Goal: Task Accomplishment & Management: Use online tool/utility

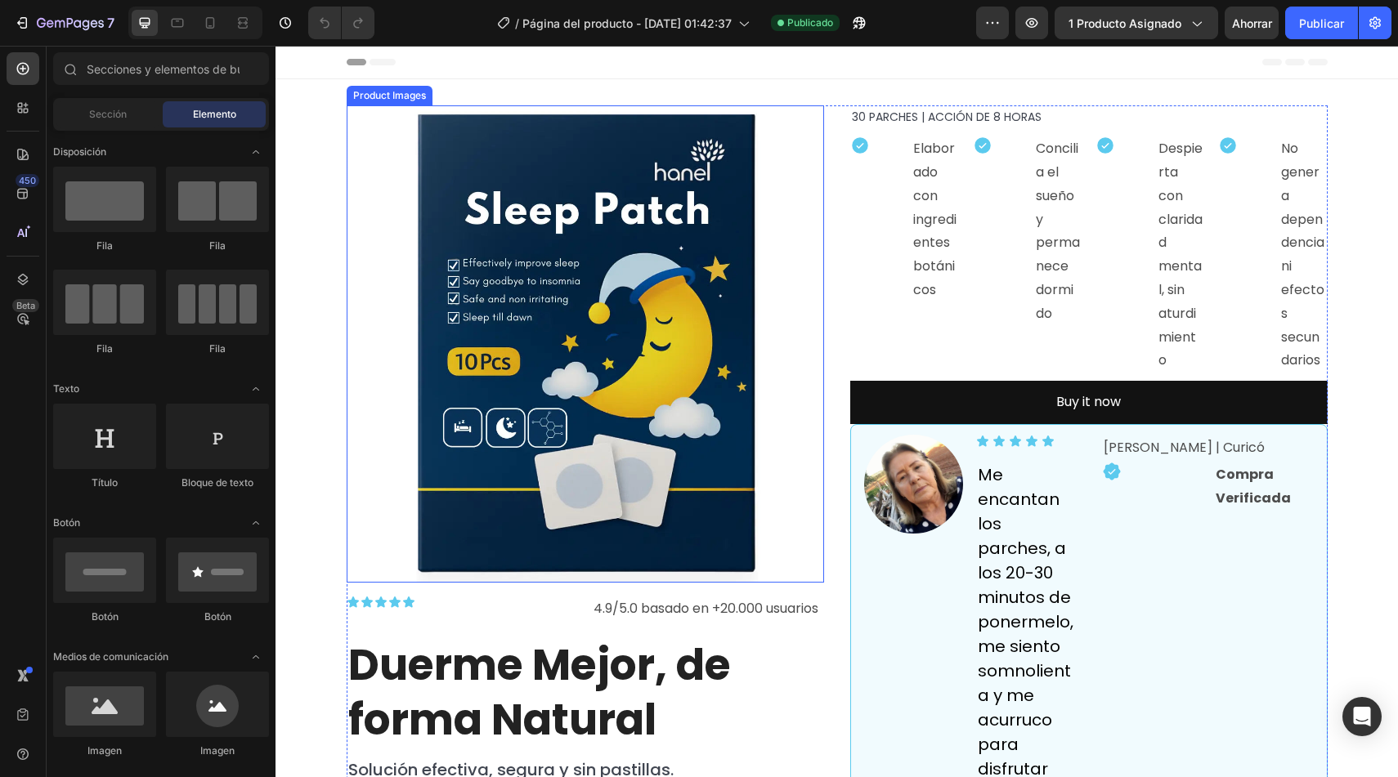
scroll to position [298, 0]
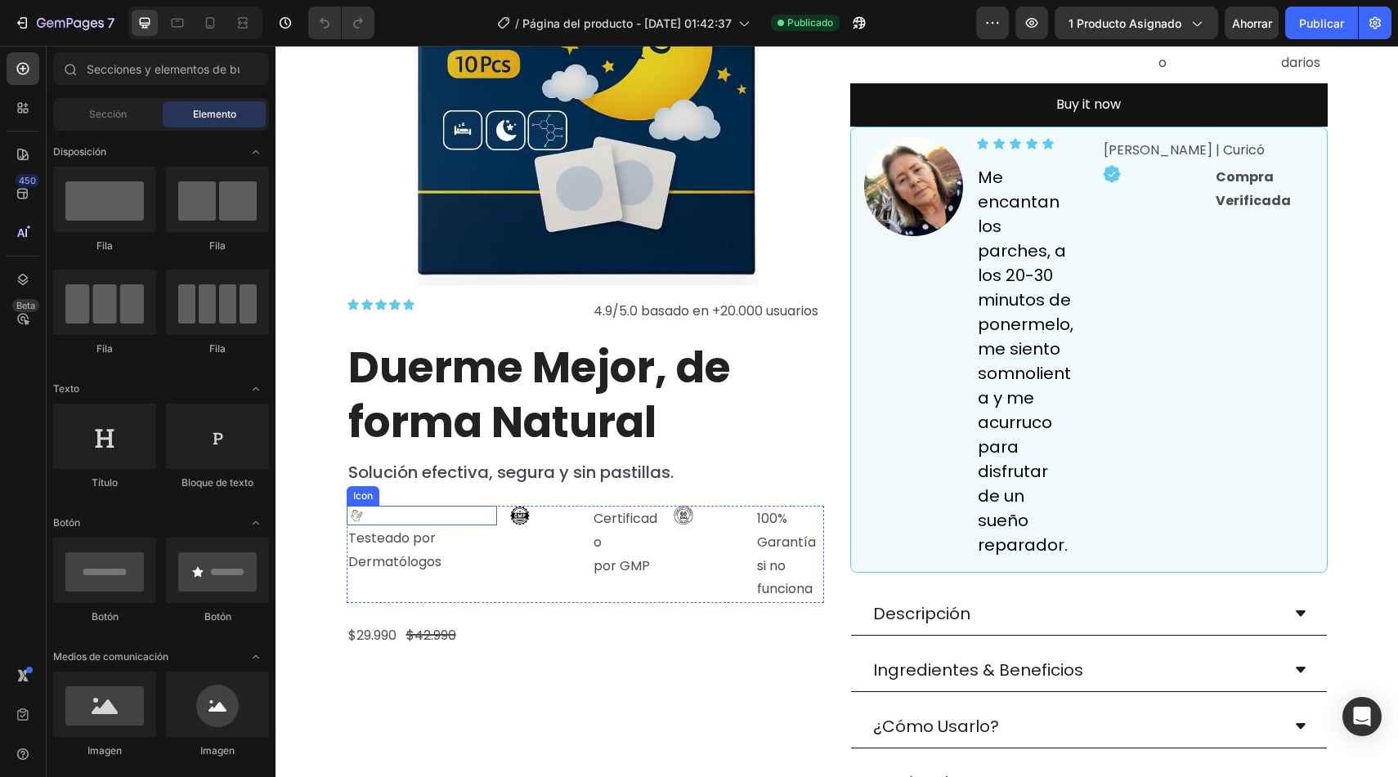
click at [356, 518] on icon at bounding box center [359, 515] width 6 height 7
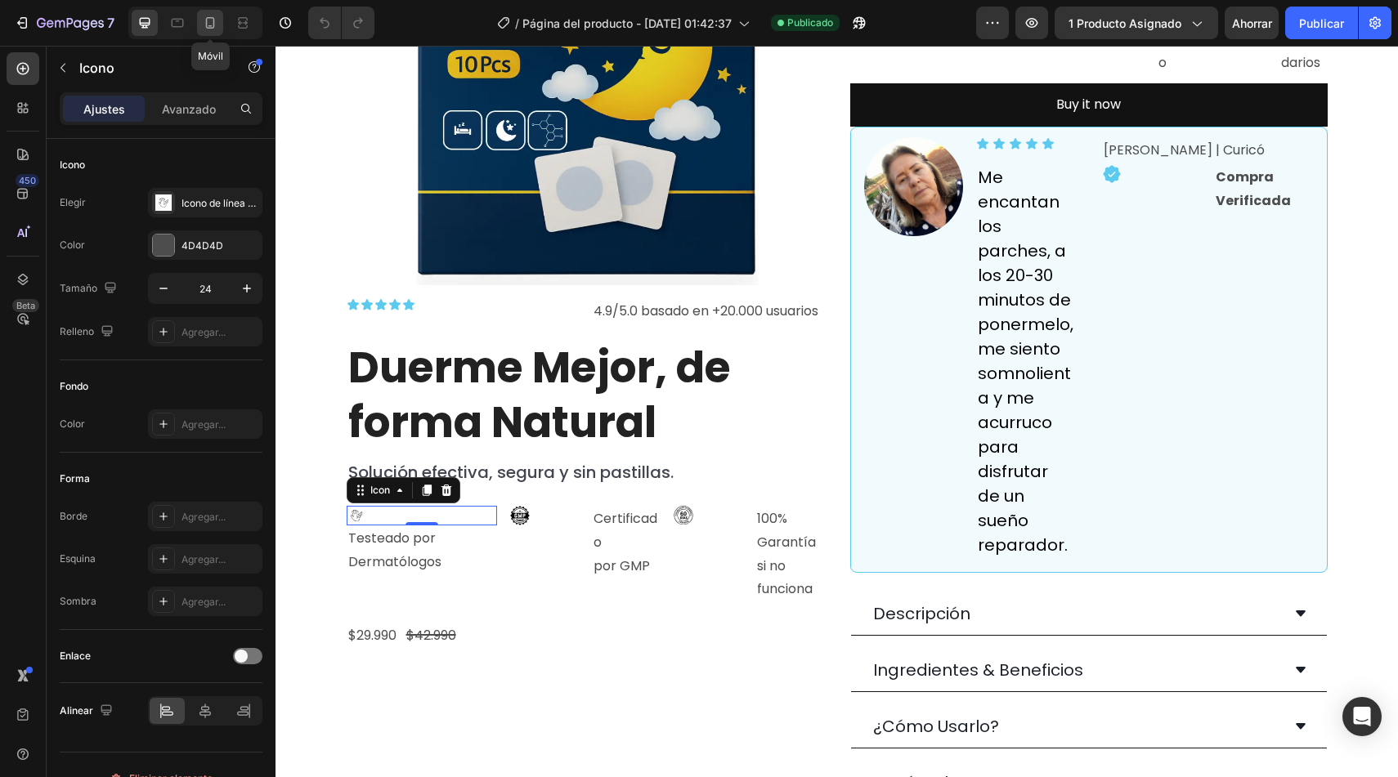
click at [213, 23] on icon at bounding box center [210, 22] width 9 height 11
type input "65"
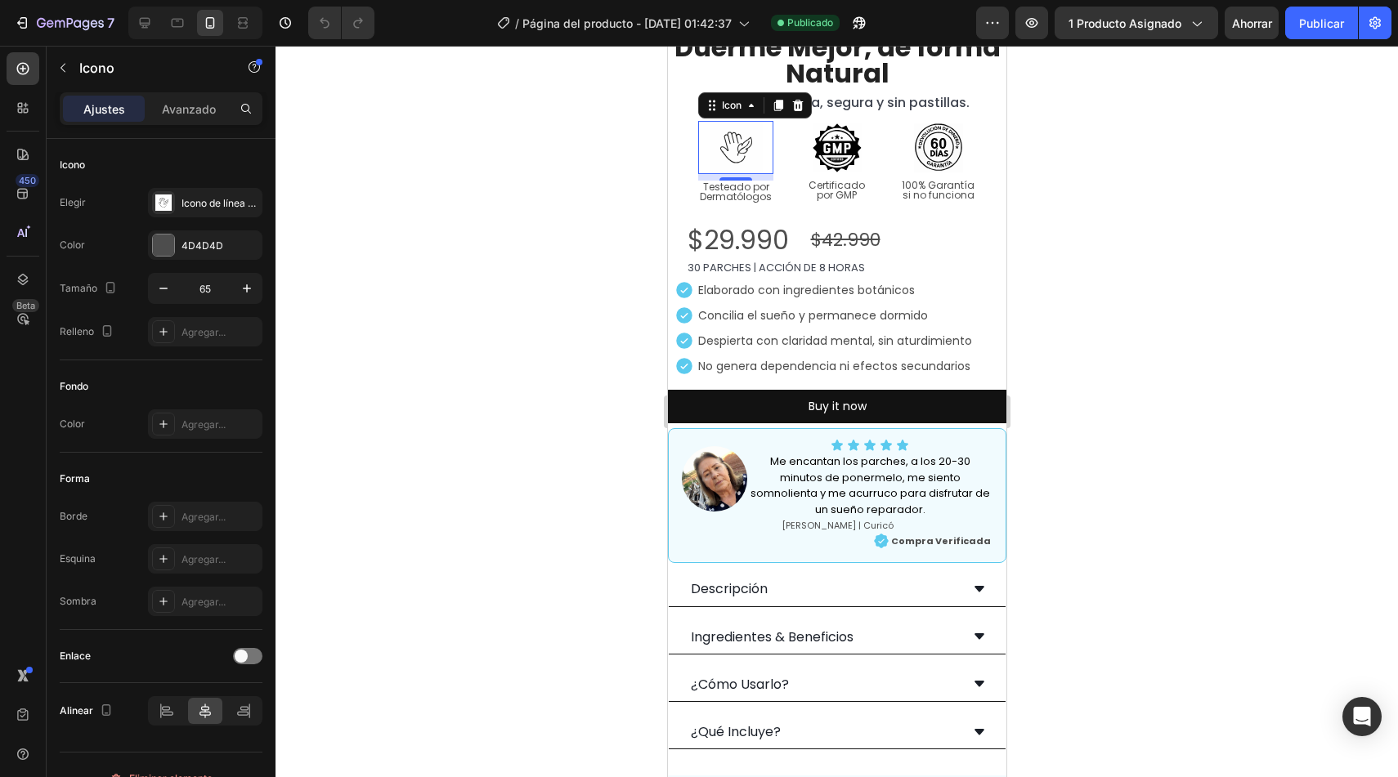
scroll to position [458, 0]
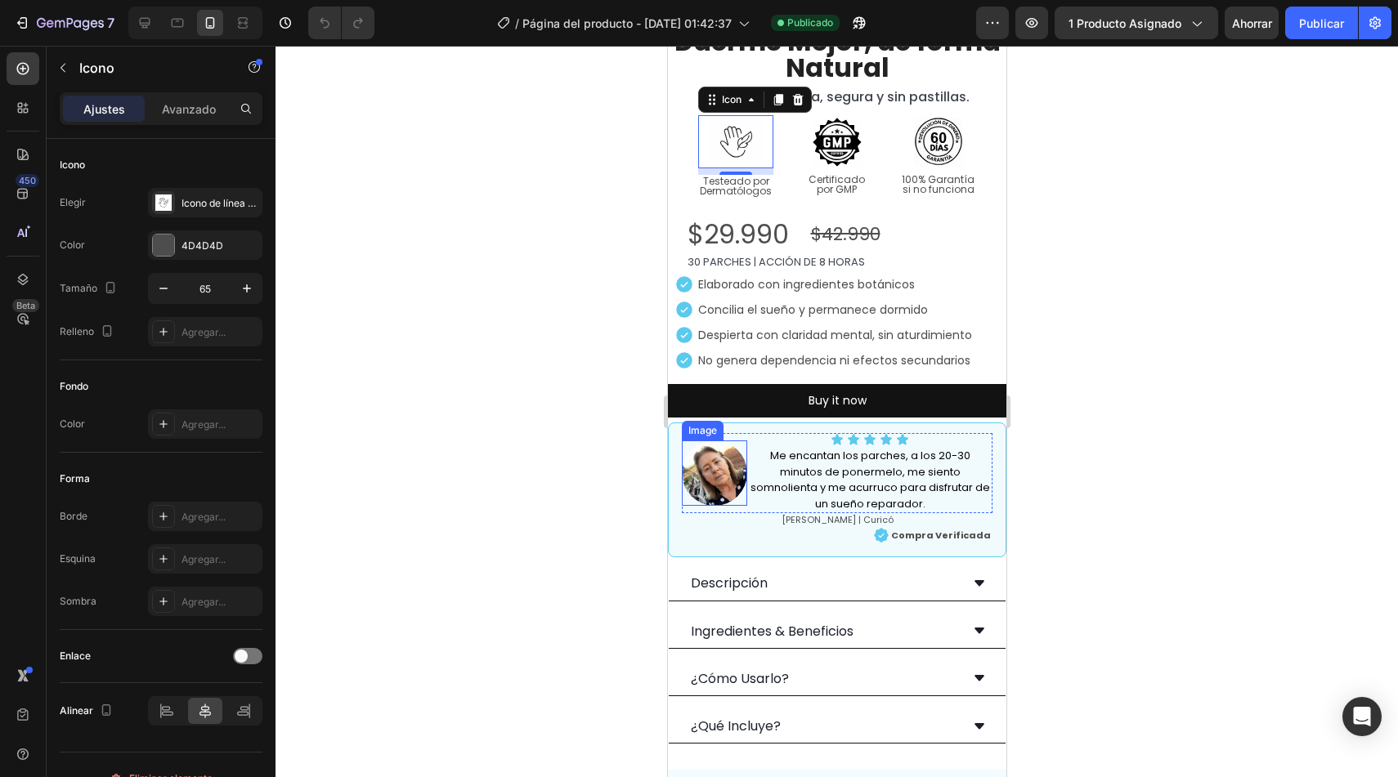
click at [715, 464] on img at bounding box center [713, 473] width 65 height 65
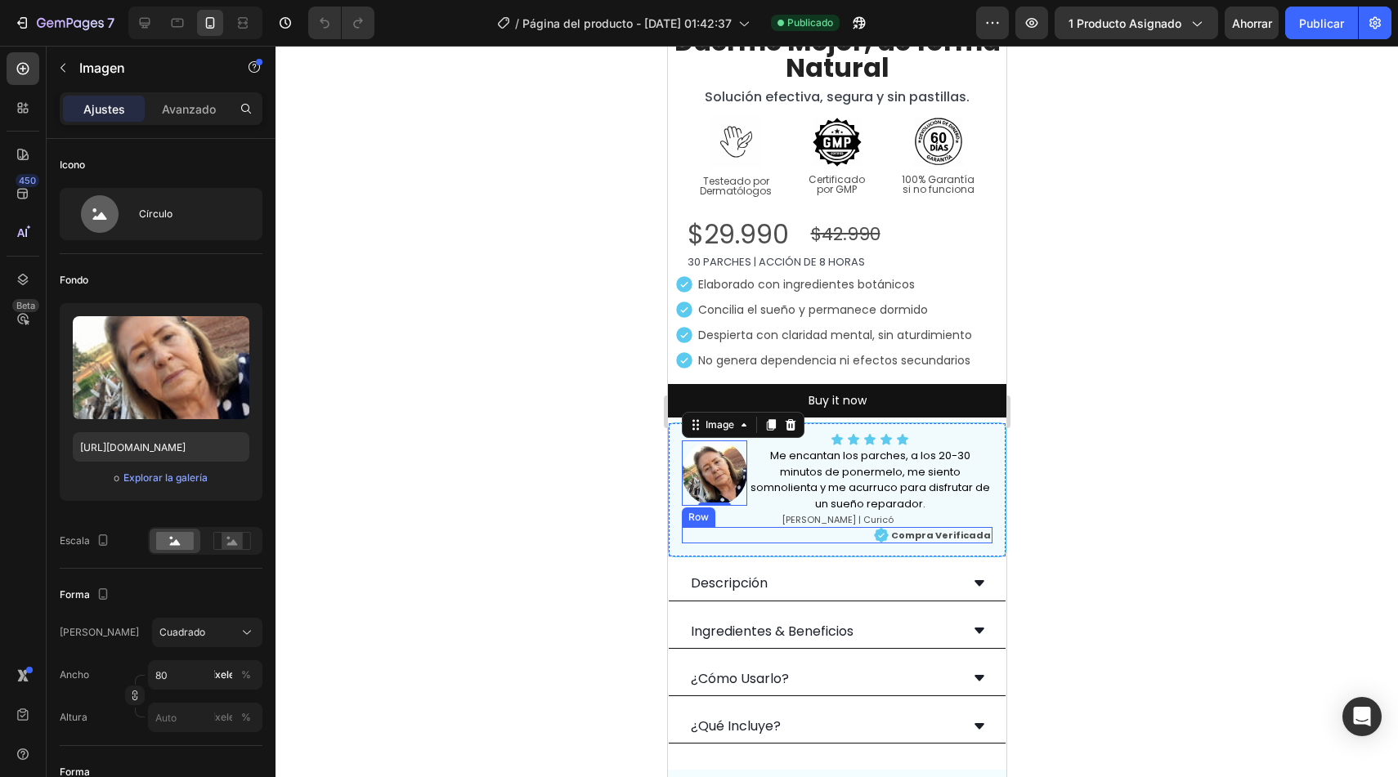
click at [869, 527] on div "Icon Compra Verificada Text Block Row" at bounding box center [836, 535] width 311 height 16
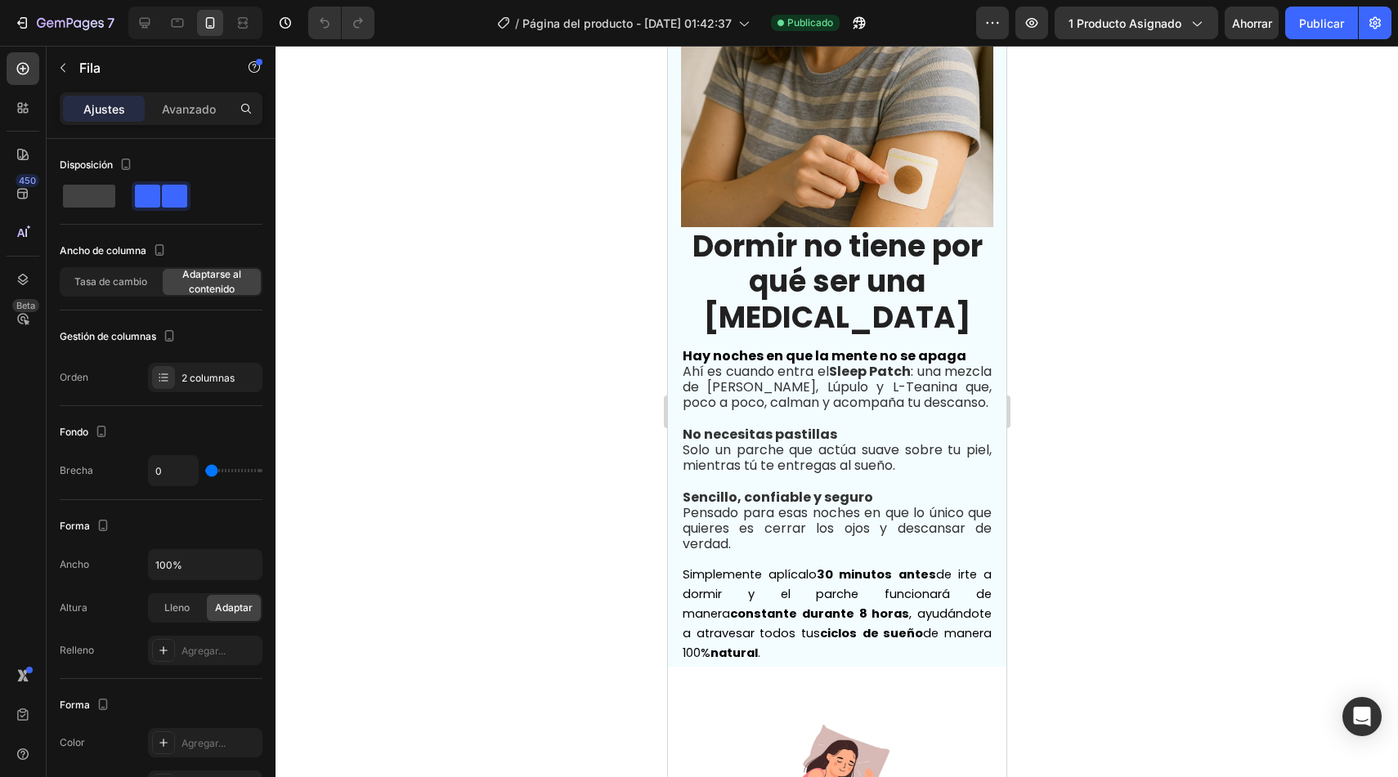
scroll to position [1327, 0]
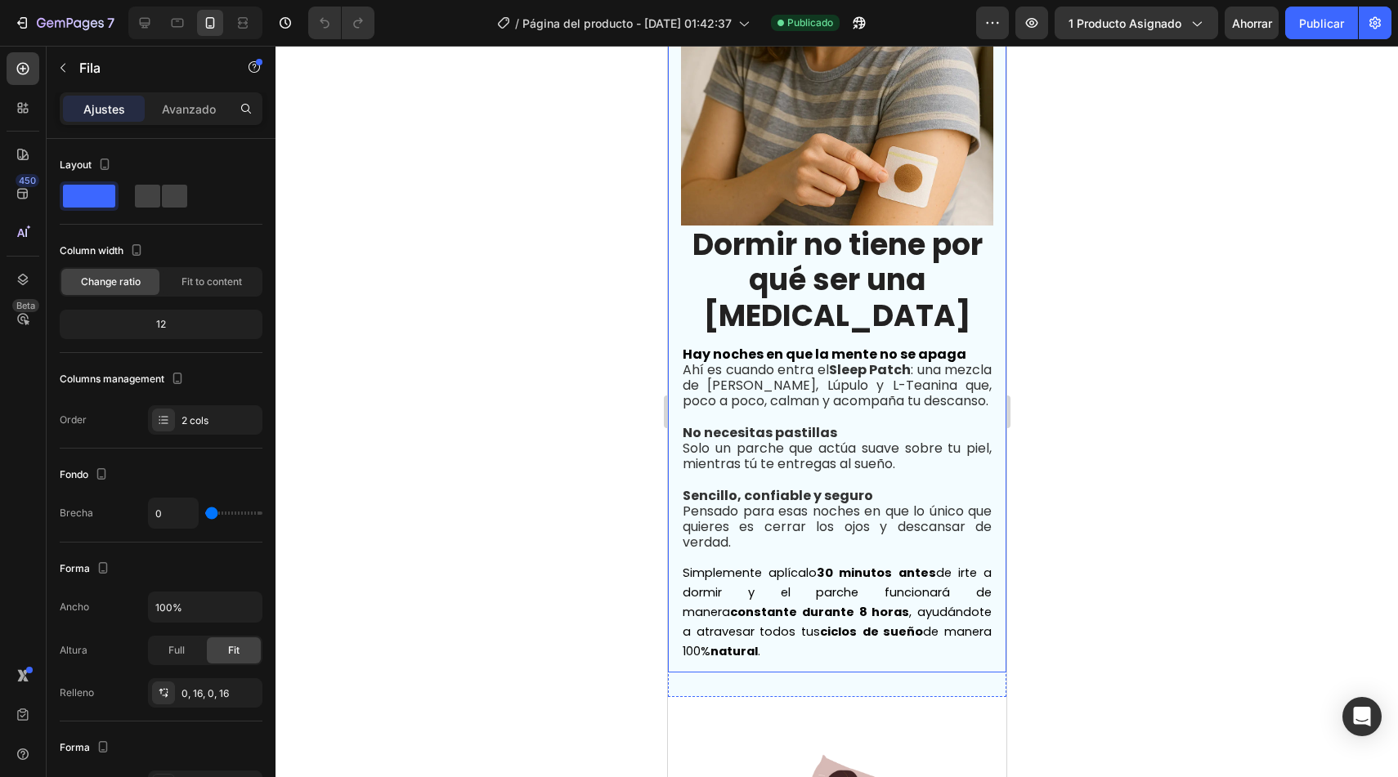
click at [667, 305] on div "Image Dormir no tiene por qué ser una lucha Heading Hay noches en que la mente …" at bounding box center [836, 292] width 338 height 759
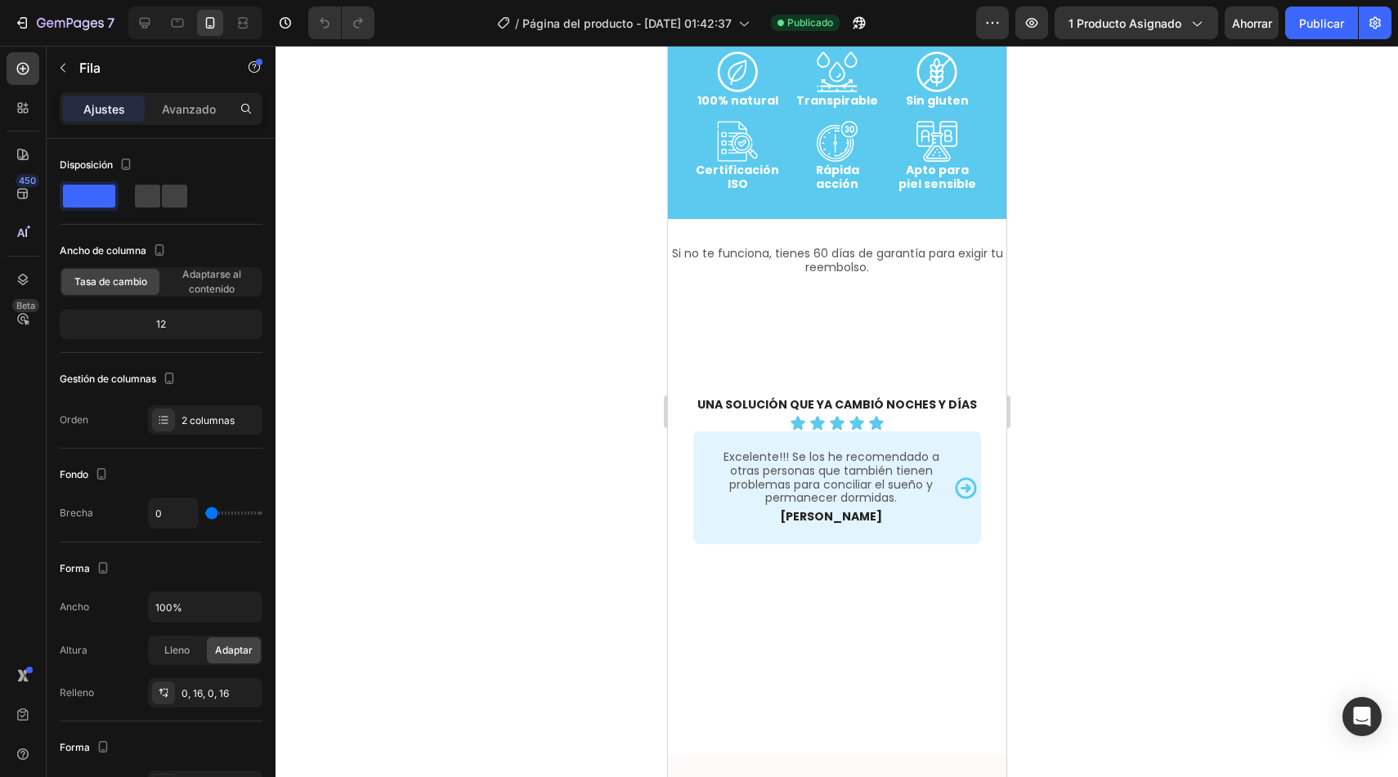
scroll to position [3361, 0]
click at [714, 539] on div "Excelente!!! Se los he recomendado a otras personas que también tienen problema…" at bounding box center [836, 488] width 288 height 114
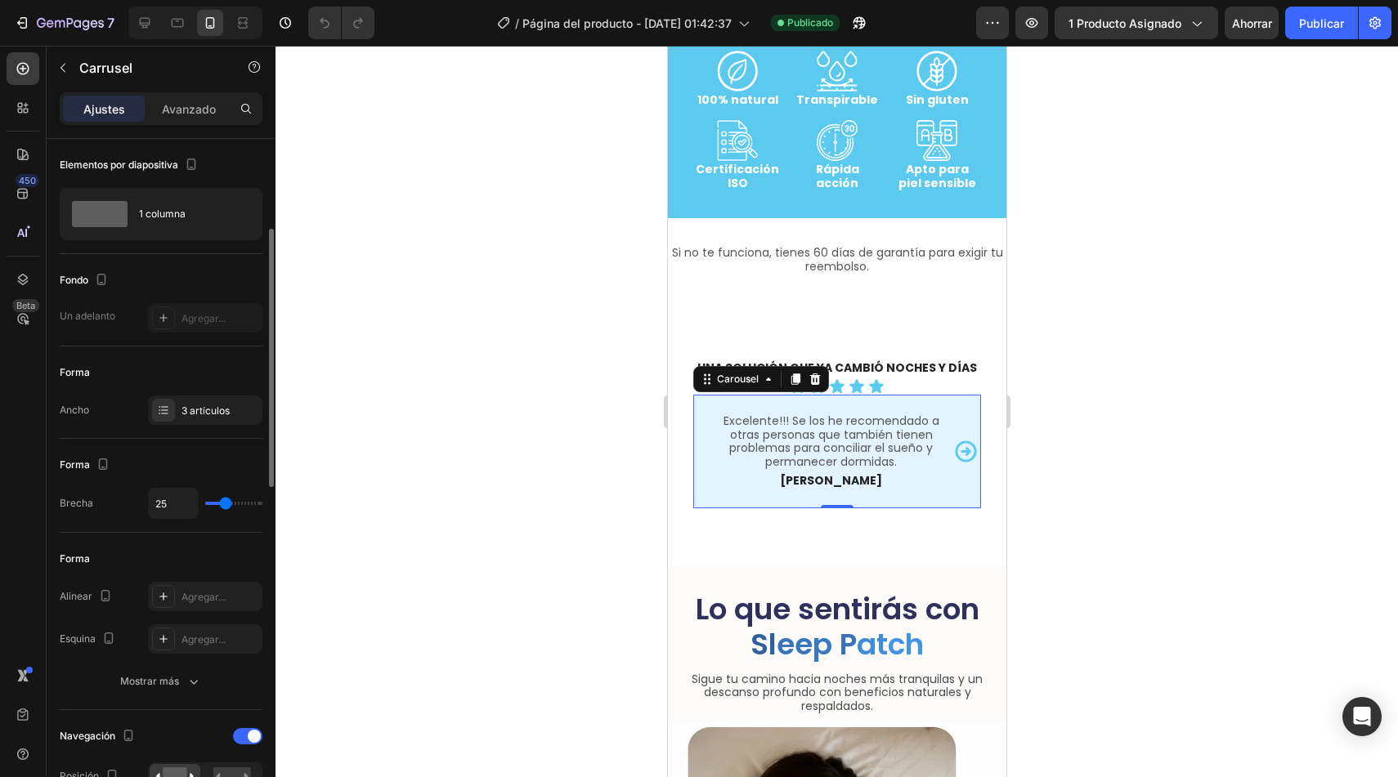
scroll to position [302, 0]
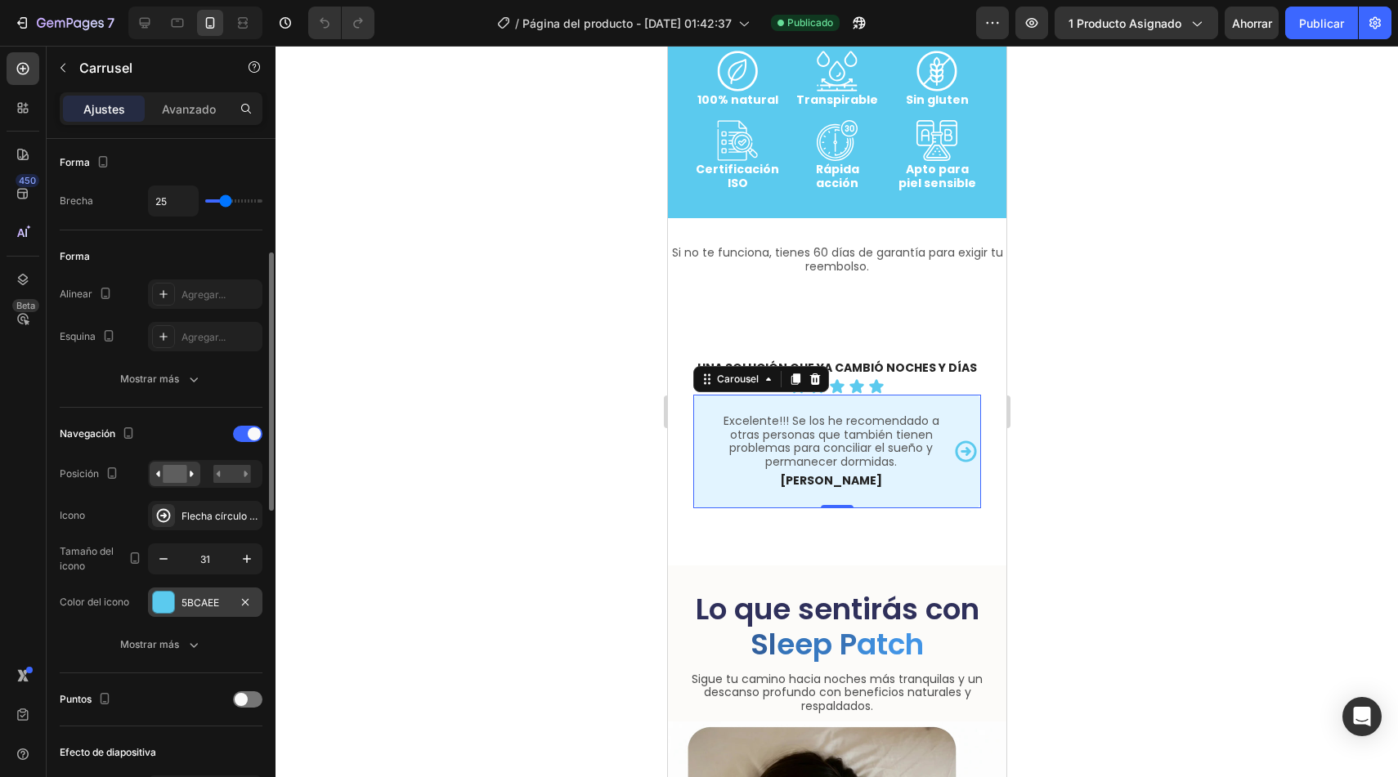
click at [205, 602] on font "5BCAEE" at bounding box center [200, 603] width 38 height 12
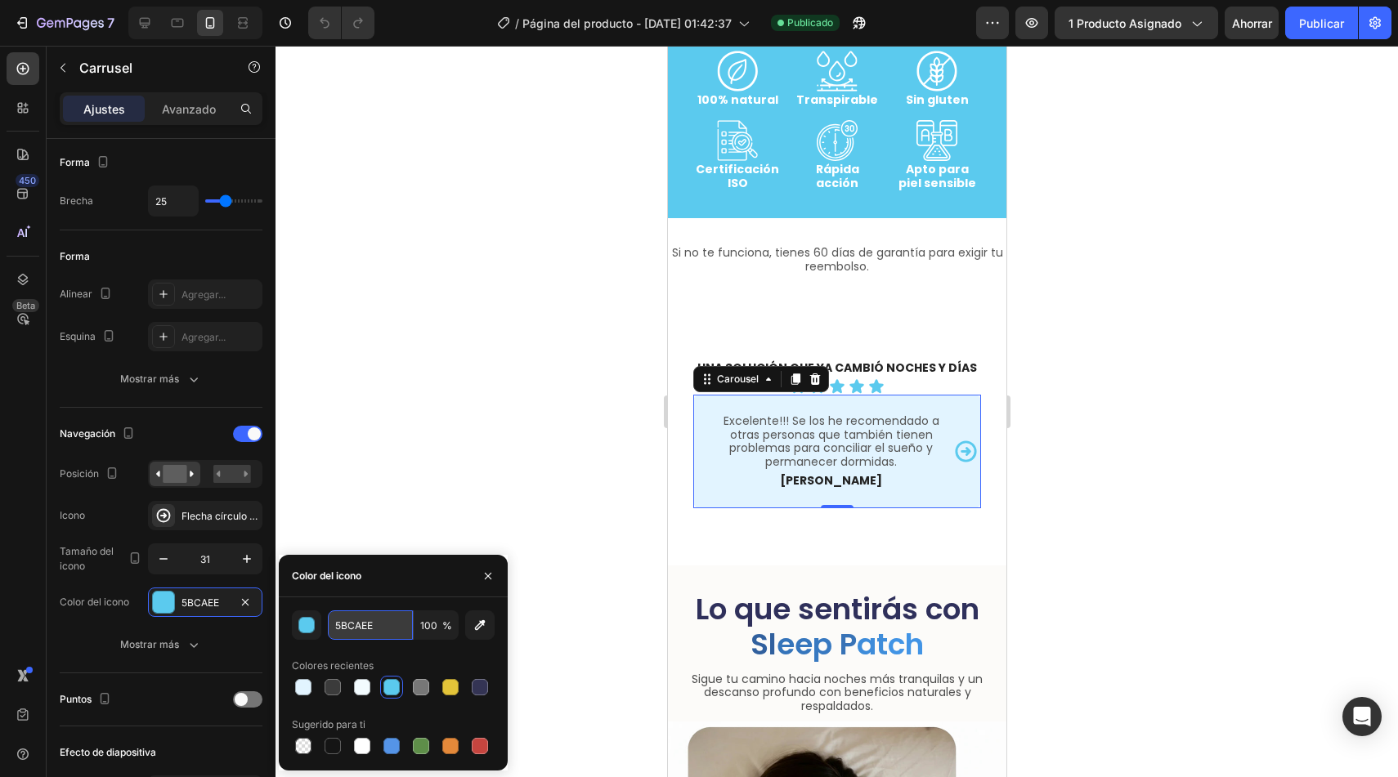
click at [370, 632] on input "5BCAEE" at bounding box center [370, 625] width 85 height 29
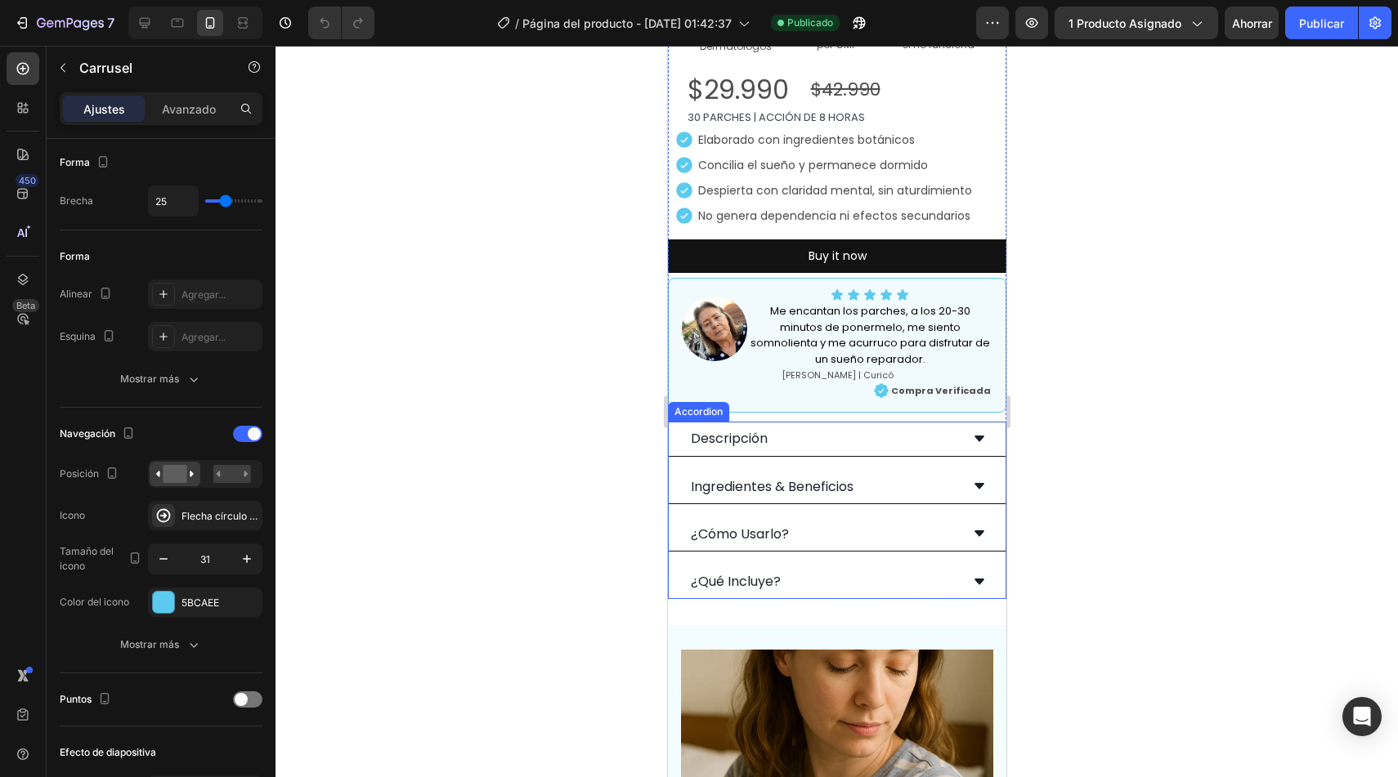
scroll to position [700, 0]
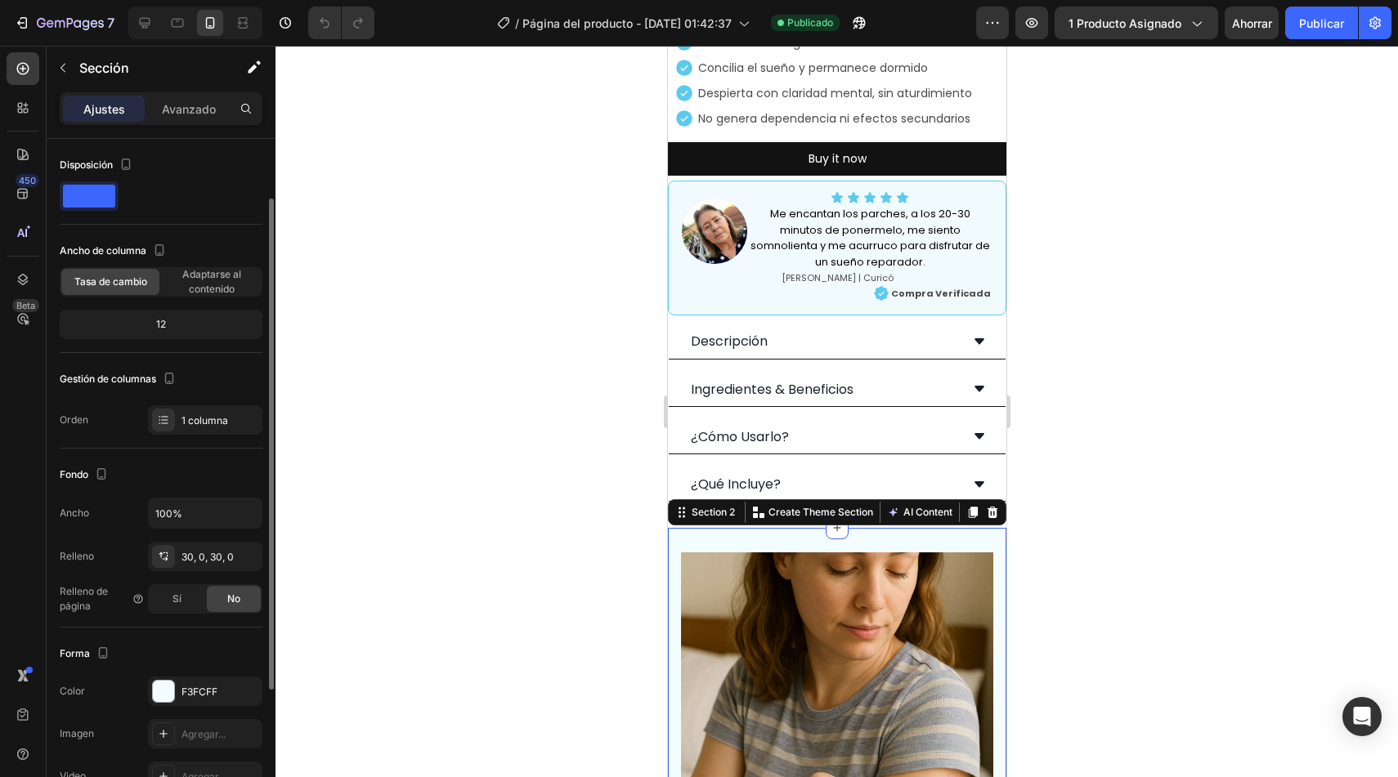
scroll to position [270, 0]
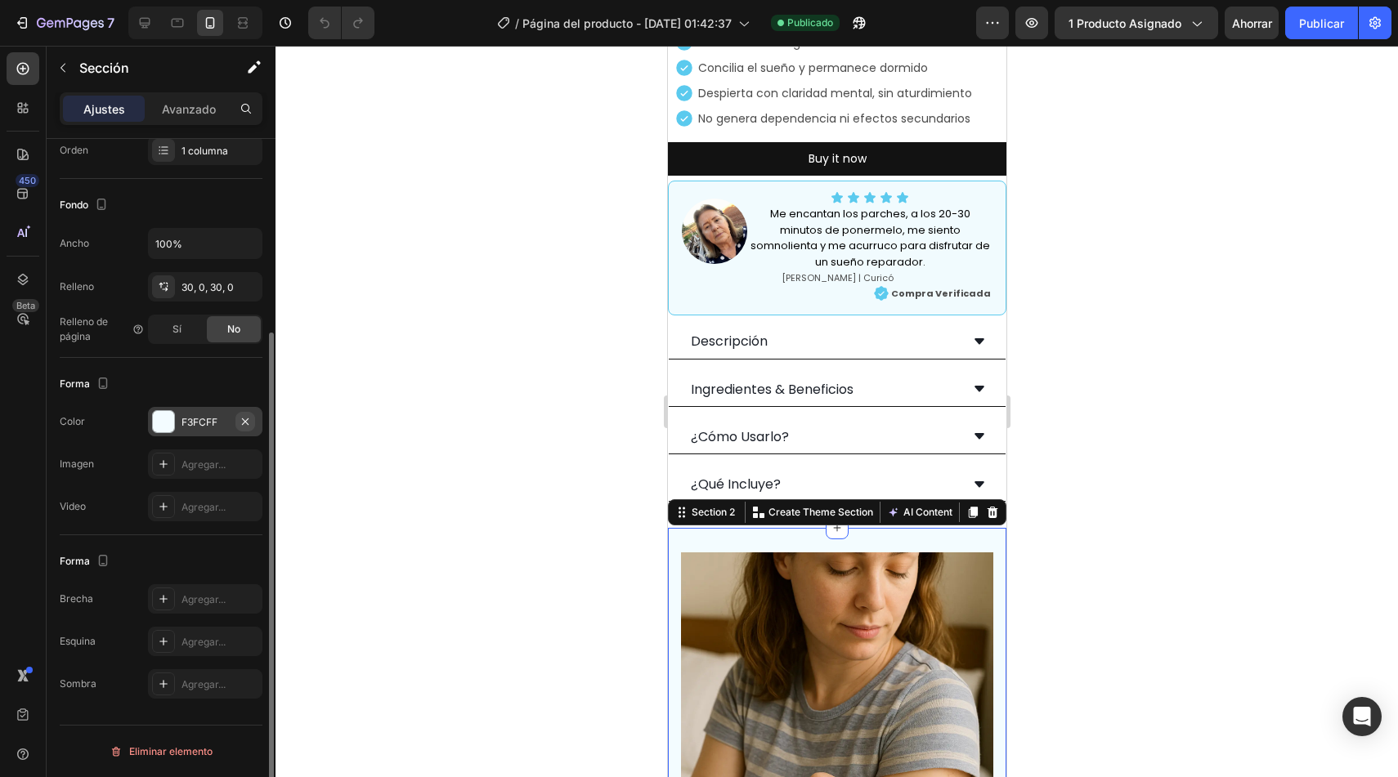
click at [240, 418] on icon "button" at bounding box center [245, 421] width 13 height 13
click at [220, 418] on font "Agregar..." at bounding box center [203, 422] width 44 height 12
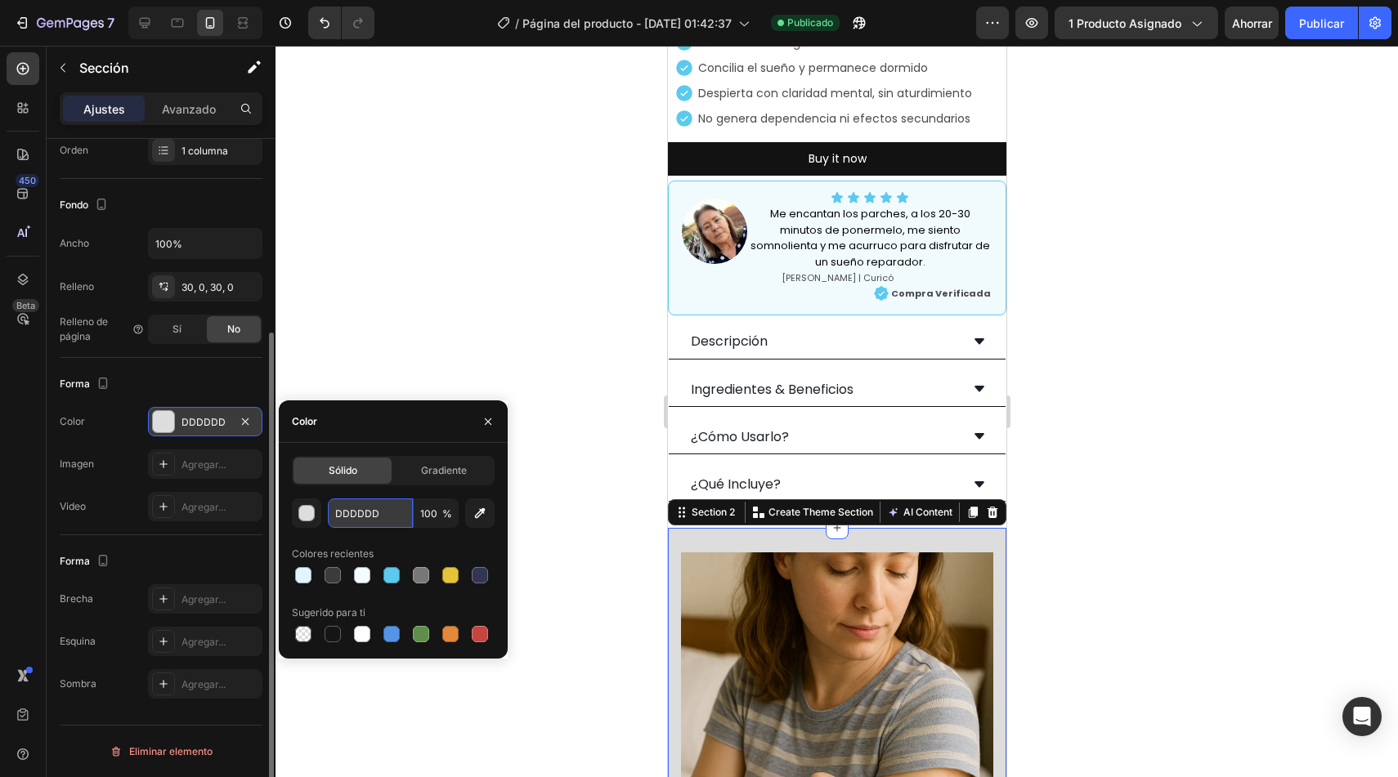
click at [392, 519] on input "DDDDDD" at bounding box center [370, 513] width 85 height 29
paste input "5BCAEE"
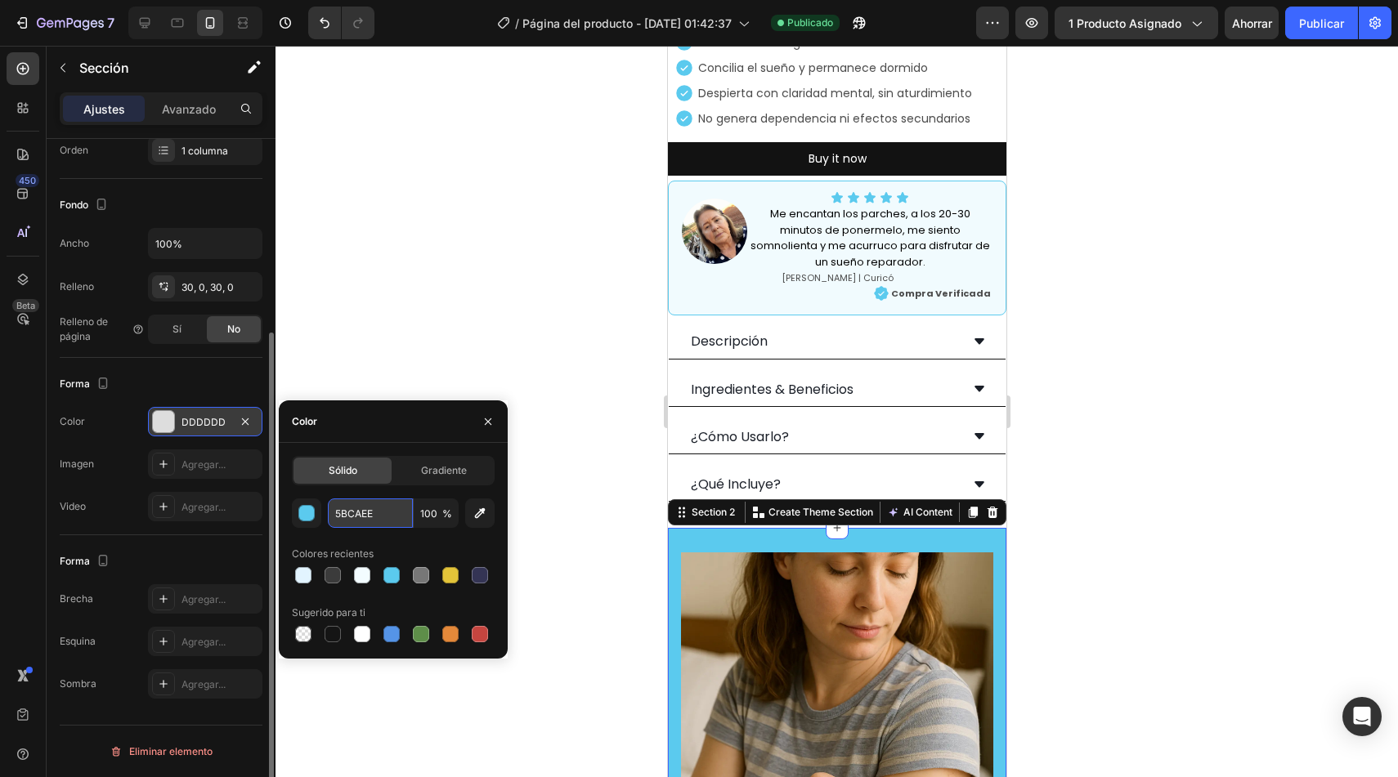
type input "000000"
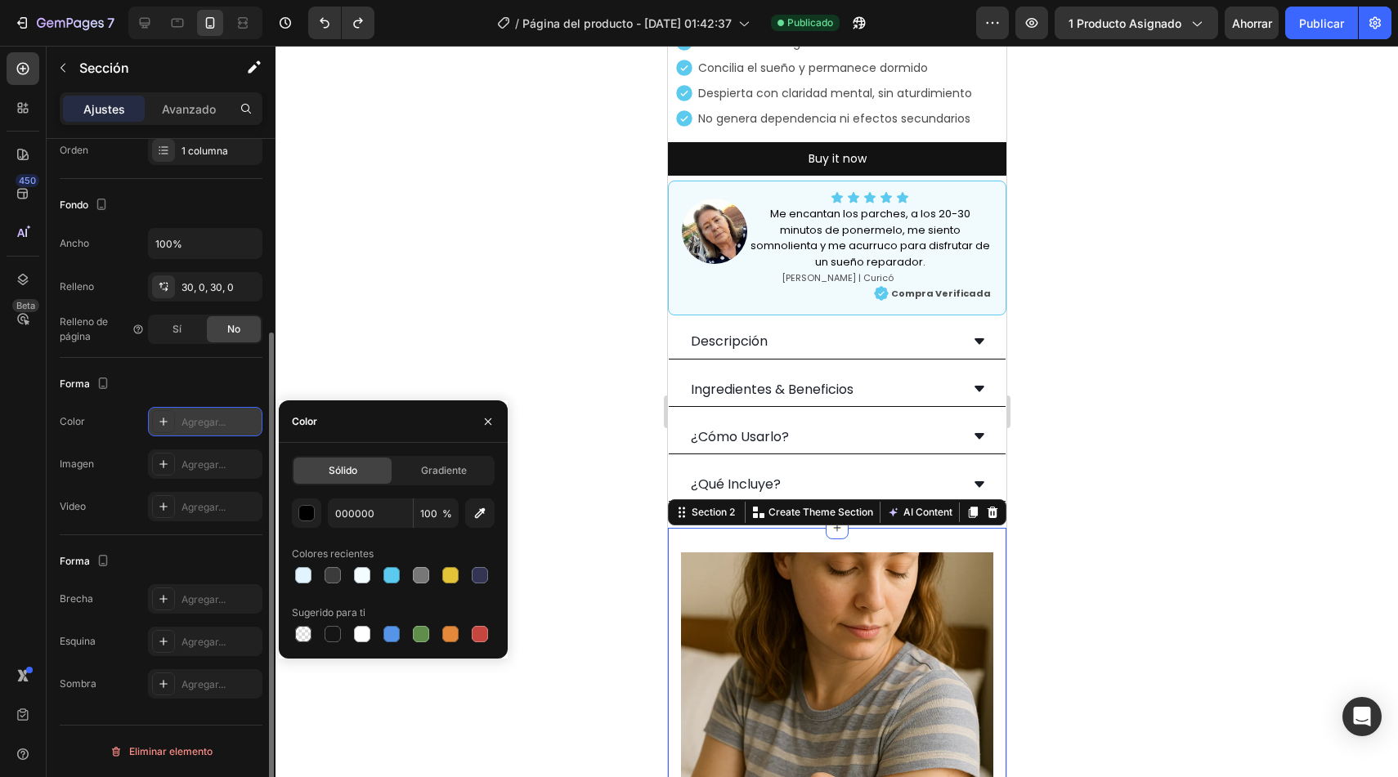
click at [638, 339] on div at bounding box center [836, 412] width 1122 height 732
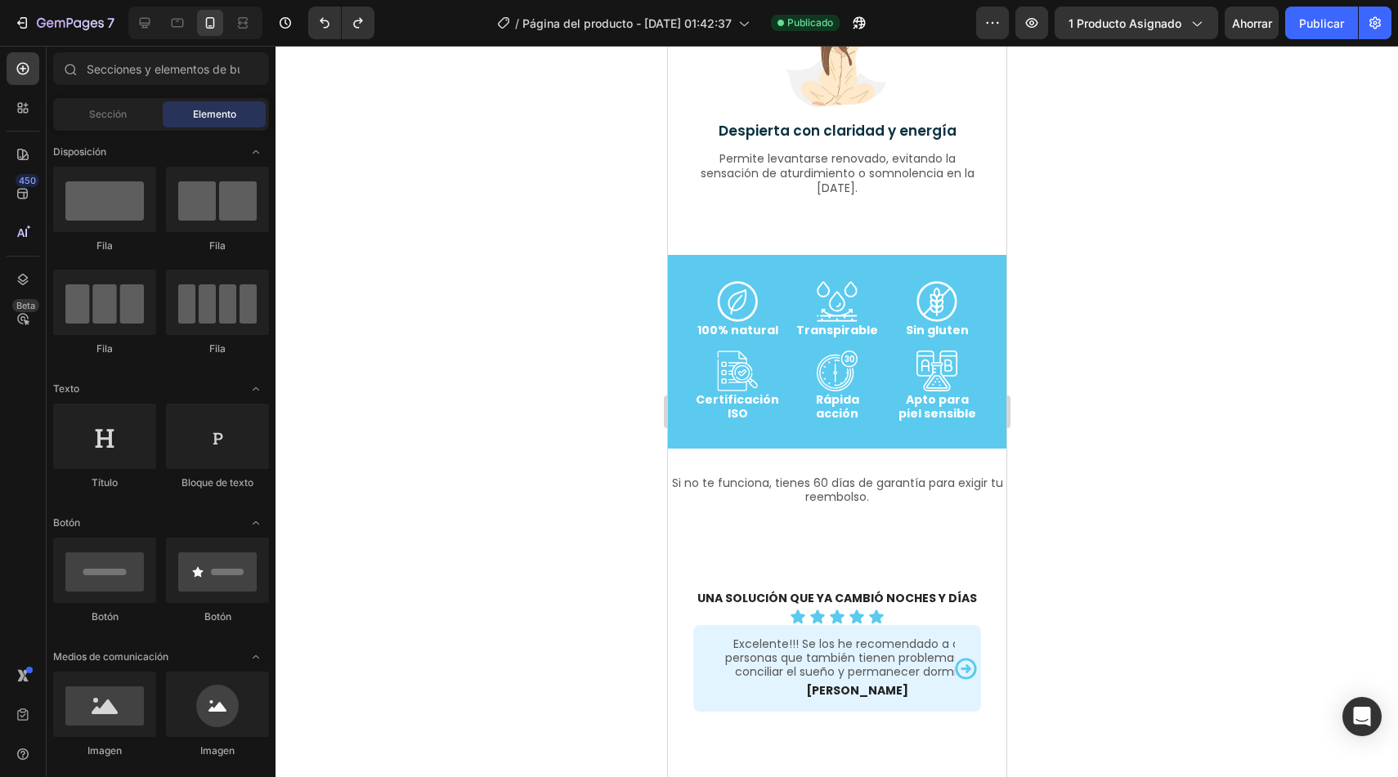
scroll to position [3256, 0]
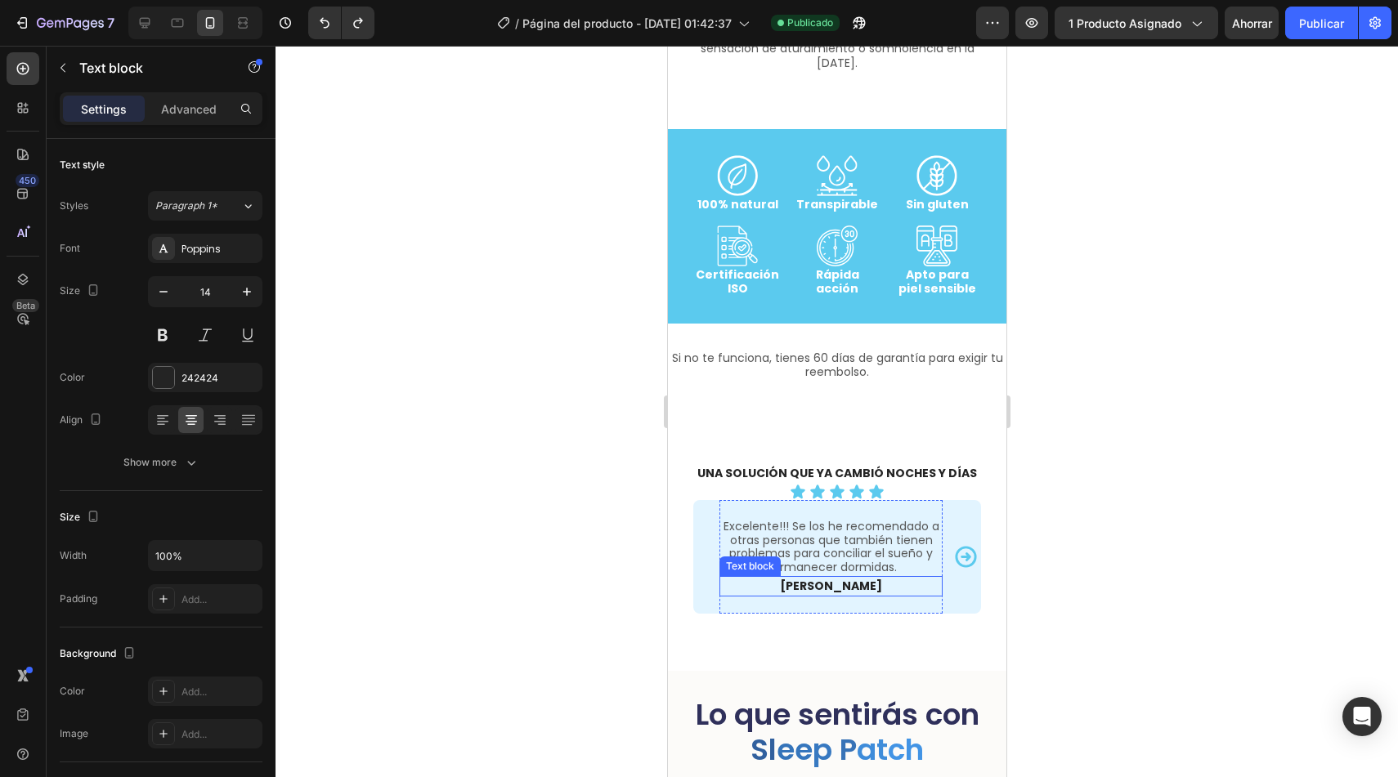
click at [719, 584] on div "[PERSON_NAME]" at bounding box center [830, 586] width 223 height 20
click at [701, 584] on div "Excelente!!! Se los he recomendado a otras personas que también tienen problema…" at bounding box center [836, 557] width 288 height 114
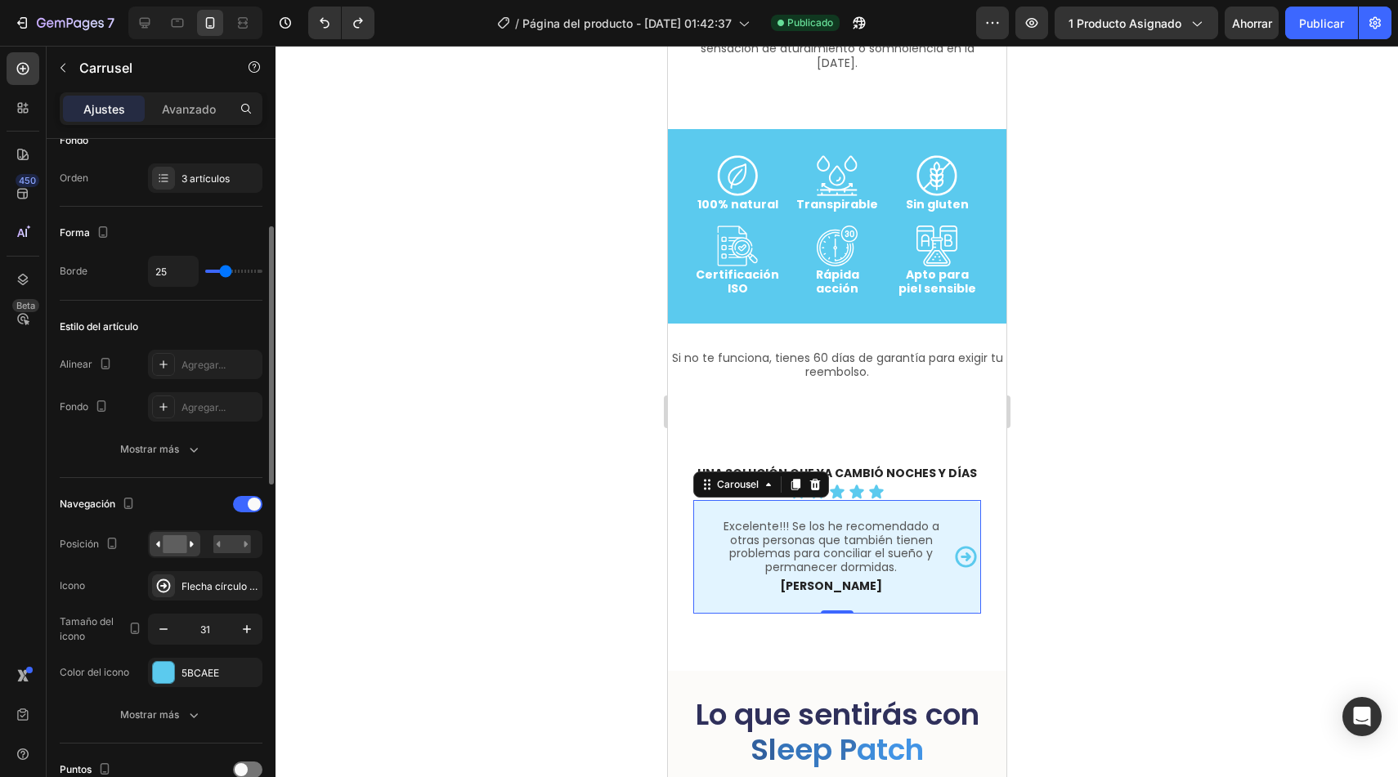
scroll to position [702, 0]
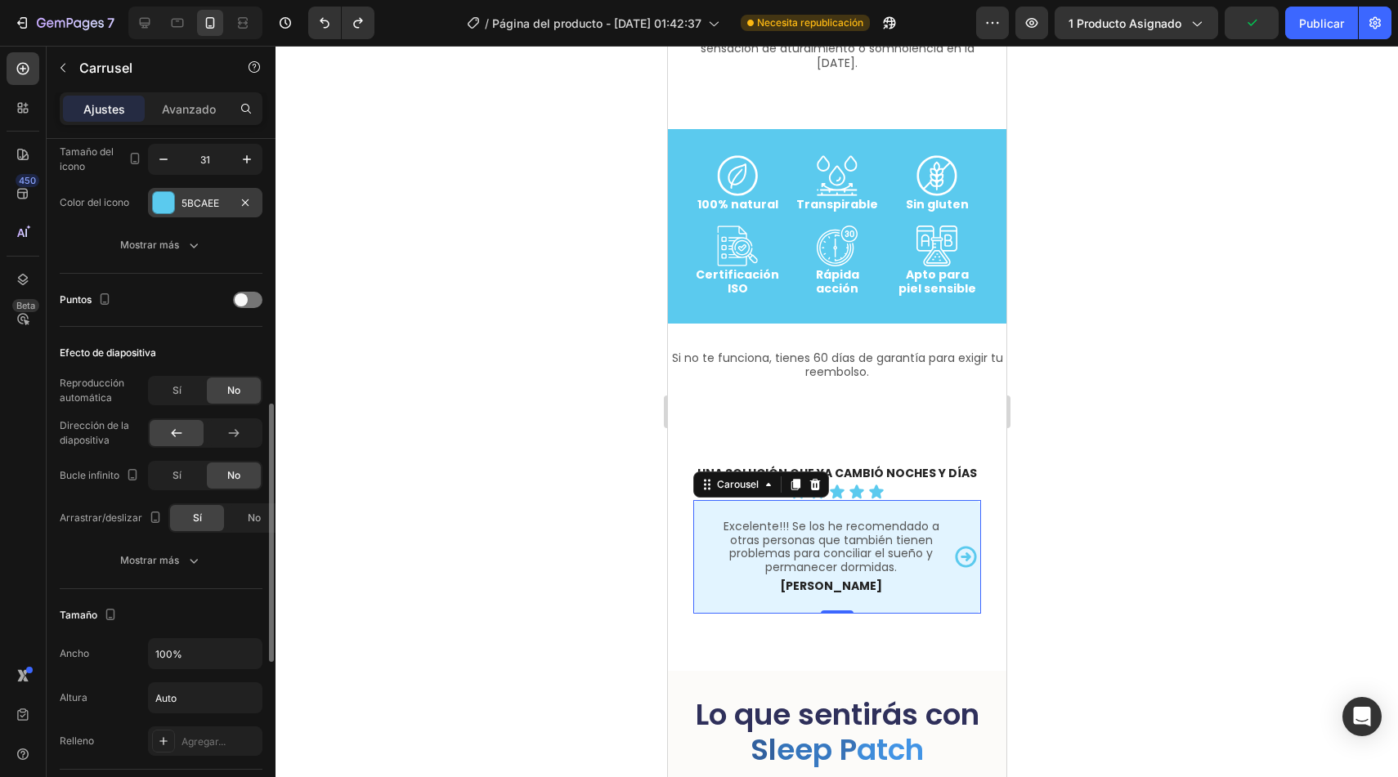
click at [221, 208] on div "5BCAEE" at bounding box center [204, 203] width 47 height 15
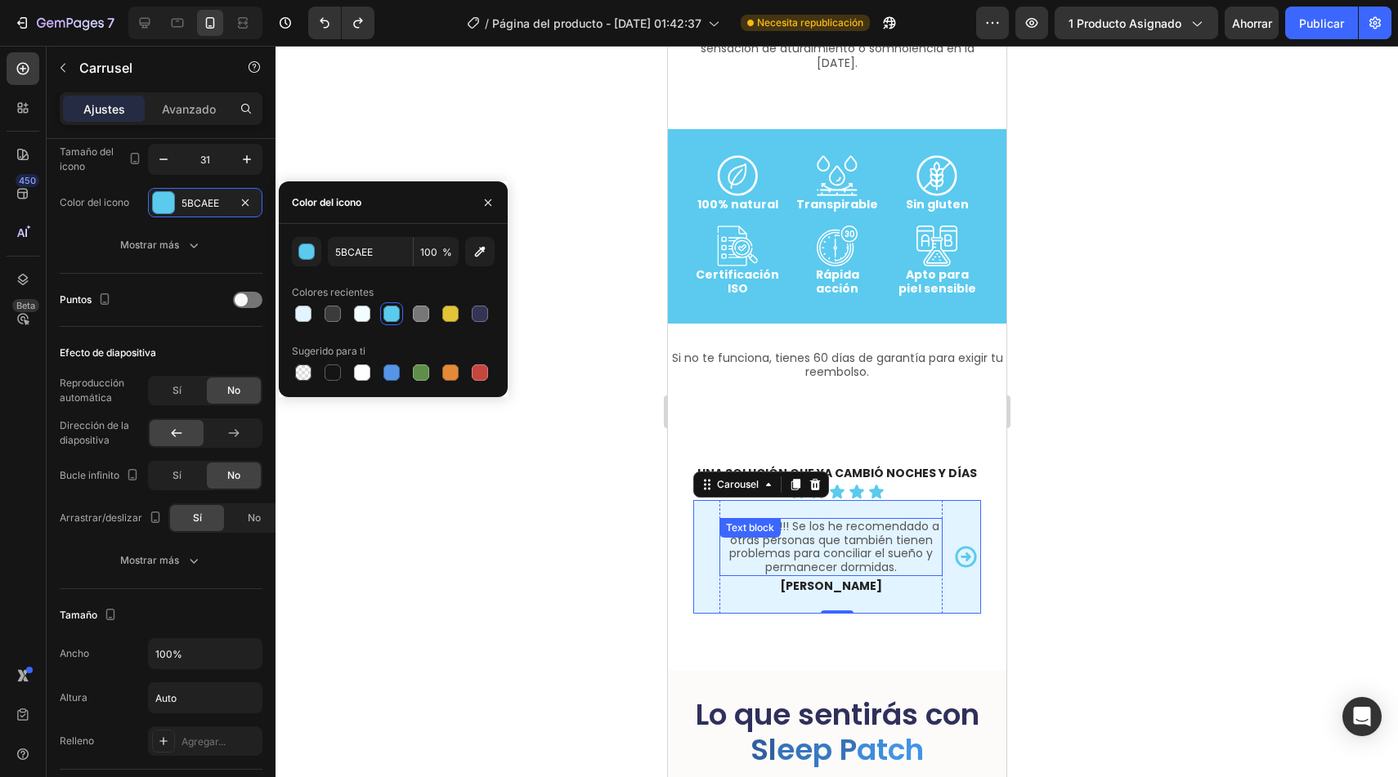
click at [841, 527] on div "Excelente!!! Se los he recomendado a otras personas que también tienen problema…" at bounding box center [830, 547] width 223 height 58
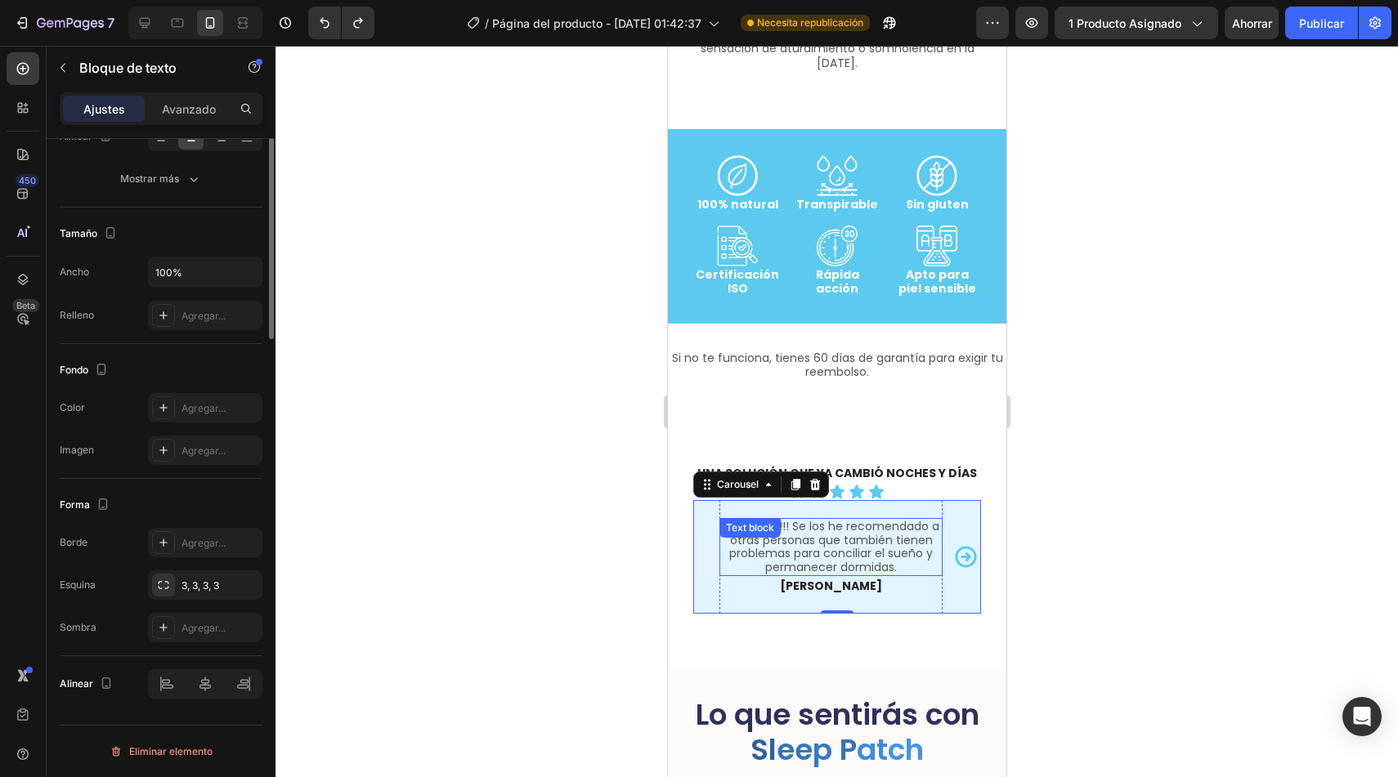
scroll to position [0, 0]
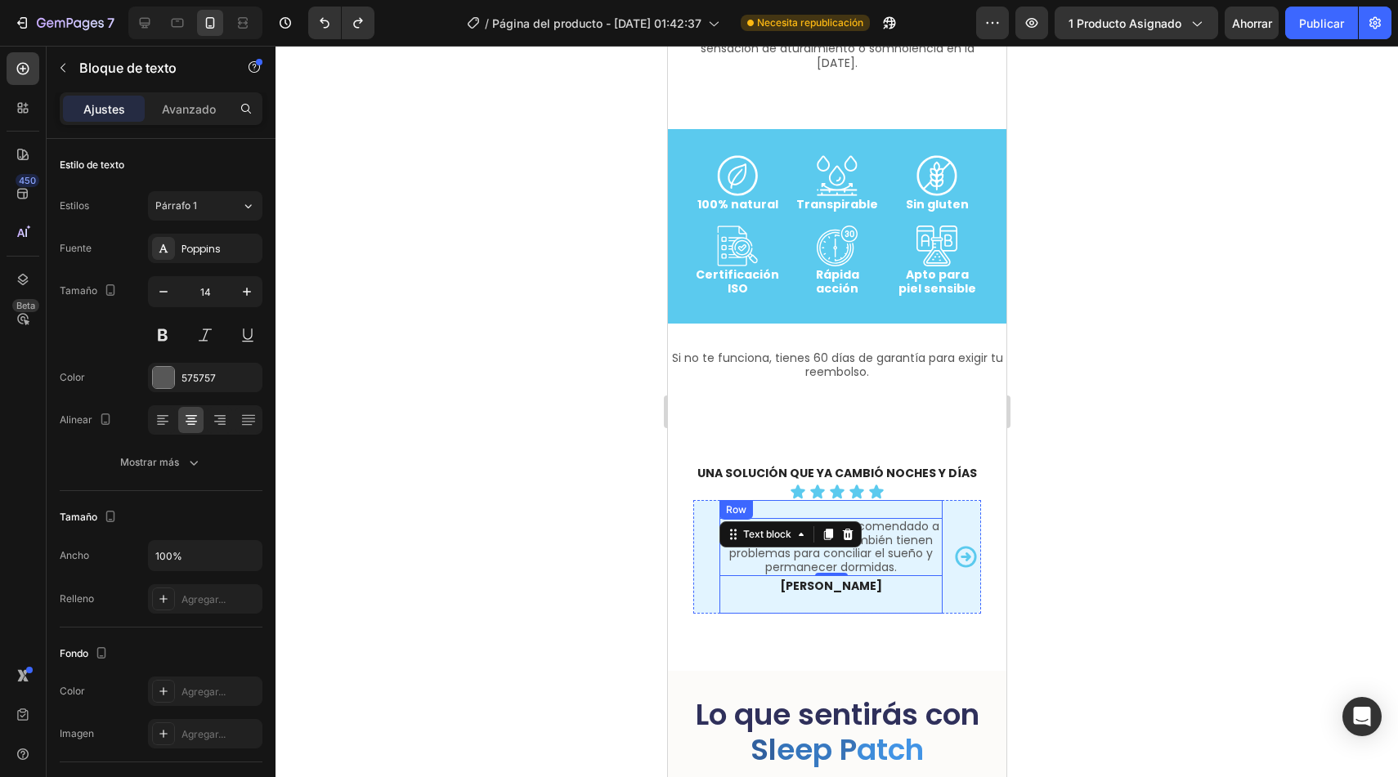
click at [856, 511] on div "Excelente!!! Se los he recomendado a otras personas que también tienen problema…" at bounding box center [830, 557] width 223 height 114
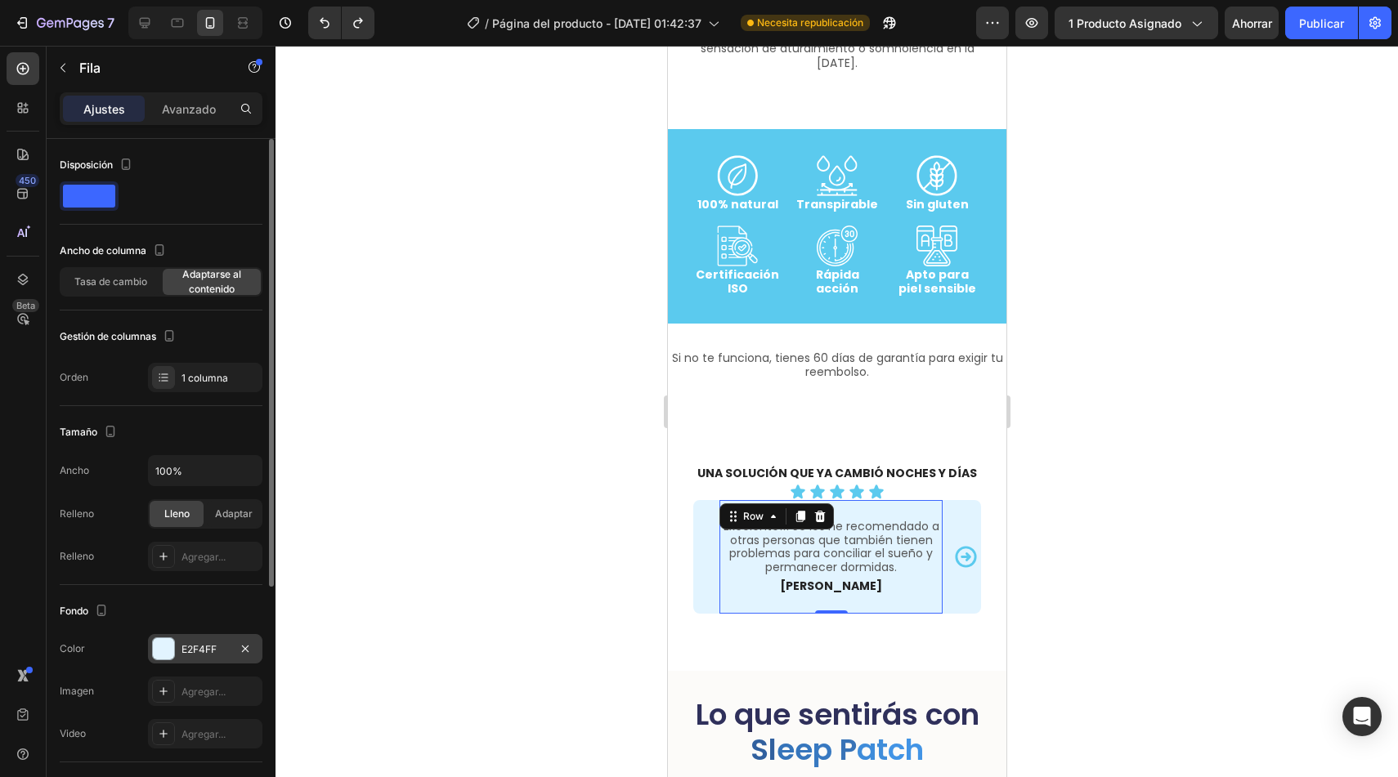
click at [208, 646] on font "E2F4FF" at bounding box center [198, 649] width 35 height 12
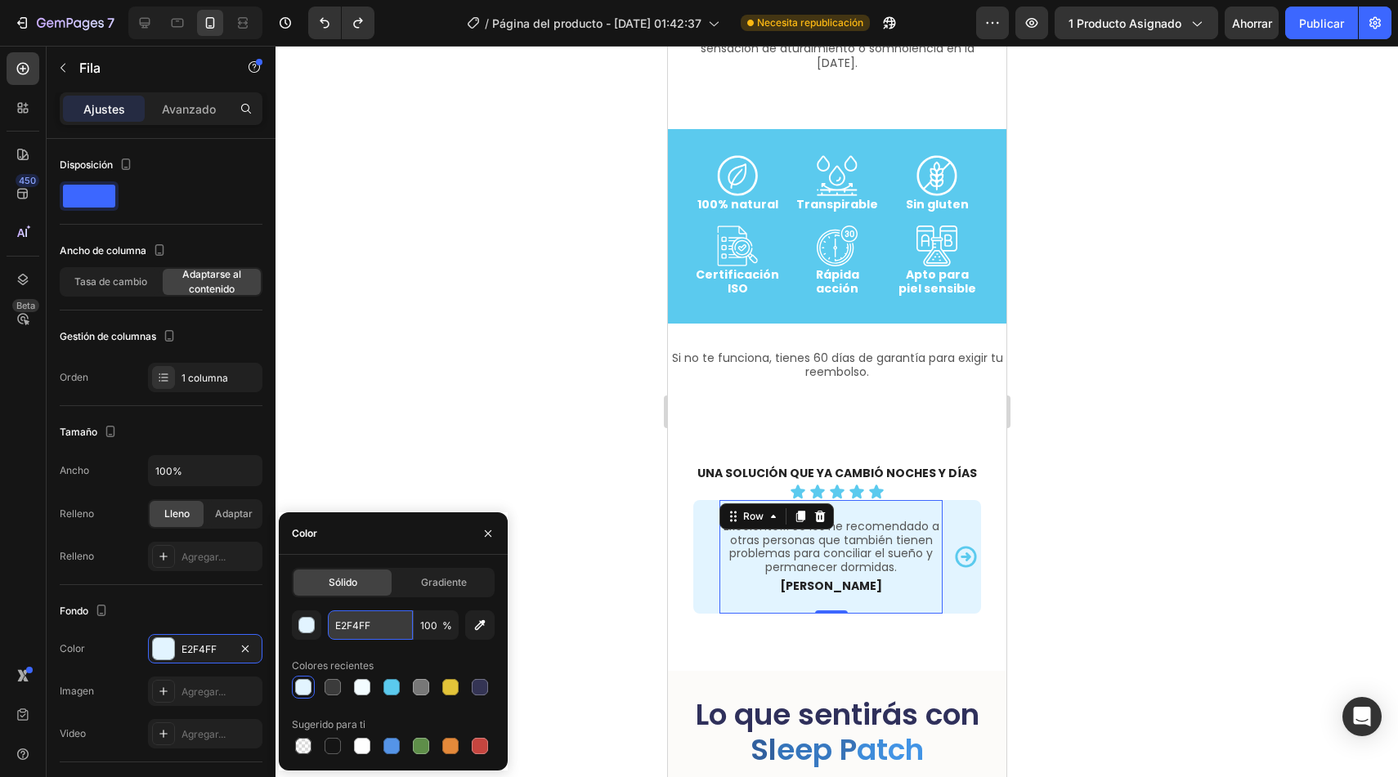
click at [355, 619] on input "E2F4FF" at bounding box center [370, 625] width 85 height 29
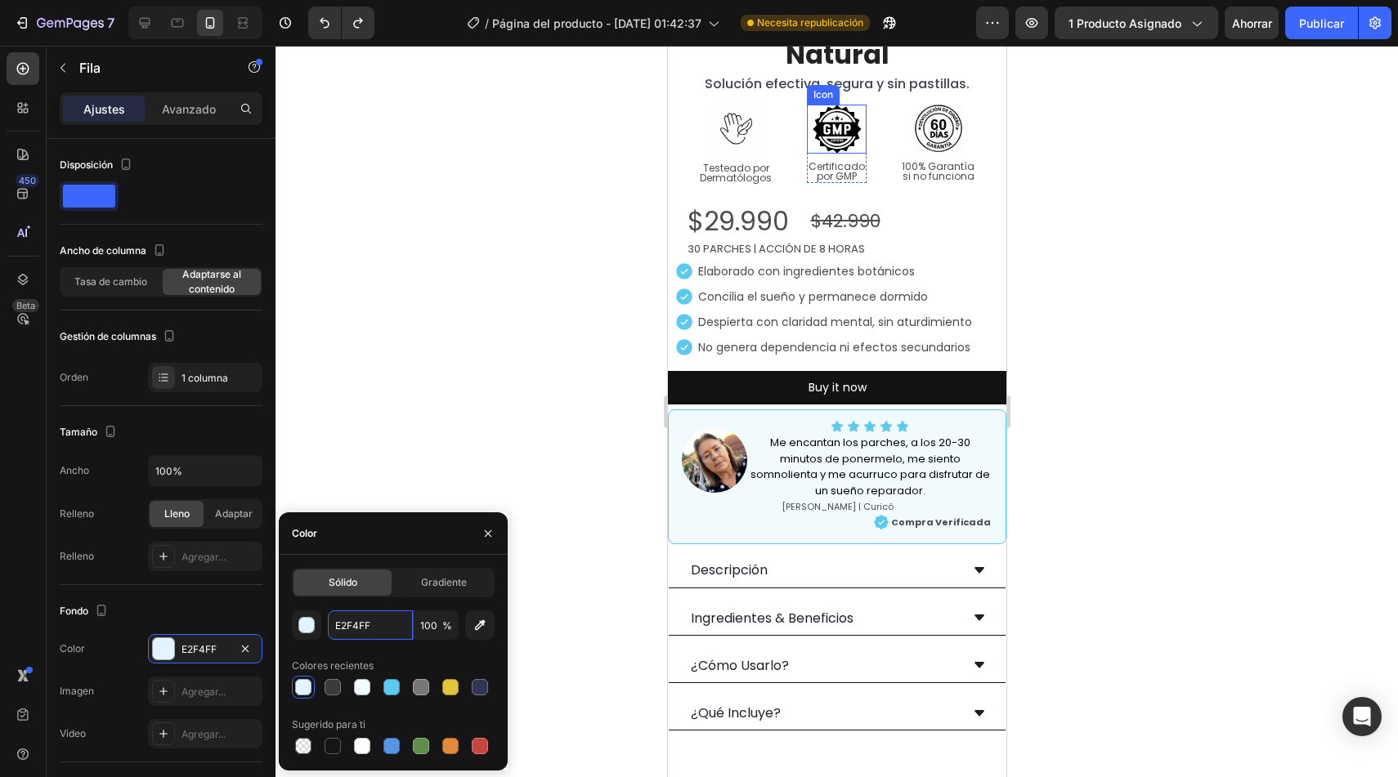
scroll to position [671, 0]
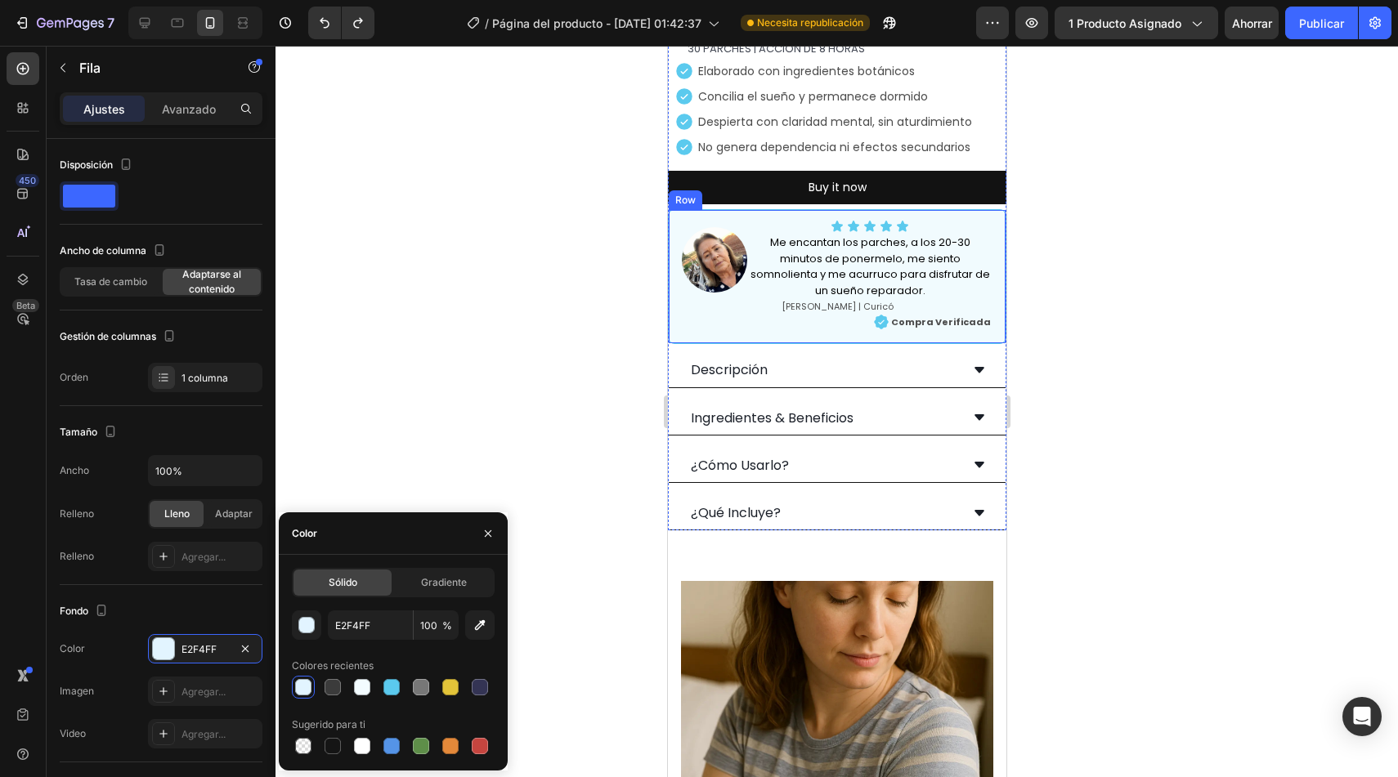
click at [747, 325] on div "Image Icon Icon Icon Icon Icon Icon List Me encantan los parches, a los 20-30 m…" at bounding box center [836, 276] width 338 height 135
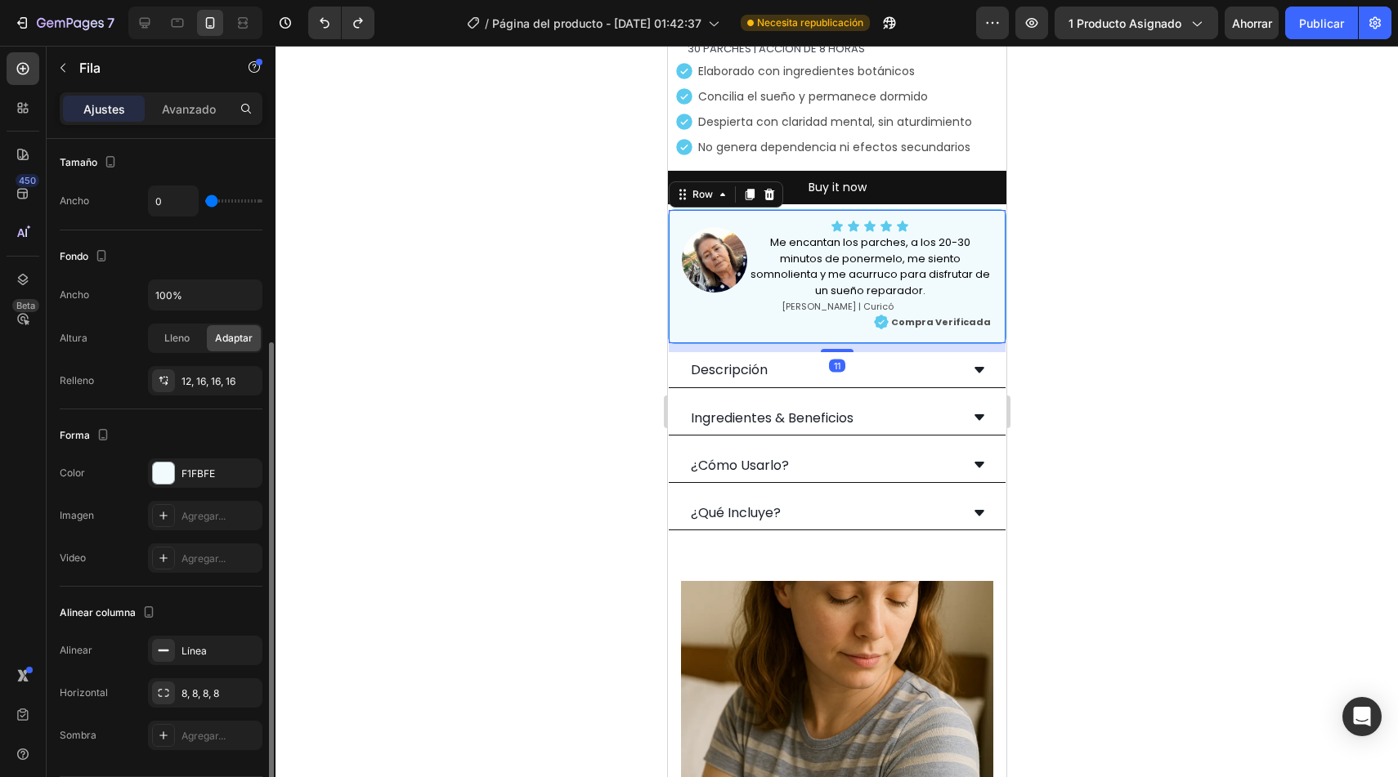
scroll to position [364, 0]
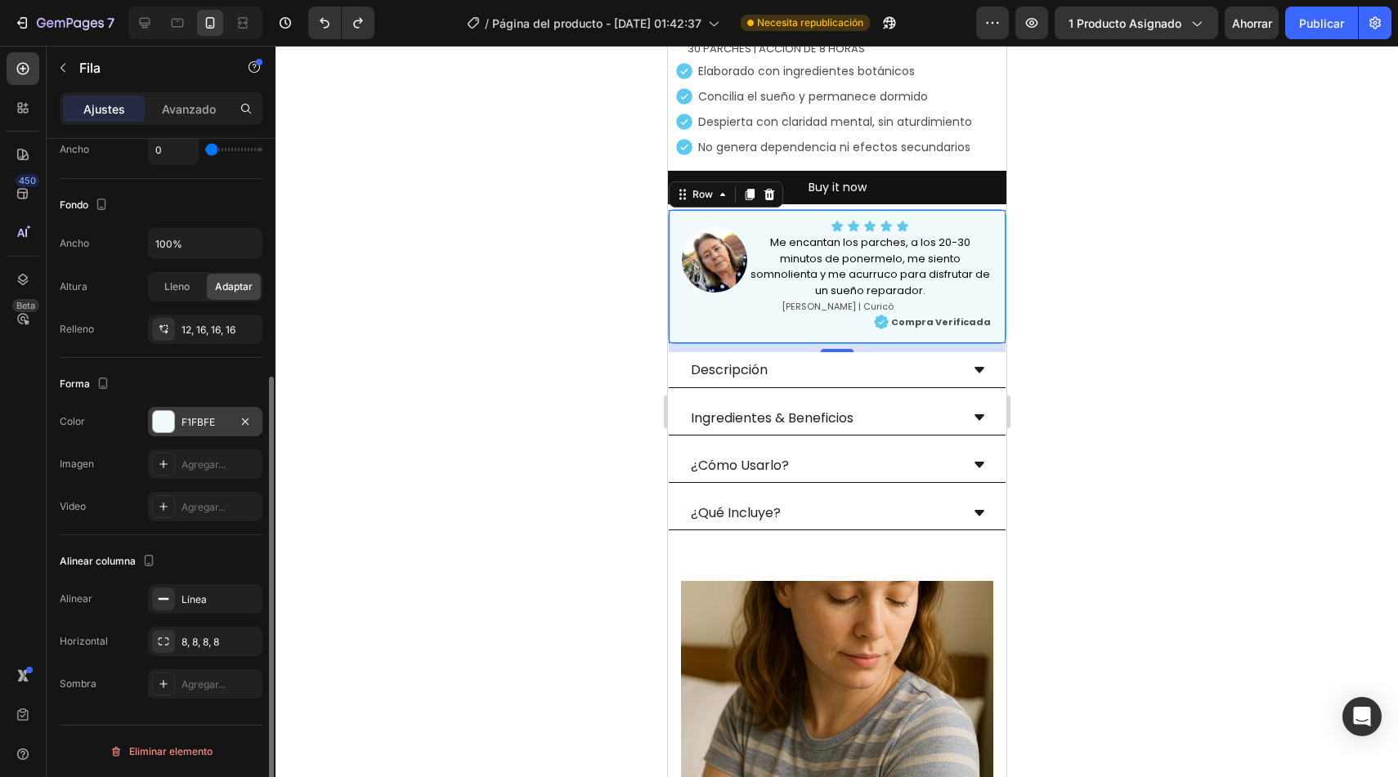
click at [224, 419] on div "F1FBFE" at bounding box center [204, 422] width 47 height 15
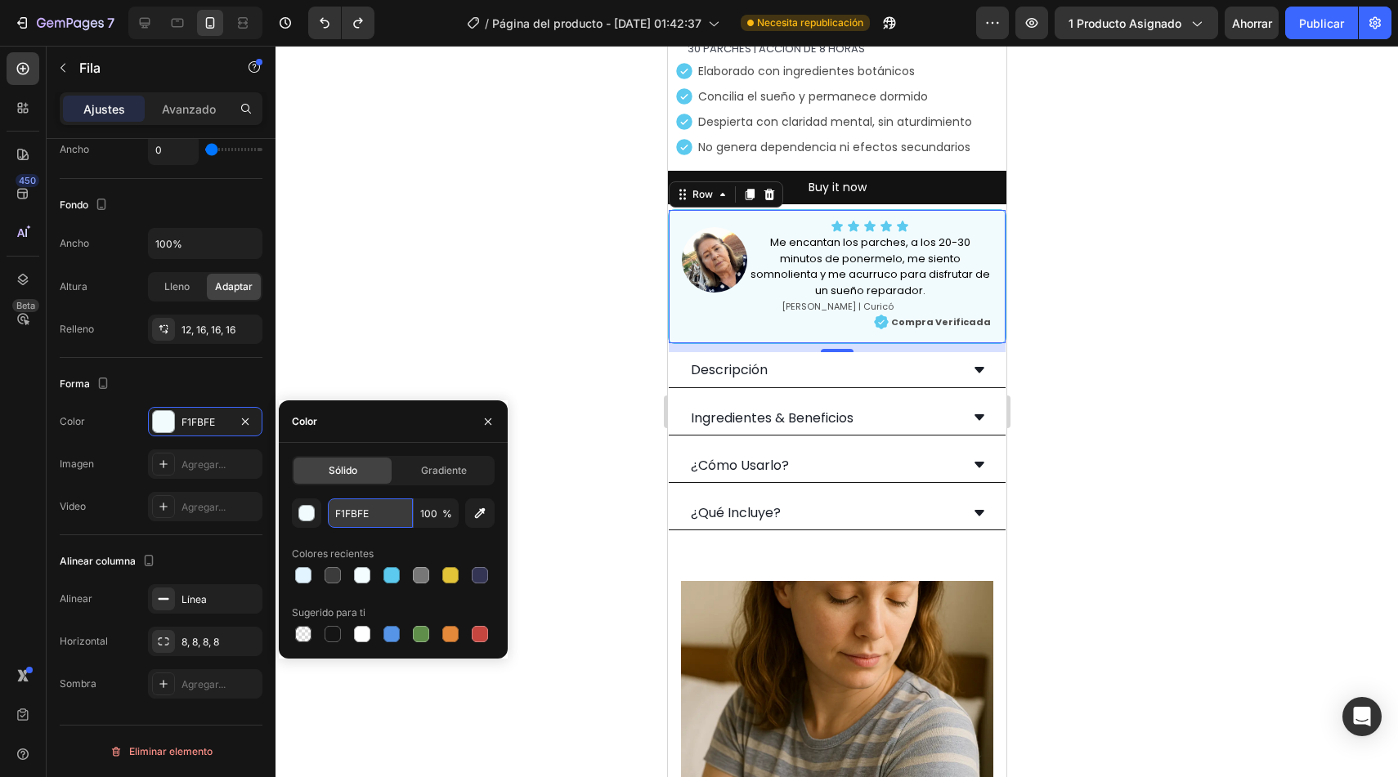
click at [380, 511] on input "F1FBFE" at bounding box center [370, 513] width 85 height 29
paste input "E2F4FF"
type input "E2F4FF"
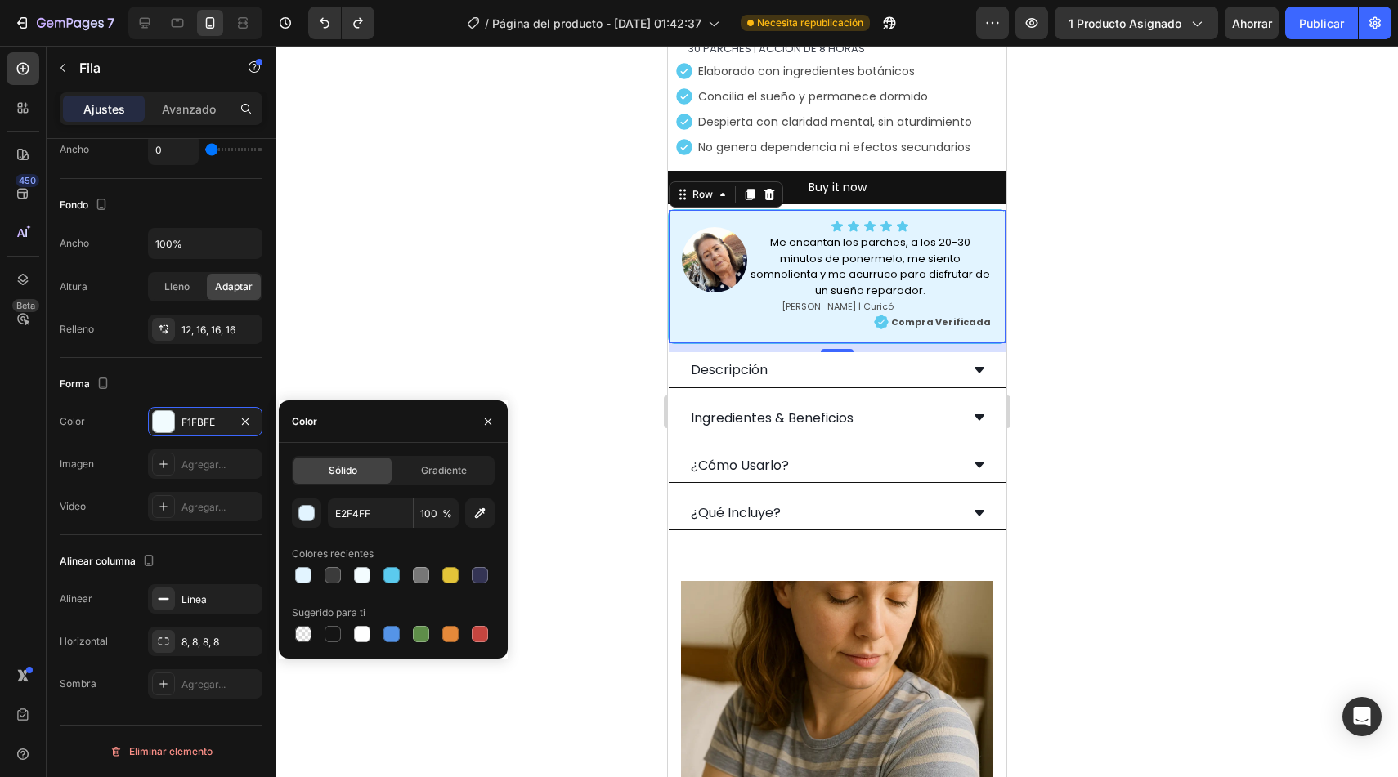
click at [610, 400] on div at bounding box center [836, 412] width 1122 height 732
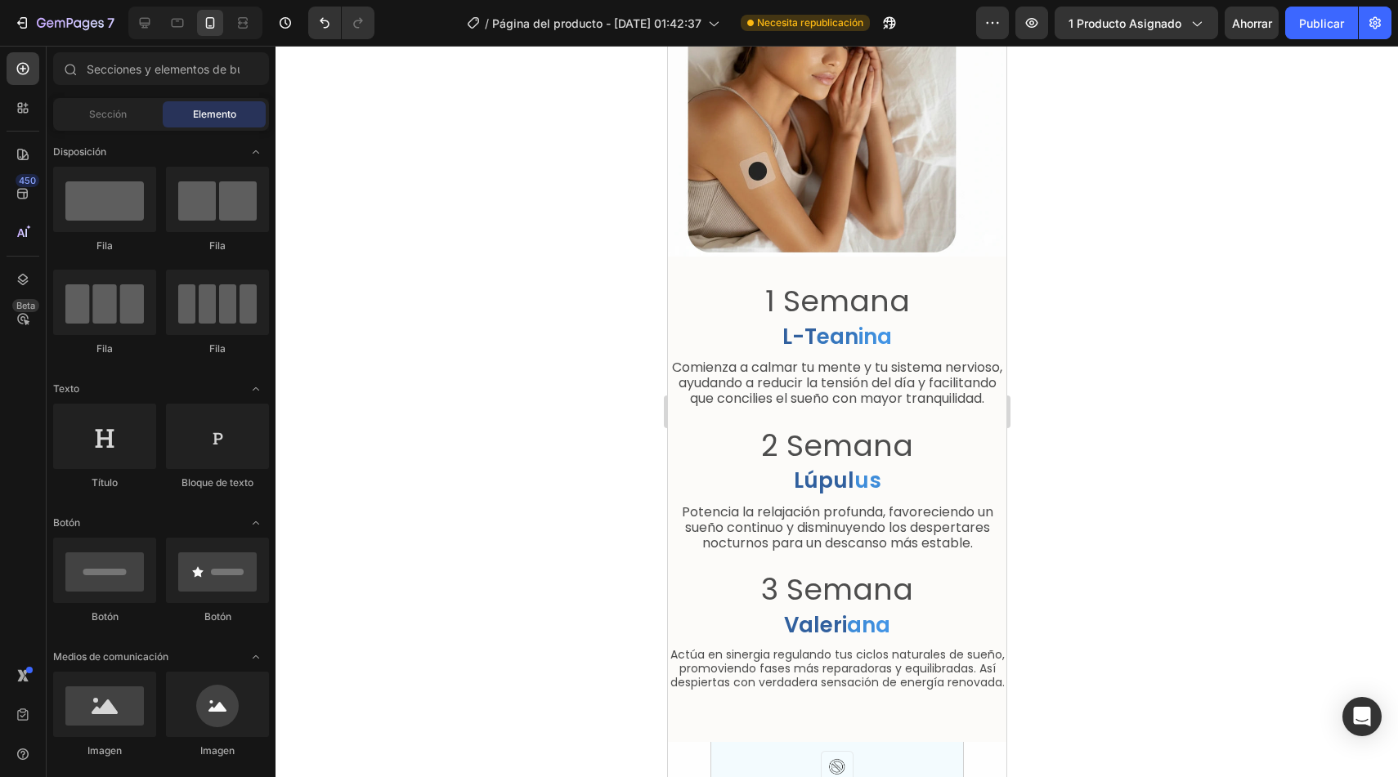
scroll to position [4082, 0]
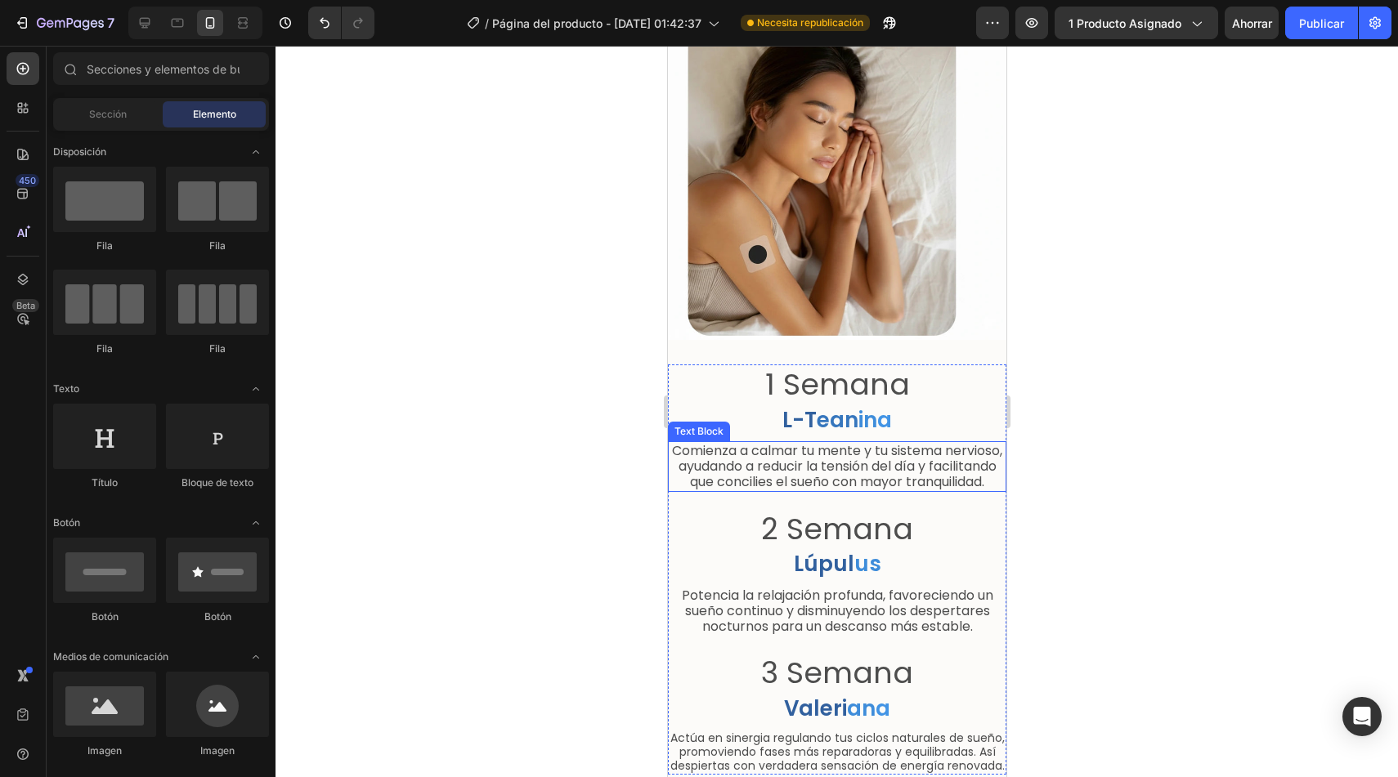
click at [893, 464] on p "Comienza a calmar tu mente y tu sistema nervioso, ayudando a reducir la tensión…" at bounding box center [836, 466] width 335 height 47
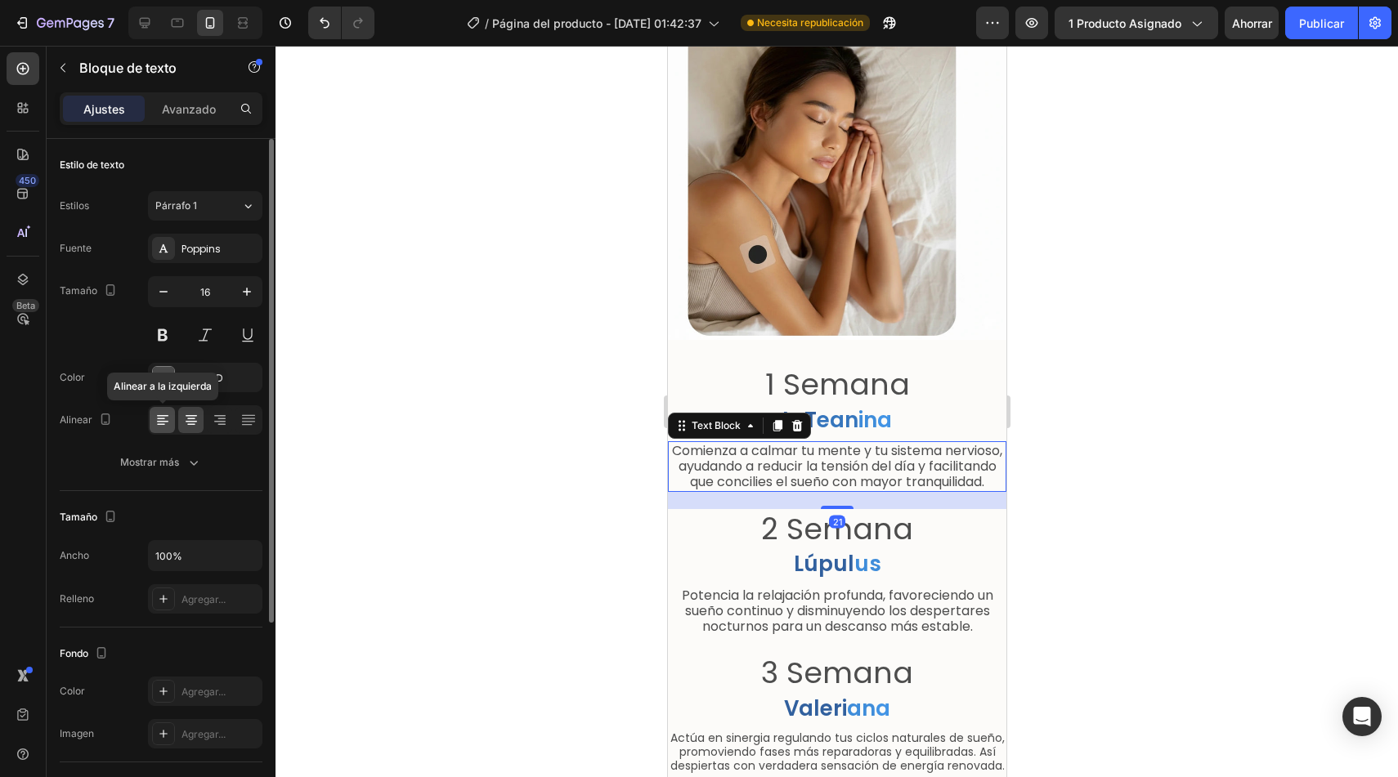
click at [167, 423] on icon at bounding box center [163, 420] width 16 height 16
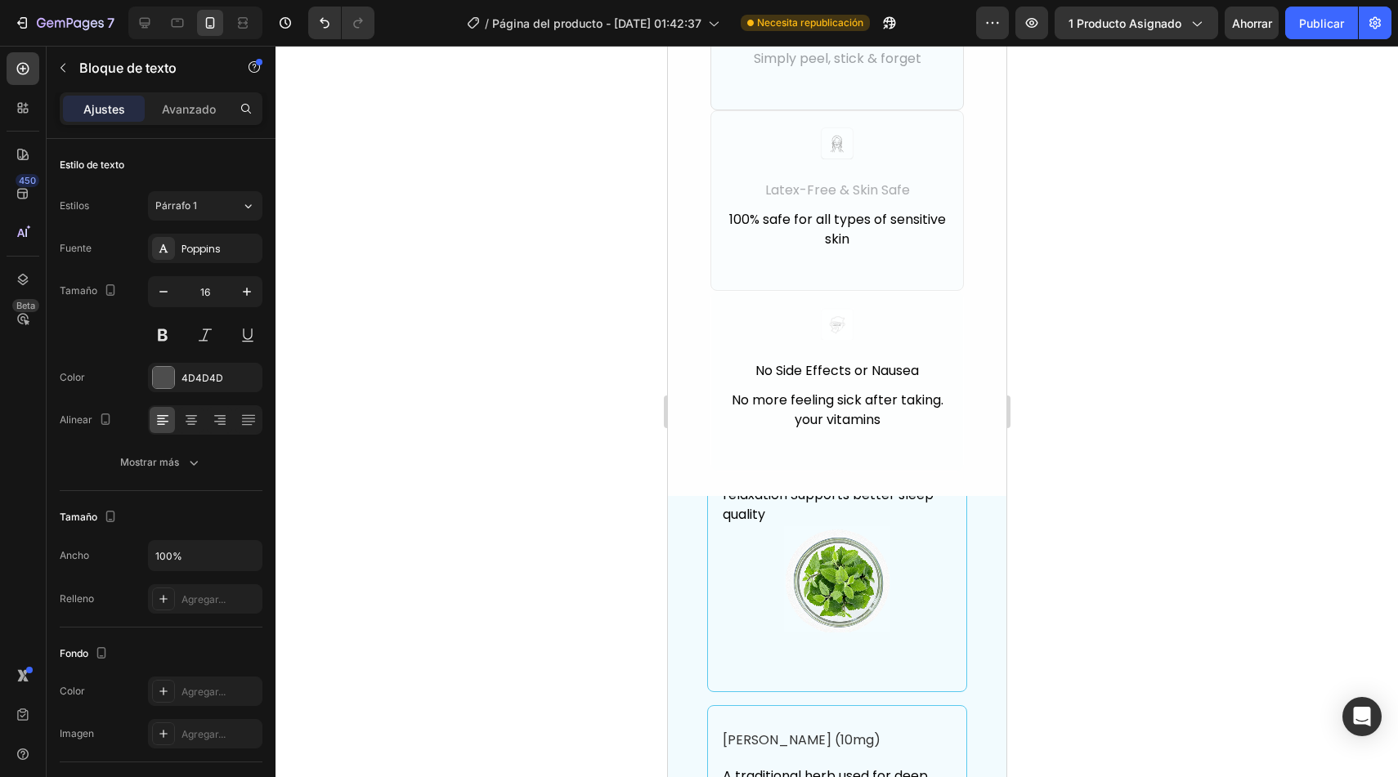
scroll to position [5950, 0]
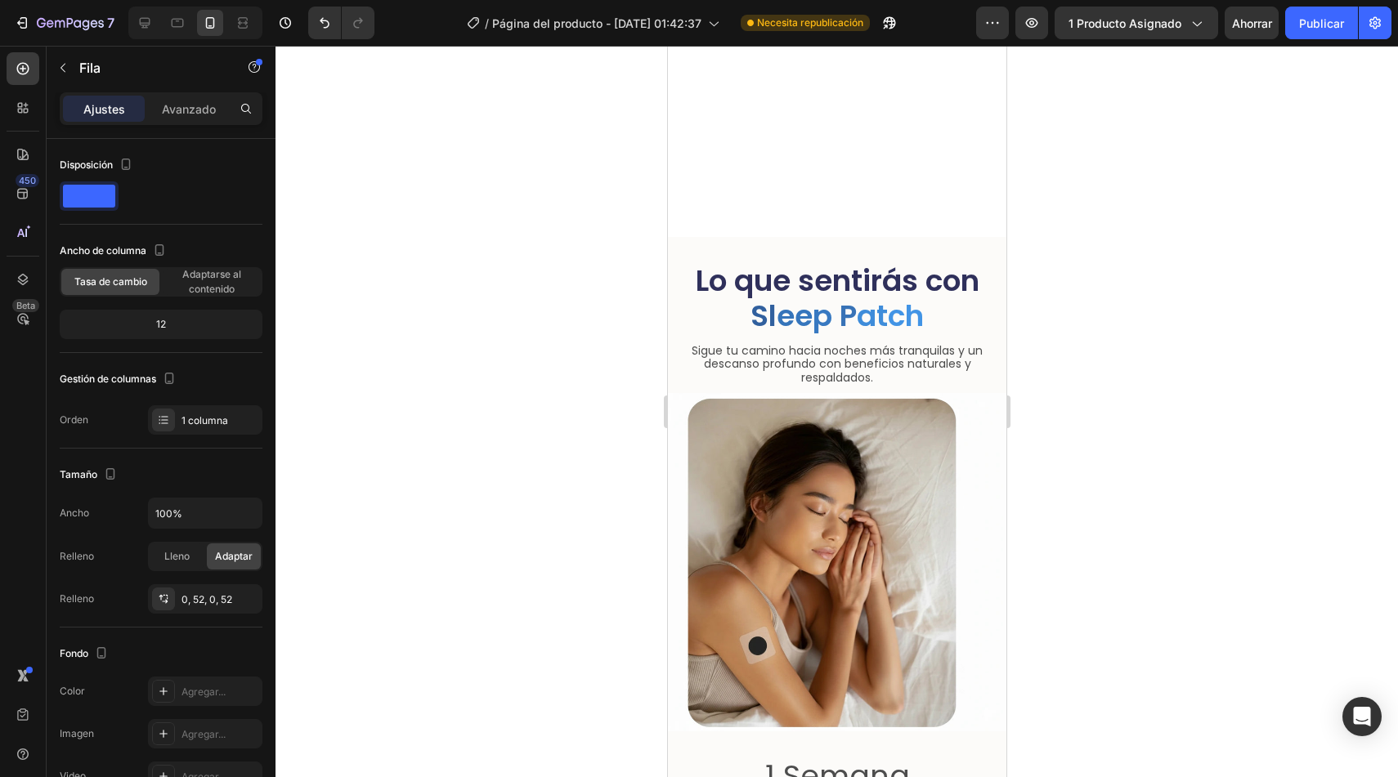
scroll to position [3979, 0]
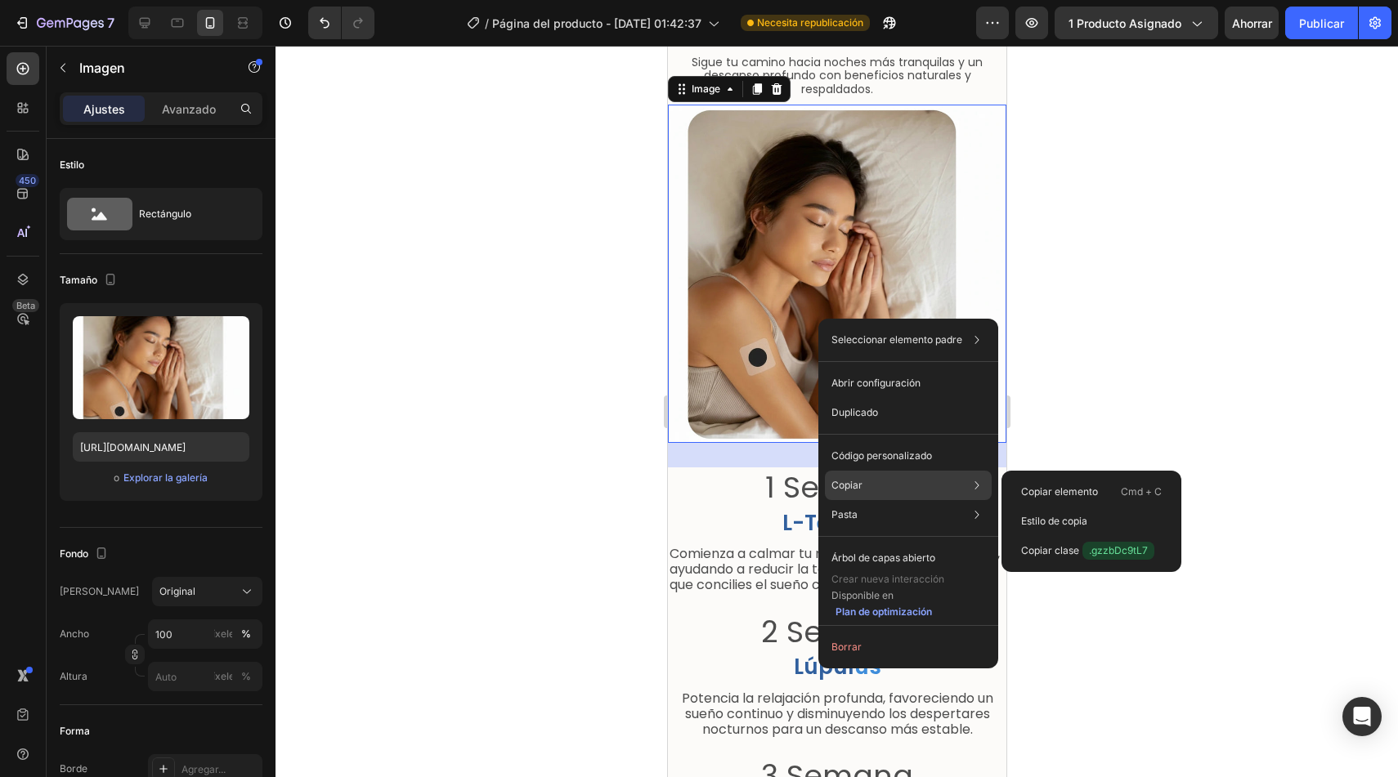
click at [893, 481] on div "Copiar Copiar elemento Cmd + C Estilo de copia Copiar clase .gzzbDc9tL7" at bounding box center [908, 485] width 167 height 29
click at [893, 479] on div "Copiar Copiar elemento Cmd + C Estilo de copia Copiar clase .gzzbDc9tL7" at bounding box center [908, 485] width 167 height 29
click at [1098, 486] on div "Copiar elemento Cmd + C" at bounding box center [1091, 491] width 167 height 29
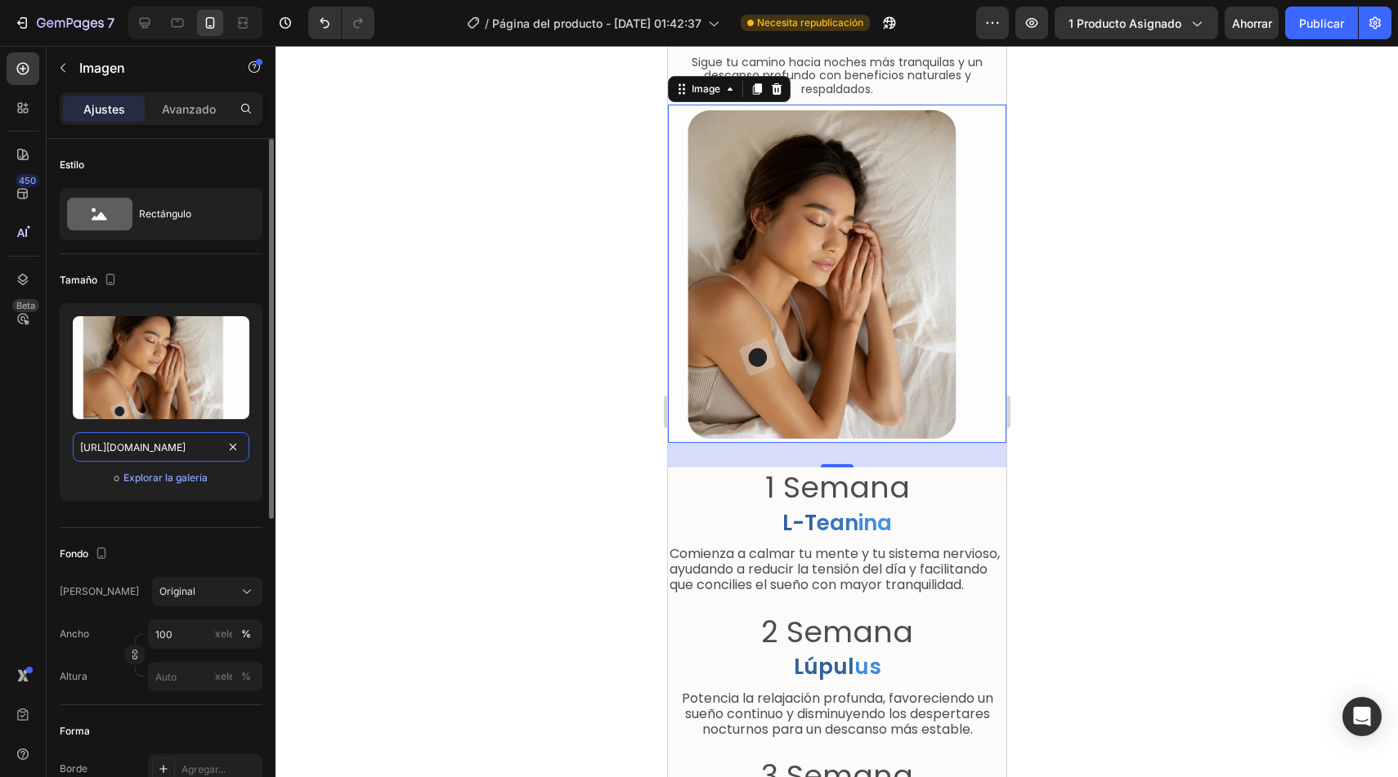
click at [208, 444] on input "https://cdn.shopify.com/s/files/1/0764/1422/2590/files/gempages_585894298097025…" at bounding box center [161, 446] width 177 height 29
click at [209, 444] on input "https://cdn.shopify.com/s/files/1/0764/1422/2590/files/gempages_585894298097025…" at bounding box center [161, 446] width 177 height 29
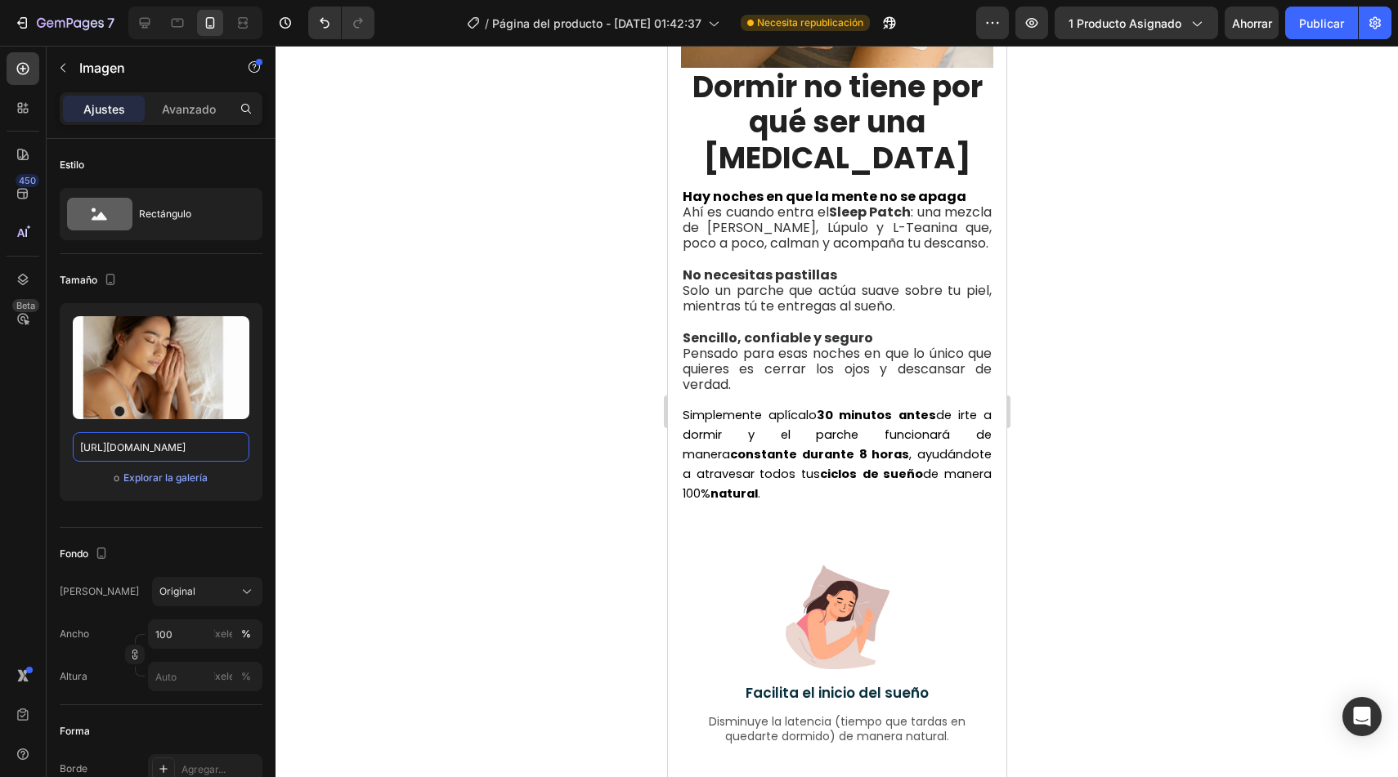
scroll to position [783, 0]
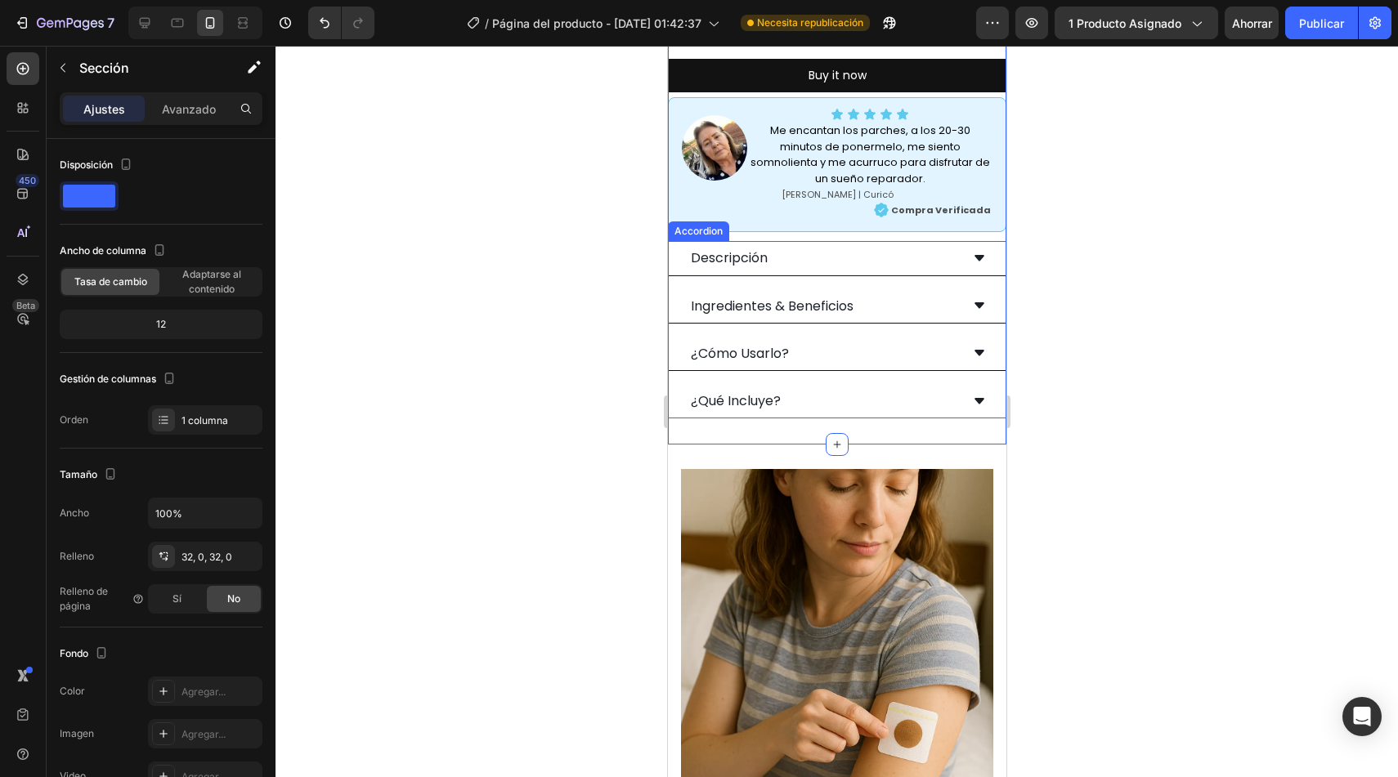
click at [713, 226] on div "30 Parches | Acción de 8 horas Text Block Icon Elaborado con ingredientes botán…" at bounding box center [836, 179] width 338 height 478
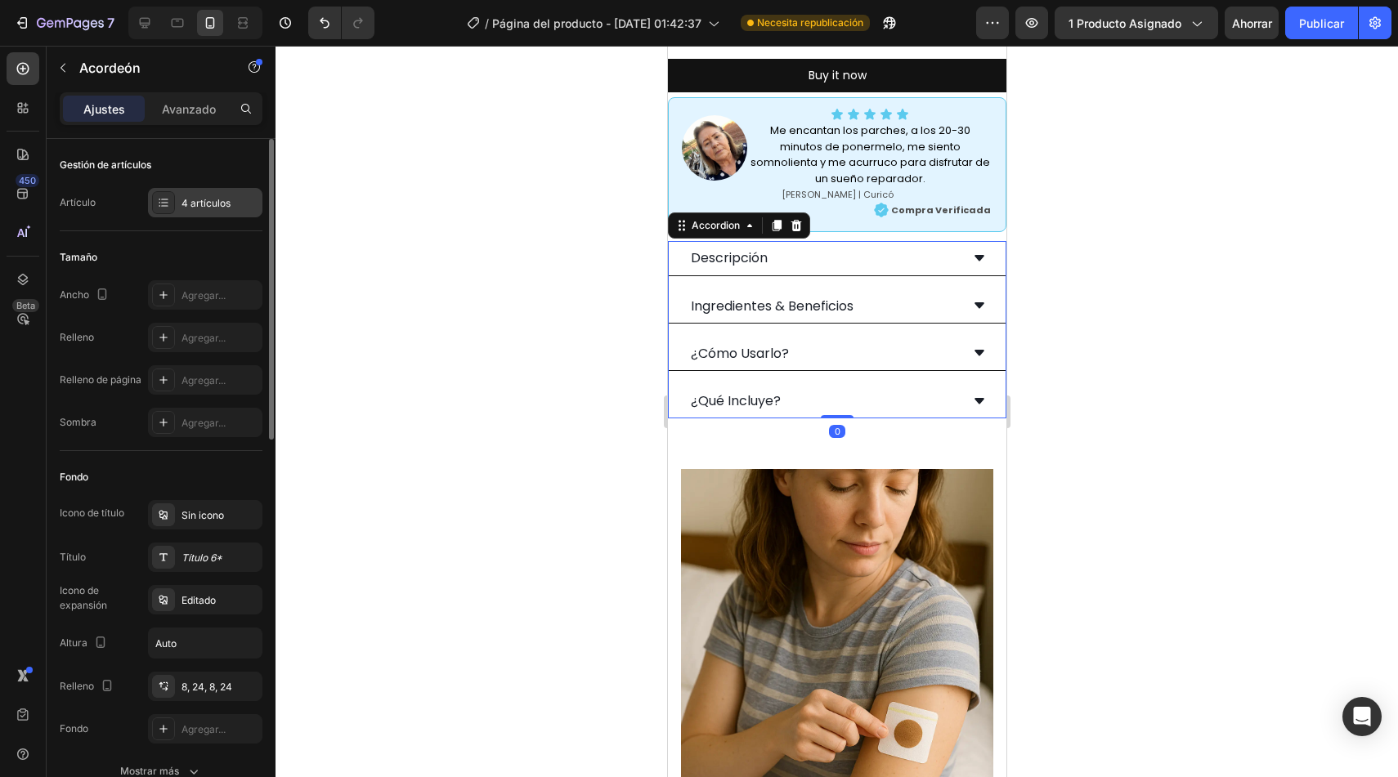
click at [214, 213] on div "4 artículos" at bounding box center [205, 202] width 114 height 29
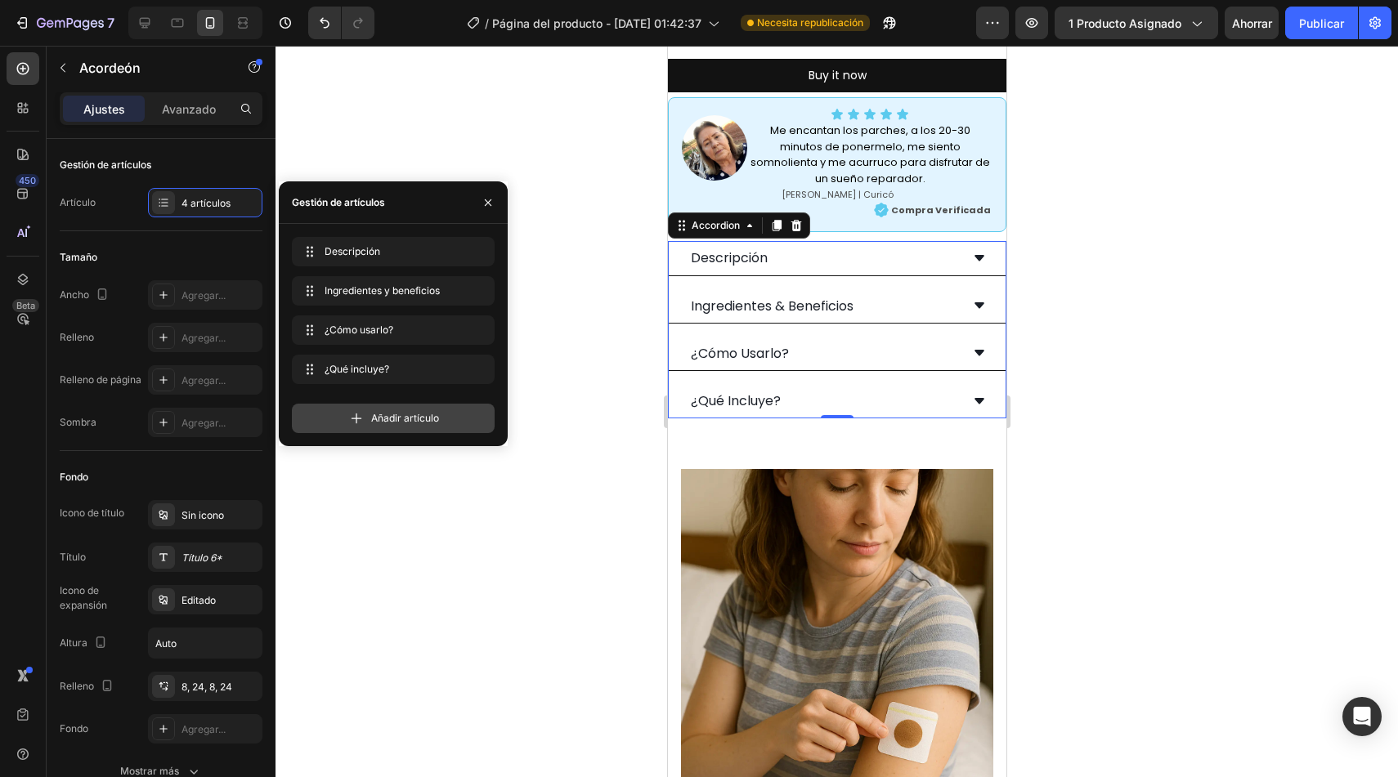
click at [334, 427] on div "Añadir artículo" at bounding box center [393, 418] width 203 height 29
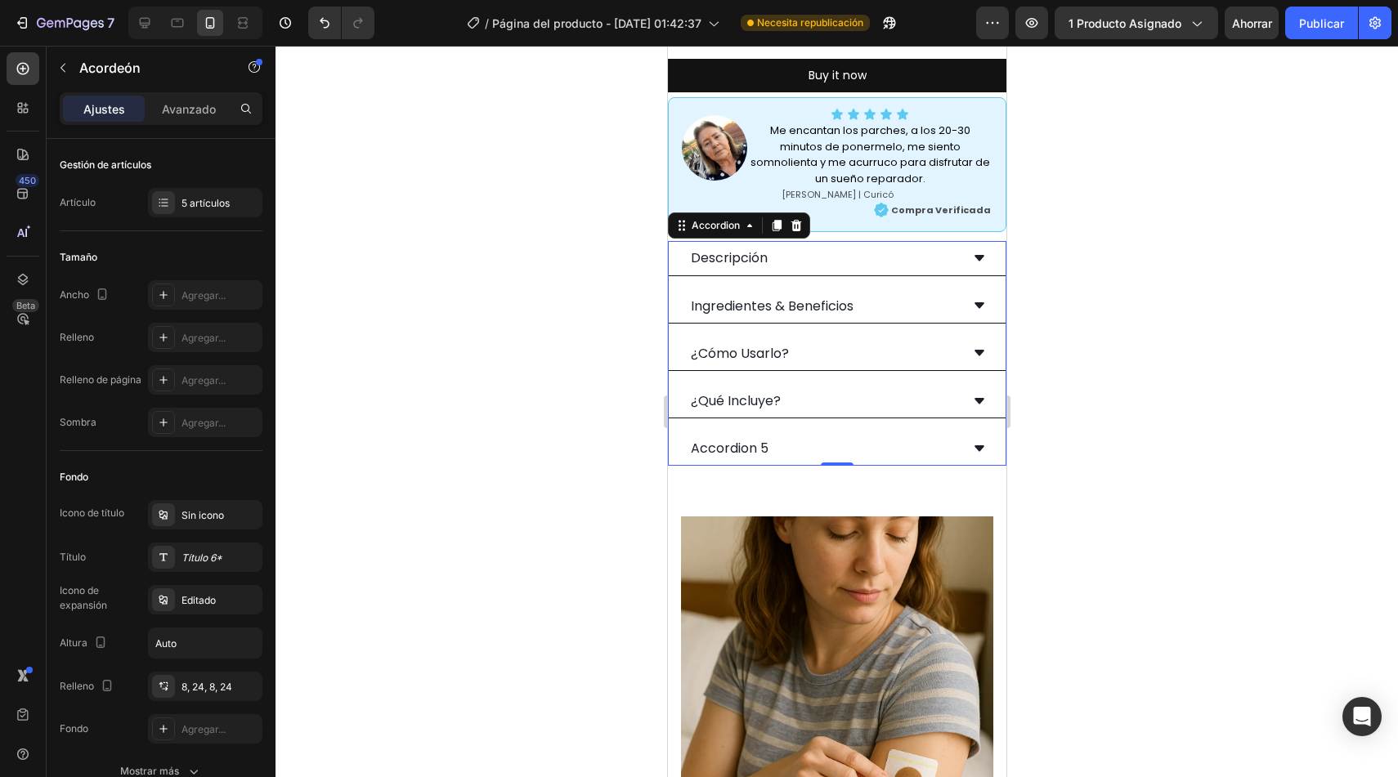
click at [741, 438] on div "Accordion 5" at bounding box center [729, 448] width 83 height 20
click at [741, 441] on p "Accordion 5" at bounding box center [729, 449] width 78 height 16
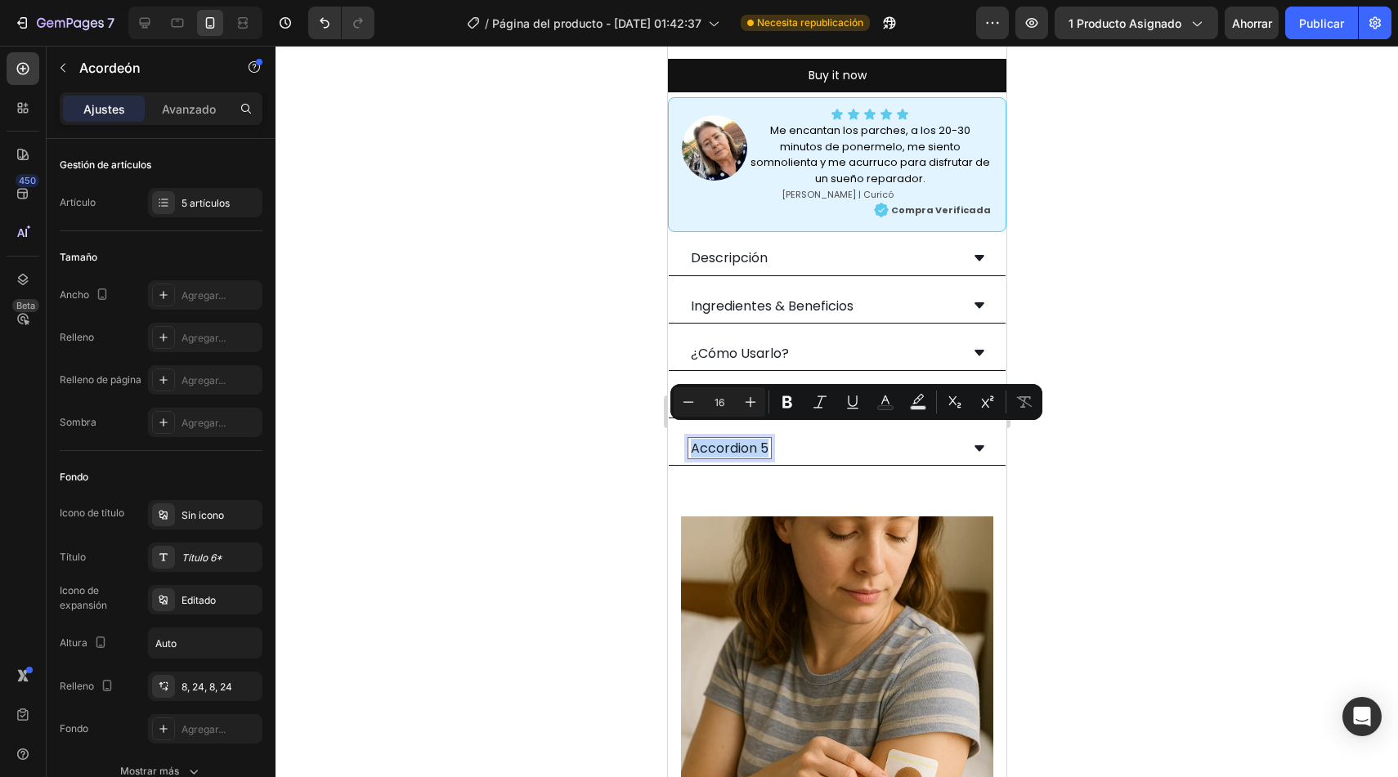
click at [741, 441] on p "Accordion 5" at bounding box center [729, 449] width 78 height 16
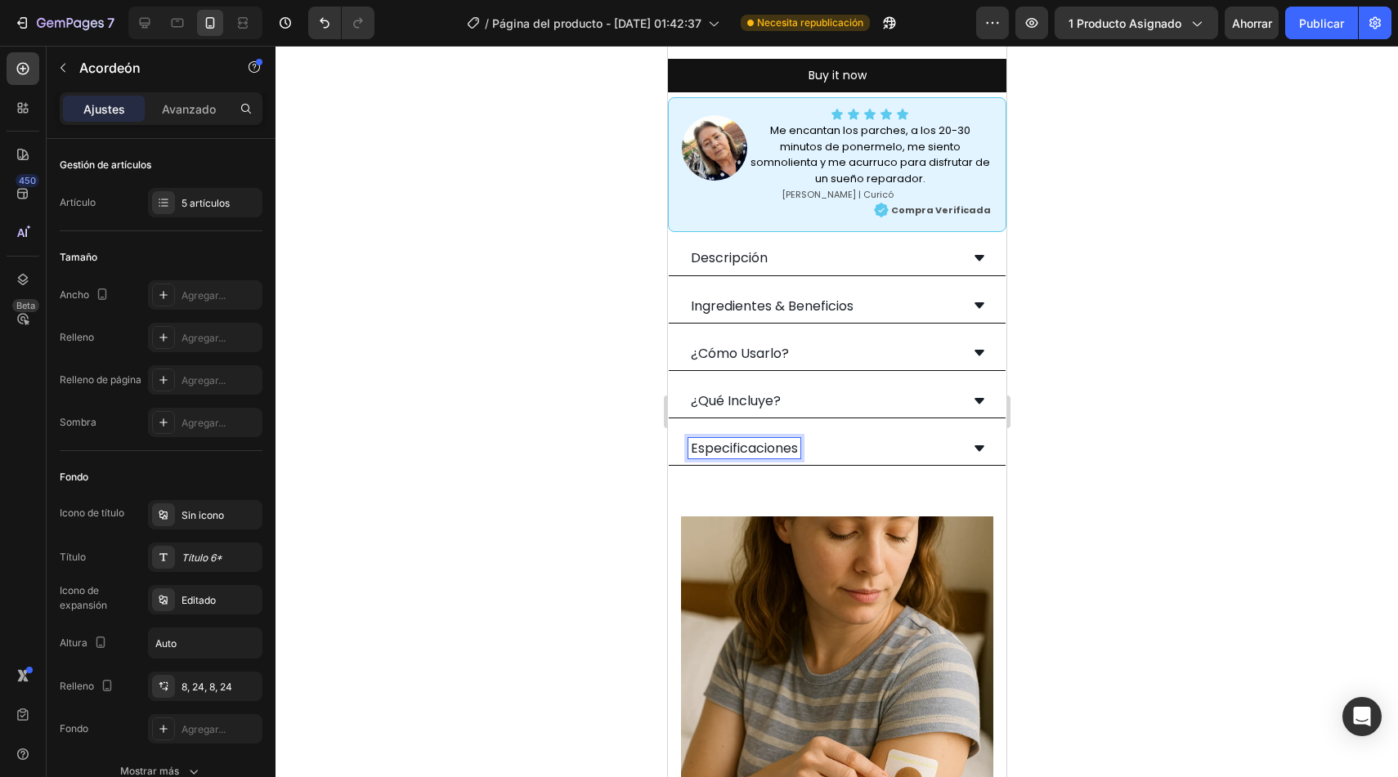
click at [938, 441] on div "Especificaciones" at bounding box center [823, 448] width 271 height 20
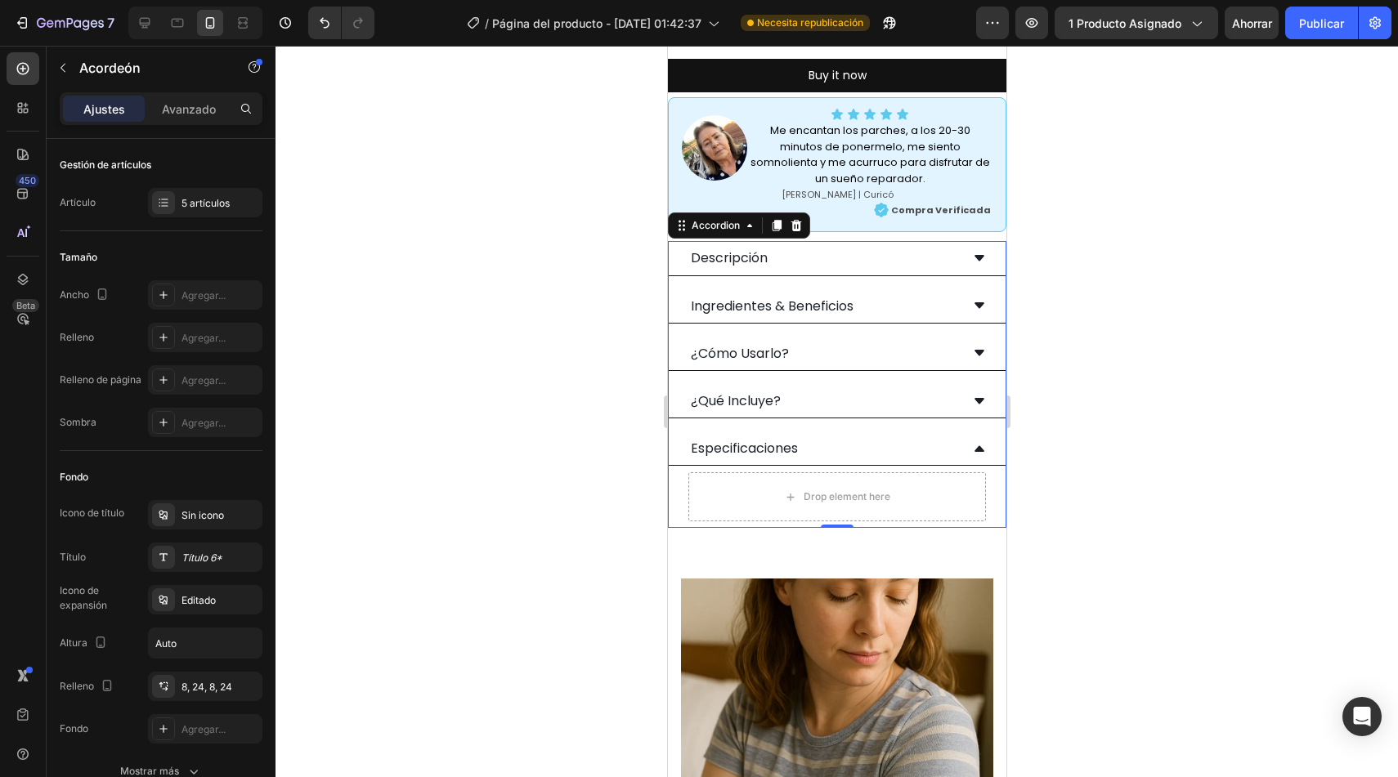
click at [867, 384] on div "¿Qué Incluye?" at bounding box center [836, 401] width 337 height 34
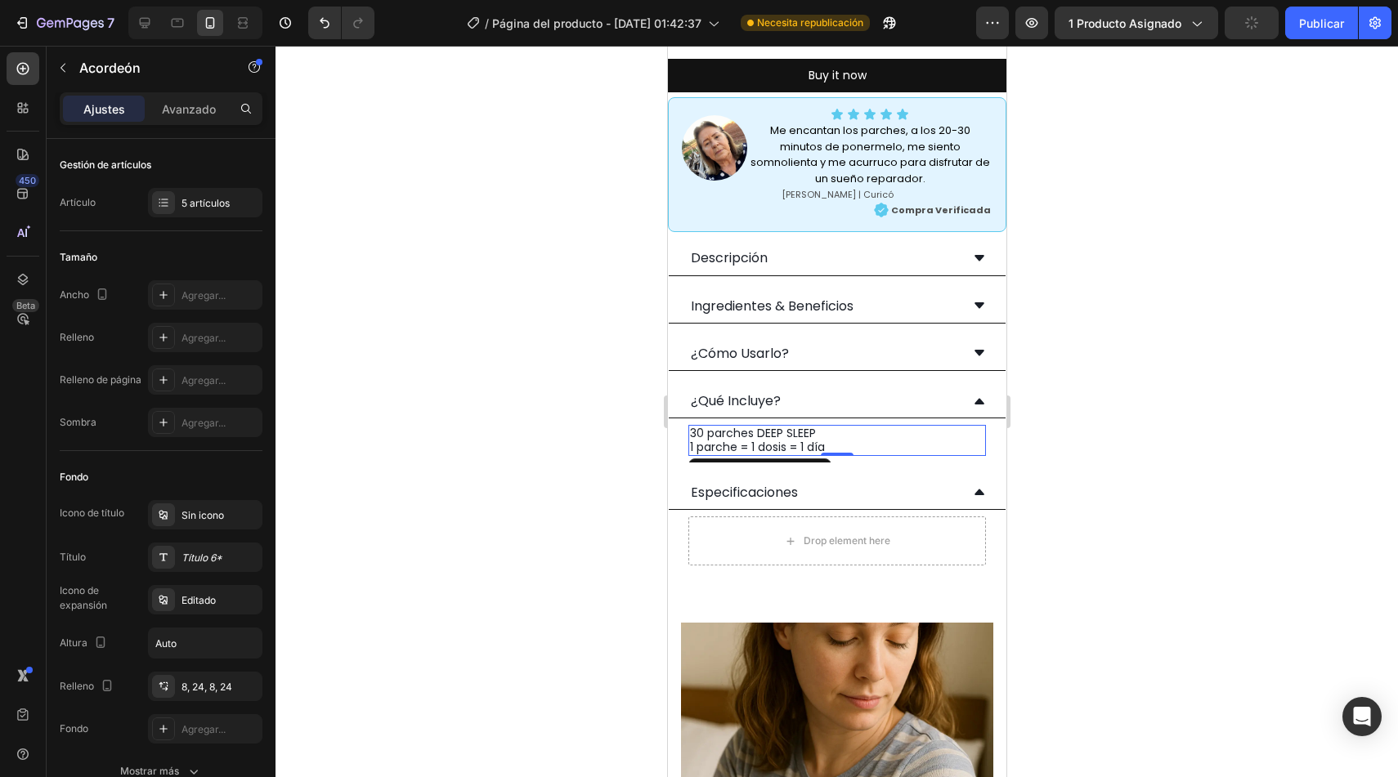
click at [864, 427] on p "30 parches DEEP SLEEP 1 parche = 1 dosis = 1 día" at bounding box center [836, 441] width 294 height 28
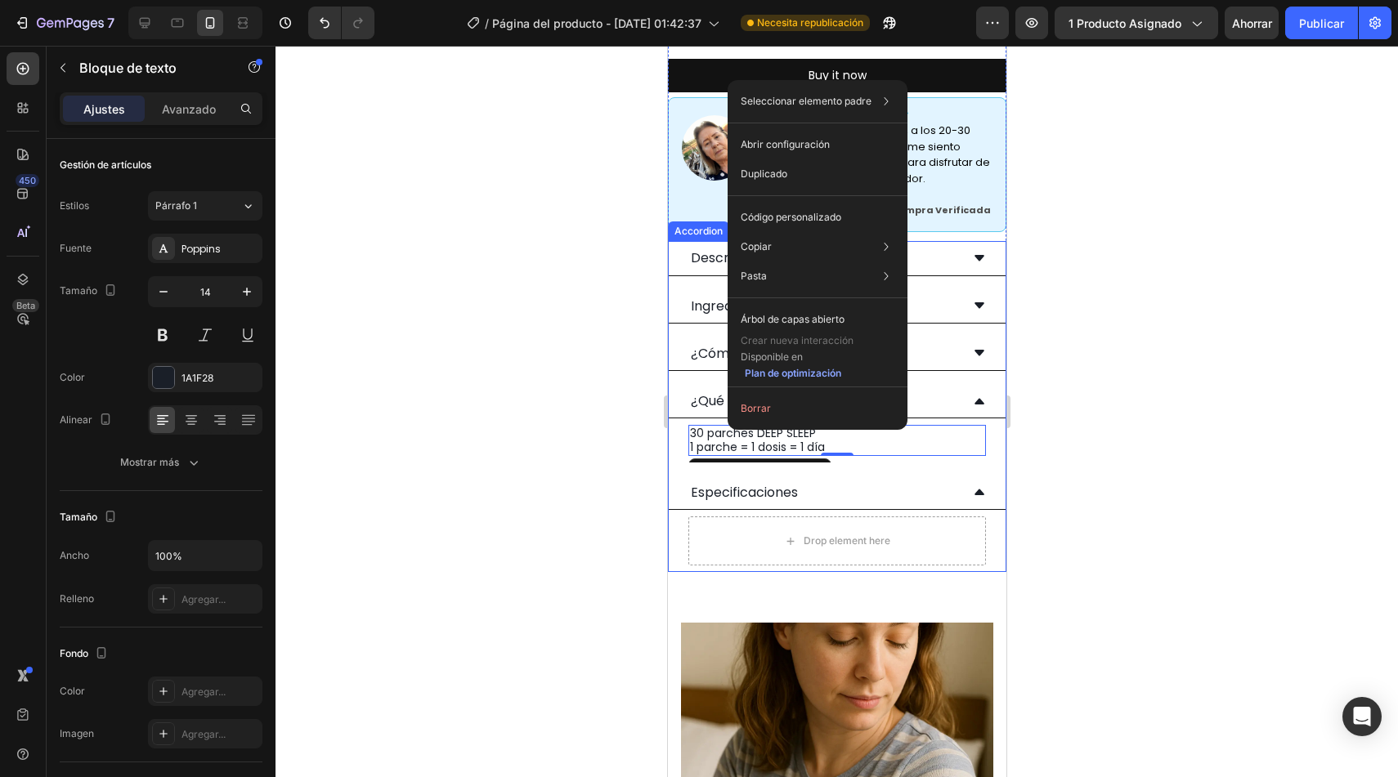
click at [571, 480] on div at bounding box center [836, 412] width 1122 height 732
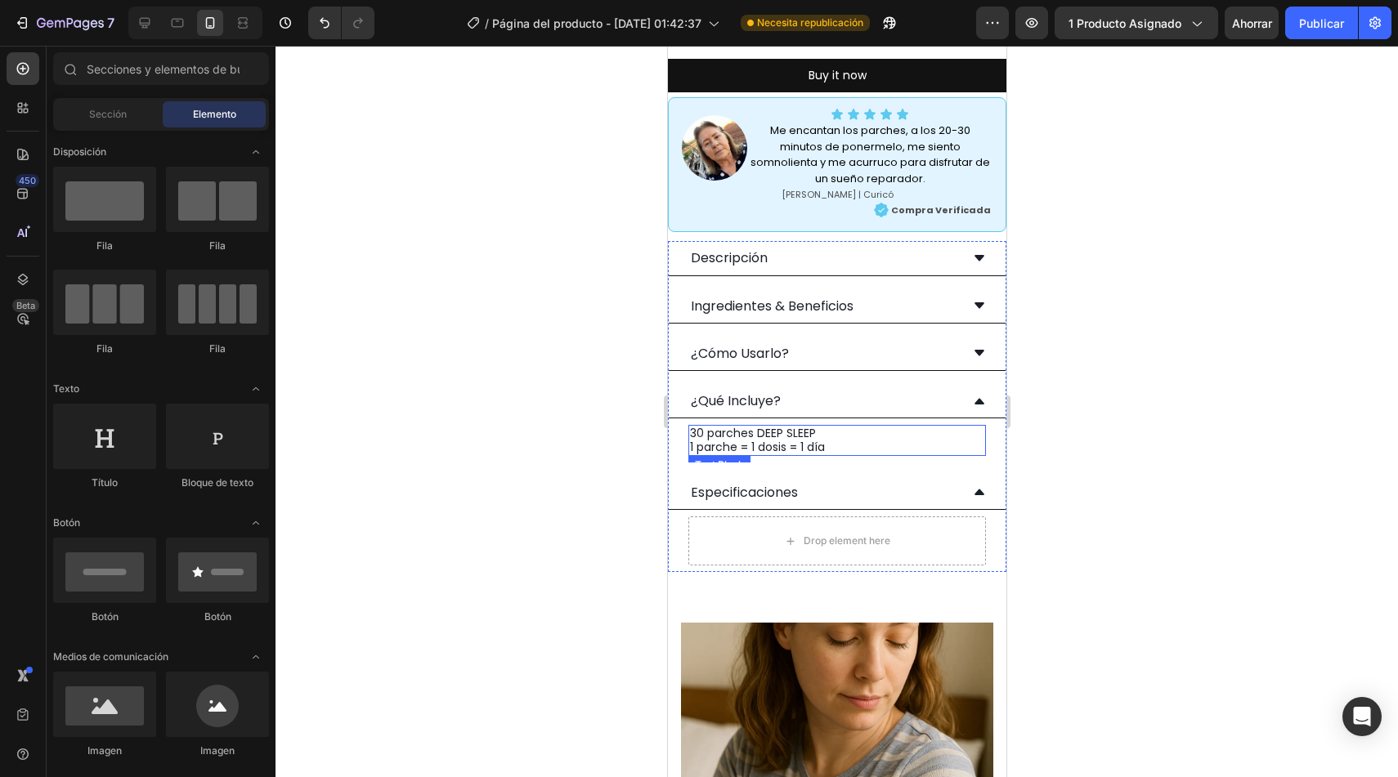
click at [912, 430] on p "30 parches DEEP SLEEP 1 parche = 1 dosis = 1 día" at bounding box center [836, 441] width 294 height 28
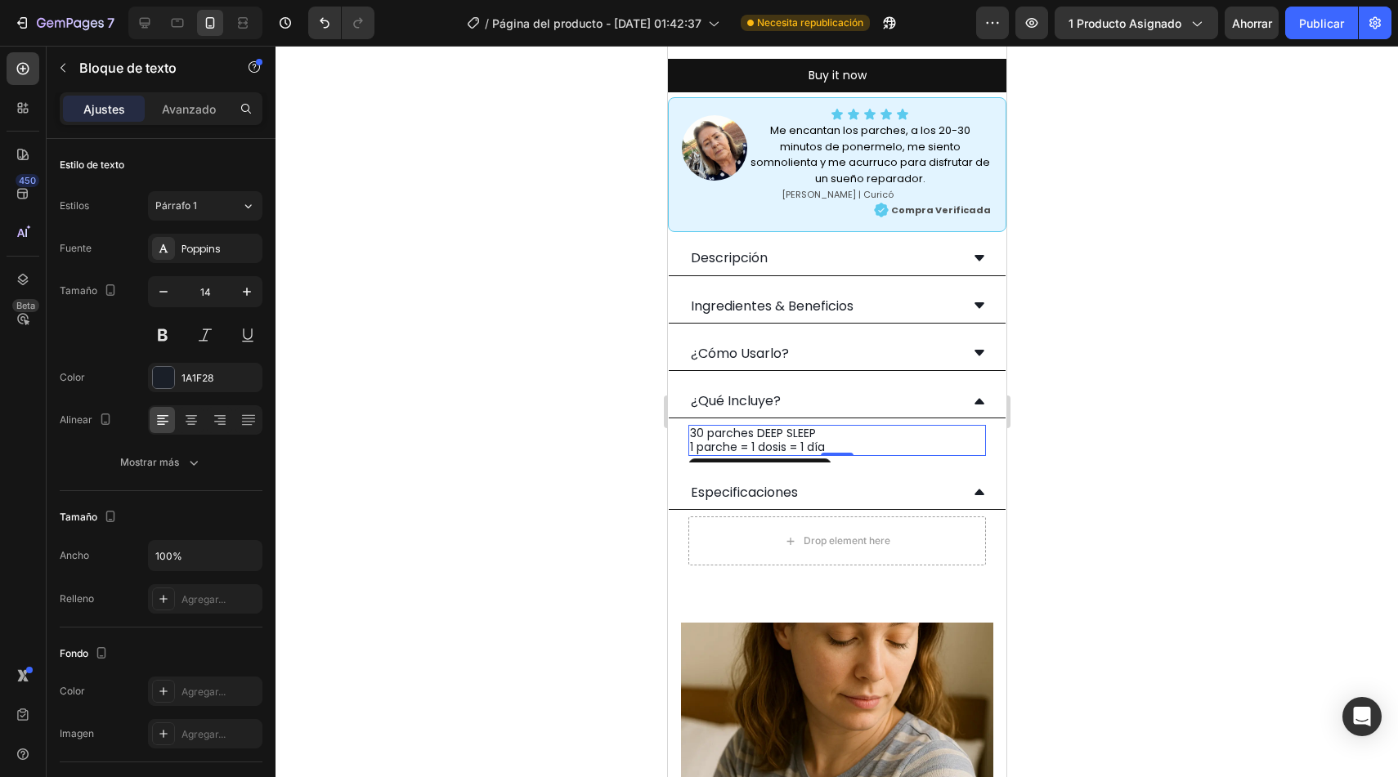
click at [710, 459] on div "Text Block" at bounding box center [759, 472] width 143 height 26
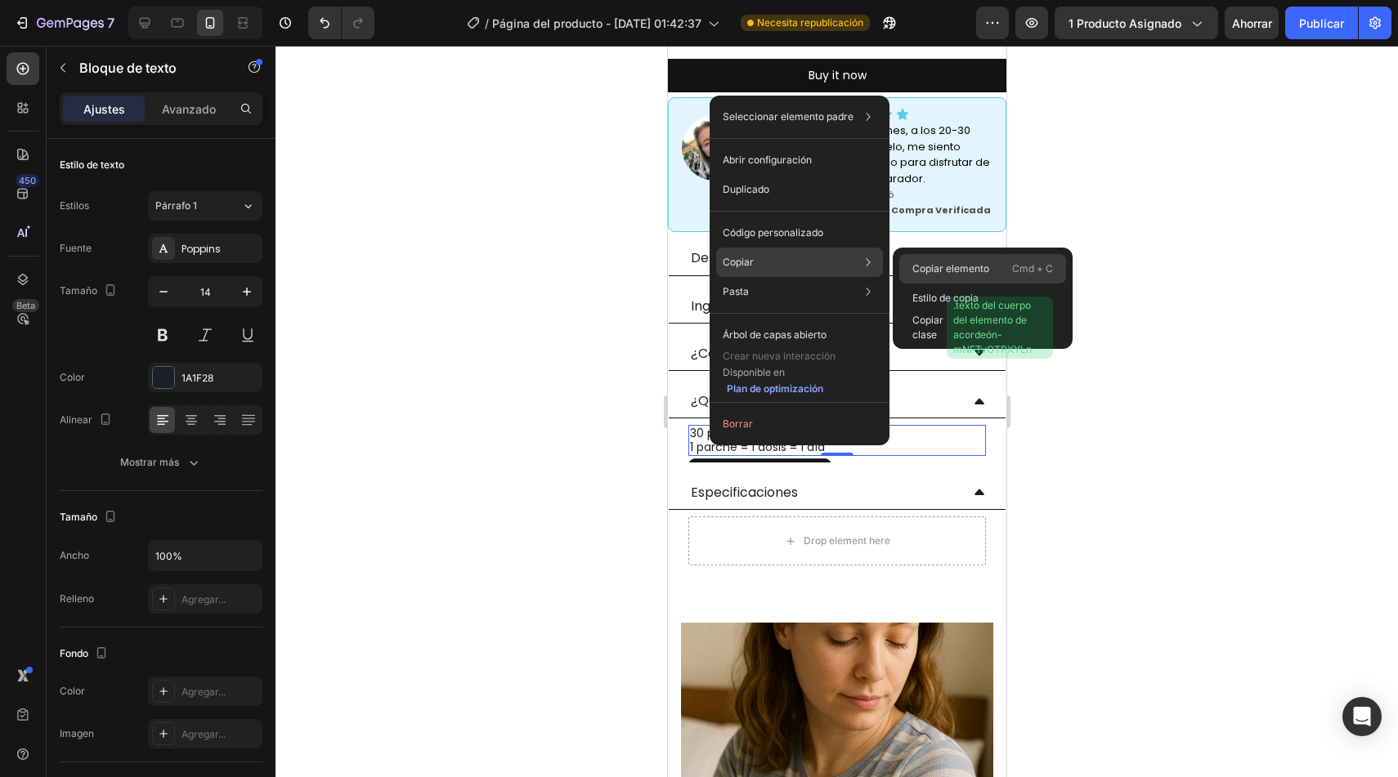
click at [920, 265] on font "Copiar elemento" at bounding box center [950, 268] width 77 height 12
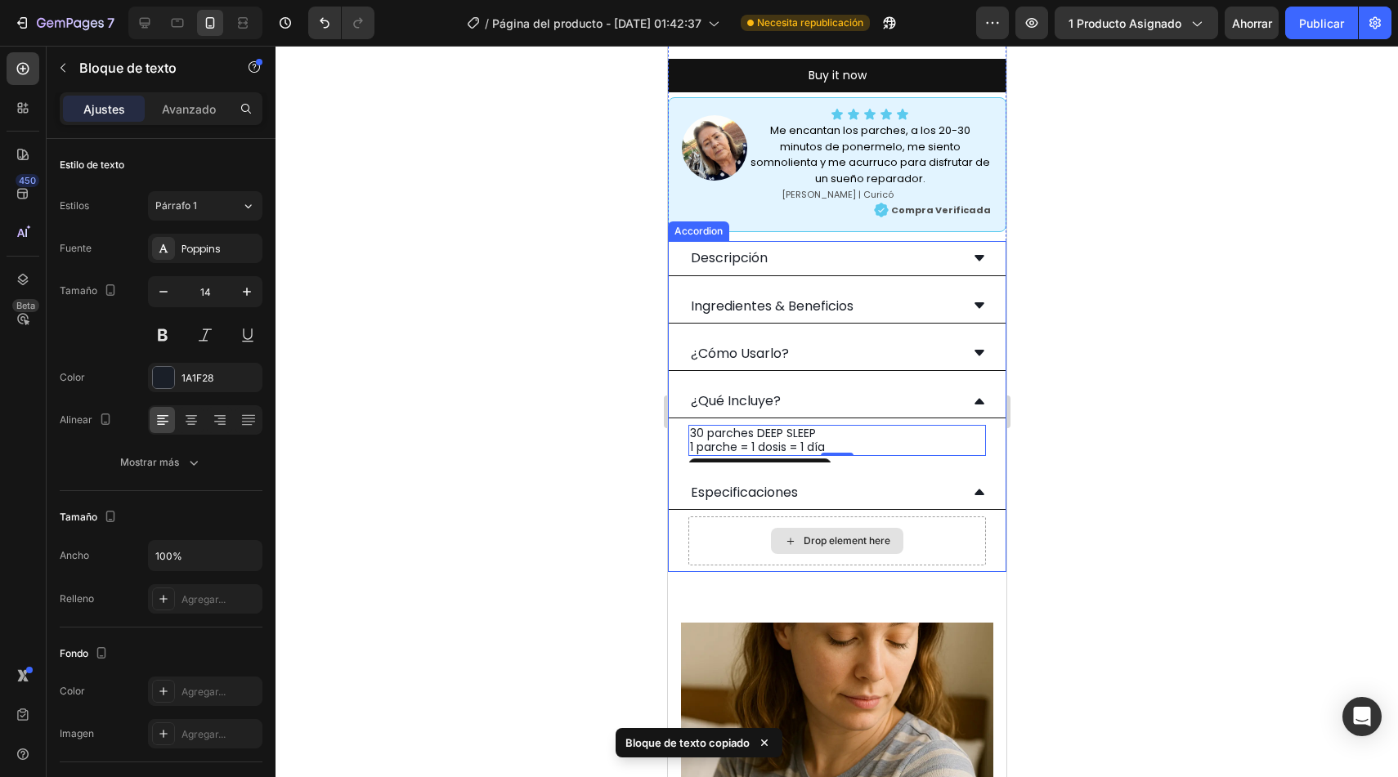
click at [890, 540] on div "Drop element here" at bounding box center [836, 541] width 132 height 26
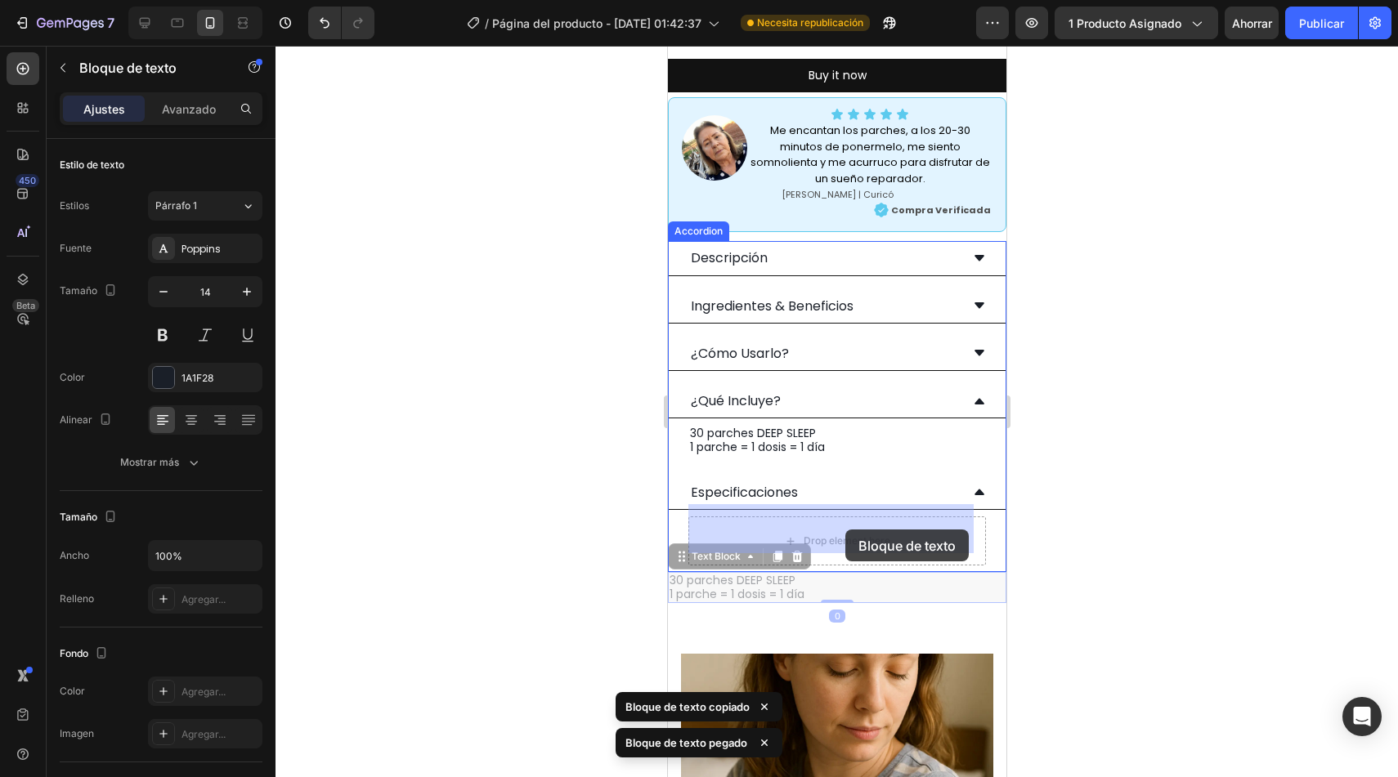
drag, startPoint x: 722, startPoint y: 548, endPoint x: 847, endPoint y: 524, distance: 127.3
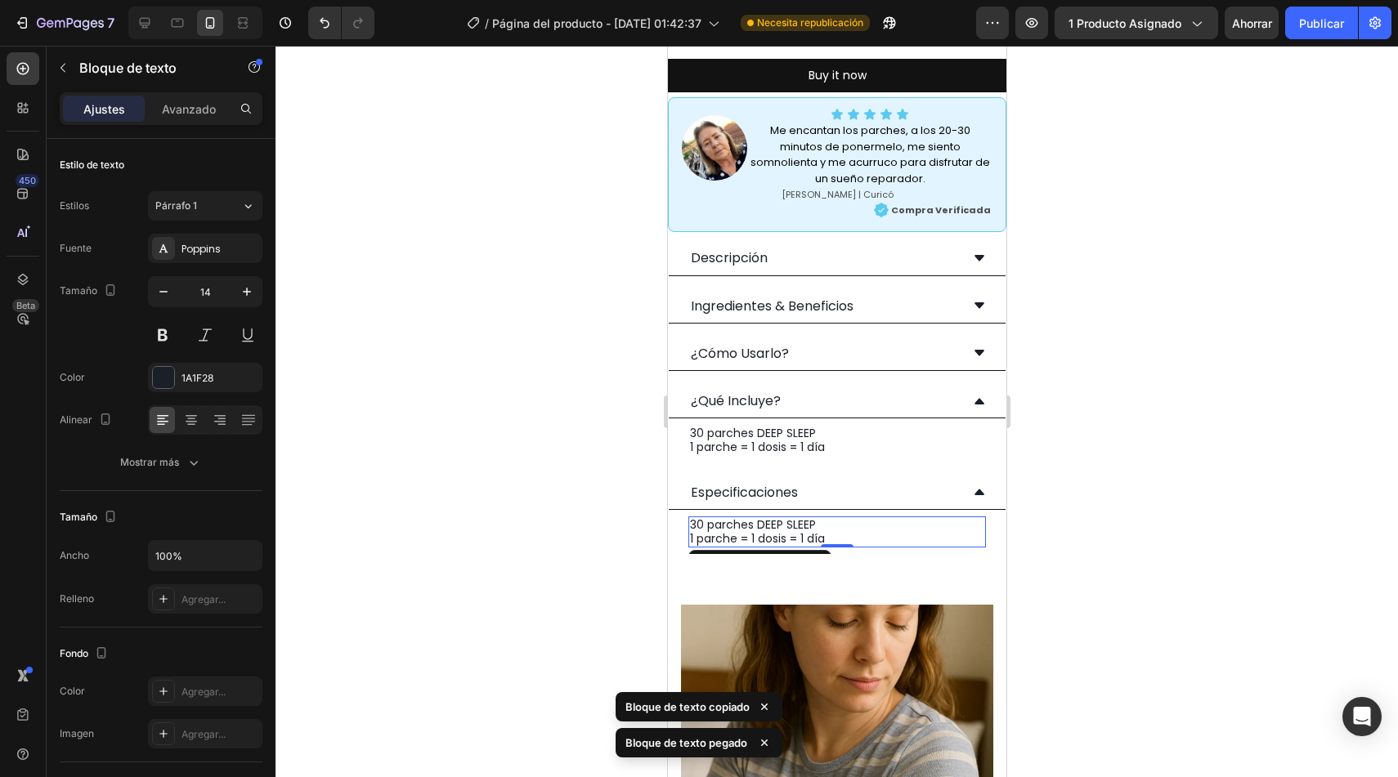
click at [862, 518] on p "30 parches DEEP SLEEP 1 parche = 1 dosis = 1 día" at bounding box center [836, 532] width 294 height 28
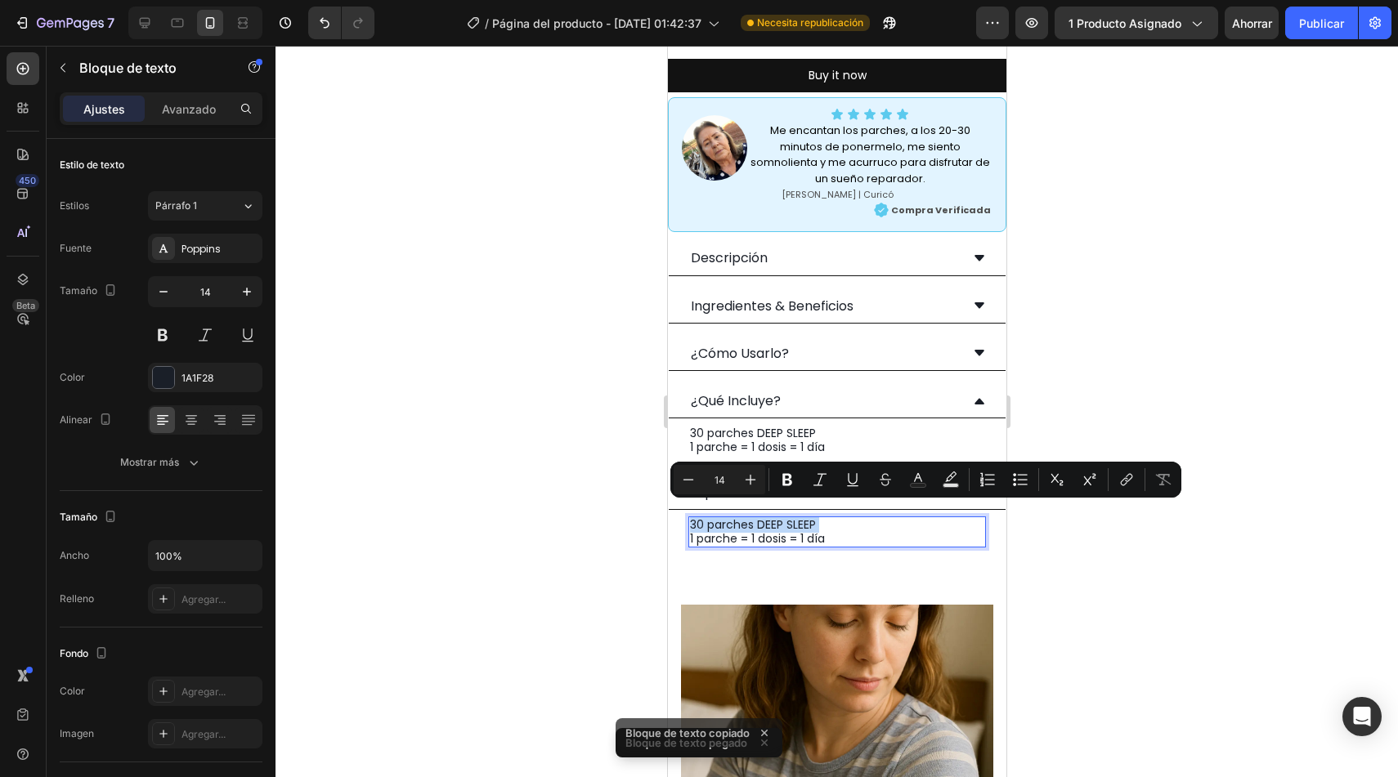
click at [862, 518] on p "30 parches DEEP SLEEP 1 parche = 1 dosis = 1 día" at bounding box center [836, 532] width 294 height 28
click at [820, 526] on p "30 parches DEEP SLEEP 1 parche = 1 dosis = 1 día" at bounding box center [836, 532] width 294 height 28
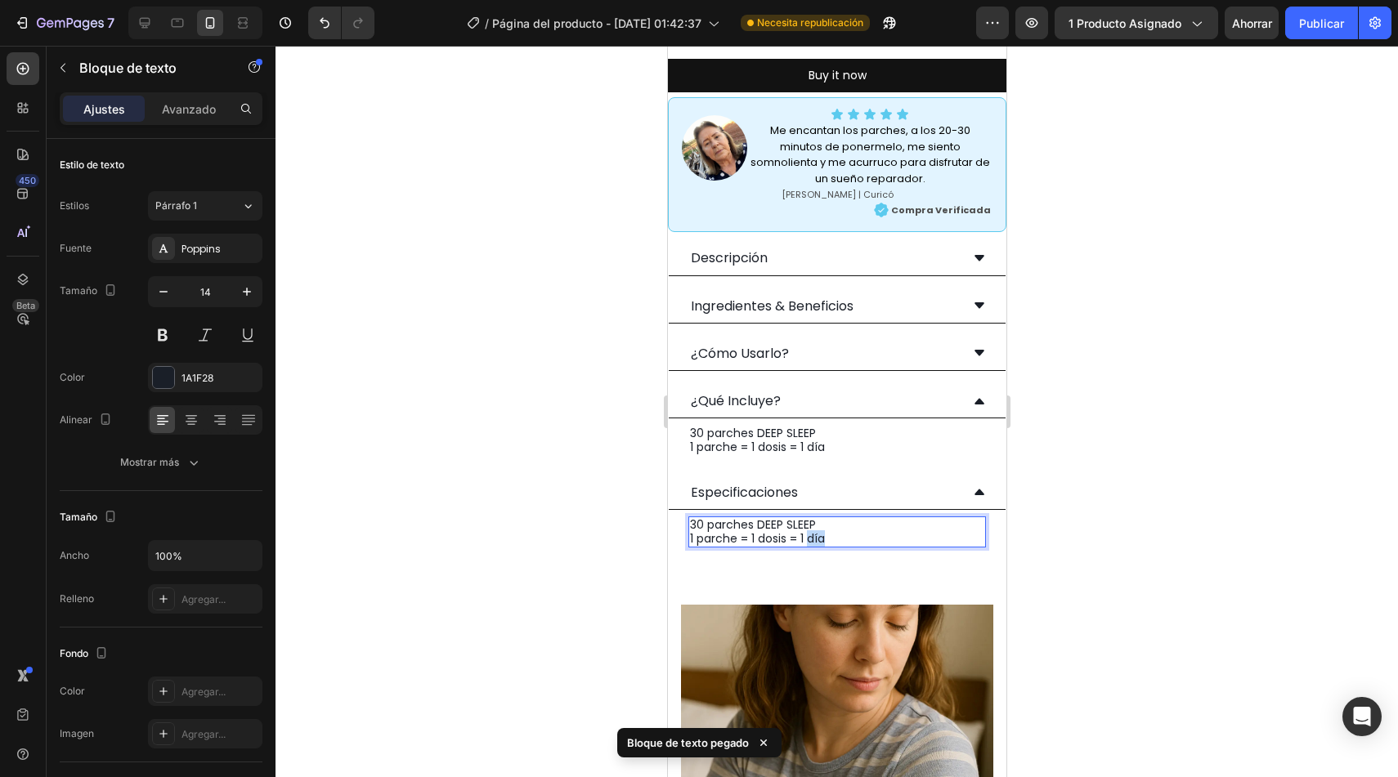
click at [821, 526] on p "30 parches DEEP SLEEP 1 parche = 1 dosis = 1 día" at bounding box center [836, 532] width 294 height 28
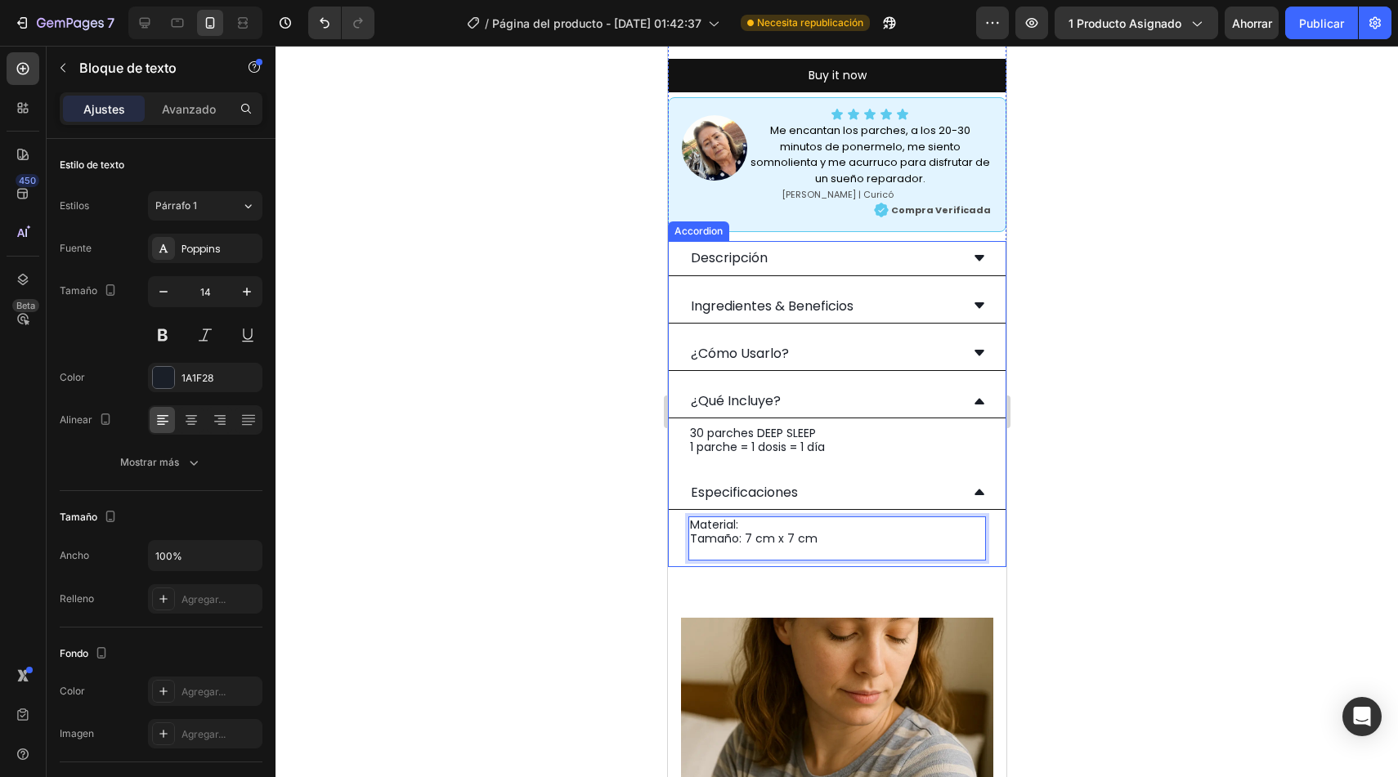
click at [692, 518] on p "Material:" at bounding box center [836, 525] width 294 height 14
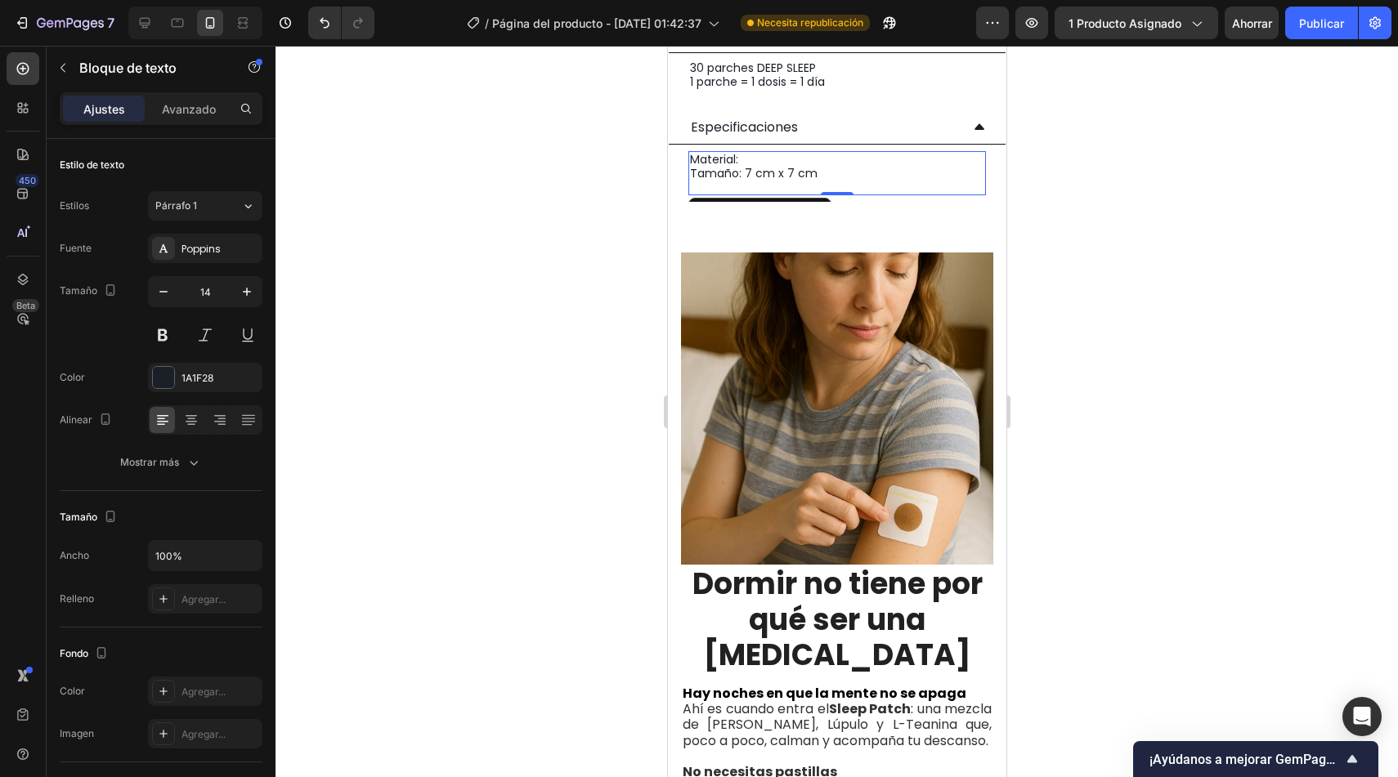
scroll to position [1269, 0]
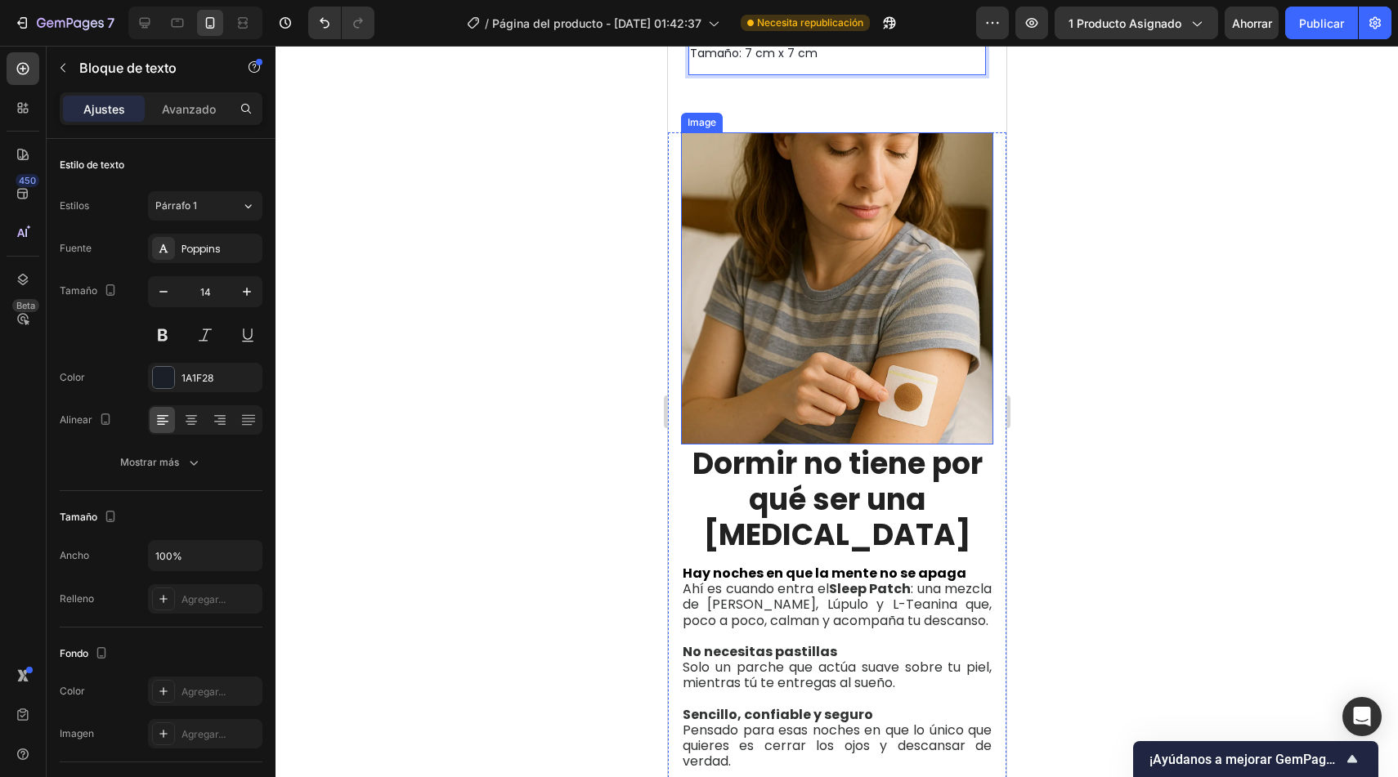
click at [817, 243] on img at bounding box center [836, 288] width 312 height 312
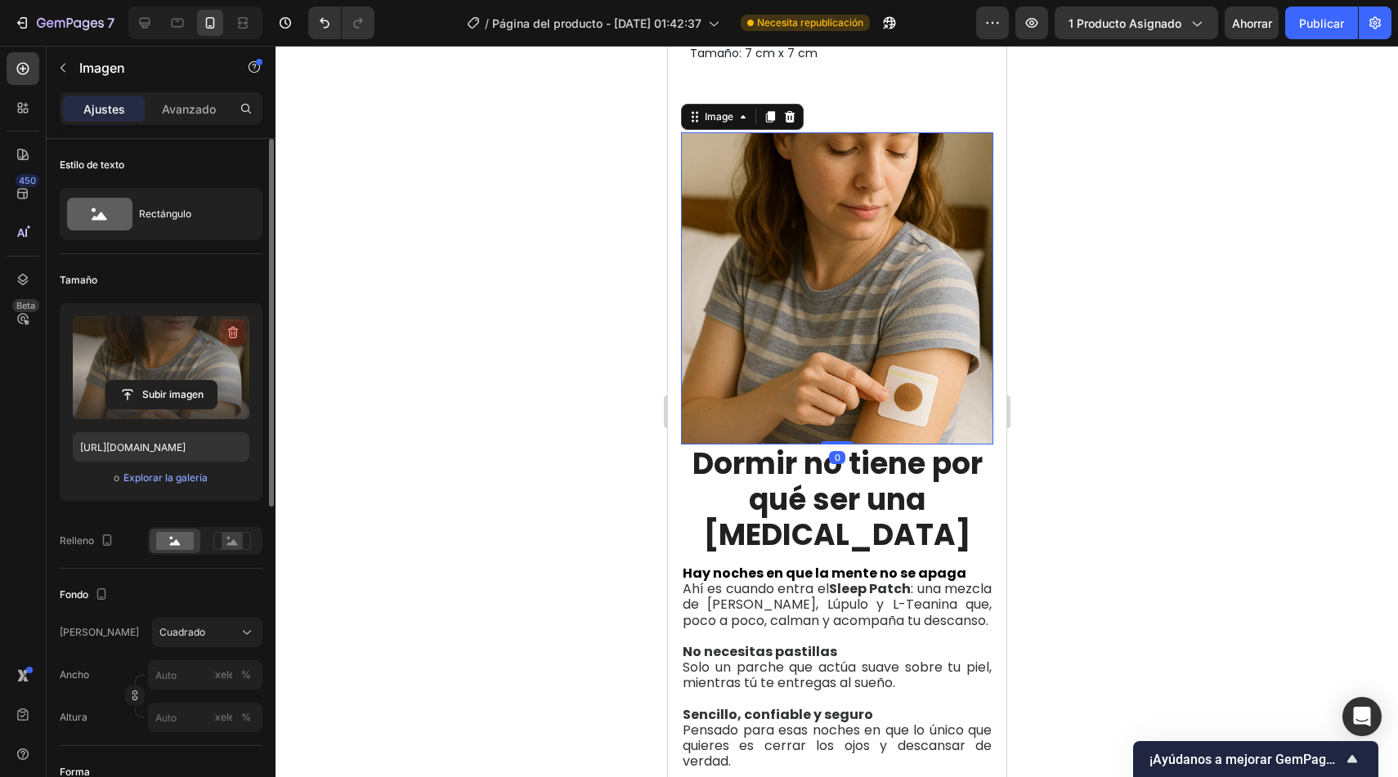
click at [235, 329] on icon "button" at bounding box center [233, 333] width 11 height 12
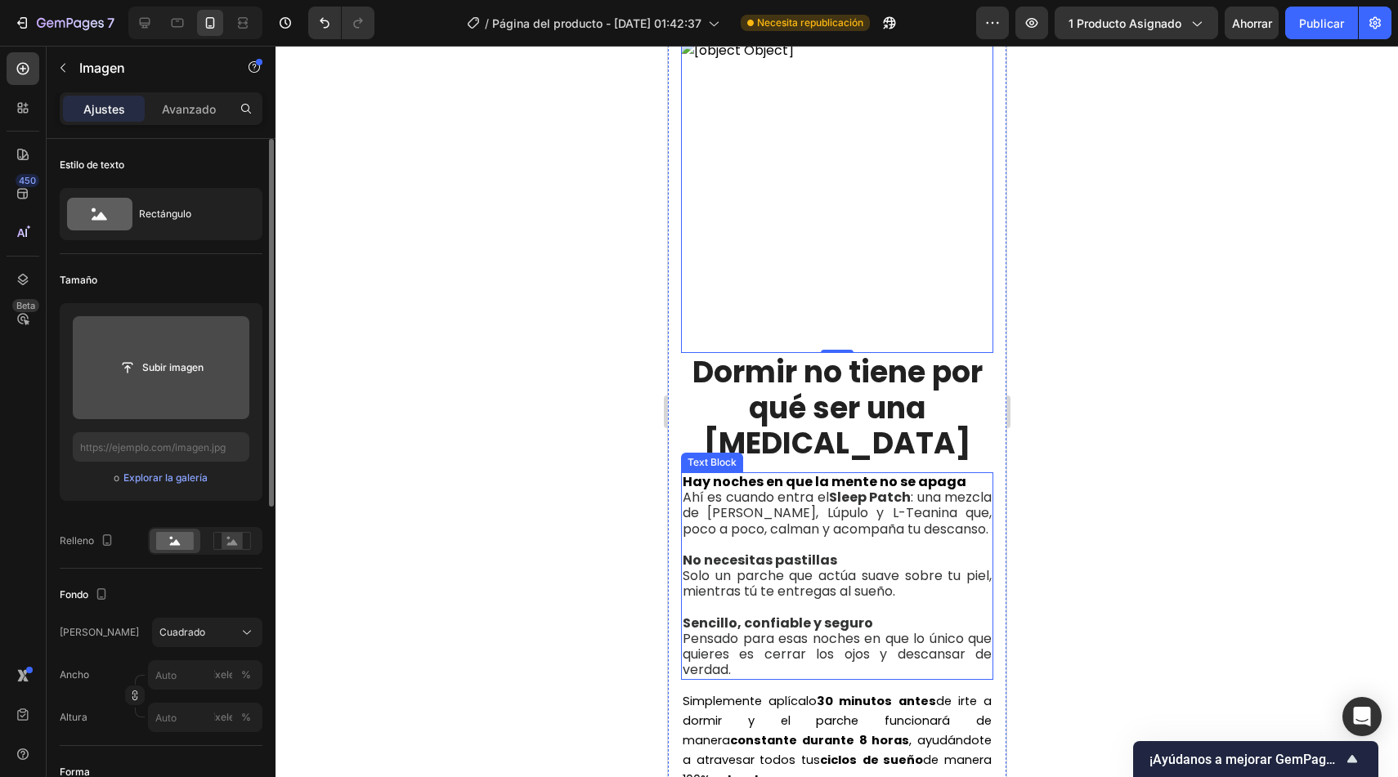
scroll to position [1373, 0]
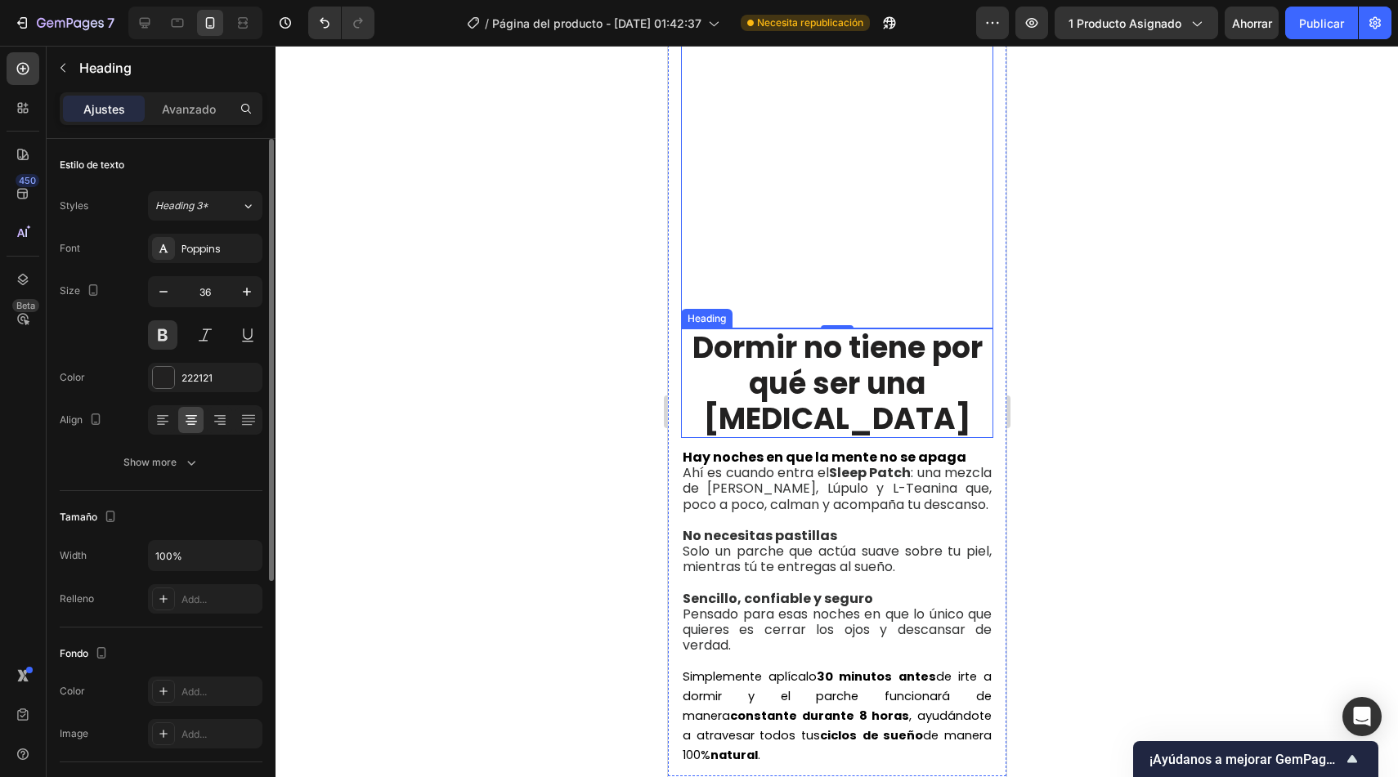
click at [835, 366] on h2 "Dormir no tiene por qué ser una lucha" at bounding box center [836, 384] width 312 height 110
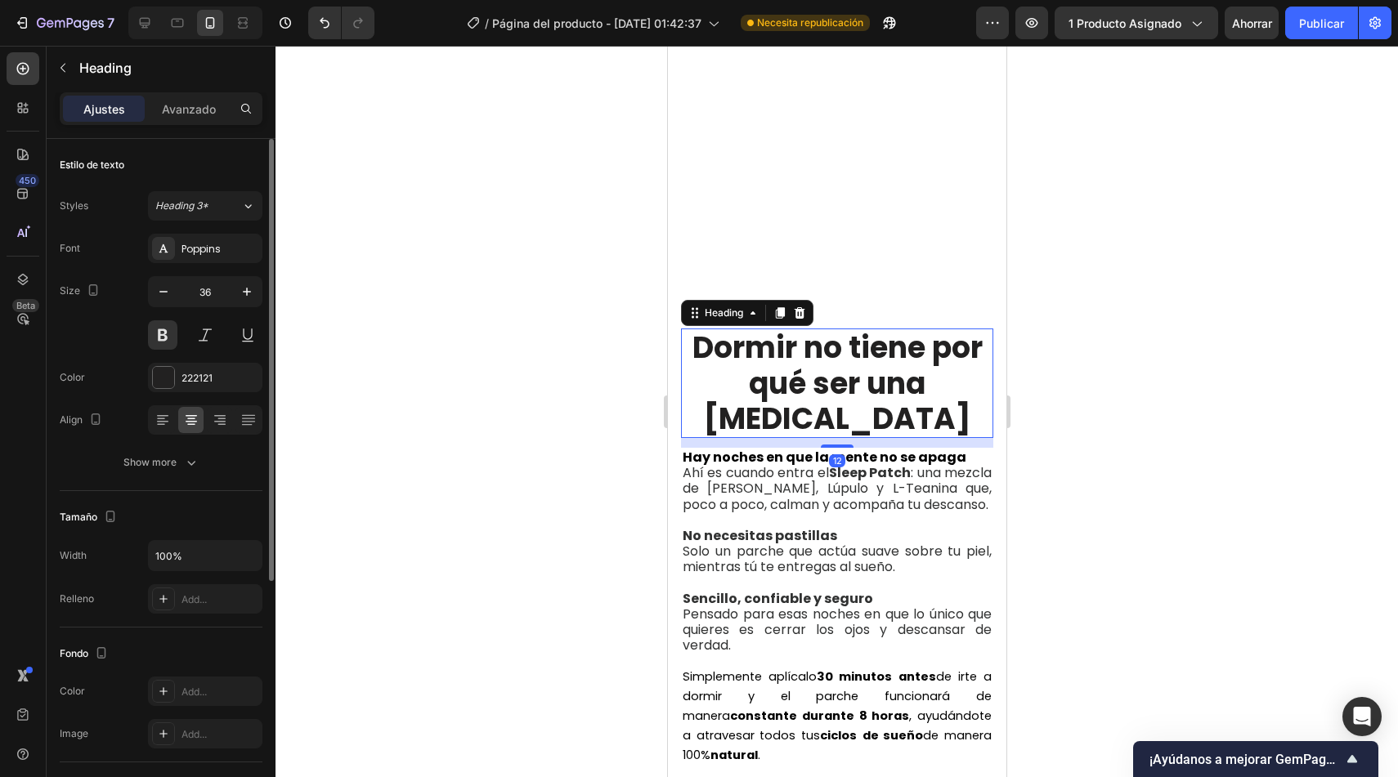
click at [835, 366] on h2 "Dormir no tiene por qué ser una lucha" at bounding box center [836, 384] width 312 height 110
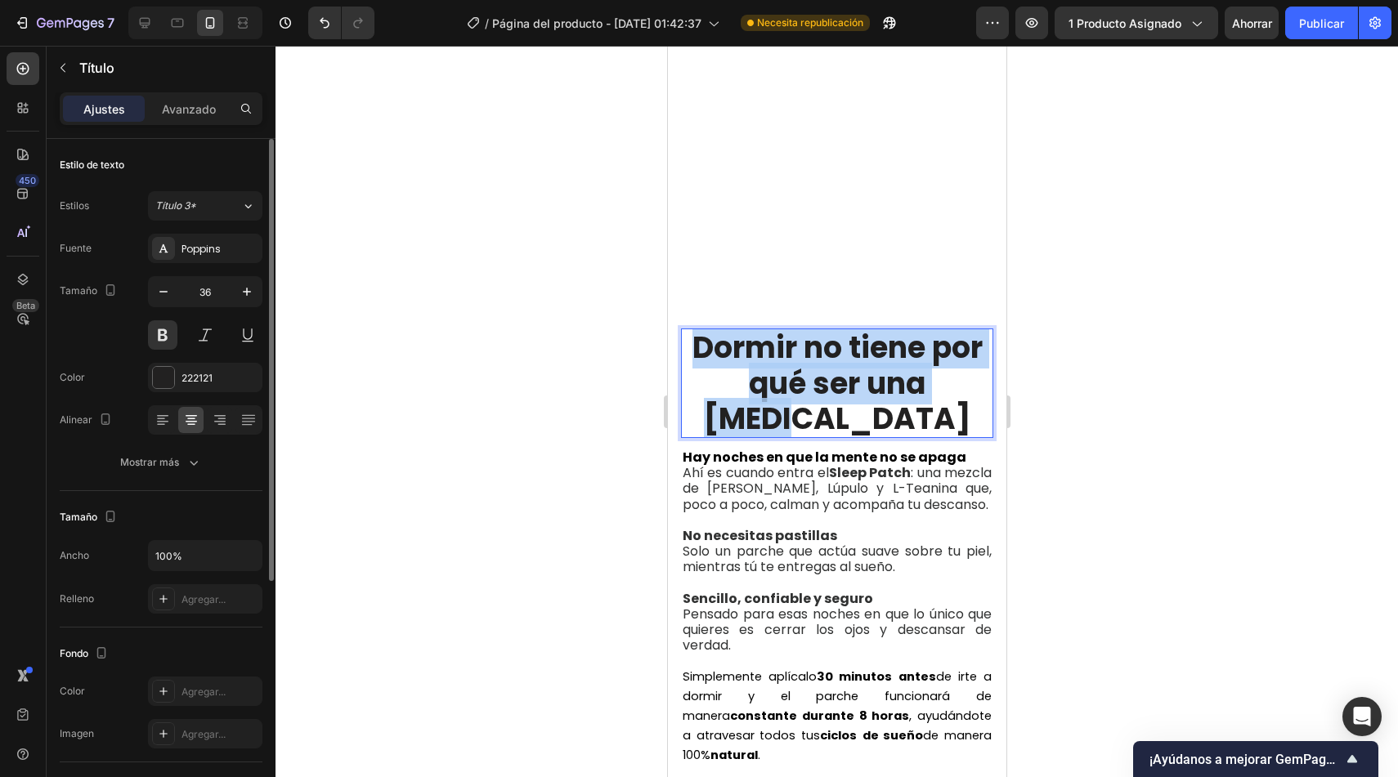
click at [835, 366] on p "Dormir no tiene por qué ser una lucha" at bounding box center [836, 383] width 309 height 106
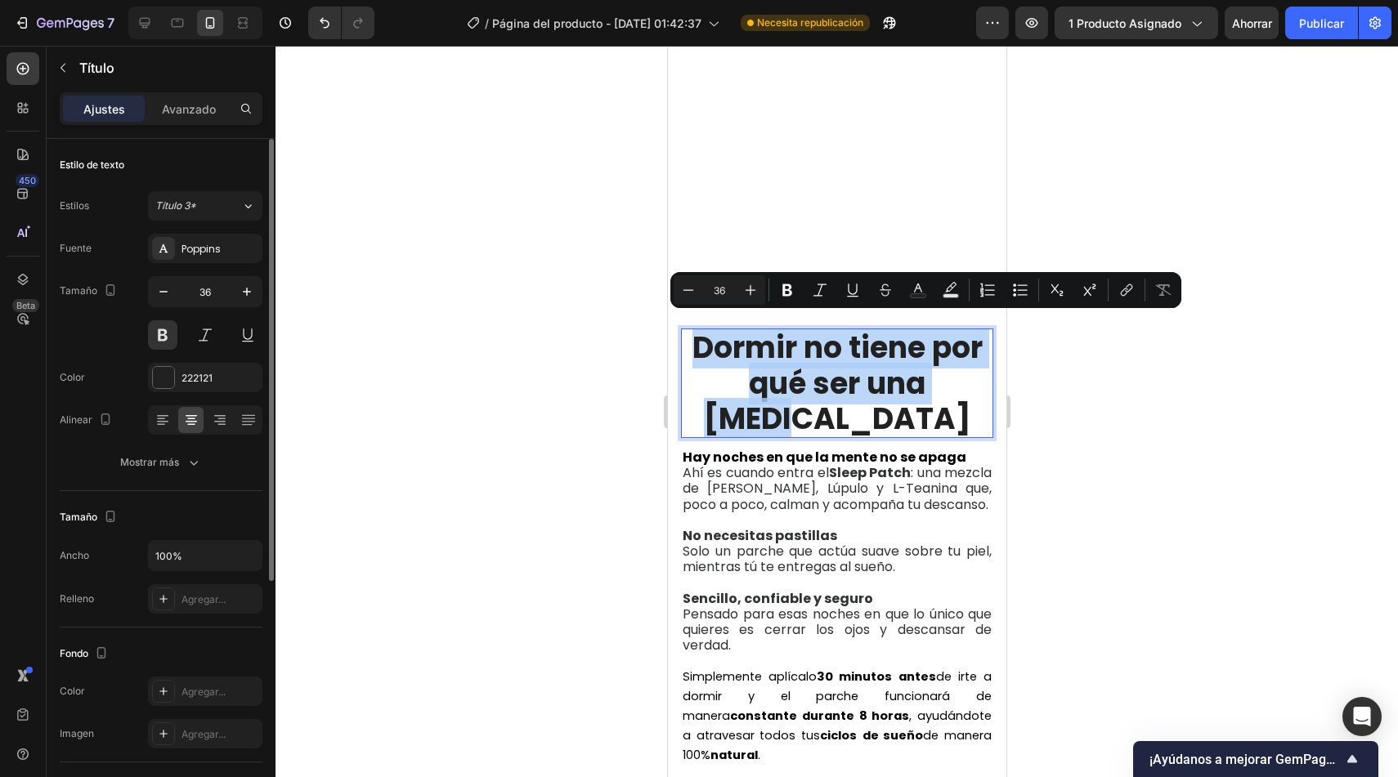
click at [797, 343] on p "Dormir no tiene por qué ser una lucha" at bounding box center [836, 383] width 309 height 106
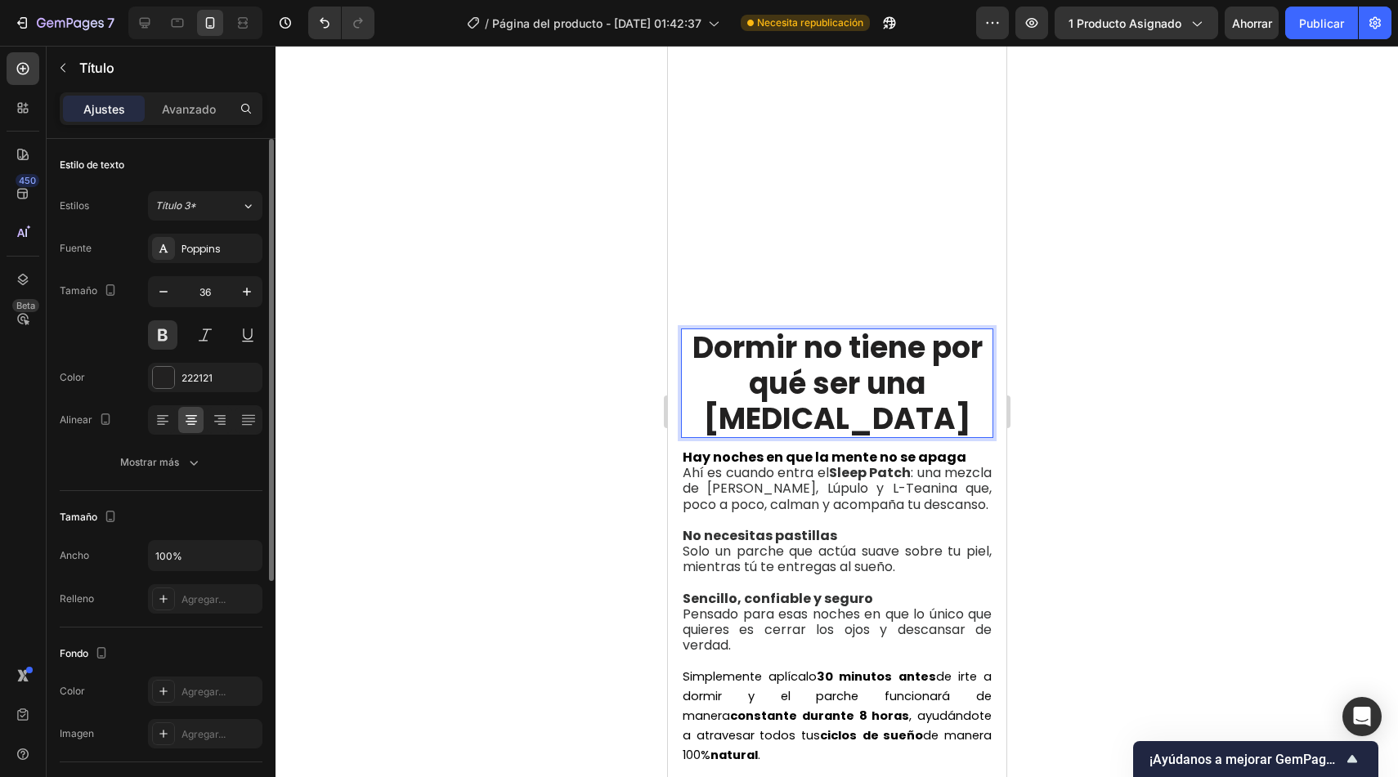
click at [611, 358] on div at bounding box center [836, 412] width 1122 height 732
click at [746, 370] on p "Dormir no tiene por qué ser una lucha" at bounding box center [836, 383] width 309 height 106
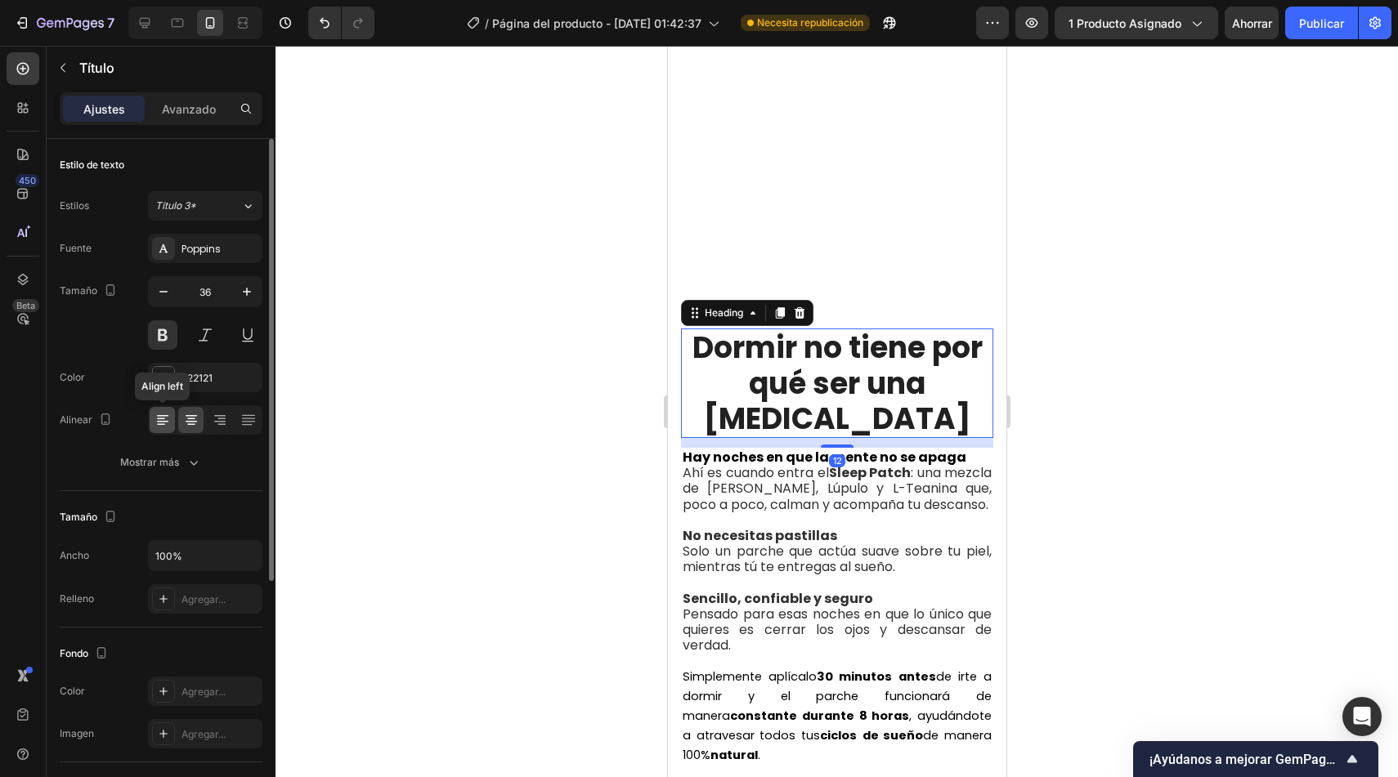
click at [158, 425] on icon at bounding box center [163, 420] width 16 height 16
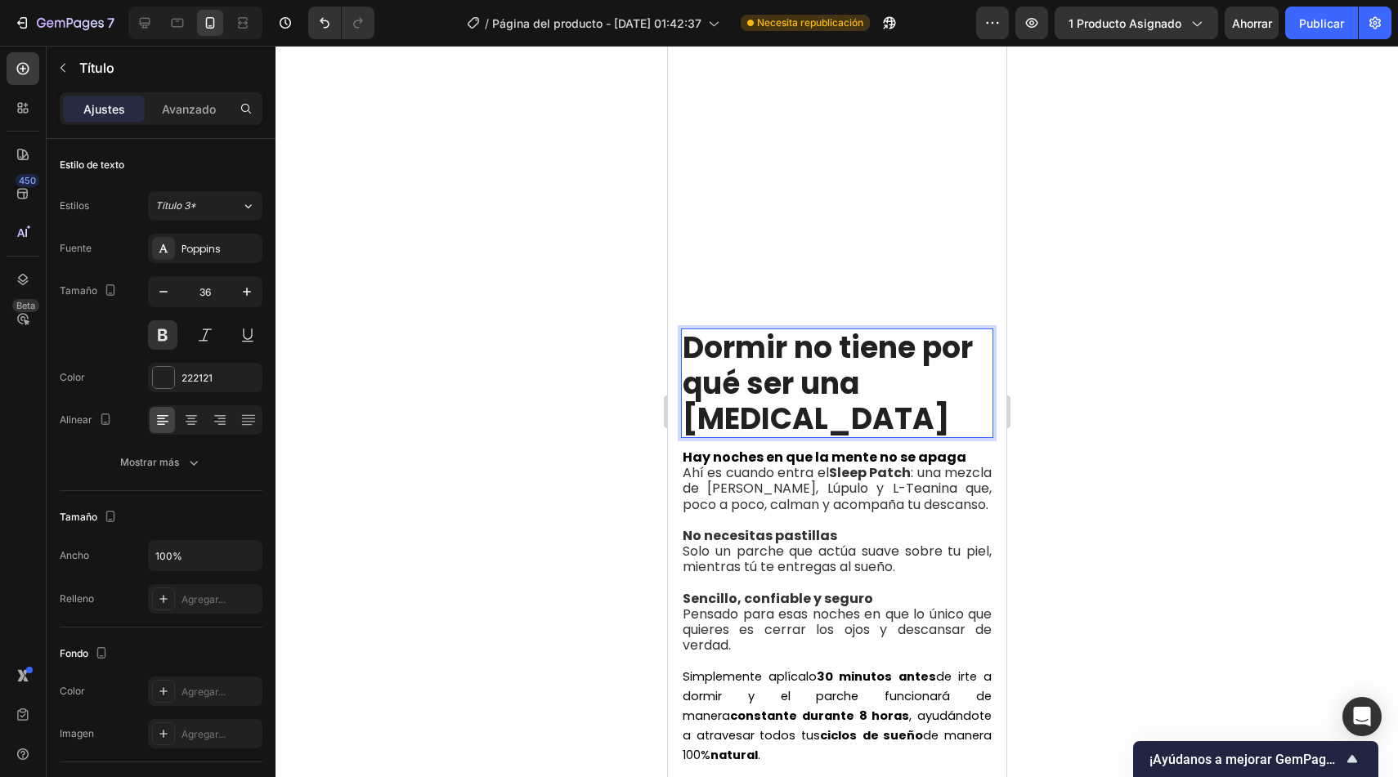
click at [852, 334] on p "Dormir no tiene por qué ser una lucha" at bounding box center [836, 383] width 309 height 106
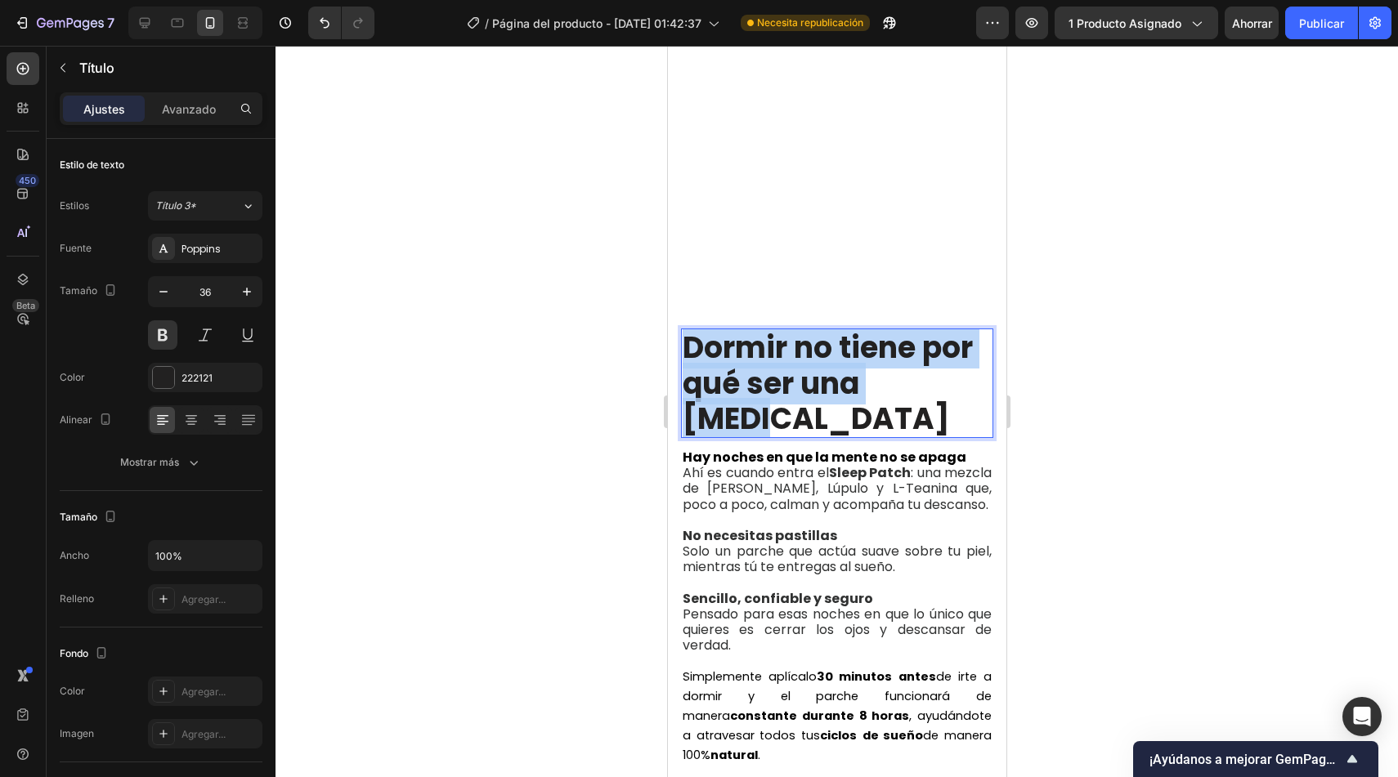
click at [852, 334] on p "Dormir no tiene por qué ser una lucha" at bounding box center [836, 383] width 309 height 106
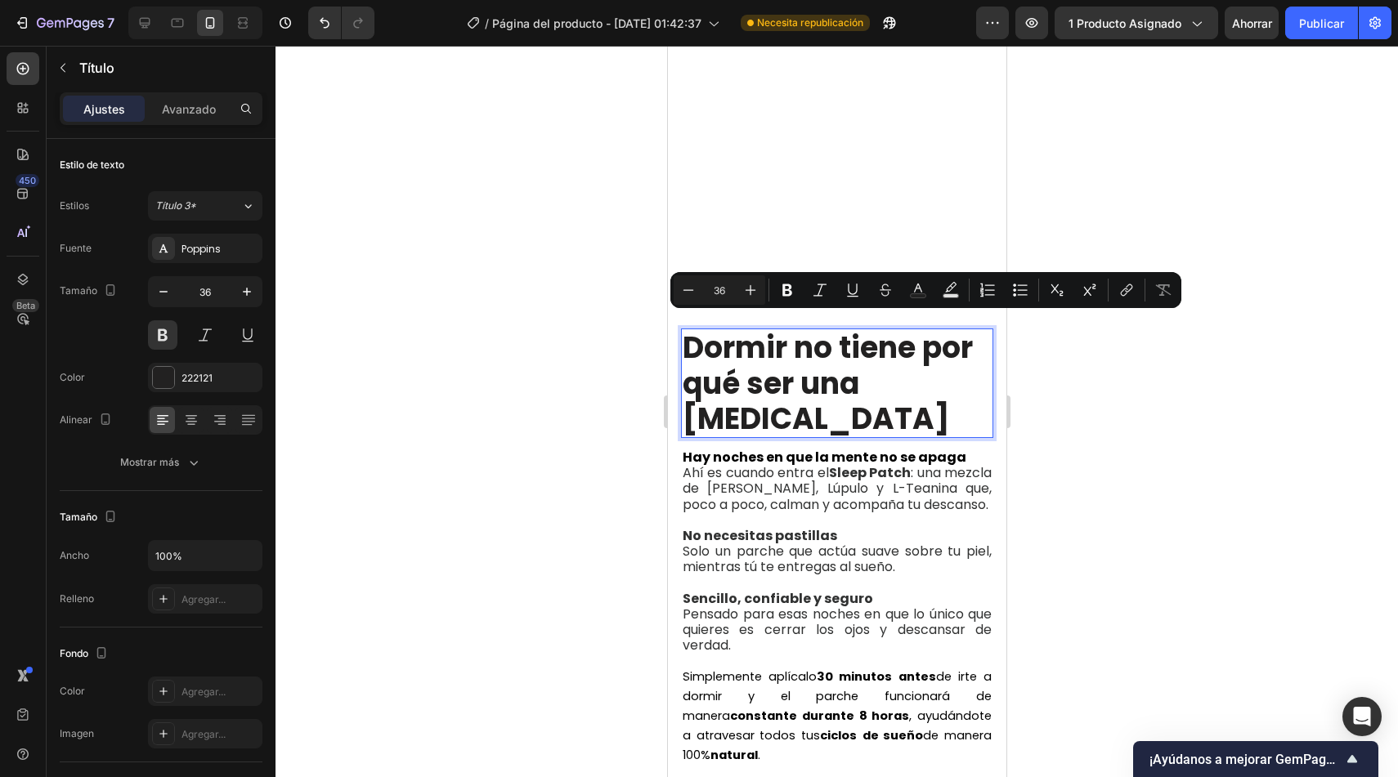
click at [885, 365] on p "Dormir no tiene por qué ser una lucha" at bounding box center [836, 383] width 309 height 106
drag, startPoint x: 916, startPoint y: 339, endPoint x: 662, endPoint y: 334, distance: 254.3
click at [954, 291] on icon "Editor contextual toolbar" at bounding box center [951, 290] width 16 height 16
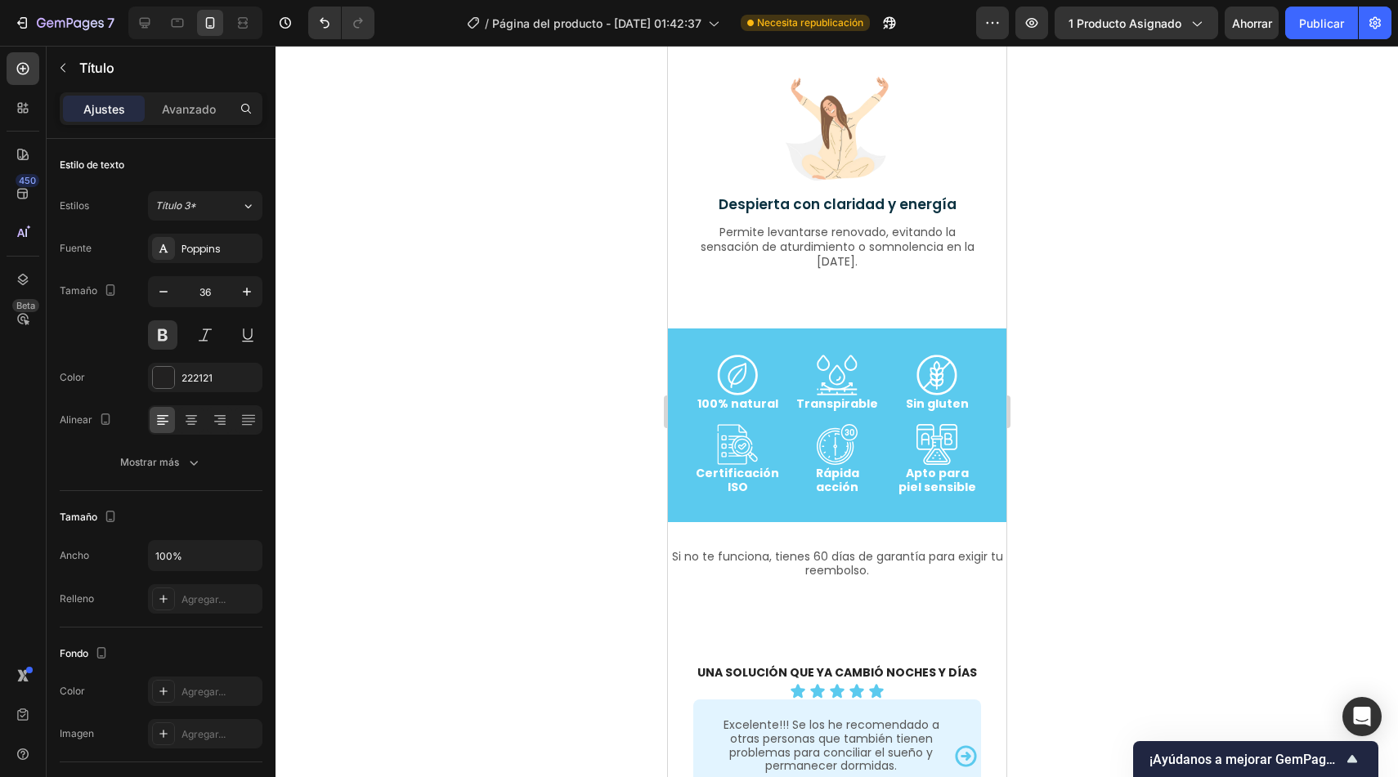
scroll to position [3345, 0]
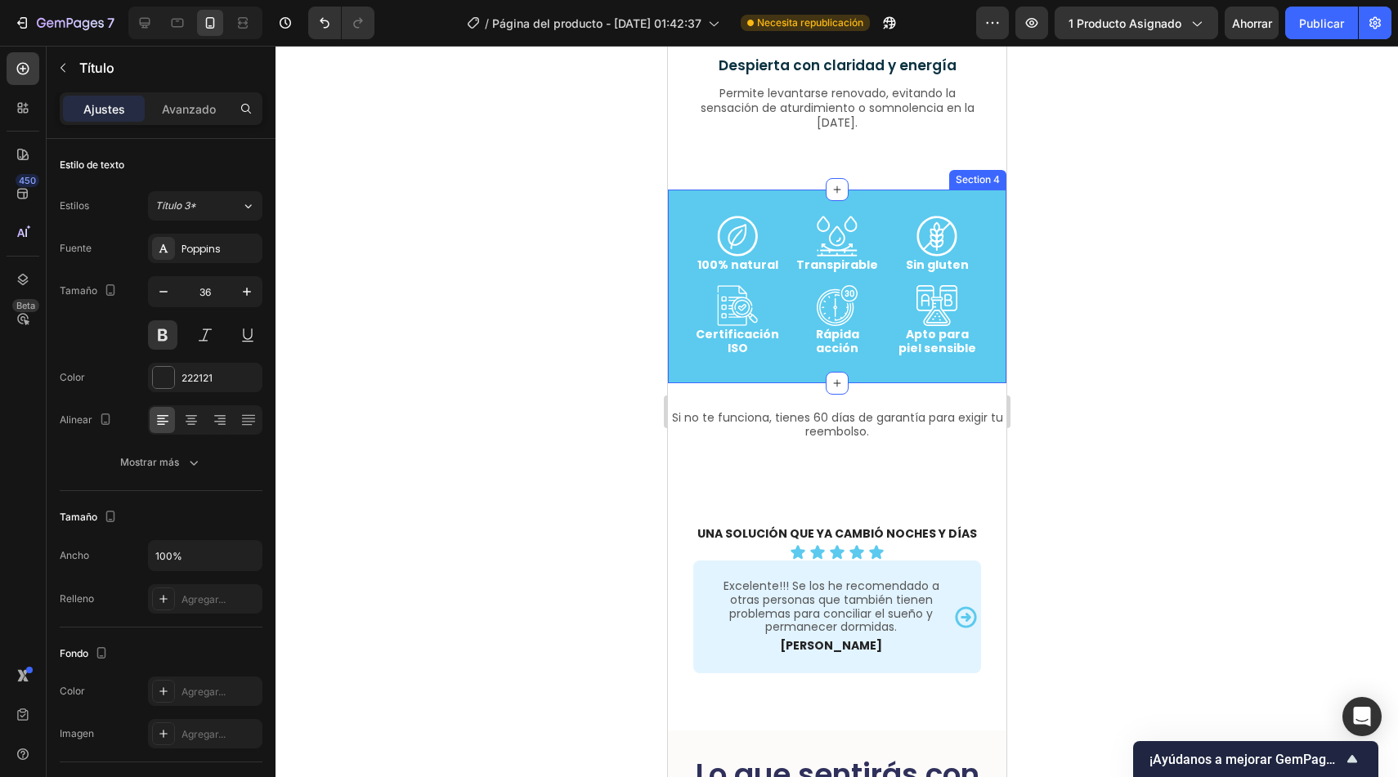
type input "16"
click at [970, 201] on div "Icon Icon Icon Row 100% natural Text Block Transpirable Text Block Sin gluten T…" at bounding box center [836, 287] width 338 height 194
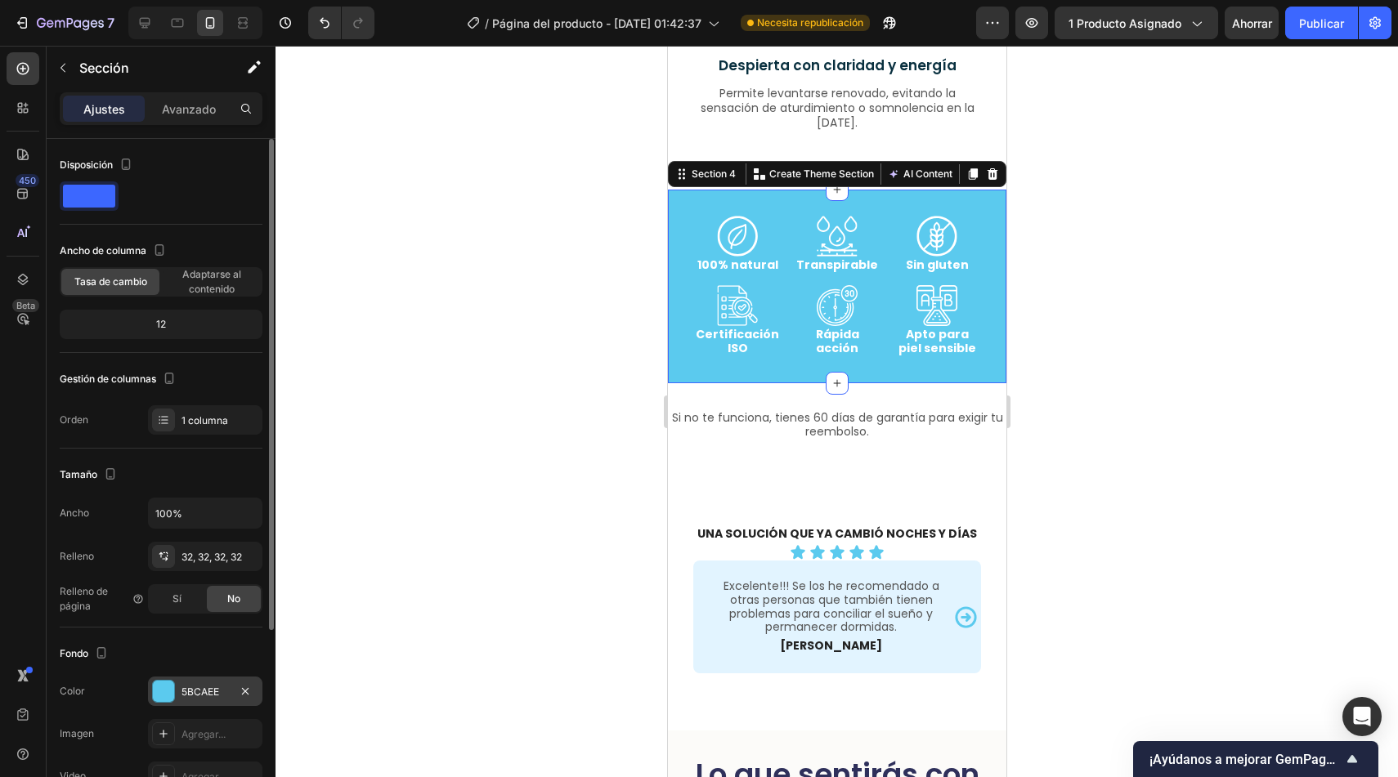
click at [227, 679] on div "5BCAEE" at bounding box center [205, 691] width 114 height 29
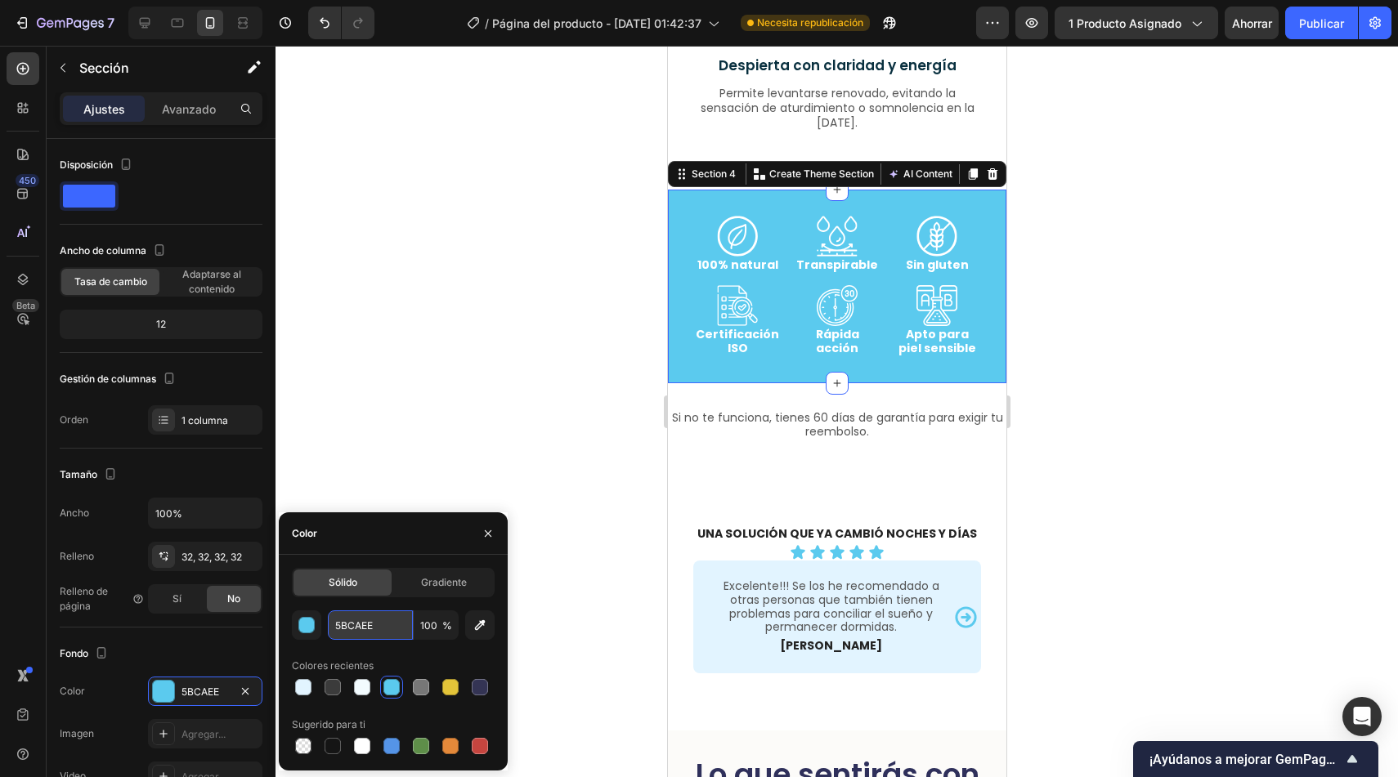
click at [381, 628] on input "5BCAEE" at bounding box center [370, 625] width 85 height 29
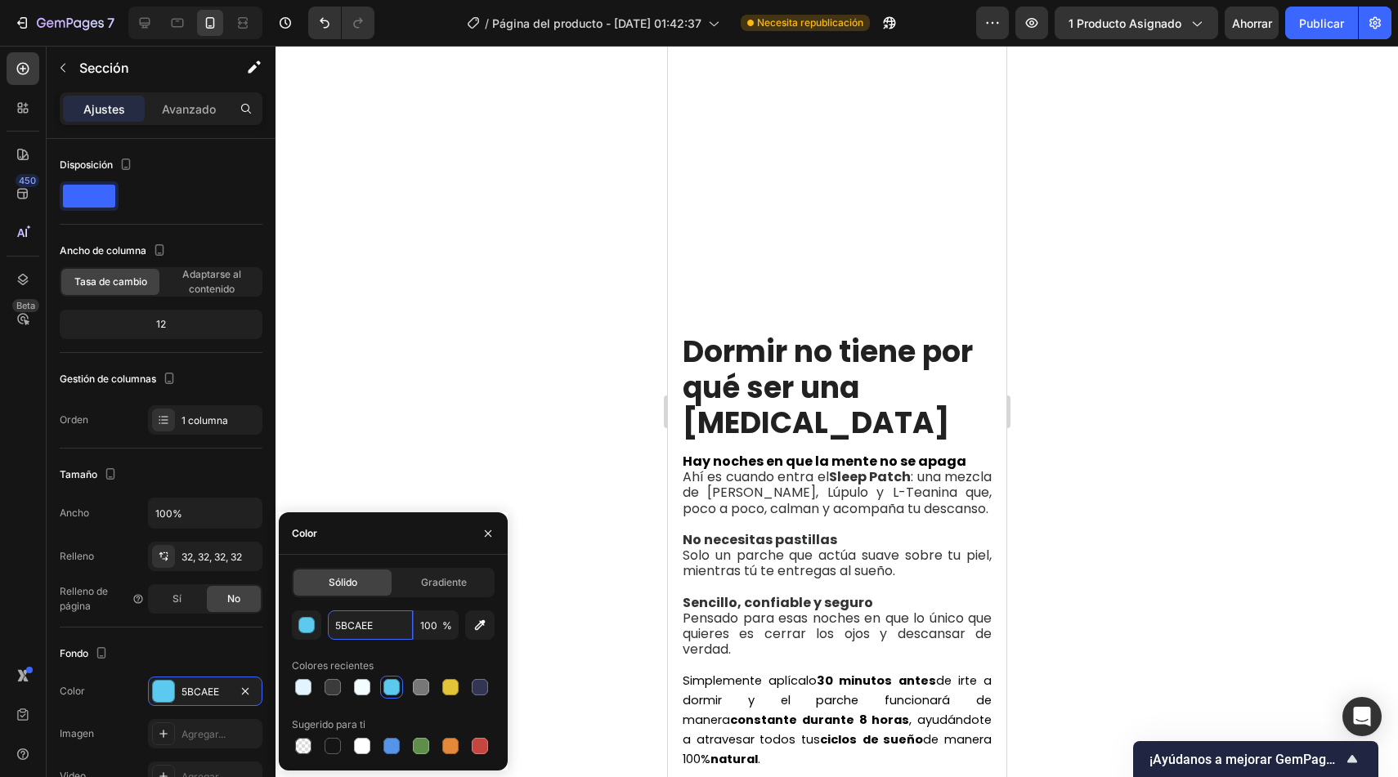
scroll to position [1203, 0]
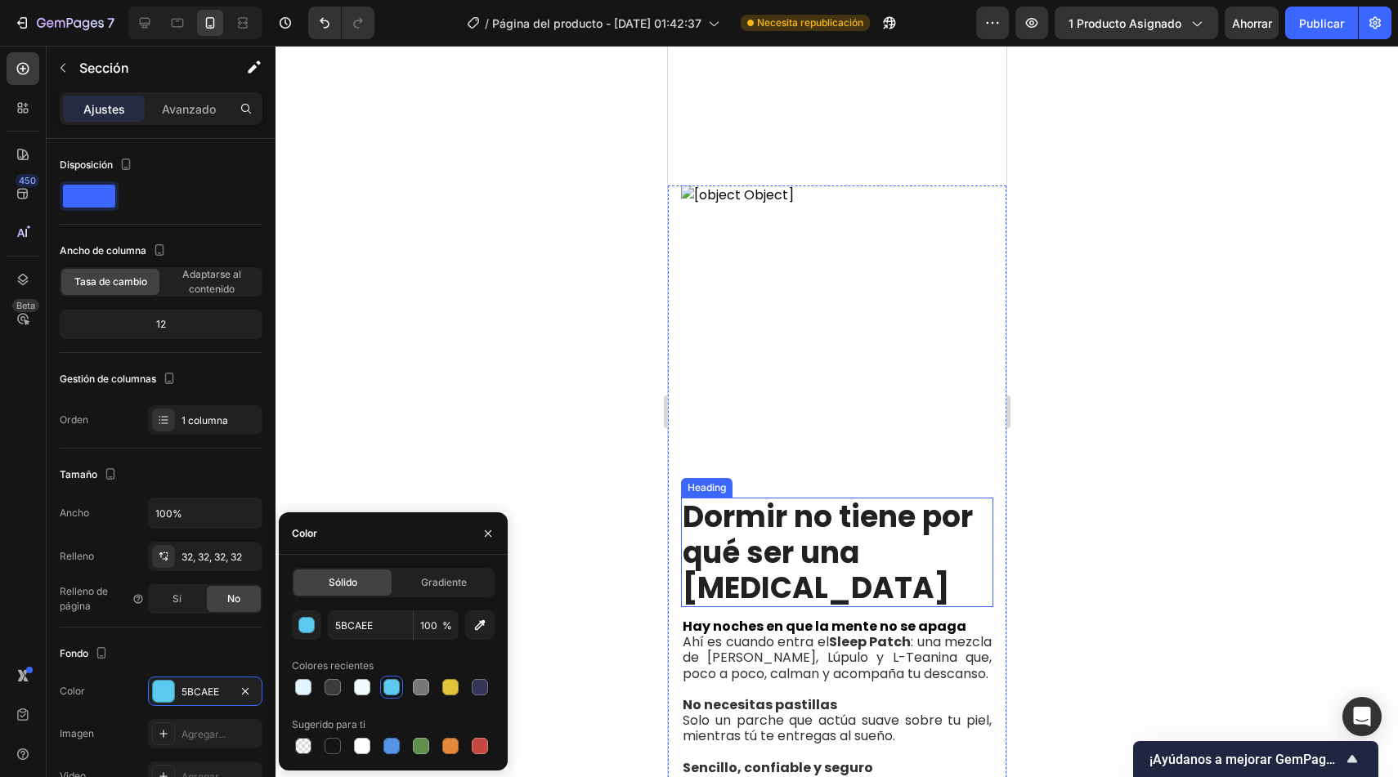
click at [782, 516] on h2 "Dormir no tiene por qué ser una lucha" at bounding box center [836, 553] width 312 height 110
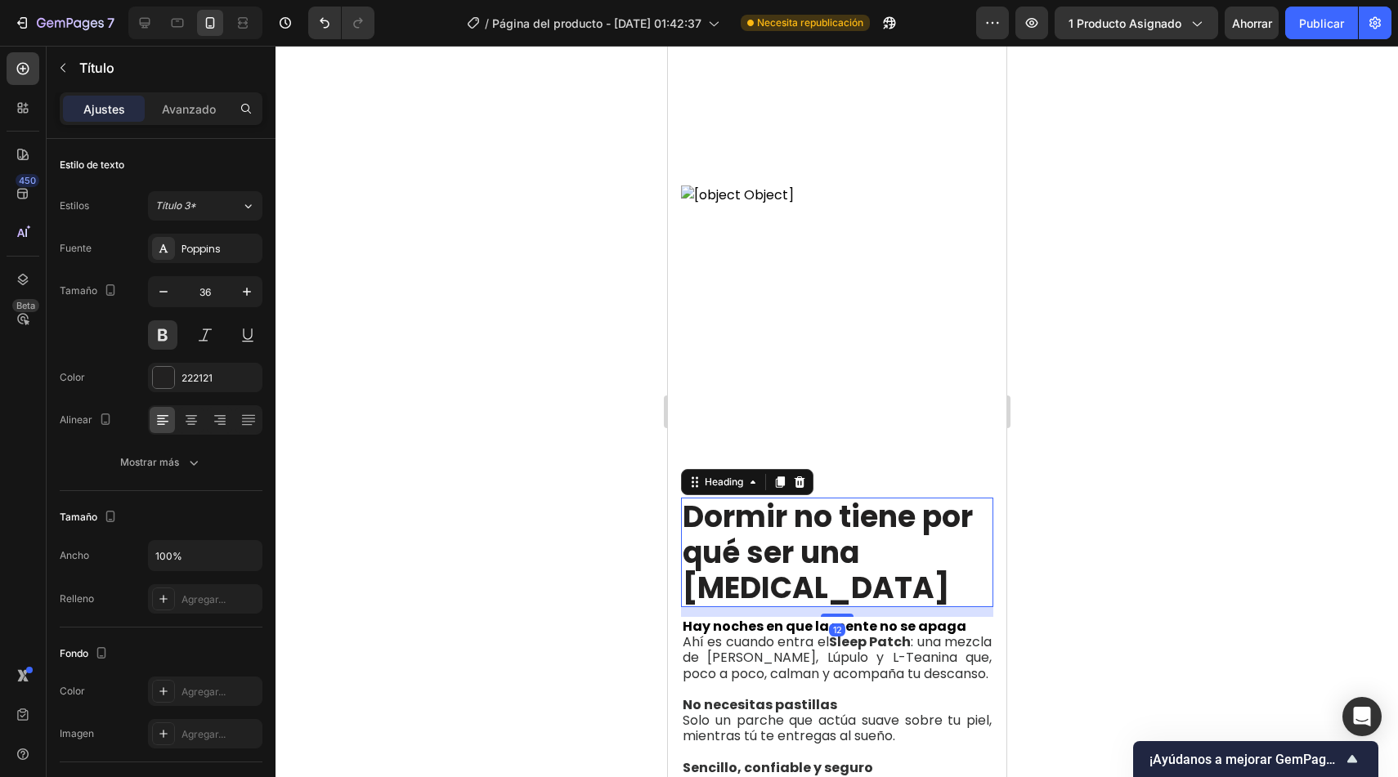
click at [826, 513] on h2 "Dormir no tiene por qué ser una lucha" at bounding box center [836, 553] width 312 height 110
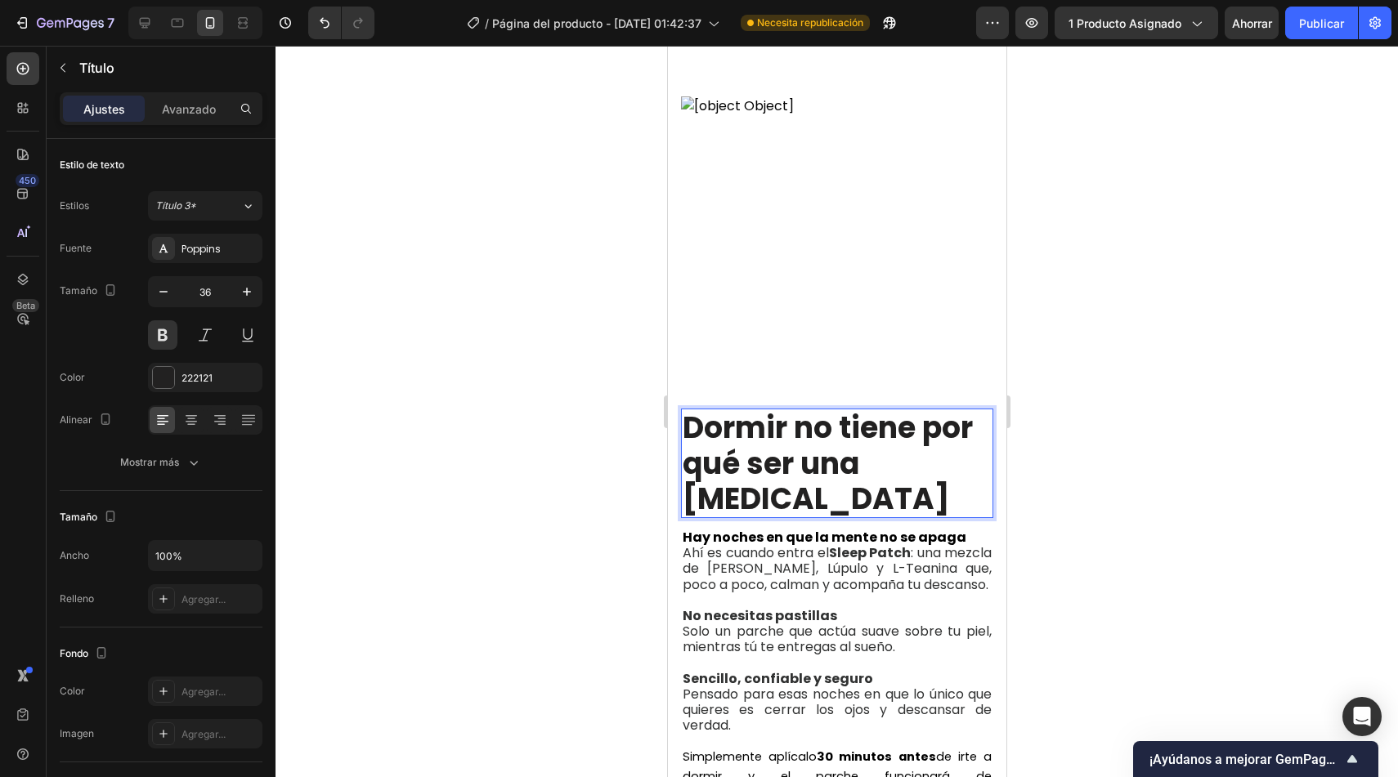
scroll to position [1102, 0]
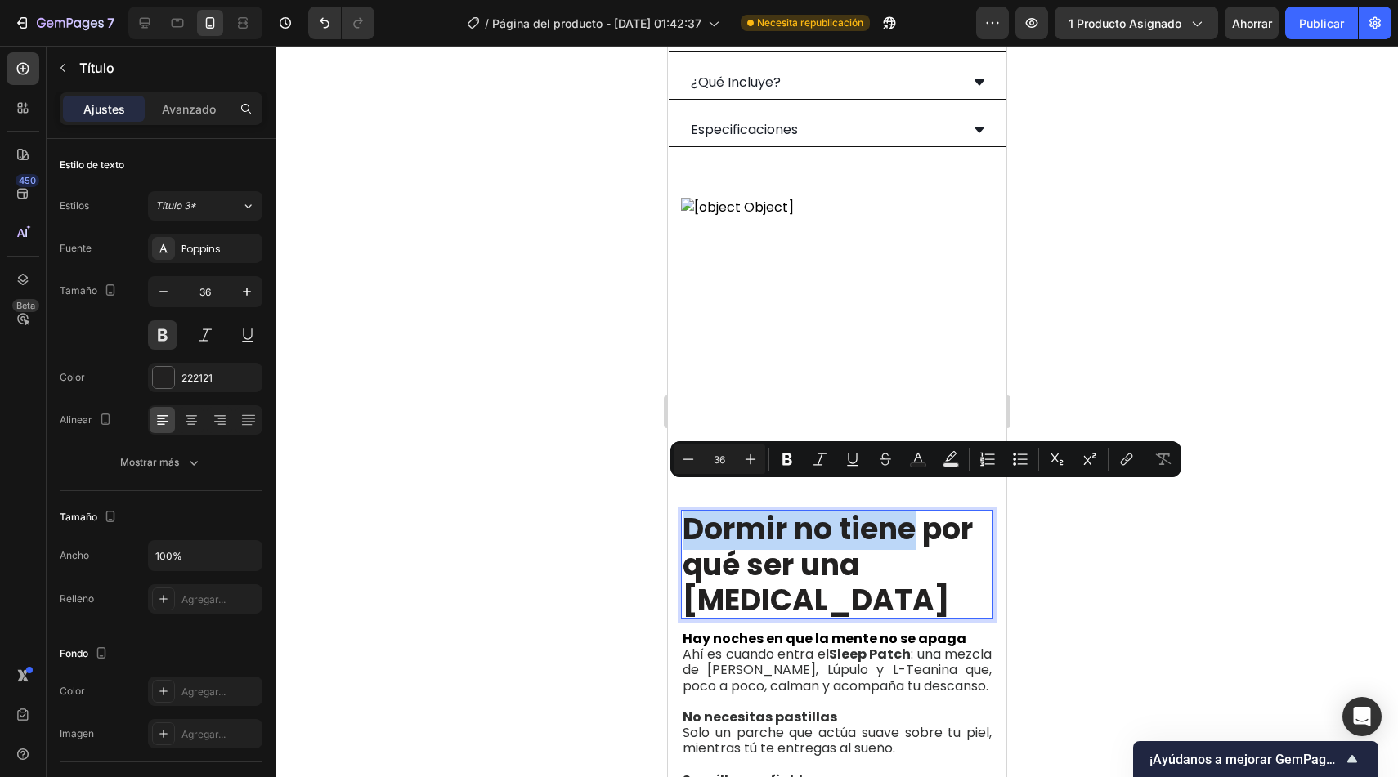
drag, startPoint x: 908, startPoint y: 509, endPoint x: 685, endPoint y: 506, distance: 223.2
click at [685, 512] on p "Dormir no tiene por qué ser una lucha" at bounding box center [836, 565] width 309 height 106
click at [948, 456] on icon "Editor contextual toolbar" at bounding box center [950, 456] width 11 height 10
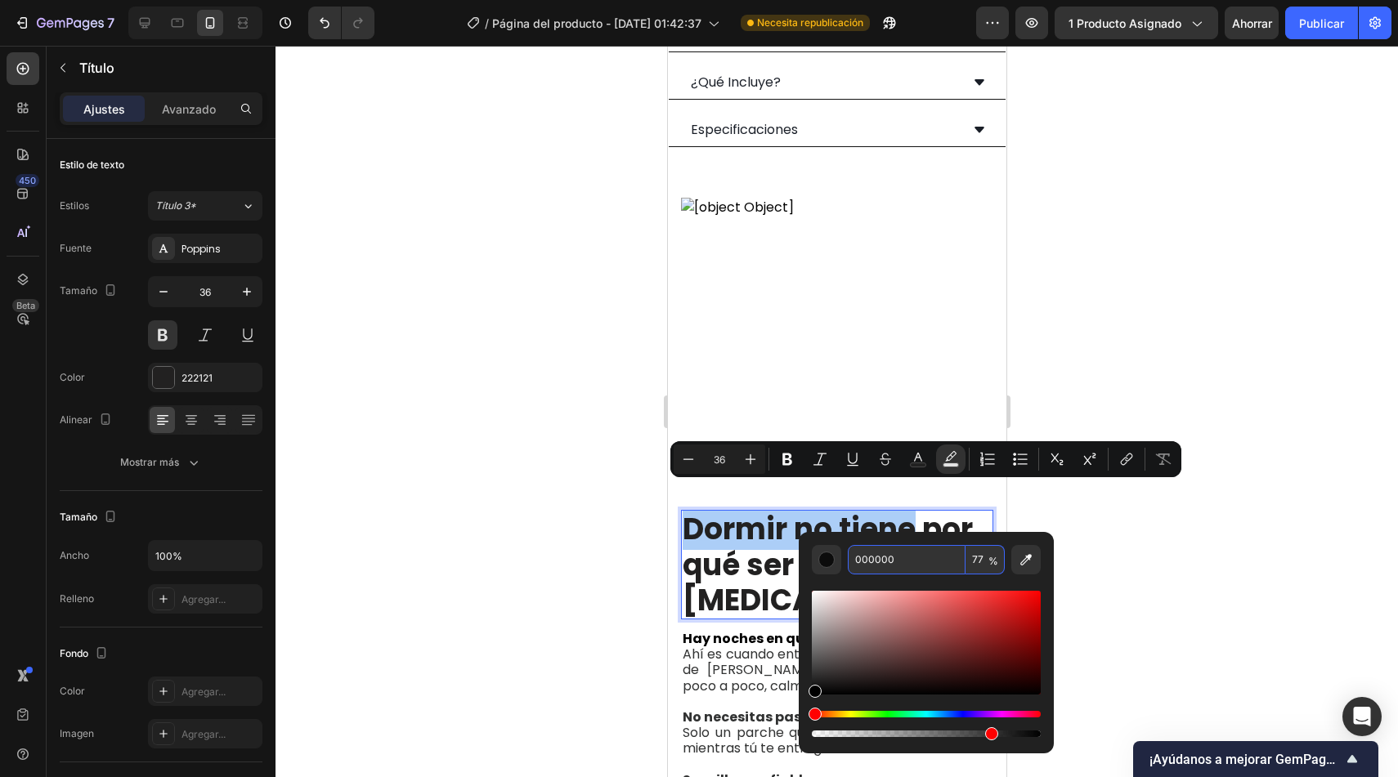
click at [898, 558] on input "000000" at bounding box center [907, 559] width 118 height 29
paste input "5BCAEE"
type input "5BCAEE"
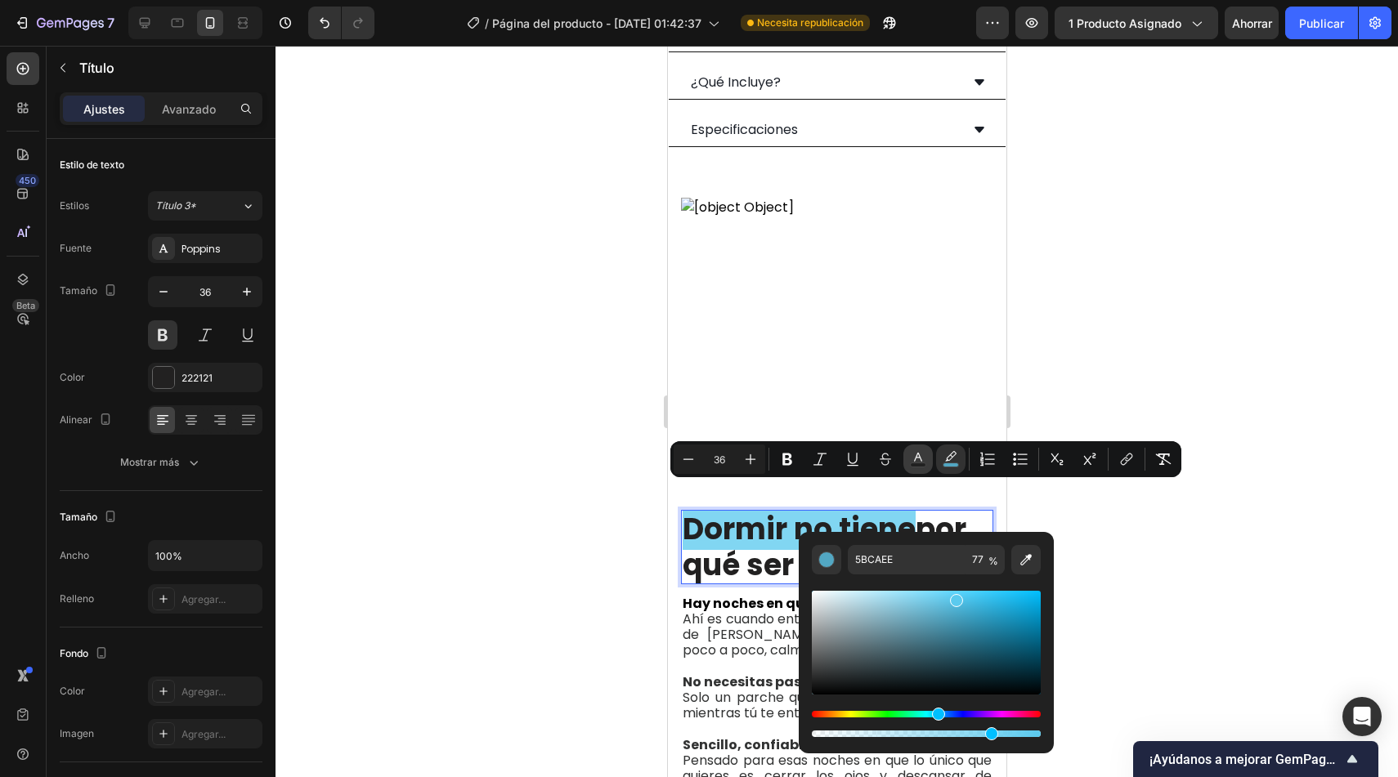
click at [920, 459] on icon "Editor contextual toolbar" at bounding box center [918, 459] width 16 height 16
type input "222121"
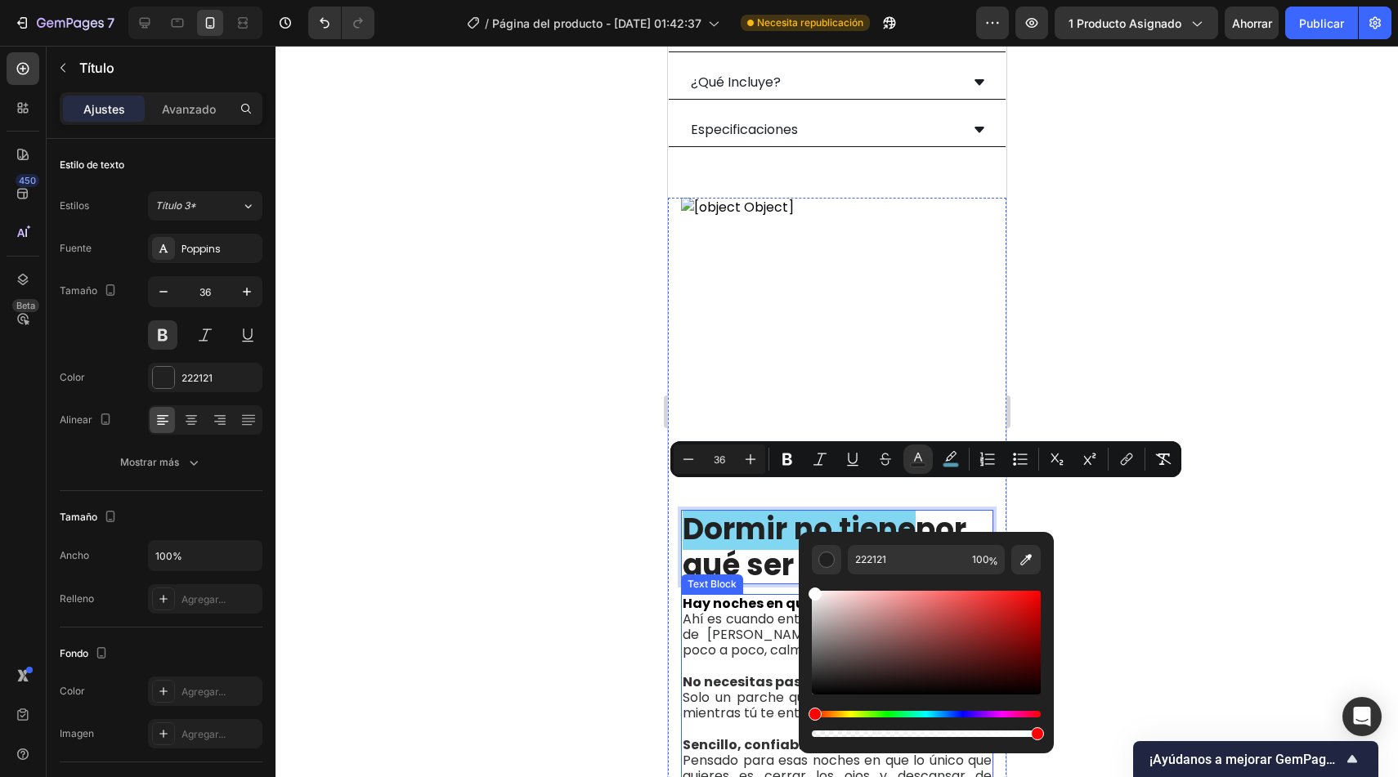
type input "FFFFFF"
drag, startPoint x: 1521, startPoint y: 667, endPoint x: 786, endPoint y: 576, distance: 739.7
click at [508, 552] on div at bounding box center [836, 412] width 1122 height 732
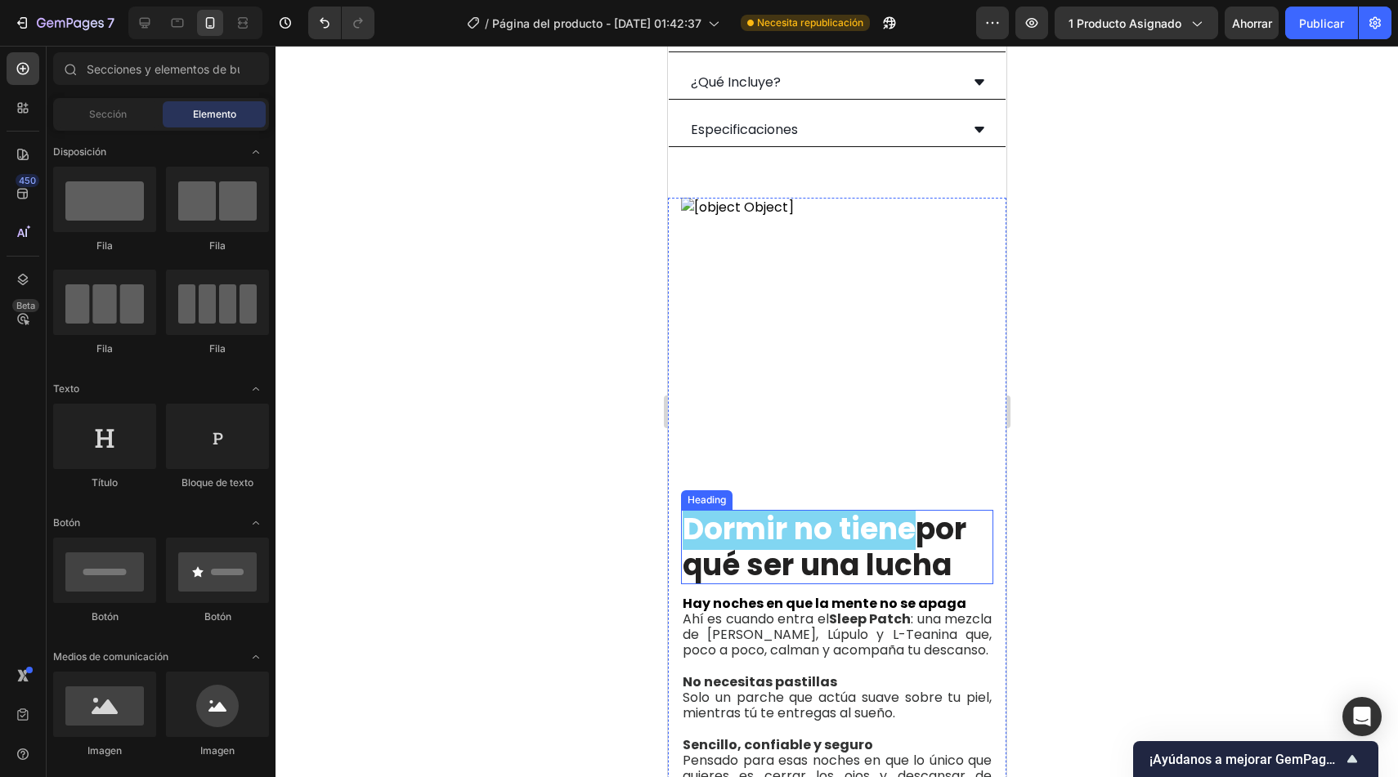
click at [897, 508] on span "Dormir no tiene" at bounding box center [798, 529] width 233 height 42
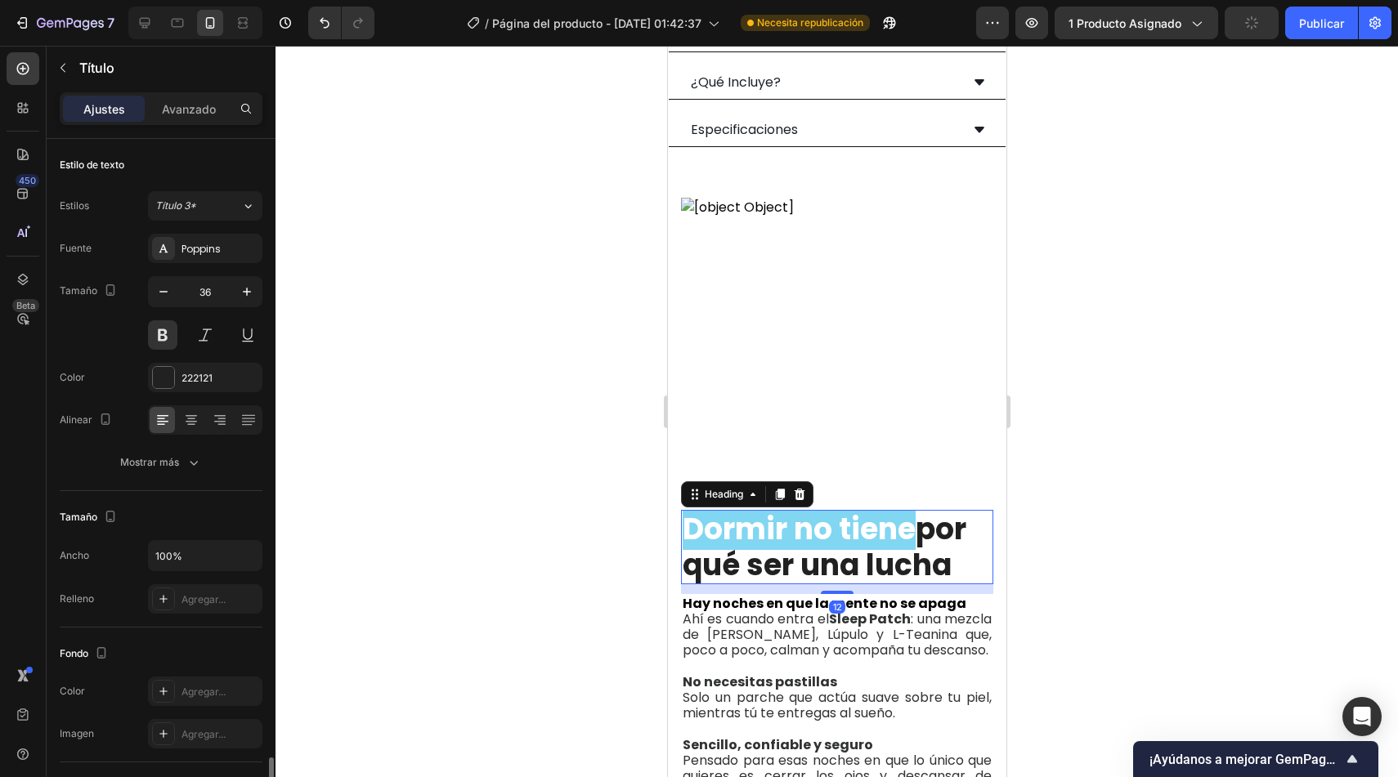
scroll to position [376, 0]
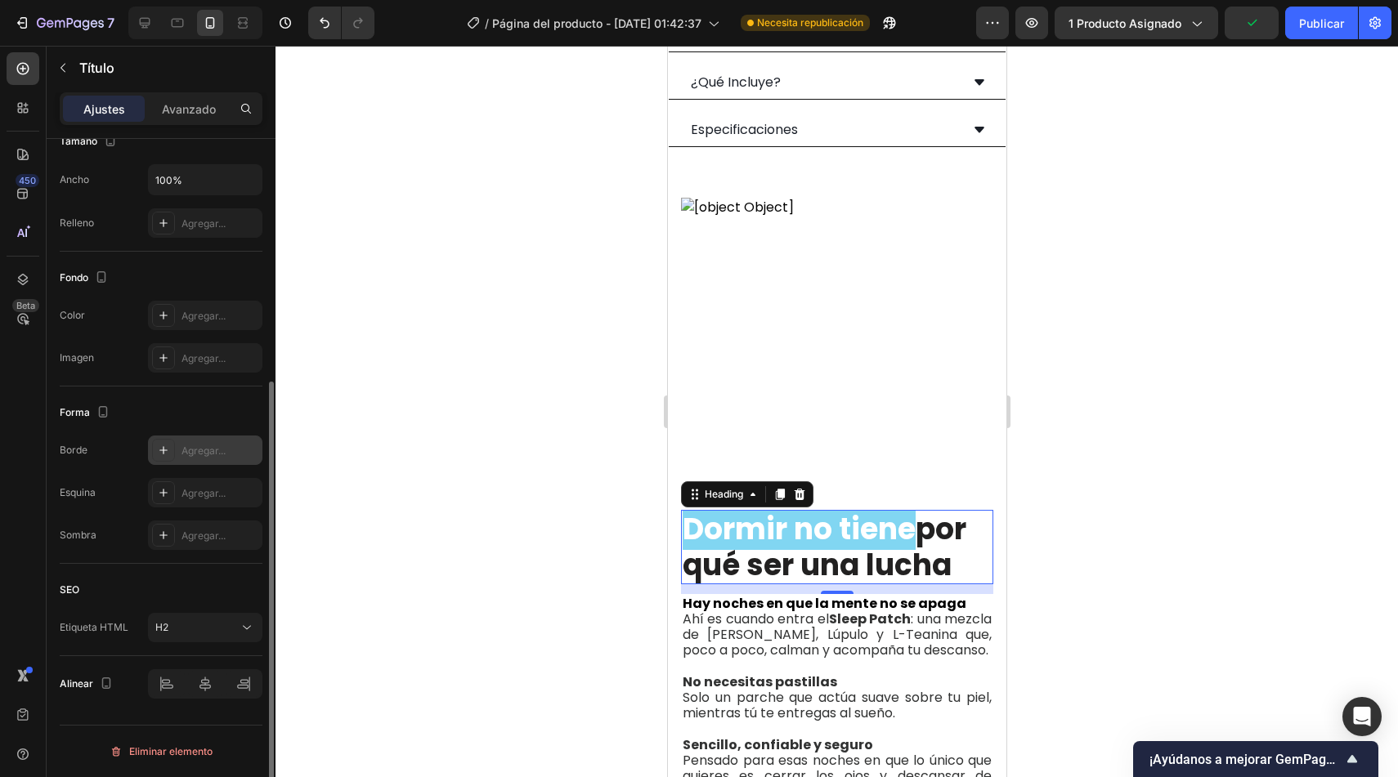
click at [198, 436] on div "Agregar..." at bounding box center [205, 450] width 114 height 29
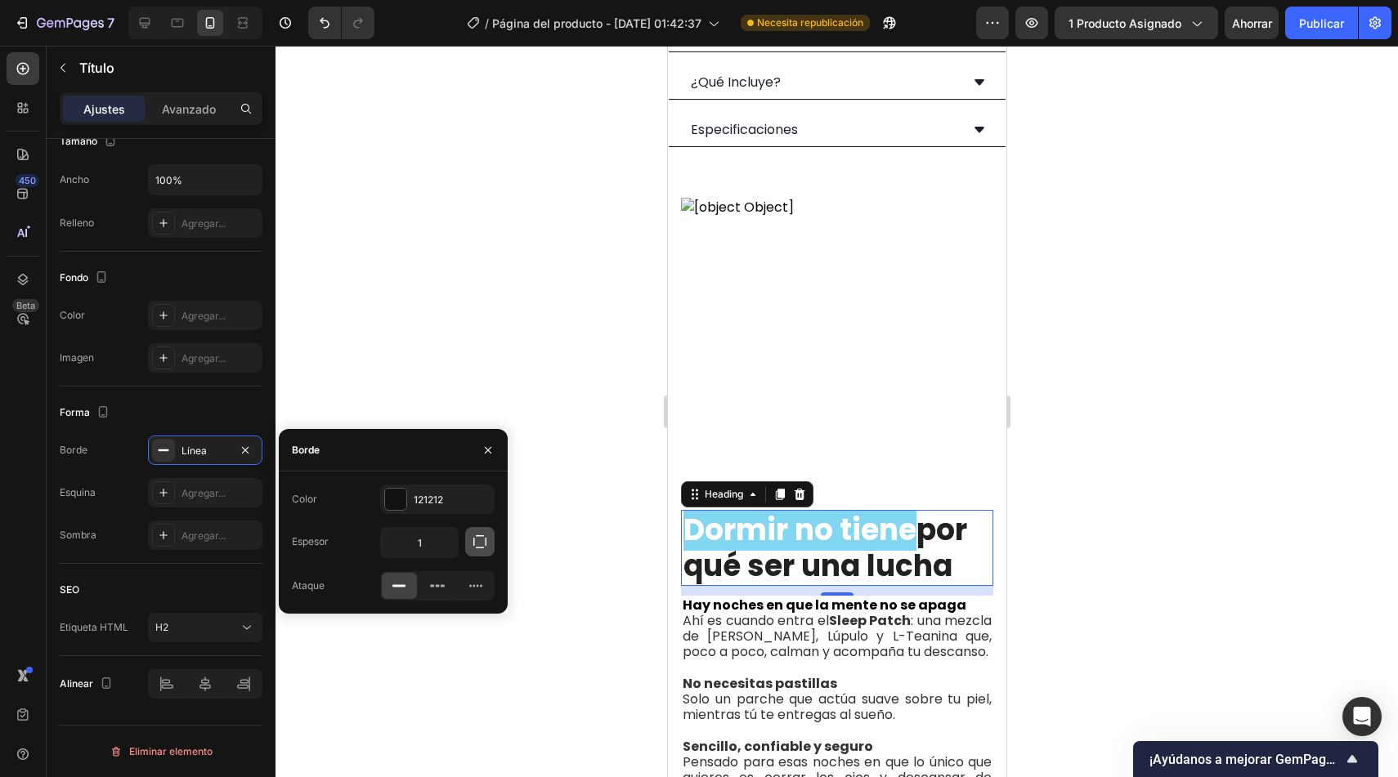
click at [486, 542] on icon "button" at bounding box center [480, 542] width 16 height 16
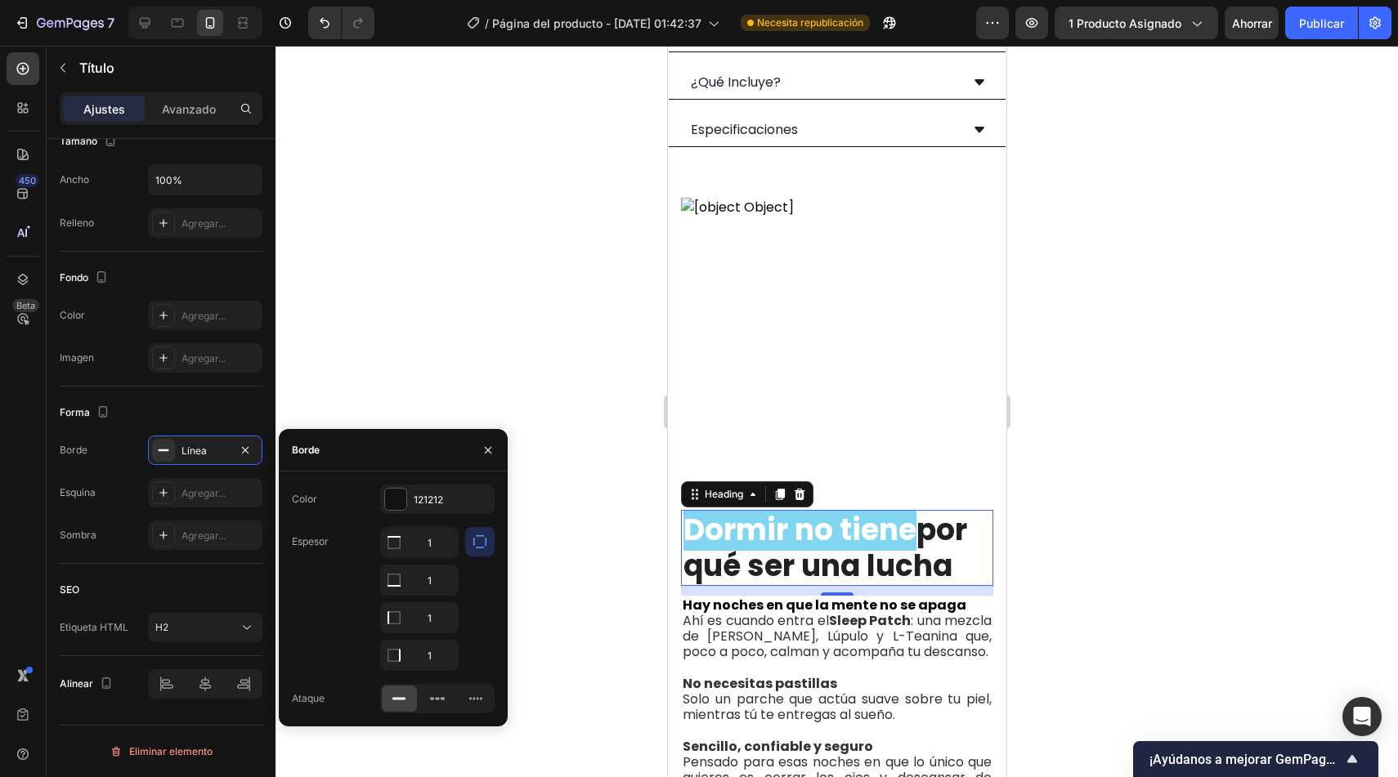
click at [486, 542] on icon "button" at bounding box center [480, 542] width 16 height 16
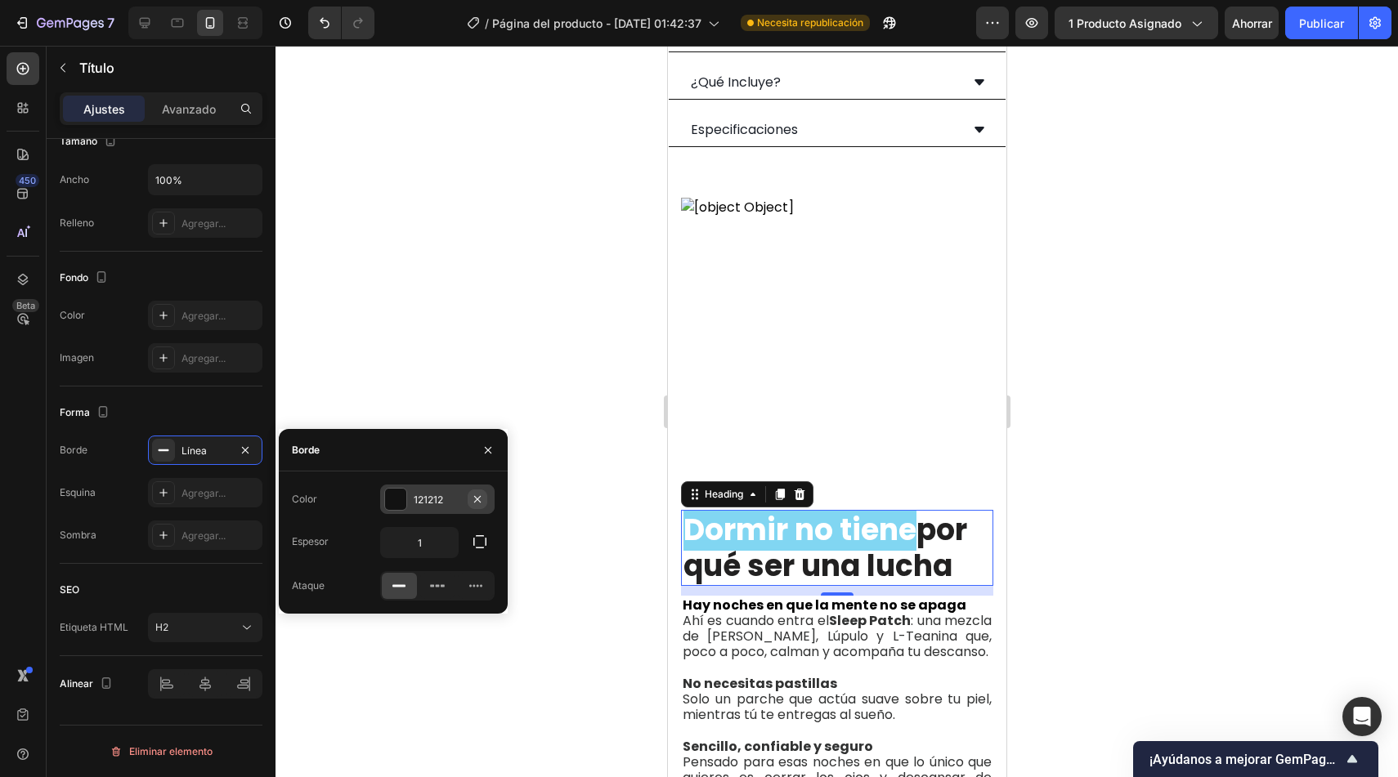
click at [475, 499] on icon "button" at bounding box center [477, 499] width 13 height 13
click at [208, 492] on font "Agregar..." at bounding box center [203, 493] width 44 height 12
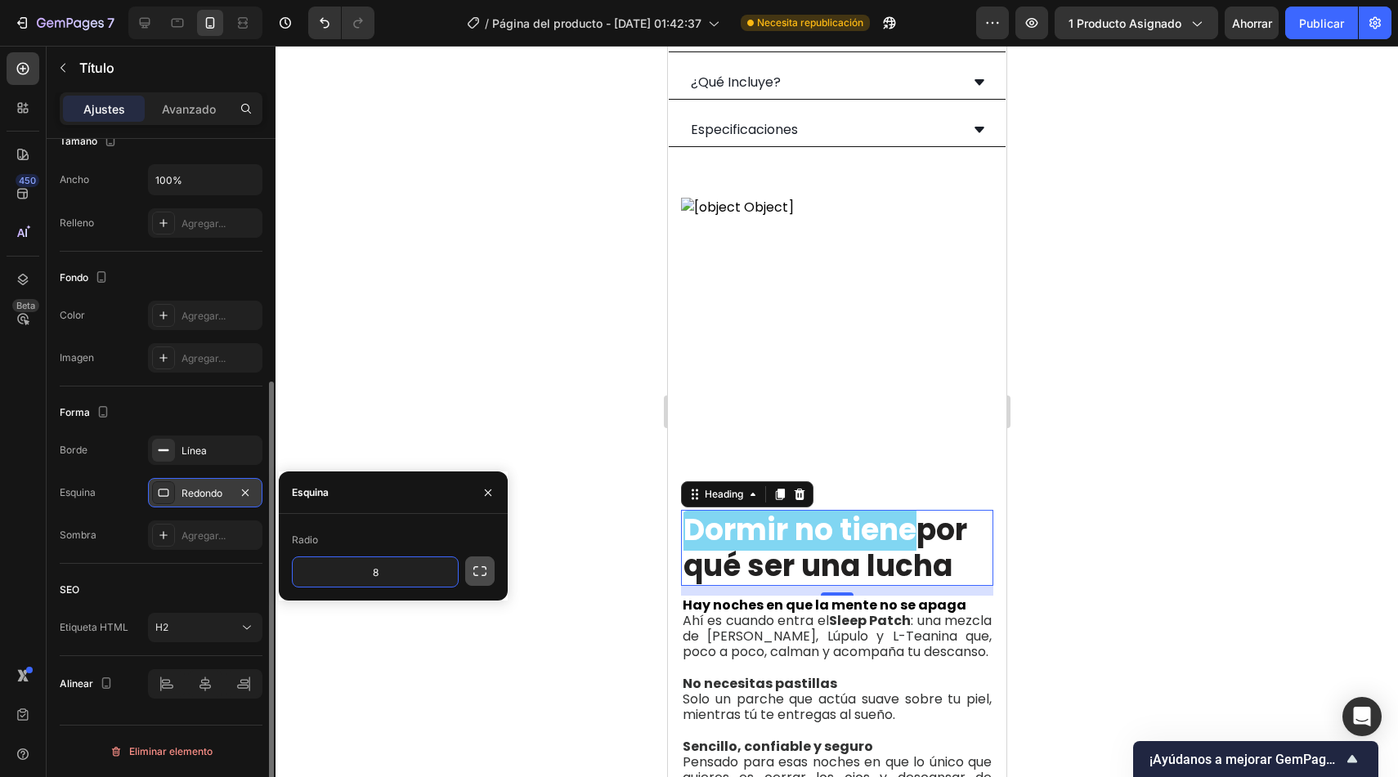
click at [481, 573] on icon "button" at bounding box center [480, 571] width 16 height 16
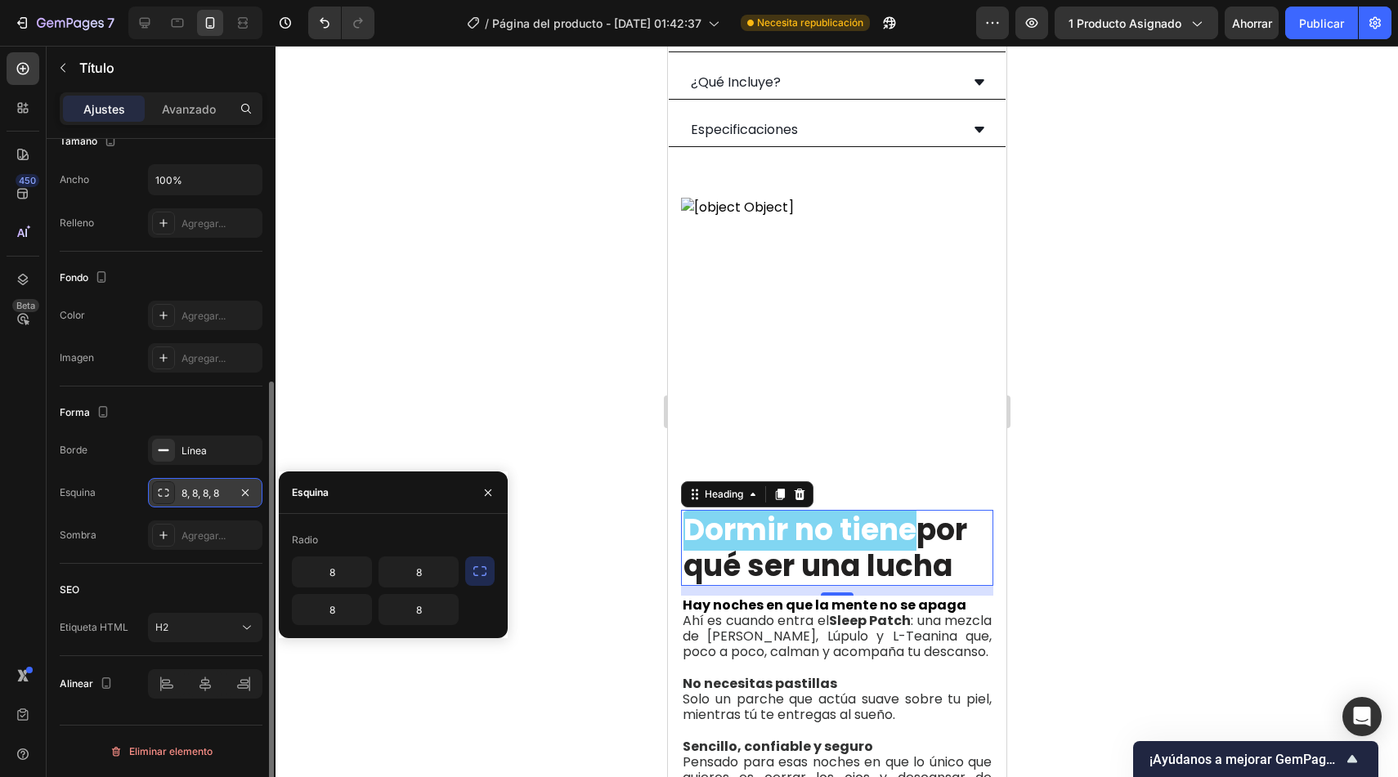
click at [481, 573] on icon "button" at bounding box center [480, 571] width 16 height 16
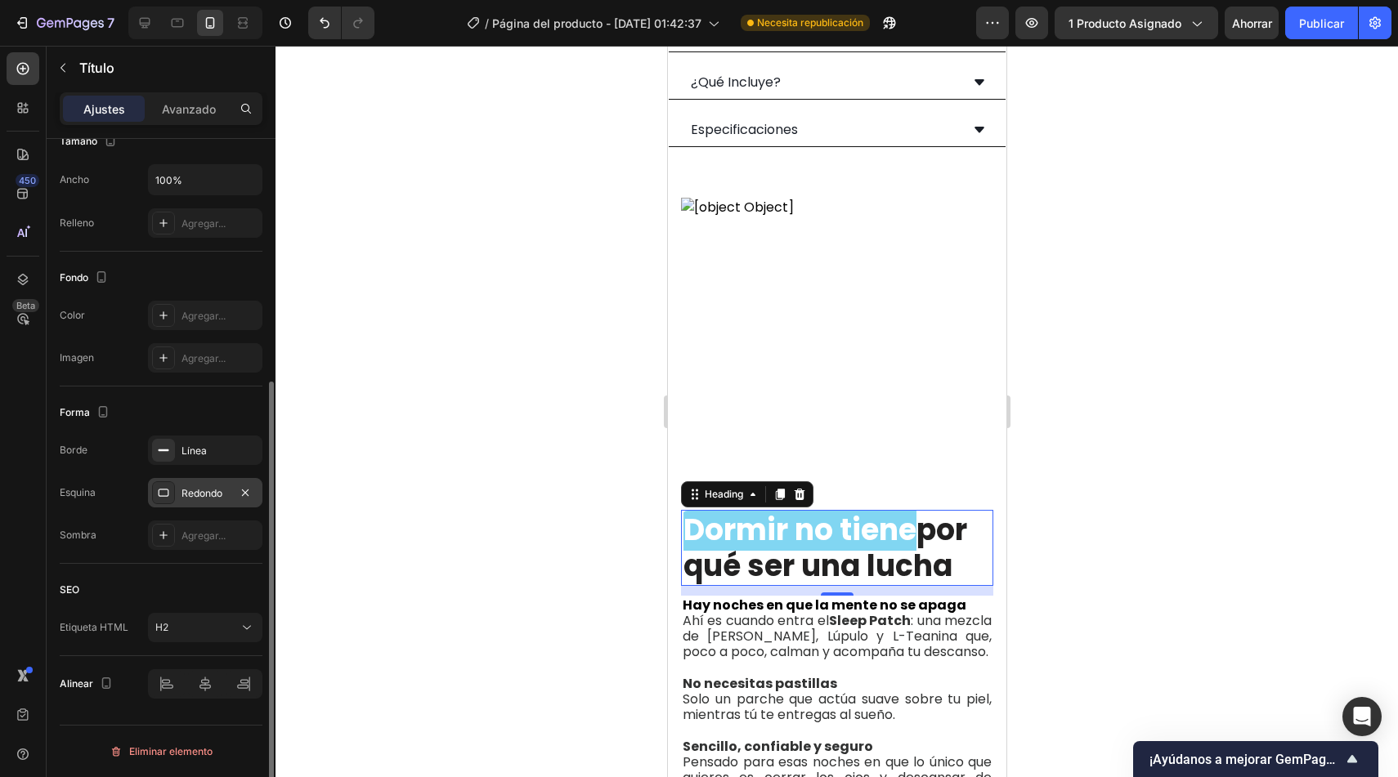
click at [571, 429] on div at bounding box center [836, 412] width 1122 height 732
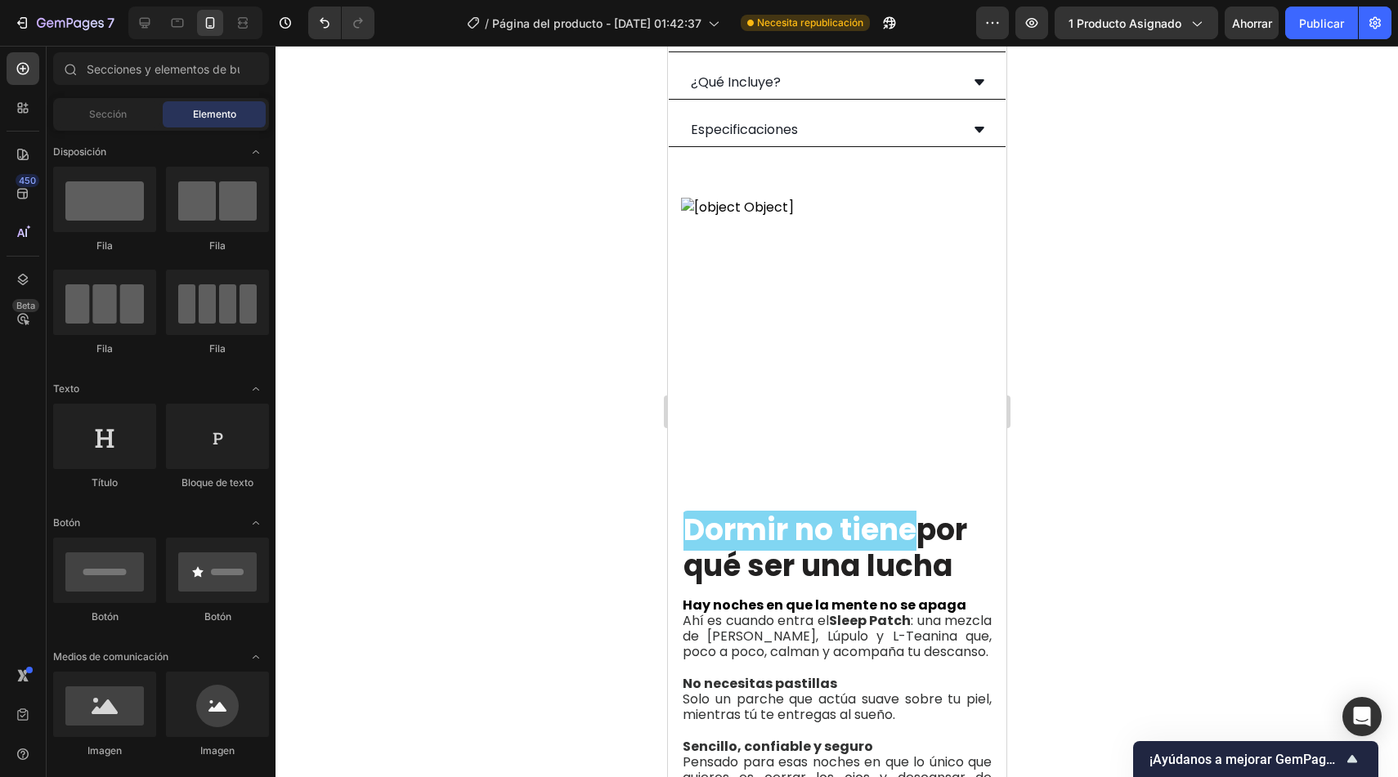
click at [571, 429] on div at bounding box center [836, 412] width 1122 height 732
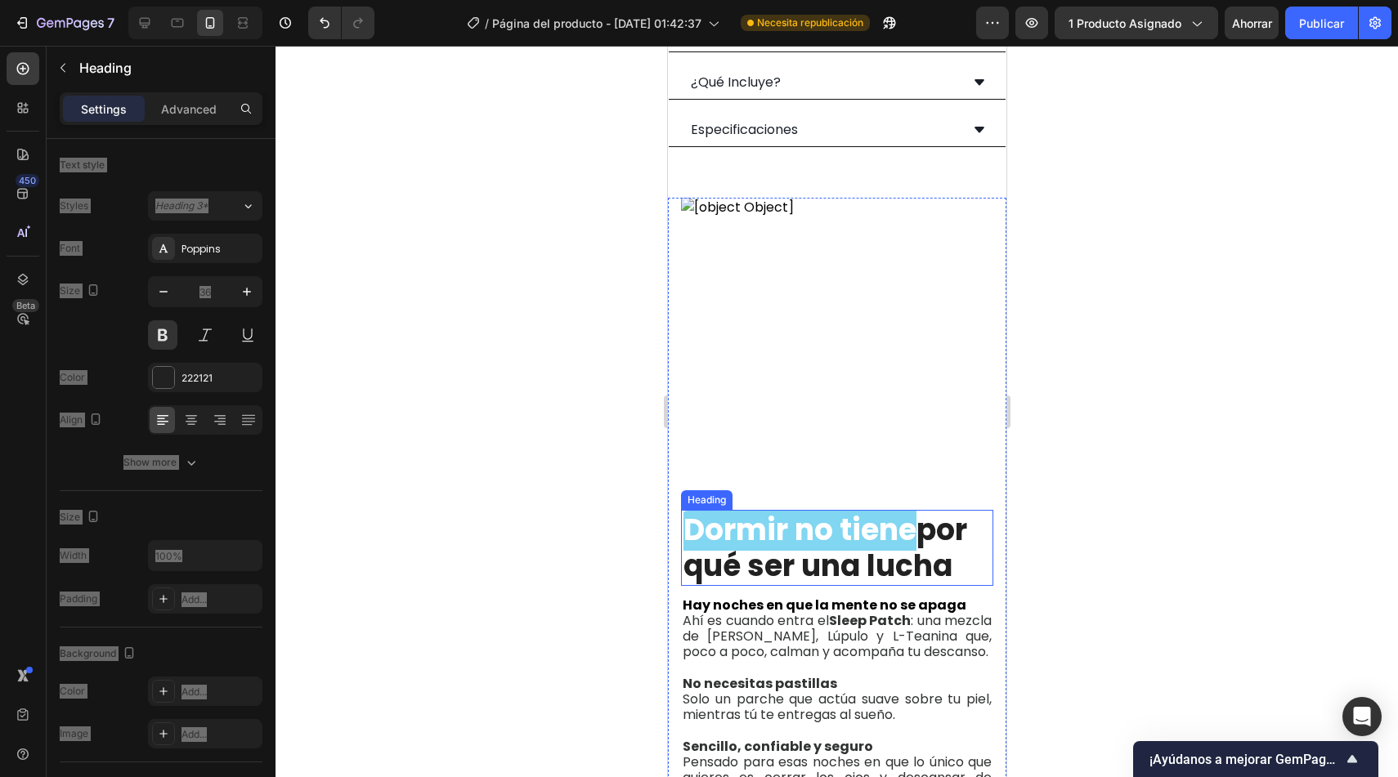
click at [835, 509] on span "Dormir no tiene" at bounding box center [799, 530] width 233 height 42
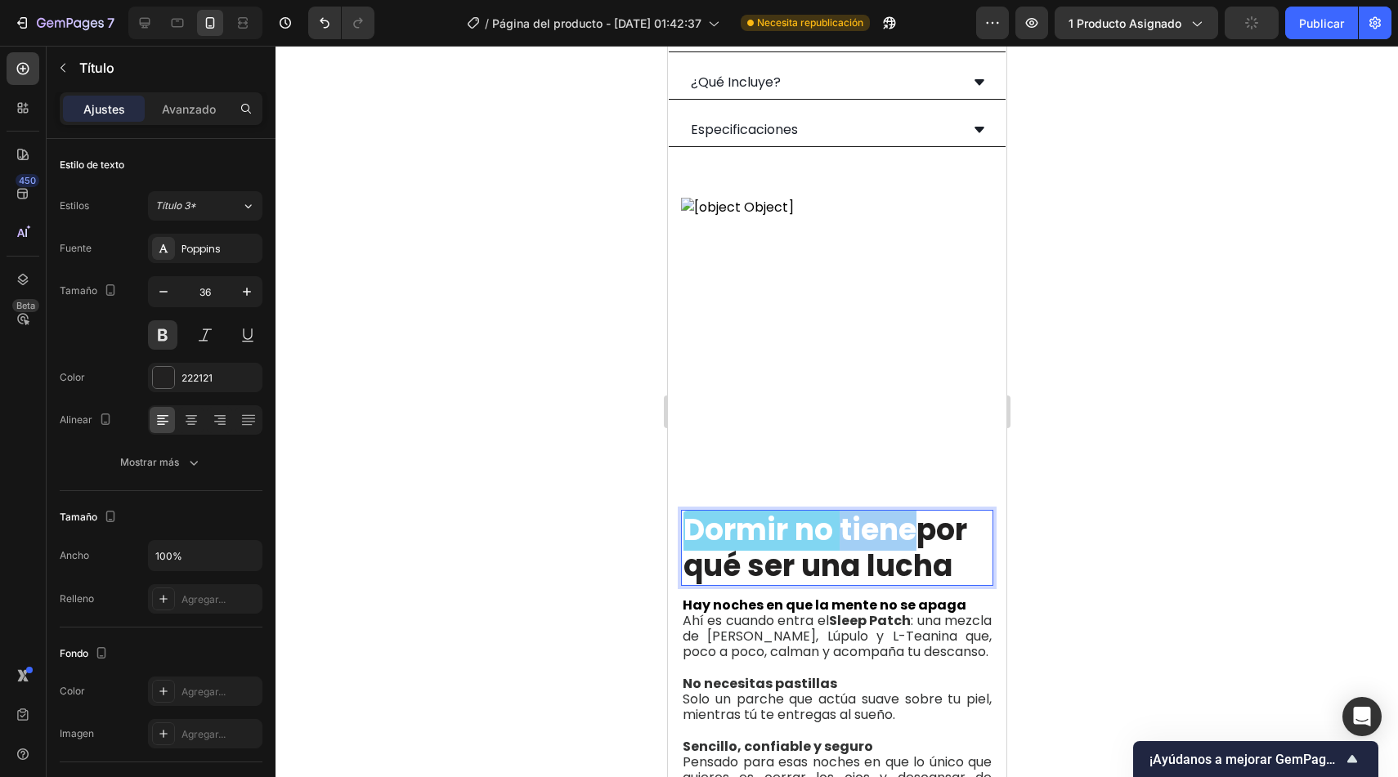
click at [879, 509] on span "Dormir no tiene" at bounding box center [799, 530] width 233 height 42
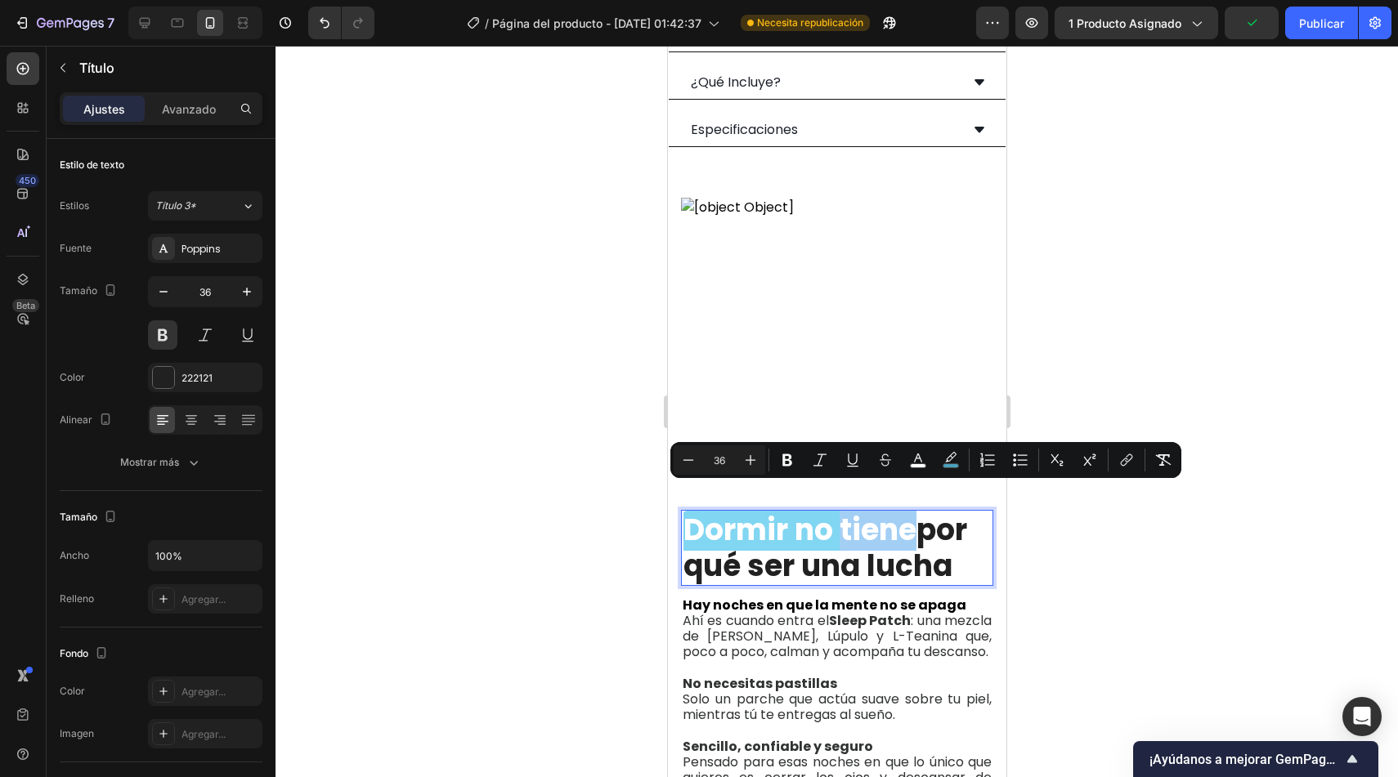
click at [883, 509] on span "Dormir no tiene" at bounding box center [799, 530] width 233 height 42
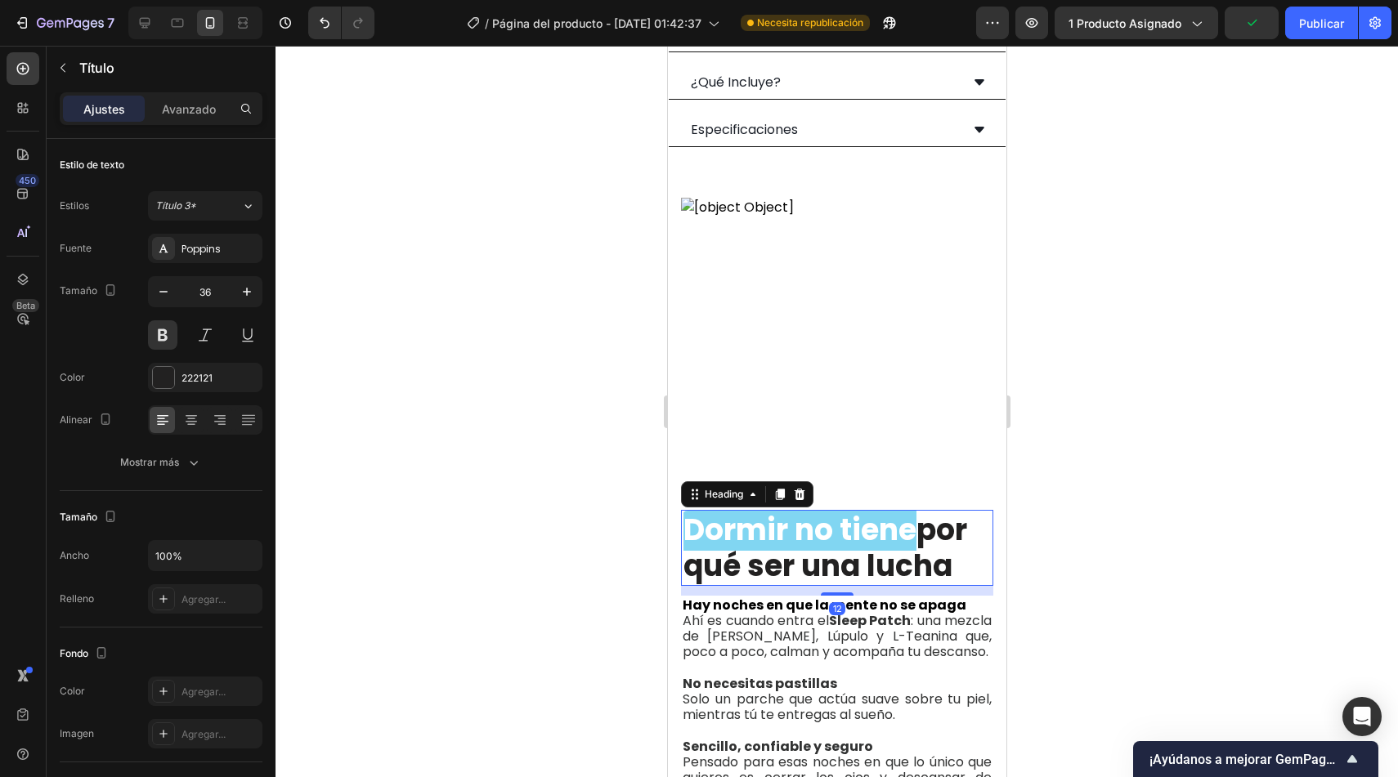
click at [490, 562] on div at bounding box center [836, 412] width 1122 height 732
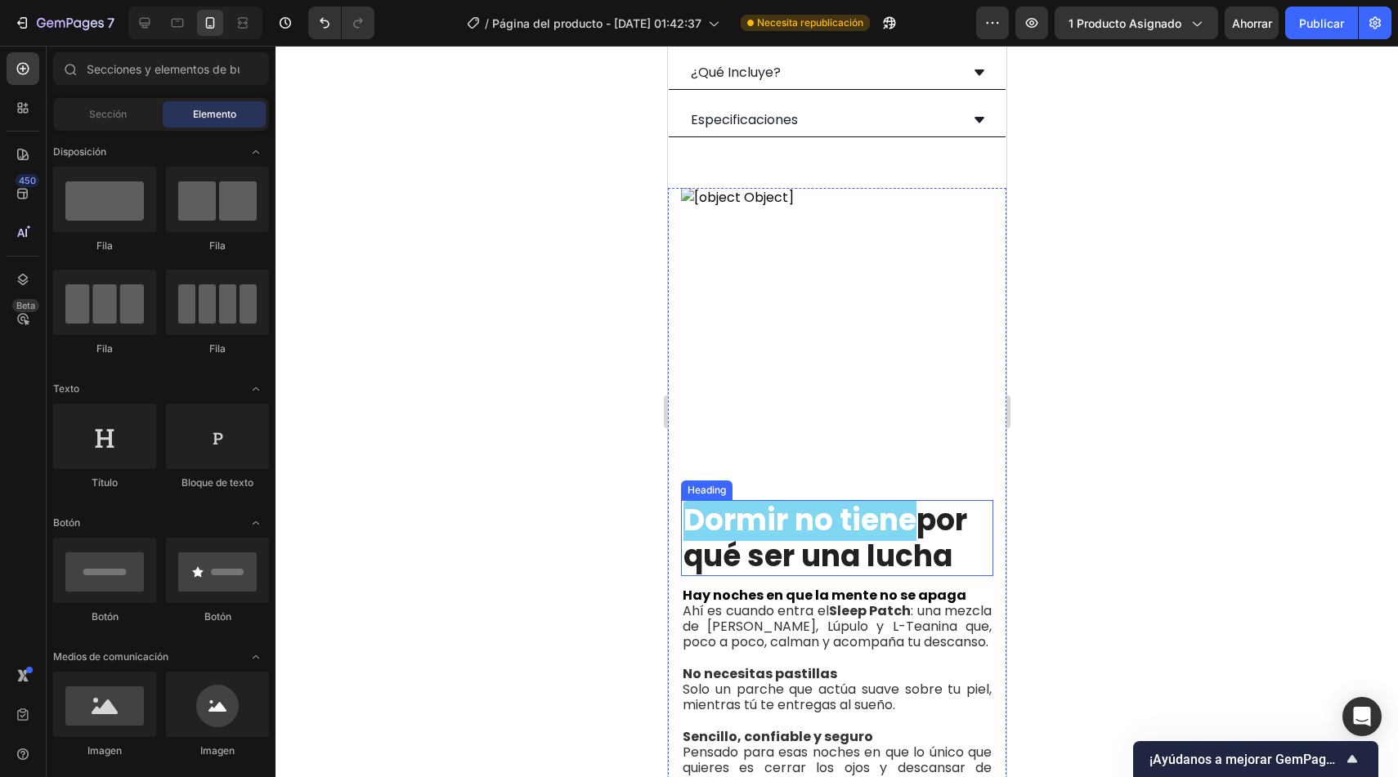
scroll to position [1105, 0]
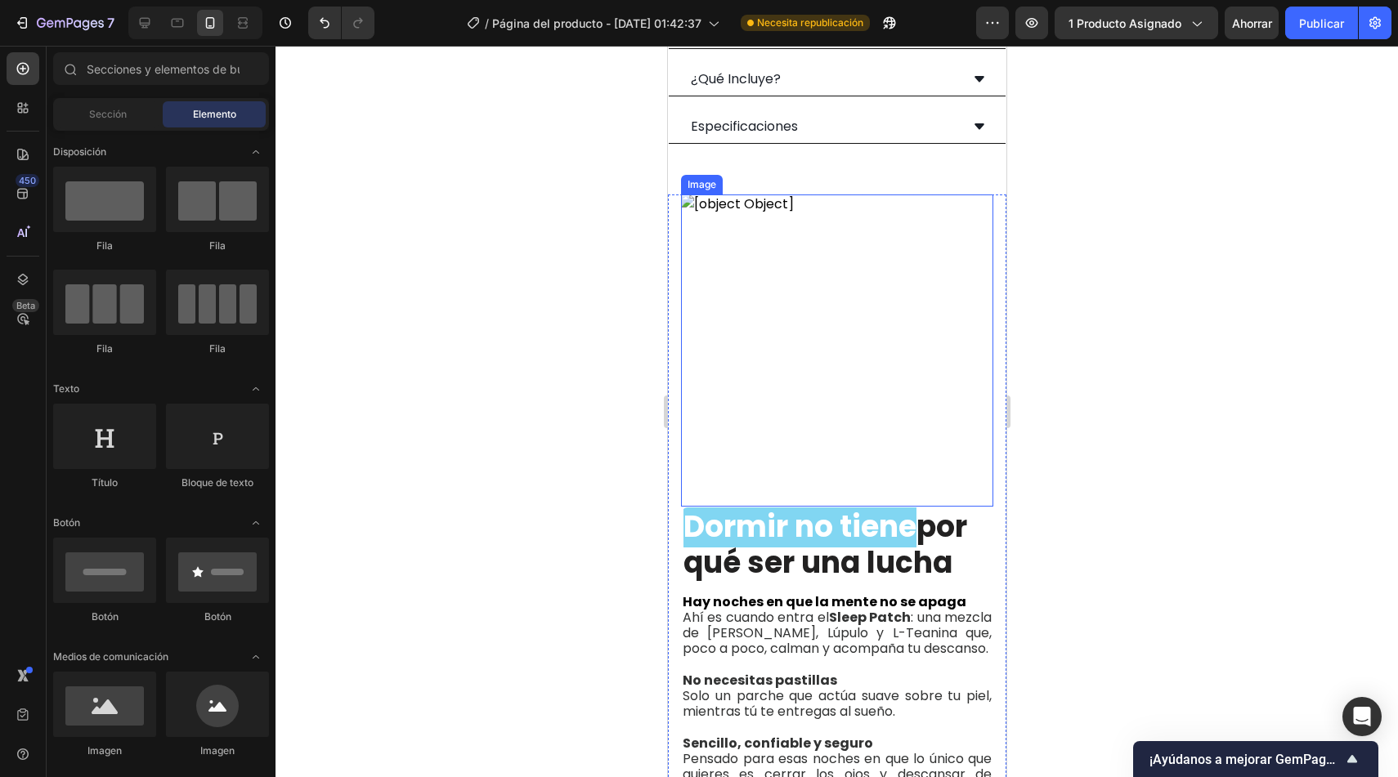
click at [835, 307] on img at bounding box center [836, 351] width 312 height 312
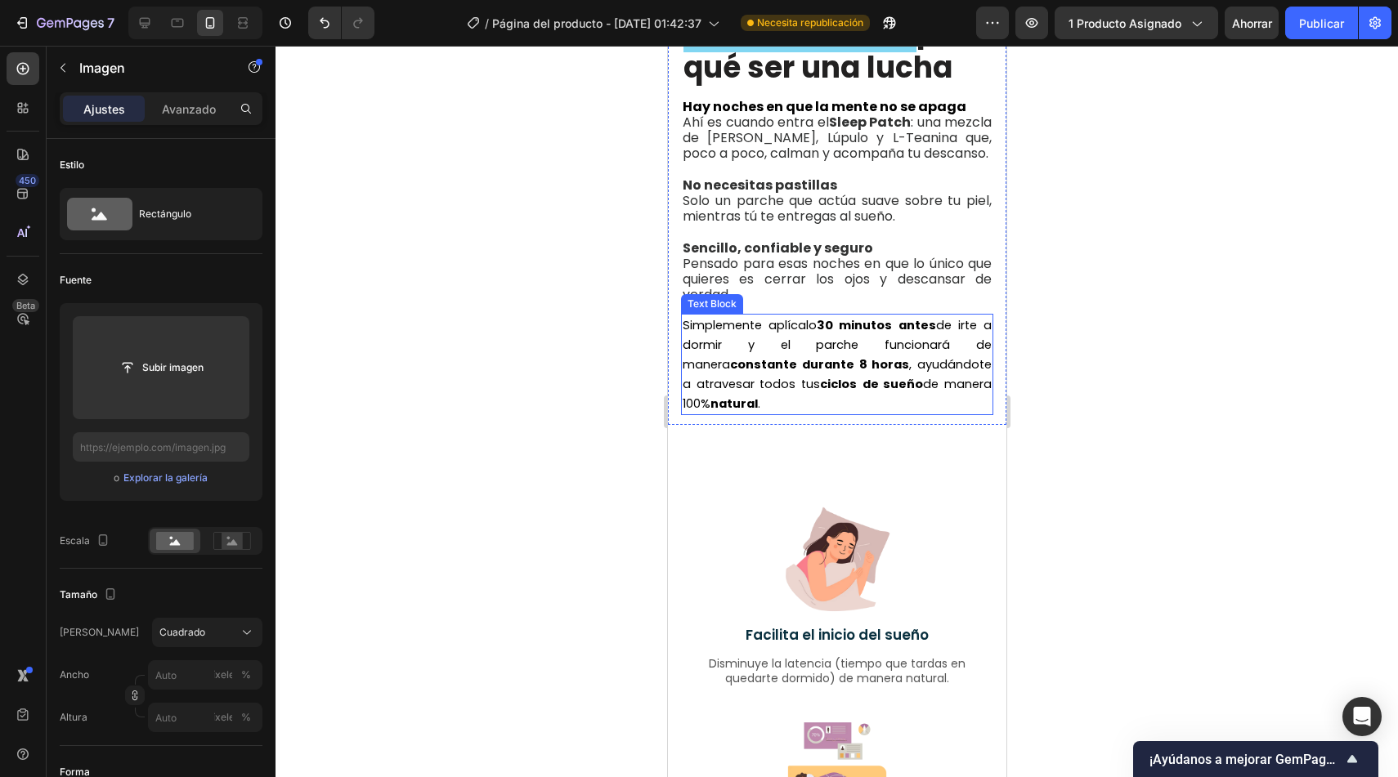
scroll to position [1592, 0]
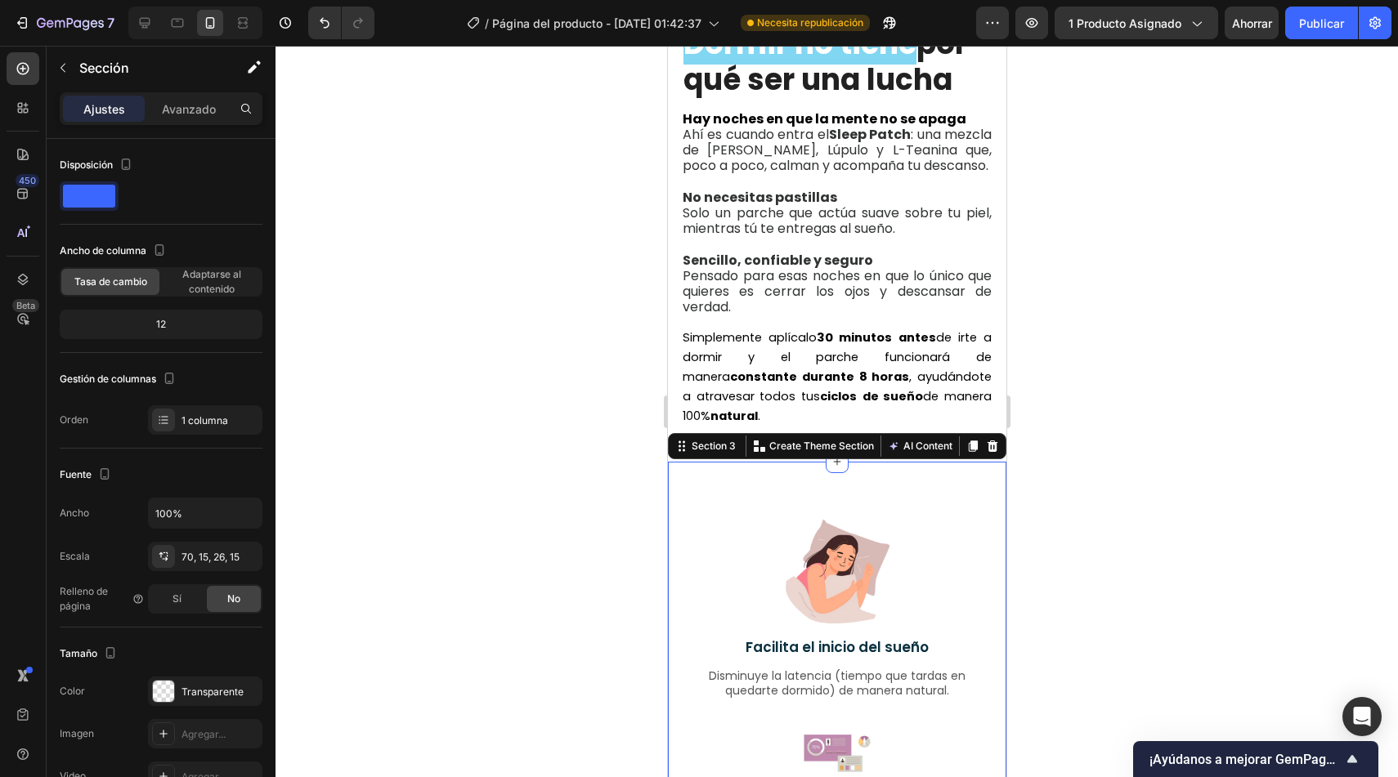
scroll to position [1554, 0]
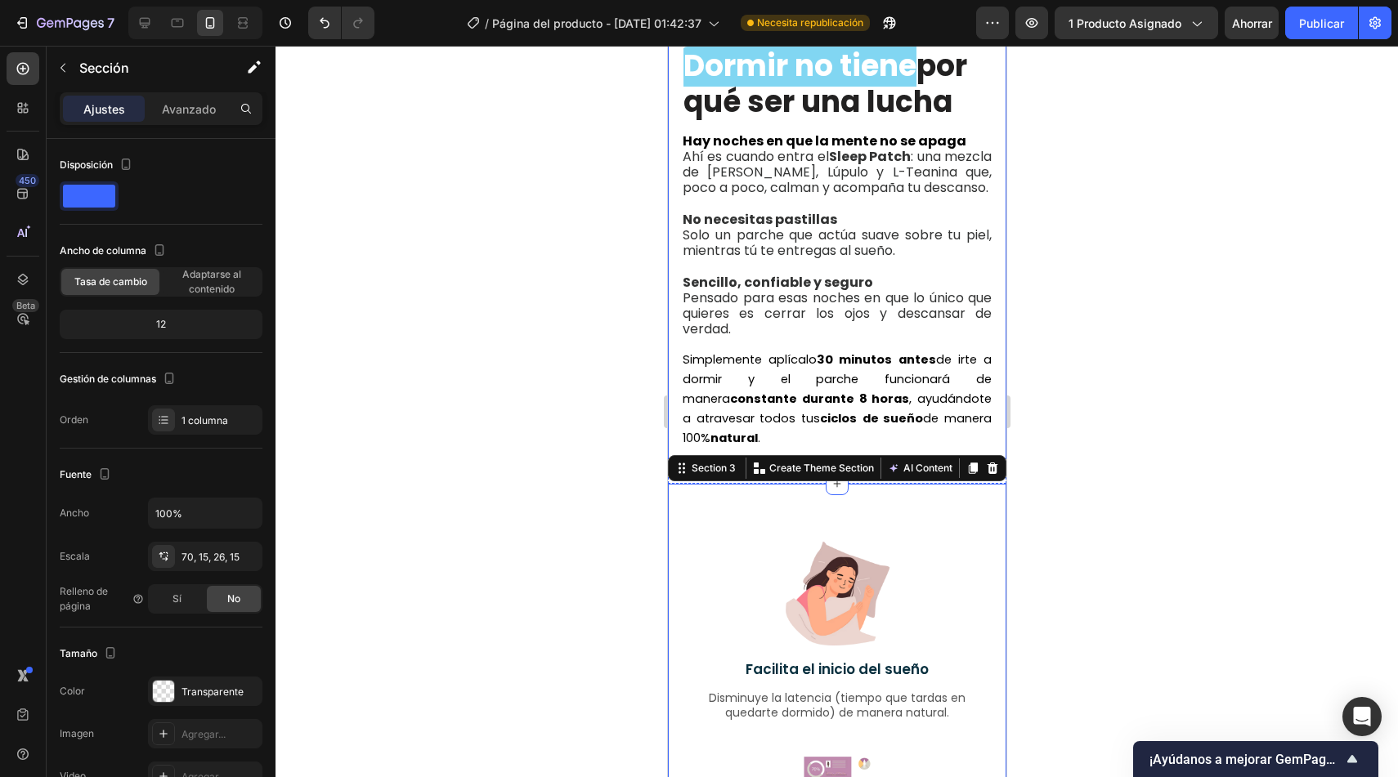
click at [985, 344] on div "Image ⁠⁠⁠⁠⁠⁠⁠ Dormir no tiene por qué ser una lucha Heading Hay noches en que l…" at bounding box center [836, 97] width 338 height 726
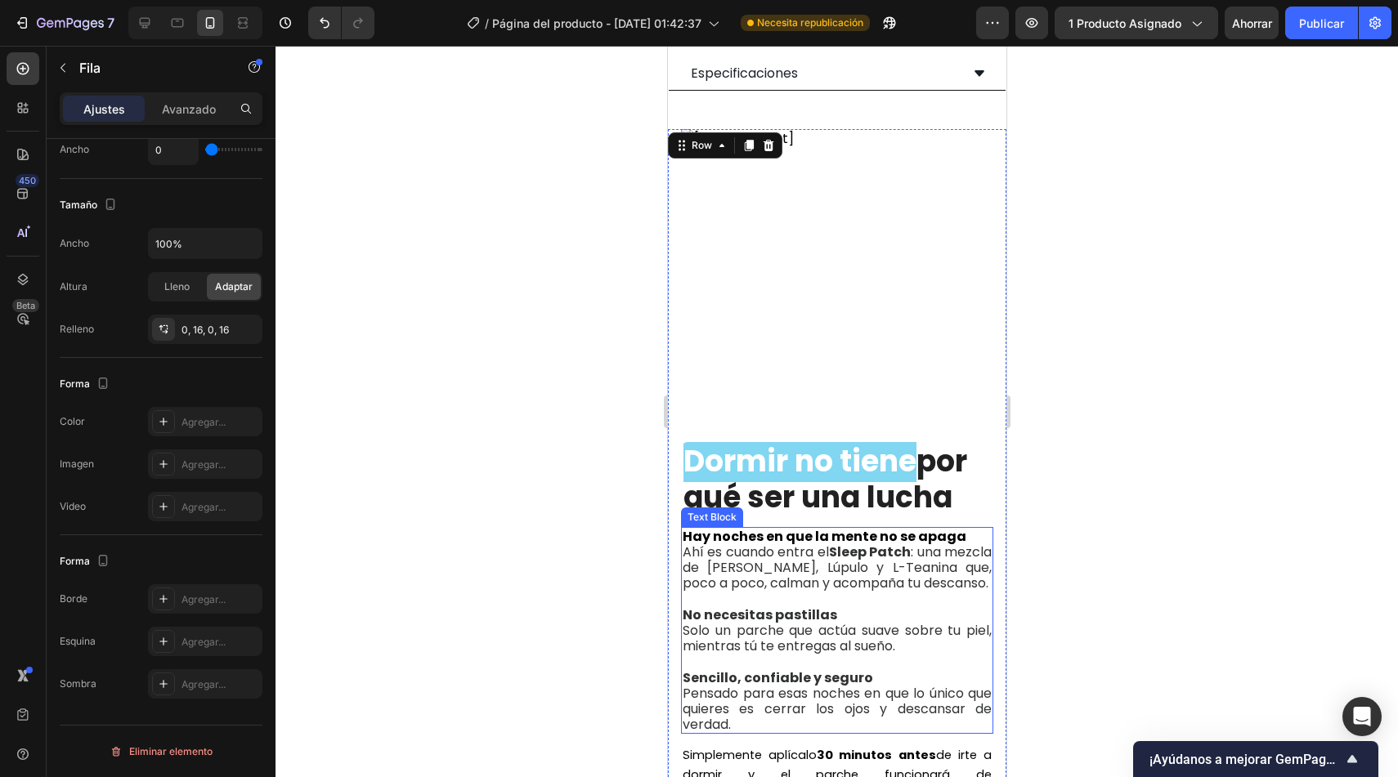
scroll to position [1144, 0]
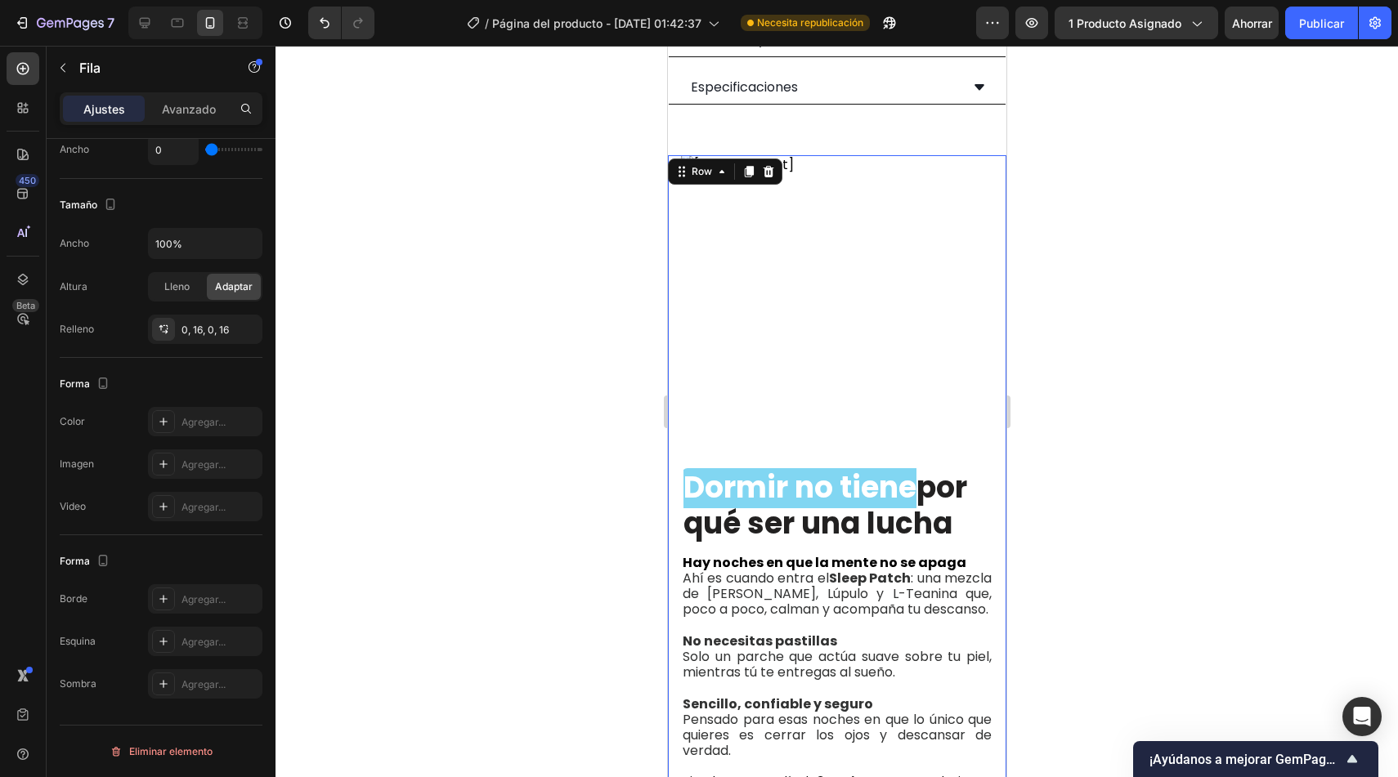
click at [674, 405] on div "Image ⁠⁠⁠⁠⁠⁠⁠ Dormir no tiene por qué ser una lucha Heading Hay noches en que l…" at bounding box center [836, 518] width 338 height 726
click at [208, 423] on font "Agregar..." at bounding box center [203, 422] width 44 height 12
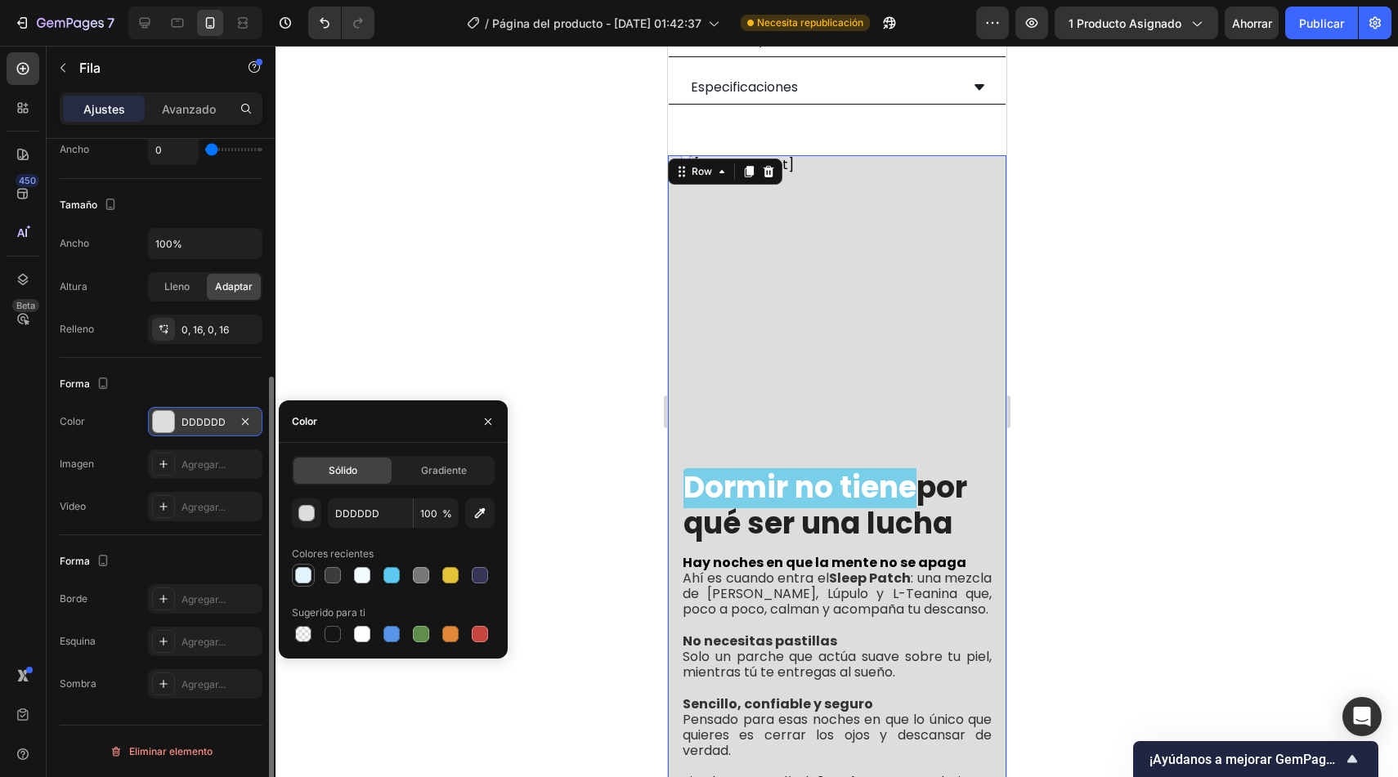
click at [299, 576] on div at bounding box center [303, 575] width 16 height 16
type input "E2F4FF"
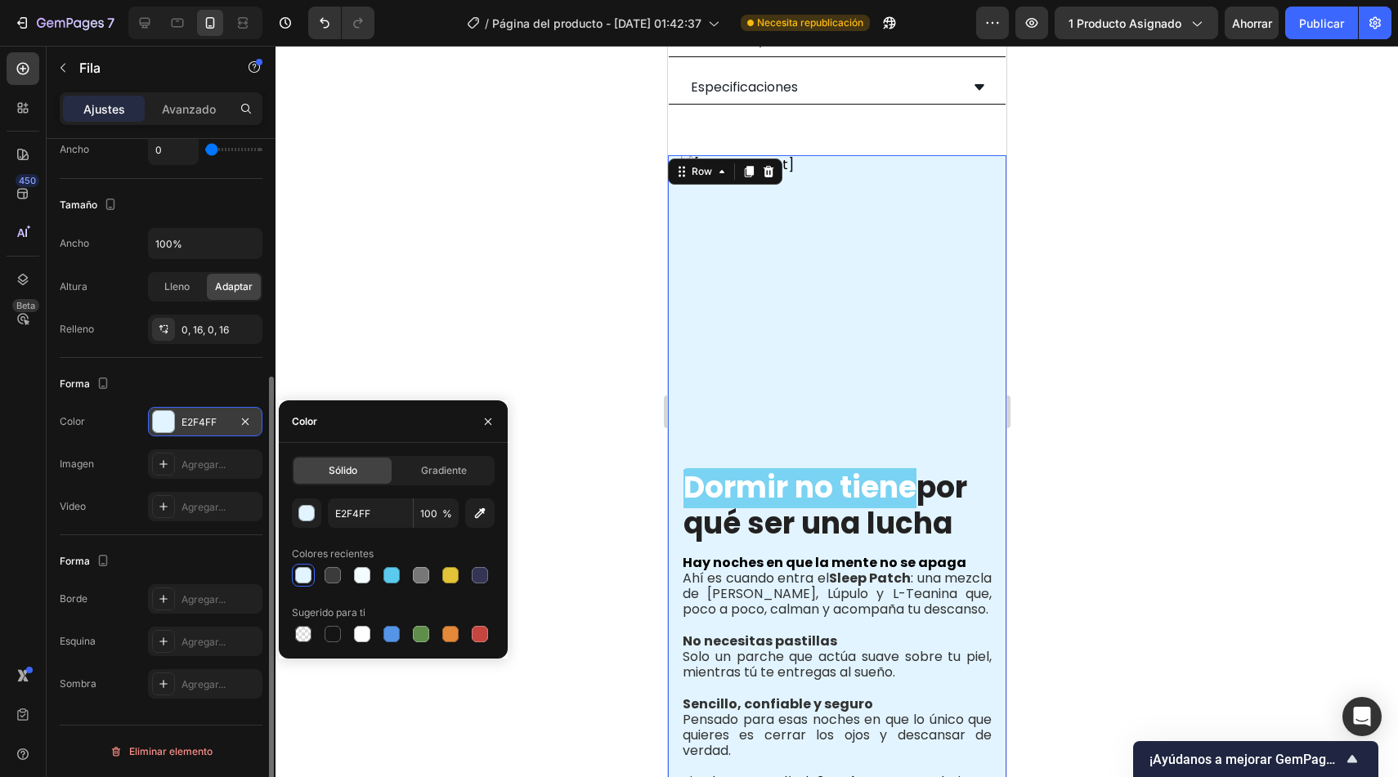
click at [560, 347] on div at bounding box center [836, 412] width 1122 height 732
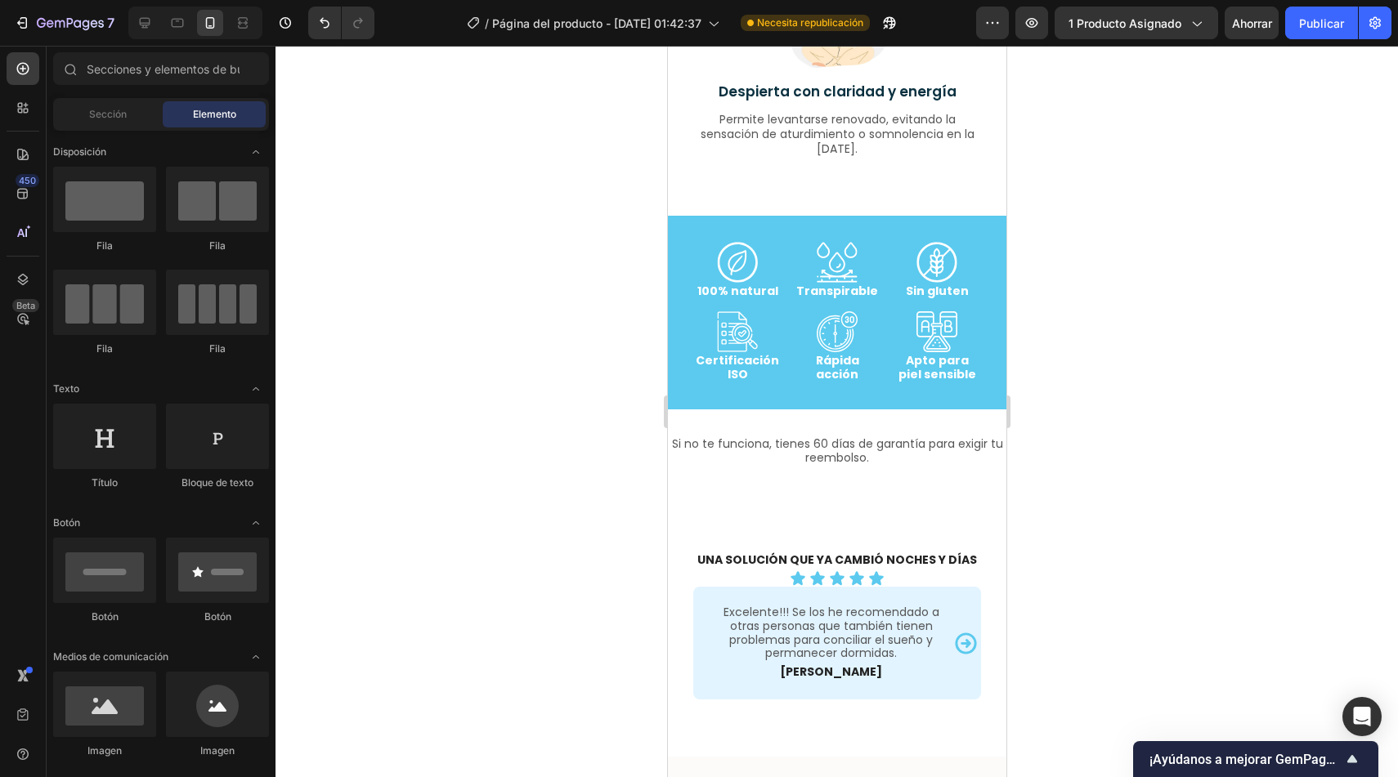
scroll to position [3218, 0]
click at [754, 289] on p "100% natural" at bounding box center [736, 292] width 83 height 14
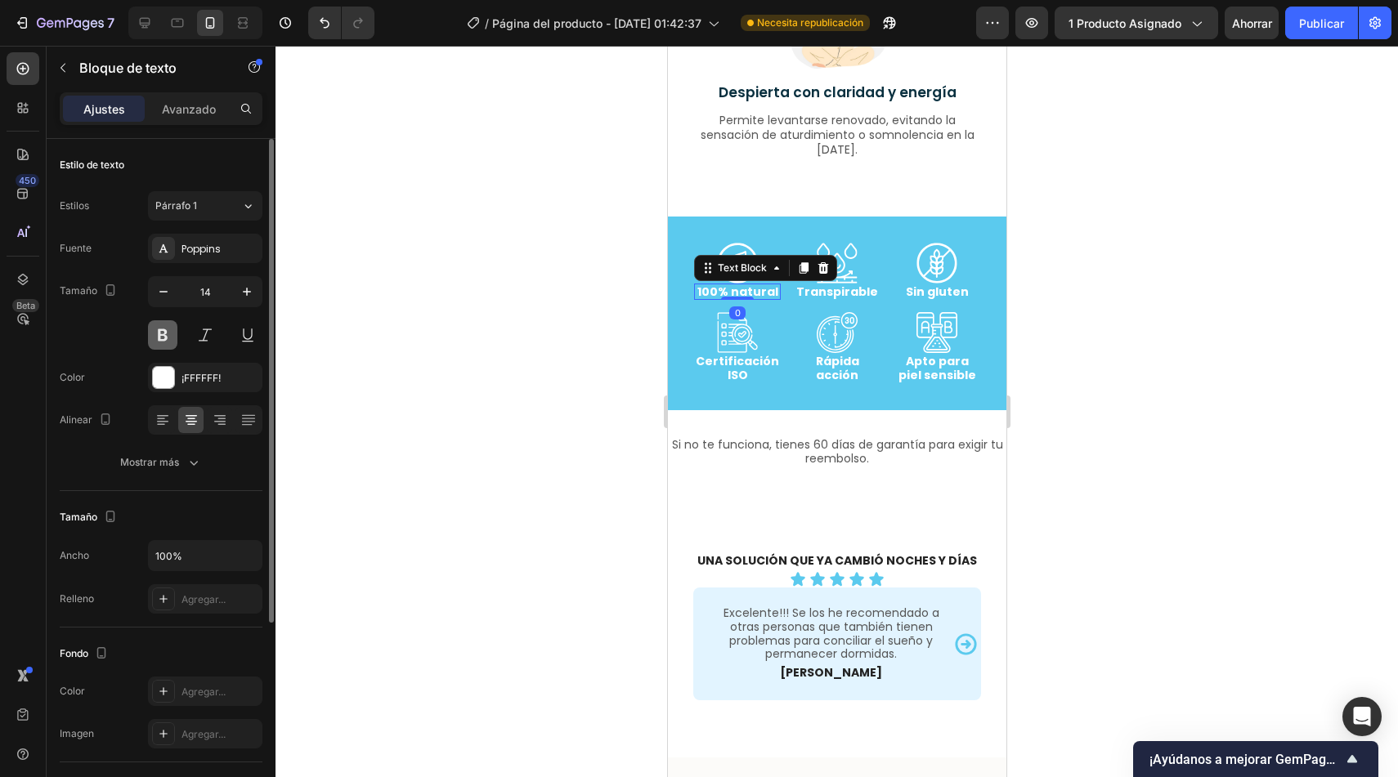
click at [162, 335] on button at bounding box center [162, 334] width 29 height 29
click at [752, 289] on p "100% natural" at bounding box center [736, 292] width 83 height 14
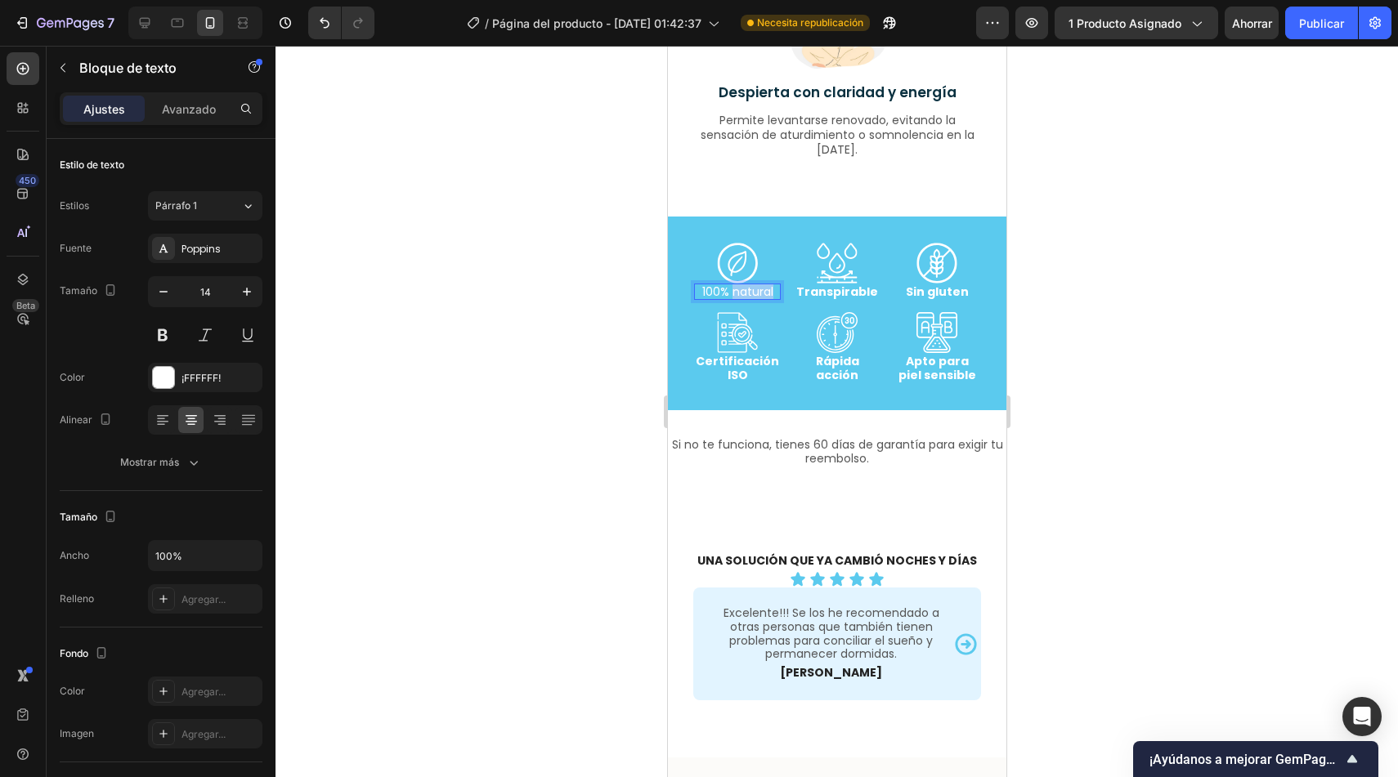
click at [752, 289] on p "100% natural" at bounding box center [736, 292] width 83 height 14
click at [844, 293] on p "Transpirable" at bounding box center [836, 292] width 83 height 14
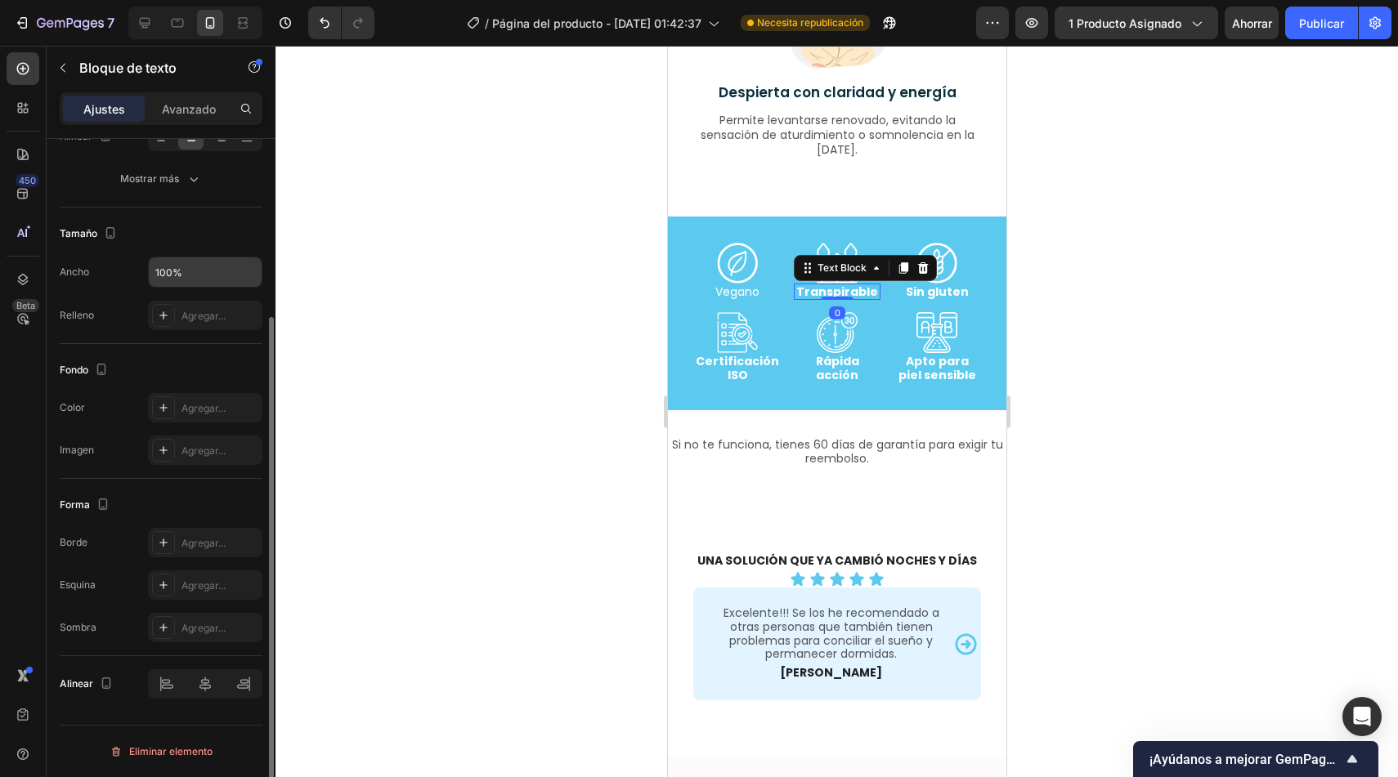
scroll to position [0, 0]
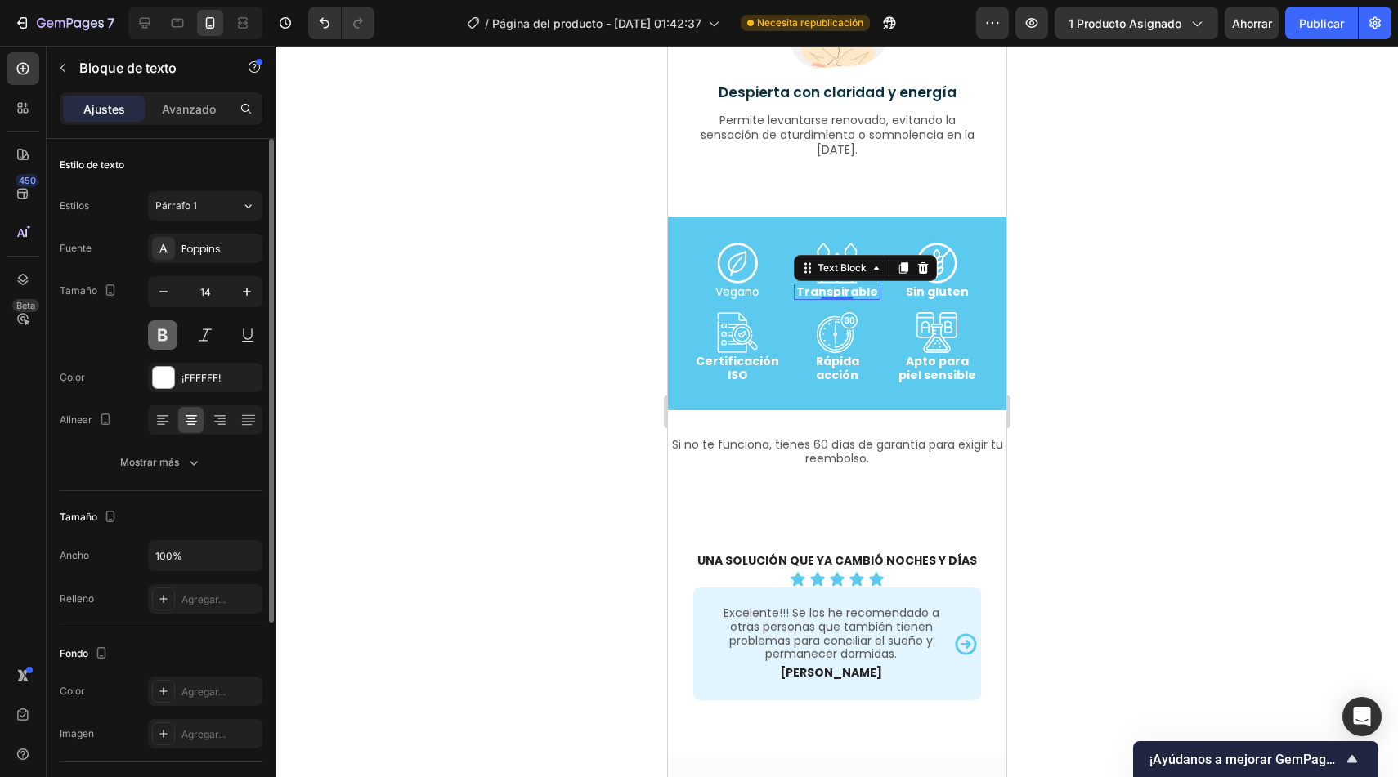
click at [158, 335] on button at bounding box center [162, 334] width 29 height 29
click at [938, 294] on p "Sin gluten" at bounding box center [935, 292] width 83 height 14
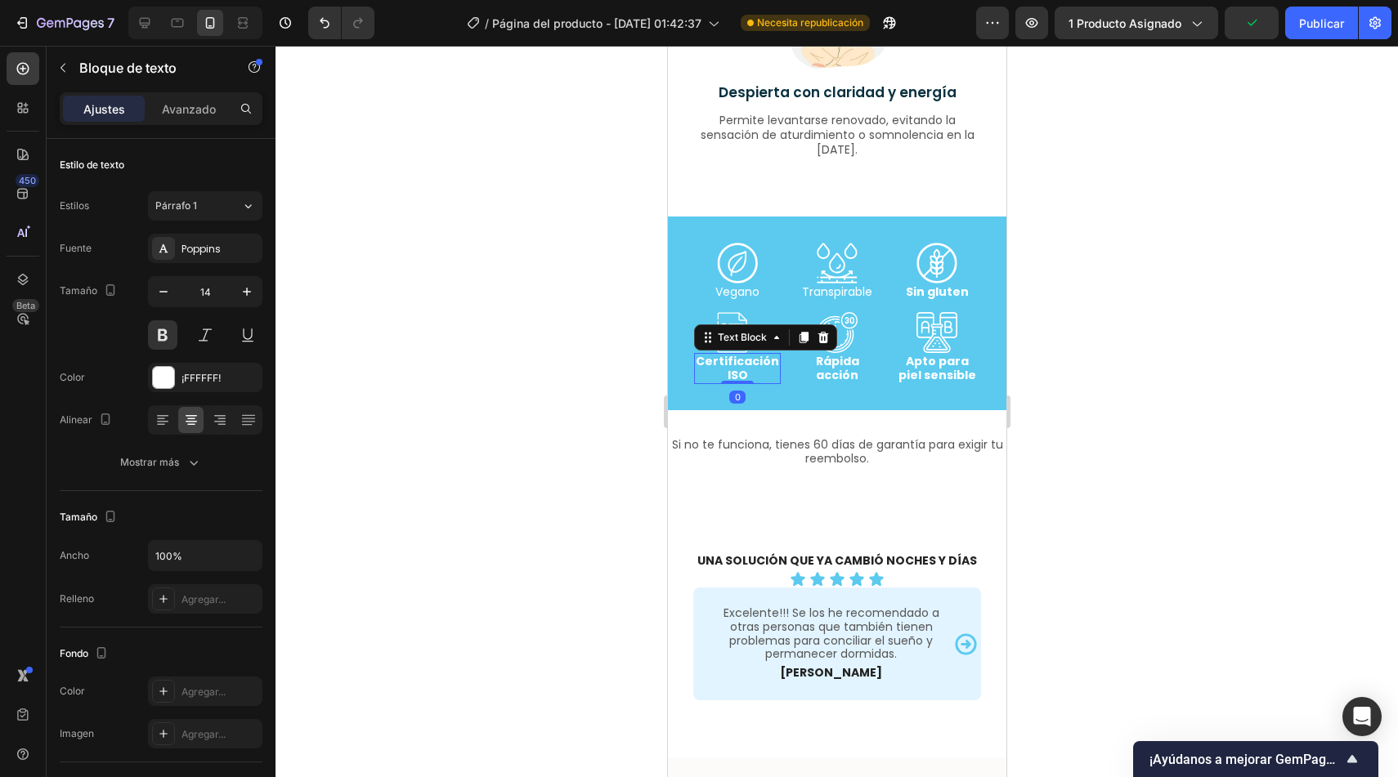
click at [745, 367] on p "Certificación ISO" at bounding box center [736, 369] width 83 height 28
click at [741, 370] on p "Certificación ISO" at bounding box center [736, 369] width 83 height 28
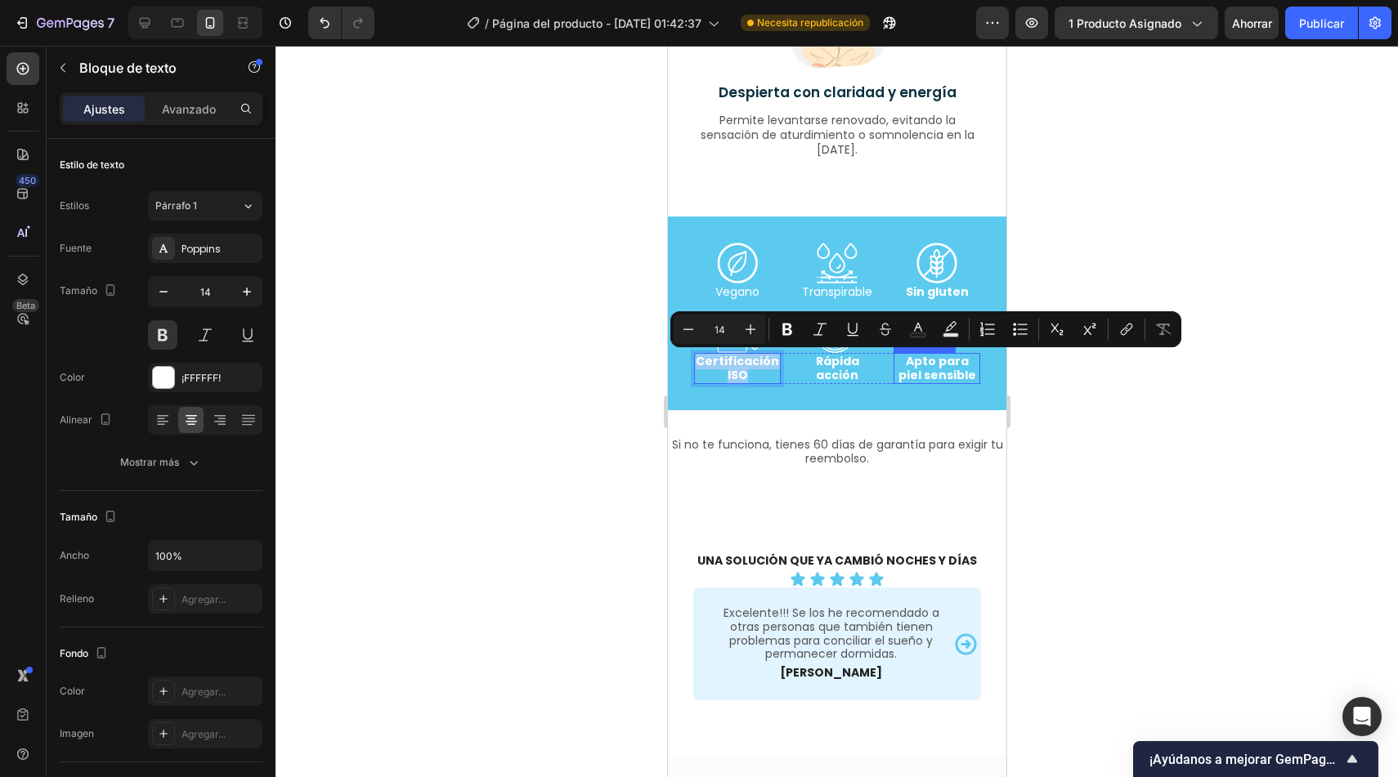
click at [919, 365] on p "Apto para piel sensible" at bounding box center [935, 369] width 83 height 28
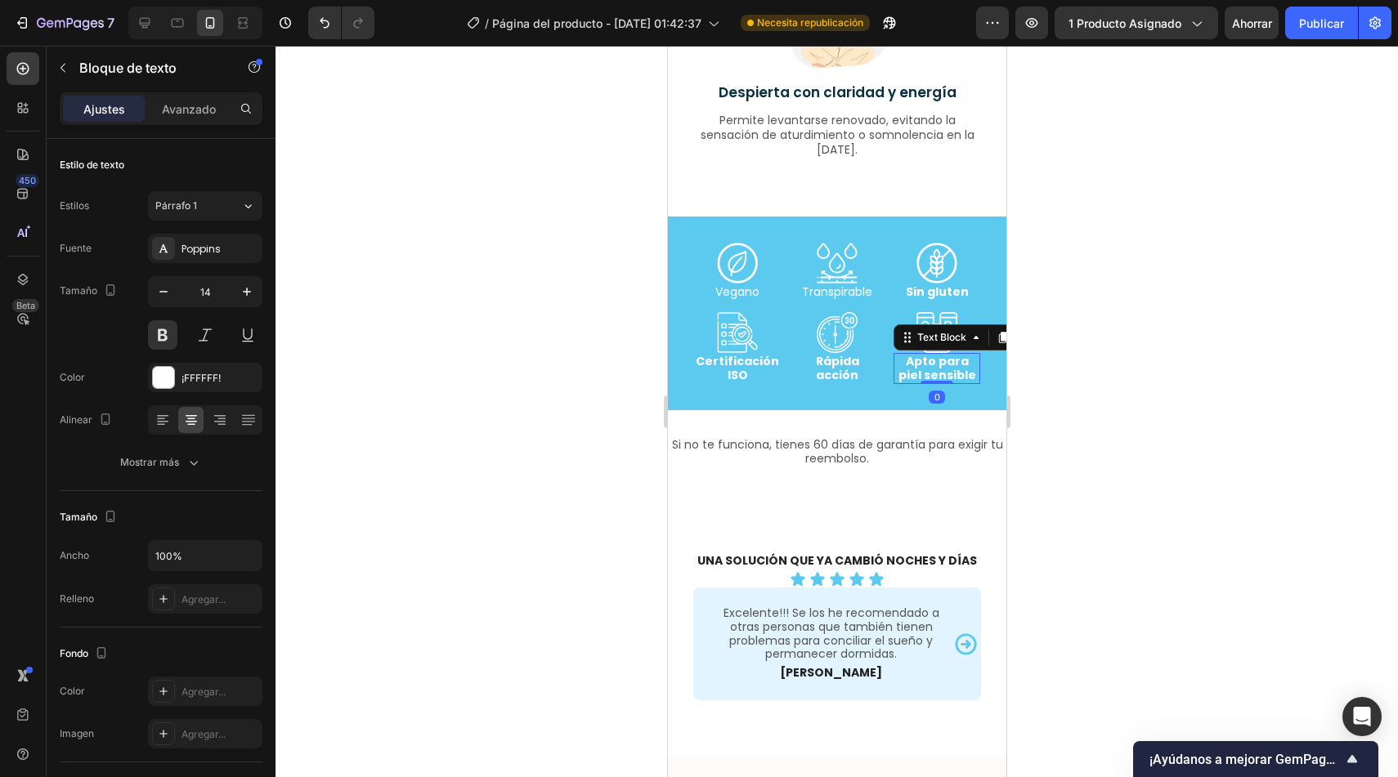
click at [934, 368] on p "Apto para piel sensible" at bounding box center [935, 369] width 83 height 28
click at [1042, 369] on div at bounding box center [836, 412] width 1122 height 732
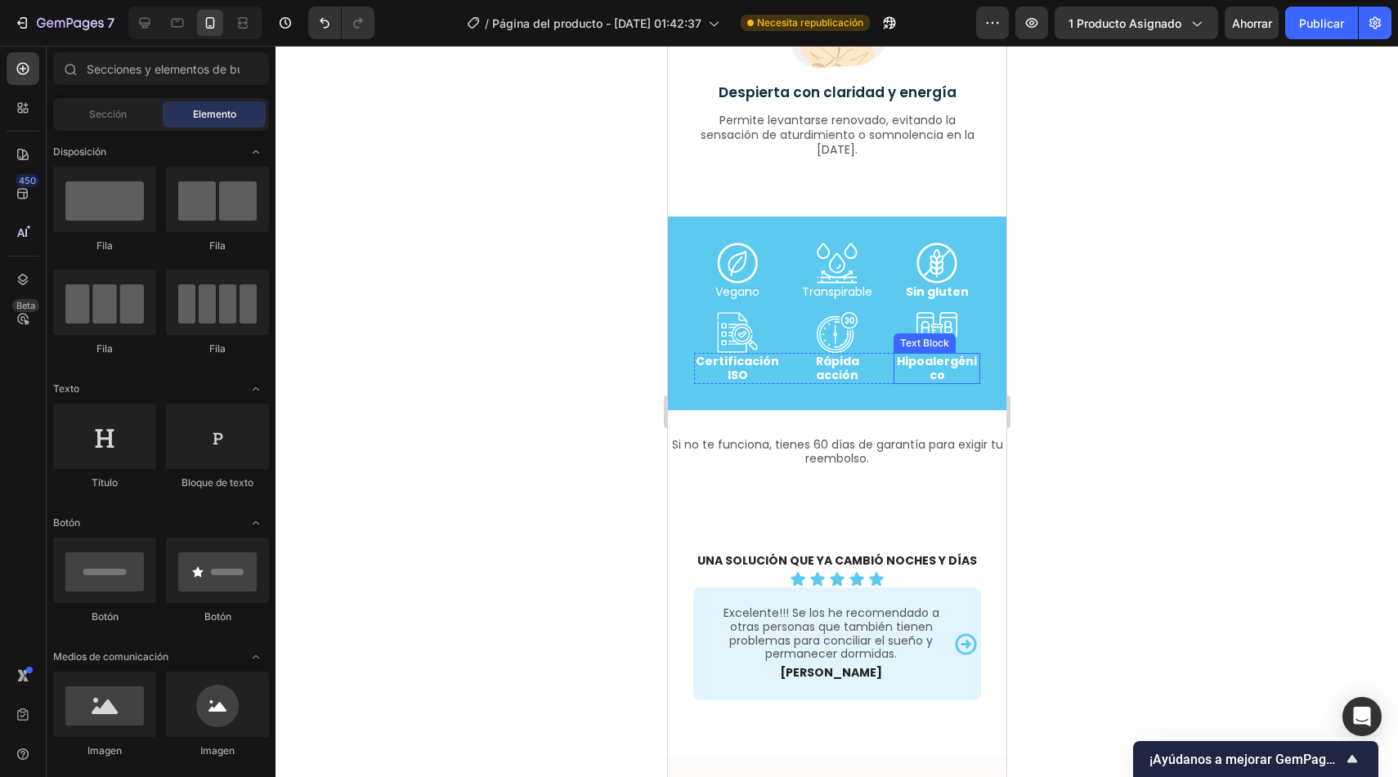
click at [902, 374] on p "Hipoalergénico" at bounding box center [935, 369] width 83 height 28
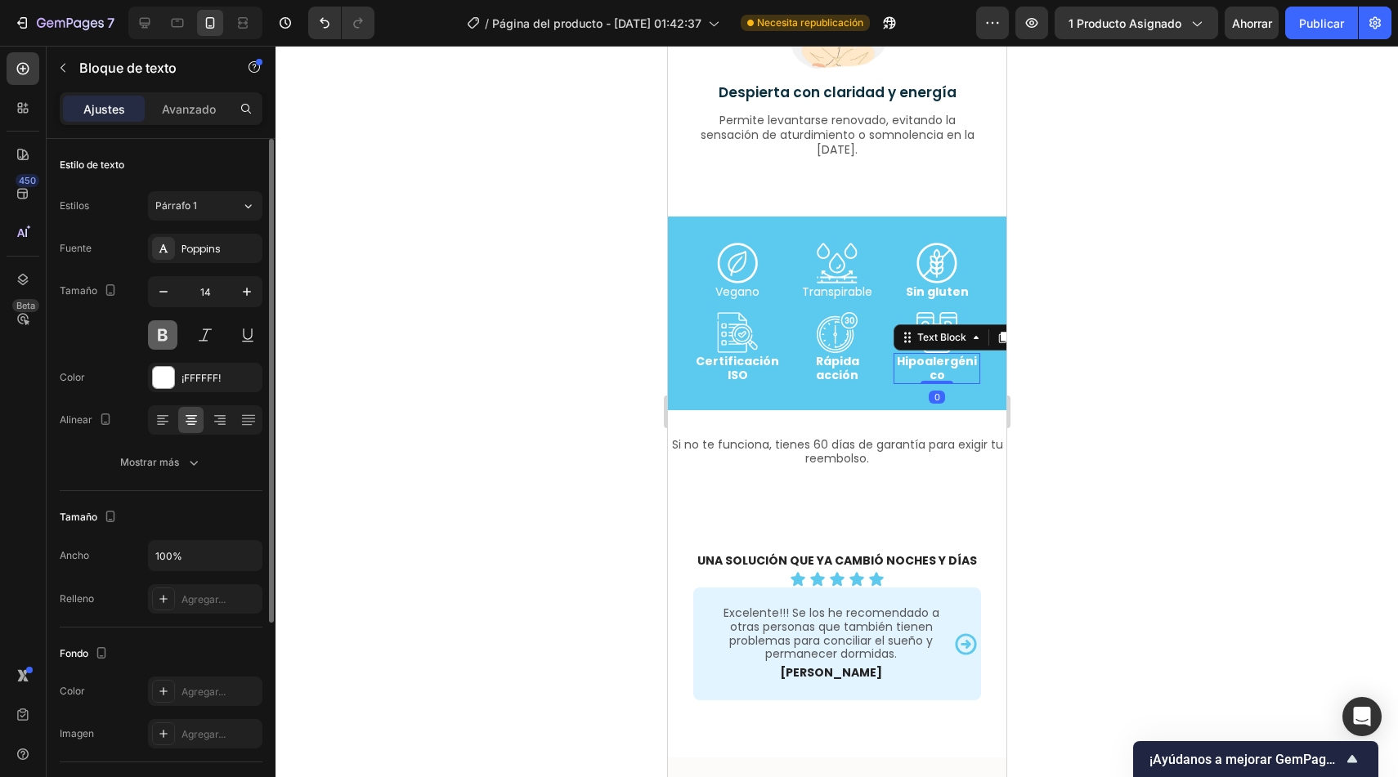
click at [163, 336] on button at bounding box center [162, 334] width 29 height 29
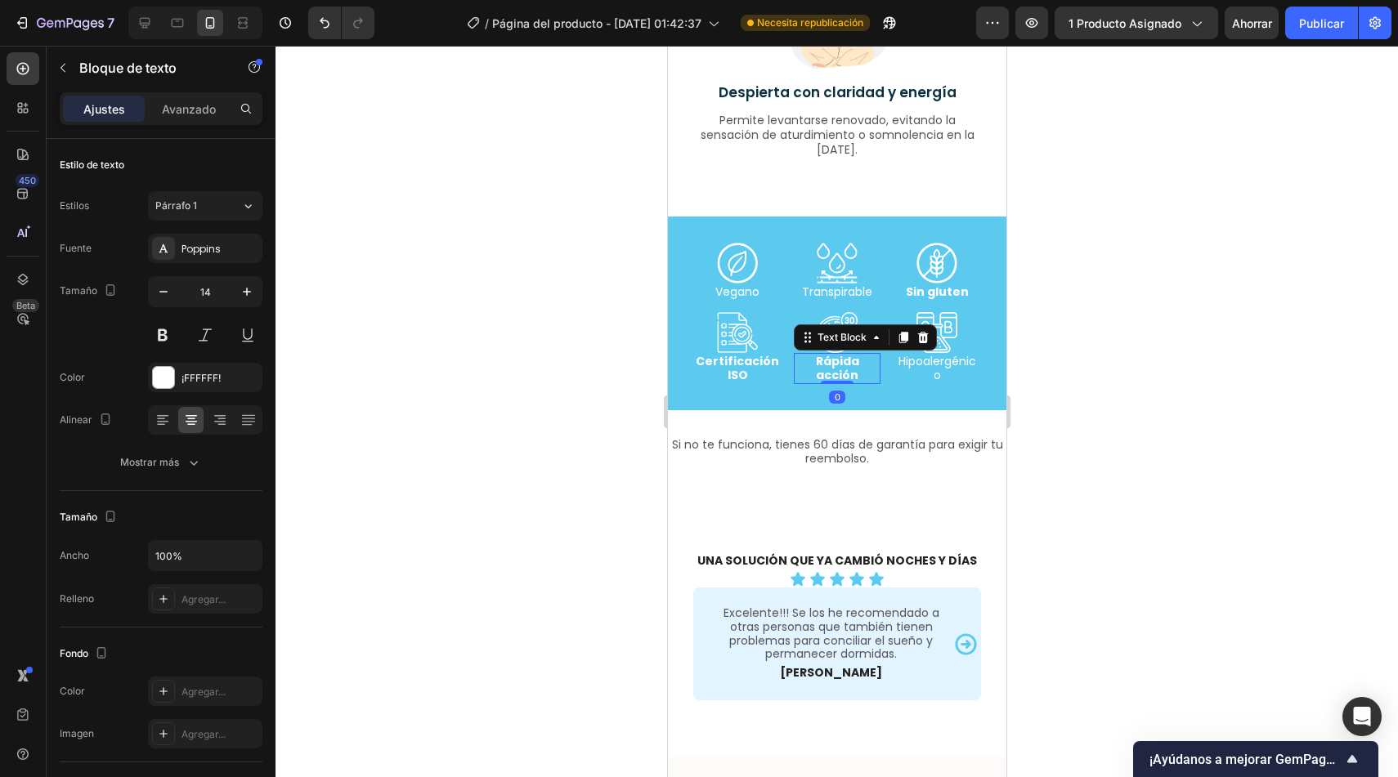
click at [824, 370] on p "Rápida acción" at bounding box center [836, 369] width 83 height 28
click at [150, 324] on button at bounding box center [162, 334] width 29 height 29
click at [780, 371] on div "Certificación ISO Text Block Rápida acción Text Block 0 Hipoalergénico Text Blo…" at bounding box center [836, 368] width 286 height 31
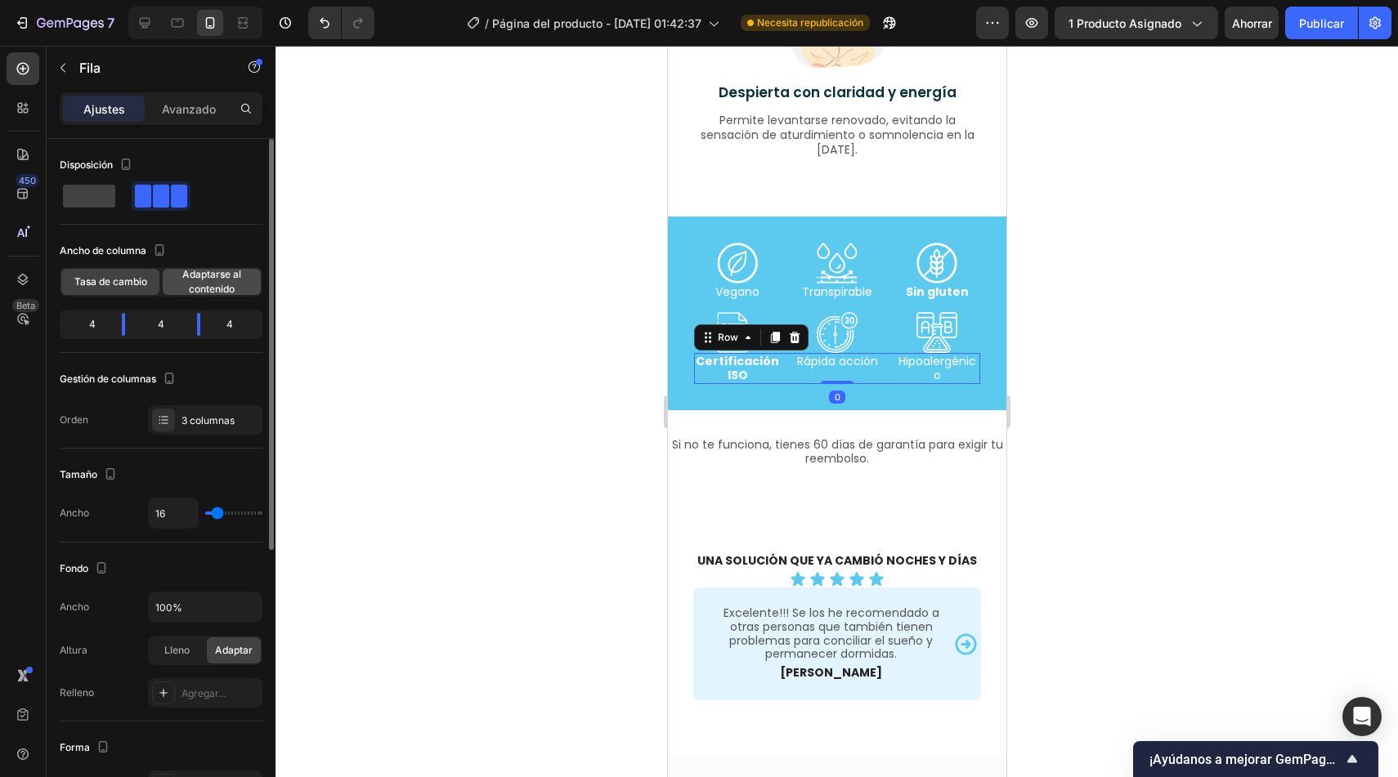
click at [222, 282] on span "Adaptarse al contenido" at bounding box center [212, 281] width 98 height 29
click at [877, 314] on div "Icon Icon Icon Row" at bounding box center [836, 332] width 286 height 41
click at [229, 272] on font "Adaptarse al contenido" at bounding box center [211, 281] width 59 height 27
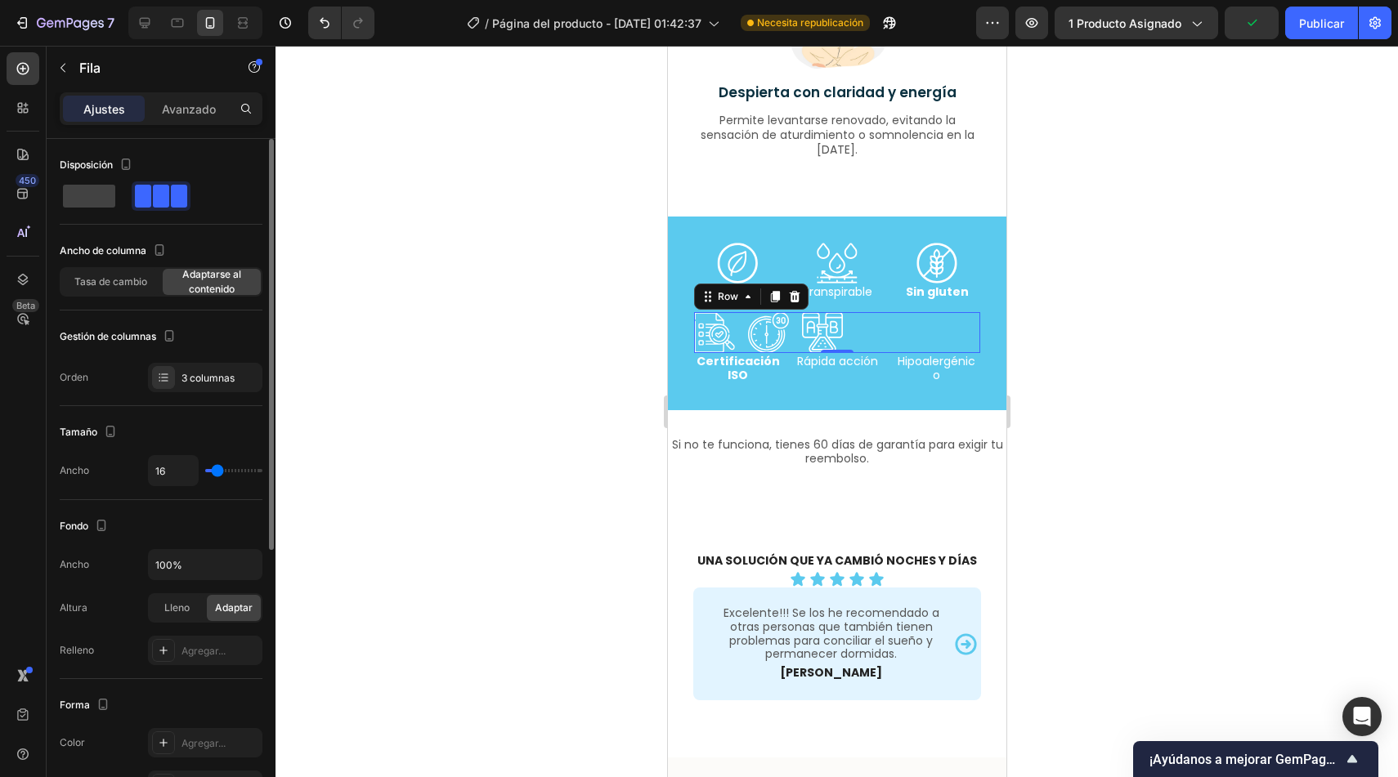
type input "15"
type input "16"
type input "19"
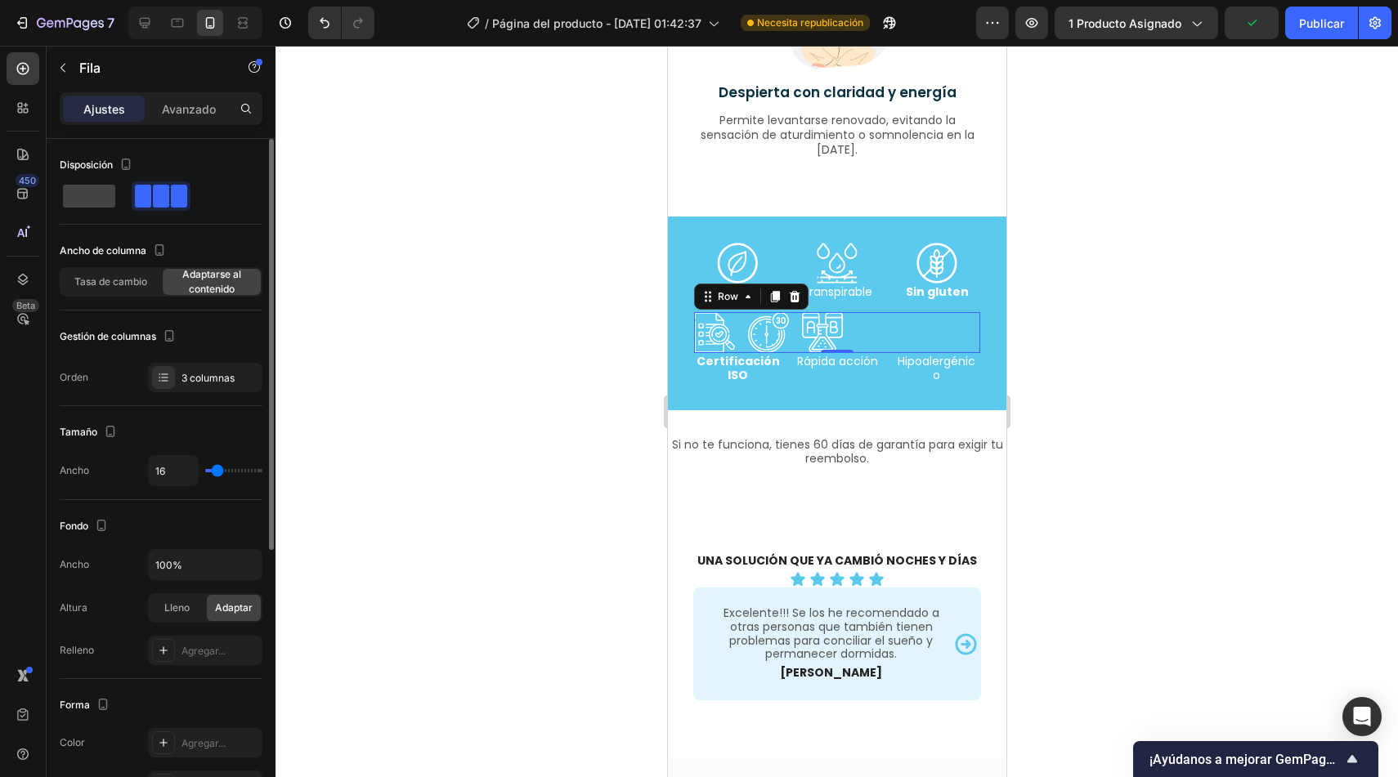
type input "19"
type input "21"
type input "22"
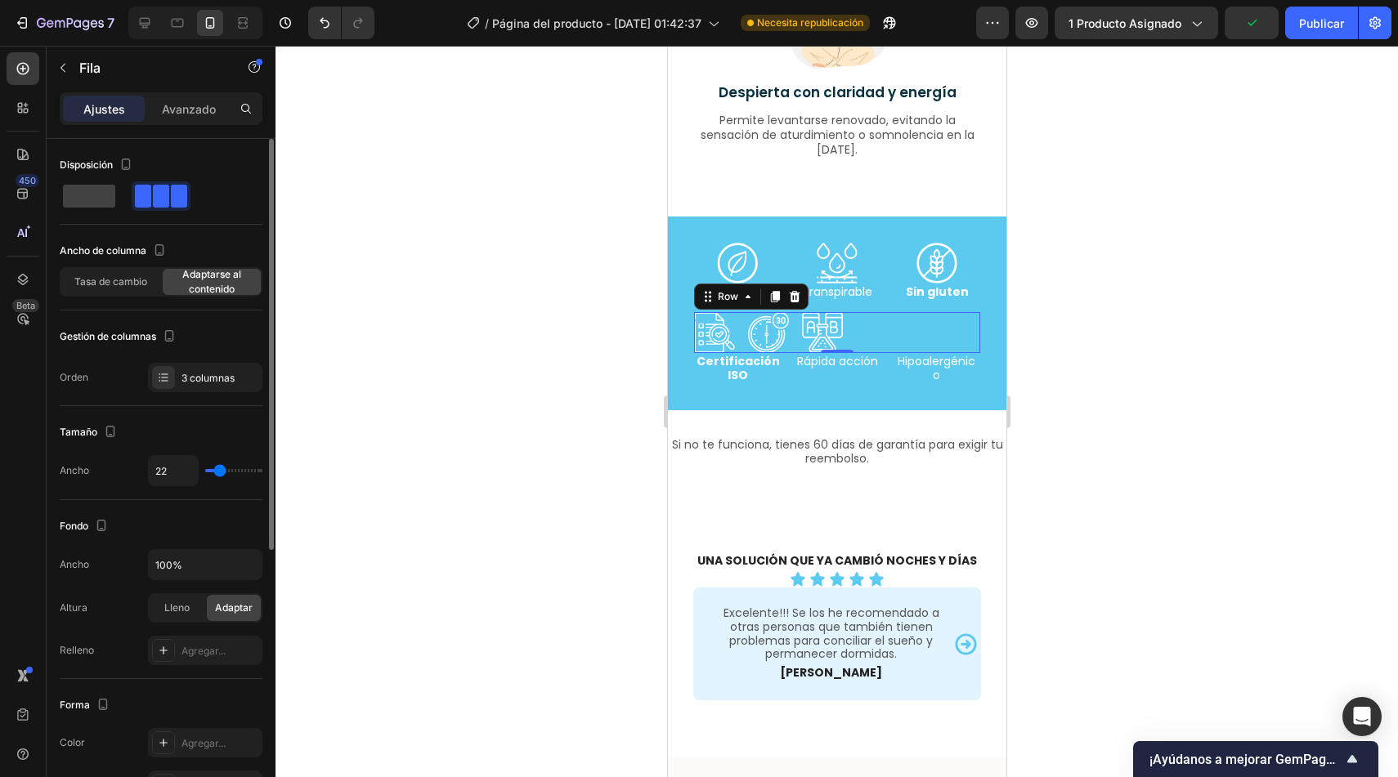
type input "24"
type input "25"
type input "27"
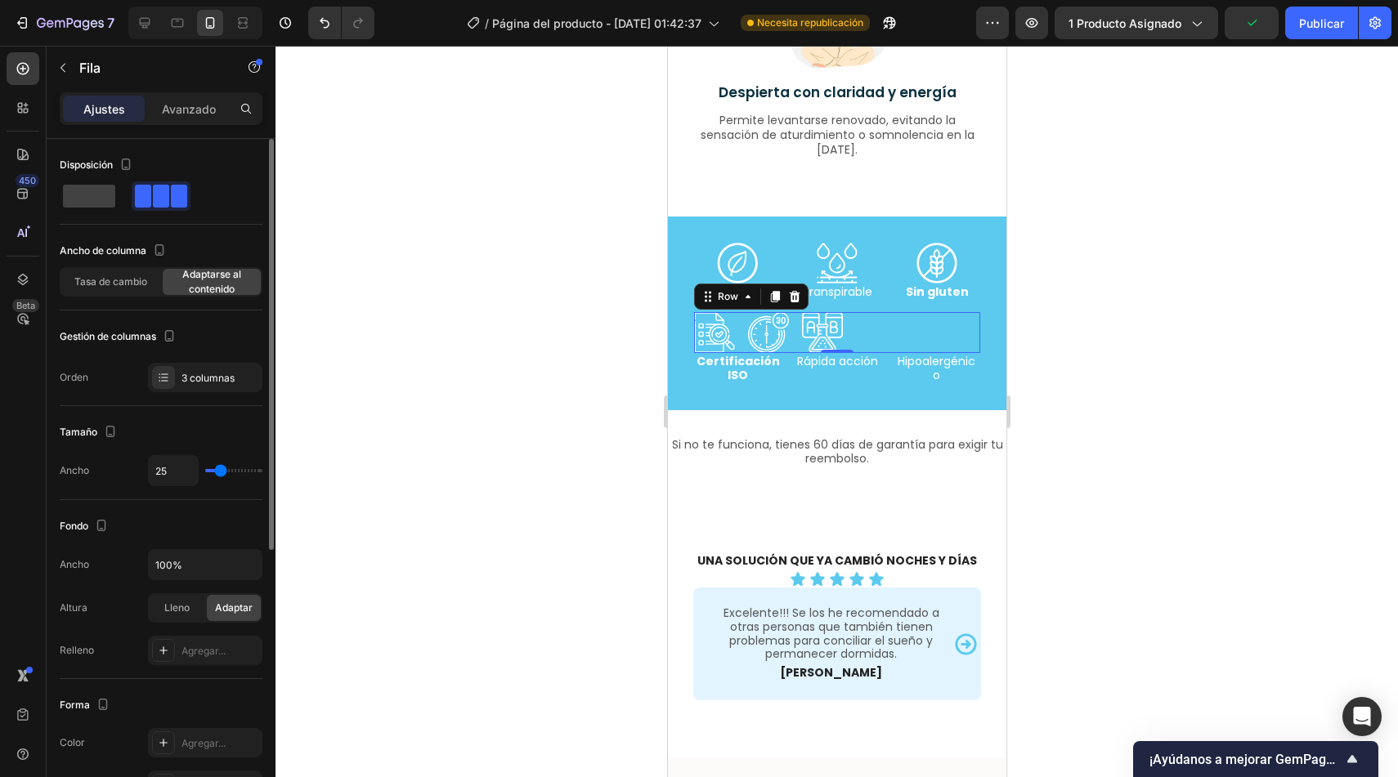
type input "27"
type input "28"
type input "30"
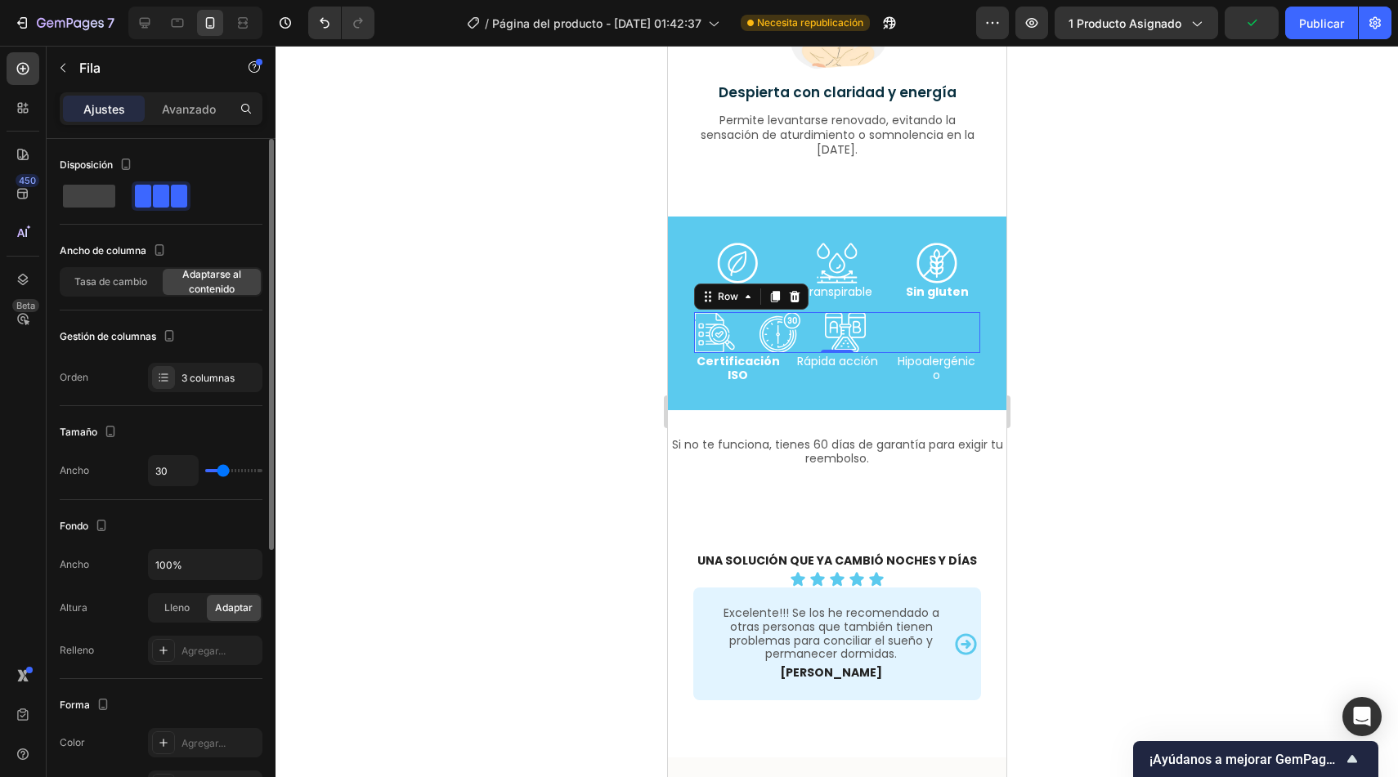
type input "32"
type input "35"
type input "37"
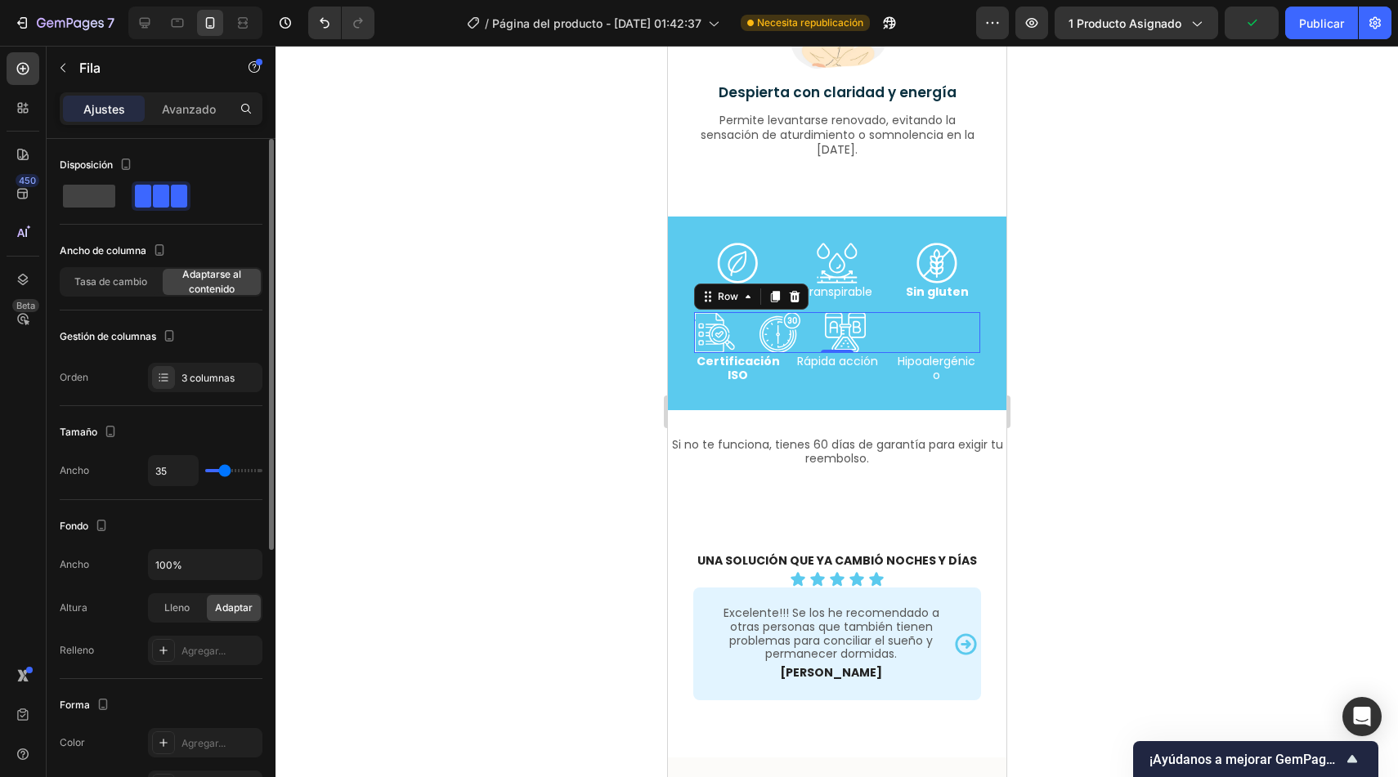
type input "37"
type input "39"
type input "41"
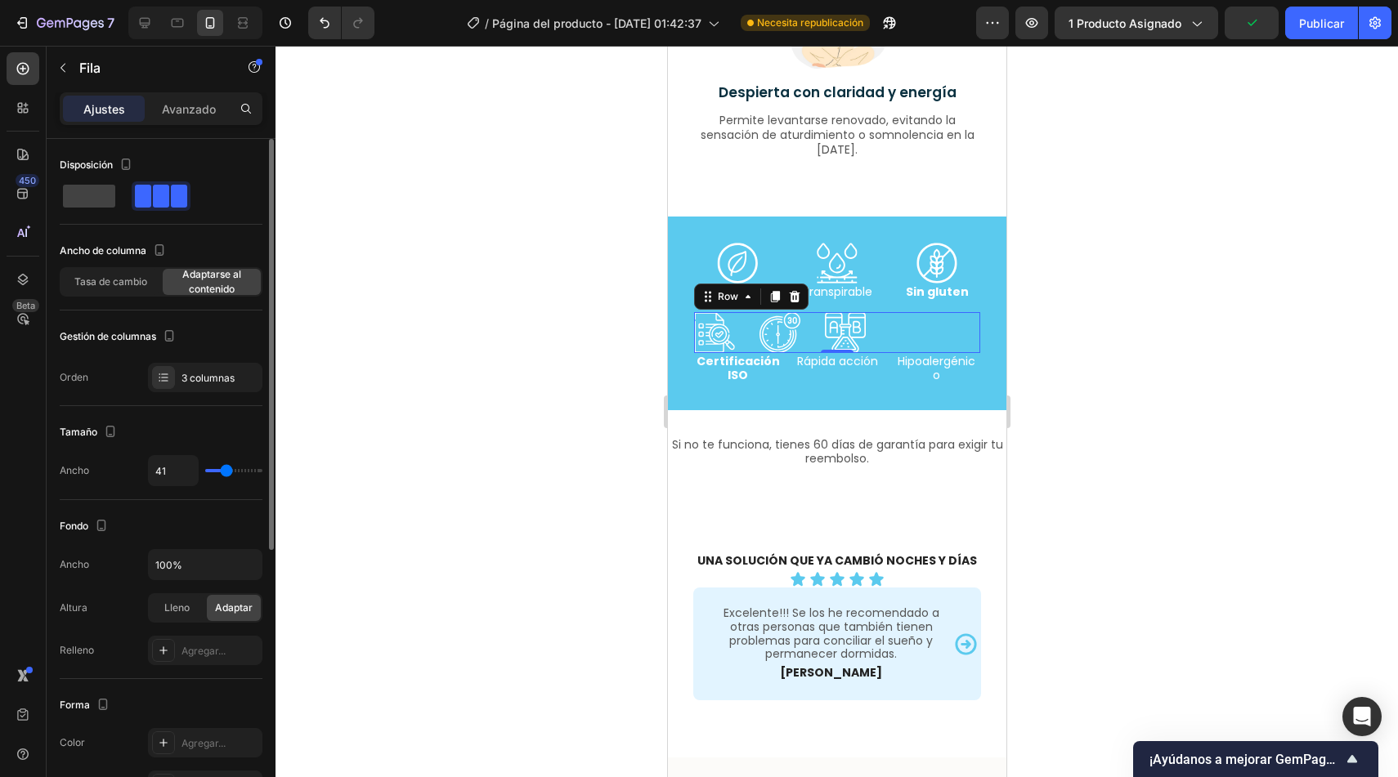
type input "43"
type input "44"
type input "45"
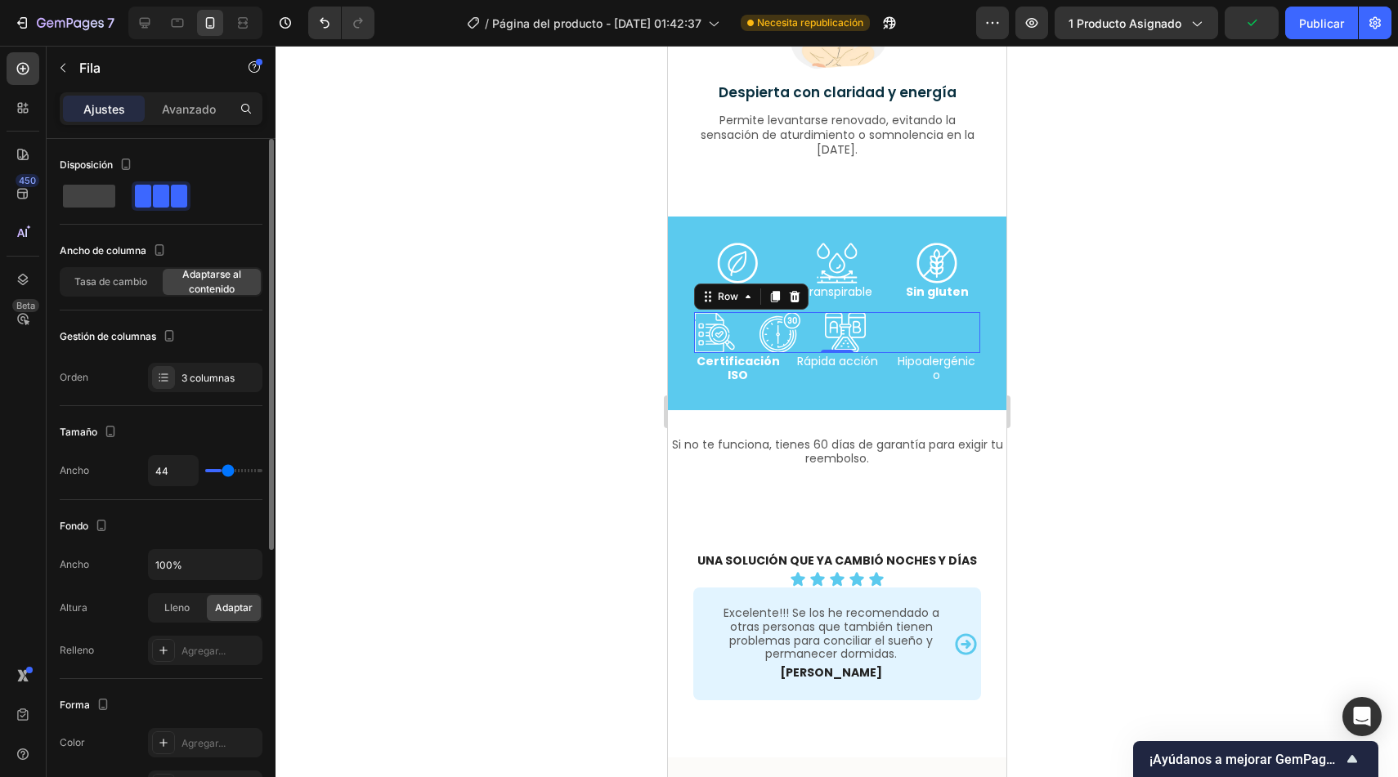
type input "45"
type input "46"
type input "47"
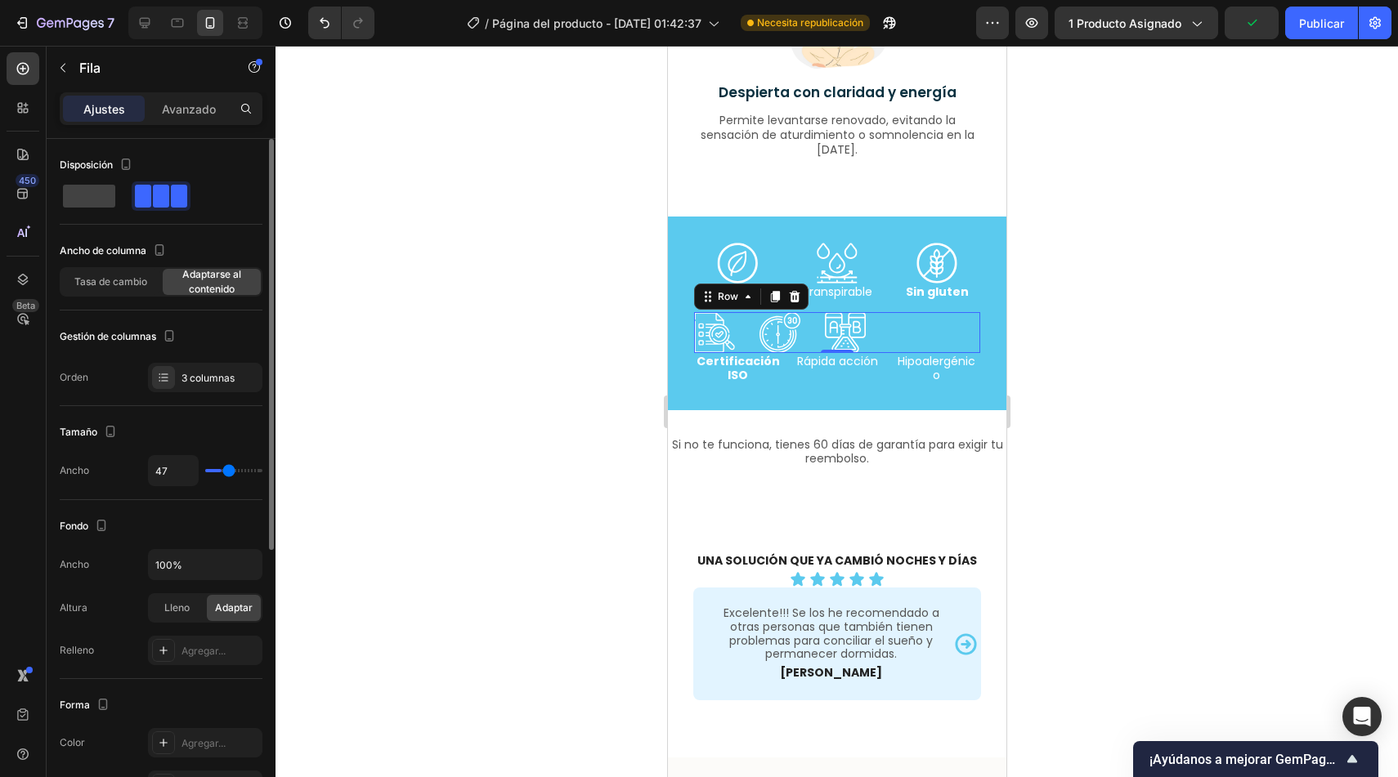
type input "48"
type input "49"
type input "50"
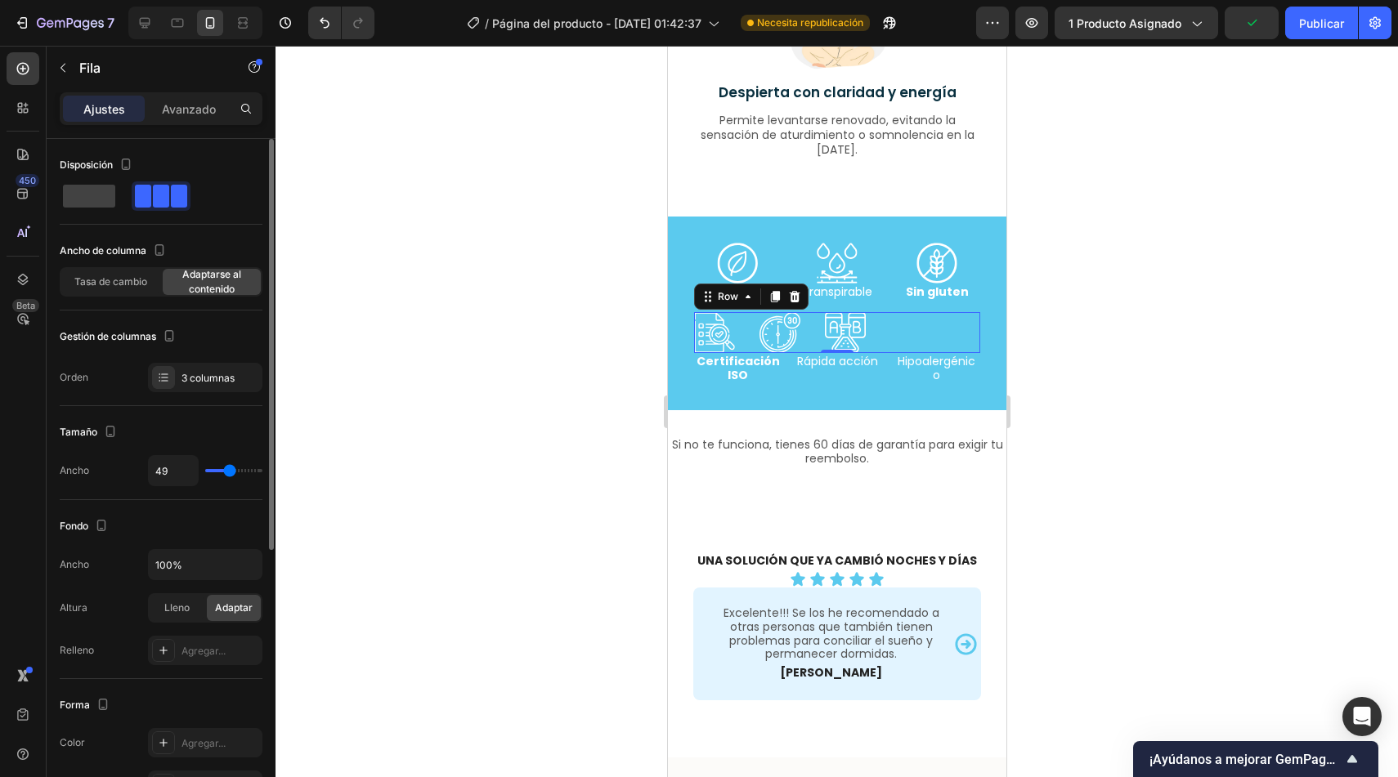
type input "50"
type input "52"
type input "53"
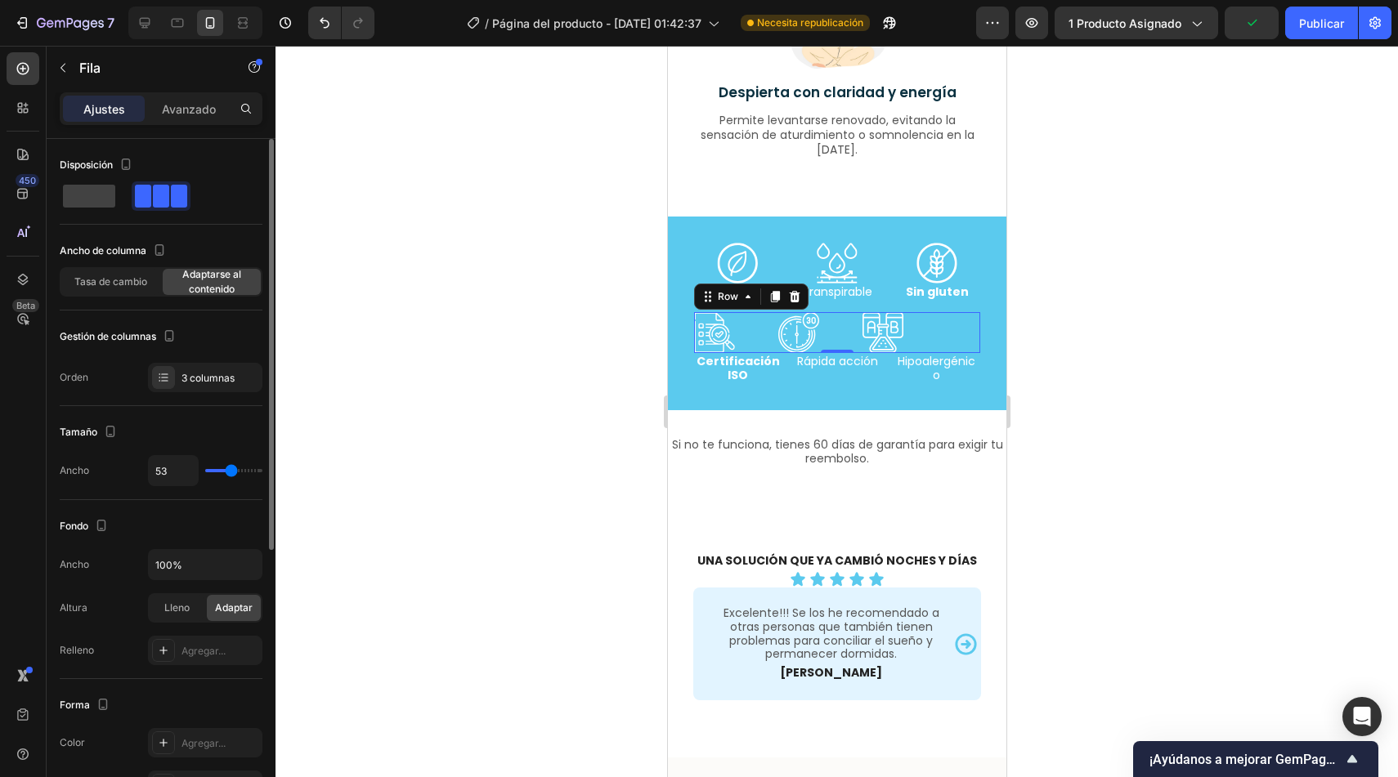
type input "54"
type input "56"
type input "57"
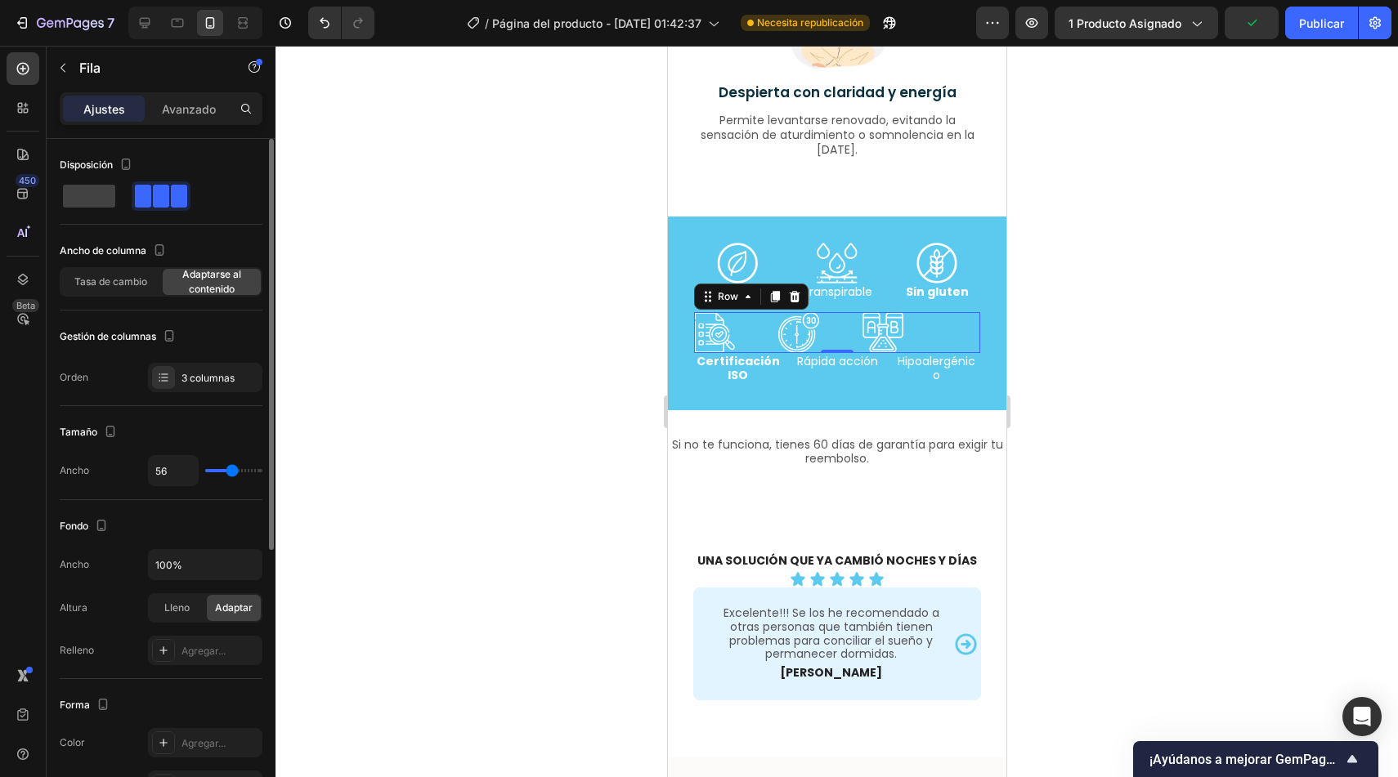
type input "57"
type input "58"
type input "59"
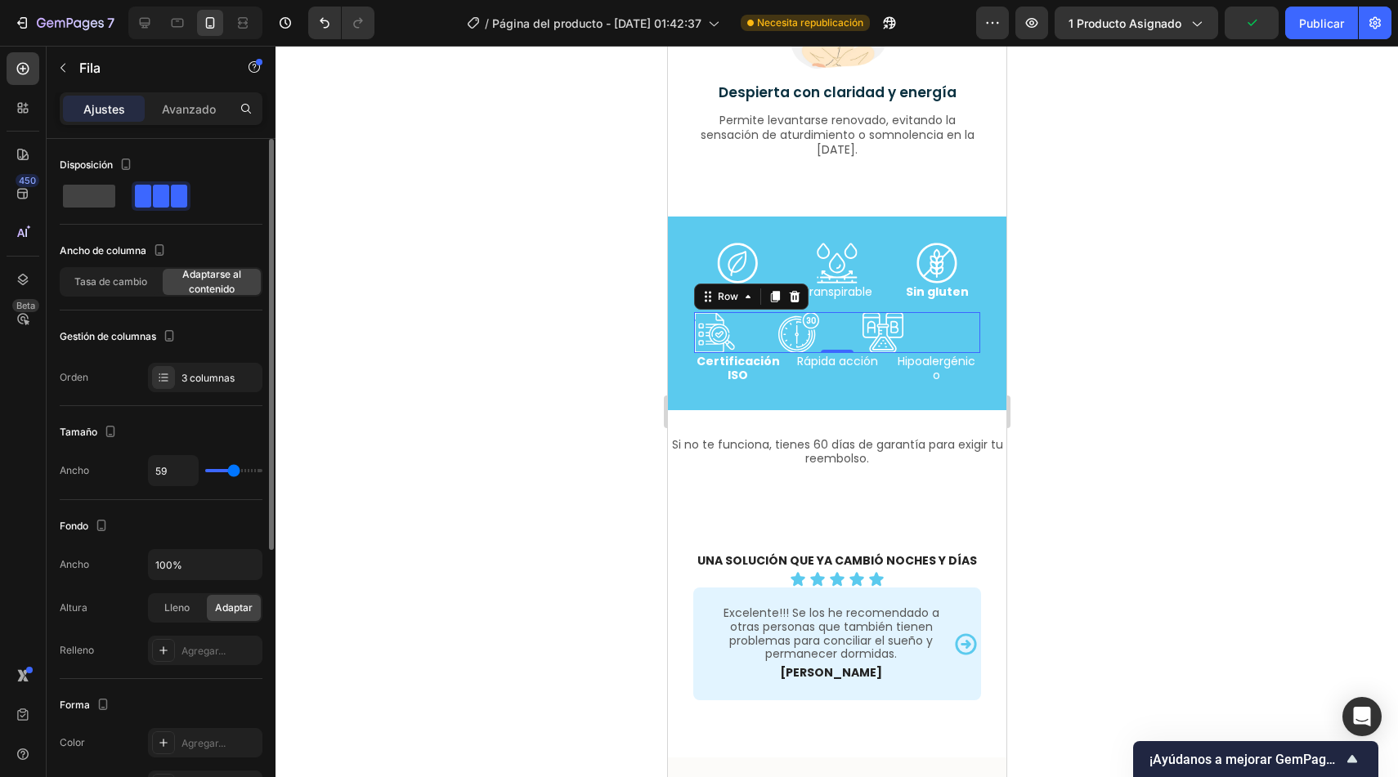
type input "60"
type input "61"
type input "62"
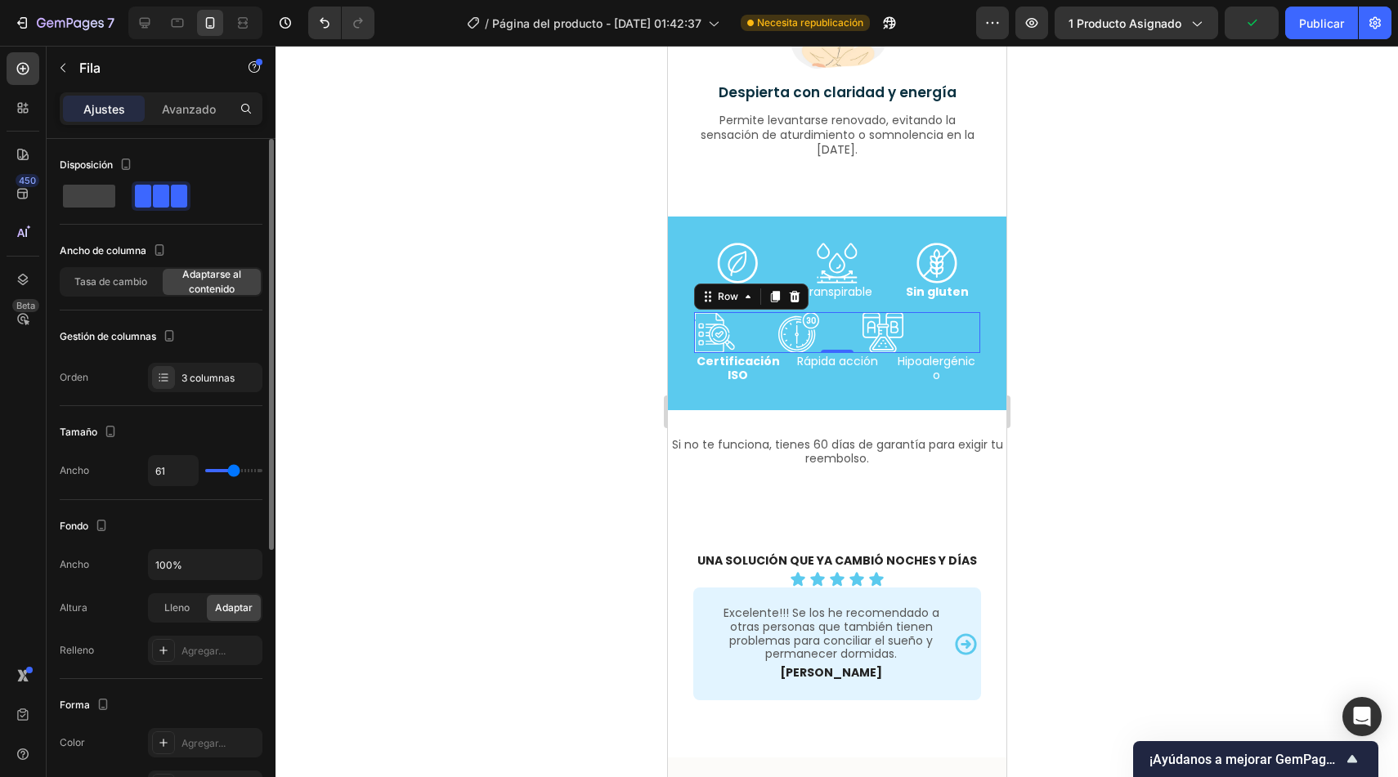
type input "62"
type input "63"
type input "64"
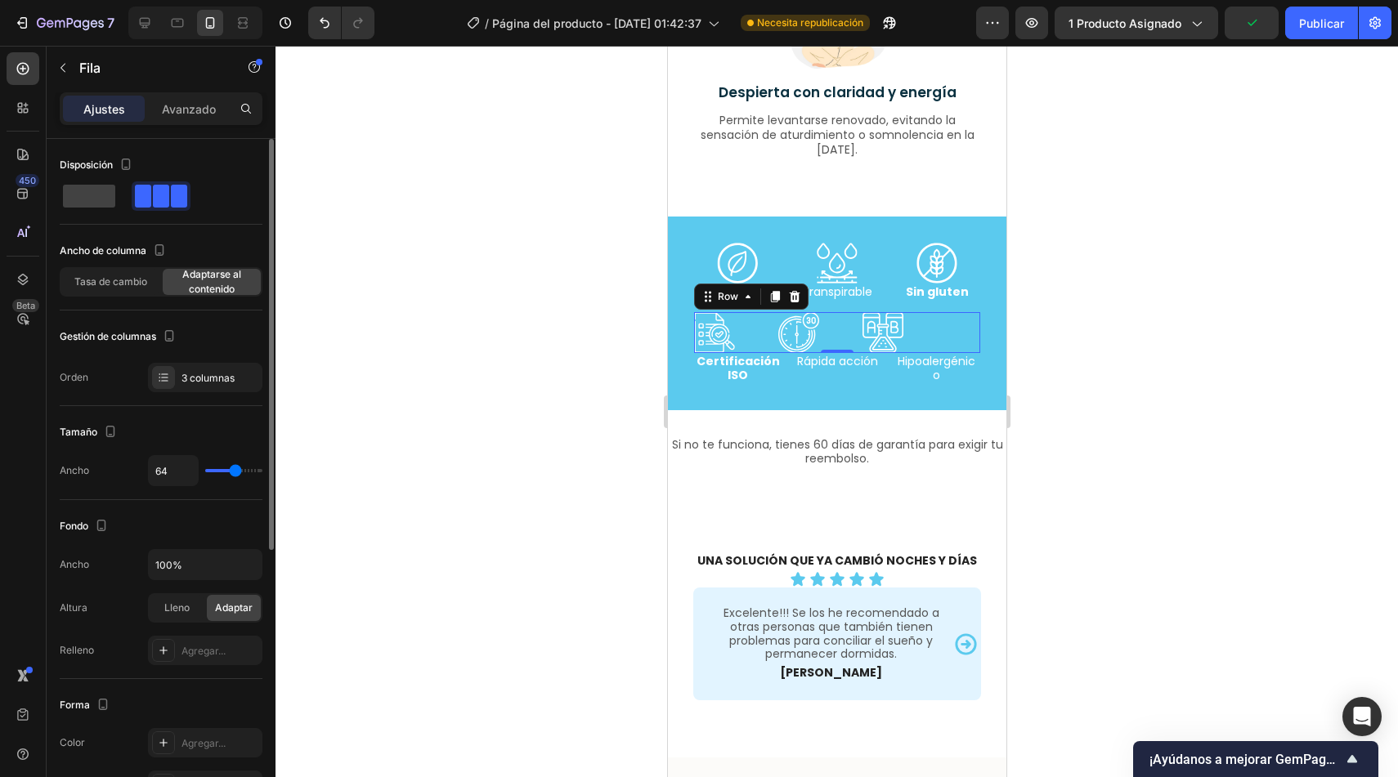
type input "68"
type input "69"
type input "71"
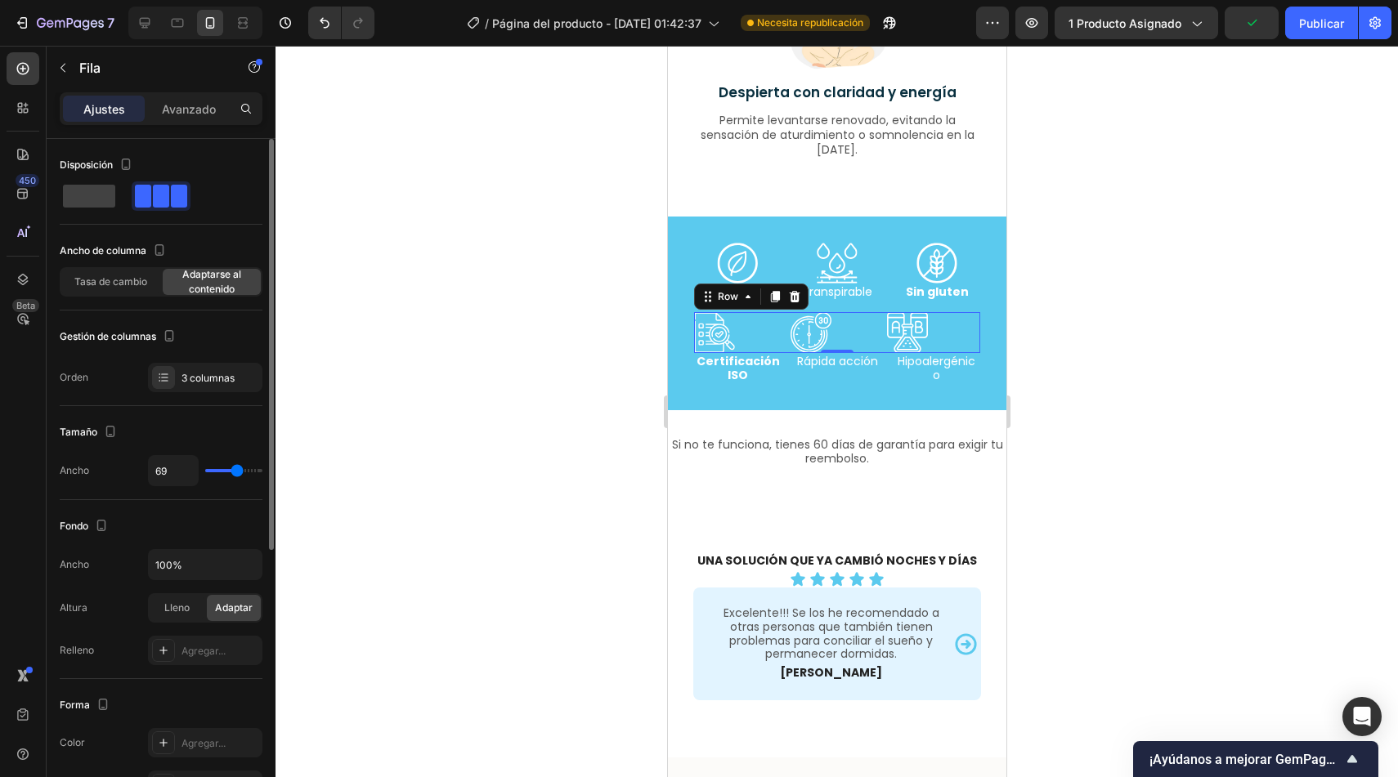
type input "71"
type input "73"
type input "75"
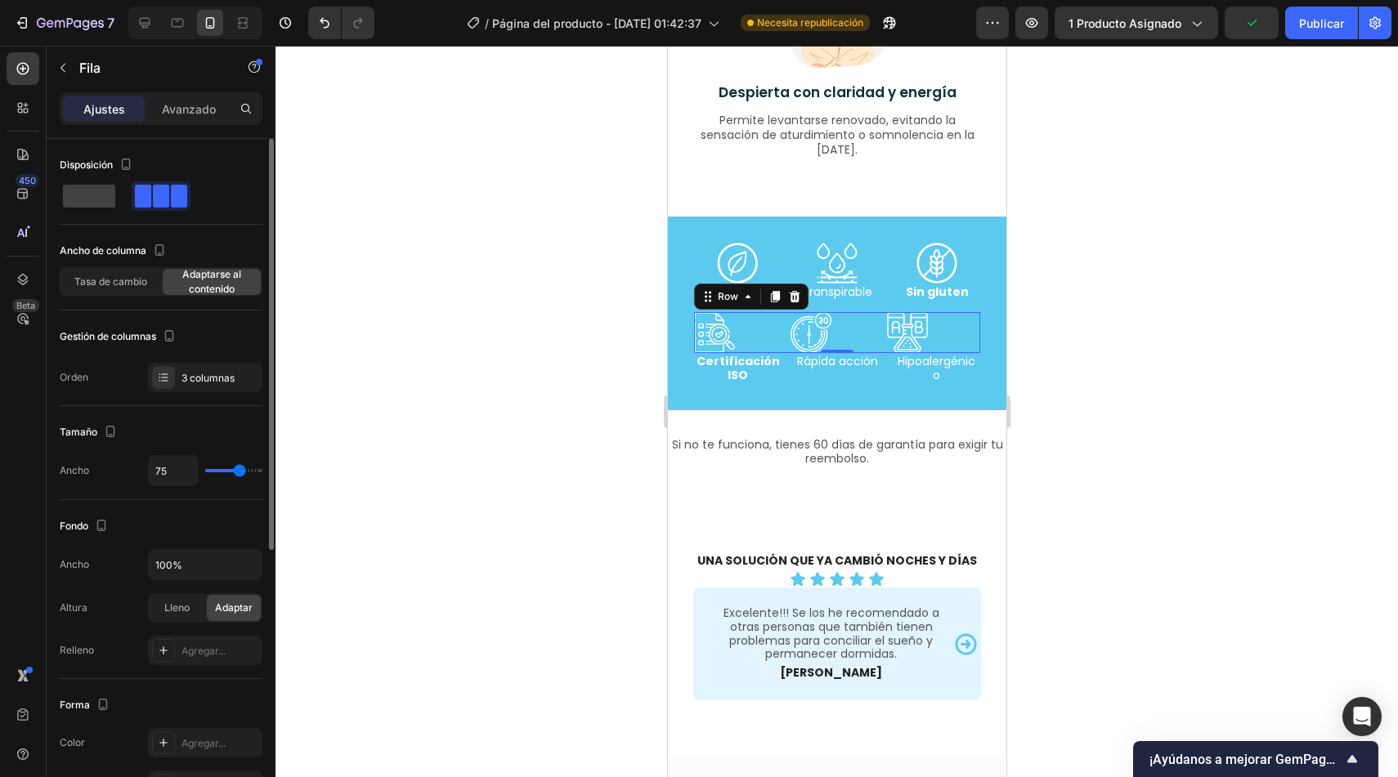
type input "77"
type input "79"
type input "80"
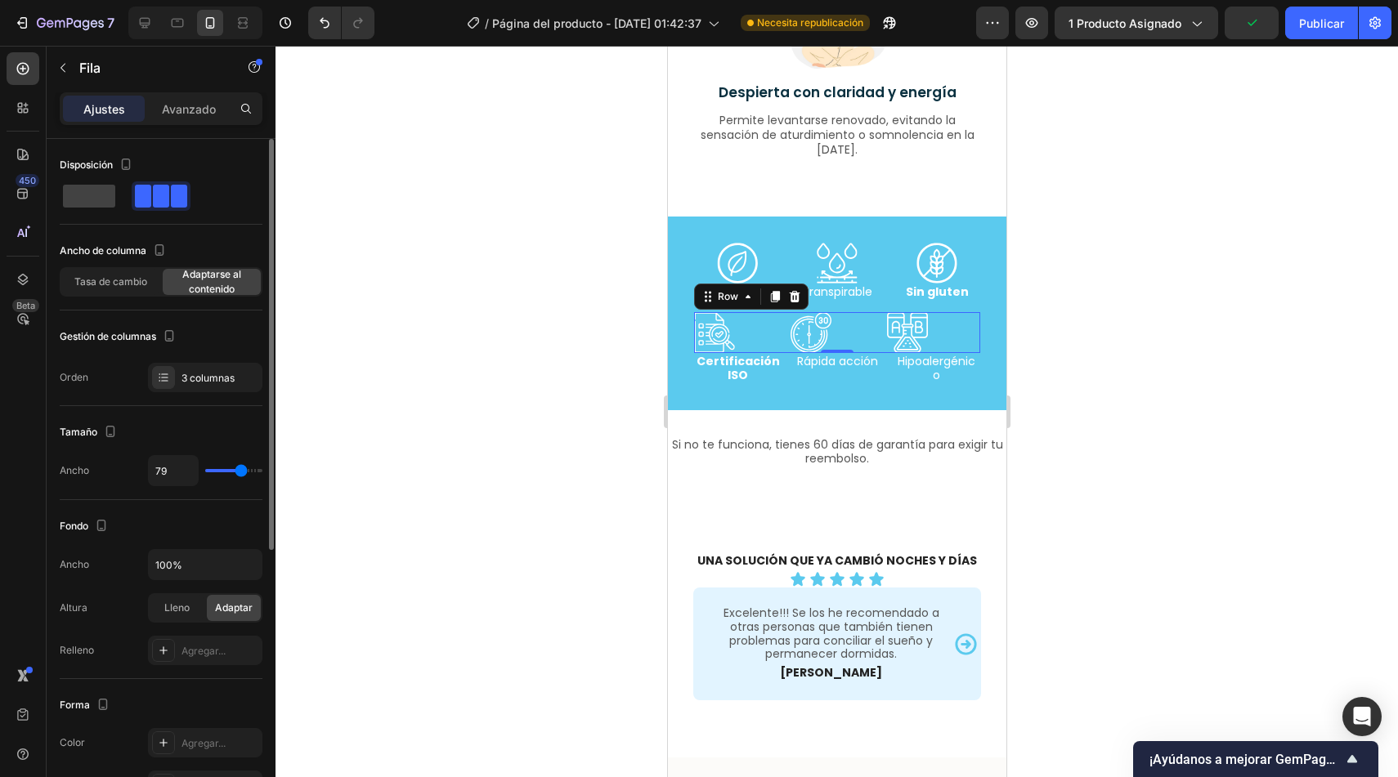
type input "80"
type input "81"
type input "83"
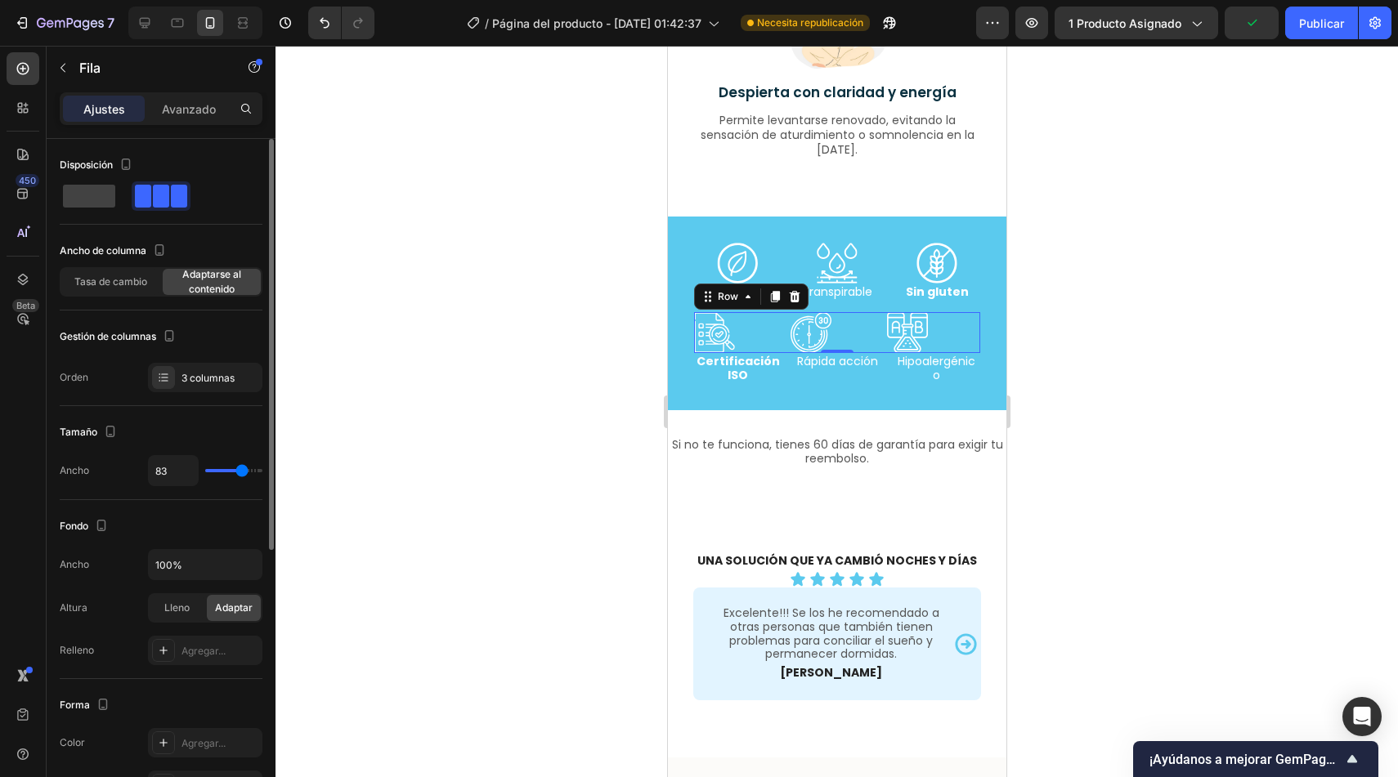
type input "84"
type input "85"
type input "86"
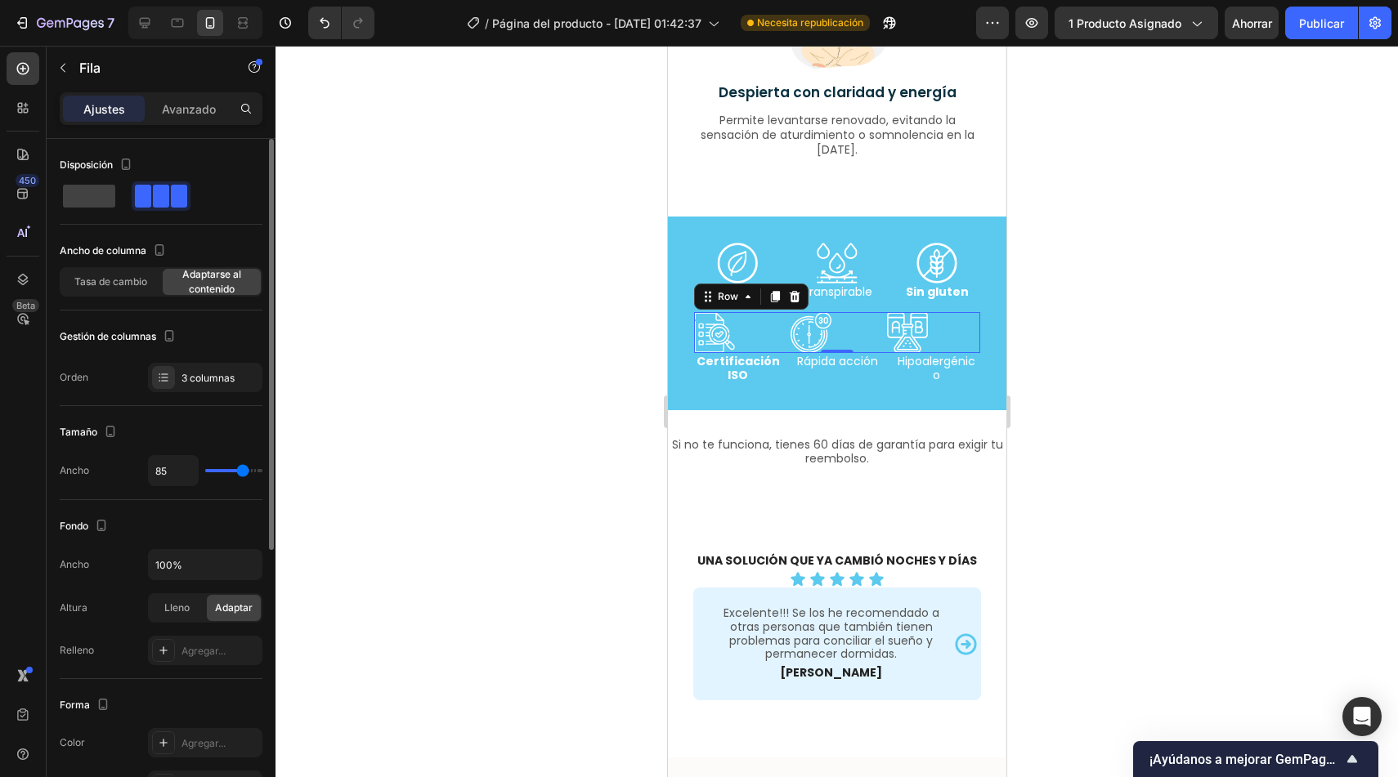
type input "86"
type input "87"
type input "88"
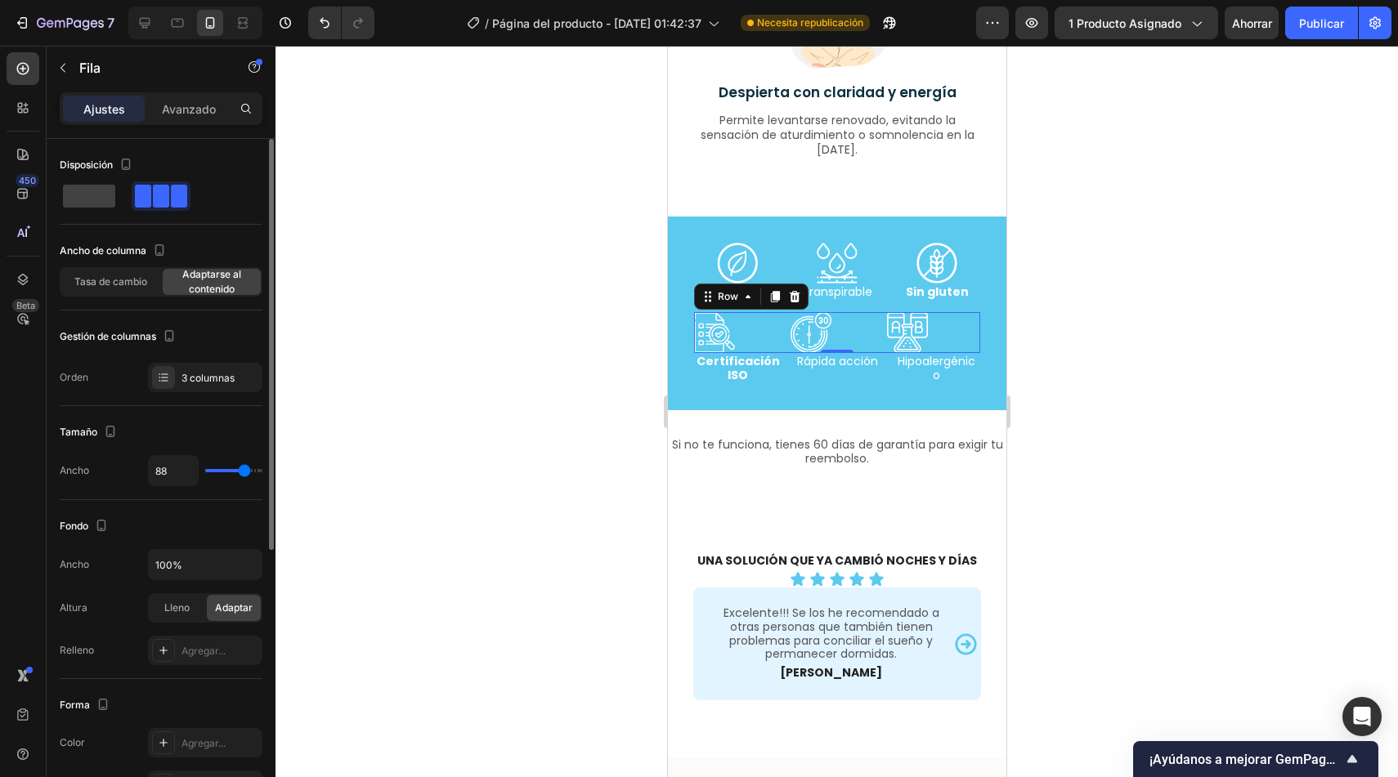
type input "89"
type input "90"
type input "91"
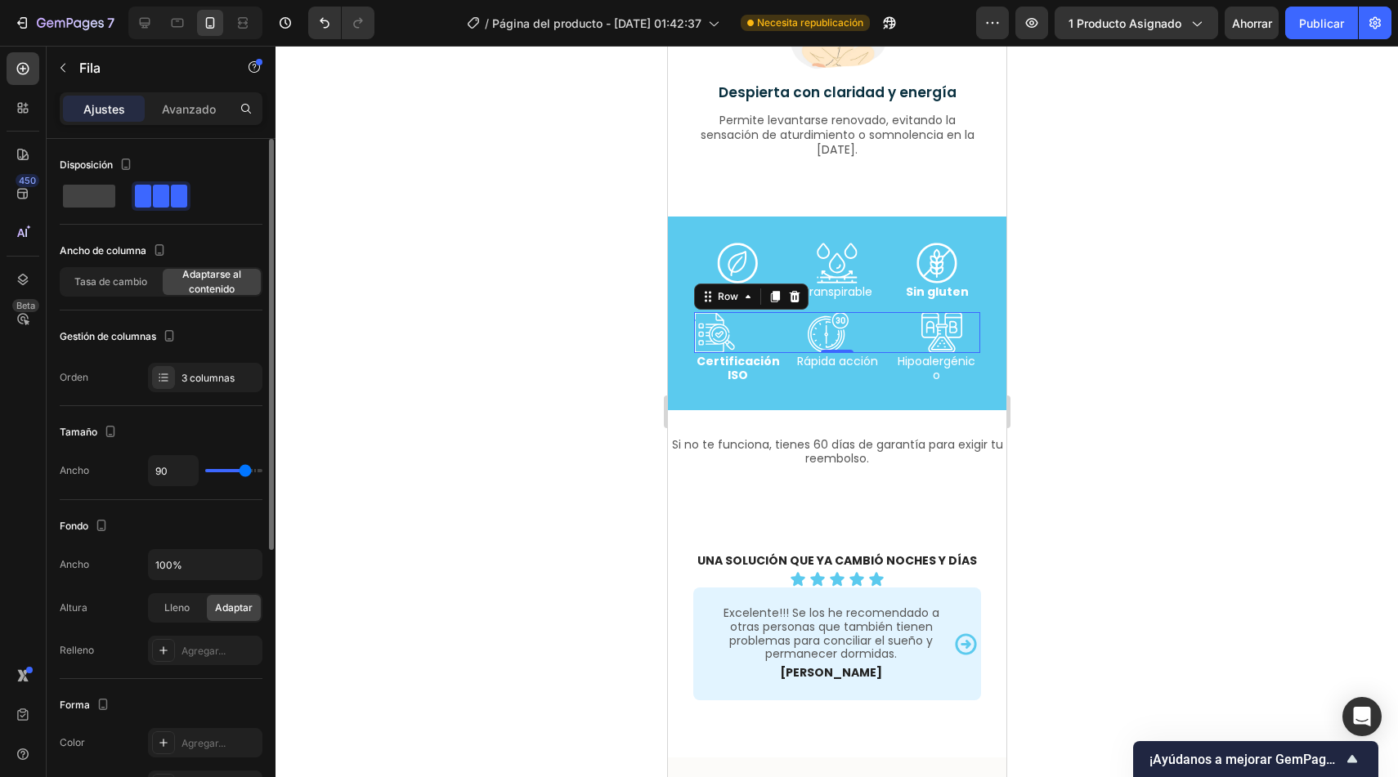
type input "91"
type input "92"
type input "93"
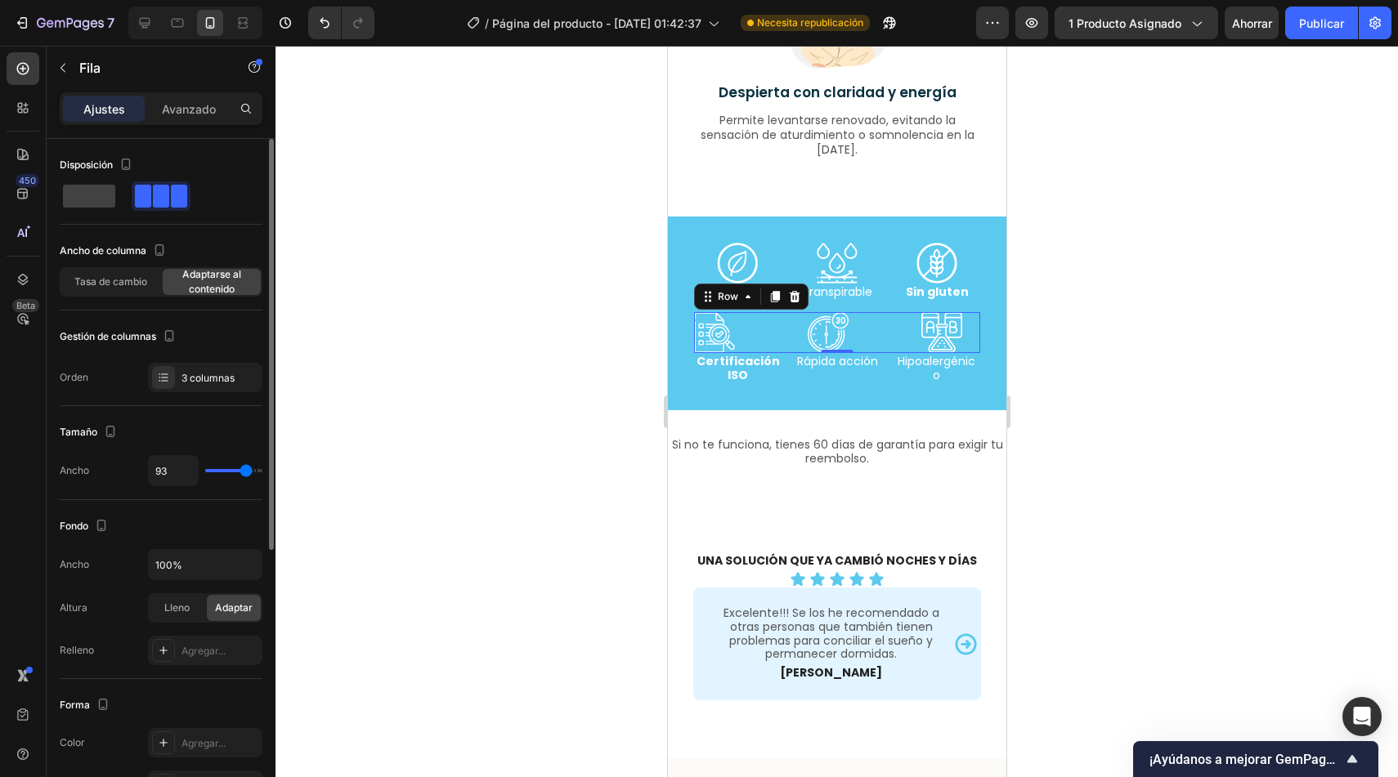
type input "94"
type input "95"
type input "94"
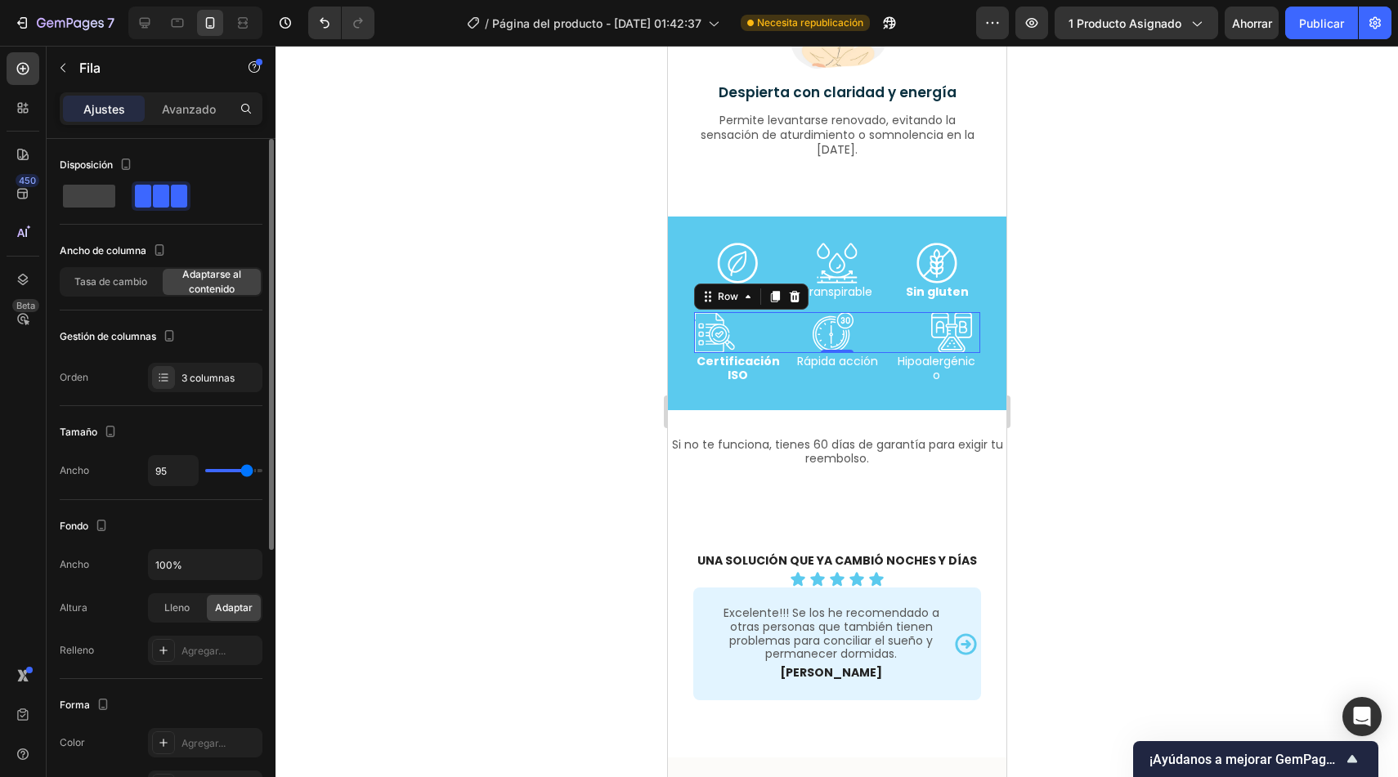
type input "94"
type input "93"
drag, startPoint x: 217, startPoint y: 469, endPoint x: 245, endPoint y: 473, distance: 28.8
type input "93"
click at [245, 473] on input "range" at bounding box center [233, 470] width 57 height 3
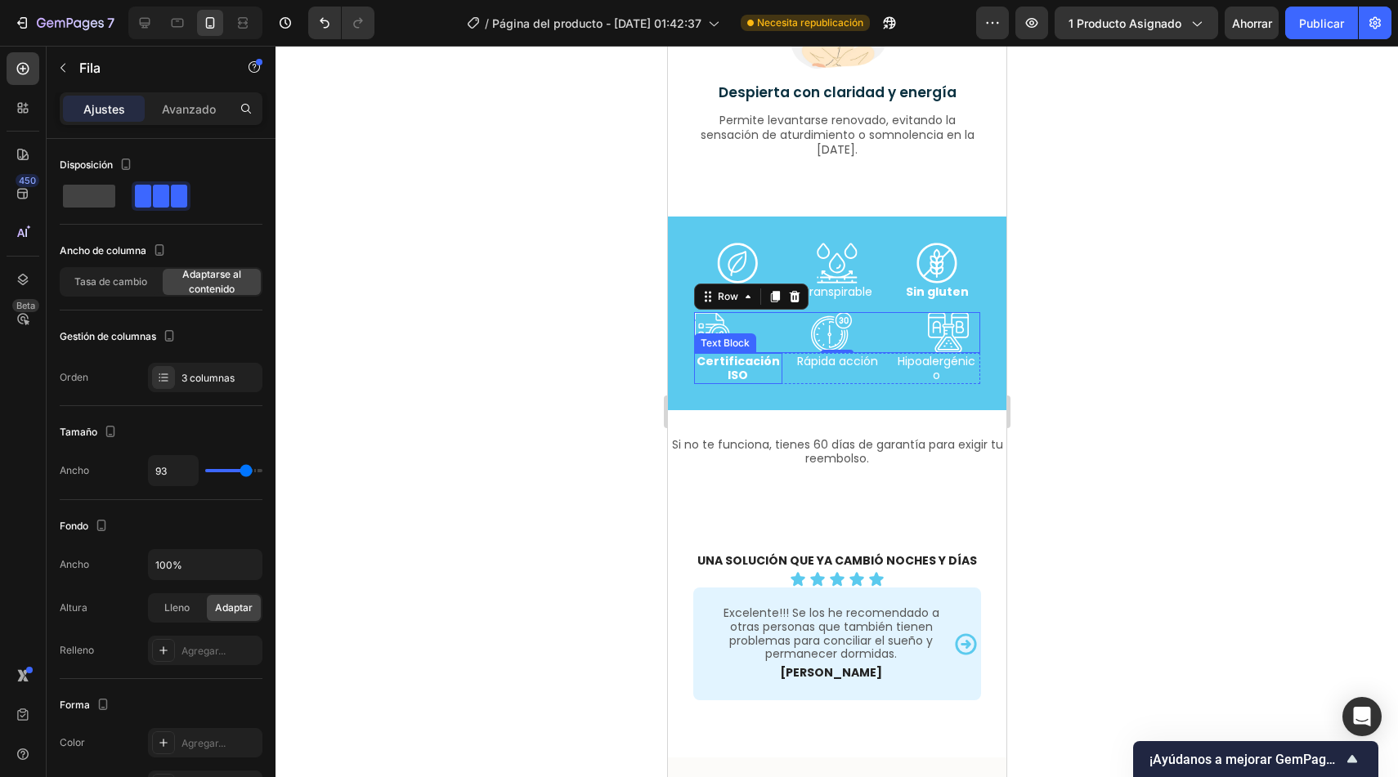
click at [724, 374] on p "Certificación ISO" at bounding box center [737, 369] width 85 height 28
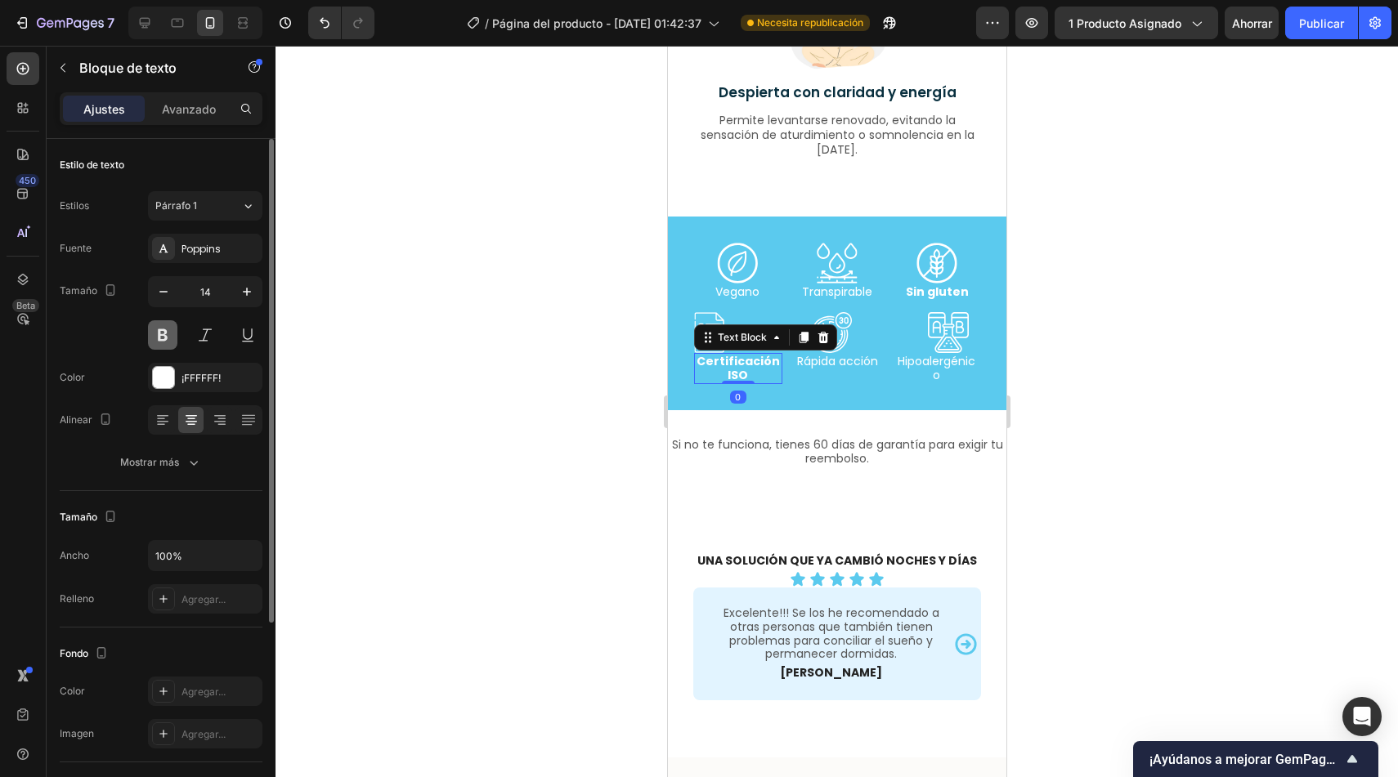
click at [162, 336] on button at bounding box center [162, 334] width 29 height 29
click at [872, 361] on div "Certificación ISO Text Block Rápida acción Text Block Hipoalergénico Text Block…" at bounding box center [836, 368] width 286 height 31
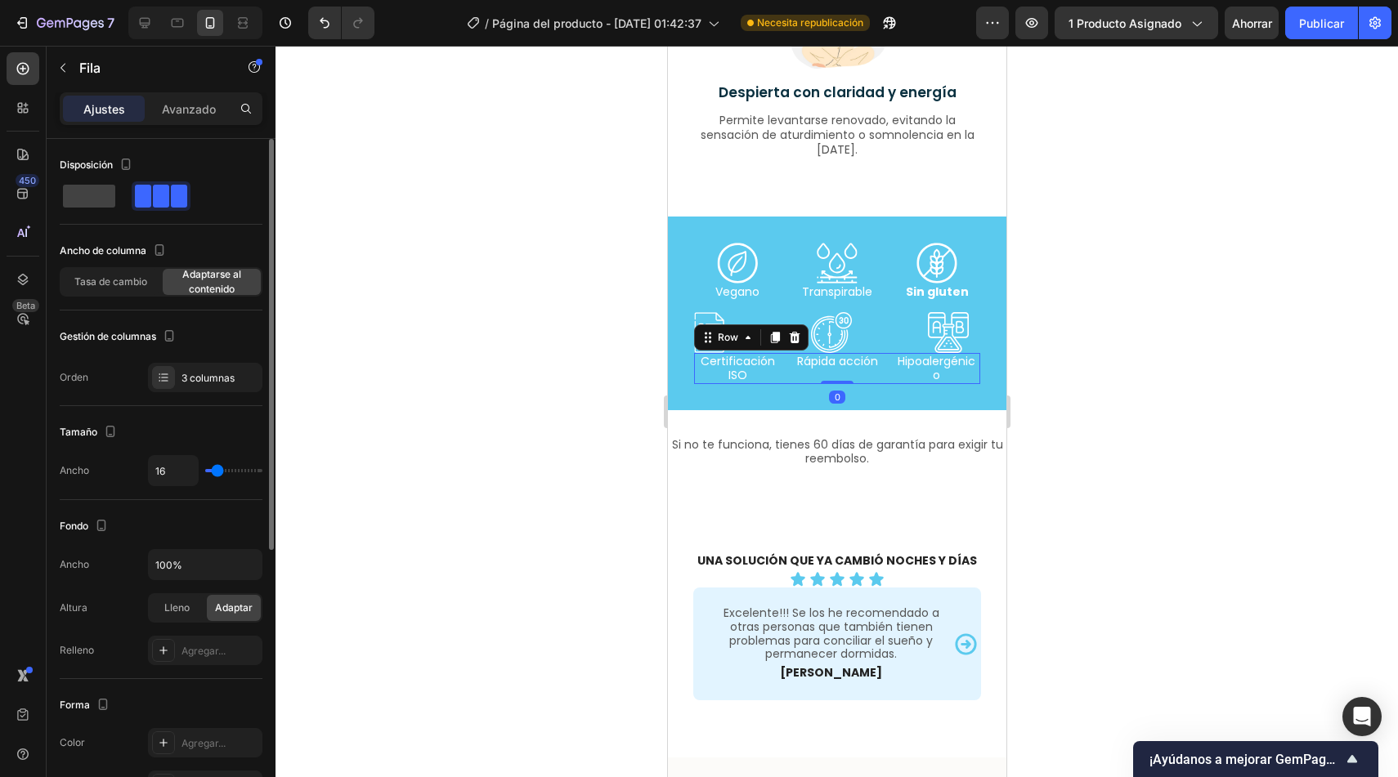
type input "20"
type input "19"
type input "18"
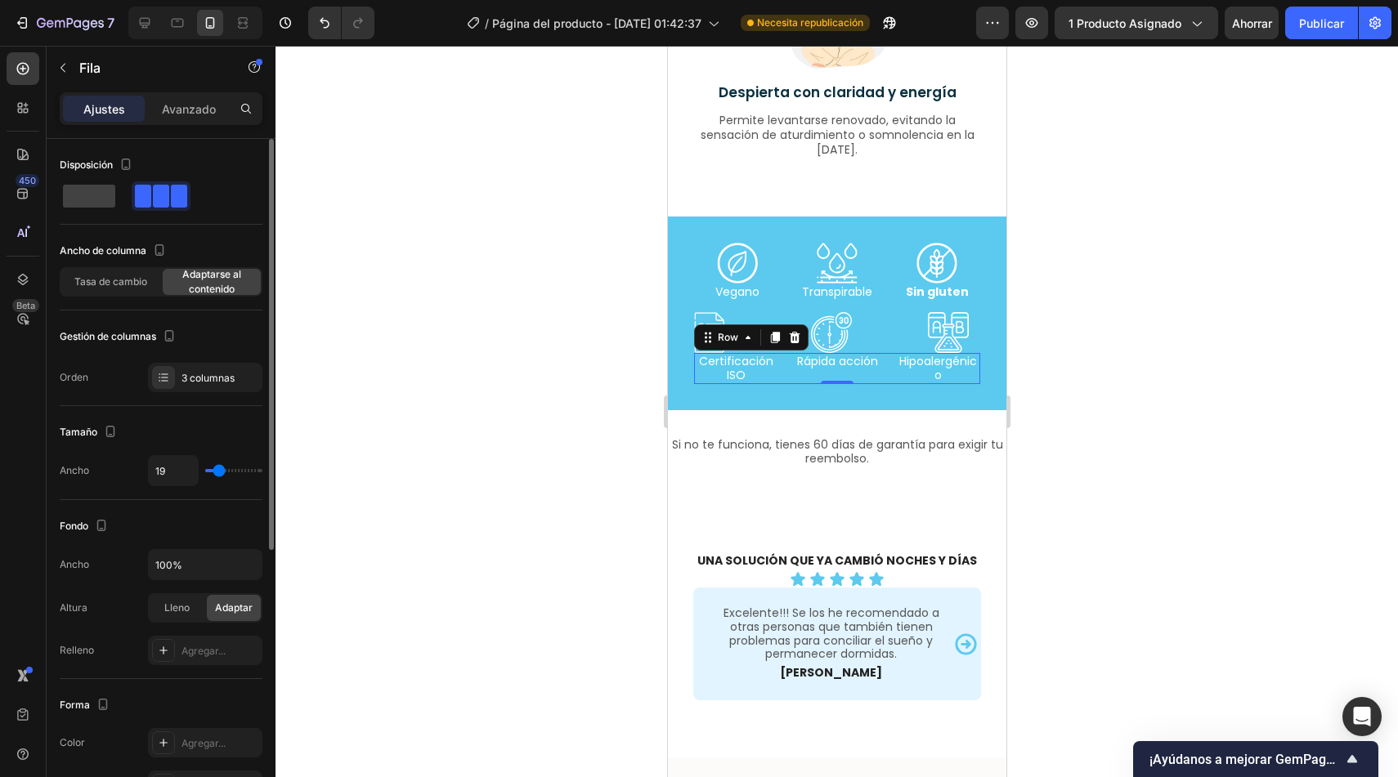
type input "18"
type input "17"
type input "16"
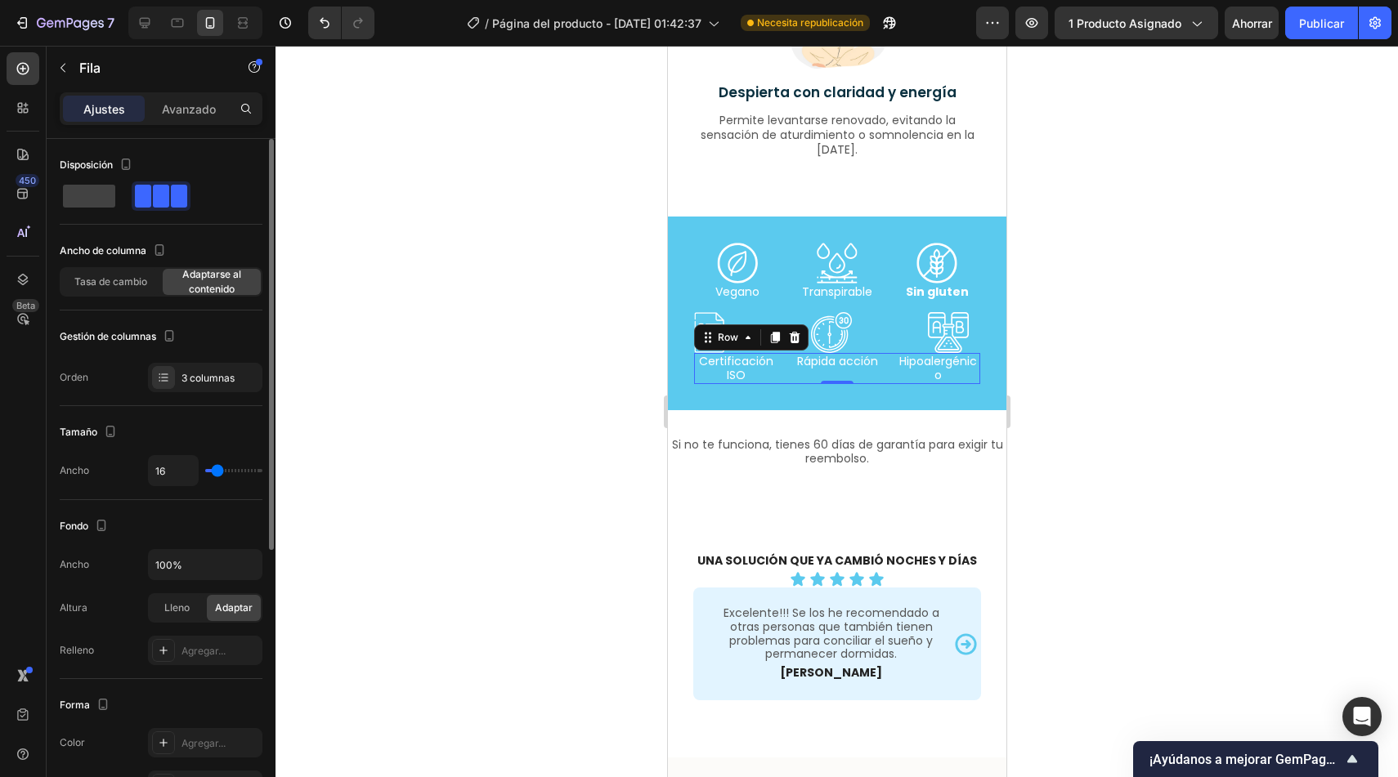
type input "14"
type input "13"
type input "9"
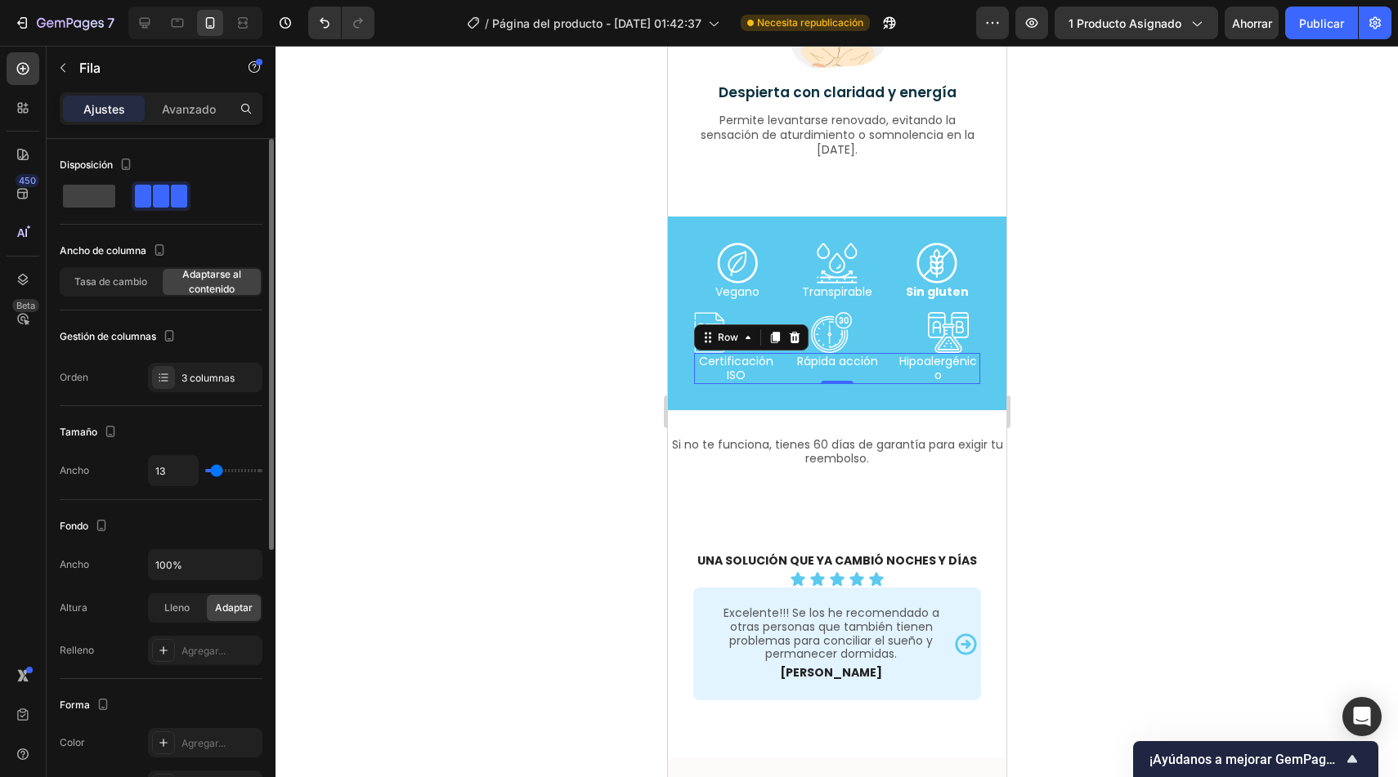
type input "9"
type input "8"
type input "6"
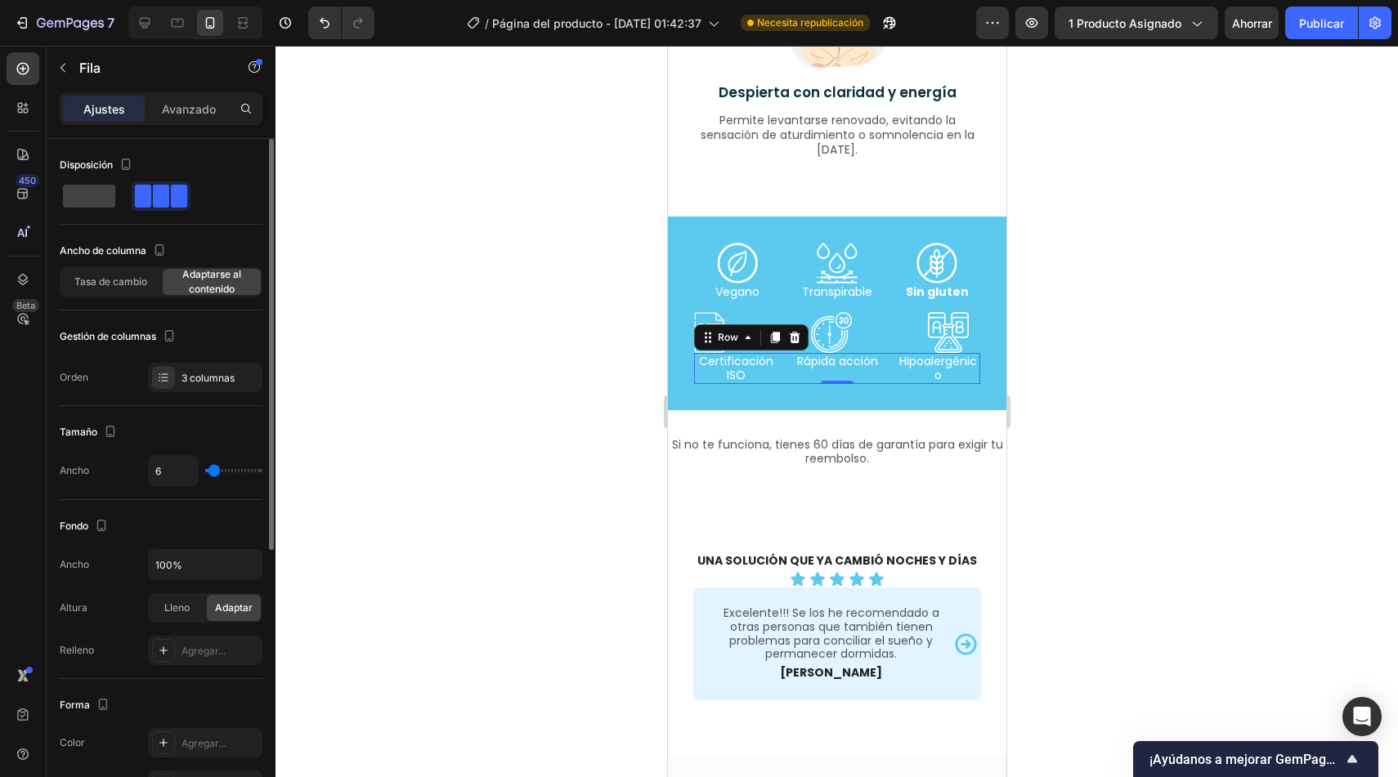
type input "4"
type input "0"
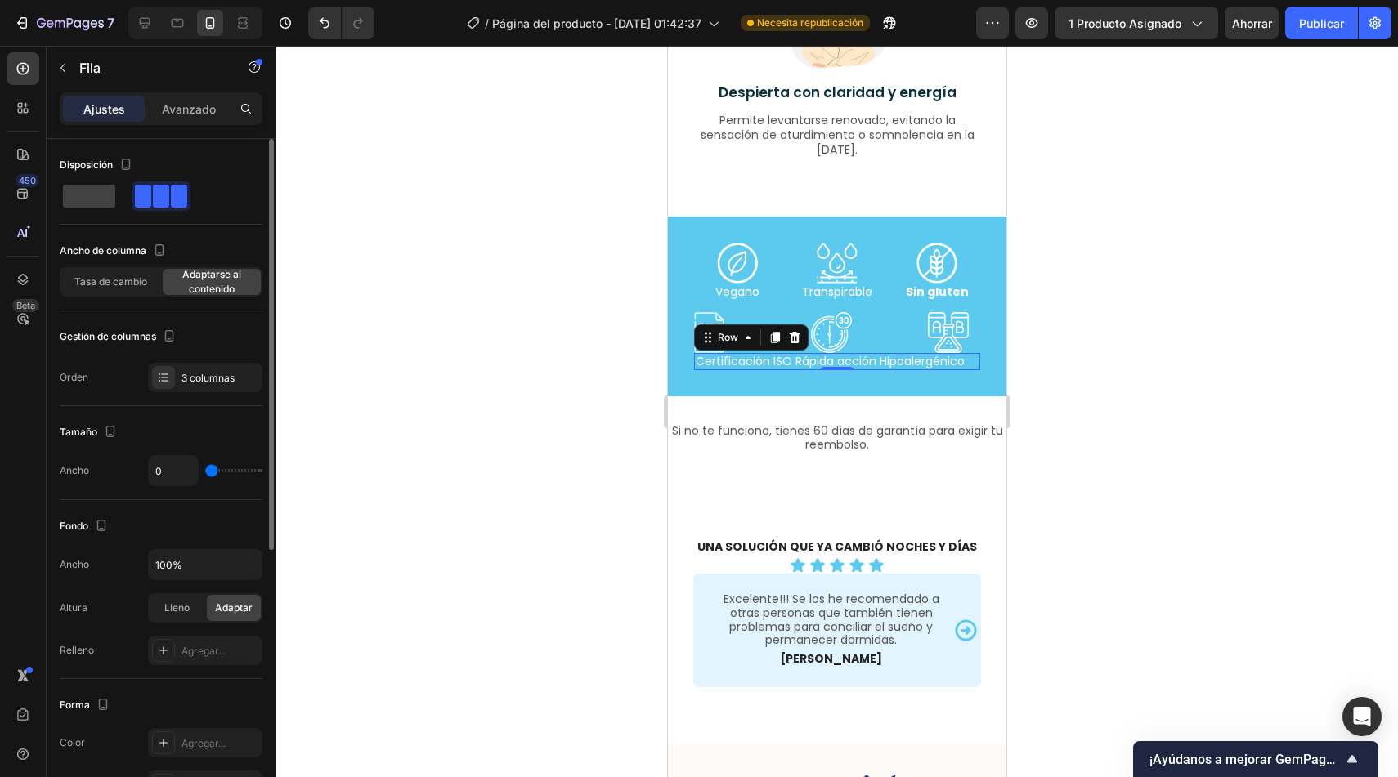
type input "1"
type input "13"
type input "16"
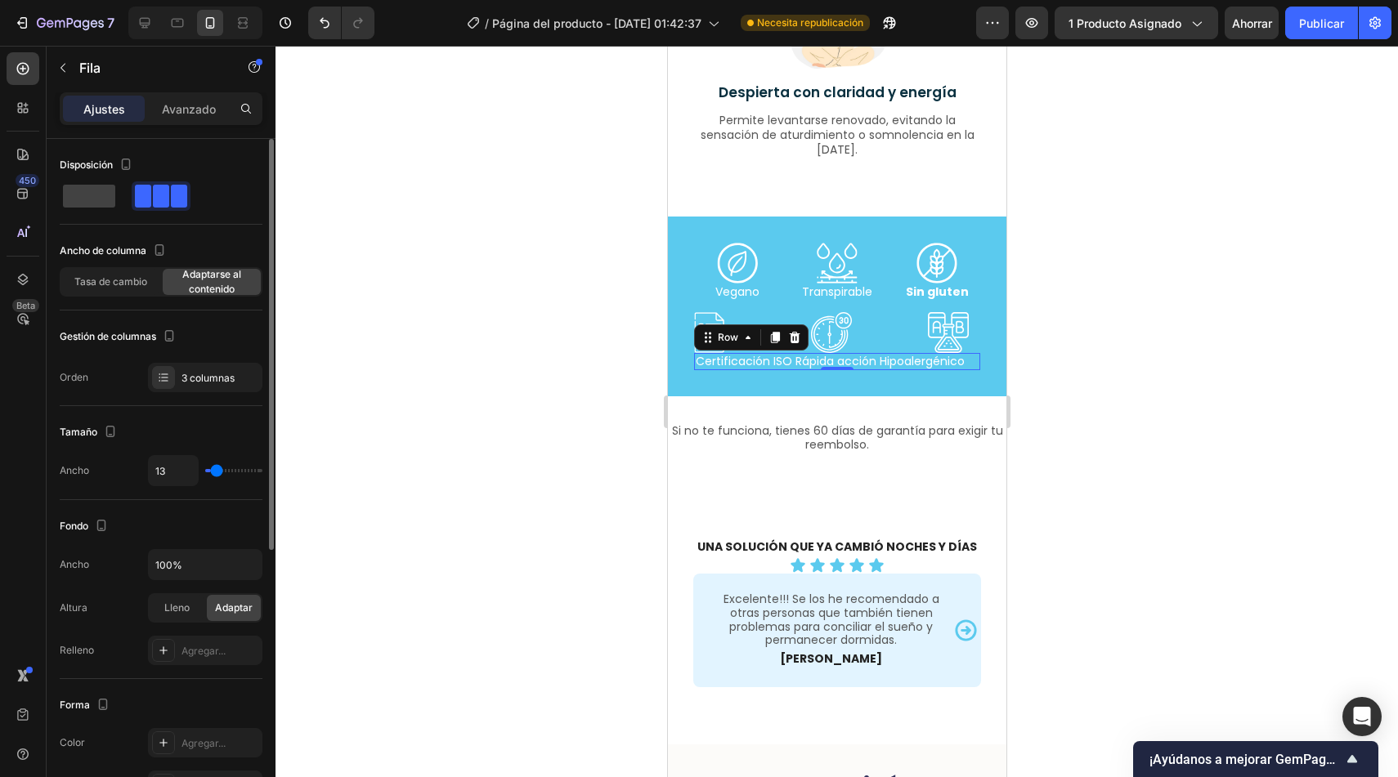
type input "16"
type input "18"
type input "21"
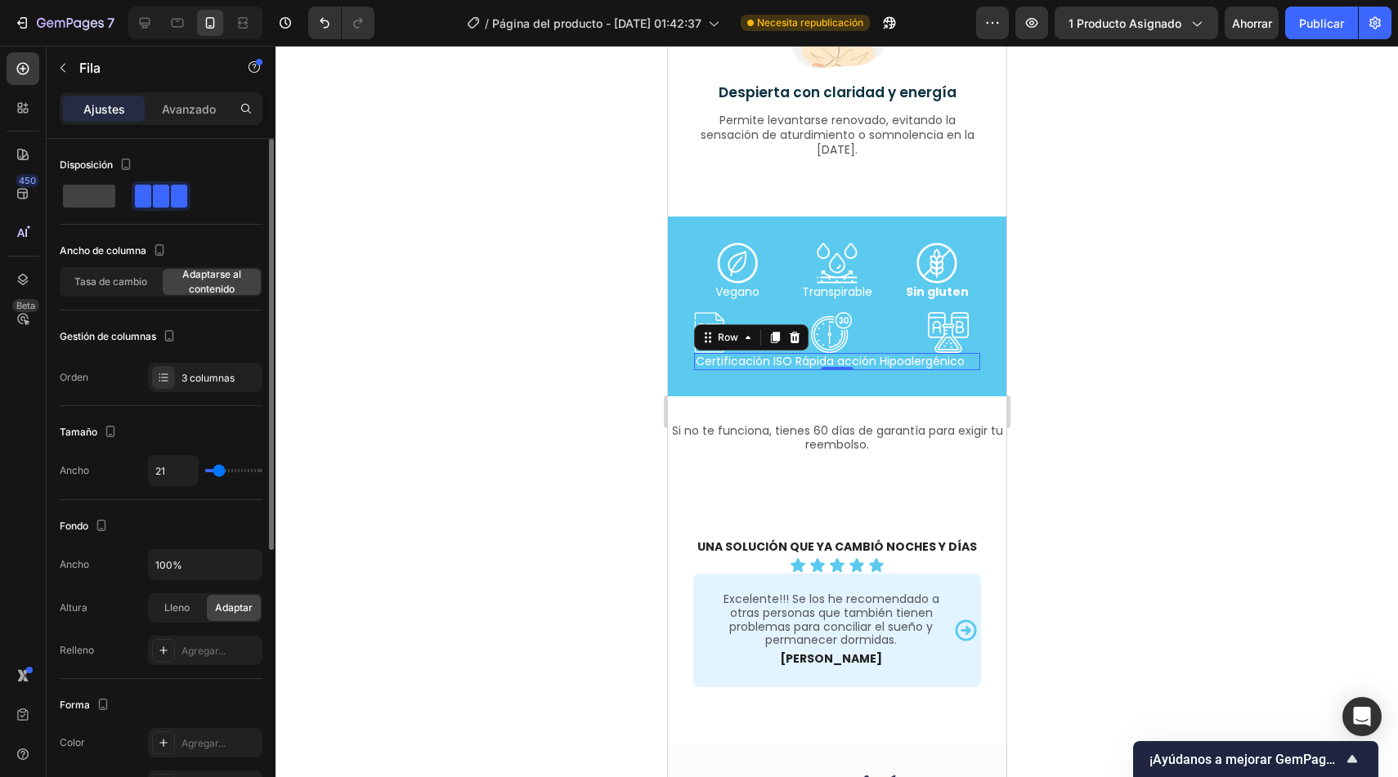
type input "23"
type input "25"
type input "27"
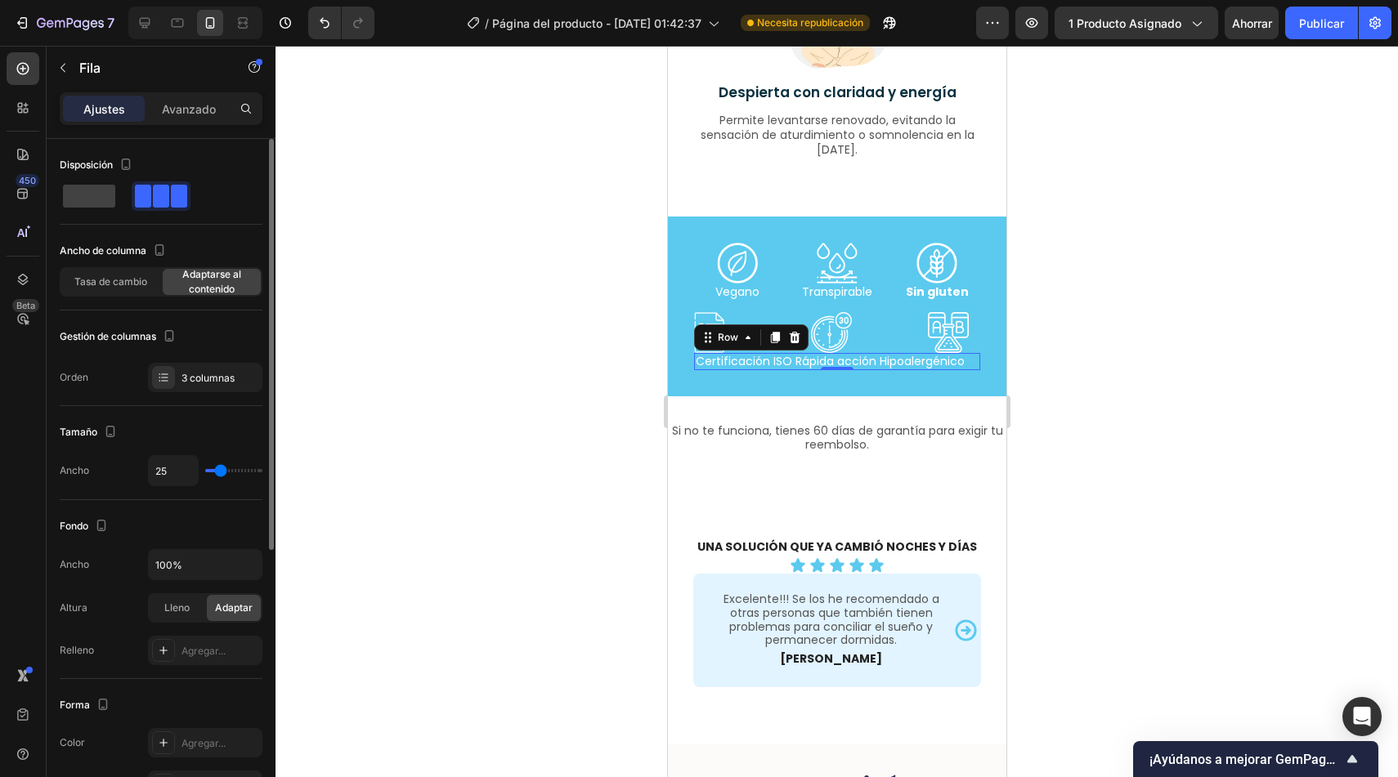
type input "27"
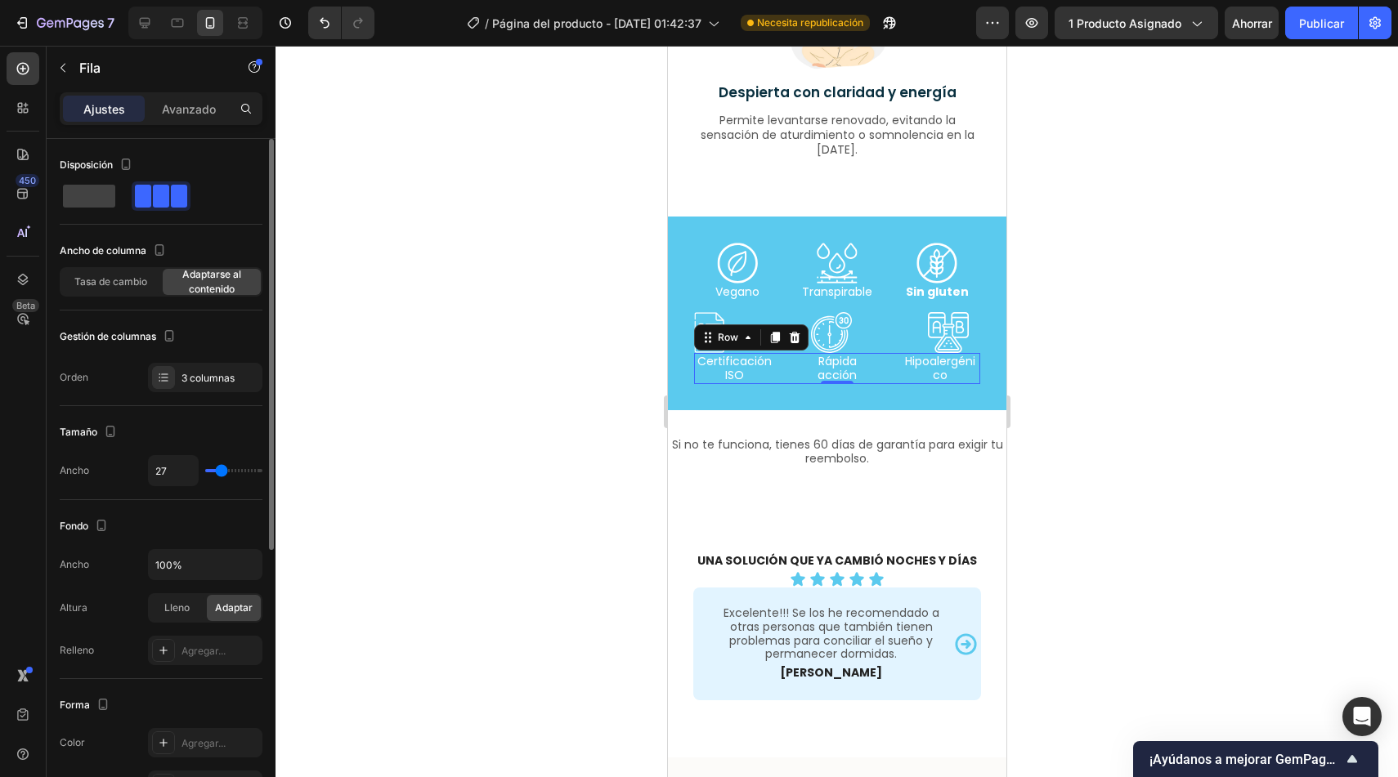
type input "28"
type input "29"
type input "30"
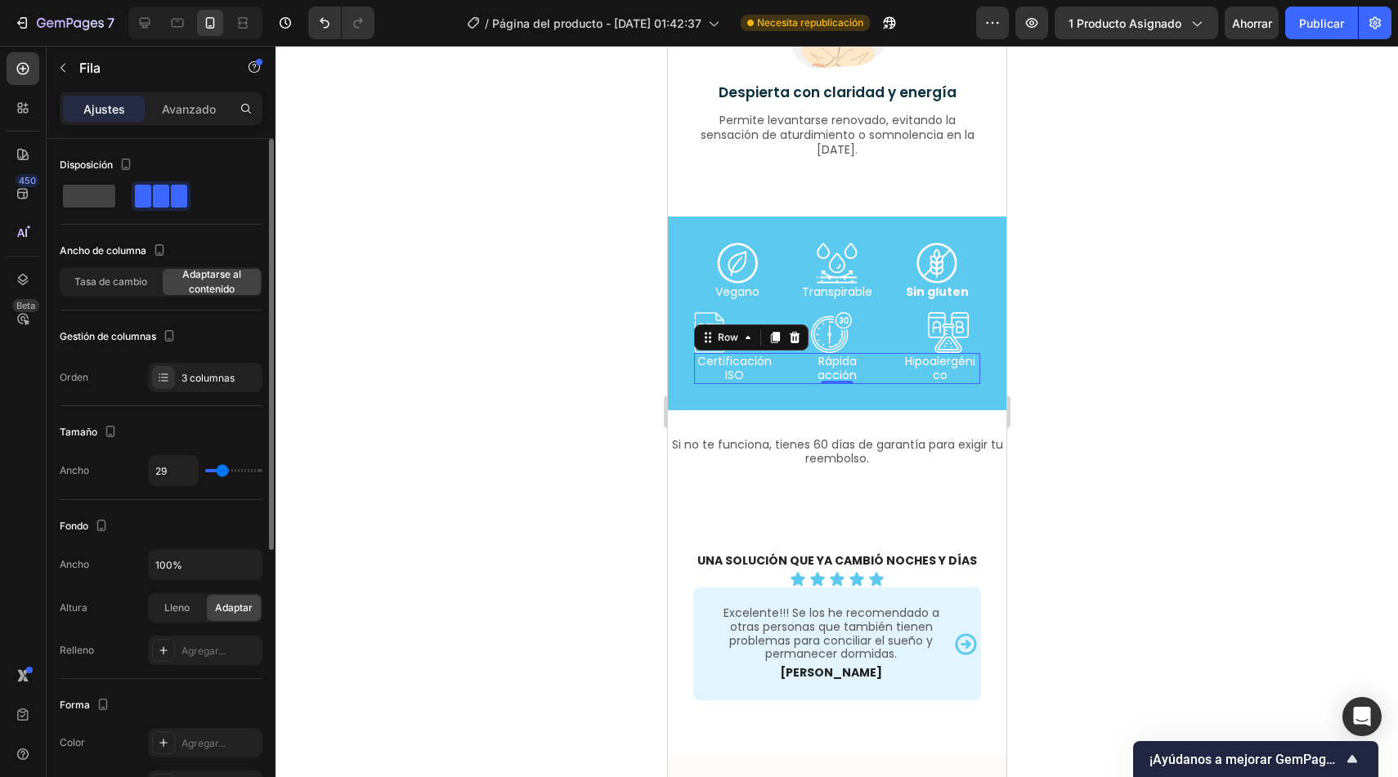
type input "30"
type input "31"
type input "32"
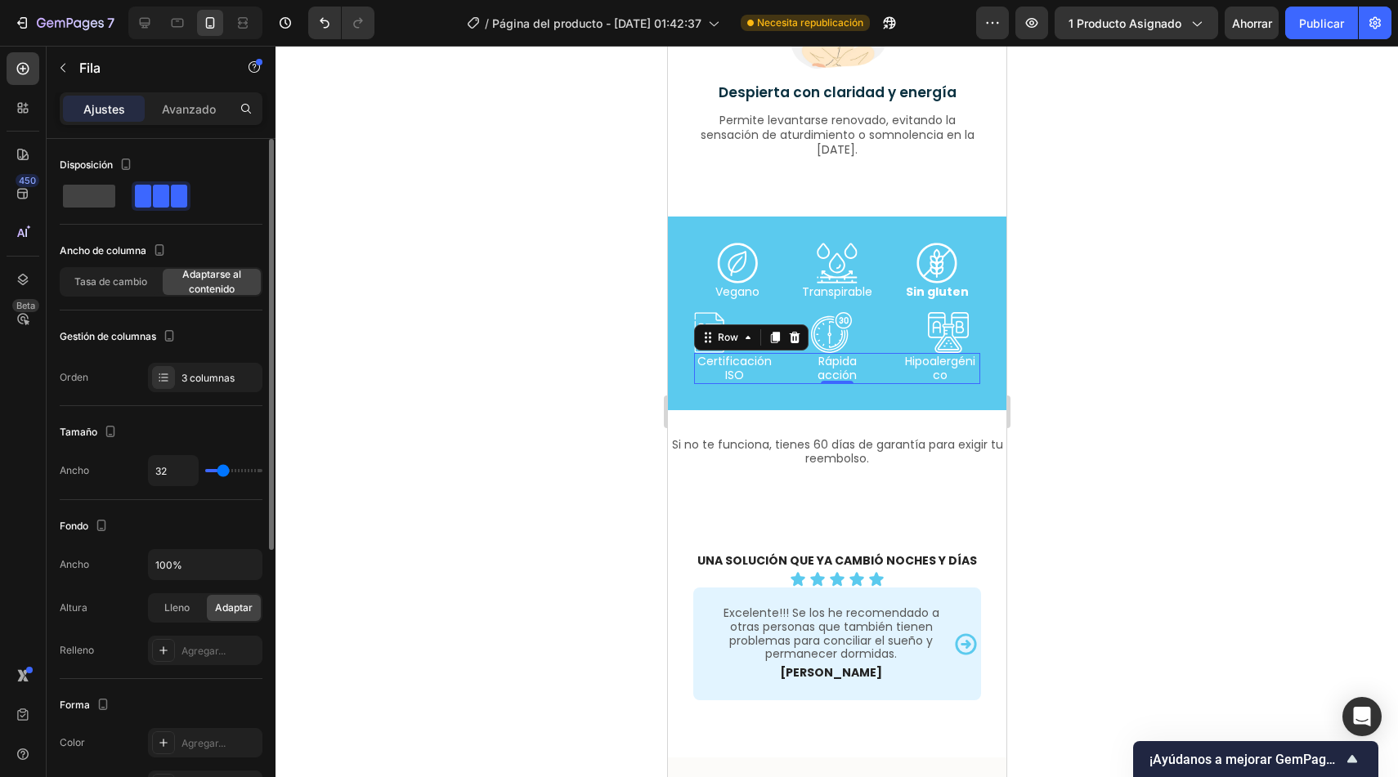
type input "33"
type input "34"
type input "35"
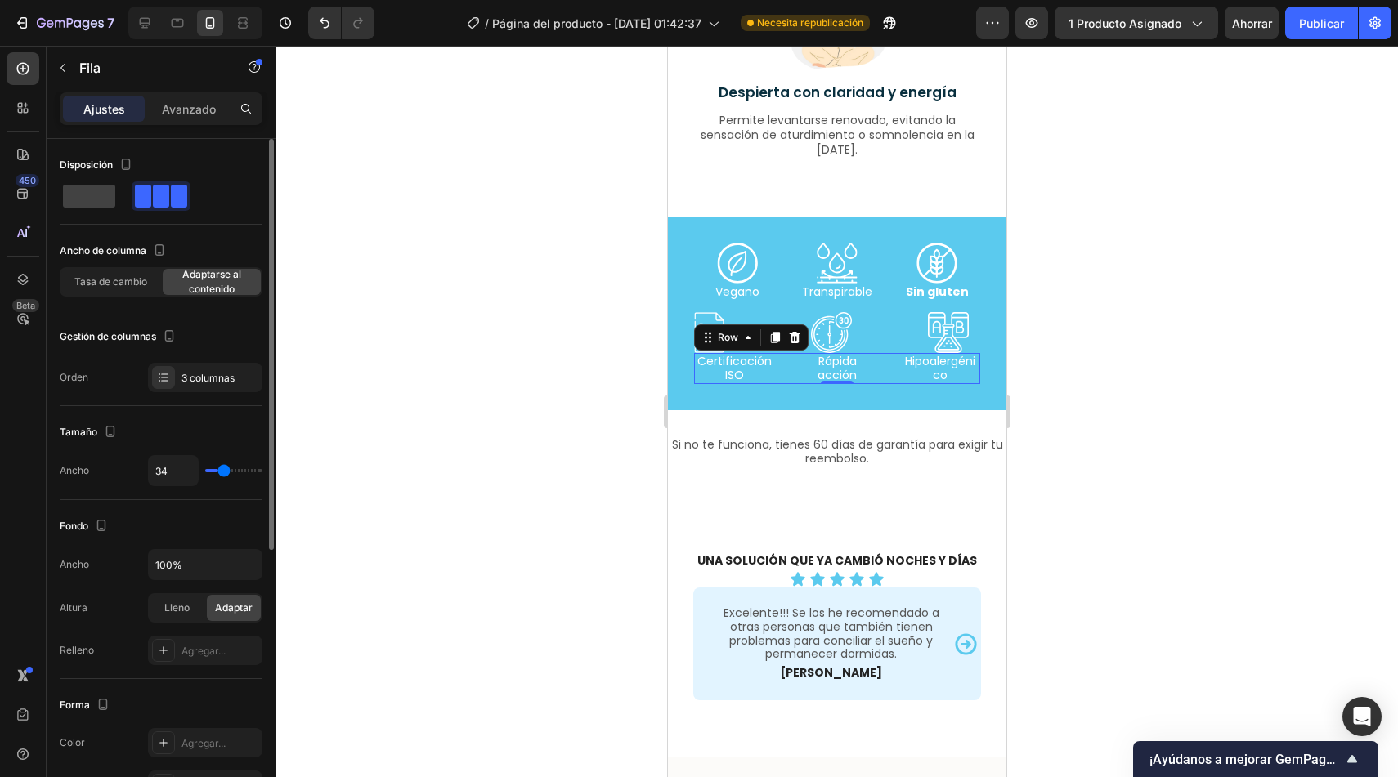
type input "35"
type input "36"
type input "37"
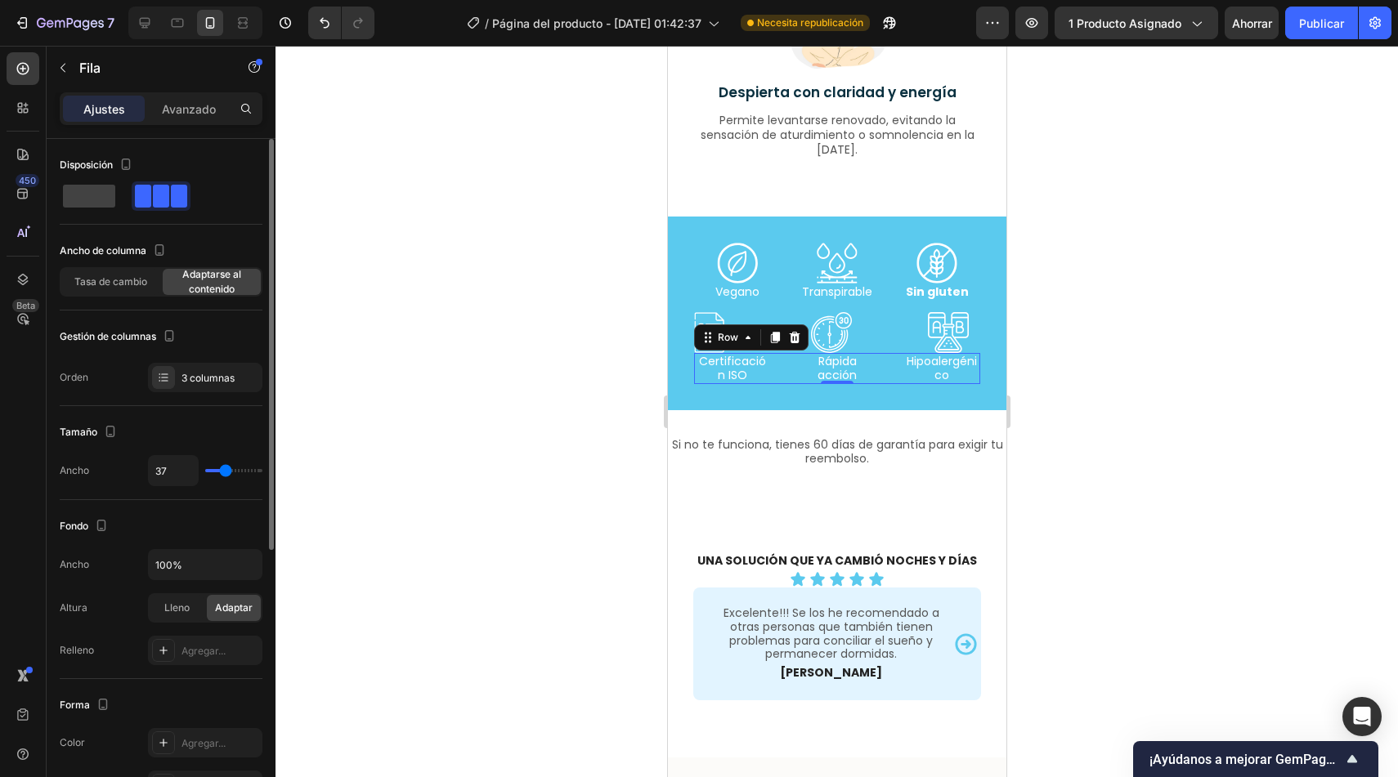
type input "38"
type input "39"
type input "40"
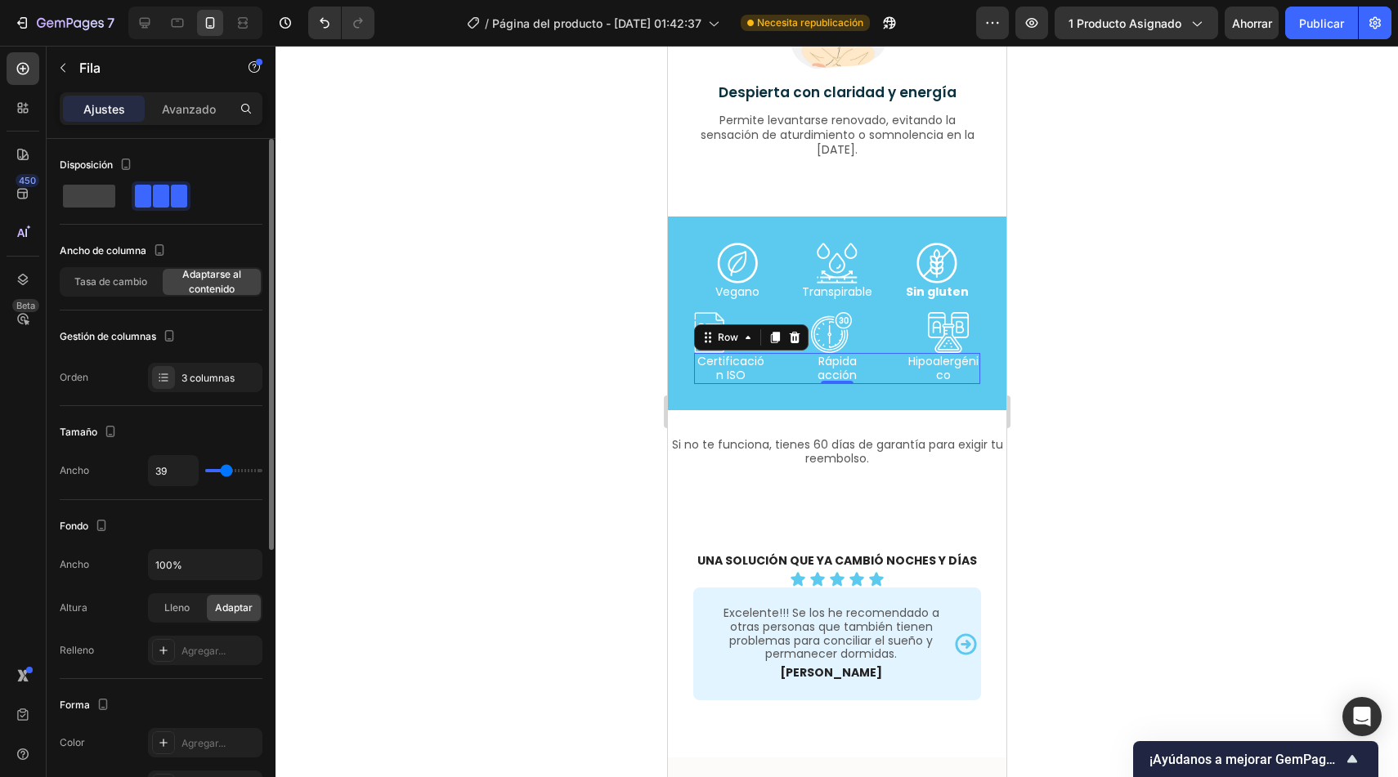
type input "40"
type input "41"
type input "42"
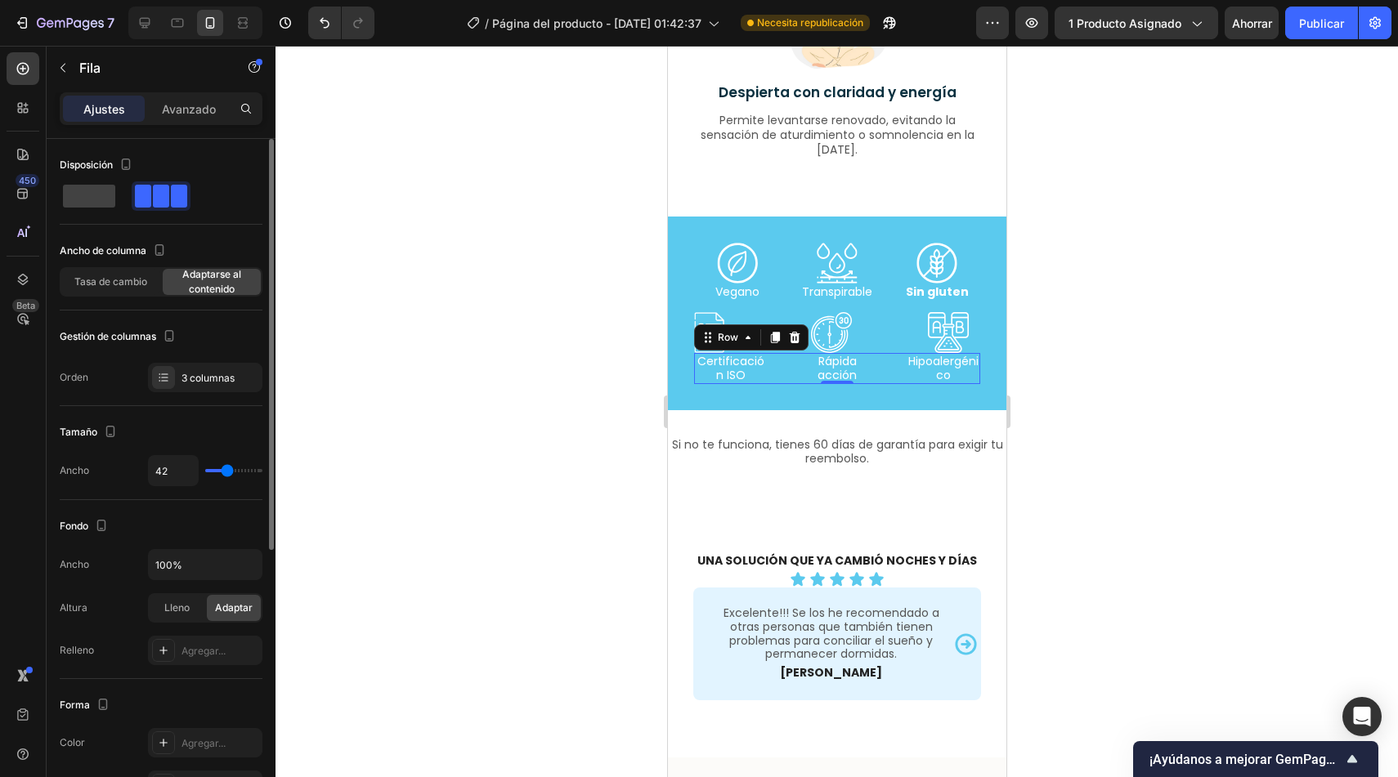
type input "43"
click at [218, 473] on input "range" at bounding box center [233, 470] width 57 height 3
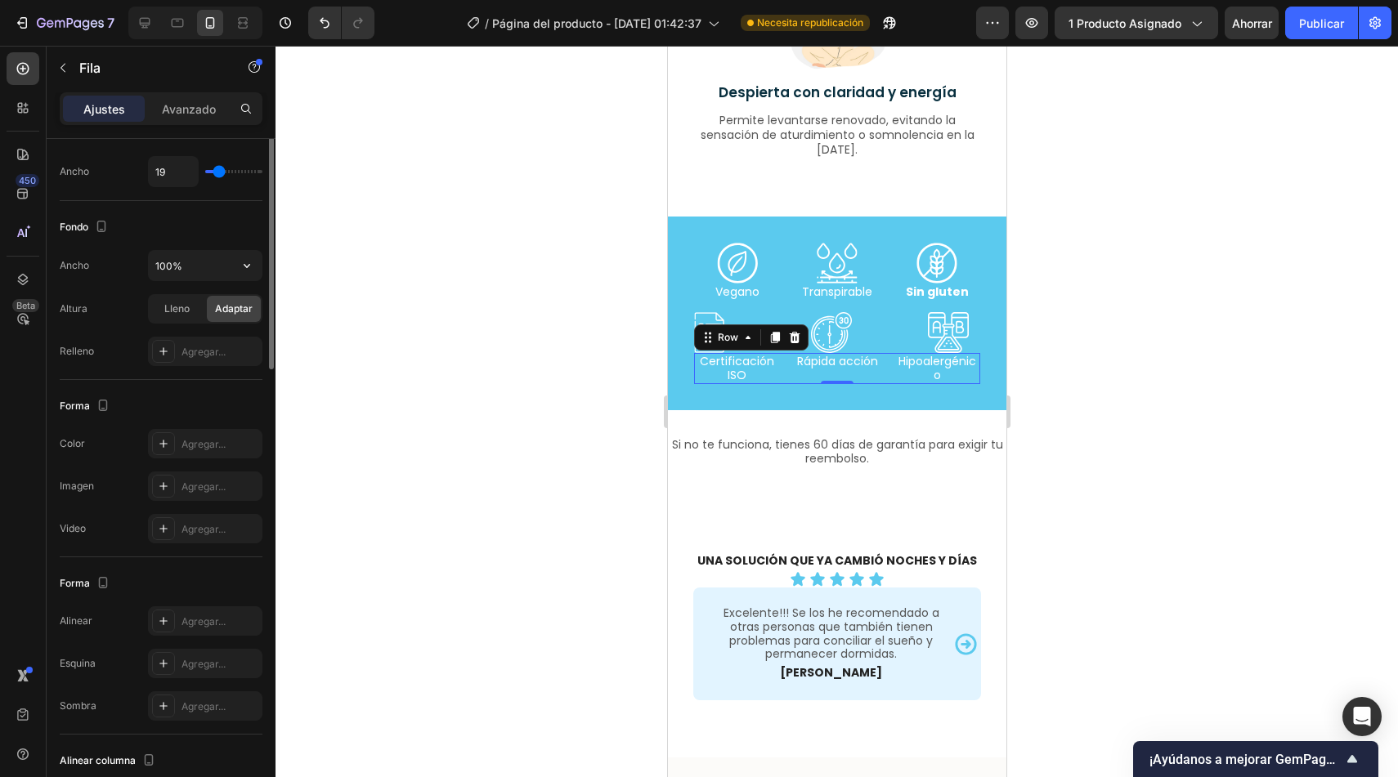
scroll to position [456, 0]
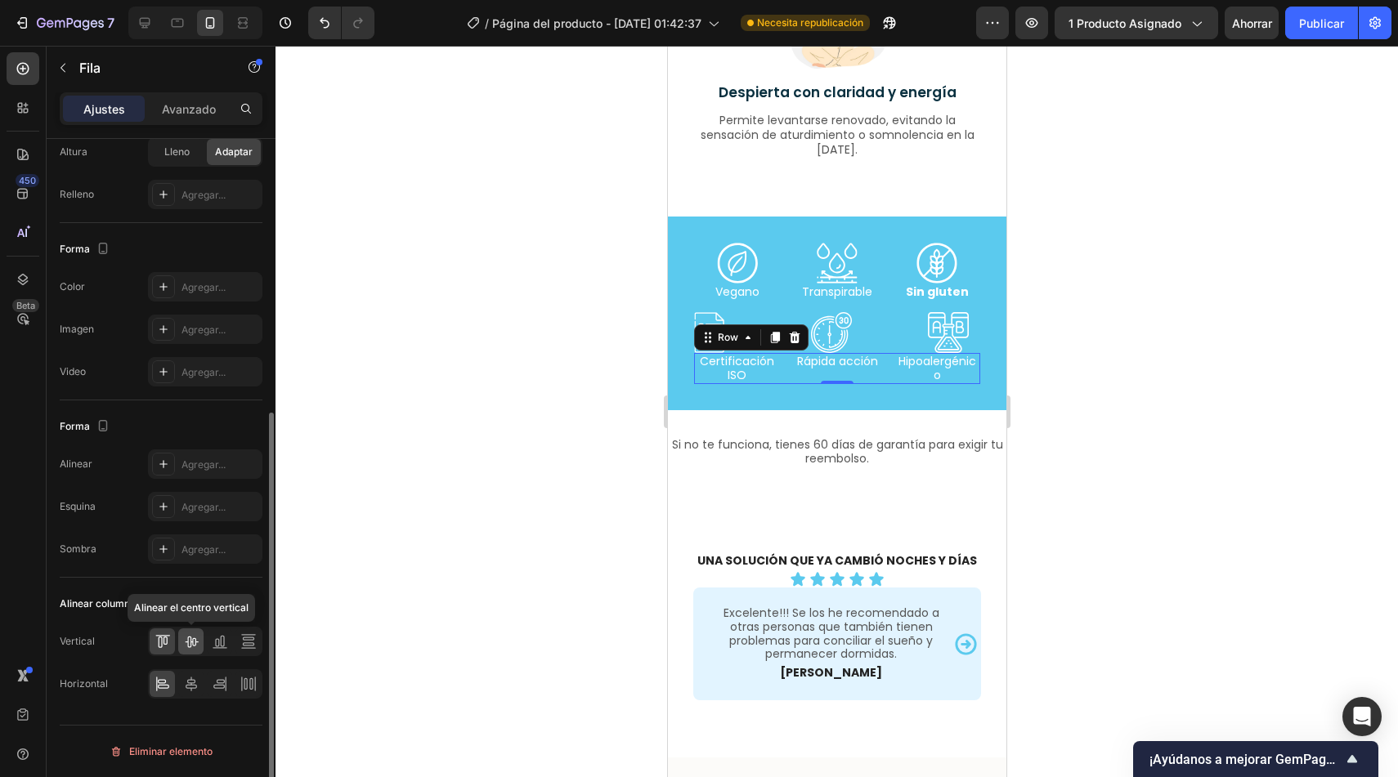
click at [197, 634] on icon at bounding box center [191, 642] width 16 height 16
click at [199, 688] on icon at bounding box center [191, 684] width 16 height 16
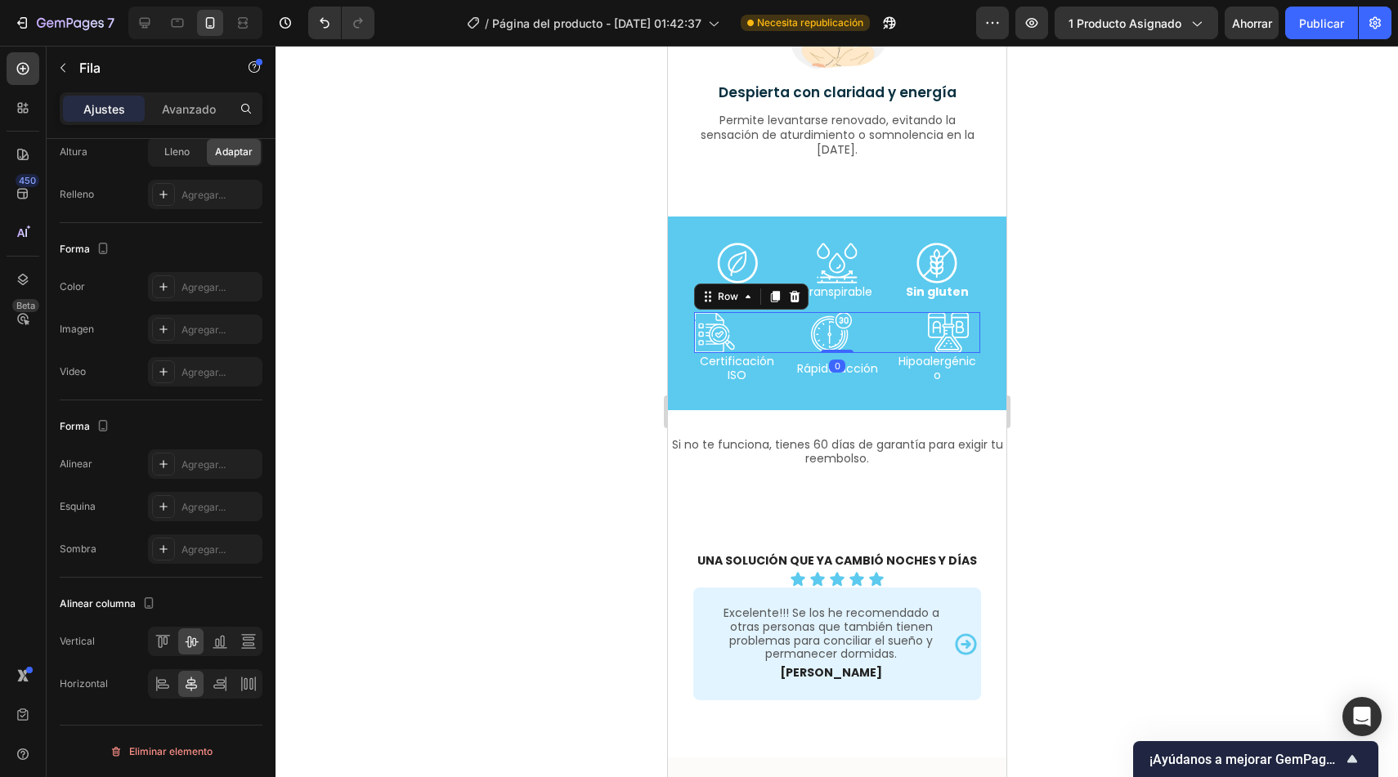
click at [791, 316] on div "Icon Icon Icon Row 0" at bounding box center [836, 332] width 286 height 41
click at [185, 638] on icon at bounding box center [191, 642] width 16 height 16
click at [194, 682] on icon at bounding box center [191, 684] width 11 height 15
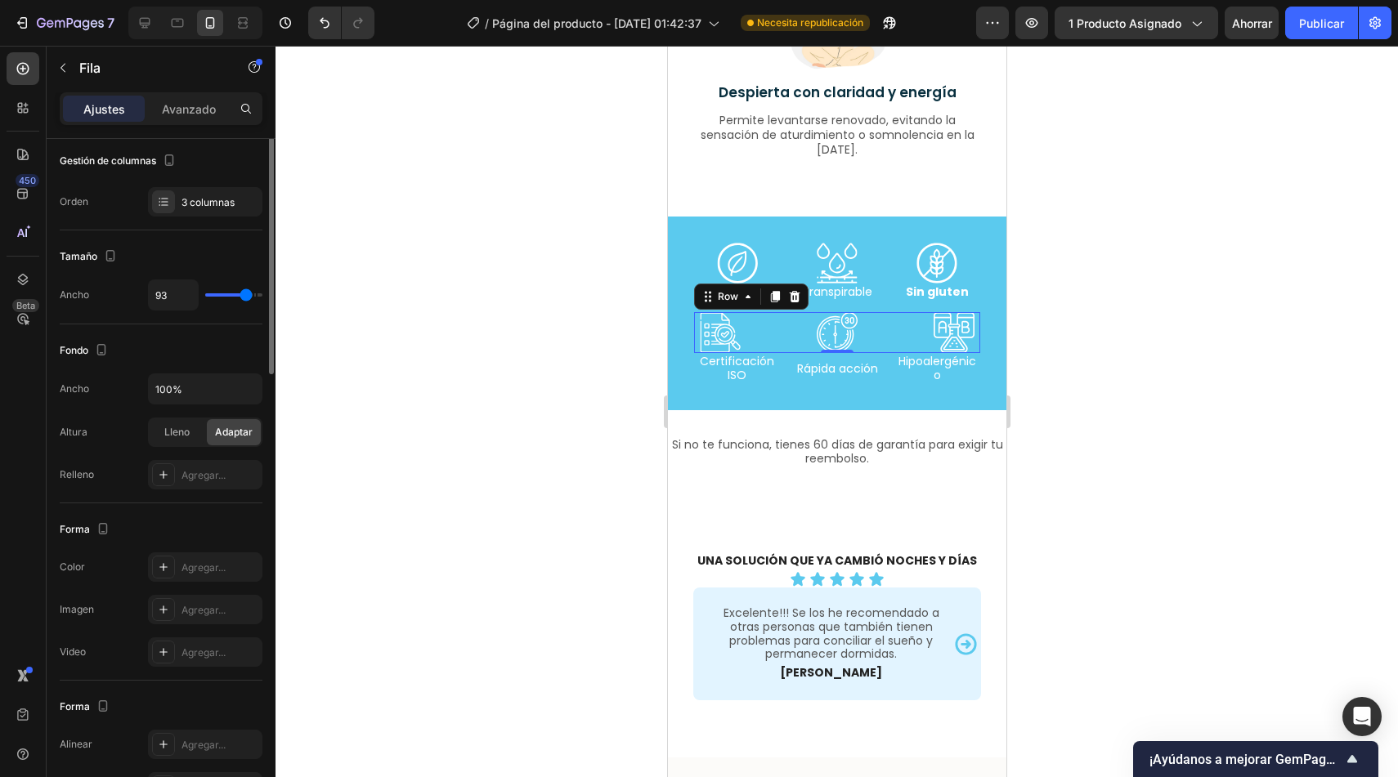
scroll to position [0, 0]
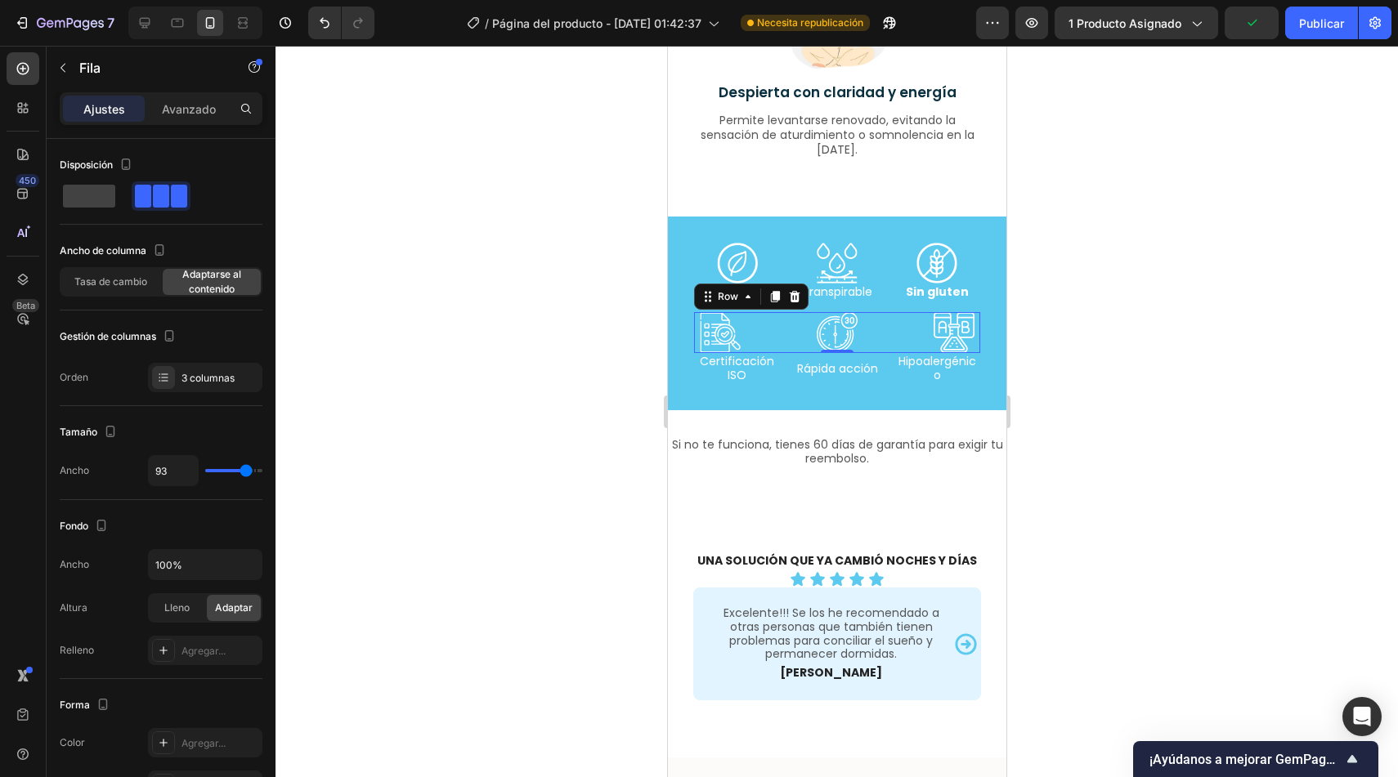
click at [587, 361] on div at bounding box center [836, 412] width 1122 height 732
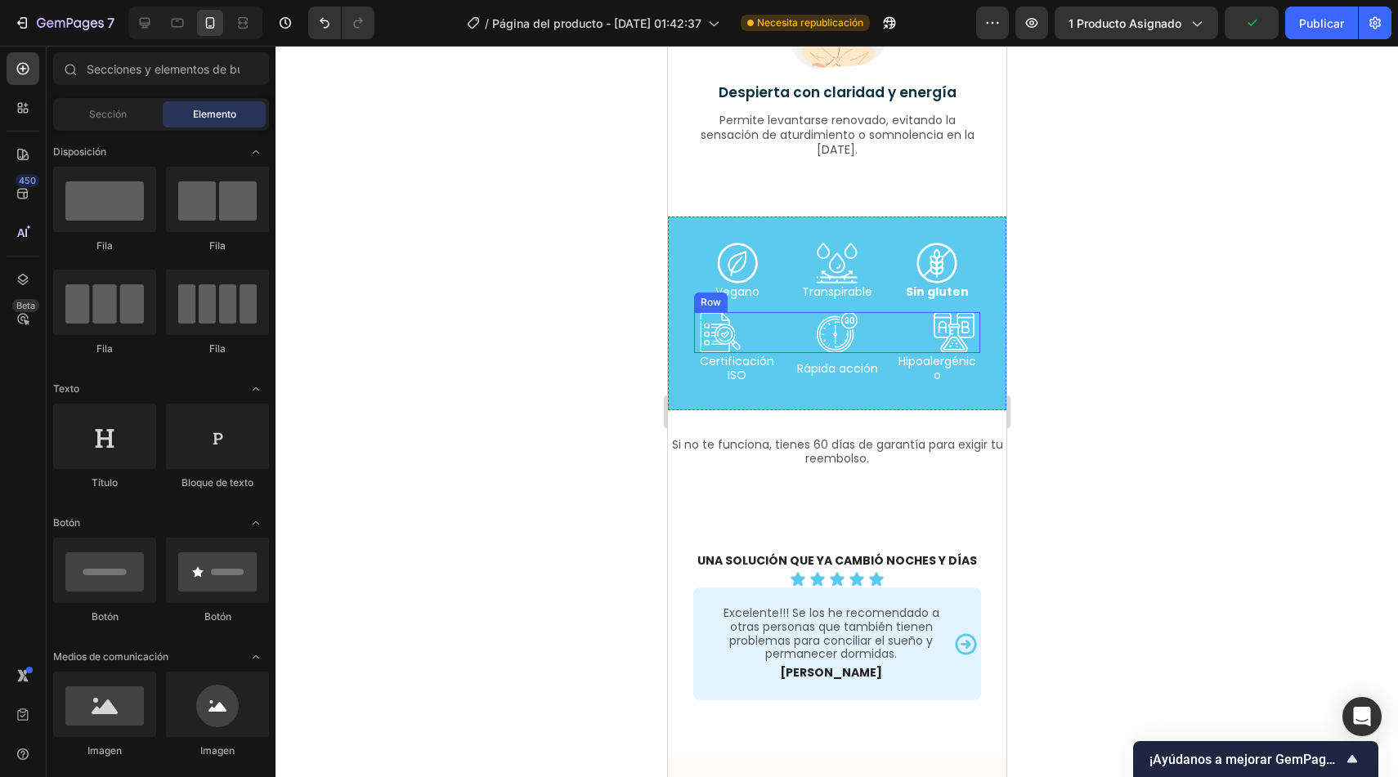
click at [758, 334] on div "Icon Icon Icon Row" at bounding box center [836, 332] width 286 height 41
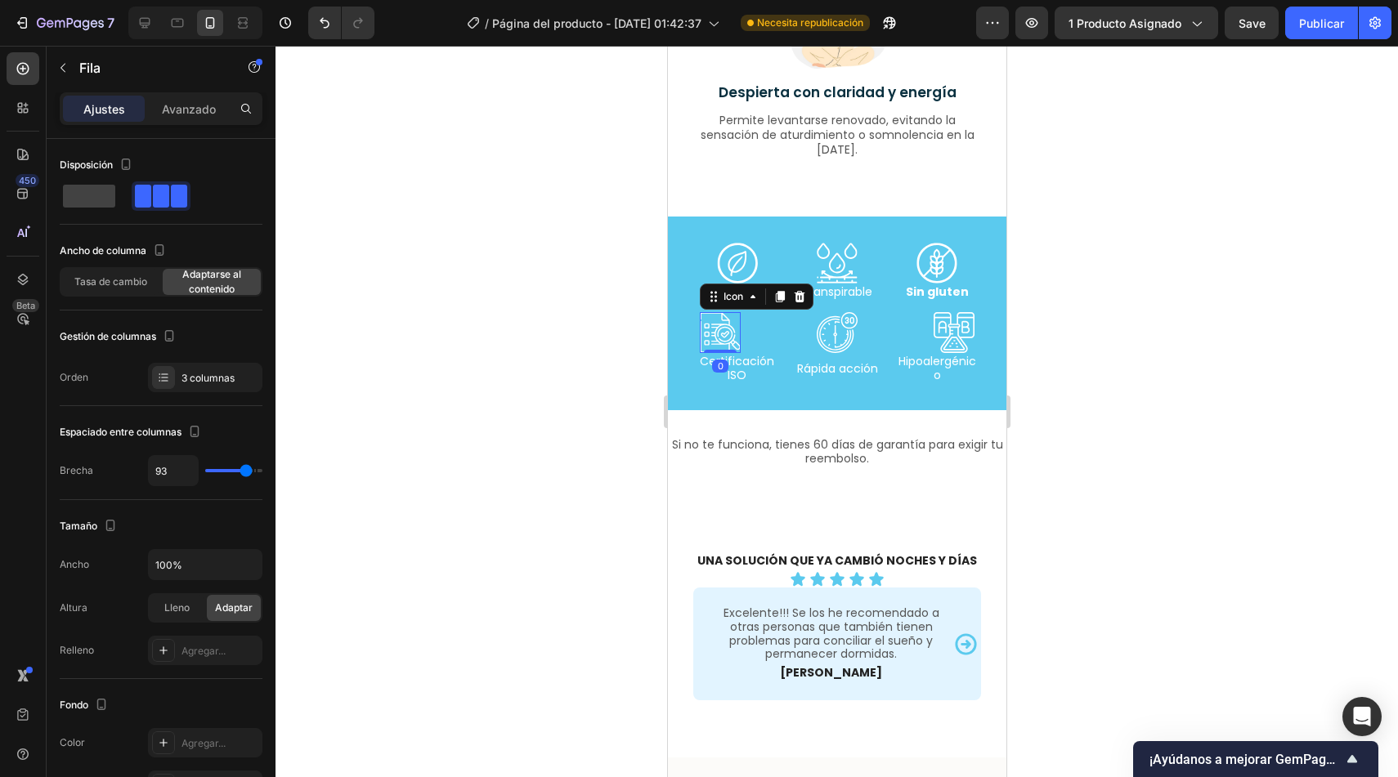
click at [727, 337] on icon at bounding box center [719, 333] width 40 height 40
click at [751, 334] on div "Icon 0 Icon Icon Row" at bounding box center [836, 332] width 286 height 41
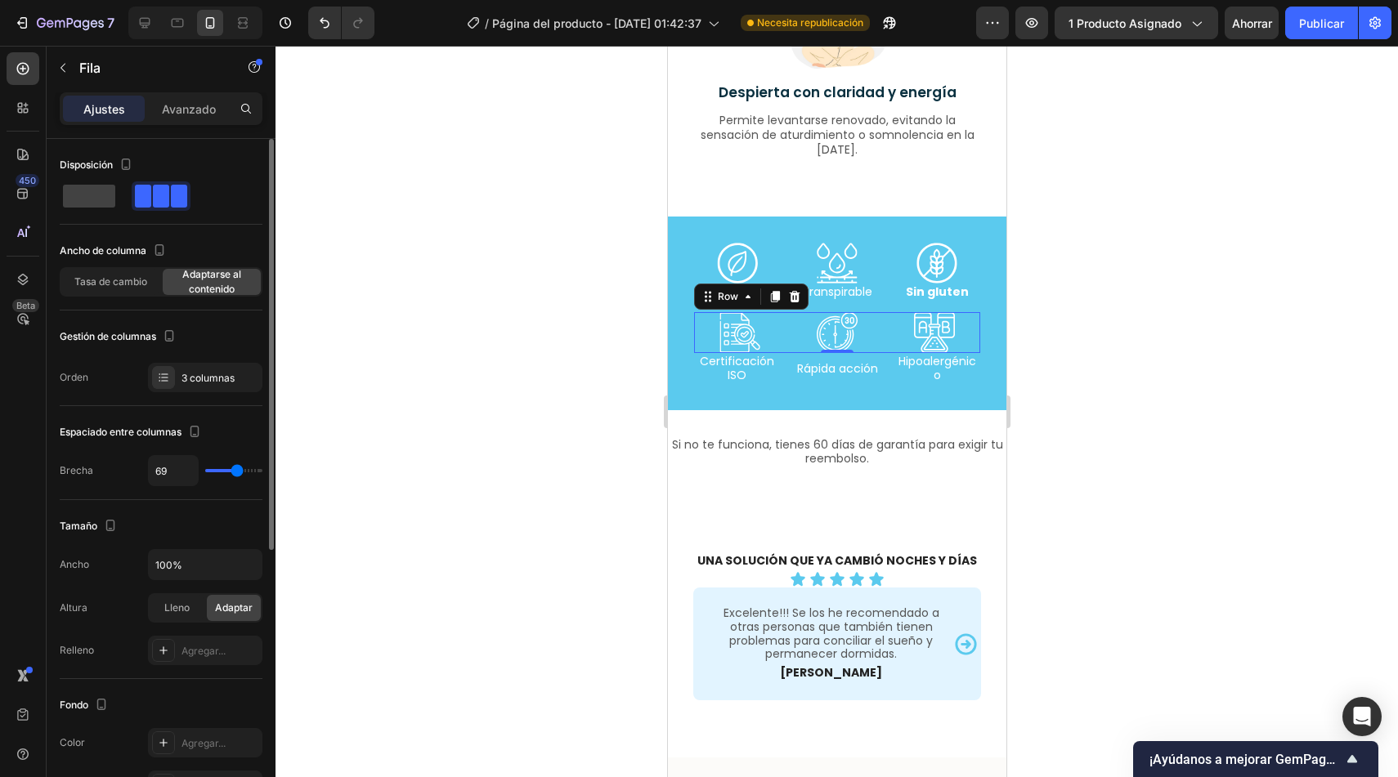
drag, startPoint x: 246, startPoint y: 472, endPoint x: 237, endPoint y: 473, distance: 9.0
click at [237, 473] on input "range" at bounding box center [233, 470] width 57 height 3
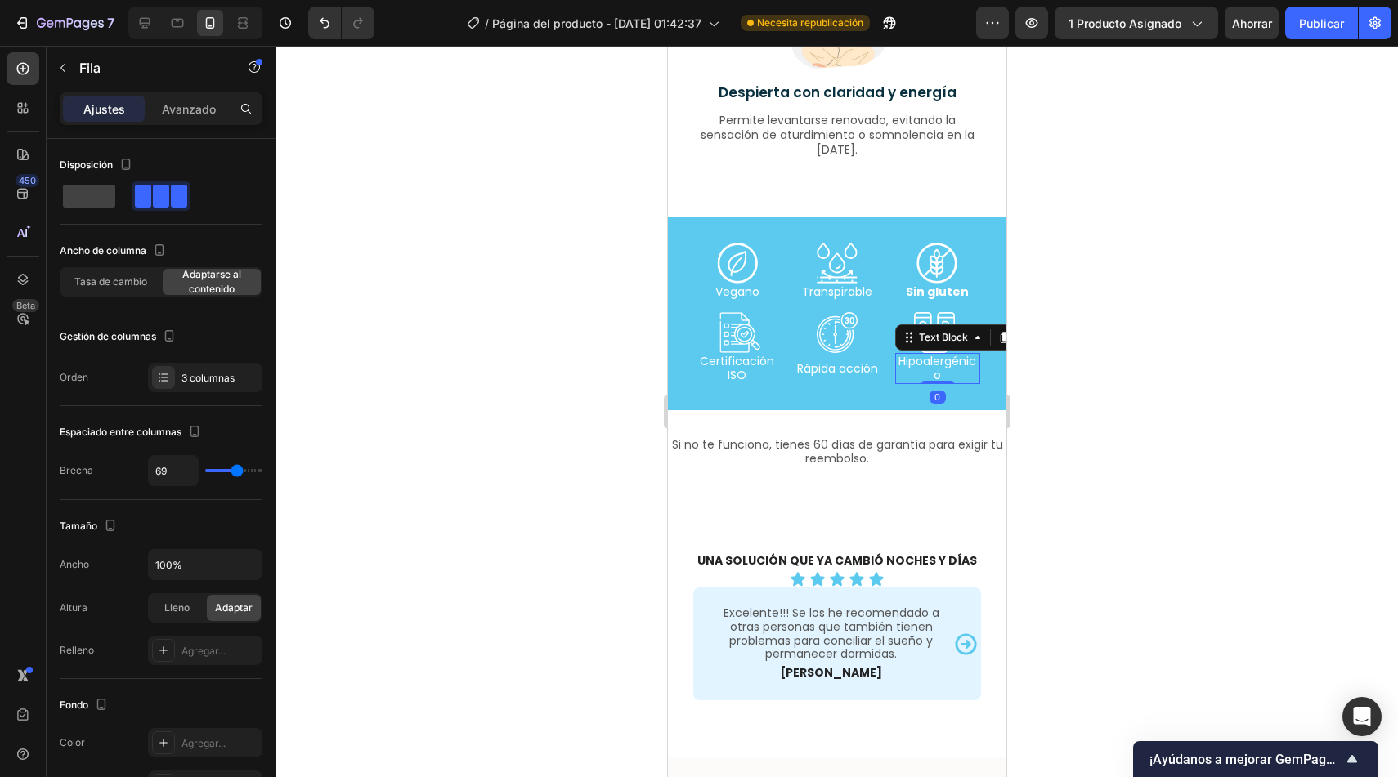
click at [920, 363] on p "Hipoalergénico" at bounding box center [937, 369] width 83 height 28
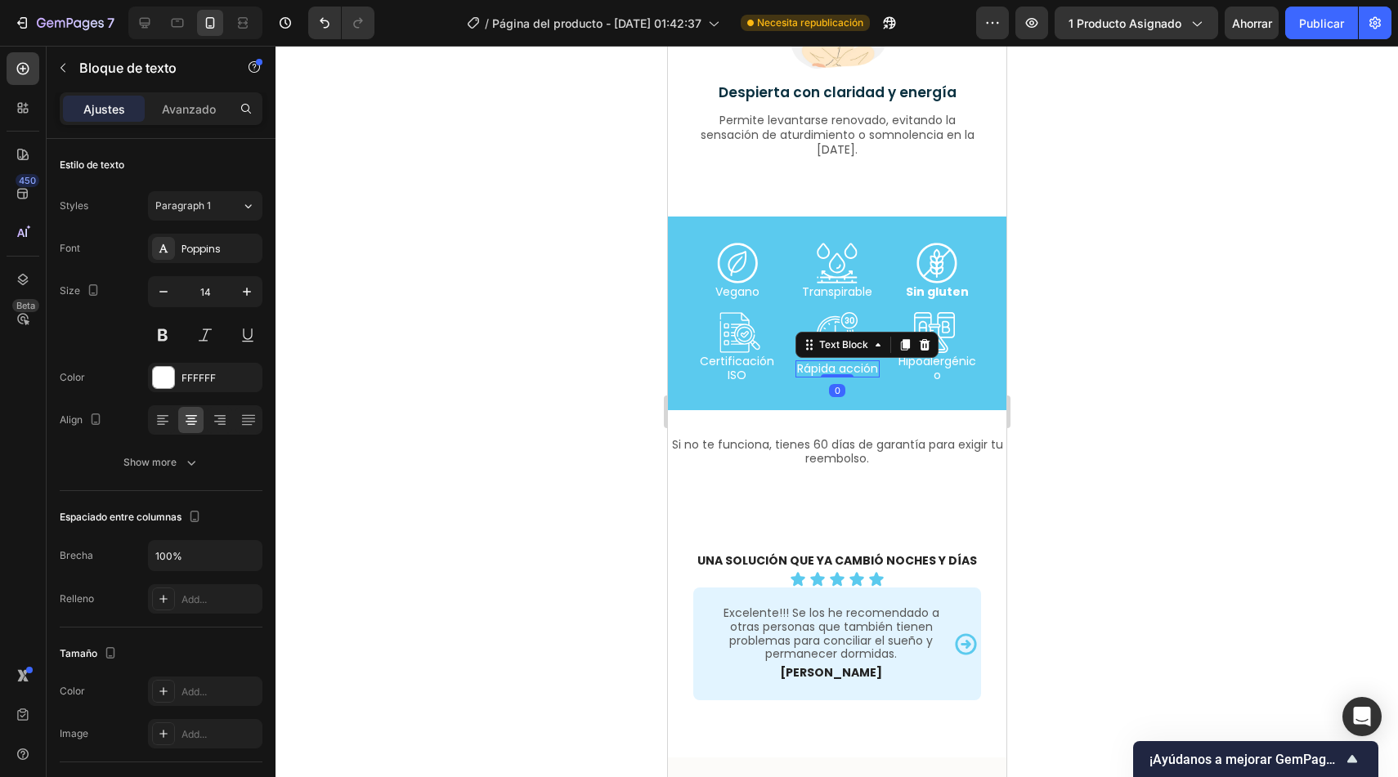
click at [865, 371] on p "Rápida acción" at bounding box center [836, 369] width 81 height 14
click at [878, 373] on div "Certificación ISO Text Block Rápida acción Text Block 0 Hipoalergénico Text Blo…" at bounding box center [836, 368] width 286 height 31
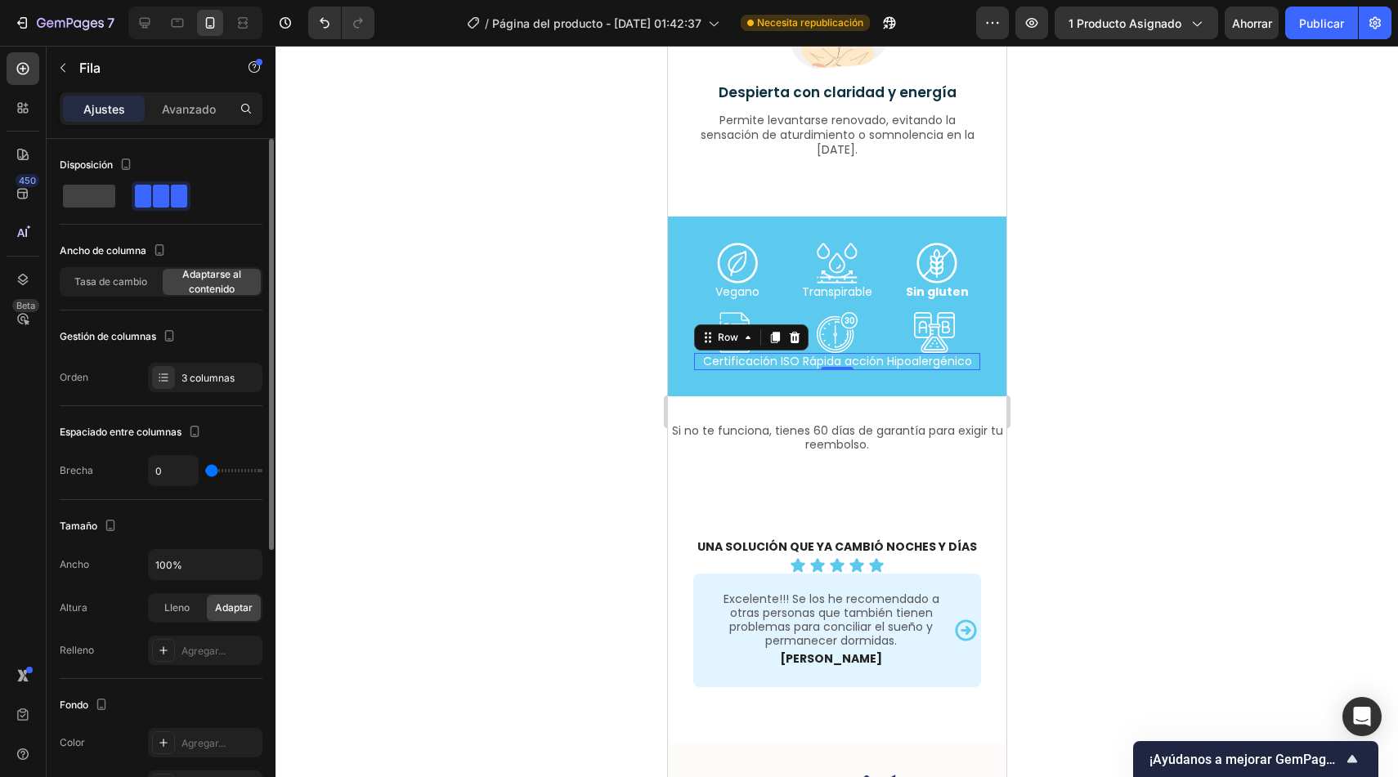
drag, startPoint x: 222, startPoint y: 468, endPoint x: 209, endPoint y: 466, distance: 12.5
click at [209, 469] on input "range" at bounding box center [233, 470] width 57 height 3
click at [96, 208] on div at bounding box center [89, 195] width 59 height 29
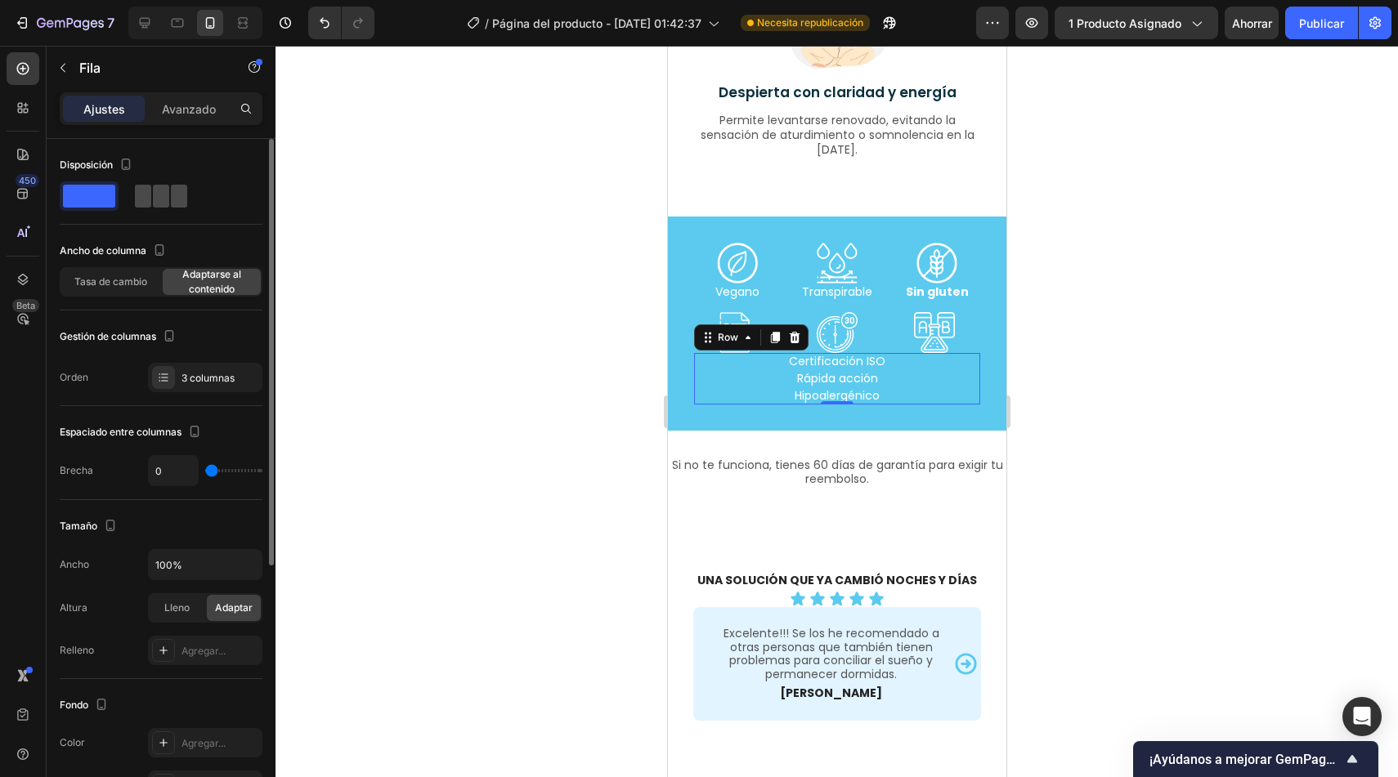
click at [181, 199] on span at bounding box center [179, 196] width 16 height 23
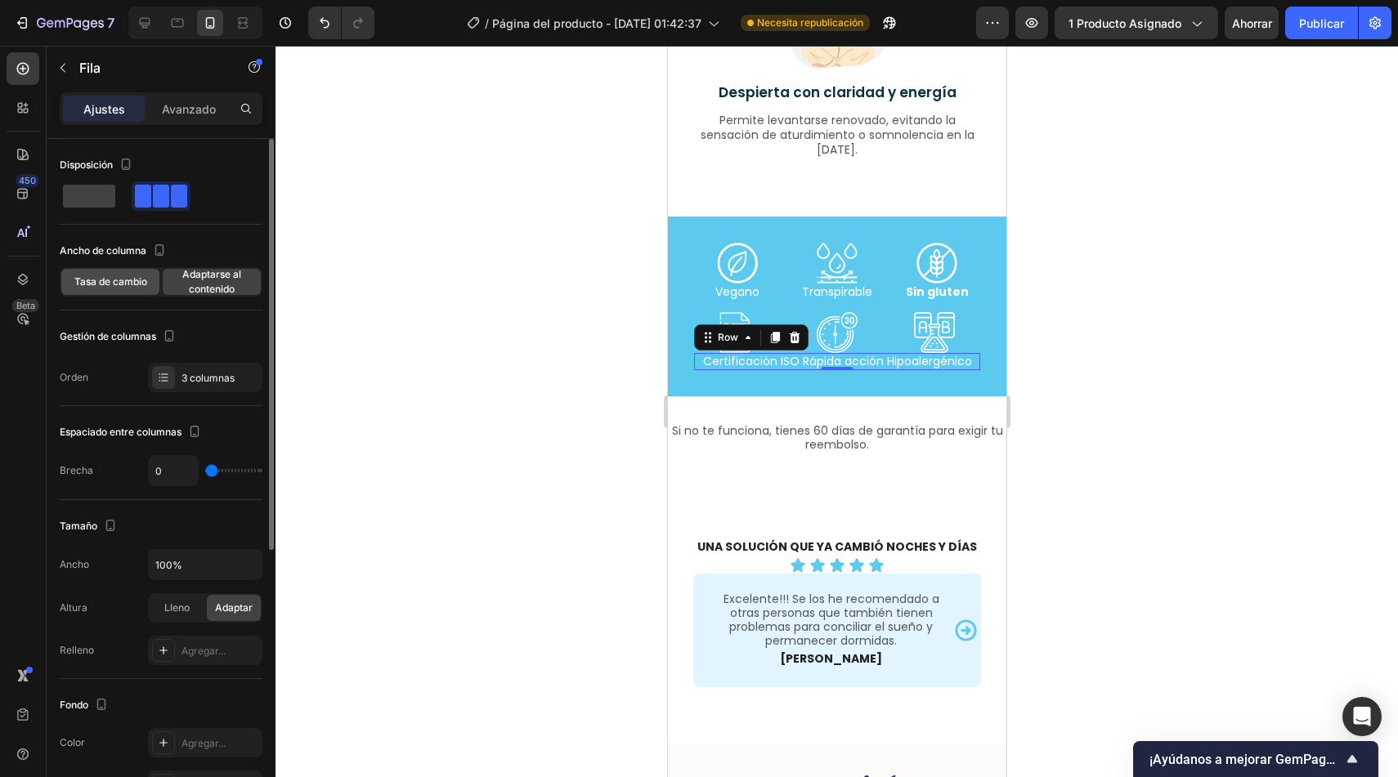
click at [136, 276] on font "Tasa de cambio" at bounding box center [110, 281] width 73 height 12
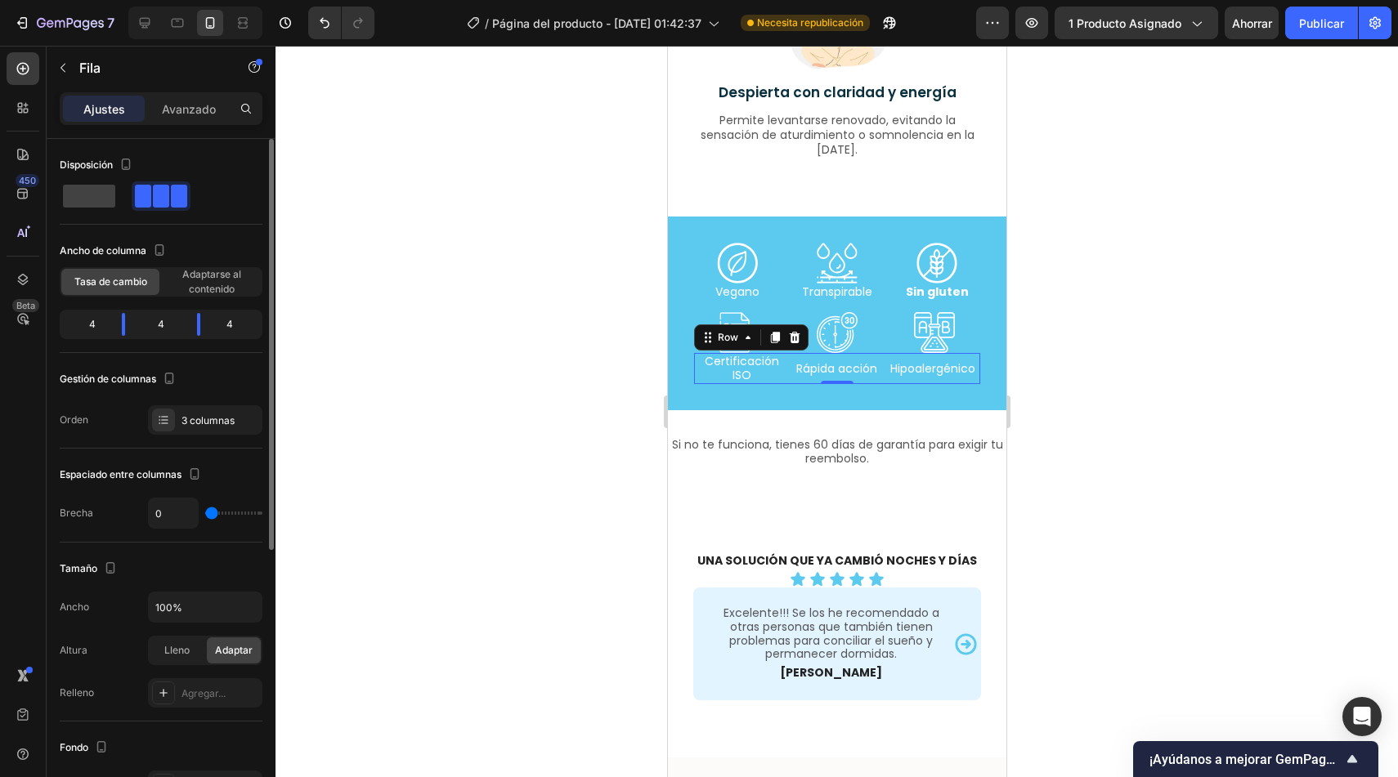
click at [205, 513] on input "range" at bounding box center [233, 513] width 57 height 3
click at [181, 638] on div "Lleno" at bounding box center [177, 651] width 54 height 26
click at [181, 640] on div "Lleno" at bounding box center [177, 651] width 54 height 26
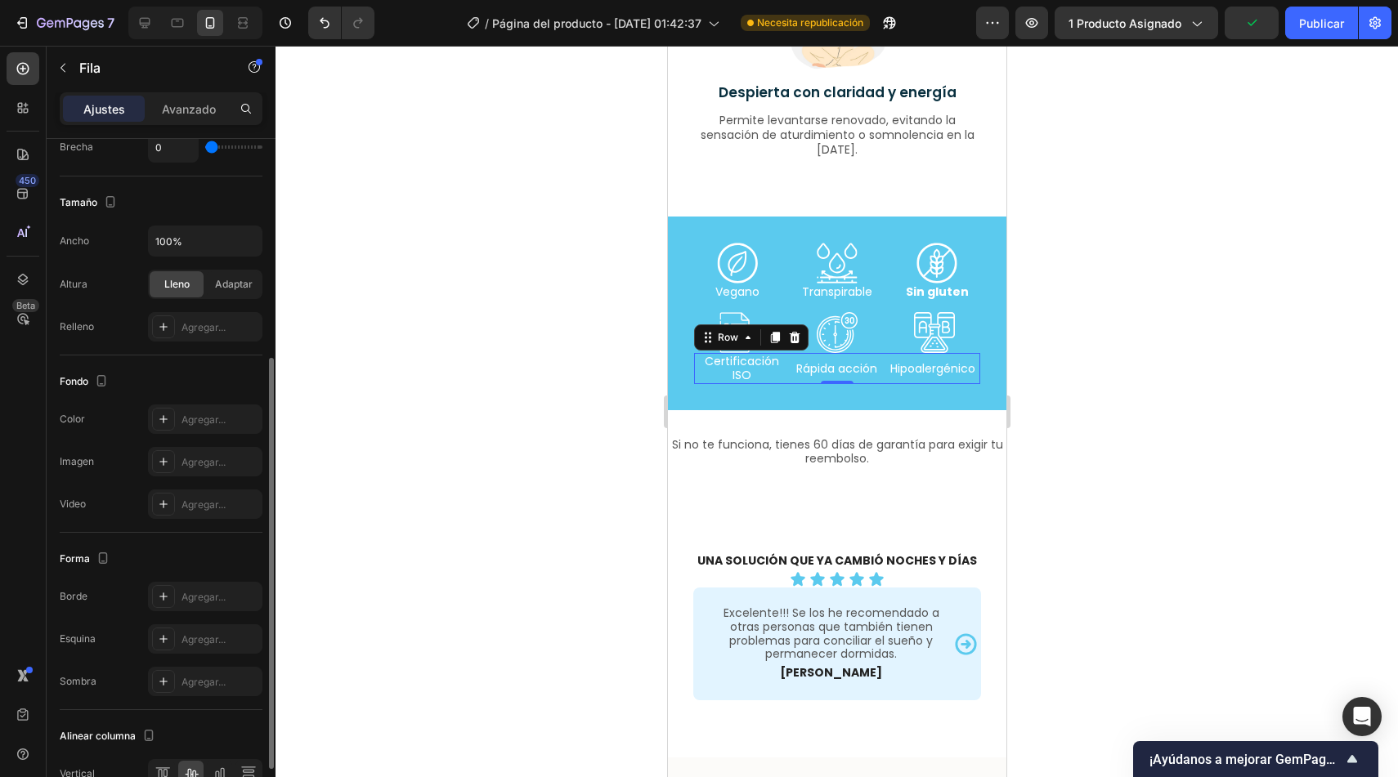
scroll to position [456, 0]
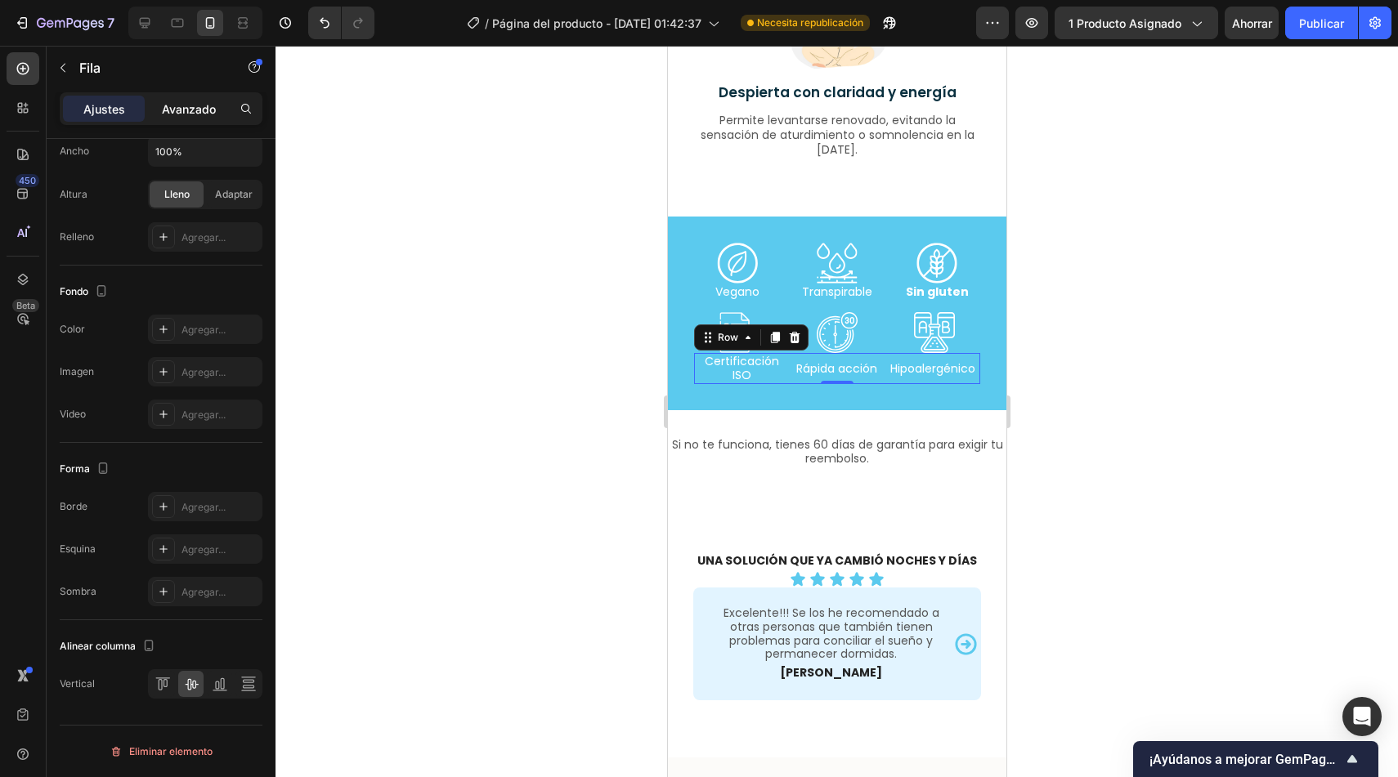
click at [193, 107] on font "Avanzado" at bounding box center [189, 109] width 54 height 14
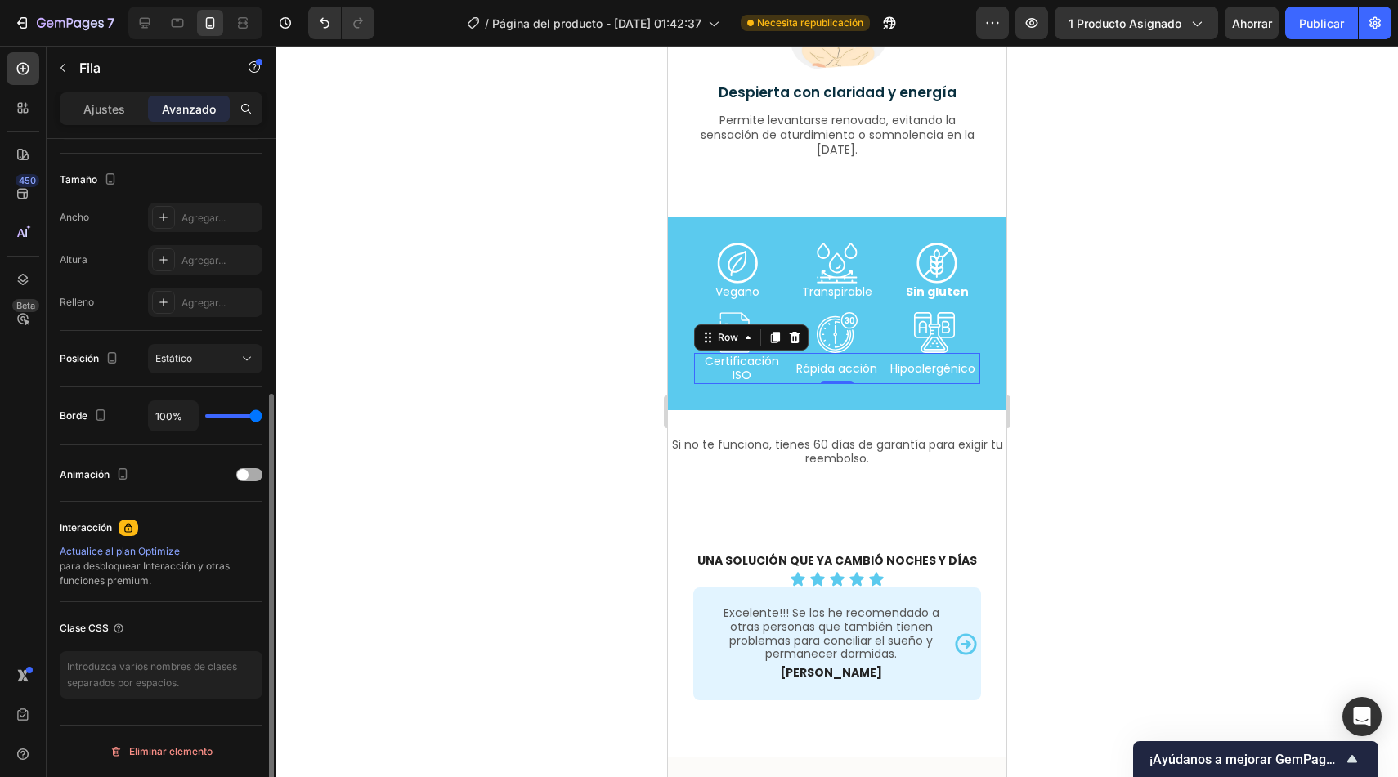
scroll to position [0, 0]
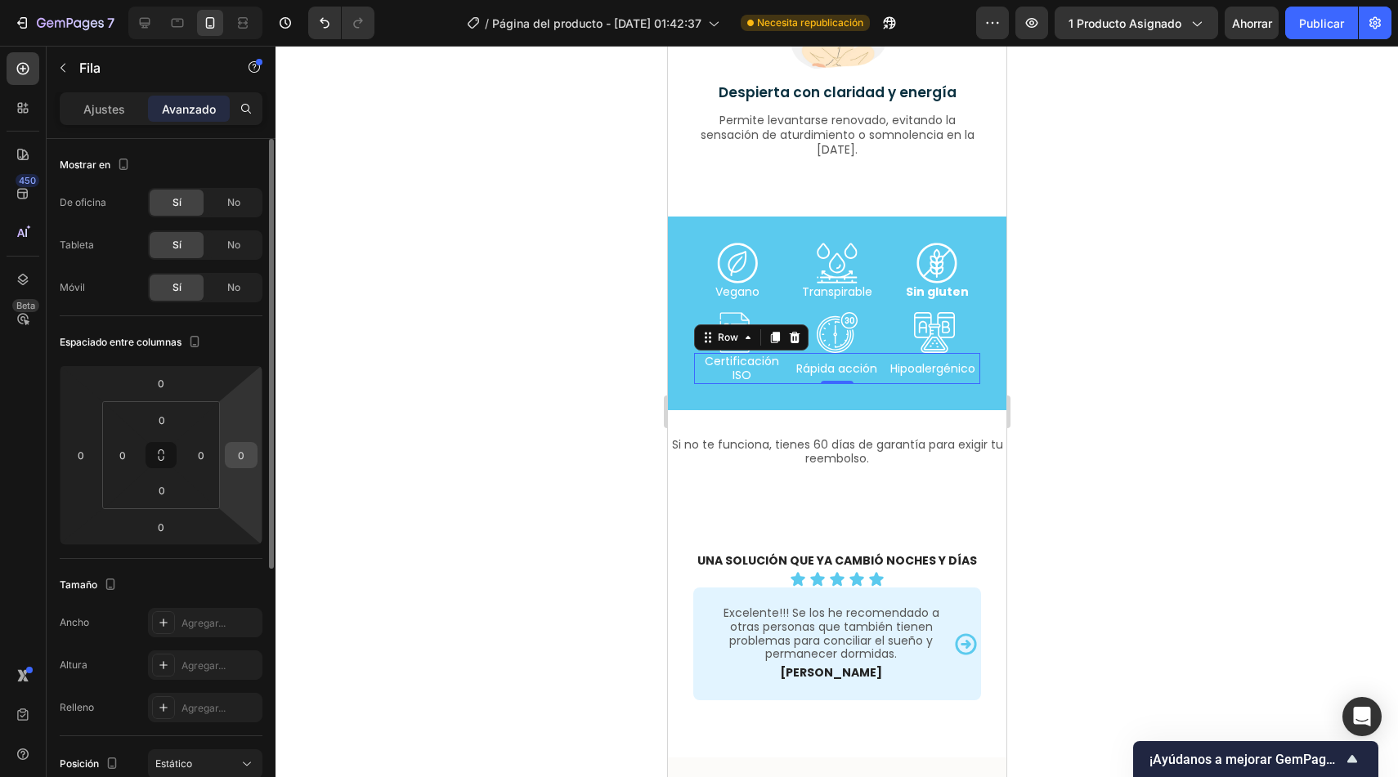
click at [246, 452] on input "0" at bounding box center [241, 455] width 25 height 25
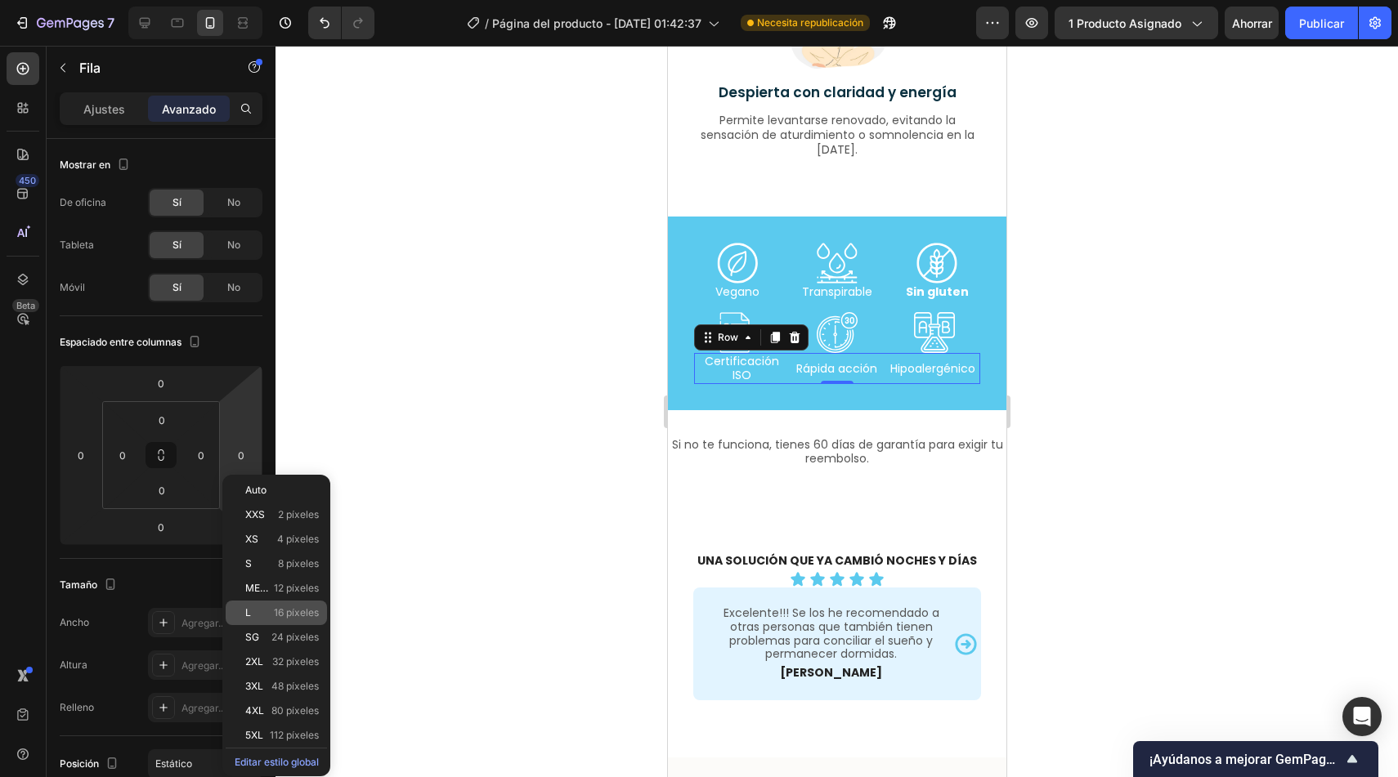
click at [282, 603] on div "L 16 píxeles" at bounding box center [276, 613] width 101 height 25
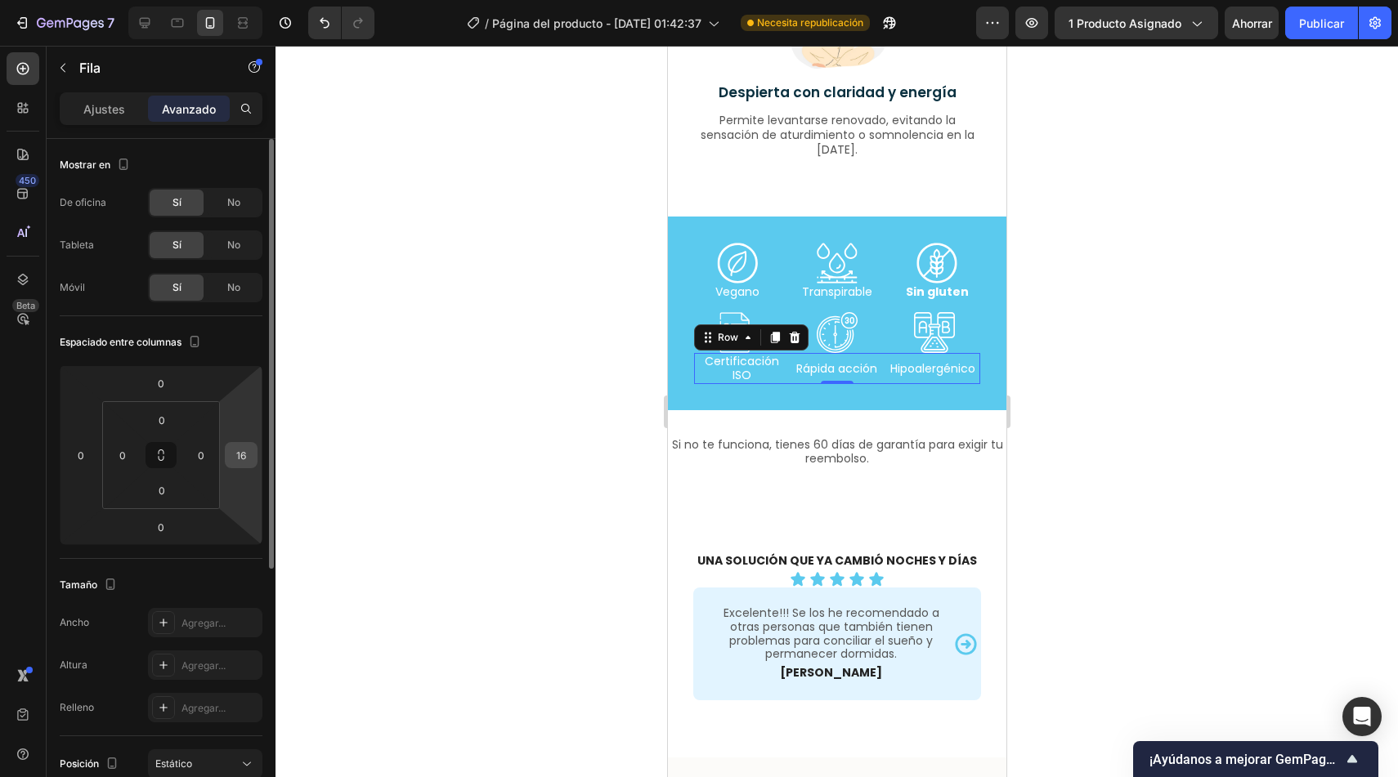
click at [243, 462] on input "16" at bounding box center [241, 455] width 25 height 25
click at [623, 259] on div at bounding box center [836, 412] width 1122 height 732
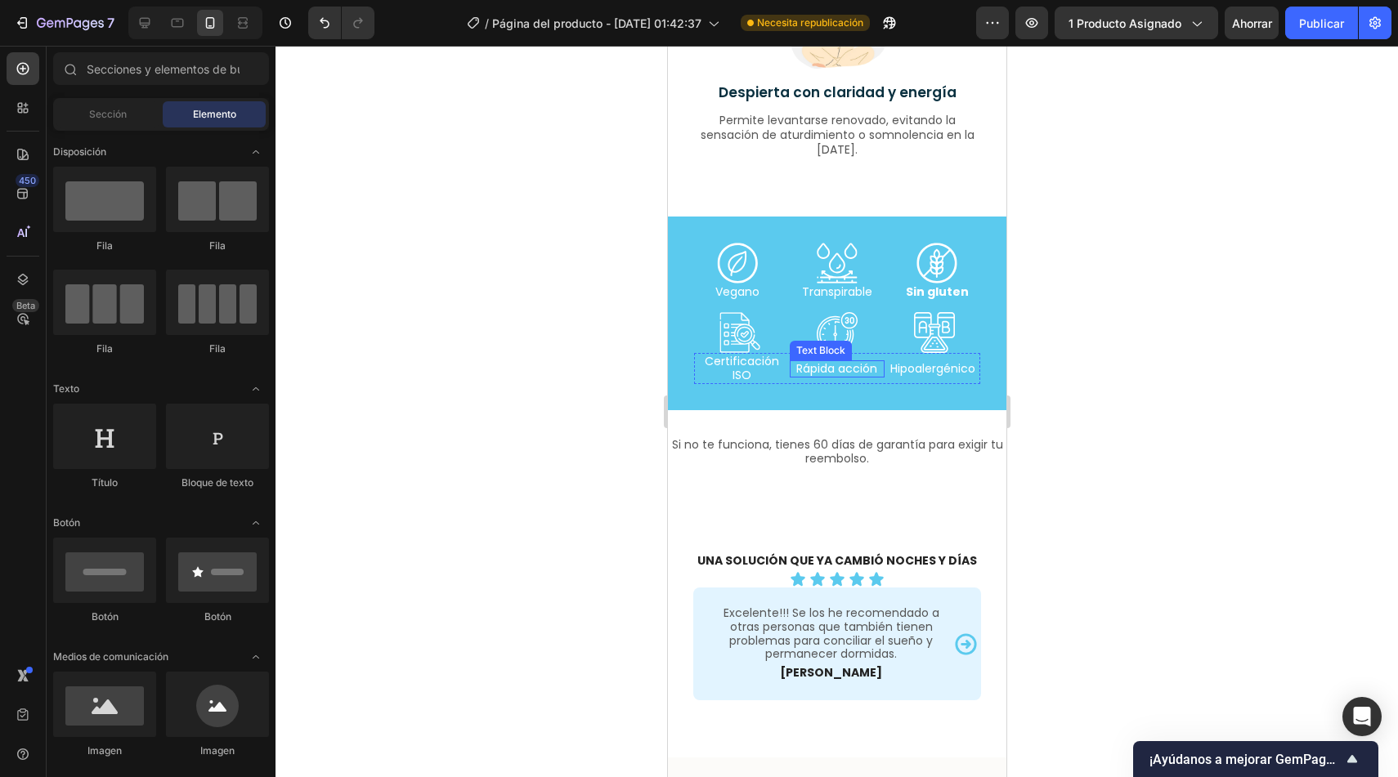
click at [816, 365] on p "Rápida acción" at bounding box center [837, 369] width 92 height 14
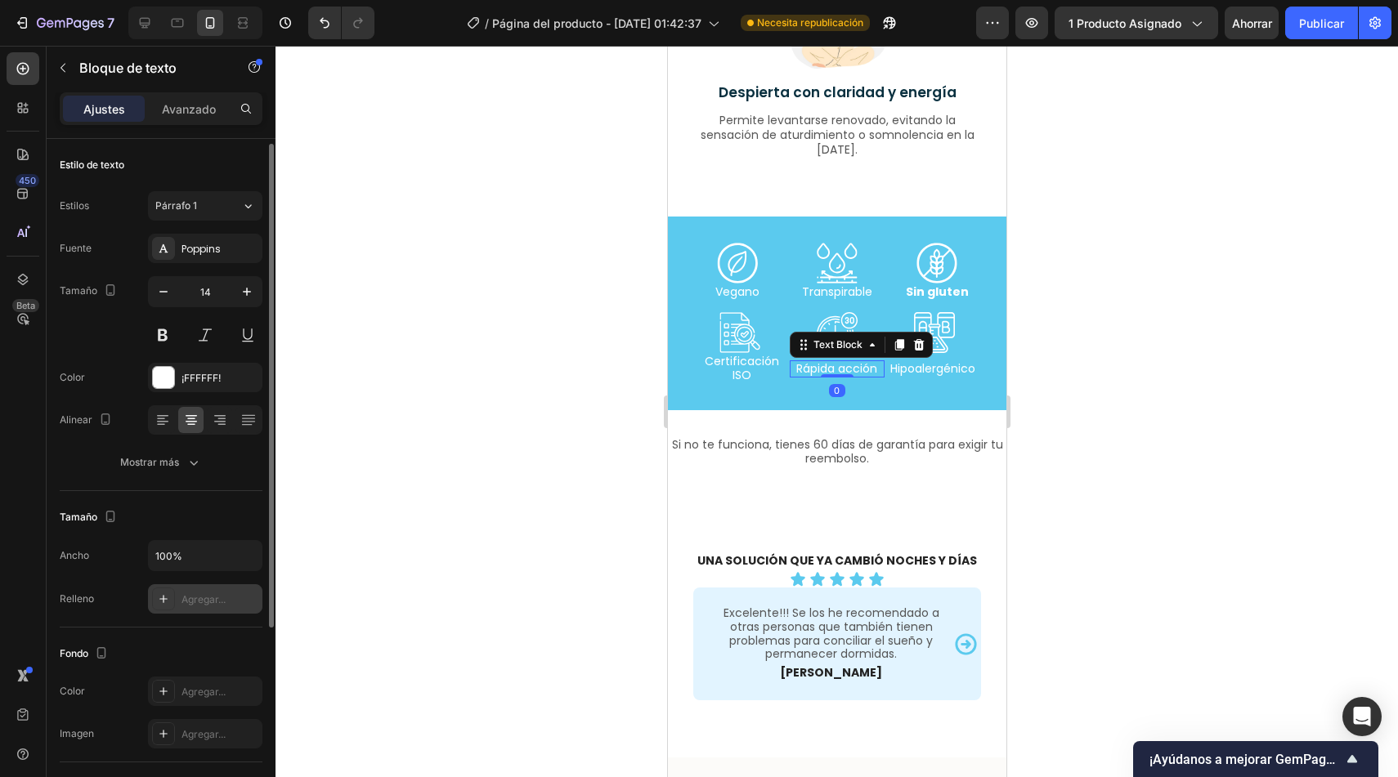
scroll to position [284, 0]
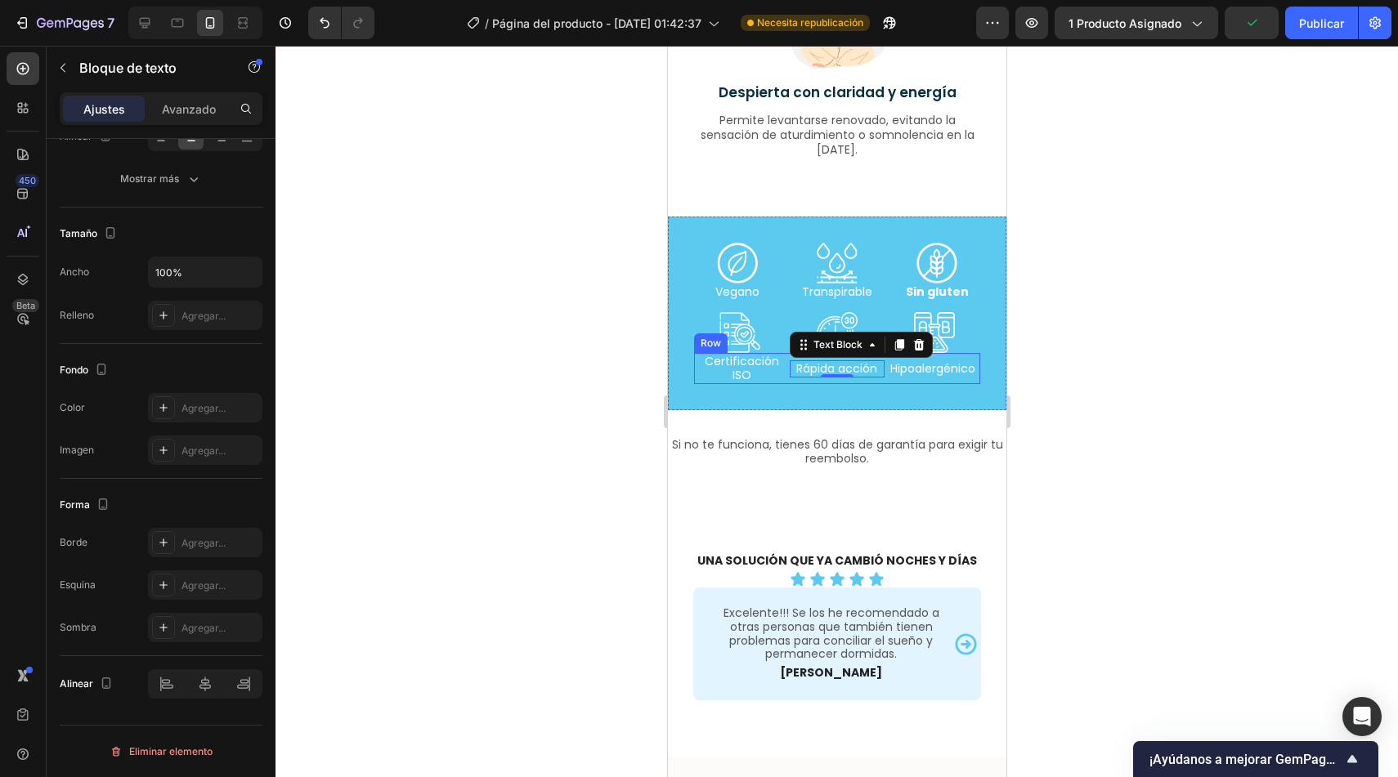
click at [959, 356] on div "Hipoalergénico Text Block" at bounding box center [932, 368] width 96 height 31
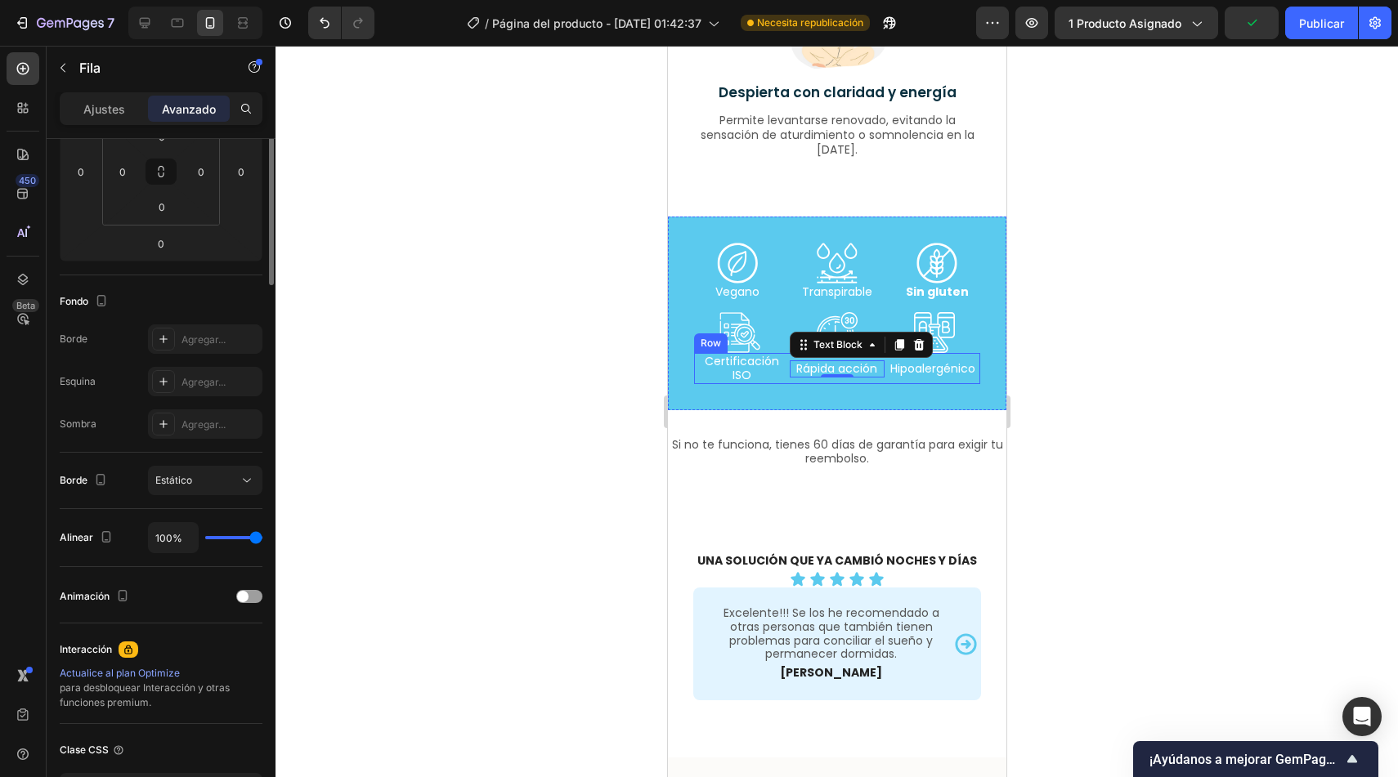
scroll to position [0, 0]
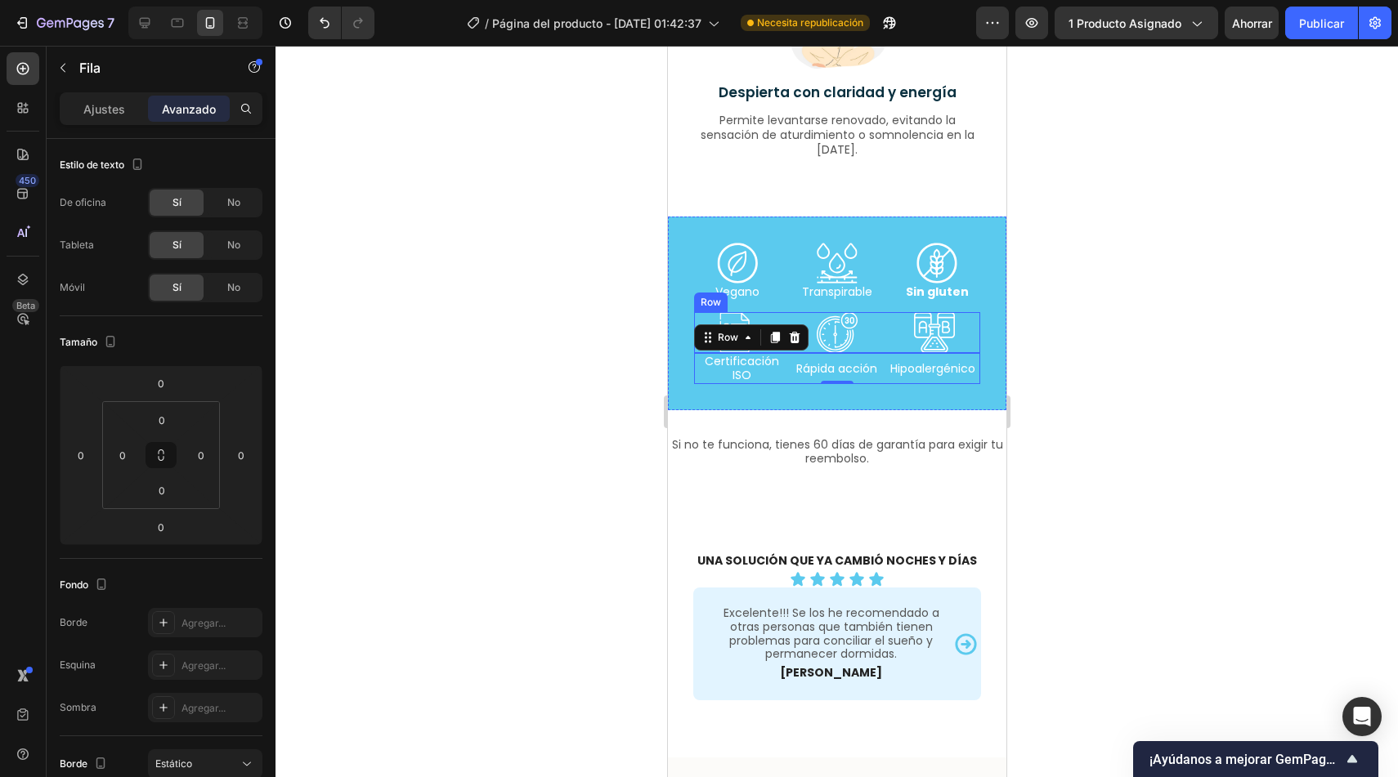
click at [955, 319] on div "Icon Icon Icon Row" at bounding box center [836, 332] width 286 height 41
click at [789, 359] on div "Rápida acción Text Block" at bounding box center [837, 368] width 96 height 31
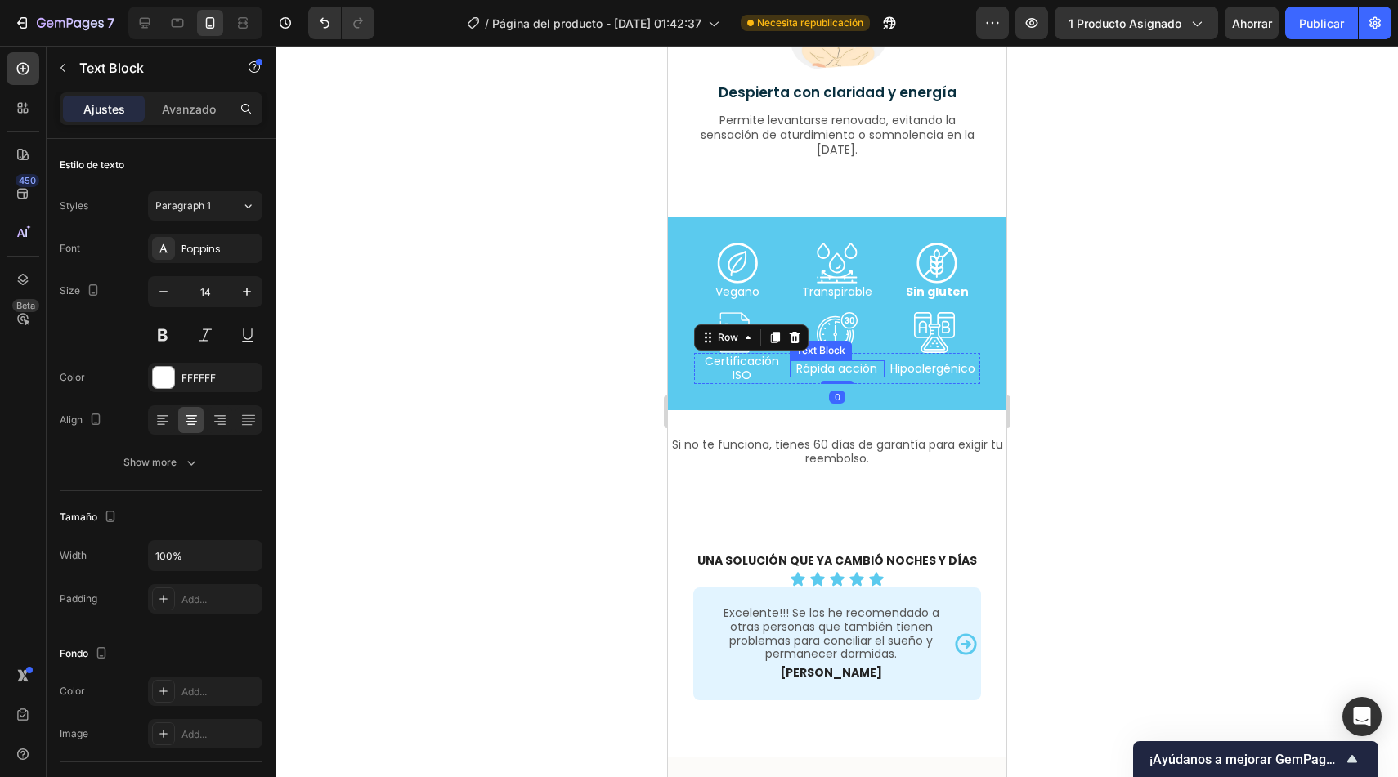
click at [832, 370] on p "Rápida acción" at bounding box center [837, 369] width 92 height 14
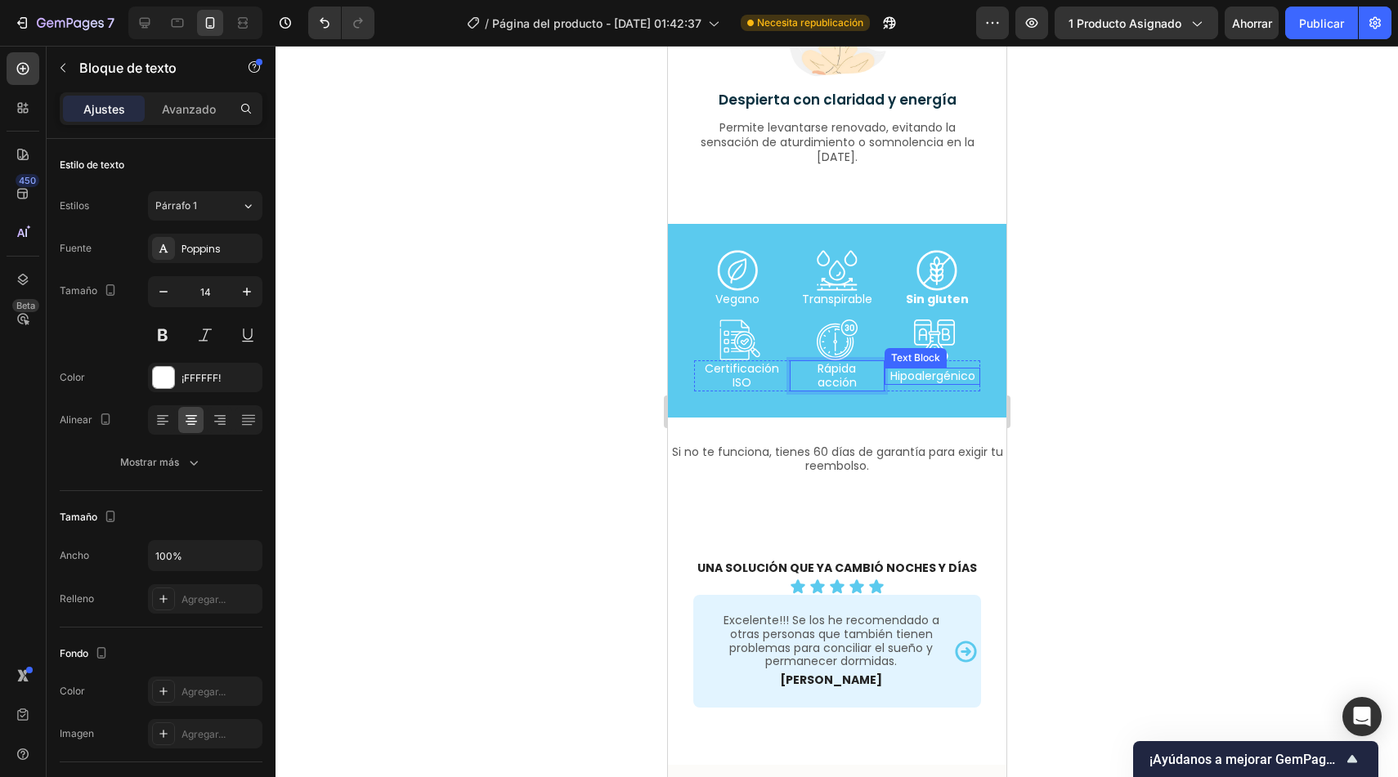
click at [929, 372] on p "Hipoalergénico" at bounding box center [931, 377] width 92 height 14
click at [951, 378] on p "Hipoalergénico" at bounding box center [931, 377] width 92 height 14
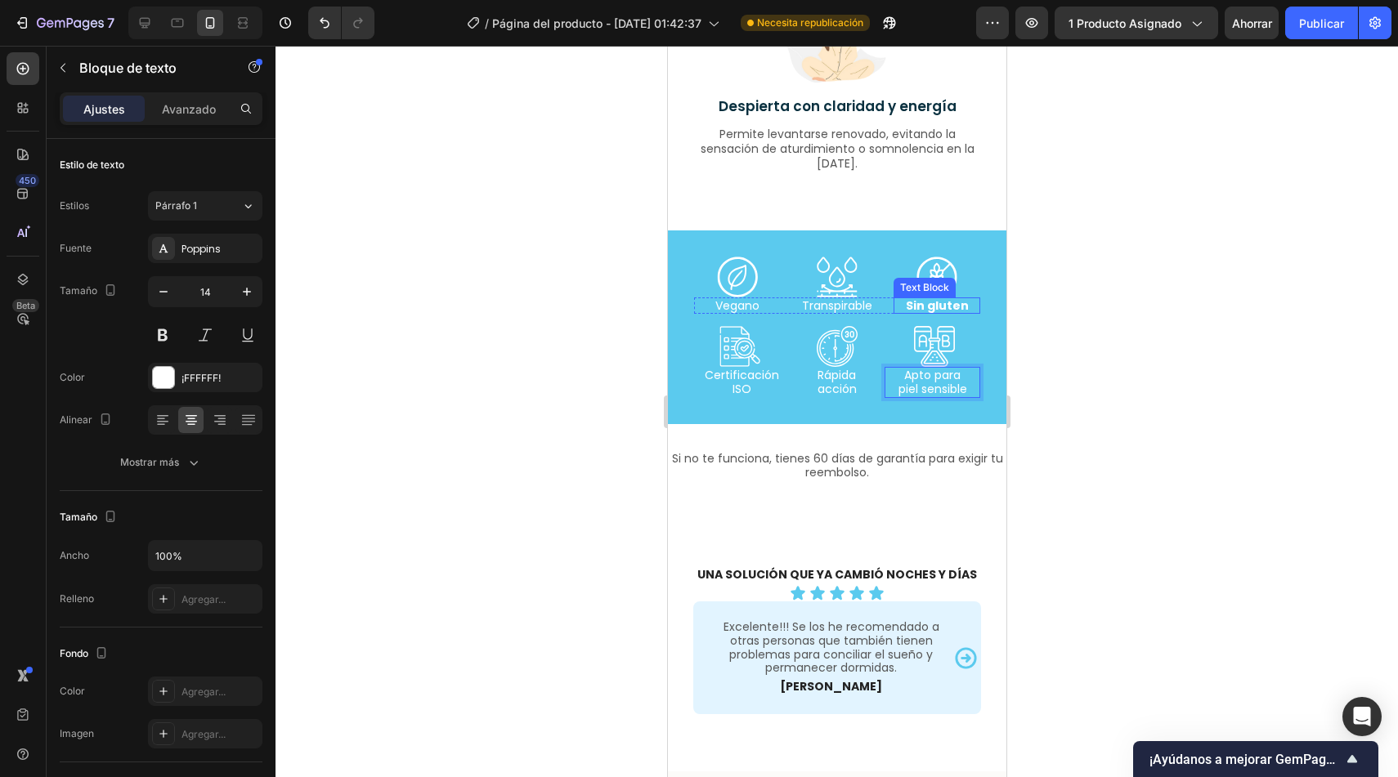
click at [947, 307] on p "Sin gluten" at bounding box center [935, 306] width 83 height 14
click at [169, 326] on button at bounding box center [162, 334] width 29 height 29
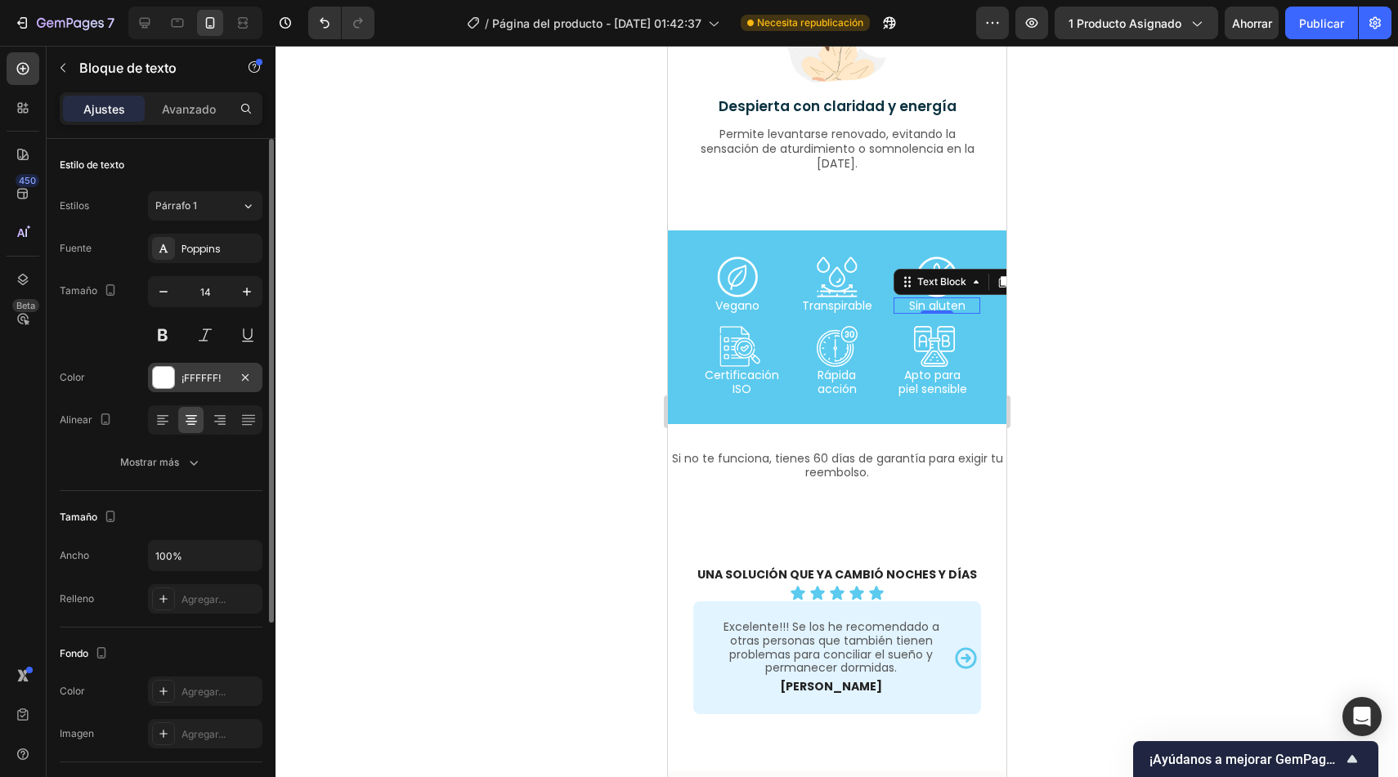
click at [203, 383] on font "¡FFFFFF!" at bounding box center [200, 378] width 39 height 12
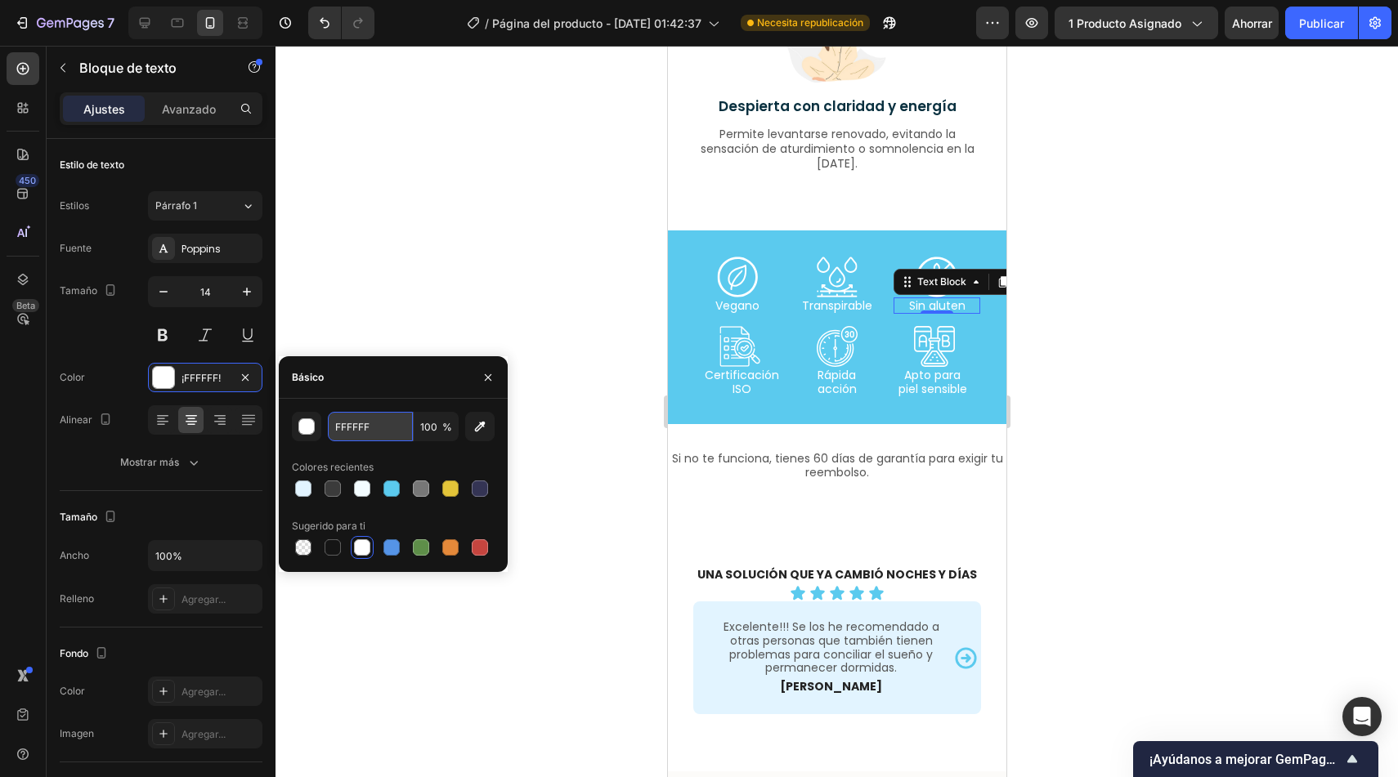
click at [387, 426] on input "FFFFFF" at bounding box center [370, 426] width 85 height 29
click at [366, 546] on div at bounding box center [362, 548] width 16 height 16
click at [512, 278] on div at bounding box center [836, 412] width 1122 height 732
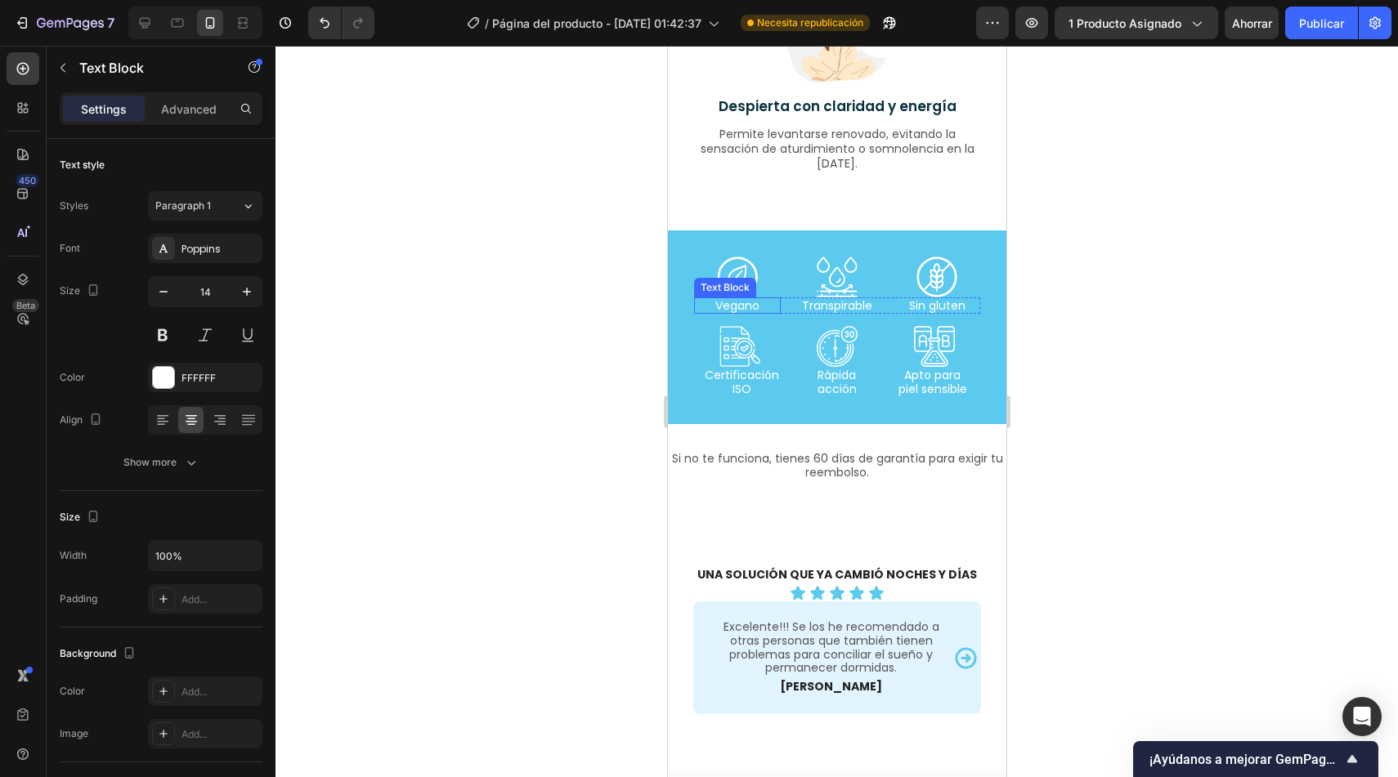
click at [744, 305] on p "Vegano" at bounding box center [736, 306] width 83 height 14
click at [823, 303] on p "Transpirable" at bounding box center [836, 306] width 83 height 14
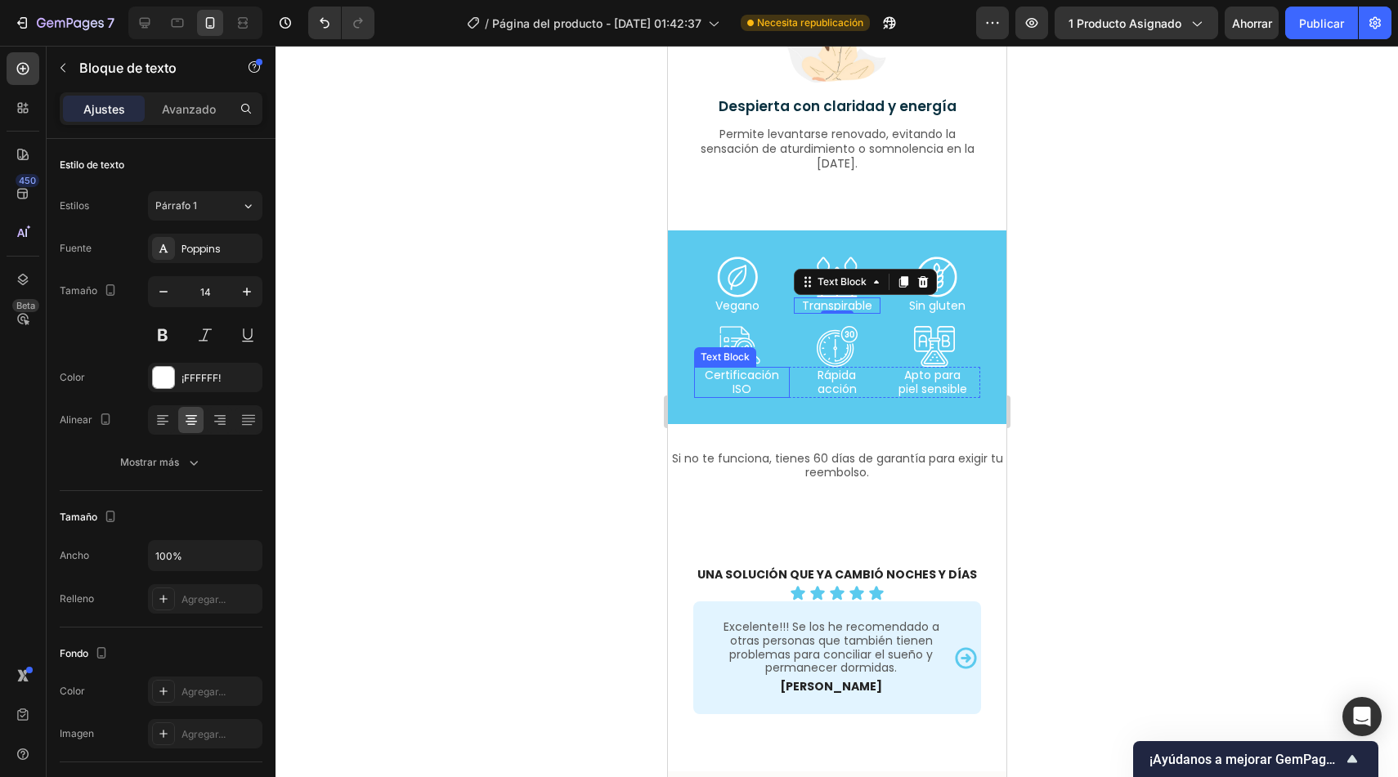
click at [777, 392] on p "Certificación ISO" at bounding box center [741, 383] width 92 height 28
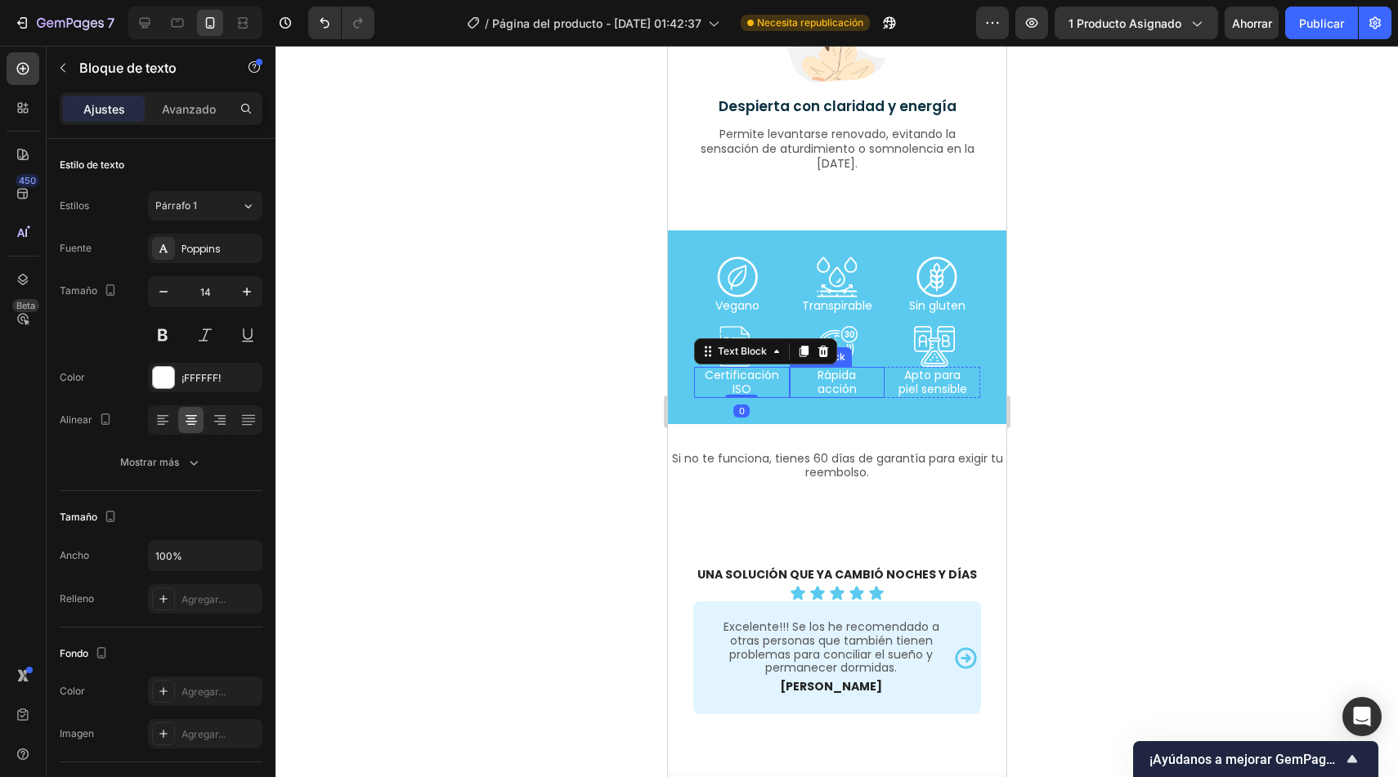
click at [791, 395] on p "acción" at bounding box center [837, 390] width 92 height 14
click at [782, 396] on p "Certificación ISO" at bounding box center [741, 383] width 92 height 28
click at [884, 397] on div "Apto para piel sensible" at bounding box center [932, 382] width 96 height 31
click at [771, 397] on div "Certificación ISO" at bounding box center [741, 382] width 96 height 31
click at [747, 356] on div "Text Block" at bounding box center [742, 351] width 56 height 15
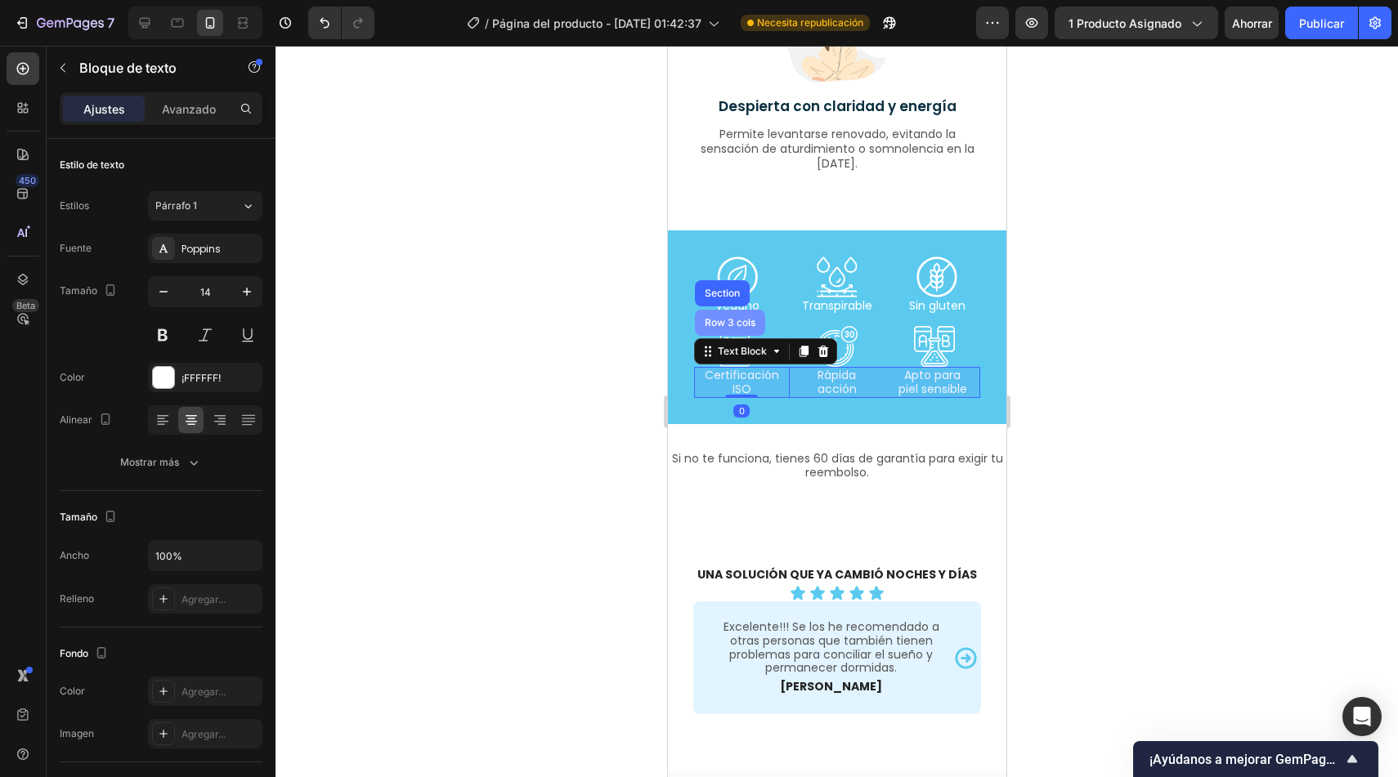
click at [728, 326] on div "Row 3 cols" at bounding box center [729, 323] width 57 height 10
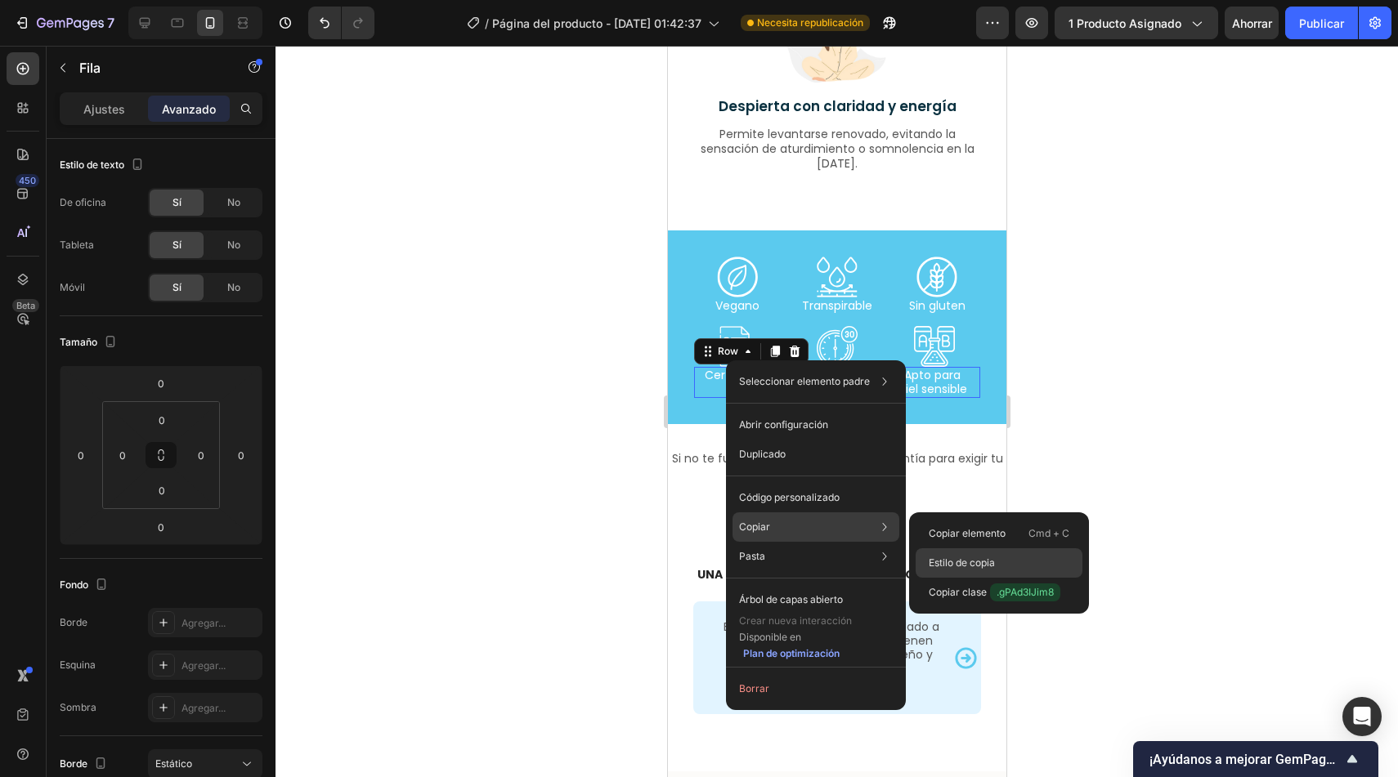
click at [965, 559] on font "Estilo de copia" at bounding box center [962, 563] width 66 height 12
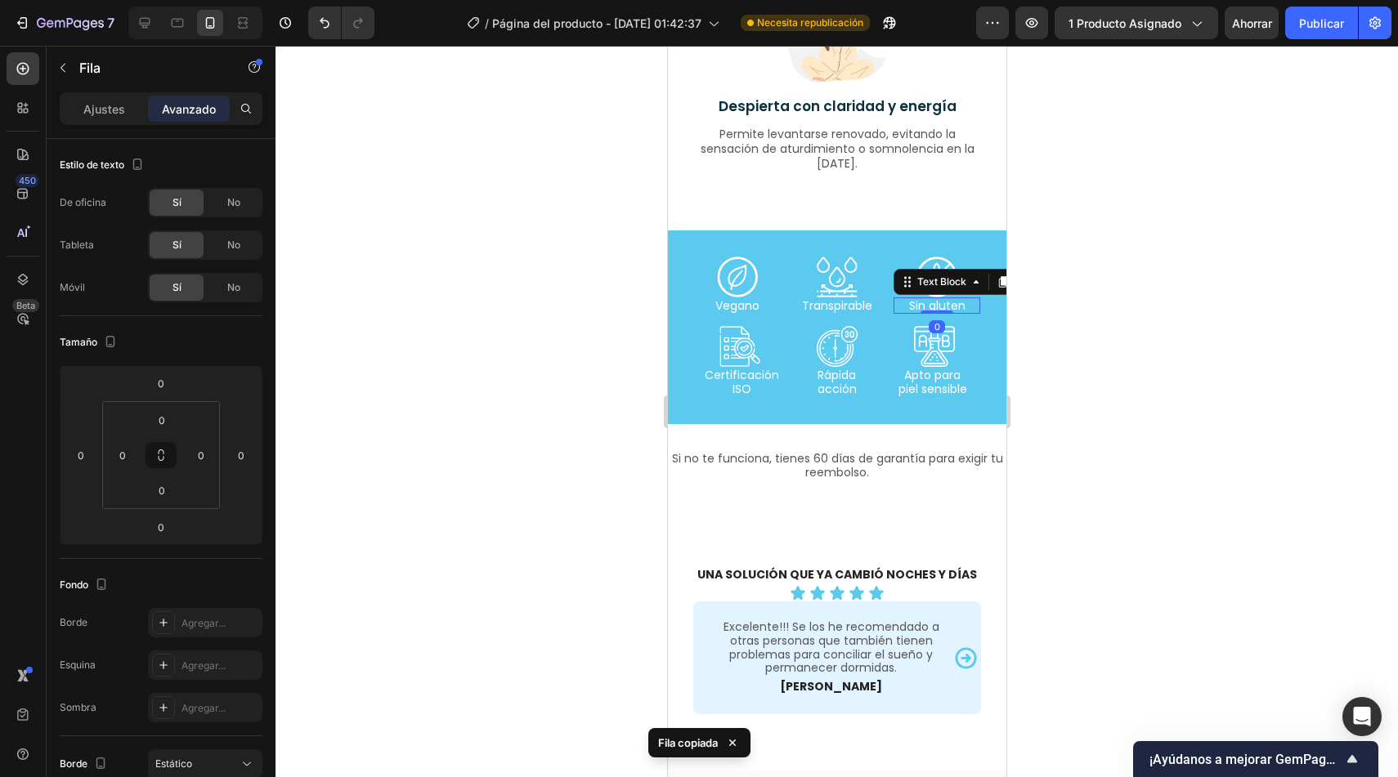
click at [961, 307] on p "Sin gluten" at bounding box center [935, 306] width 83 height 14
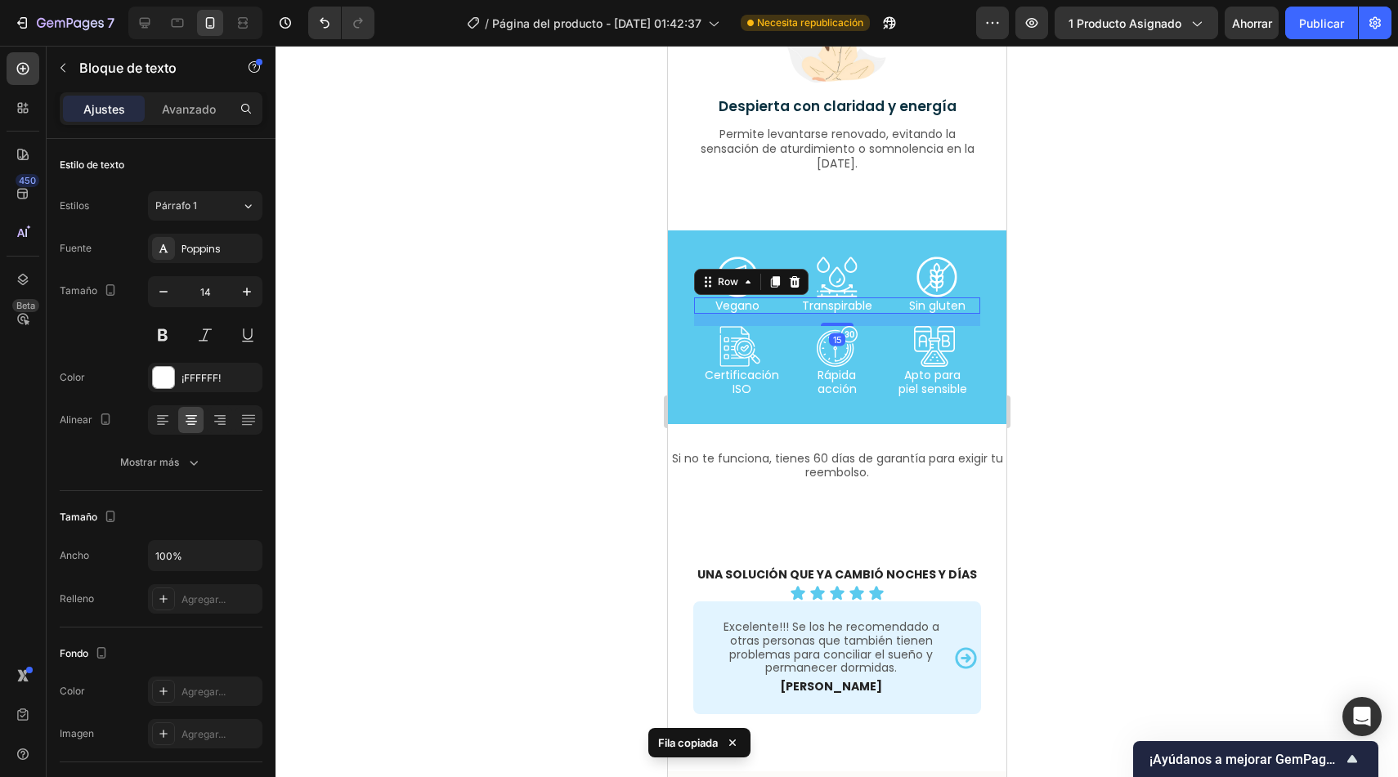
click at [876, 310] on div "Vegano Text Block Transpirable Text Block Sin gluten Text Block Row 15" at bounding box center [836, 306] width 286 height 17
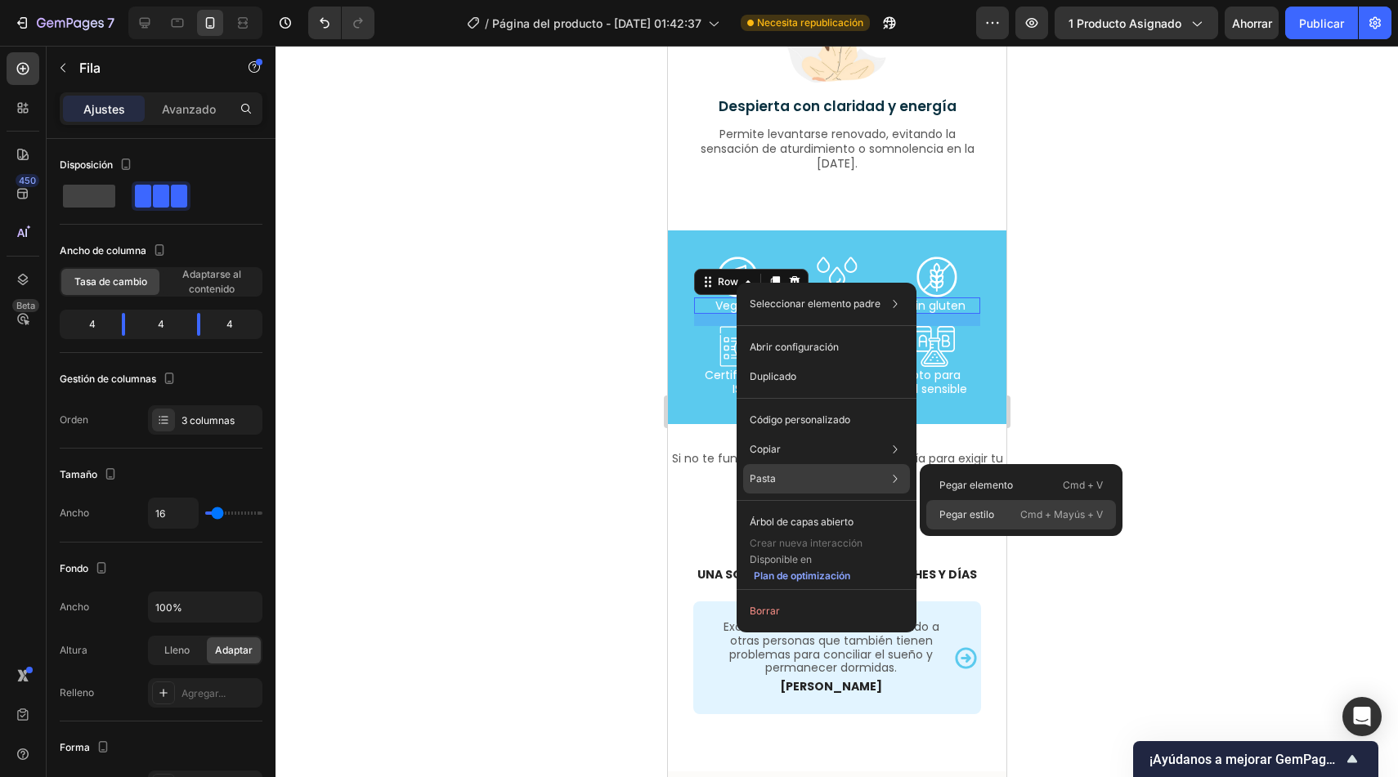
click at [979, 510] on font "Pegar estilo" at bounding box center [966, 514] width 55 height 12
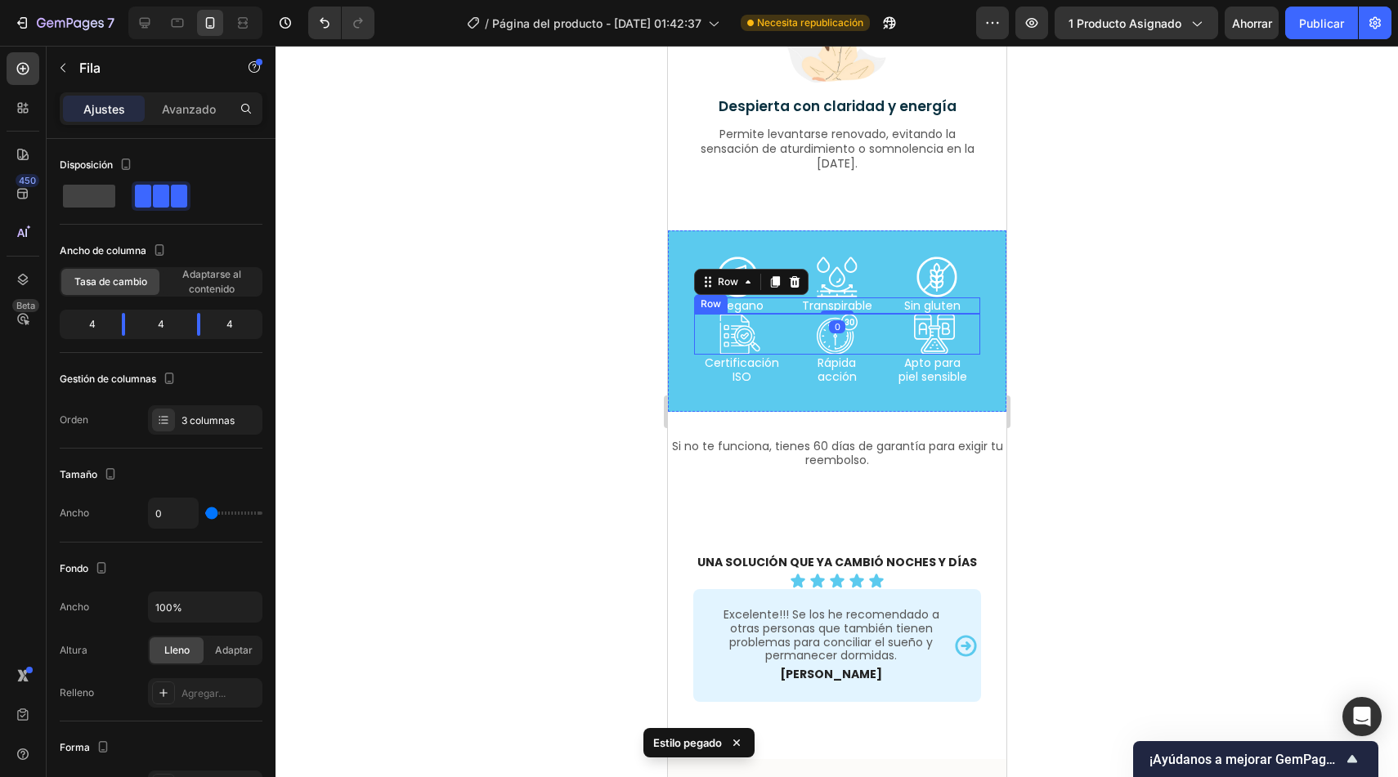
click at [875, 333] on div "Icon Icon Icon Row" at bounding box center [836, 334] width 286 height 41
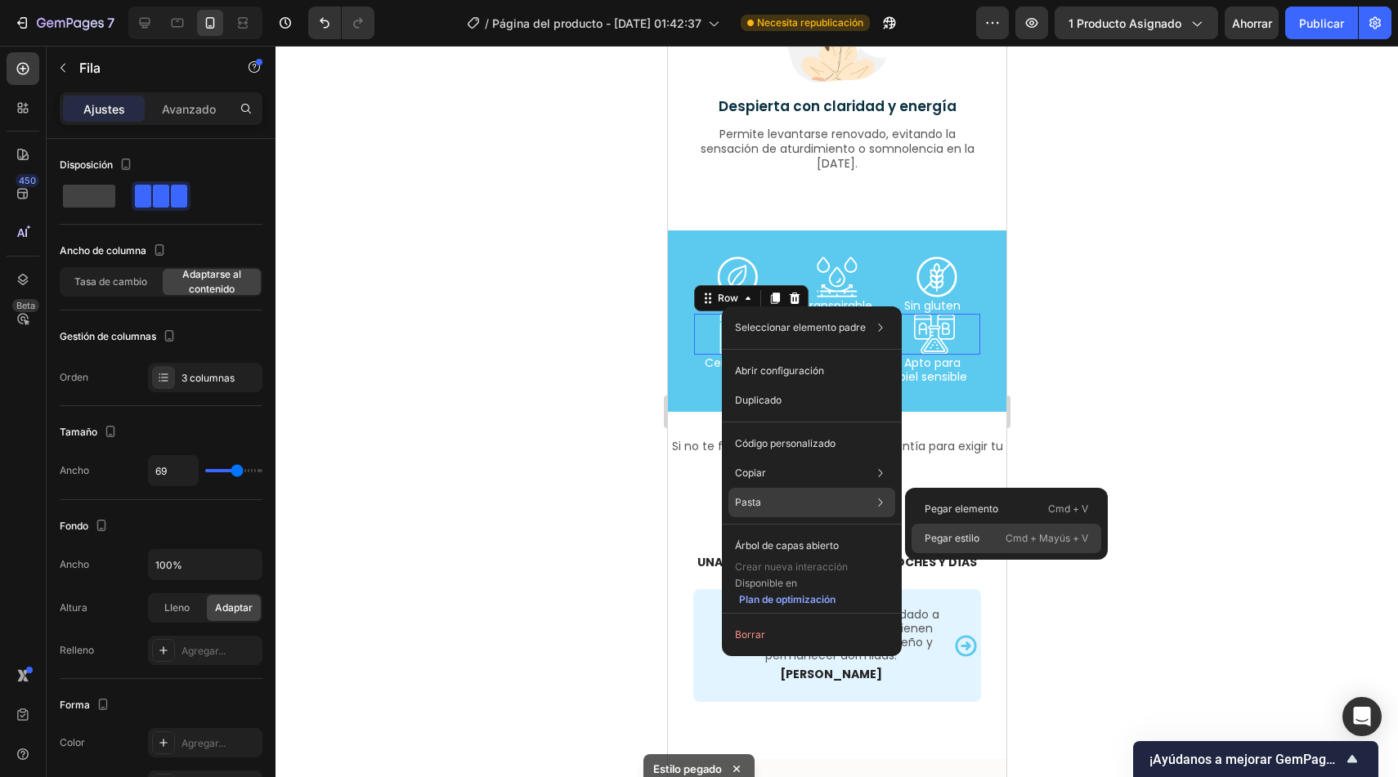
click at [948, 535] on font "Pegar estilo" at bounding box center [952, 538] width 55 height 12
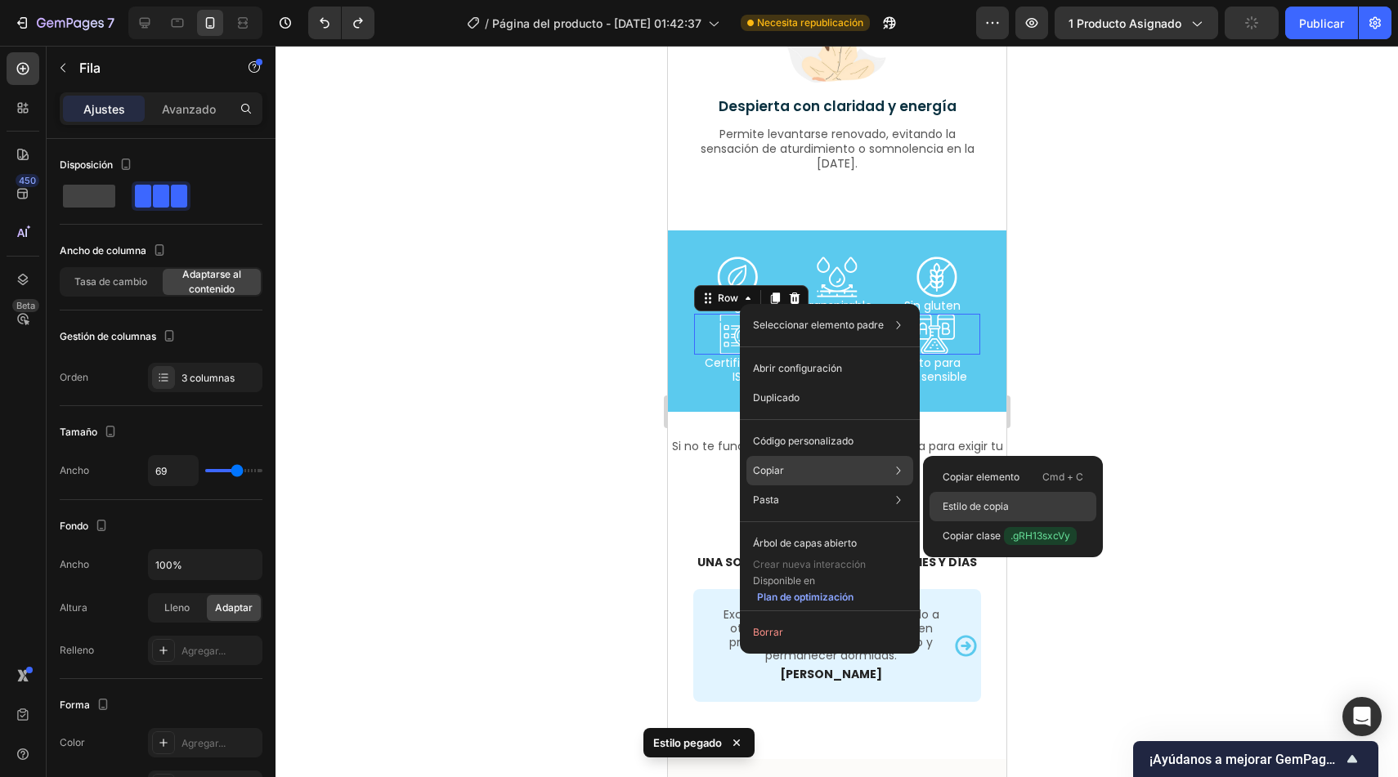
click at [949, 501] on font "Estilo de copia" at bounding box center [976, 506] width 66 height 12
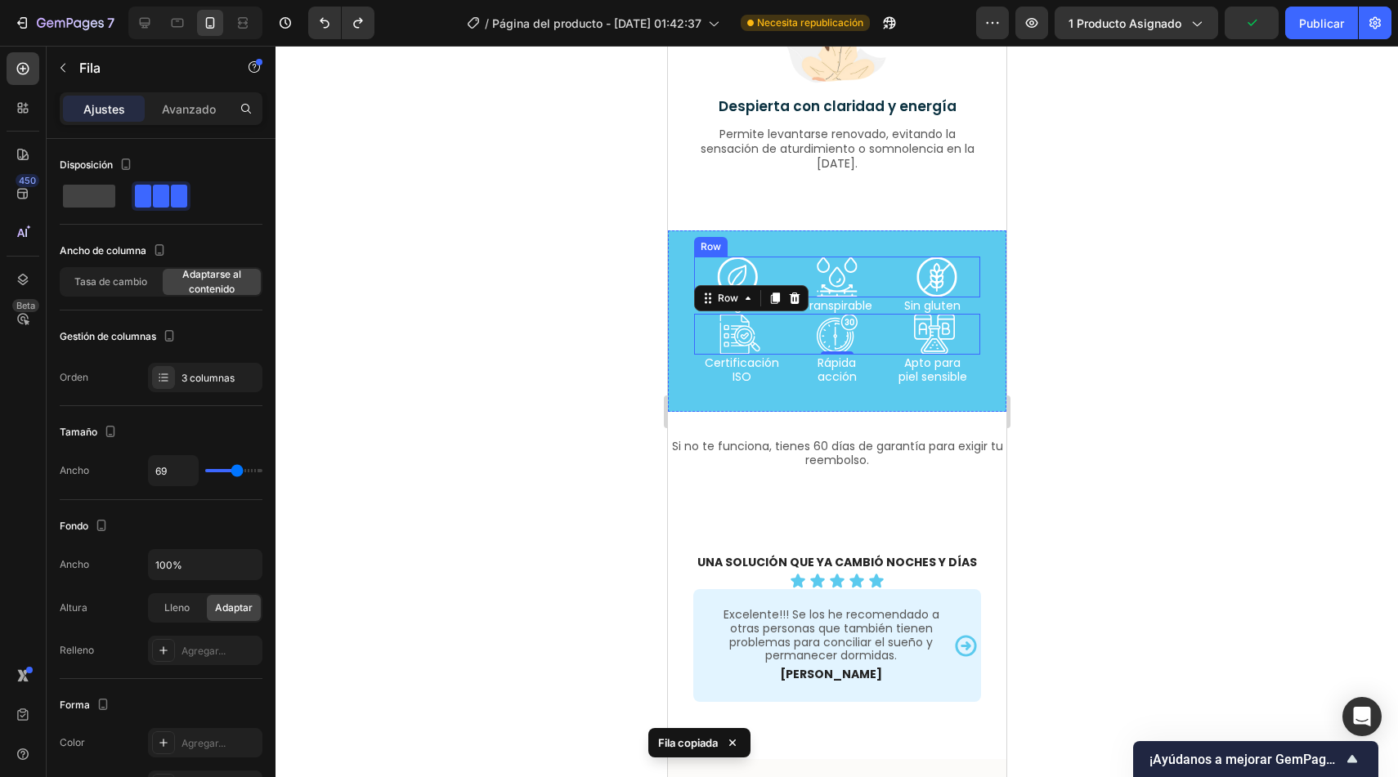
click at [880, 272] on div "Icon Icon Icon Row" at bounding box center [836, 277] width 286 height 41
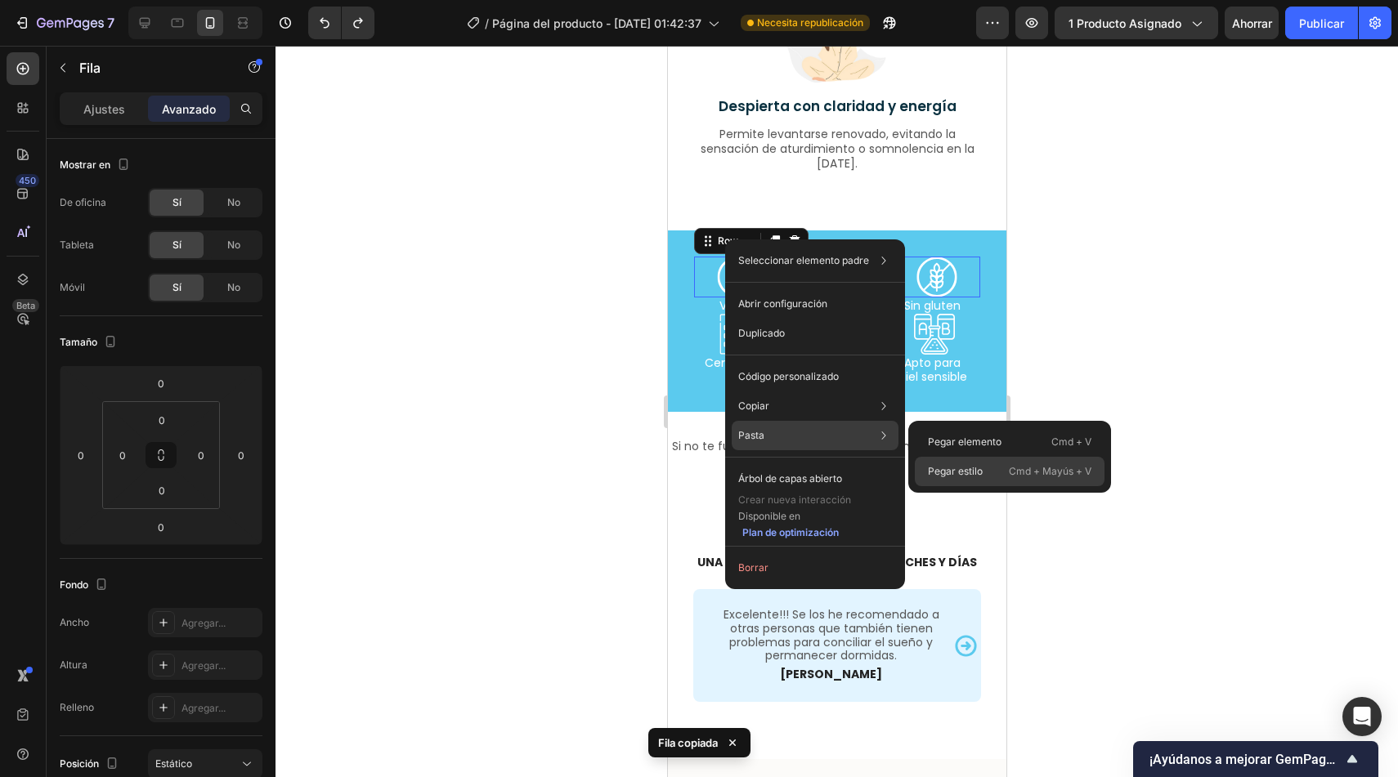
click at [957, 472] on font "Pegar estilo" at bounding box center [955, 471] width 55 height 12
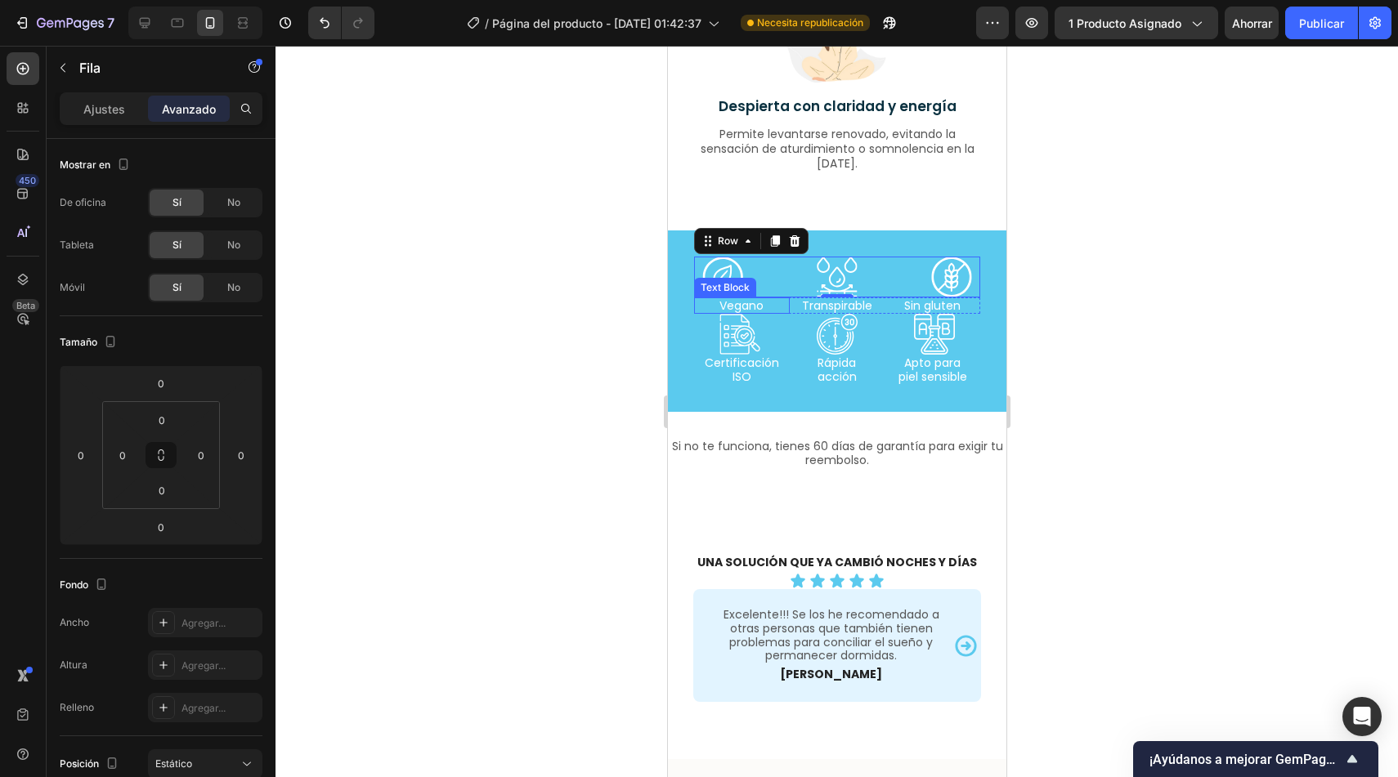
click at [782, 312] on p "Vegano" at bounding box center [741, 306] width 92 height 14
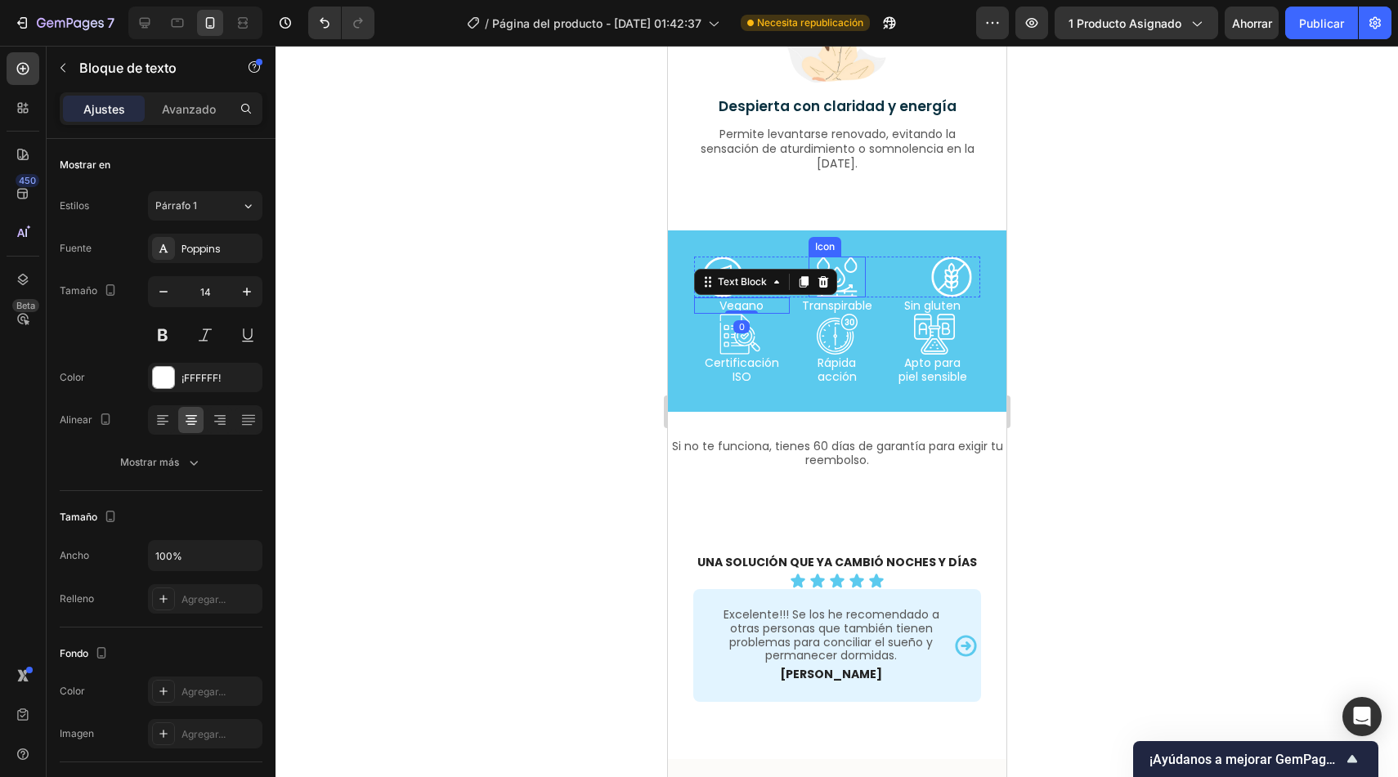
click at [837, 262] on icon at bounding box center [836, 277] width 41 height 41
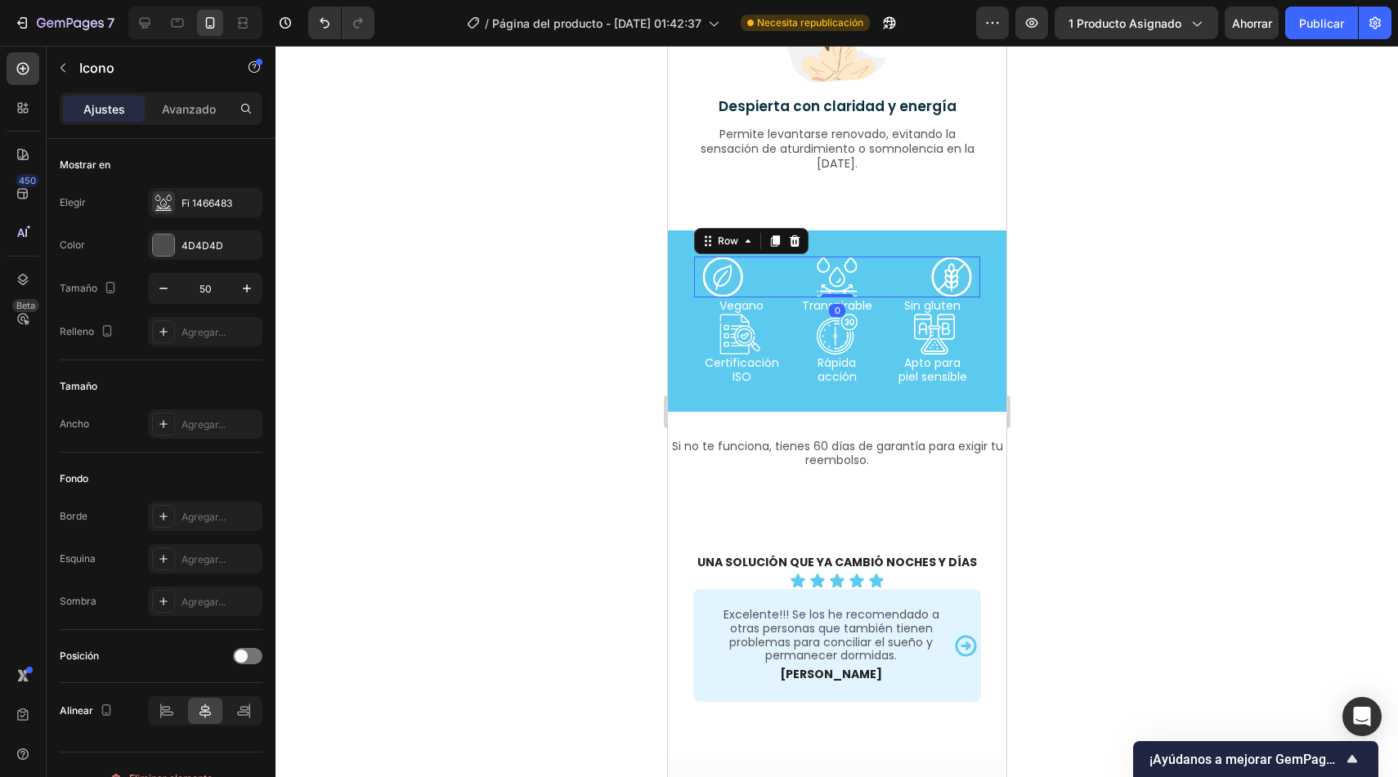
click at [886, 276] on div "Icon Icon Icon Row 0" at bounding box center [836, 277] width 286 height 41
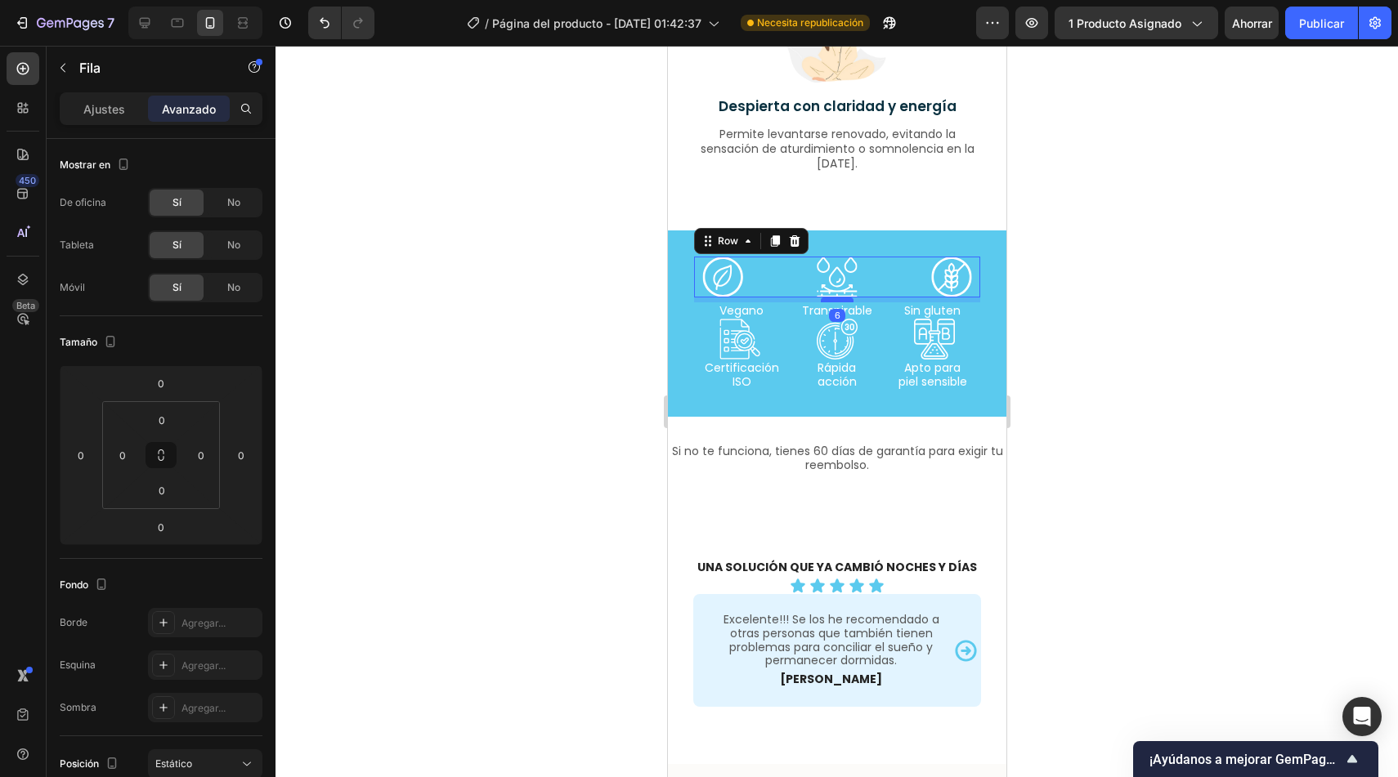
click at [838, 299] on div at bounding box center [836, 300] width 33 height 5
click at [867, 300] on div "6" at bounding box center [836, 300] width 286 height 5
click at [875, 287] on div "Icon Icon Icon Row 6" at bounding box center [836, 277] width 286 height 41
click at [885, 320] on div "Icon Icon Icon Row 0" at bounding box center [836, 339] width 287 height 41
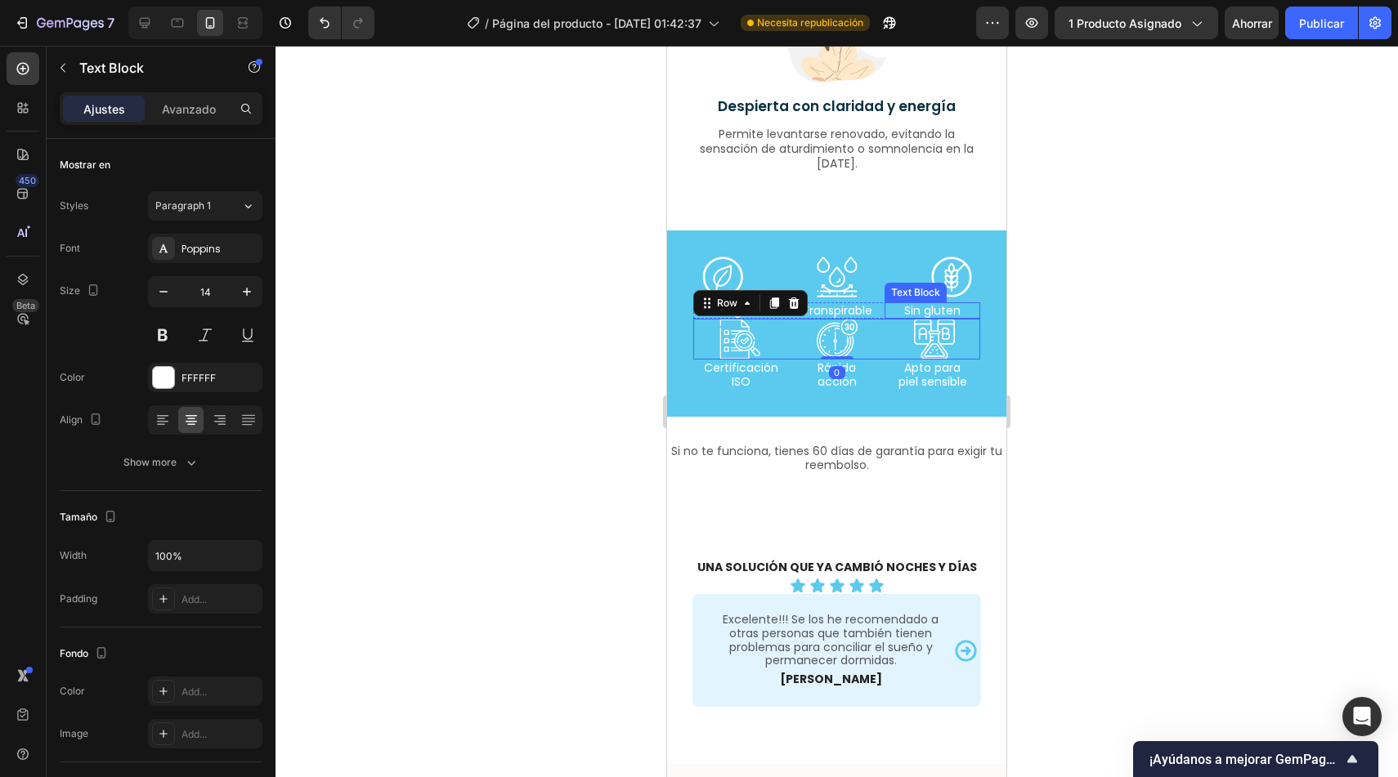
click at [885, 302] on div "Sin gluten" at bounding box center [933, 310] width 96 height 17
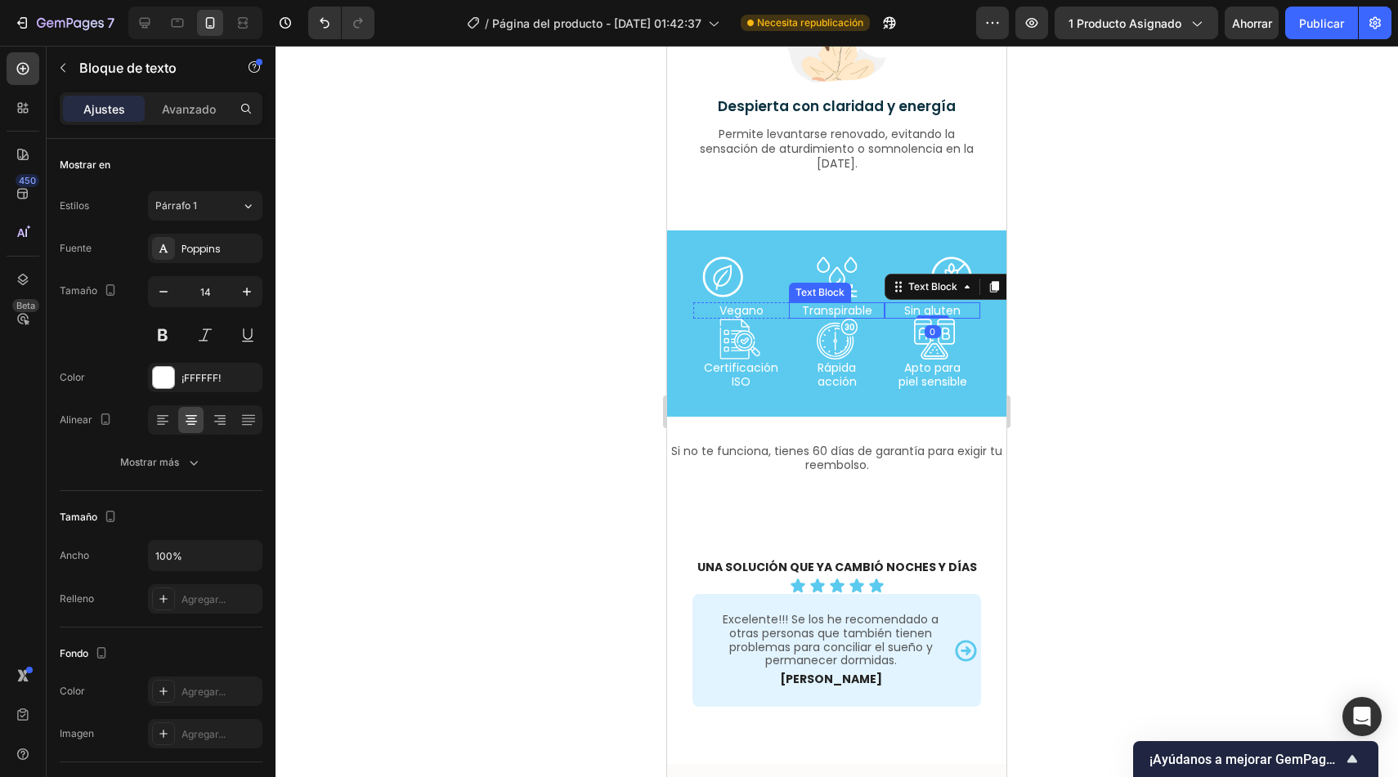
click at [872, 303] on div "Transpirable" at bounding box center [837, 310] width 96 height 17
click at [879, 319] on div "Icon Icon Icon Row" at bounding box center [836, 339] width 287 height 41
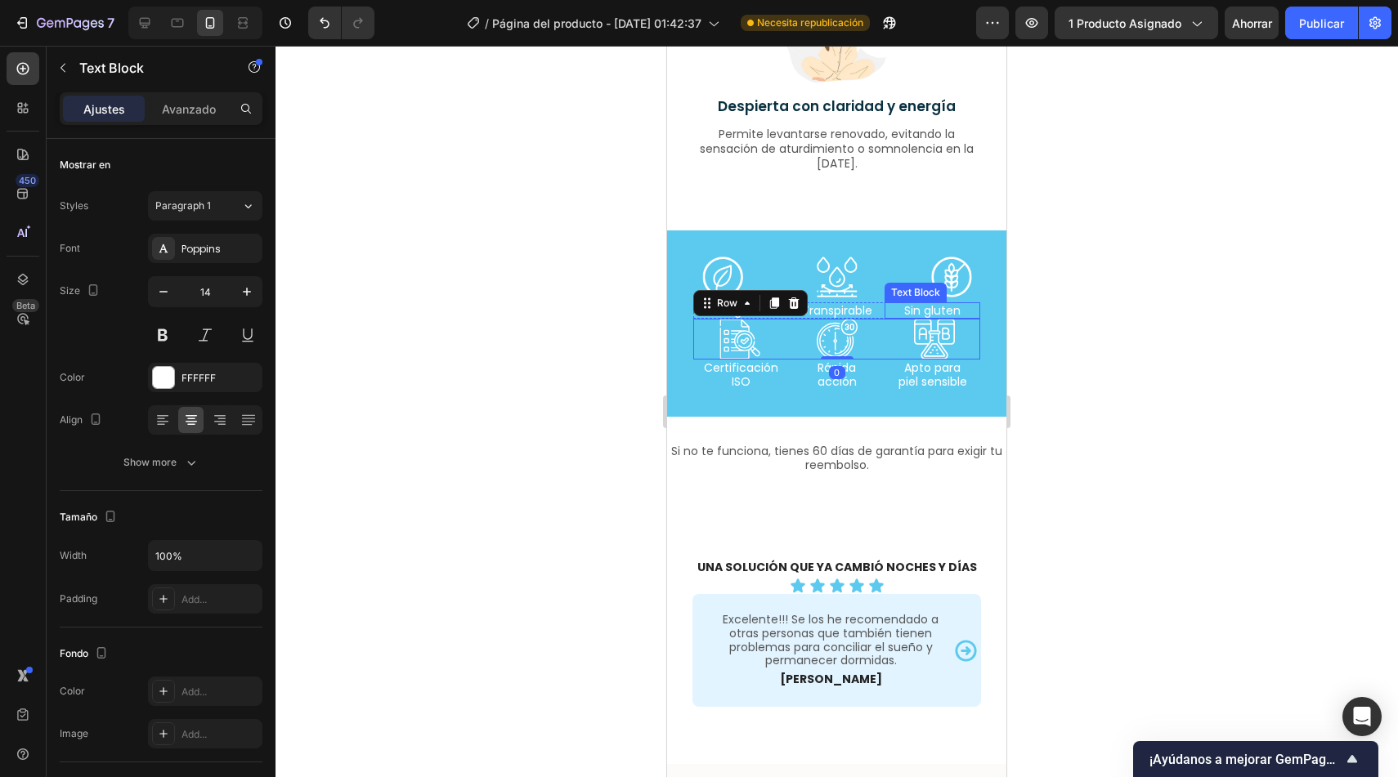
click at [961, 307] on p "Sin gluten" at bounding box center [932, 311] width 92 height 14
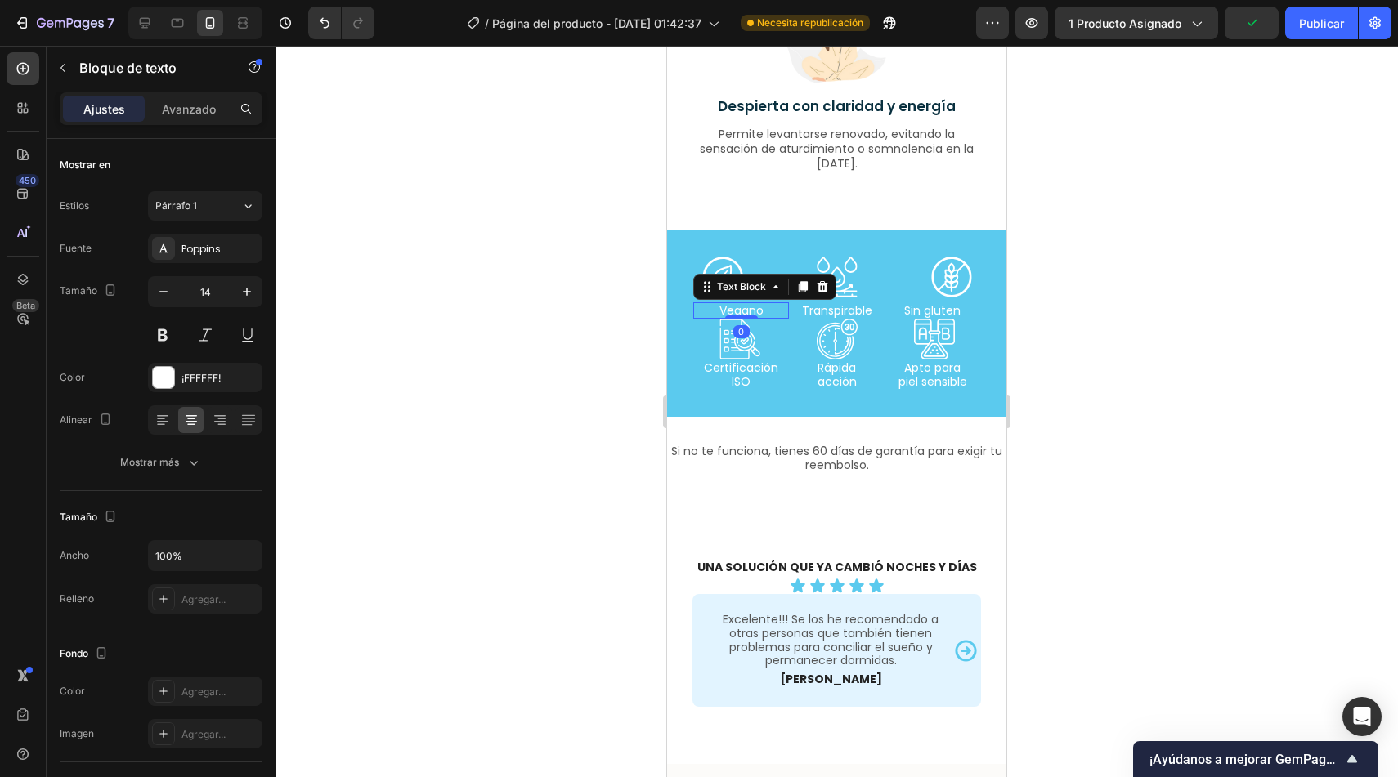
click at [703, 313] on p "Vegano" at bounding box center [741, 311] width 92 height 14
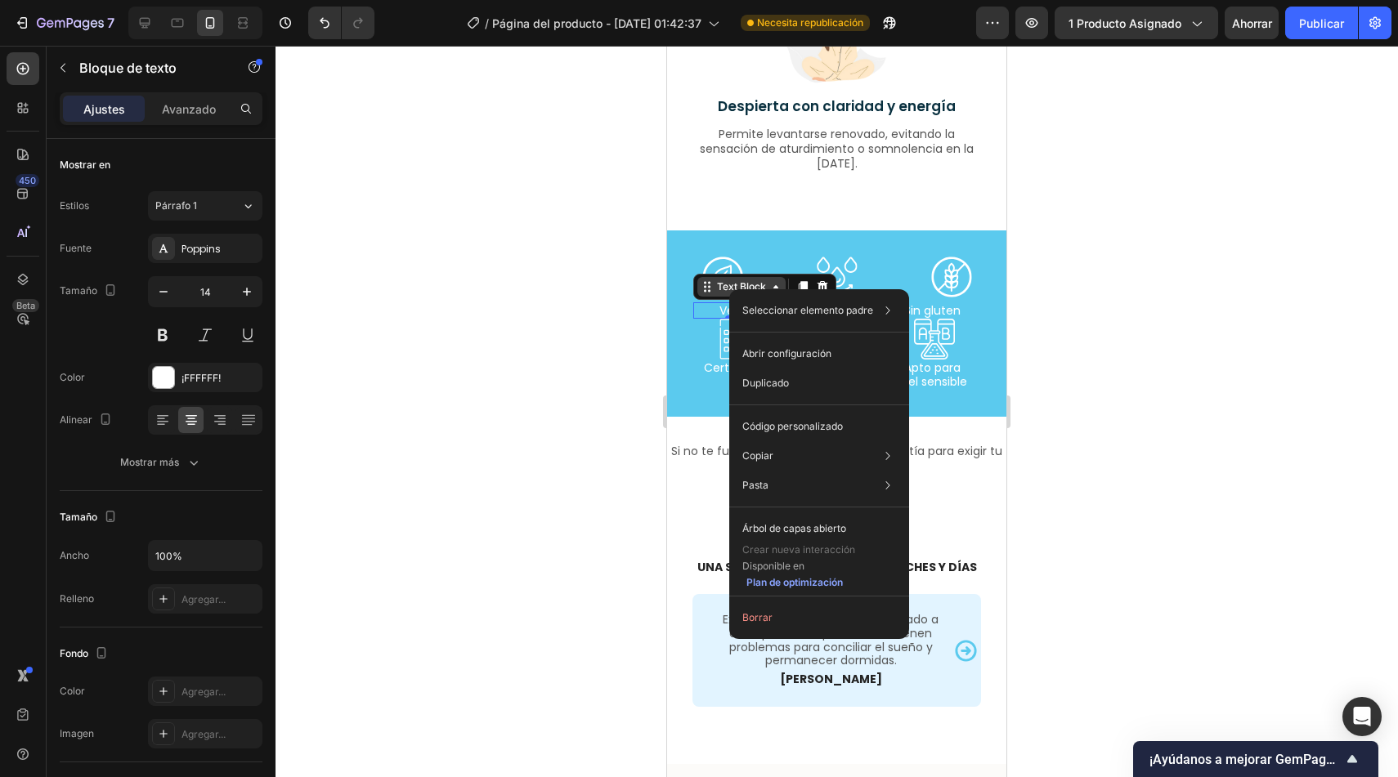
click at [719, 293] on div "Text Block" at bounding box center [742, 287] width 56 height 15
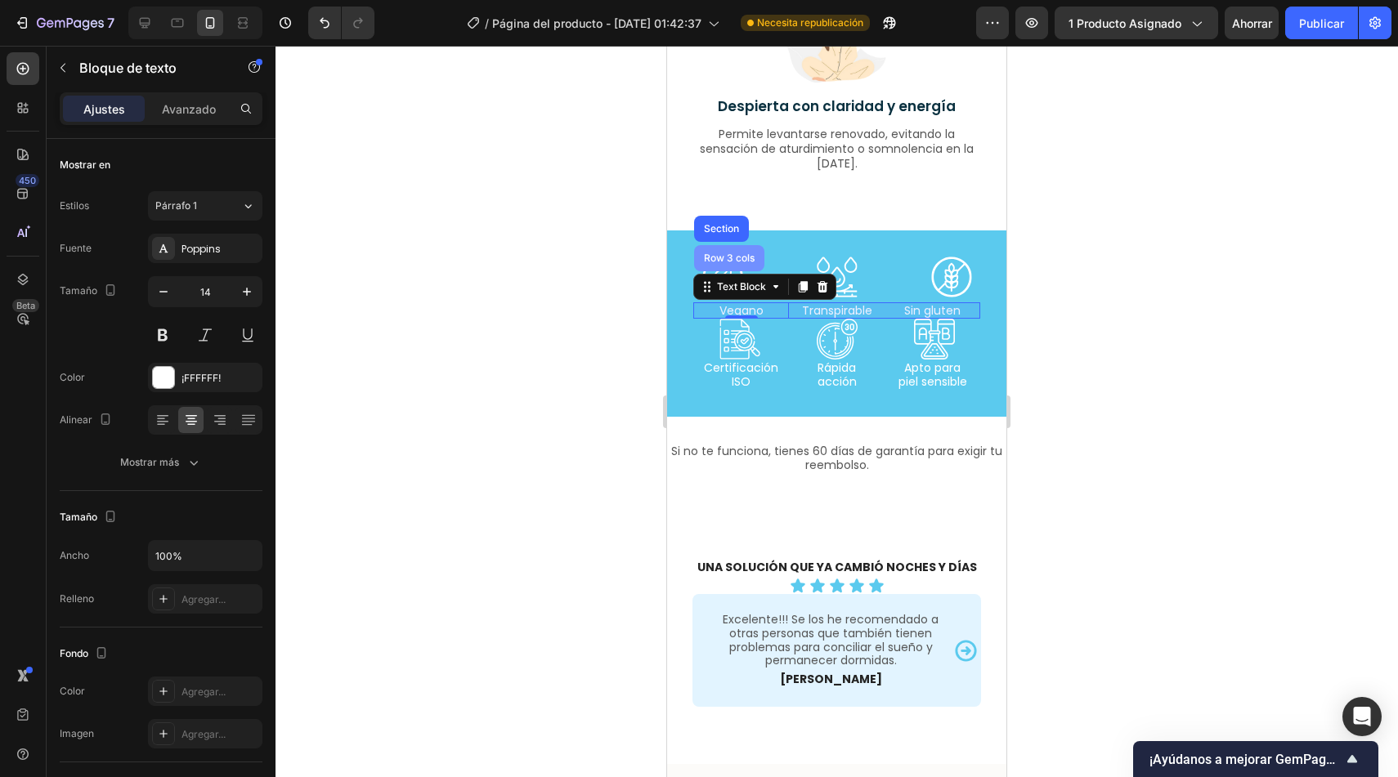
click at [723, 265] on div "Row 3 cols" at bounding box center [729, 258] width 70 height 26
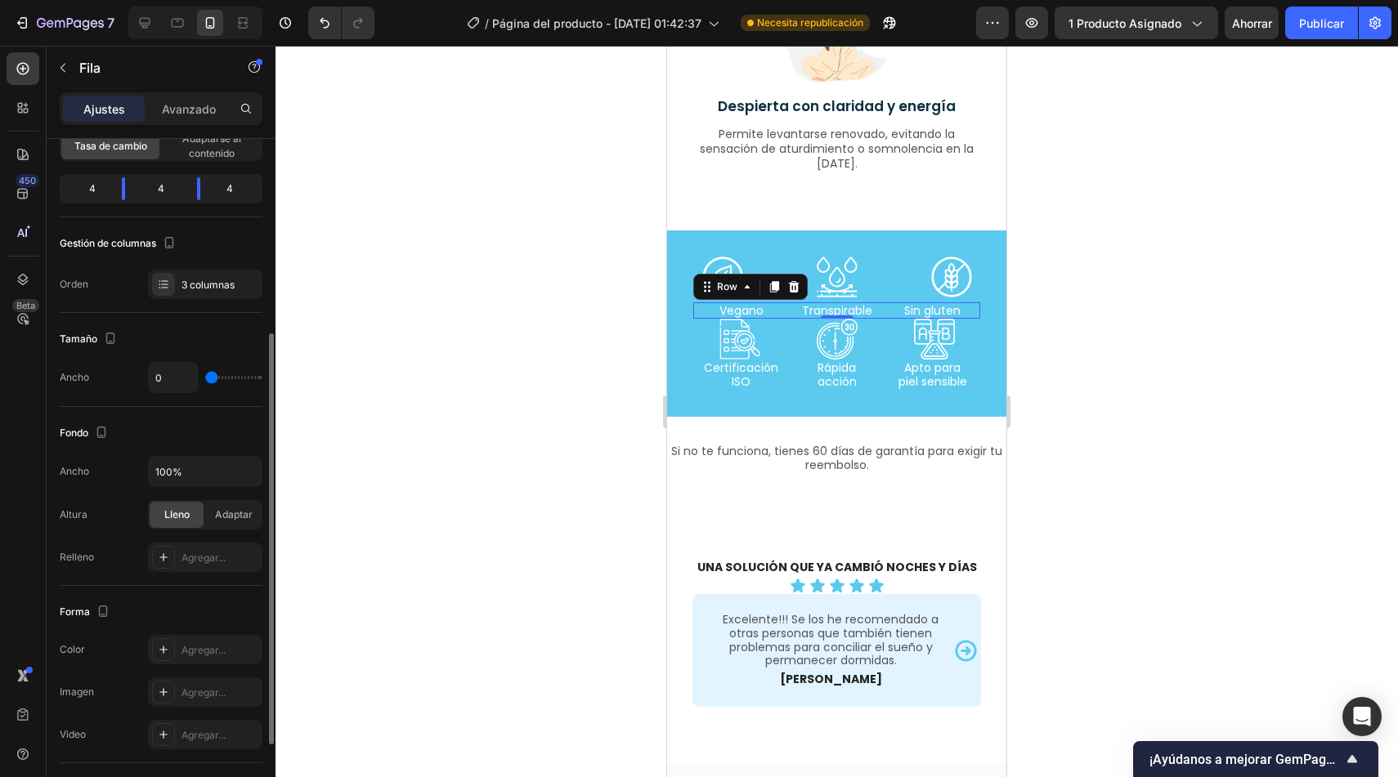
scroll to position [456, 0]
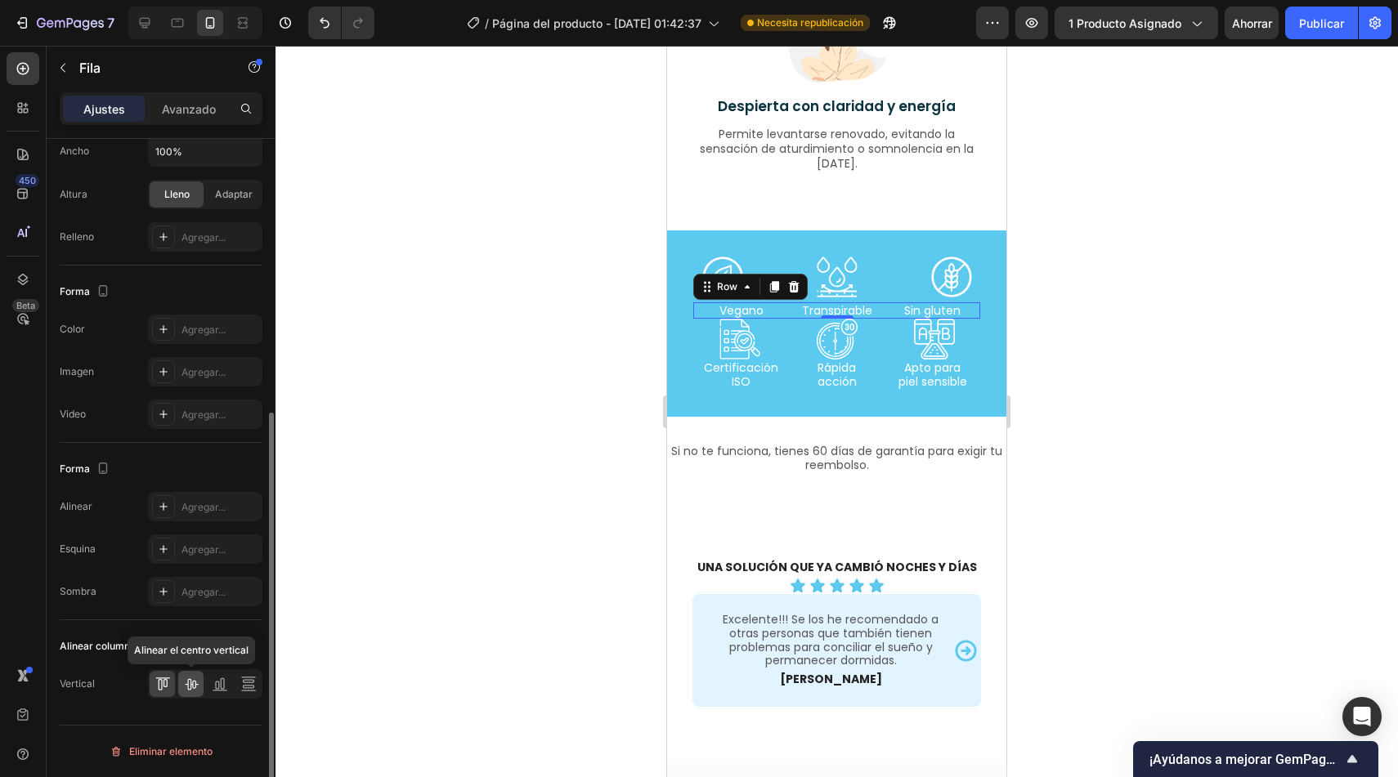
click at [195, 682] on icon at bounding box center [191, 684] width 13 height 11
click at [772, 262] on div "Icon Icon Icon Row" at bounding box center [836, 277] width 287 height 41
click at [191, 683] on icon at bounding box center [191, 684] width 16 height 16
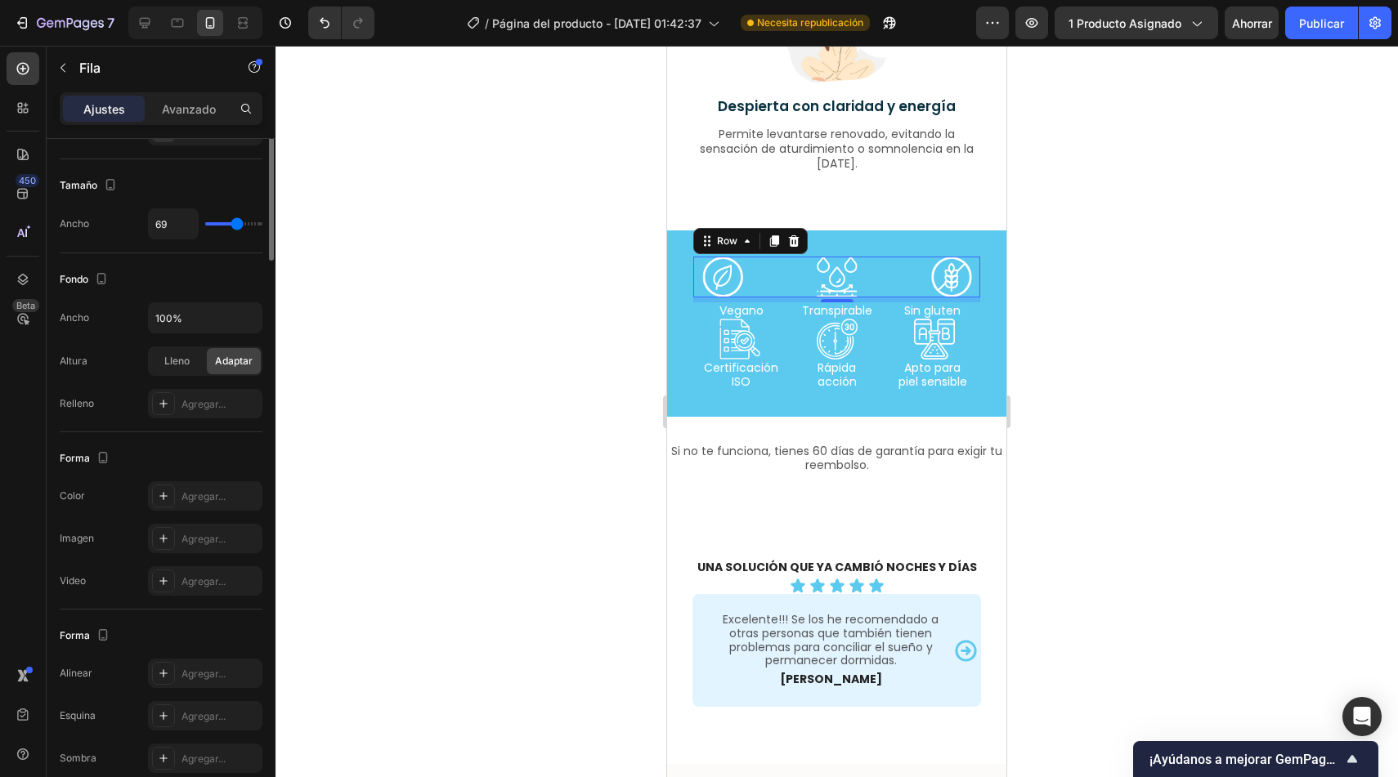
scroll to position [0, 0]
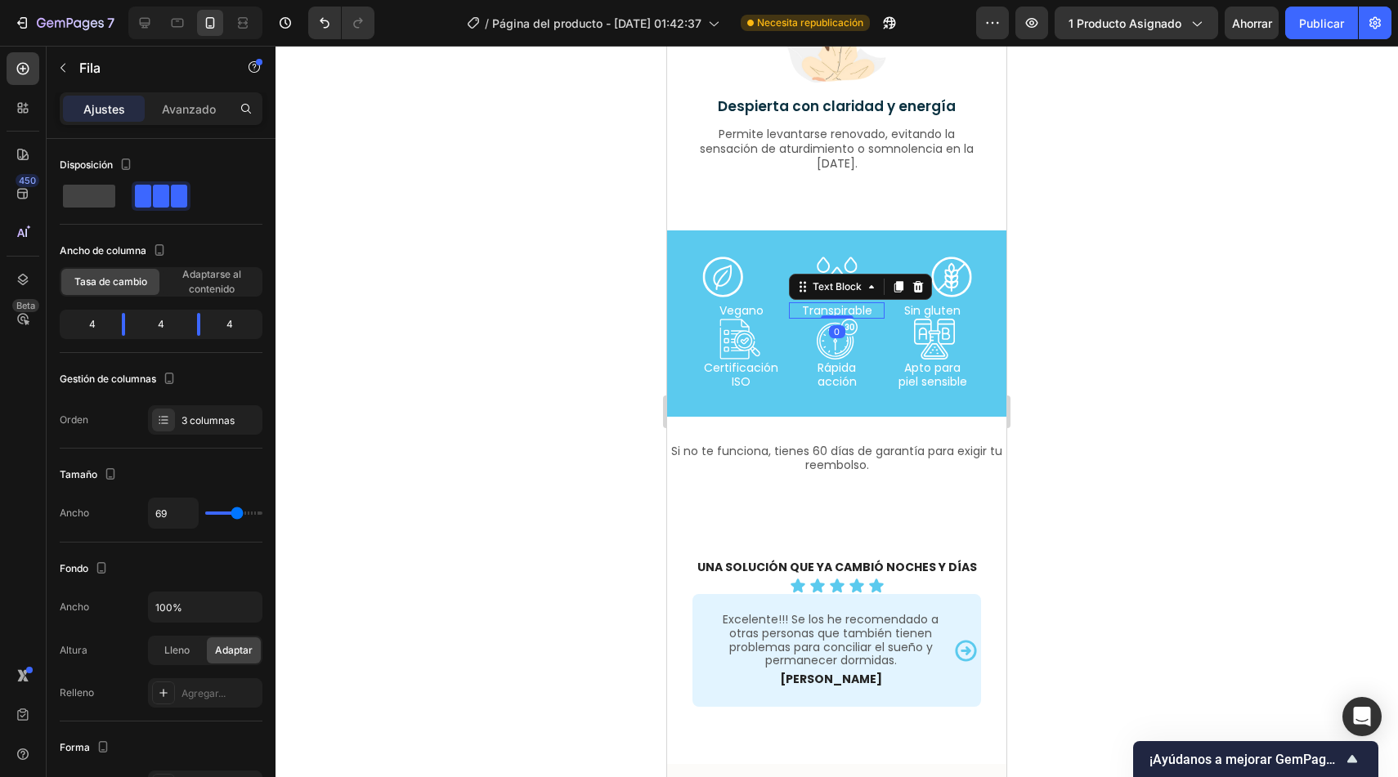
click at [825, 299] on div "Icon Icon Icon Row Vegano Text Block Transpirable Text Block 0 Sin gluten Text …" at bounding box center [836, 324] width 287 height 134
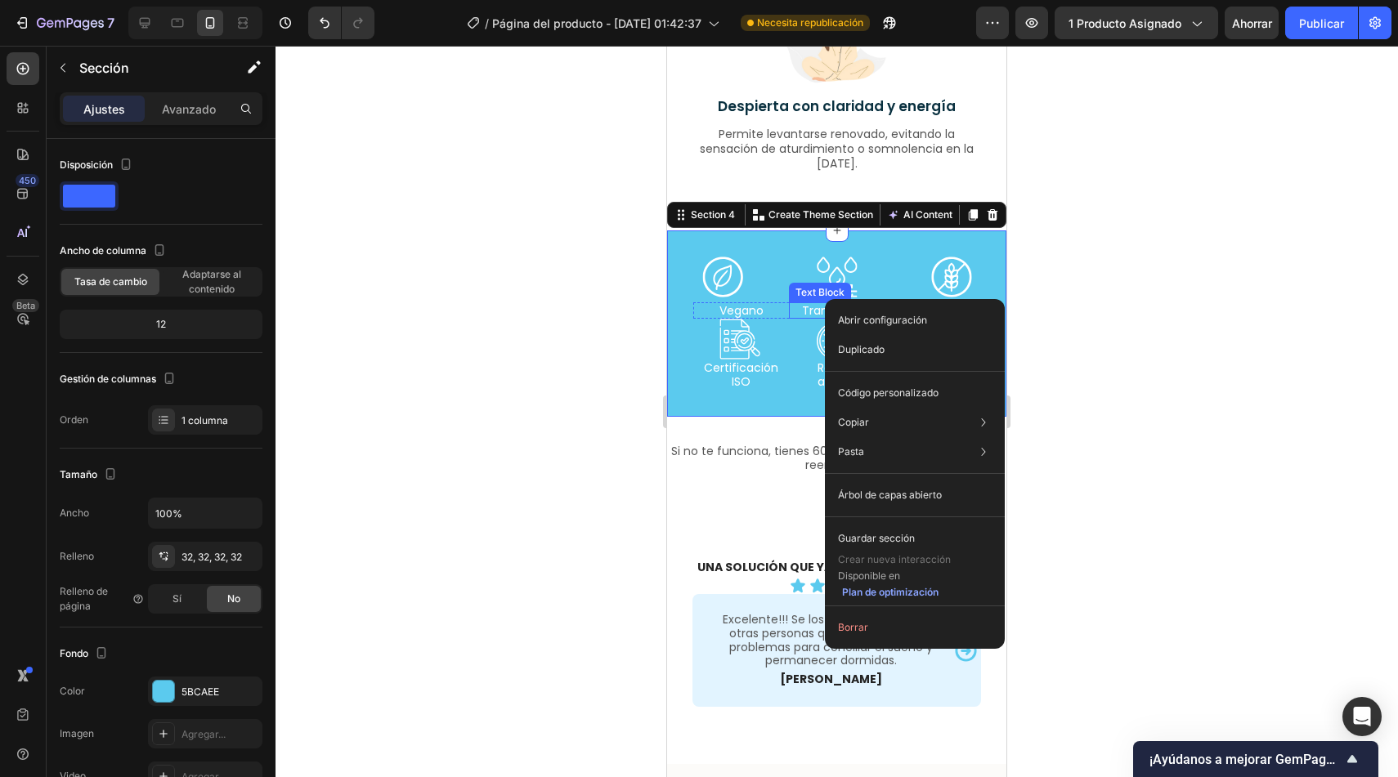
click at [808, 307] on p "Transpirable" at bounding box center [837, 311] width 92 height 14
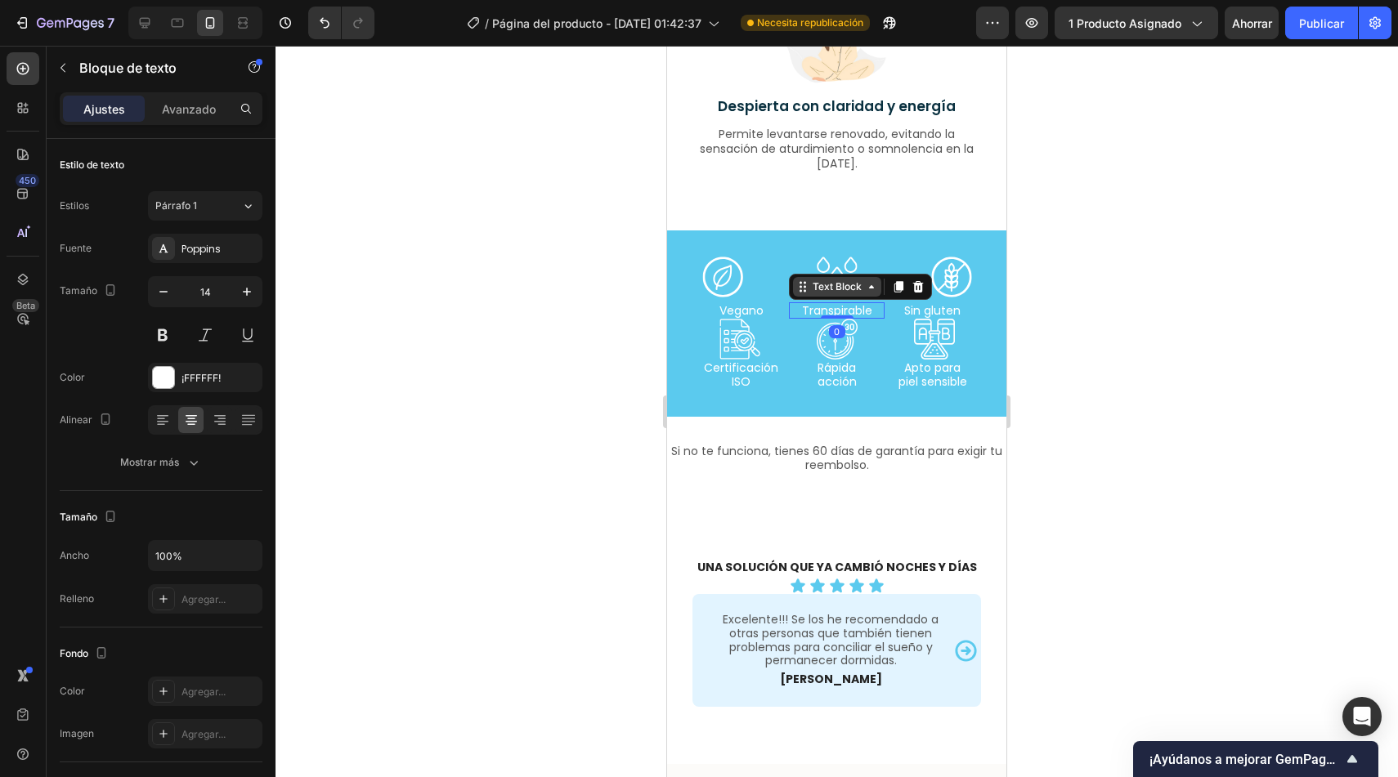
click at [813, 288] on div "Text Block" at bounding box center [837, 287] width 56 height 15
click at [816, 266] on div "Row 3 cols" at bounding box center [825, 258] width 70 height 26
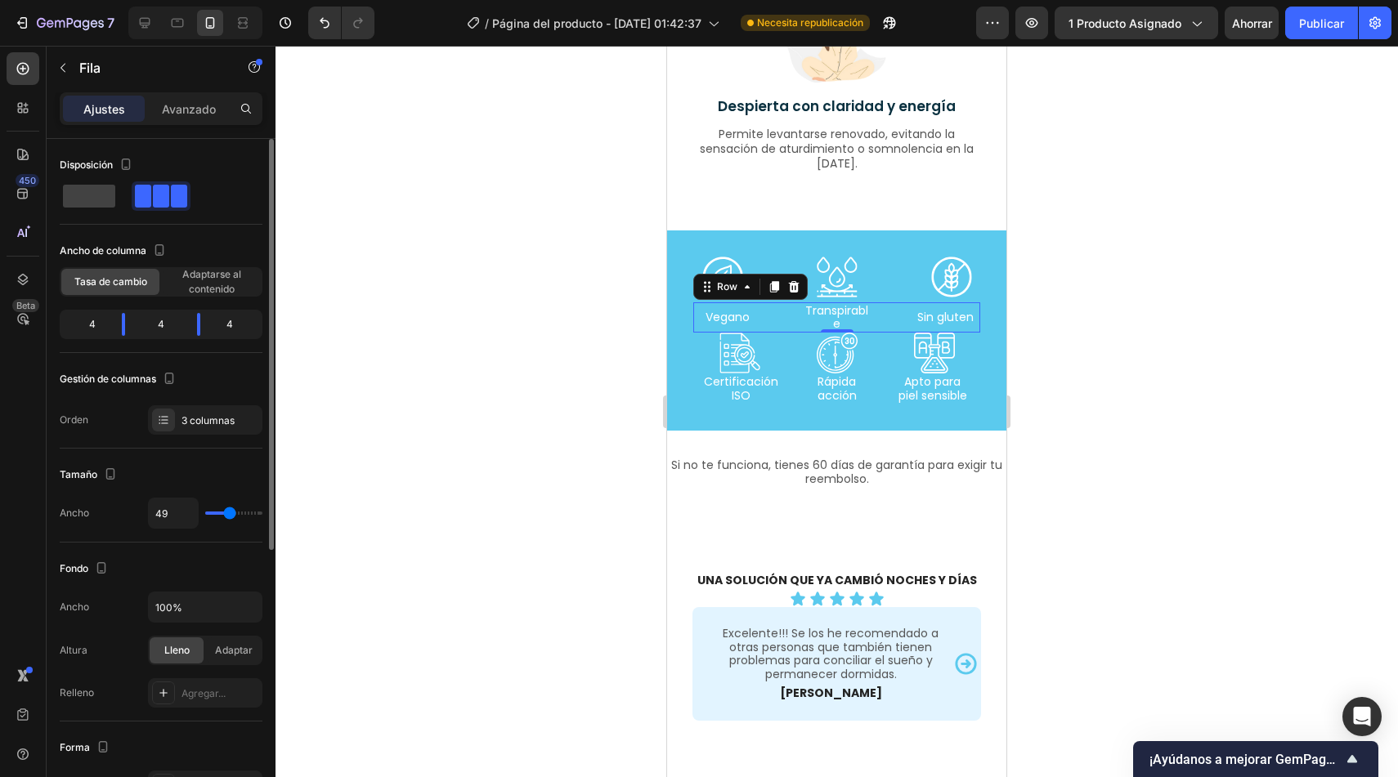
drag, startPoint x: 213, startPoint y: 508, endPoint x: 230, endPoint y: 508, distance: 16.4
click at [230, 512] on input "range" at bounding box center [233, 513] width 57 height 3
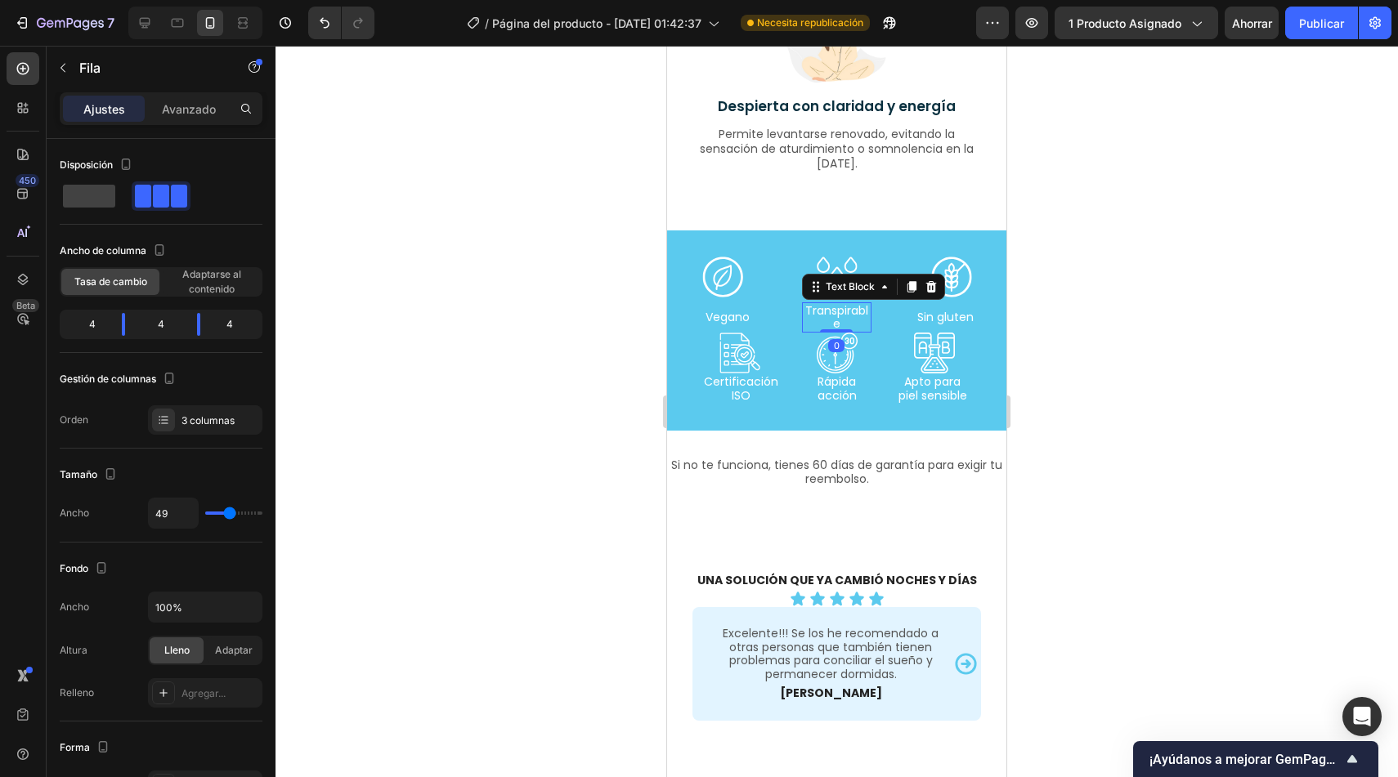
click at [804, 318] on p "Transpirable" at bounding box center [836, 318] width 65 height 28
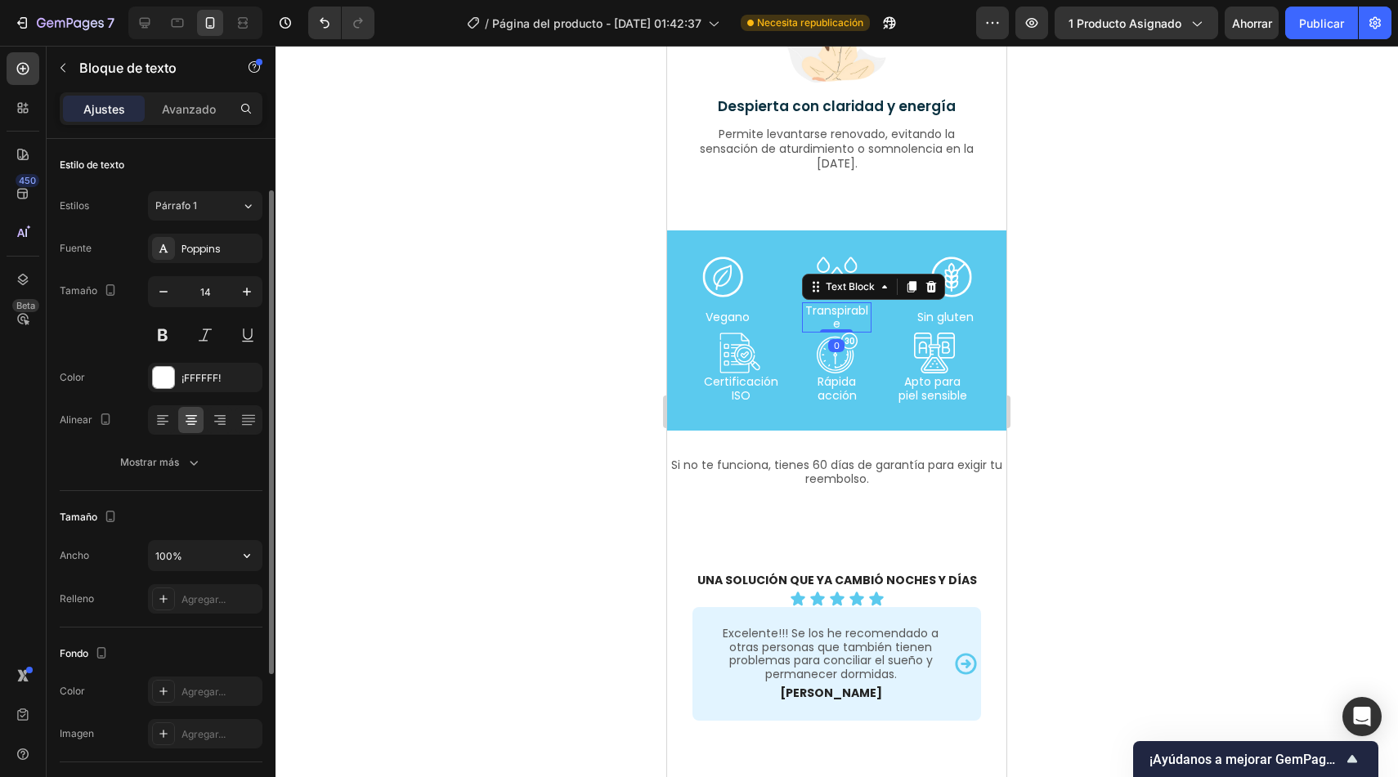
scroll to position [284, 0]
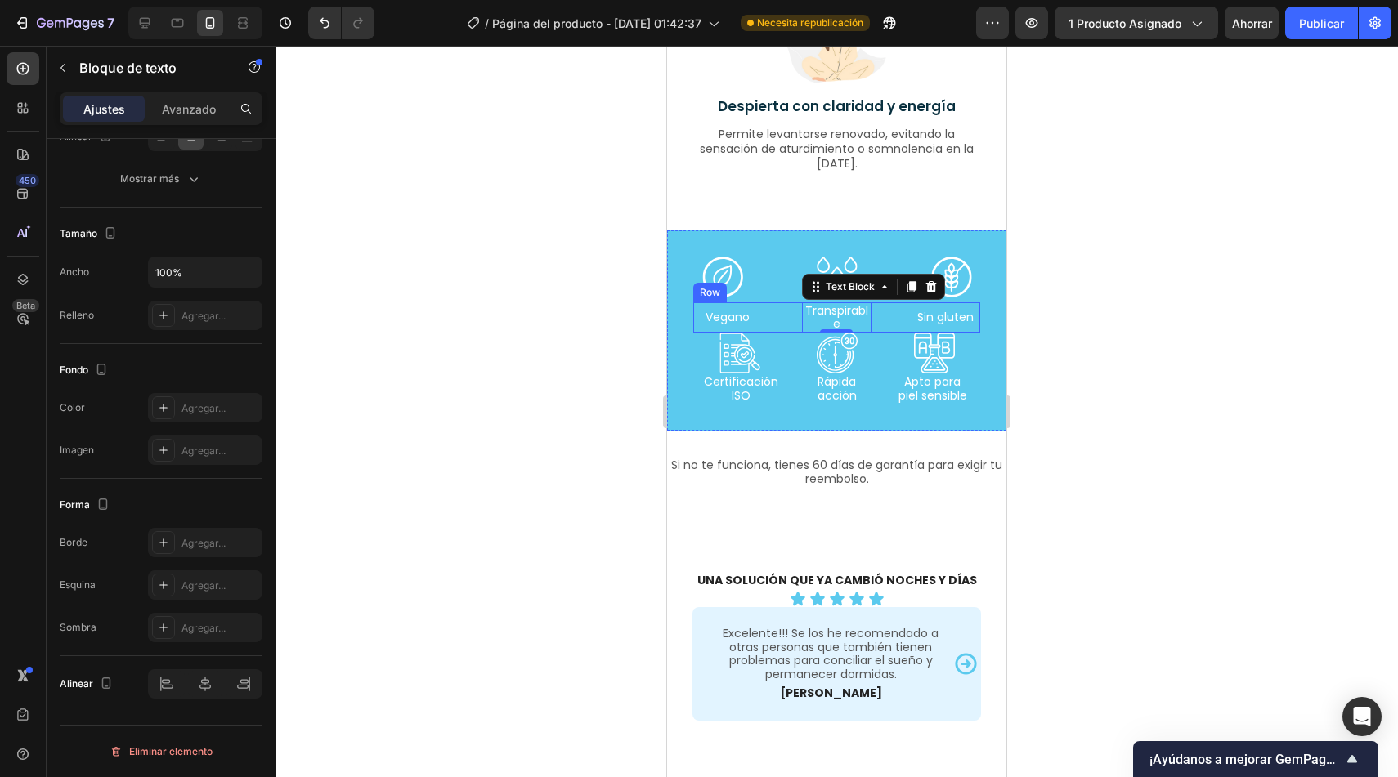
click at [786, 327] on div "Vegano Text Block Transpirable Text Block 0 Sin gluten Text Block Row" at bounding box center [836, 317] width 287 height 31
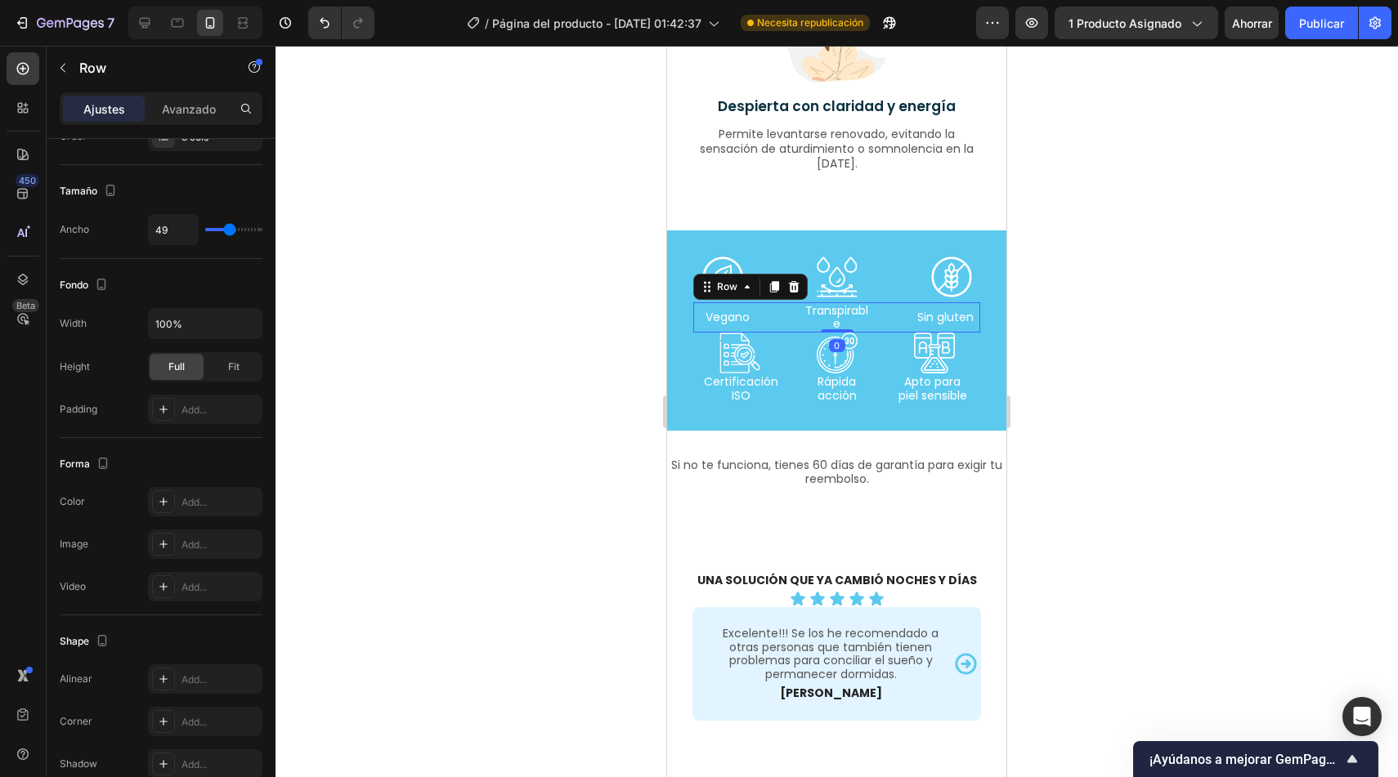
scroll to position [0, 0]
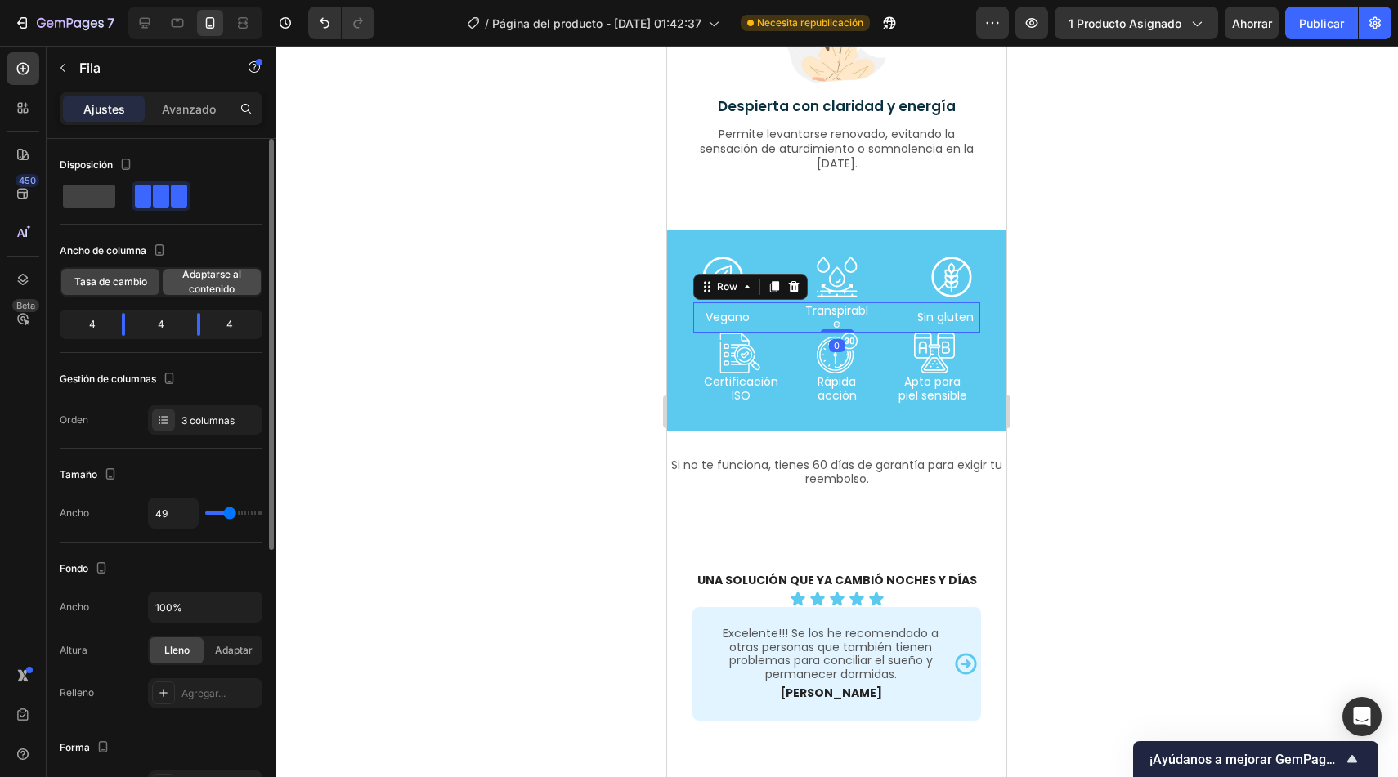
click at [226, 287] on font "Adaptarse al contenido" at bounding box center [211, 281] width 59 height 27
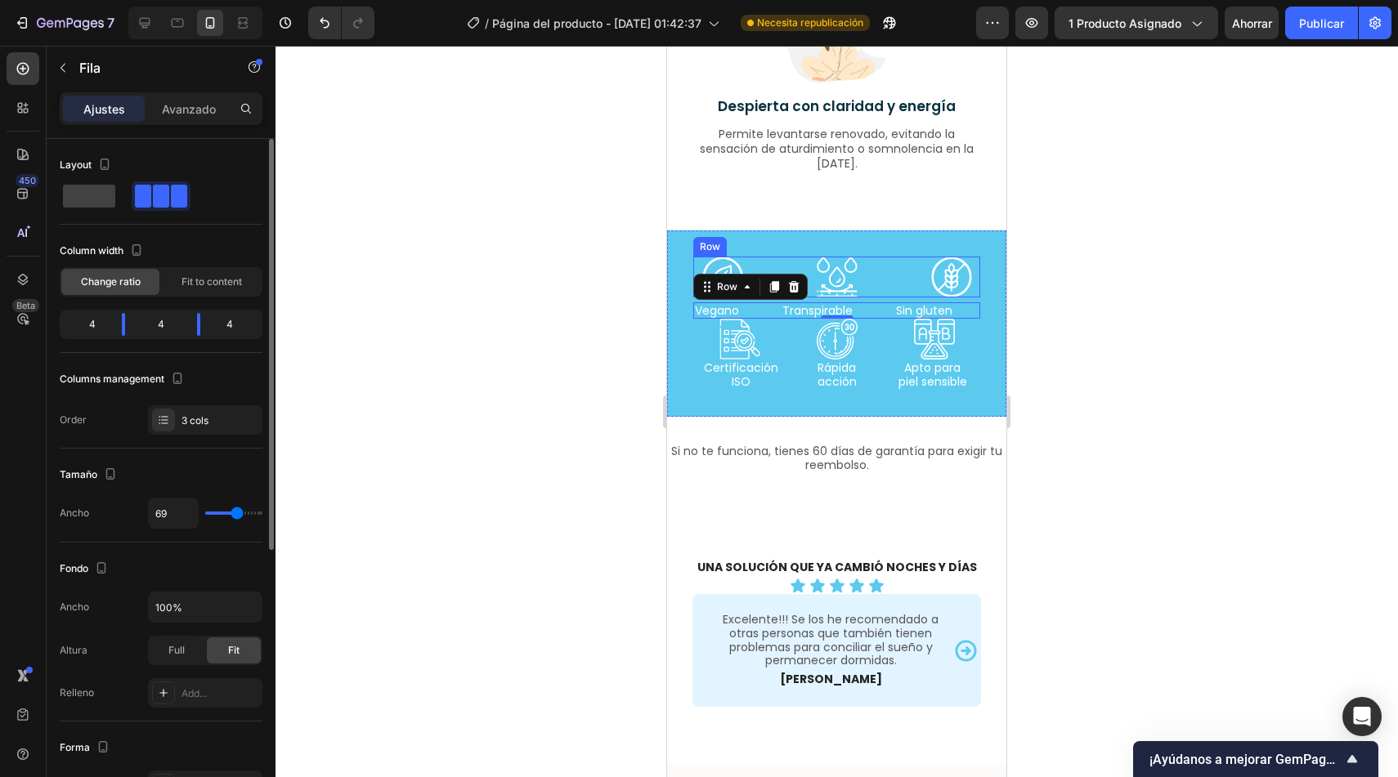
click at [907, 277] on div "Icon Icon Icon Row" at bounding box center [836, 277] width 287 height 41
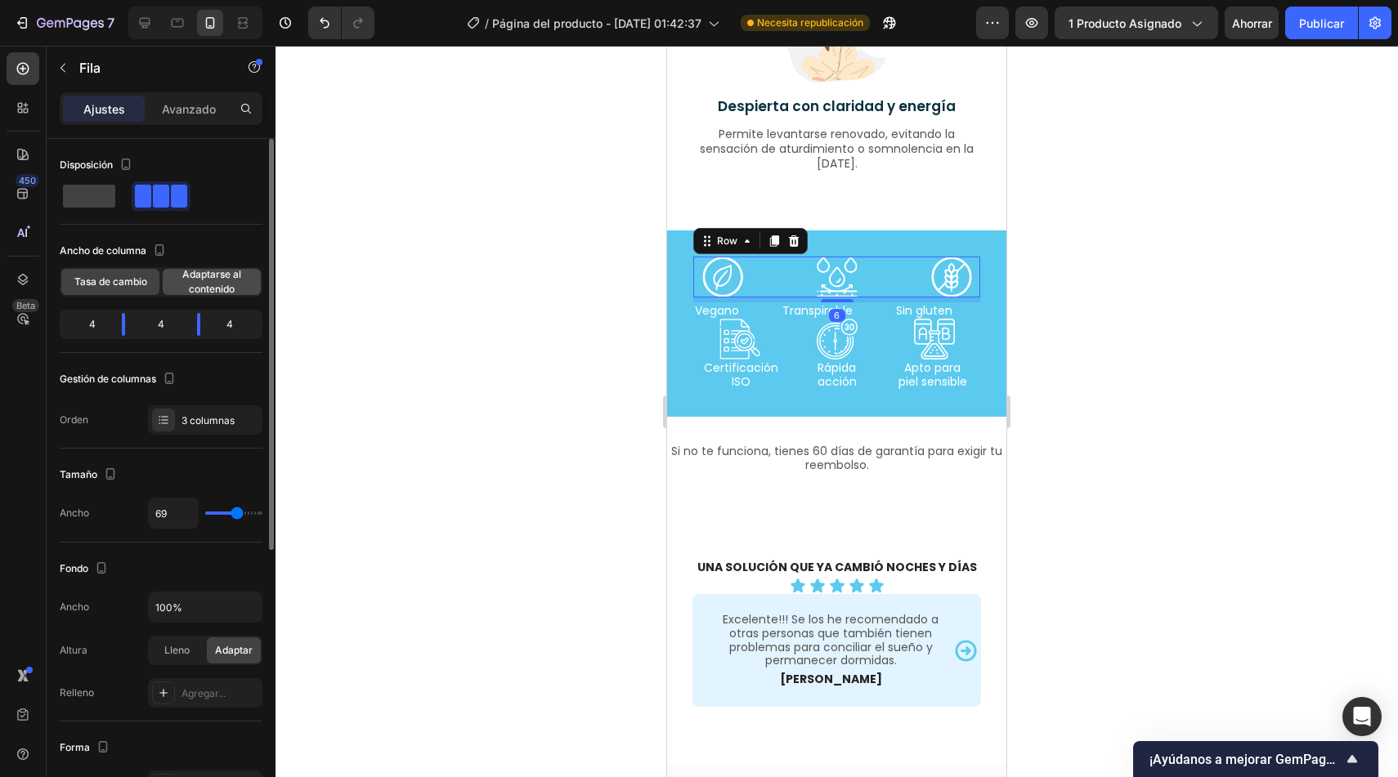
click at [213, 280] on font "Adaptarse al contenido" at bounding box center [211, 281] width 59 height 27
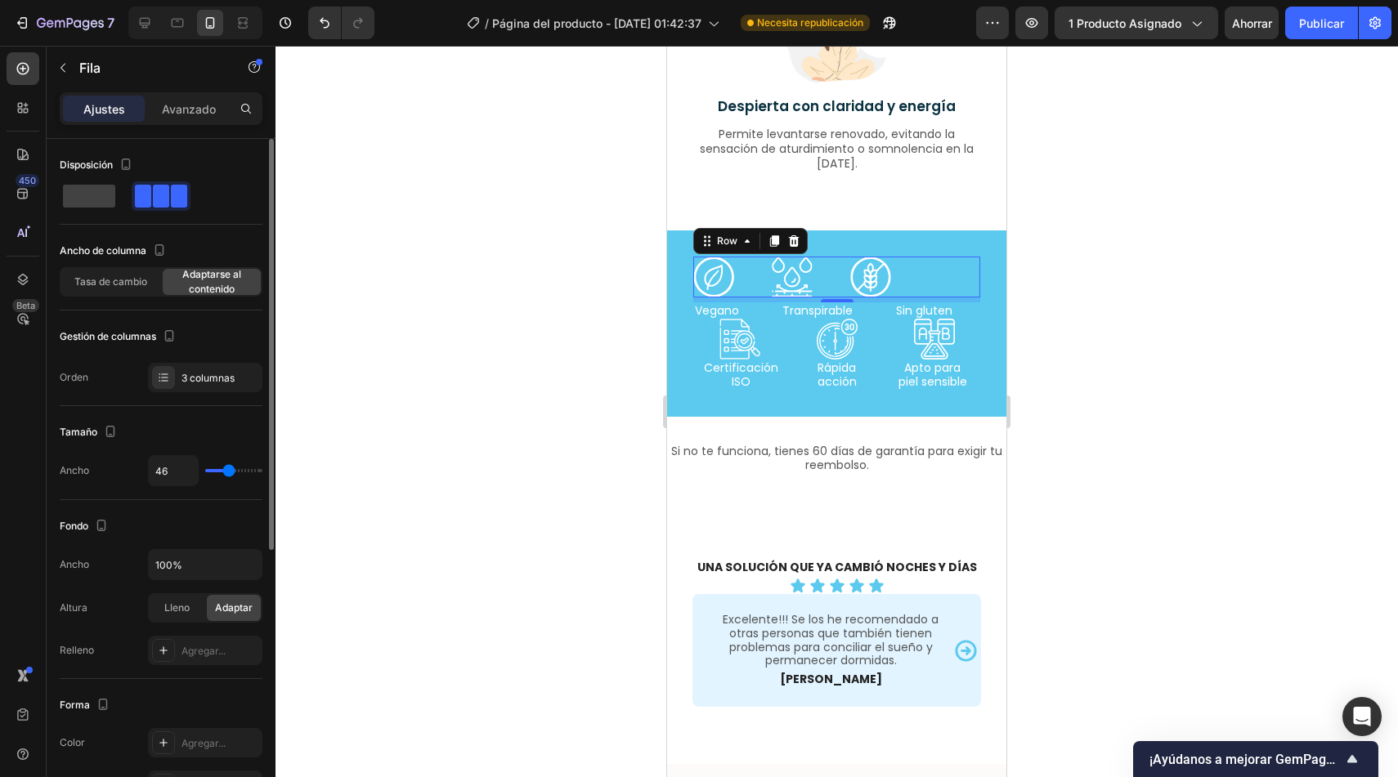
drag, startPoint x: 238, startPoint y: 473, endPoint x: 228, endPoint y: 467, distance: 11.4
click at [228, 469] on input "range" at bounding box center [233, 470] width 57 height 3
click at [767, 310] on div "Vegano Text Block Transpirable Text Block Sin gluten Text Block Row" at bounding box center [836, 310] width 287 height 17
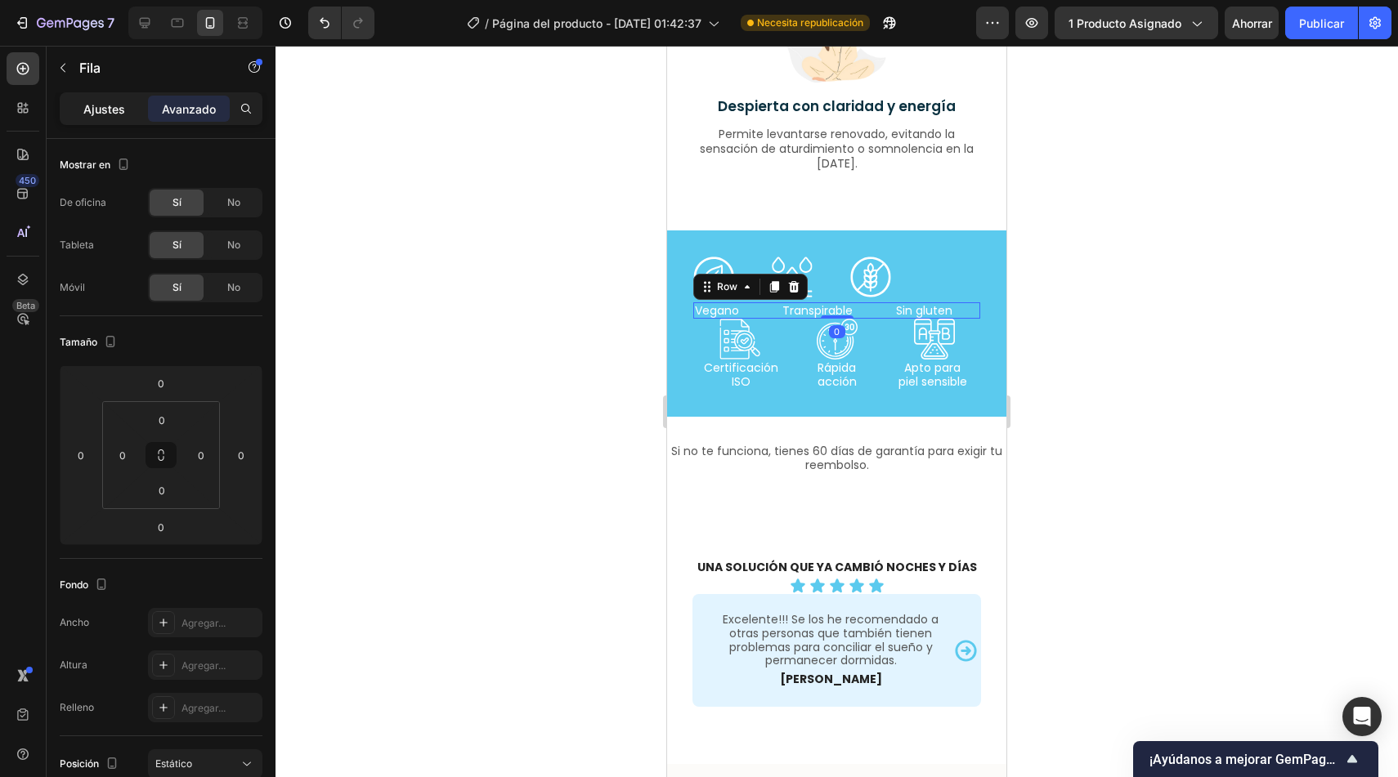
click at [111, 114] on font "Ajustes" at bounding box center [104, 109] width 42 height 14
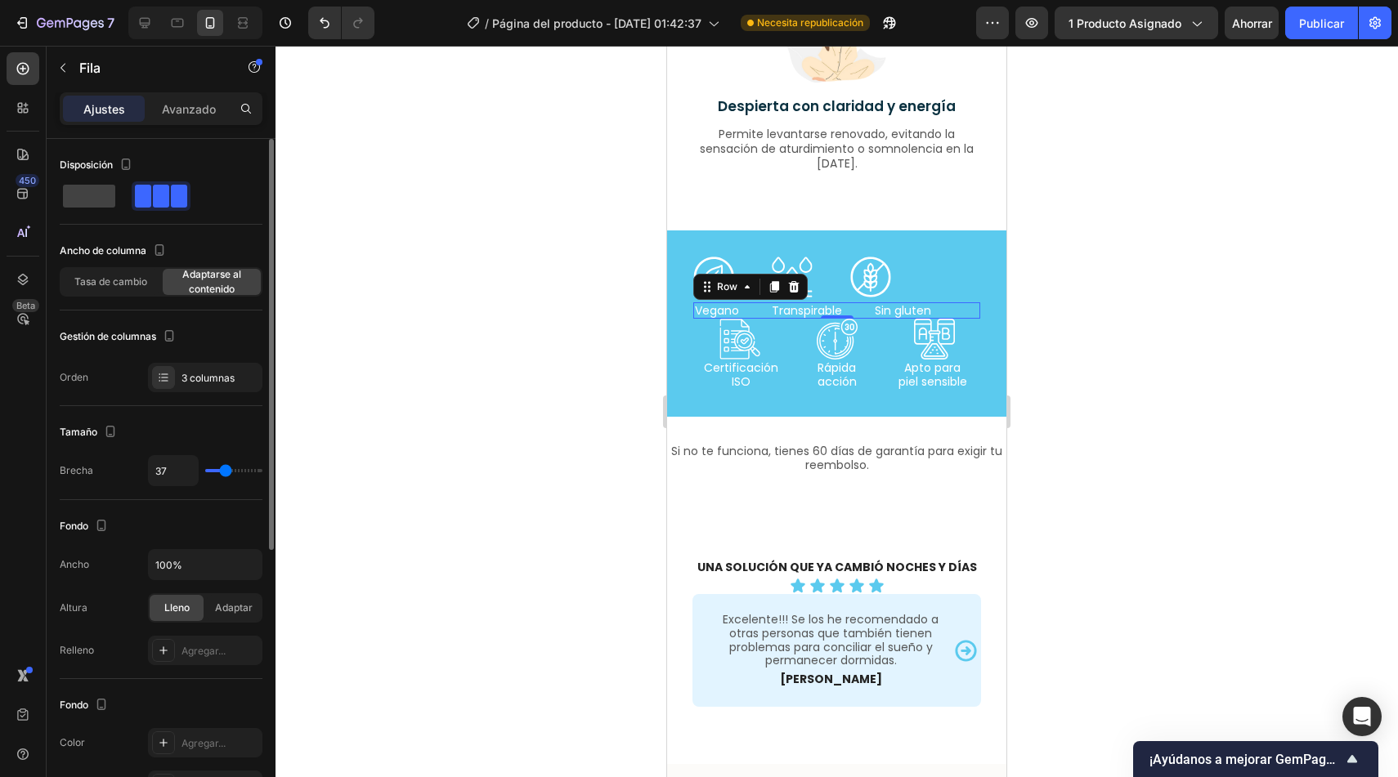
click at [225, 473] on input "range" at bounding box center [233, 470] width 57 height 3
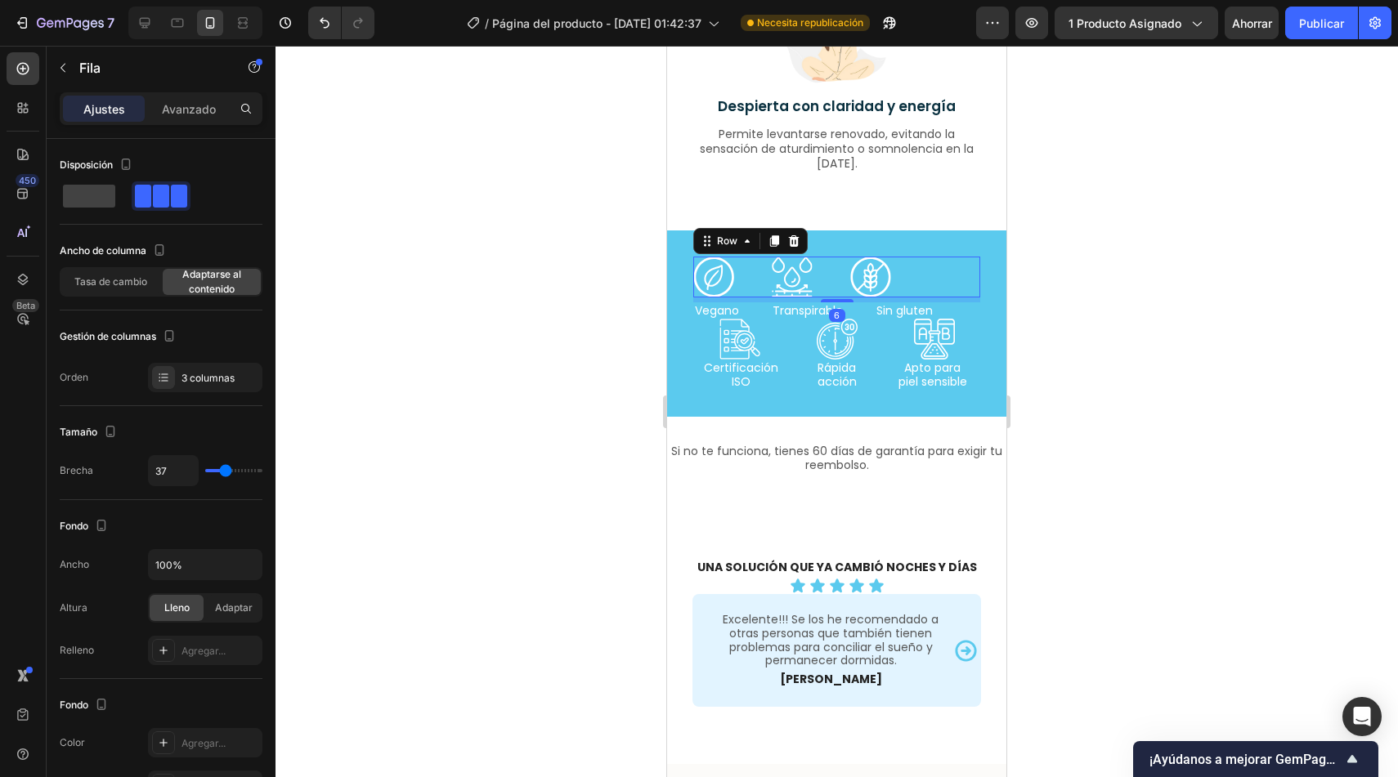
click at [935, 284] on div "Icon Icon Icon Row 6" at bounding box center [836, 277] width 287 height 41
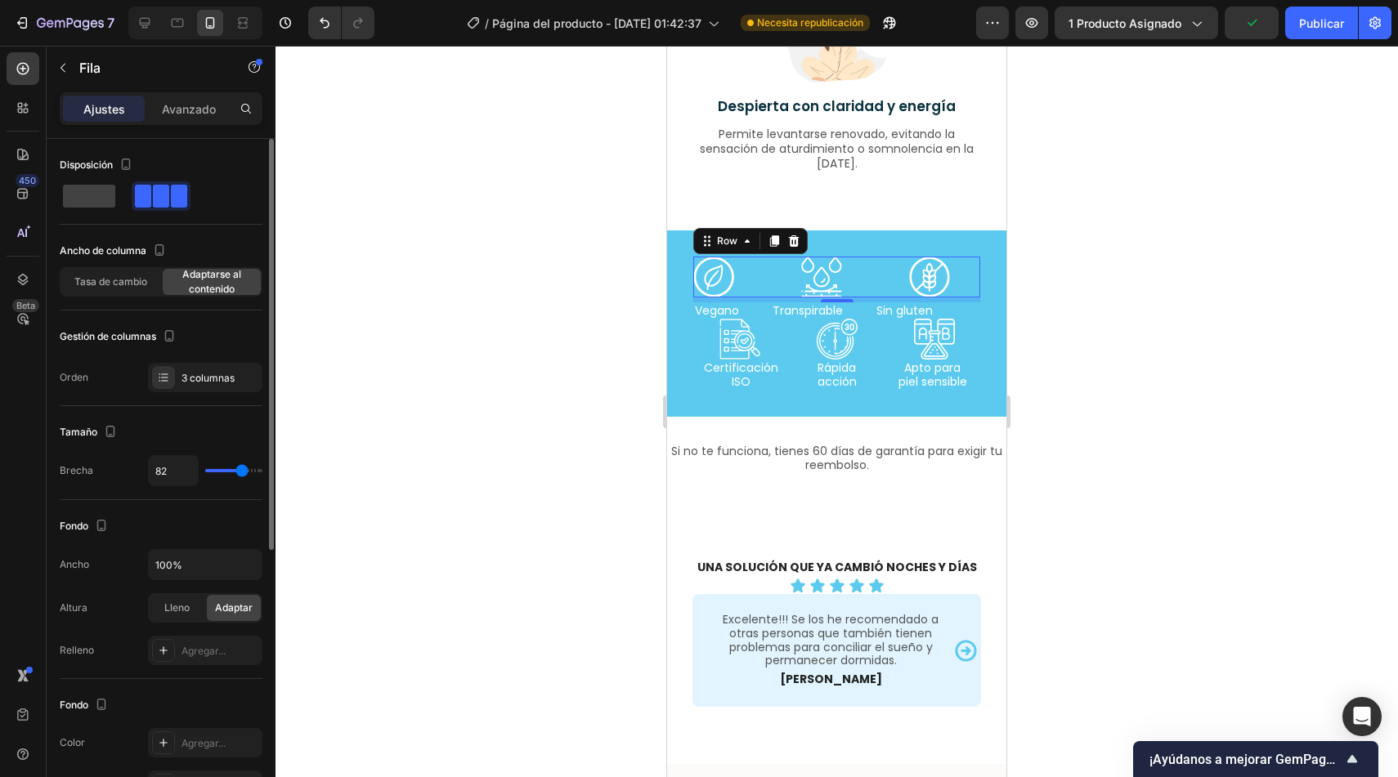
drag, startPoint x: 226, startPoint y: 470, endPoint x: 241, endPoint y: 473, distance: 15.7
click at [241, 473] on input "range" at bounding box center [233, 470] width 57 height 3
click at [767, 313] on div "Vegano Text Block Transpirable Text Block Sin gluten Text Block Row" at bounding box center [836, 310] width 287 height 17
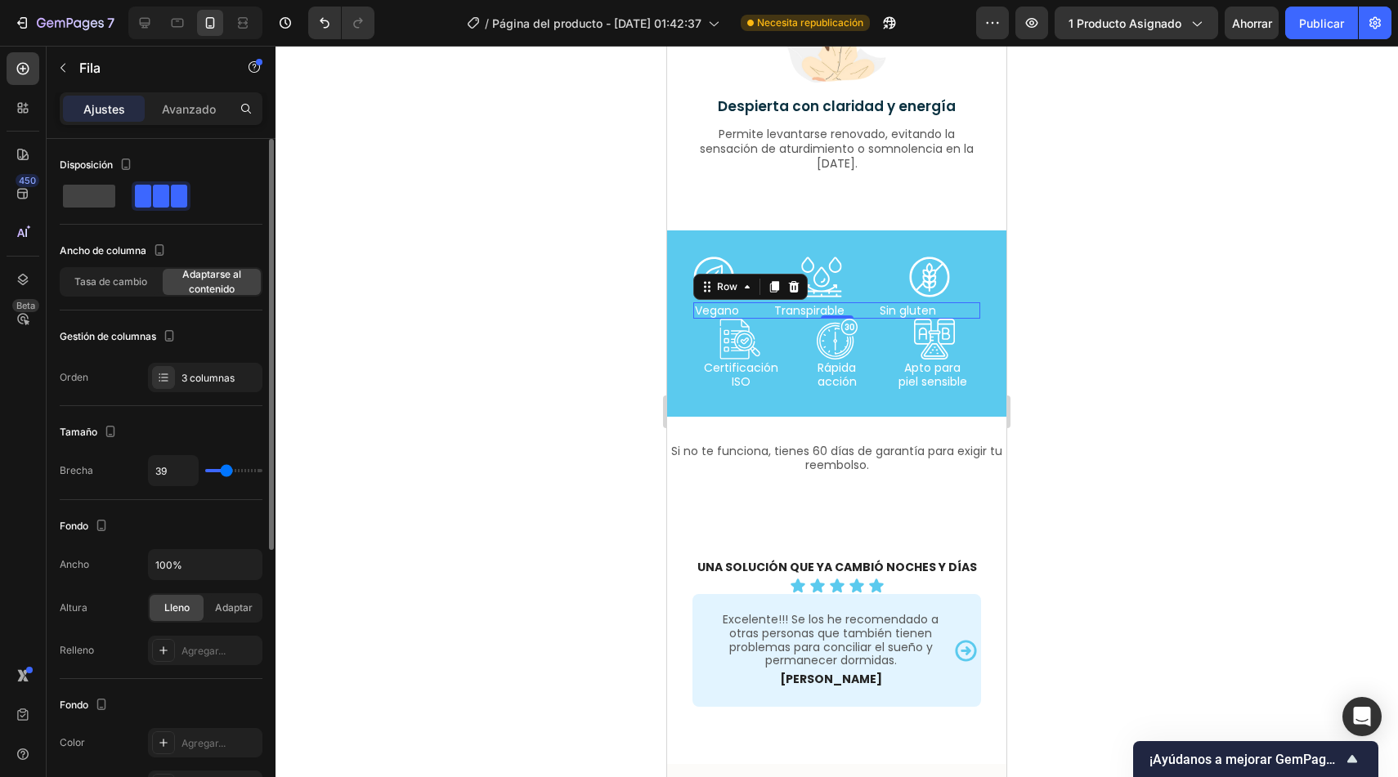
click at [226, 473] on input "range" at bounding box center [233, 470] width 57 height 3
click at [500, 368] on div at bounding box center [836, 412] width 1122 height 732
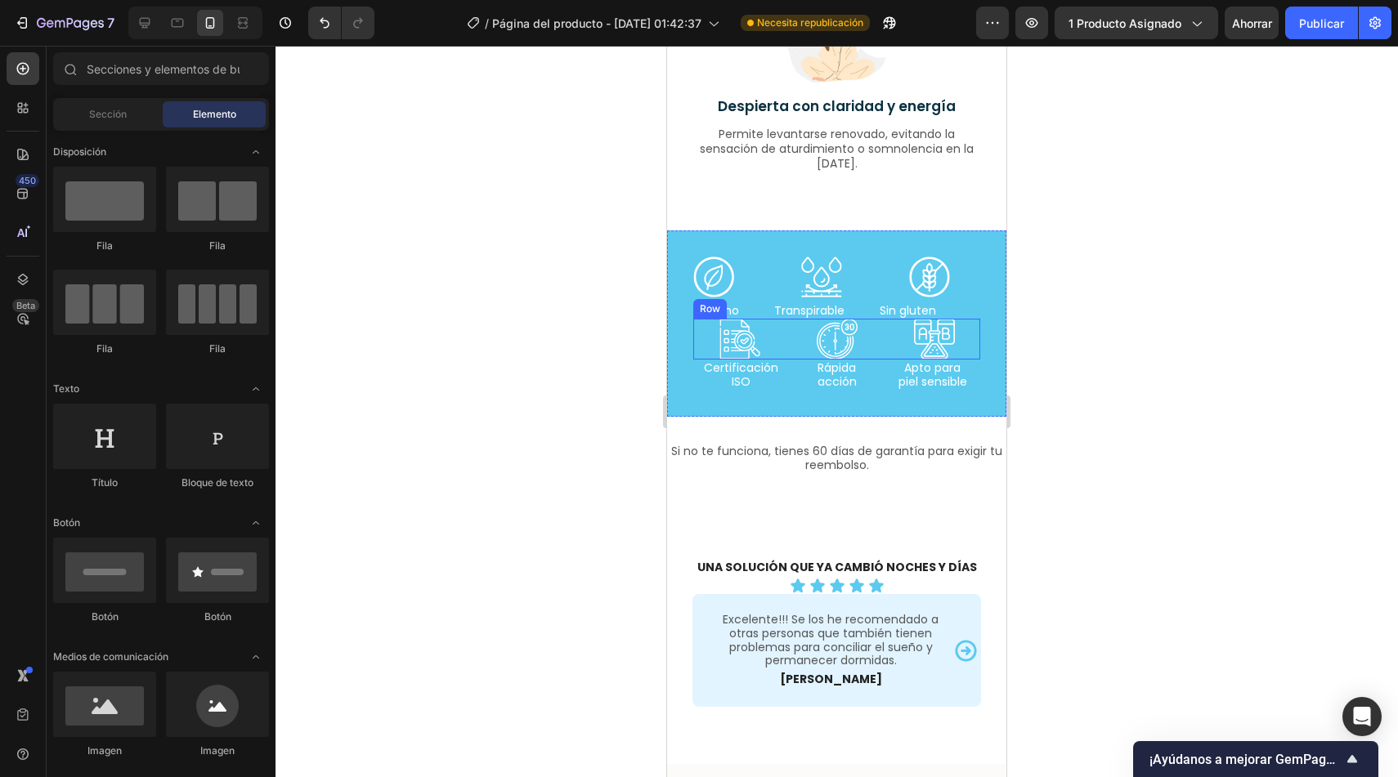
click at [878, 342] on div "Icon Icon Icon Row" at bounding box center [836, 339] width 287 height 41
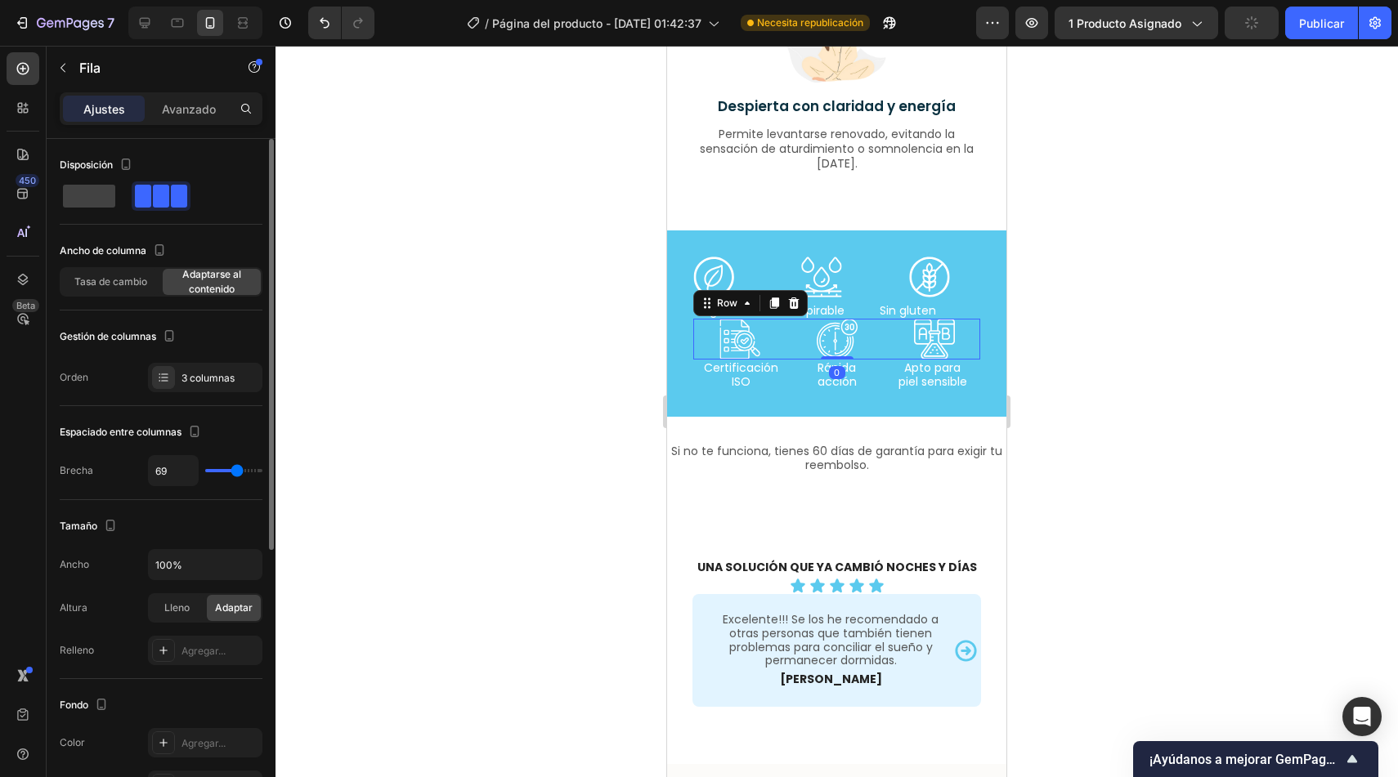
click at [204, 282] on span "Adaptarse al contenido" at bounding box center [212, 281] width 98 height 29
click at [241, 469] on input "range" at bounding box center [233, 470] width 57 height 3
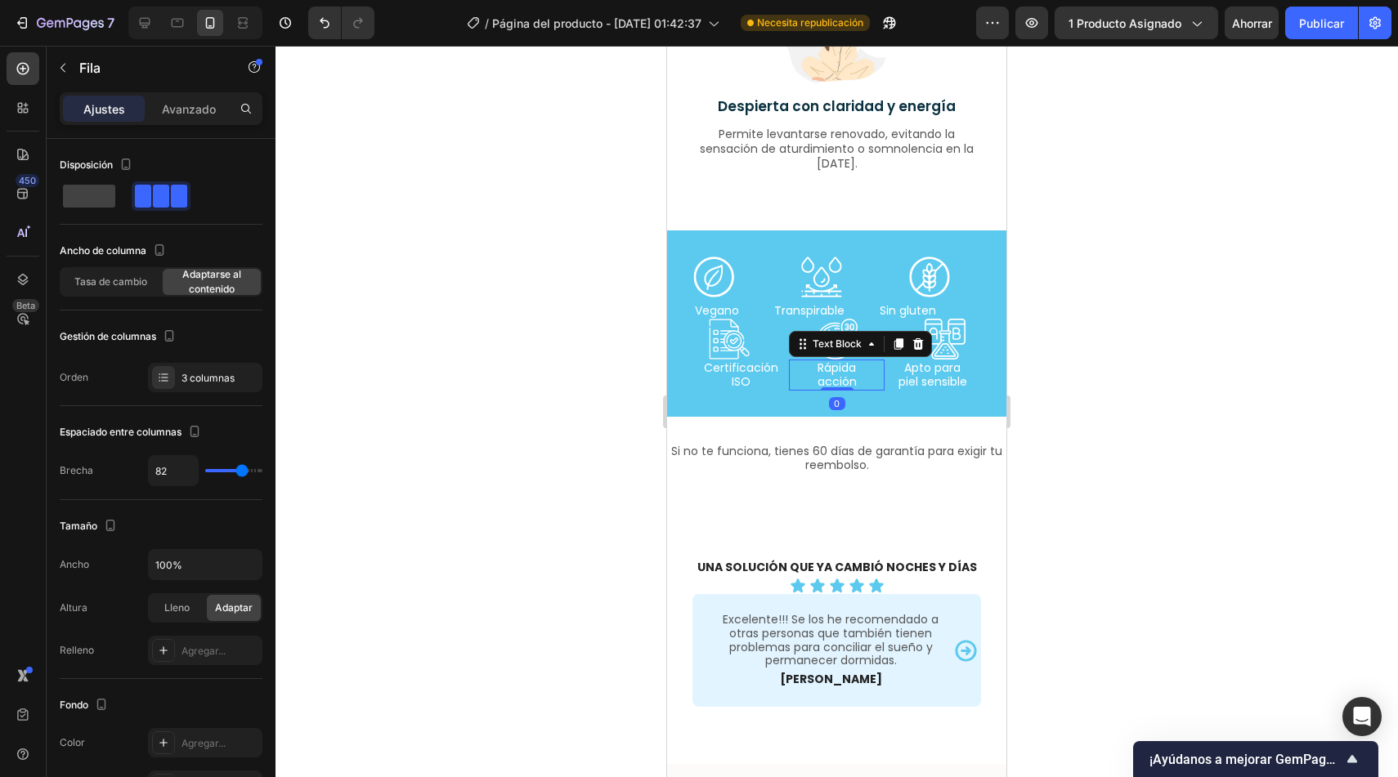
click at [791, 385] on p "acción" at bounding box center [837, 382] width 92 height 14
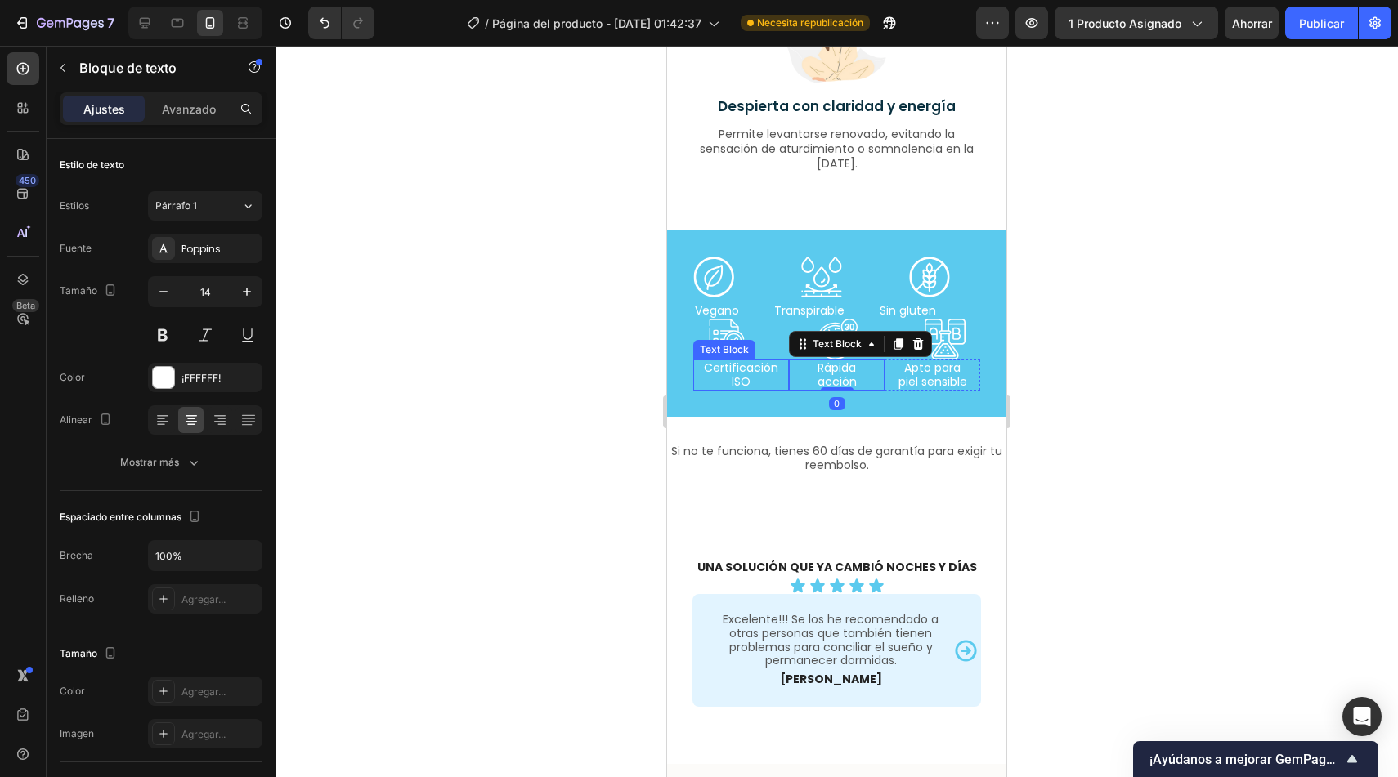
click at [781, 391] on div "Icon Icon Icon Row Vegano Text Block Transpirable Text Block Sin gluten Text Bl…" at bounding box center [836, 324] width 339 height 186
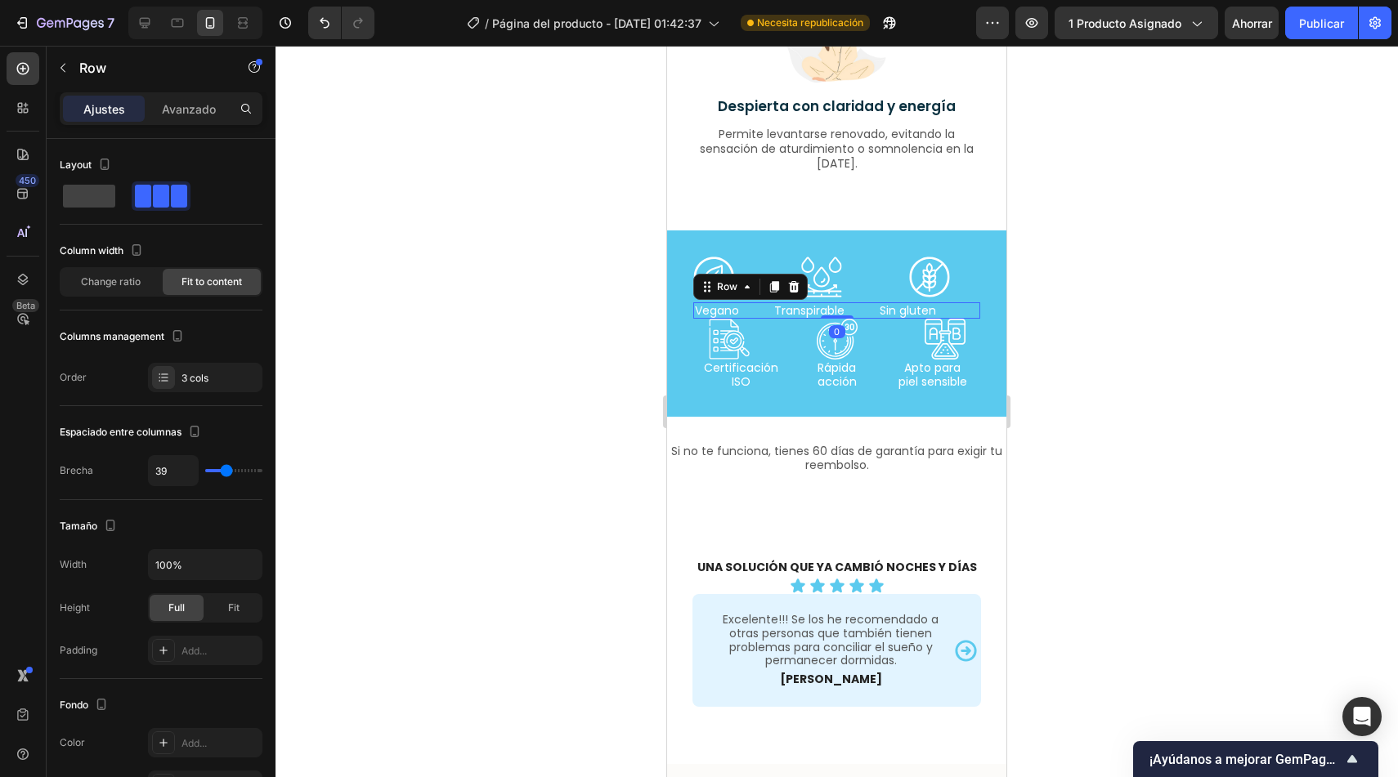
click at [767, 316] on div "Vegano Text Block Transpirable Text Block Sin gluten Text Block Row 0" at bounding box center [836, 310] width 287 height 17
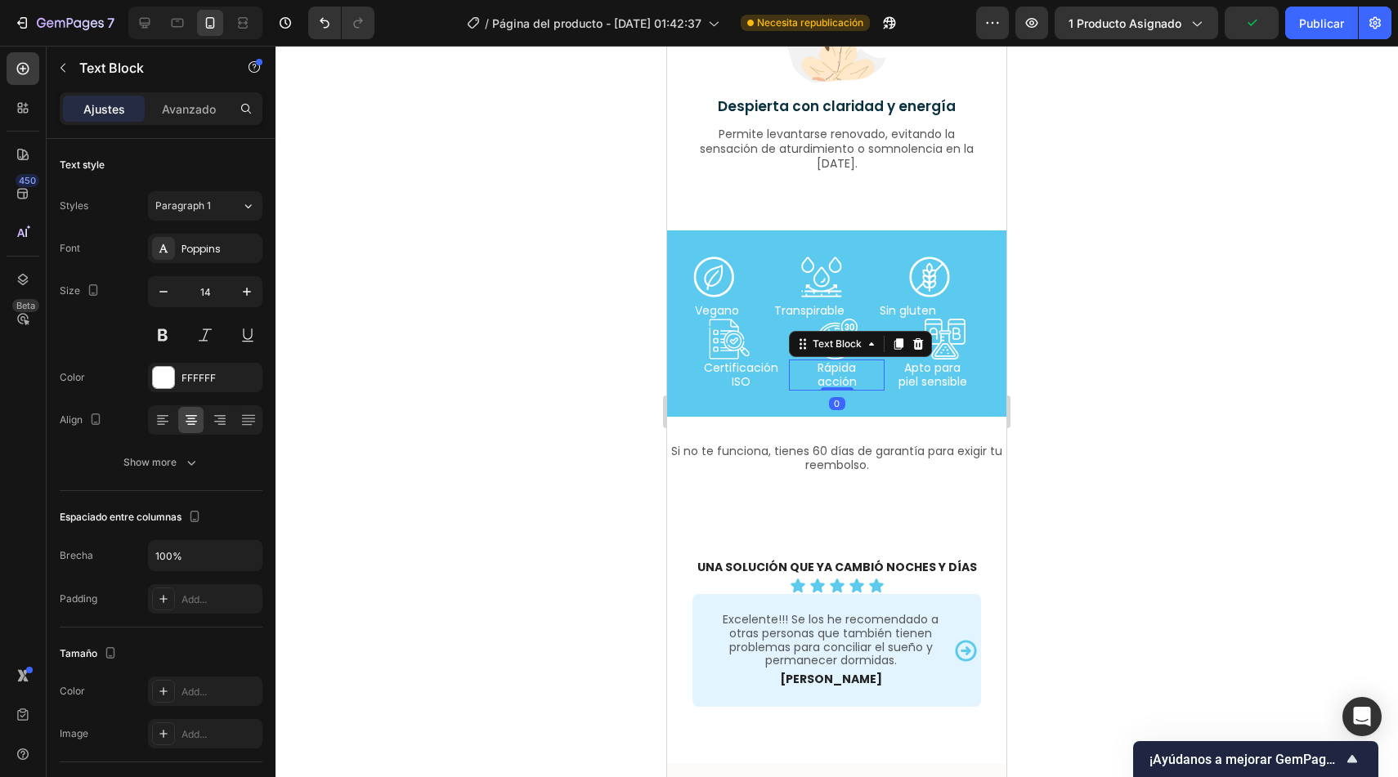
click at [867, 386] on p "acción" at bounding box center [837, 382] width 92 height 14
click at [834, 348] on div "Text Block" at bounding box center [837, 344] width 56 height 15
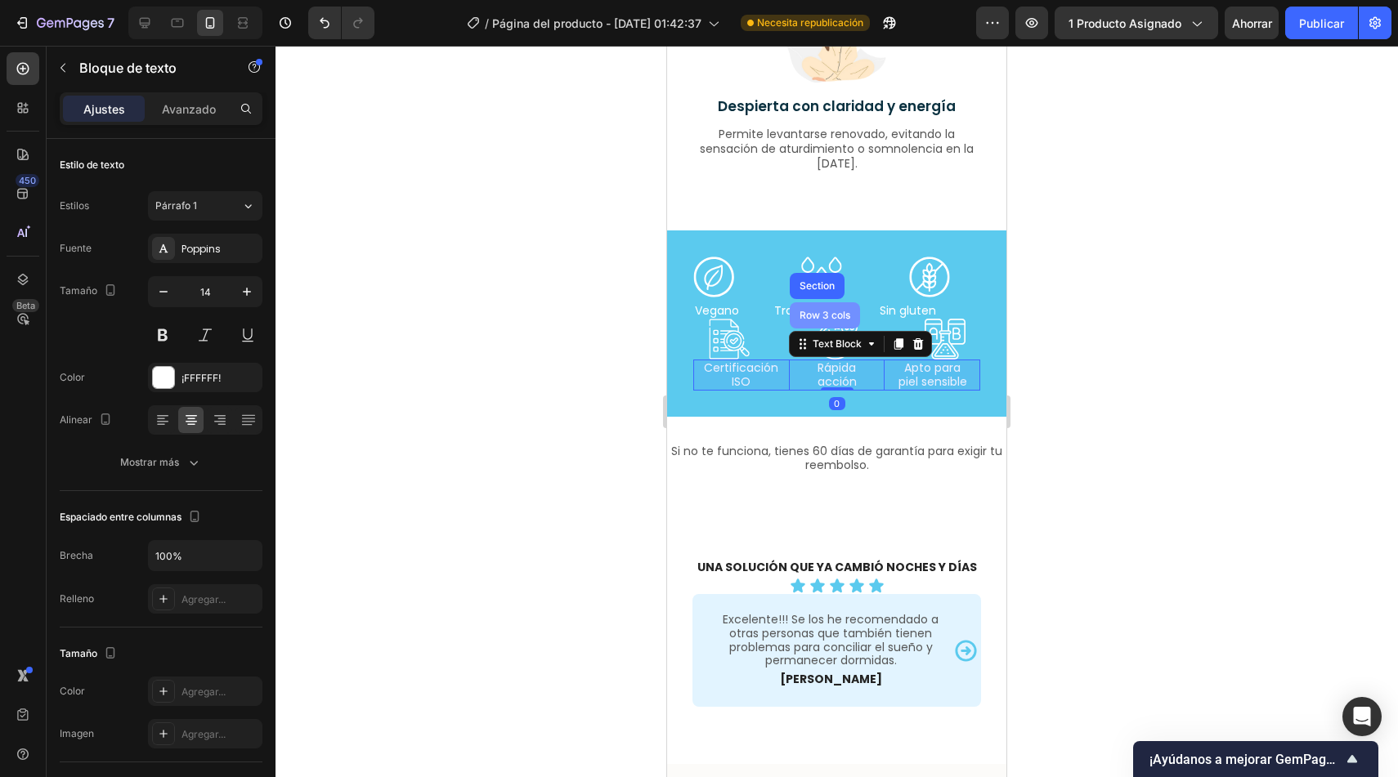
click at [831, 327] on div "Row 3 cols" at bounding box center [825, 315] width 70 height 26
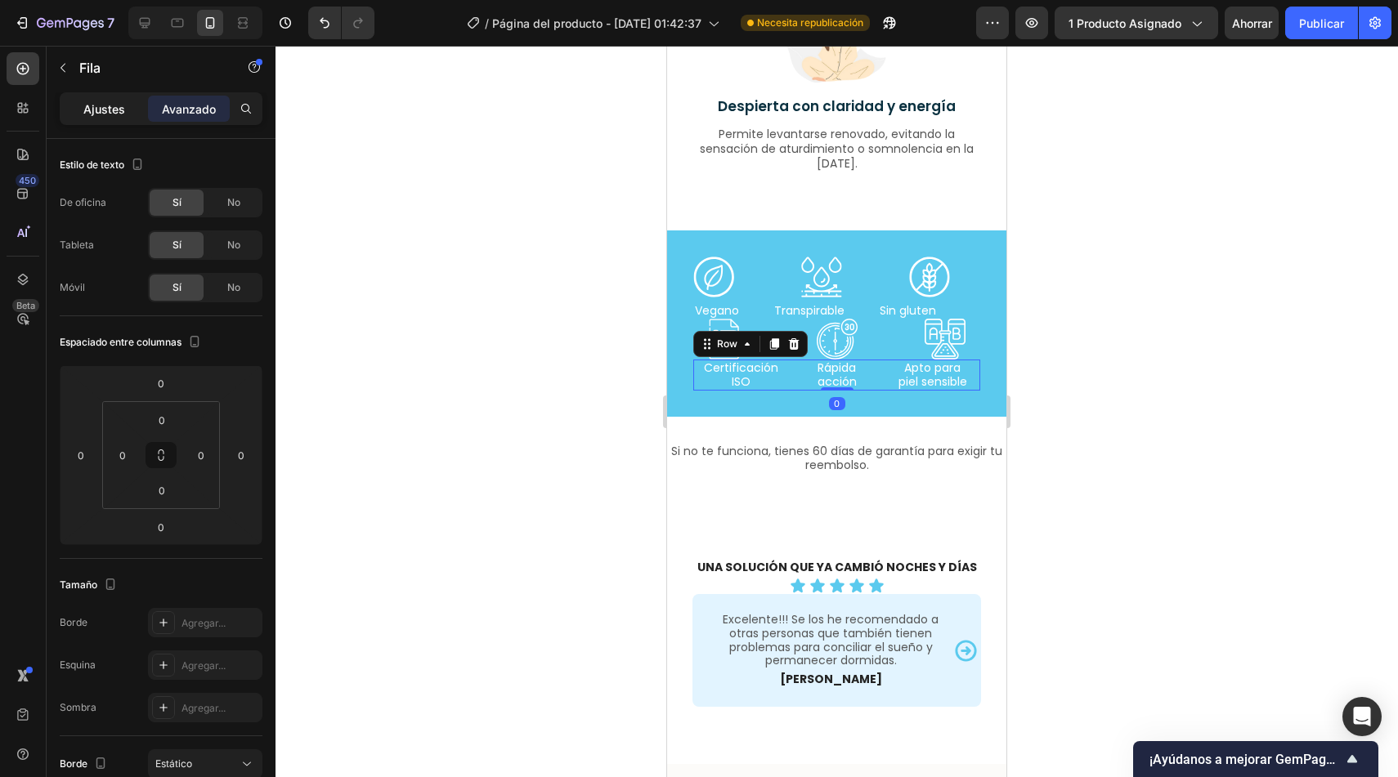
click at [114, 96] on div "Ajustes" at bounding box center [104, 109] width 82 height 26
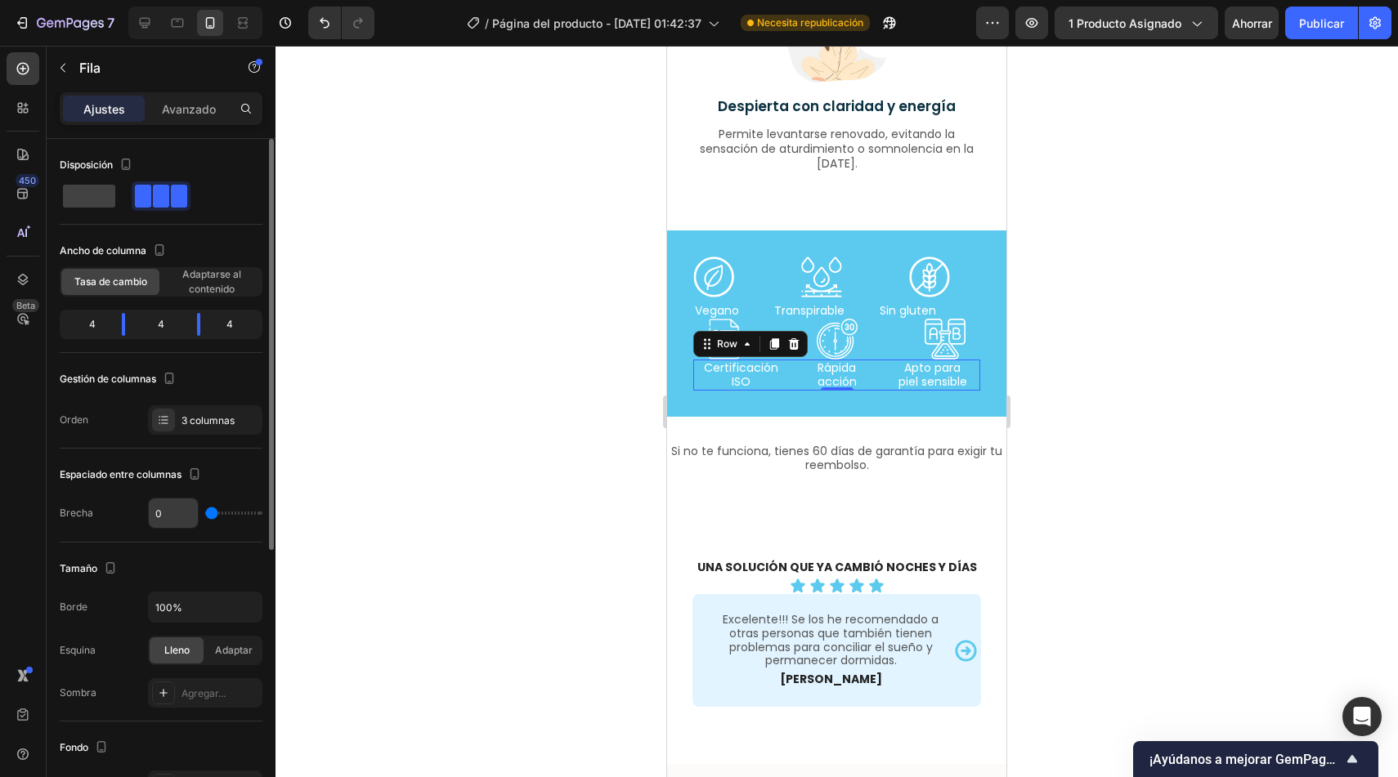
click at [175, 517] on input "0" at bounding box center [173, 513] width 49 height 29
click at [746, 374] on p "Certificación ISO" at bounding box center [730, 375] width 71 height 28
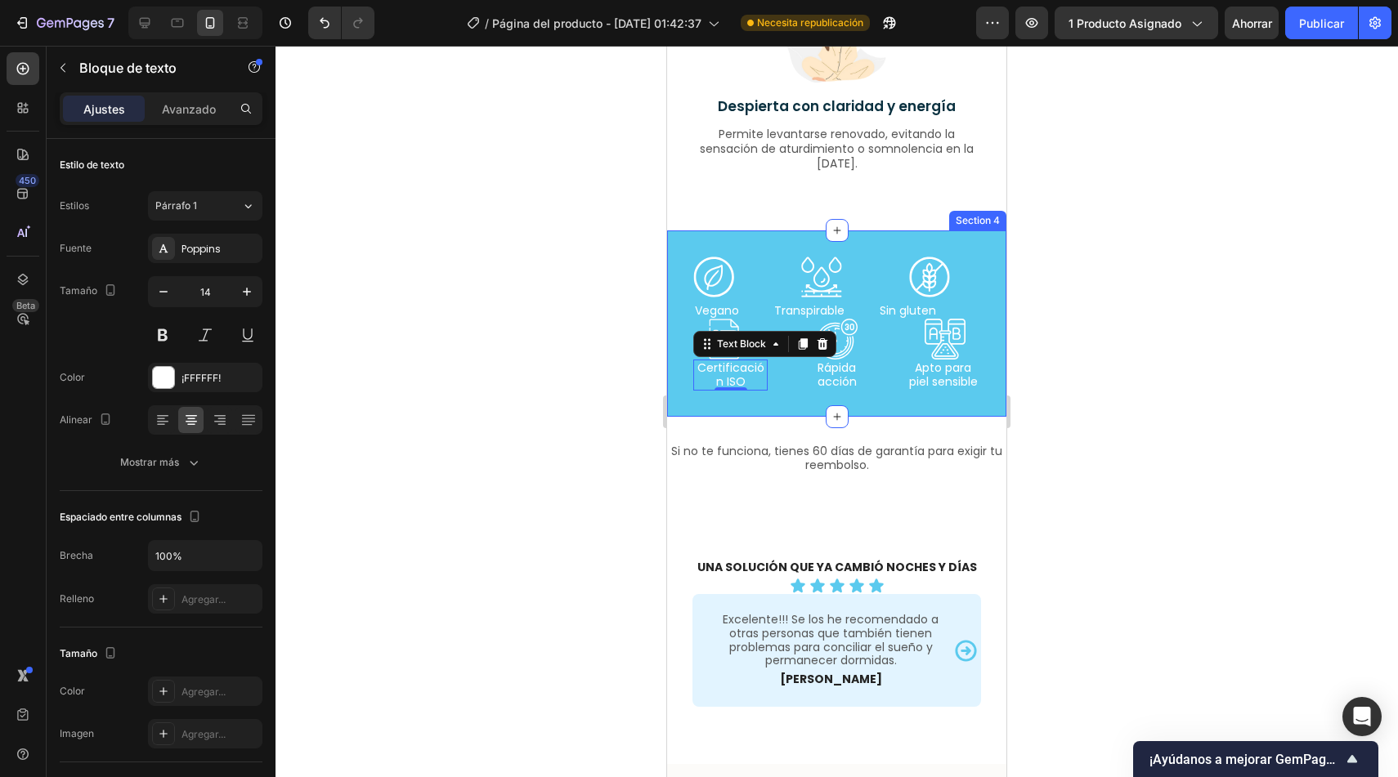
click at [602, 403] on div at bounding box center [836, 412] width 1122 height 732
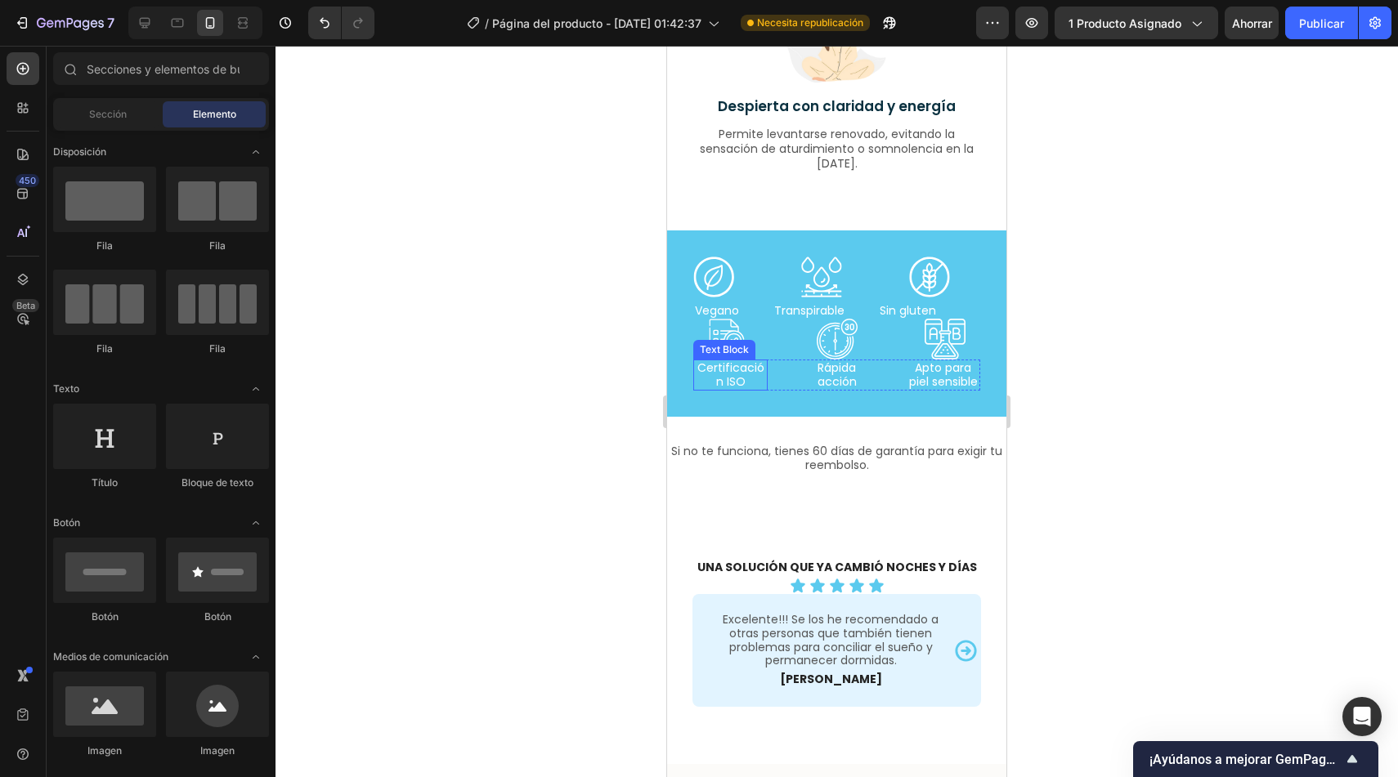
click at [752, 379] on p "Certificación ISO" at bounding box center [730, 375] width 71 height 28
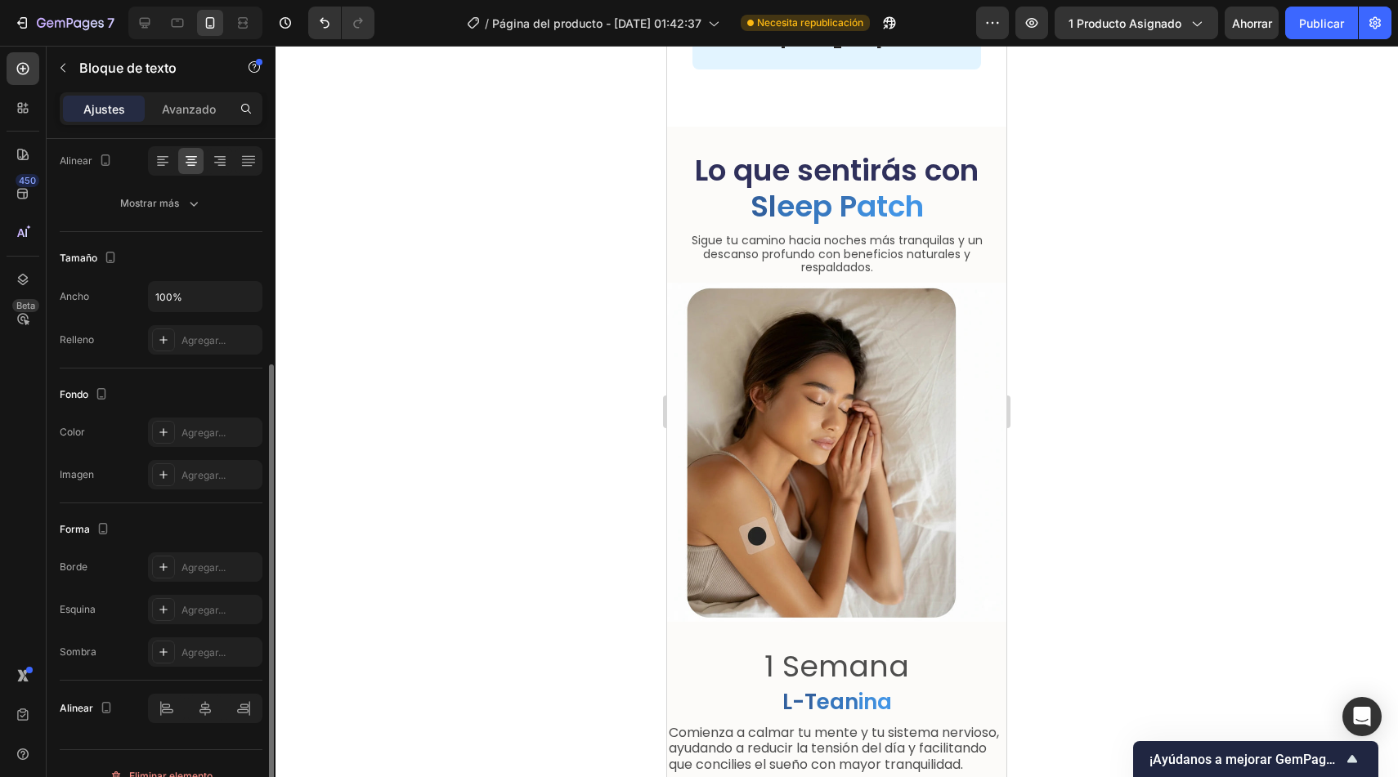
scroll to position [284, 0]
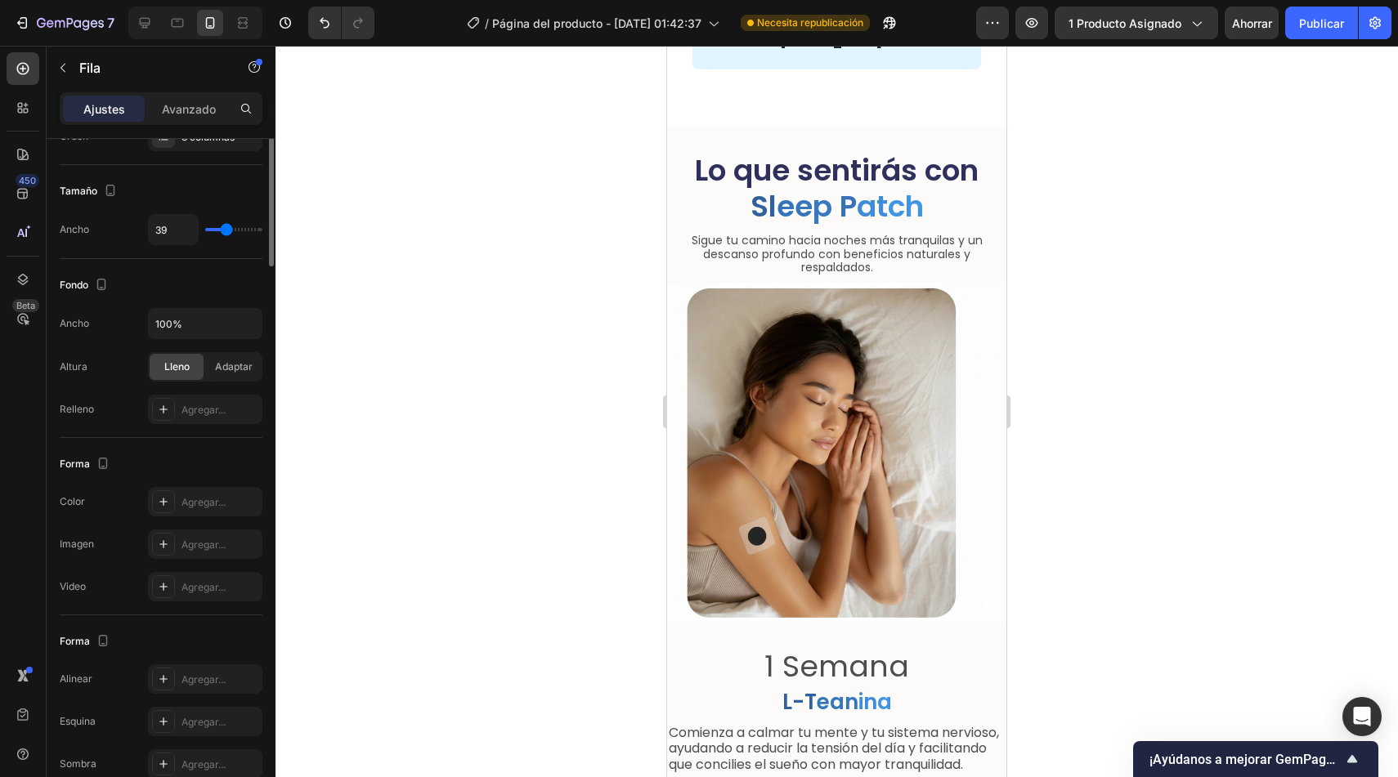
scroll to position [0, 0]
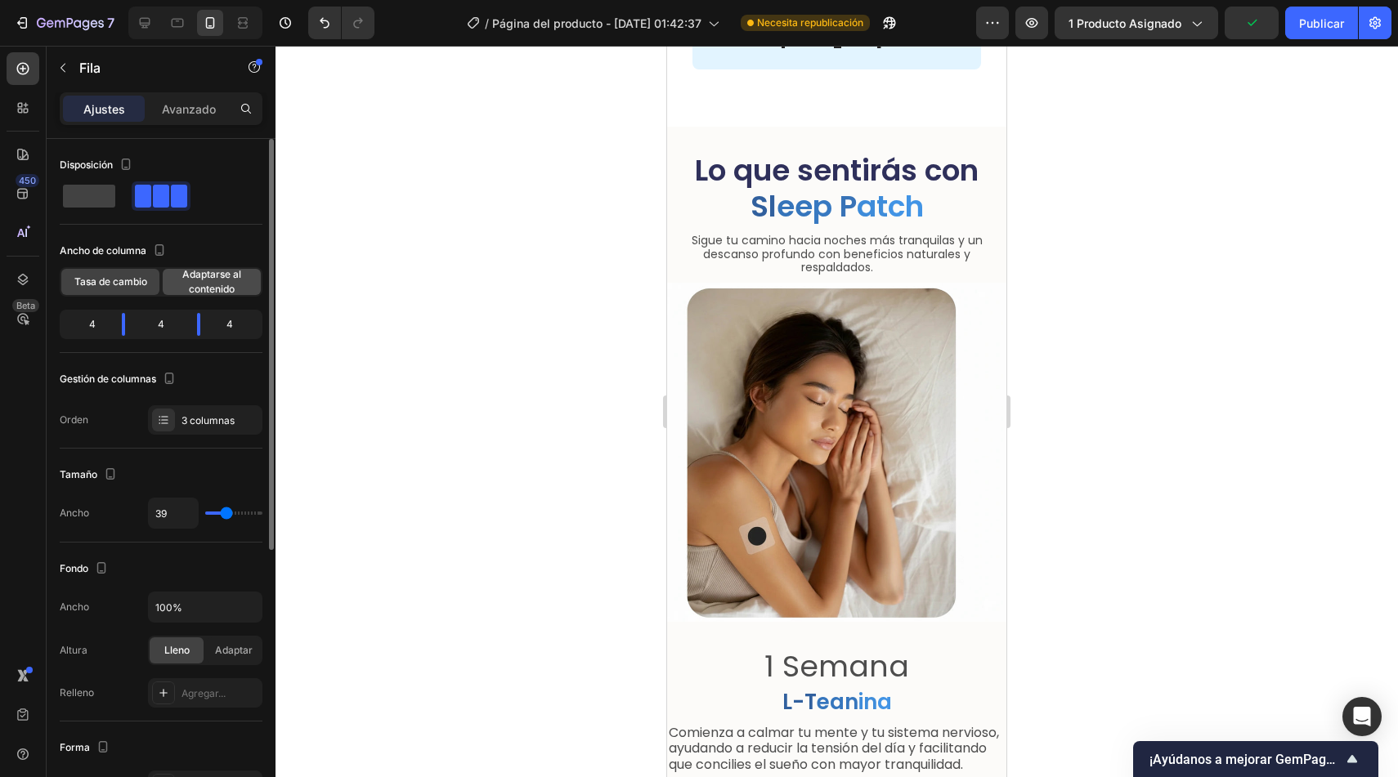
click at [214, 281] on span "Adaptarse al contenido" at bounding box center [212, 281] width 98 height 29
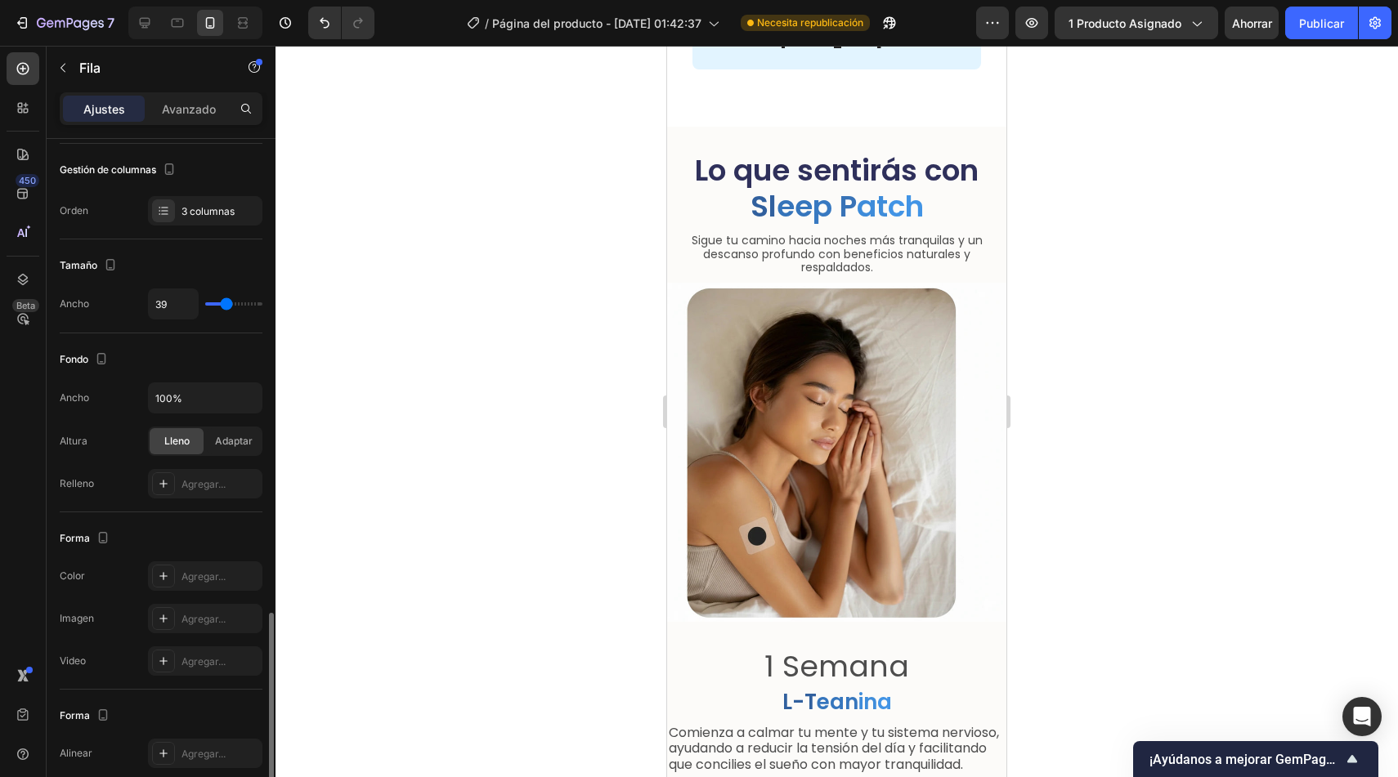
scroll to position [456, 0]
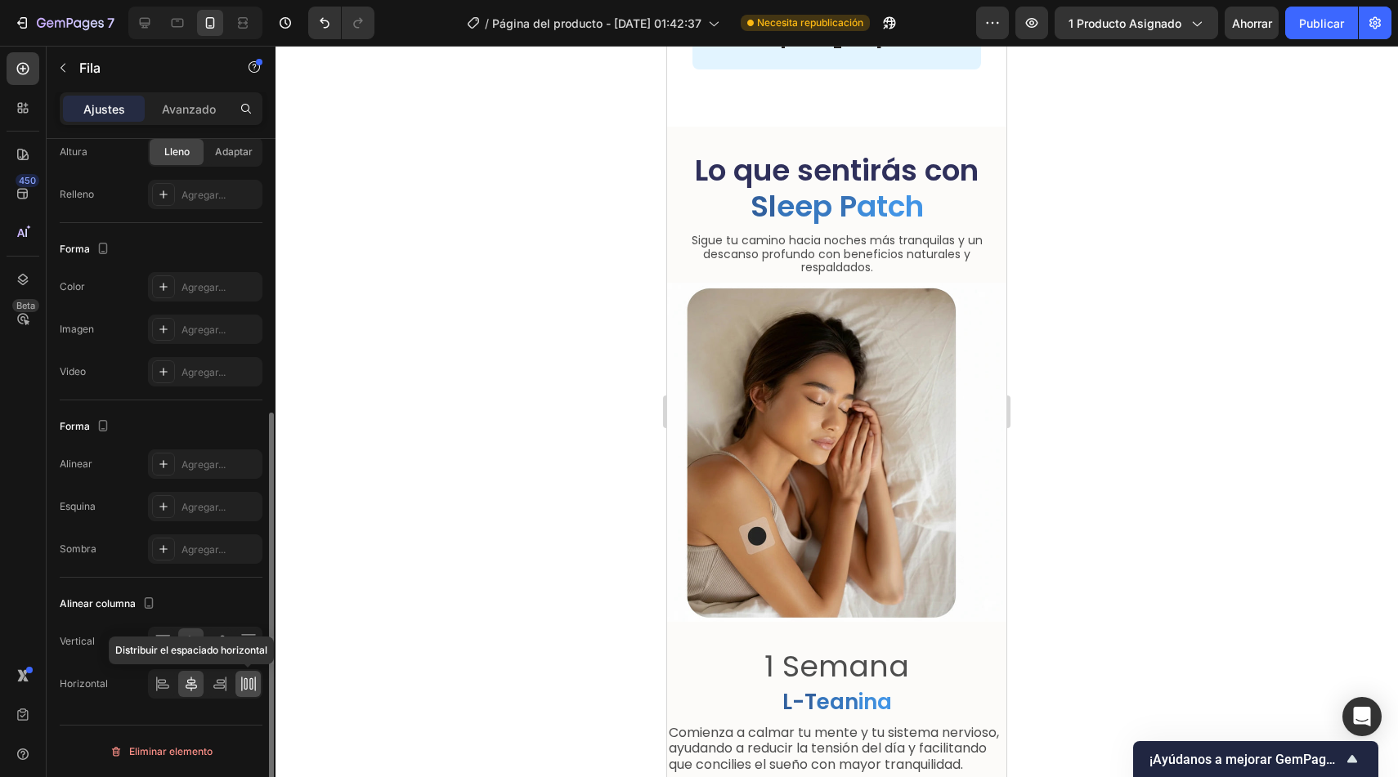
click at [255, 679] on icon at bounding box center [254, 684] width 1 height 15
click at [253, 643] on icon at bounding box center [248, 642] width 16 height 16
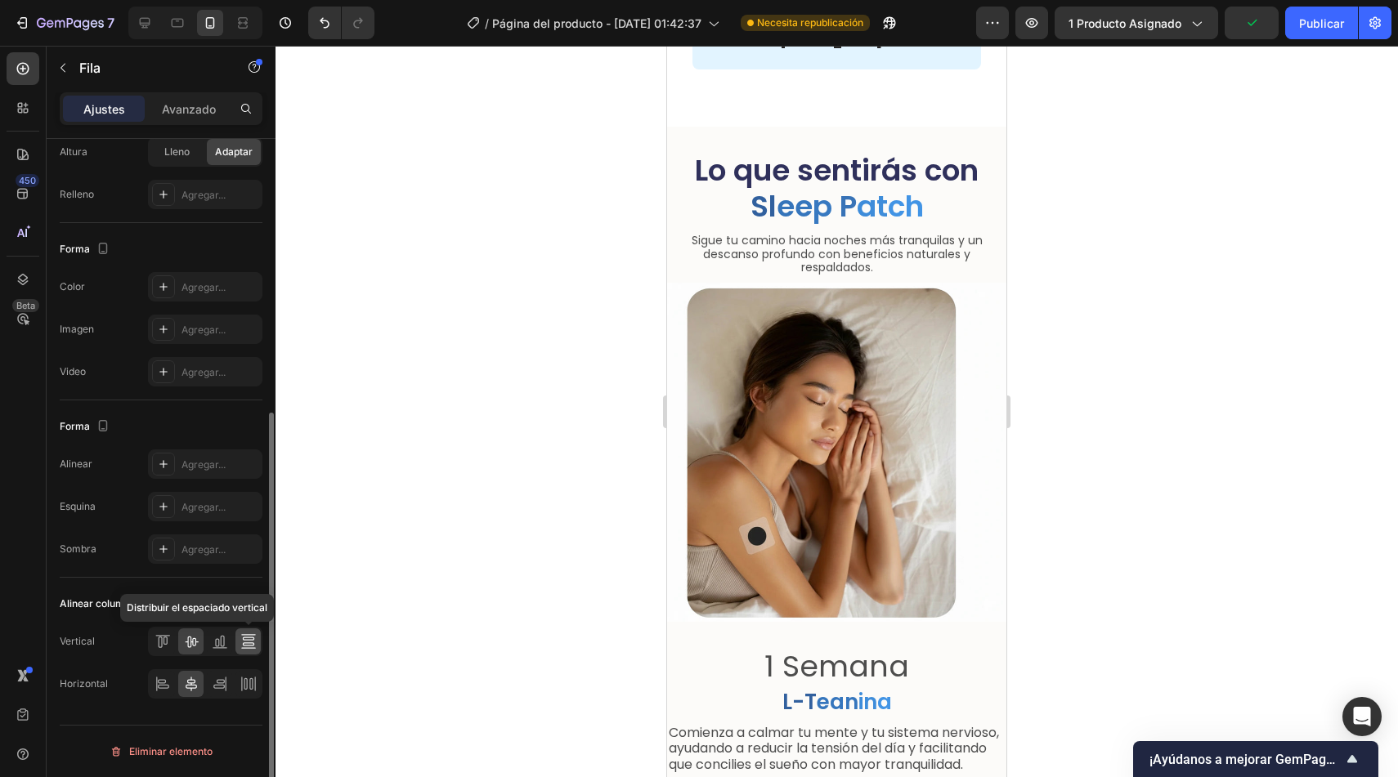
click at [259, 637] on div at bounding box center [247, 642] width 25 height 26
click at [259, 672] on div at bounding box center [247, 684] width 25 height 26
click at [183, 688] on icon at bounding box center [191, 684] width 16 height 16
click at [193, 682] on icon at bounding box center [191, 684] width 16 height 16
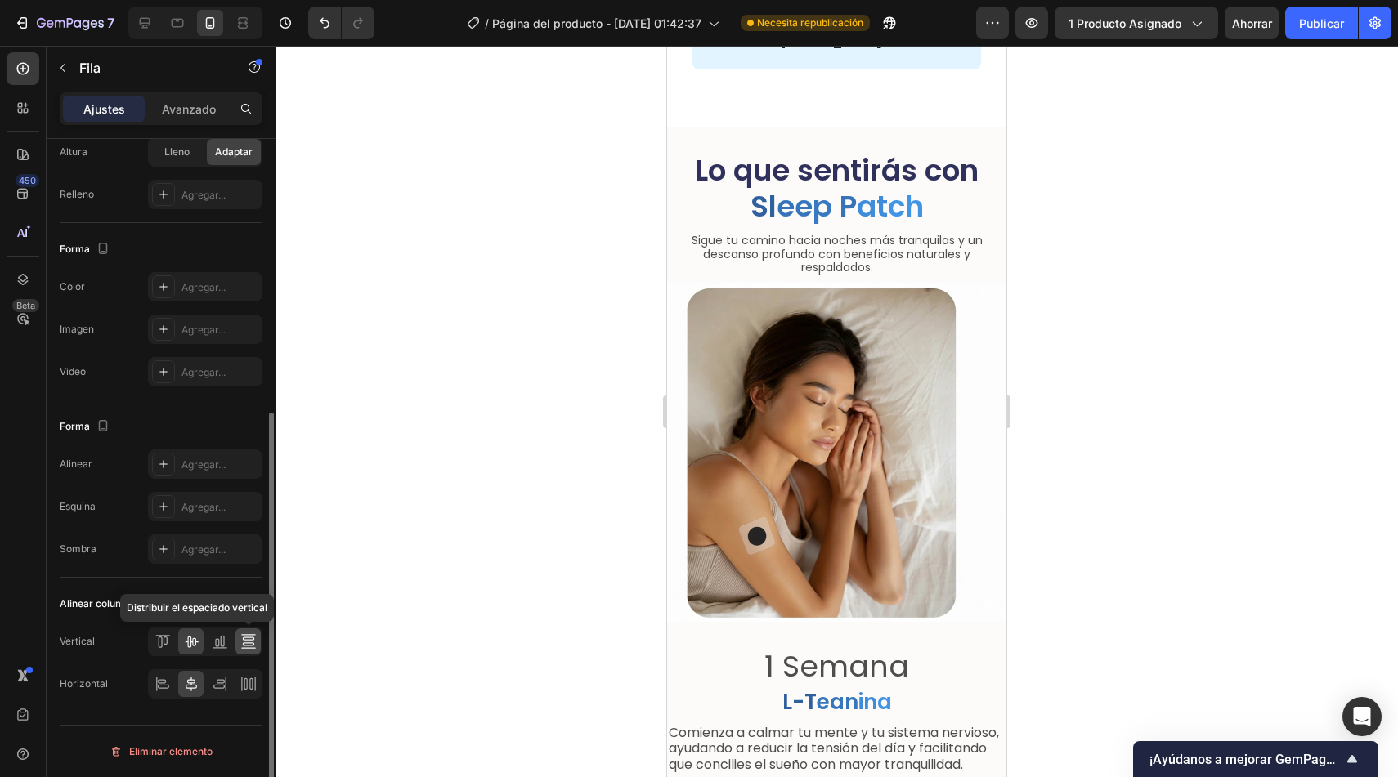
click at [249, 638] on icon at bounding box center [248, 642] width 16 height 16
click at [250, 672] on div at bounding box center [247, 684] width 25 height 26
click at [245, 683] on icon at bounding box center [248, 684] width 16 height 16
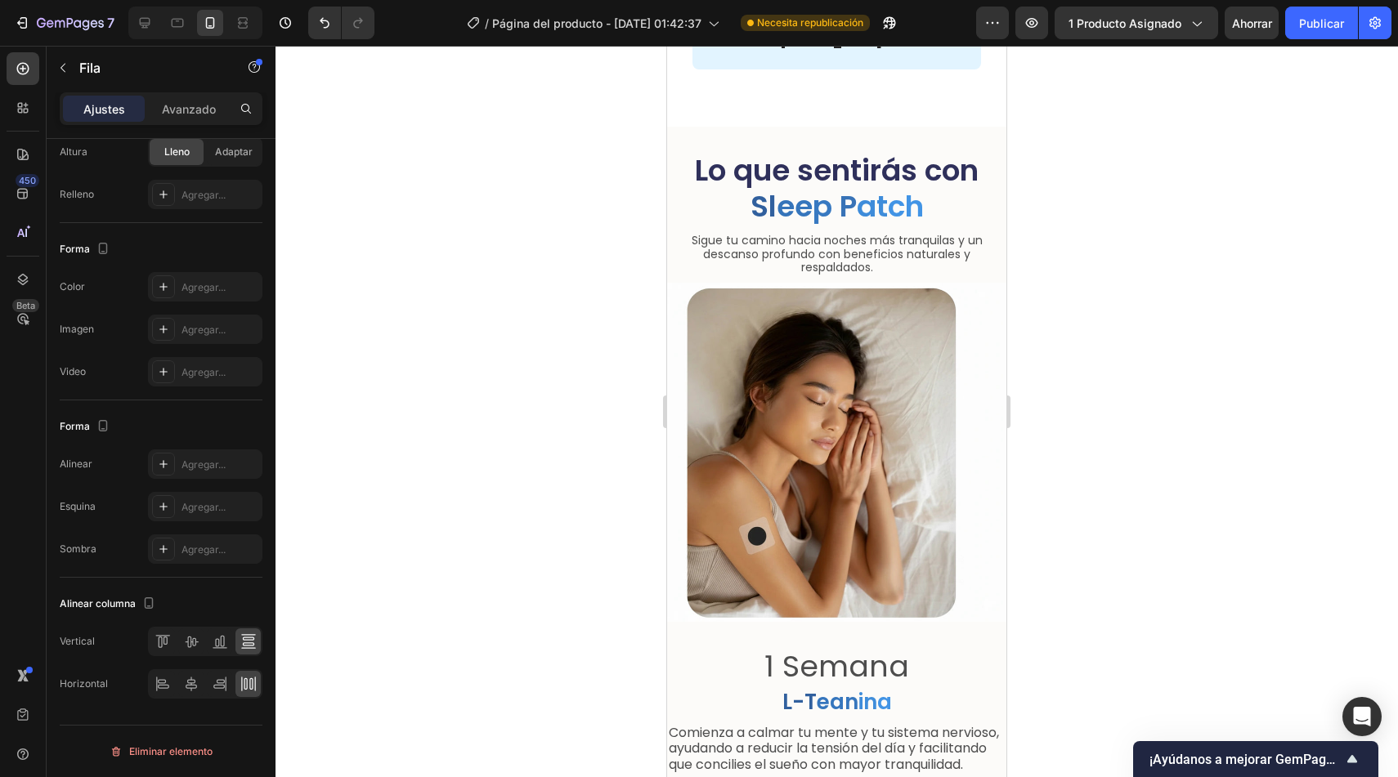
click at [244, 648] on icon at bounding box center [248, 648] width 15 height 1
click at [245, 691] on icon at bounding box center [248, 684] width 16 height 16
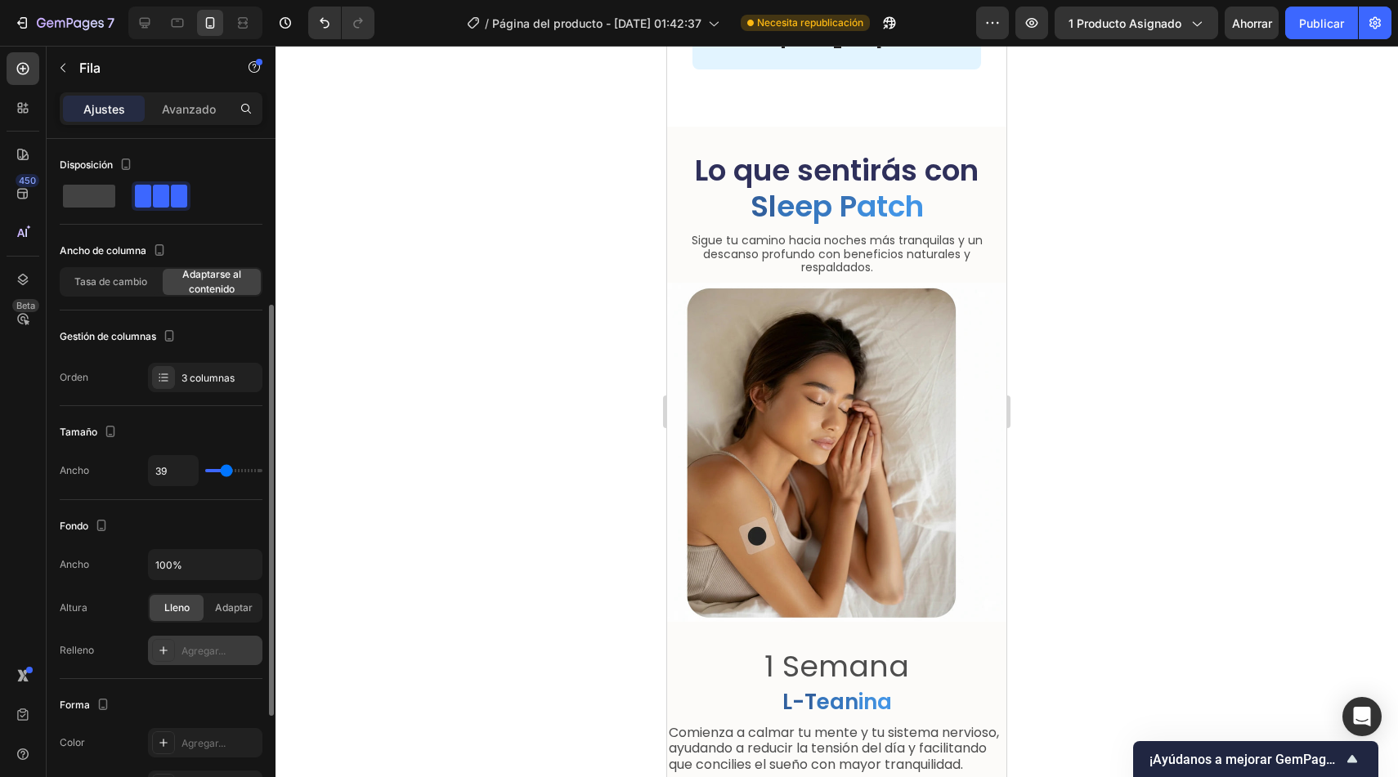
scroll to position [456, 0]
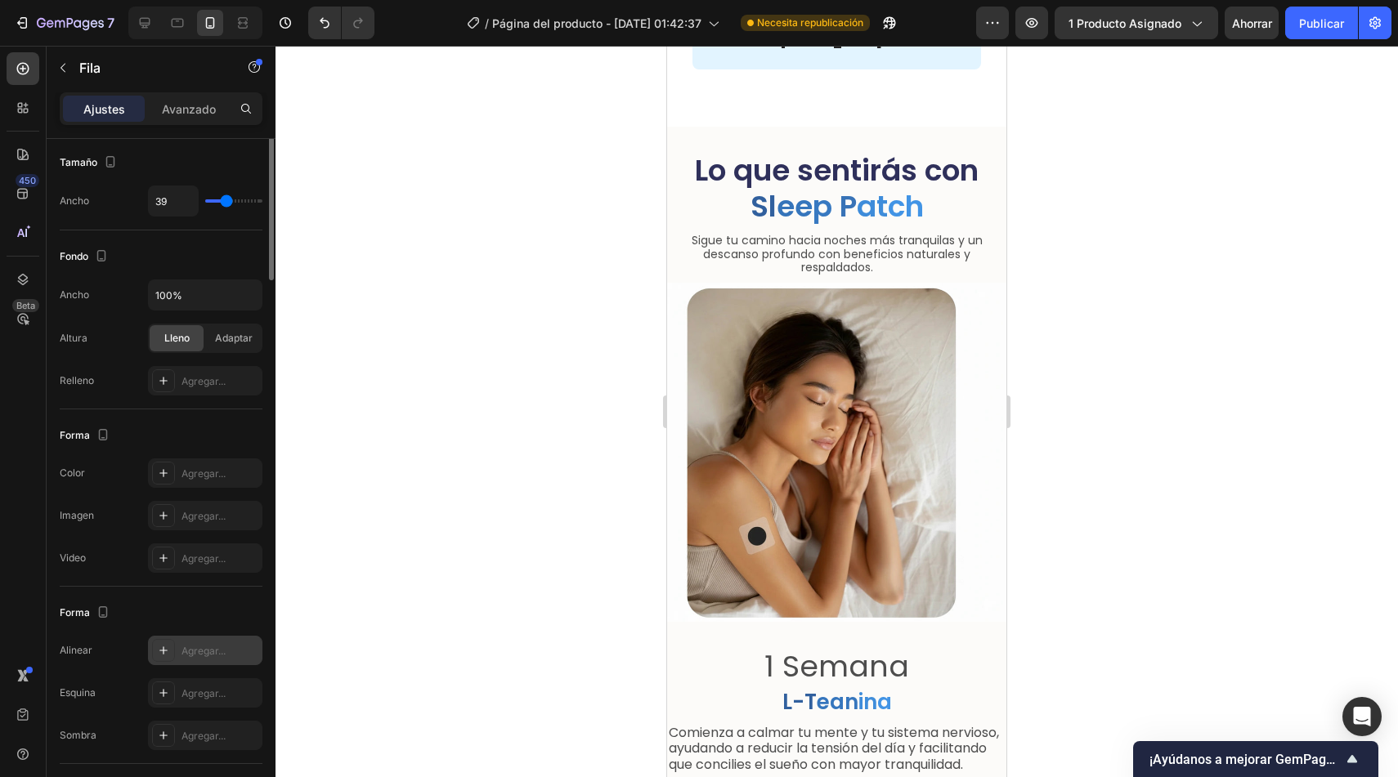
scroll to position [0, 0]
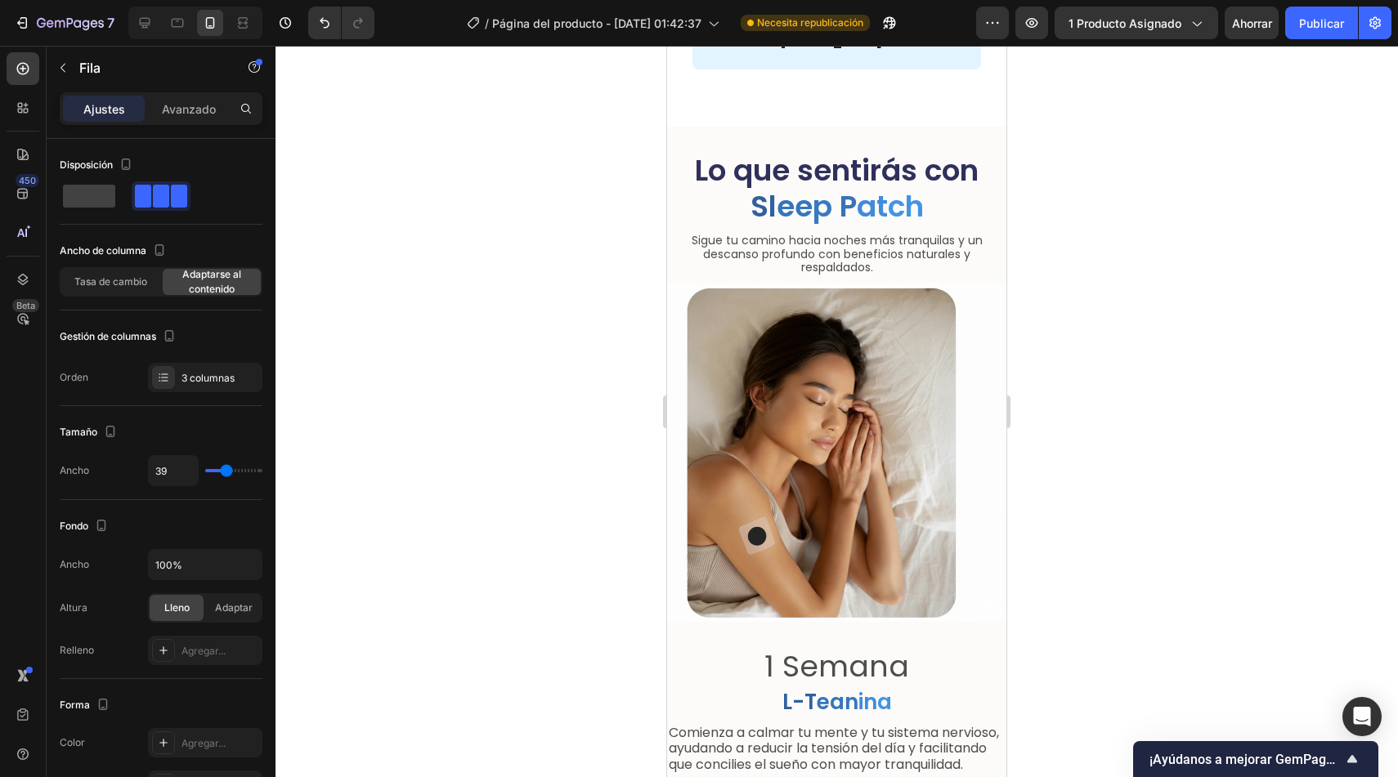
click at [432, 330] on div at bounding box center [836, 412] width 1122 height 732
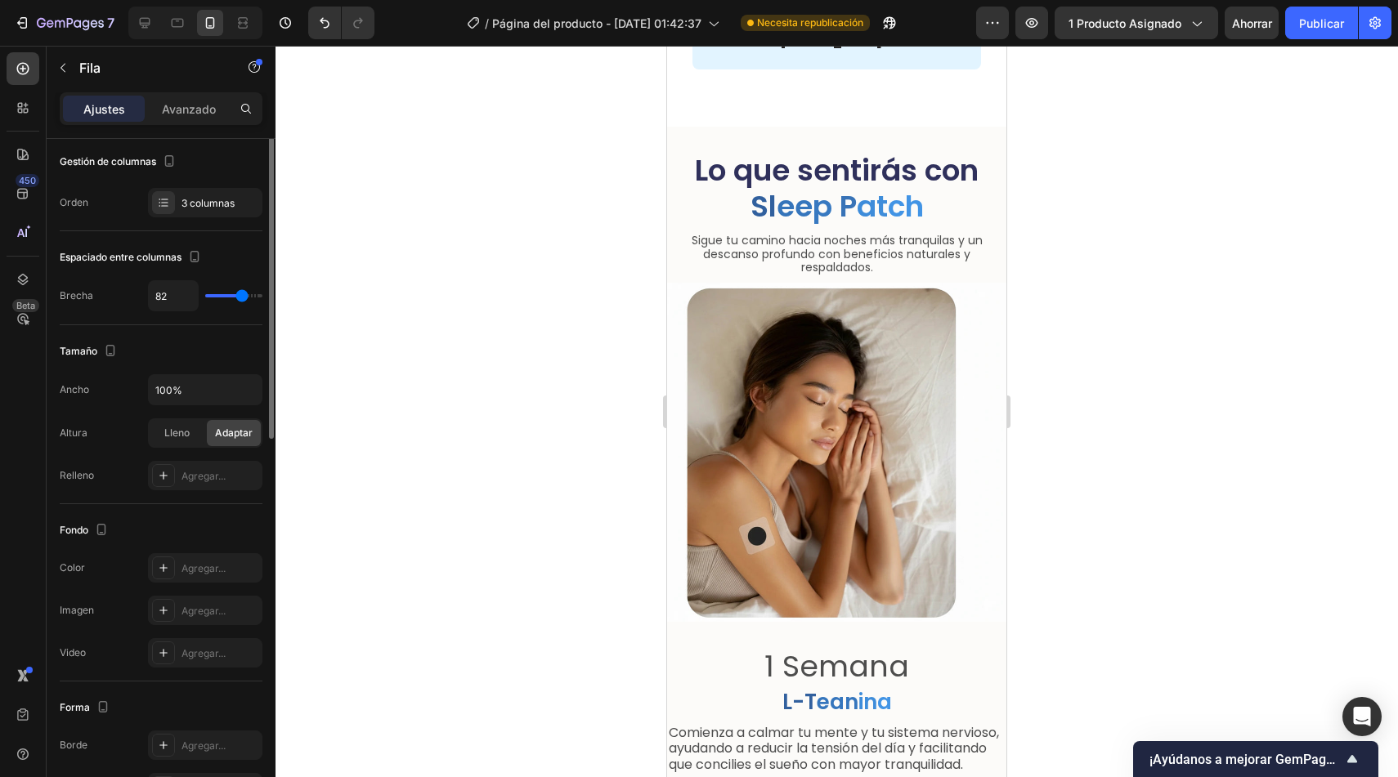
scroll to position [456, 0]
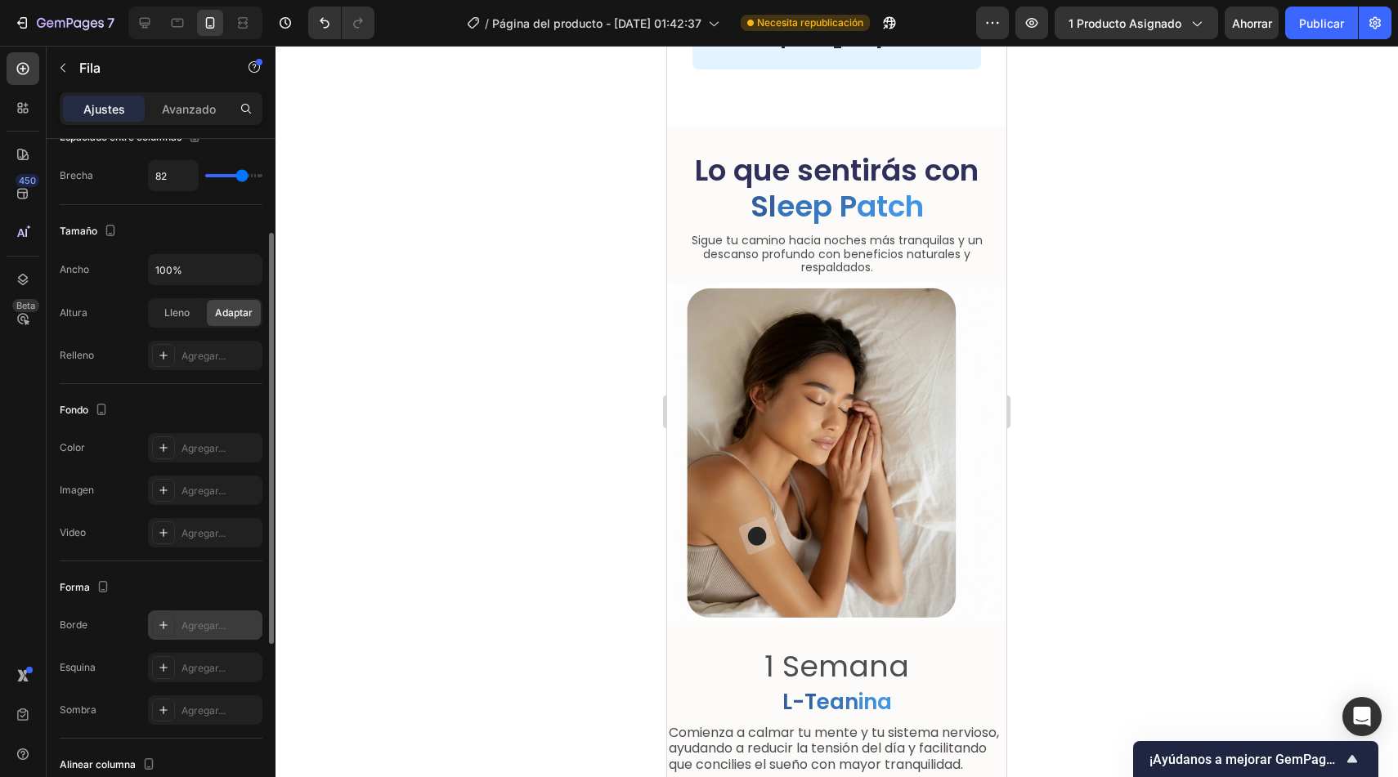
scroll to position [0, 0]
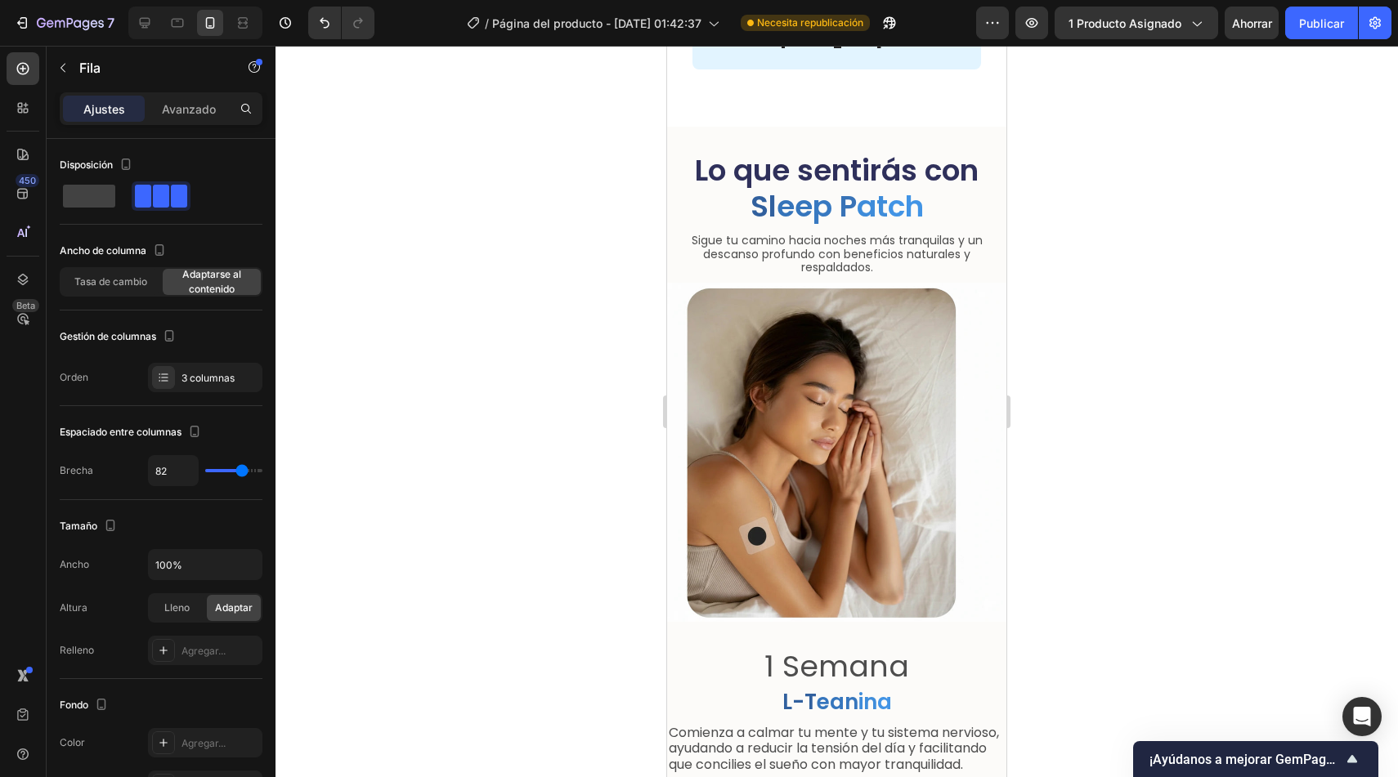
click at [231, 603] on font "Adaptar" at bounding box center [234, 608] width 38 height 12
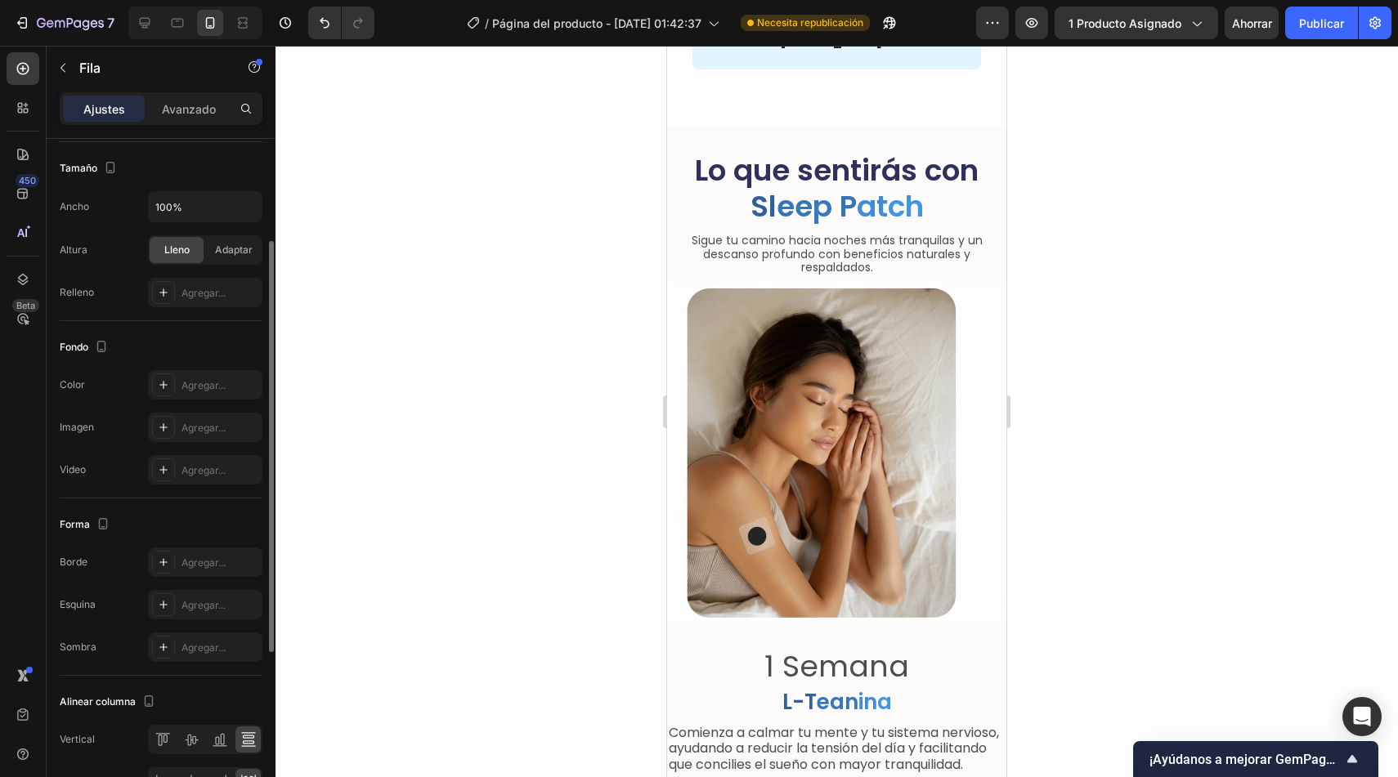
scroll to position [288, 0]
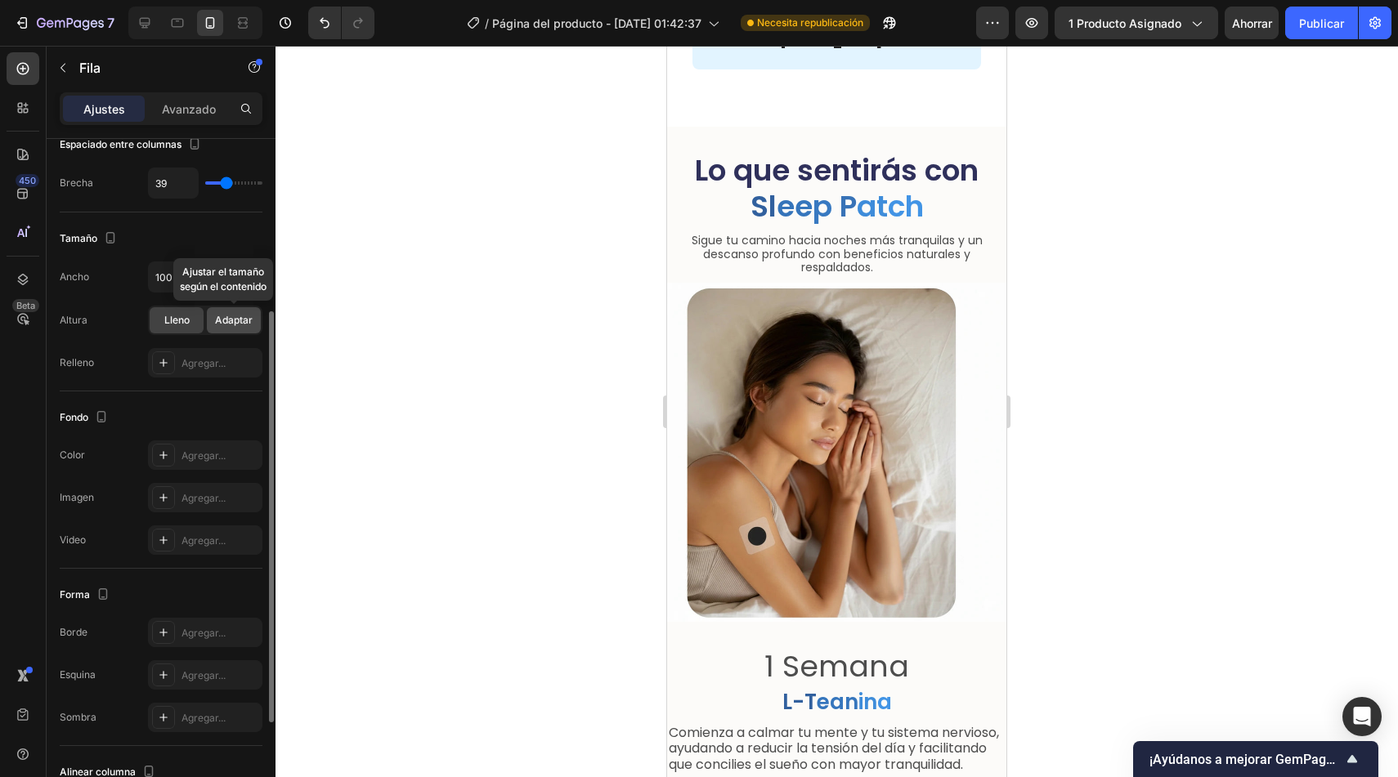
click at [235, 313] on span "Adaptar" at bounding box center [234, 320] width 38 height 15
click at [455, 289] on div at bounding box center [836, 412] width 1122 height 732
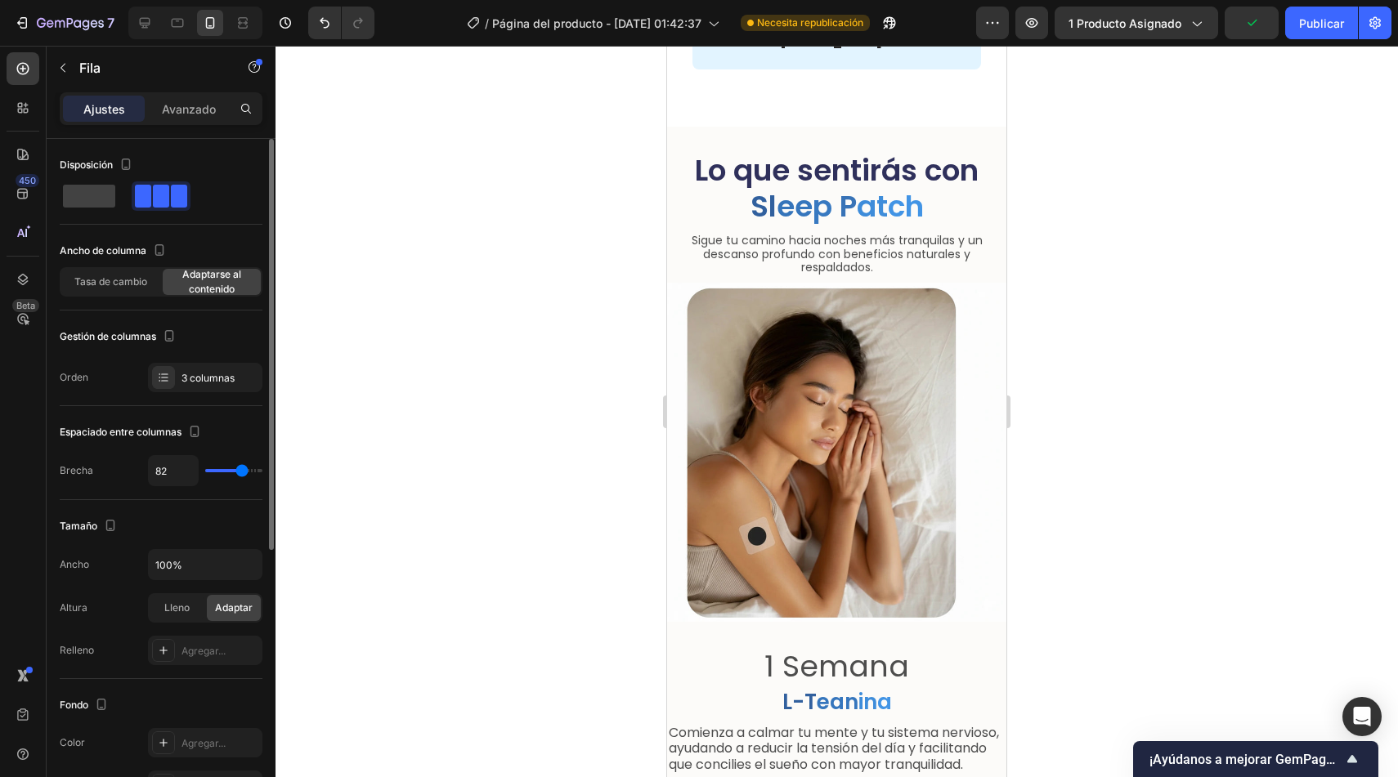
type input "83"
type input "80"
type input "78"
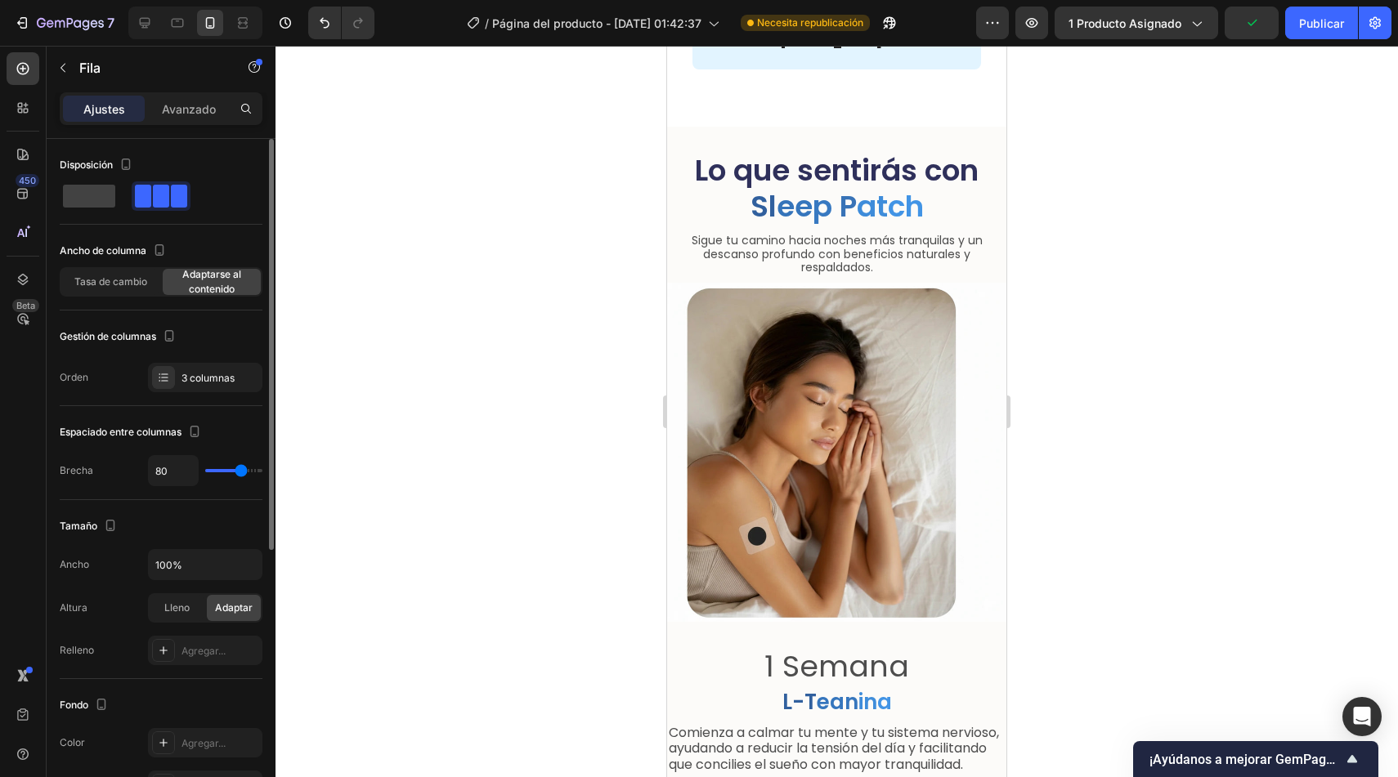
type input "78"
type input "76"
type input "75"
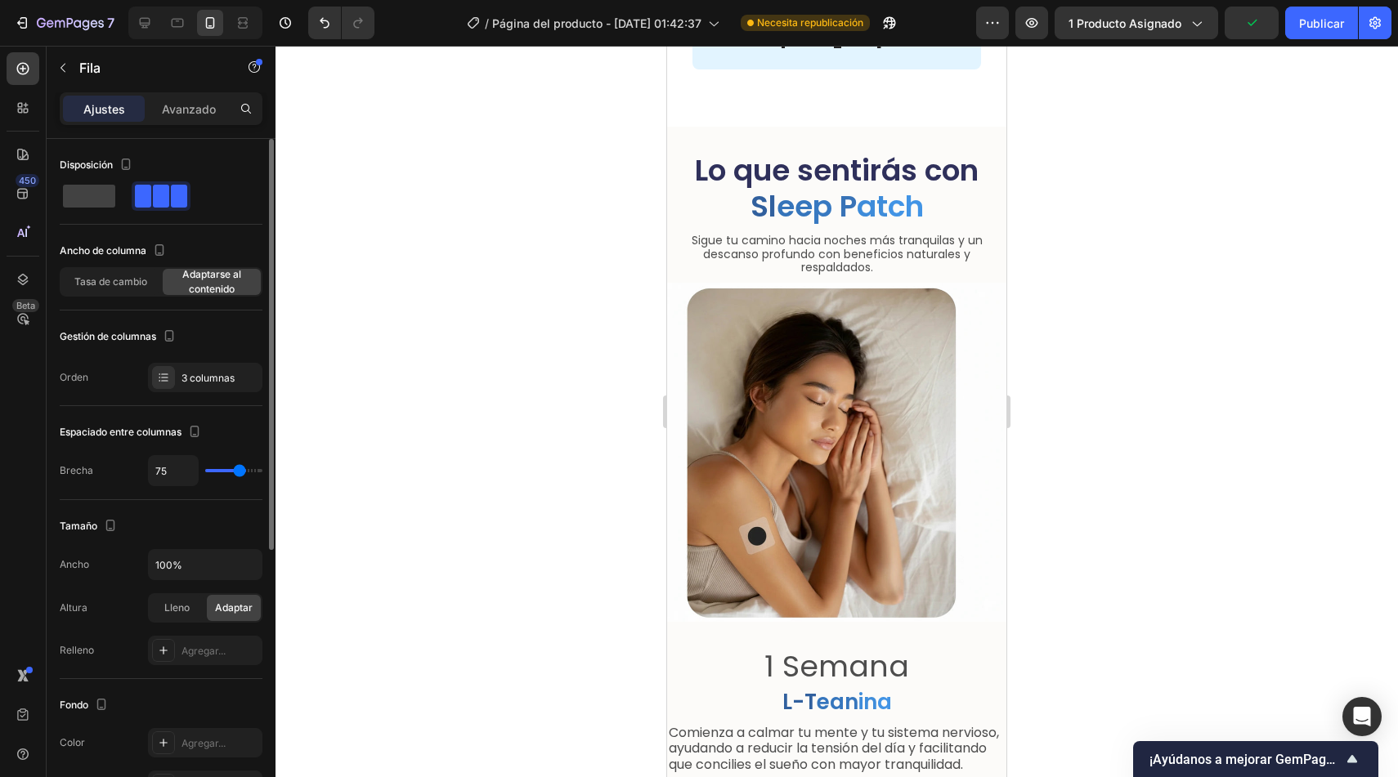
type input "73"
type input "71"
type input "68"
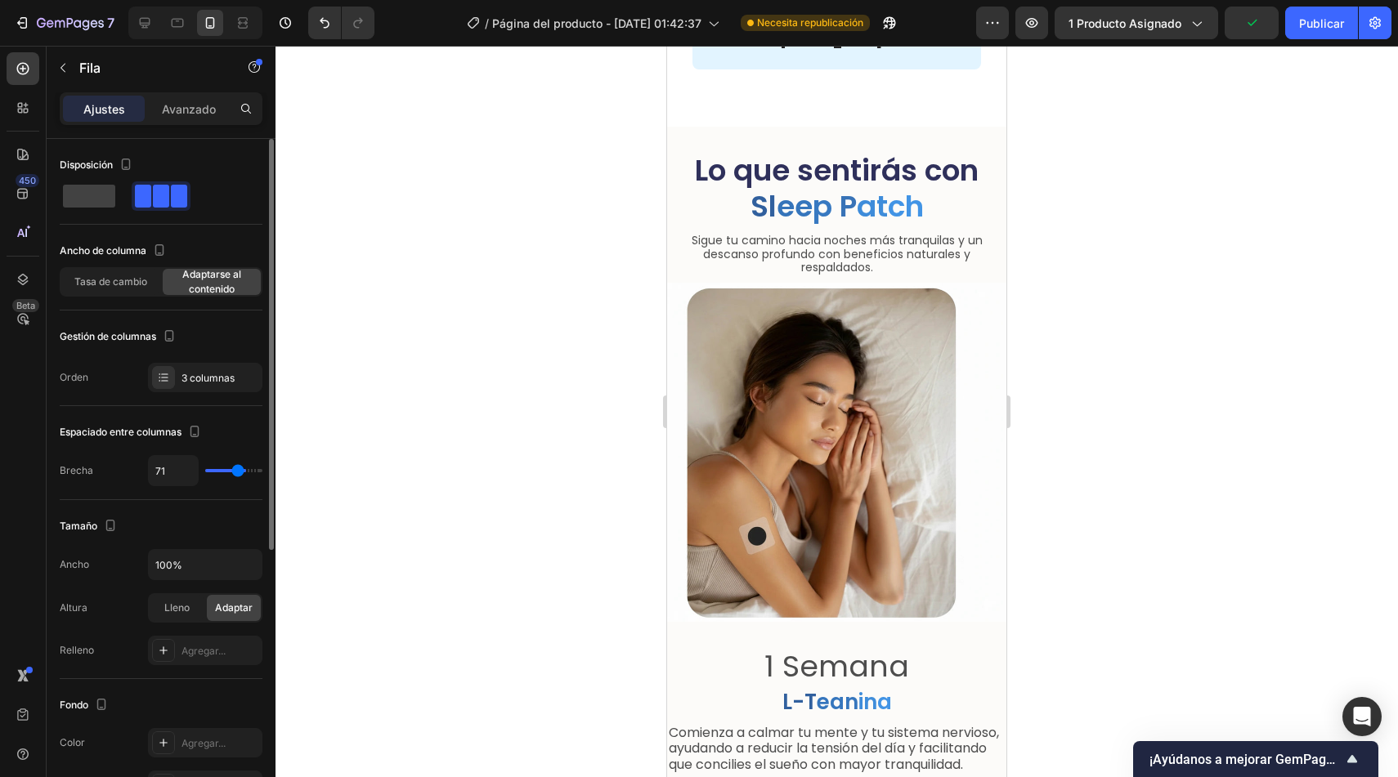
type input "68"
type input "66"
type input "61"
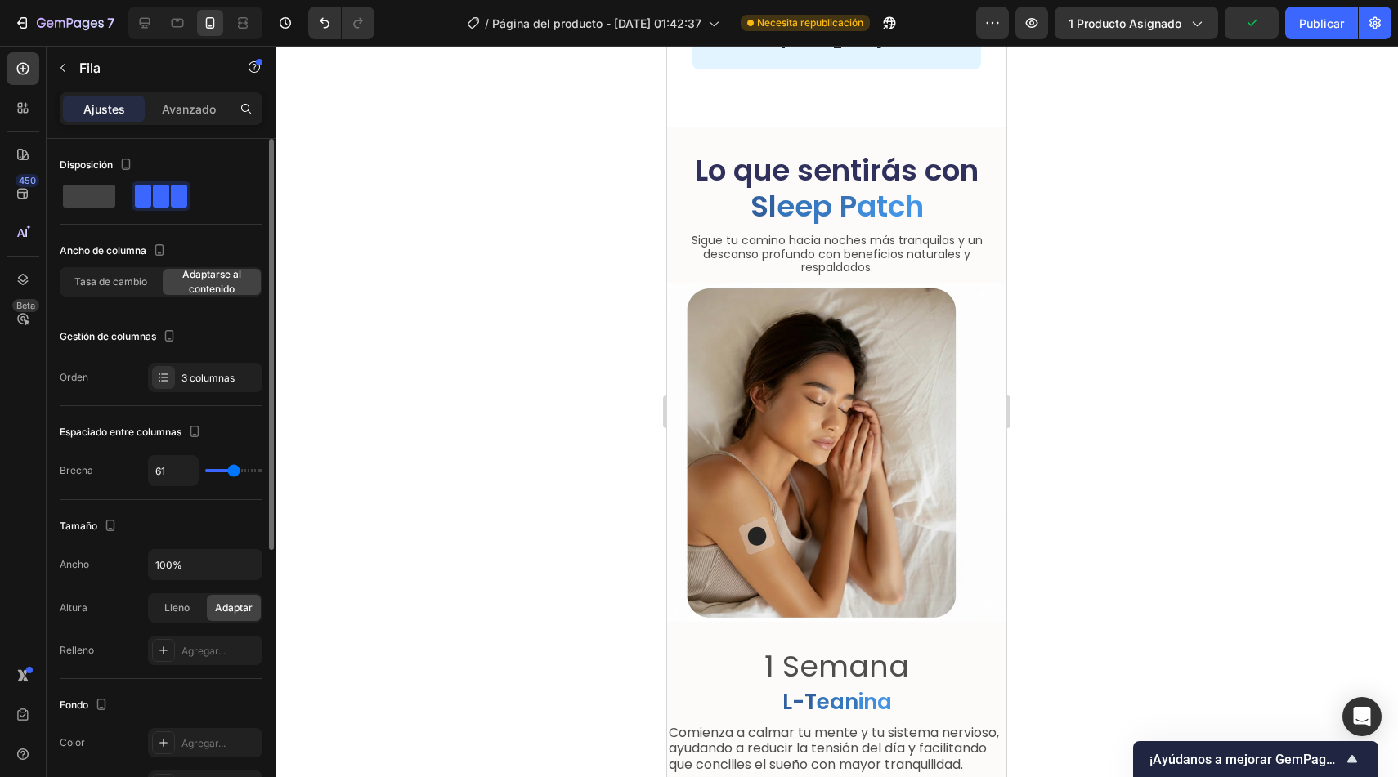
type input "58"
type input "57"
type input "55"
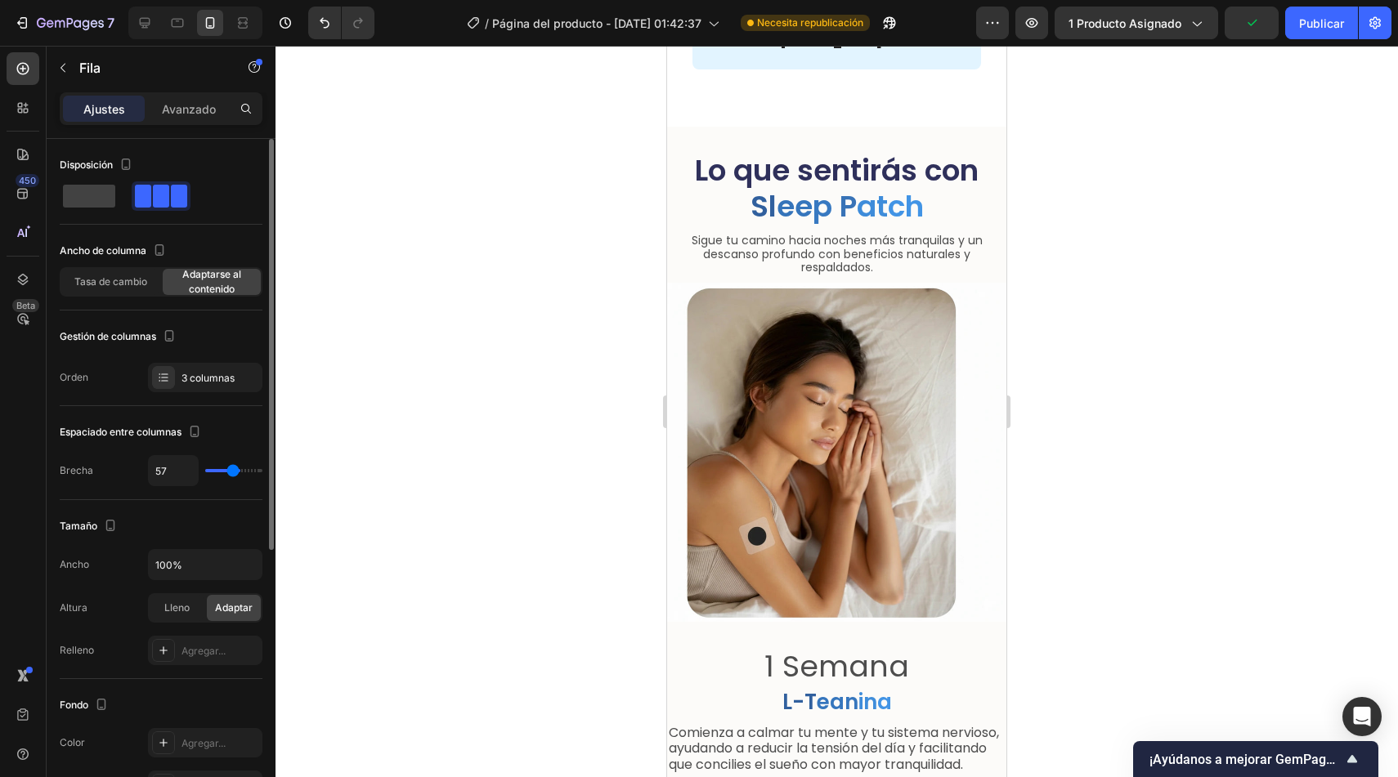
type input "55"
type input "54"
type input "53"
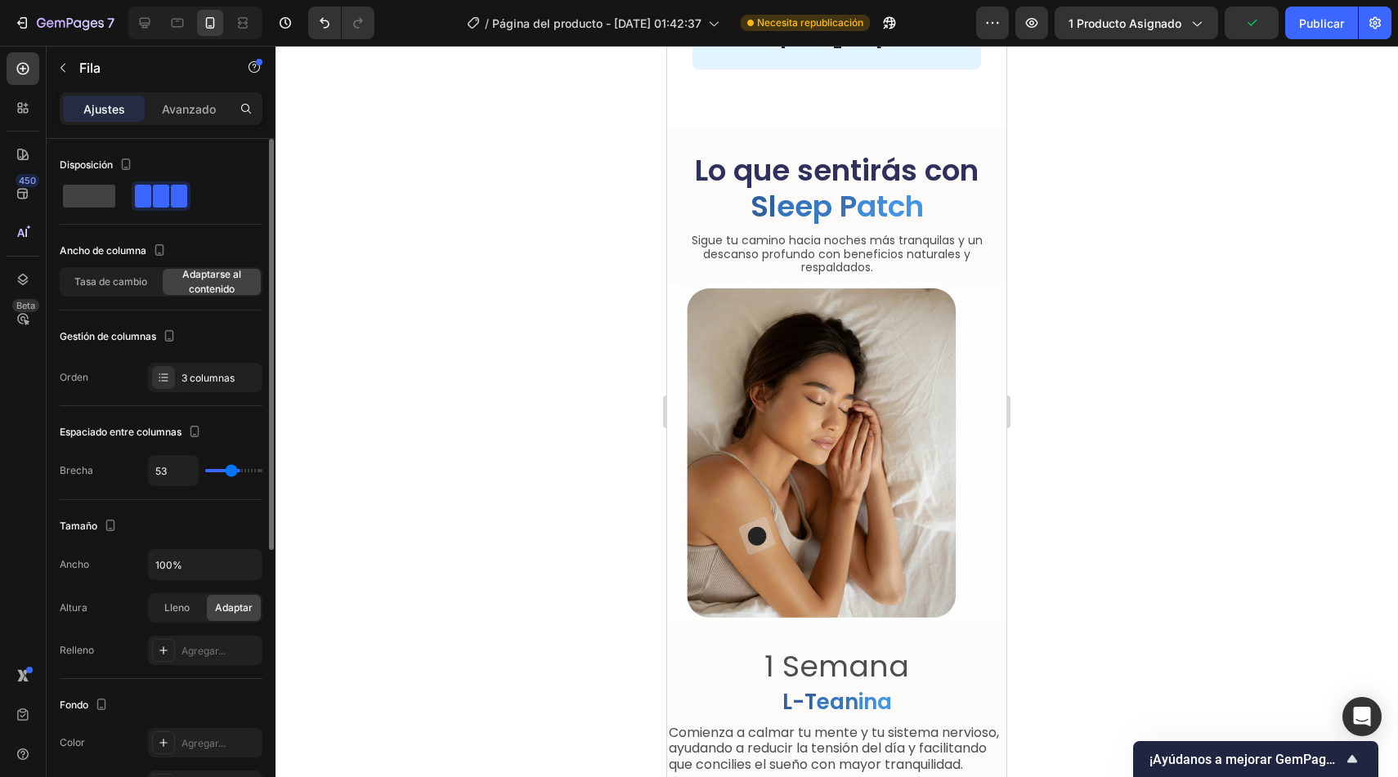
type input "52"
type input "51"
type input "50"
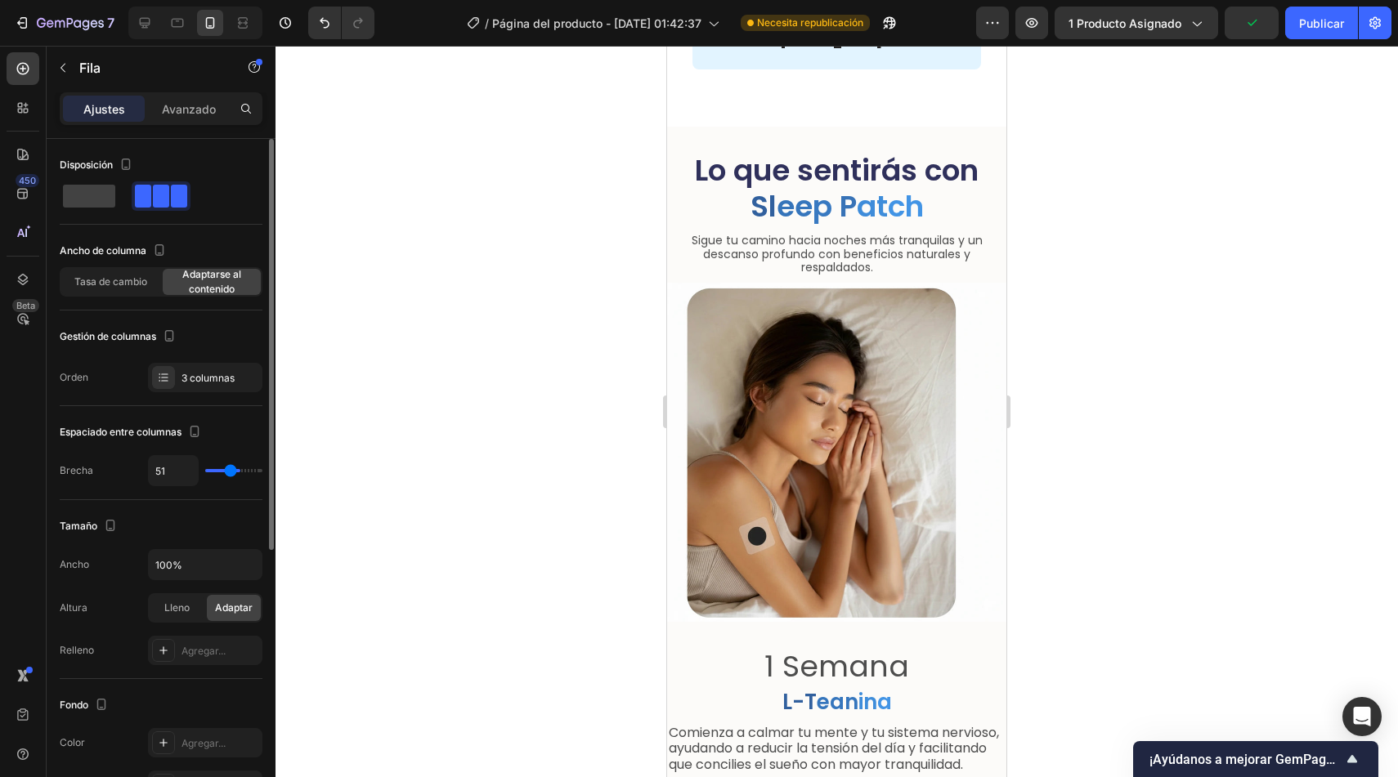
type input "50"
type input "49"
type input "41"
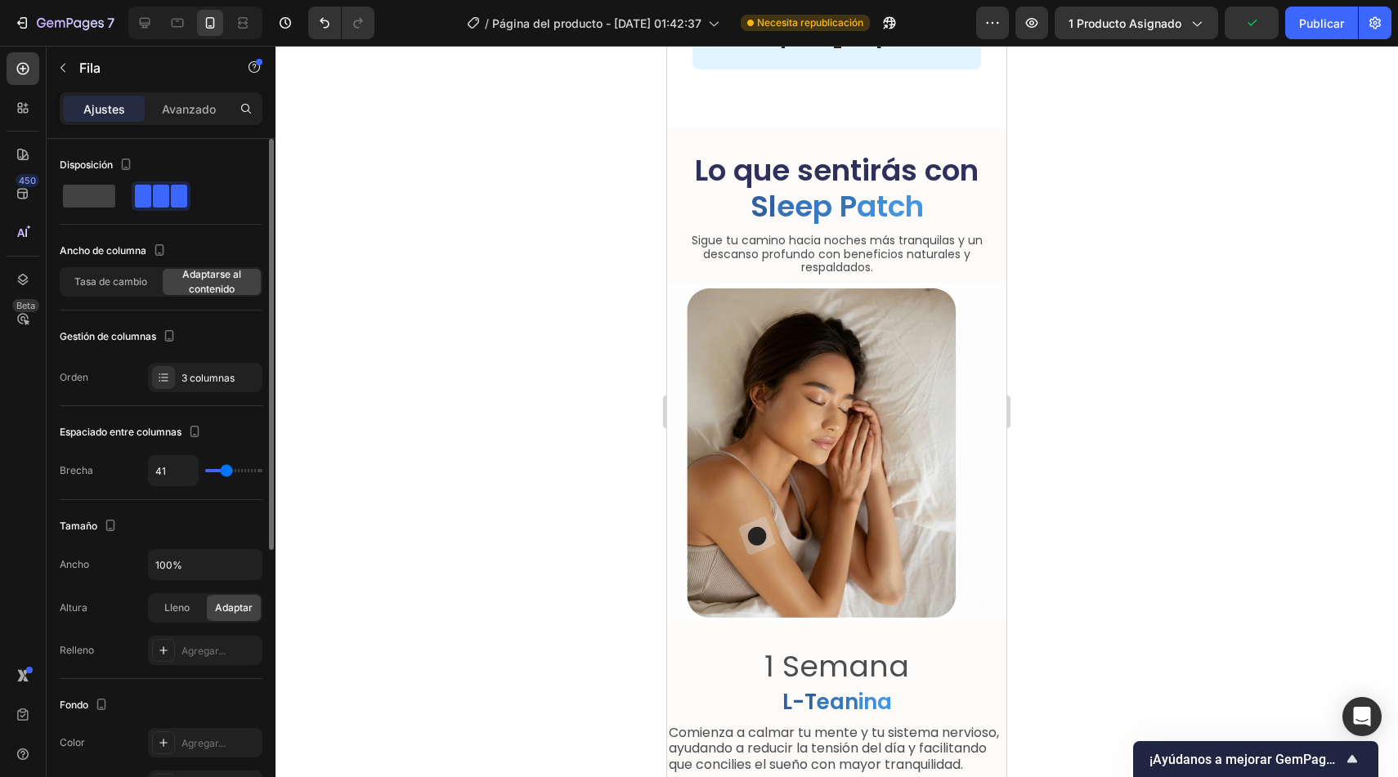
type input "36"
type input "33"
type input "30"
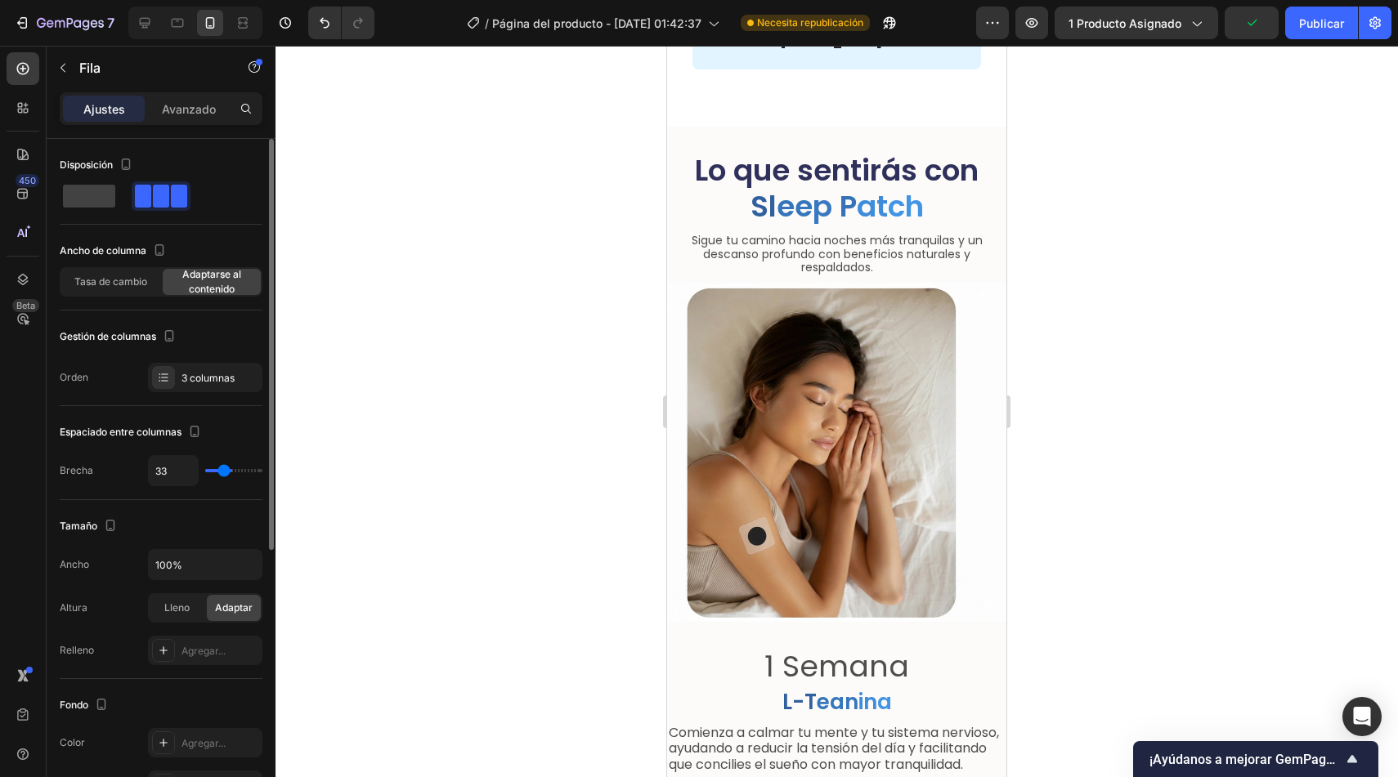
type input "30"
type input "27"
type input "25"
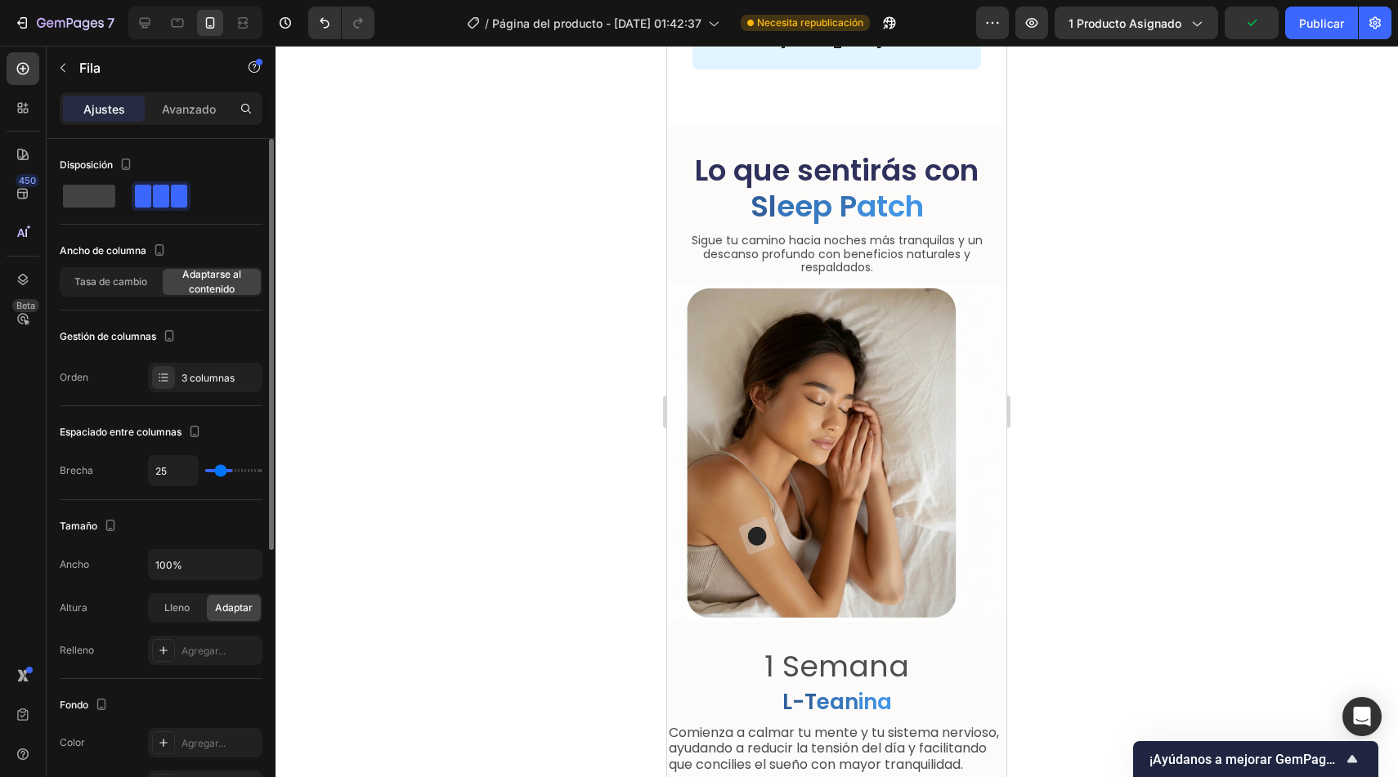
type input "24"
type input "23"
type input "27"
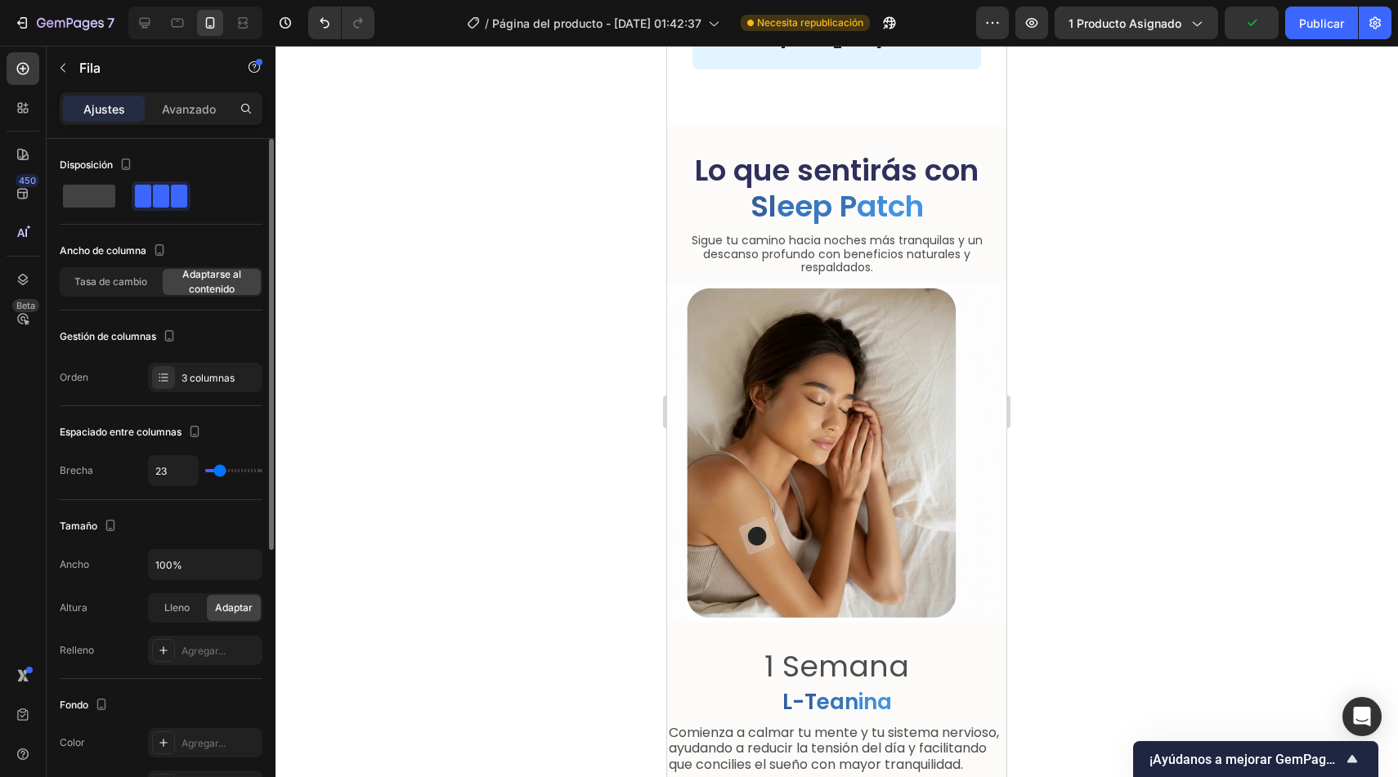
type input "27"
type input "33"
type input "40"
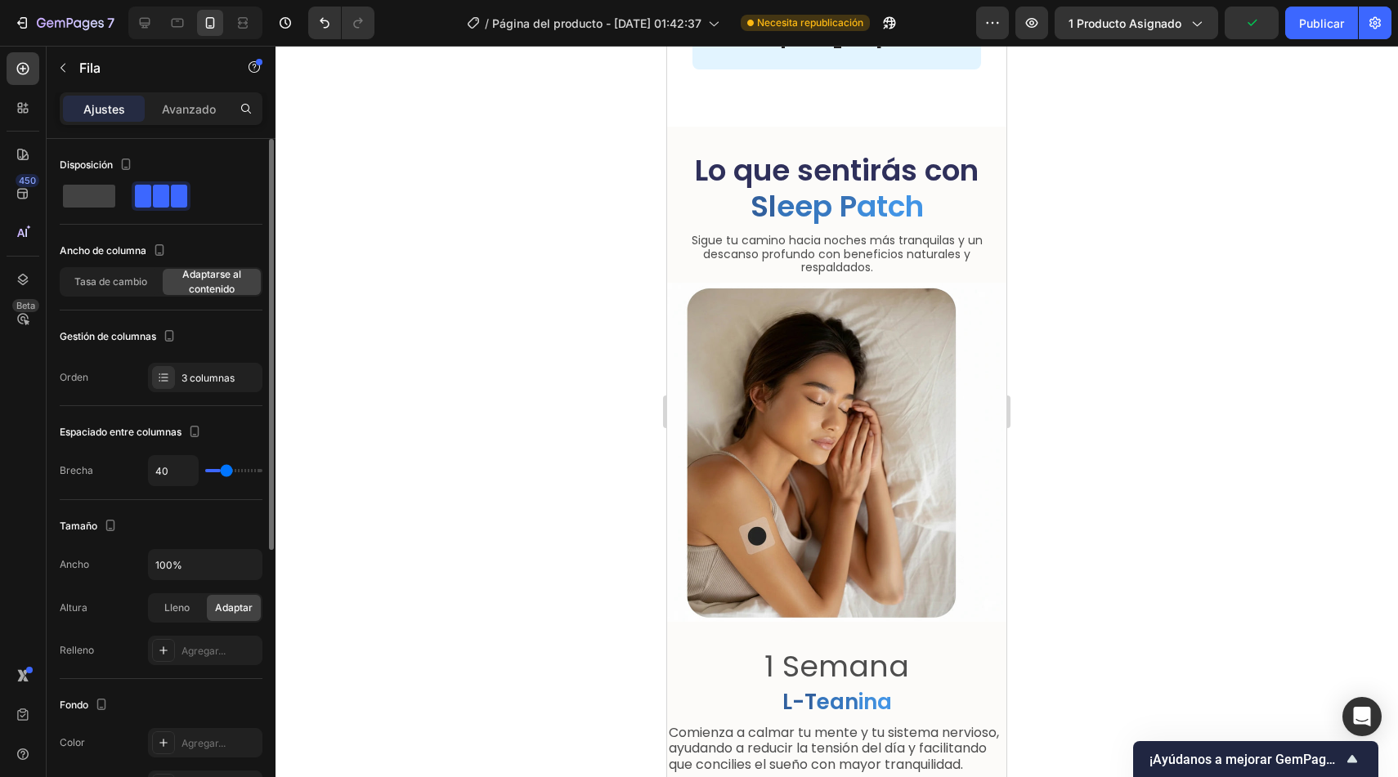
type input "46"
type input "51"
type input "55"
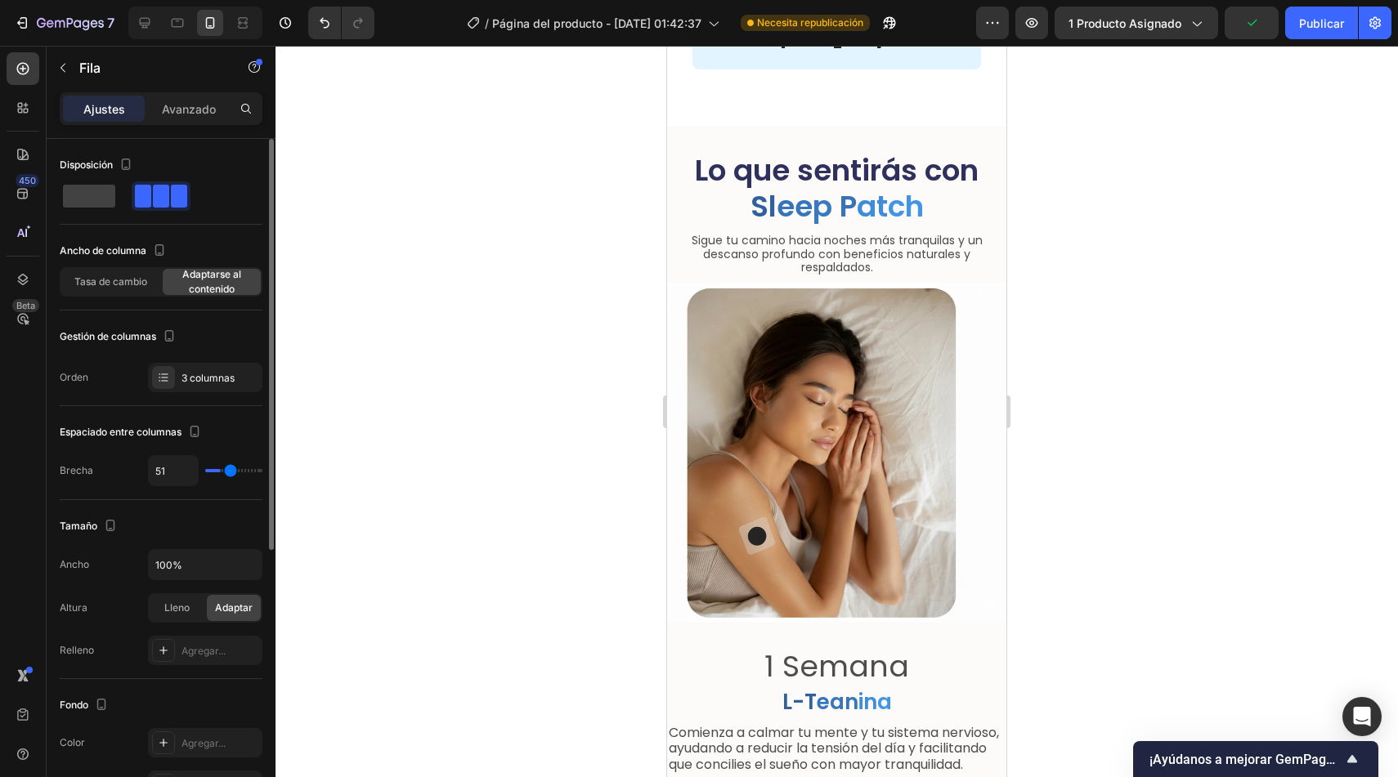
type input "55"
type input "58"
type input "61"
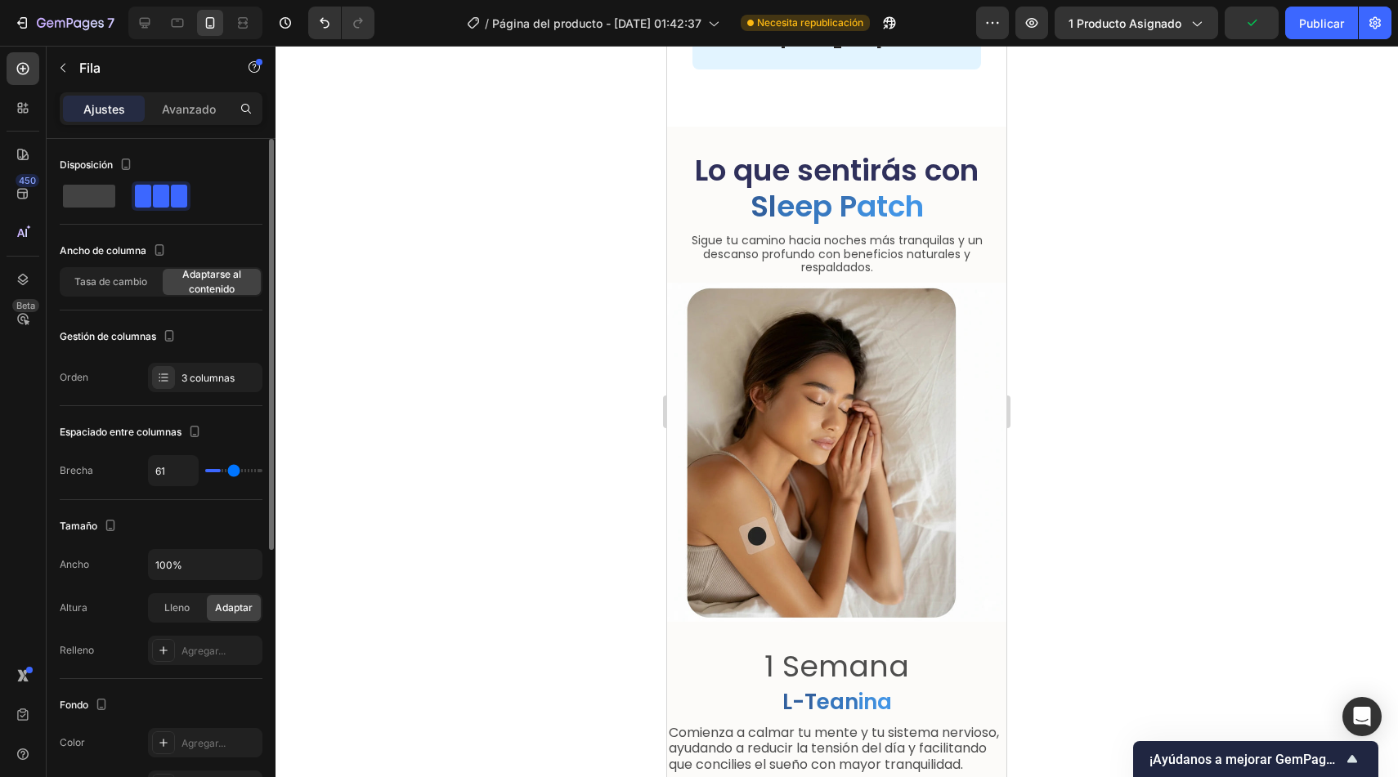
type input "63"
type input "65"
type input "67"
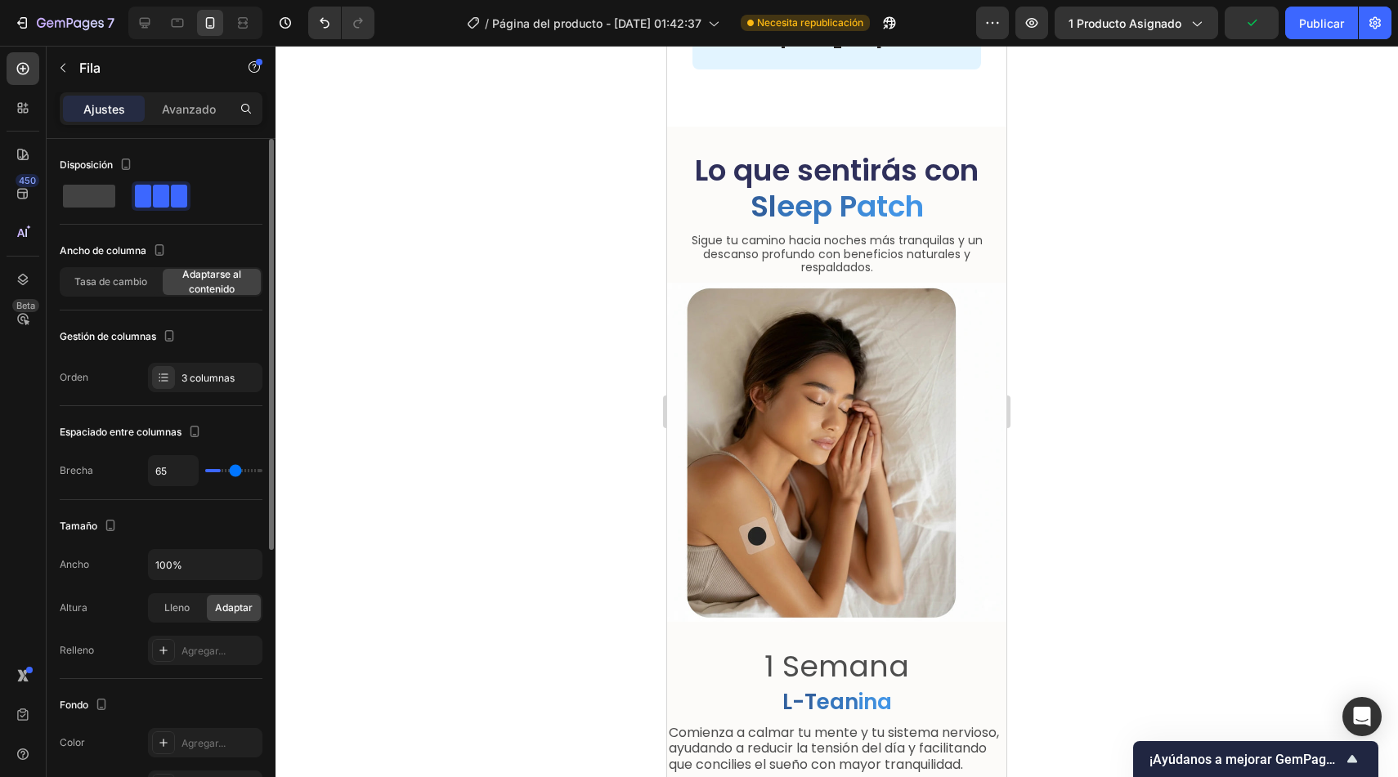
type input "67"
type input "68"
type input "69"
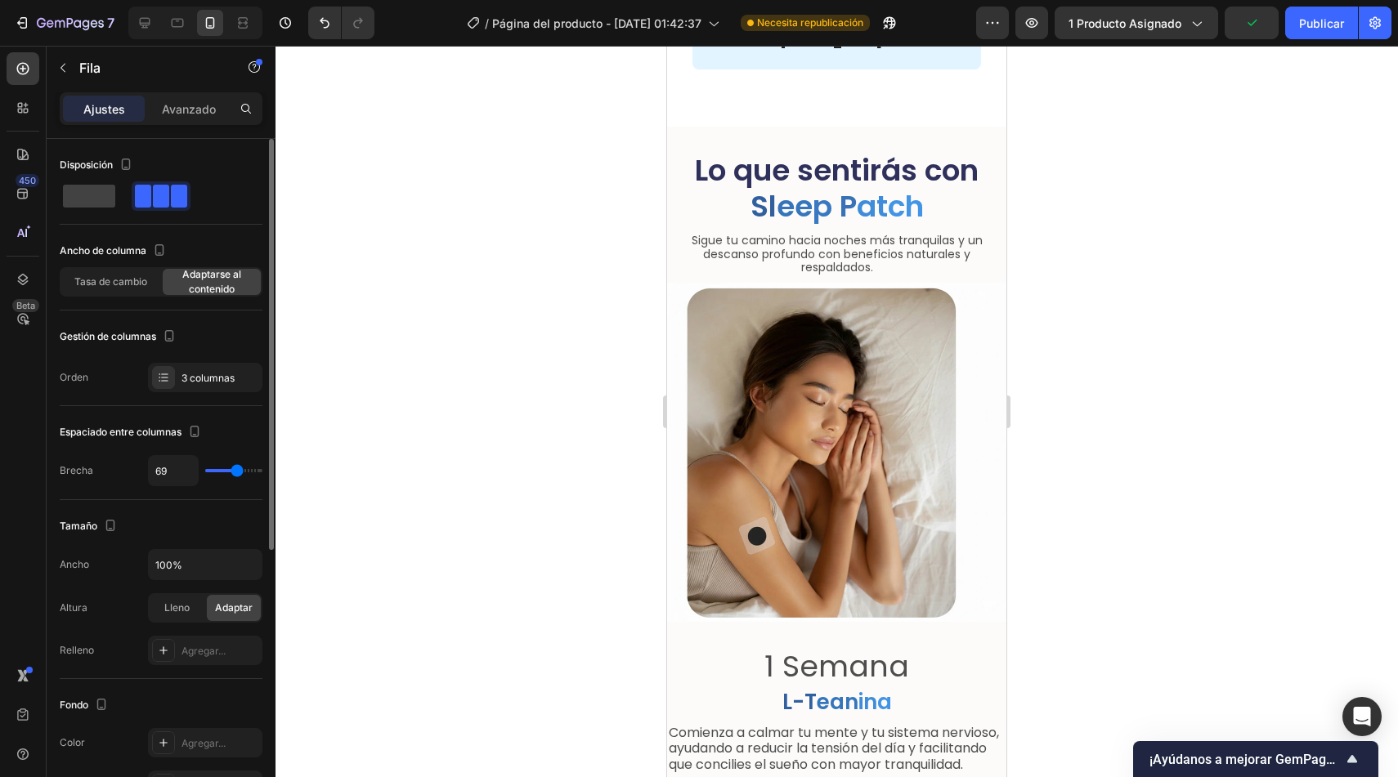
type input "71"
type input "73"
type input "74"
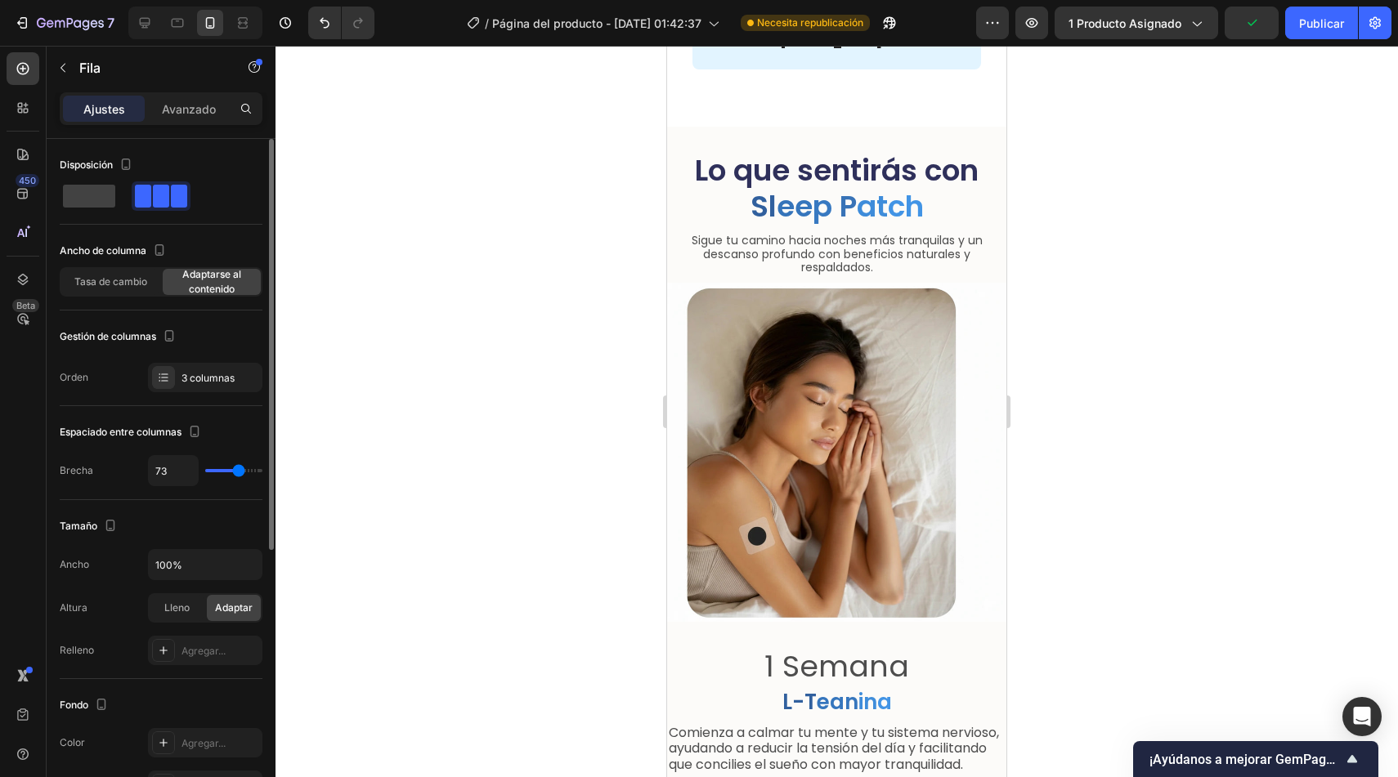
type input "74"
type input "76"
type input "77"
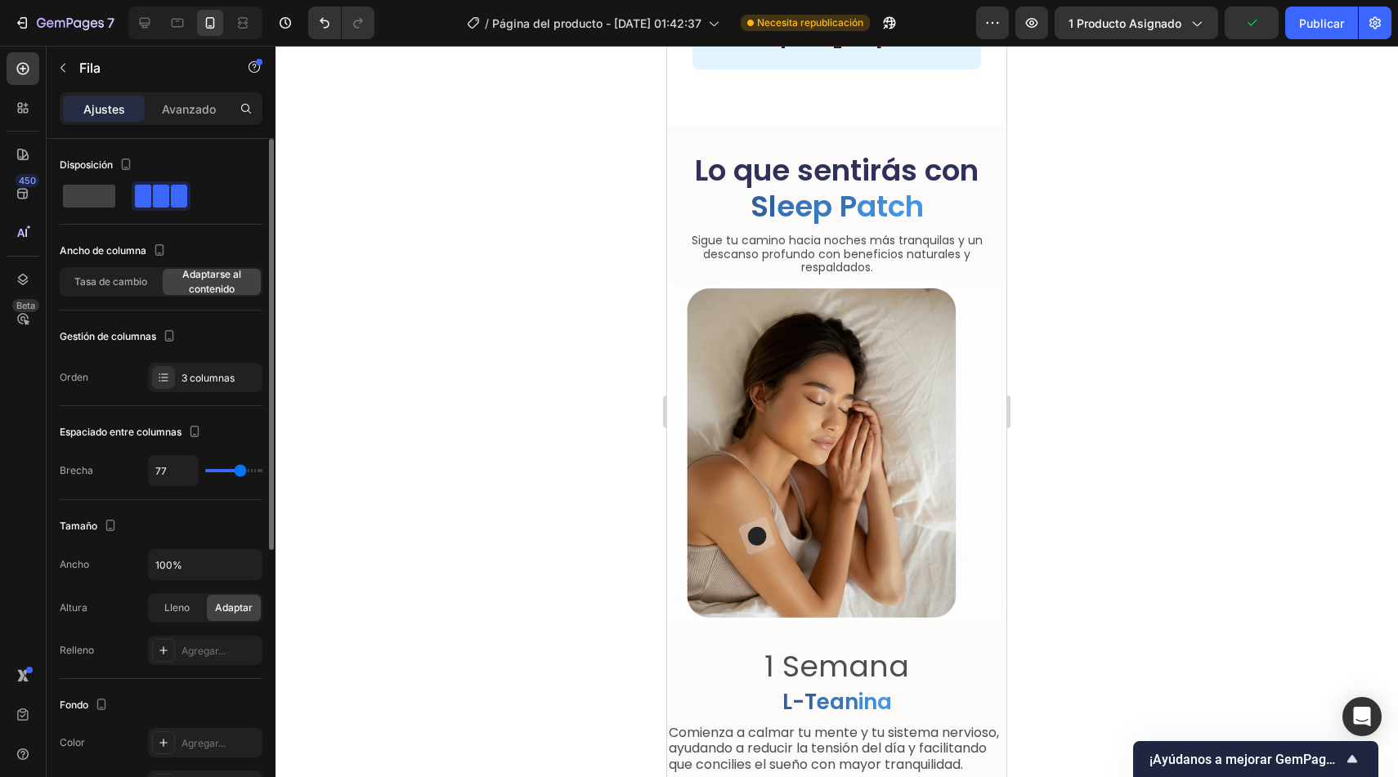
type input "78"
type input "80"
type input "81"
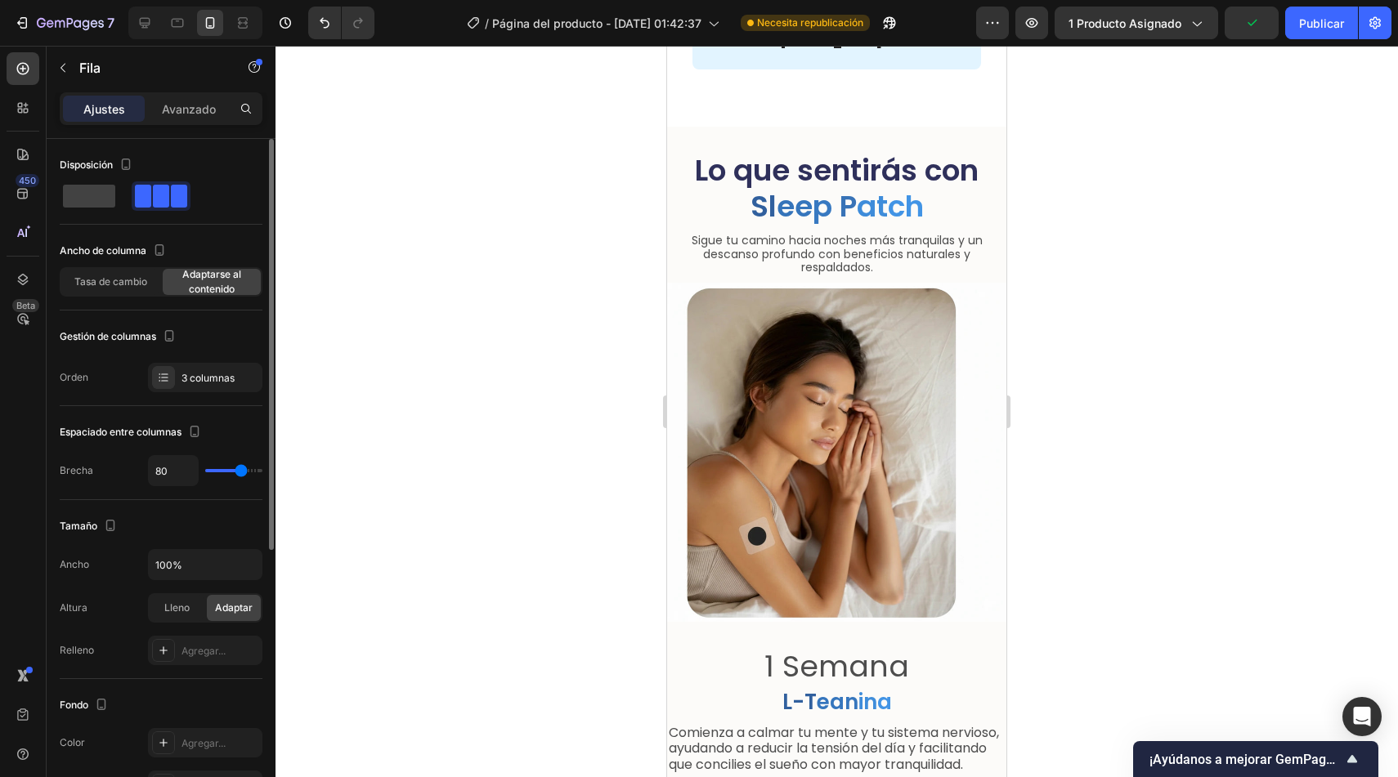
type input "81"
type input "82"
click at [241, 469] on input "range" at bounding box center [233, 470] width 57 height 3
click at [128, 276] on font "Tasa de cambio" at bounding box center [110, 281] width 73 height 12
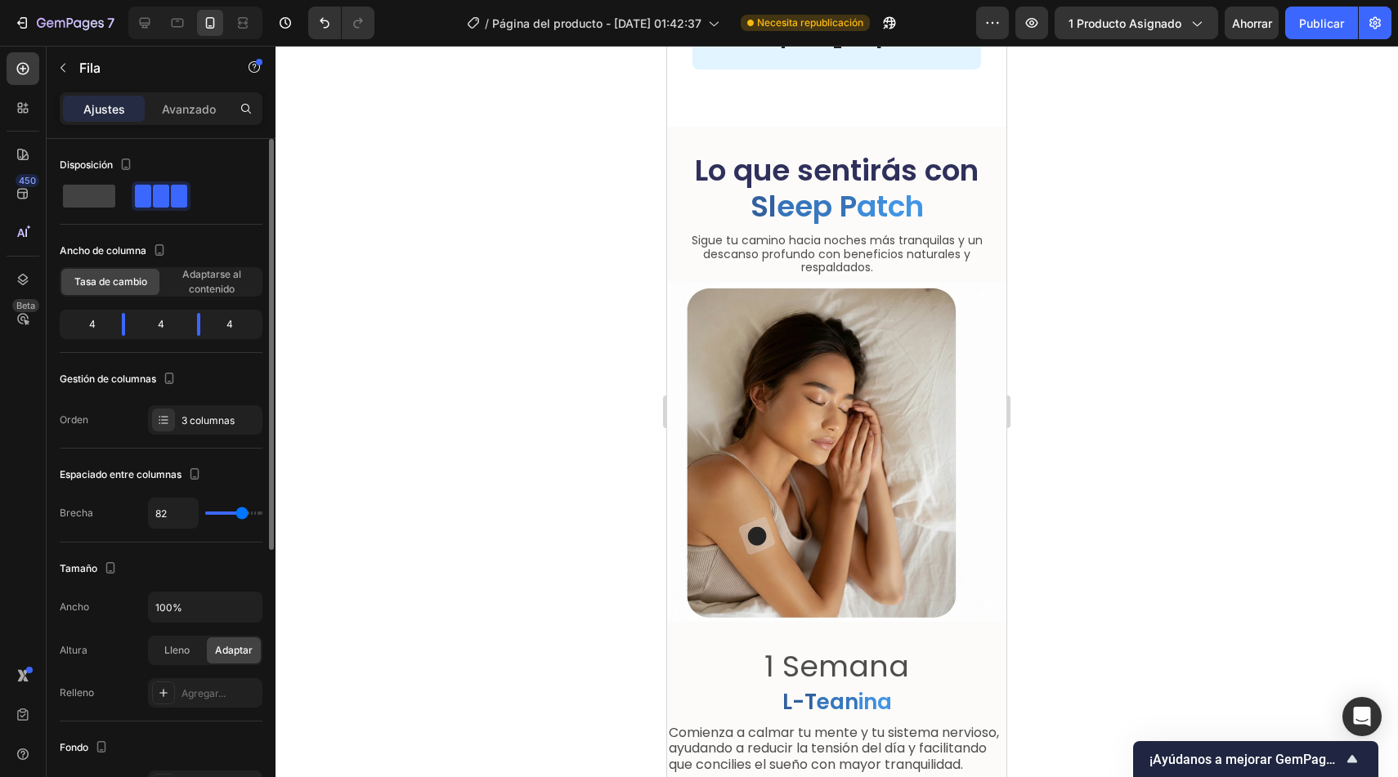
type input "79"
type input "76"
type input "74"
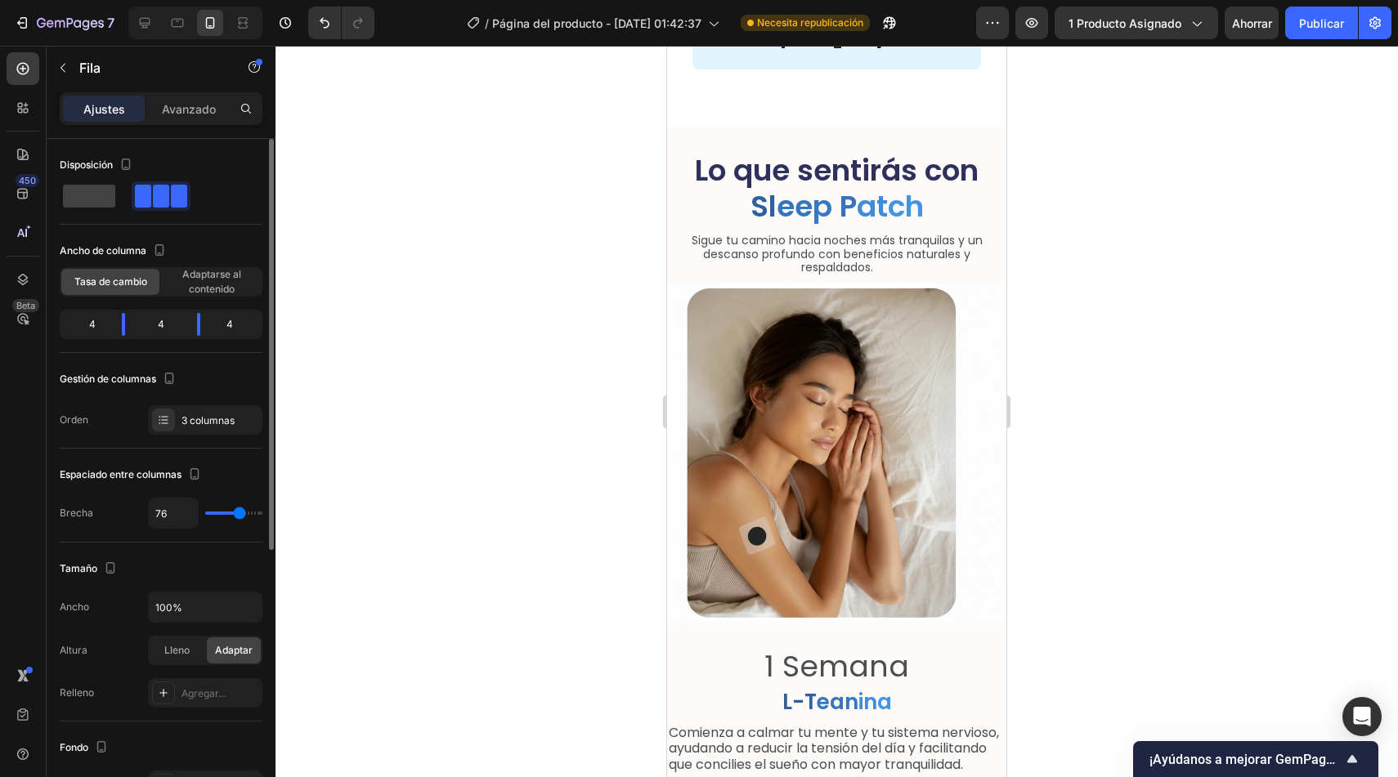
type input "74"
type input "73"
type input "70"
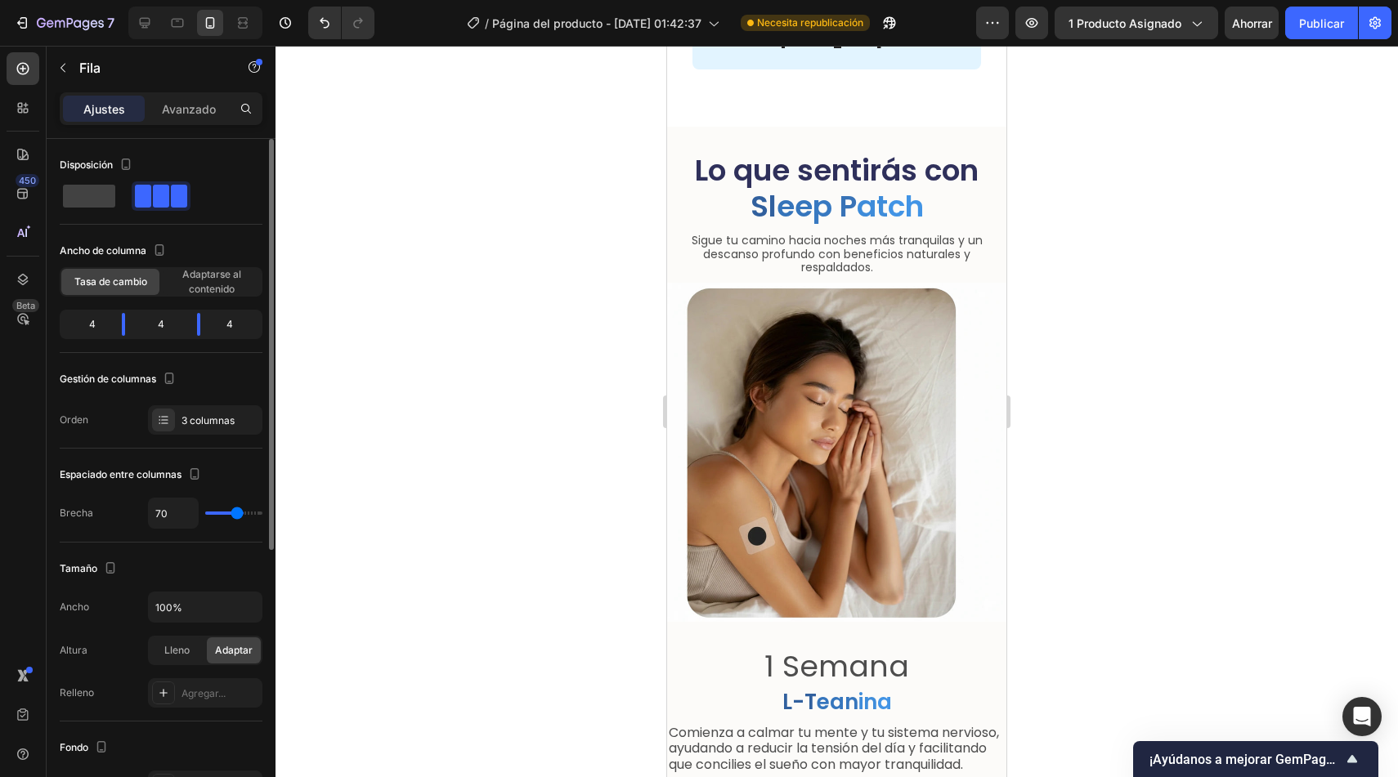
type input "69"
type input "68"
type input "66"
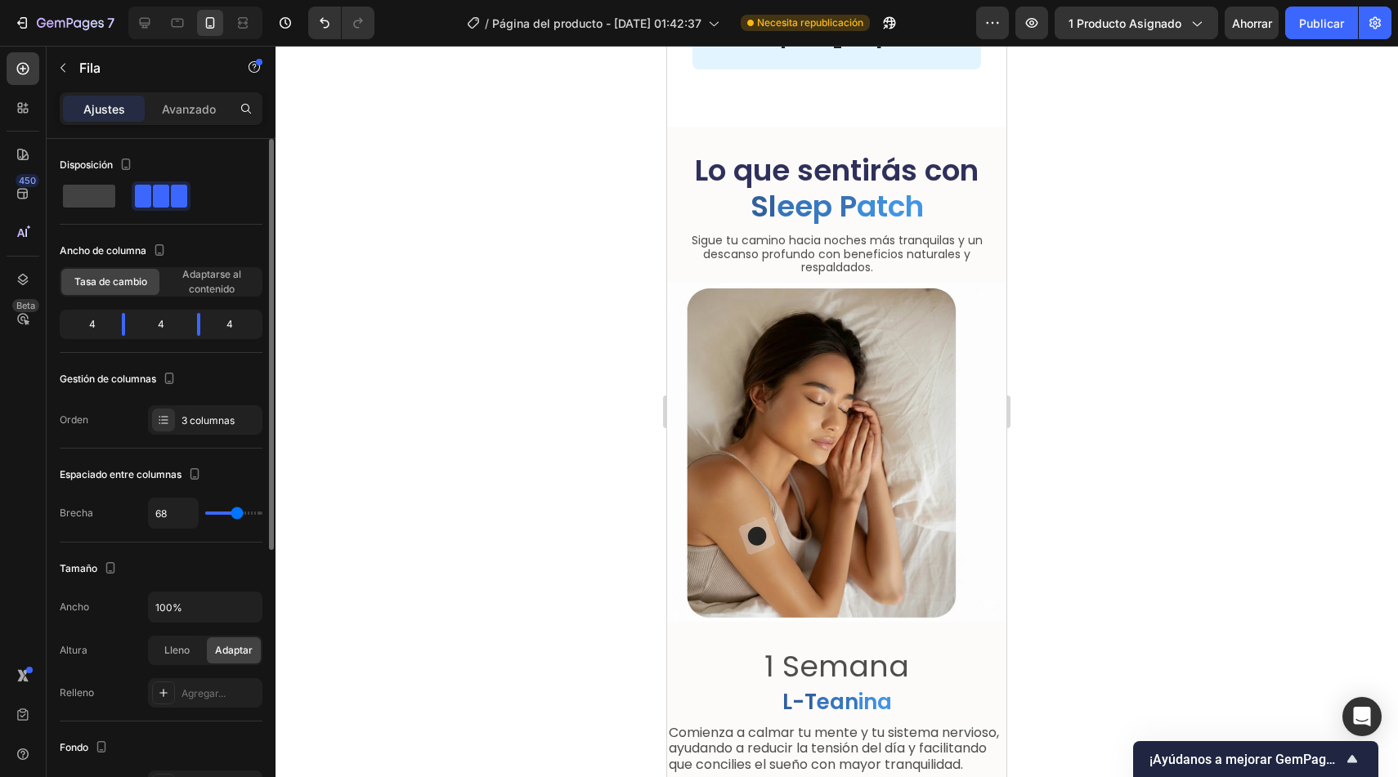
type input "66"
type input "64"
type input "61"
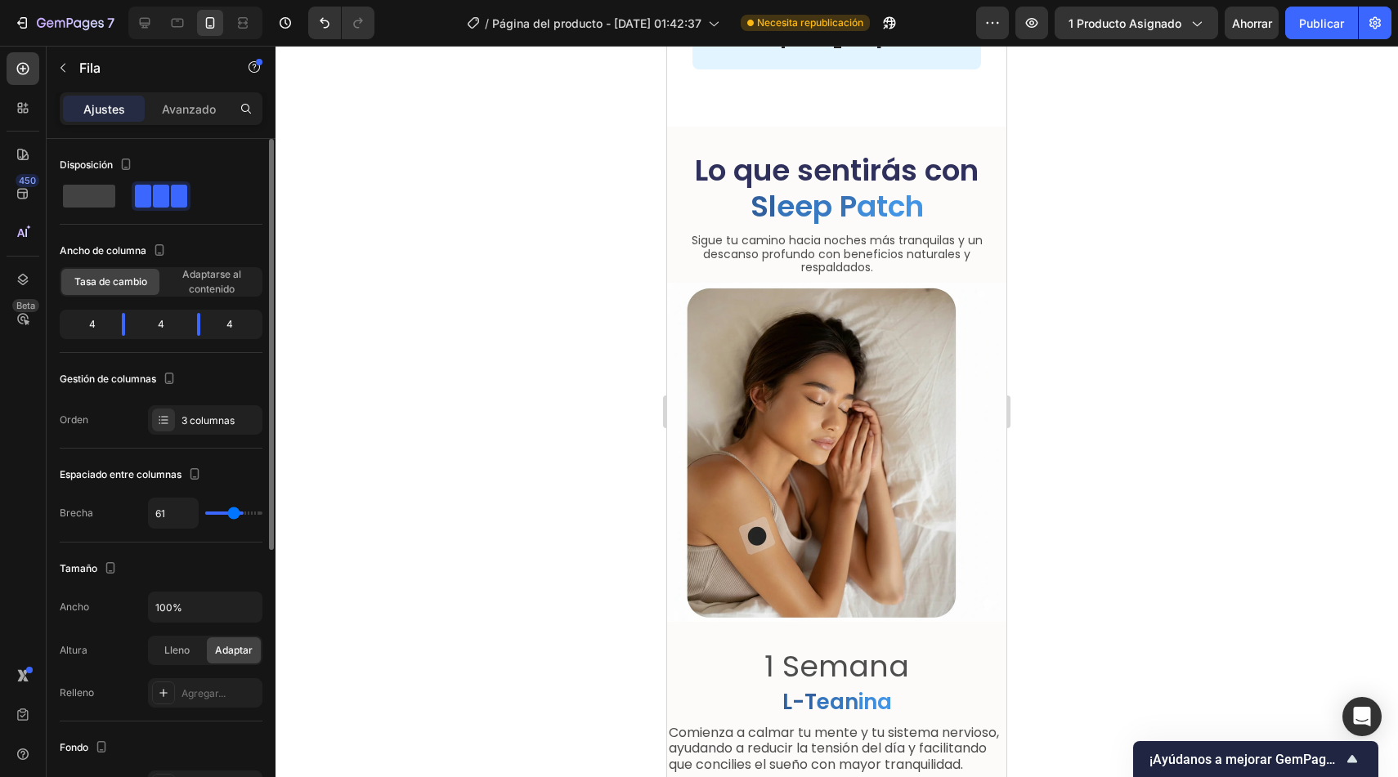
type input "59"
type input "56"
type input "54"
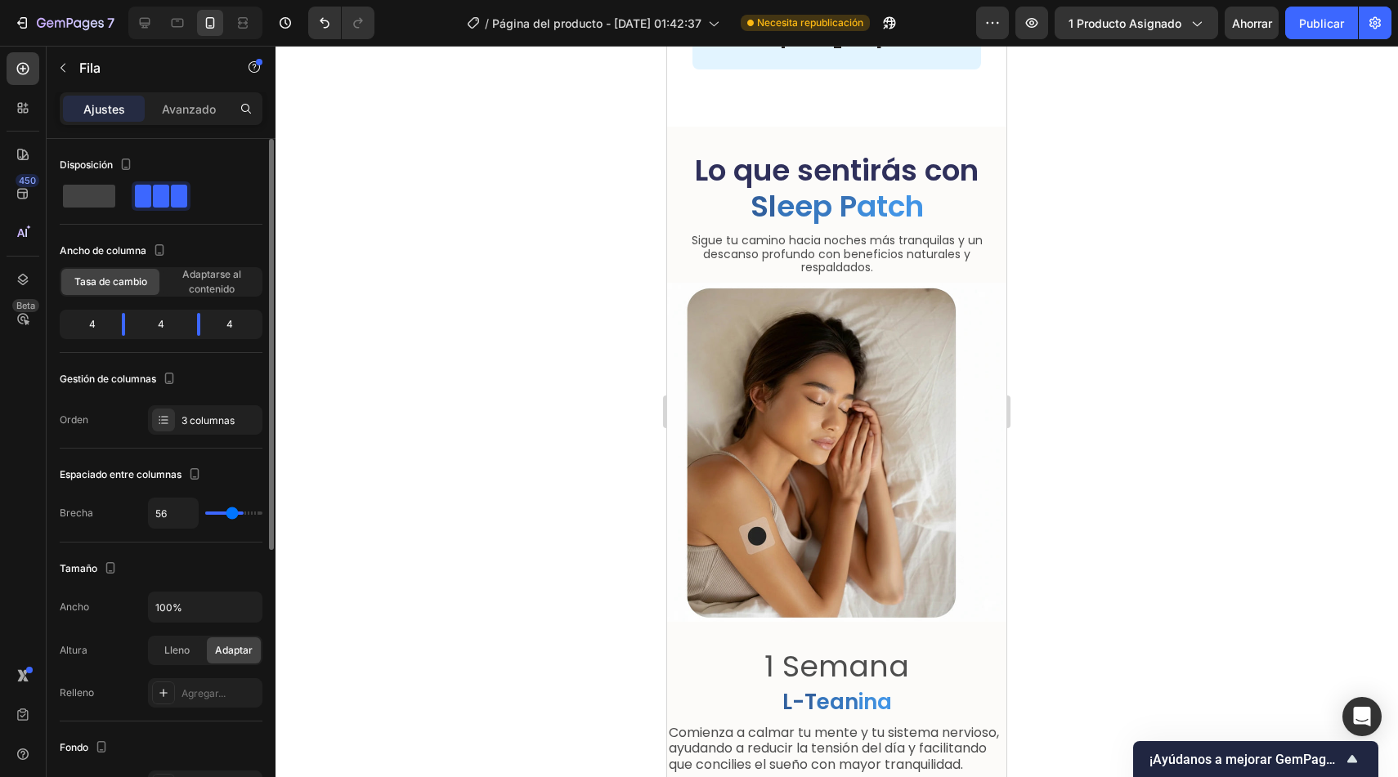
type input "54"
type input "51"
type input "48"
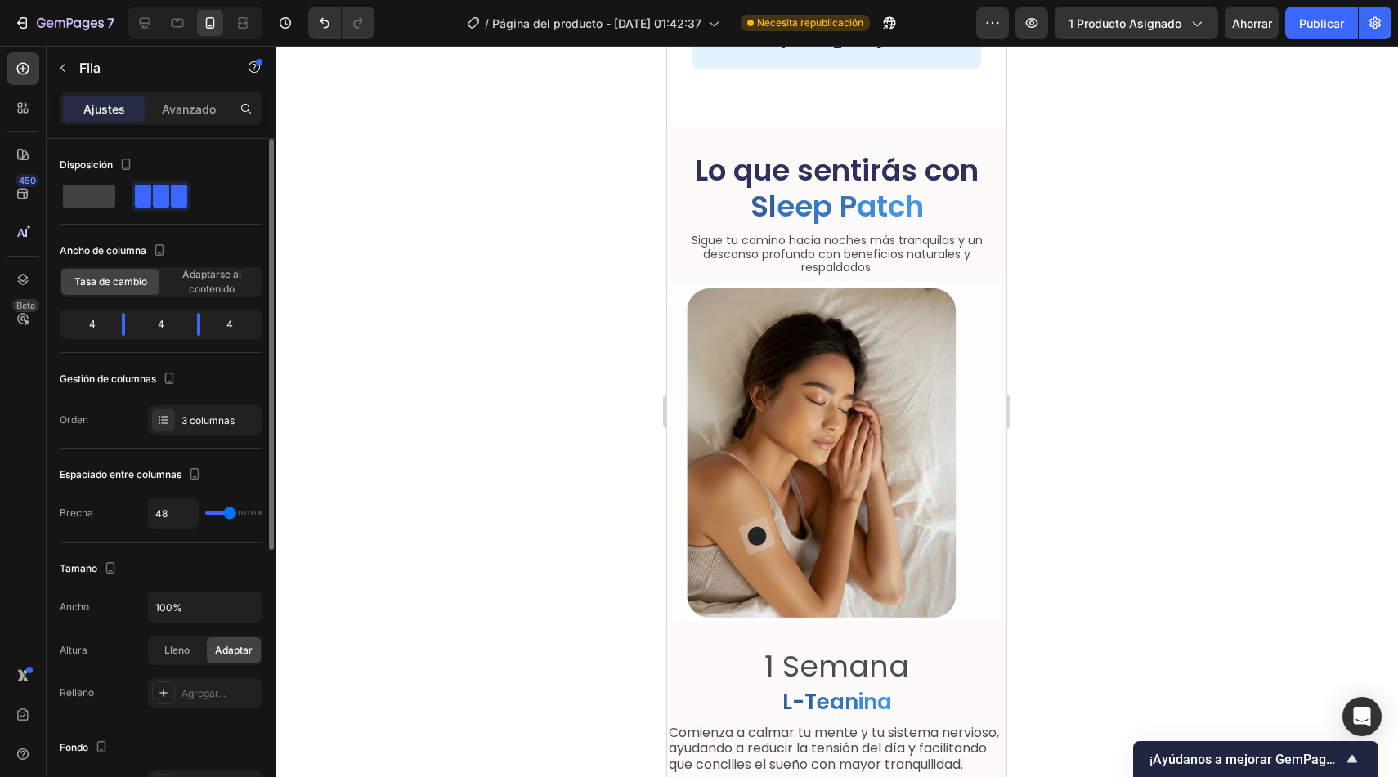
type input "45"
type input "43"
type input "41"
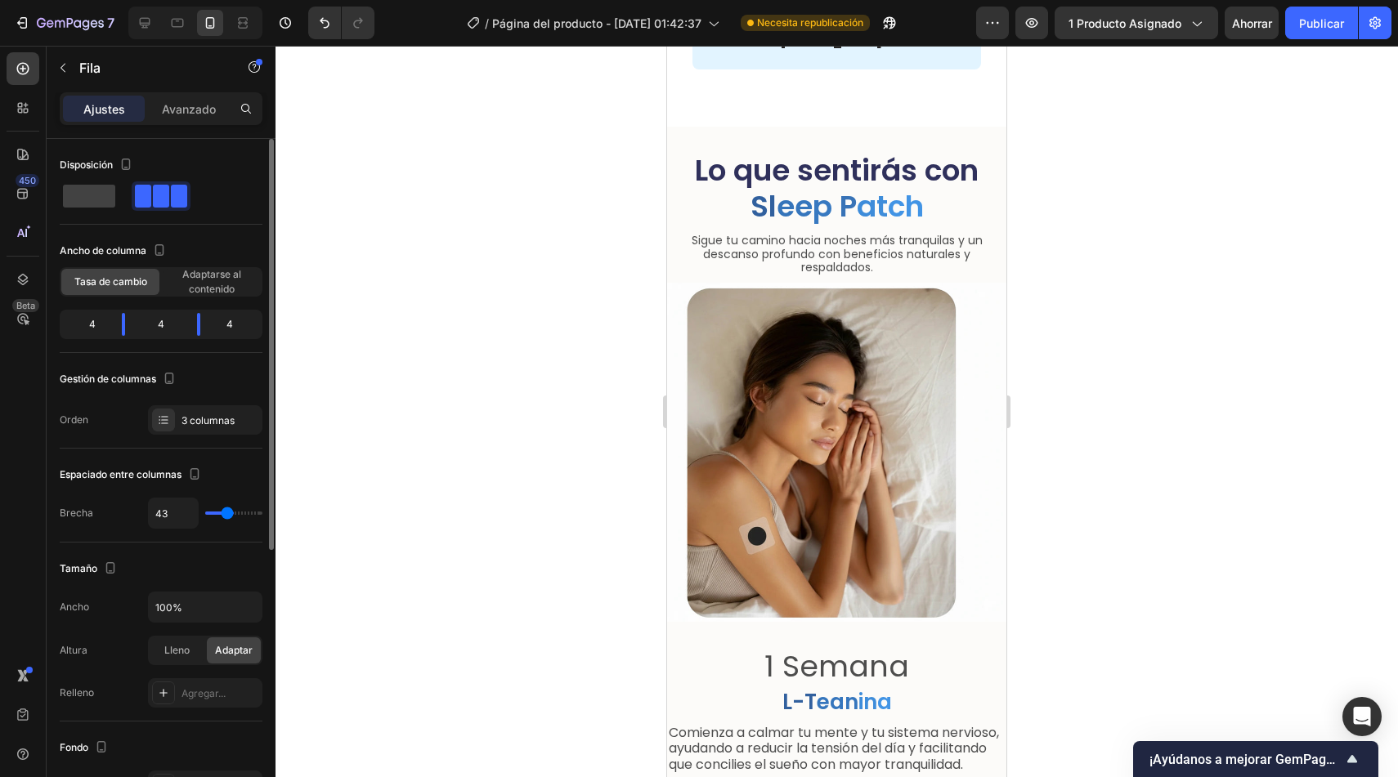
type input "41"
type input "38"
type input "36"
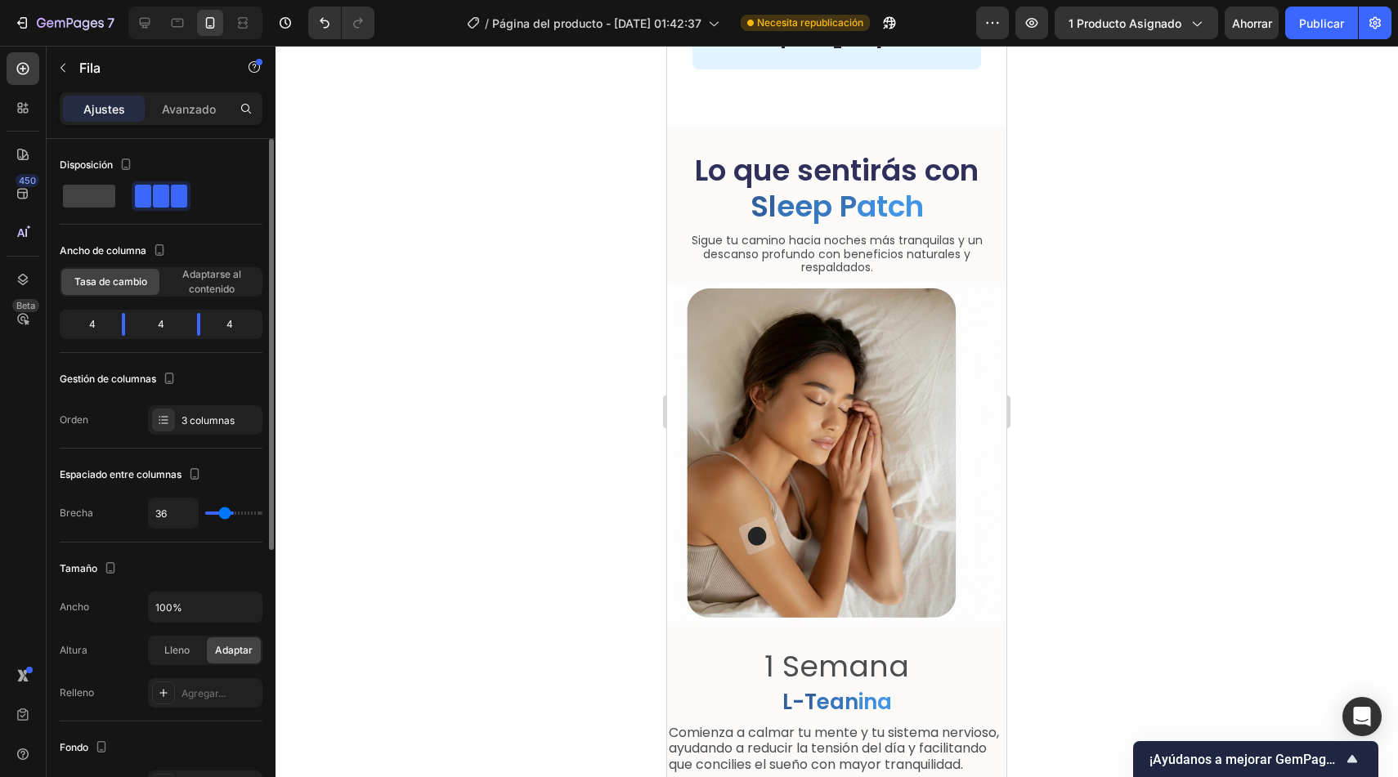
type input "34"
type input "32"
type input "31"
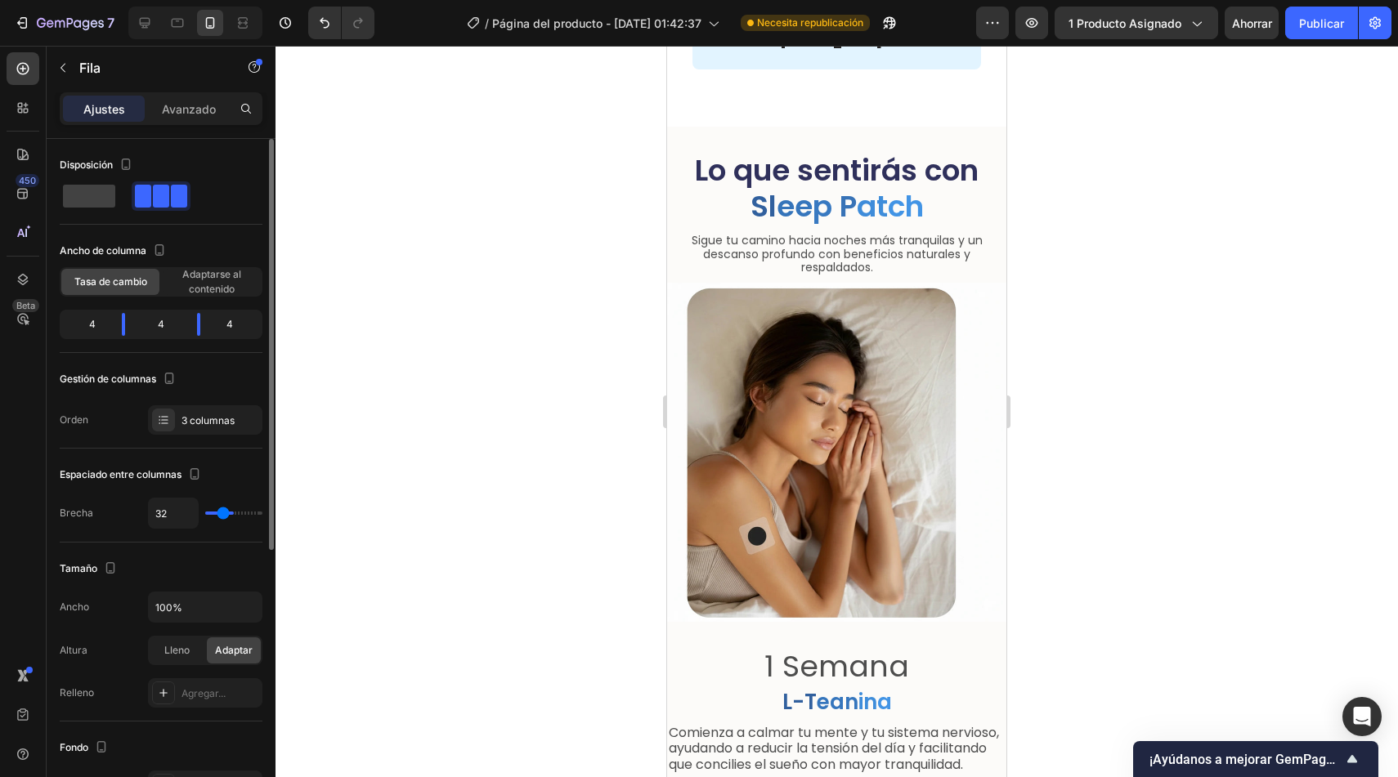
type input "31"
type input "30"
type input "29"
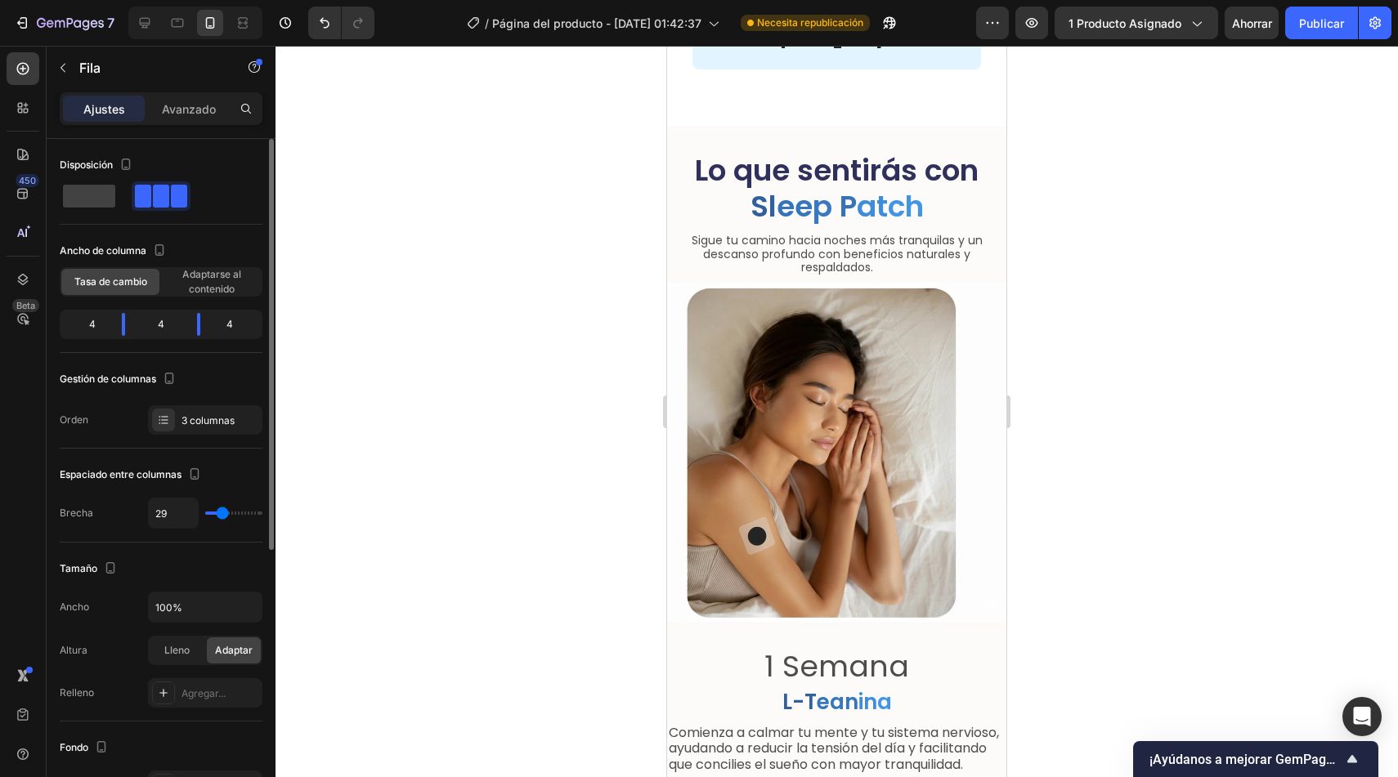
type input "28"
type input "27"
type input "26"
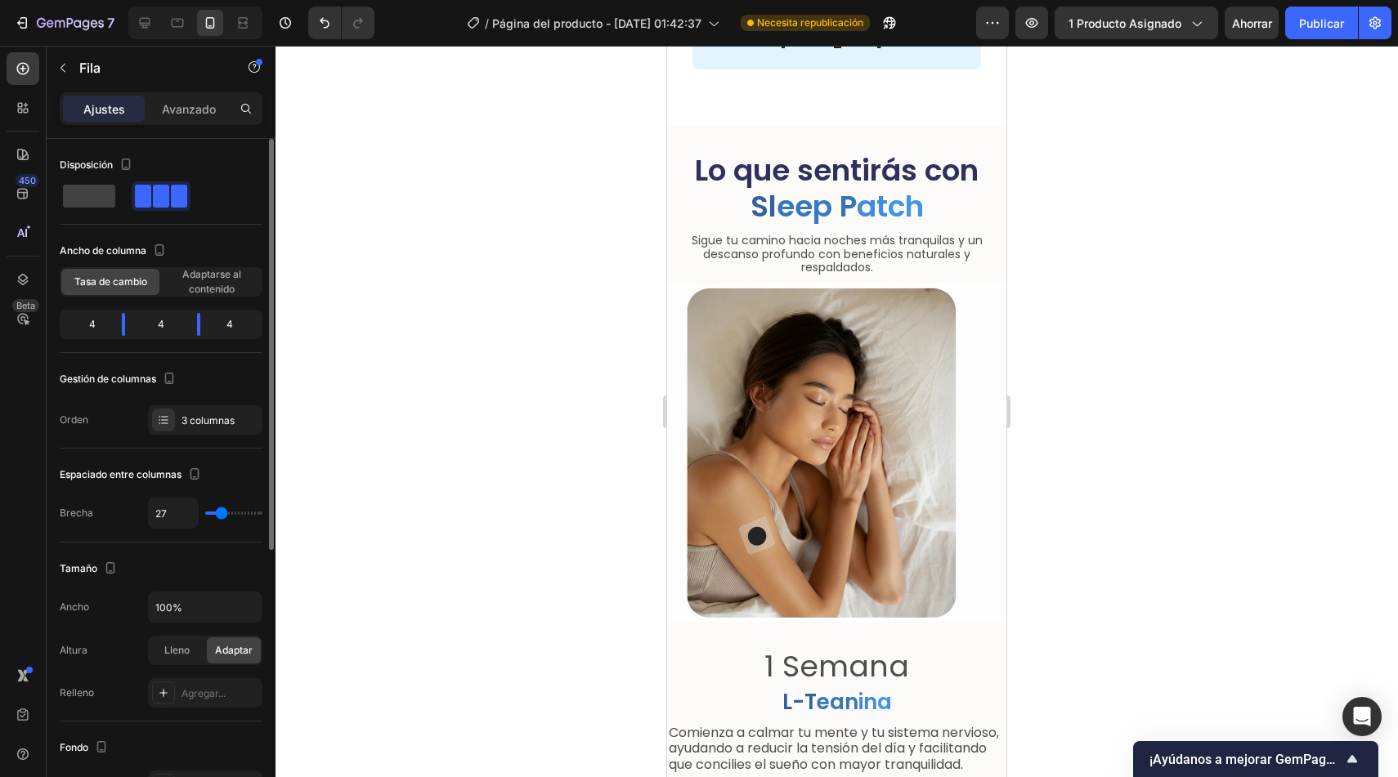
type input "26"
type input "25"
type input "24"
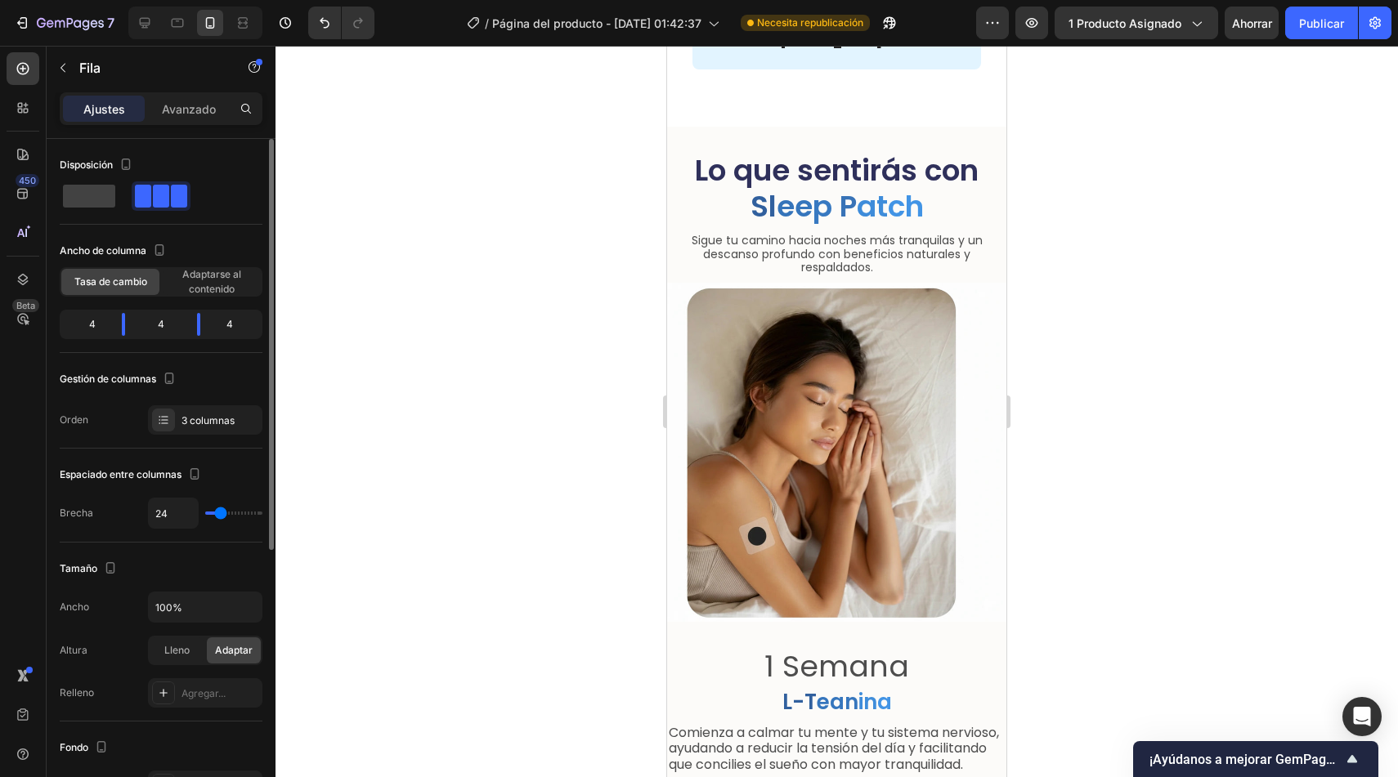
type input "23"
type input "22"
type input "21"
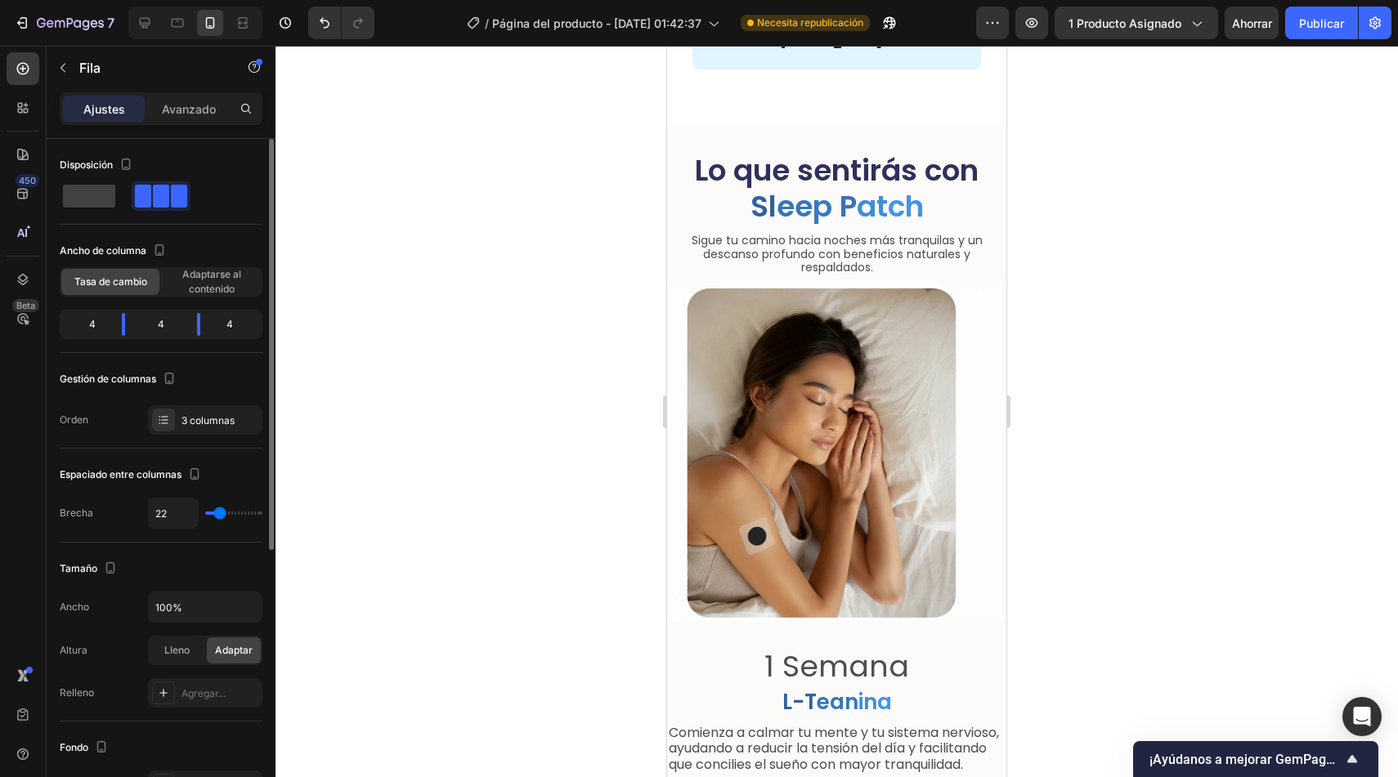
type input "21"
type input "20"
type input "19"
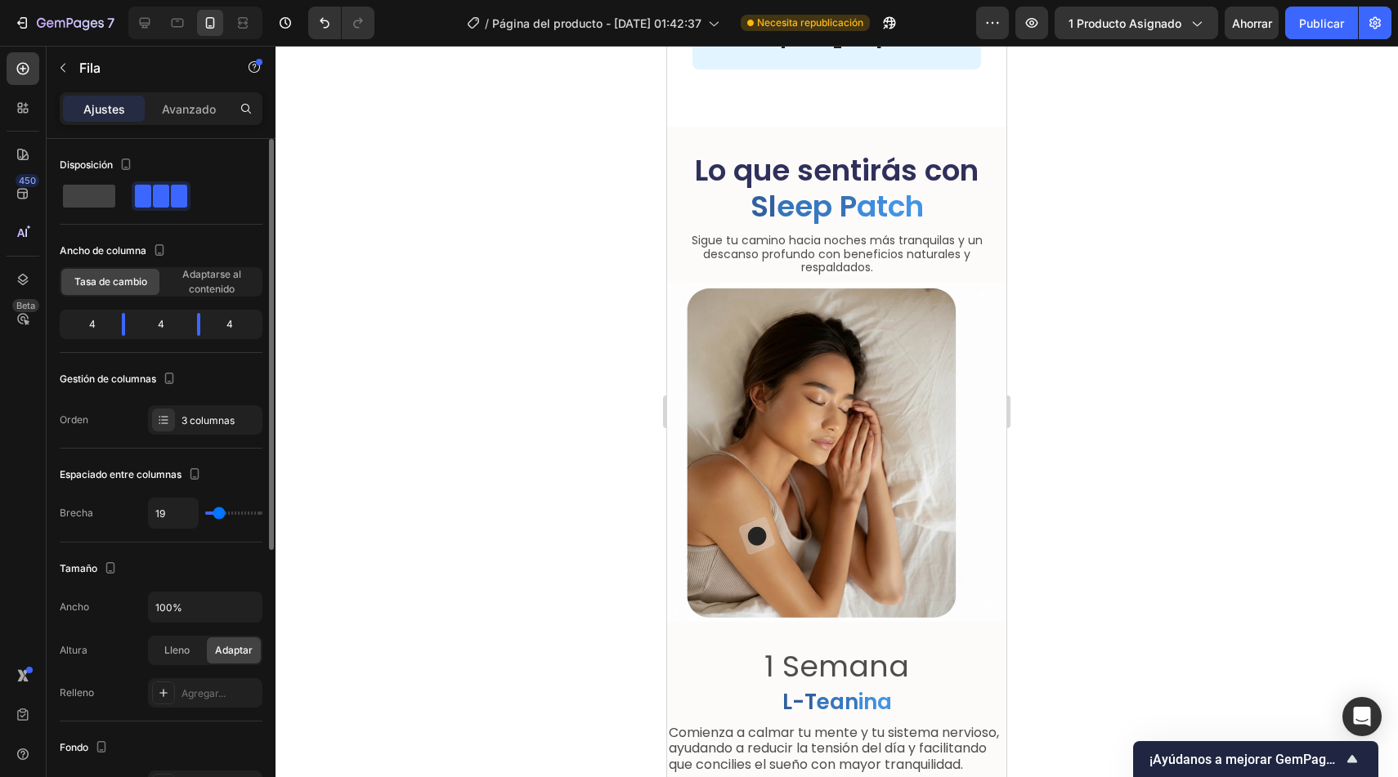
type input "17"
drag, startPoint x: 241, startPoint y: 513, endPoint x: 217, endPoint y: 512, distance: 23.8
type input "17"
click at [217, 512] on input "range" at bounding box center [233, 513] width 57 height 3
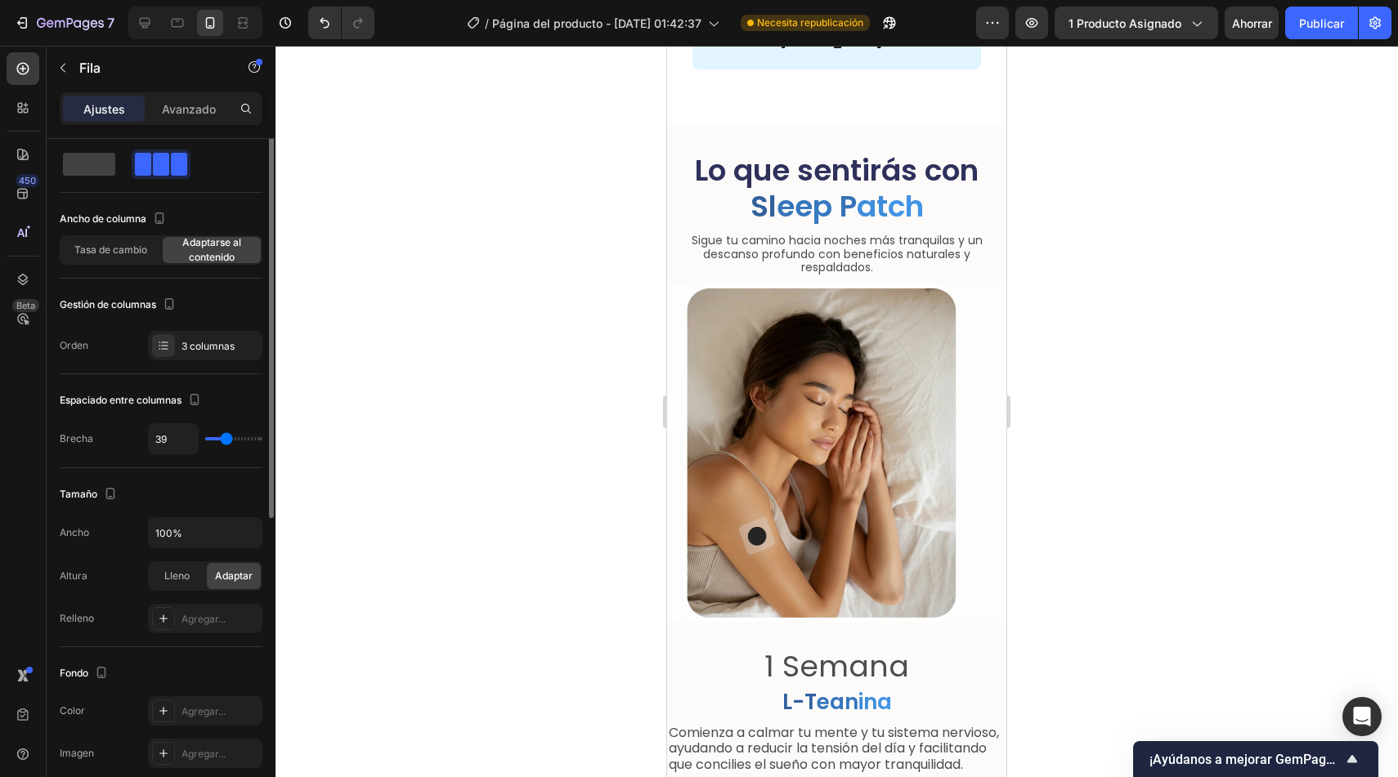
scroll to position [0, 0]
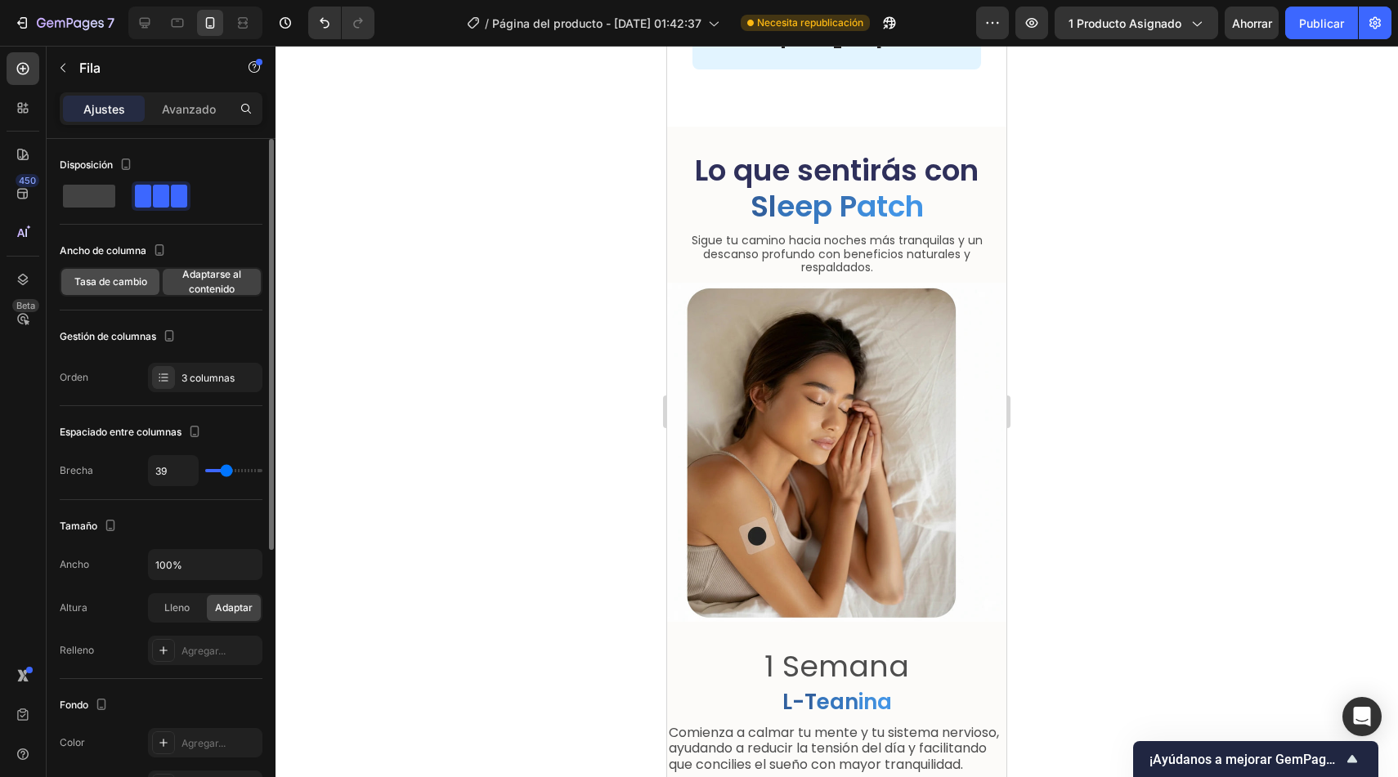
click at [112, 288] on span "Tasa de cambio" at bounding box center [110, 282] width 73 height 15
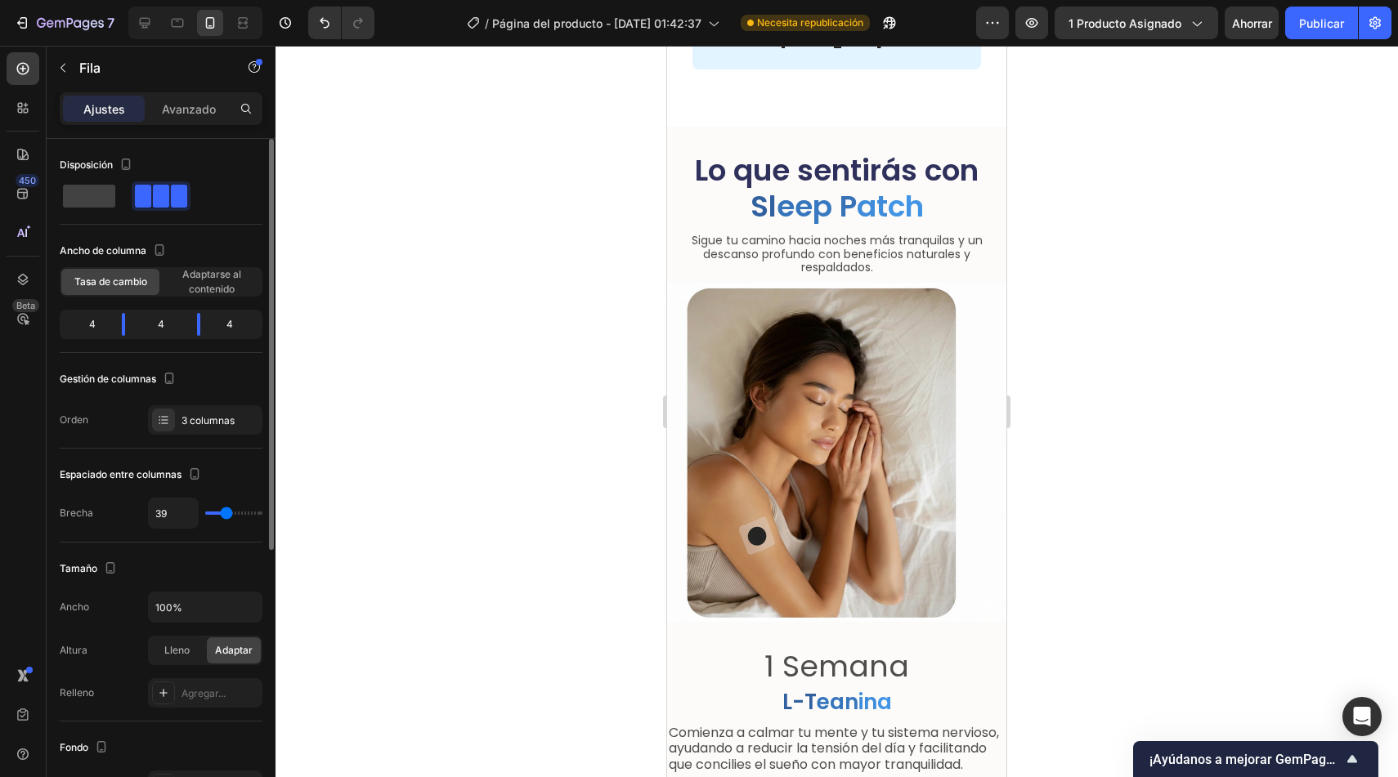
type input "48"
type input "52"
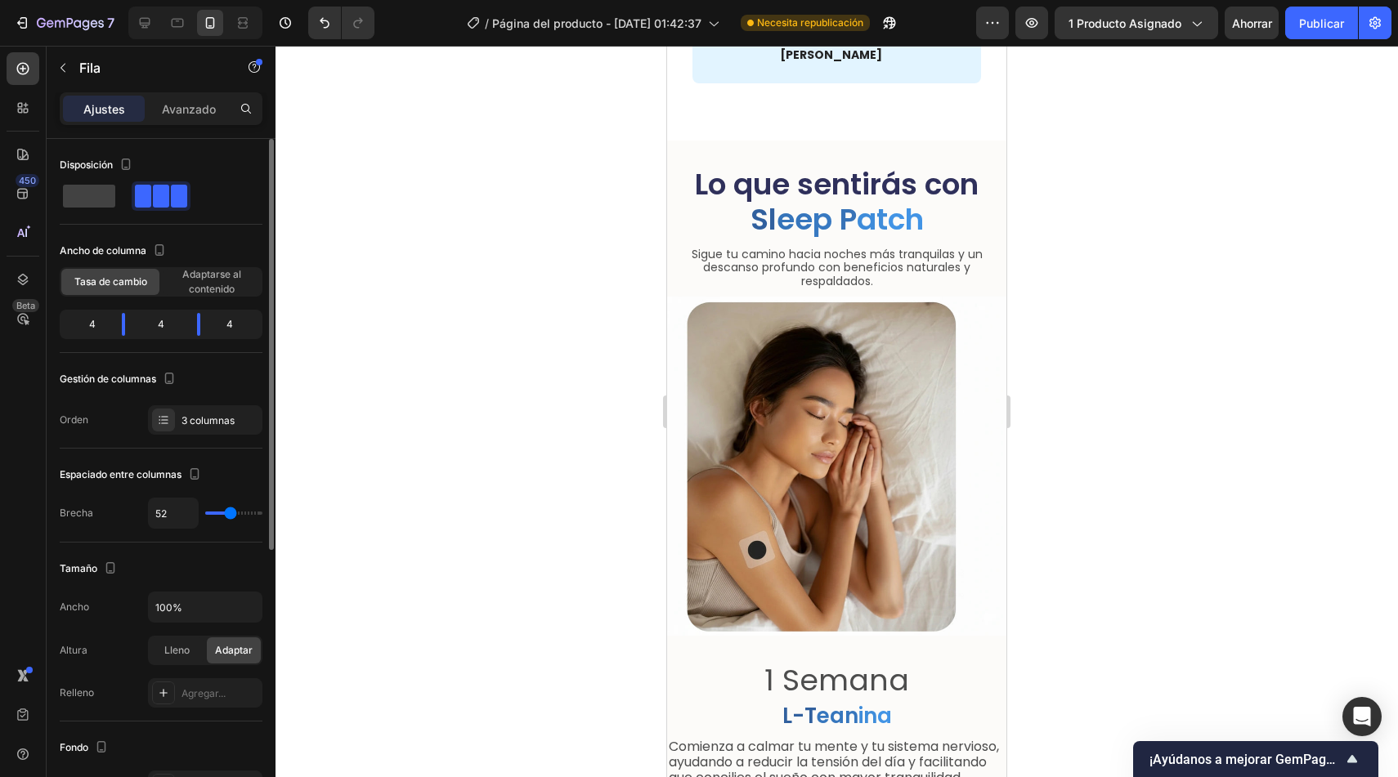
type input "57"
type input "58"
type input "61"
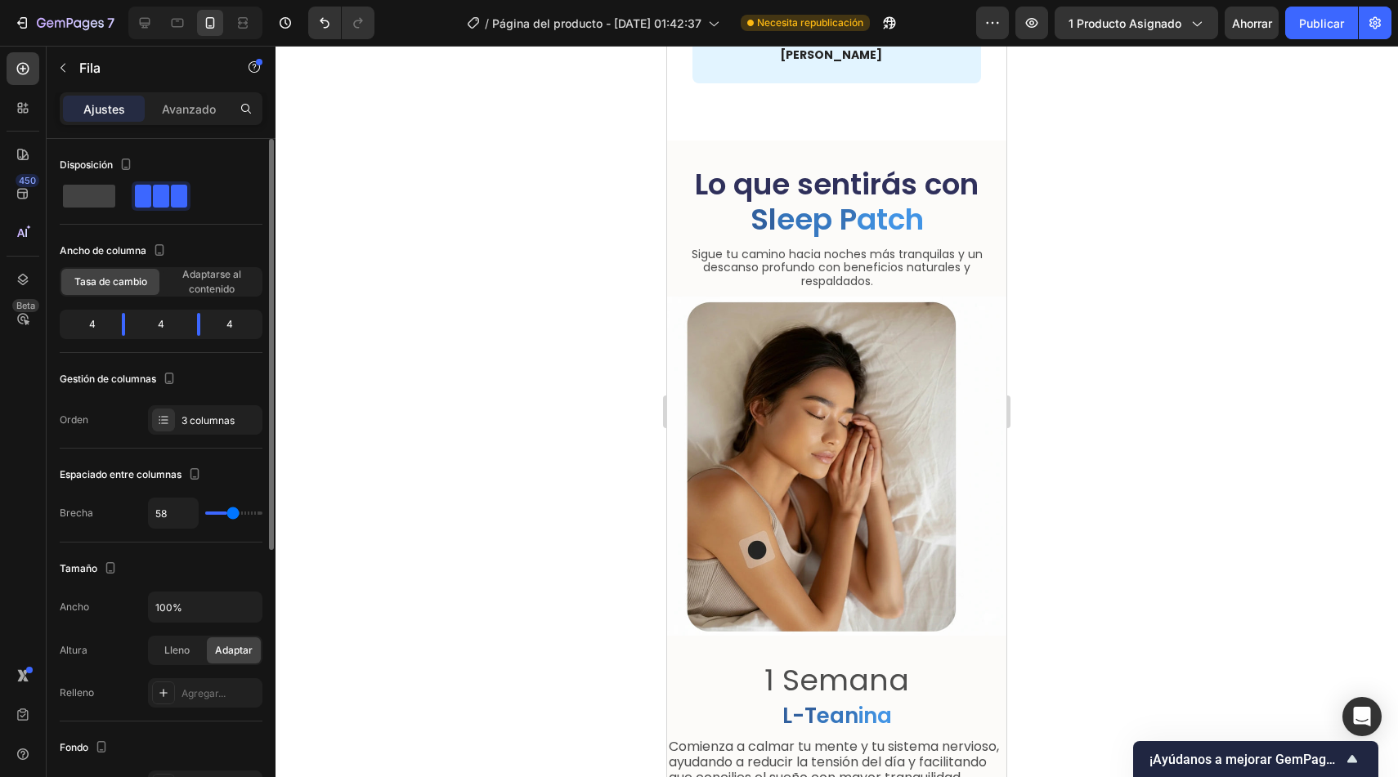
type input "61"
type input "62"
type input "64"
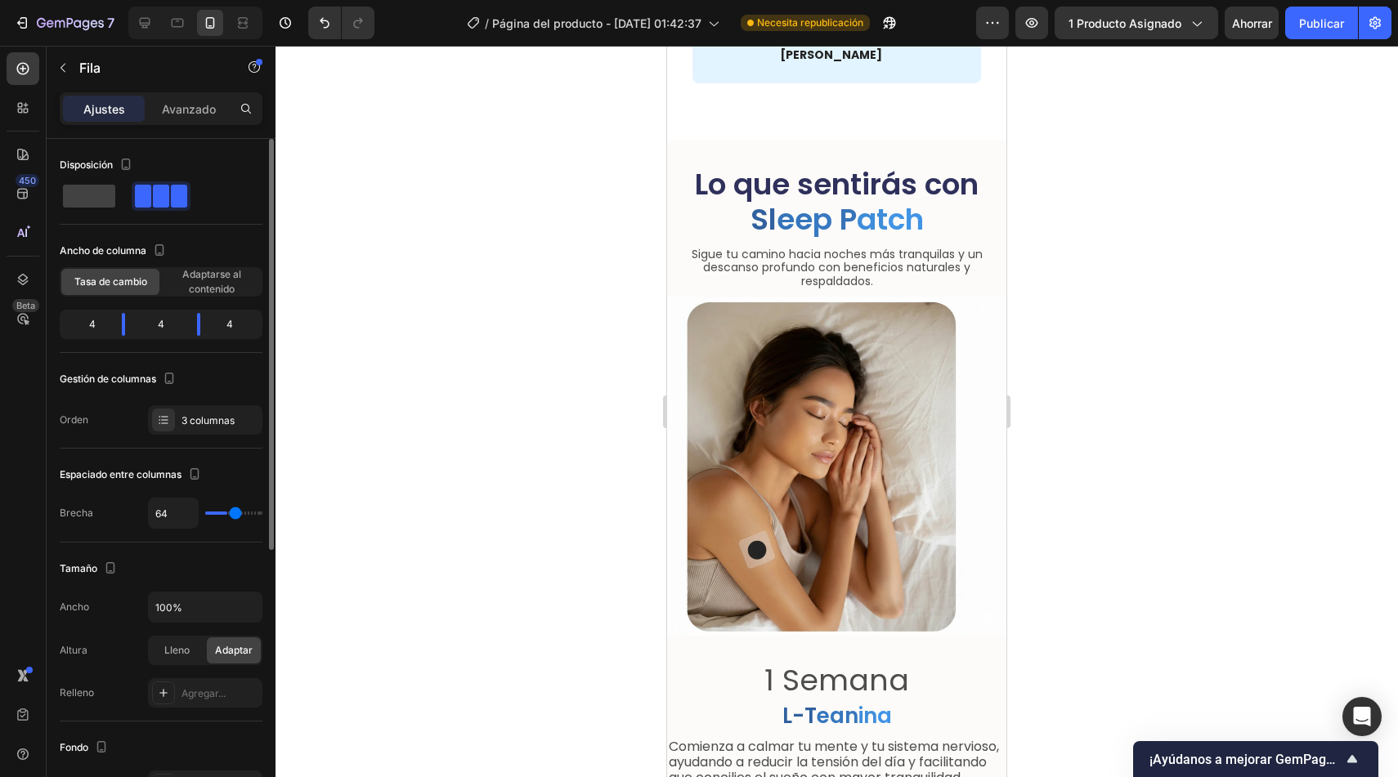
type input "65"
type input "66"
type input "67"
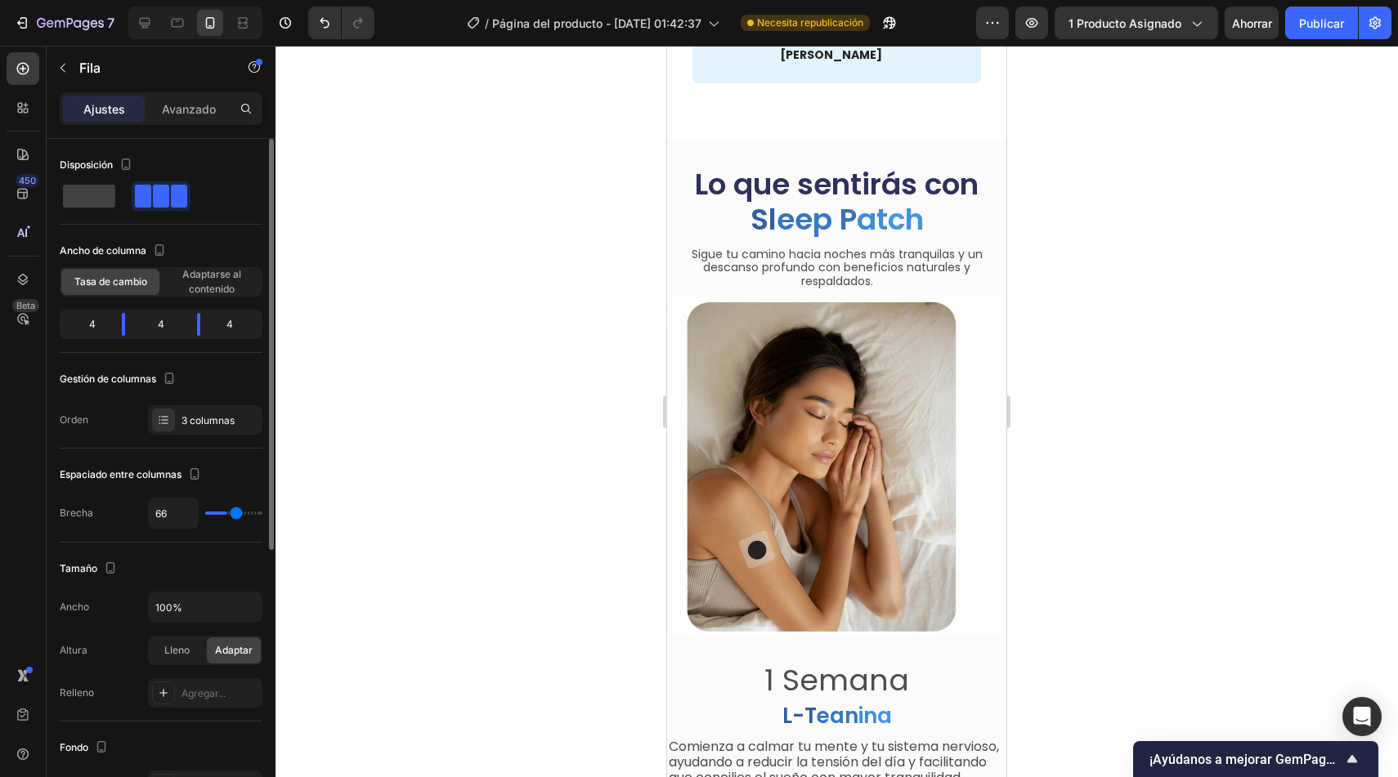
type input "67"
type input "70"
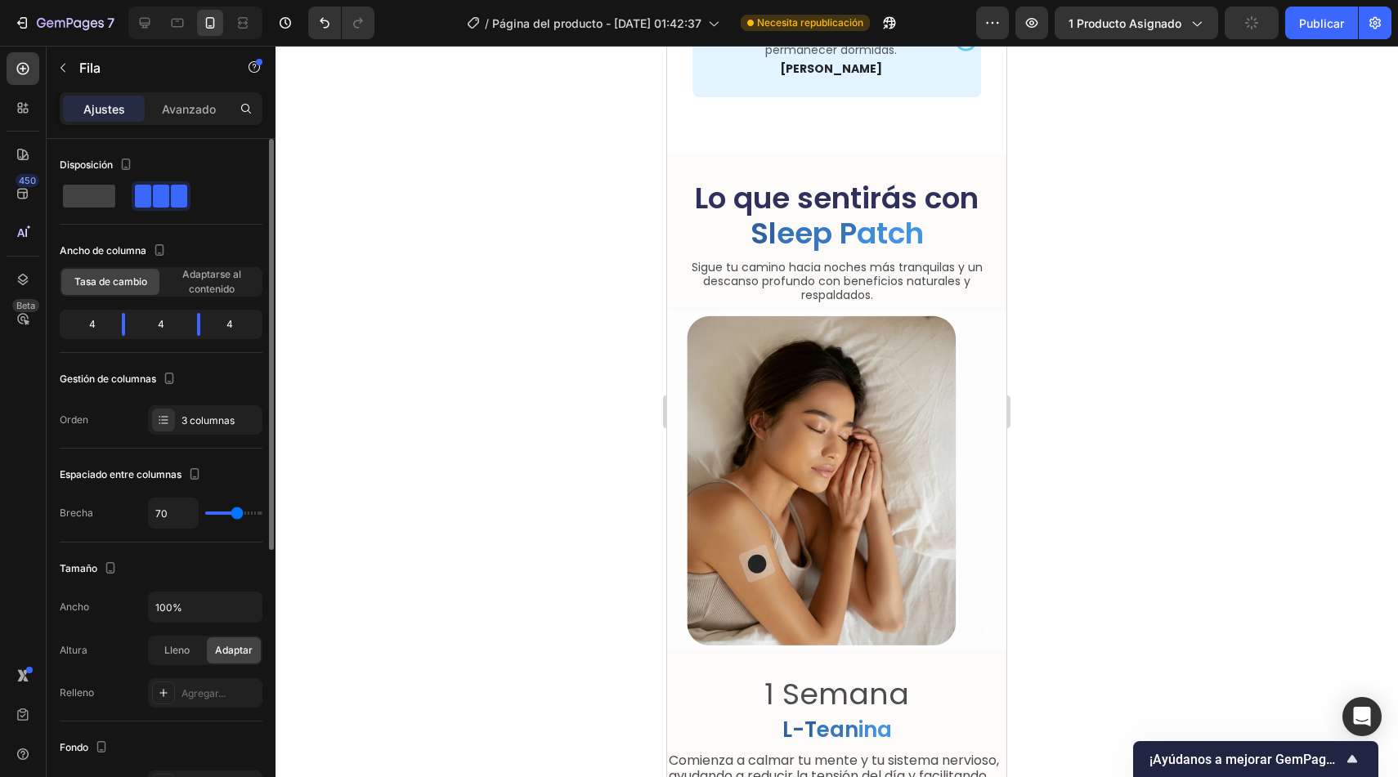
type input "72"
type input "71"
type input "66"
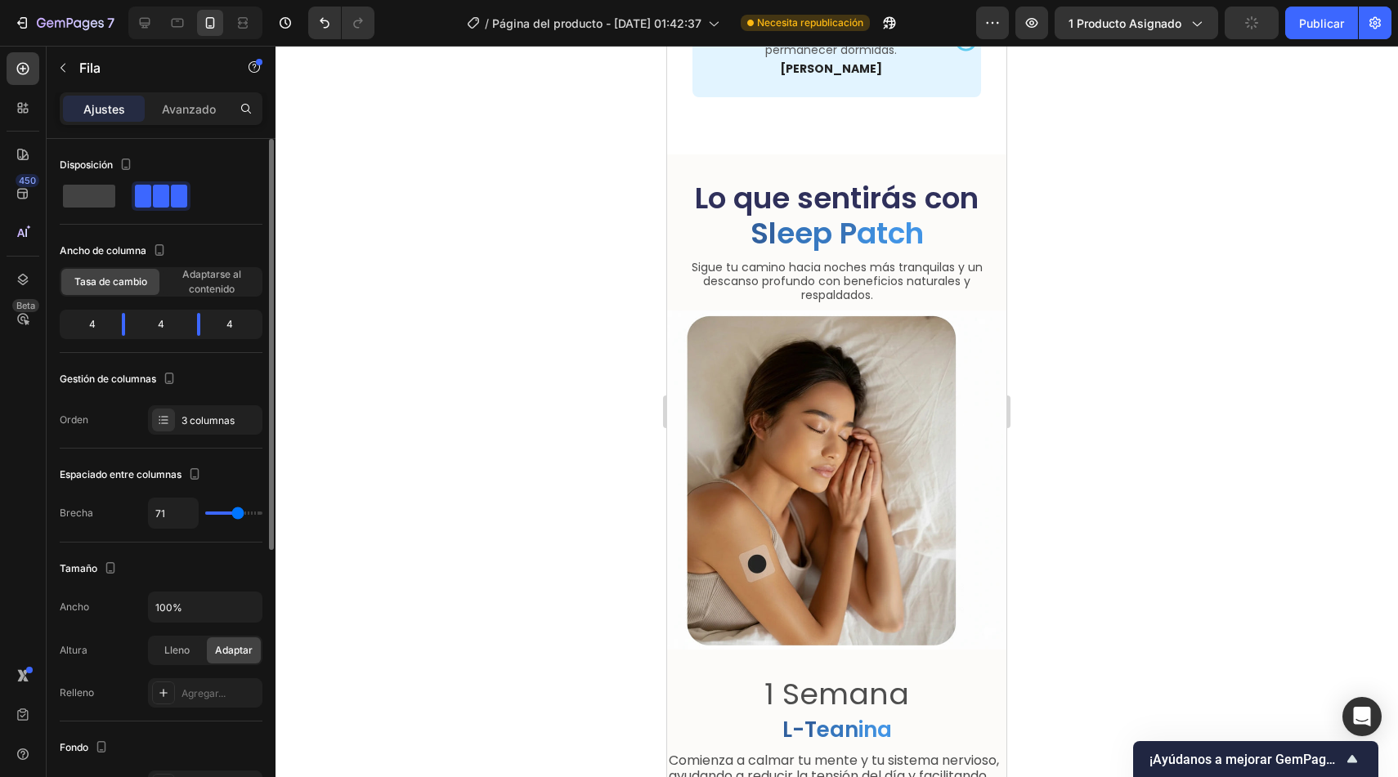
type input "66"
type input "62"
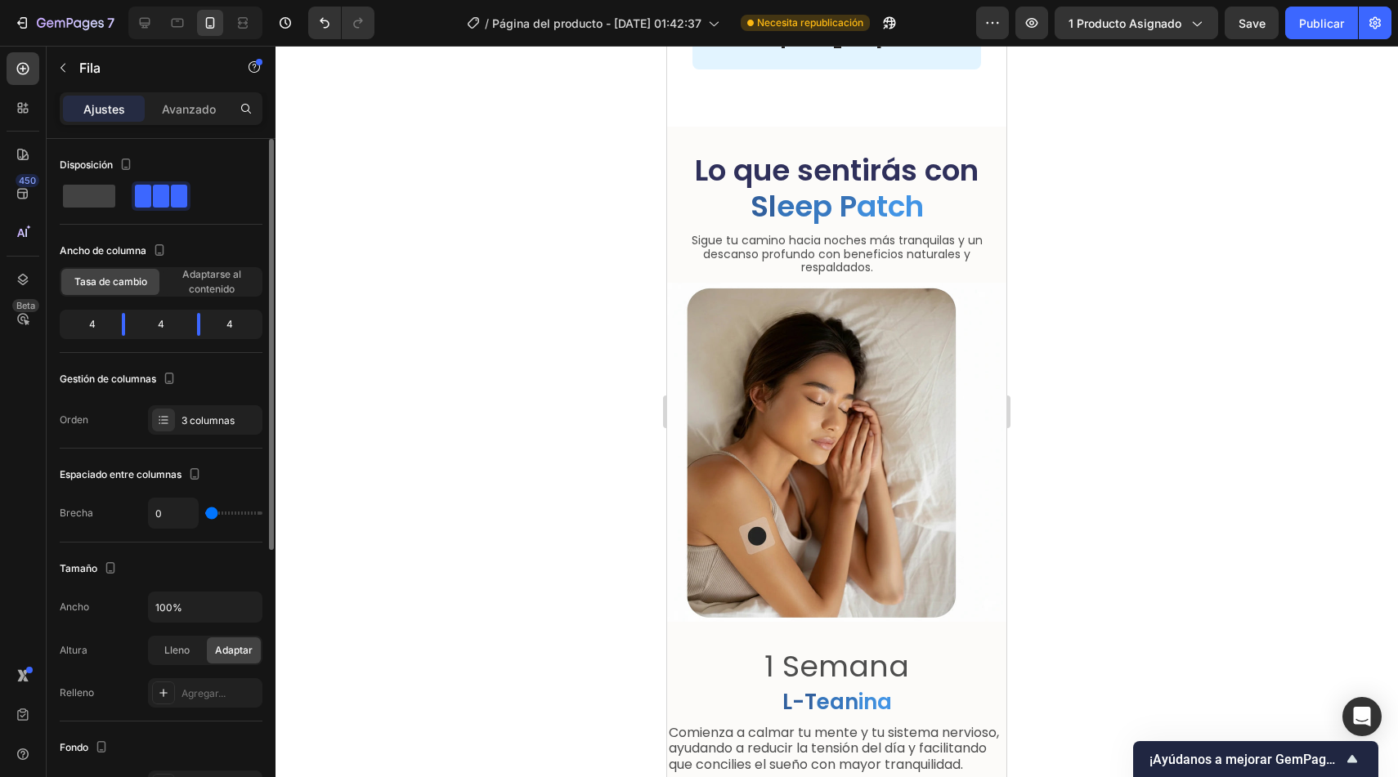
drag, startPoint x: 228, startPoint y: 509, endPoint x: 205, endPoint y: 506, distance: 23.1
click at [205, 512] on input "range" at bounding box center [233, 513] width 57 height 3
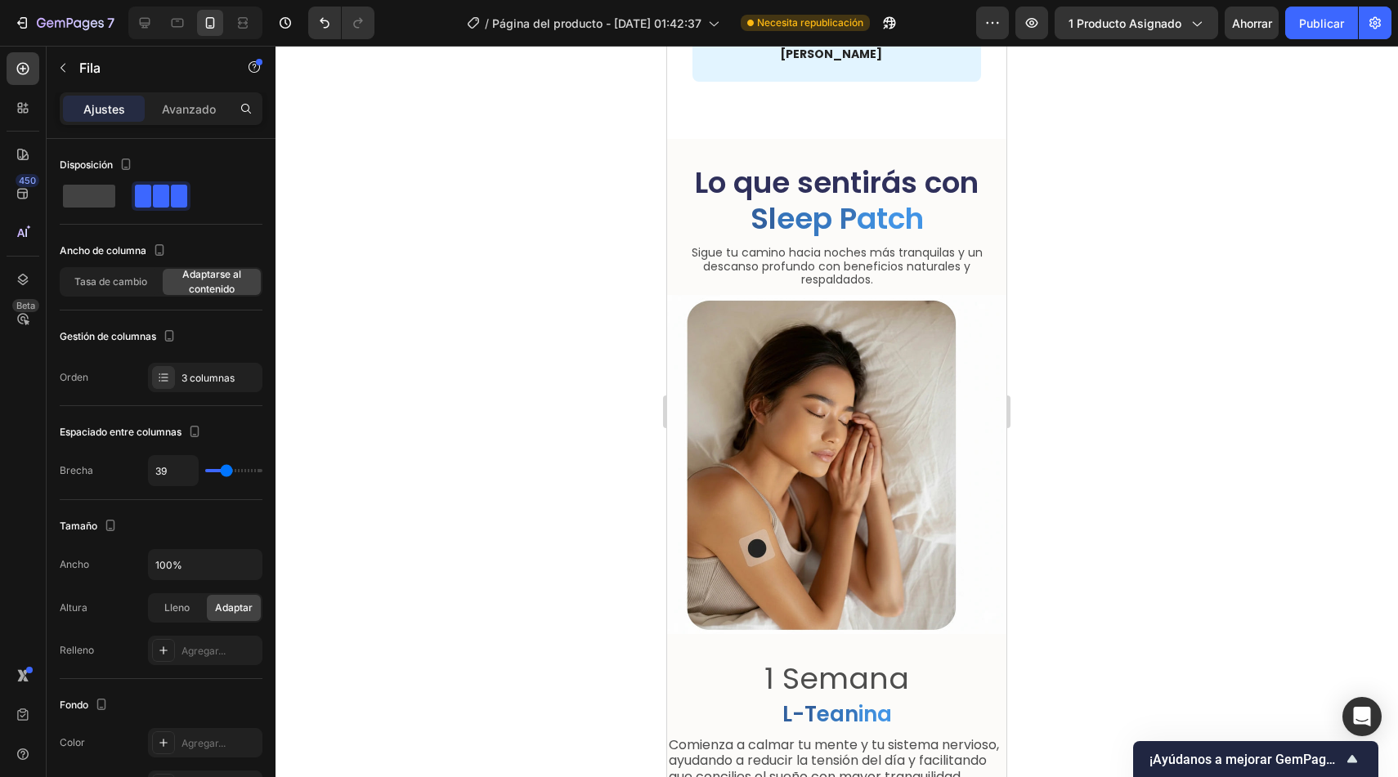
drag, startPoint x: 831, startPoint y: 319, endPoint x: 831, endPoint y: 331, distance: 12.3
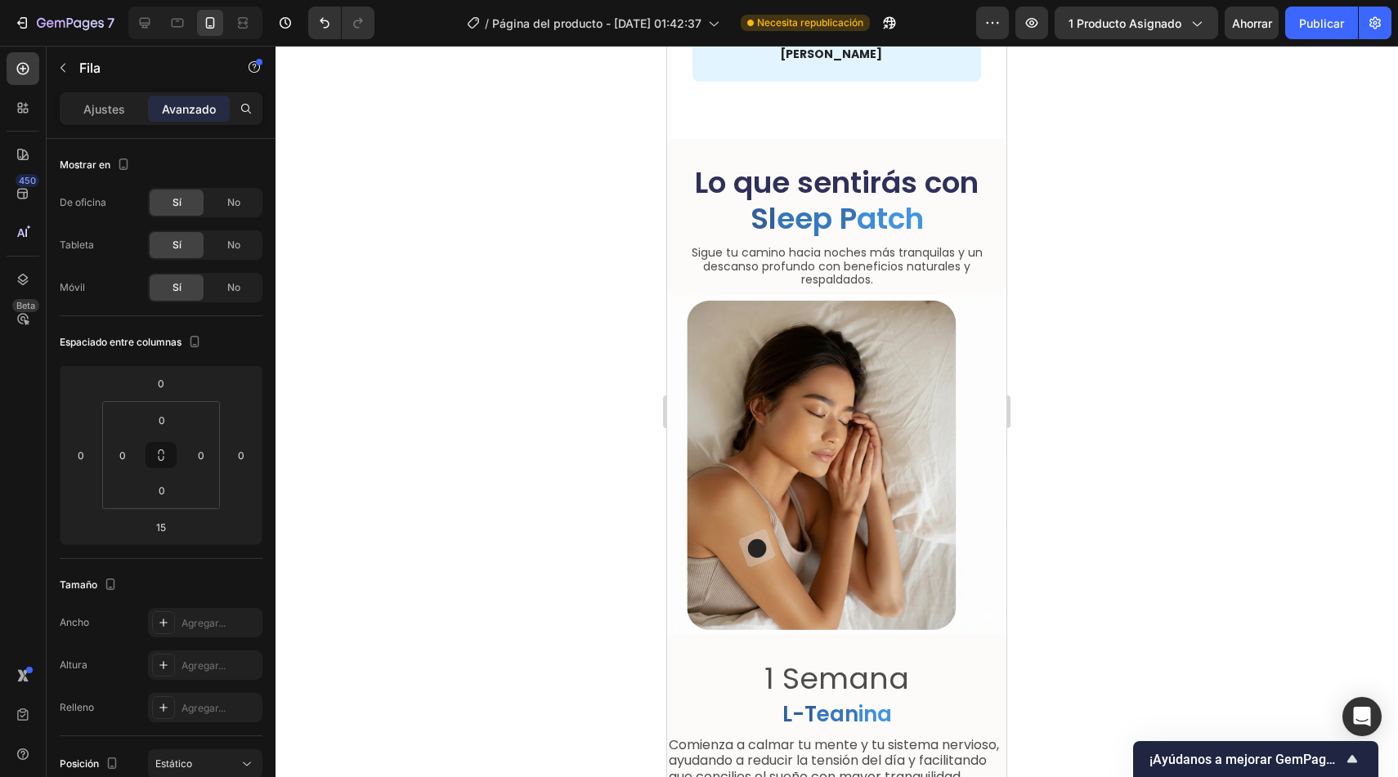
click at [104, 119] on div "Ajustes" at bounding box center [104, 109] width 82 height 26
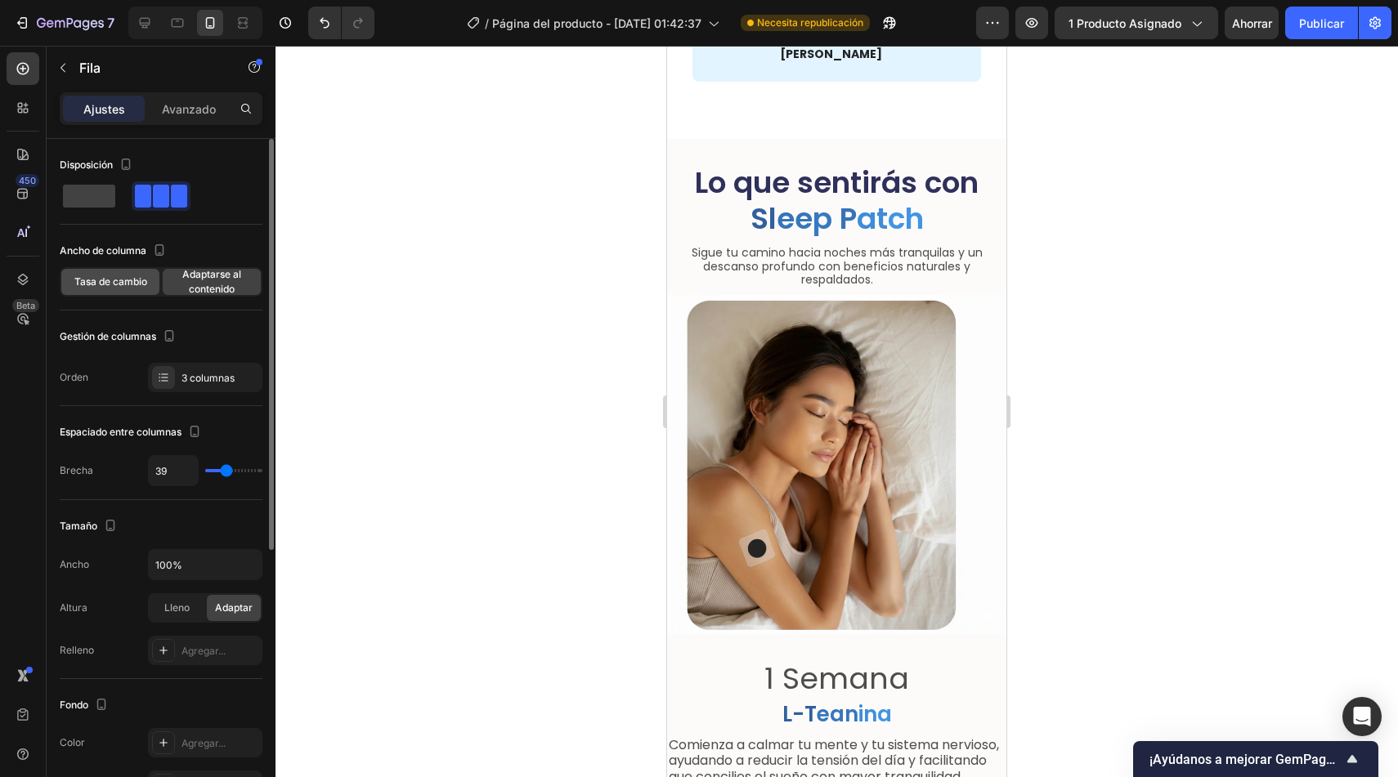
click at [115, 288] on span "Tasa de cambio" at bounding box center [110, 282] width 73 height 15
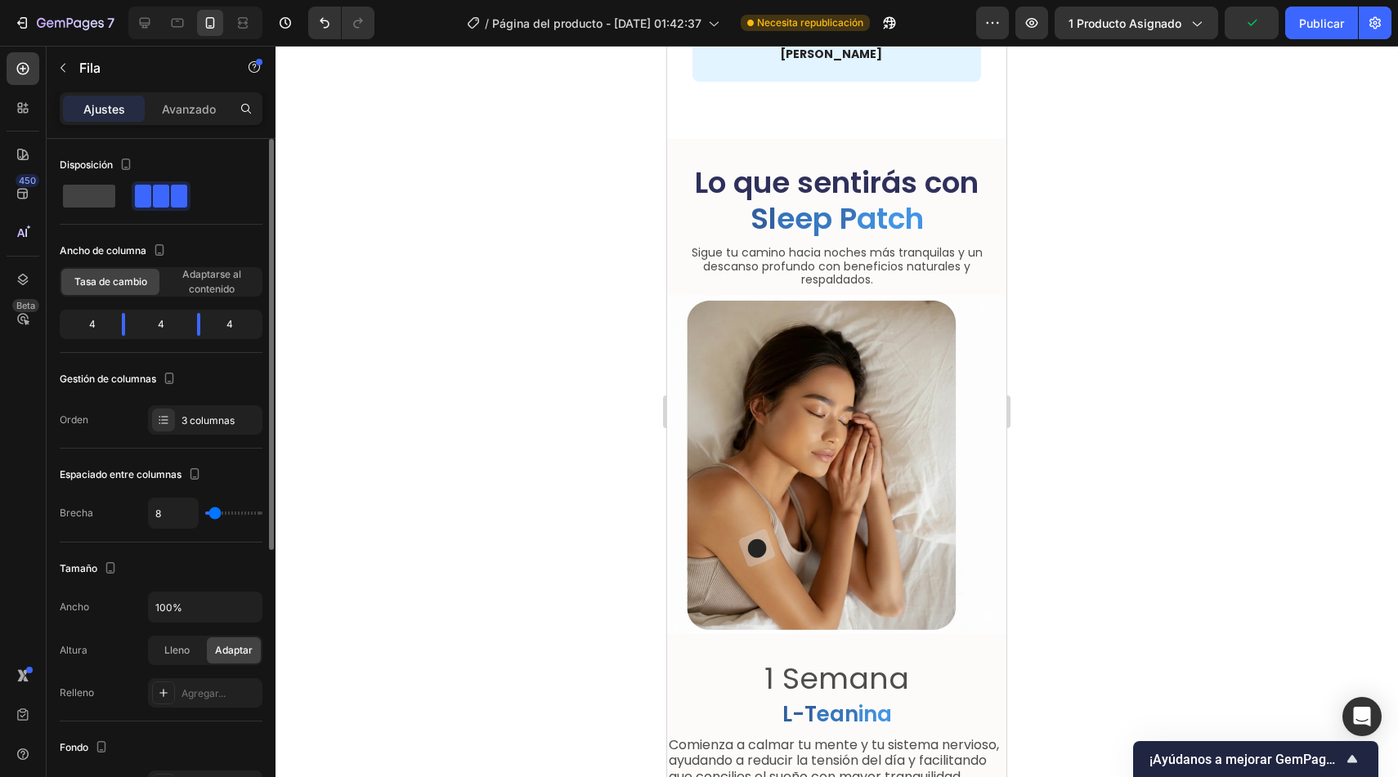
drag, startPoint x: 223, startPoint y: 513, endPoint x: 214, endPoint y: 513, distance: 9.0
click at [214, 513] on input "range" at bounding box center [233, 513] width 57 height 3
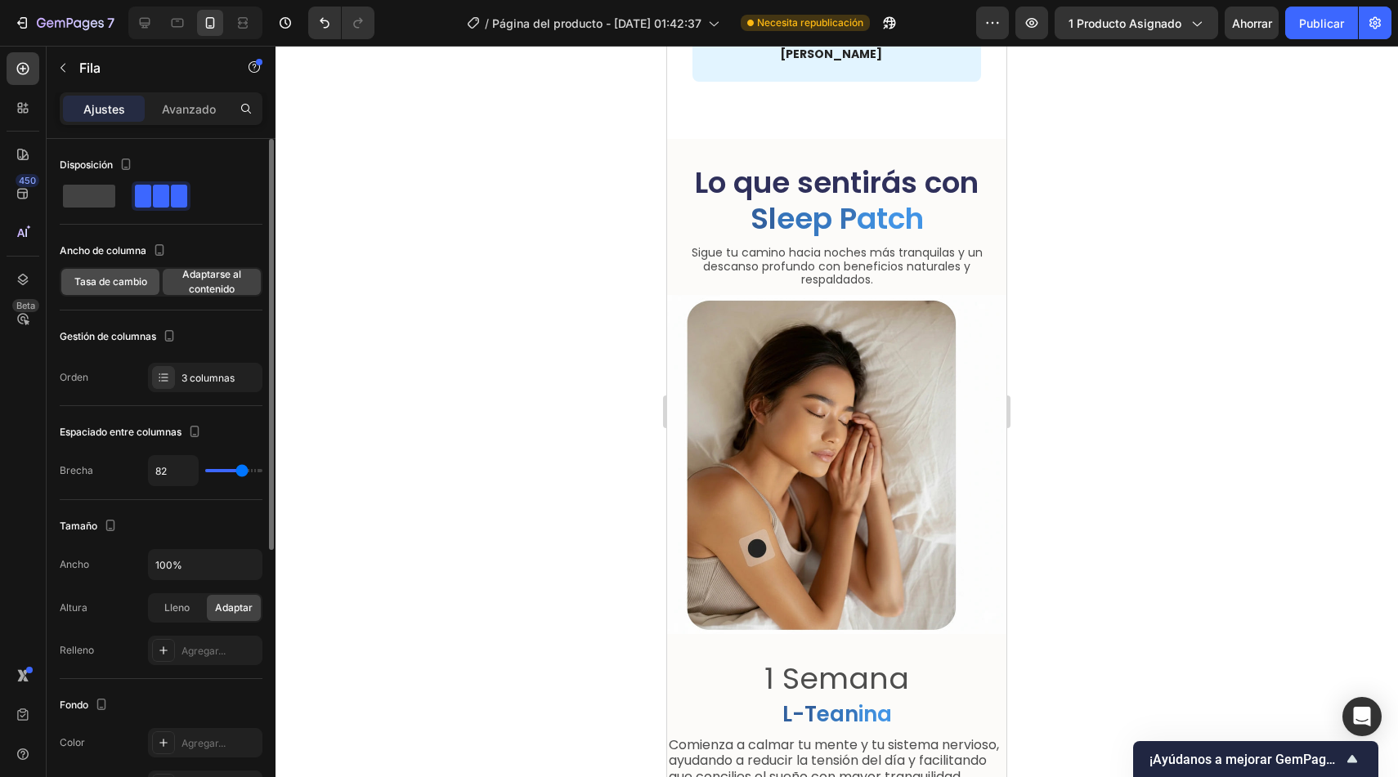
click at [105, 283] on font "Tasa de cambio" at bounding box center [110, 281] width 73 height 12
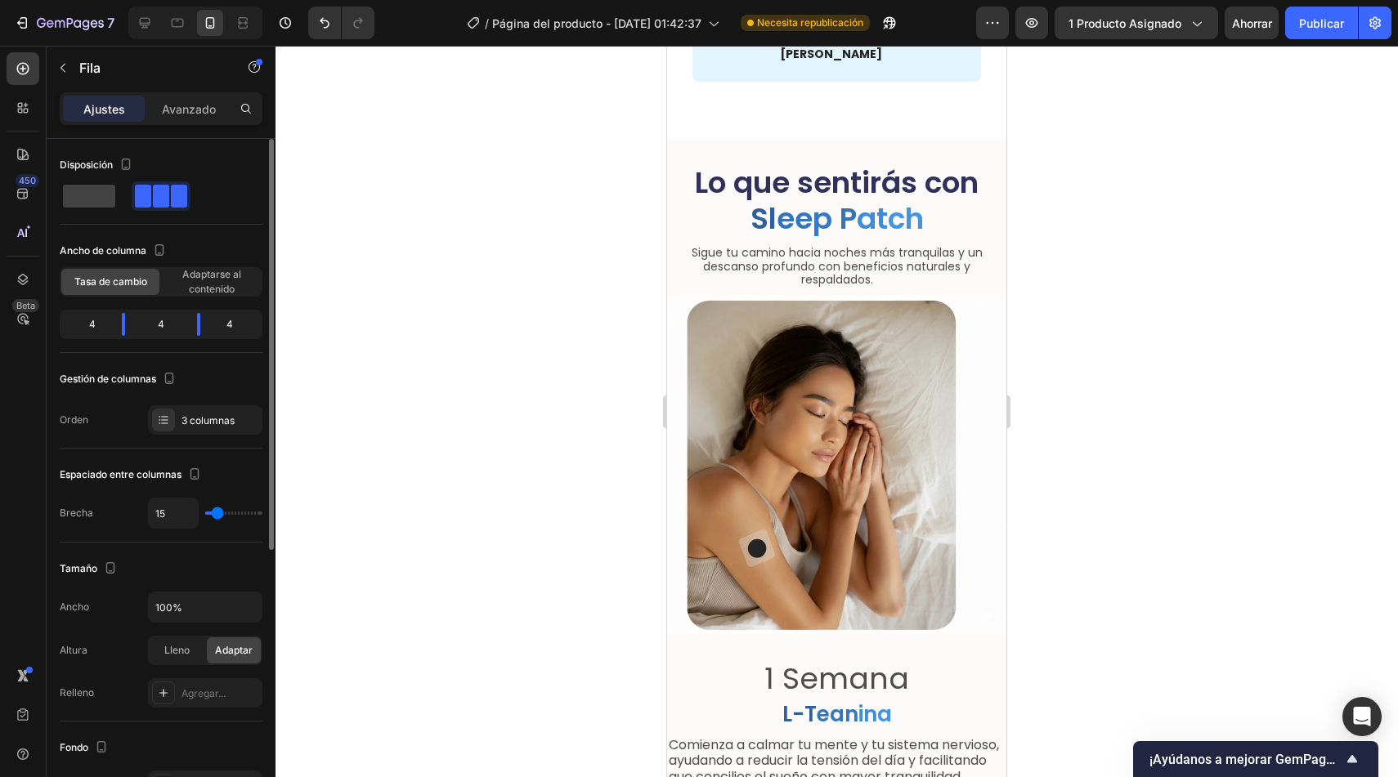
drag, startPoint x: 246, startPoint y: 510, endPoint x: 217, endPoint y: 508, distance: 29.5
click at [217, 512] on input "range" at bounding box center [233, 513] width 57 height 3
click at [603, 467] on div at bounding box center [836, 412] width 1122 height 732
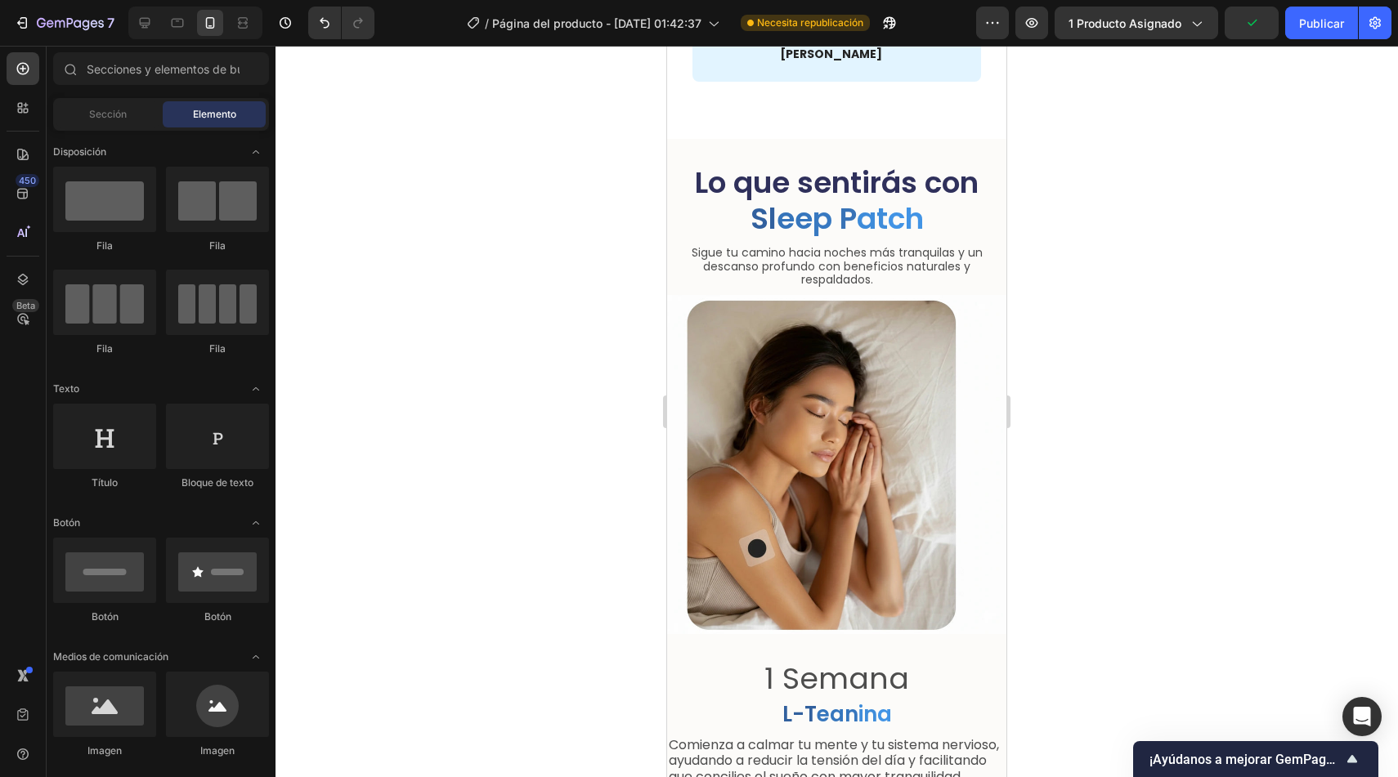
click at [1258, 40] on div "7 Version history / Página del producto - 27 de septiembre, 01:42:37 Necesita r…" at bounding box center [699, 23] width 1398 height 47
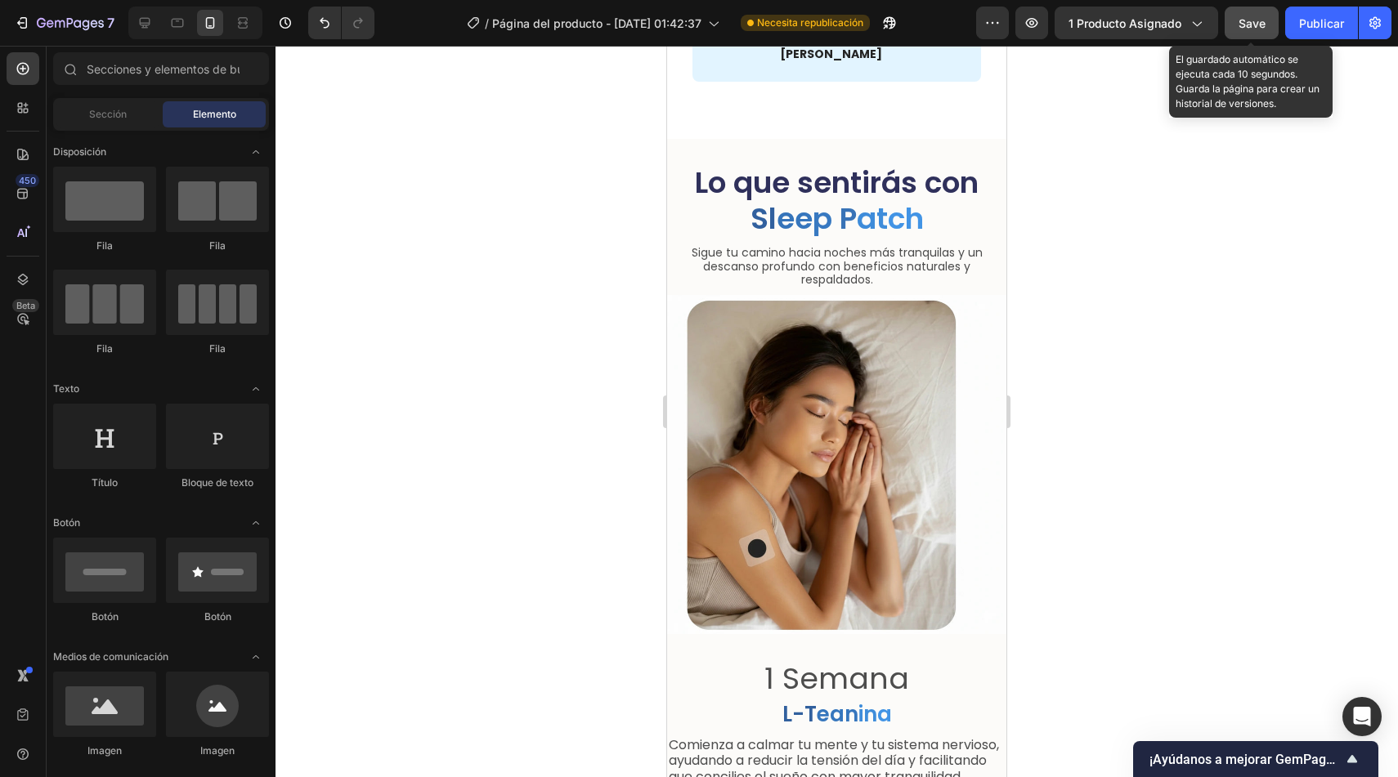
click at [1257, 28] on span "Save" at bounding box center [1251, 23] width 27 height 14
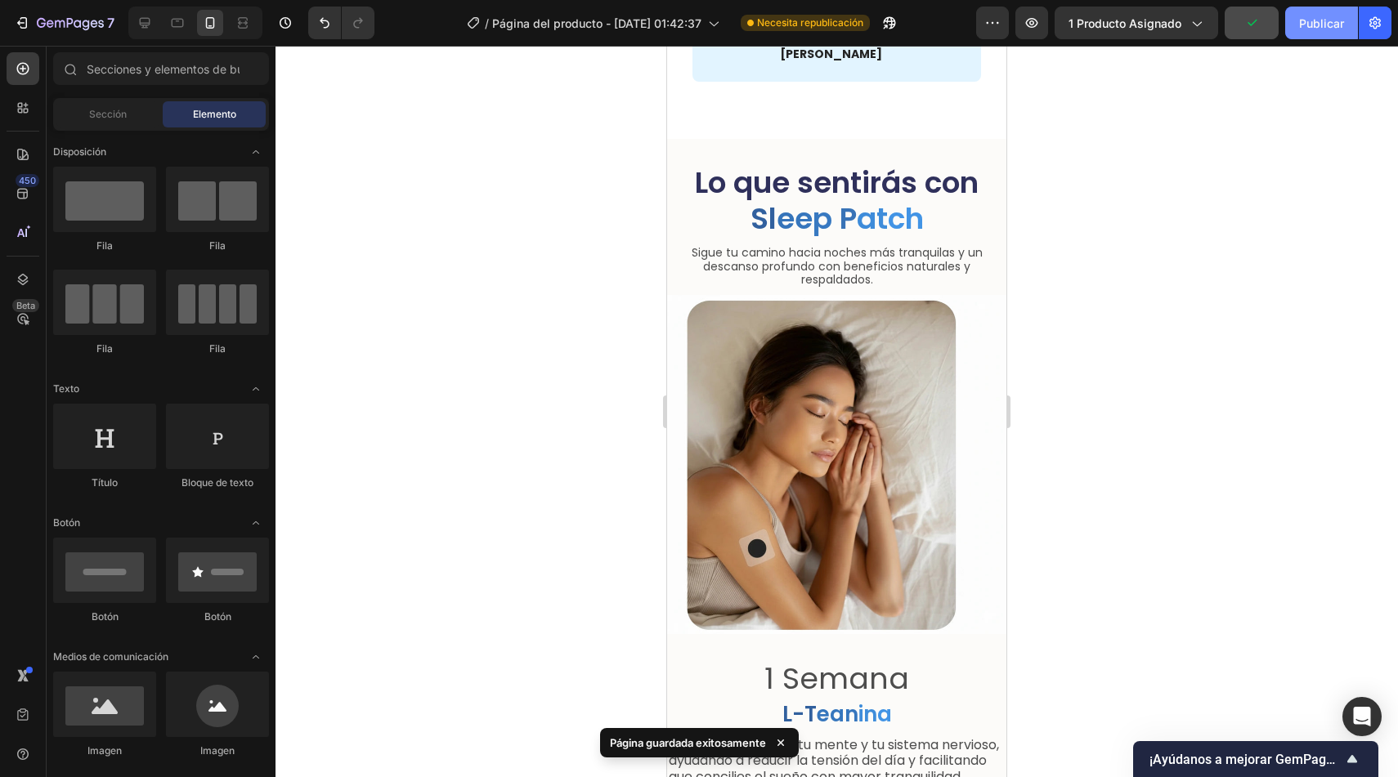
click at [1289, 32] on button "Publicar" at bounding box center [1321, 23] width 73 height 33
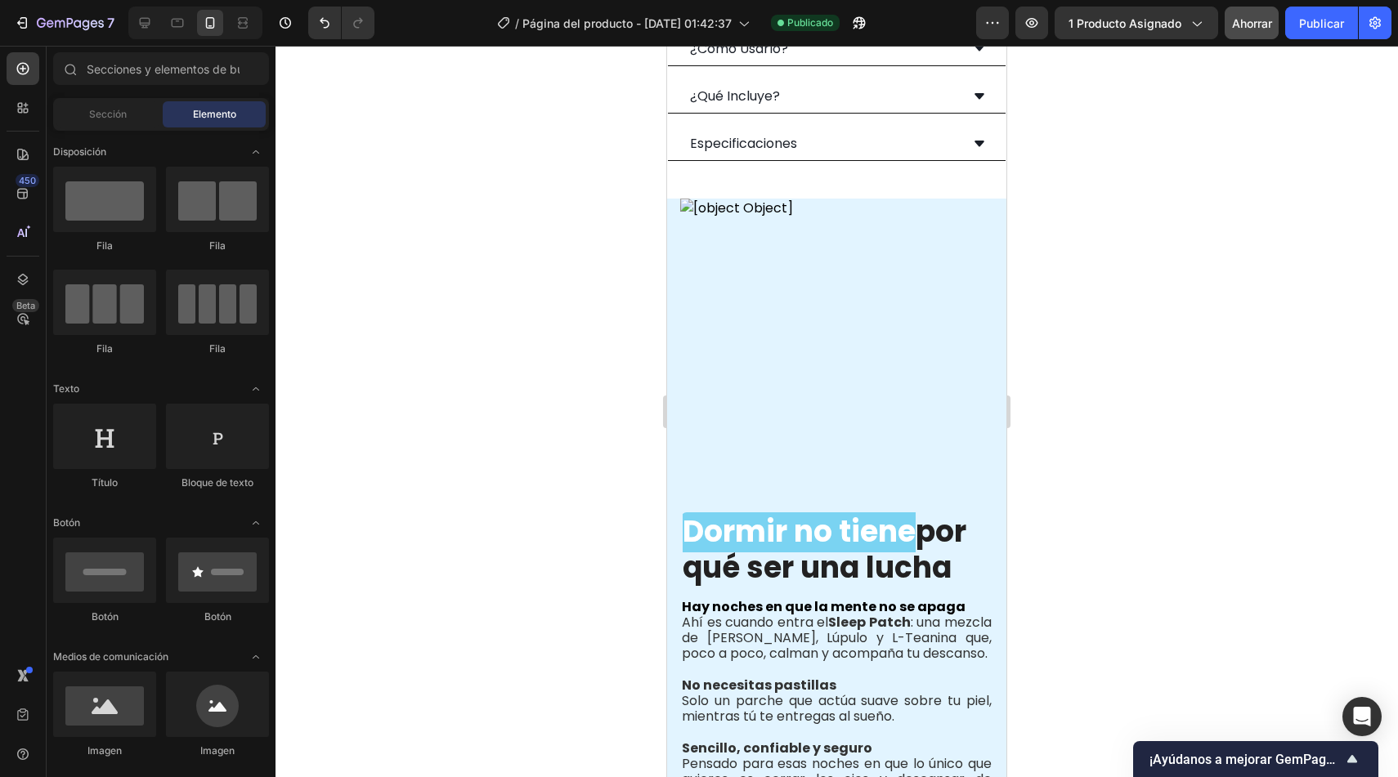
scroll to position [1105, 0]
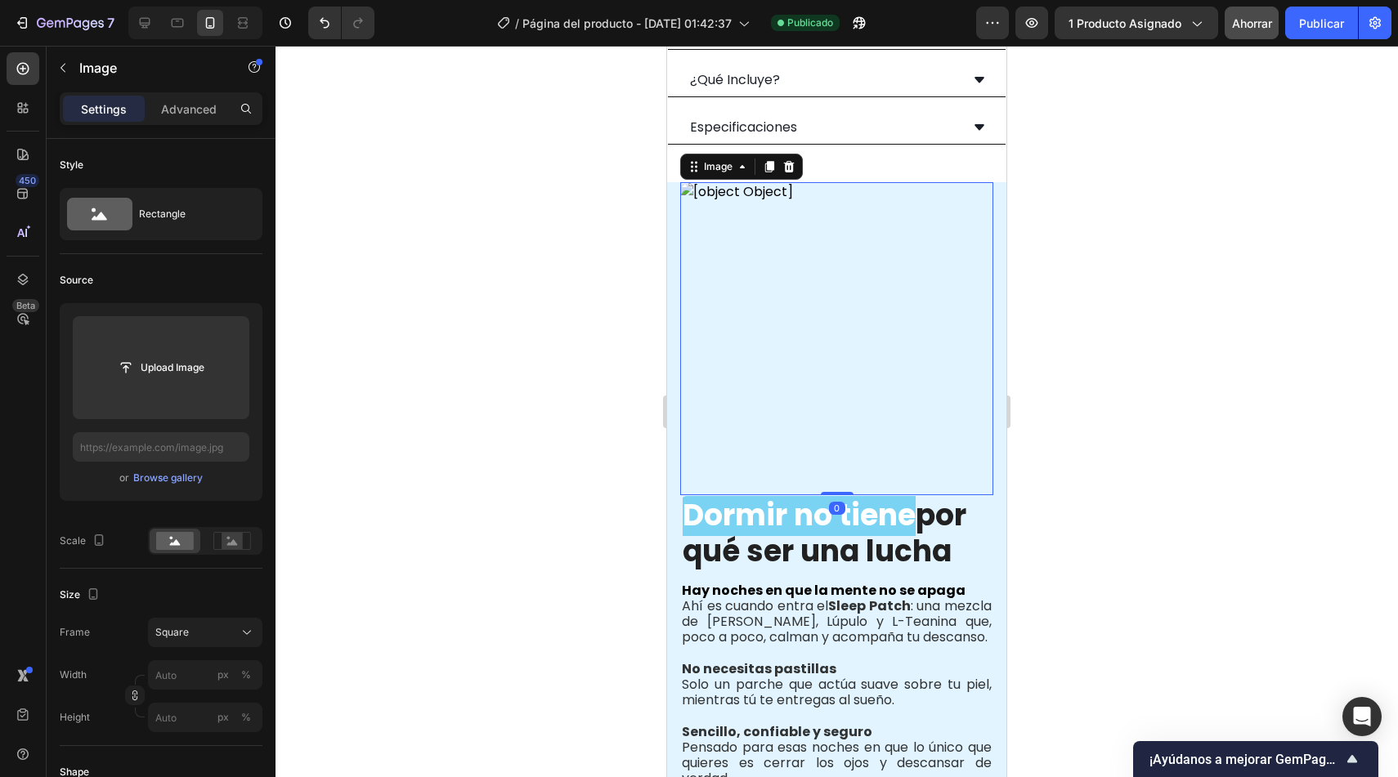
click at [787, 291] on img at bounding box center [836, 338] width 313 height 313
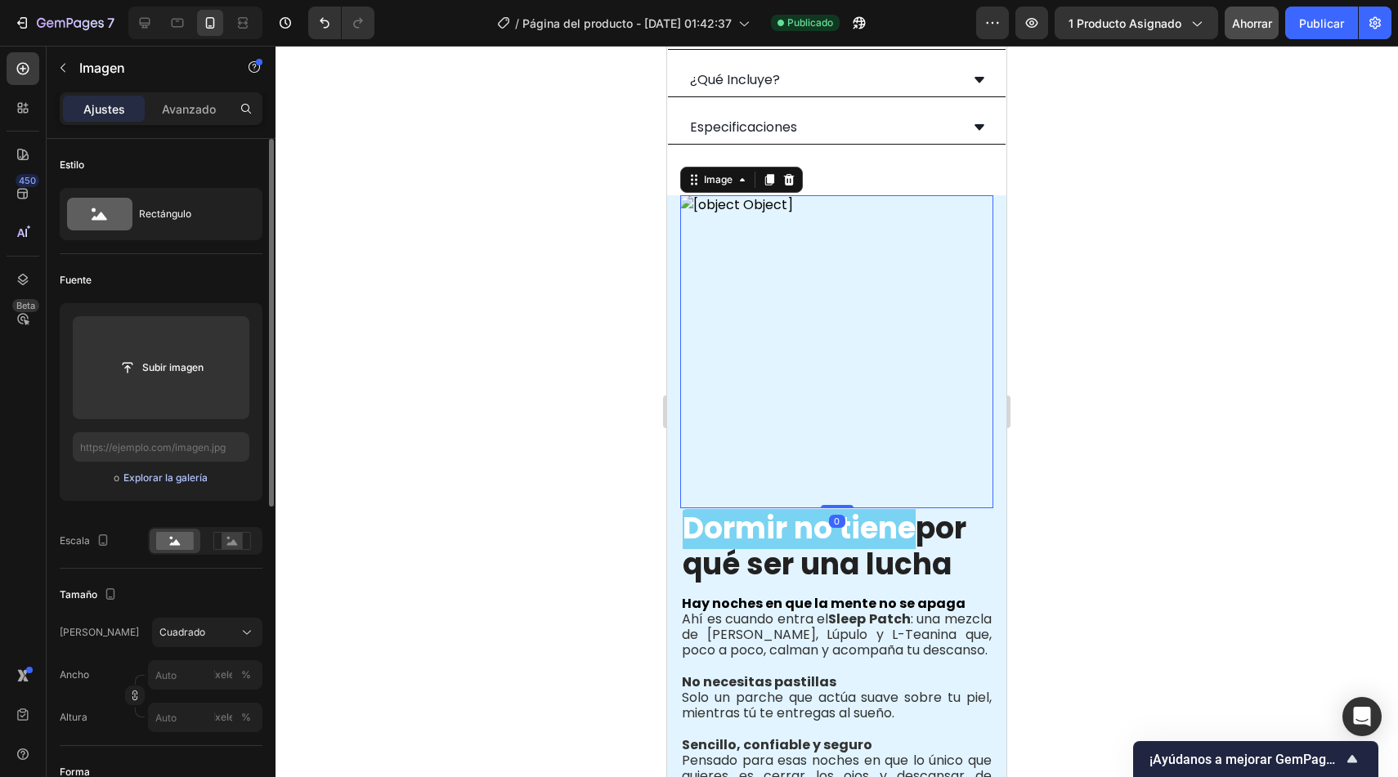
click at [157, 479] on font "Explorar la galería" at bounding box center [165, 478] width 84 height 12
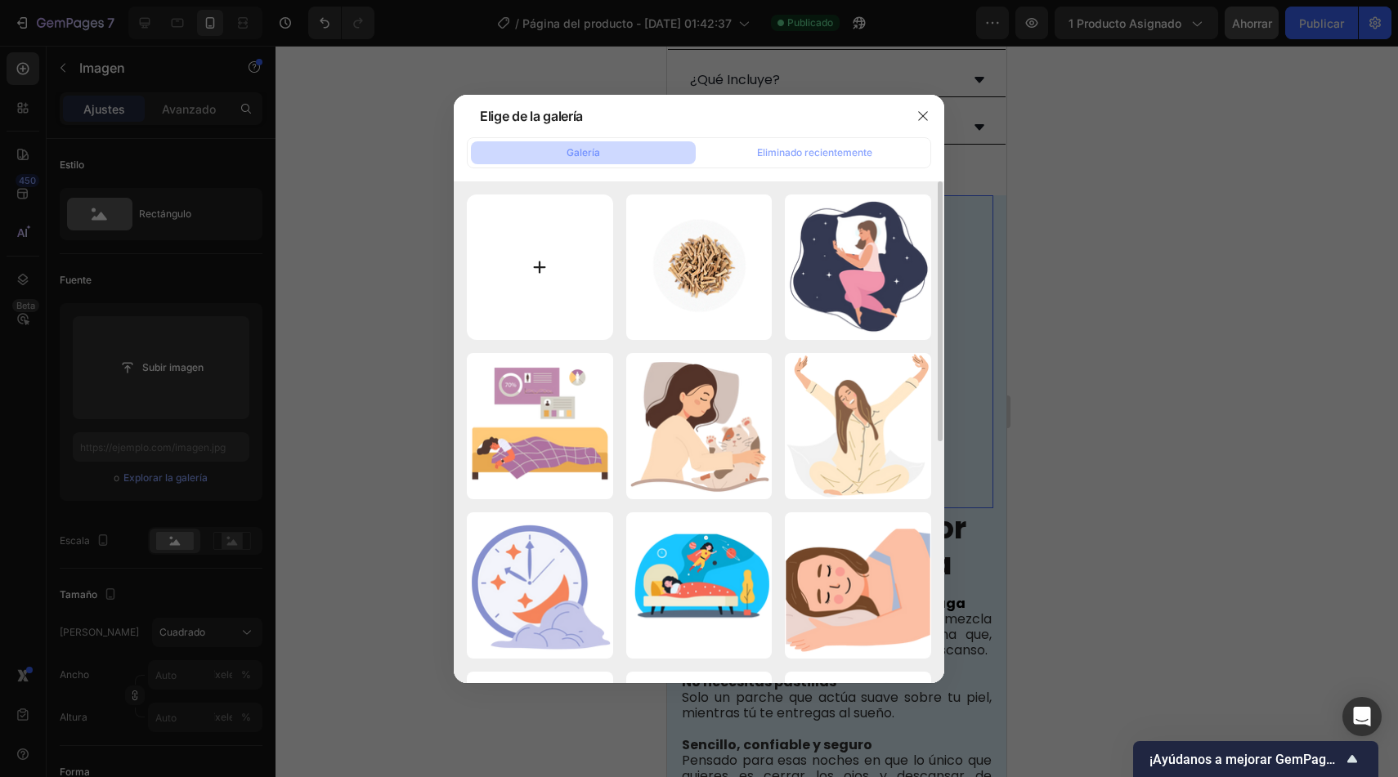
click at [489, 231] on input "file" at bounding box center [540, 268] width 146 height 146
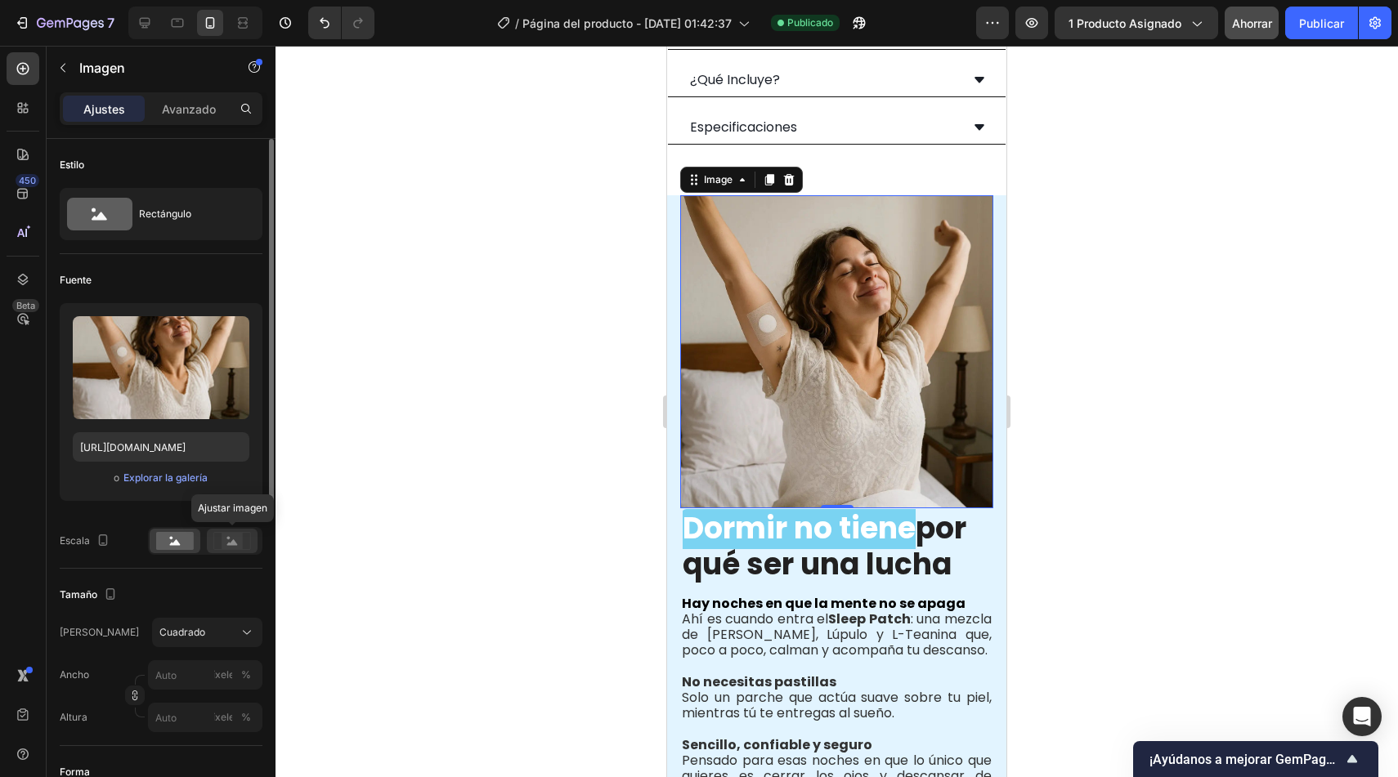
click at [228, 547] on rect at bounding box center [232, 541] width 21 height 16
click at [217, 540] on icon at bounding box center [232, 541] width 38 height 18
click at [173, 547] on rect at bounding box center [175, 541] width 38 height 18
click at [195, 623] on button "Cuadrado" at bounding box center [207, 632] width 110 height 29
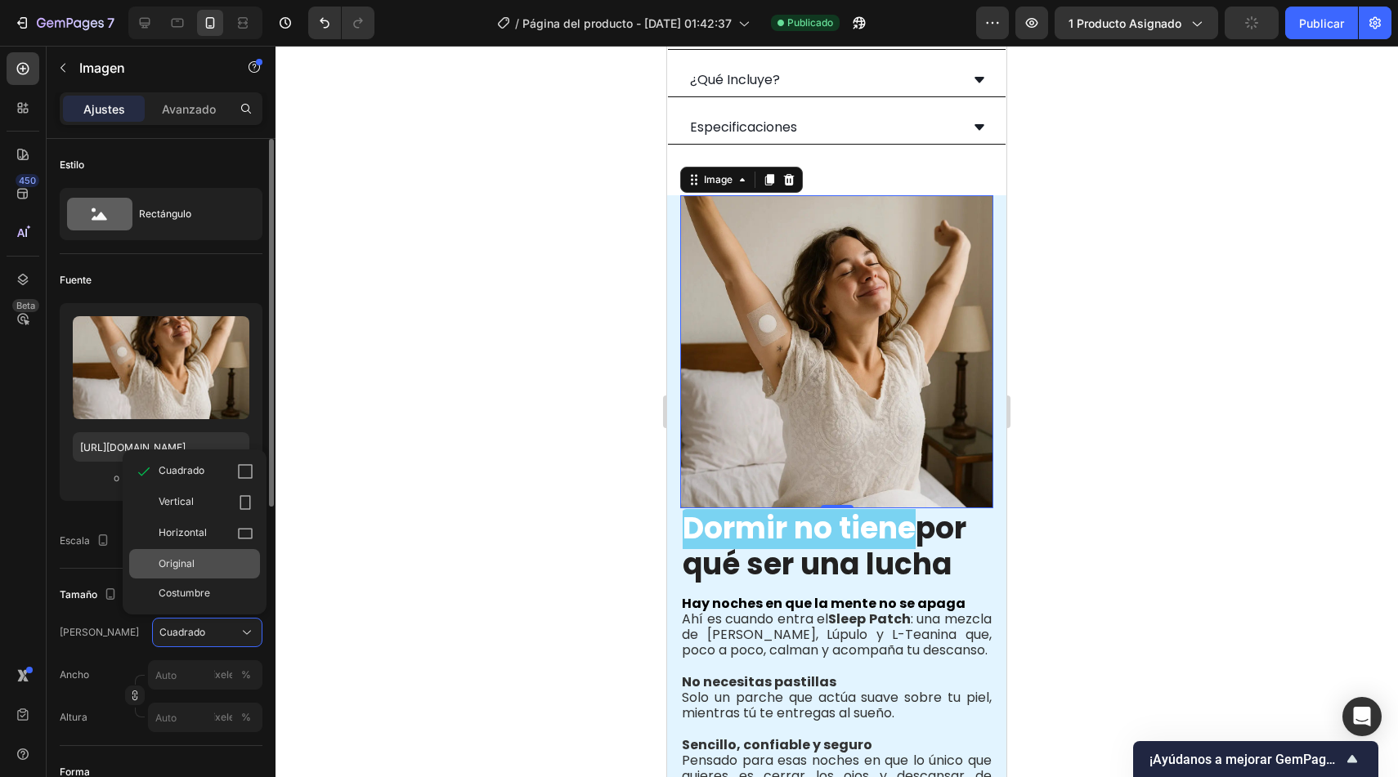
click at [218, 563] on div "Original" at bounding box center [206, 564] width 95 height 15
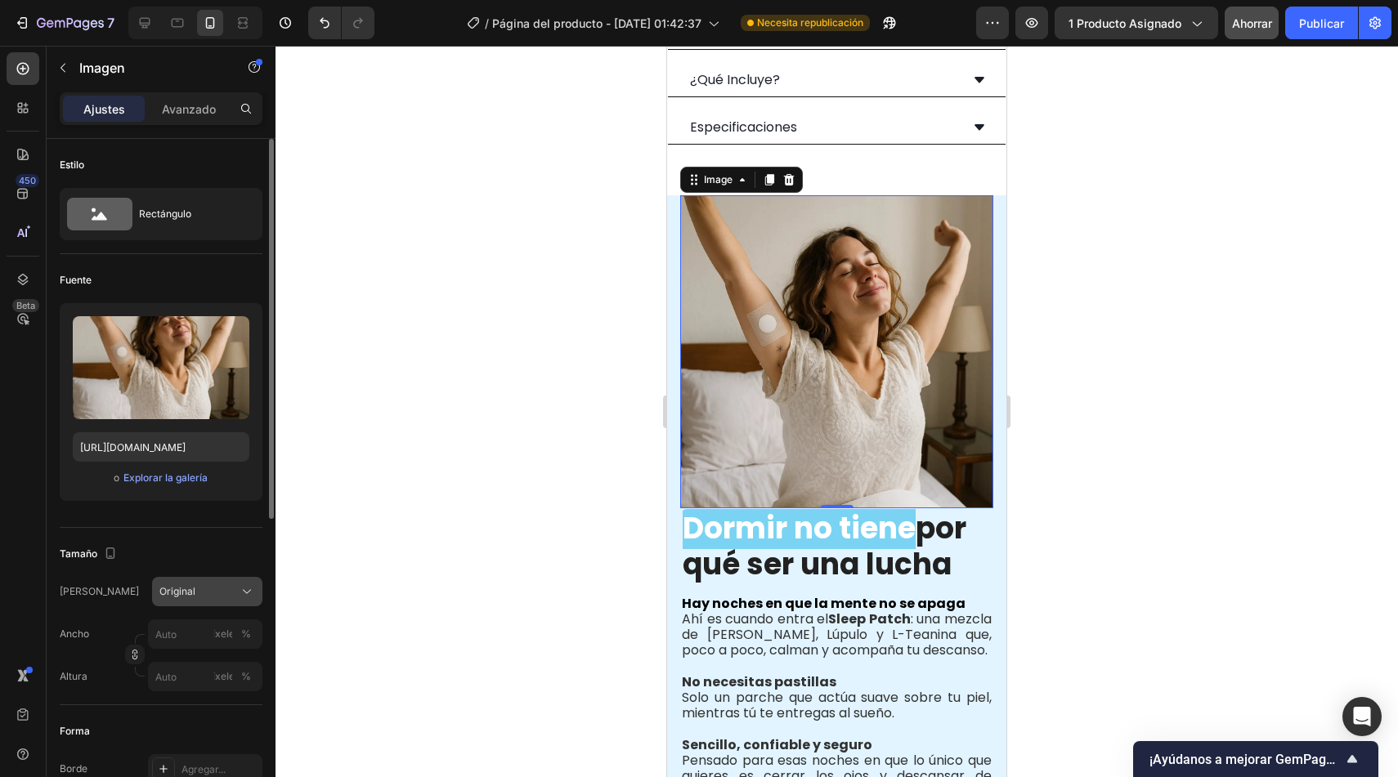
click at [213, 596] on div "Original" at bounding box center [197, 591] width 76 height 15
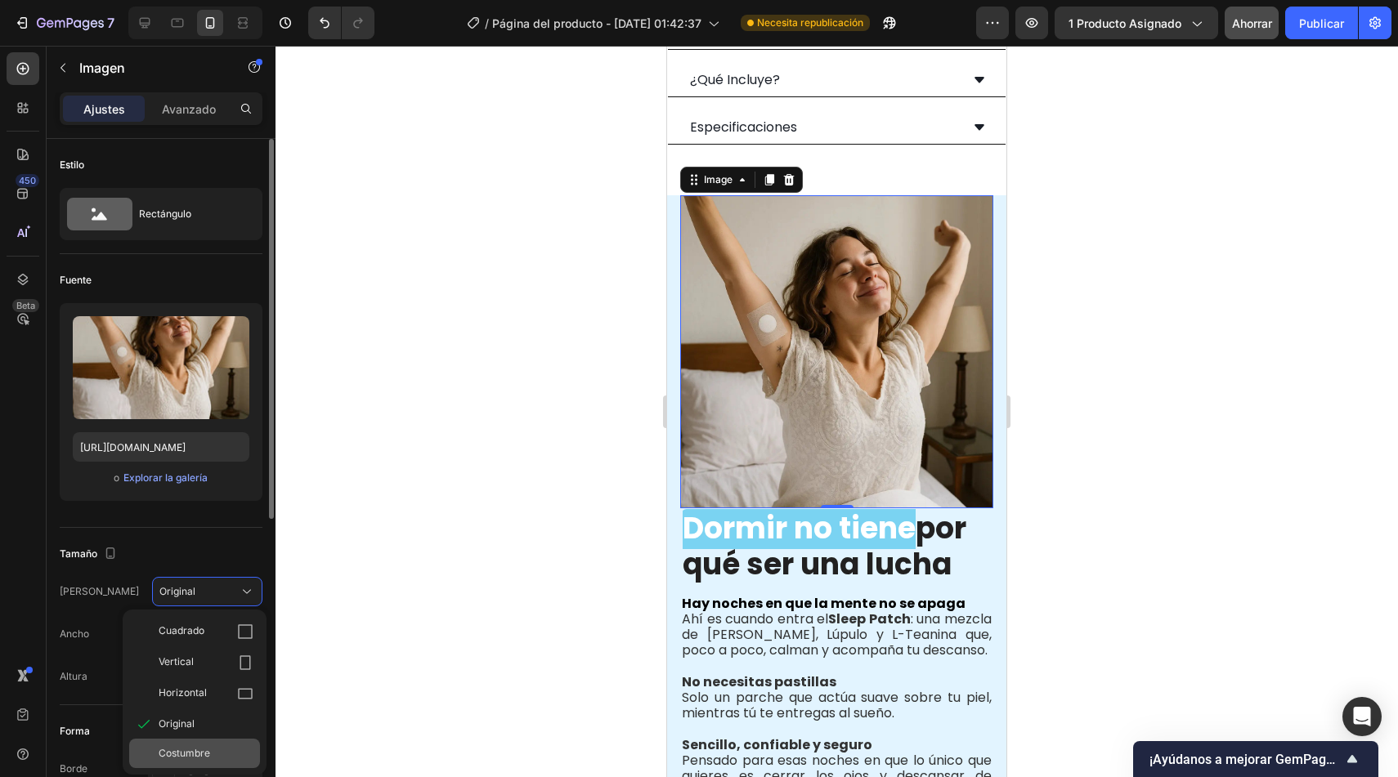
click at [200, 750] on font "Costumbre" at bounding box center [185, 753] width 52 height 12
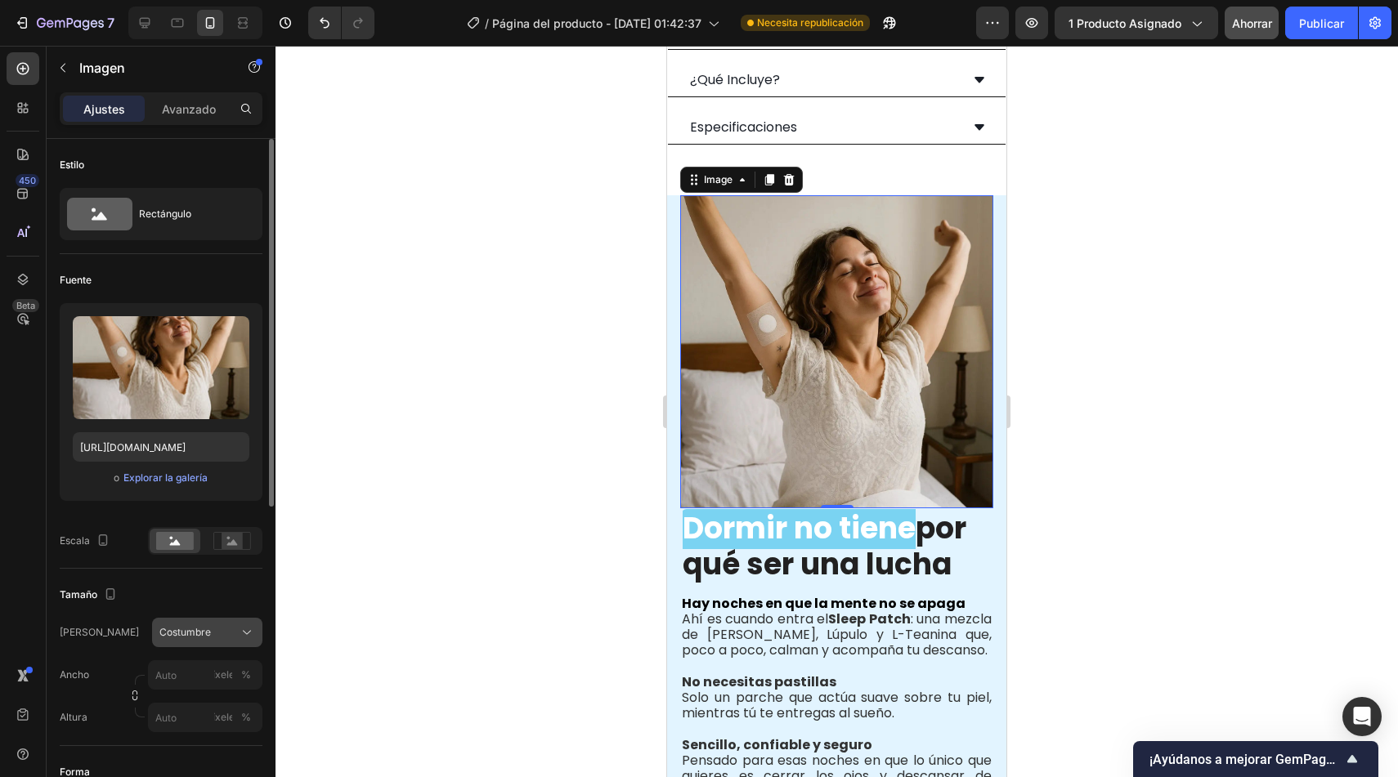
click at [227, 641] on div "Costumbre" at bounding box center [207, 633] width 96 height 16
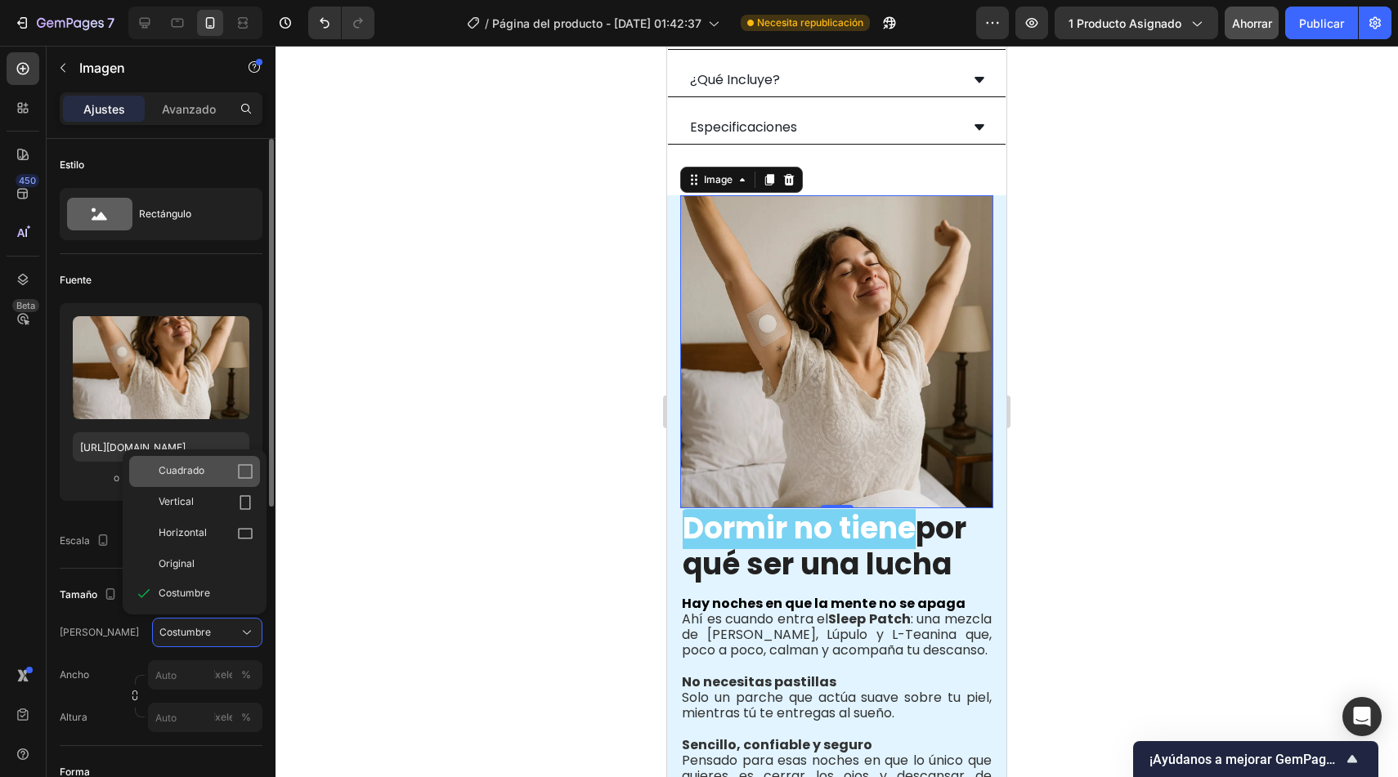
click at [204, 483] on div "Cuadrado" at bounding box center [194, 471] width 131 height 31
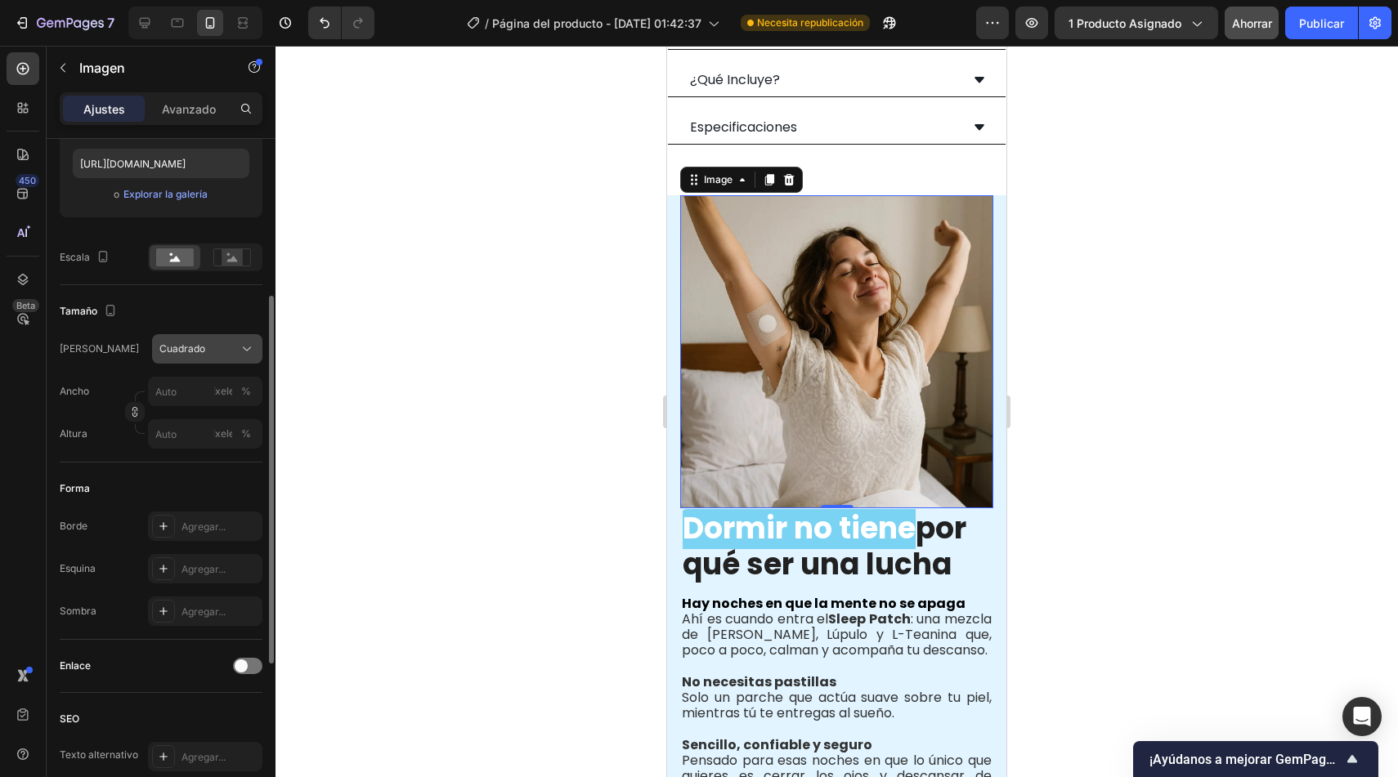
scroll to position [280, 0]
click at [187, 396] on input "píxeles %" at bounding box center [205, 394] width 114 height 29
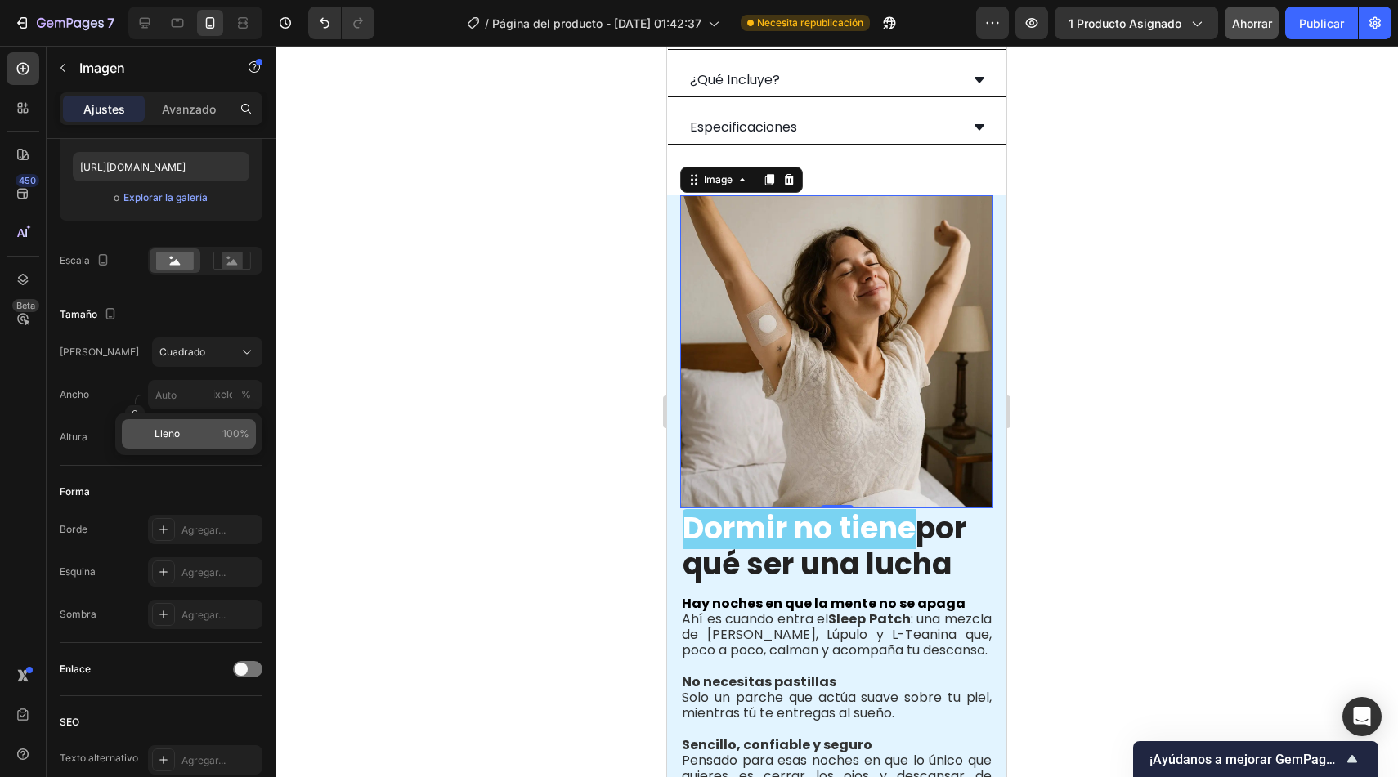
click at [184, 441] on p "Lleno 100%" at bounding box center [202, 434] width 95 height 15
click at [184, 441] on input "píxeles %" at bounding box center [205, 437] width 114 height 29
click at [173, 482] on span "Lleno" at bounding box center [167, 476] width 25 height 15
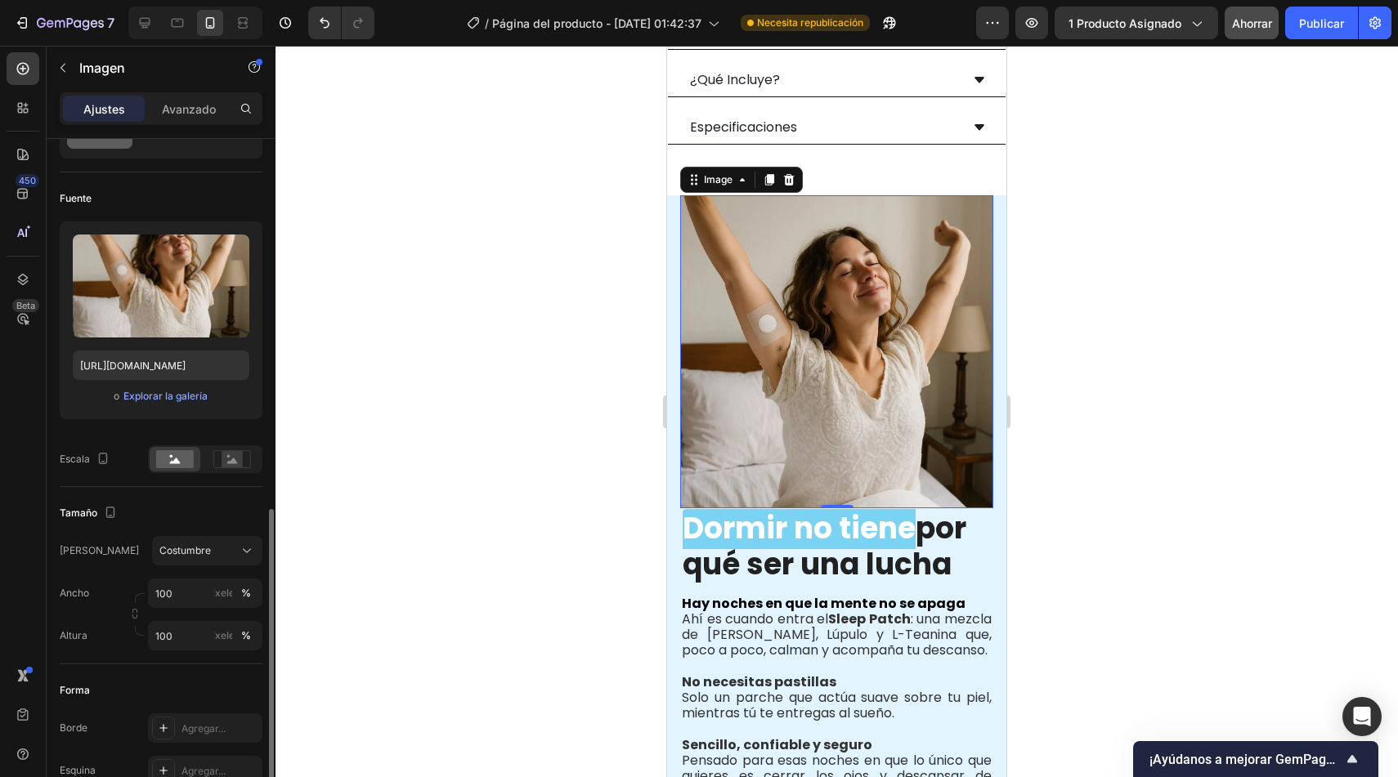
scroll to position [0, 0]
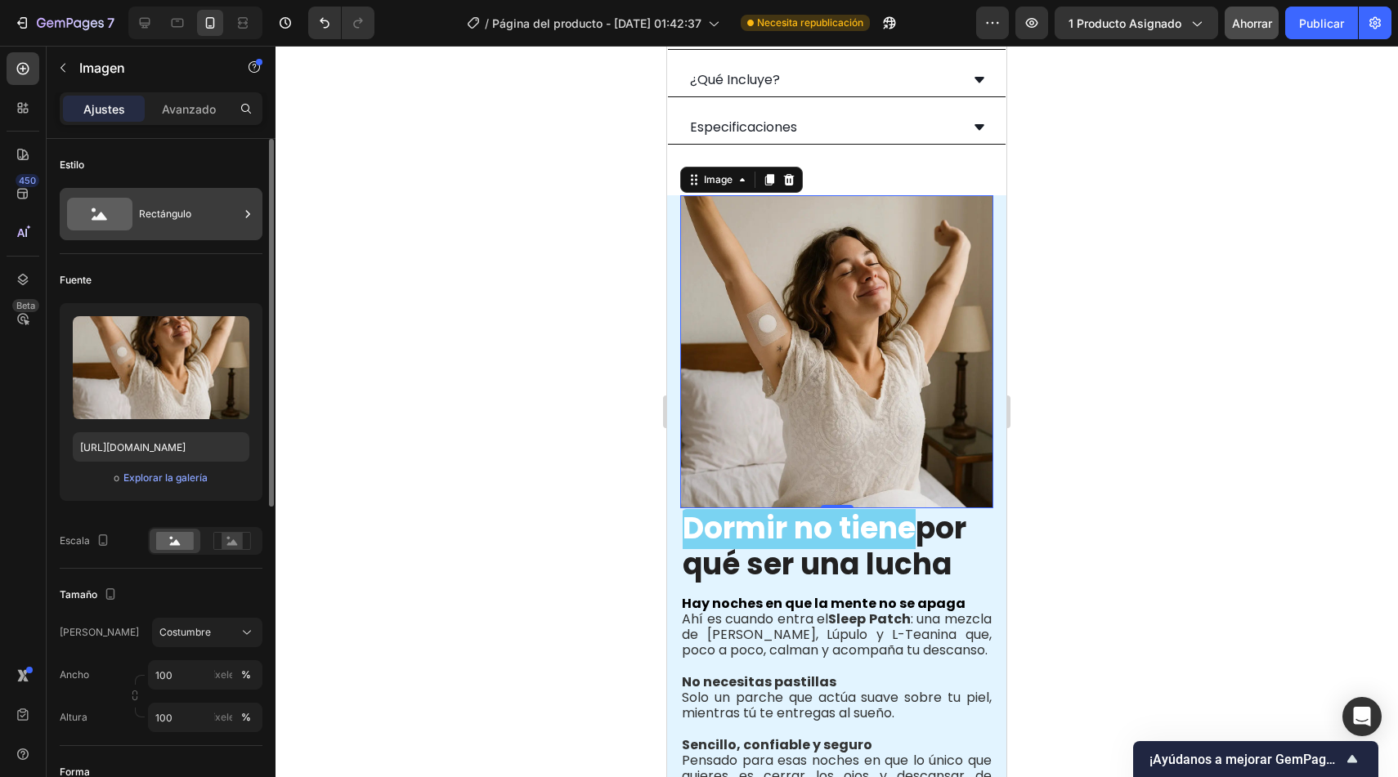
click at [161, 212] on font "Rectángulo" at bounding box center [165, 214] width 52 height 12
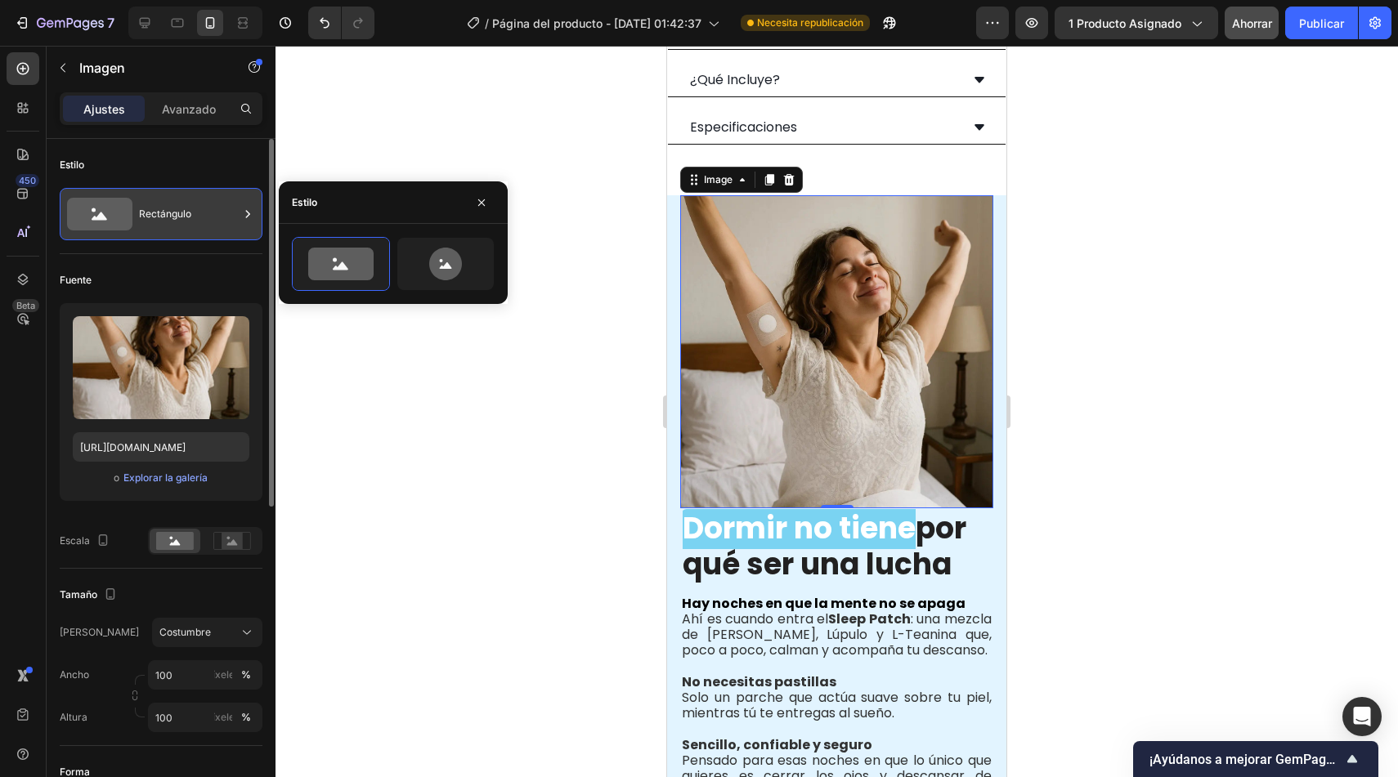
click at [161, 212] on font "Rectángulo" at bounding box center [165, 214] width 52 height 12
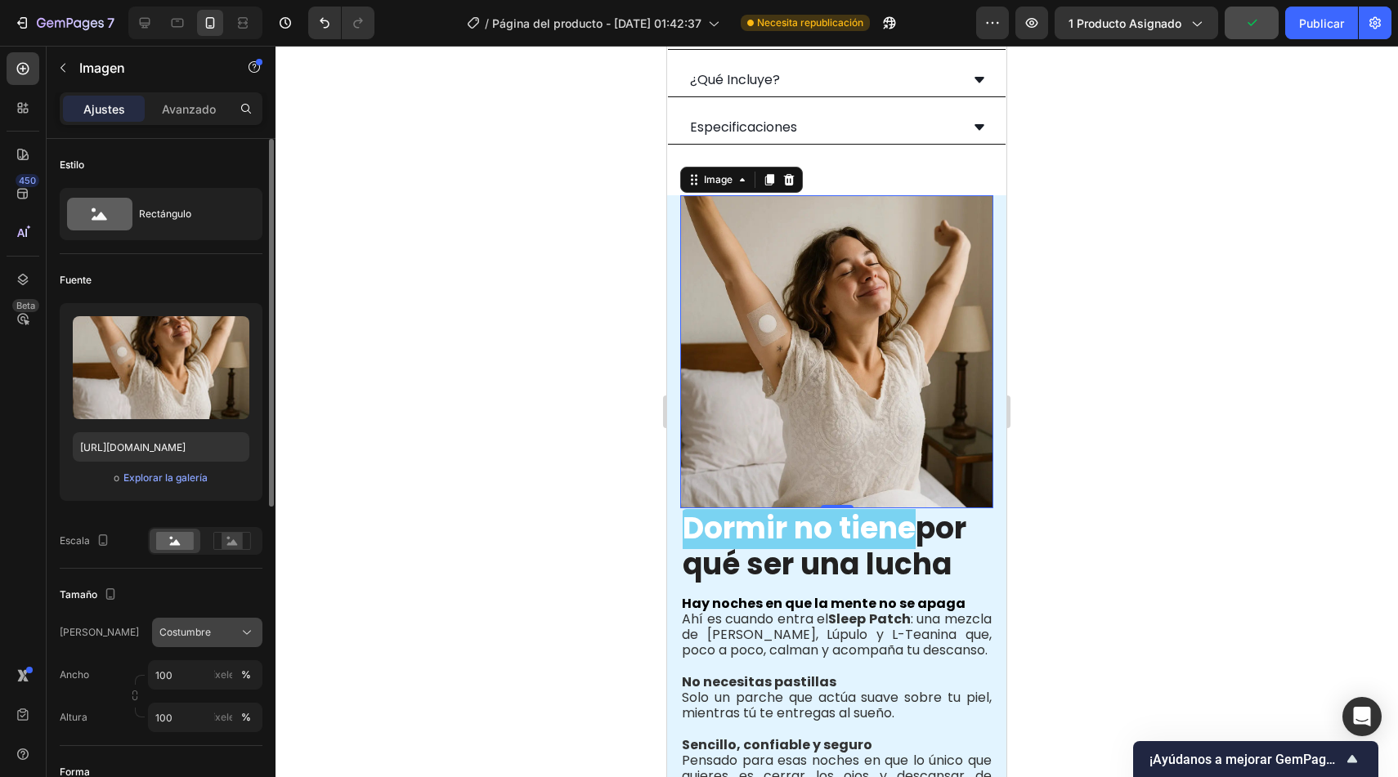
click at [242, 630] on icon at bounding box center [247, 633] width 16 height 16
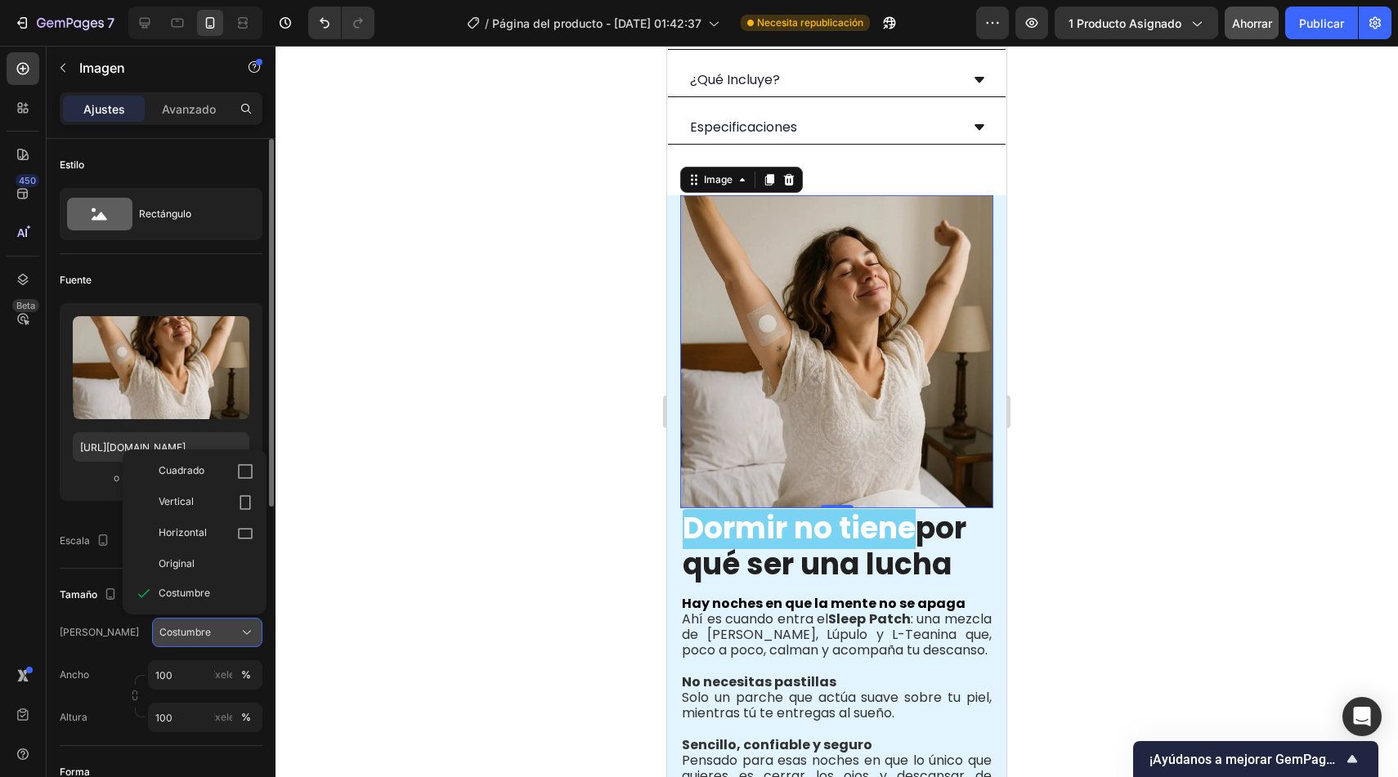
click at [242, 630] on icon at bounding box center [247, 633] width 16 height 16
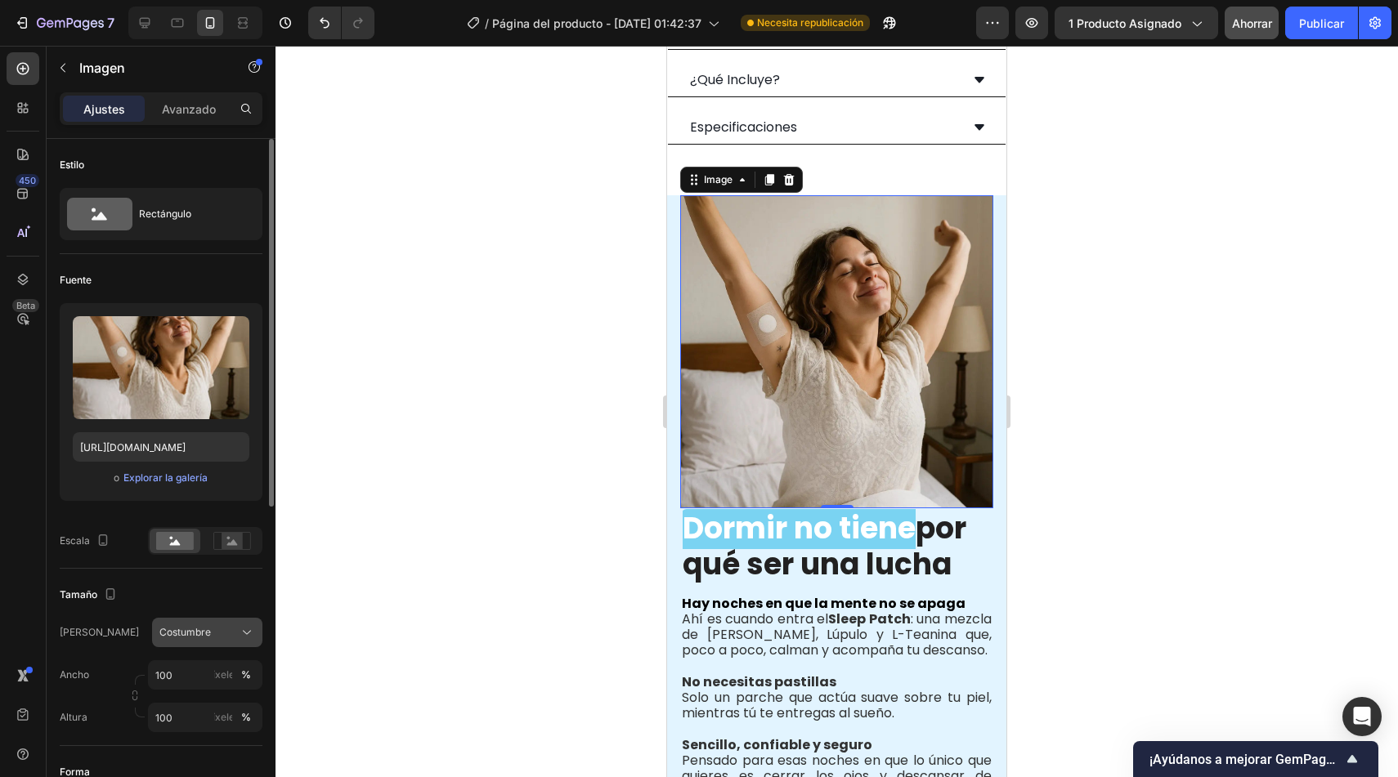
click at [242, 630] on icon at bounding box center [247, 633] width 16 height 16
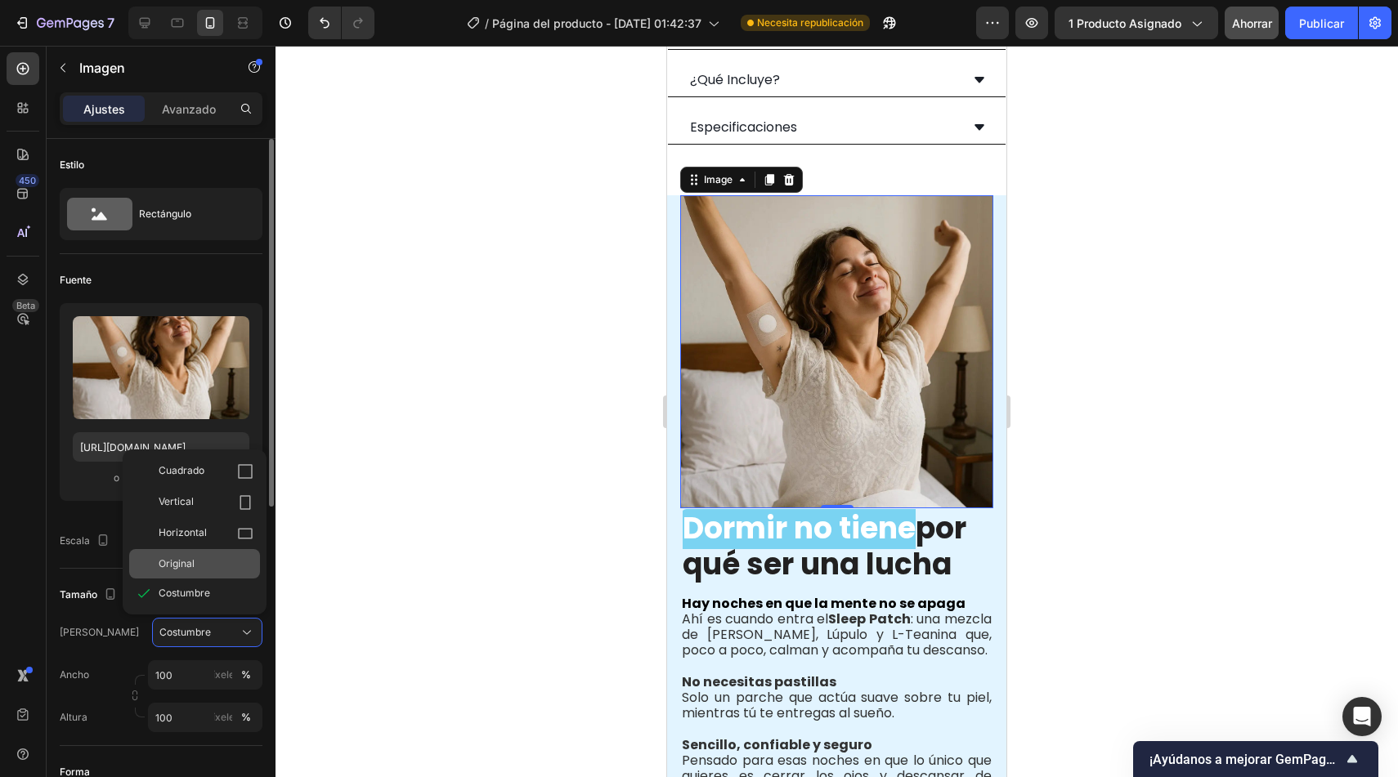
click at [226, 564] on div "Original" at bounding box center [206, 564] width 95 height 15
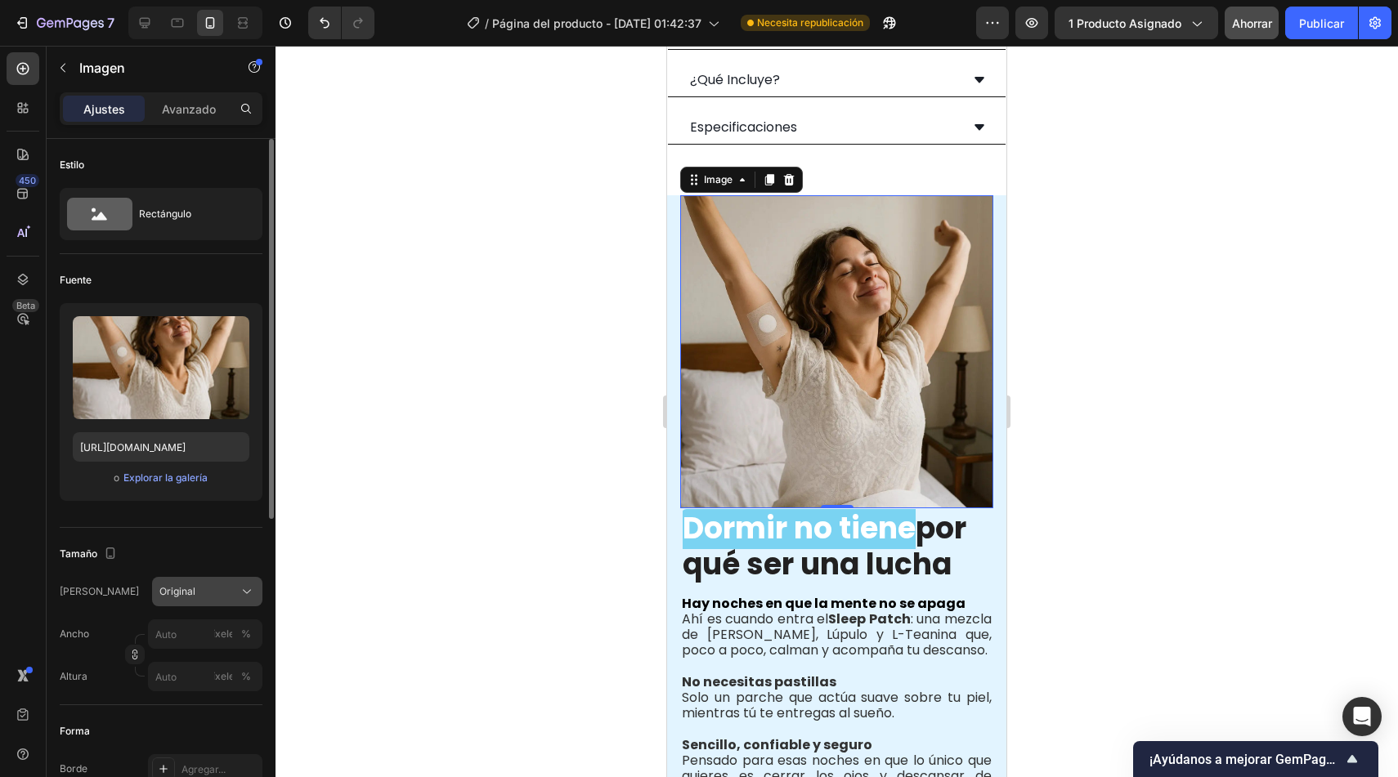
click at [249, 596] on icon at bounding box center [247, 592] width 16 height 16
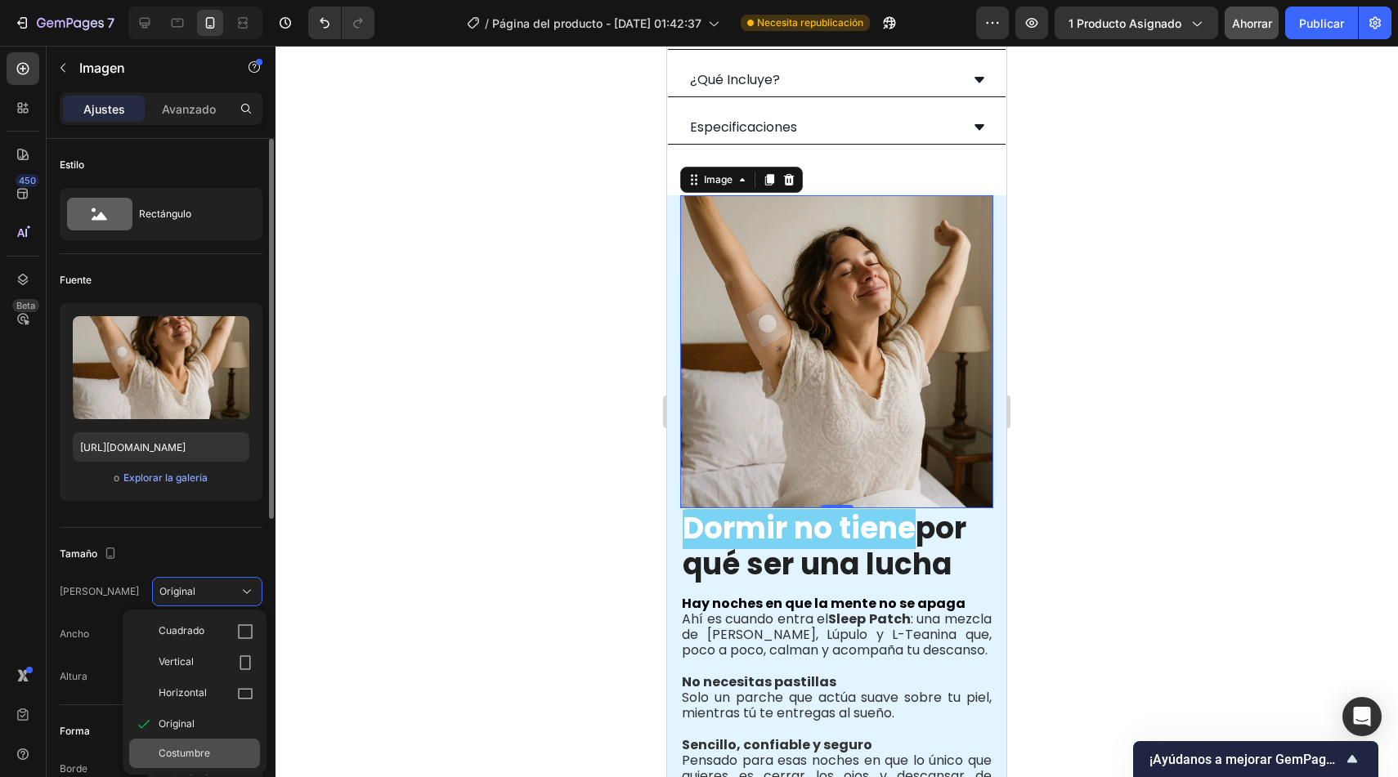
click at [193, 755] on font "Costumbre" at bounding box center [185, 753] width 52 height 12
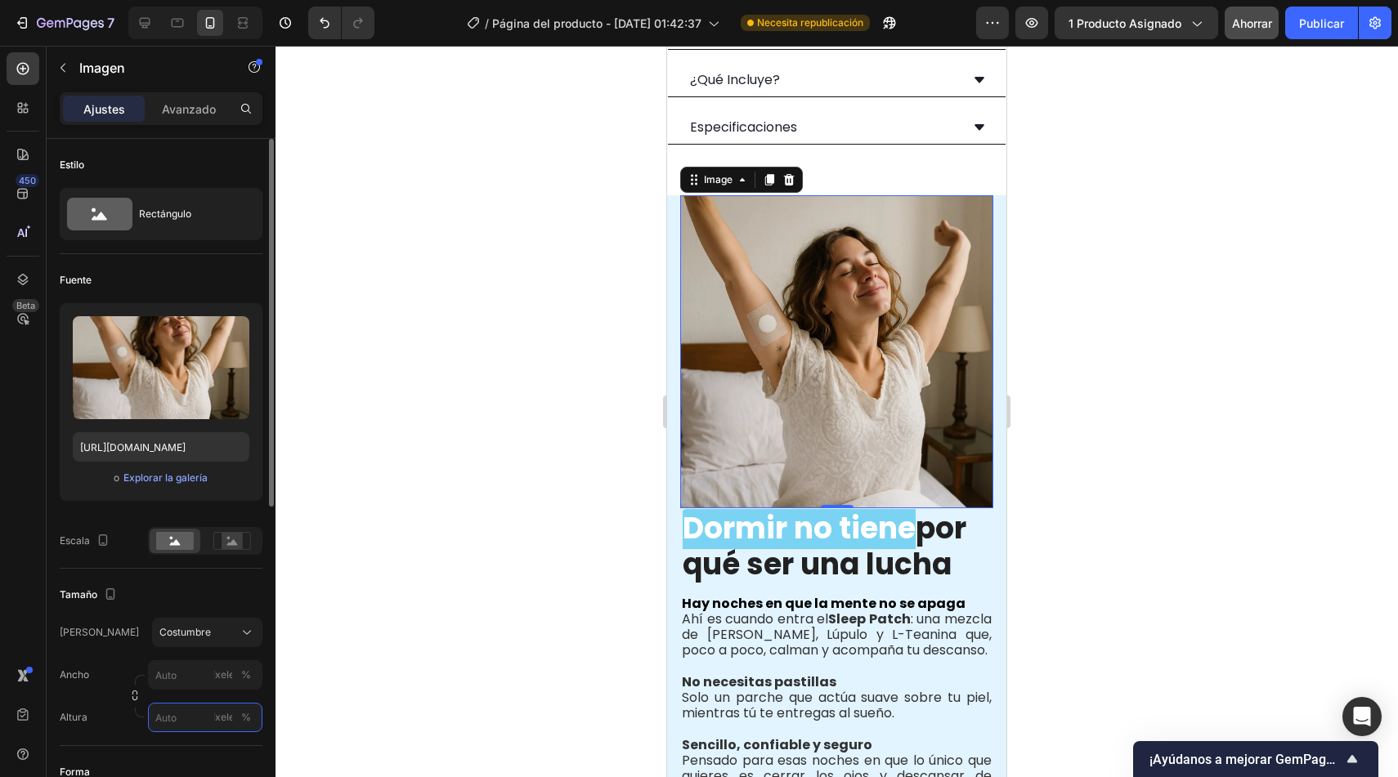
click at [199, 720] on input "píxeles %" at bounding box center [205, 717] width 114 height 29
click at [106, 703] on div "Altura píxeles %" at bounding box center [161, 717] width 203 height 29
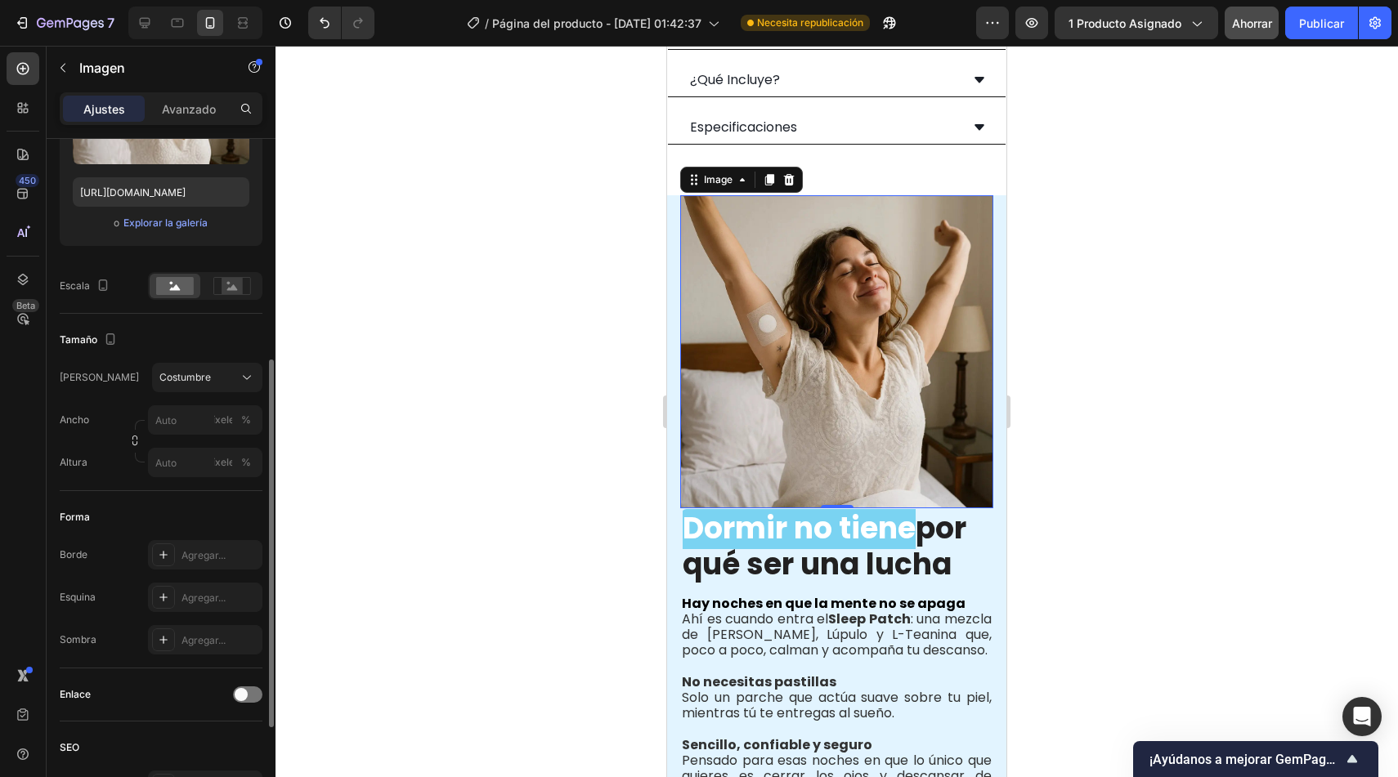
scroll to position [310, 0]
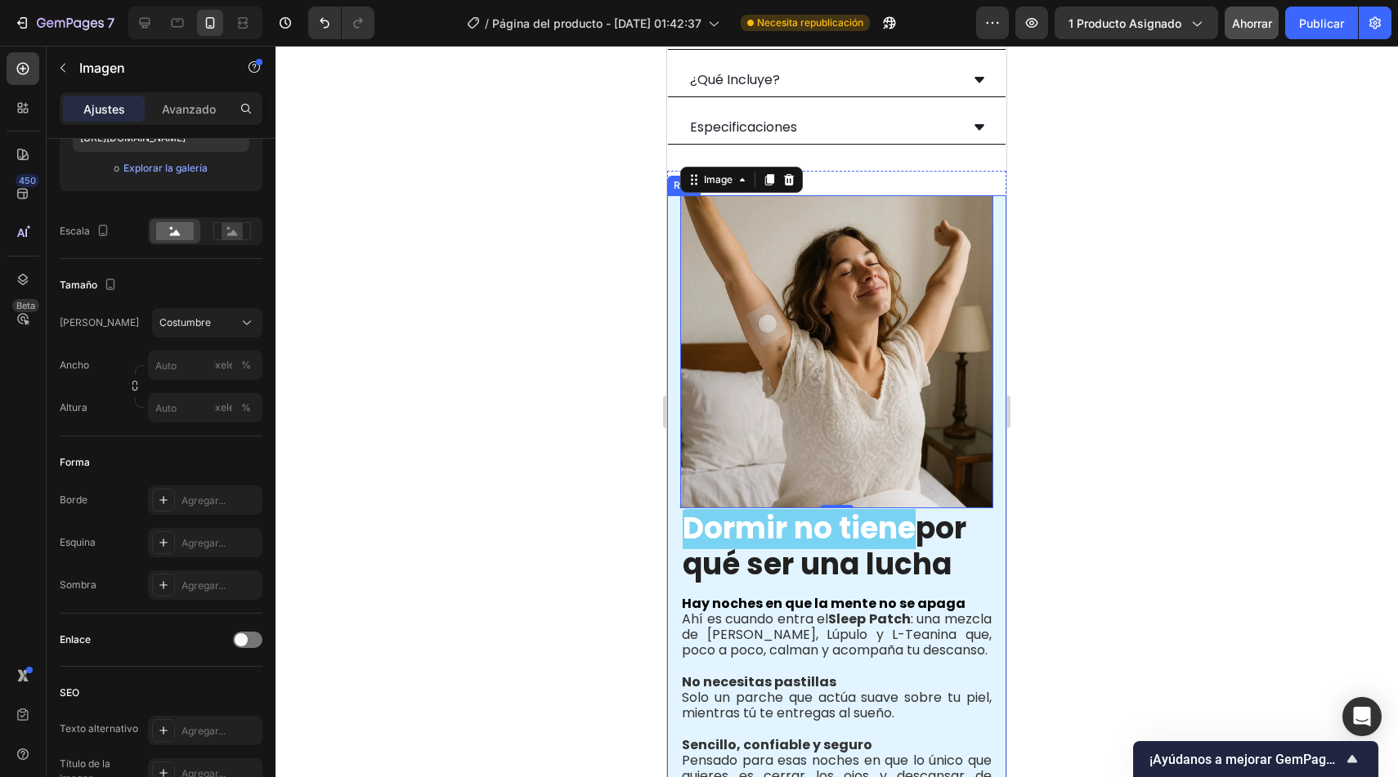
click at [675, 289] on div "Image 0 Dormir no tiene por qué ser una lucha Heading Hay noches en que la ment…" at bounding box center [836, 558] width 339 height 727
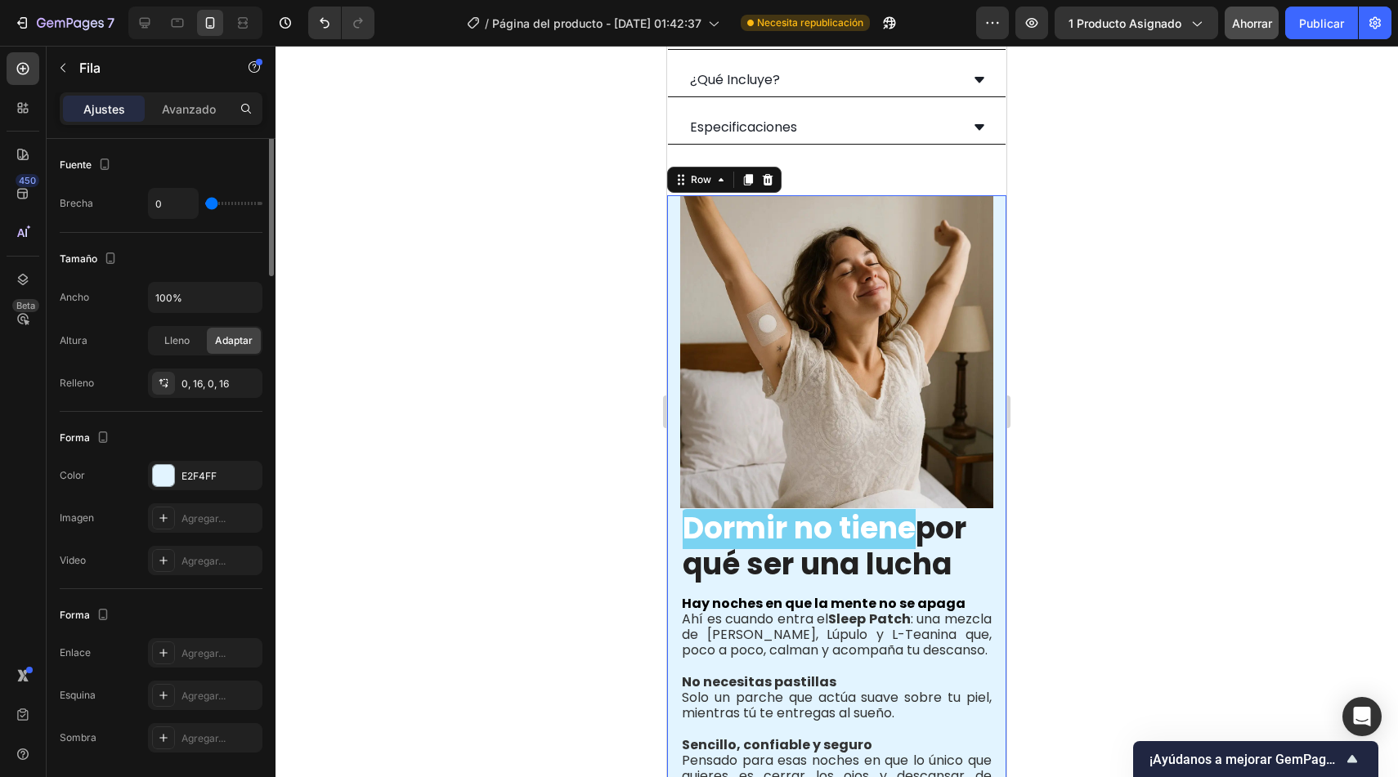
scroll to position [0, 0]
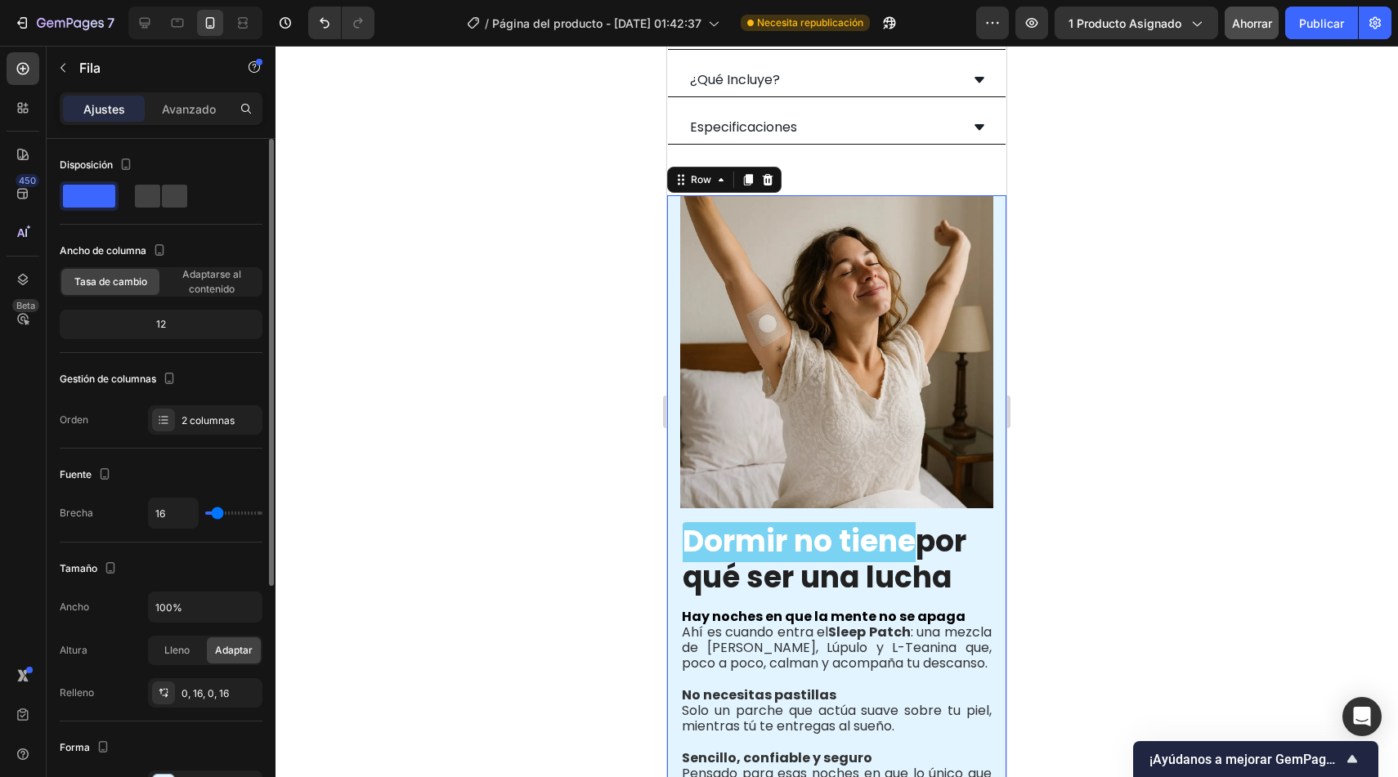
click at [217, 515] on input "range" at bounding box center [233, 513] width 57 height 3
click at [519, 409] on div at bounding box center [836, 412] width 1122 height 732
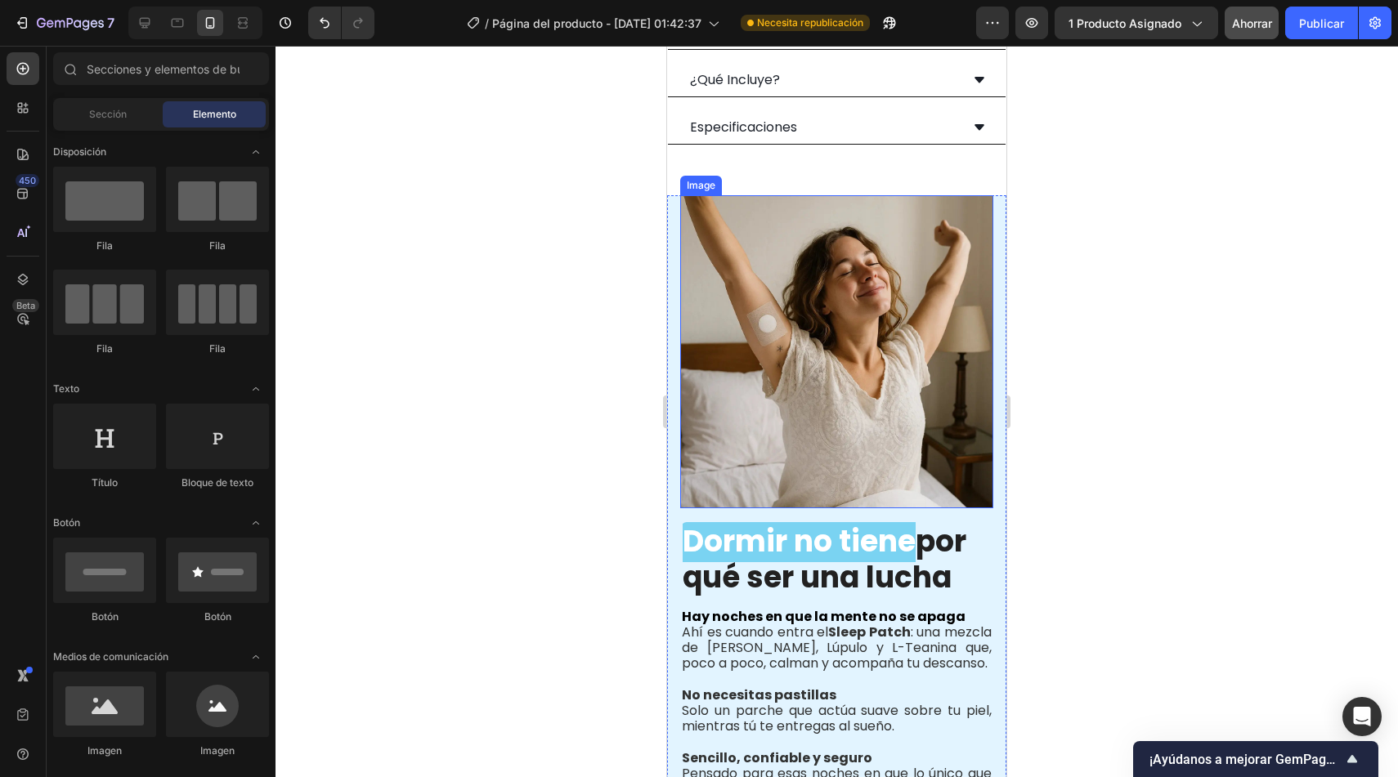
click at [753, 258] on img at bounding box center [836, 351] width 313 height 313
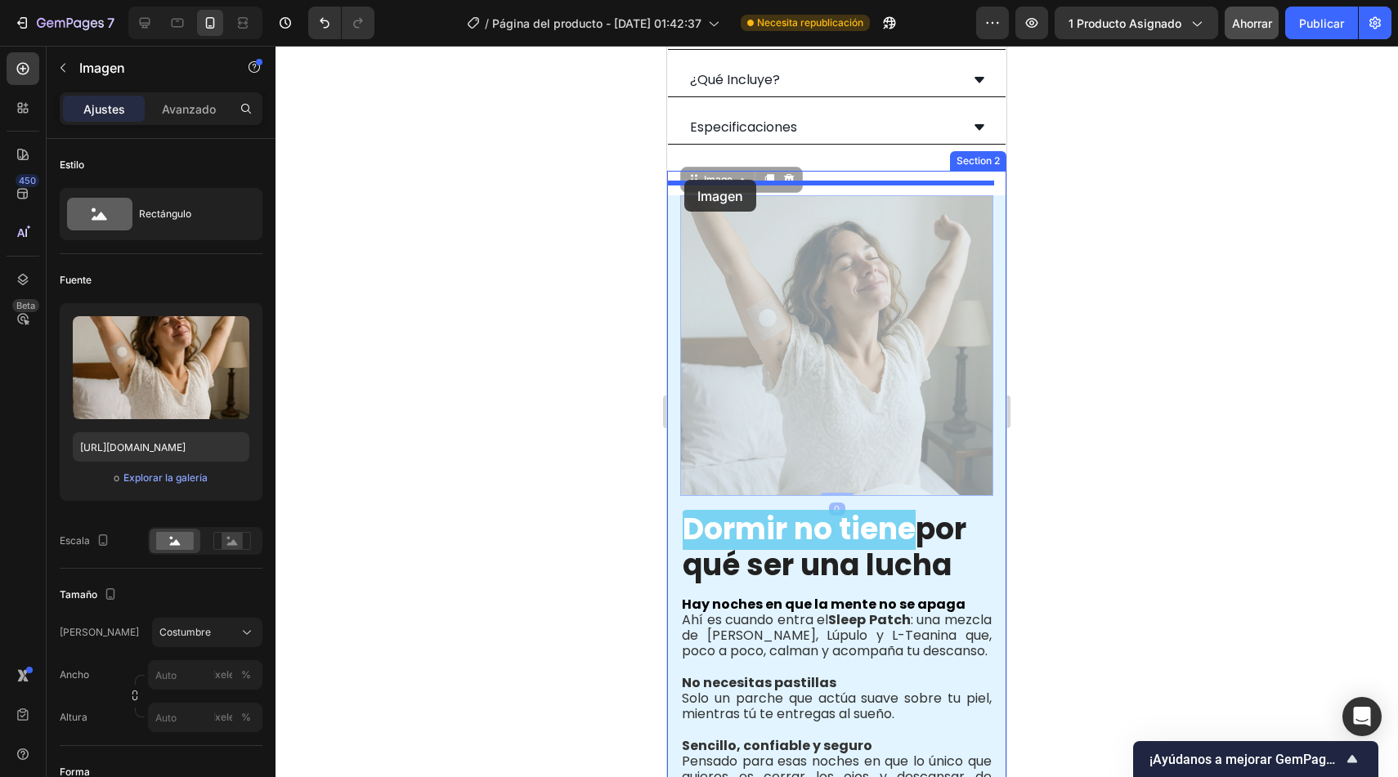
drag, startPoint x: 710, startPoint y: 166, endPoint x: 684, endPoint y: 180, distance: 29.6
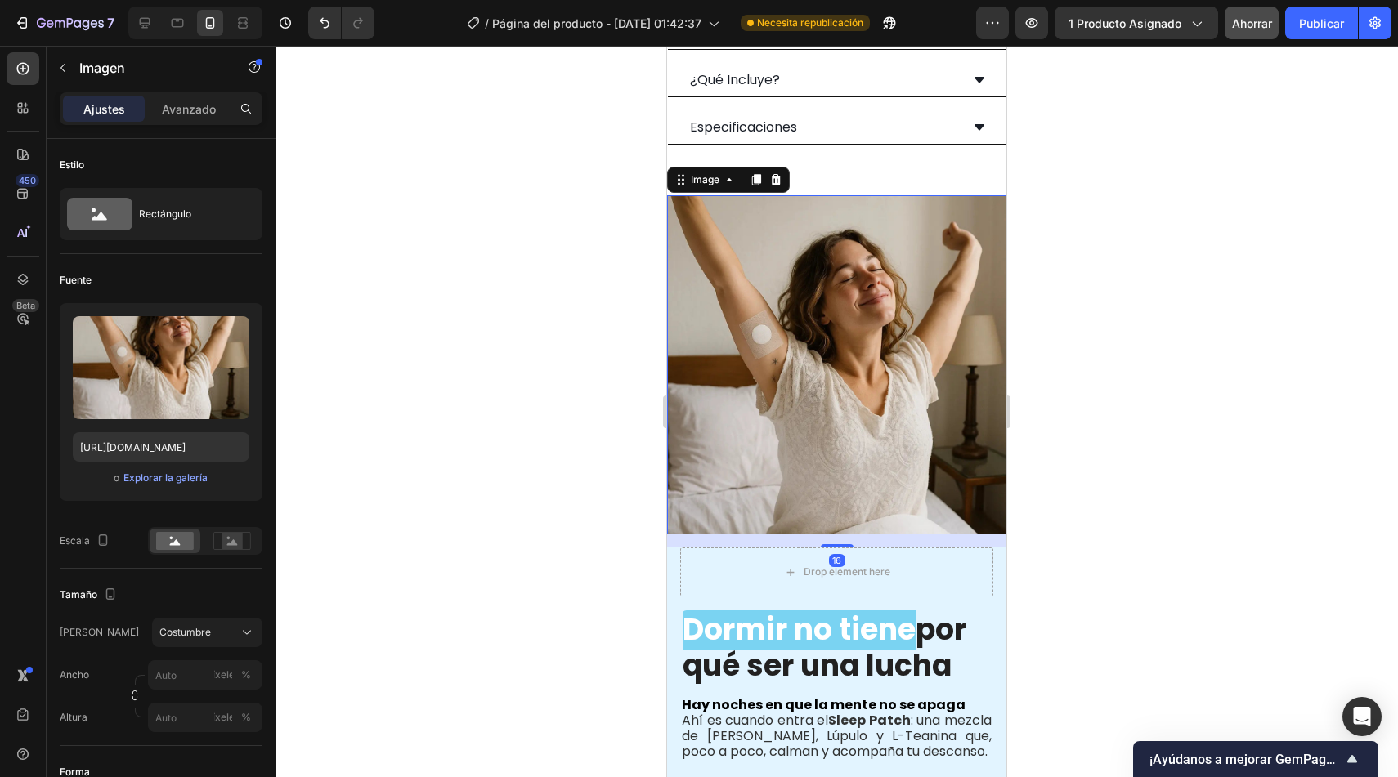
click at [504, 416] on div at bounding box center [836, 412] width 1122 height 732
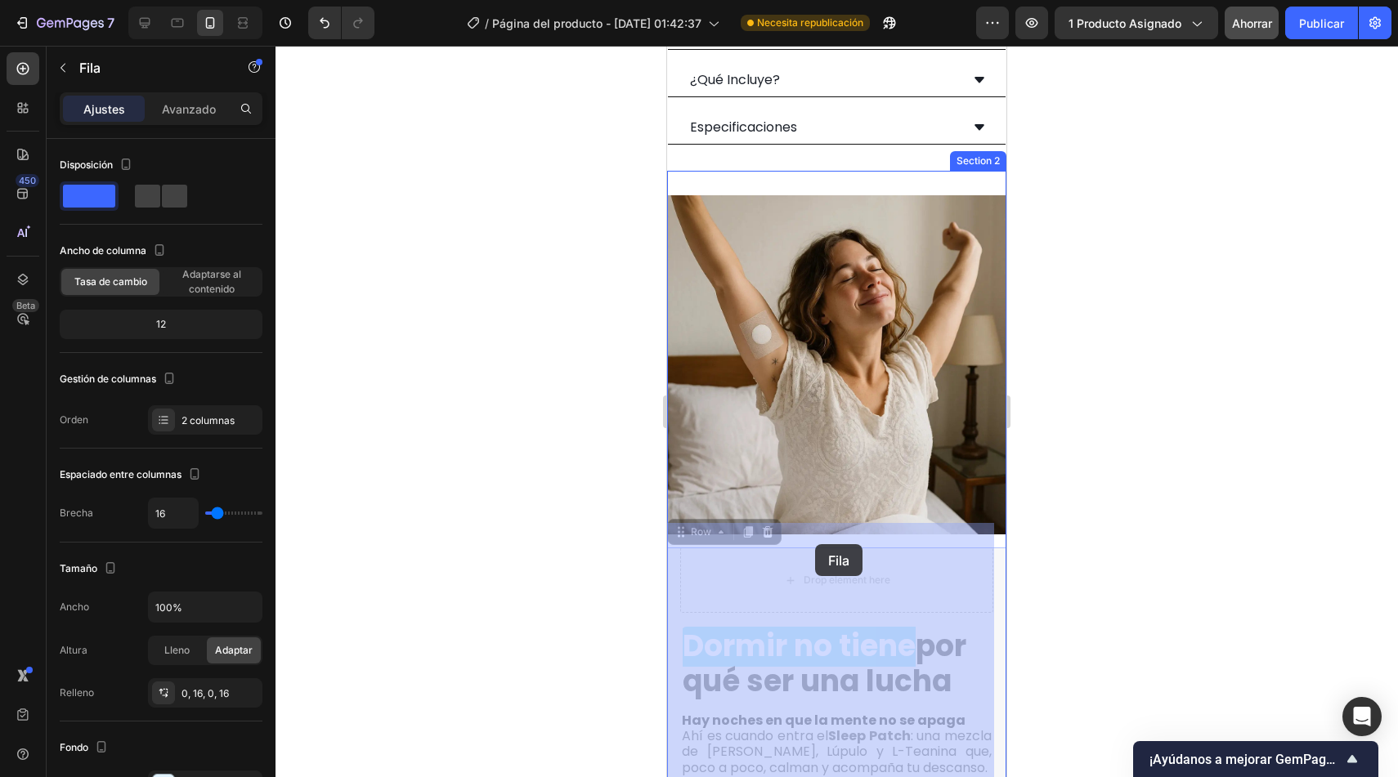
drag, startPoint x: 683, startPoint y: 515, endPoint x: 814, endPoint y: 543, distance: 134.5
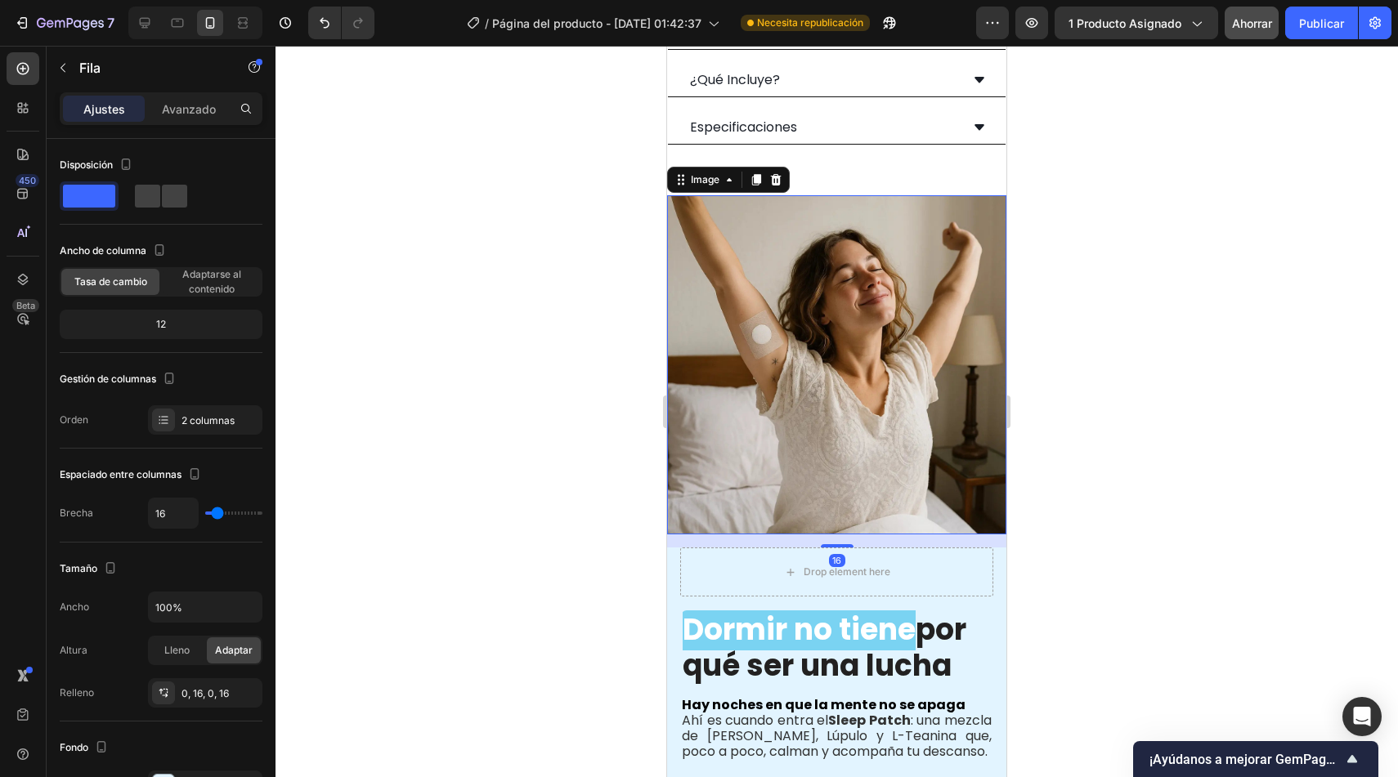
click at [834, 229] on img at bounding box center [836, 364] width 339 height 339
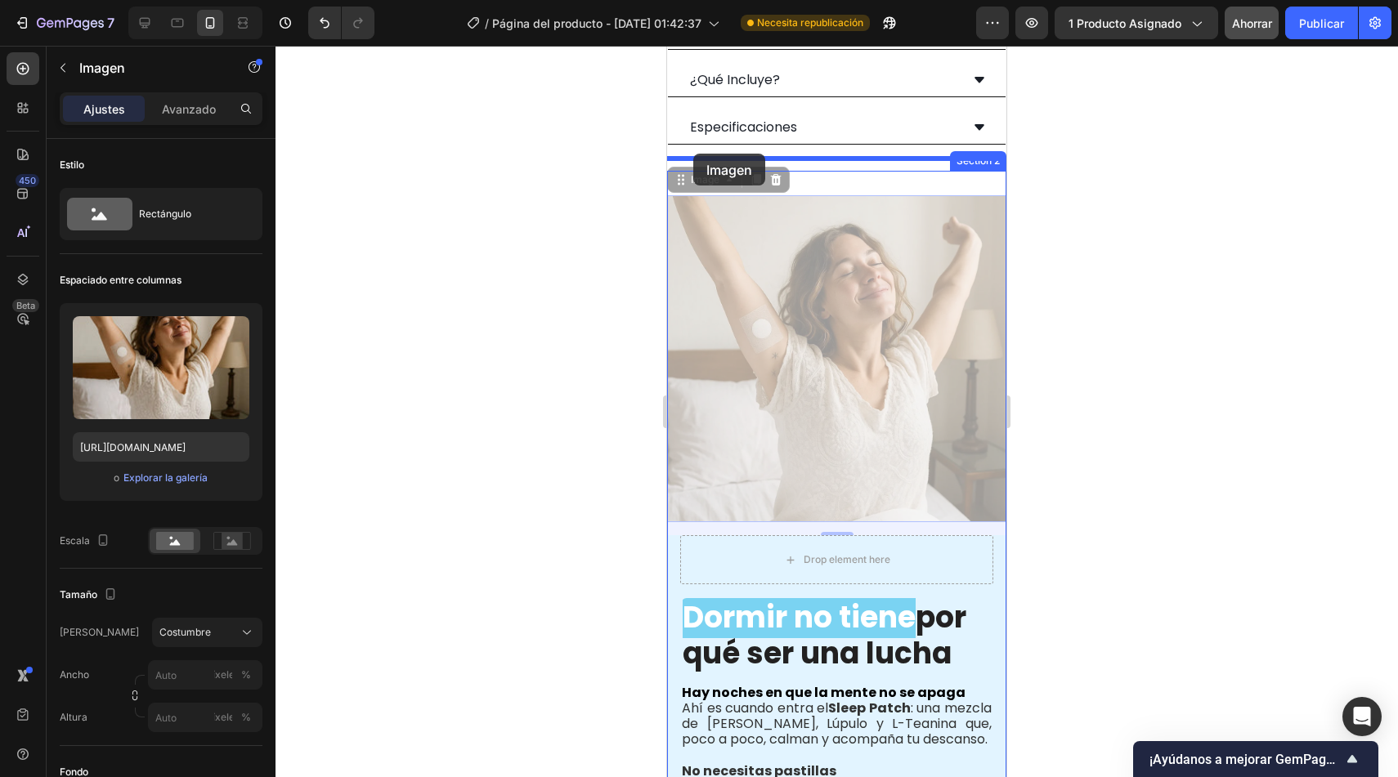
drag, startPoint x: 690, startPoint y: 173, endPoint x: 694, endPoint y: 154, distance: 20.0
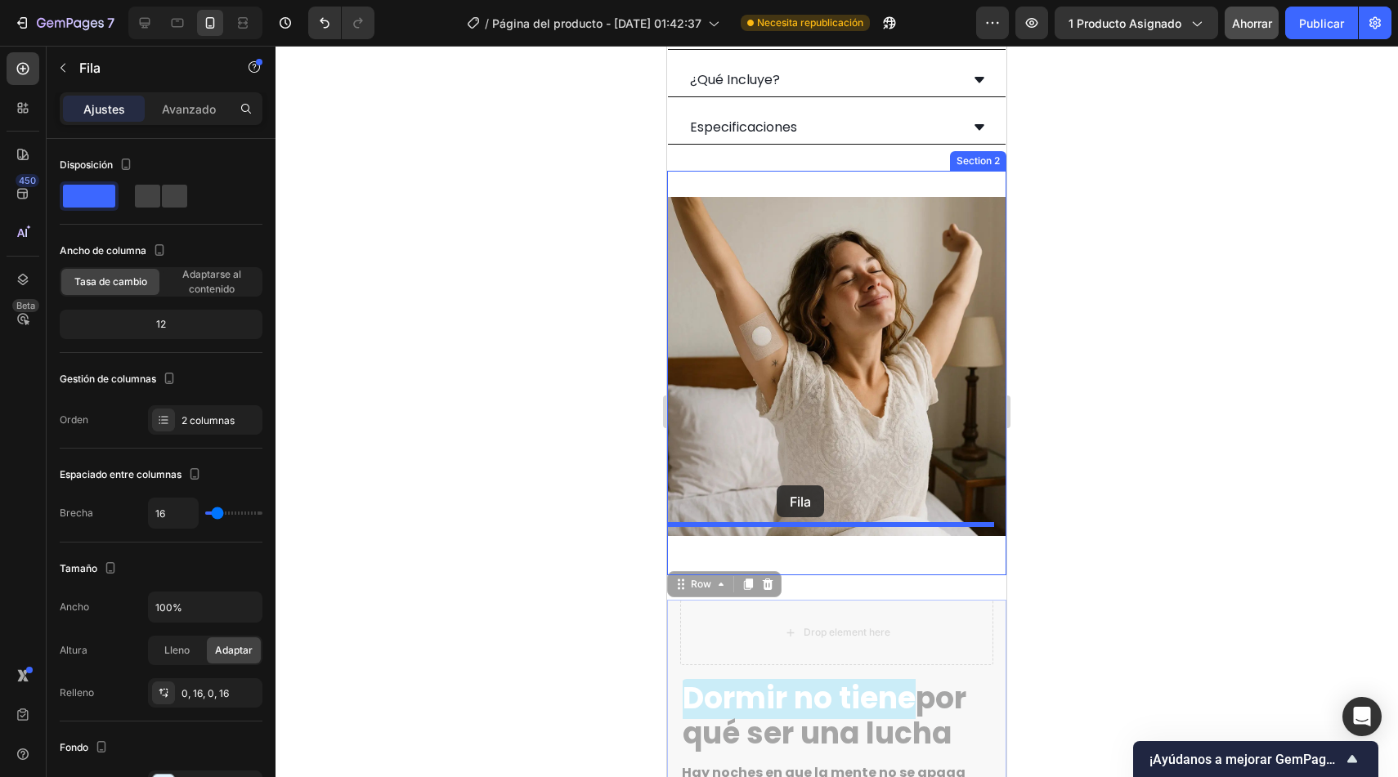
drag, startPoint x: 683, startPoint y: 563, endPoint x: 778, endPoint y: 487, distance: 121.5
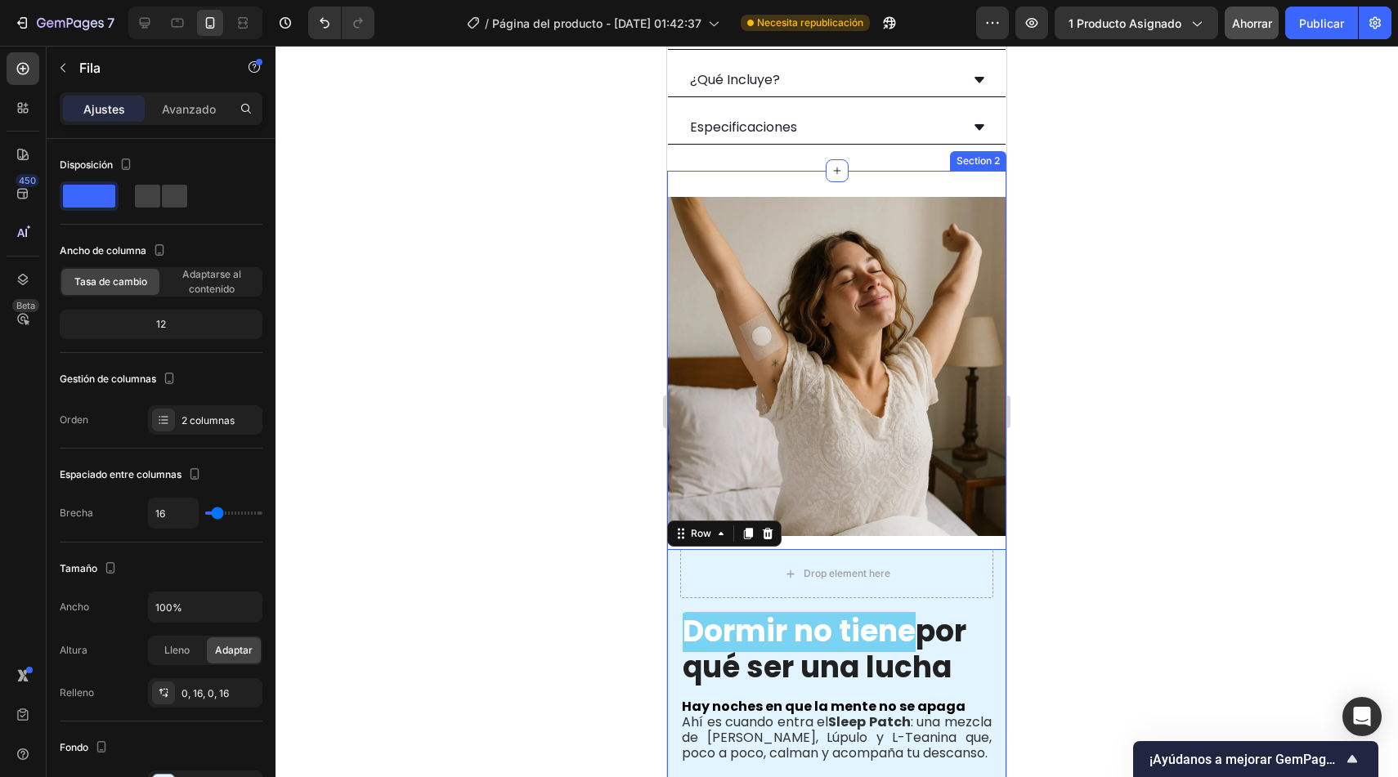
click at [979, 518] on div "Image Drop element here Dormir no tiene por qué ser una lucha Heading Hay noche…" at bounding box center [836, 611] width 339 height 828
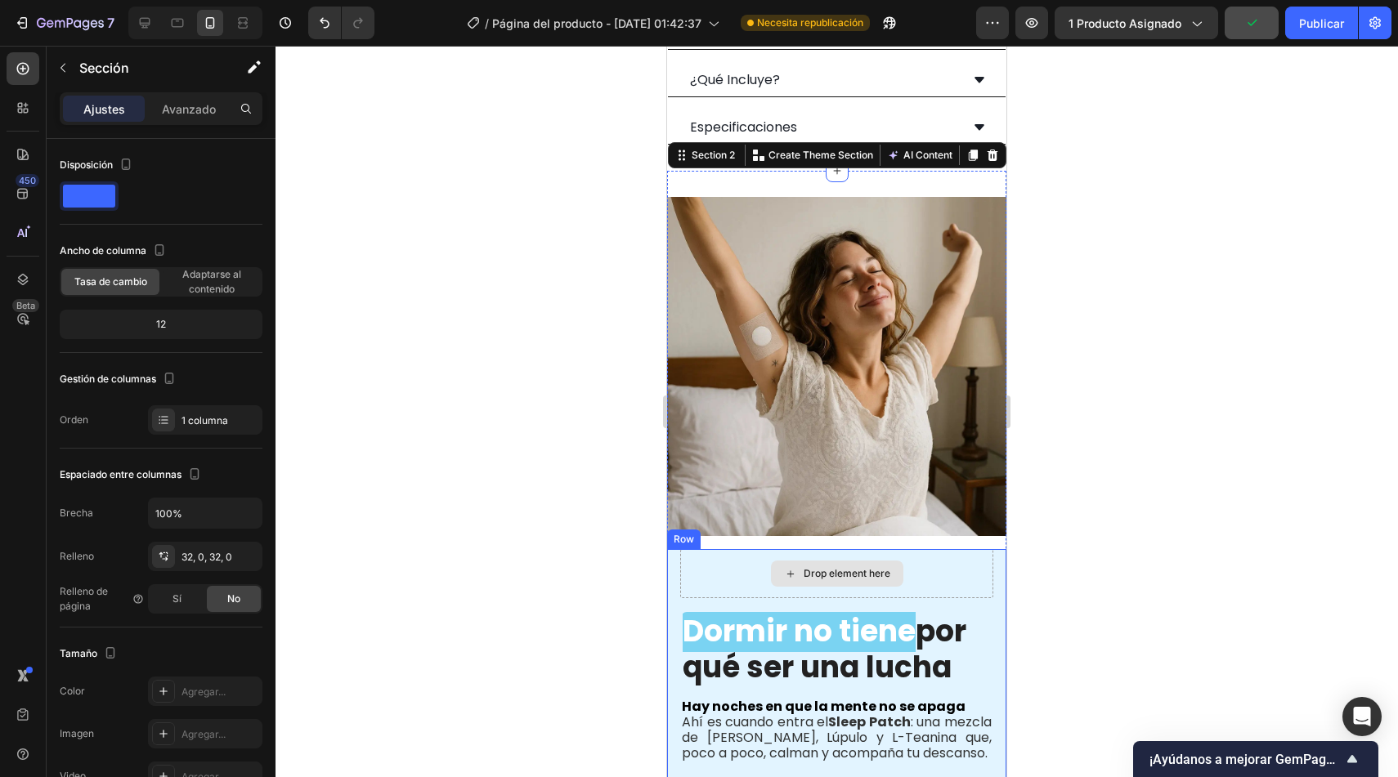
click at [949, 553] on div "Drop element here" at bounding box center [836, 573] width 313 height 49
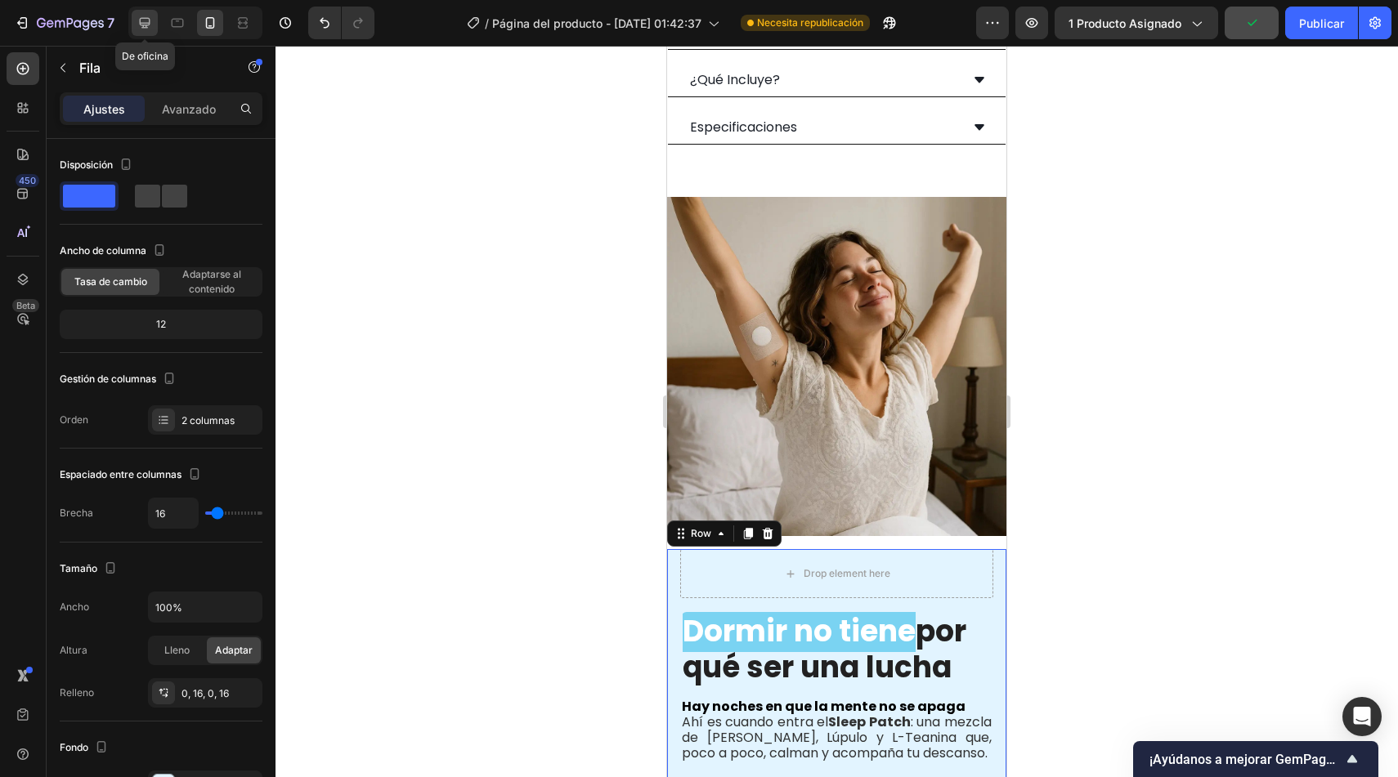
click at [137, 29] on icon at bounding box center [145, 23] width 16 height 16
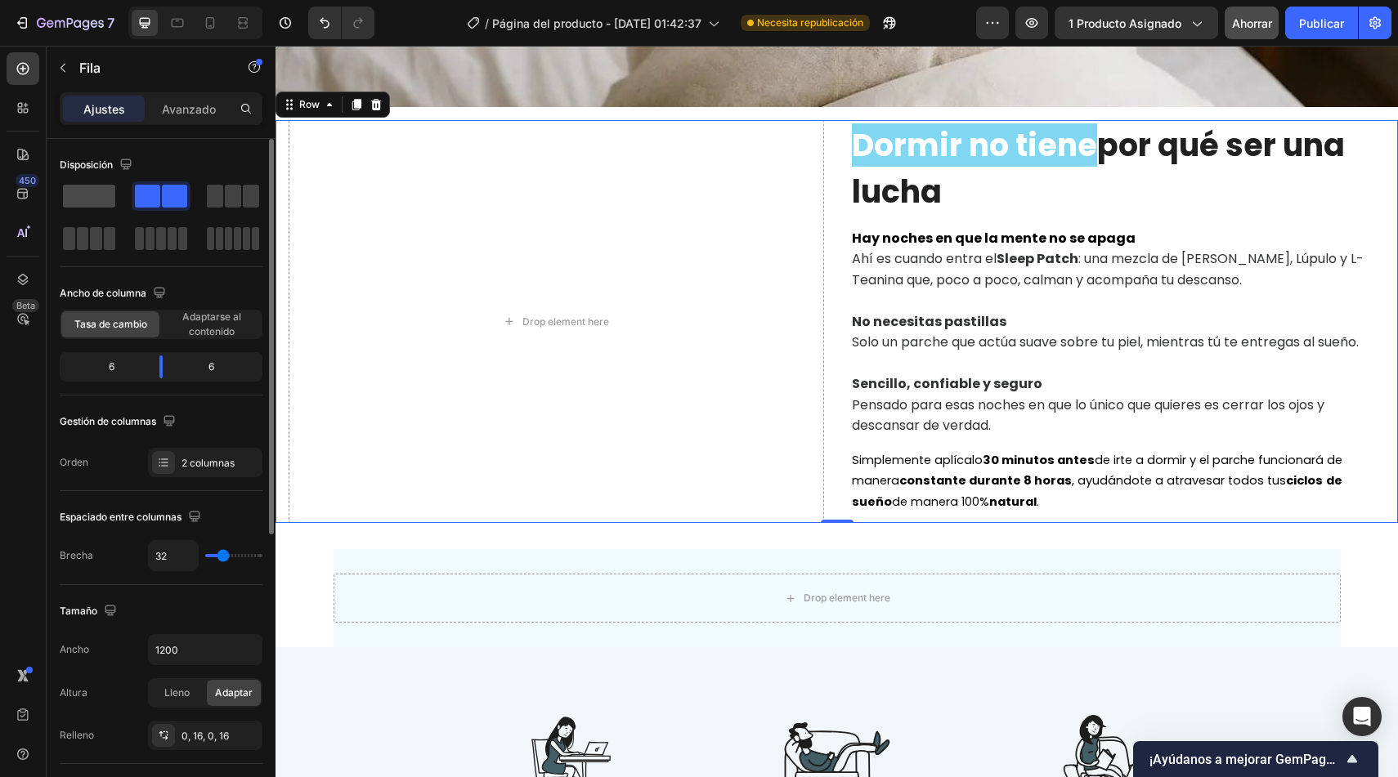
scroll to position [2207, 0]
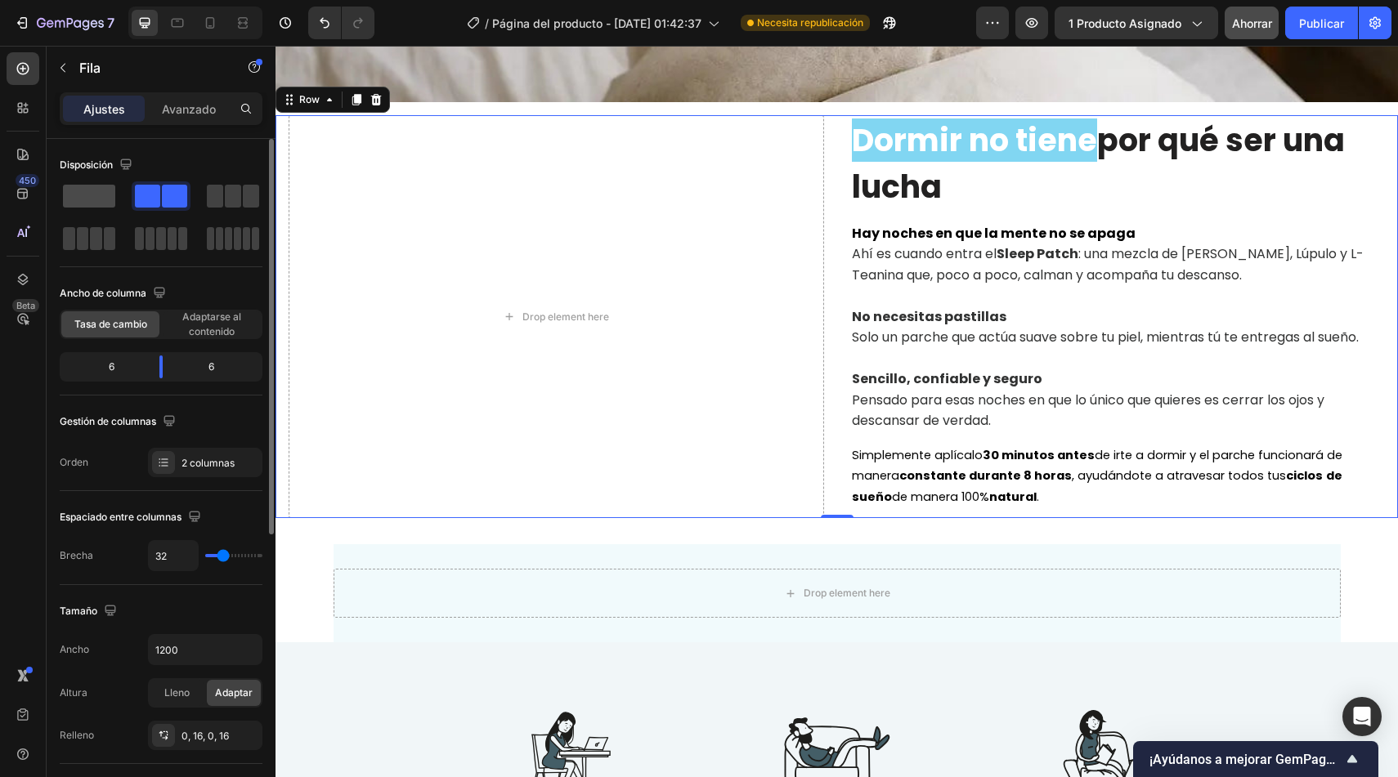
click at [97, 197] on span at bounding box center [89, 196] width 52 height 23
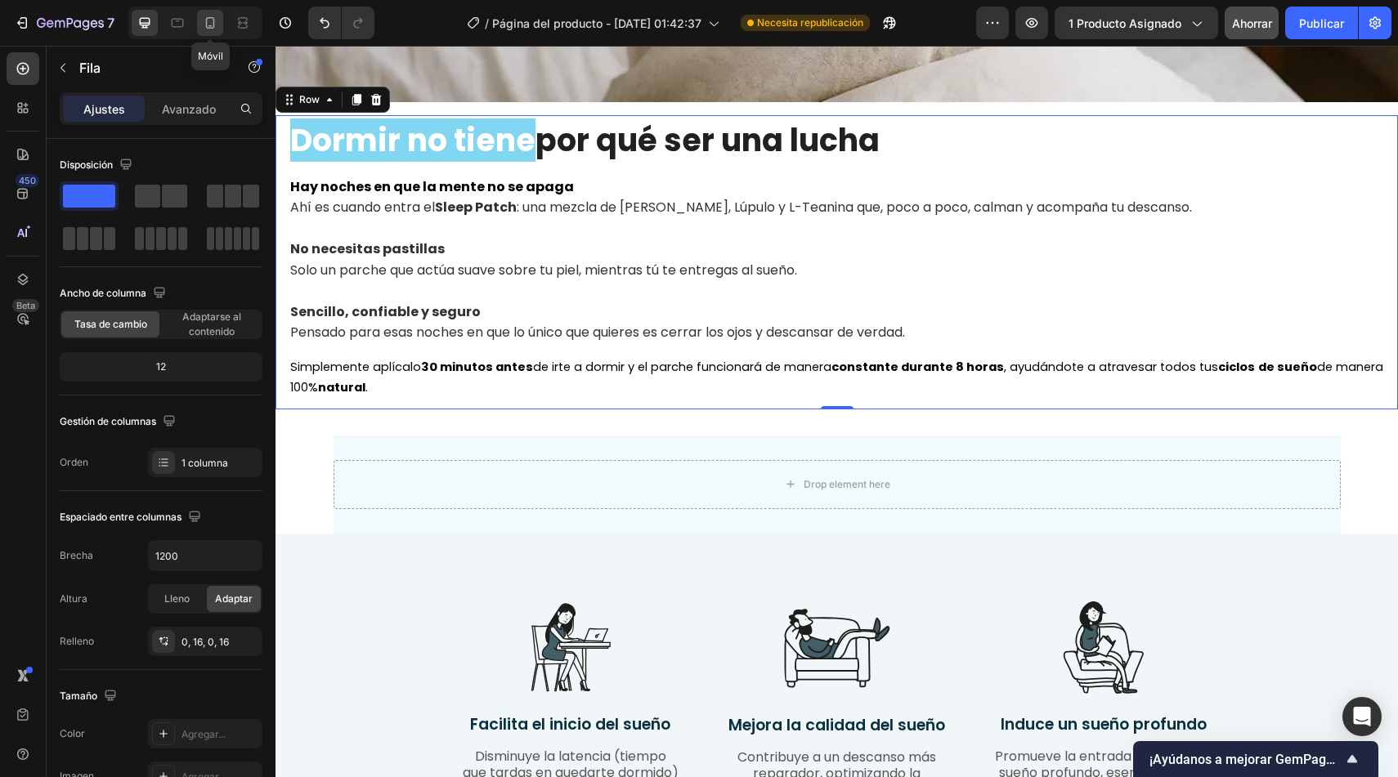
click at [204, 30] on icon at bounding box center [210, 23] width 16 height 16
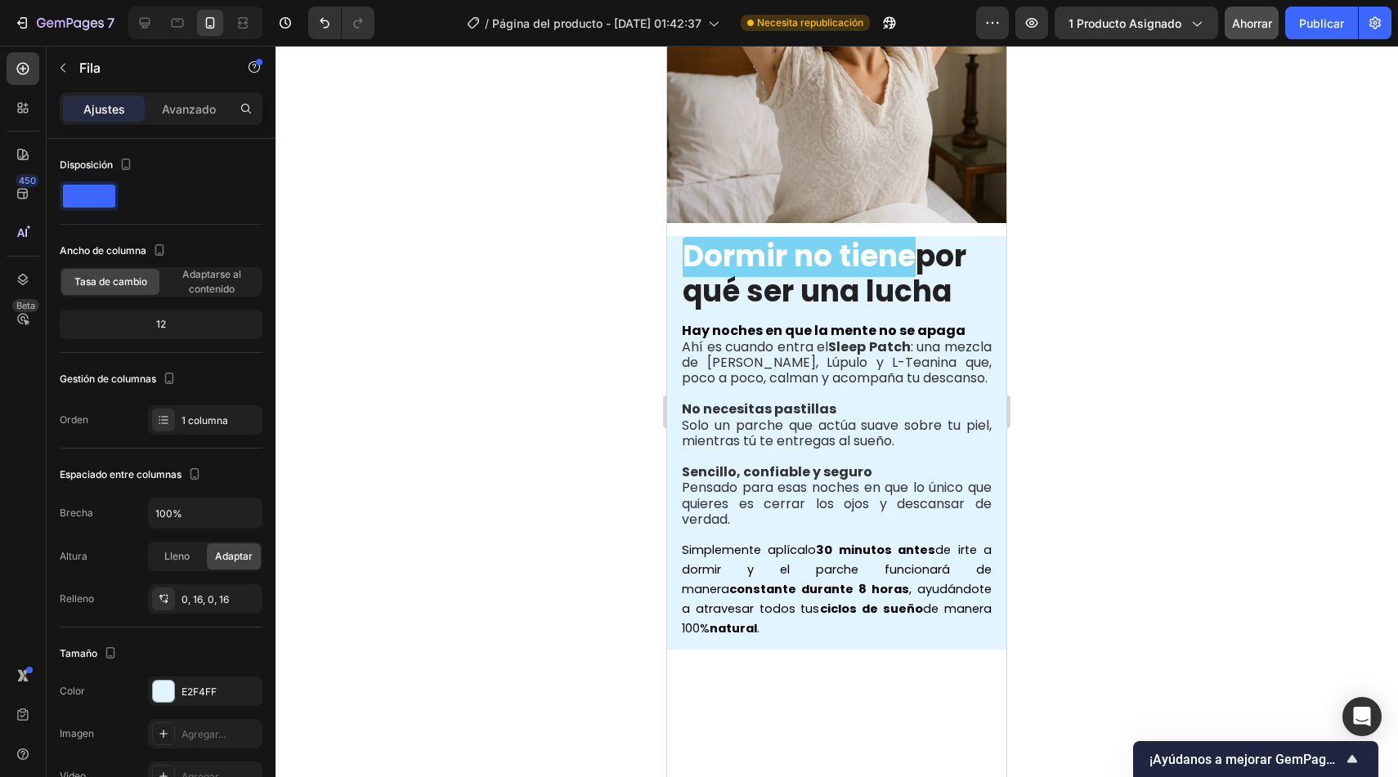
scroll to position [1306, 0]
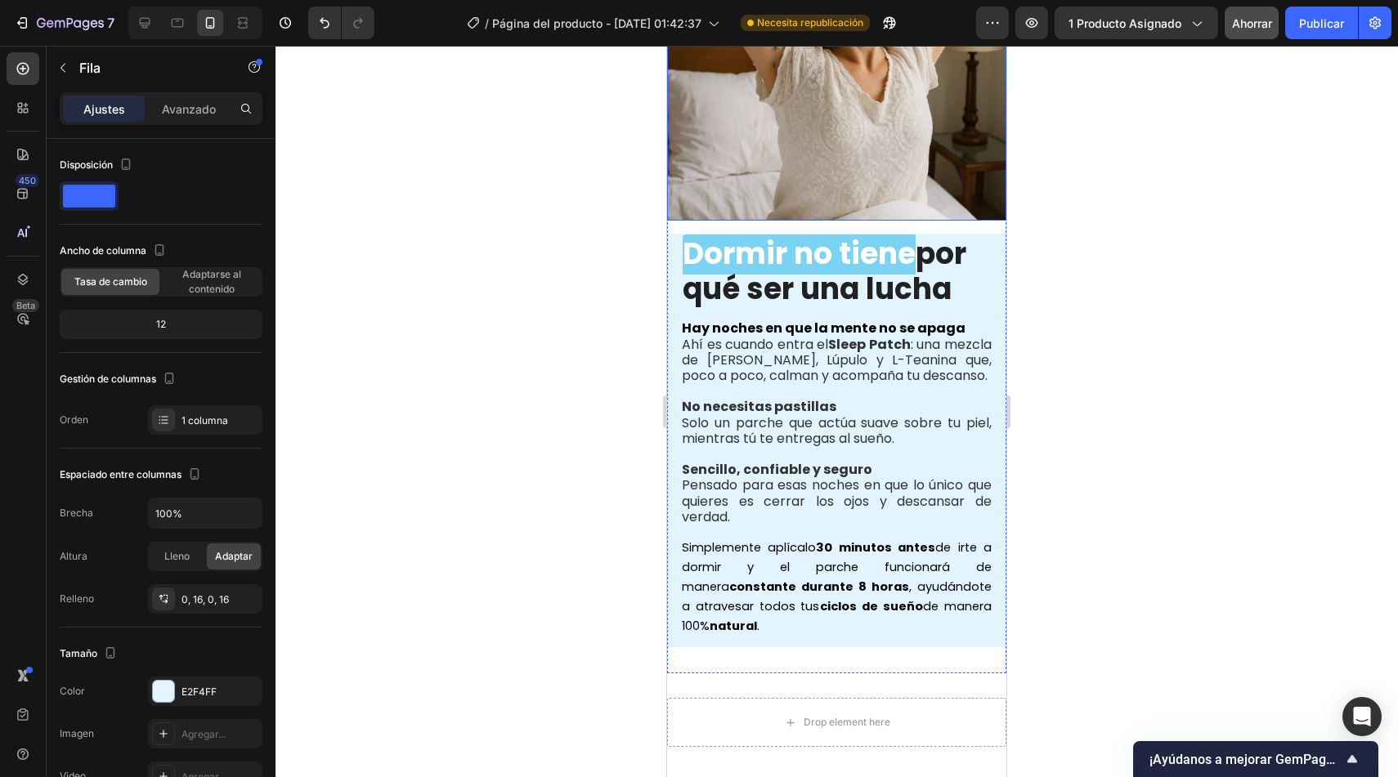
click at [946, 196] on img at bounding box center [836, 50] width 339 height 339
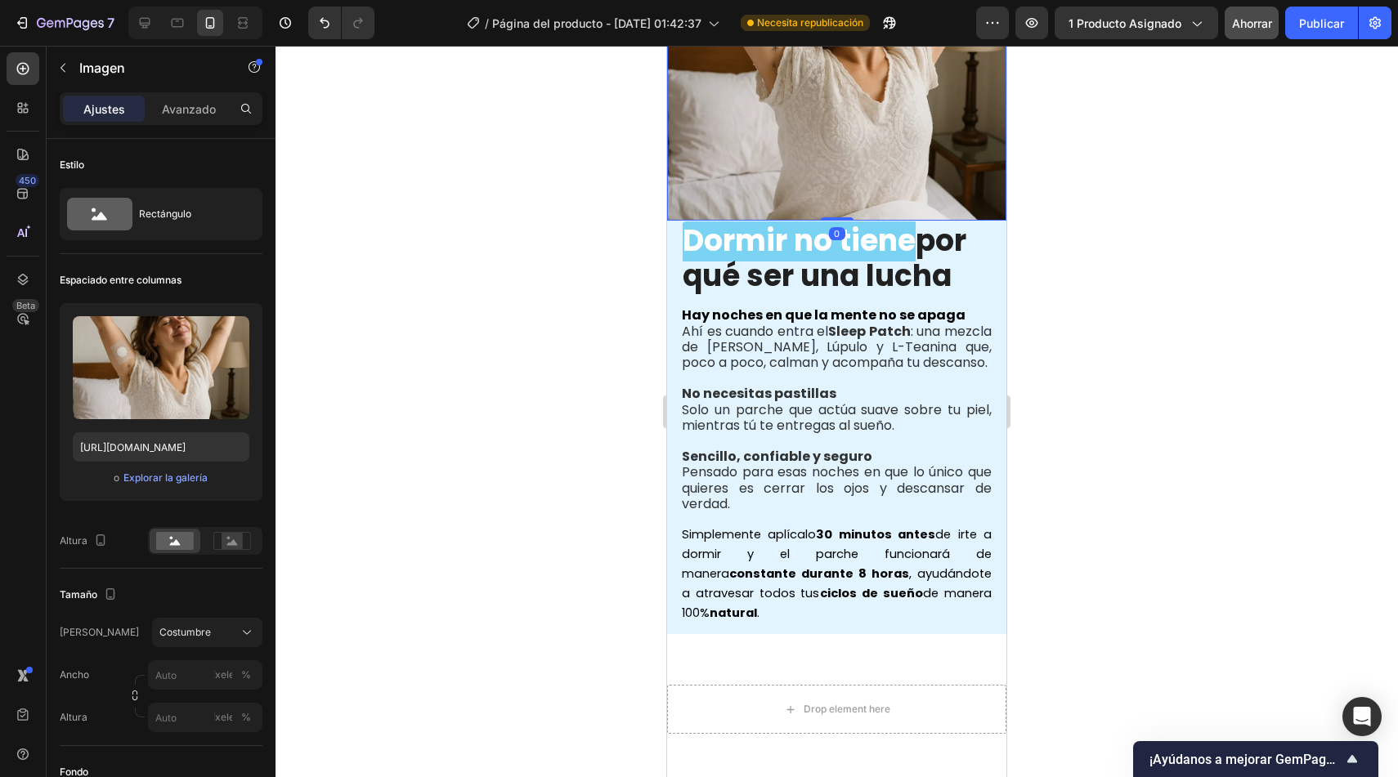
drag, startPoint x: 833, startPoint y: 220, endPoint x: 833, endPoint y: 195, distance: 24.5
click at [833, 195] on div "Image 0" at bounding box center [836, 50] width 339 height 339
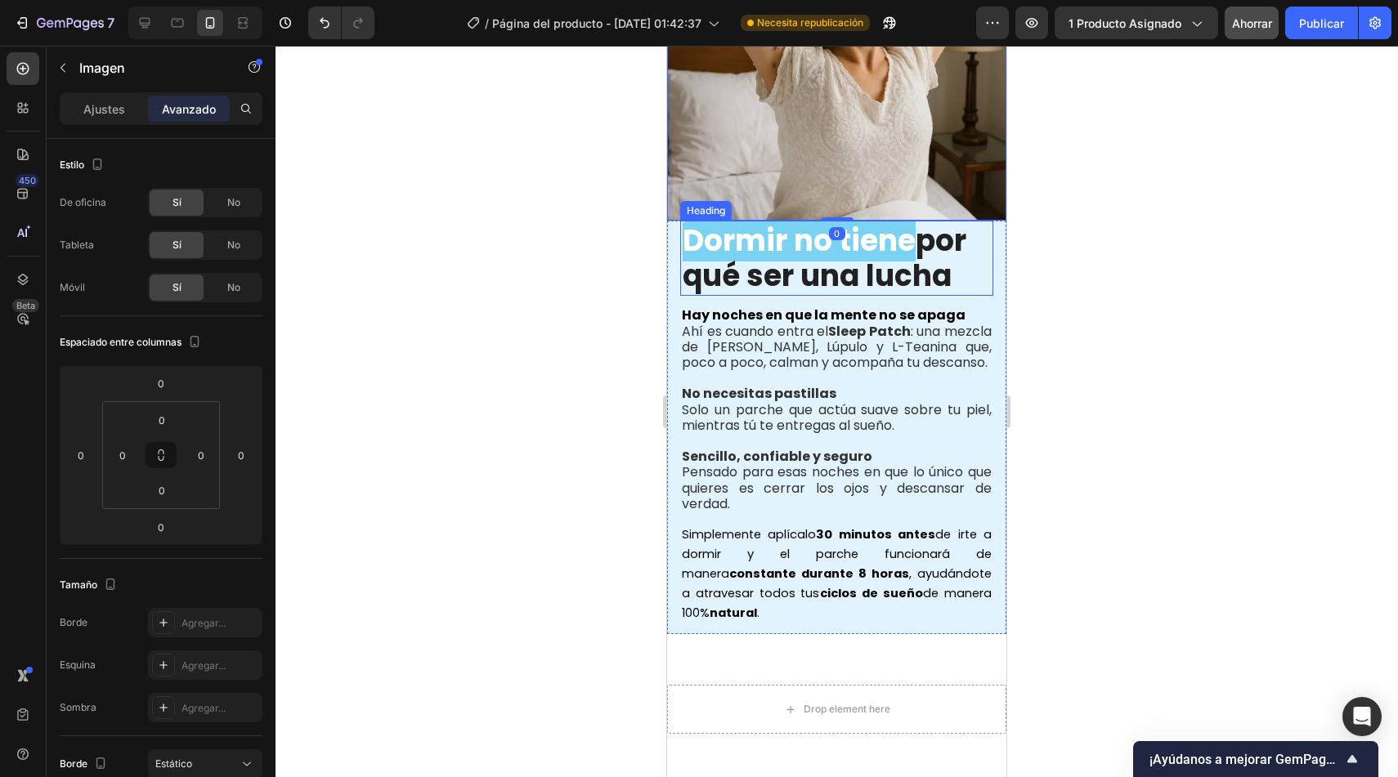
click at [686, 241] on span "Dormir no tiene" at bounding box center [799, 241] width 233 height 42
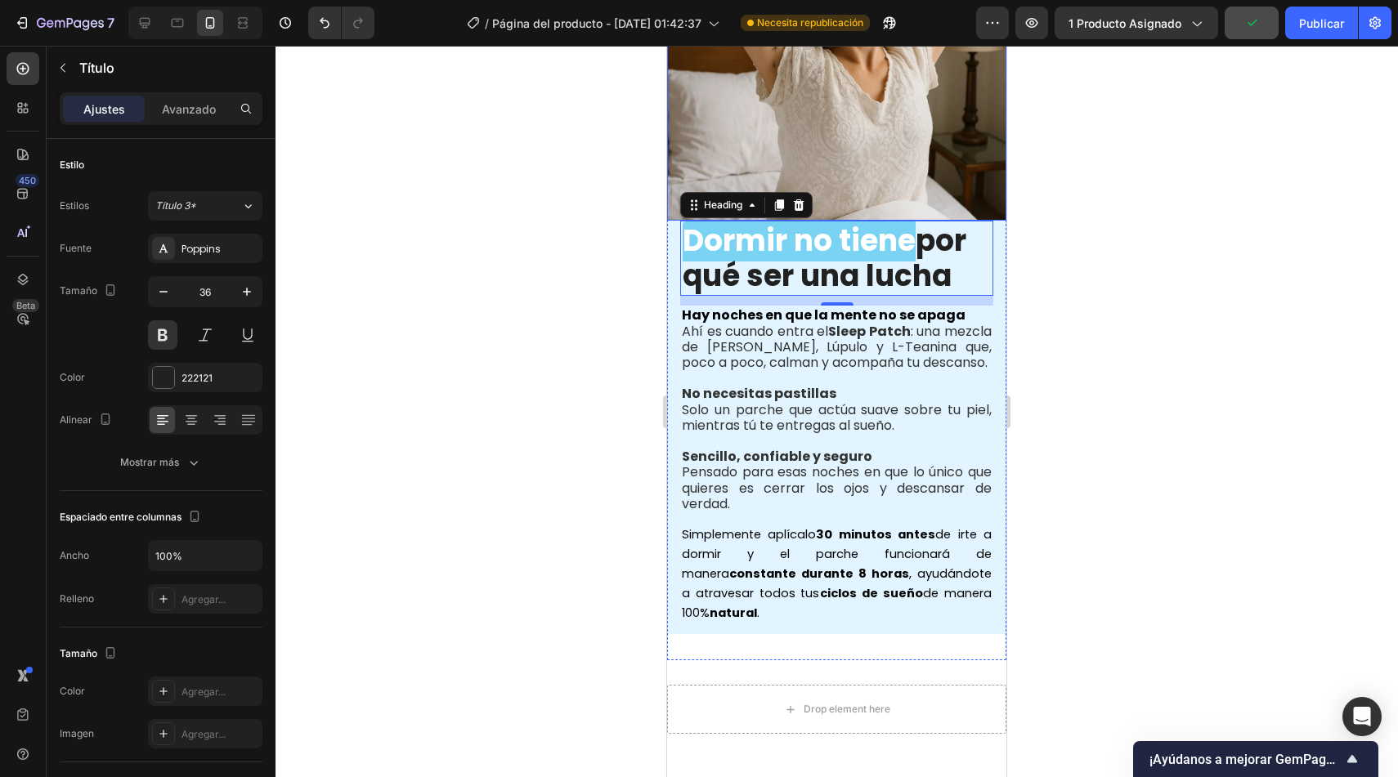
click at [911, 189] on img at bounding box center [836, 50] width 339 height 339
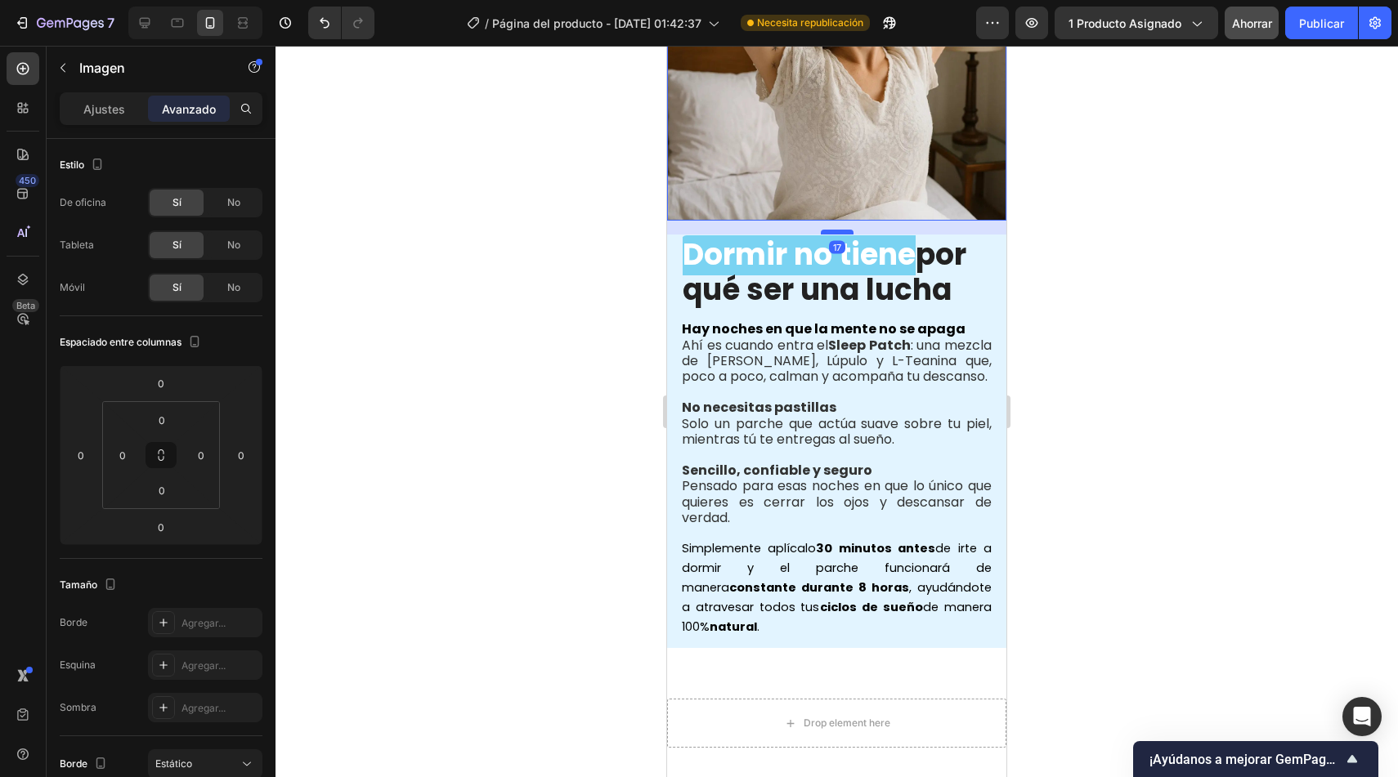
drag, startPoint x: 830, startPoint y: 205, endPoint x: 830, endPoint y: 219, distance: 13.9
click at [830, 230] on div at bounding box center [837, 232] width 33 height 5
click at [607, 291] on div at bounding box center [836, 412] width 1122 height 732
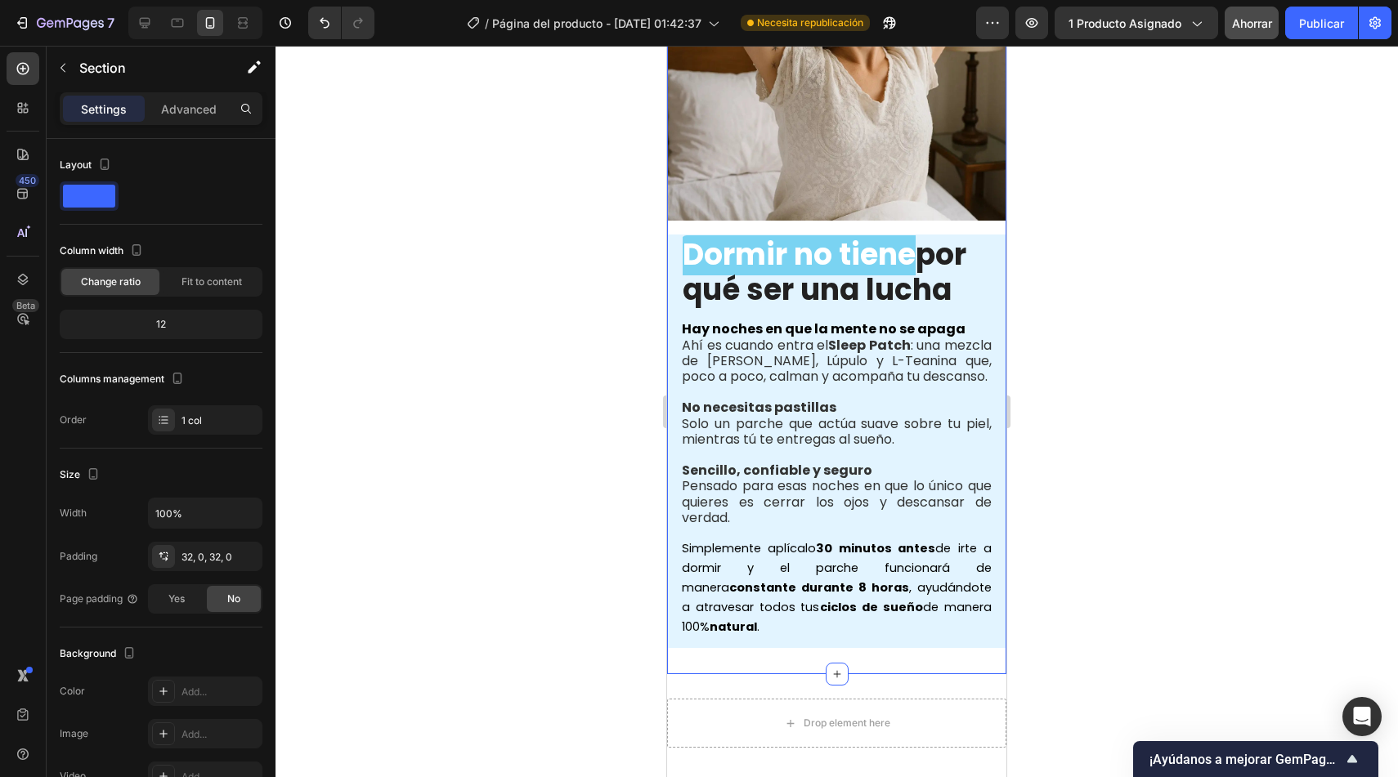
click at [755, 218] on div "Image Dormir no tiene por qué ser una lucha Heading Hay noches en que la mente …" at bounding box center [836, 264] width 339 height 767
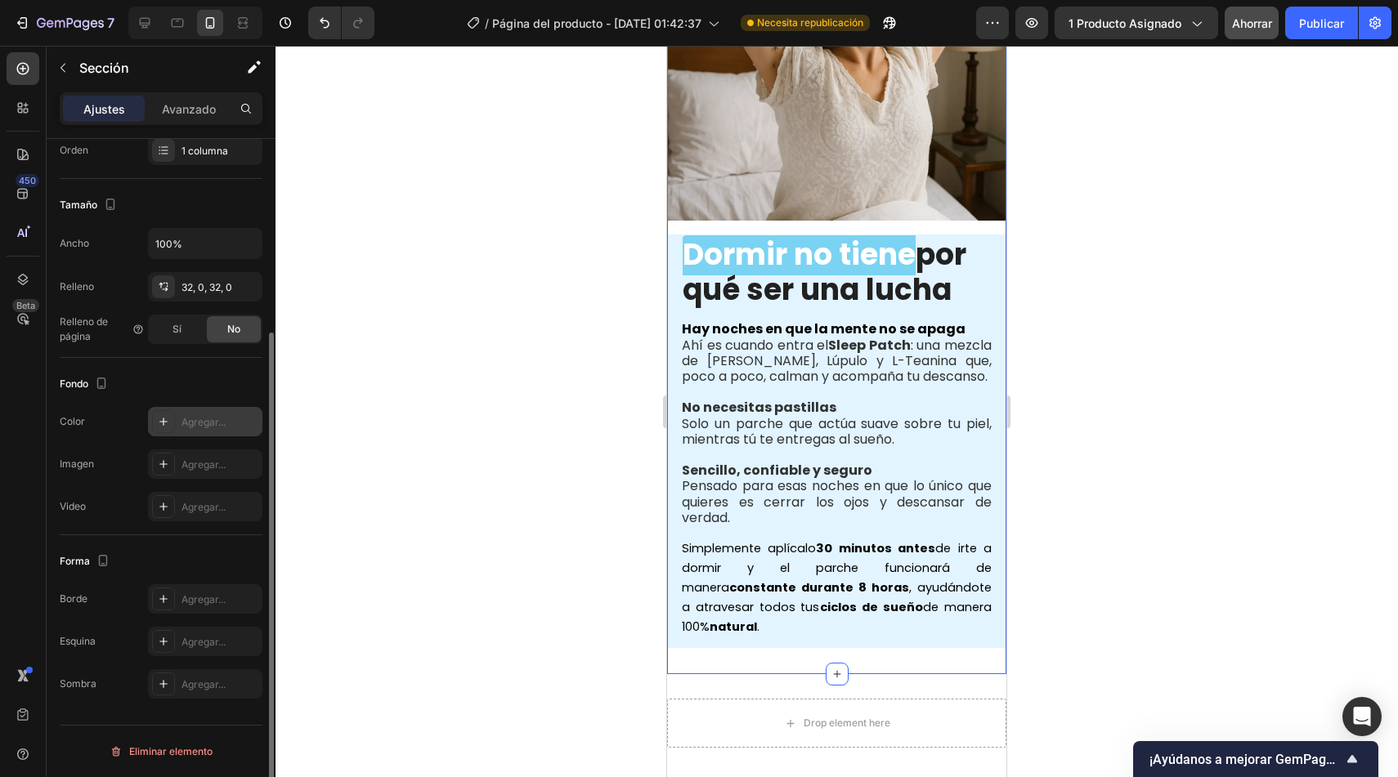
click at [216, 419] on font "Agregar..." at bounding box center [203, 422] width 44 height 12
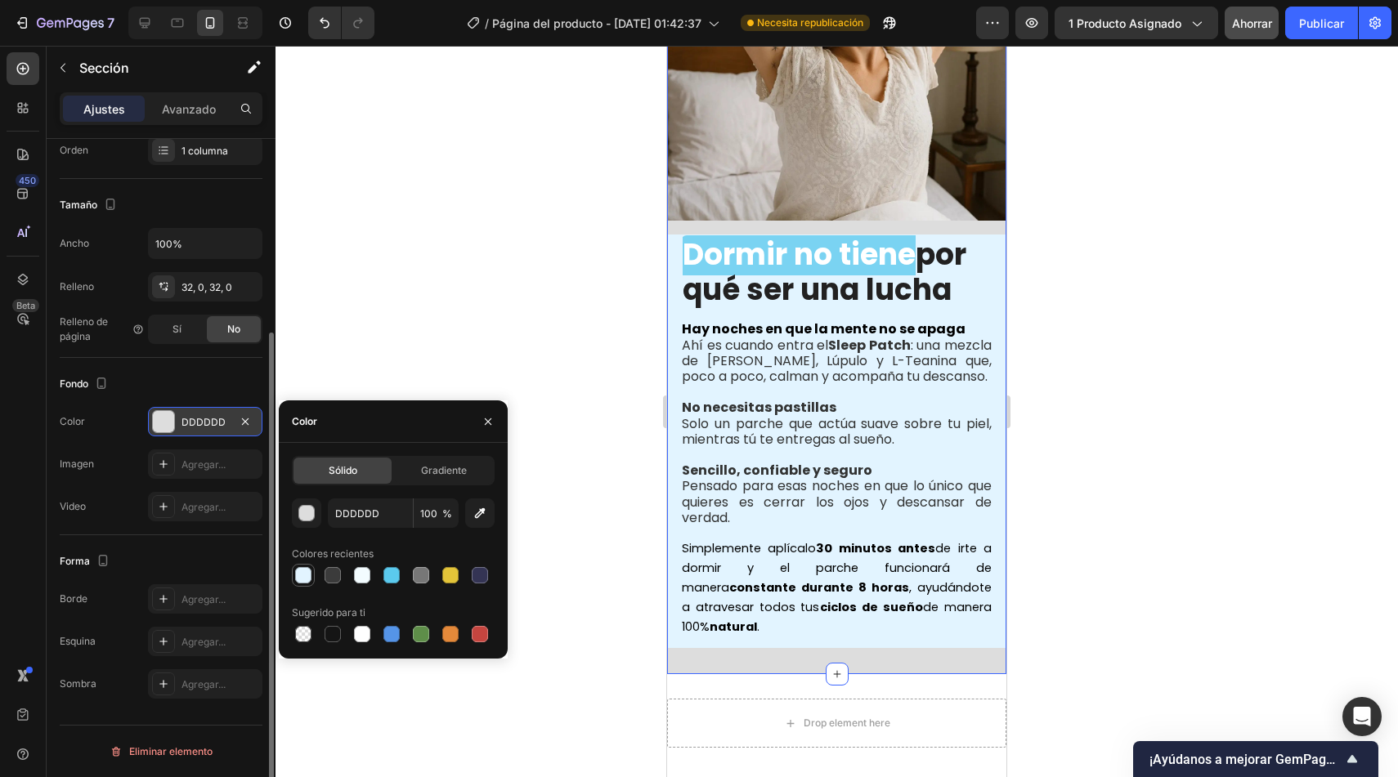
click at [301, 576] on div at bounding box center [303, 575] width 16 height 16
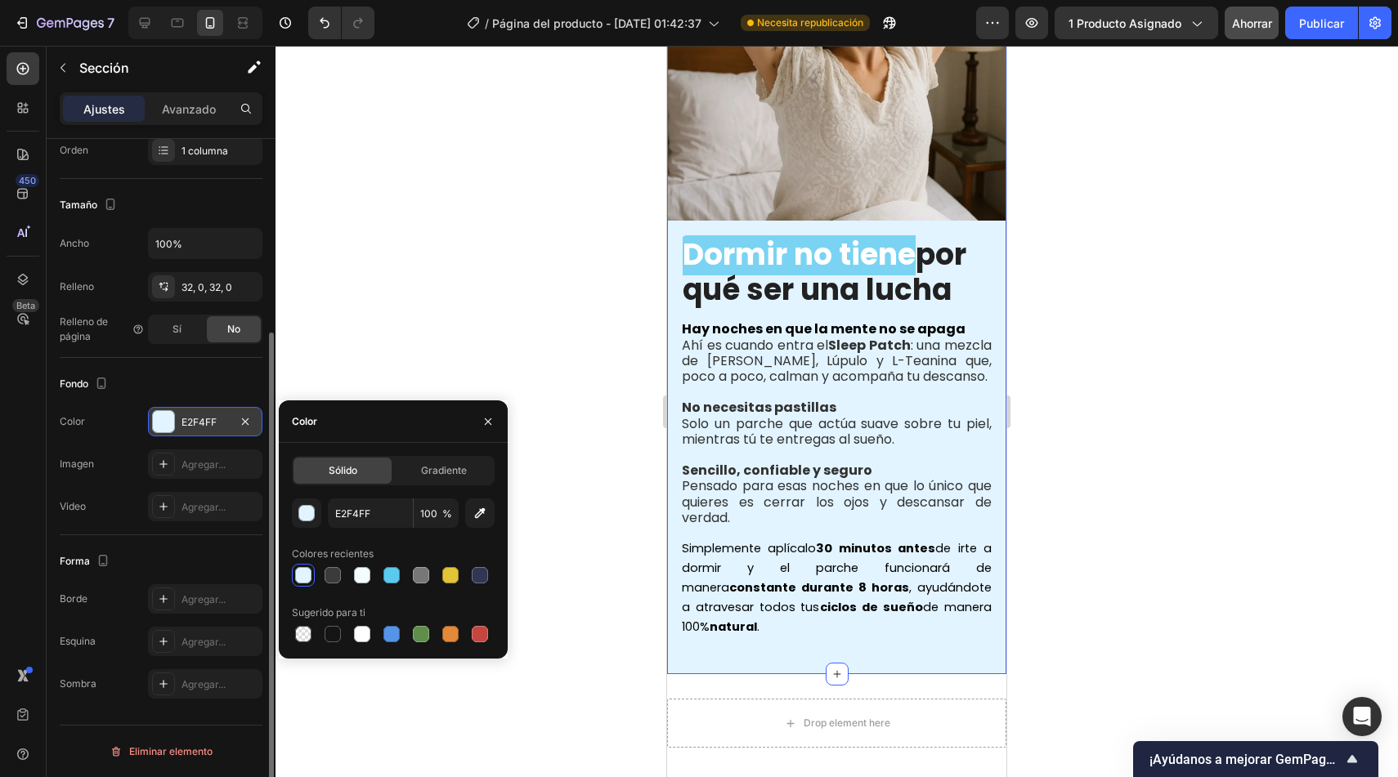
click at [524, 265] on div at bounding box center [836, 412] width 1122 height 732
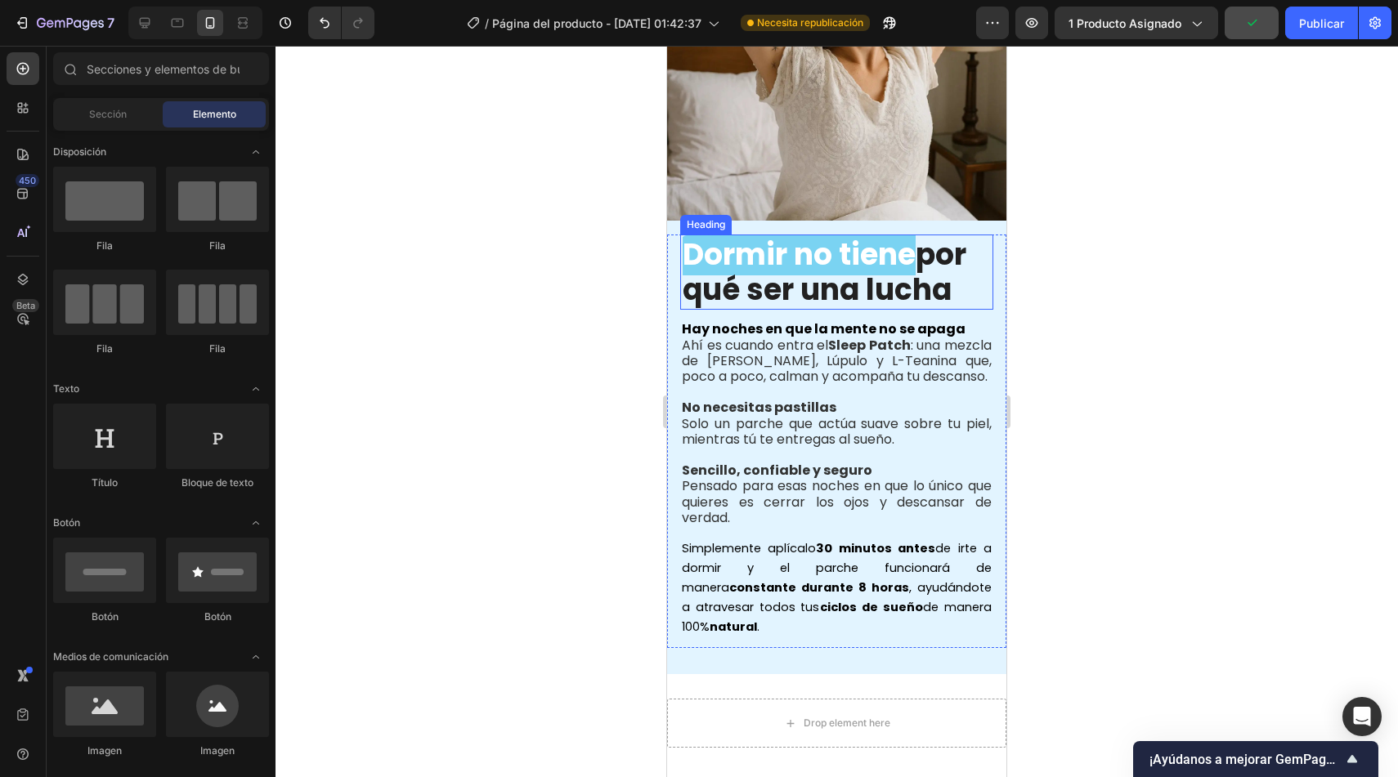
click at [979, 263] on h2 "Dormir no tiene por qué ser una lucha" at bounding box center [836, 272] width 313 height 75
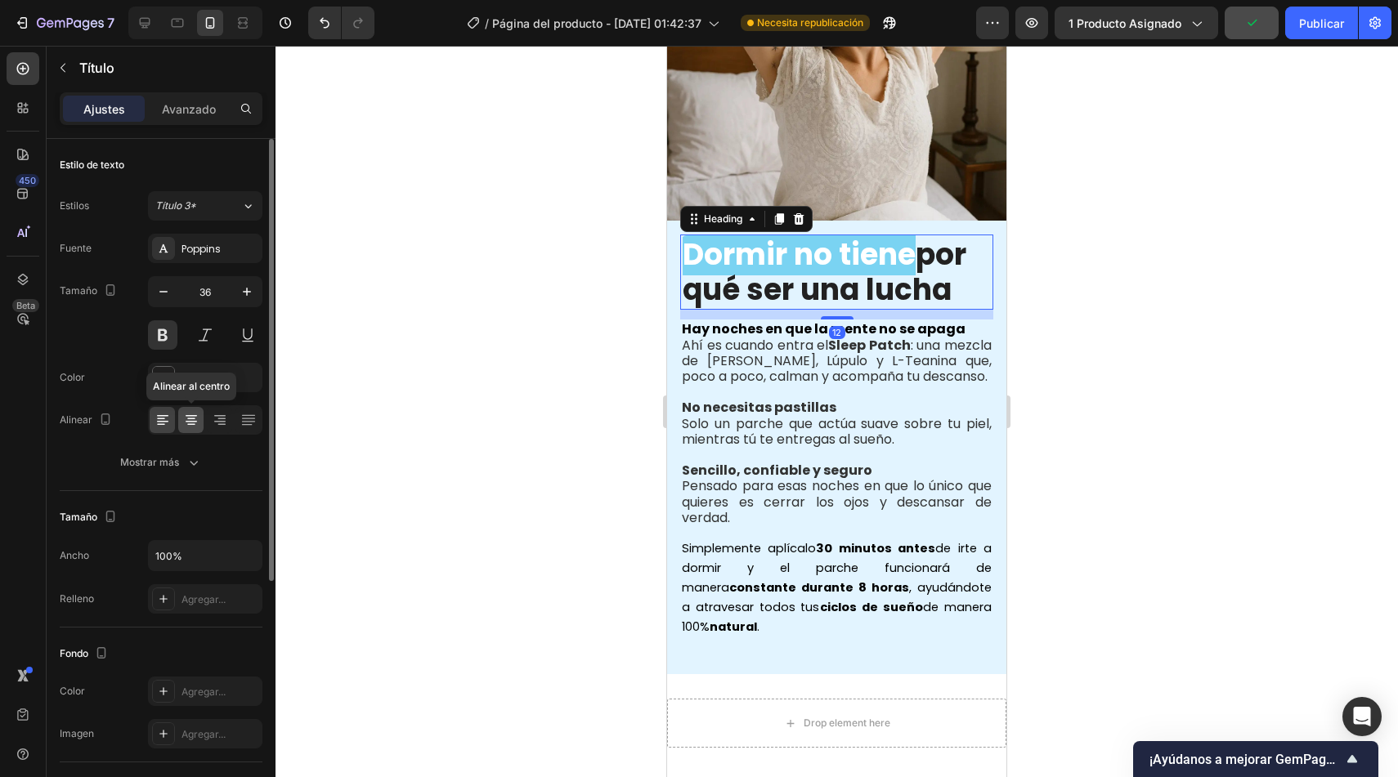
click at [195, 417] on icon at bounding box center [191, 420] width 16 height 16
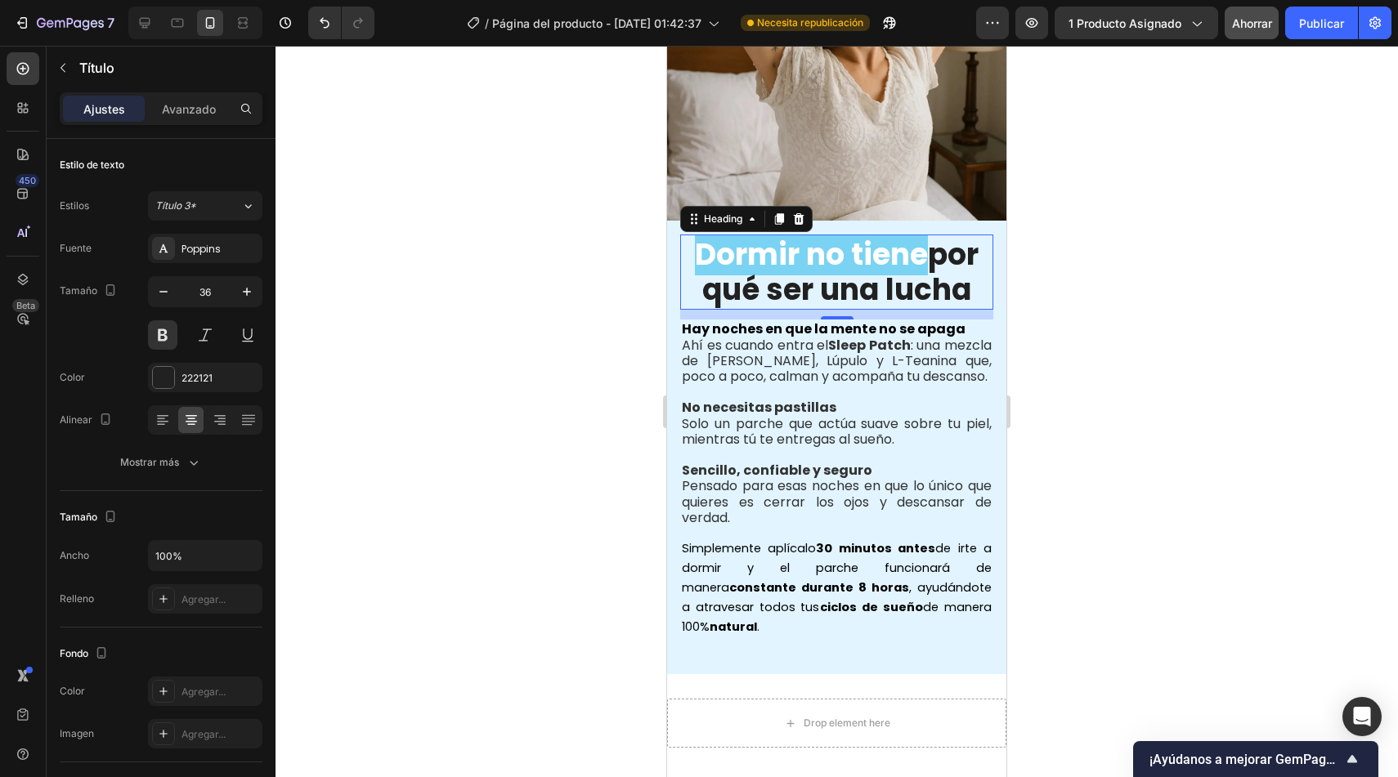
click at [482, 284] on div at bounding box center [836, 412] width 1122 height 732
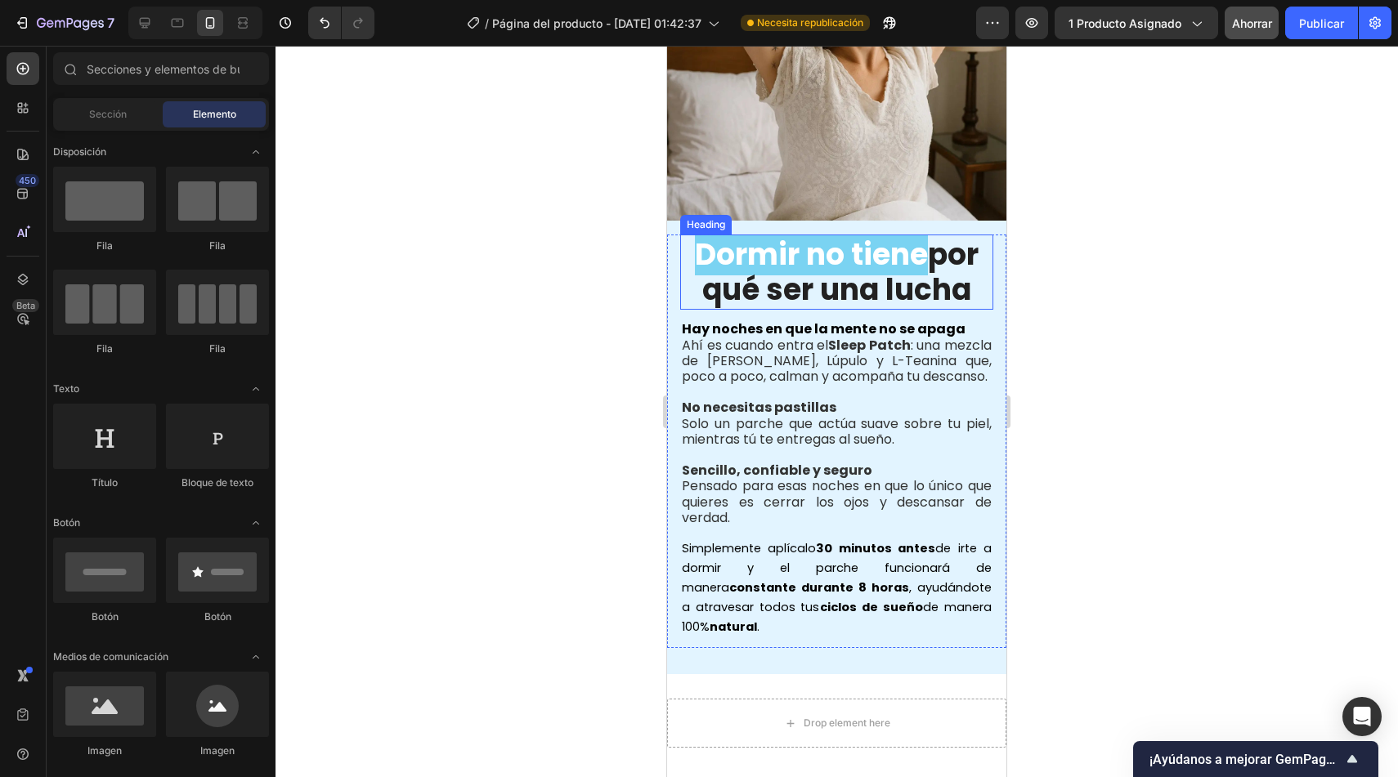
click at [932, 249] on h2 "Dormir no tiene por qué ser una lucha" at bounding box center [836, 272] width 313 height 75
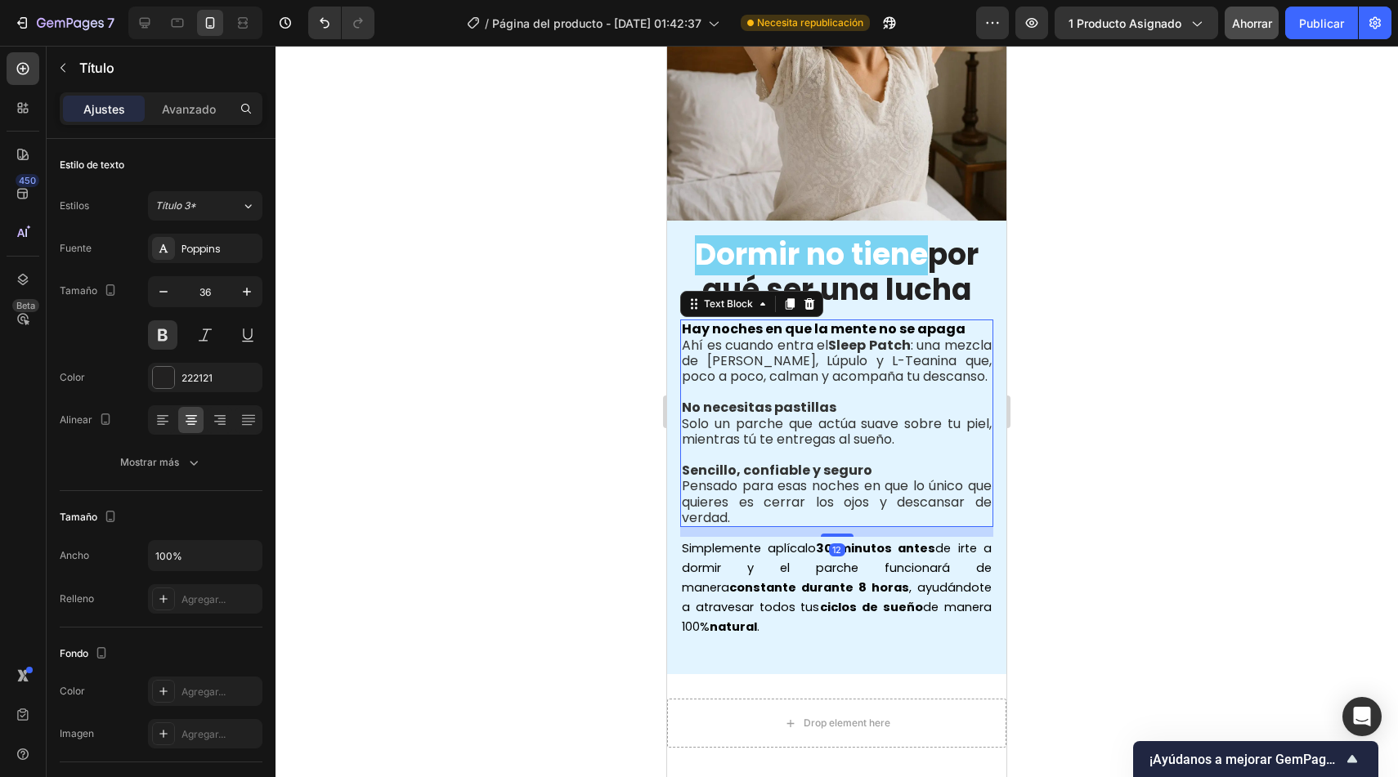
click at [875, 381] on p "Ahí es cuando entra el Sleep Patch : una mezcla de Valeriana, Lúpulo y L-Teanin…" at bounding box center [837, 361] width 310 height 47
click at [825, 628] on p "Simplemente aplícalo 30 minutos antes de irte a dormir y el parche funcionará d…" at bounding box center [837, 588] width 310 height 98
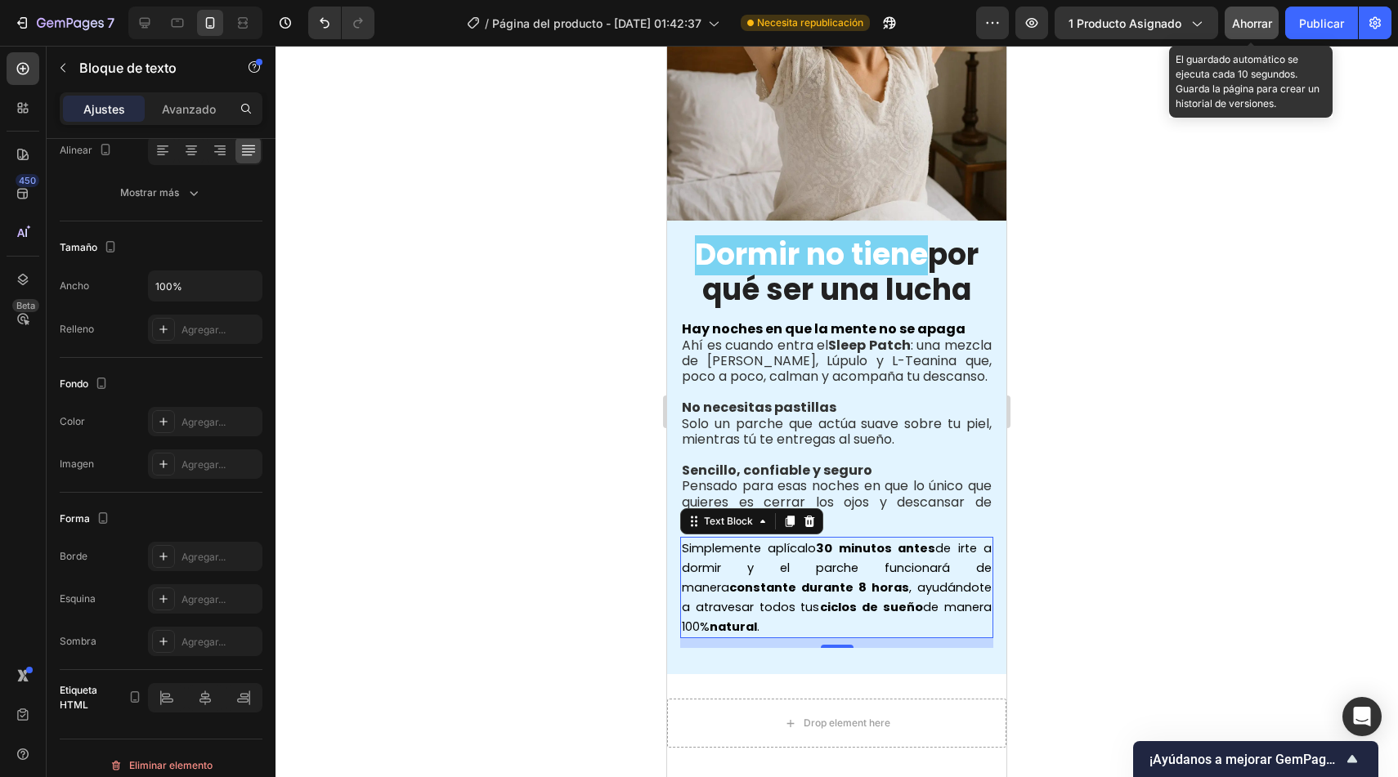
click at [1273, 32] on button "Ahorrar" at bounding box center [1252, 23] width 54 height 33
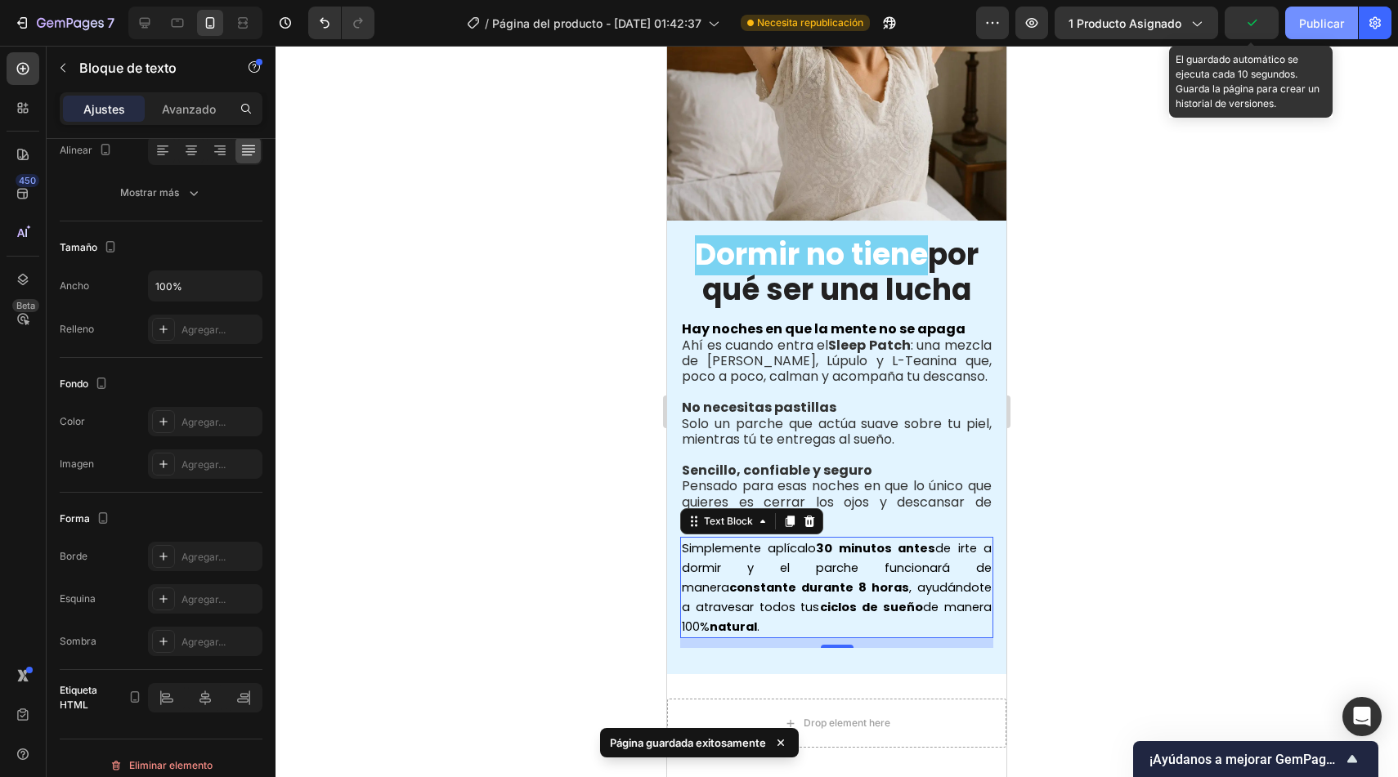
click at [1316, 25] on font "Publicar" at bounding box center [1321, 23] width 45 height 14
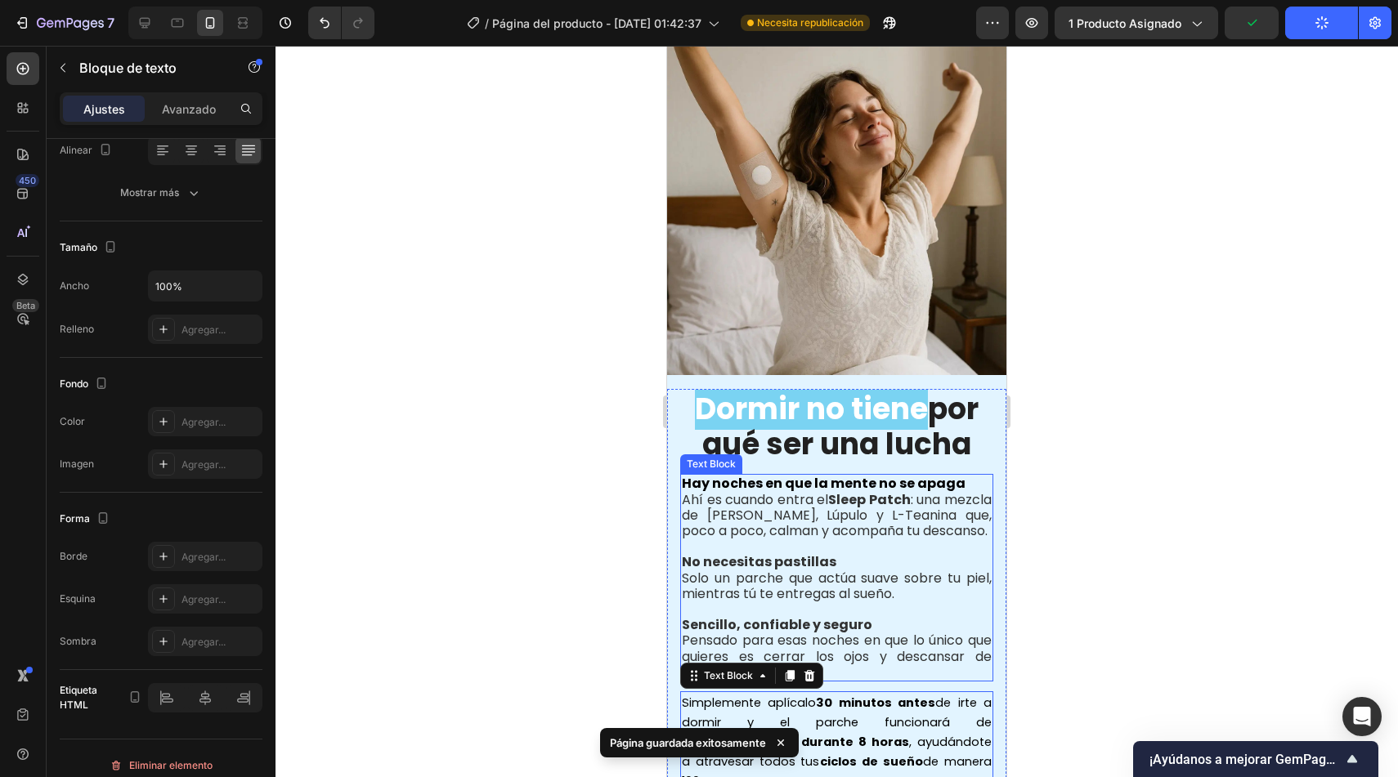
scroll to position [530, 0]
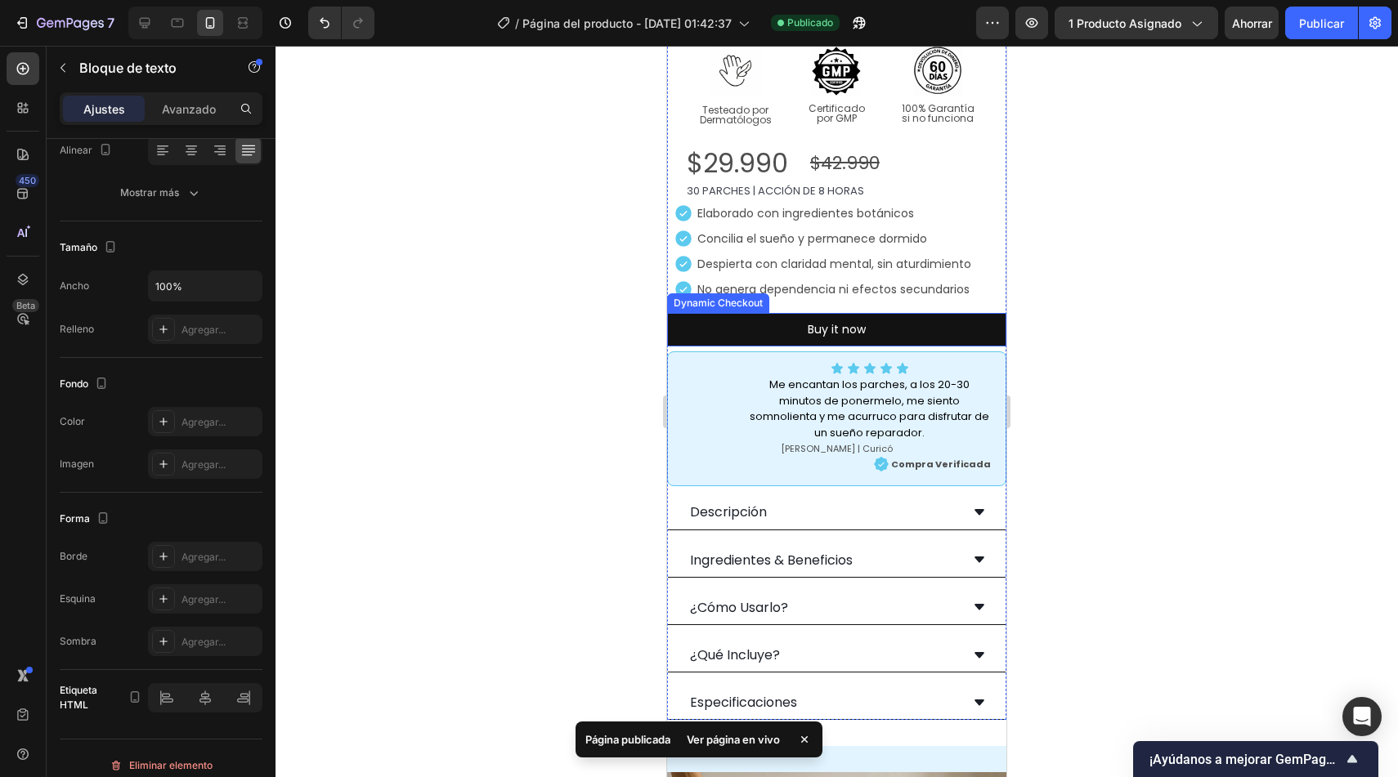
click at [737, 296] on div "Dynamic Checkout" at bounding box center [718, 303] width 96 height 15
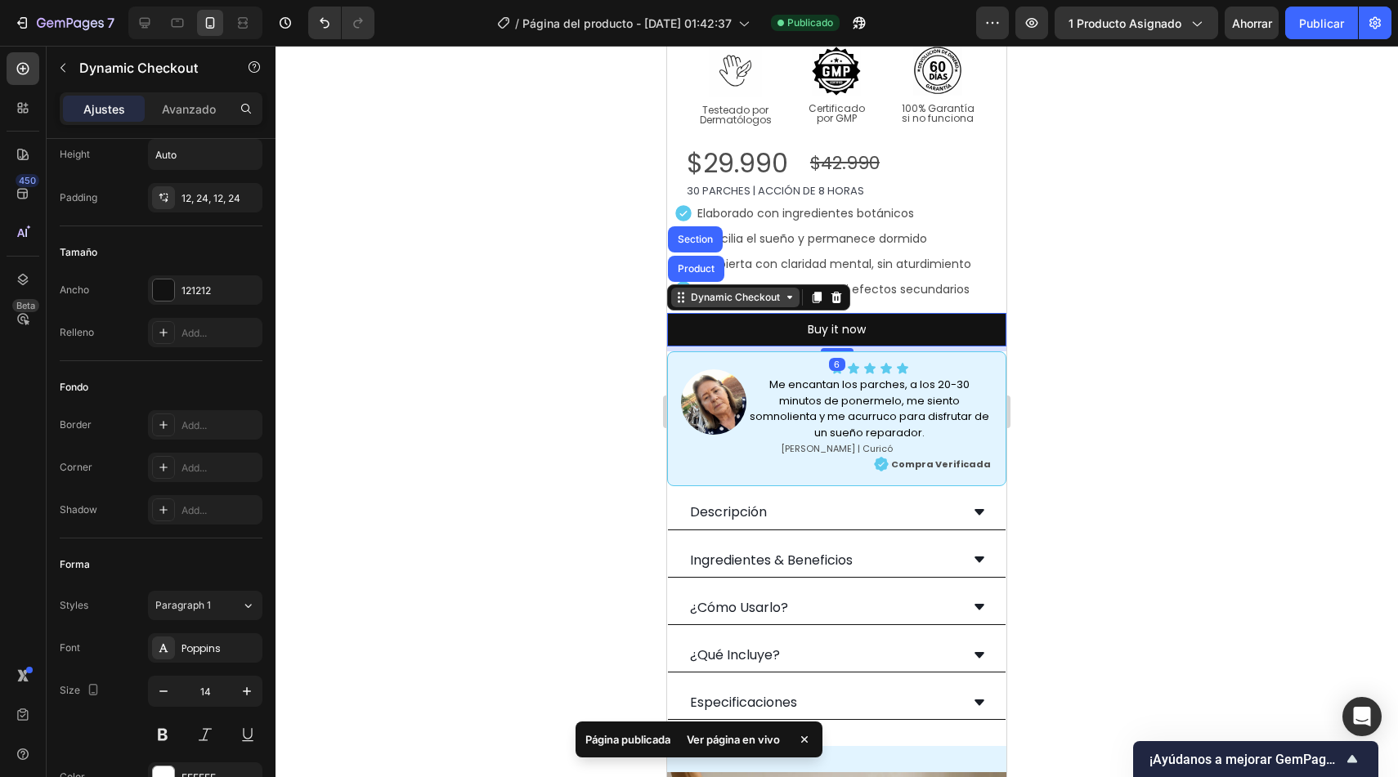
scroll to position [0, 0]
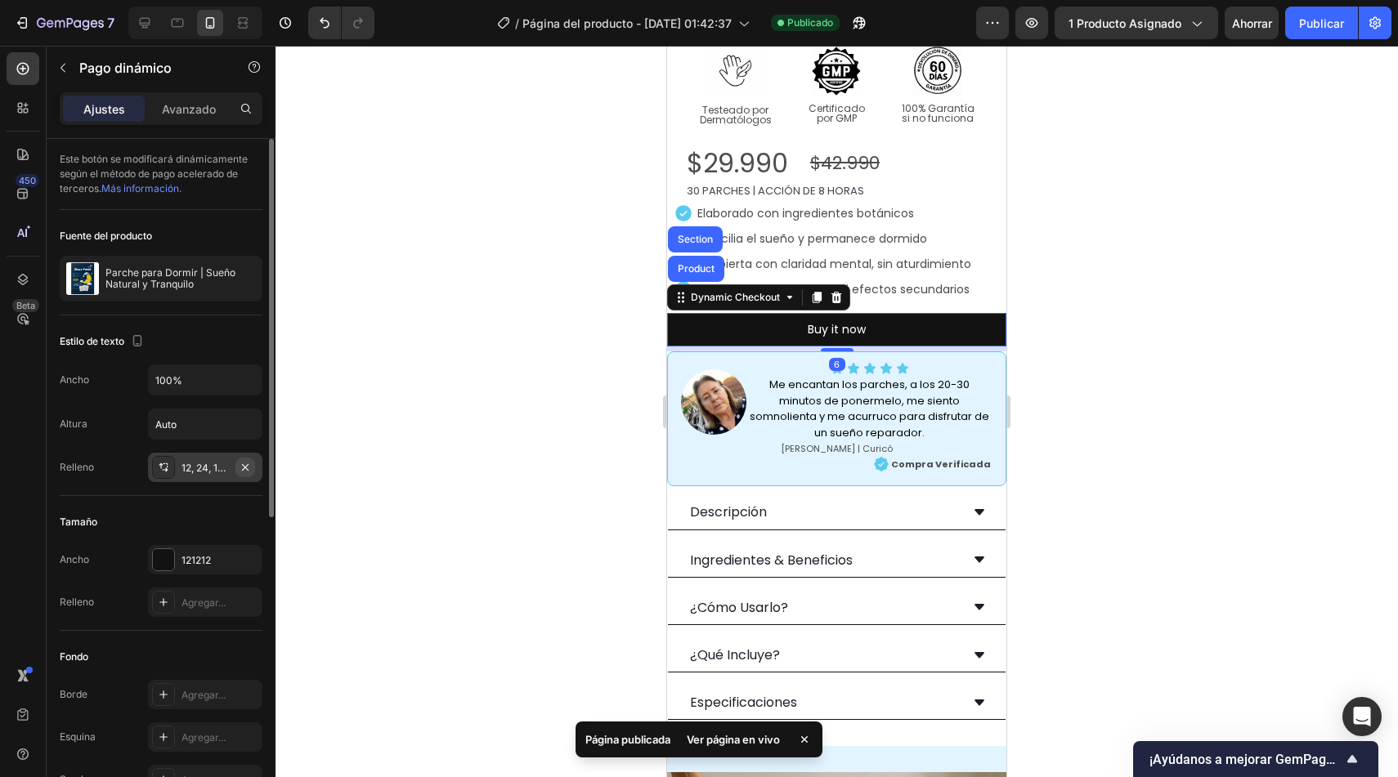
click at [244, 467] on icon "button" at bounding box center [245, 467] width 7 height 7
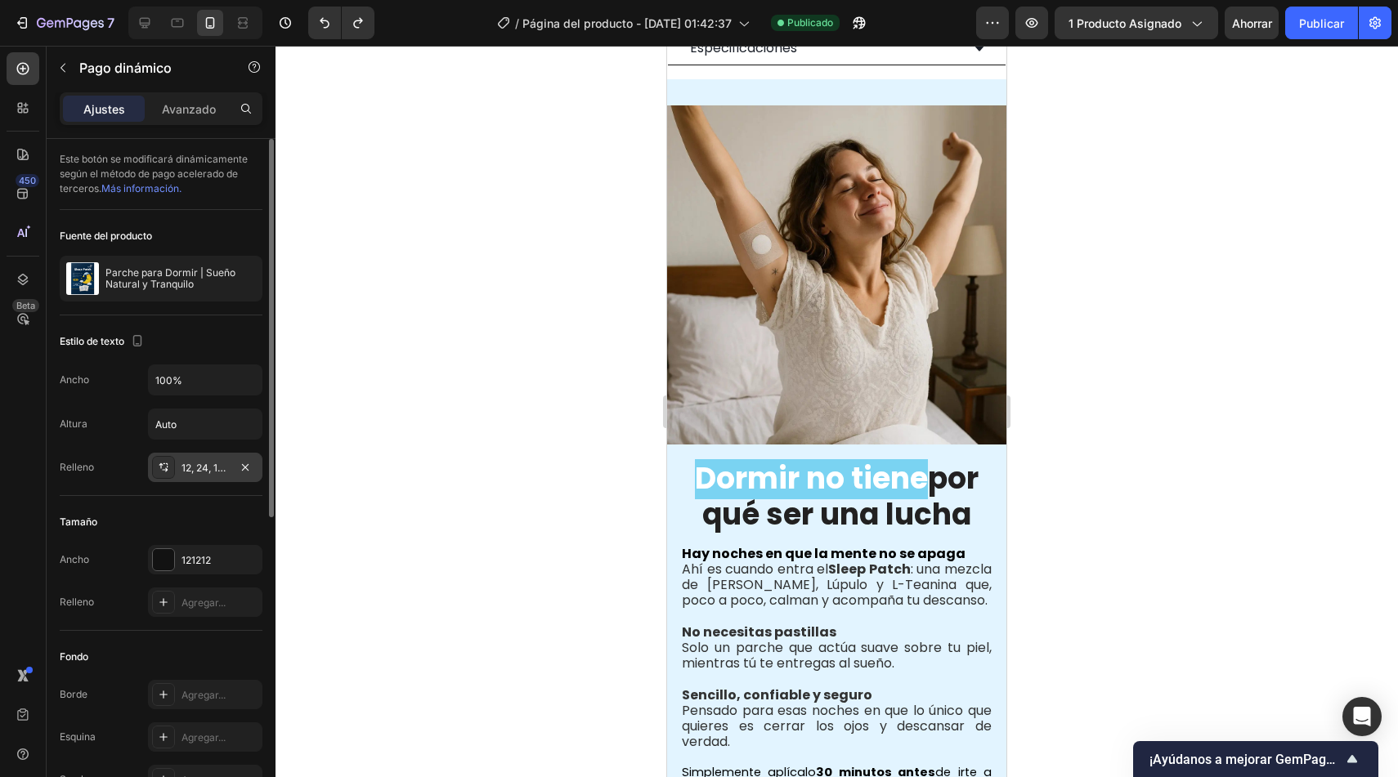
scroll to position [928, 0]
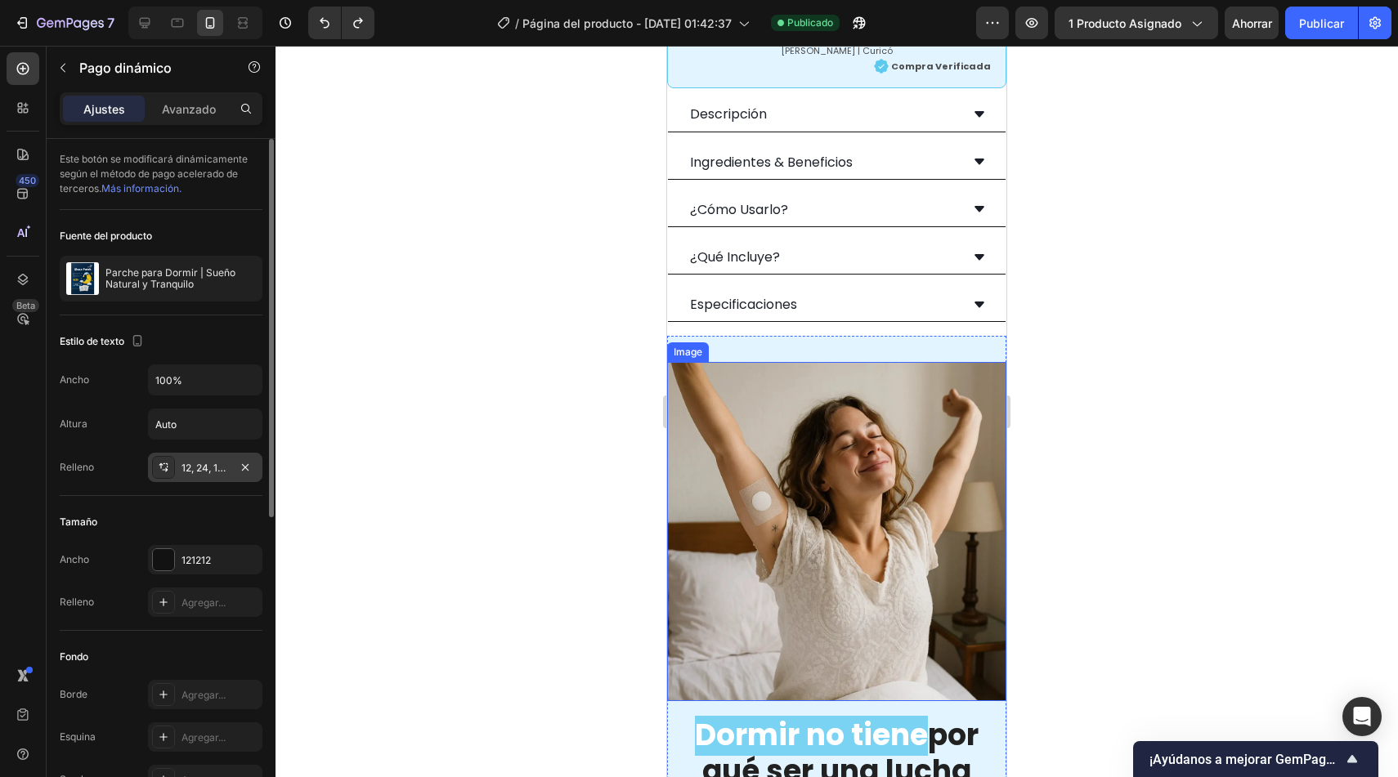
click at [776, 386] on img at bounding box center [836, 531] width 339 height 339
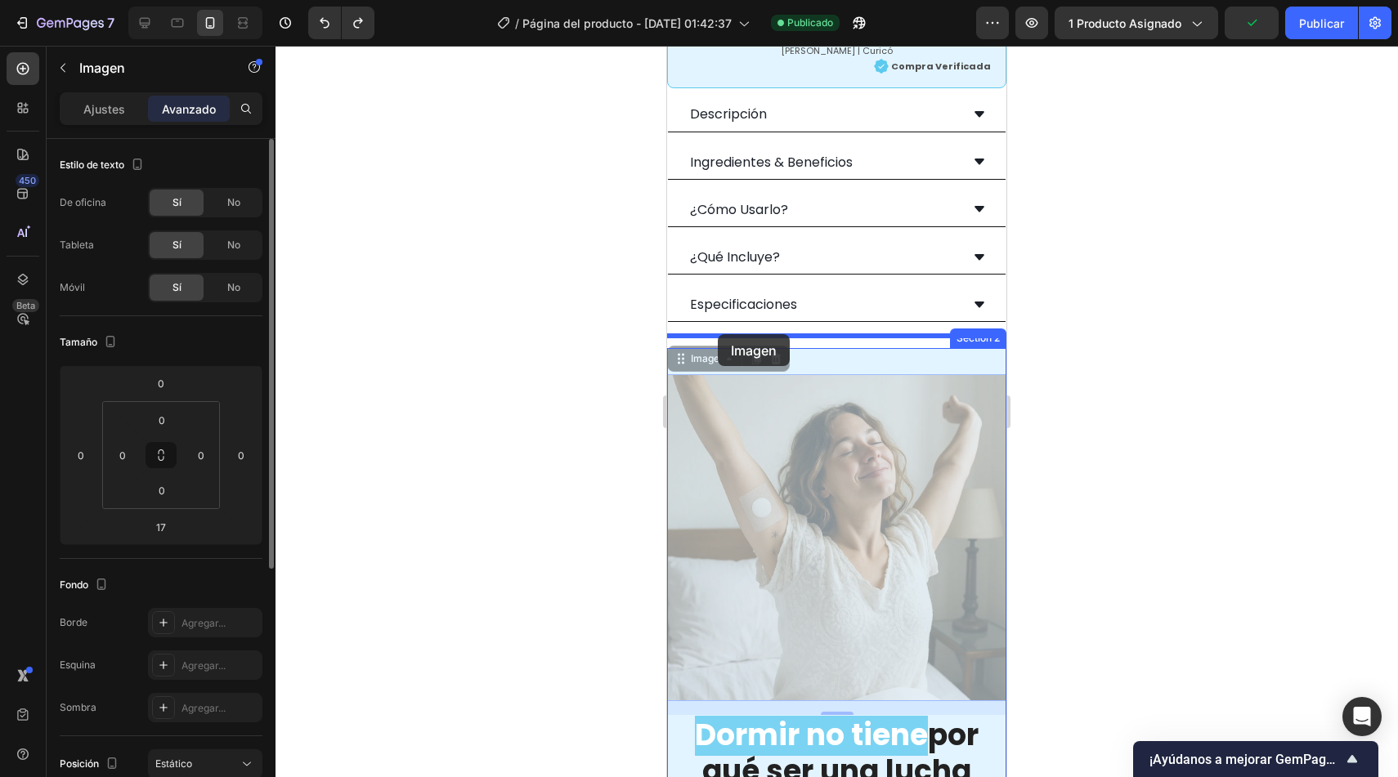
drag, startPoint x: 714, startPoint y: 355, endPoint x: 716, endPoint y: 339, distance: 15.6
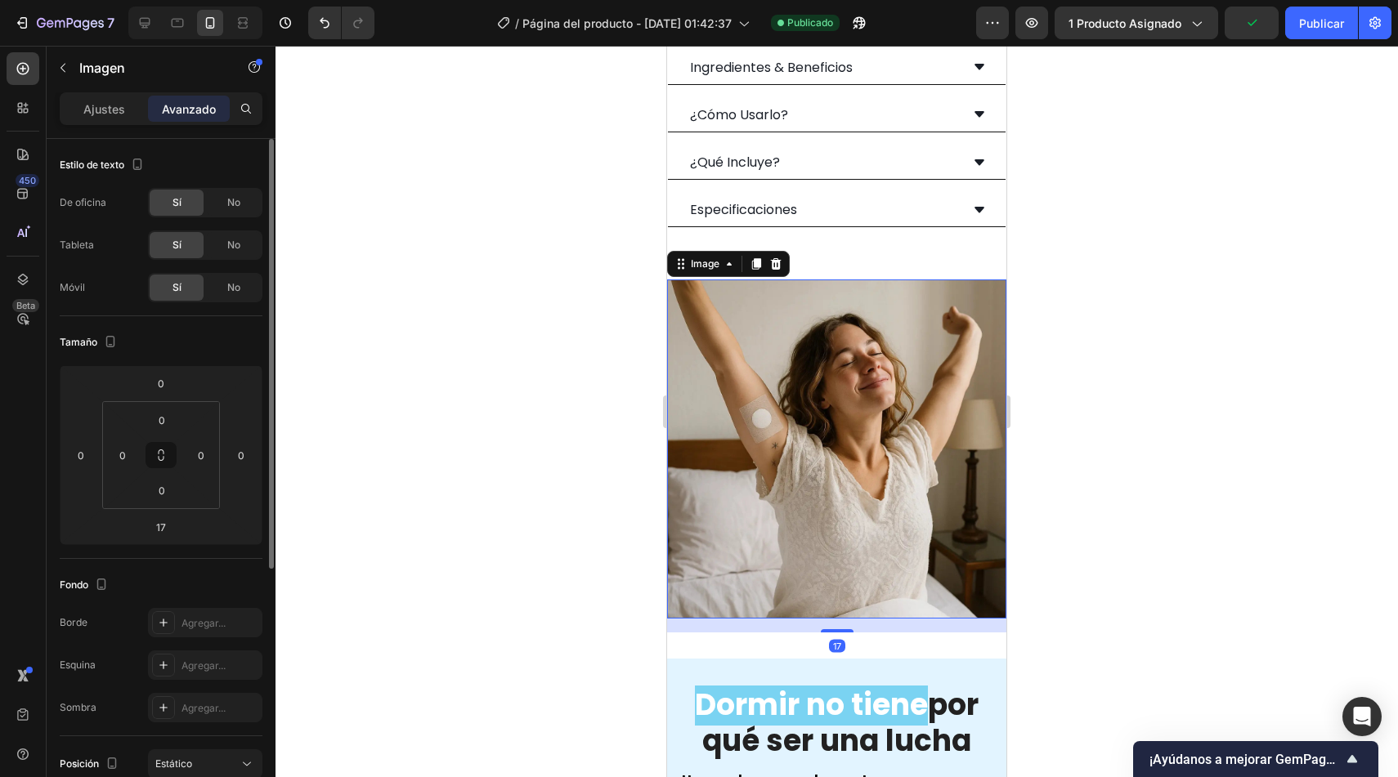
scroll to position [1174, 0]
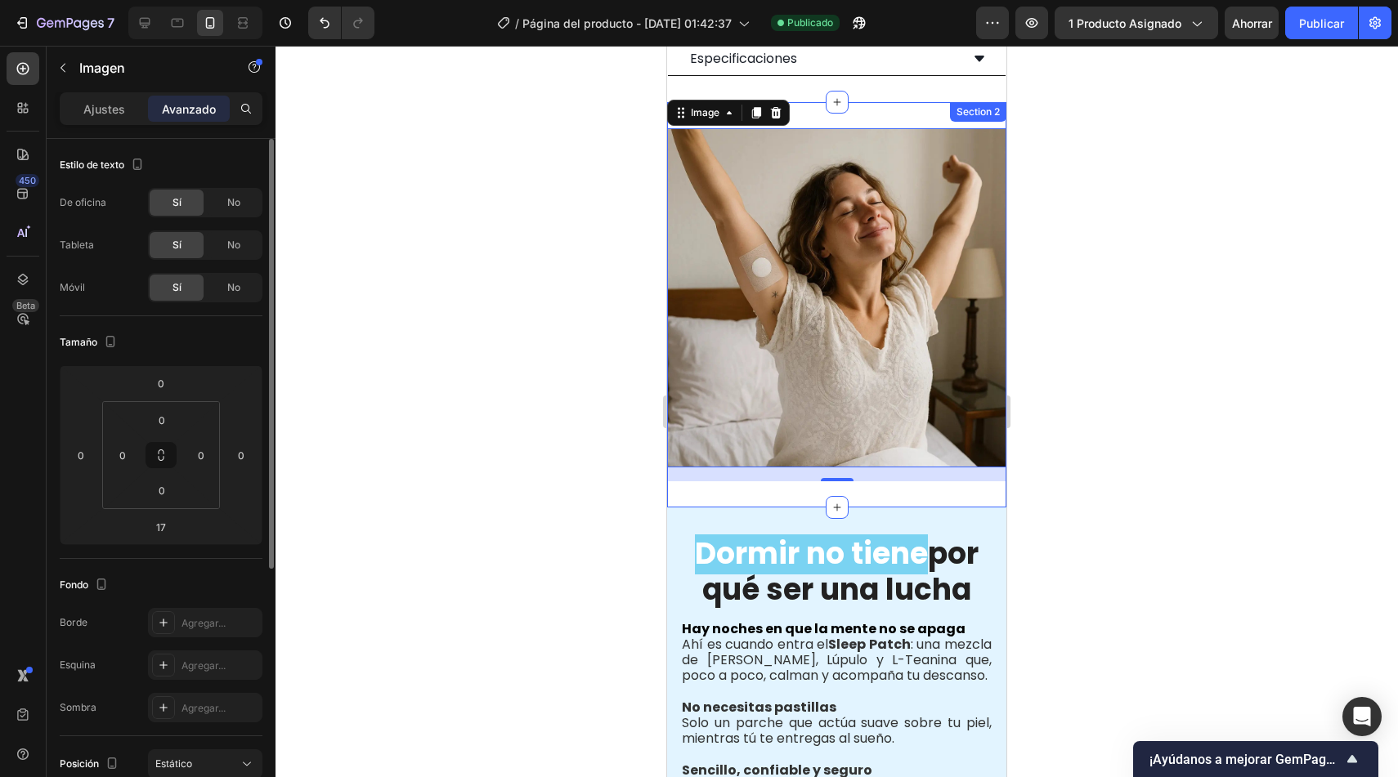
click at [786, 471] on div "Image 17 Section 2" at bounding box center [836, 304] width 339 height 405
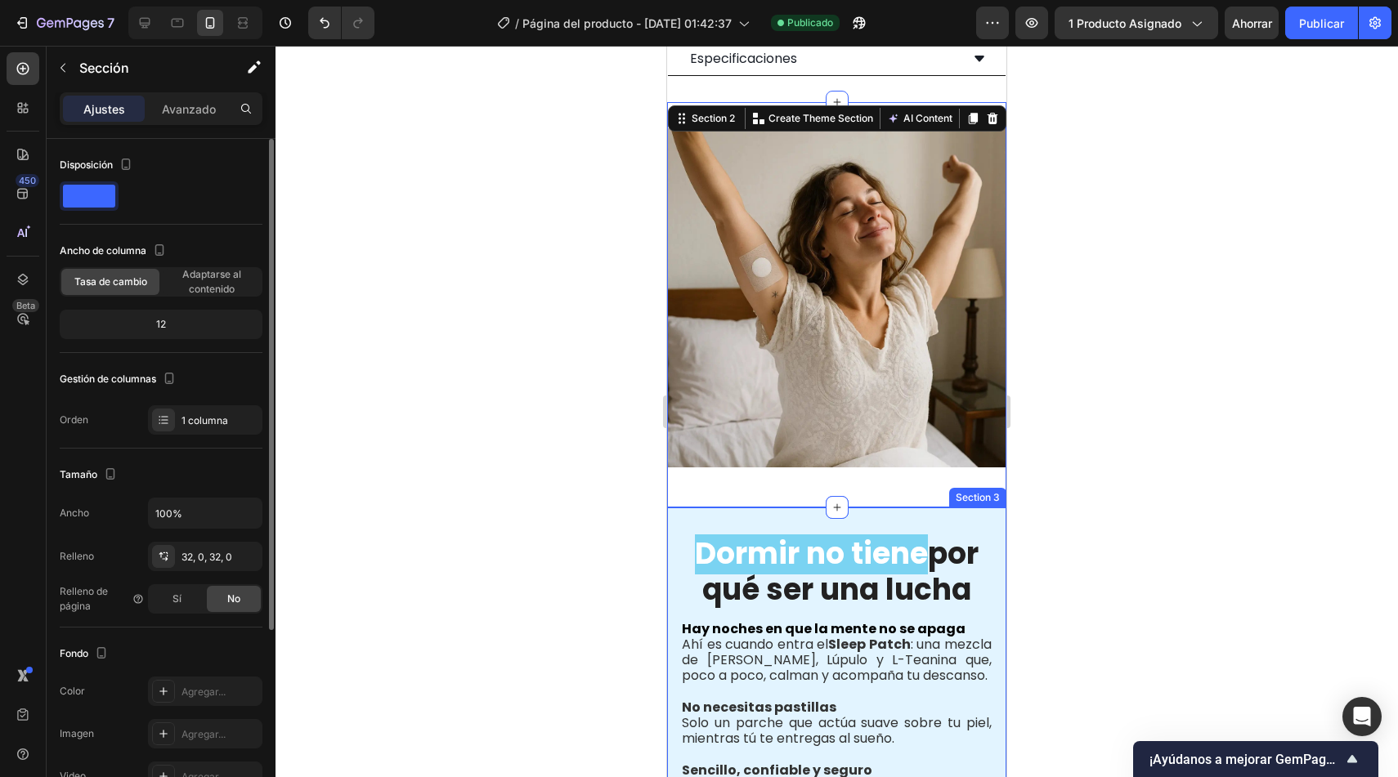
click at [782, 508] on div "Dormir no tiene por qué ser una lucha Heading Hay noches en que la mente no se …" at bounding box center [836, 741] width 339 height 466
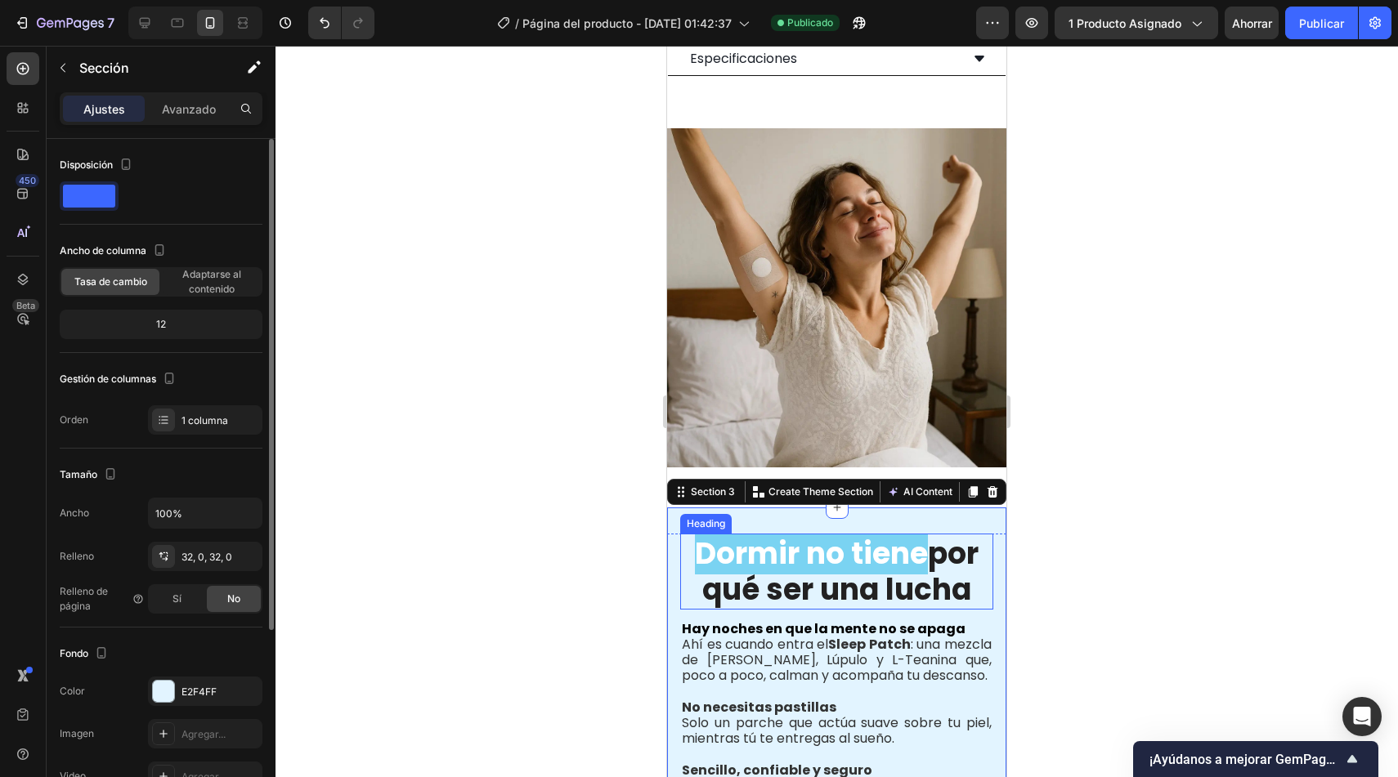
click at [695, 538] on span "Dormir no tiene" at bounding box center [811, 554] width 233 height 42
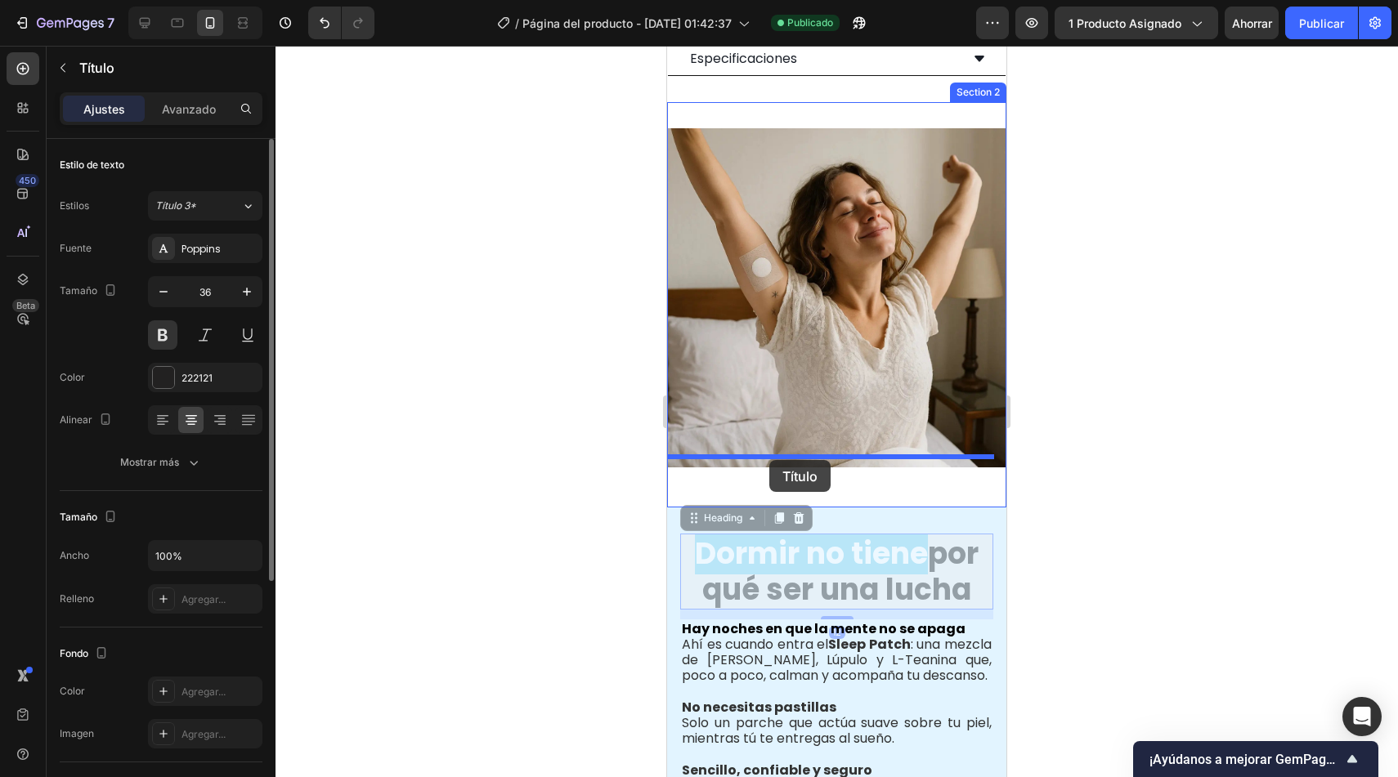
drag, startPoint x: 709, startPoint y: 499, endPoint x: 769, endPoint y: 460, distance: 71.7
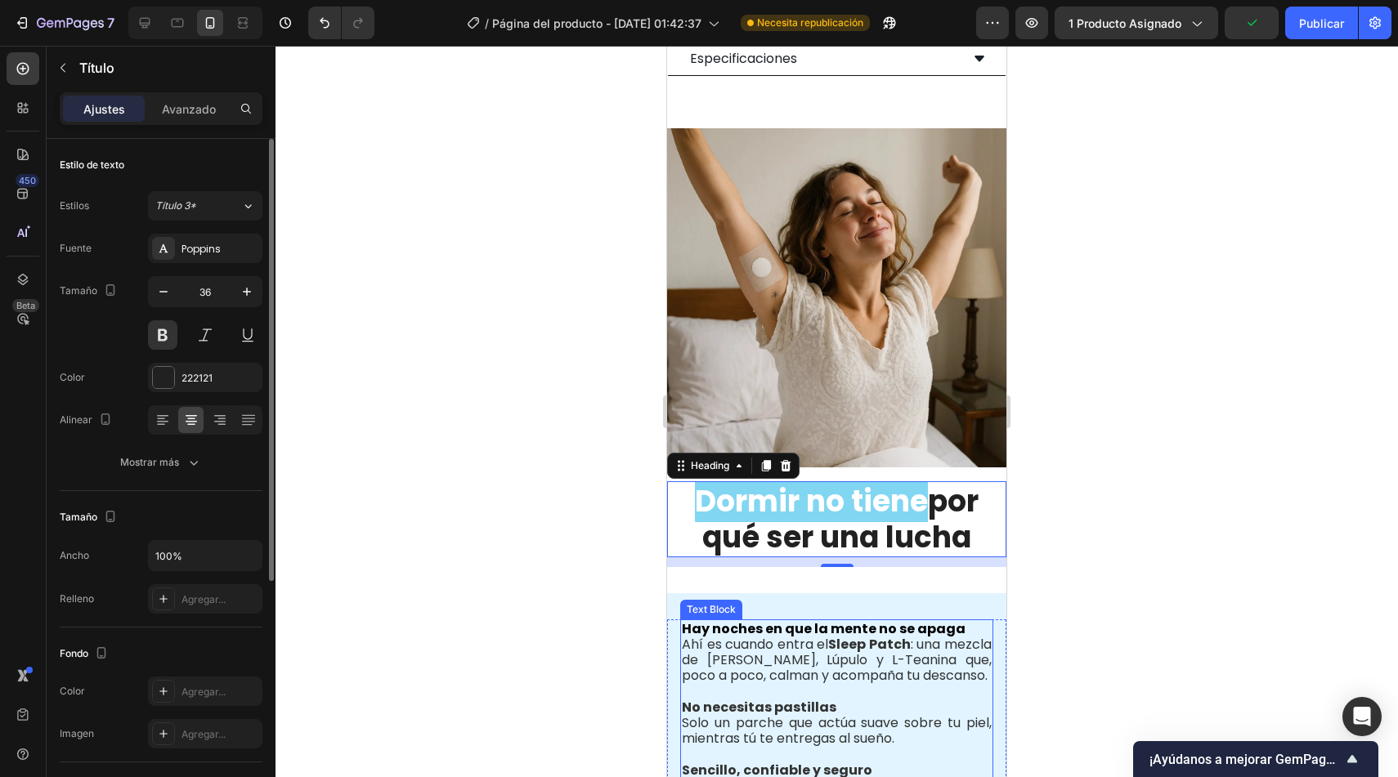
click at [680, 620] on div "Hay noches en que la mente no se apaga Ahí es cuando entra el Sleep Patch : una…" at bounding box center [836, 724] width 313 height 208
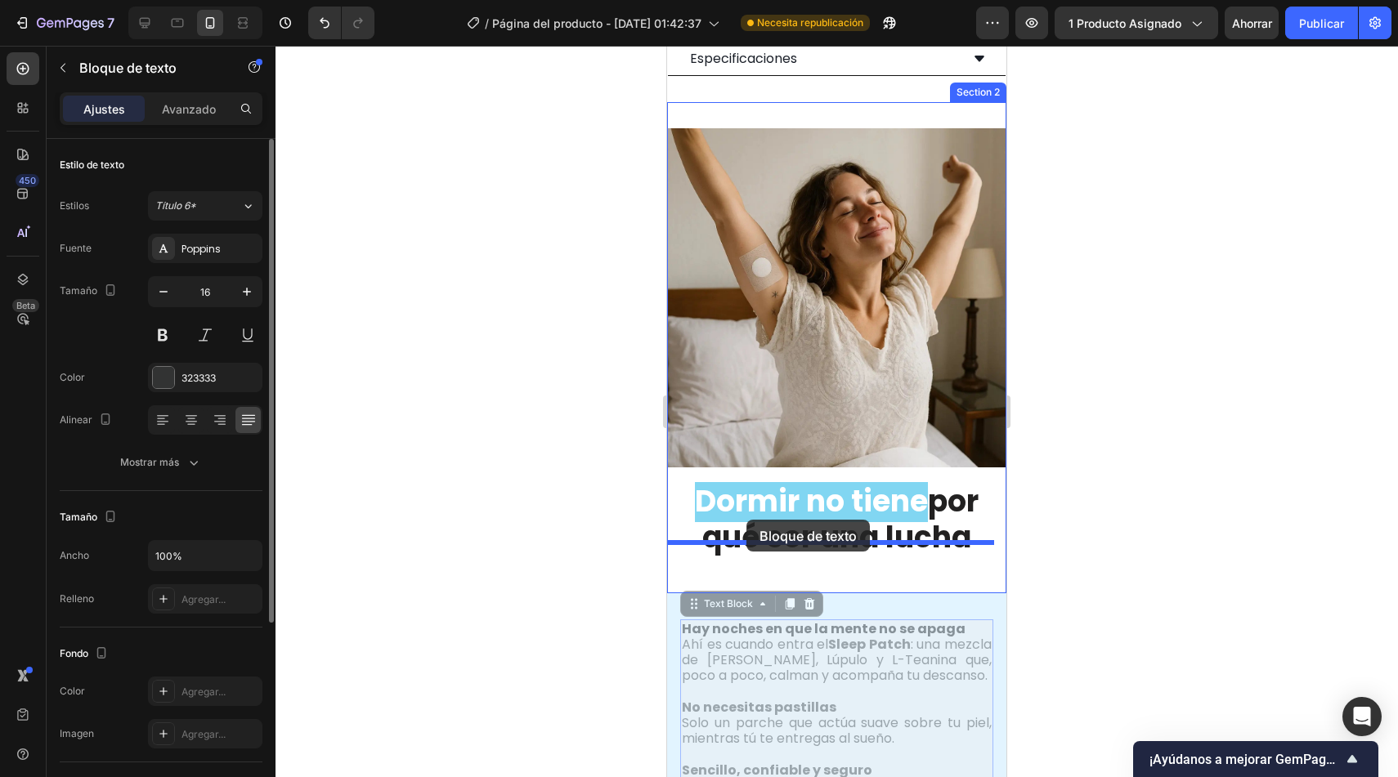
drag, startPoint x: 710, startPoint y: 583, endPoint x: 746, endPoint y: 520, distance: 72.9
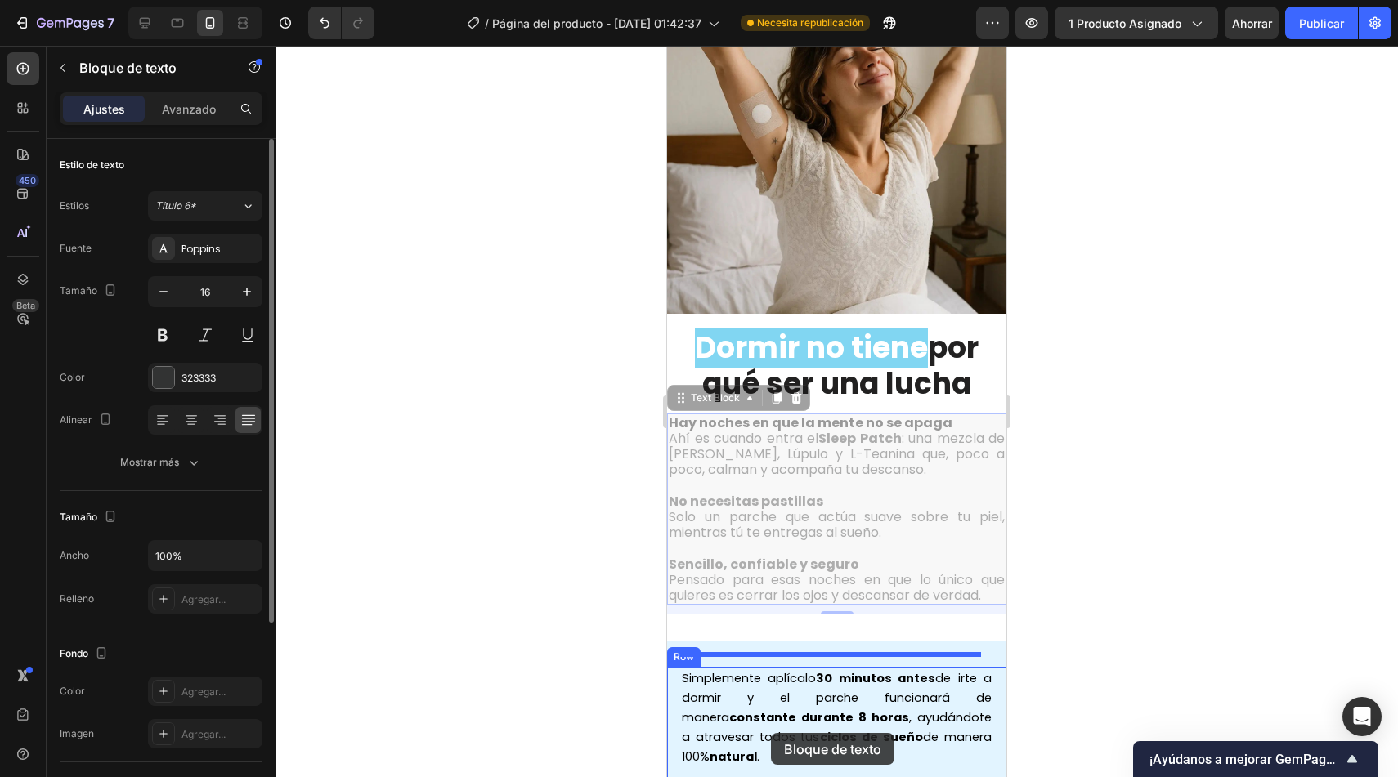
scroll to position [1373, 0]
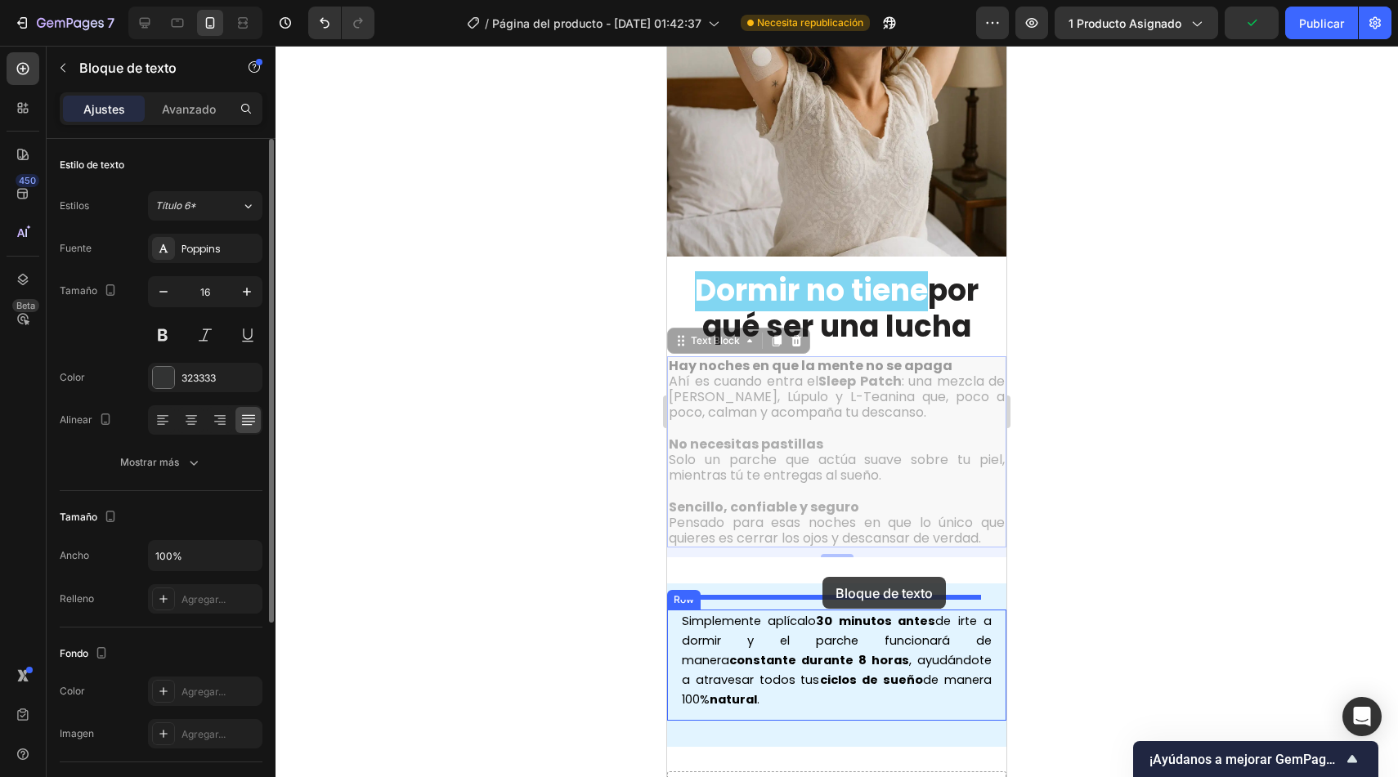
drag, startPoint x: 687, startPoint y: 539, endPoint x: 822, endPoint y: 577, distance: 141.0
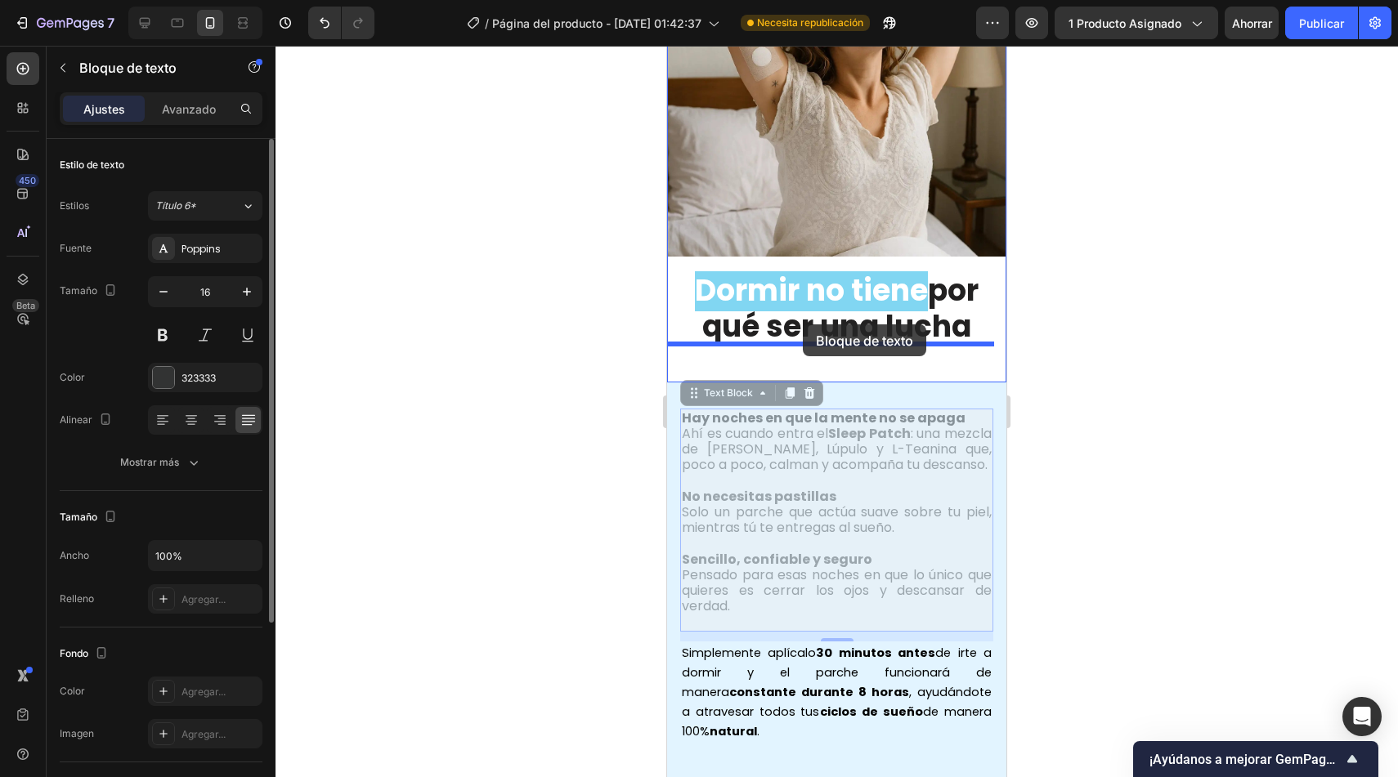
drag, startPoint x: 711, startPoint y: 387, endPoint x: 803, endPoint y: 325, distance: 111.1
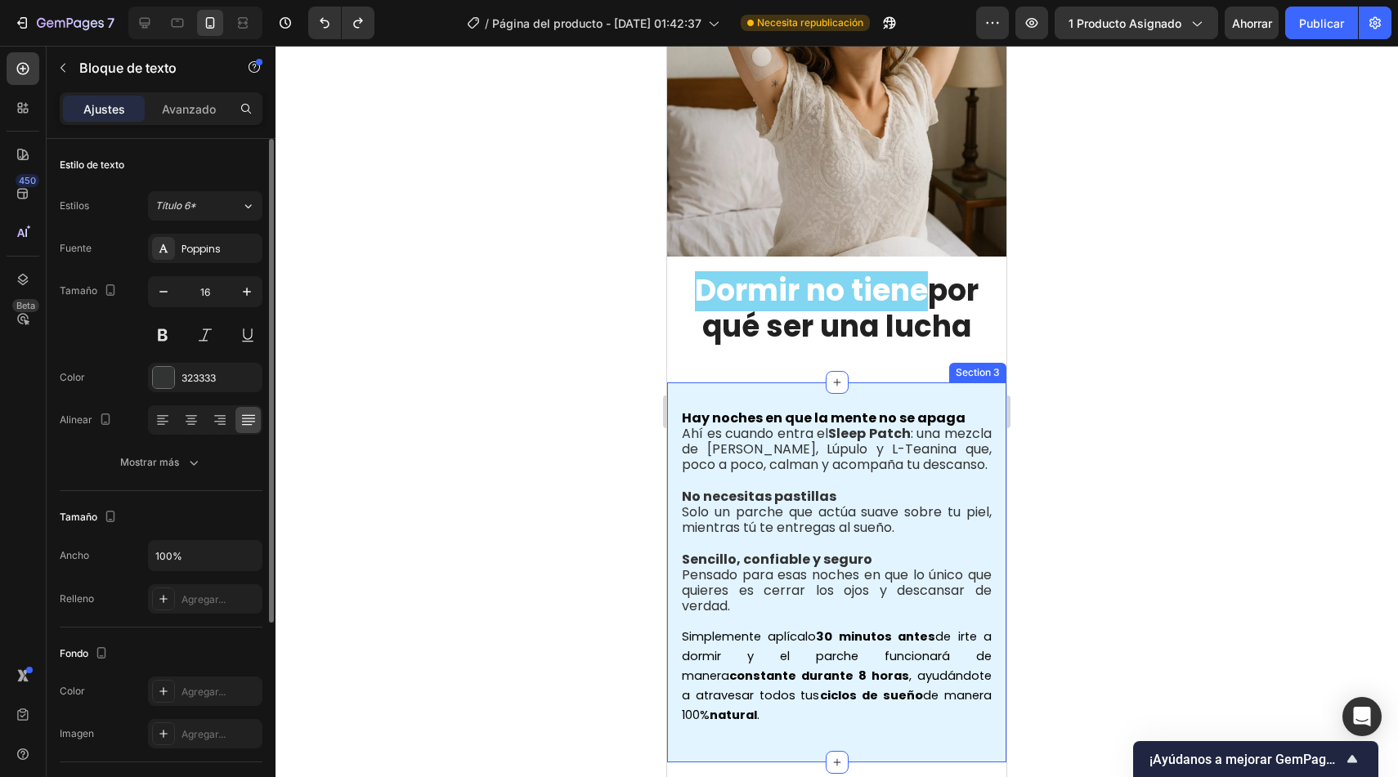
click at [721, 383] on div "Hay noches en que la mente no se apaga Ahí es cuando entra el Sleep Patch : una…" at bounding box center [836, 573] width 339 height 381
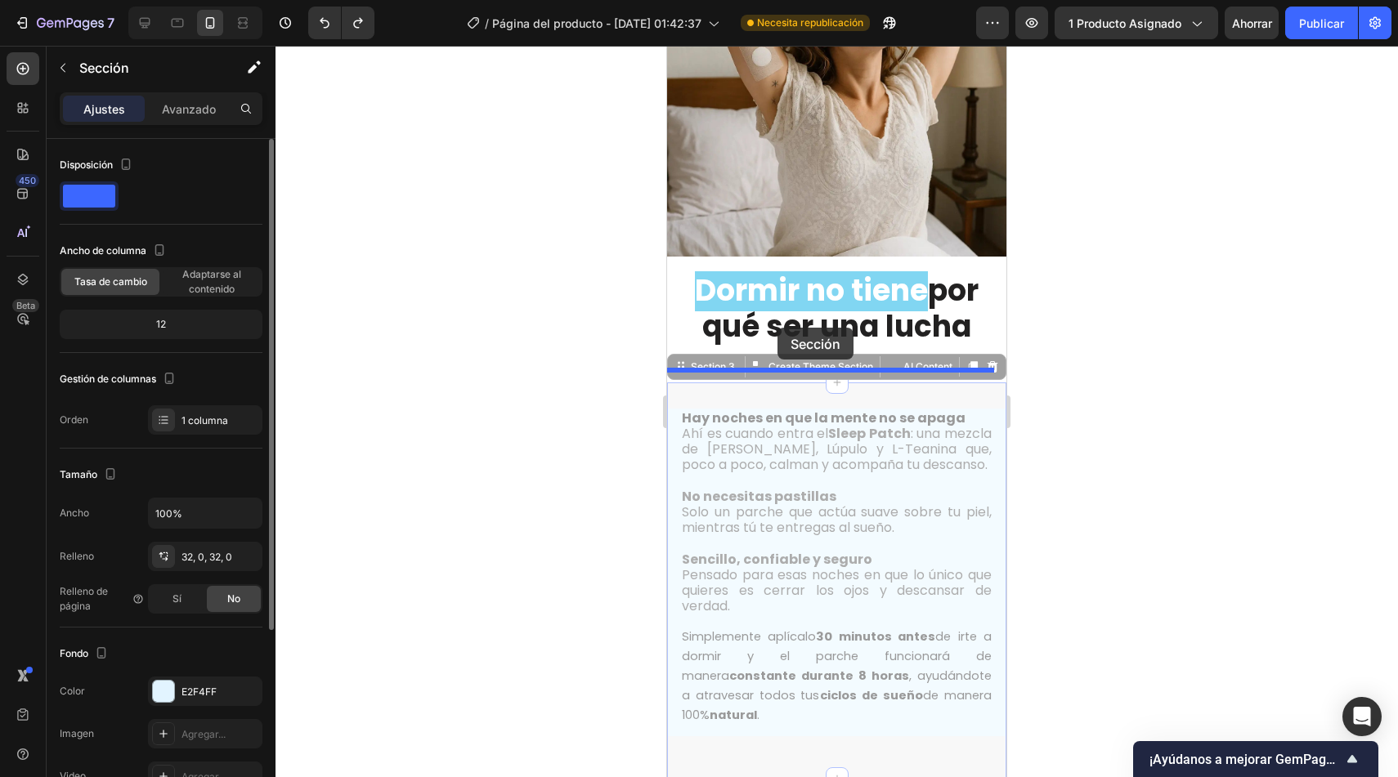
drag, startPoint x: 714, startPoint y: 361, endPoint x: 777, endPoint y: 328, distance: 71.3
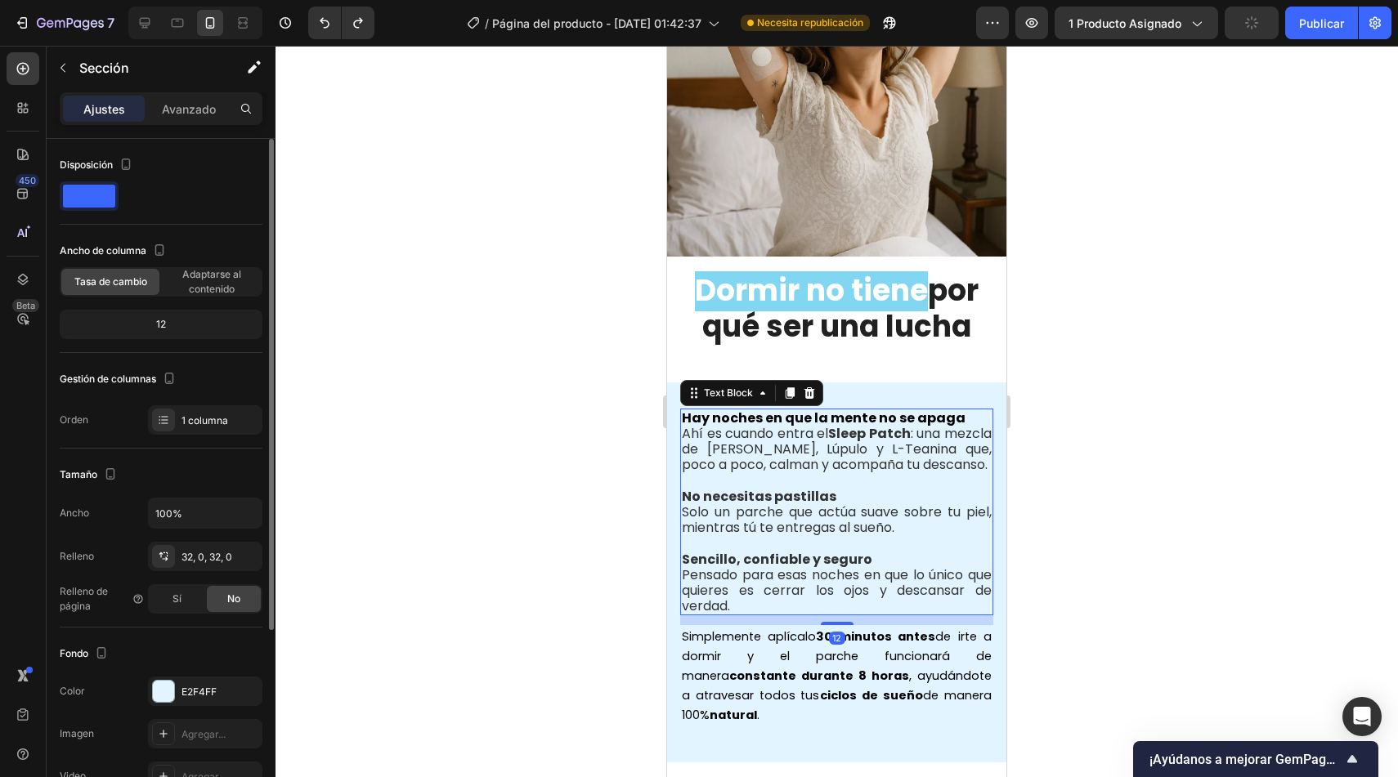
click at [750, 424] on span "Ahí es cuando entra el Sleep Patch : una mezcla de Valeriana, Lúpulo y L-Teanin…" at bounding box center [837, 449] width 310 height 50
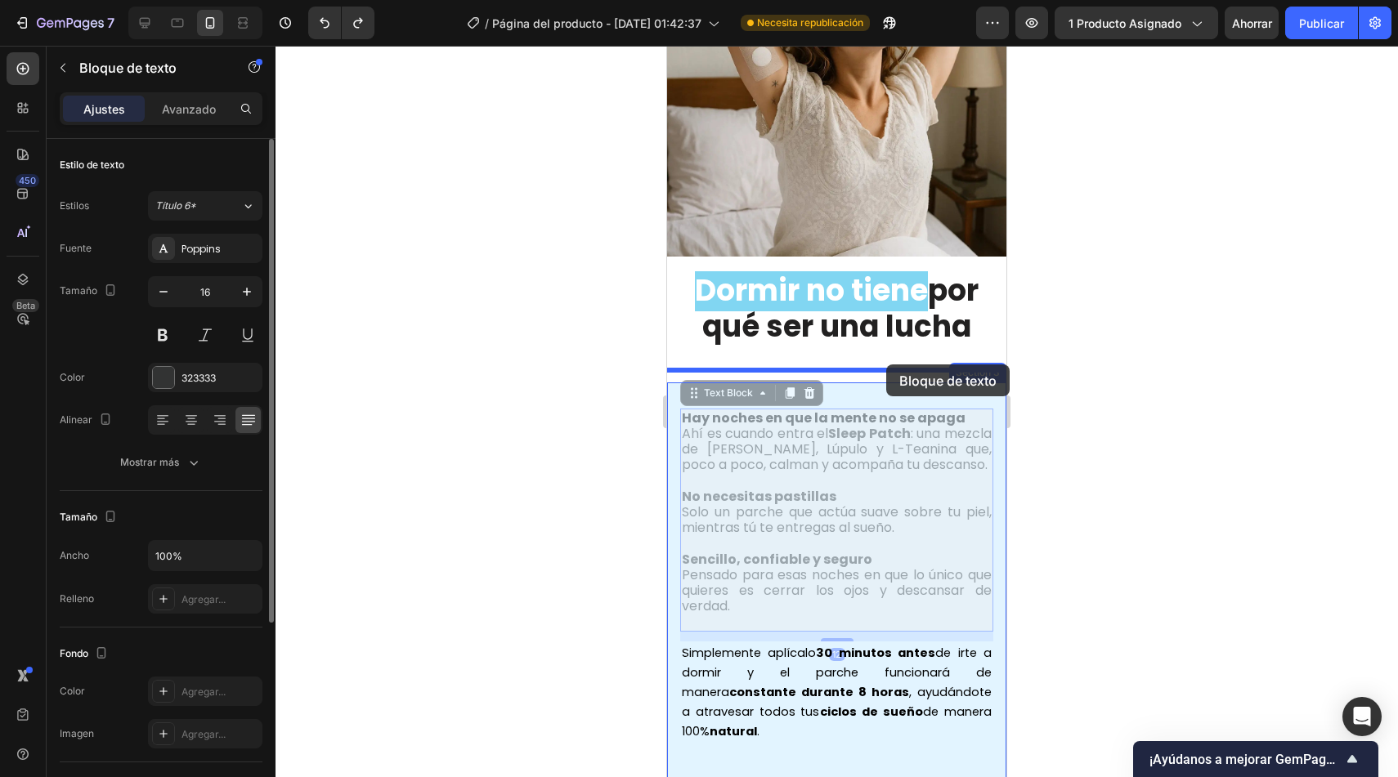
drag, startPoint x: 724, startPoint y: 379, endPoint x: 886, endPoint y: 365, distance: 162.5
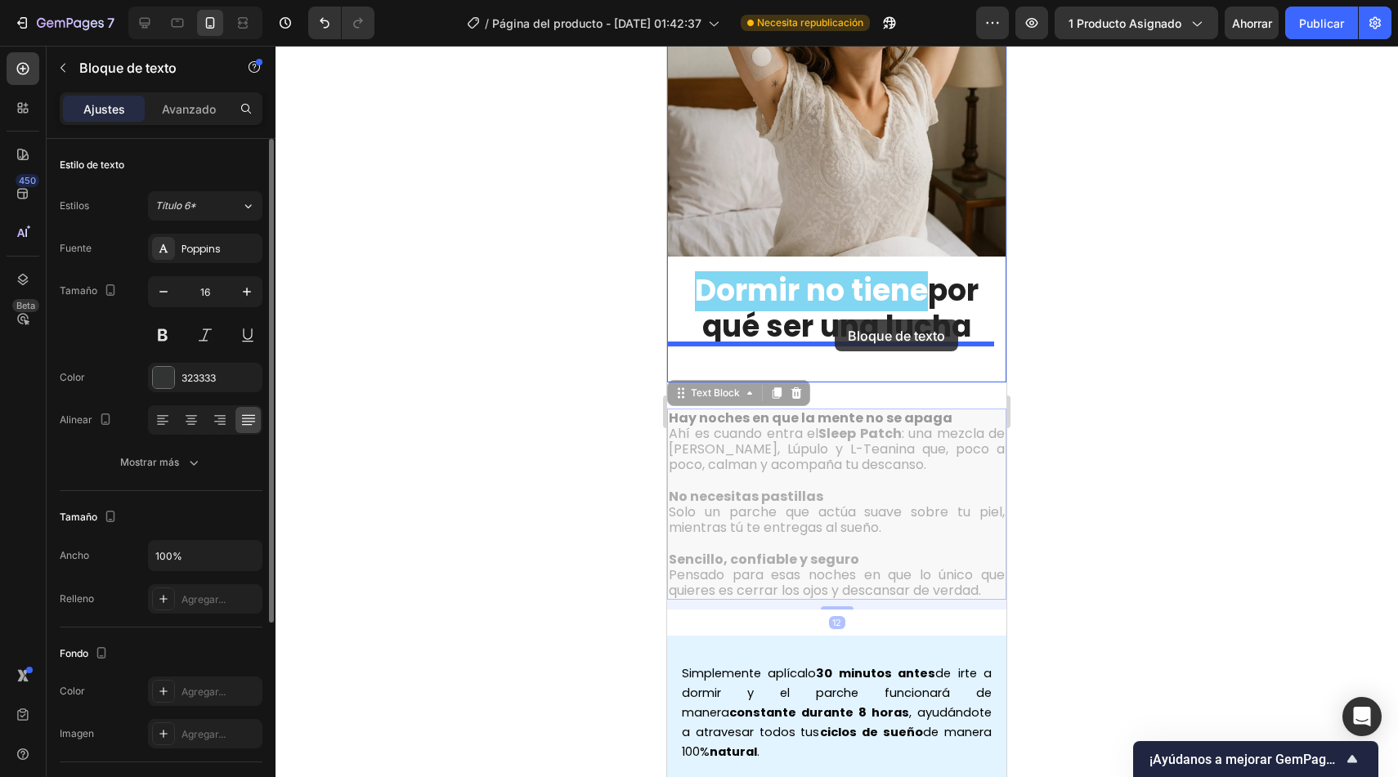
drag, startPoint x: 710, startPoint y: 386, endPoint x: 835, endPoint y: 319, distance: 141.9
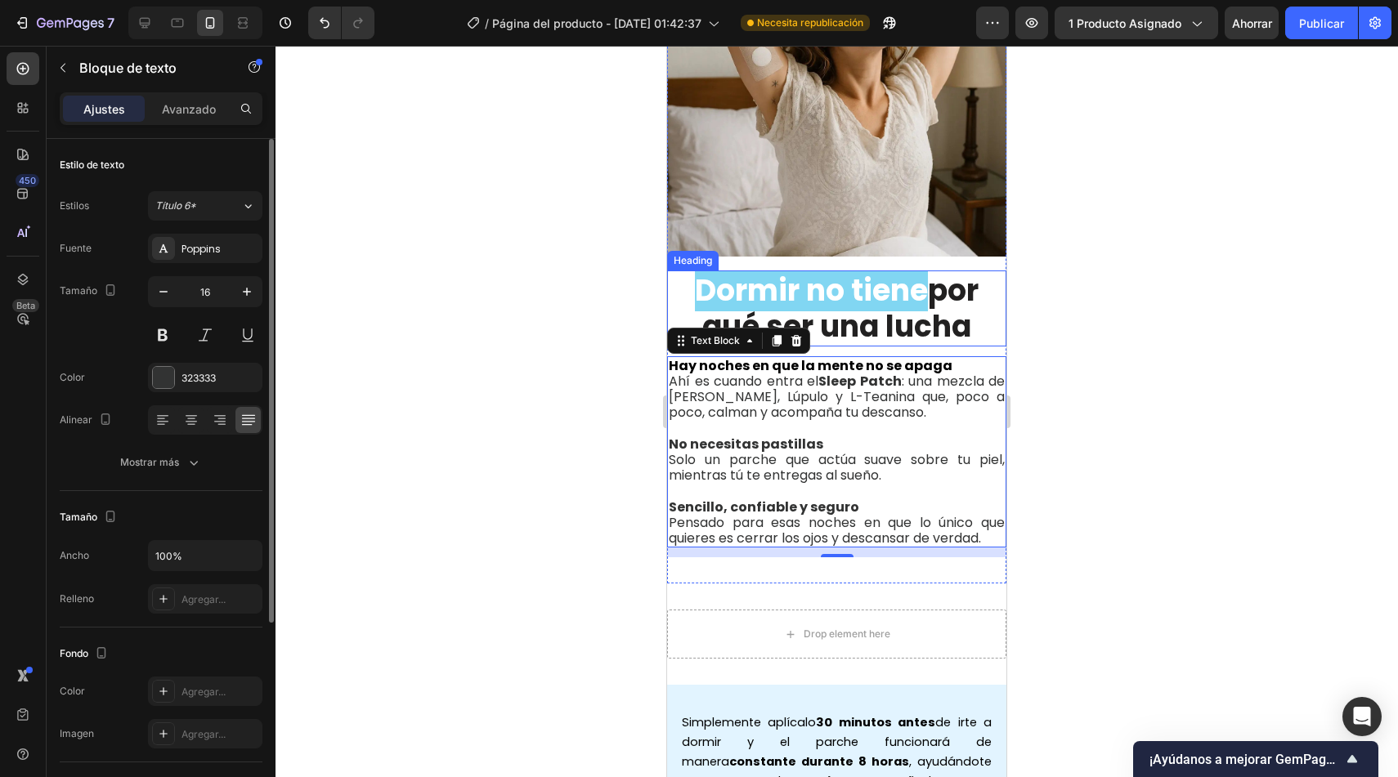
click at [682, 285] on h2 "Dormir no tiene por qué ser una lucha" at bounding box center [836, 308] width 339 height 75
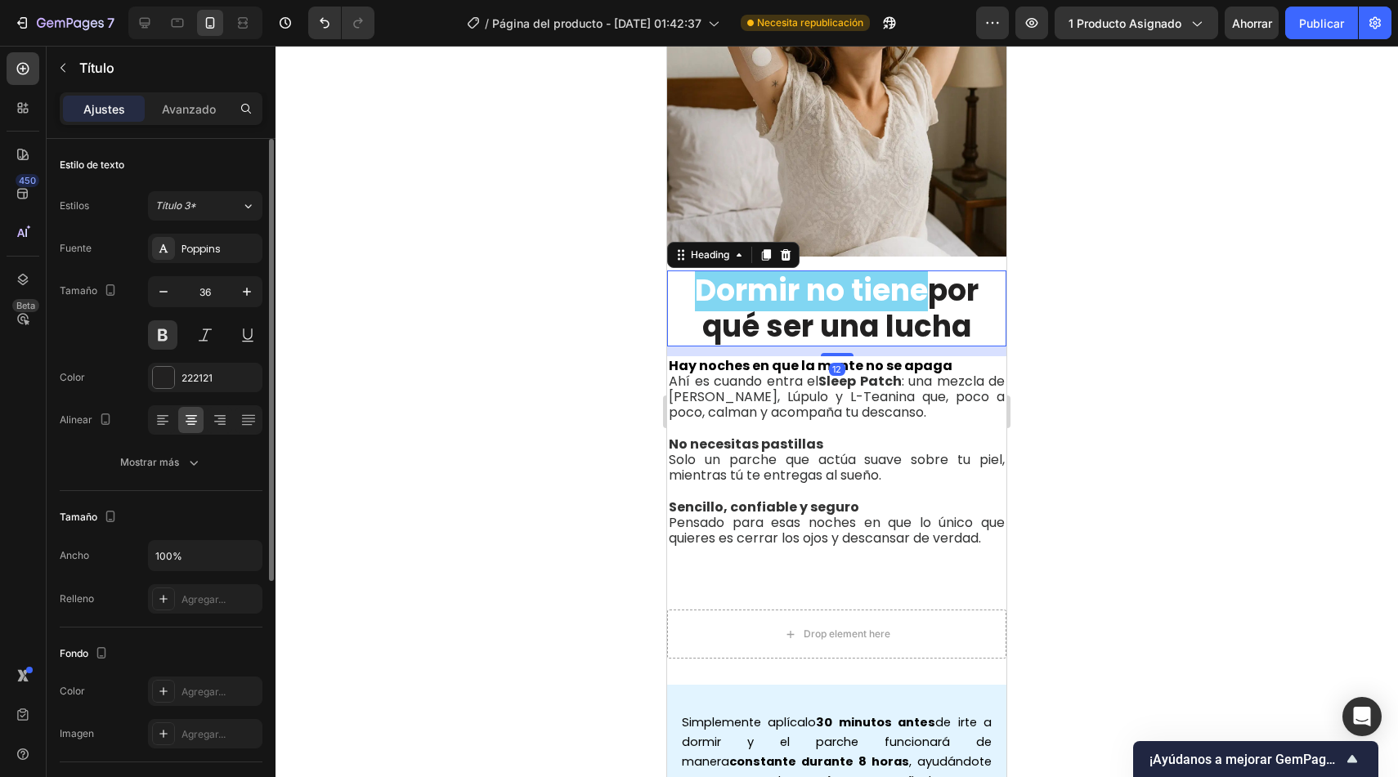
click at [604, 292] on div at bounding box center [836, 412] width 1122 height 732
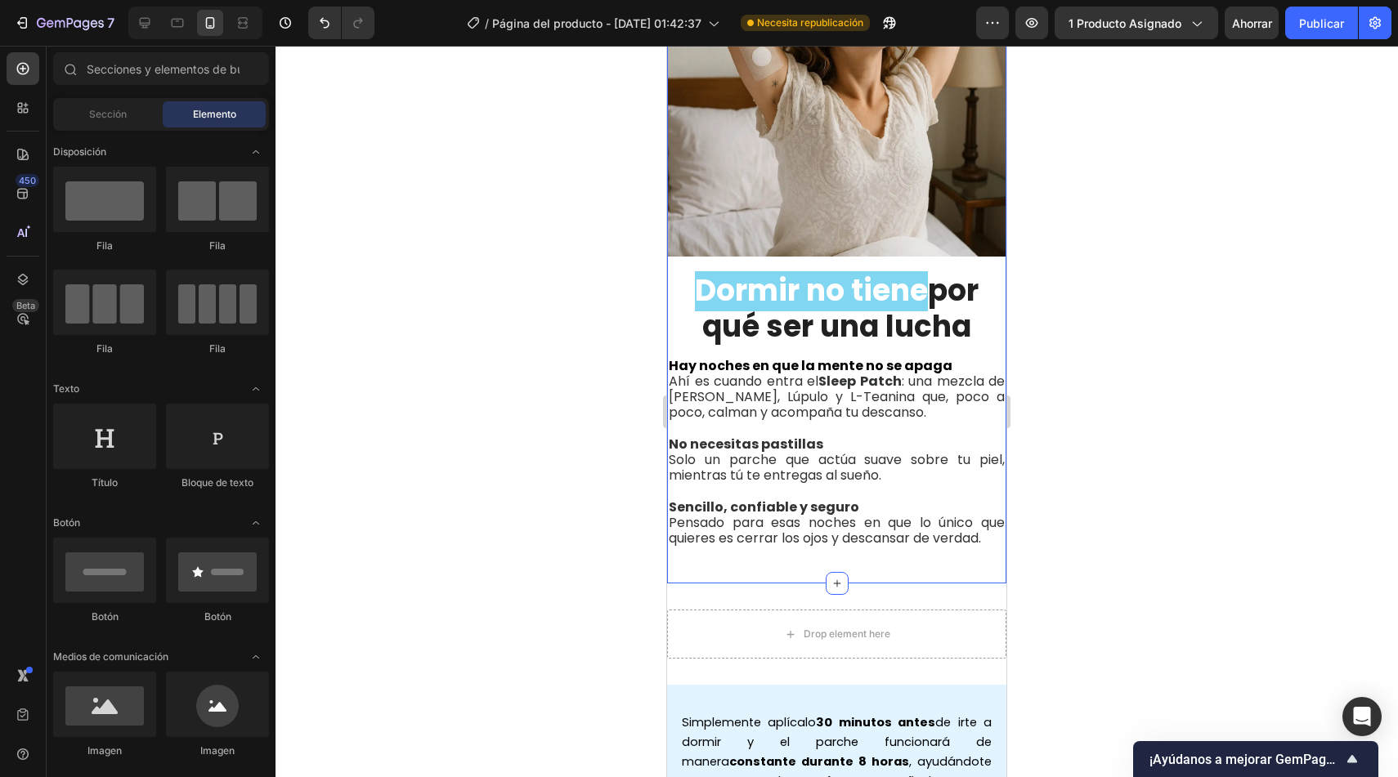
click at [949, 251] on div "Image Dormir no tiene por qué ser una lucha Heading Hay noches en que la mente …" at bounding box center [836, 237] width 339 height 640
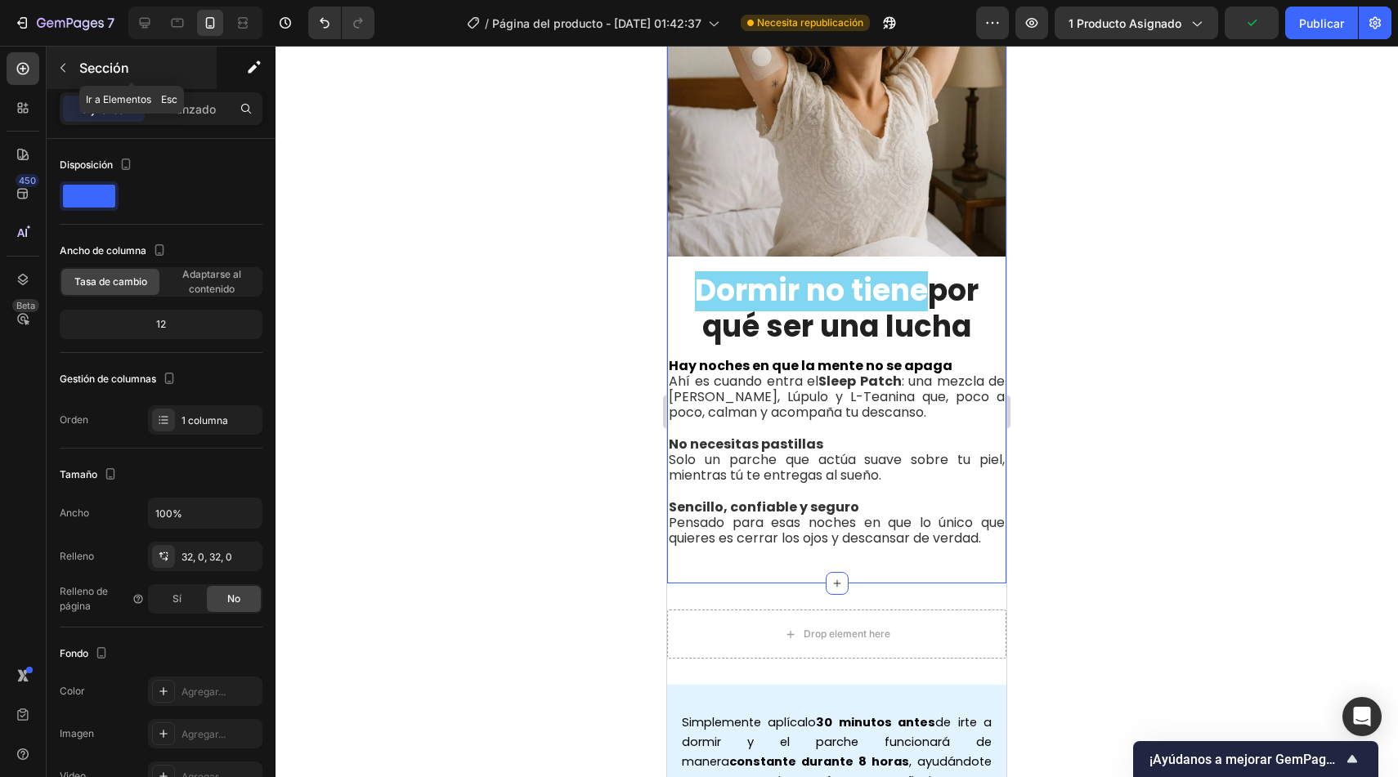
click at [60, 65] on icon "button" at bounding box center [62, 67] width 13 height 13
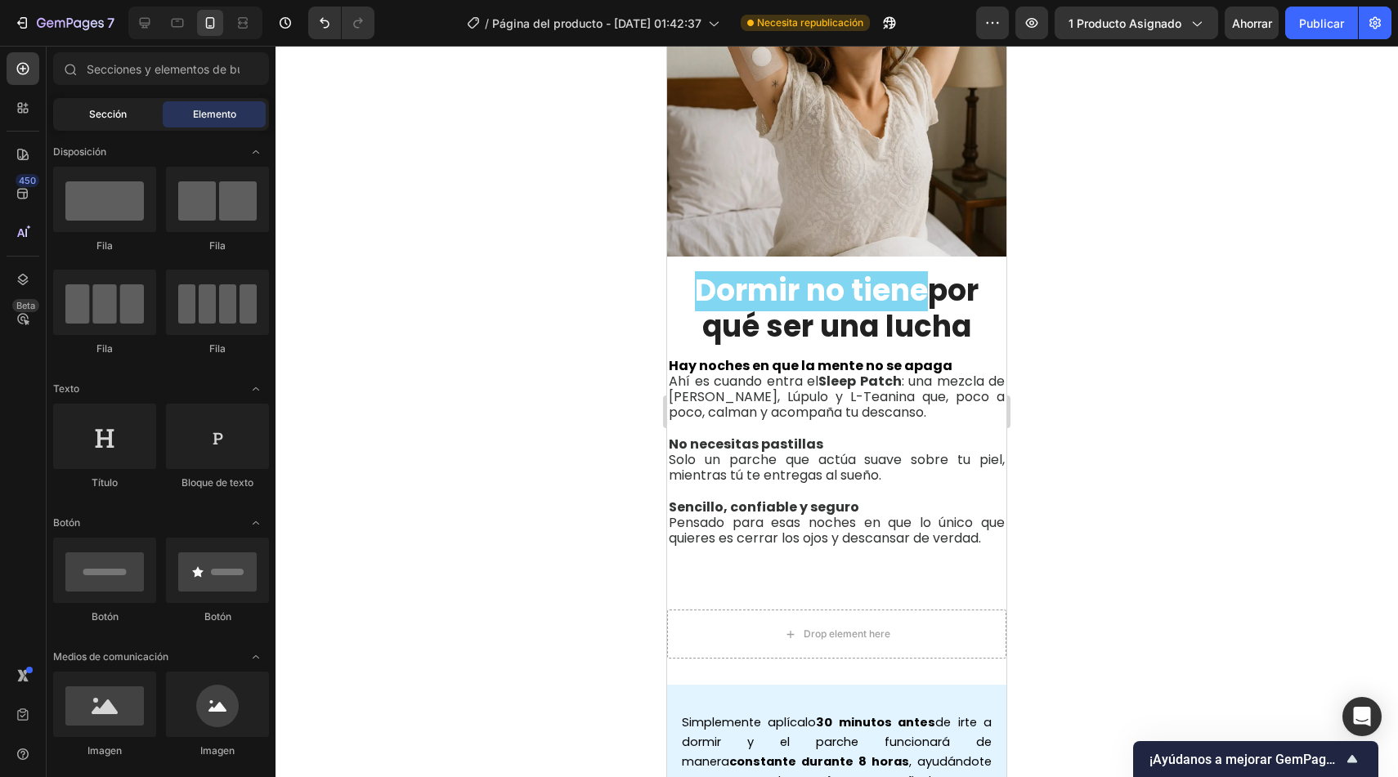
click at [108, 114] on font "Sección" at bounding box center [108, 114] width 38 height 12
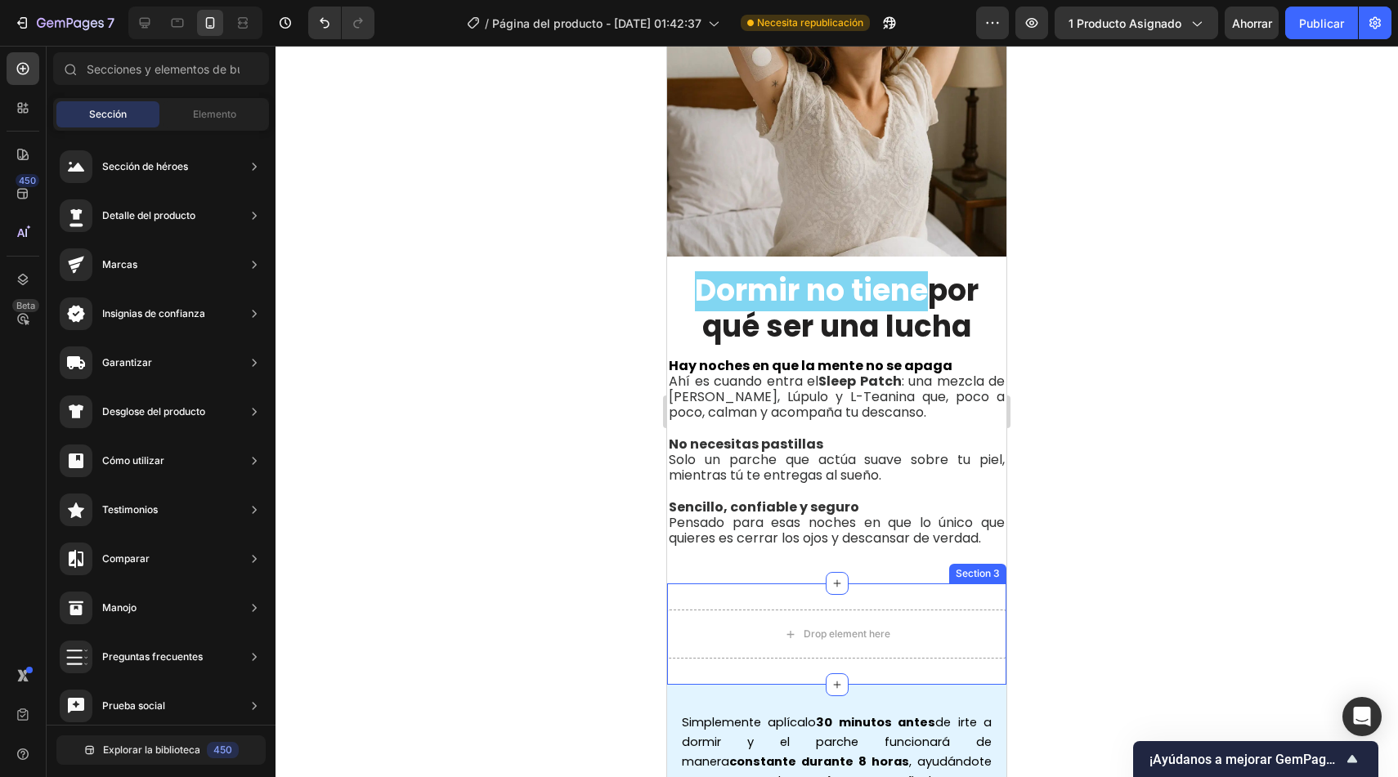
click at [732, 668] on div "Drop element here Section 3" at bounding box center [836, 634] width 339 height 101
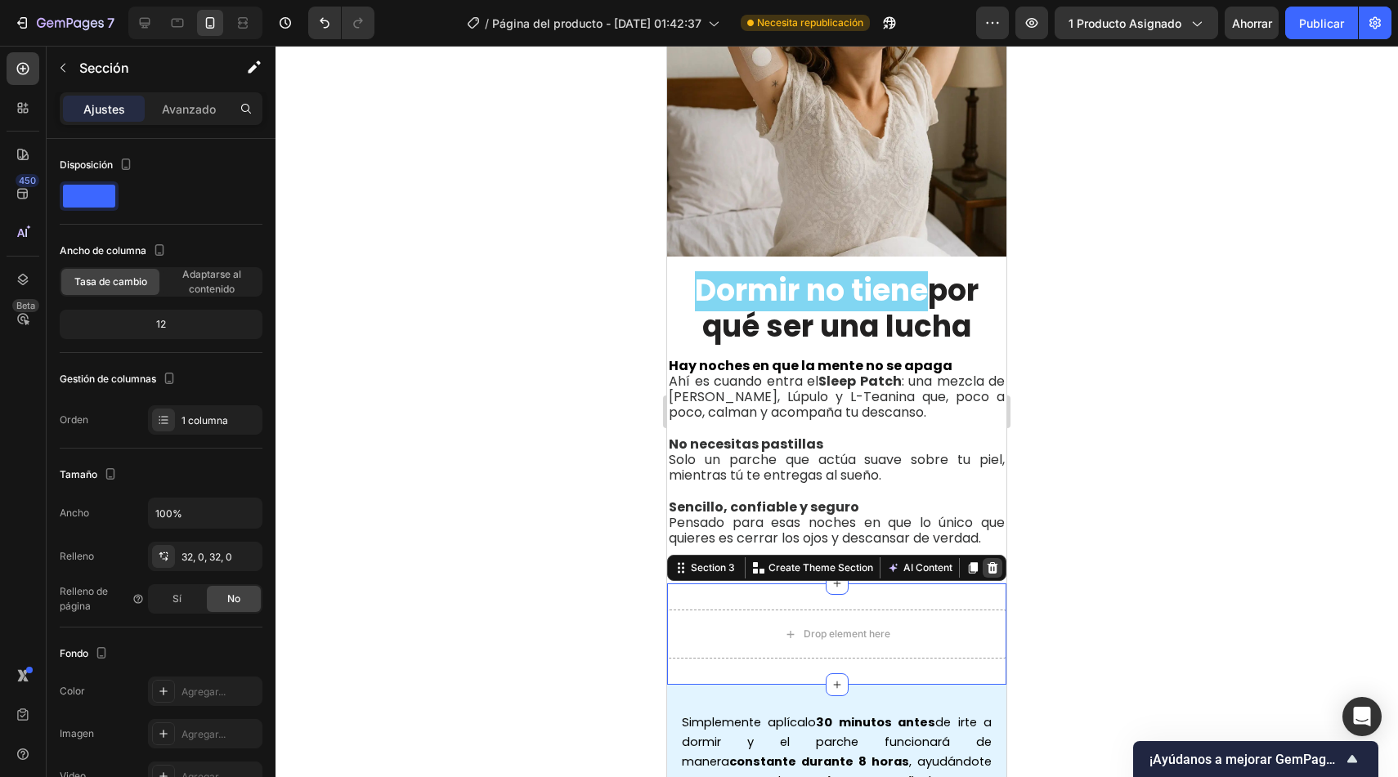
click at [988, 562] on icon at bounding box center [993, 567] width 11 height 11
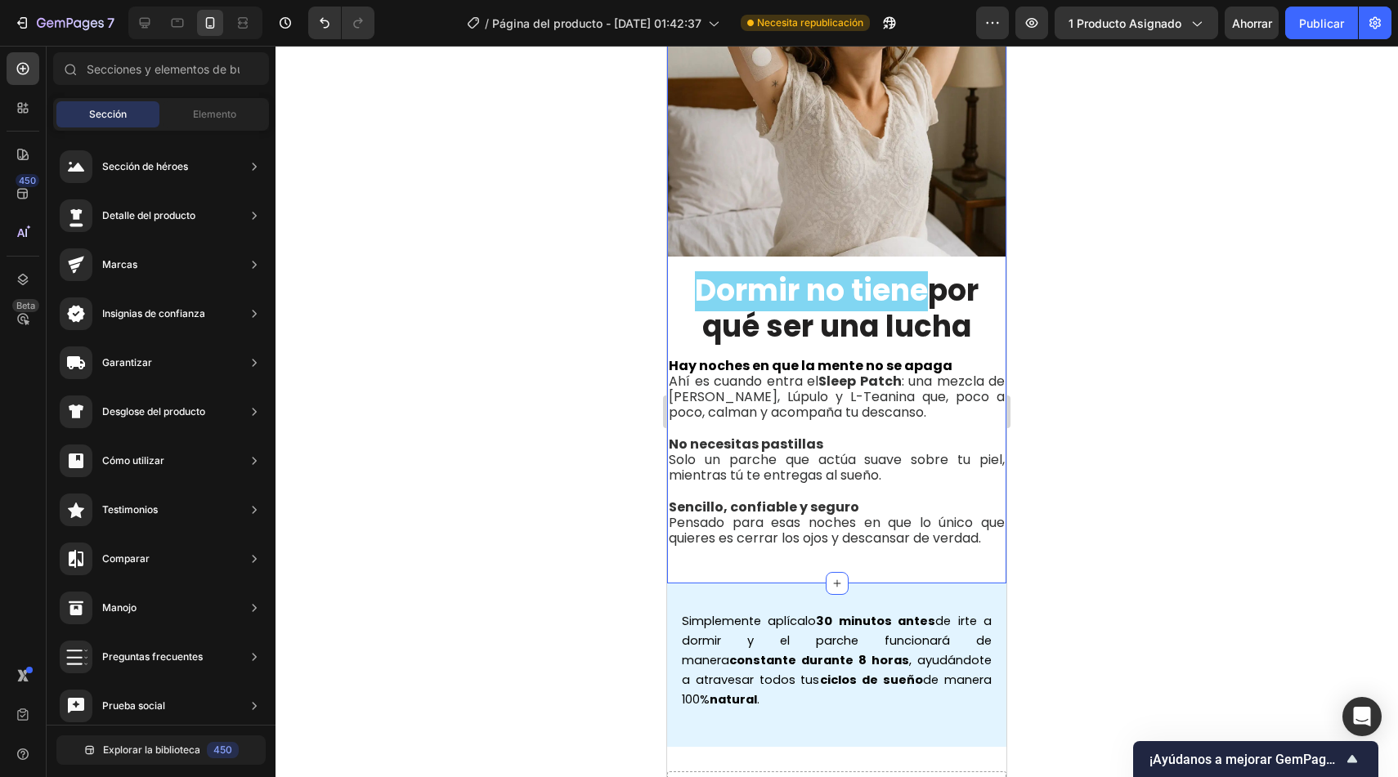
click at [972, 550] on div "Image Dormir no tiene por qué ser una lucha Heading Hay noches en que la mente …" at bounding box center [836, 237] width 339 height 692
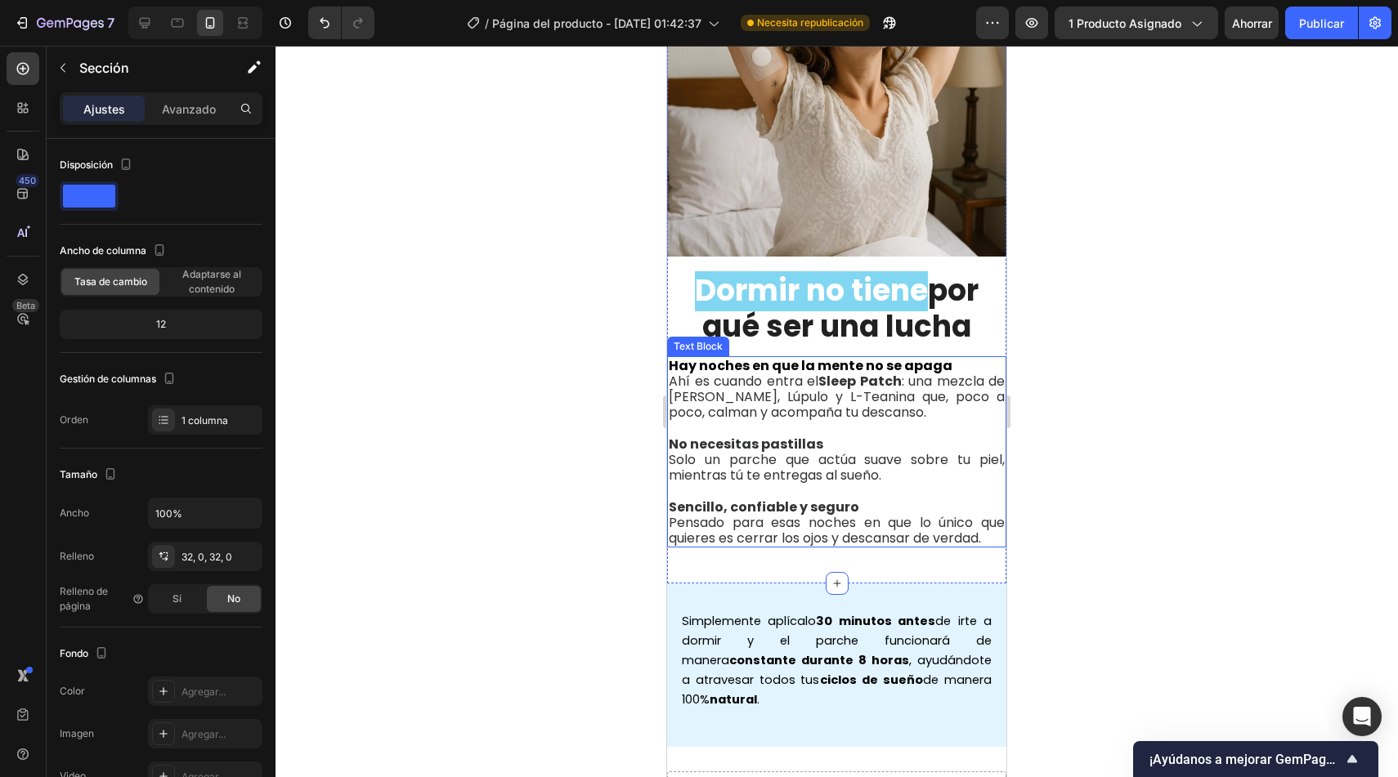
click at [961, 358] on p "Hay noches en que la mente no se apaga" at bounding box center [837, 366] width 336 height 16
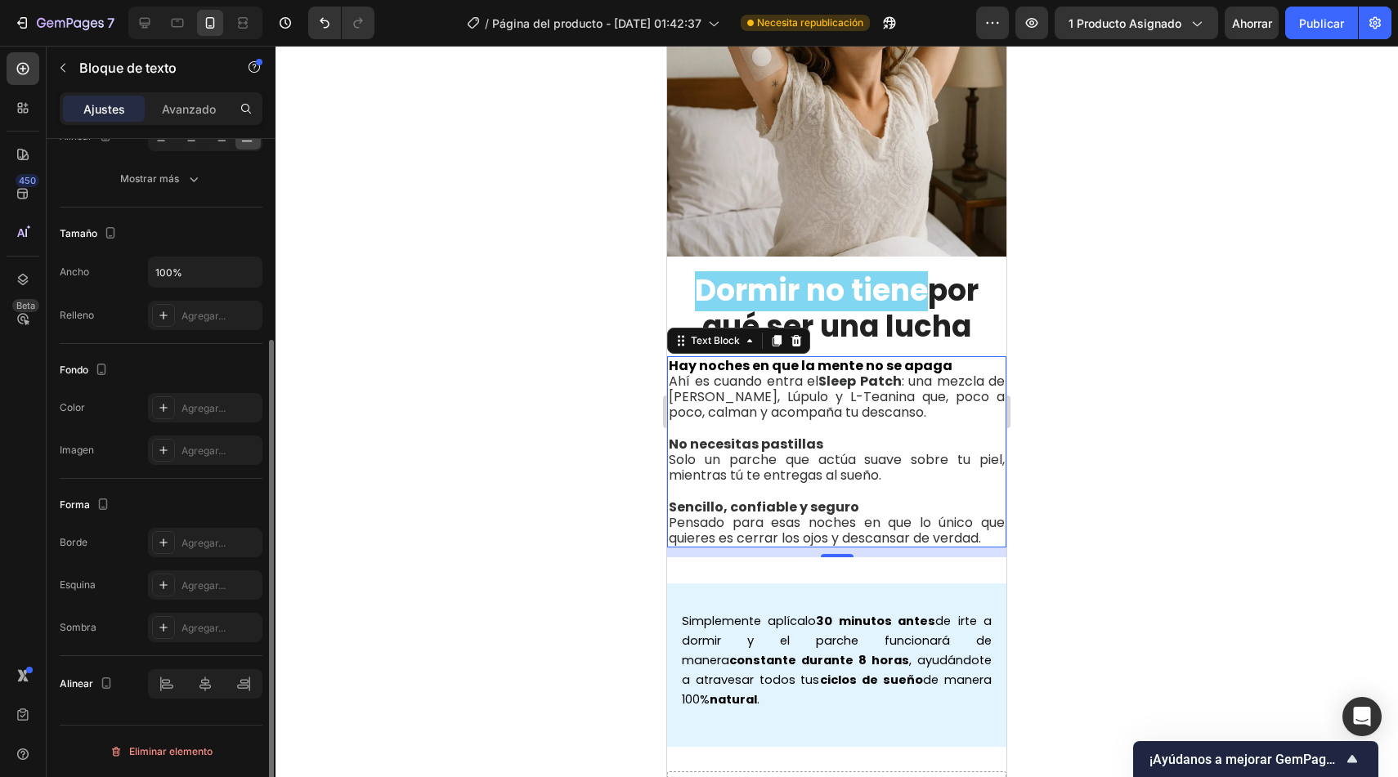
scroll to position [0, 0]
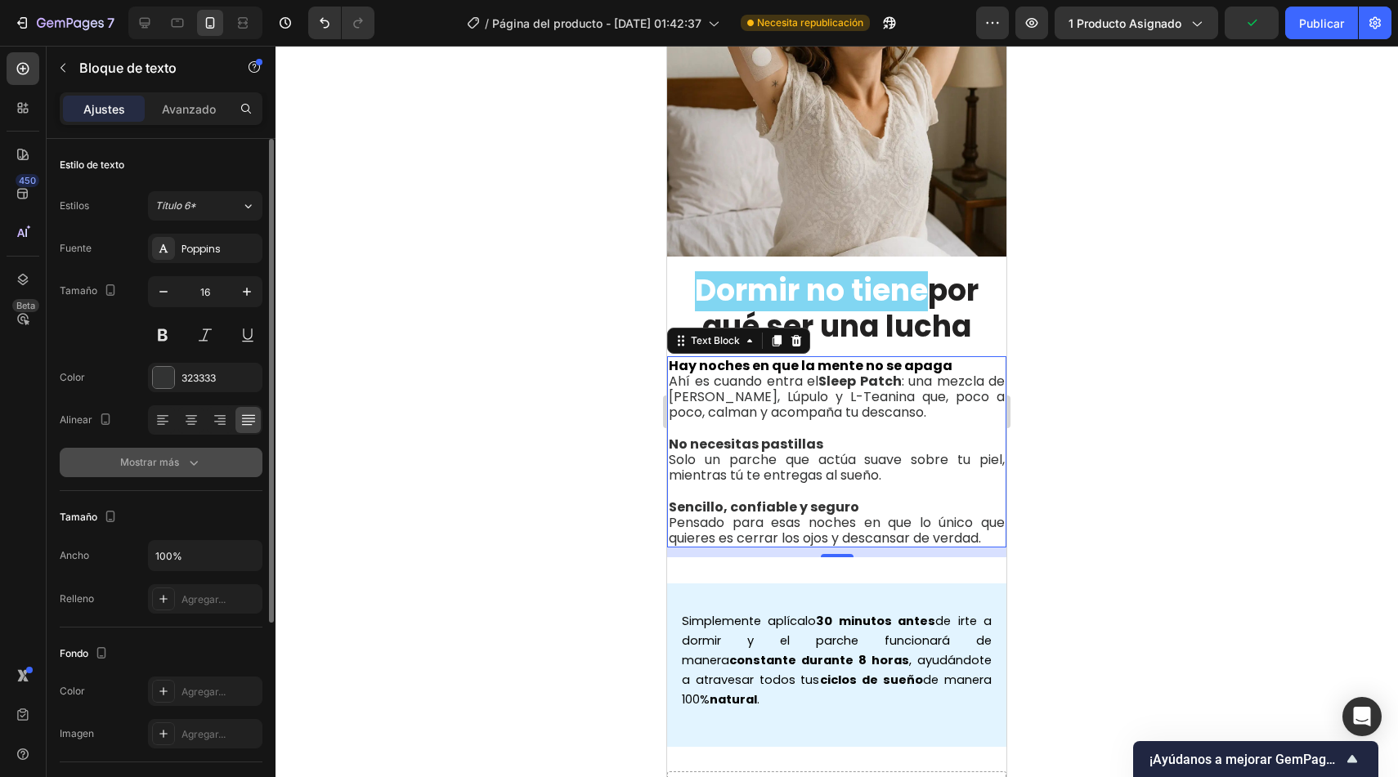
click at [150, 468] on font "Mostrar más" at bounding box center [149, 462] width 59 height 12
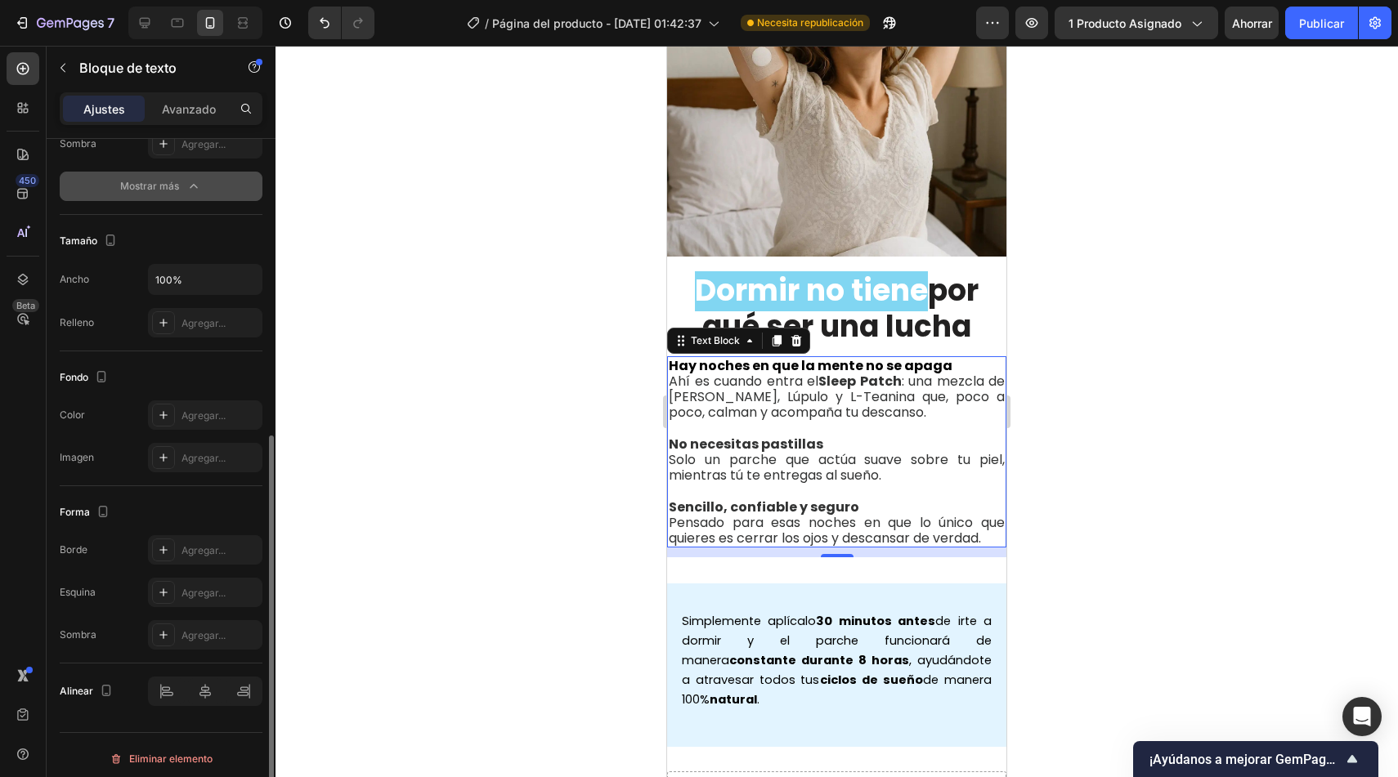
scroll to position [499, 0]
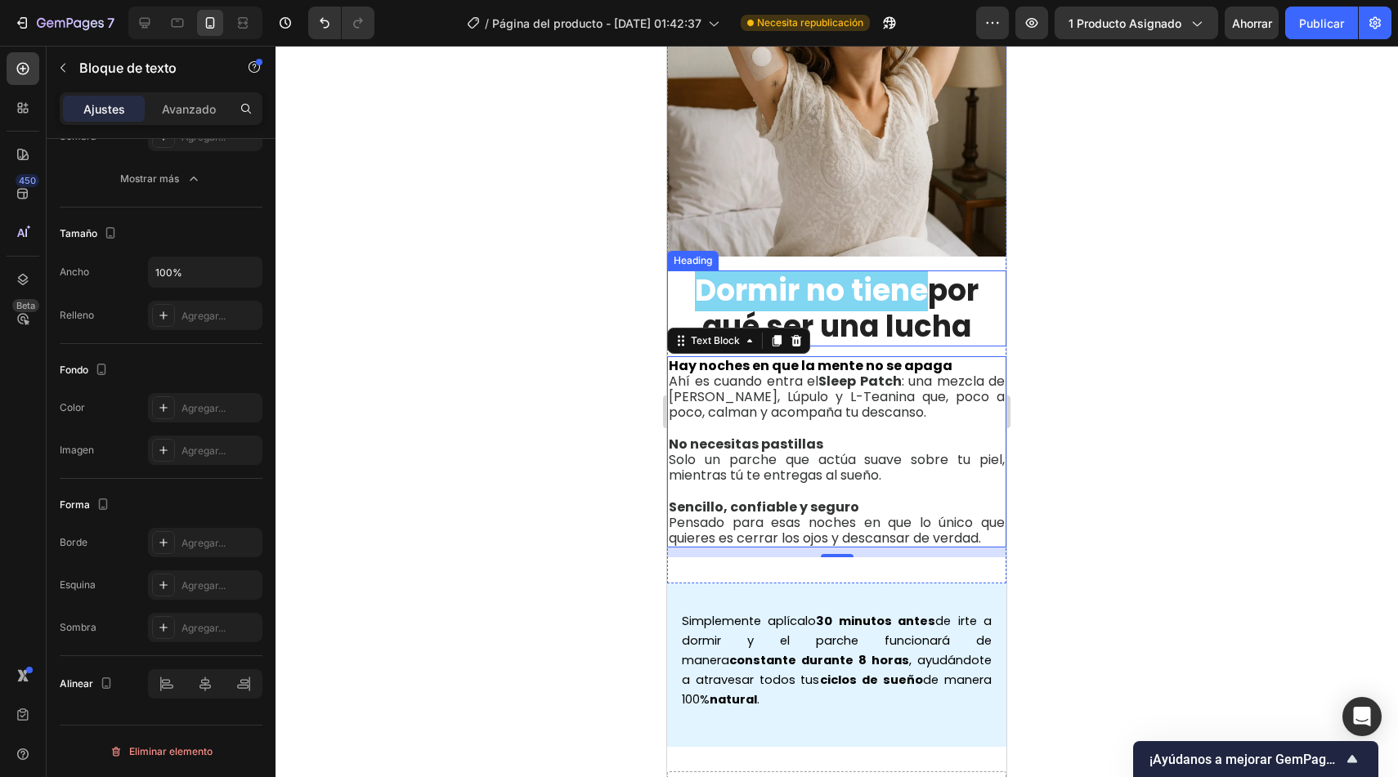
click at [674, 285] on h2 "Dormir no tiene por qué ser una lucha" at bounding box center [836, 308] width 339 height 75
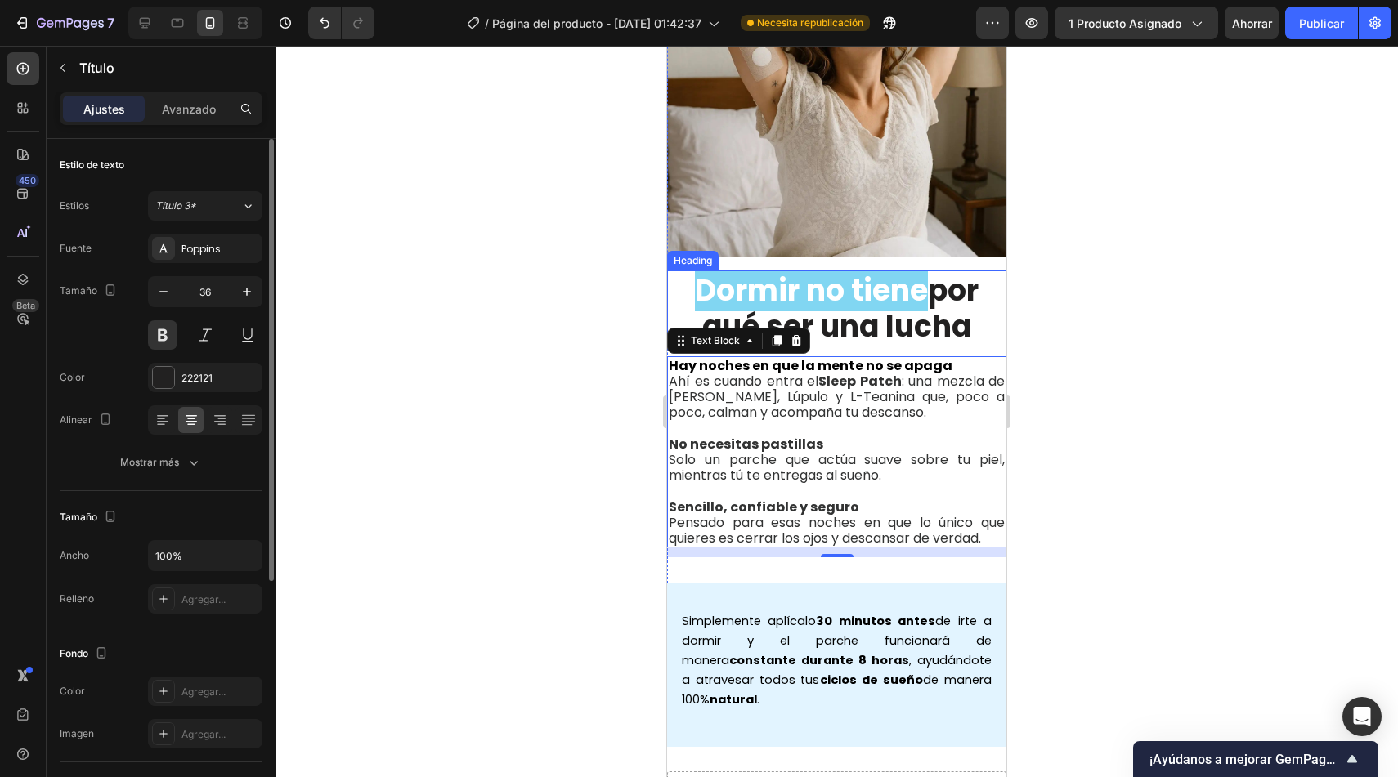
scroll to position [0, 0]
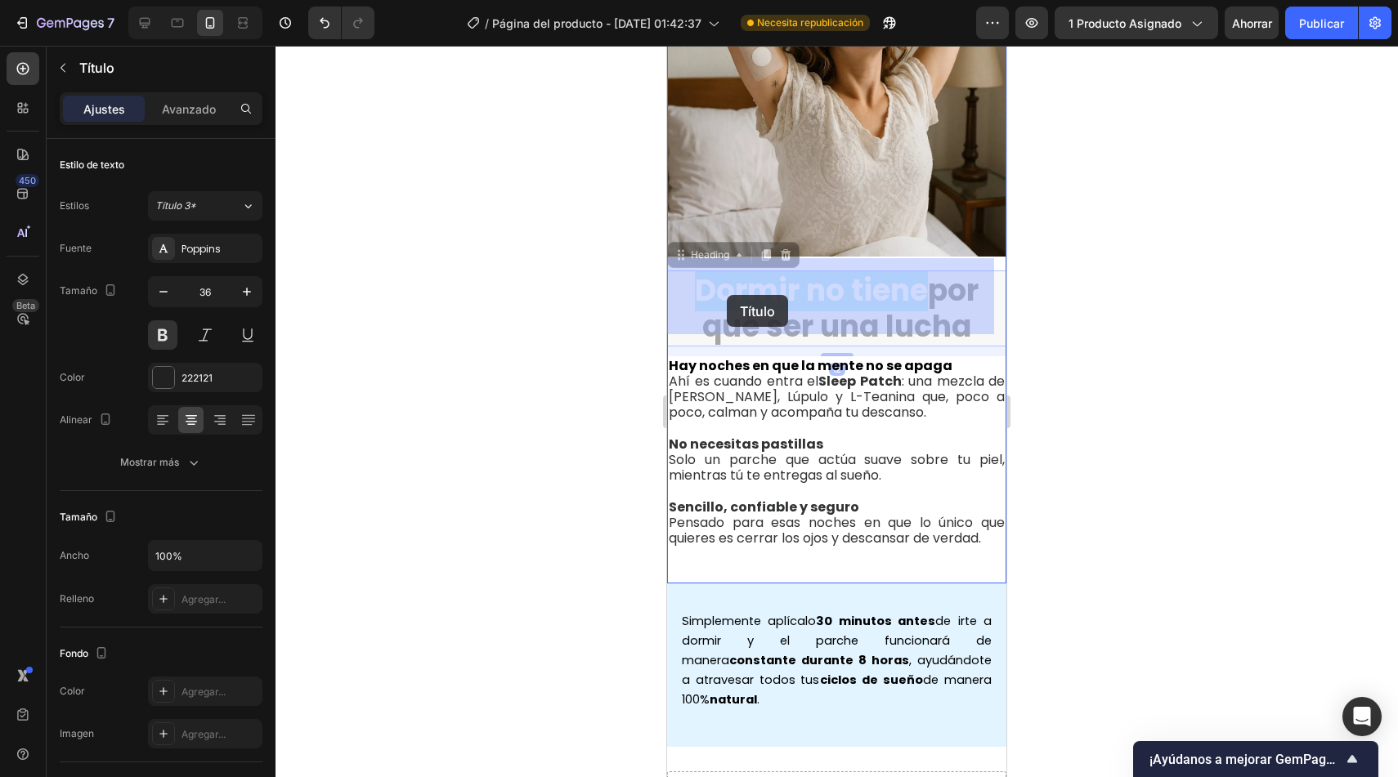
drag, startPoint x: 711, startPoint y: 250, endPoint x: 727, endPoint y: 295, distance: 47.6
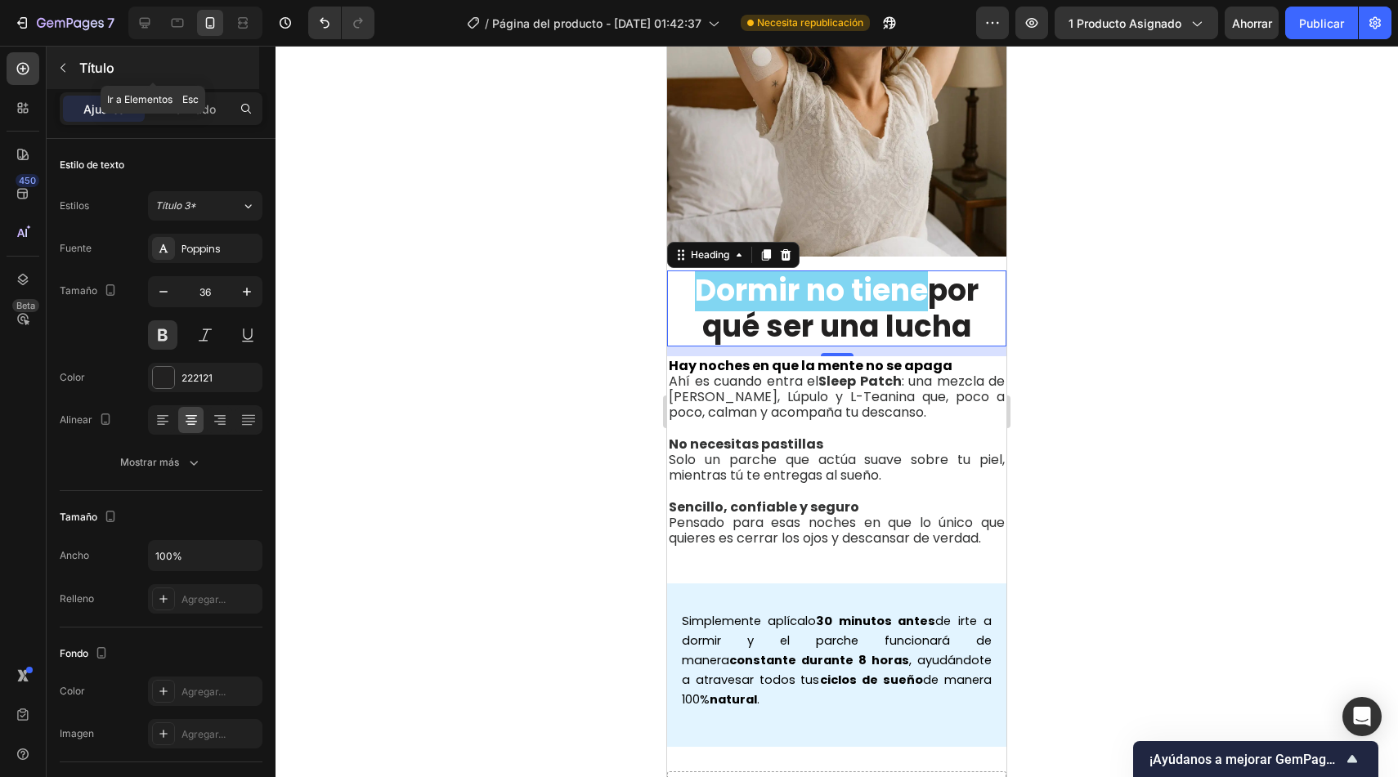
click at [60, 75] on button "button" at bounding box center [63, 68] width 26 height 26
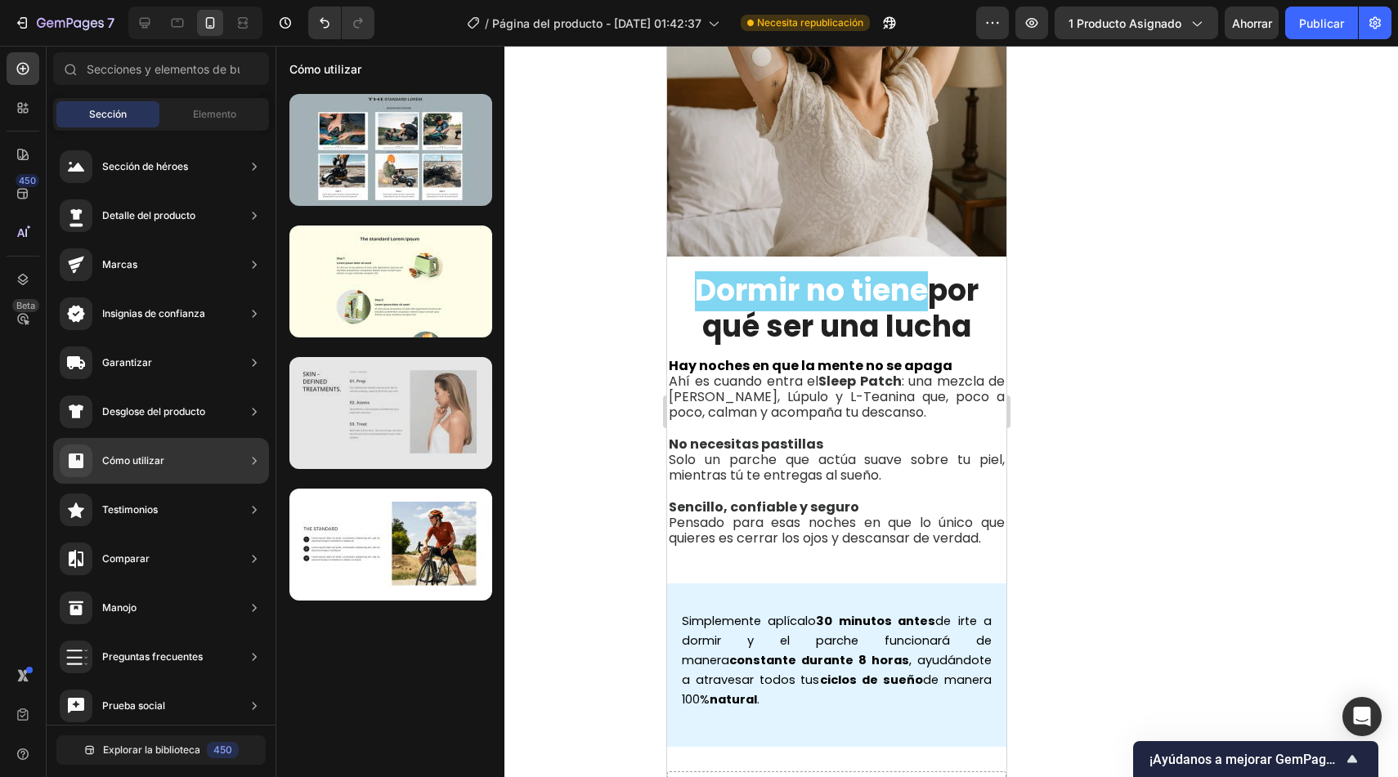
click at [348, 414] on div at bounding box center [390, 413] width 203 height 112
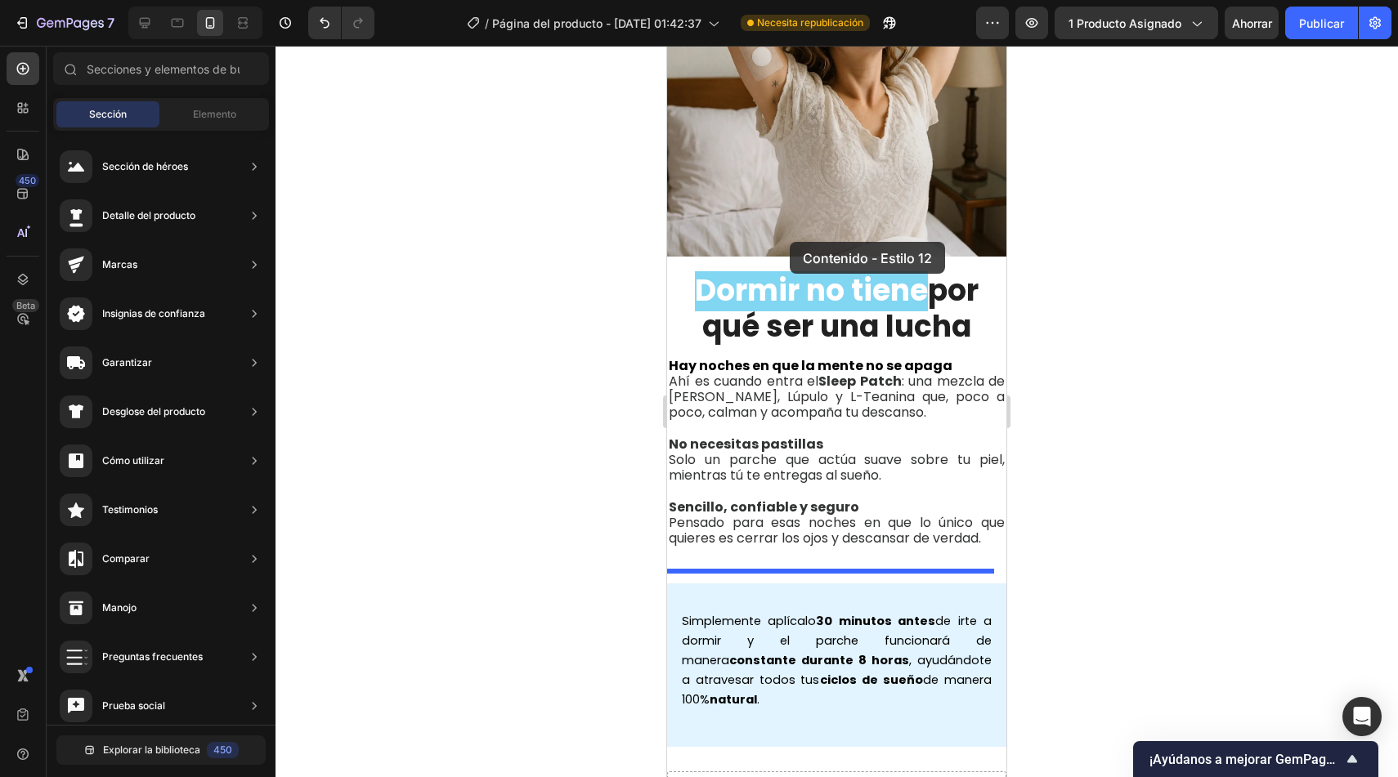
drag, startPoint x: 1078, startPoint y: 452, endPoint x: 792, endPoint y: 241, distance: 355.5
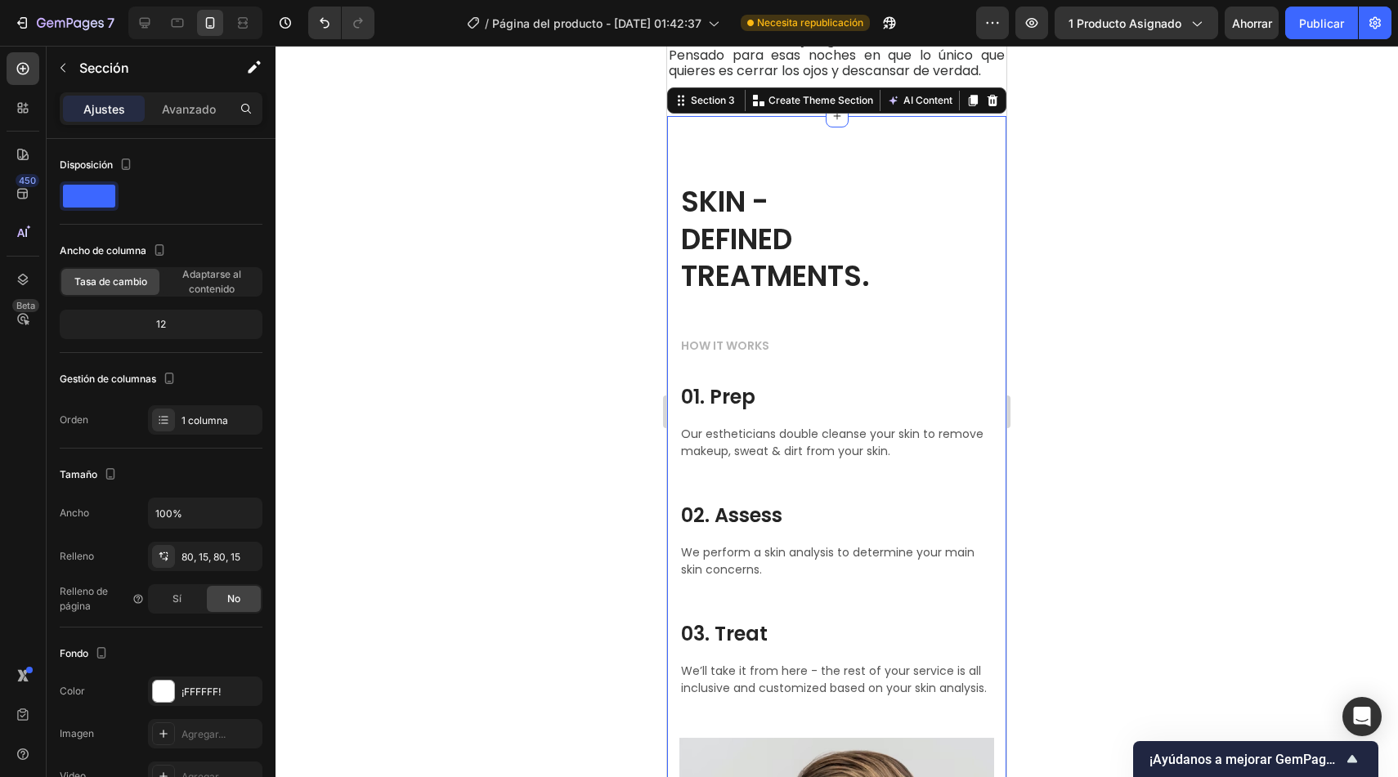
scroll to position [1841, 0]
click at [943, 128] on div "SKIN - DEFINED TREATMENTS. Heading HOW IT WORKS Text block 01. Prep Heading Our…" at bounding box center [836, 656] width 339 height 1082
click at [986, 93] on icon at bounding box center [992, 99] width 13 height 13
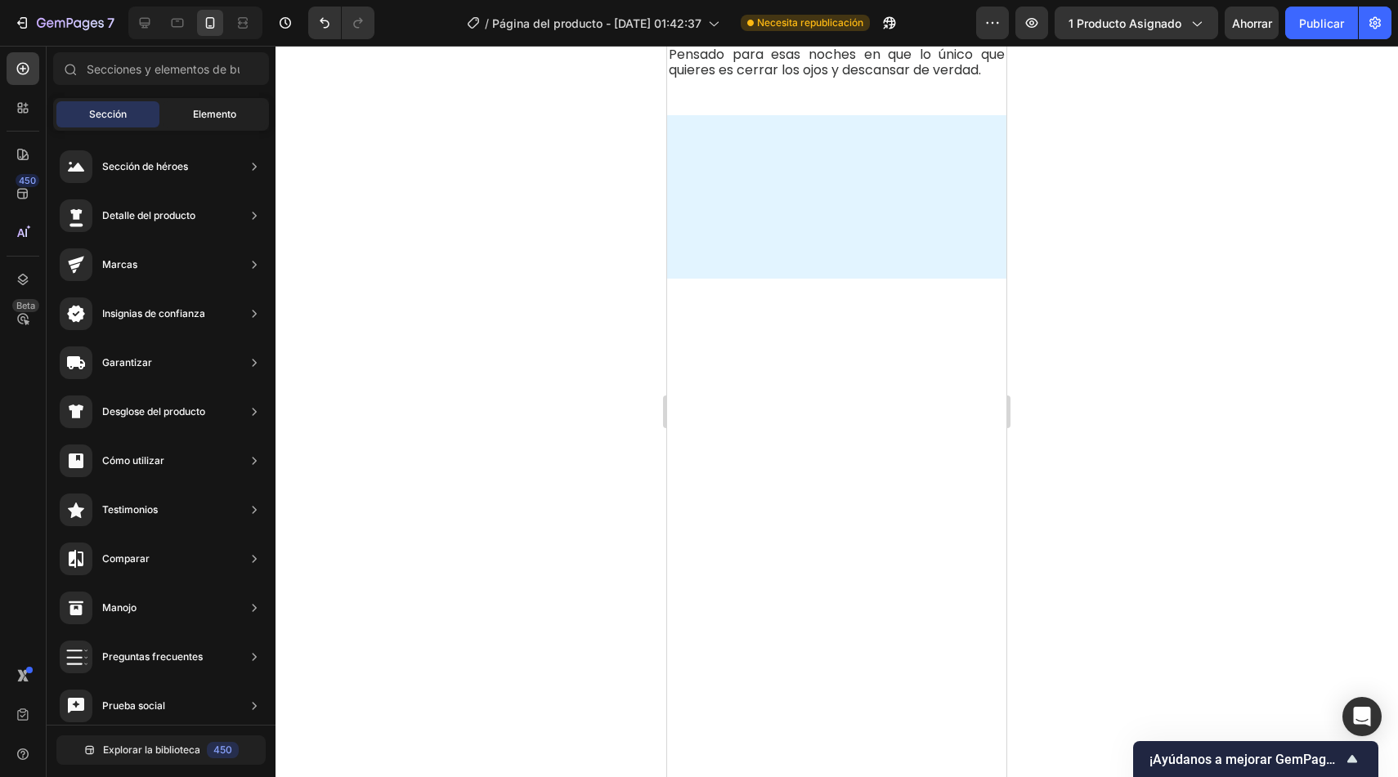
click at [218, 101] on div "Elemento" at bounding box center [214, 114] width 103 height 26
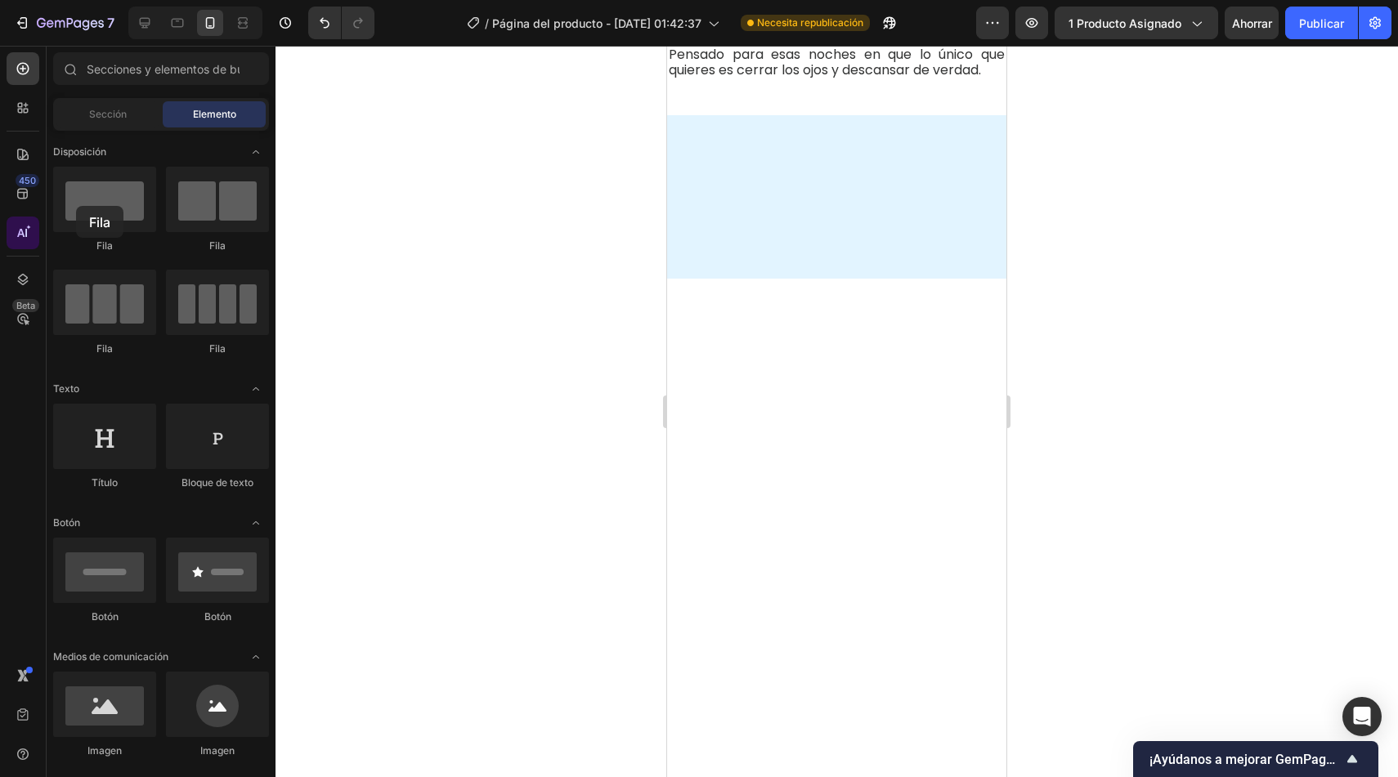
drag, startPoint x: 120, startPoint y: 191, endPoint x: 28, endPoint y: 227, distance: 99.1
click at [28, 227] on div "450 Beta Sections(18) Elementos(84) Sección Elemento Sección de héroes Detalle …" at bounding box center [137, 412] width 275 height 732
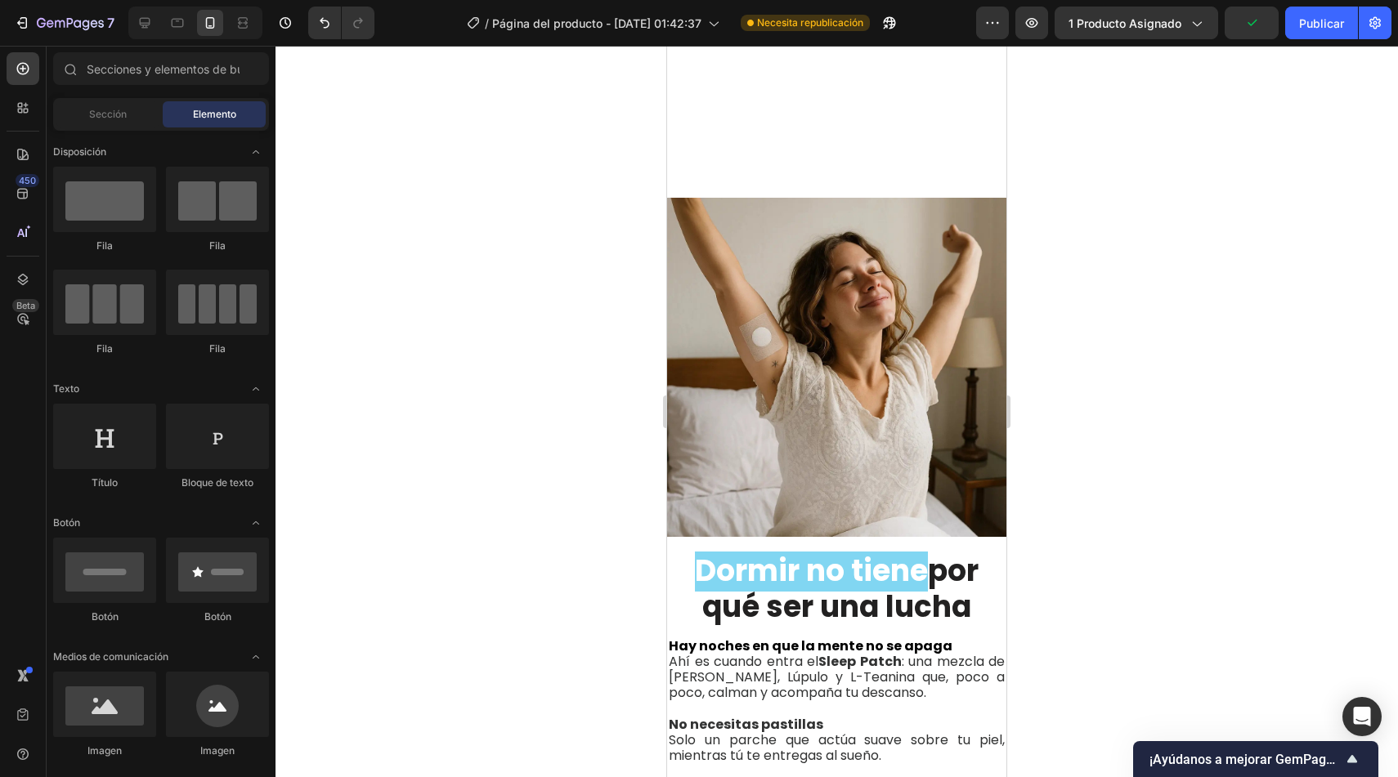
scroll to position [1328, 0]
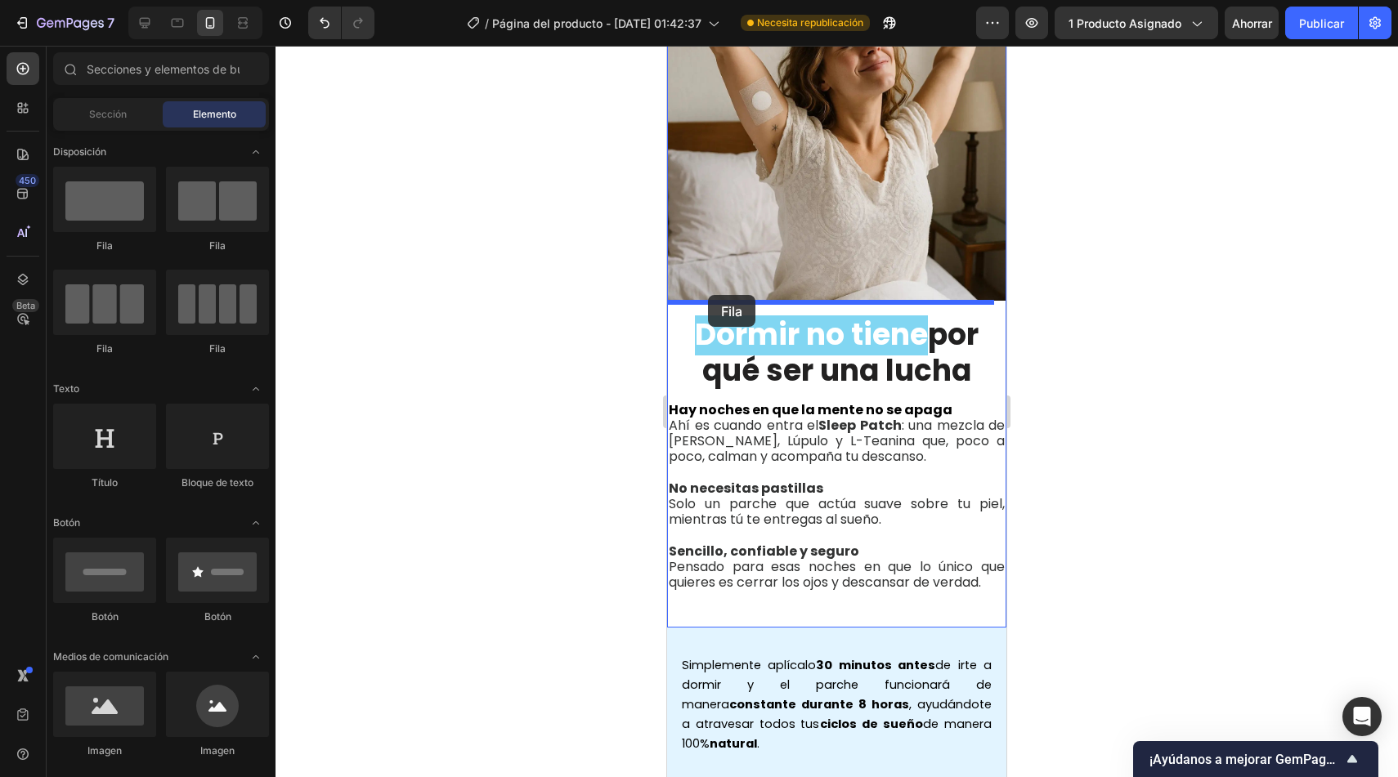
drag, startPoint x: 773, startPoint y: 262, endPoint x: 708, endPoint y: 295, distance: 72.4
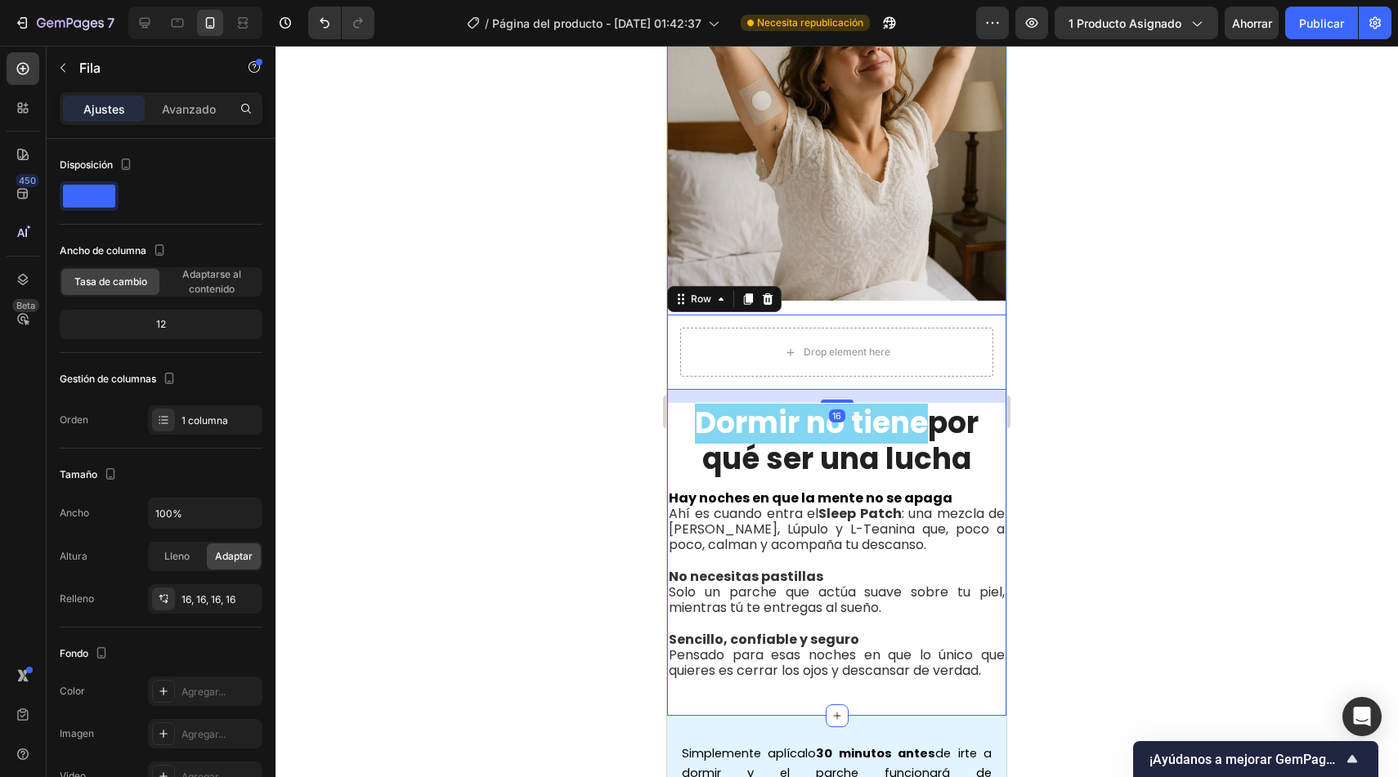
click at [869, 294] on div "Image Drop element here Row 16 Dormir no tiene por qué ser una lucha Heading Ha…" at bounding box center [836, 326] width 339 height 728
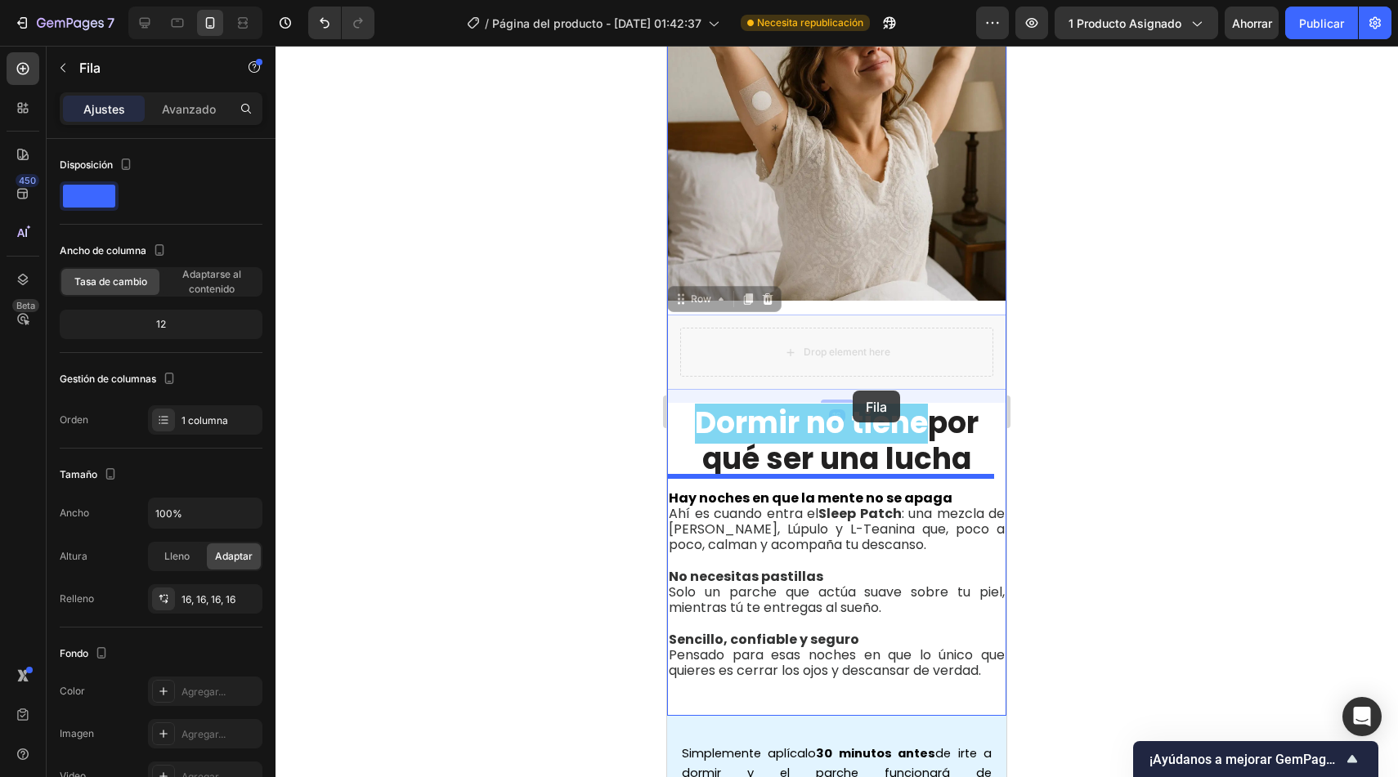
drag, startPoint x: 684, startPoint y: 293, endPoint x: 853, endPoint y: 391, distance: 195.6
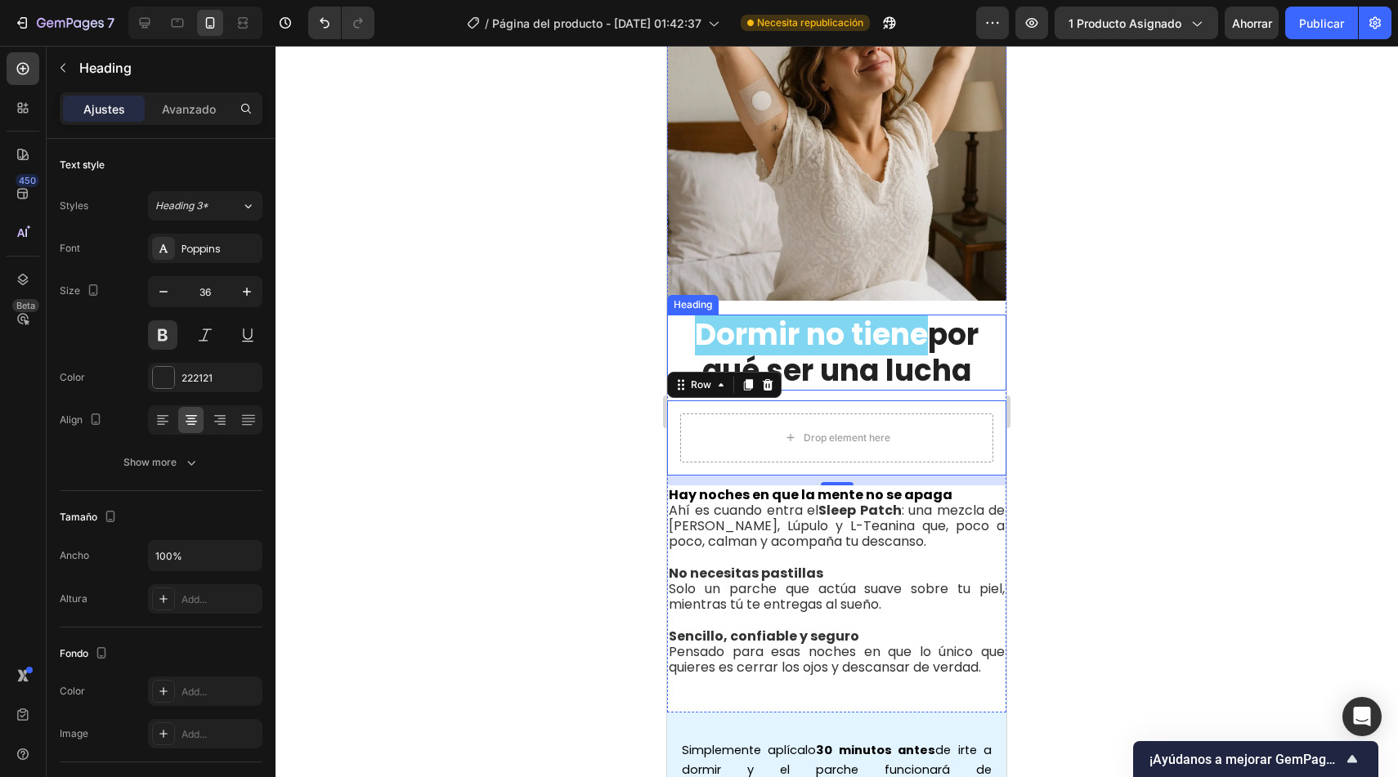
click at [985, 372] on h2 "Dormir no tiene por qué ser una lucha" at bounding box center [836, 352] width 339 height 75
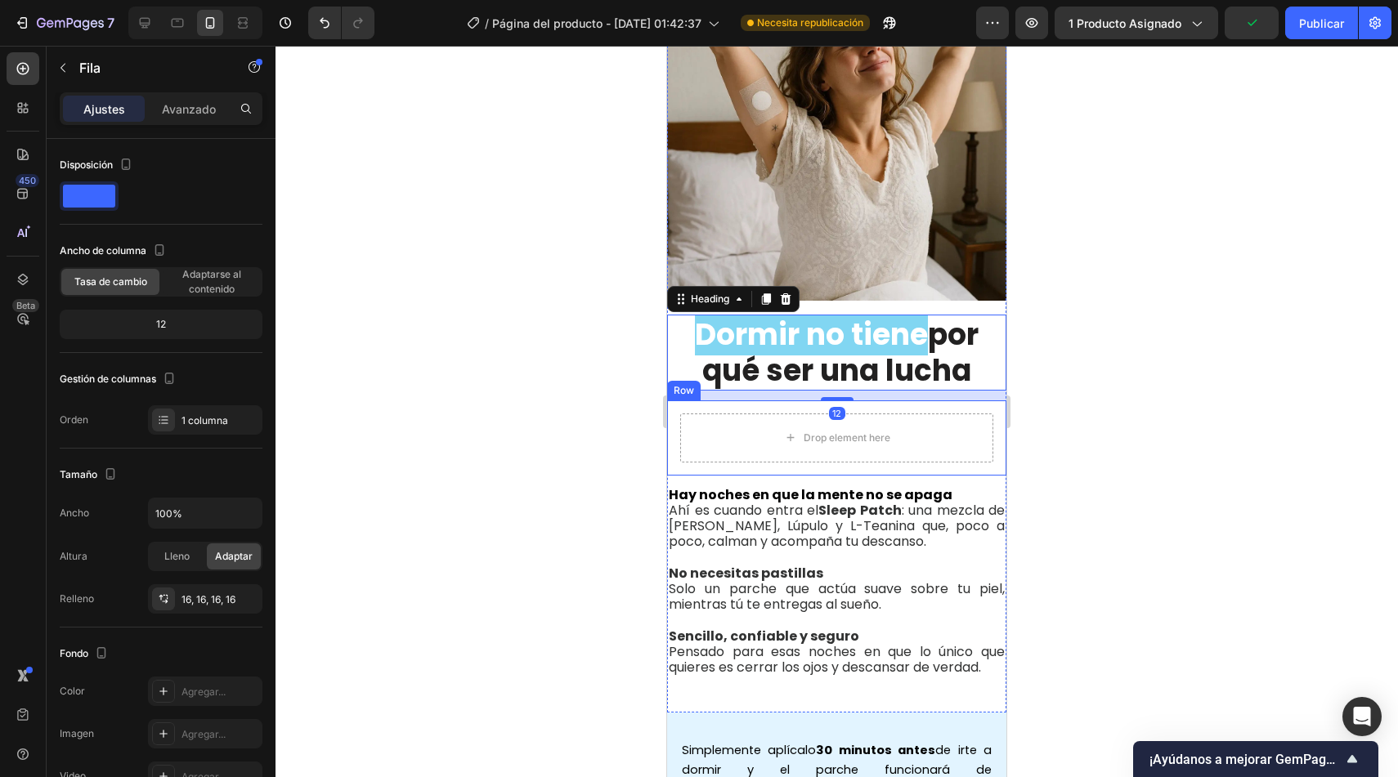
click at [987, 401] on div "Drop element here Row" at bounding box center [836, 438] width 339 height 75
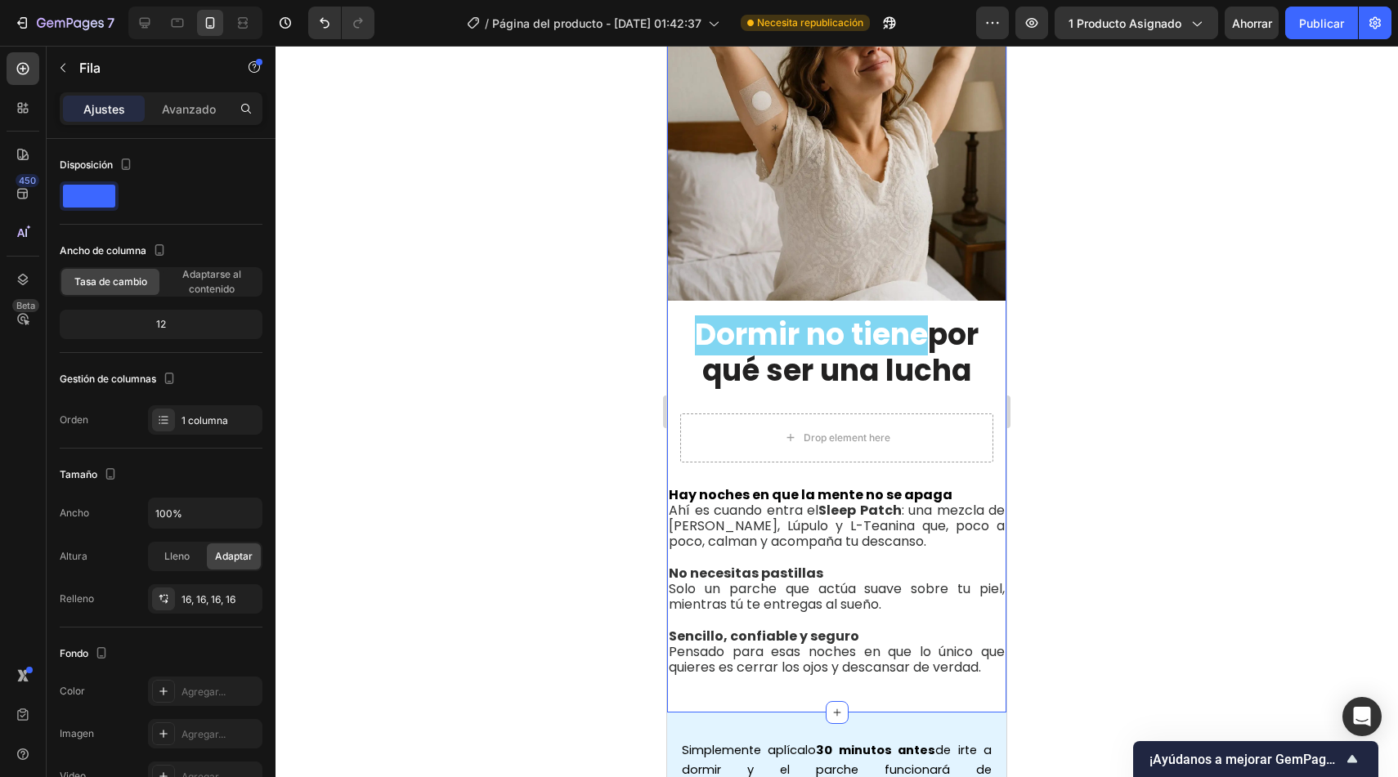
click at [908, 686] on div "Image Dormir no tiene por qué ser una lucha Heading Drop element here Row Hay n…" at bounding box center [836, 323] width 339 height 777
click at [65, 74] on button "button" at bounding box center [63, 68] width 26 height 26
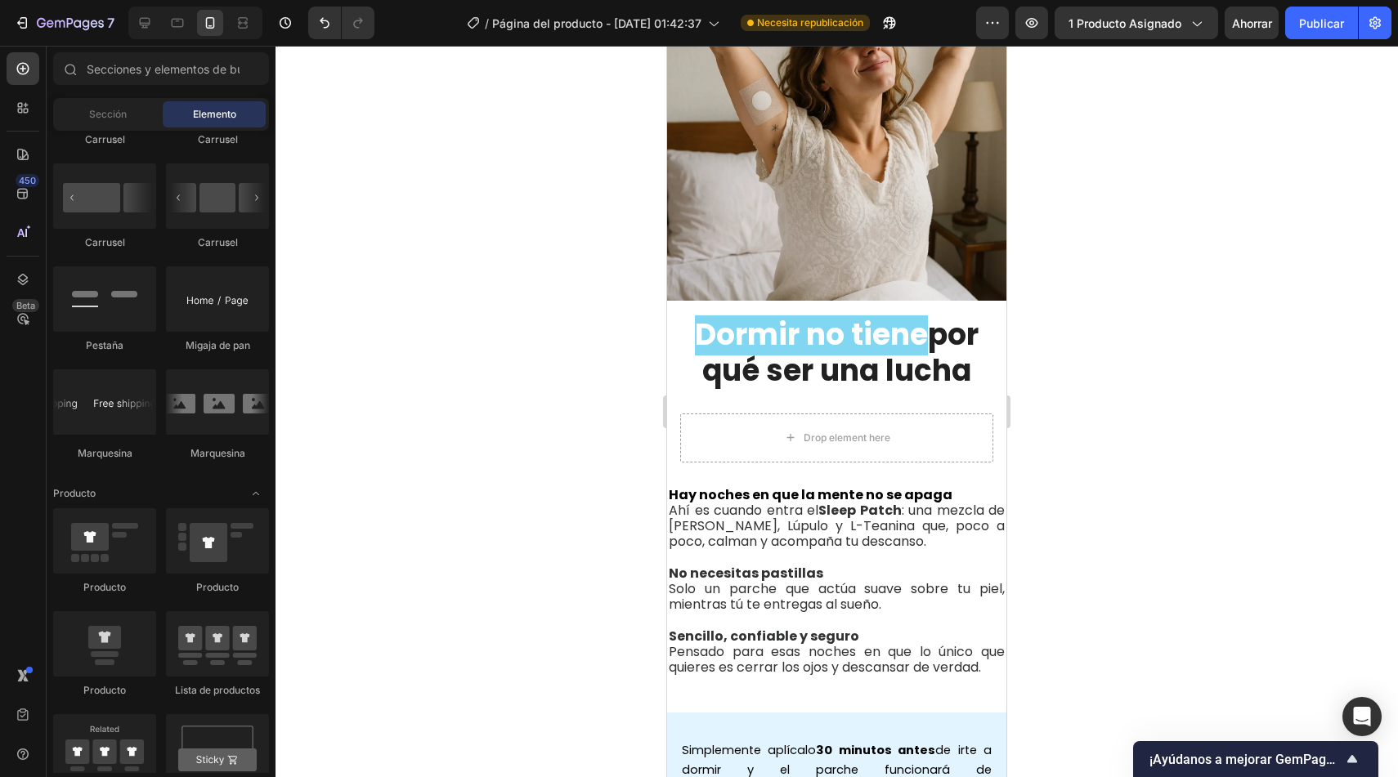
scroll to position [0, 0]
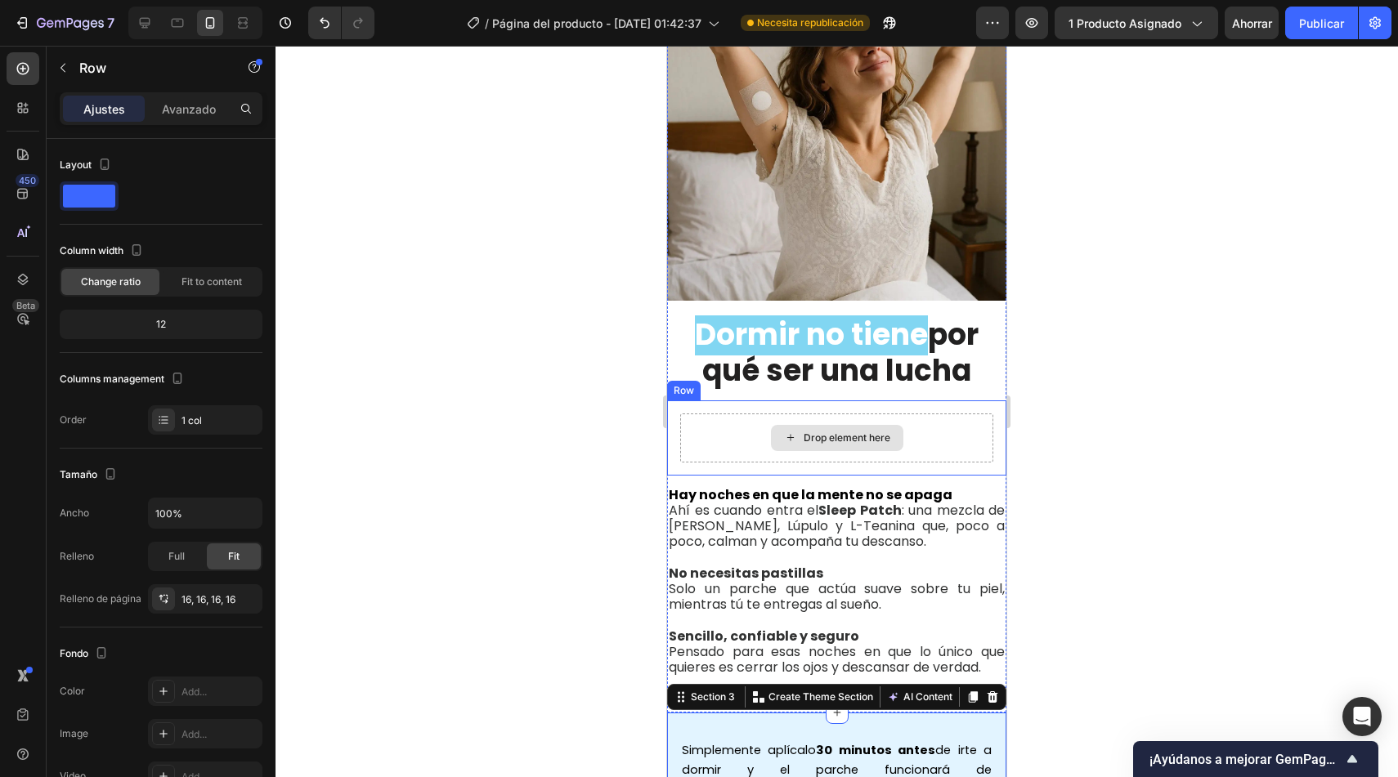
click at [943, 420] on div "Drop element here" at bounding box center [836, 438] width 313 height 49
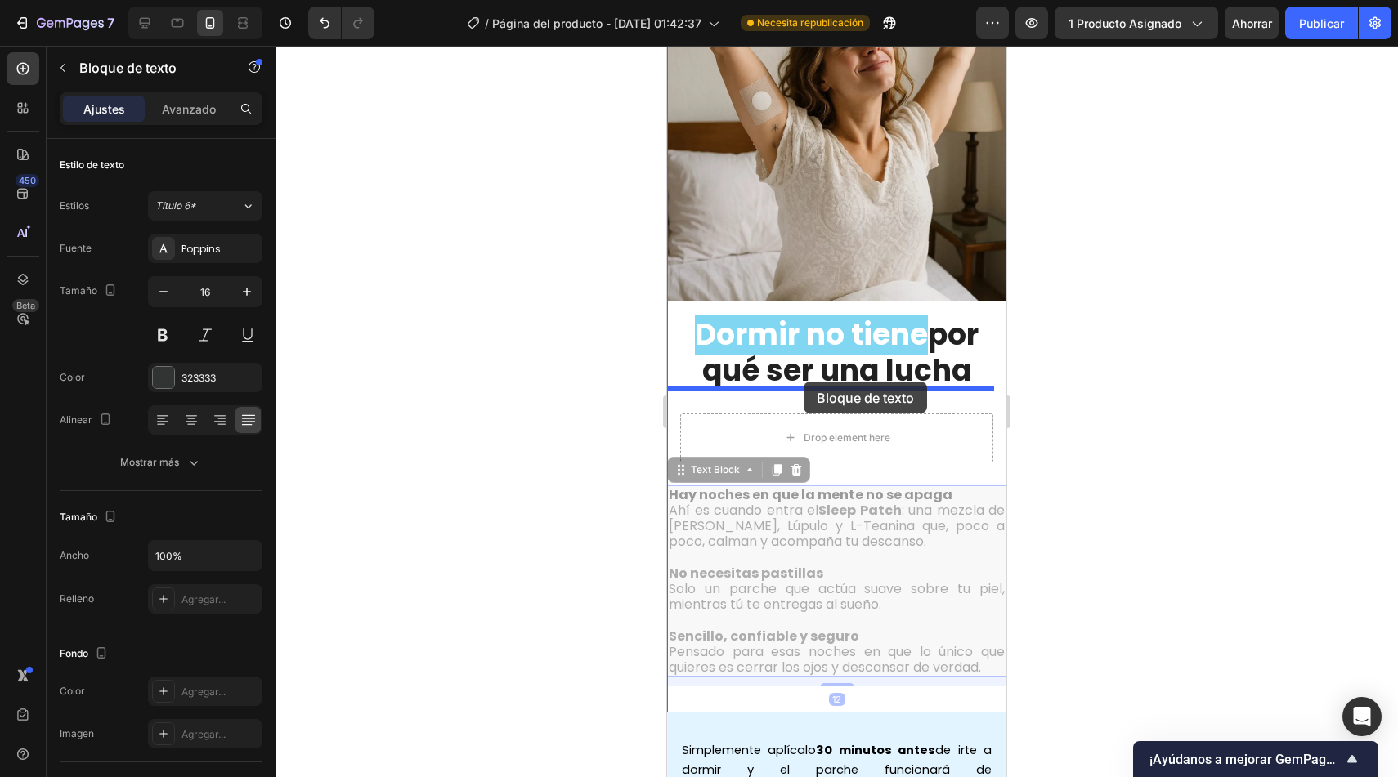
drag, startPoint x: 681, startPoint y: 472, endPoint x: 805, endPoint y: 384, distance: 152.0
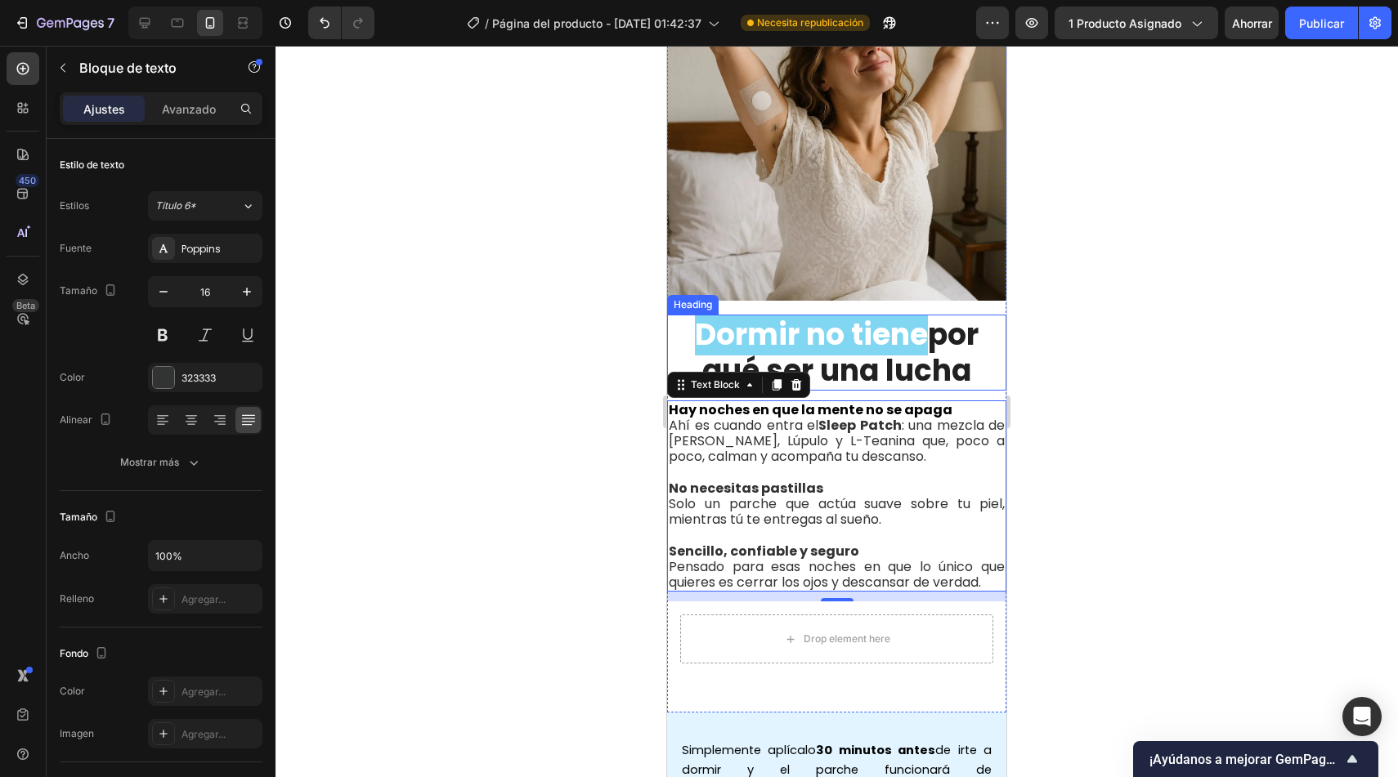
click at [926, 374] on h2 "Dormir no tiene por qué ser una lucha" at bounding box center [836, 352] width 339 height 75
click at [728, 416] on span "Ahí es cuando entra el Sleep Patch : una mezcla de Valeriana, Lúpulo y L-Teanin…" at bounding box center [837, 441] width 336 height 50
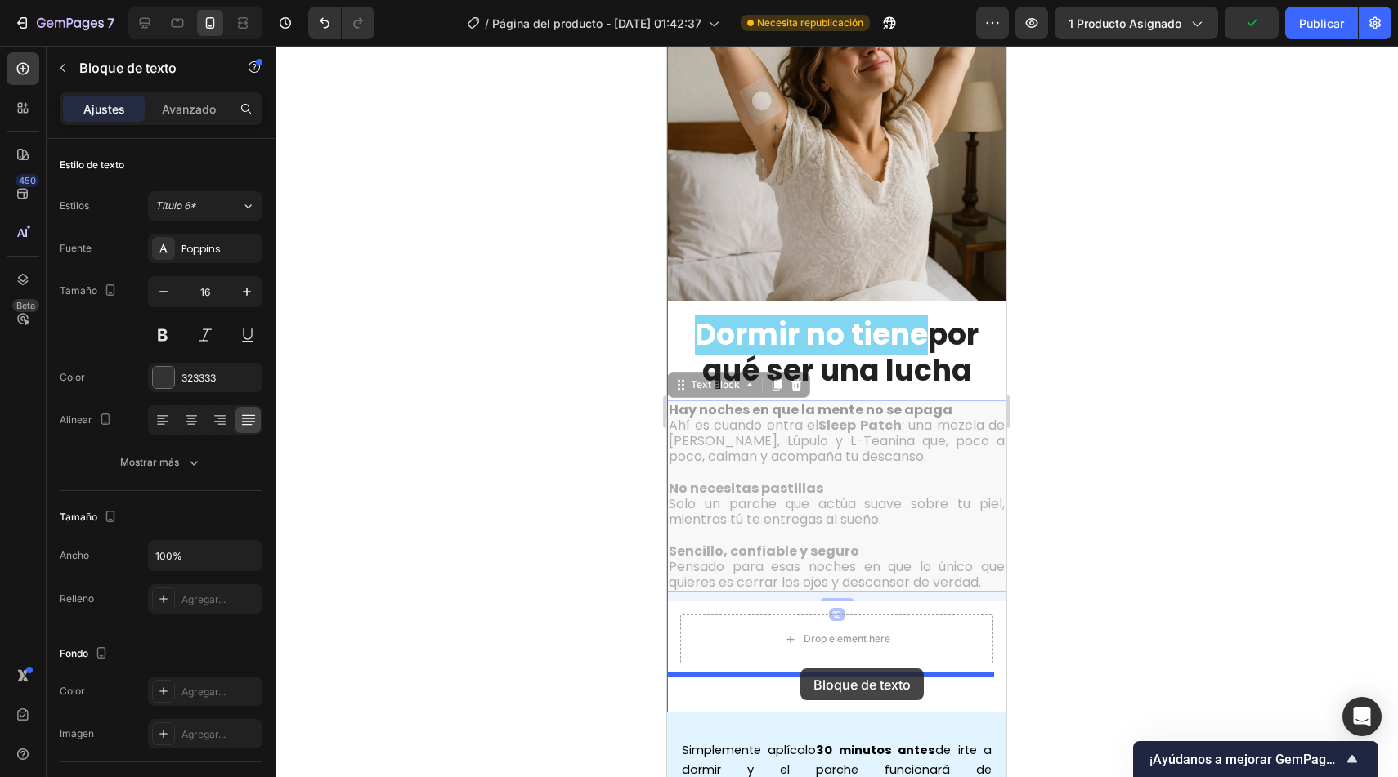
drag, startPoint x: 701, startPoint y: 374, endPoint x: 800, endPoint y: 669, distance: 311.2
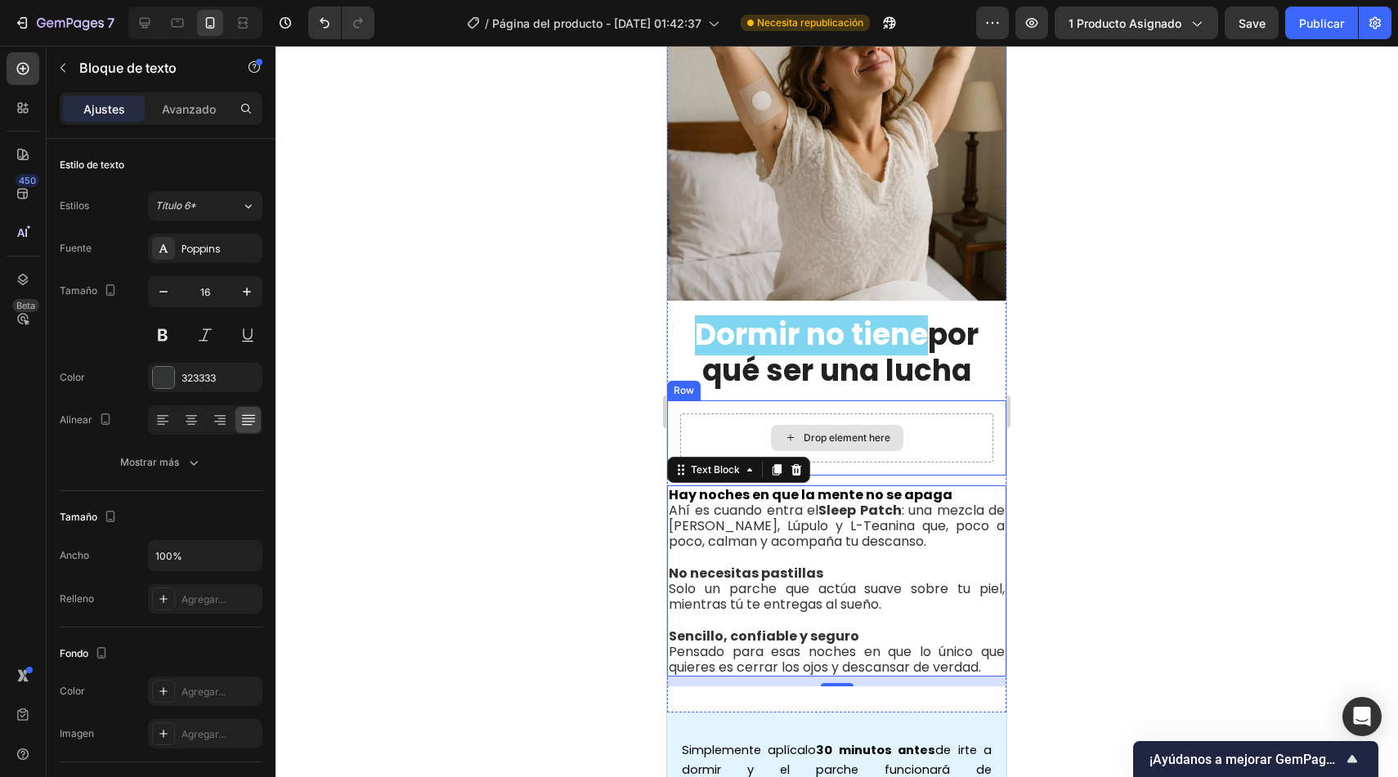
click at [936, 414] on div "Drop element here" at bounding box center [836, 438] width 313 height 49
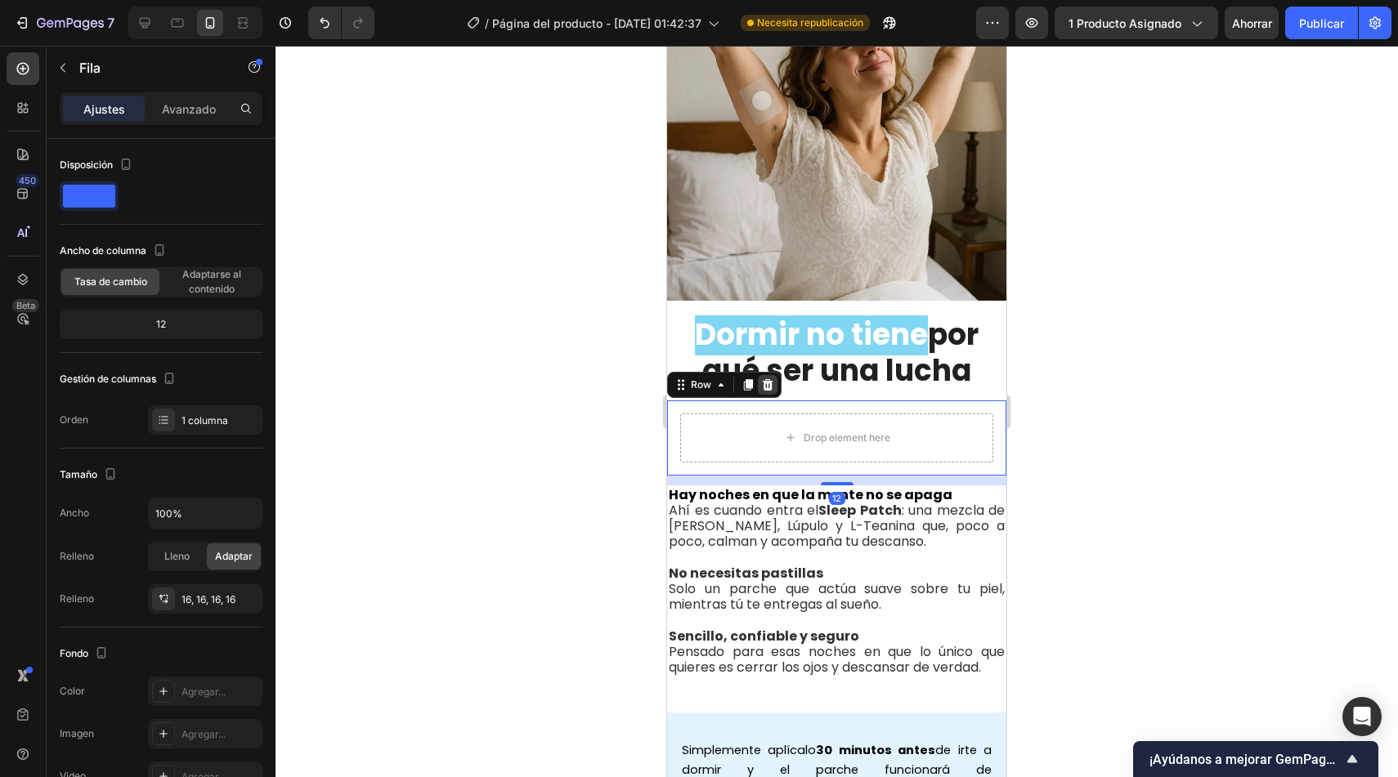
click at [763, 378] on icon at bounding box center [767, 384] width 13 height 13
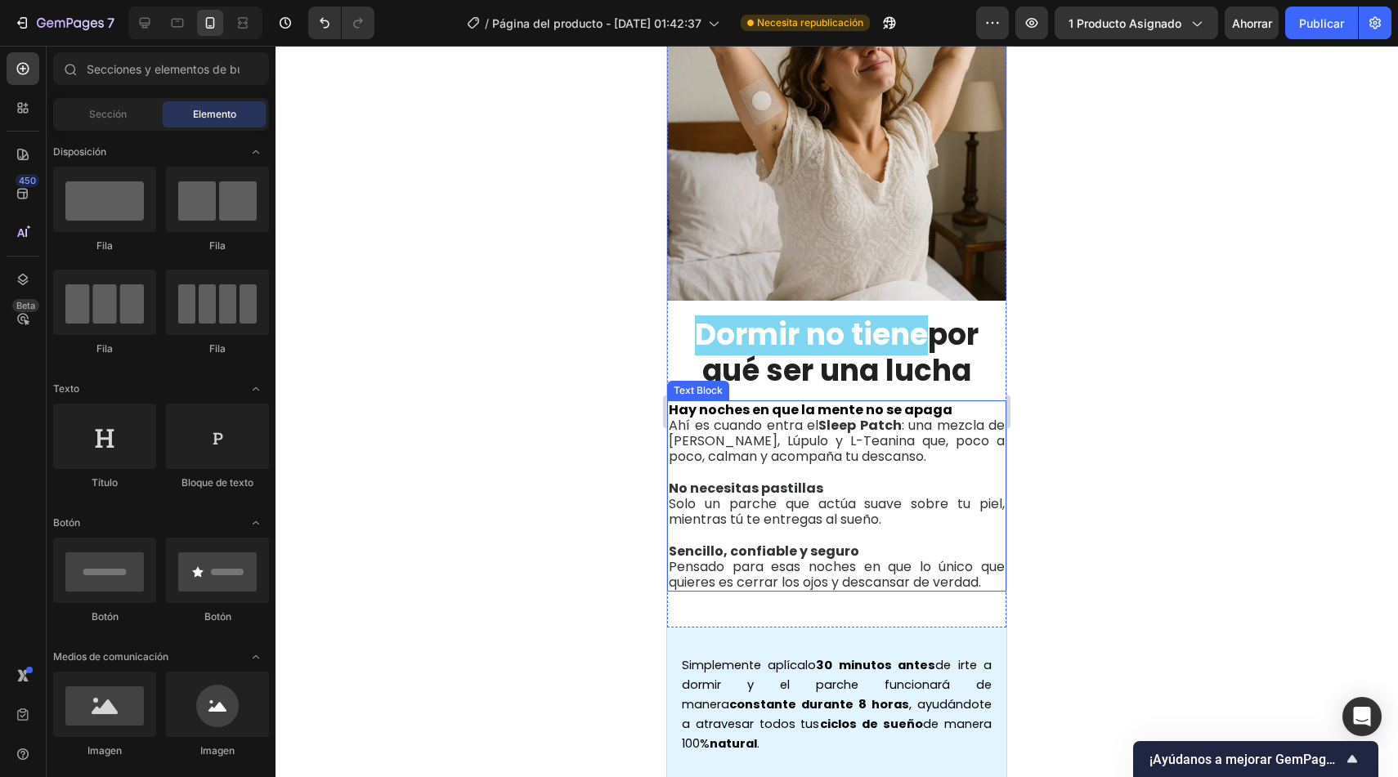
click at [683, 416] on span "Ahí es cuando entra el Sleep Patch : una mezcla de Valeriana, Lúpulo y L-Teanin…" at bounding box center [837, 441] width 336 height 50
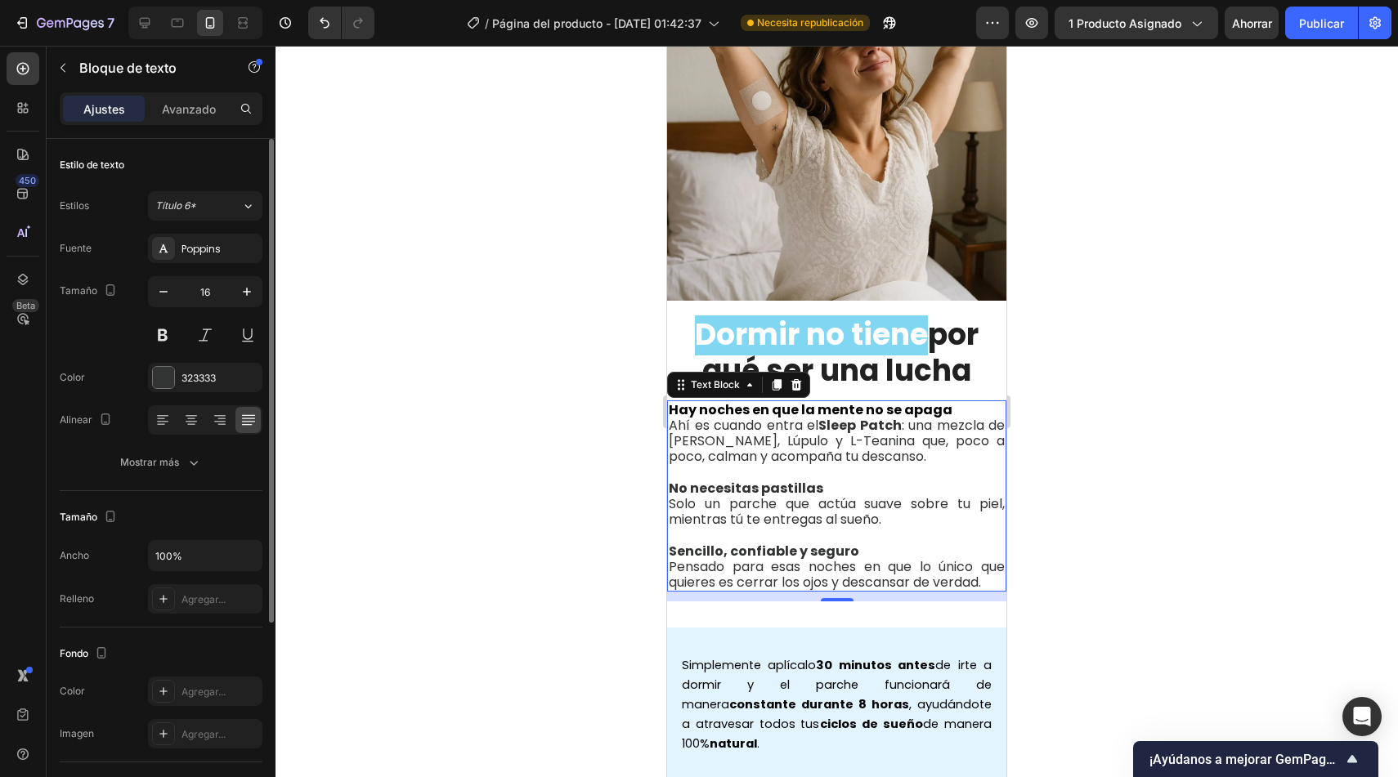
scroll to position [284, 0]
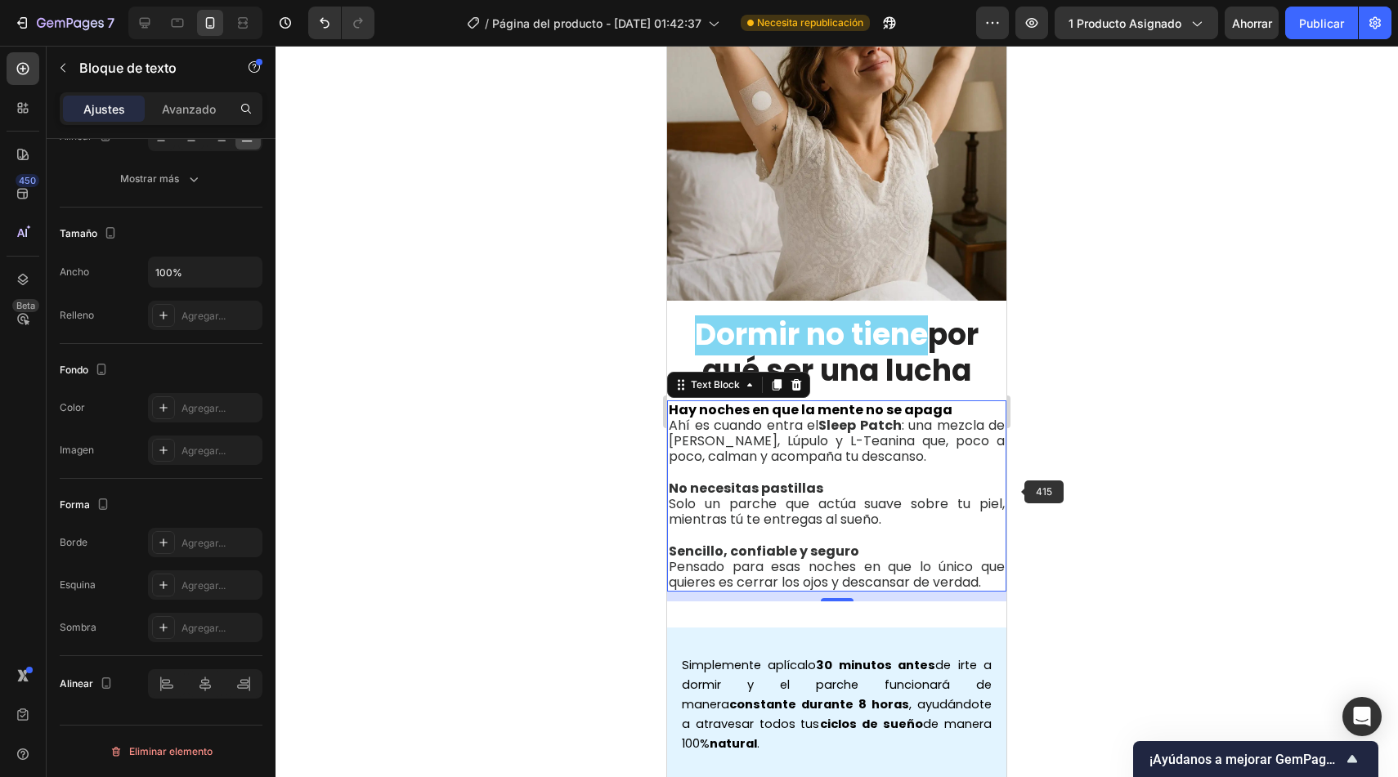
click at [1023, 489] on div at bounding box center [836, 412] width 1122 height 732
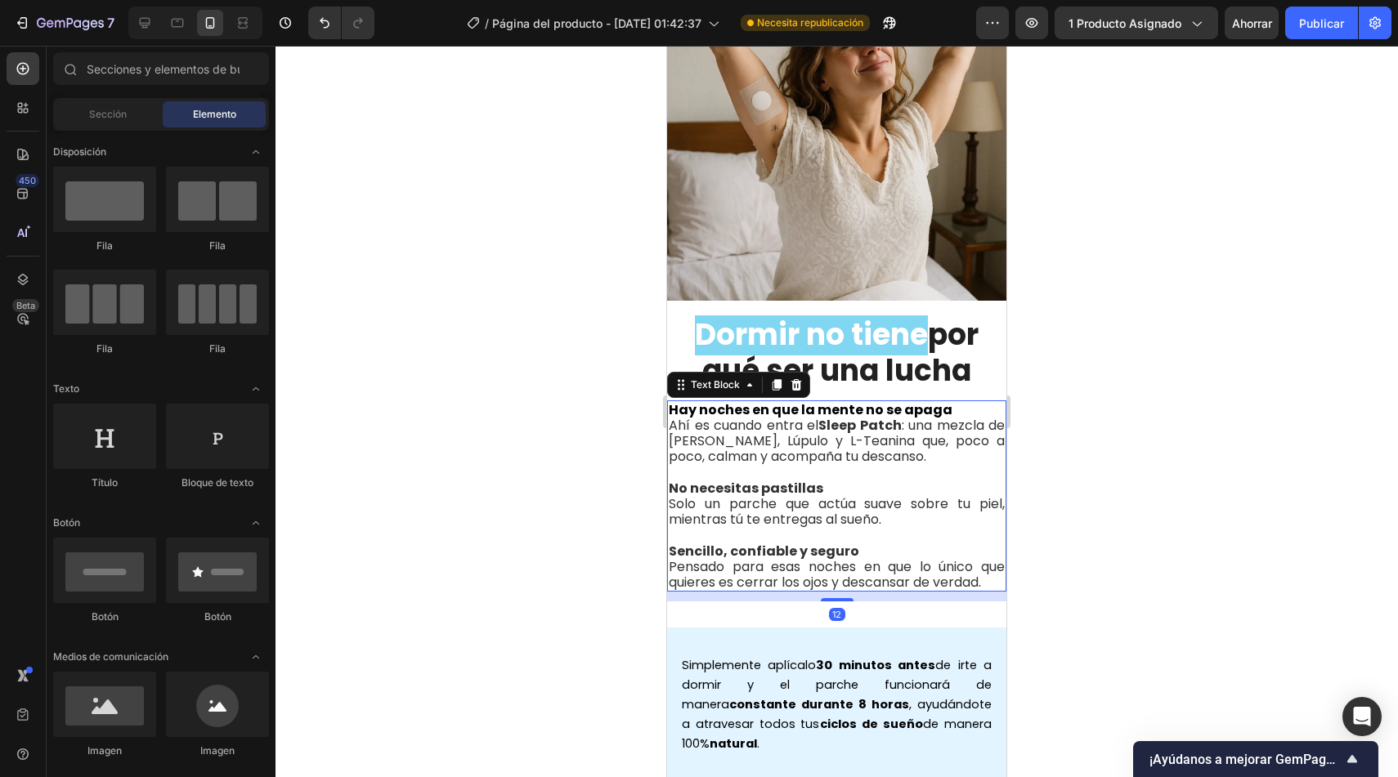
click at [949, 495] on span "Solo un parche que actúa suave sobre tu piel, mientras tú te entregas al sueño." at bounding box center [837, 512] width 336 height 34
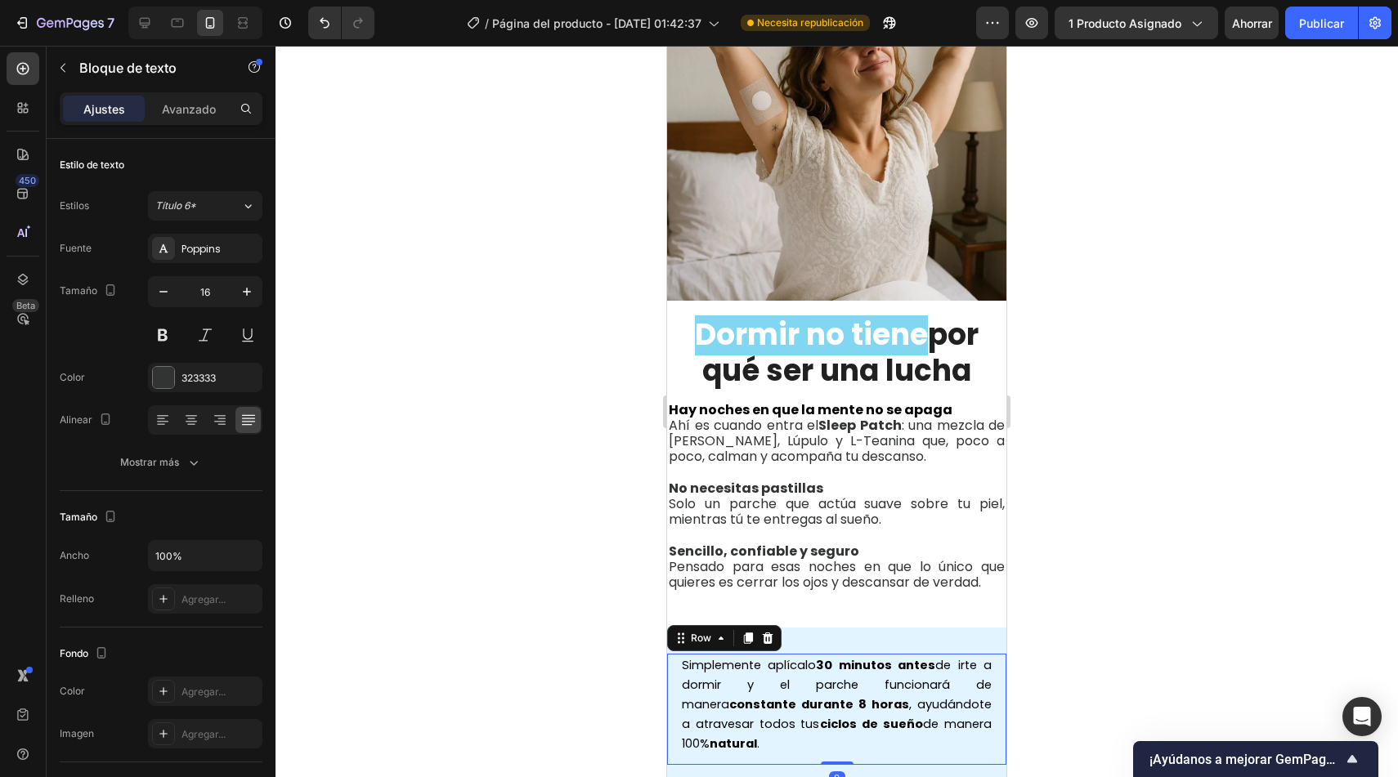
click at [674, 678] on div "Simplemente aplícalo 30 minutos antes de irte a dormir y el parche funcionará d…" at bounding box center [836, 709] width 339 height 111
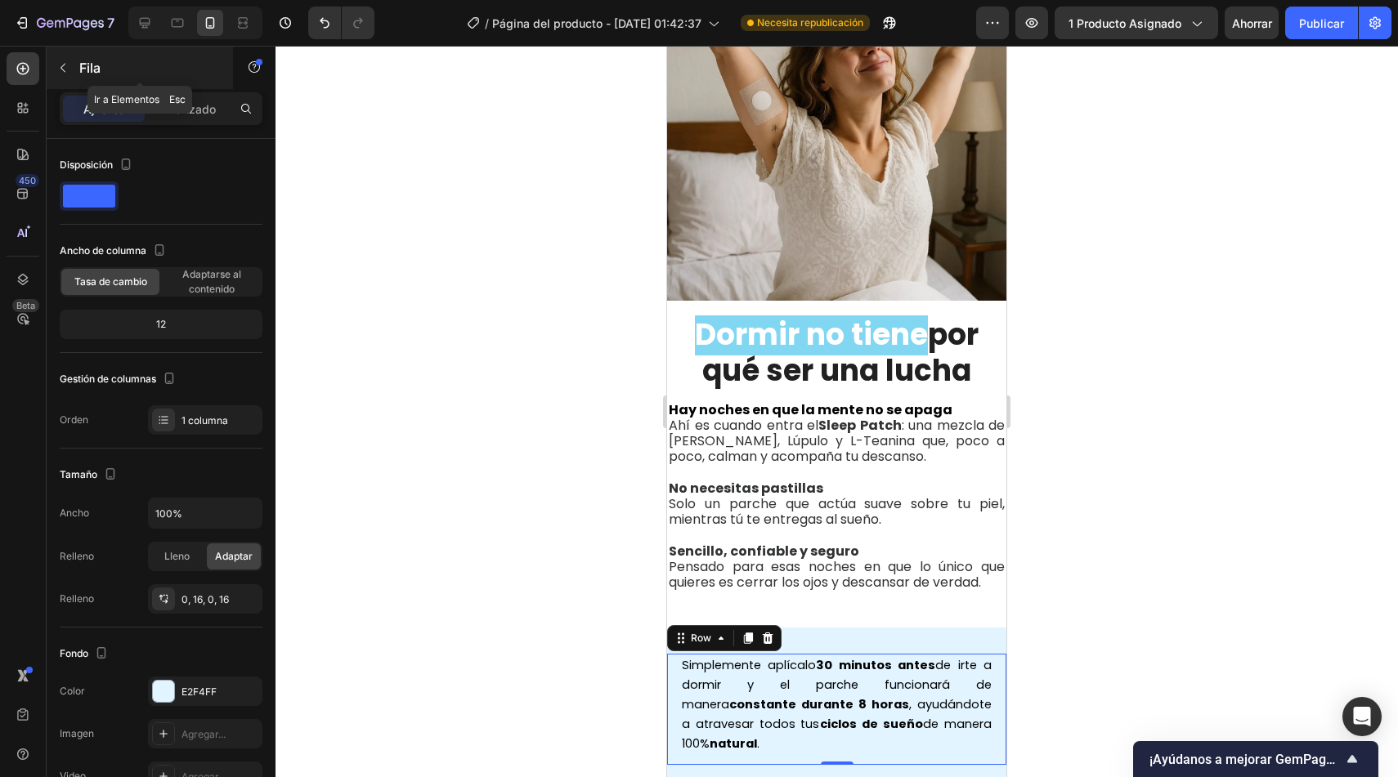
click at [67, 74] on button "button" at bounding box center [63, 68] width 26 height 26
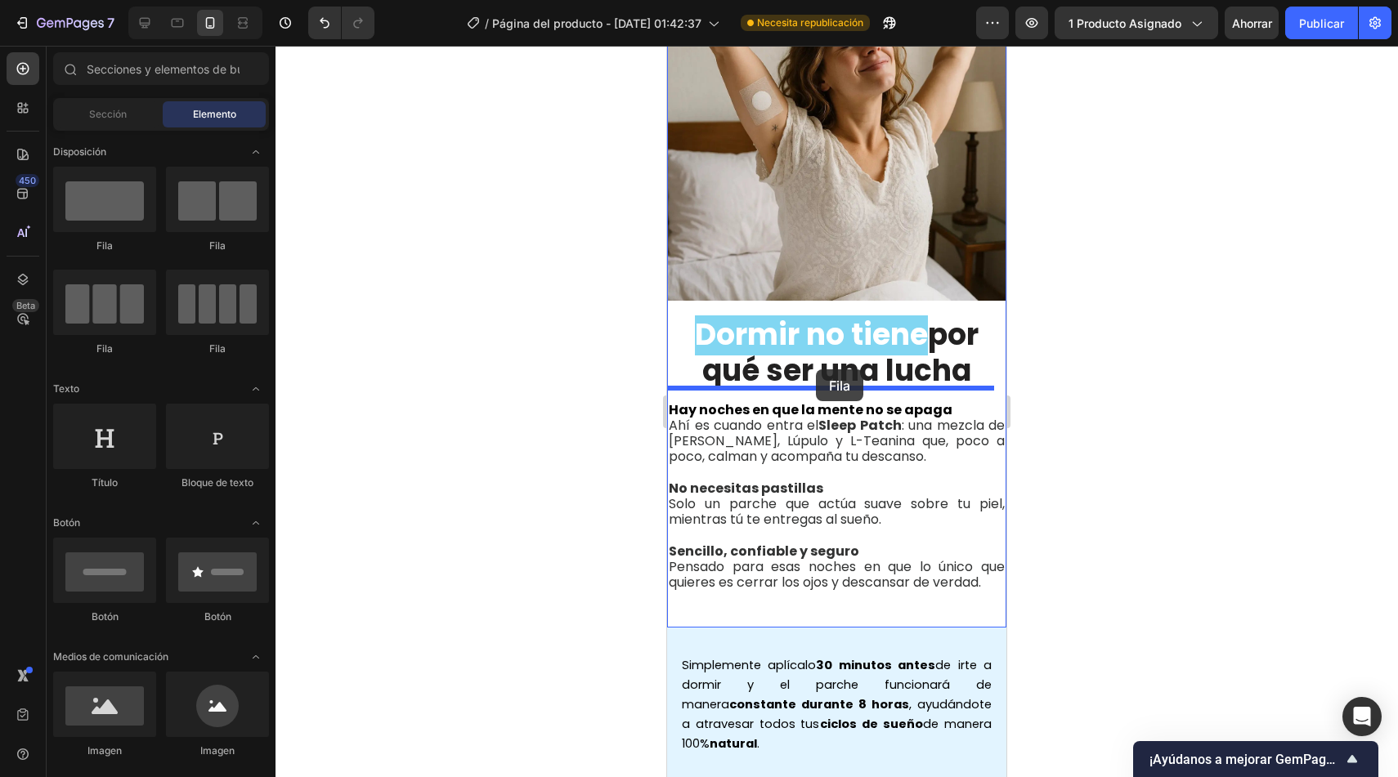
drag, startPoint x: 776, startPoint y: 258, endPoint x: 816, endPoint y: 370, distance: 118.9
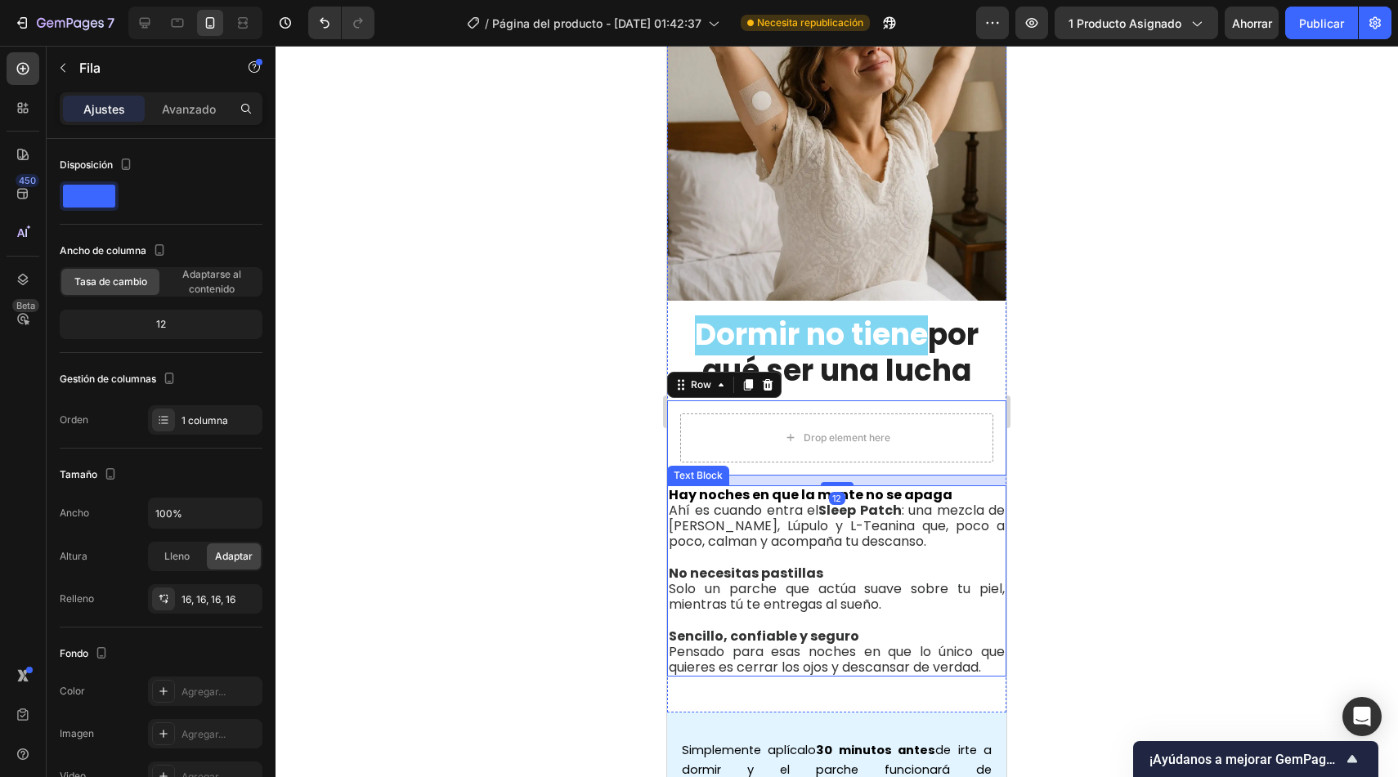
click at [697, 526] on span "Ahí es cuando entra el Sleep Patch : una mezcla de Valeriana, Lúpulo y L-Teanin…" at bounding box center [837, 526] width 336 height 50
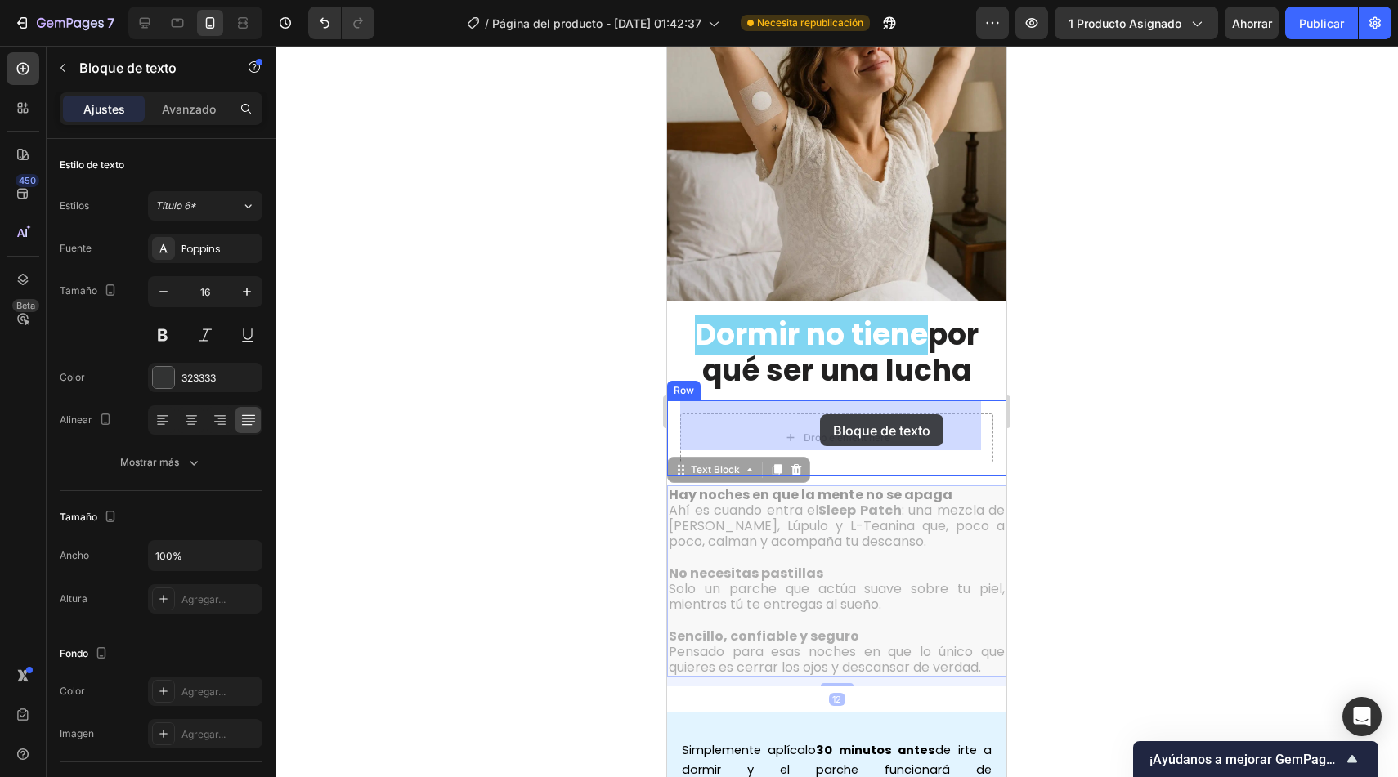
drag, startPoint x: 705, startPoint y: 455, endPoint x: 800, endPoint y: 423, distance: 100.3
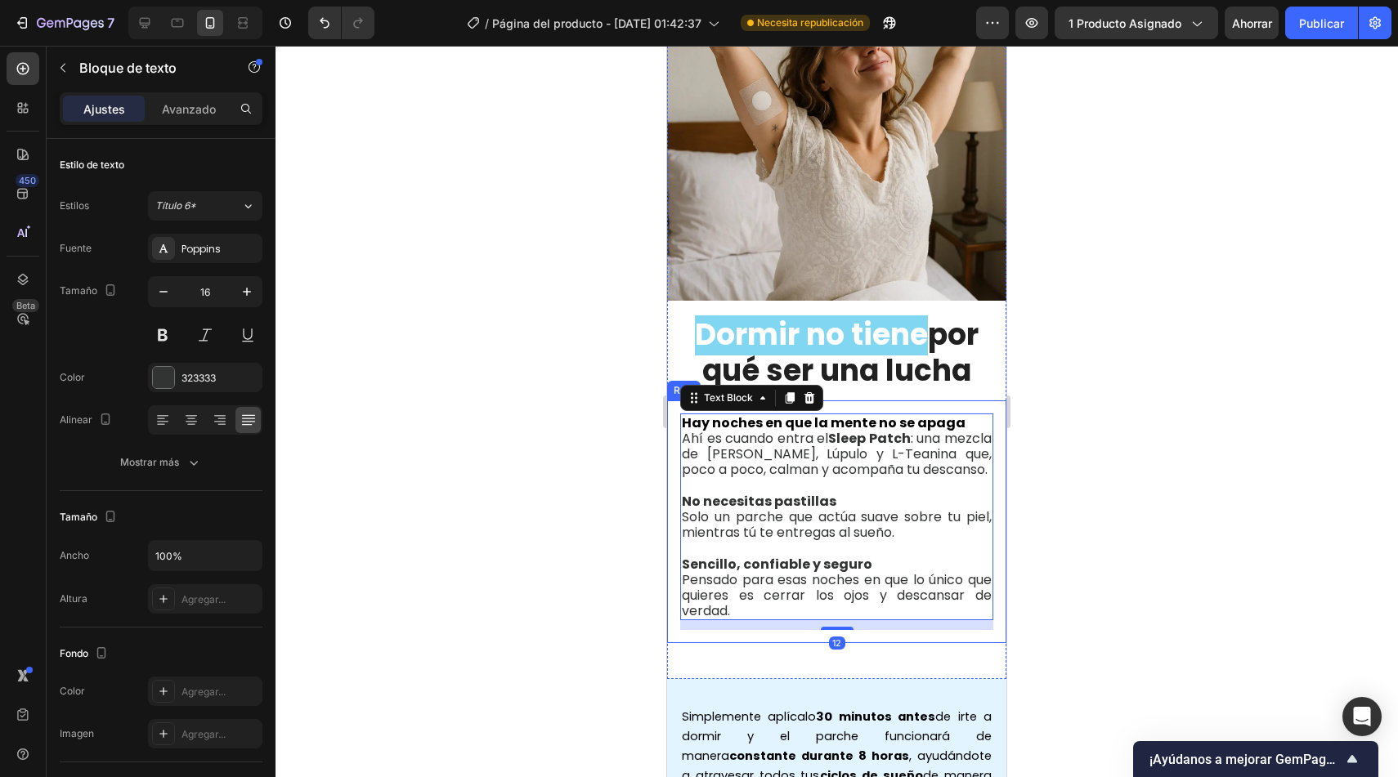
click at [608, 473] on div at bounding box center [836, 412] width 1122 height 732
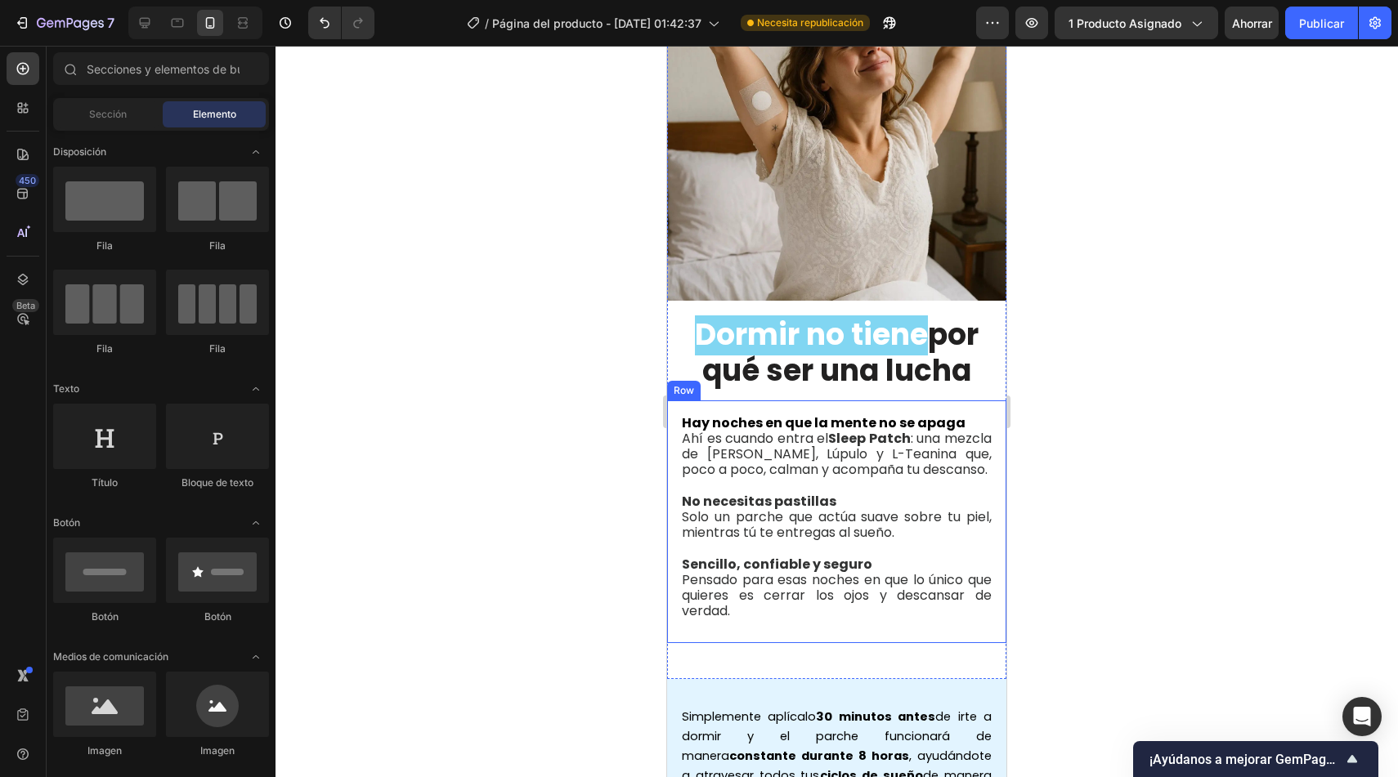
click at [525, 466] on div at bounding box center [836, 412] width 1122 height 732
click at [444, 378] on div at bounding box center [836, 412] width 1122 height 732
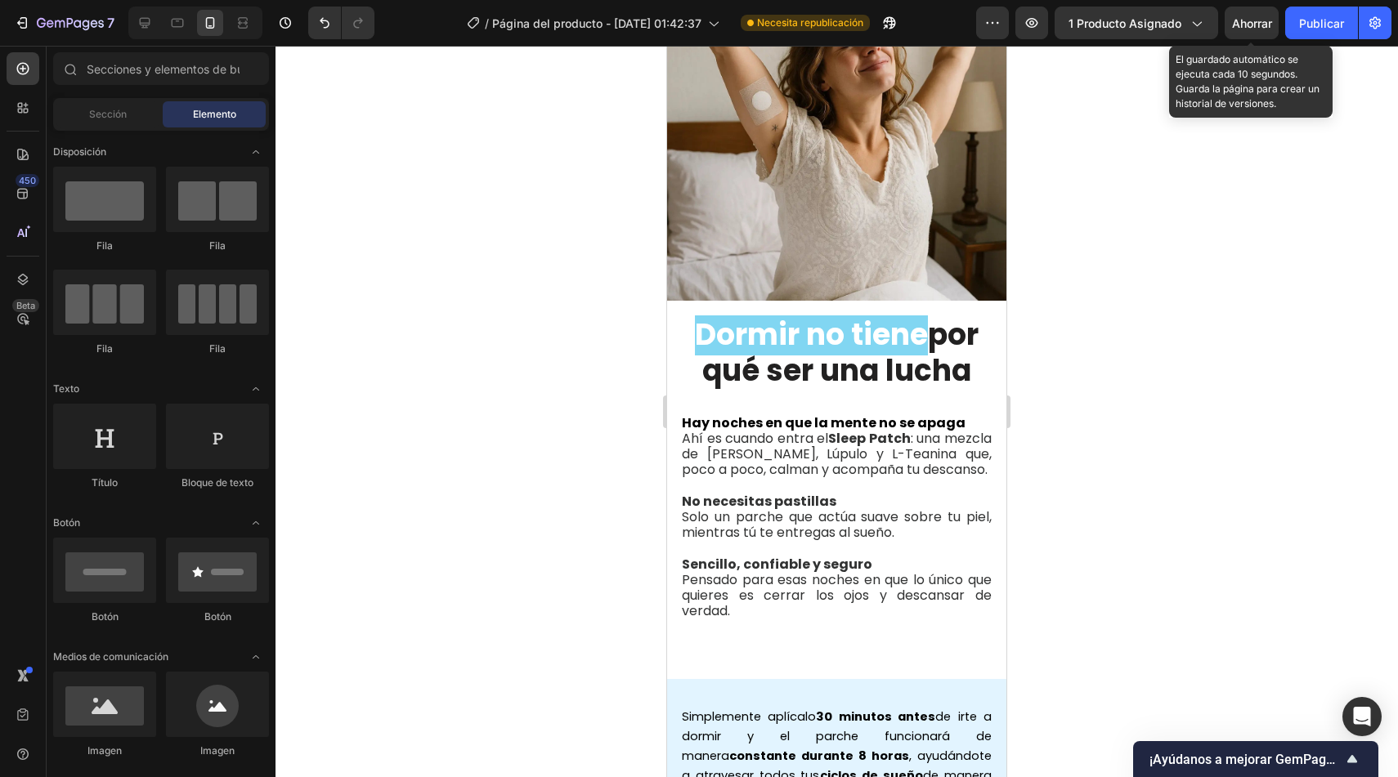
click at [1247, 21] on font "Ahorrar" at bounding box center [1252, 23] width 40 height 14
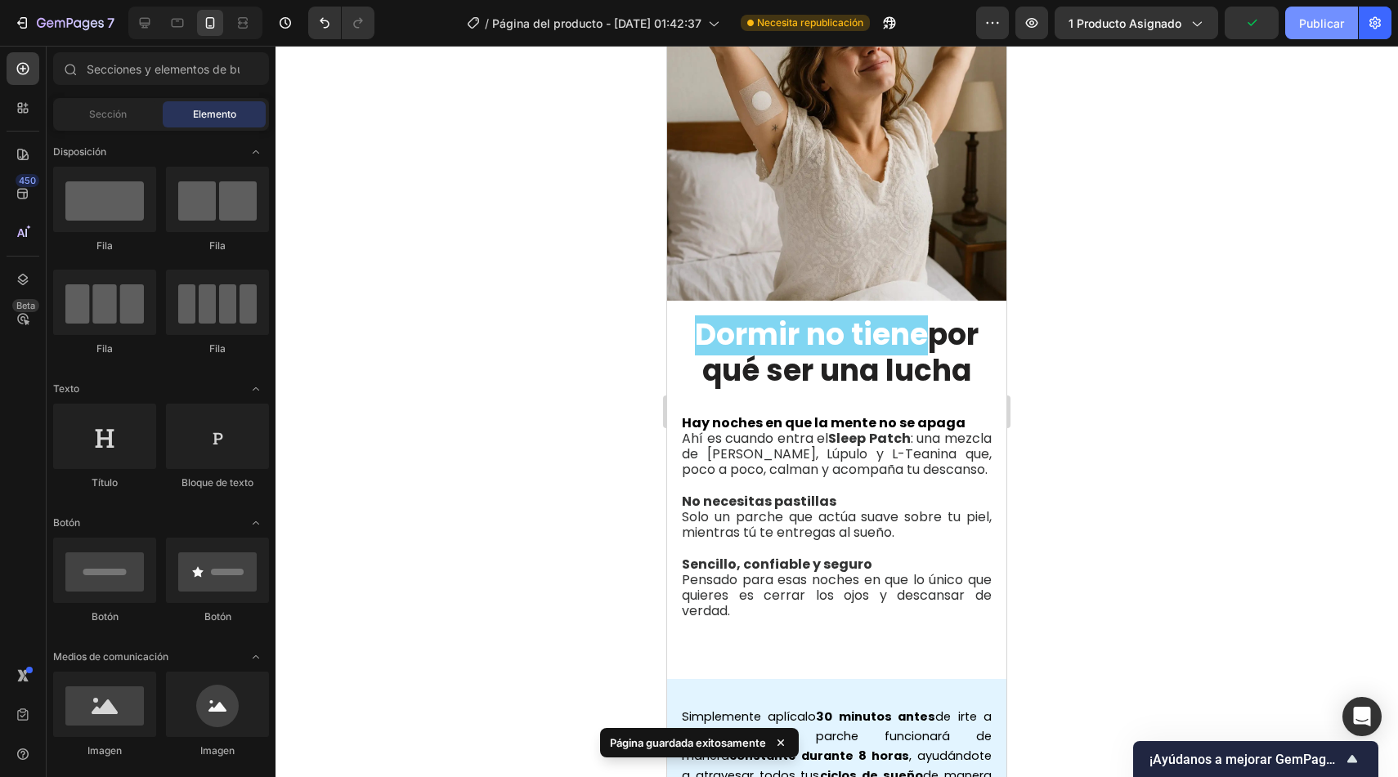
click at [1304, 26] on font "Publicar" at bounding box center [1321, 23] width 45 height 14
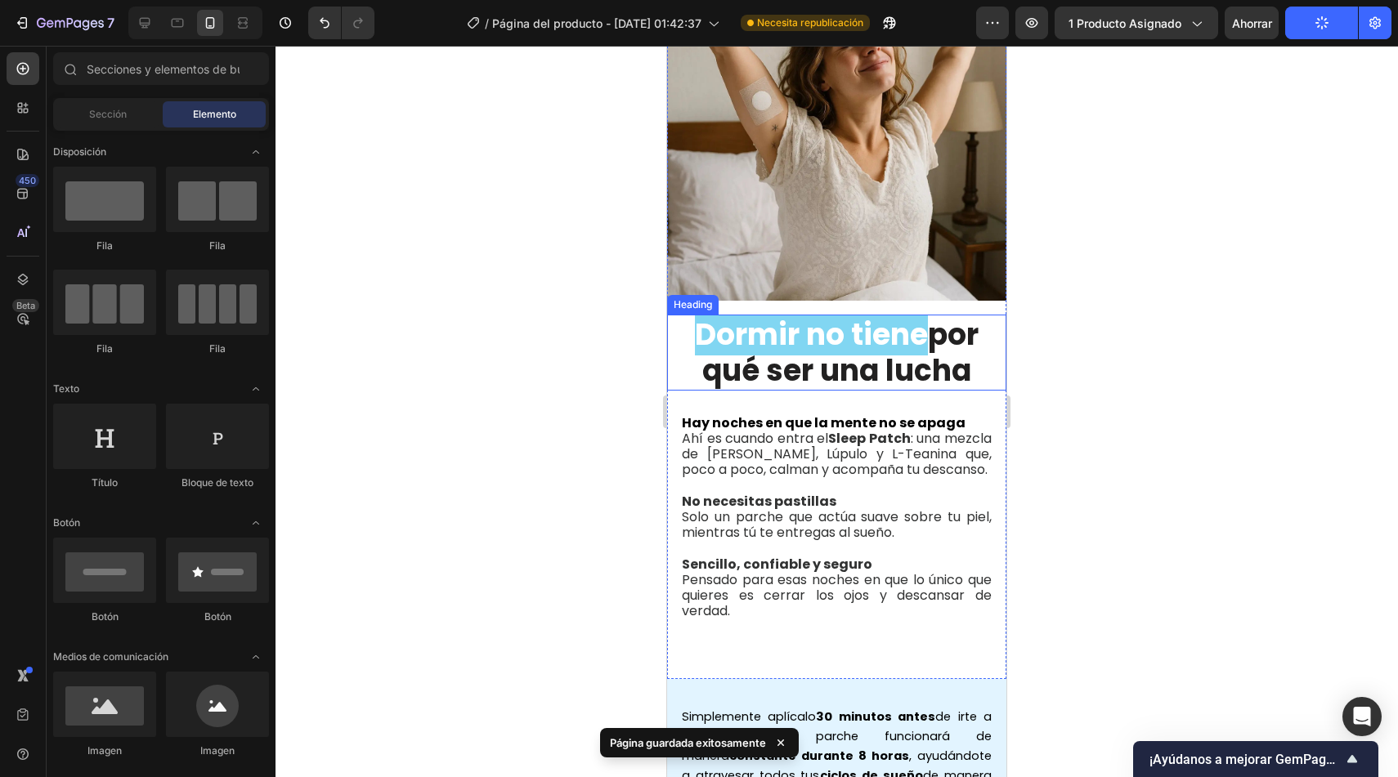
click at [965, 343] on h2 "Dormir no tiene por qué ser una lucha" at bounding box center [836, 352] width 339 height 75
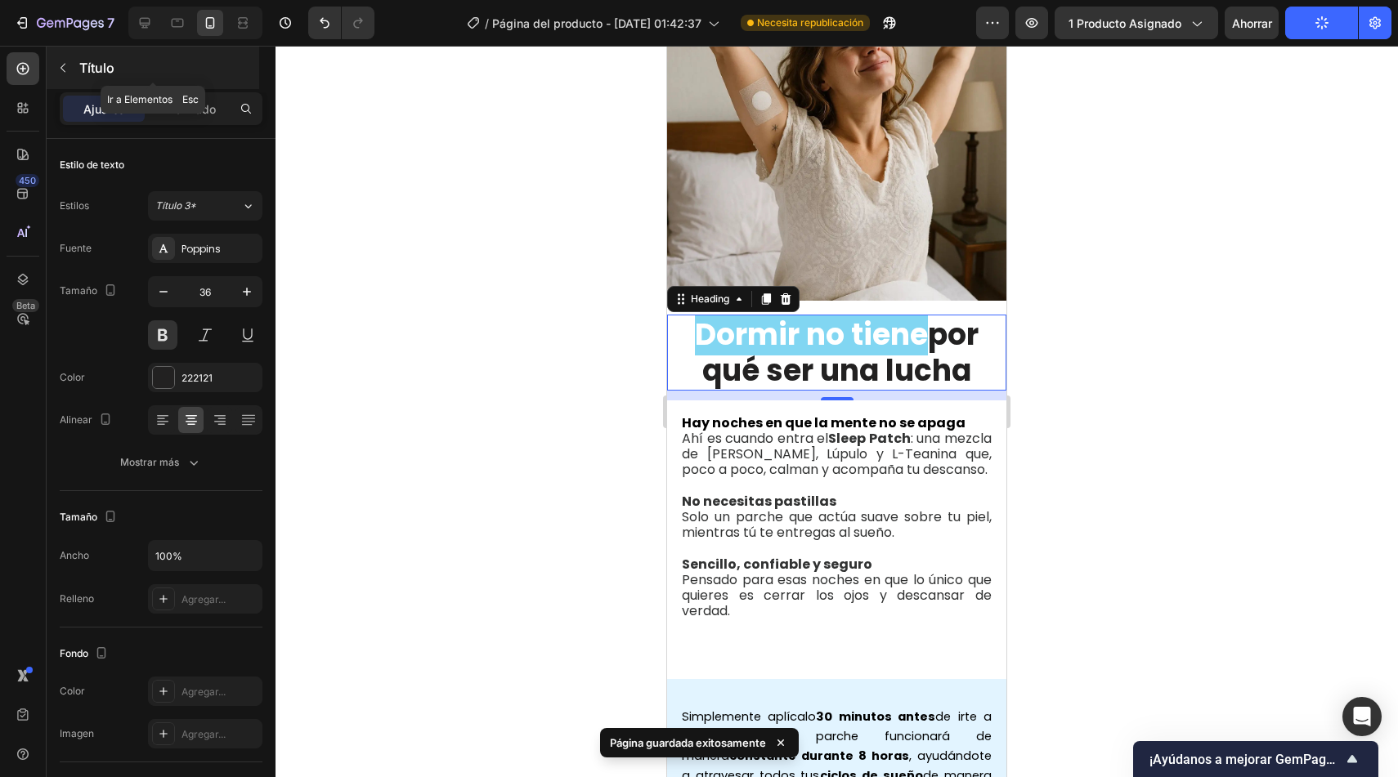
click at [73, 71] on button "button" at bounding box center [63, 68] width 26 height 26
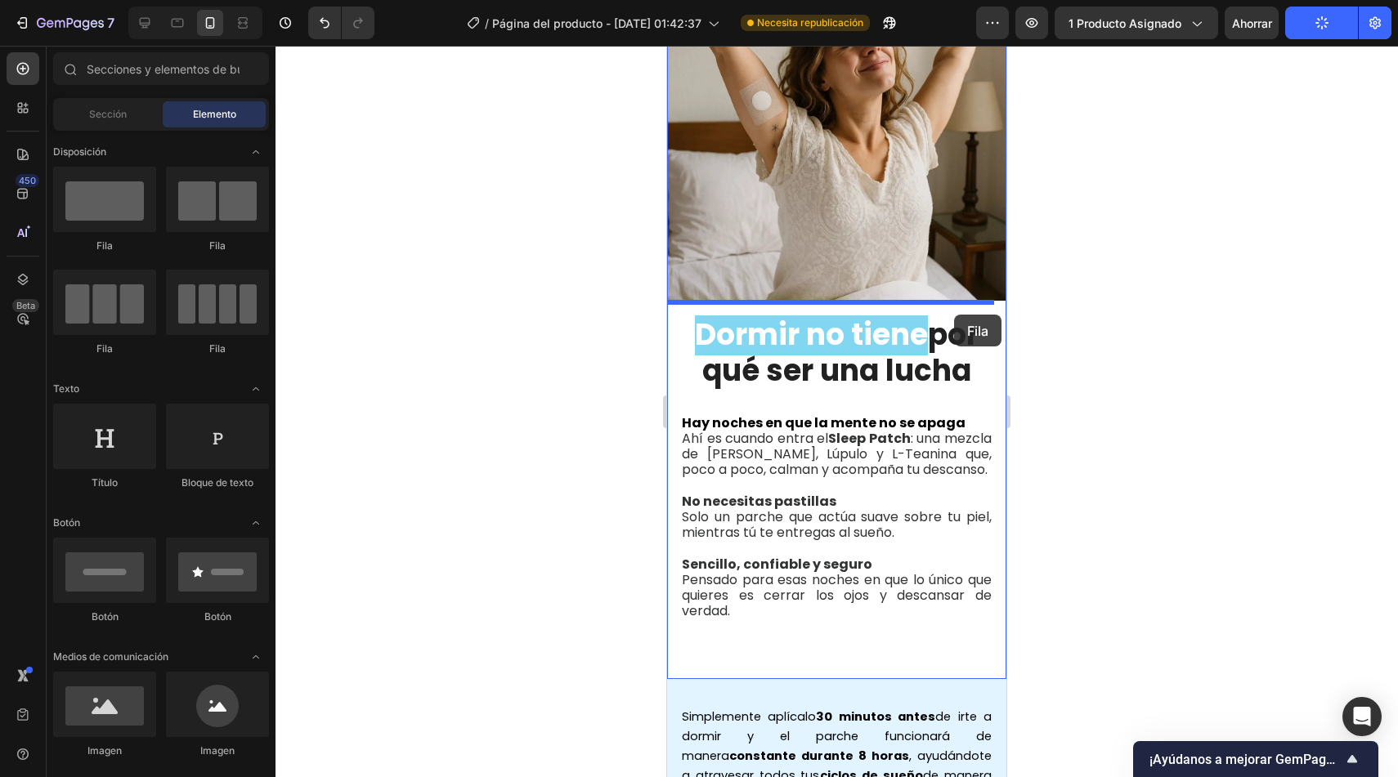
drag, startPoint x: 782, startPoint y: 269, endPoint x: 954, endPoint y: 315, distance: 177.7
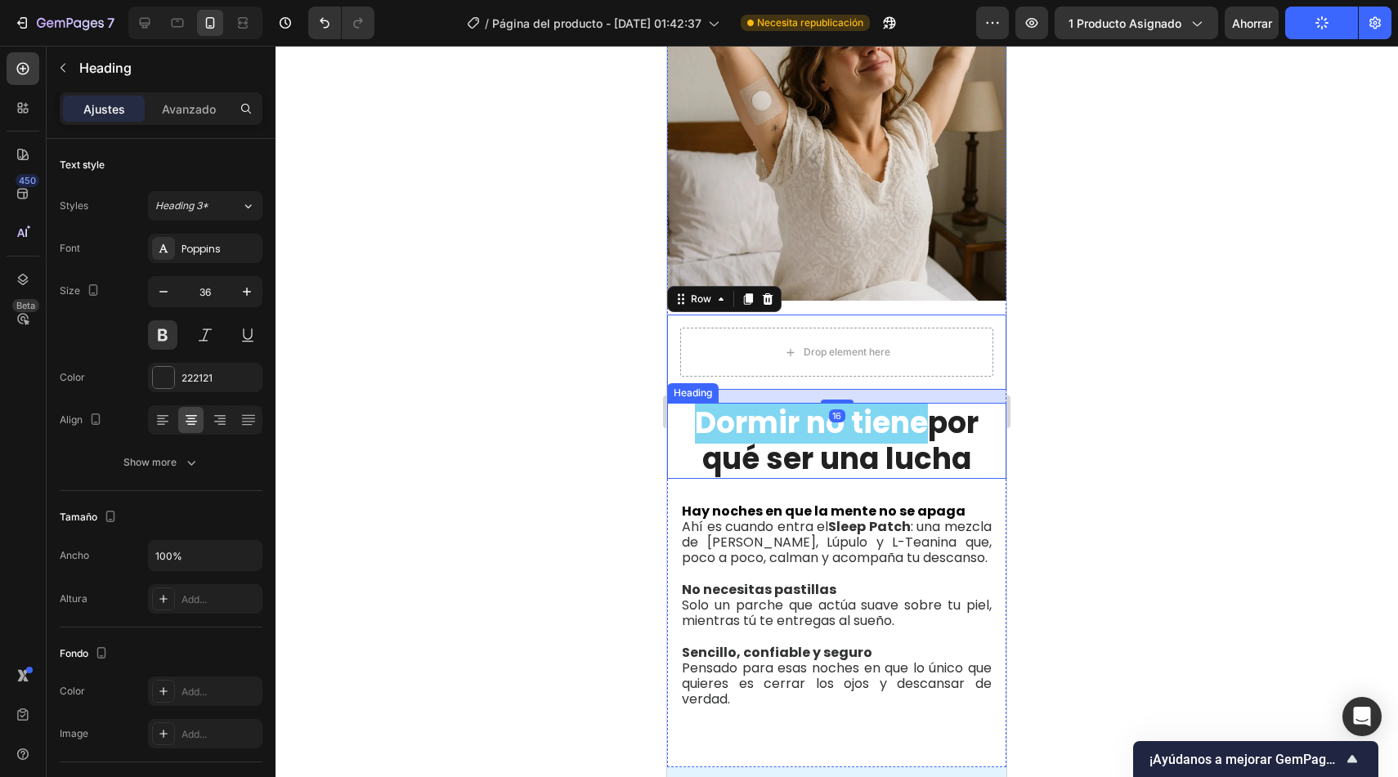
click at [688, 437] on h2 "Dormir no tiene por qué ser una lucha" at bounding box center [836, 440] width 339 height 75
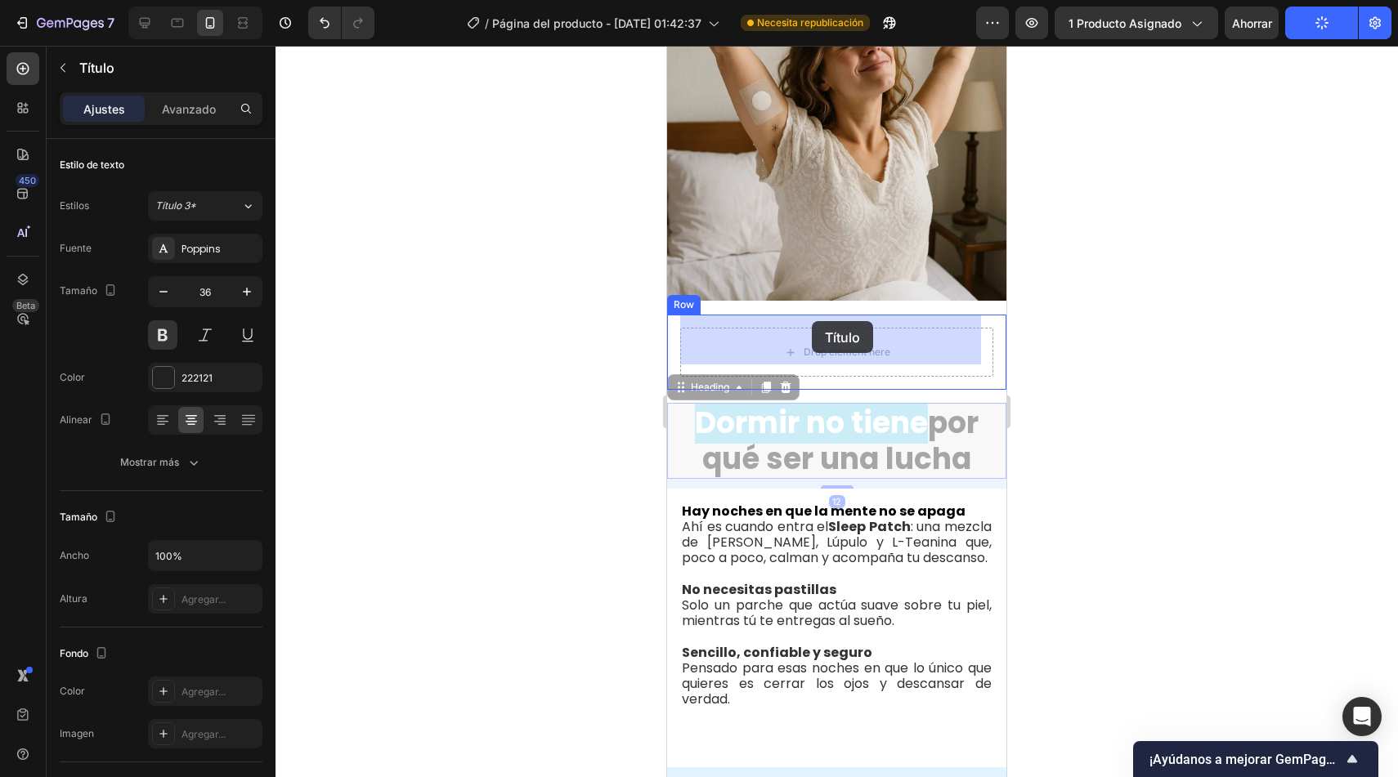
drag, startPoint x: 689, startPoint y: 380, endPoint x: 812, endPoint y: 321, distance: 136.0
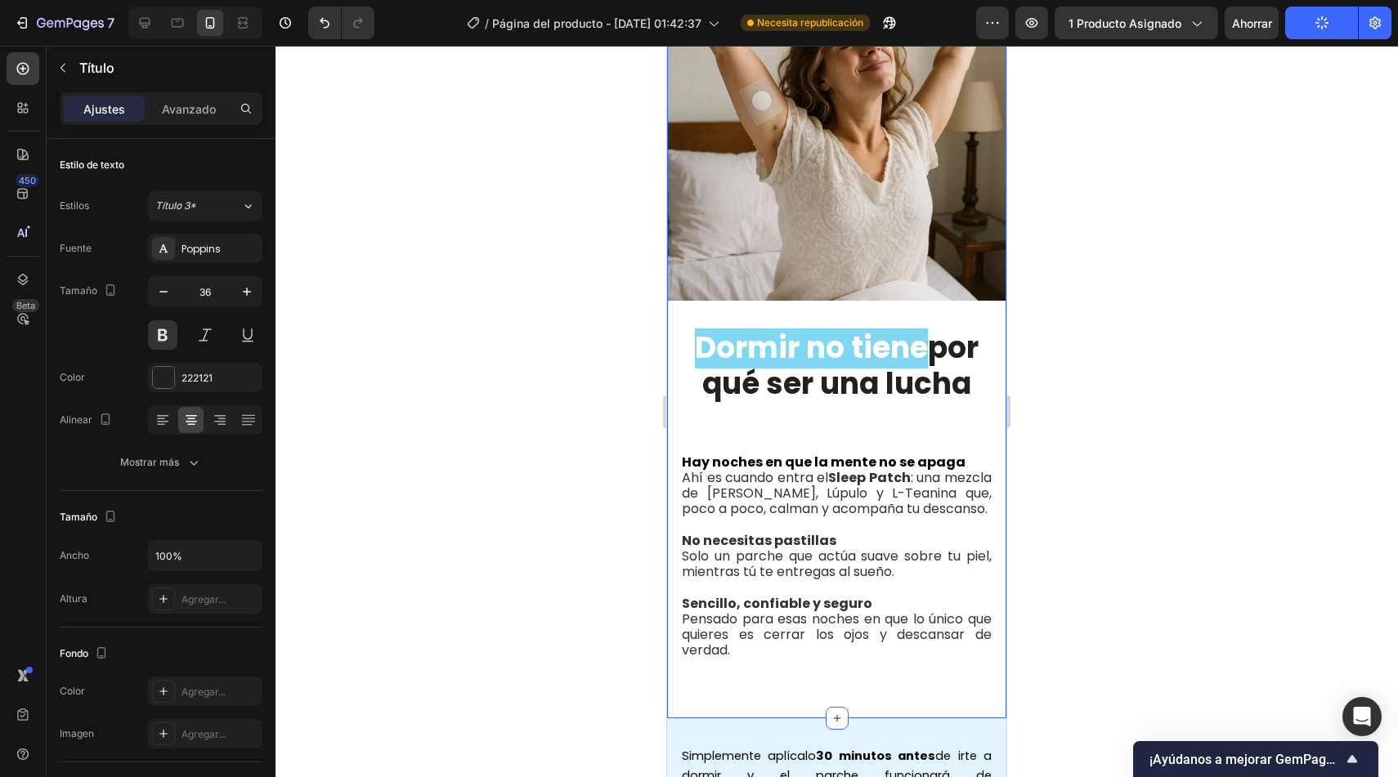
click at [732, 418] on div "Image Dormir no tiene por qué ser una lucha Heading Row Hay noches en que la me…" at bounding box center [836, 327] width 339 height 731
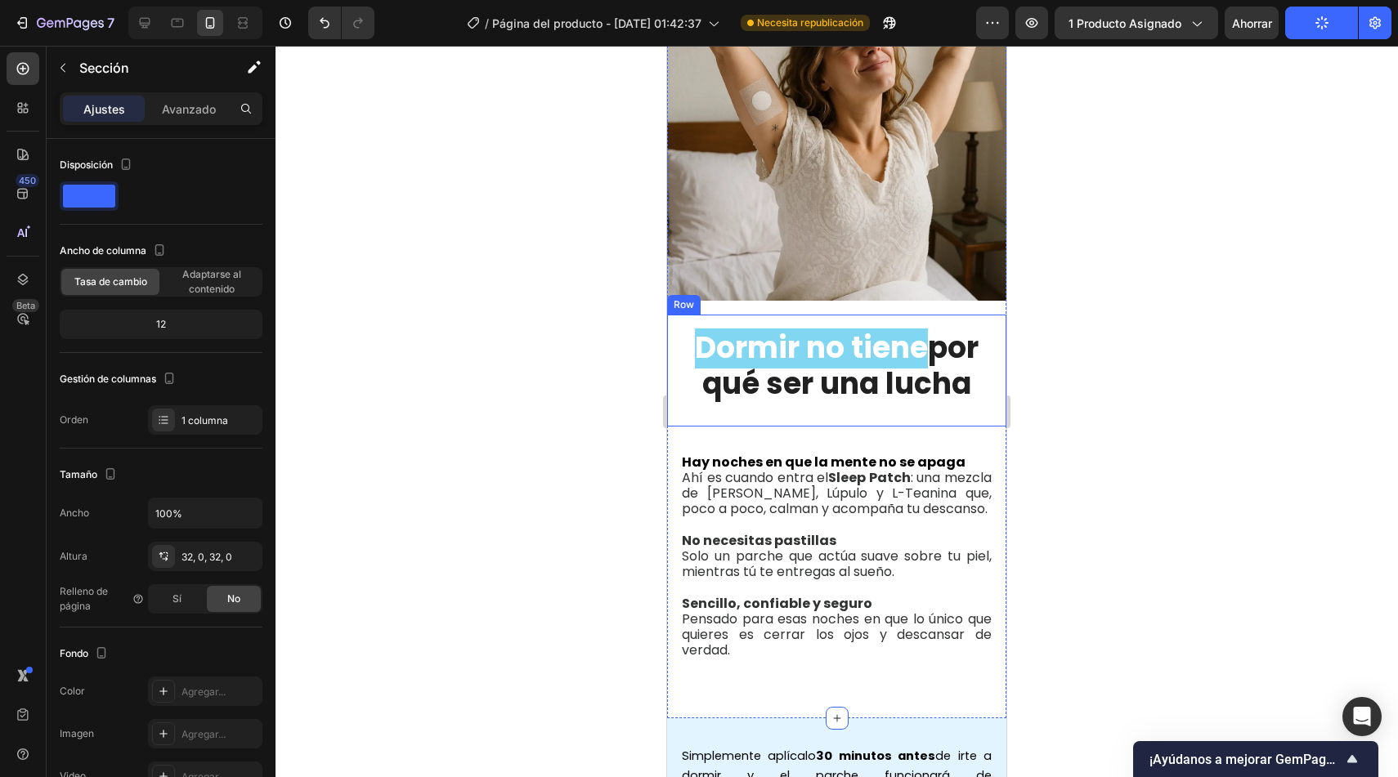
click at [936, 410] on div "Dormir no tiene por qué ser una lucha Heading Row" at bounding box center [836, 370] width 339 height 111
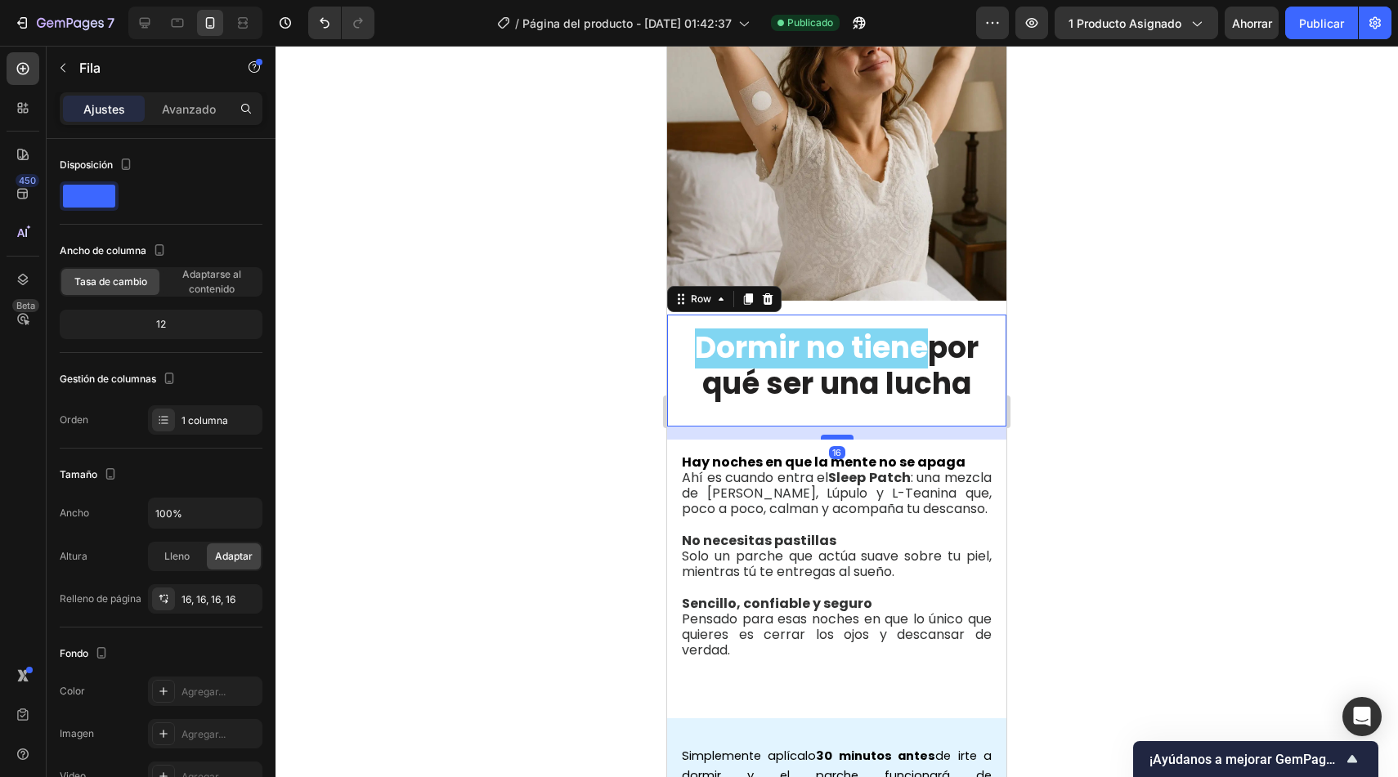
click at [838, 435] on div at bounding box center [837, 437] width 33 height 5
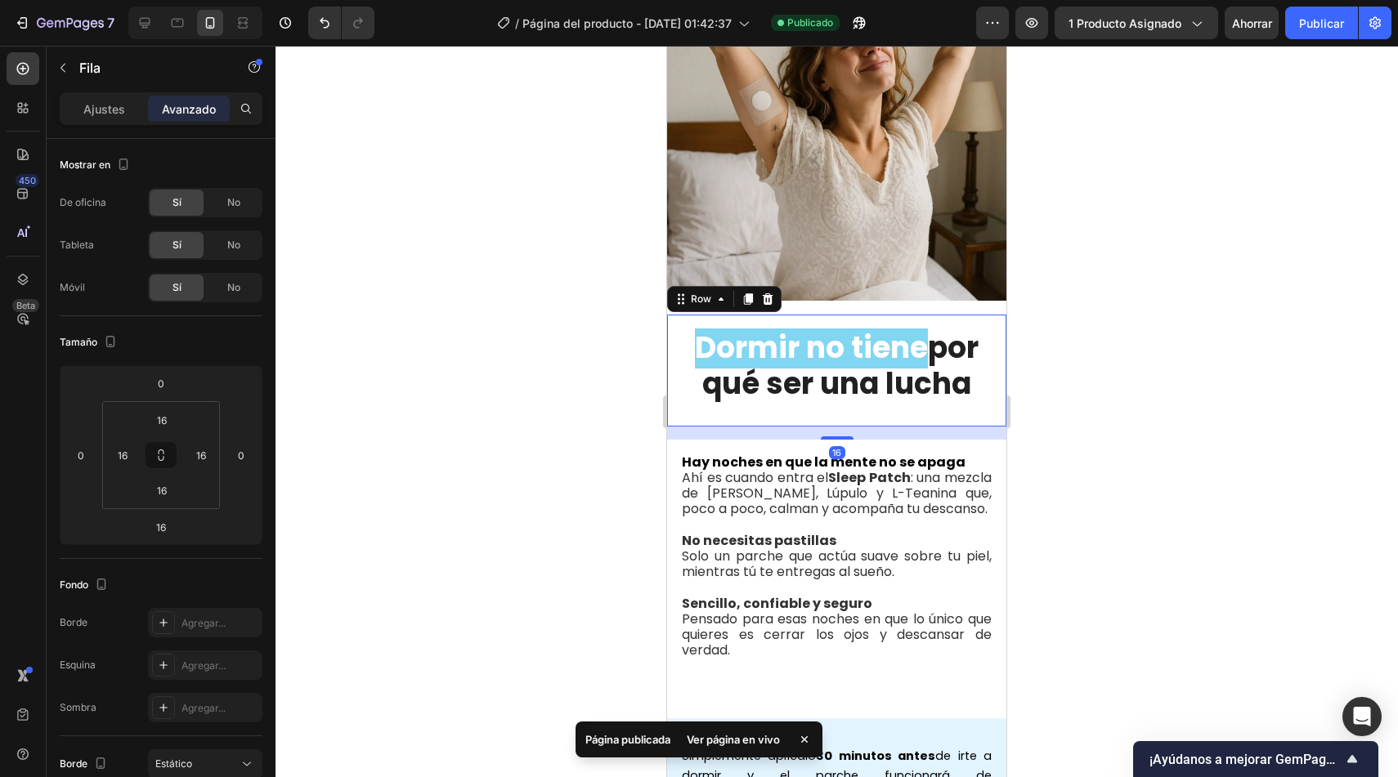
click at [835, 392] on div "Dormir no tiene por qué ser una lucha Heading" at bounding box center [836, 370] width 313 height 85
click at [839, 401] on div "Dormir no tiene por qué ser una lucha Heading Row 16" at bounding box center [836, 370] width 339 height 111
click at [903, 361] on h2 "Dormir no tiene por qué ser una lucha" at bounding box center [836, 365] width 313 height 75
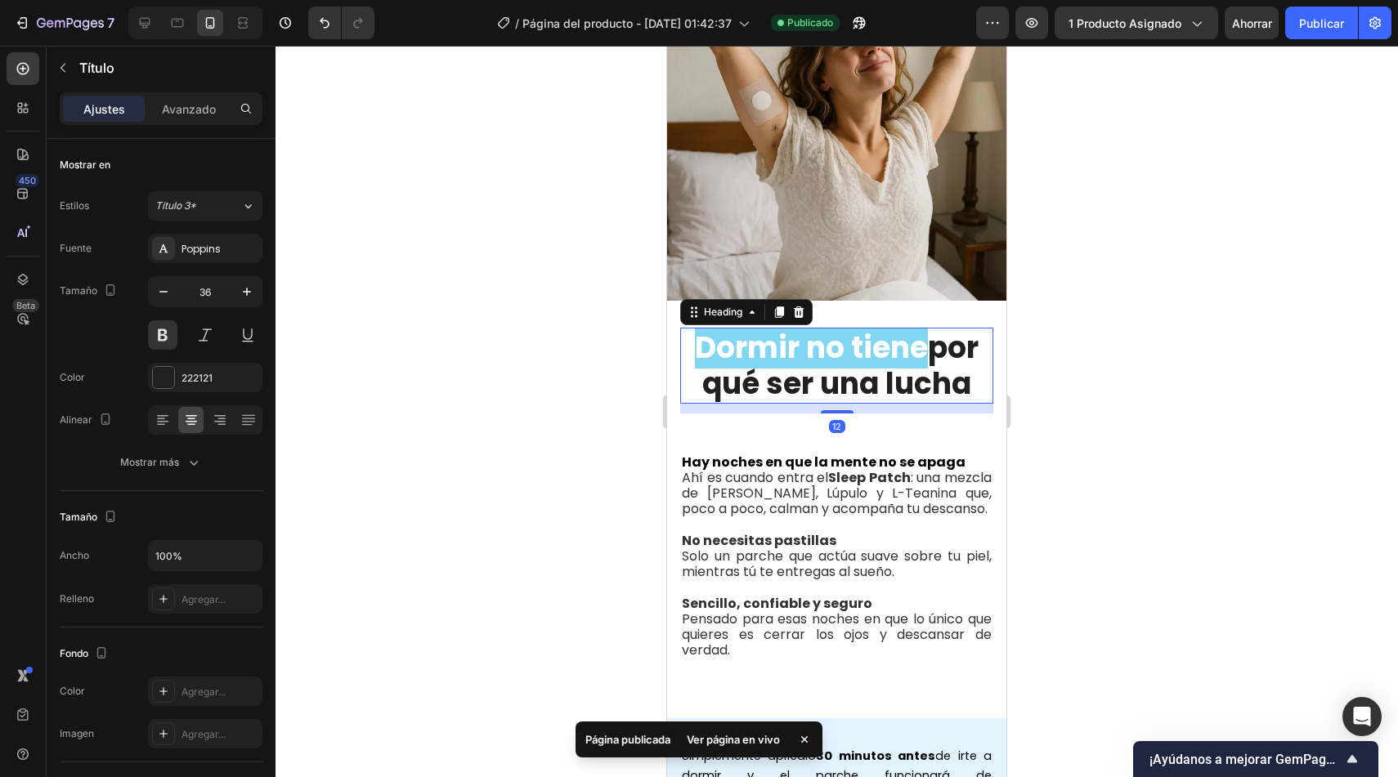
click at [949, 378] on h2 "Dormir no tiene por qué ser una lucha" at bounding box center [836, 365] width 313 height 75
click at [949, 378] on p "Dormir no tiene por qué ser una lucha" at bounding box center [837, 365] width 308 height 70
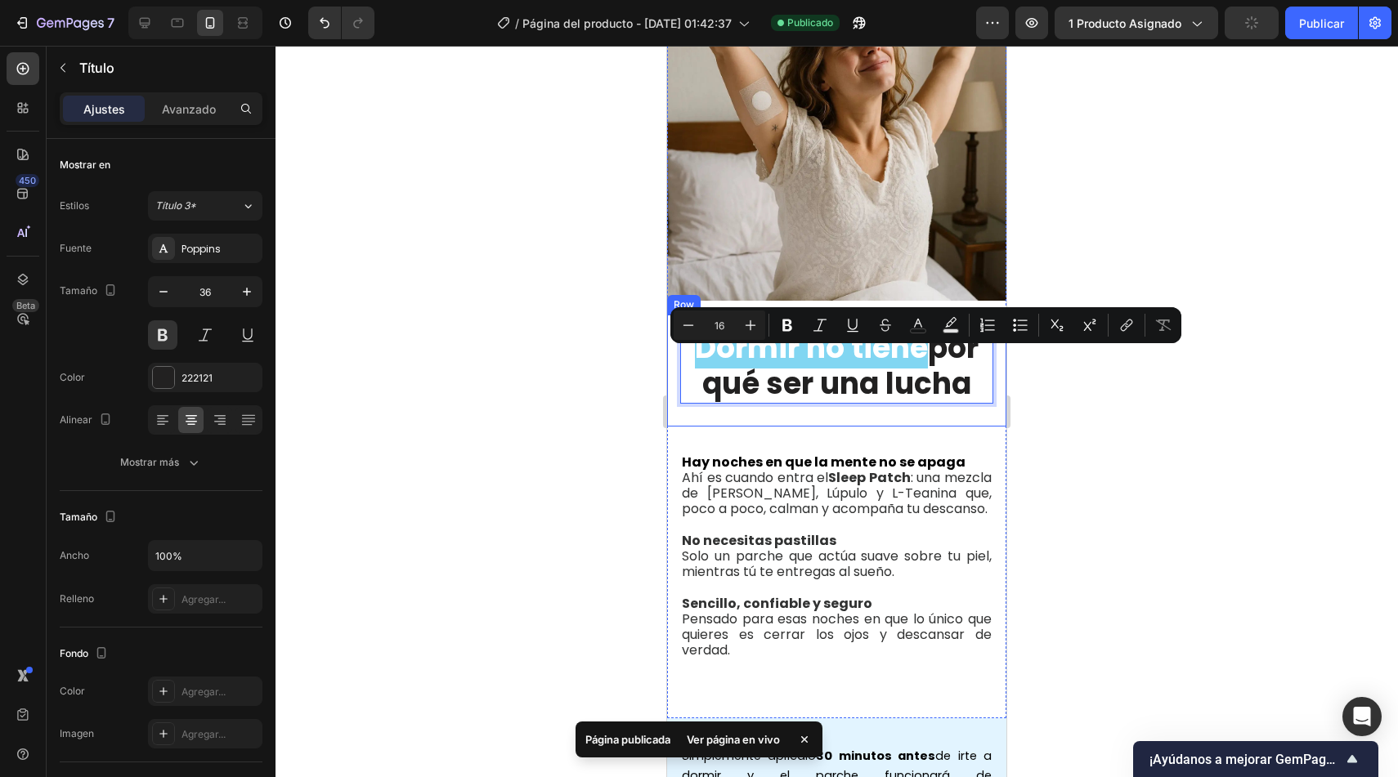
click at [889, 410] on div "Dormir no tiene por qué ser una lucha Heading 12 Row" at bounding box center [836, 370] width 339 height 111
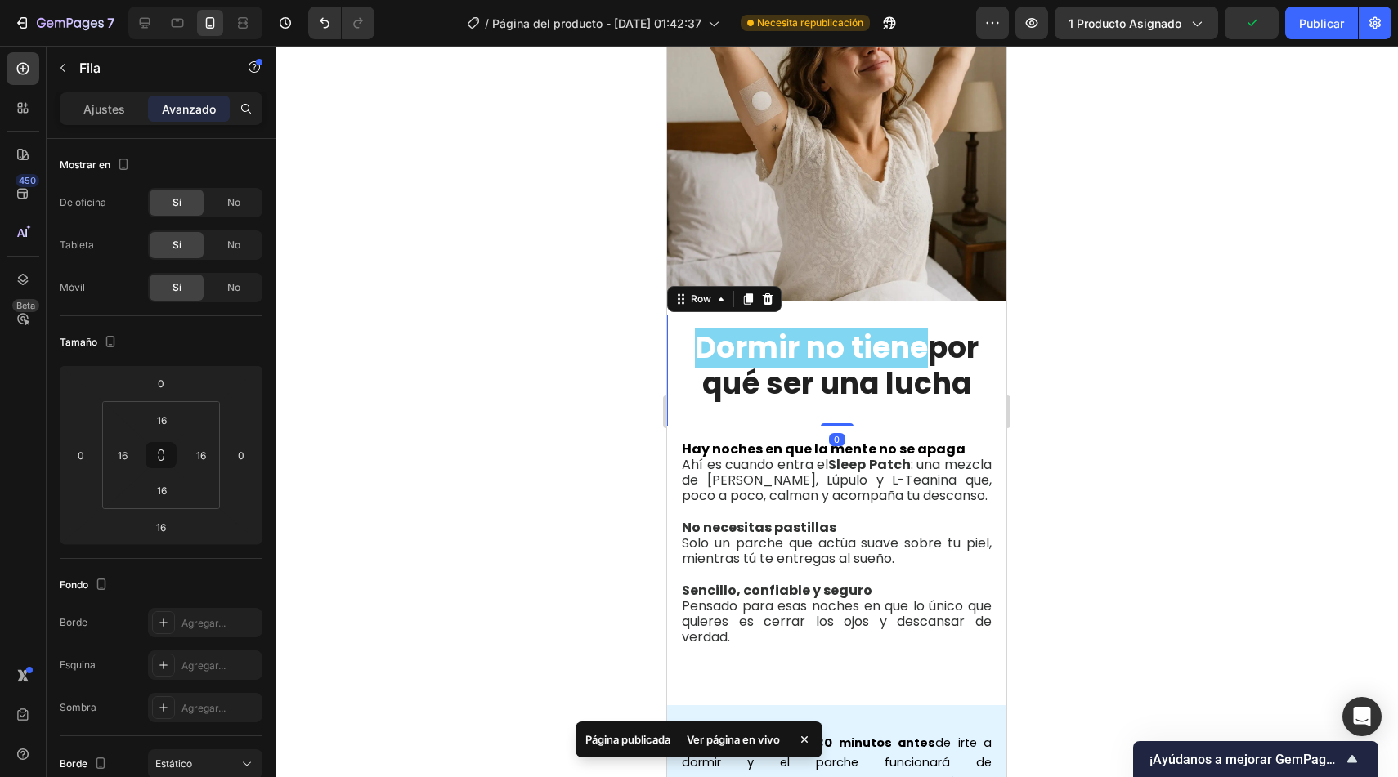
drag, startPoint x: 829, startPoint y: 426, endPoint x: 831, endPoint y: 405, distance: 21.3
click at [831, 405] on div "⁠⁠⁠⁠⁠⁠⁠ Dormir no tiene por qué ser una lucha Heading Row 0" at bounding box center [836, 370] width 339 height 111
click at [100, 102] on font "Ajustes" at bounding box center [104, 109] width 42 height 14
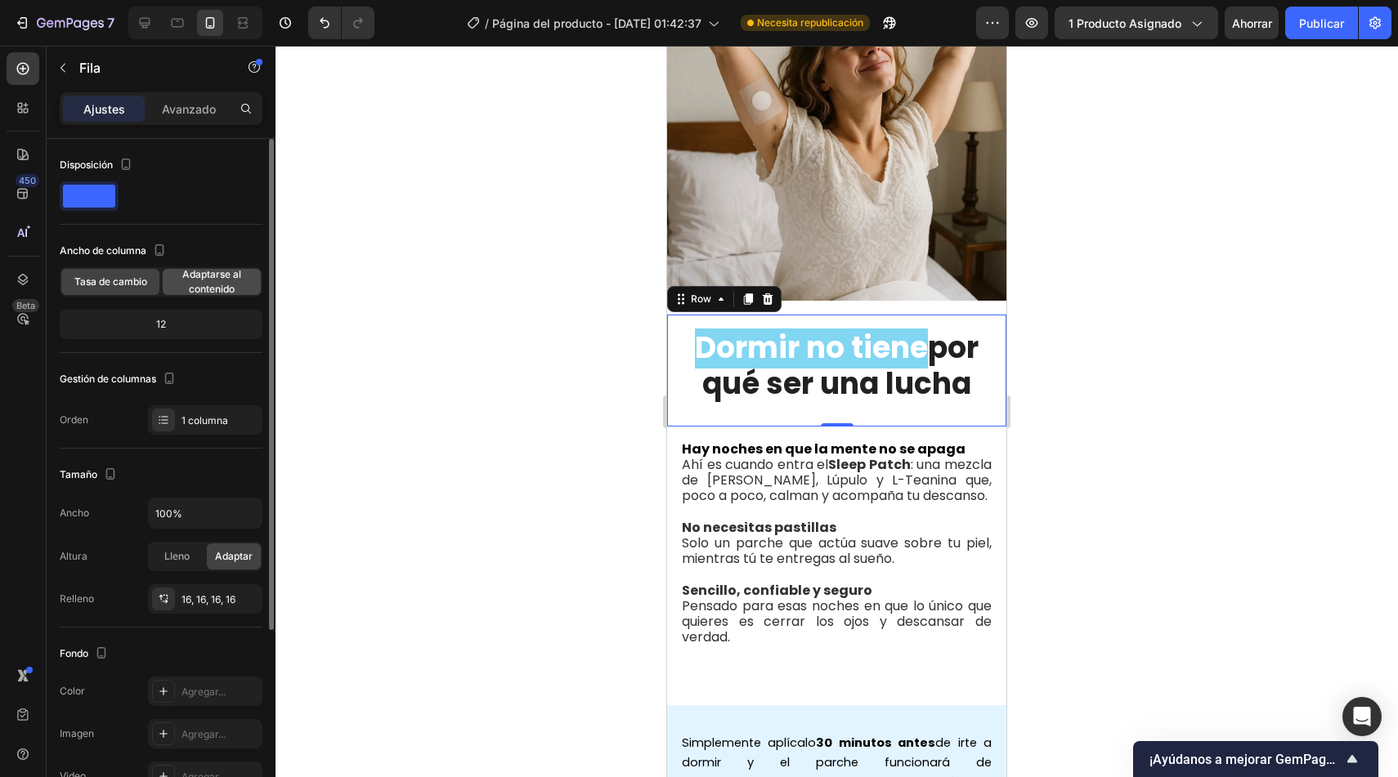
click at [225, 277] on font "Adaptarse al contenido" at bounding box center [211, 281] width 59 height 27
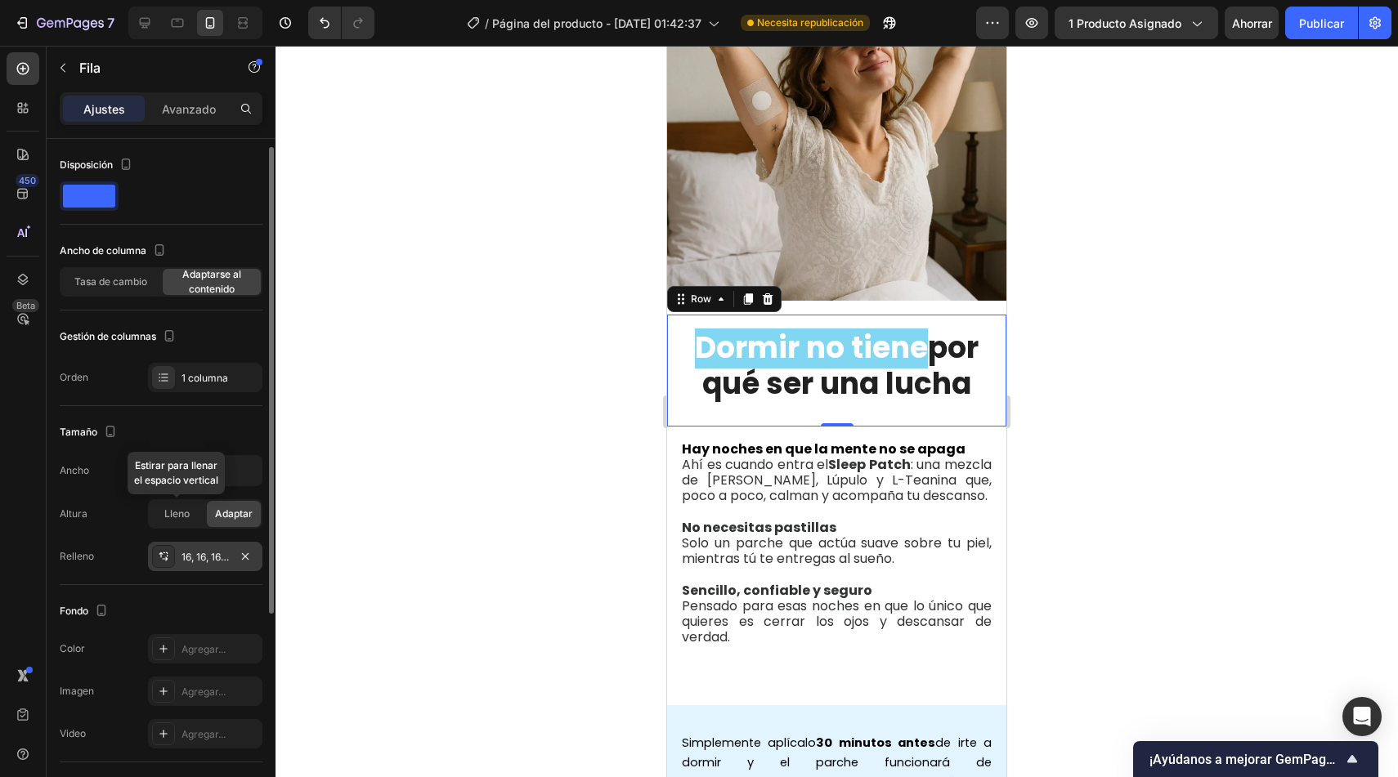
scroll to position [10, 0]
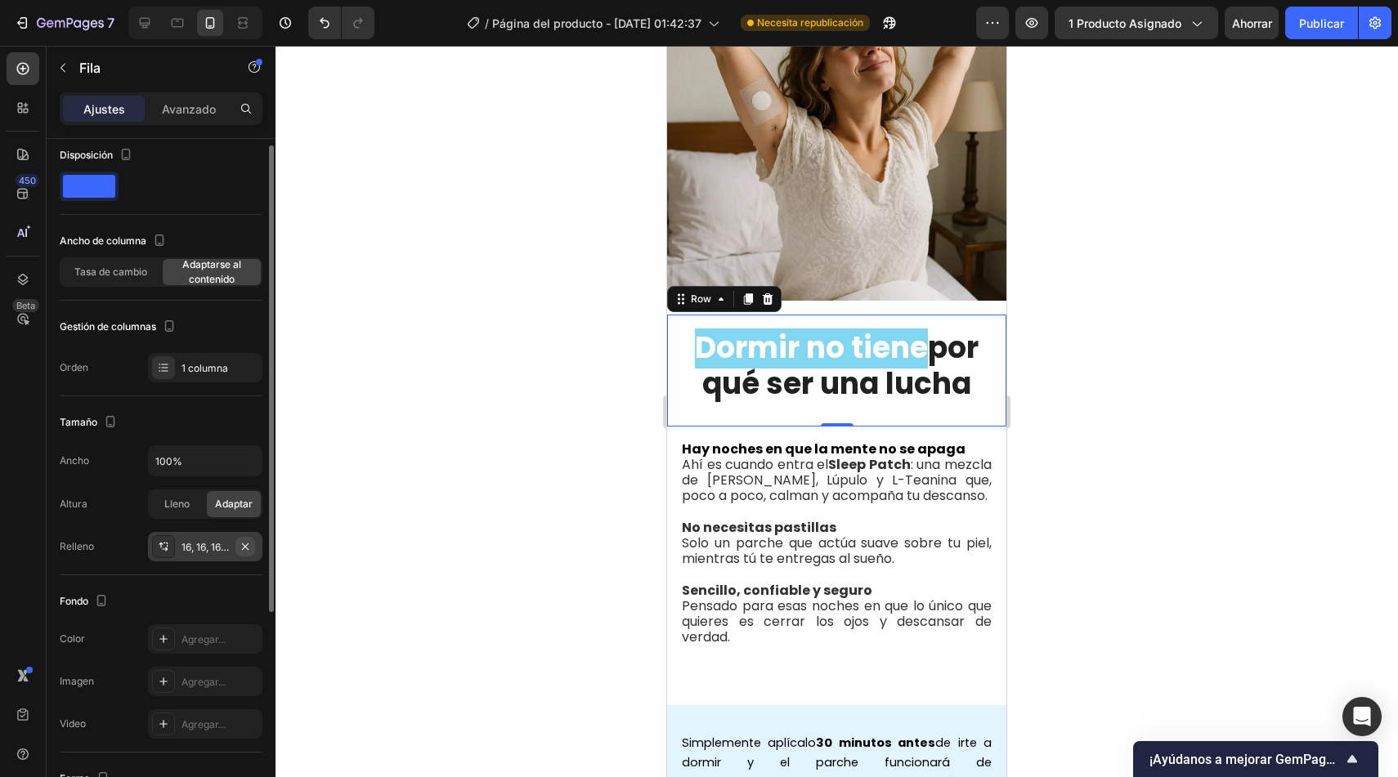
click at [244, 549] on icon "button" at bounding box center [245, 546] width 13 height 13
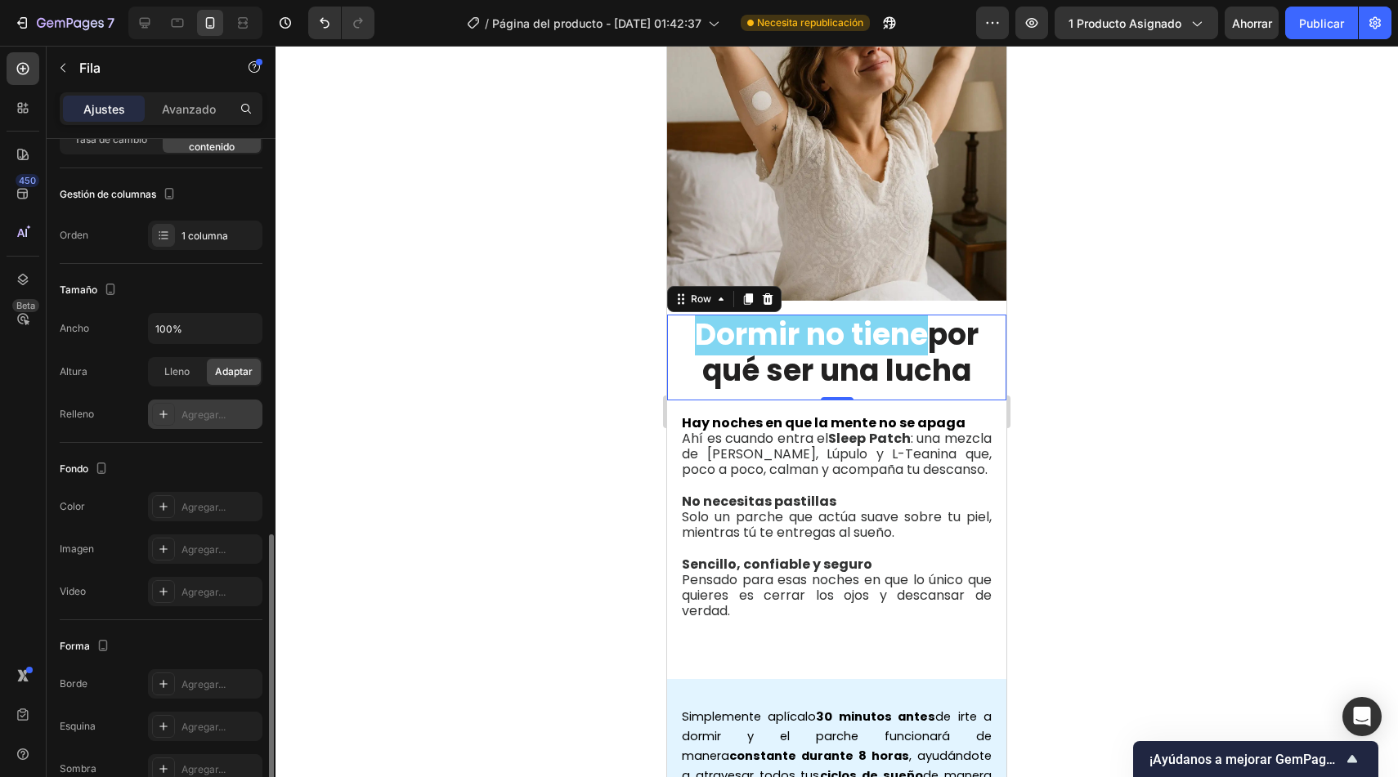
scroll to position [320, 0]
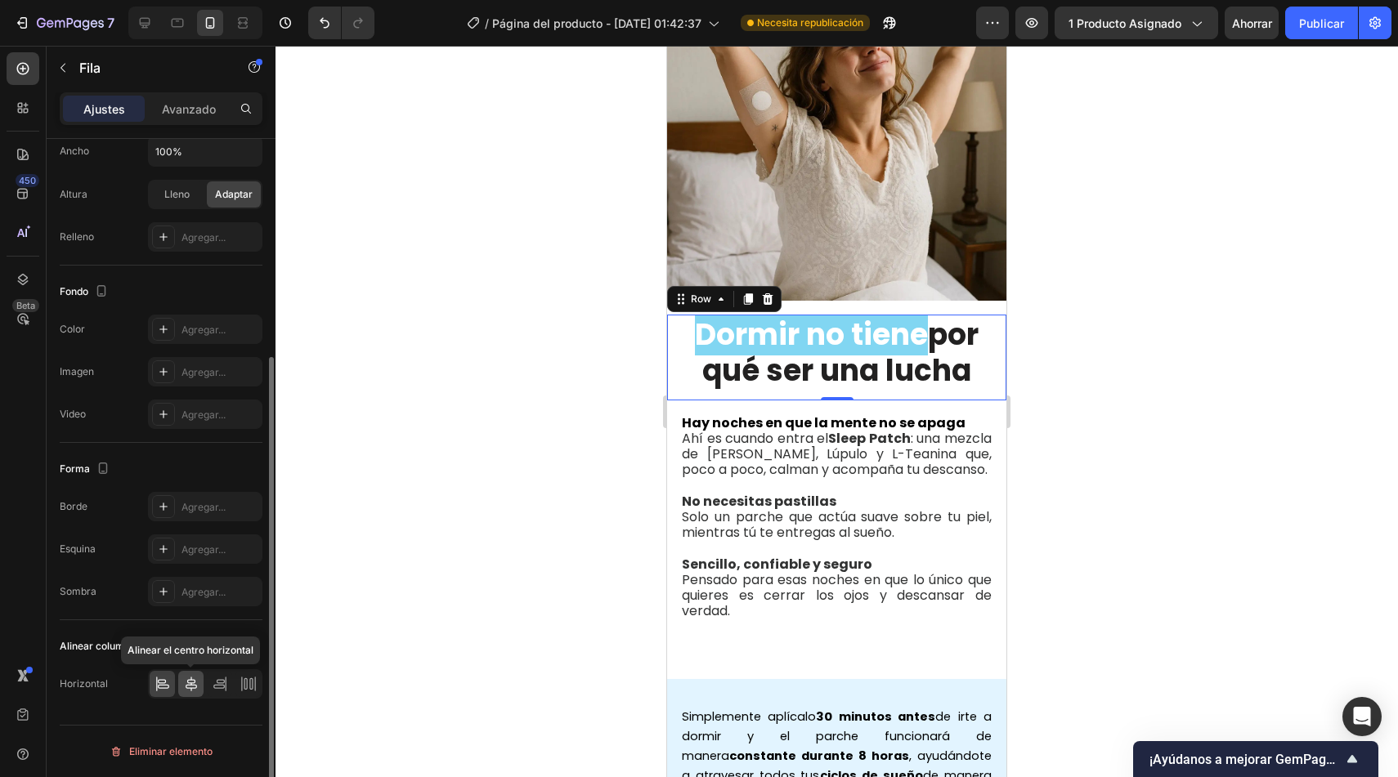
click at [190, 684] on icon at bounding box center [191, 684] width 11 height 15
click at [517, 526] on div at bounding box center [836, 412] width 1122 height 732
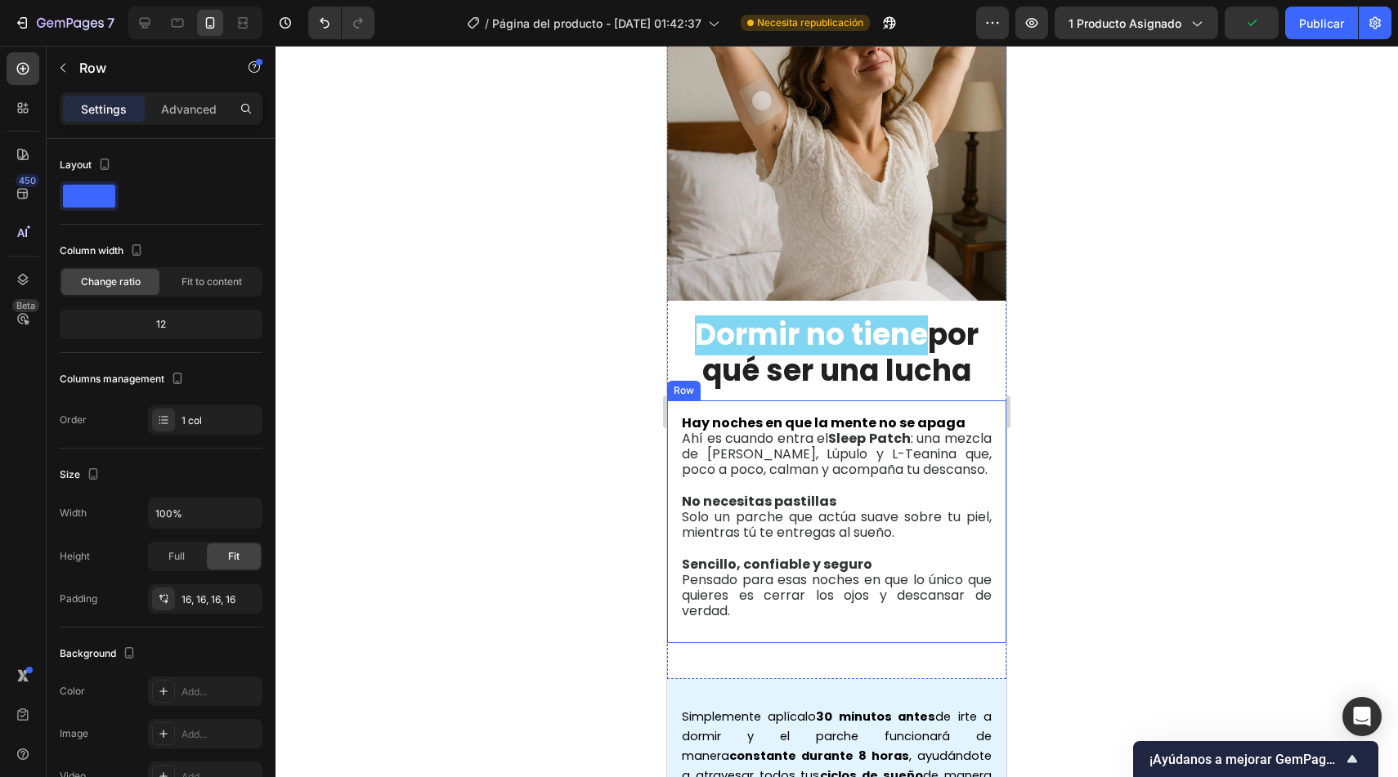
click at [981, 420] on div "Hay noches en que la mente no se apaga Ahí es cuando entra el Sleep Patch : una…" at bounding box center [836, 523] width 339 height 244
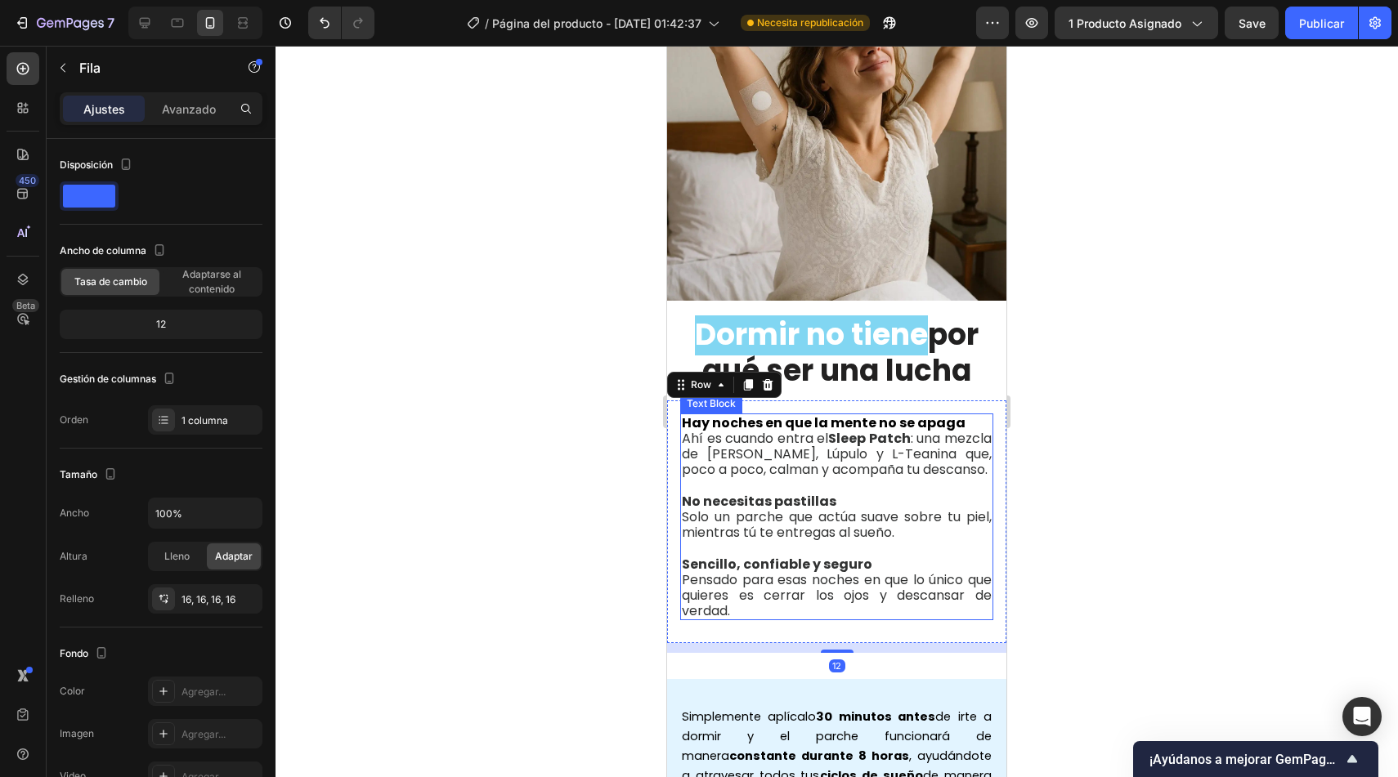
click at [884, 484] on p at bounding box center [837, 486] width 310 height 16
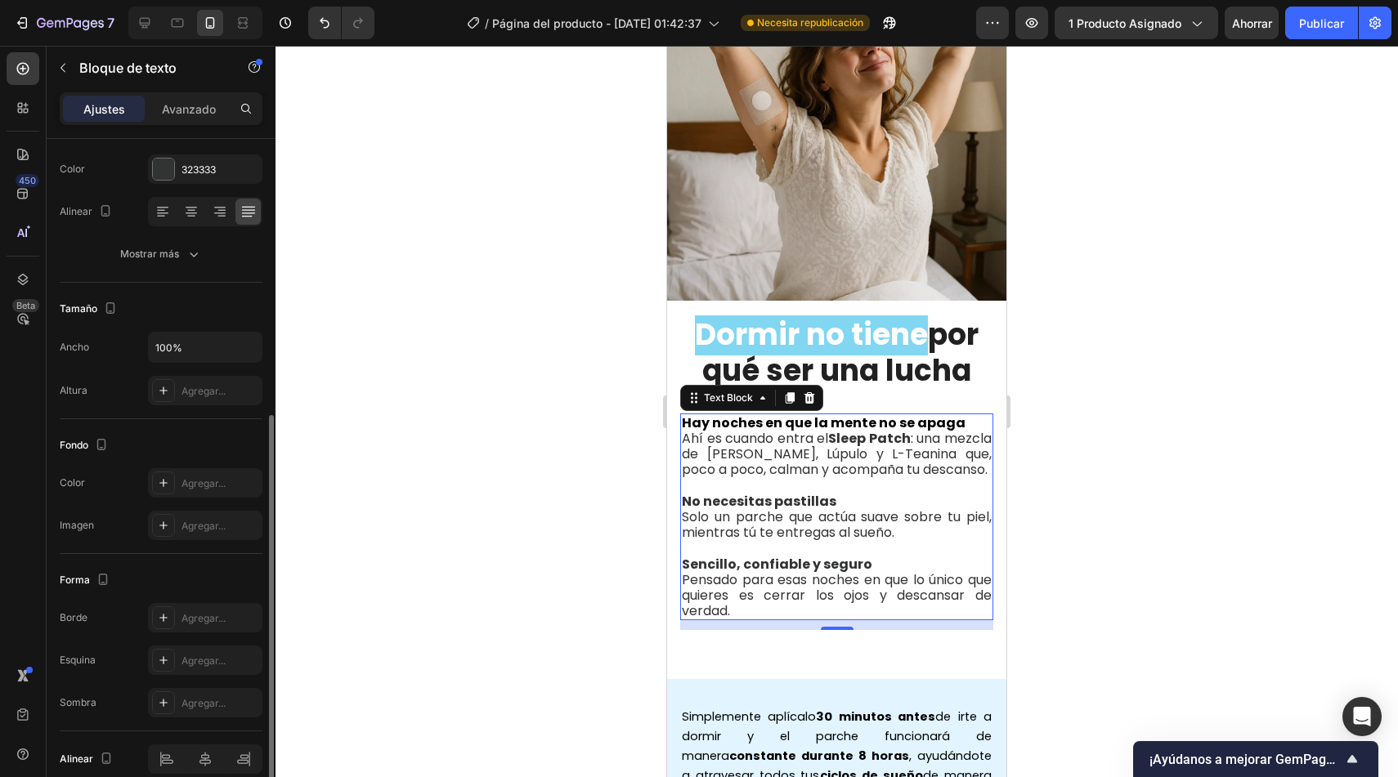
scroll to position [284, 0]
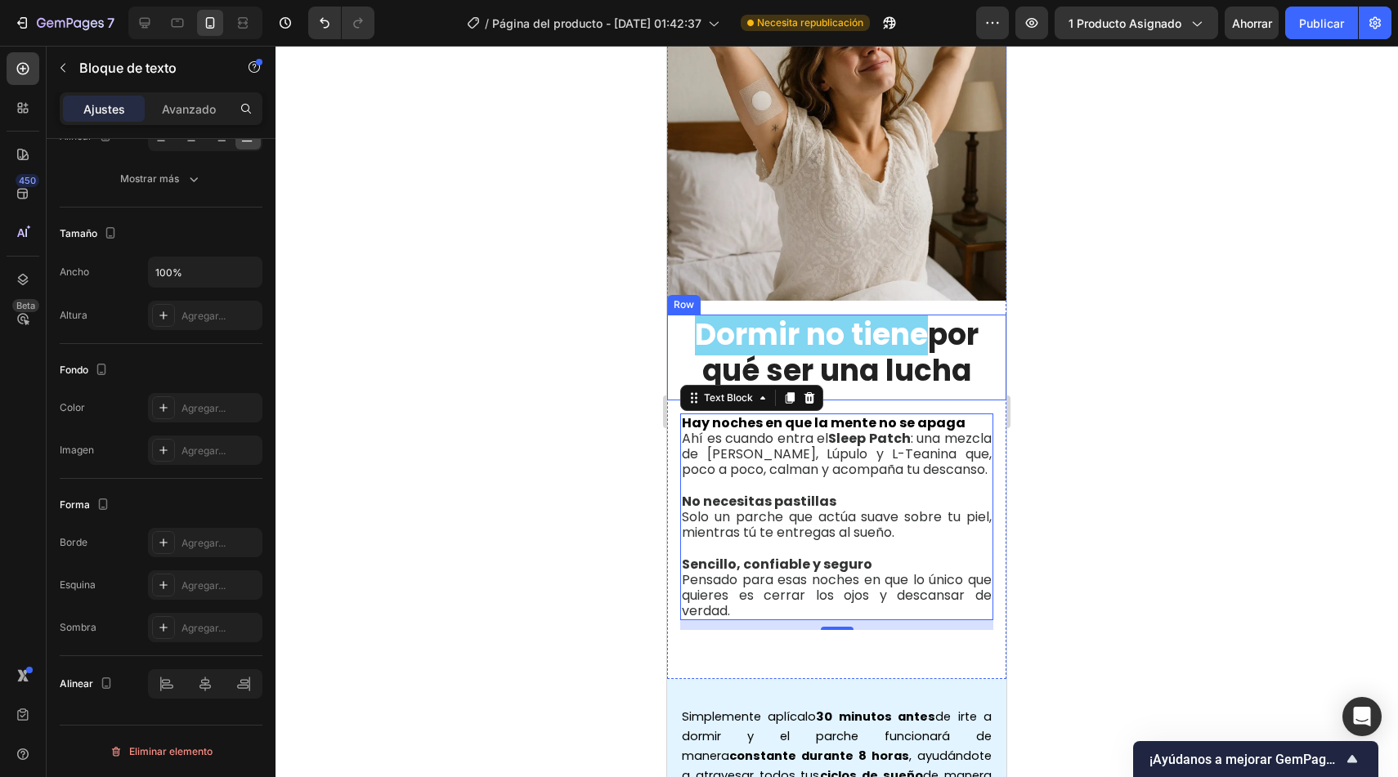
click at [913, 401] on div "Hay noches en que la mente no se apaga Ahí es cuando entra el Sleep Patch : una…" at bounding box center [836, 523] width 339 height 244
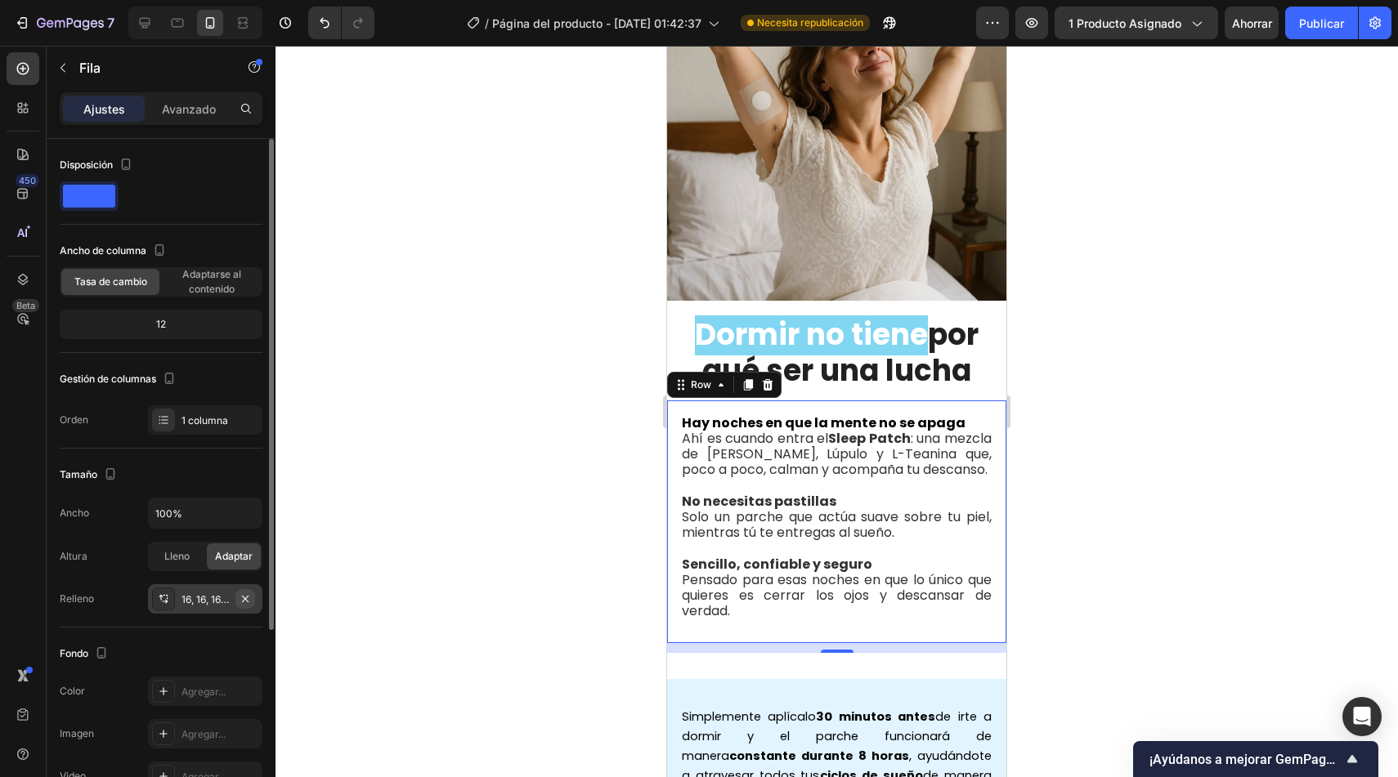
click at [248, 595] on icon "button" at bounding box center [245, 599] width 13 height 13
click at [227, 280] on span "Adaptarse al contenido" at bounding box center [212, 281] width 98 height 29
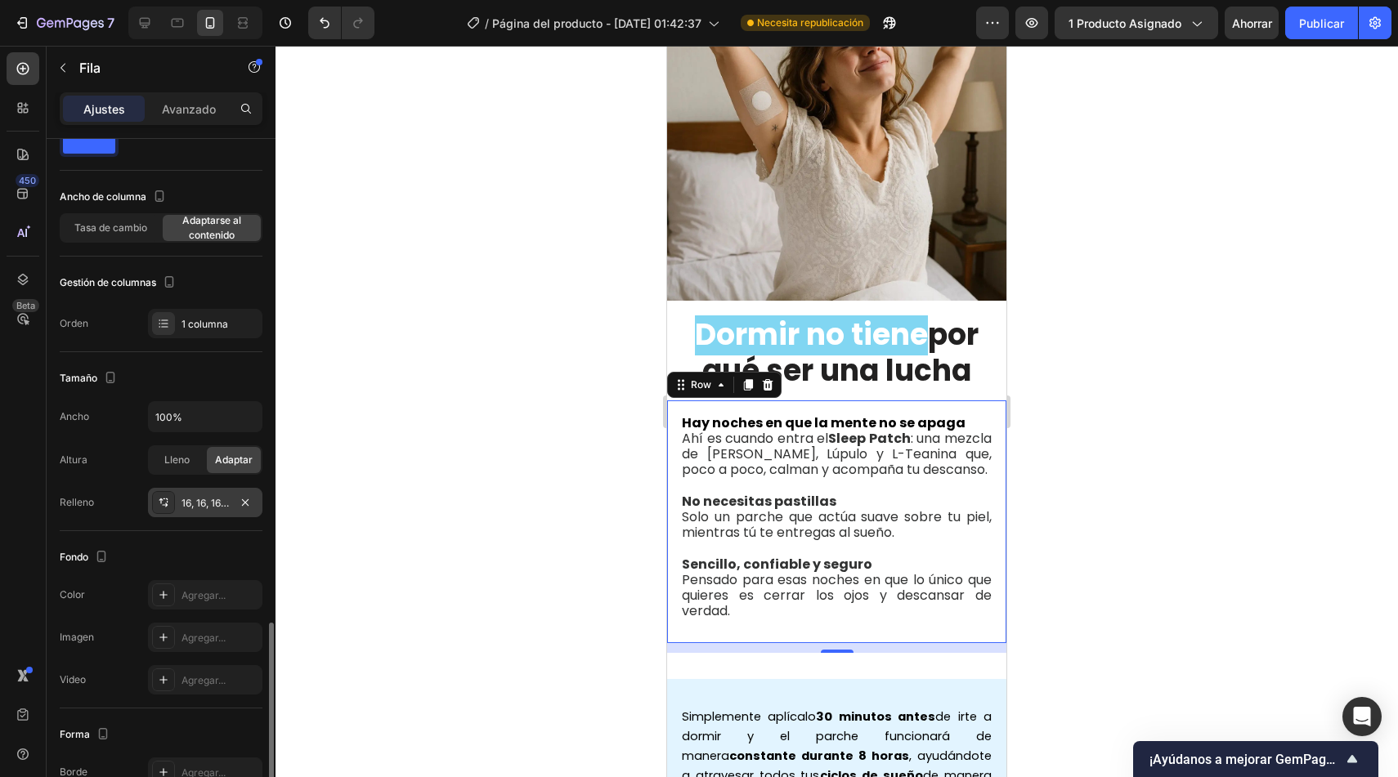
scroll to position [320, 0]
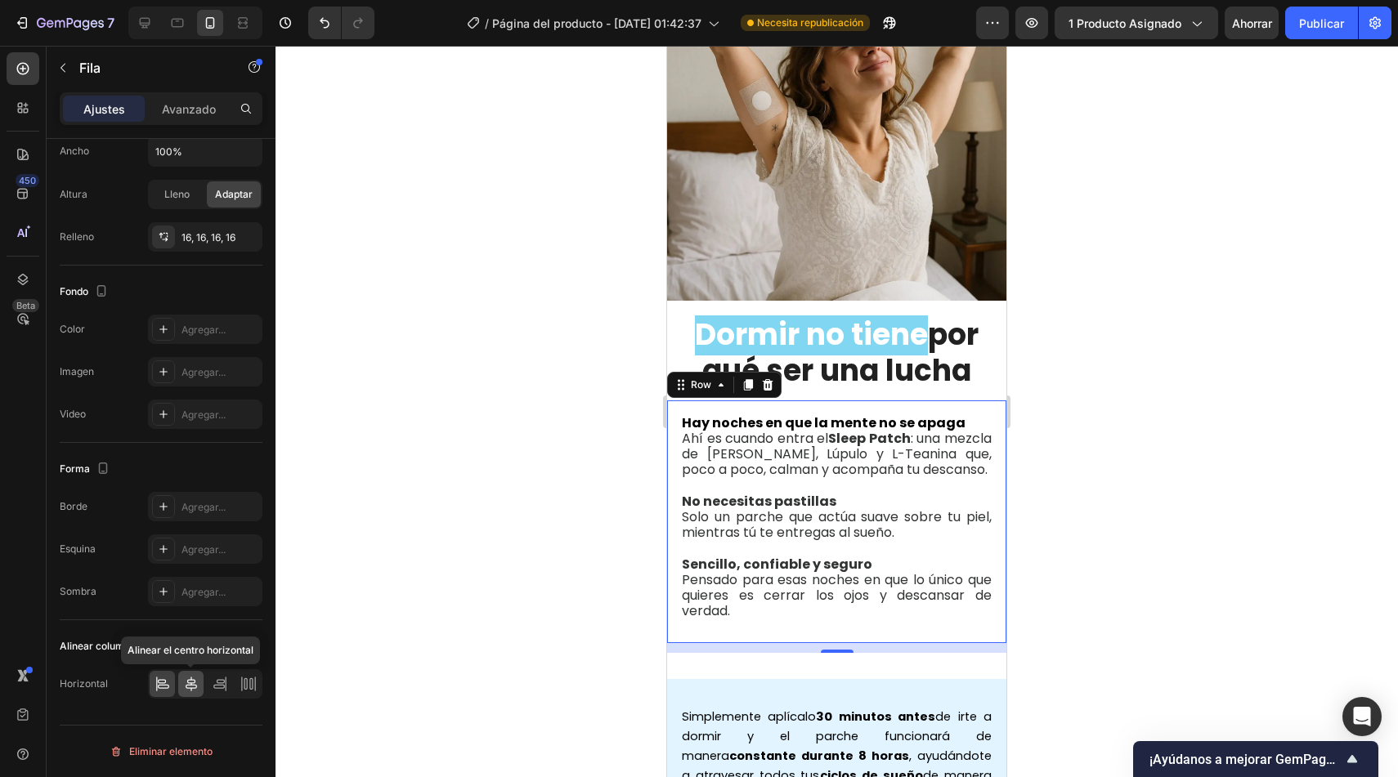
click at [191, 688] on icon at bounding box center [191, 684] width 16 height 16
click at [148, 691] on div at bounding box center [205, 684] width 114 height 29
click at [155, 690] on icon at bounding box center [163, 684] width 16 height 16
click at [191, 689] on icon at bounding box center [191, 684] width 16 height 16
click at [536, 374] on div at bounding box center [836, 412] width 1122 height 732
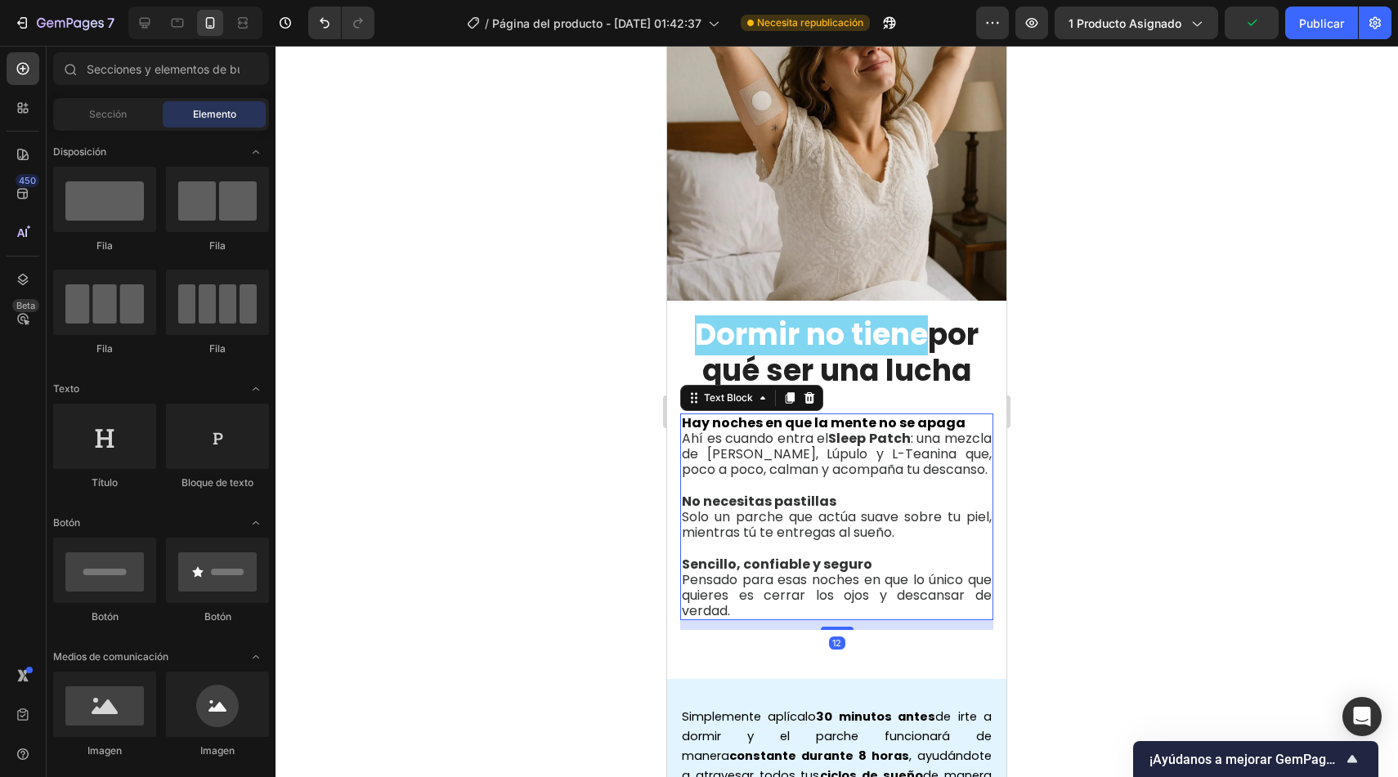
click at [720, 509] on strong "No necesitas pastillas" at bounding box center [759, 501] width 155 height 19
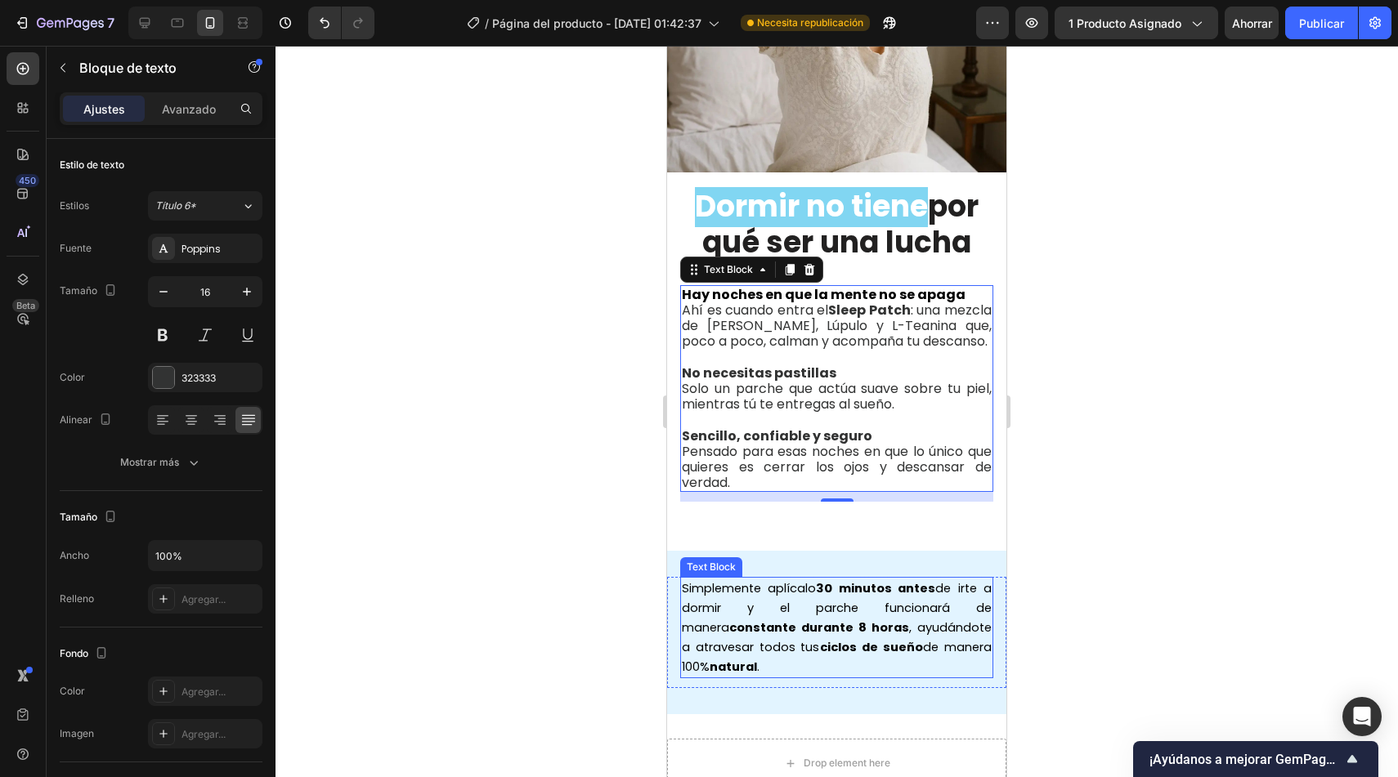
scroll to position [1456, 0]
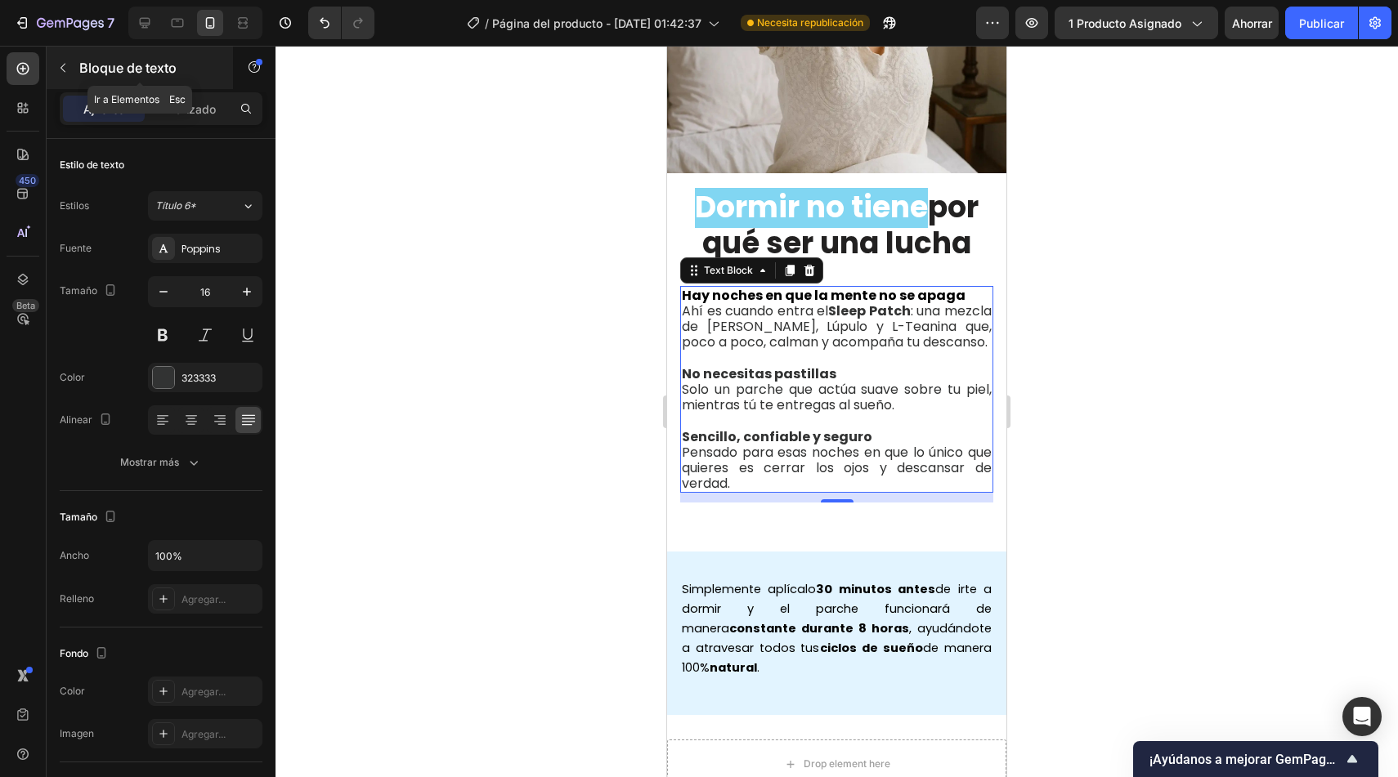
click at [70, 67] on button "button" at bounding box center [63, 68] width 26 height 26
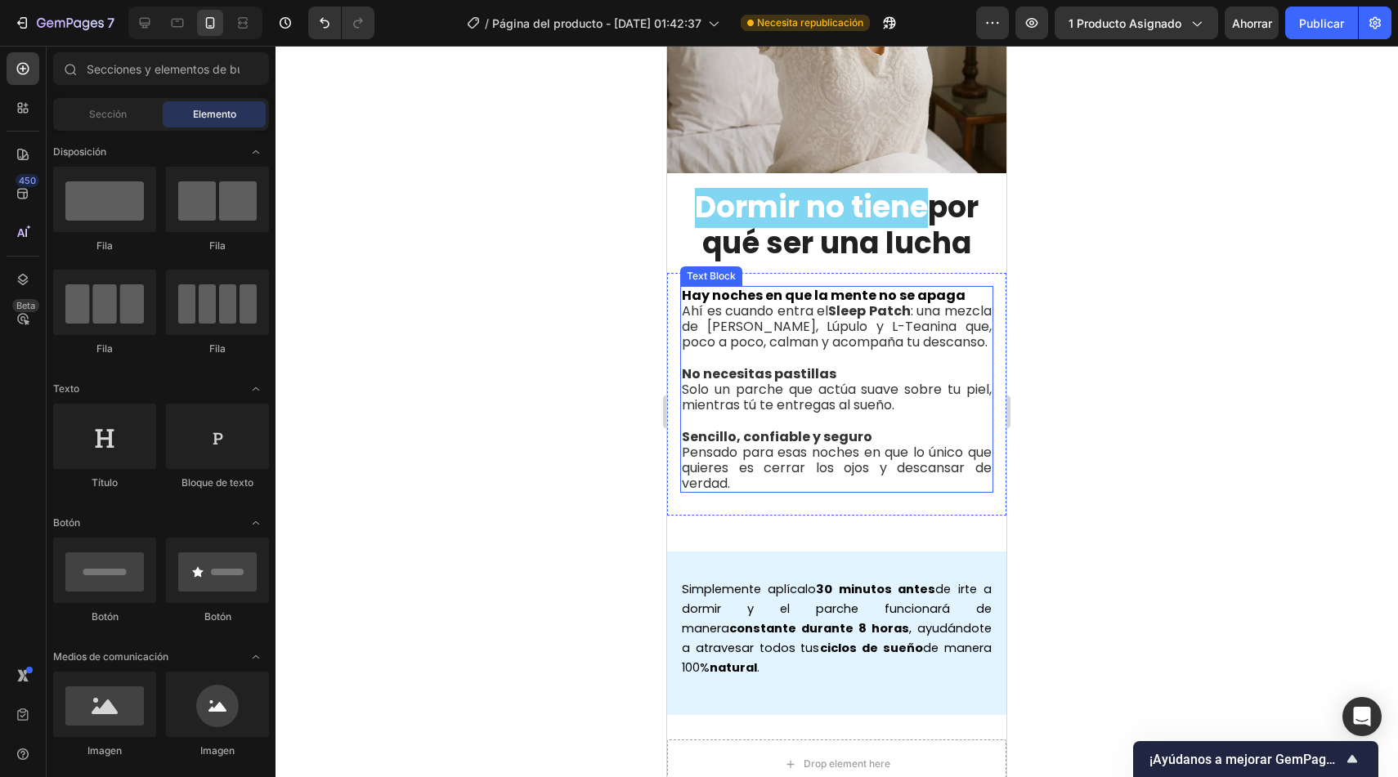
click at [909, 322] on span "Ahí es cuando entra el Sleep Patch : una mezcla de Valeriana, Lúpulo y L-Teanin…" at bounding box center [837, 327] width 310 height 50
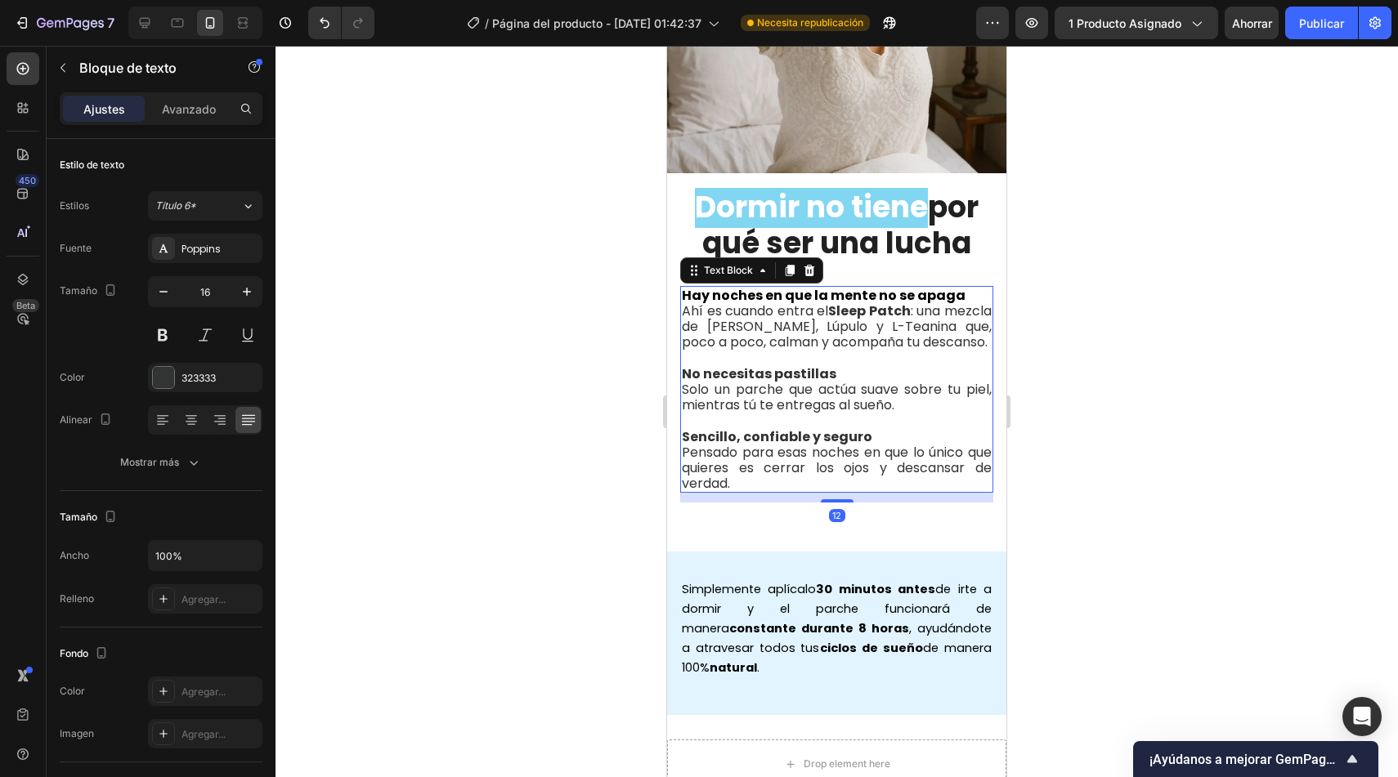
click at [909, 322] on span "Ahí es cuando entra el Sleep Patch : una mezcla de Valeriana, Lúpulo y L-Teanin…" at bounding box center [837, 327] width 310 height 50
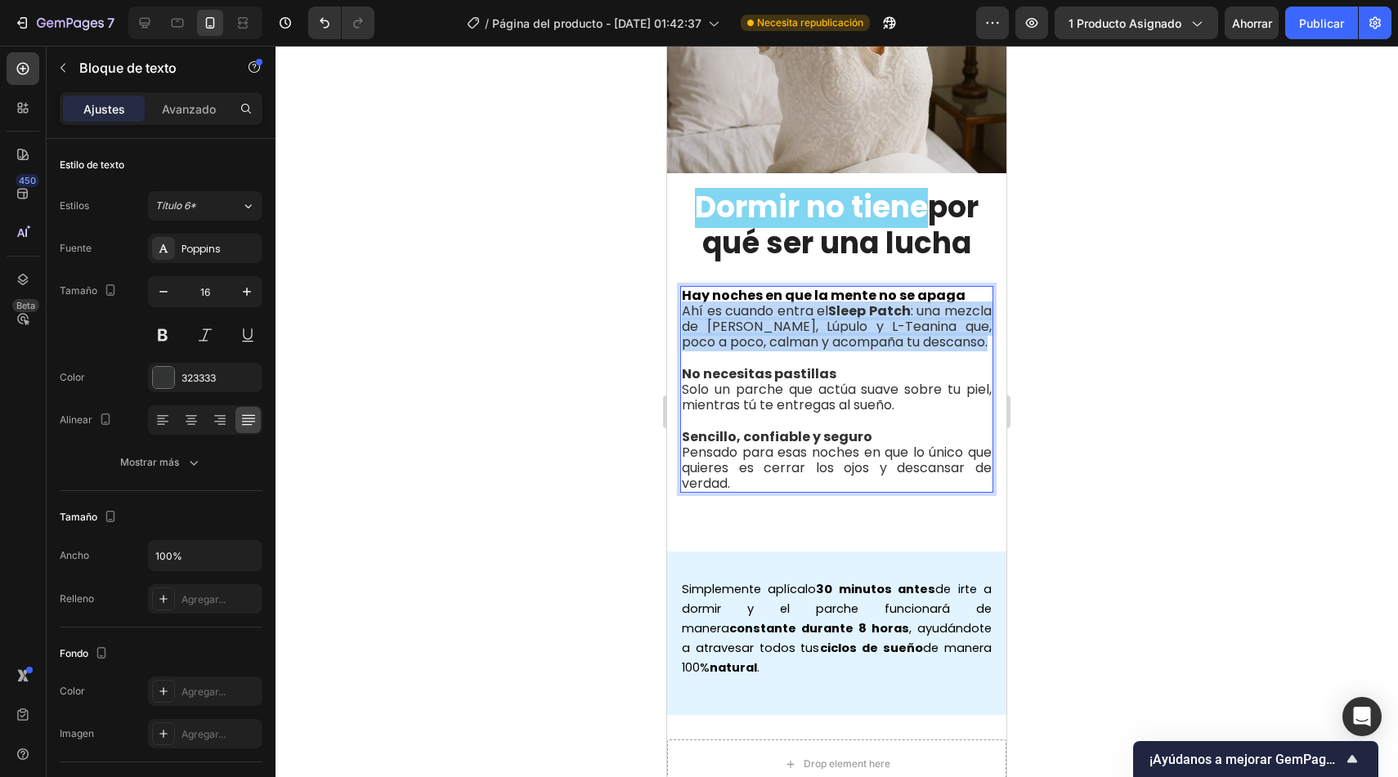
click at [909, 322] on span "Ahí es cuando entra el Sleep Patch : una mezcla de Valeriana, Lúpulo y L-Teanin…" at bounding box center [837, 327] width 310 height 50
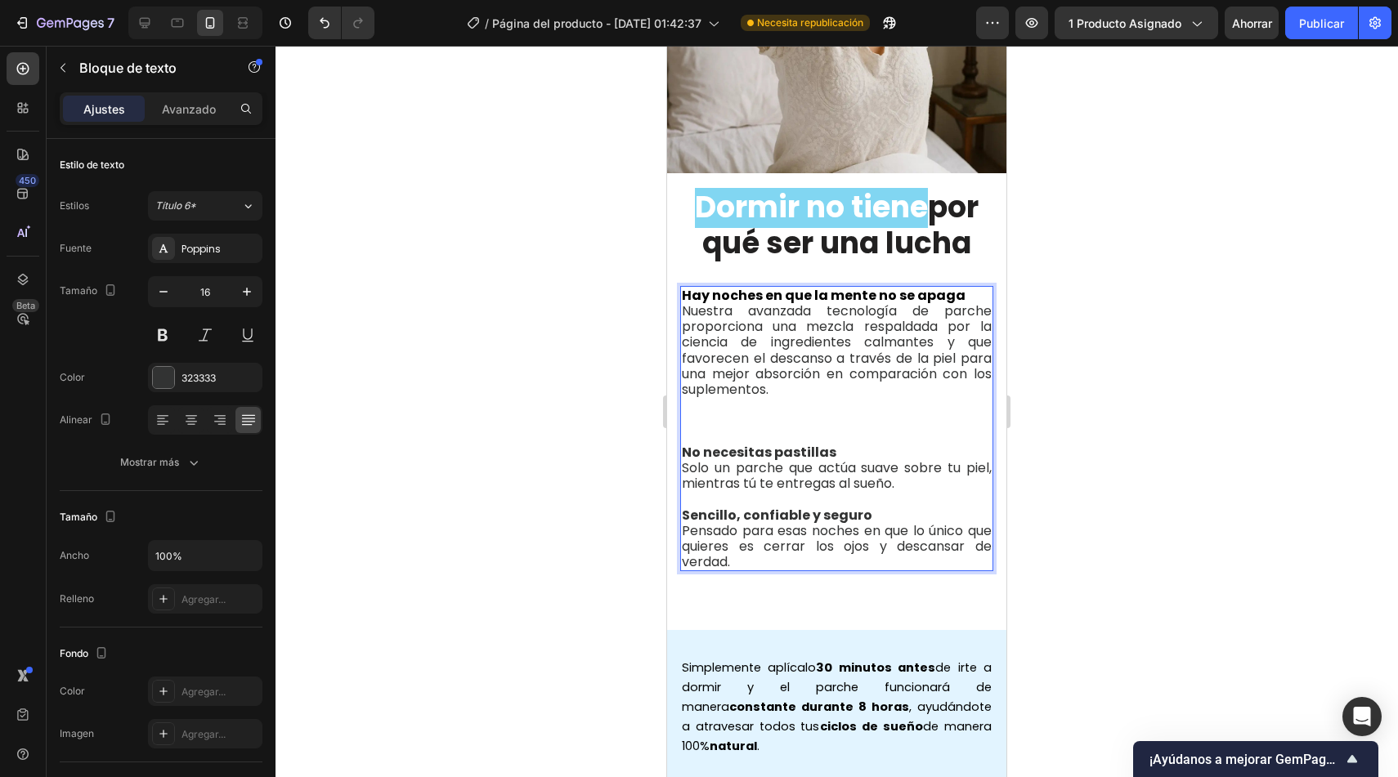
click at [764, 286] on strong "Hay noches en que la mente no se apaga" at bounding box center [824, 295] width 284 height 19
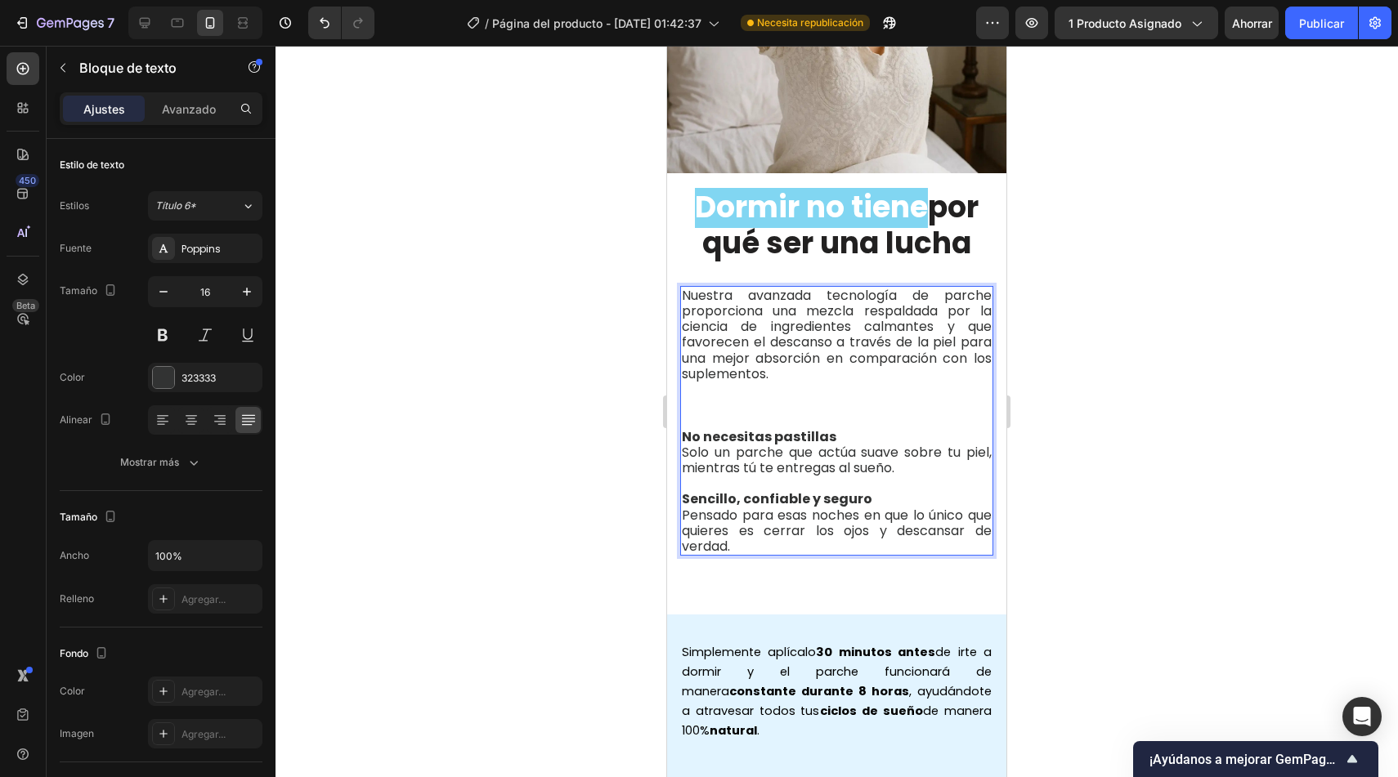
click at [817, 288] on p "Nuestra avanzada tecnología de parche proporciona una mezcla respaldada por la …" at bounding box center [837, 335] width 310 height 94
click at [813, 288] on p "Nuestra avanzada tecnología de parche proporciona una mezcla respaldada por la …" at bounding box center [837, 335] width 310 height 94
drag, startPoint x: 710, startPoint y: 54, endPoint x: 819, endPoint y: 282, distance: 253.0
click at [819, 288] on p "Nuestra avanzada tecnología de parche proporciona una mezcla respaldada por la …" at bounding box center [837, 335] width 310 height 94
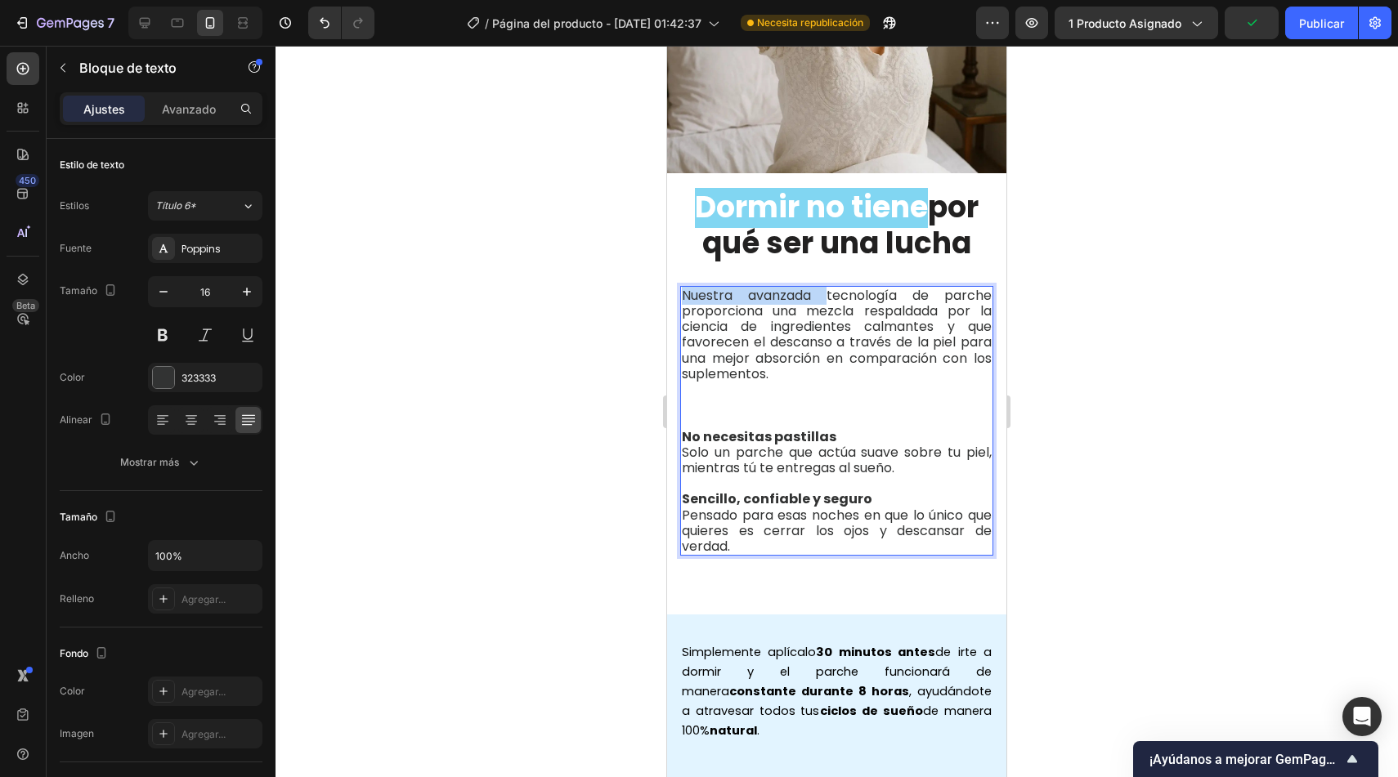
click at [682, 288] on p "Nuestra avanzada tecnología de parche proporciona una mezcla respaldada por la …" at bounding box center [837, 335] width 310 height 94
click at [784, 288] on p "La tecnología de parche proporciona una mezcla respaldada por la ciencia de ing…" at bounding box center [837, 335] width 310 height 94
click at [701, 288] on p "La tecnología de de parche proporciona una mezcla respaldada por la ciencia de …" at bounding box center [837, 335] width 310 height 94
click at [859, 288] on p "La avanzada tecnología de de parche proporciona una mezcla respaldada por la ci…" at bounding box center [837, 335] width 310 height 94
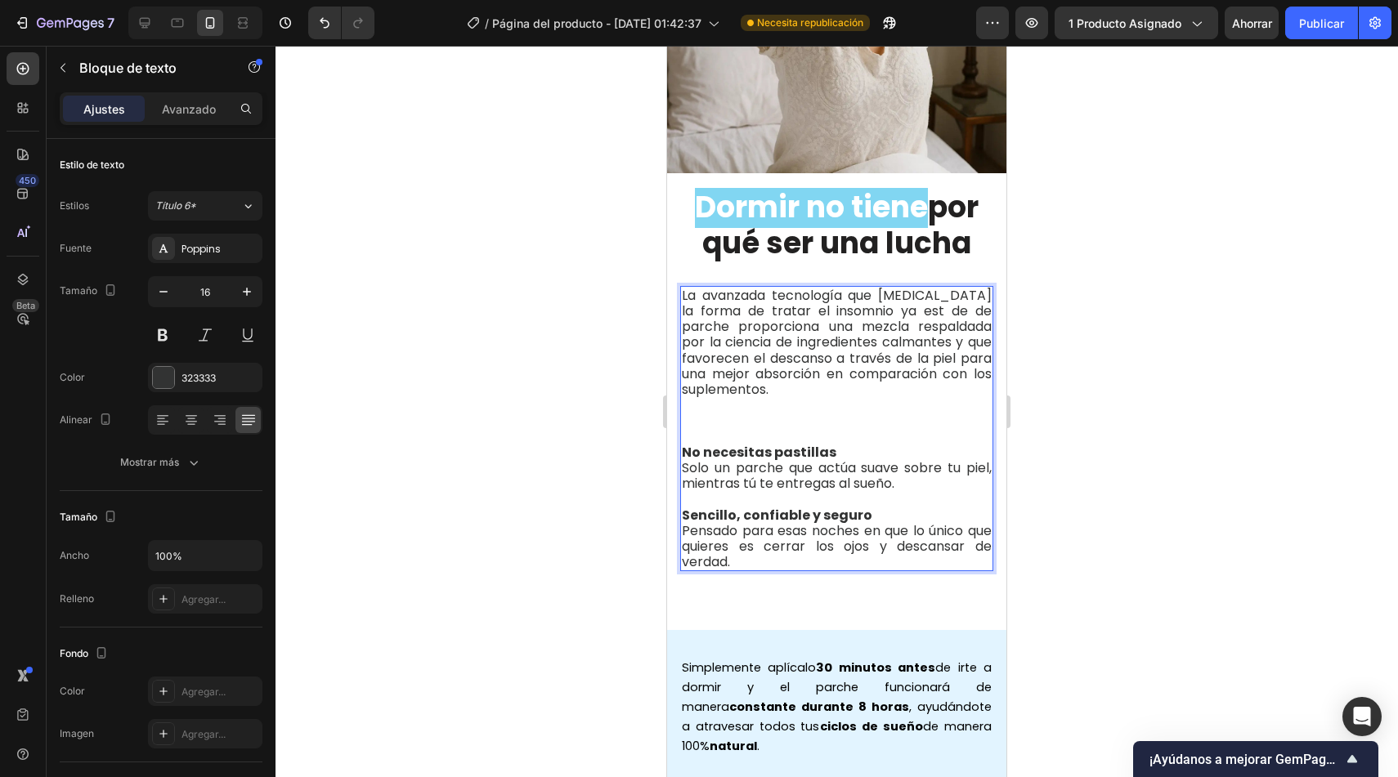
click at [892, 306] on p "La avanzada tecnología que cambia la forma de tratar el insomnio ya est de de p…" at bounding box center [837, 343] width 310 height 110
click at [907, 301] on p "La avanzada tecnología que cambia la forma de tratar el insomnio ya est de de p…" at bounding box center [837, 343] width 310 height 110
click at [964, 300] on p "La avanzada tecnología que cambia la forma de tratar el insomnio ya la tienes. …" at bounding box center [837, 343] width 310 height 110
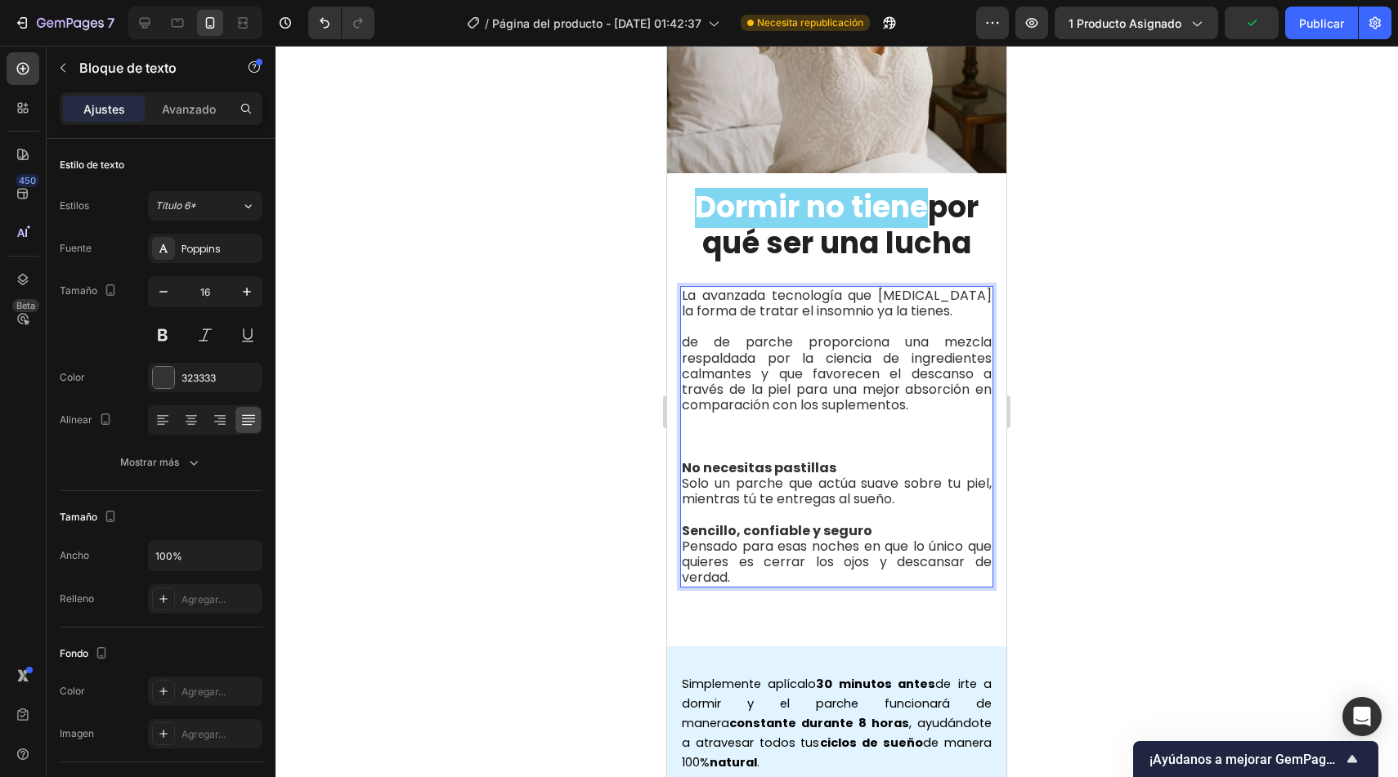
click at [734, 337] on p "de de parche proporciona una mezcla respaldada por la ciencia de ingredientes c…" at bounding box center [837, 373] width 310 height 78
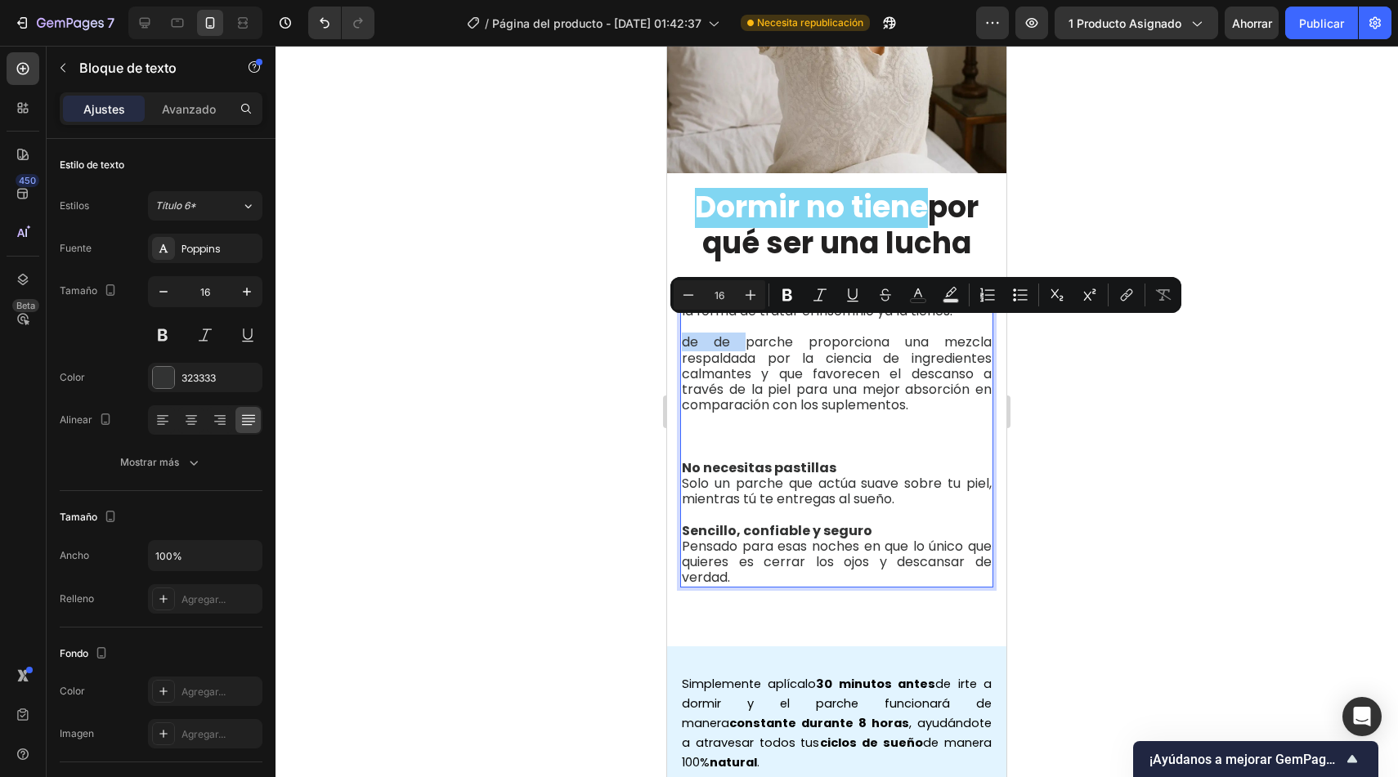
drag, startPoint x: 742, startPoint y: 338, endPoint x: 684, endPoint y: 332, distance: 58.3
click at [684, 334] on p "de de parche proporciona una mezcla respaldada por la ciencia de ingredientes c…" at bounding box center [837, 373] width 310 height 78
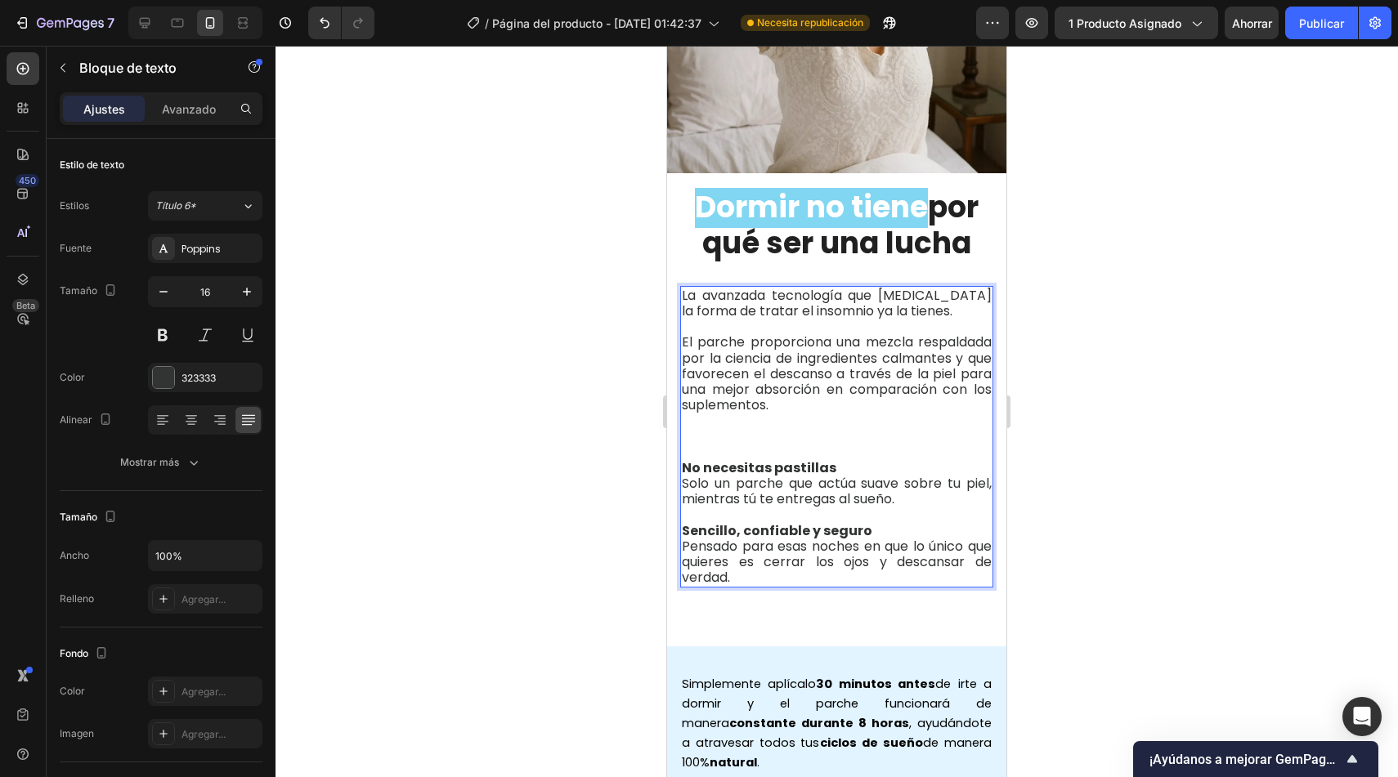
click at [853, 334] on p "El parche proporciona una mezcla respaldada por la ciencia de ingredientes calm…" at bounding box center [837, 373] width 310 height 78
click at [833, 334] on p "El parche proporciona una mezcla respaldada por la ciencia de ingredientes calm…" at bounding box center [837, 373] width 310 height 78
click at [757, 365] on p "El parche proporciona una mezcla respaldada por la ciencia de ingredientes calm…" at bounding box center [837, 373] width 310 height 78
click at [683, 364] on p "El parche proporciona una mezcla respaldada por la ciencia de ingredientes calm…" at bounding box center [837, 373] width 310 height 78
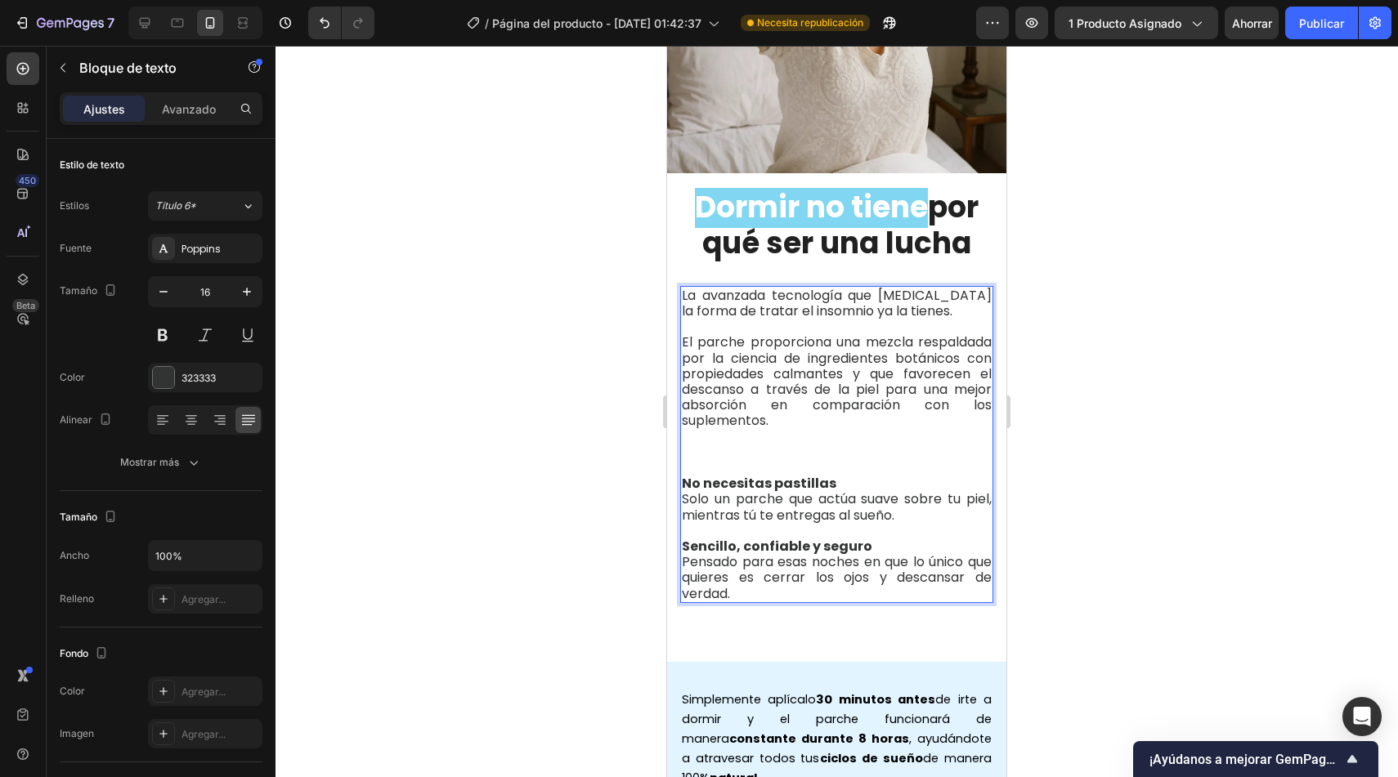
click at [912, 378] on p "El parche proporciona una mezcla respaldada por la ciencia de ingredientes botá…" at bounding box center [837, 381] width 310 height 94
click at [977, 379] on p "El parche proporciona una mezcla respaldada por la ciencia de ingredientes botá…" at bounding box center [837, 381] width 310 height 94
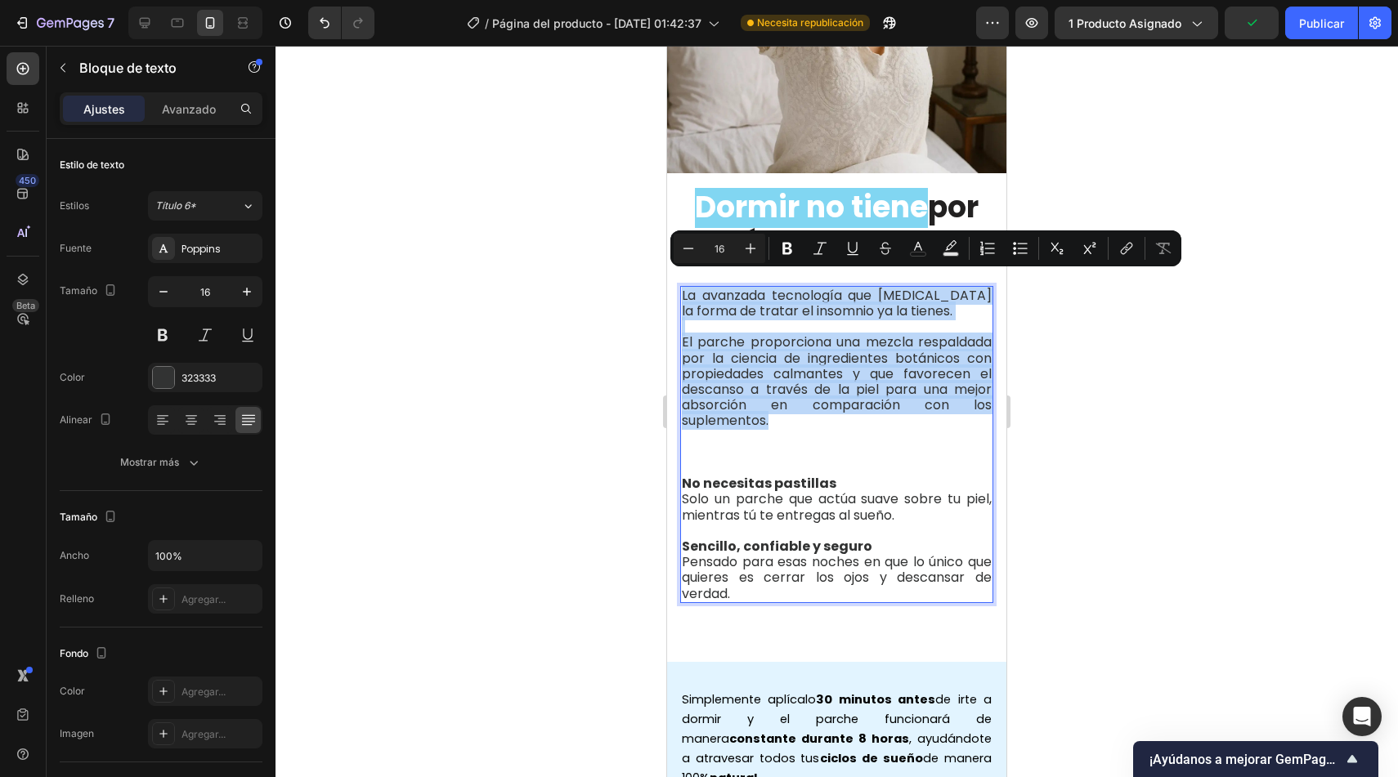
drag, startPoint x: 824, startPoint y: 414, endPoint x: 683, endPoint y: 287, distance: 189.9
click at [683, 287] on div "La avanzada tecnología que cambia la forma de tratar el insomnio ya la tienes. …" at bounding box center [836, 444] width 313 height 317
copy div "La avanzada tecnología que cambia la forma de tratar el insomnio ya la tienes. …"
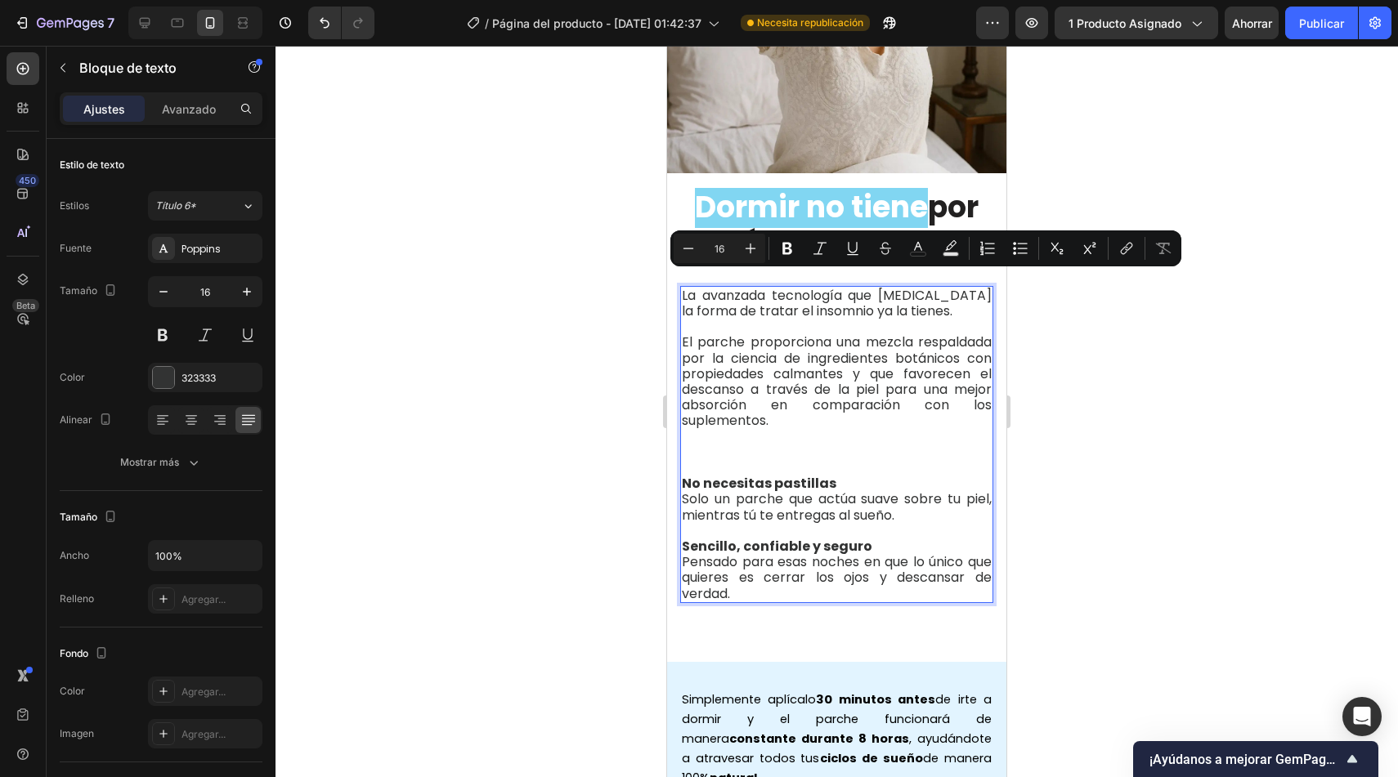
click at [863, 490] on span "Solo un parche que actúa suave sobre tu piel, mientras tú te entregas al sueño." at bounding box center [837, 507] width 310 height 34
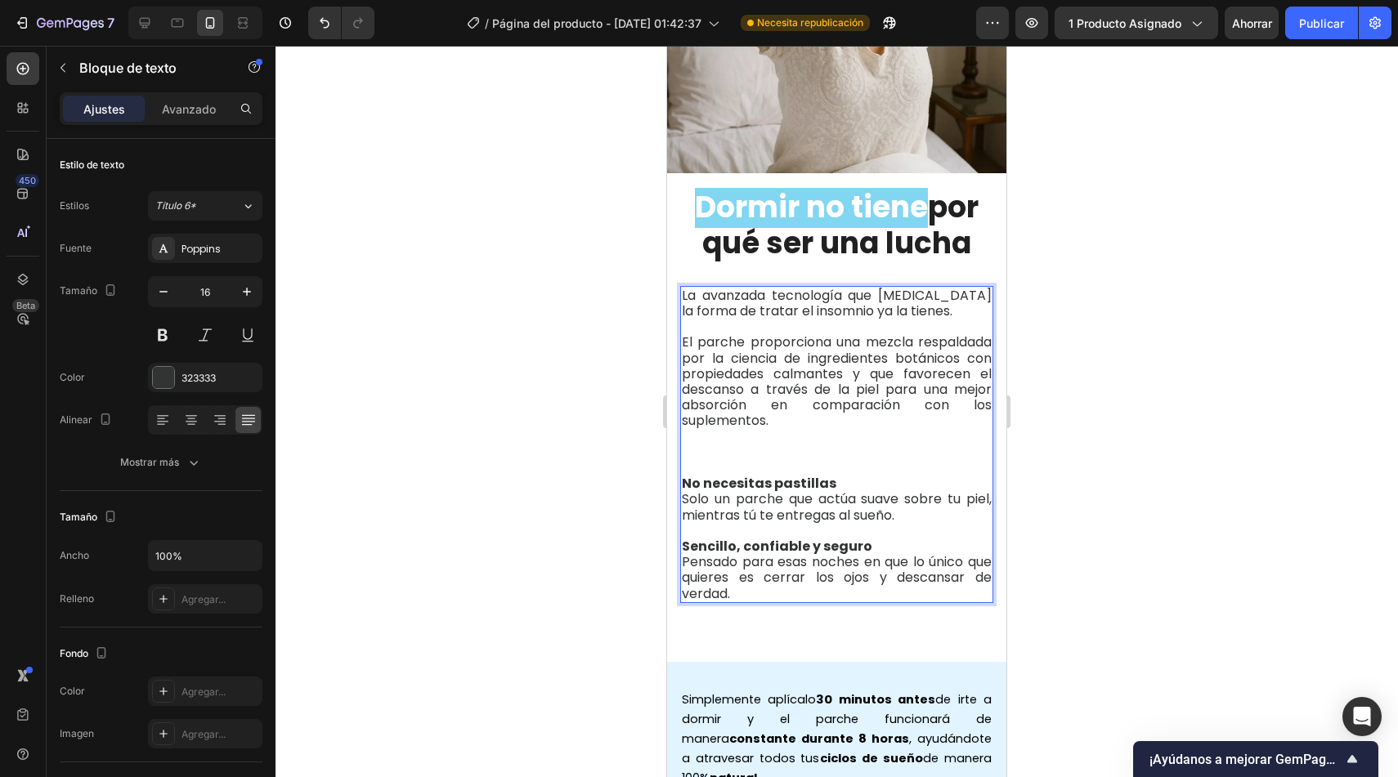
click at [762, 581] on p "Pensado para esas noches en que lo único que quieres es cerrar los ojos y desca…" at bounding box center [837, 577] width 310 height 47
click at [823, 365] on p "El parche proporciona una mezcla respaldada por la ciencia de ingredientes botá…" at bounding box center [837, 381] width 310 height 94
drag, startPoint x: 747, startPoint y: 581, endPoint x: 682, endPoint y: 285, distance: 303.1
click at [682, 286] on div "La avanzada tecnología que cambia la forma de tratar el insomnio ya la tienes. …" at bounding box center [836, 444] width 313 height 317
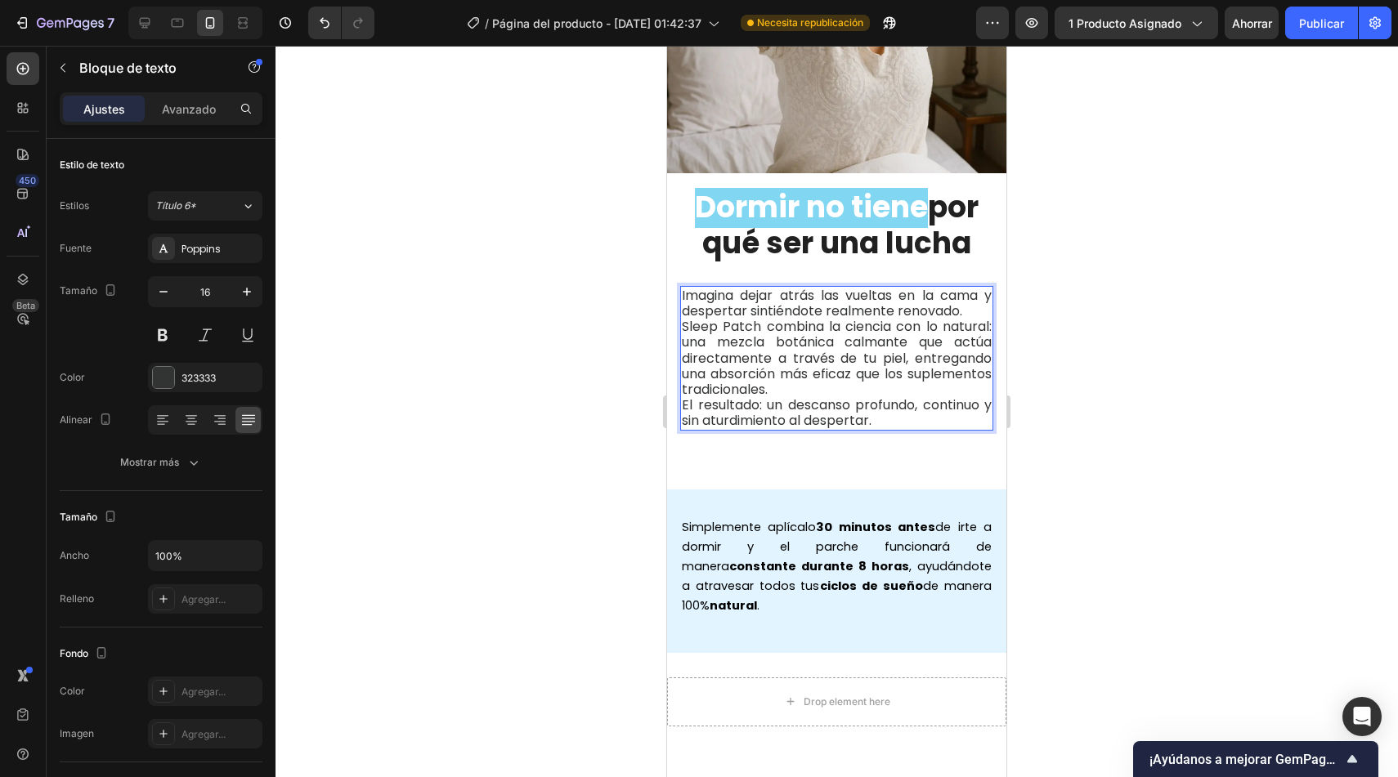
click at [970, 301] on p "Imagina dejar atrás las vueltas en la cama y despertar sintiéndote realmente re…" at bounding box center [837, 343] width 310 height 110
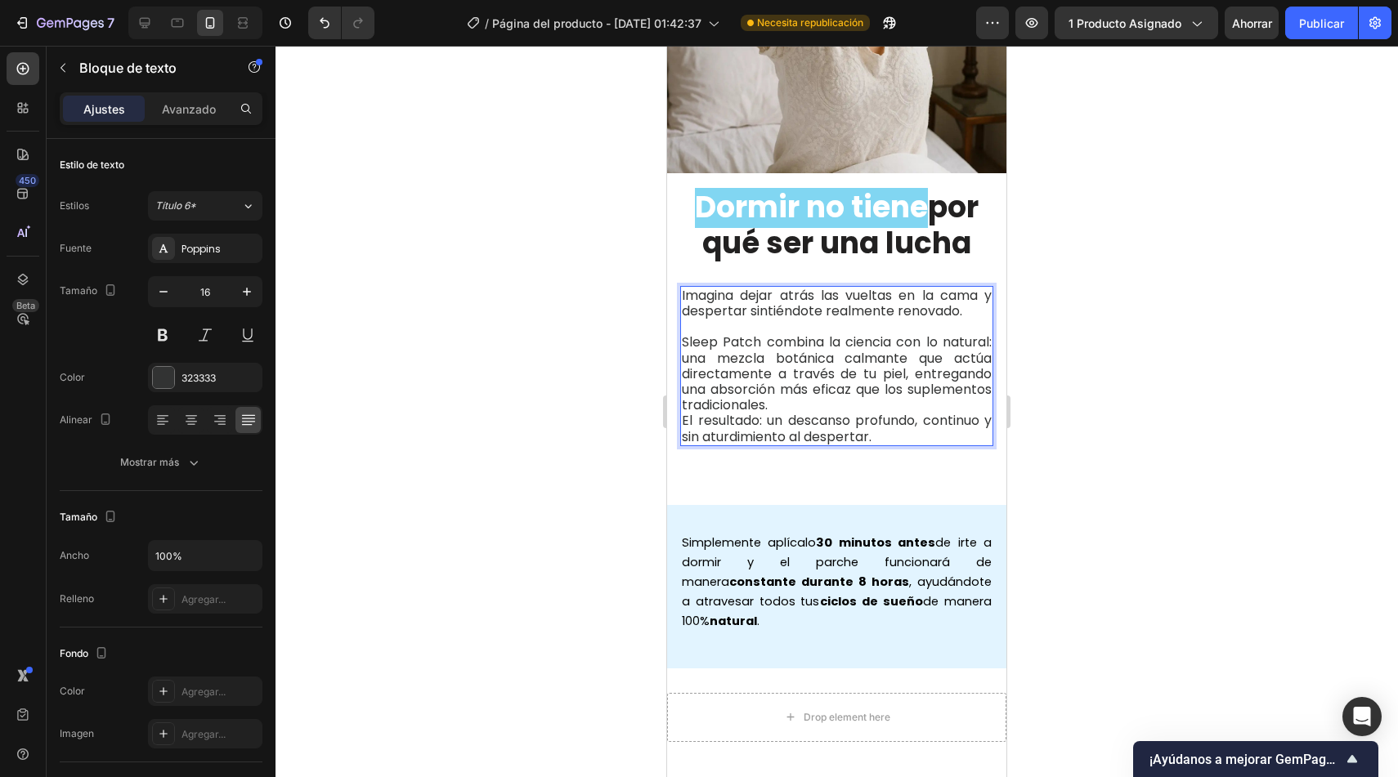
click at [963, 297] on p "Imagina dejar atrás las vueltas en la cama y despertar sintiéndote realmente re…" at bounding box center [837, 303] width 310 height 31
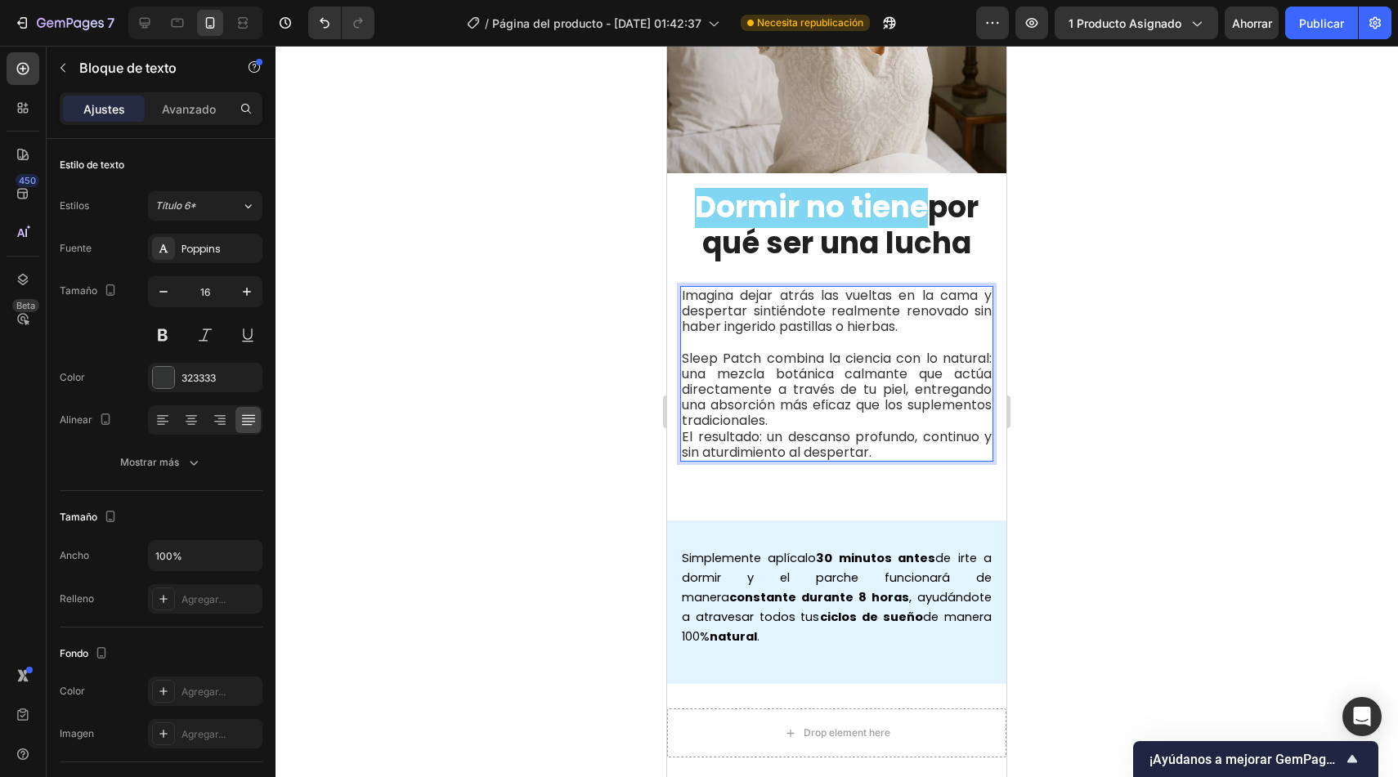
click at [895, 429] on p "El resultado: un descanso profundo, continuo y sin aturdimiento al despertar." at bounding box center [837, 444] width 310 height 31
click at [894, 407] on p "Sleep Patch combina la ciencia con lo natural: una mezcla botánica calmante que…" at bounding box center [837, 381] width 310 height 94
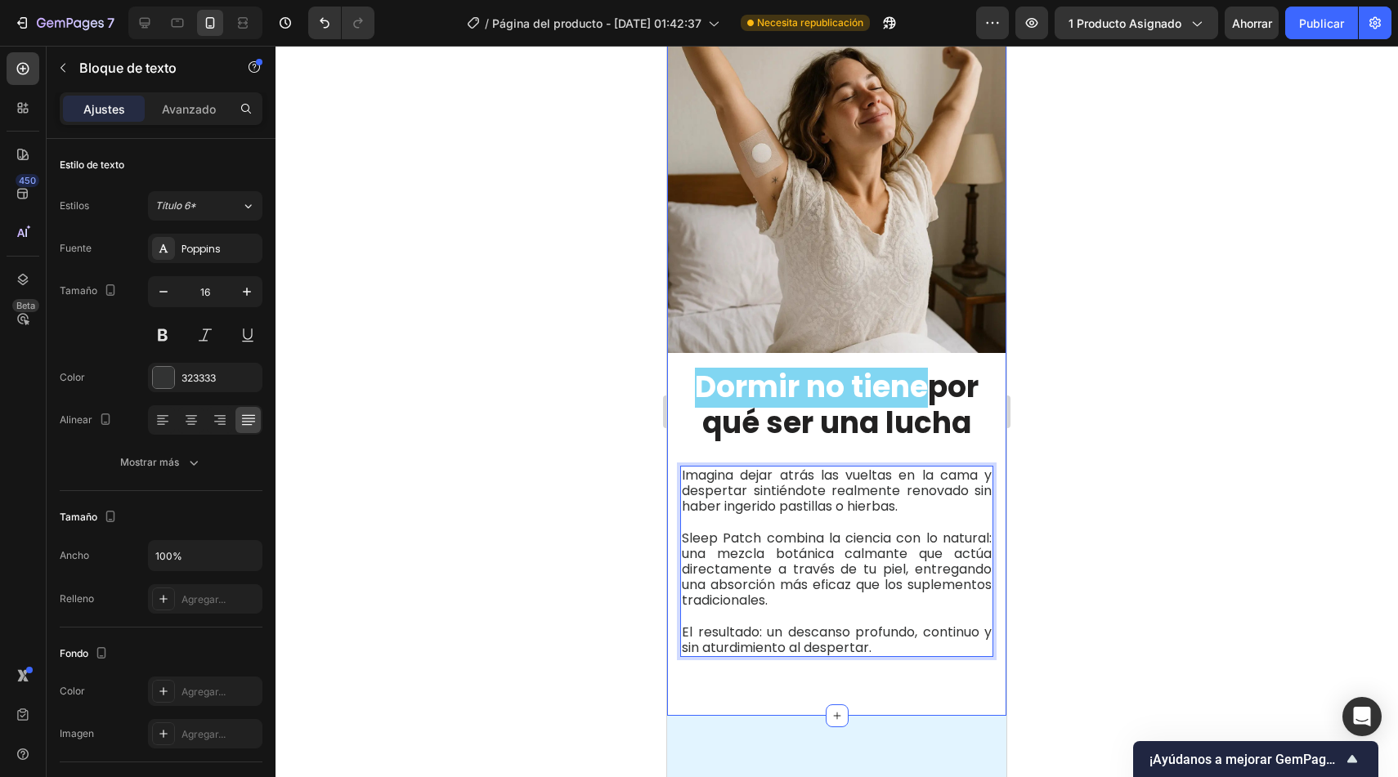
scroll to position [819, 0]
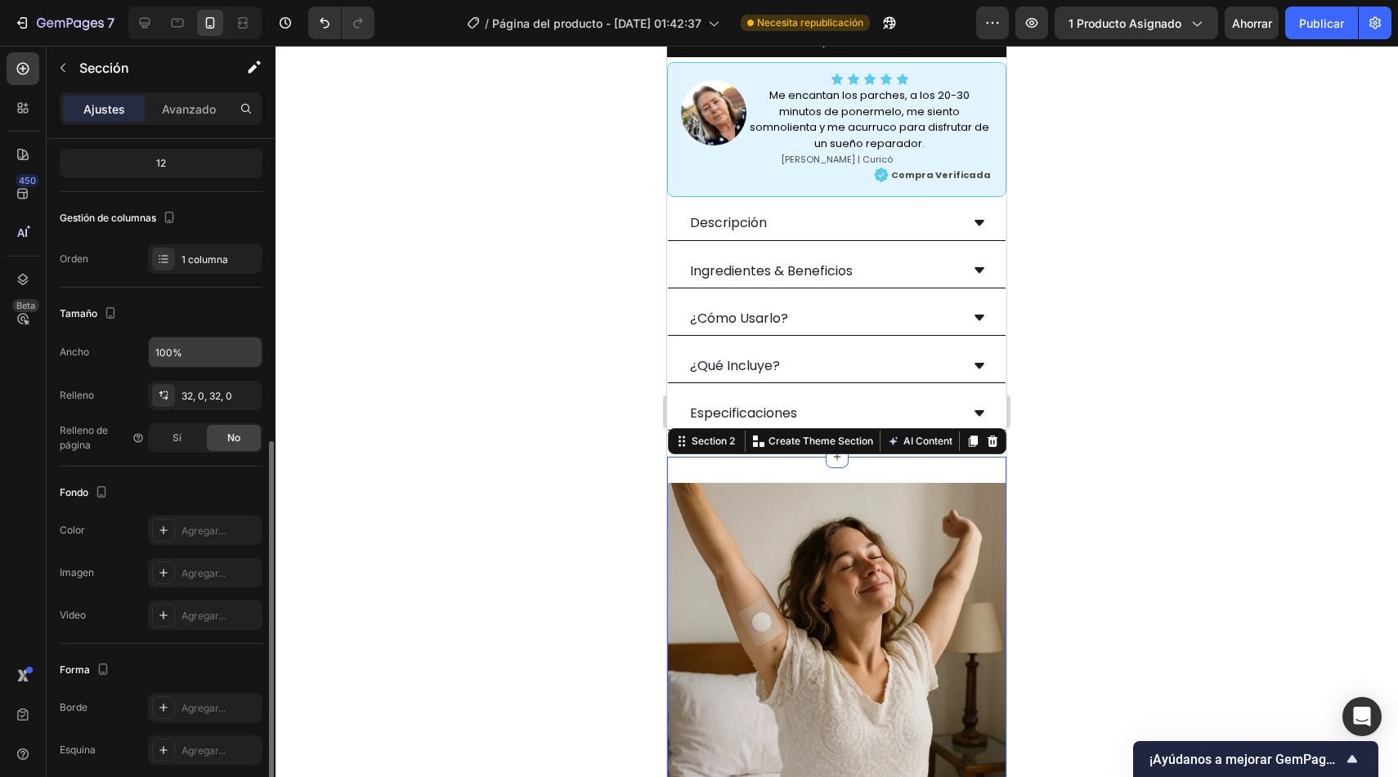
scroll to position [270, 0]
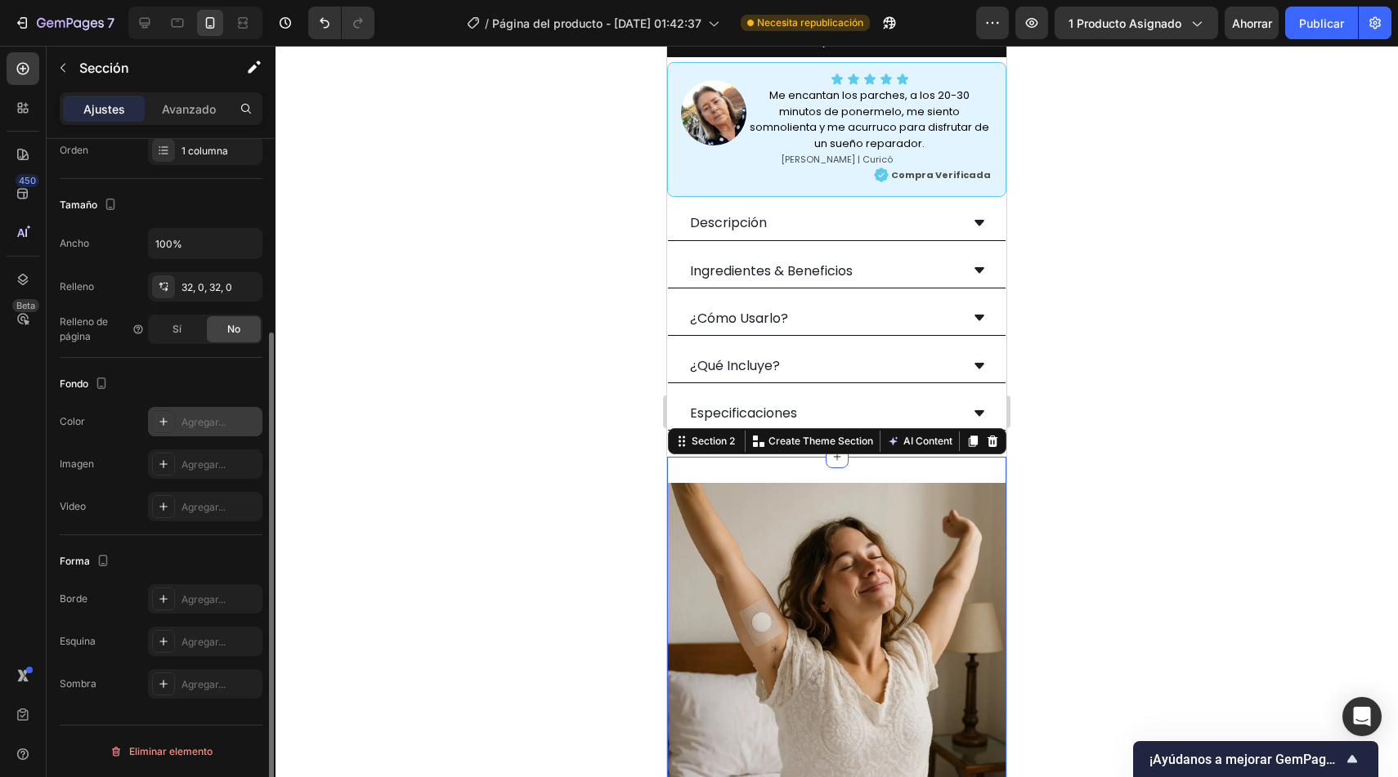
click at [218, 425] on font "Agregar..." at bounding box center [203, 422] width 44 height 12
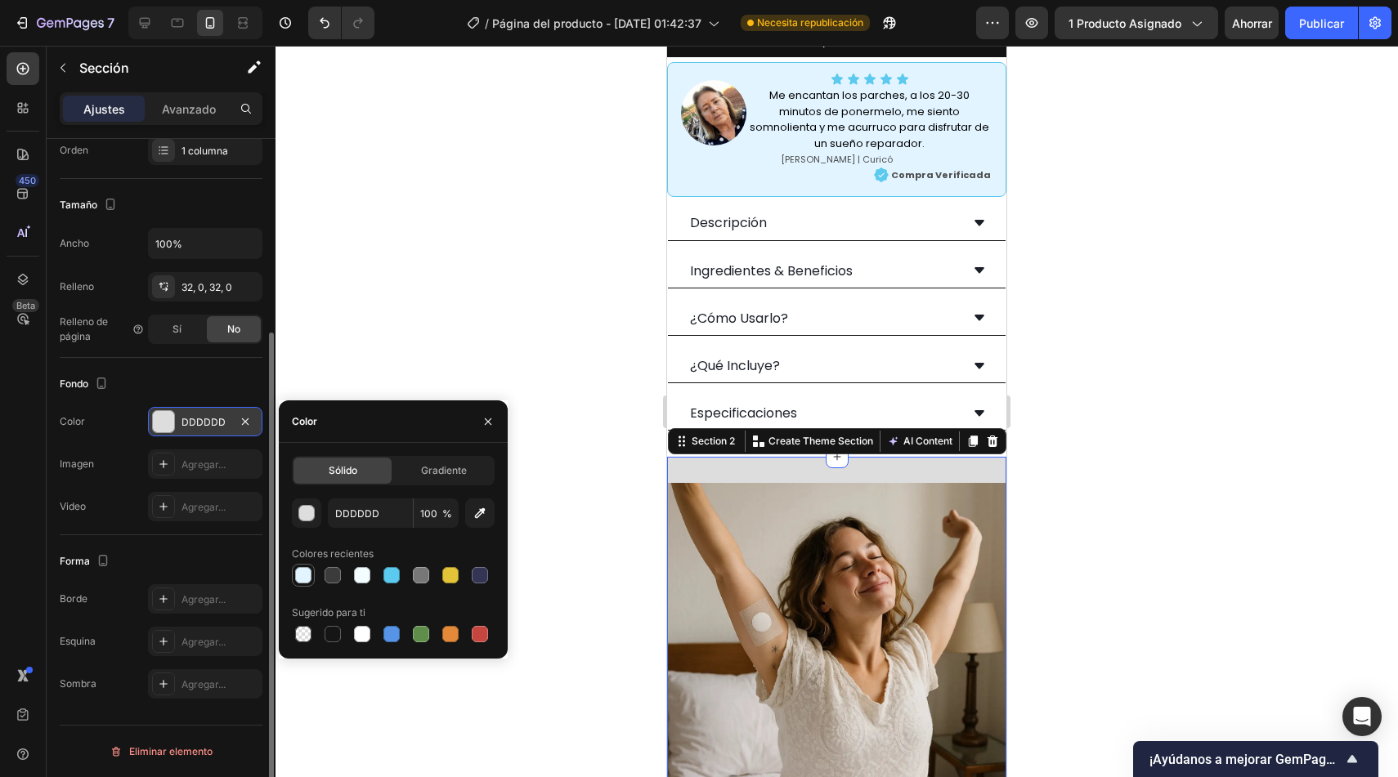
click at [303, 576] on div at bounding box center [303, 575] width 16 height 16
click at [857, 530] on img at bounding box center [836, 652] width 339 height 339
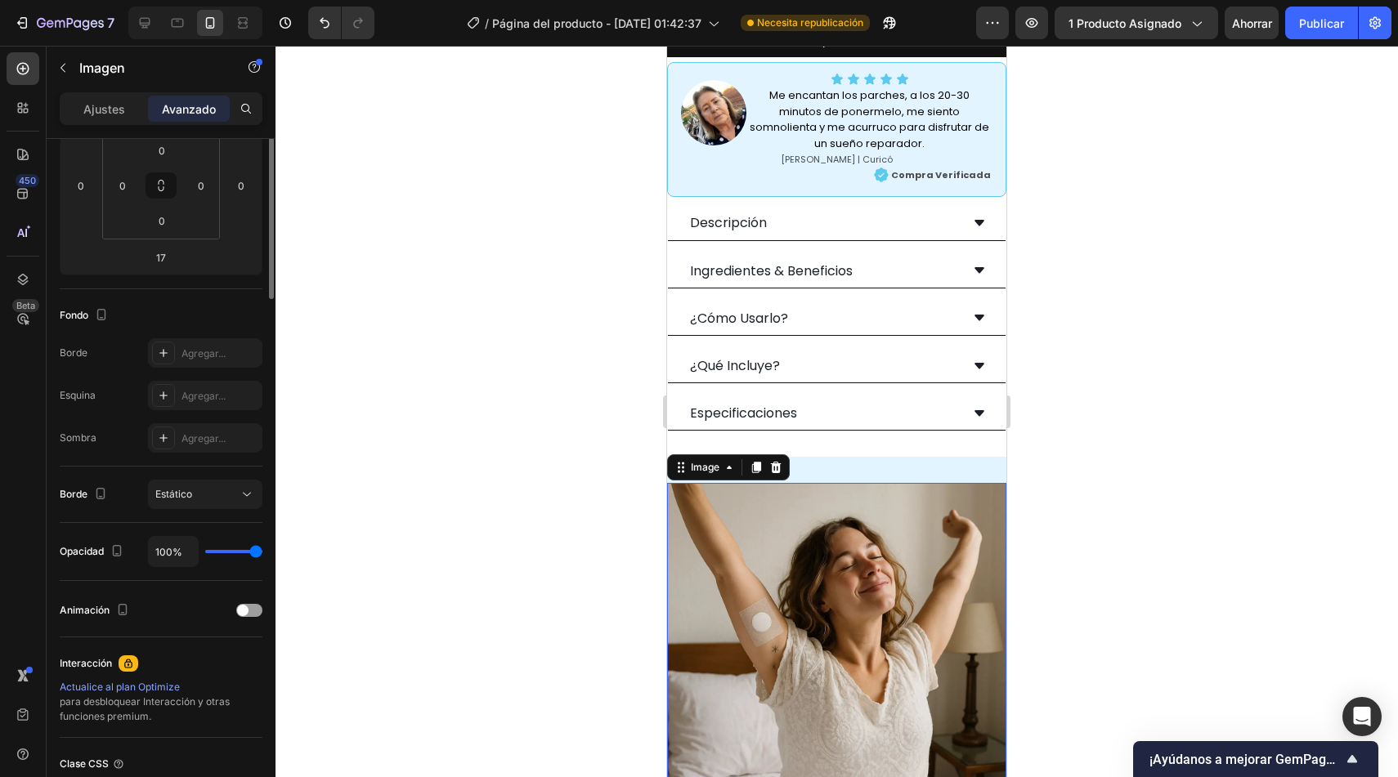
scroll to position [0, 0]
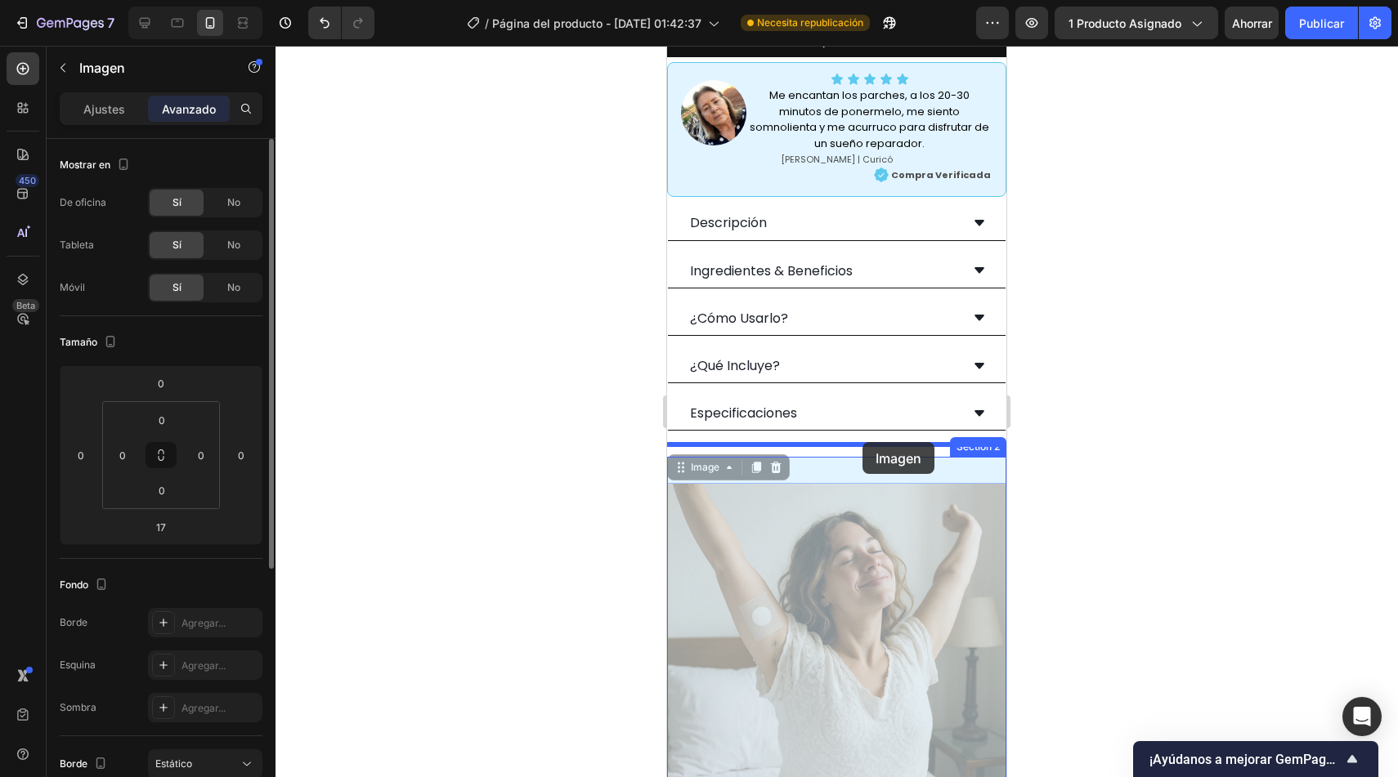
drag, startPoint x: 707, startPoint y: 457, endPoint x: 862, endPoint y: 442, distance: 156.0
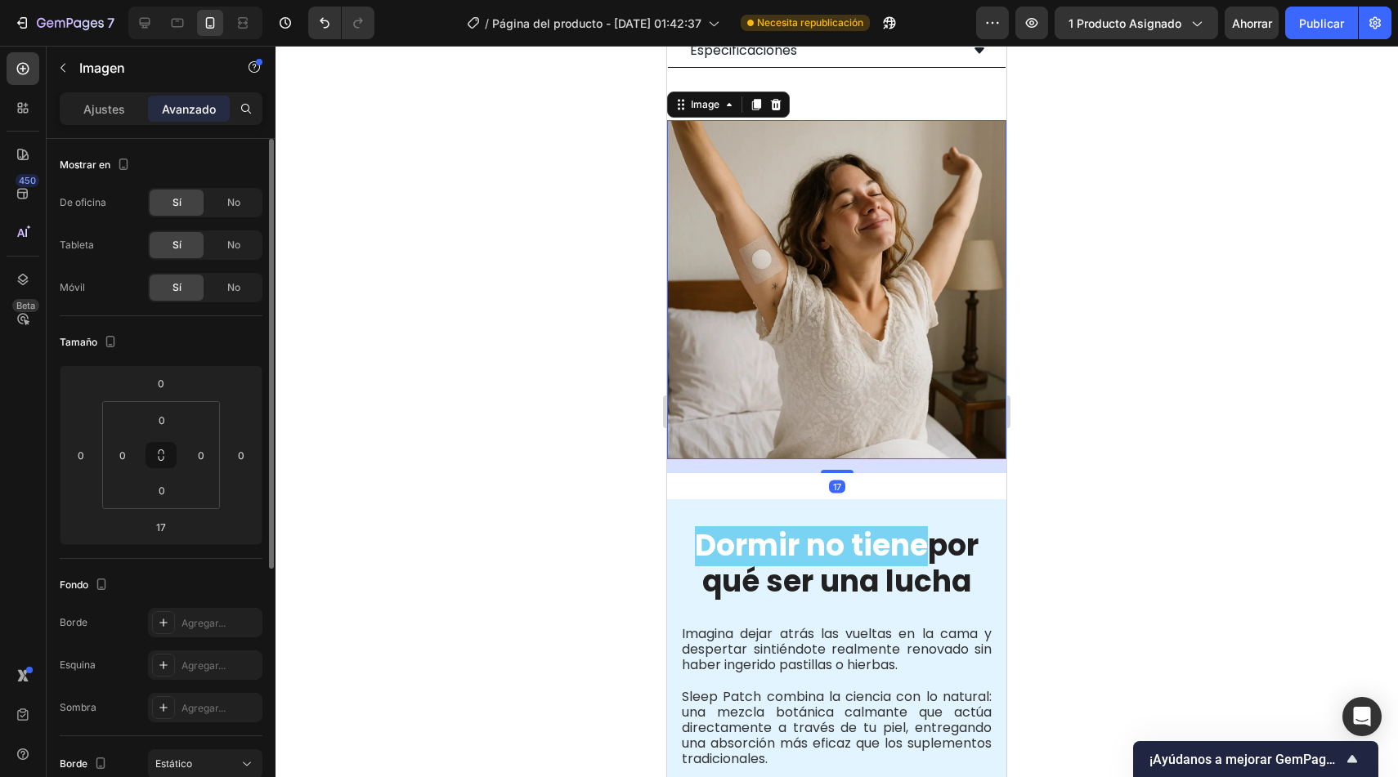
scroll to position [1239, 0]
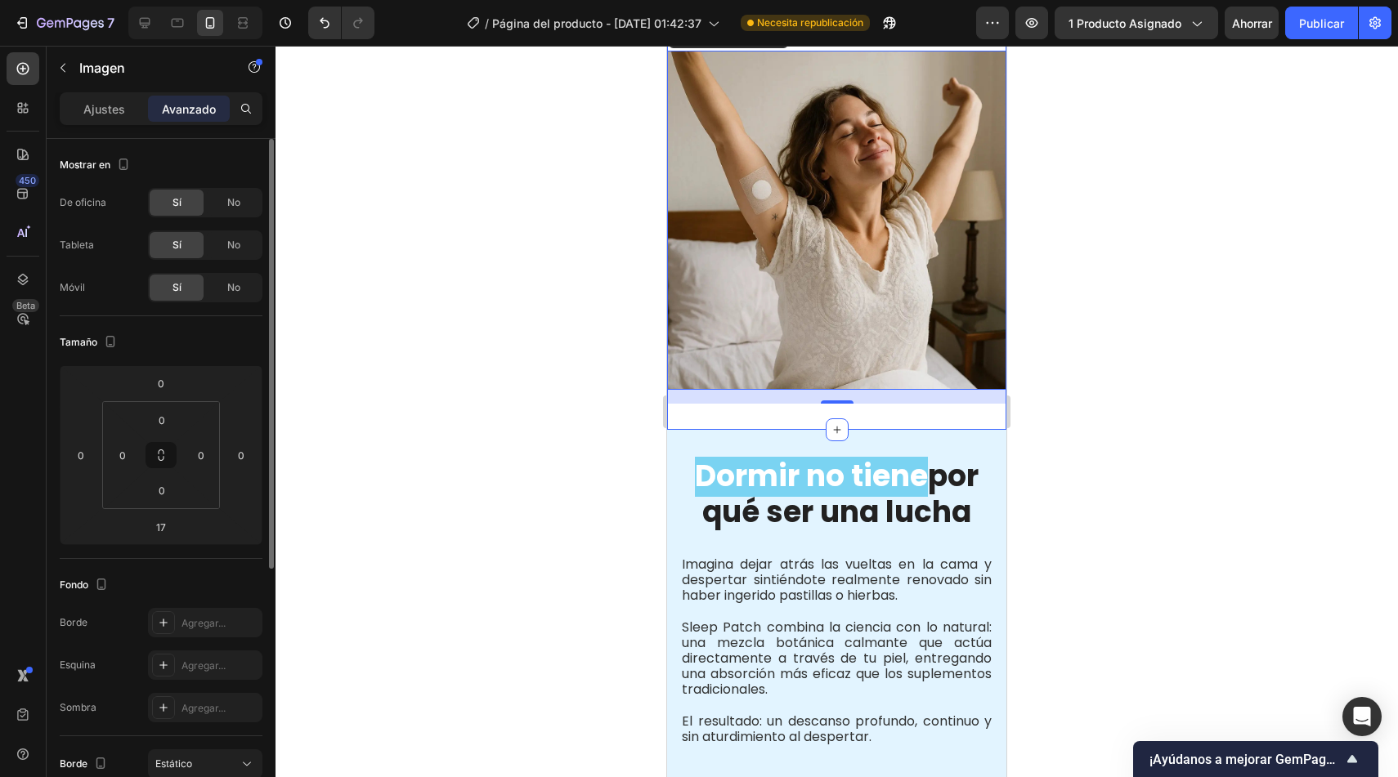
click at [926, 408] on div "Image 17 Section 2" at bounding box center [836, 227] width 339 height 405
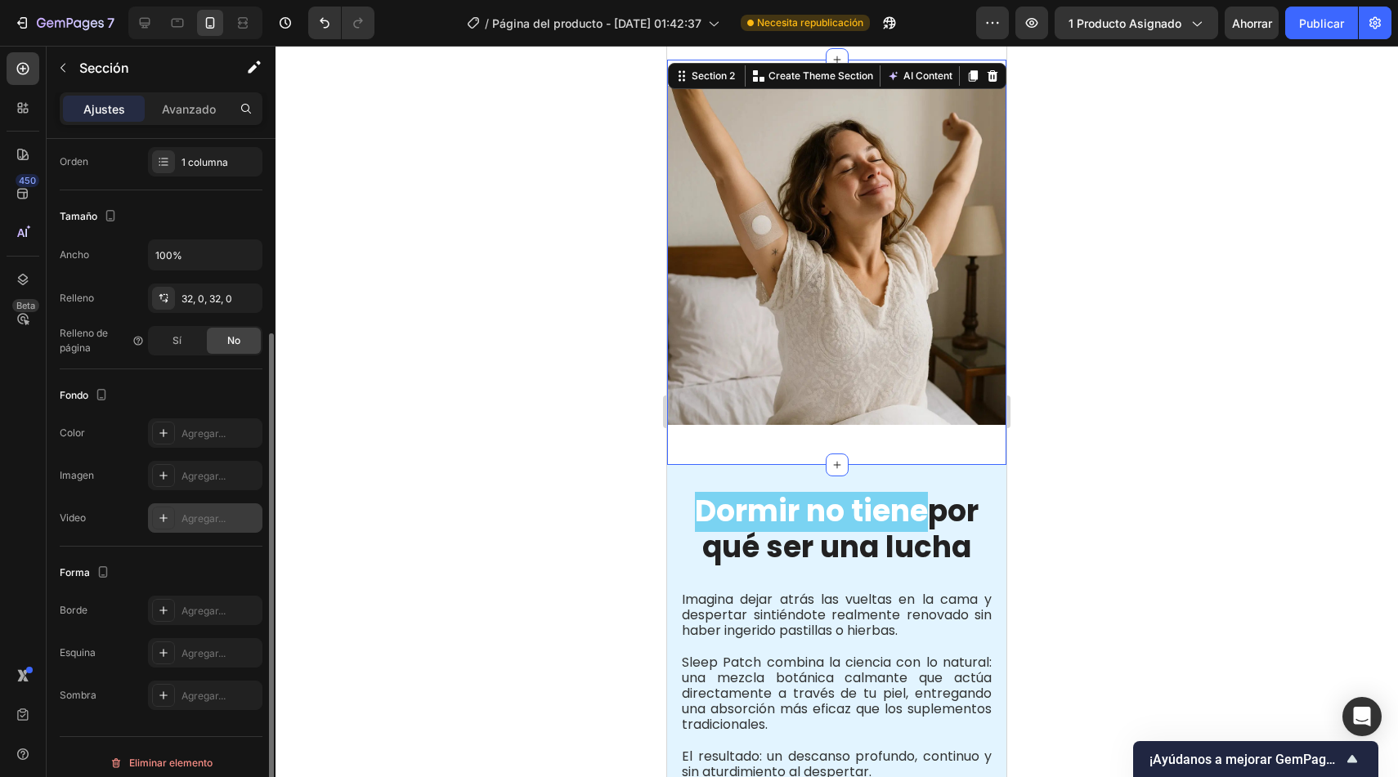
scroll to position [265, 0]
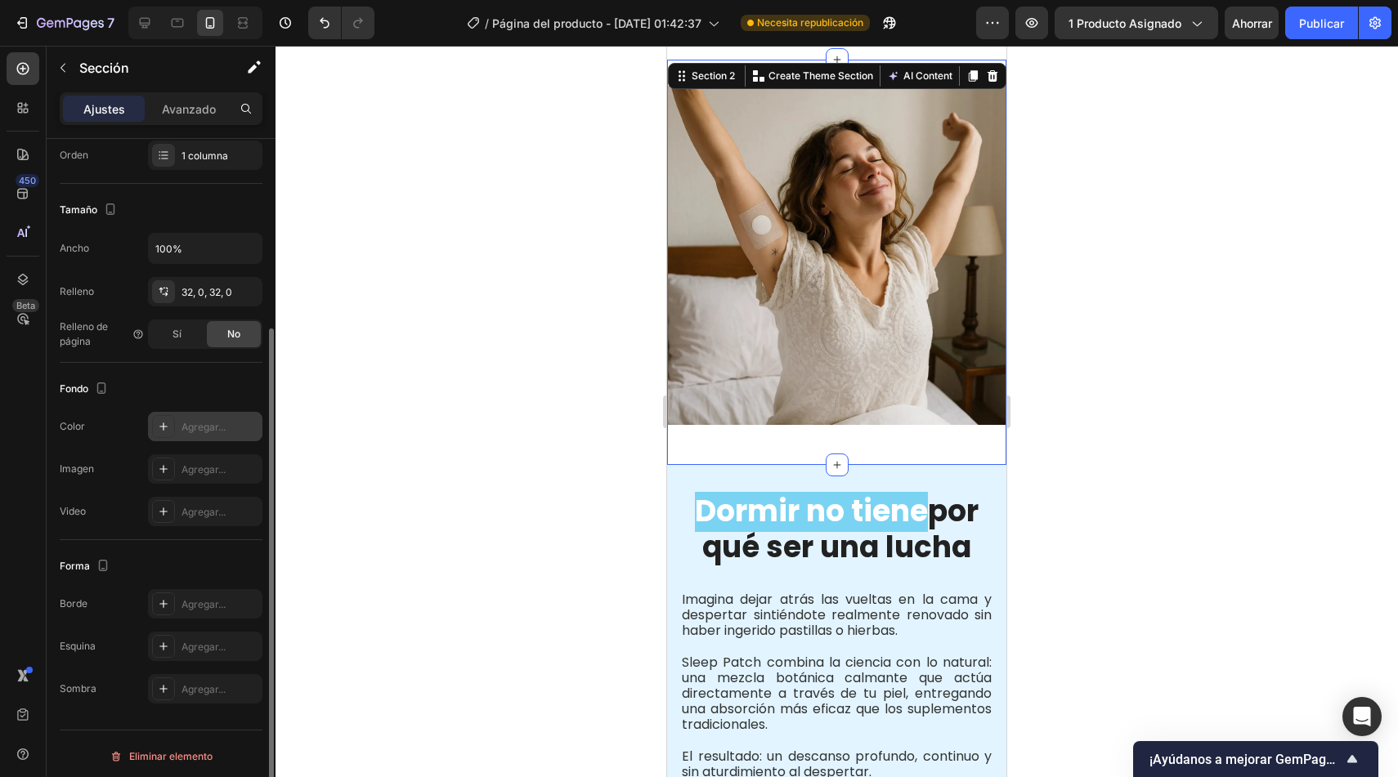
click at [216, 426] on font "Agregar..." at bounding box center [203, 427] width 44 height 12
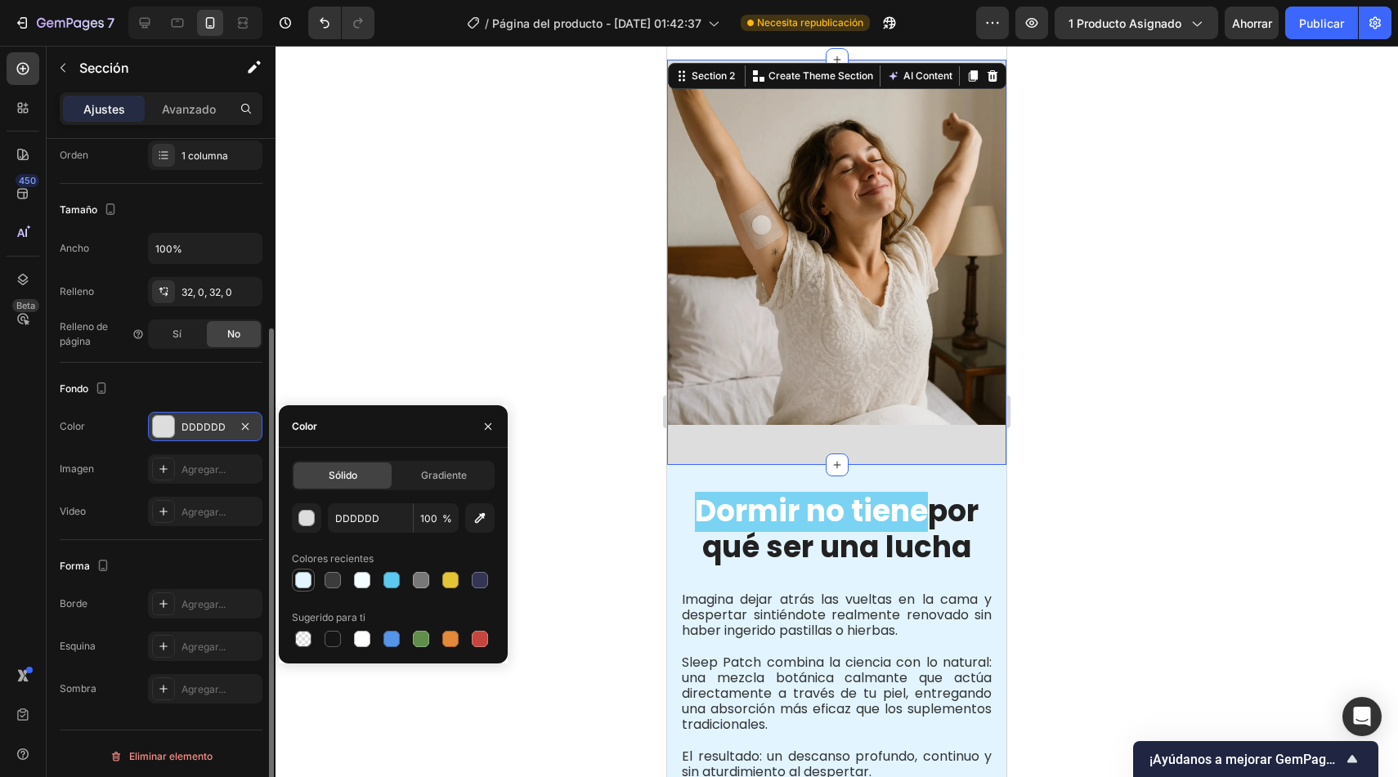
click at [302, 584] on div at bounding box center [303, 580] width 16 height 16
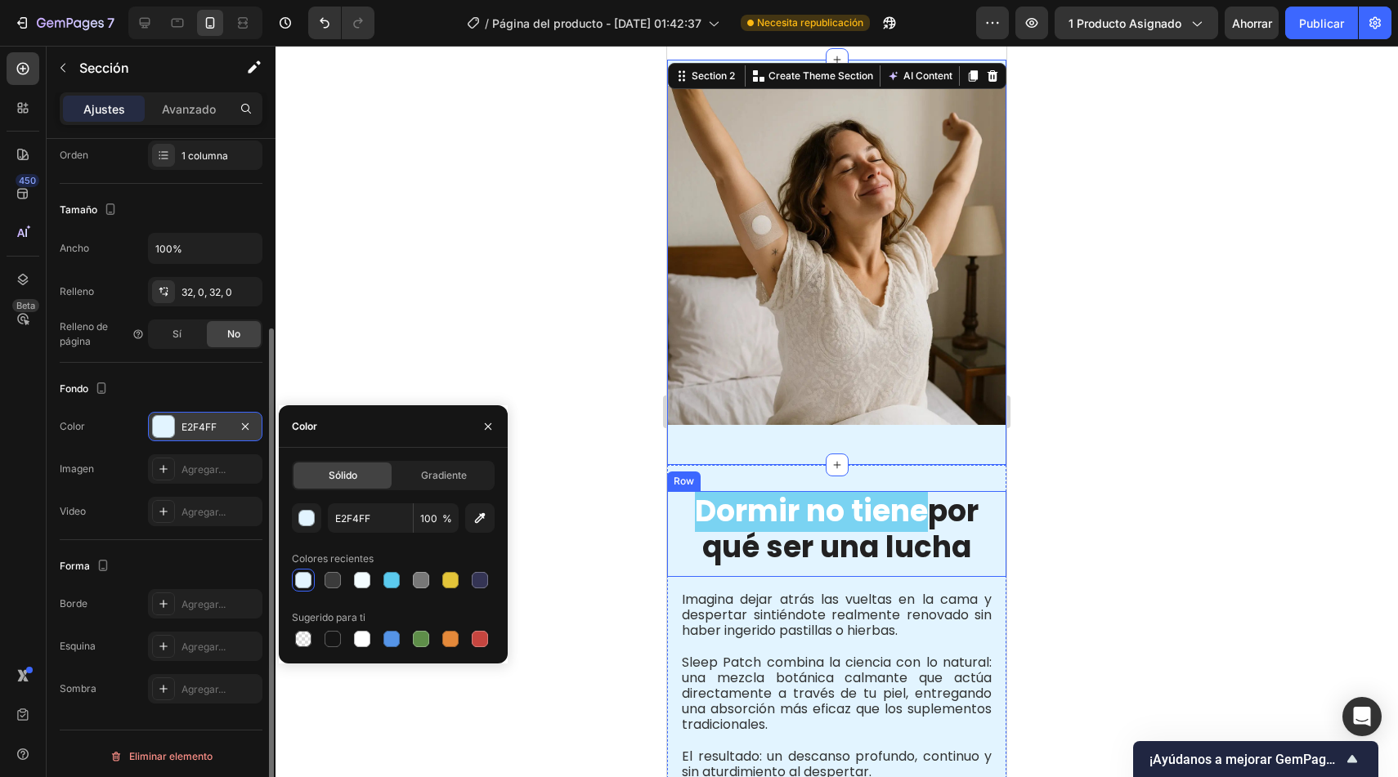
click at [681, 548] on div "Dormir no tiene por qué ser una lucha Heading" at bounding box center [836, 533] width 339 height 85
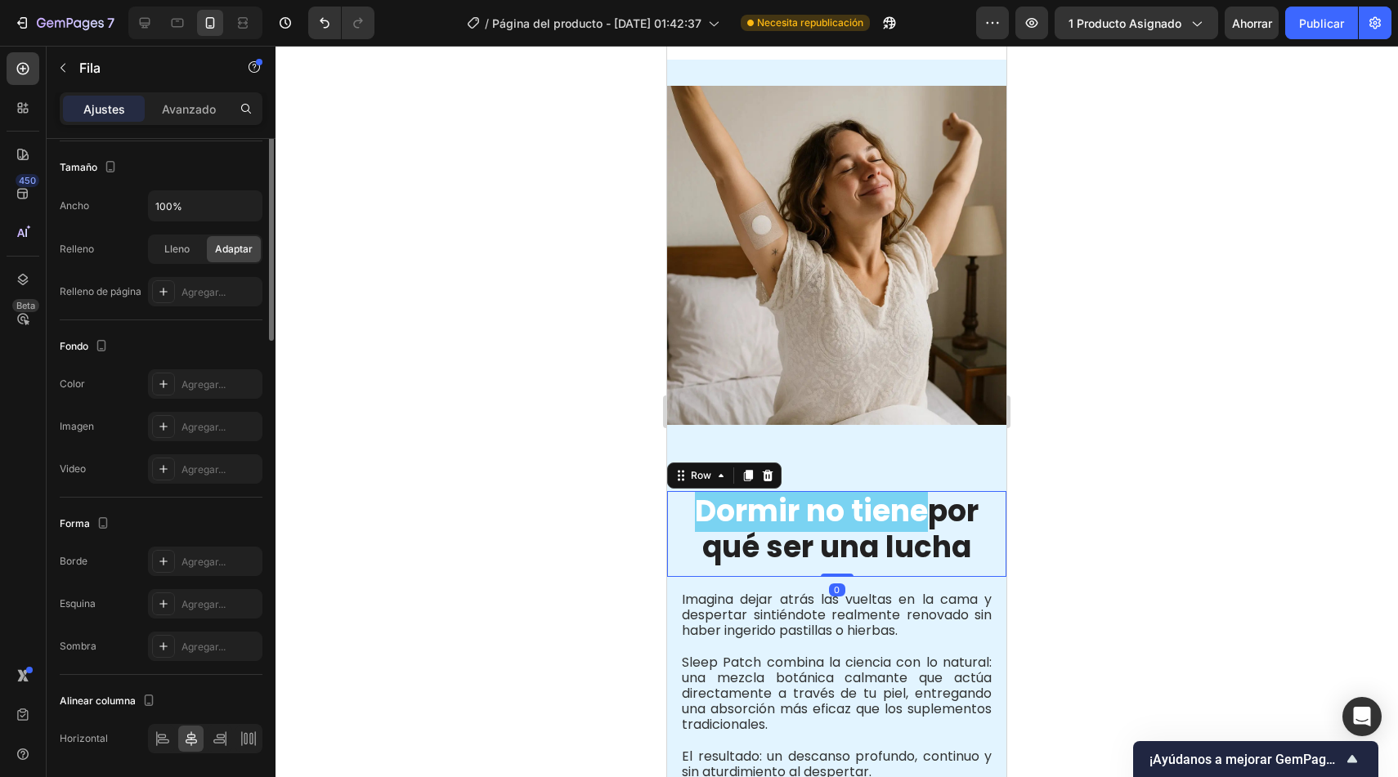
scroll to position [0, 0]
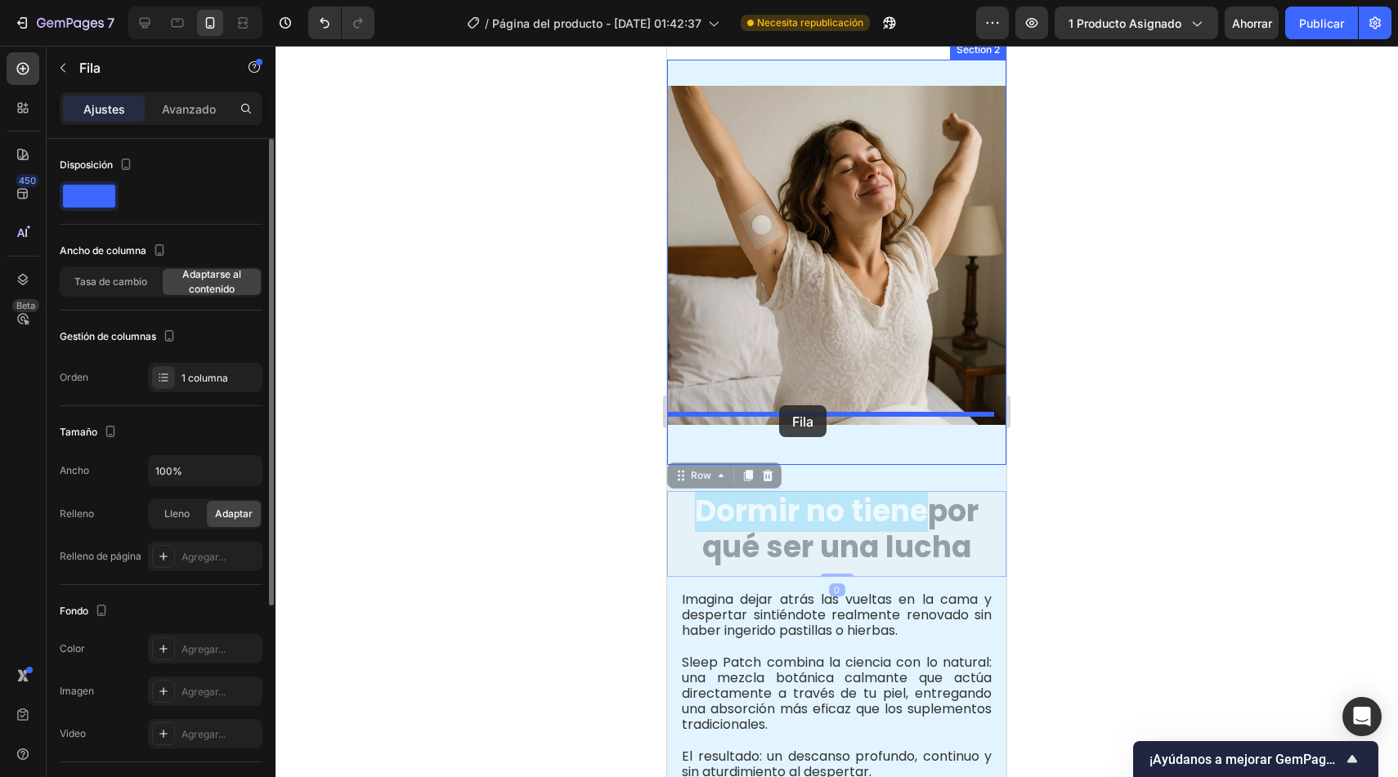
drag, startPoint x: 692, startPoint y: 453, endPoint x: 780, endPoint y: 405, distance: 99.5
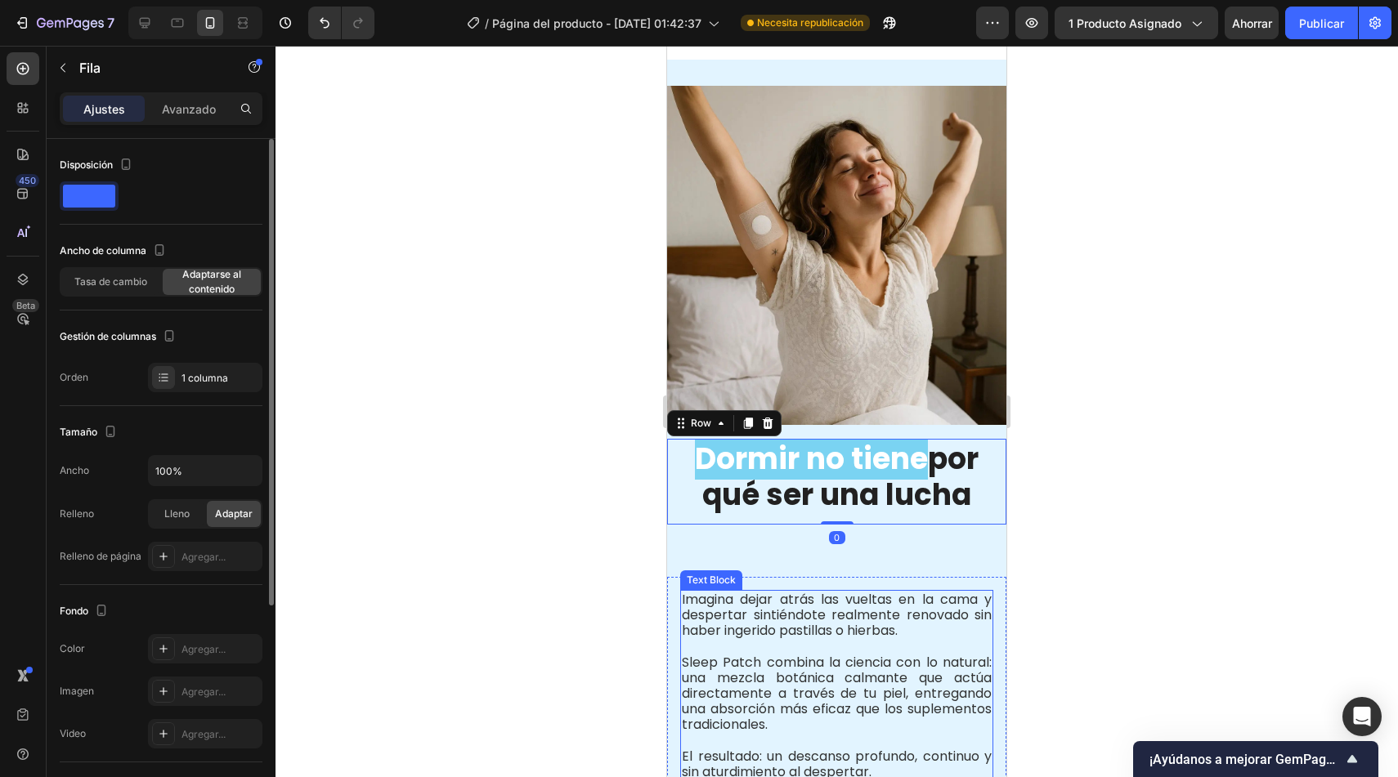
click at [703, 592] on p "Imagina dejar atrás las vueltas en la cama y despertar sintiéndote realmente re…" at bounding box center [837, 615] width 310 height 47
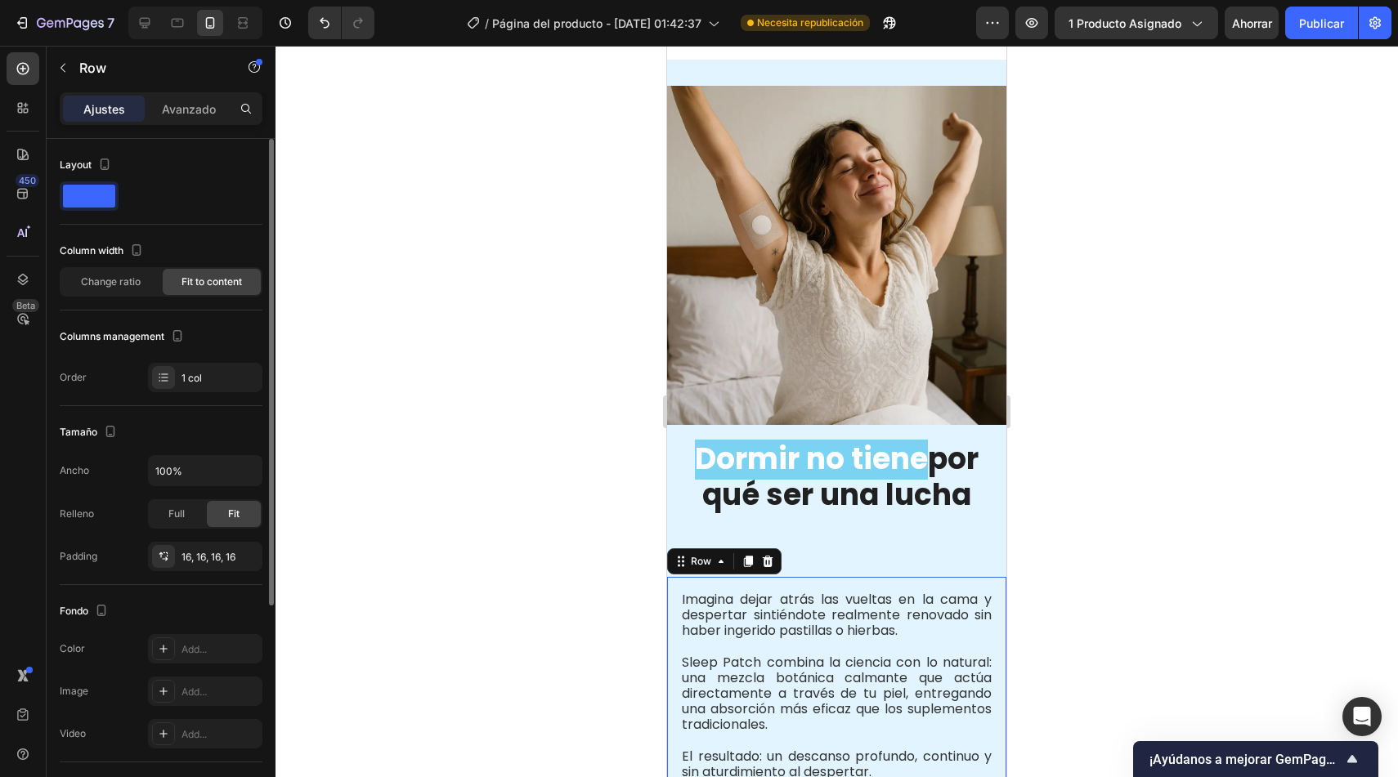
click at [676, 596] on div "Imagina dejar atrás las vueltas en la cama y despertar sintiéndote realmente re…" at bounding box center [836, 690] width 339 height 227
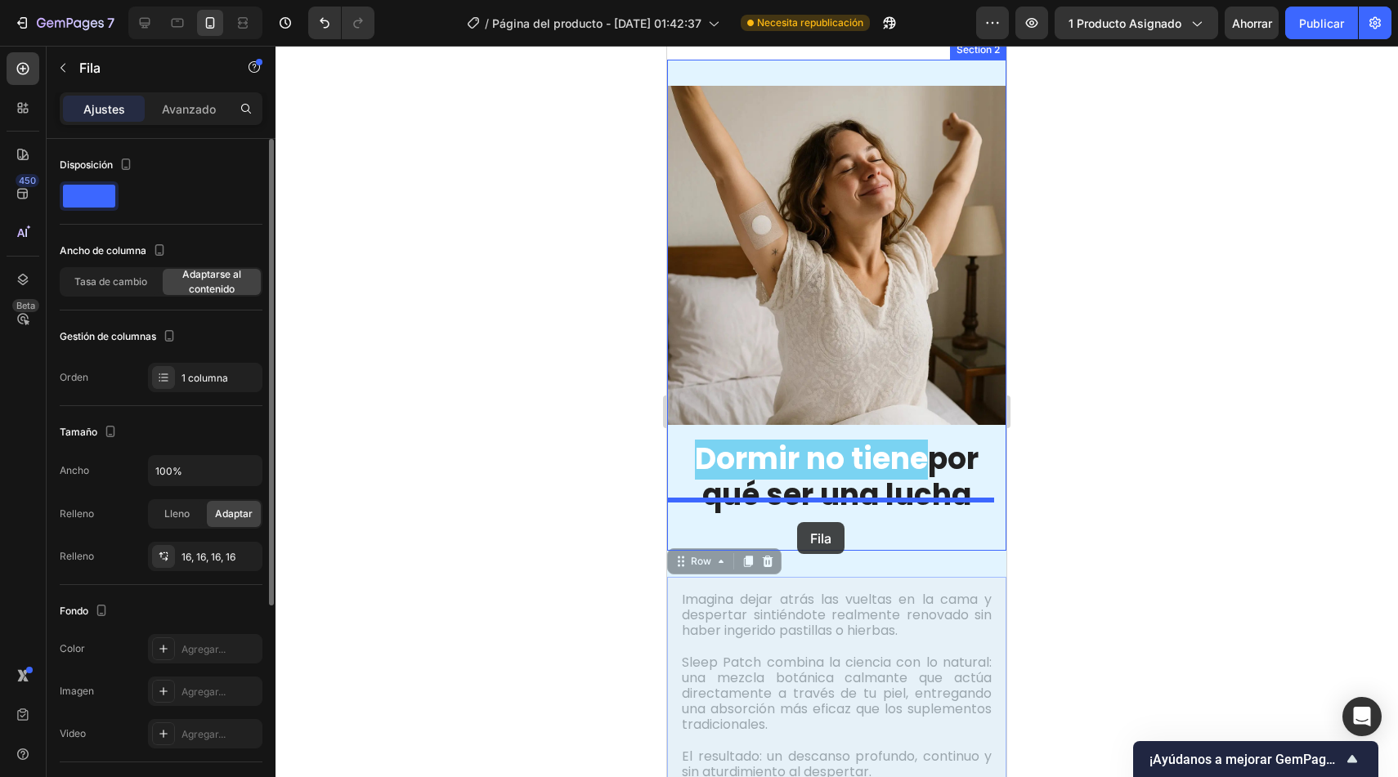
drag, startPoint x: 697, startPoint y: 547, endPoint x: 797, endPoint y: 522, distance: 102.7
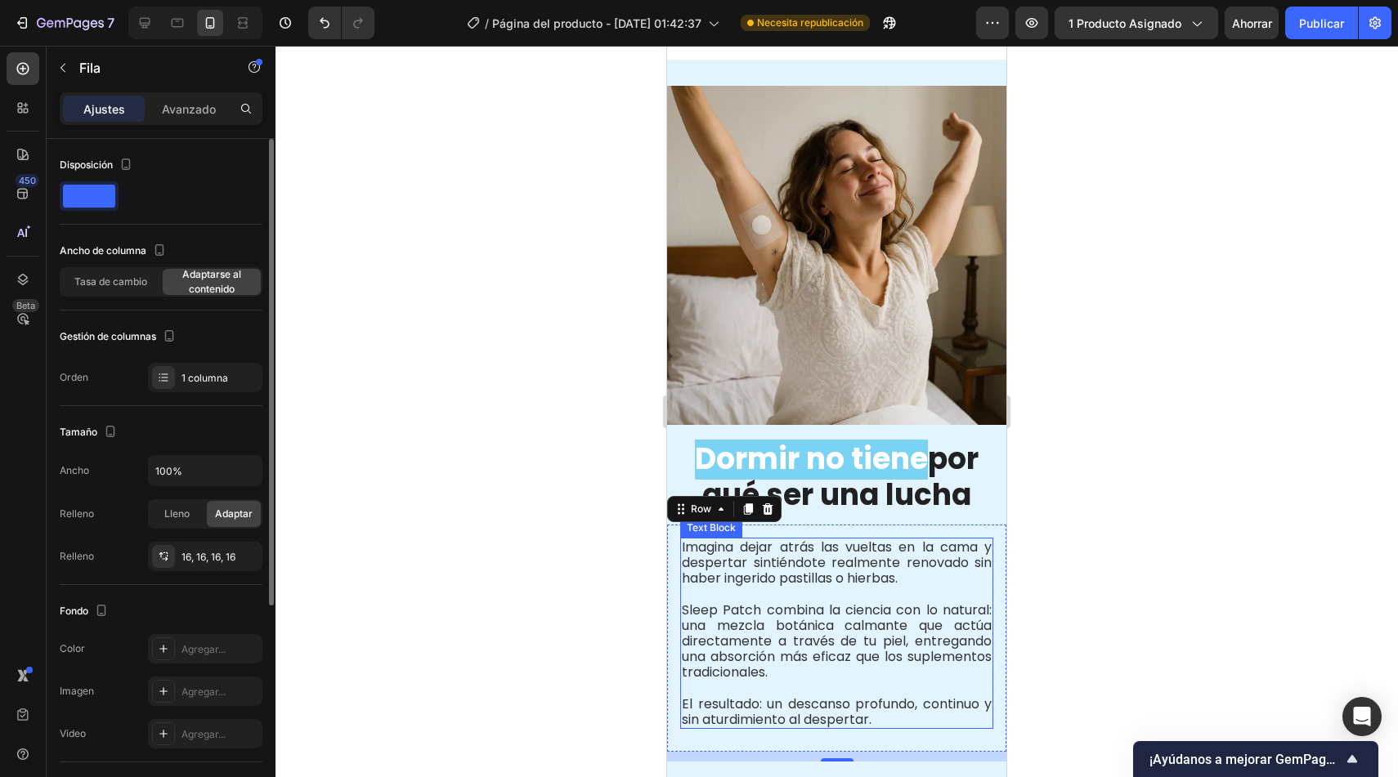
click at [591, 602] on div at bounding box center [836, 412] width 1122 height 732
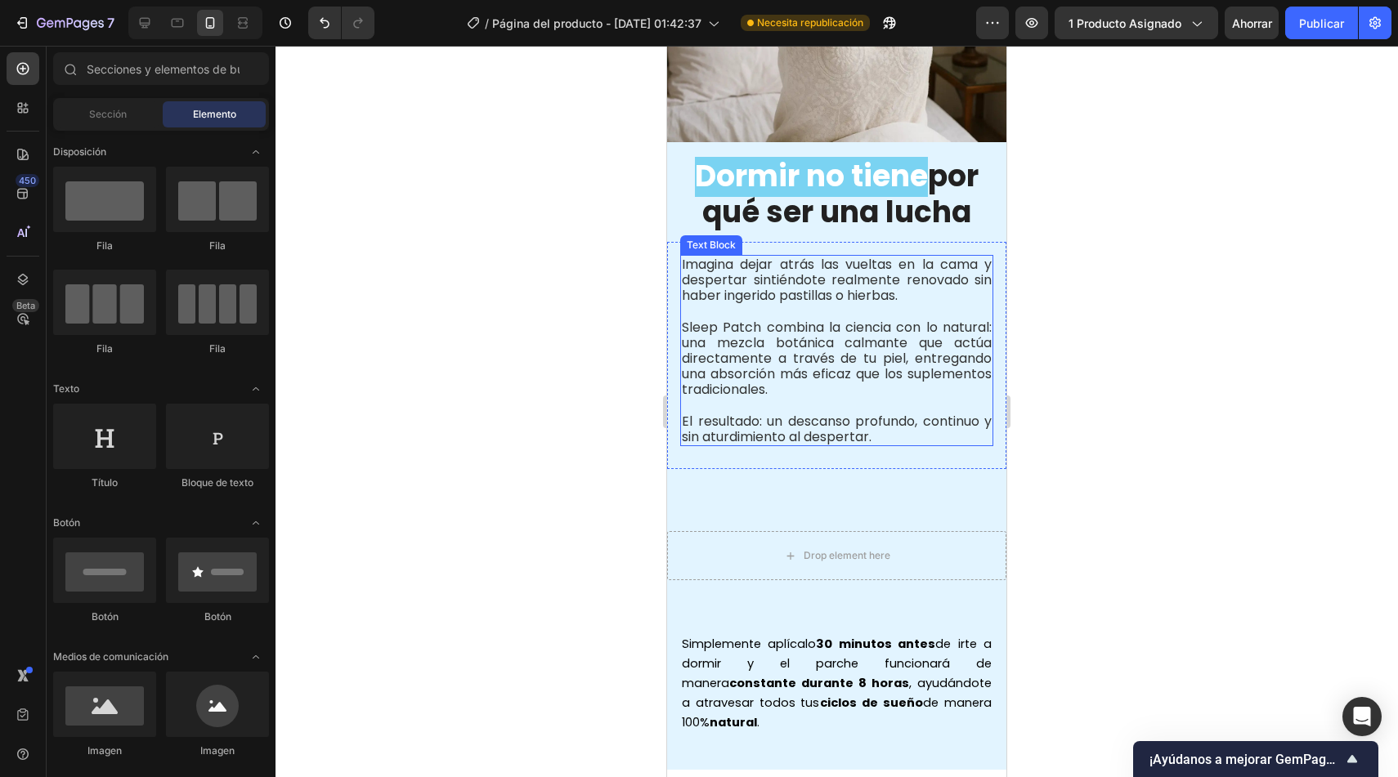
scroll to position [1516, 0]
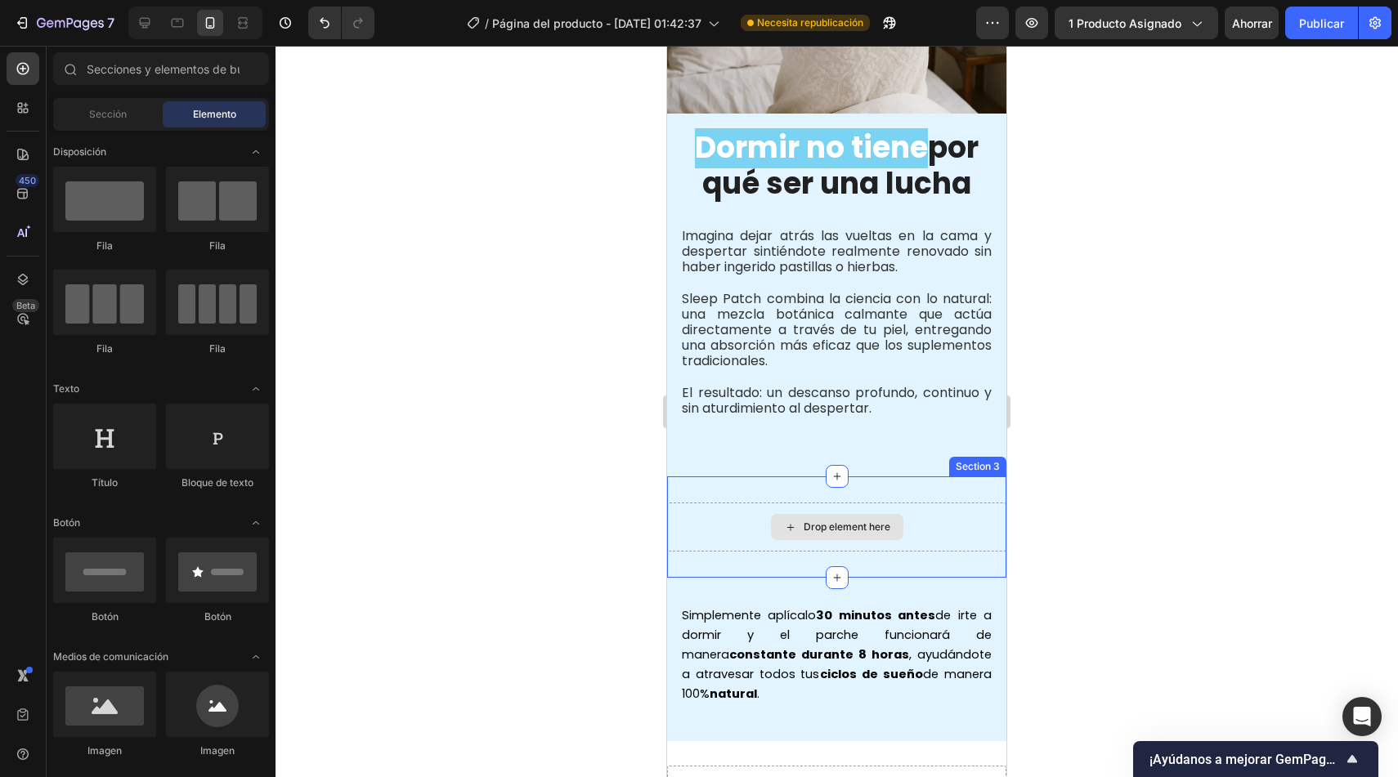
click at [894, 527] on div "Drop element here" at bounding box center [836, 527] width 339 height 49
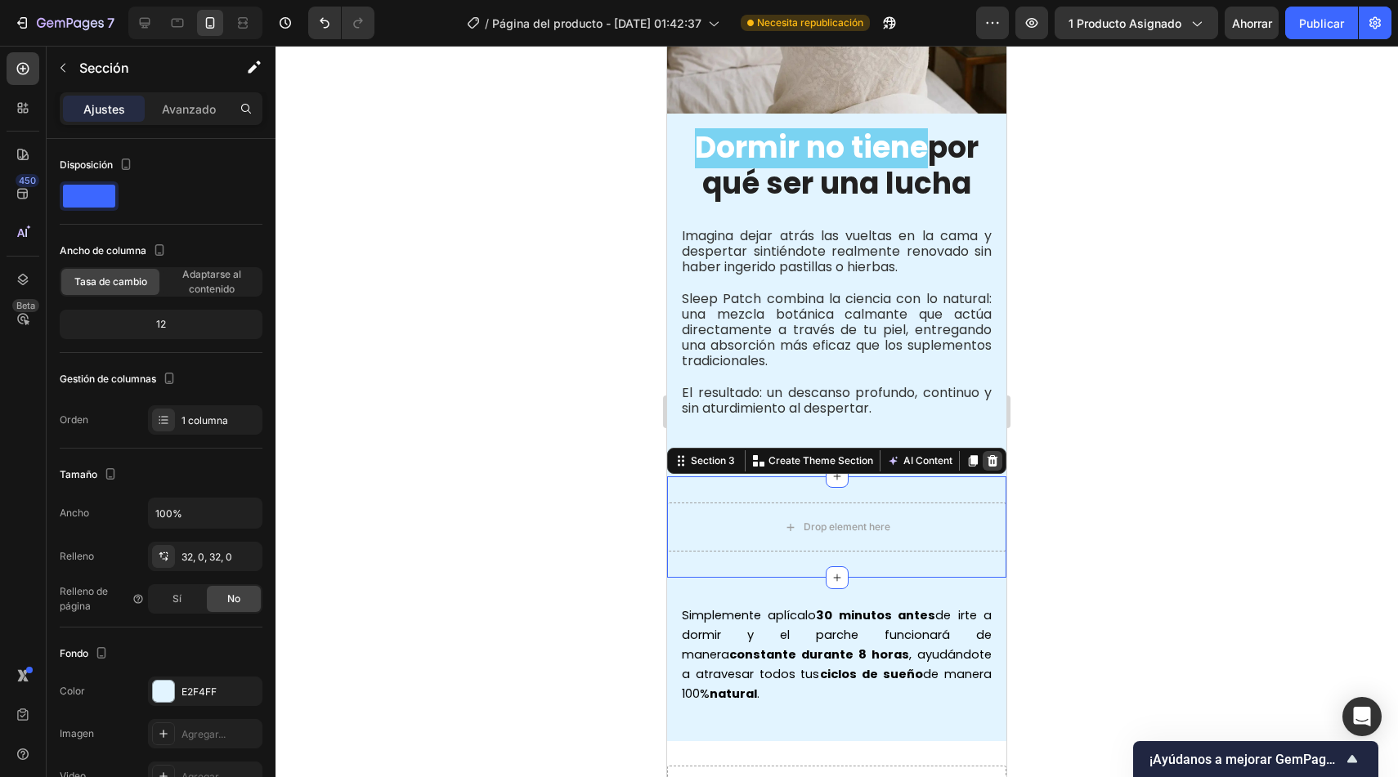
click at [988, 455] on icon at bounding box center [993, 460] width 11 height 11
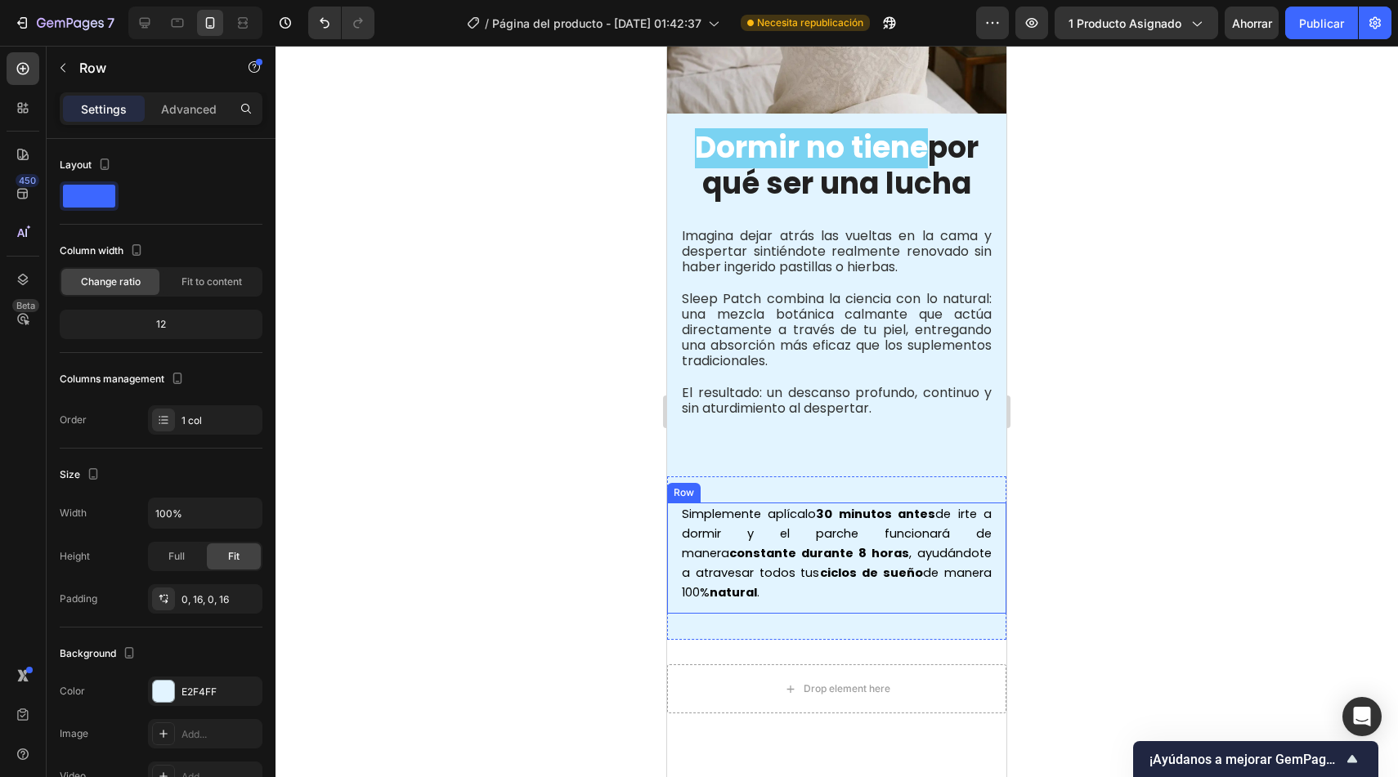
click at [674, 569] on div "Simplemente aplícalo 30 minutos antes de irte a dormir y el parche funcionará d…" at bounding box center [836, 558] width 339 height 111
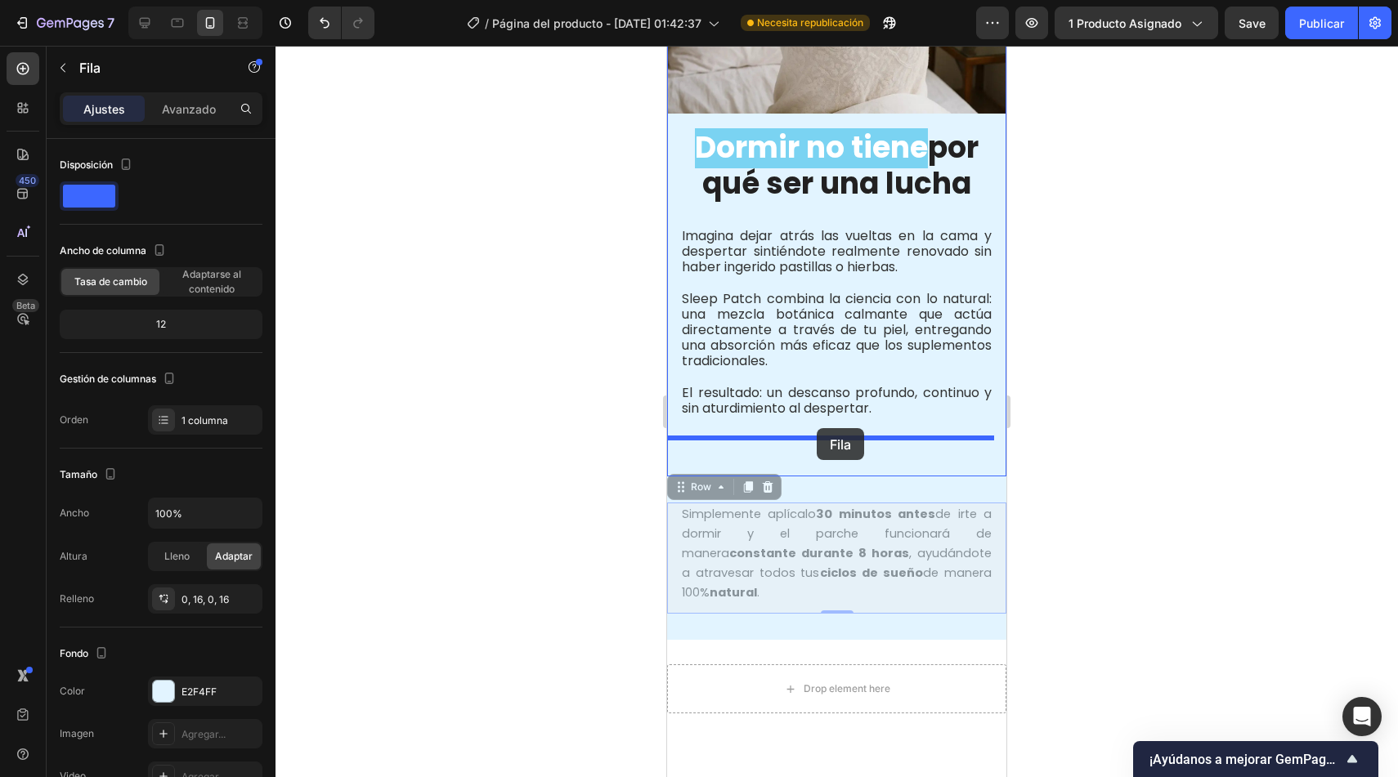
drag, startPoint x: 697, startPoint y: 480, endPoint x: 817, endPoint y: 428, distance: 130.0
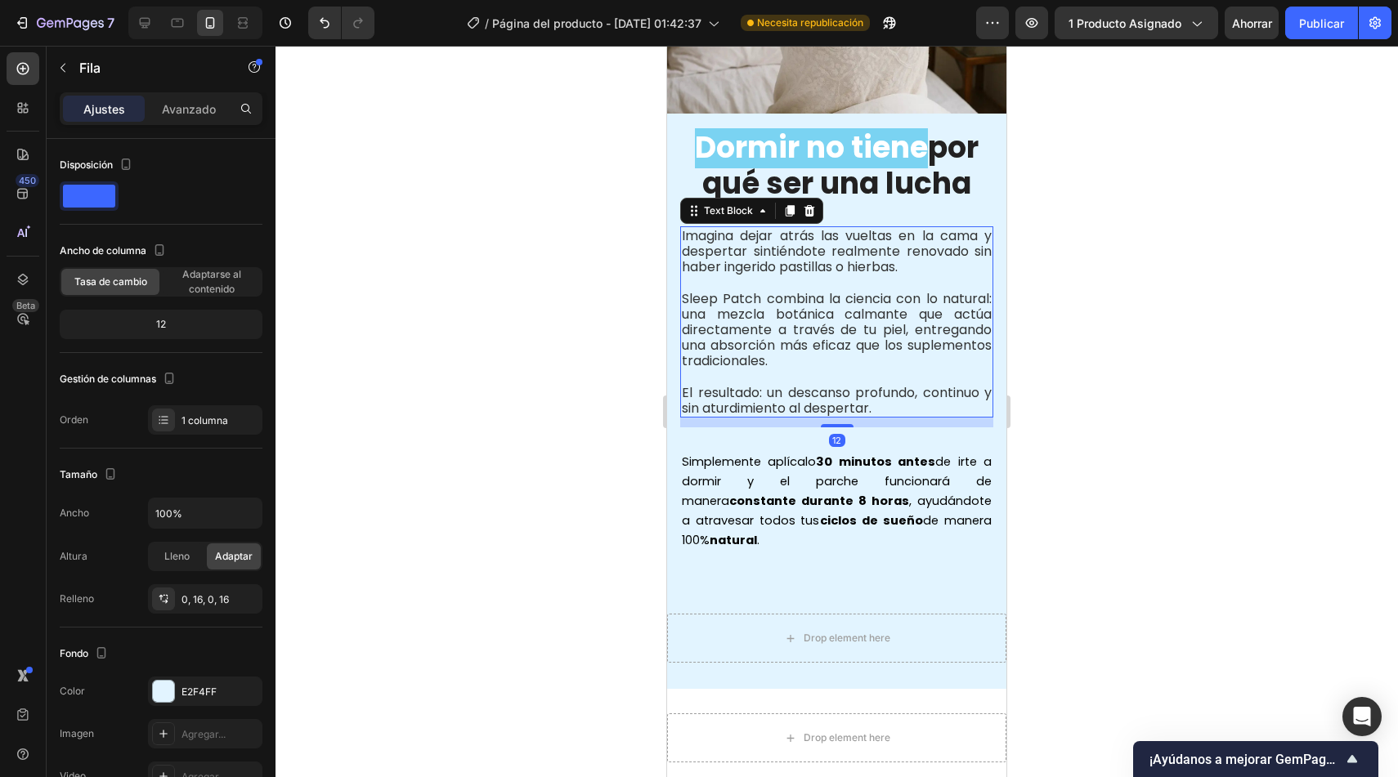
click at [772, 288] on p "Sleep Patch combina la ciencia con lo natural: una mezcla botánica calmante que…" at bounding box center [837, 322] width 310 height 94
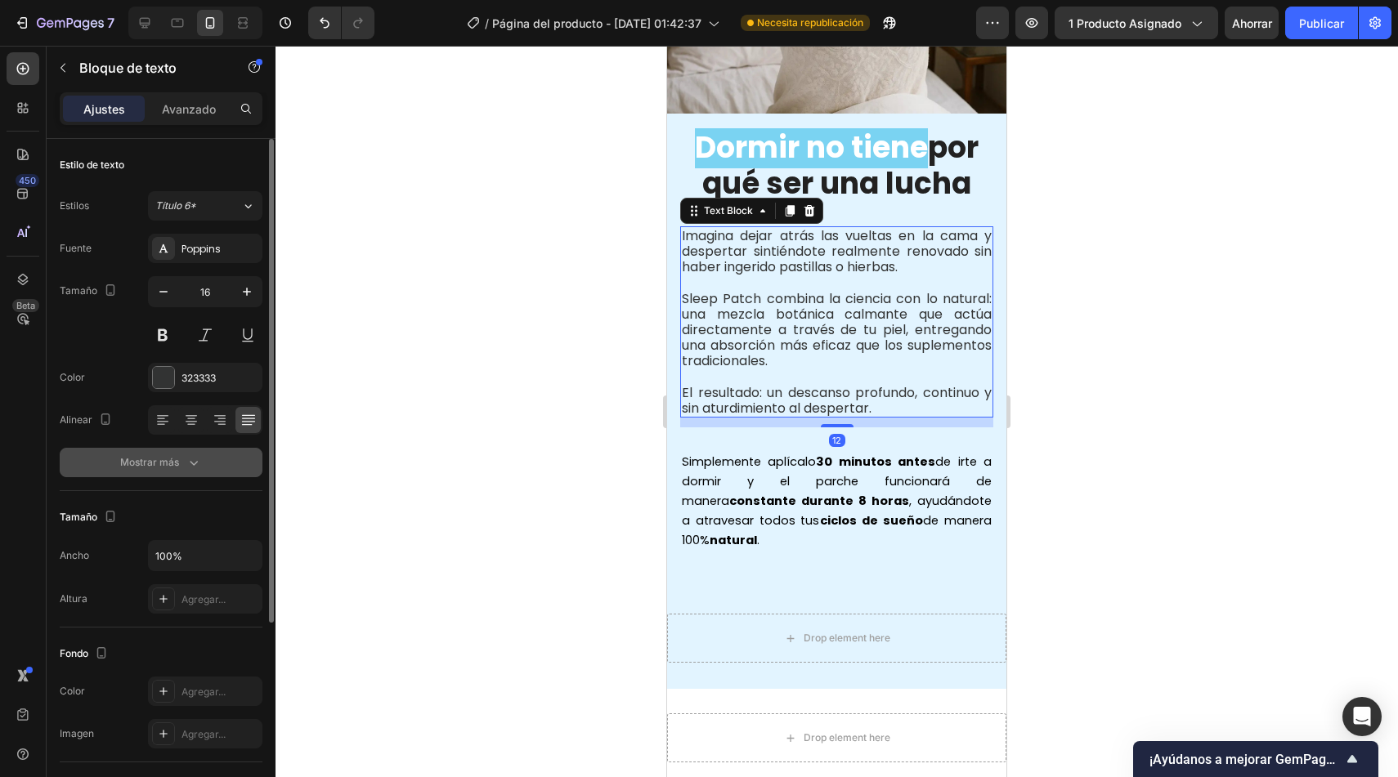
click at [195, 466] on icon "button" at bounding box center [194, 463] width 16 height 16
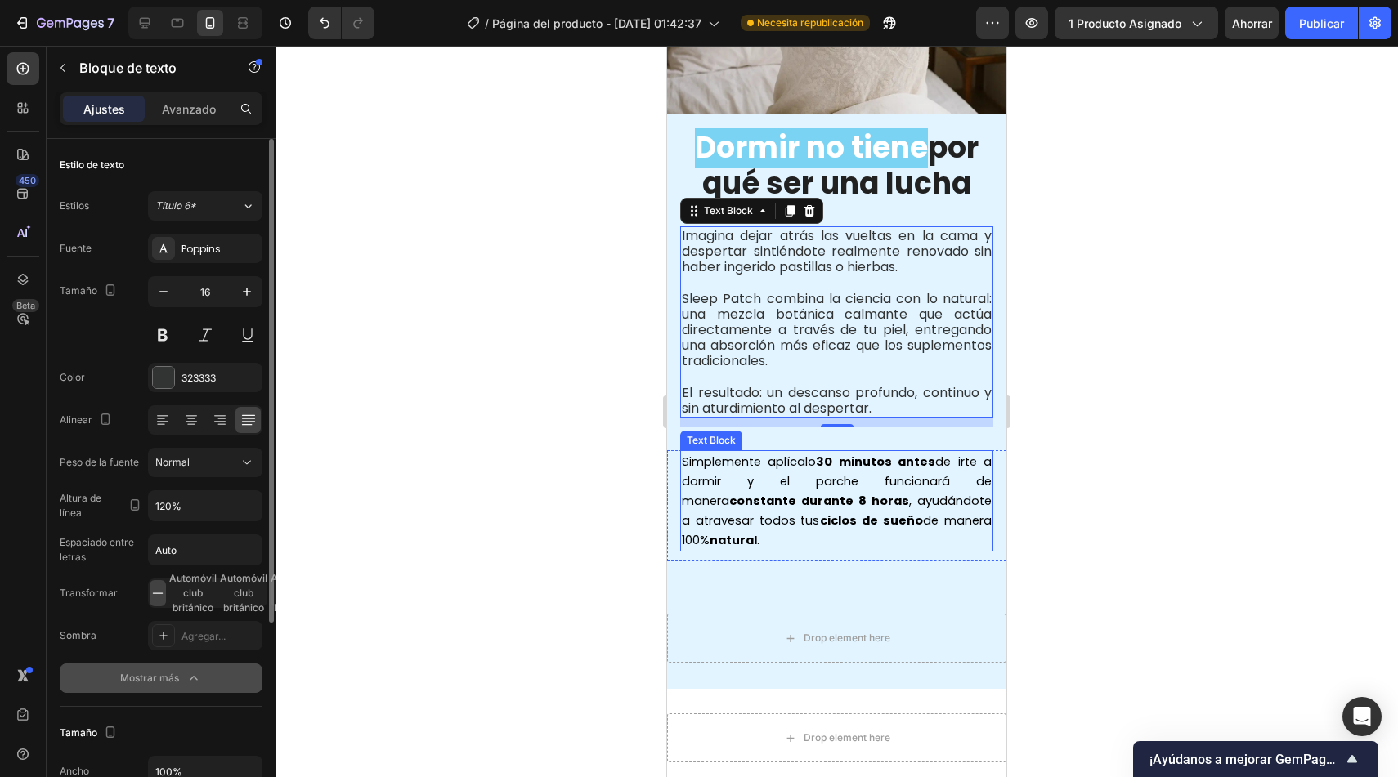
click at [790, 474] on span "Simplemente aplícalo 30 minutos antes de irte a dormir y el parche funcionará d…" at bounding box center [837, 501] width 310 height 95
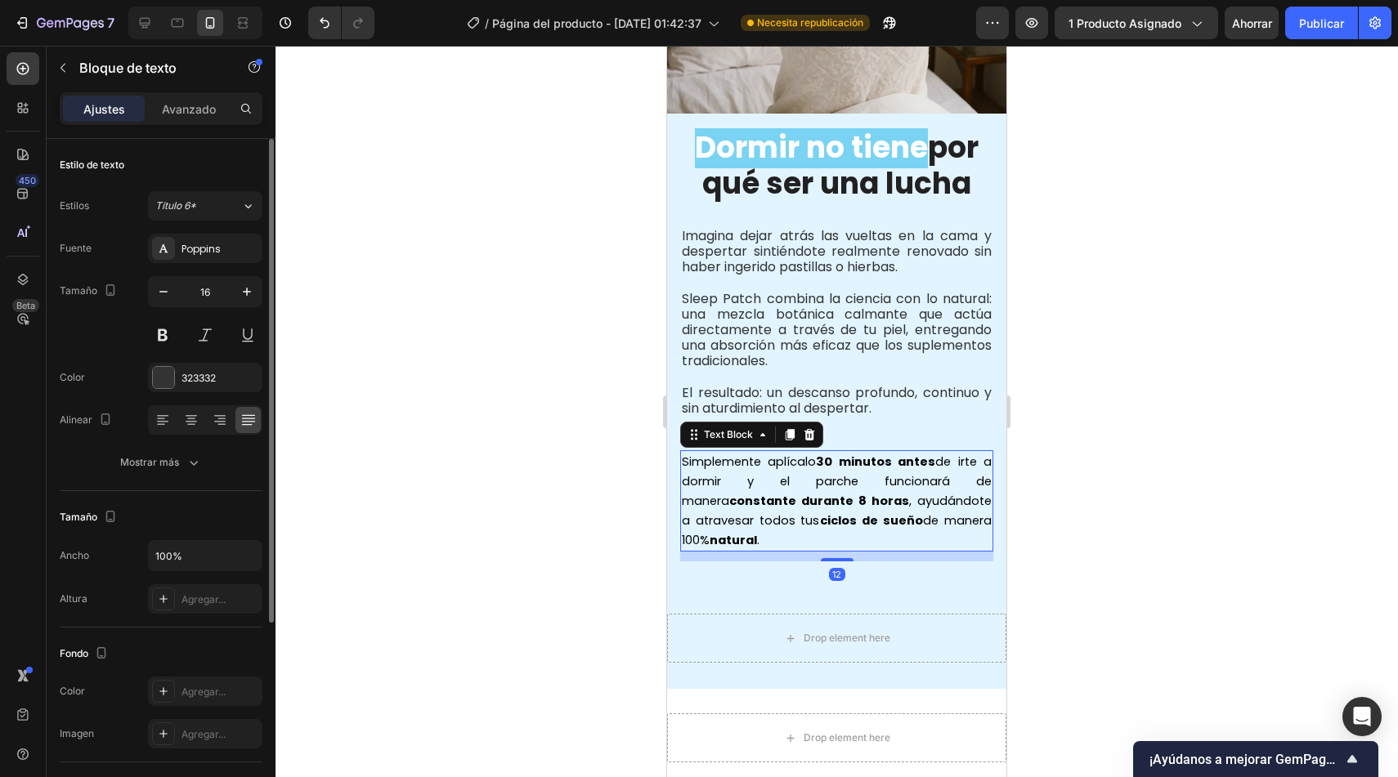
click at [107, 492] on div "Tamaño Ancho 100% Altura Agregar..." at bounding box center [161, 559] width 203 height 137
click at [132, 468] on font "Mostrar más" at bounding box center [149, 462] width 59 height 15
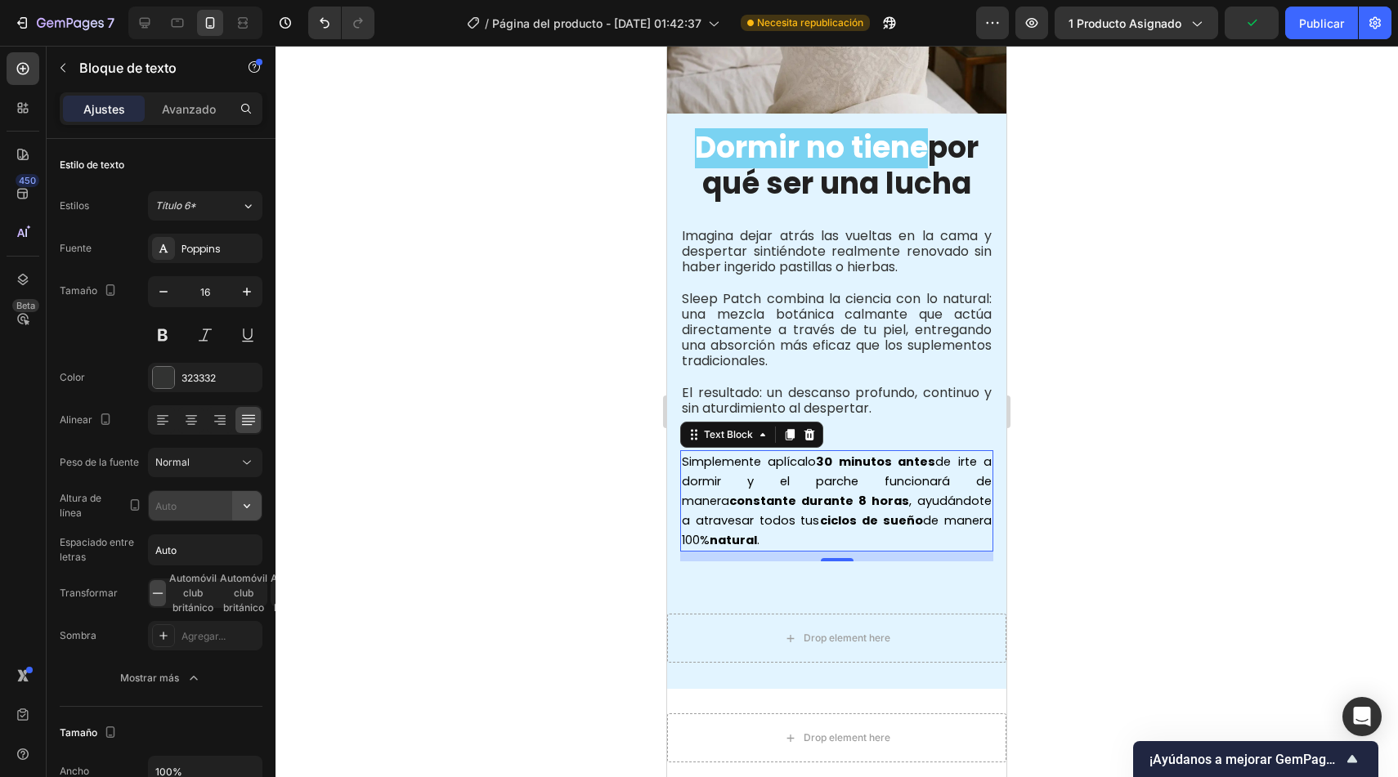
click at [250, 504] on icon "button" at bounding box center [247, 506] width 16 height 16
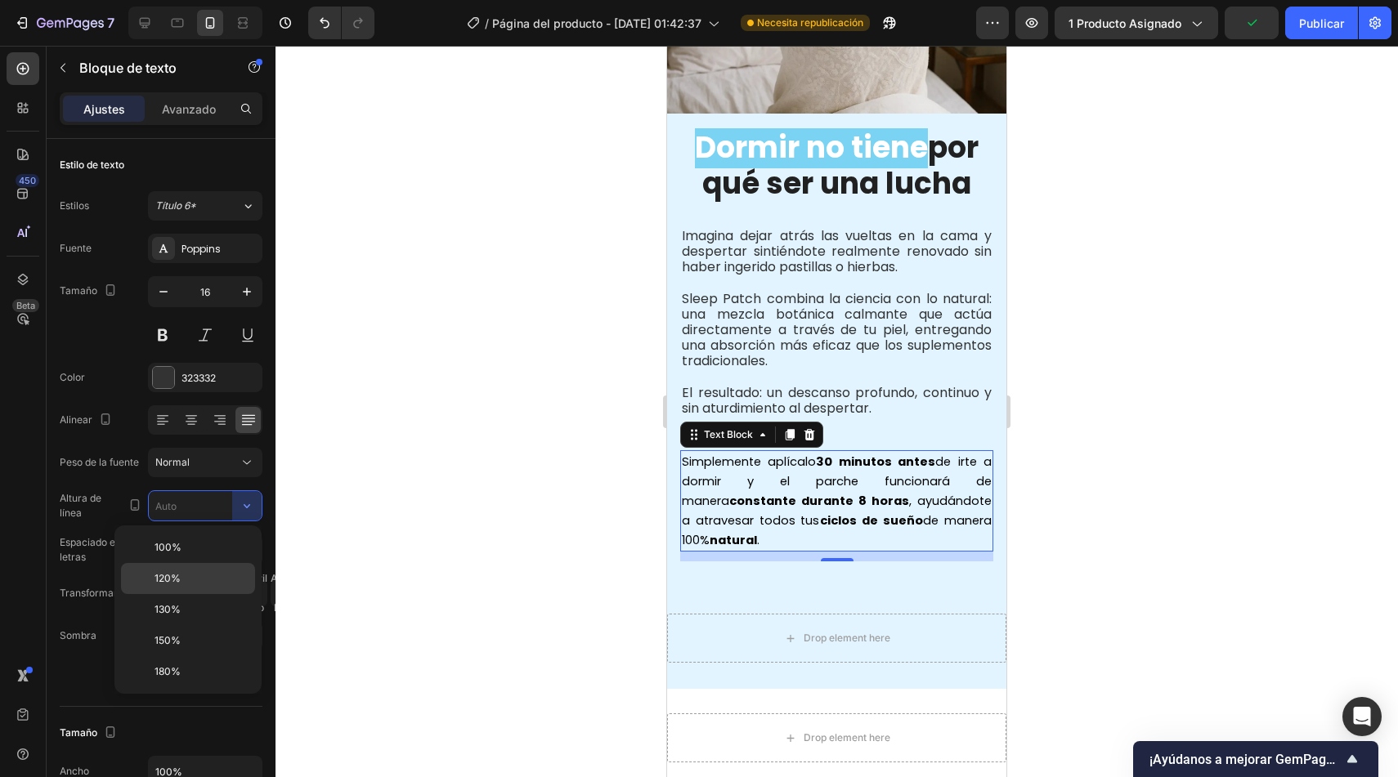
click at [195, 575] on p "120%" at bounding box center [201, 578] width 93 height 15
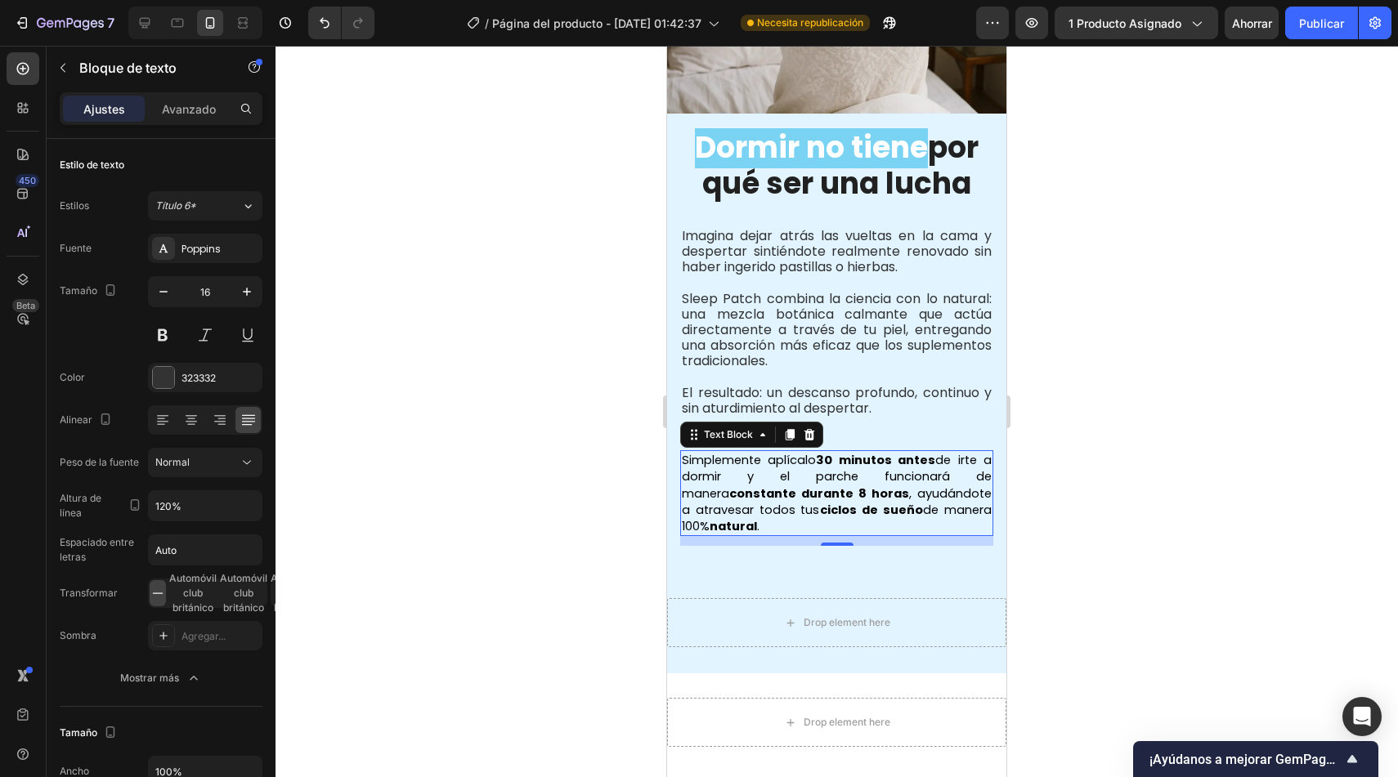
click at [589, 494] on div at bounding box center [836, 412] width 1122 height 732
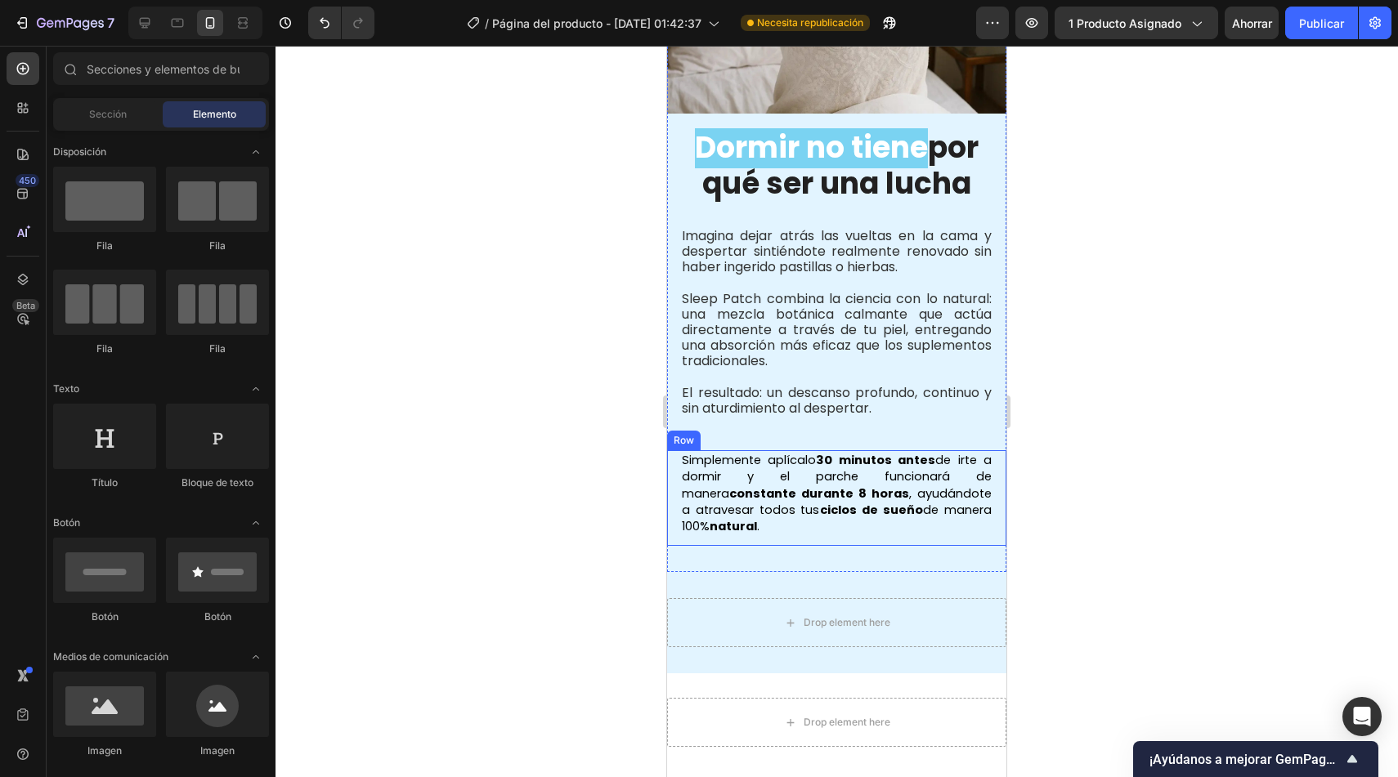
click at [797, 487] on span "Simplemente aplícalo 30 minutos antes de irte a dormir y el parche funcionará d…" at bounding box center [837, 493] width 310 height 83
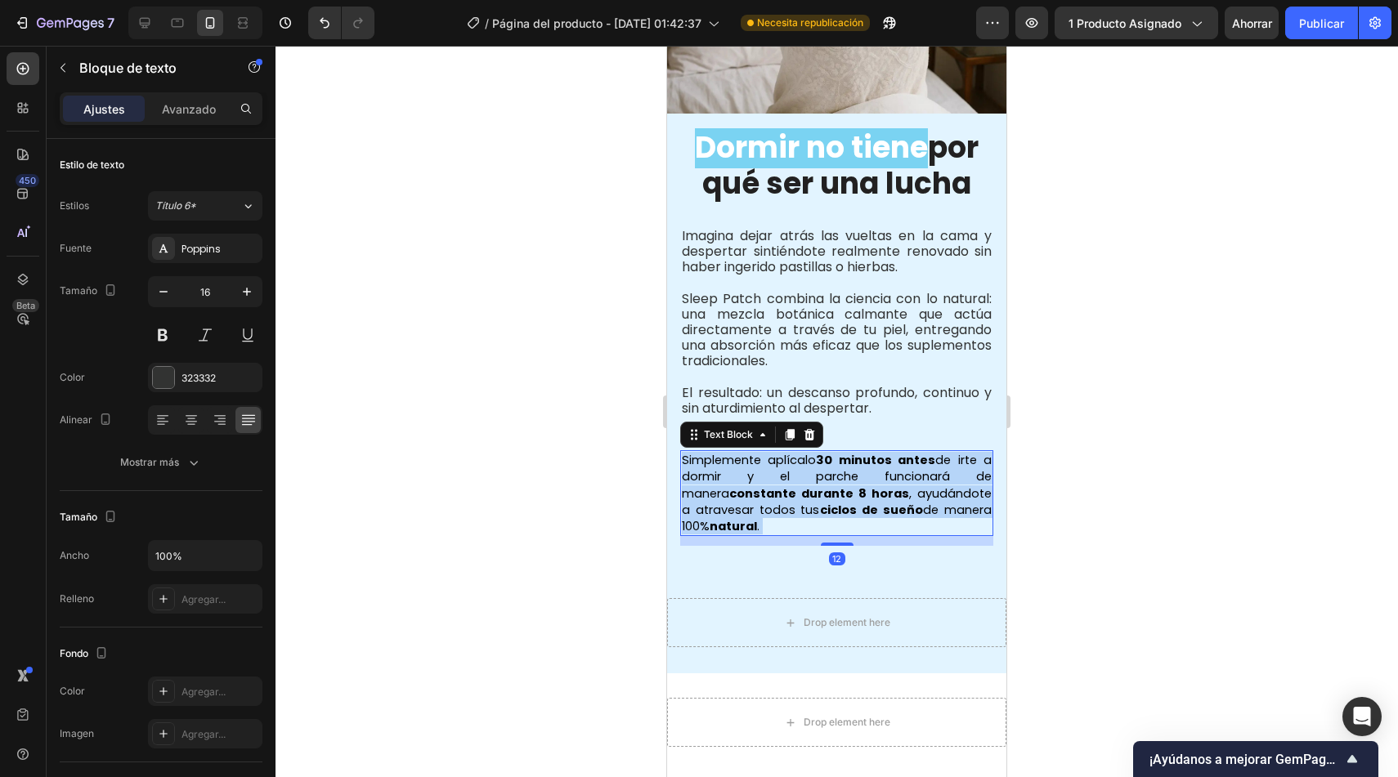
click at [797, 487] on span "Simplemente aplícalo 30 minutos antes de irte a dormir y el parche funcionará d…" at bounding box center [837, 493] width 310 height 83
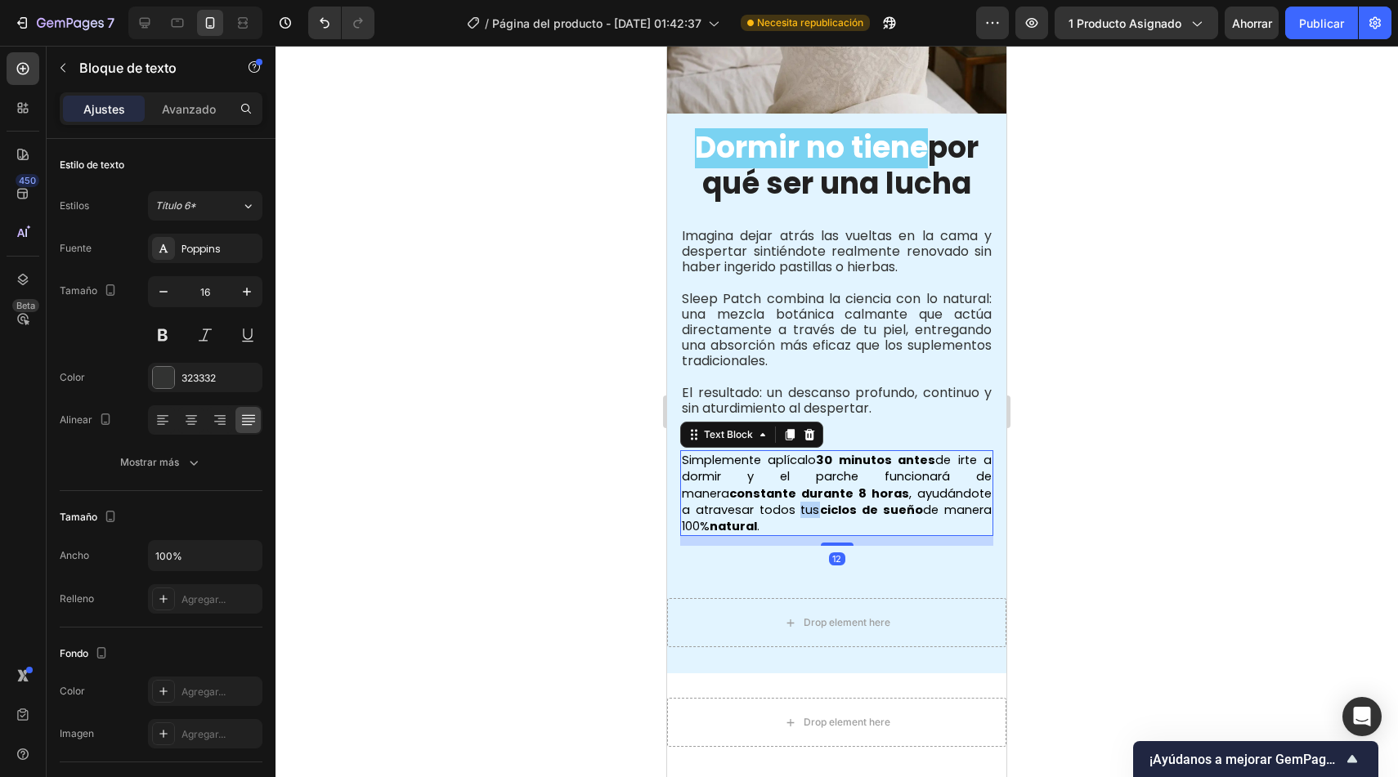
click at [797, 487] on span "Simplemente aplícalo 30 minutos antes de irte a dormir y el parche funcionará d…" at bounding box center [837, 493] width 310 height 83
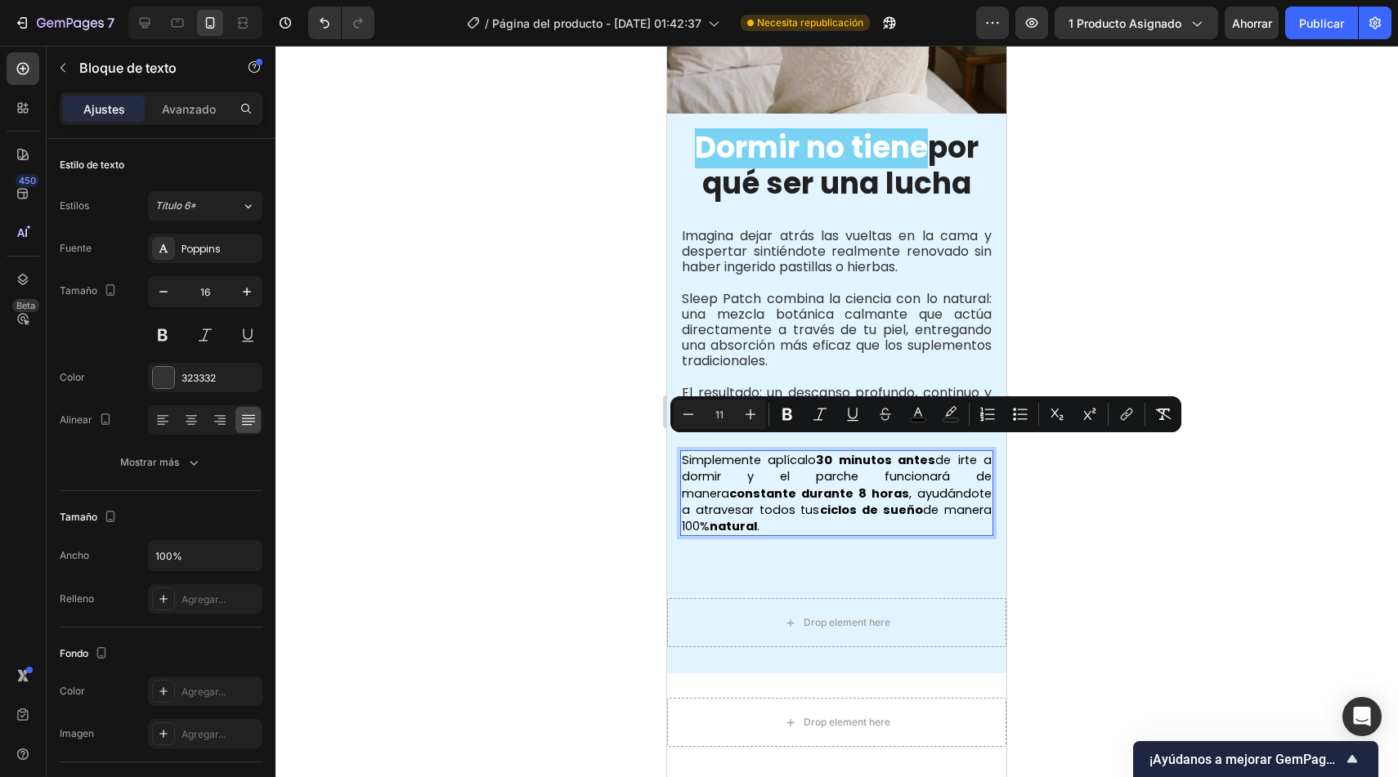
click at [787, 486] on strong "constante durante 8 horas" at bounding box center [819, 494] width 180 height 16
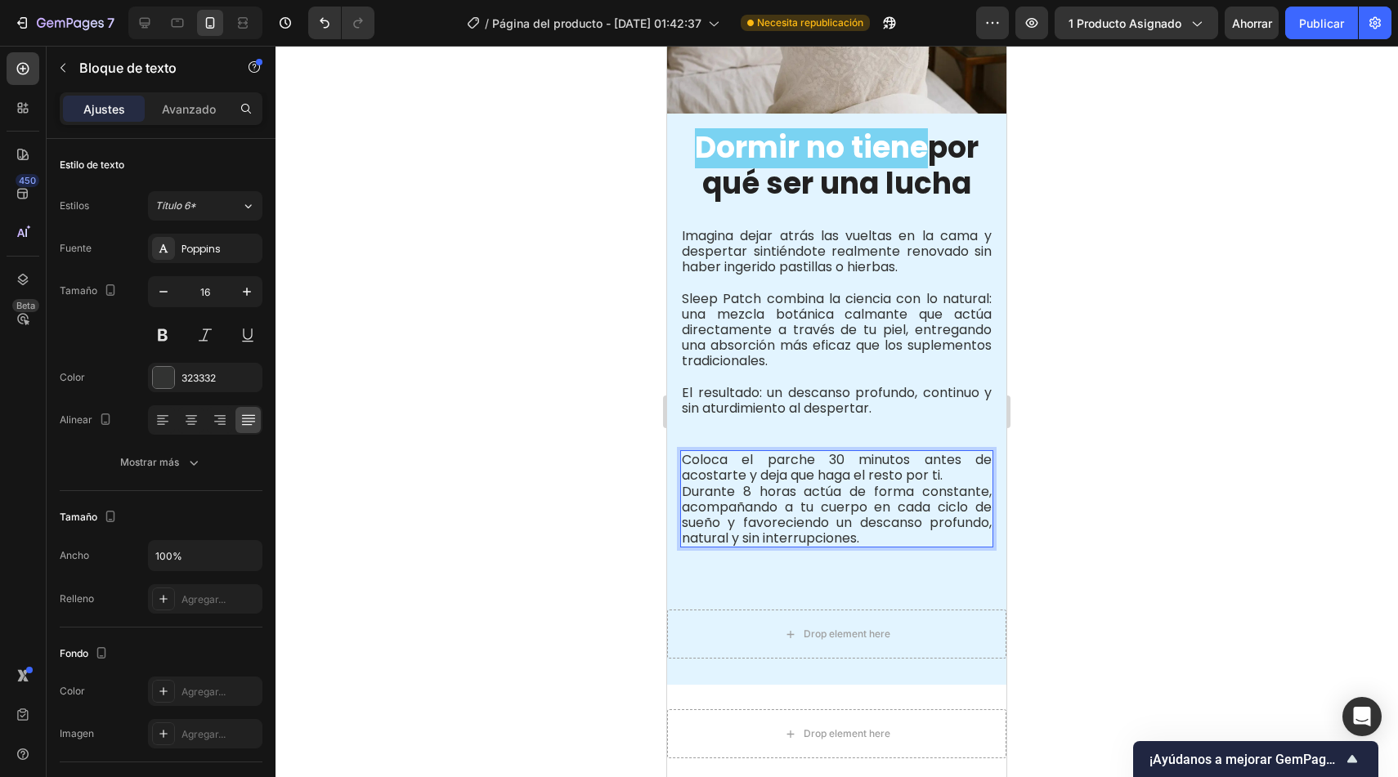
click at [605, 474] on div at bounding box center [836, 412] width 1122 height 732
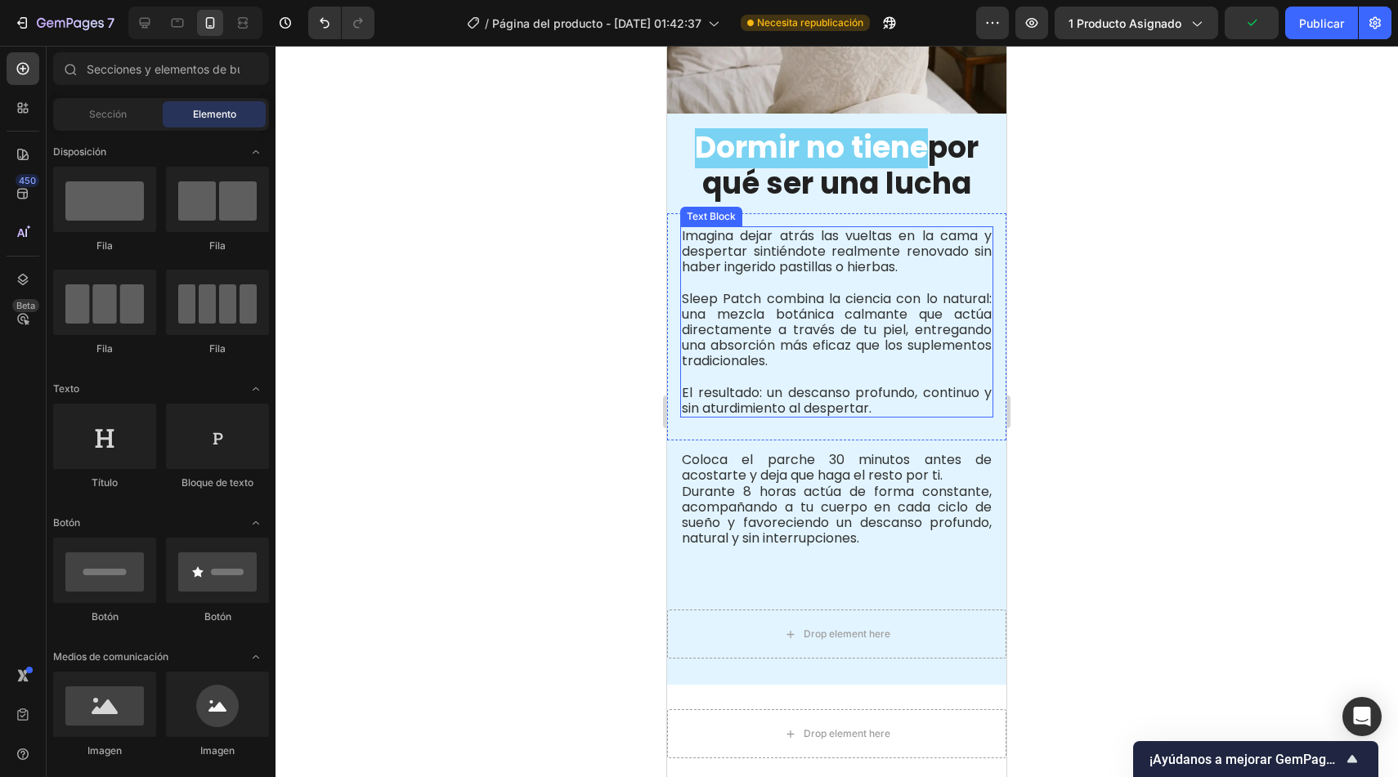
click at [797, 389] on p "El resultado: un descanso profundo, continuo y sin aturdimiento al despertar." at bounding box center [837, 400] width 310 height 31
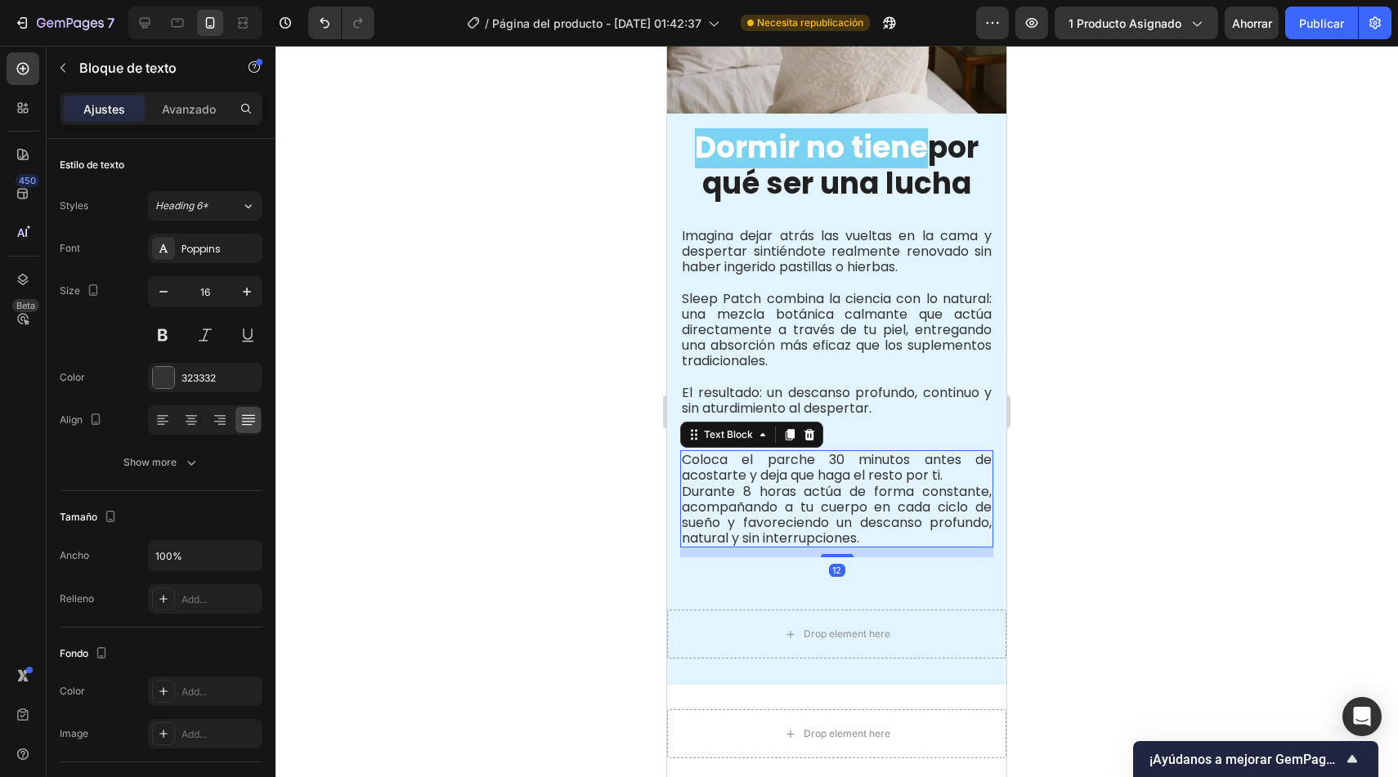
click at [723, 461] on p "Coloca el parche 30 minutos antes de acostarte y deja que haga el resto por ti.…" at bounding box center [837, 499] width 310 height 94
click at [680, 460] on div "Coloca el parche 30 minutos antes de acostarte y deja que haga el resto por ti.…" at bounding box center [836, 498] width 313 height 97
click at [692, 452] on p "Coloca el parche 30 minutos antes de acostarte y deja que haga el resto por ti.…" at bounding box center [837, 499] width 310 height 94
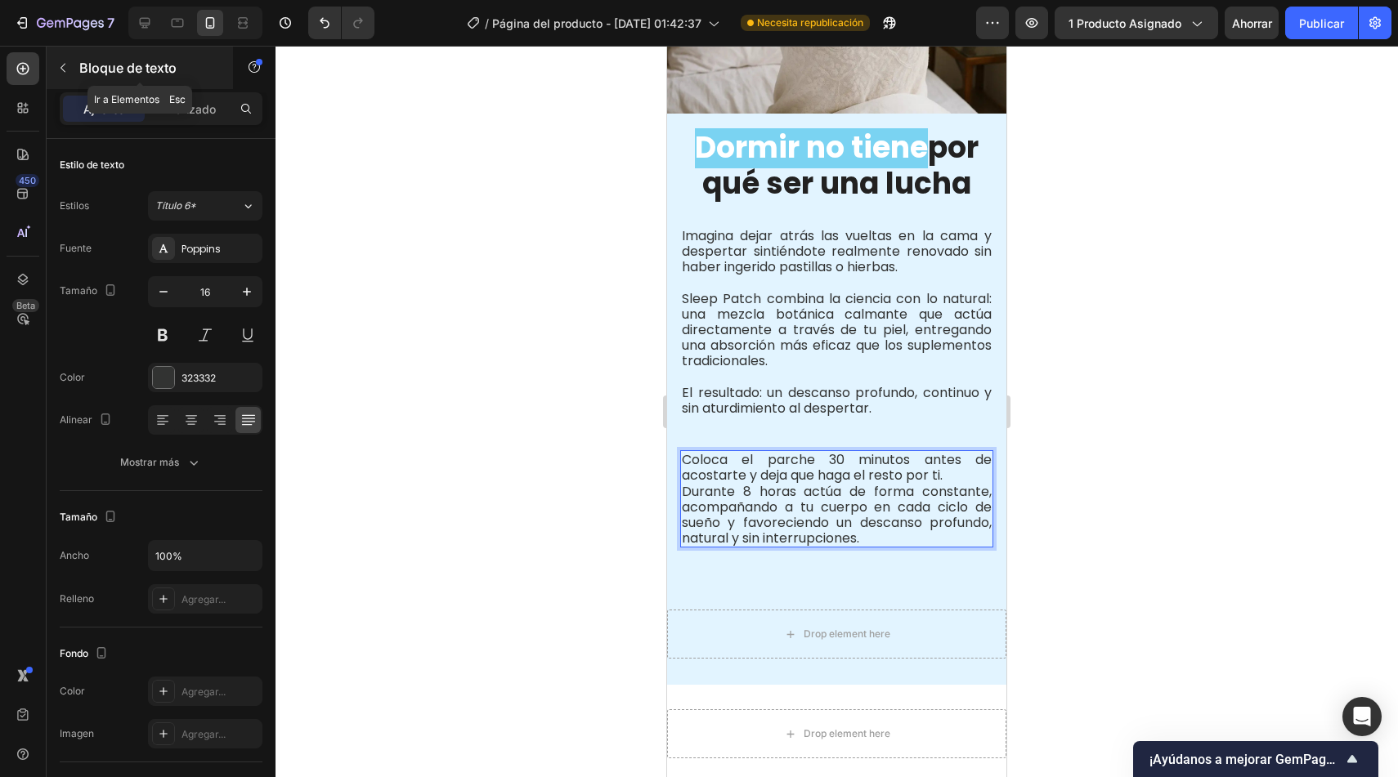
click at [56, 66] on button "button" at bounding box center [63, 68] width 26 height 26
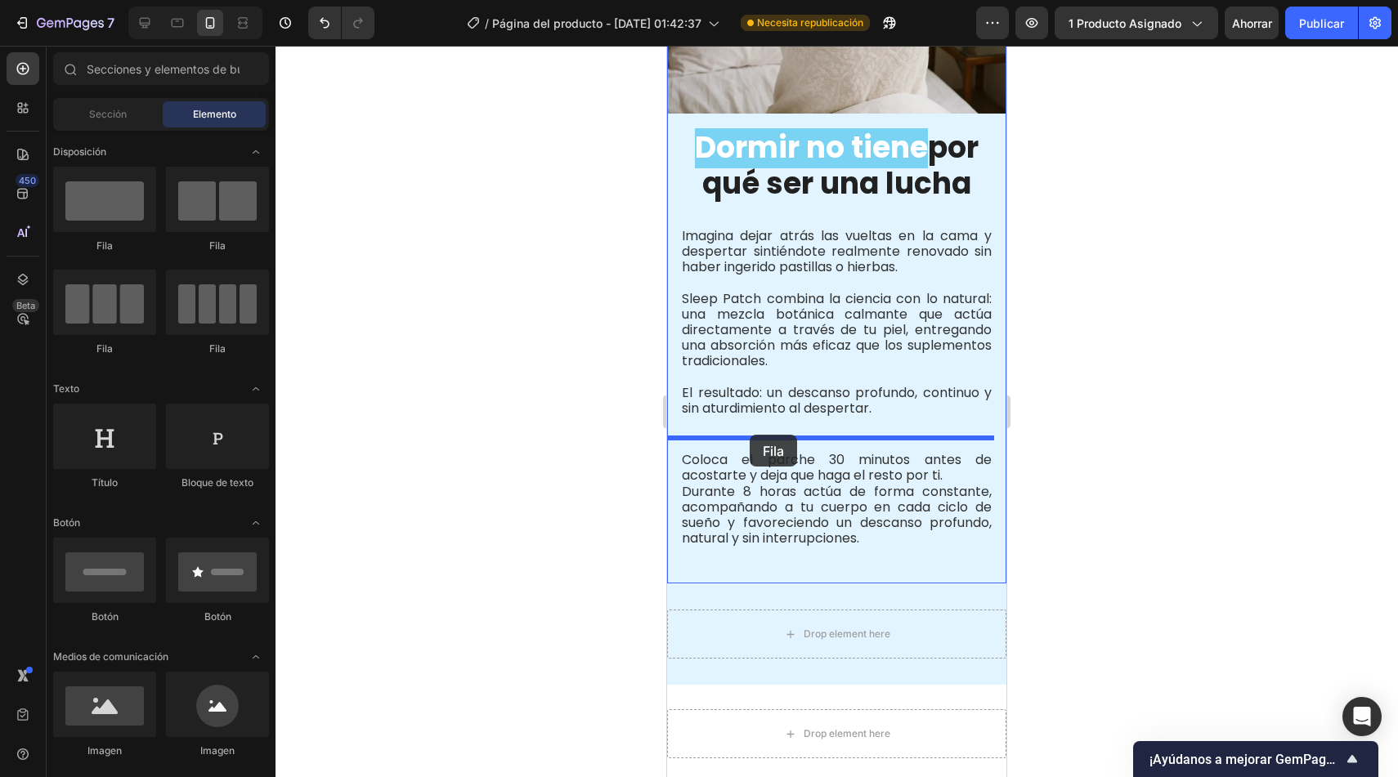
drag, startPoint x: 746, startPoint y: 242, endPoint x: 753, endPoint y: 432, distance: 190.6
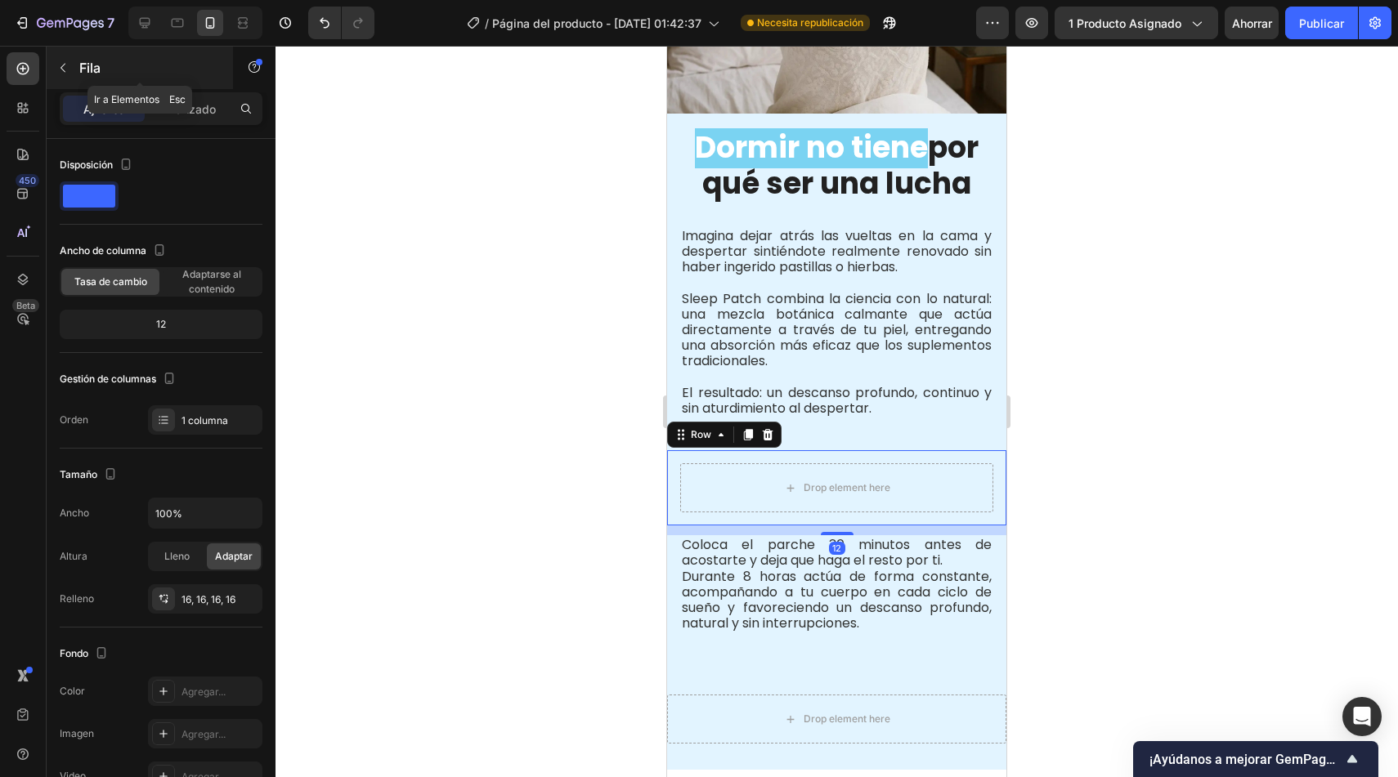
click at [65, 63] on icon "button" at bounding box center [62, 67] width 13 height 13
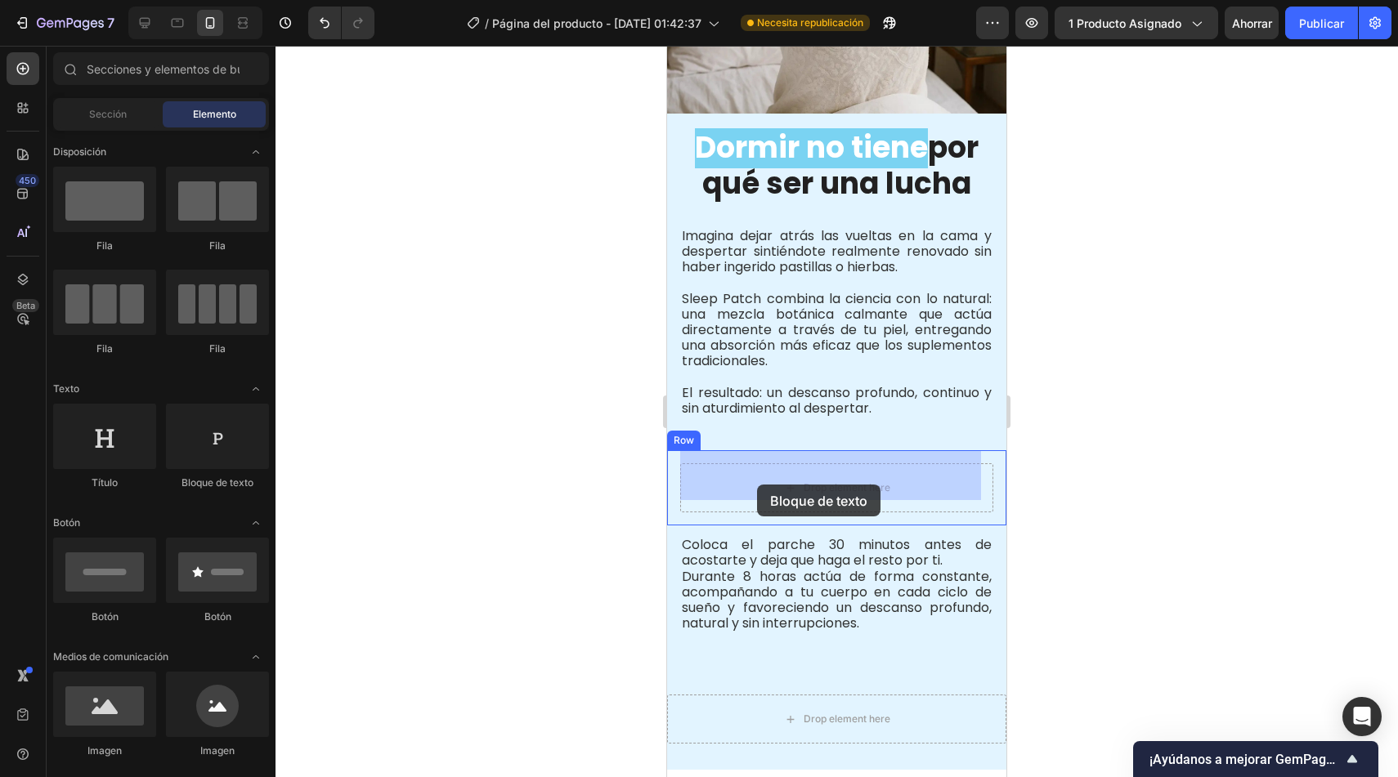
drag, startPoint x: 894, startPoint y: 488, endPoint x: 758, endPoint y: 483, distance: 136.6
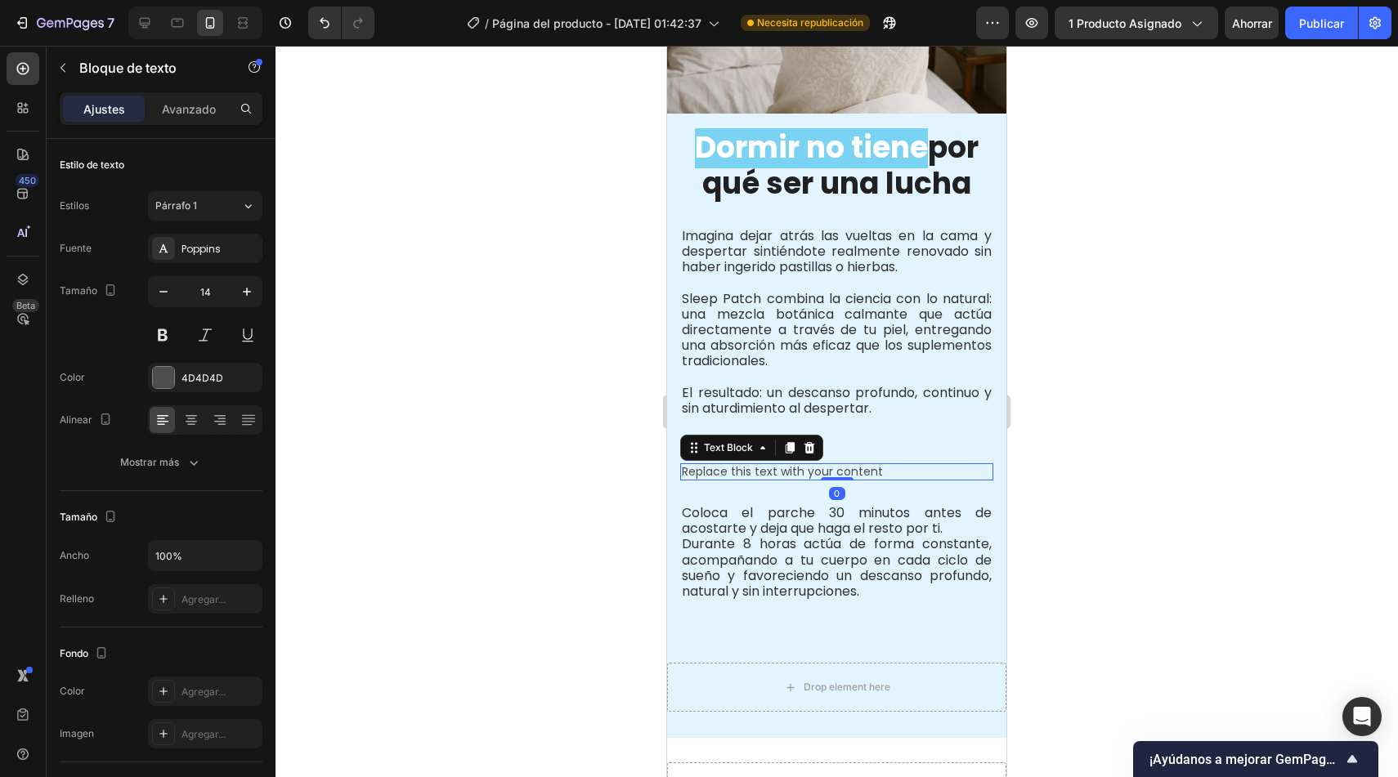
click at [768, 464] on div "Replace this text with your content" at bounding box center [836, 472] width 313 height 17
click at [768, 465] on p "Replace this text with your content" at bounding box center [837, 472] width 310 height 14
click at [601, 481] on div at bounding box center [836, 412] width 1122 height 732
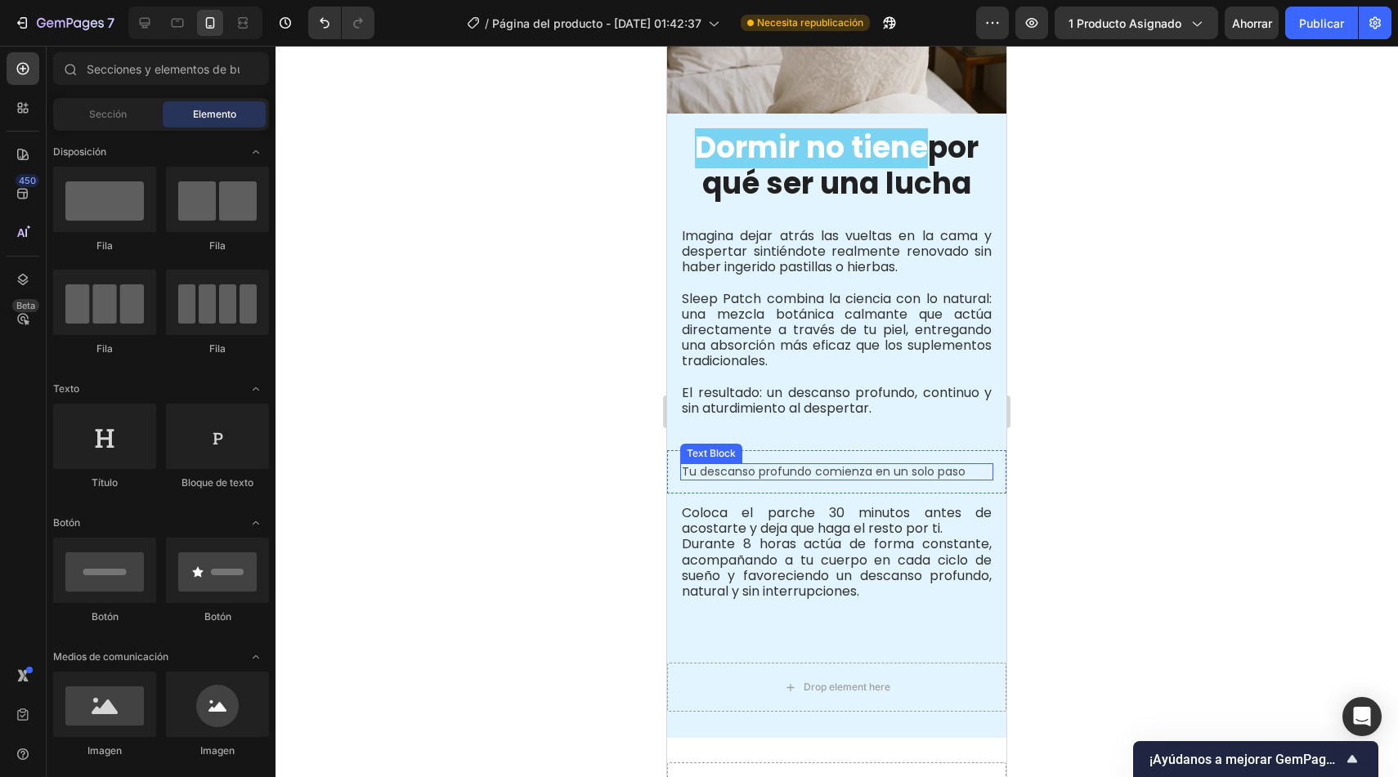
click at [834, 465] on p "Tu descanso profundo comienza en un solo paso" at bounding box center [837, 472] width 310 height 14
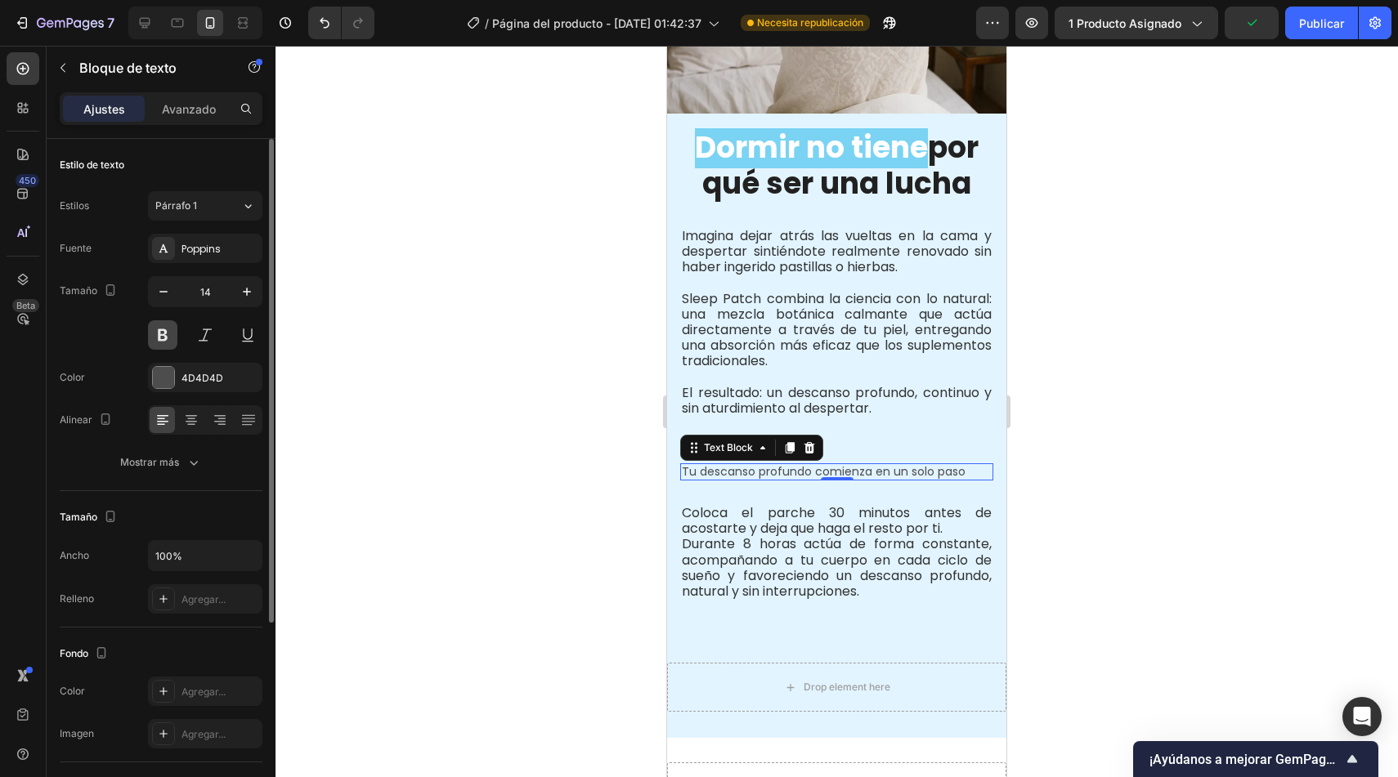
click at [158, 332] on button at bounding box center [162, 334] width 29 height 29
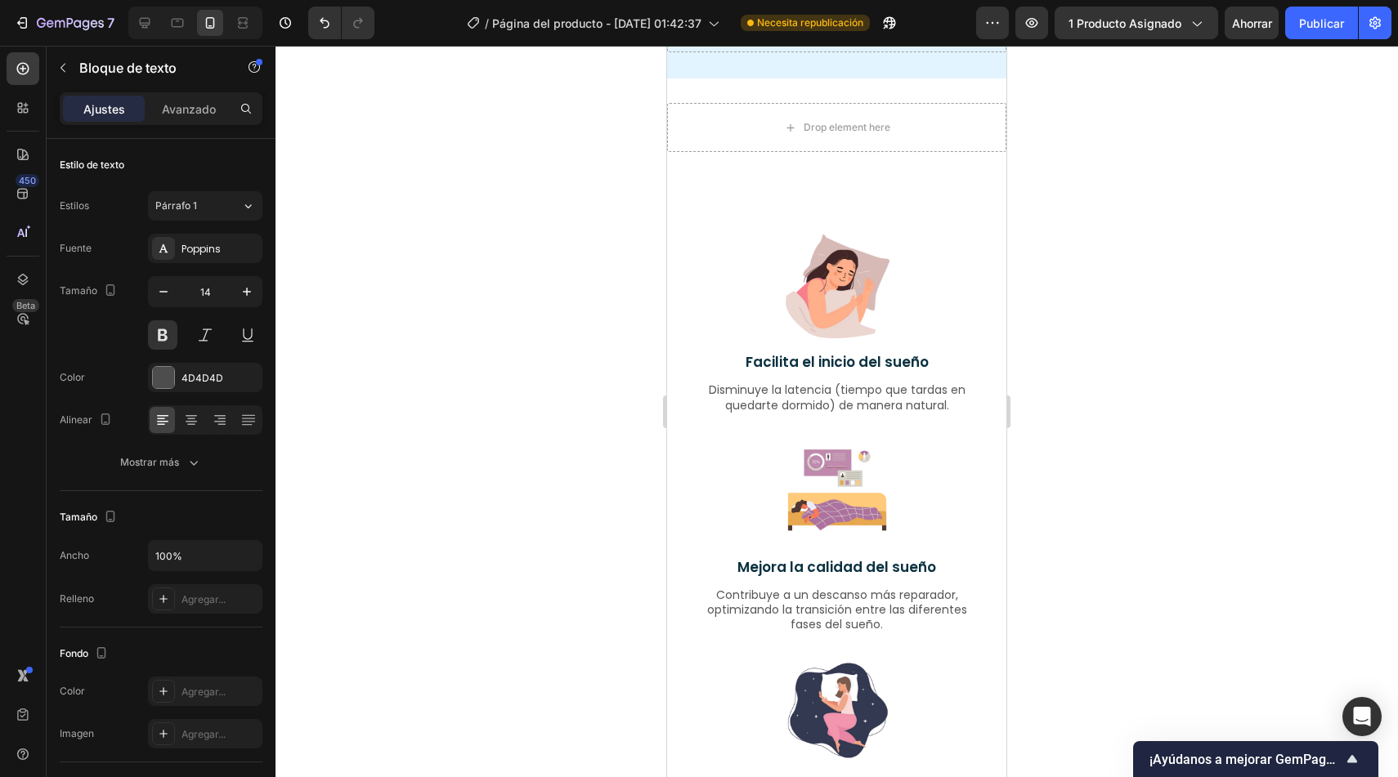
scroll to position [2164, 0]
click at [920, 363] on p "Facilita el inicio del sueño" at bounding box center [836, 361] width 277 height 18
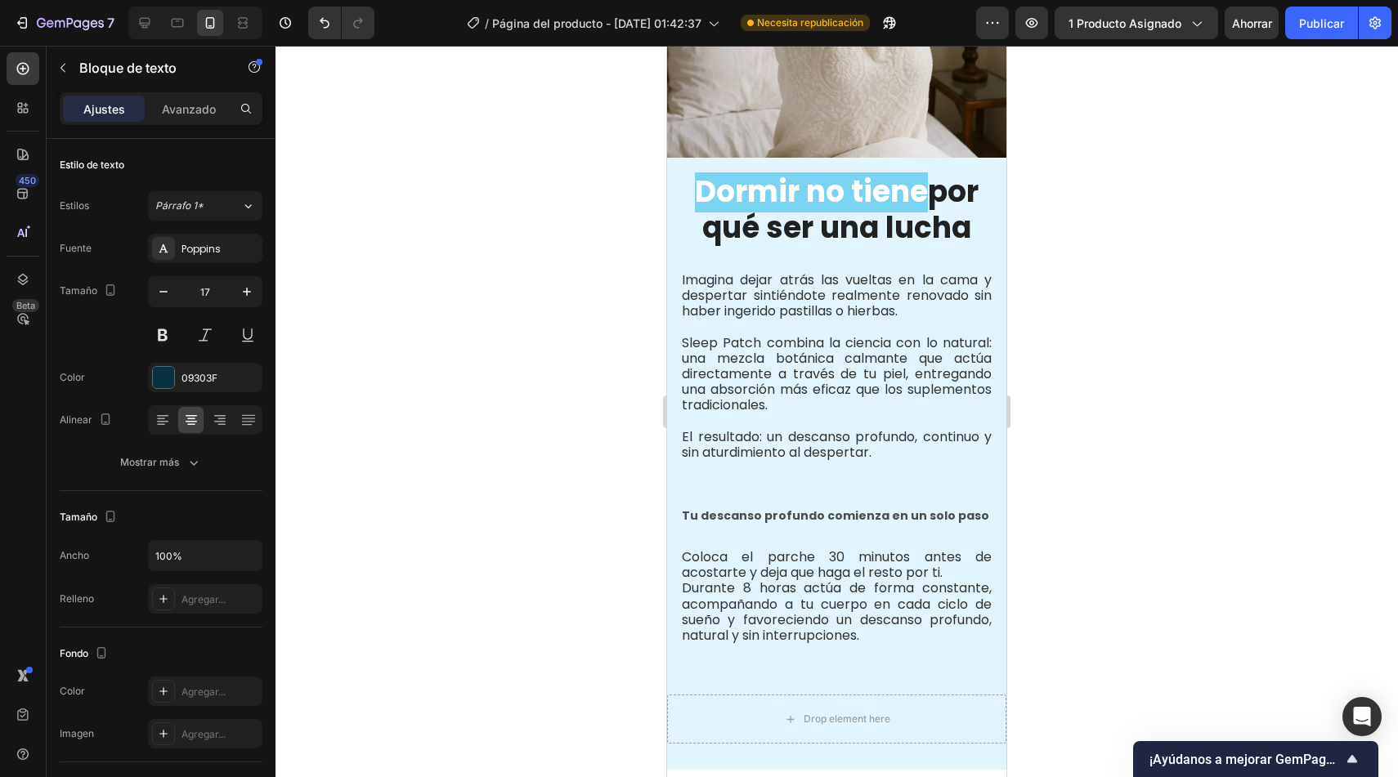
scroll to position [1472, 0]
click at [915, 508] on p "Tu descanso profundo comienza en un solo paso" at bounding box center [837, 515] width 310 height 14
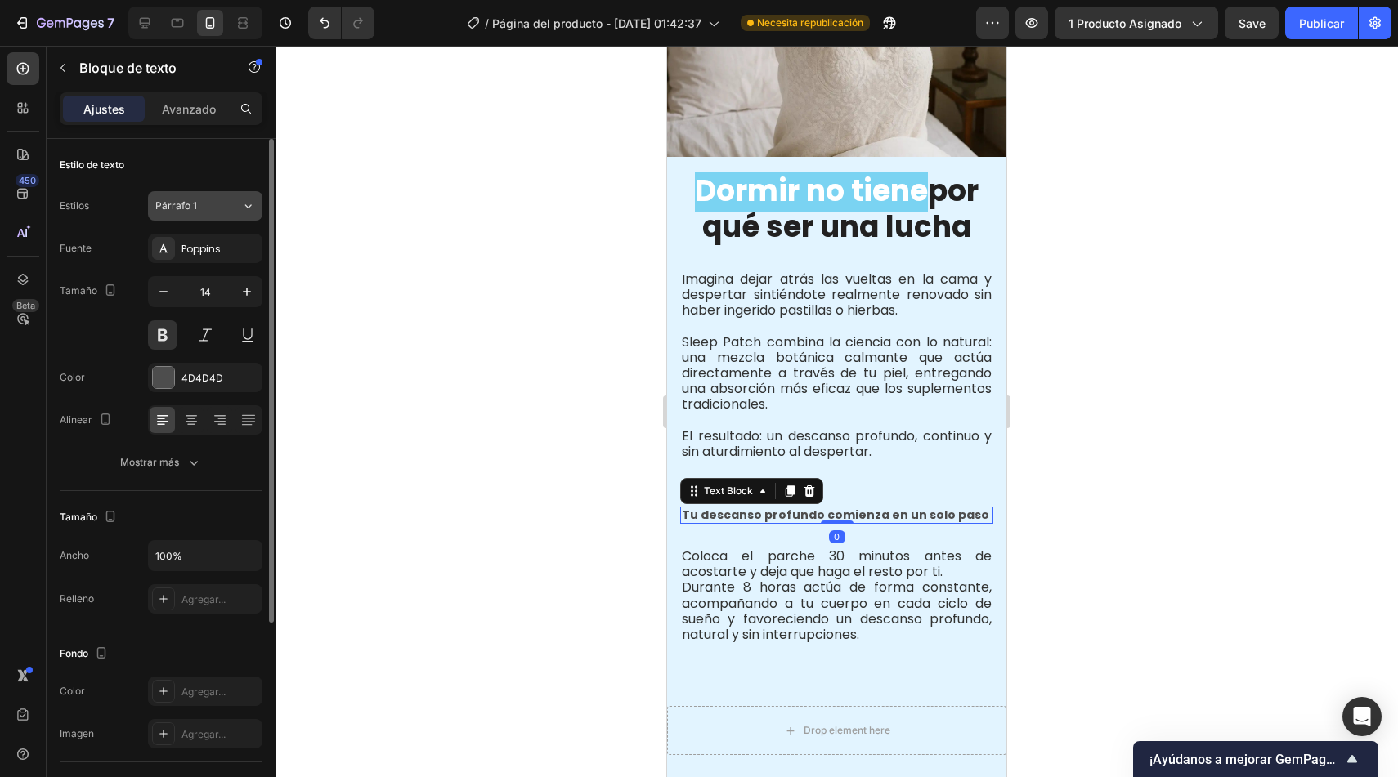
click at [235, 208] on div "Párrafo 1" at bounding box center [198, 206] width 86 height 15
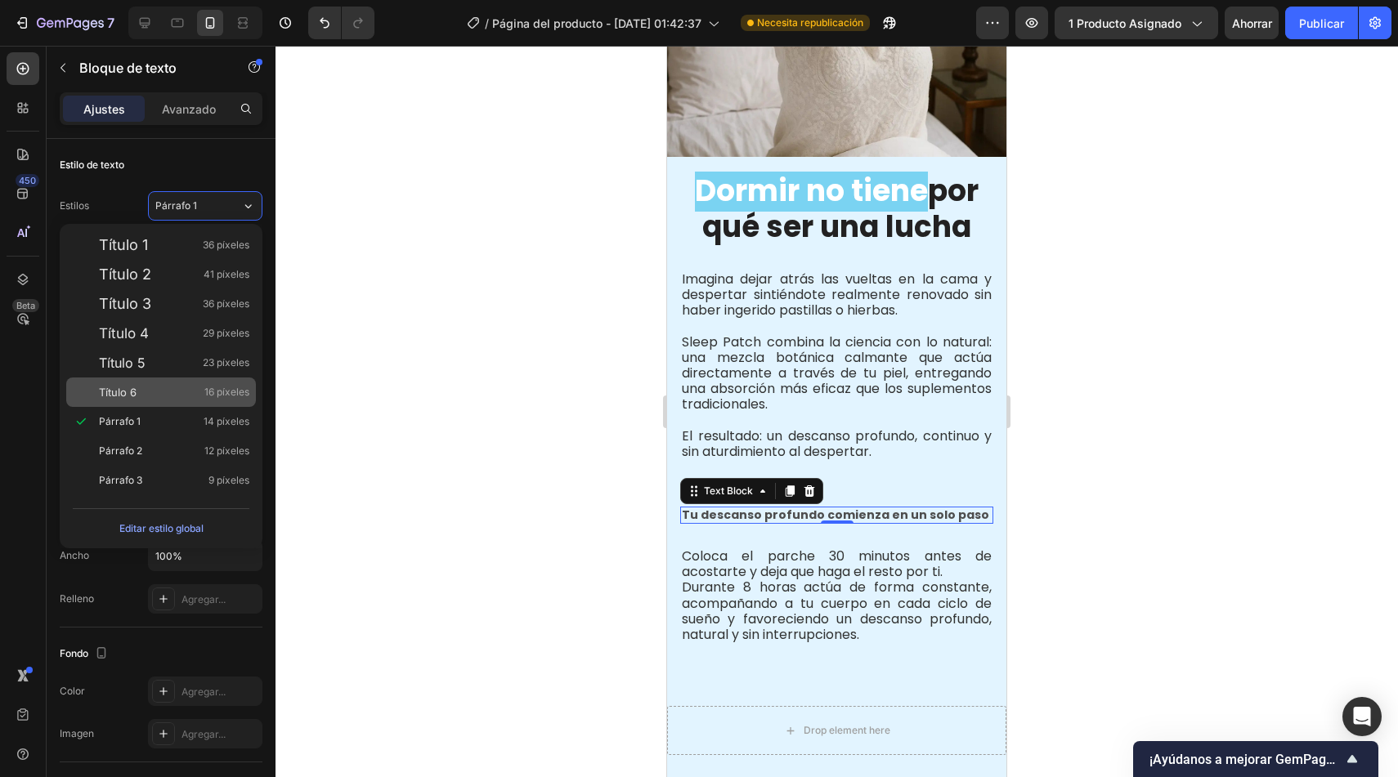
click at [196, 385] on div "Título 6 16 píxeles" at bounding box center [174, 392] width 150 height 16
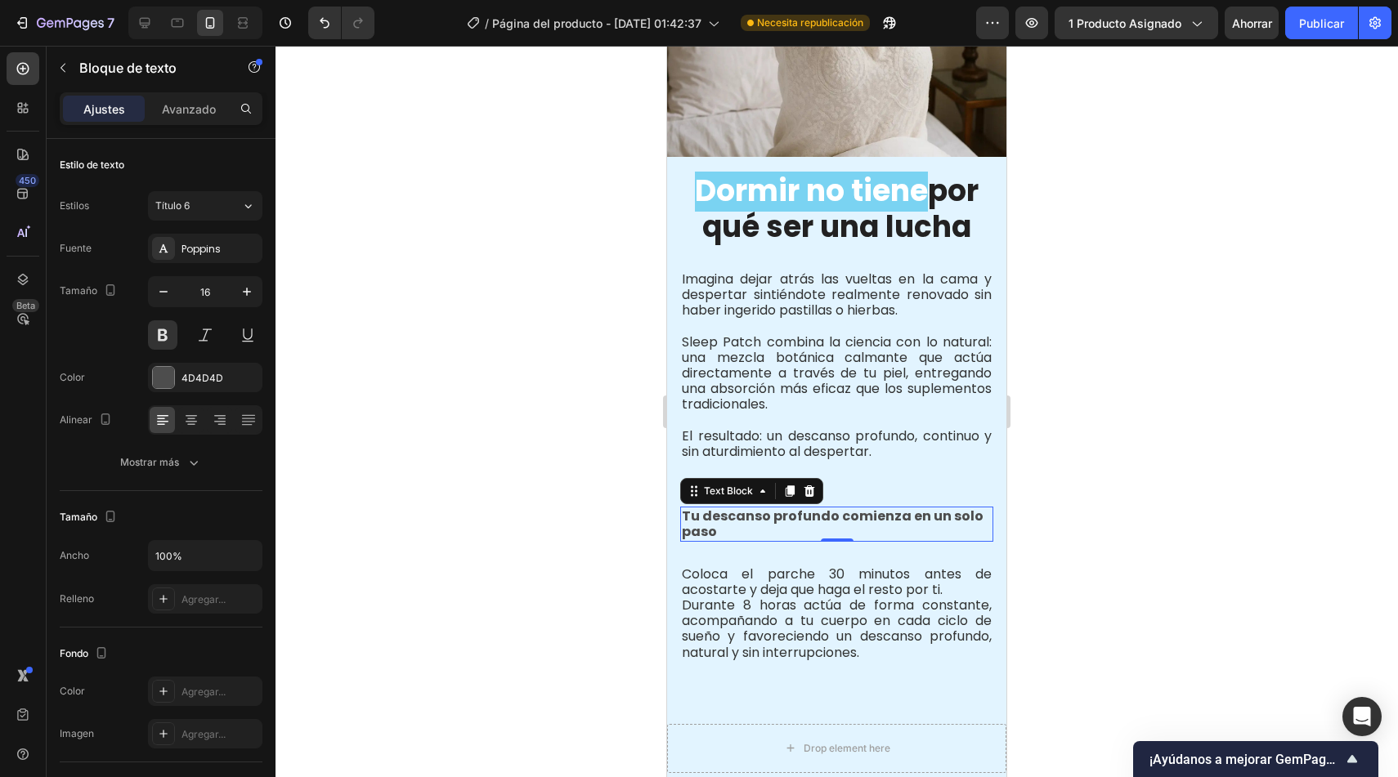
click at [928, 508] on p "Tu descanso profundo comienza en un solo paso" at bounding box center [837, 523] width 310 height 31
click at [952, 508] on p "Tu descanso profundo comienza en un solo paso" at bounding box center [837, 523] width 310 height 31
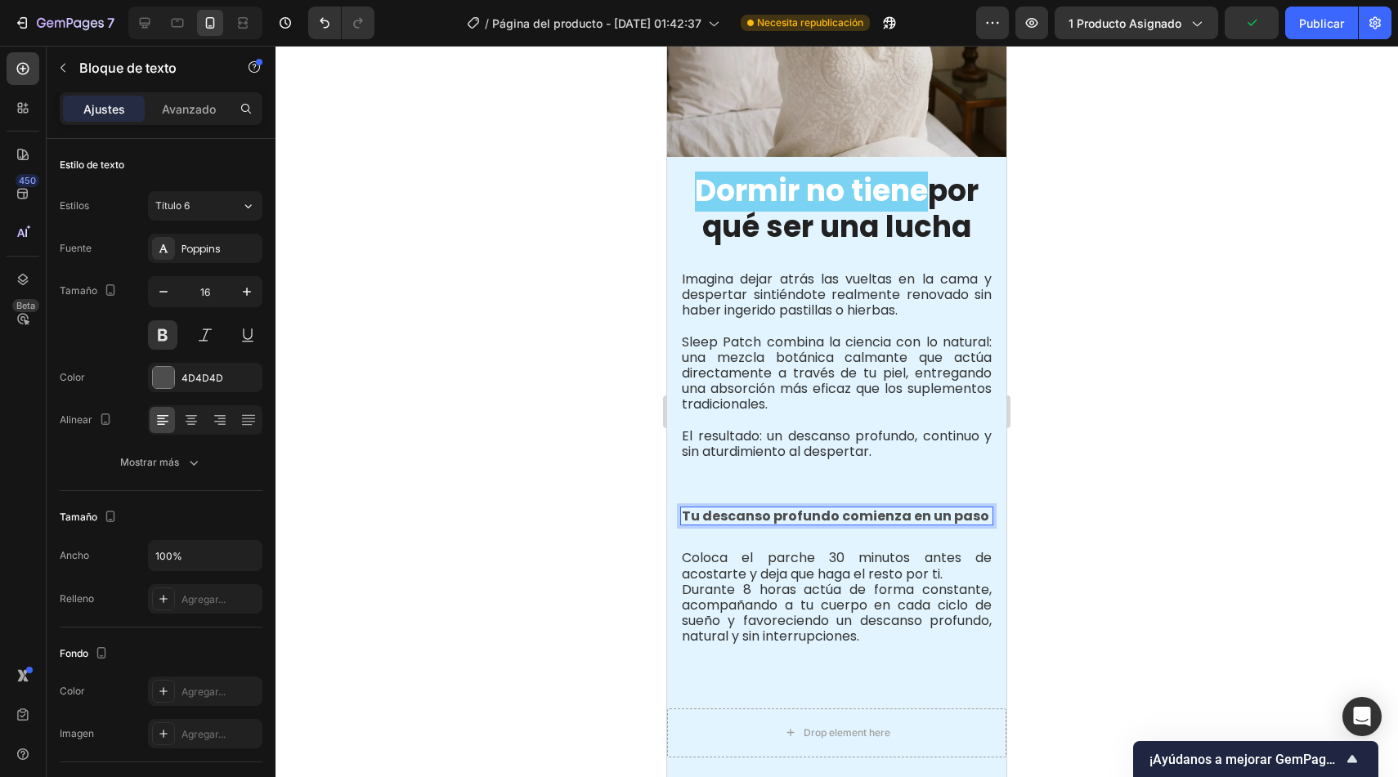
click at [902, 508] on p "Tu descanso profundo comienza en un paso" at bounding box center [837, 516] width 310 height 16
click at [838, 508] on p "Tu descanso profundo comienza en un paso" at bounding box center [837, 516] width 310 height 16
click at [866, 508] on p "Tu descanso profundo comienza en un paso" at bounding box center [837, 516] width 310 height 16
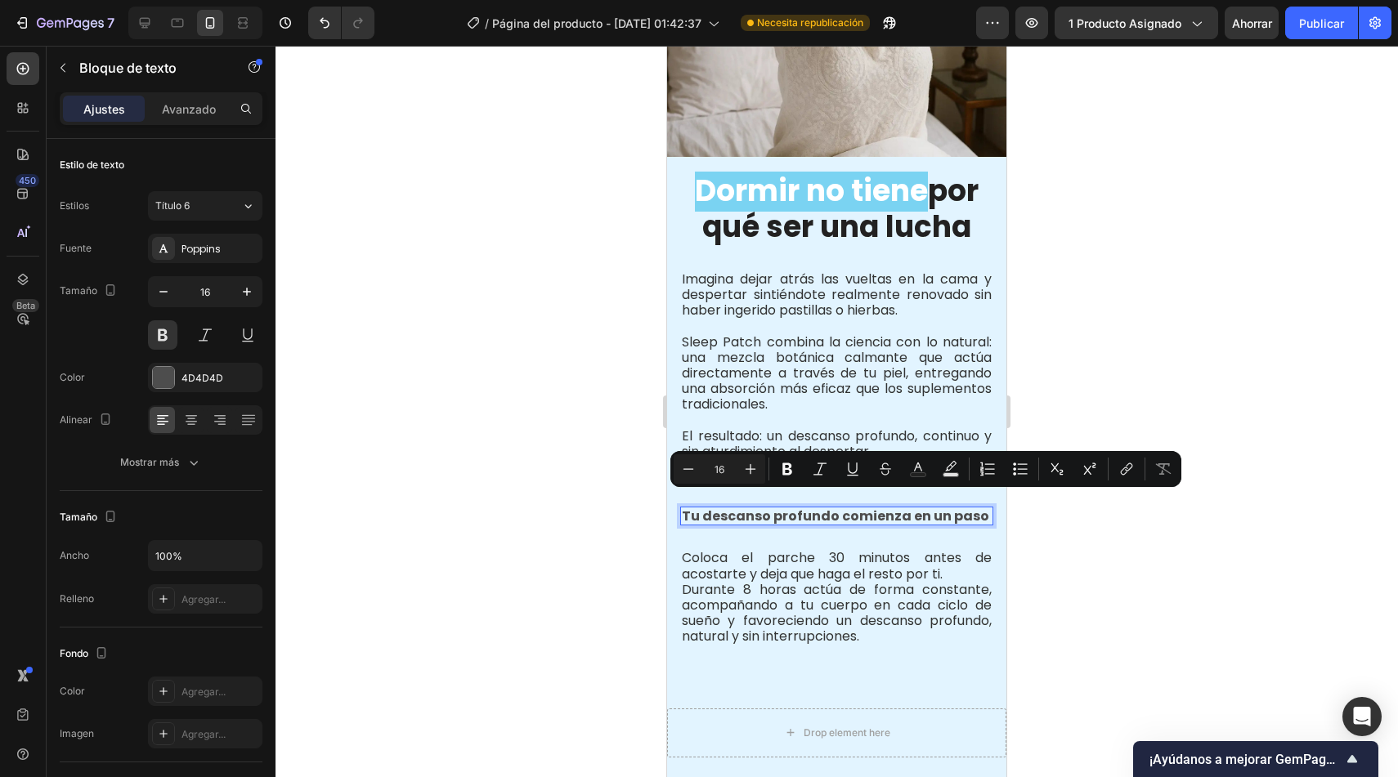
click at [974, 508] on p "Tu descanso profundo comienza en un paso" at bounding box center [837, 516] width 310 height 16
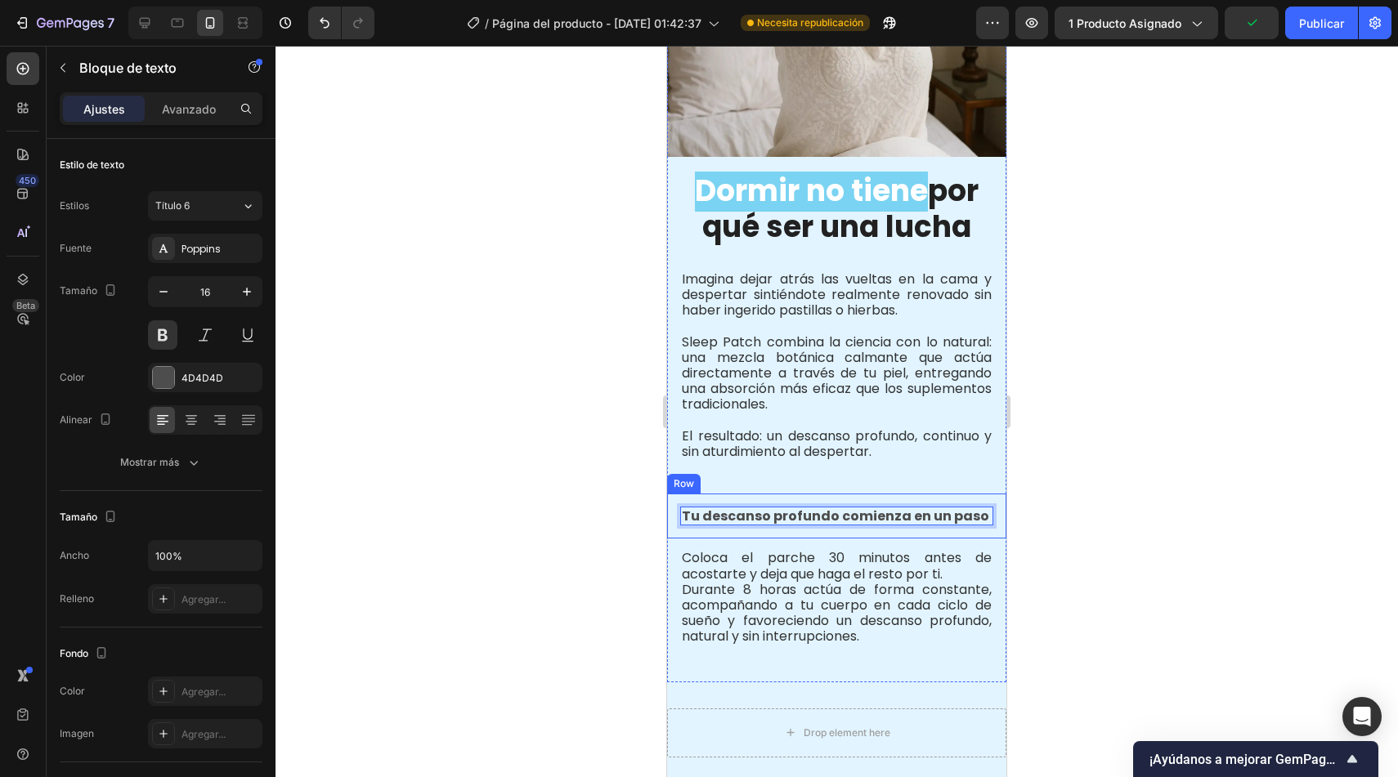
click at [614, 525] on div at bounding box center [836, 412] width 1122 height 732
click at [744, 508] on p "Tu descanso profundo comienza en un paso" at bounding box center [837, 516] width 310 height 16
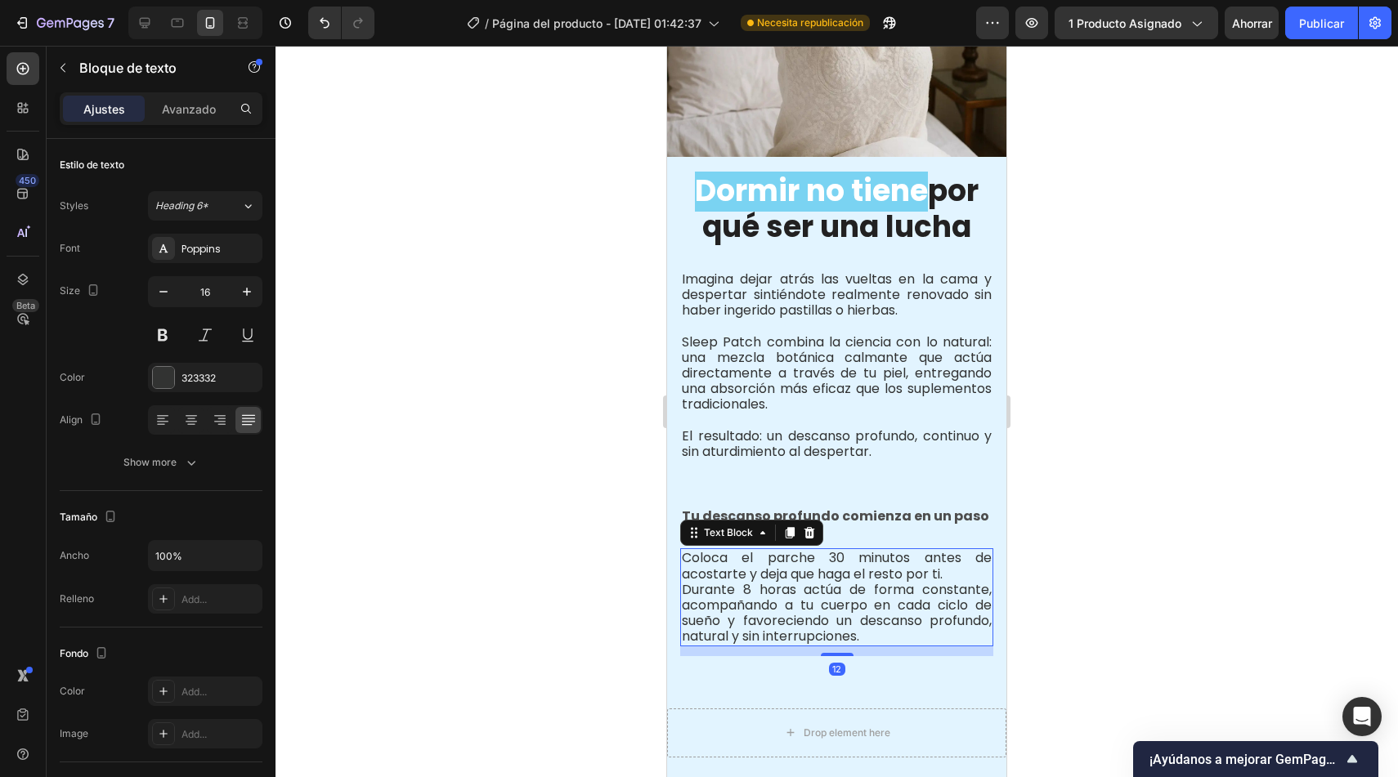
click at [719, 553] on p "Coloca el parche 30 minutos antes de acostarte y deja que haga el resto por ti.…" at bounding box center [837, 597] width 310 height 94
click at [673, 572] on div "Coloca el parche 30 minutos antes de acostarte y deja que haga el resto por ti.…" at bounding box center [836, 602] width 339 height 107
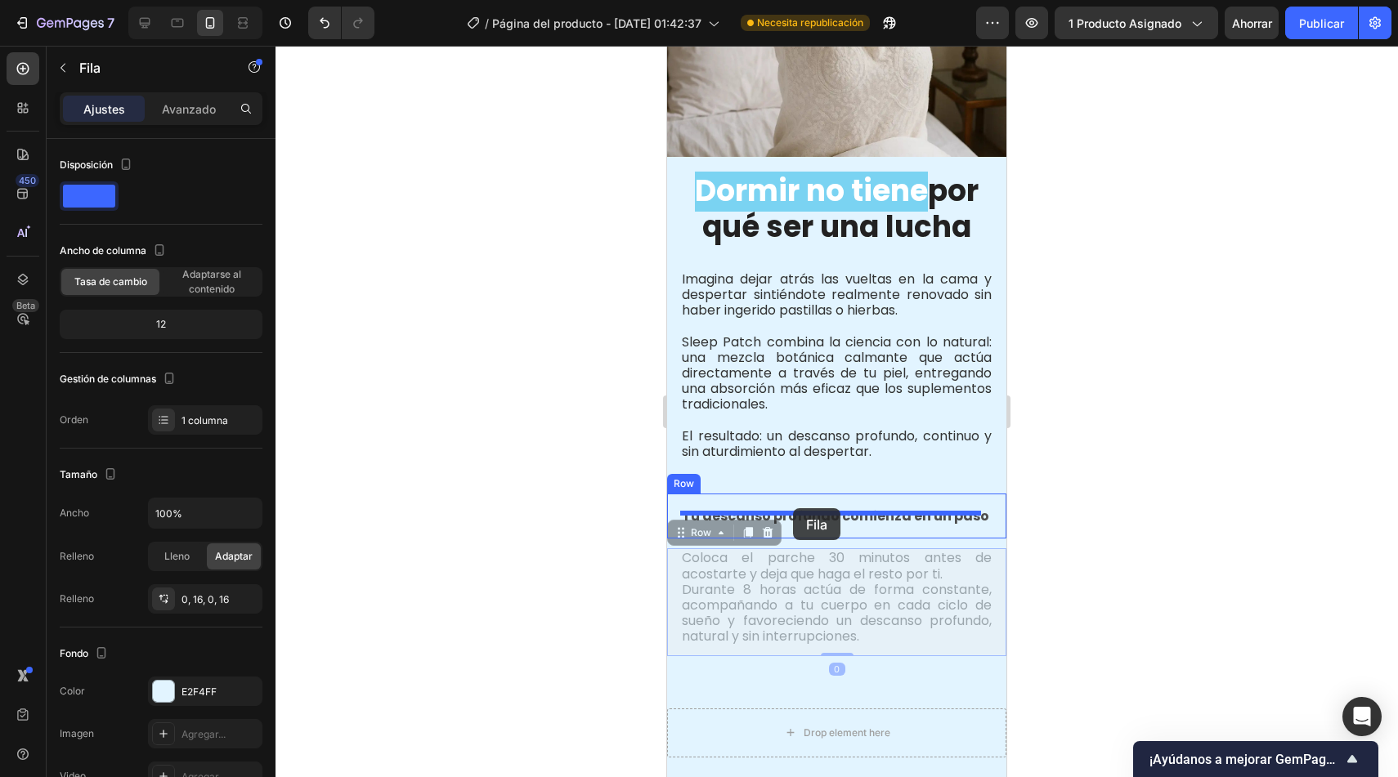
drag, startPoint x: 702, startPoint y: 524, endPoint x: 793, endPoint y: 508, distance: 92.1
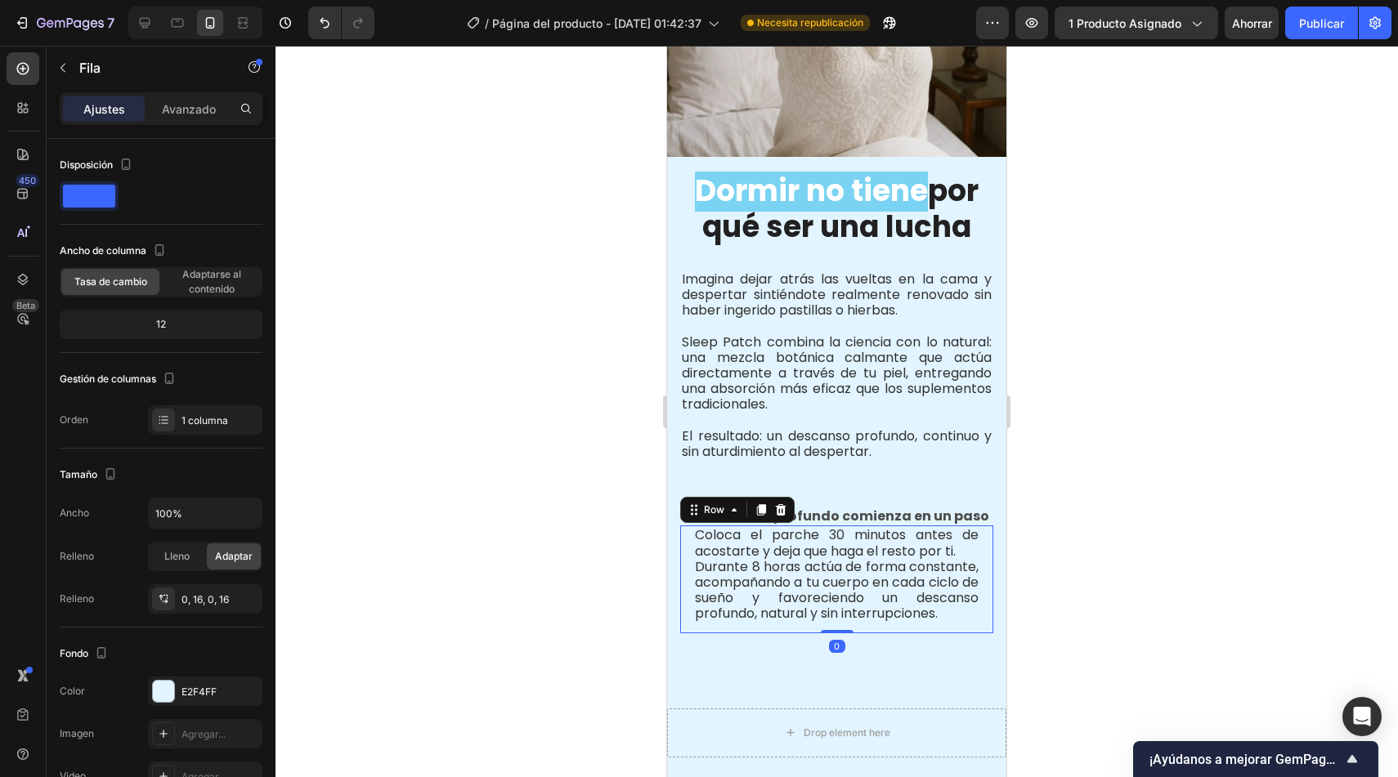
click at [534, 576] on div at bounding box center [836, 412] width 1122 height 732
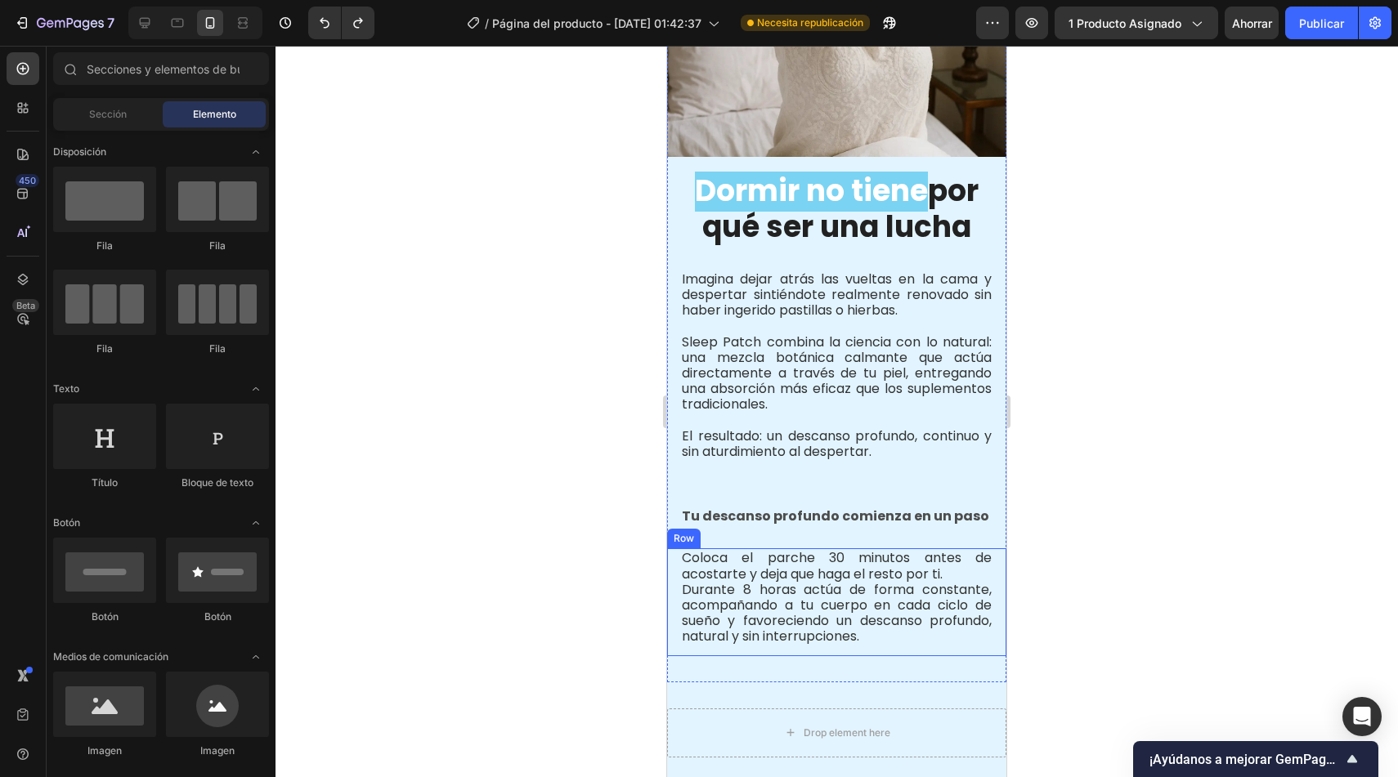
click at [627, 569] on div at bounding box center [836, 412] width 1122 height 732
click at [785, 513] on div "Tu descanso profundo comienza en un paso Text Block Row" at bounding box center [836, 516] width 339 height 45
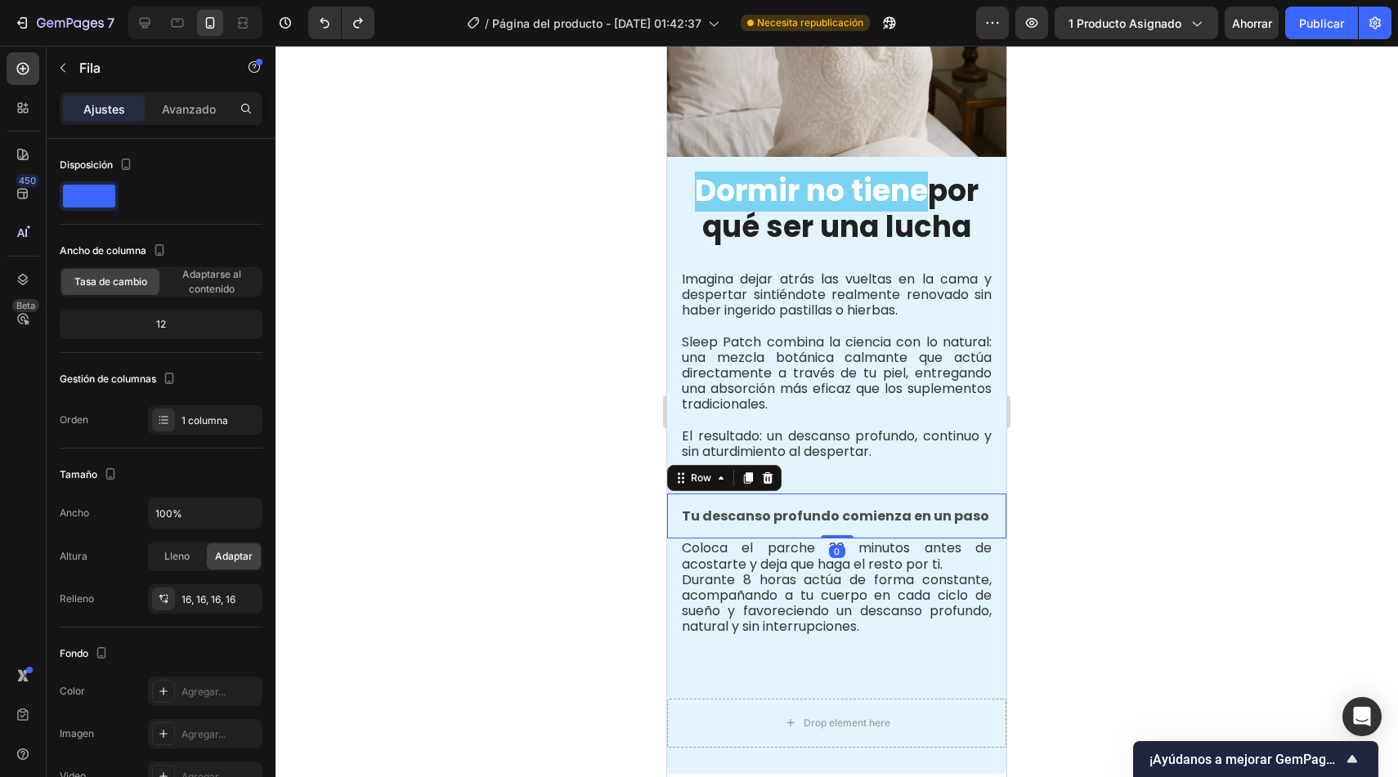
drag, startPoint x: 830, startPoint y: 533, endPoint x: 830, endPoint y: 505, distance: 27.8
click at [830, 505] on div "Tu descanso profundo comienza en un paso Text Block Row 0" at bounding box center [836, 516] width 339 height 45
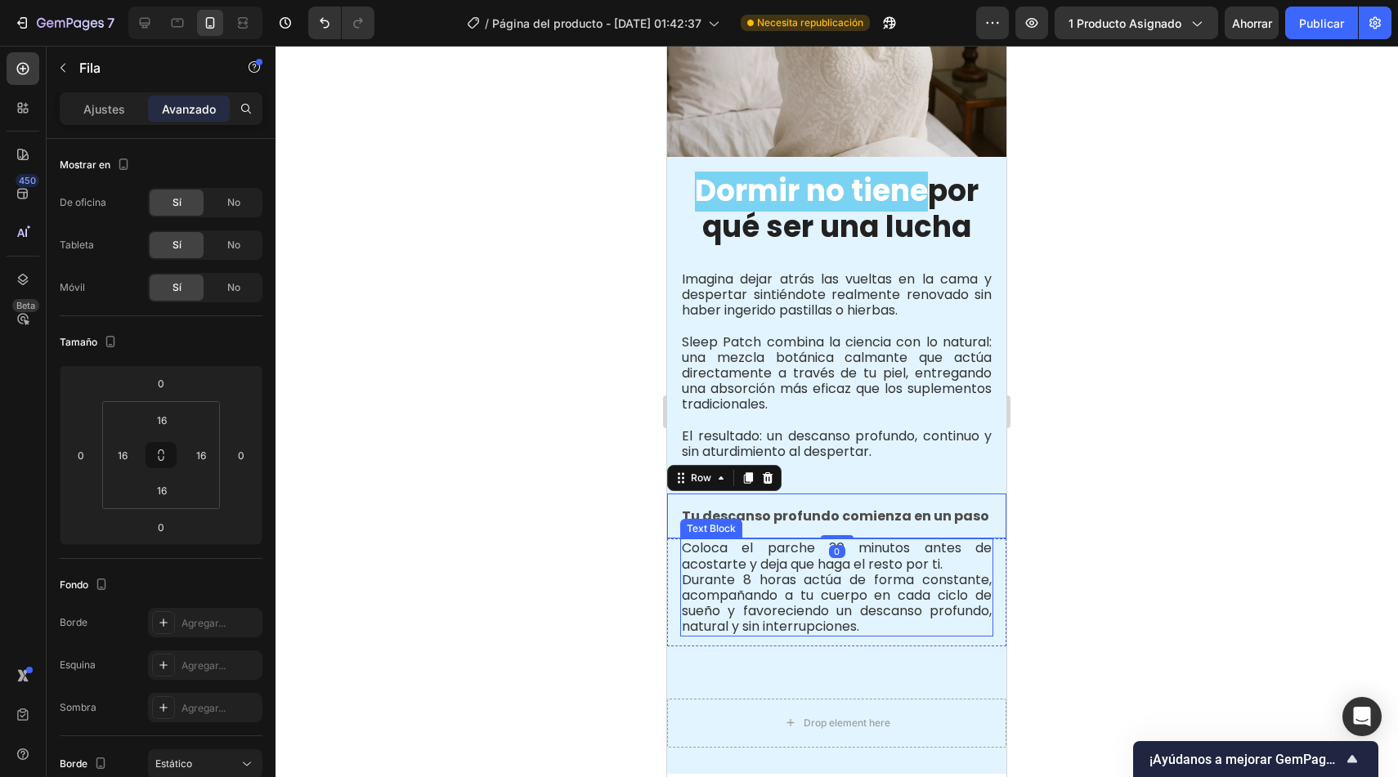
click at [586, 631] on div at bounding box center [836, 412] width 1122 height 732
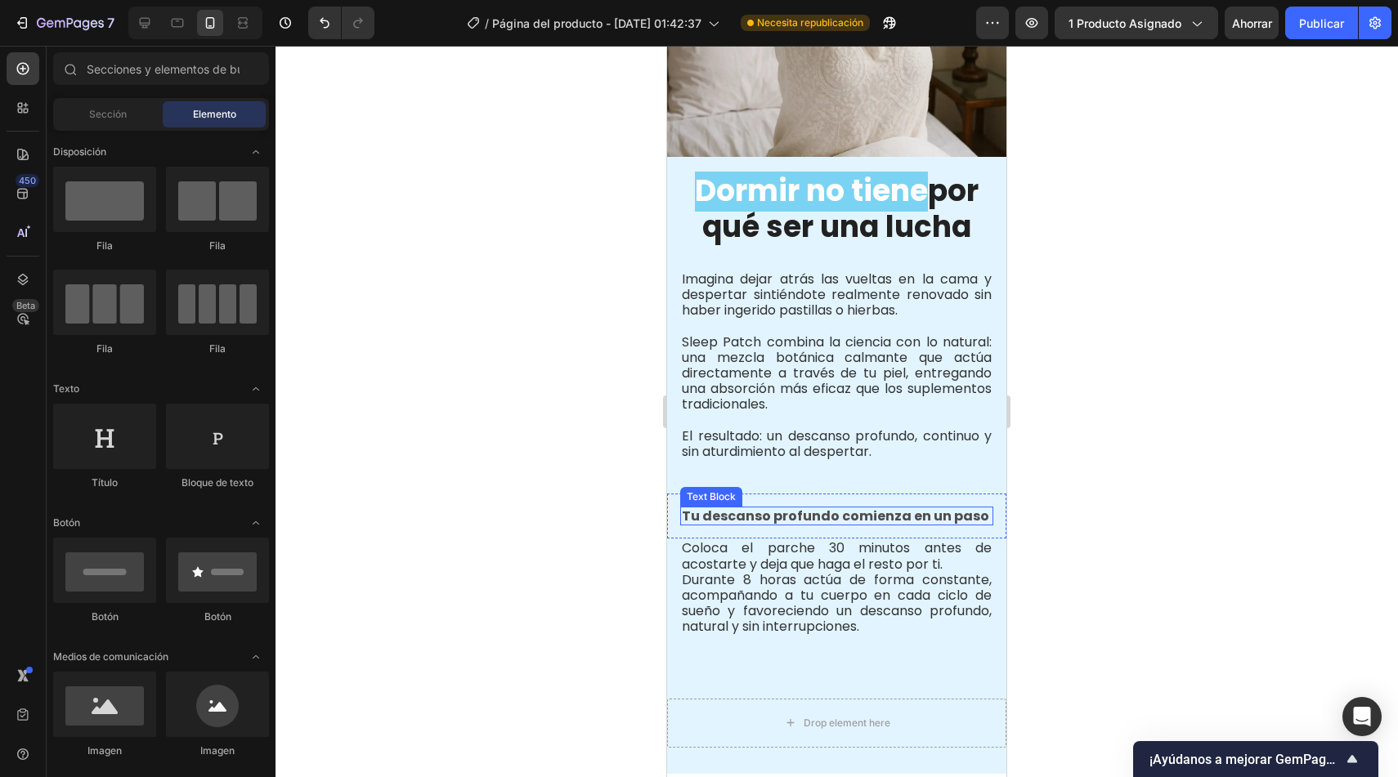
click at [851, 508] on p "Tu descanso profundo comienza en un paso" at bounding box center [837, 516] width 310 height 16
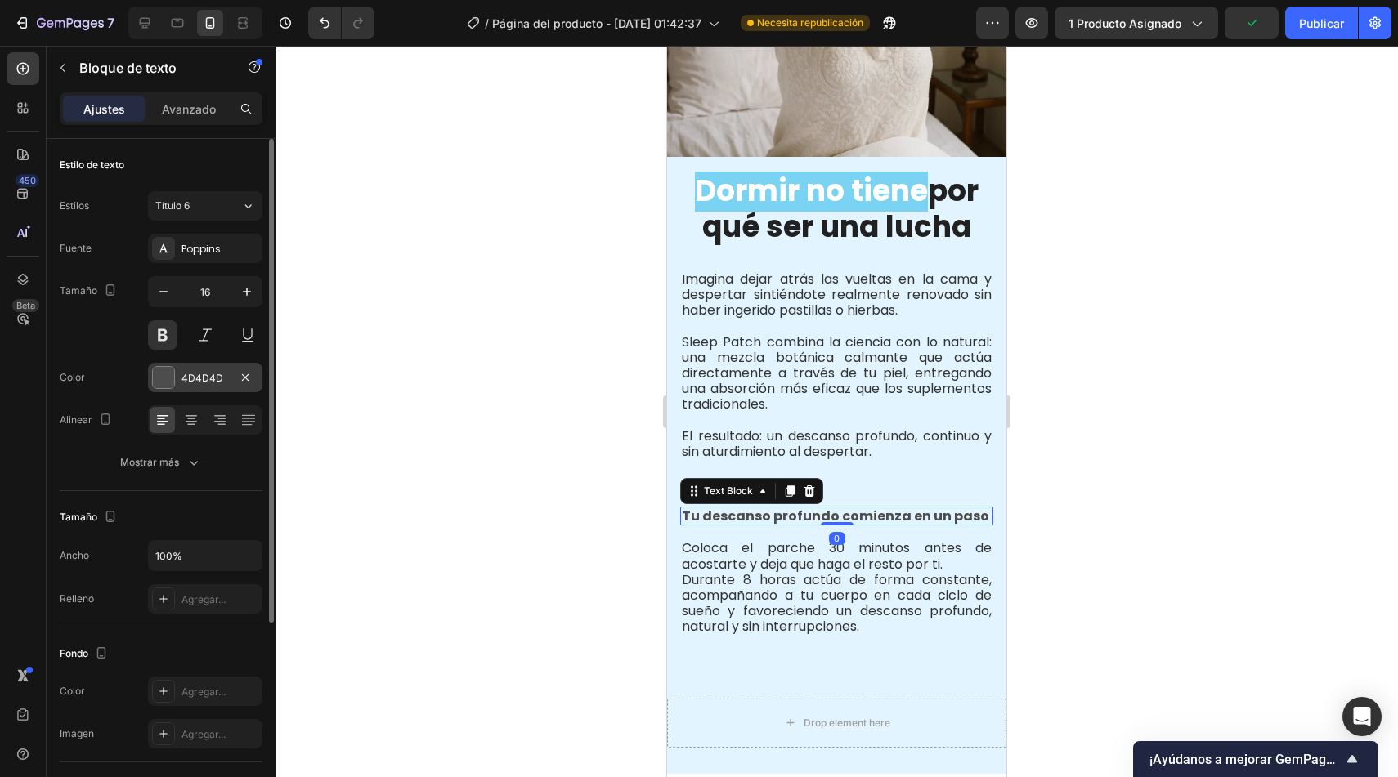
click at [163, 377] on div at bounding box center [163, 377] width 21 height 21
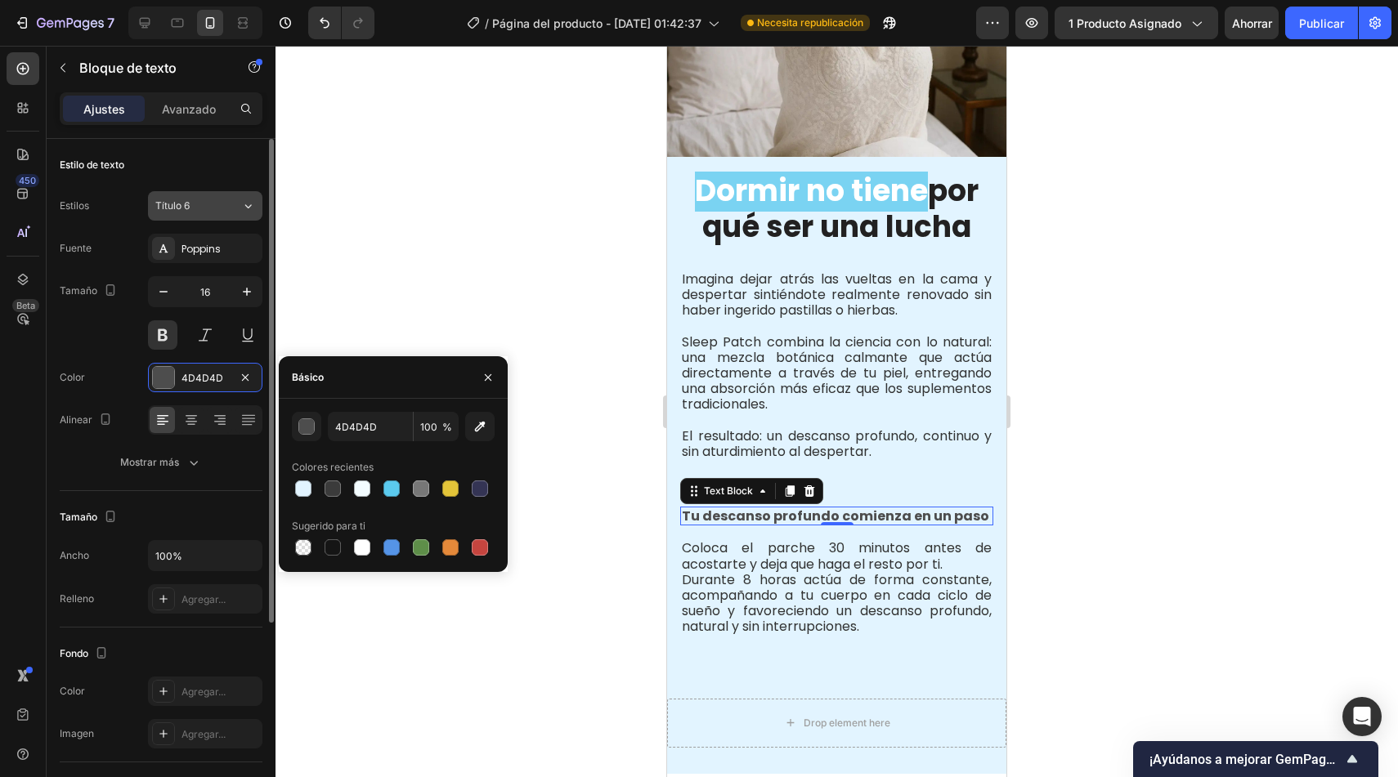
click at [194, 206] on div "Título 6" at bounding box center [188, 206] width 66 height 15
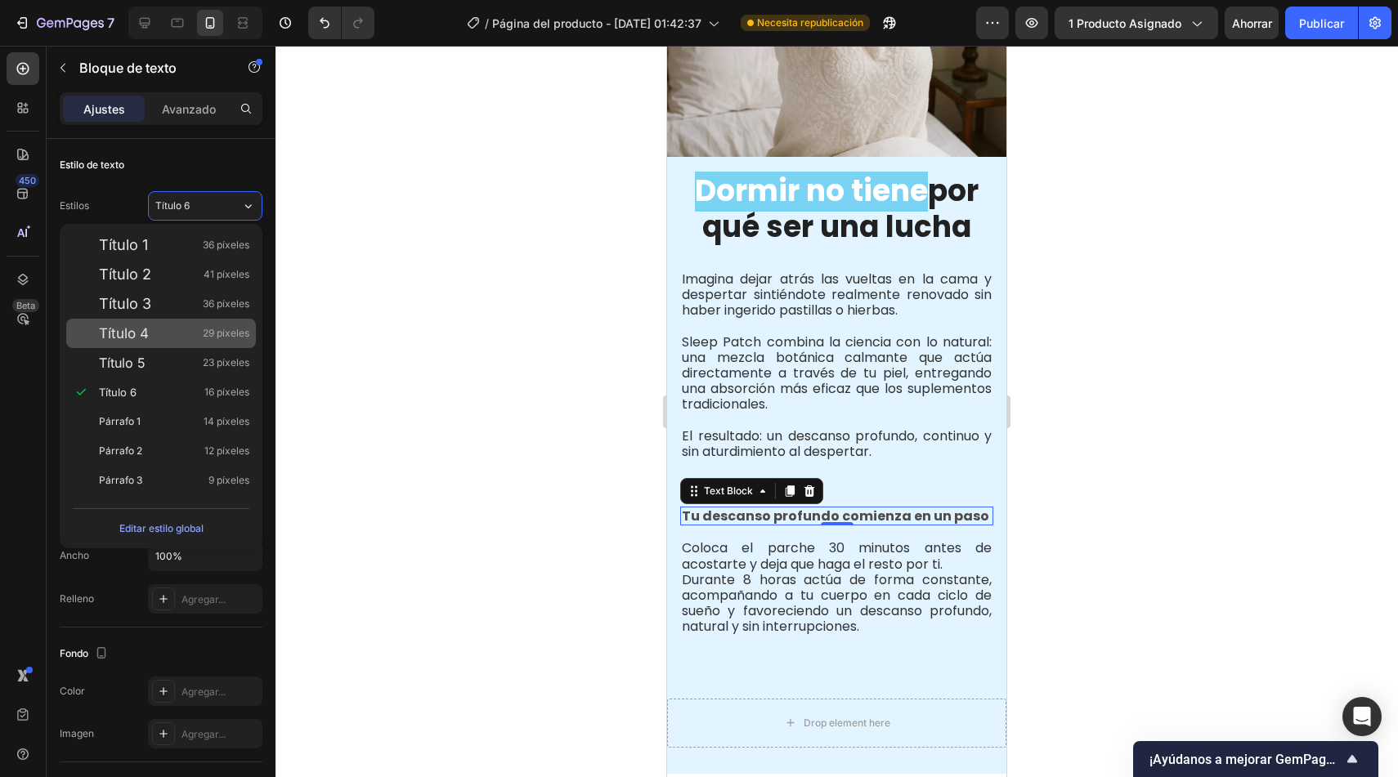
click at [186, 331] on div "Título 4 29 píxeles" at bounding box center [174, 333] width 150 height 16
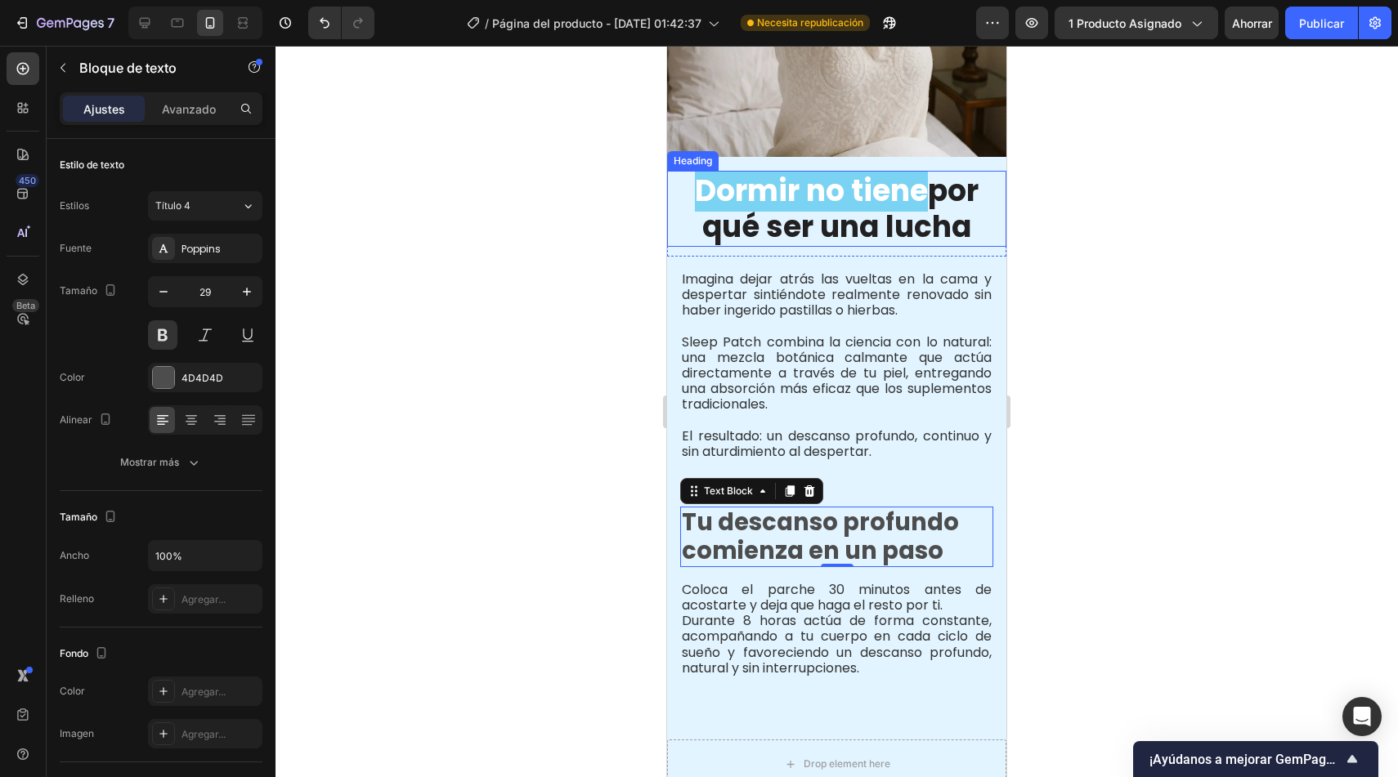
click at [847, 218] on h2 "Dormir no tiene por qué ser una lucha" at bounding box center [836, 208] width 339 height 75
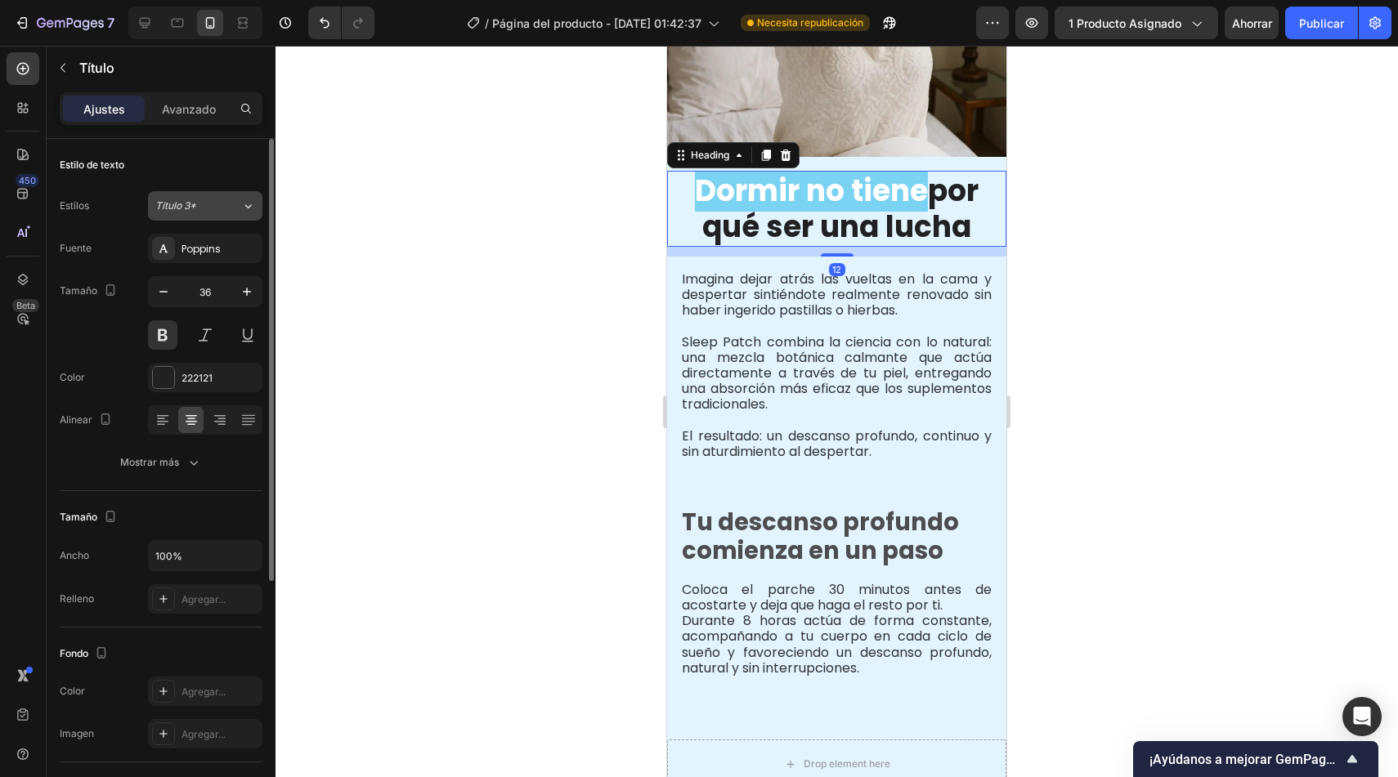
click at [223, 203] on div "Título 3*" at bounding box center [198, 206] width 86 height 15
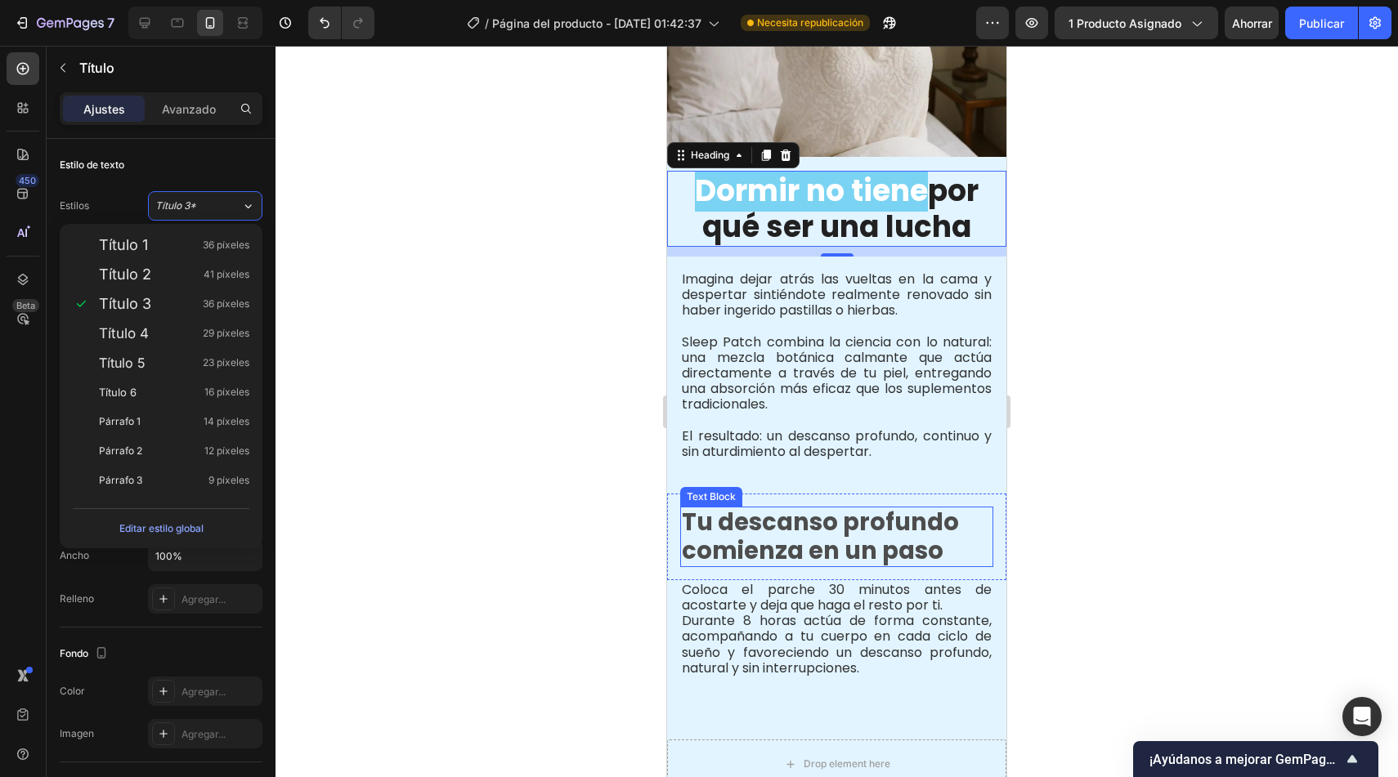
click at [771, 526] on p "Tu descanso profundo comienza en un paso" at bounding box center [837, 536] width 310 height 57
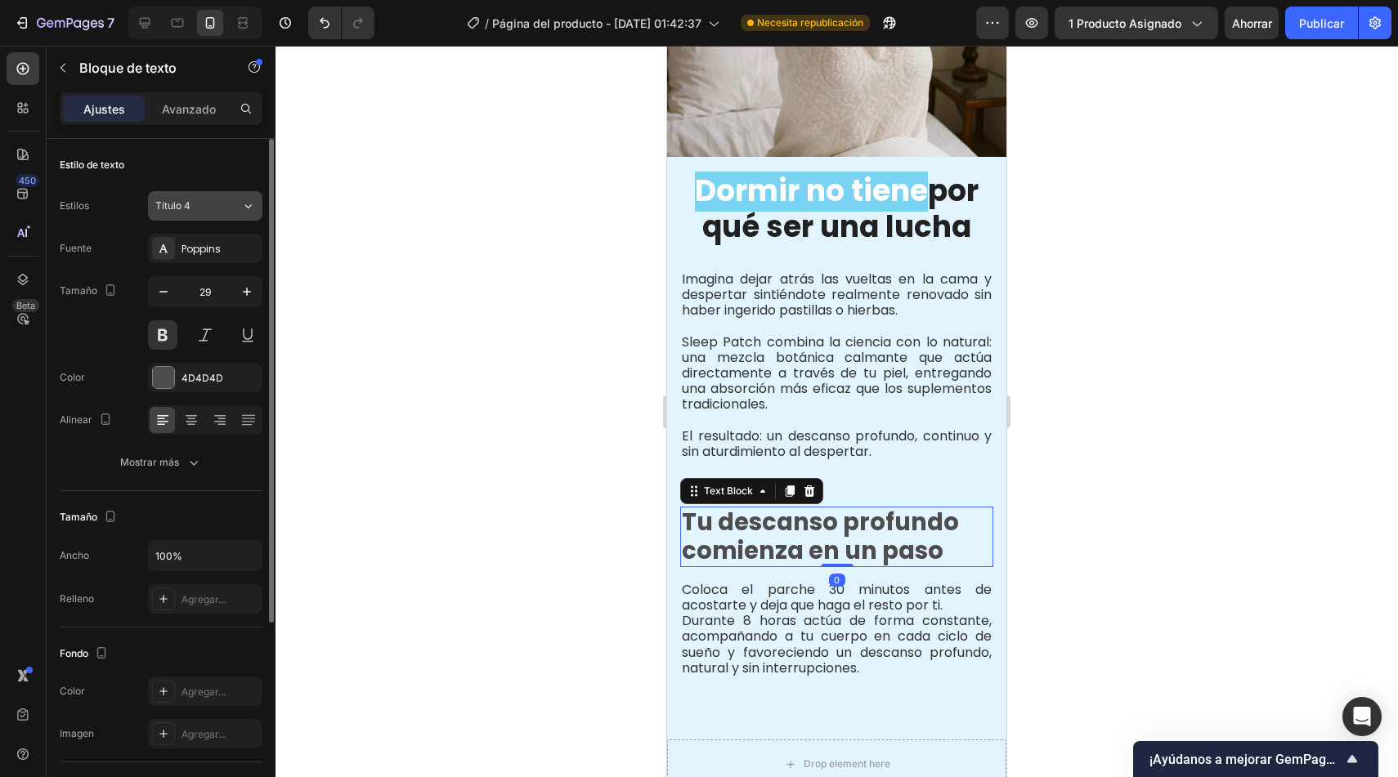
click at [240, 207] on div "Título 4" at bounding box center [198, 206] width 86 height 15
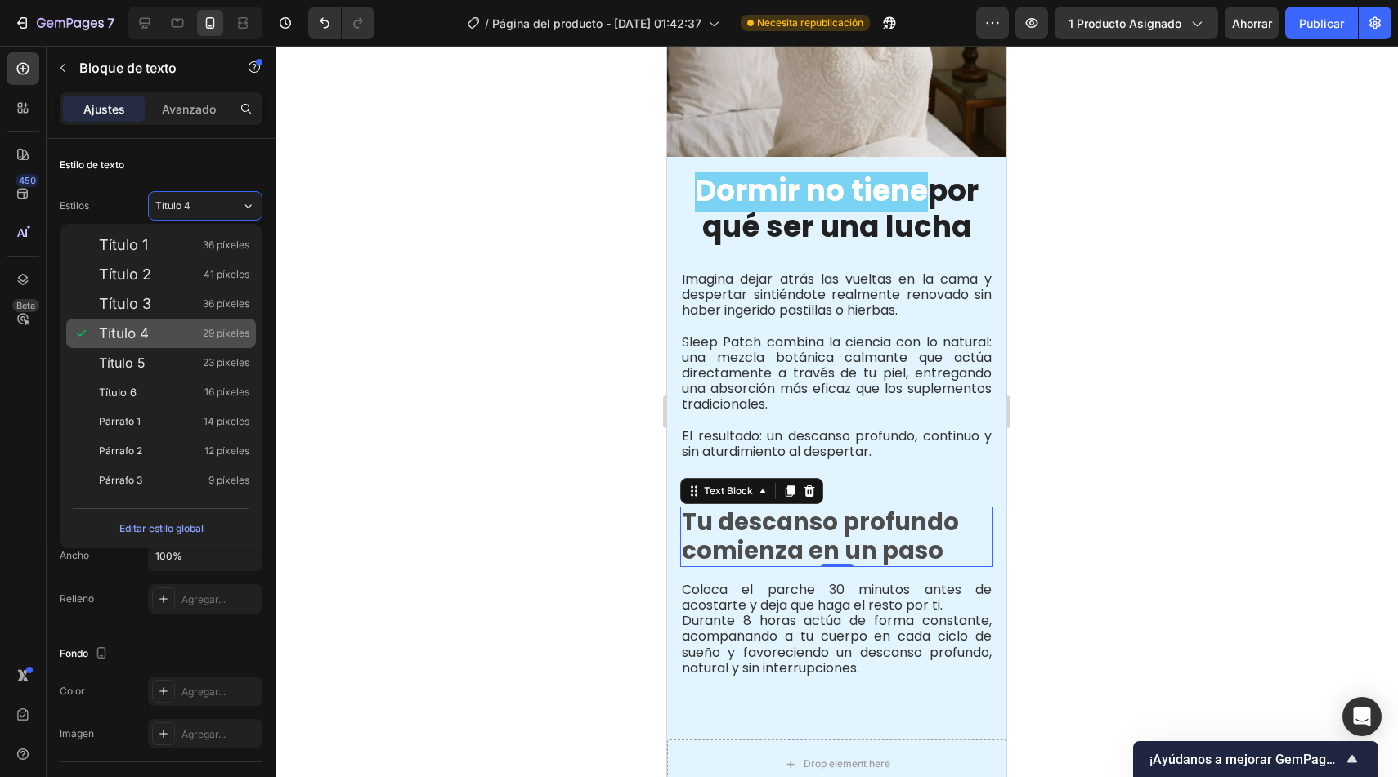
click at [193, 334] on div "Título 4 29 píxeles" at bounding box center [174, 333] width 150 height 16
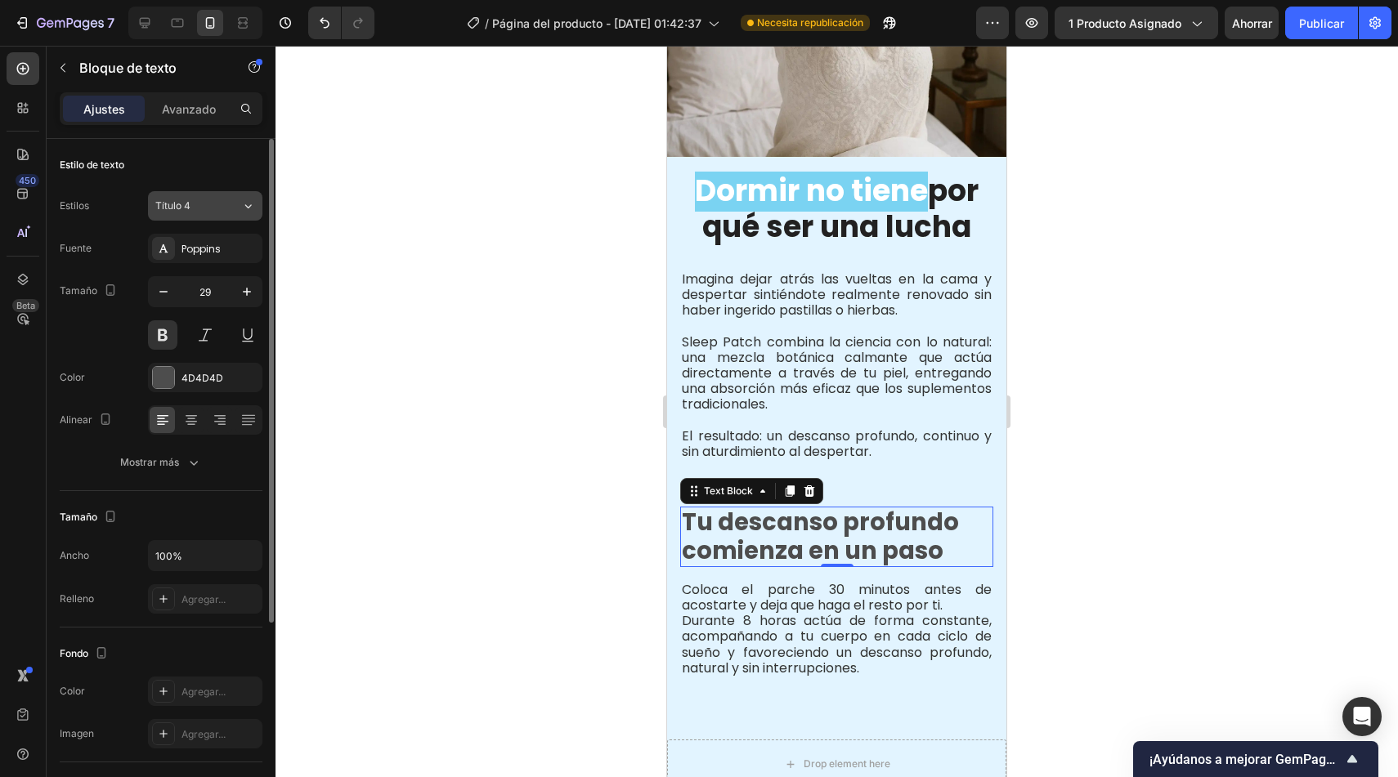
click at [249, 209] on icon at bounding box center [248, 206] width 14 height 16
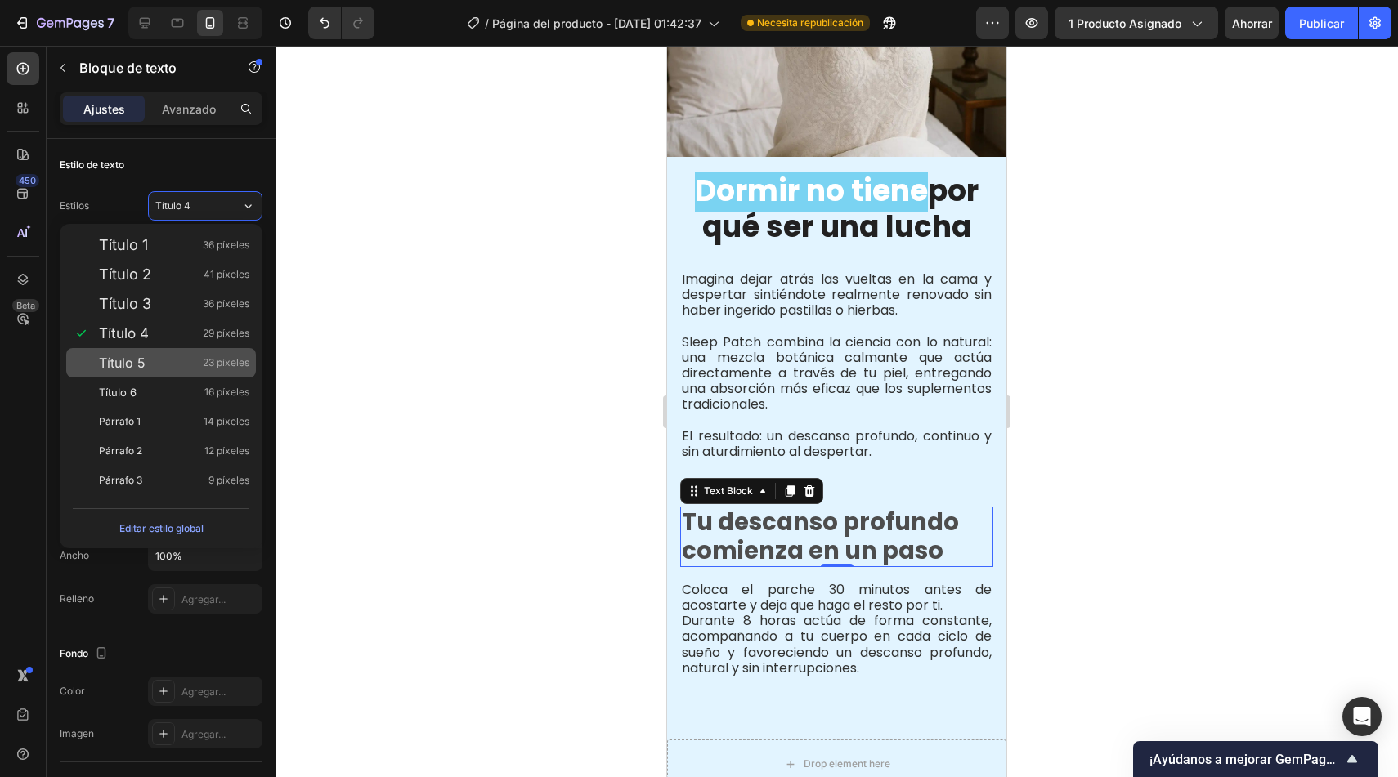
click at [210, 359] on font "23 píxeles" at bounding box center [226, 362] width 47 height 12
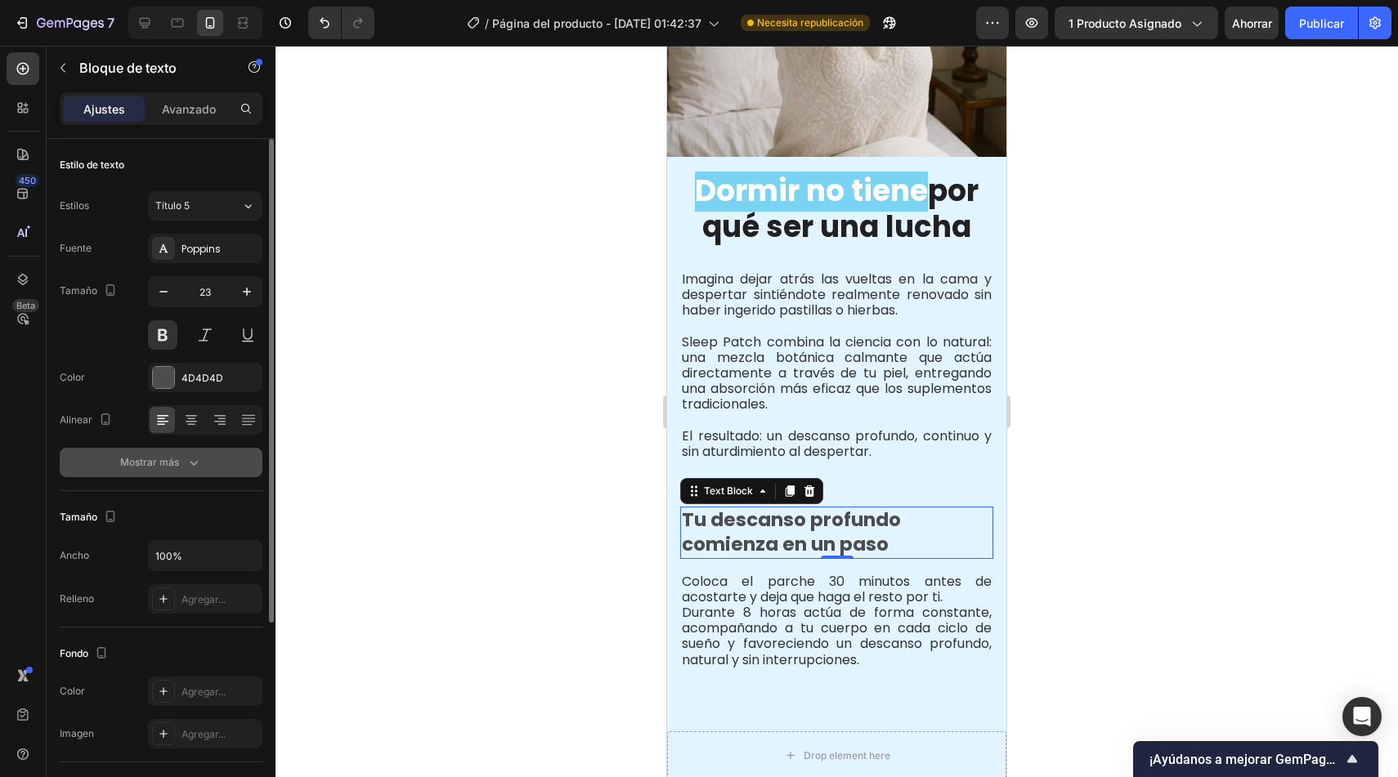
click at [208, 459] on button "Mostrar más" at bounding box center [161, 462] width 203 height 29
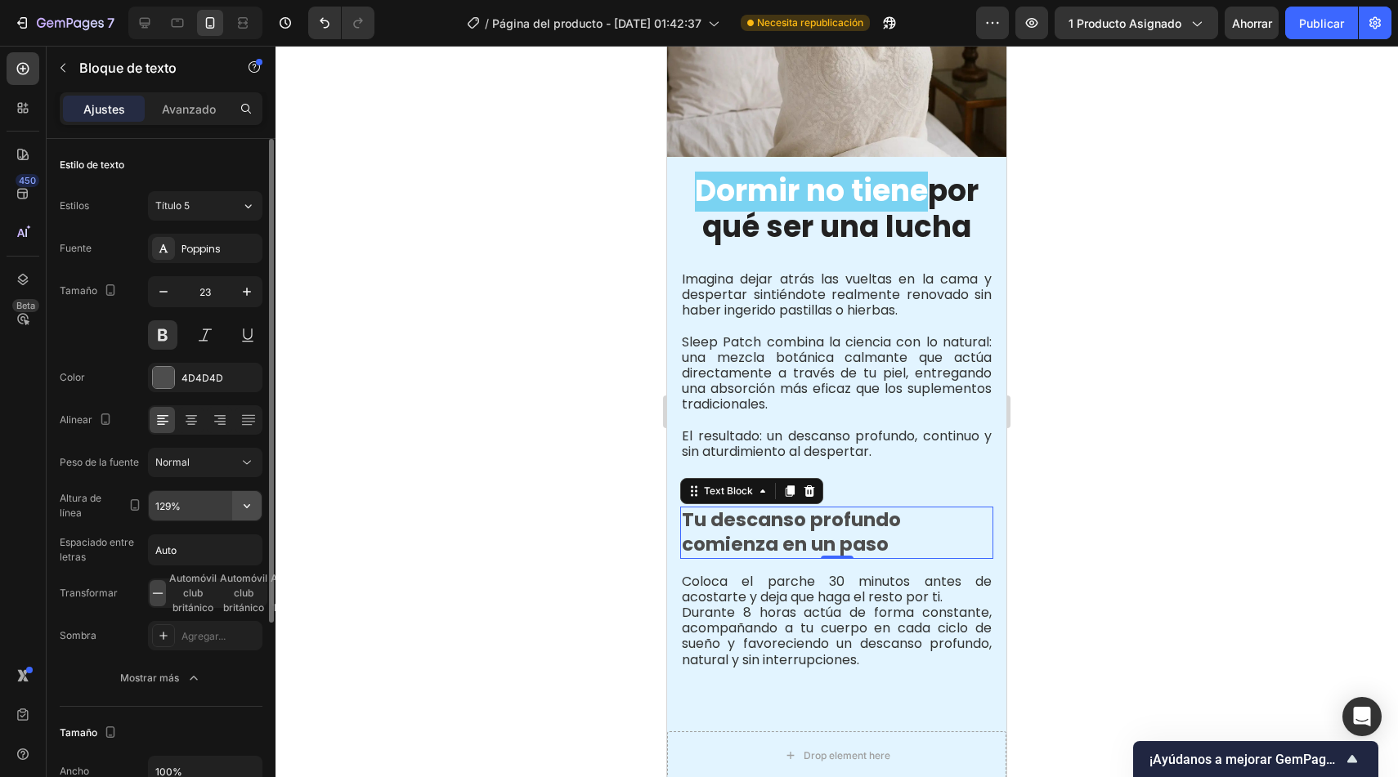
click at [258, 504] on button "button" at bounding box center [246, 505] width 29 height 29
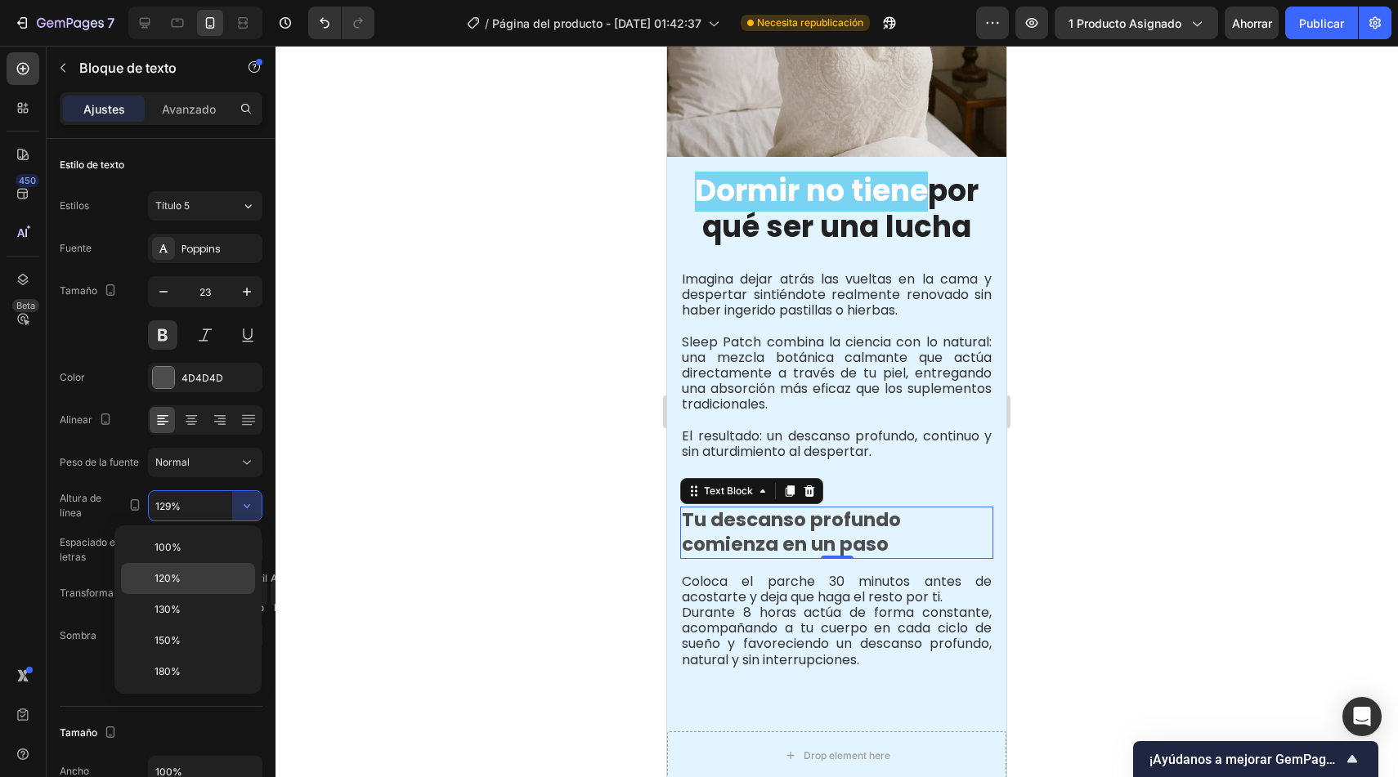
click at [195, 581] on p "120%" at bounding box center [201, 578] width 93 height 15
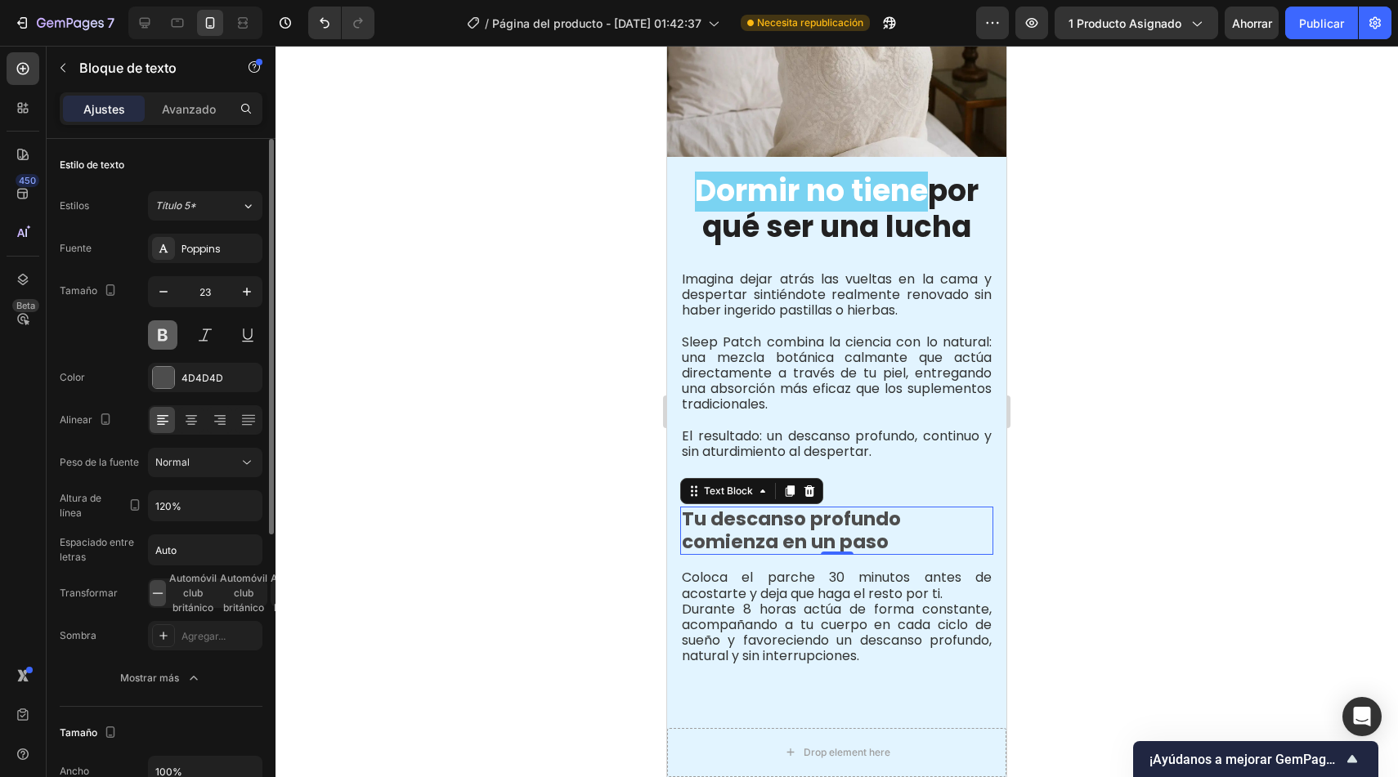
click at [163, 335] on button at bounding box center [162, 334] width 29 height 29
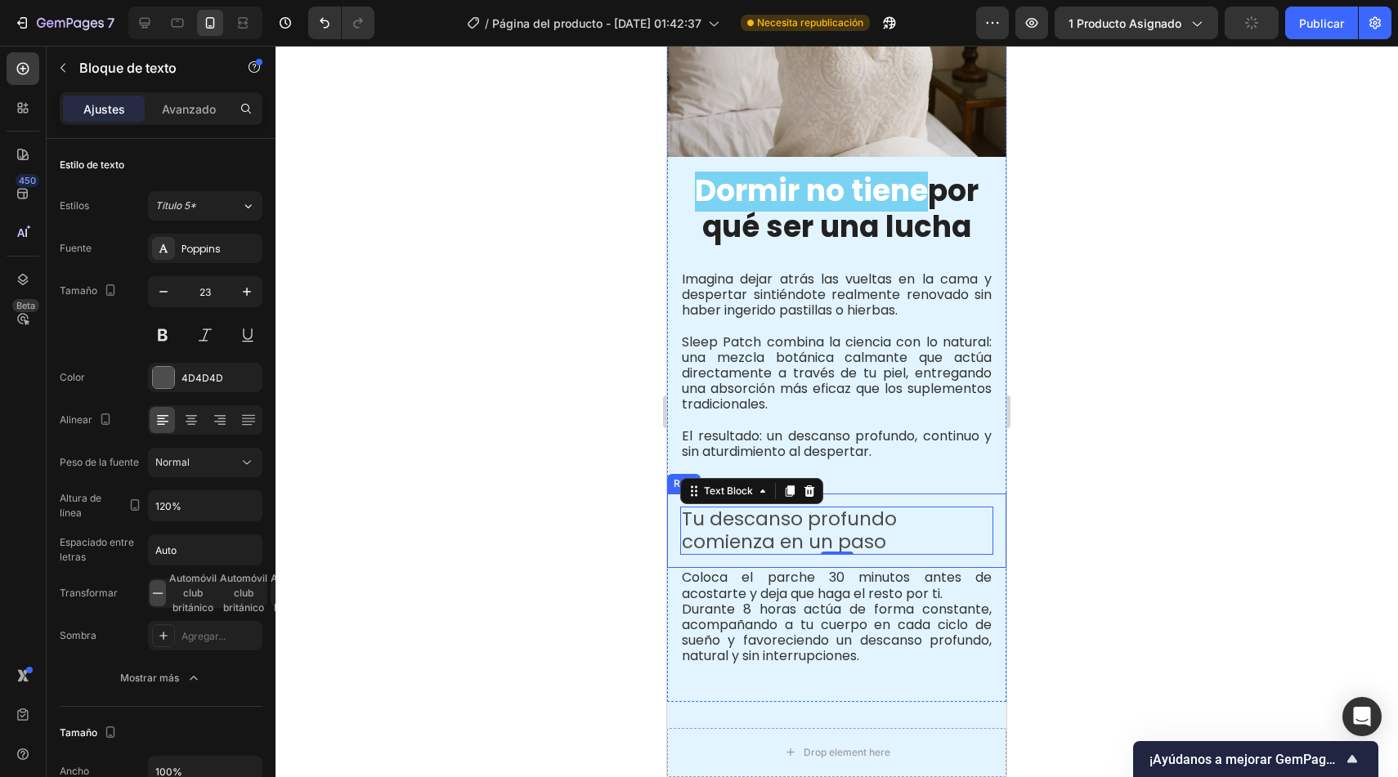
click at [561, 531] on div at bounding box center [836, 412] width 1122 height 732
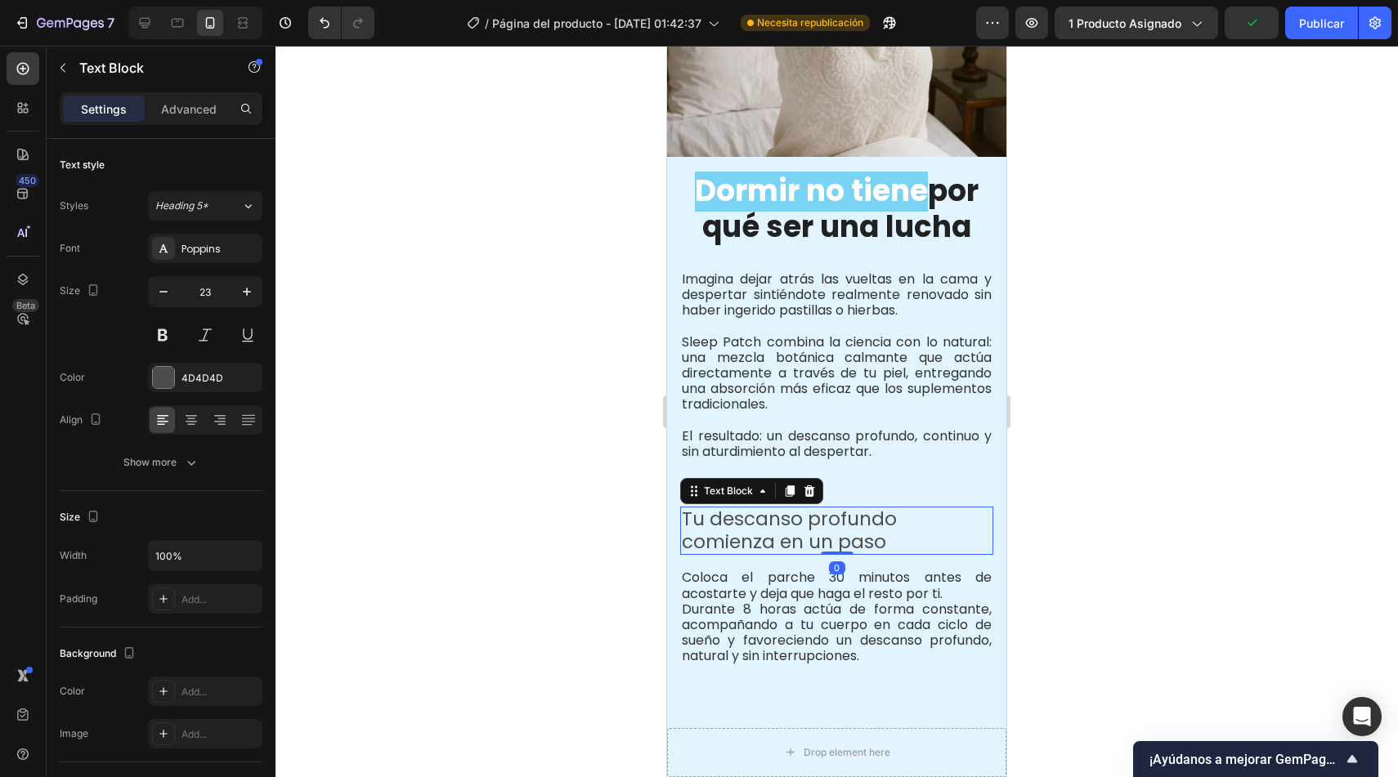
click at [779, 517] on p "Tu descanso profundo comienza en un paso" at bounding box center [837, 530] width 310 height 45
click at [746, 528] on p "Tu descanso profundo comienza en un paso" at bounding box center [837, 530] width 310 height 45
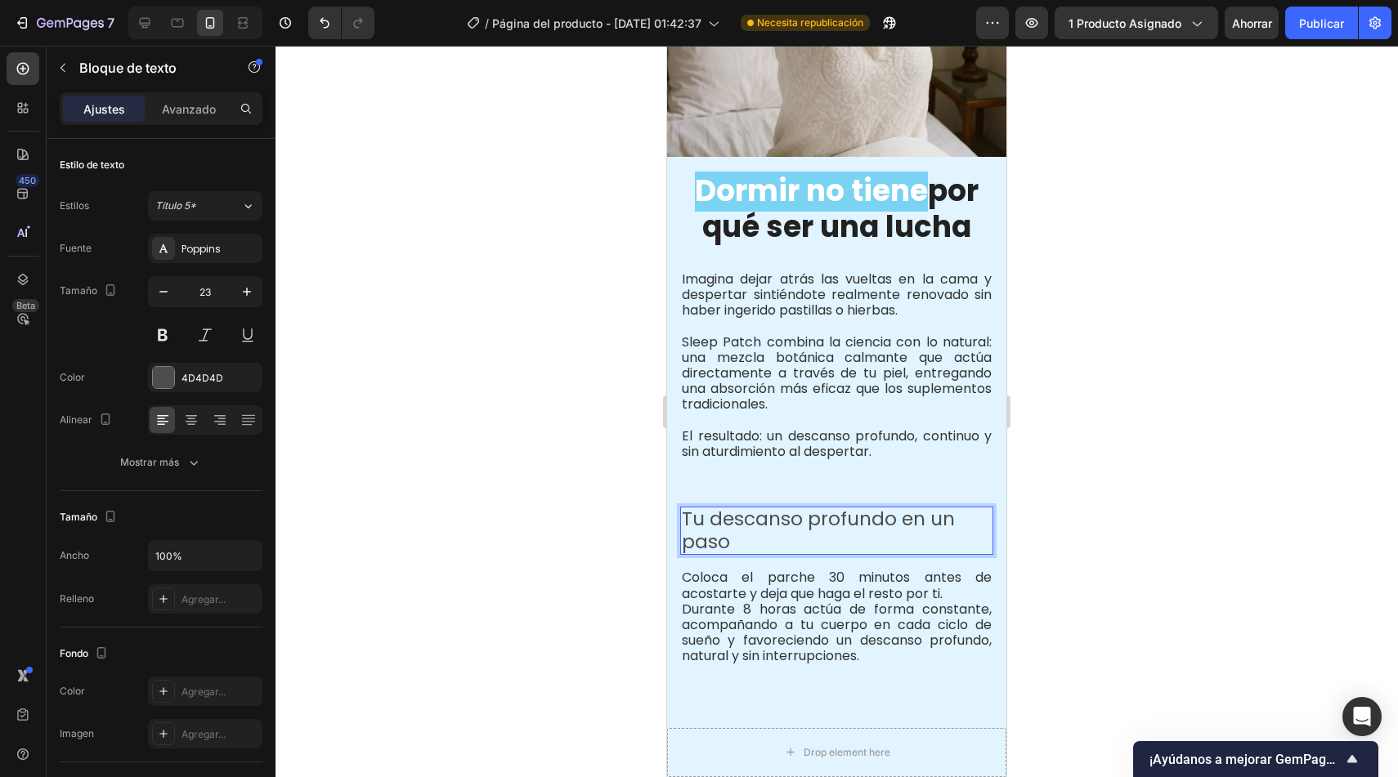
click at [563, 535] on div at bounding box center [836, 412] width 1122 height 732
click at [935, 508] on p "Tu descanso profundo en un paso" at bounding box center [837, 530] width 310 height 45
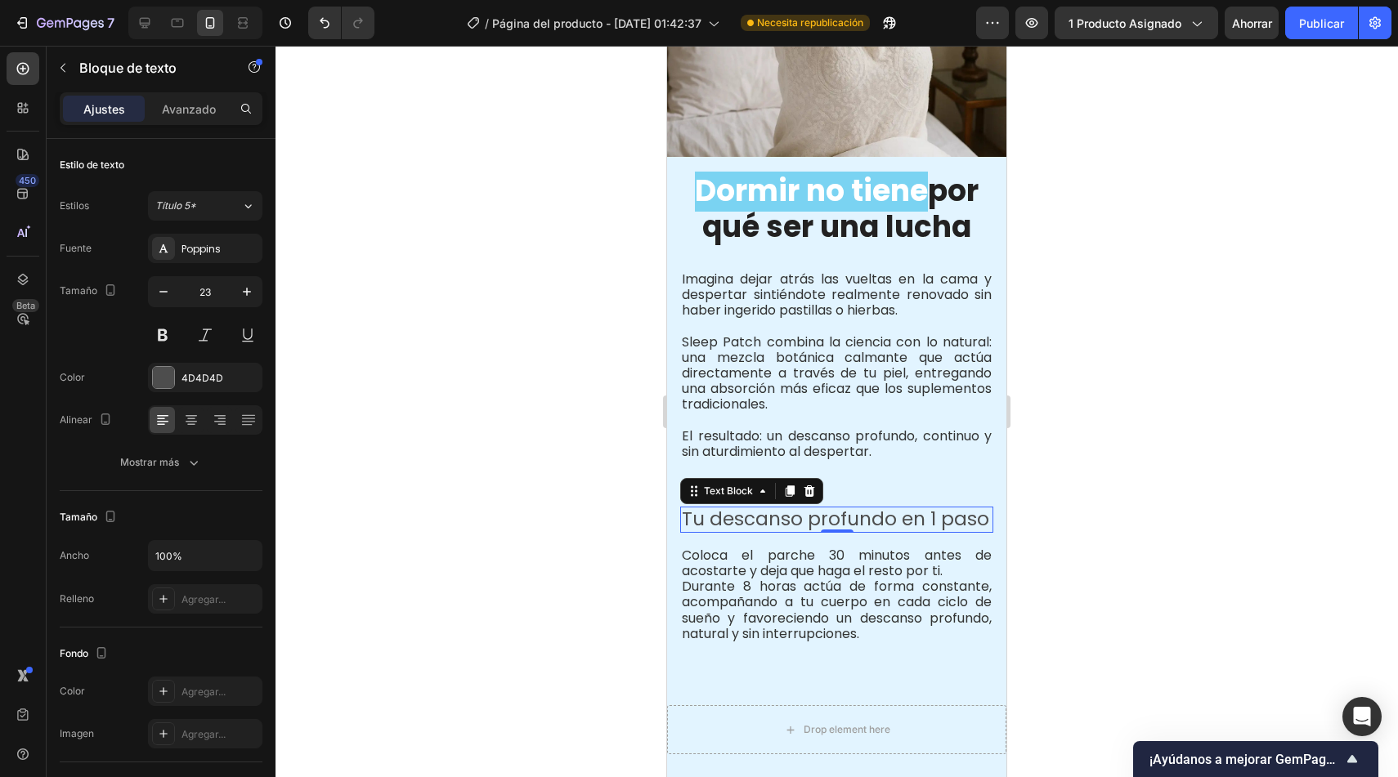
click at [576, 482] on div at bounding box center [836, 412] width 1122 height 732
click at [798, 508] on p "Tu descanso profundo en 1 paso" at bounding box center [837, 519] width 310 height 23
click at [166, 292] on icon "button" at bounding box center [163, 292] width 8 height 2
click at [163, 340] on button at bounding box center [162, 334] width 29 height 29
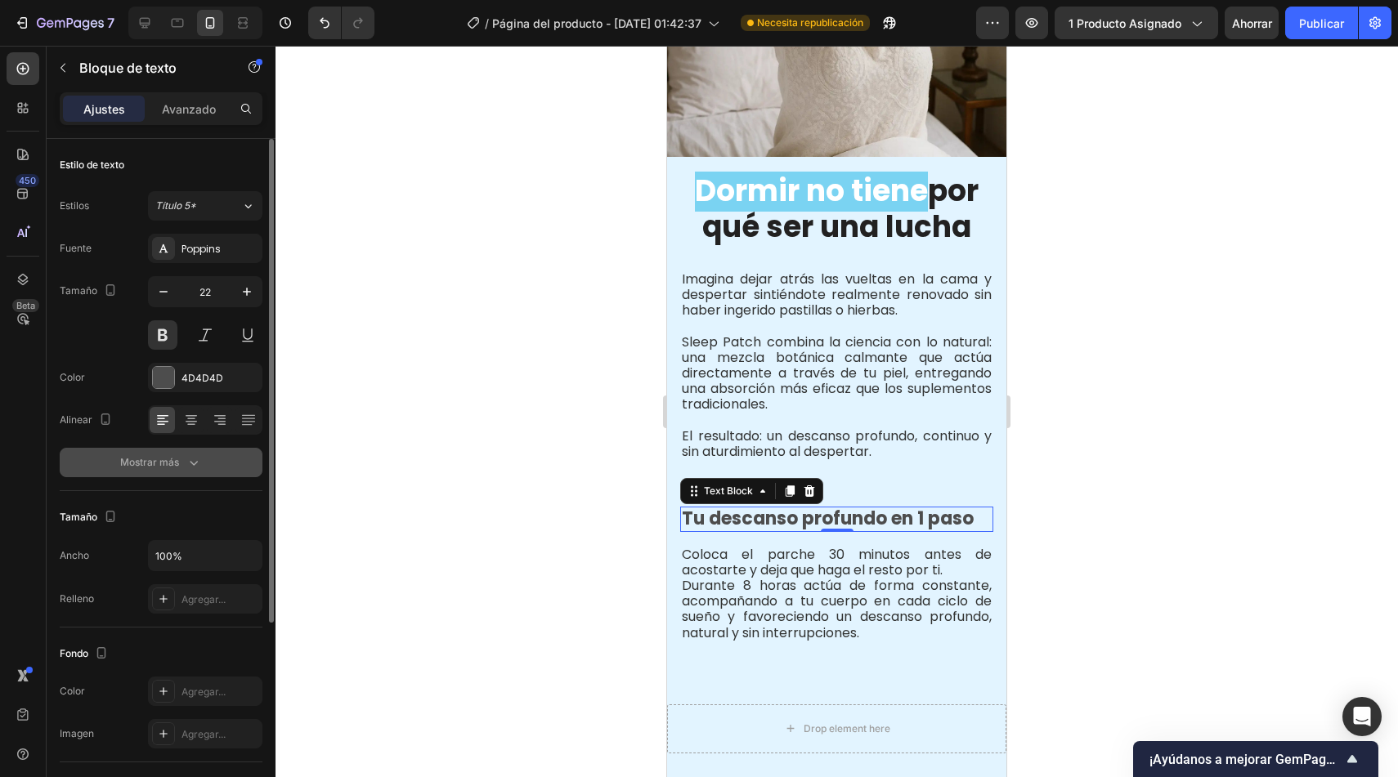
click at [145, 475] on button "Mostrar más" at bounding box center [161, 462] width 203 height 29
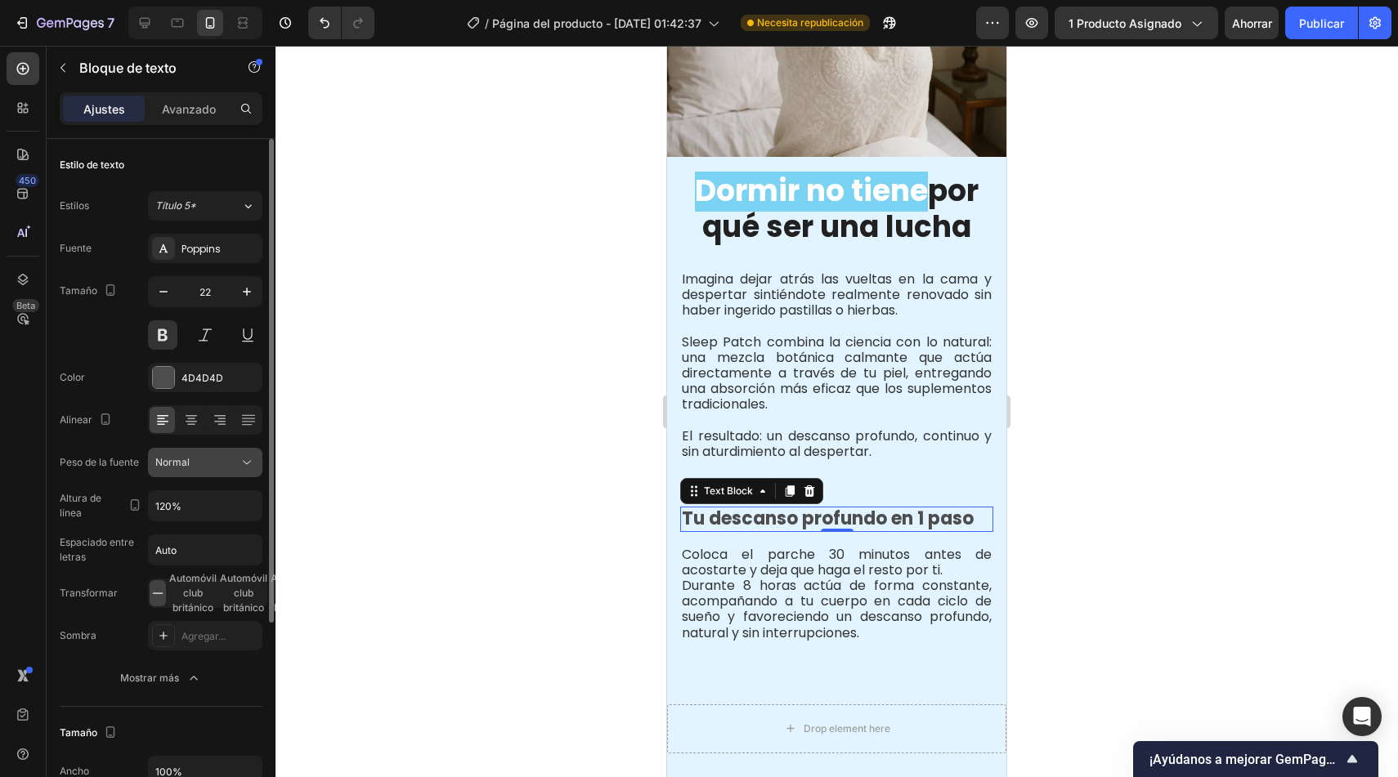
click at [237, 459] on div "Normal" at bounding box center [196, 462] width 83 height 15
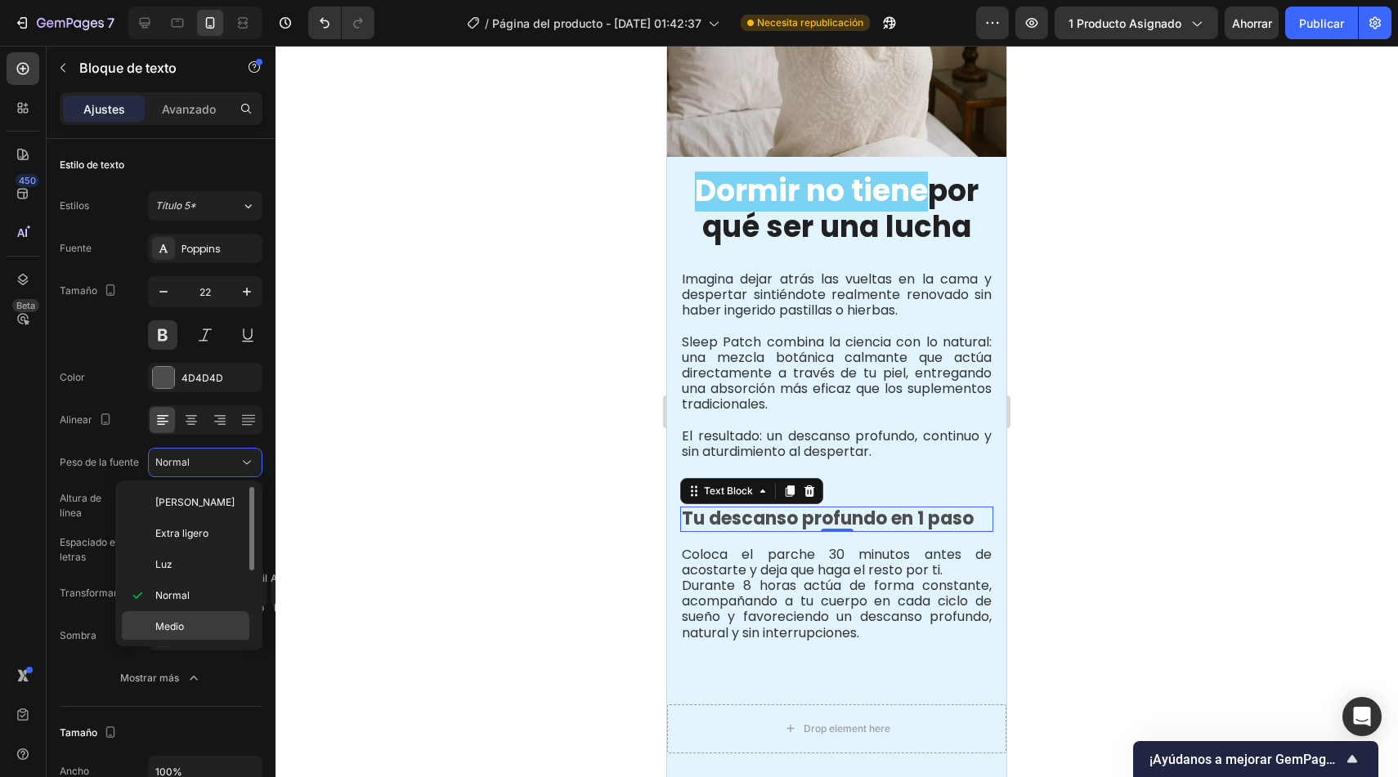
click at [170, 626] on font "Medio" at bounding box center [169, 626] width 29 height 12
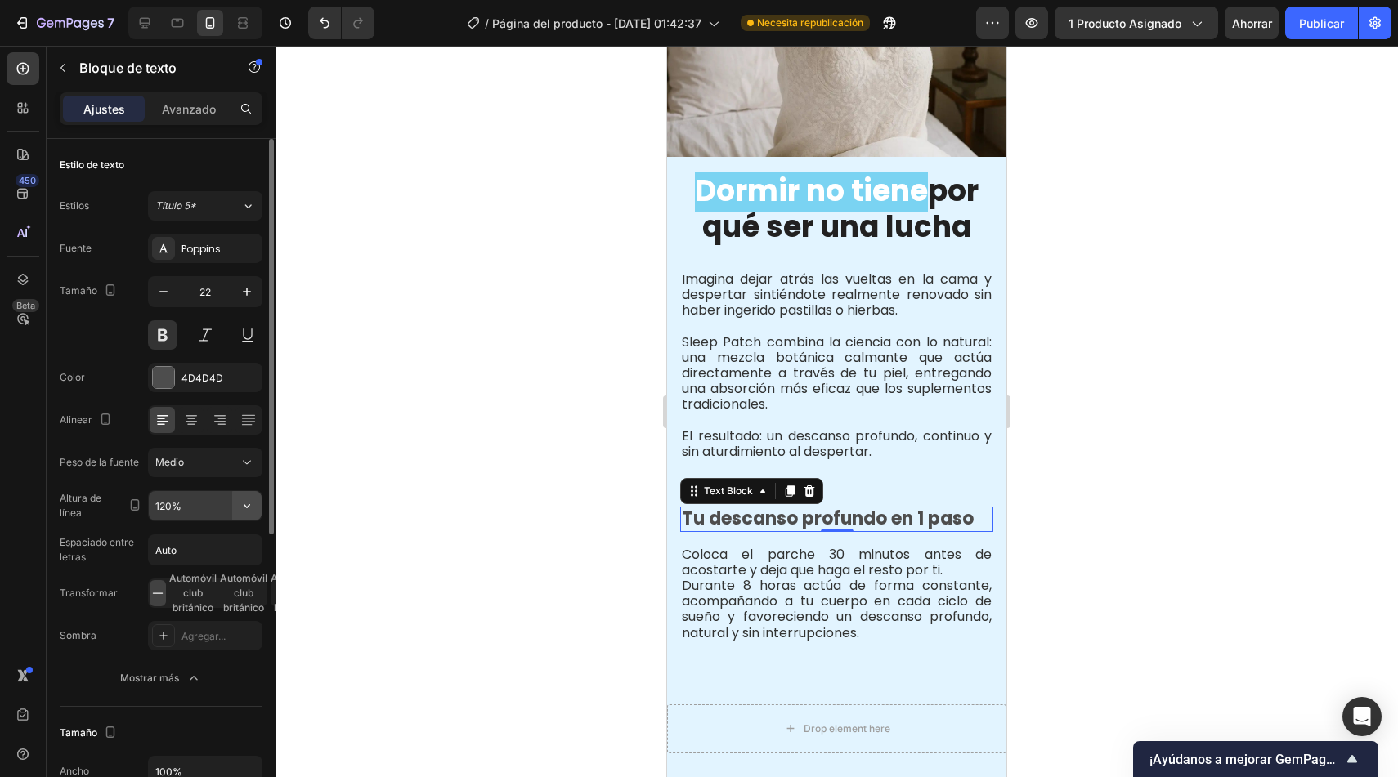
click at [249, 504] on icon "button" at bounding box center [247, 506] width 7 height 4
click at [163, 375] on div at bounding box center [163, 377] width 21 height 21
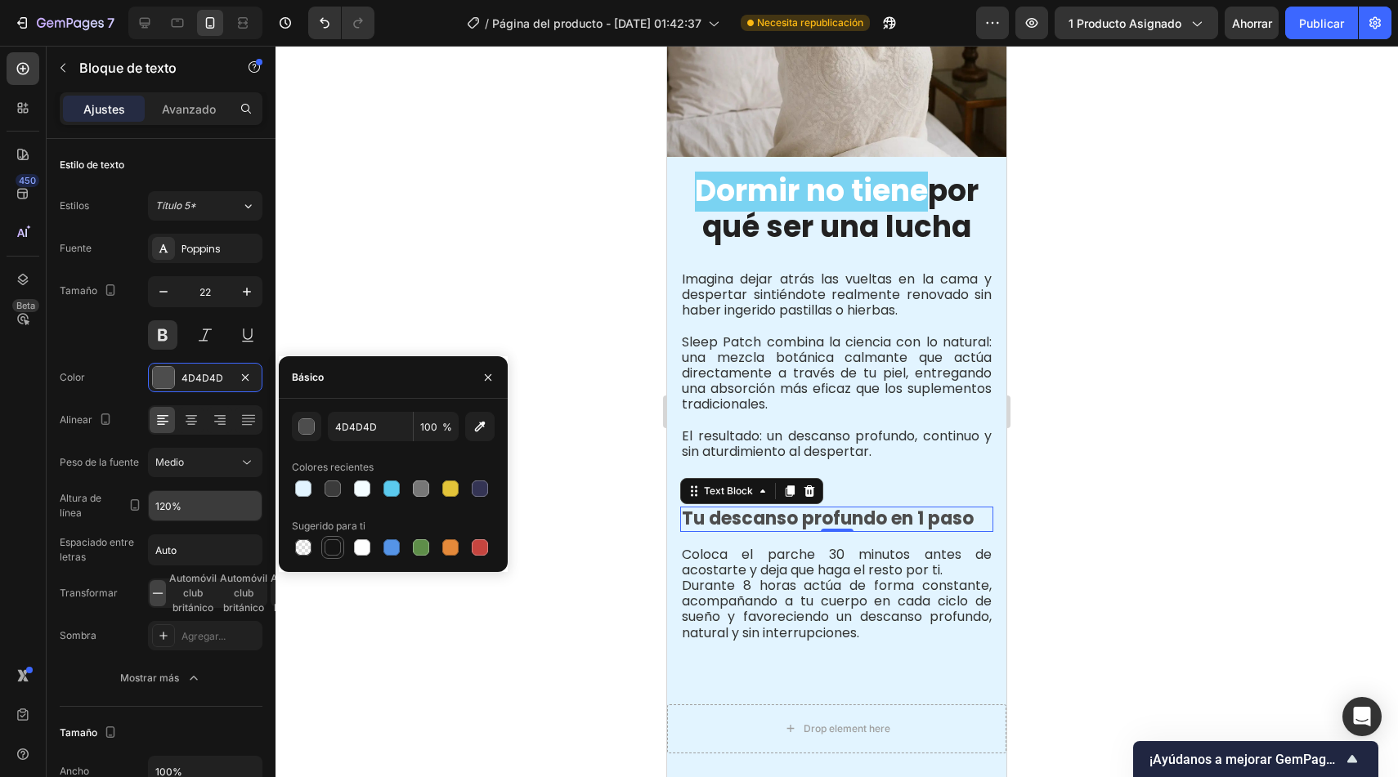
click at [329, 547] on div at bounding box center [333, 548] width 16 height 16
click at [719, 217] on h2 "Dormir no tiene por qué ser una lucha" at bounding box center [836, 208] width 339 height 75
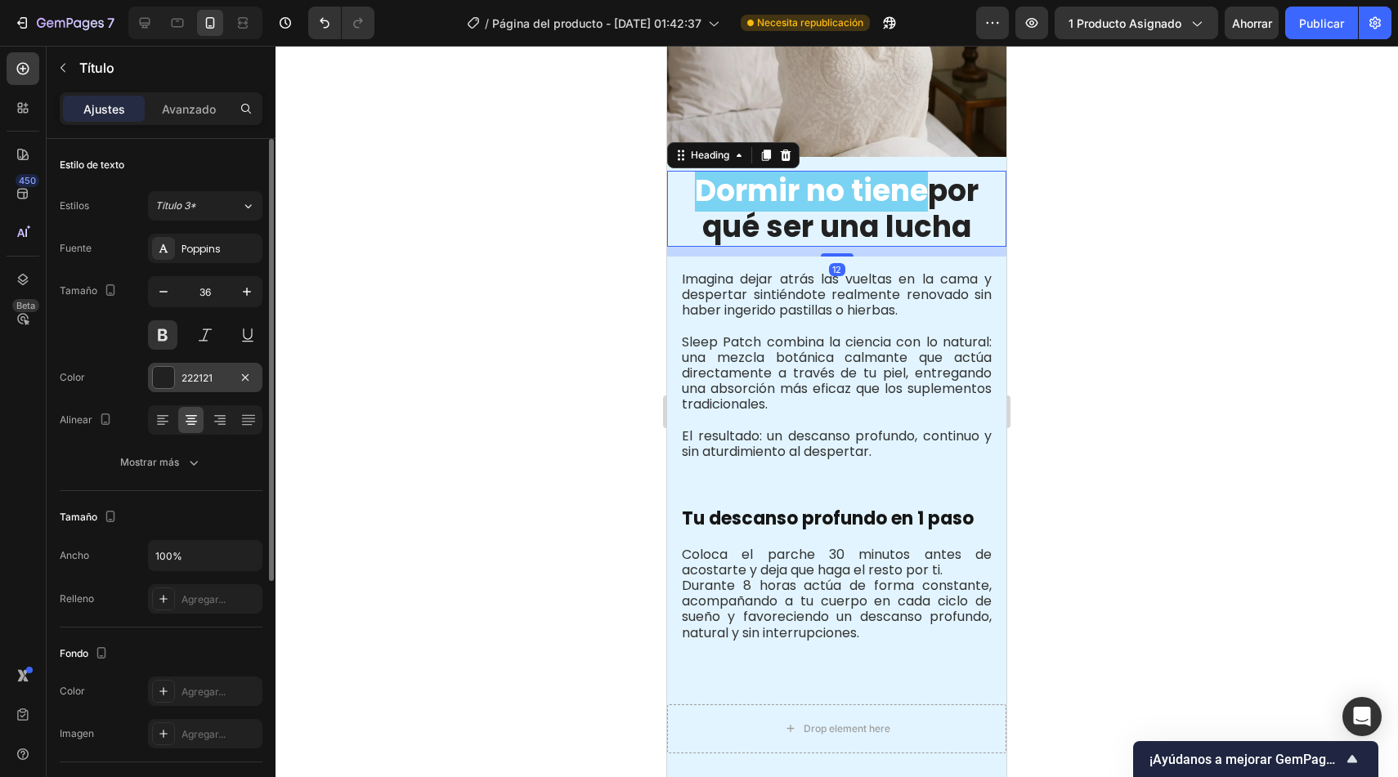
click at [221, 375] on div "222121" at bounding box center [204, 378] width 47 height 15
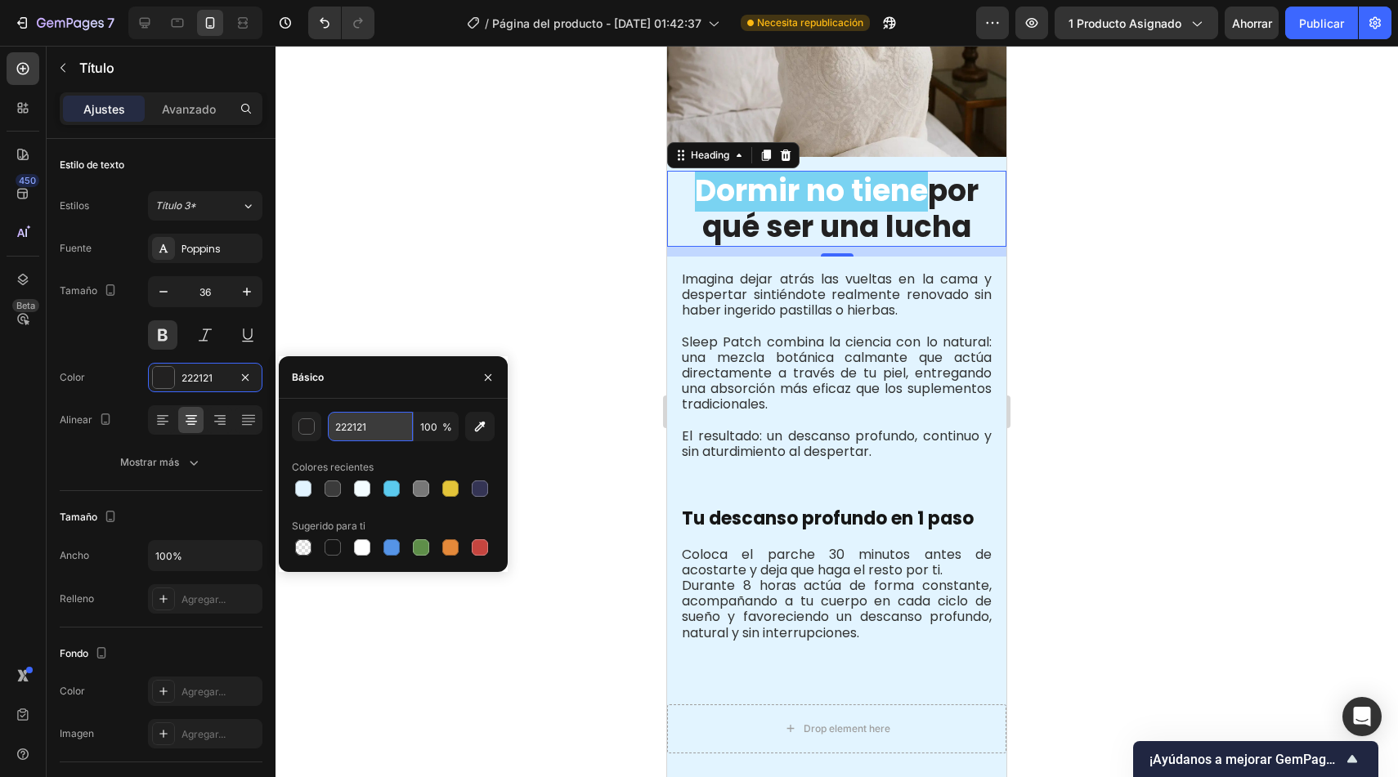
click at [376, 423] on input "222121" at bounding box center [370, 426] width 85 height 29
click at [742, 511] on p "Tu descanso profundo en 1 paso" at bounding box center [837, 518] width 310 height 21
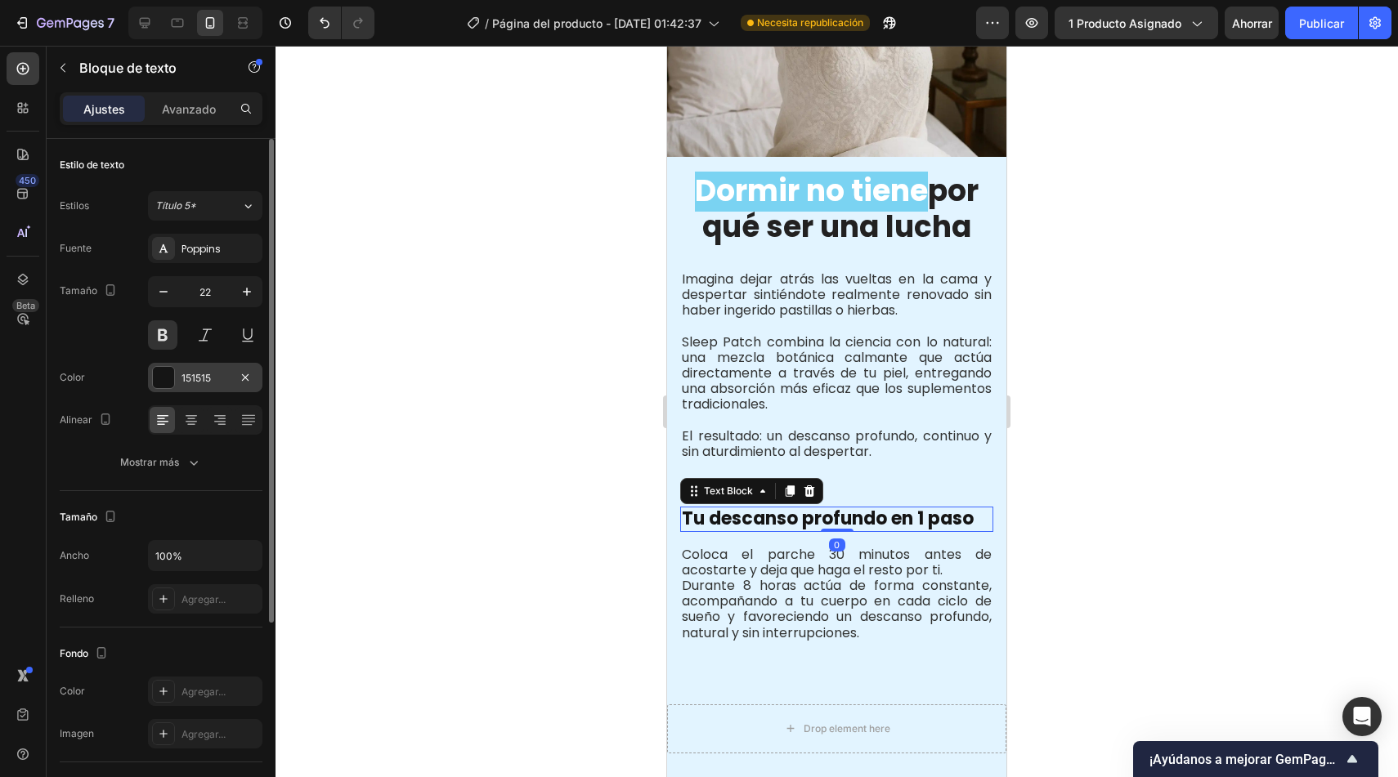
click at [220, 372] on div "151515" at bounding box center [204, 378] width 47 height 15
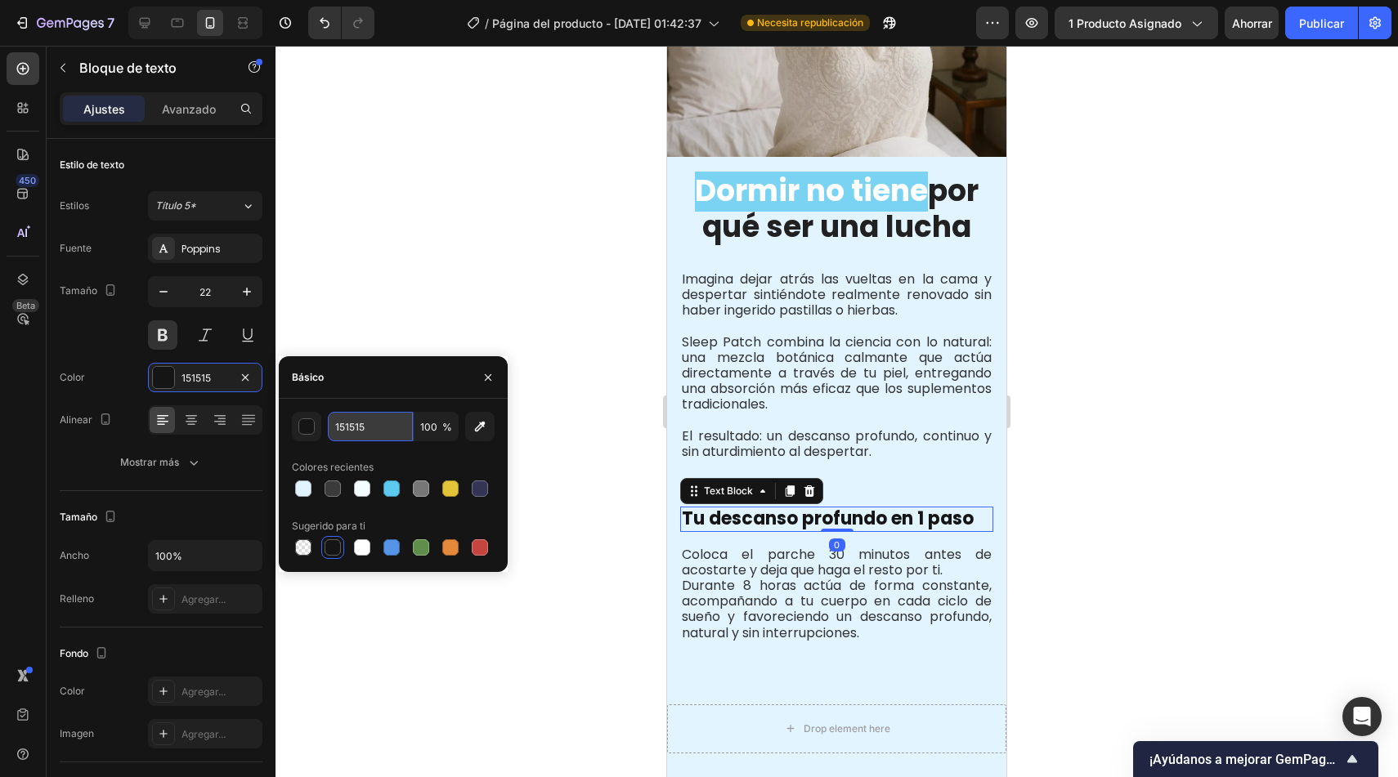
click at [377, 426] on input "151515" at bounding box center [370, 426] width 85 height 29
paste input "222121"
click at [459, 636] on div at bounding box center [836, 412] width 1122 height 732
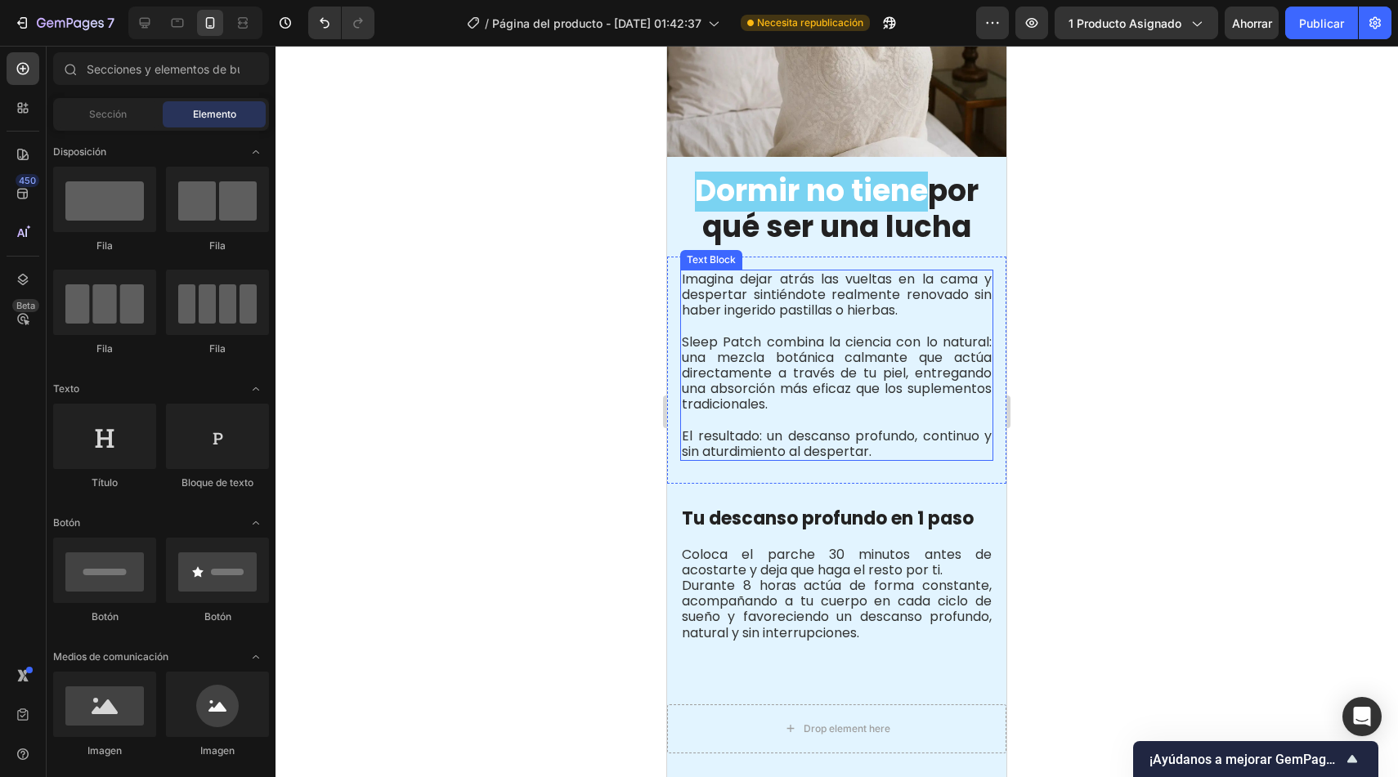
click at [880, 365] on p "Sleep Patch combina la ciencia con lo natural: una mezcla botánica calmante que…" at bounding box center [837, 365] width 310 height 94
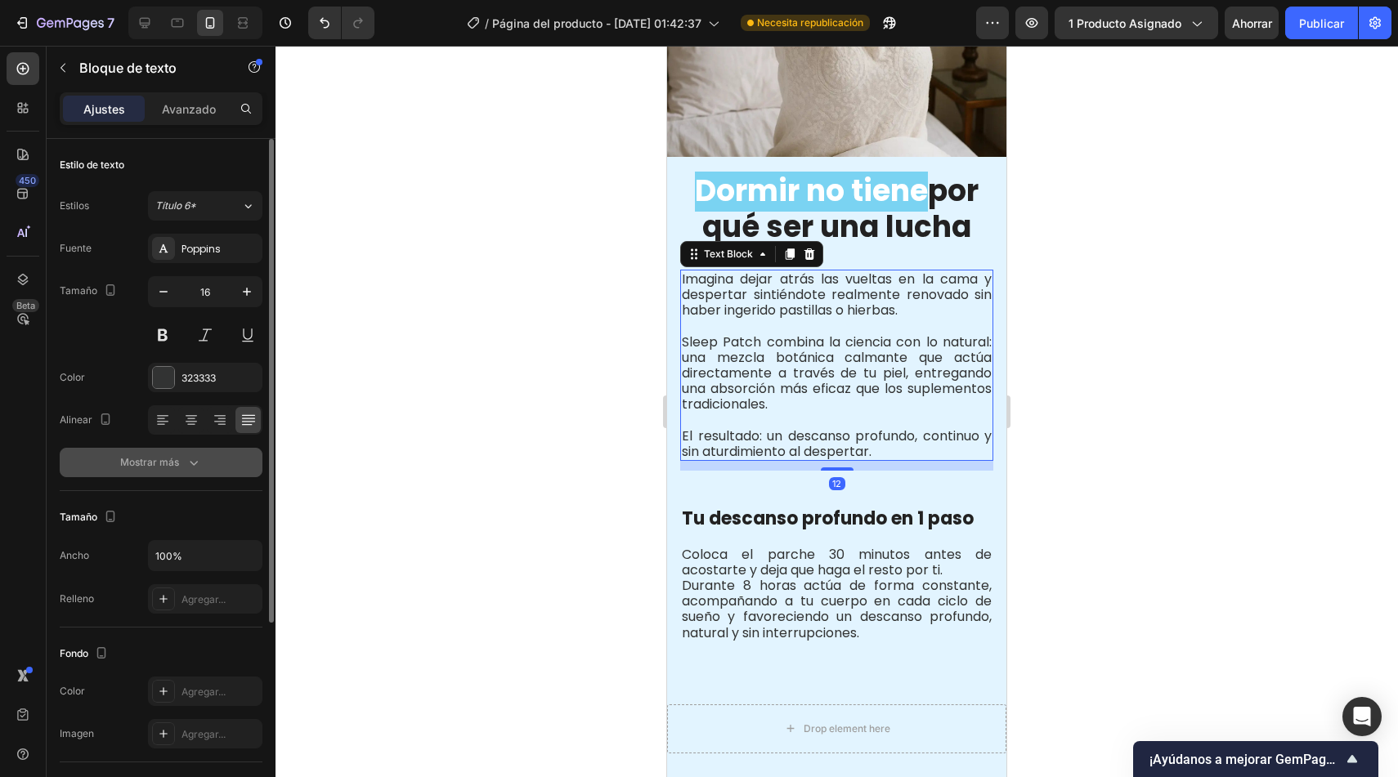
click at [203, 459] on button "Mostrar más" at bounding box center [161, 462] width 203 height 29
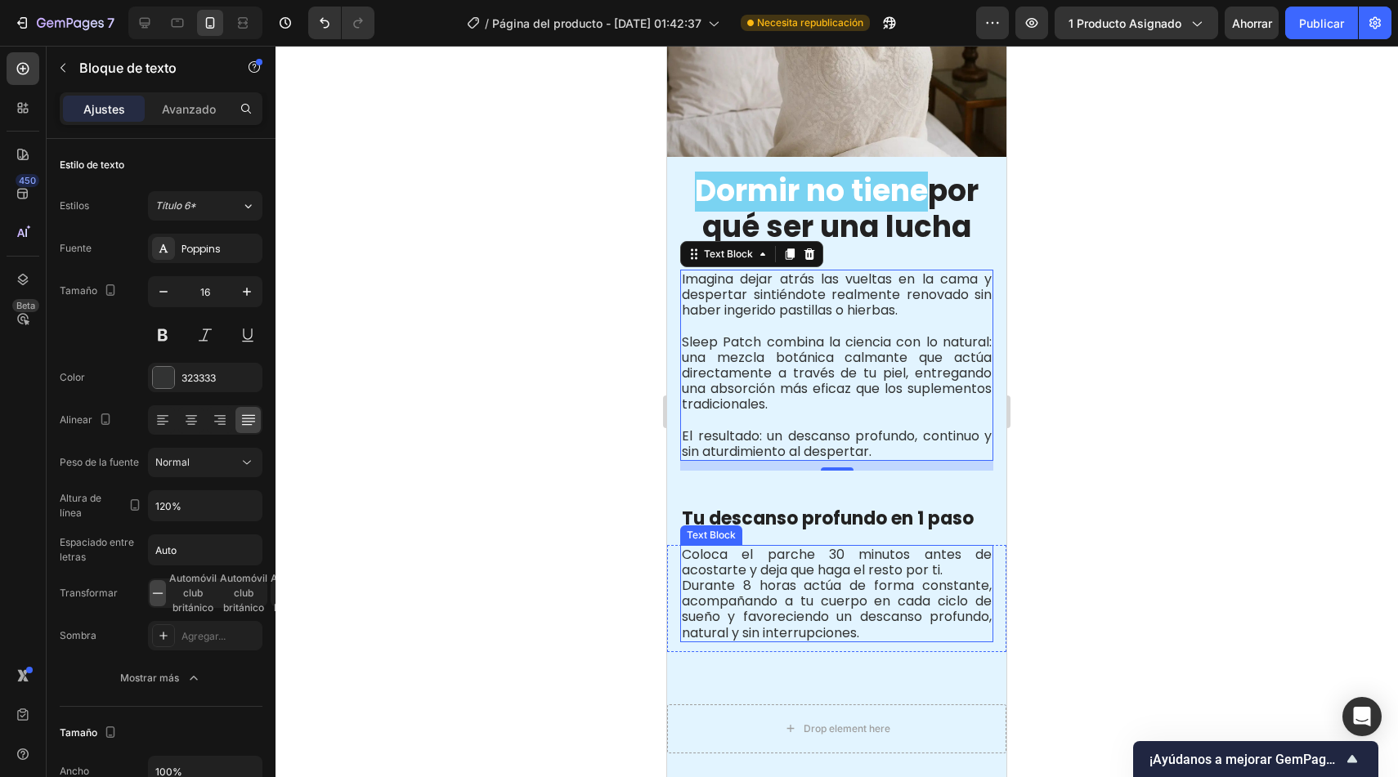
click at [795, 579] on p "Coloca el parche 30 minutos antes de acostarte y deja que haga el resto por ti.…" at bounding box center [837, 594] width 310 height 94
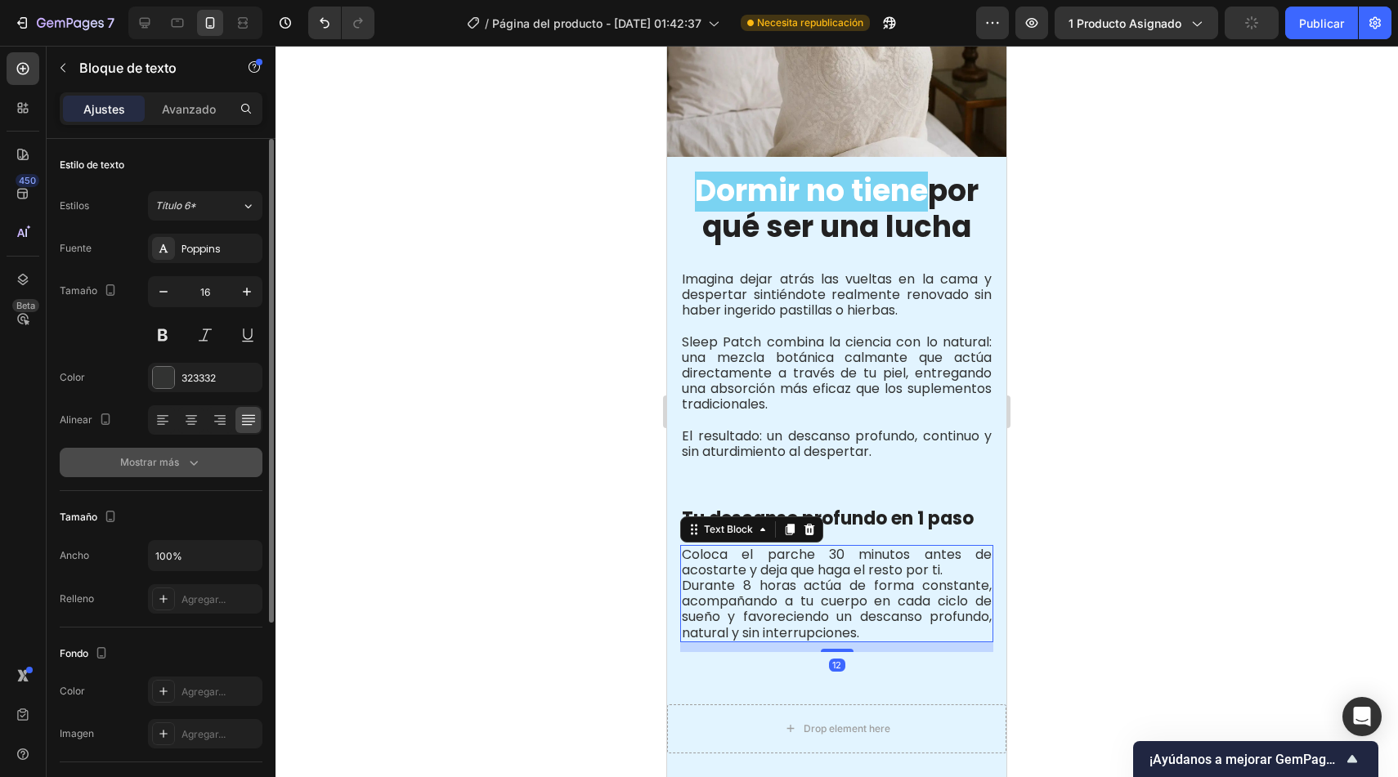
click at [164, 467] on font "Mostrar más" at bounding box center [149, 462] width 59 height 12
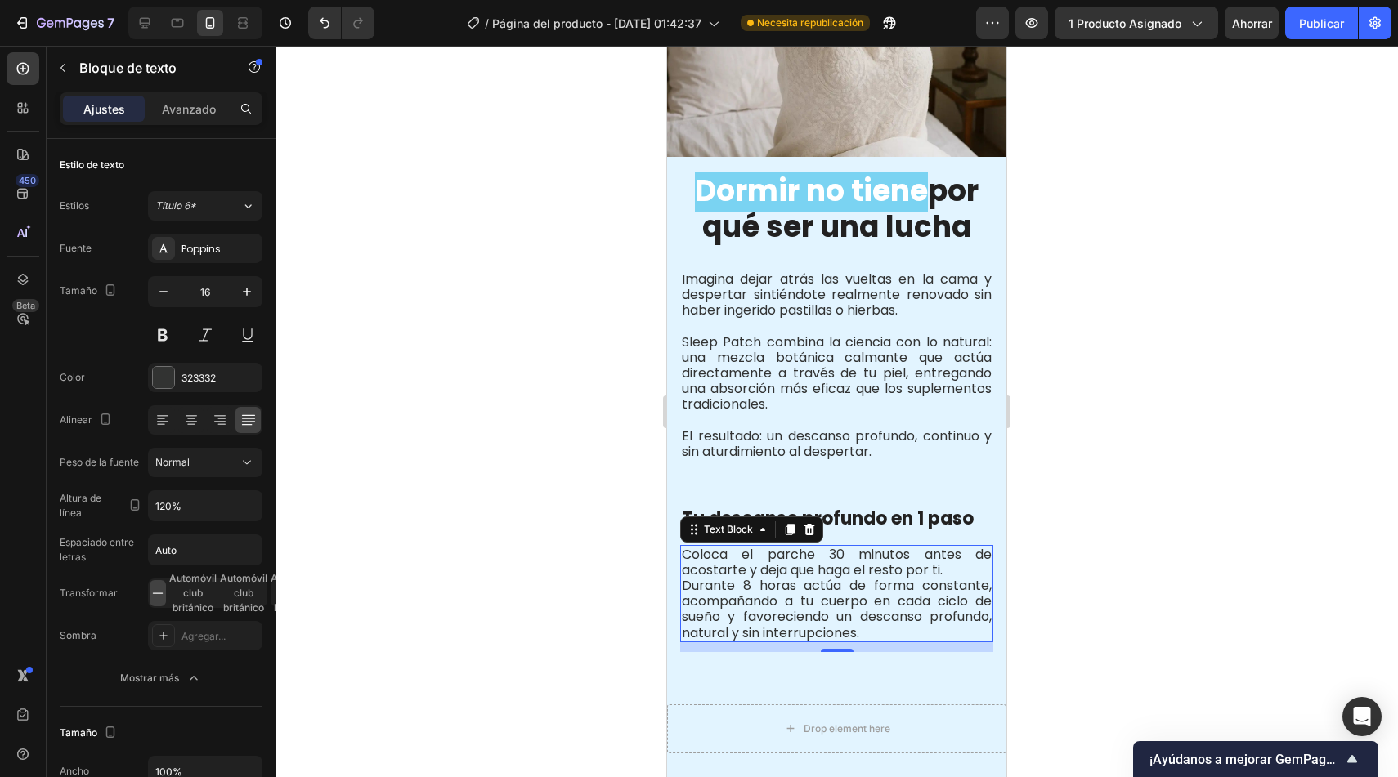
click at [535, 581] on div at bounding box center [836, 412] width 1122 height 732
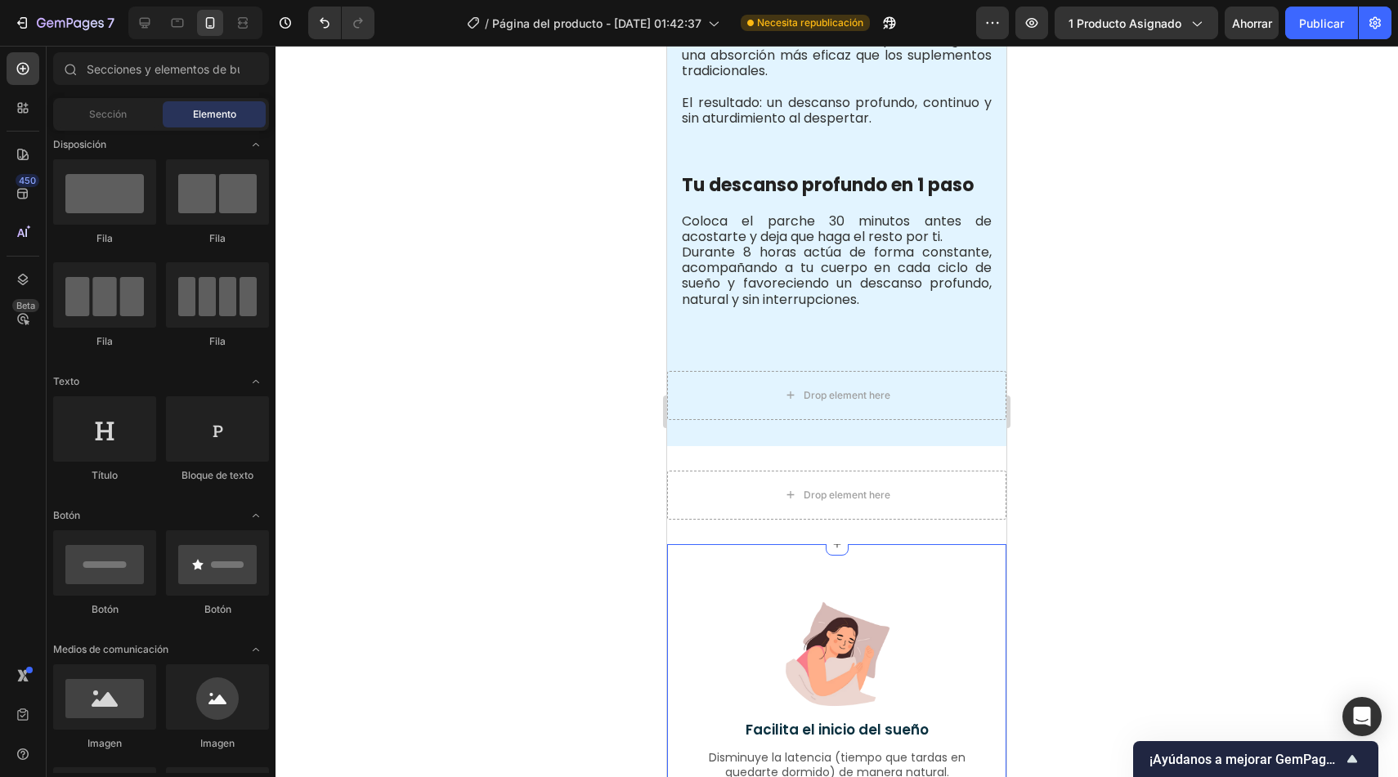
scroll to position [1803, 0]
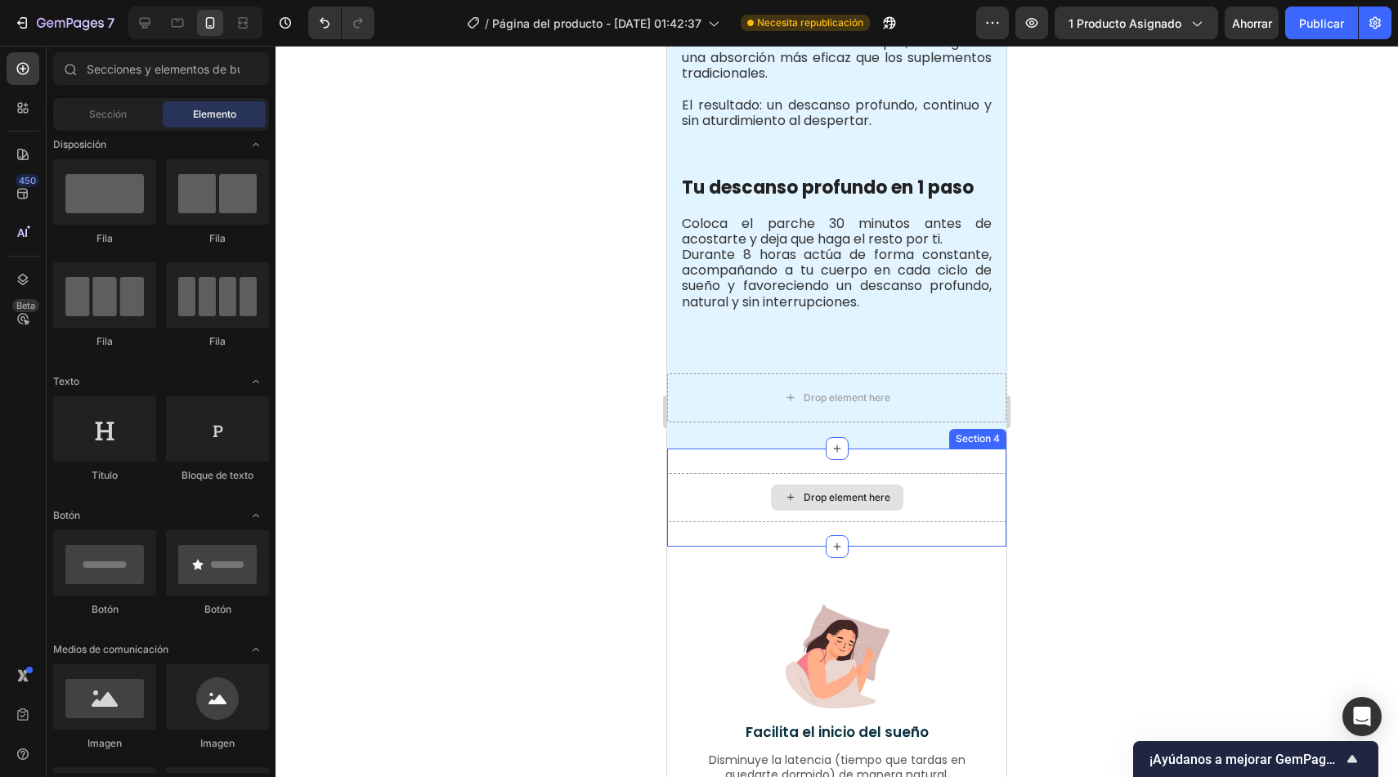
click at [932, 490] on div "Drop element here" at bounding box center [836, 497] width 339 height 49
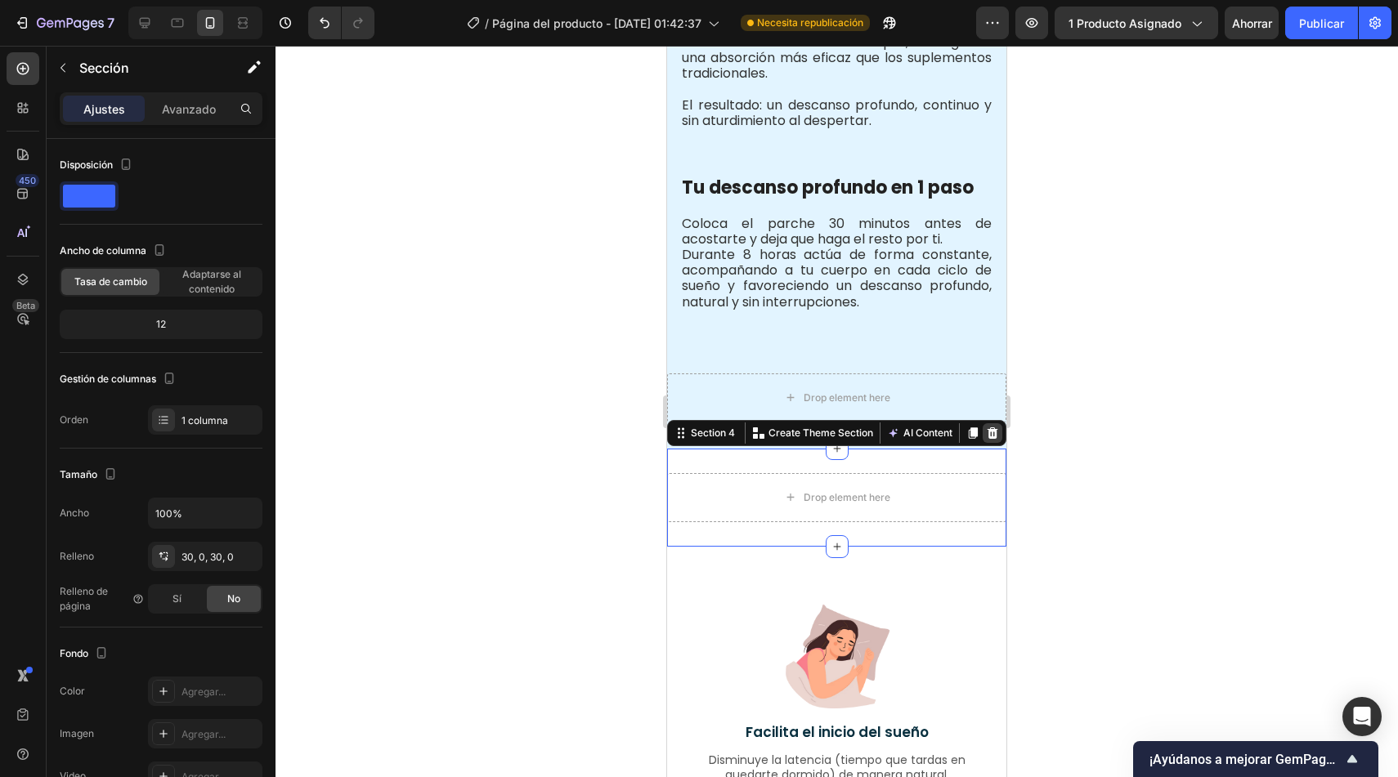
click at [988, 428] on icon at bounding box center [993, 433] width 11 height 11
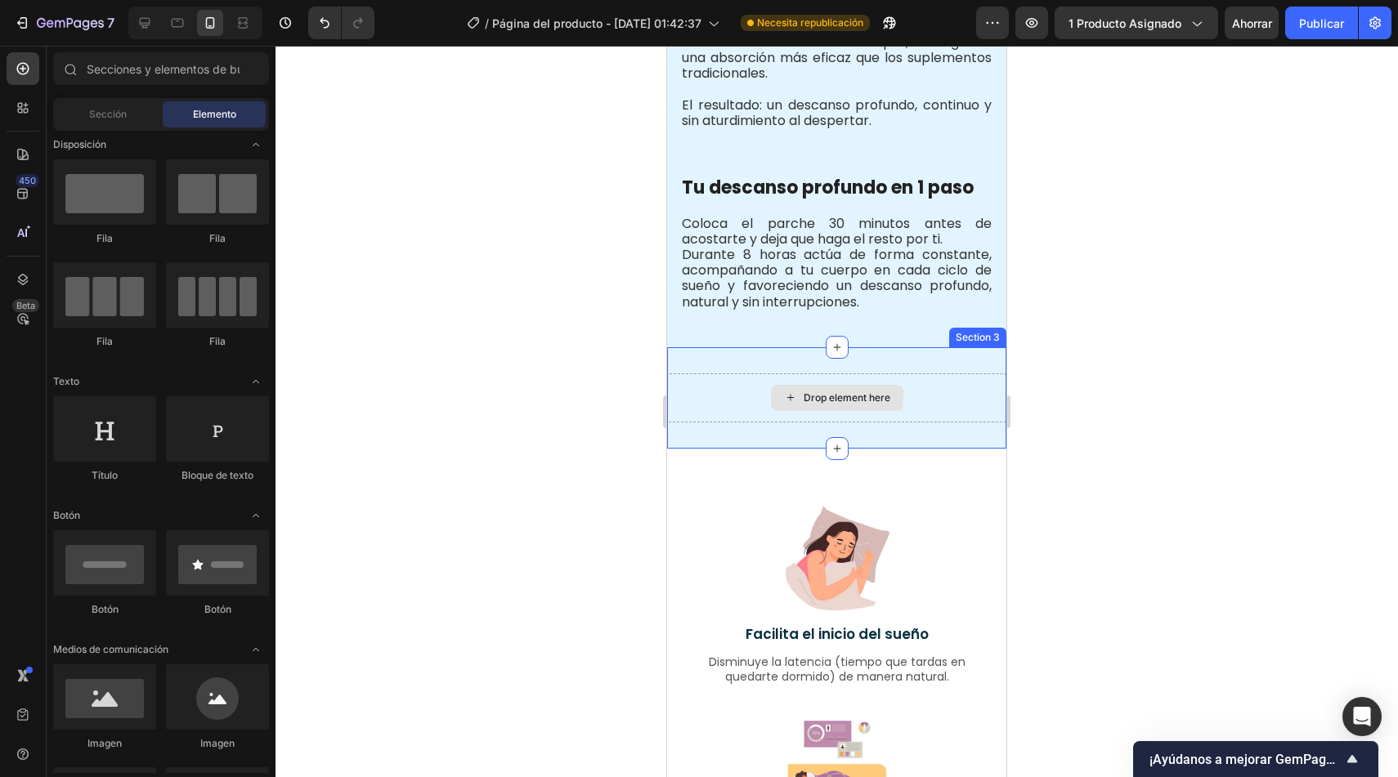
click at [888, 385] on div "Drop element here" at bounding box center [837, 398] width 132 height 26
click at [965, 347] on div "Drop element here Section 3" at bounding box center [836, 397] width 339 height 101
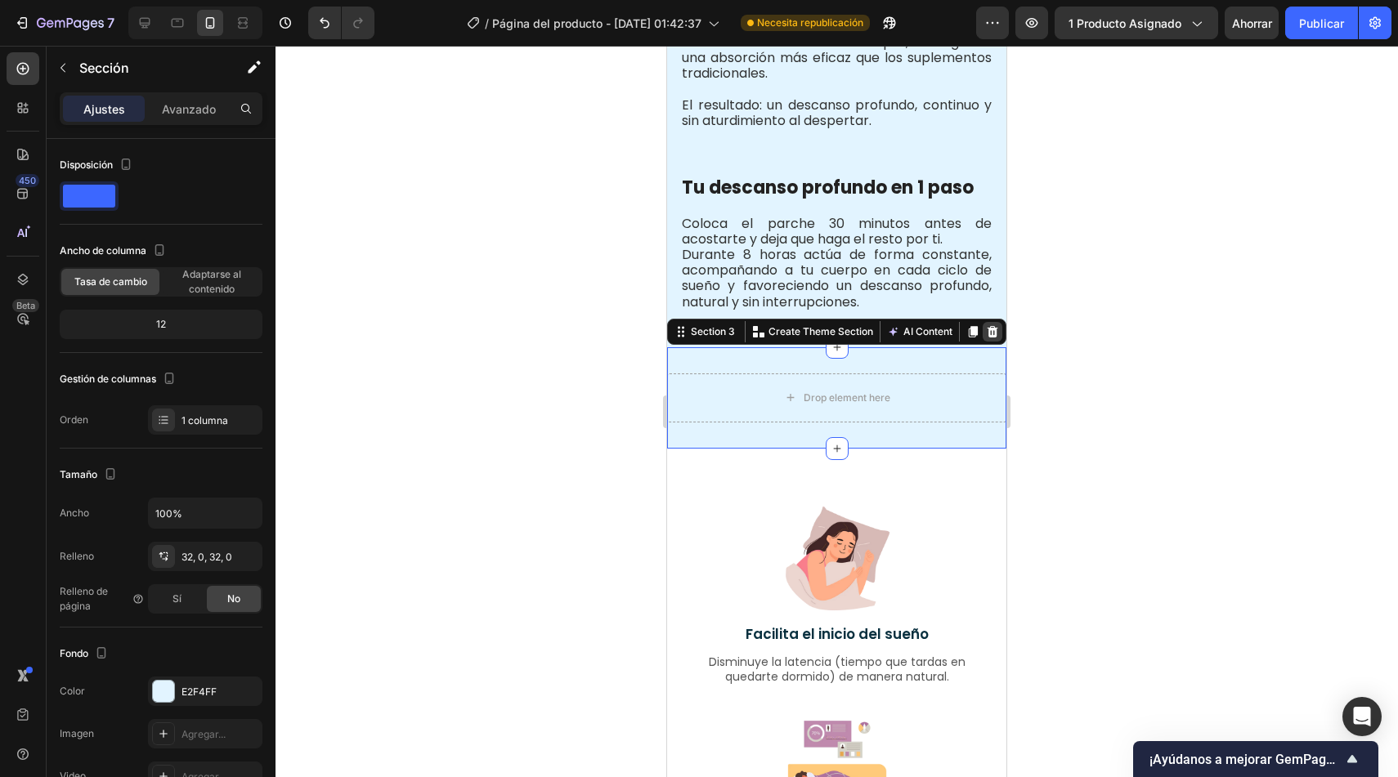
click at [988, 326] on icon at bounding box center [993, 331] width 11 height 11
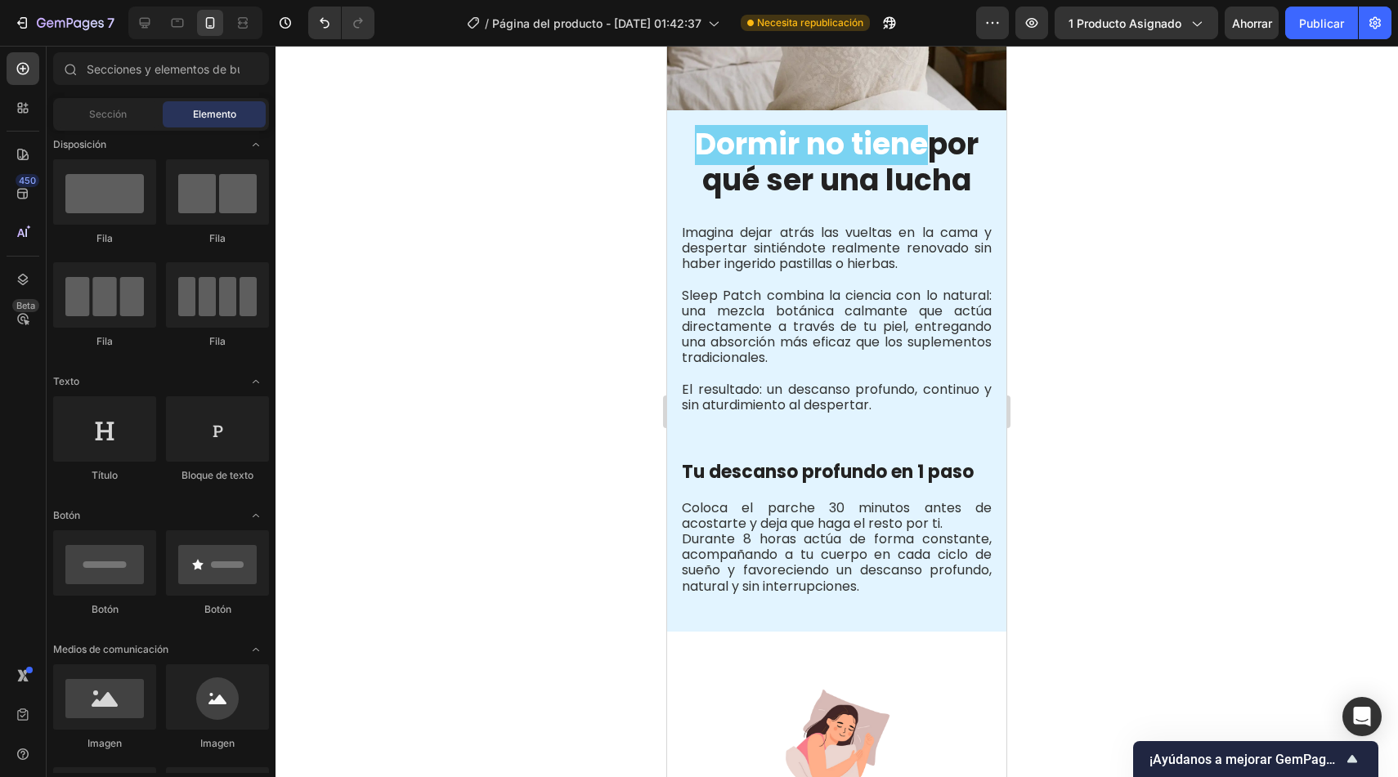
scroll to position [1434, 0]
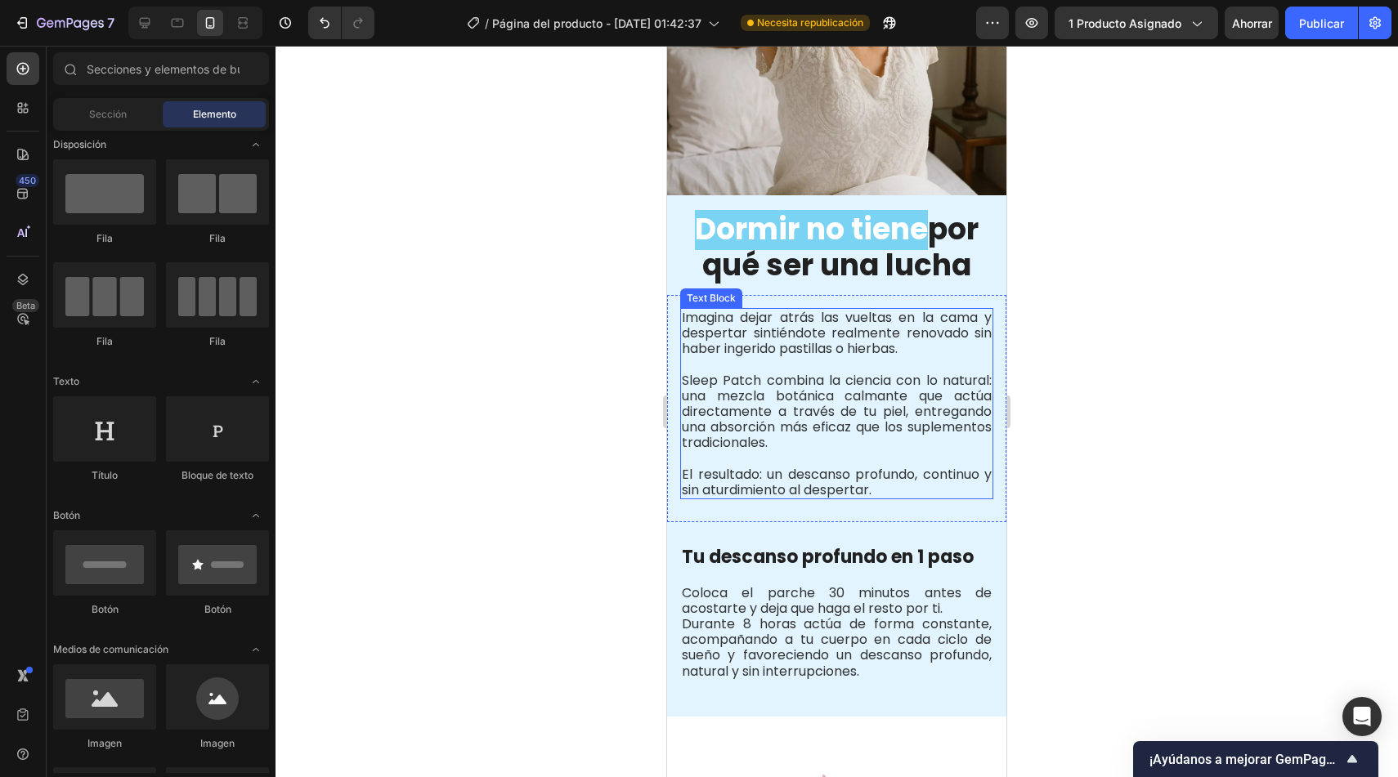
click at [952, 374] on p "Sleep Patch combina la ciencia con lo natural: una mezcla botánica calmante que…" at bounding box center [837, 403] width 310 height 94
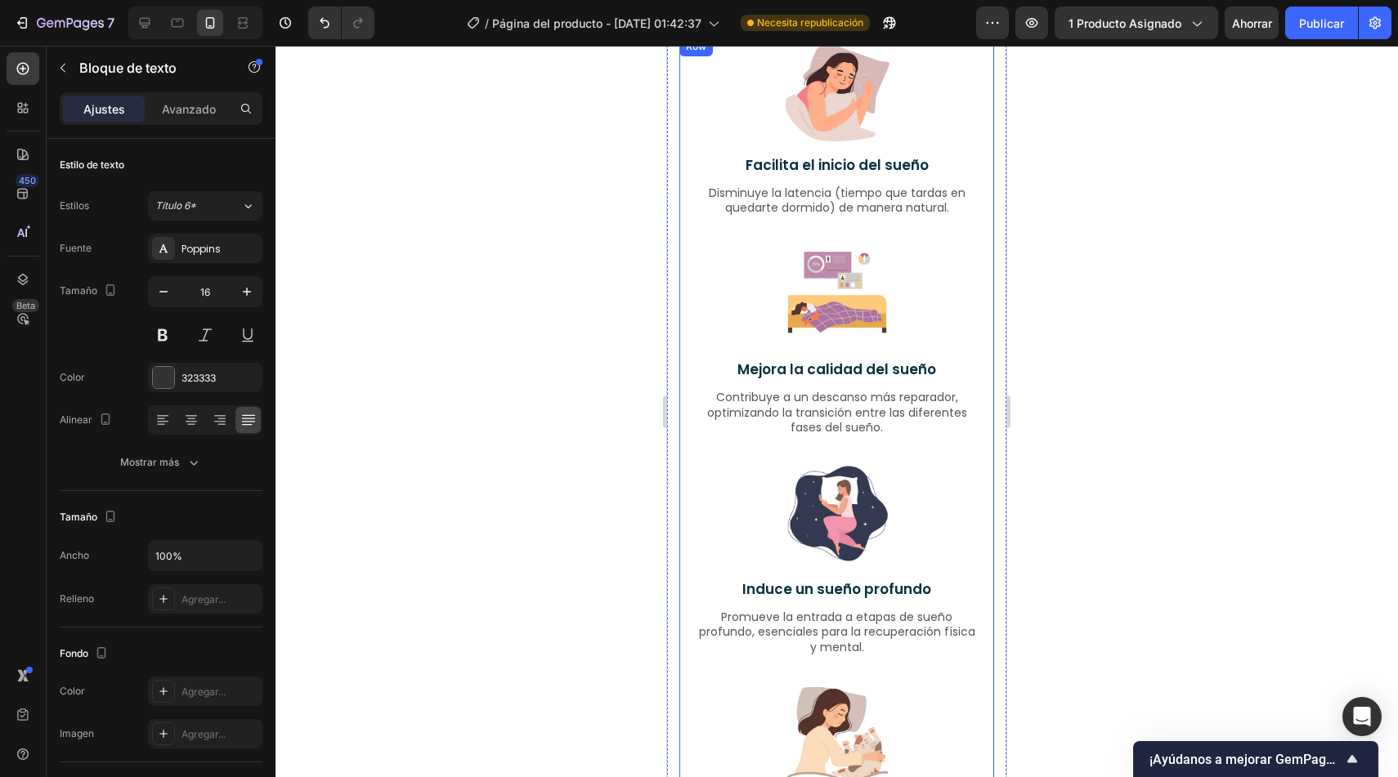
scroll to position [1838, 0]
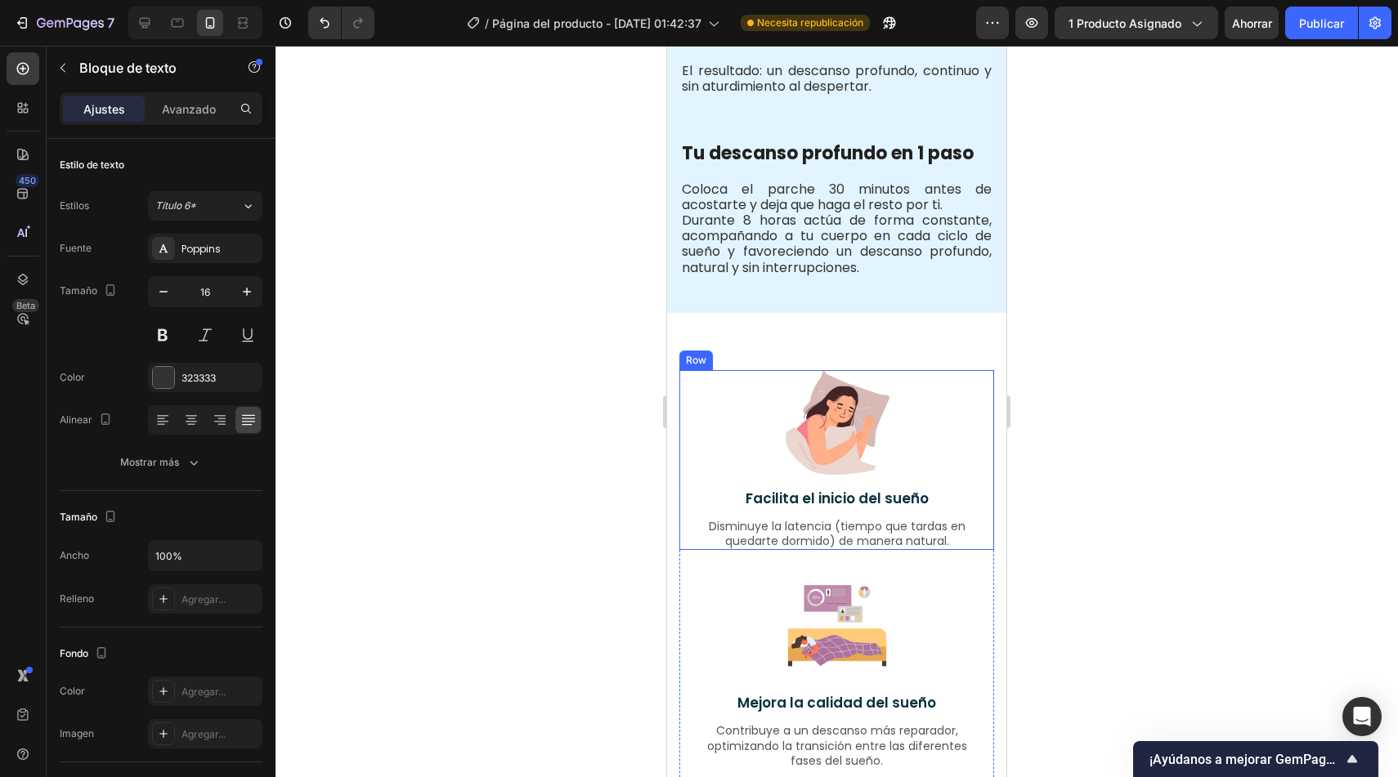
click at [688, 483] on div "Image Facilita el inicio del sueño Text Block Disminuye la latencia (tiempo que…" at bounding box center [836, 460] width 315 height 181
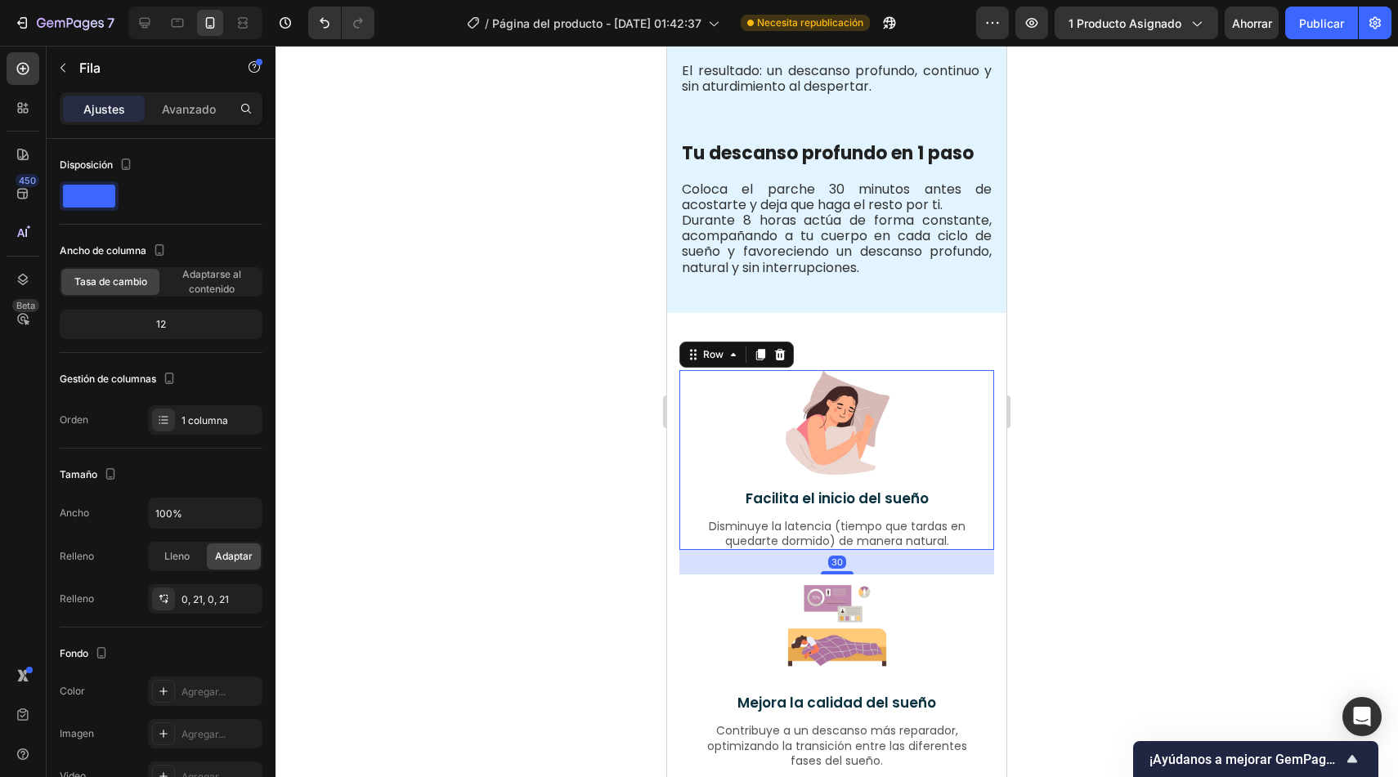
scroll to position [1841, 0]
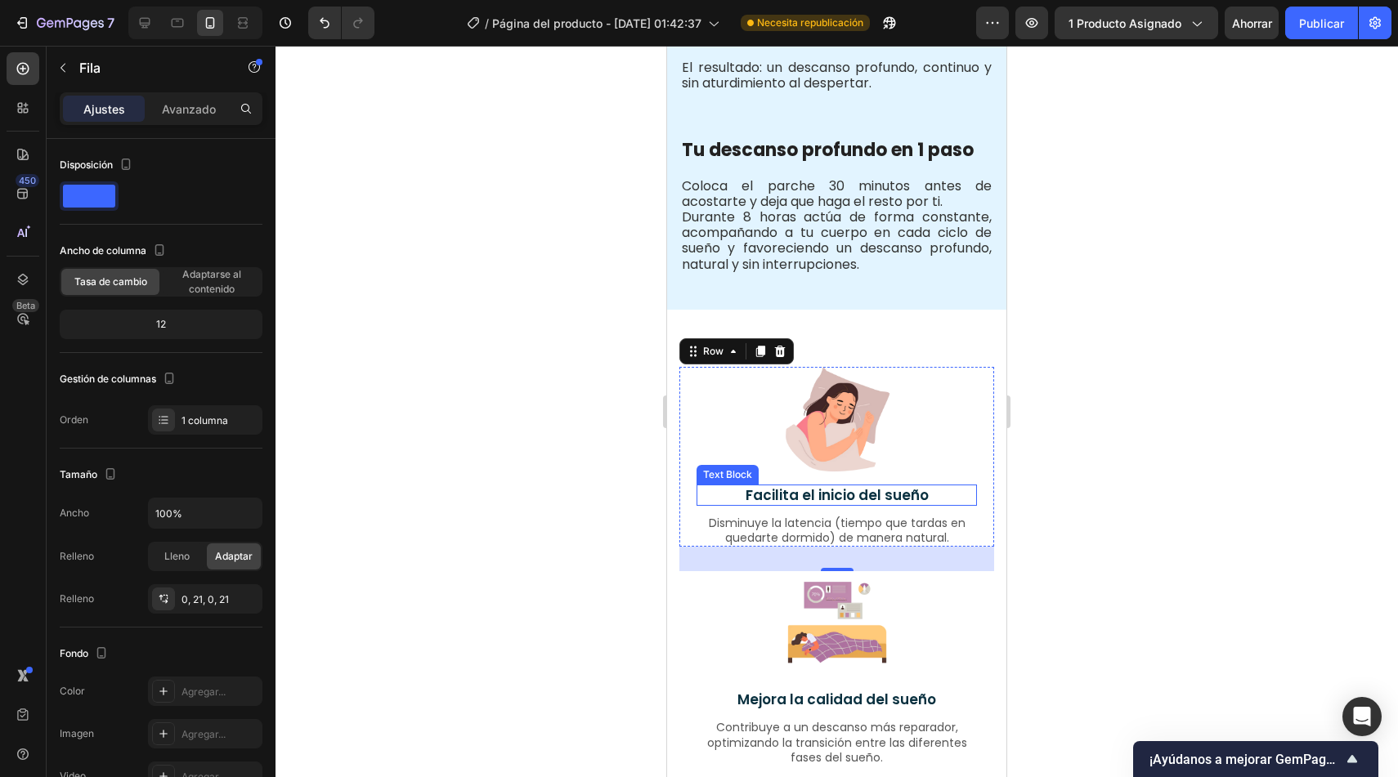
click at [804, 486] on p "Facilita el inicio del sueño" at bounding box center [836, 495] width 277 height 18
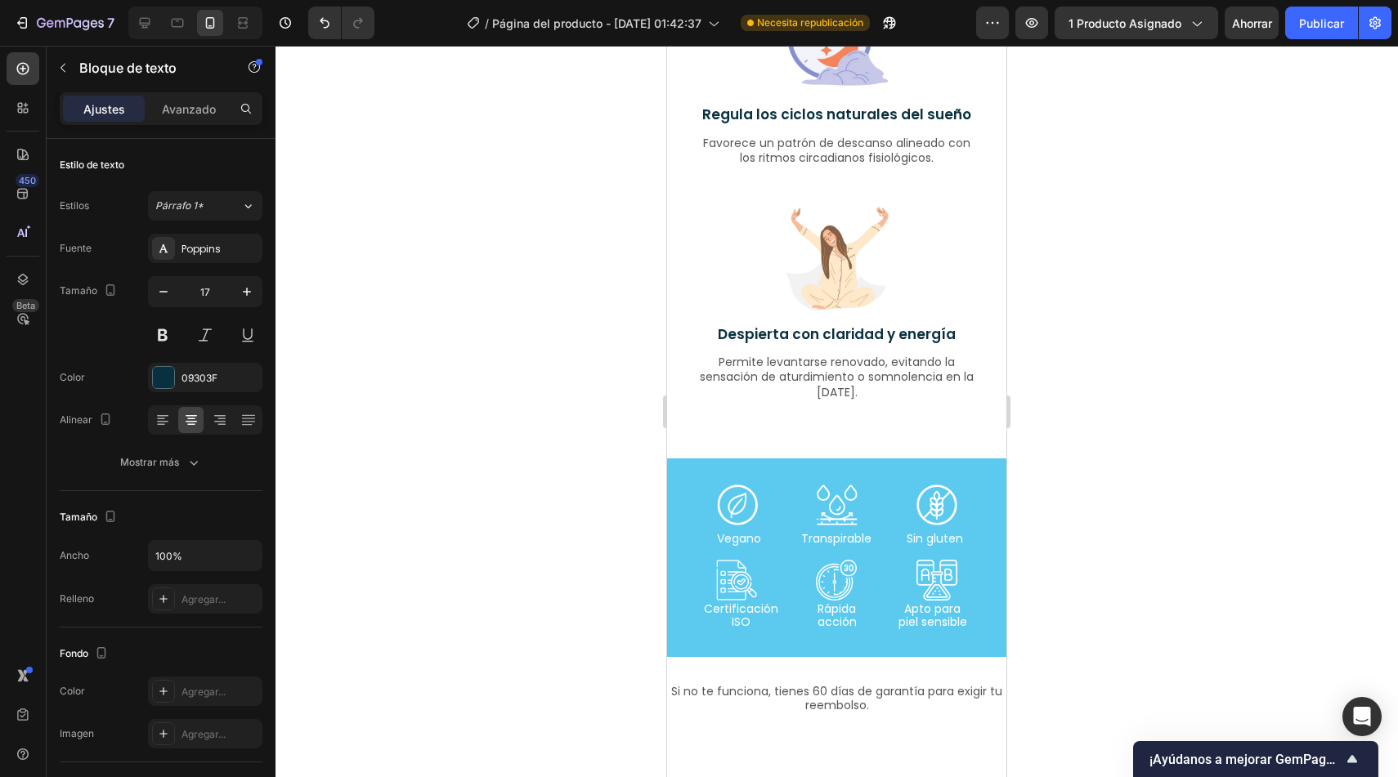
scroll to position [3268, 0]
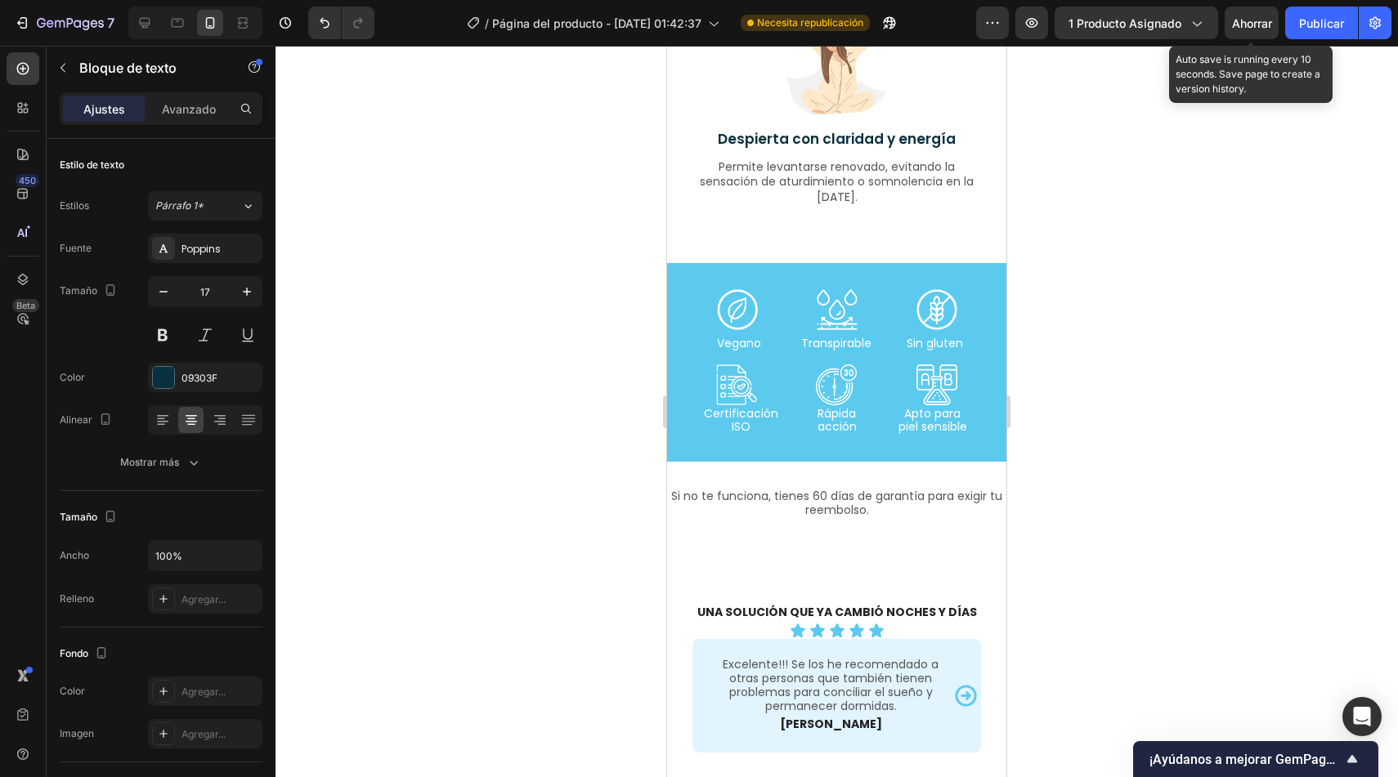
click at [1249, 29] on div "Ahorrar" at bounding box center [1252, 23] width 40 height 17
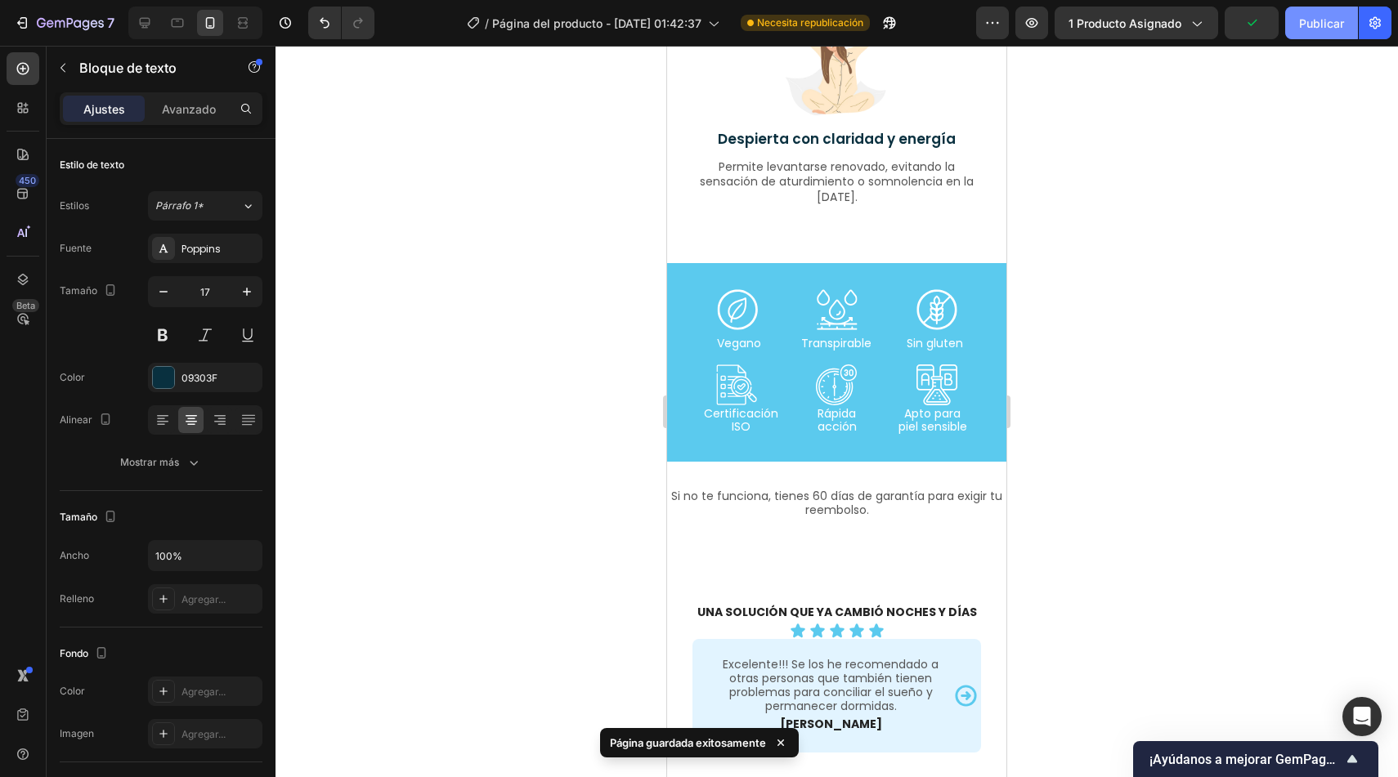
click at [1306, 30] on font "Publicar" at bounding box center [1321, 23] width 45 height 17
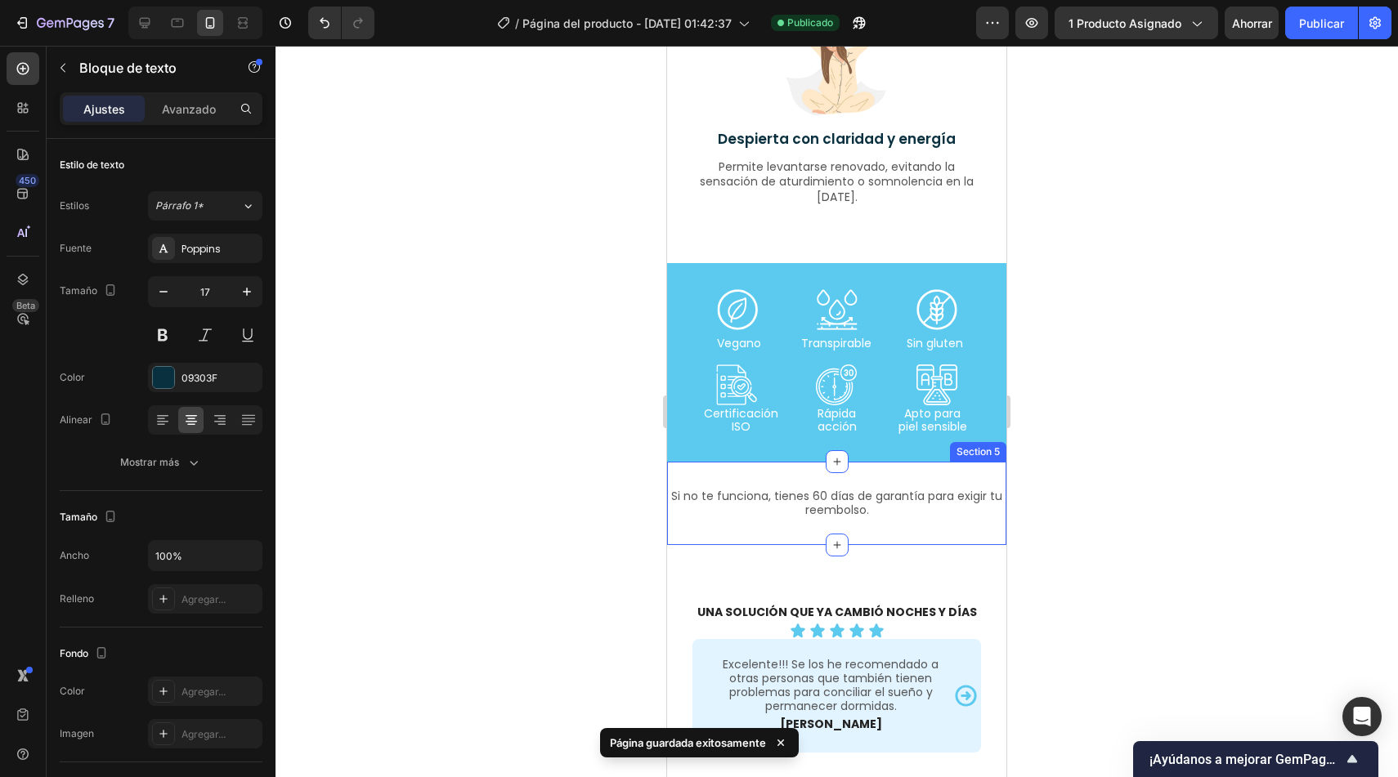
click at [922, 535] on div "Si no te funciona, tienes 60 días de garantía para exigir tu reembolso. Text bl…" at bounding box center [836, 503] width 339 height 83
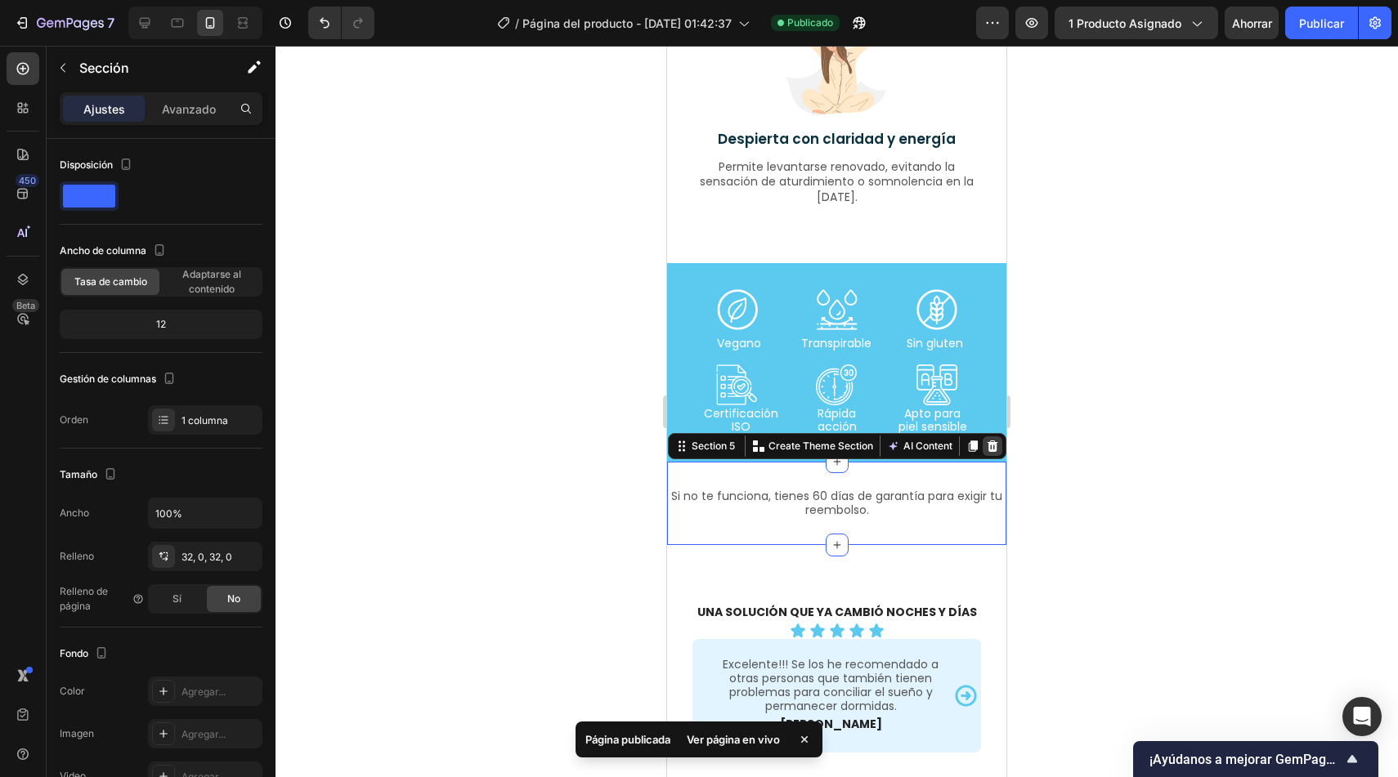
click at [986, 443] on icon at bounding box center [992, 446] width 13 height 13
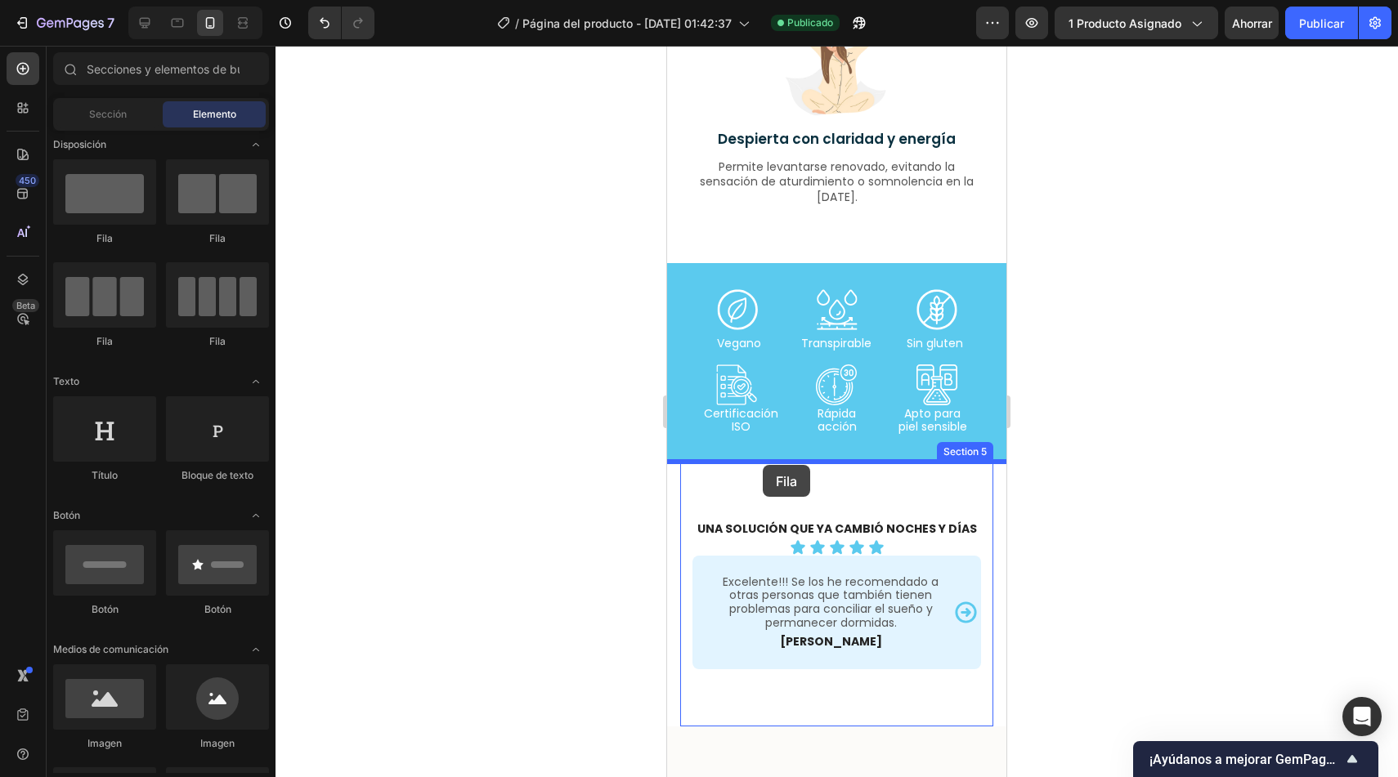
drag, startPoint x: 776, startPoint y: 241, endPoint x: 764, endPoint y: 464, distance: 222.7
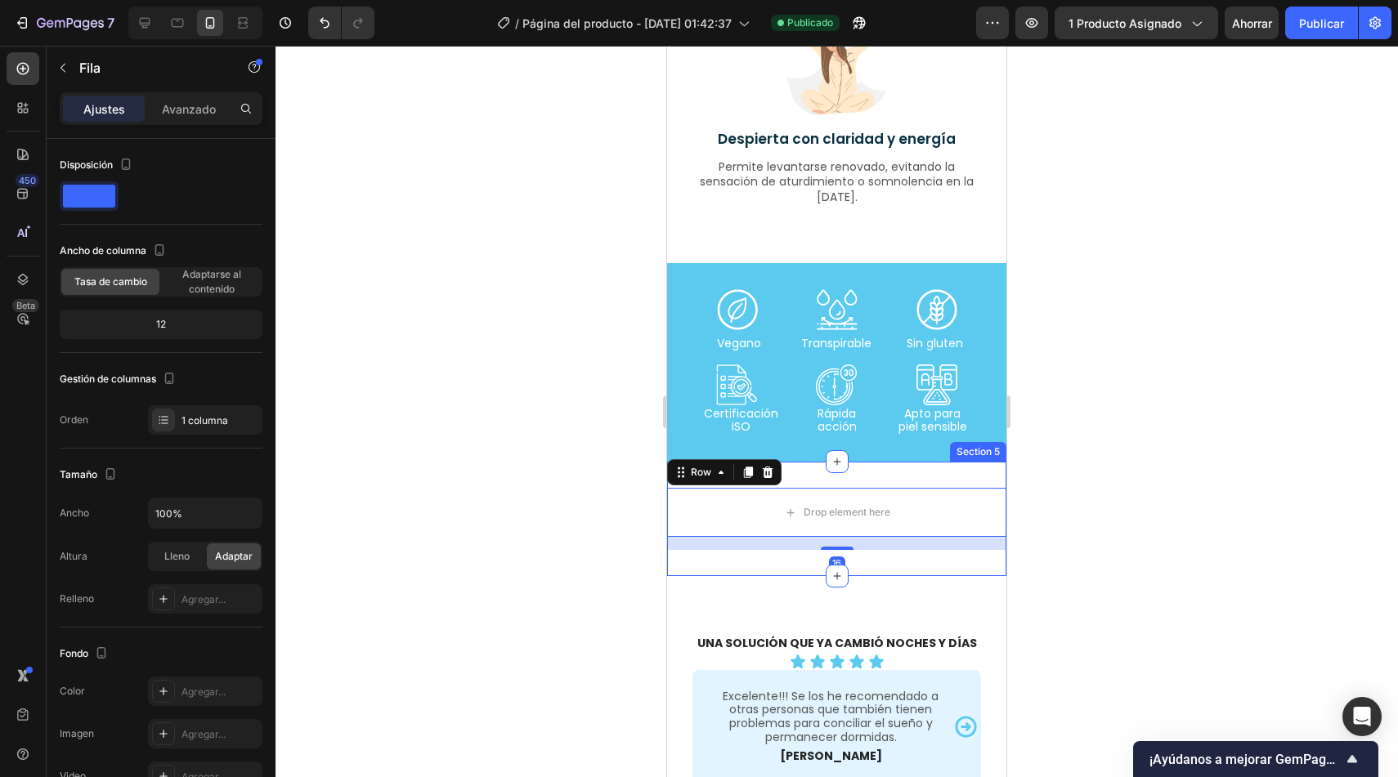
click at [874, 476] on div "Drop element here Row 16 Section 5" at bounding box center [836, 519] width 339 height 114
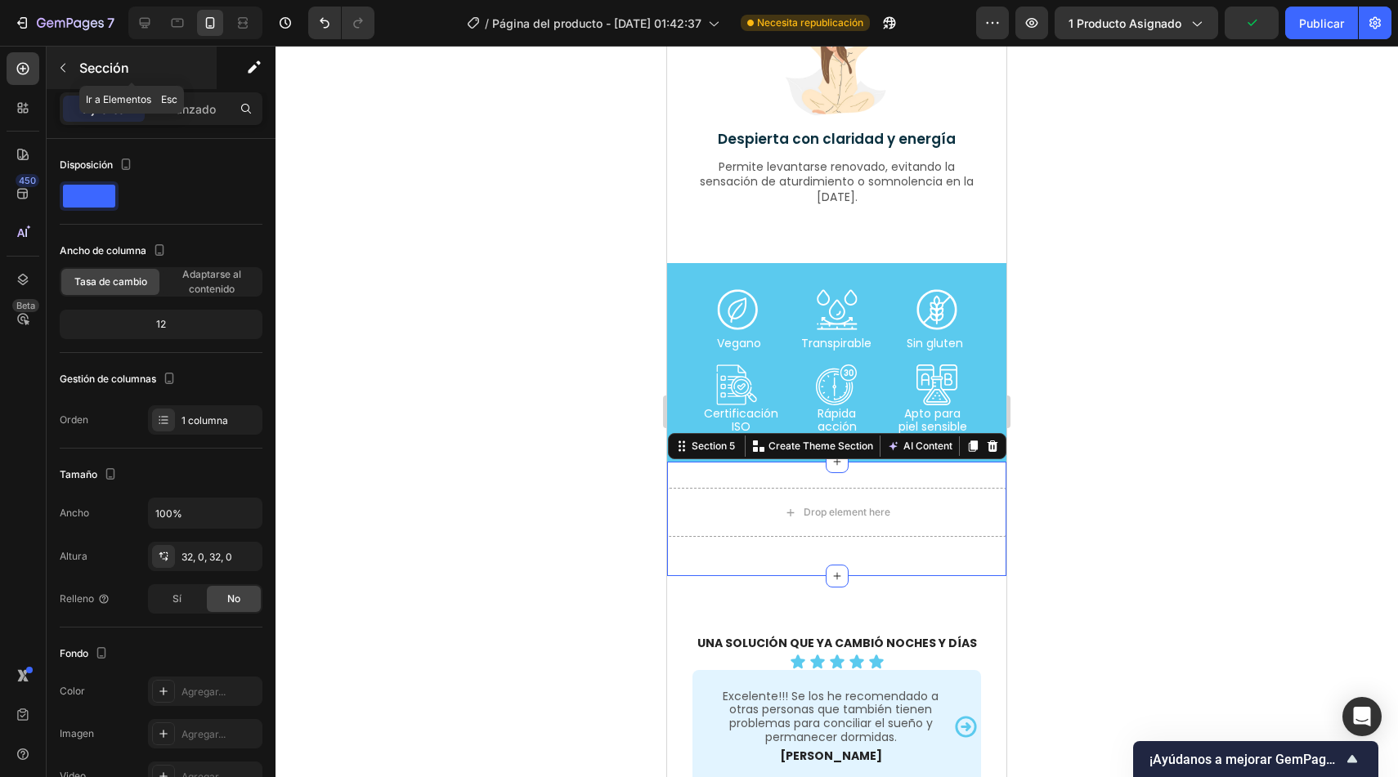
click at [74, 77] on button "button" at bounding box center [63, 68] width 26 height 26
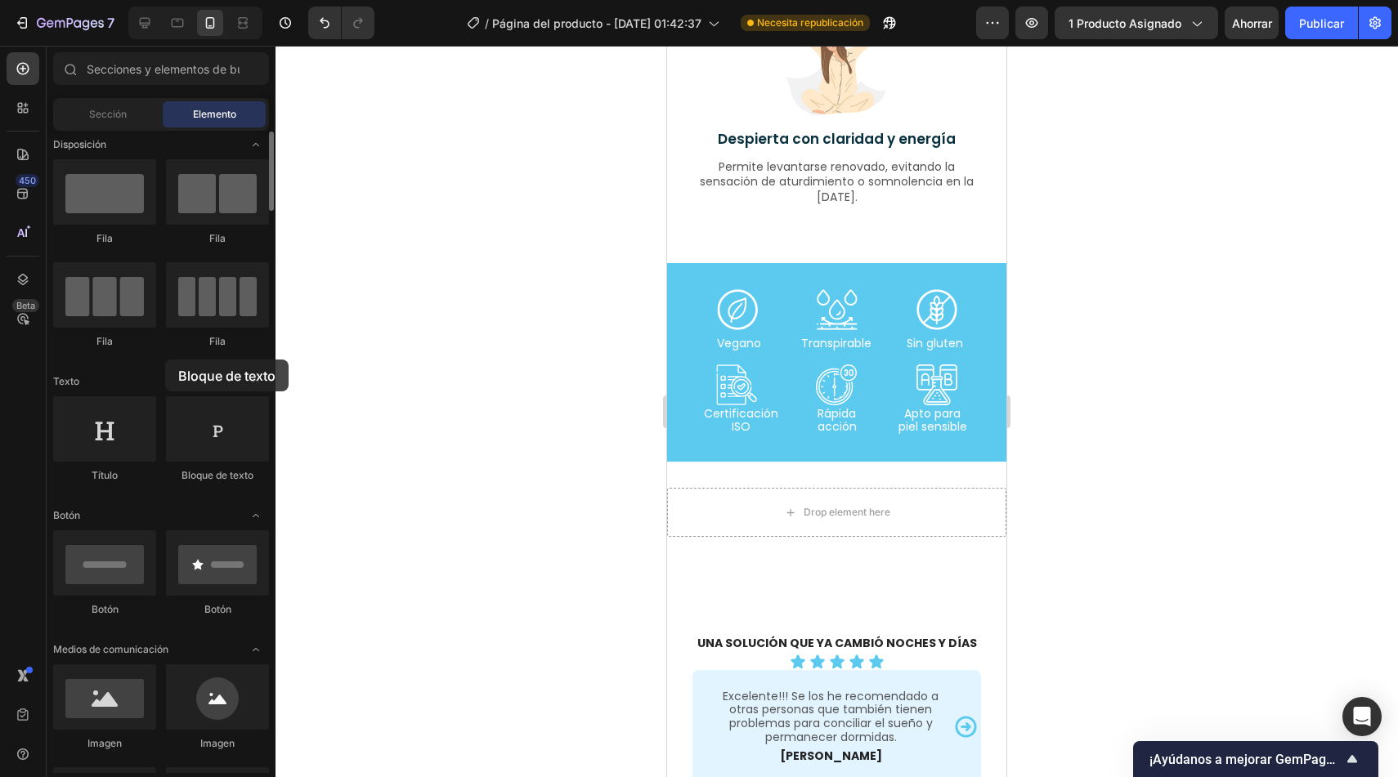
drag, startPoint x: 222, startPoint y: 433, endPoint x: 128, endPoint y: 351, distance: 125.1
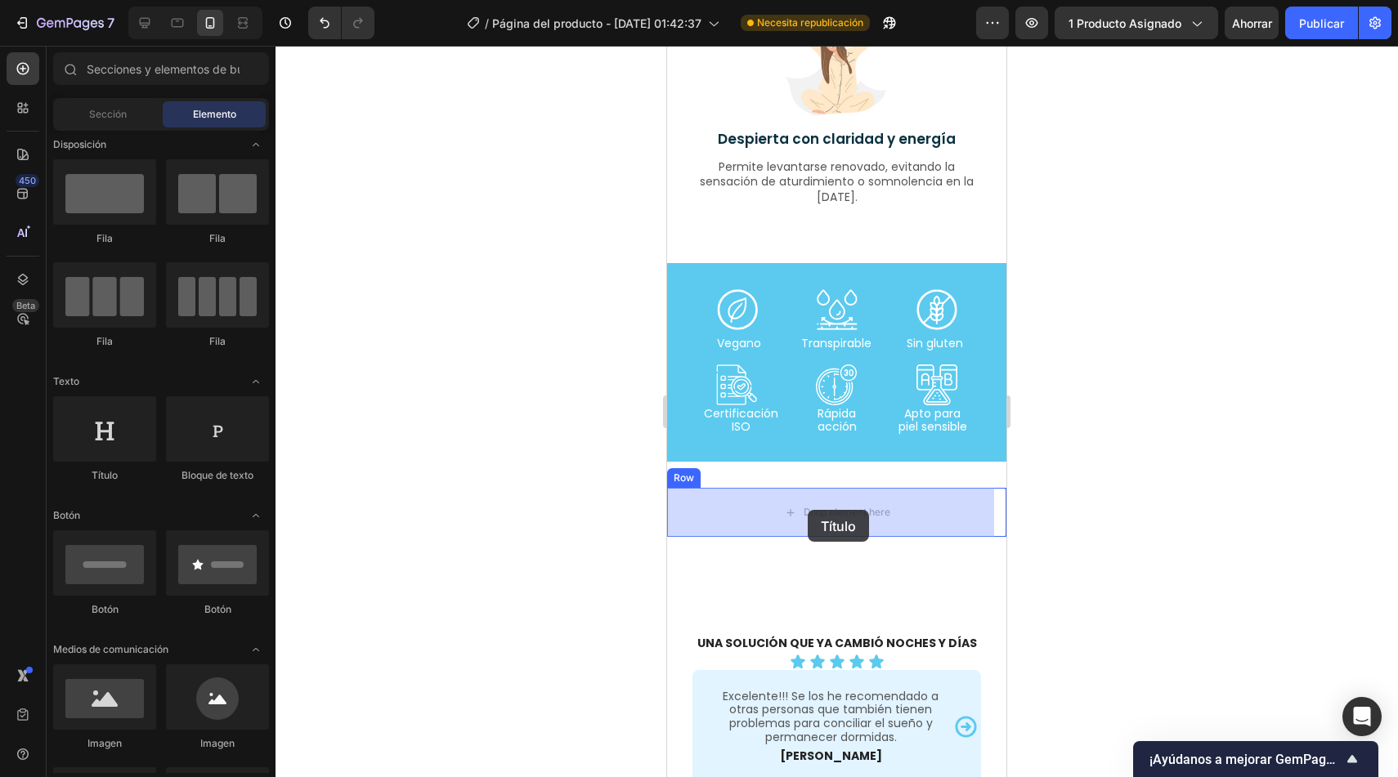
drag, startPoint x: 756, startPoint y: 479, endPoint x: 808, endPoint y: 510, distance: 60.1
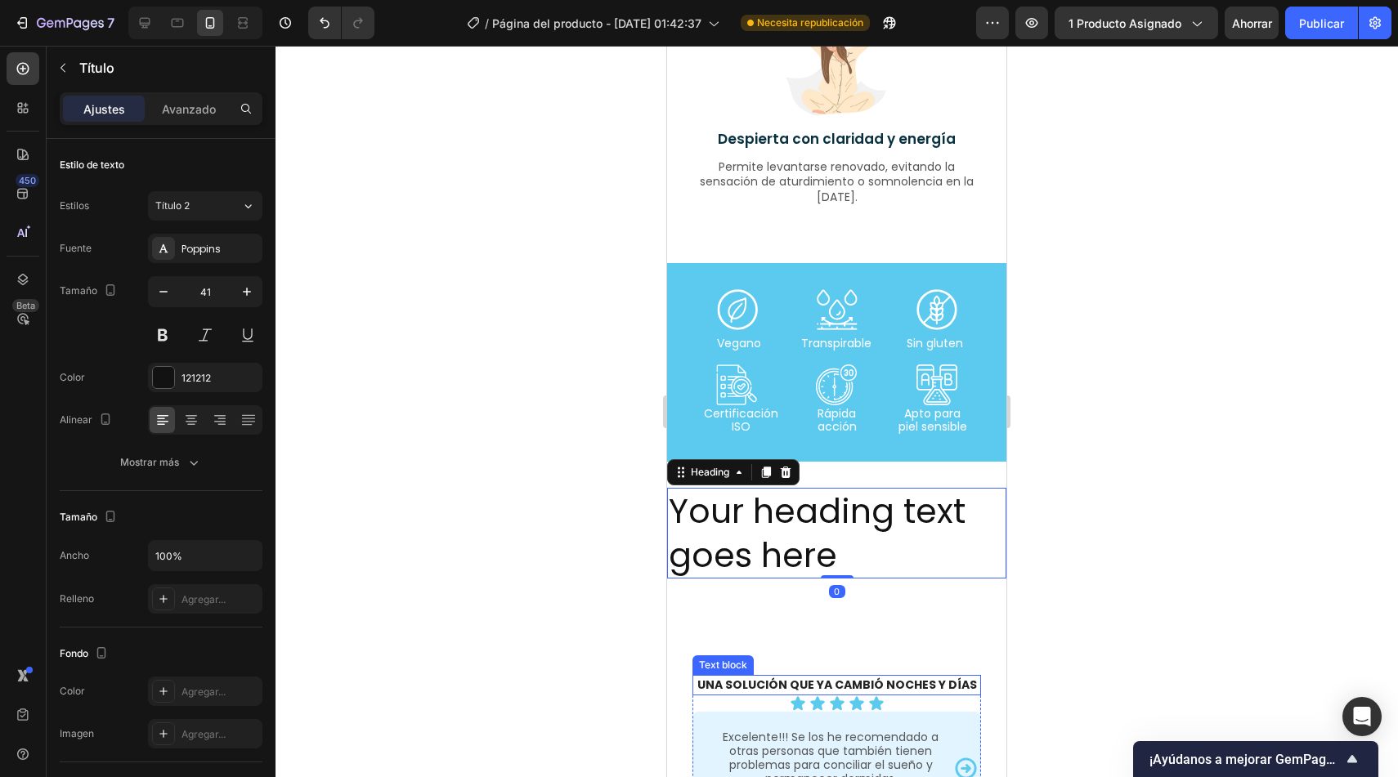
click at [767, 683] on p "Una solución que ya cambió noches y días" at bounding box center [836, 685] width 285 height 17
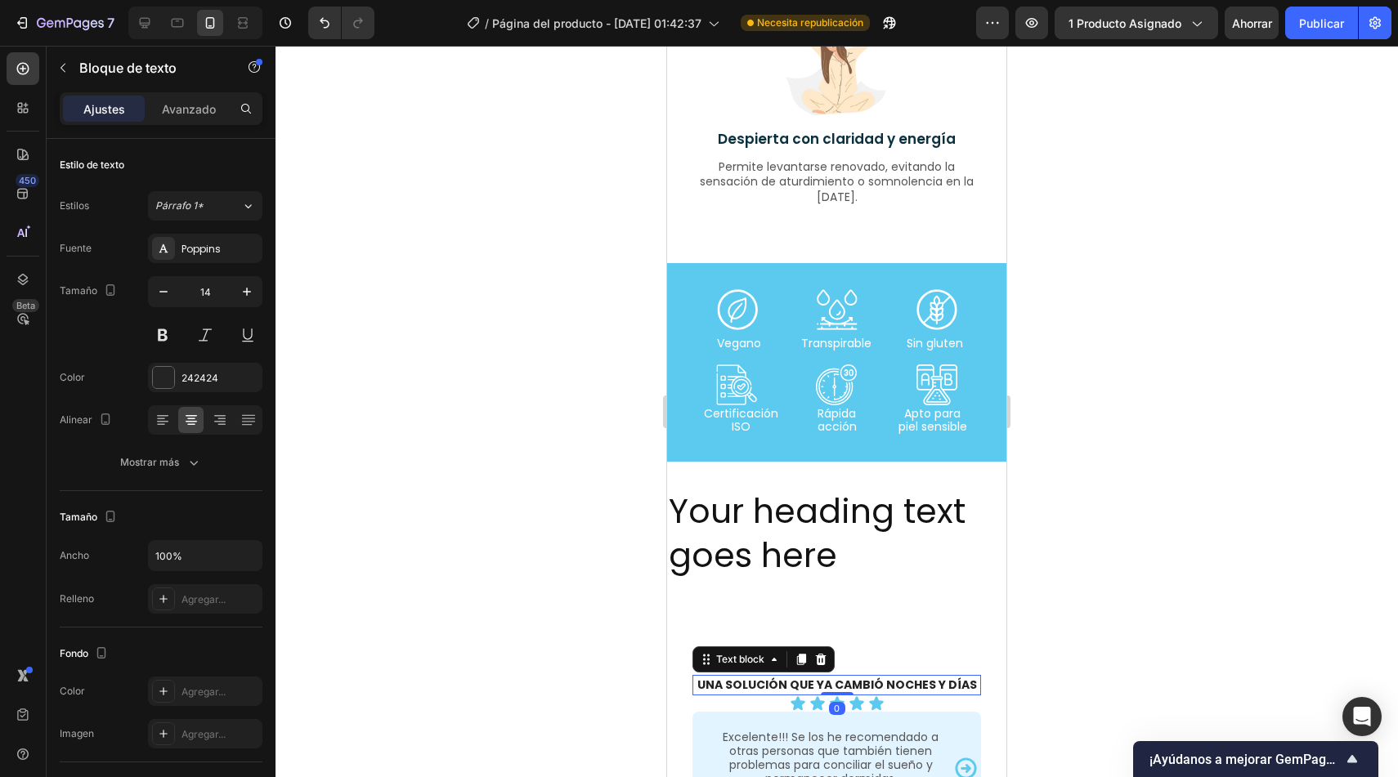
click at [767, 683] on p "Una solución que ya cambió noches y días" at bounding box center [836, 685] width 285 height 17
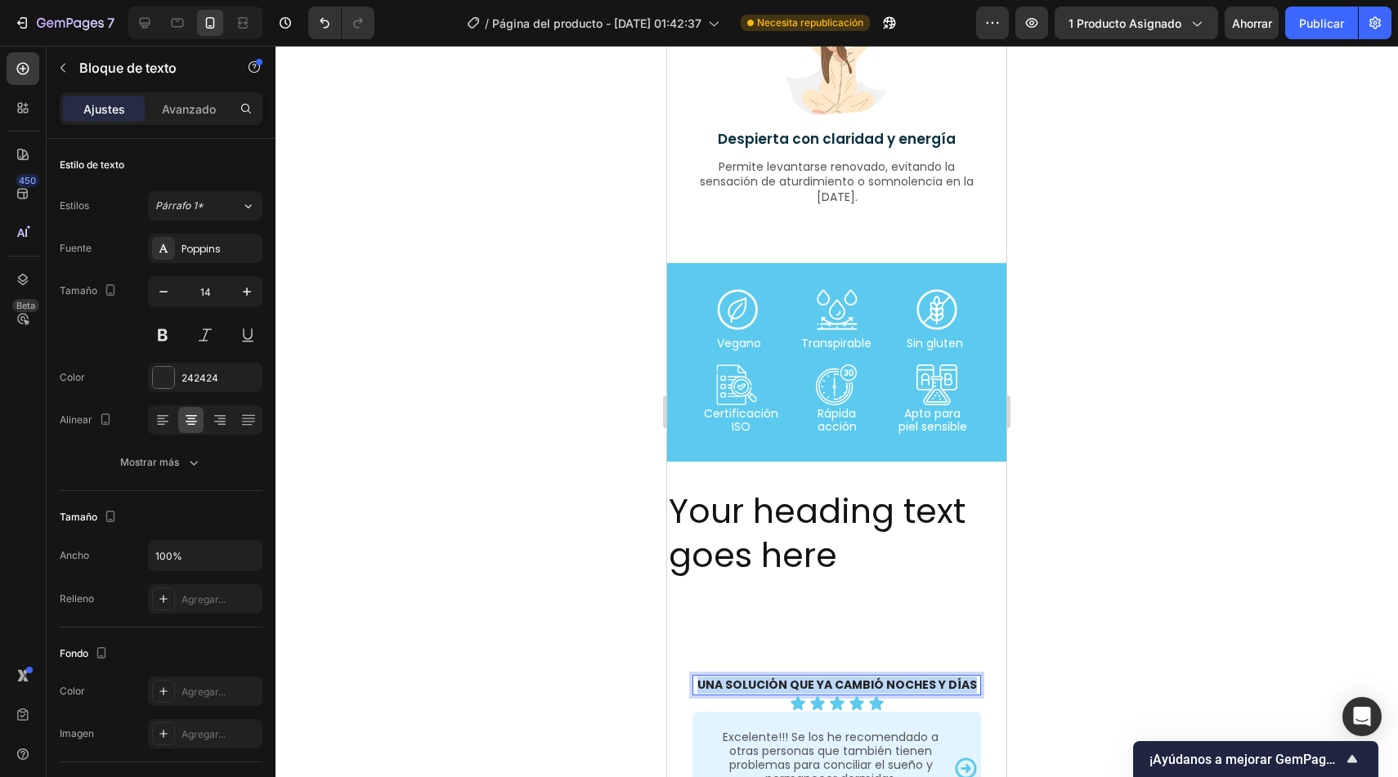
click at [767, 683] on p "Una solución que ya cambió noches y días" at bounding box center [836, 685] width 285 height 17
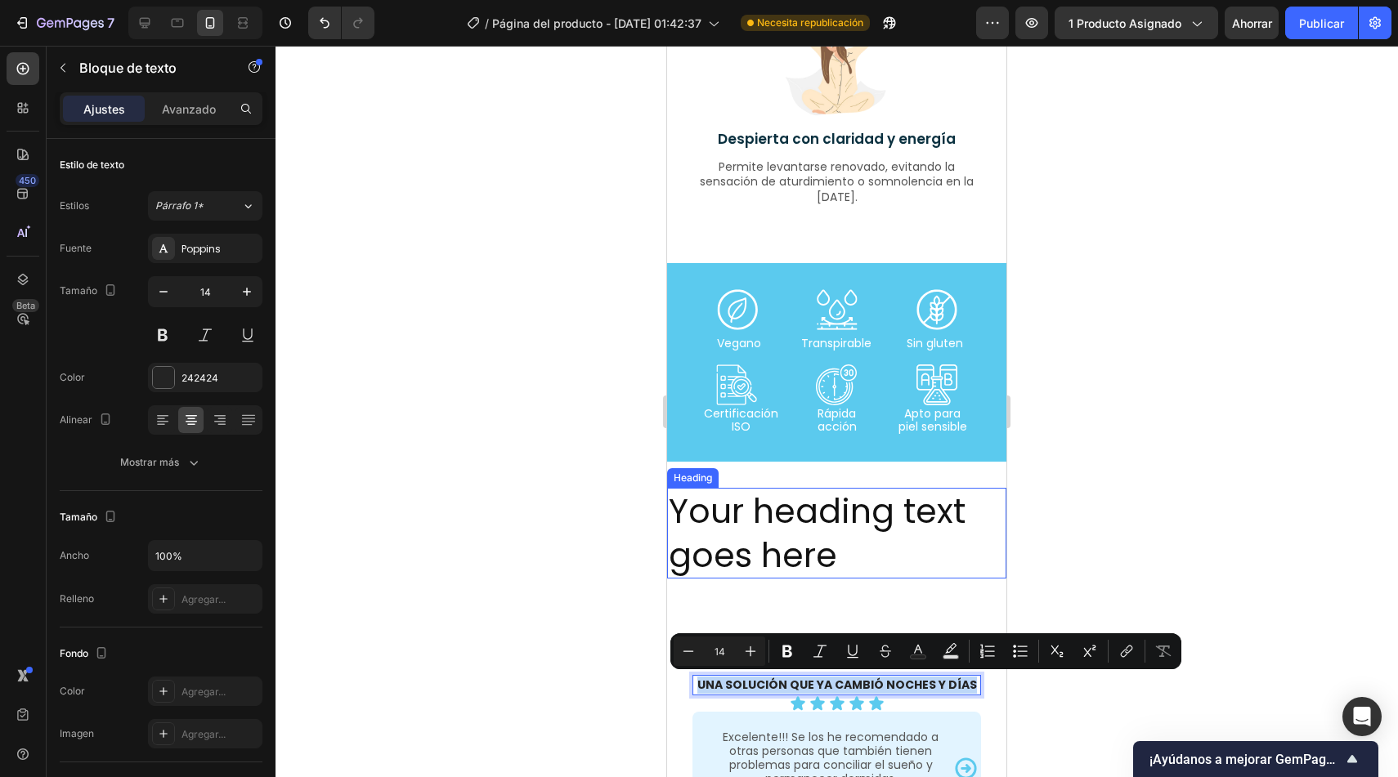
click at [815, 521] on h2 "Your heading text goes here" at bounding box center [836, 533] width 339 height 91
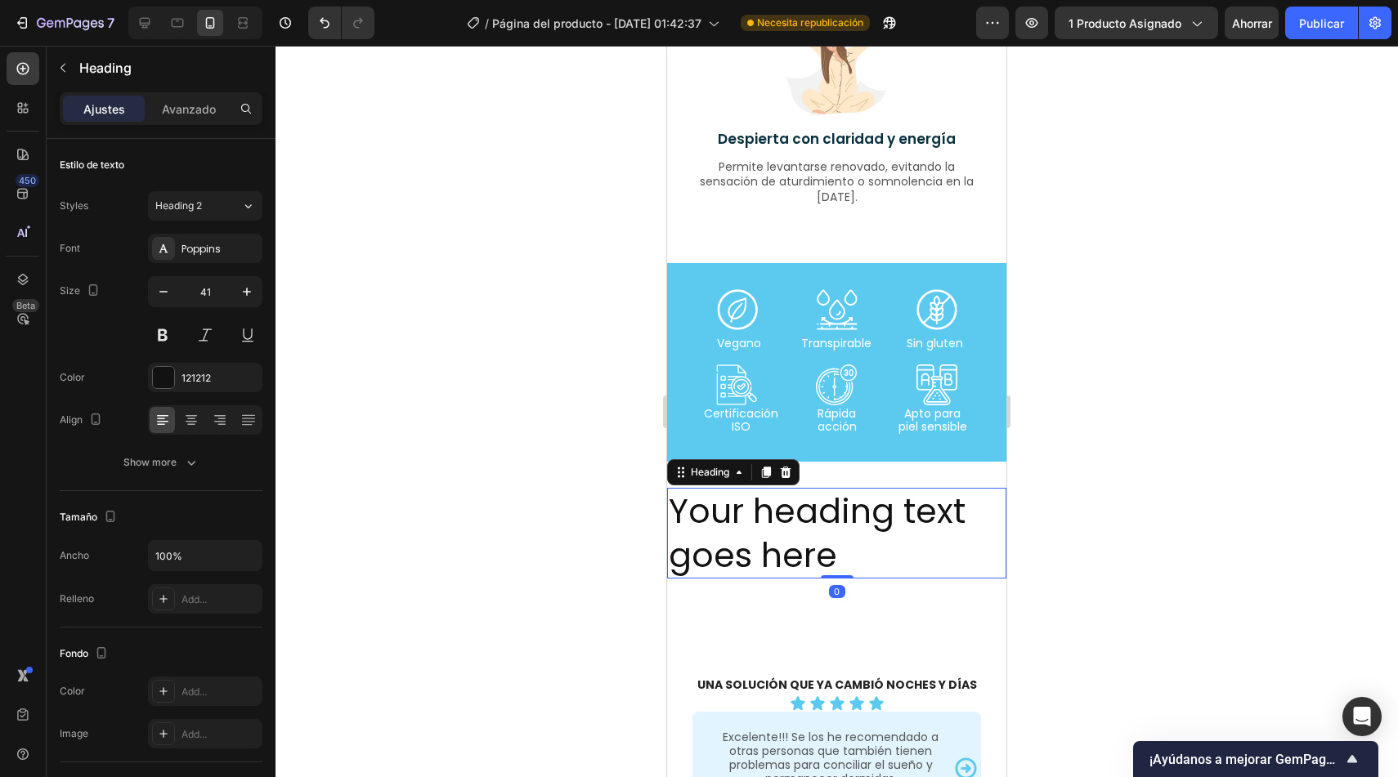
click at [815, 521] on h2 "Your heading text goes here" at bounding box center [836, 533] width 339 height 91
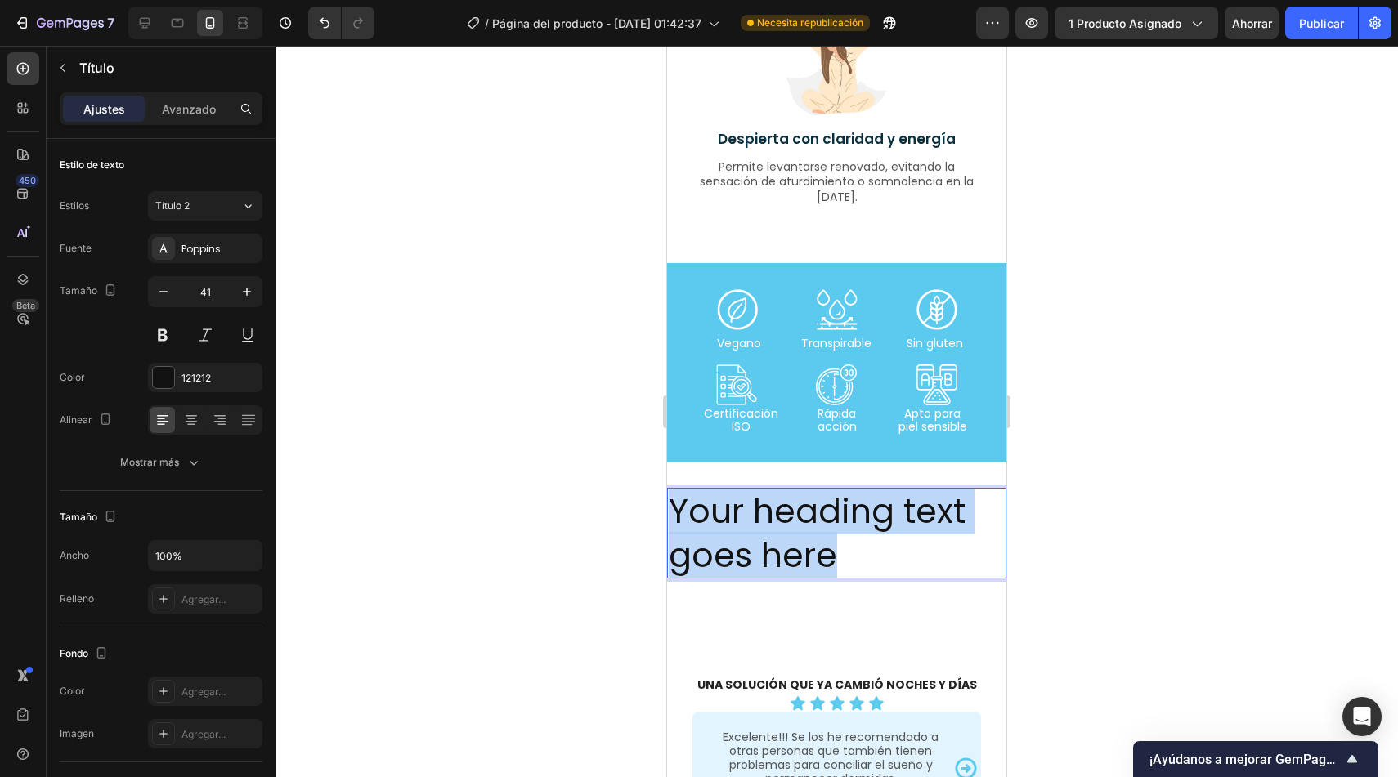
click at [815, 521] on p "Your heading text goes here" at bounding box center [837, 533] width 336 height 87
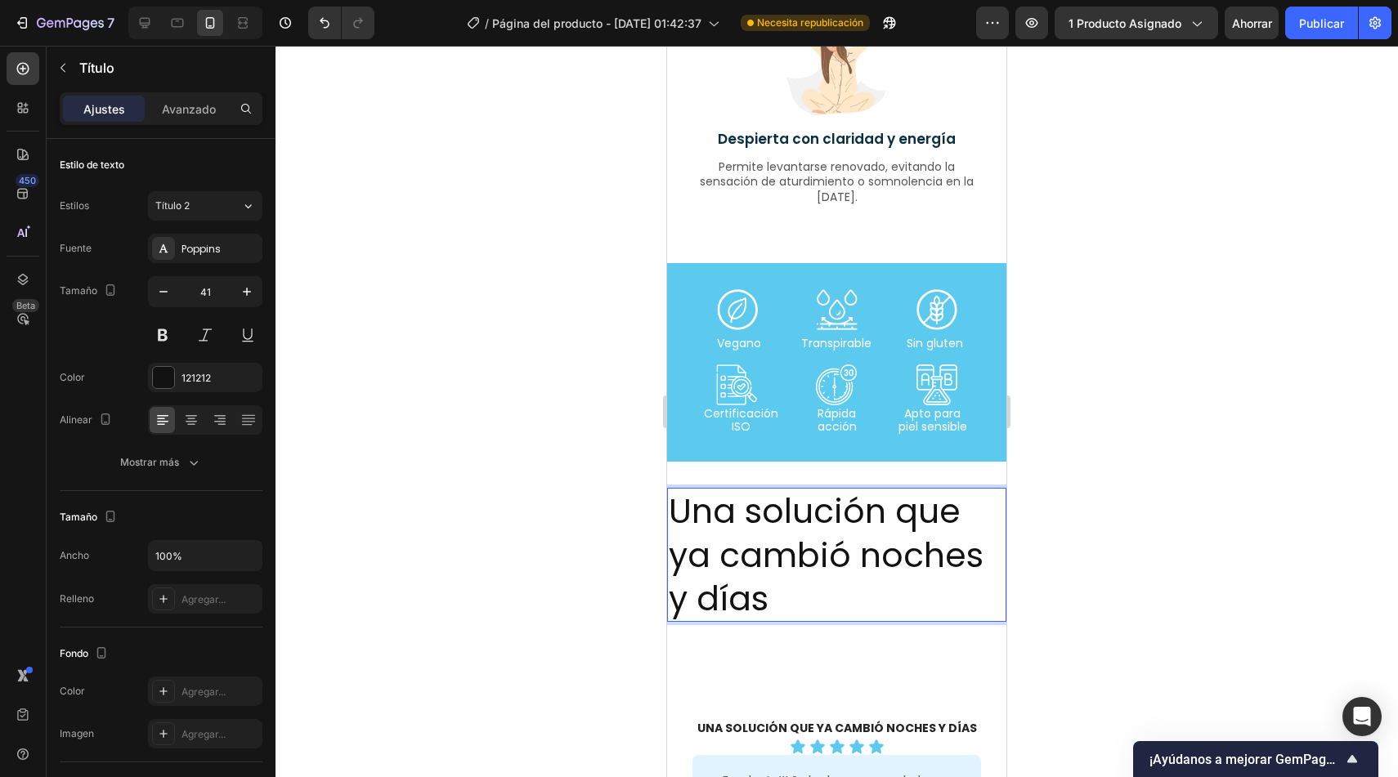
click at [536, 509] on div at bounding box center [836, 412] width 1122 height 732
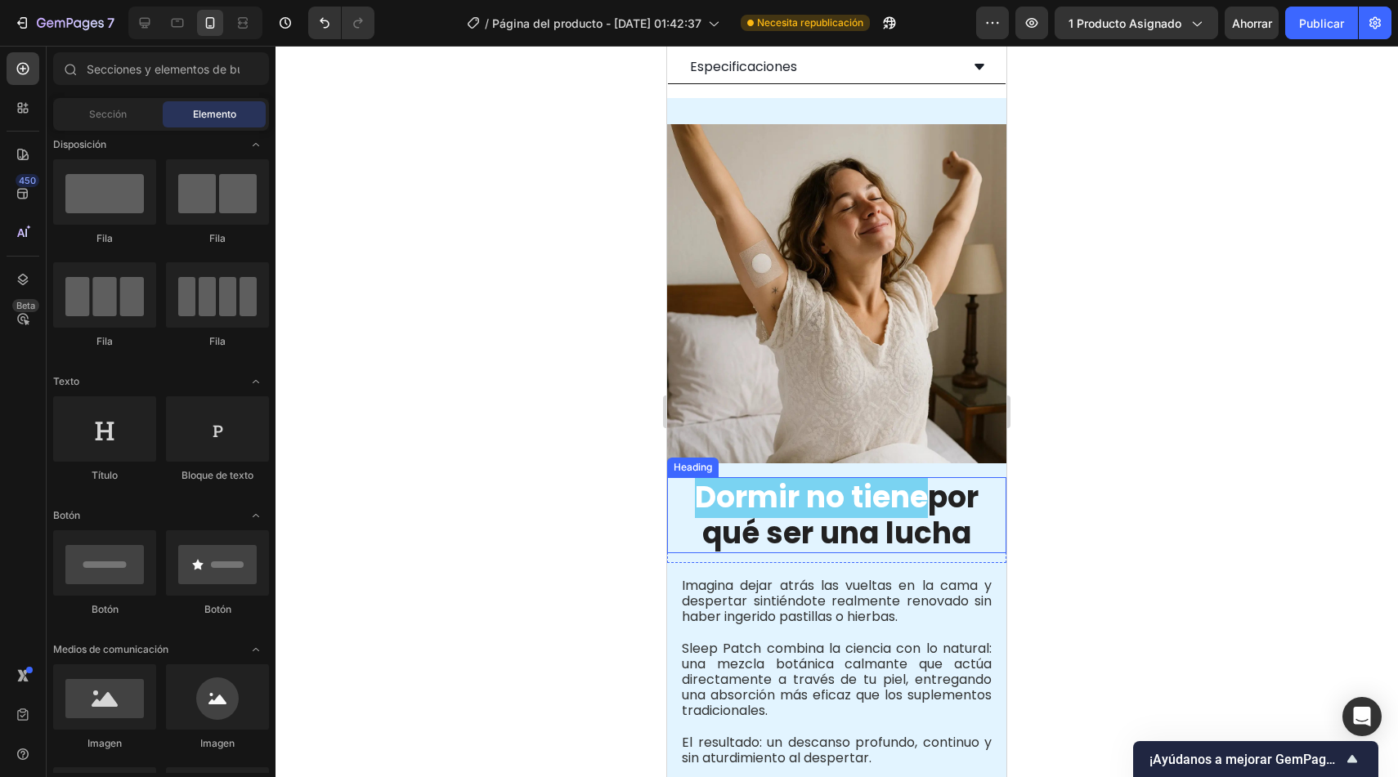
scroll to position [1167, 0]
click at [937, 504] on h2 "Dormir no tiene por qué ser una lucha" at bounding box center [836, 513] width 339 height 75
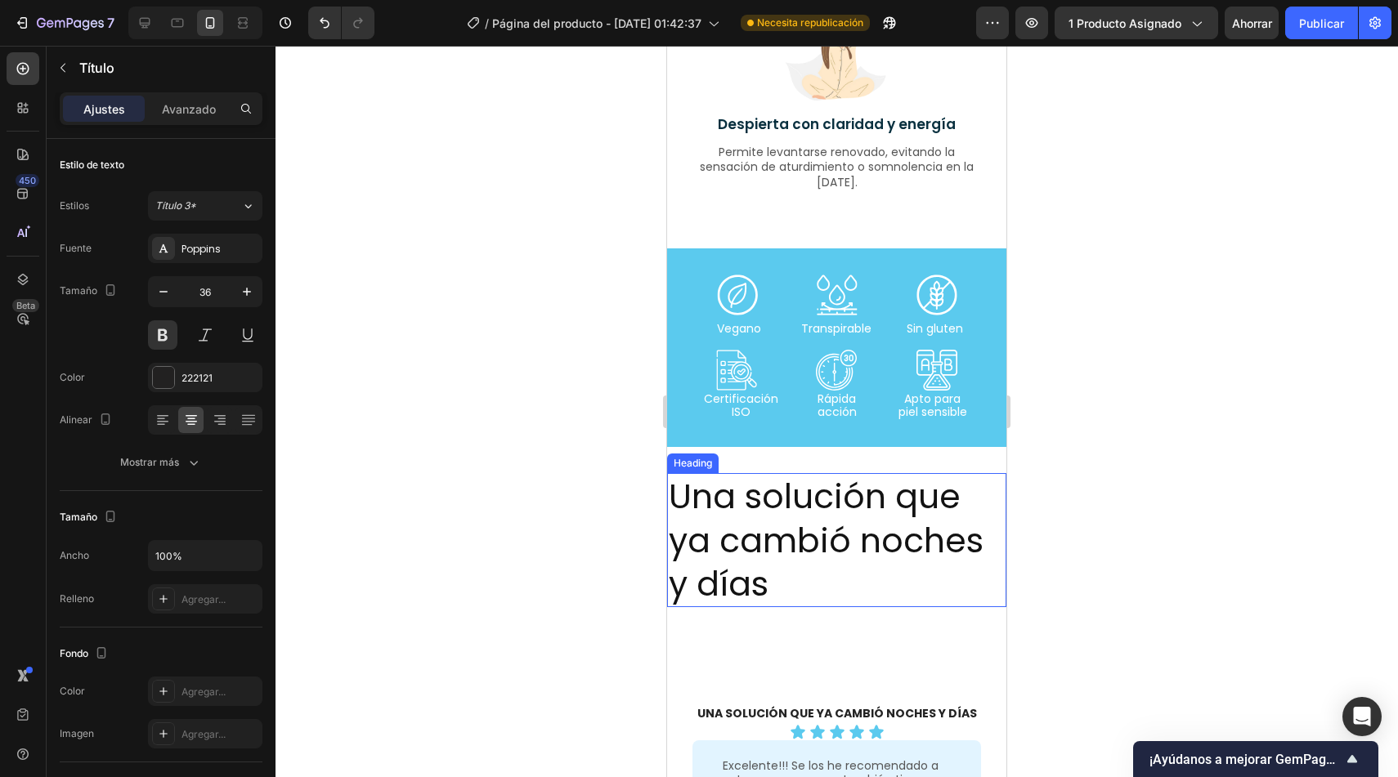
scroll to position [3284, 0]
click at [786, 514] on h2 "Una solución que ya cambió noches y días" at bounding box center [836, 540] width 339 height 134
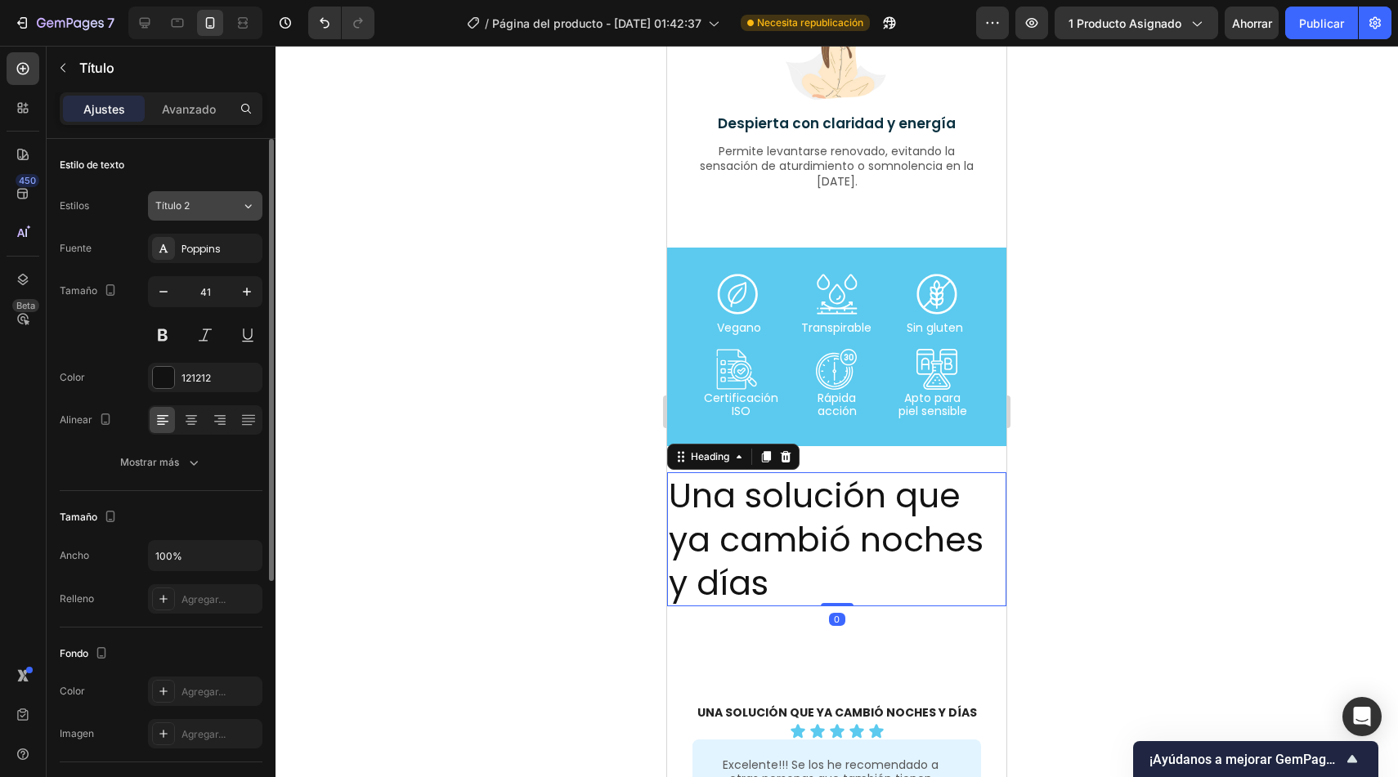
click at [200, 202] on div "Título 2" at bounding box center [188, 206] width 66 height 15
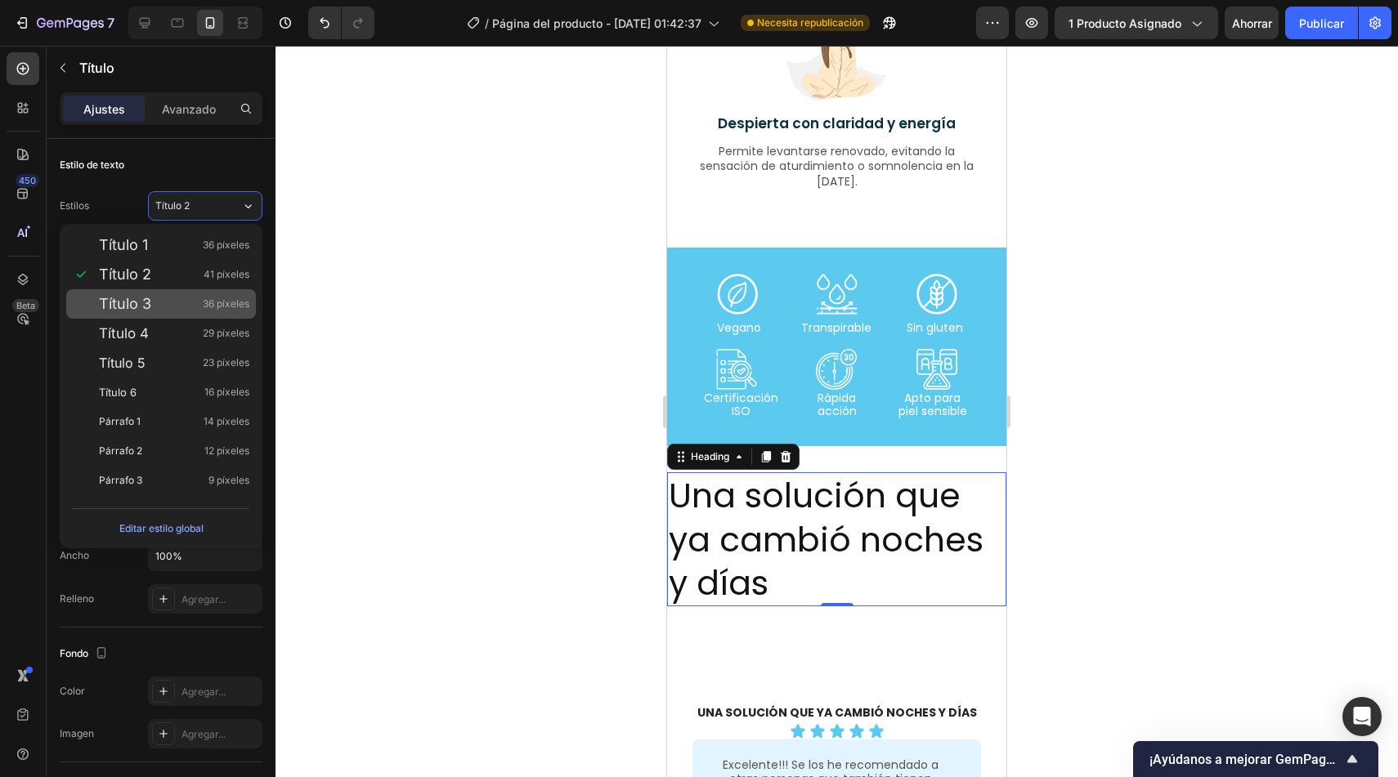
click at [208, 307] on font "36 píxeles" at bounding box center [226, 304] width 47 height 12
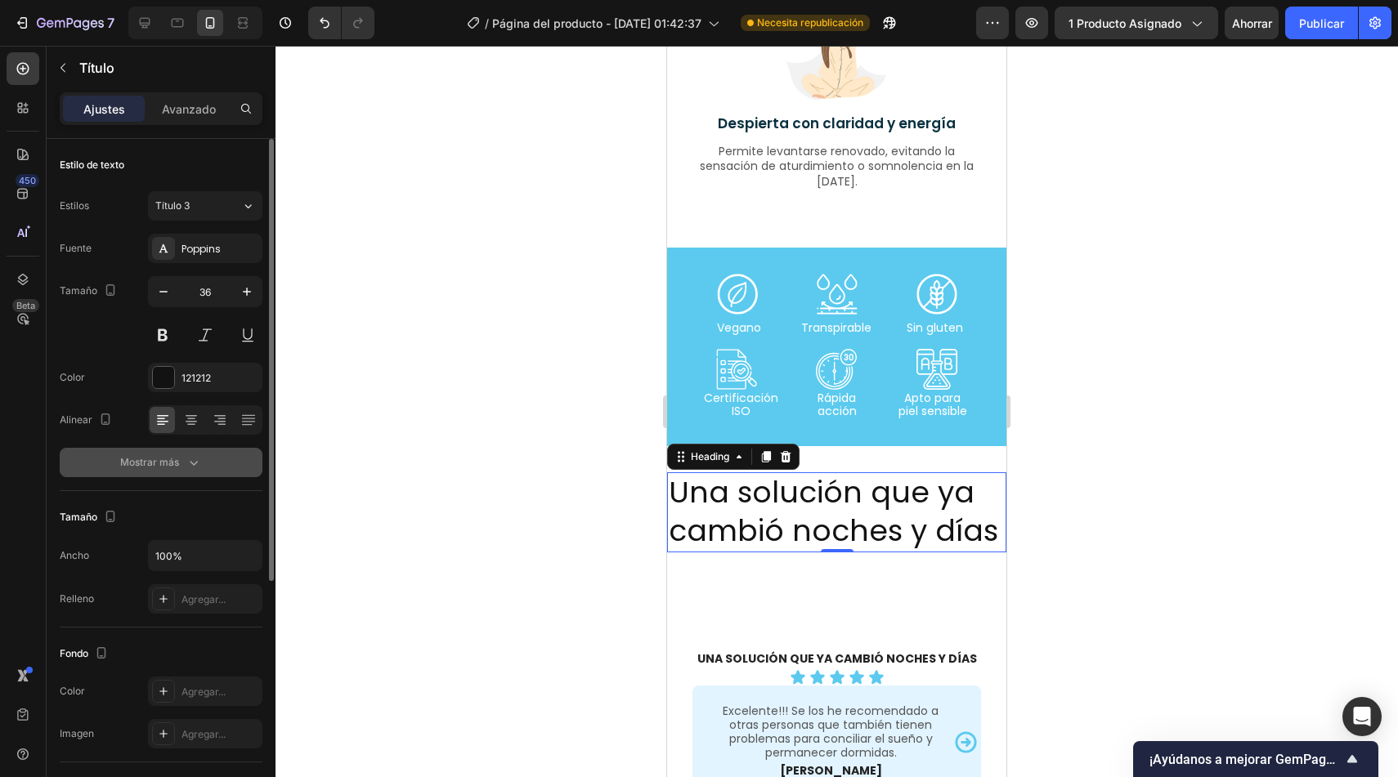
click at [196, 465] on icon "button" at bounding box center [194, 463] width 16 height 16
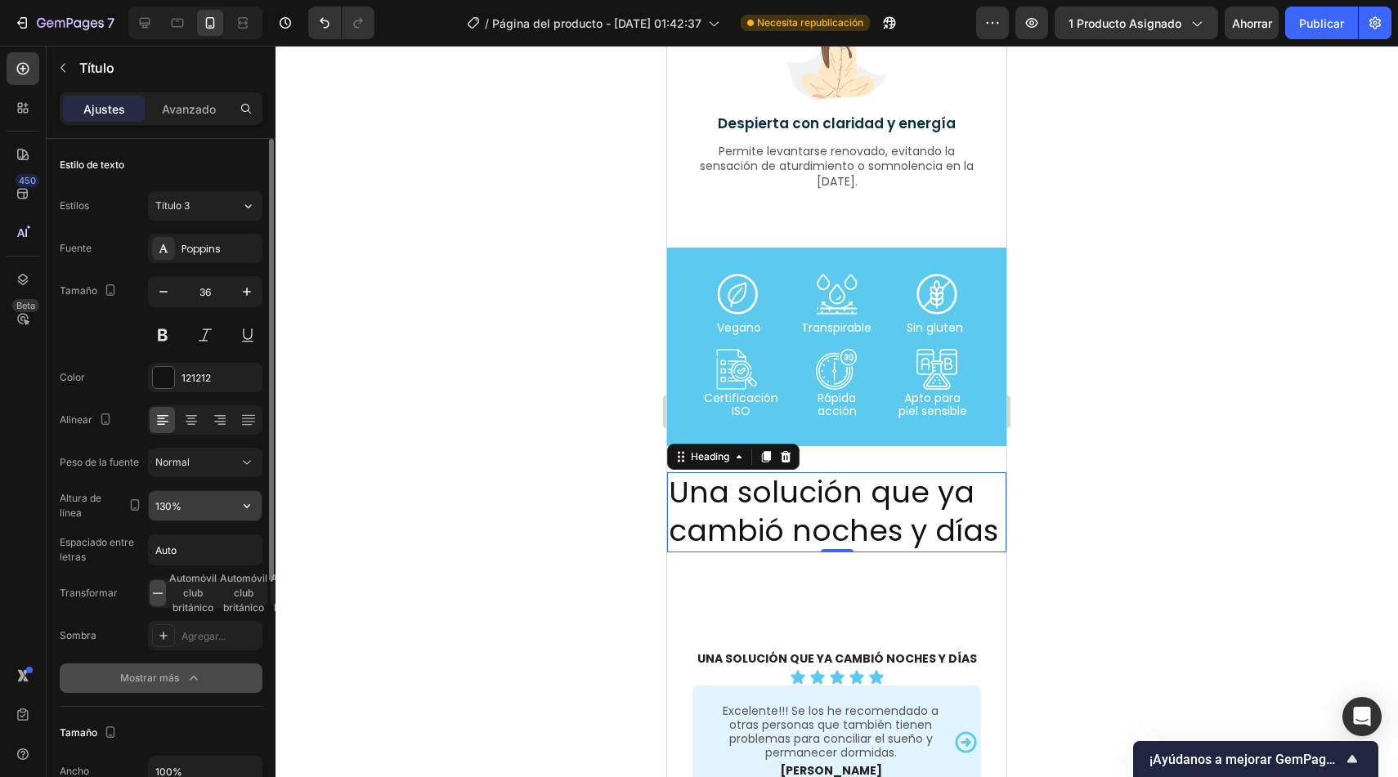
click at [251, 507] on icon "button" at bounding box center [247, 506] width 16 height 16
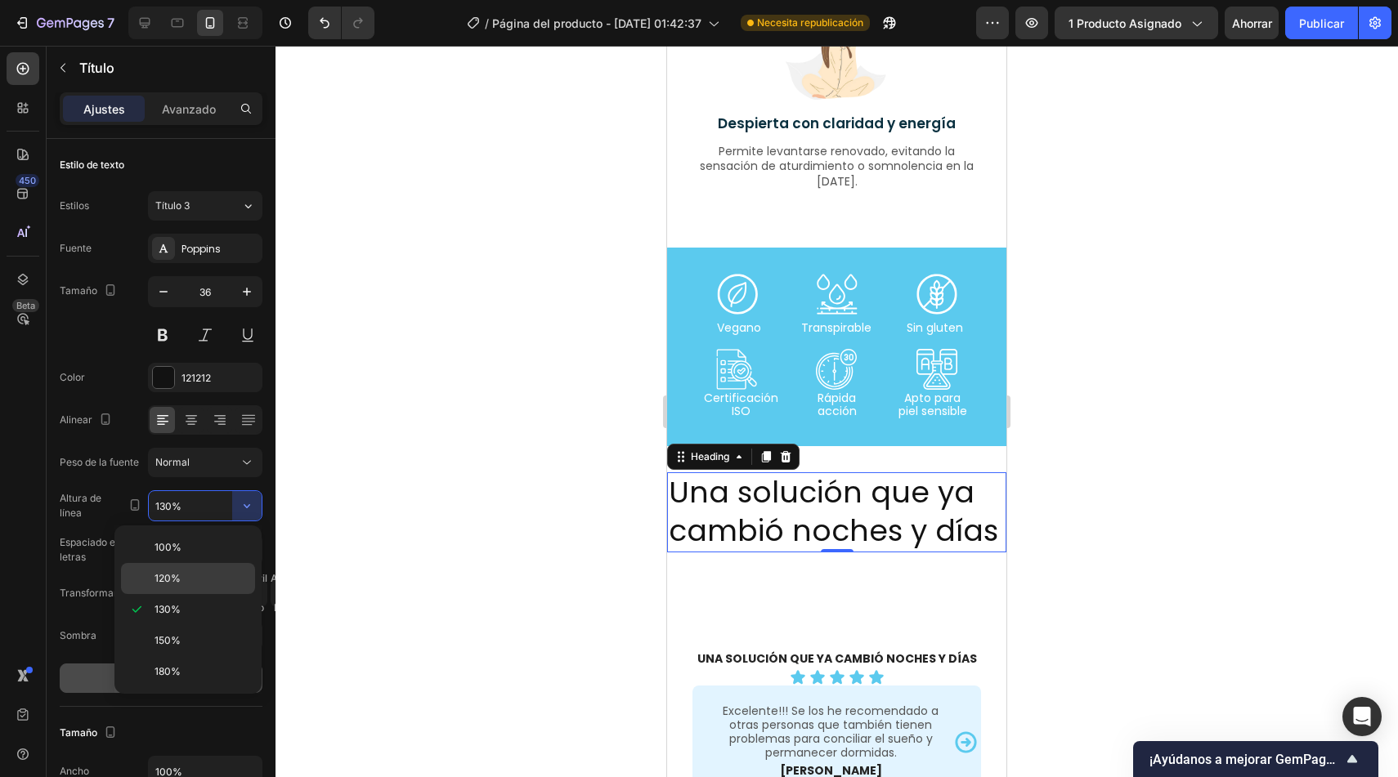
click at [189, 576] on p "120%" at bounding box center [201, 578] width 93 height 15
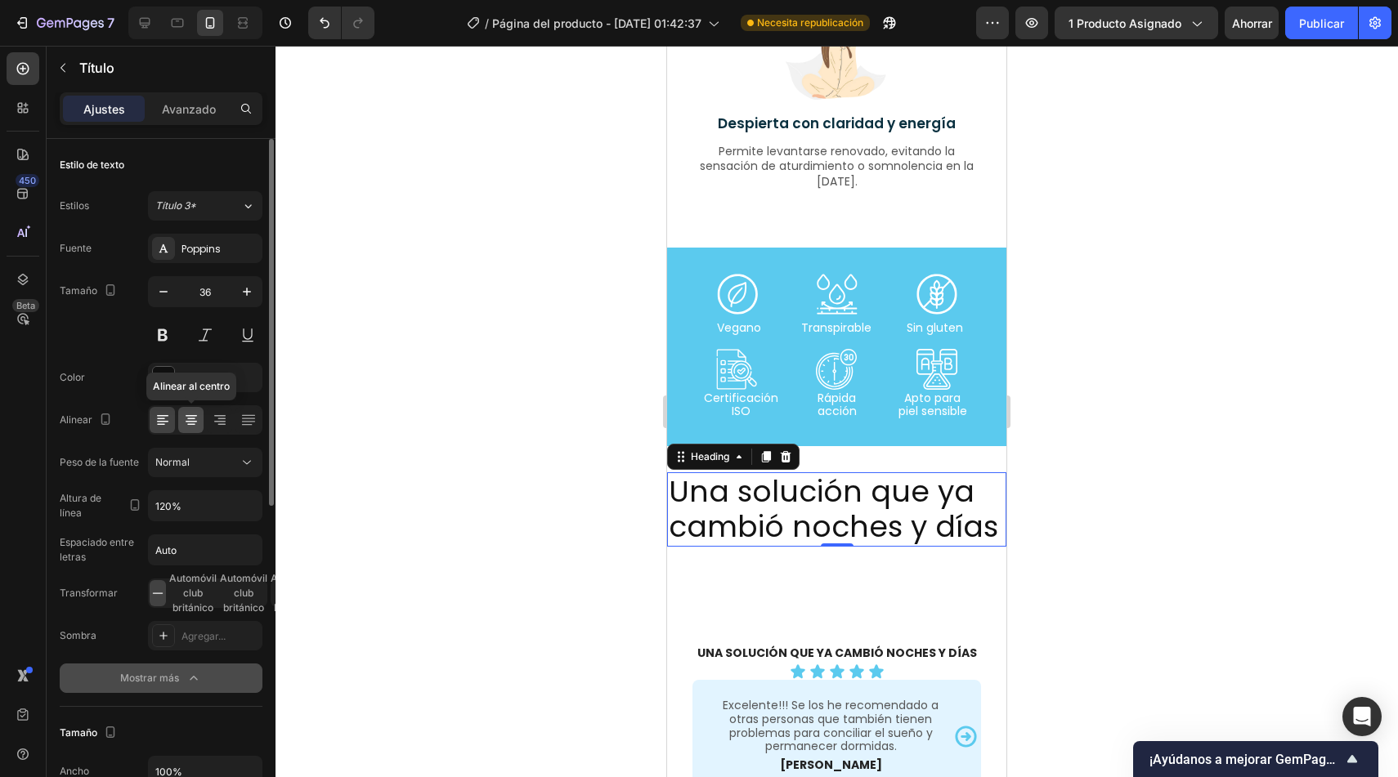
click at [194, 422] on icon at bounding box center [191, 422] width 11 height 2
click at [158, 344] on button at bounding box center [162, 334] width 29 height 29
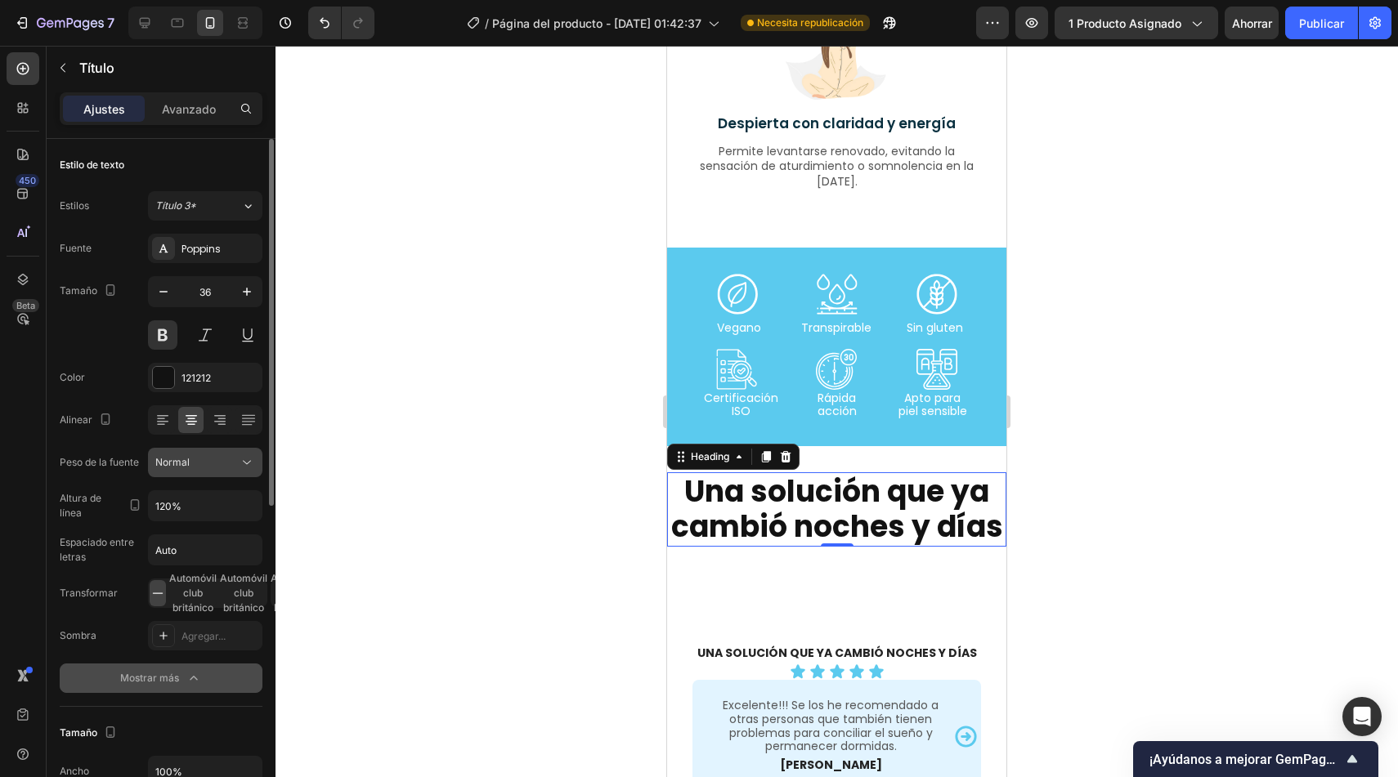
click at [240, 464] on icon at bounding box center [247, 463] width 16 height 16
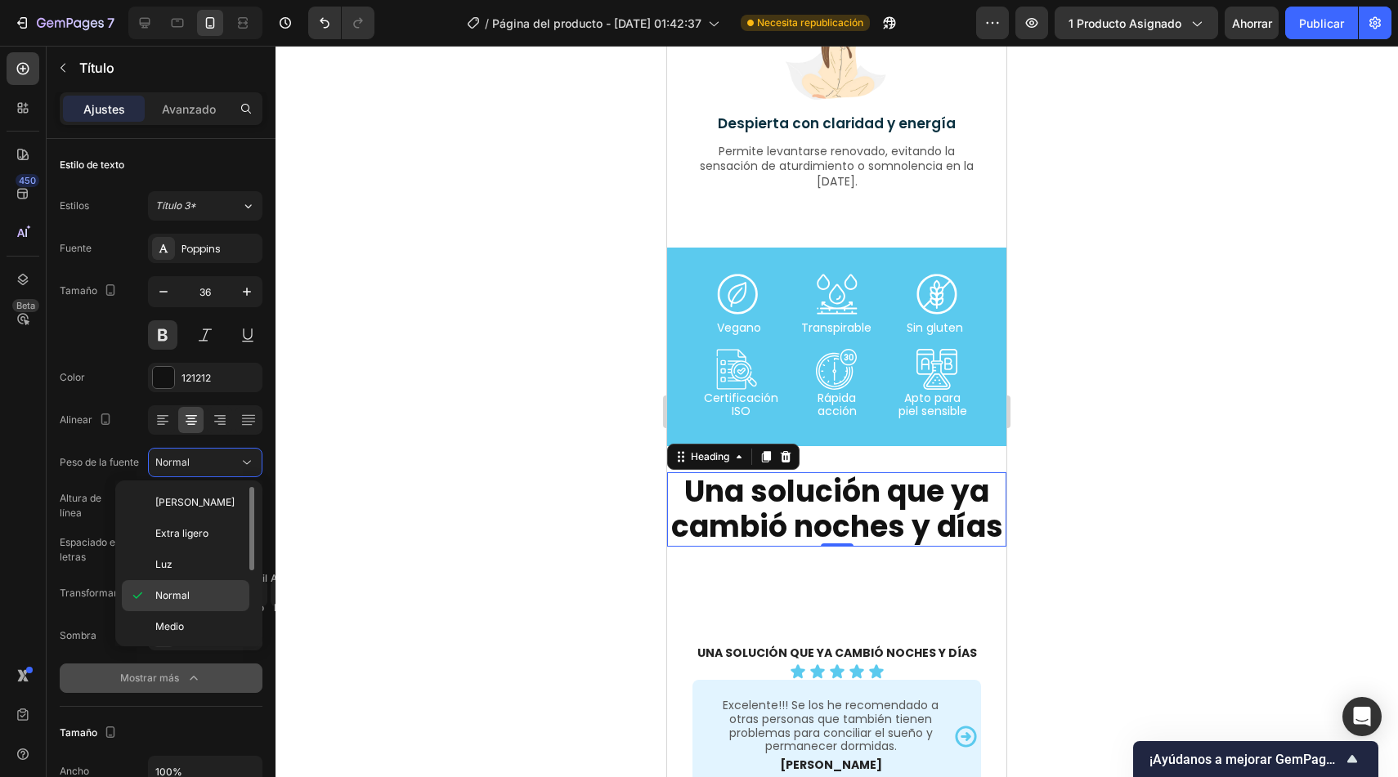
click at [159, 592] on font "Normal" at bounding box center [172, 595] width 34 height 12
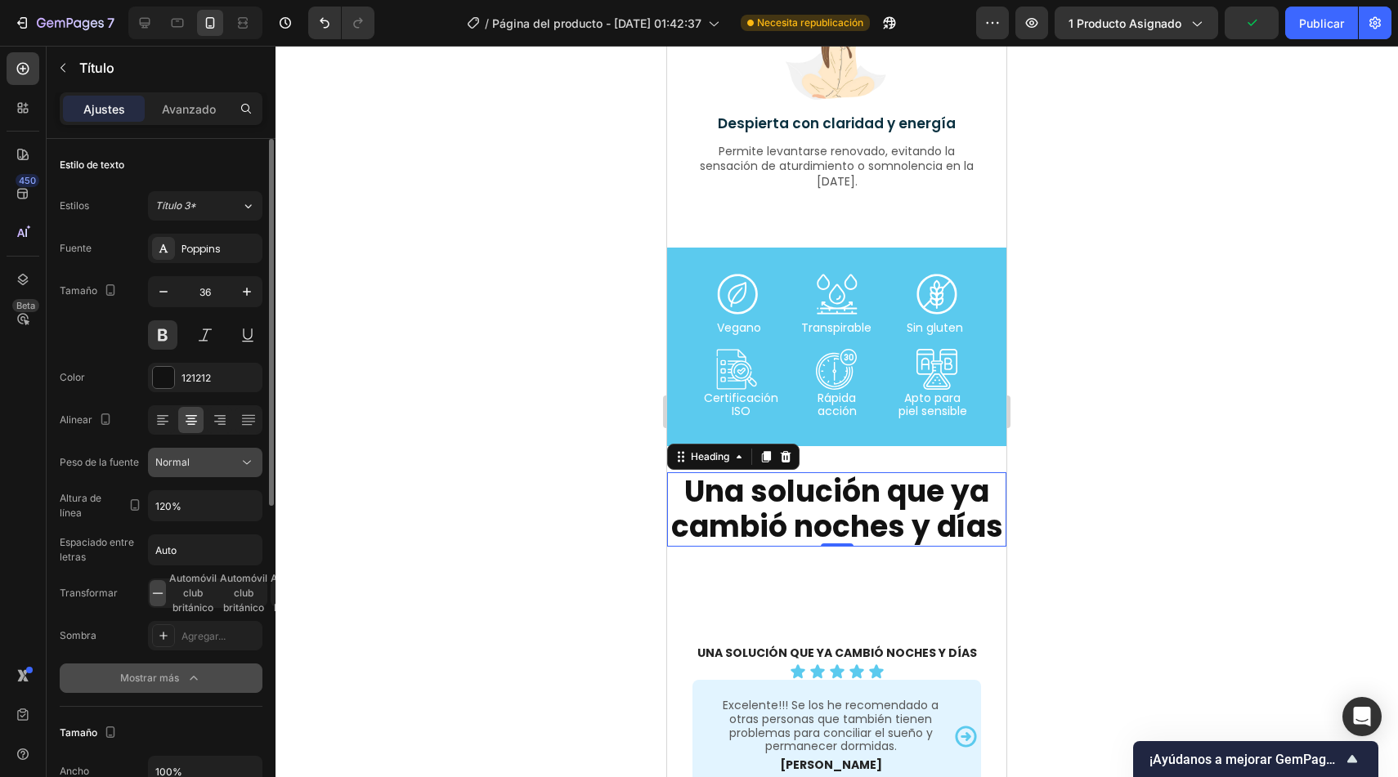
click at [245, 464] on icon at bounding box center [247, 463] width 16 height 16
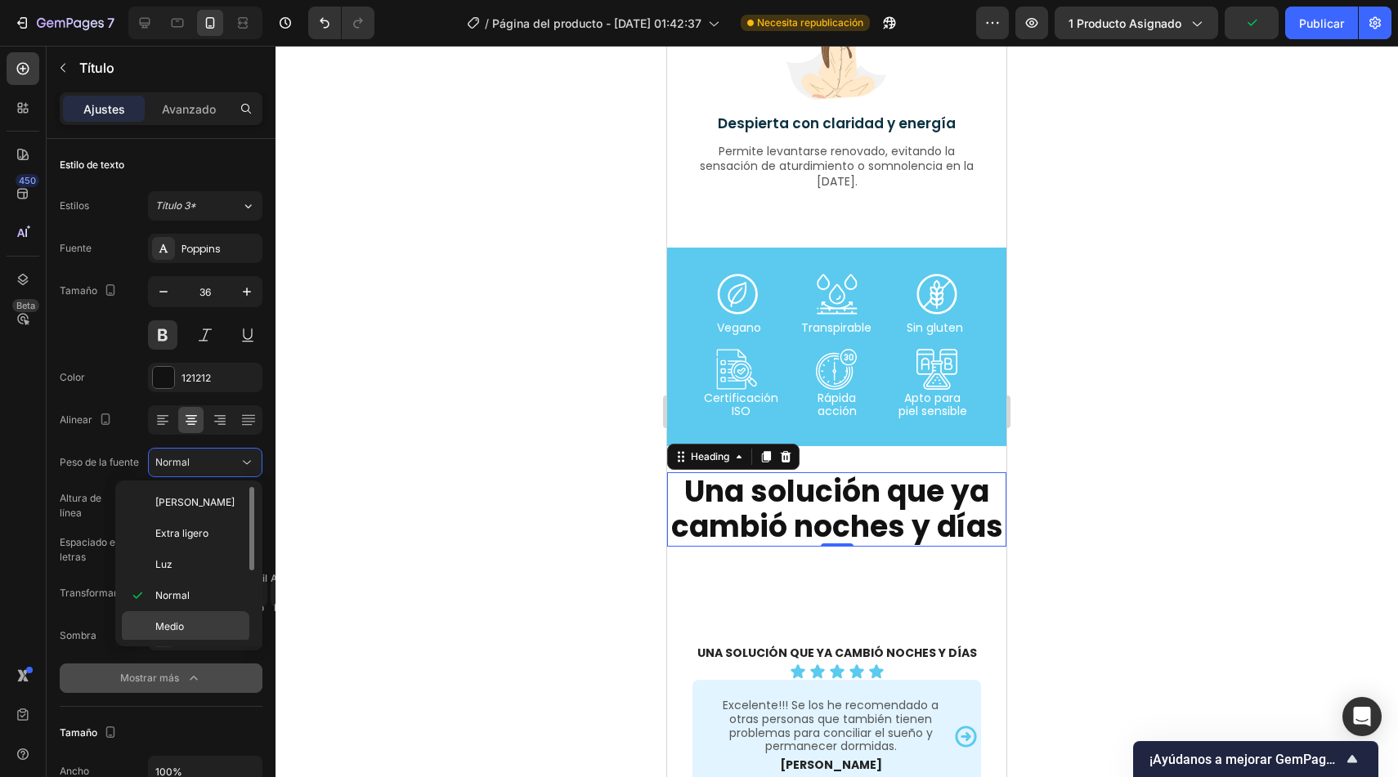
click at [185, 620] on p "Medio" at bounding box center [198, 627] width 87 height 15
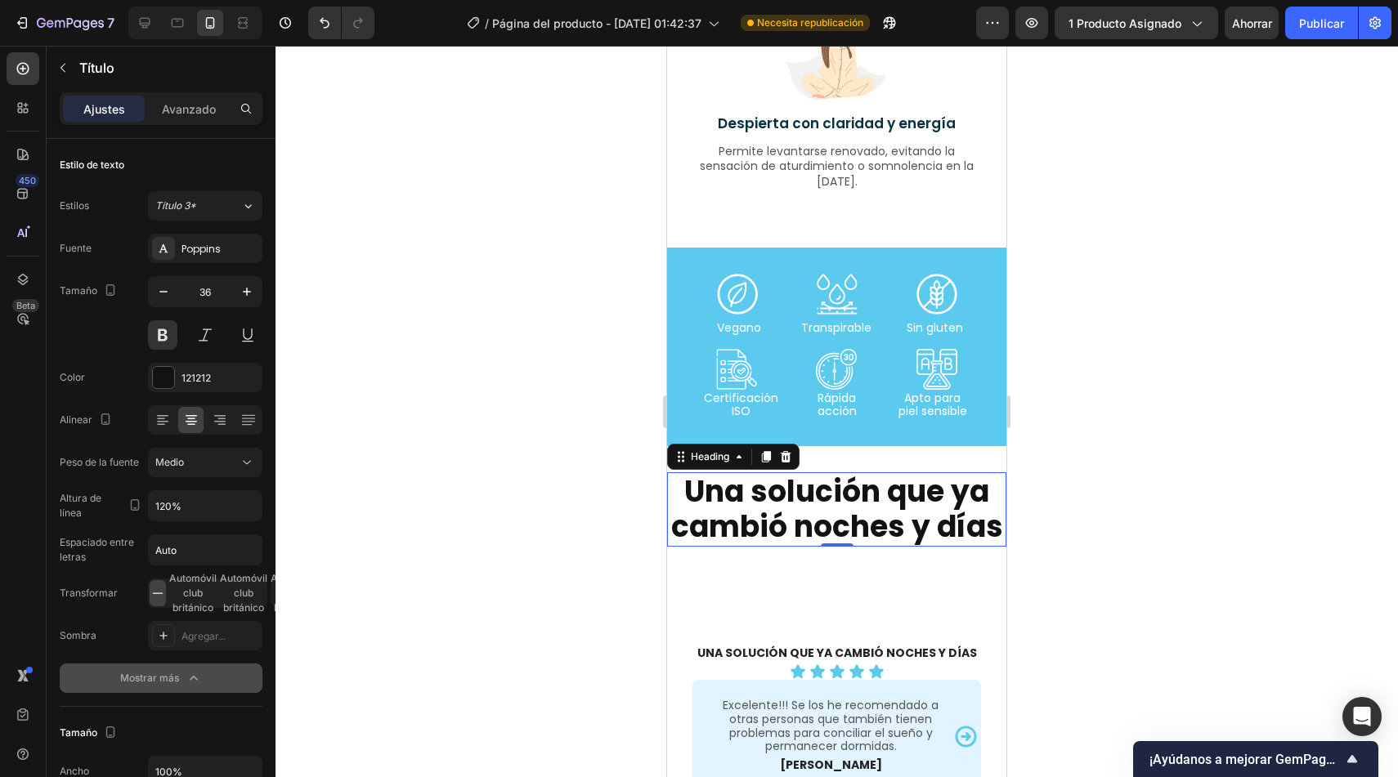
click at [844, 516] on h2 "Una solución que ya cambió noches y días" at bounding box center [836, 510] width 339 height 74
click at [844, 516] on p "Una solución que ya cambió noches y días" at bounding box center [837, 509] width 336 height 70
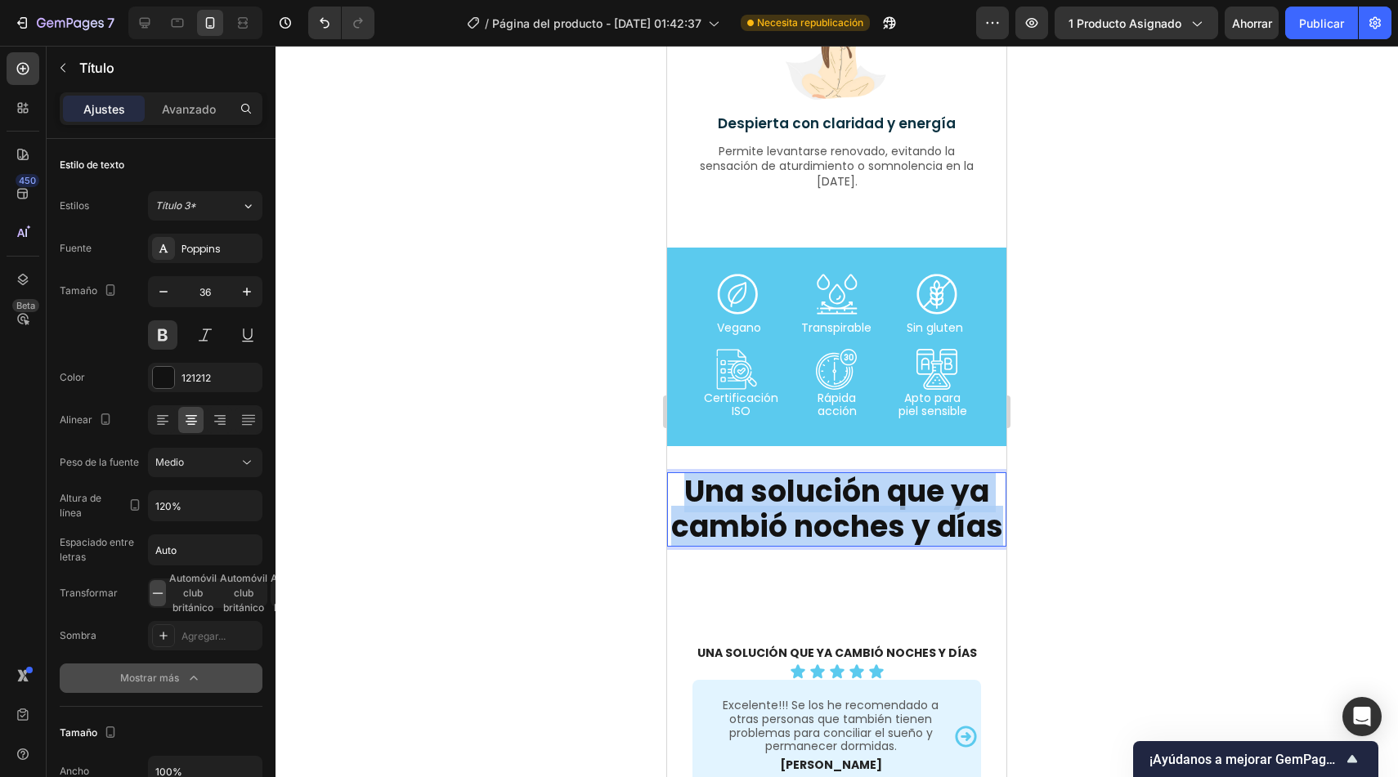
click at [844, 516] on p "Una solución que ya cambió noches y días" at bounding box center [837, 509] width 336 height 70
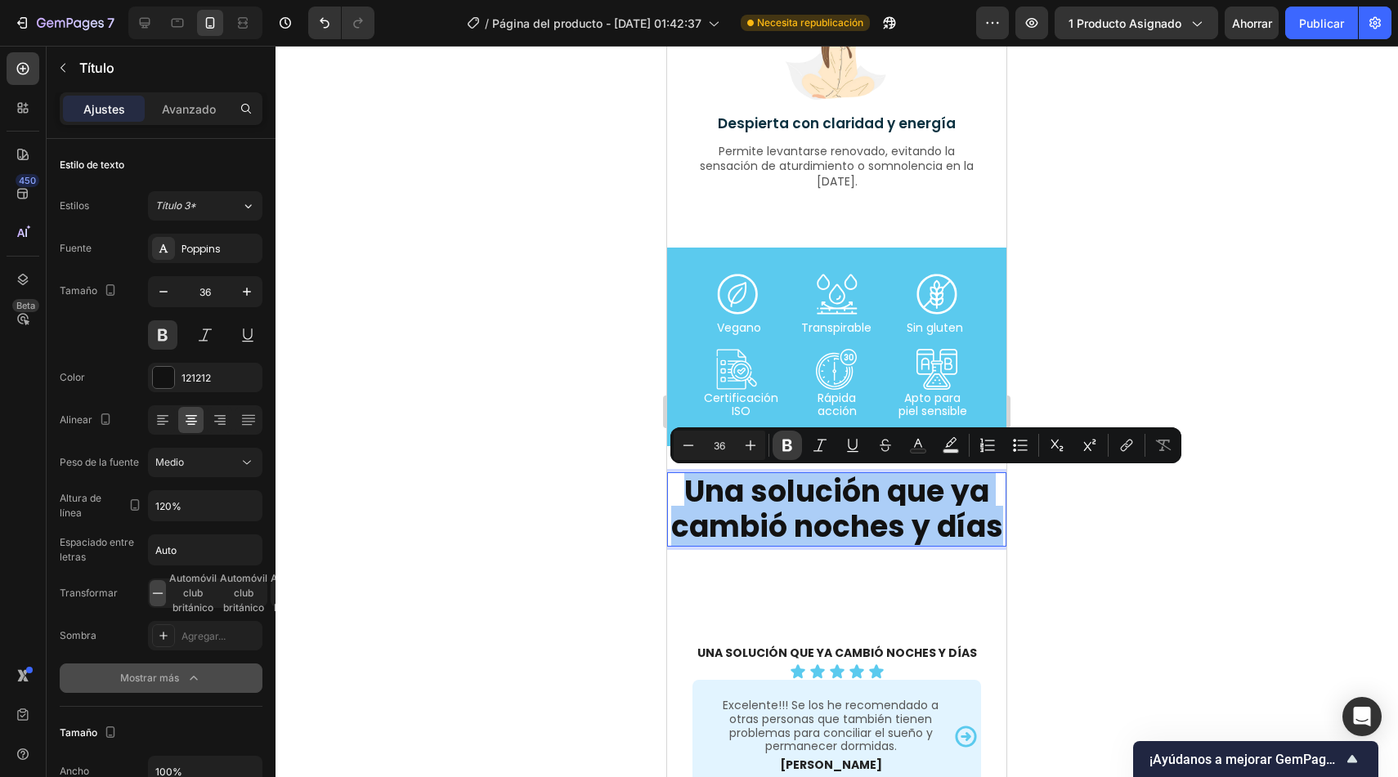
click at [783, 450] on icon "Barra de herramientas contextual del editor" at bounding box center [787, 446] width 10 height 12
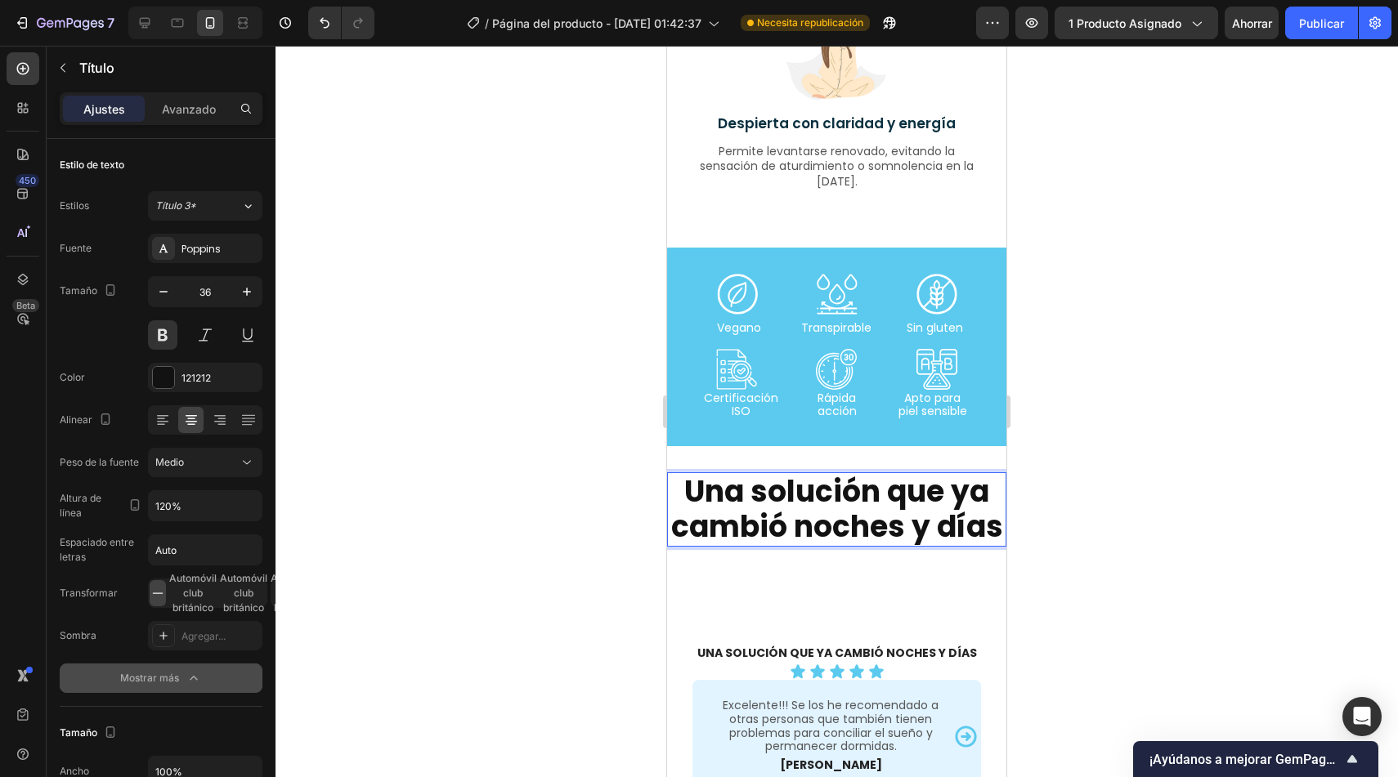
click at [779, 516] on strong "Una solución que ya cambió noches y días" at bounding box center [837, 509] width 332 height 77
click at [779, 518] on strong "Una solución que ya cambió noches y días" at bounding box center [837, 509] width 332 height 77
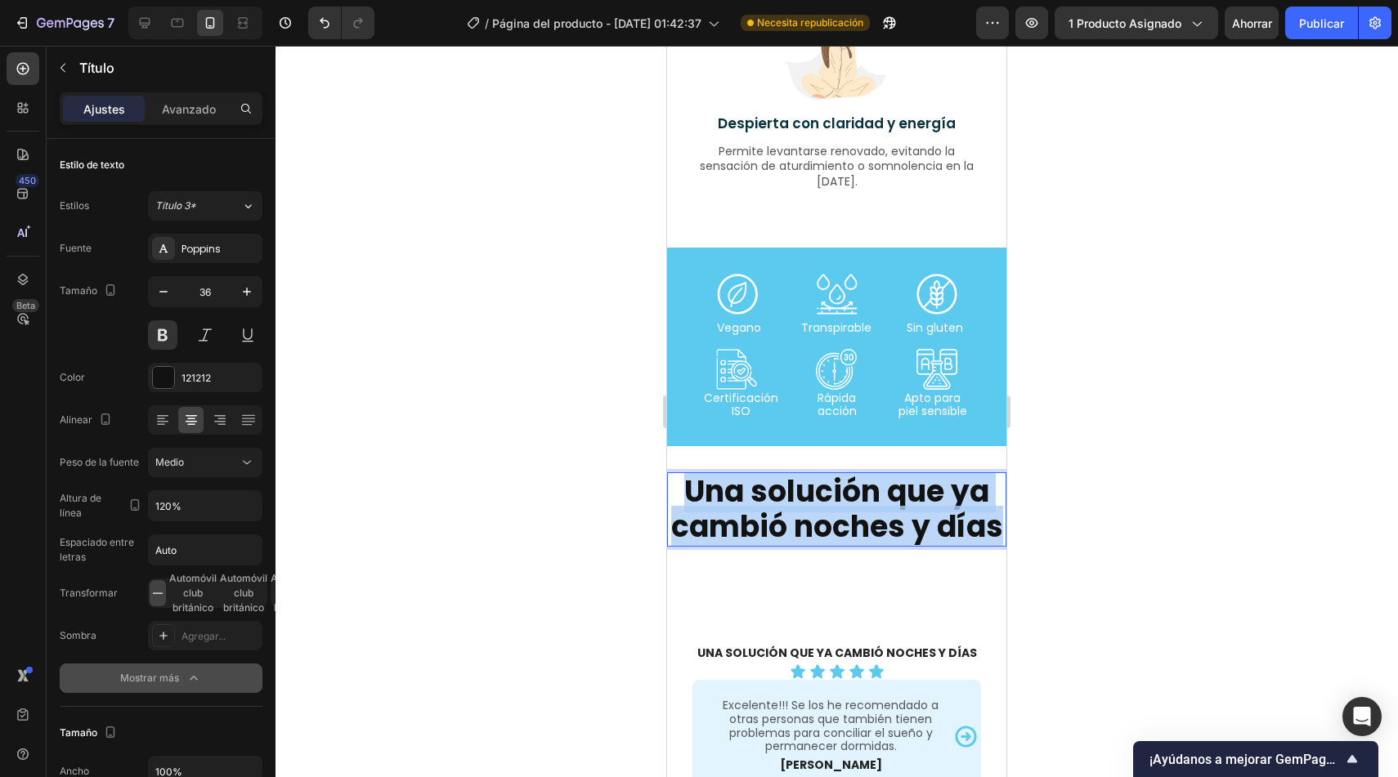
click at [779, 518] on strong "Una solución que ya cambió noches y días" at bounding box center [837, 509] width 332 height 77
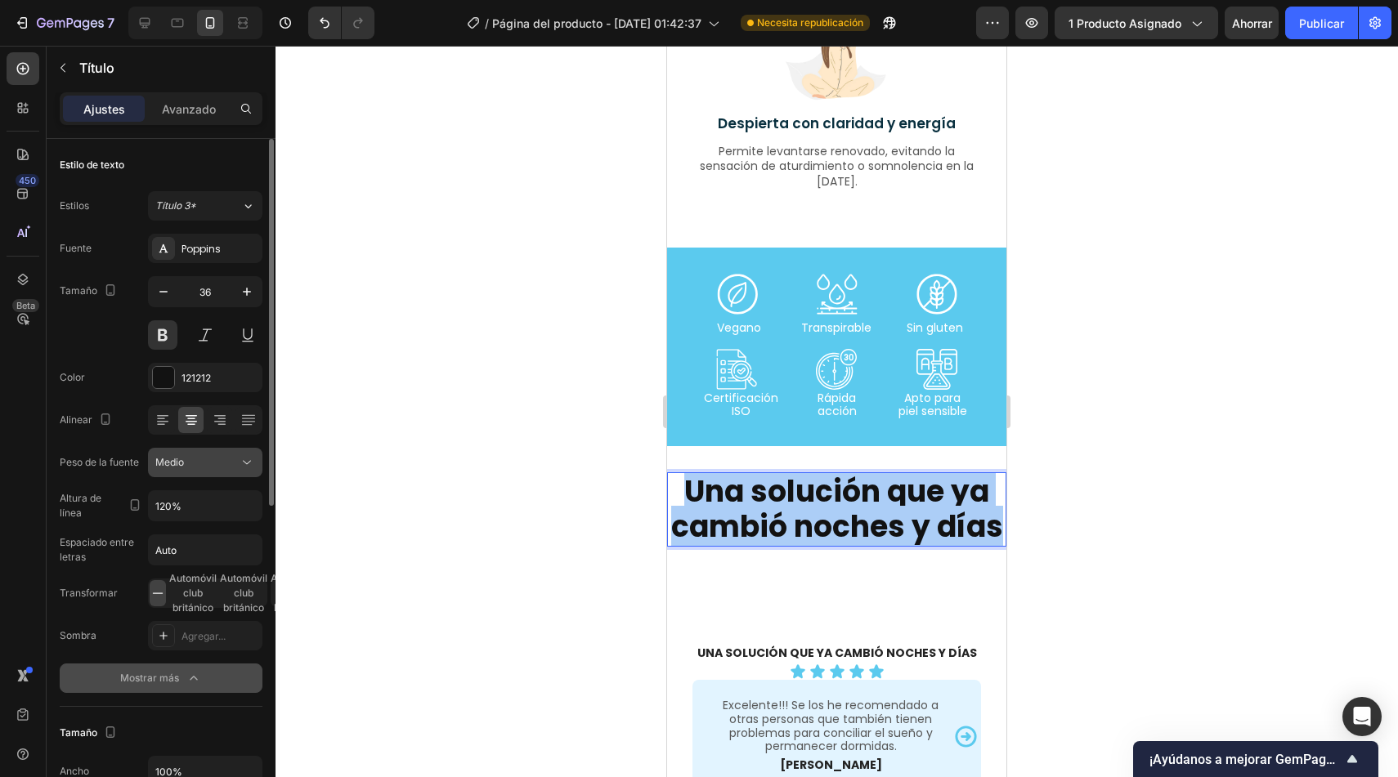
click at [237, 456] on div "Medio" at bounding box center [196, 462] width 83 height 15
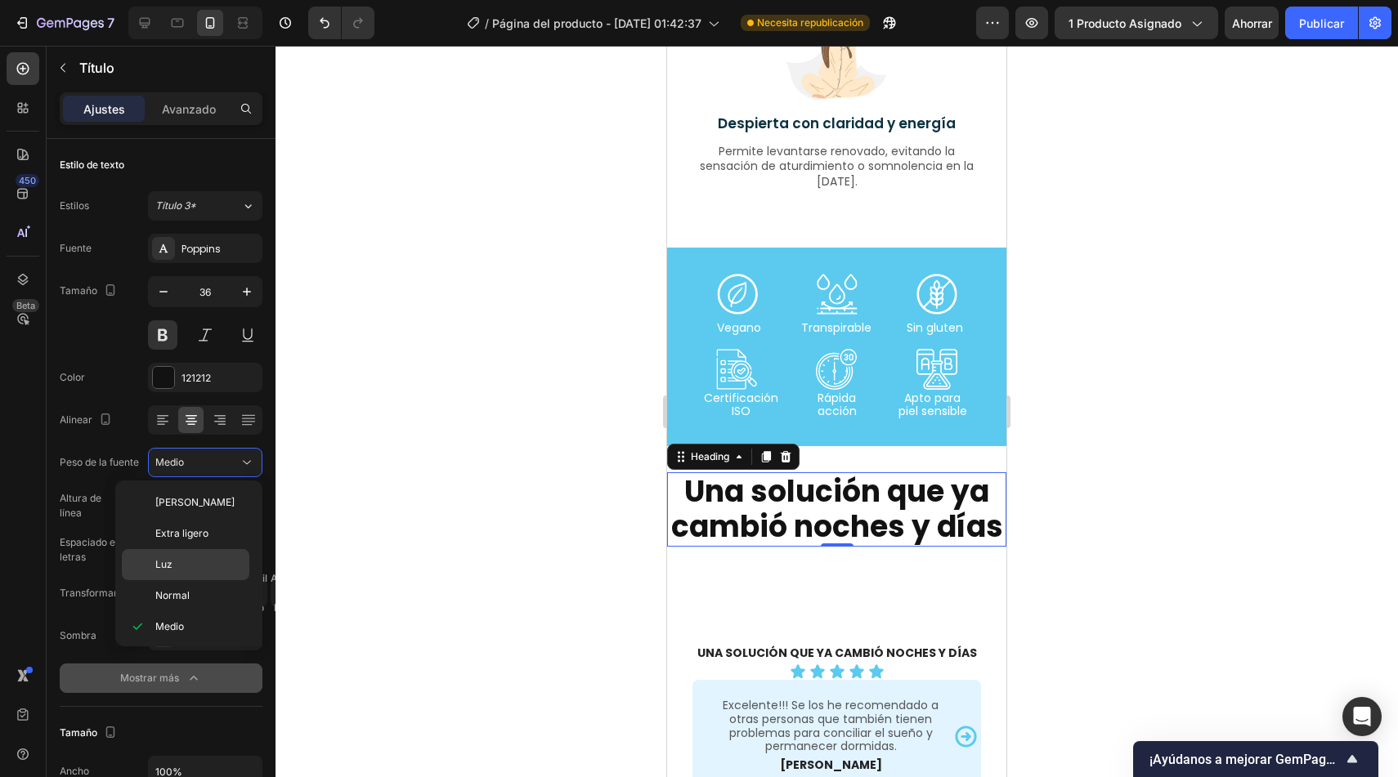
click at [166, 570] on font "Luz" at bounding box center [163, 564] width 17 height 12
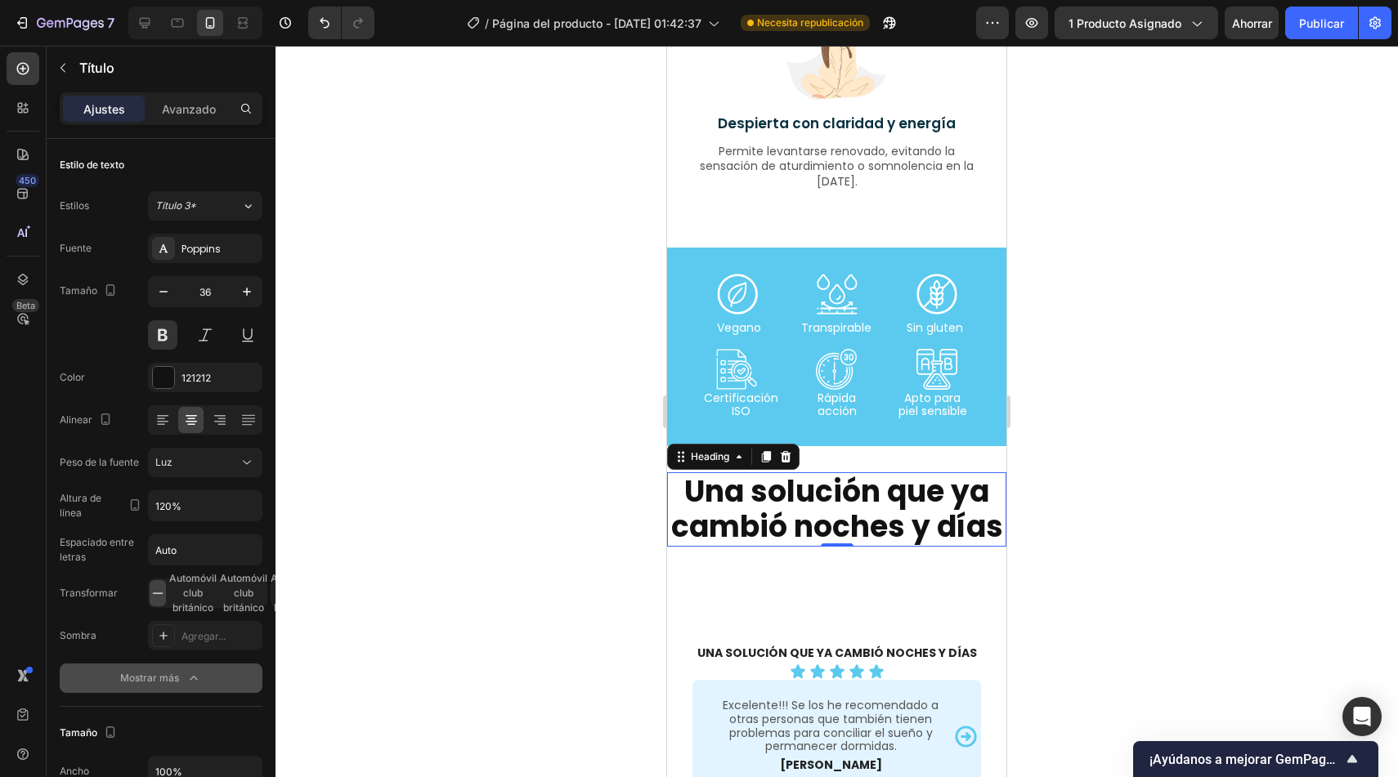
click at [459, 566] on div at bounding box center [836, 412] width 1122 height 732
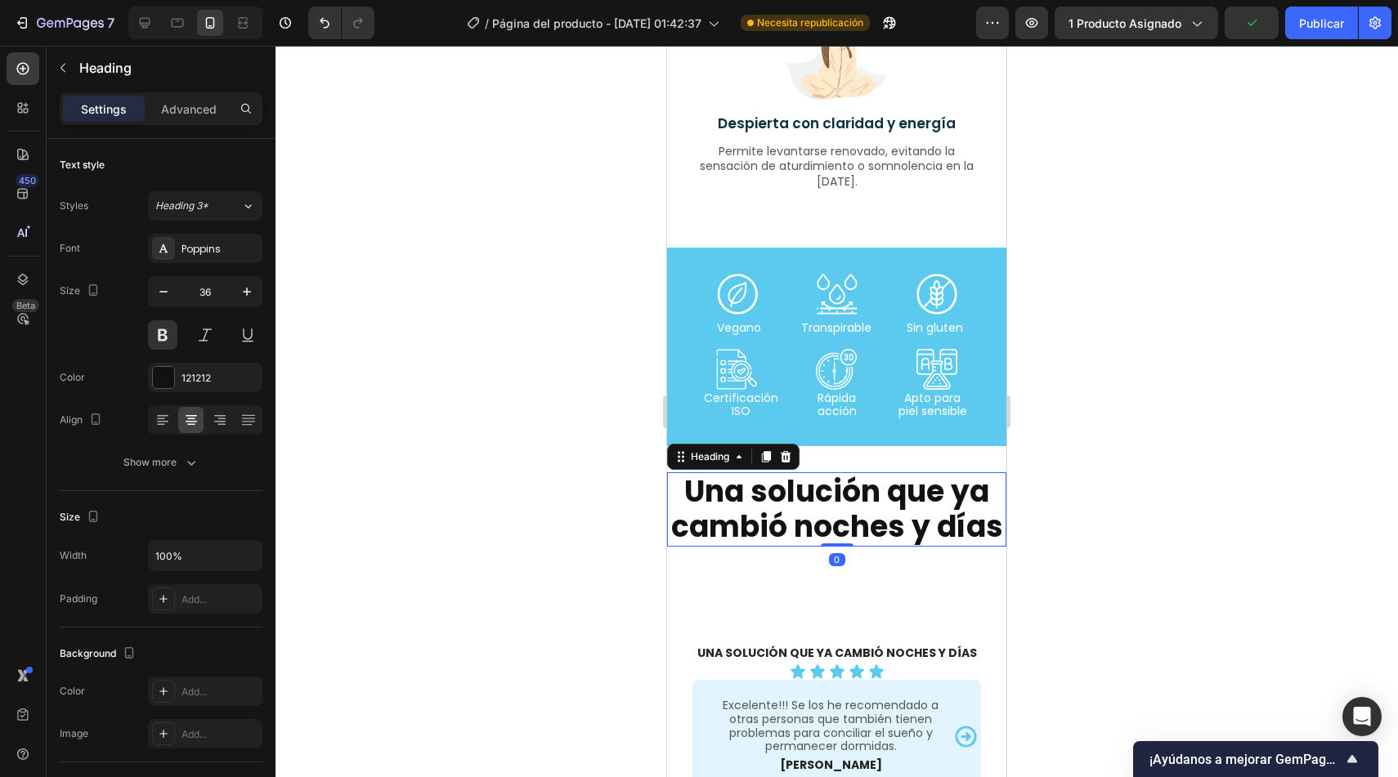
click at [869, 509] on strong "Una solución que ya cambió noches y días" at bounding box center [837, 509] width 332 height 77
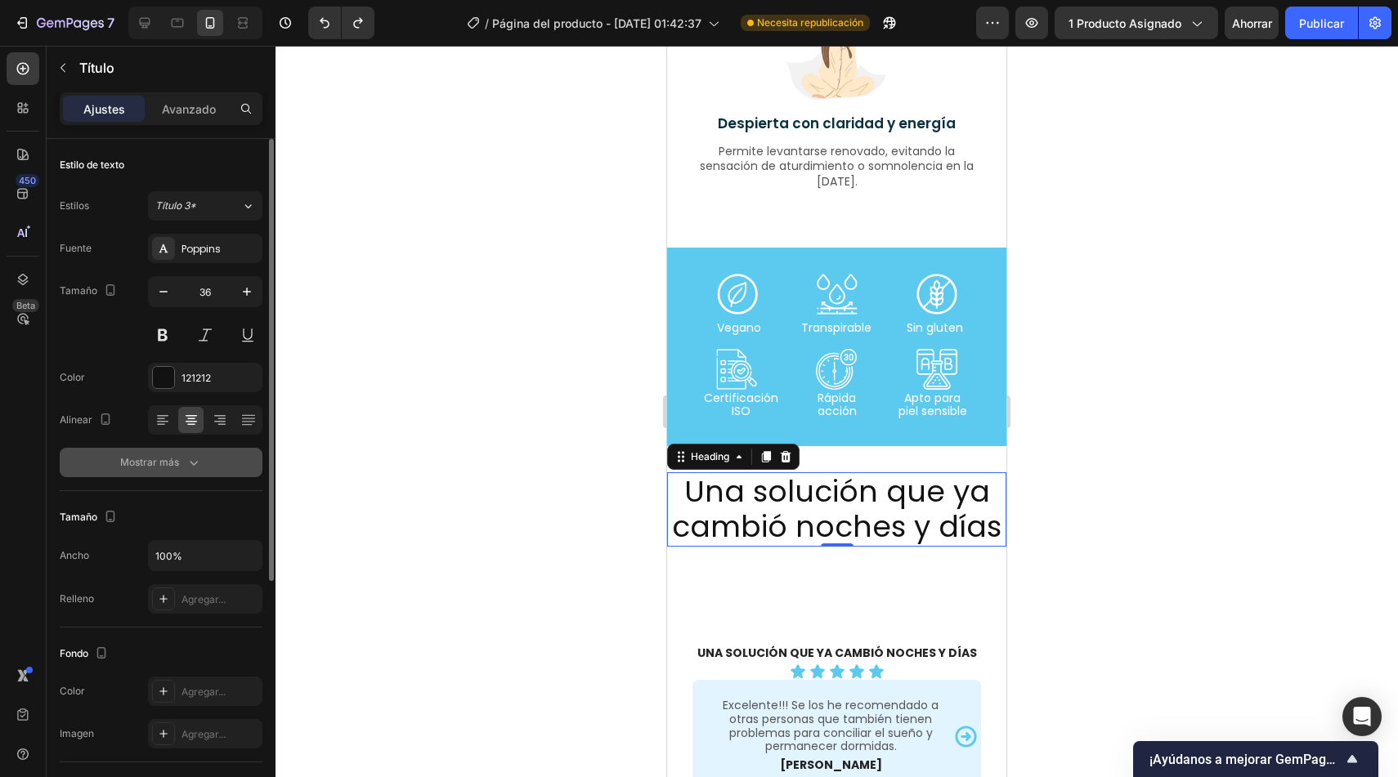
click at [209, 463] on button "Mostrar más" at bounding box center [161, 462] width 203 height 29
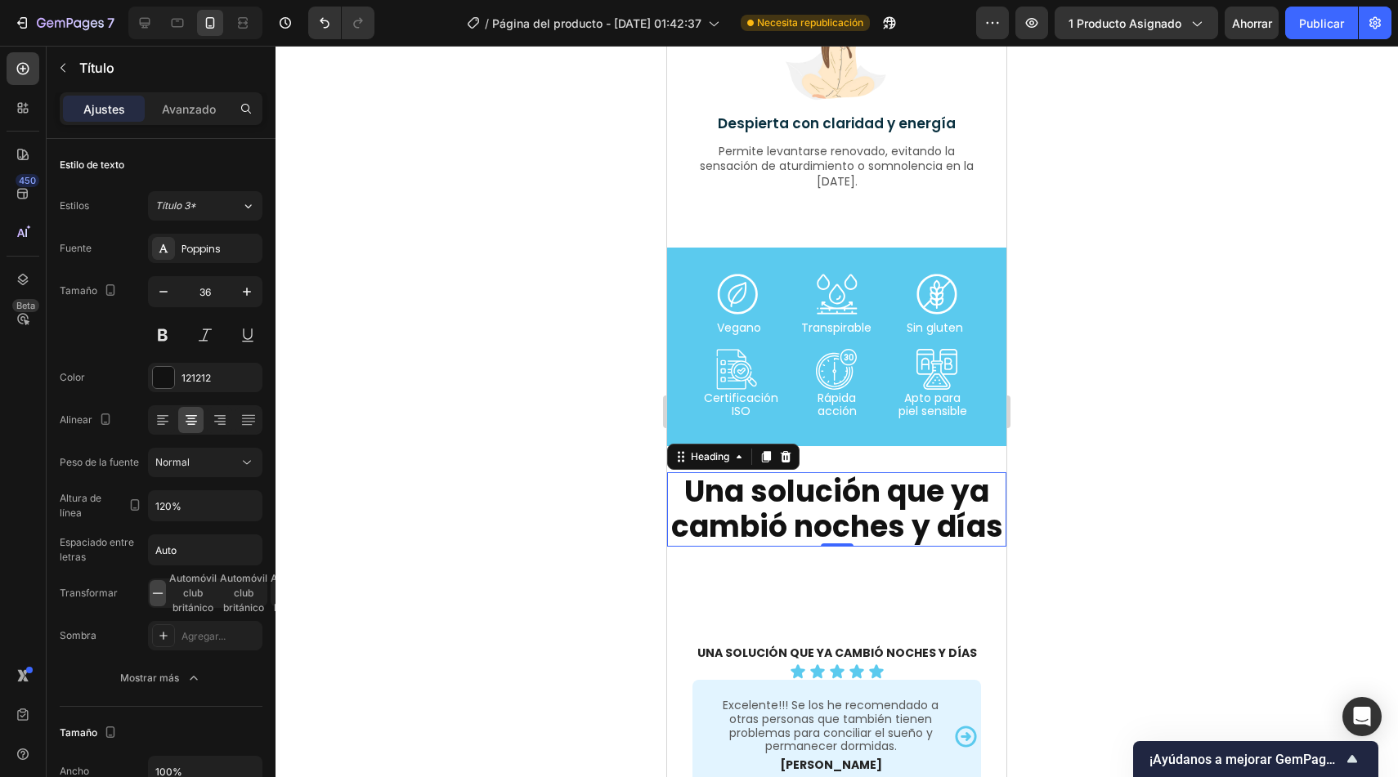
click at [523, 486] on div at bounding box center [836, 412] width 1122 height 732
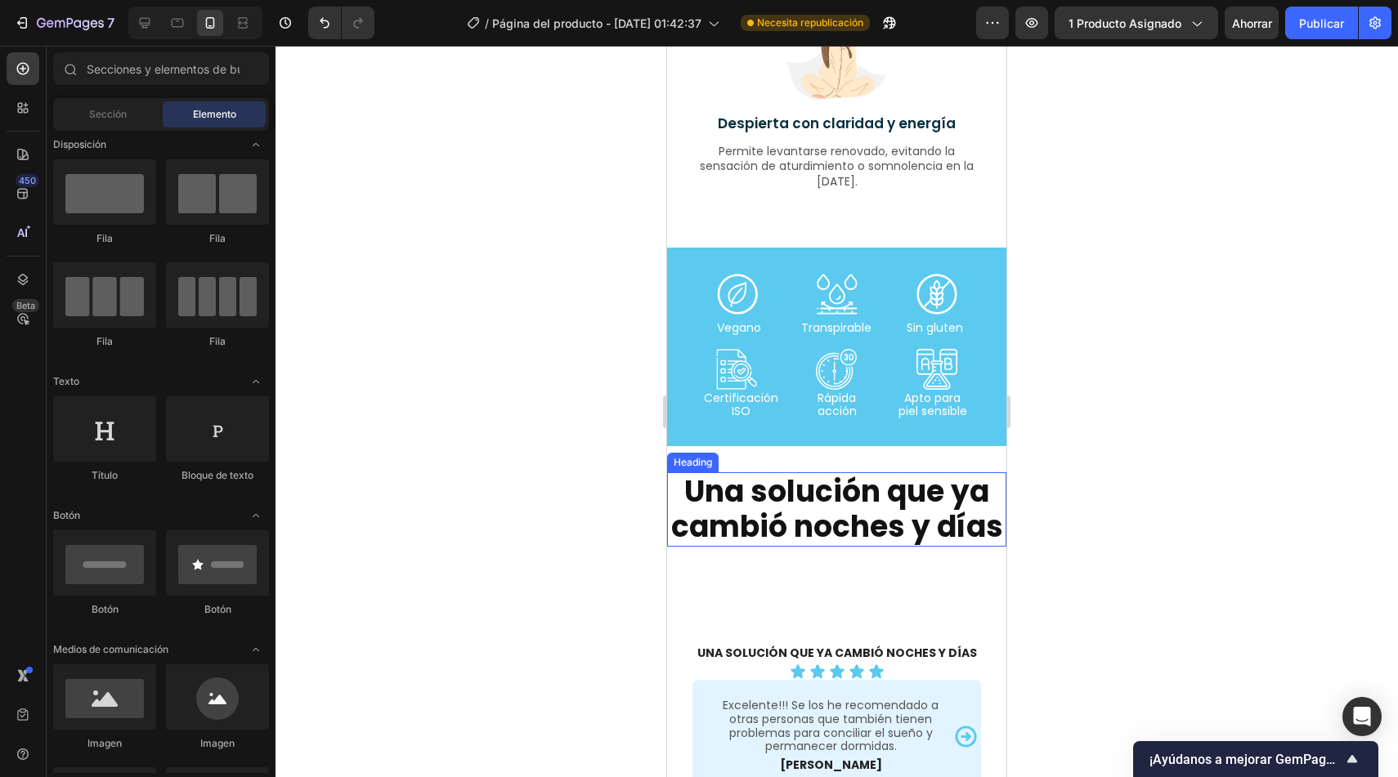
click at [906, 546] on h2 "Una solución que ya cambió noches y días" at bounding box center [836, 510] width 339 height 74
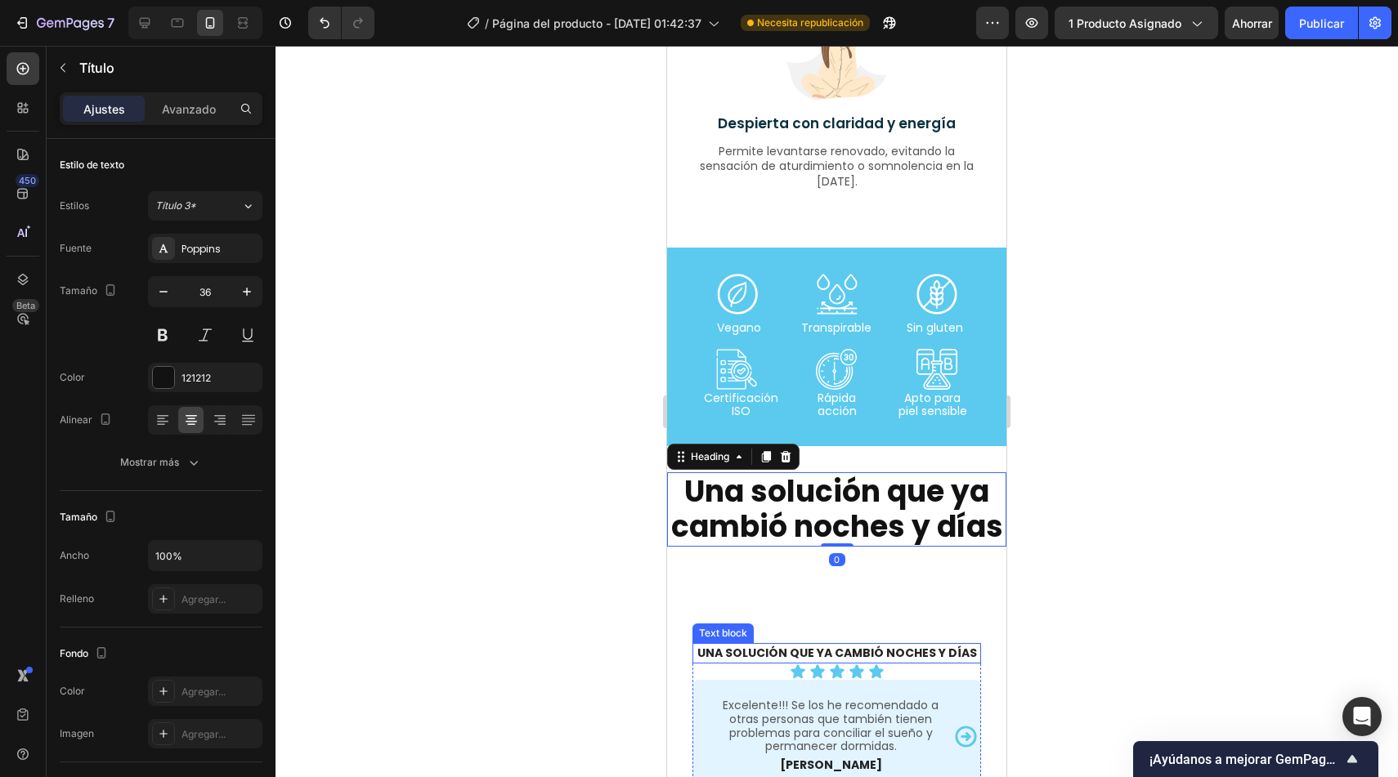
click at [824, 662] on p "Una solución que ya cambió noches y días" at bounding box center [836, 653] width 285 height 17
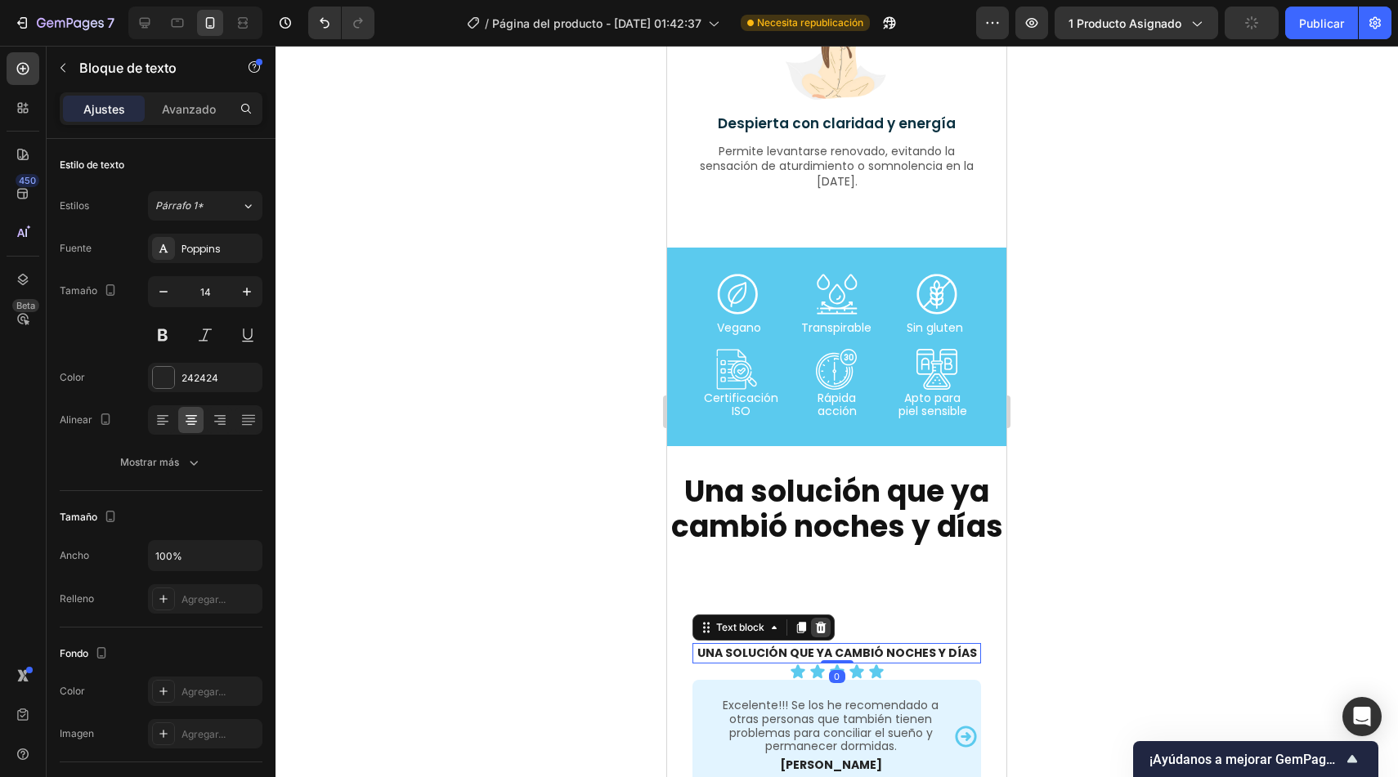
click at [826, 634] on icon at bounding box center [820, 627] width 13 height 13
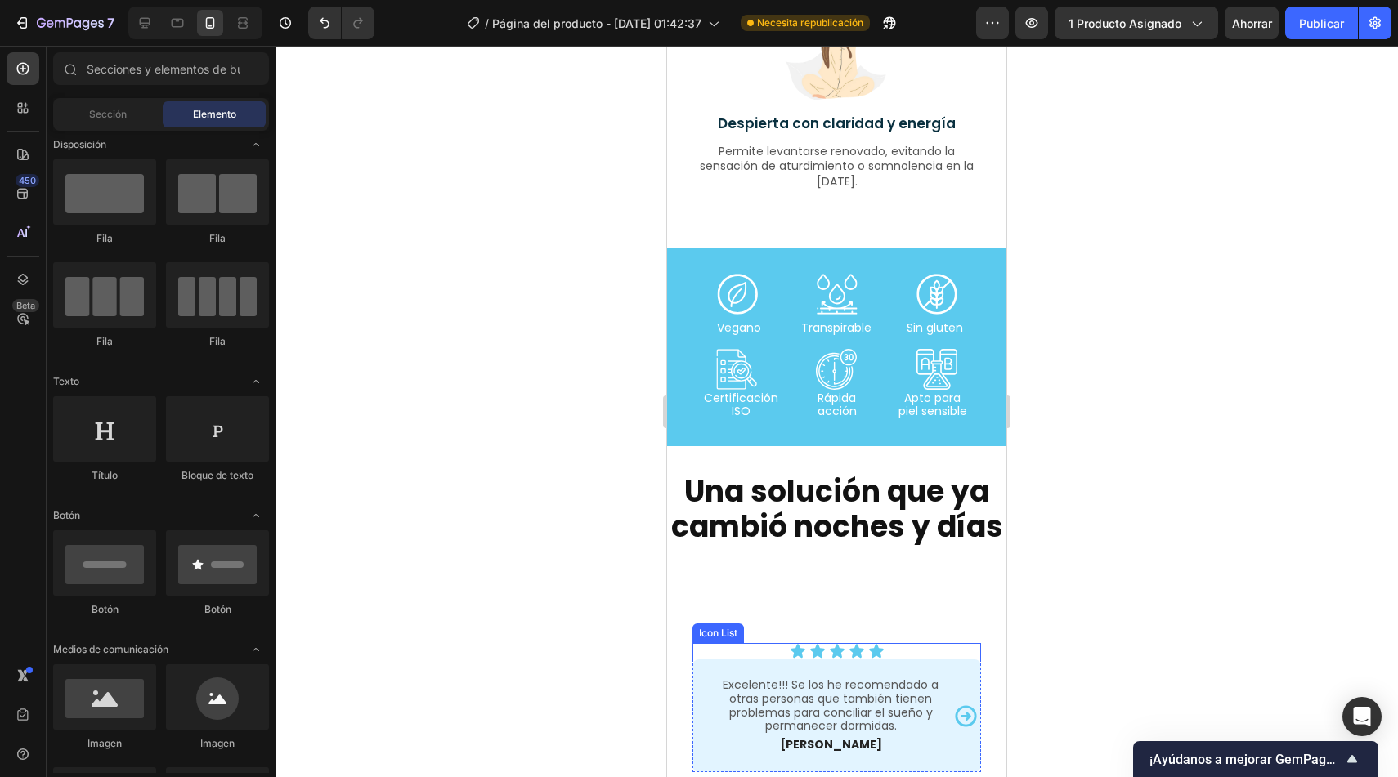
click at [769, 660] on div "Icon Icon Icon Icon Icon" at bounding box center [836, 651] width 289 height 16
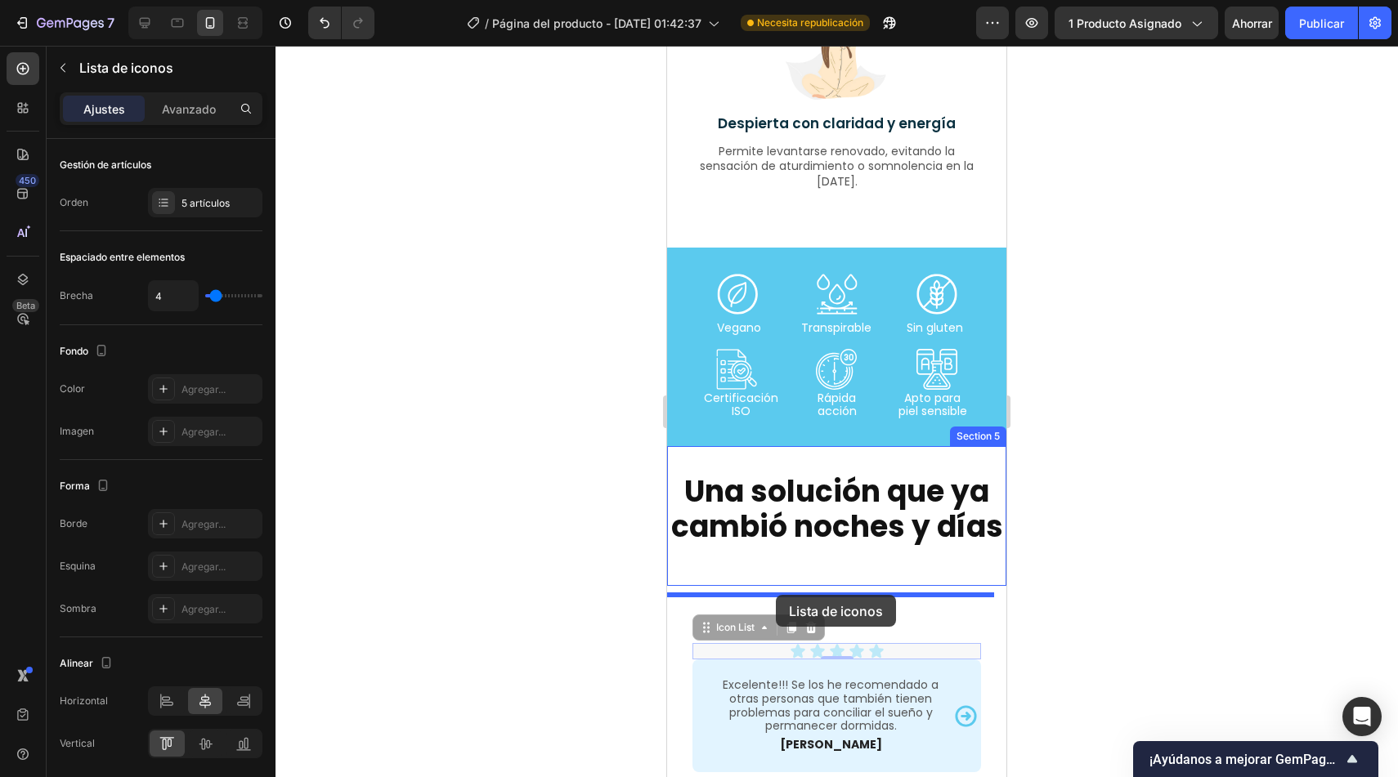
drag, startPoint x: 719, startPoint y: 665, endPoint x: 776, endPoint y: 595, distance: 90.6
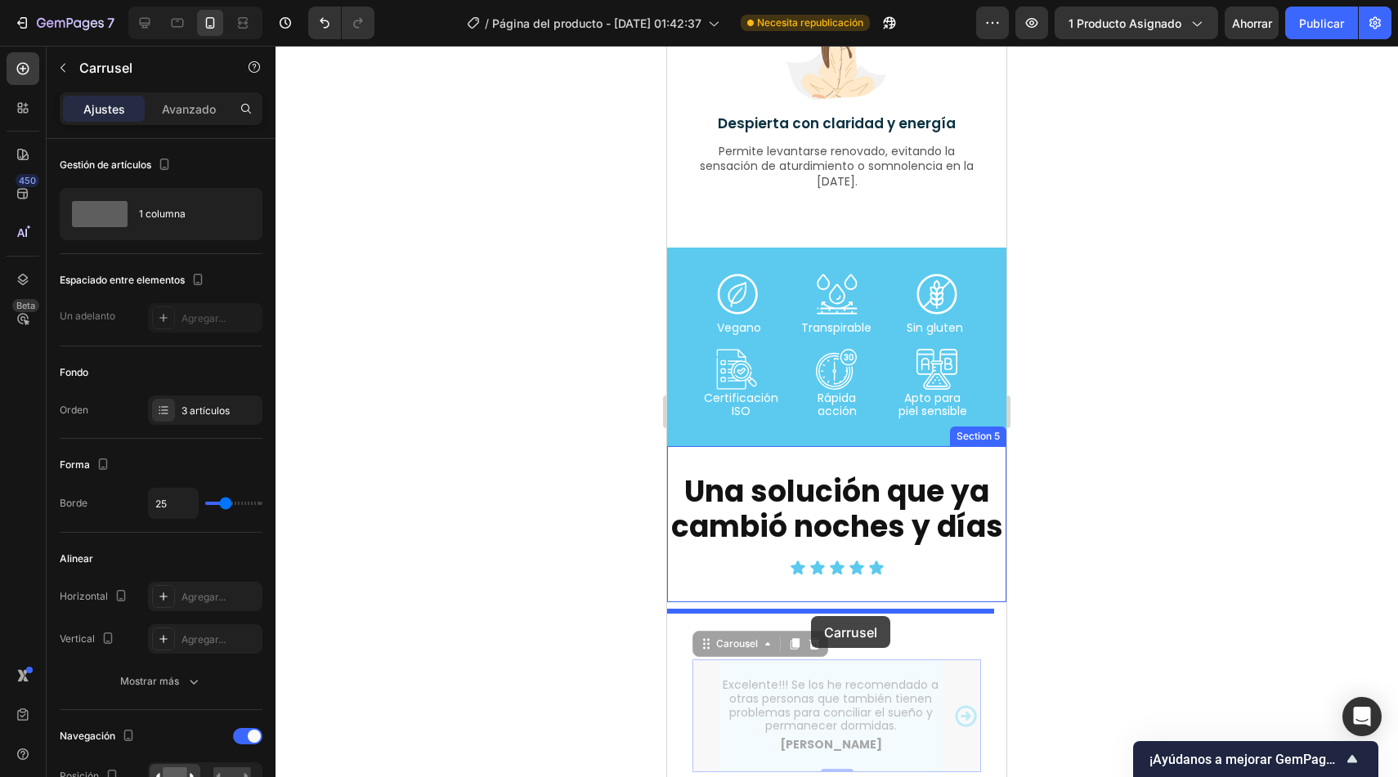
drag, startPoint x: 706, startPoint y: 688, endPoint x: 811, endPoint y: 616, distance: 126.5
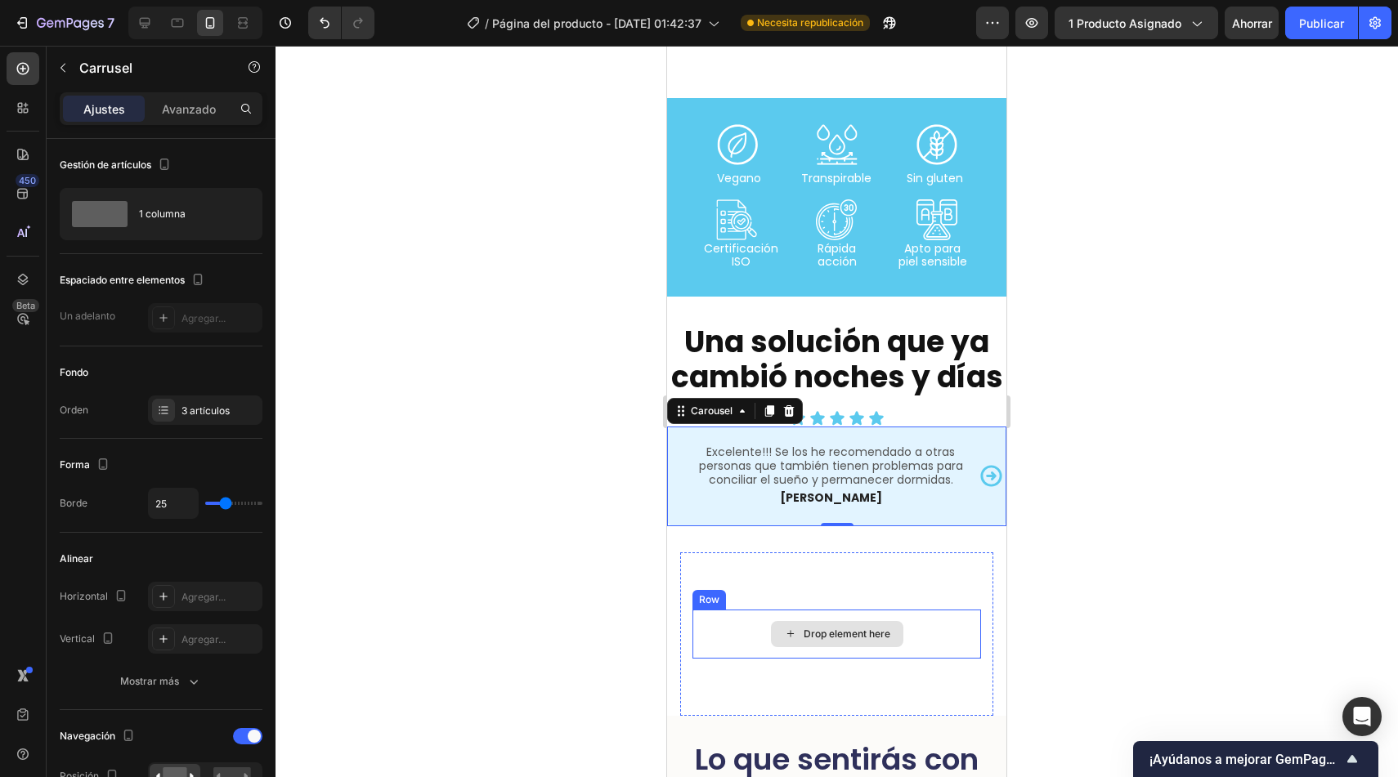
scroll to position [3436, 0]
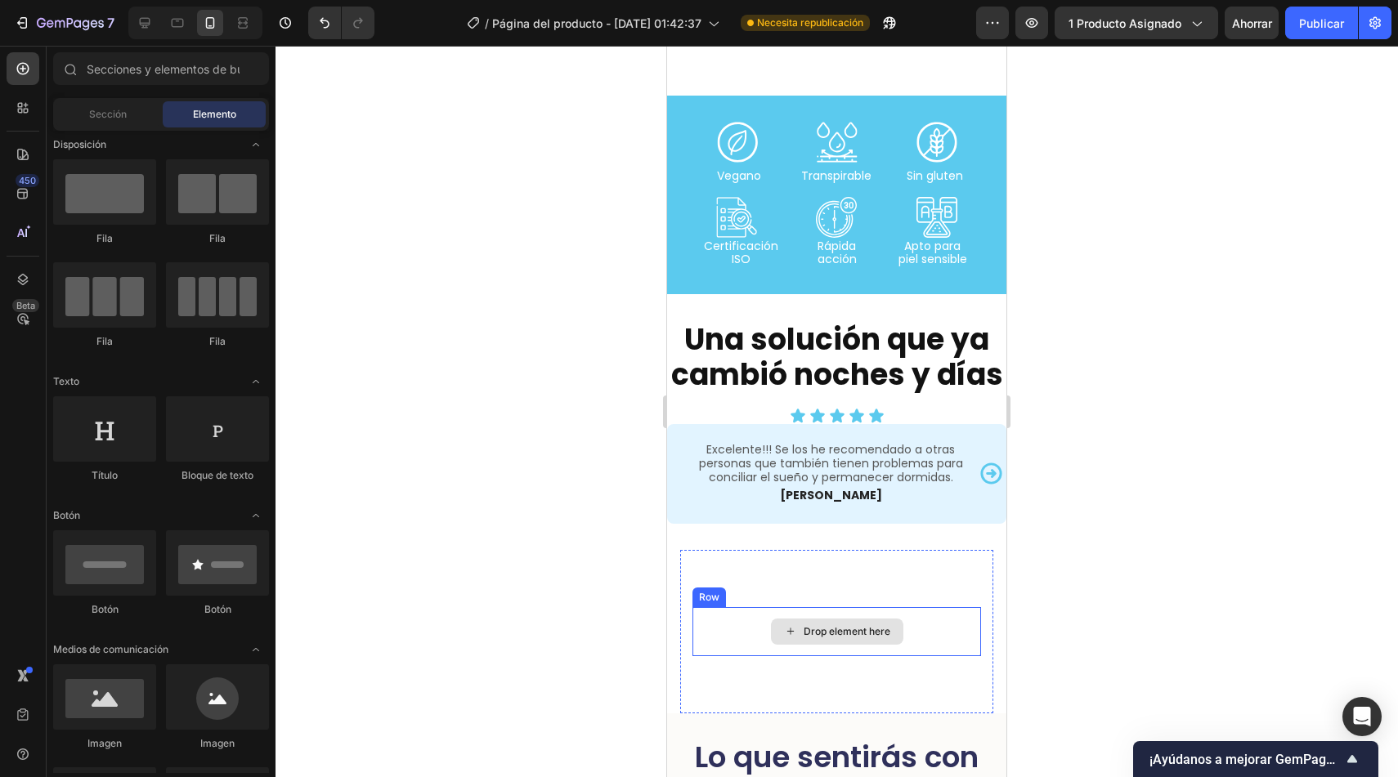
click at [812, 644] on div "Drop element here" at bounding box center [837, 632] width 132 height 26
click at [893, 600] on div "Drop element here Row Section 6" at bounding box center [836, 631] width 313 height 163
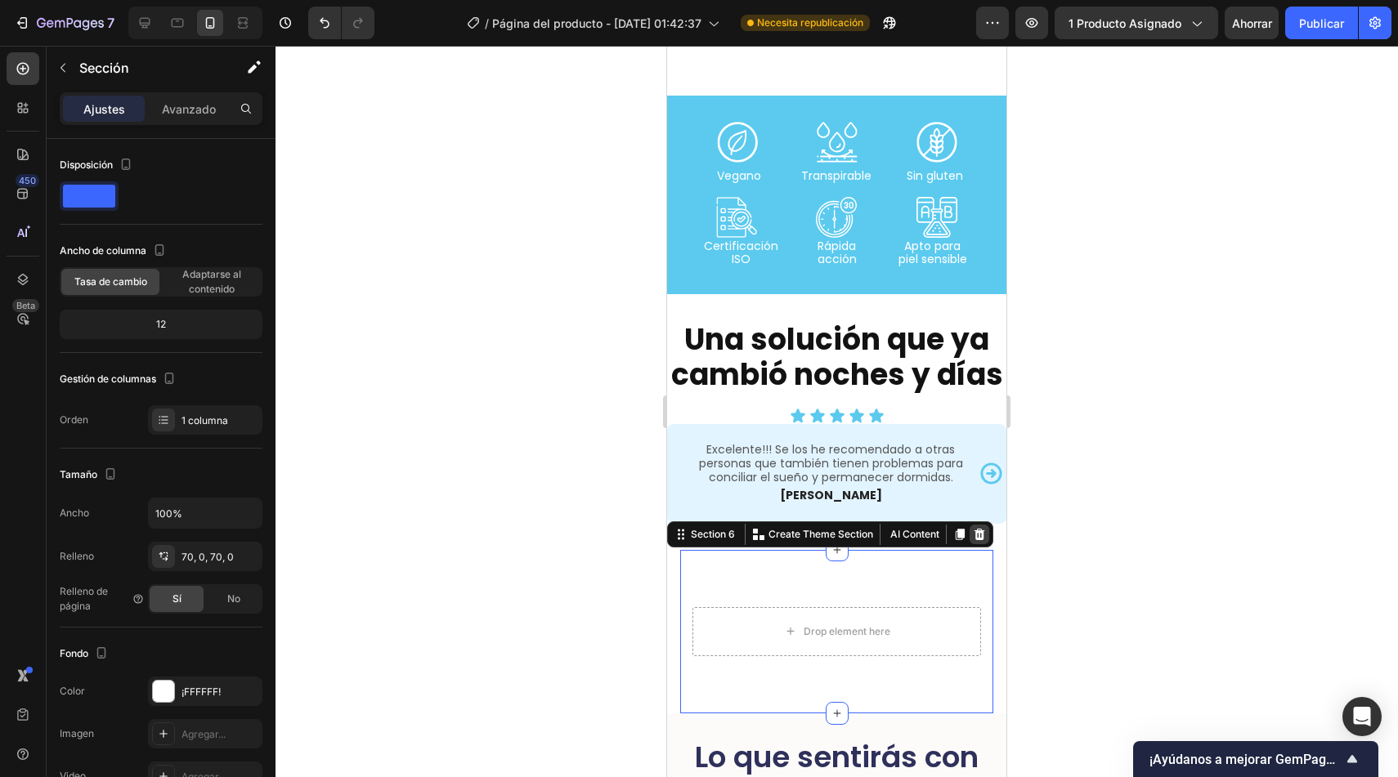
click at [974, 540] on icon at bounding box center [979, 534] width 11 height 11
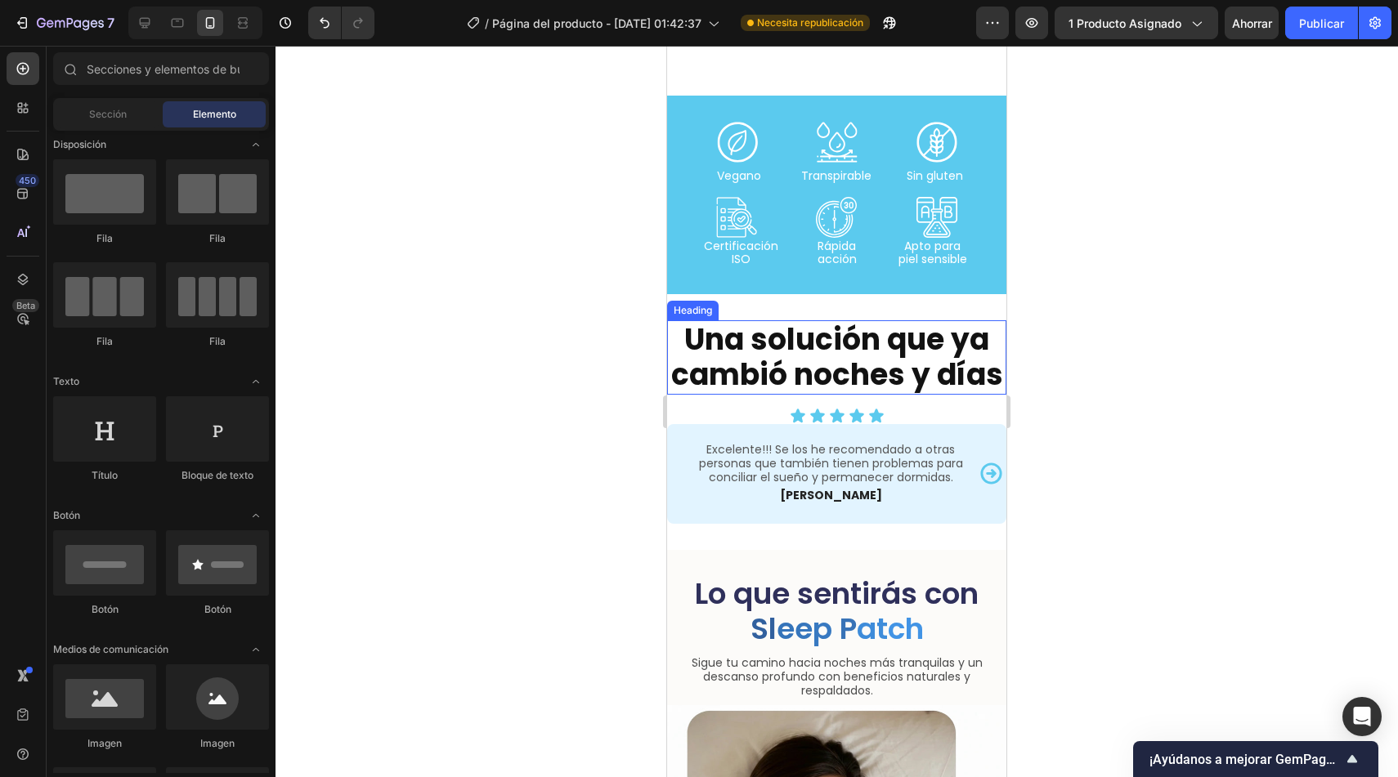
click at [901, 394] on h2 "Una solución que ya cambió noches y días" at bounding box center [836, 357] width 339 height 74
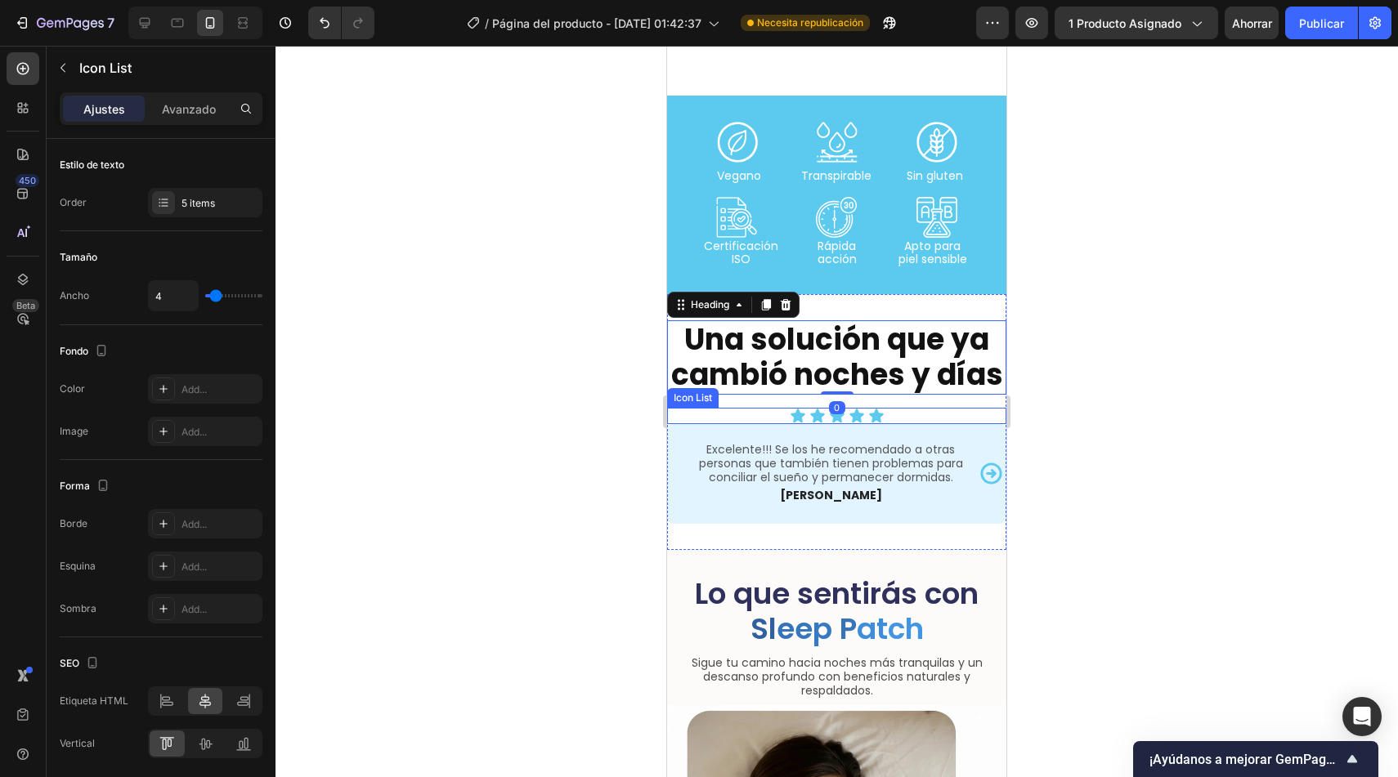
click at [899, 424] on div "Icon Icon Icon Icon Icon" at bounding box center [836, 416] width 339 height 16
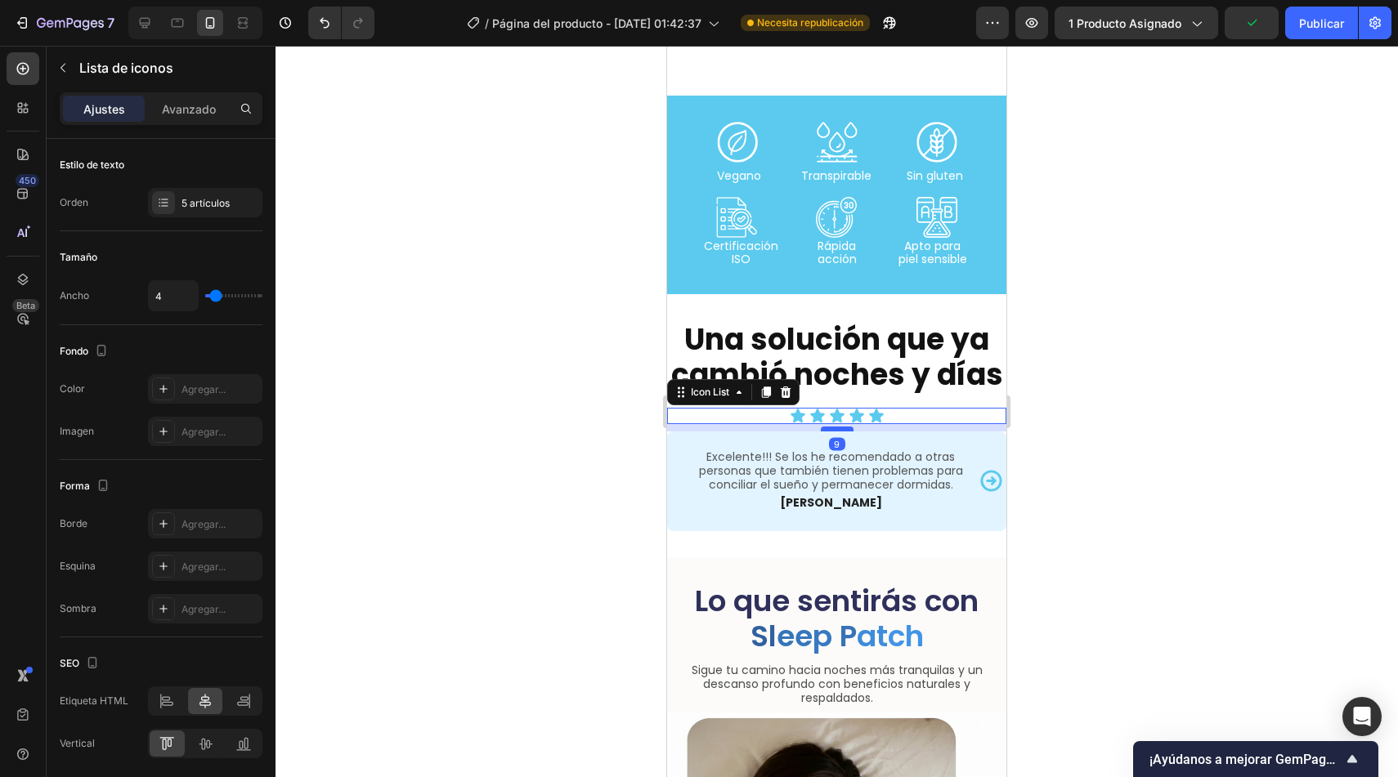
click at [829, 432] on div at bounding box center [837, 429] width 33 height 5
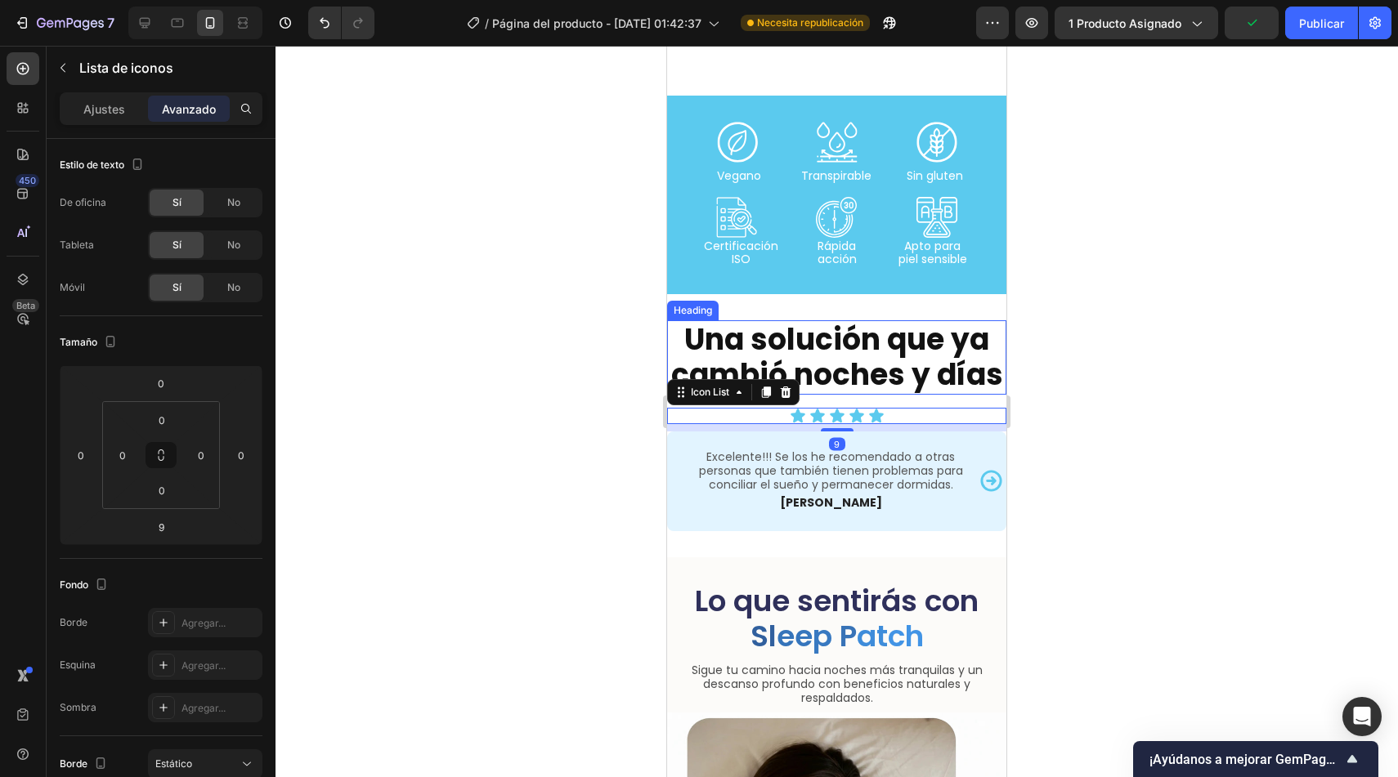
click at [835, 378] on strong "Una solución que ya cambió noches y días" at bounding box center [837, 357] width 332 height 77
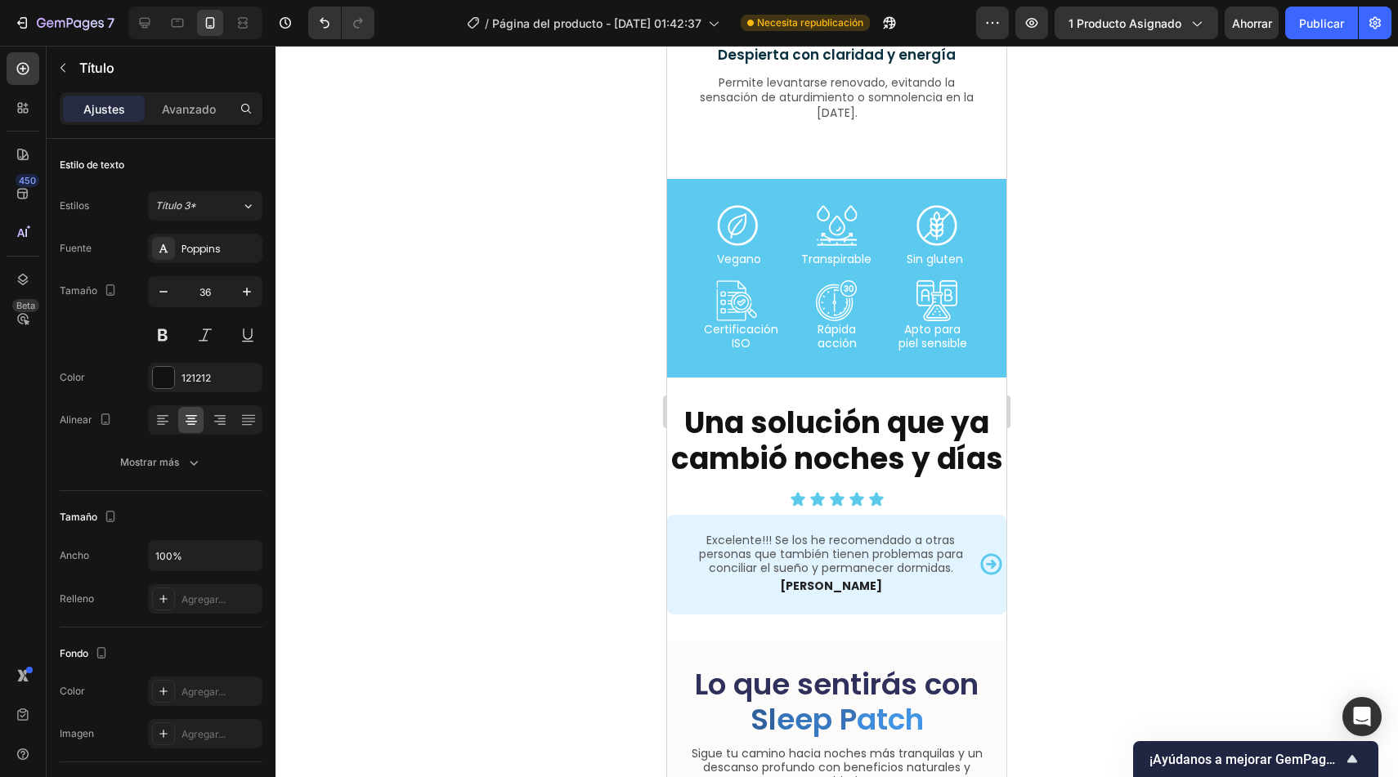
scroll to position [3353, 0]
click at [788, 464] on strong "Una solución que ya cambió noches y días" at bounding box center [837, 439] width 332 height 77
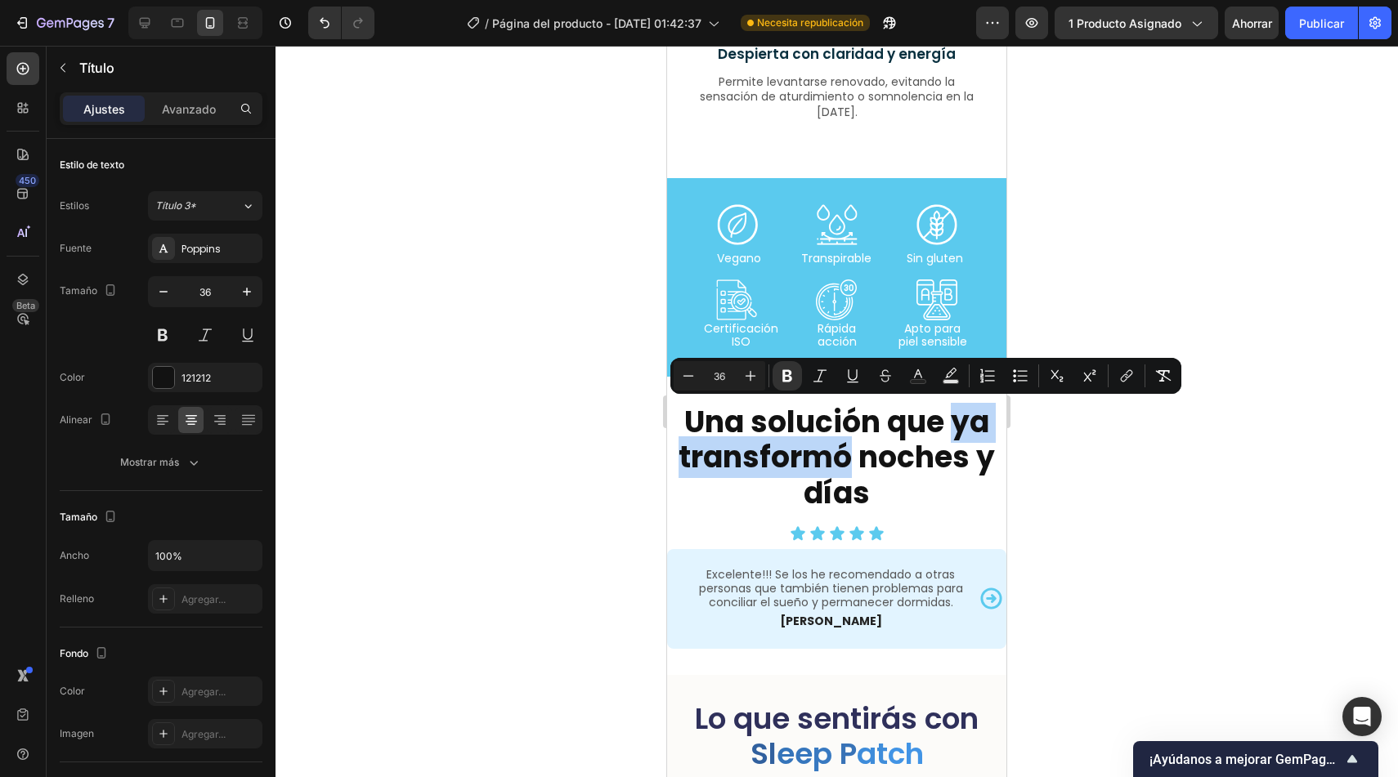
drag, startPoint x: 951, startPoint y: 423, endPoint x: 847, endPoint y: 461, distance: 110.4
click at [847, 461] on strong "Una solución que ya transformó noches y días" at bounding box center [837, 457] width 316 height 112
click at [951, 380] on rect "Editor contextual toolbar" at bounding box center [951, 382] width 16 height 4
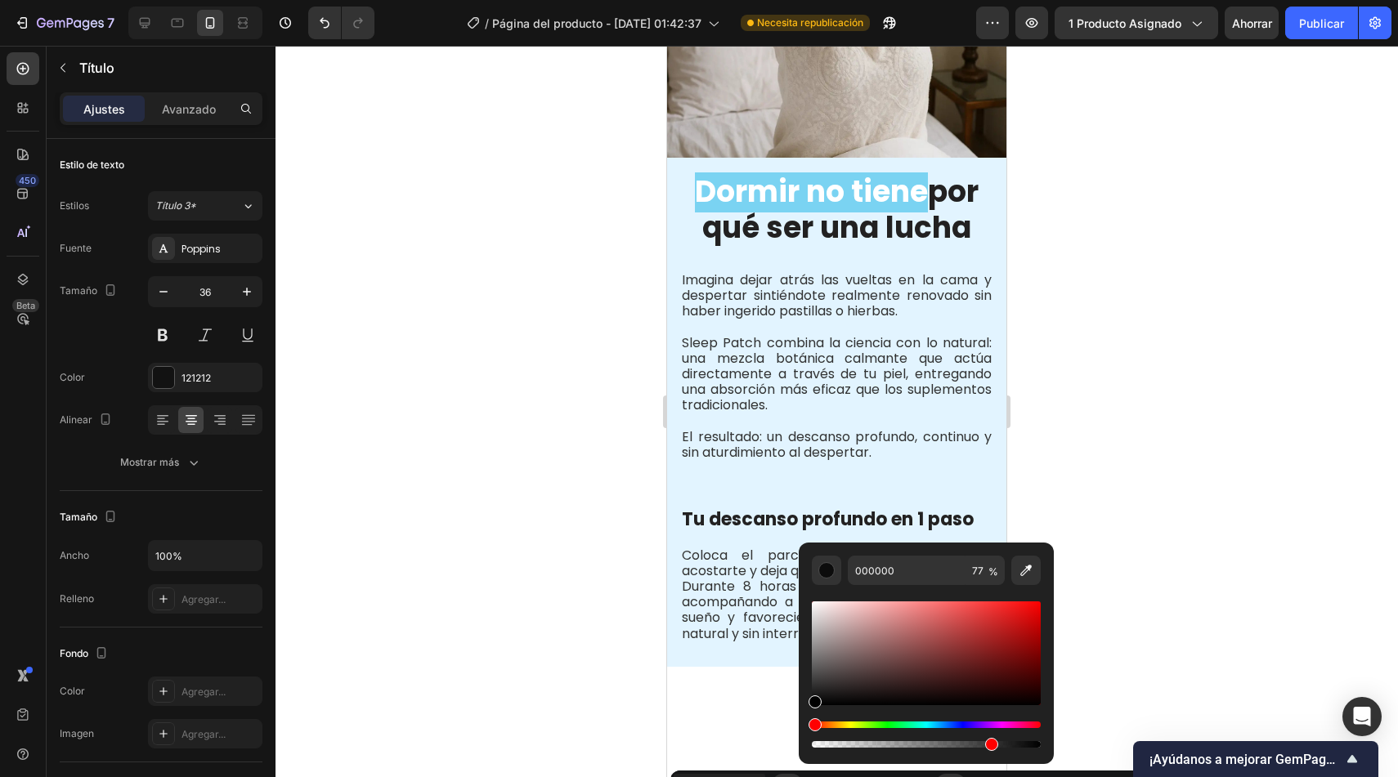
scroll to position [1291, 0]
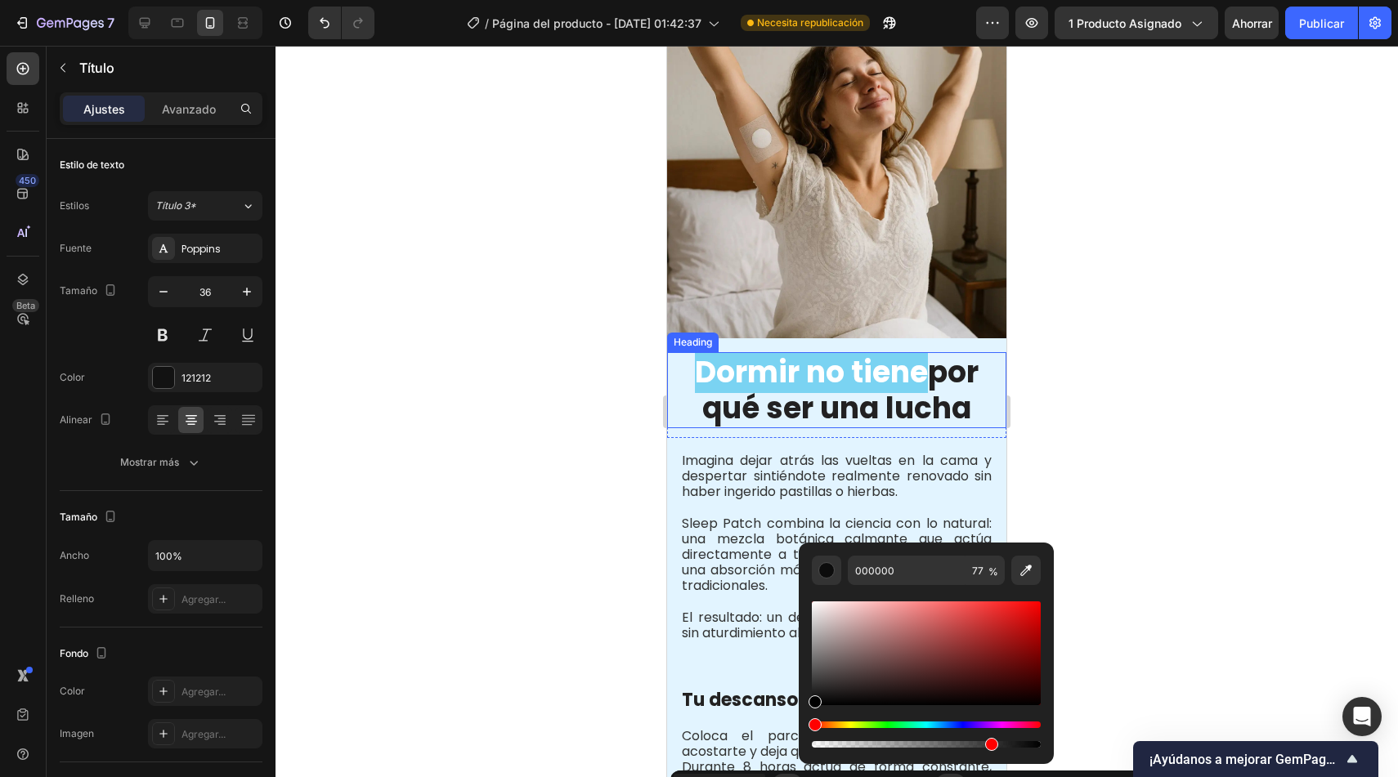
click at [831, 356] on span "Dormir no tiene" at bounding box center [811, 373] width 233 height 42
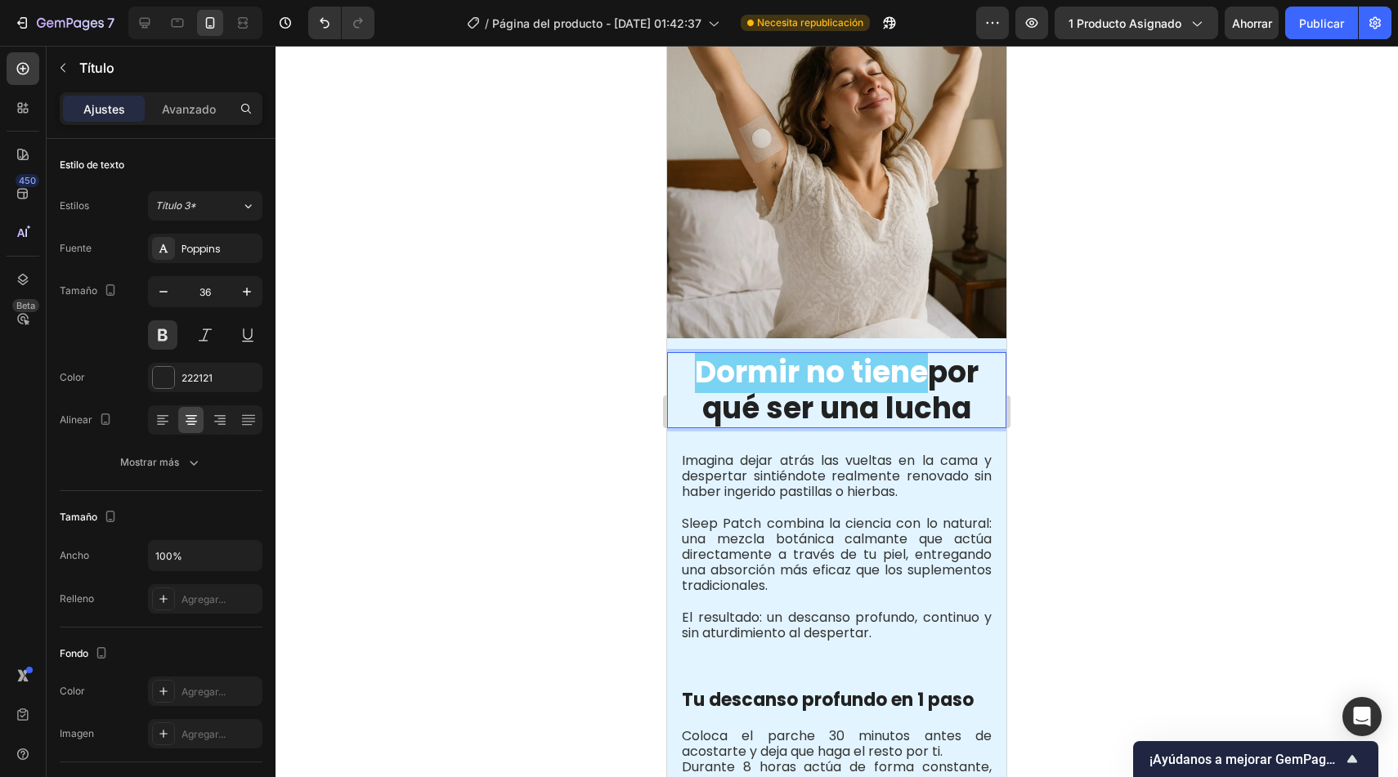
click at [801, 352] on span "Dormir no tiene" at bounding box center [811, 373] width 233 height 42
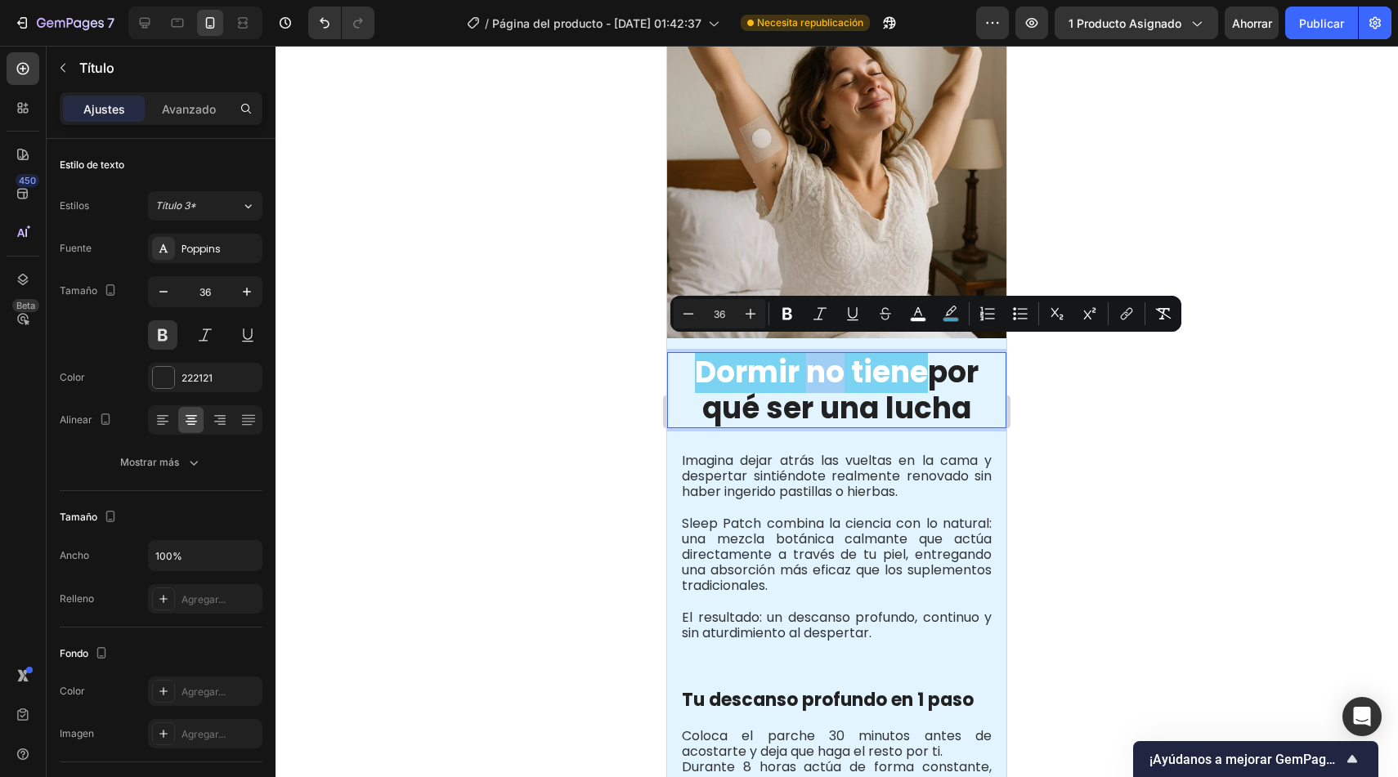
click at [801, 352] on span "Dormir no tiene" at bounding box center [811, 373] width 233 height 42
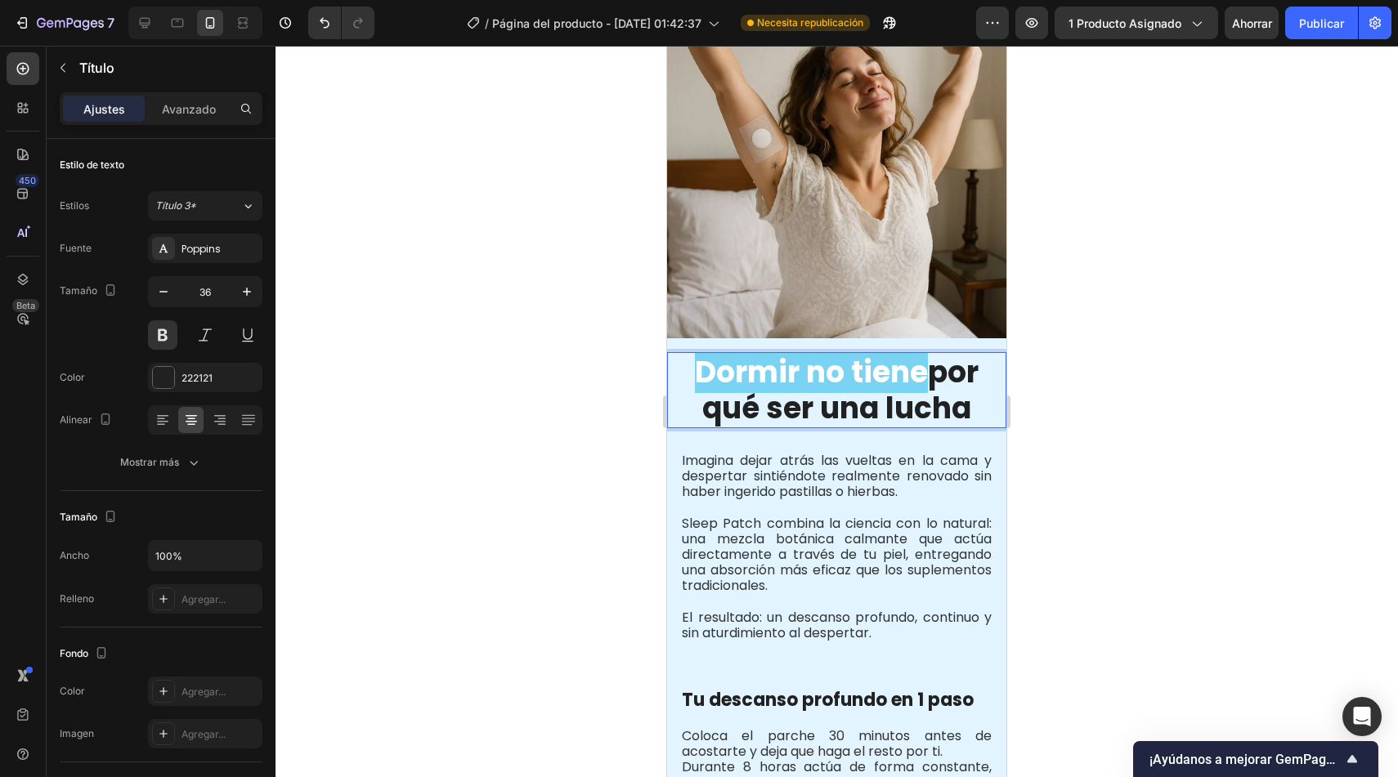
click at [817, 352] on span "Dormir no tiene" at bounding box center [811, 373] width 233 height 42
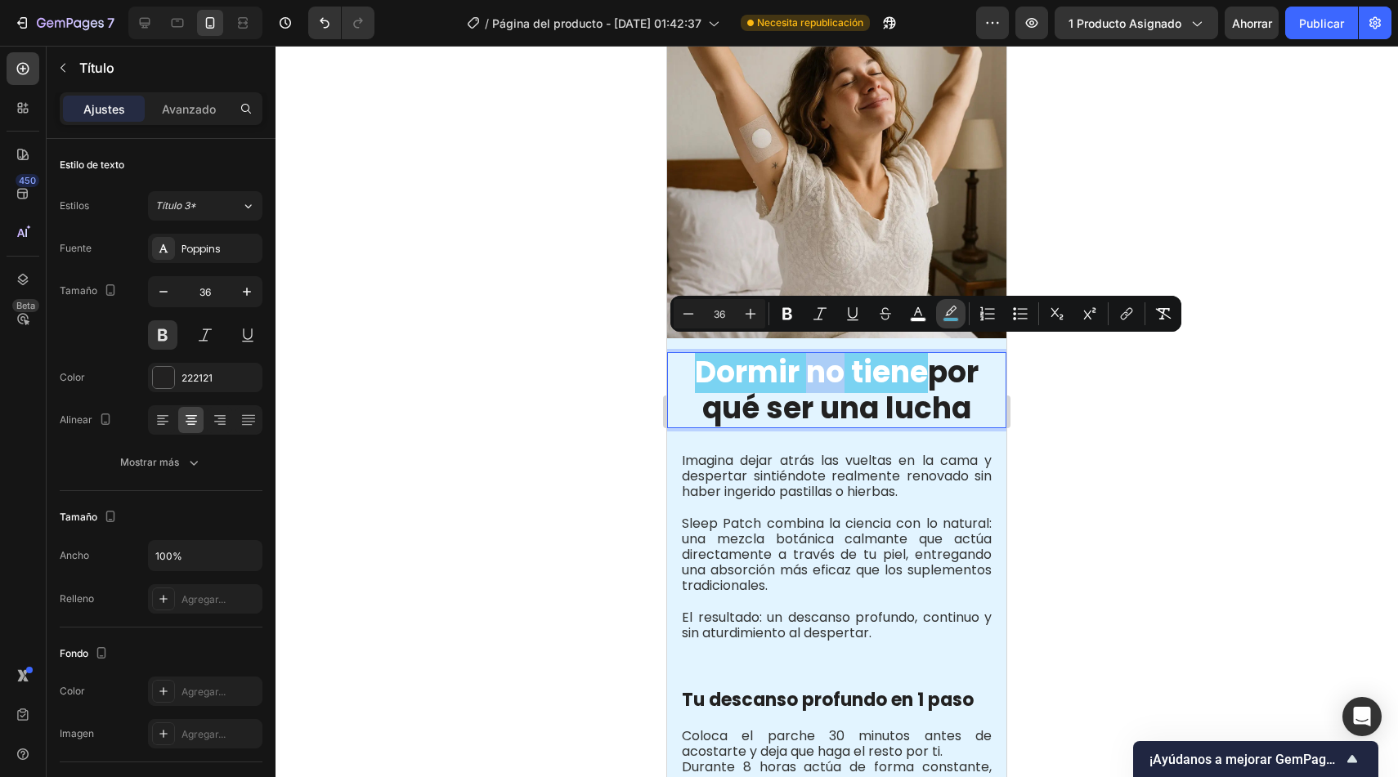
click at [946, 320] on rect "Editor contextual toolbar" at bounding box center [951, 320] width 16 height 4
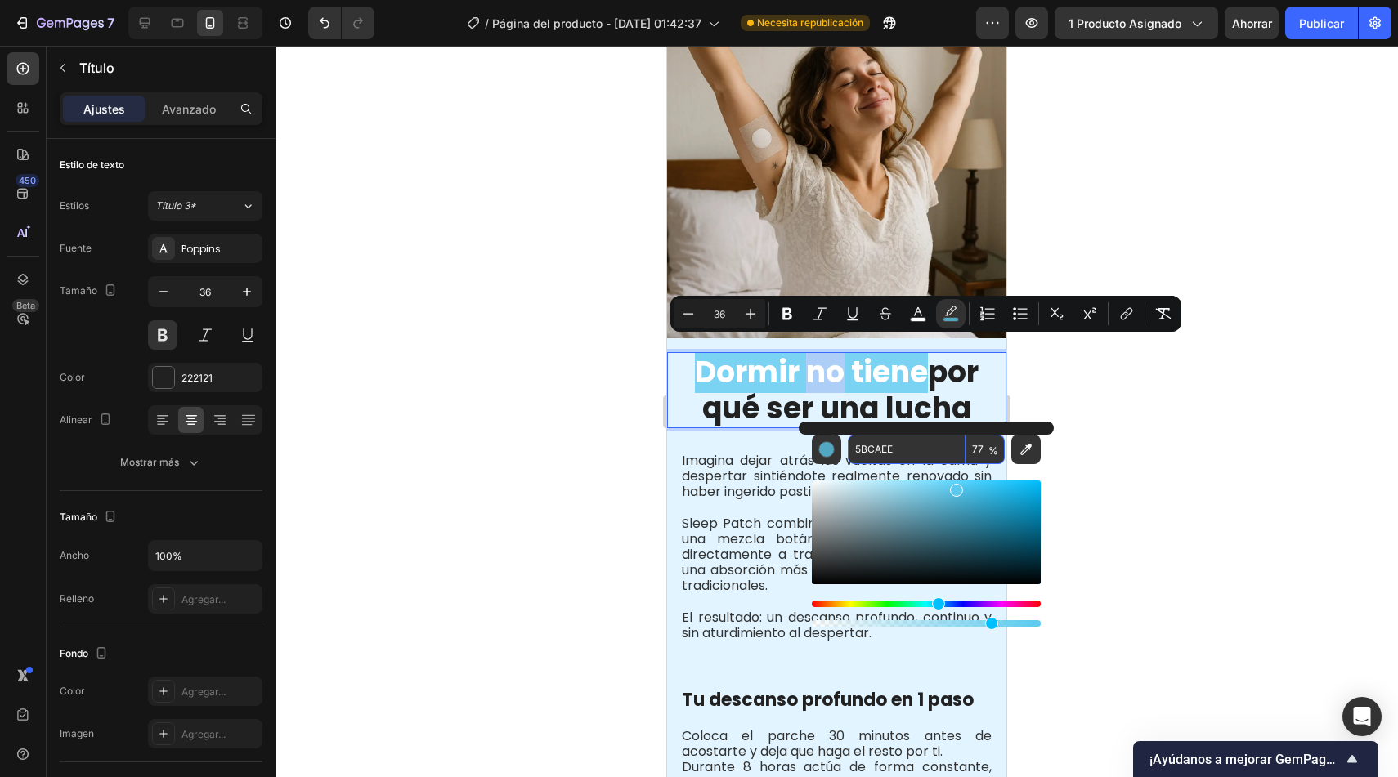
click at [902, 450] on input "5BCAEE" at bounding box center [907, 449] width 118 height 29
click at [539, 558] on div at bounding box center [836, 412] width 1122 height 732
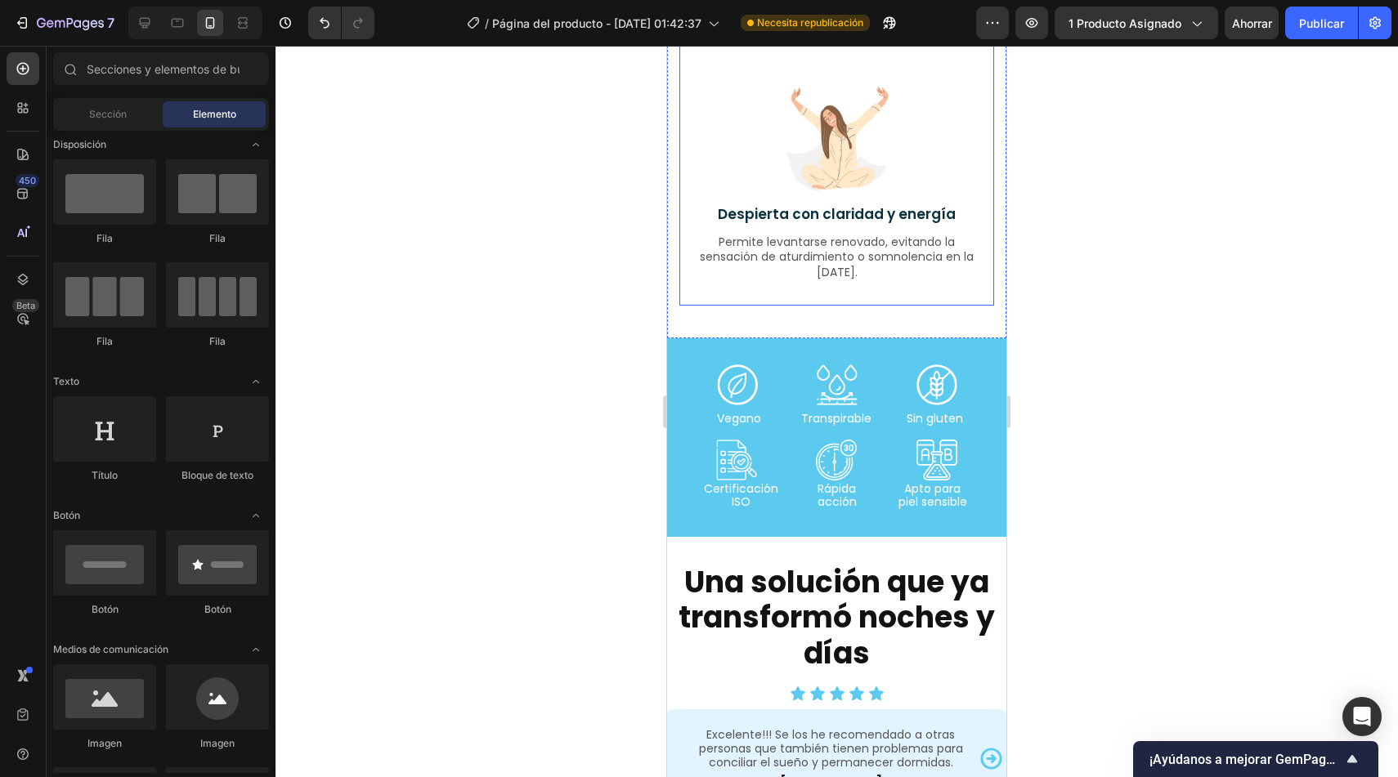
scroll to position [3375, 0]
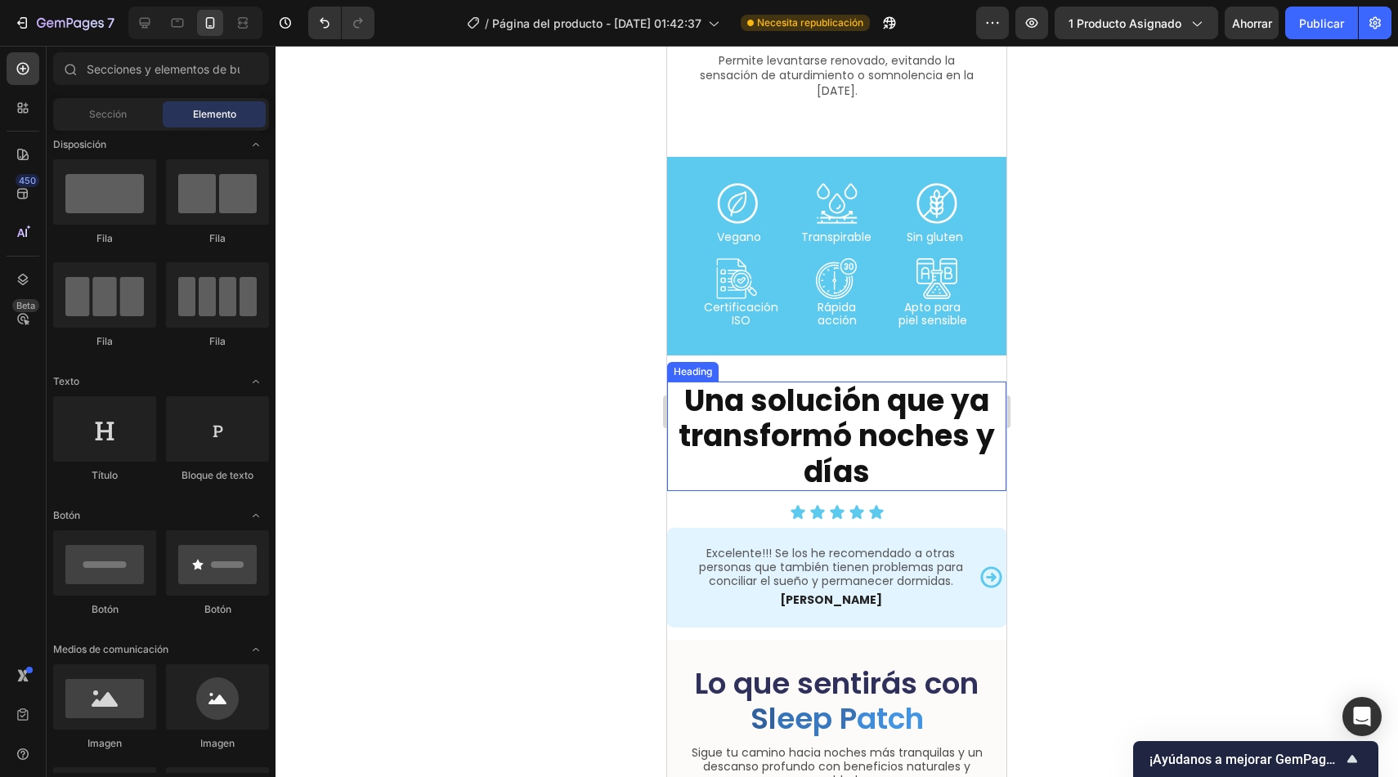
click at [899, 431] on strong "Una solución que ya transformó noches y días" at bounding box center [837, 436] width 316 height 112
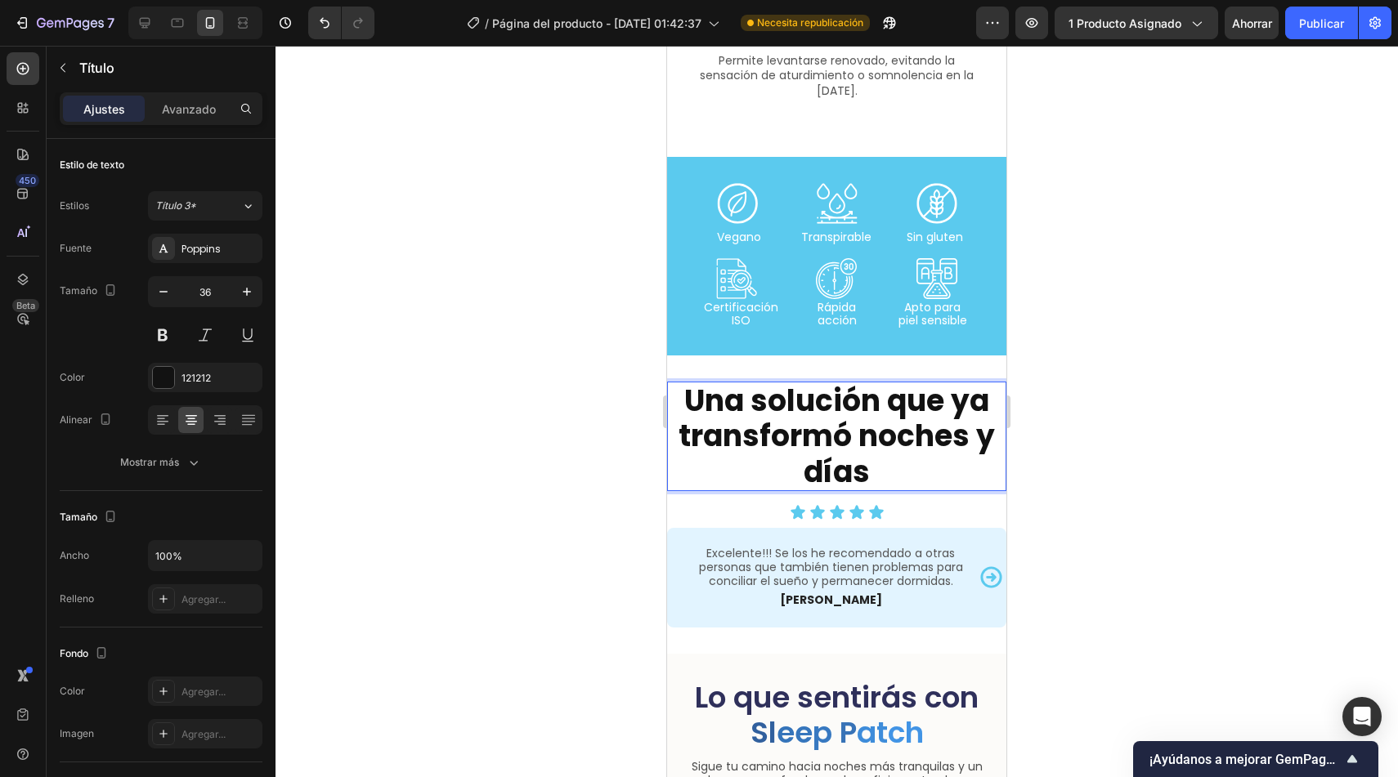
click at [947, 401] on strong "Una solución que ya transformó noches y días" at bounding box center [837, 436] width 316 height 112
click at [849, 437] on strong "Una solución que ya transformó noches y días" at bounding box center [837, 436] width 316 height 112
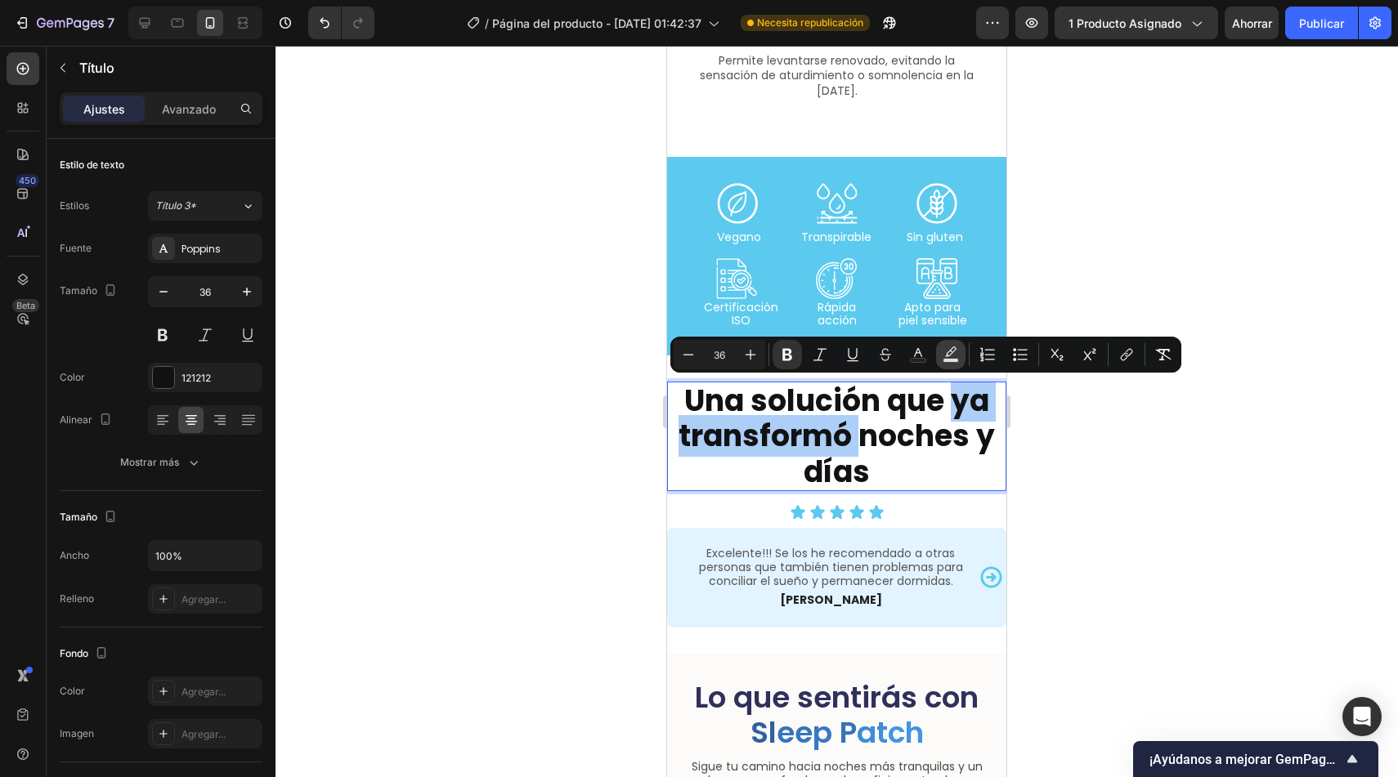
click at [952, 359] on rect "Editor contextual toolbar" at bounding box center [951, 361] width 16 height 4
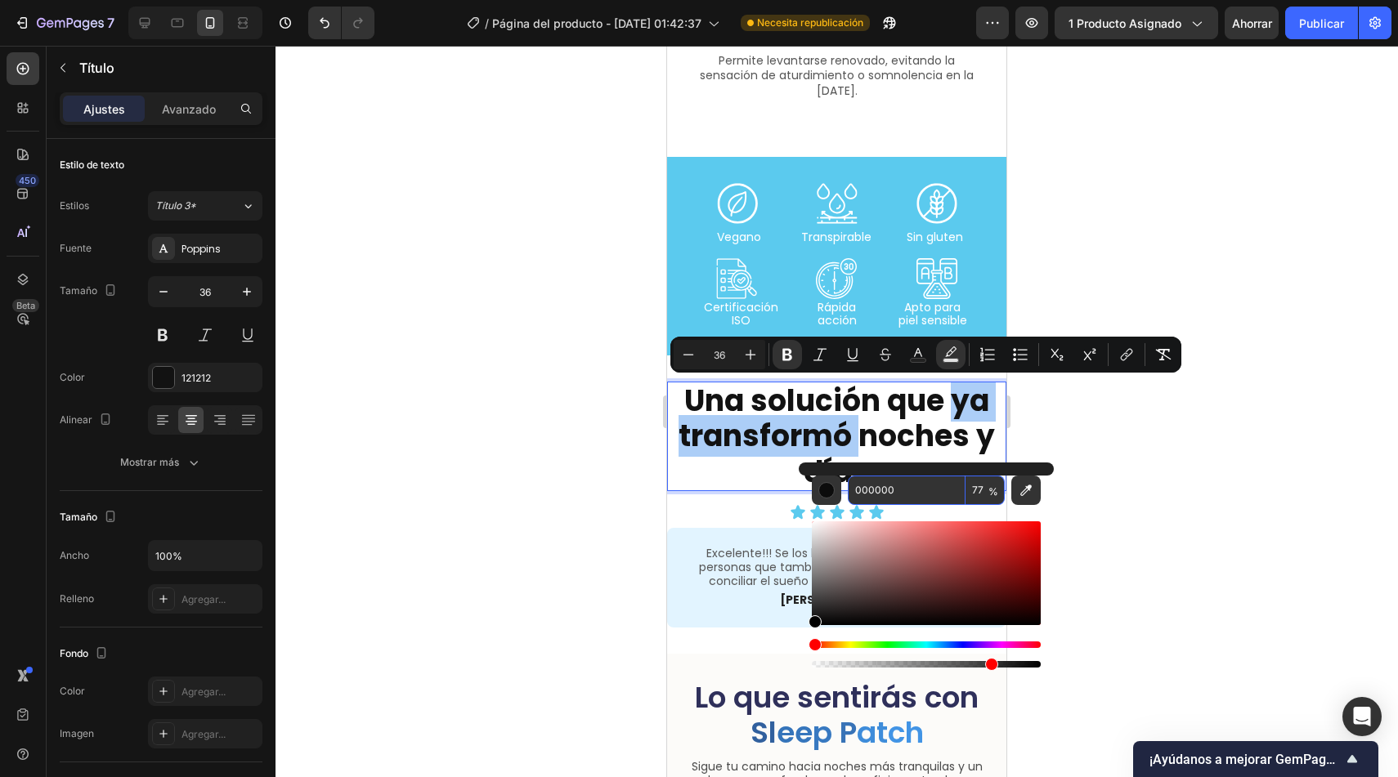
click at [918, 486] on input "000000" at bounding box center [907, 490] width 118 height 29
paste input "5BCAEE"
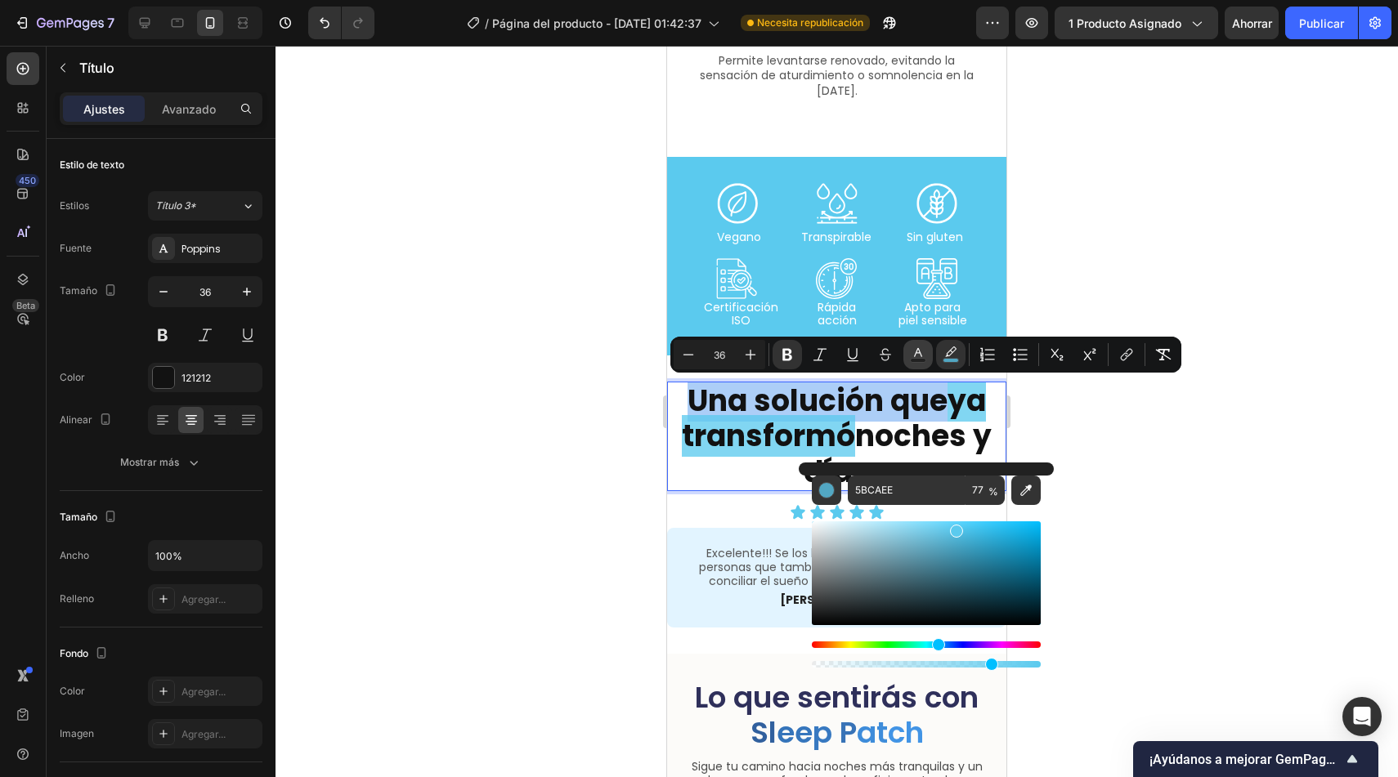
click at [920, 356] on icon "Editor contextual toolbar" at bounding box center [918, 355] width 16 height 16
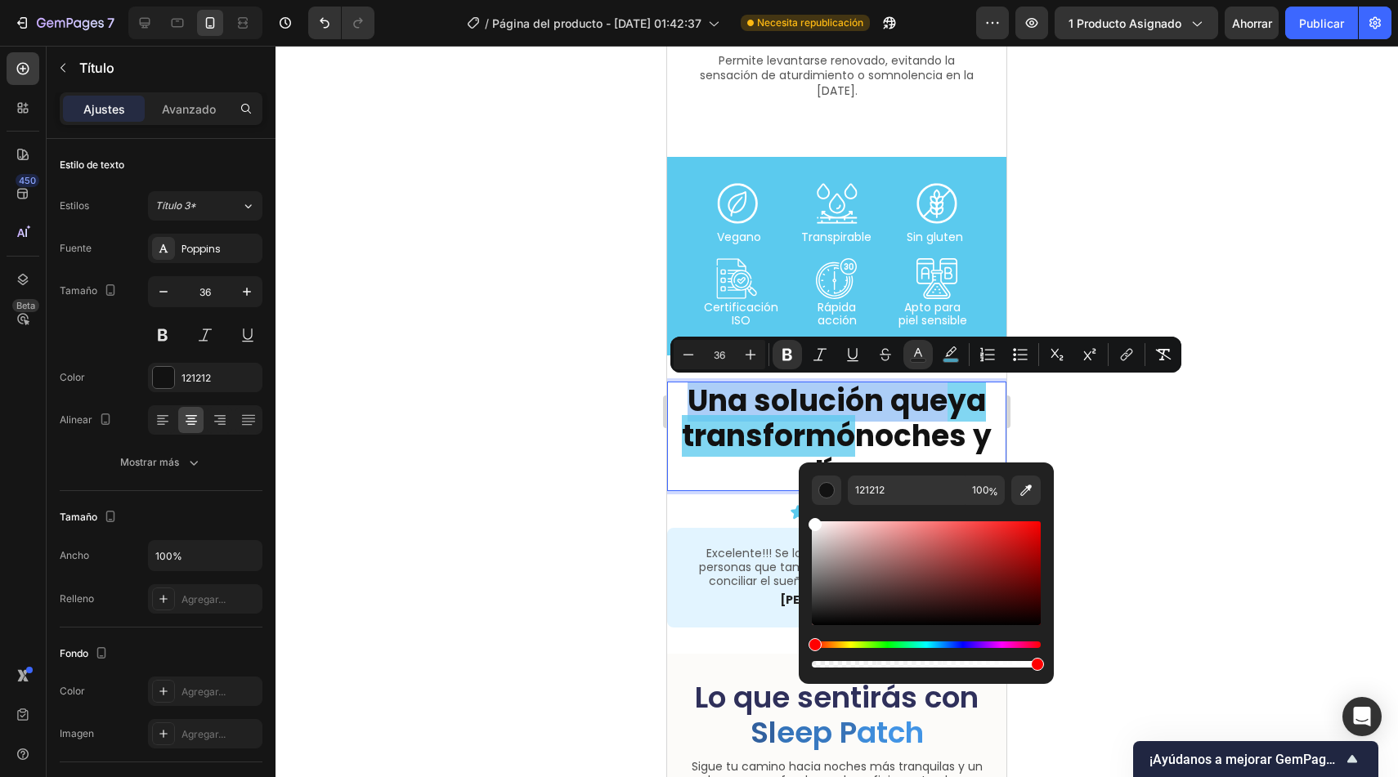
drag, startPoint x: 843, startPoint y: 598, endPoint x: 799, endPoint y: 510, distance: 98.7
click at [799, 510] on div "121212 100 %" at bounding box center [926, 567] width 255 height 208
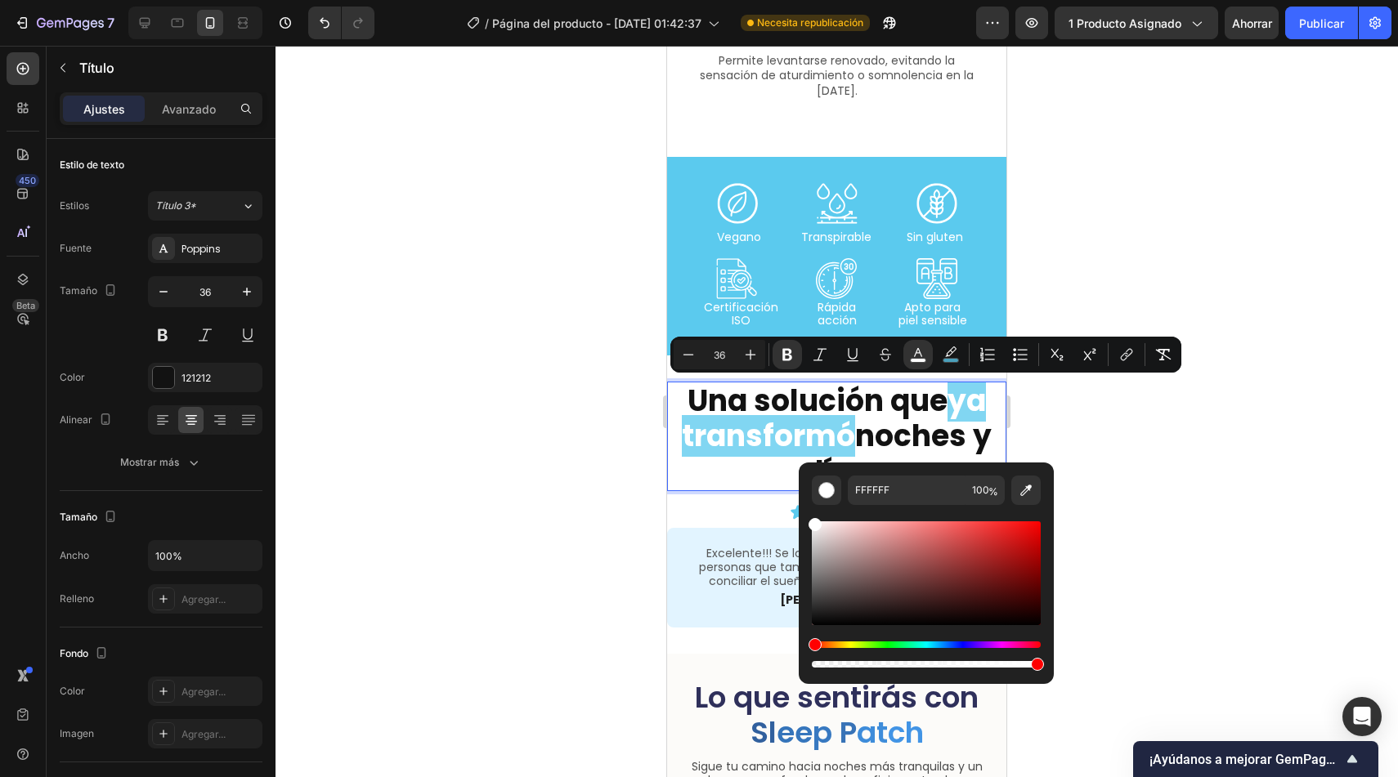
click at [527, 486] on div at bounding box center [836, 412] width 1122 height 732
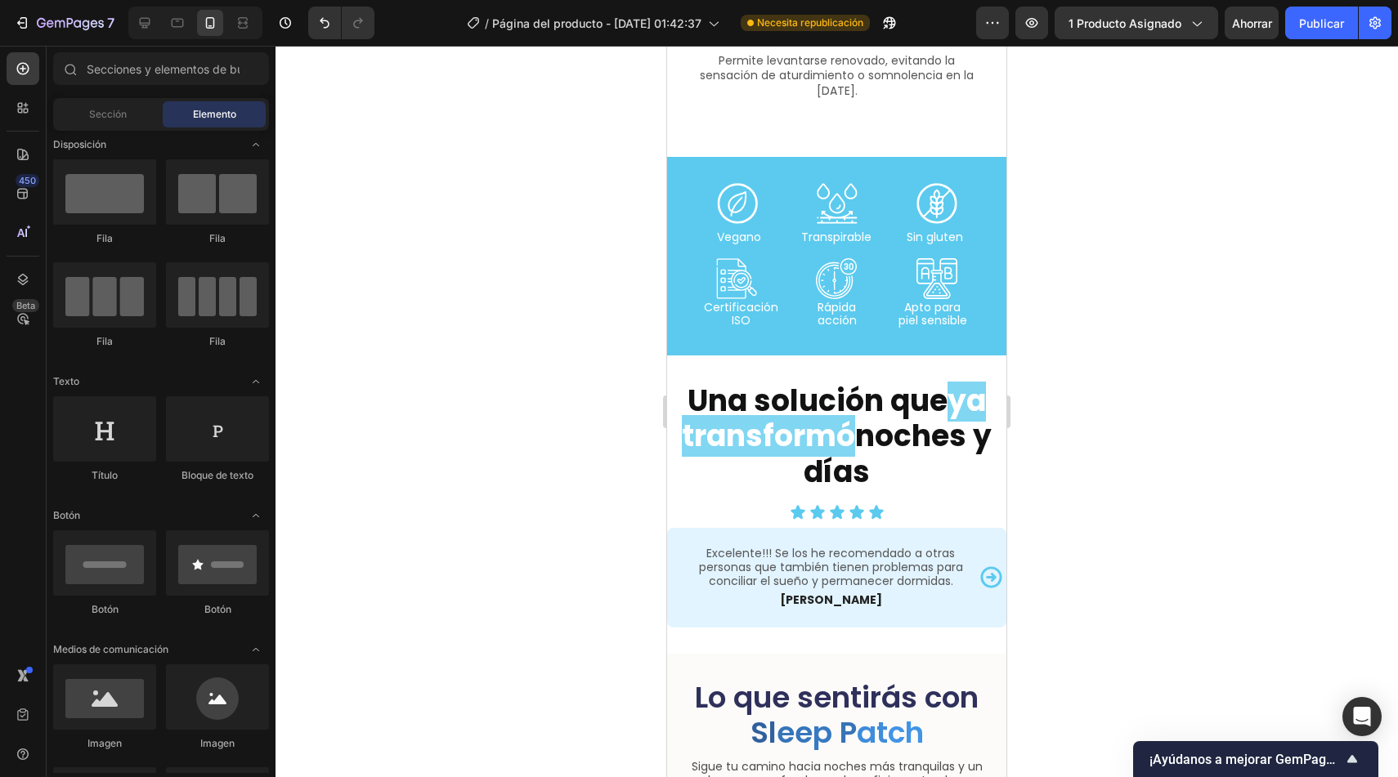
click at [1103, 449] on div at bounding box center [836, 412] width 1122 height 732
click at [980, 567] on icon "Carousel Next Arrow" at bounding box center [990, 577] width 21 height 21
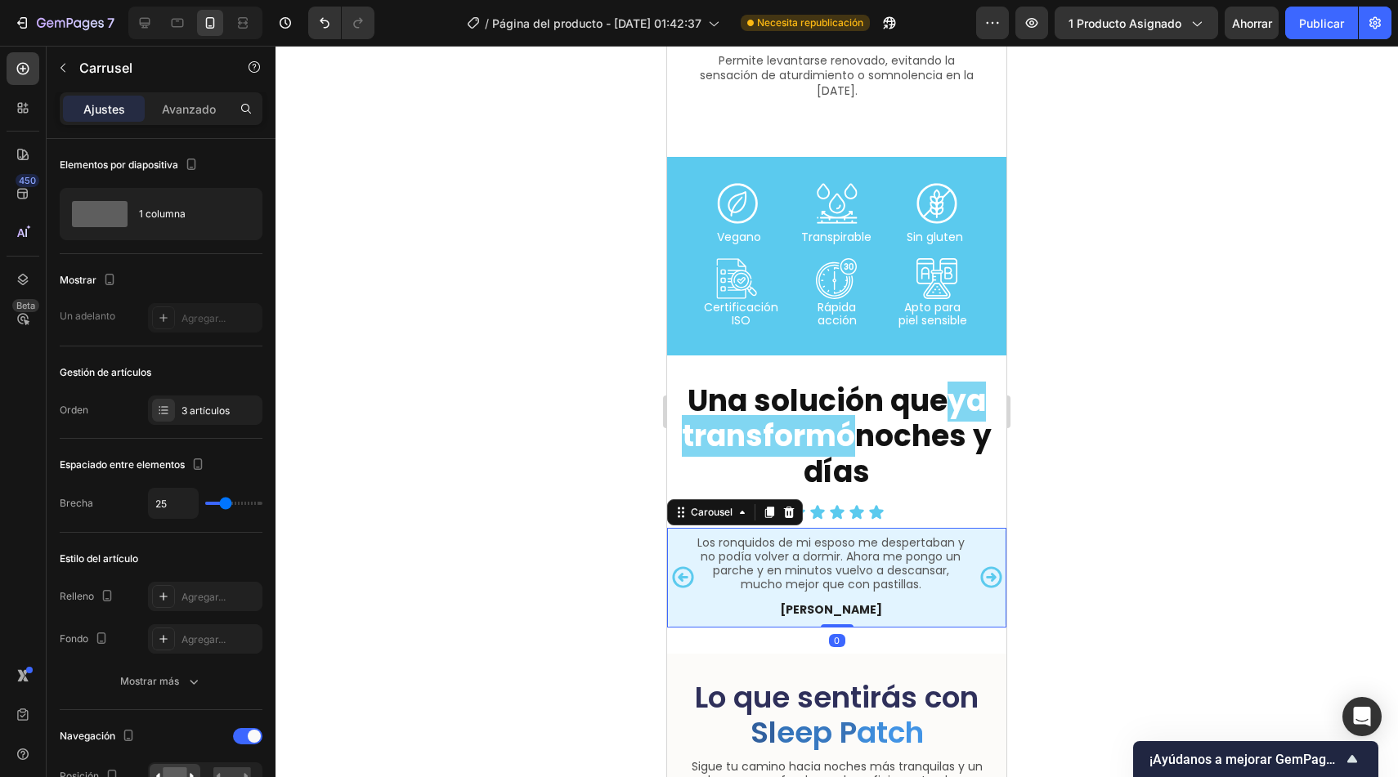
click at [676, 570] on icon "Carousel Back Arrow" at bounding box center [682, 577] width 25 height 25
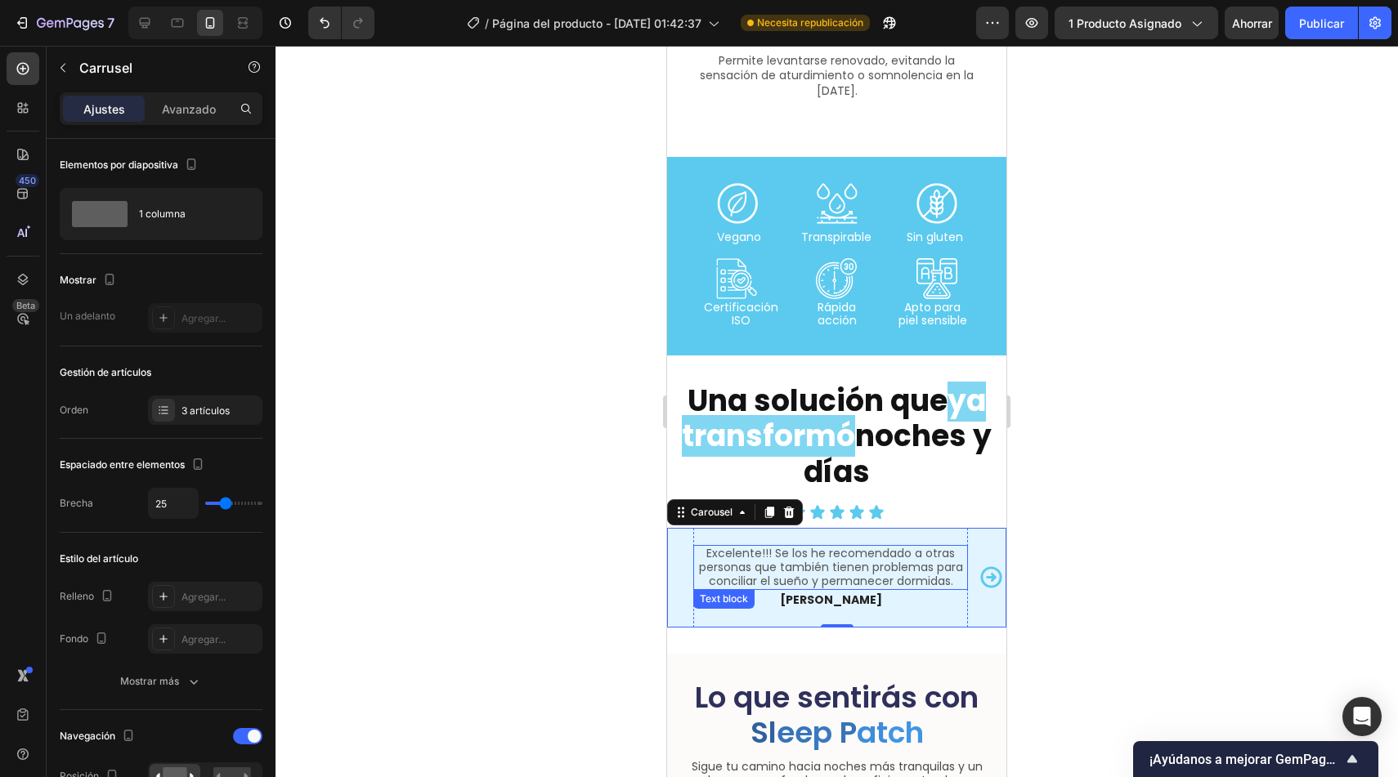
click at [755, 553] on p "Excelente!!! Se los he recomendado a otras personas que también tienen problema…" at bounding box center [830, 567] width 271 height 41
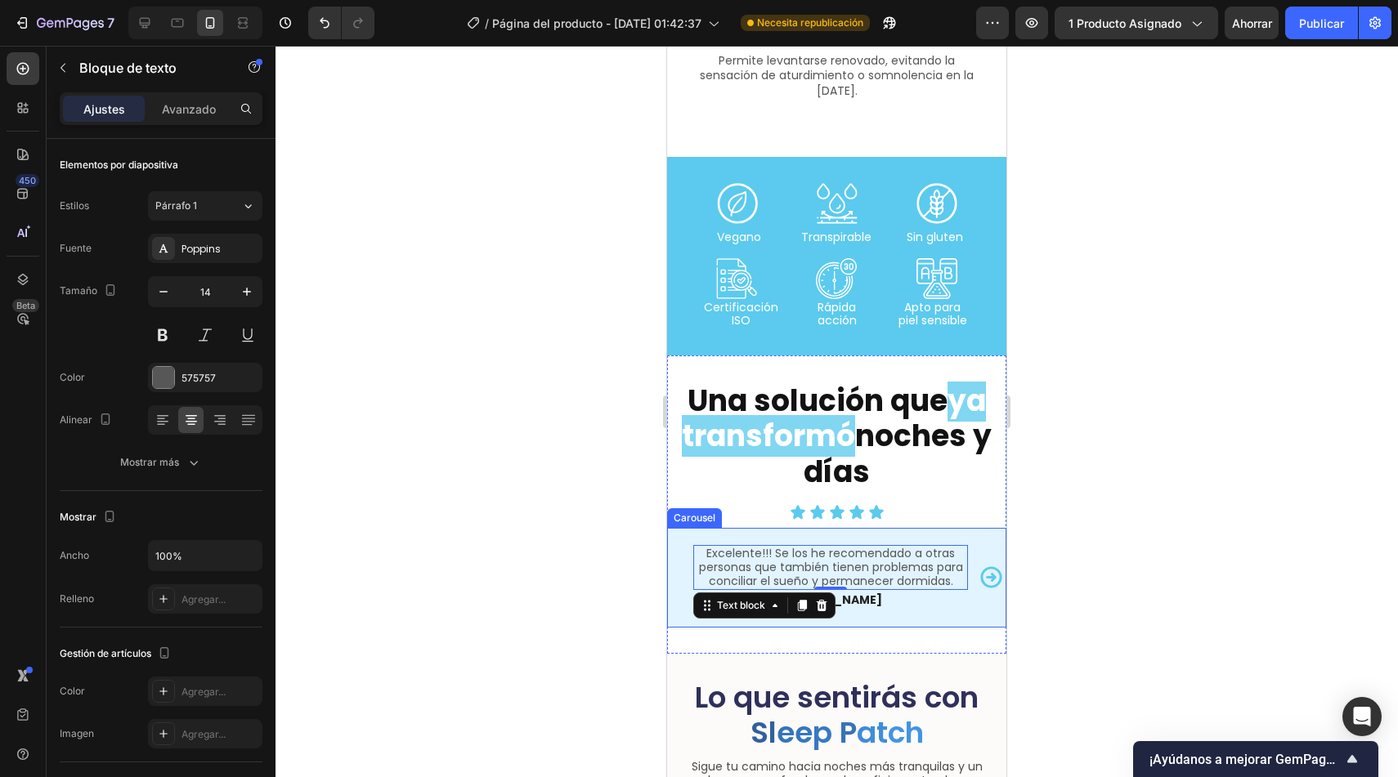
click at [979, 575] on icon "Carousel Next Arrow" at bounding box center [991, 577] width 25 height 25
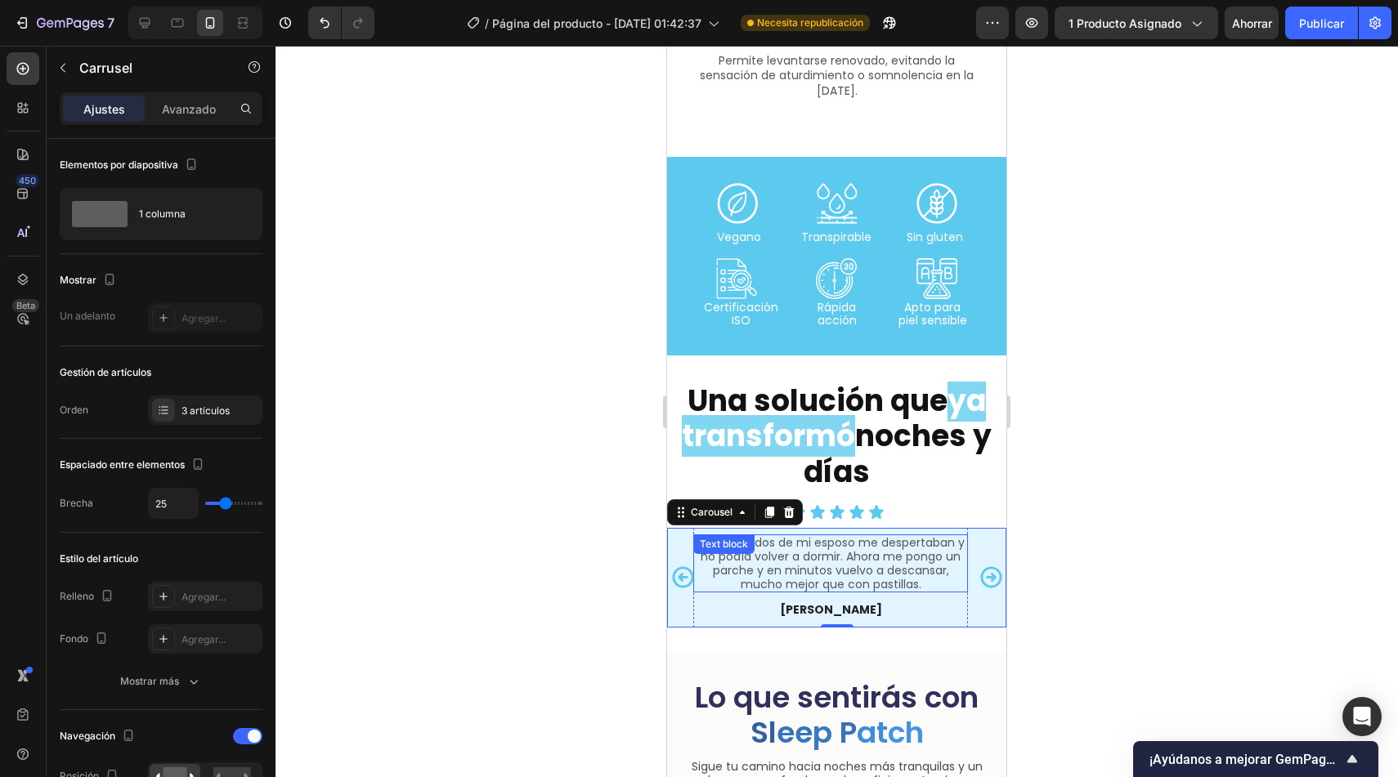
click at [887, 557] on p "Los ronquidos de mi esposo me despertaban y no podía volver a dormir. Ahora me …" at bounding box center [830, 563] width 271 height 55
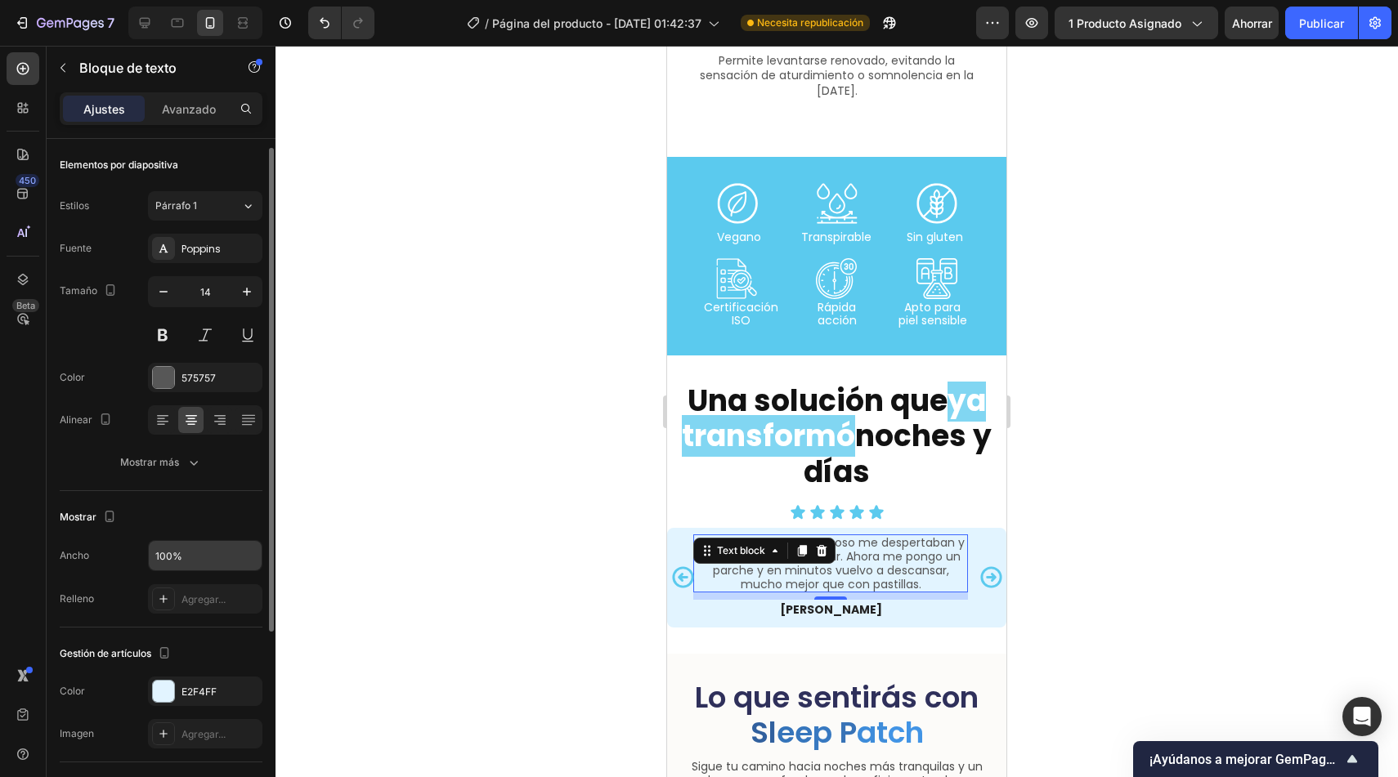
scroll to position [11, 0]
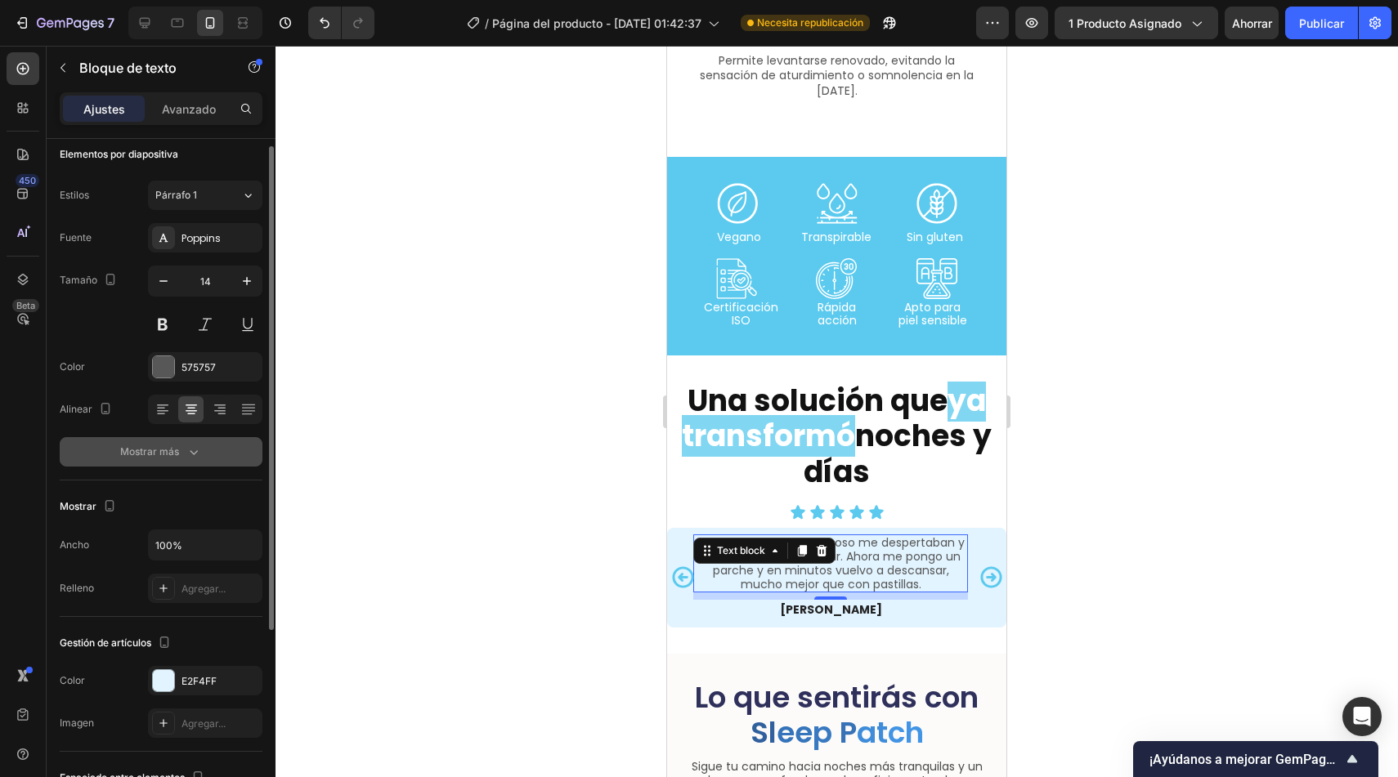
click at [148, 461] on button "Mostrar más" at bounding box center [161, 451] width 203 height 29
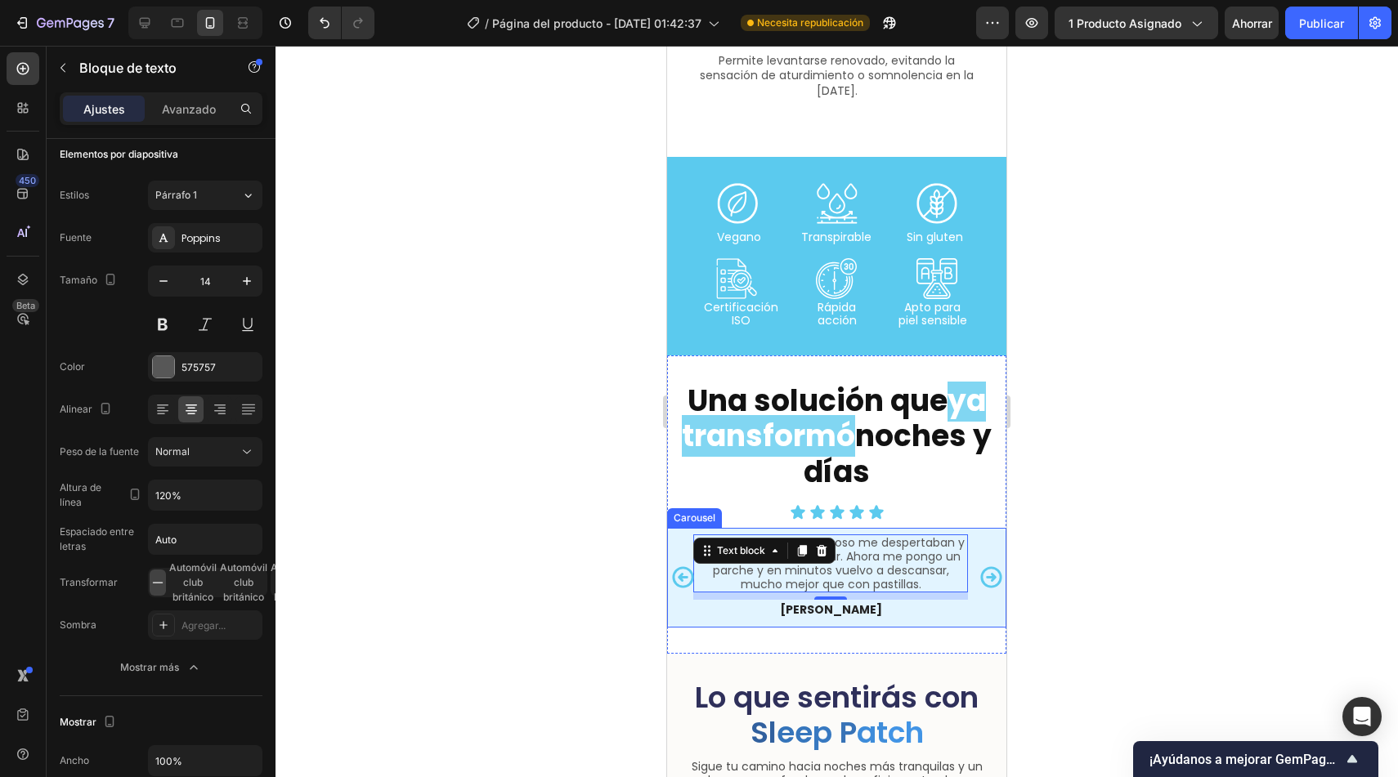
click at [679, 575] on icon "Carousel Back Arrow" at bounding box center [682, 577] width 25 height 25
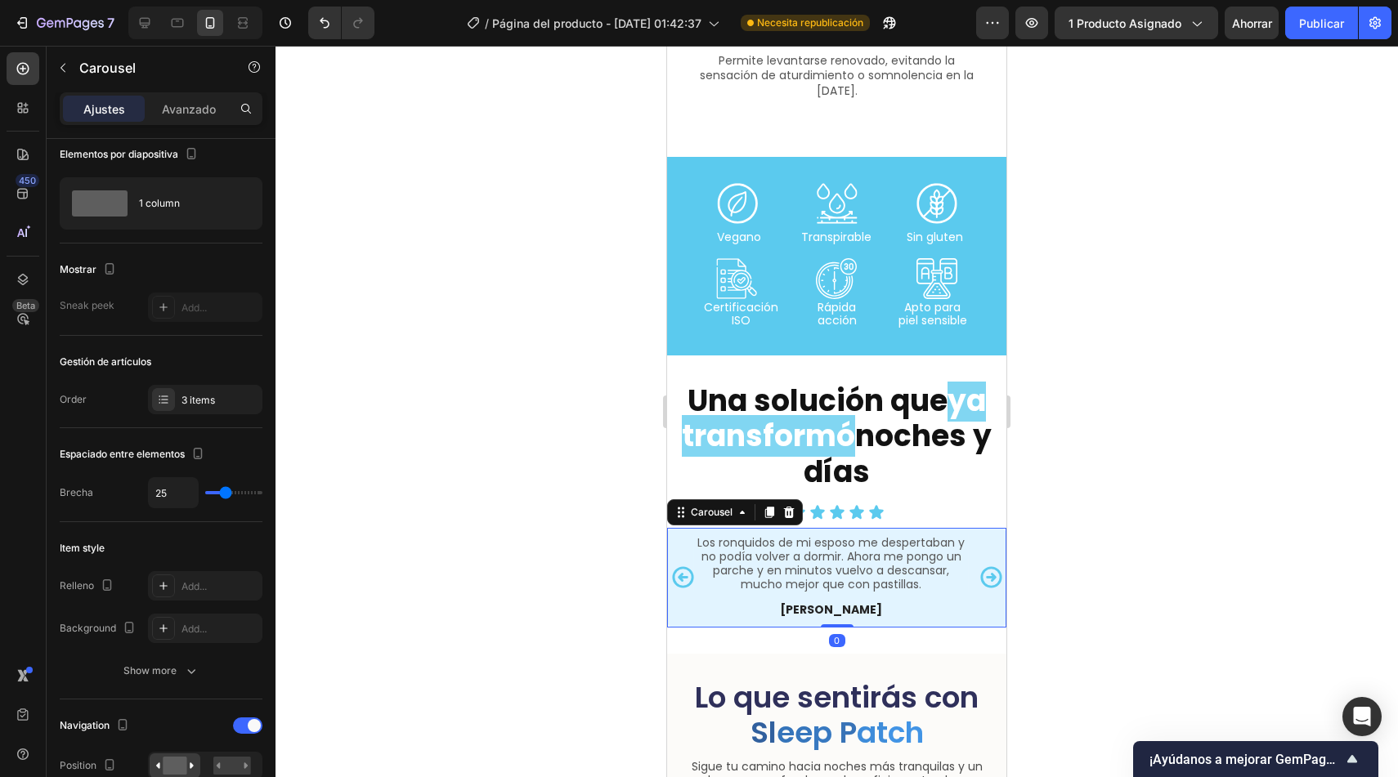
scroll to position [0, 0]
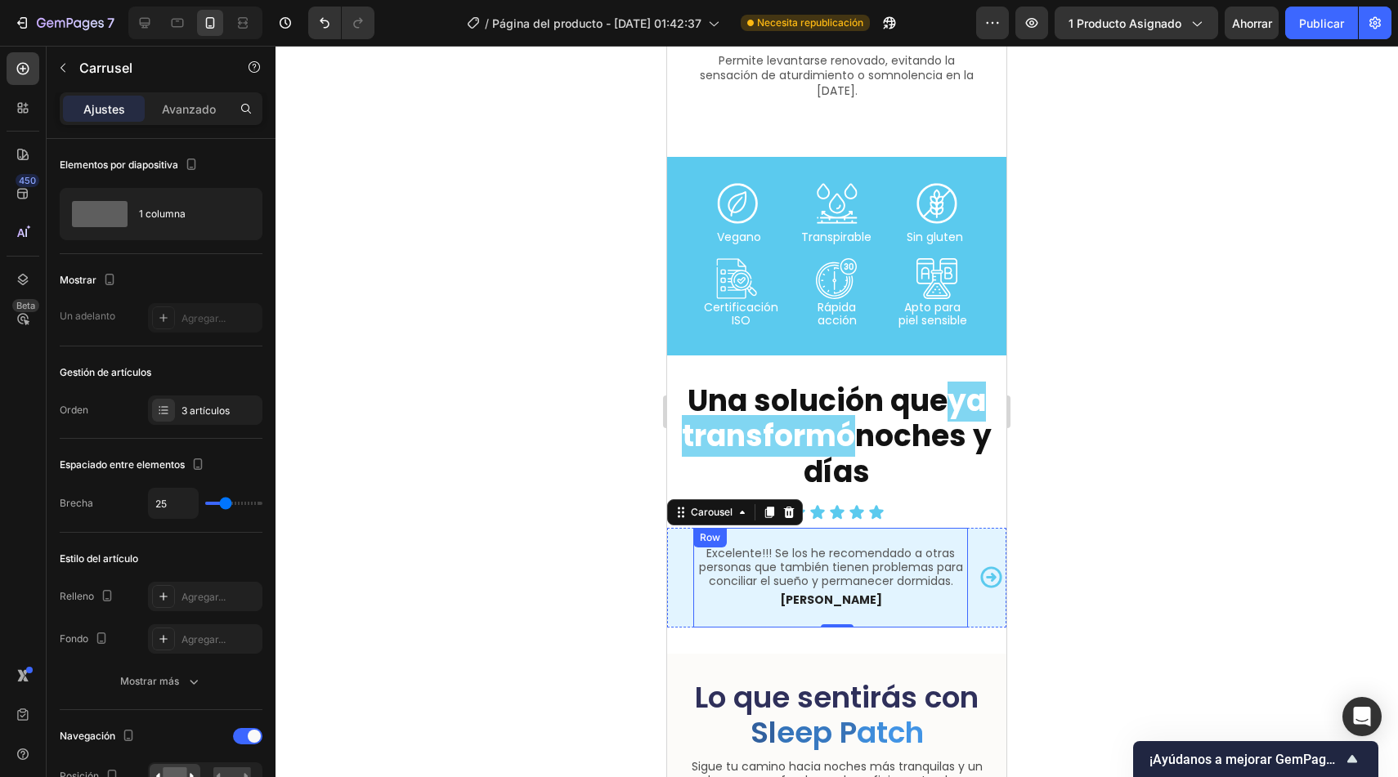
click at [755, 534] on div "Excelente!!! Se los he recomendado a otras personas que también tienen problema…" at bounding box center [830, 578] width 275 height 100
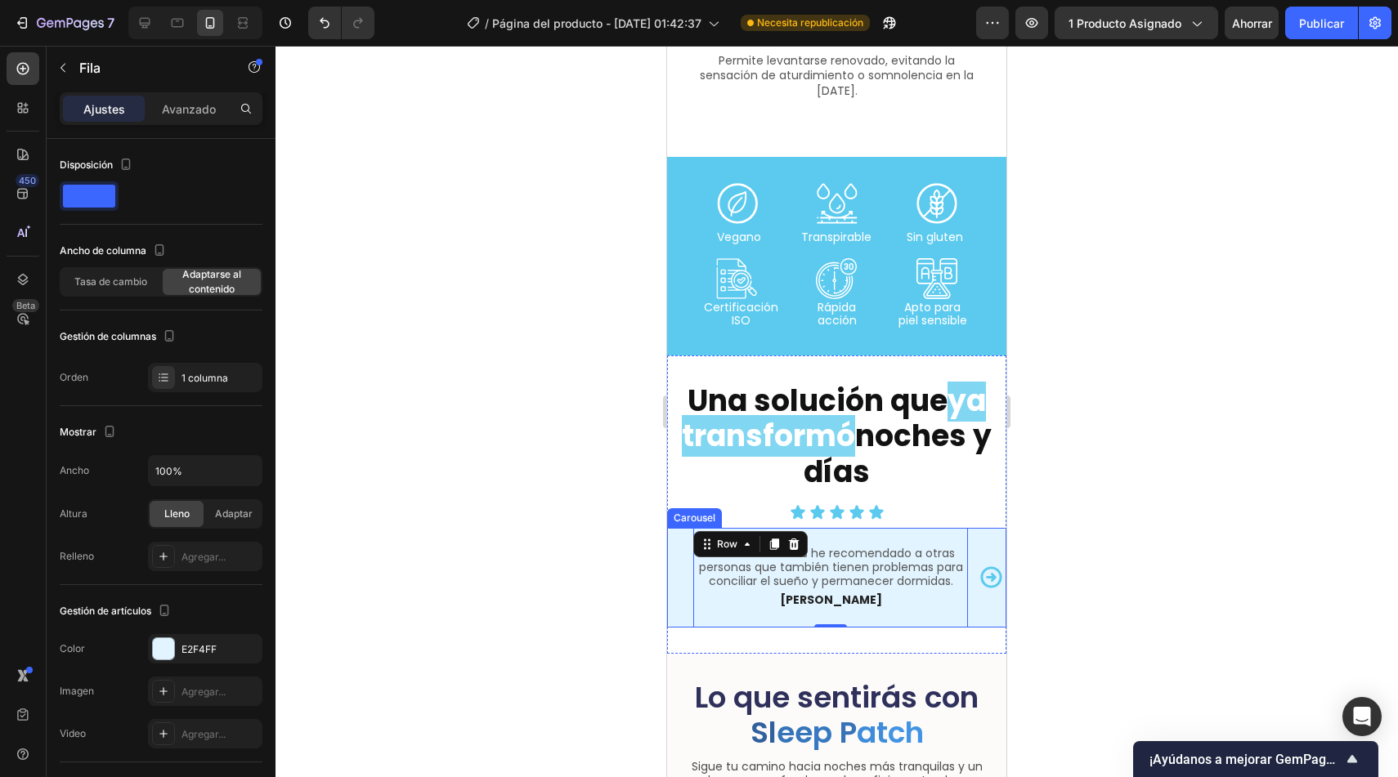
click at [979, 571] on icon "Carousel Next Arrow" at bounding box center [991, 577] width 25 height 25
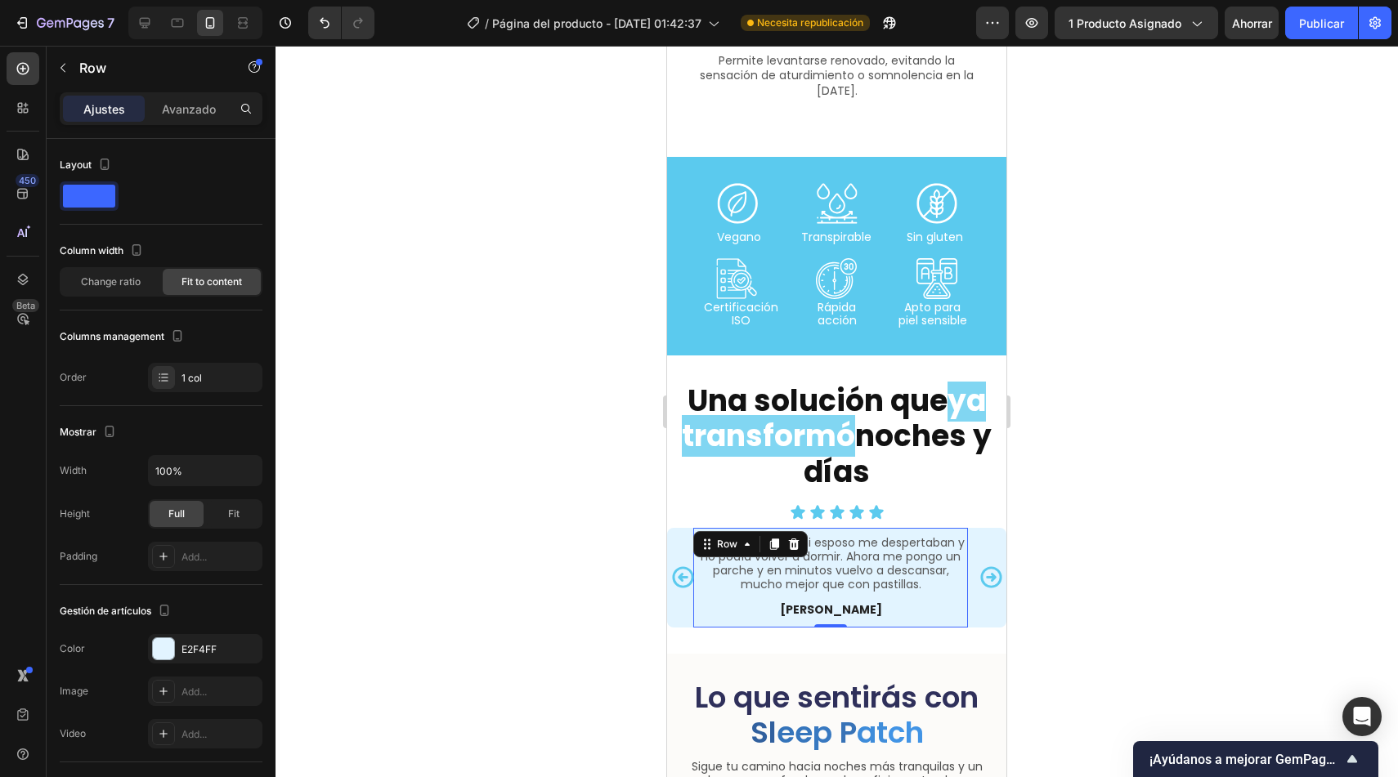
click at [942, 589] on div "Los ronquidos de mi esposo me despertaban y no podía volver a dormir. Ahora me …" at bounding box center [830, 578] width 275 height 100
click at [678, 565] on icon "Carousel Back Arrow" at bounding box center [682, 577] width 25 height 25
click at [768, 607] on div "Excelente!!! Se los he recomendado a otras personas que también tienen problema…" at bounding box center [830, 578] width 275 height 100
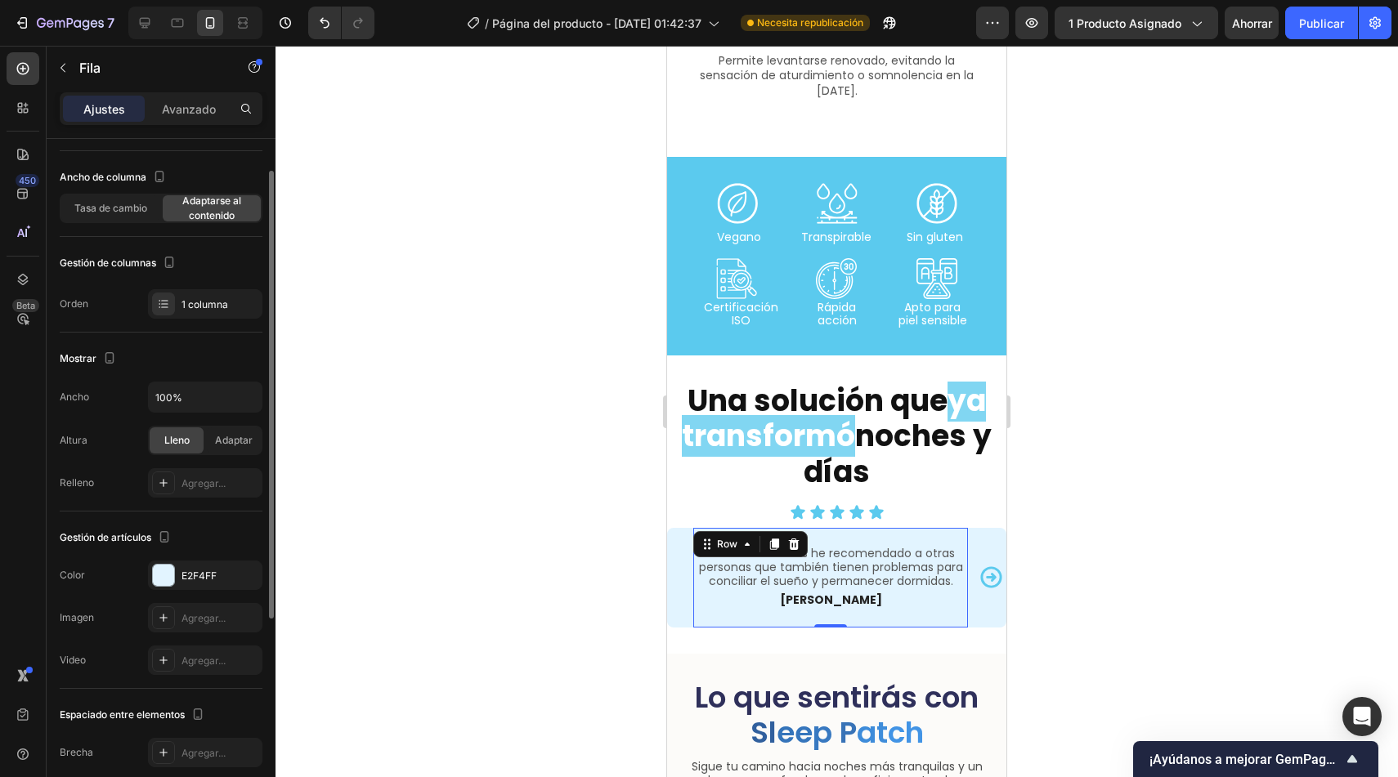
scroll to position [73, 0]
click at [981, 565] on icon "Carousel Next Arrow" at bounding box center [991, 577] width 25 height 25
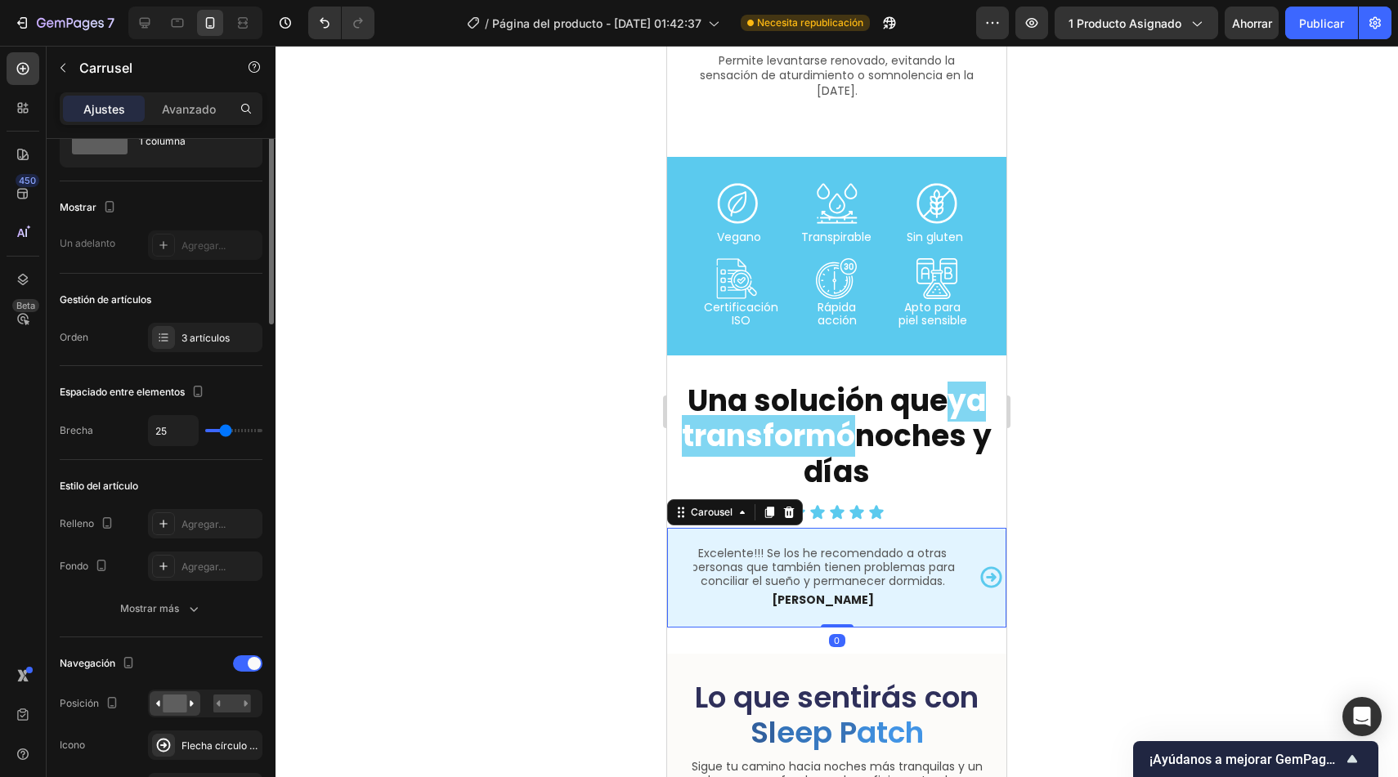
scroll to position [0, 0]
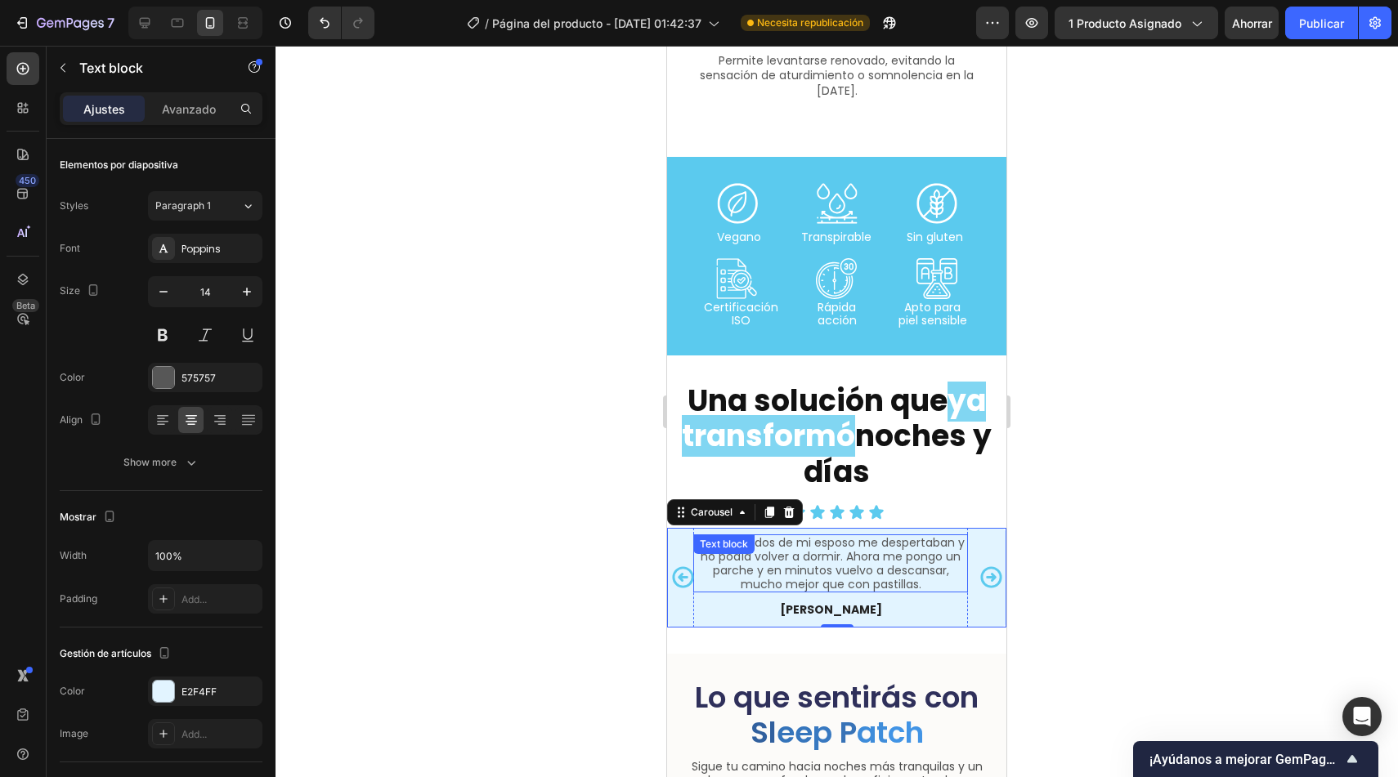
click at [954, 585] on div "Los ronquidos de mi esposo me despertaban y no podía volver a dormir. Ahora me …" at bounding box center [830, 564] width 275 height 58
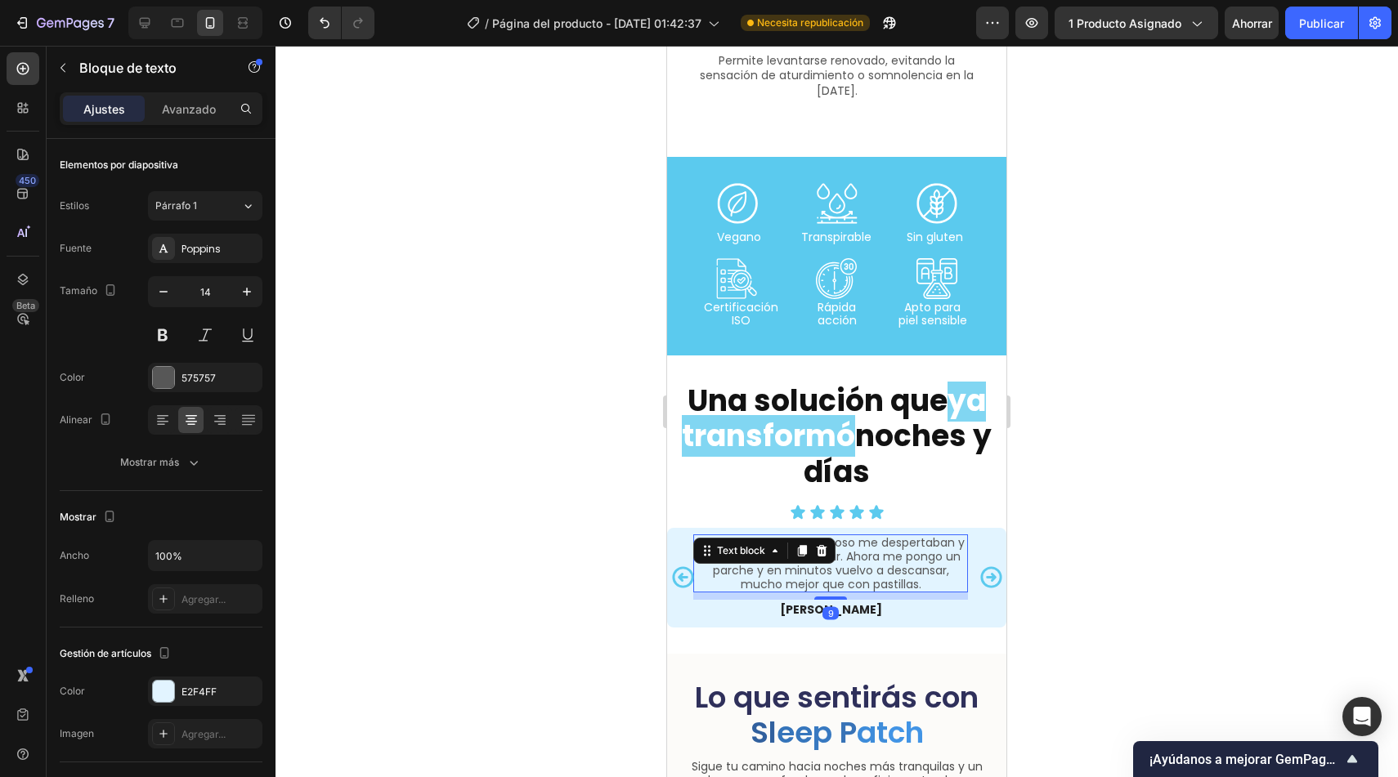
click at [964, 593] on div "9" at bounding box center [830, 596] width 275 height 7
click at [1067, 587] on div at bounding box center [836, 412] width 1122 height 732
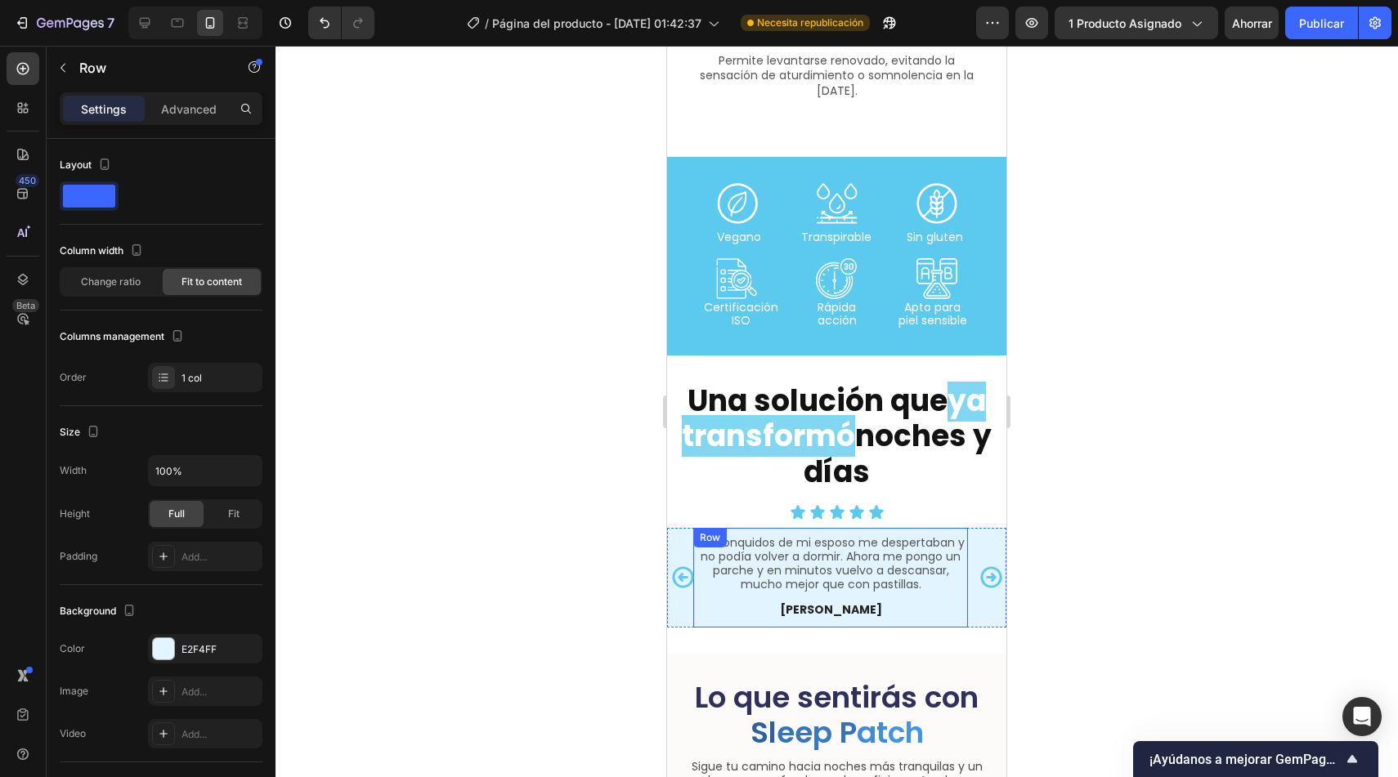
click at [776, 587] on div "Los ronquidos de mi esposo me despertaban y no podía volver a dormir. Ahora me …" at bounding box center [830, 578] width 275 height 100
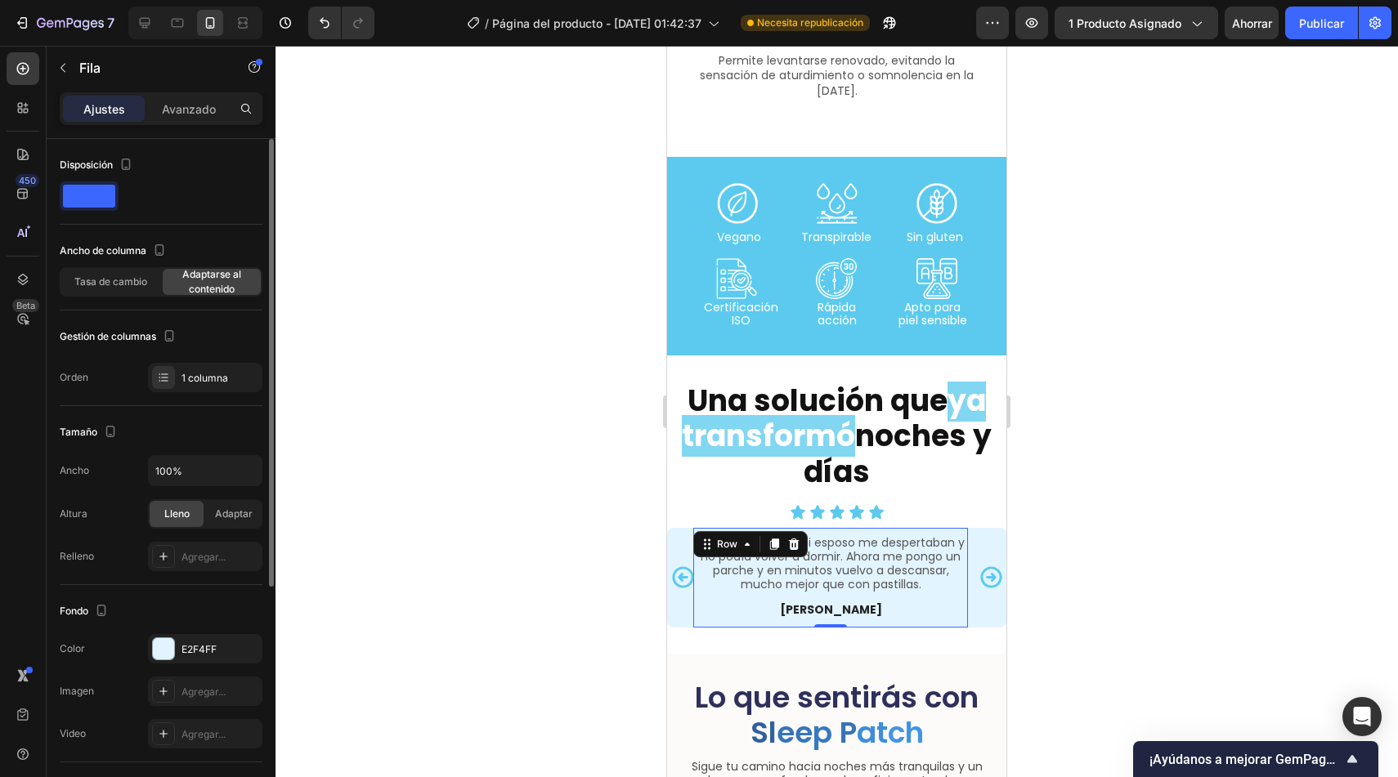
click at [215, 289] on font "Adaptarse al contenido" at bounding box center [211, 281] width 59 height 27
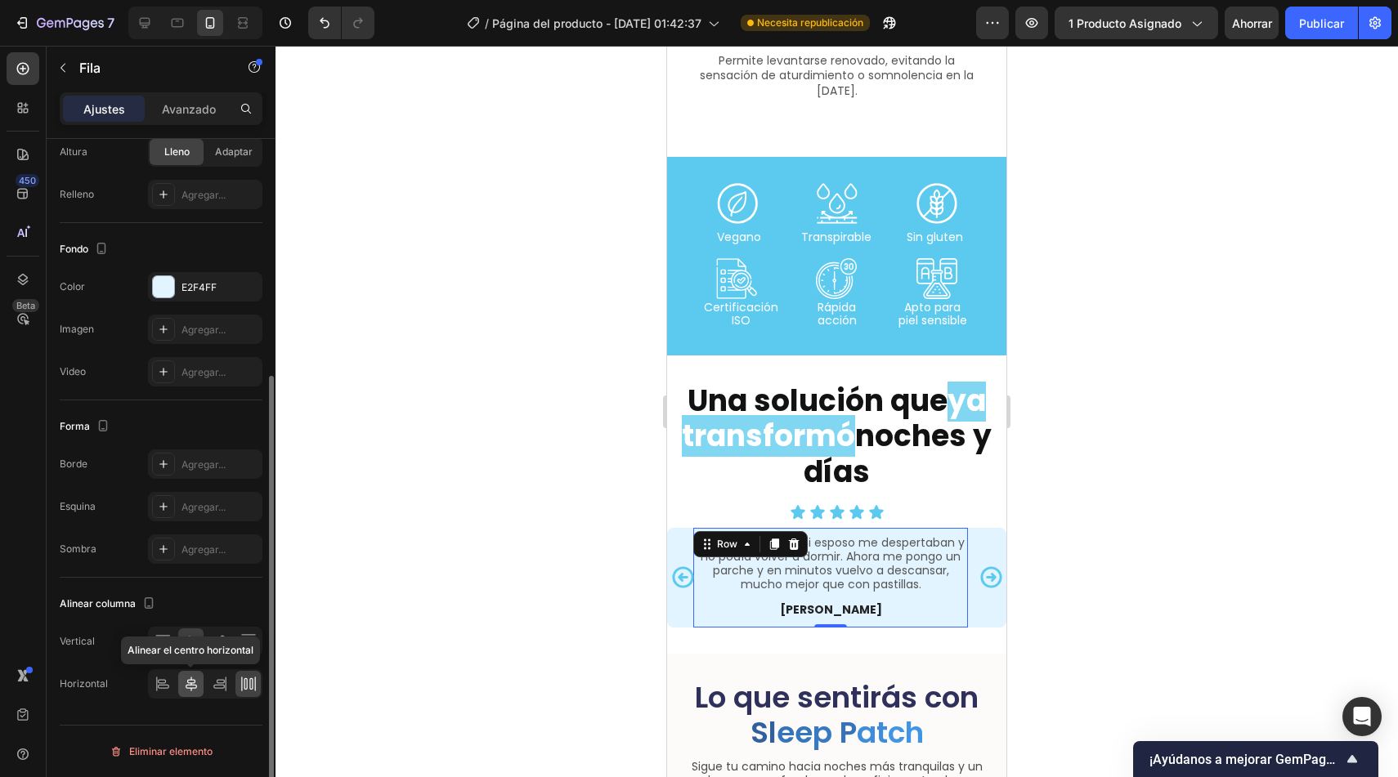
click at [193, 692] on icon at bounding box center [191, 684] width 16 height 16
click at [249, 641] on icon at bounding box center [248, 642] width 16 height 16
click at [250, 681] on icon at bounding box center [248, 684] width 16 height 16
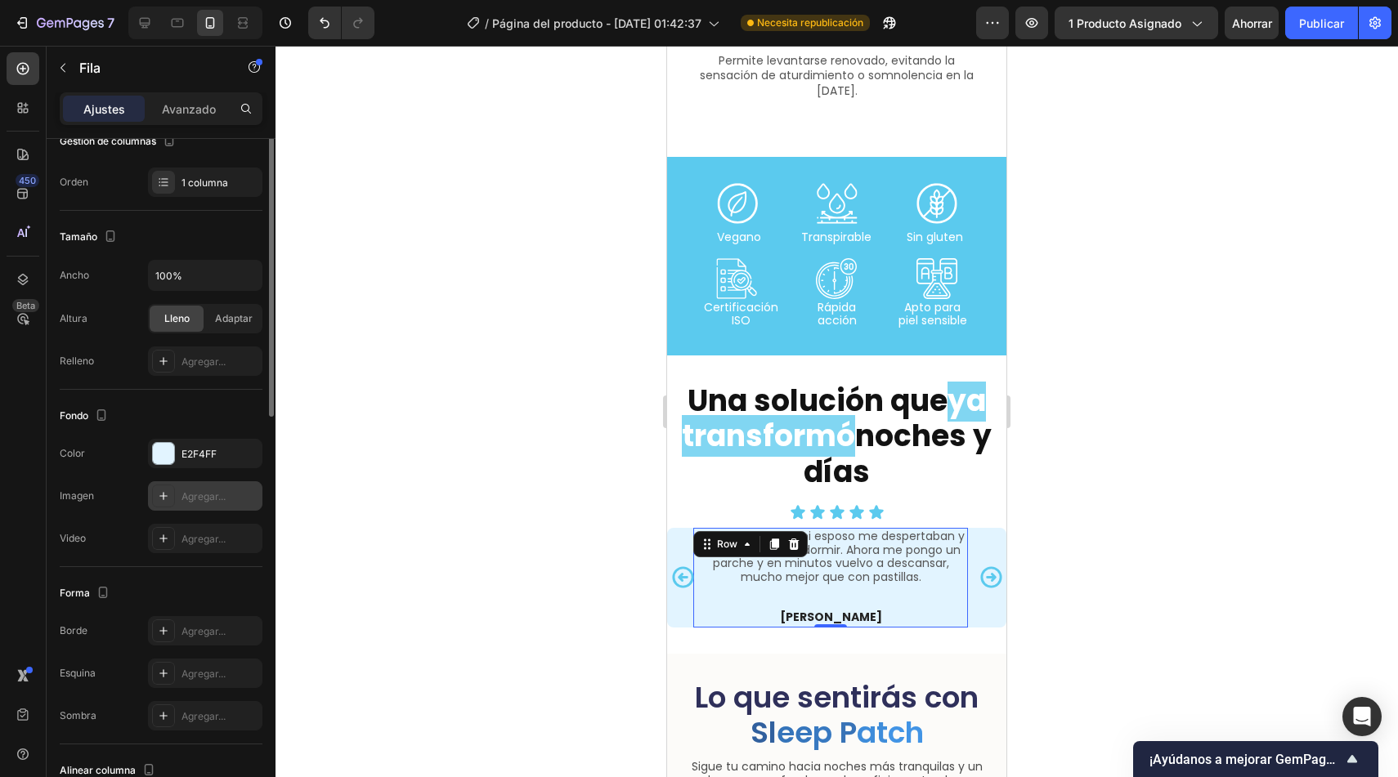
scroll to position [0, 0]
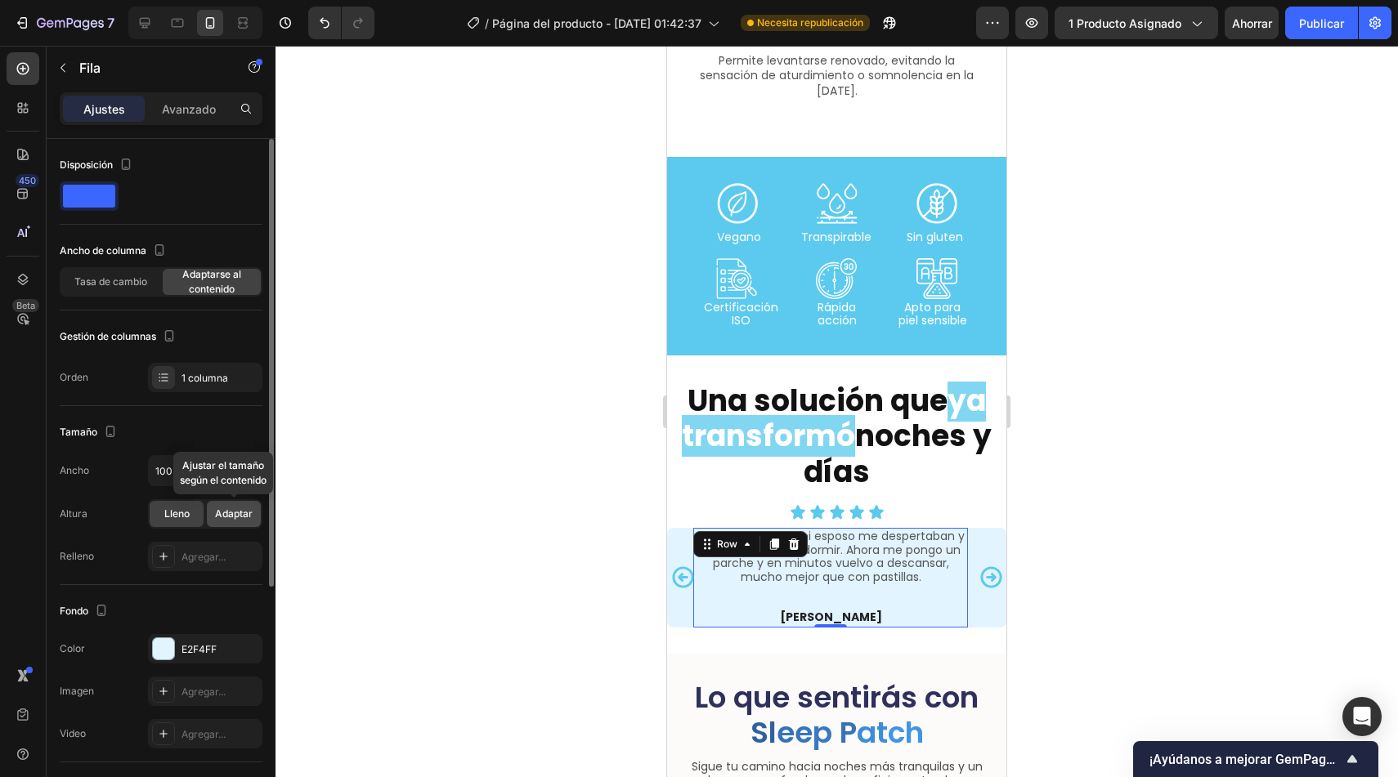
click at [227, 514] on font "Adaptar" at bounding box center [234, 514] width 38 height 12
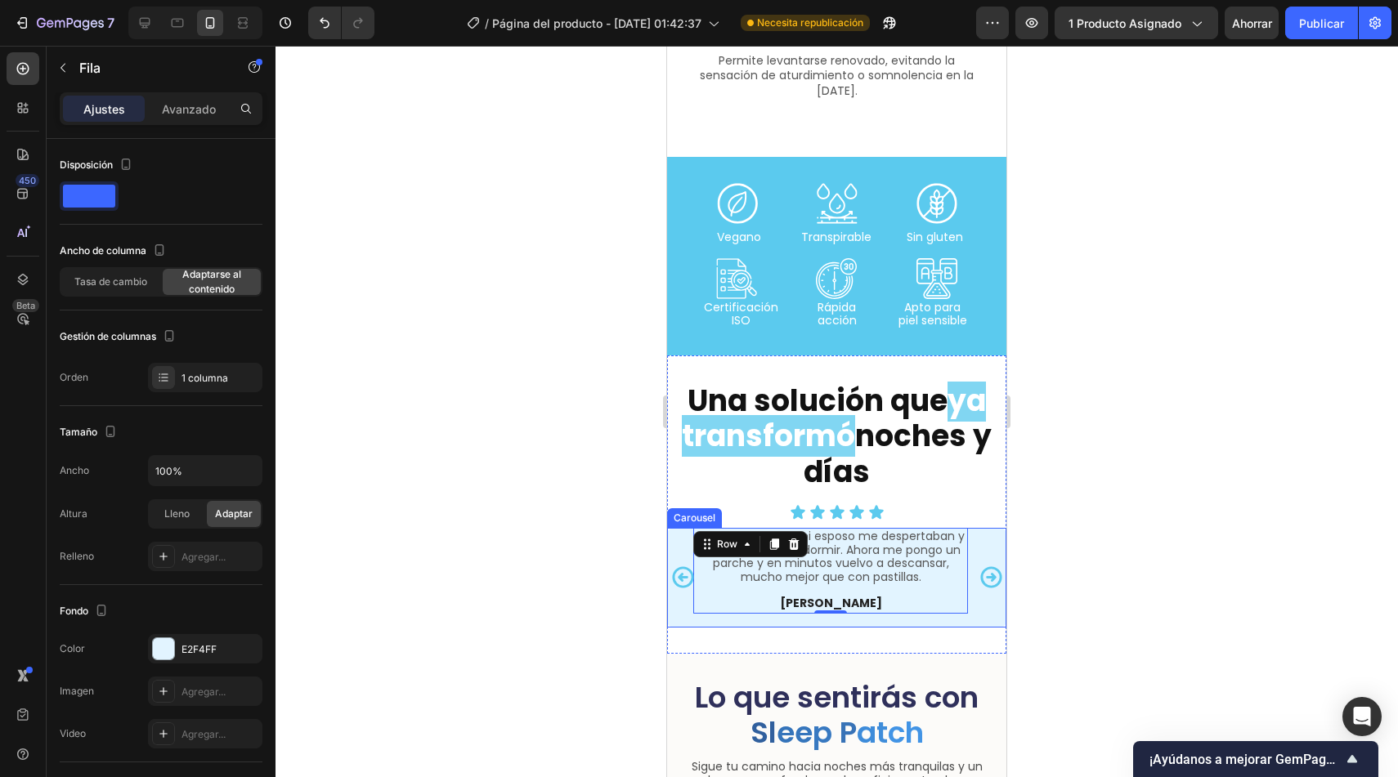
click at [683, 568] on icon "Carousel Back Arrow" at bounding box center [682, 577] width 25 height 25
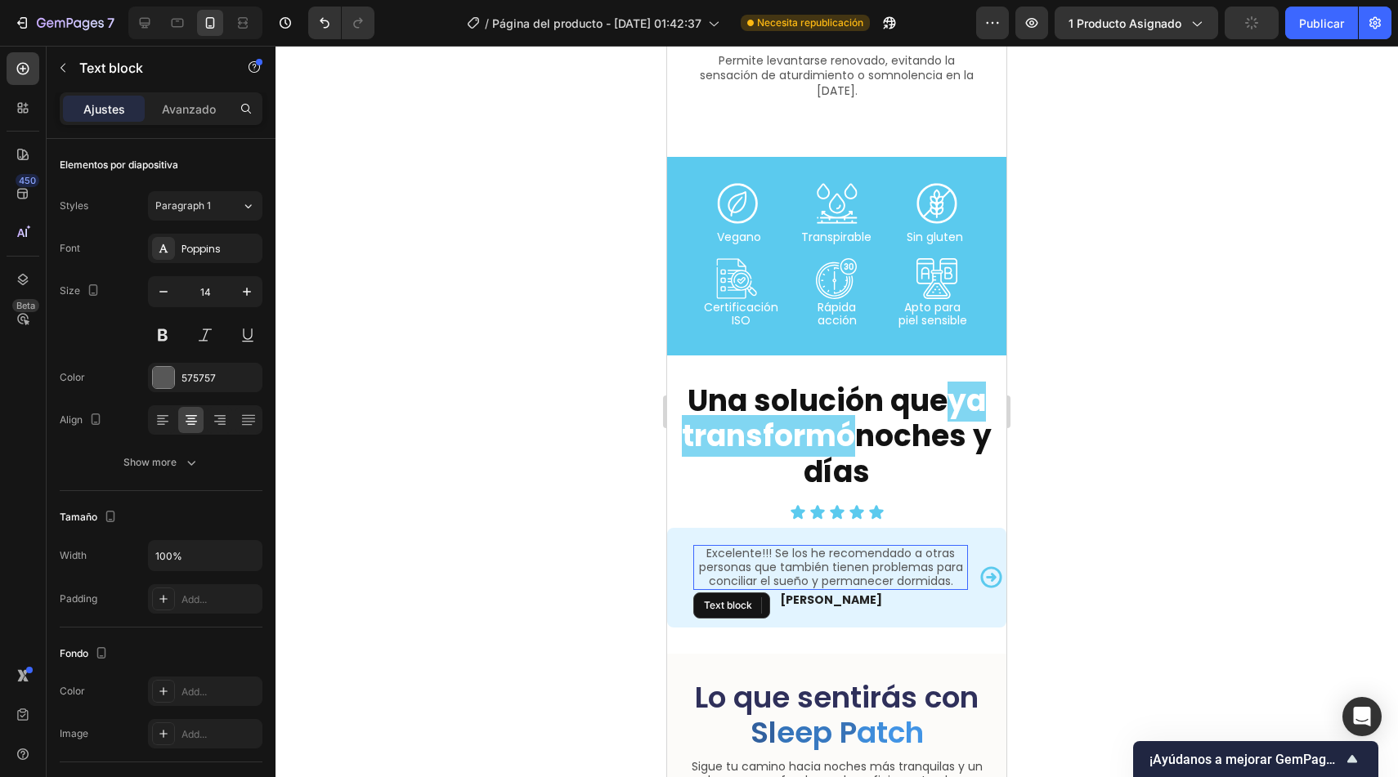
click at [788, 562] on p "Excelente!!! Se los he recomendado a otras personas que también tienen problema…" at bounding box center [830, 567] width 271 height 41
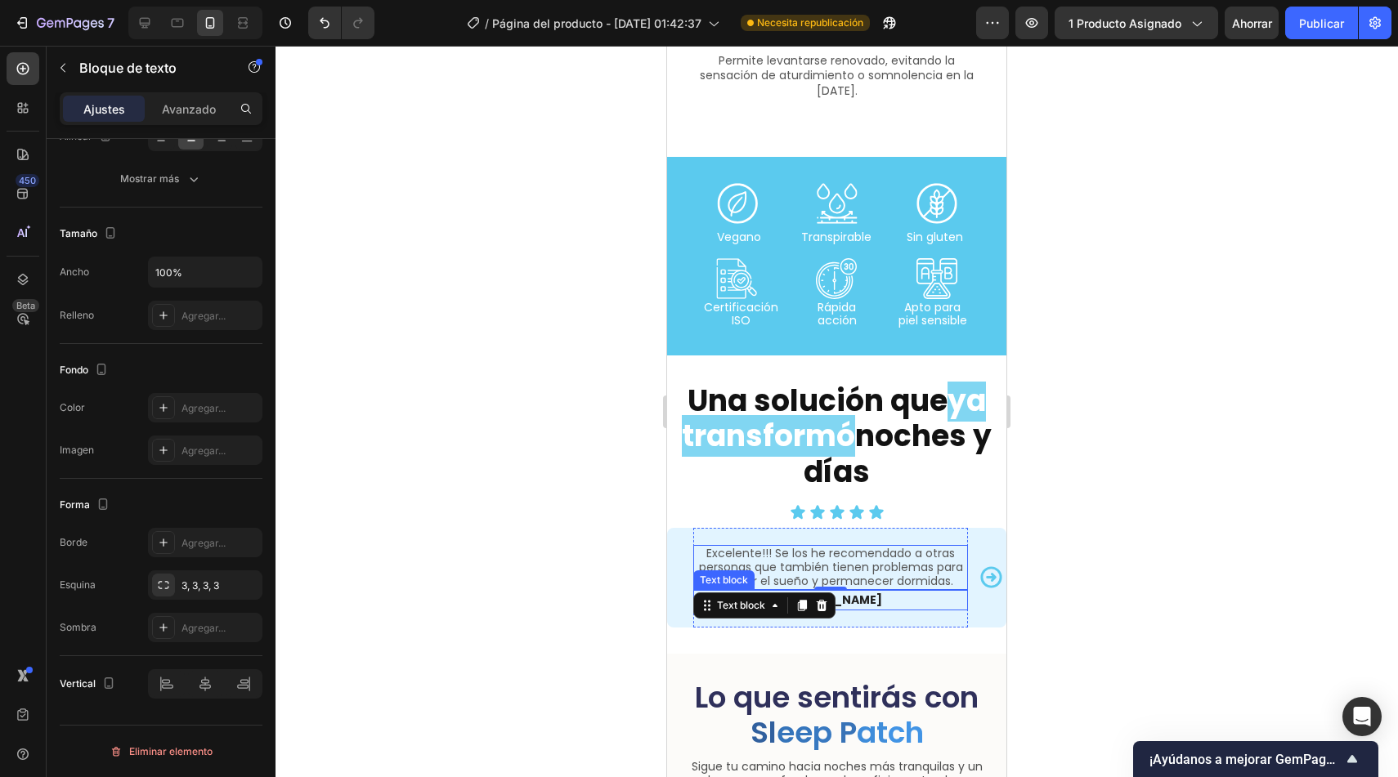
click at [918, 598] on p "[PERSON_NAME]" at bounding box center [830, 600] width 271 height 17
click at [980, 567] on icon "Carousel Next Arrow" at bounding box center [990, 577] width 21 height 21
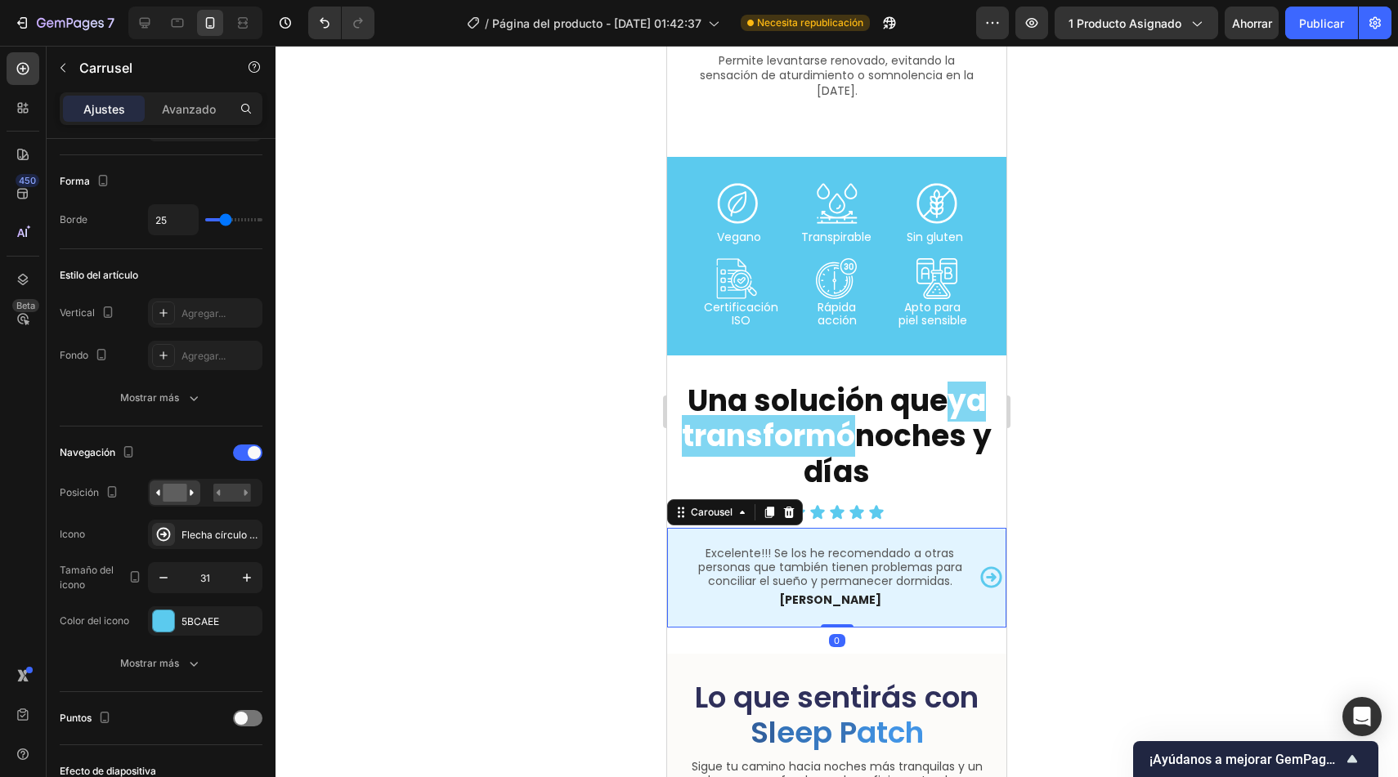
scroll to position [0, 0]
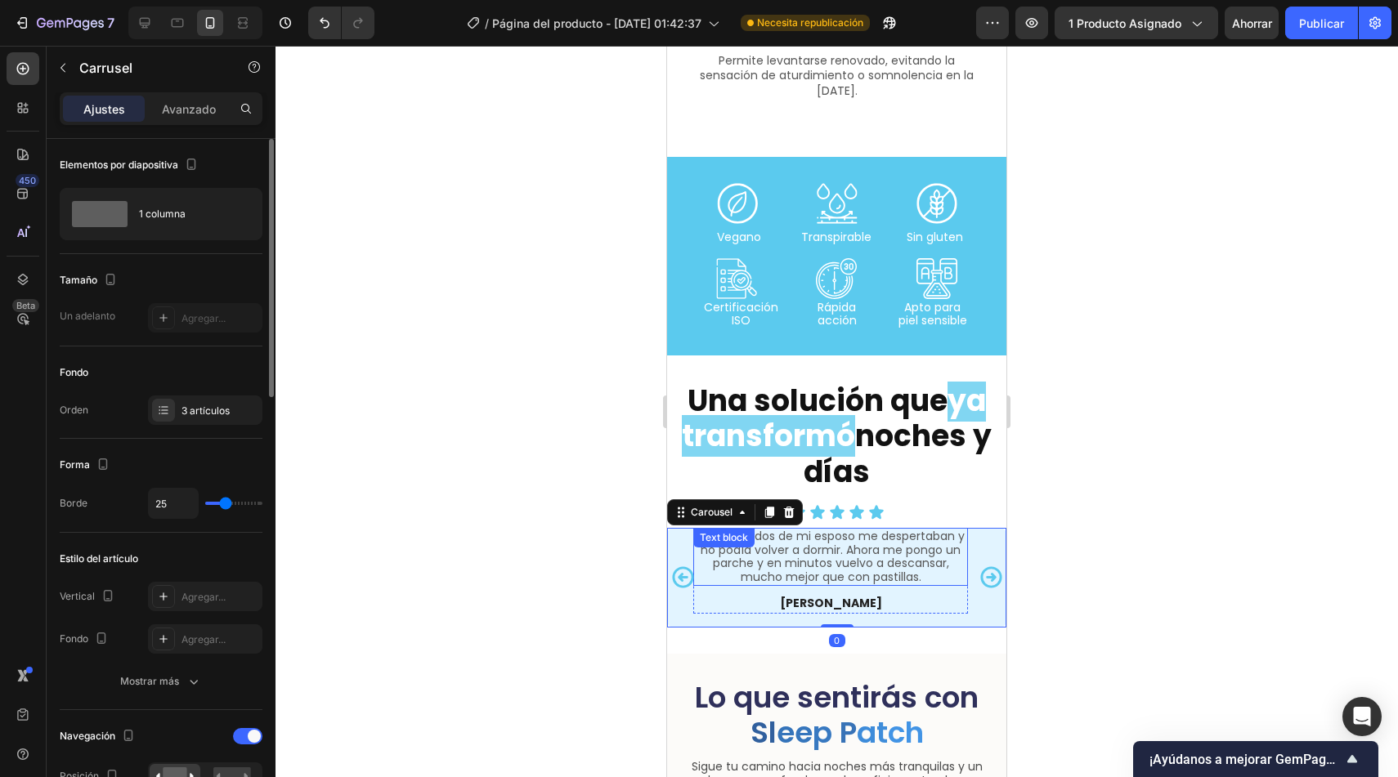
click at [874, 563] on p "Los ronquidos de mi esposo me despertaban y no podía volver a dormir. Ahora me …" at bounding box center [830, 557] width 271 height 55
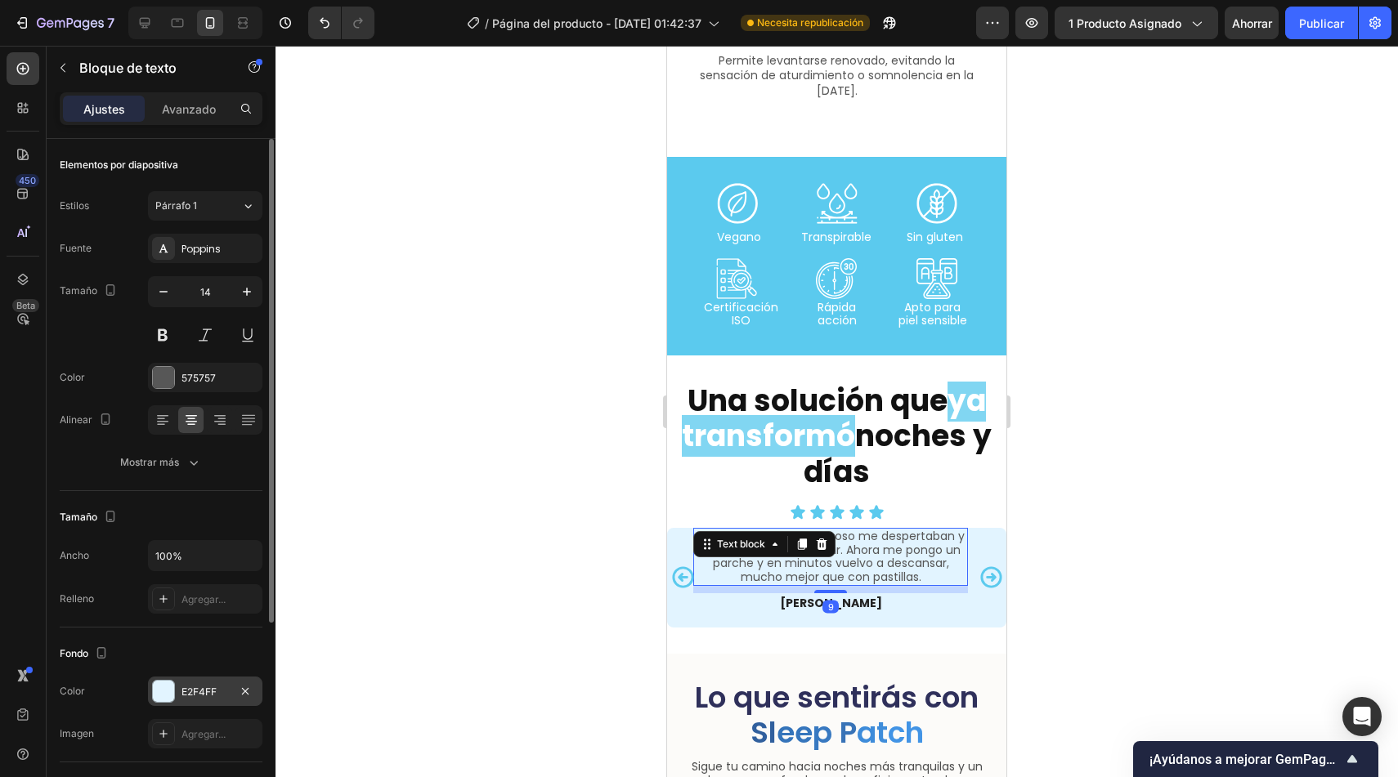
scroll to position [284, 0]
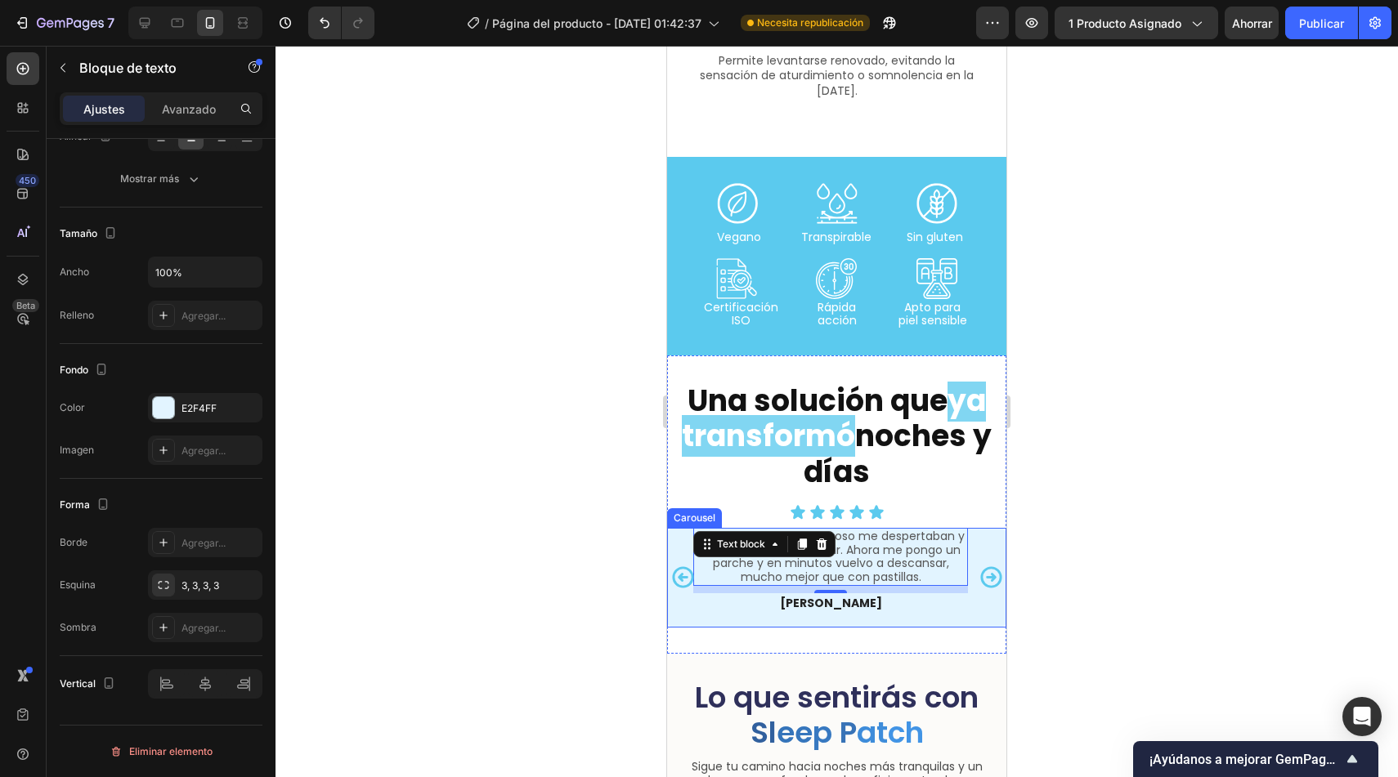
click at [980, 570] on icon "Carousel Next Arrow" at bounding box center [990, 577] width 21 height 21
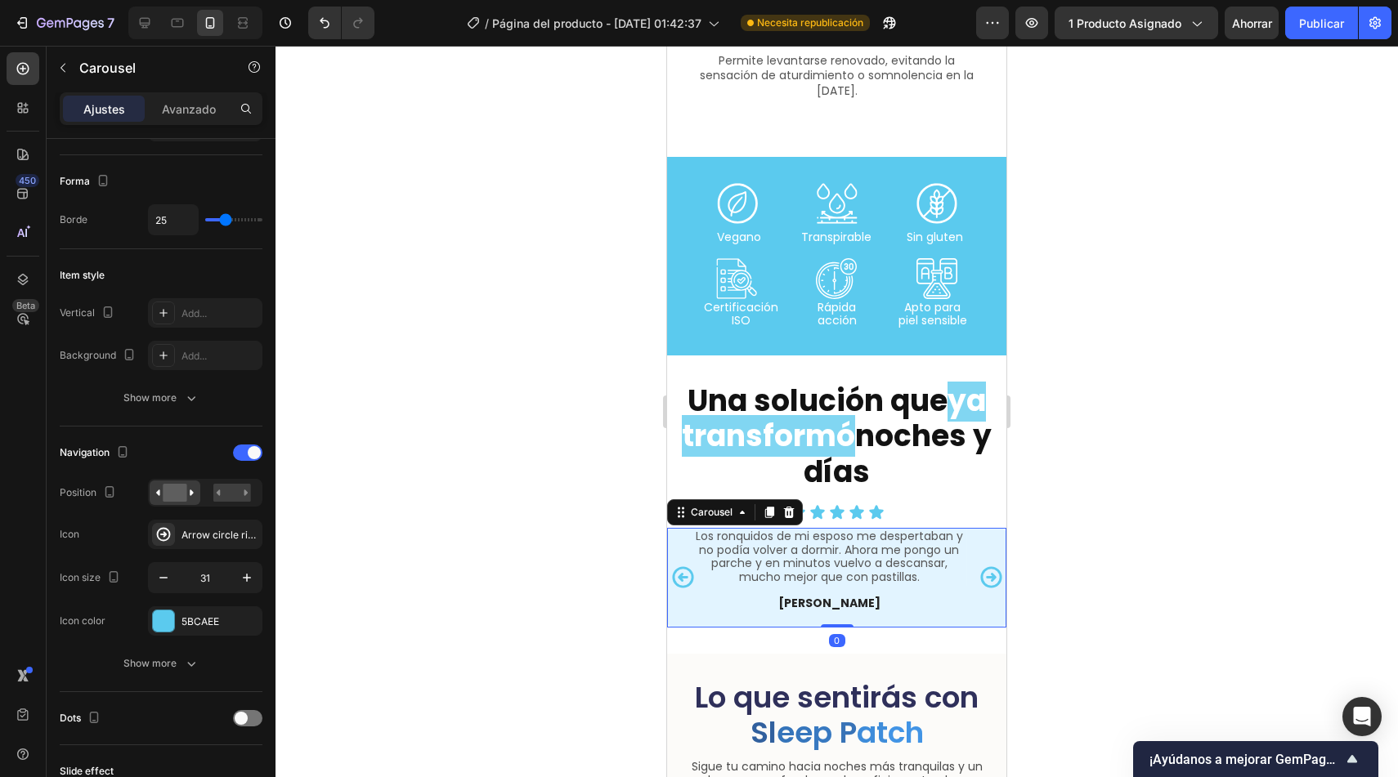
scroll to position [0, 0]
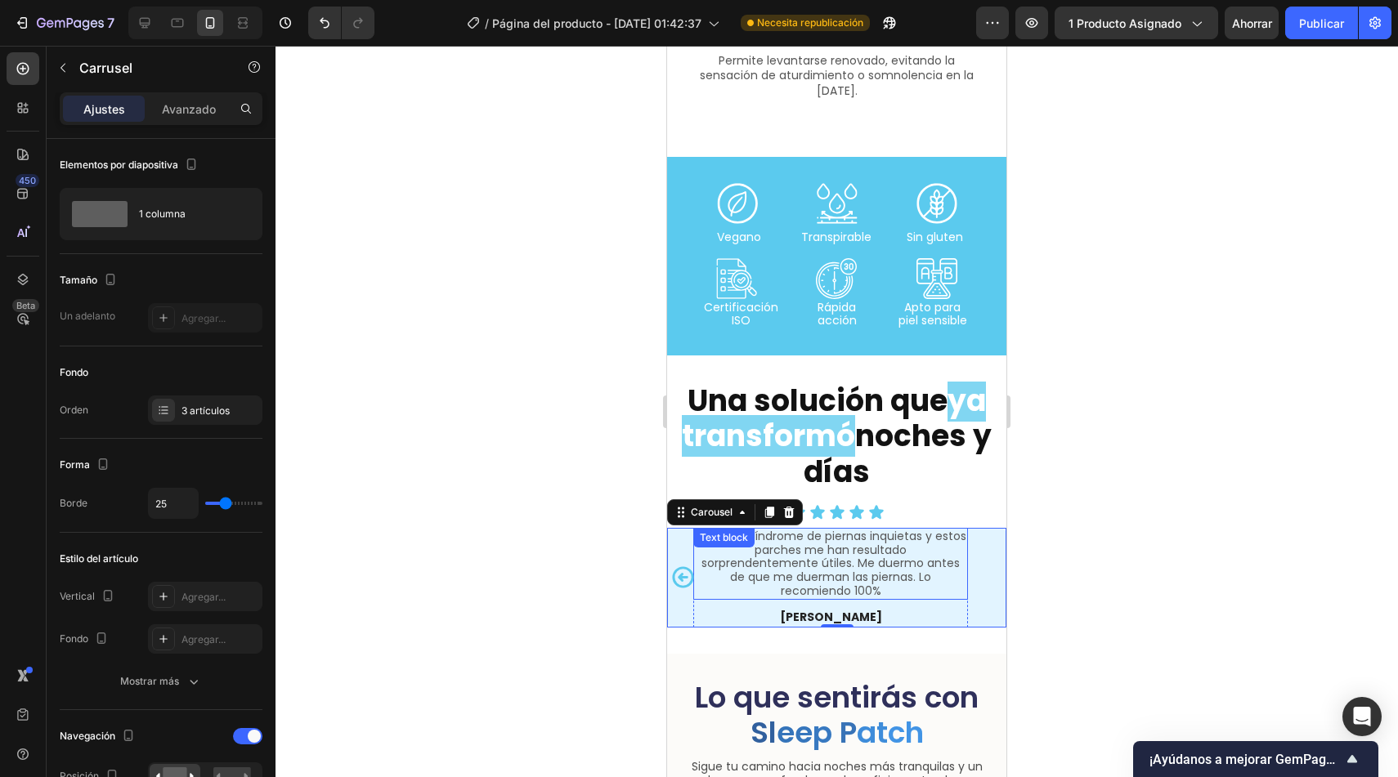
click at [929, 558] on p "Tengo el síndrome de piernas inquietas y estos parches me han resultado sorpren…" at bounding box center [830, 564] width 271 height 69
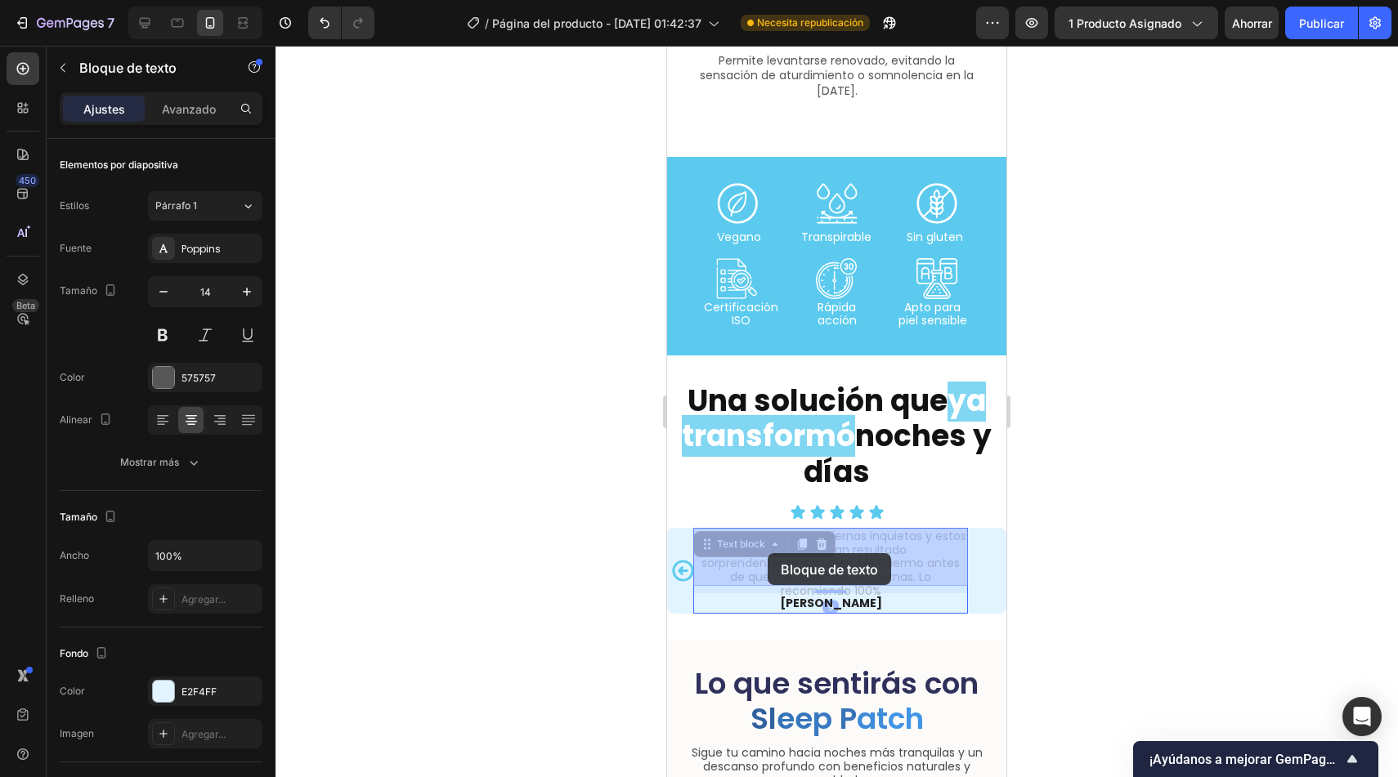
drag, startPoint x: 763, startPoint y: 545, endPoint x: 768, endPoint y: 553, distance: 9.5
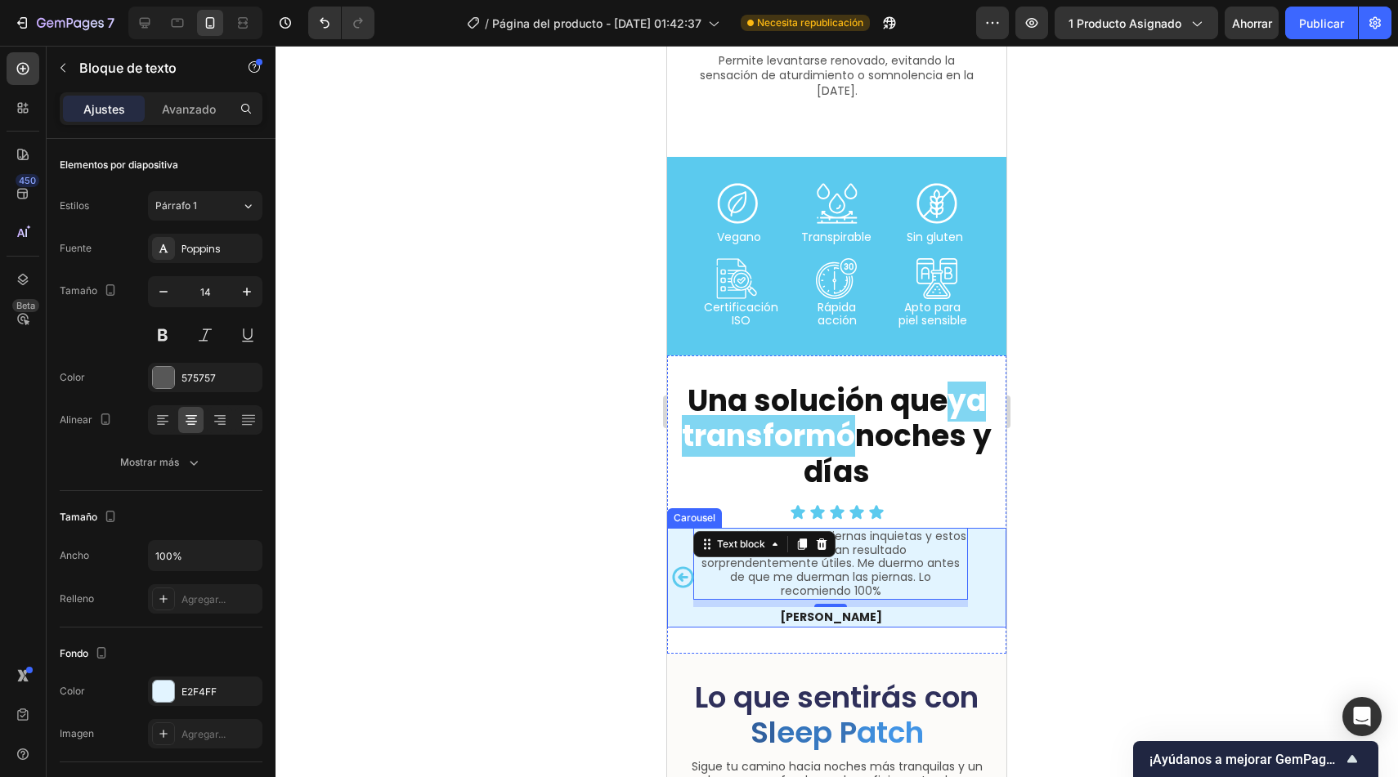
click at [980, 545] on div "Excelente!!! Se los he recomendado a otras personas que también tienen problema…" at bounding box center [836, 578] width 339 height 100
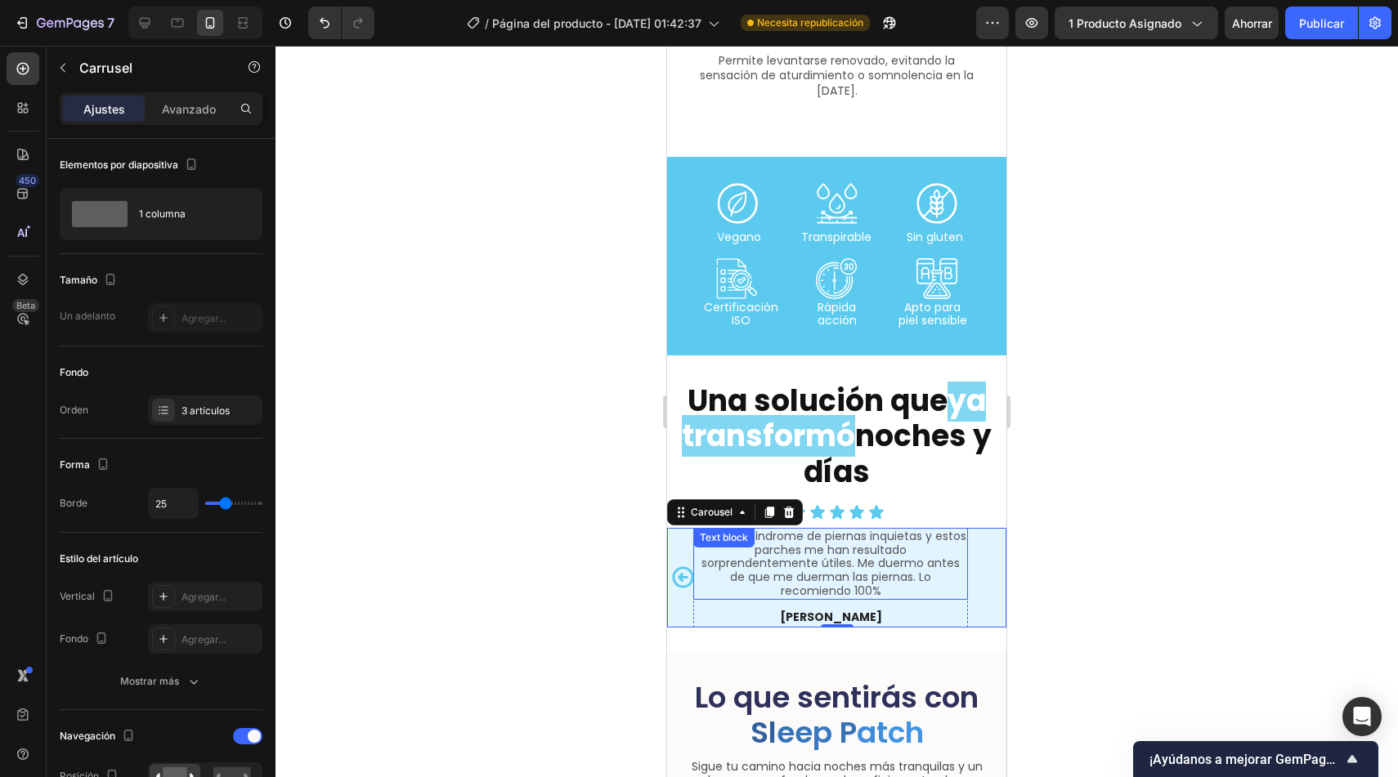
click at [843, 560] on p "Tengo el síndrome de piernas inquietas y estos parches me han resultado sorpren…" at bounding box center [830, 564] width 271 height 69
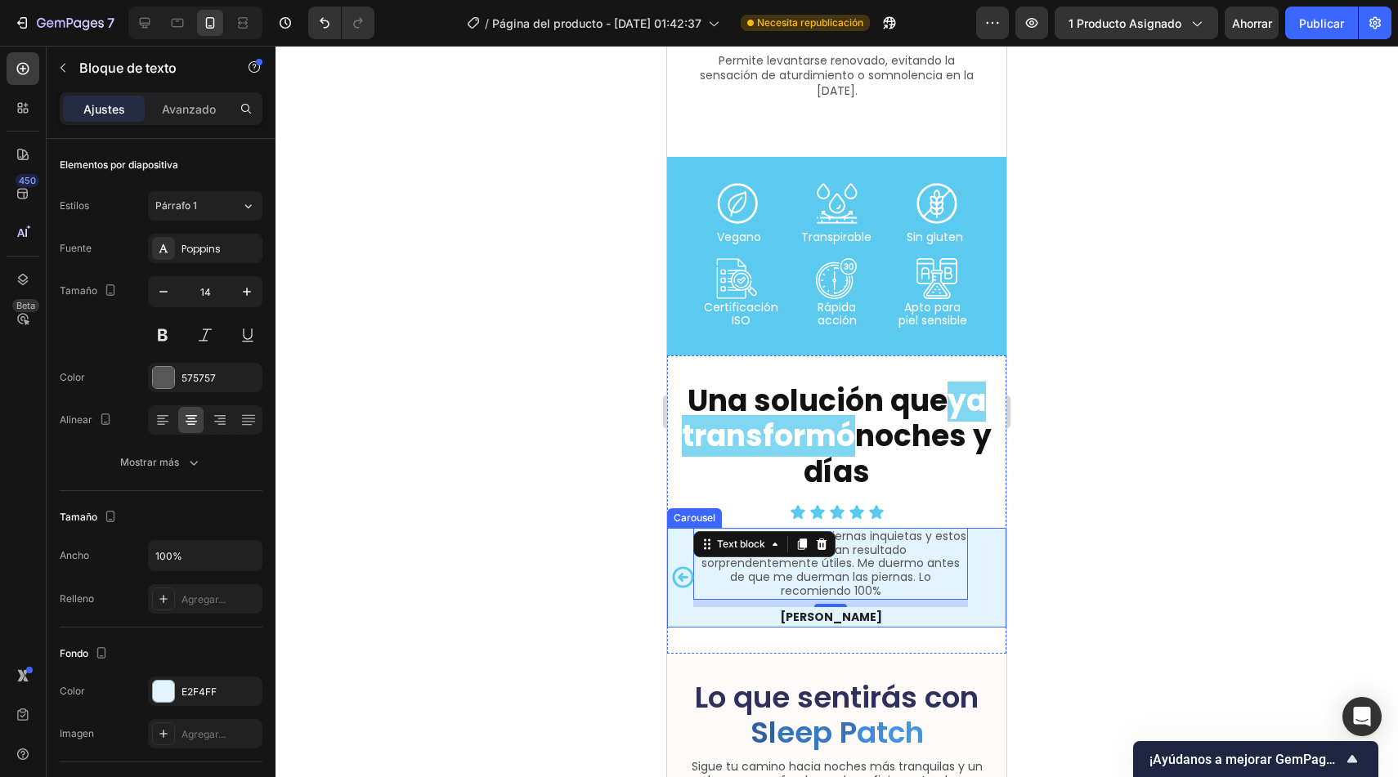
click at [683, 606] on div "Excelente!!! Se los he recomendado a otras personas que también tienen problema…" at bounding box center [836, 578] width 339 height 100
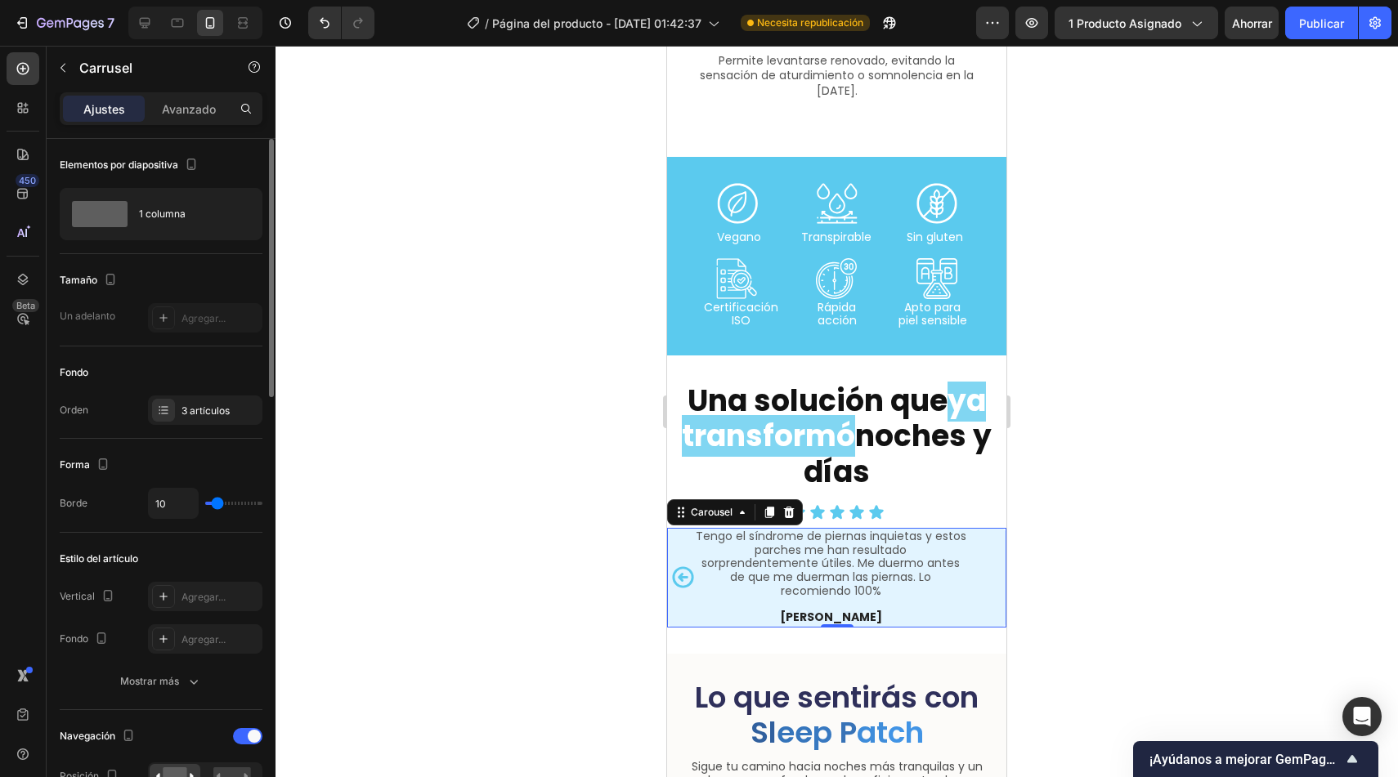
drag, startPoint x: 225, startPoint y: 504, endPoint x: 217, endPoint y: 502, distance: 8.5
click at [217, 502] on input "range" at bounding box center [233, 503] width 57 height 3
click at [210, 204] on div "1 columna" at bounding box center [189, 214] width 100 height 38
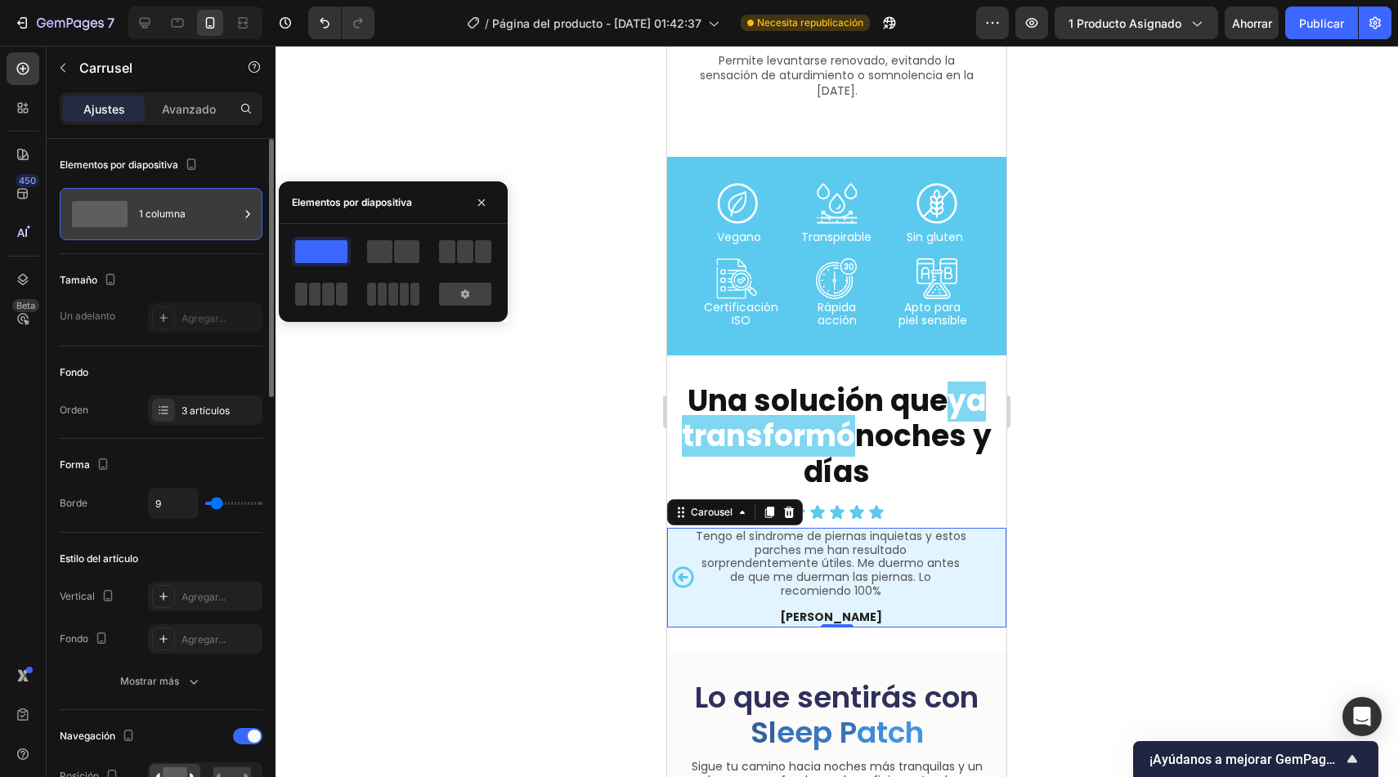
click at [210, 204] on div "1 columna" at bounding box center [189, 214] width 100 height 38
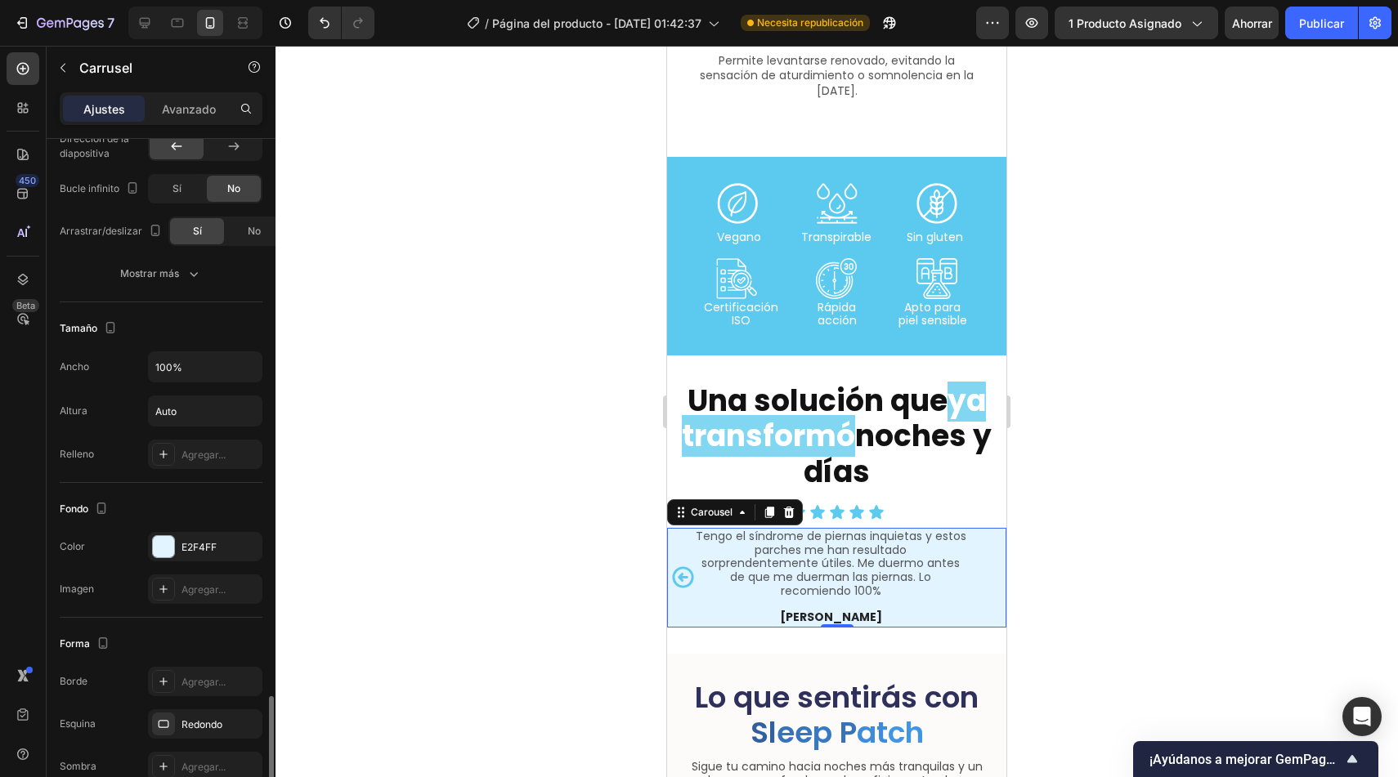
scroll to position [1128, 0]
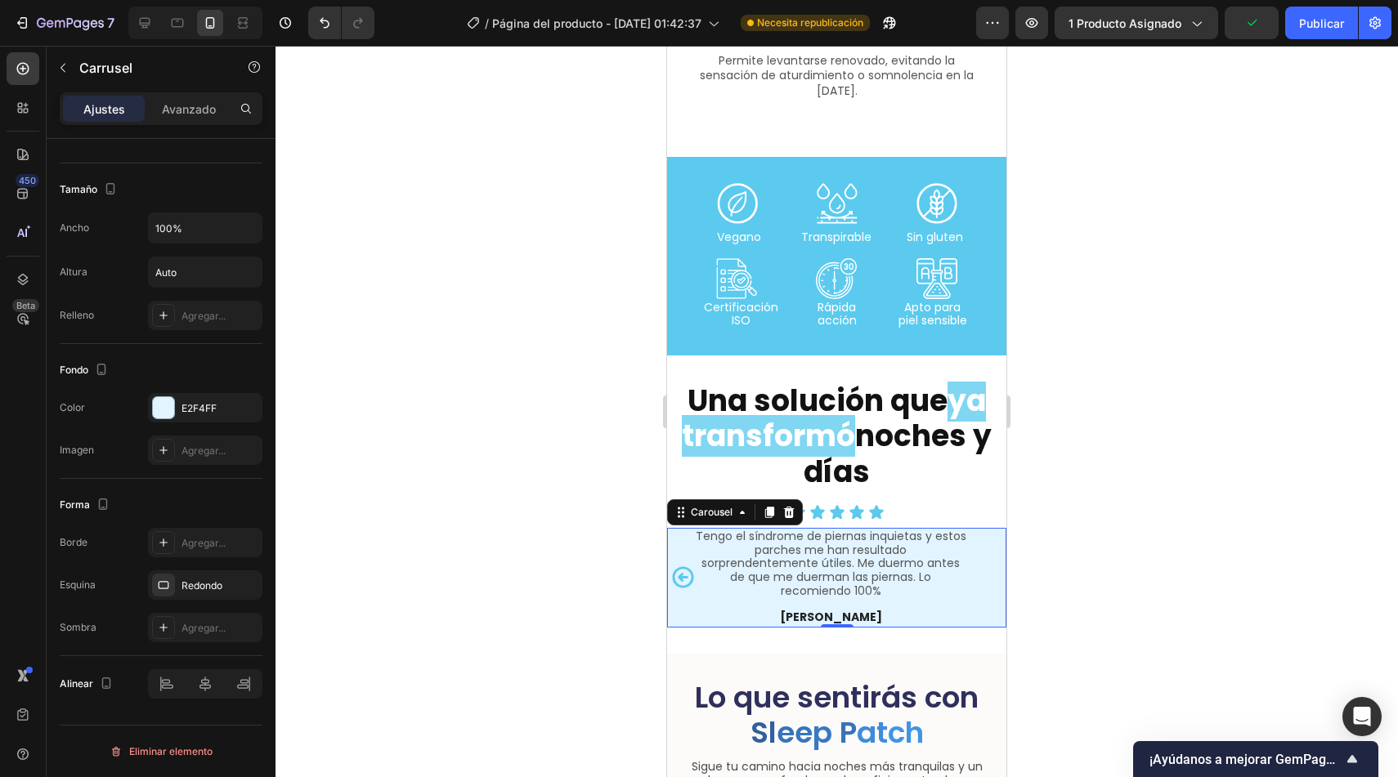
click at [558, 612] on div at bounding box center [836, 412] width 1122 height 732
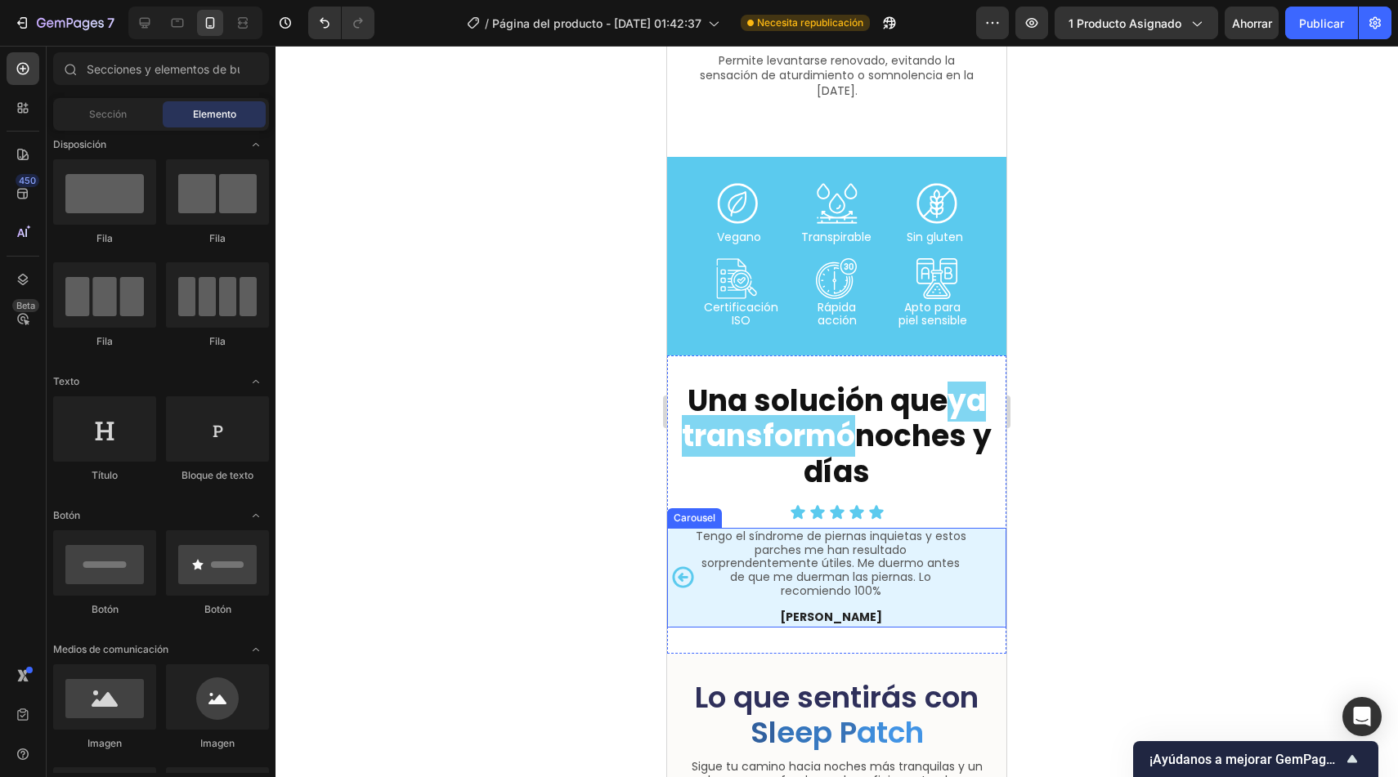
click at [985, 575] on div "Excelente!!! Se los he recomendado a otras personas que también tienen problema…" at bounding box center [836, 578] width 339 height 100
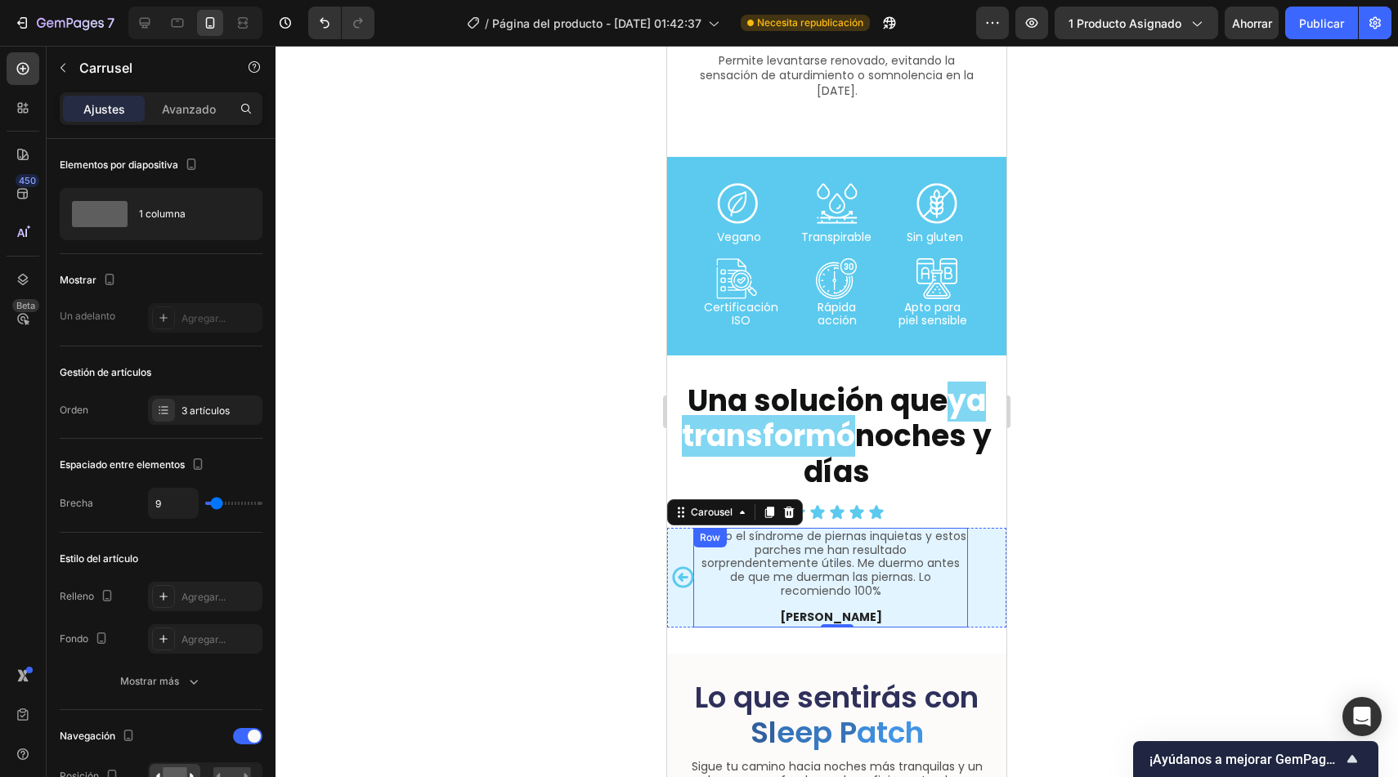
click at [961, 586] on div "Tengo el síndrome de piernas inquietas y estos parches me han resultado sorpren…" at bounding box center [830, 578] width 275 height 100
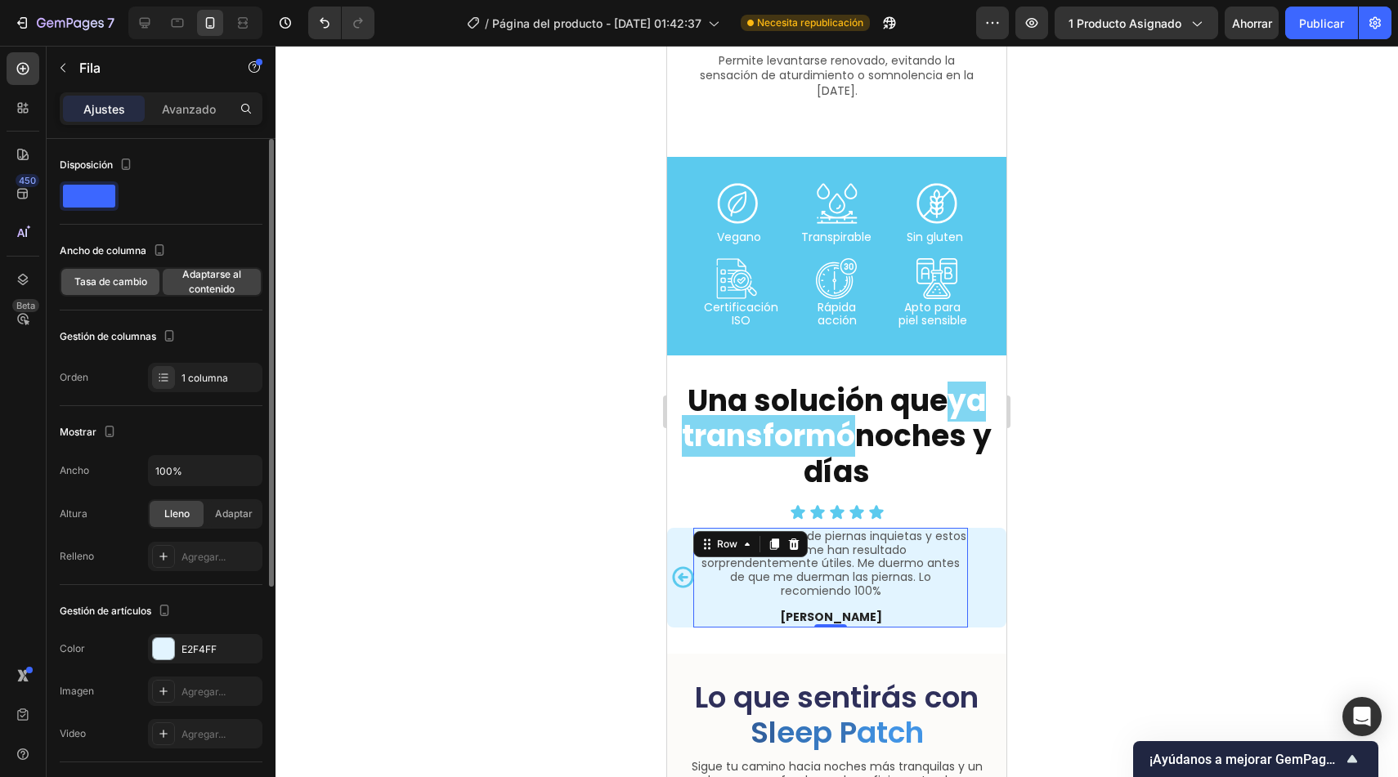
click at [122, 290] on div "Tasa de cambio" at bounding box center [110, 282] width 98 height 26
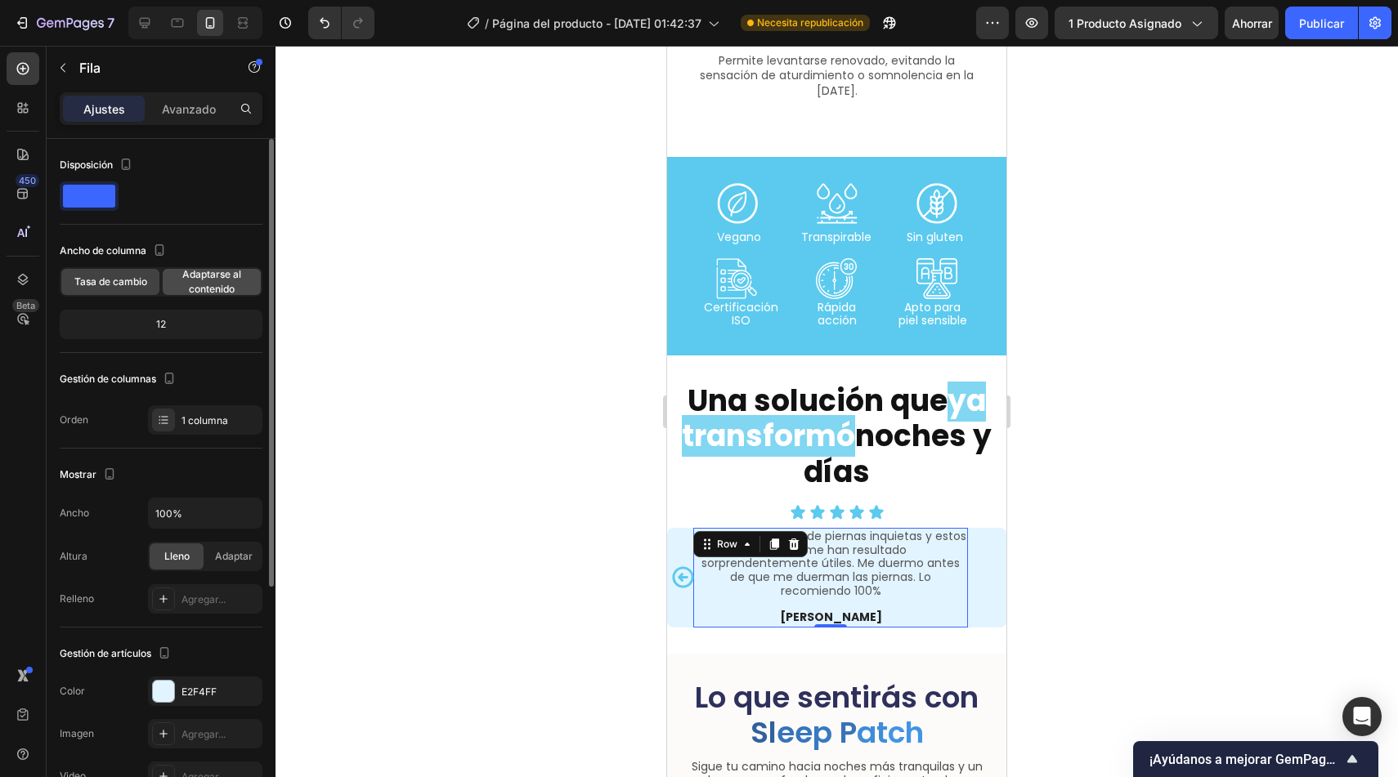
click at [235, 284] on font "Adaptarse al contenido" at bounding box center [211, 281] width 59 height 27
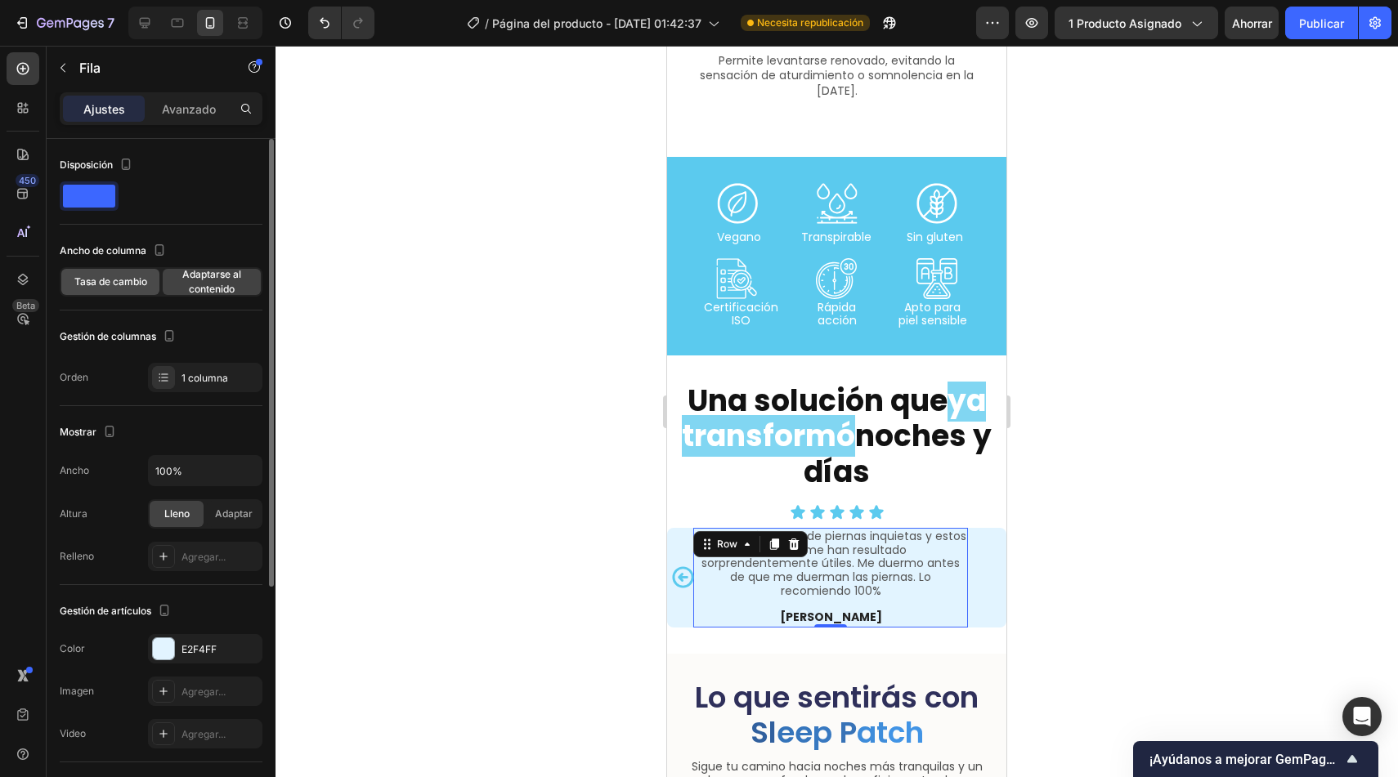
click at [125, 280] on font "Tasa de cambio" at bounding box center [110, 281] width 73 height 12
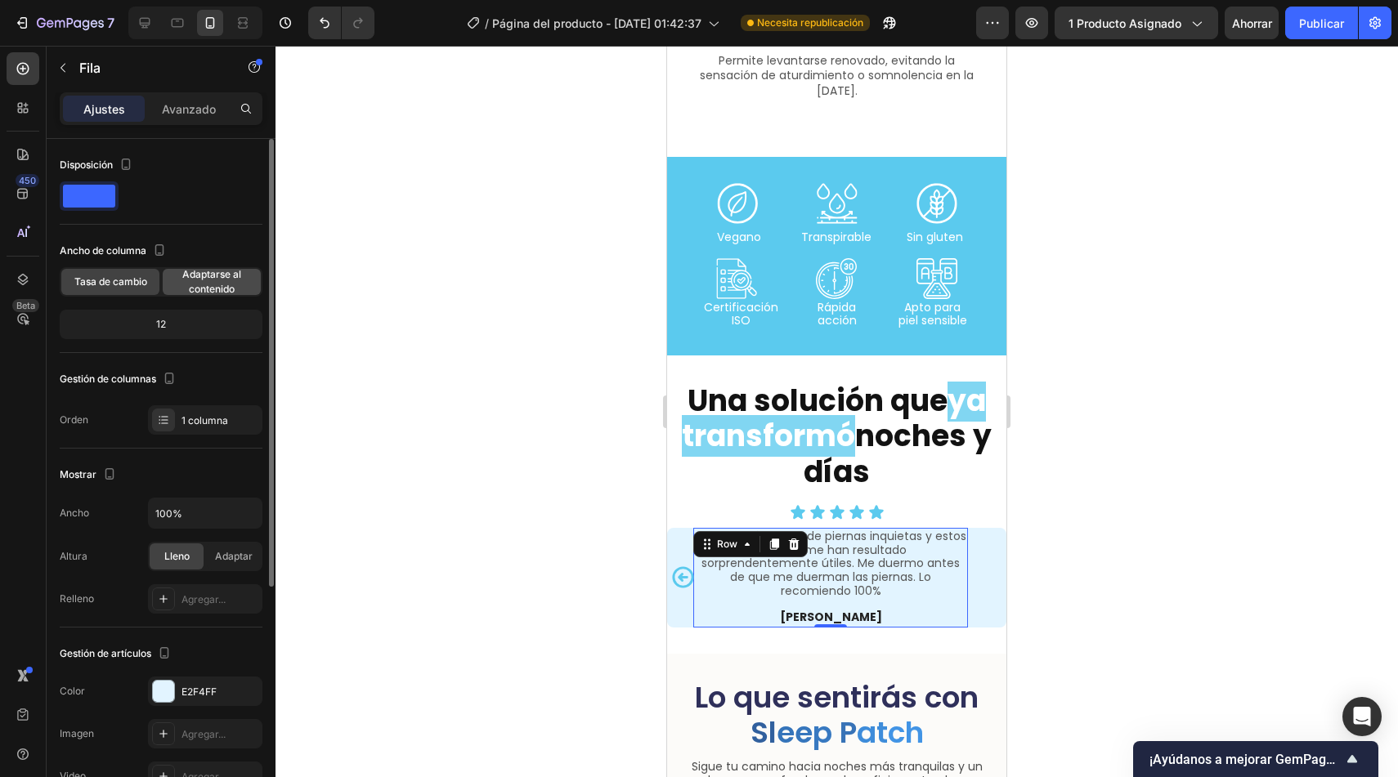
click at [204, 287] on font "Adaptarse al contenido" at bounding box center [211, 281] width 59 height 27
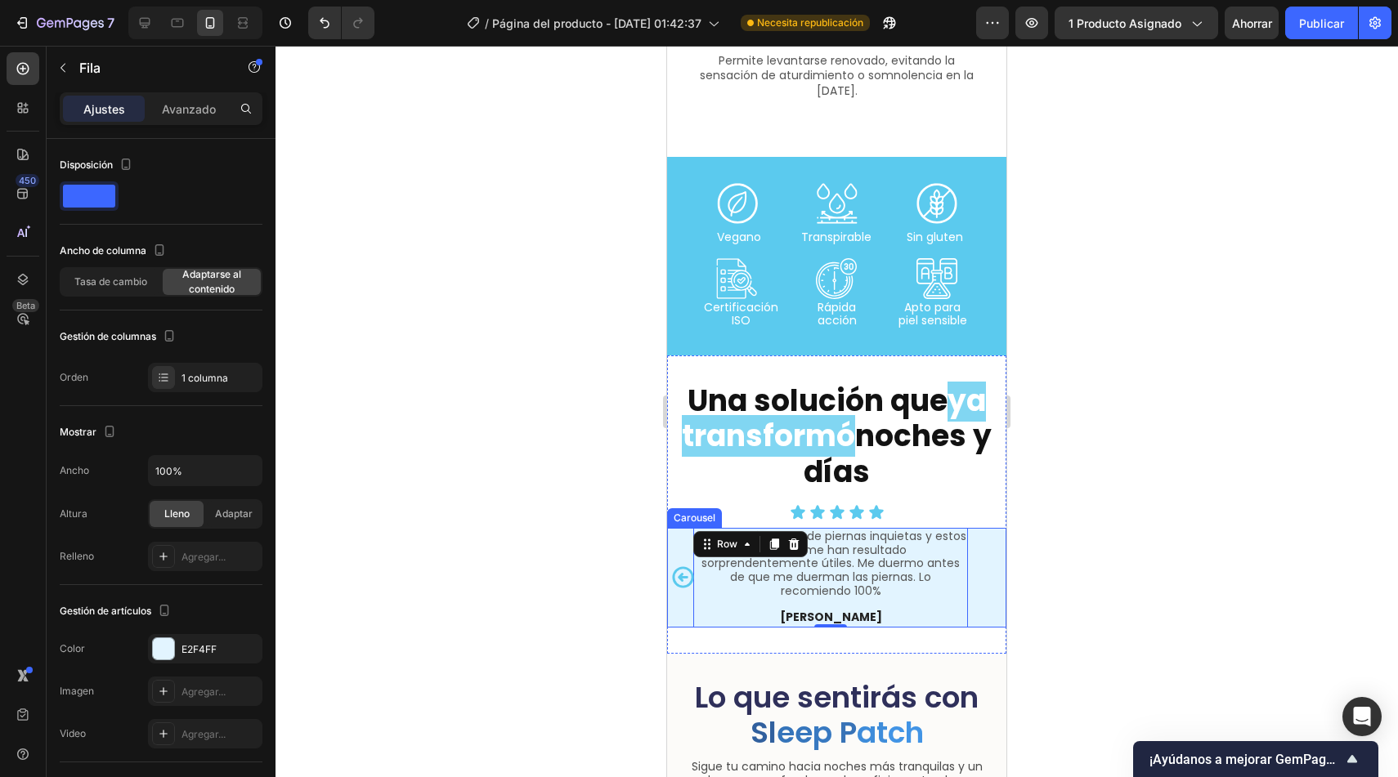
click at [678, 571] on icon "Carousel Back Arrow" at bounding box center [682, 577] width 21 height 21
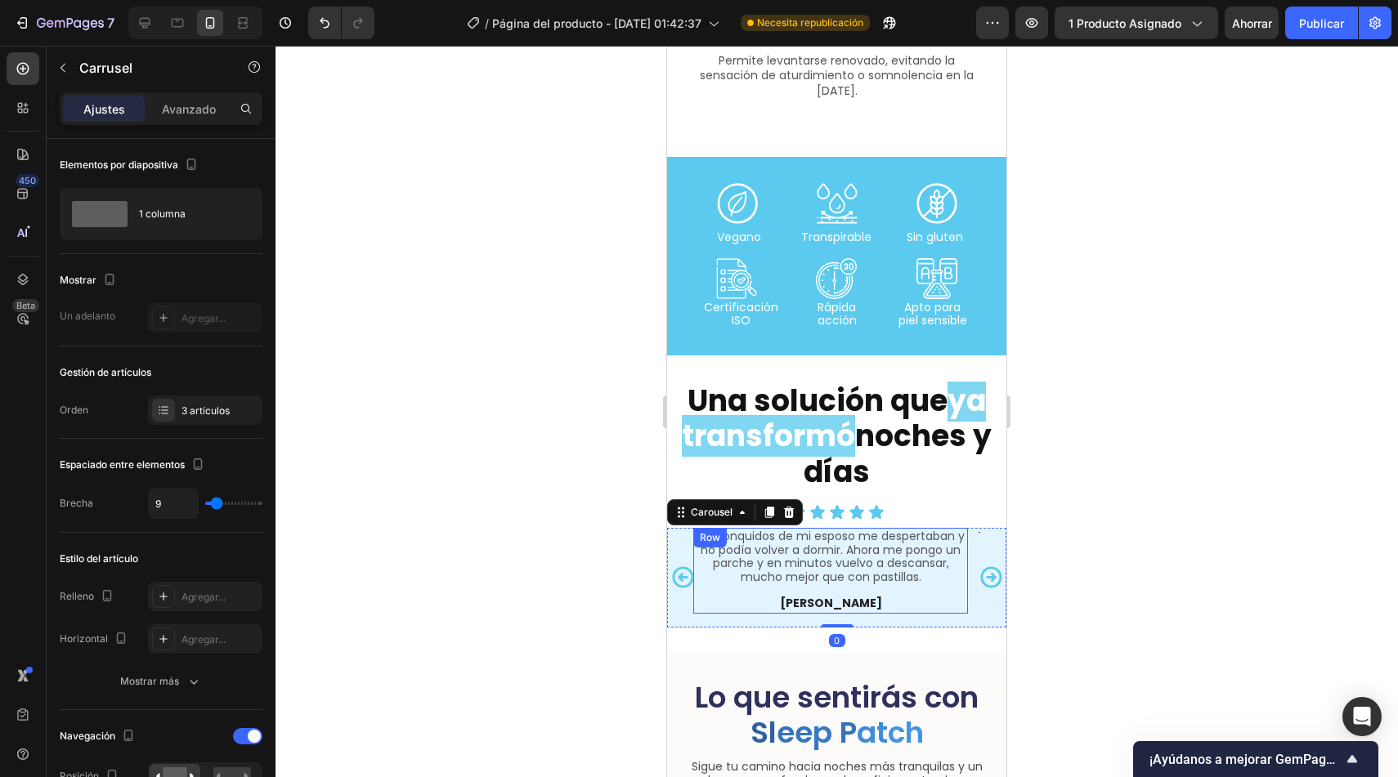
click at [719, 590] on div "Los ronquidos de mi esposo me despertaban y no podía volver a dormir. Ahora me …" at bounding box center [830, 571] width 275 height 86
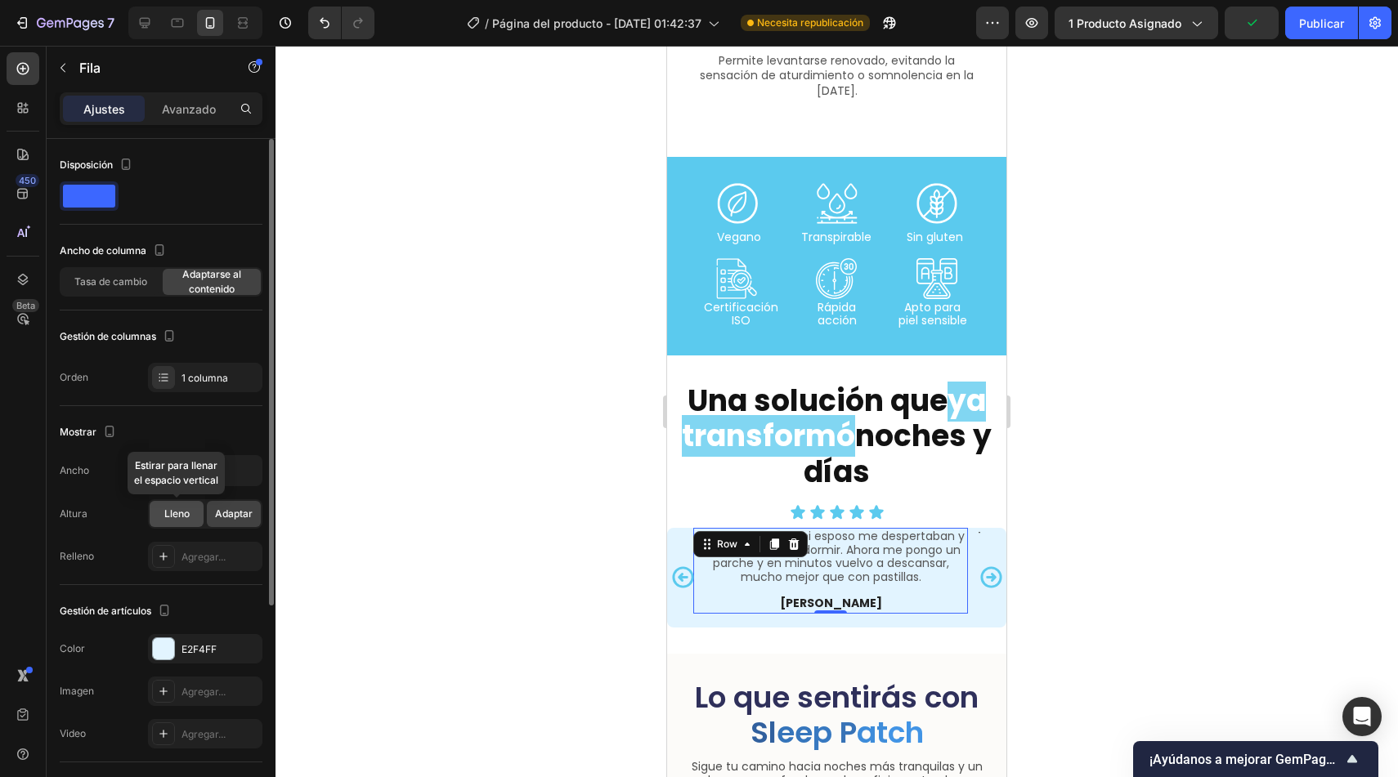
click at [179, 510] on font "Lleno" at bounding box center [176, 514] width 25 height 12
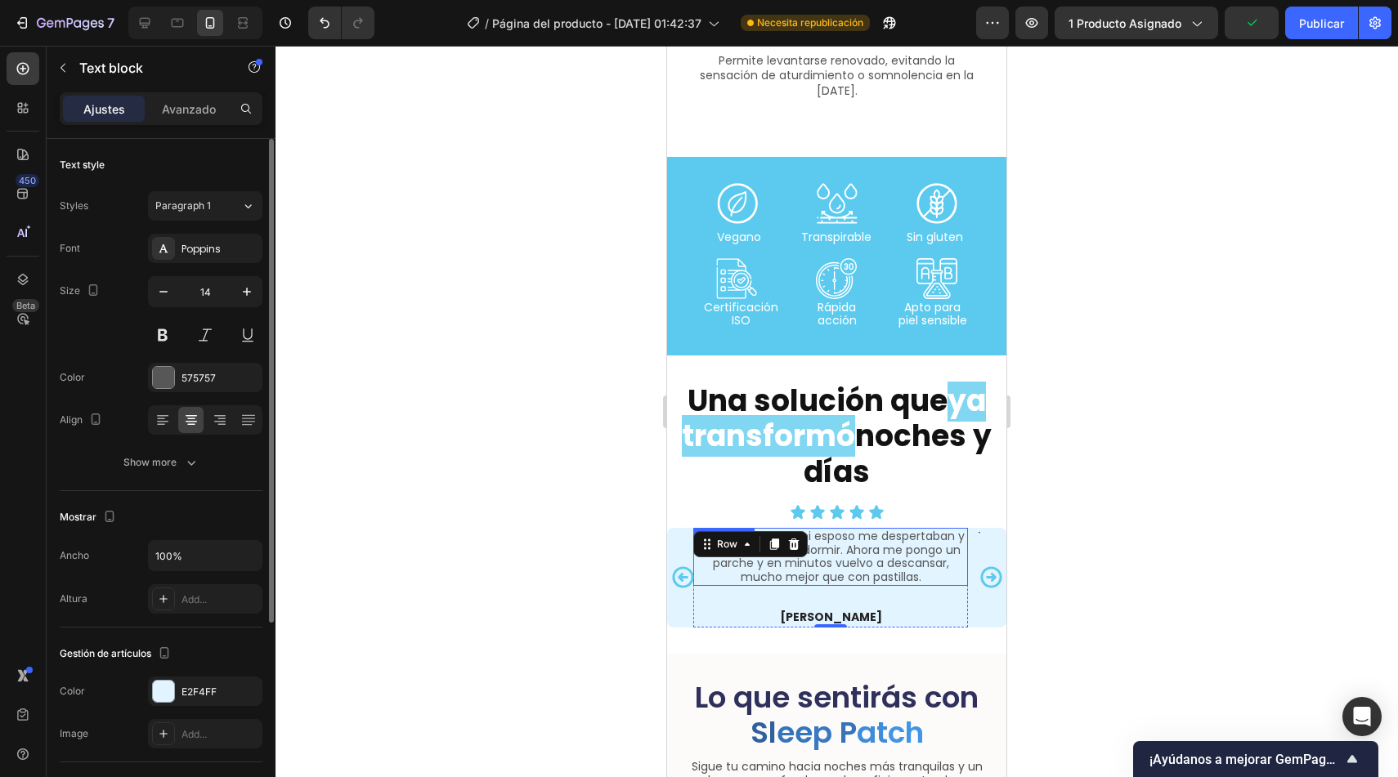
click at [894, 571] on p "Los ronquidos de mi esposo me despertaban y no podía volver a dormir. Ahora me …" at bounding box center [830, 557] width 271 height 55
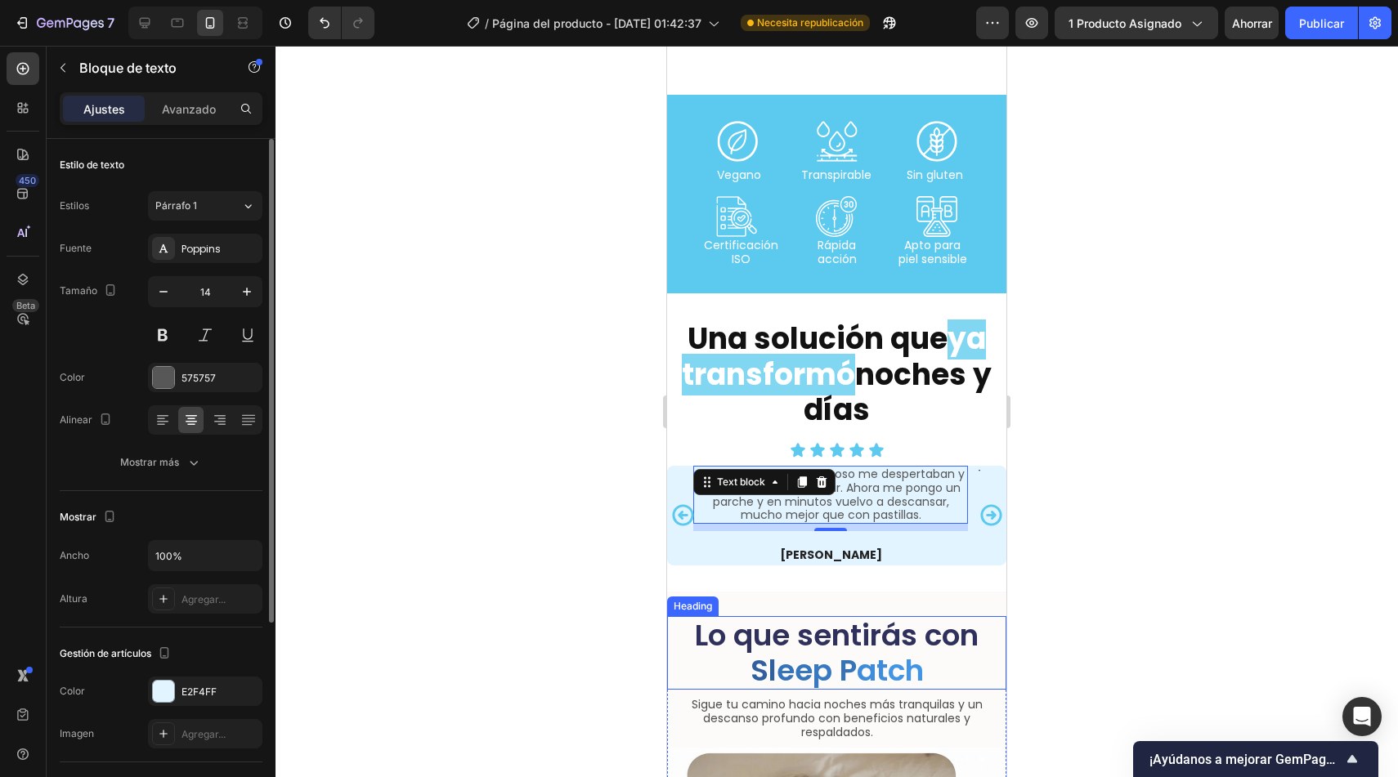
scroll to position [3438, 0]
click at [936, 641] on h2 "Lo que sentirás con Sl e e p P a t ch" at bounding box center [836, 653] width 339 height 74
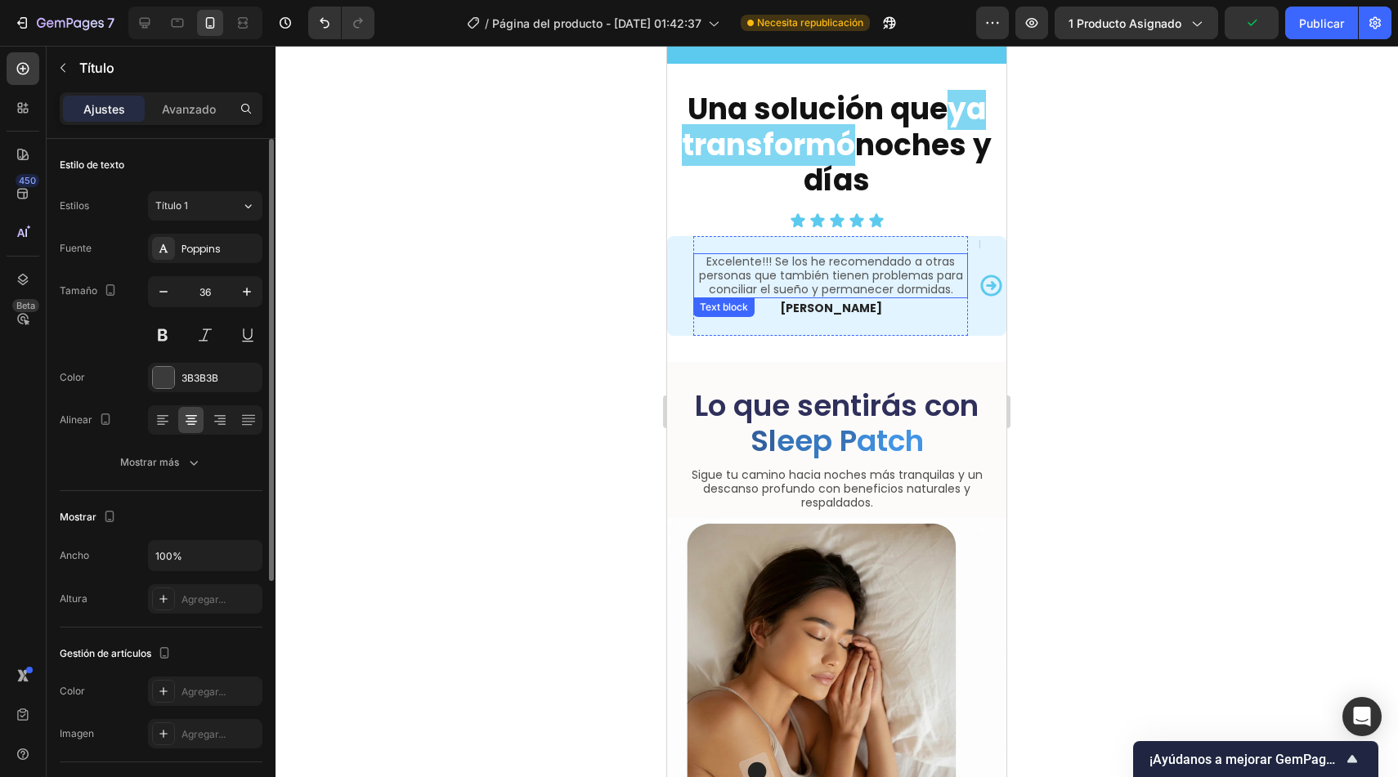
scroll to position [3751, 0]
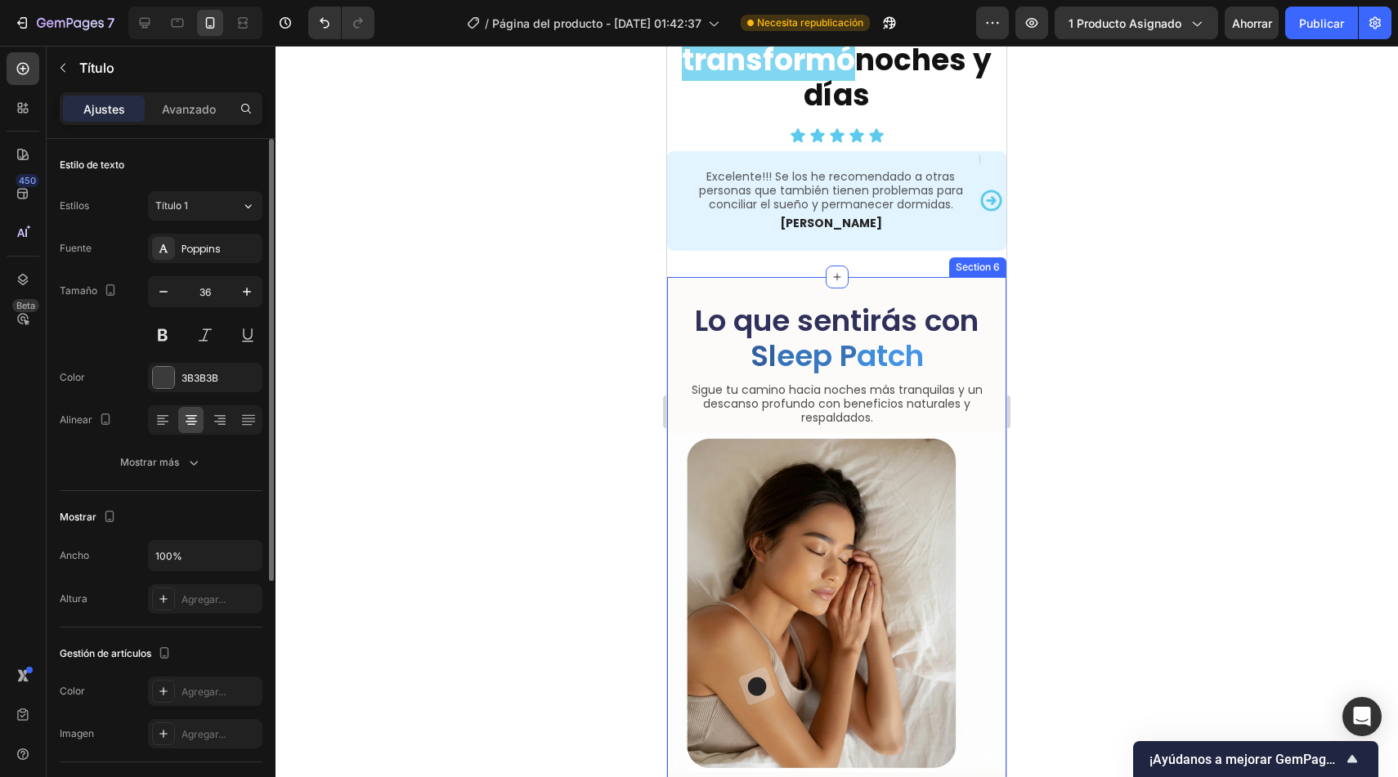
click at [895, 277] on div "Lo que sentirás con Sl e e p P a t ch Heading Sigue tu camino hacia noches más …" at bounding box center [836, 767] width 339 height 980
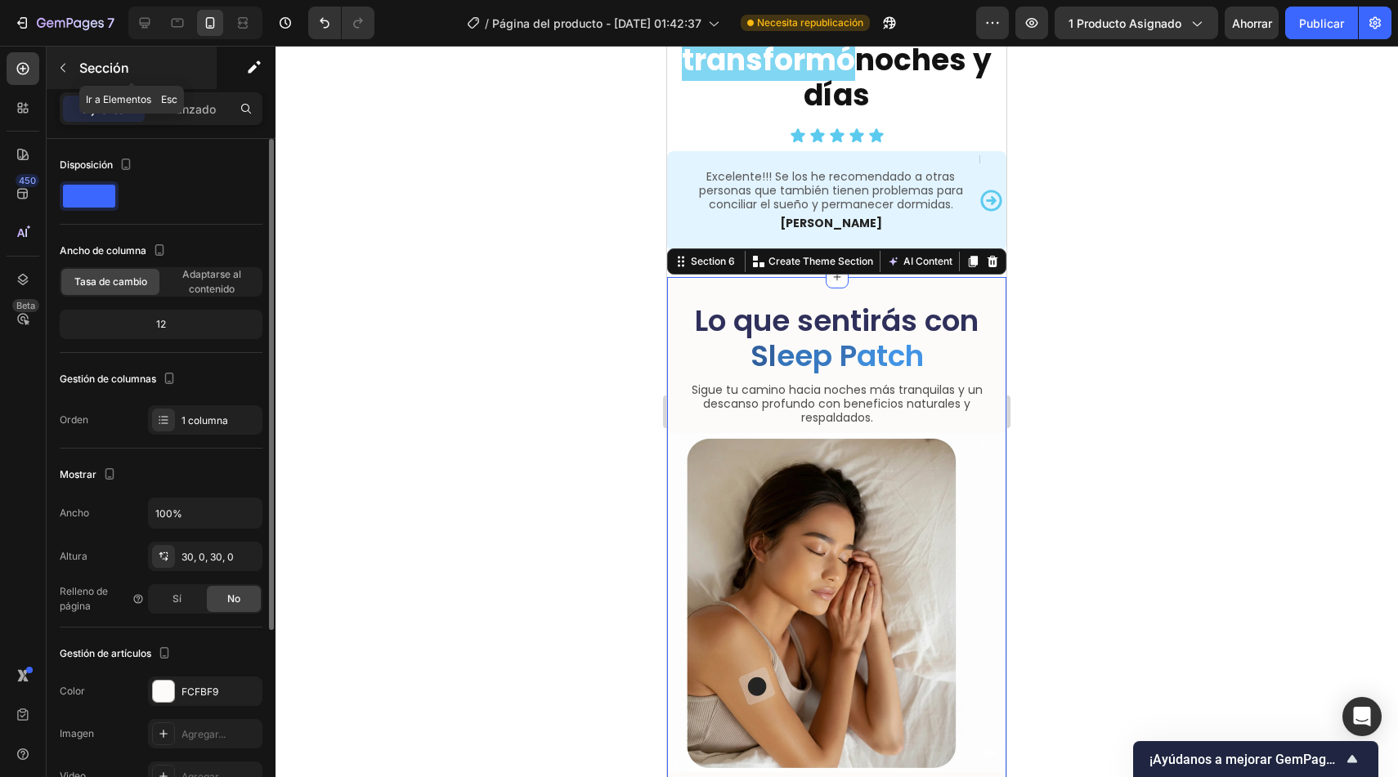
click at [74, 66] on button "button" at bounding box center [63, 68] width 26 height 26
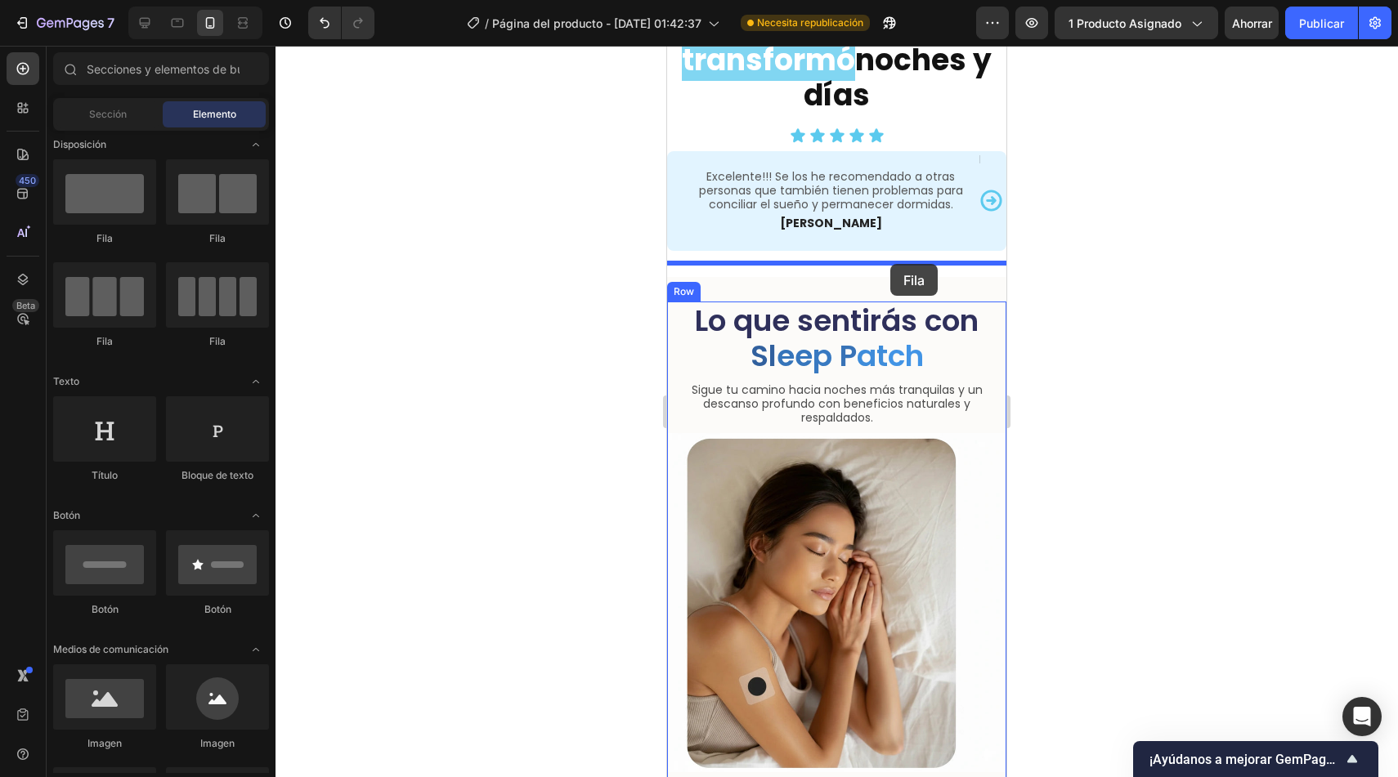
drag, startPoint x: 777, startPoint y: 256, endPoint x: 890, endPoint y: 264, distance: 113.1
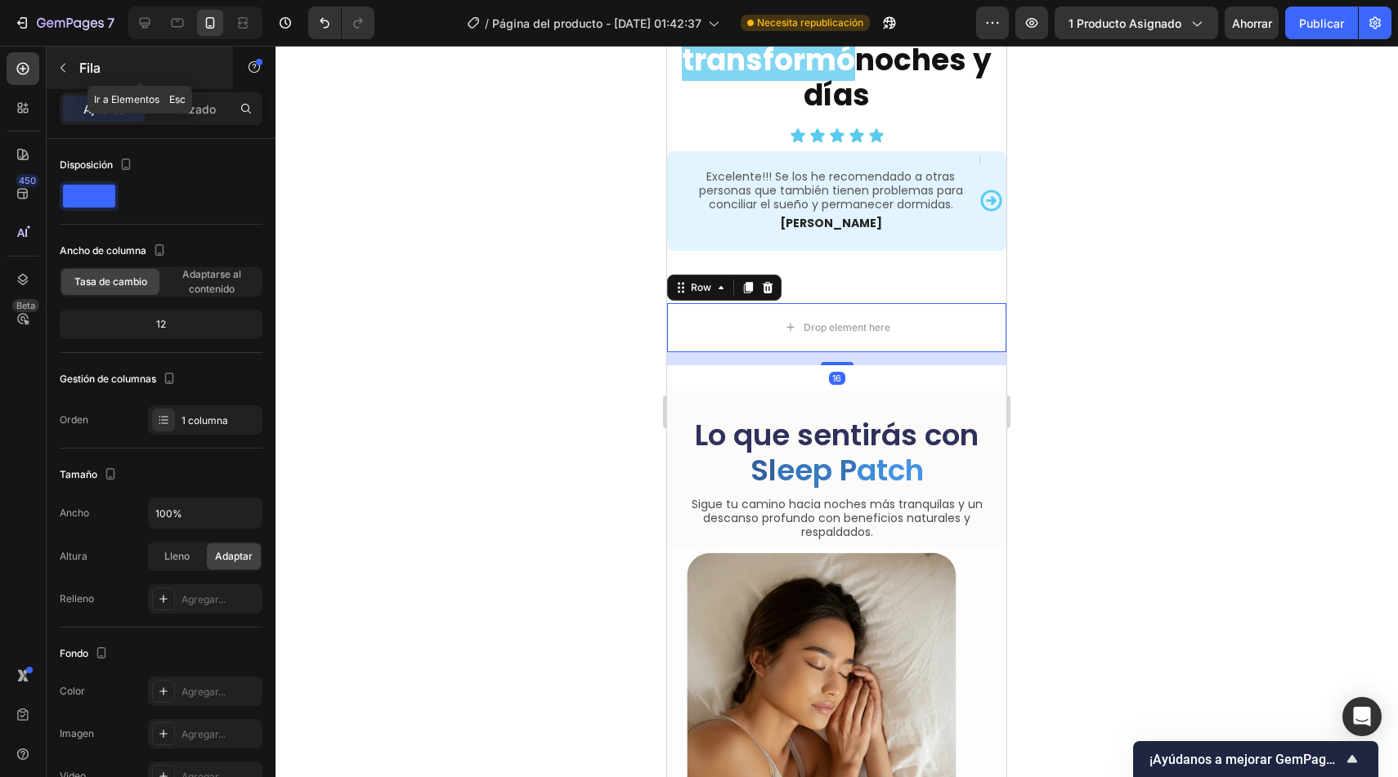
click at [73, 65] on button "button" at bounding box center [63, 68] width 26 height 26
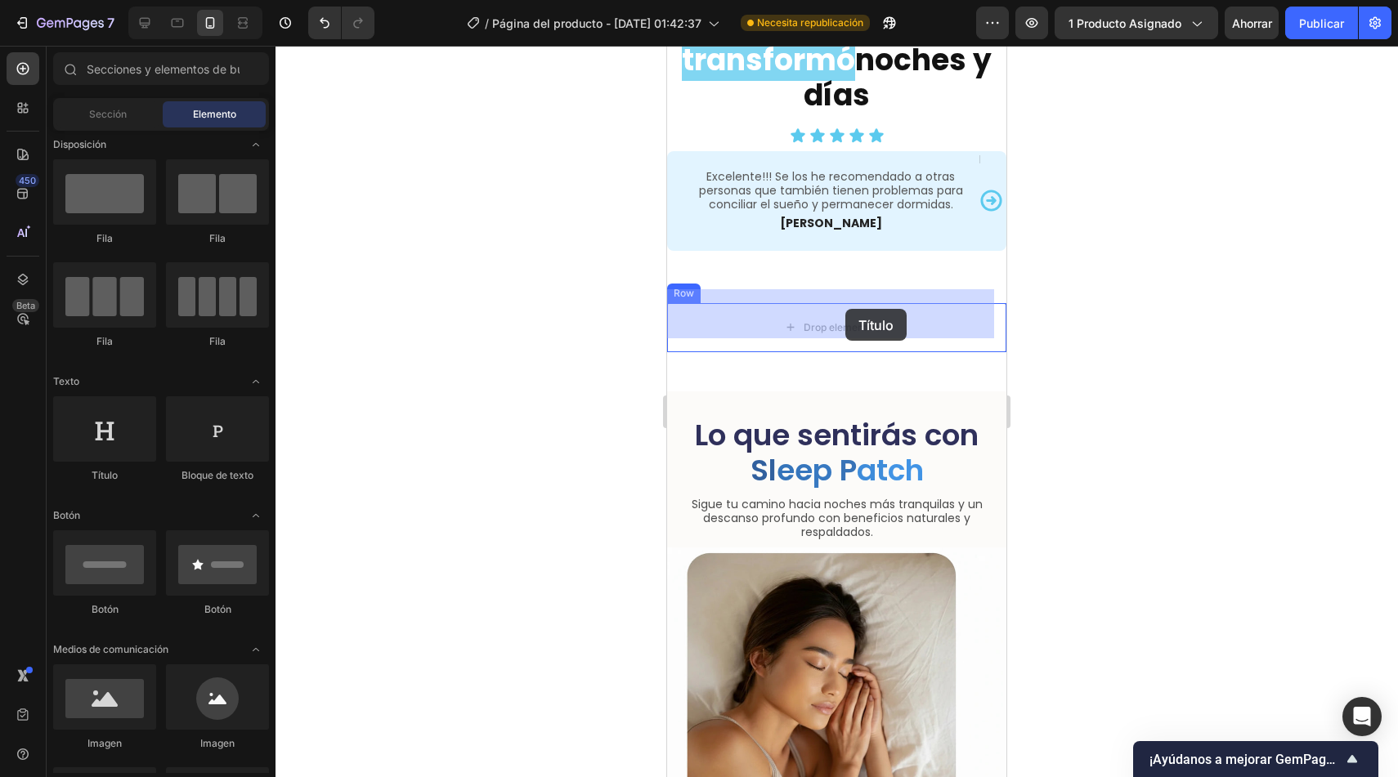
drag, startPoint x: 765, startPoint y: 496, endPoint x: 845, endPoint y: 309, distance: 203.6
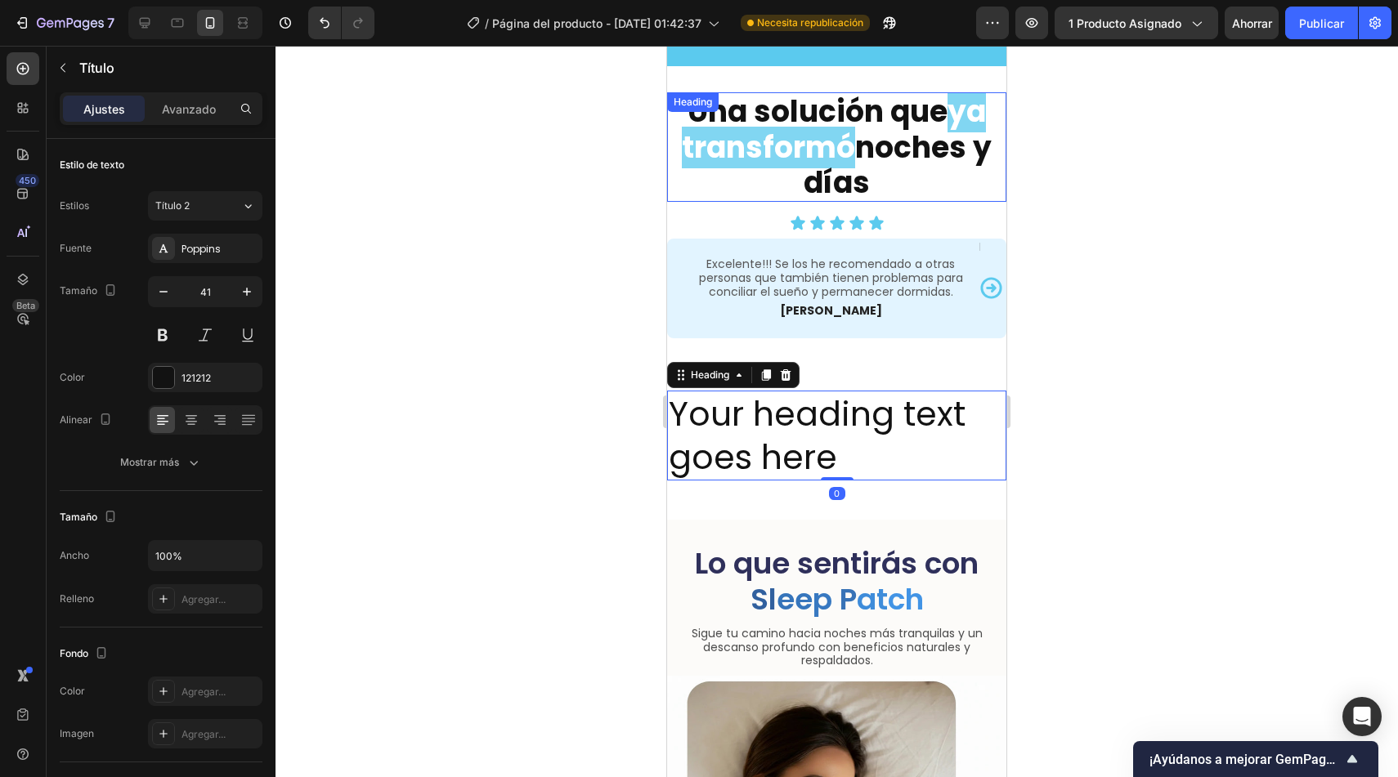
scroll to position [3661, 0]
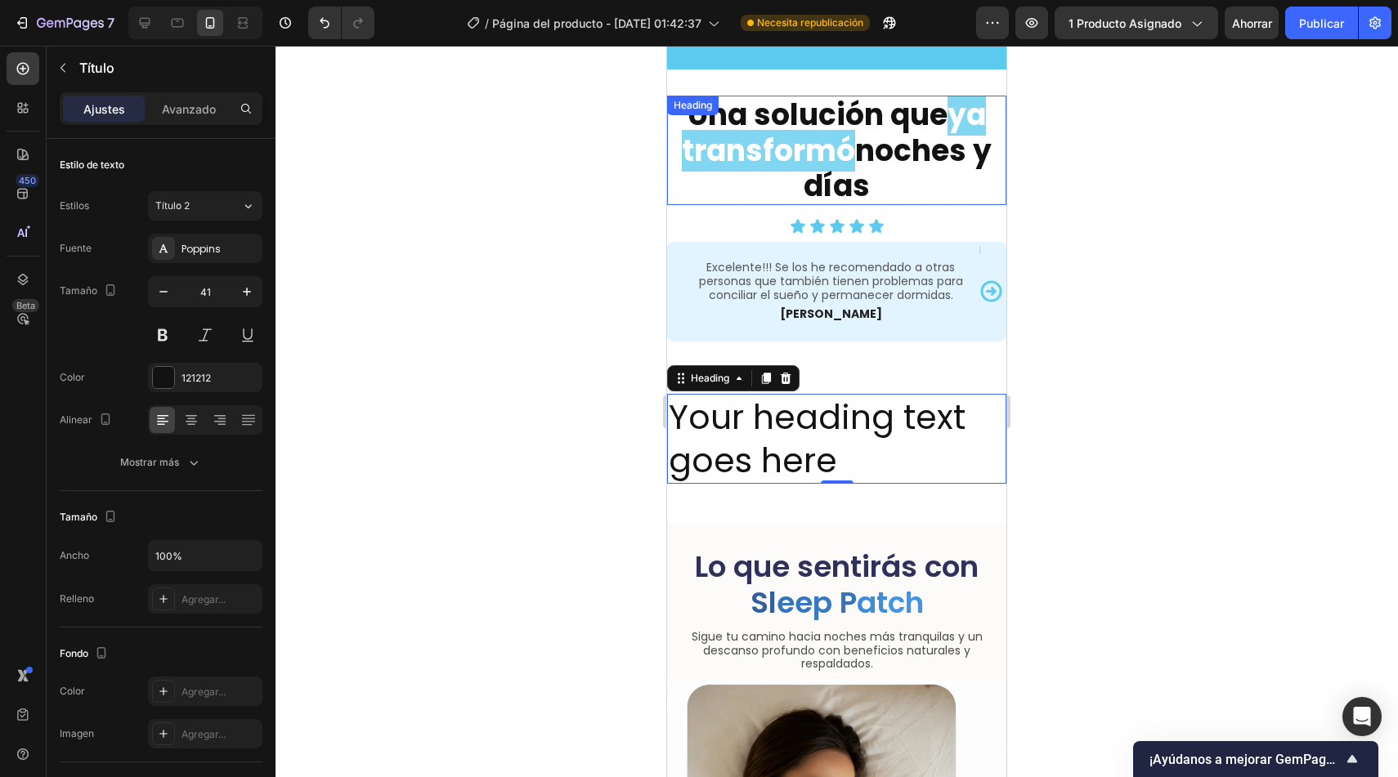
click at [880, 139] on strong "noches y días" at bounding box center [898, 168] width 188 height 77
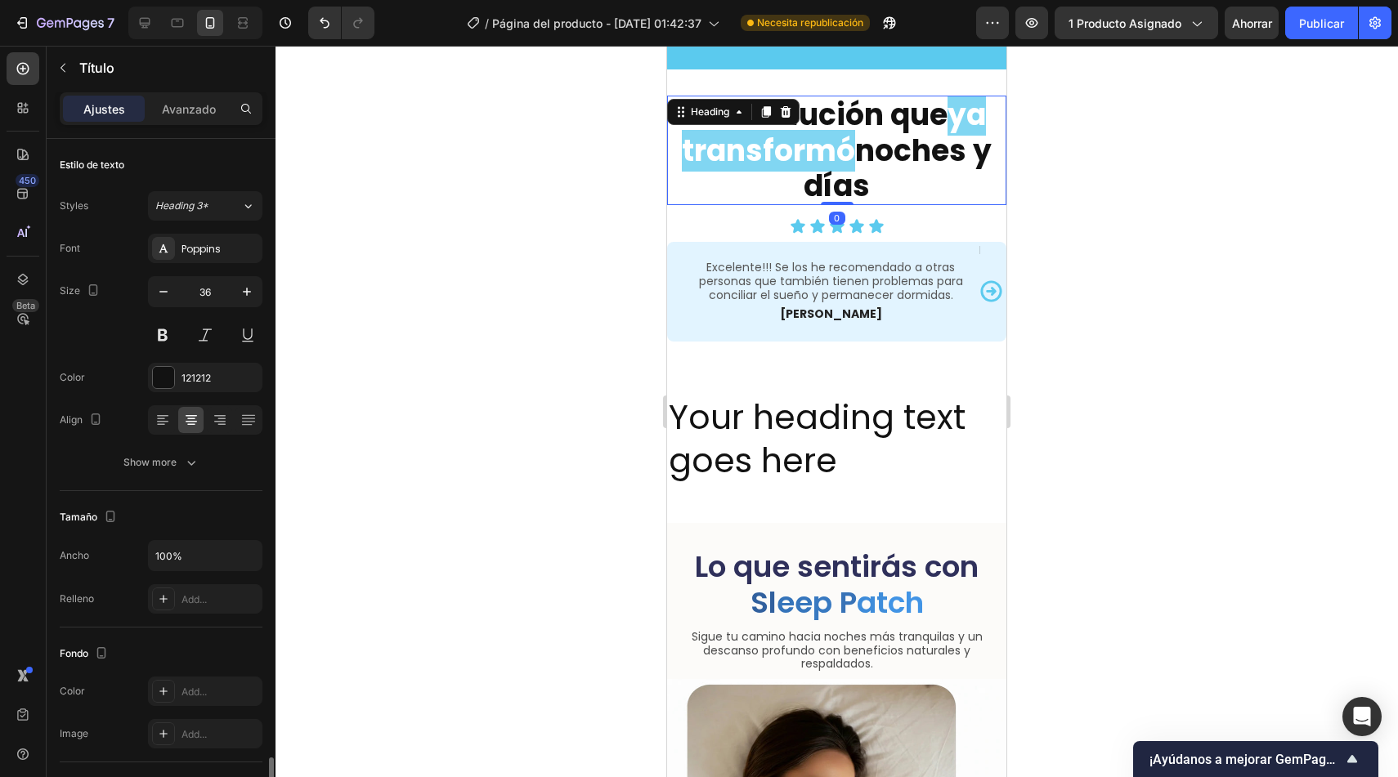
scroll to position [376, 0]
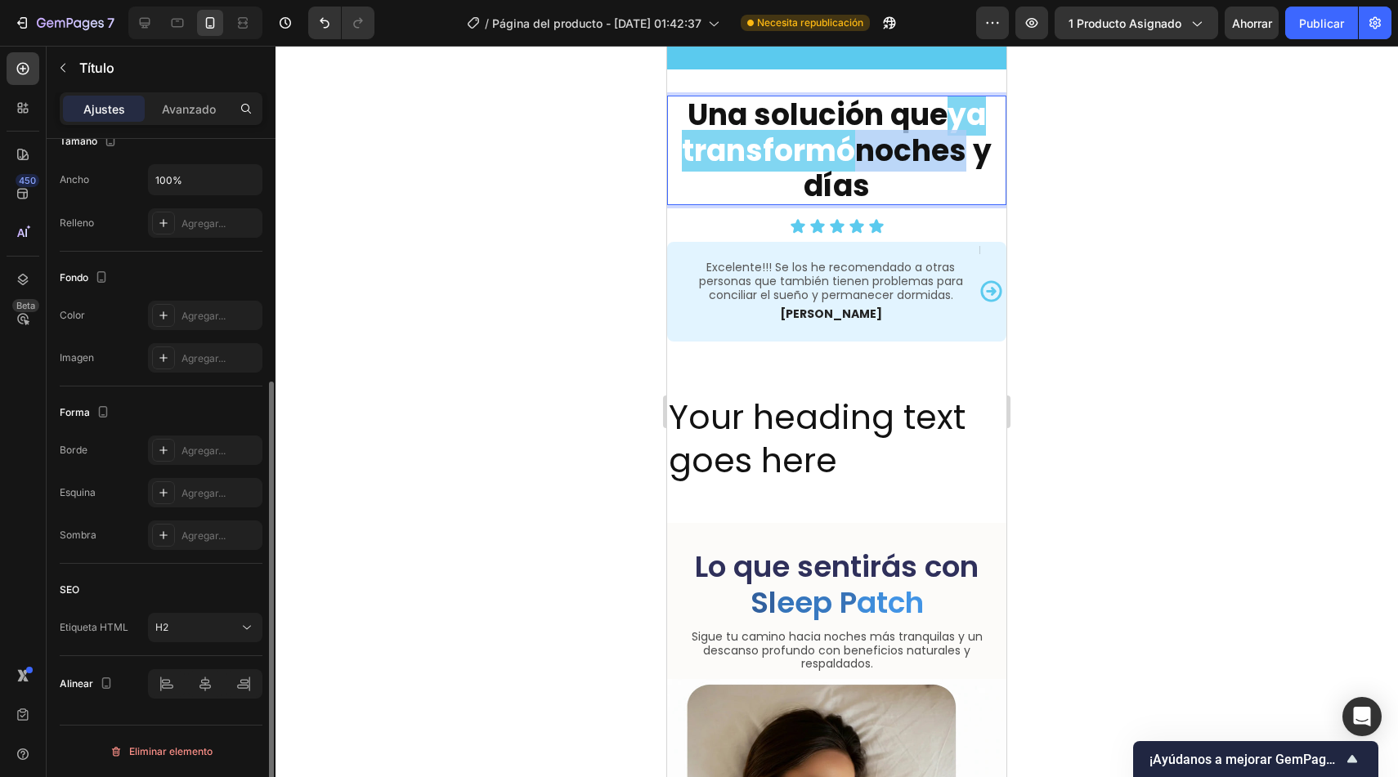
click at [880, 139] on strong "noches y días" at bounding box center [898, 168] width 188 height 77
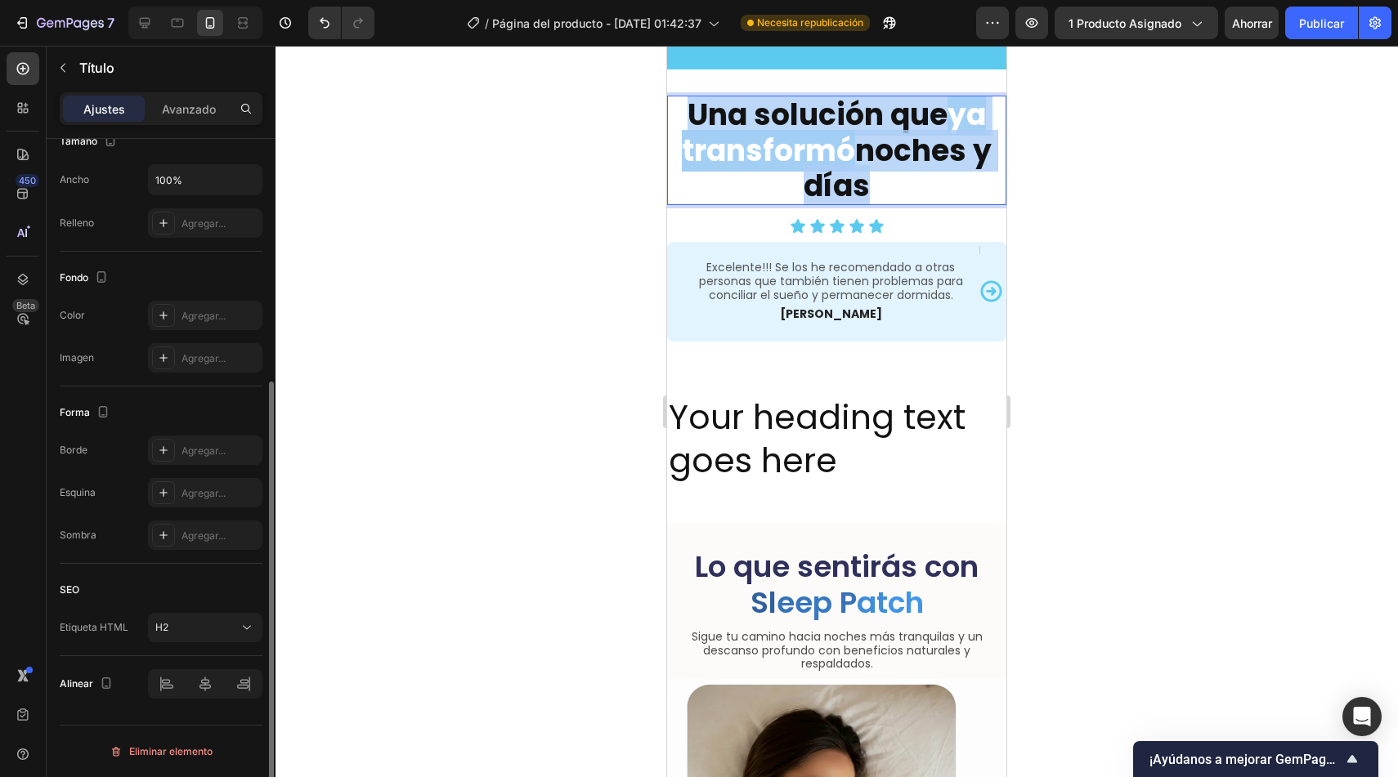
click at [880, 139] on strong "noches y días" at bounding box center [898, 168] width 188 height 77
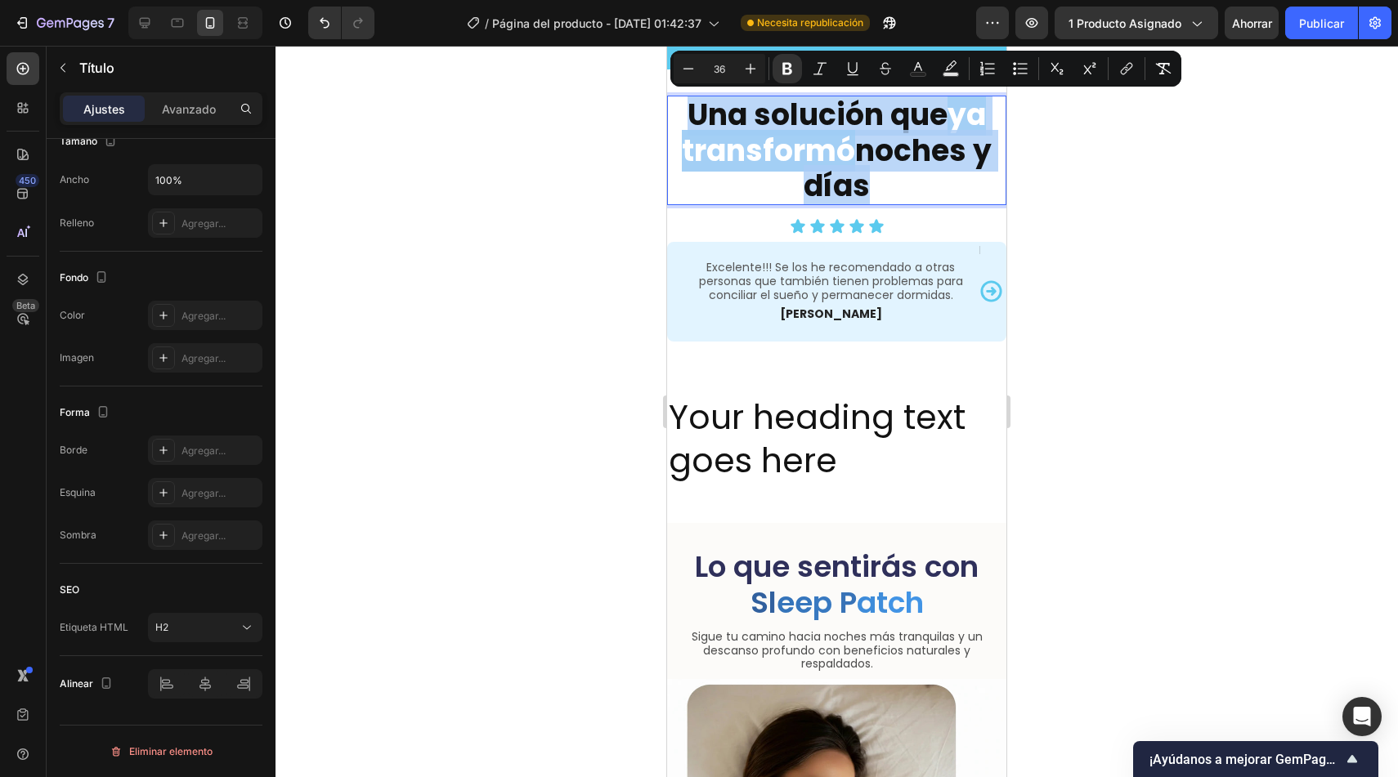
copy p "Una solución que ya transformó noches y días"
click at [819, 429] on h2 "Your heading text goes here" at bounding box center [836, 439] width 339 height 91
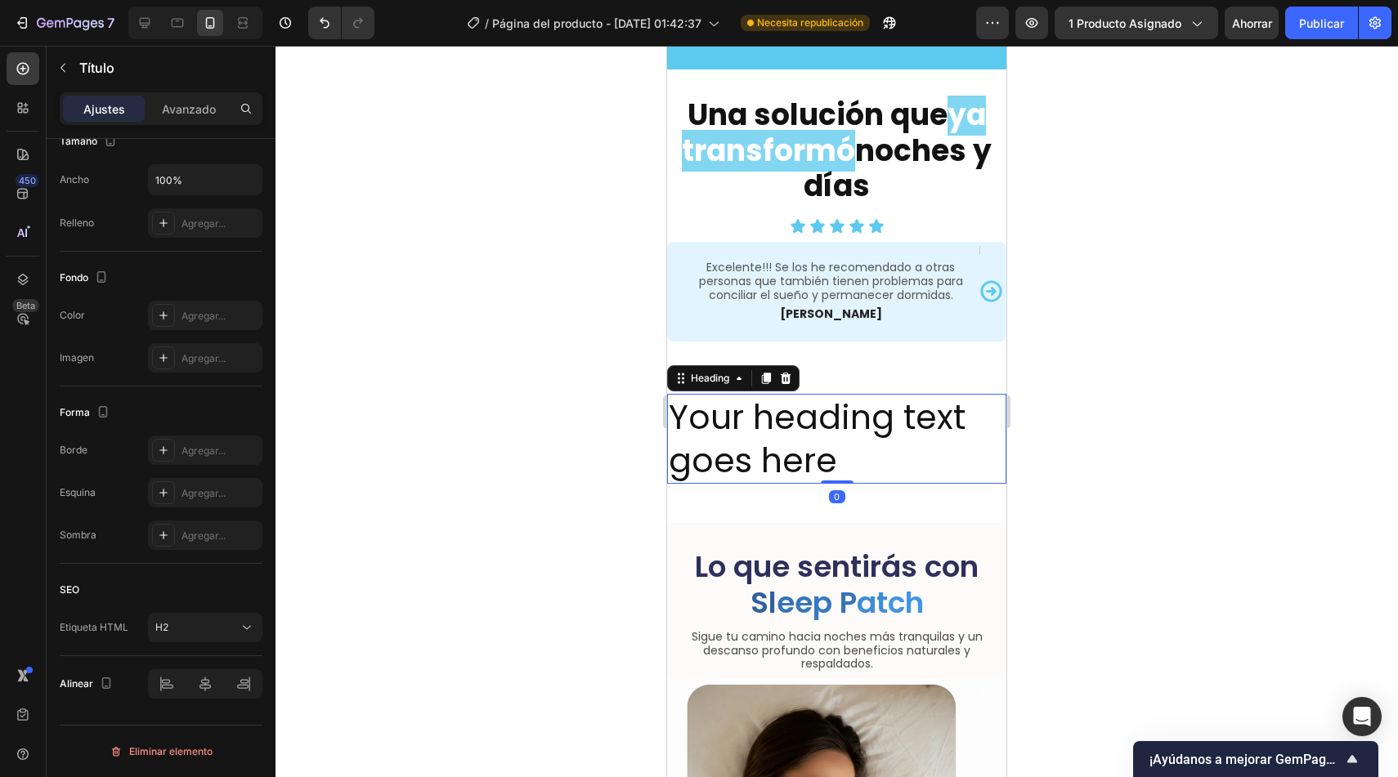
click at [819, 429] on h2 "Your heading text goes here" at bounding box center [836, 439] width 339 height 91
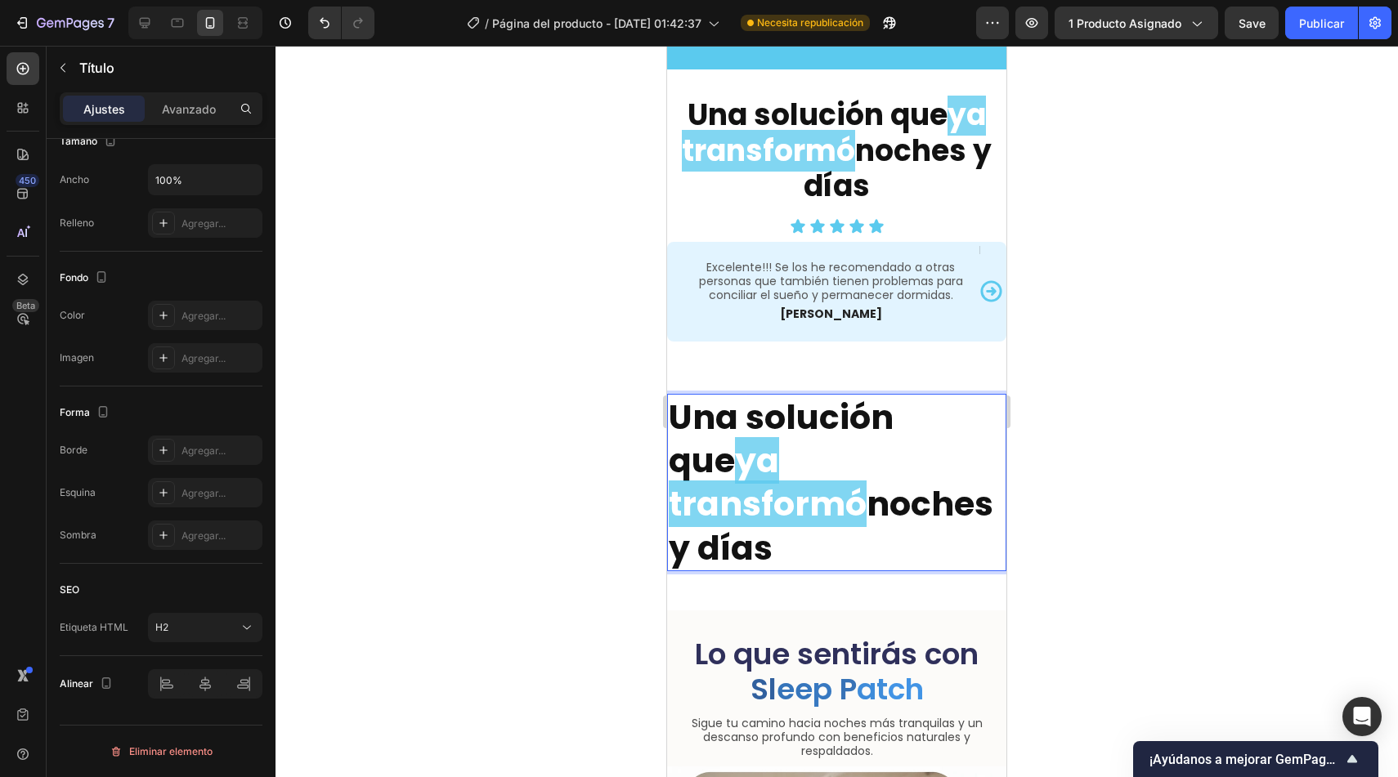
click at [698, 397] on strong "Una solución que" at bounding box center [781, 439] width 225 height 90
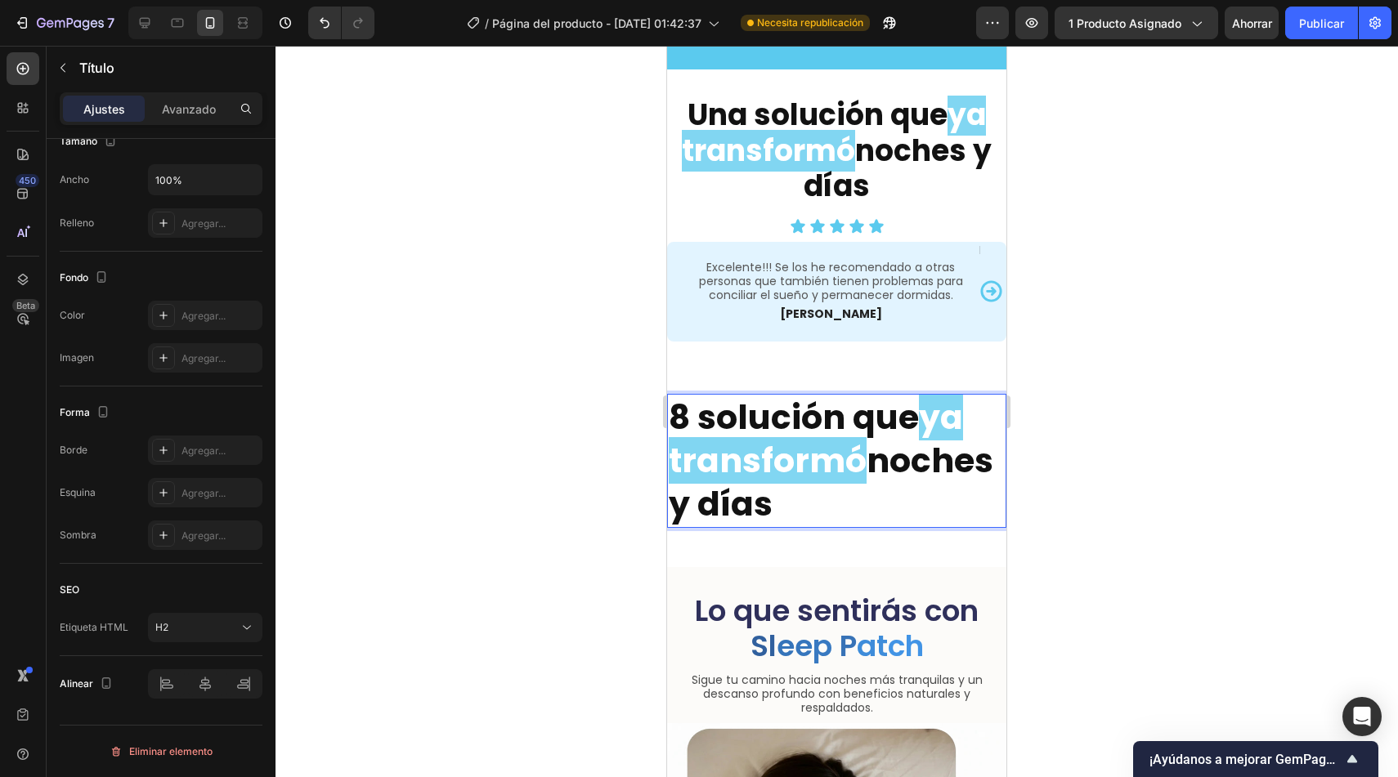
click at [790, 405] on strong "8 solución que" at bounding box center [794, 417] width 250 height 47
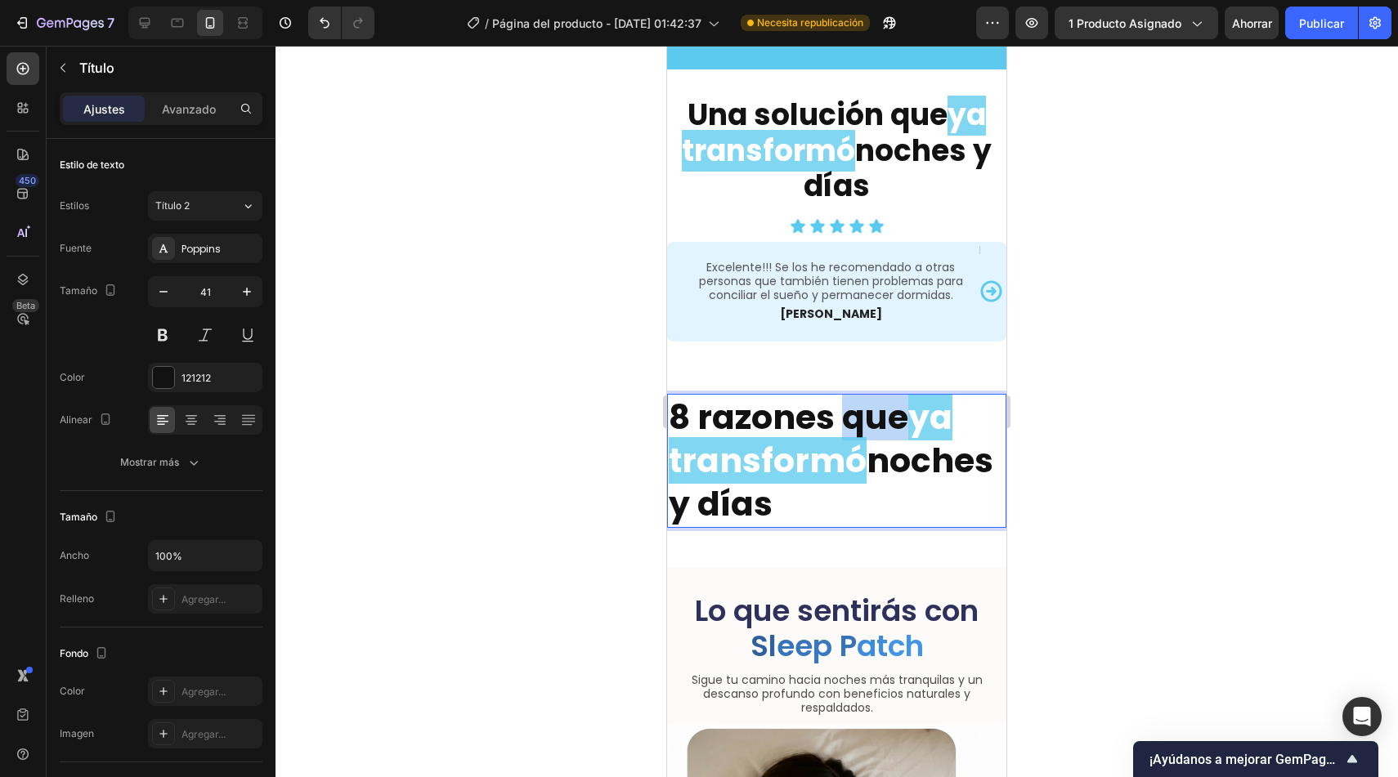
scroll to position [376, 0]
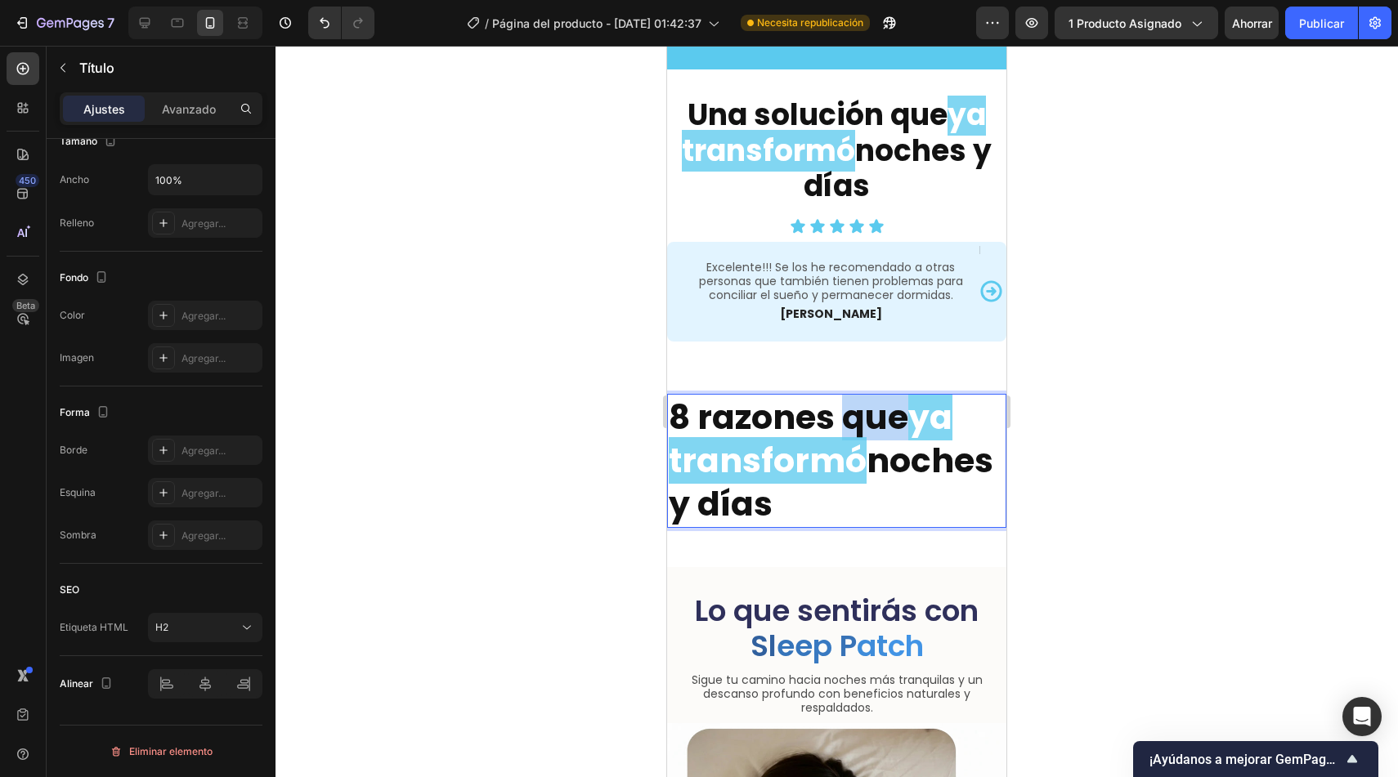
click at [868, 405] on strong "8 razones que" at bounding box center [789, 417] width 240 height 47
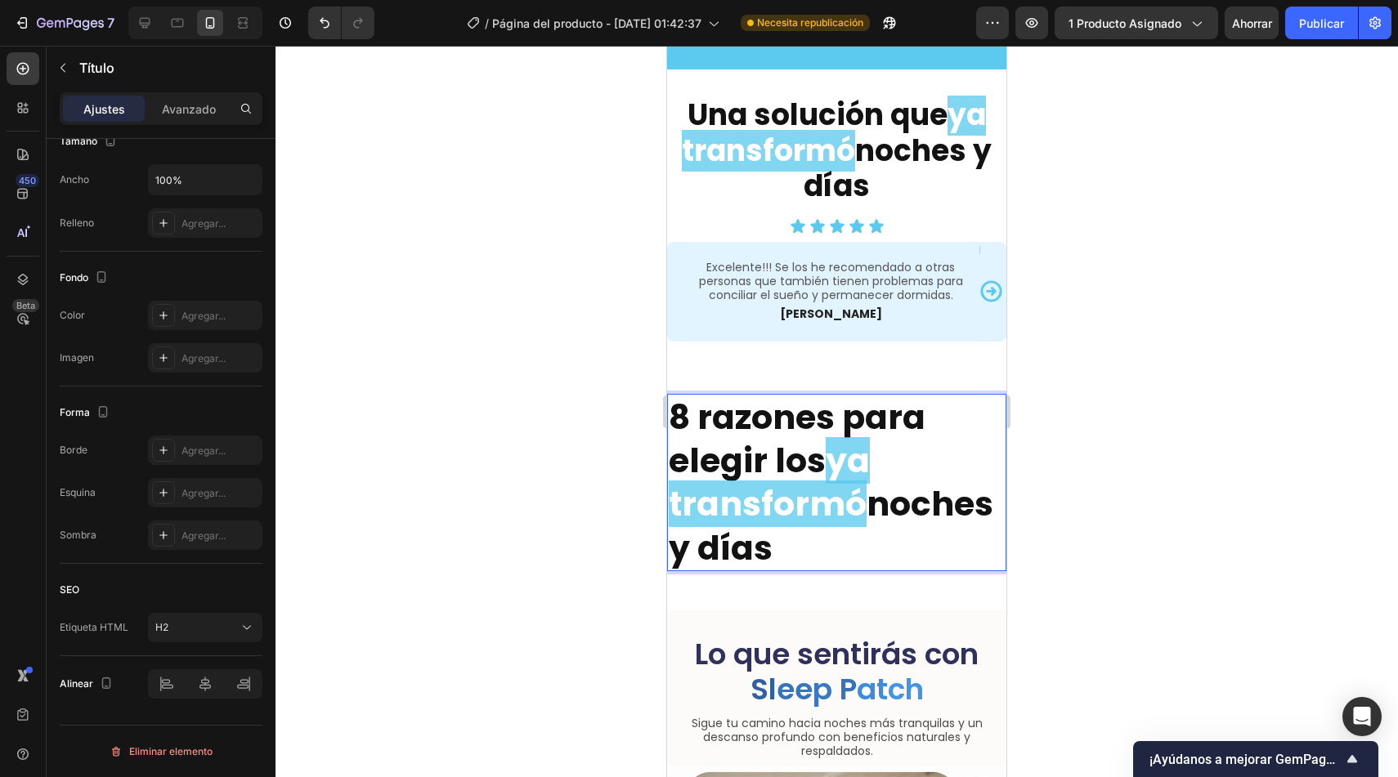
click at [849, 450] on strong "ya transformó" at bounding box center [769, 482] width 201 height 90
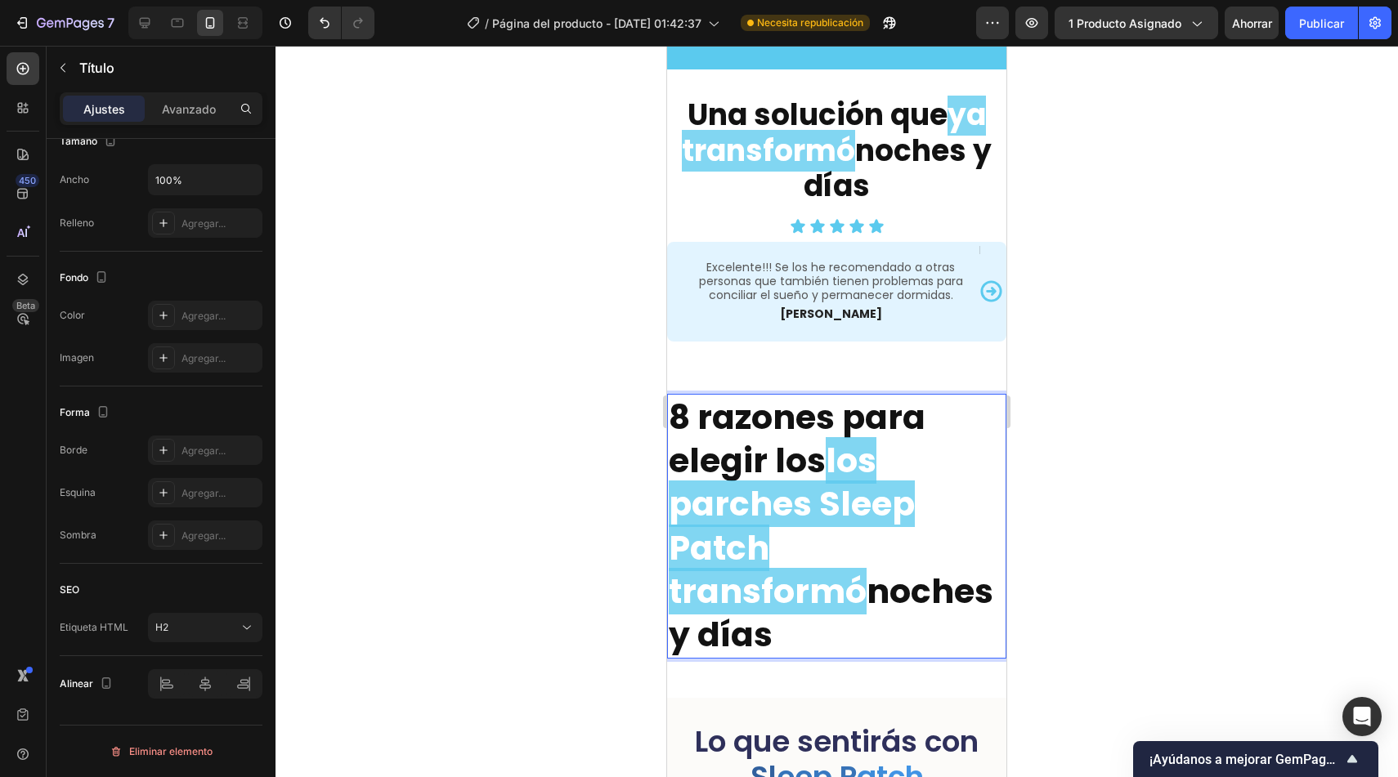
click at [795, 447] on strong "8 razones para elegir los" at bounding box center [797, 439] width 257 height 90
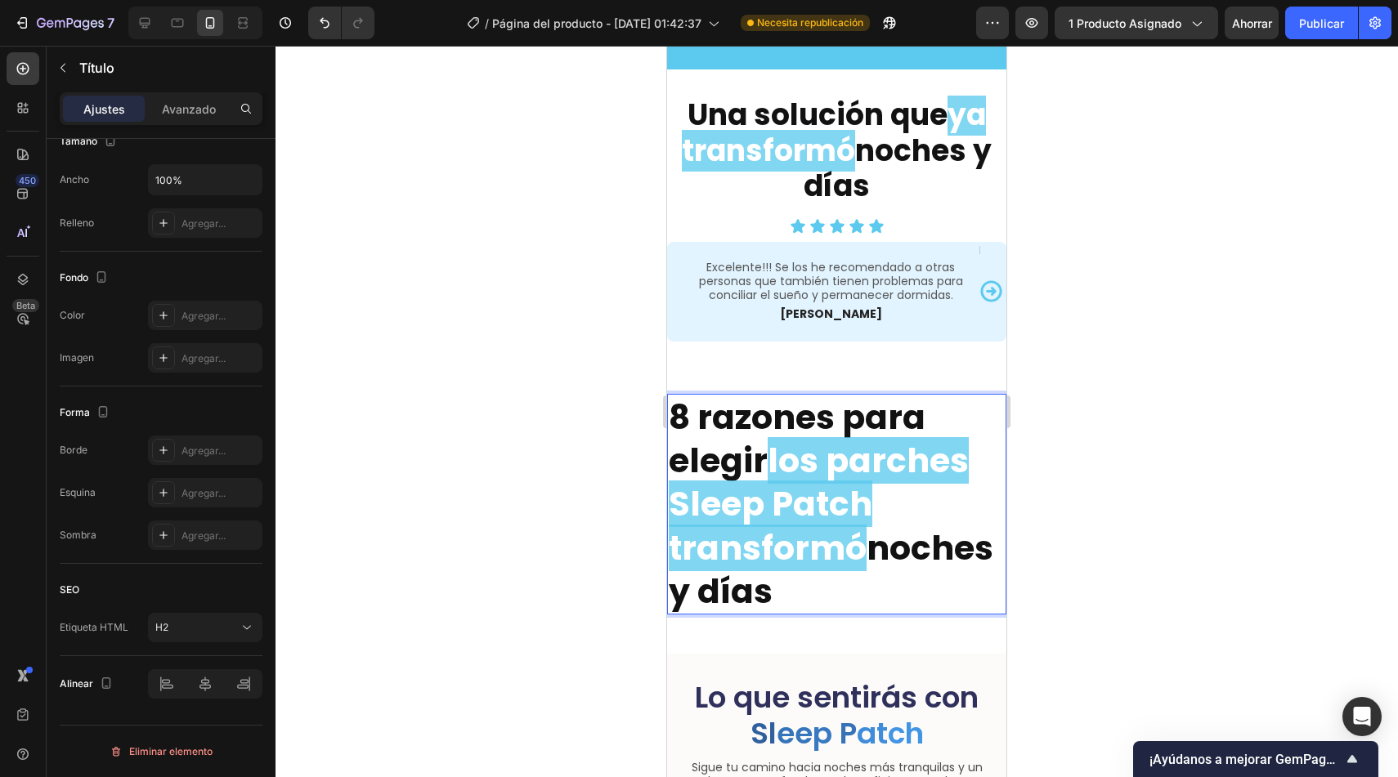
click at [759, 538] on strong "los parches Sleep Patch transformó" at bounding box center [819, 504] width 300 height 134
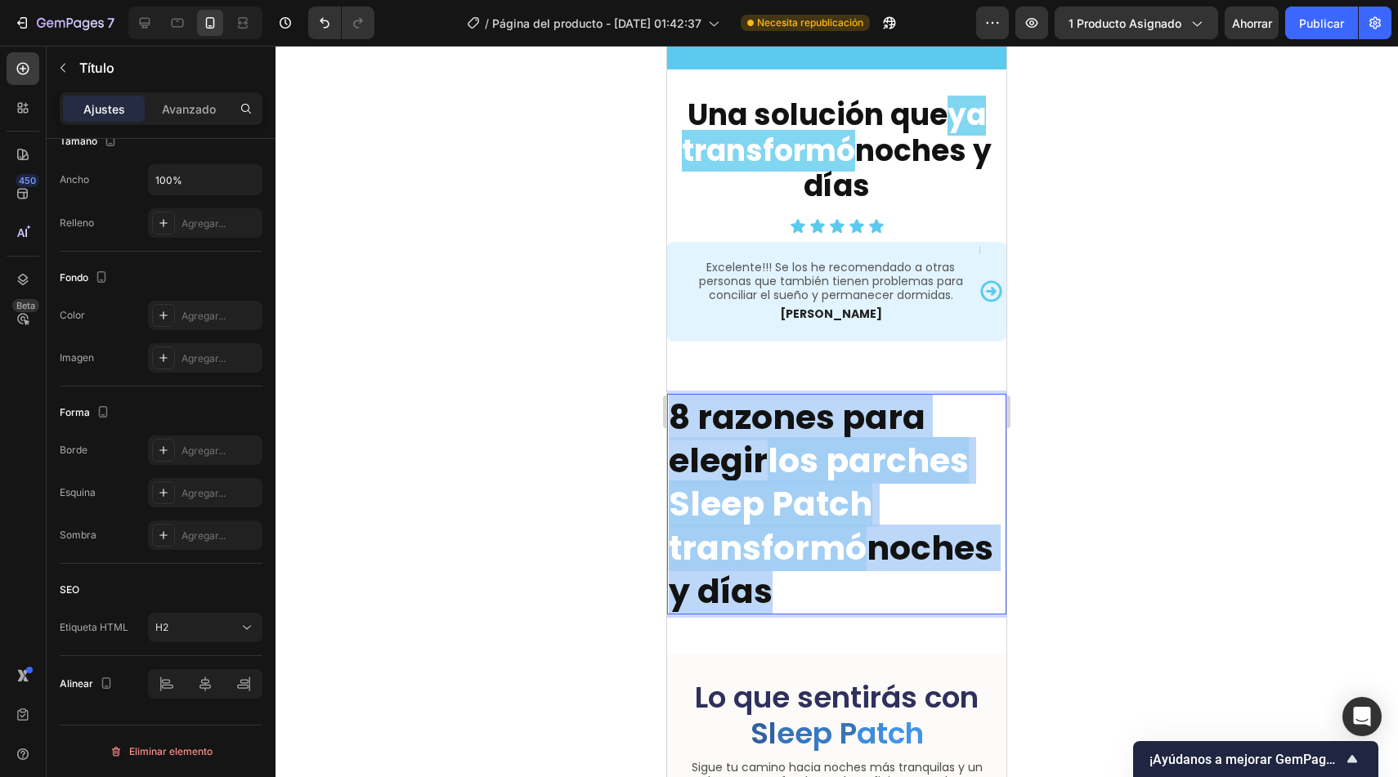
click at [759, 538] on strong "los parches Sleep Patch transformó" at bounding box center [819, 504] width 300 height 134
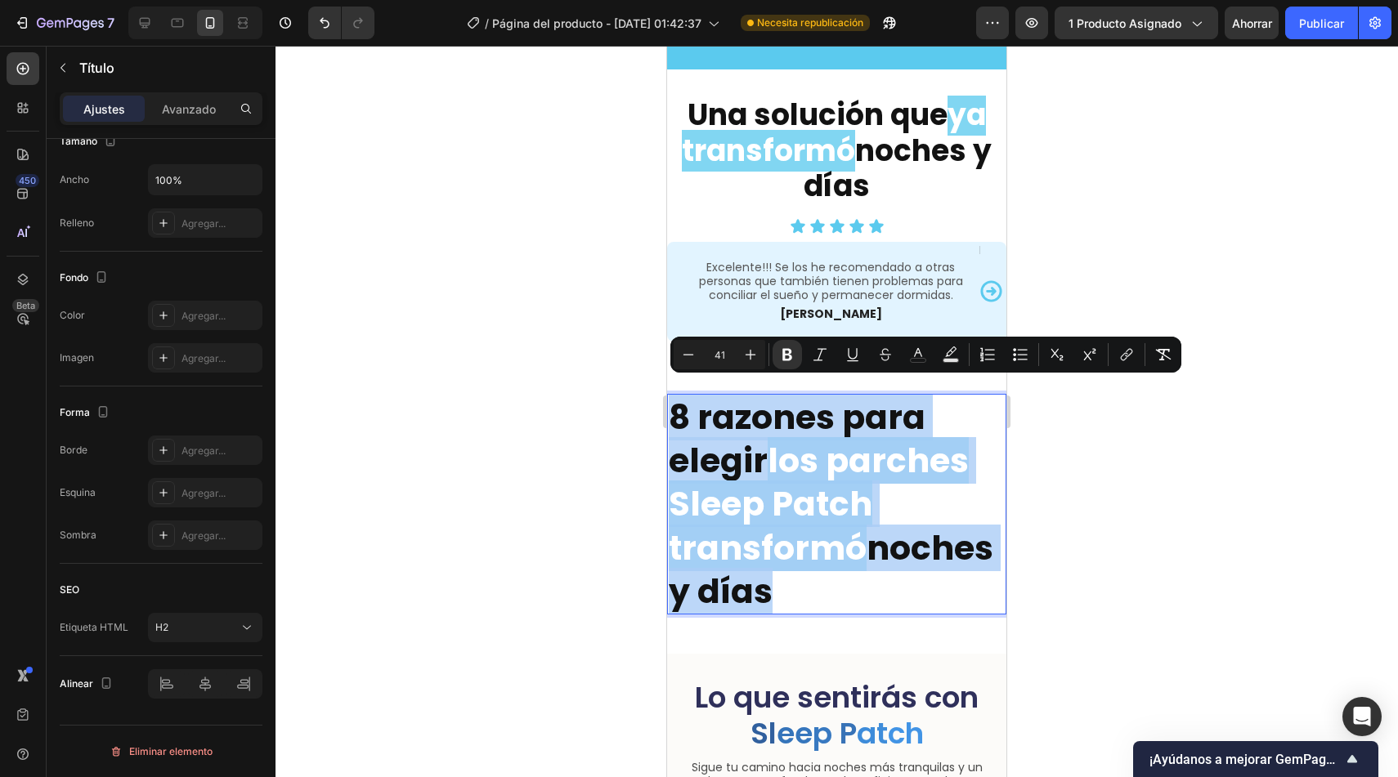
click at [759, 538] on strong "los parches Sleep Patch transformó" at bounding box center [819, 504] width 300 height 134
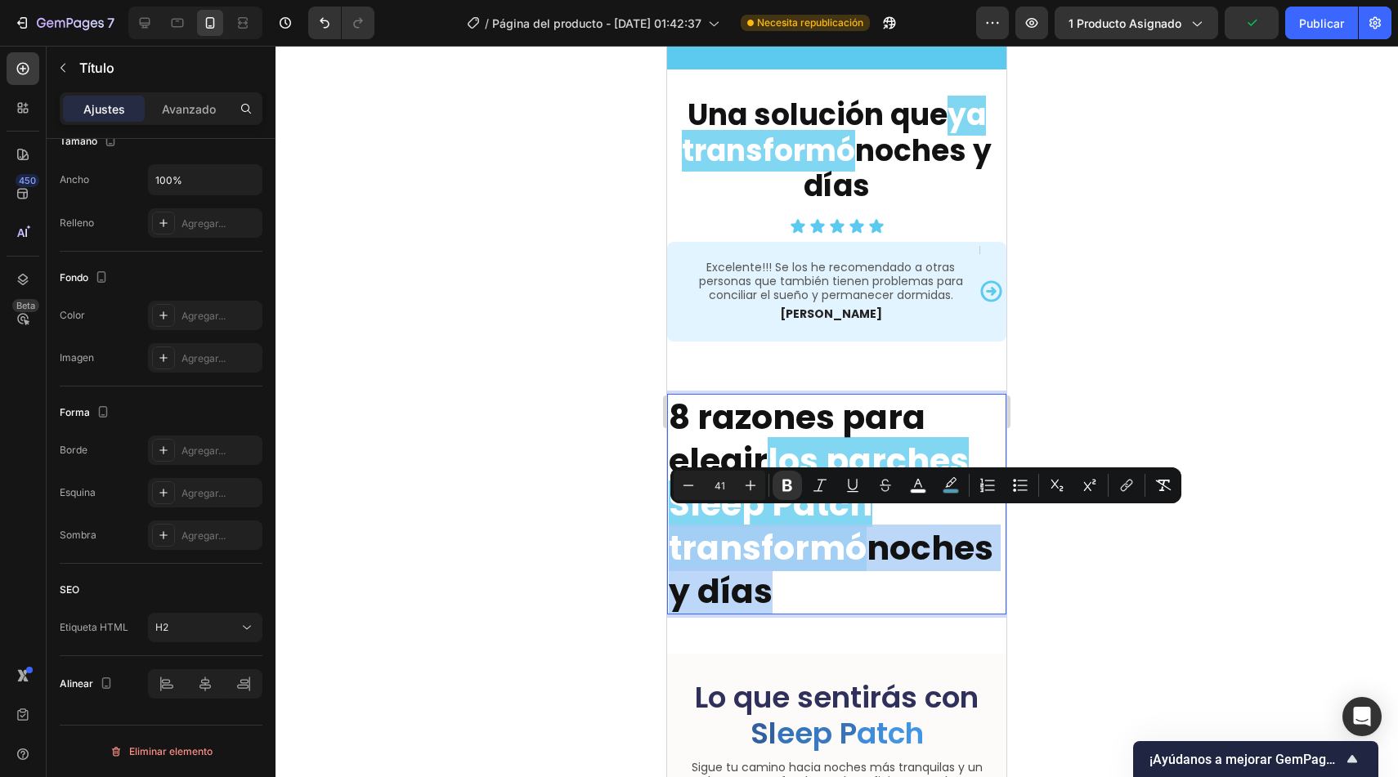
drag, startPoint x: 926, startPoint y: 577, endPoint x: 669, endPoint y: 529, distance: 262.0
click at [669, 529] on p "8 razones para elegir los parches Sleep Patch transformó noches y días" at bounding box center [837, 504] width 336 height 217
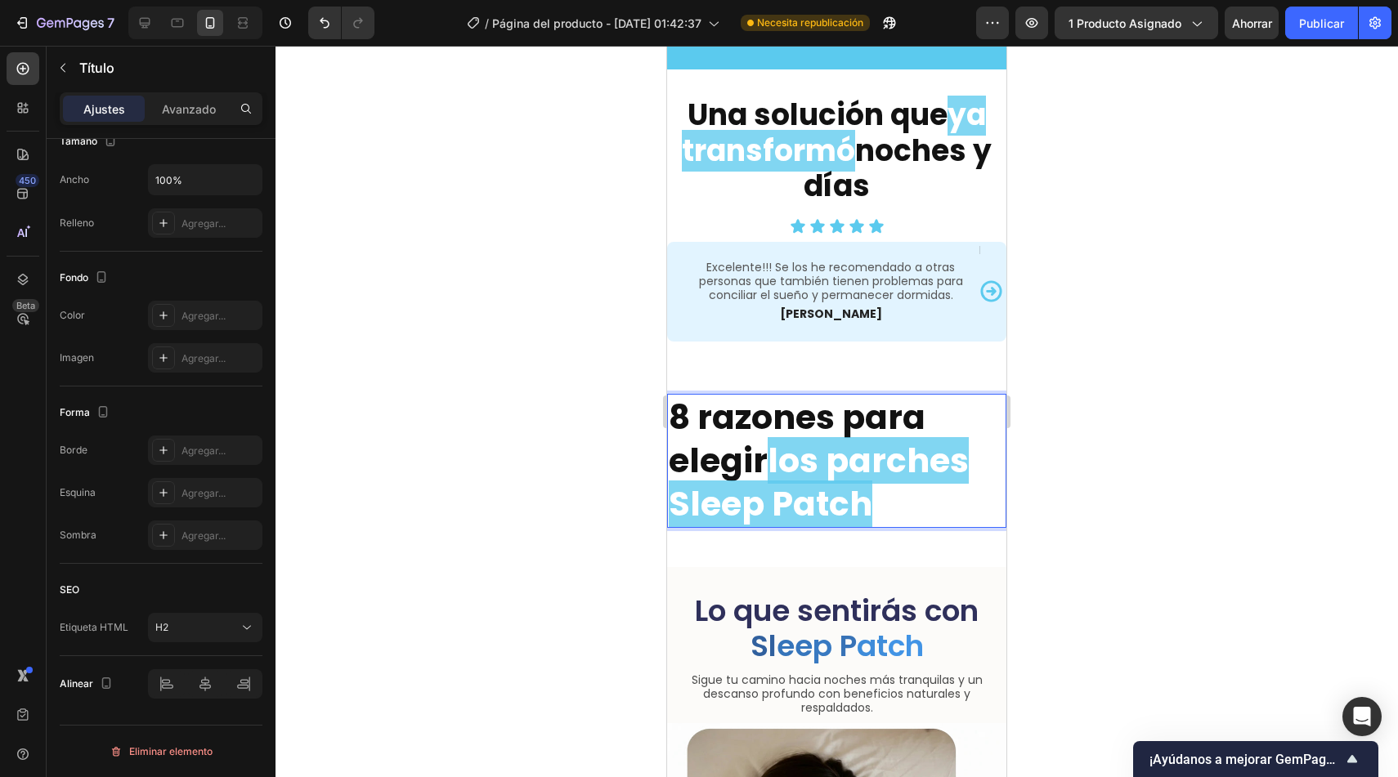
click at [807, 449] on strong "los parches Sleep Patch" at bounding box center [819, 482] width 300 height 90
drag, startPoint x: 782, startPoint y: 450, endPoint x: 978, endPoint y: 450, distance: 196.2
click at [969, 450] on strong "los parches Sleep Patch" at bounding box center [819, 482] width 300 height 90
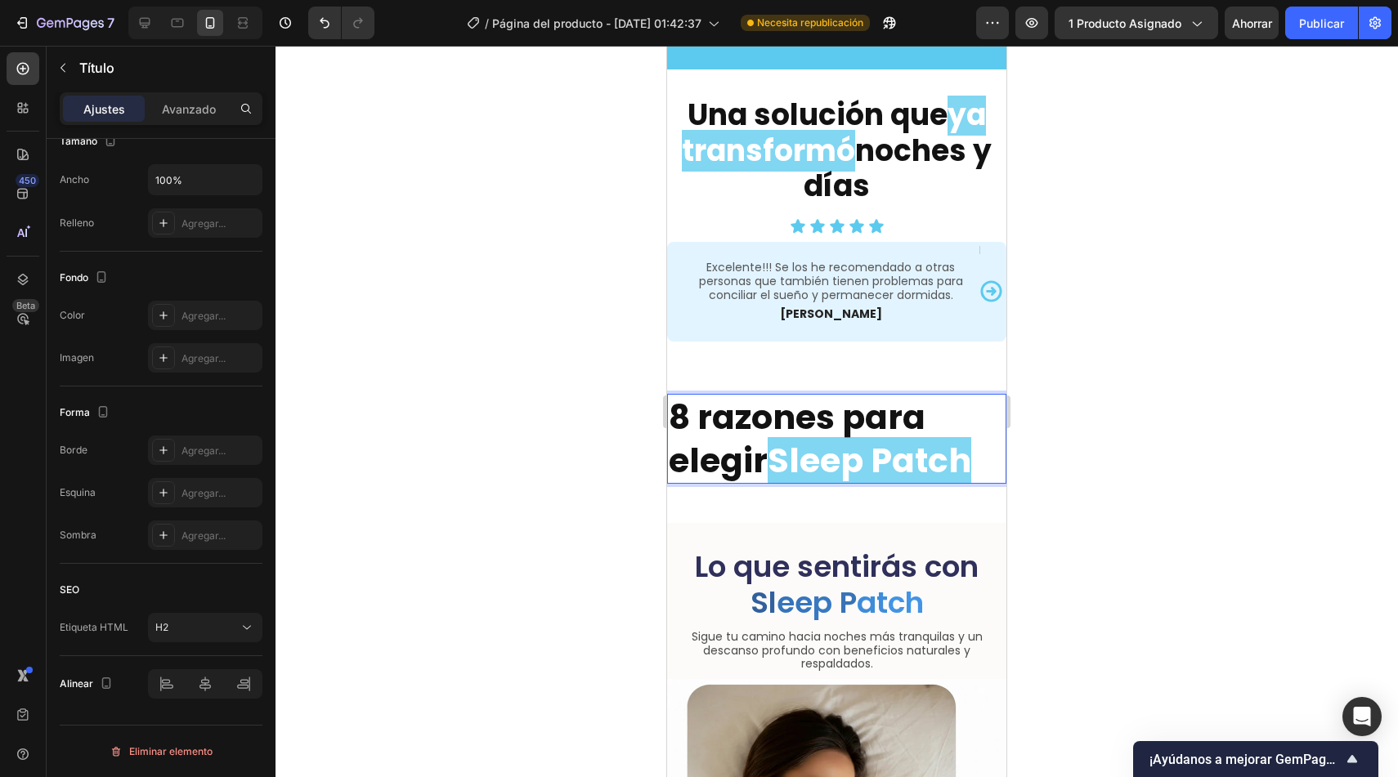
click at [668, 485] on h2 "8 razones para elegir Sleep Patch" at bounding box center [836, 439] width 339 height 91
click at [736, 449] on strong "8 razones para elegir" at bounding box center [797, 439] width 257 height 90
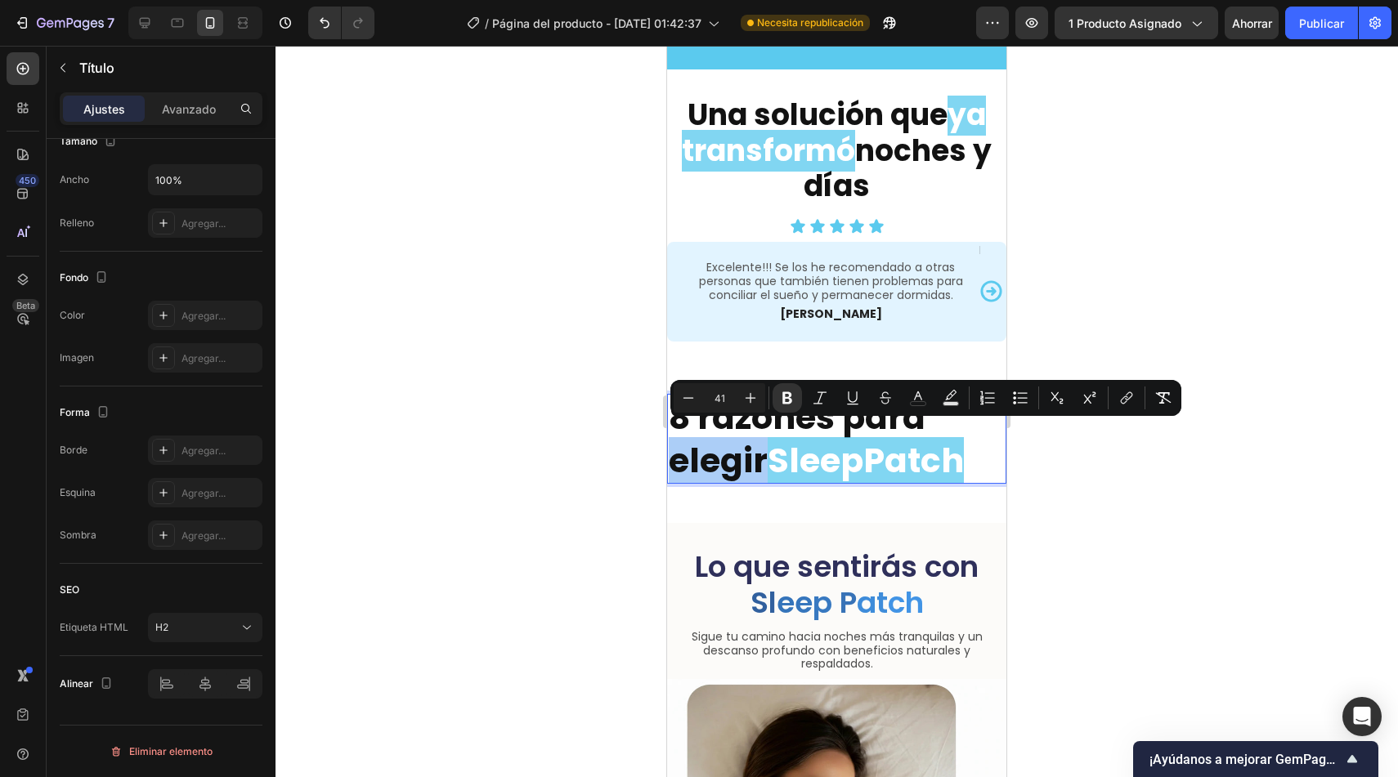
click at [608, 477] on div at bounding box center [836, 412] width 1122 height 732
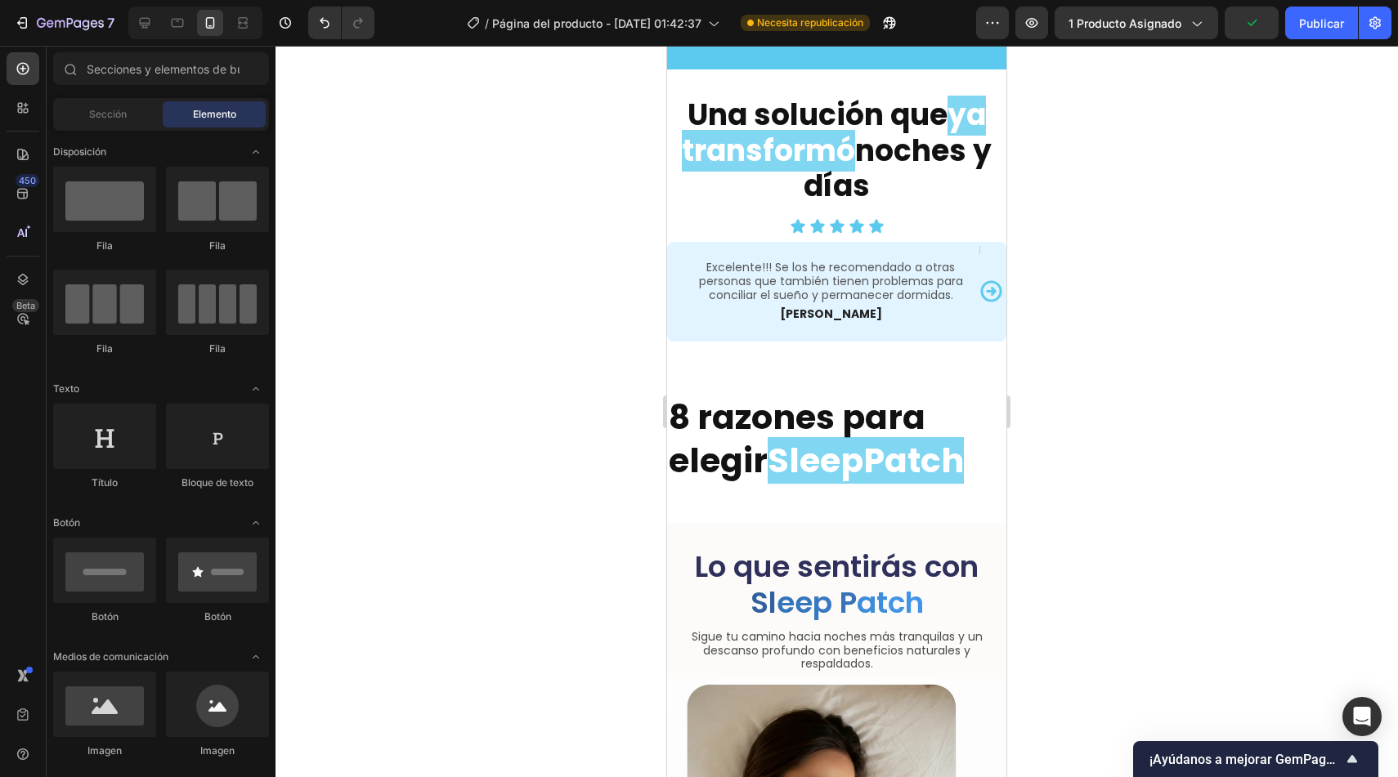
click at [424, 625] on div at bounding box center [836, 412] width 1122 height 732
click at [488, 558] on div at bounding box center [836, 412] width 1122 height 732
click at [791, 441] on strong "SleepPatch" at bounding box center [866, 460] width 196 height 47
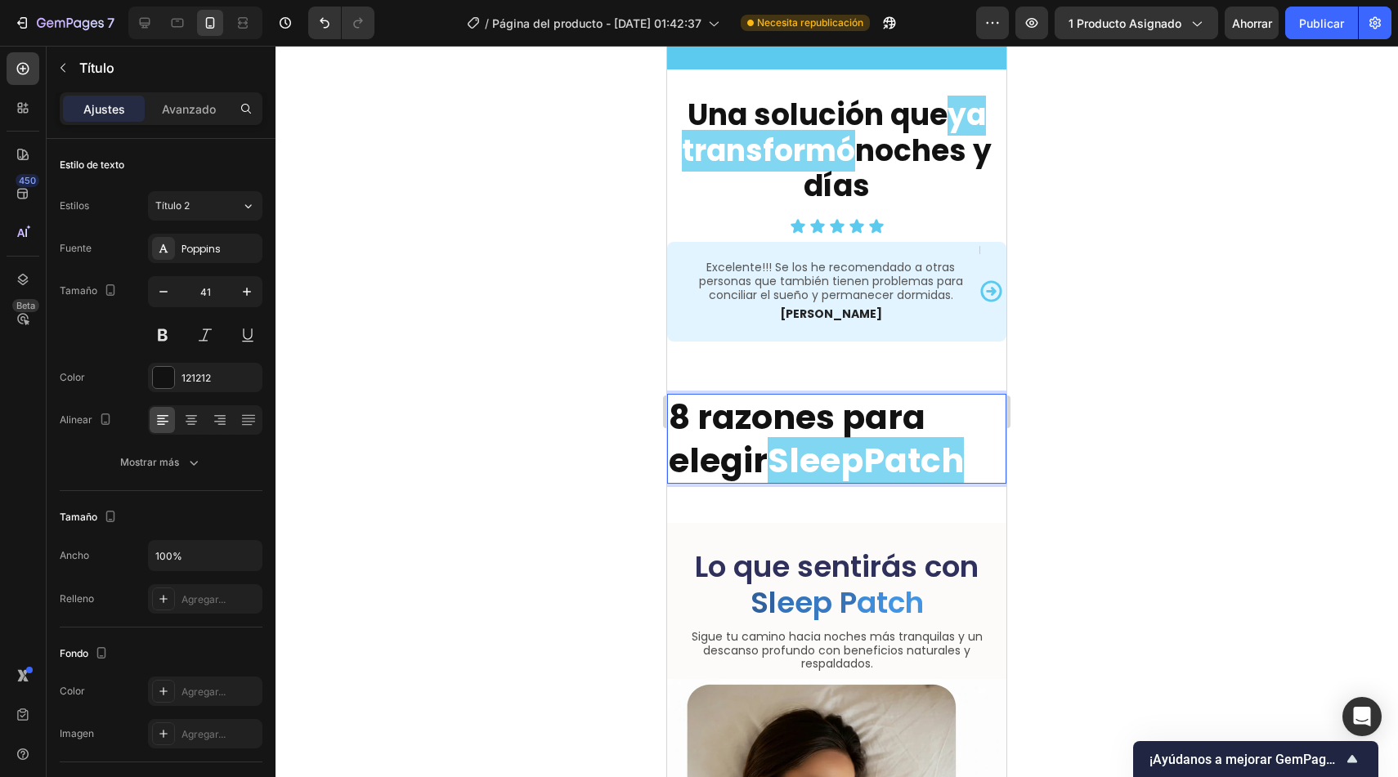
click at [768, 446] on strong "8 razones para elegir" at bounding box center [797, 439] width 257 height 90
click at [773, 441] on strong "SleepPatch" at bounding box center [866, 460] width 196 height 47
click at [569, 489] on div at bounding box center [836, 412] width 1122 height 732
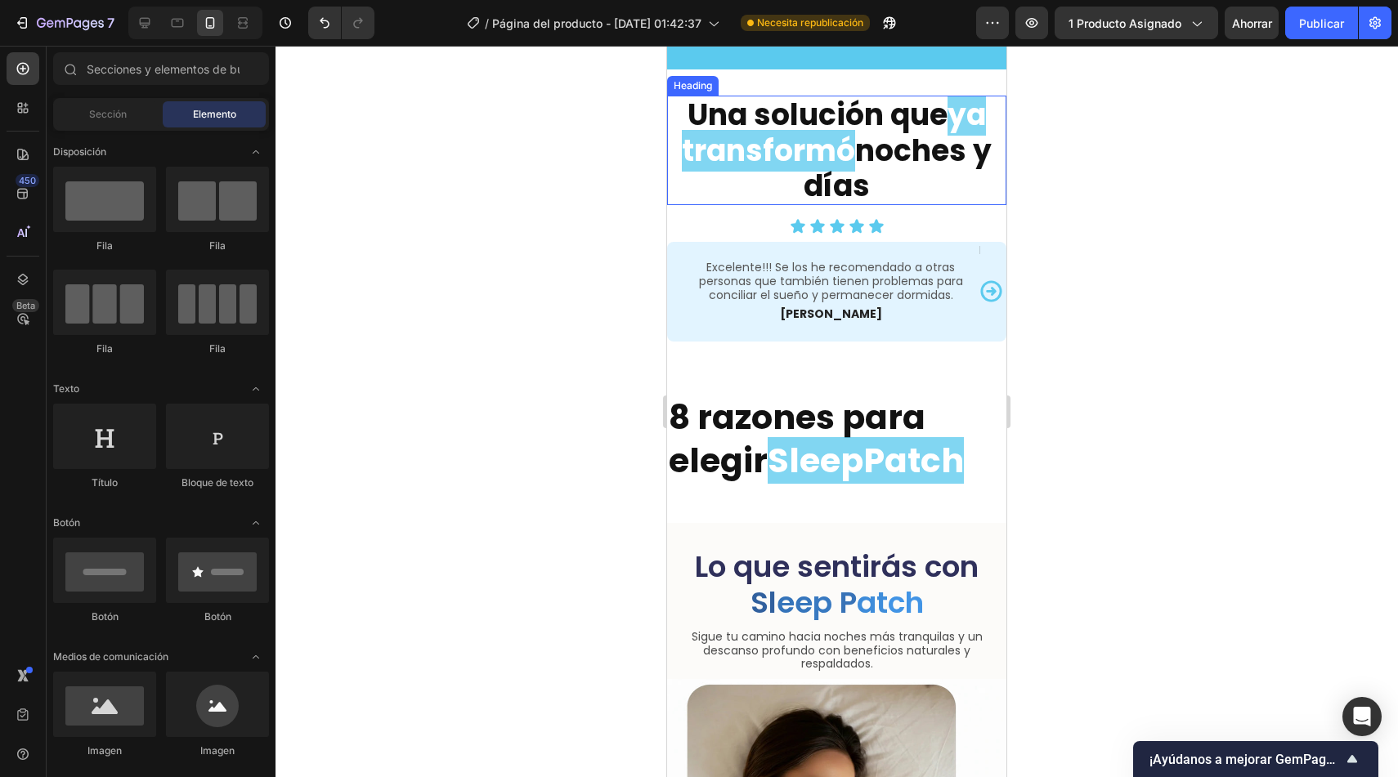
click at [893, 120] on strong "Una solución que" at bounding box center [818, 115] width 260 height 42
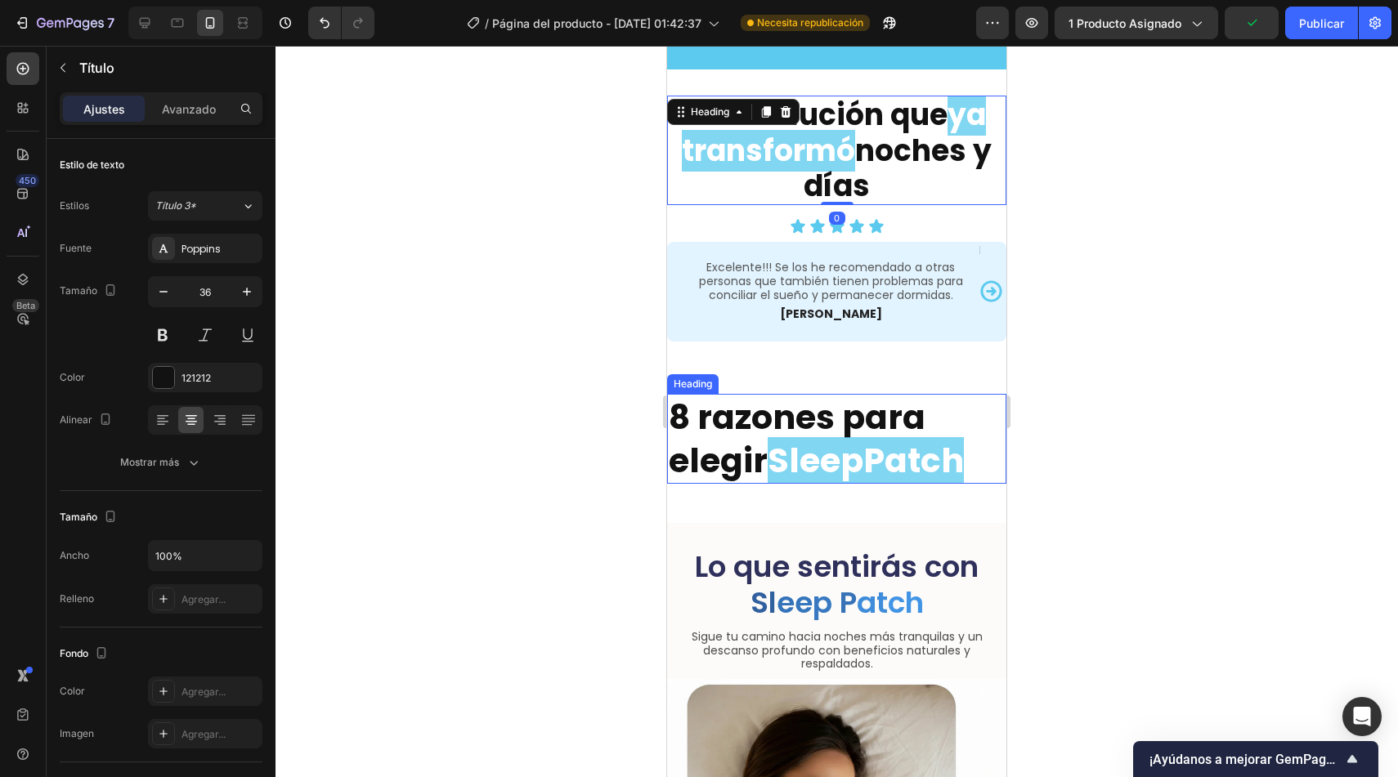
click at [722, 430] on strong "8 razones para elegir" at bounding box center [797, 439] width 257 height 90
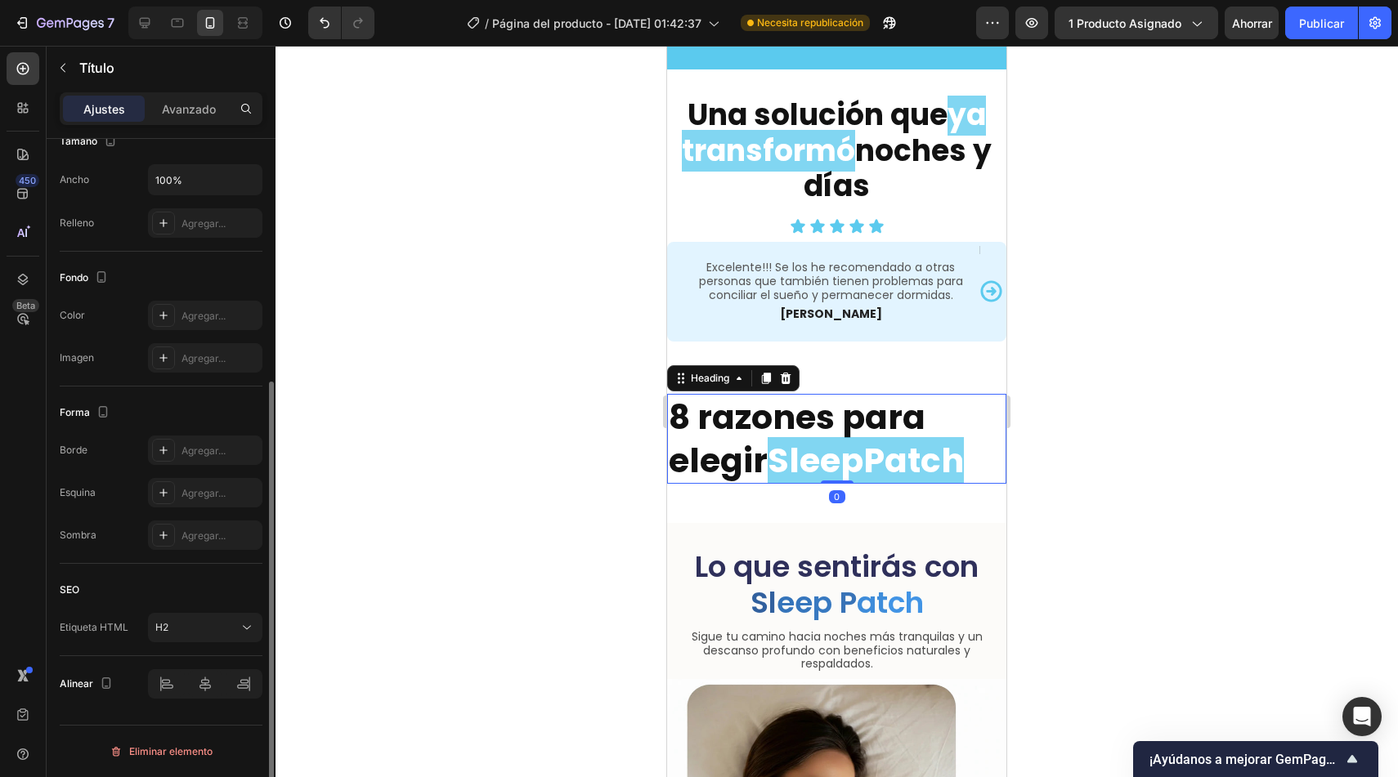
scroll to position [0, 0]
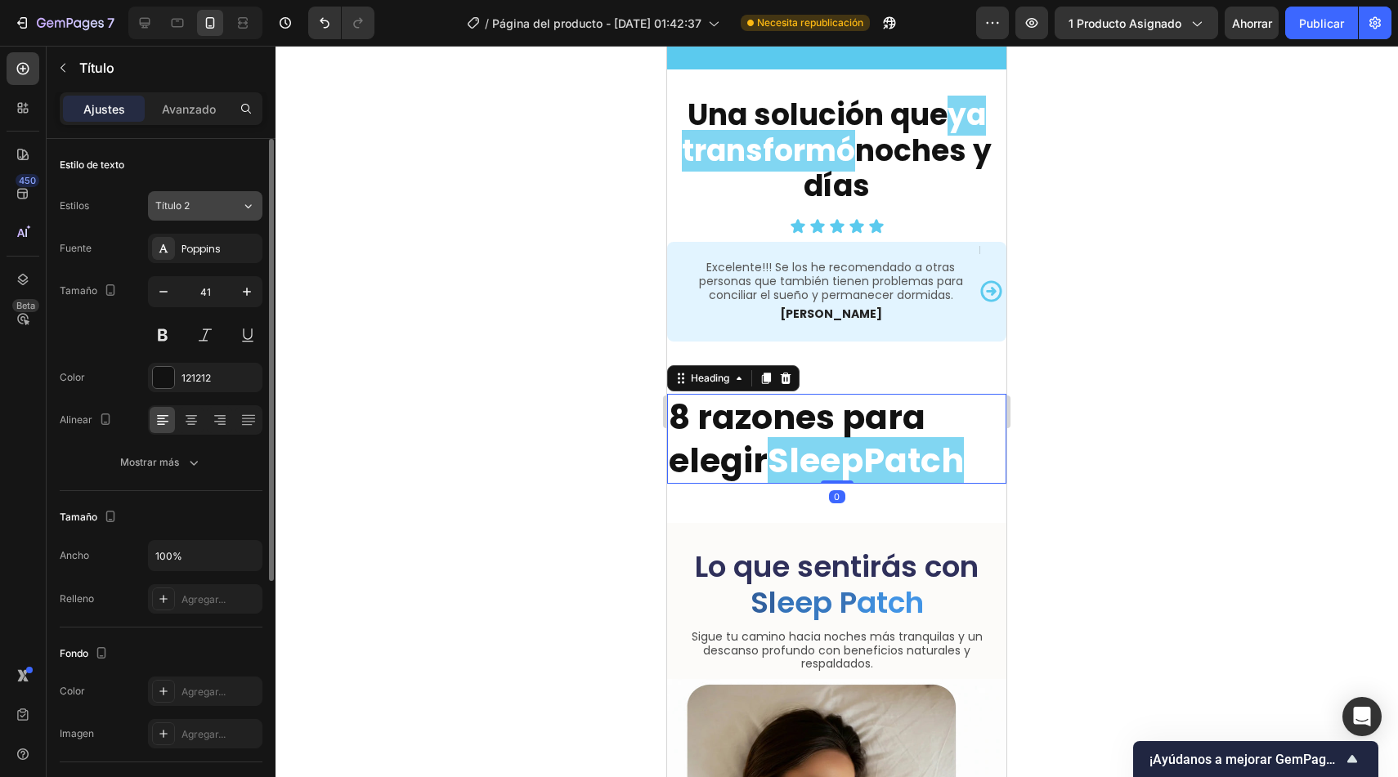
click at [226, 199] on div "Título 2" at bounding box center [198, 206] width 86 height 15
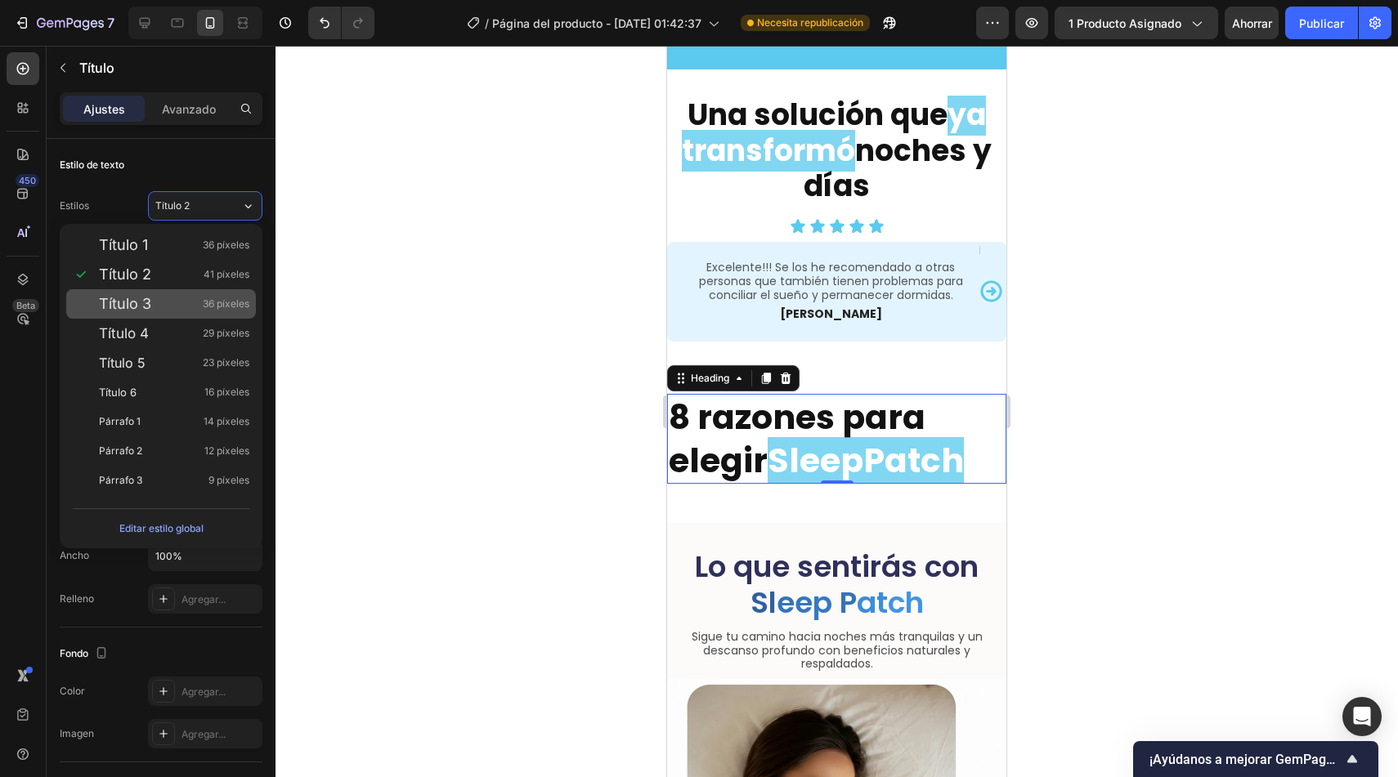
click at [187, 306] on div "Título 3 36 píxeles" at bounding box center [174, 304] width 150 height 16
type input "36"
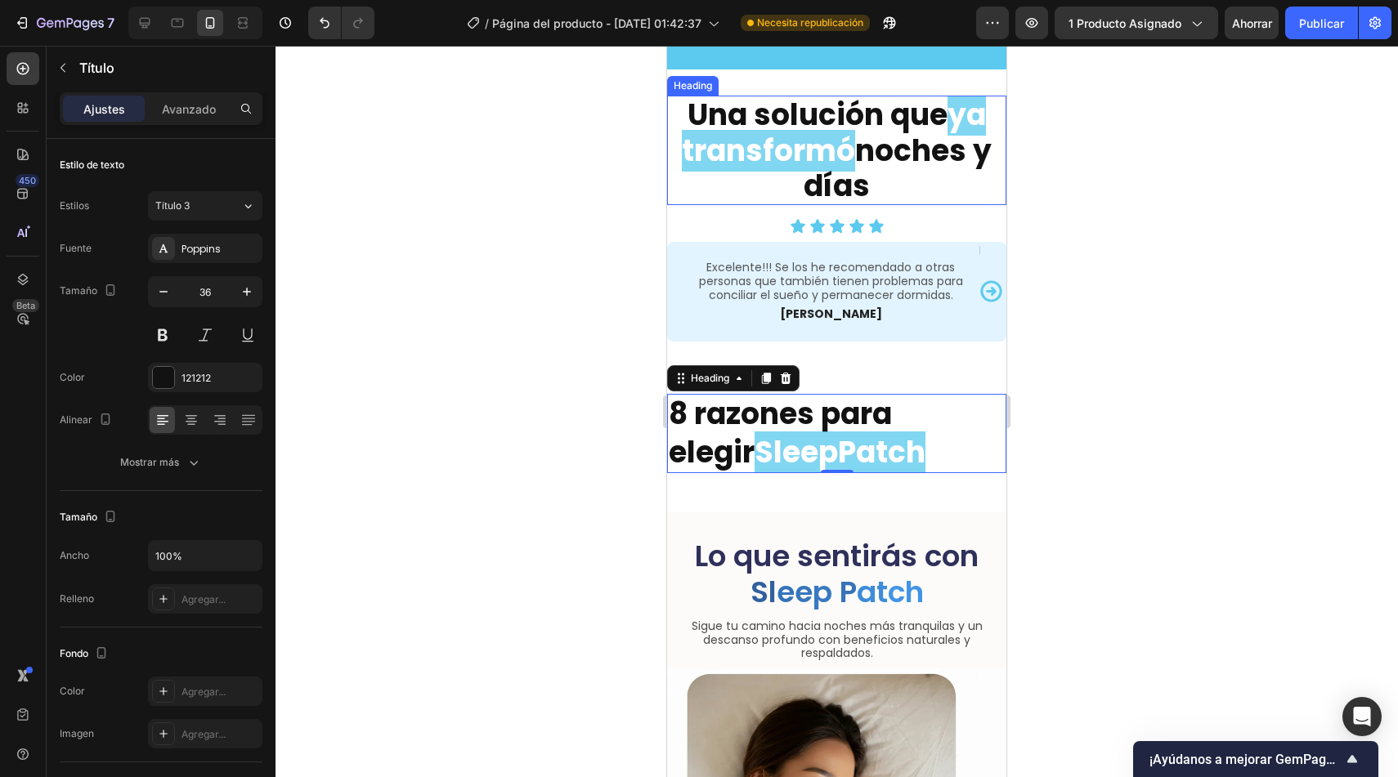
click at [895, 132] on strong "noches y días" at bounding box center [898, 168] width 188 height 77
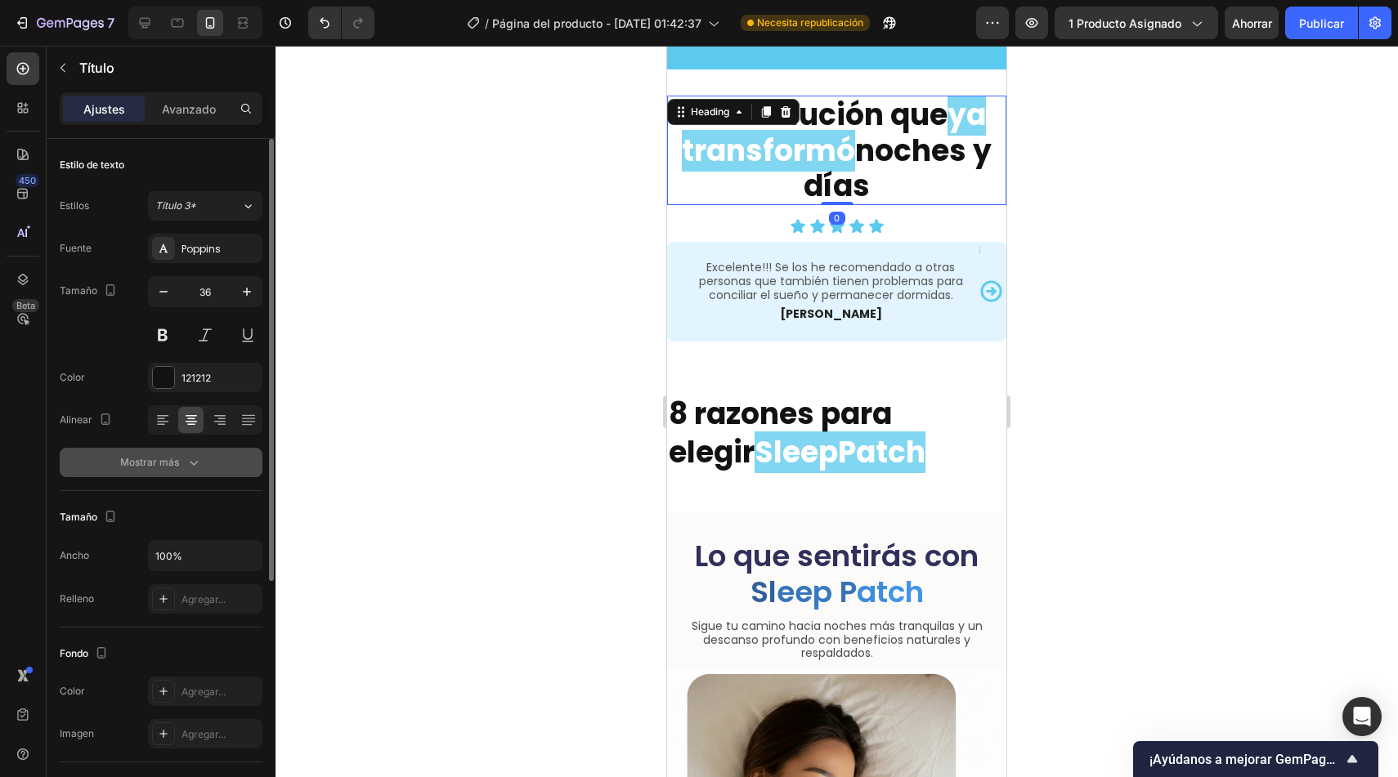
click at [177, 457] on font "Mostrar más" at bounding box center [149, 462] width 59 height 12
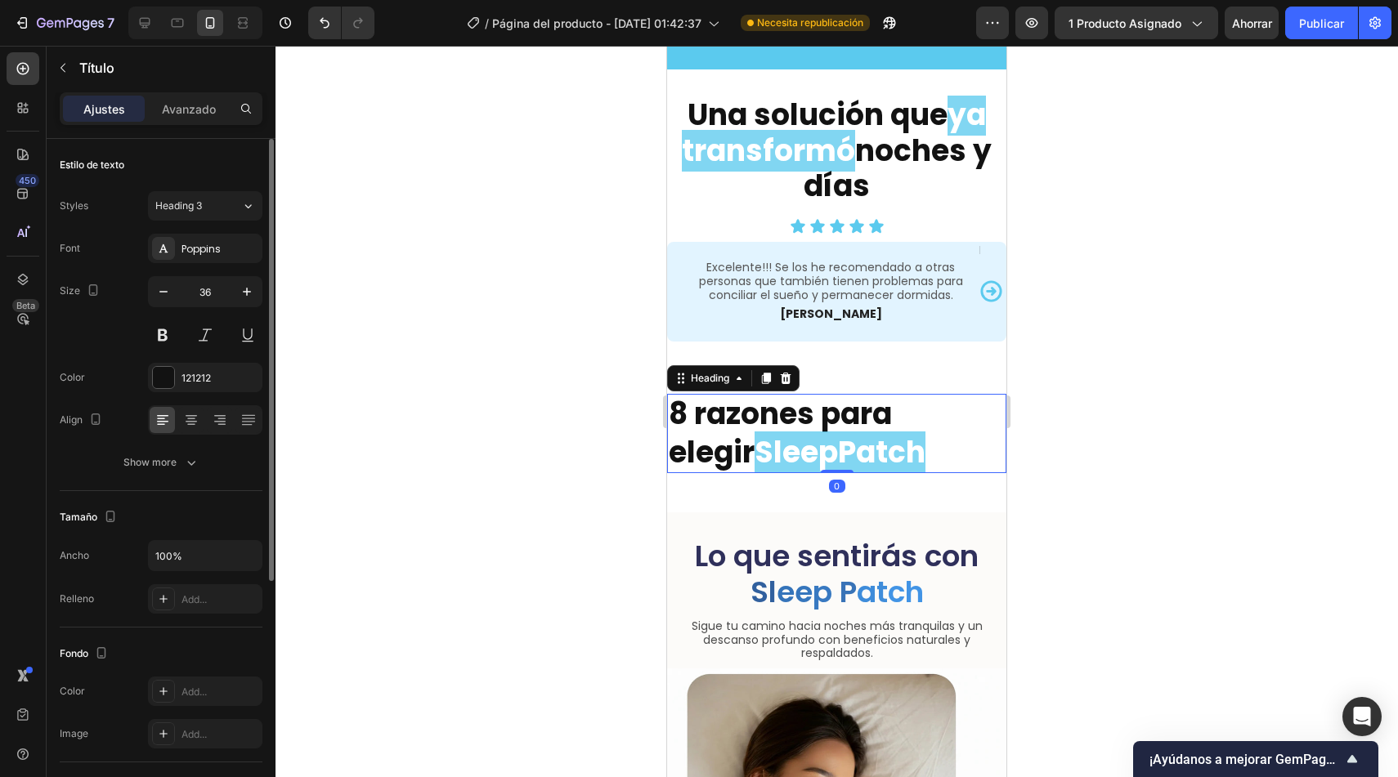
click at [935, 443] on p "⁠⁠⁠⁠⁠⁠⁠ 8 razones para elegir SleepPatch" at bounding box center [837, 434] width 336 height 77
click at [161, 472] on button "Mostrar más" at bounding box center [161, 462] width 203 height 29
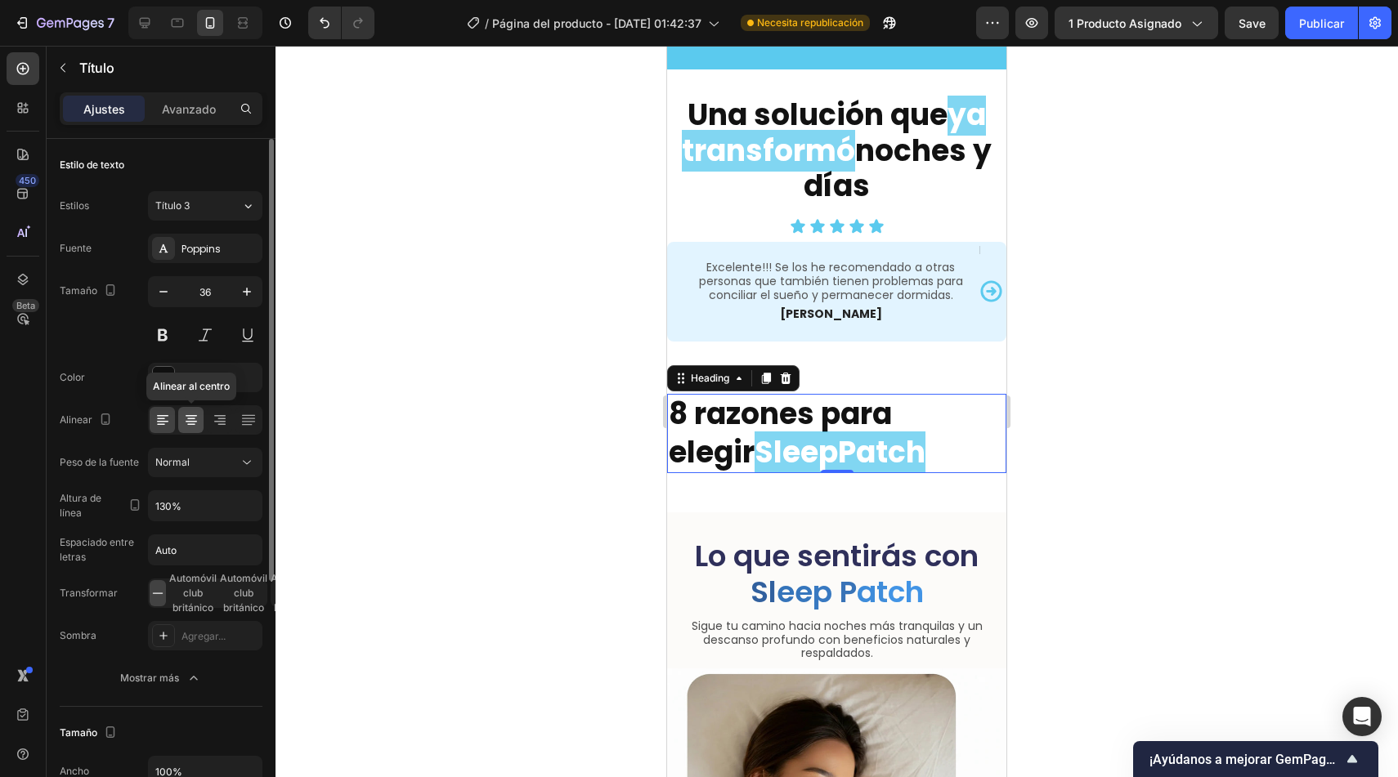
click at [194, 412] on icon at bounding box center [191, 420] width 16 height 16
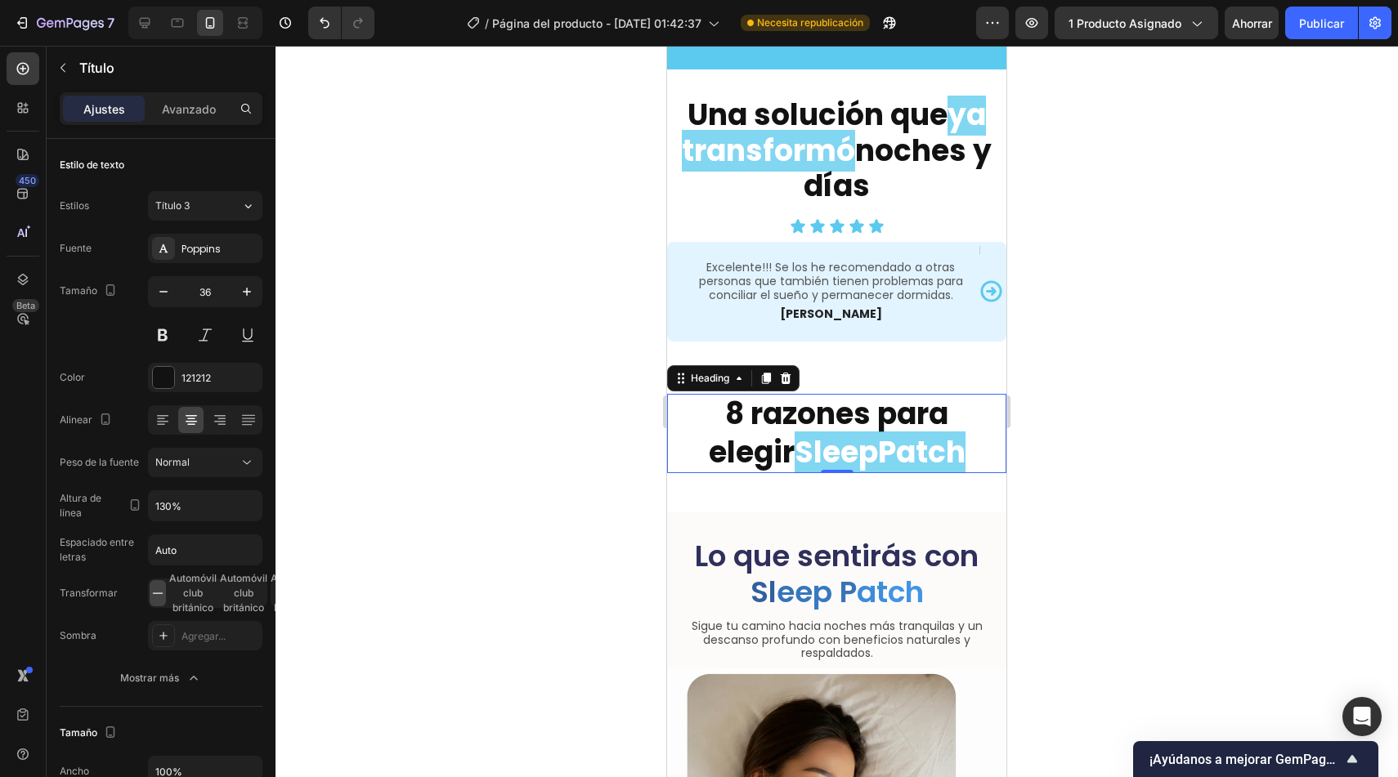
click at [571, 504] on div at bounding box center [836, 412] width 1122 height 732
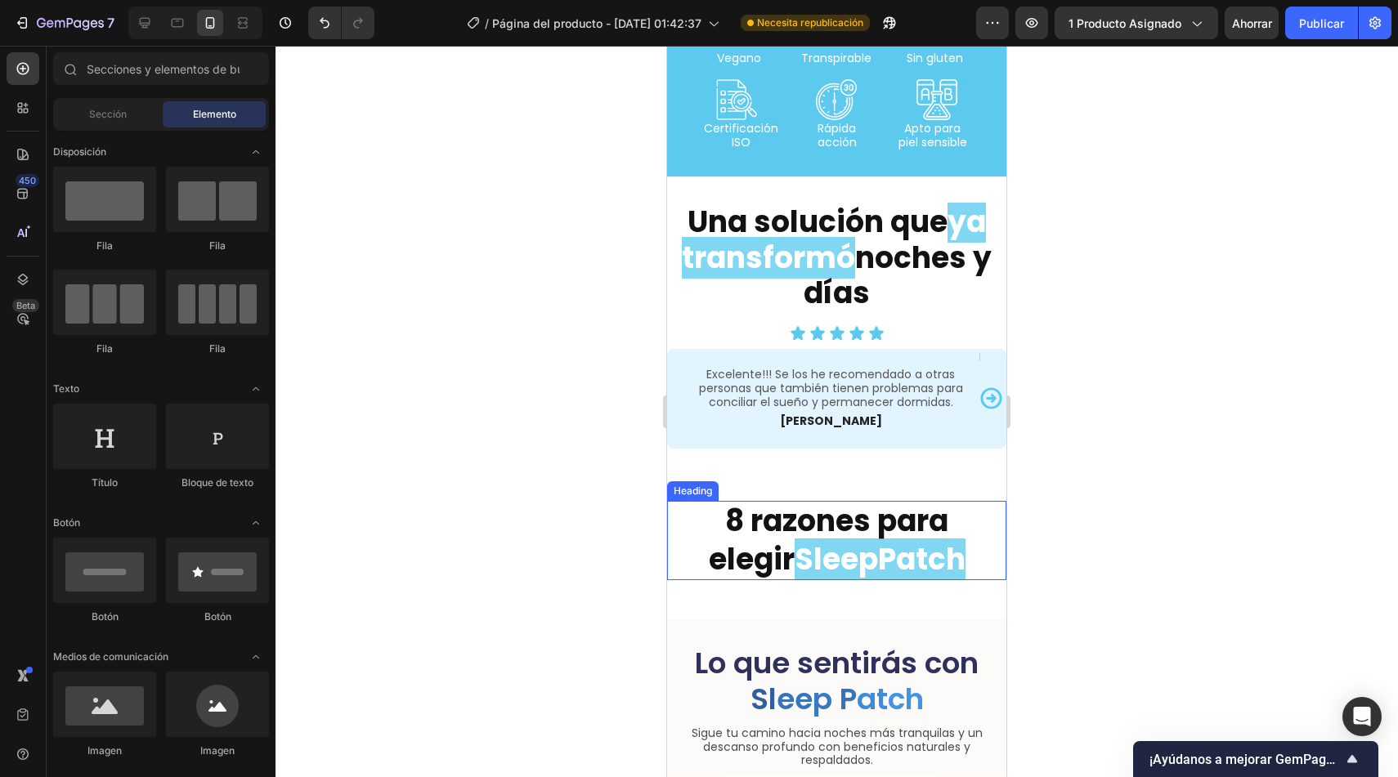
scroll to position [3499, 0]
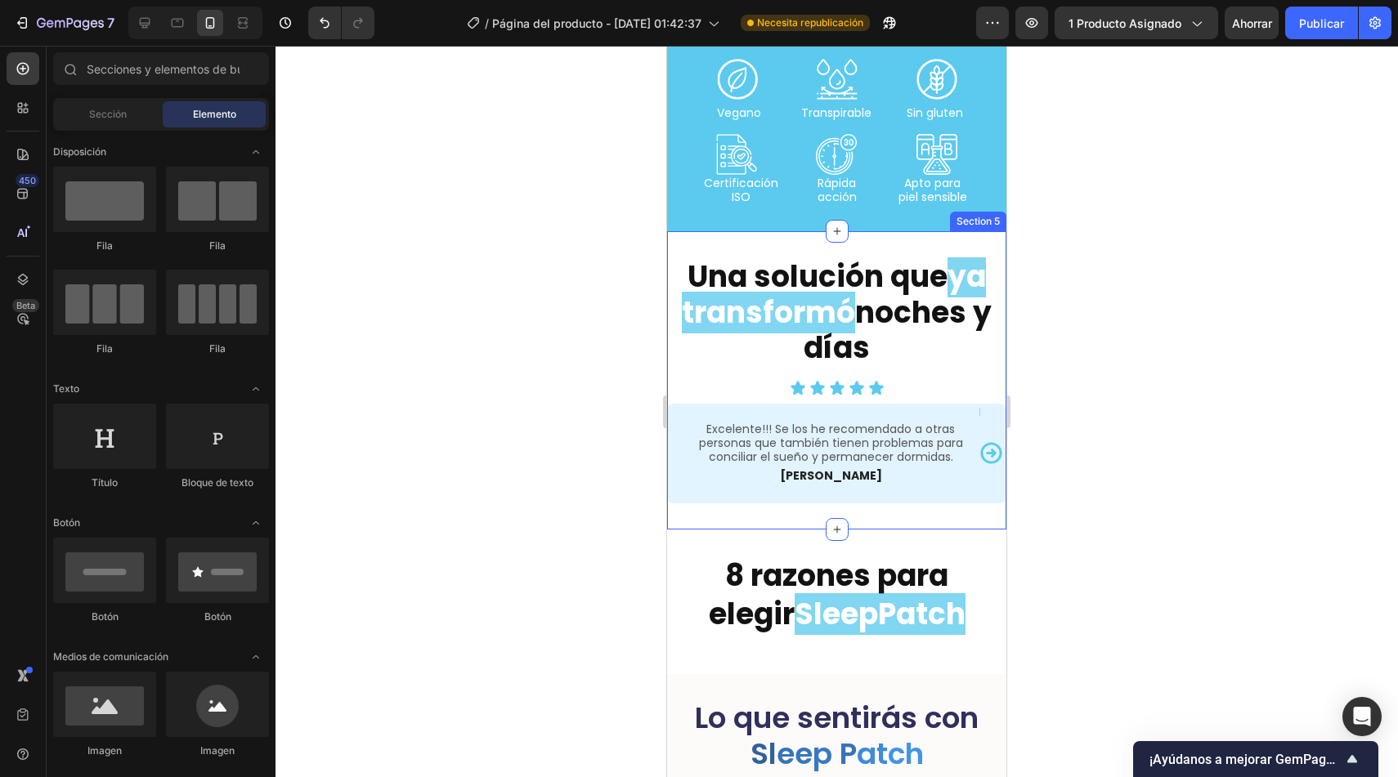
click at [914, 507] on div "⁠⁠⁠⁠⁠⁠⁠ Una solución que ya transformó noches y días Heading Row Icon Icon Icon…" at bounding box center [836, 380] width 339 height 298
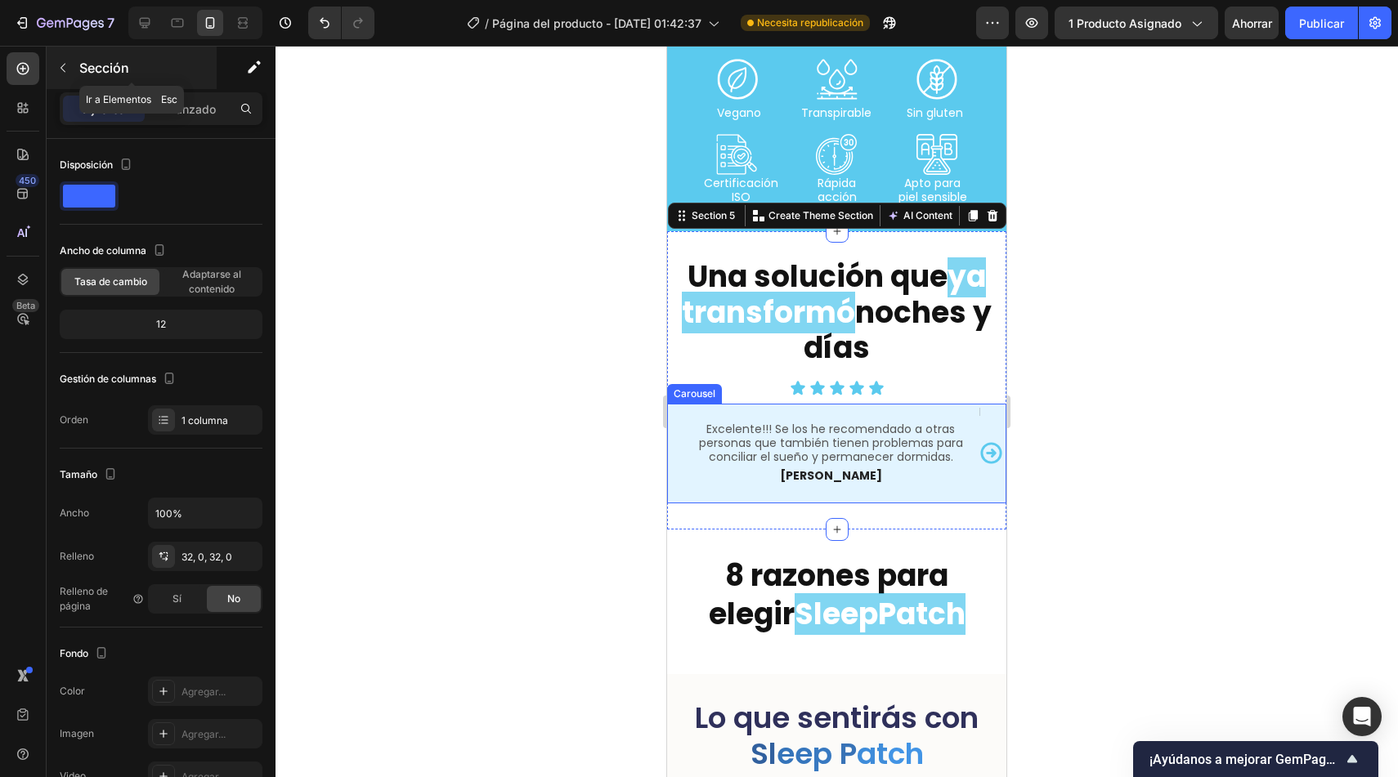
click at [77, 62] on div "Sección" at bounding box center [132, 68] width 170 height 43
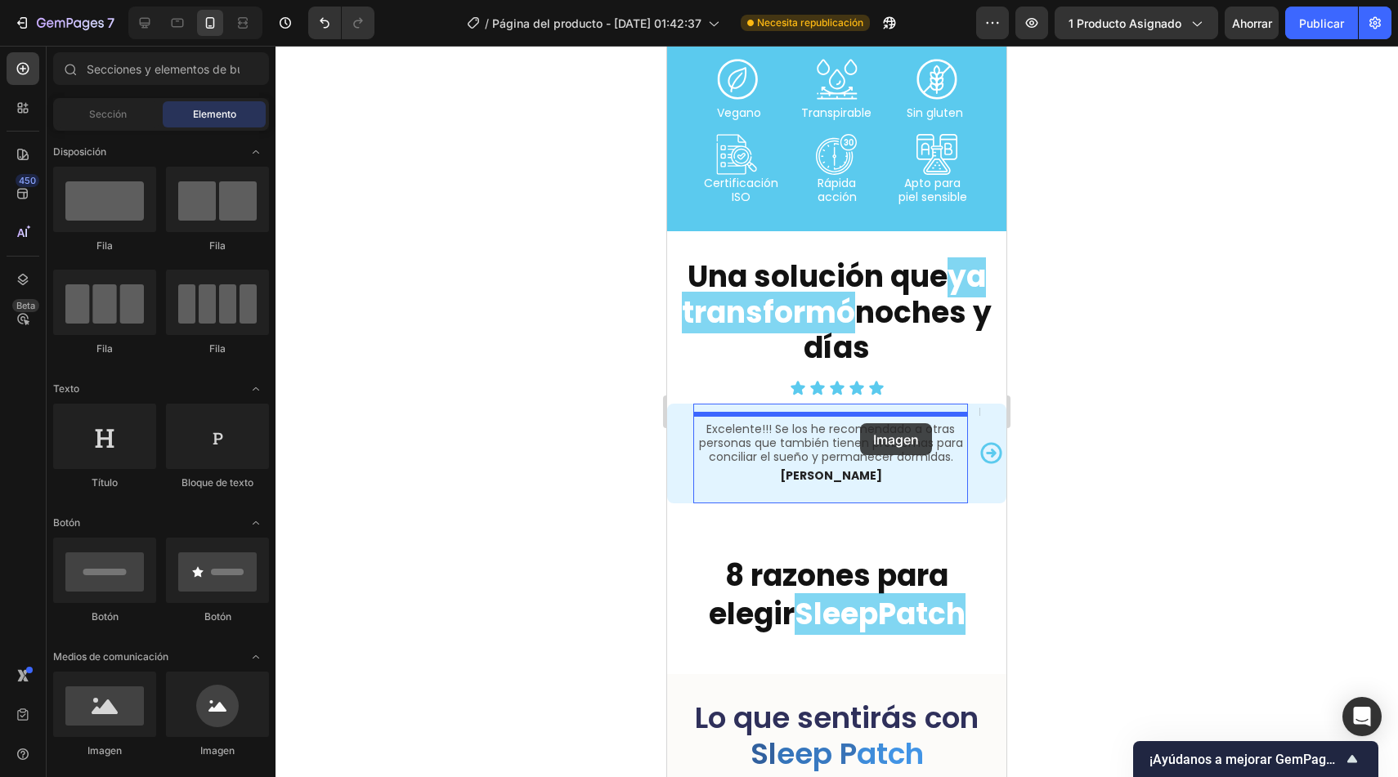
drag, startPoint x: 882, startPoint y: 765, endPoint x: 860, endPoint y: 423, distance: 342.4
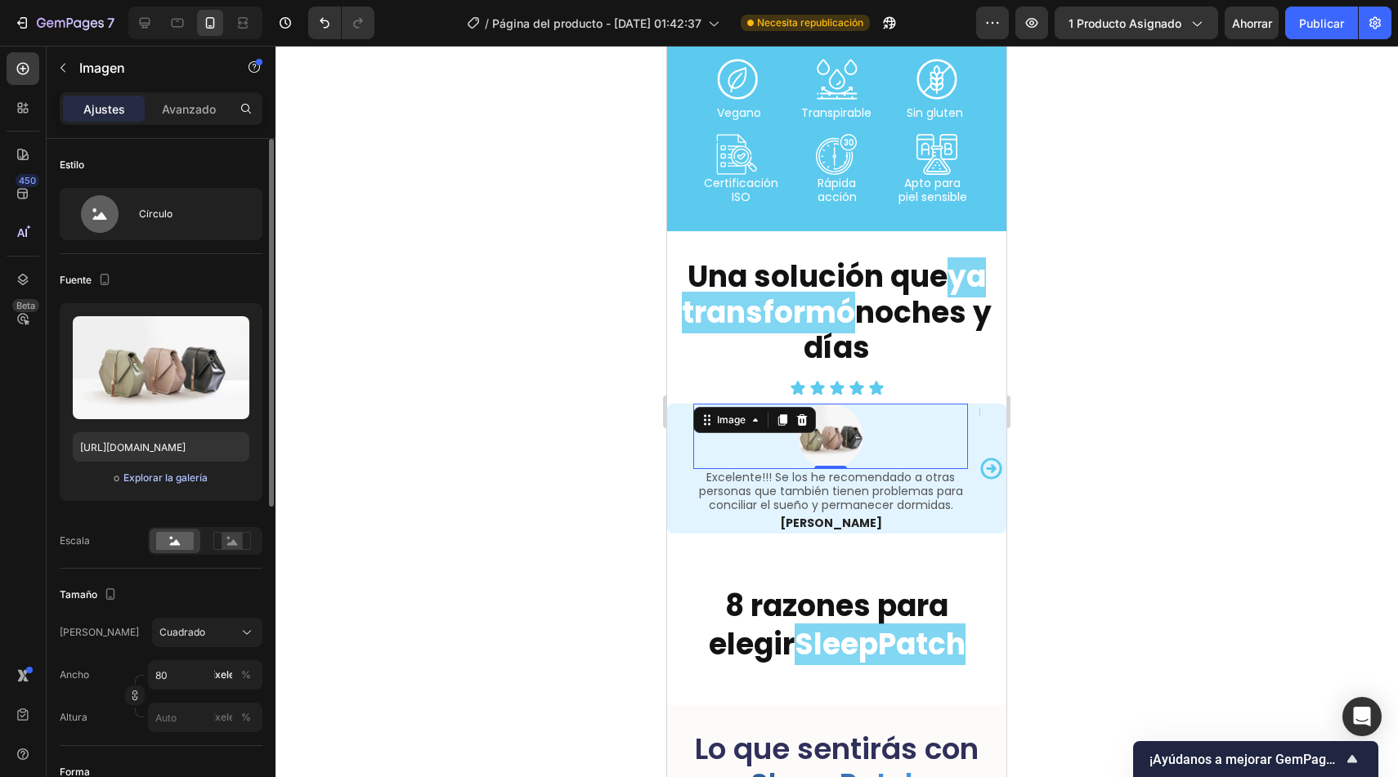
click at [172, 474] on font "Explorar la galería" at bounding box center [165, 478] width 84 height 12
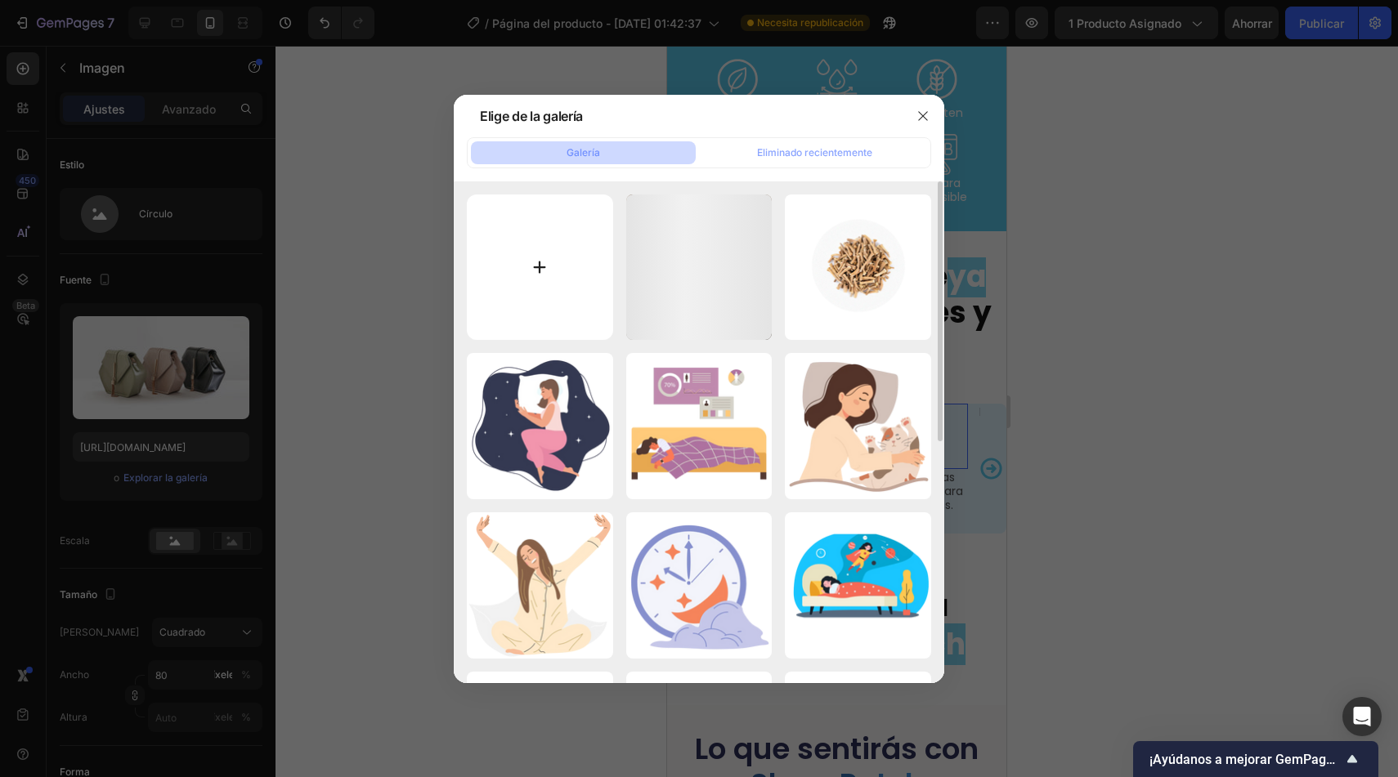
click at [553, 268] on input "file" at bounding box center [540, 268] width 146 height 146
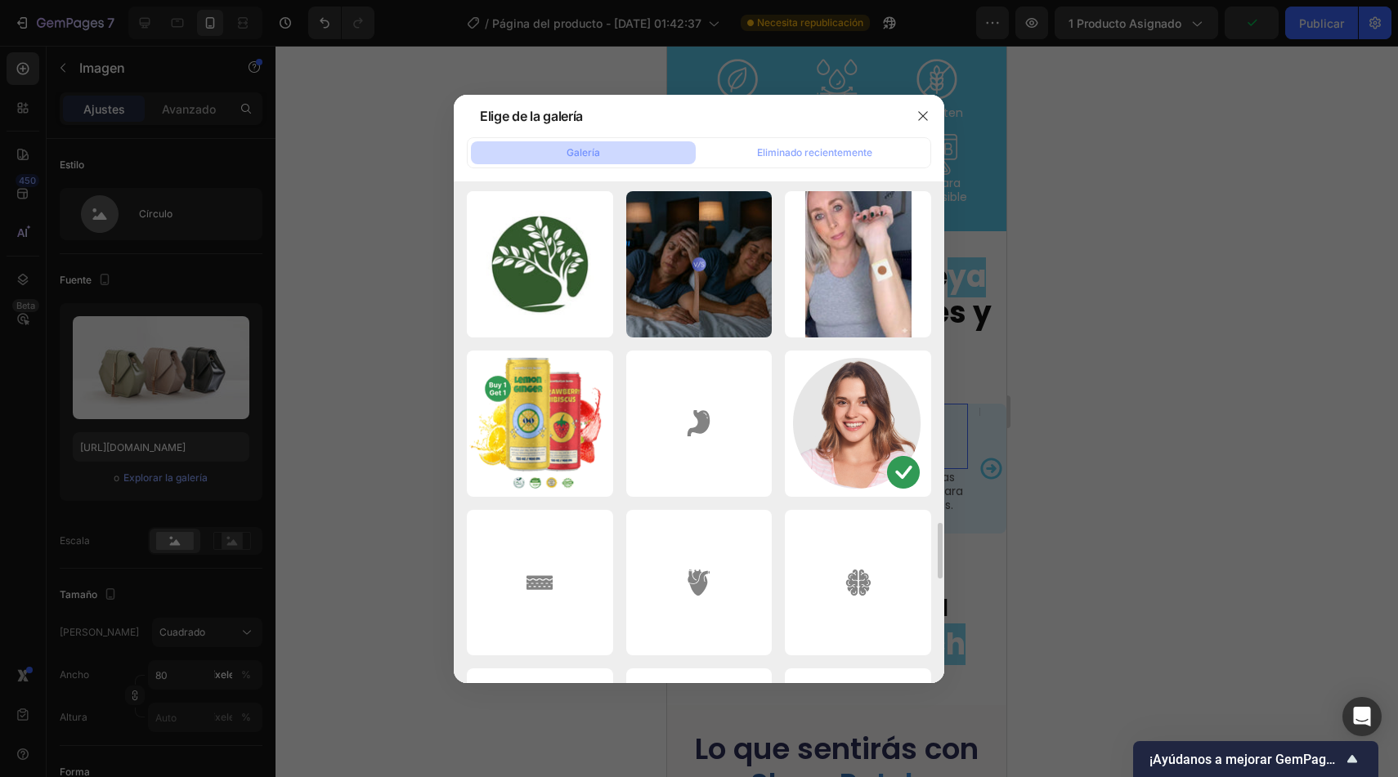
scroll to position [3028, 0]
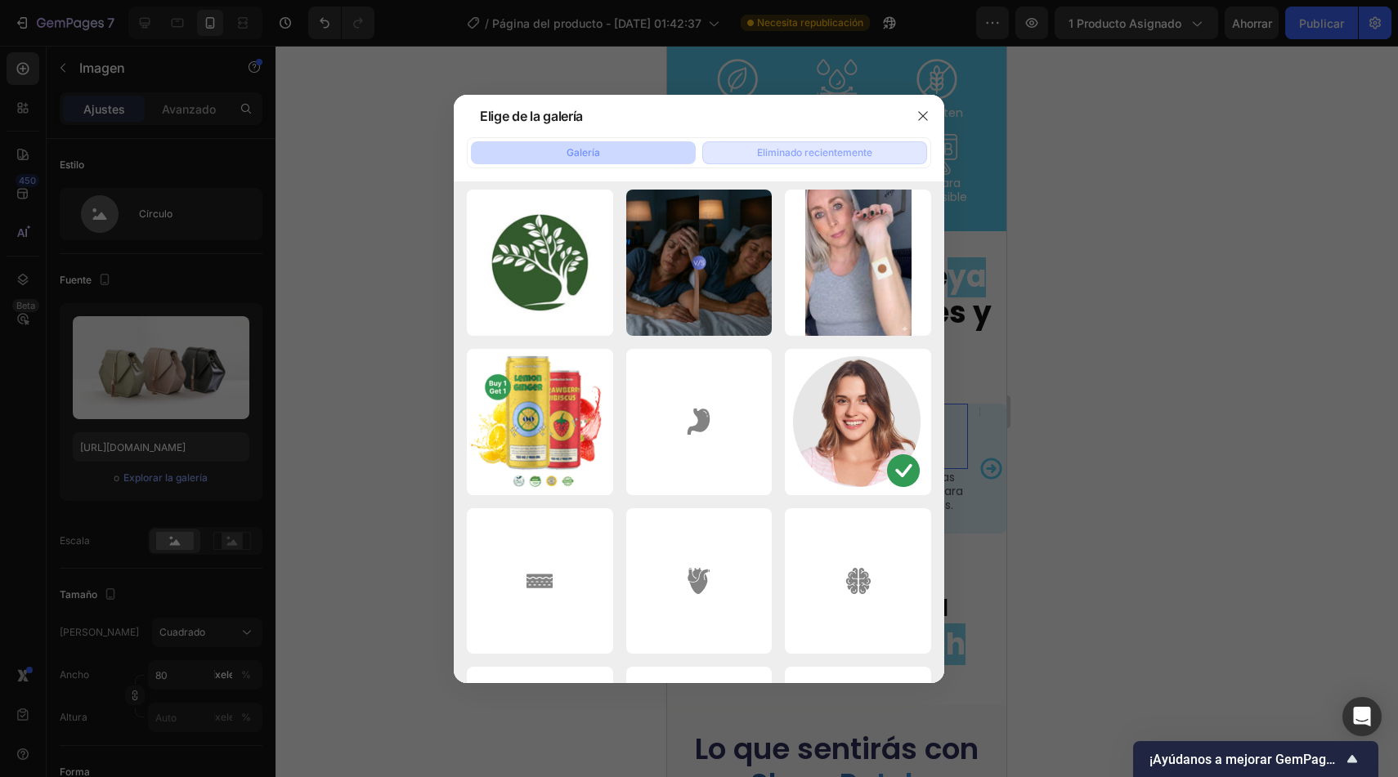
drag, startPoint x: 925, startPoint y: 116, endPoint x: 911, endPoint y: 141, distance: 29.3
click at [911, 141] on div "Elige de la galería Galería Eliminado recientemente FOTO 21 .webp 64,40 kb Raíz…" at bounding box center [699, 389] width 490 height 589
click at [925, 112] on icon "button" at bounding box center [922, 116] width 13 height 13
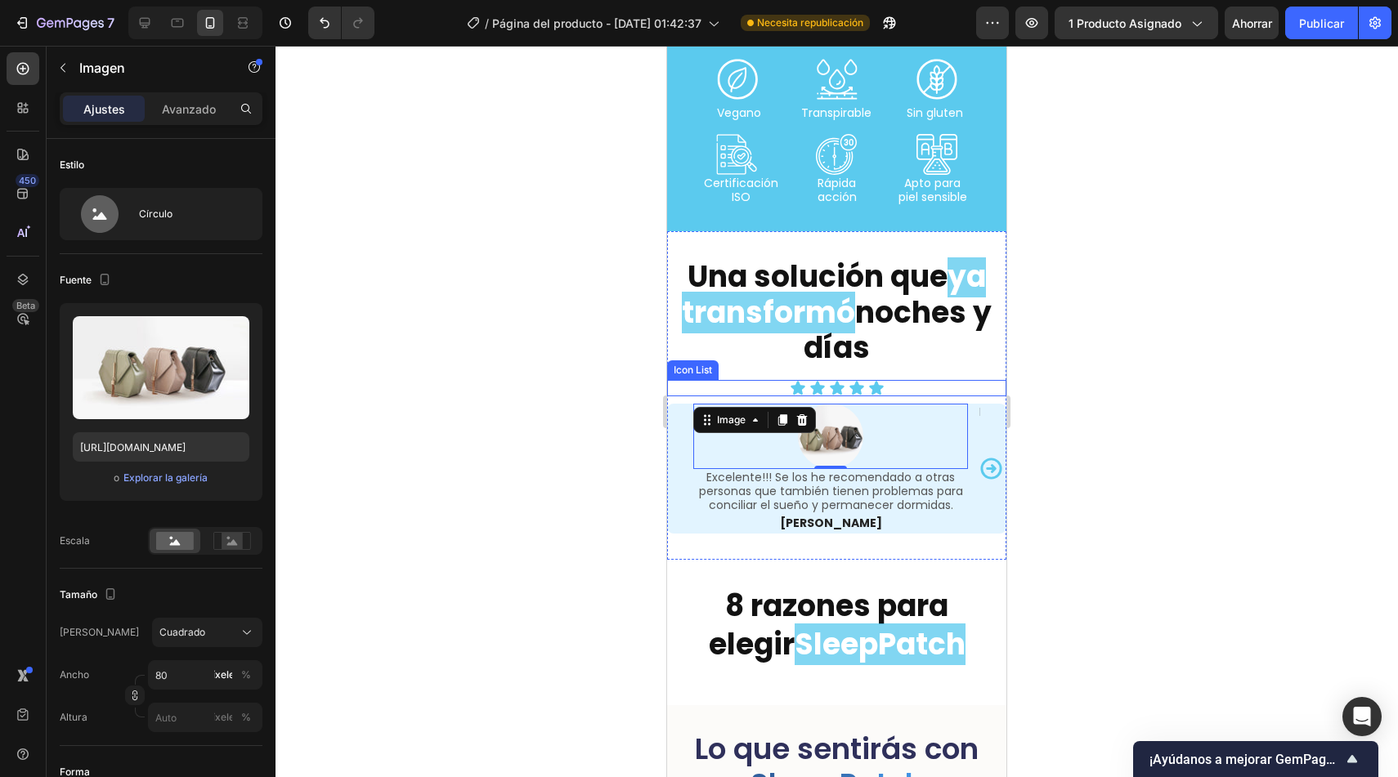
click at [889, 387] on div "Icon Icon Icon Icon Icon" at bounding box center [836, 388] width 339 height 16
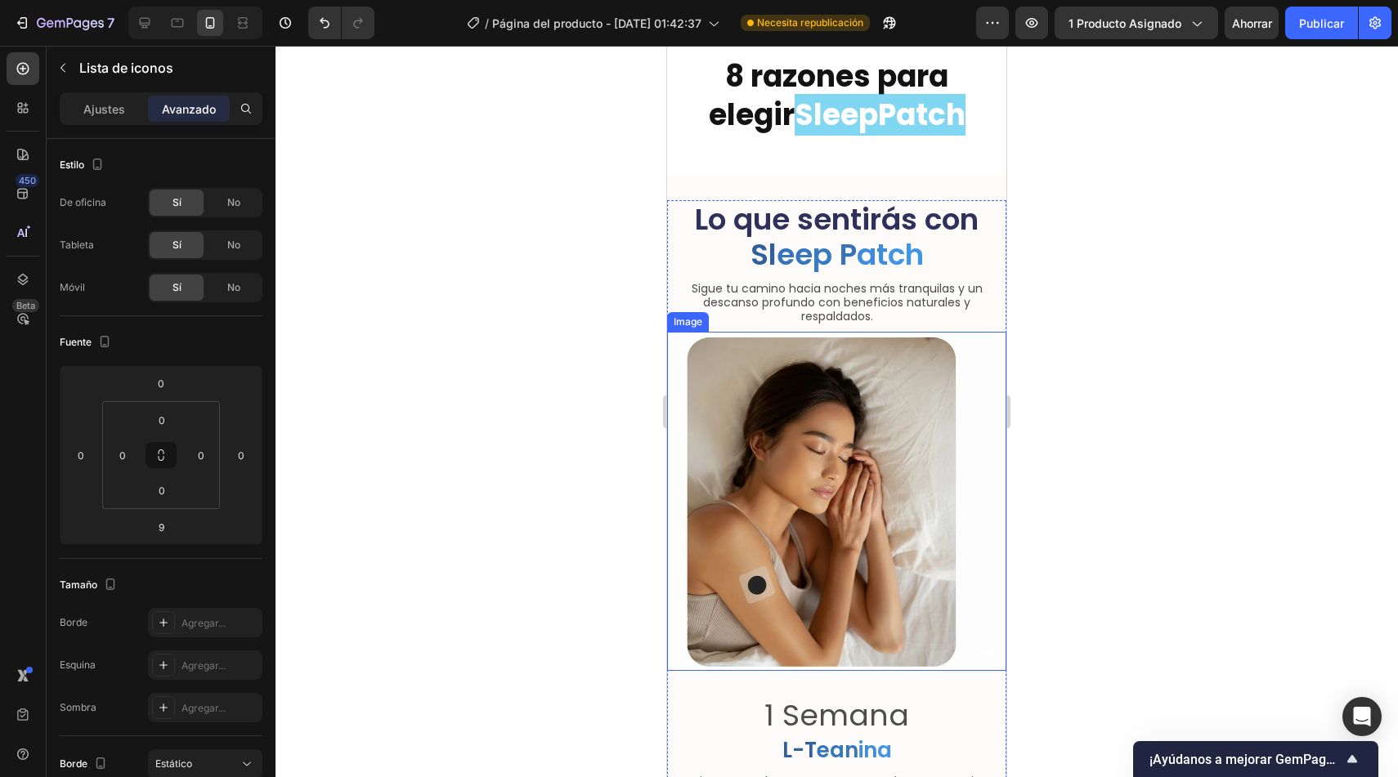
scroll to position [3724, 0]
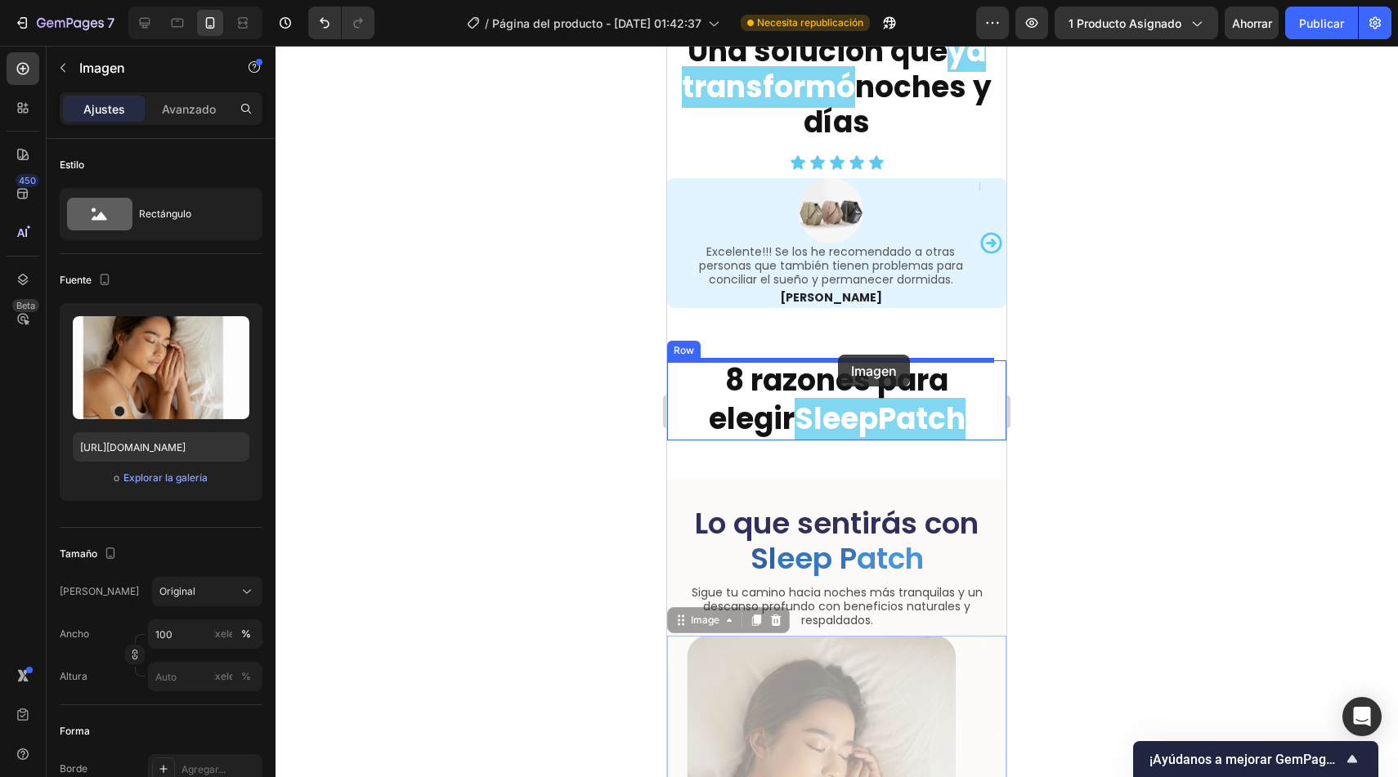
drag, startPoint x: 715, startPoint y: 623, endPoint x: 838, endPoint y: 356, distance: 294.1
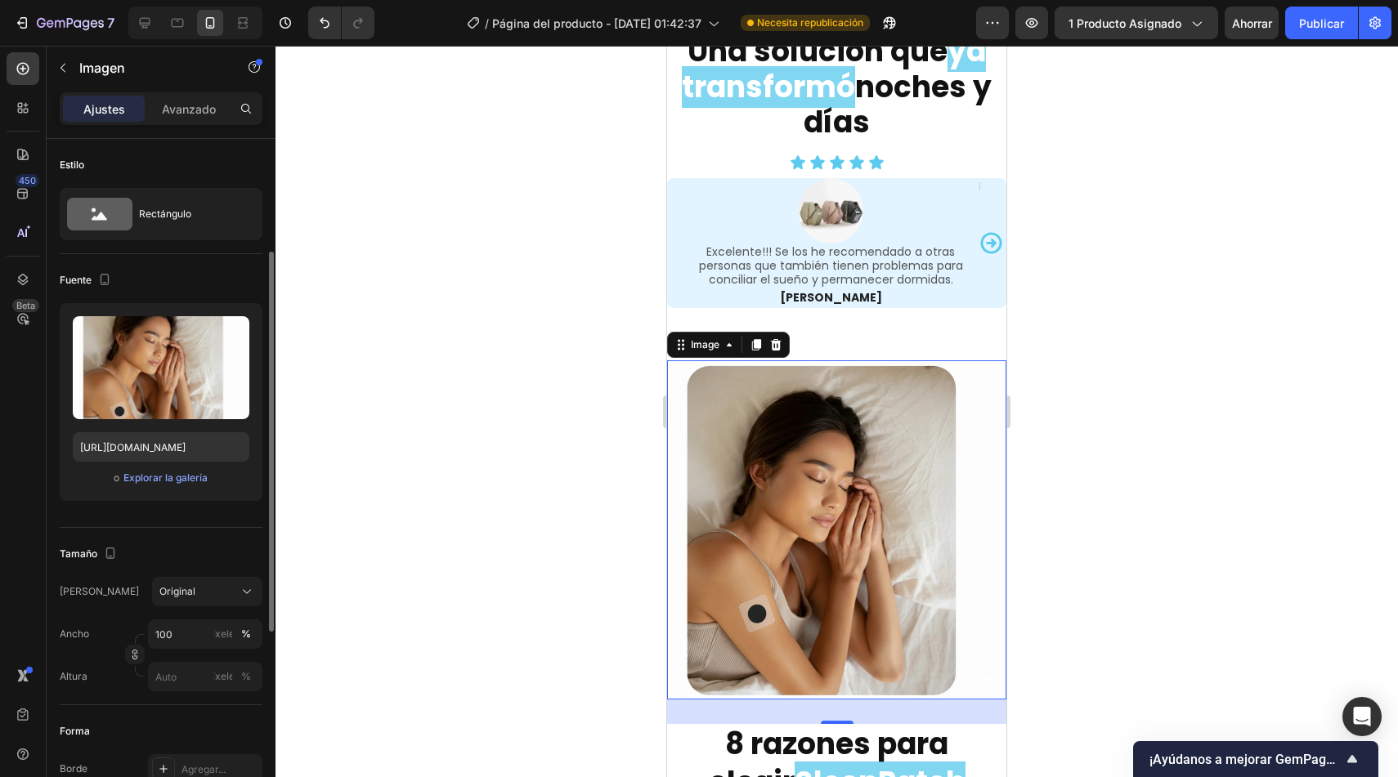
scroll to position [549, 0]
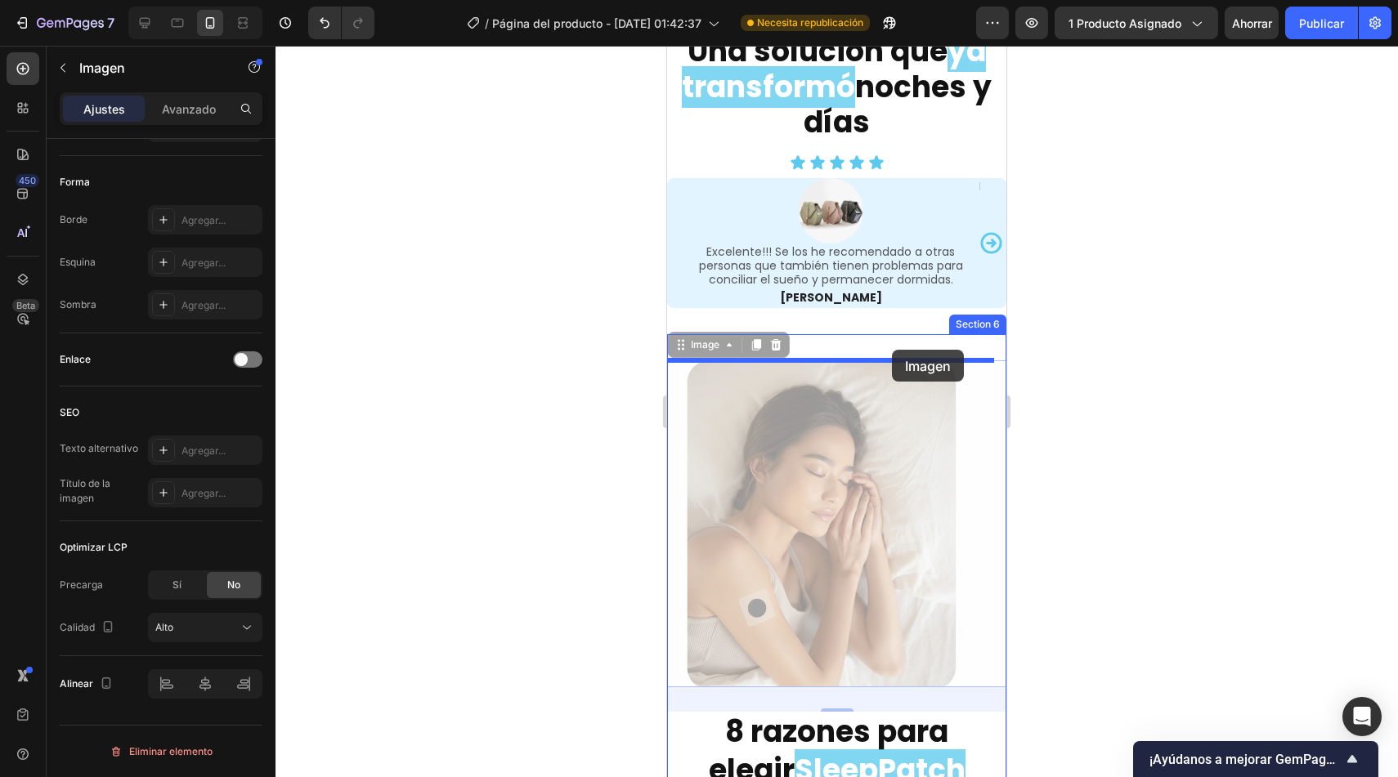
drag, startPoint x: 710, startPoint y: 344, endPoint x: 892, endPoint y: 350, distance: 181.6
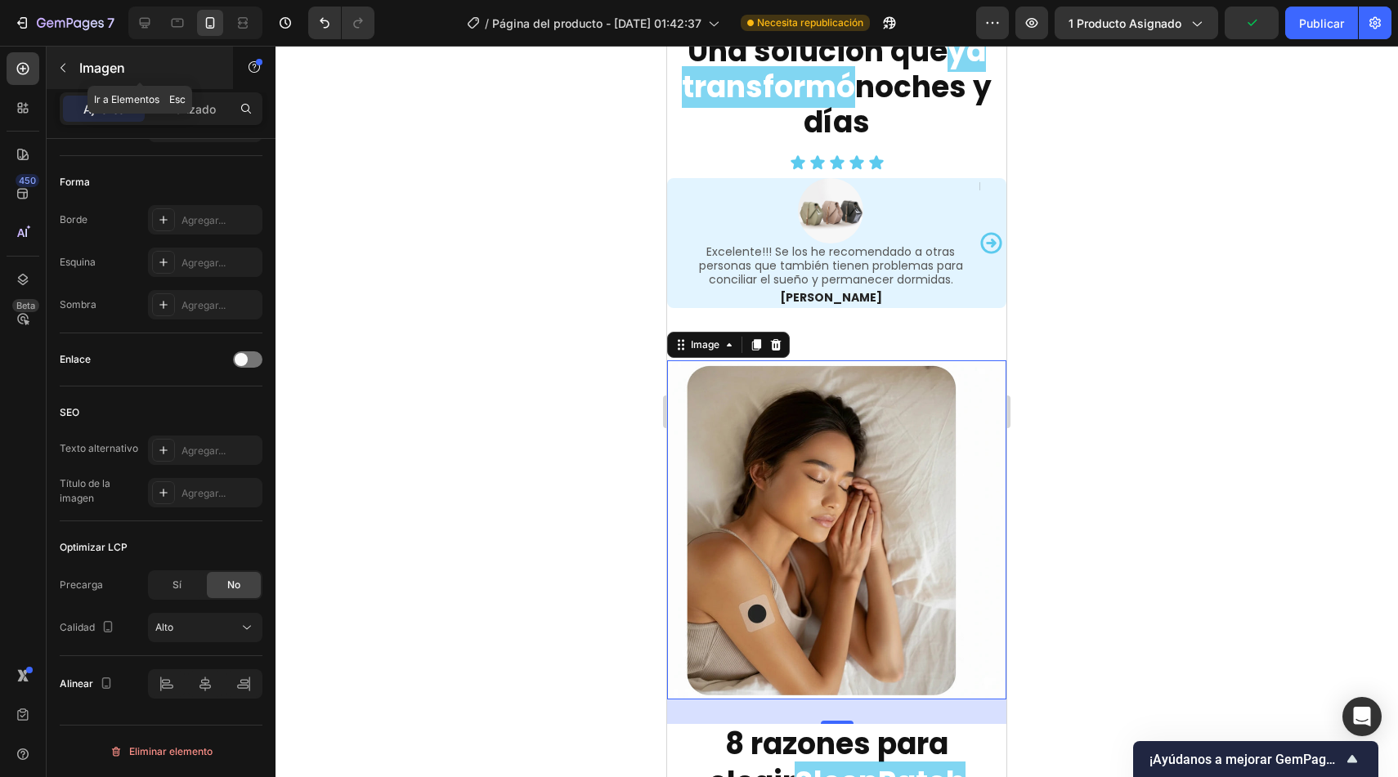
click at [88, 73] on font "Imagen" at bounding box center [102, 68] width 46 height 16
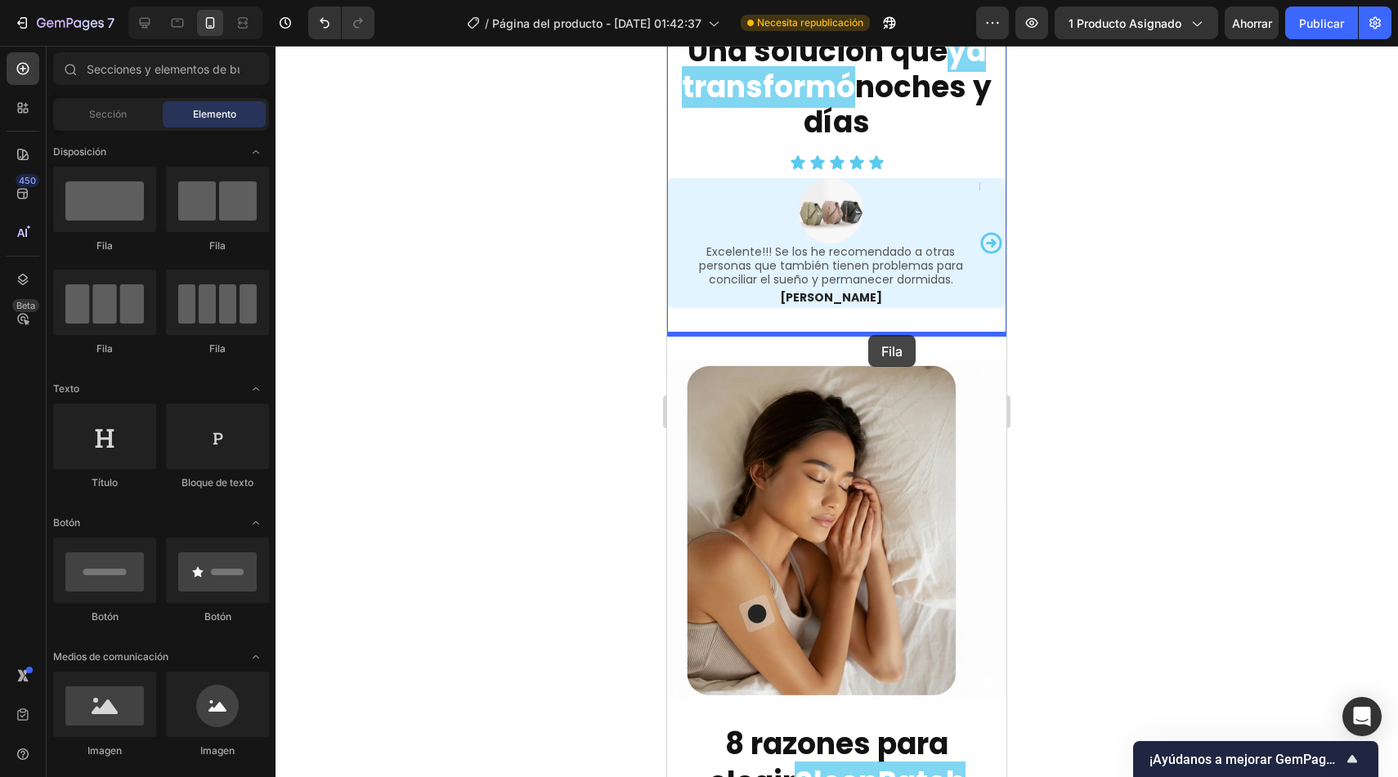
drag, startPoint x: 788, startPoint y: 229, endPoint x: 869, endPoint y: 331, distance: 130.4
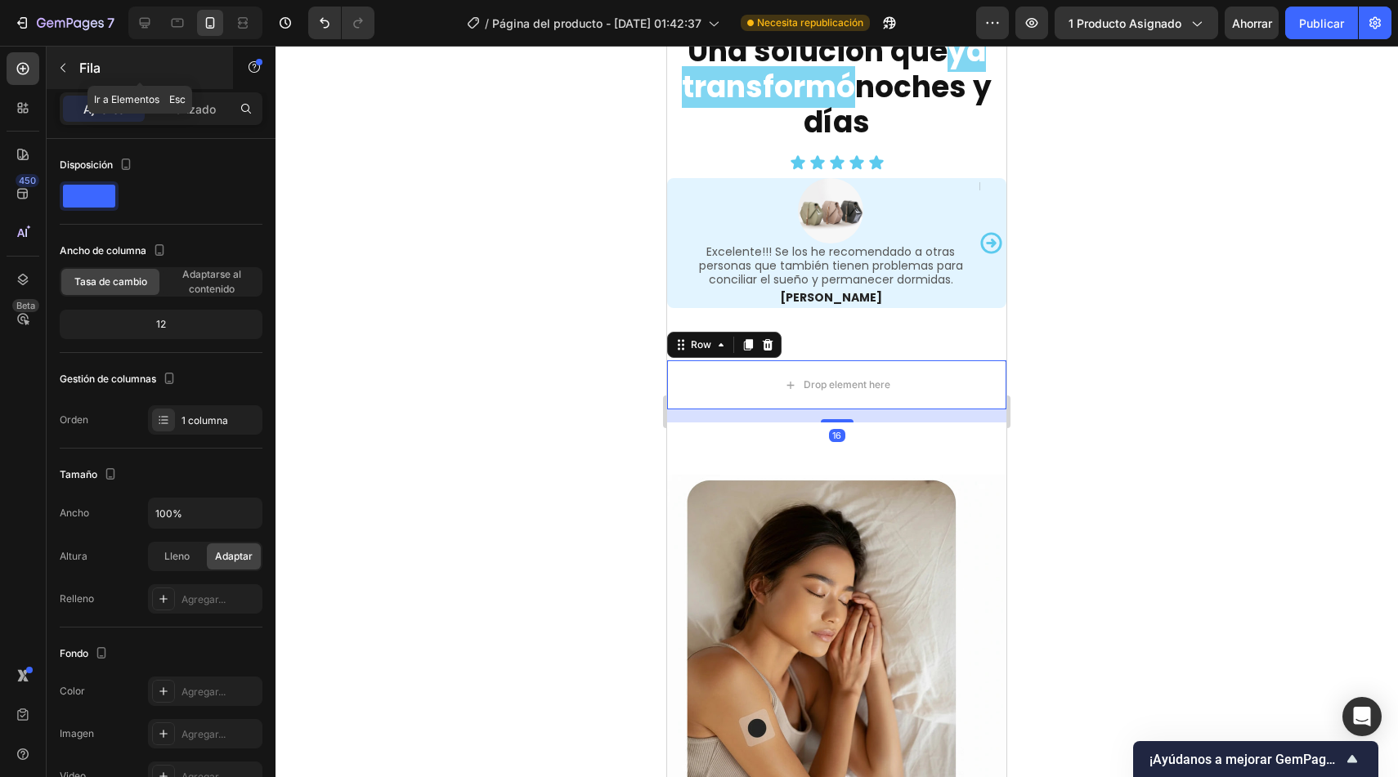
click at [75, 60] on button "button" at bounding box center [63, 68] width 26 height 26
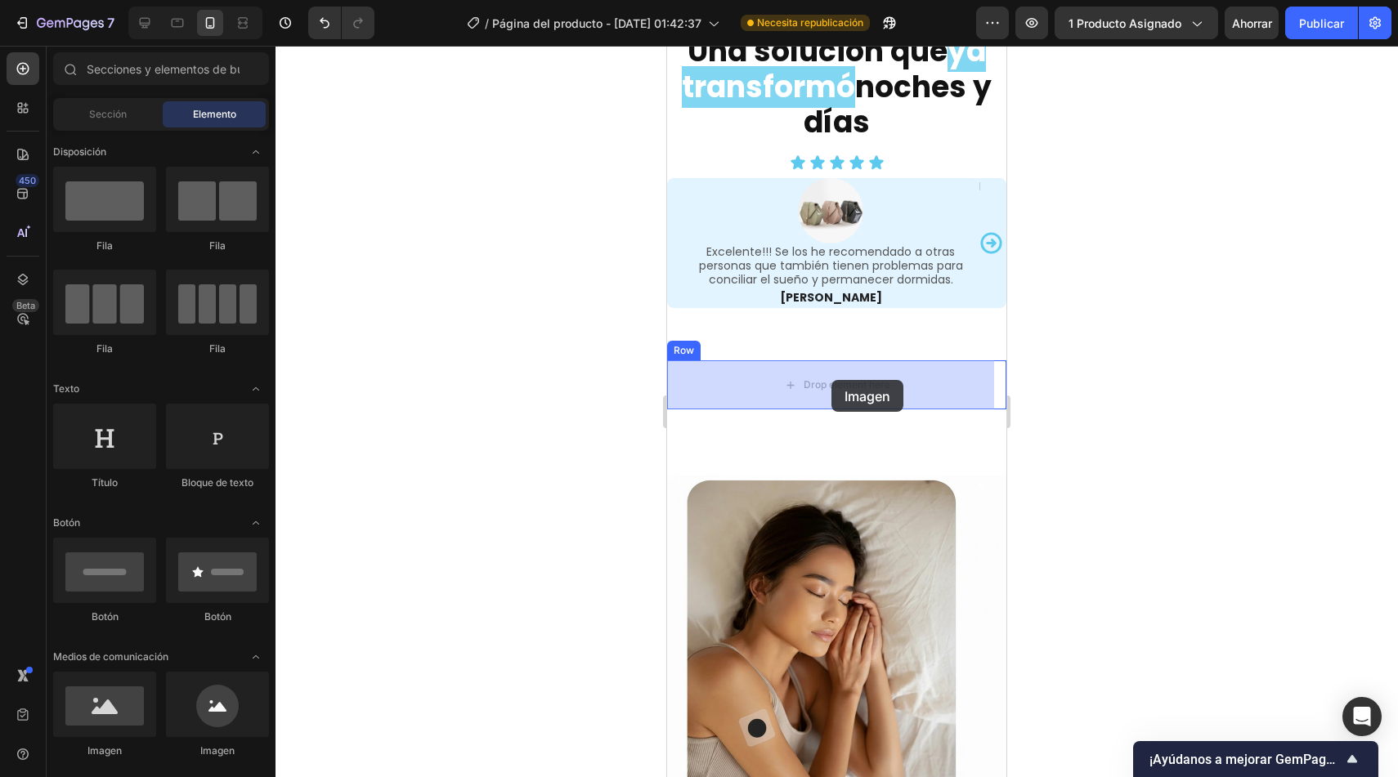
drag, startPoint x: 771, startPoint y: 747, endPoint x: 832, endPoint y: 380, distance: 372.1
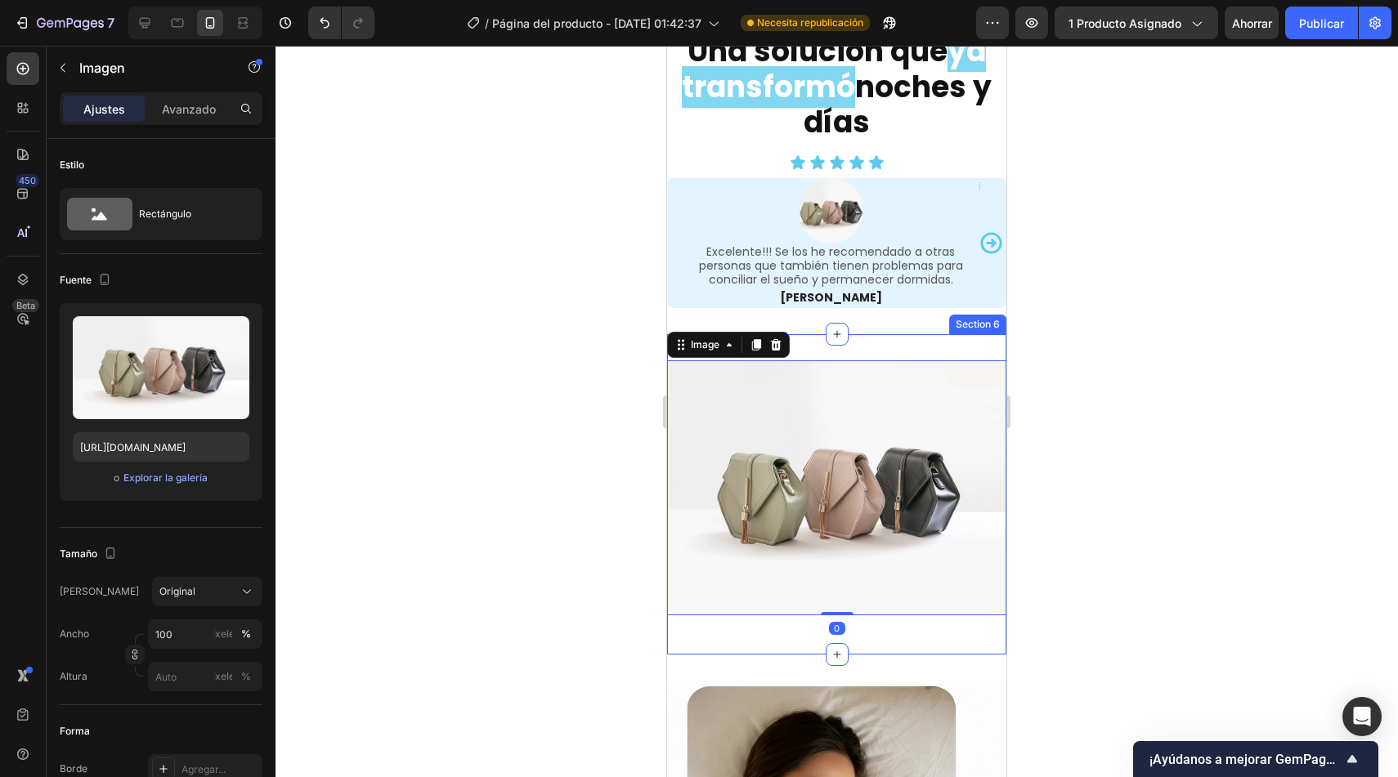
click at [755, 619] on div "Image 0 Row Section 6" at bounding box center [836, 494] width 339 height 320
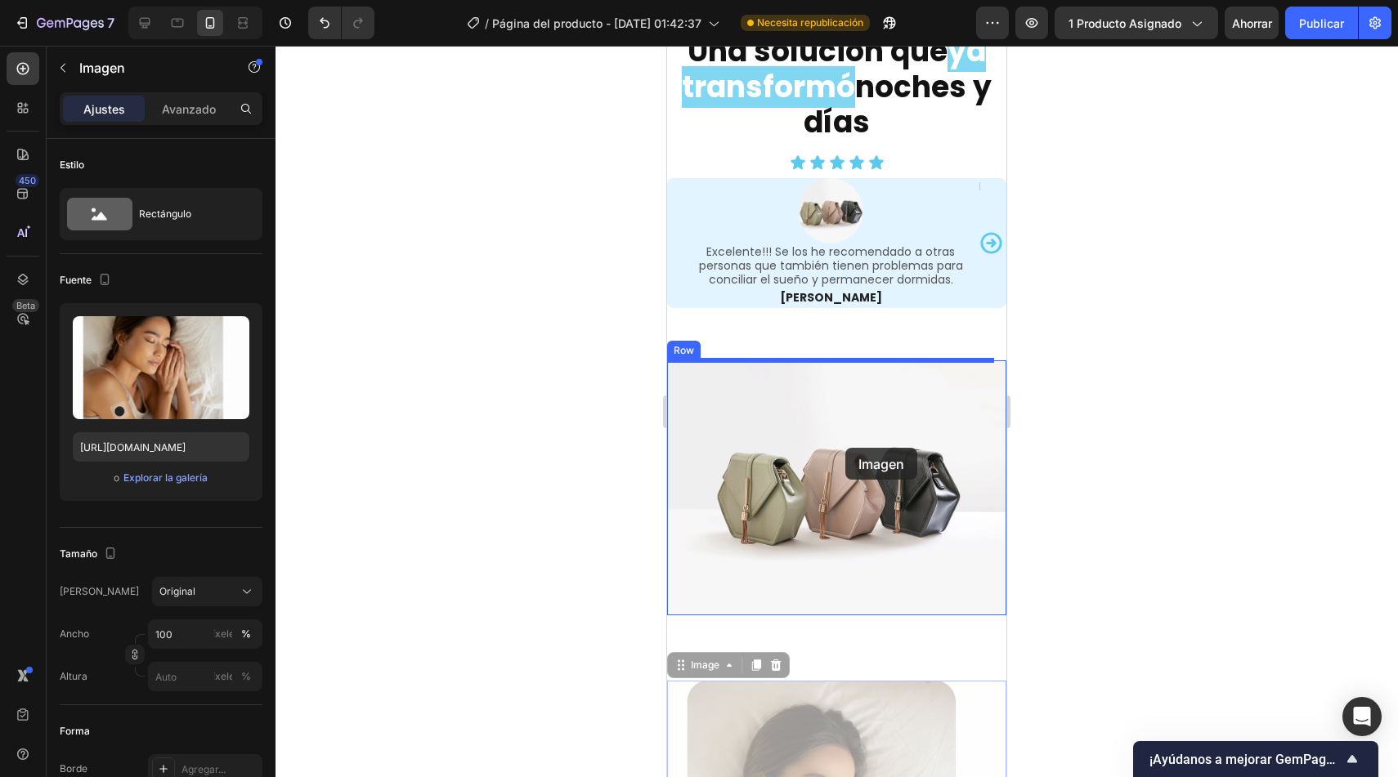
drag, startPoint x: 692, startPoint y: 662, endPoint x: 845, endPoint y: 449, distance: 263.0
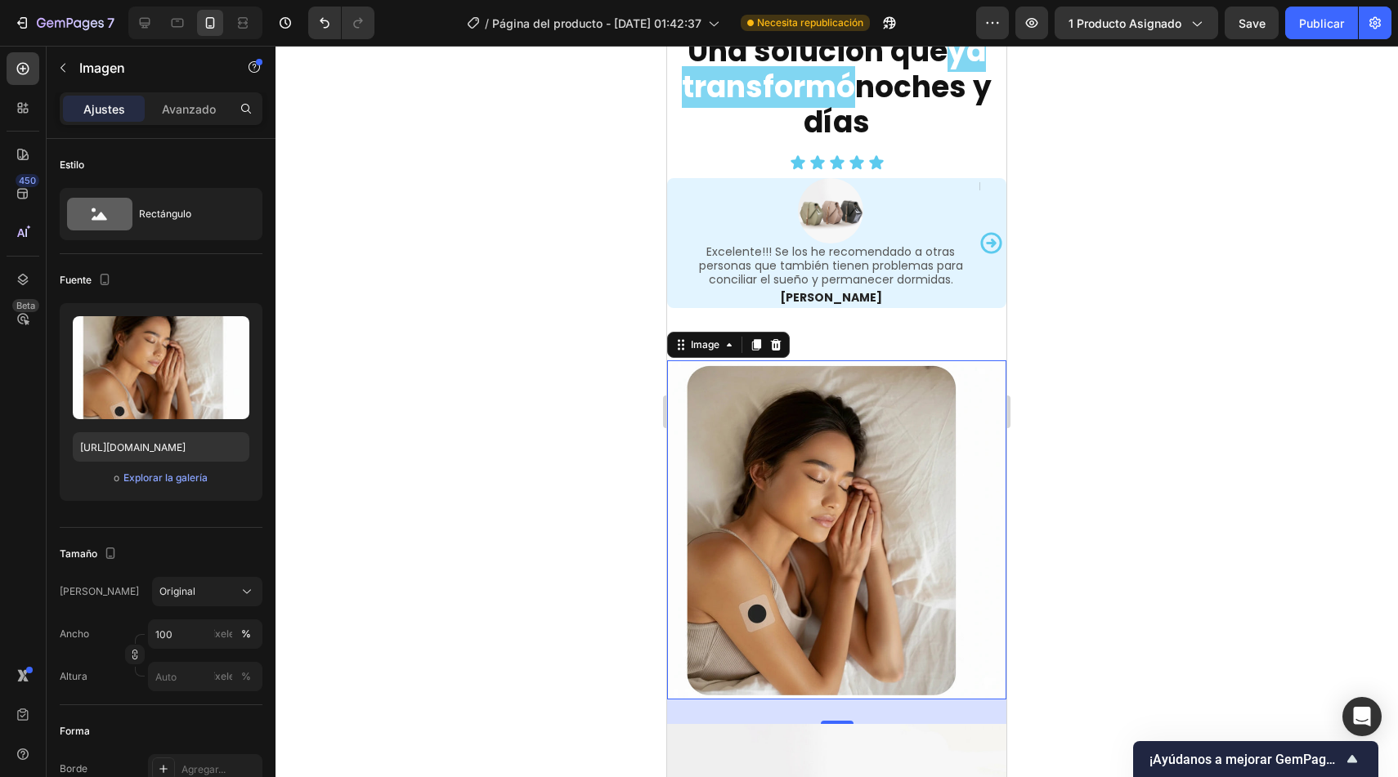
click at [981, 454] on img at bounding box center [836, 530] width 339 height 339
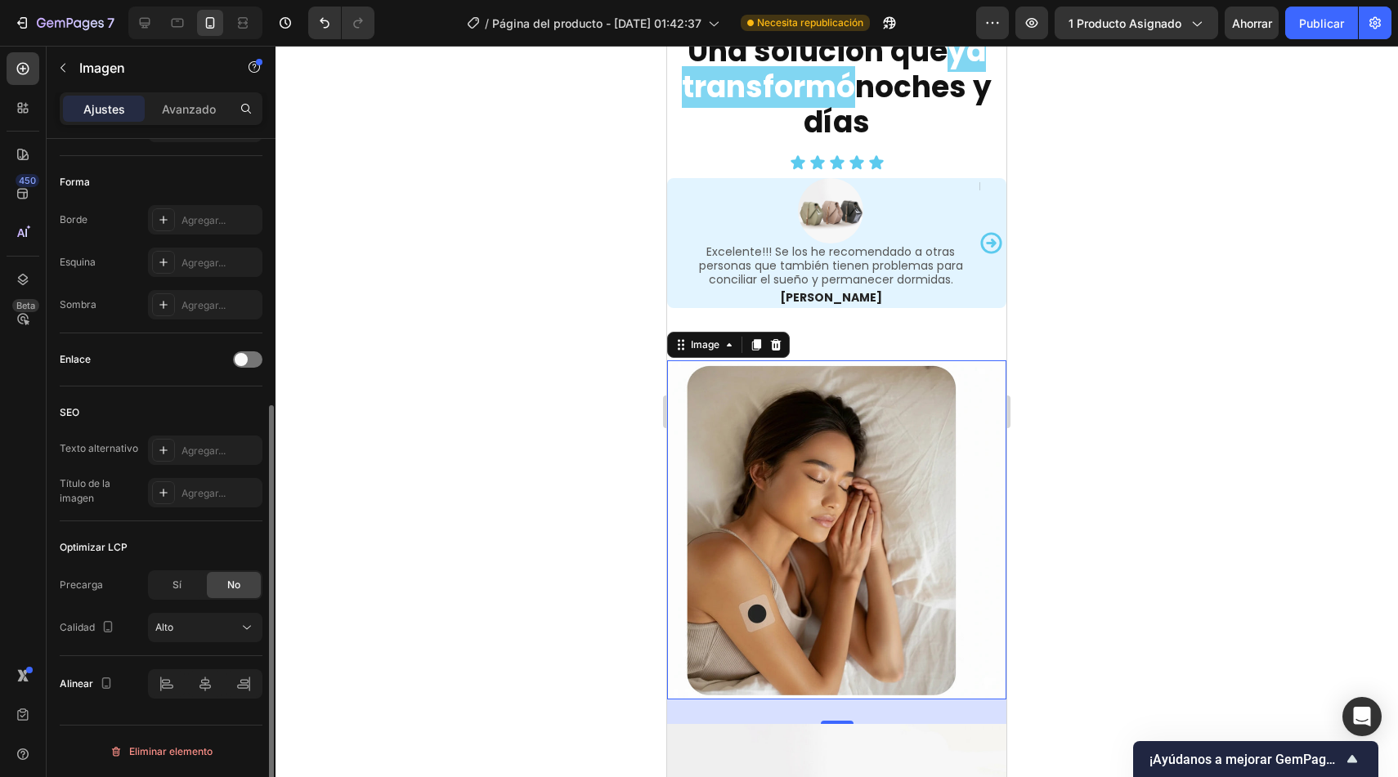
scroll to position [0, 0]
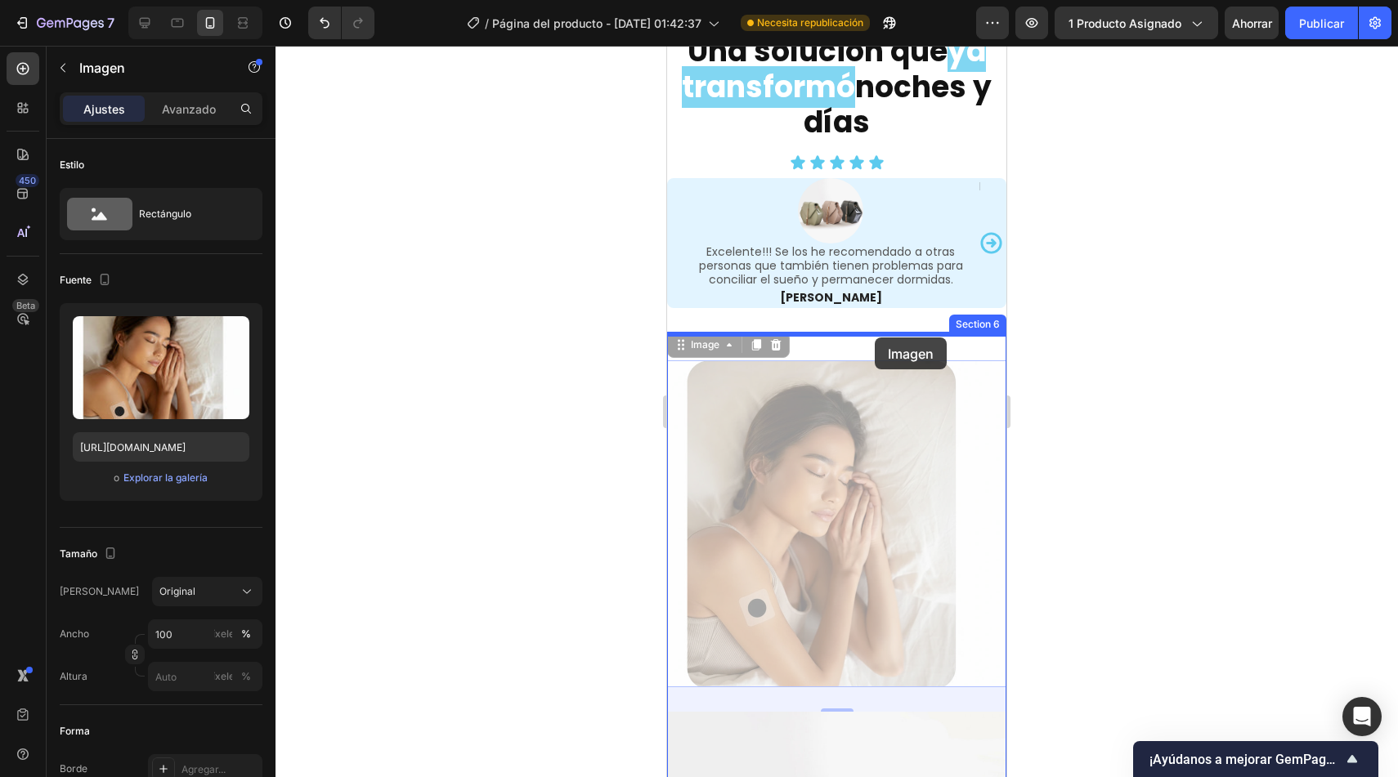
drag, startPoint x: 735, startPoint y: 343, endPoint x: 876, endPoint y: 327, distance: 142.3
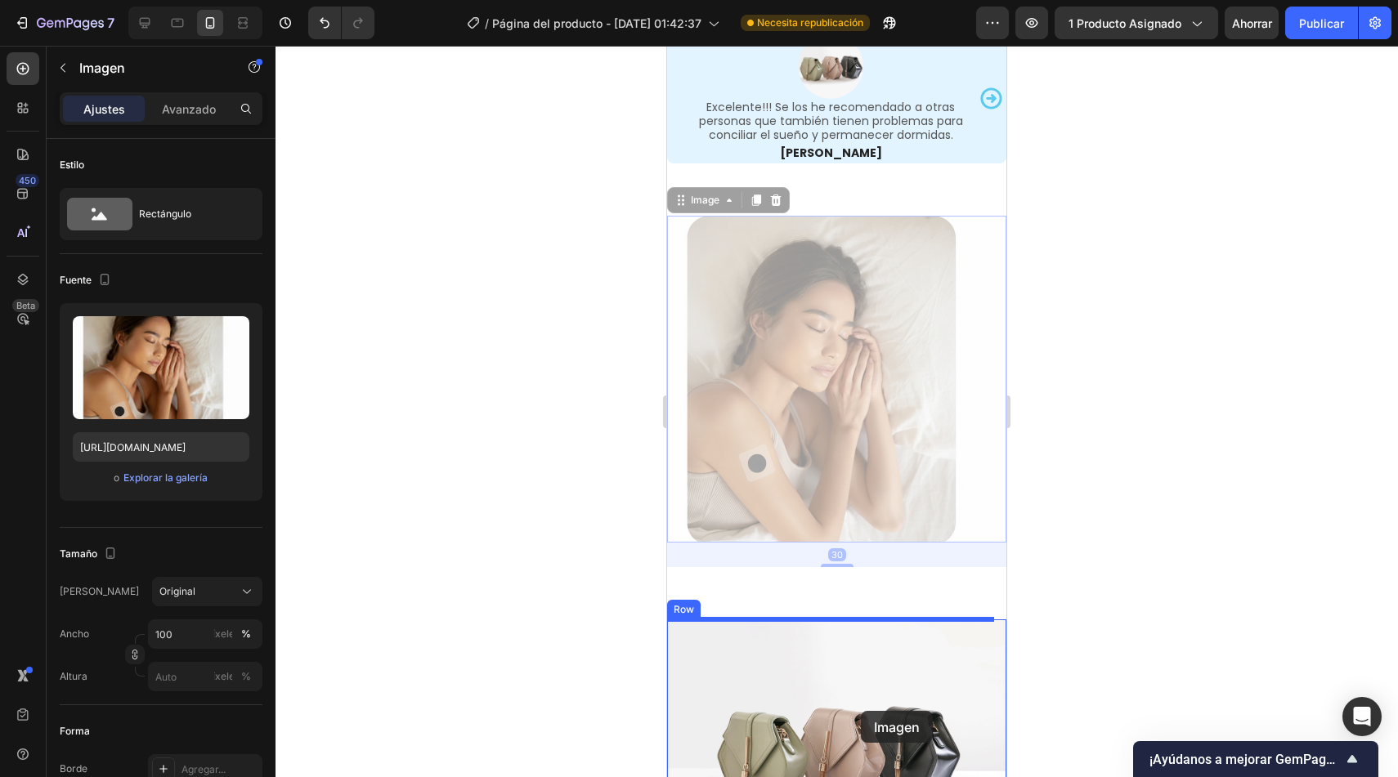
scroll to position [3903, 0]
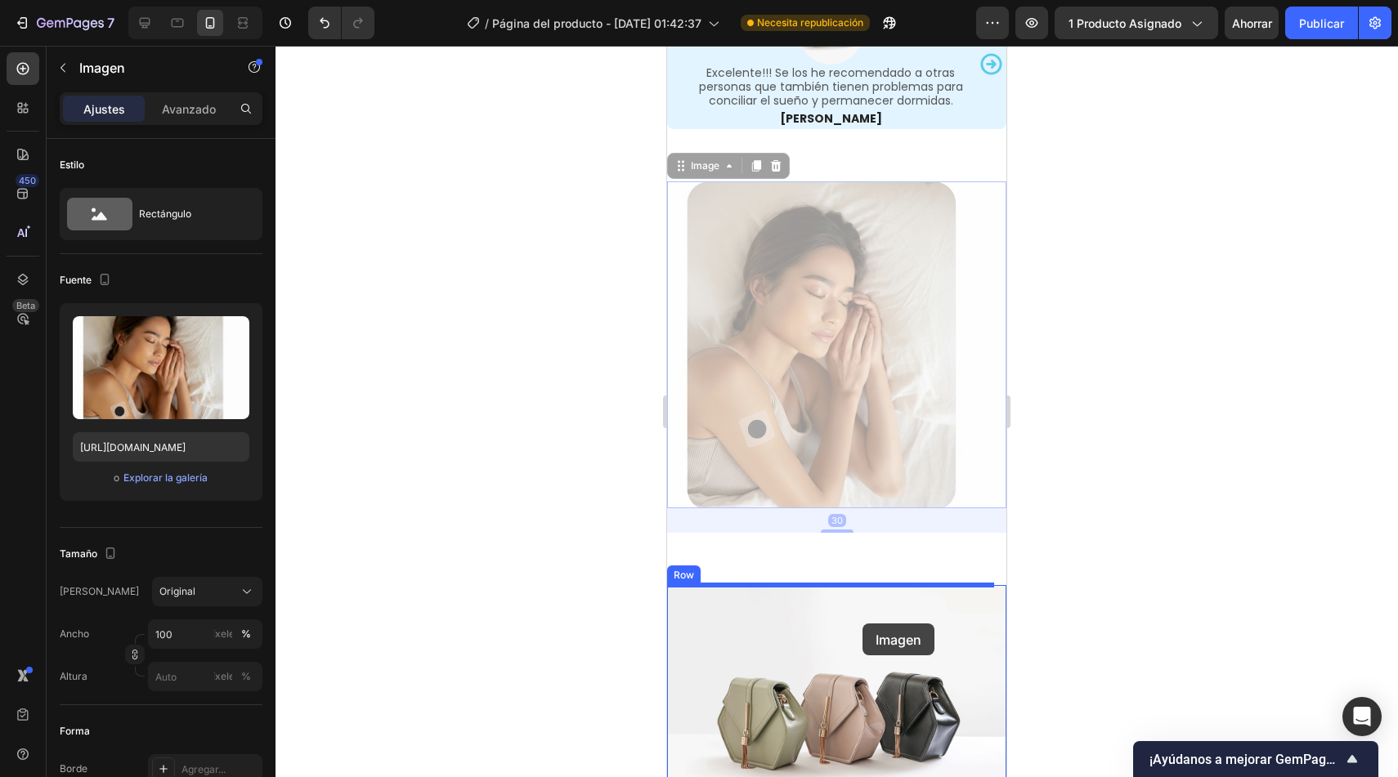
drag, startPoint x: 723, startPoint y: 347, endPoint x: 862, endPoint y: 624, distance: 309.7
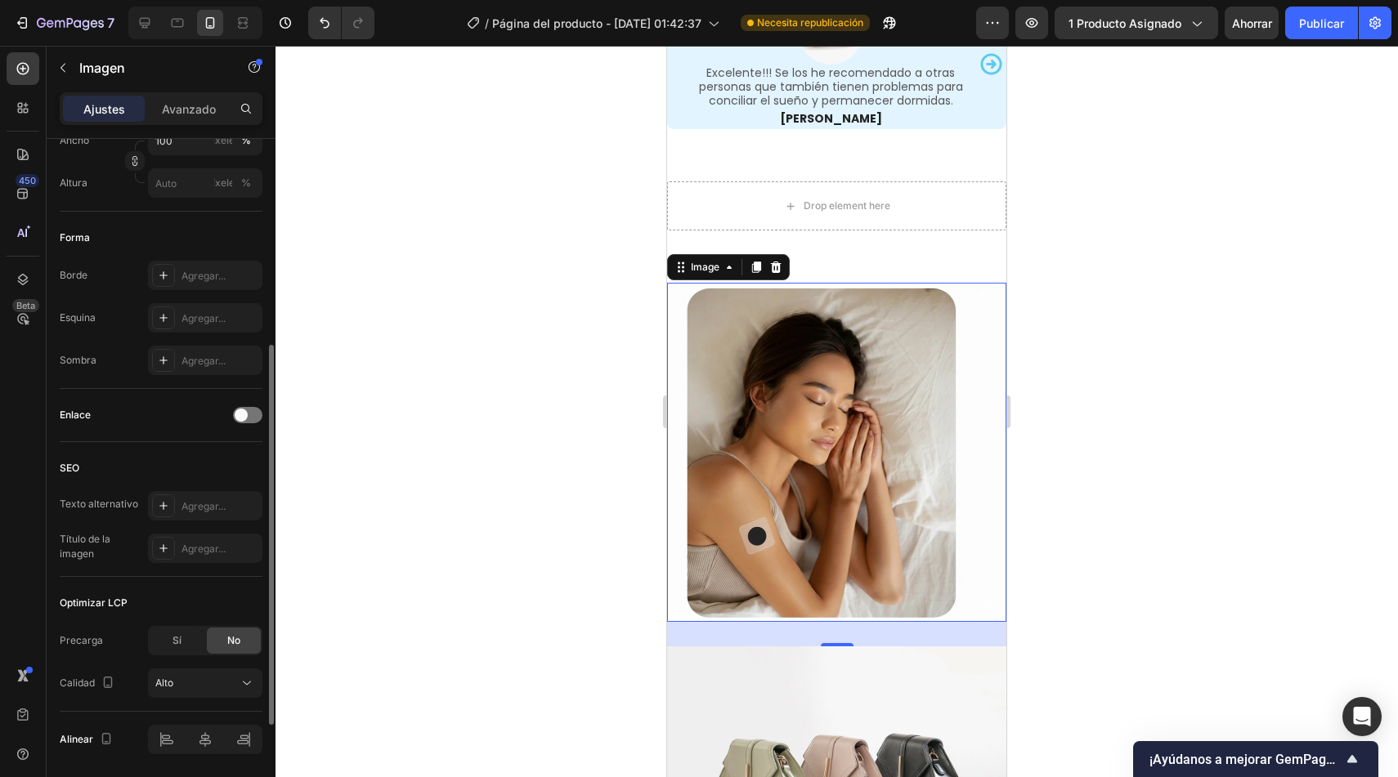
scroll to position [549, 0]
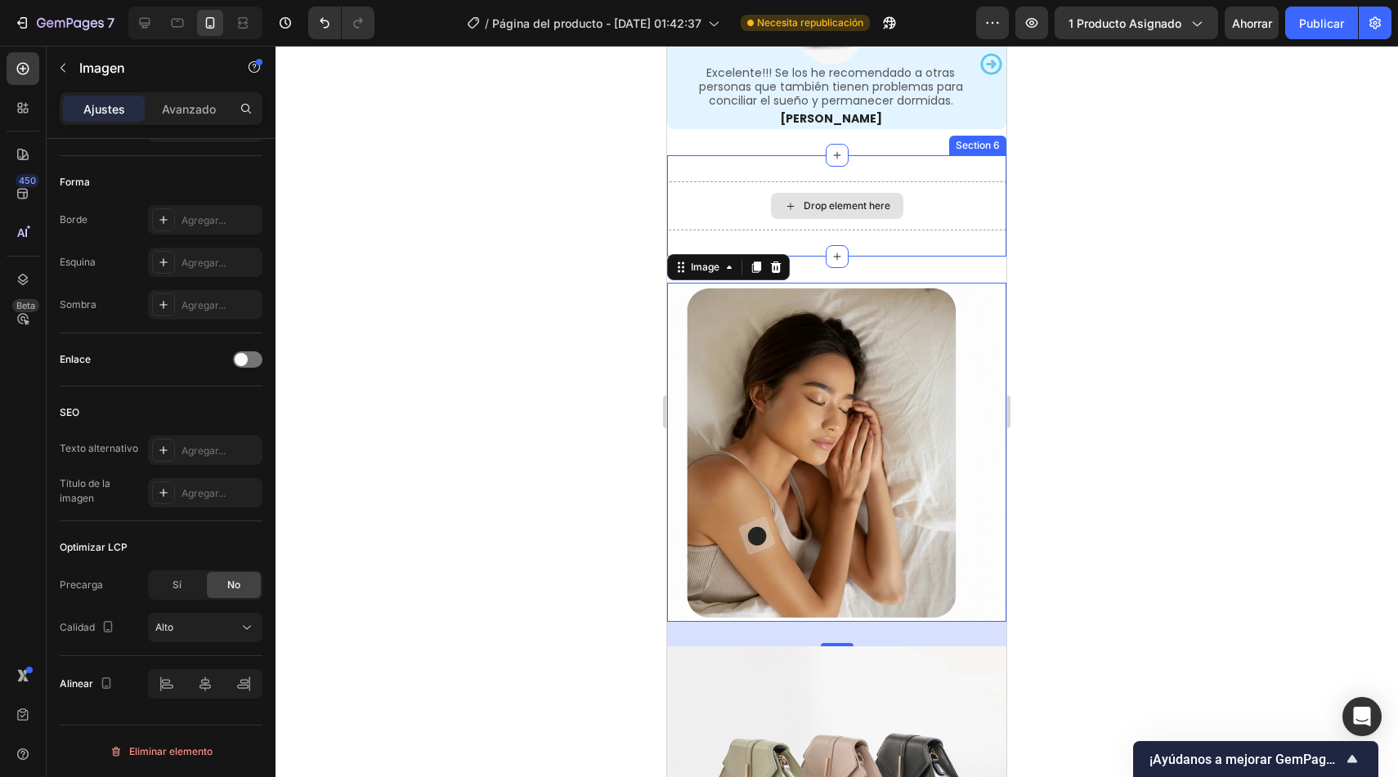
click at [939, 218] on div "Drop element here" at bounding box center [836, 205] width 339 height 49
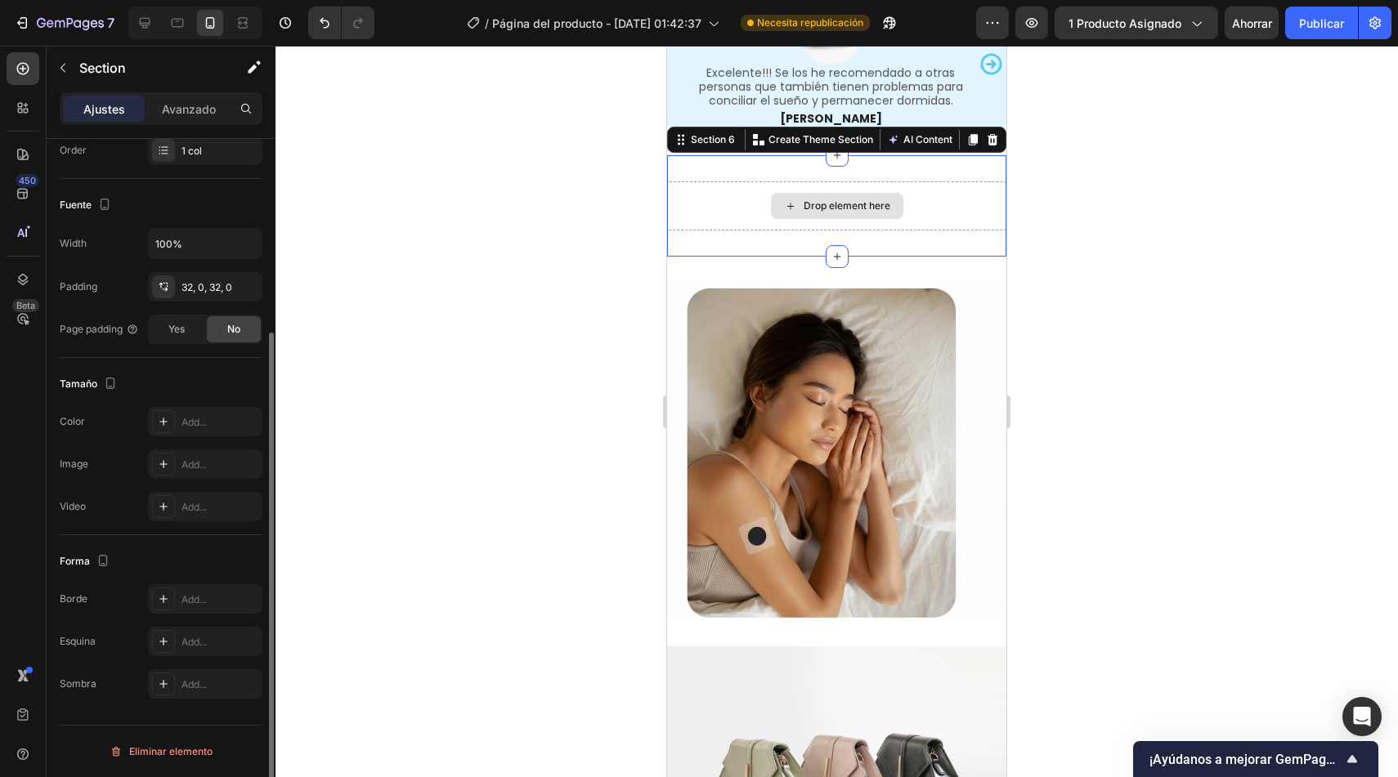
scroll to position [0, 0]
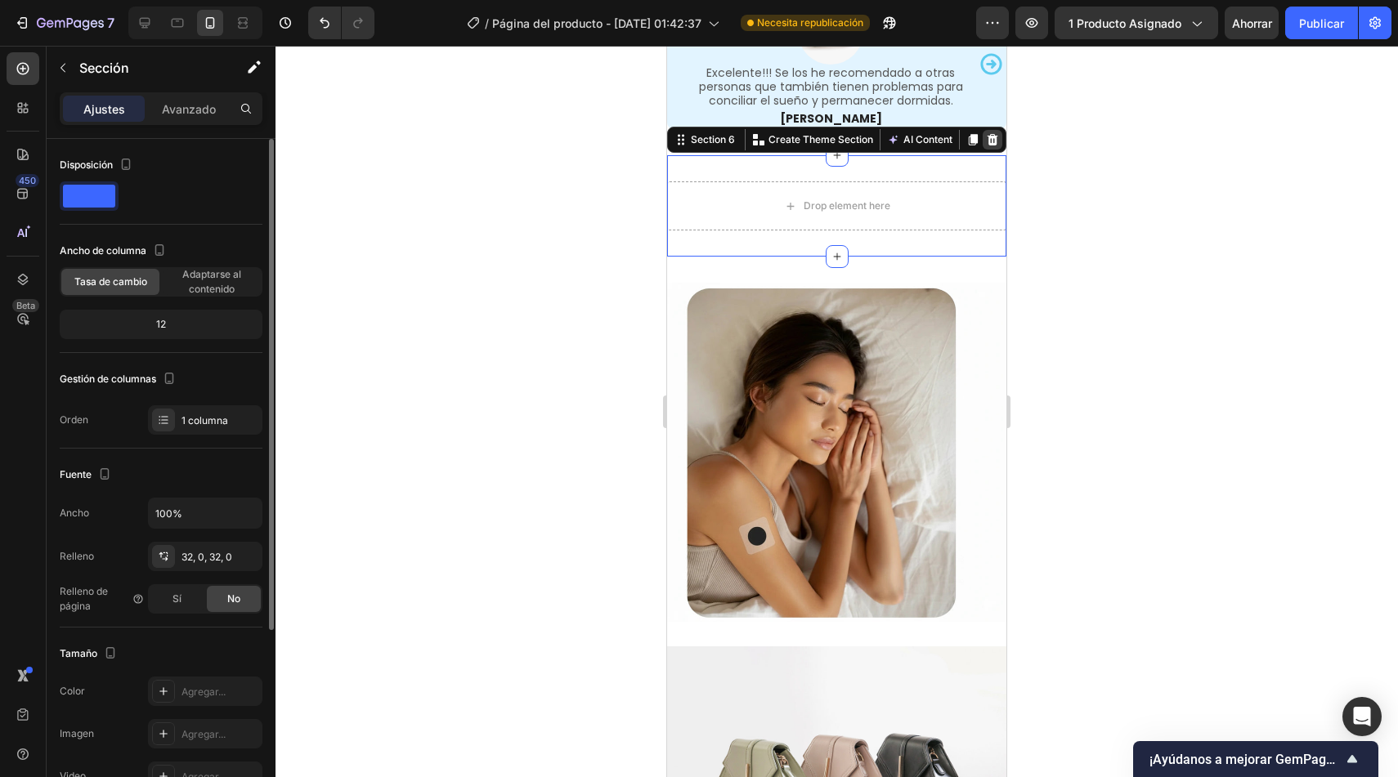
click at [986, 142] on icon at bounding box center [992, 139] width 13 height 13
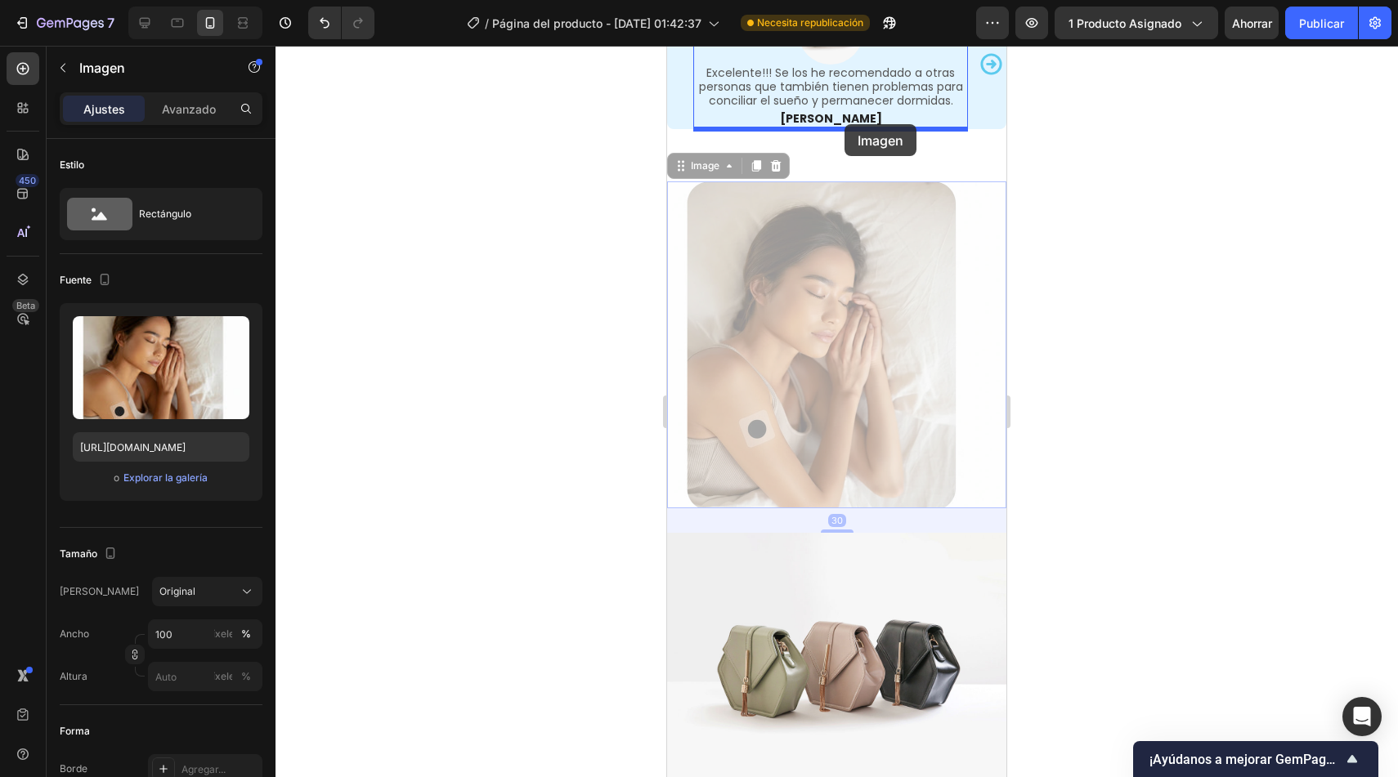
drag, startPoint x: 689, startPoint y: 170, endPoint x: 844, endPoint y: 124, distance: 161.9
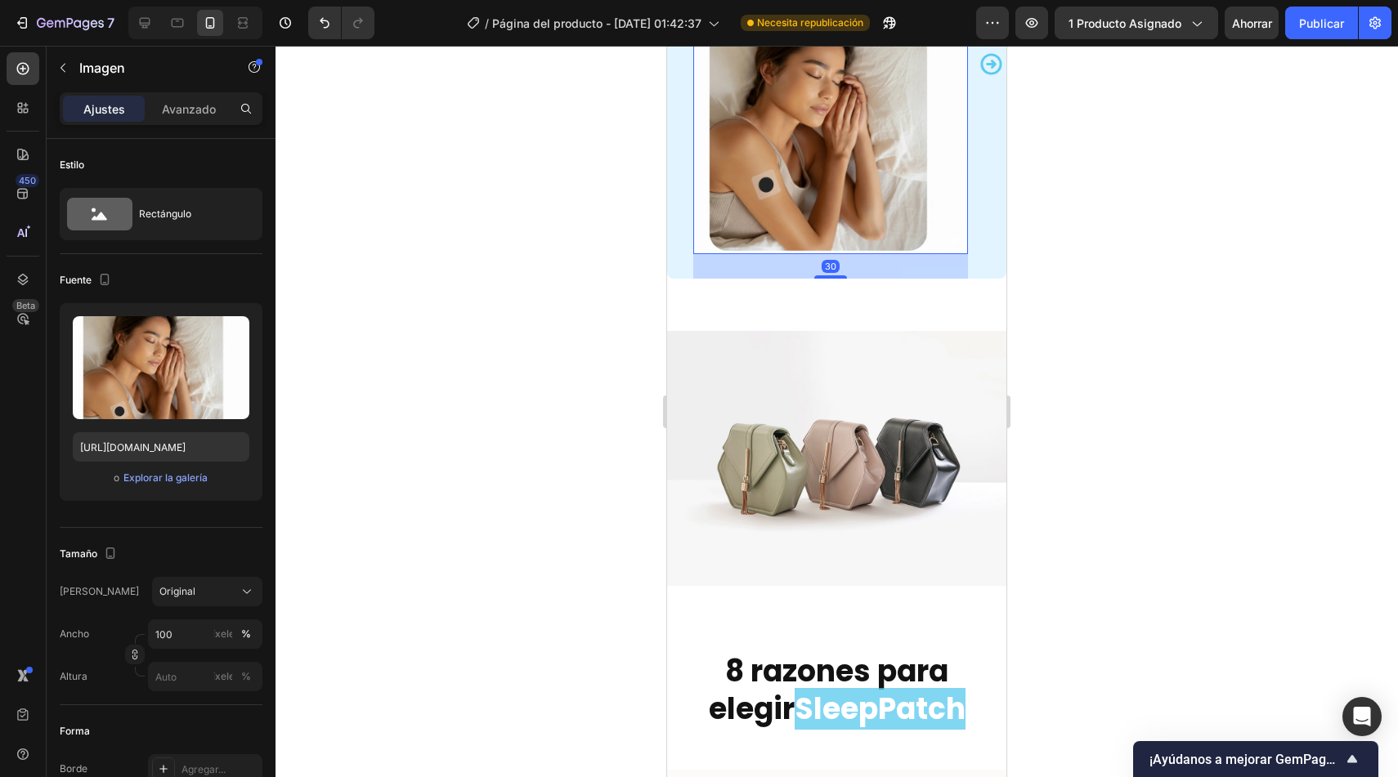
scroll to position [3740, 0]
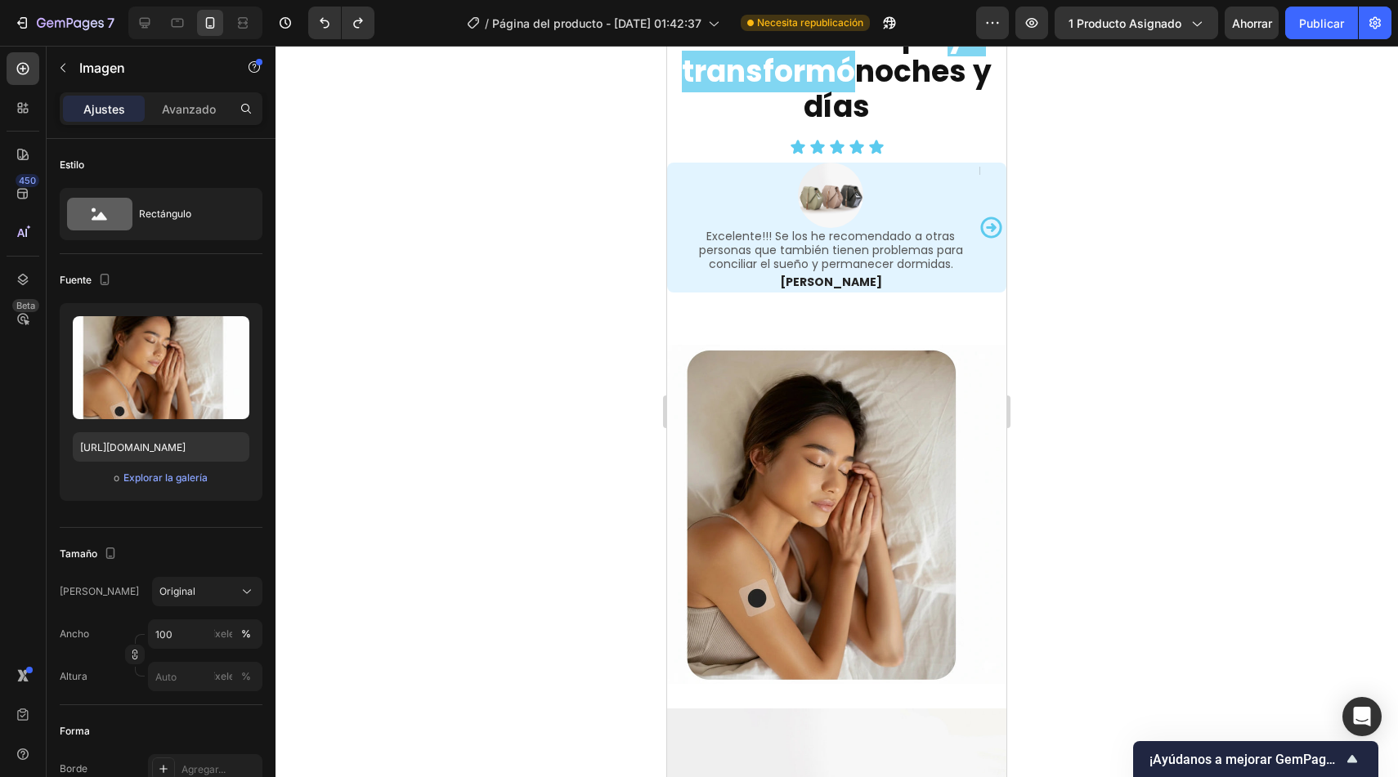
click at [806, 381] on img at bounding box center [836, 514] width 339 height 339
click at [679, 404] on img at bounding box center [836, 514] width 339 height 339
click at [976, 448] on img at bounding box center [836, 514] width 339 height 339
click at [865, 430] on img at bounding box center [836, 514] width 339 height 339
click at [903, 352] on img at bounding box center [836, 514] width 339 height 339
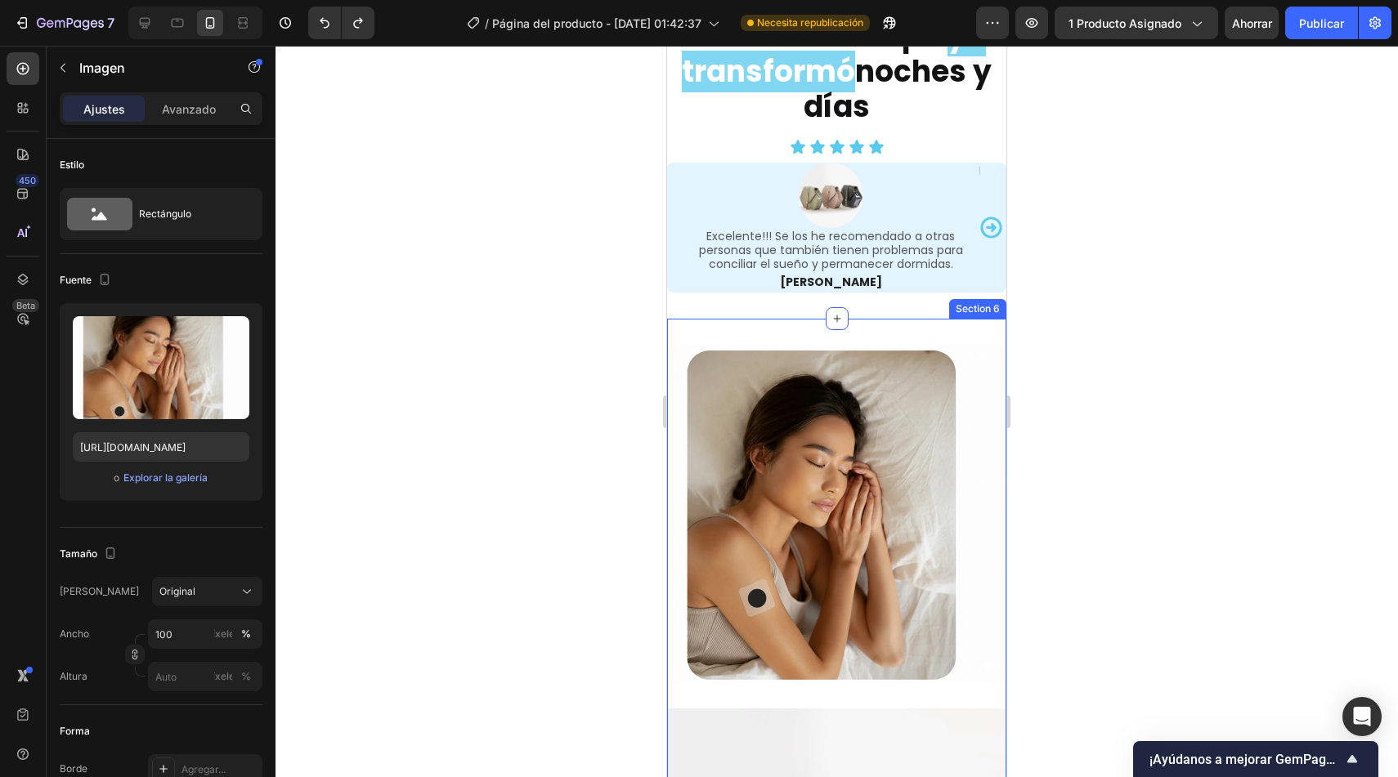
click at [721, 337] on div "Image Image Row Section 6" at bounding box center [836, 660] width 339 height 683
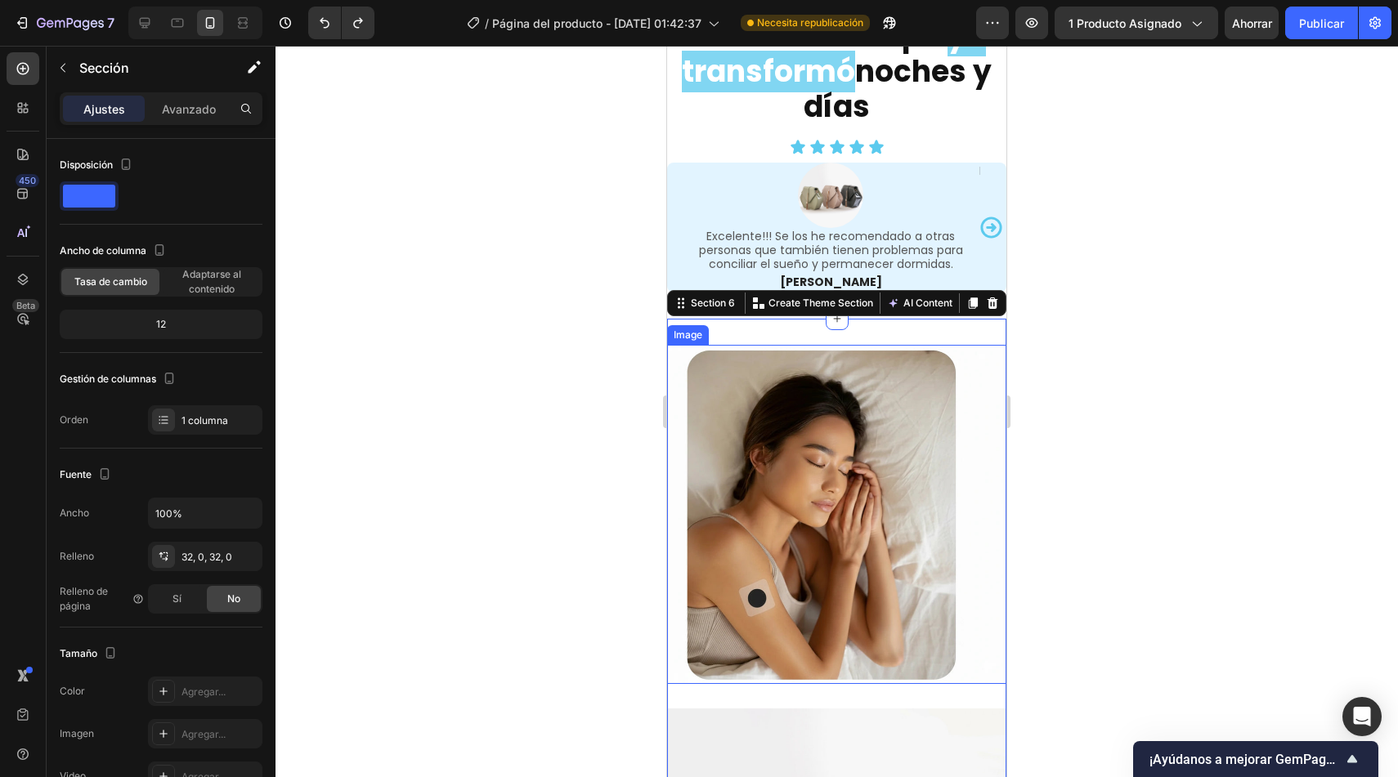
click at [681, 409] on img at bounding box center [836, 514] width 339 height 339
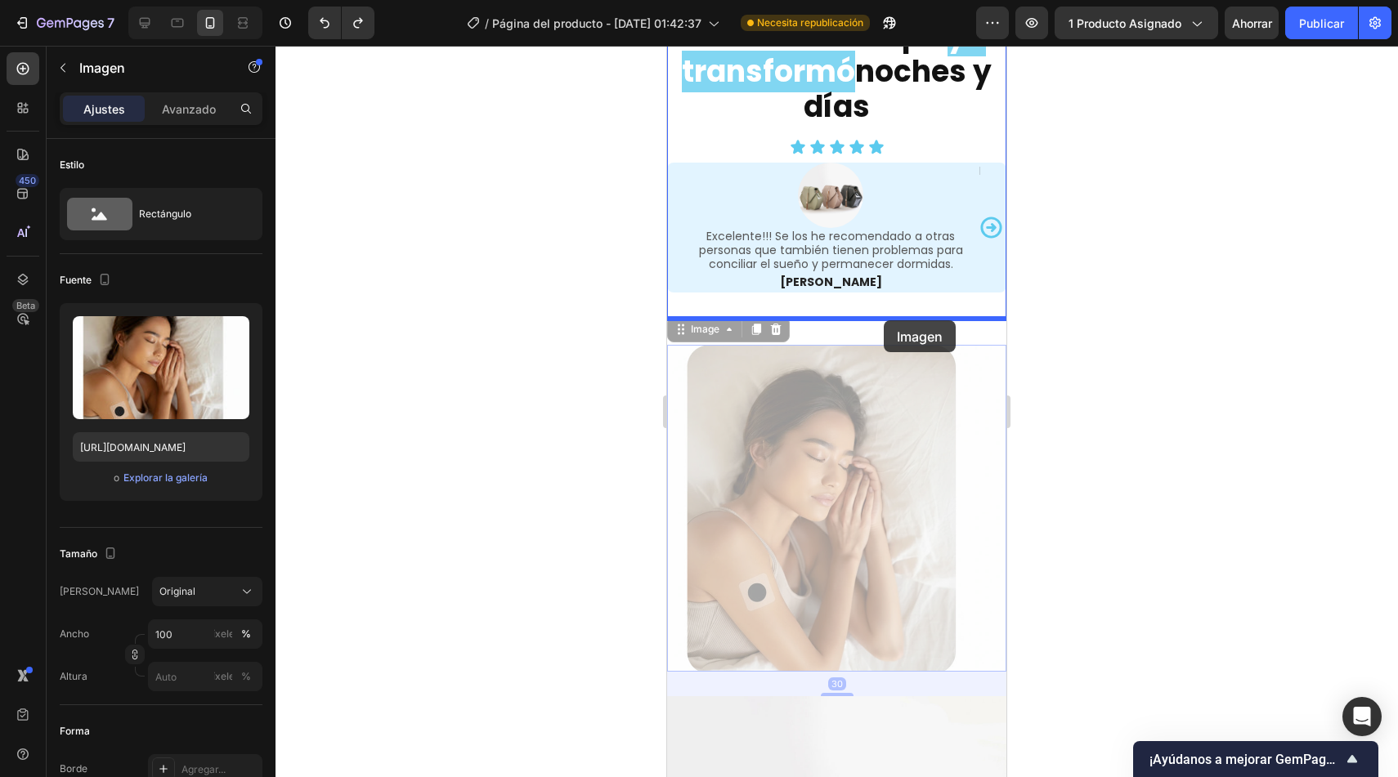
drag, startPoint x: 694, startPoint y: 335, endPoint x: 884, endPoint y: 320, distance: 190.2
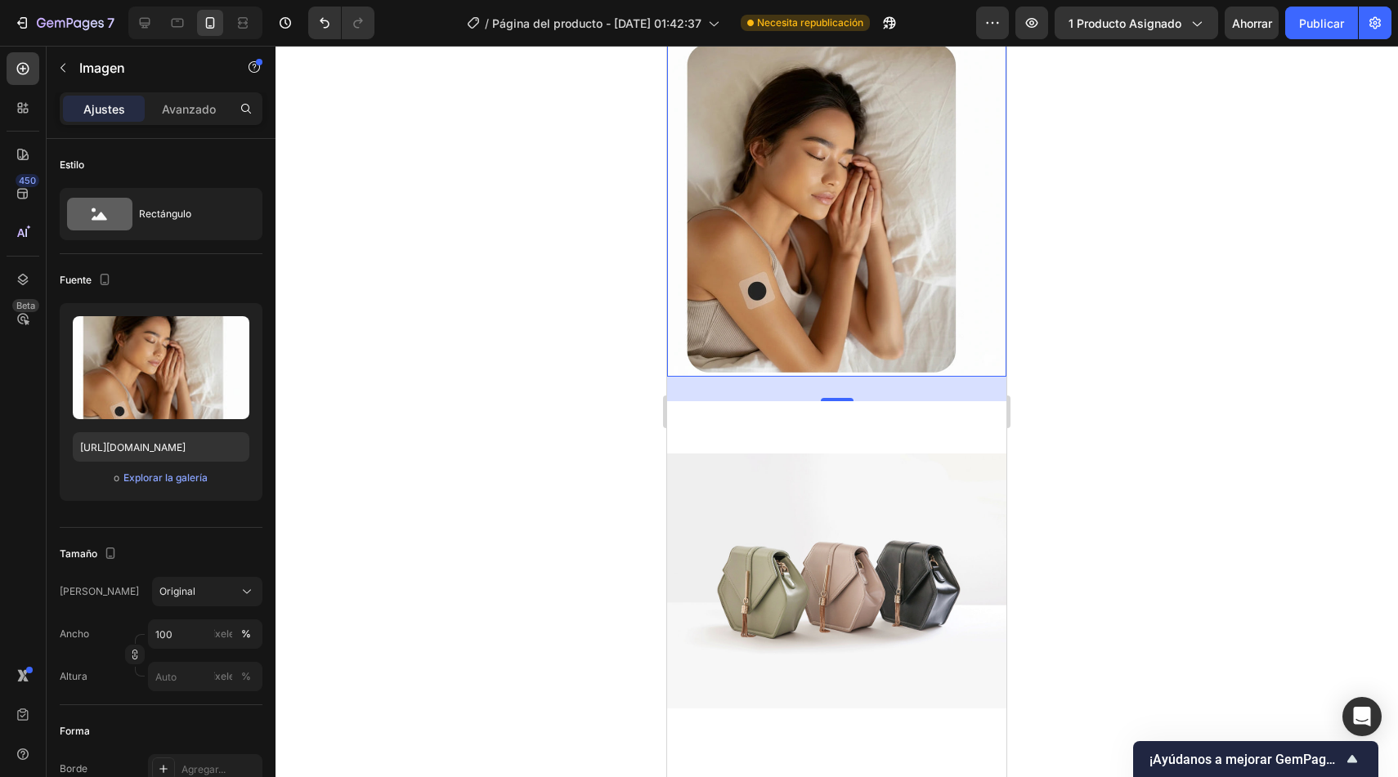
scroll to position [4114, 0]
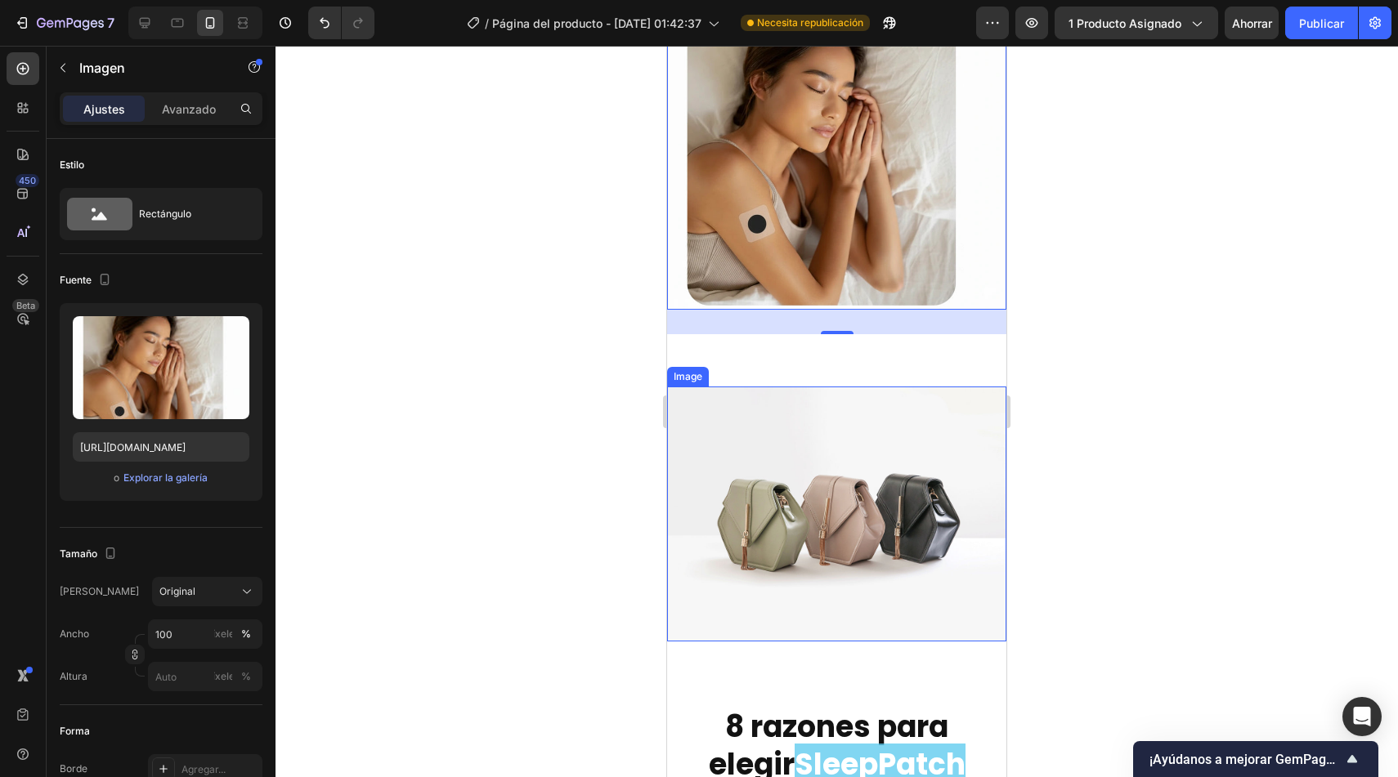
click at [867, 450] on img at bounding box center [836, 514] width 339 height 254
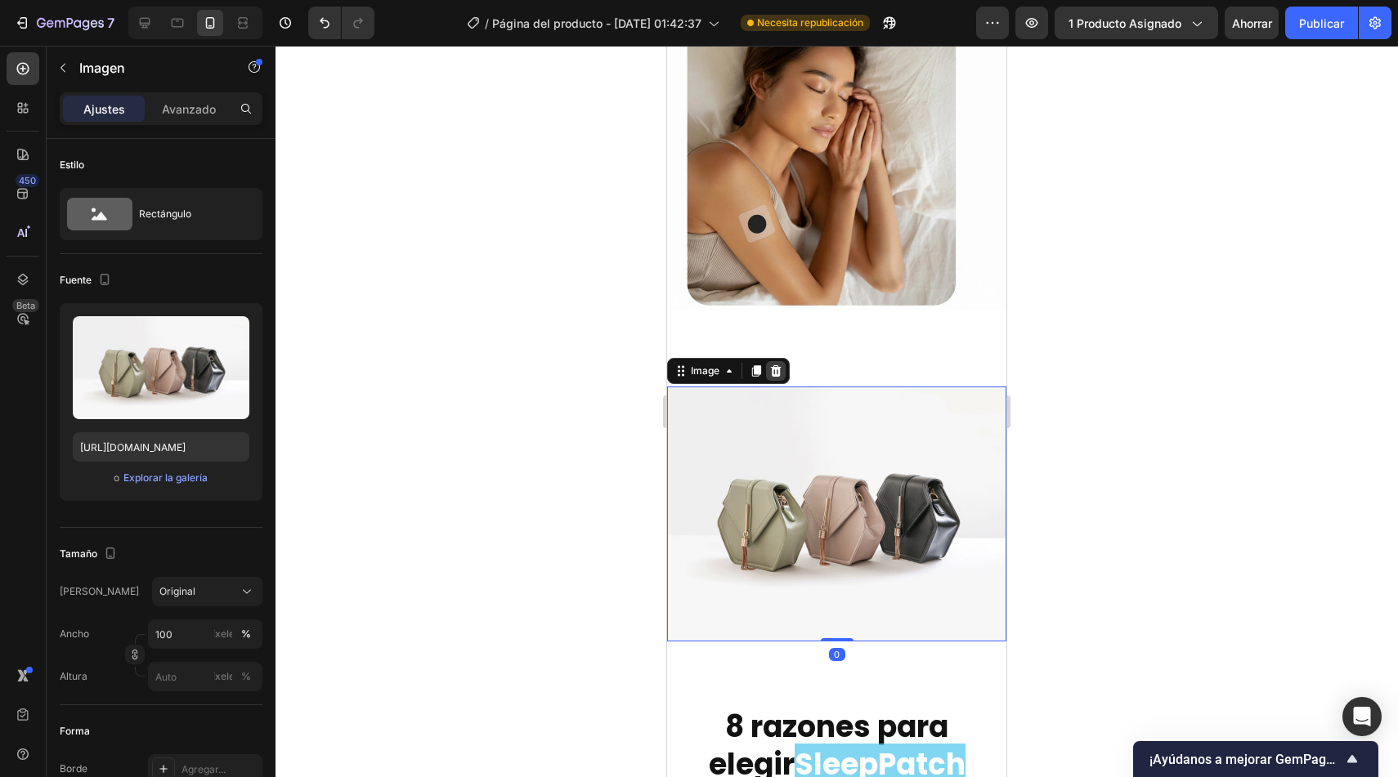
click at [778, 361] on div at bounding box center [776, 371] width 20 height 20
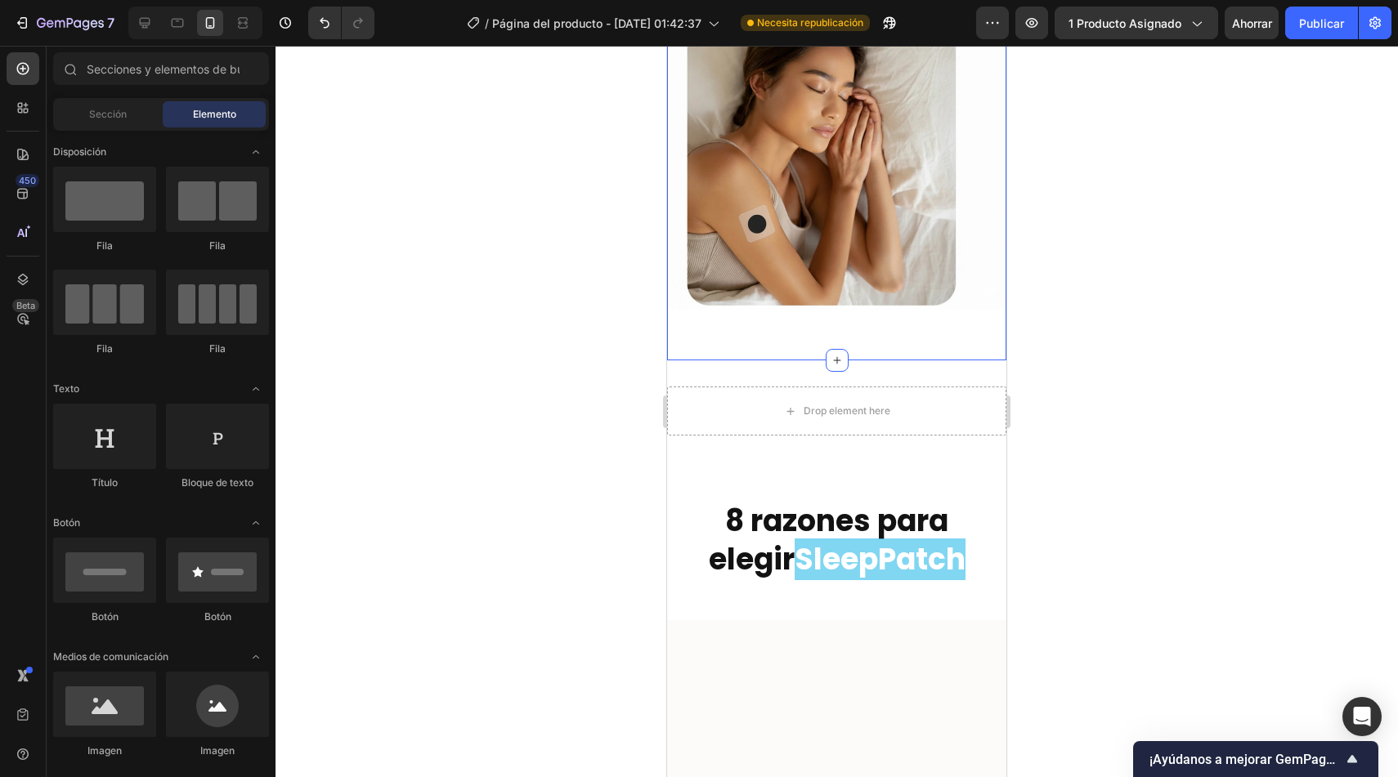
click at [849, 336] on div "Image Section 6" at bounding box center [836, 152] width 339 height 416
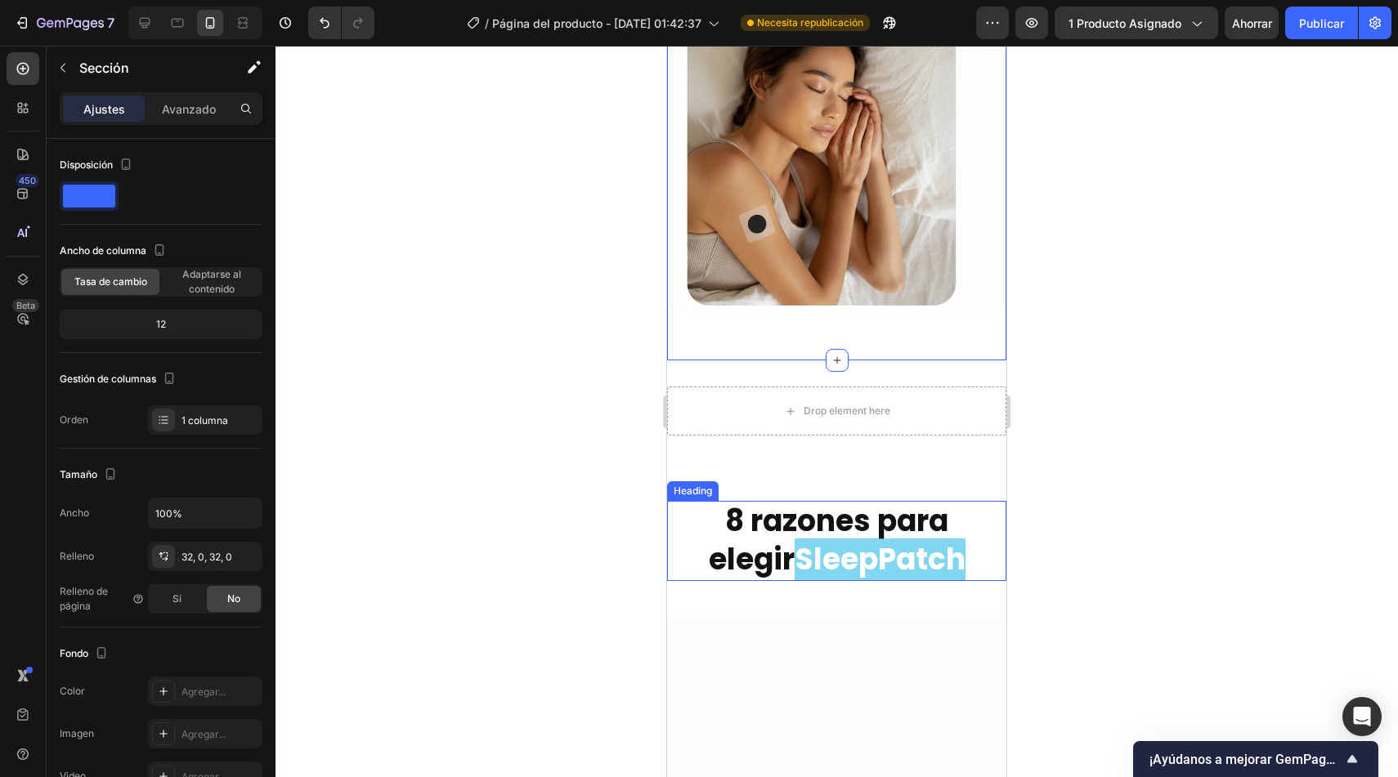
click at [687, 548] on h2 "8 razones para elegir SleepPatch" at bounding box center [836, 541] width 339 height 80
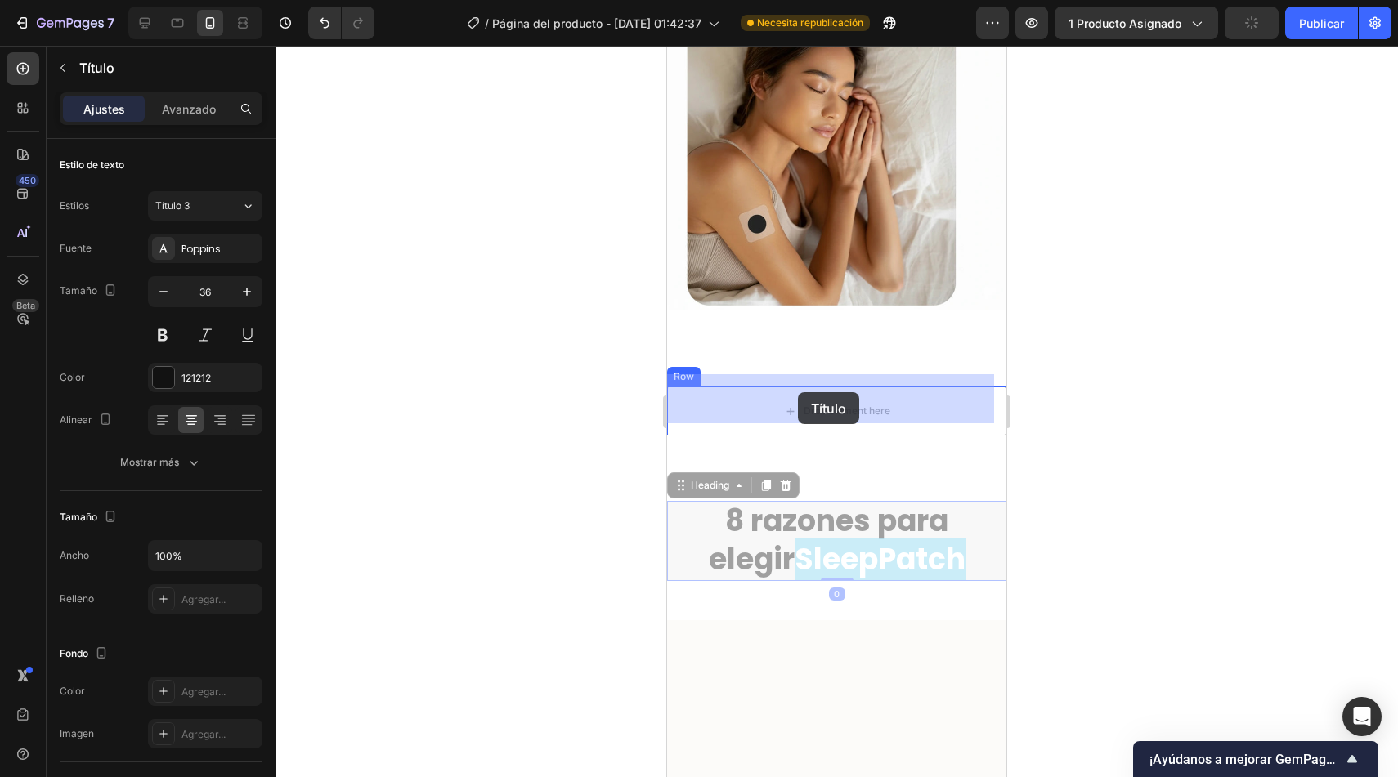
drag, startPoint x: 705, startPoint y: 486, endPoint x: 799, endPoint y: 392, distance: 132.4
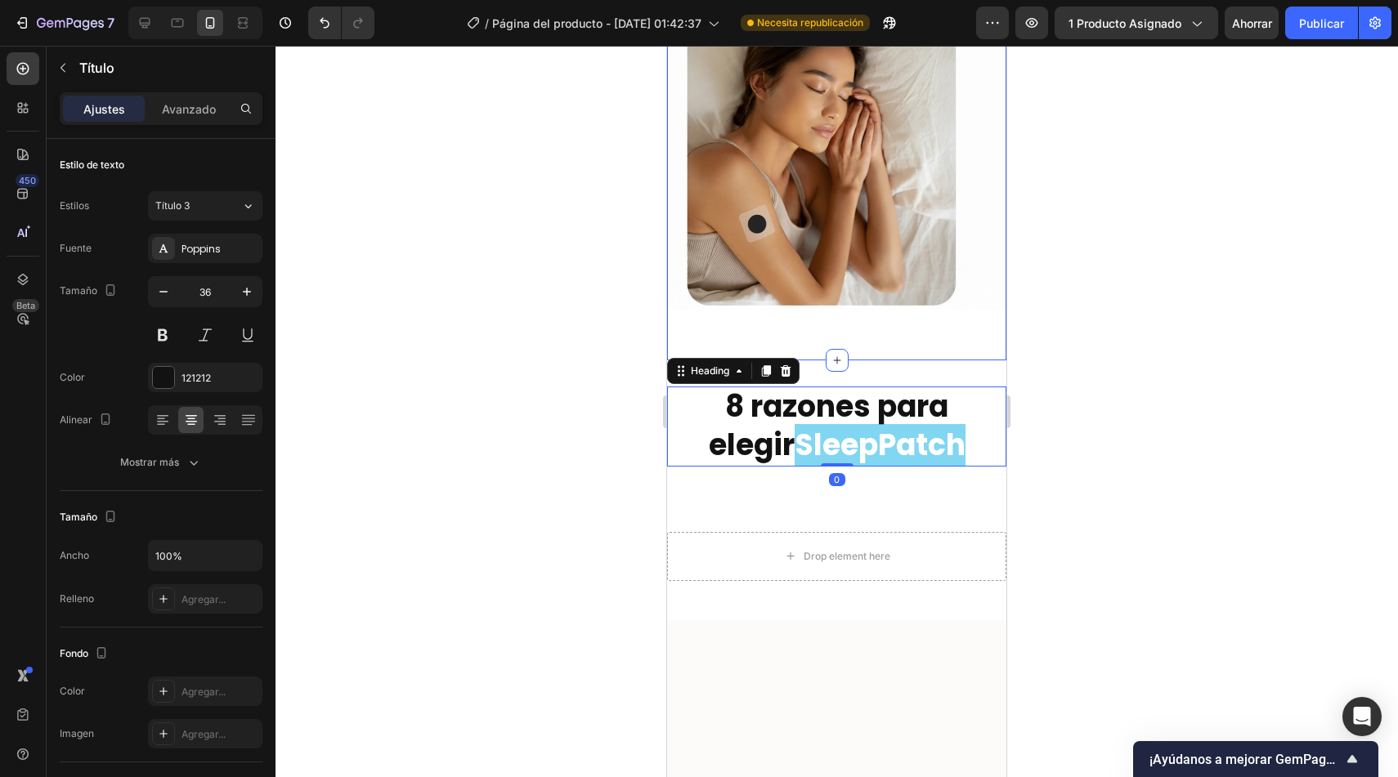
click at [875, 312] on div "Image" at bounding box center [836, 153] width 339 height 364
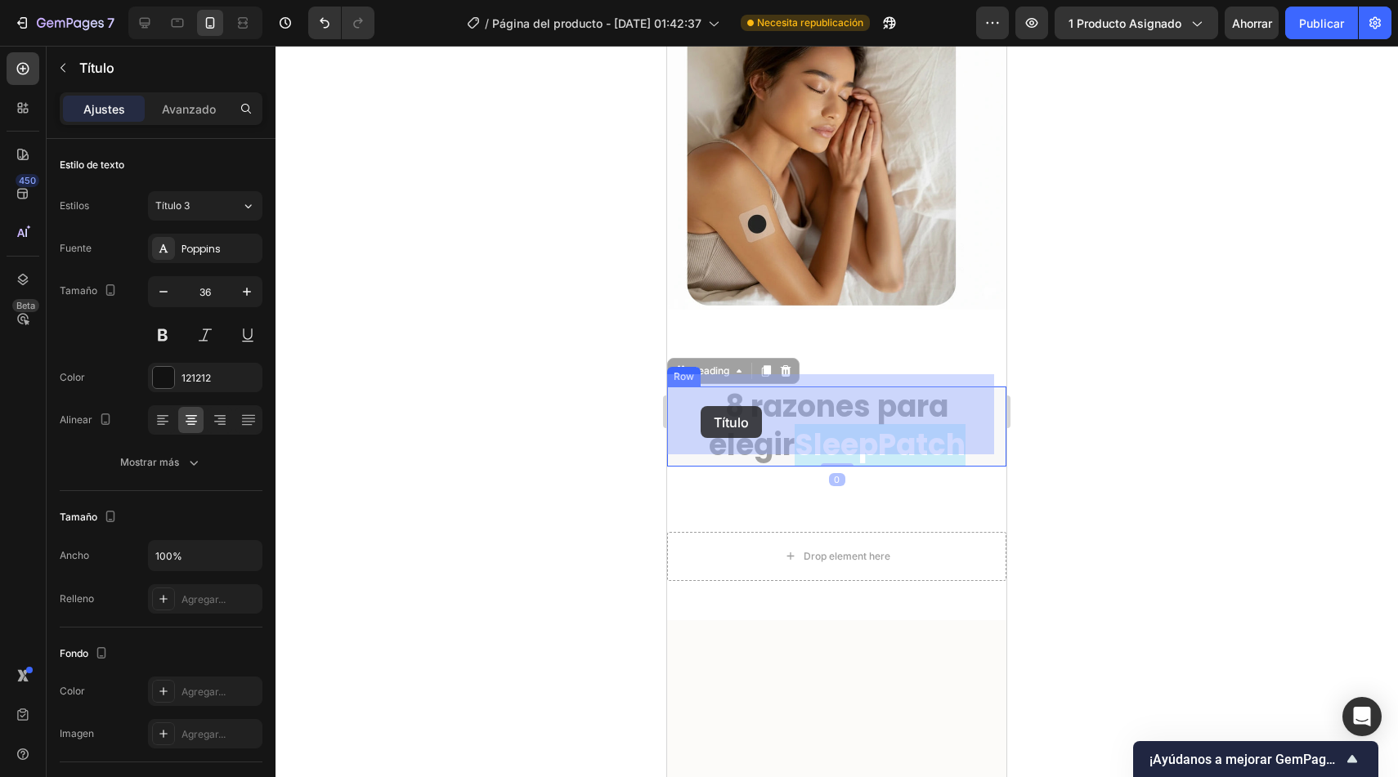
drag, startPoint x: 698, startPoint y: 370, endPoint x: 701, endPoint y: 406, distance: 36.9
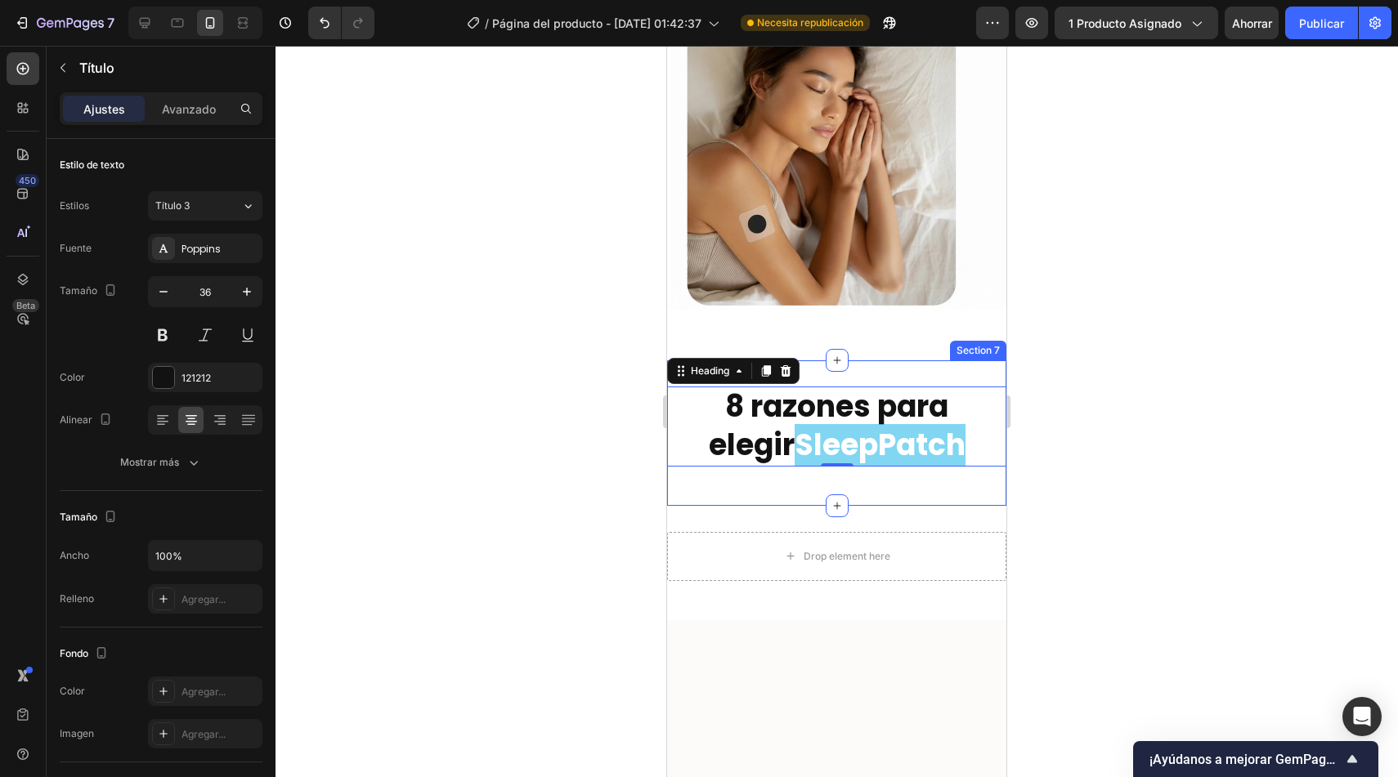
click at [700, 463] on div "8 razones para elegir SleepPatch Heading 0 Row" at bounding box center [836, 433] width 339 height 93
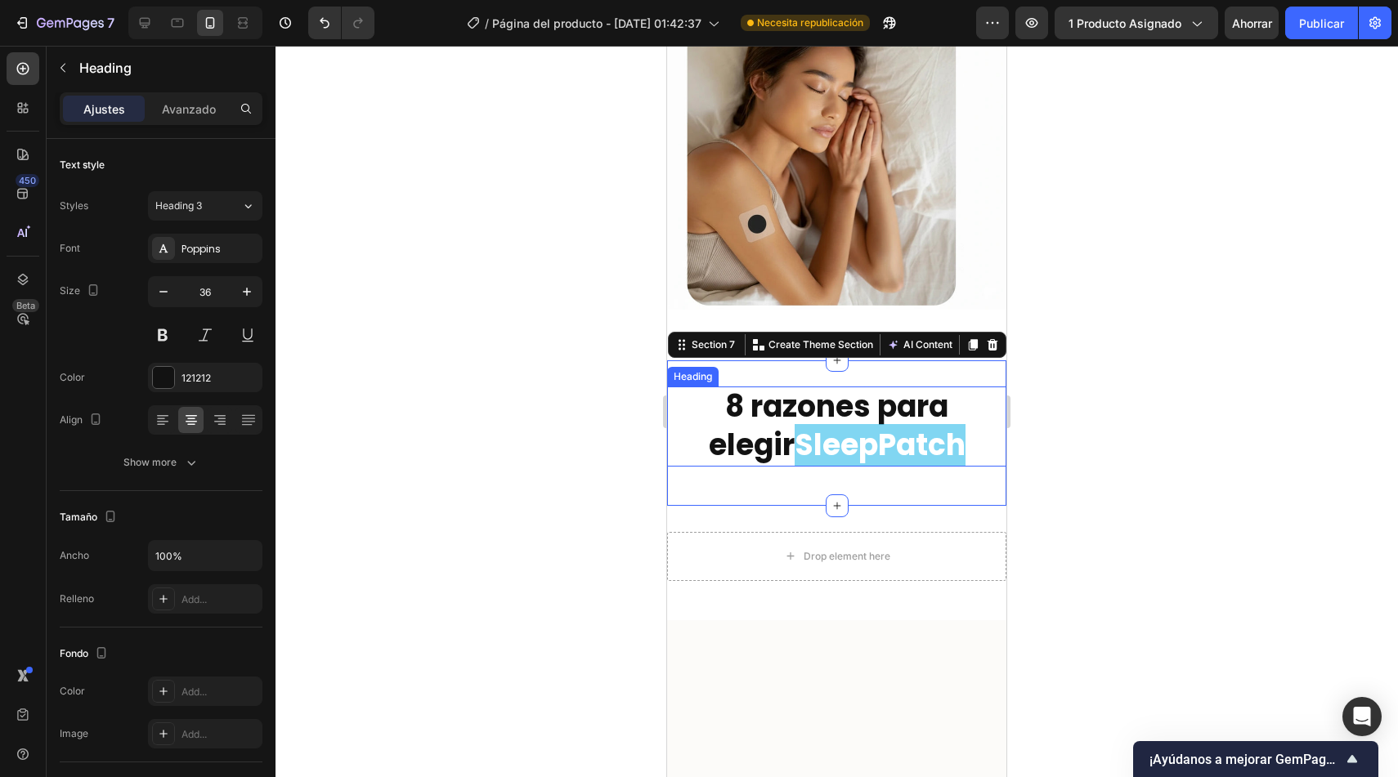
click at [706, 426] on h2 "8 razones para elegir SleepPatch" at bounding box center [836, 427] width 339 height 80
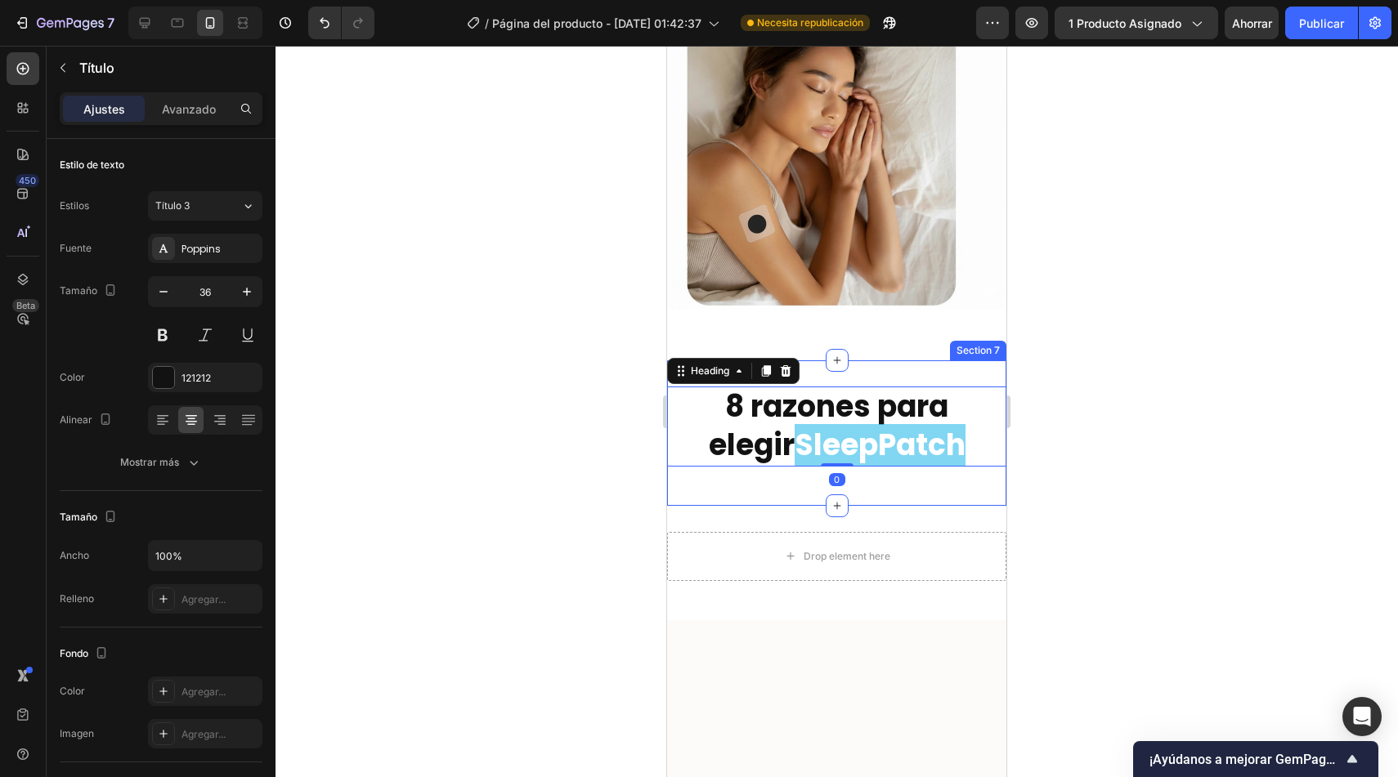
click at [705, 462] on div "8 razones para elegir SleepPatch Heading 0 Row" at bounding box center [836, 433] width 339 height 93
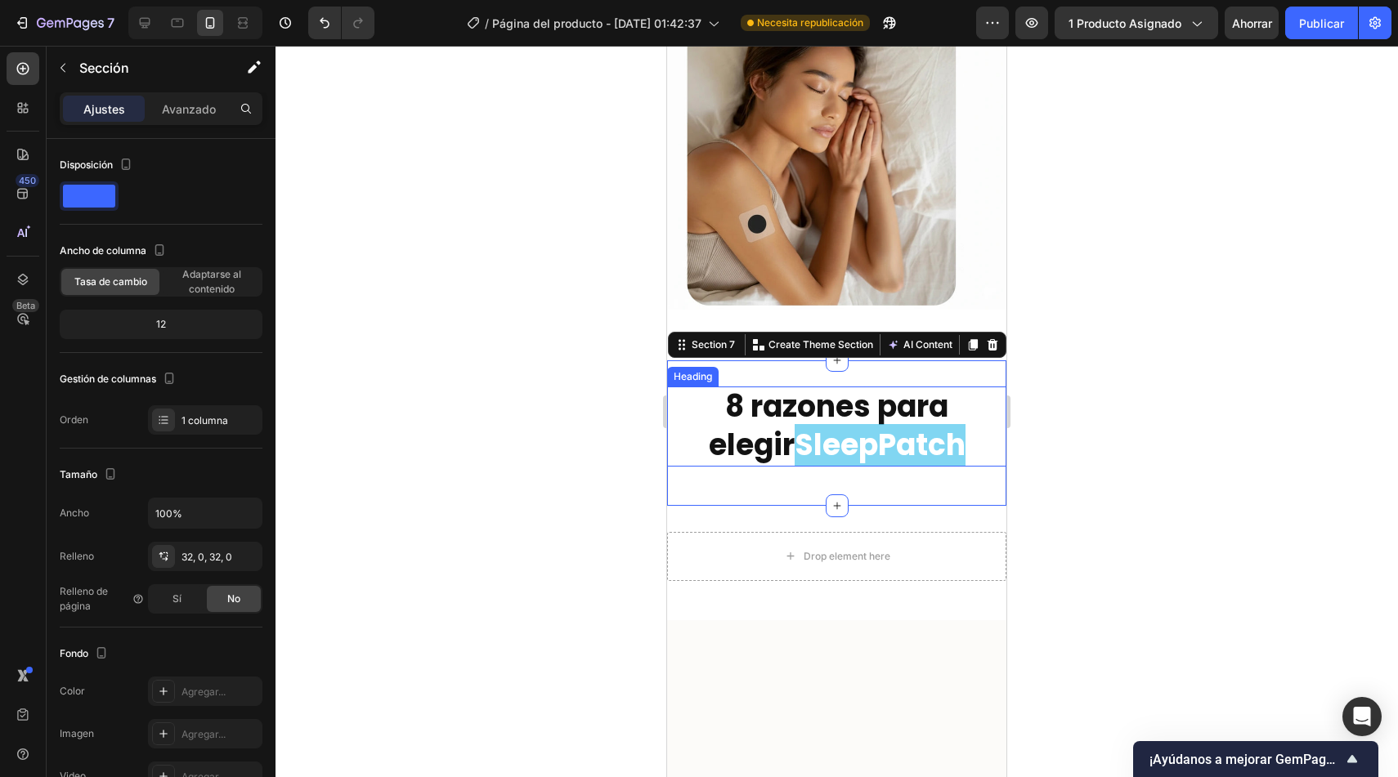
click at [713, 428] on h2 "8 razones para elegir SleepPatch" at bounding box center [836, 427] width 339 height 80
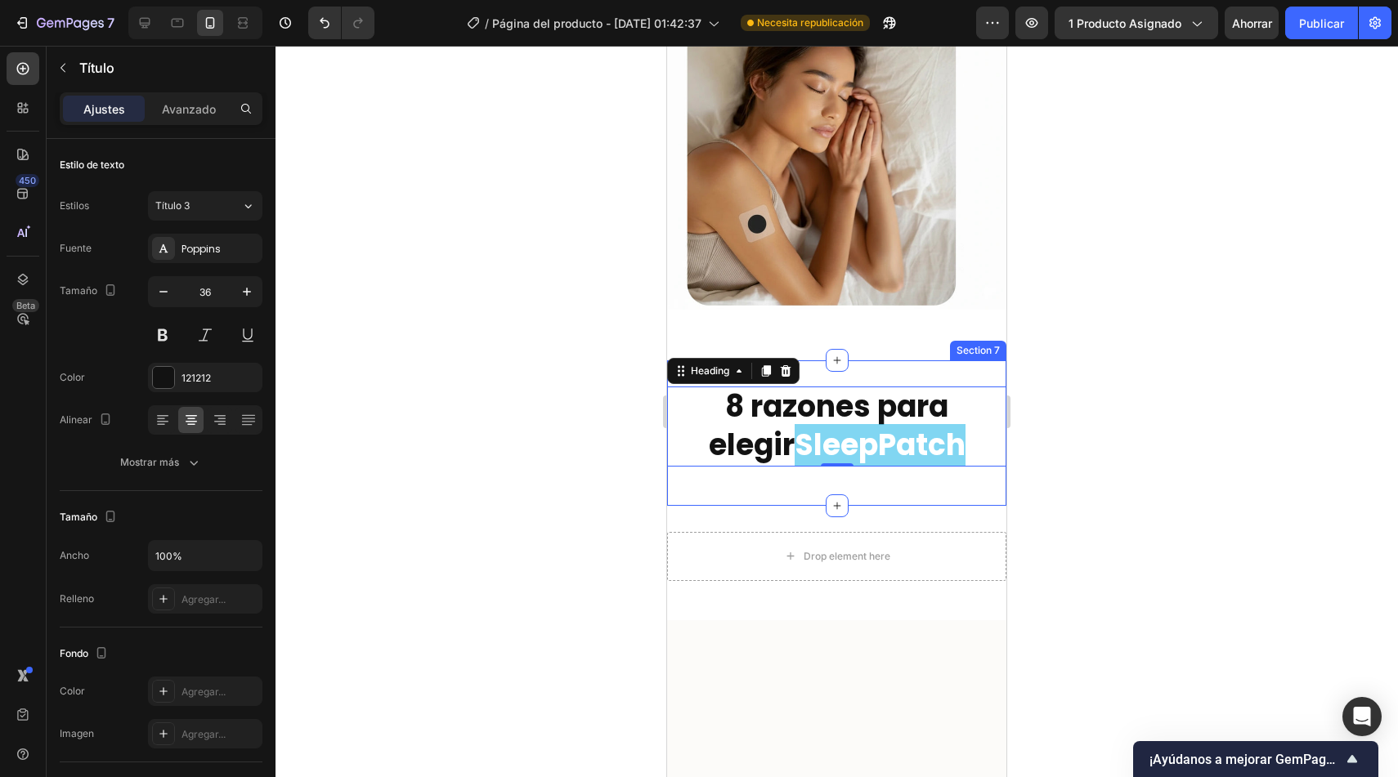
click at [828, 372] on div "8 razones para elegir SleepPatch Heading 0 Row Section 7" at bounding box center [836, 434] width 339 height 146
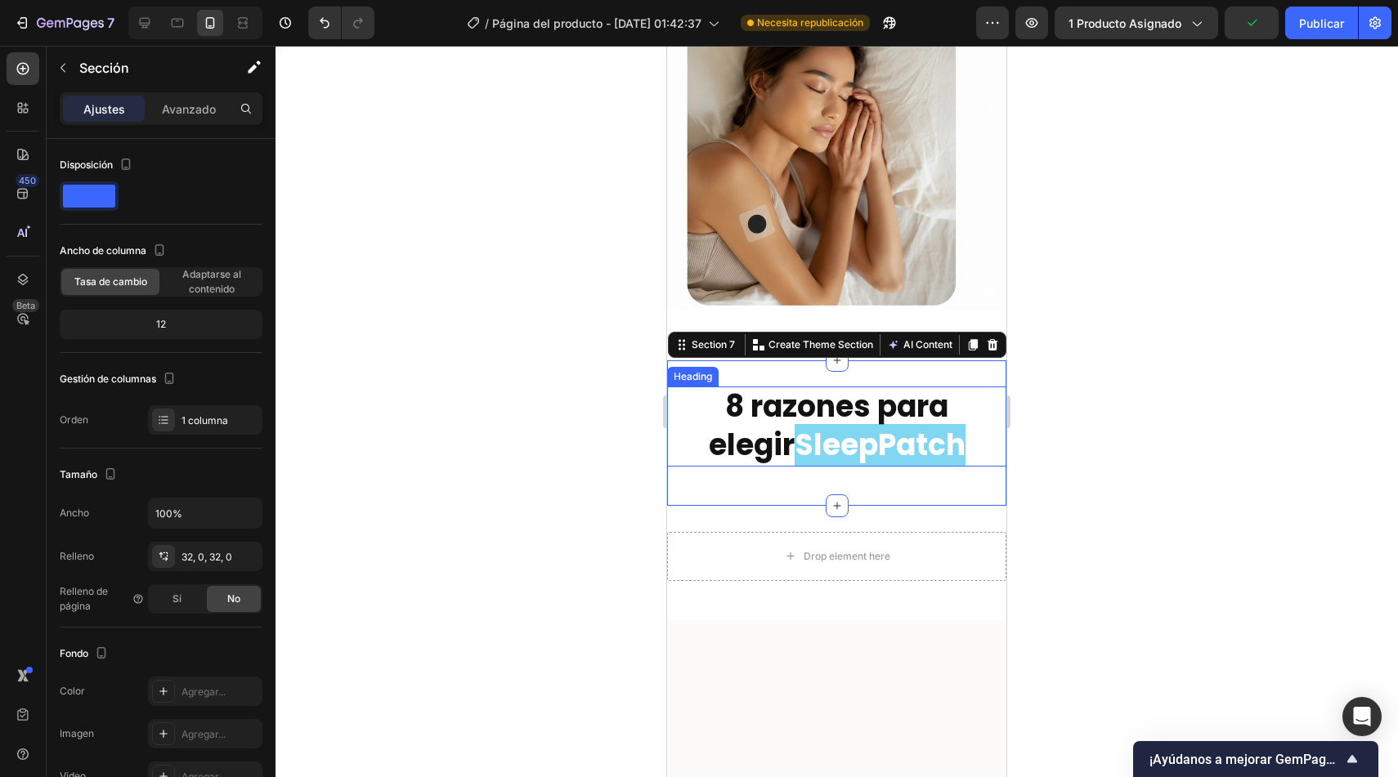
click at [705, 449] on h2 "8 razones para elegir SleepPatch" at bounding box center [836, 427] width 339 height 80
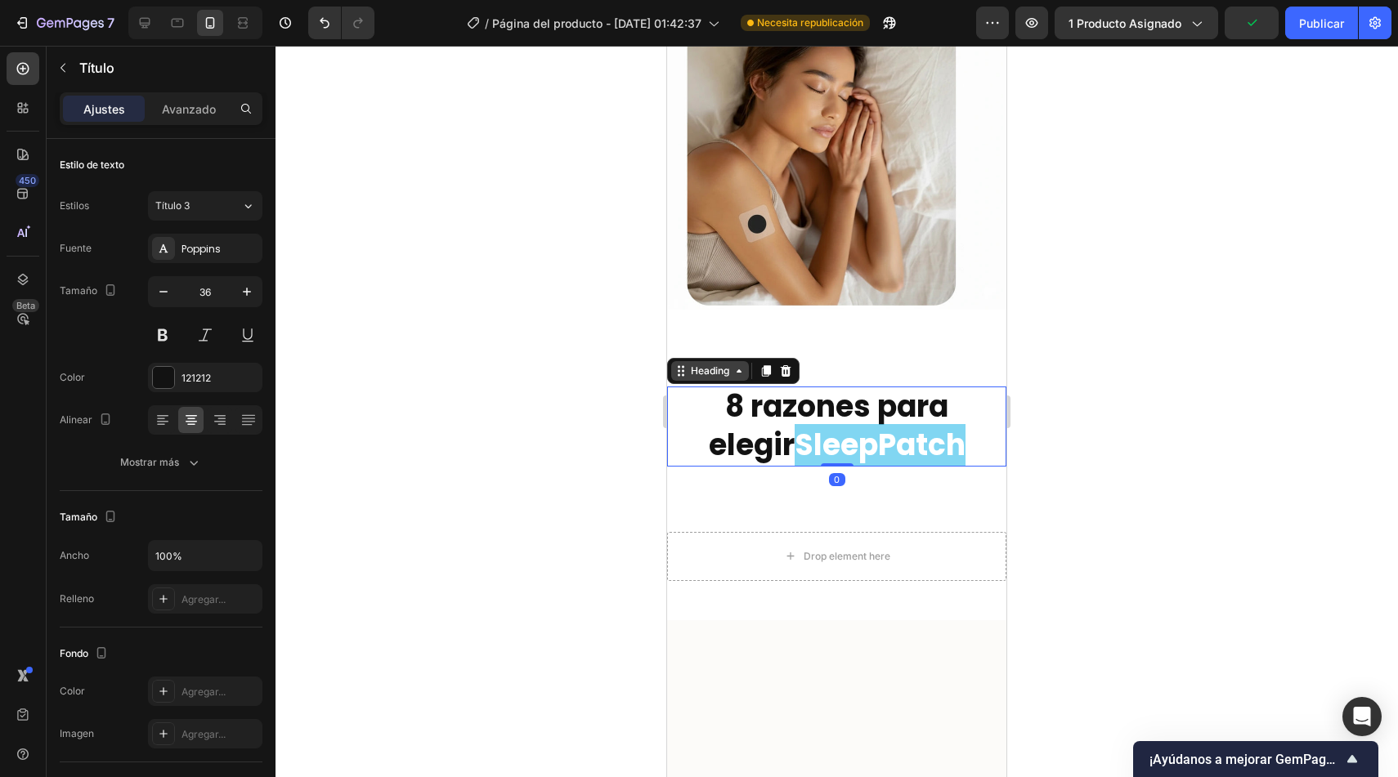
click at [717, 364] on div "Heading" at bounding box center [710, 371] width 45 height 15
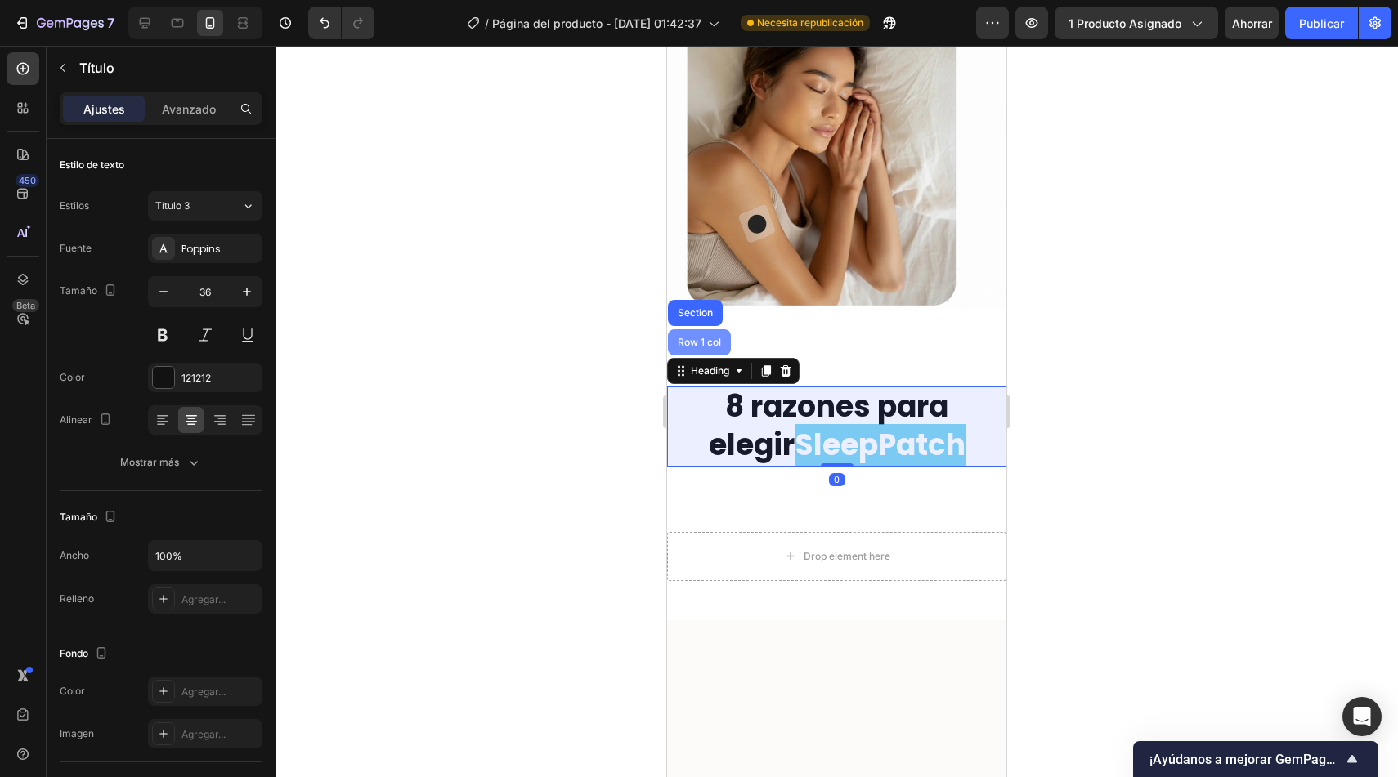
click at [706, 338] on div "Row 1 col" at bounding box center [699, 343] width 50 height 10
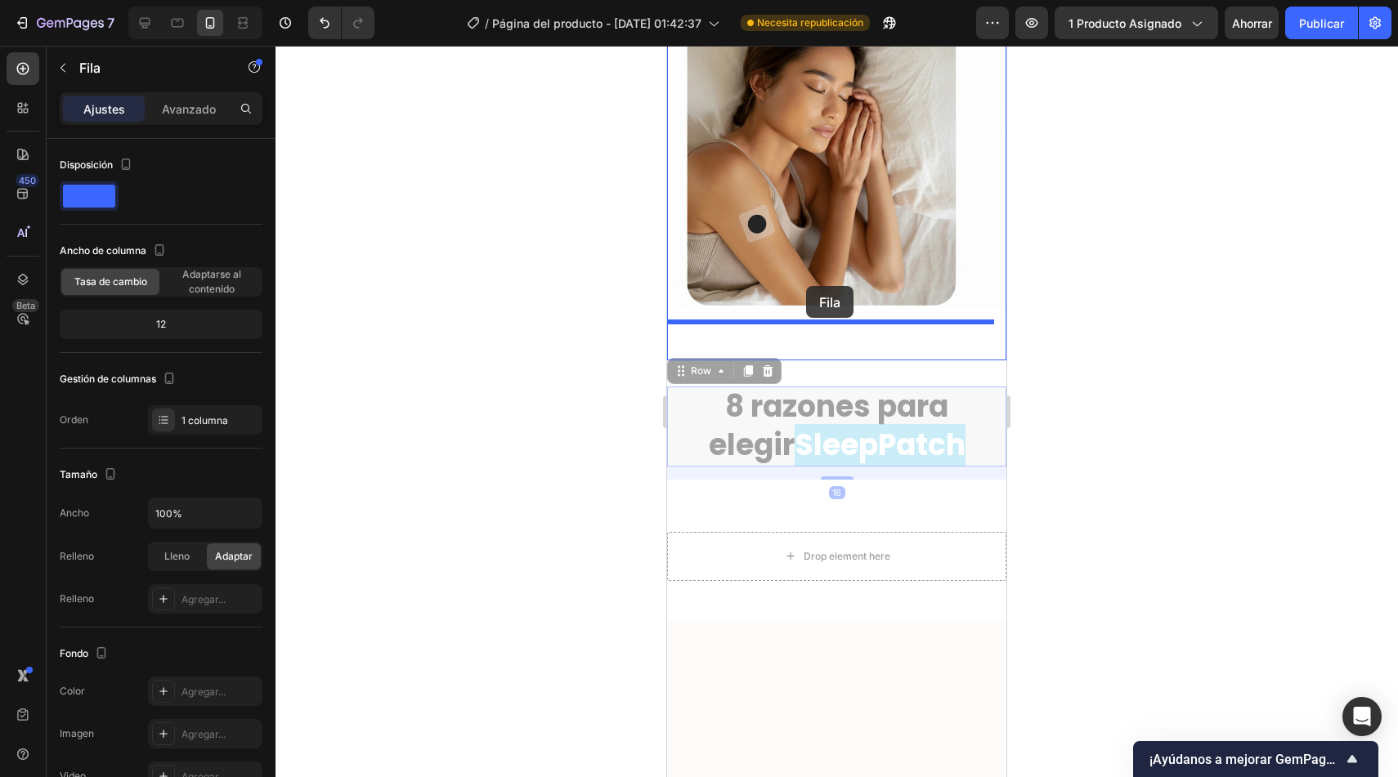
drag, startPoint x: 702, startPoint y: 365, endPoint x: 807, endPoint y: 286, distance: 131.3
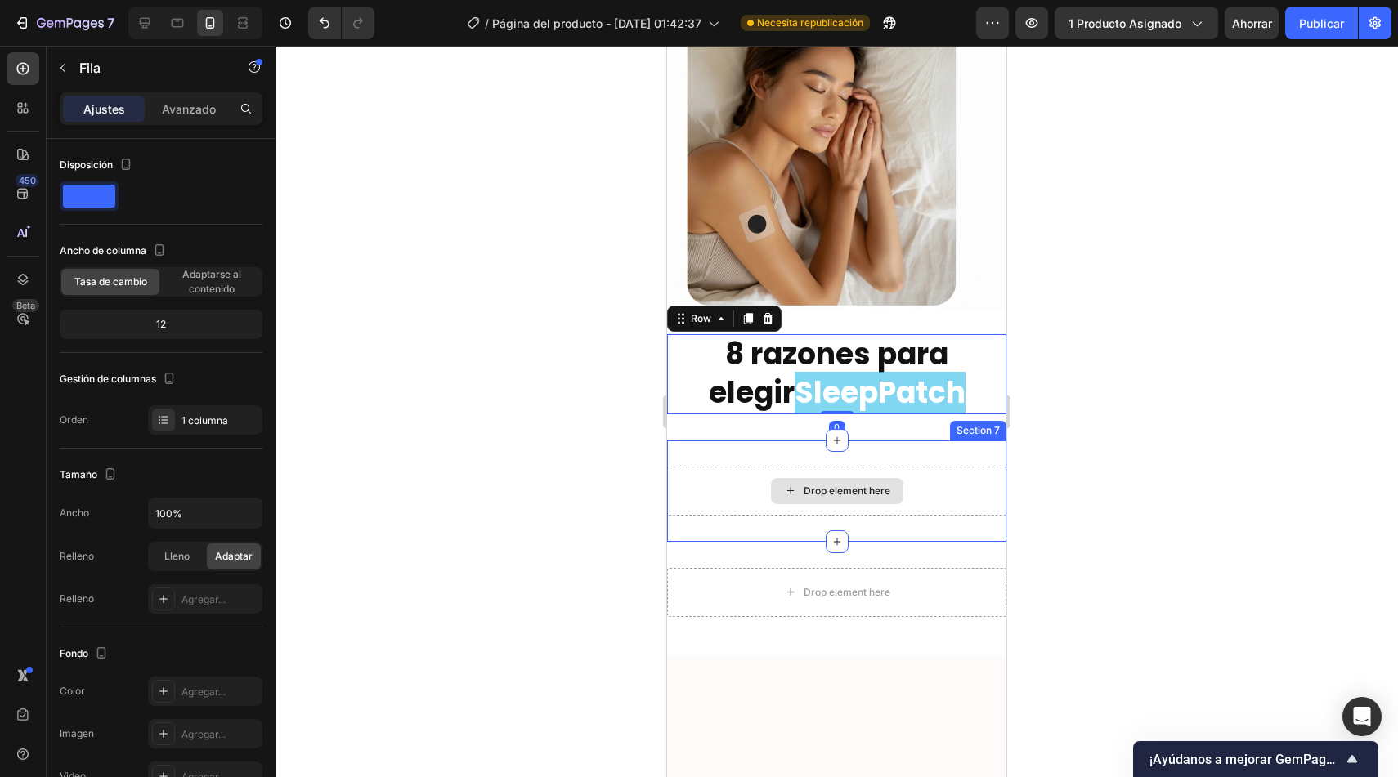
click at [739, 480] on div "Drop element here" at bounding box center [836, 491] width 339 height 49
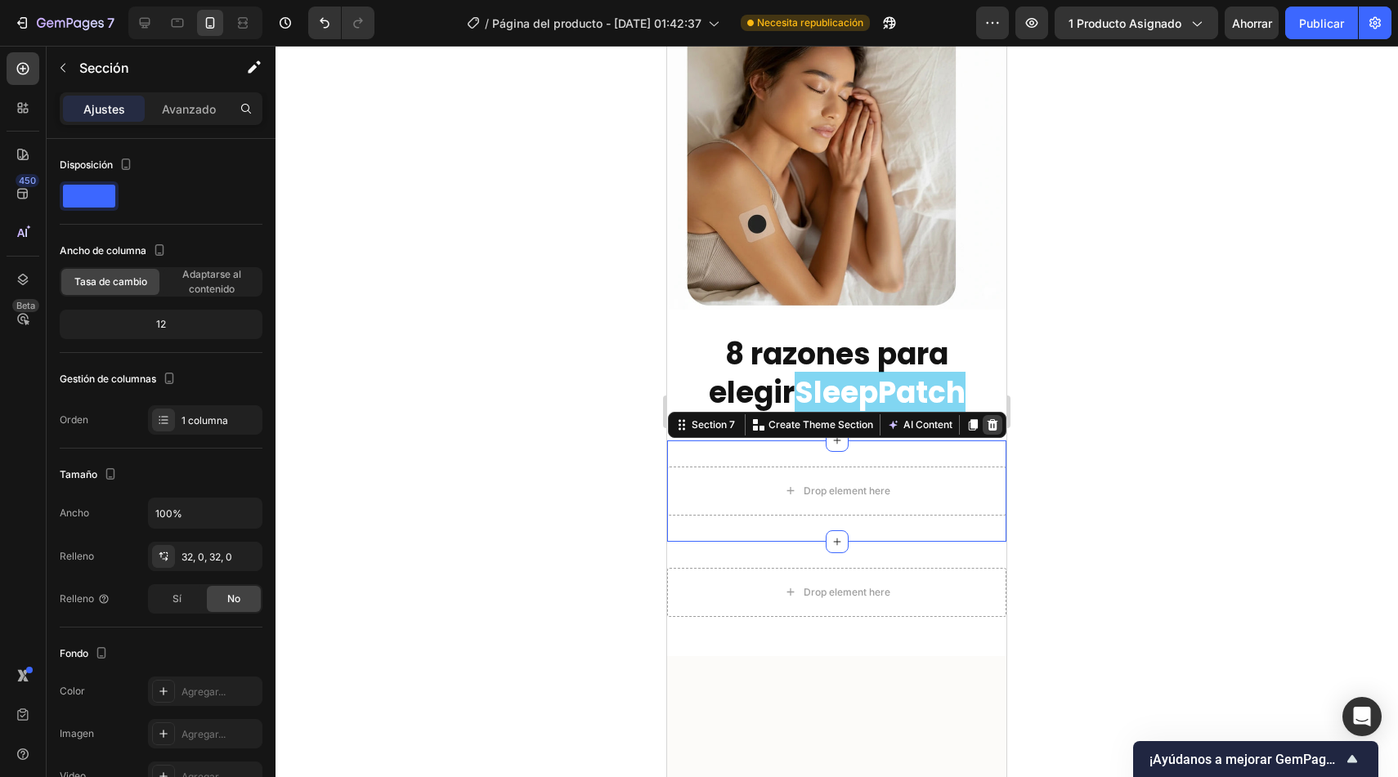
click at [988, 419] on icon at bounding box center [993, 424] width 11 height 11
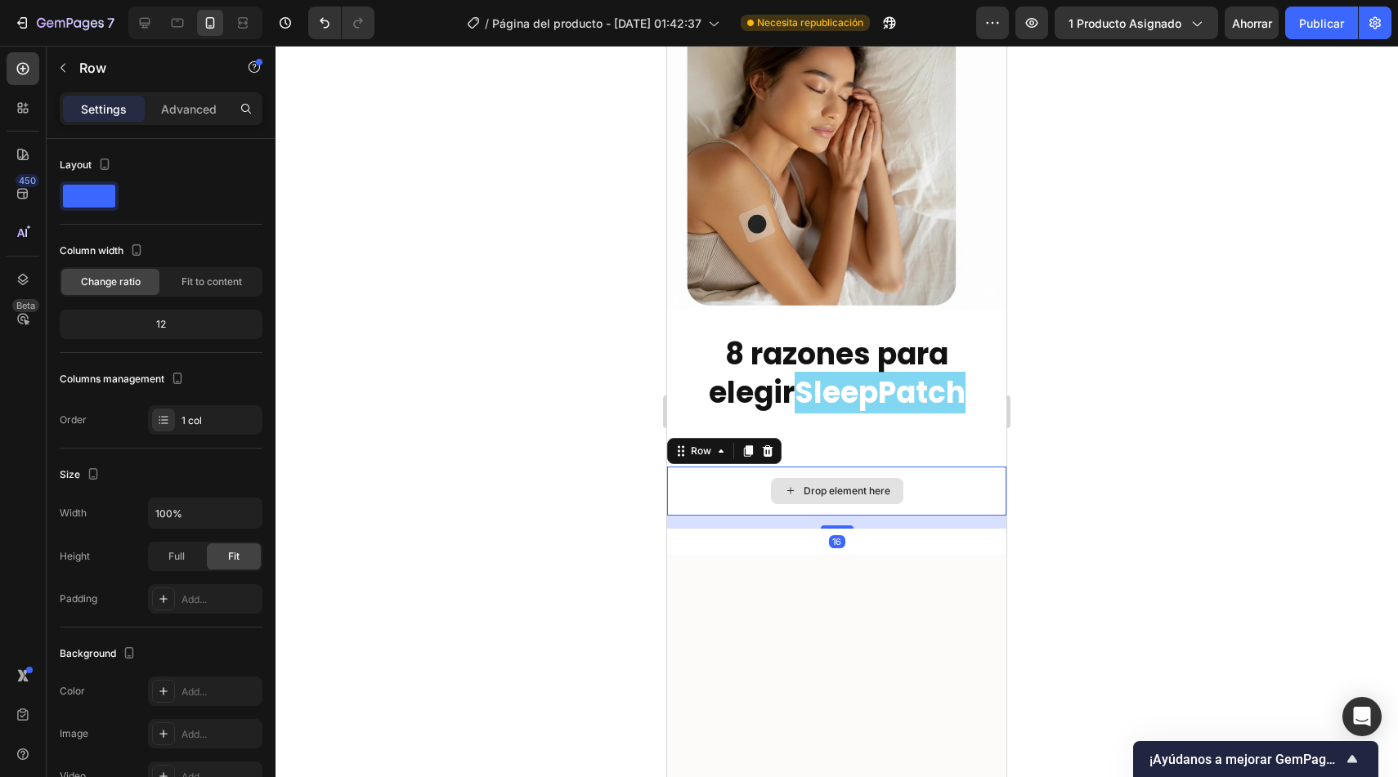
click at [950, 483] on div "Drop element here" at bounding box center [836, 491] width 339 height 49
click at [768, 445] on icon at bounding box center [767, 451] width 13 height 13
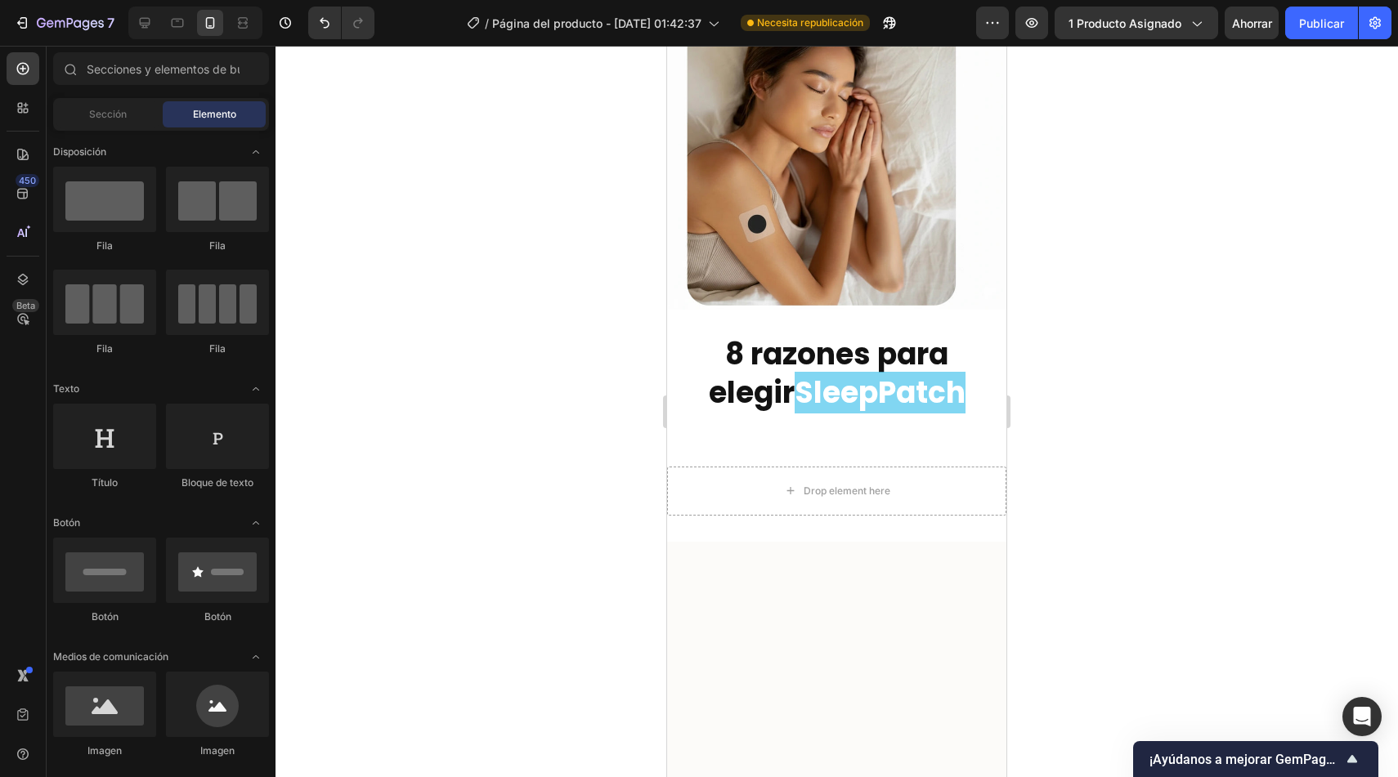
click at [565, 496] on div at bounding box center [836, 412] width 1122 height 732
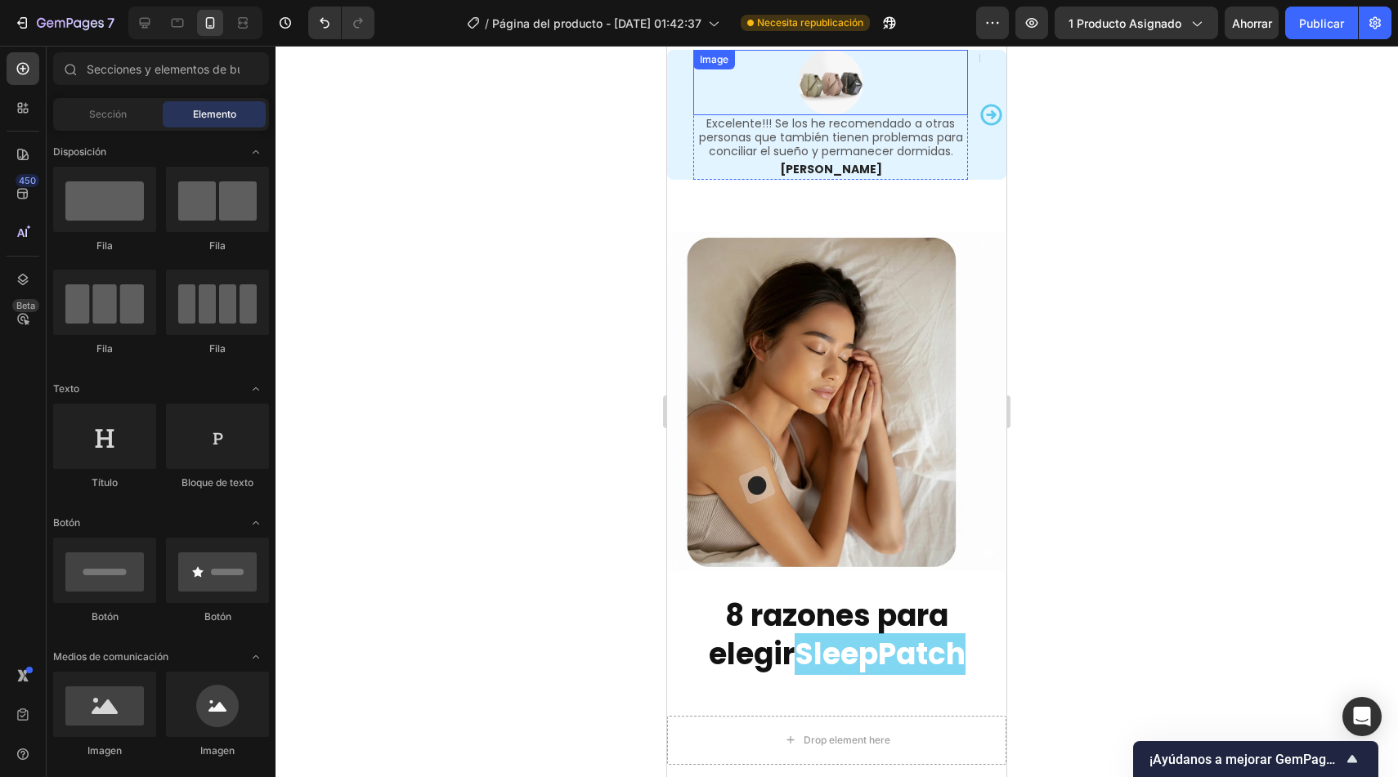
scroll to position [3810, 0]
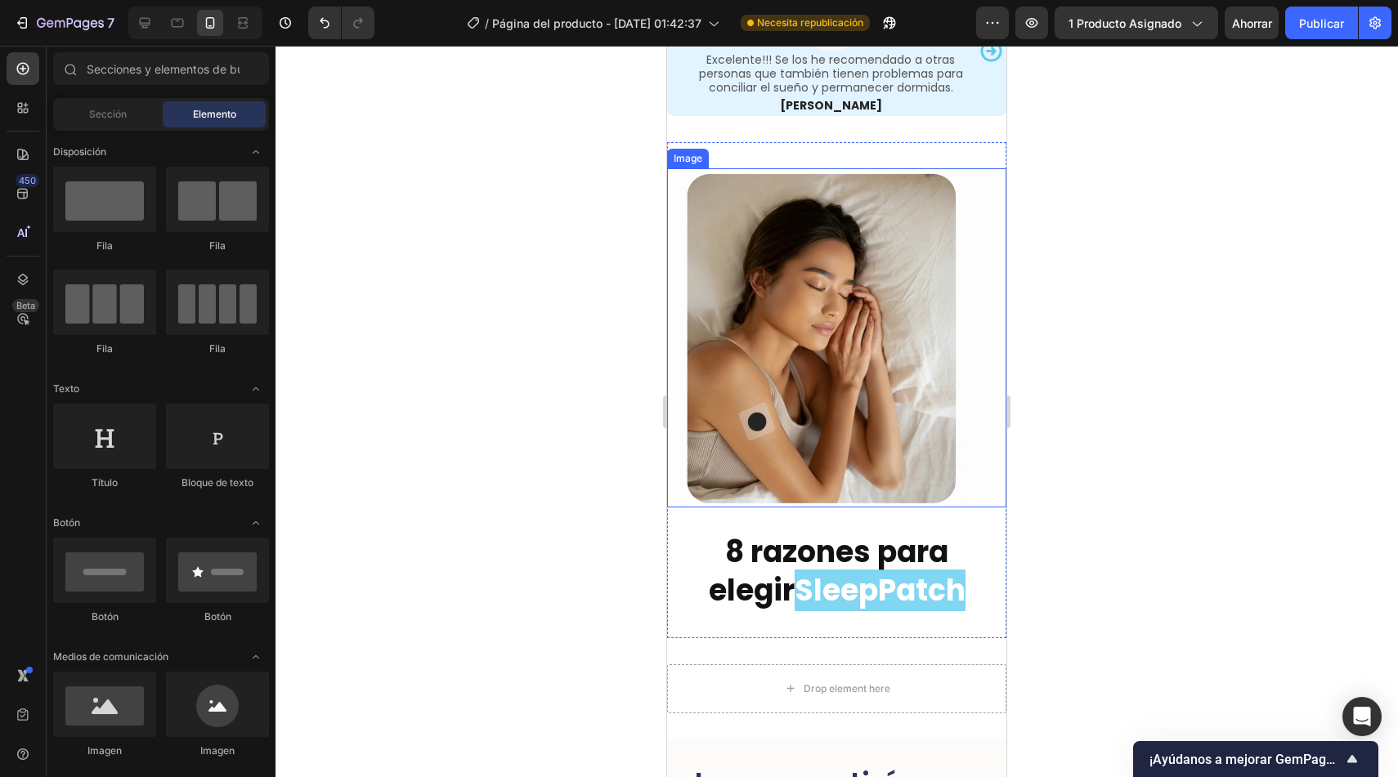
click at [680, 451] on img at bounding box center [836, 337] width 339 height 339
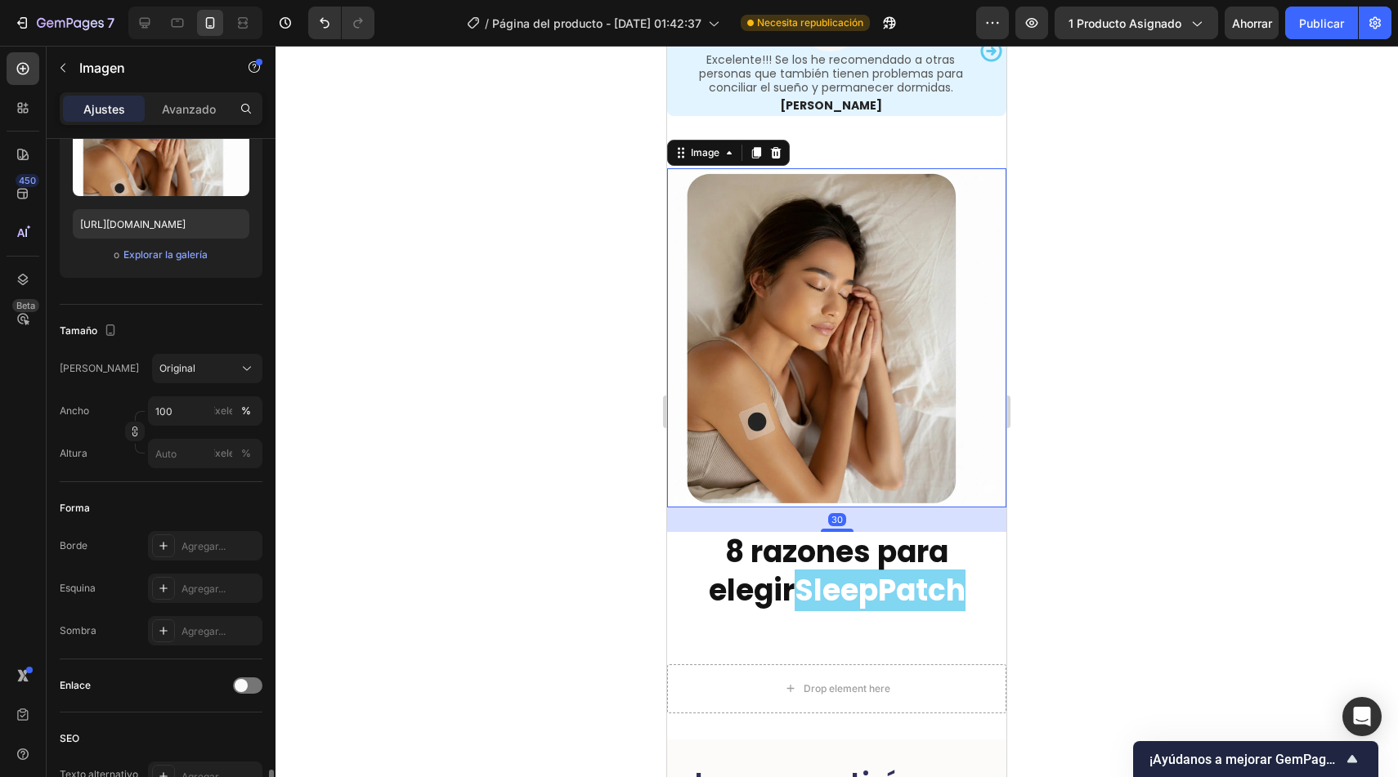
scroll to position [549, 0]
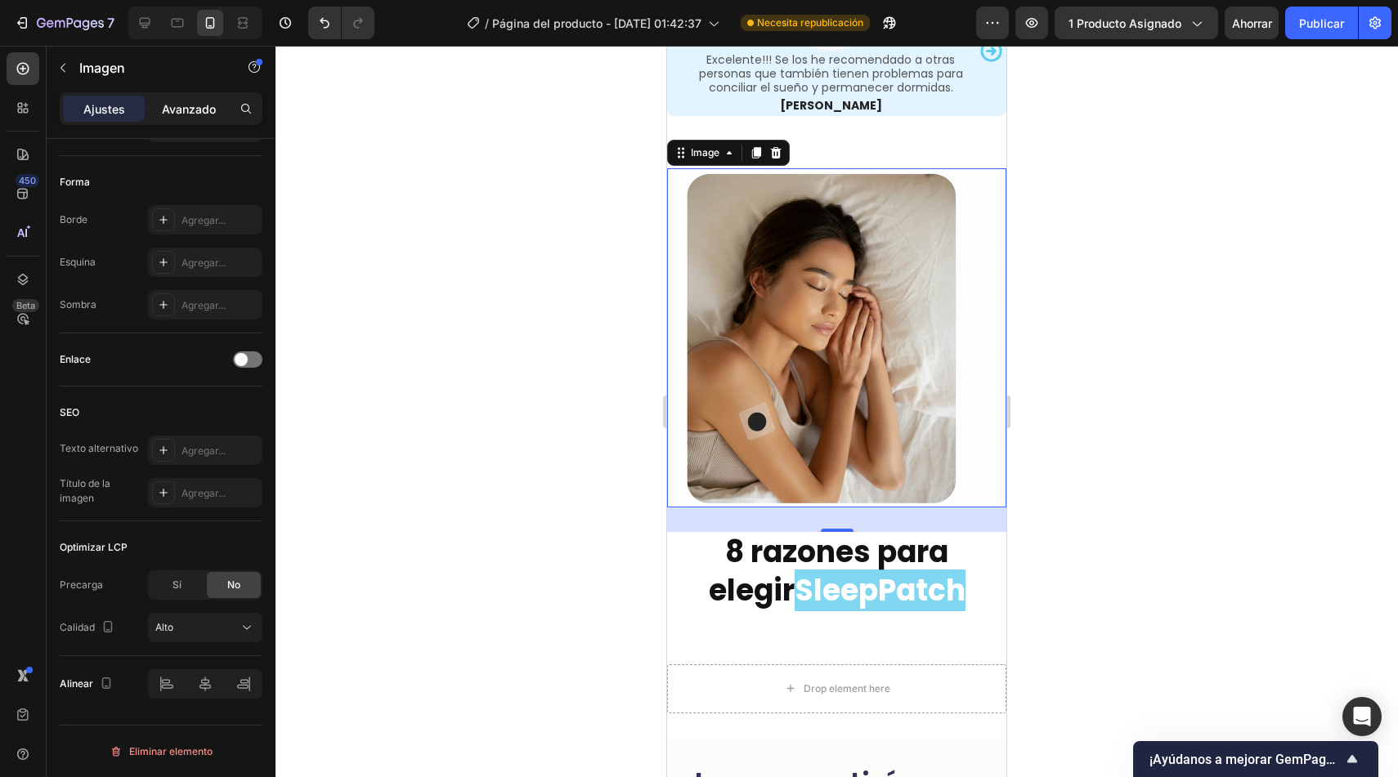
click at [206, 113] on font "Avanzado" at bounding box center [189, 109] width 54 height 14
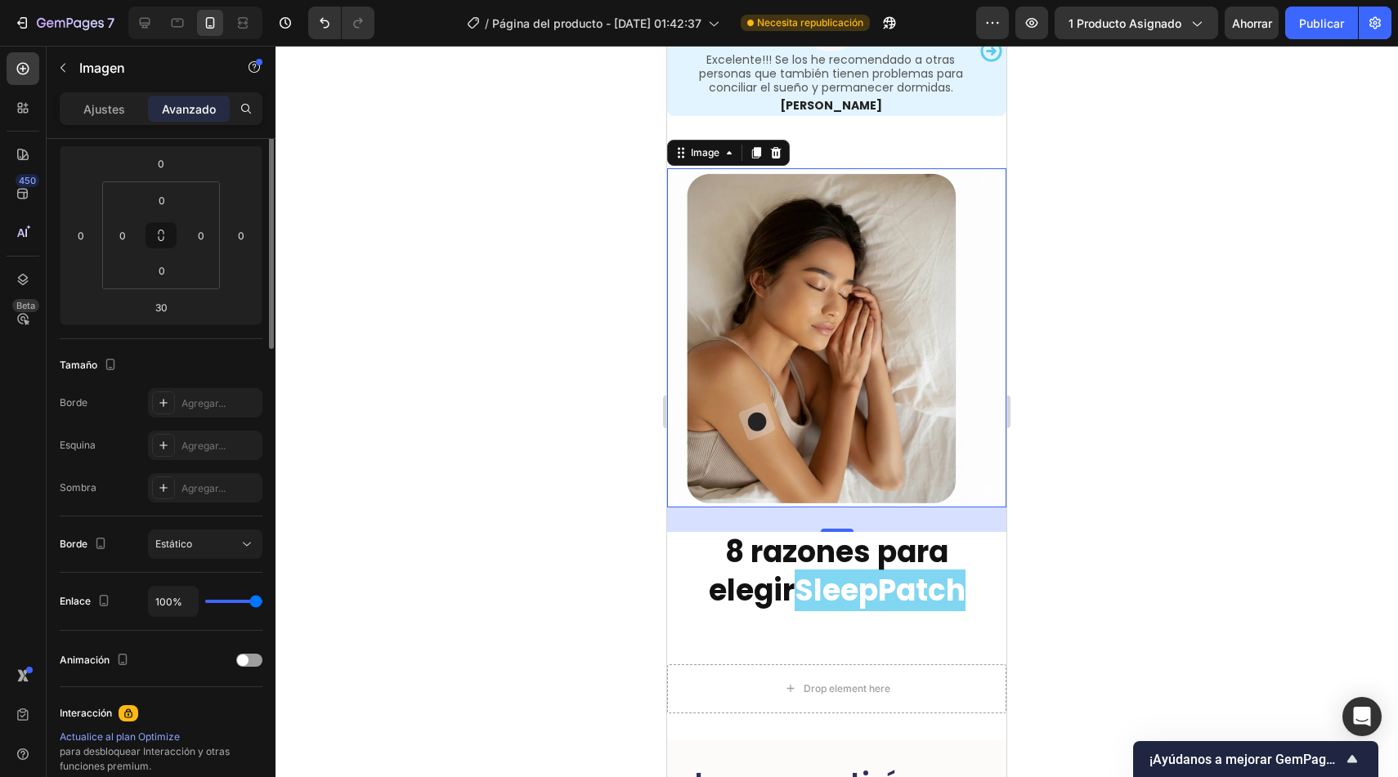
scroll to position [0, 0]
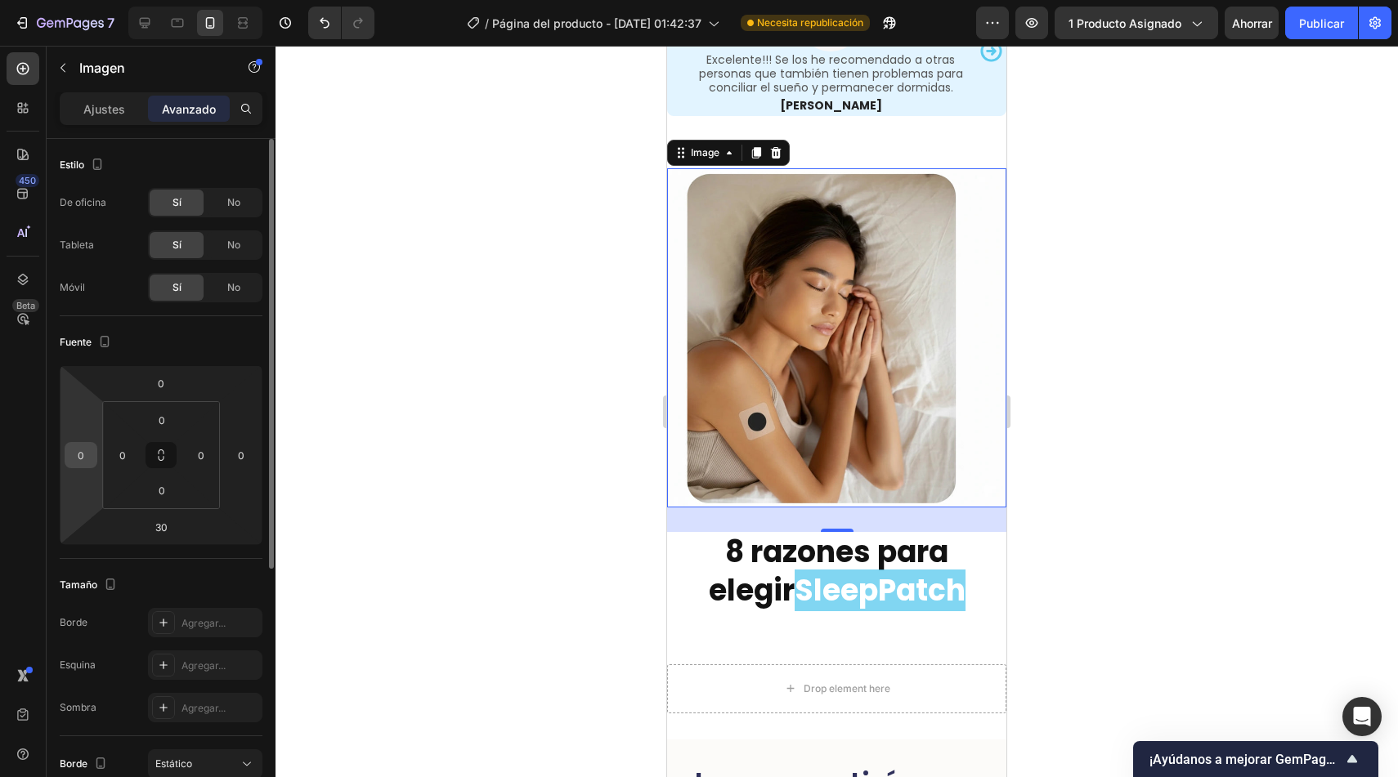
click at [82, 452] on input "0" at bounding box center [81, 455] width 25 height 25
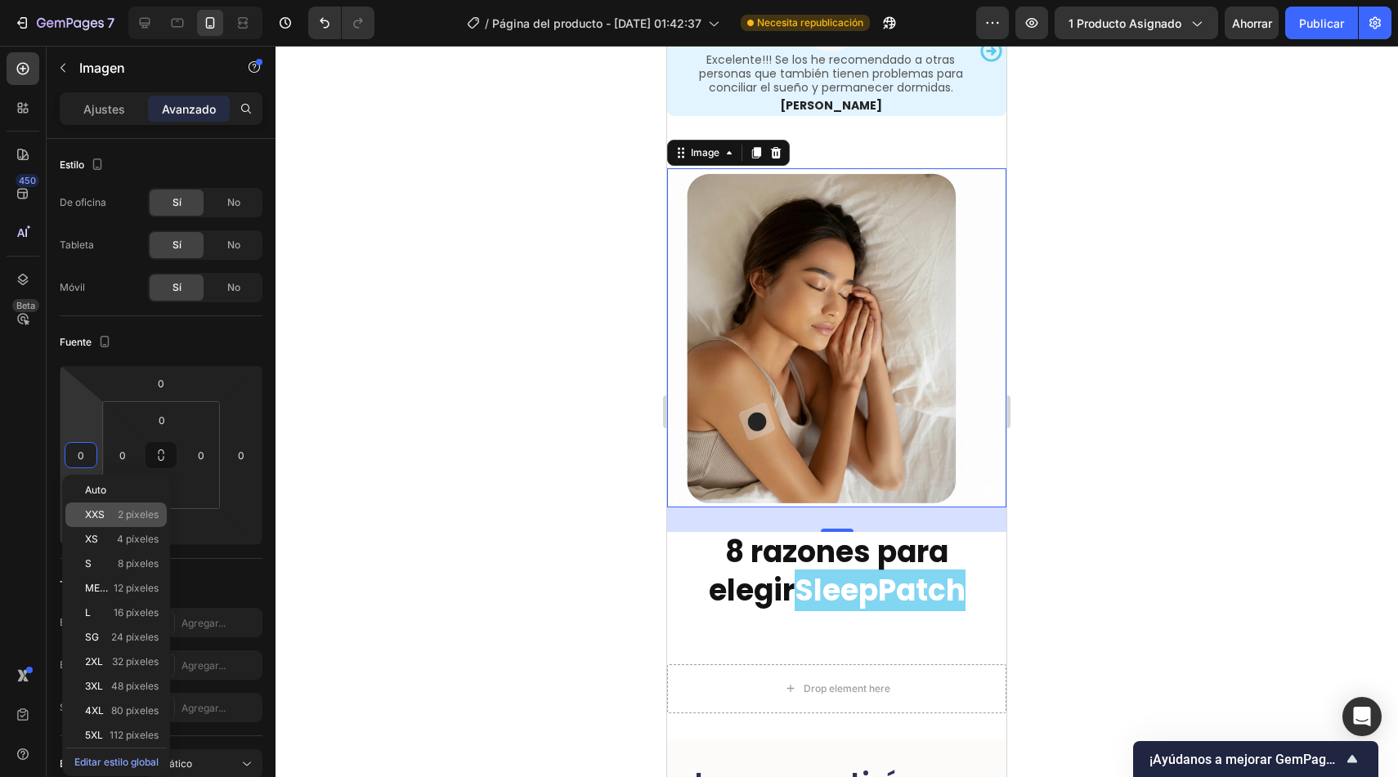
click at [104, 516] on font "XXS" at bounding box center [95, 514] width 20 height 12
type input "2"
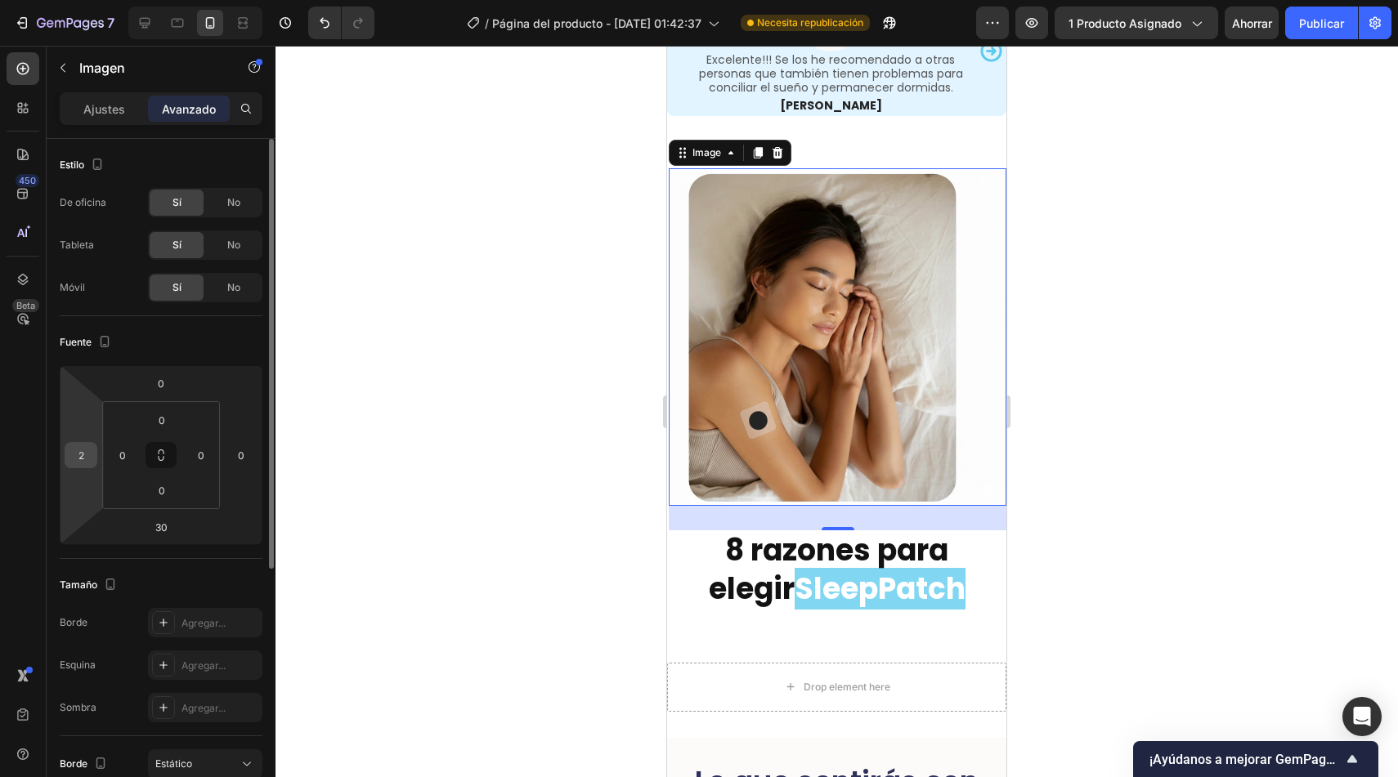
click at [77, 447] on input "2" at bounding box center [81, 455] width 25 height 25
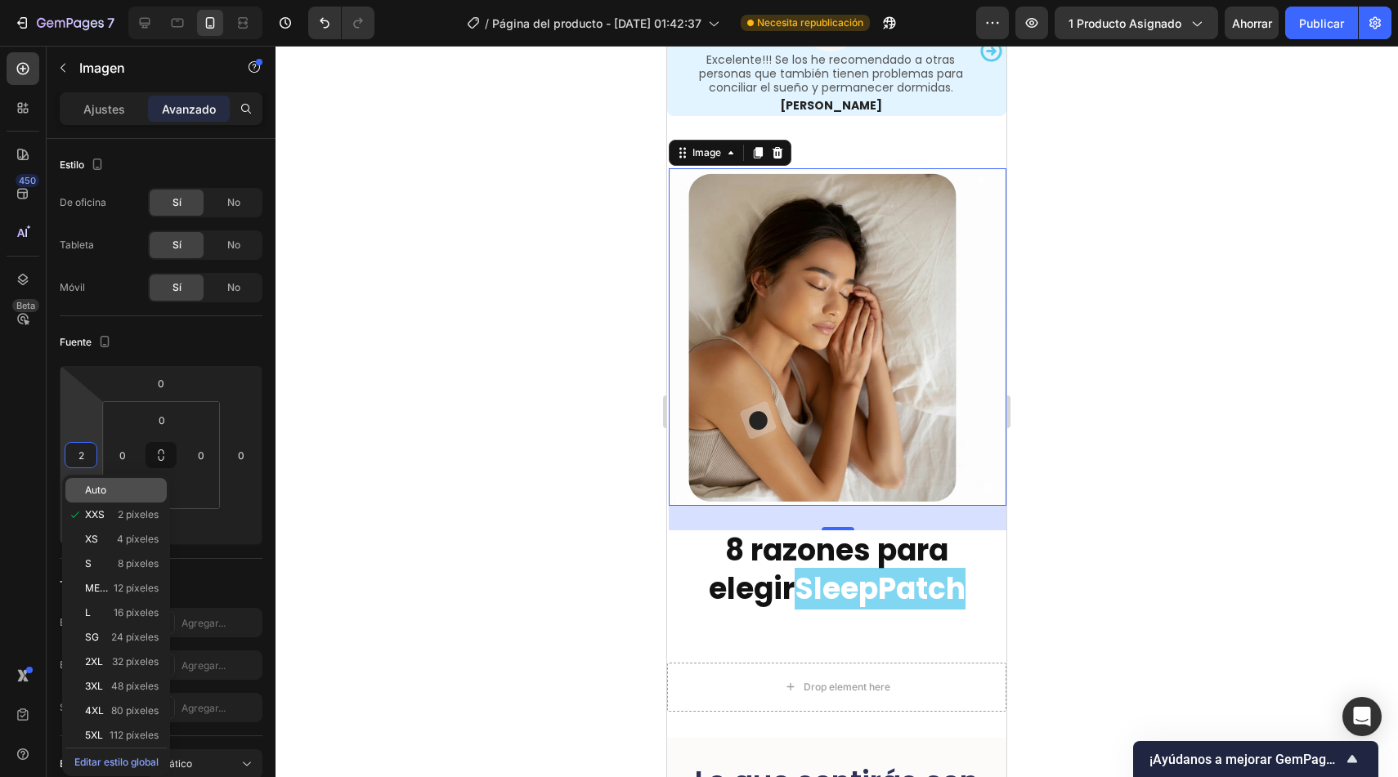
click at [90, 490] on font "Auto" at bounding box center [95, 490] width 21 height 12
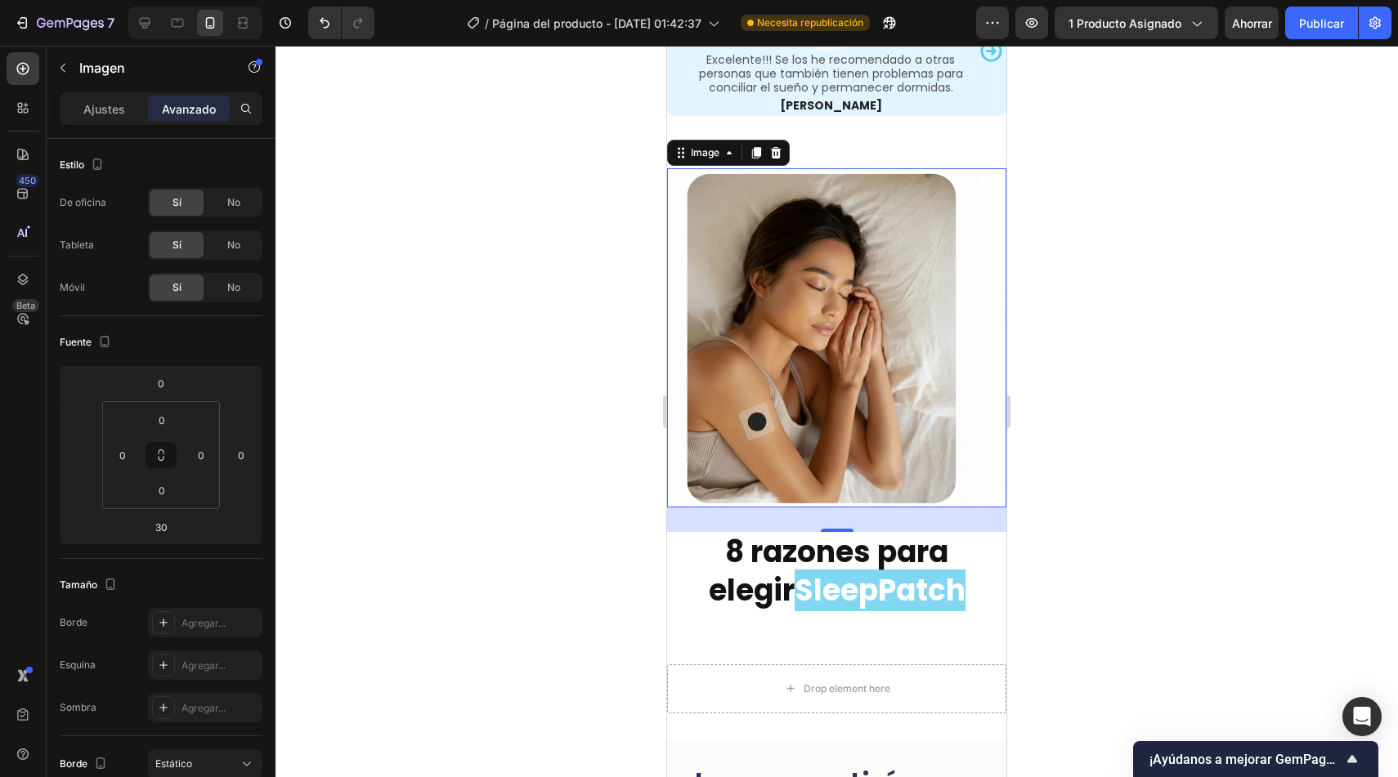
click at [530, 558] on div at bounding box center [836, 412] width 1122 height 732
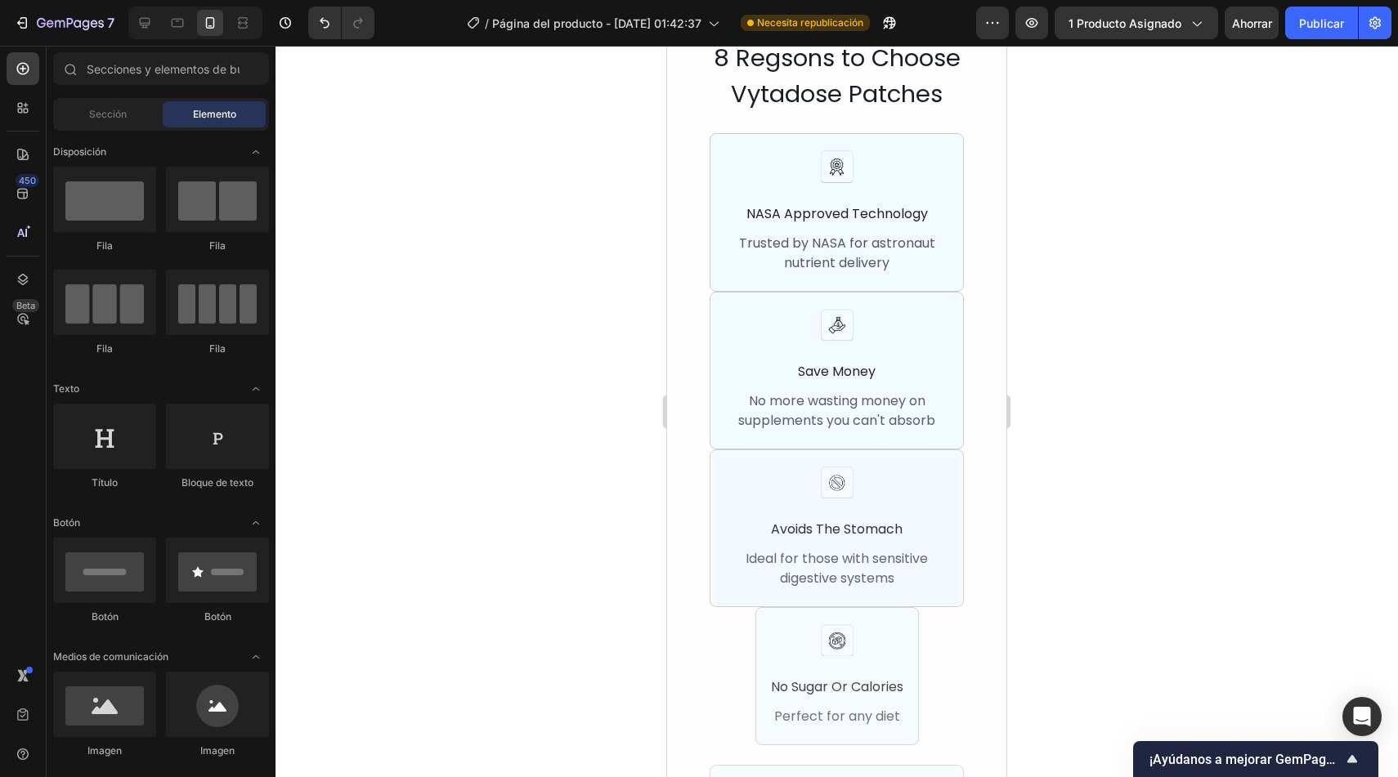
scroll to position [5203, 0]
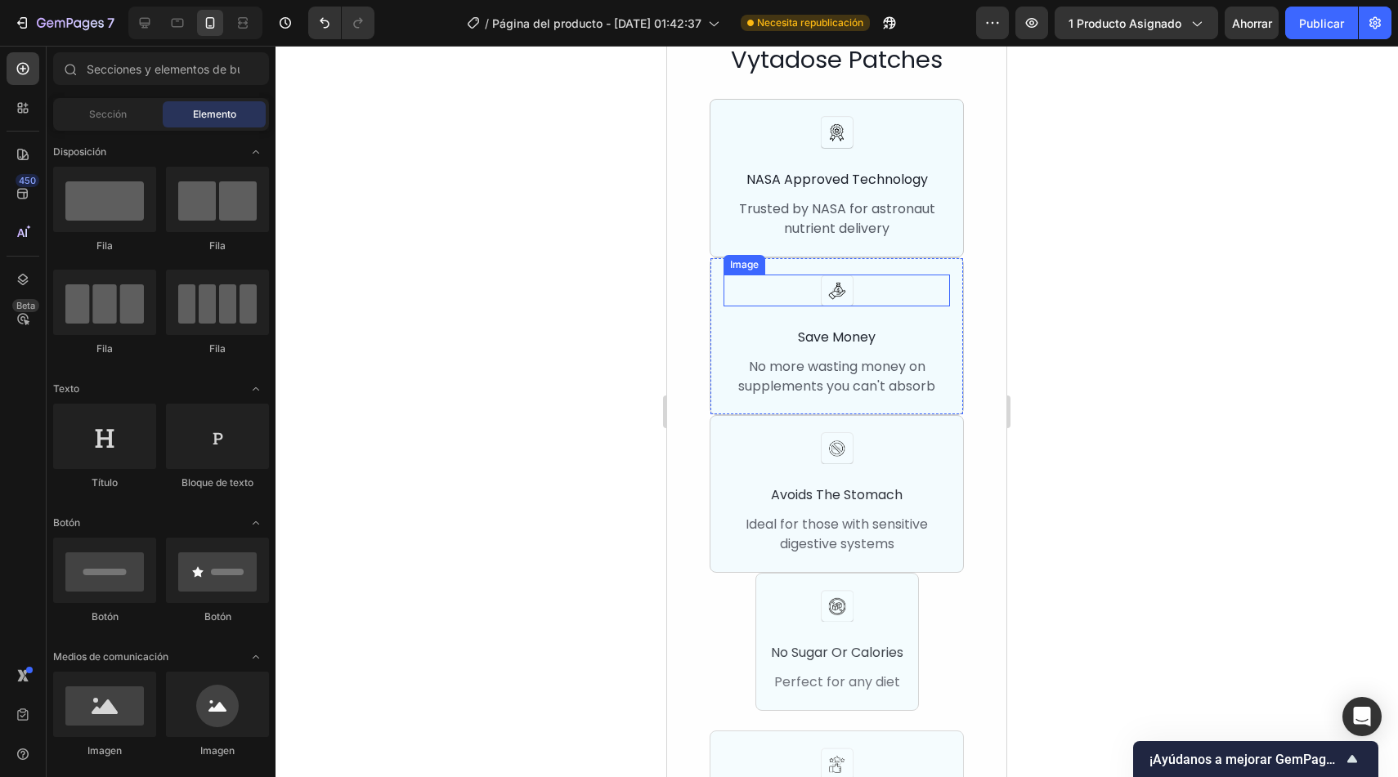
click at [834, 307] on img at bounding box center [837, 291] width 33 height 32
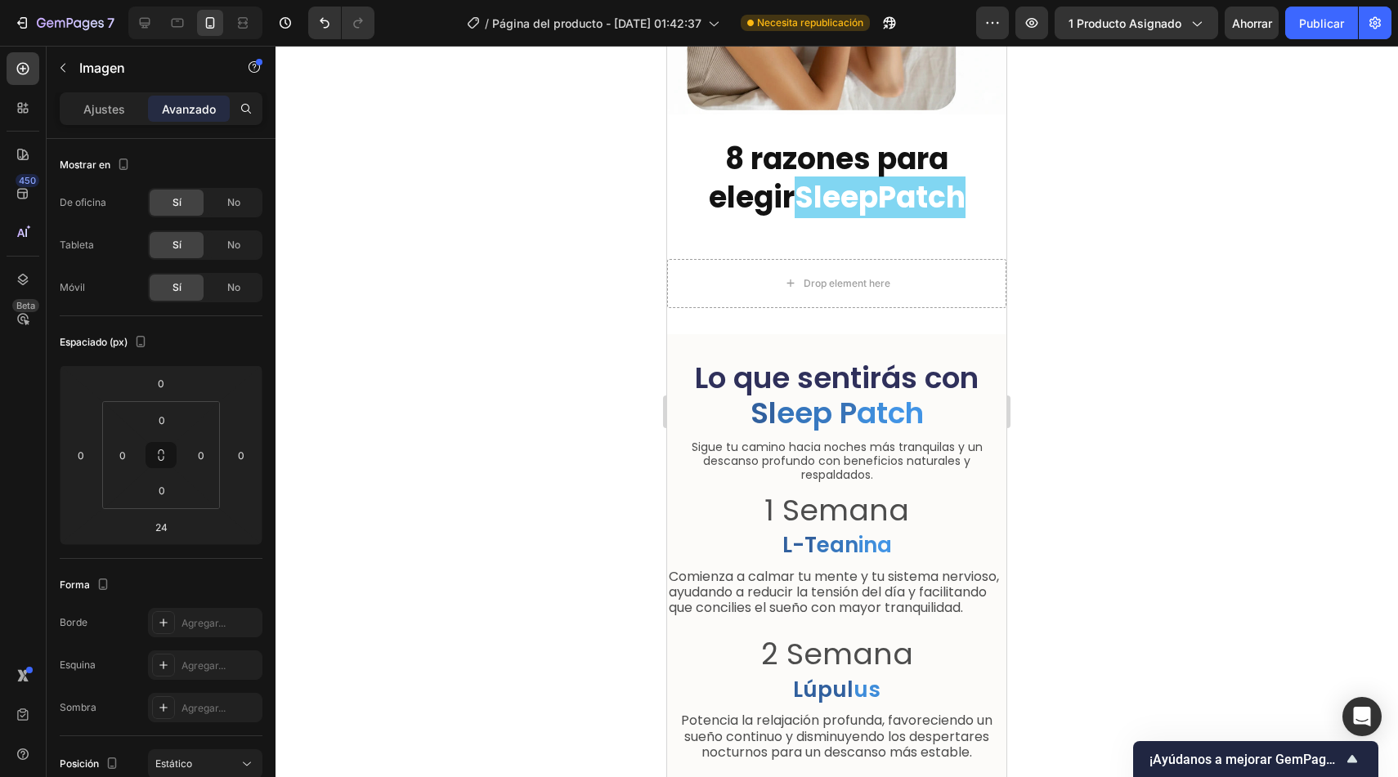
scroll to position [4103, 0]
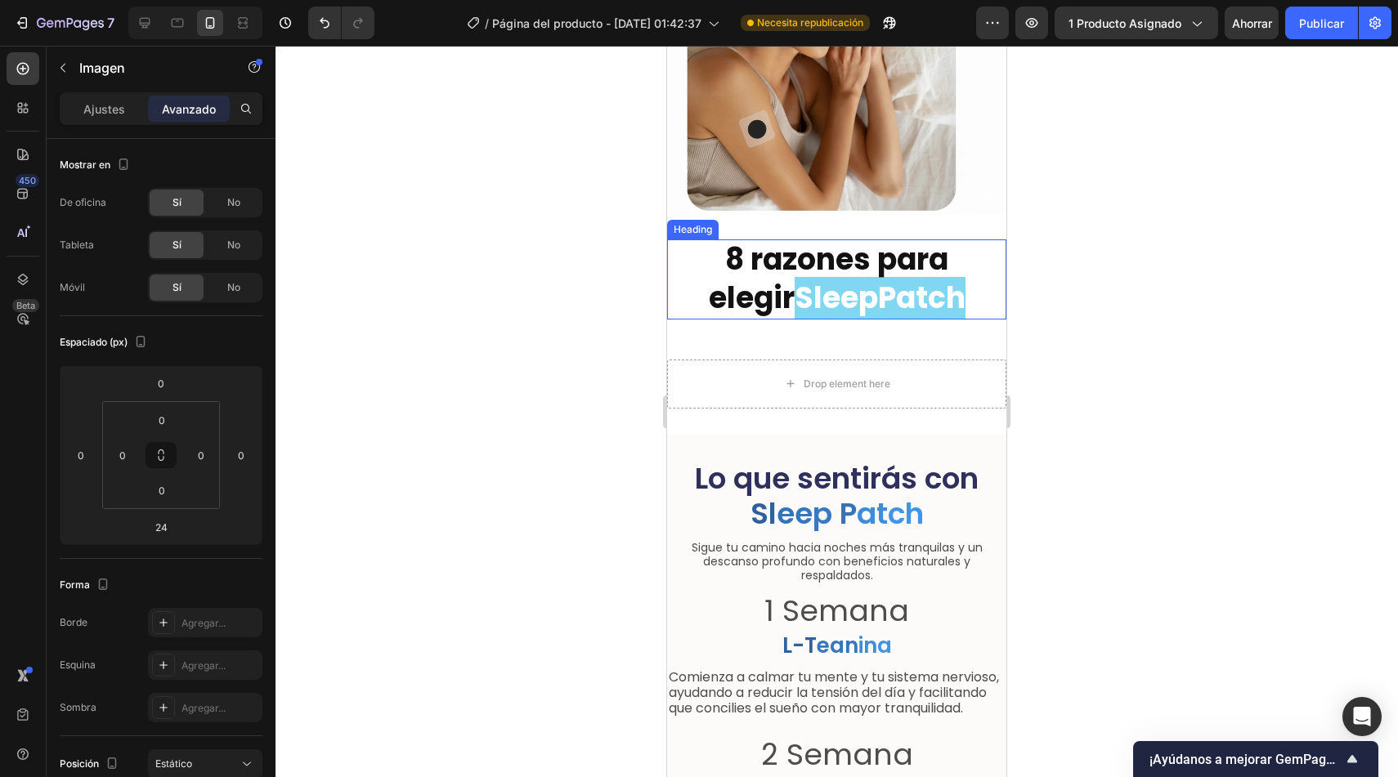
click at [737, 245] on strong "8 razones para elegir" at bounding box center [829, 279] width 240 height 80
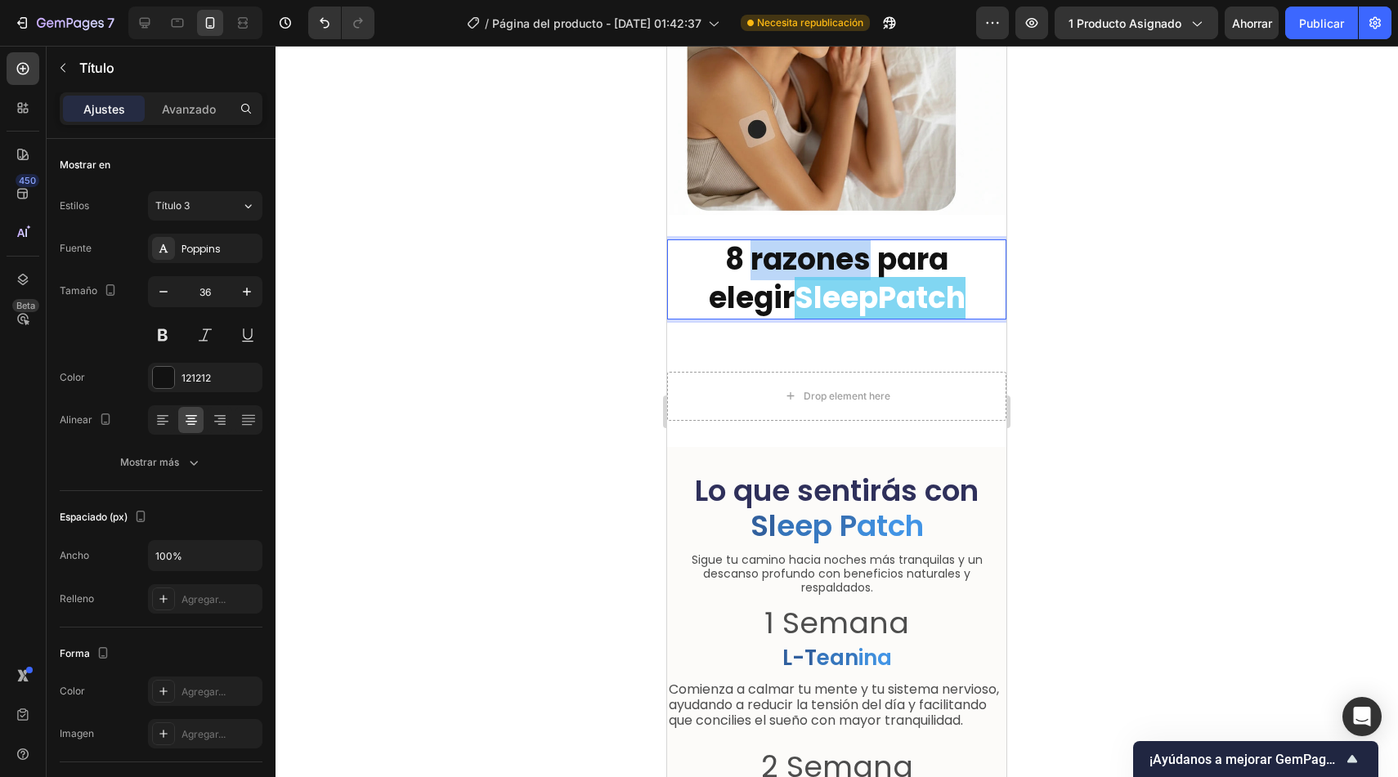
click at [712, 253] on strong "8 razones para elegir" at bounding box center [829, 279] width 240 height 80
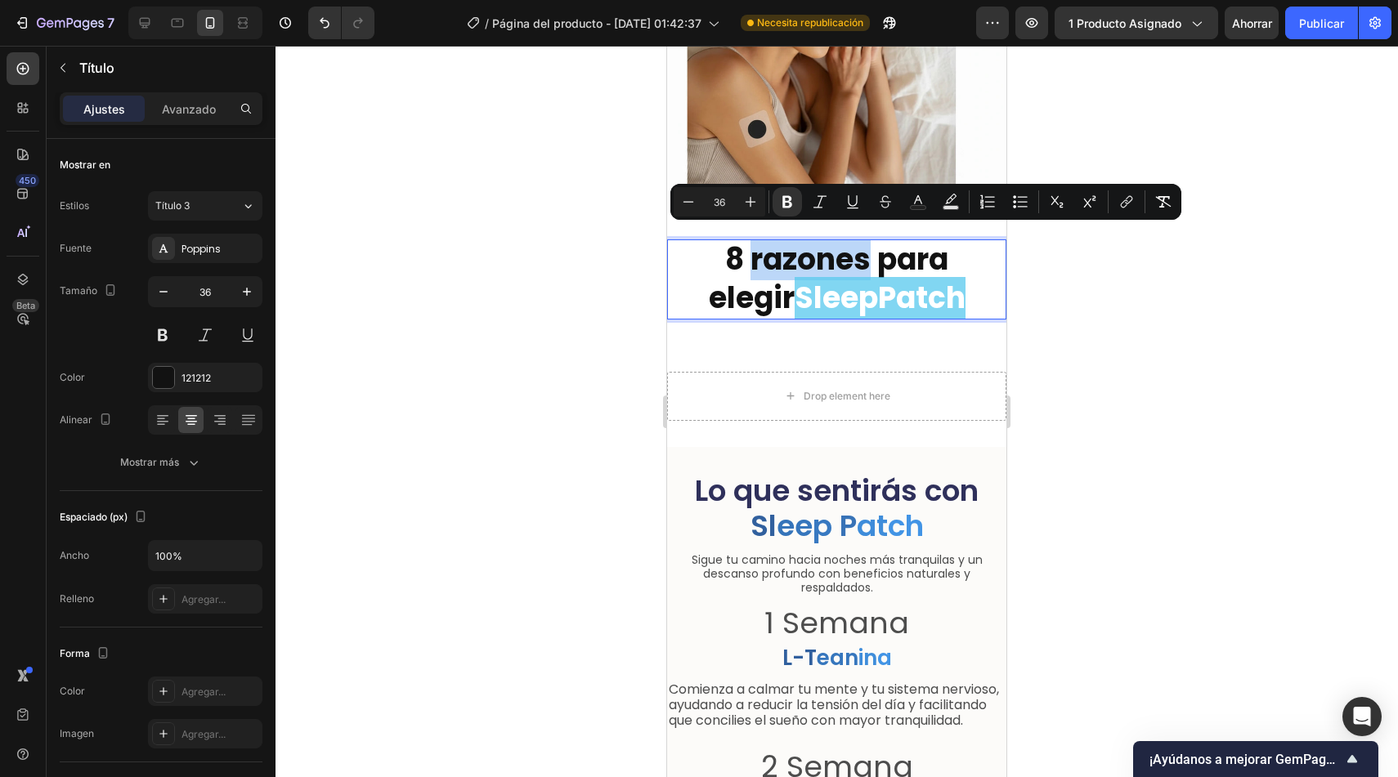
click at [712, 253] on strong "8 razones para elegir" at bounding box center [829, 279] width 240 height 80
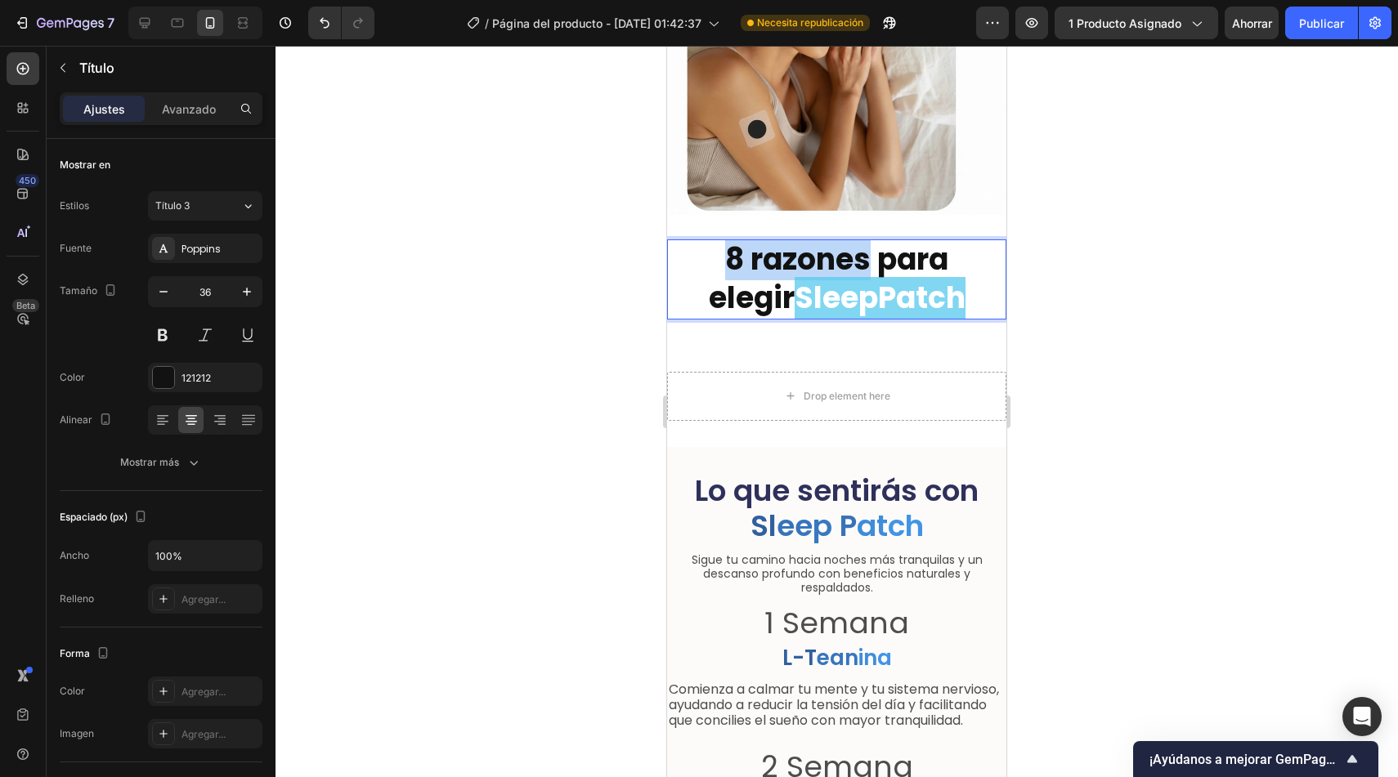
drag, startPoint x: 820, startPoint y: 249, endPoint x: 662, endPoint y: 264, distance: 158.5
click at [715, 245] on strong "Razones para elegir" at bounding box center [824, 279] width 231 height 80
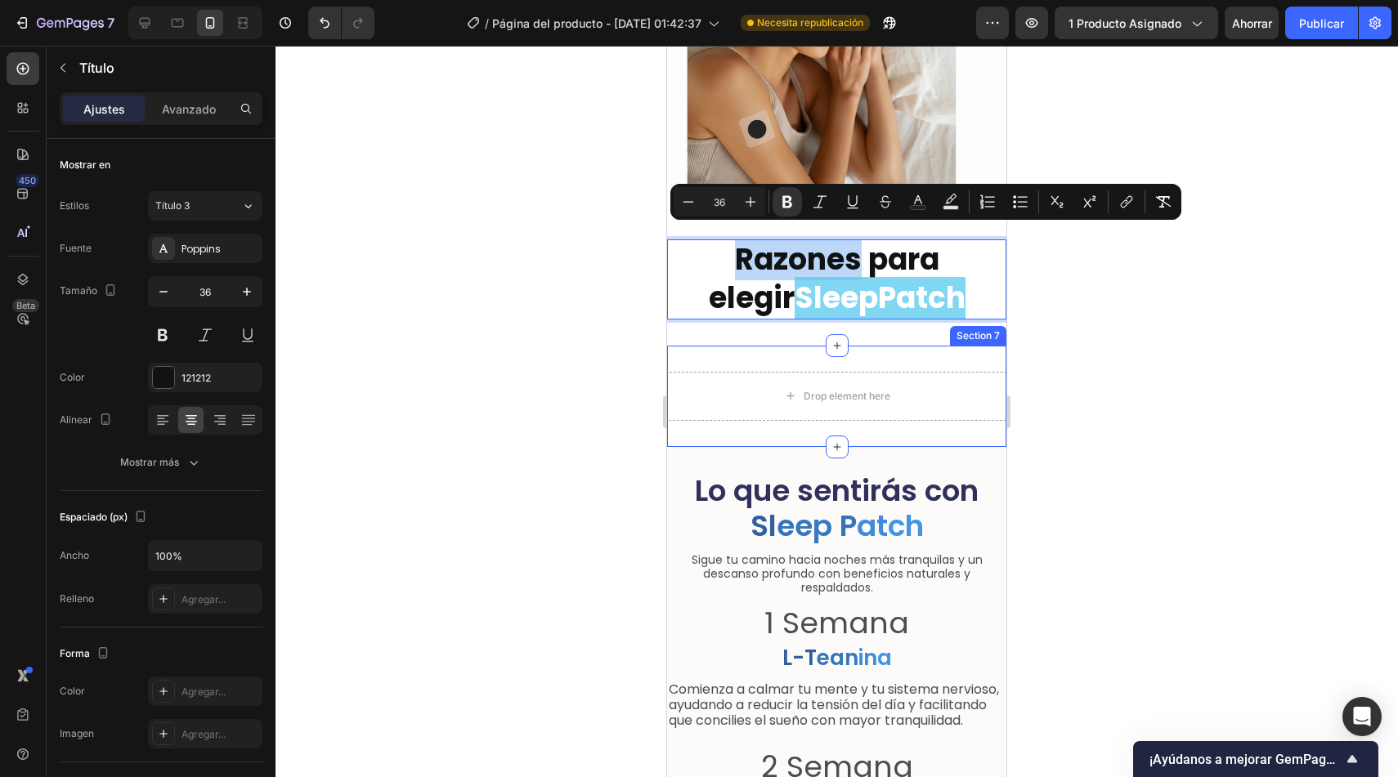
click at [737, 358] on div "Drop element here Section 7" at bounding box center [836, 396] width 339 height 101
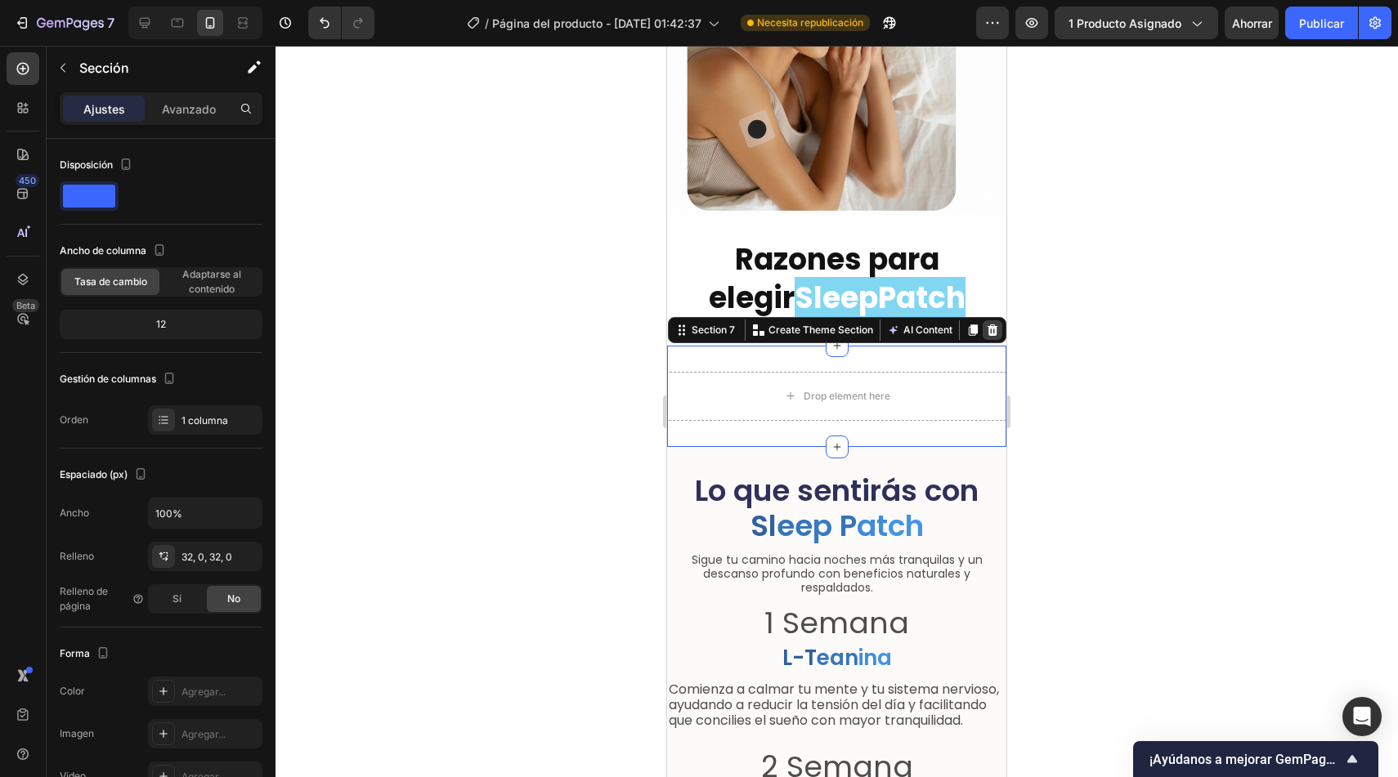
click at [986, 324] on icon at bounding box center [992, 330] width 13 height 13
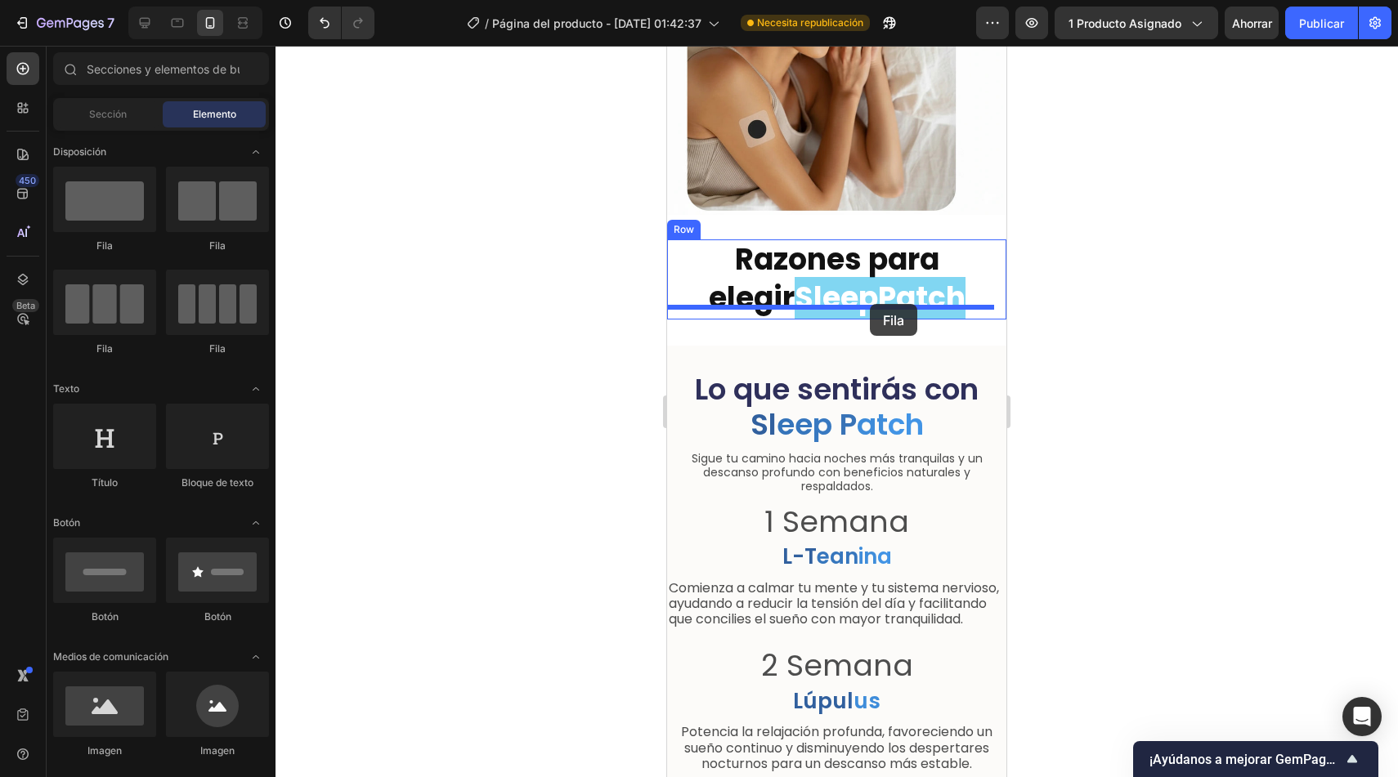
drag, startPoint x: 773, startPoint y: 247, endPoint x: 870, endPoint y: 304, distance: 112.2
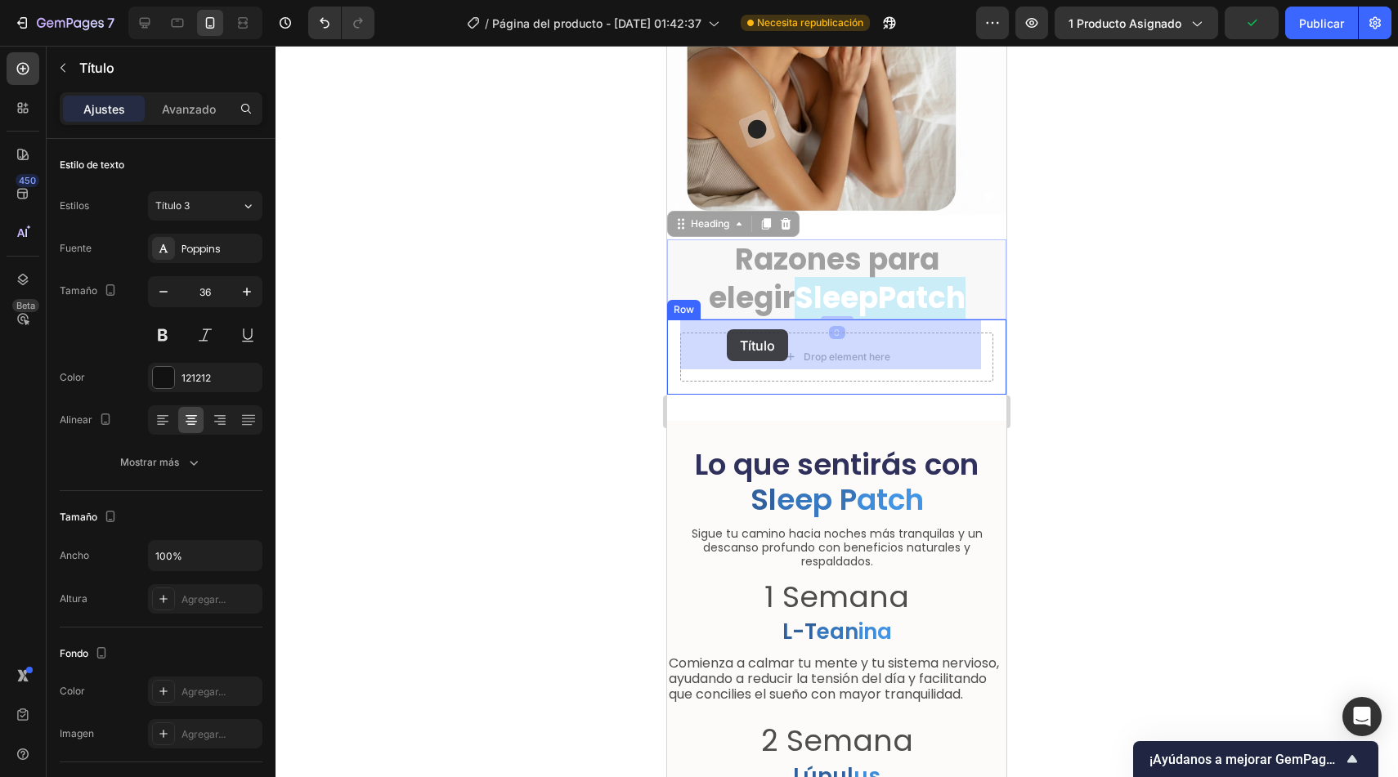
drag, startPoint x: 683, startPoint y: 217, endPoint x: 726, endPoint y: 325, distance: 115.2
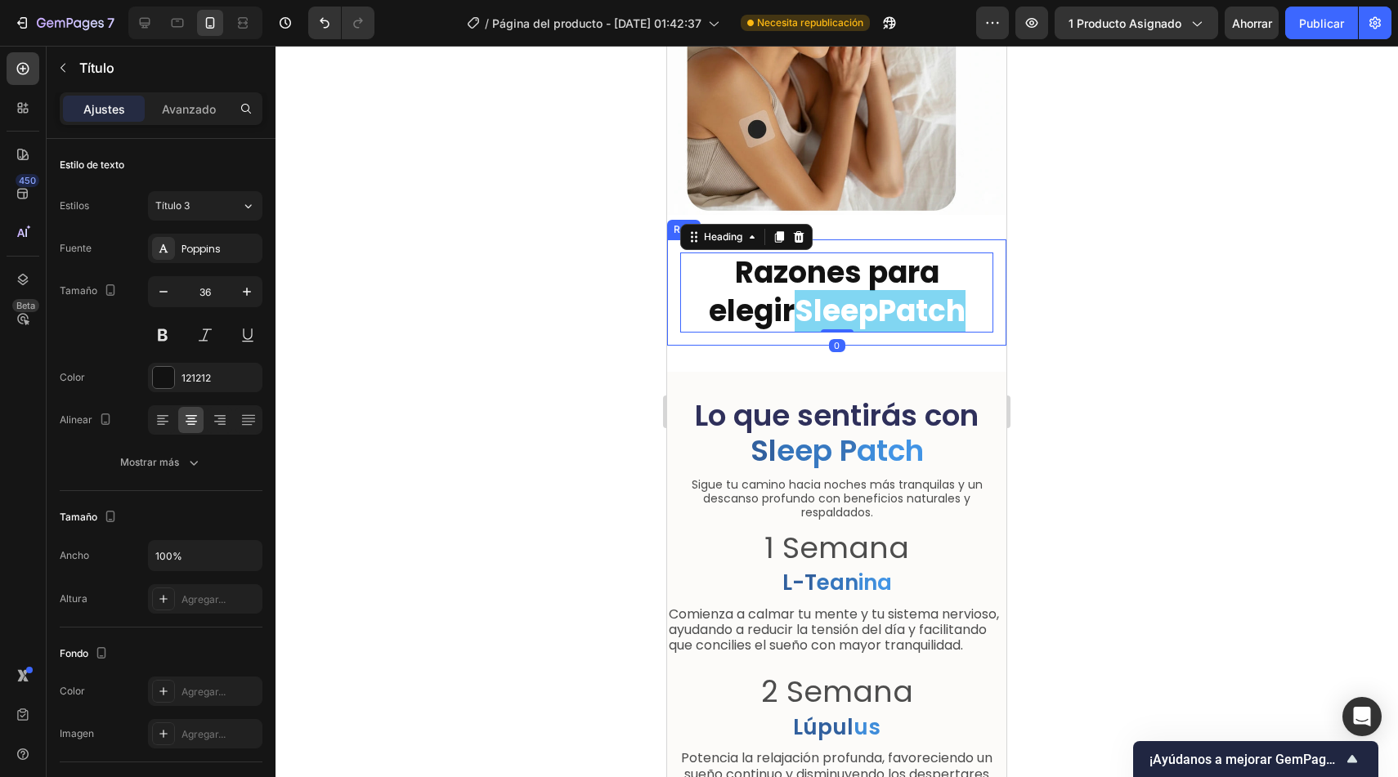
click at [946, 240] on div "Razones para elegir SleepPatch Heading 0 Row" at bounding box center [836, 293] width 339 height 106
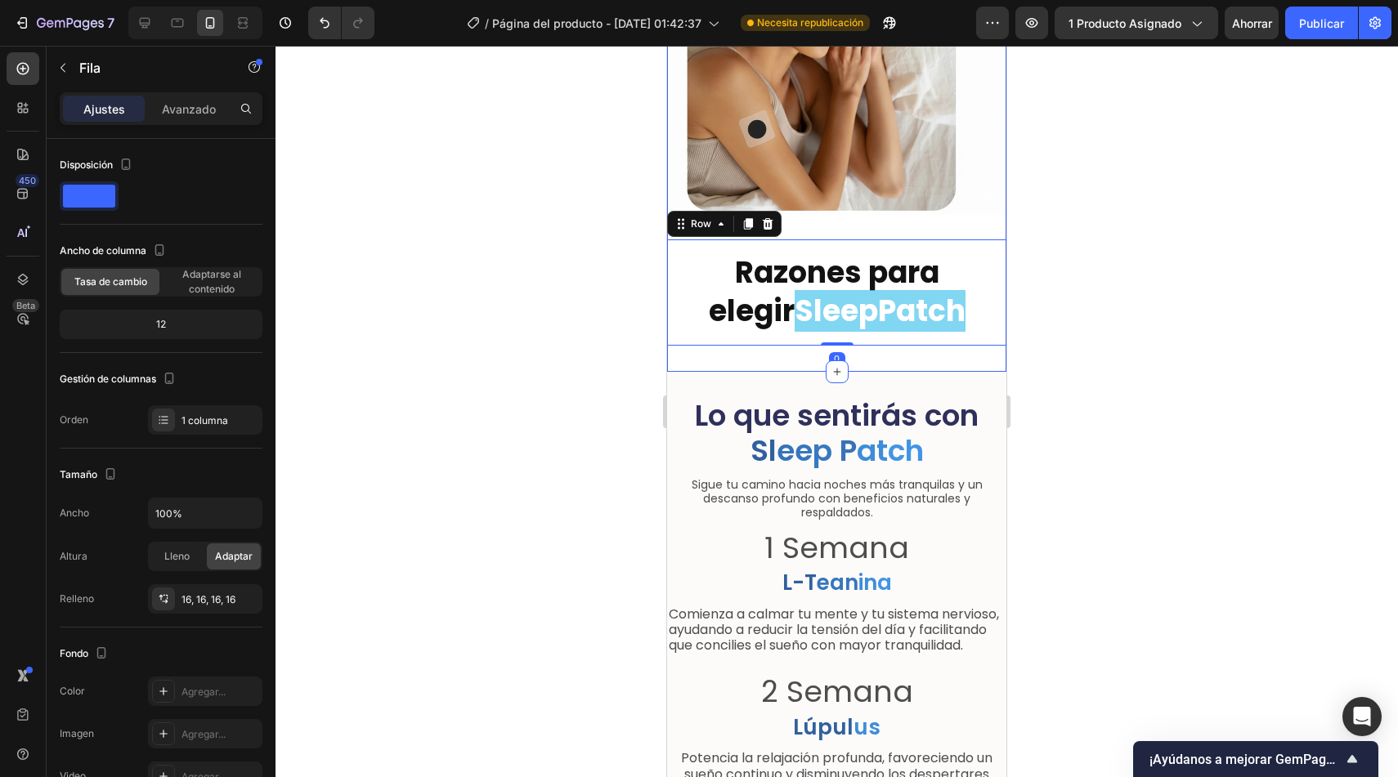
click at [900, 347] on div "Image Razones para elegir SleepPatch Heading Row 0 Row Section 6" at bounding box center [836, 111] width 339 height 522
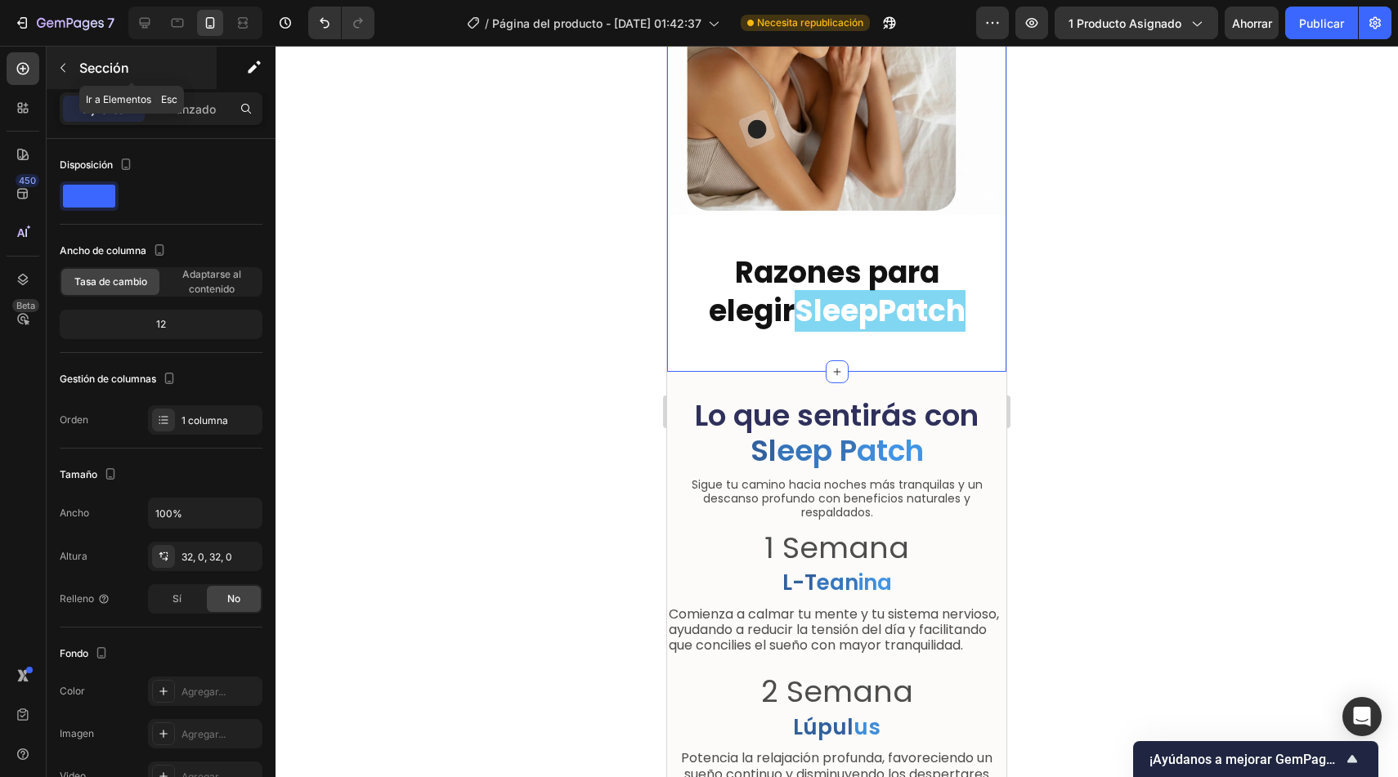
click at [68, 65] on icon "button" at bounding box center [62, 67] width 13 height 13
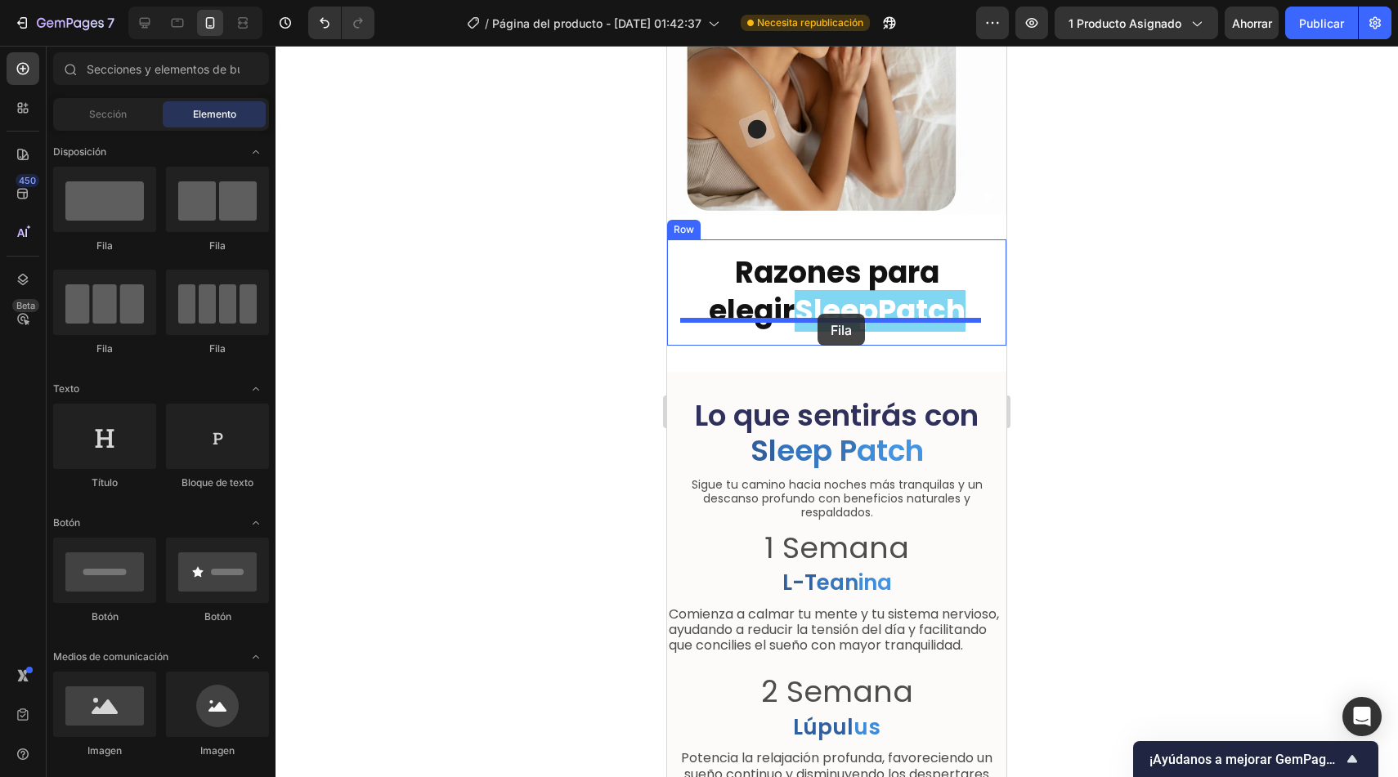
drag, startPoint x: 773, startPoint y: 243, endPoint x: 817, endPoint y: 314, distance: 83.7
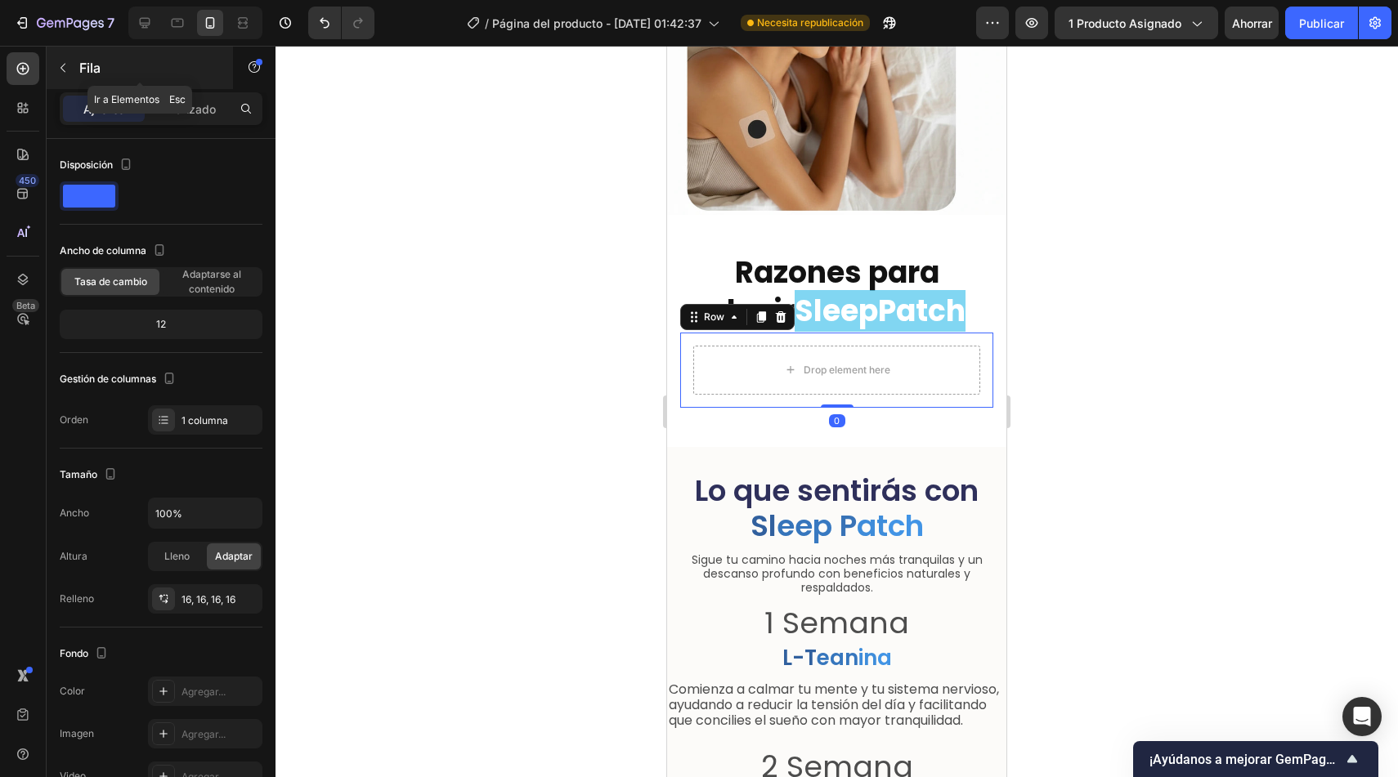
click at [60, 70] on icon "button" at bounding box center [62, 67] width 13 height 13
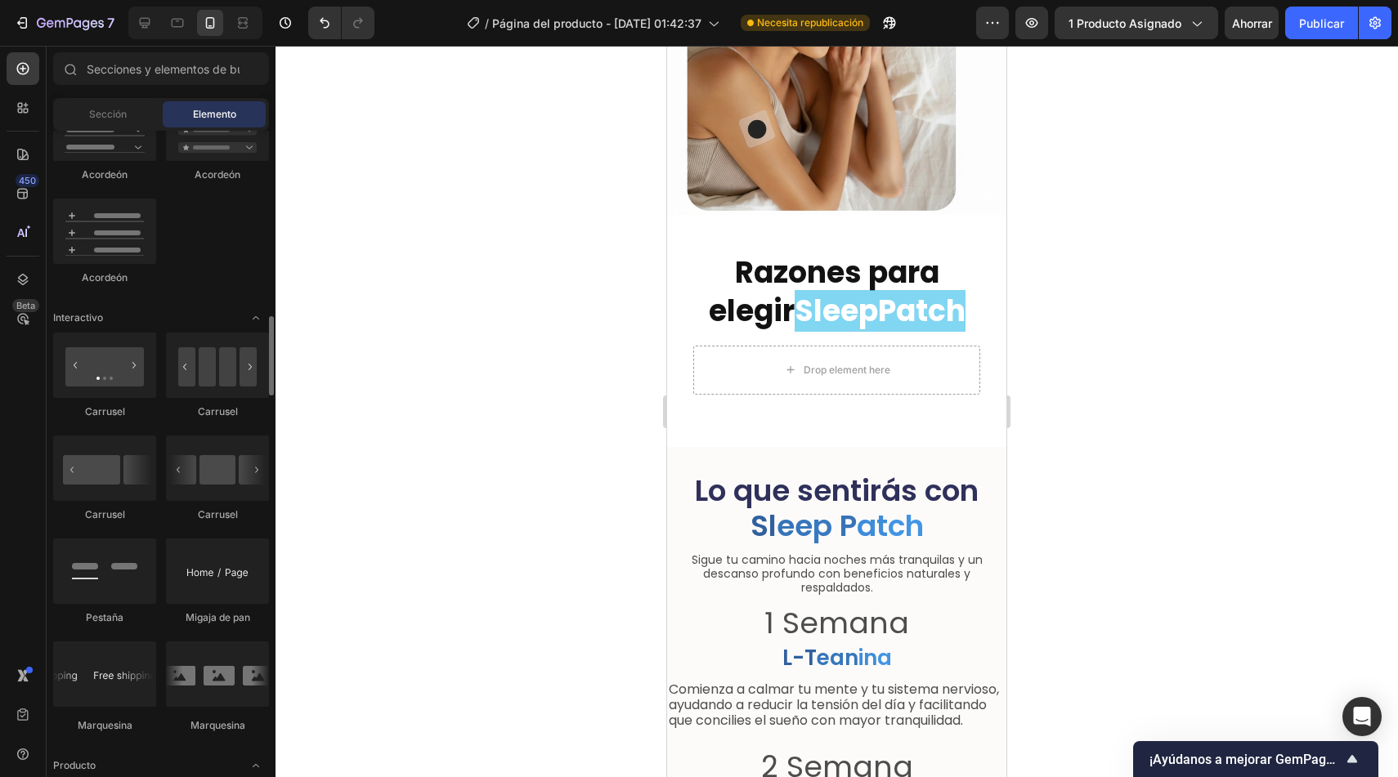
scroll to position [1498, 0]
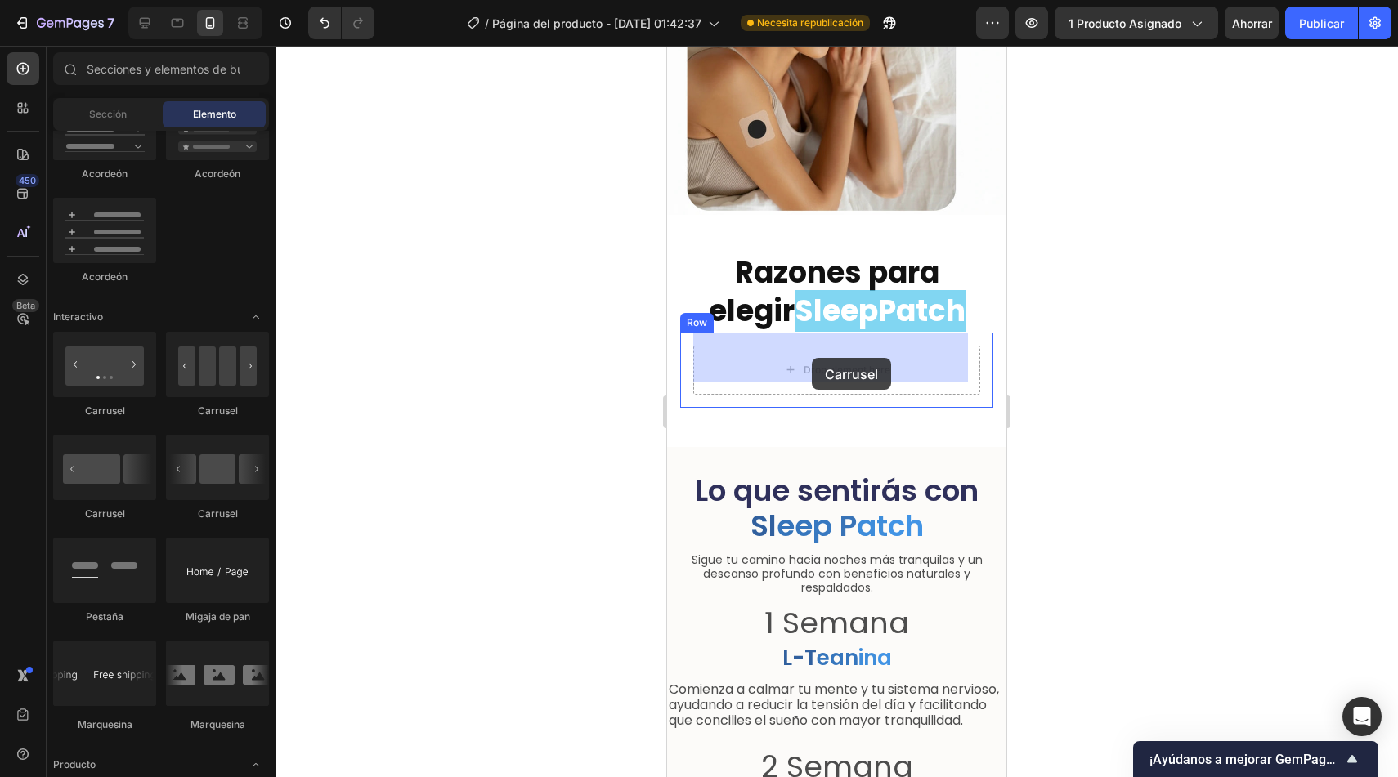
drag, startPoint x: 784, startPoint y: 526, endPoint x: 812, endPoint y: 358, distance: 170.7
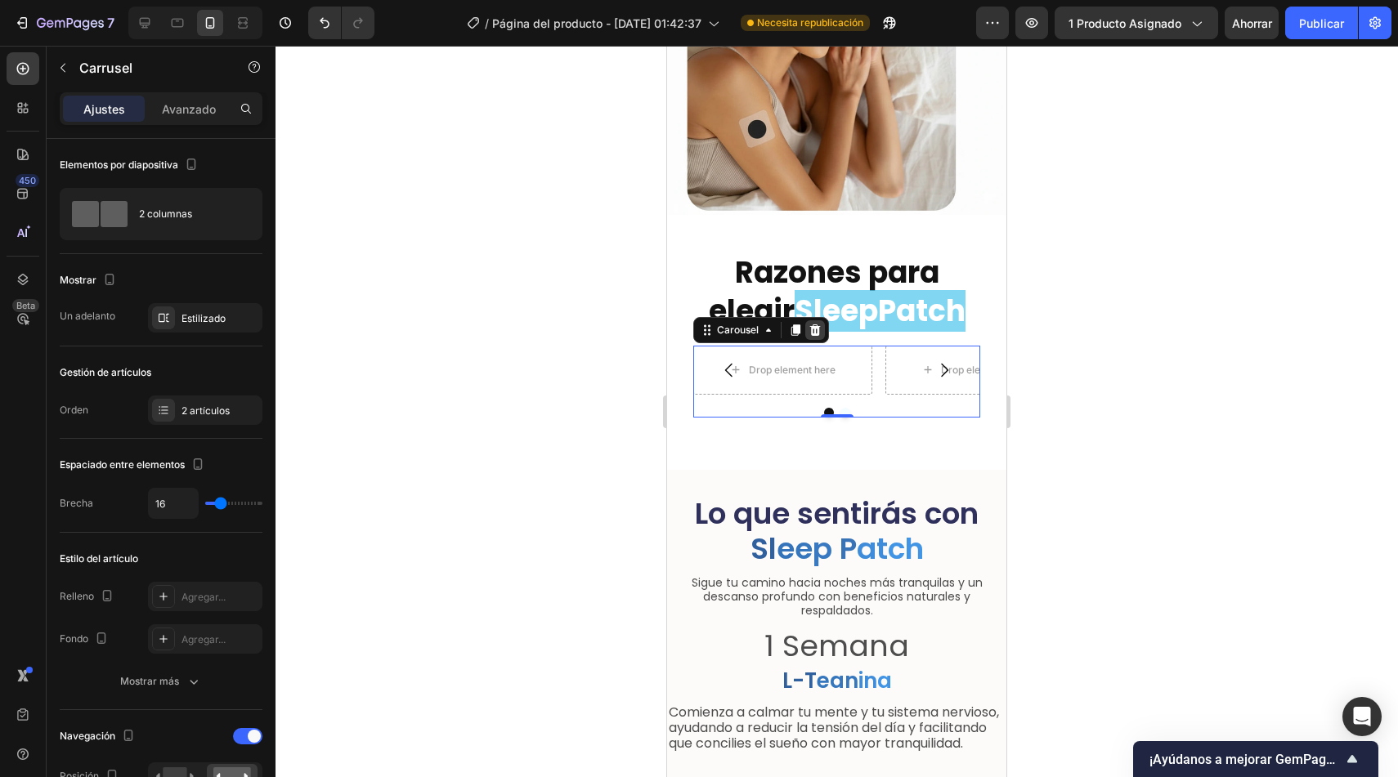
click at [817, 325] on icon at bounding box center [815, 330] width 11 height 11
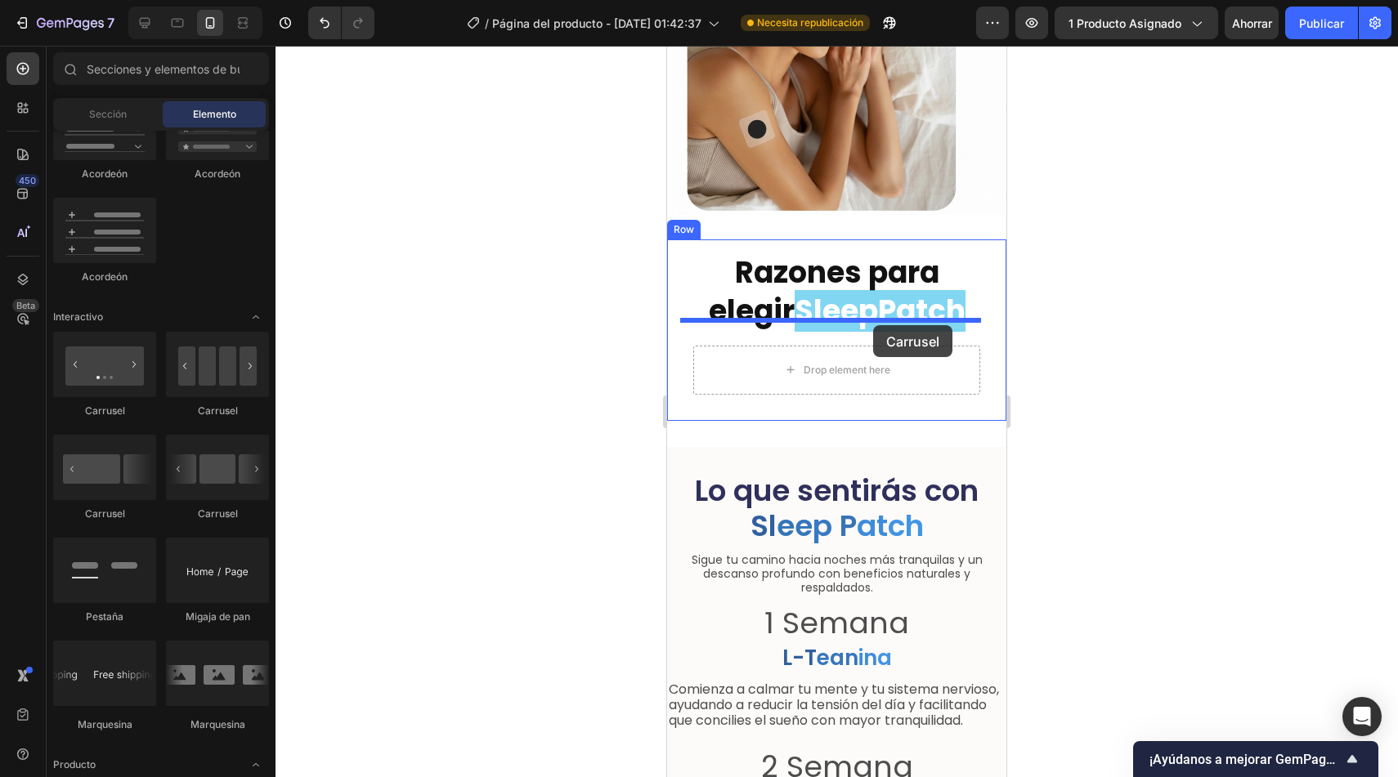
drag, startPoint x: 760, startPoint y: 424, endPoint x: 873, endPoint y: 325, distance: 150.0
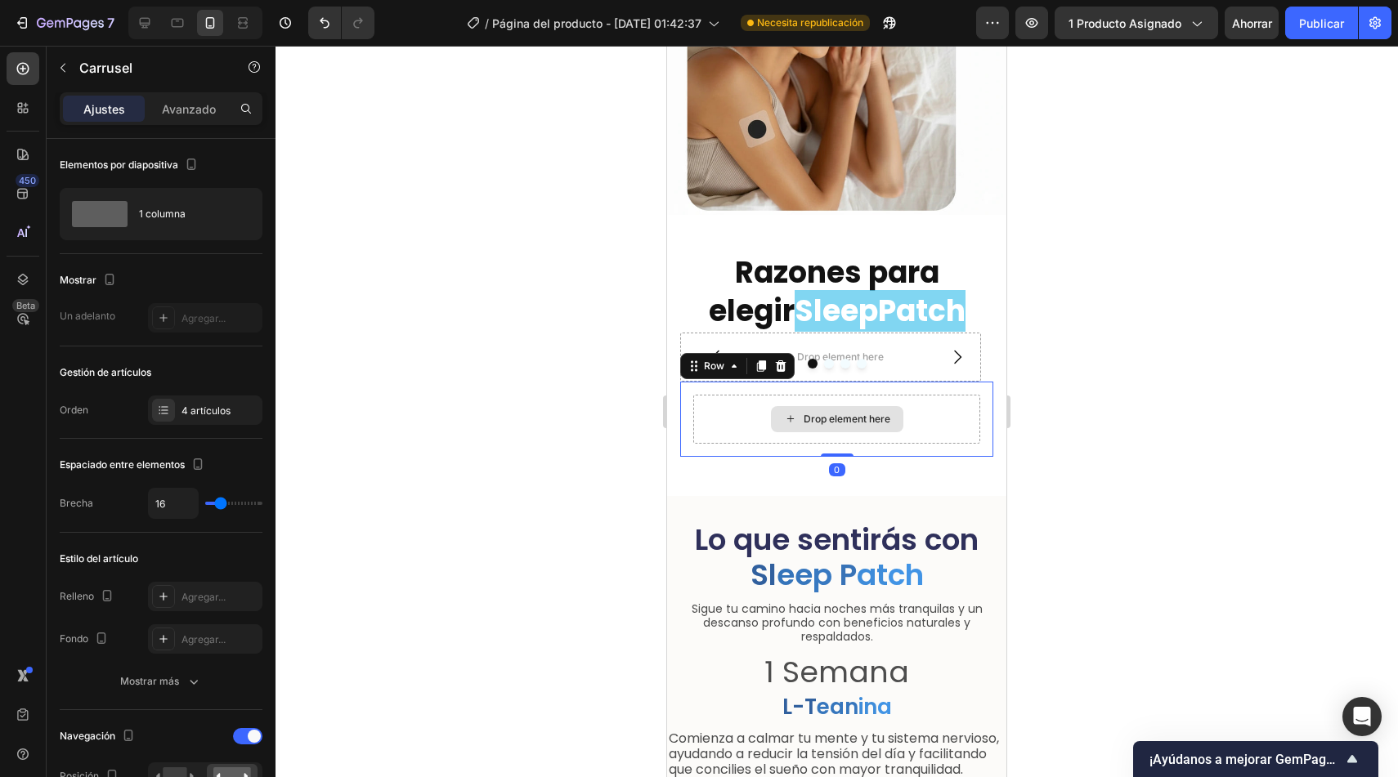
click at [719, 404] on div "Drop element here" at bounding box center [836, 419] width 287 height 49
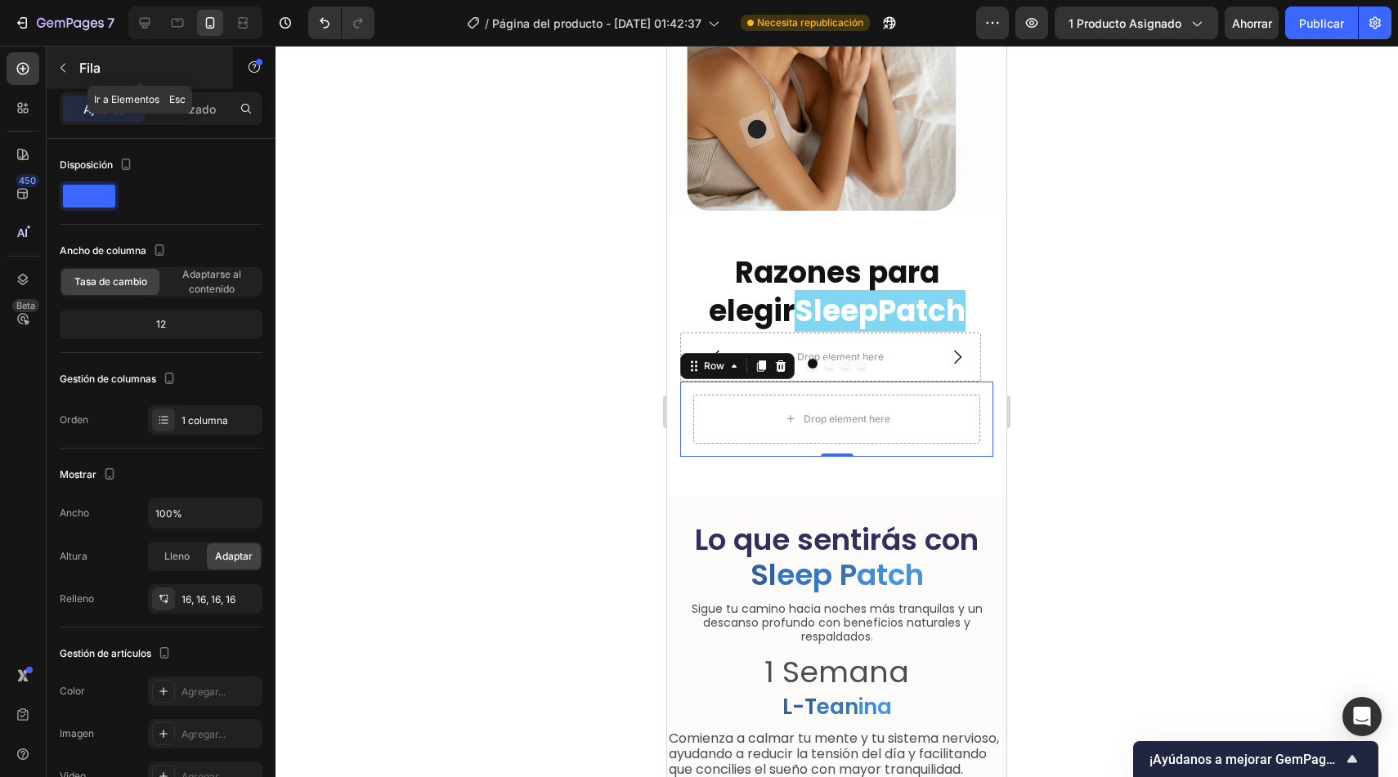
click at [62, 71] on icon "button" at bounding box center [62, 67] width 13 height 13
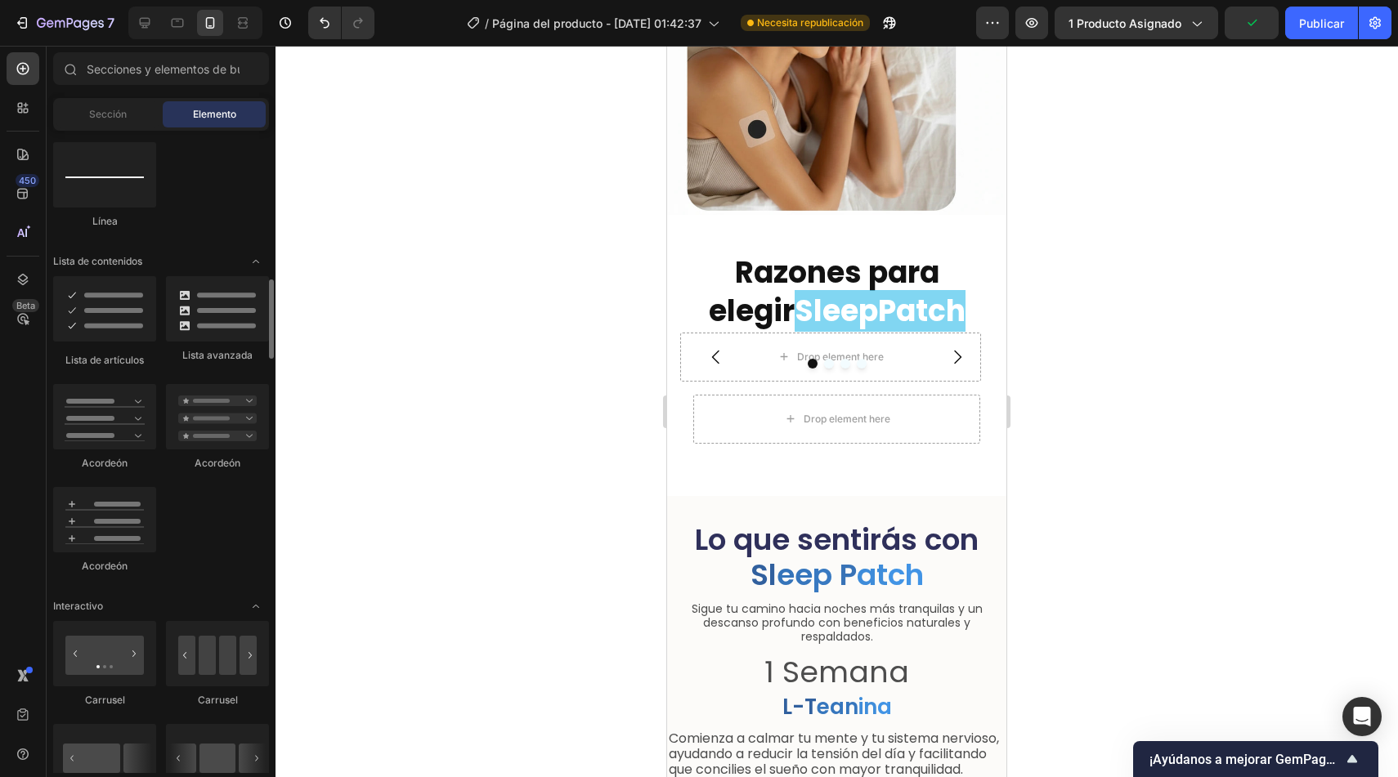
scroll to position [659, 0]
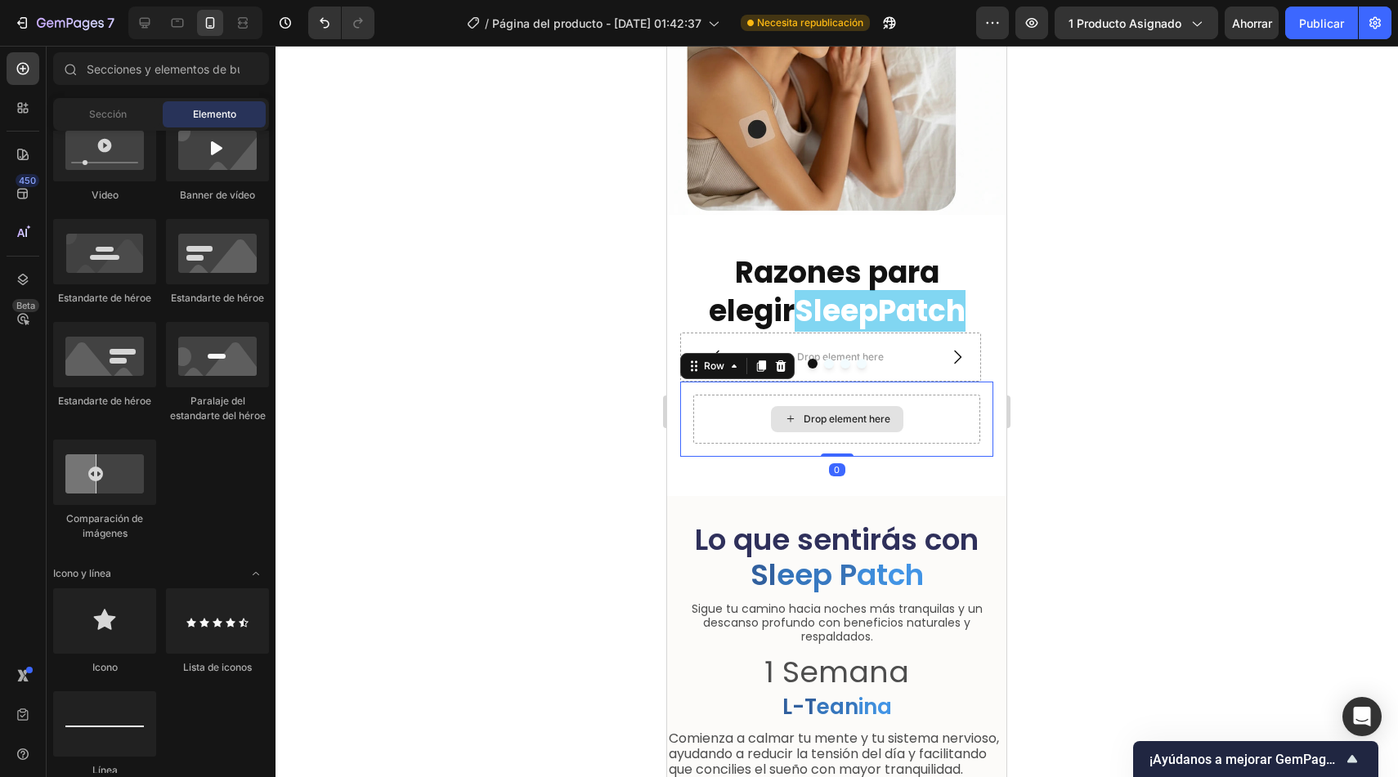
click at [730, 401] on div "Drop element here" at bounding box center [836, 419] width 287 height 49
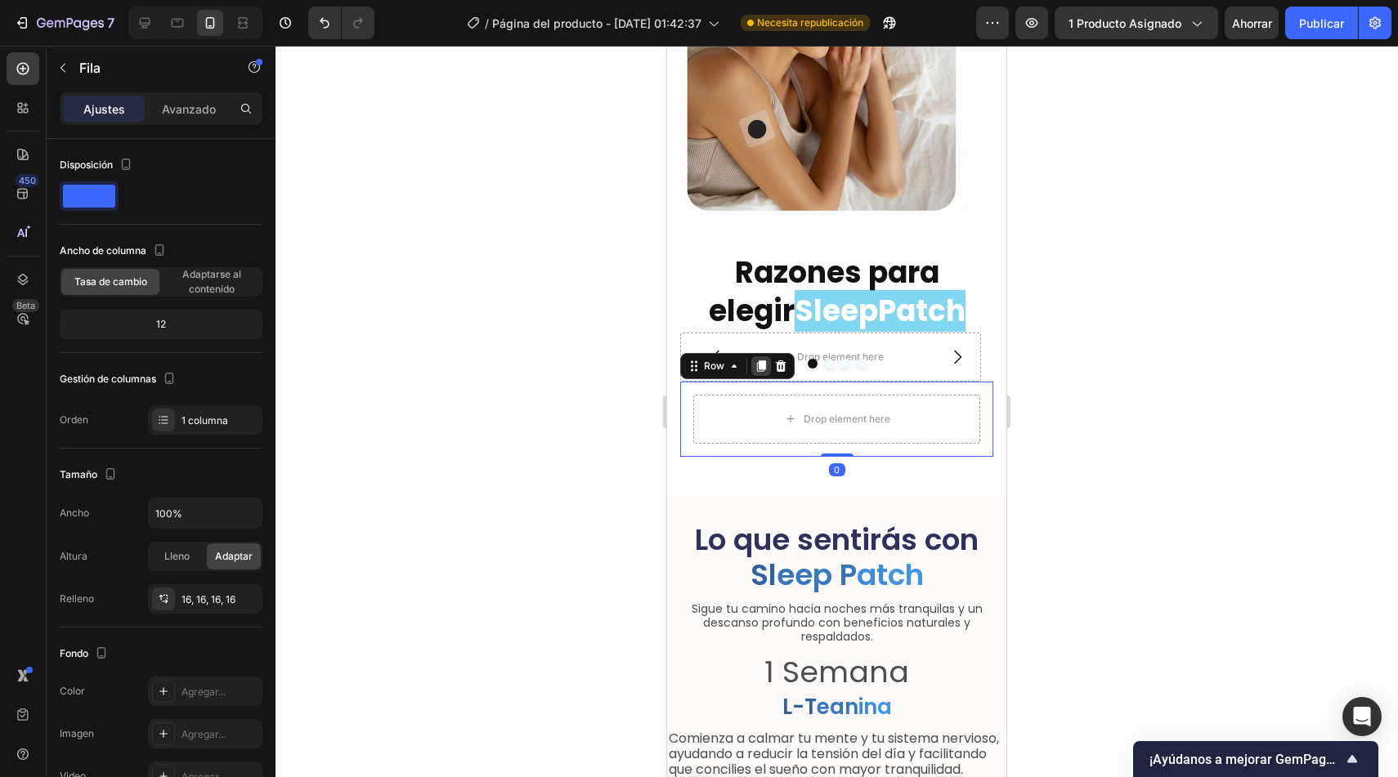
click at [759, 361] on icon at bounding box center [761, 366] width 9 height 11
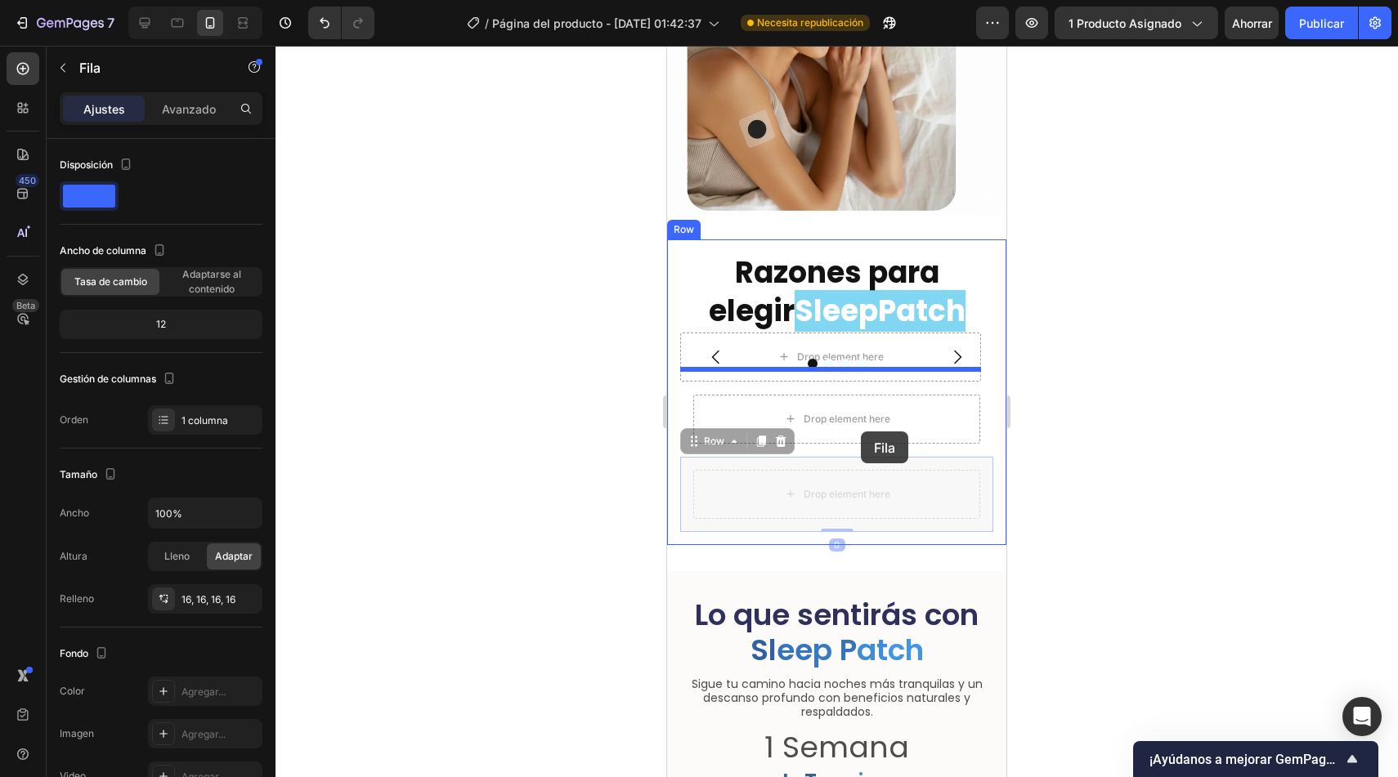
drag, startPoint x: 708, startPoint y: 435, endPoint x: 861, endPoint y: 432, distance: 152.9
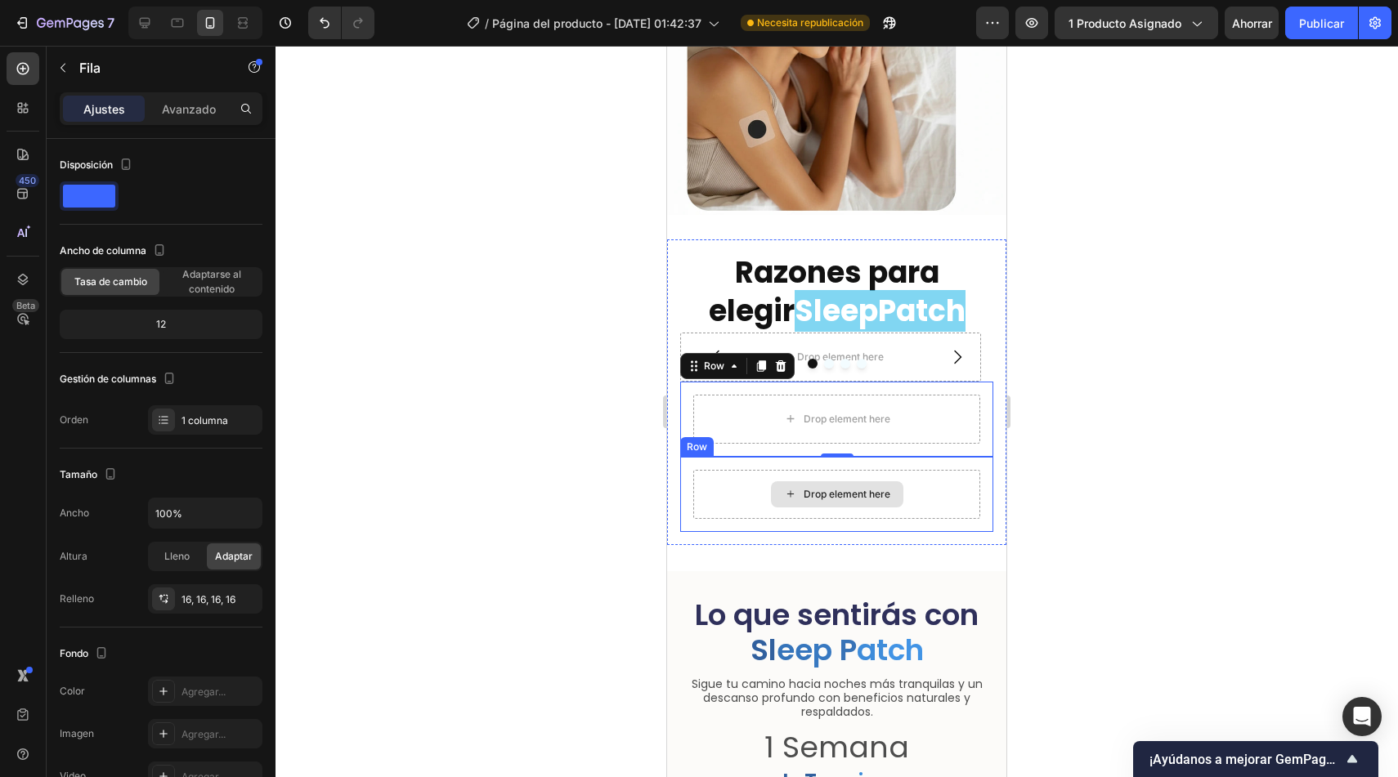
click at [709, 486] on div "Drop element here" at bounding box center [836, 494] width 287 height 49
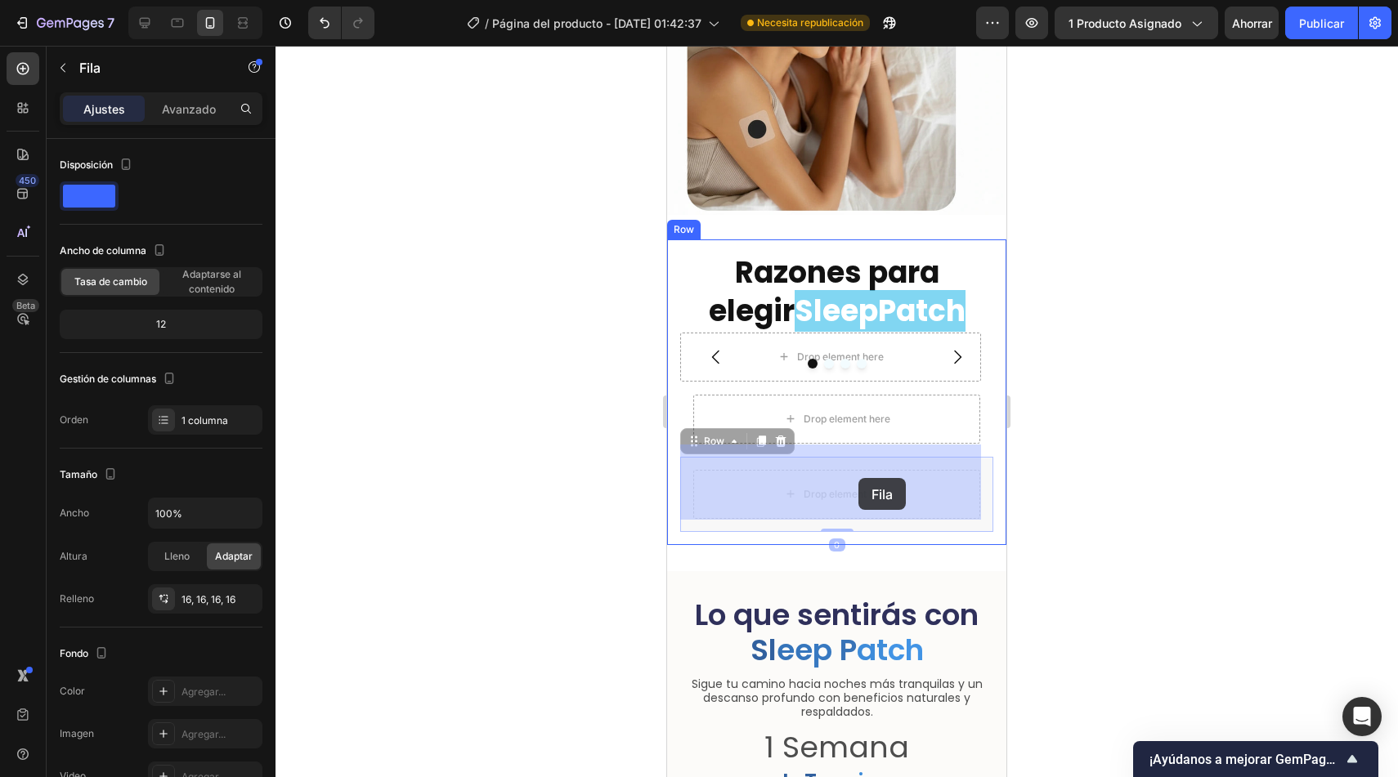
drag, startPoint x: 701, startPoint y: 433, endPoint x: 858, endPoint y: 478, distance: 163.3
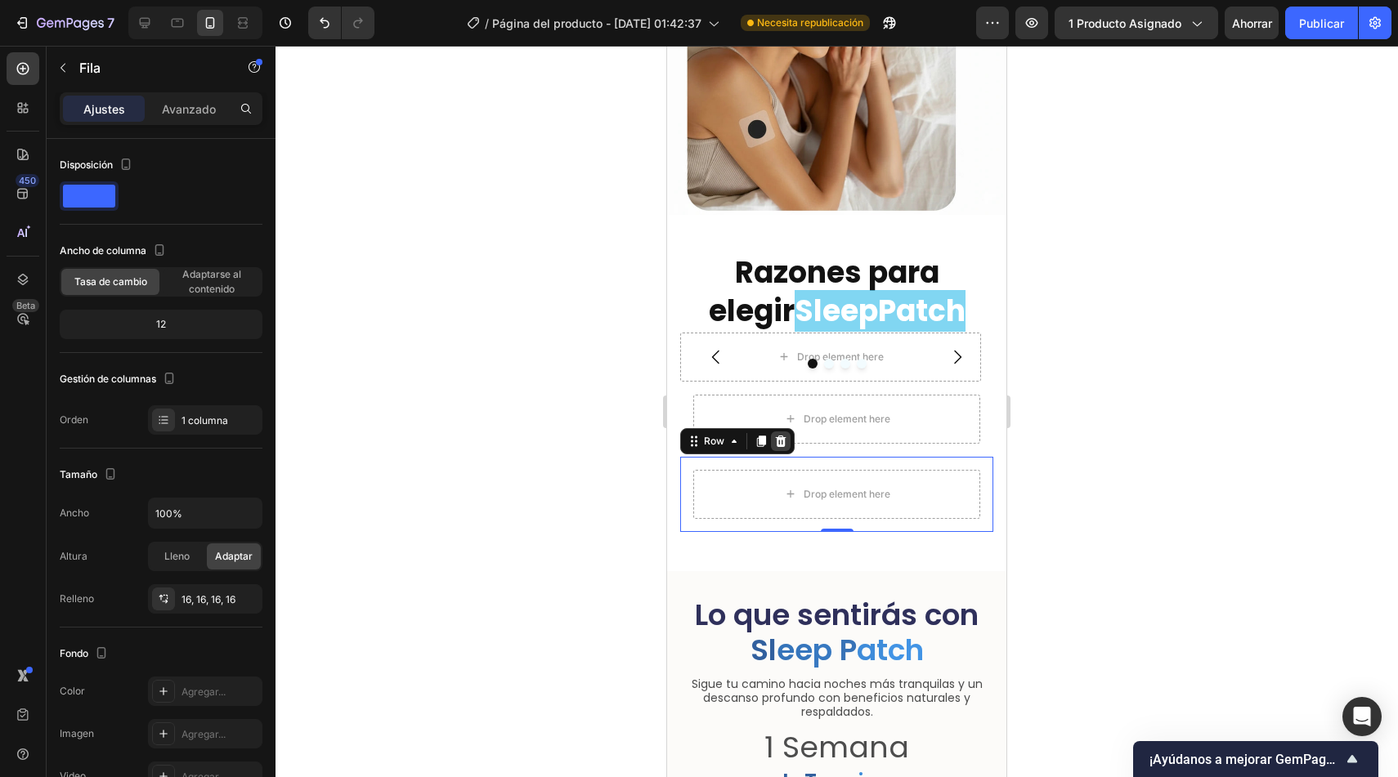
click at [786, 435] on icon at bounding box center [780, 441] width 13 height 13
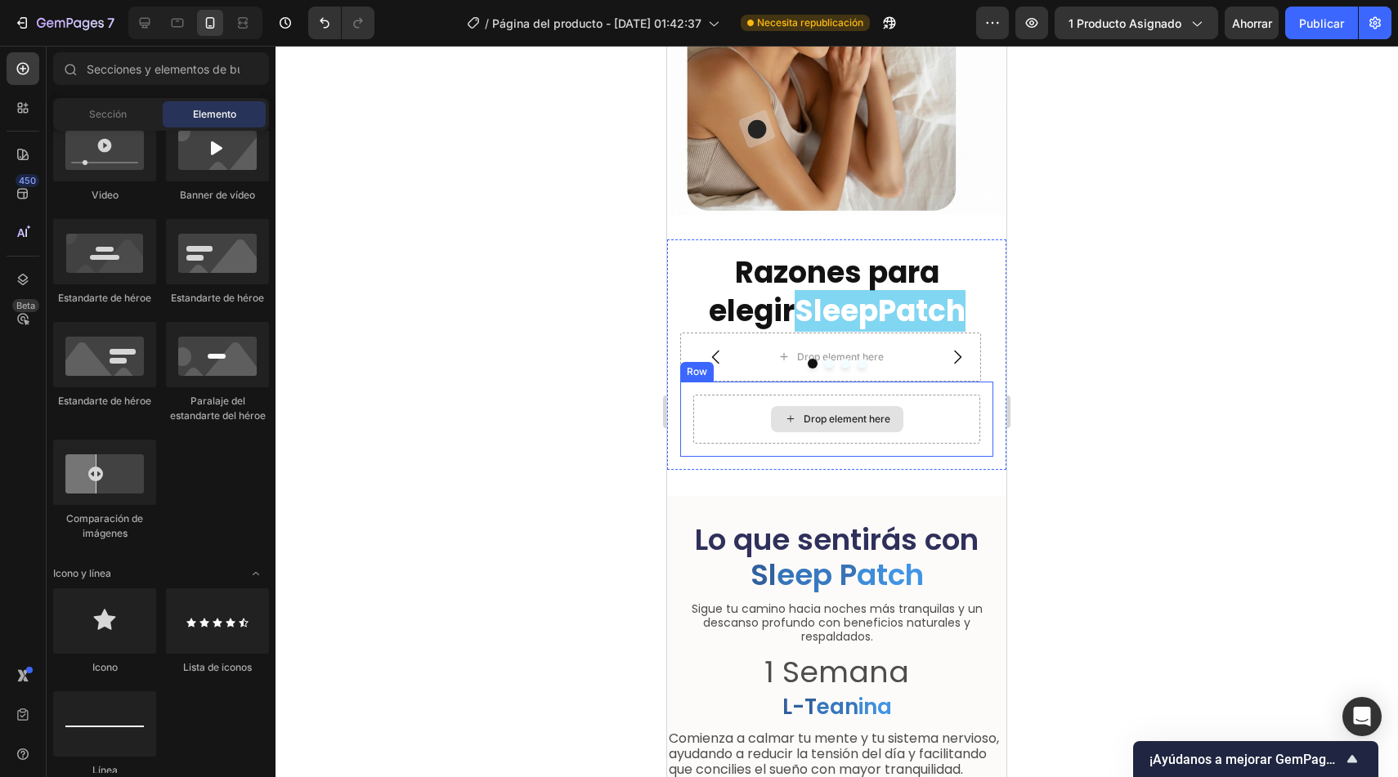
click at [947, 419] on div "Drop element here" at bounding box center [836, 419] width 287 height 49
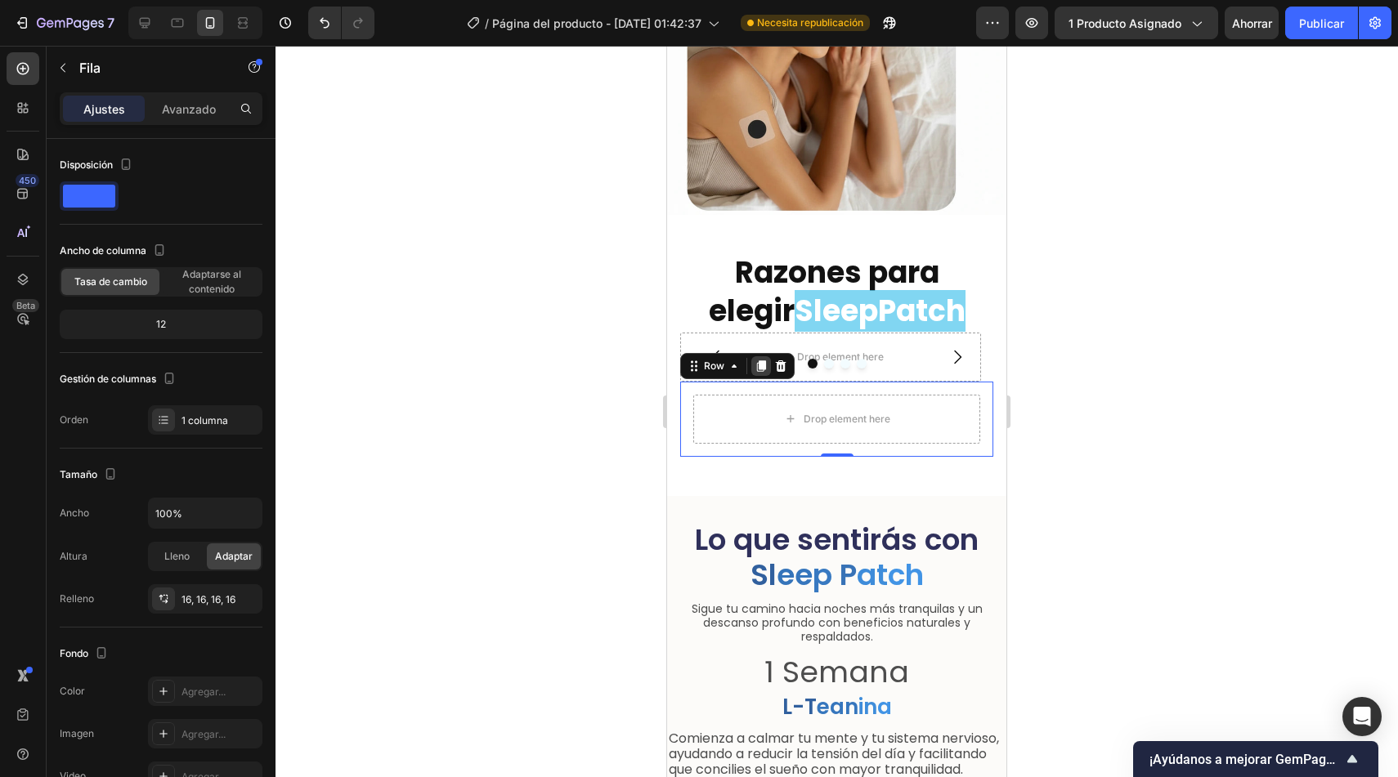
click at [759, 361] on icon at bounding box center [761, 366] width 9 height 11
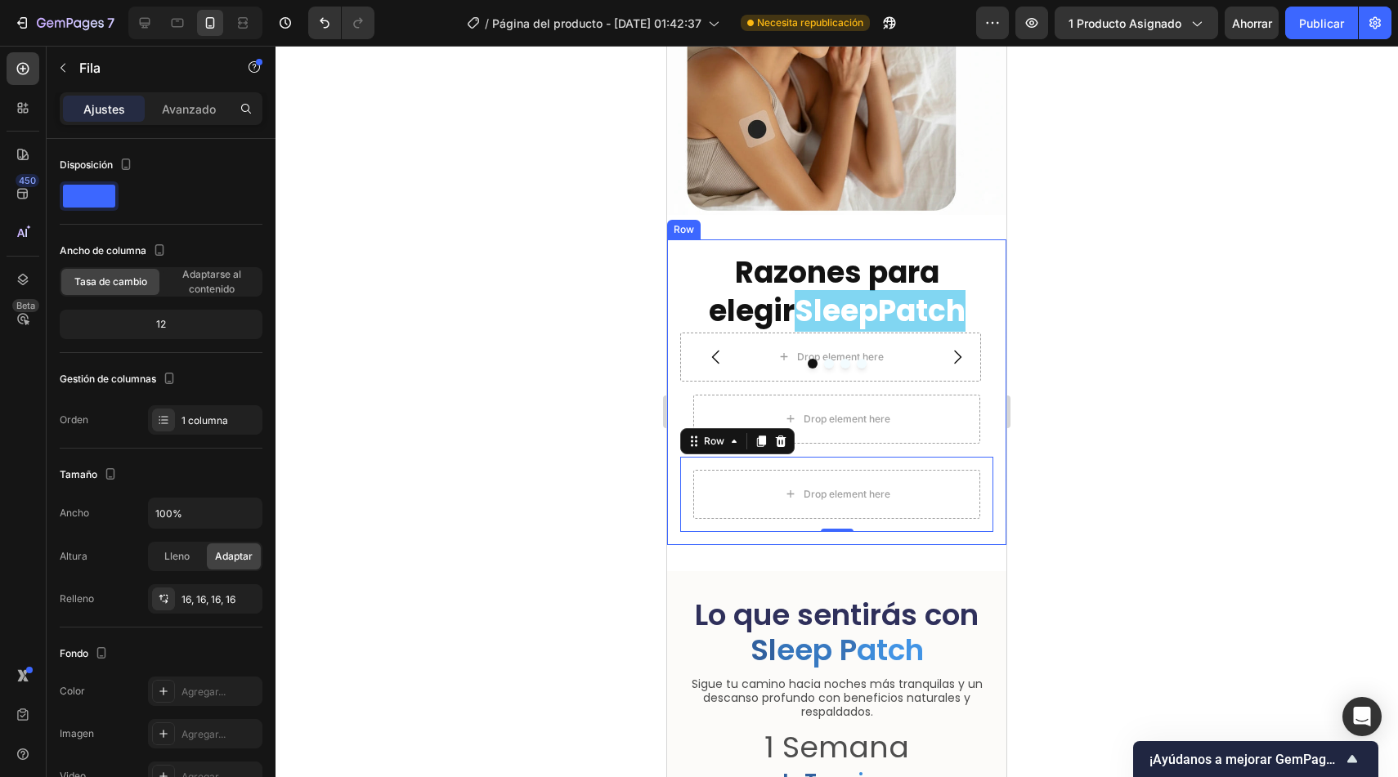
click at [979, 529] on div "Razones para elegir SleepPatch Heading Drop element here Drop element here Drop…" at bounding box center [836, 393] width 339 height 306
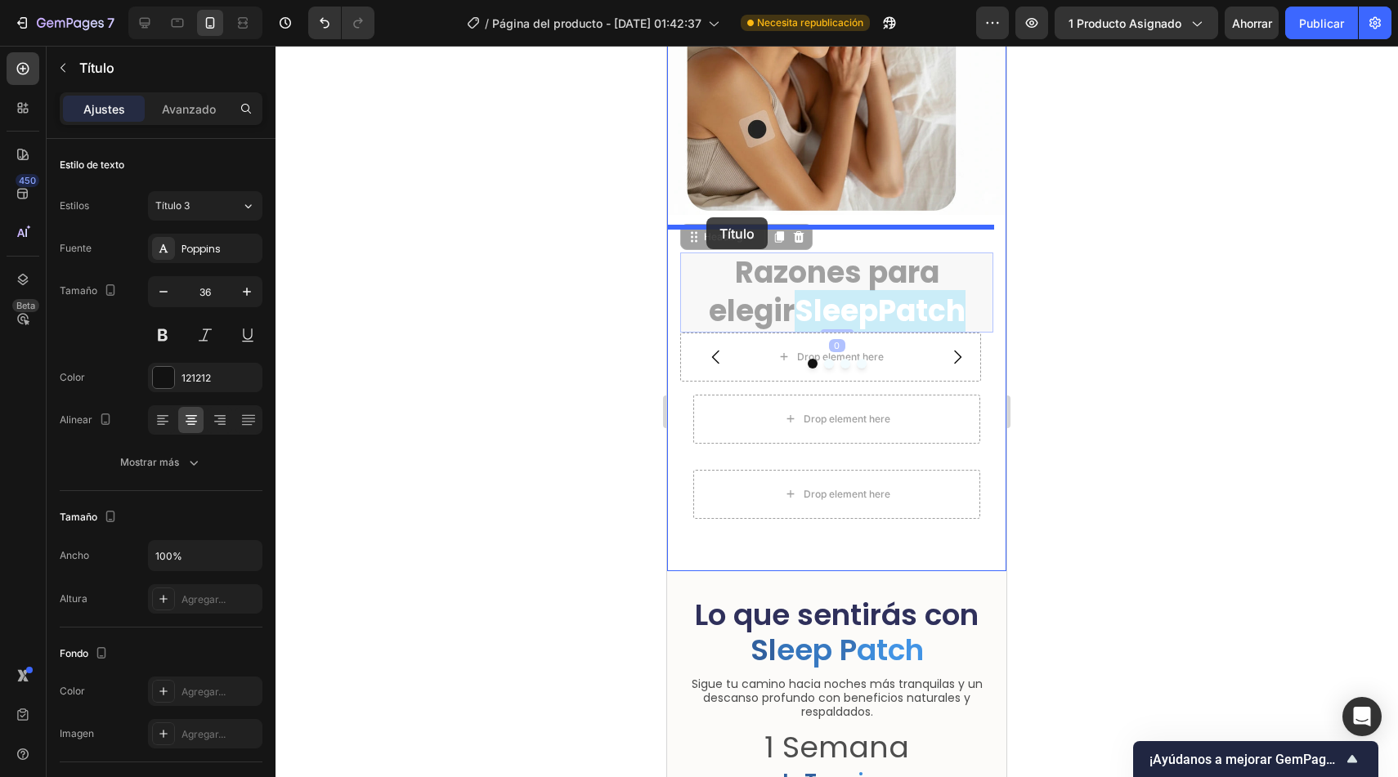
drag, startPoint x: 703, startPoint y: 235, endPoint x: 706, endPoint y: 217, distance: 17.5
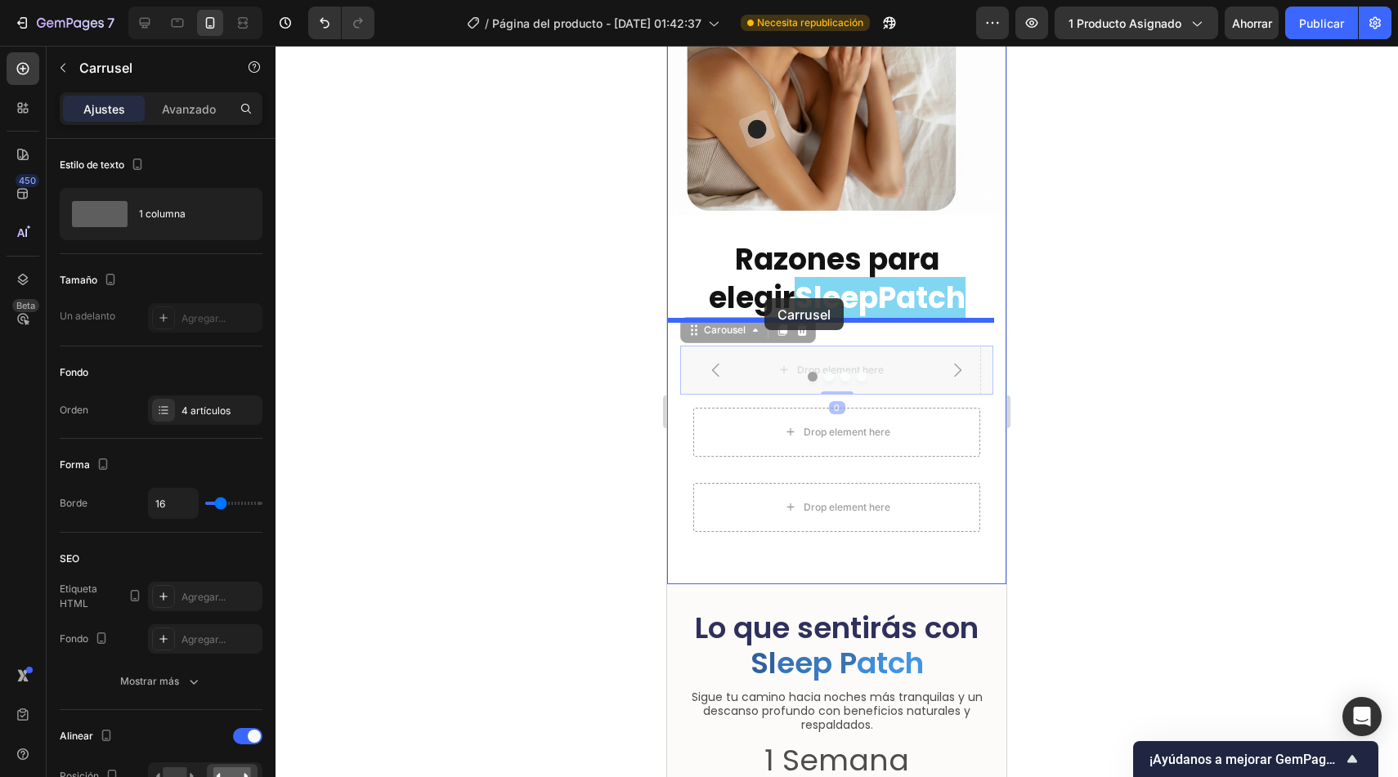
drag, startPoint x: 712, startPoint y: 325, endPoint x: 764, endPoint y: 298, distance: 58.9
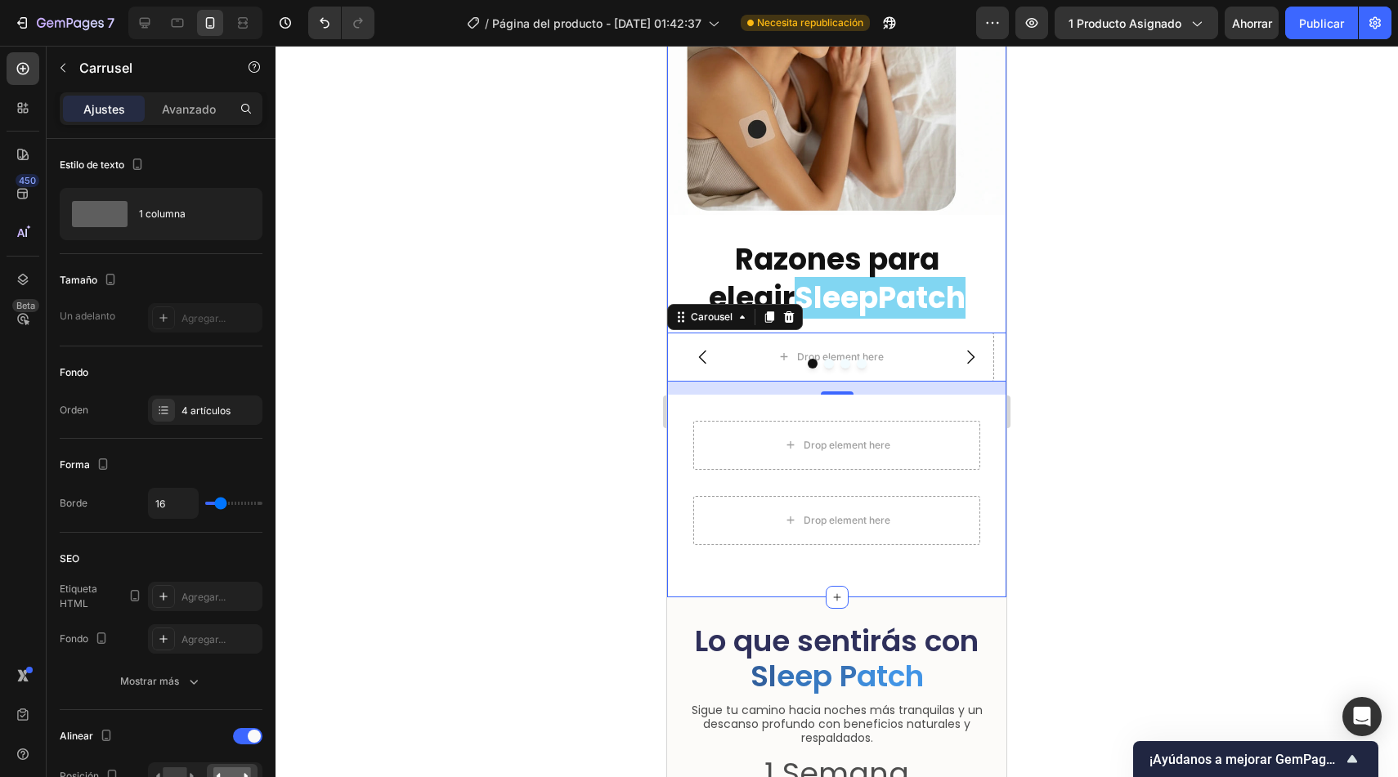
click at [983, 312] on div "Image Razones para elegir SleepPatch Heading Drop element here Drop element her…" at bounding box center [836, 224] width 339 height 696
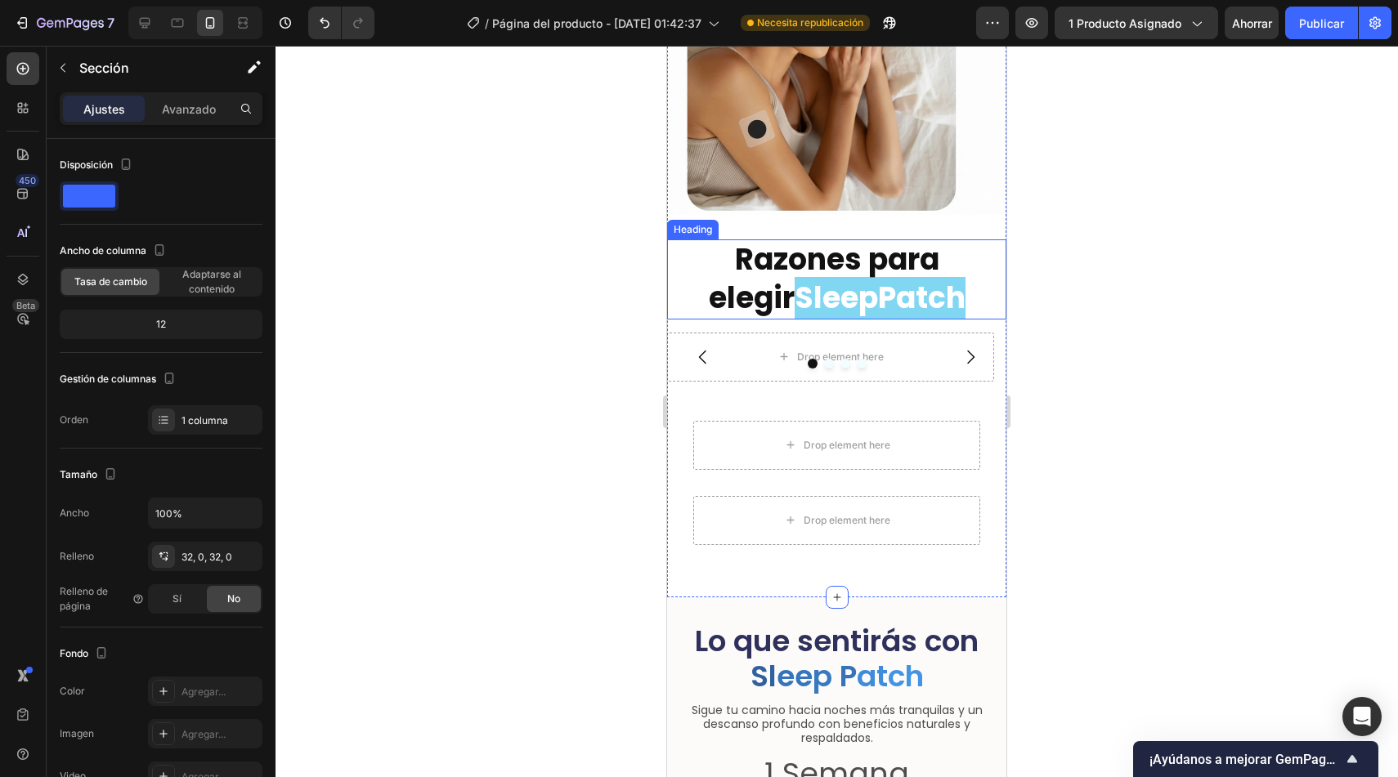
click at [939, 261] on strong "Razones para elegir" at bounding box center [824, 279] width 231 height 80
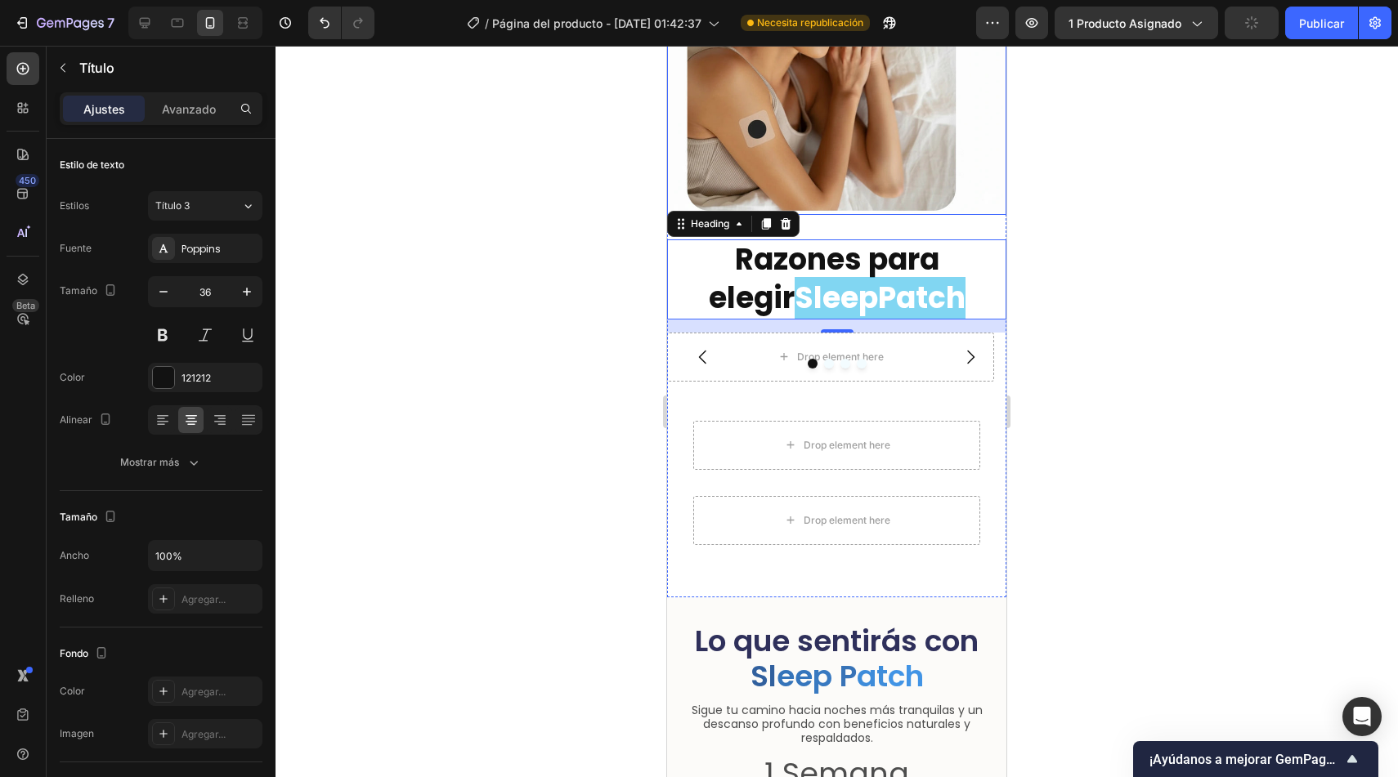
click at [959, 195] on img at bounding box center [836, 45] width 339 height 339
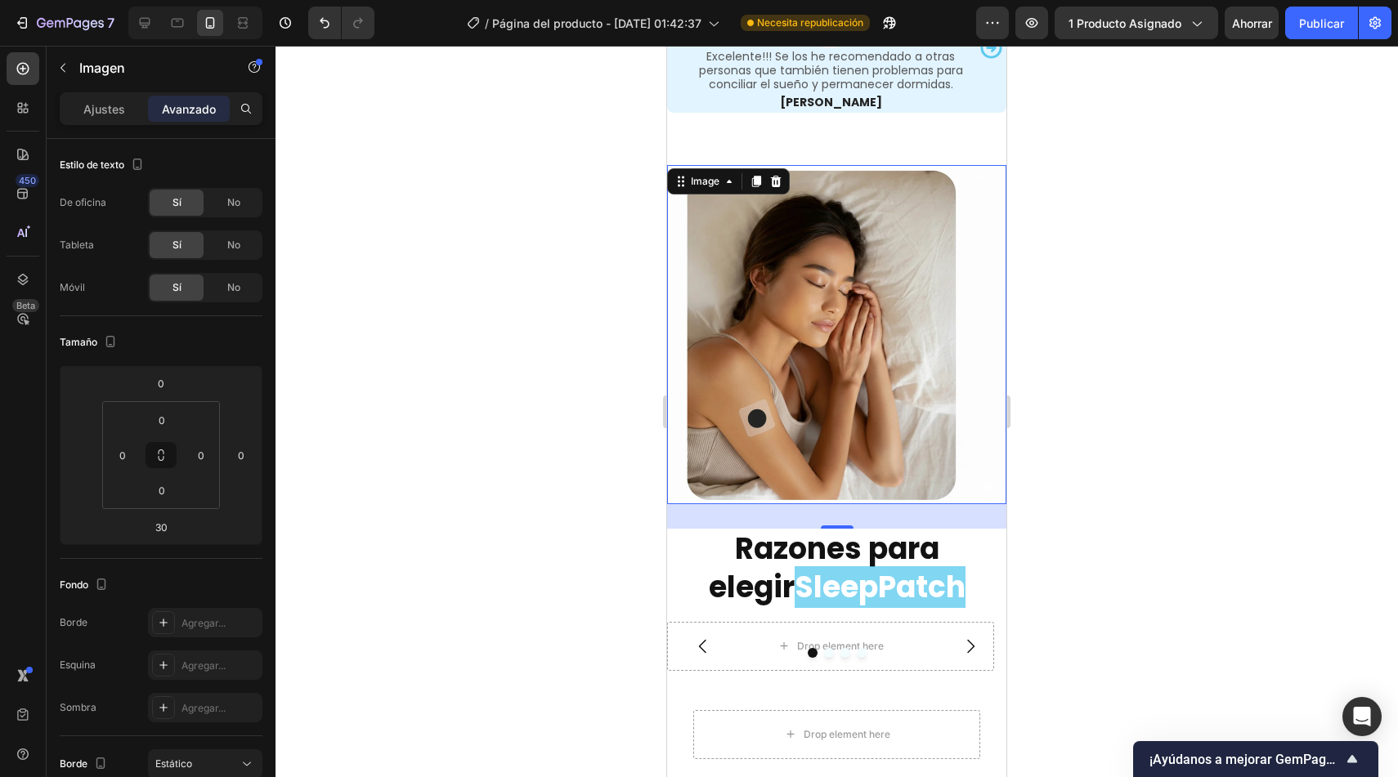
scroll to position [3742, 0]
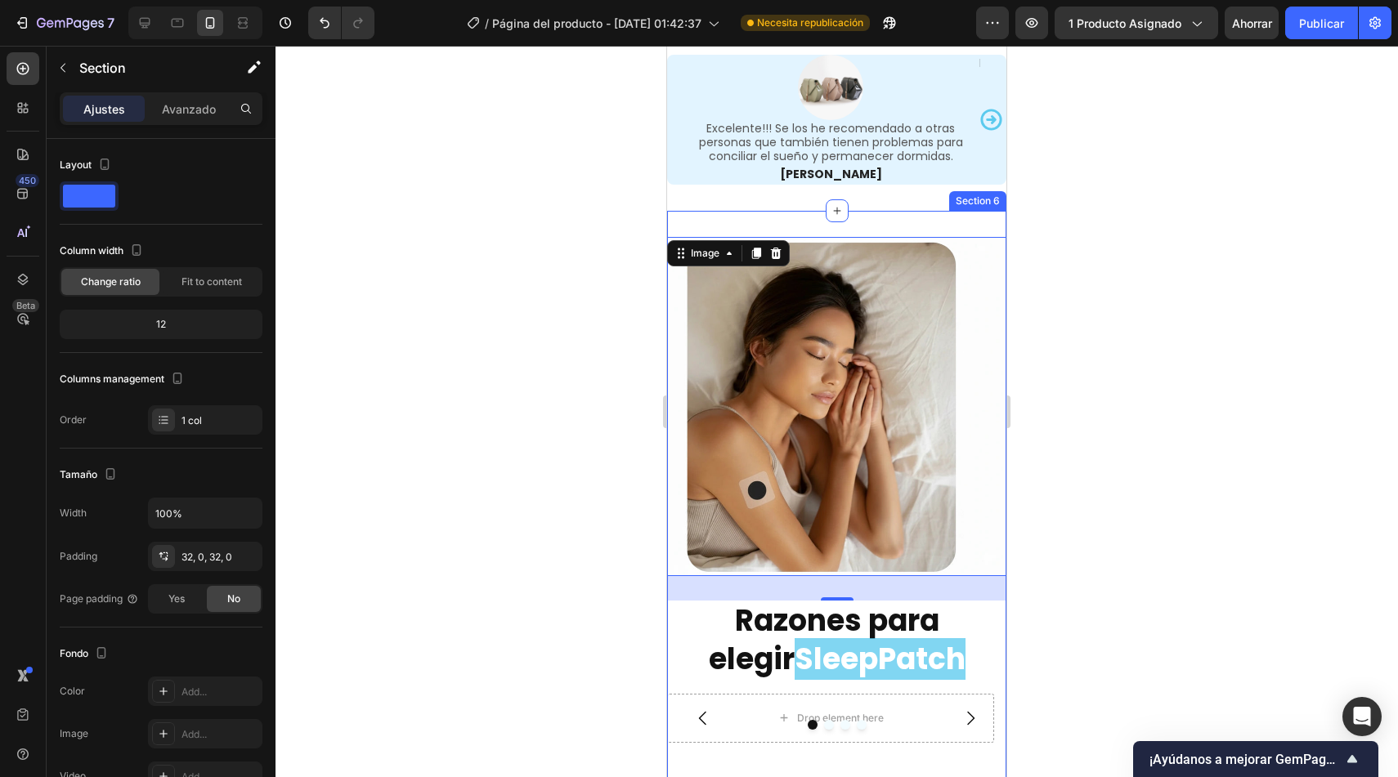
click at [939, 231] on div "Image 30 Razones para elegir SleepPatch Heading Drop element here Drop element …" at bounding box center [836, 585] width 339 height 748
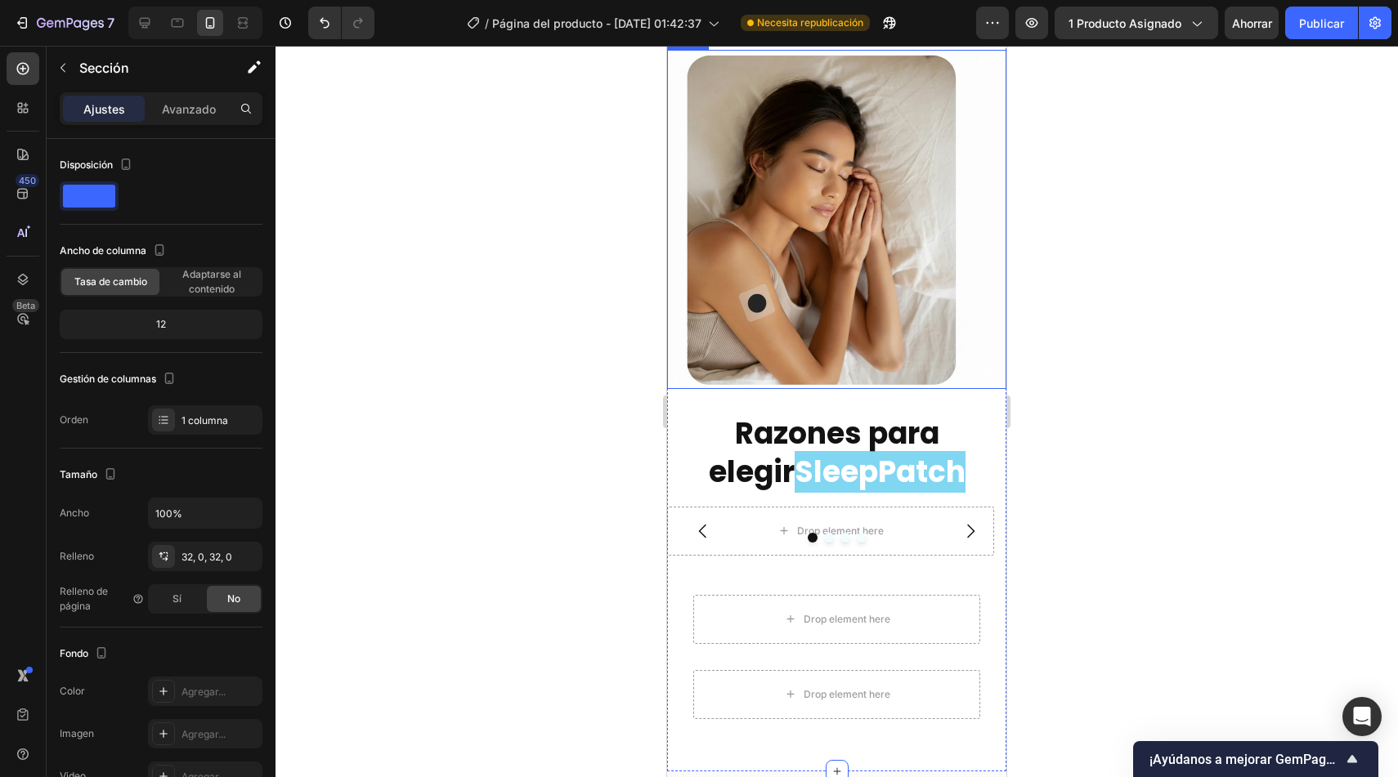
scroll to position [4148, 0]
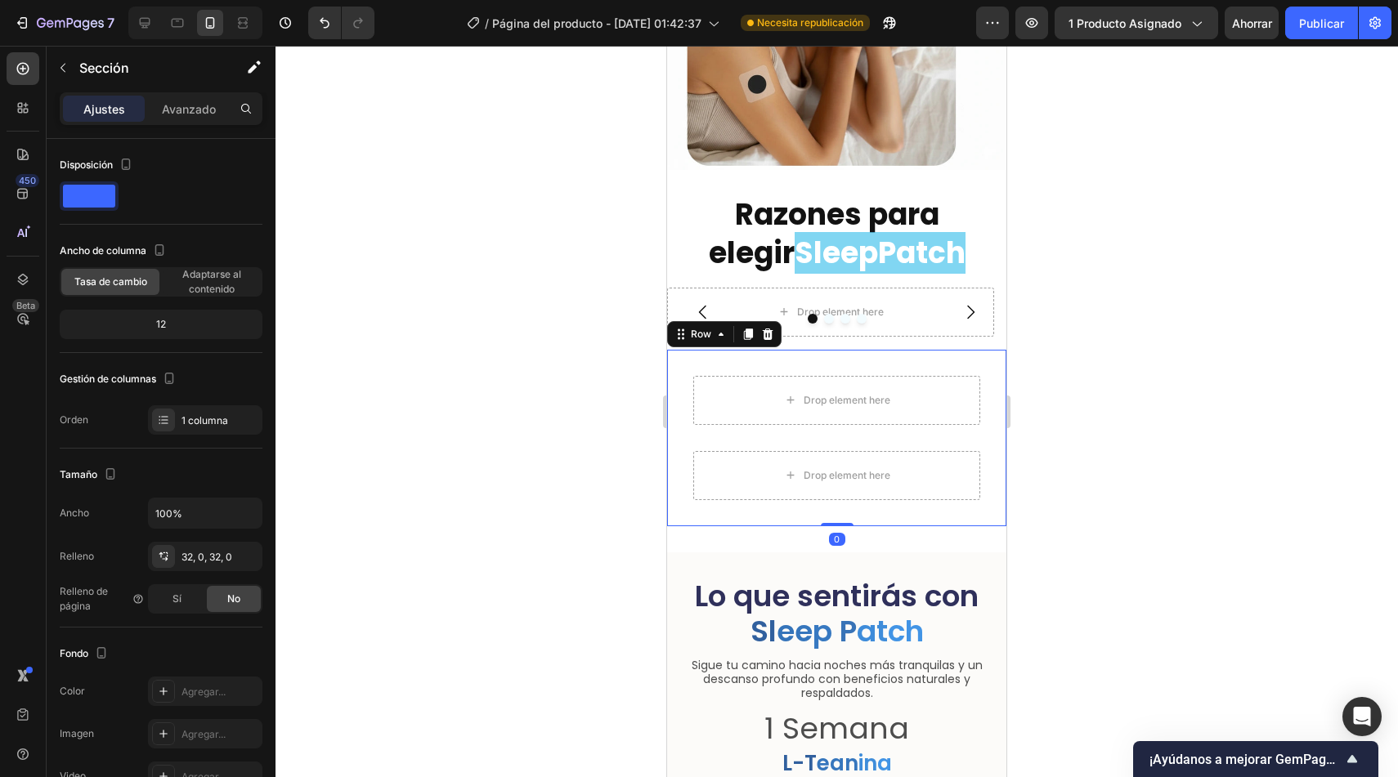
click at [677, 476] on div "Drop element here Row Drop element here Row Row 0" at bounding box center [836, 438] width 339 height 177
click at [769, 329] on icon at bounding box center [768, 334] width 11 height 11
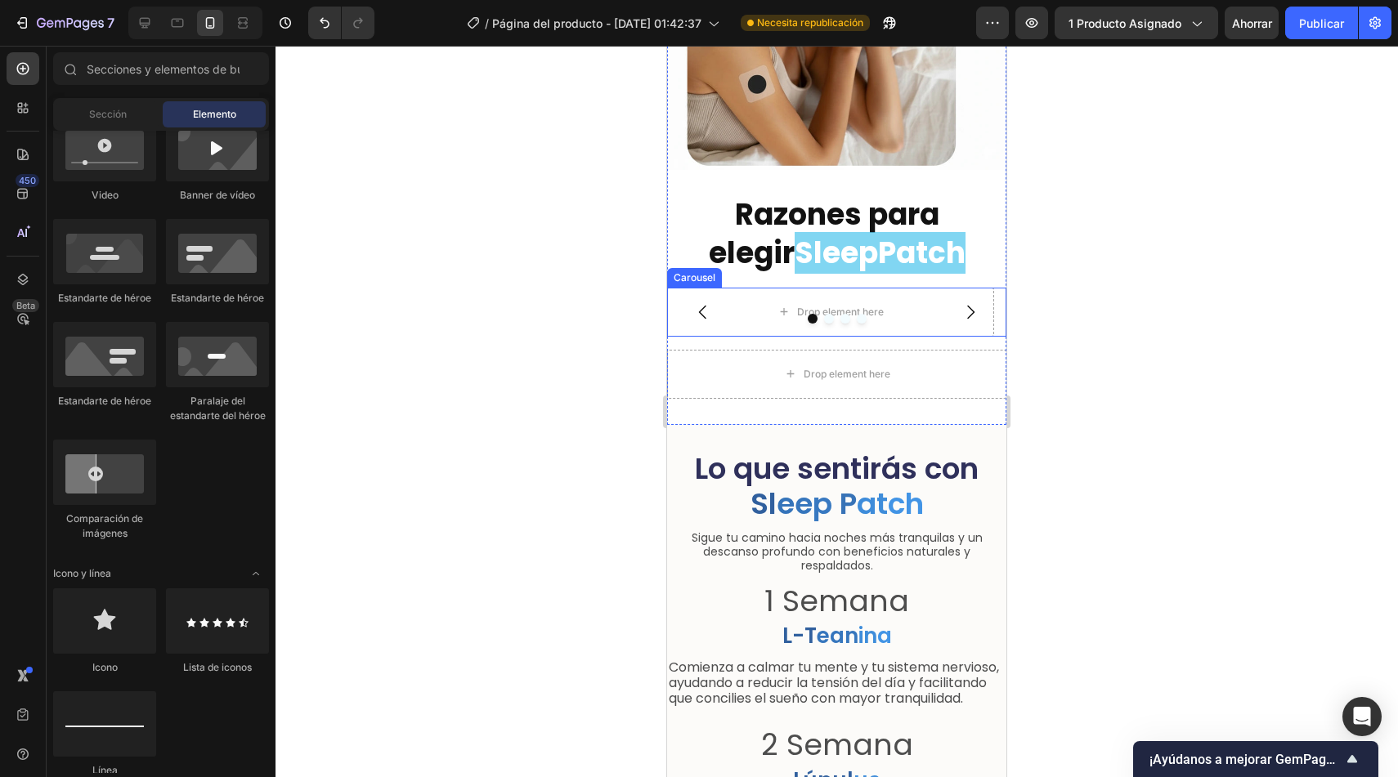
click at [713, 317] on button "Carousel Back Arrow" at bounding box center [703, 312] width 46 height 46
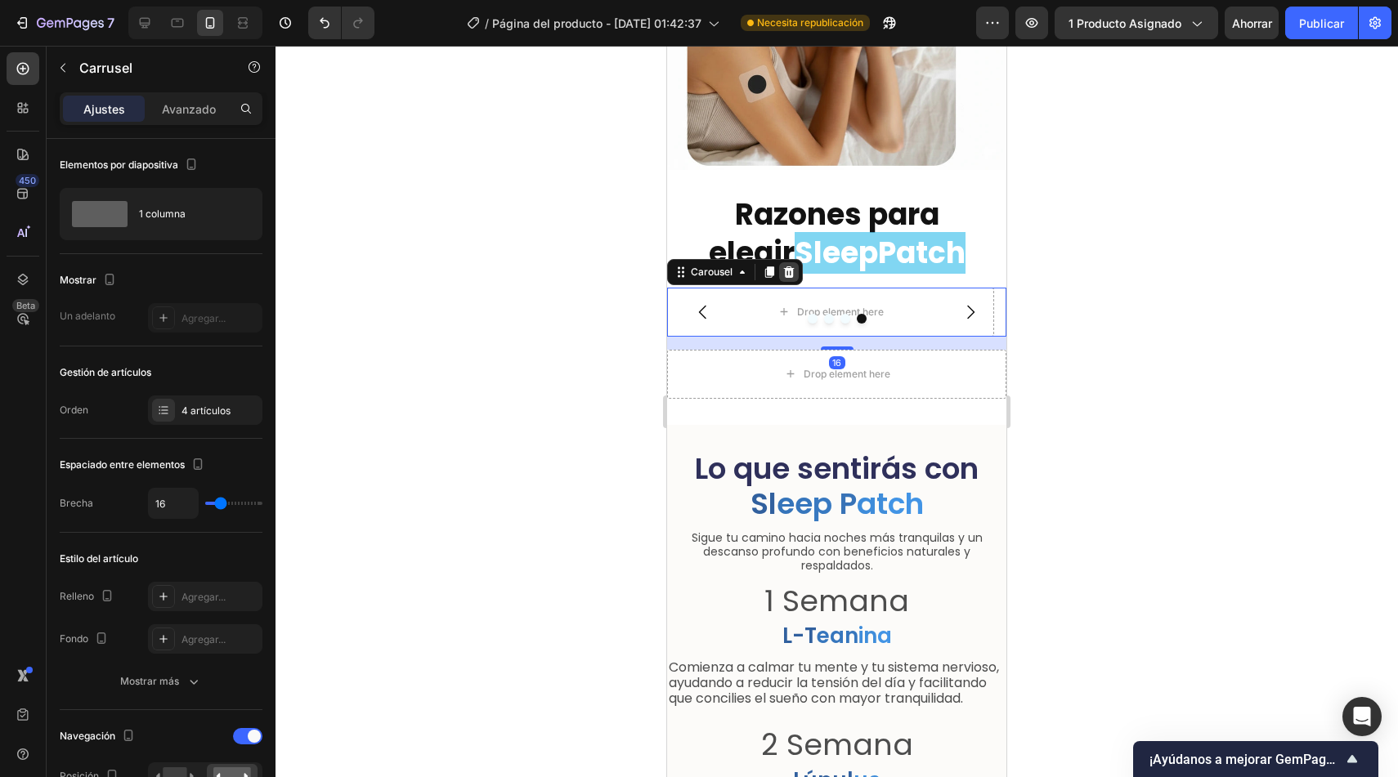
click at [789, 266] on icon at bounding box center [789, 271] width 11 height 11
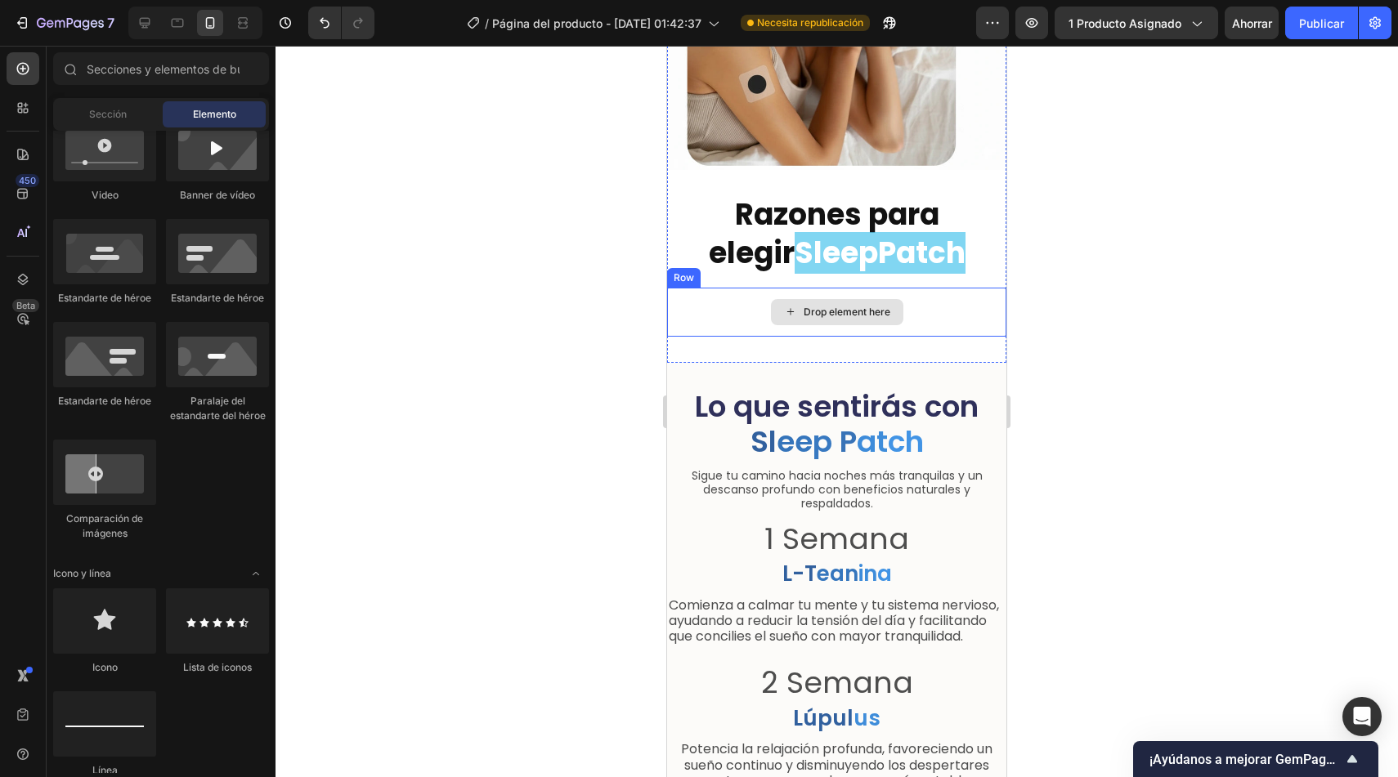
click at [724, 312] on div "Drop element here" at bounding box center [836, 312] width 339 height 49
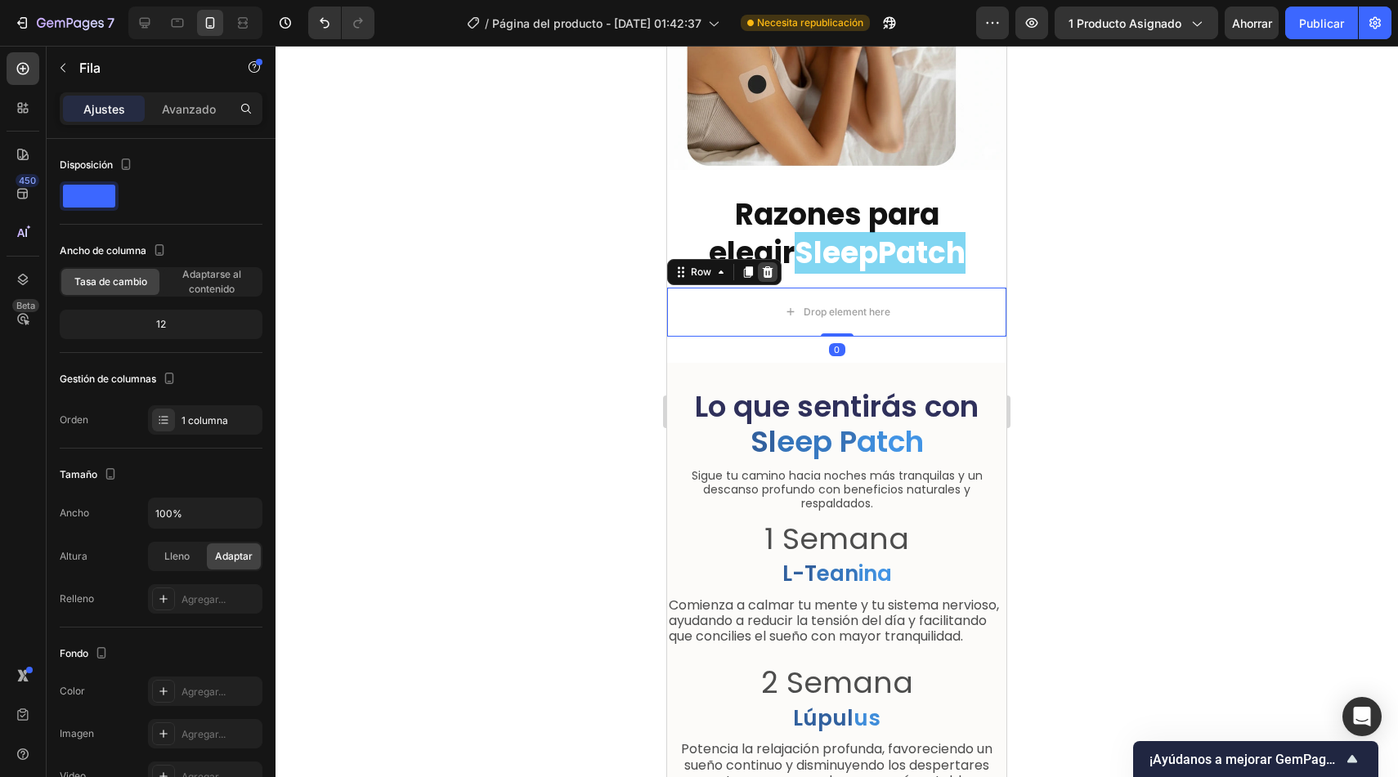
click at [770, 266] on icon at bounding box center [768, 271] width 11 height 11
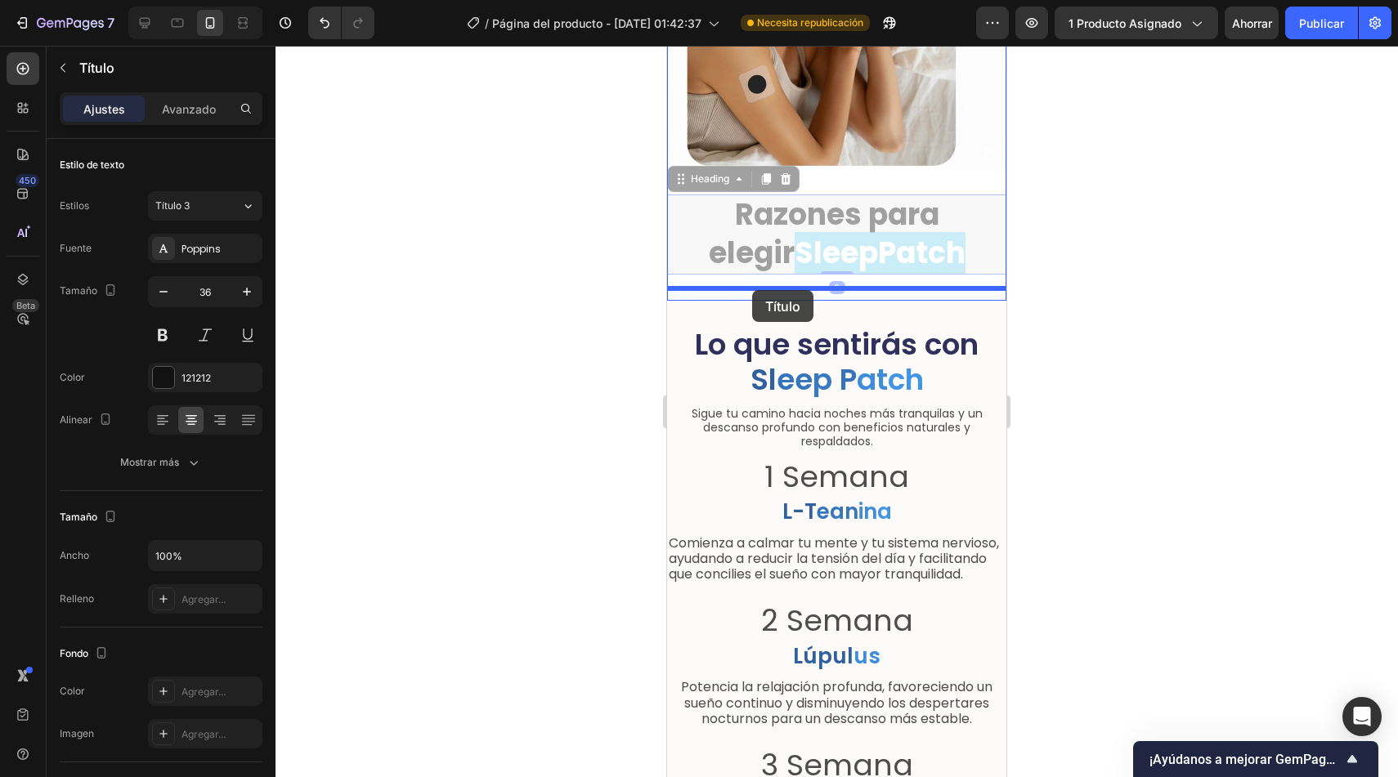
drag, startPoint x: 699, startPoint y: 176, endPoint x: 752, endPoint y: 290, distance: 126.2
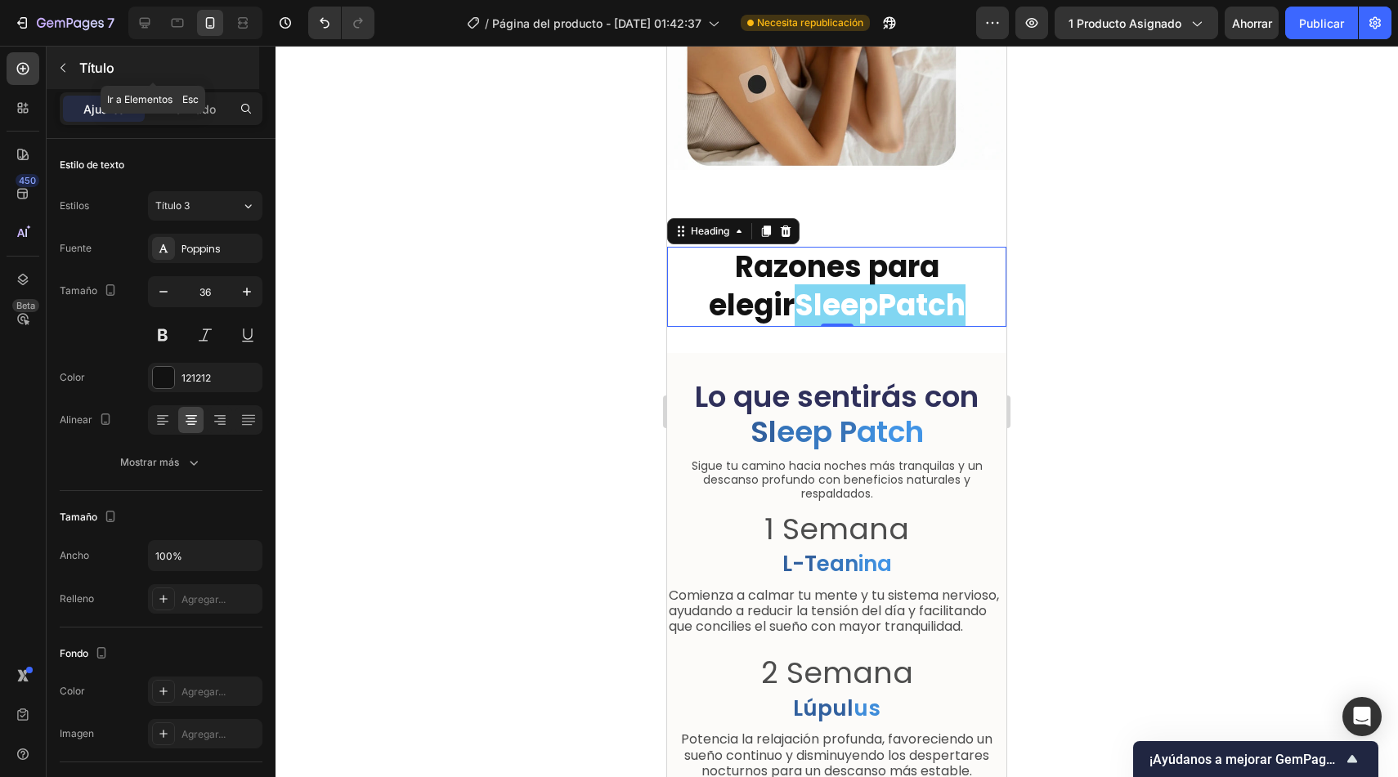
click at [74, 78] on button "button" at bounding box center [63, 68] width 26 height 26
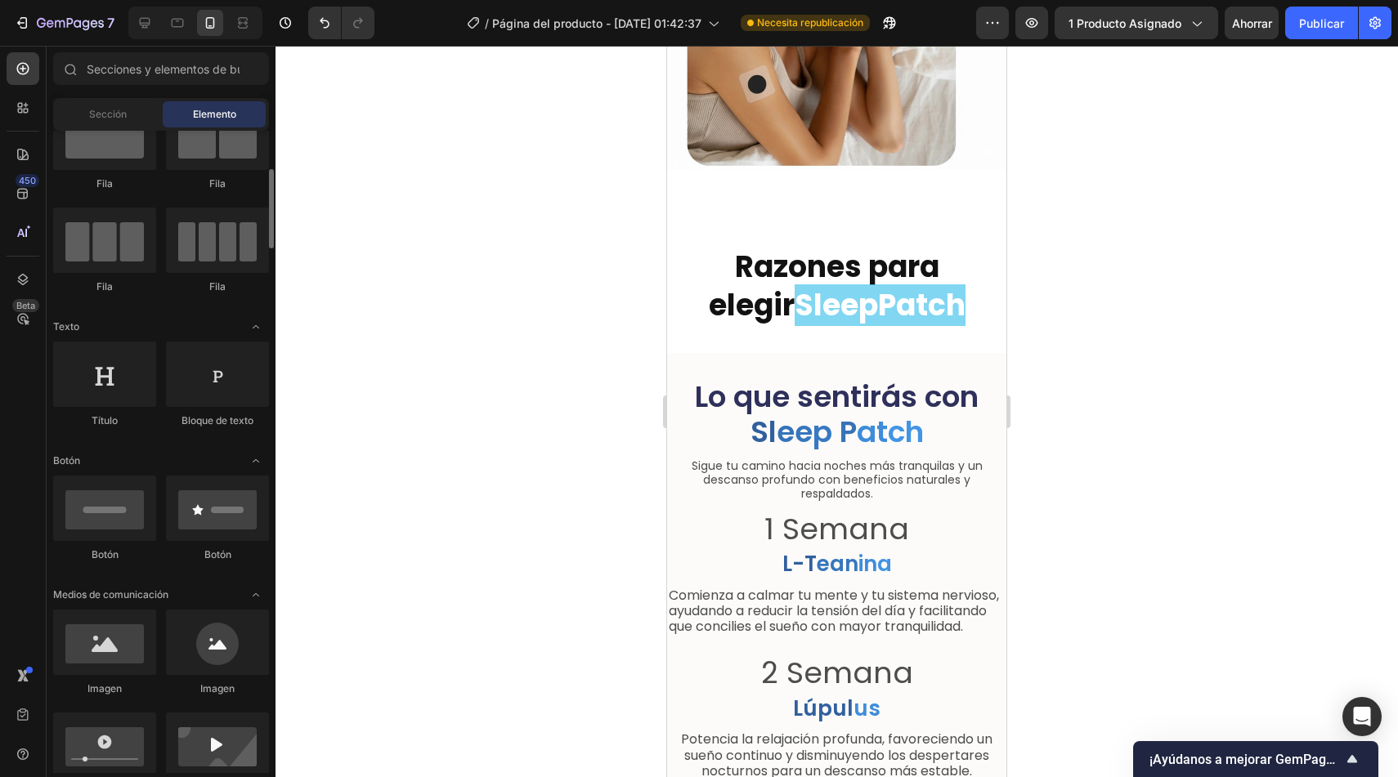
scroll to position [58, 0]
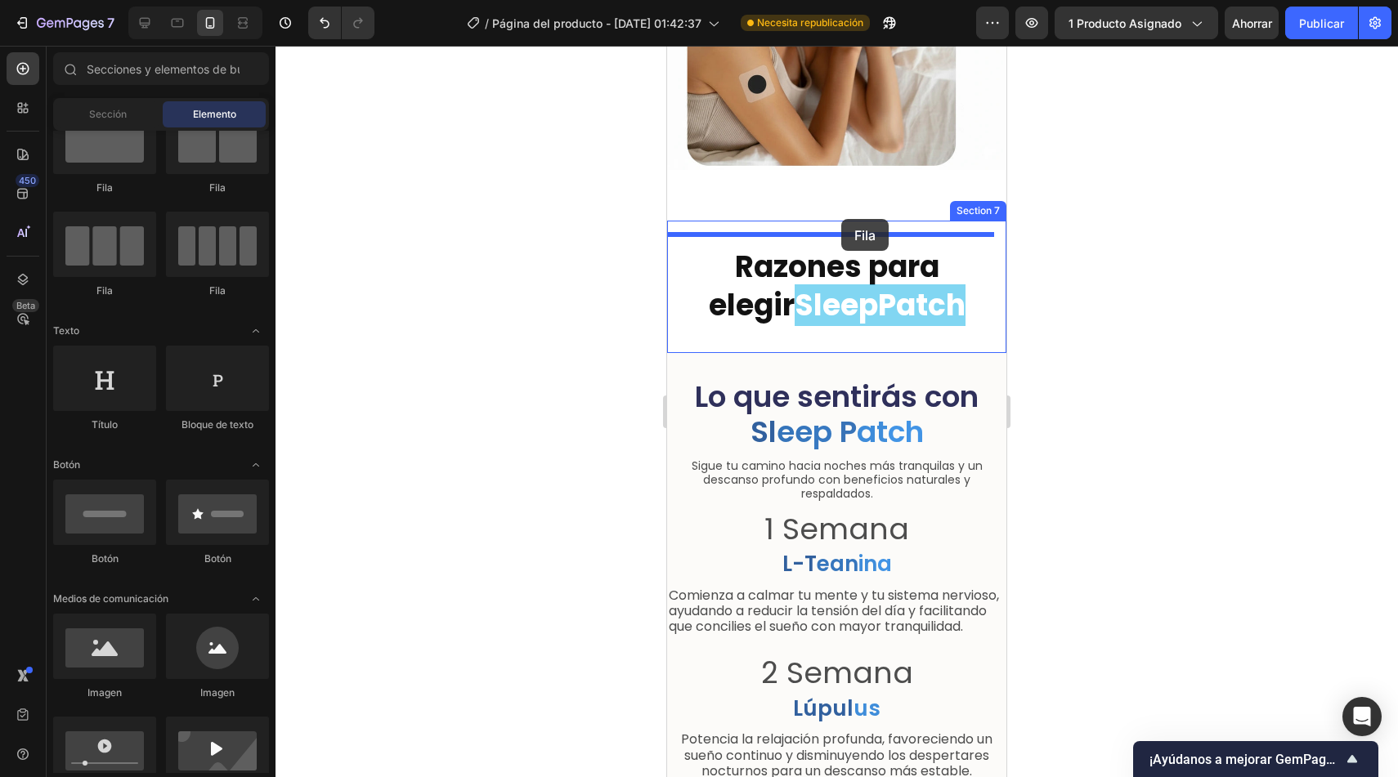
drag, startPoint x: 763, startPoint y: 194, endPoint x: 841, endPoint y: 219, distance: 82.5
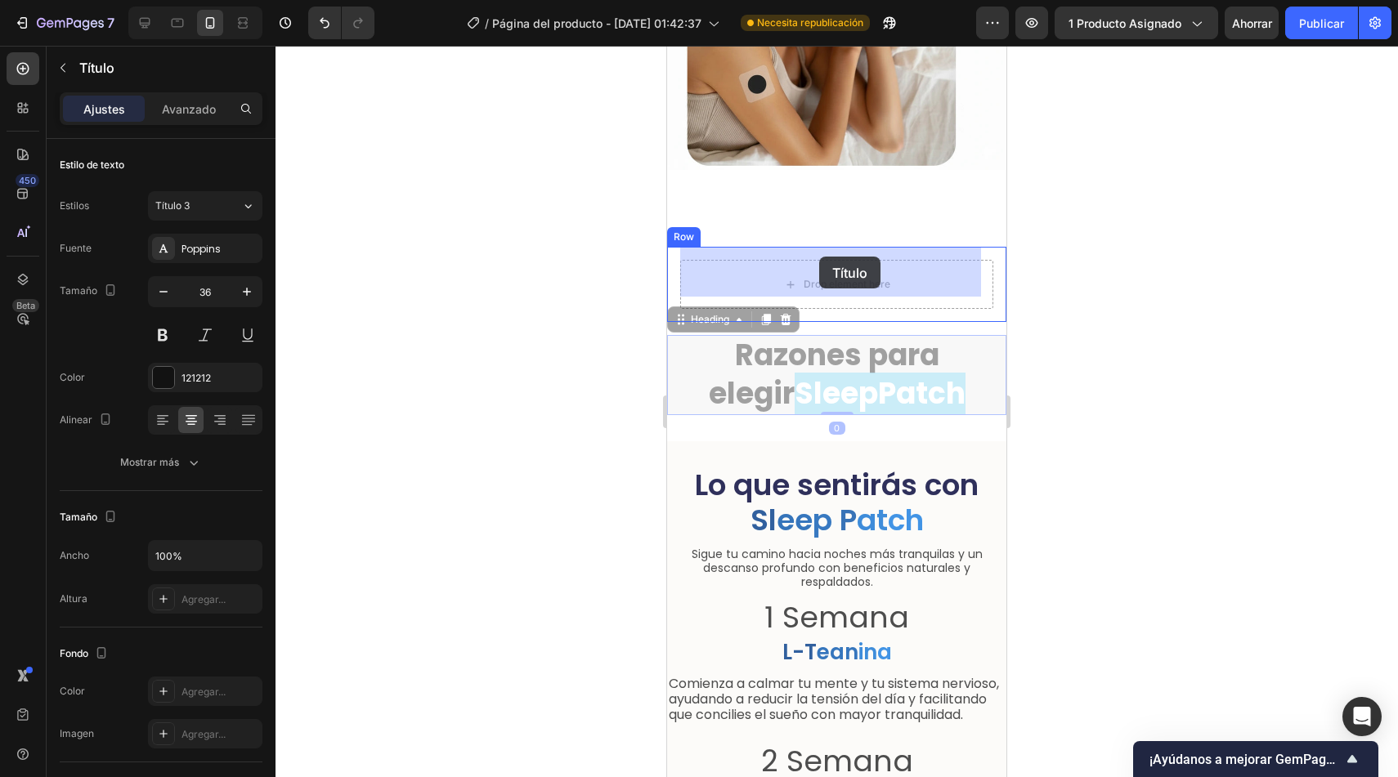
drag, startPoint x: 692, startPoint y: 317, endPoint x: 819, endPoint y: 257, distance: 141.1
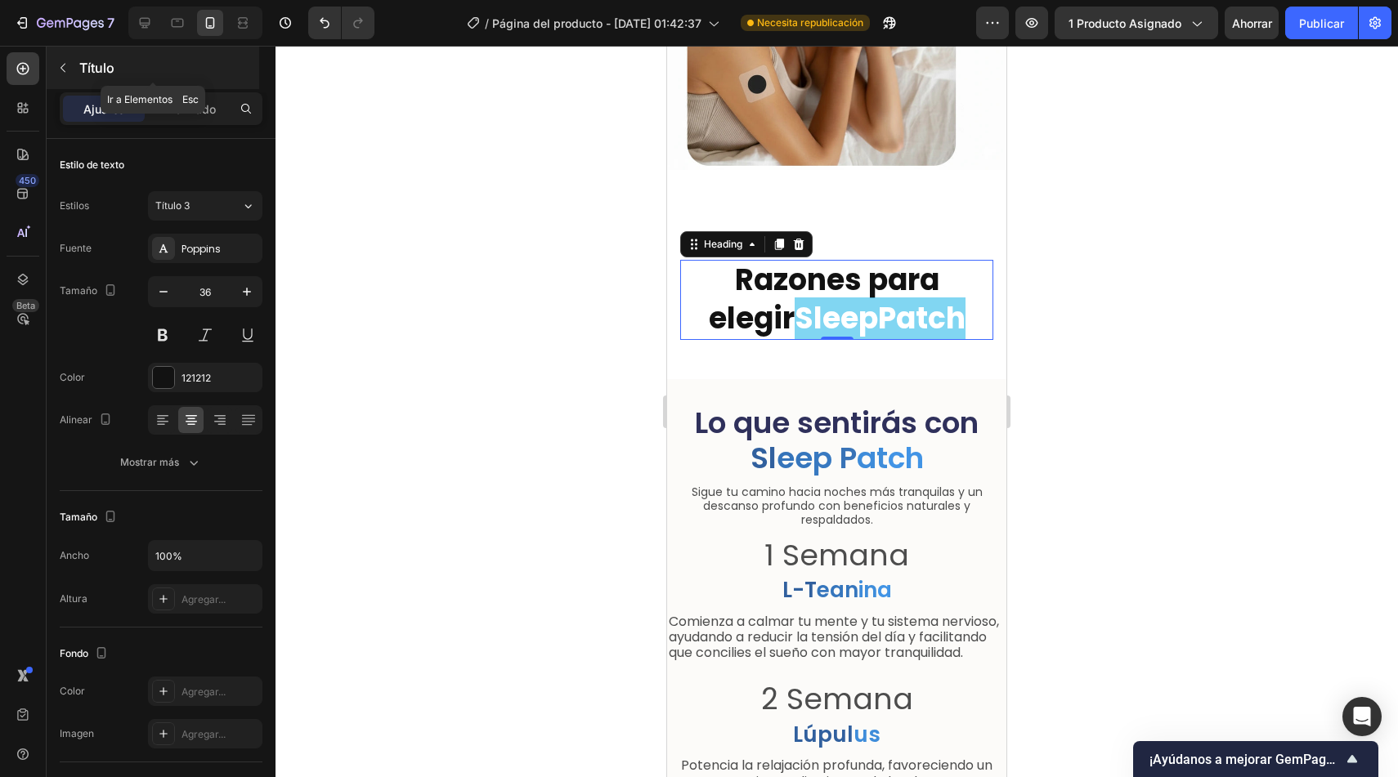
click at [59, 65] on icon "button" at bounding box center [62, 67] width 13 height 13
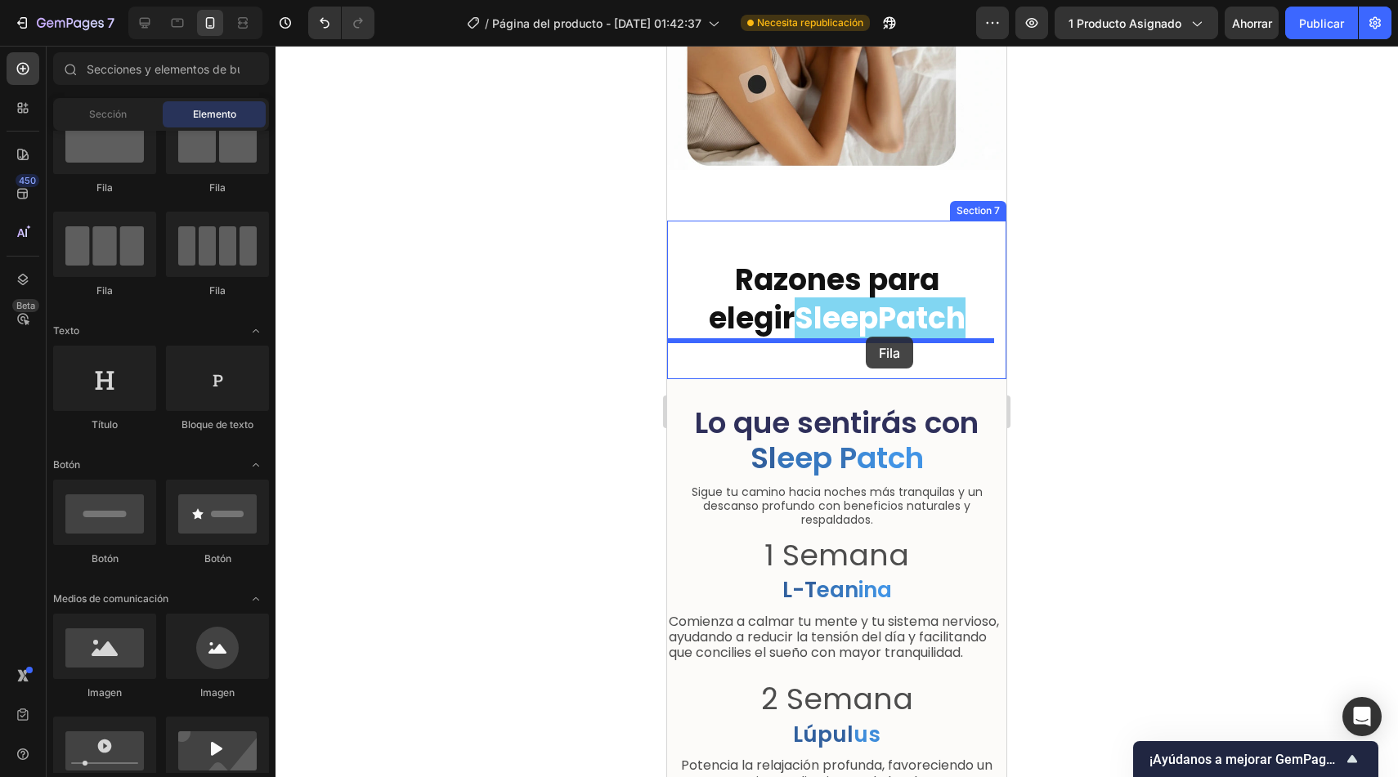
drag, startPoint x: 782, startPoint y: 210, endPoint x: 866, endPoint y: 337, distance: 151.7
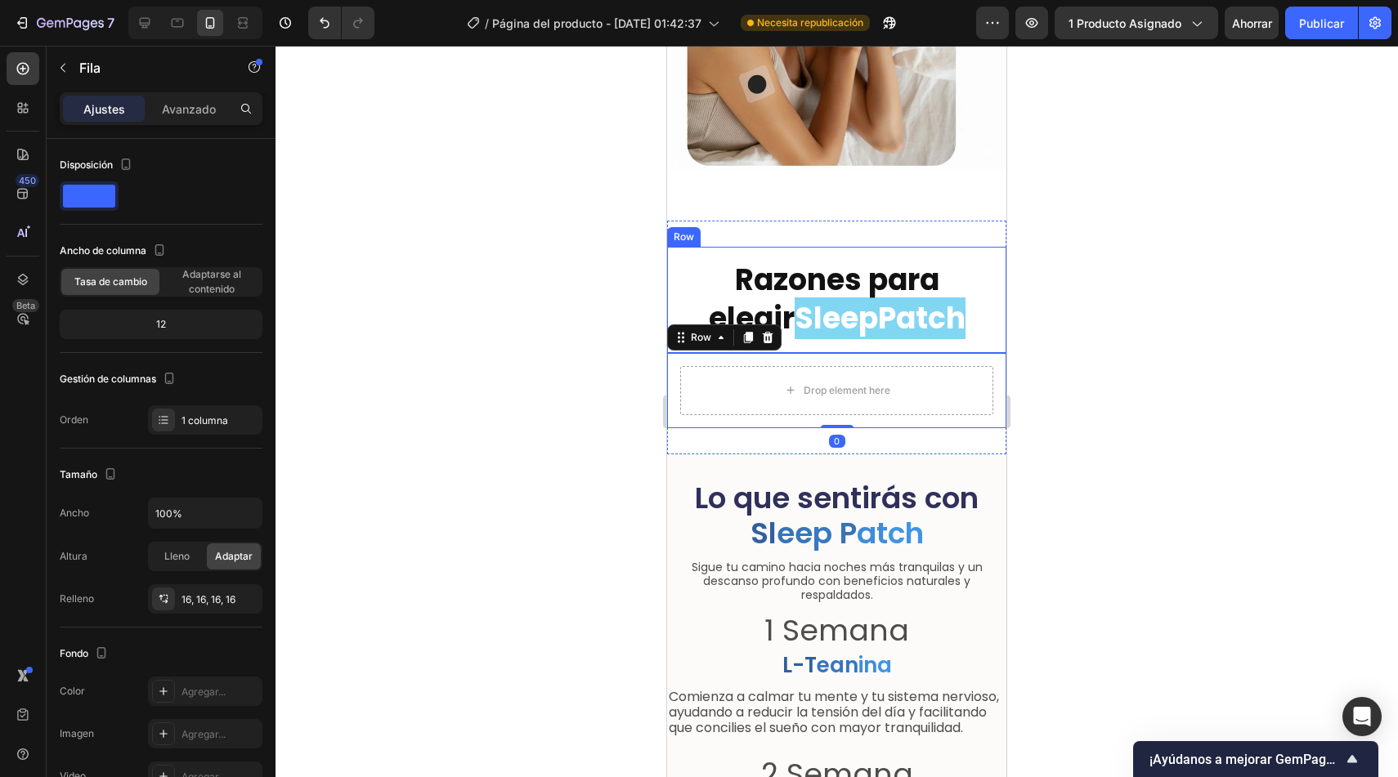
click at [802, 247] on div "Razones para elegir SleepPatch Heading Row" at bounding box center [836, 300] width 339 height 106
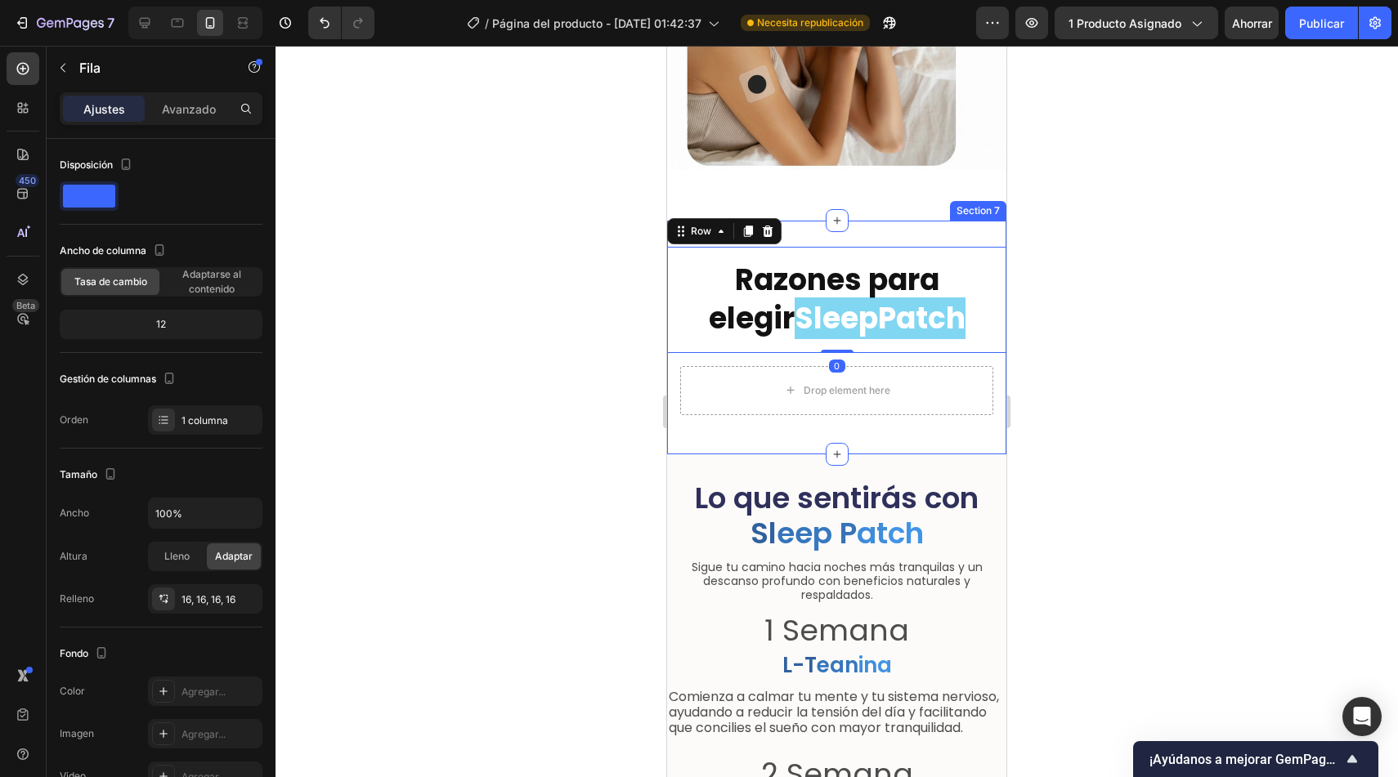
click at [819, 226] on div "Razones para elegir SleepPatch Heading Row 0 Drop element here Row Section 7" at bounding box center [836, 338] width 339 height 234
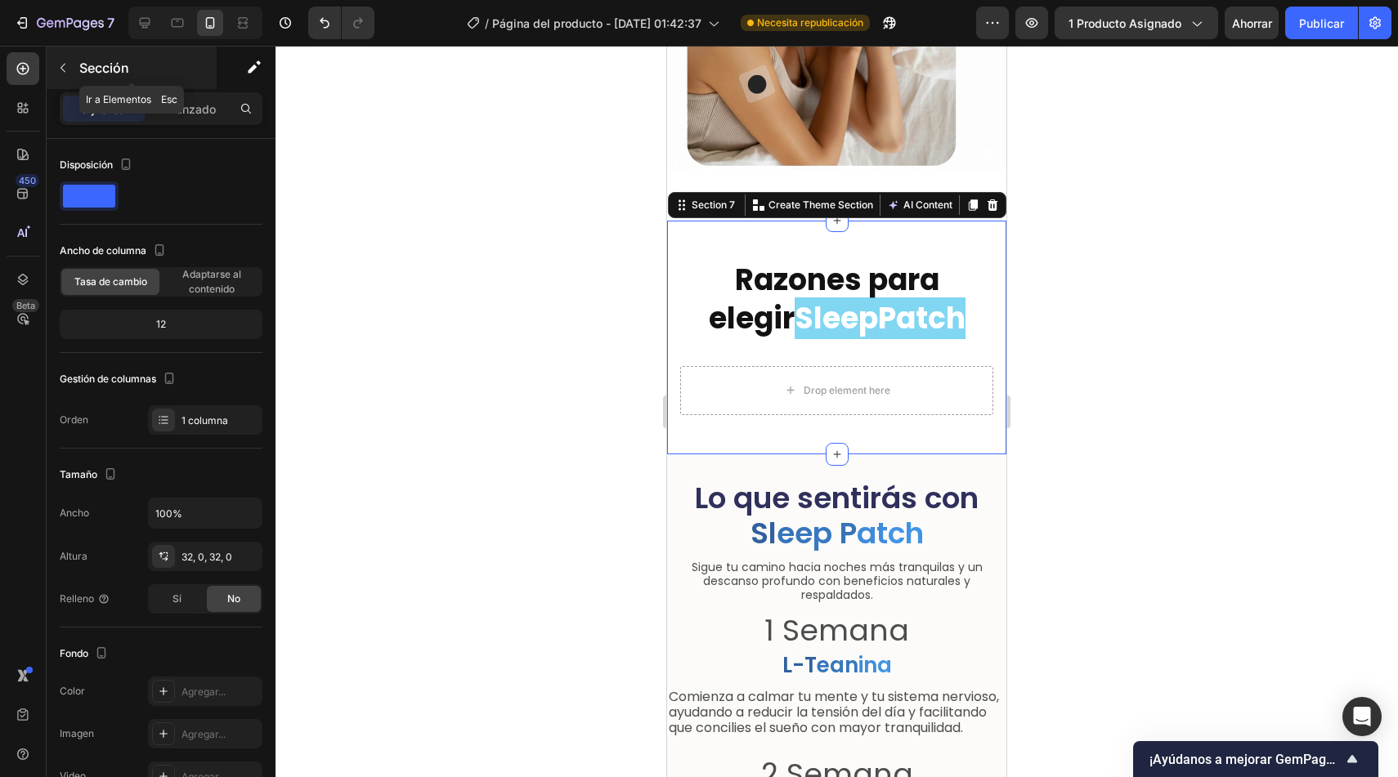
click at [68, 67] on icon "button" at bounding box center [62, 67] width 13 height 13
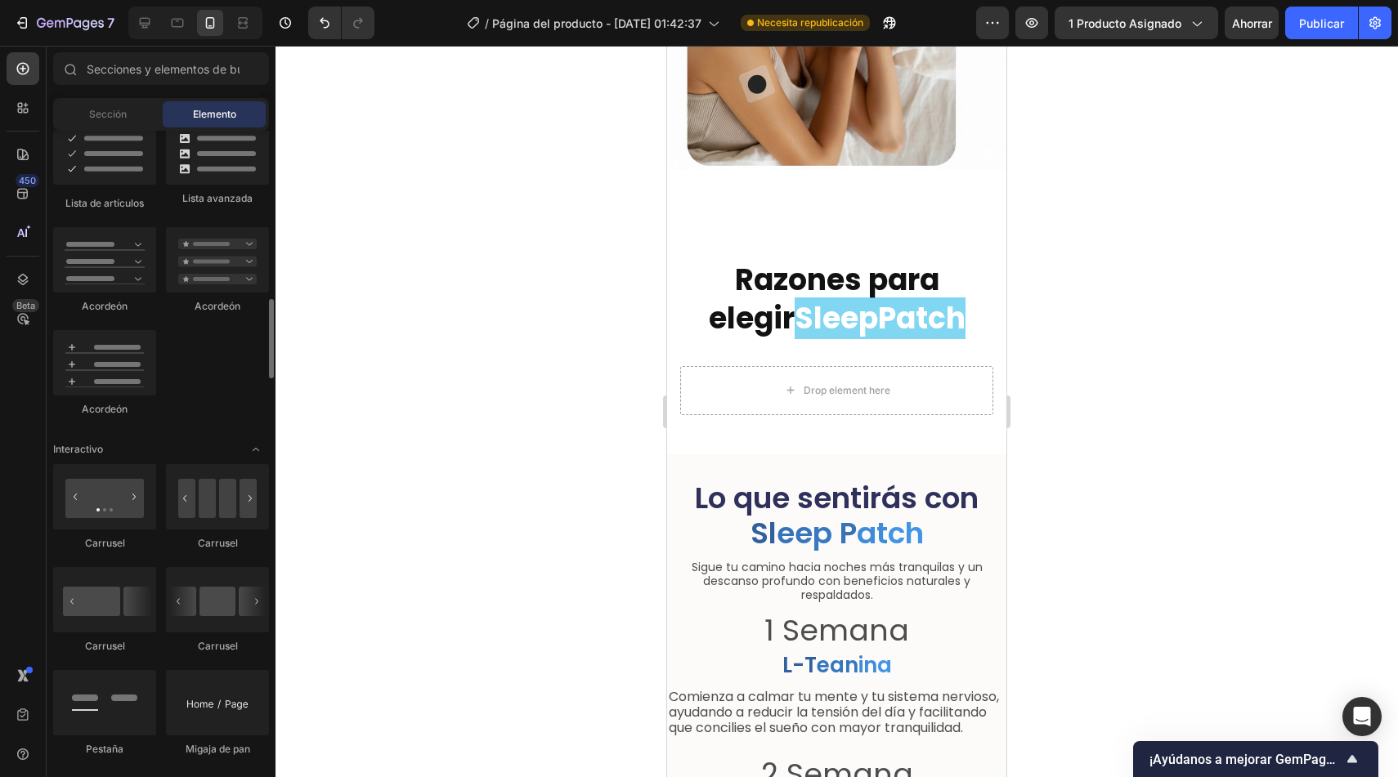
scroll to position [1362, 0]
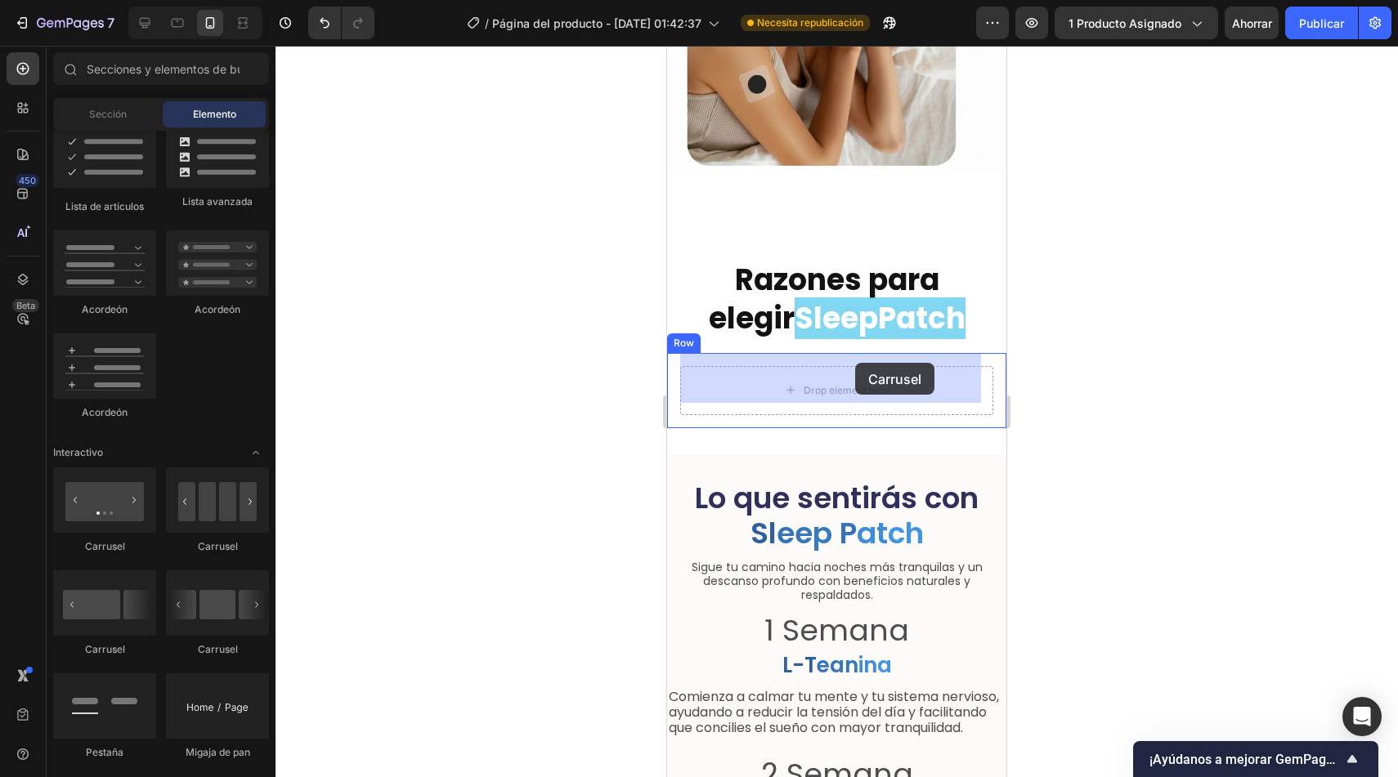
drag, startPoint x: 768, startPoint y: 547, endPoint x: 855, endPoint y: 363, distance: 203.3
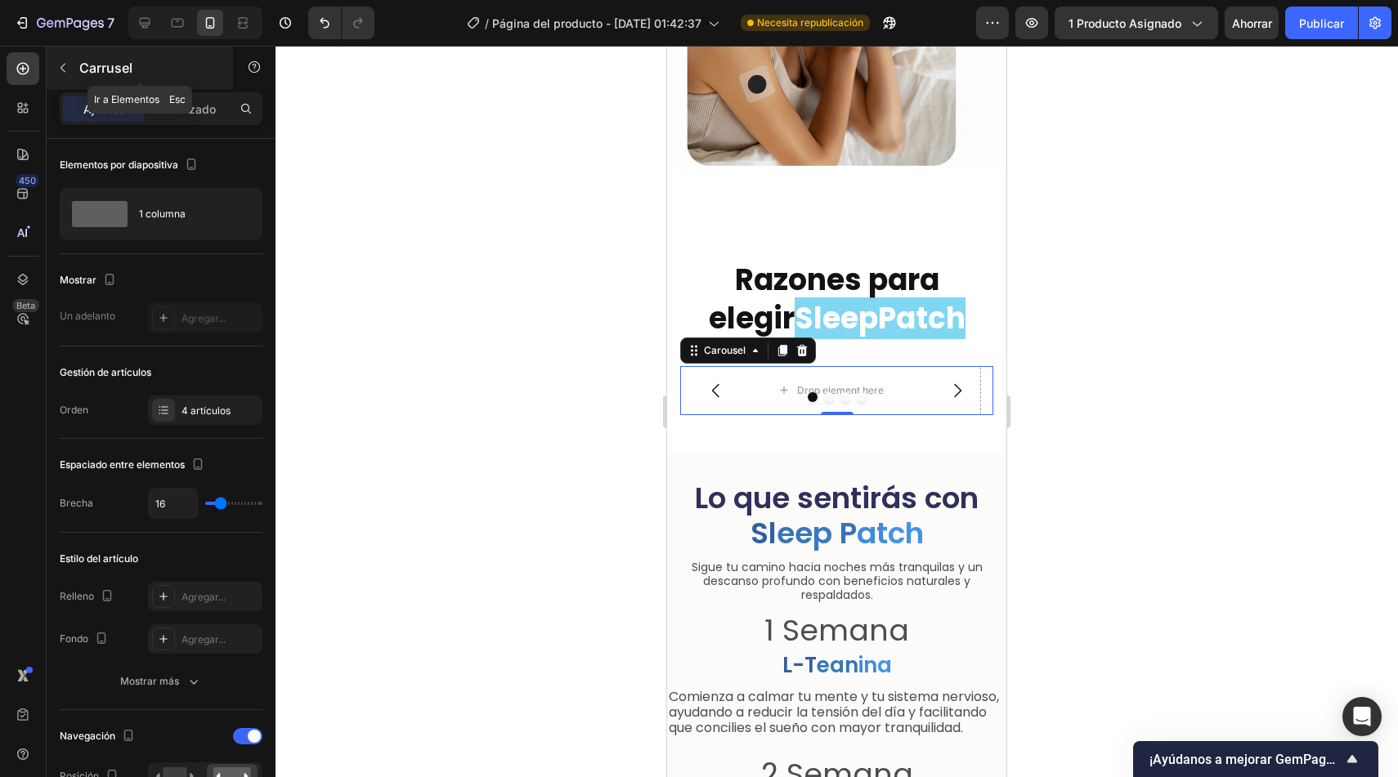
click at [57, 66] on icon "button" at bounding box center [62, 67] width 13 height 13
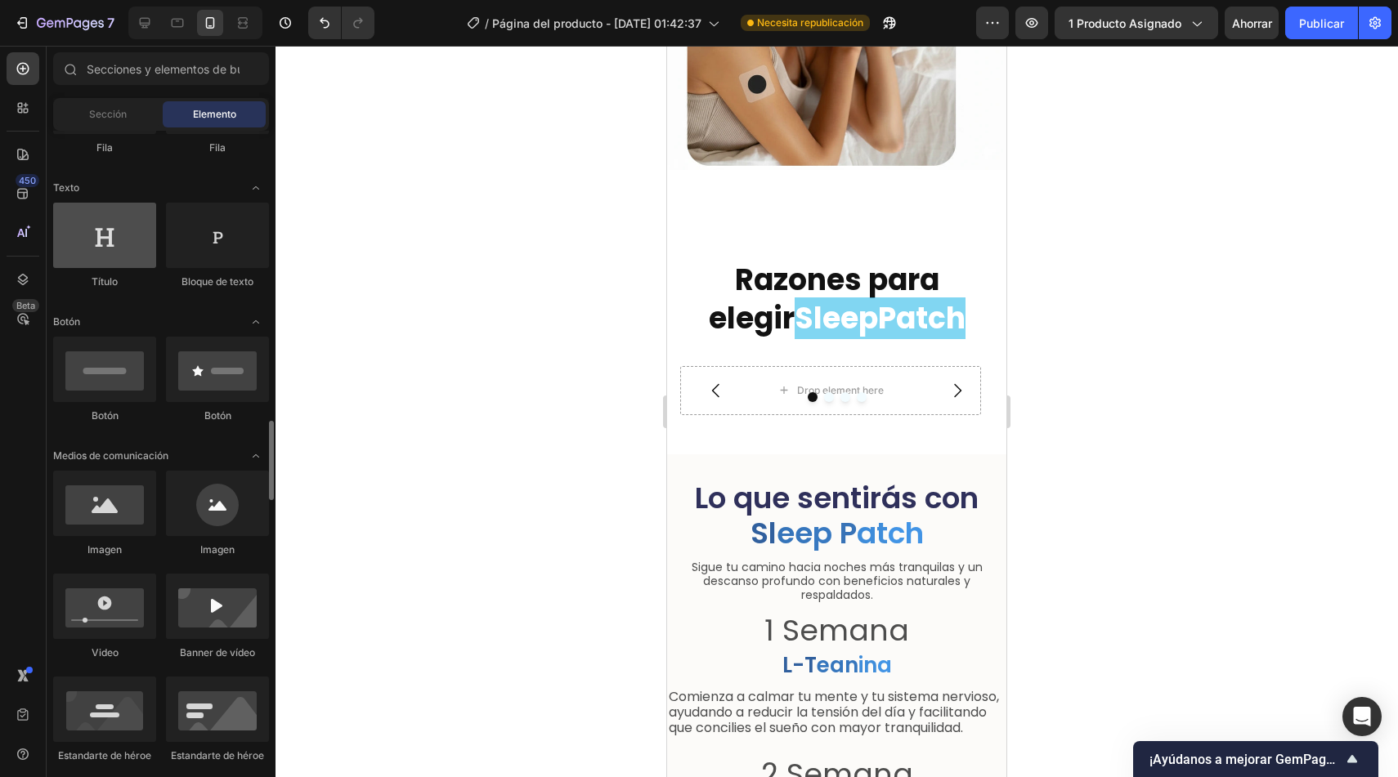
scroll to position [0, 0]
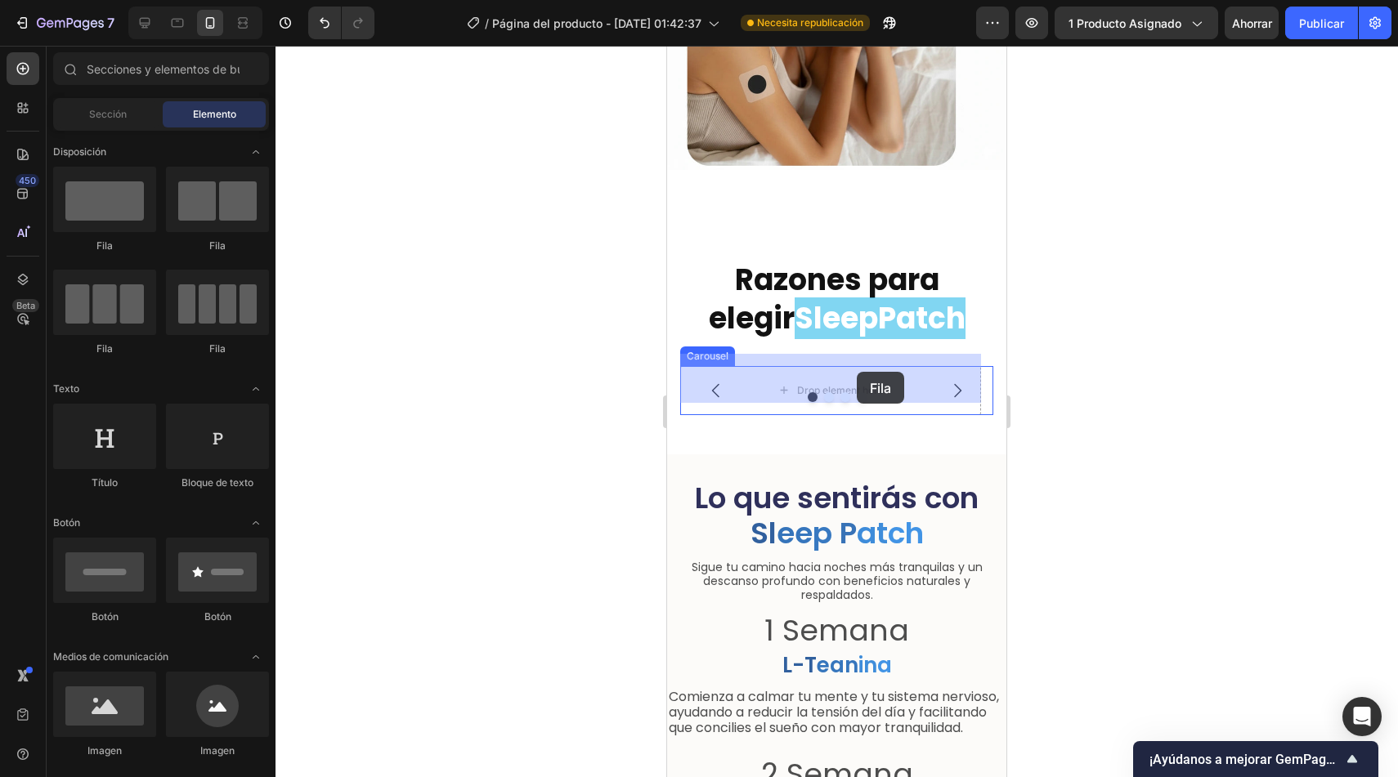
drag, startPoint x: 744, startPoint y: 361, endPoint x: 857, endPoint y: 372, distance: 113.4
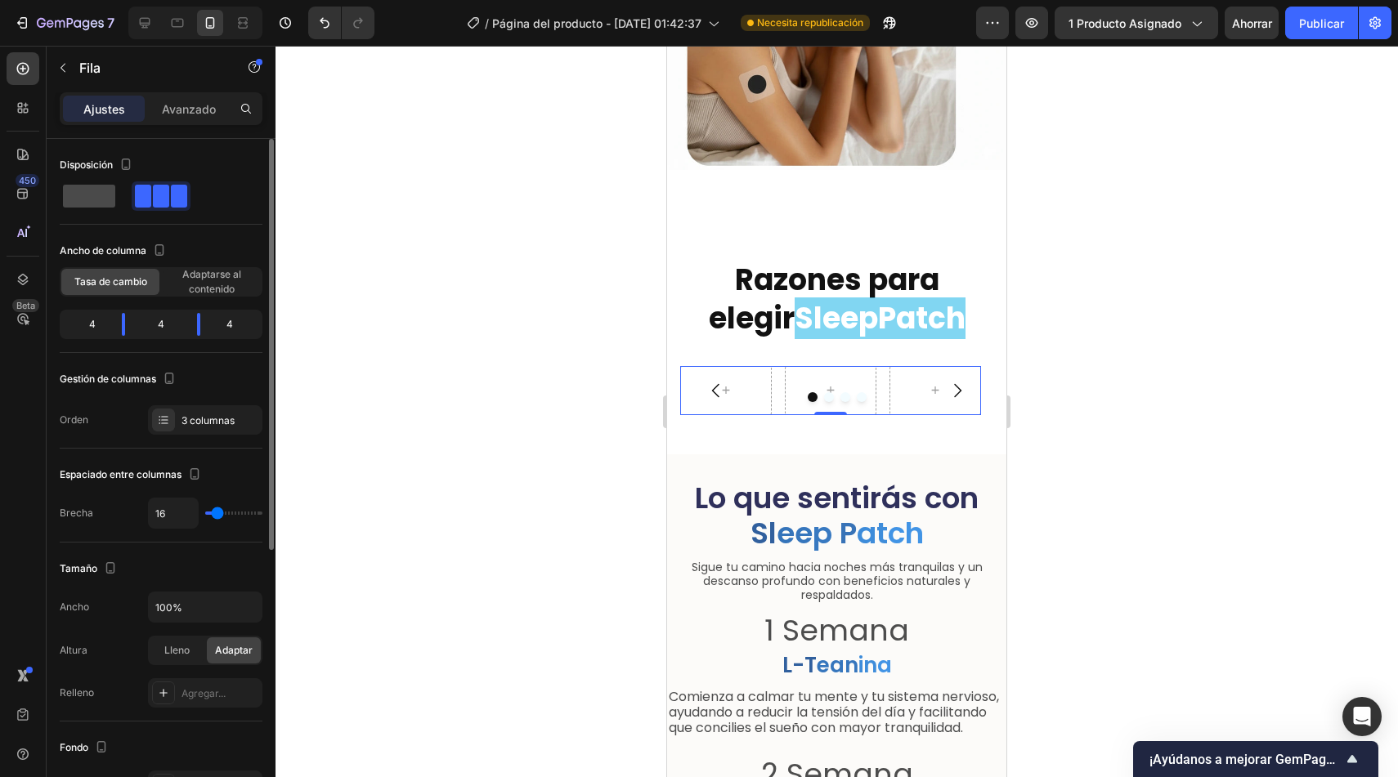
click at [91, 207] on span at bounding box center [89, 196] width 52 height 23
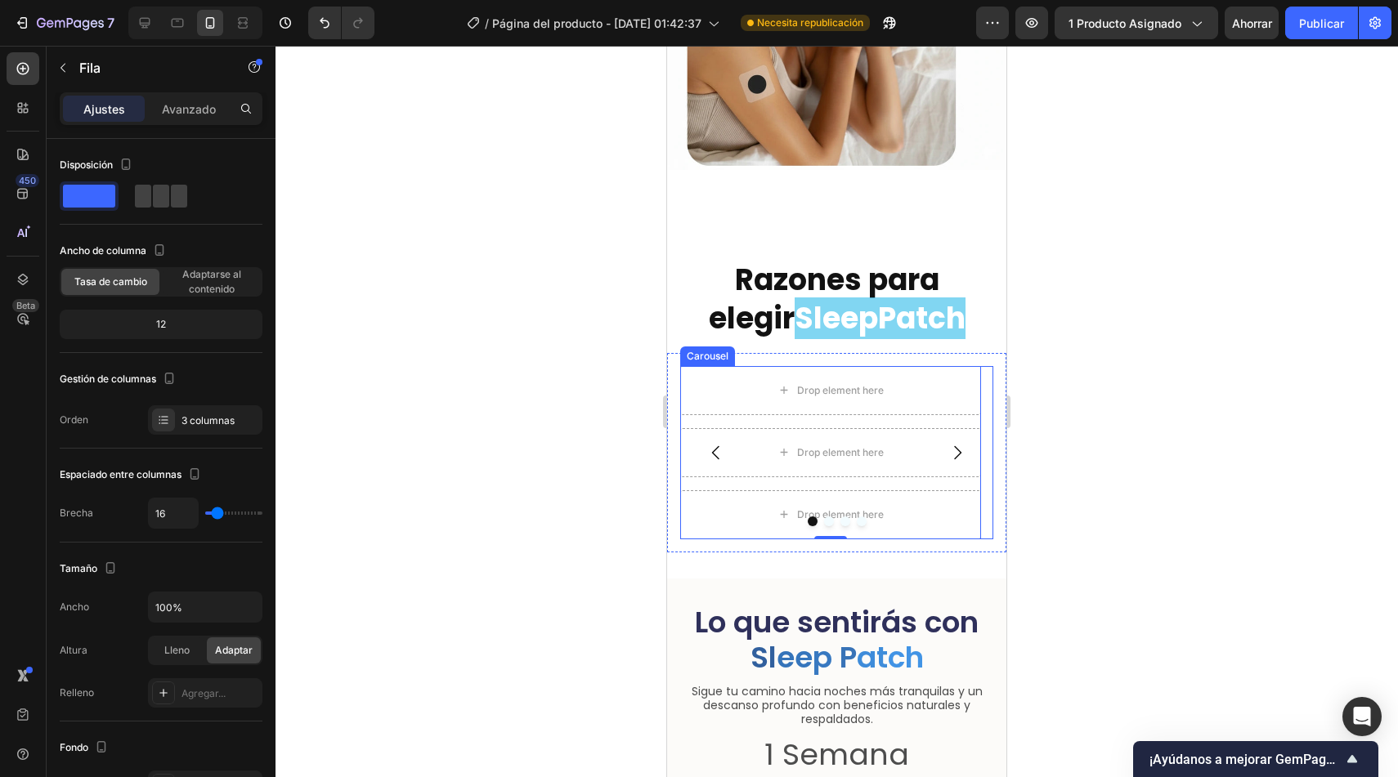
click at [954, 446] on icon "Carousel Next Arrow" at bounding box center [957, 453] width 7 height 14
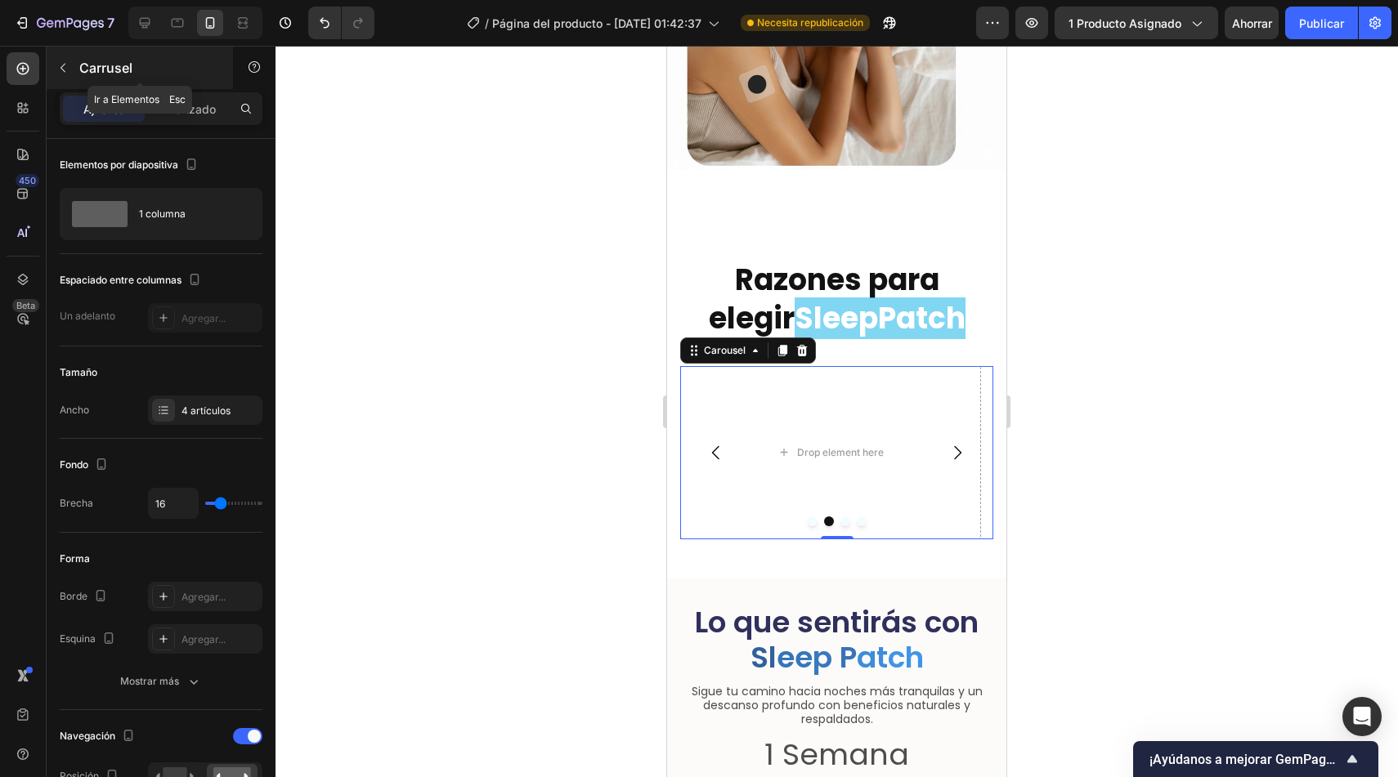
click at [56, 65] on icon "button" at bounding box center [62, 67] width 13 height 13
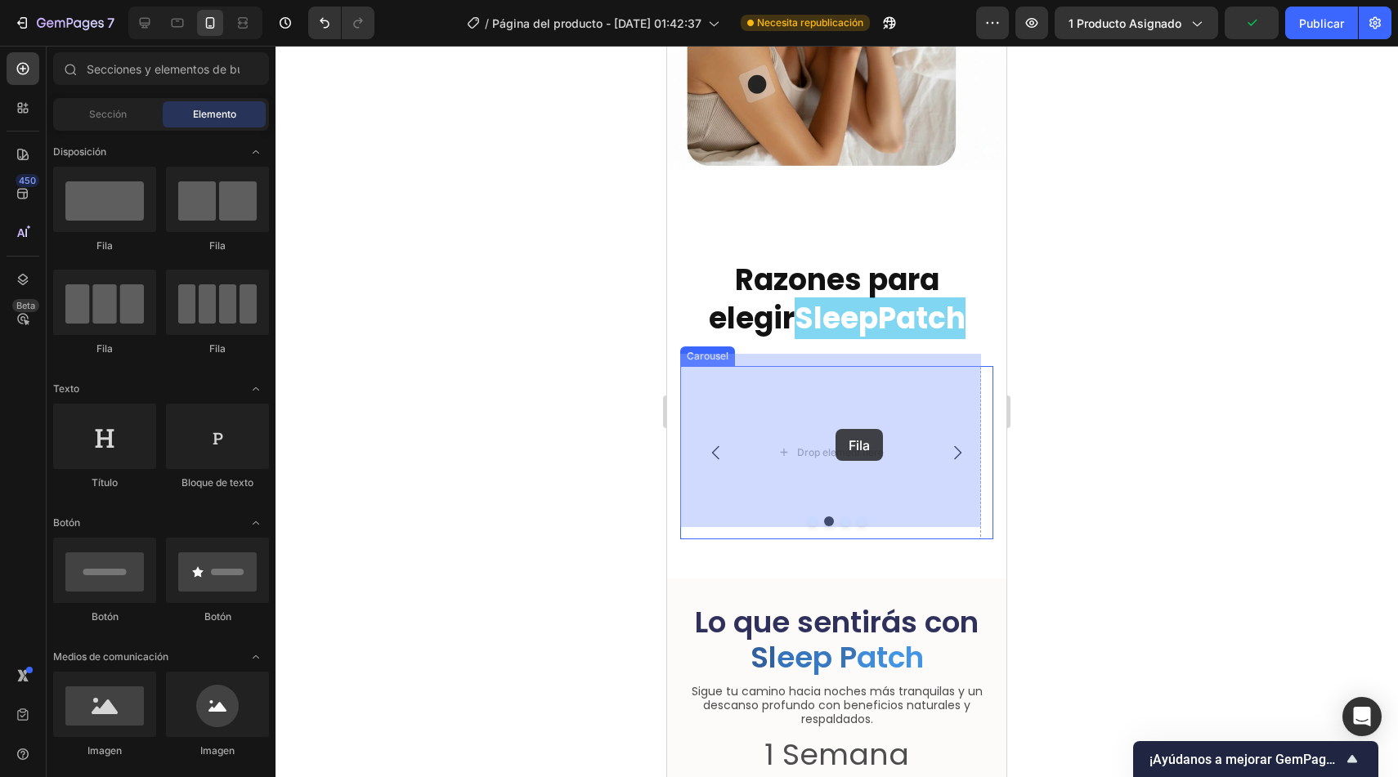
drag, startPoint x: 771, startPoint y: 363, endPoint x: 835, endPoint y: 429, distance: 92.5
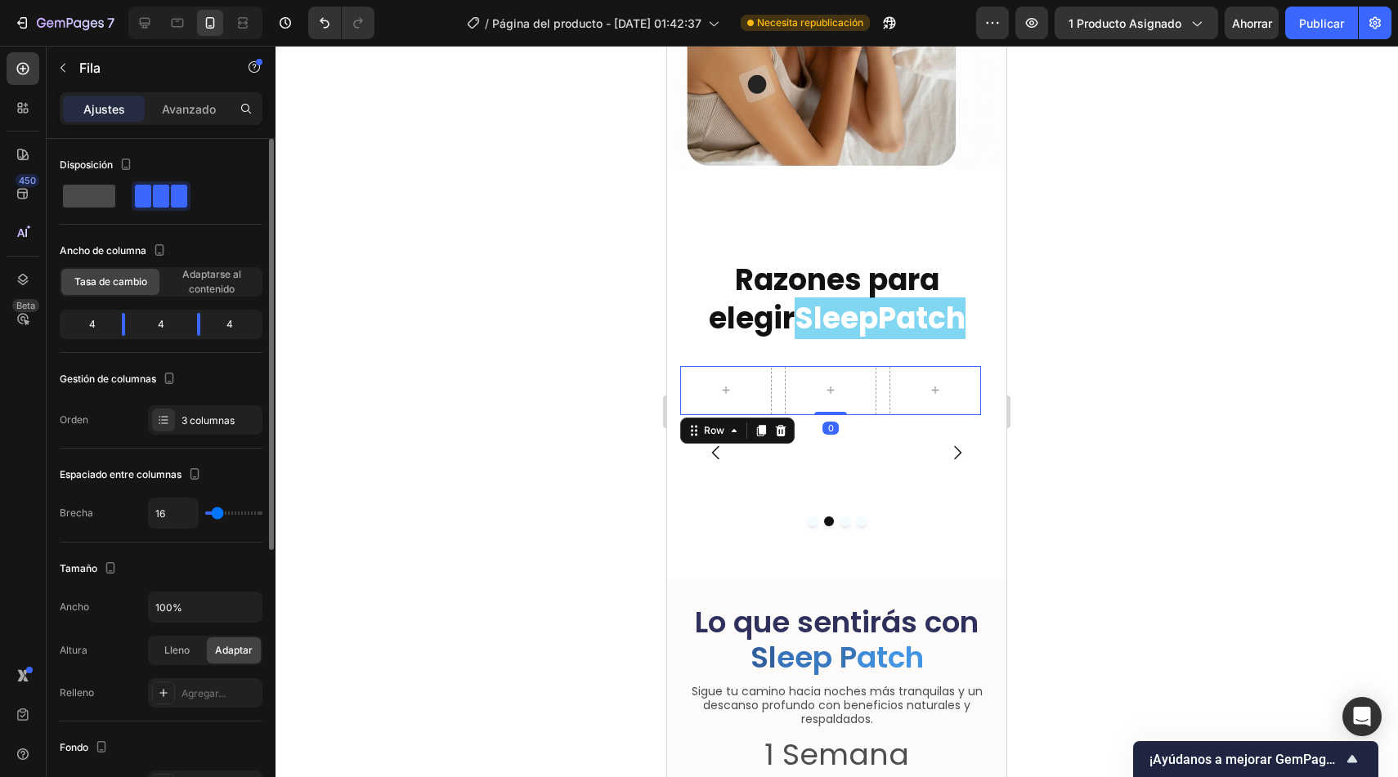
click at [83, 204] on span at bounding box center [89, 196] width 52 height 23
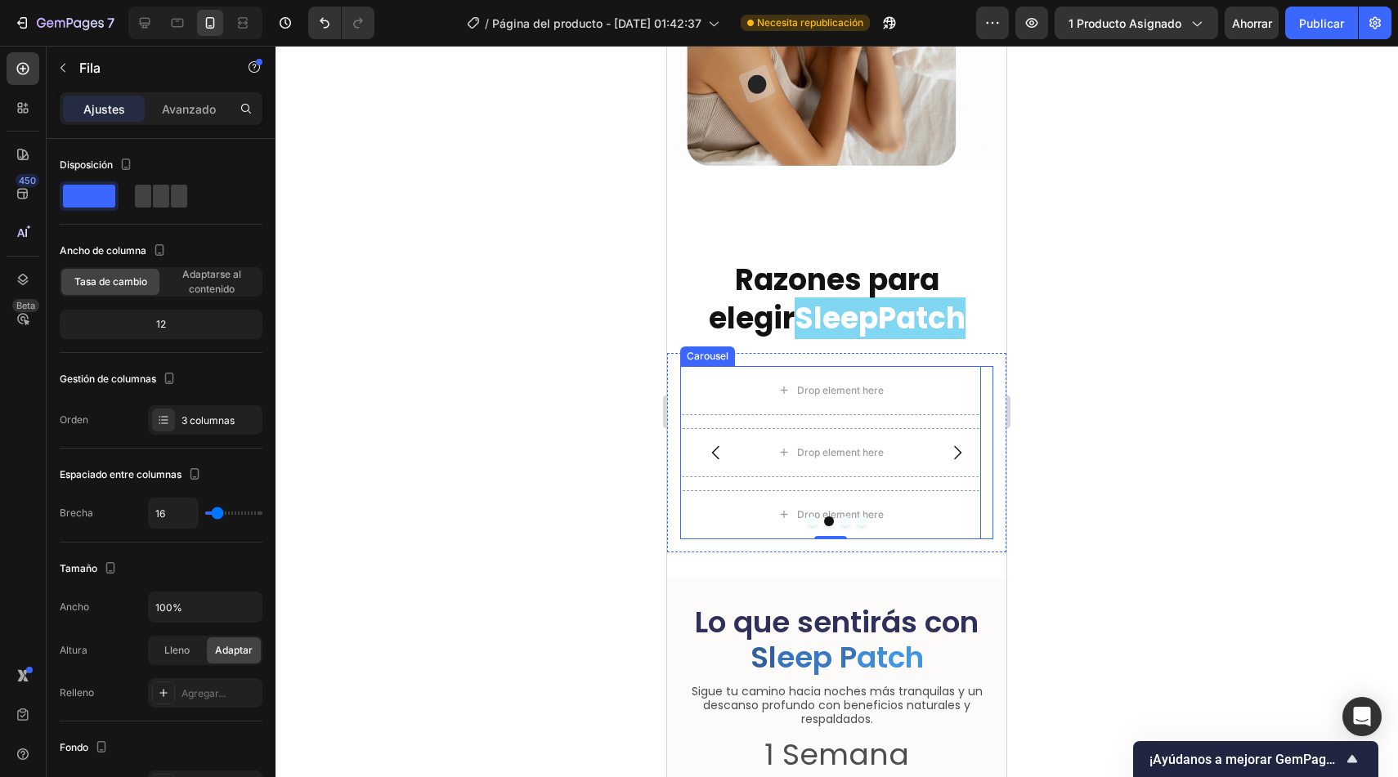
click at [712, 443] on icon "Carousel Back Arrow" at bounding box center [716, 453] width 20 height 20
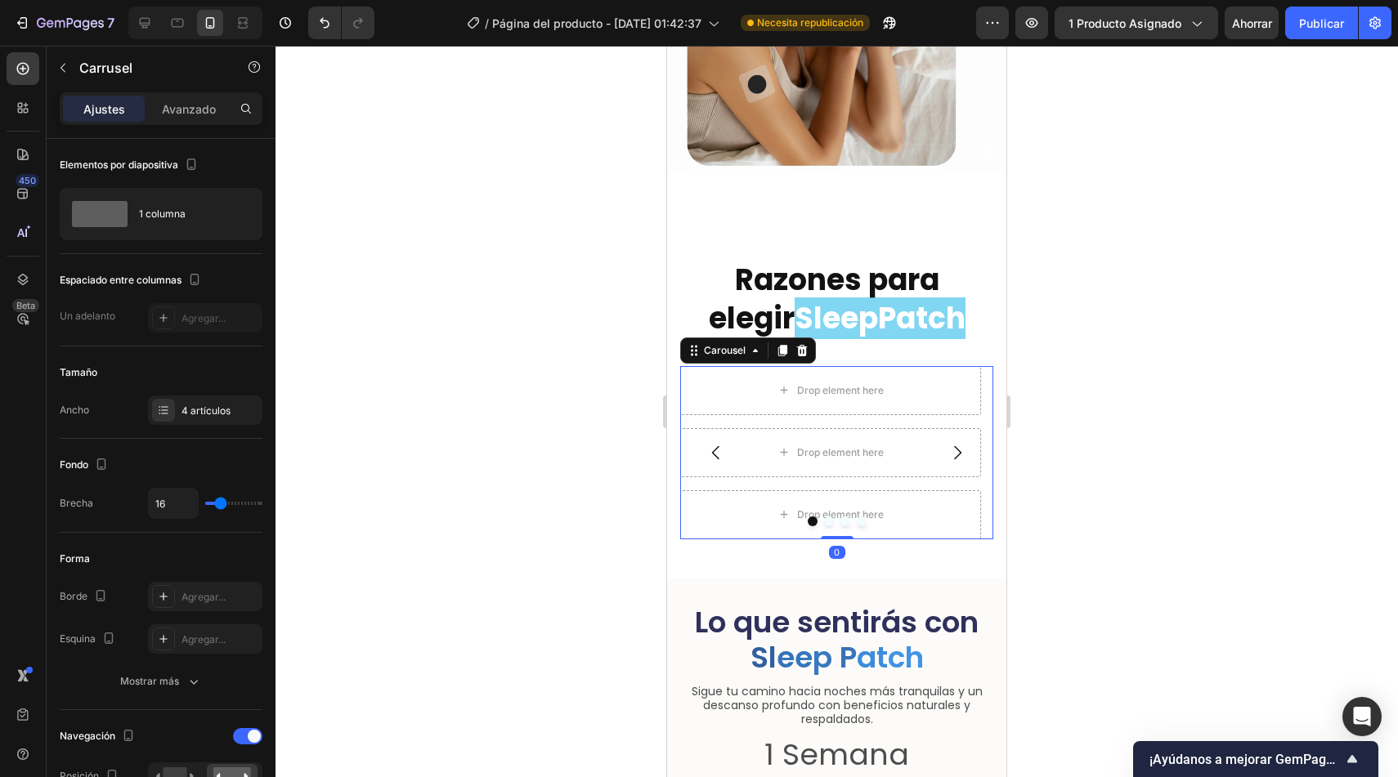
click at [954, 446] on icon "Carousel Next Arrow" at bounding box center [957, 453] width 7 height 14
click at [63, 64] on icon "button" at bounding box center [62, 67] width 13 height 13
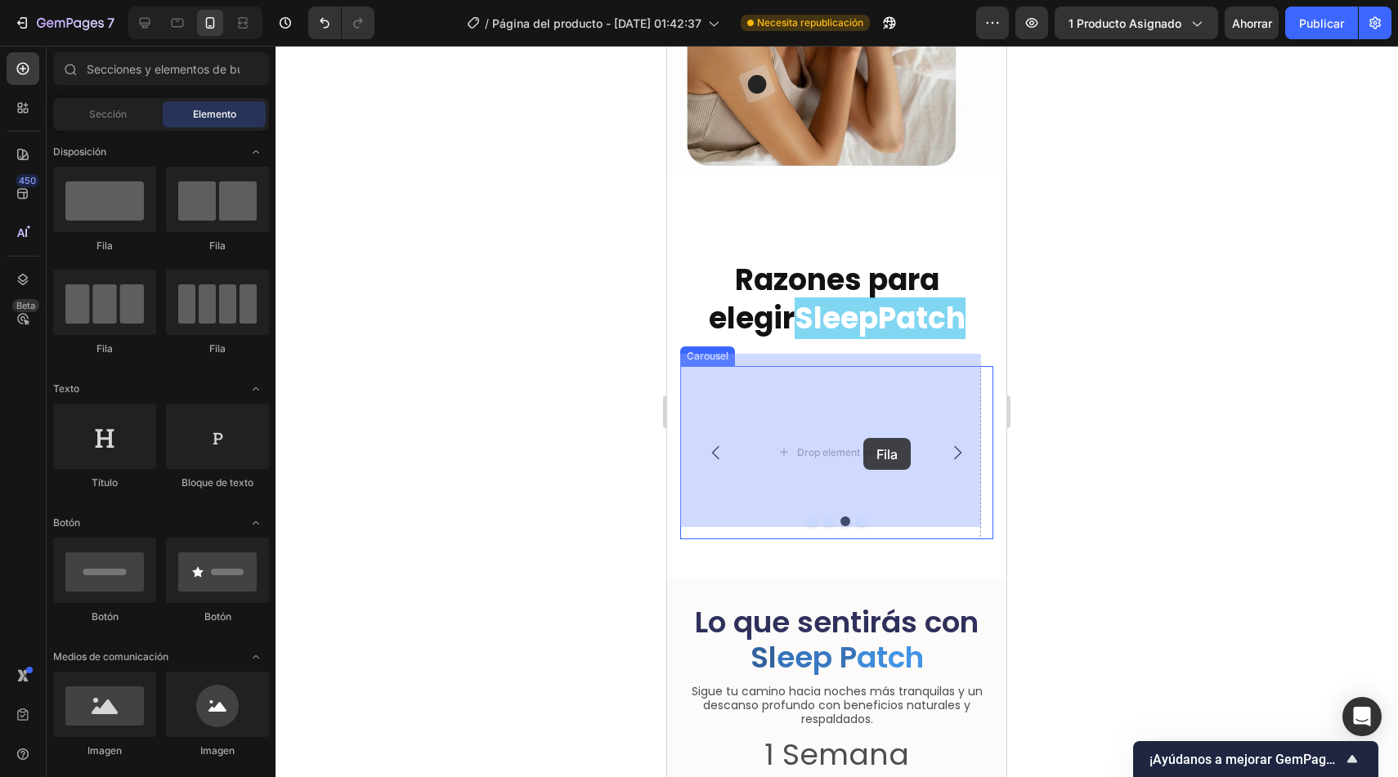
drag, startPoint x: 777, startPoint y: 354, endPoint x: 863, endPoint y: 438, distance: 120.2
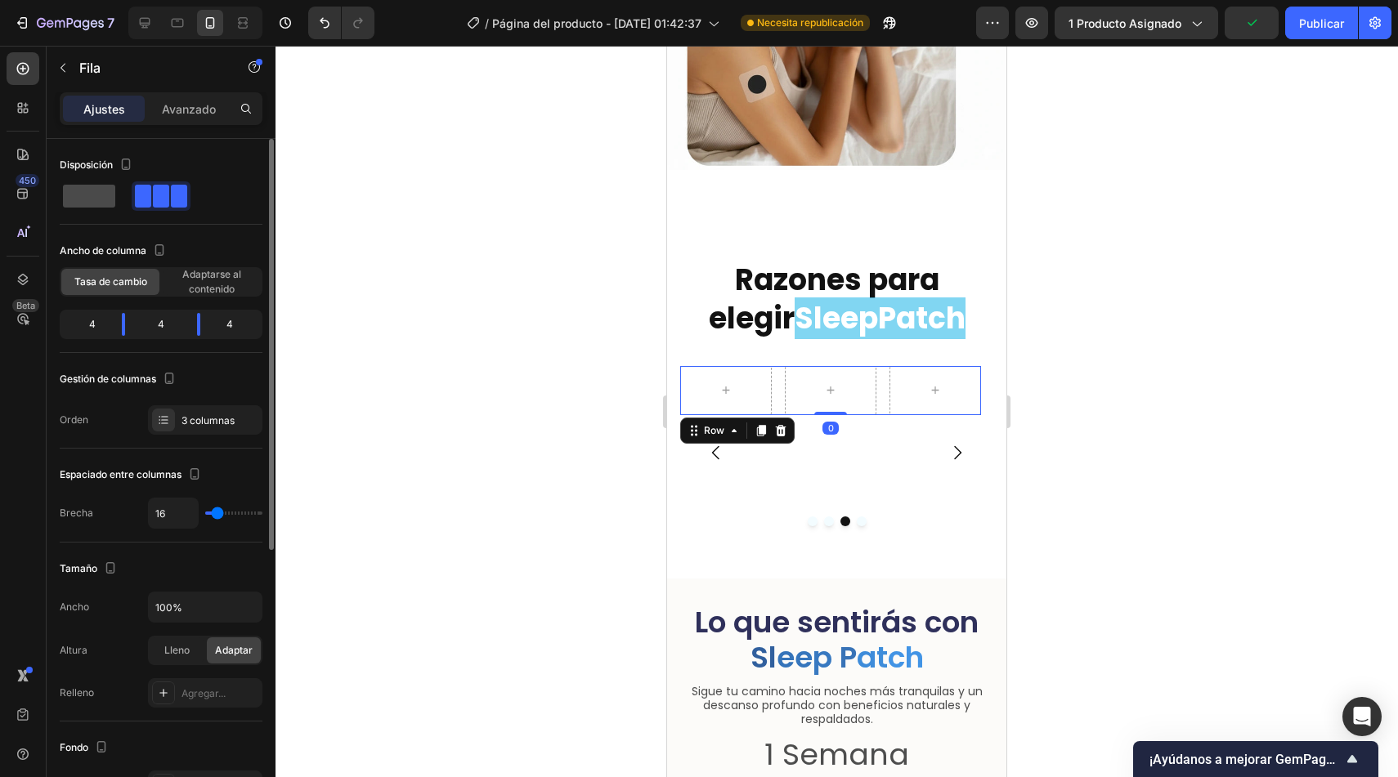
click at [95, 191] on span at bounding box center [89, 196] width 52 height 23
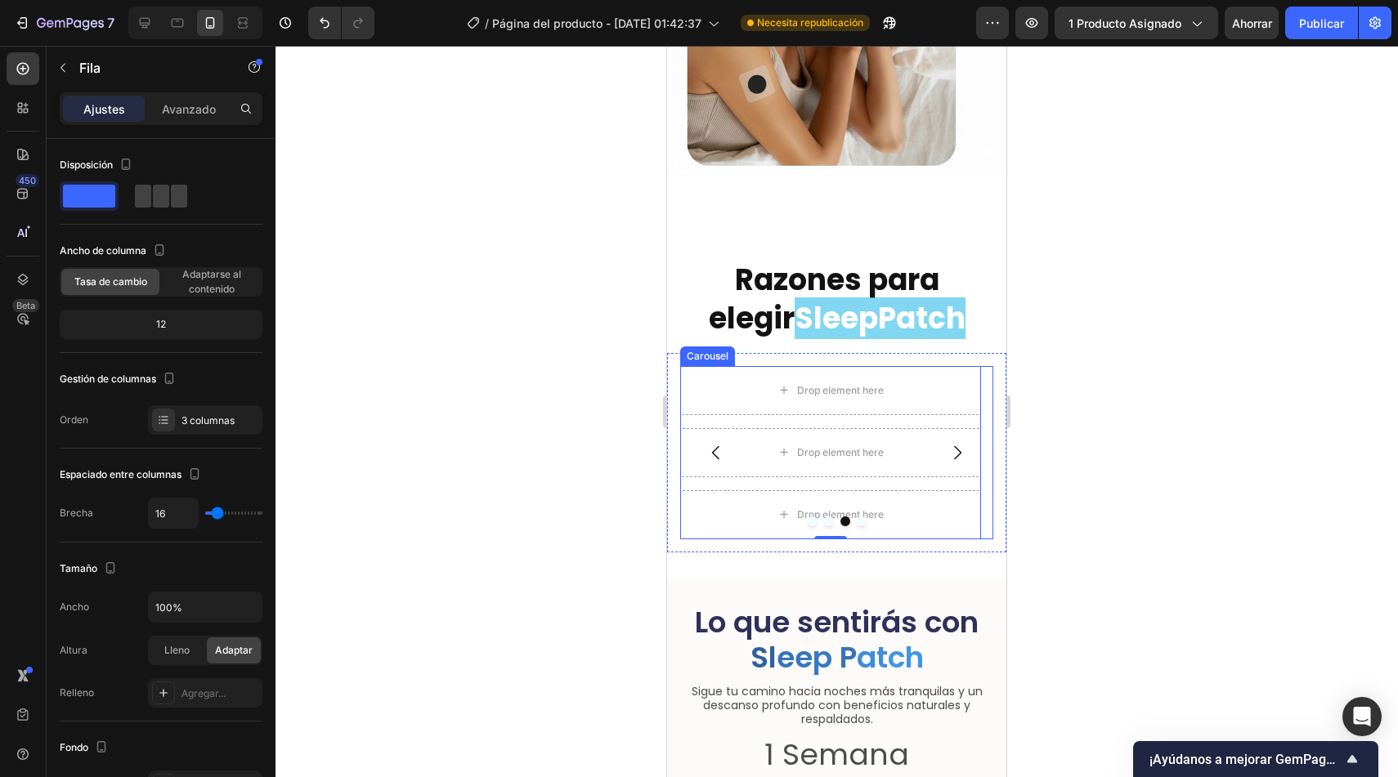
click at [947, 443] on icon "Carousel Next Arrow" at bounding box center [957, 453] width 20 height 20
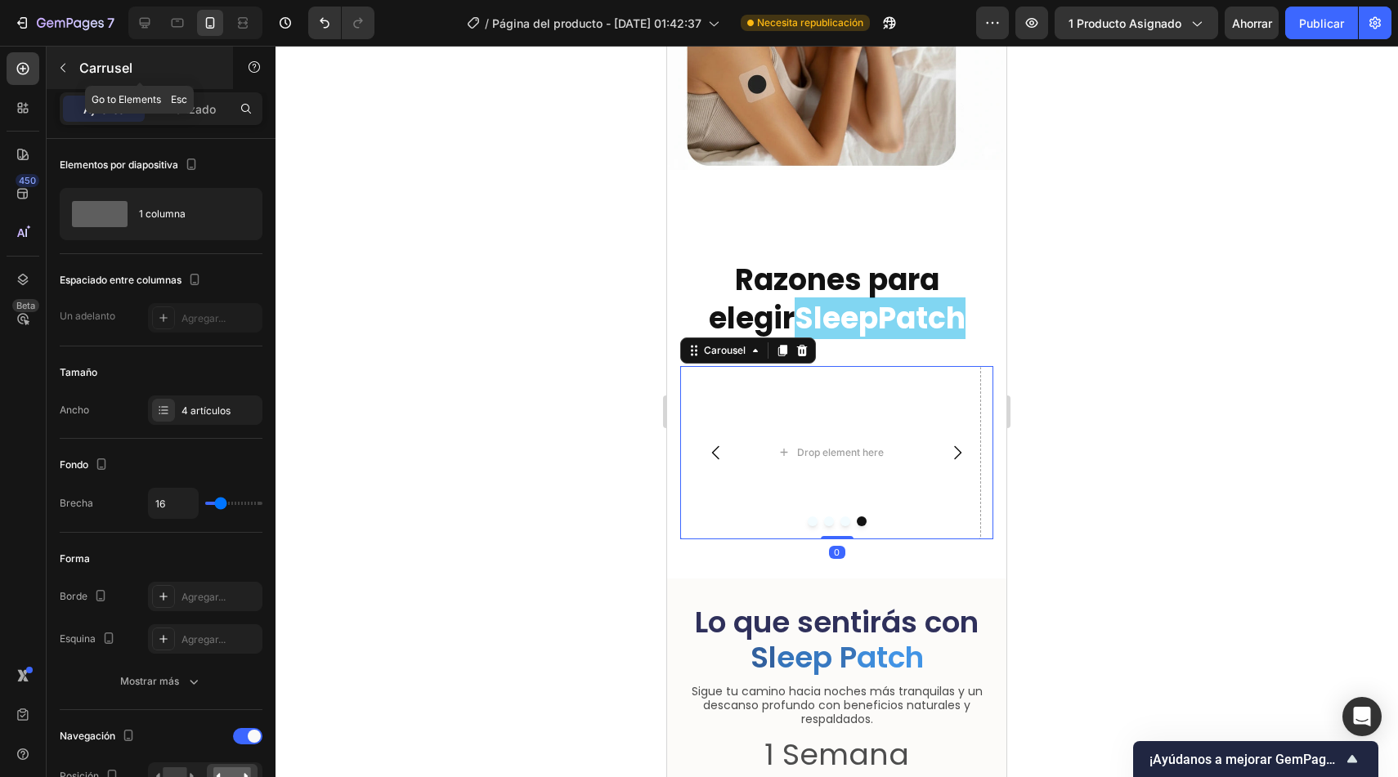
click at [72, 65] on button "button" at bounding box center [63, 68] width 26 height 26
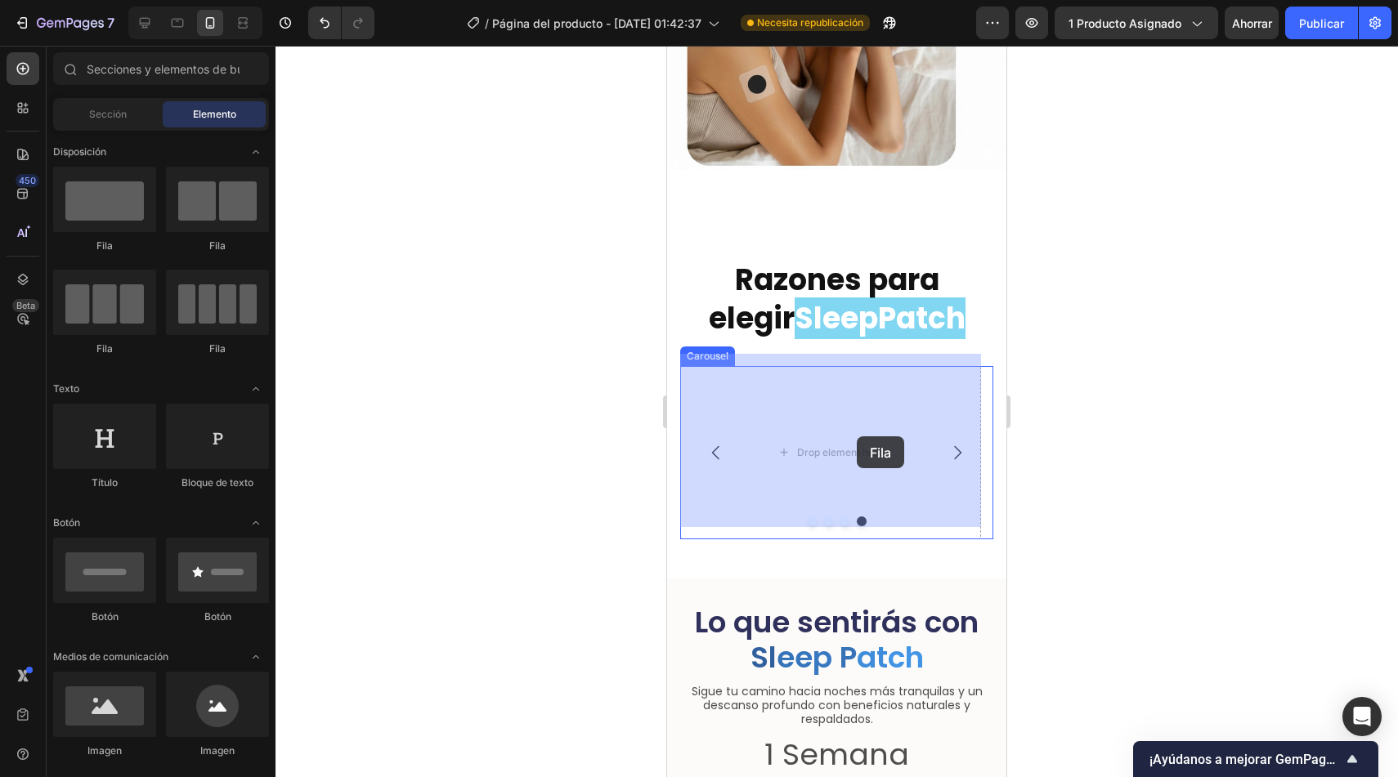
drag, startPoint x: 785, startPoint y: 353, endPoint x: 857, endPoint y: 437, distance: 110.1
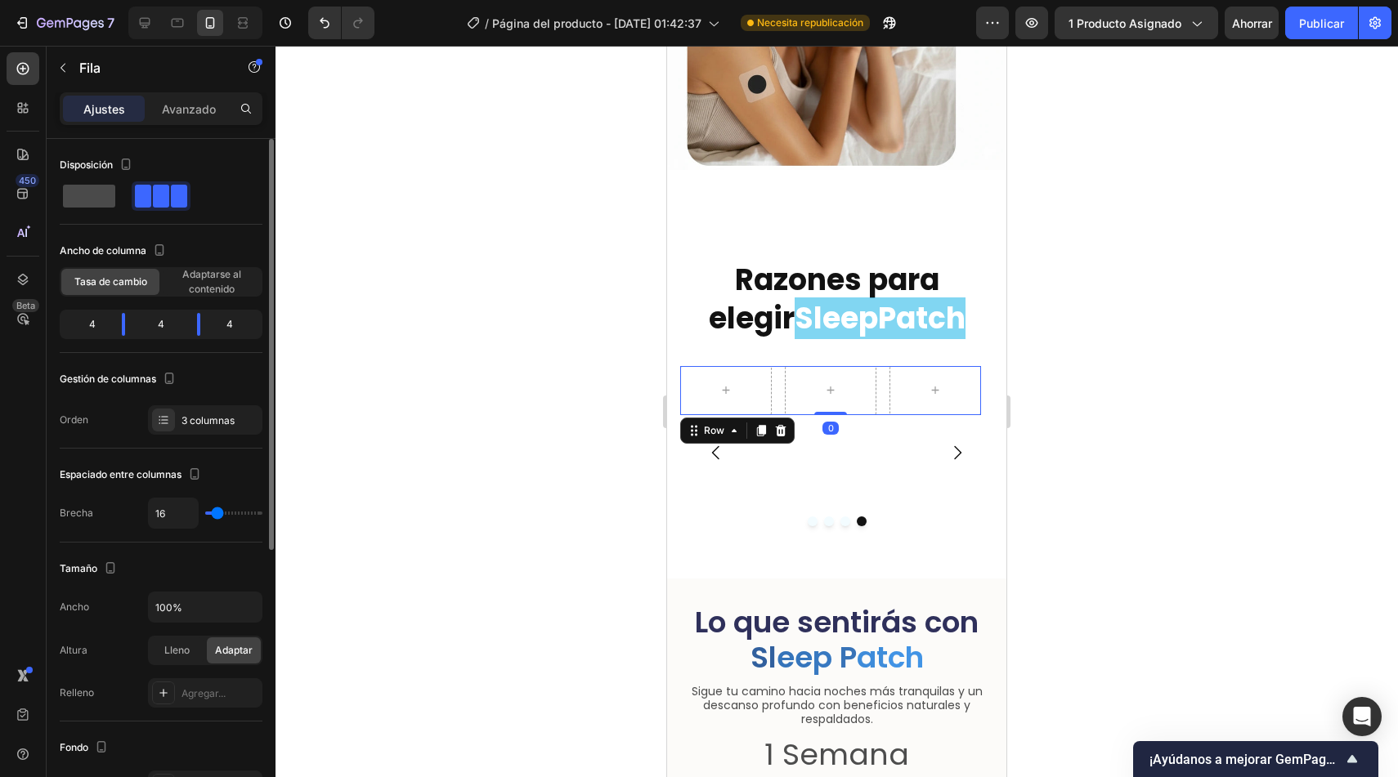
click at [75, 203] on span at bounding box center [89, 196] width 52 height 23
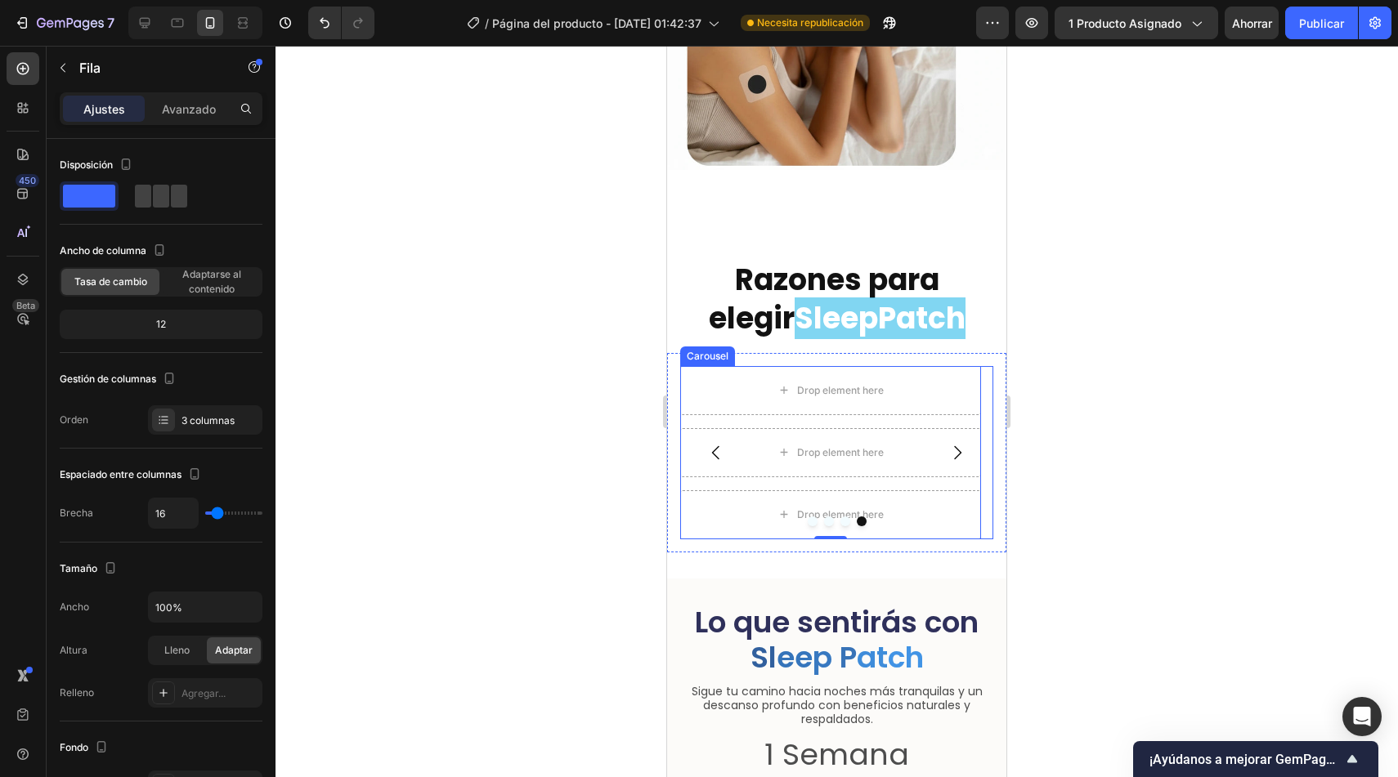
click at [949, 443] on icon "Carousel Next Arrow" at bounding box center [957, 453] width 20 height 20
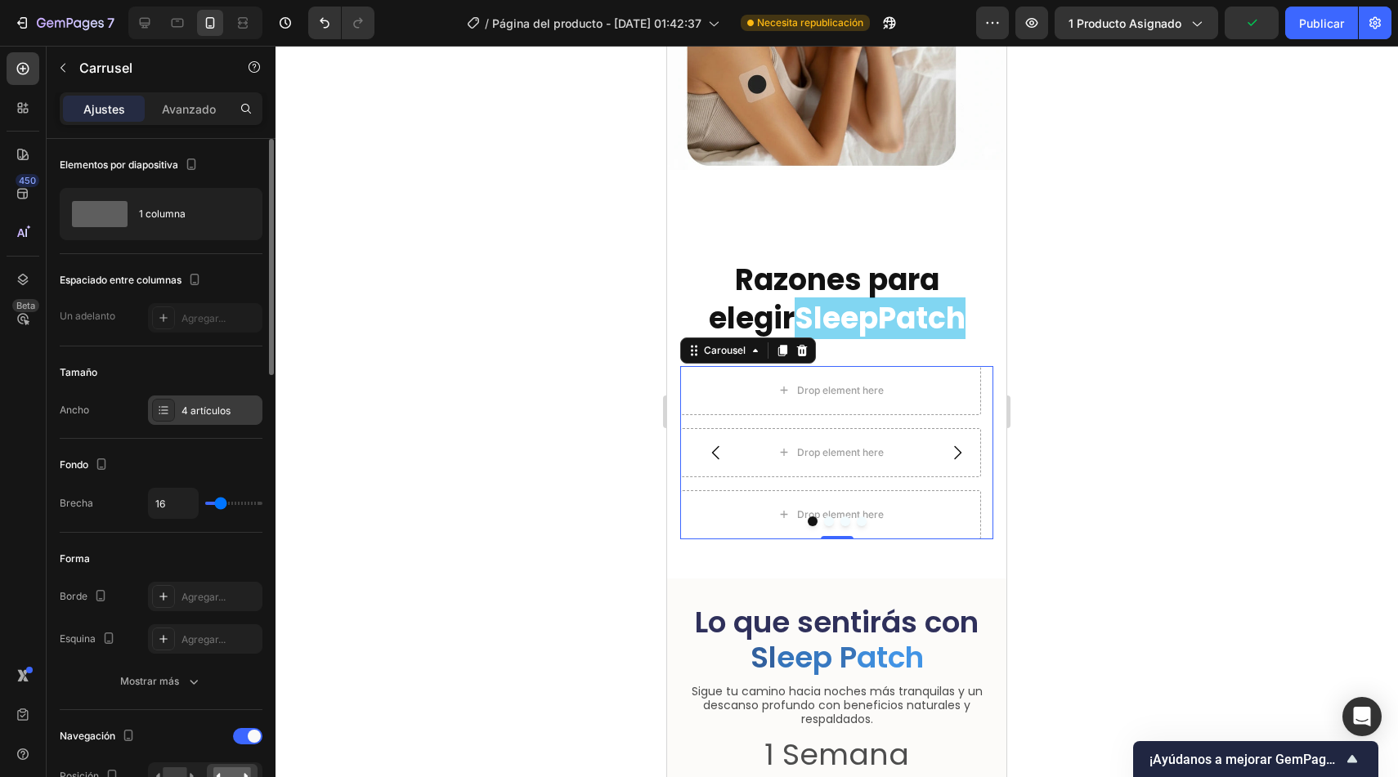
click at [195, 417] on div "4 artículos" at bounding box center [219, 411] width 77 height 15
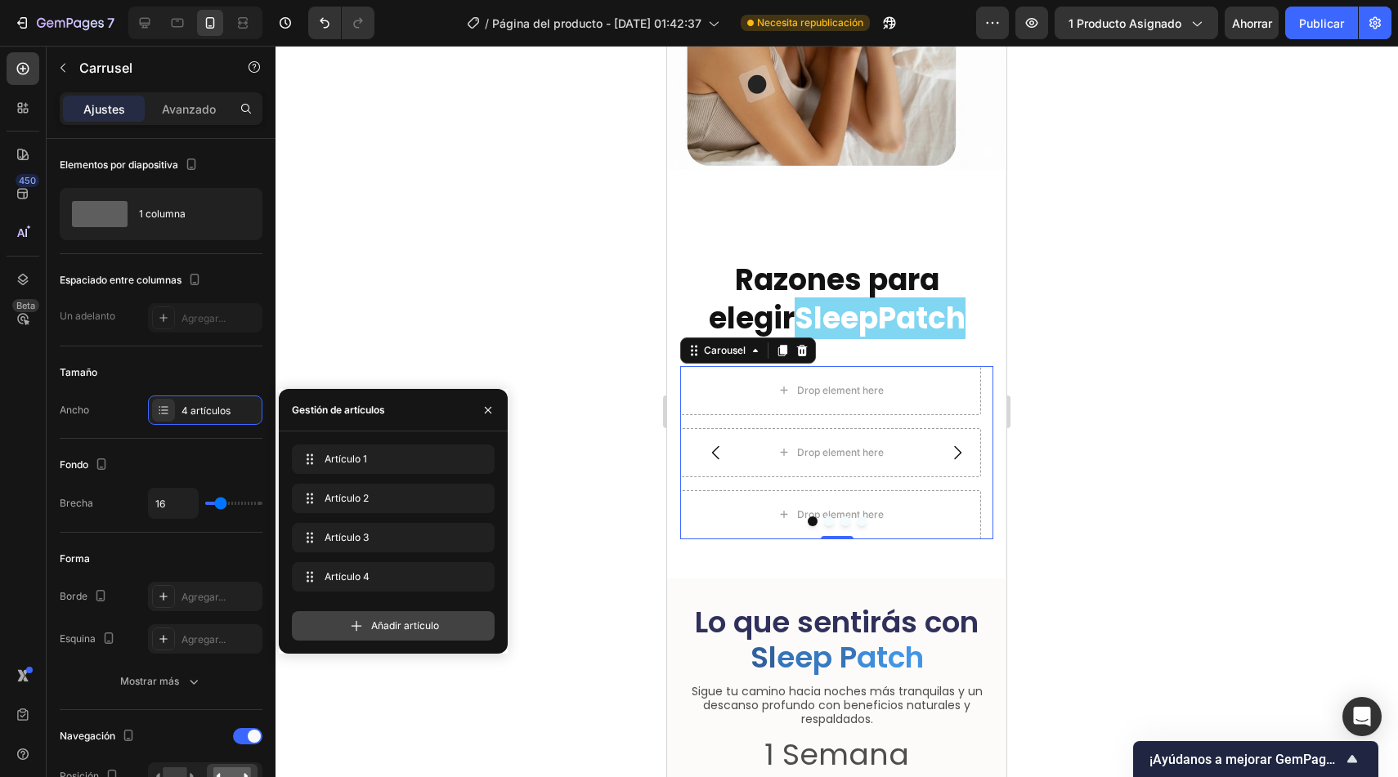
click at [348, 635] on div "Añadir artículo" at bounding box center [393, 625] width 203 height 29
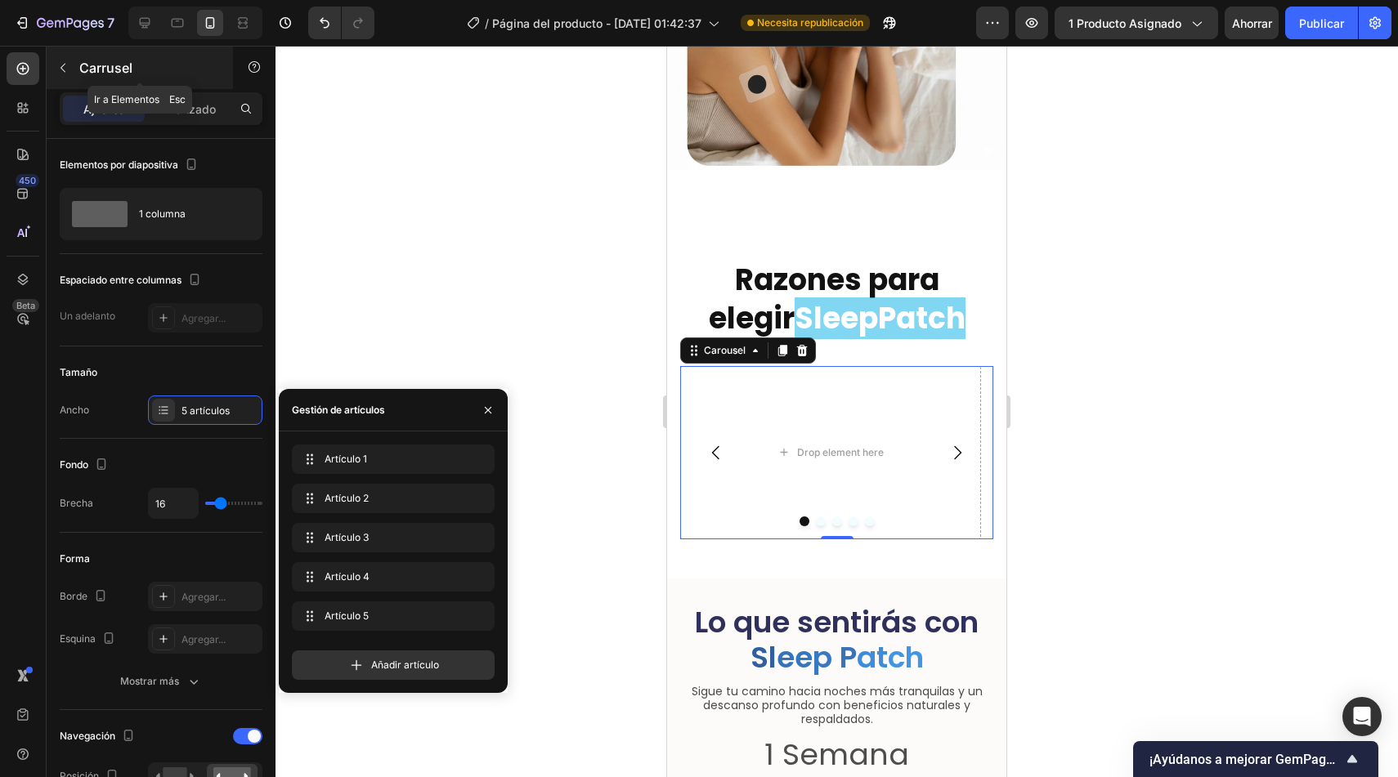
click at [74, 74] on button "button" at bounding box center [63, 68] width 26 height 26
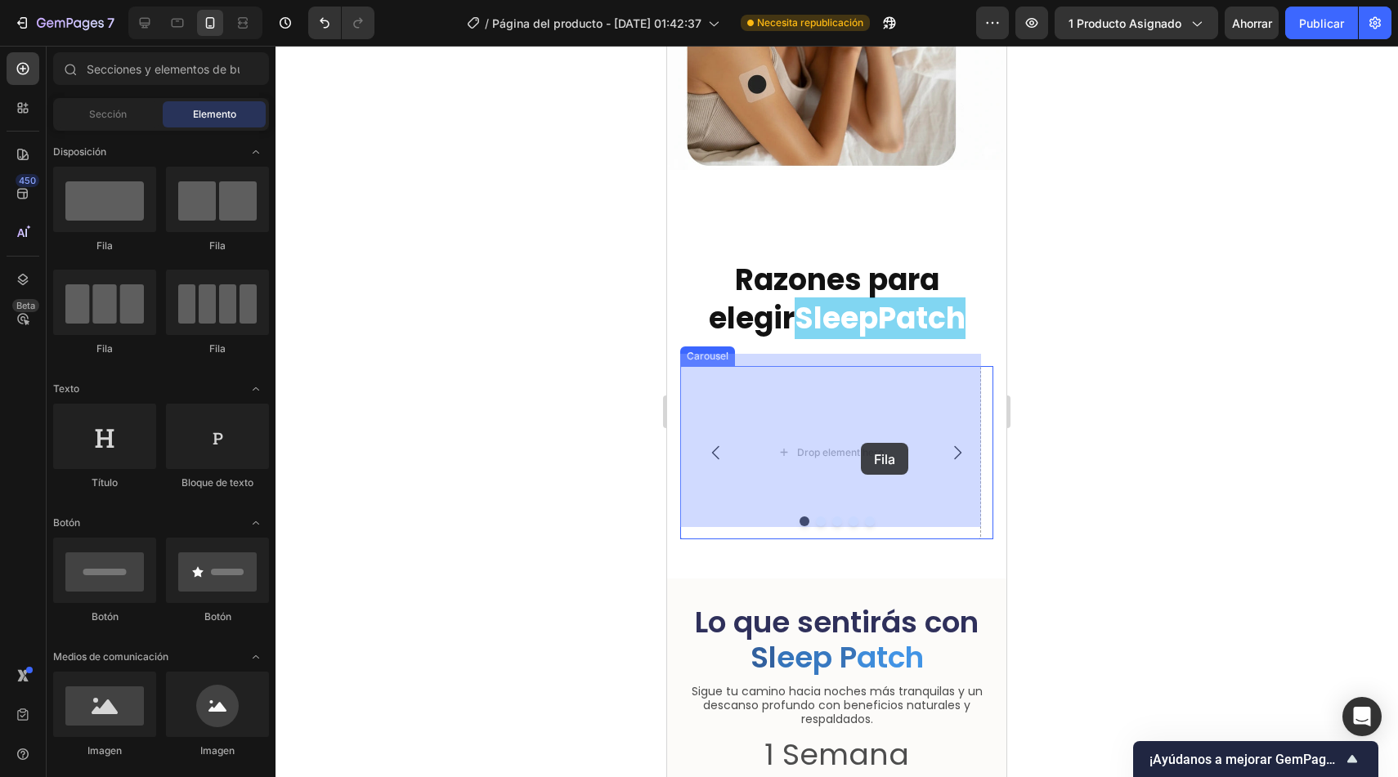
drag, startPoint x: 772, startPoint y: 385, endPoint x: 861, endPoint y: 443, distance: 106.3
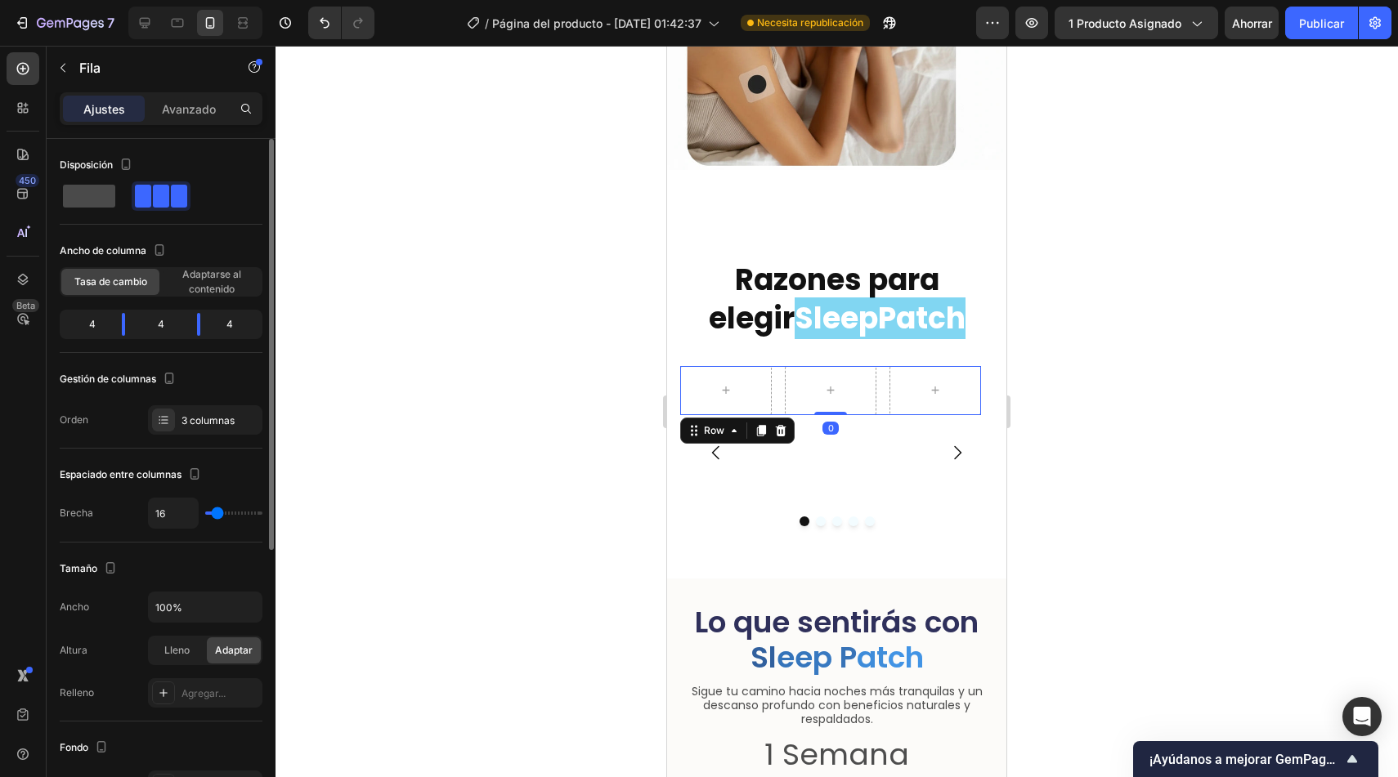
click at [92, 191] on span at bounding box center [89, 196] width 52 height 23
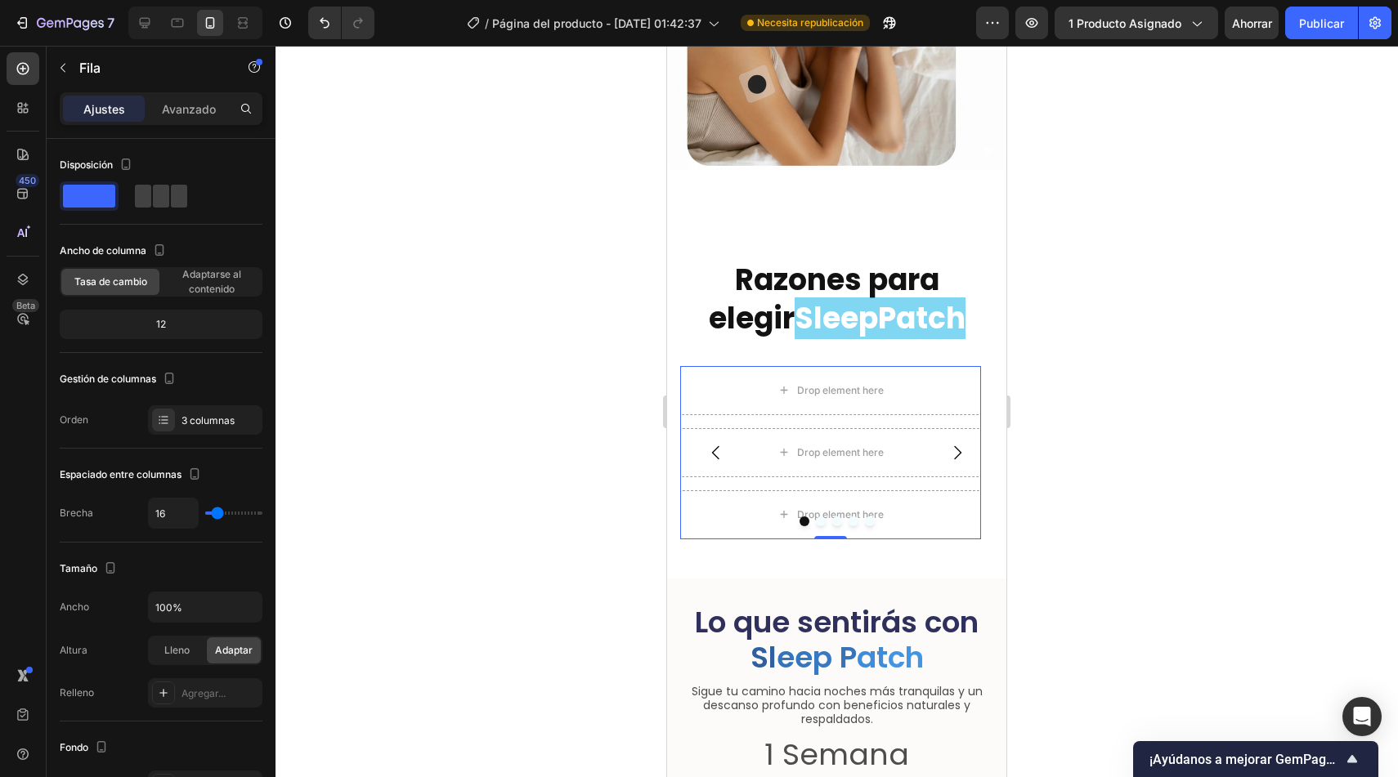
click at [558, 403] on div at bounding box center [836, 412] width 1122 height 732
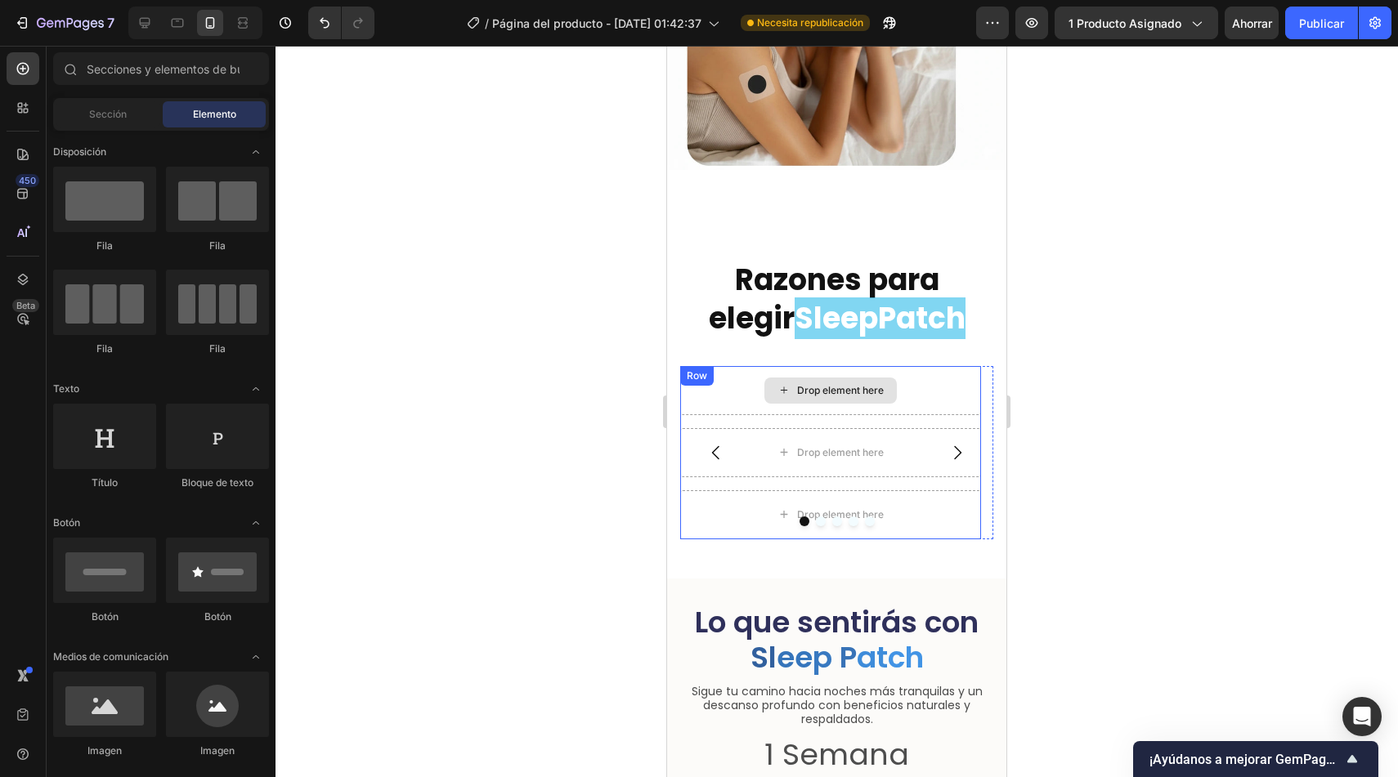
click at [936, 366] on div "Drop element here" at bounding box center [830, 390] width 301 height 49
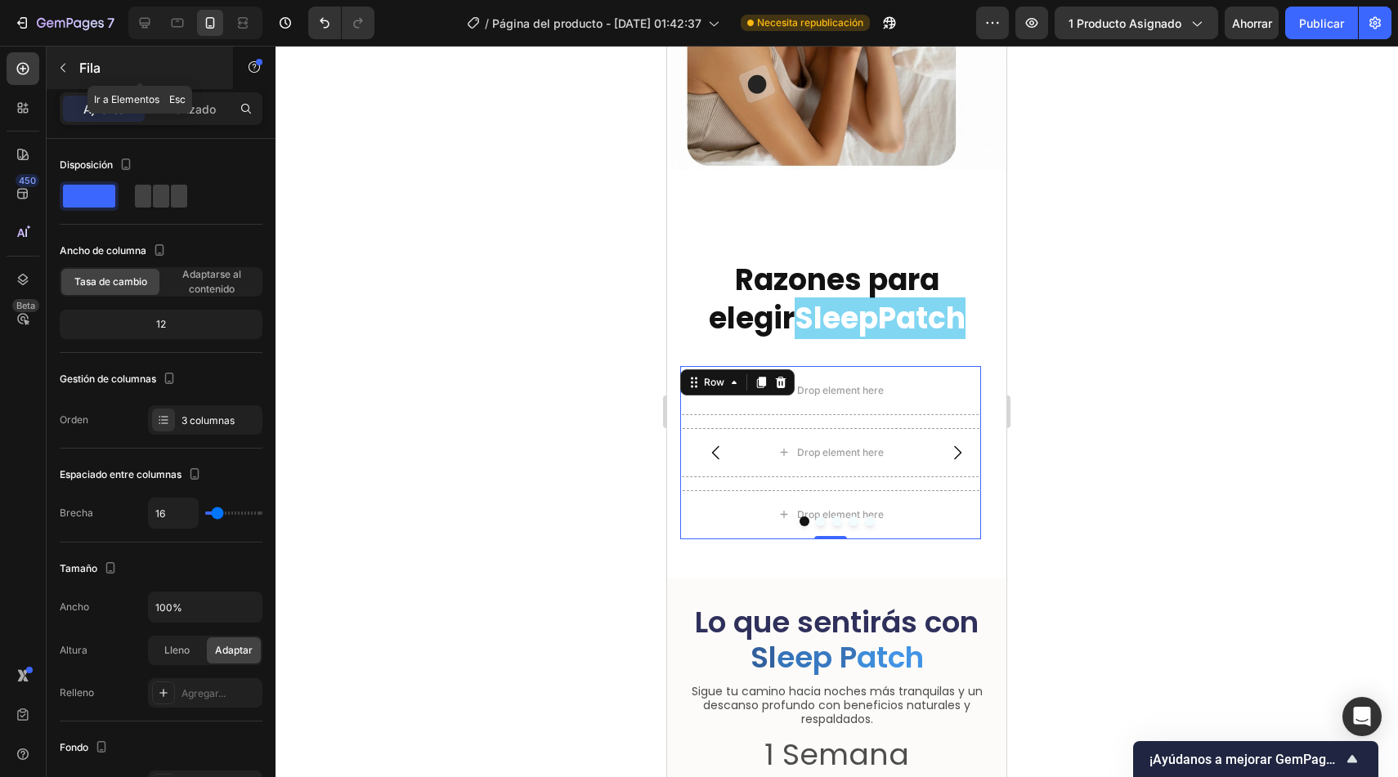
click at [62, 66] on icon "button" at bounding box center [62, 67] width 13 height 13
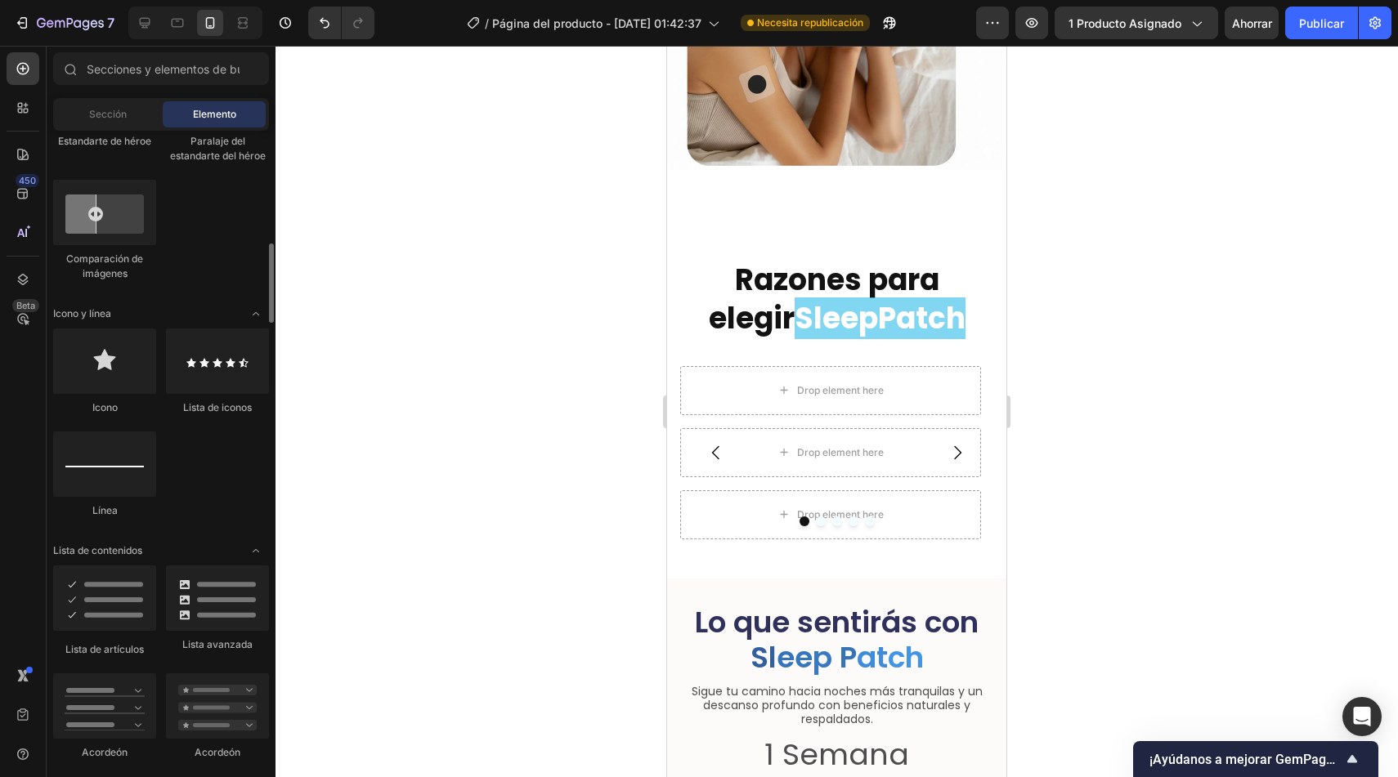
scroll to position [915, 0]
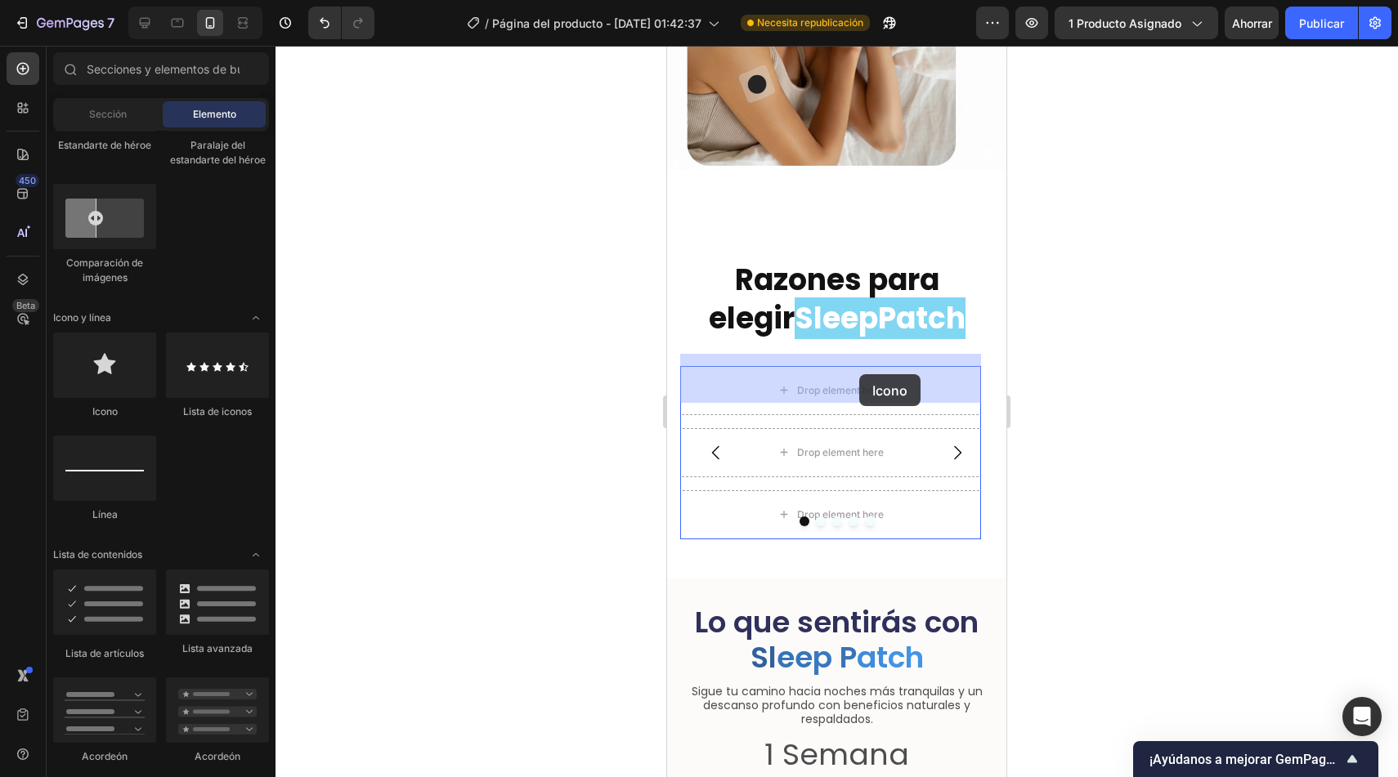
drag, startPoint x: 773, startPoint y: 431, endPoint x: 859, endPoint y: 374, distance: 103.4
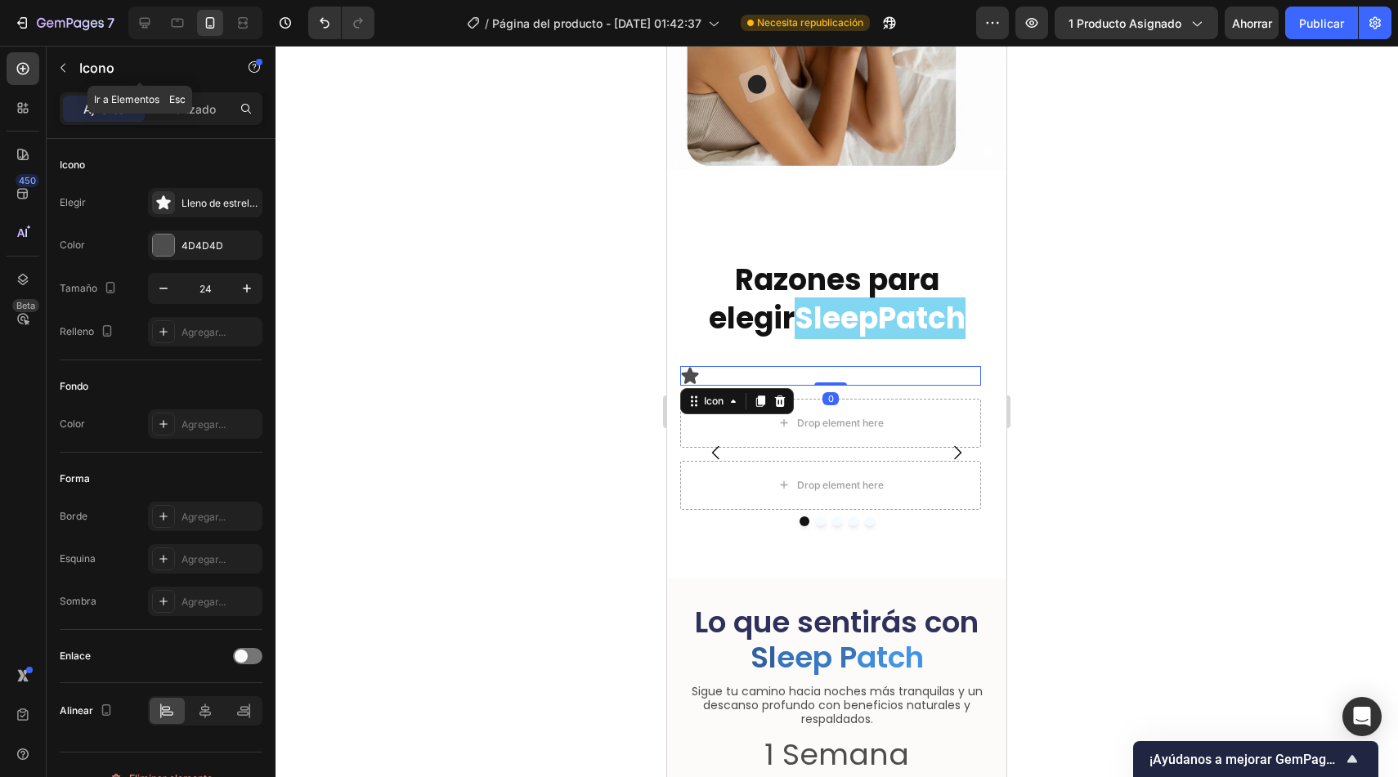
click at [56, 73] on button "button" at bounding box center [63, 68] width 26 height 26
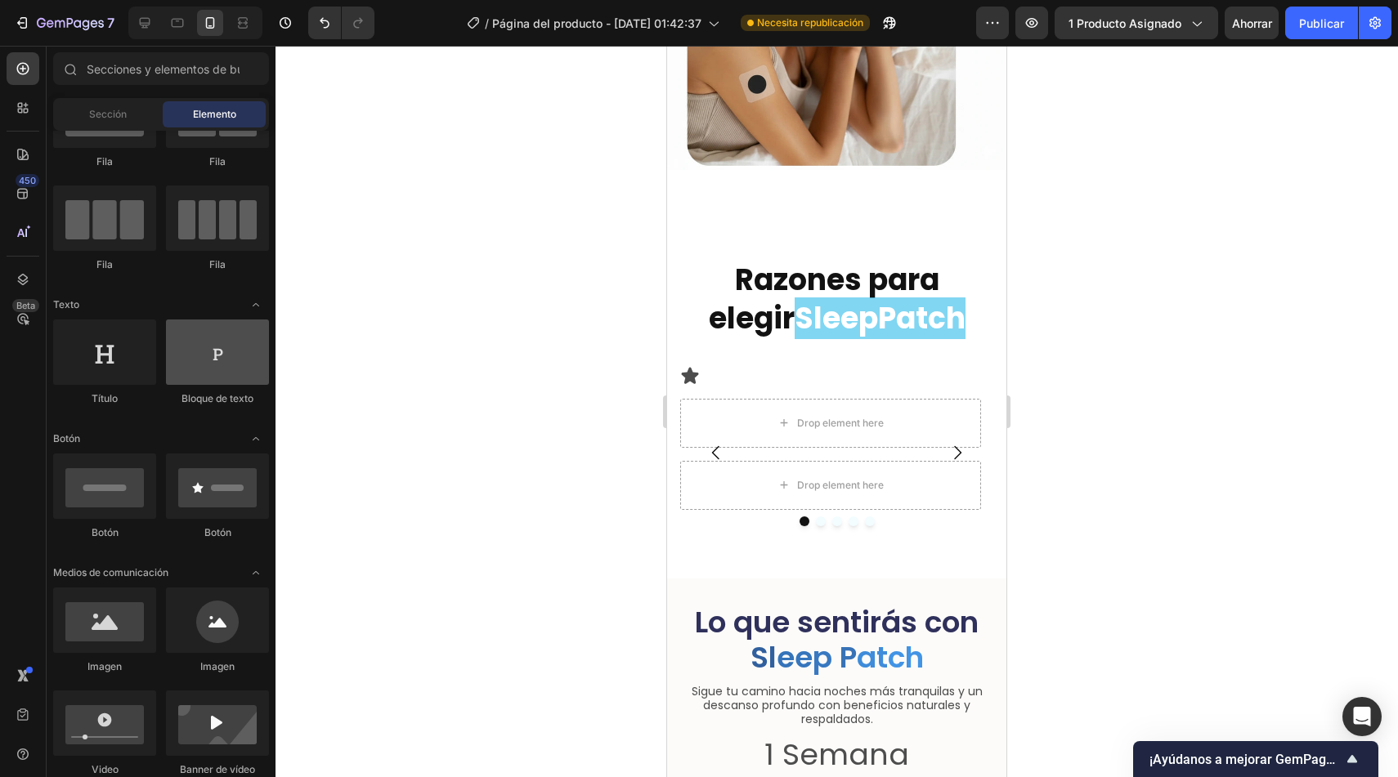
scroll to position [0, 0]
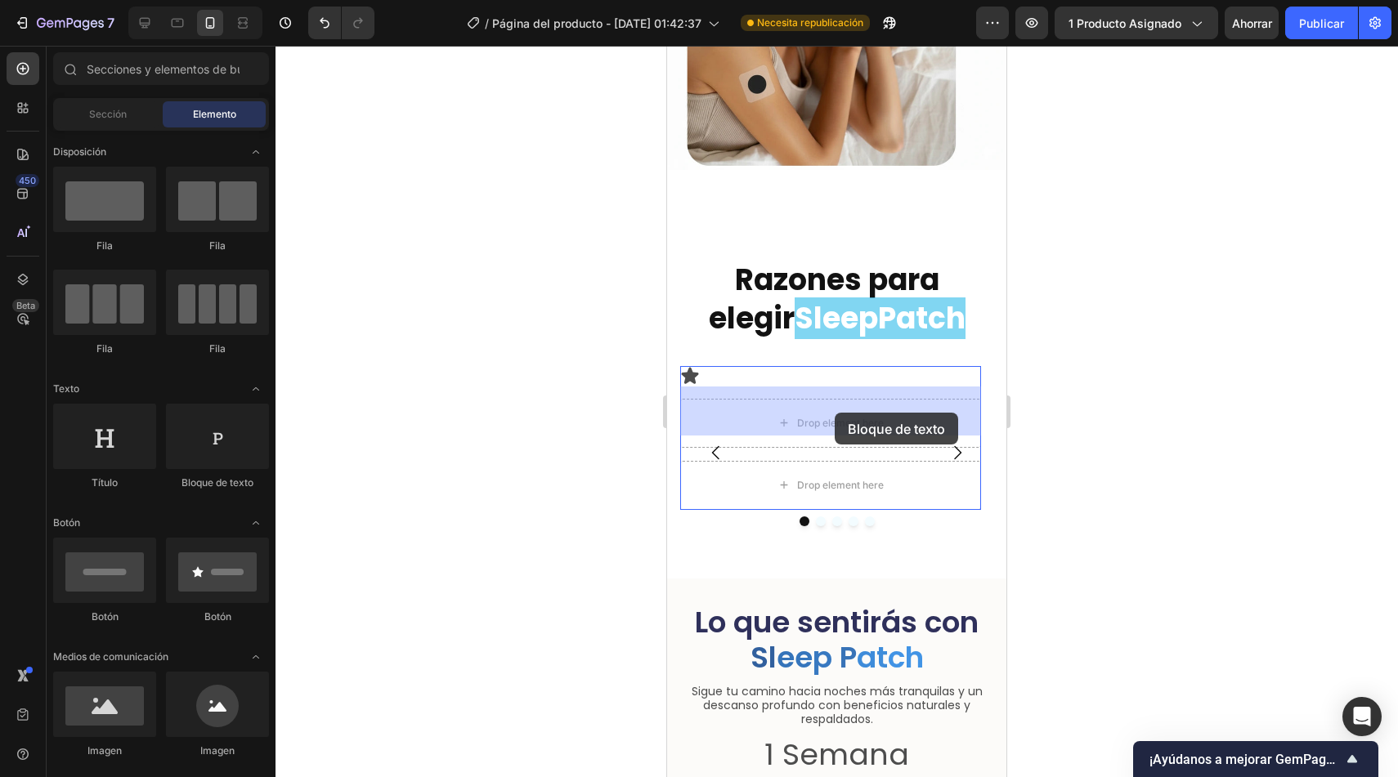
drag, startPoint x: 873, startPoint y: 490, endPoint x: 835, endPoint y: 413, distance: 86.6
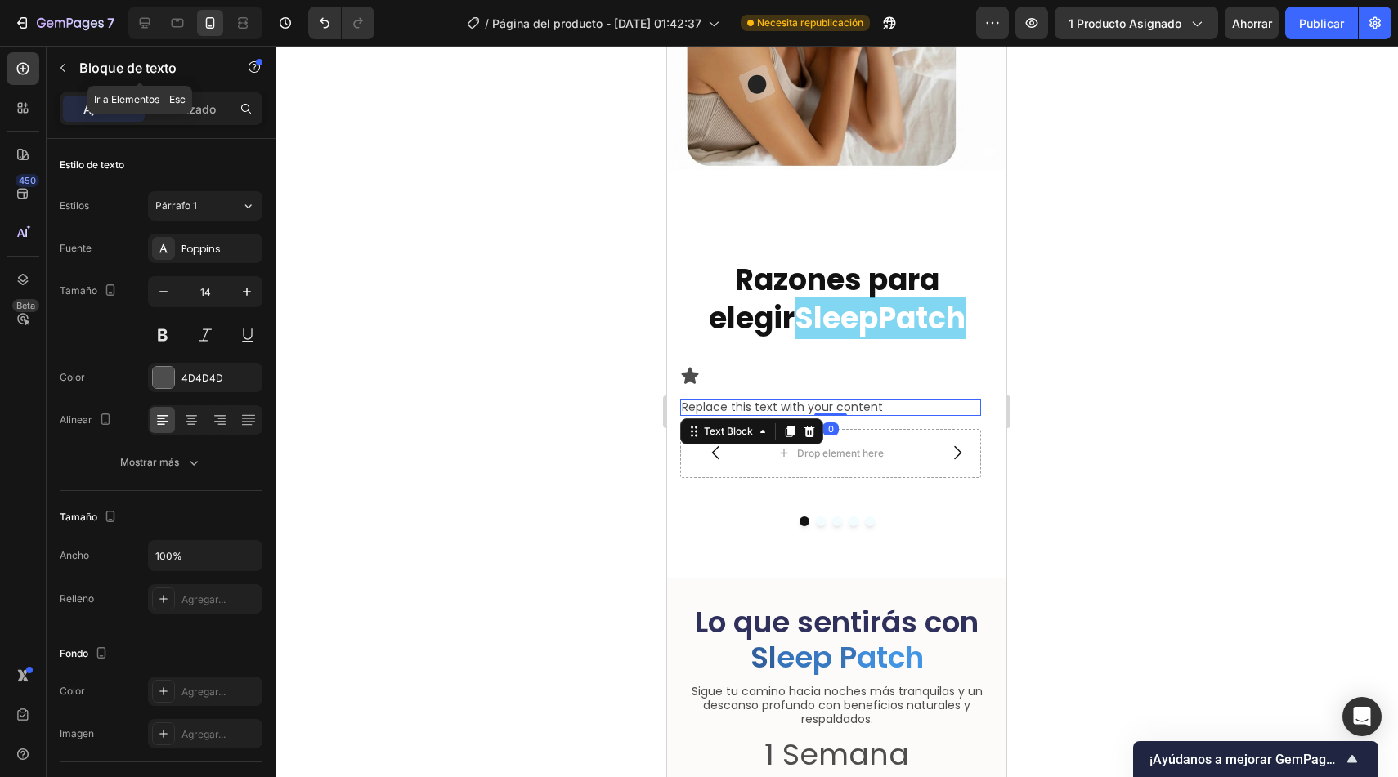
click at [60, 65] on icon "button" at bounding box center [62, 67] width 13 height 13
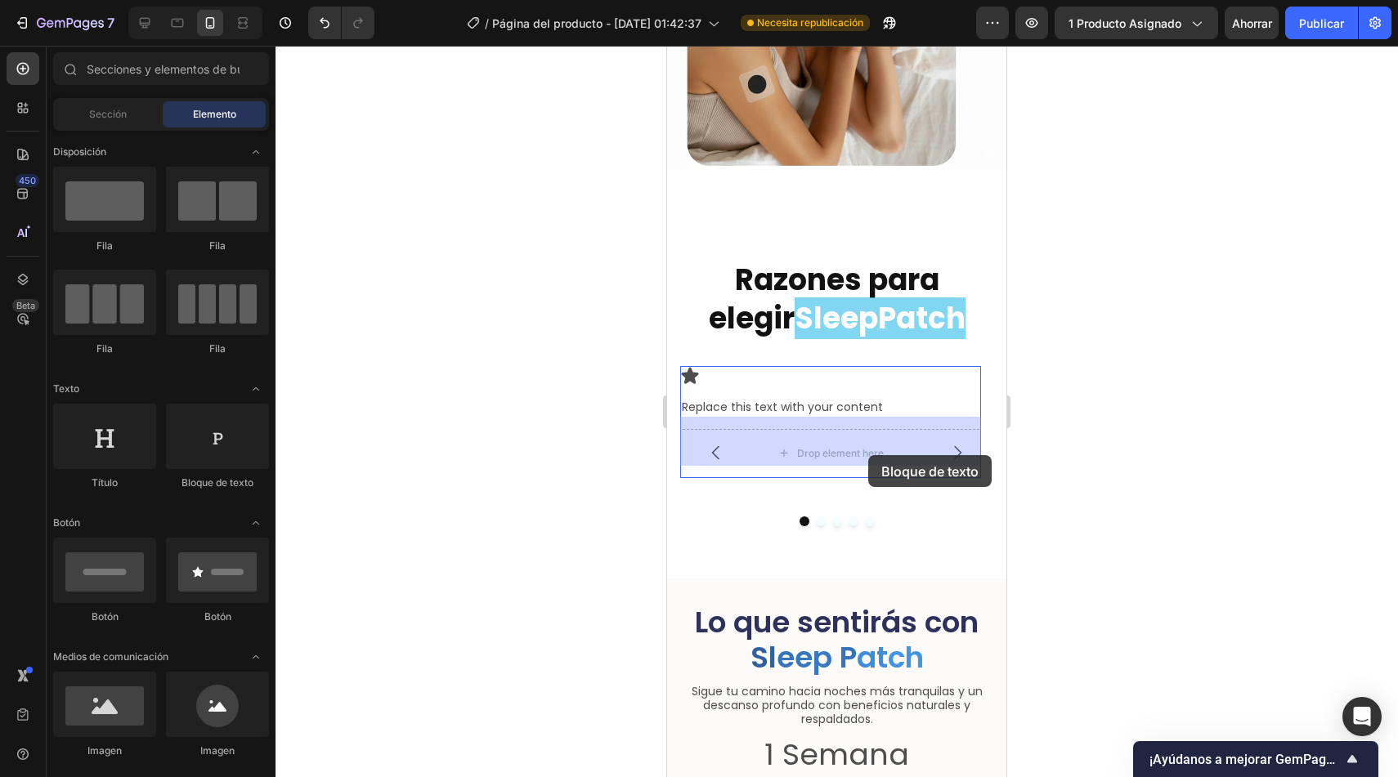
drag, startPoint x: 885, startPoint y: 503, endPoint x: 868, endPoint y: 455, distance: 50.2
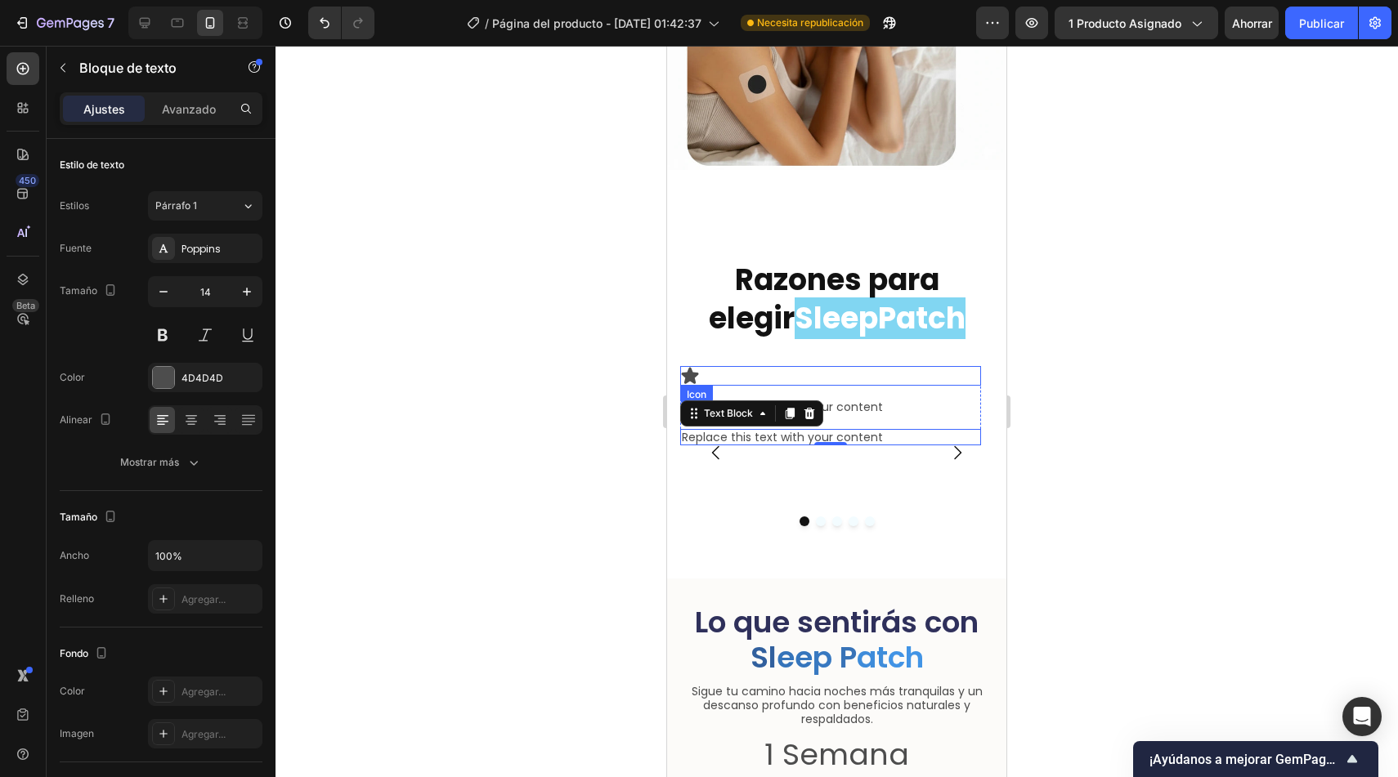
click at [944, 371] on div "Icon" at bounding box center [830, 376] width 301 height 20
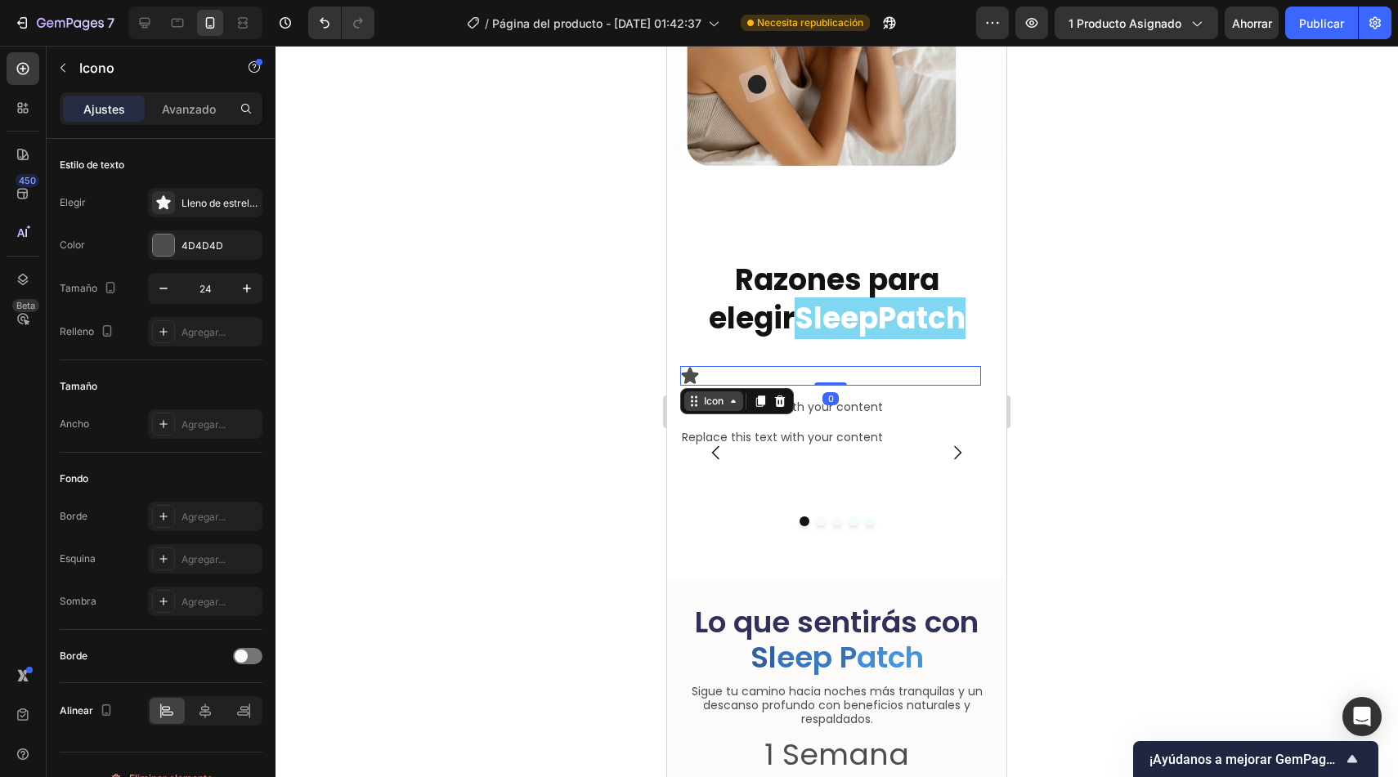
click at [700, 395] on icon at bounding box center [694, 401] width 13 height 13
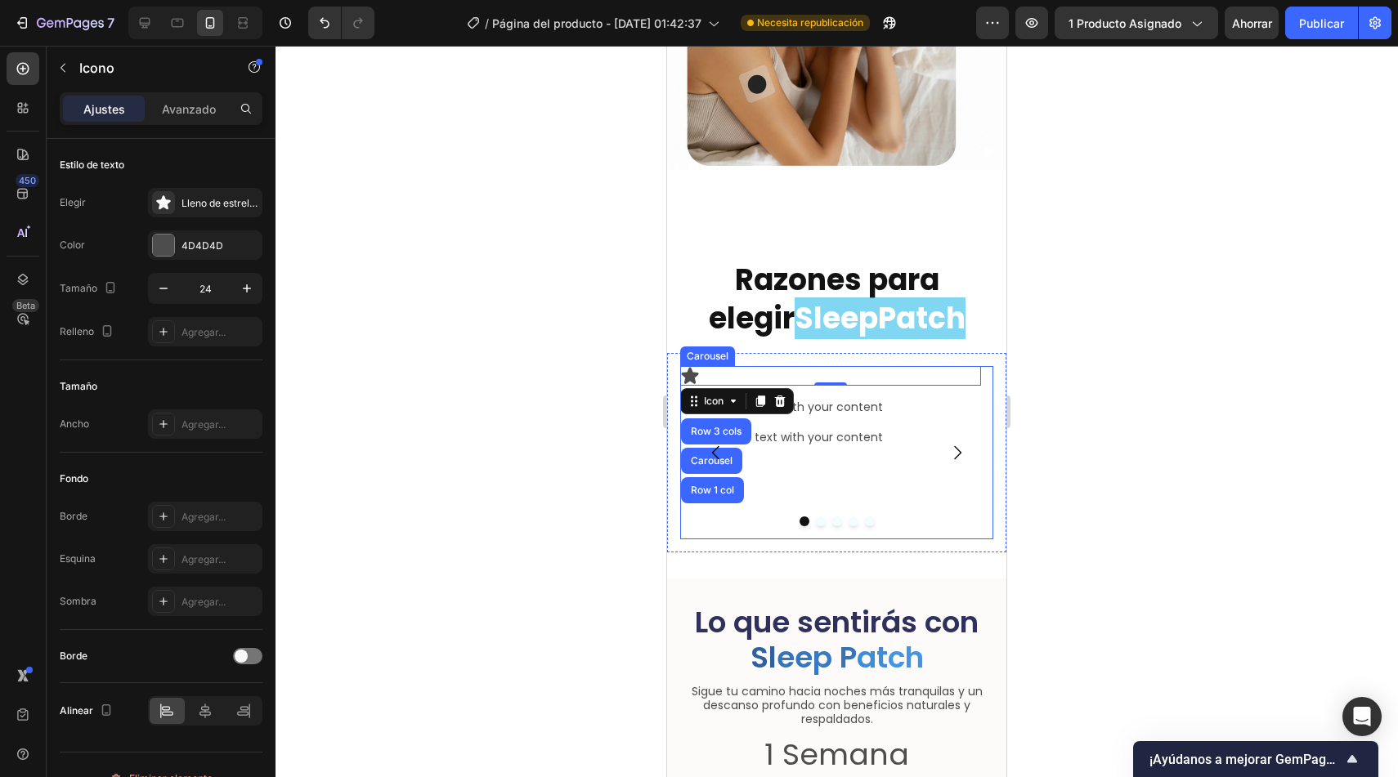
click at [731, 430] on button "Carousel Back Arrow" at bounding box center [716, 453] width 46 height 46
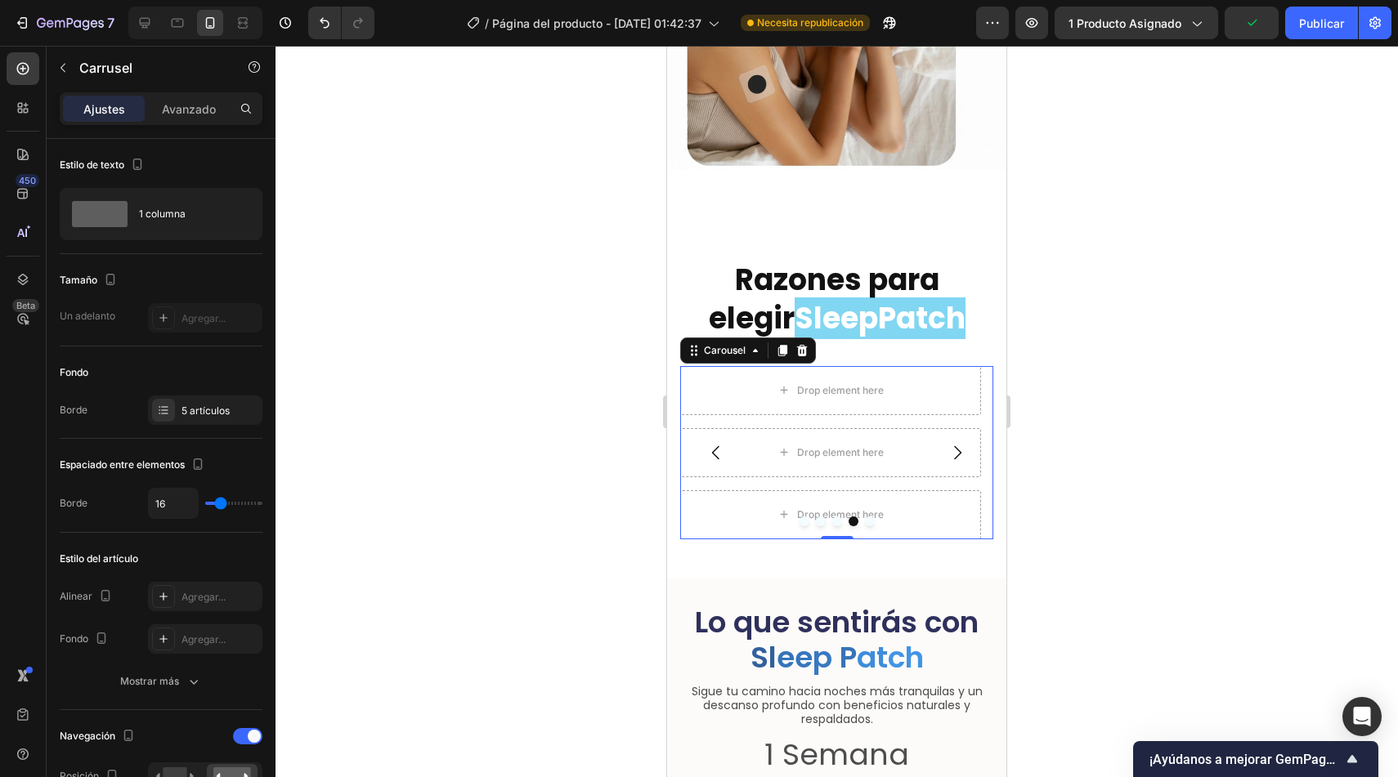
click at [947, 443] on icon "Carousel Next Arrow" at bounding box center [957, 453] width 20 height 20
click at [849, 517] on button "Dot" at bounding box center [854, 522] width 10 height 10
click at [209, 419] on div "5 artículos" at bounding box center [205, 410] width 114 height 29
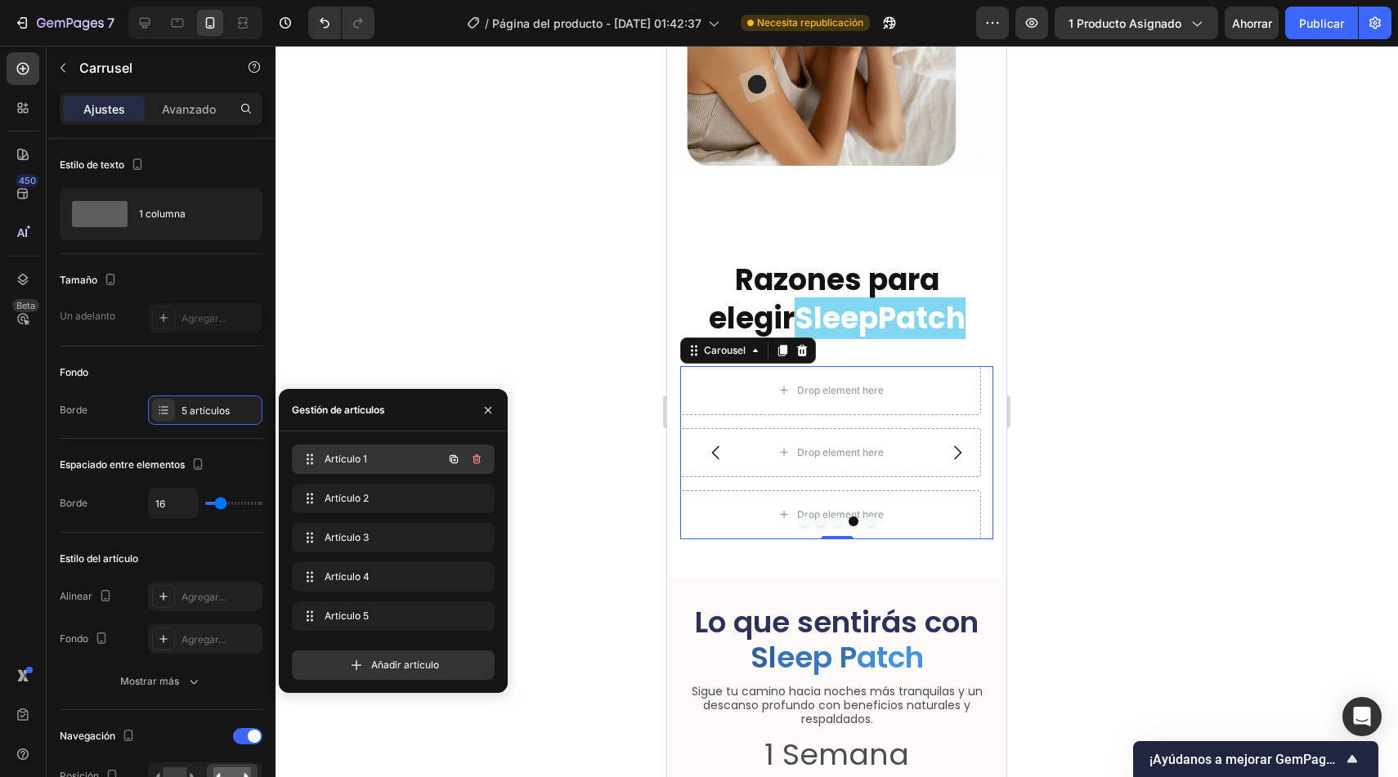
click at [383, 467] on div "Artículo 1 Item 1" at bounding box center [370, 459] width 144 height 23
click at [473, 461] on icon "button" at bounding box center [477, 460] width 8 height 10
click at [473, 461] on font "Borrar" at bounding box center [465, 459] width 30 height 12
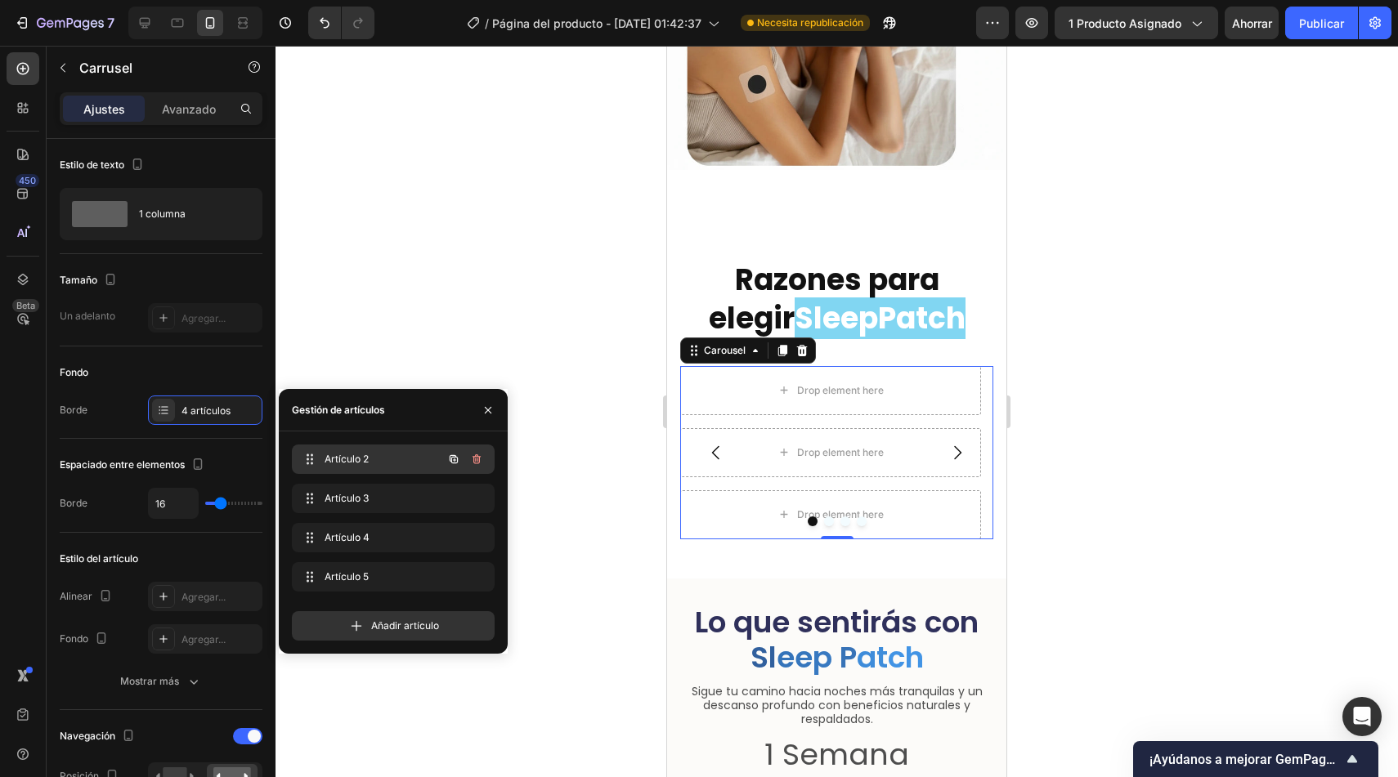
click at [389, 469] on div "Artículo 2 Item 2" at bounding box center [370, 459] width 144 height 23
click at [388, 461] on span "Artículo 2" at bounding box center [371, 459] width 92 height 15
click at [473, 460] on icon "button" at bounding box center [477, 460] width 8 height 10
click at [466, 460] on font "Borrar" at bounding box center [465, 459] width 30 height 12
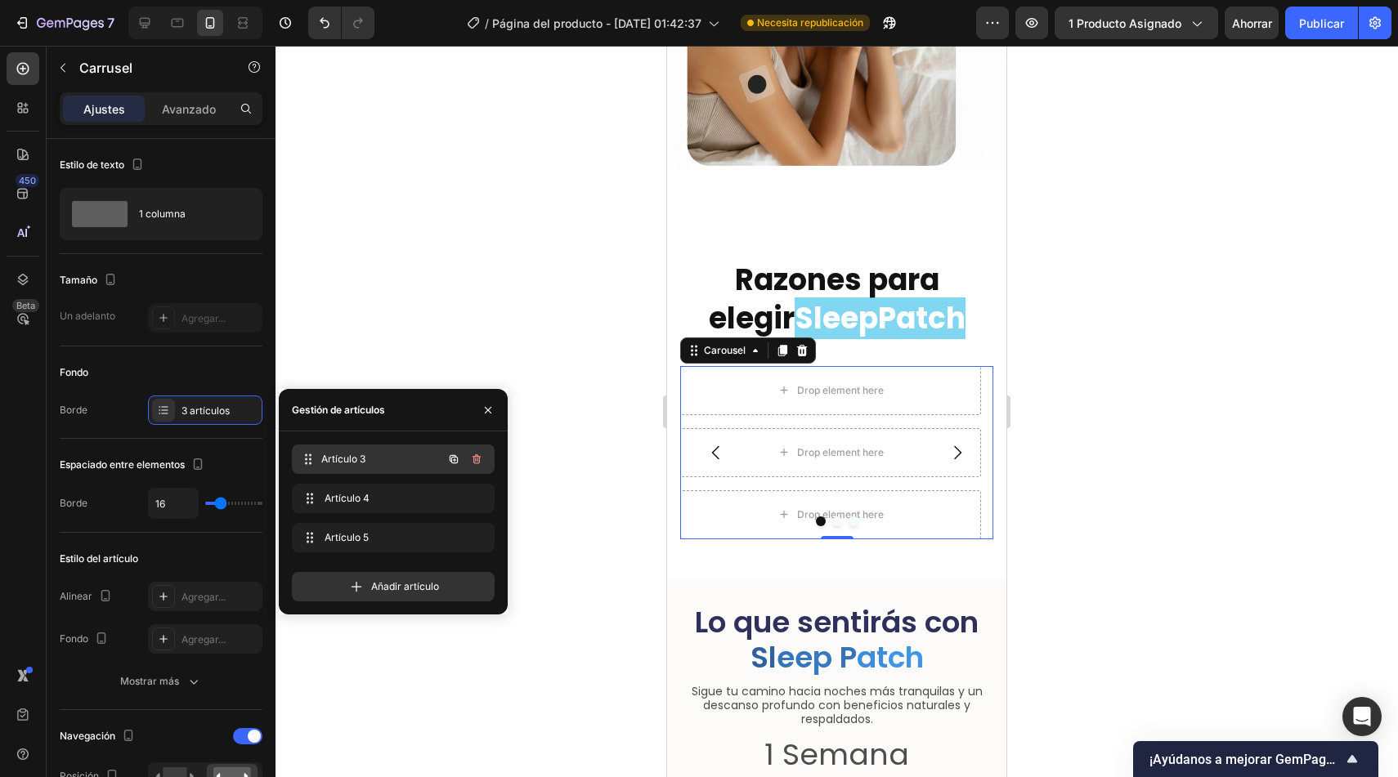
click at [415, 462] on span "Artículo 3" at bounding box center [381, 459] width 121 height 15
click at [481, 461] on icon "button" at bounding box center [476, 459] width 13 height 13
click at [459, 461] on font "Borrar" at bounding box center [465, 459] width 30 height 12
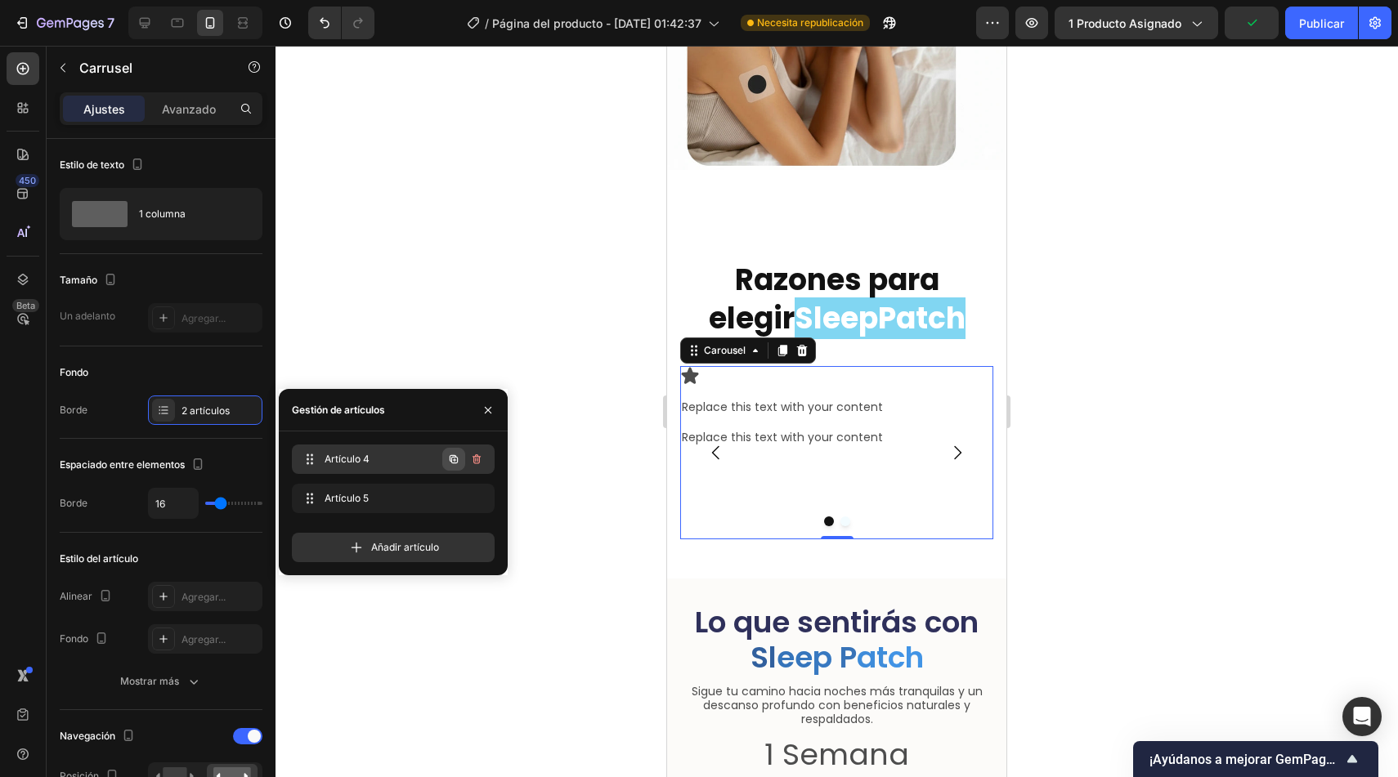
click at [451, 460] on icon "button" at bounding box center [454, 459] width 8 height 8
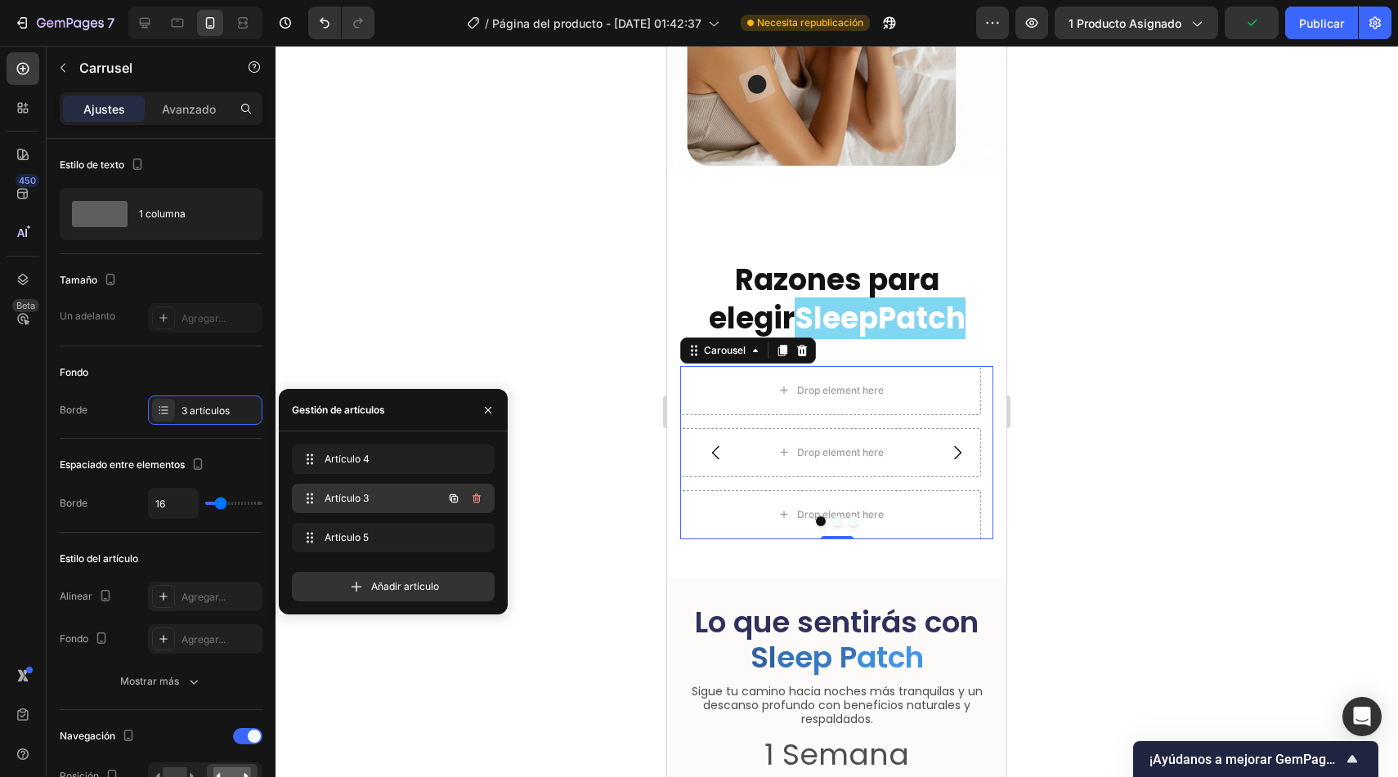
click at [428, 494] on div "Artículo 3 Item 3" at bounding box center [370, 498] width 144 height 23
click at [414, 452] on span "Artículo 4" at bounding box center [371, 459] width 92 height 15
click at [402, 544] on span "Artículo 5" at bounding box center [371, 538] width 92 height 15
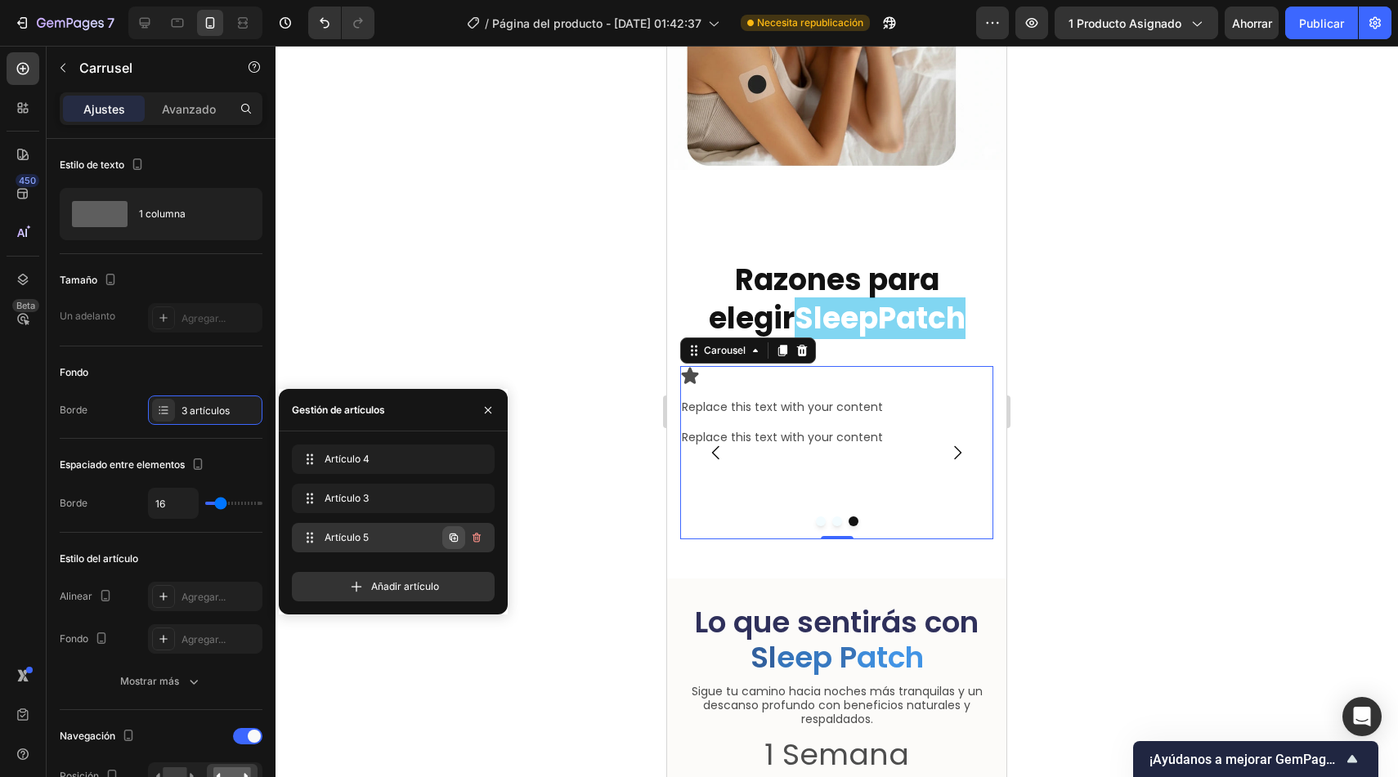
click at [450, 536] on icon "button" at bounding box center [453, 537] width 13 height 13
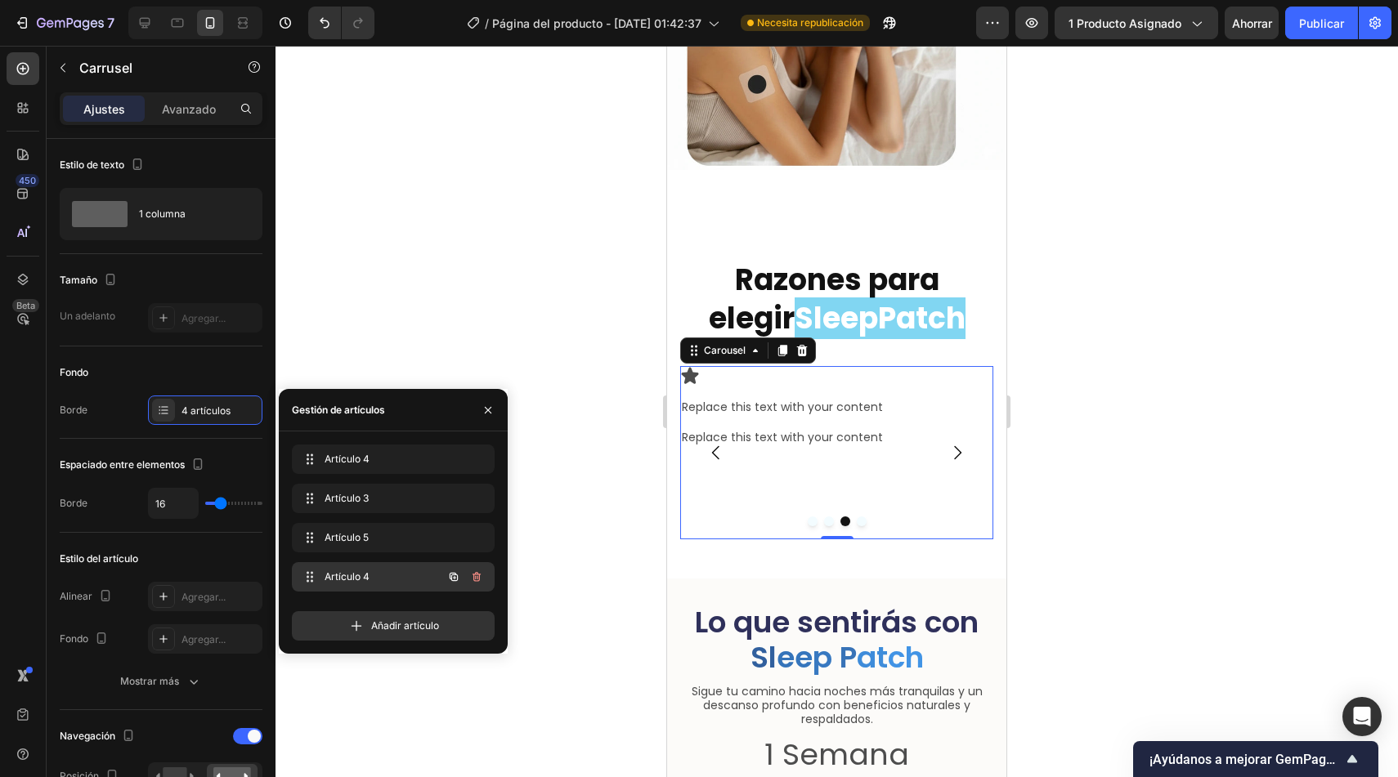
click at [414, 568] on div "Artículo 4 Item 4" at bounding box center [370, 577] width 144 height 23
click at [472, 498] on icon "button" at bounding box center [476, 498] width 13 height 13
click at [467, 497] on font "Borrar" at bounding box center [465, 498] width 30 height 12
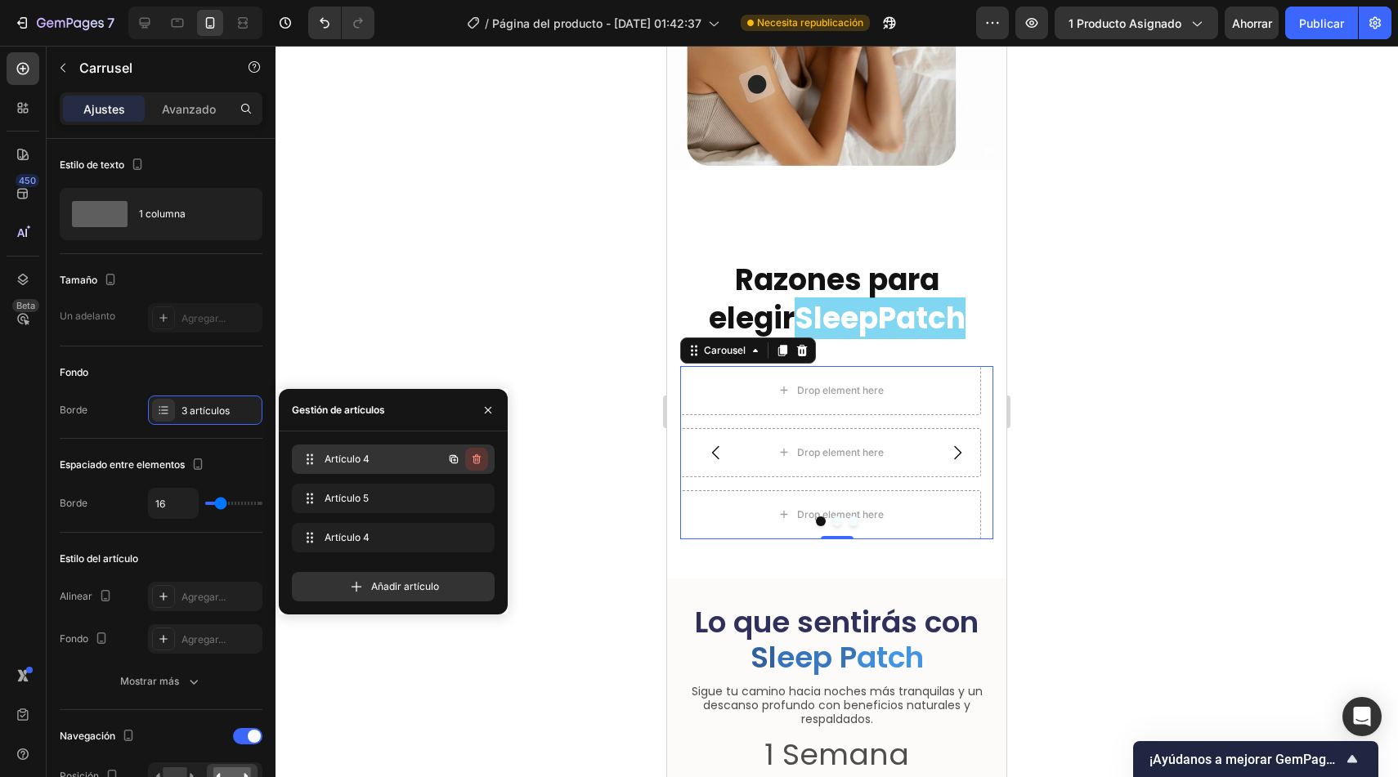
click at [468, 468] on button "button" at bounding box center [476, 459] width 23 height 23
click at [468, 467] on button "Borrar" at bounding box center [465, 459] width 45 height 23
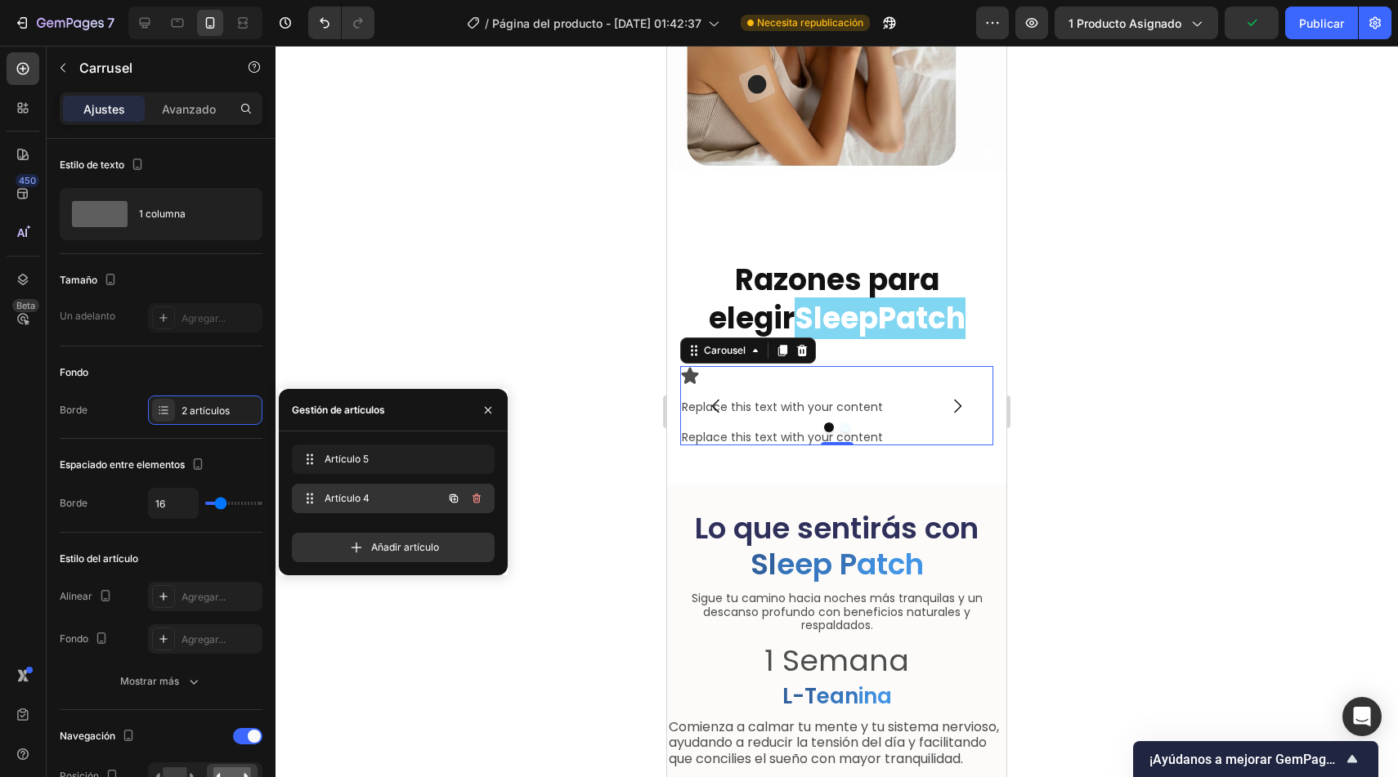
click at [426, 501] on div "Artículo 4 Item 4" at bounding box center [370, 498] width 144 height 23
click at [452, 500] on icon "button" at bounding box center [453, 498] width 13 height 13
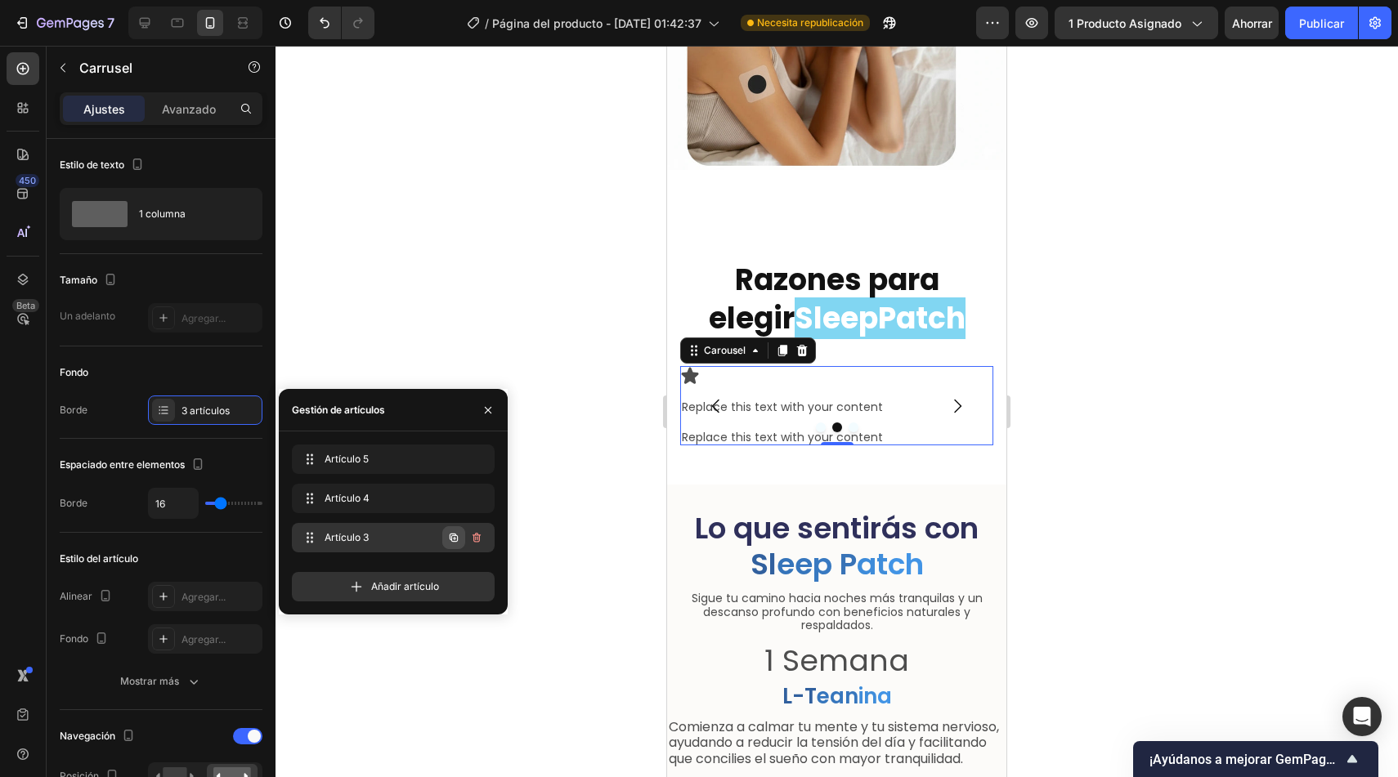
click at [450, 538] on icon "button" at bounding box center [453, 537] width 13 height 13
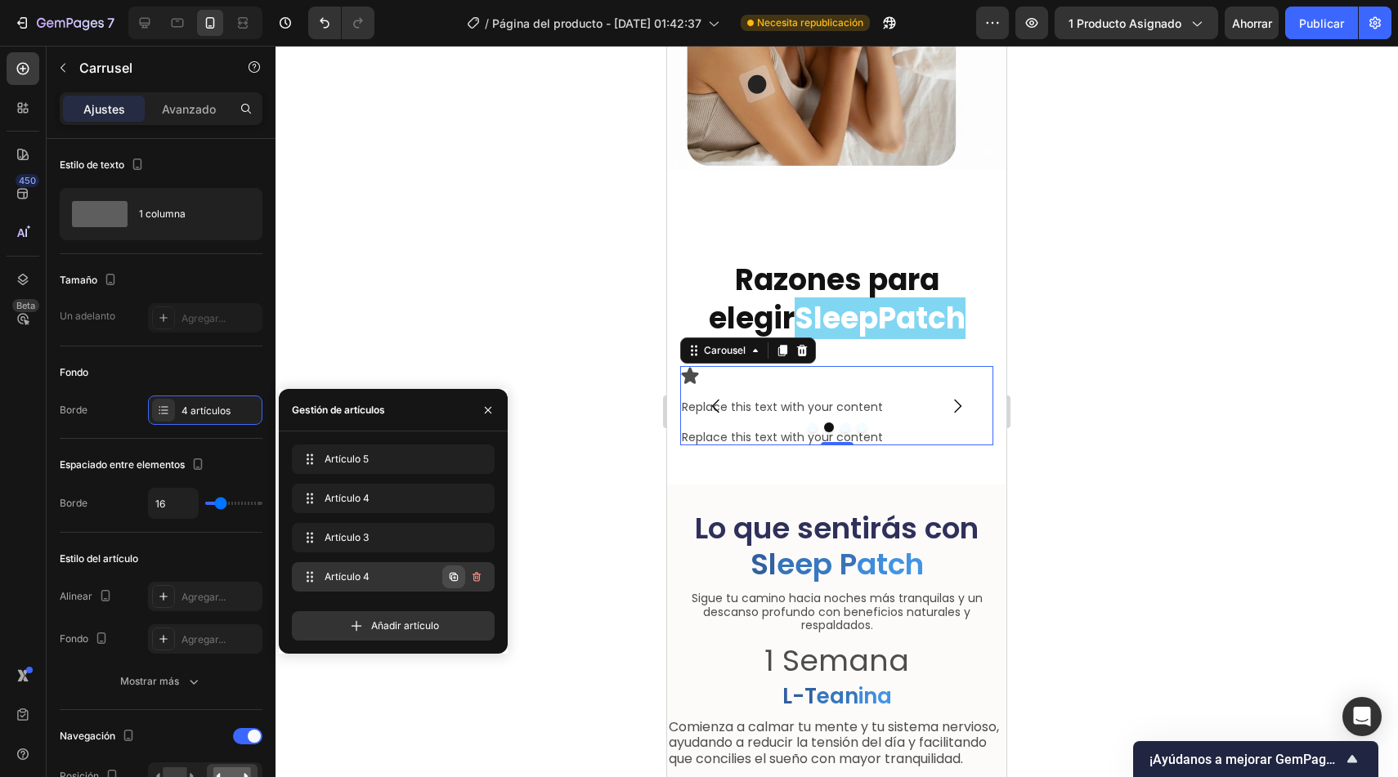
click at [453, 576] on icon "button" at bounding box center [453, 577] width 13 height 13
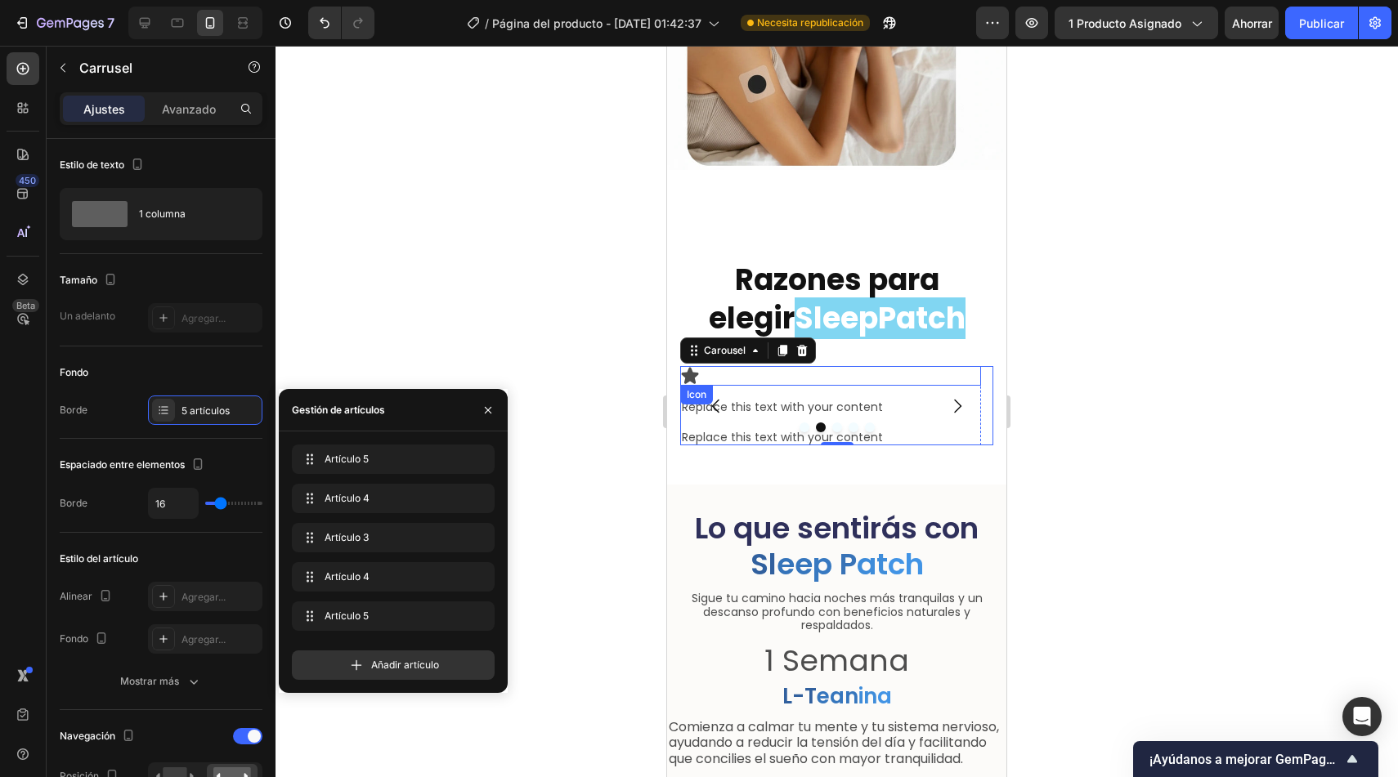
click at [757, 368] on div "Icon" at bounding box center [830, 376] width 301 height 20
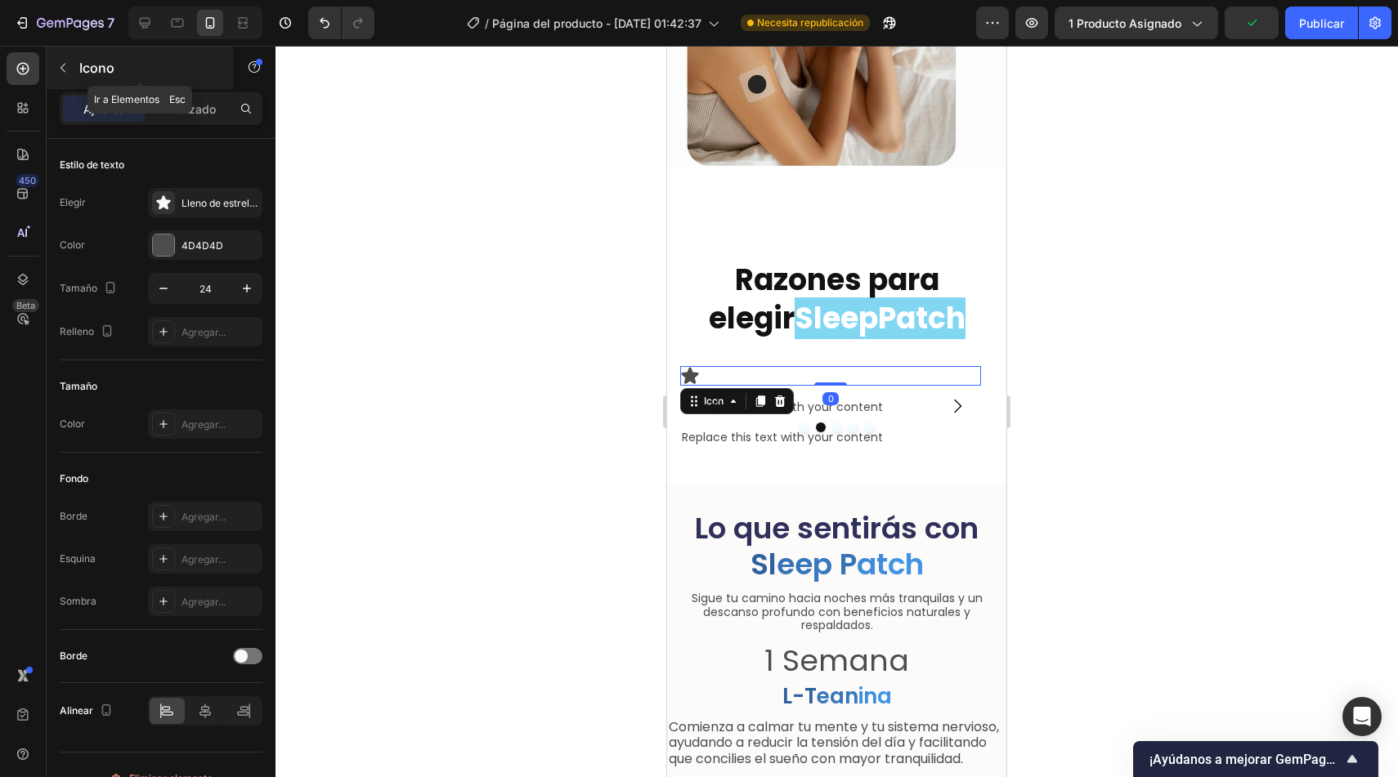
click at [76, 67] on div "Icono" at bounding box center [140, 68] width 186 height 43
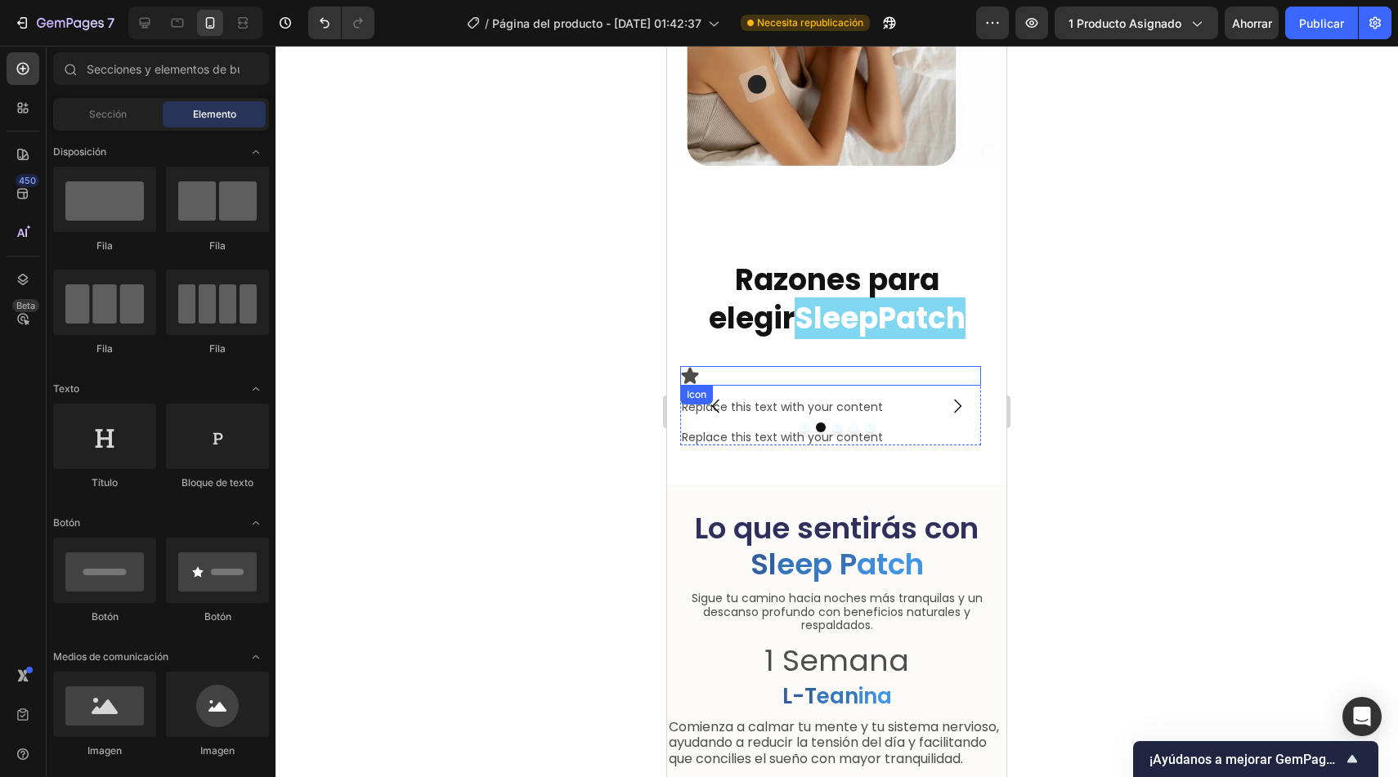
click at [747, 366] on div "Icon" at bounding box center [830, 376] width 301 height 20
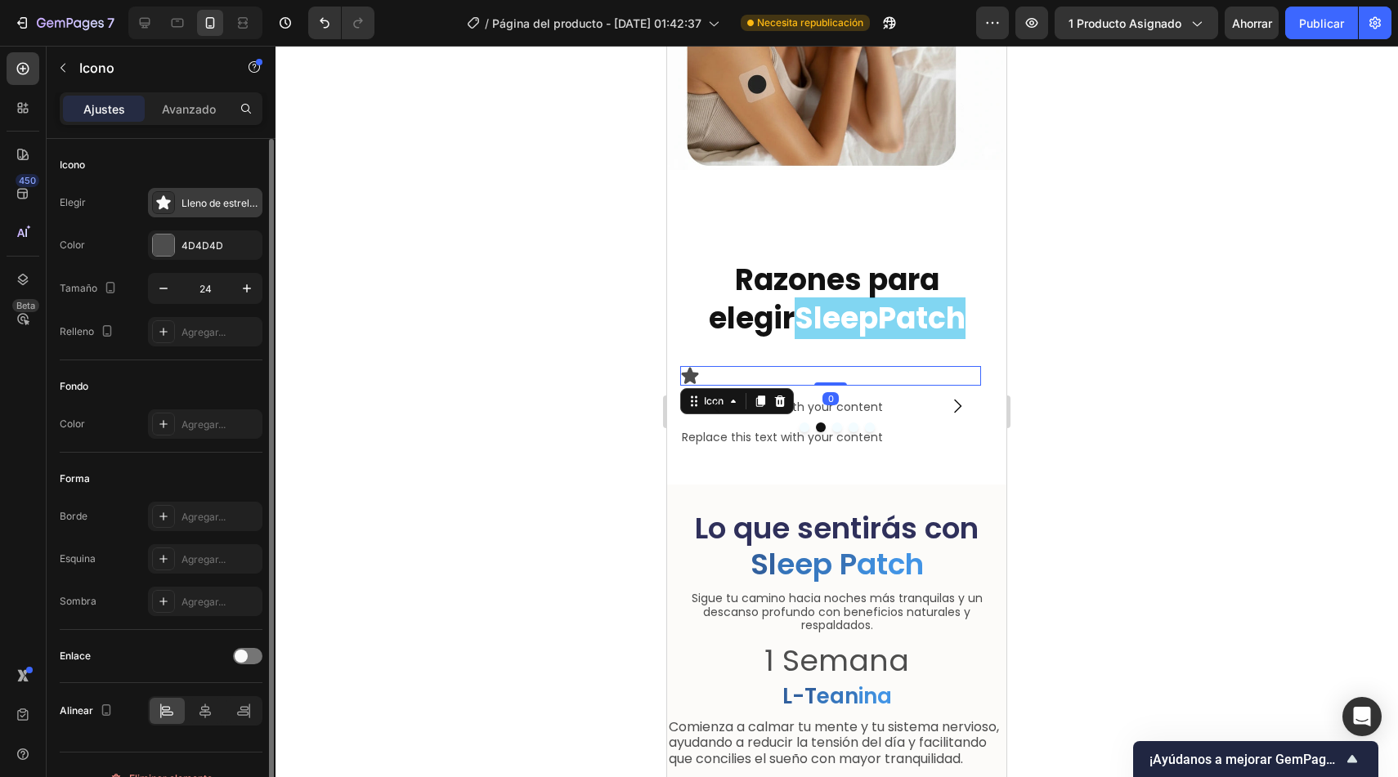
click at [187, 202] on font "Lleno de estrellas" at bounding box center [221, 203] width 81 height 12
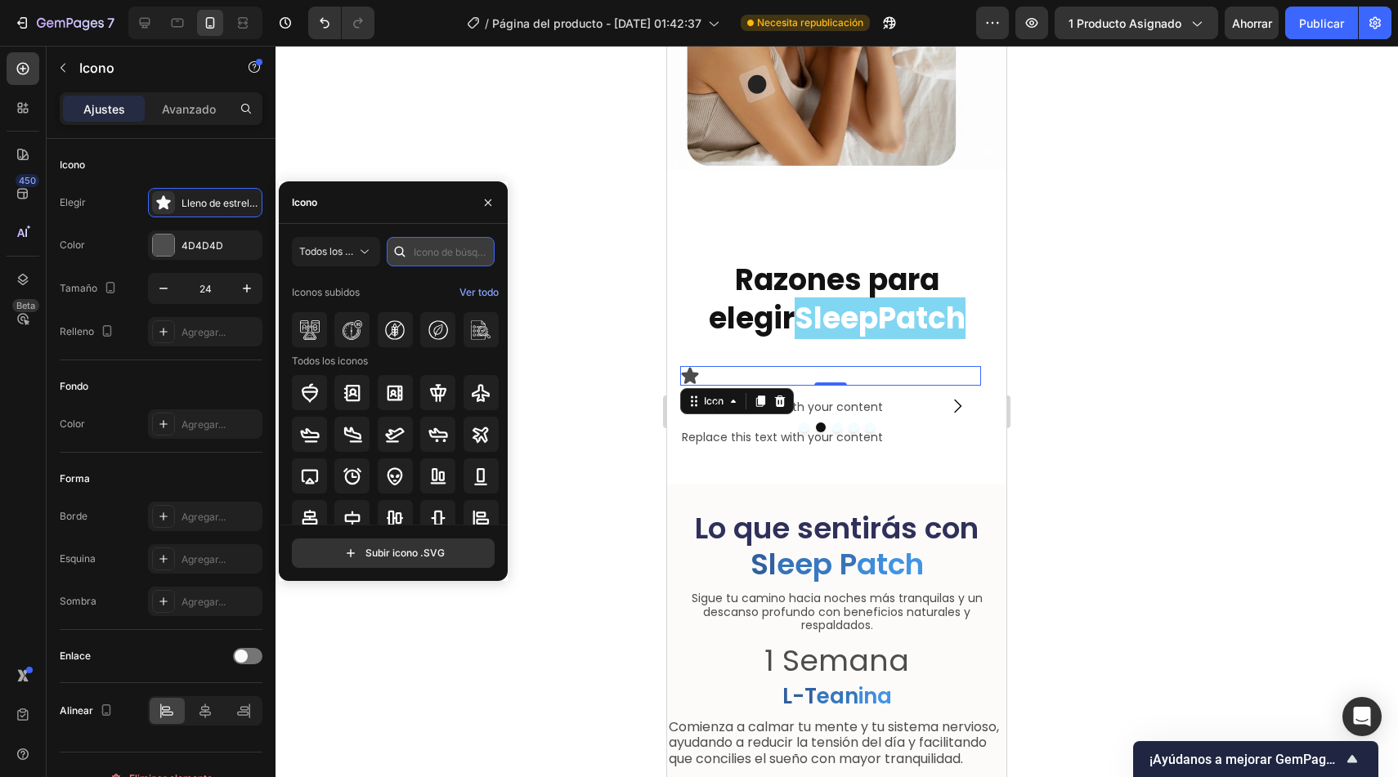
click at [452, 250] on input "text" at bounding box center [441, 251] width 108 height 29
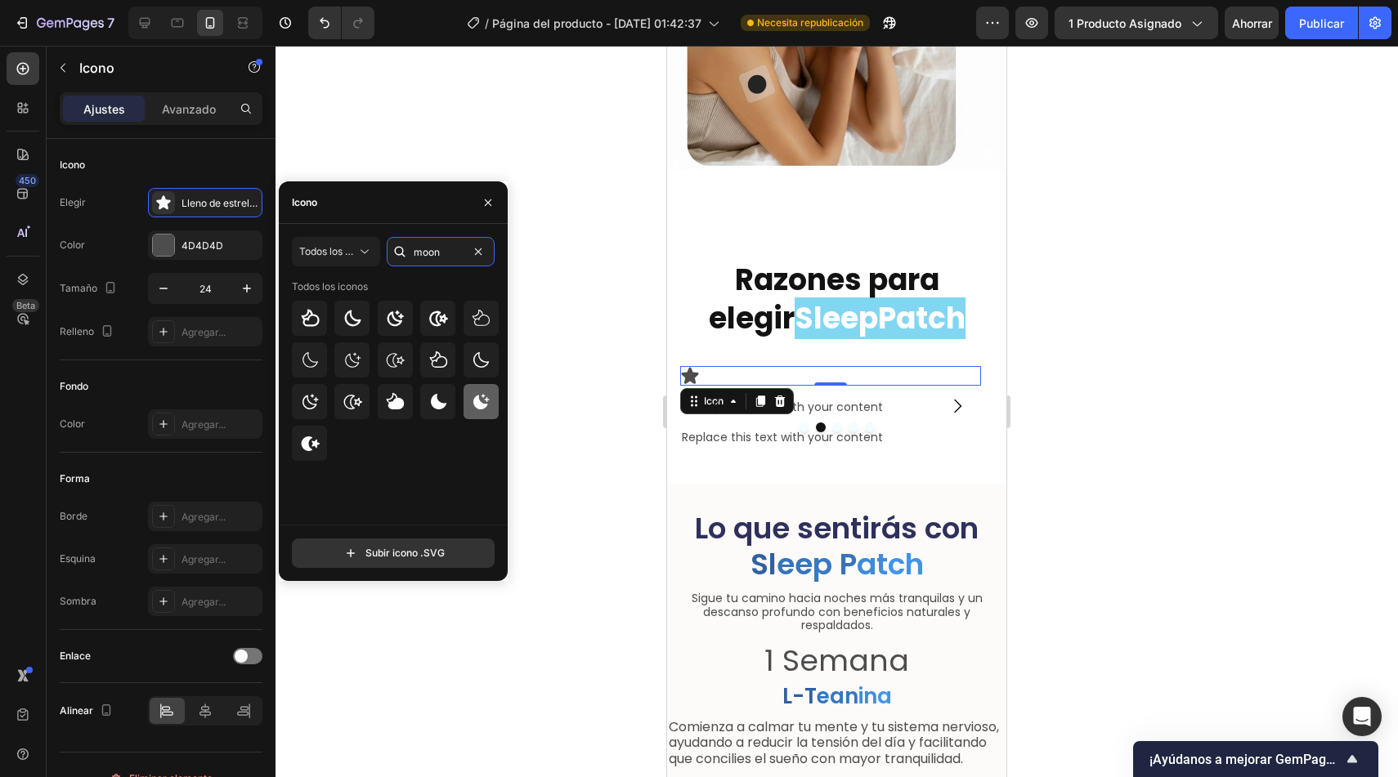
type input "moon"
click at [477, 400] on icon at bounding box center [481, 402] width 16 height 16
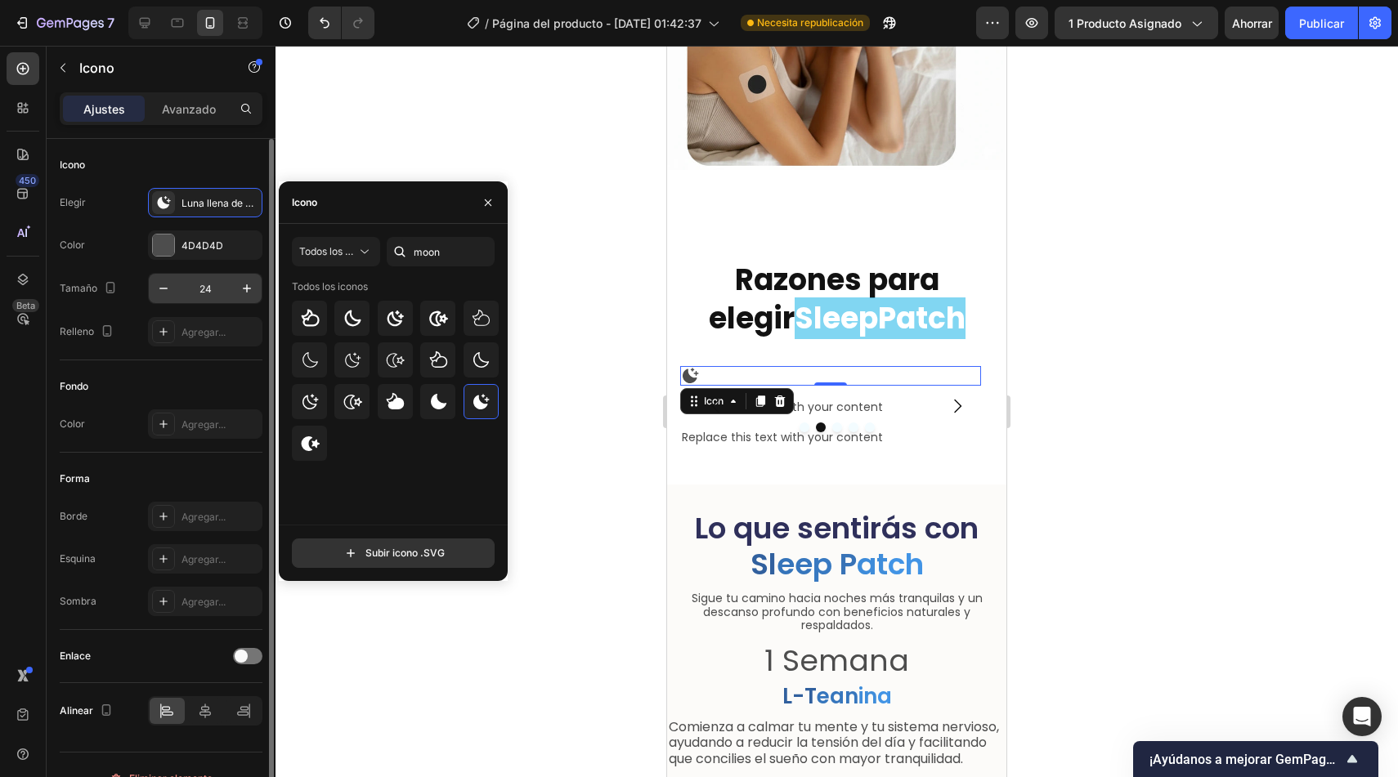
click at [213, 285] on input "24" at bounding box center [205, 288] width 54 height 29
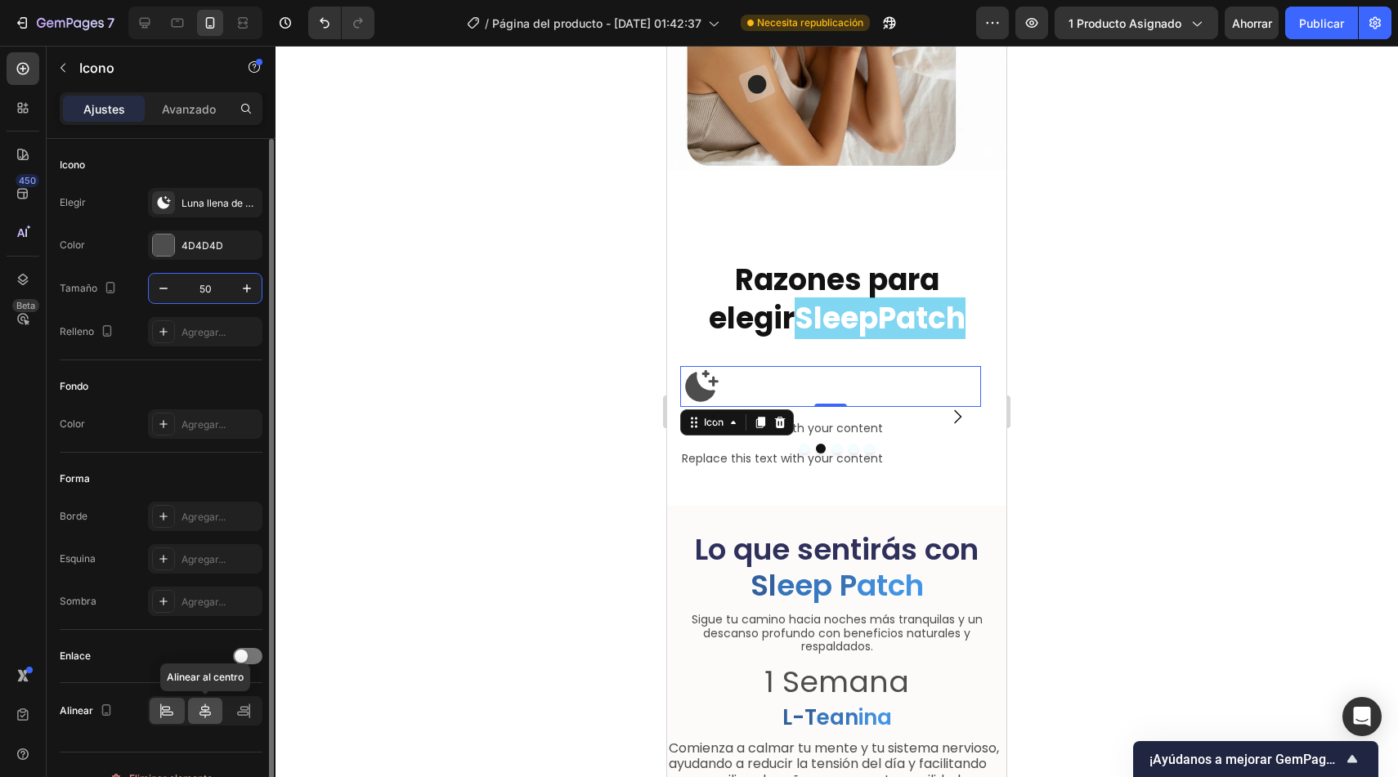
type input "50"
click at [209, 710] on icon at bounding box center [205, 711] width 16 height 16
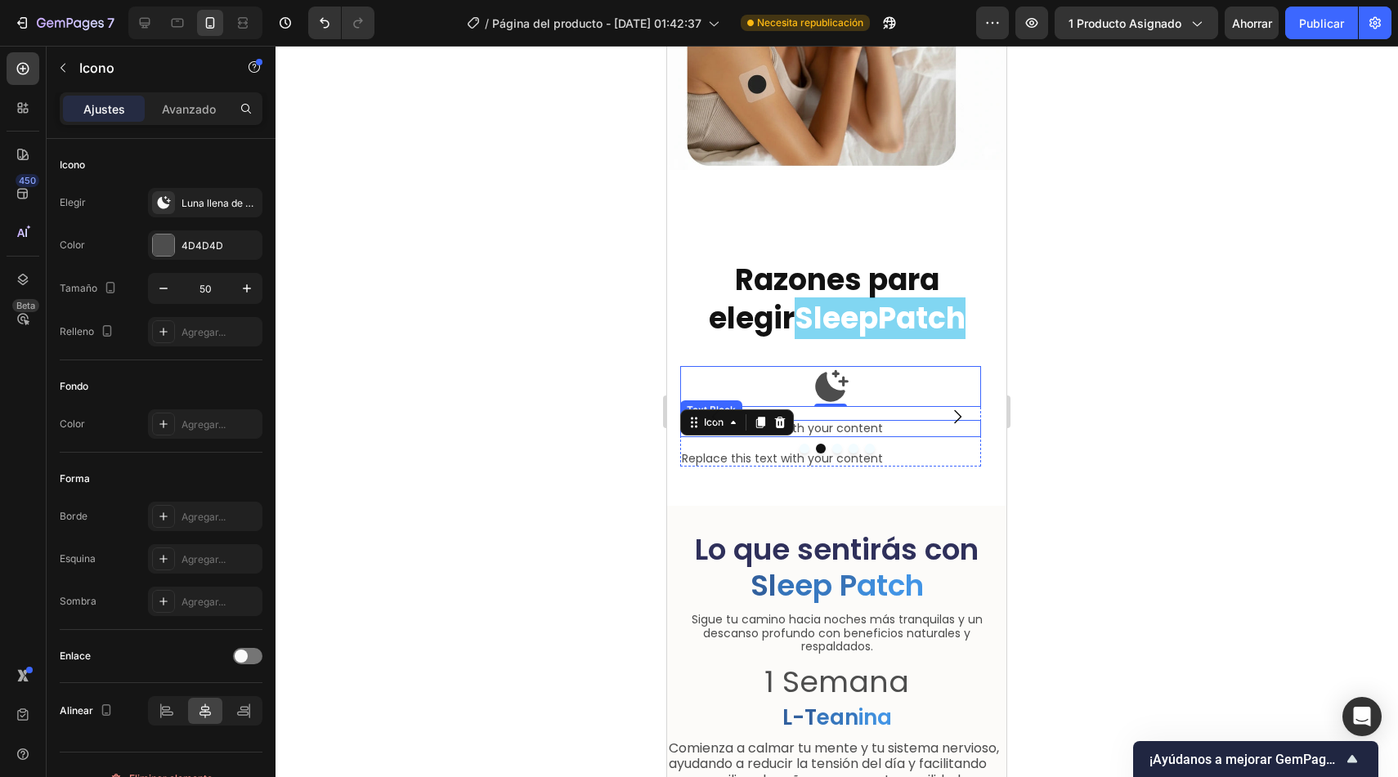
click at [898, 420] on div "Replace this text with your content" at bounding box center [830, 428] width 301 height 17
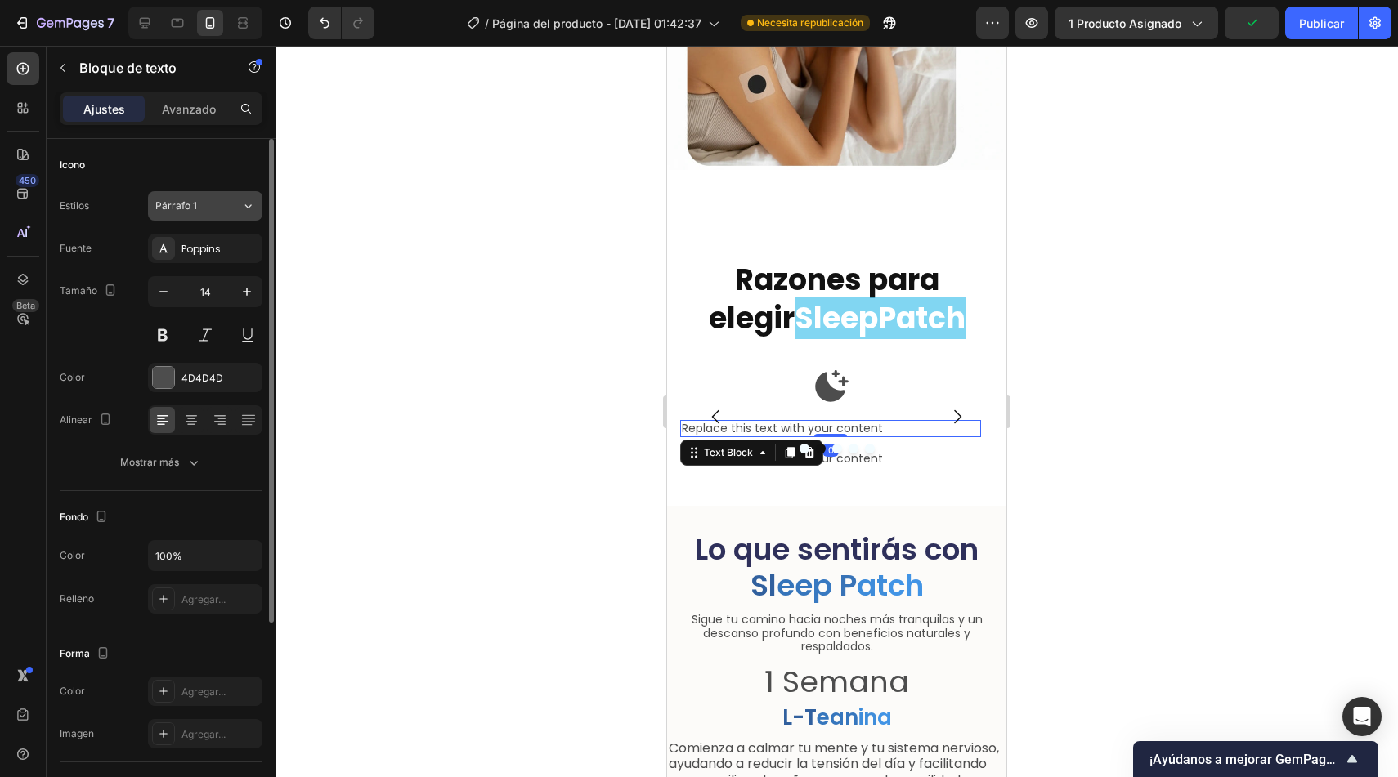
click at [201, 204] on div "Párrafo 1" at bounding box center [188, 206] width 66 height 15
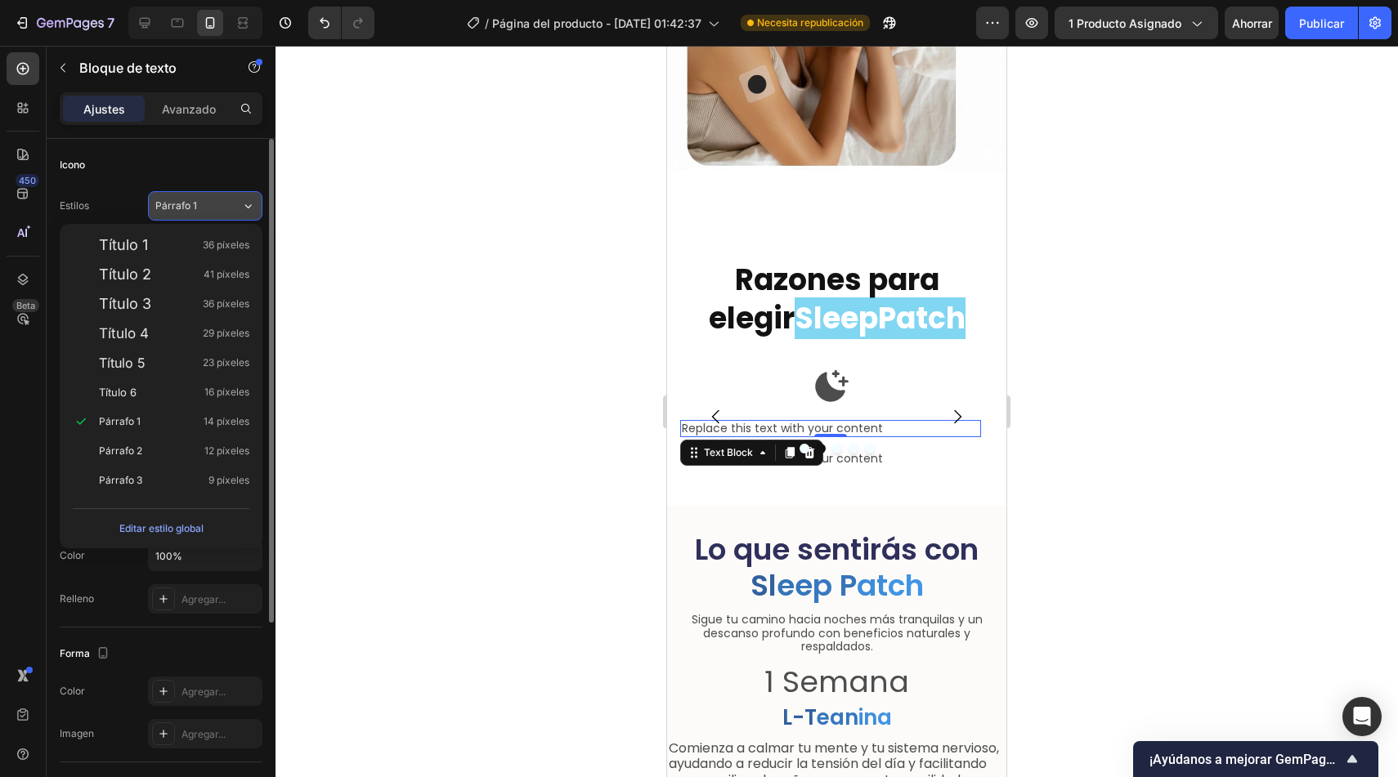
click at [201, 204] on div "Párrafo 1" at bounding box center [188, 206] width 66 height 15
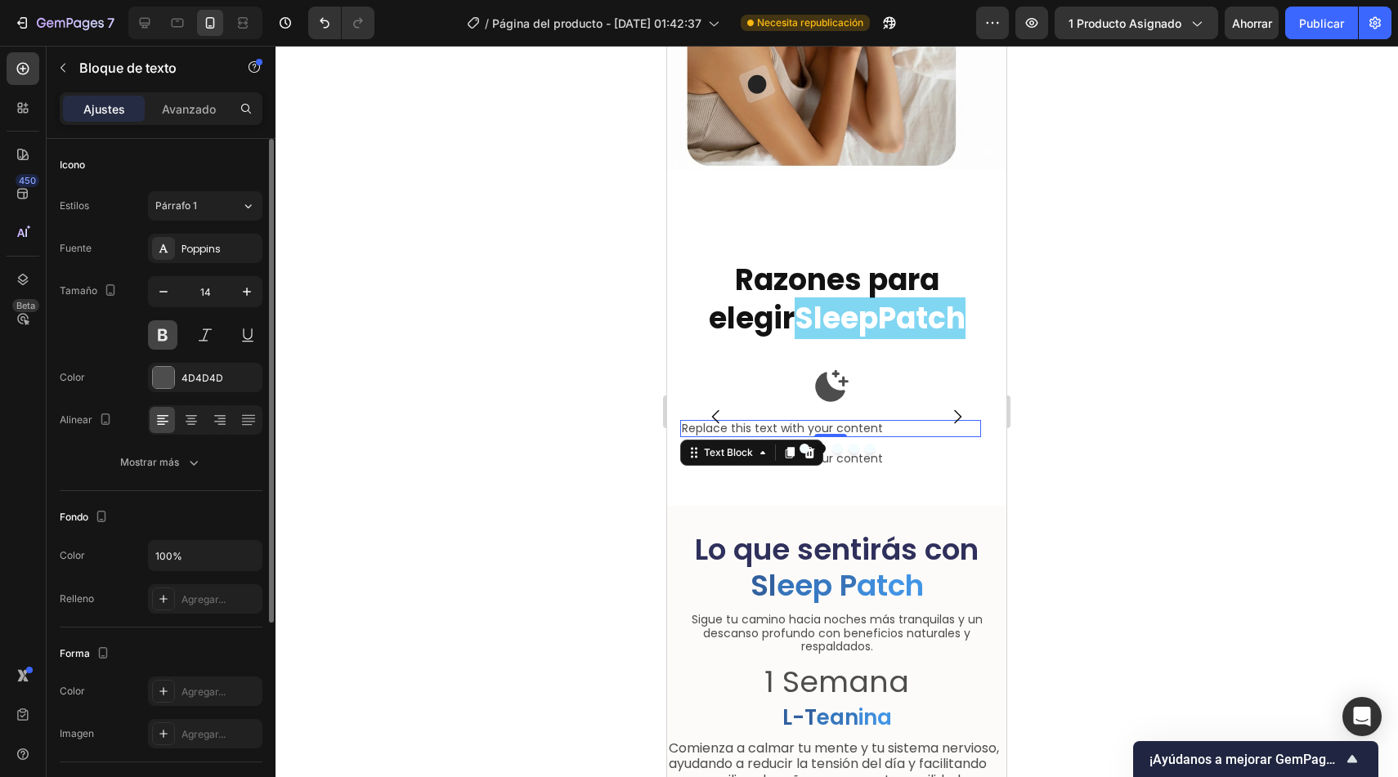
click at [155, 337] on button at bounding box center [162, 334] width 29 height 29
click at [191, 423] on icon at bounding box center [191, 420] width 16 height 16
click at [221, 202] on div "Párrafo 1" at bounding box center [188, 206] width 66 height 15
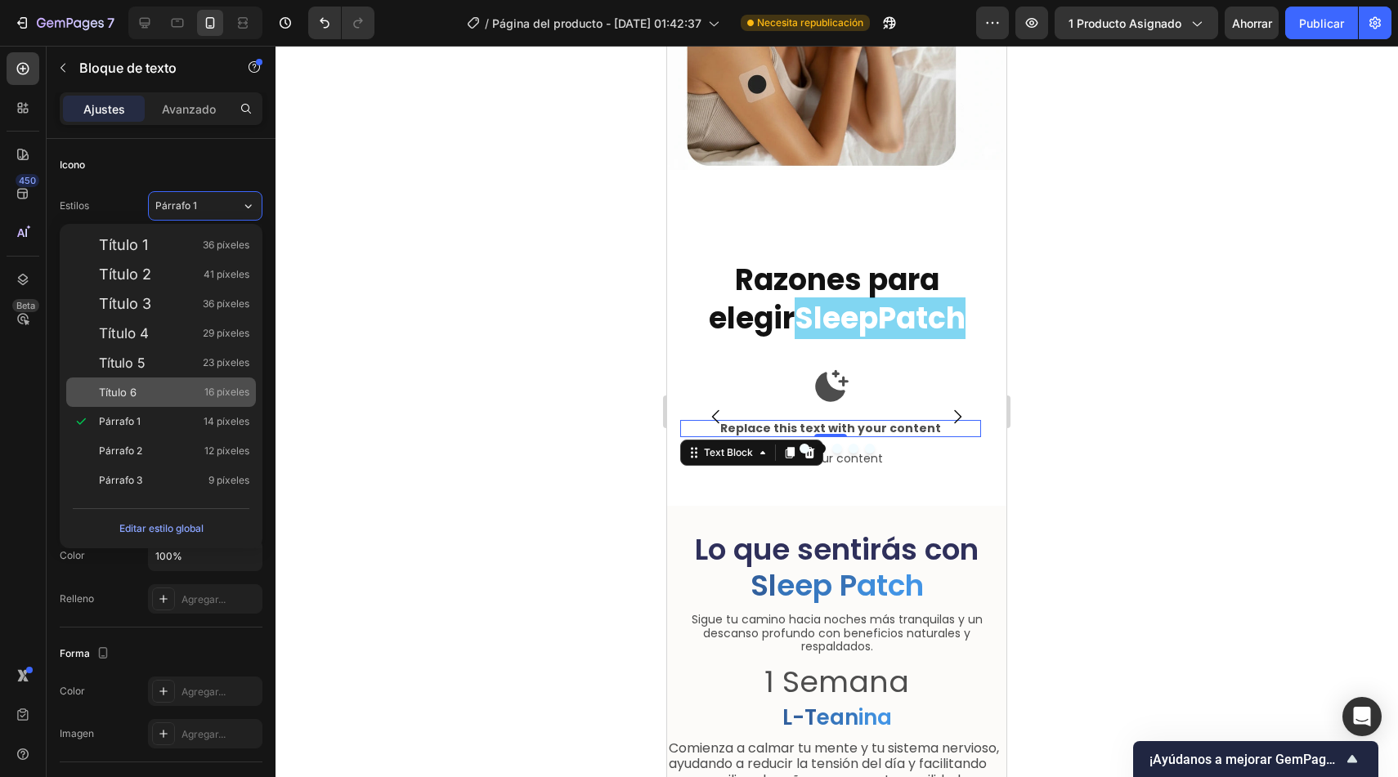
click at [168, 383] on div "Título 6 16 píxeles" at bounding box center [161, 392] width 190 height 29
type input "16"
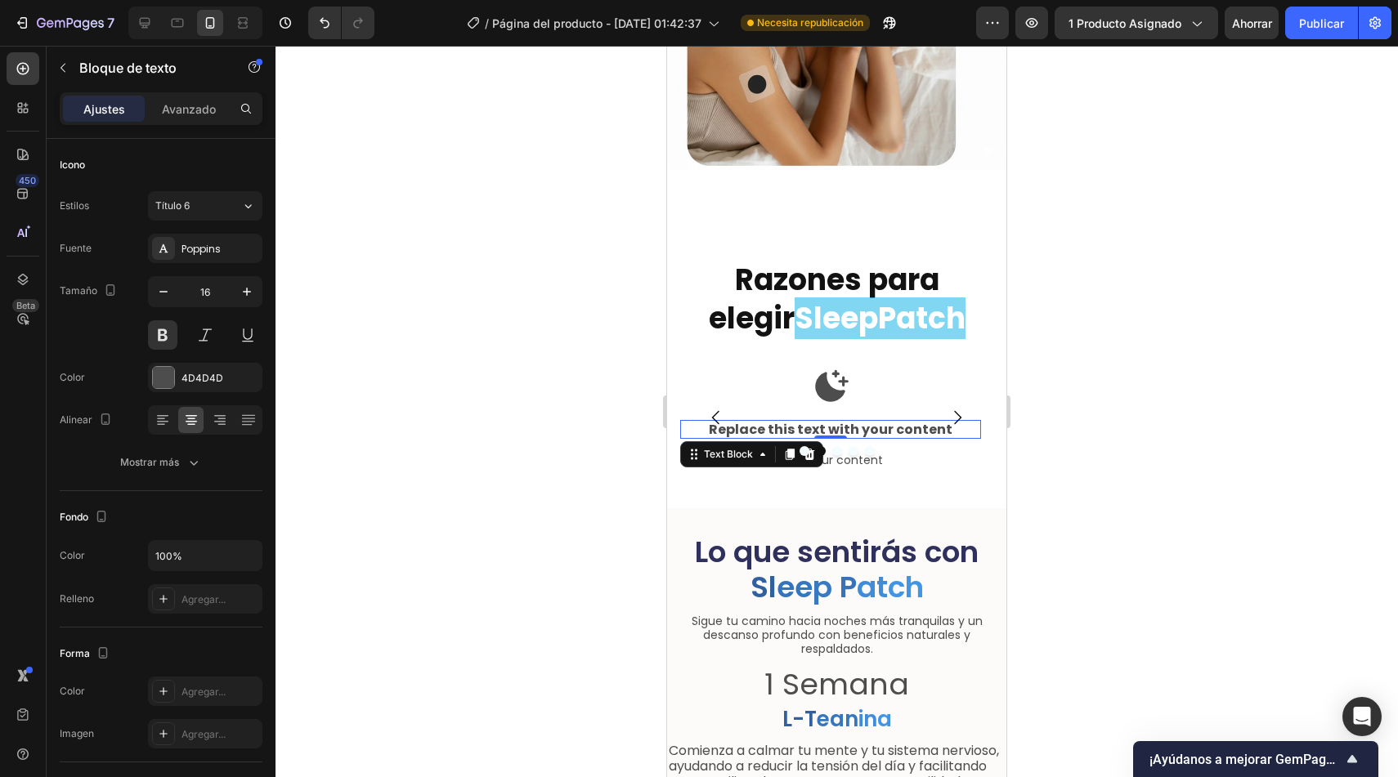
click at [823, 420] on div "Replace this text with your content" at bounding box center [830, 429] width 301 height 19
click at [823, 422] on p "Replace this text with your content" at bounding box center [831, 430] width 298 height 16
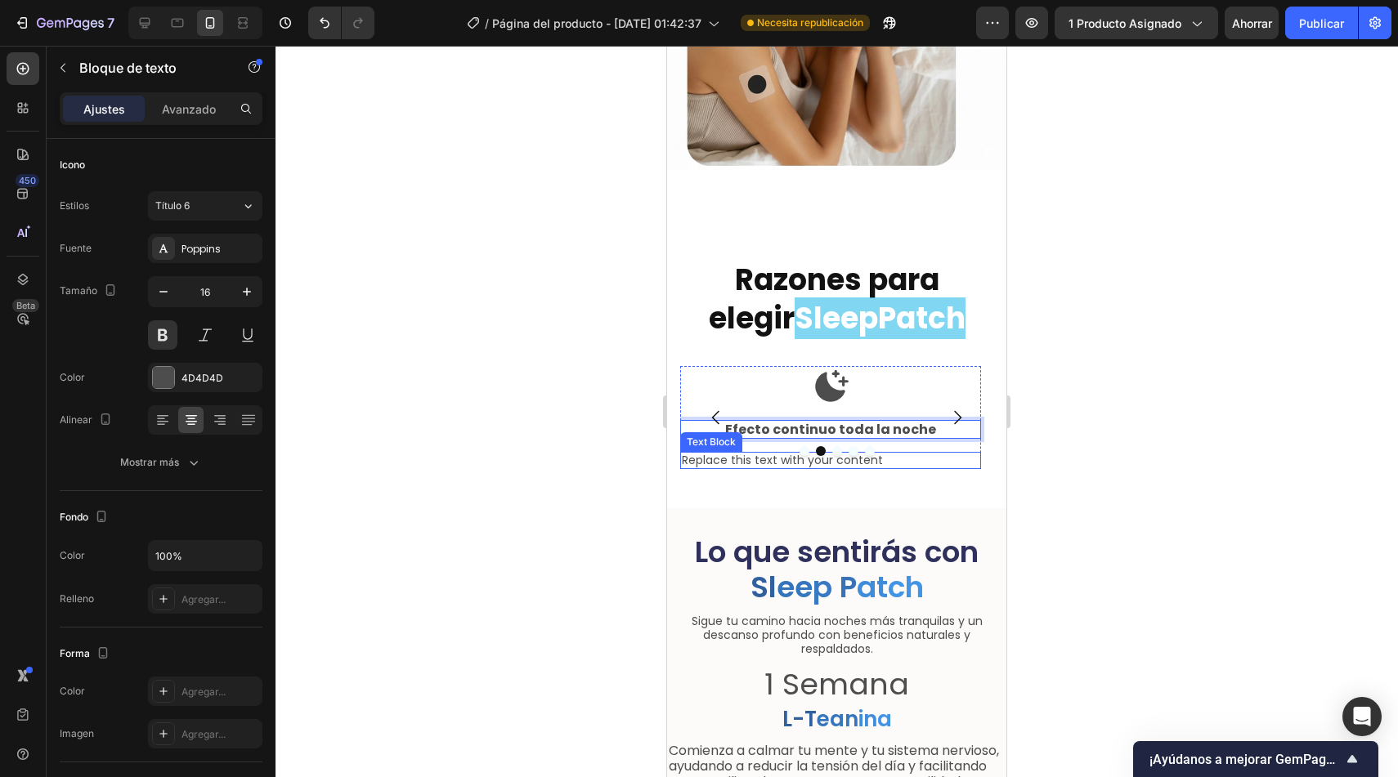
click at [872, 452] on div "Replace this text with your content" at bounding box center [830, 460] width 301 height 17
click at [902, 422] on p "Efecto continuo toda la noche" at bounding box center [831, 430] width 298 height 16
click at [902, 452] on div "Replace this text with your content" at bounding box center [830, 460] width 301 height 17
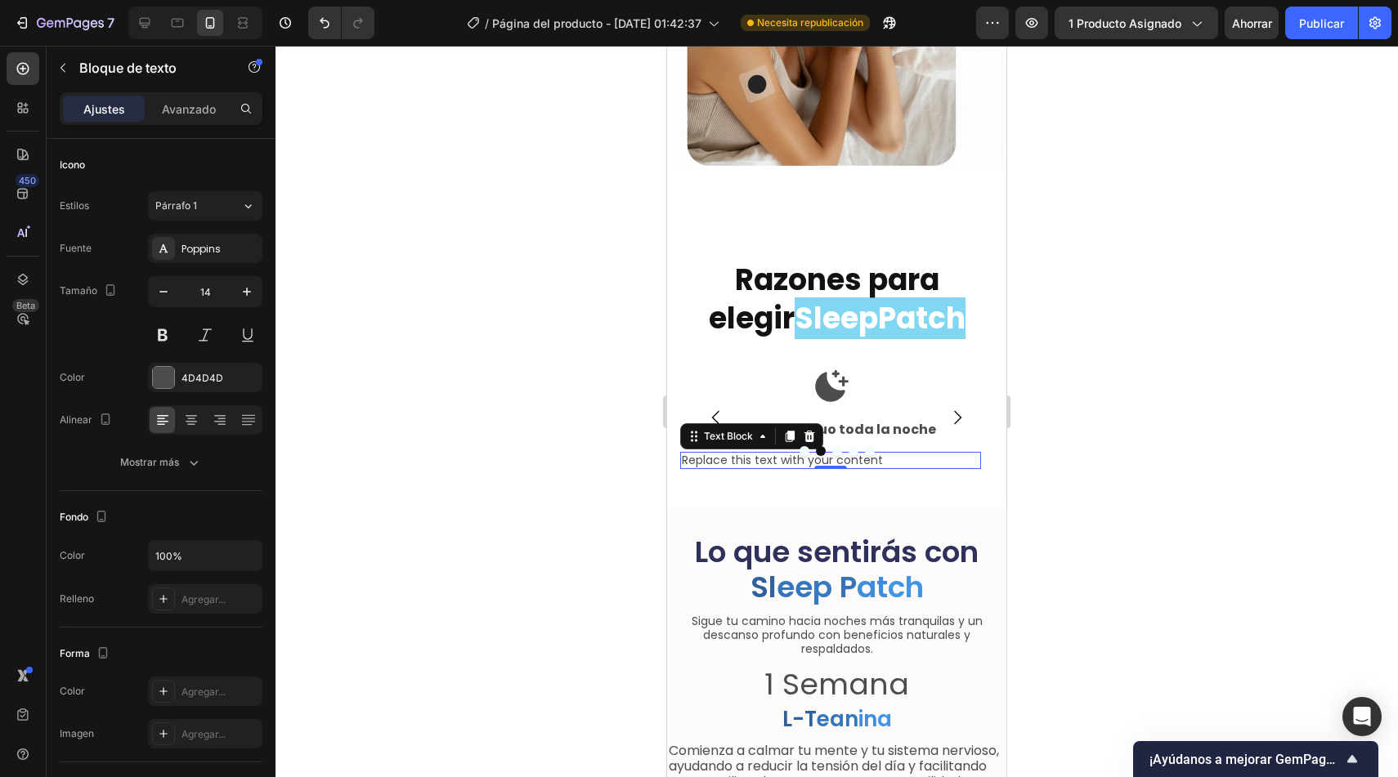
click at [902, 452] on div "Replace this text with your content" at bounding box center [830, 460] width 301 height 17
click at [864, 454] on p "Replace this text with your content" at bounding box center [831, 461] width 298 height 14
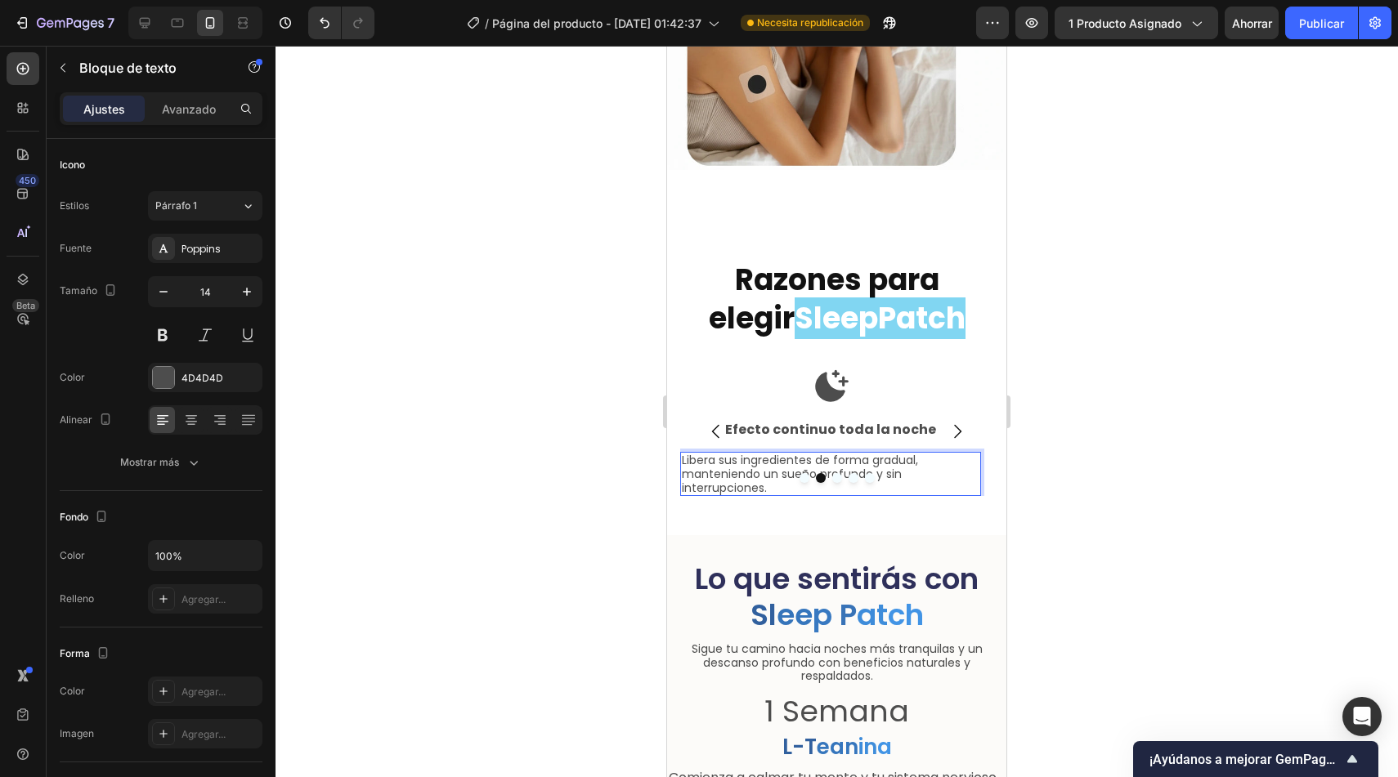
click at [684, 474] on p "Libera sus ingredientes de forma gradual, manteniendo un sueño profundo y sin i…" at bounding box center [831, 474] width 298 height 41
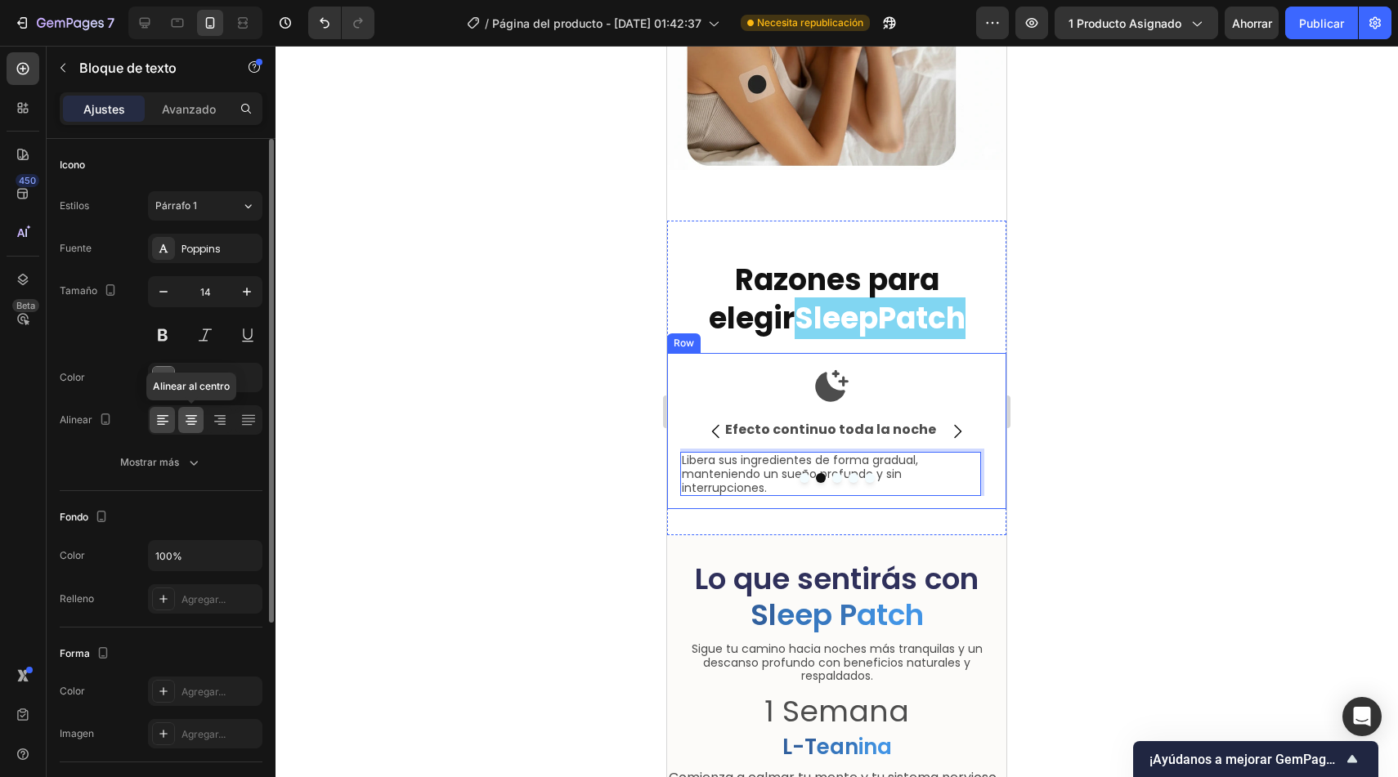
click at [186, 421] on icon at bounding box center [191, 422] width 11 height 2
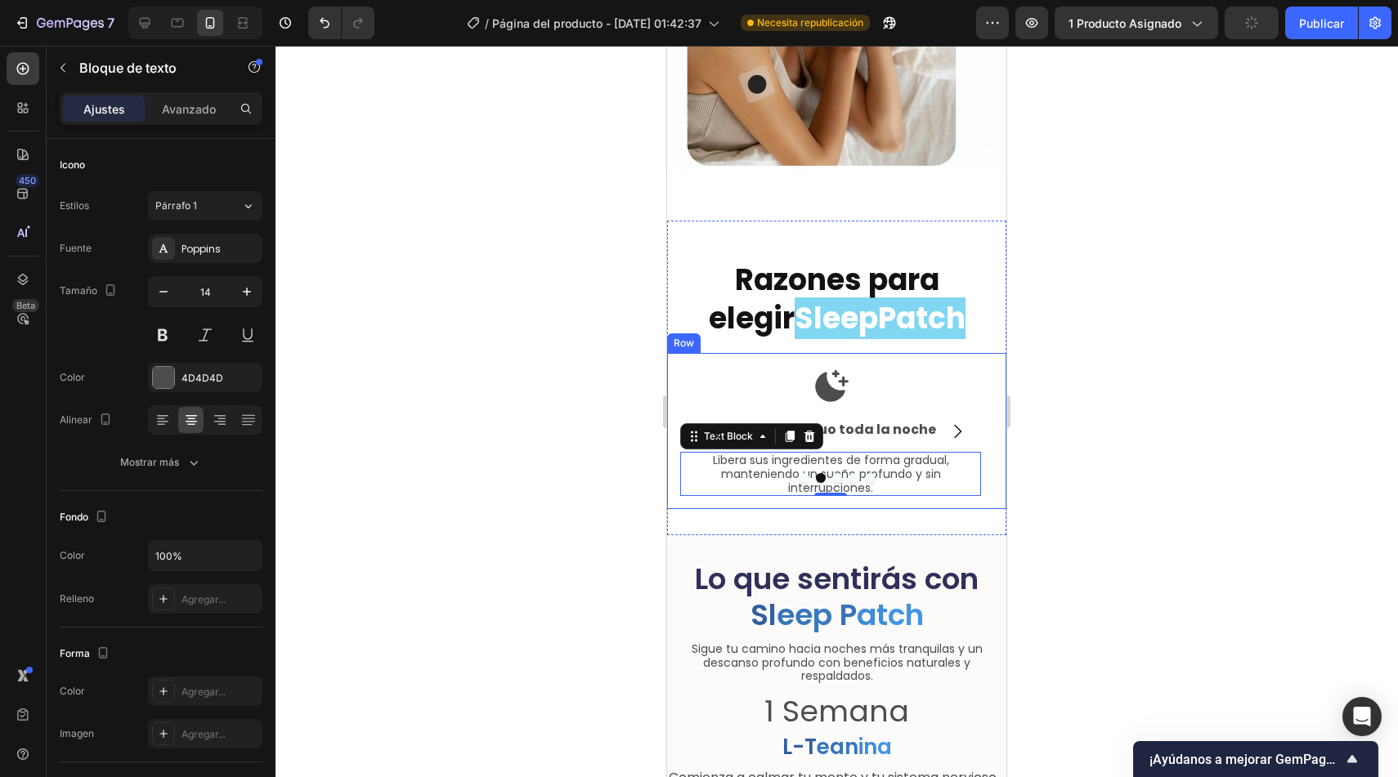
click at [567, 450] on div at bounding box center [836, 412] width 1122 height 732
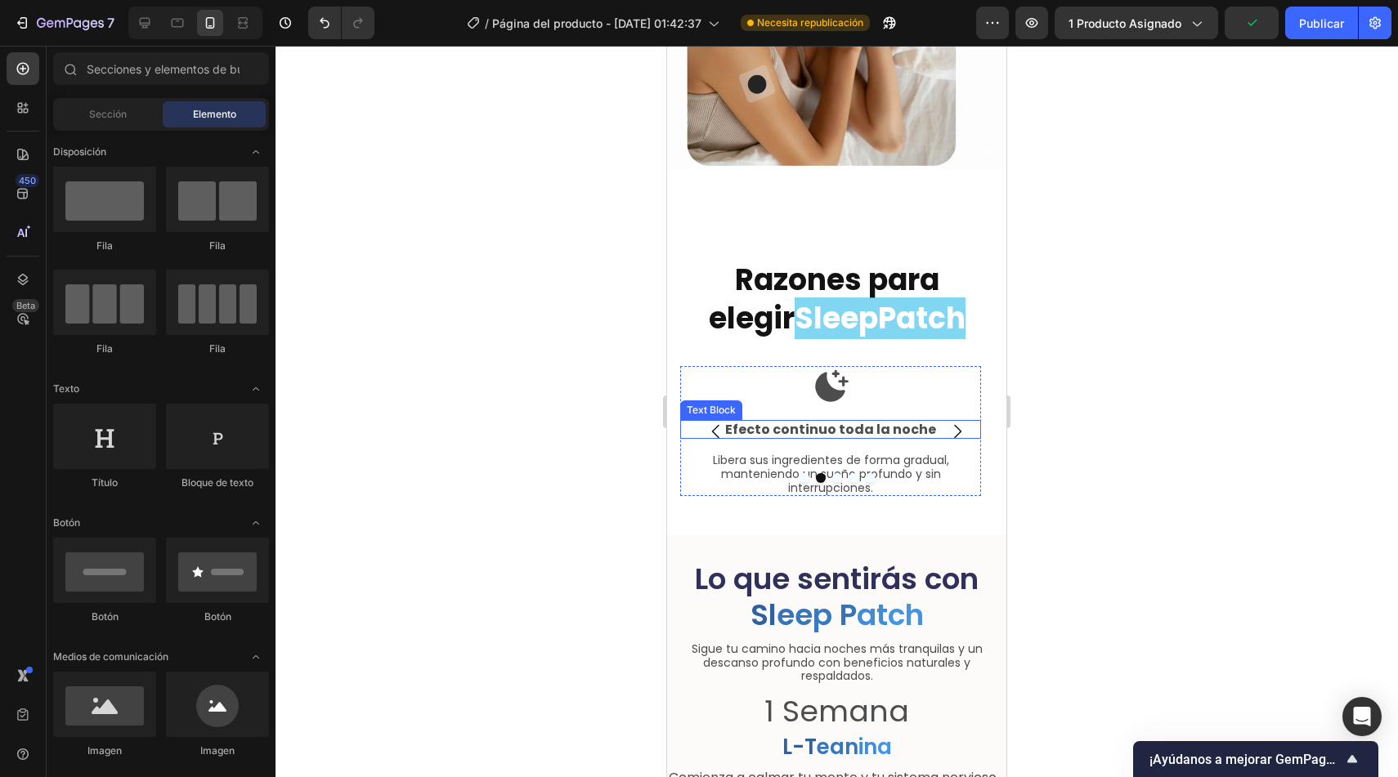
click at [871, 423] on p "Efecto continuo toda la noche" at bounding box center [831, 430] width 298 height 16
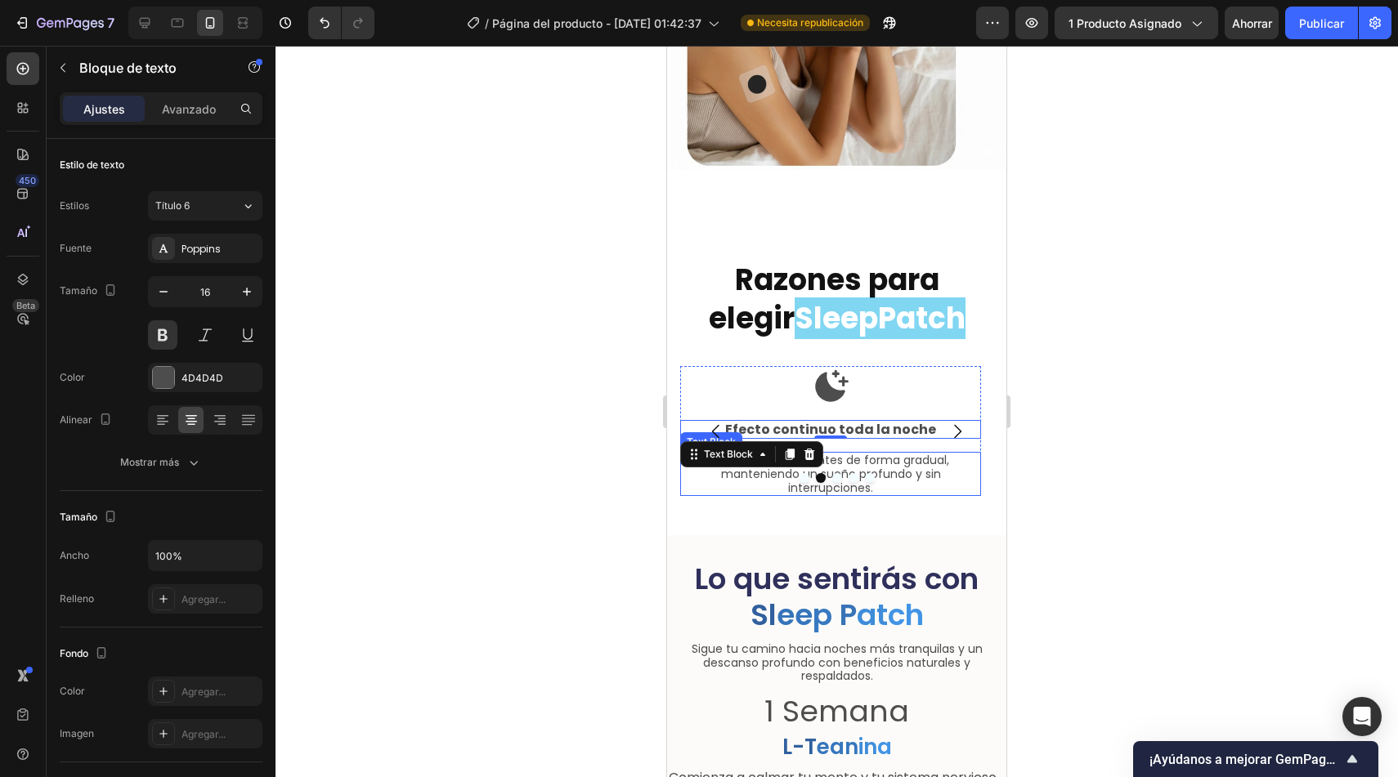
click at [865, 454] on p "Libera sus ingredientes de forma gradual, manteniendo un sueño profundo y sin i…" at bounding box center [831, 474] width 298 height 41
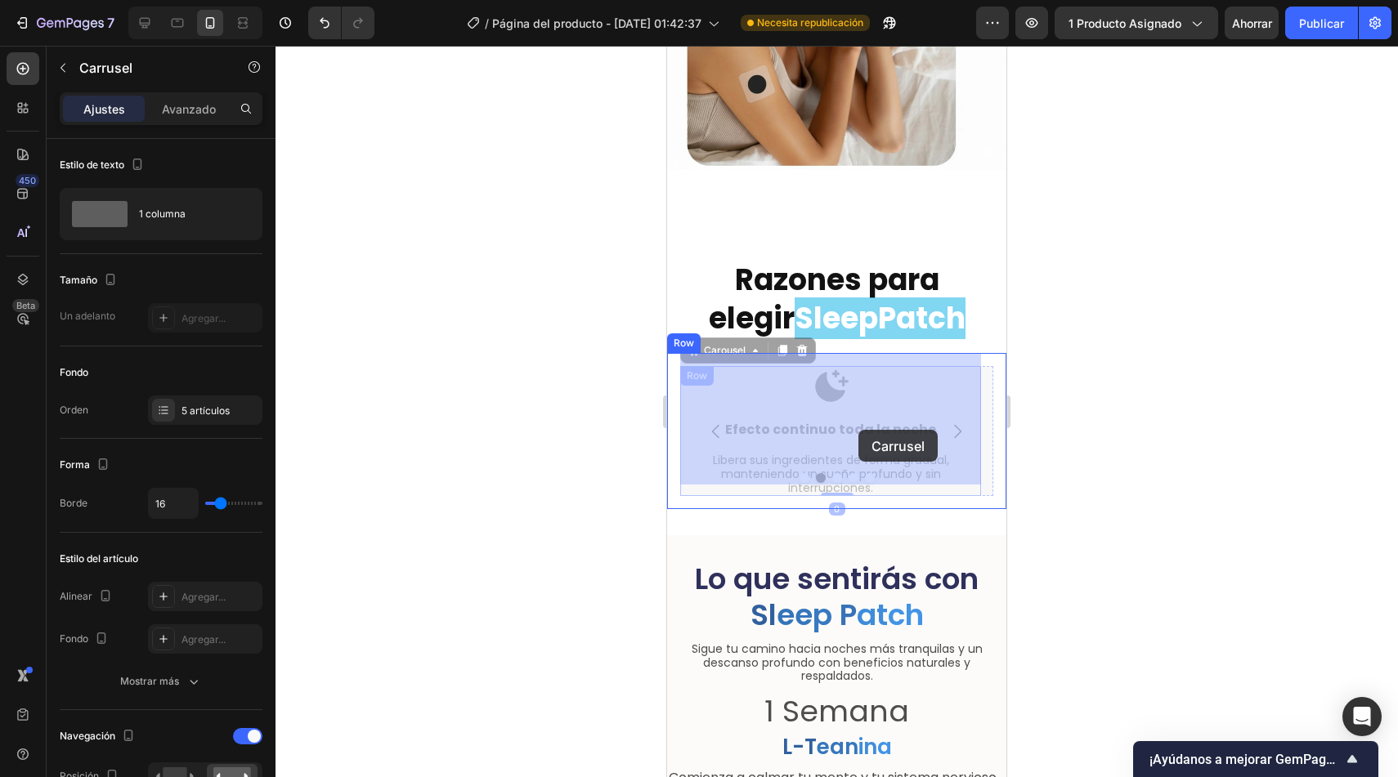
drag, startPoint x: 736, startPoint y: 429, endPoint x: 747, endPoint y: 429, distance: 11.4
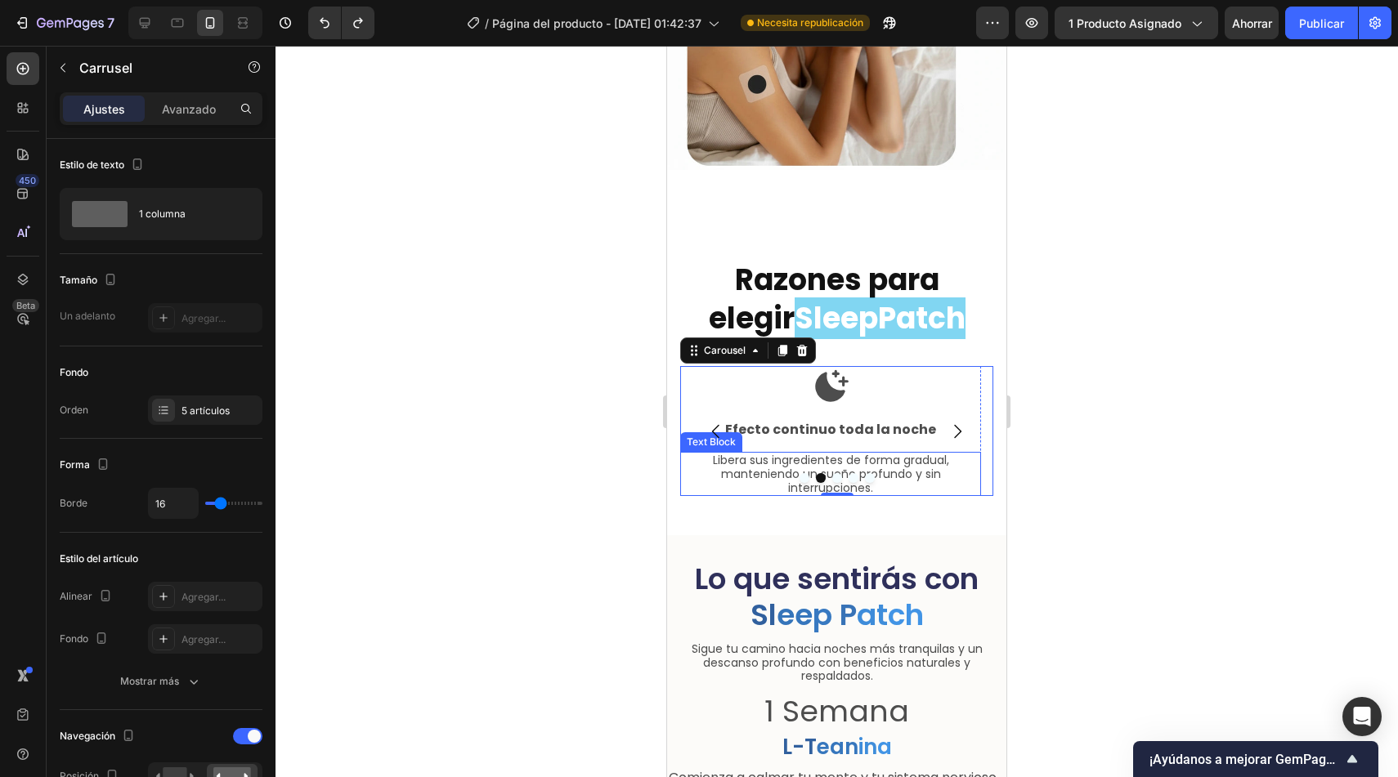
click at [852, 454] on p "Libera sus ingredientes de forma gradual, manteniendo un sueño profundo y sin i…" at bounding box center [831, 474] width 298 height 41
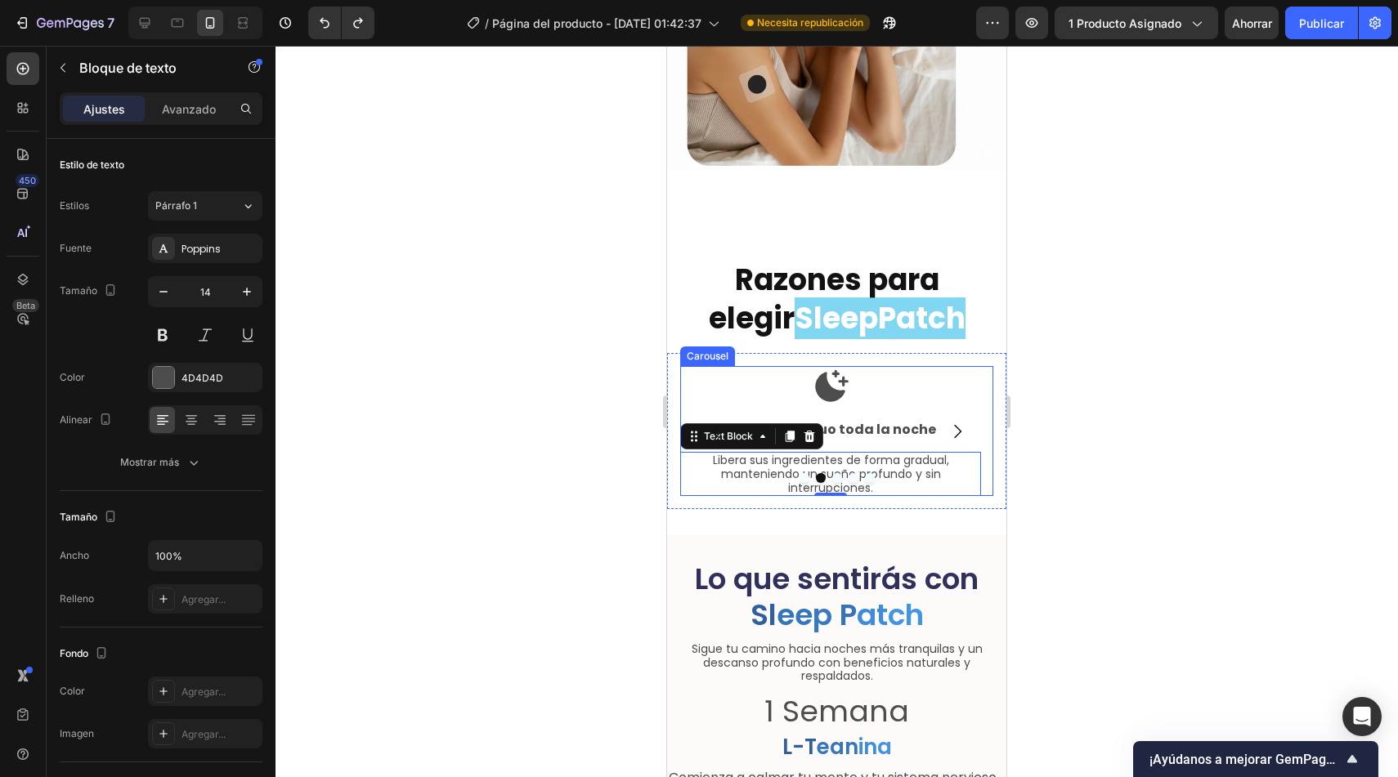
click at [947, 422] on icon "Carousel Next Arrow" at bounding box center [957, 432] width 20 height 20
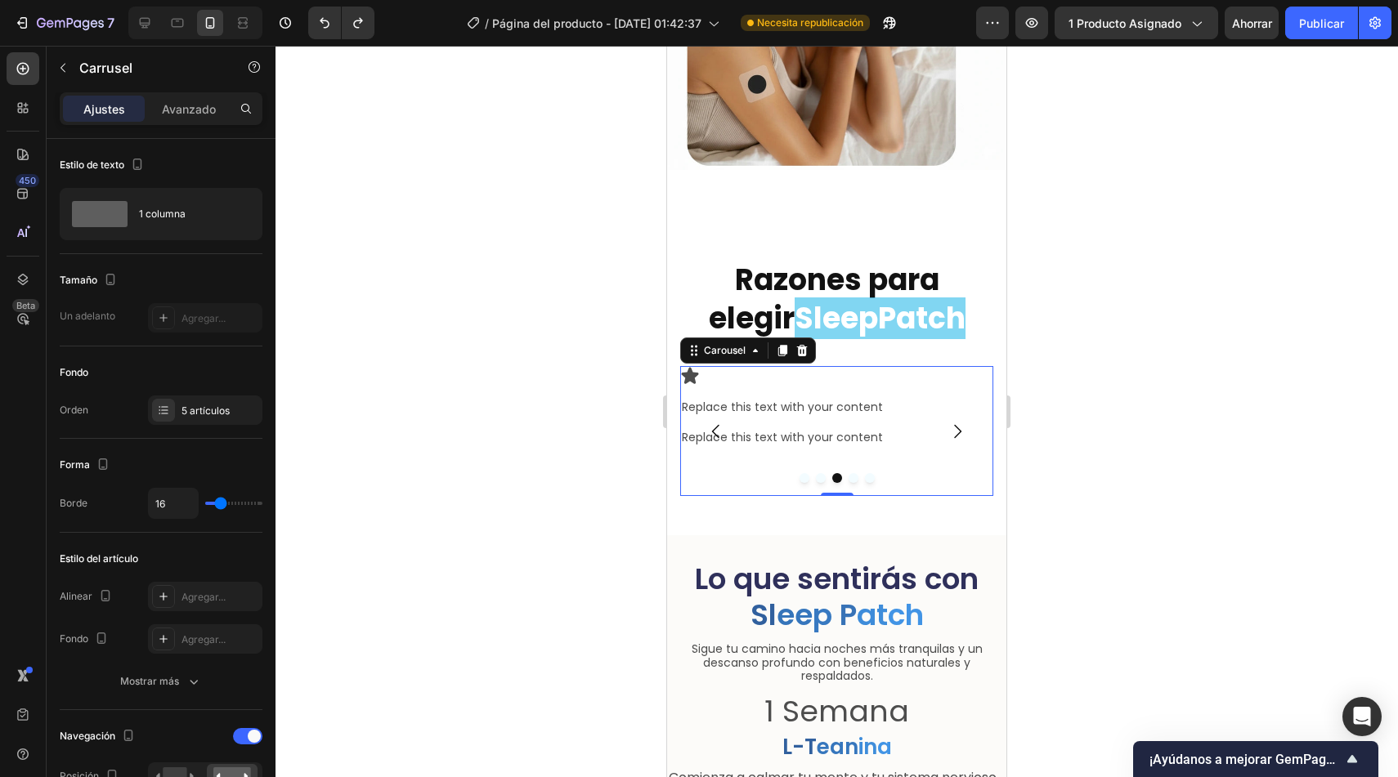
click at [720, 422] on icon "Carousel Back Arrow" at bounding box center [716, 432] width 20 height 20
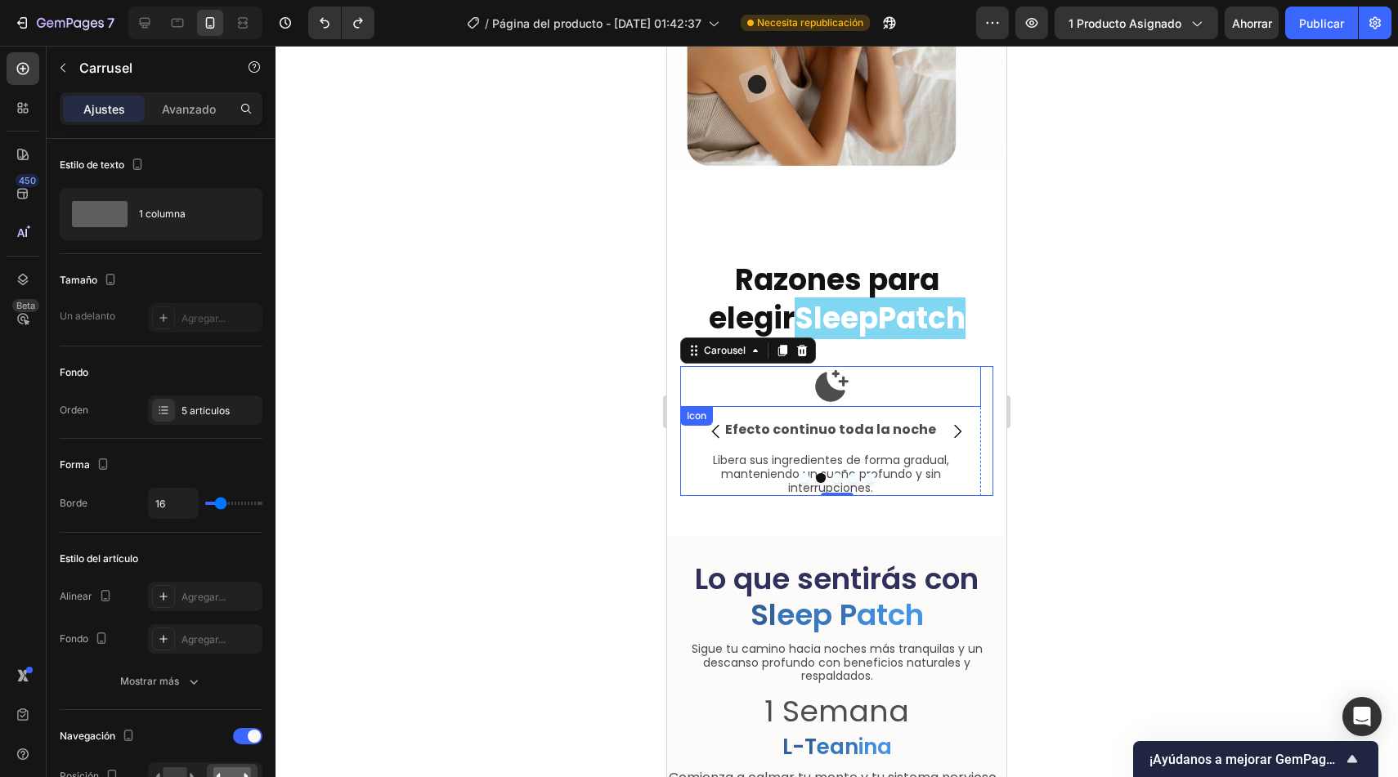
click at [829, 378] on icon at bounding box center [832, 386] width 34 height 32
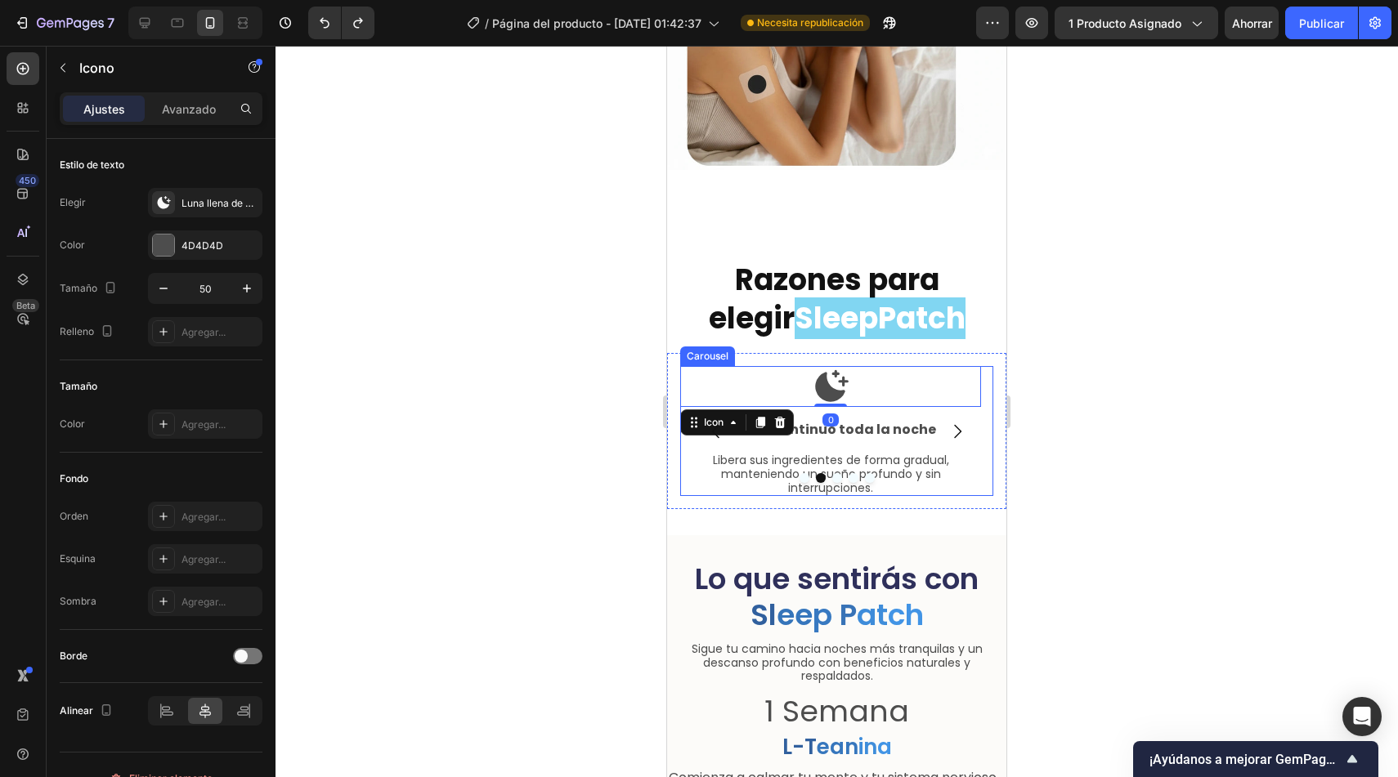
click at [947, 423] on icon "Carousel Next Arrow" at bounding box center [957, 432] width 20 height 20
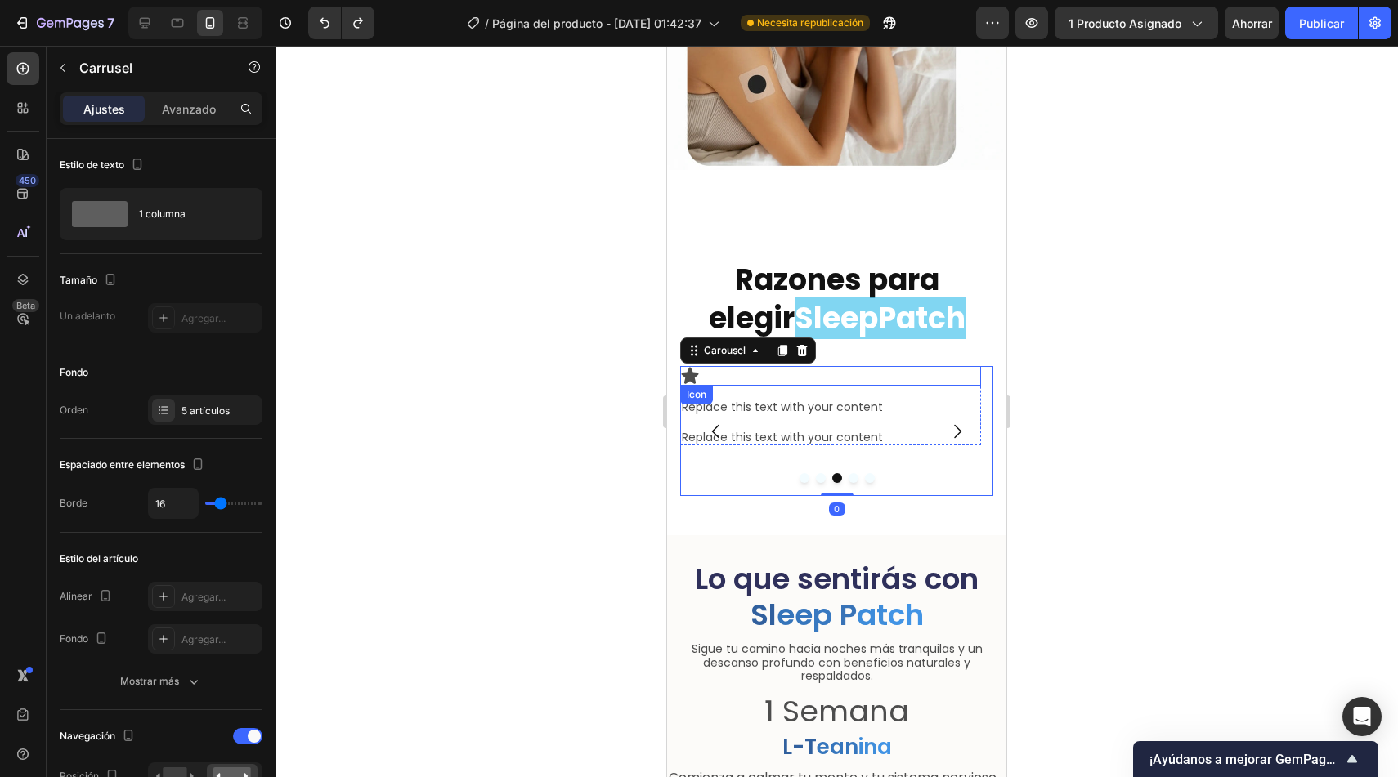
click at [710, 366] on div "Icon" at bounding box center [830, 376] width 301 height 20
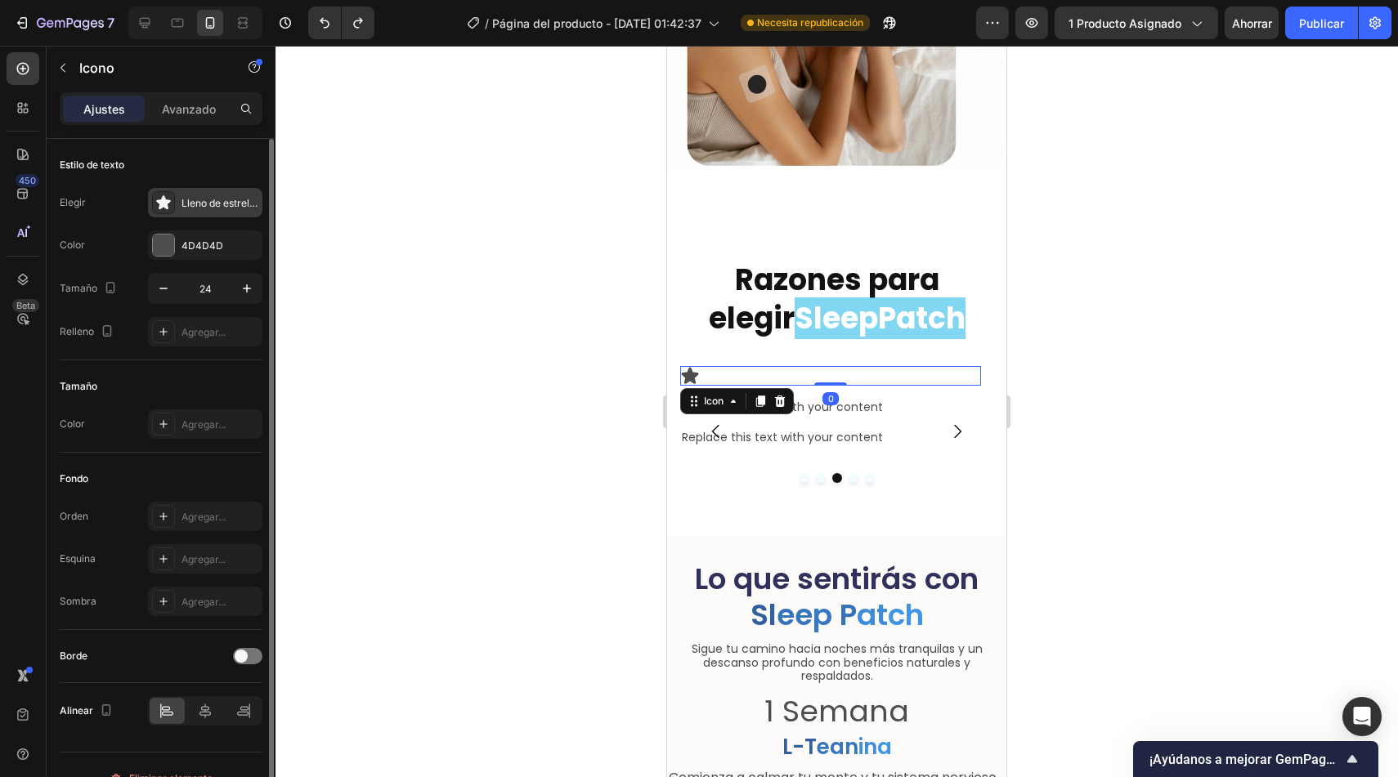
click at [200, 213] on div "Lleno de estrellas" at bounding box center [205, 202] width 114 height 29
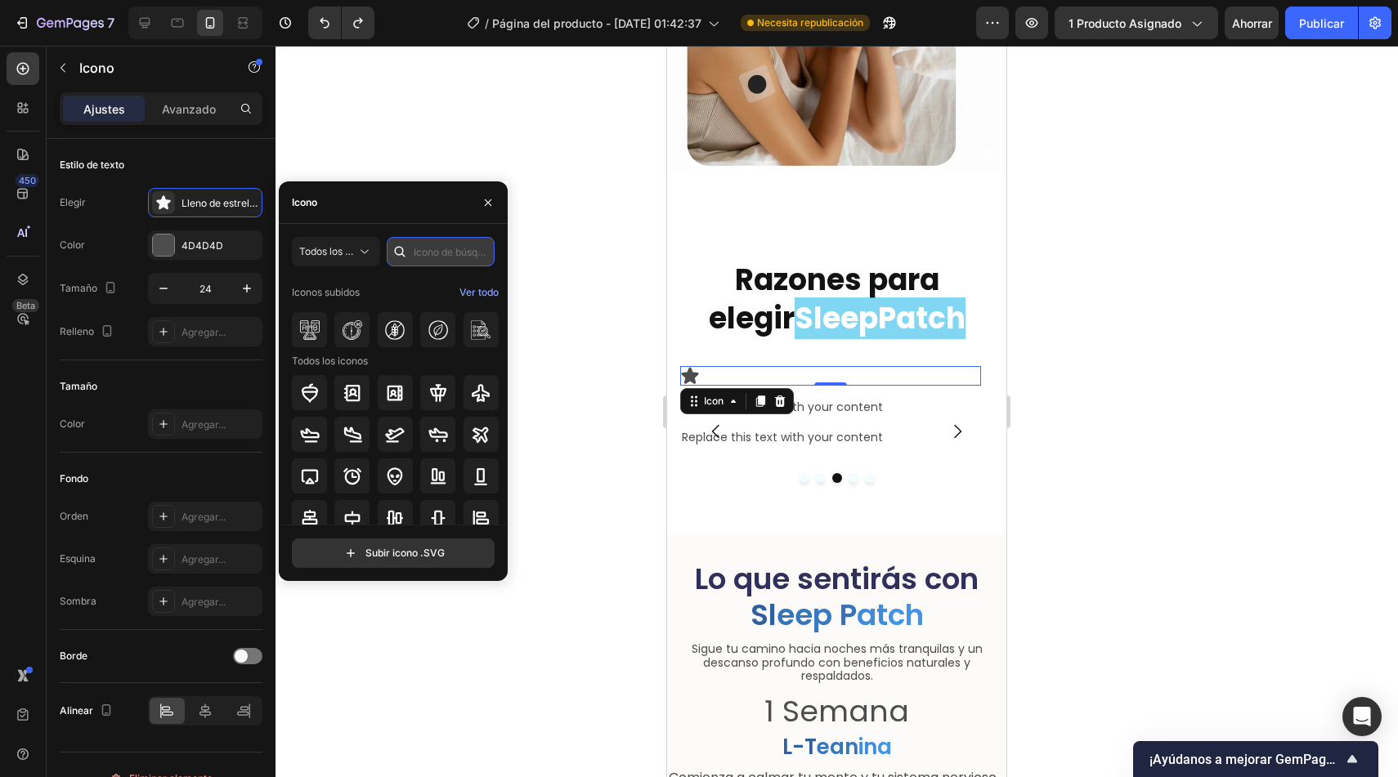
click at [438, 259] on input "text" at bounding box center [441, 251] width 108 height 29
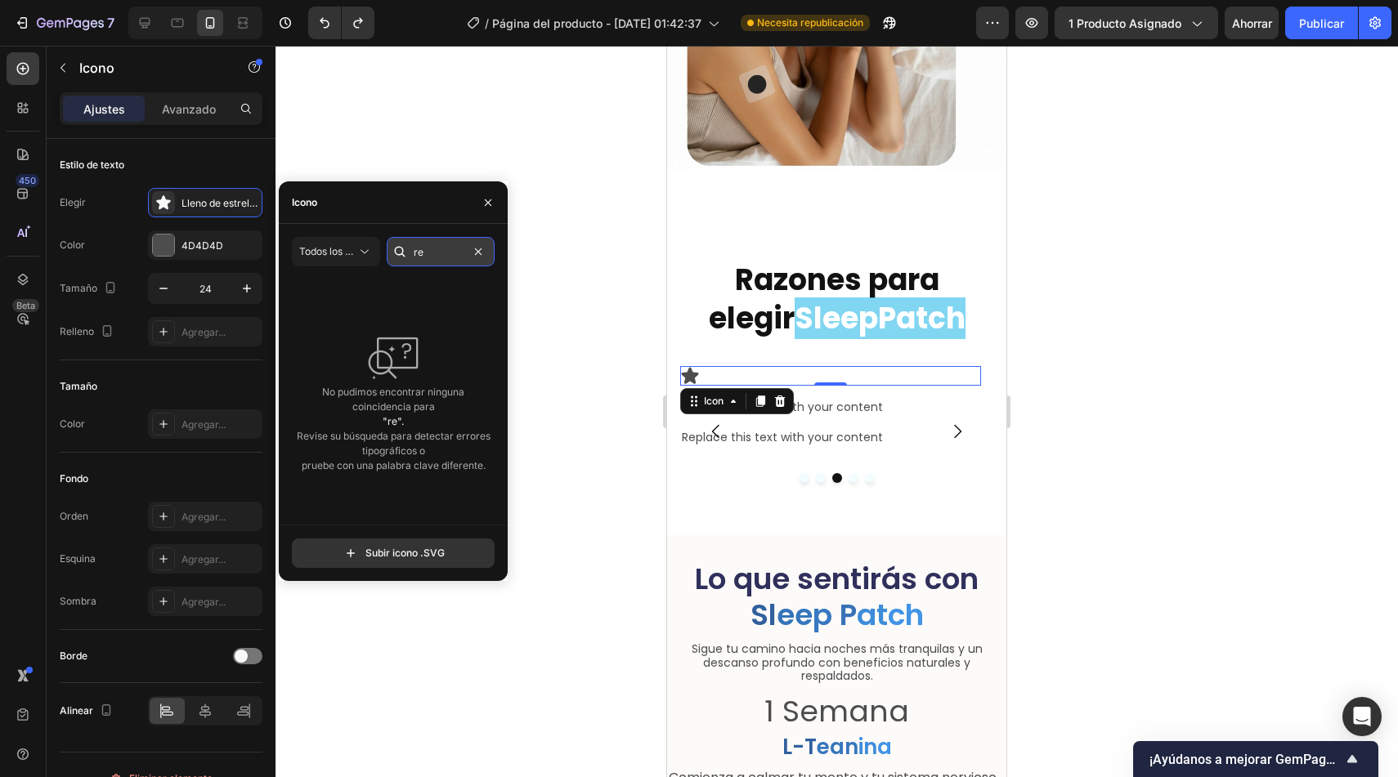
type input "r"
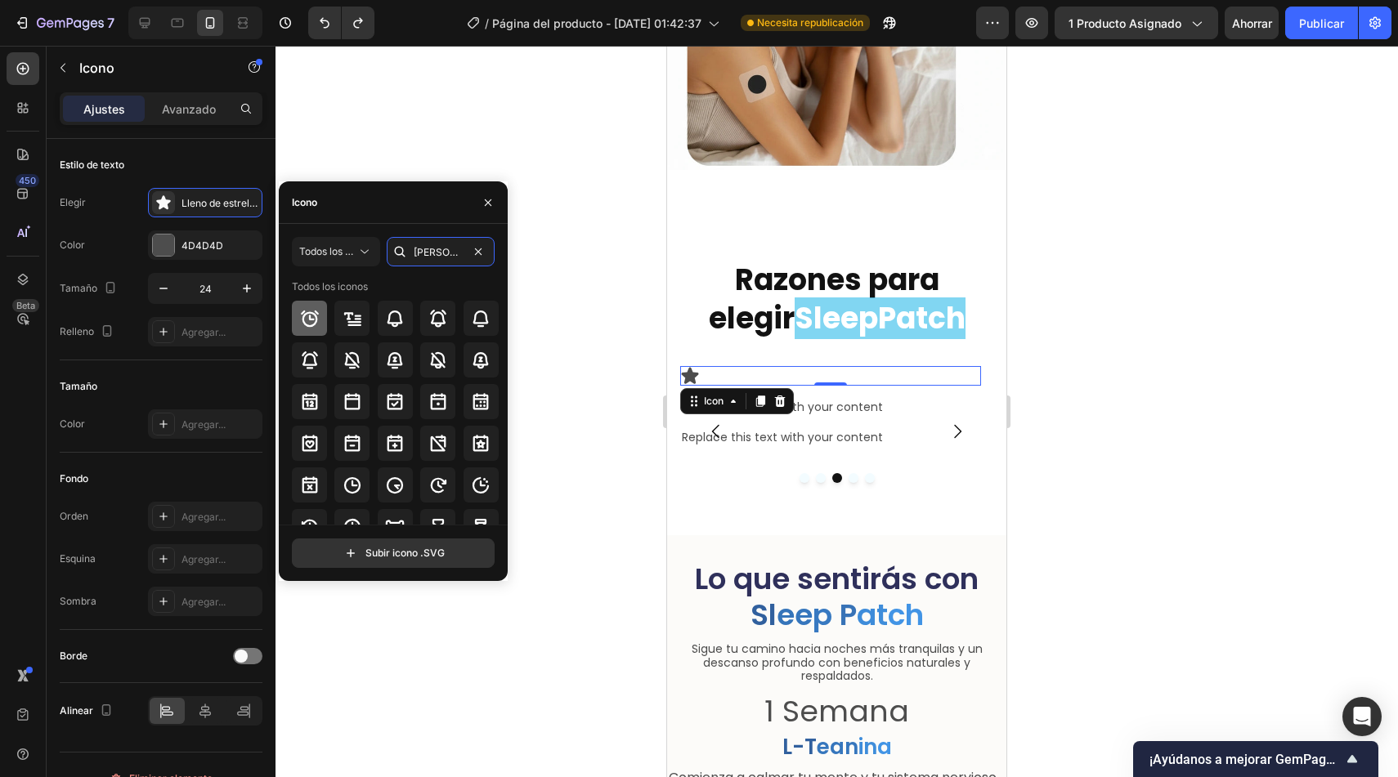
type input "tim"
click at [311, 320] on icon at bounding box center [310, 318] width 18 height 16
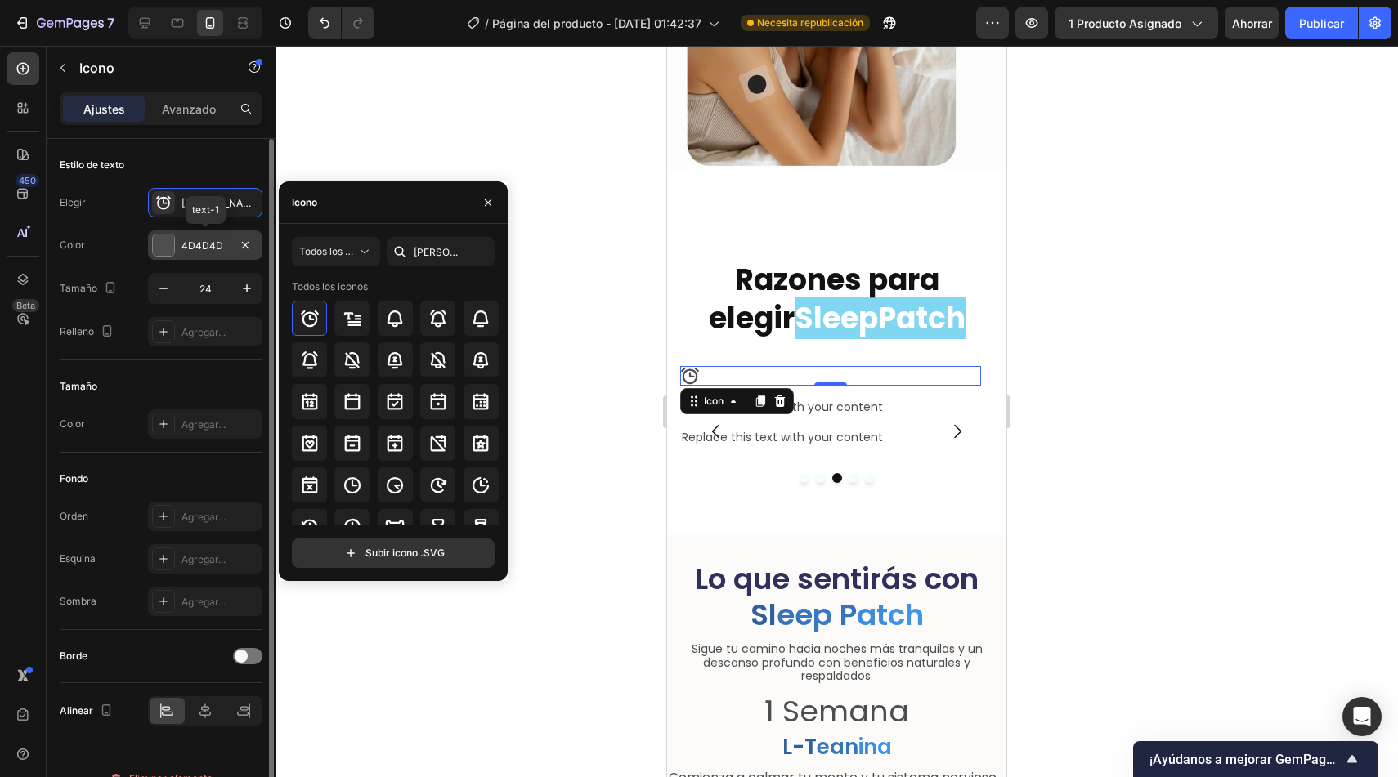
click at [201, 246] on font "4D4D4D" at bounding box center [202, 246] width 42 height 12
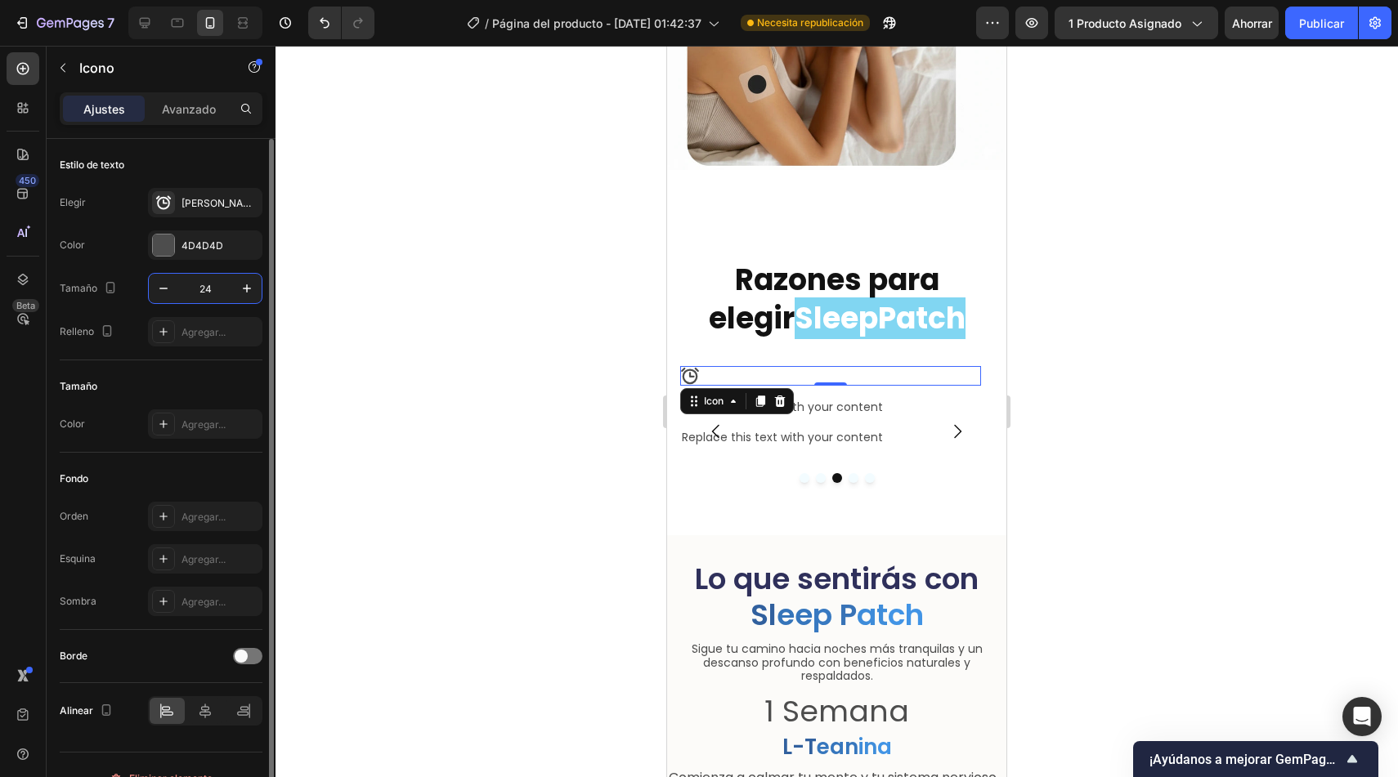
click at [201, 285] on input "24" at bounding box center [205, 288] width 54 height 29
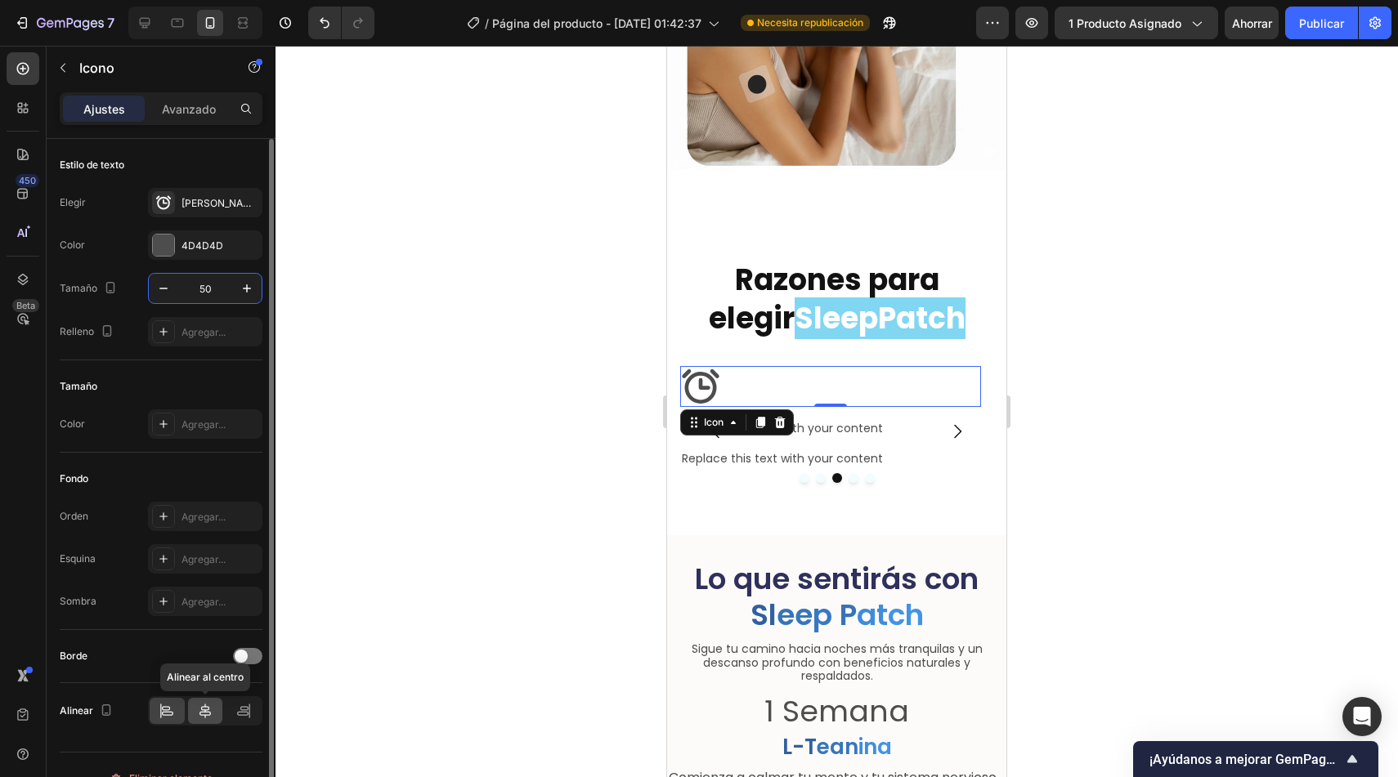
type input "50"
click at [199, 712] on icon at bounding box center [205, 711] width 16 height 16
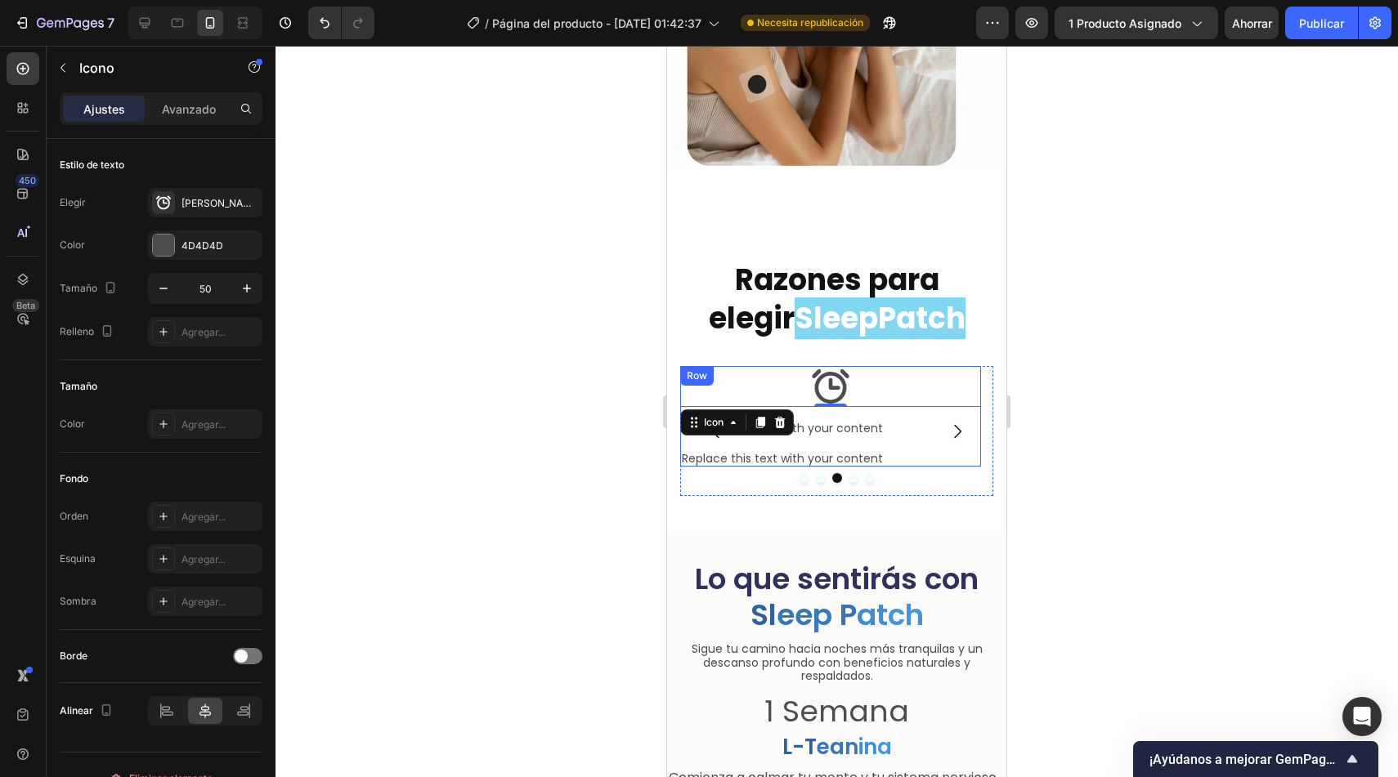
click at [902, 420] on div "Replace this text with your content" at bounding box center [830, 428] width 301 height 17
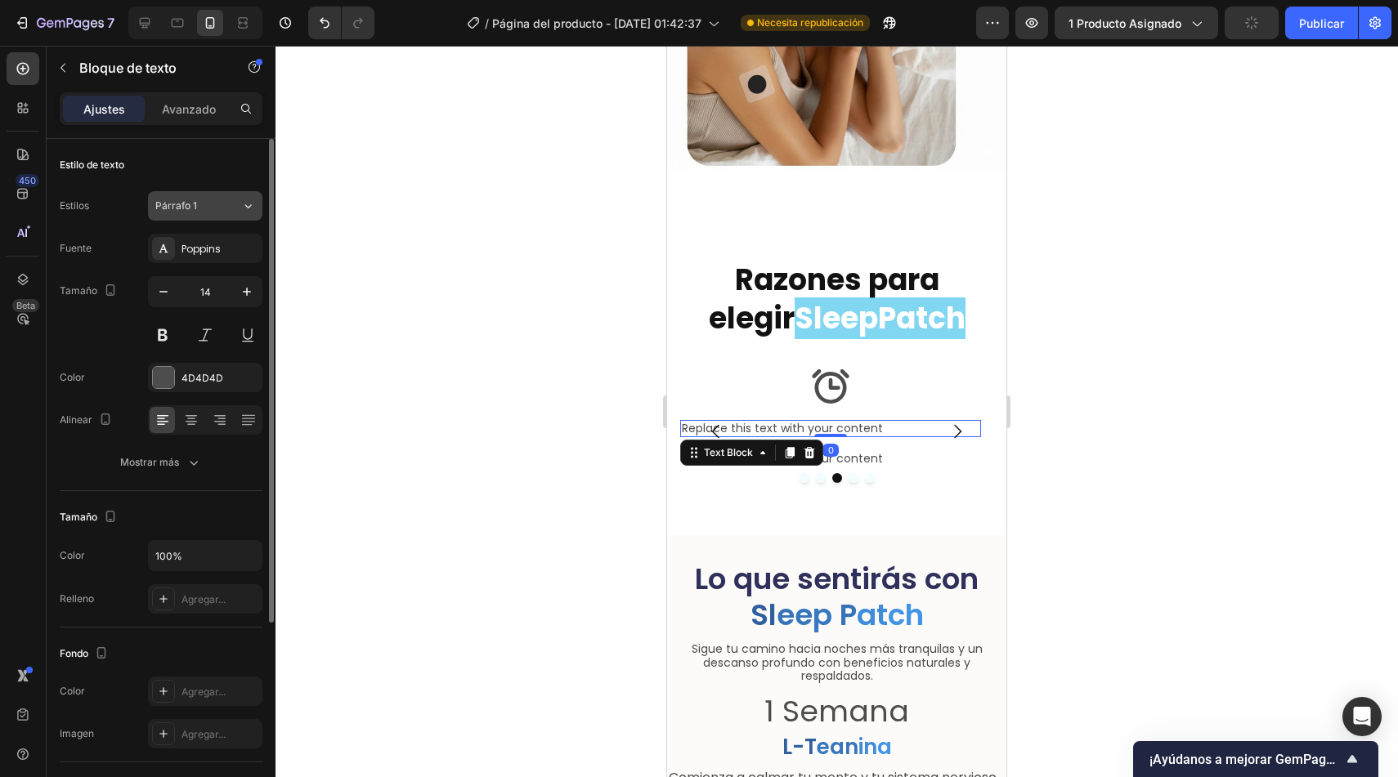
click at [186, 216] on button "Párrafo 1" at bounding box center [205, 205] width 114 height 29
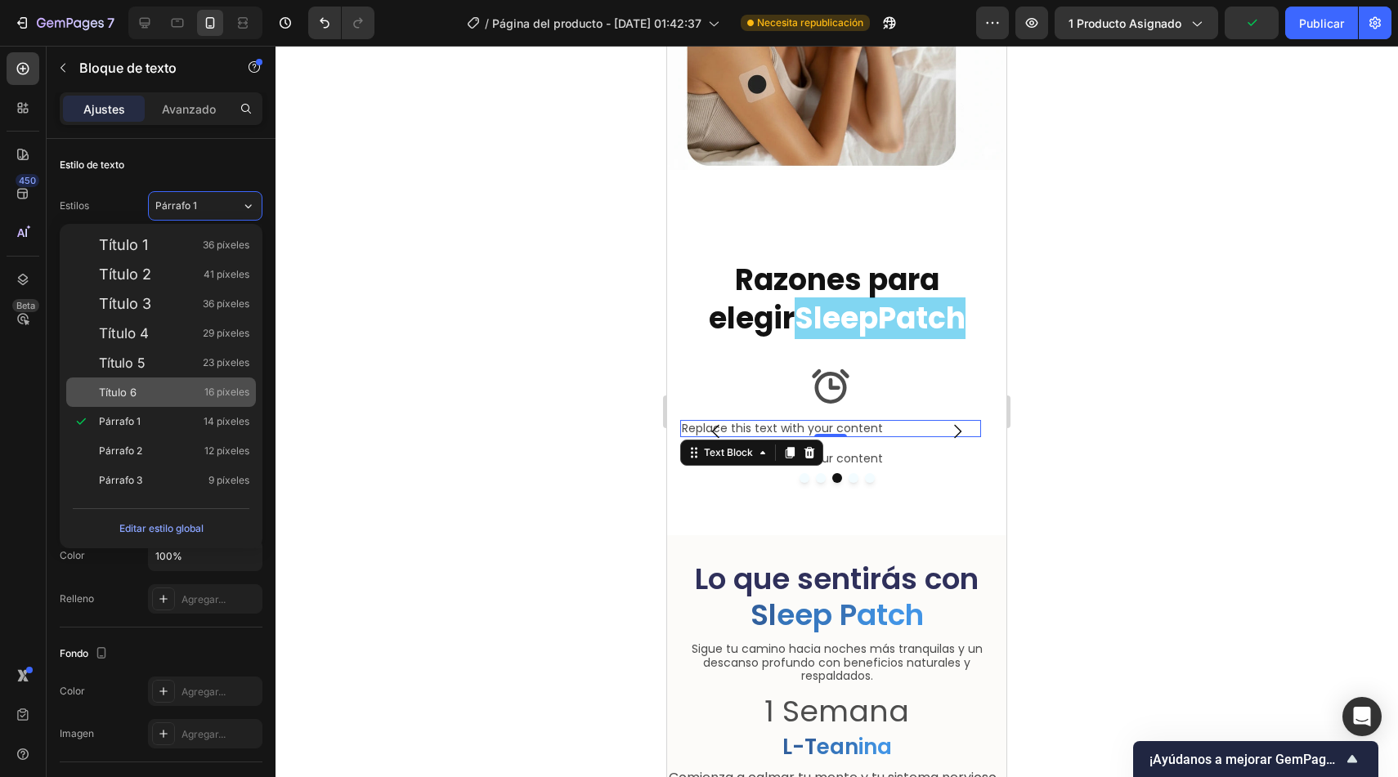
click at [141, 385] on div "Título 6 16 píxeles" at bounding box center [174, 392] width 150 height 16
type input "16"
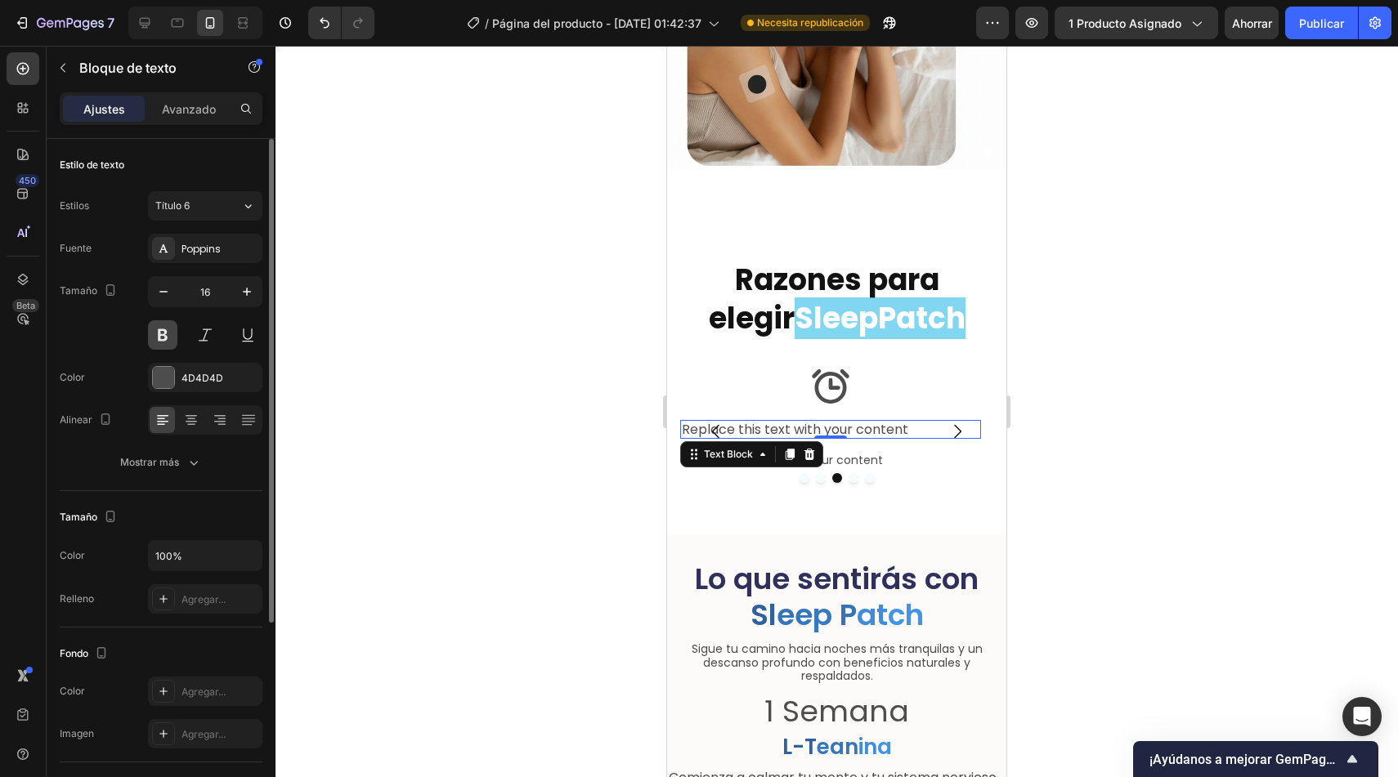
click at [161, 343] on button at bounding box center [162, 334] width 29 height 29
click at [187, 421] on icon at bounding box center [191, 422] width 11 height 2
click at [918, 420] on div "Replace this text with your content" at bounding box center [830, 429] width 301 height 19
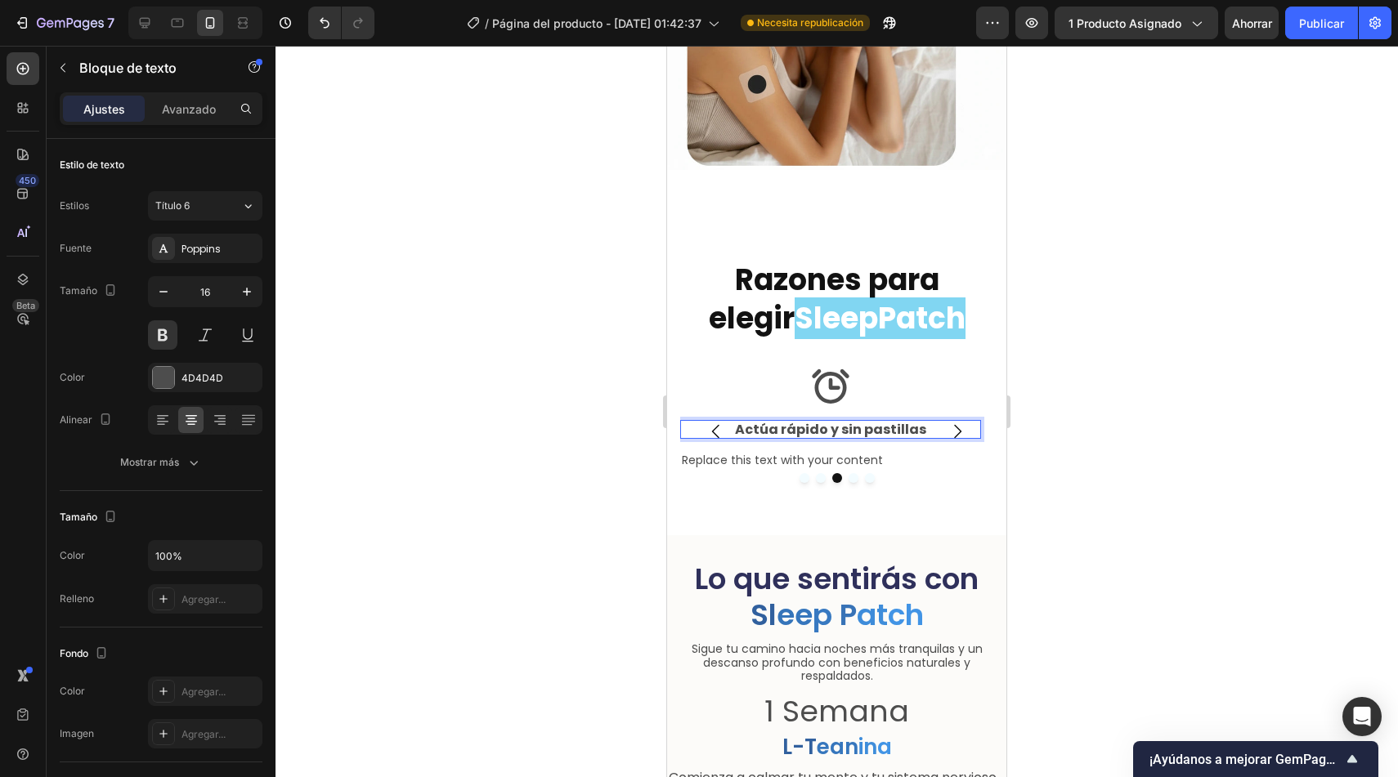
click at [833, 422] on p "Actúa rápido y sin pastillas" at bounding box center [831, 430] width 298 height 16
click at [871, 453] on div "Replace this text with your content" at bounding box center [830, 460] width 301 height 17
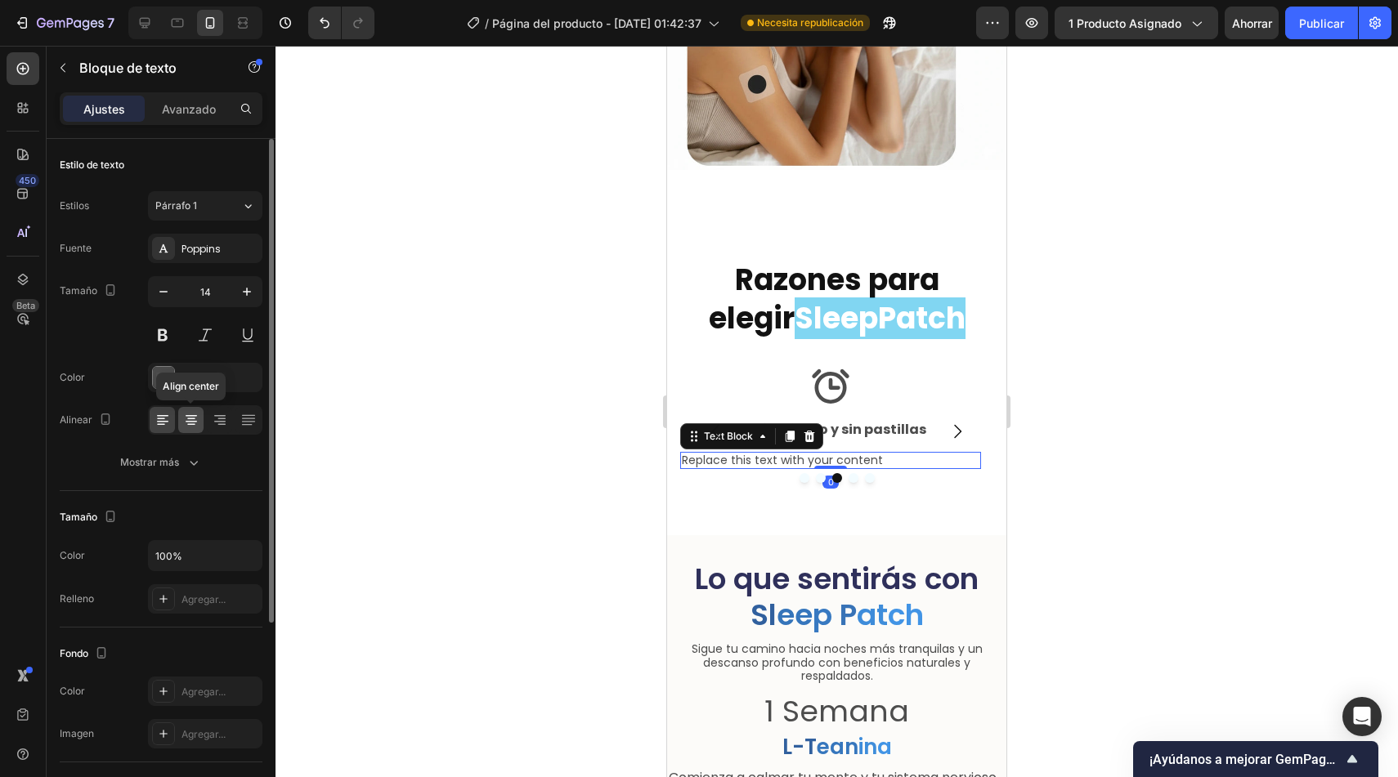
click at [189, 419] on icon at bounding box center [191, 420] width 16 height 16
click at [907, 452] on div "Replace this text with your content" at bounding box center [830, 460] width 301 height 17
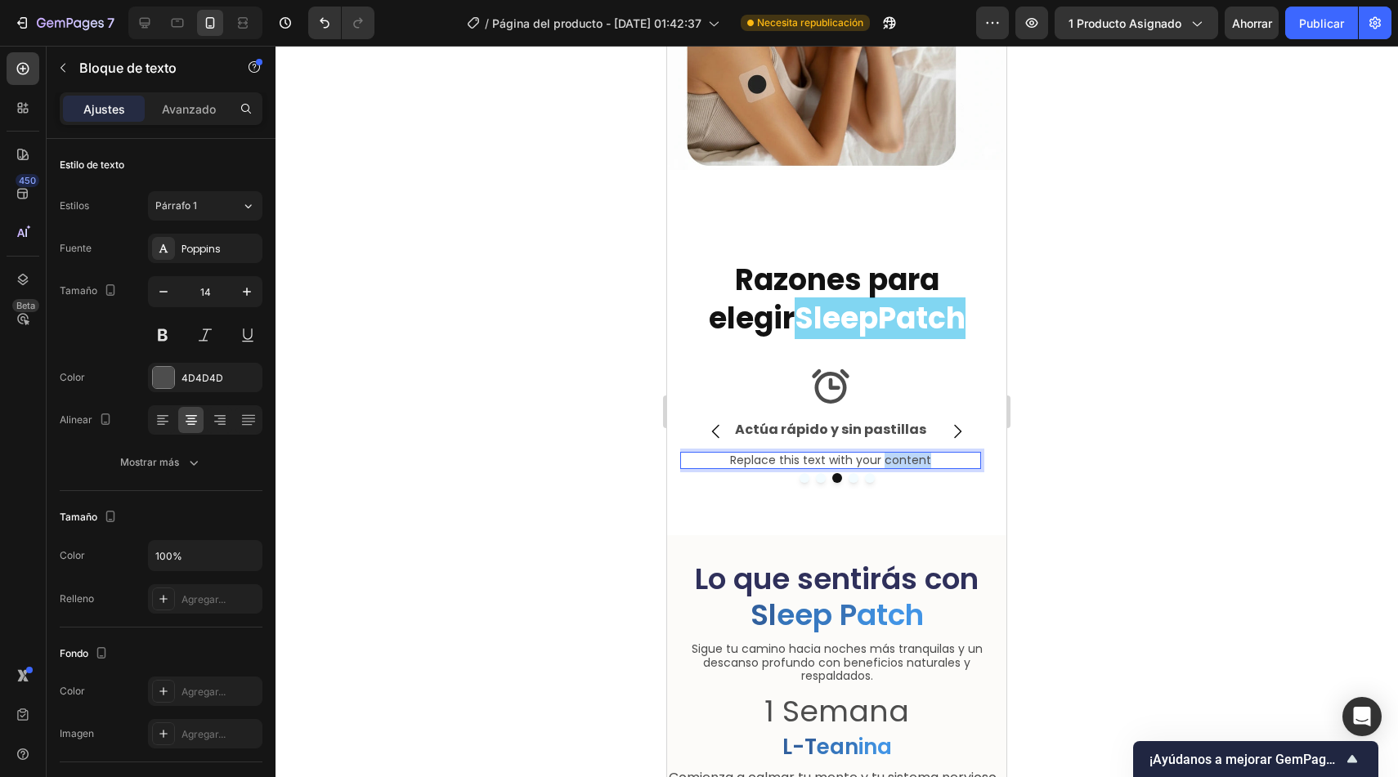
click at [907, 454] on p "Replace this text with your content" at bounding box center [831, 461] width 298 height 14
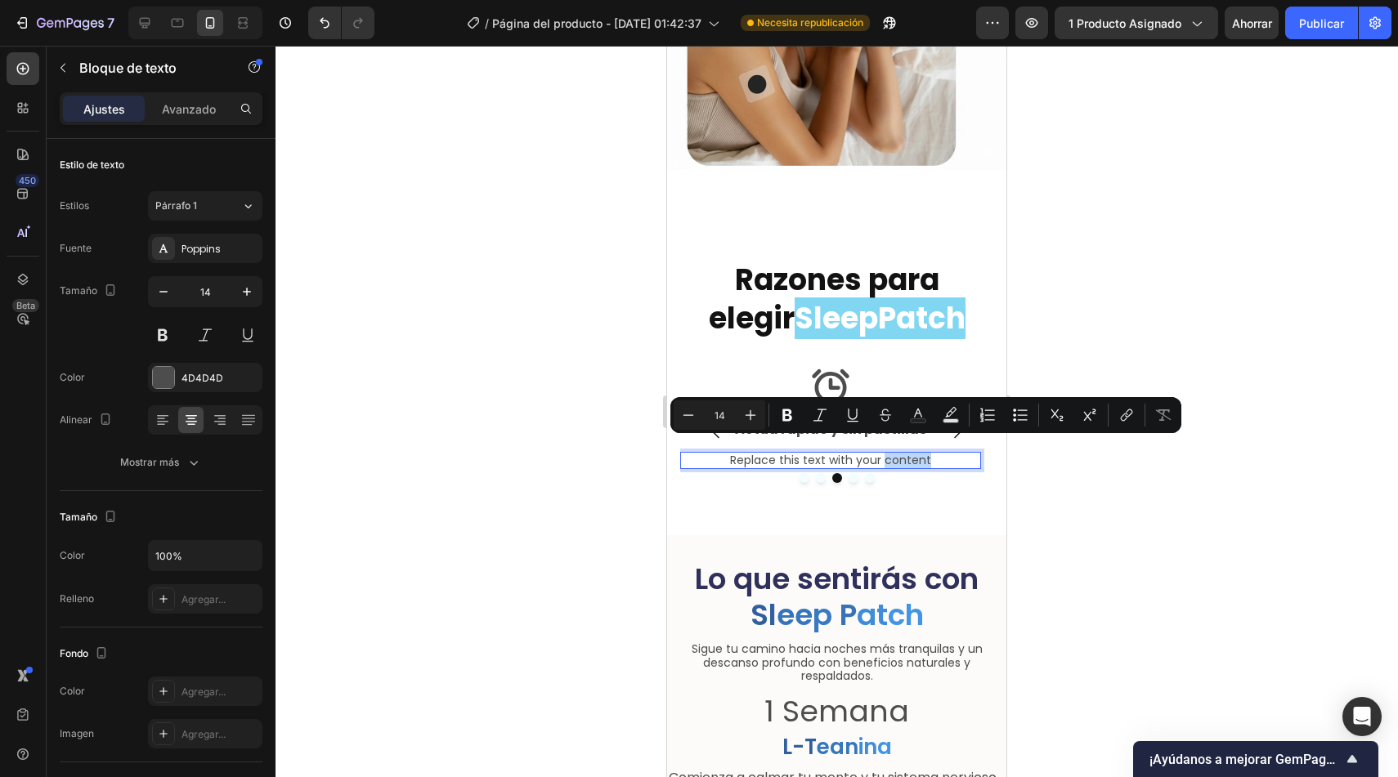
click at [936, 454] on p "Replace this text with your content" at bounding box center [831, 461] width 298 height 14
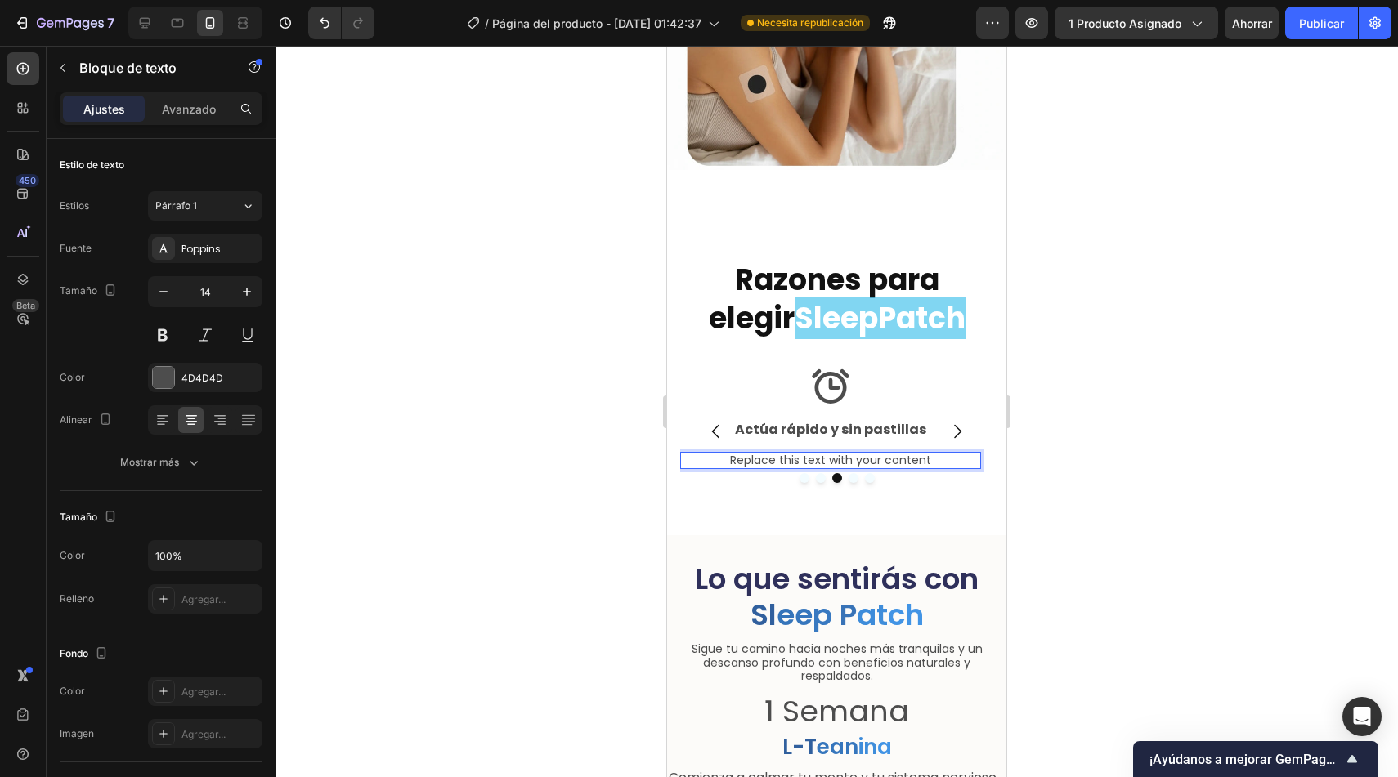
click at [936, 454] on p "Replace this text with your content" at bounding box center [831, 461] width 298 height 14
click at [759, 459] on p "Se absorbe directo por la piel, evitando malestar estomacal o dependencia de fá…" at bounding box center [831, 468] width 298 height 28
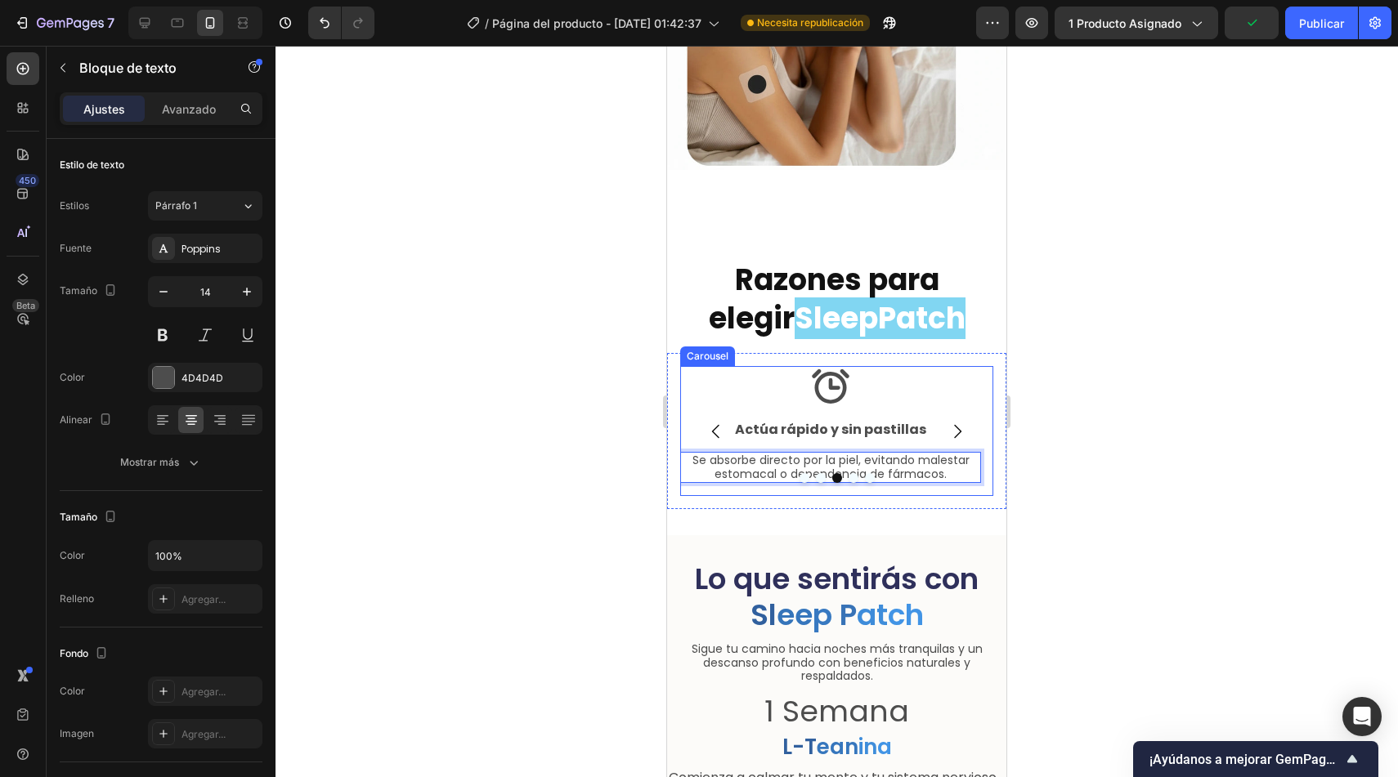
click at [784, 473] on div at bounding box center [836, 478] width 313 height 10
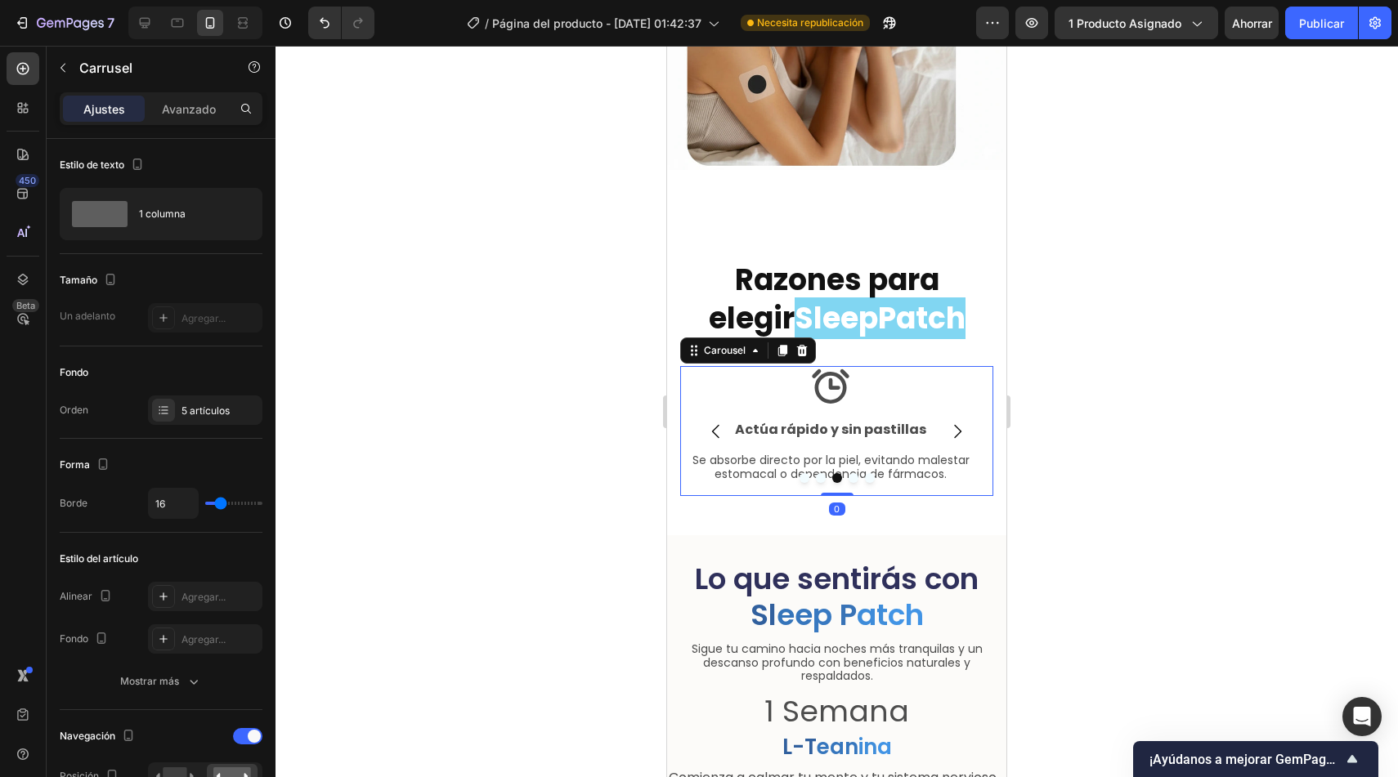
click at [766, 473] on div at bounding box center [836, 478] width 313 height 10
click at [765, 457] on p "Se absorbe directo por la piel, evitando malestar estomacal o dependencia de fá…" at bounding box center [831, 468] width 298 height 28
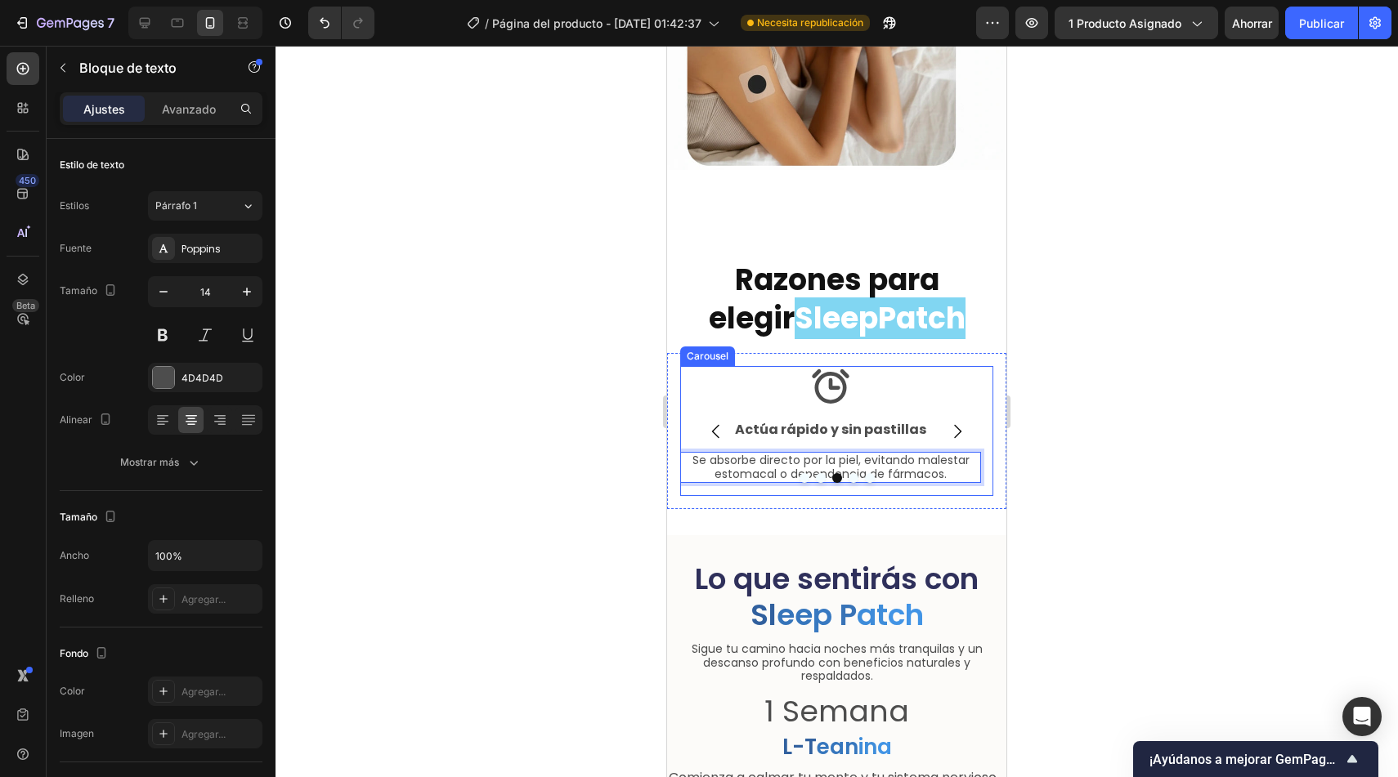
click at [915, 473] on div at bounding box center [836, 478] width 313 height 10
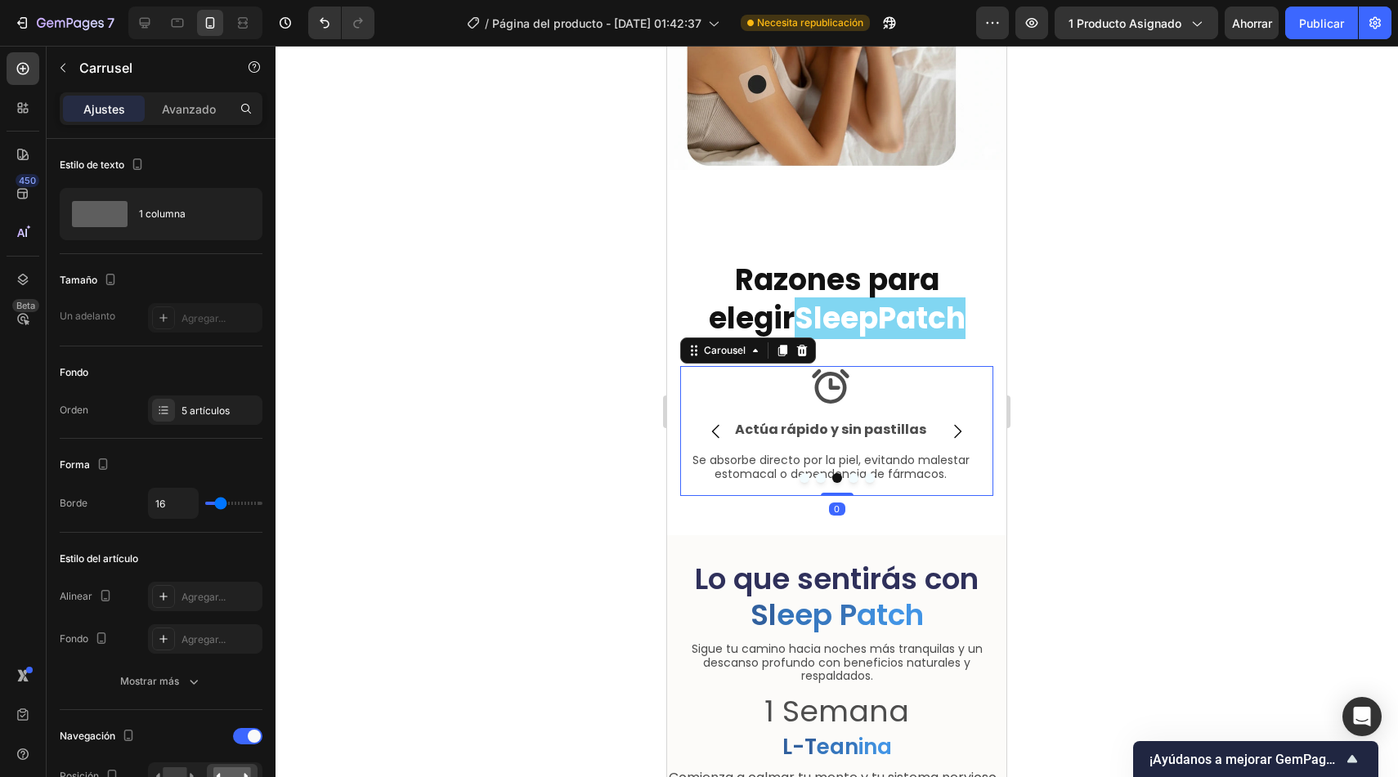
click at [786, 473] on div at bounding box center [836, 478] width 313 height 10
click at [782, 473] on div at bounding box center [836, 478] width 313 height 10
click at [787, 454] on p "Se absorbe directo por la piel, evitando malestar estomacal o dependencia de fá…" at bounding box center [831, 468] width 298 height 28
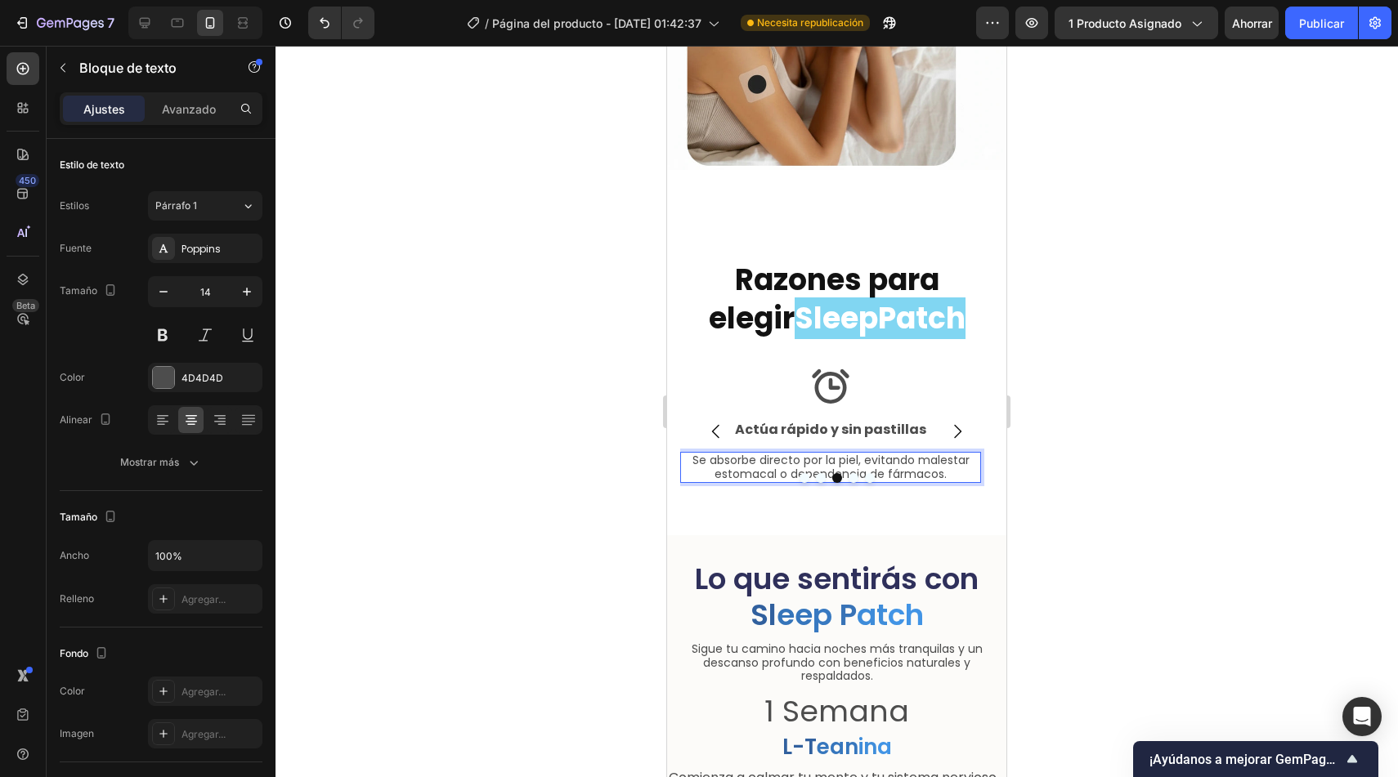
click at [787, 454] on p "Se absorbe directo por la piel, evitando malestar estomacal o dependencia de fá…" at bounding box center [831, 468] width 298 height 28
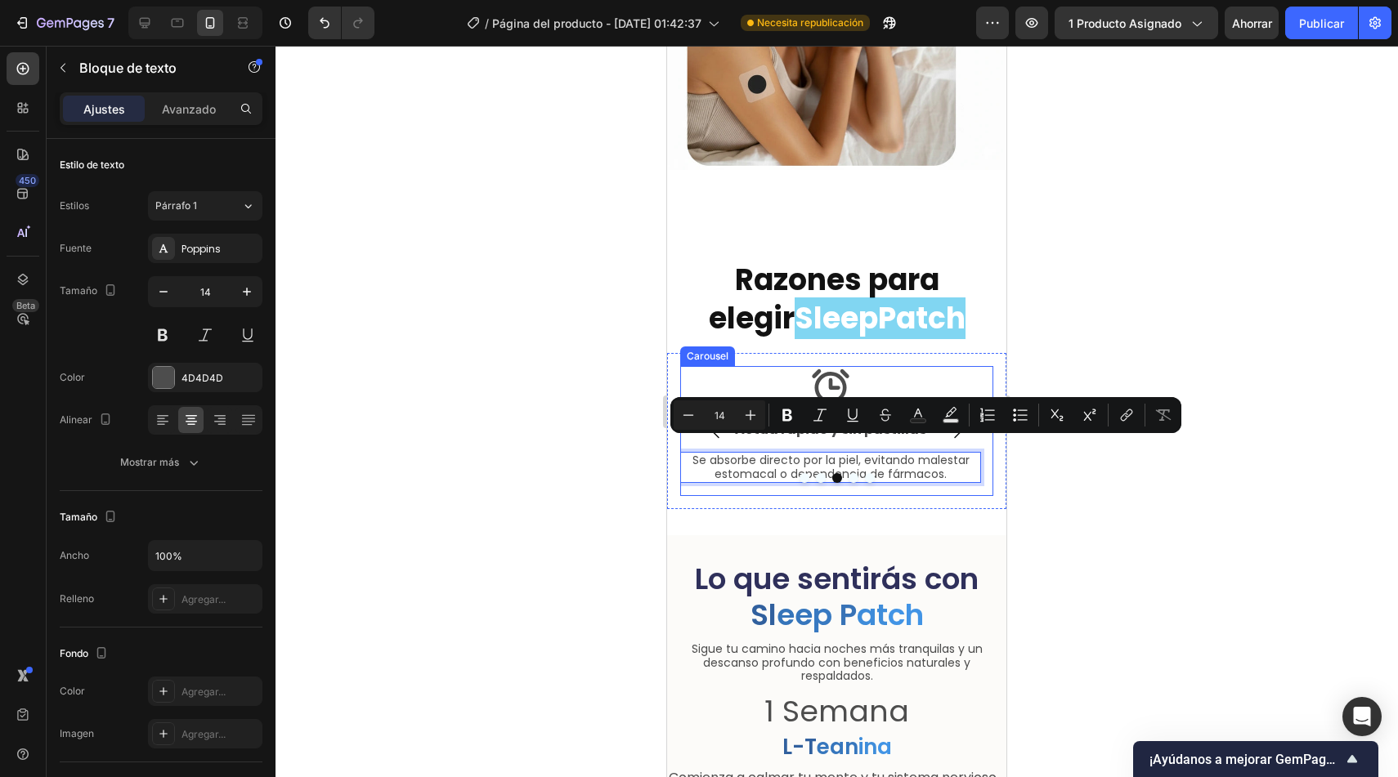
click at [785, 473] on div at bounding box center [836, 478] width 313 height 10
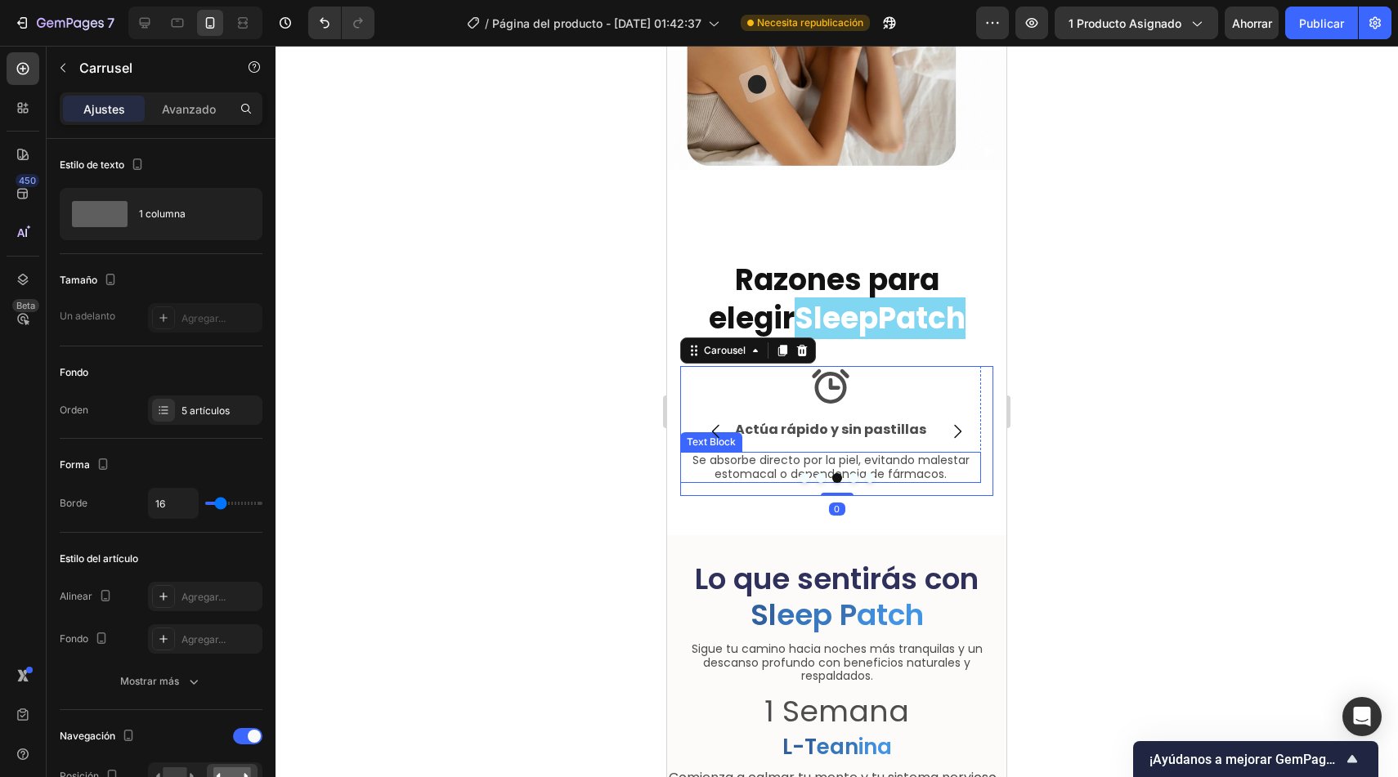
click at [788, 454] on p "Se absorbe directo por la piel, evitando malestar estomacal o dependencia de fá…" at bounding box center [831, 468] width 298 height 28
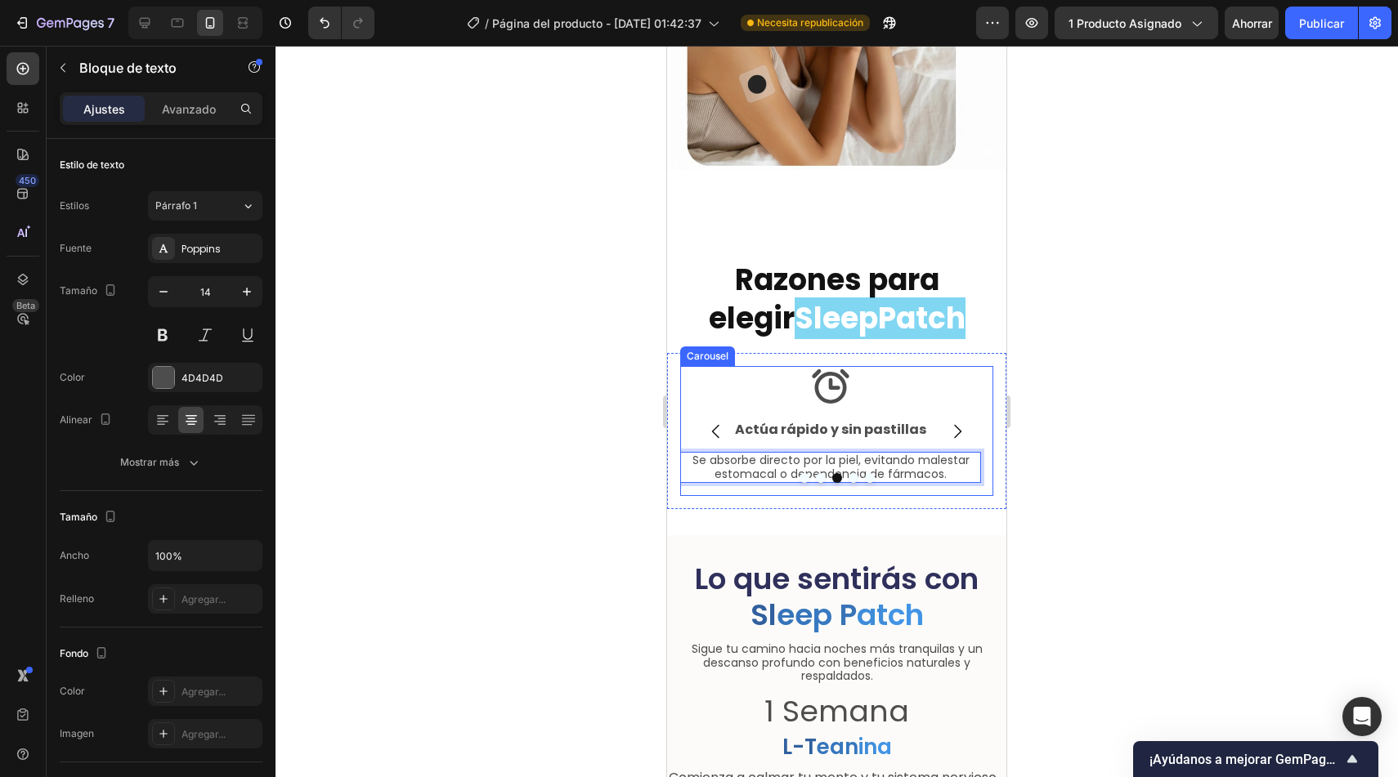
click at [954, 424] on icon "Carousel Next Arrow" at bounding box center [957, 431] width 7 height 14
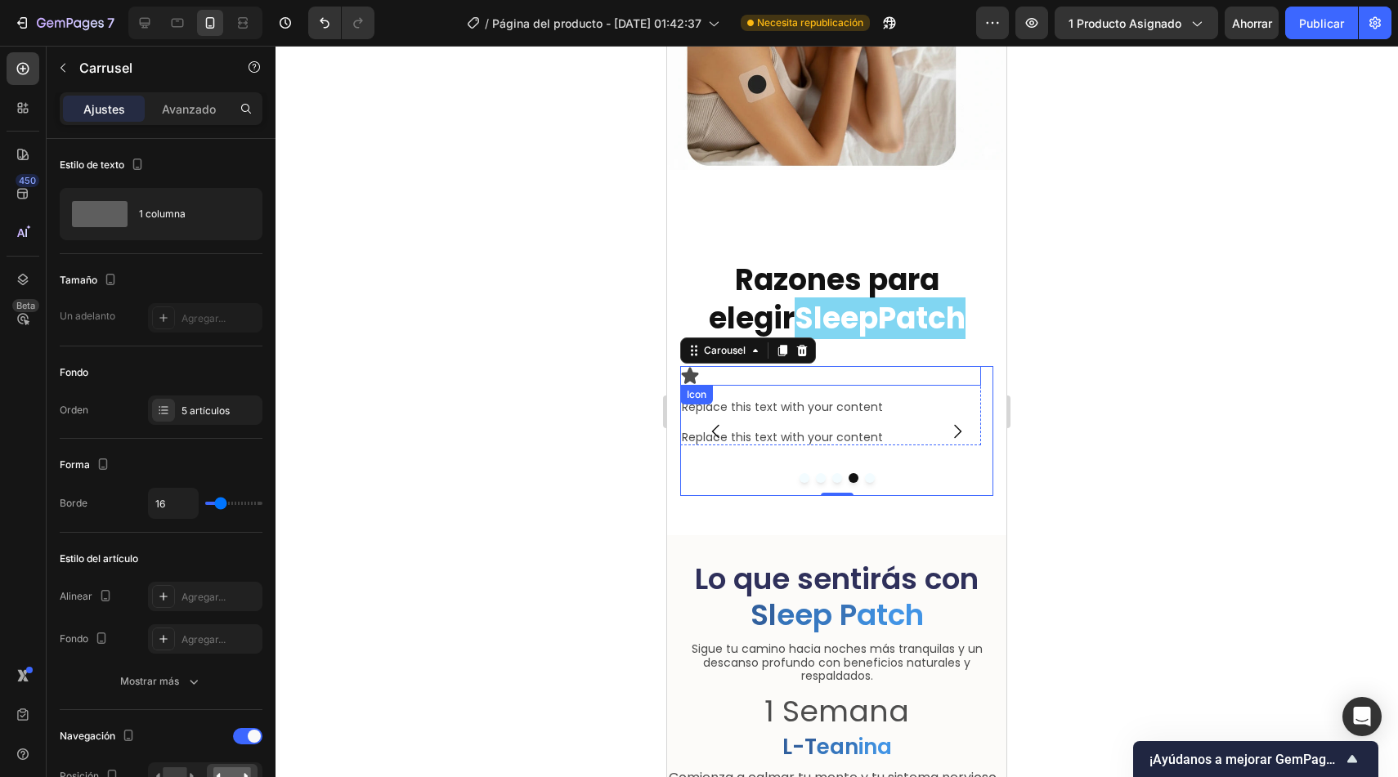
click at [713, 366] on div "Icon" at bounding box center [830, 376] width 301 height 20
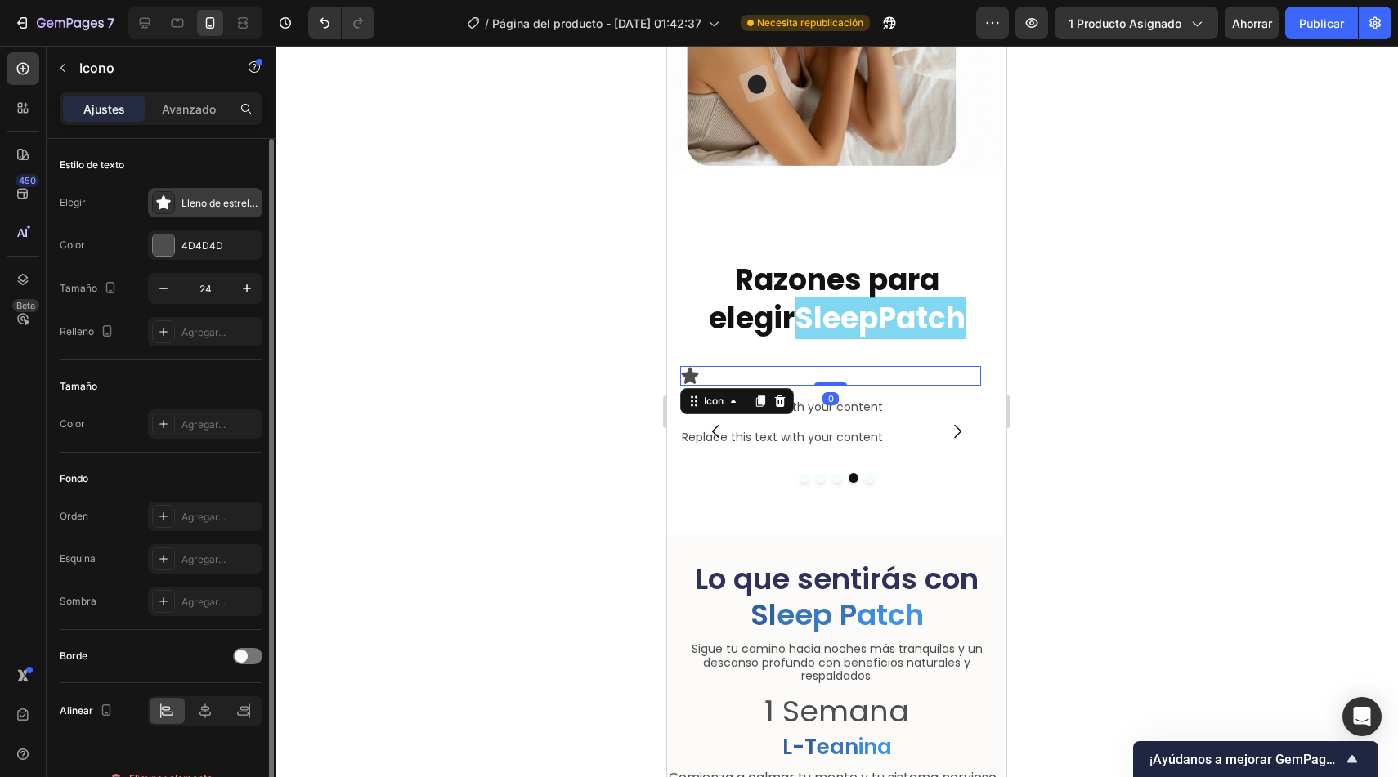
click at [222, 201] on font "Lleno de estrellas" at bounding box center [221, 203] width 81 height 12
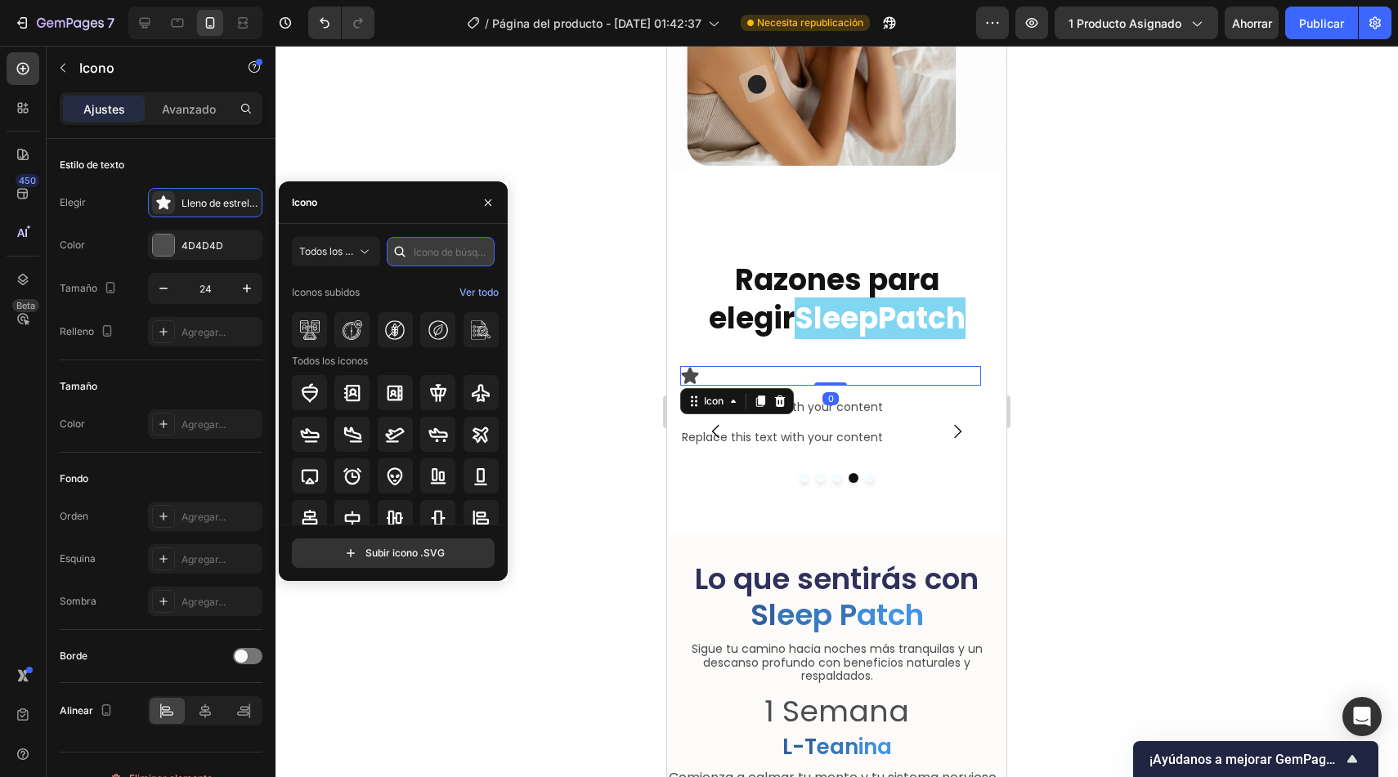
click at [432, 260] on input "text" at bounding box center [441, 251] width 108 height 29
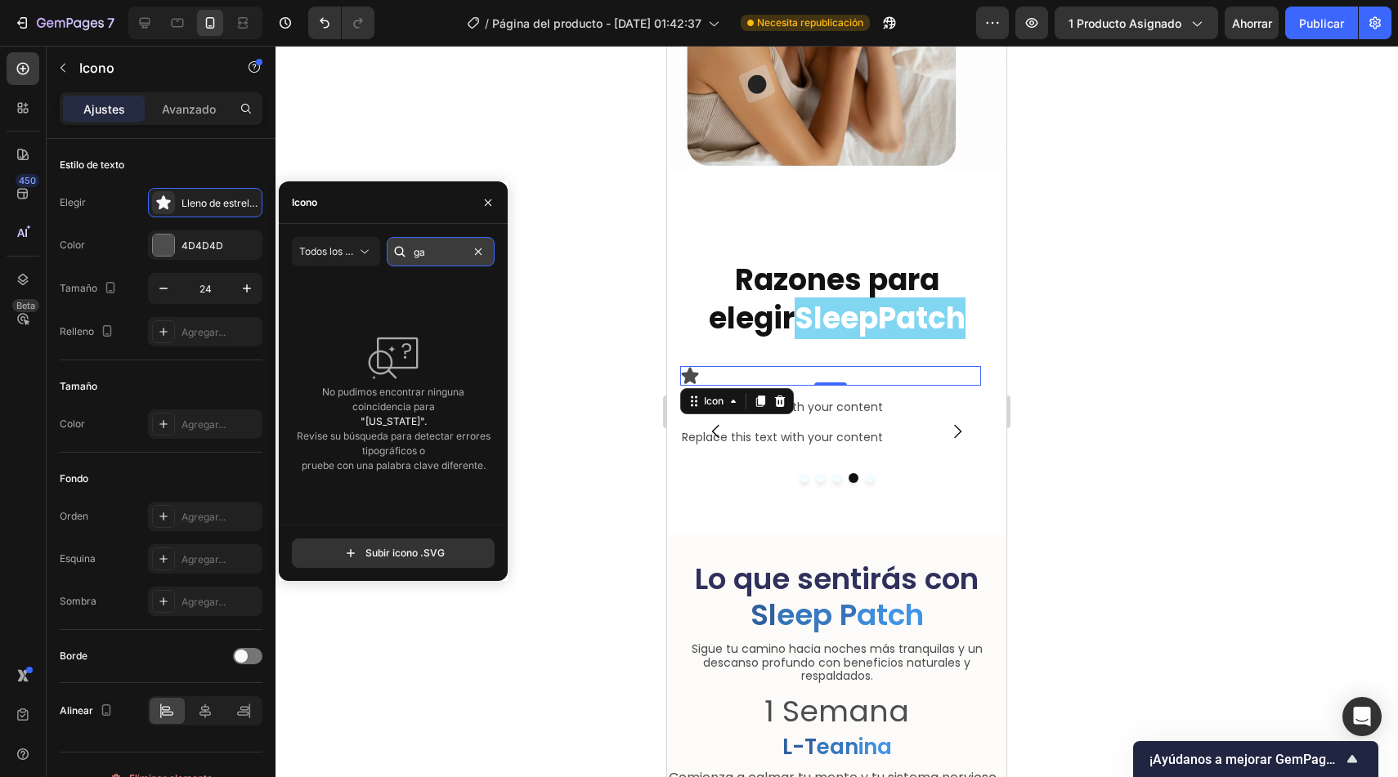
type input "g"
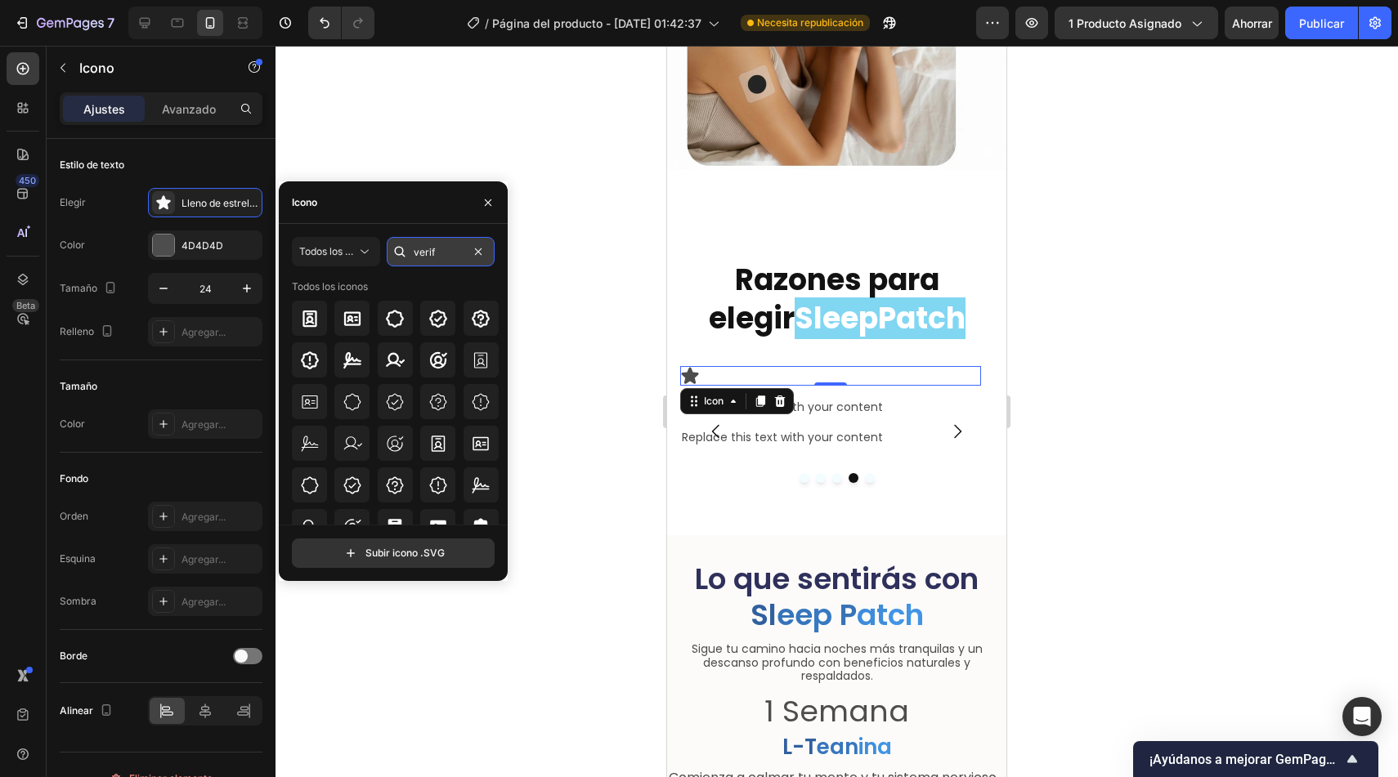
click at [444, 258] on input "verif" at bounding box center [441, 251] width 108 height 29
click at [456, 253] on input "safe" at bounding box center [441, 251] width 108 height 29
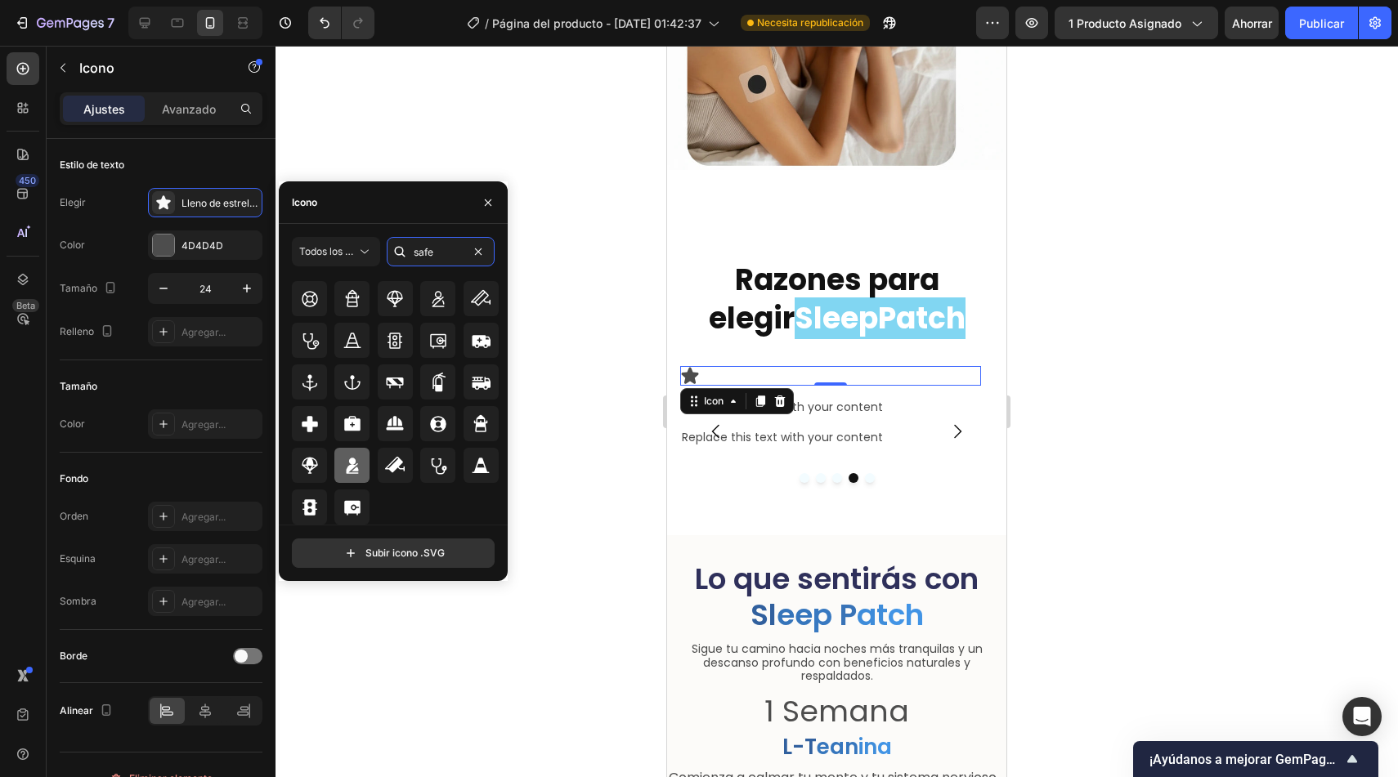
type input "safe"
drag, startPoint x: 1019, startPoint y: 517, endPoint x: 840, endPoint y: 359, distance: 239.2
click at [355, 474] on icon at bounding box center [353, 466] width 20 height 20
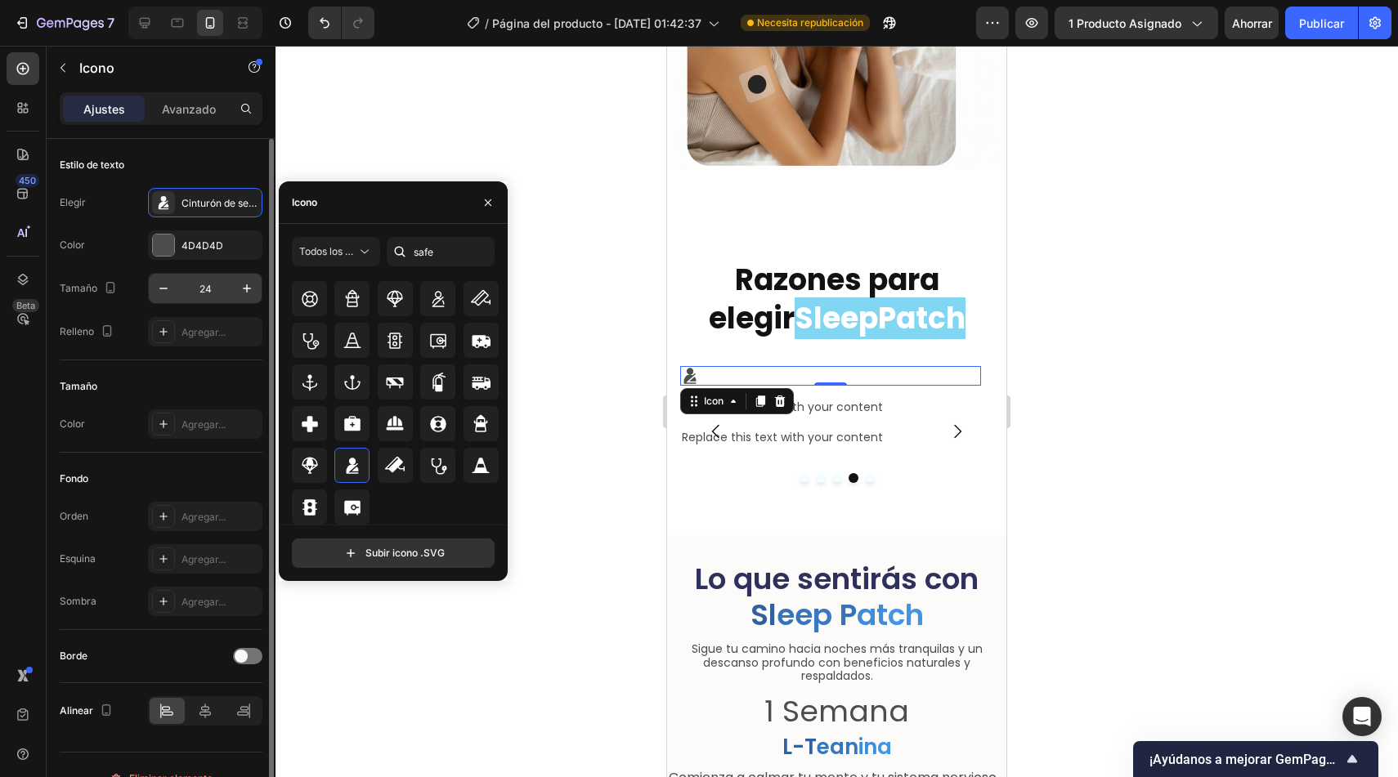
click at [206, 299] on input "24" at bounding box center [205, 288] width 54 height 29
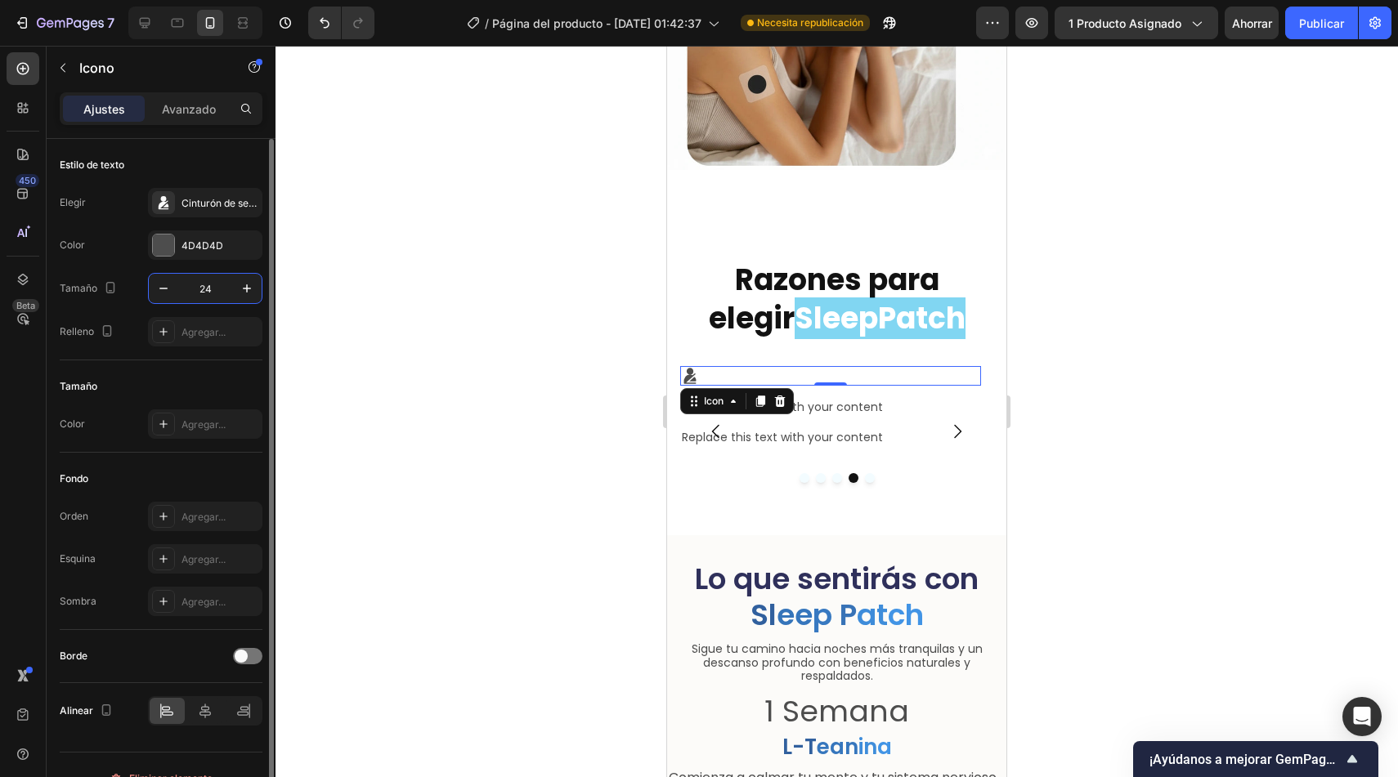
click at [206, 299] on input "24" at bounding box center [205, 288] width 54 height 29
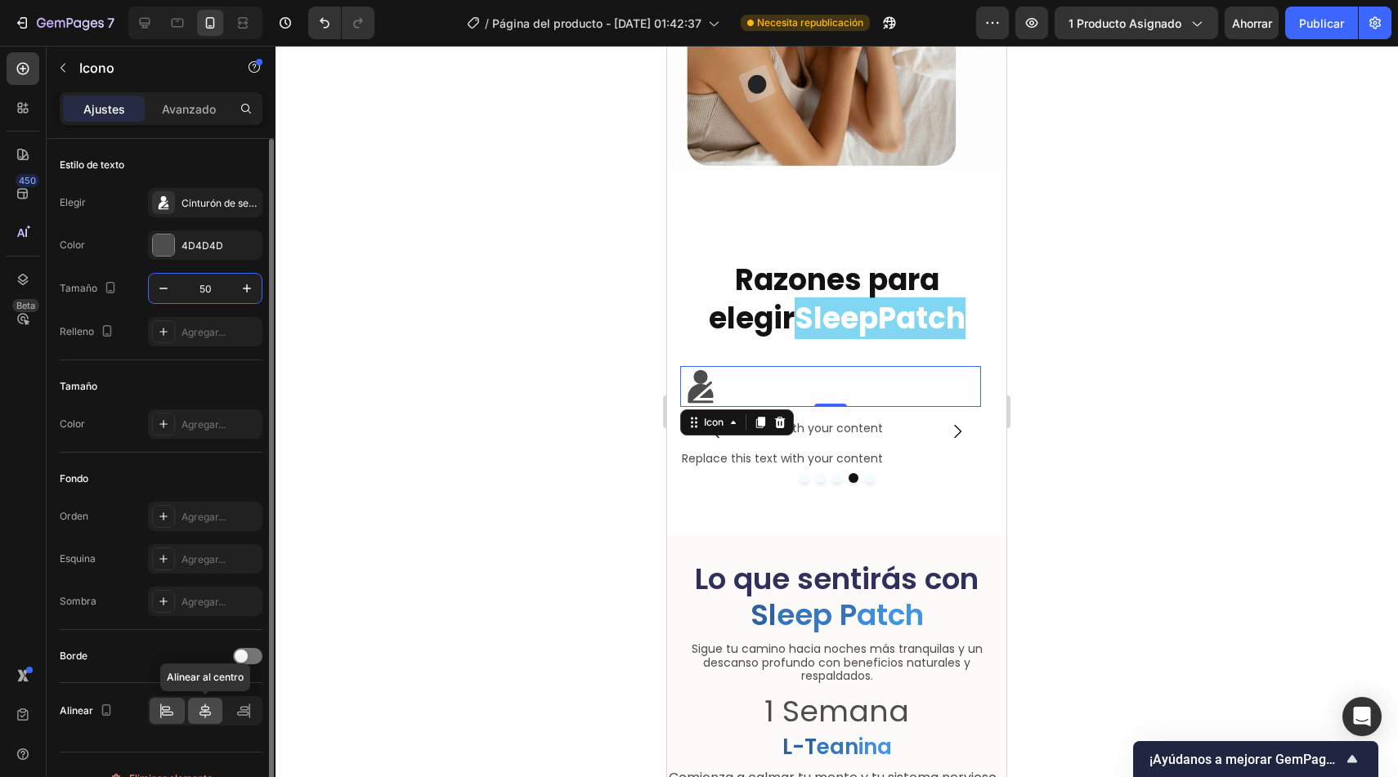
type input "50"
click at [207, 713] on icon at bounding box center [205, 711] width 16 height 16
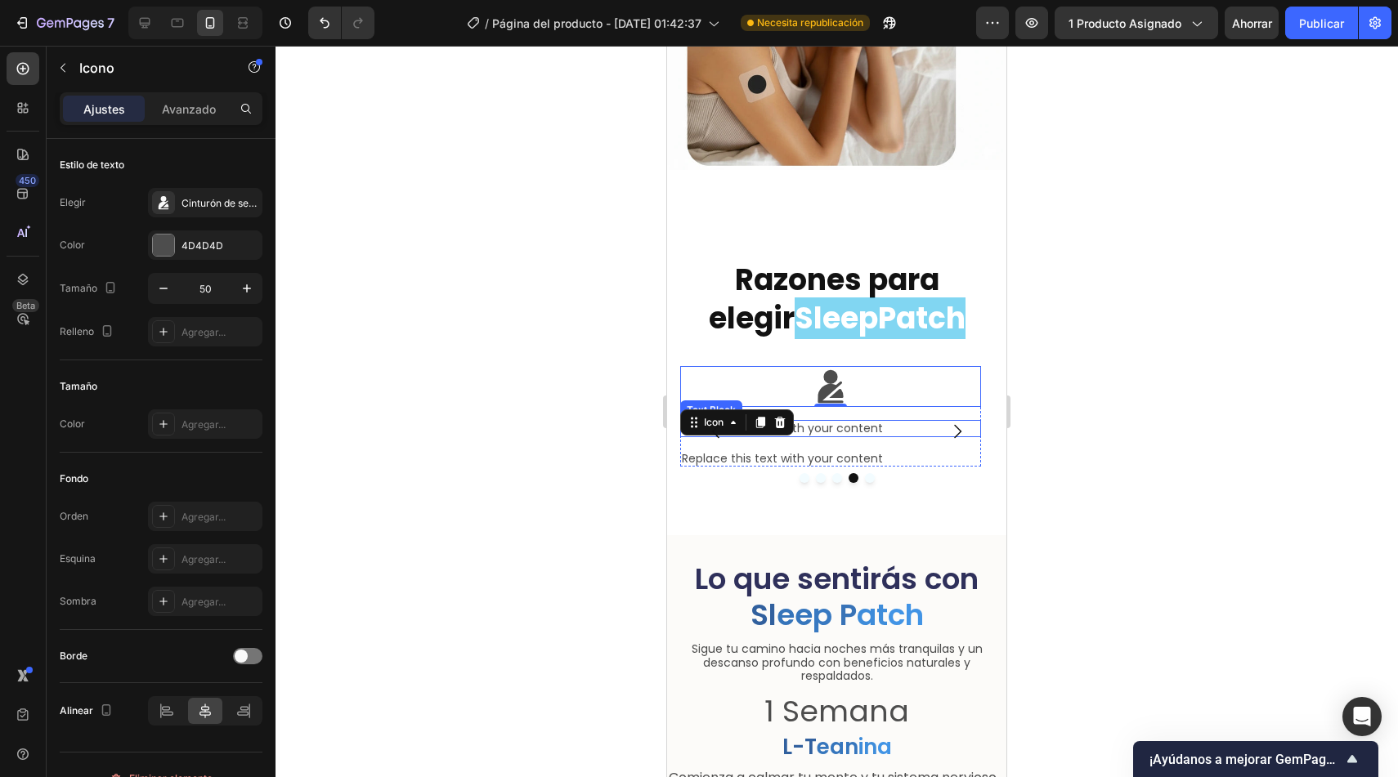
click at [882, 420] on div "Replace this text with your content" at bounding box center [830, 428] width 301 height 17
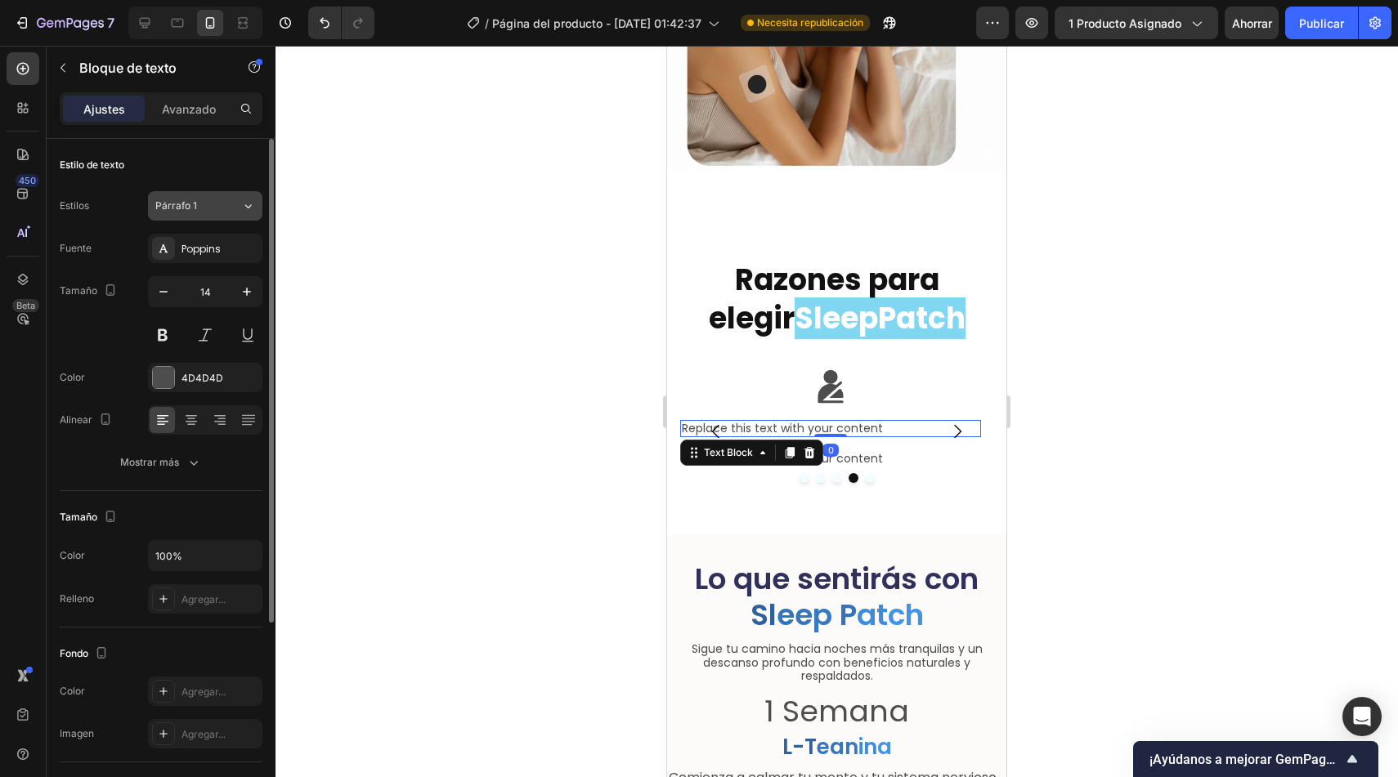
click at [226, 213] on button "Párrafo 1" at bounding box center [205, 205] width 114 height 29
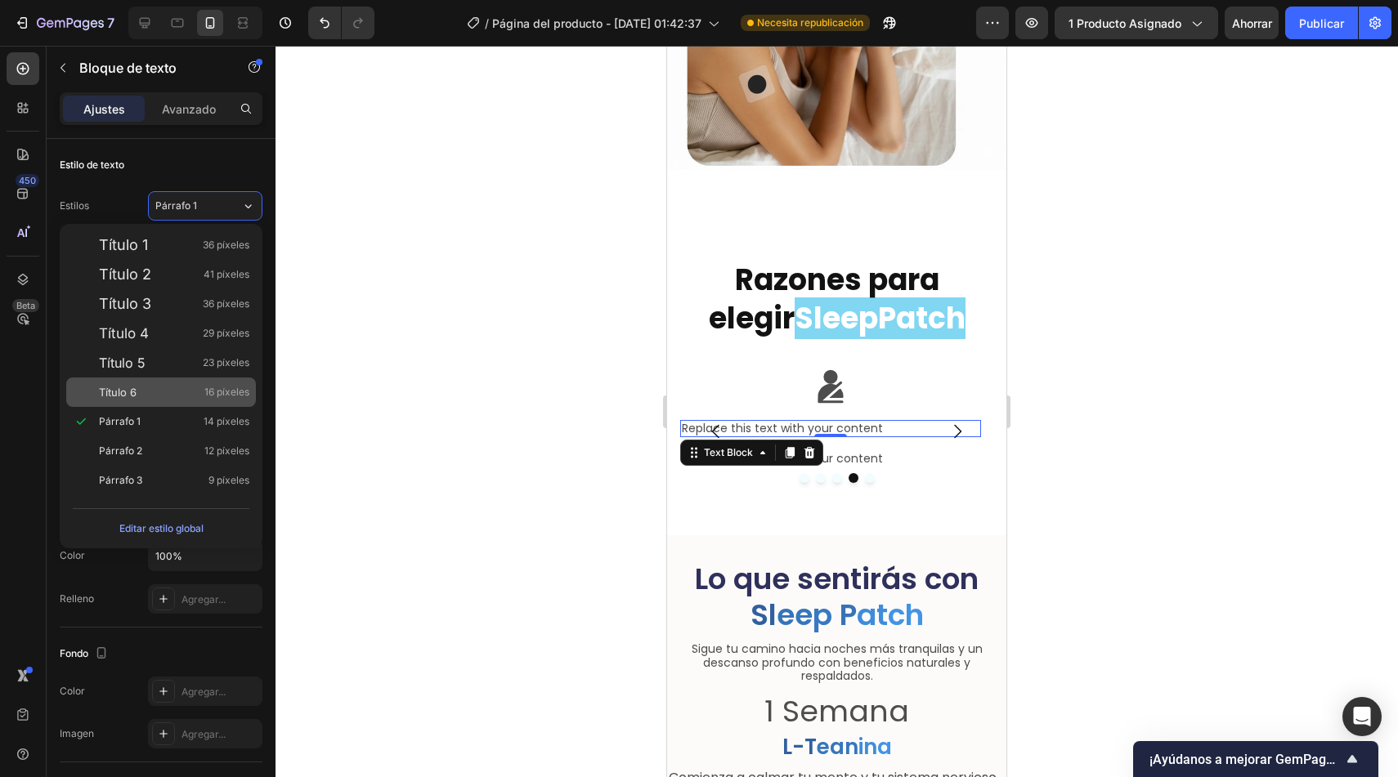
click at [147, 397] on div "Título 6 16 píxeles" at bounding box center [174, 392] width 150 height 16
type input "16"
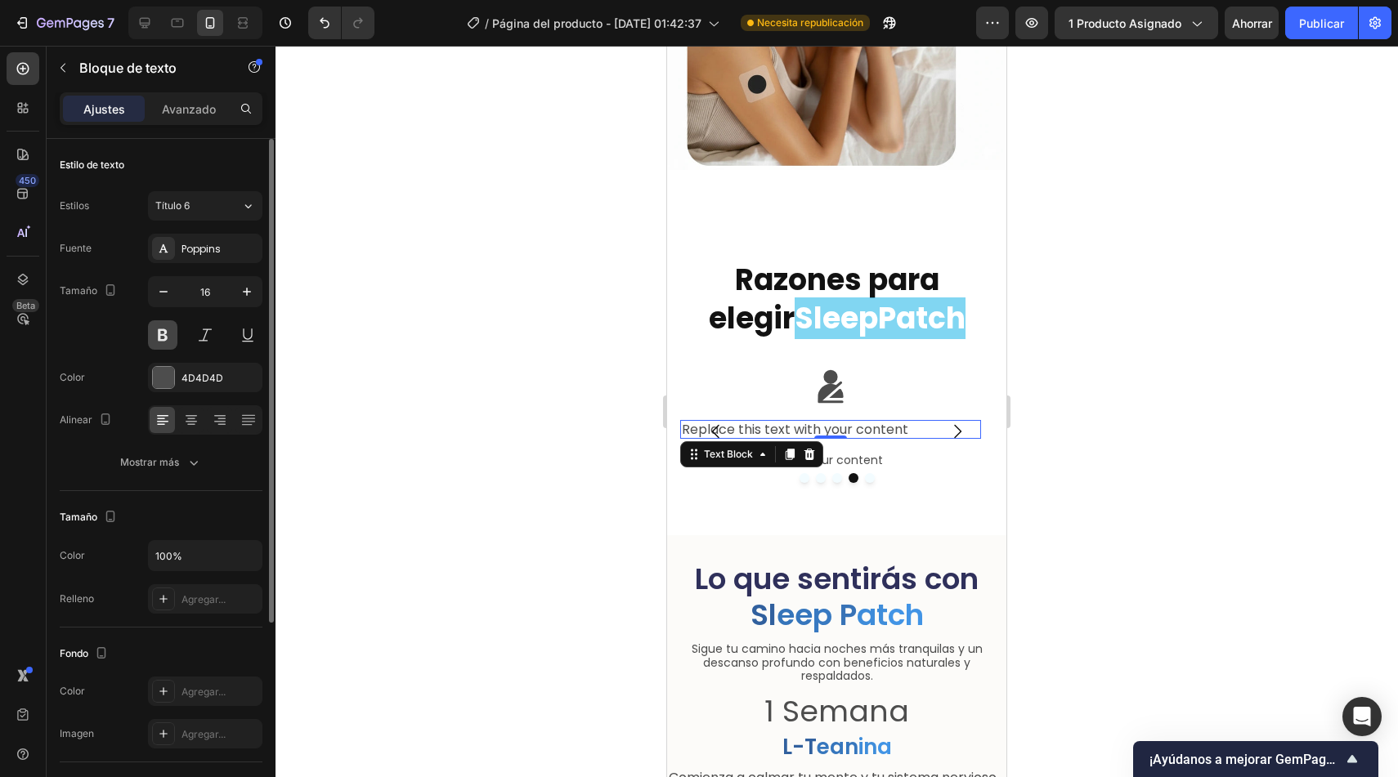
click at [159, 334] on button at bounding box center [162, 334] width 29 height 29
click at [191, 421] on icon at bounding box center [191, 422] width 11 height 2
click at [915, 420] on div "Replace this text with your content" at bounding box center [830, 429] width 301 height 19
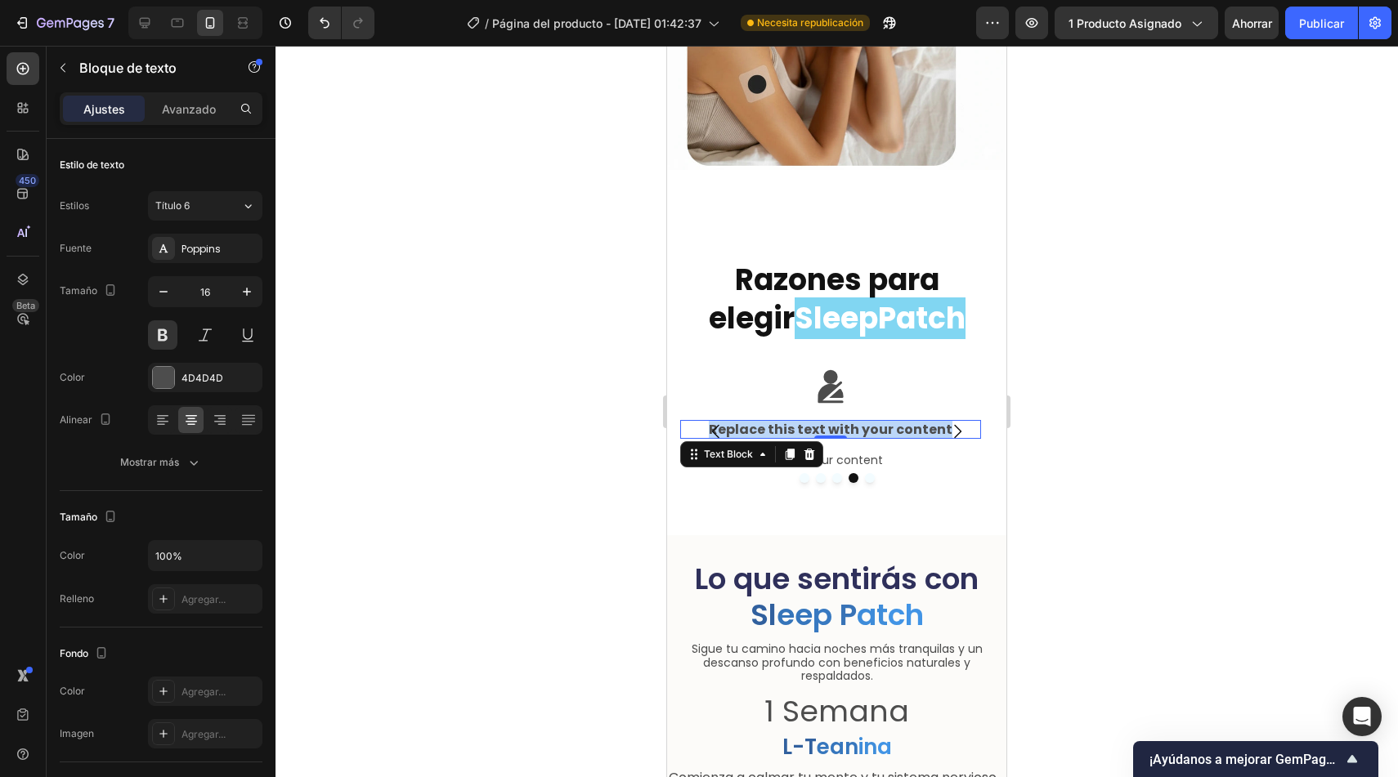
click at [915, 422] on p "Replace this text with your content" at bounding box center [831, 430] width 298 height 16
click at [759, 422] on p "Más seguro para tu cuerpo" at bounding box center [831, 430] width 298 height 16
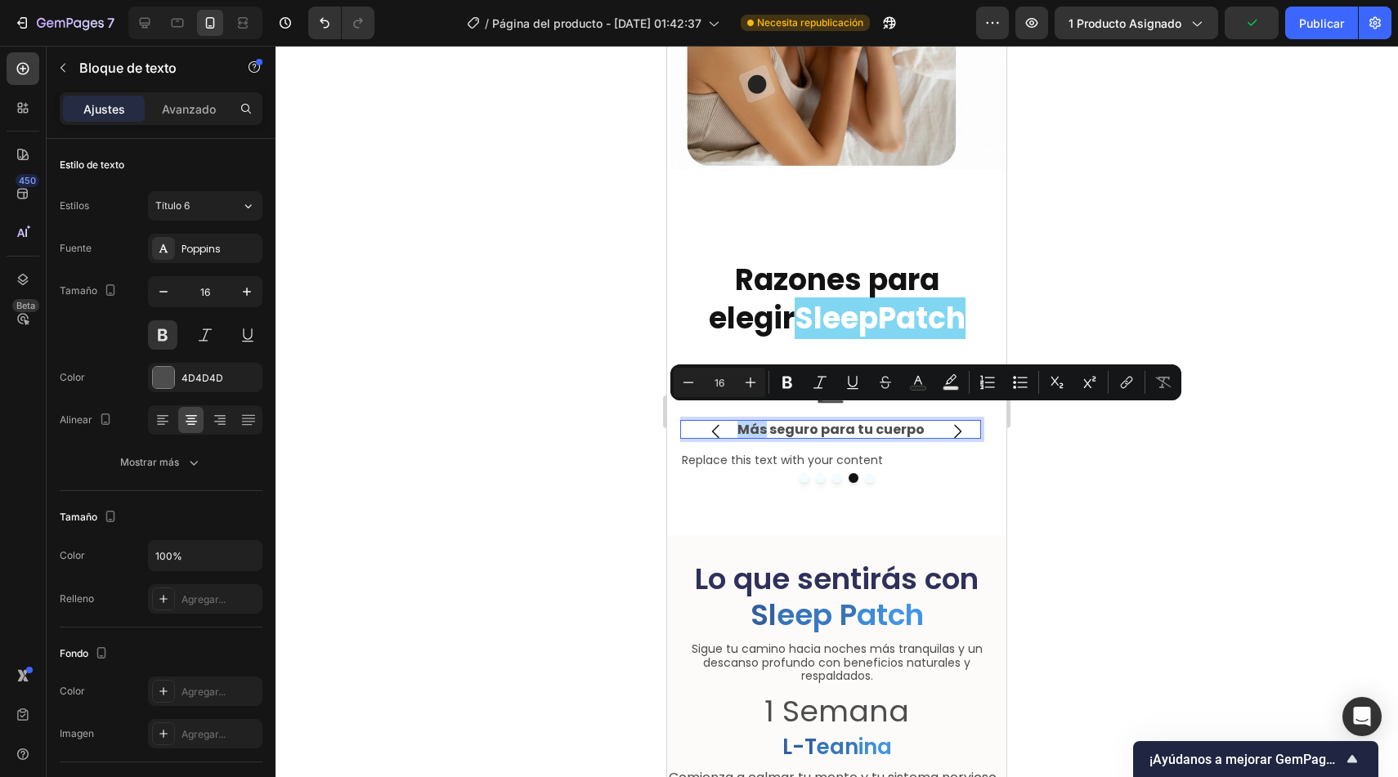
click at [749, 422] on p "Más seguro para tu cuerpo" at bounding box center [831, 430] width 298 height 16
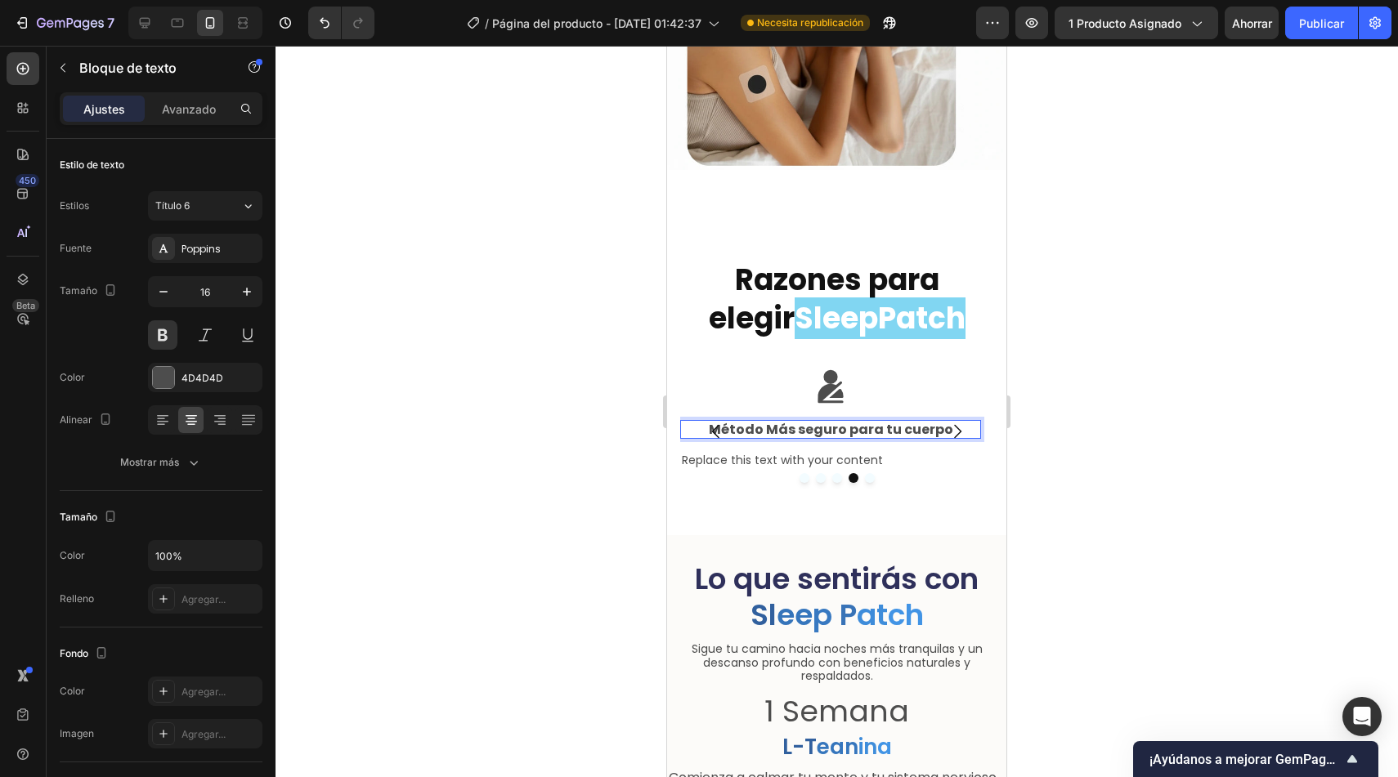
click at [777, 422] on p "Método Más seguro para tu cuerpo" at bounding box center [831, 430] width 298 height 16
click at [911, 422] on p "Método más seguro para tu cuerpo" at bounding box center [831, 430] width 298 height 16
click at [786, 422] on p "Método más seguro para tu salud" at bounding box center [831, 430] width 298 height 16
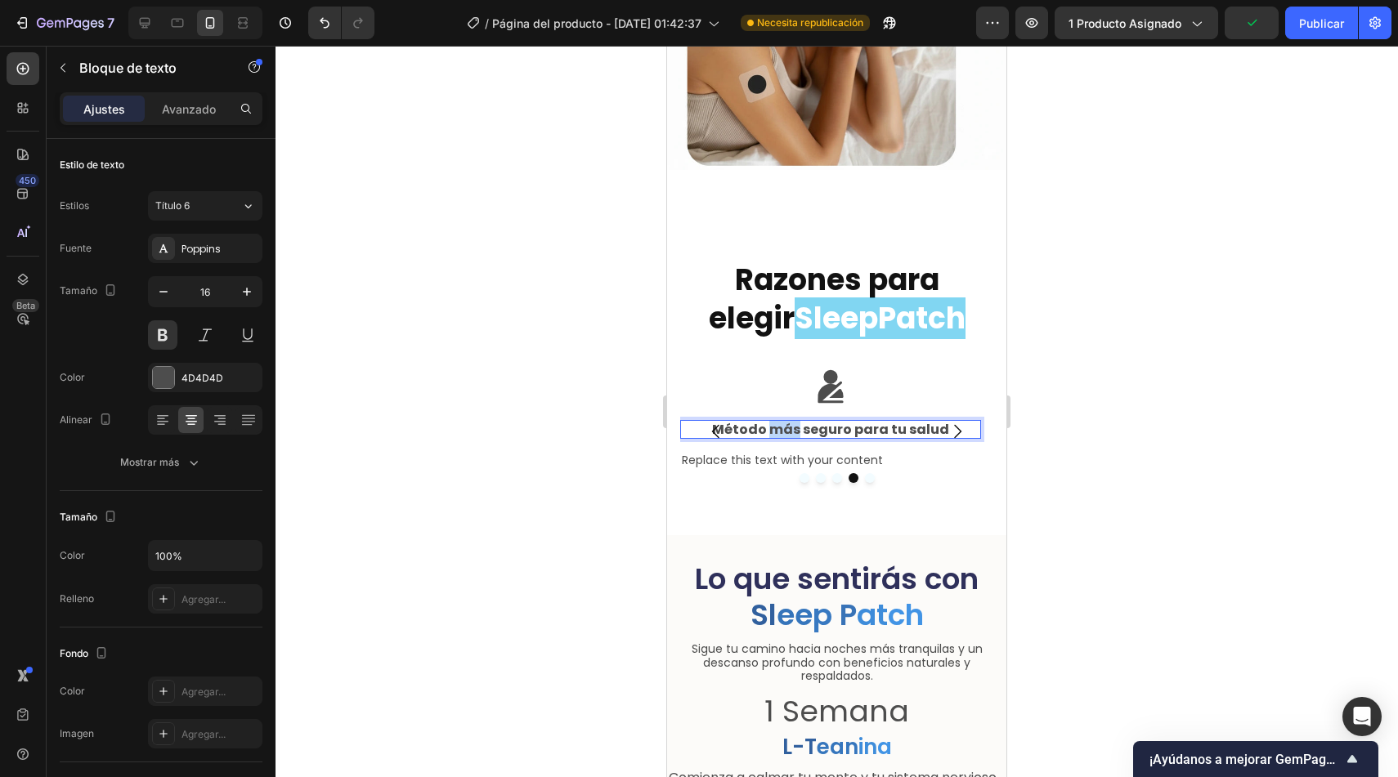
click at [786, 422] on p "Método más seguro para tu salud" at bounding box center [831, 430] width 298 height 16
click at [764, 422] on p "Método seguro para tu salud" at bounding box center [831, 430] width 298 height 16
click at [862, 452] on div "Replace this text with your content" at bounding box center [830, 460] width 301 height 17
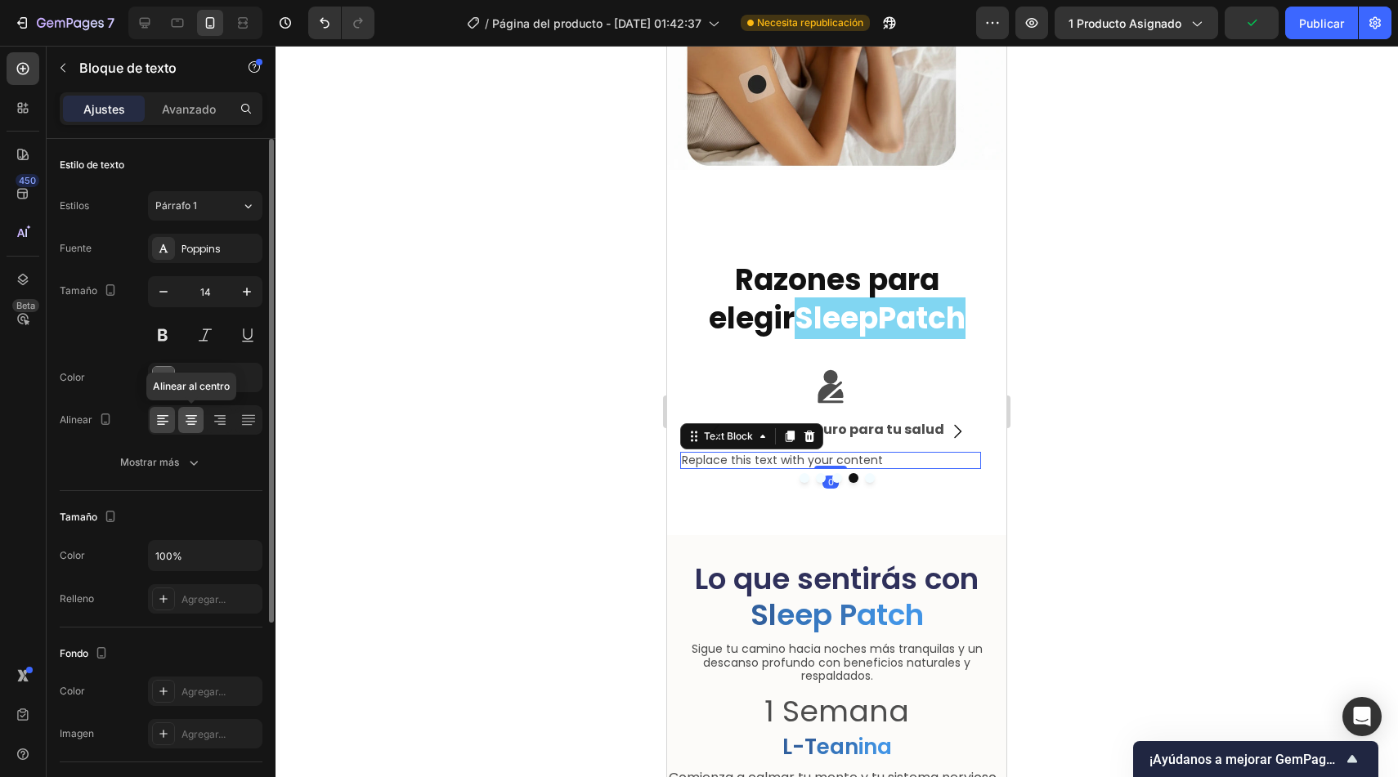
click at [190, 414] on icon at bounding box center [191, 420] width 16 height 16
click at [947, 441] on button "Carousel Next Arrow" at bounding box center [957, 432] width 46 height 46
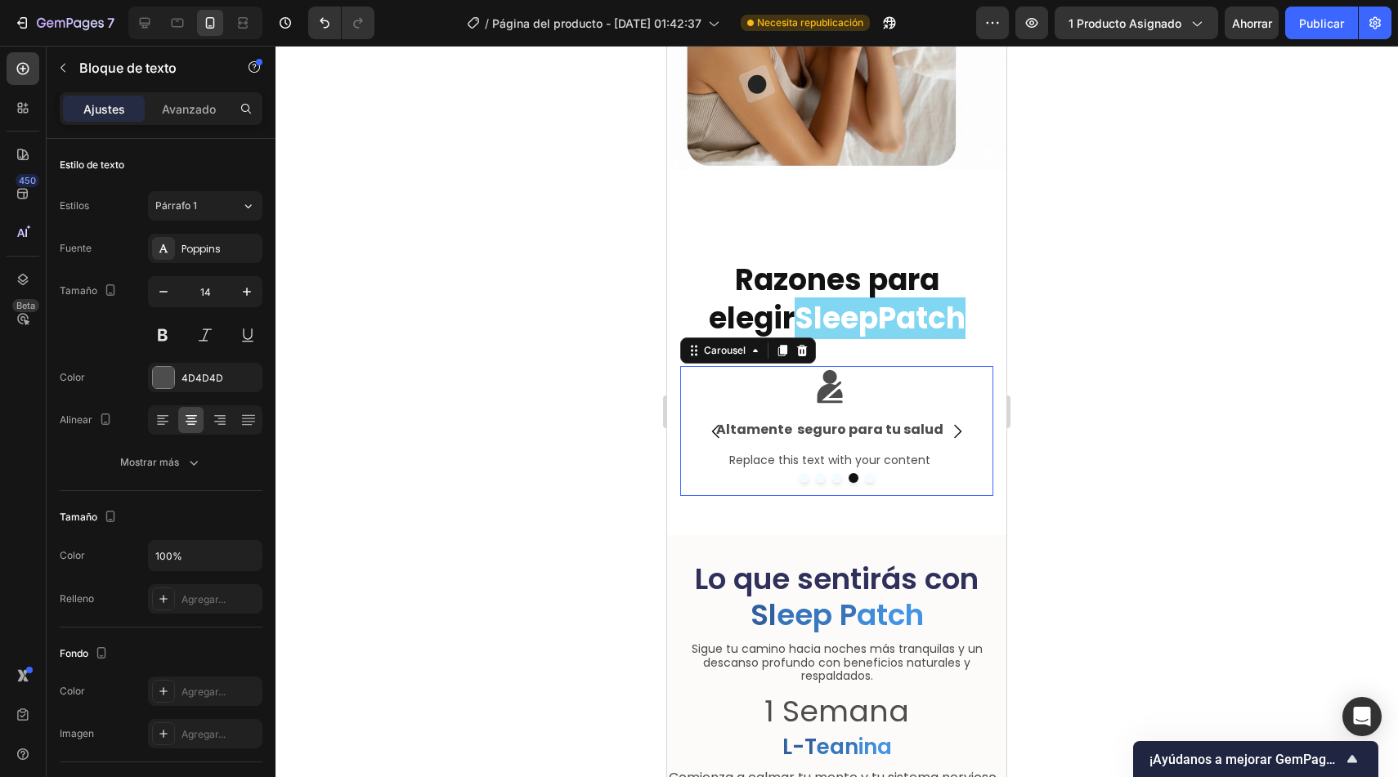
click at [947, 441] on button "Carousel Next Arrow" at bounding box center [957, 432] width 46 height 46
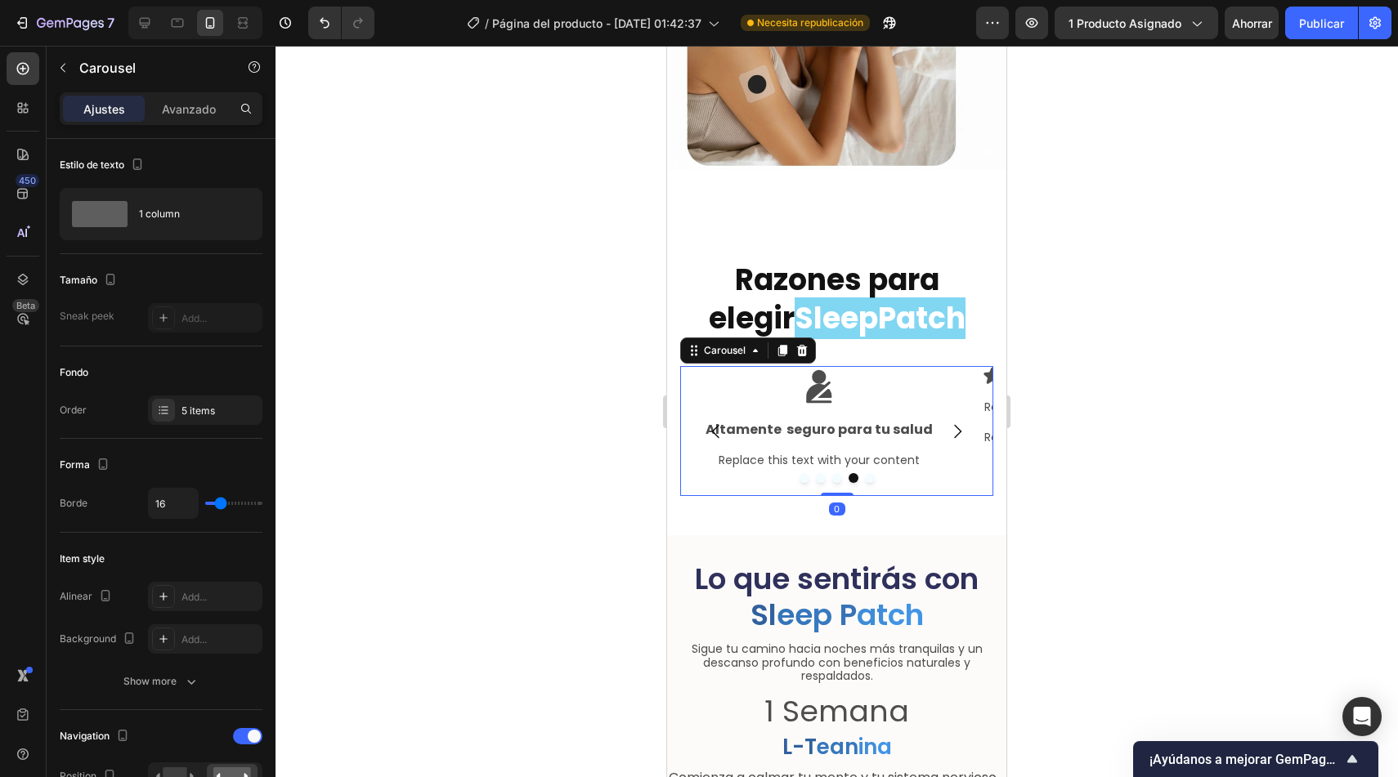
click at [947, 441] on button "Carousel Next Arrow" at bounding box center [957, 432] width 46 height 46
click at [713, 422] on icon "Carousel Back Arrow" at bounding box center [716, 432] width 20 height 20
click at [916, 452] on div "Replace this text with your content" at bounding box center [830, 460] width 301 height 17
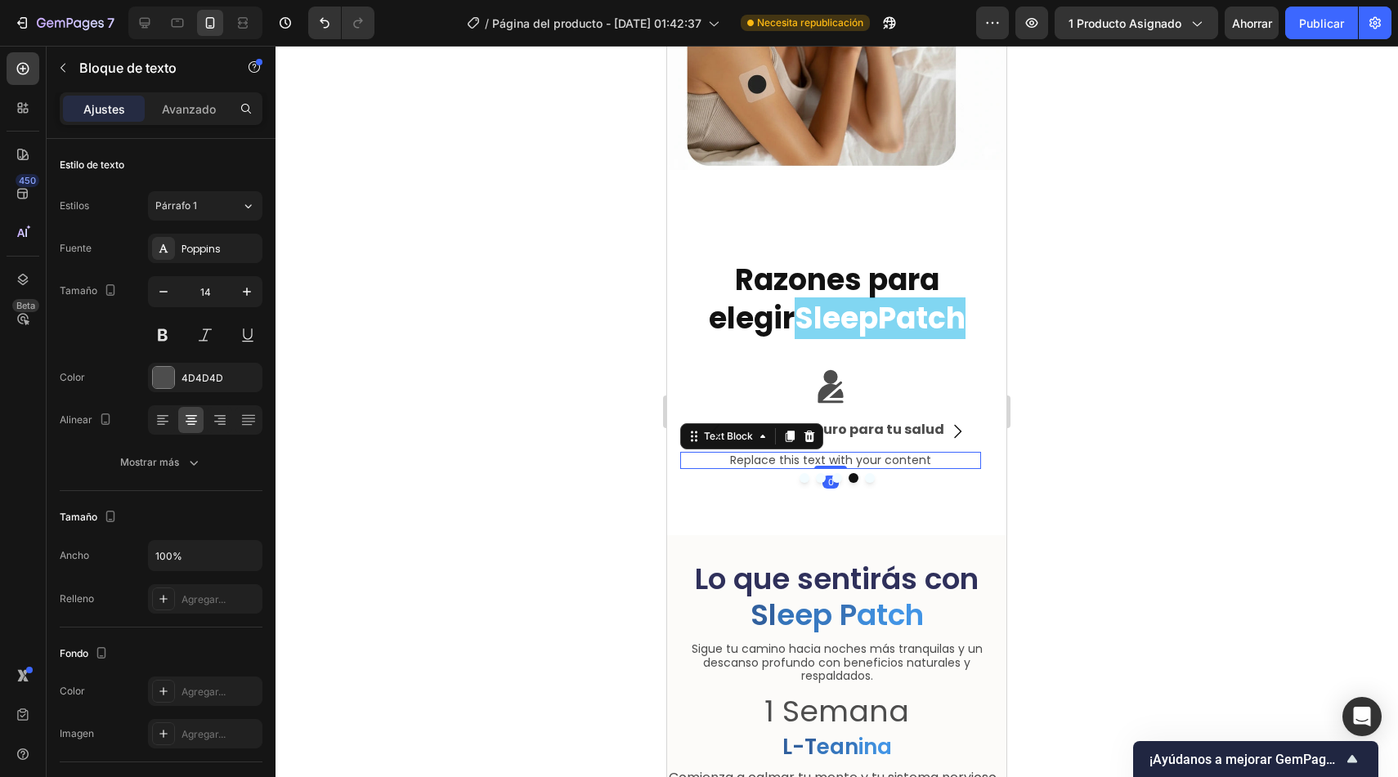
click at [916, 452] on div "Replace this text with your content" at bounding box center [830, 460] width 301 height 17
click at [916, 454] on p "Replace this text with your content" at bounding box center [831, 461] width 298 height 14
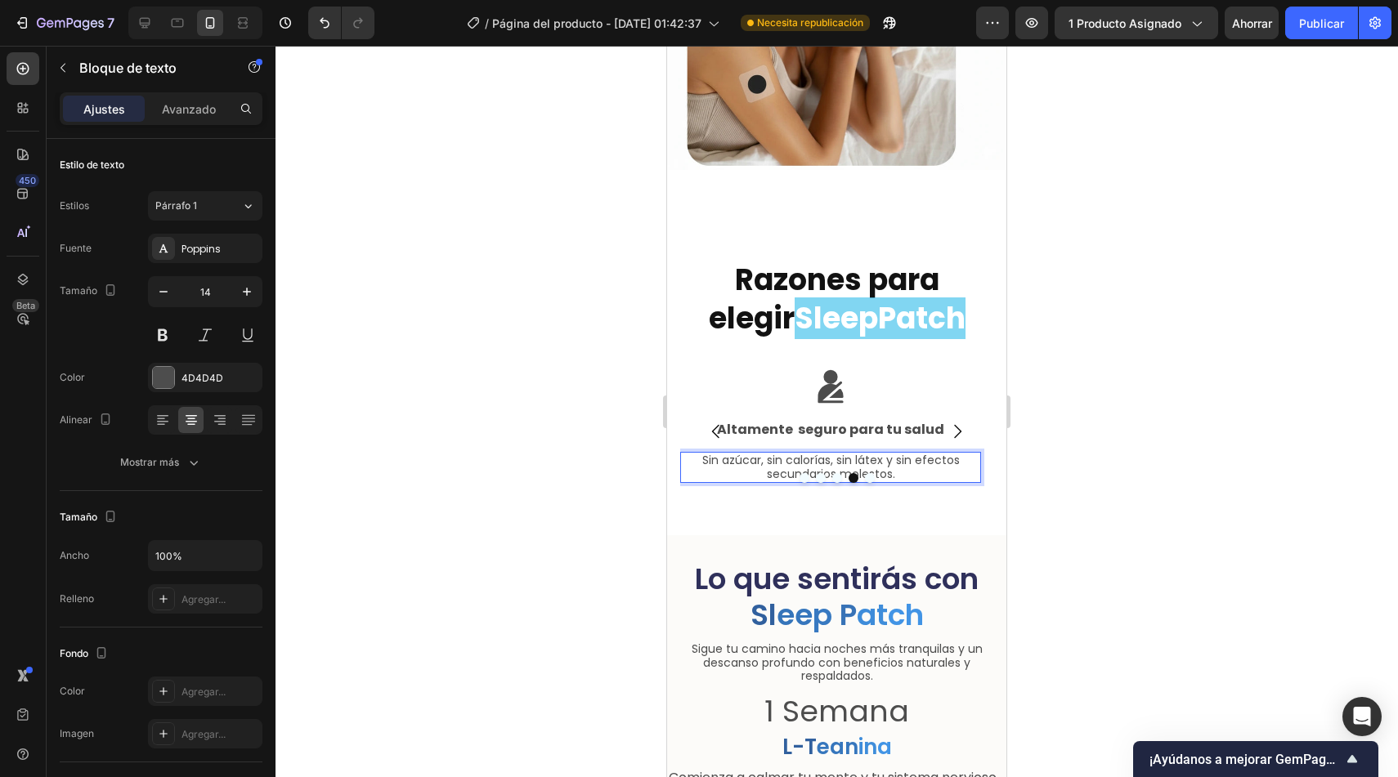
click at [550, 386] on div at bounding box center [836, 412] width 1122 height 732
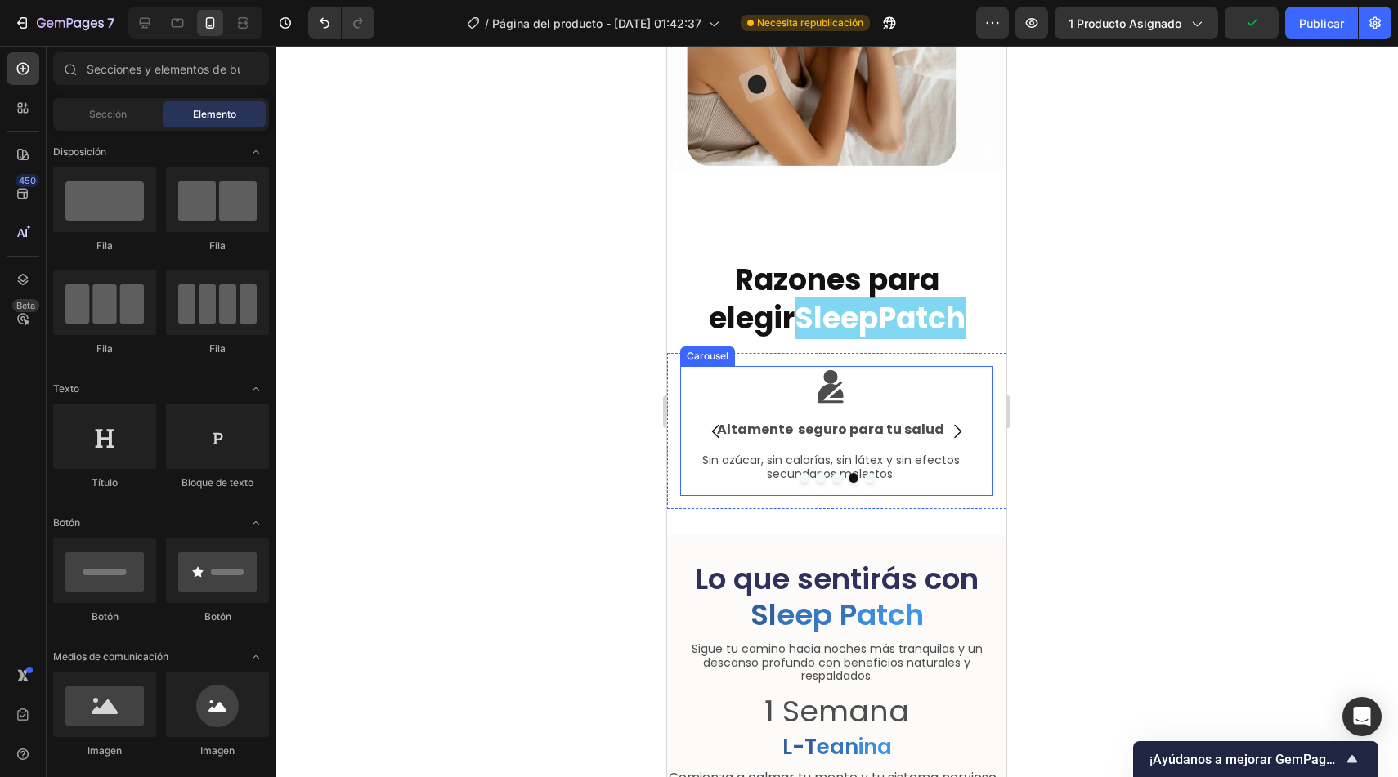
click at [949, 422] on icon "Carousel Next Arrow" at bounding box center [957, 432] width 20 height 20
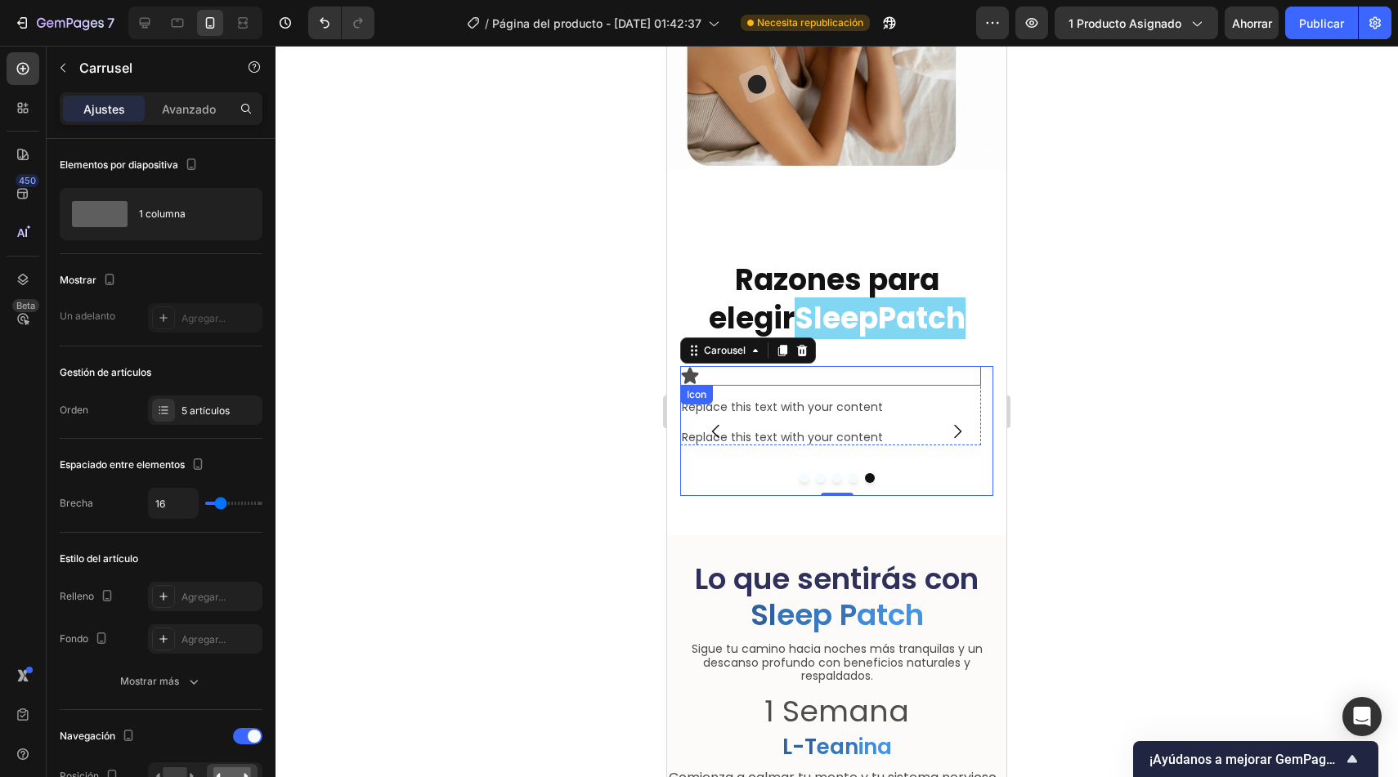
click at [795, 370] on div "Icon" at bounding box center [830, 376] width 301 height 20
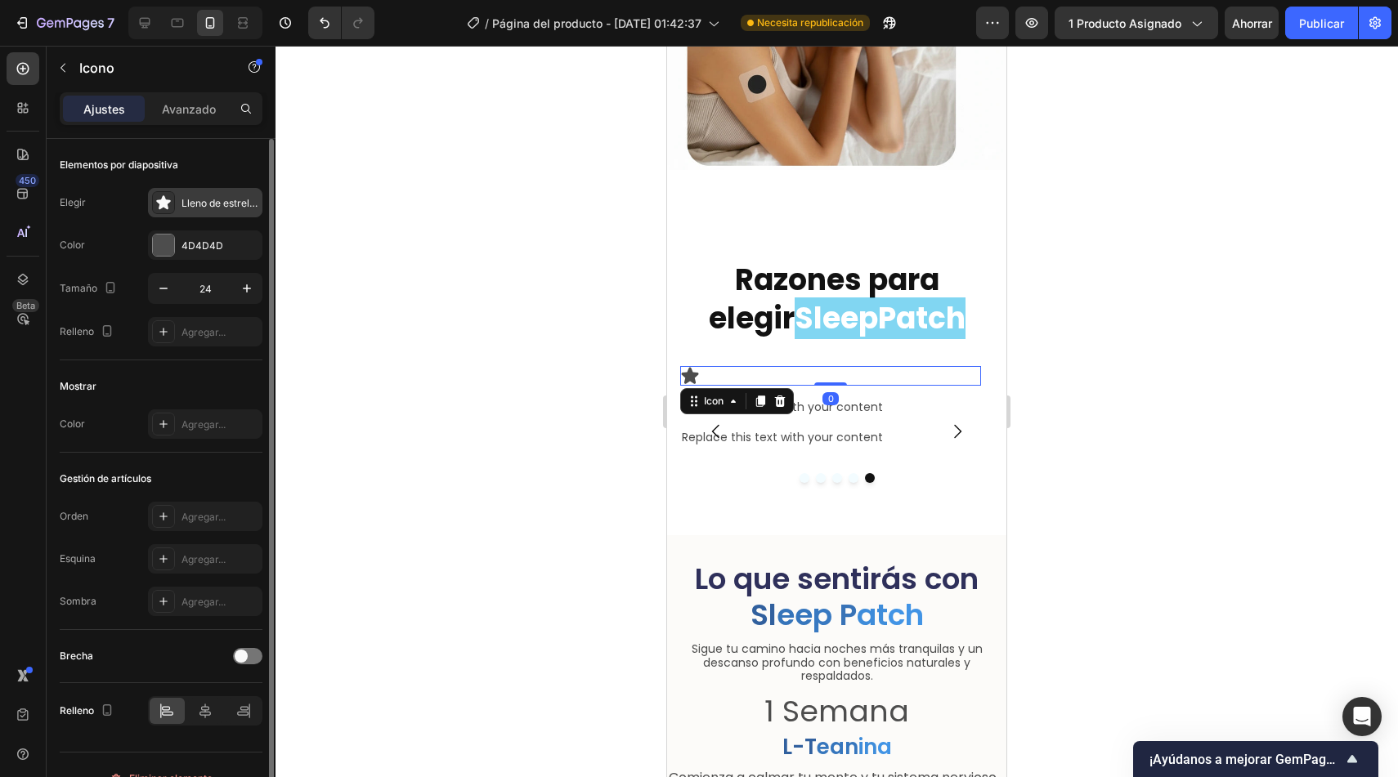
click at [211, 208] on font "Lleno de estrellas" at bounding box center [221, 203] width 81 height 12
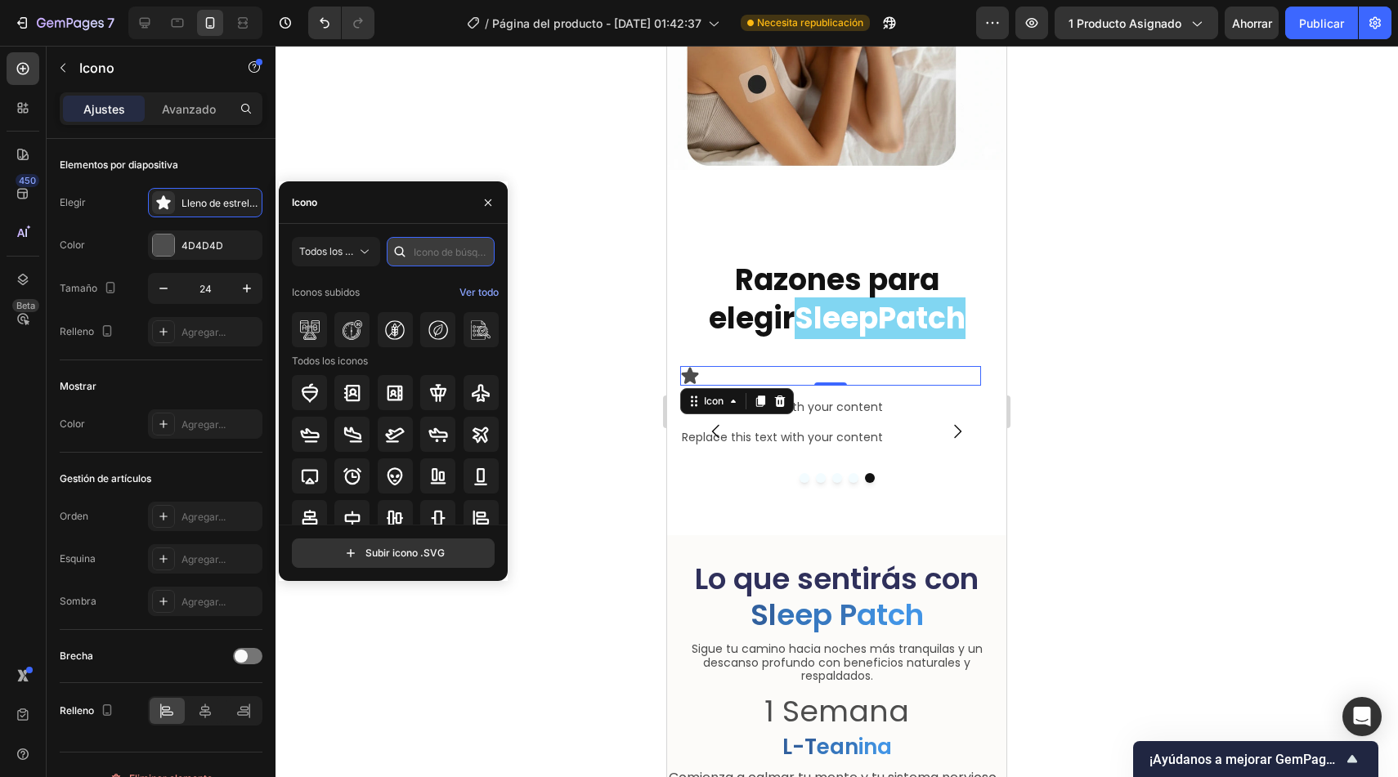
click at [459, 251] on input "text" at bounding box center [441, 251] width 108 height 29
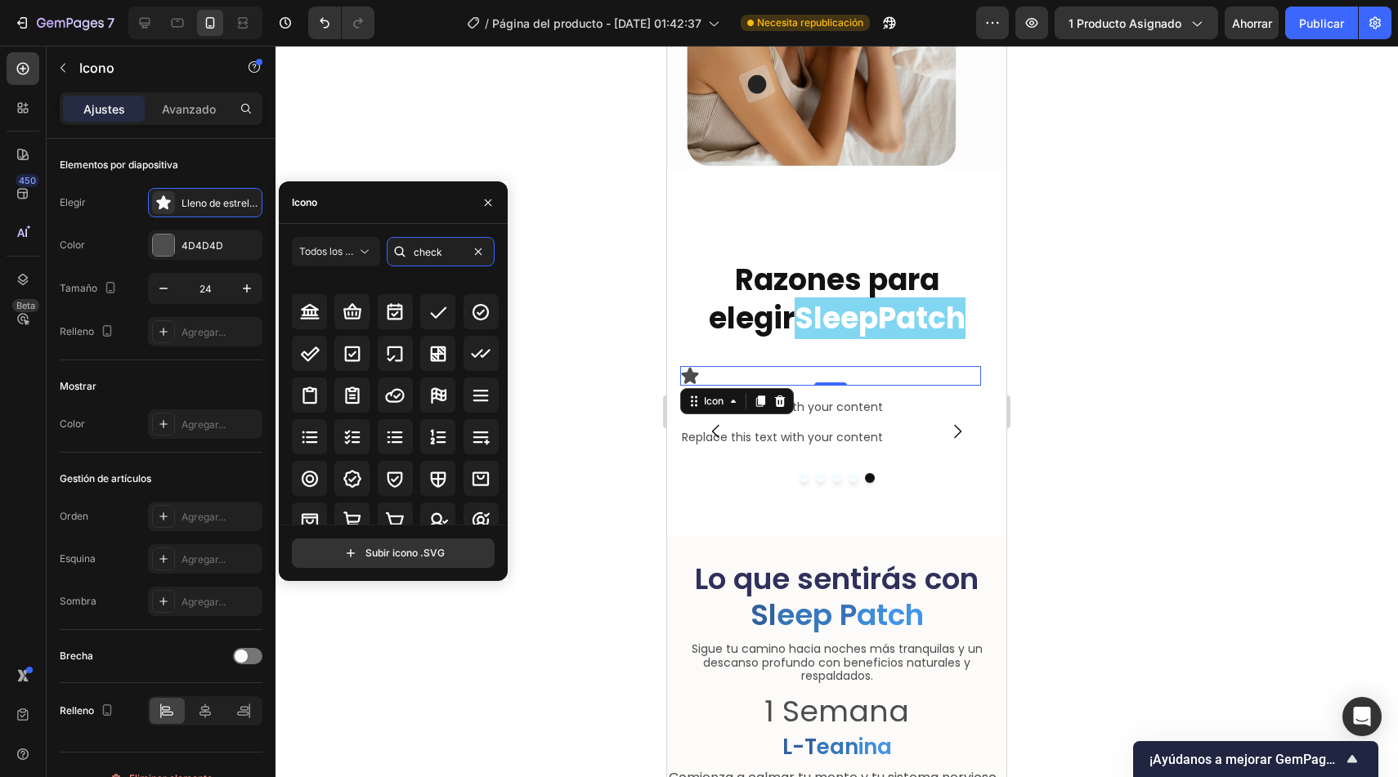
scroll to position [0, 0]
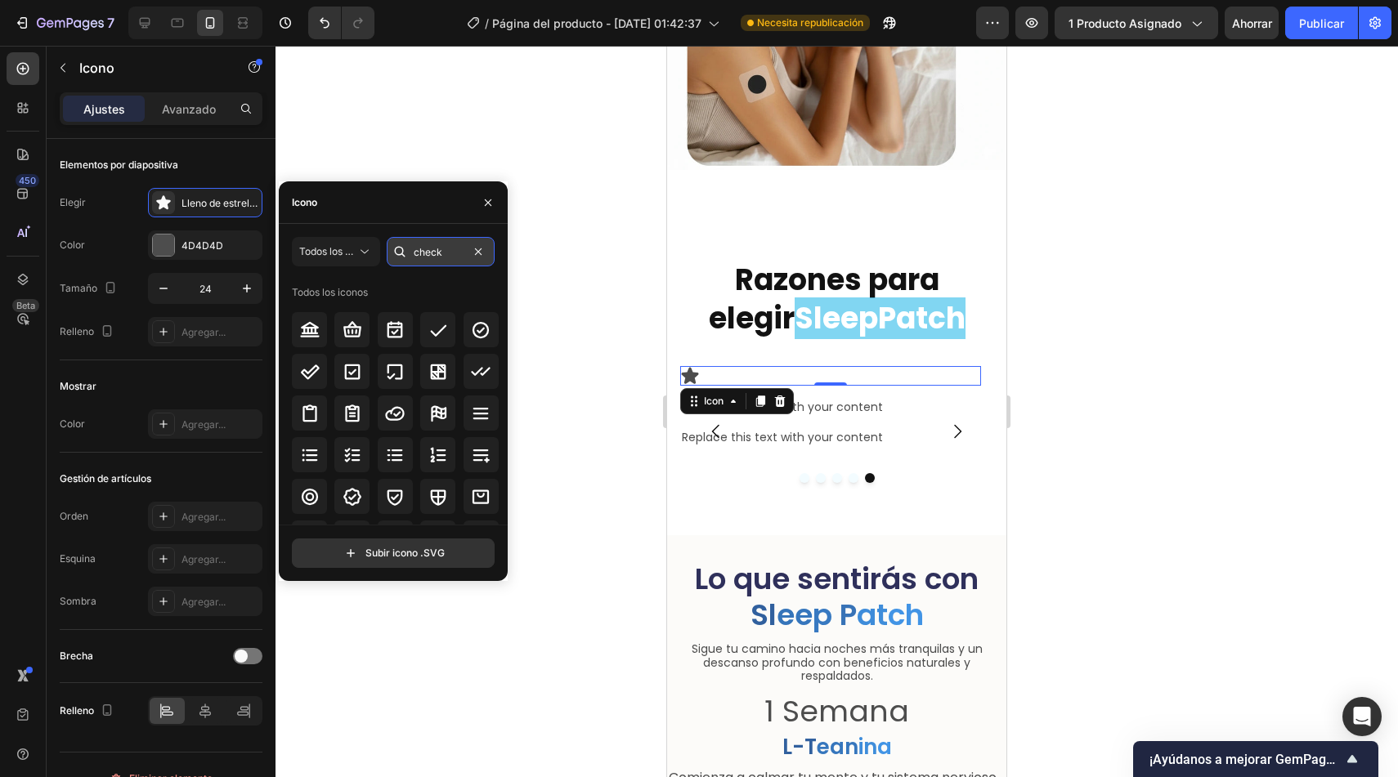
click at [455, 250] on input "check" at bounding box center [441, 251] width 108 height 29
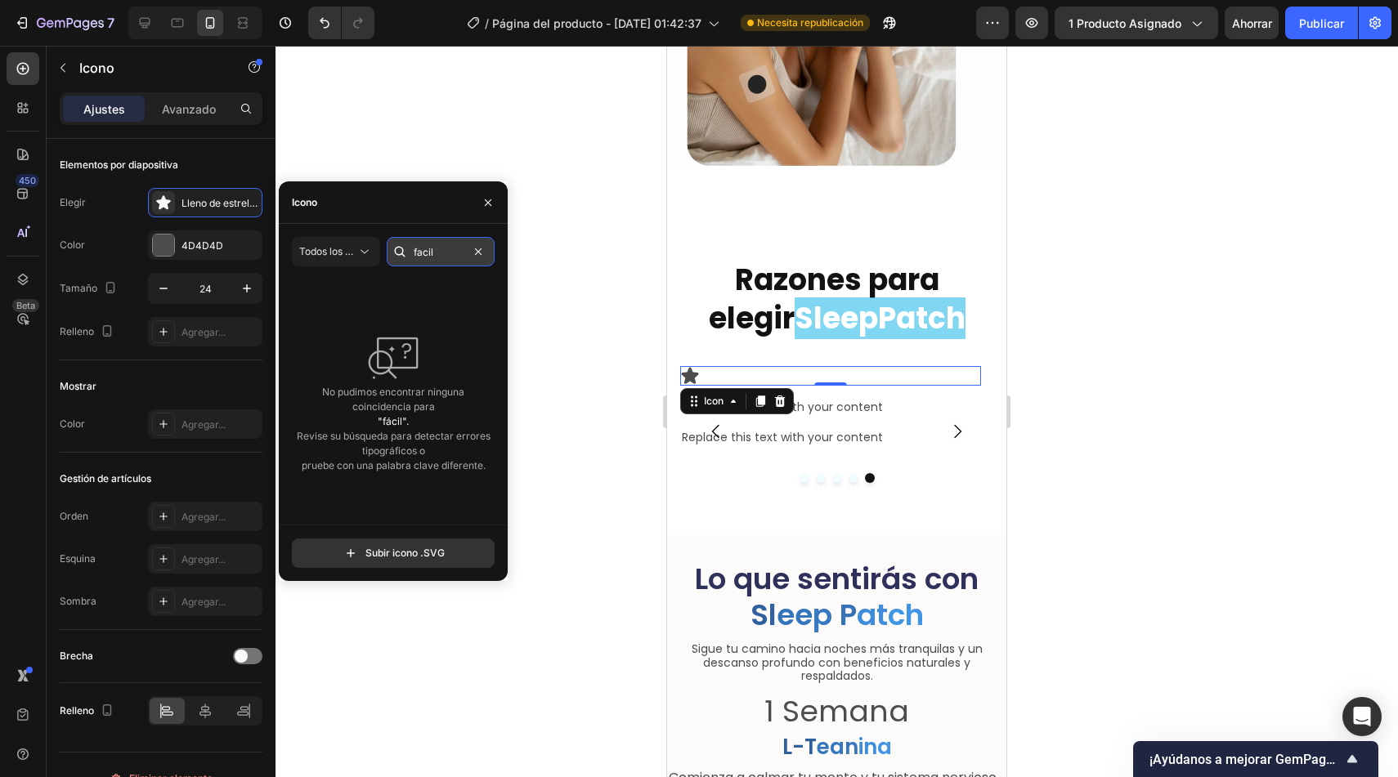
click at [455, 252] on input "facil" at bounding box center [441, 251] width 108 height 29
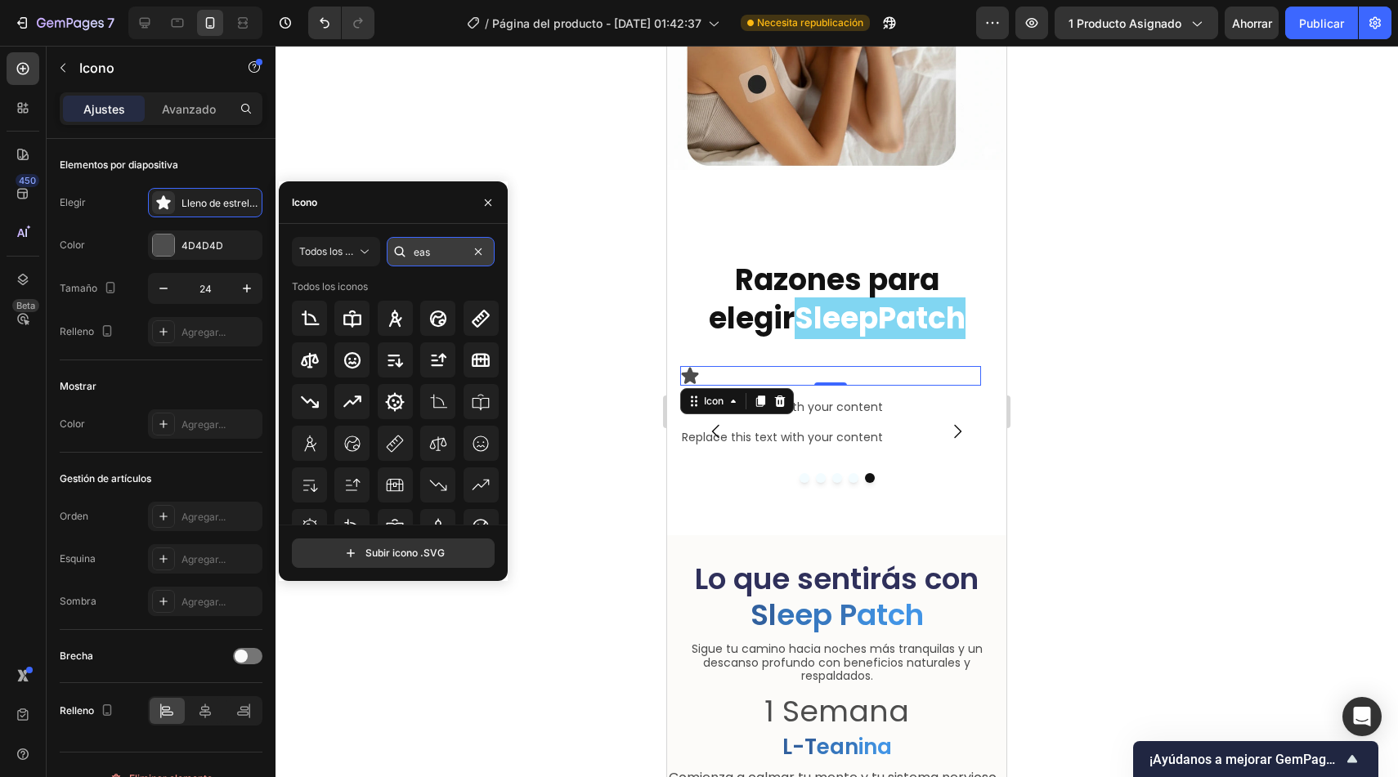
type input "easy"
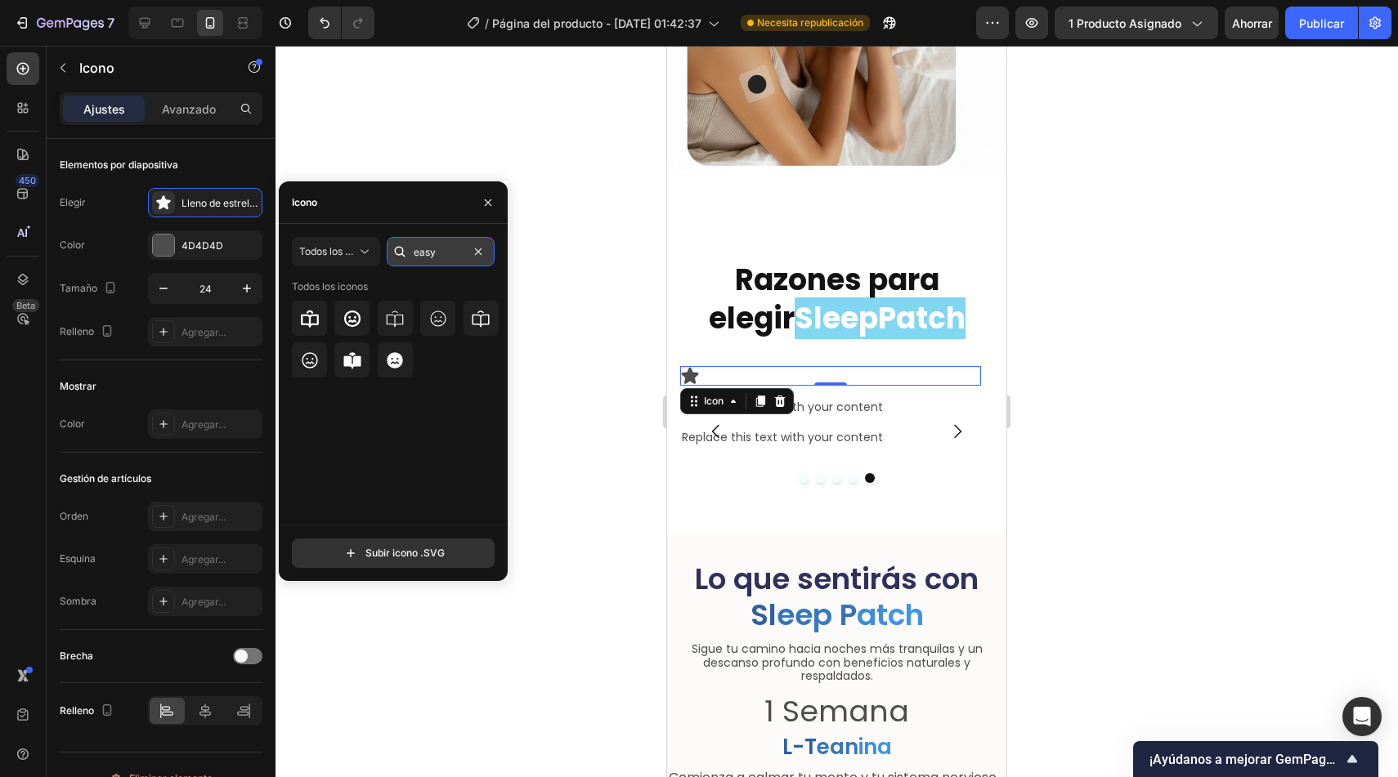
click at [441, 245] on input "easy" at bounding box center [441, 251] width 108 height 29
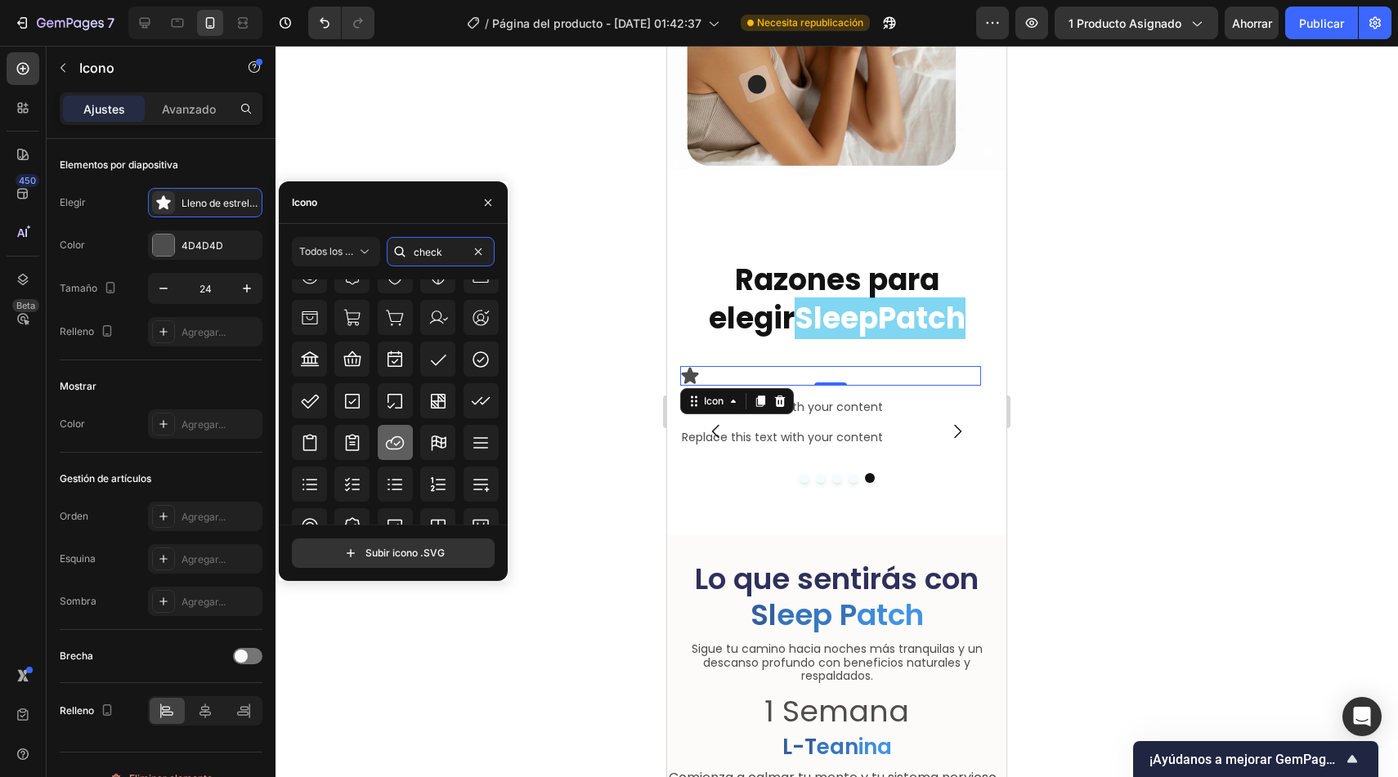
scroll to position [531, 0]
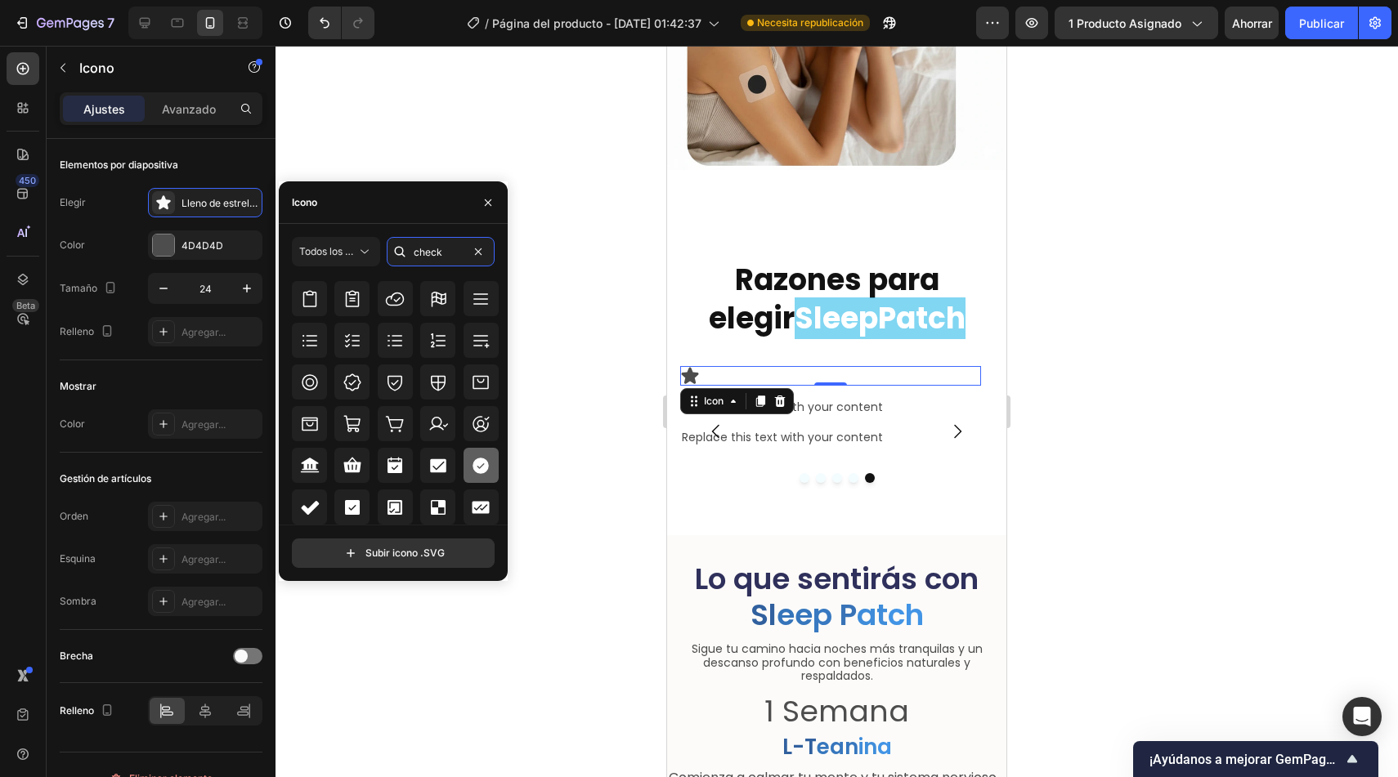
type input "check"
click at [485, 468] on icon at bounding box center [481, 466] width 20 height 20
click at [226, 305] on div "Elegir Comprobar círculo lleno Color 4D4D4D Tamaño 24 Relleno Agregar..." at bounding box center [161, 267] width 203 height 159
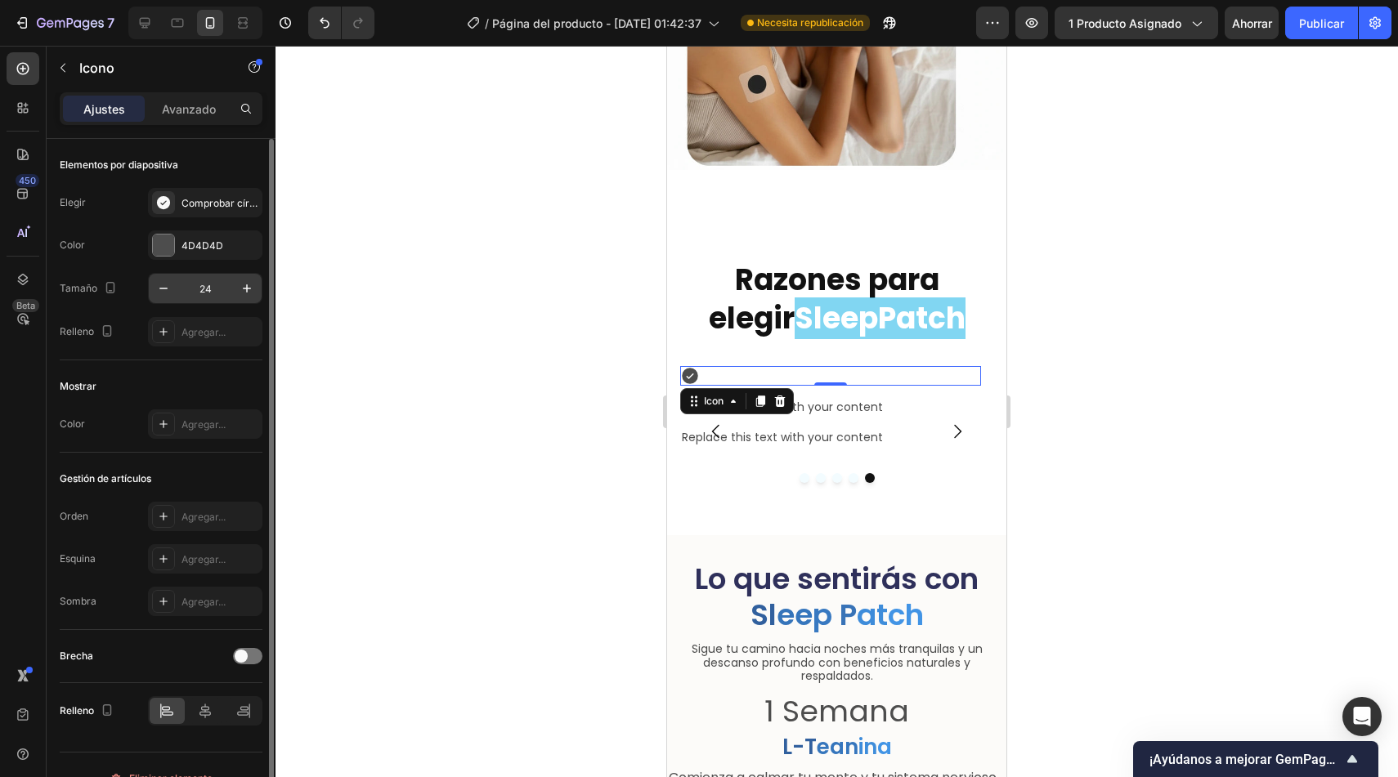
click at [213, 293] on input "24" at bounding box center [205, 288] width 54 height 29
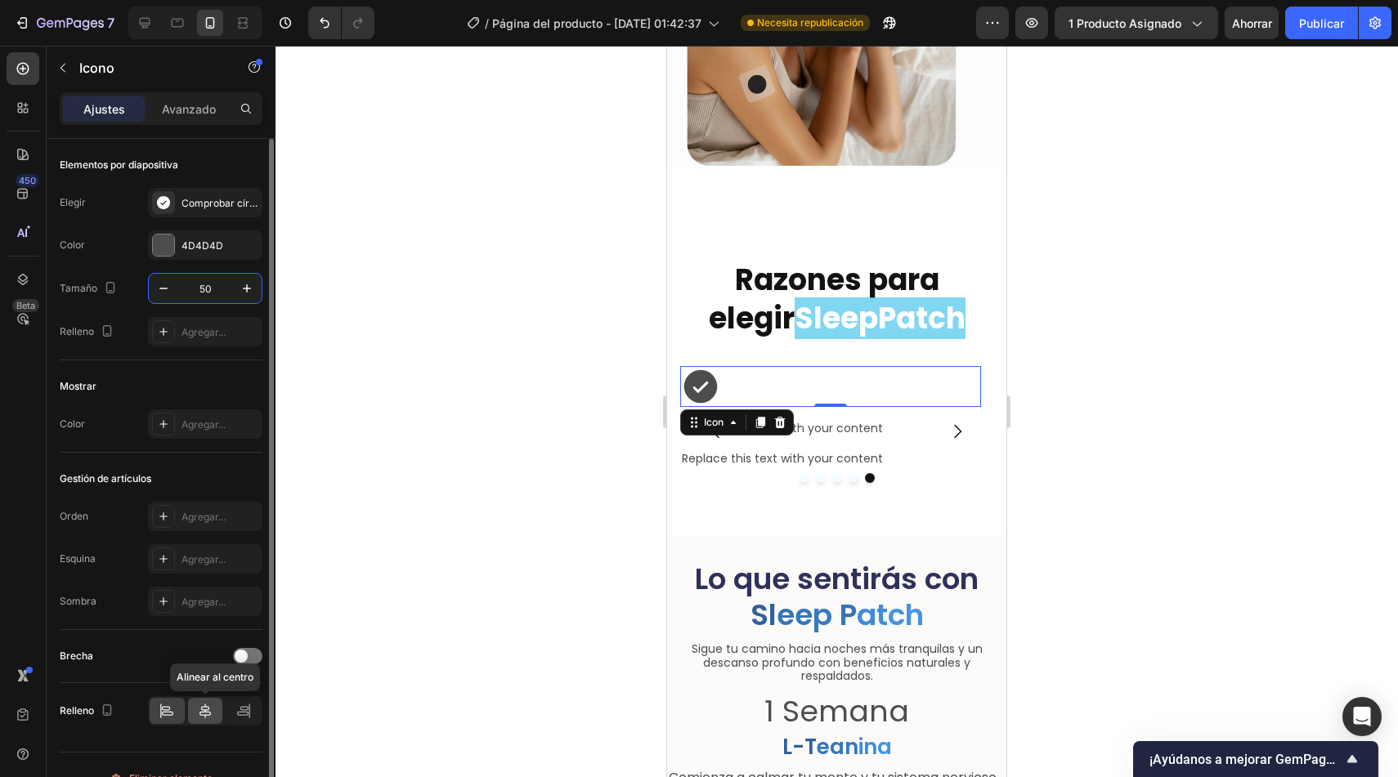
type input "50"
click at [208, 711] on icon at bounding box center [204, 711] width 11 height 15
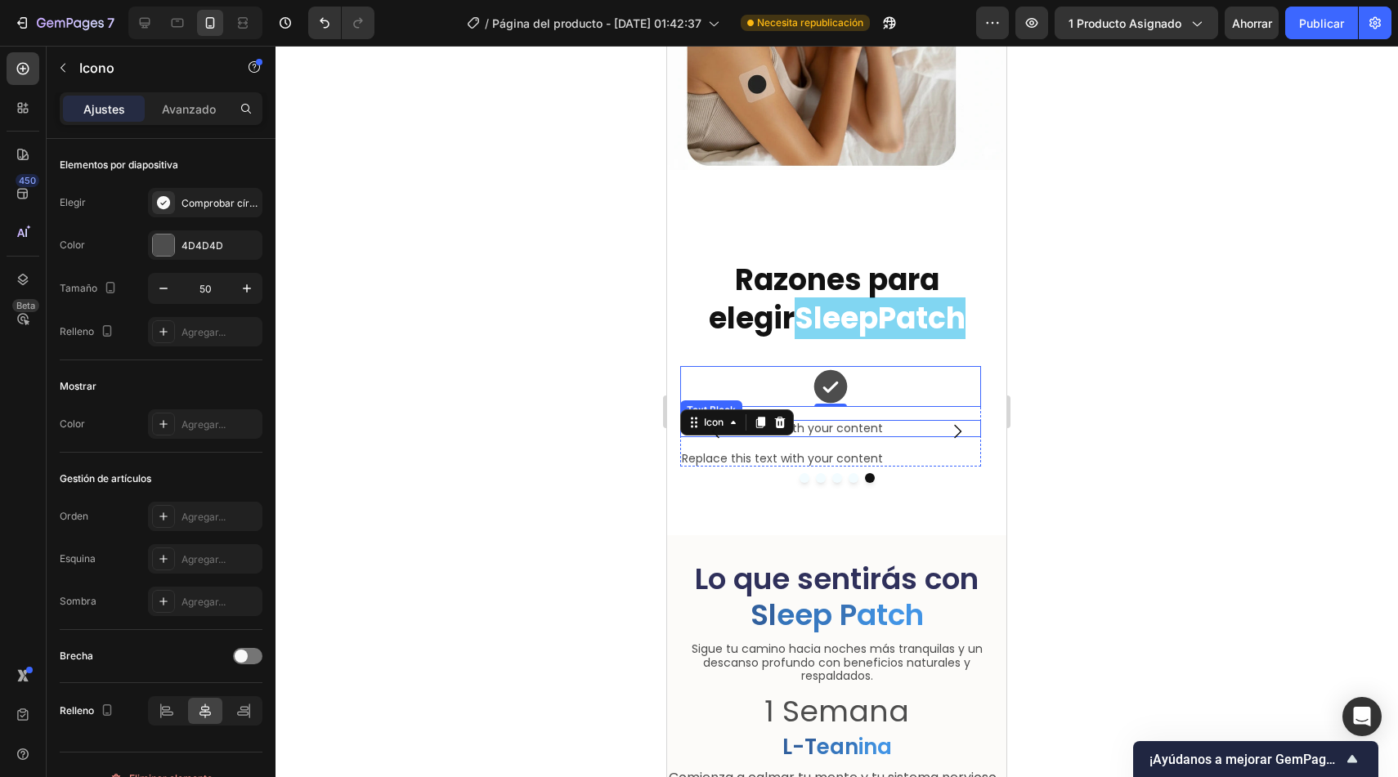
click at [867, 420] on div "Replace this text with your content" at bounding box center [830, 428] width 301 height 17
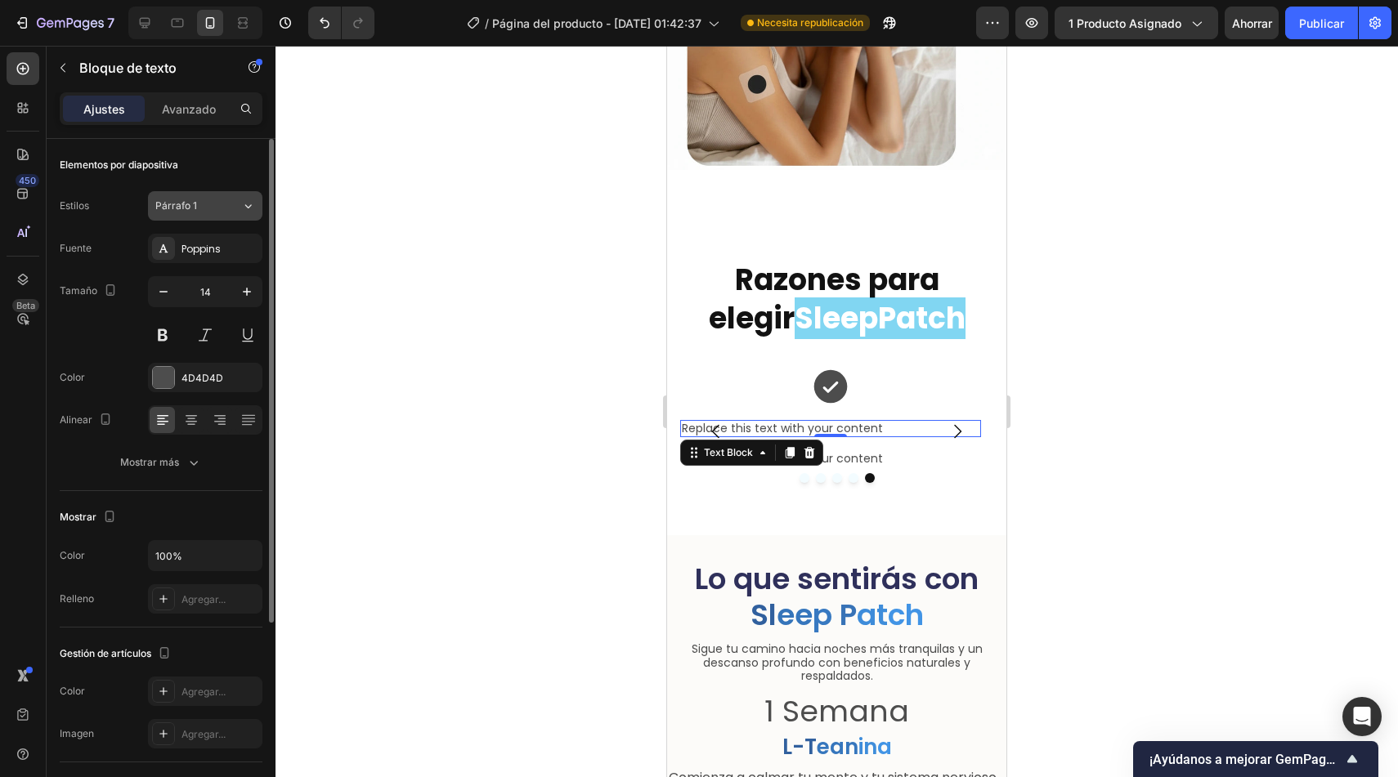
click at [221, 197] on button "Párrafo 1" at bounding box center [205, 205] width 114 height 29
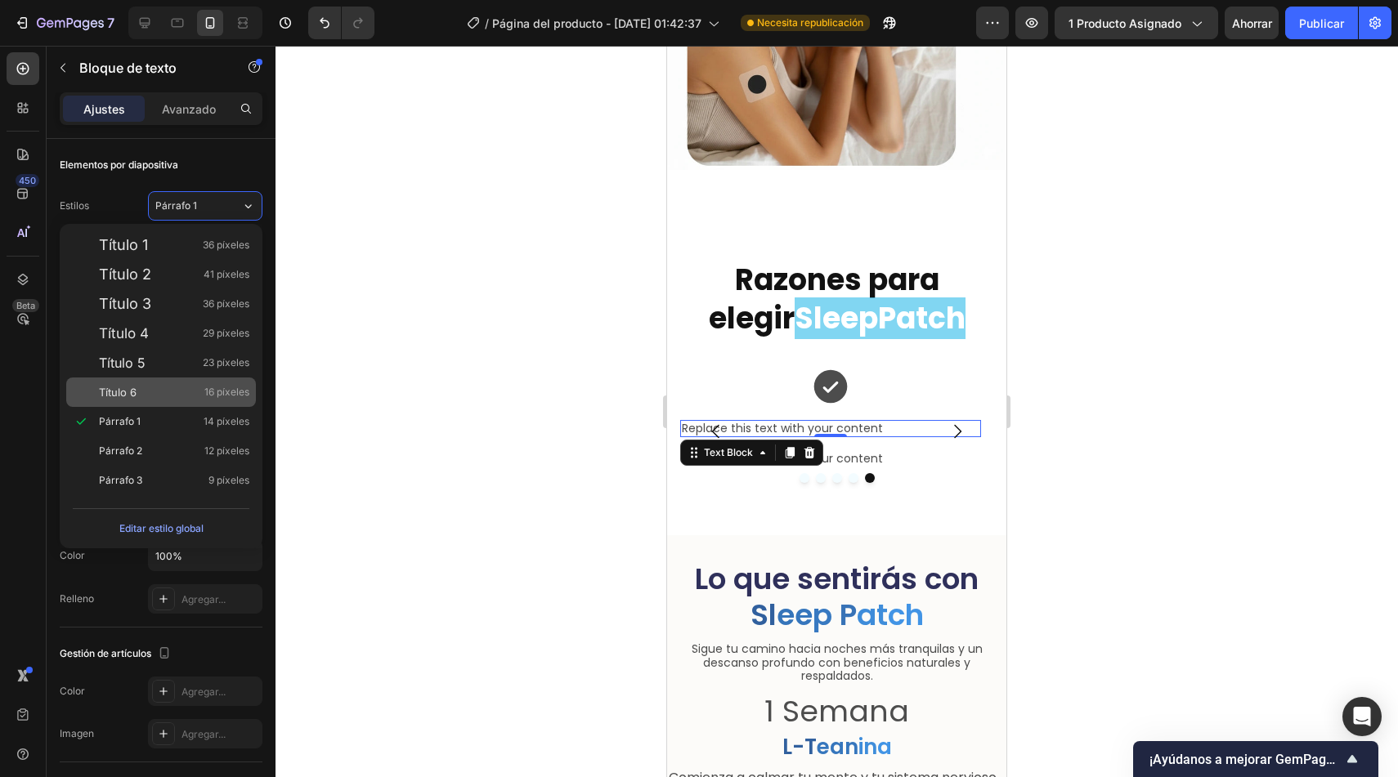
click at [135, 389] on font "Título 6" at bounding box center [118, 392] width 38 height 13
type input "16"
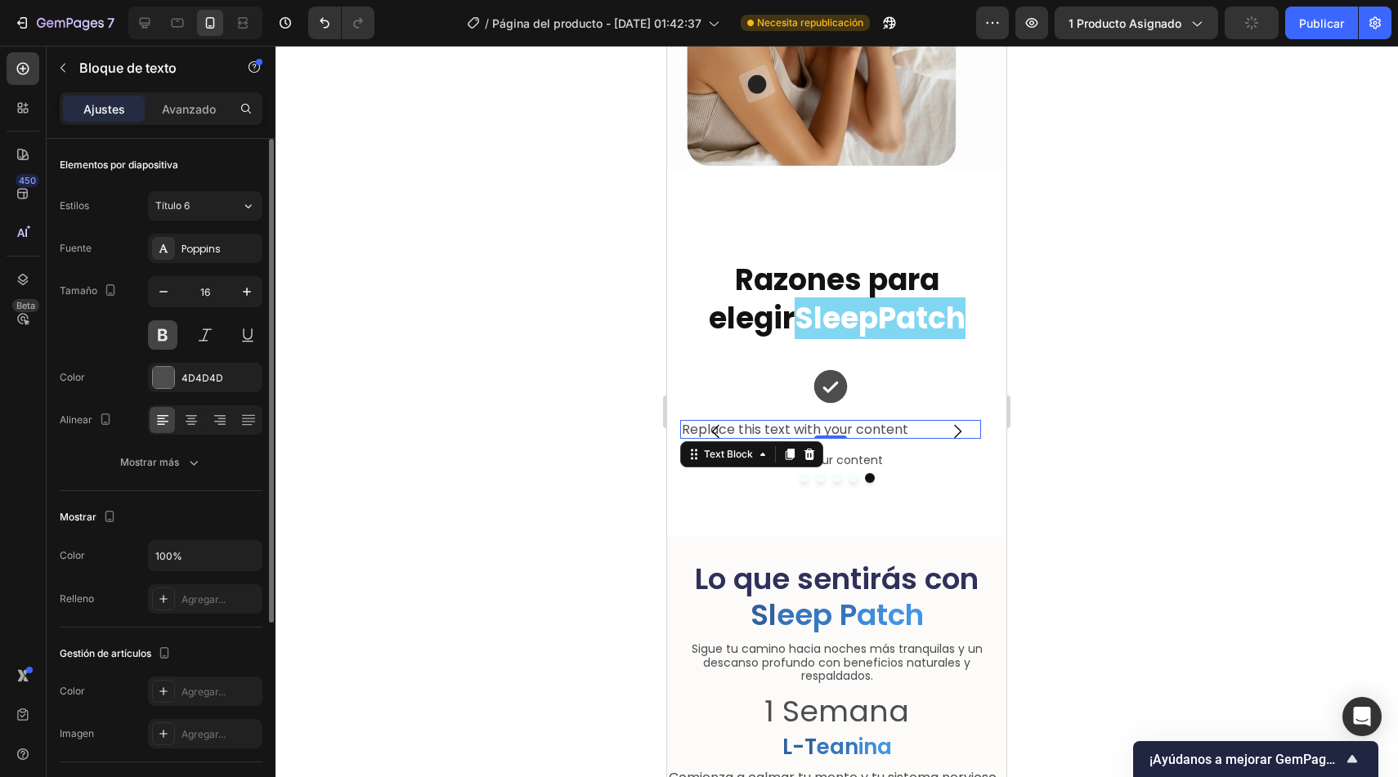
click at [168, 336] on button at bounding box center [162, 334] width 29 height 29
click at [189, 425] on icon at bounding box center [191, 420] width 16 height 16
click at [934, 419] on button "Carousel Next Arrow" at bounding box center [957, 432] width 46 height 46
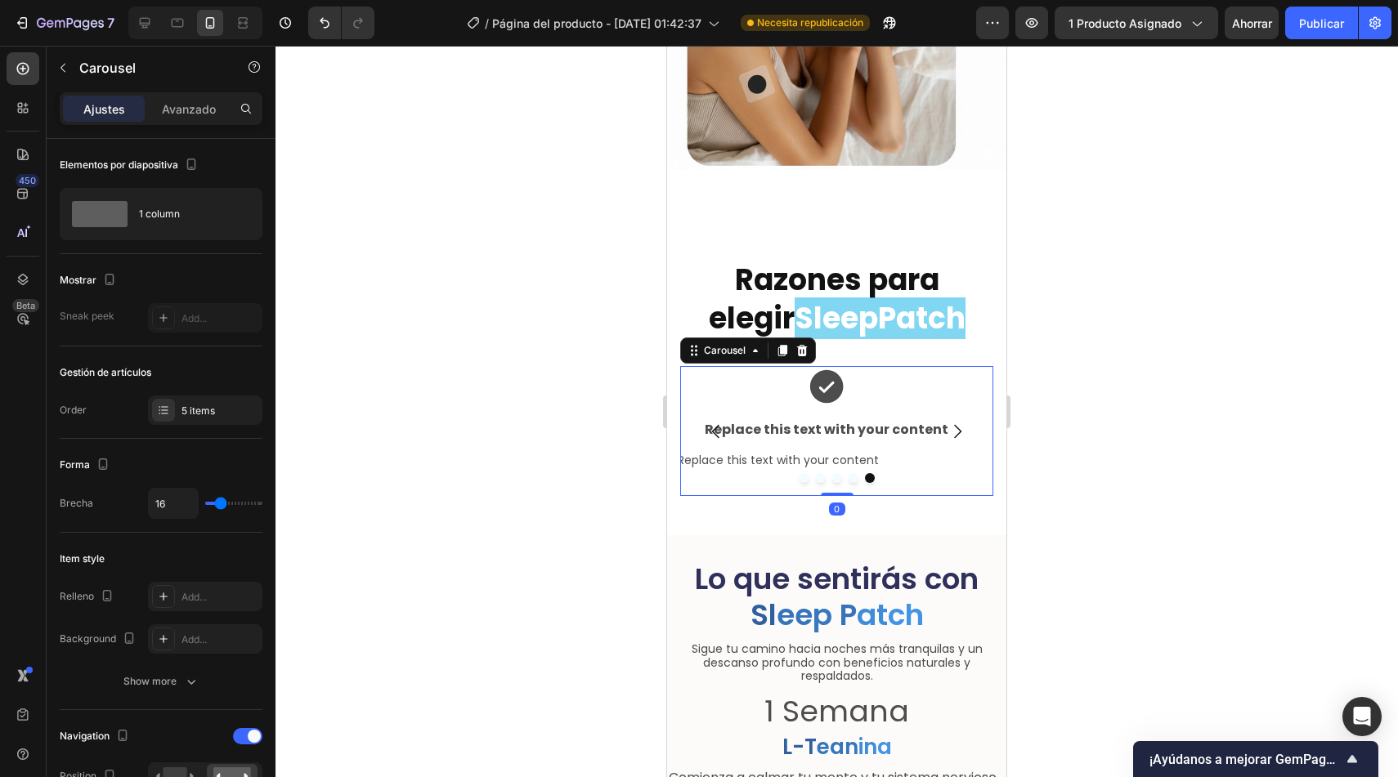
click at [934, 419] on button "Carousel Next Arrow" at bounding box center [957, 432] width 46 height 46
click at [722, 422] on icon "Carousel Back Arrow" at bounding box center [716, 432] width 20 height 20
click at [800, 420] on div "Replace this text with your content" at bounding box center [830, 429] width 301 height 19
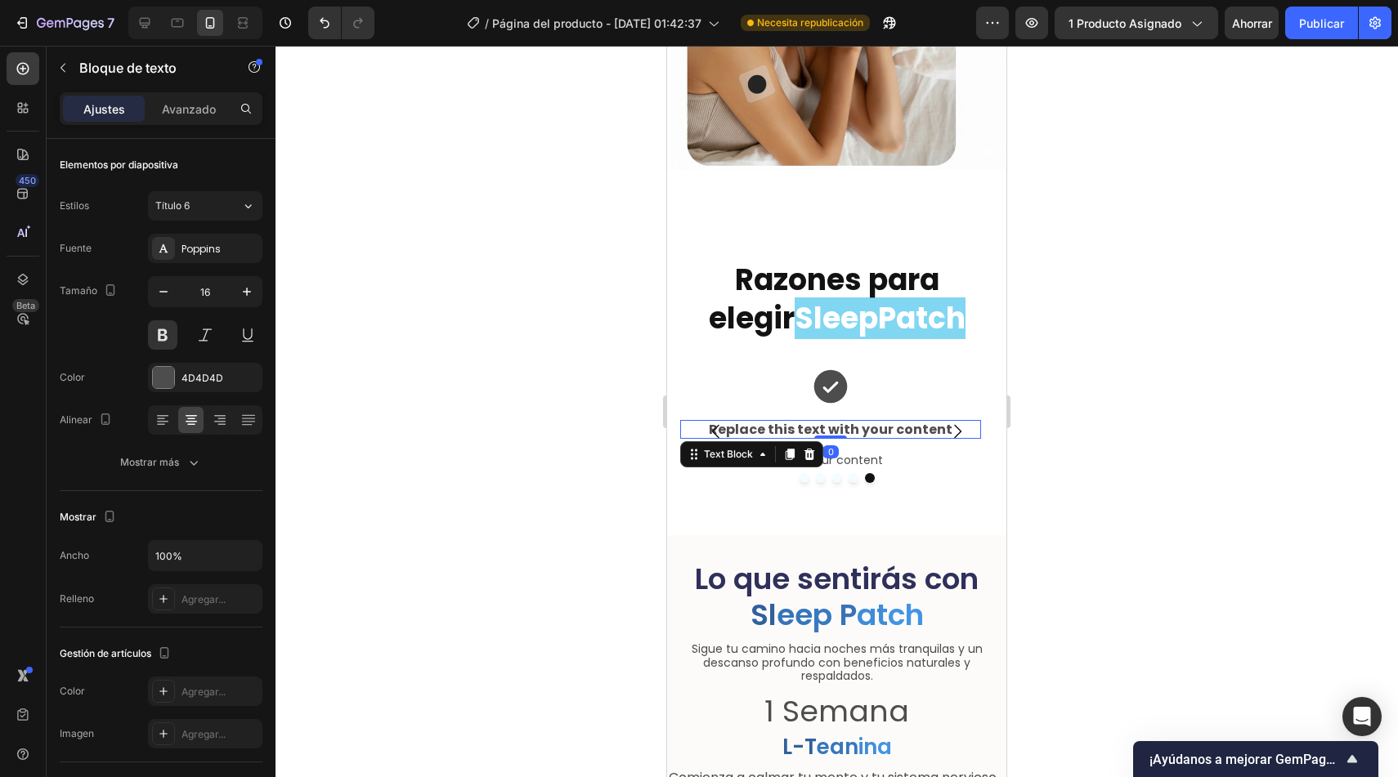
click at [796, 420] on div "Replace this text with your content" at bounding box center [830, 429] width 301 height 19
click at [796, 422] on p "Replace this text with your content" at bounding box center [831, 430] width 298 height 16
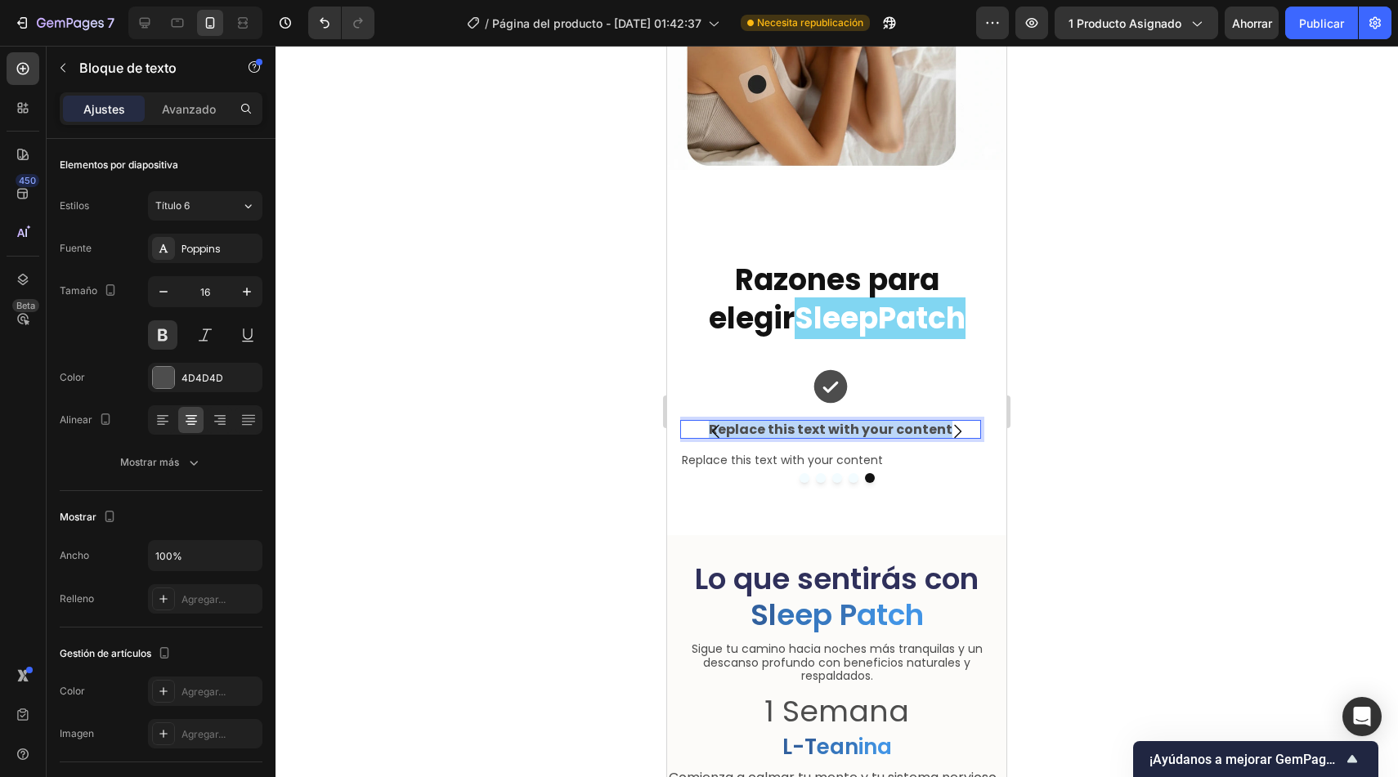
click at [796, 422] on p "Replace this text with your content" at bounding box center [831, 430] width 298 height 16
click at [813, 422] on p "Fácil y práctico" at bounding box center [831, 430] width 298 height 16
click at [878, 452] on div "Replace this text with your content" at bounding box center [830, 460] width 301 height 17
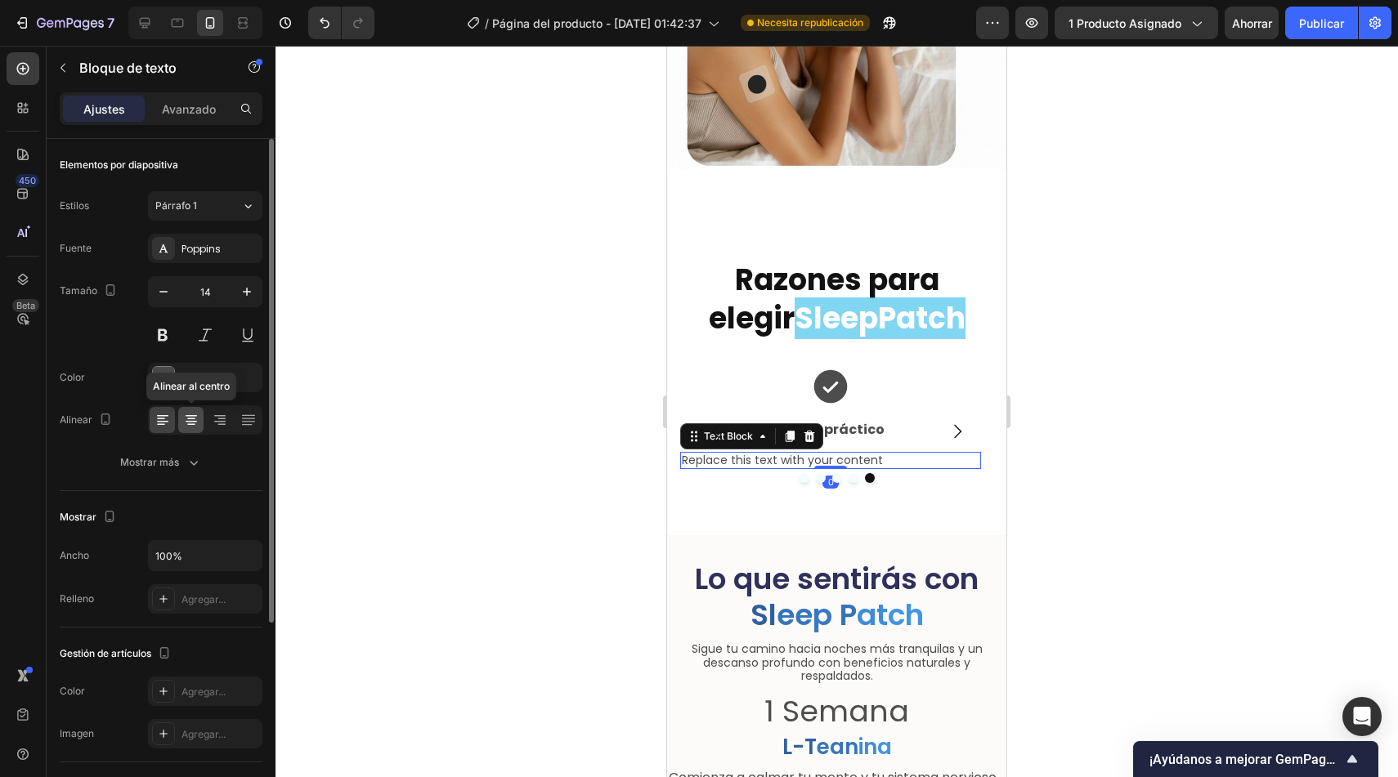
click at [195, 424] on icon at bounding box center [191, 420] width 16 height 16
click at [943, 452] on div "Replace this text with your content" at bounding box center [830, 460] width 301 height 17
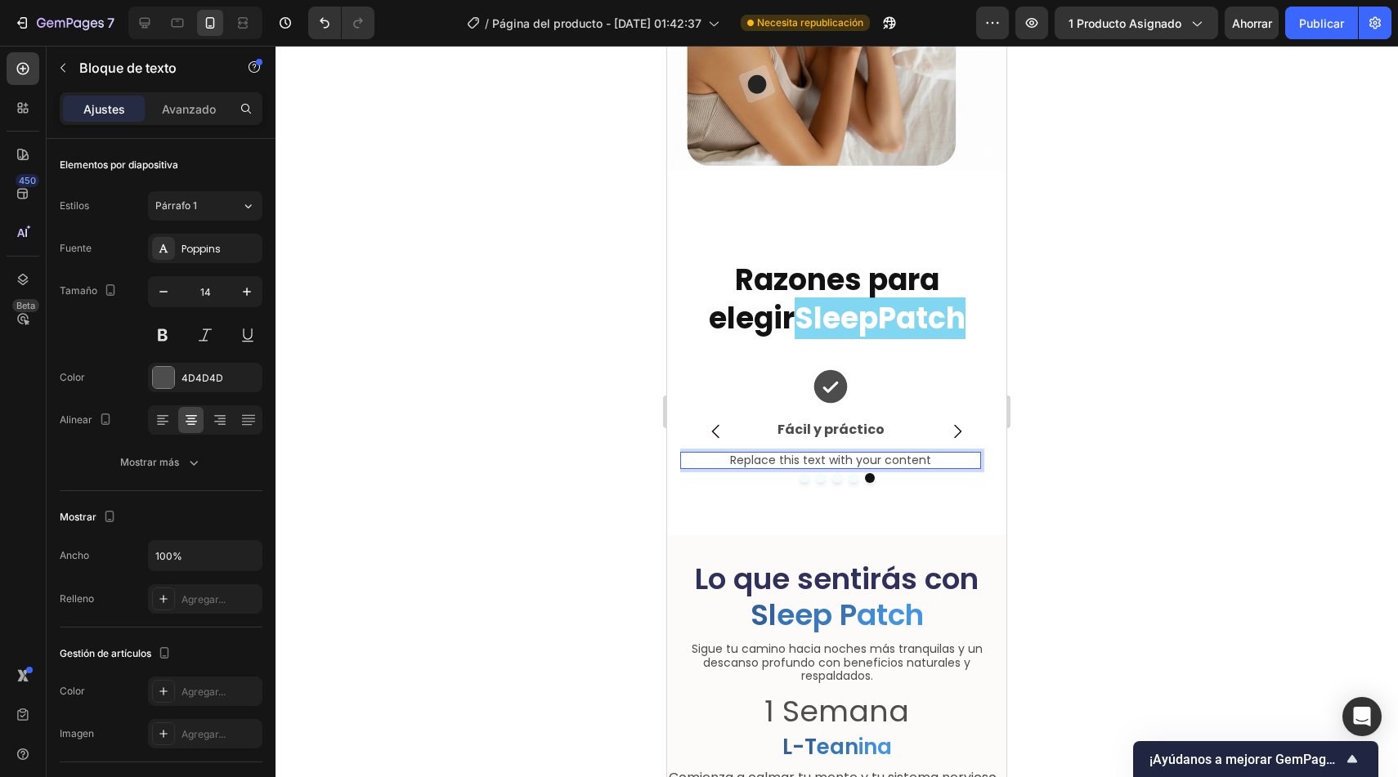
click at [943, 454] on p "Replace this text with your content" at bounding box center [831, 461] width 298 height 14
click at [762, 454] on p "Solo pégalo antes de dormir y olvídate: funciona hasta 8 horas seguidas." at bounding box center [831, 468] width 298 height 28
click at [781, 460] on p "Solo pégalo 30 minutos antes de dormir y olvídate: funciona hasta 8 horas segui…" at bounding box center [831, 468] width 298 height 28
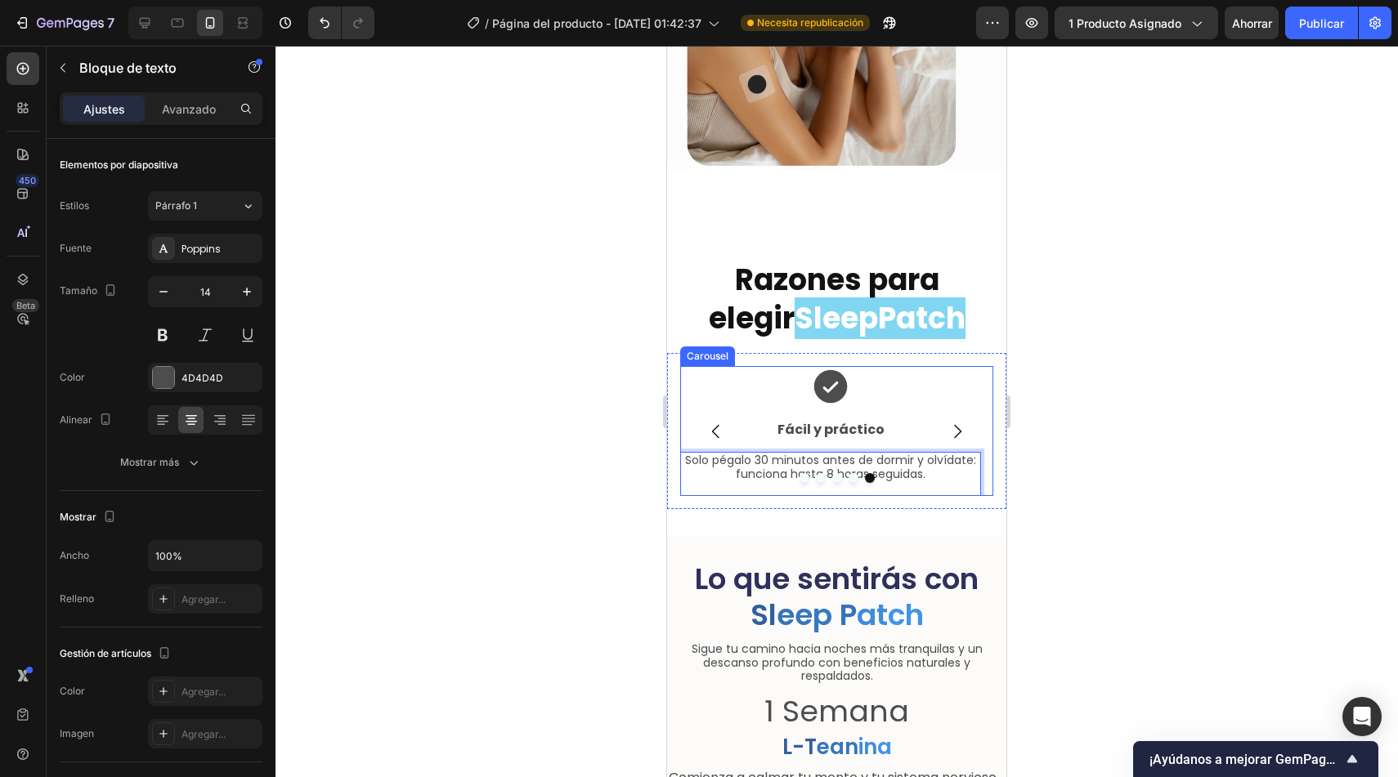
click at [785, 473] on div at bounding box center [836, 478] width 313 height 10
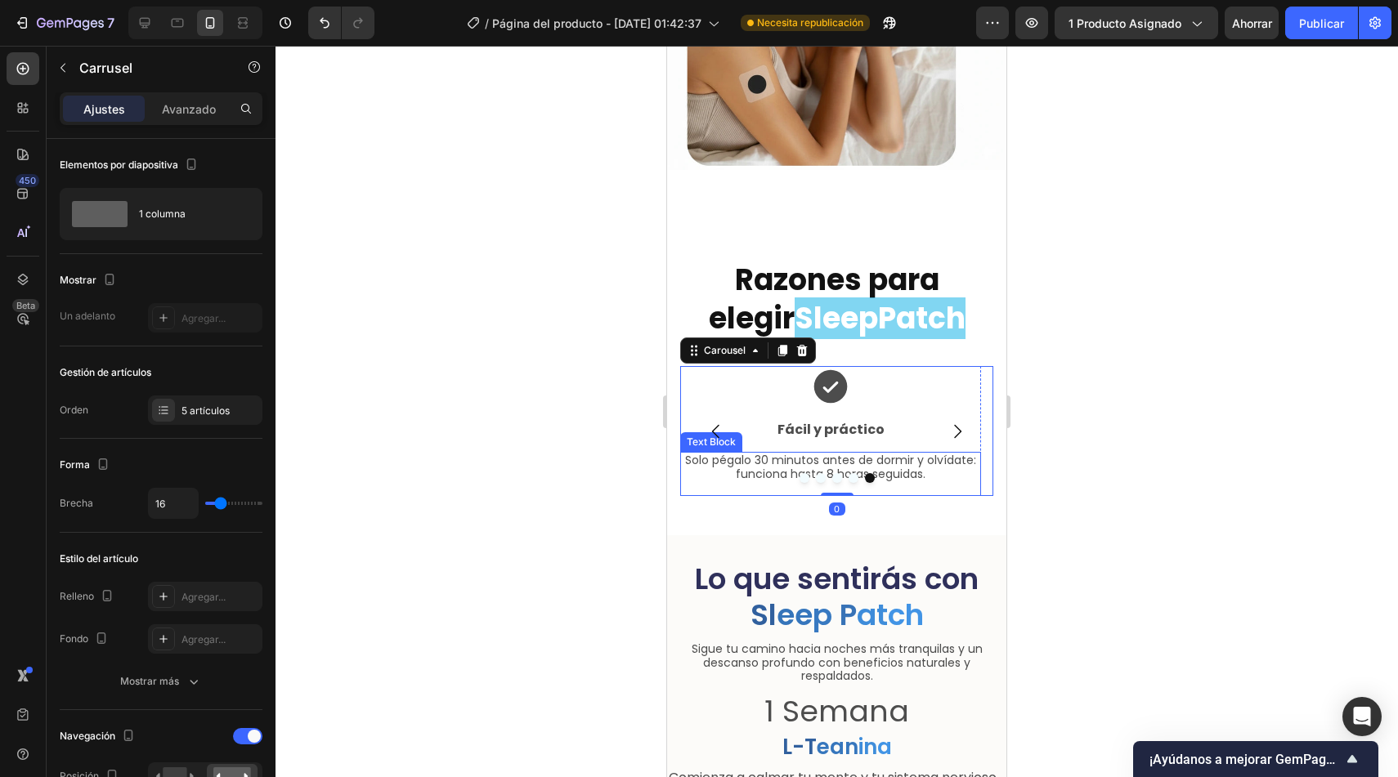
click at [786, 455] on p "Solo pégalo 30 minutos antes de dormir y olvídate: funciona hasta 8 horas segui…" at bounding box center [831, 468] width 298 height 28
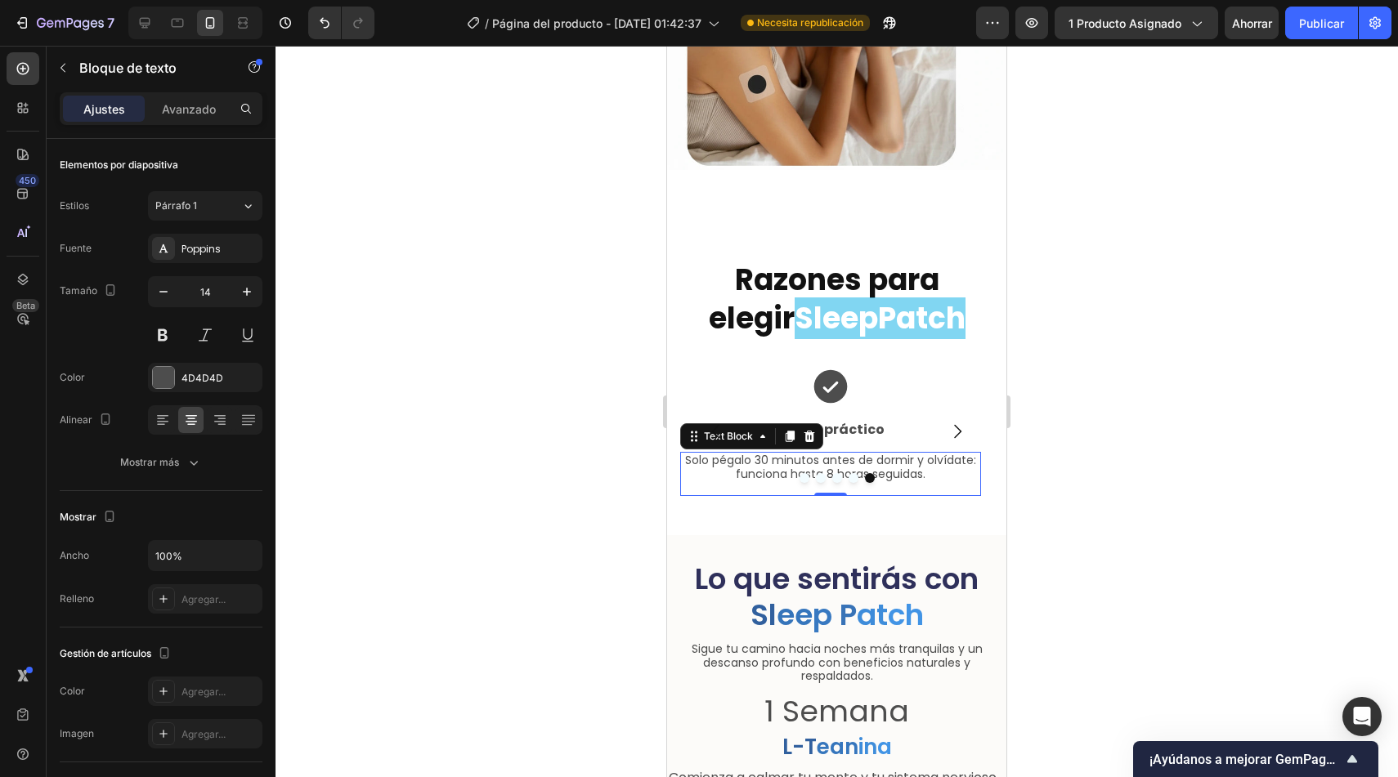
click at [773, 473] on div at bounding box center [836, 478] width 313 height 10
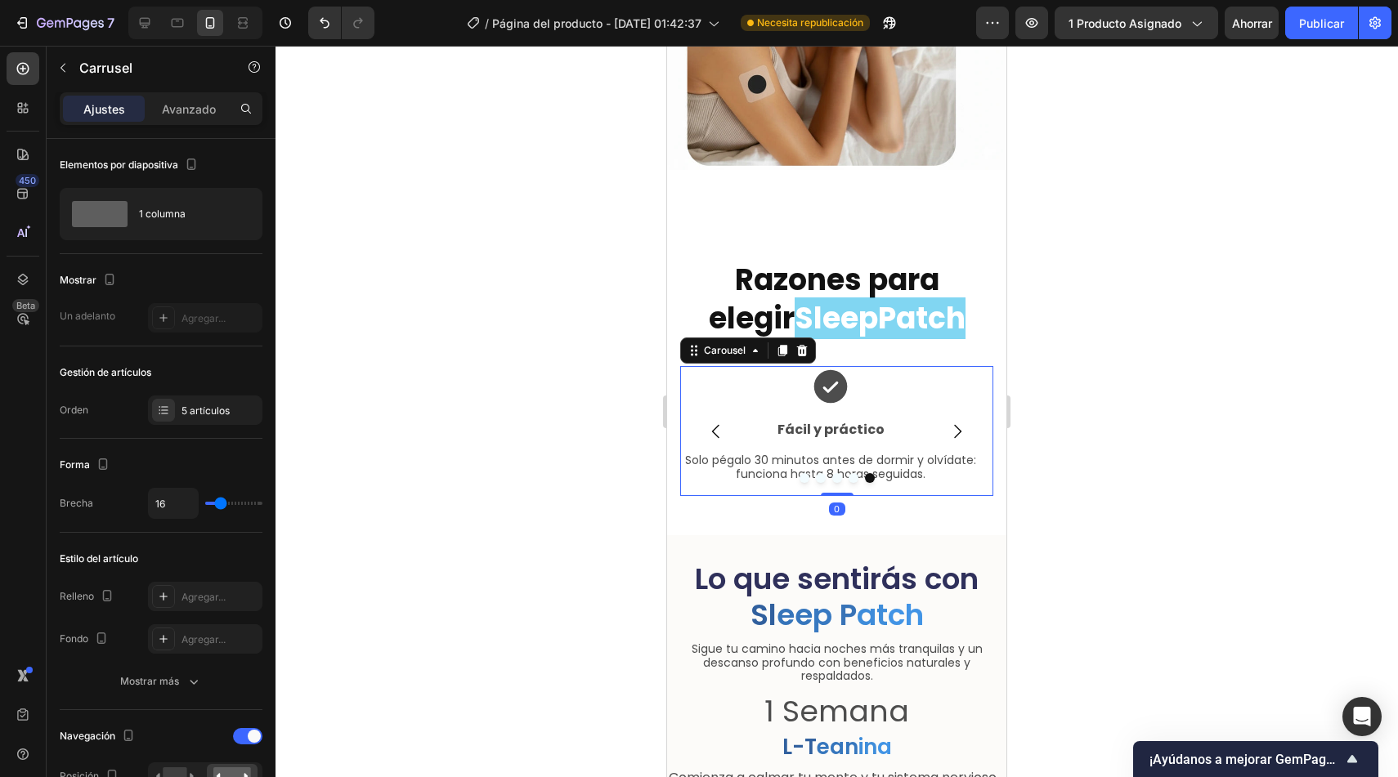
click at [773, 473] on div at bounding box center [836, 478] width 313 height 10
click at [900, 422] on p "Fácil y práctico" at bounding box center [831, 430] width 298 height 16
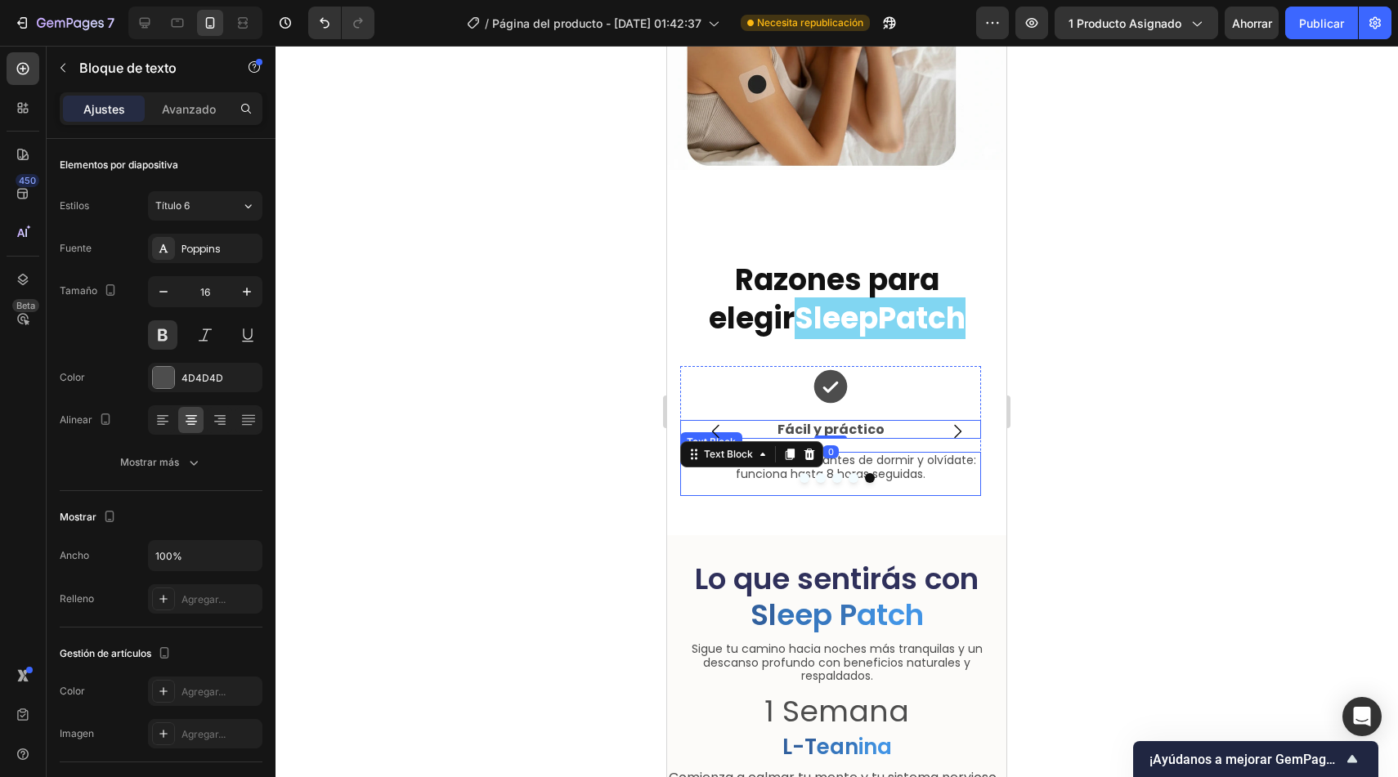
click at [911, 455] on p "Solo pégalo 30 minutos antes de dormir y olvídate: funciona hasta 8 horas segui…" at bounding box center [831, 468] width 298 height 28
click at [918, 454] on p "Solo pégalo 30 minutos antes de dormir y olvídate: funciona hasta 8 horas segui…" at bounding box center [831, 468] width 298 height 28
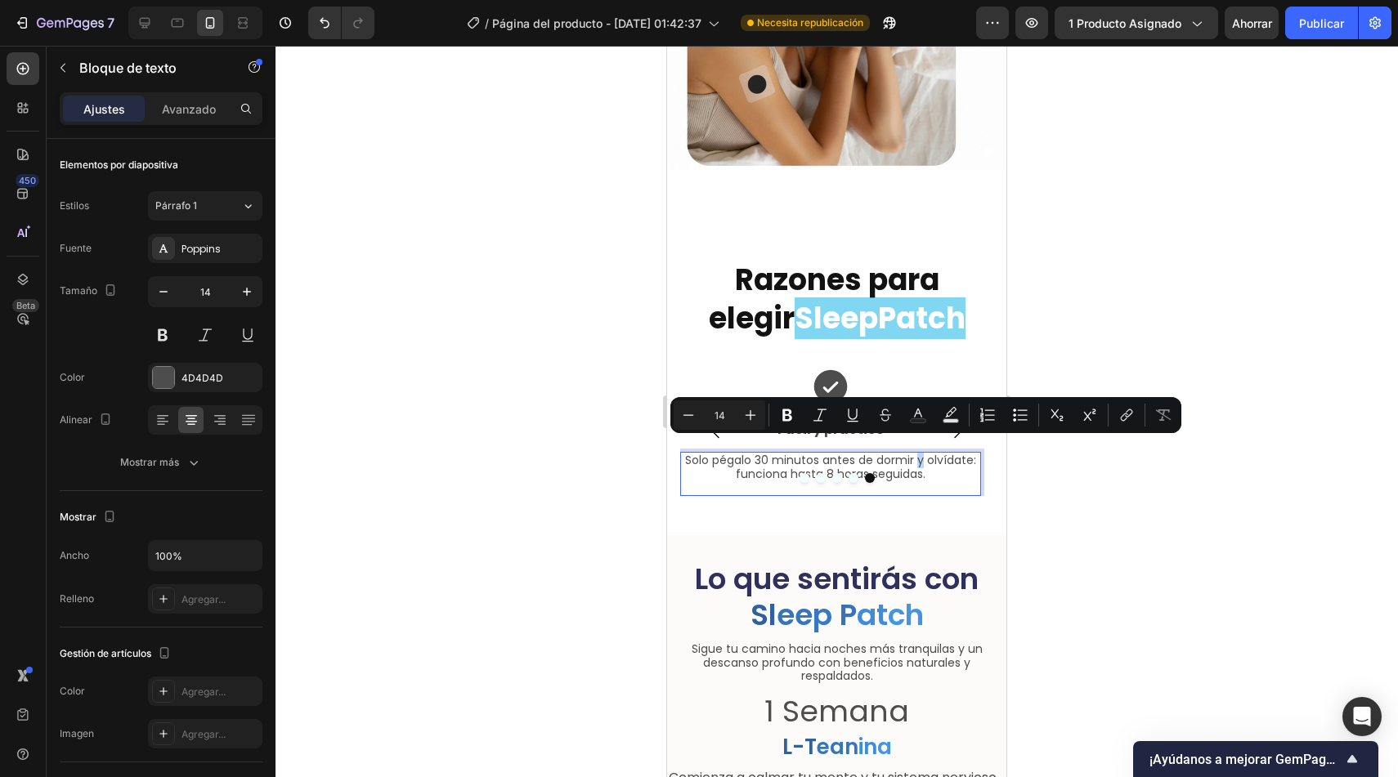
click at [771, 457] on p "Solo pégalo 30 minutos antes de dormir y olvídate: funciona hasta 8 horas segui…" at bounding box center [831, 468] width 298 height 28
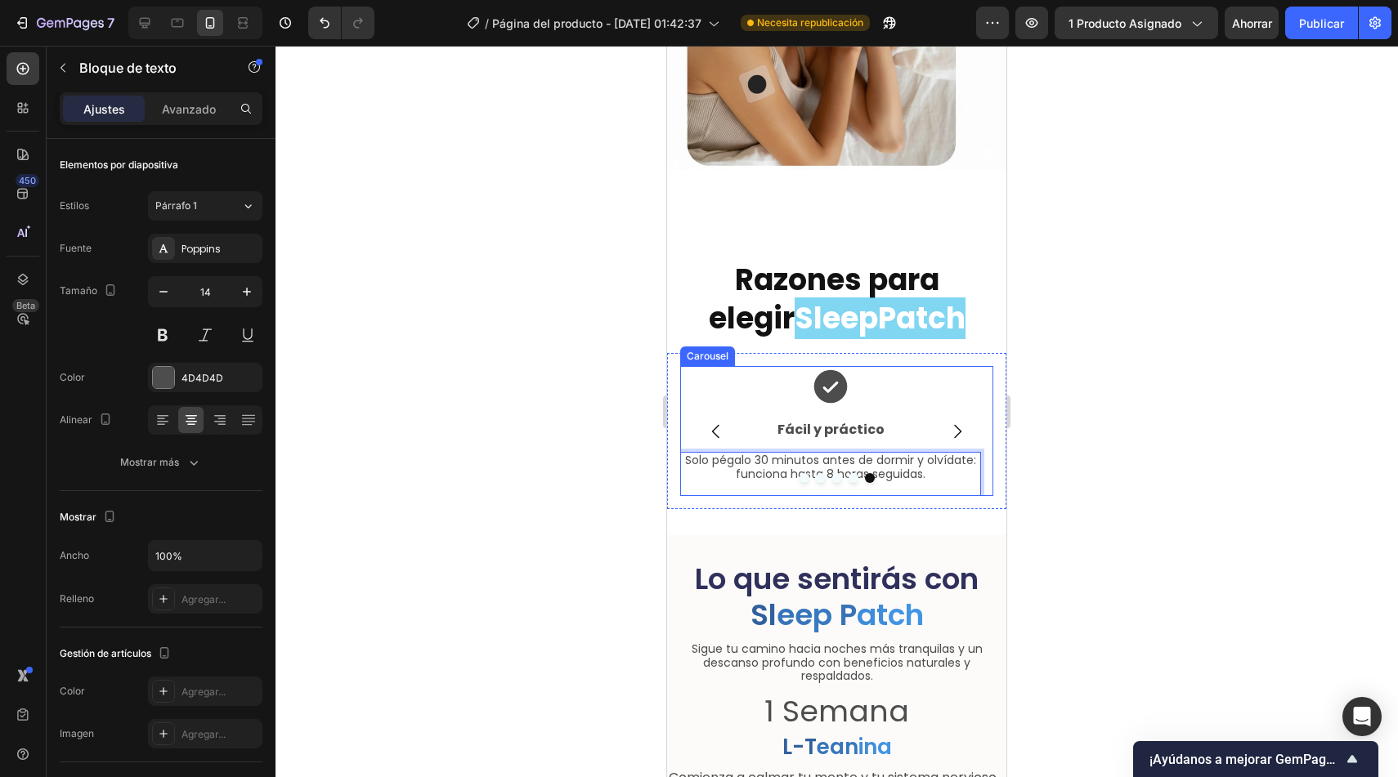
click at [787, 473] on div at bounding box center [836, 478] width 313 height 10
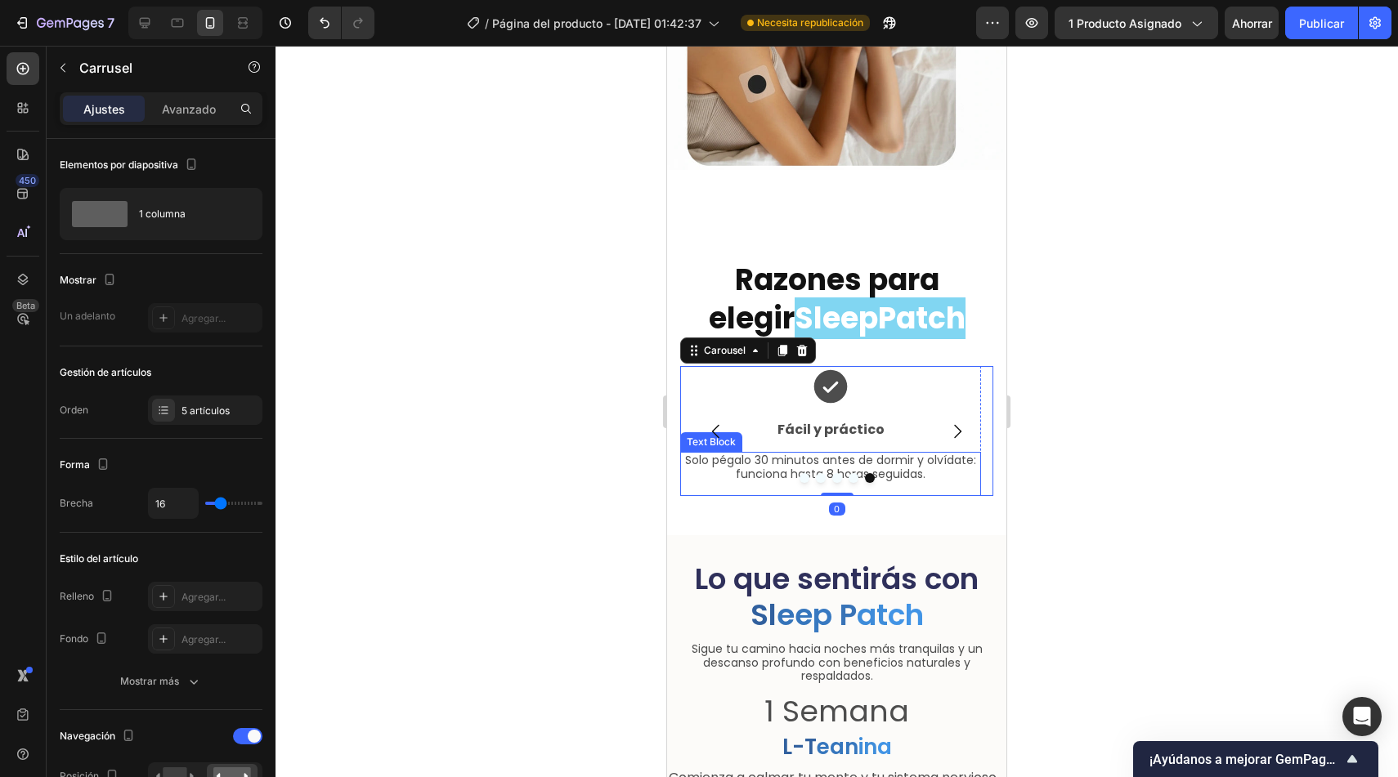
click at [767, 454] on p "Solo pégalo 30 minutos antes de dormir y olvídate: funciona hasta 8 horas segui…" at bounding box center [831, 468] width 298 height 28
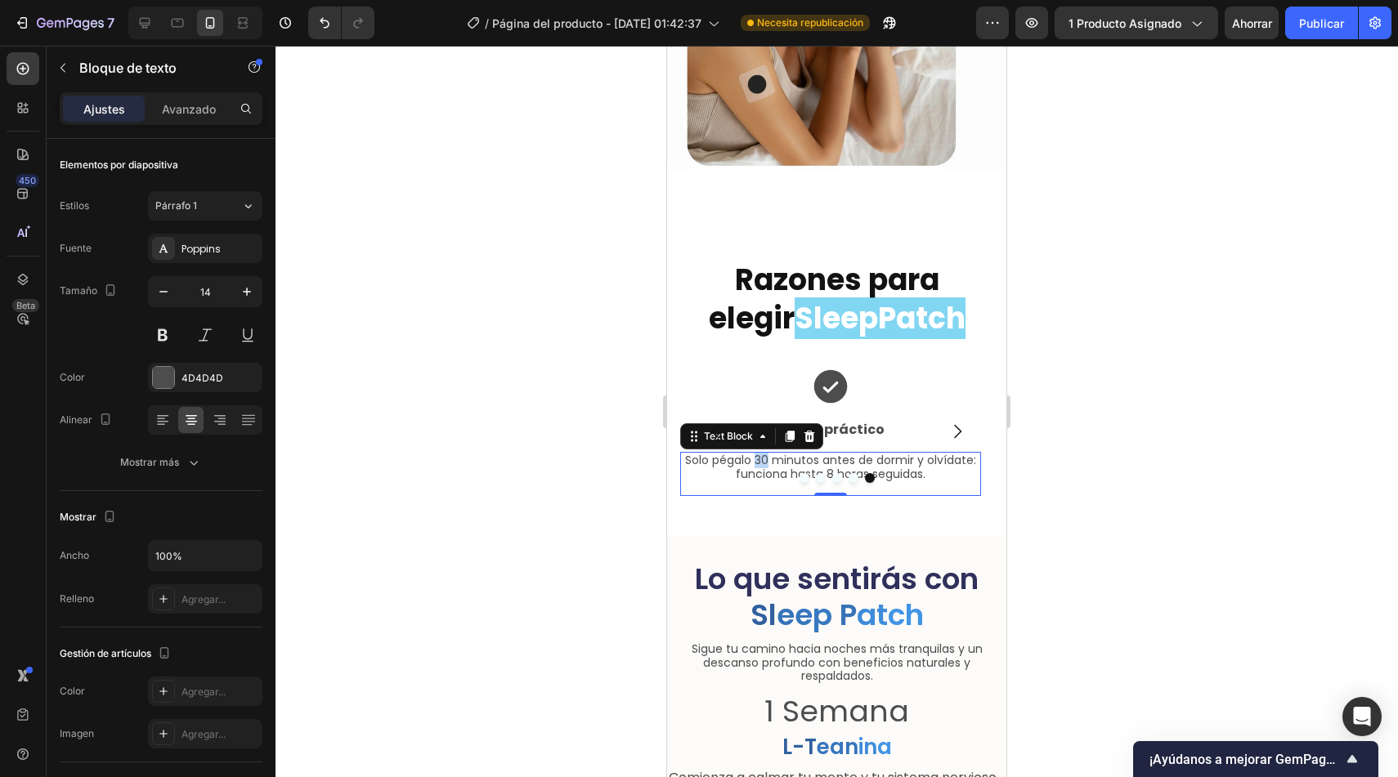
click at [762, 454] on p "Solo pégalo 30 minutos antes de dormir y olvídate: funciona hasta 8 horas segui…" at bounding box center [831, 468] width 298 height 28
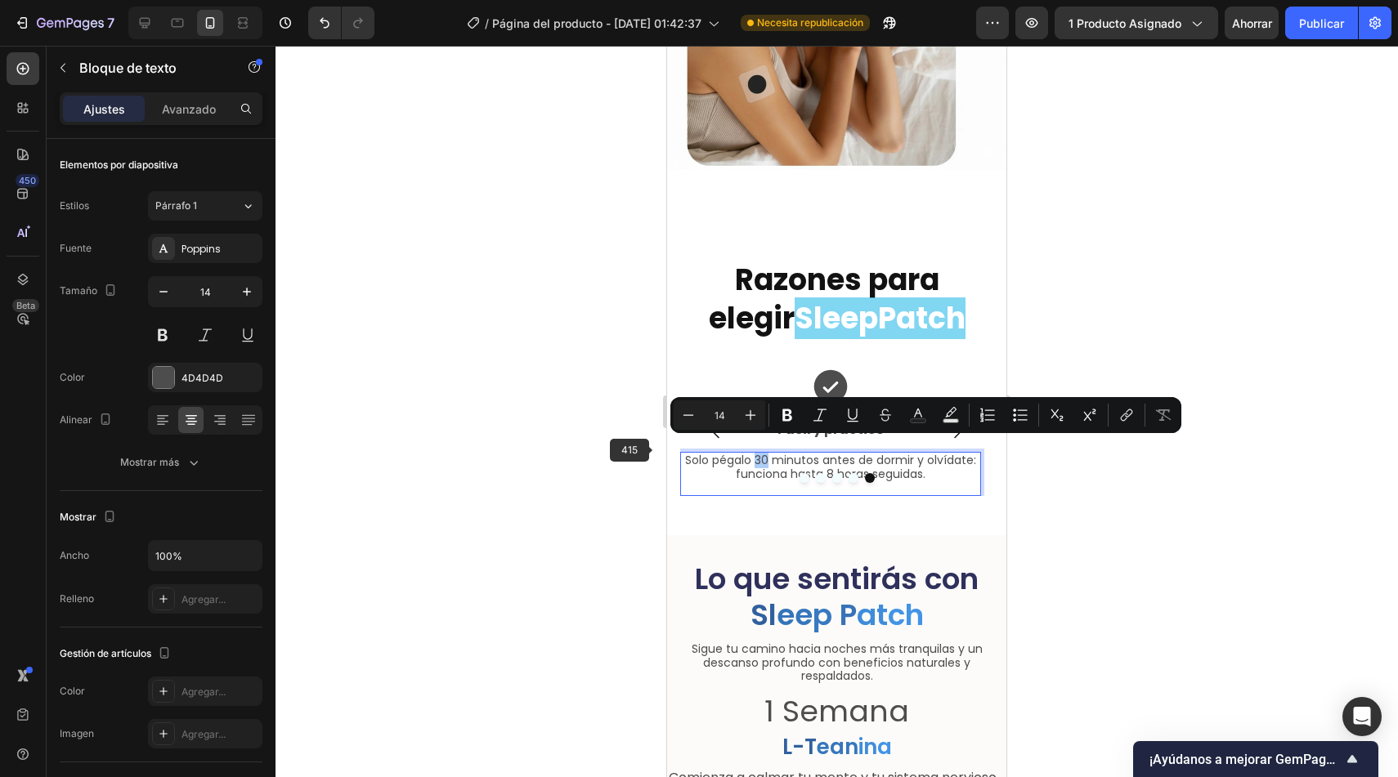
click at [555, 464] on div at bounding box center [836, 412] width 1122 height 732
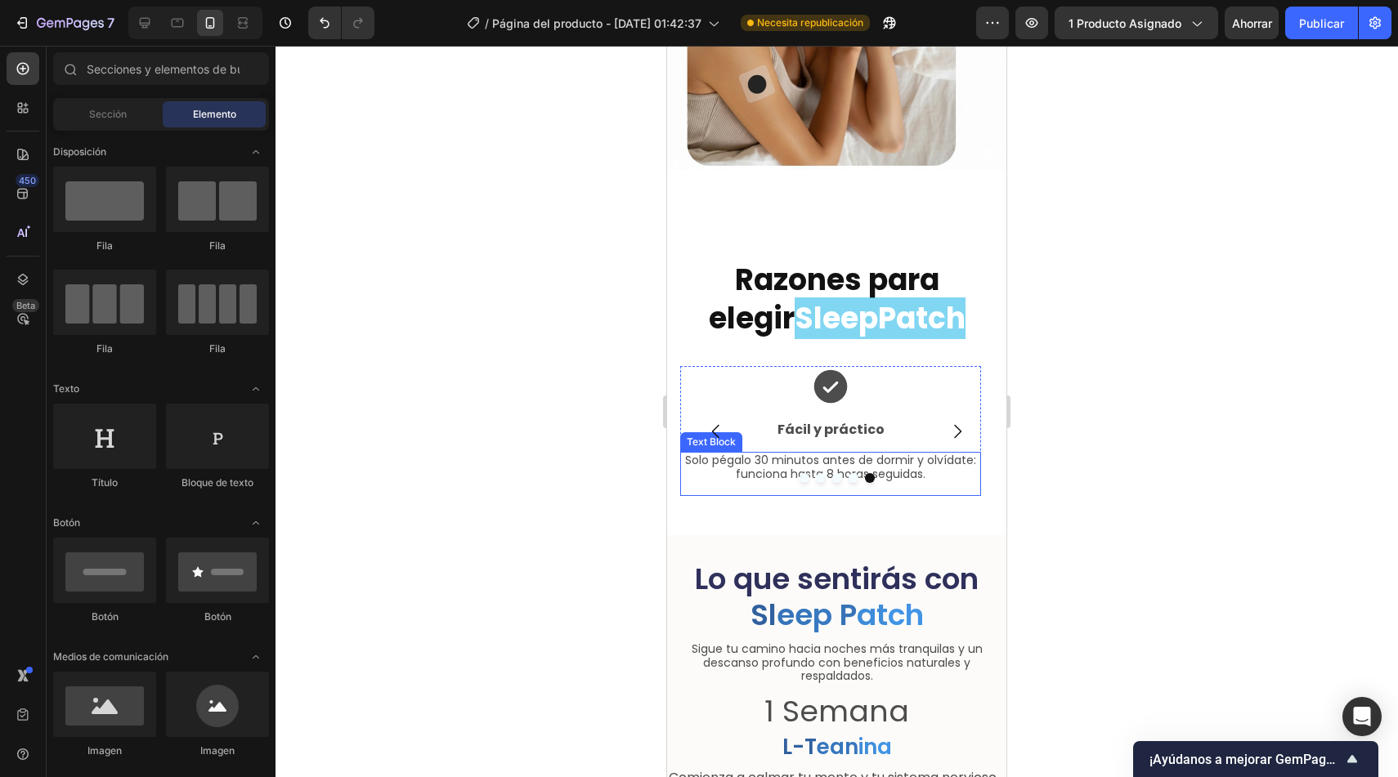
click at [774, 454] on p "Solo pégalo 30 minutos antes de dormir y olvídate: funciona hasta 8 horas segui…" at bounding box center [831, 468] width 298 height 28
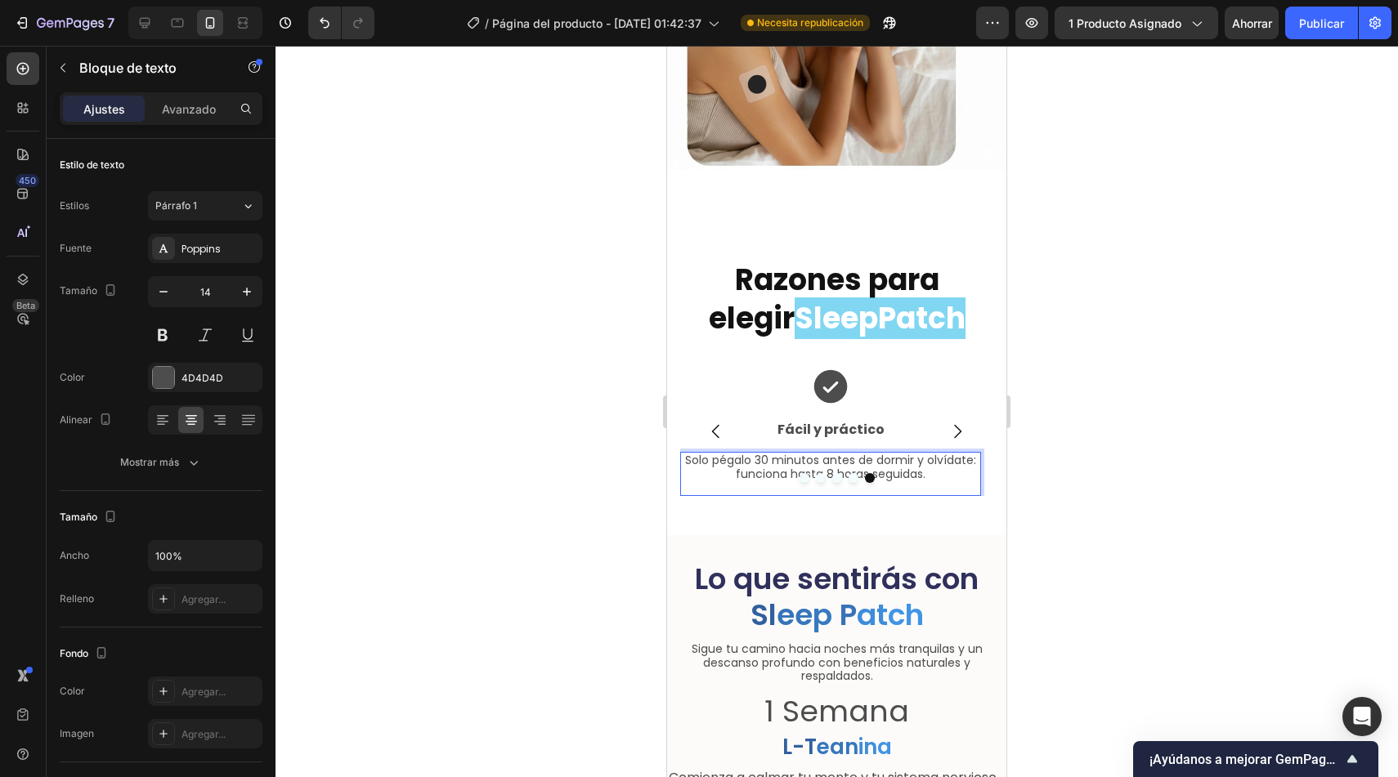
click at [774, 454] on p "Solo pégalo 30 minutos antes de dormir y olvídate: funciona hasta 8 horas segui…" at bounding box center [831, 468] width 298 height 28
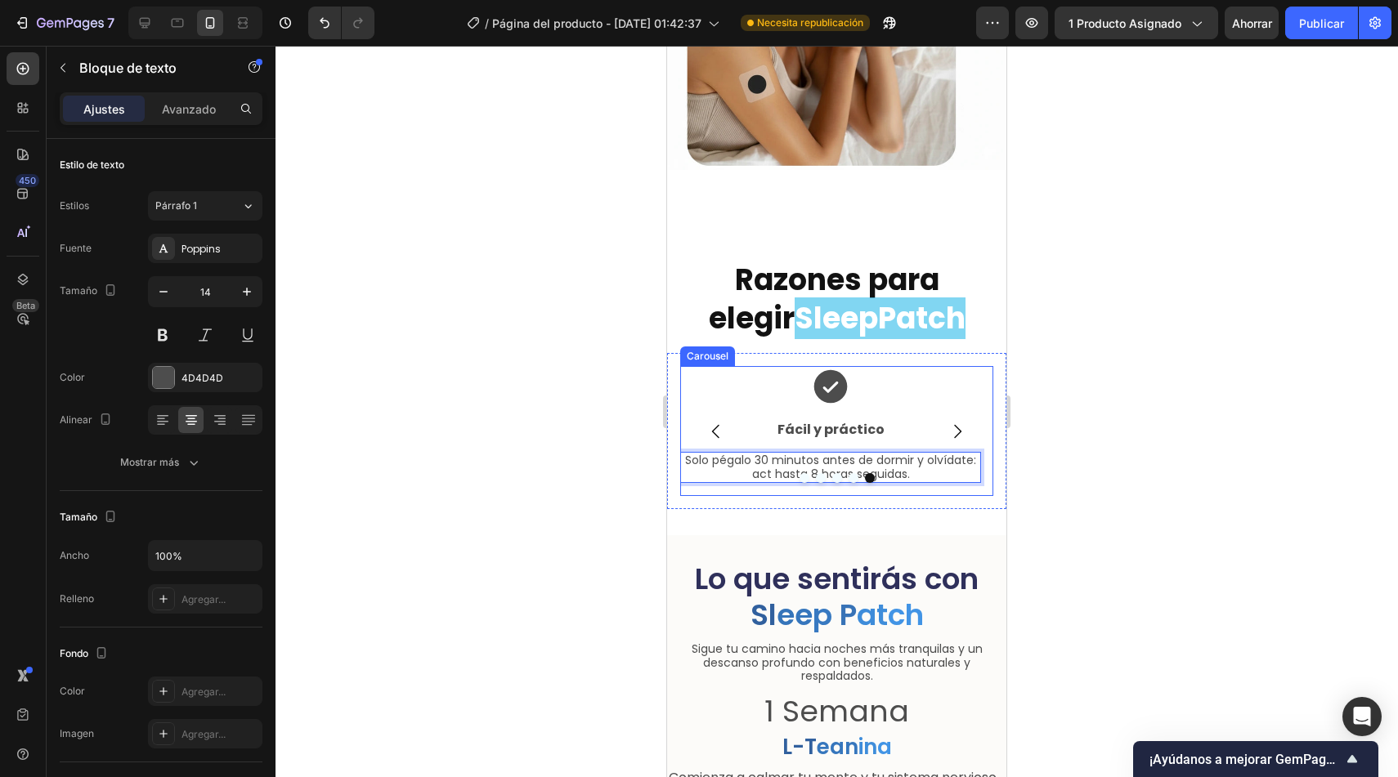
click at [769, 473] on div at bounding box center [836, 478] width 313 height 10
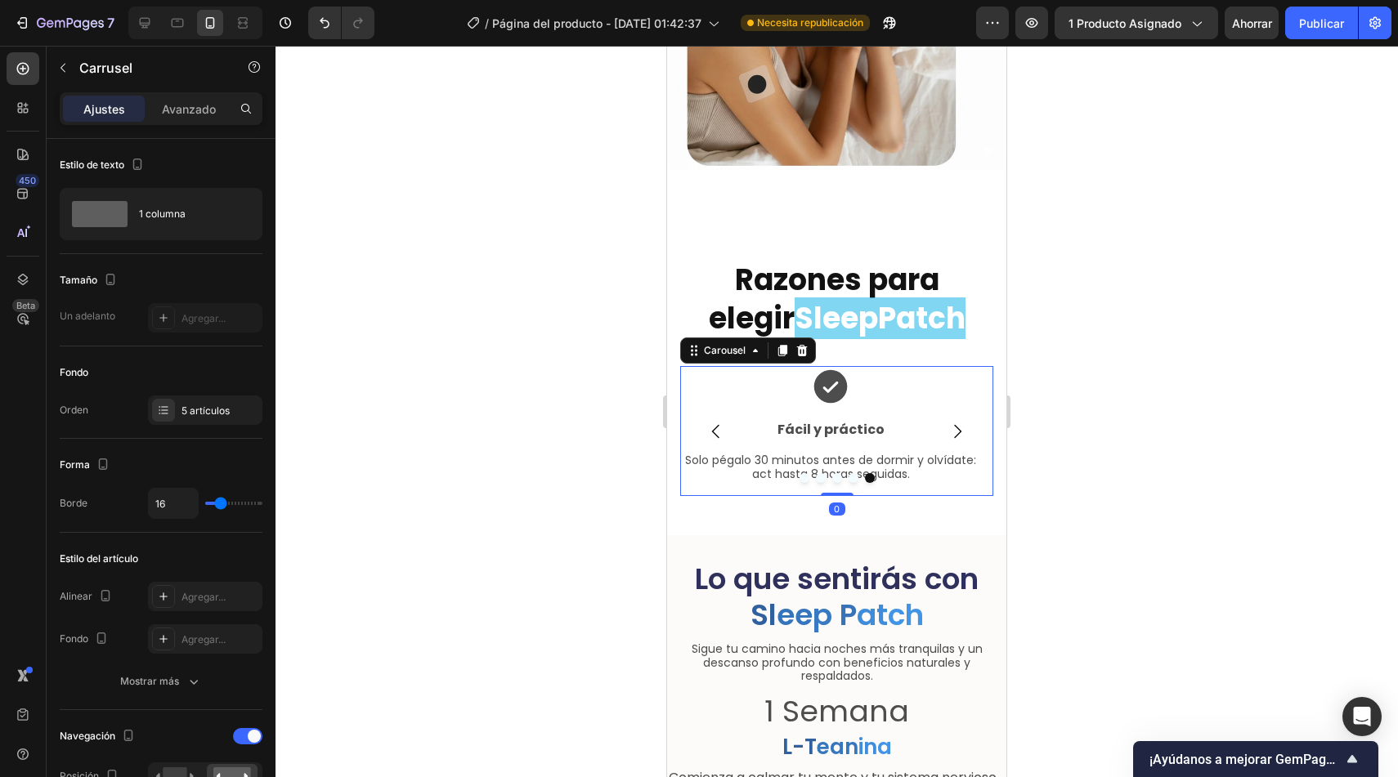
click at [759, 473] on div at bounding box center [836, 478] width 313 height 10
click at [759, 454] on p "Solo pégalo 30 minutos antes de dormir y olvídate: act hasta 8 horas seguidas." at bounding box center [831, 468] width 298 height 28
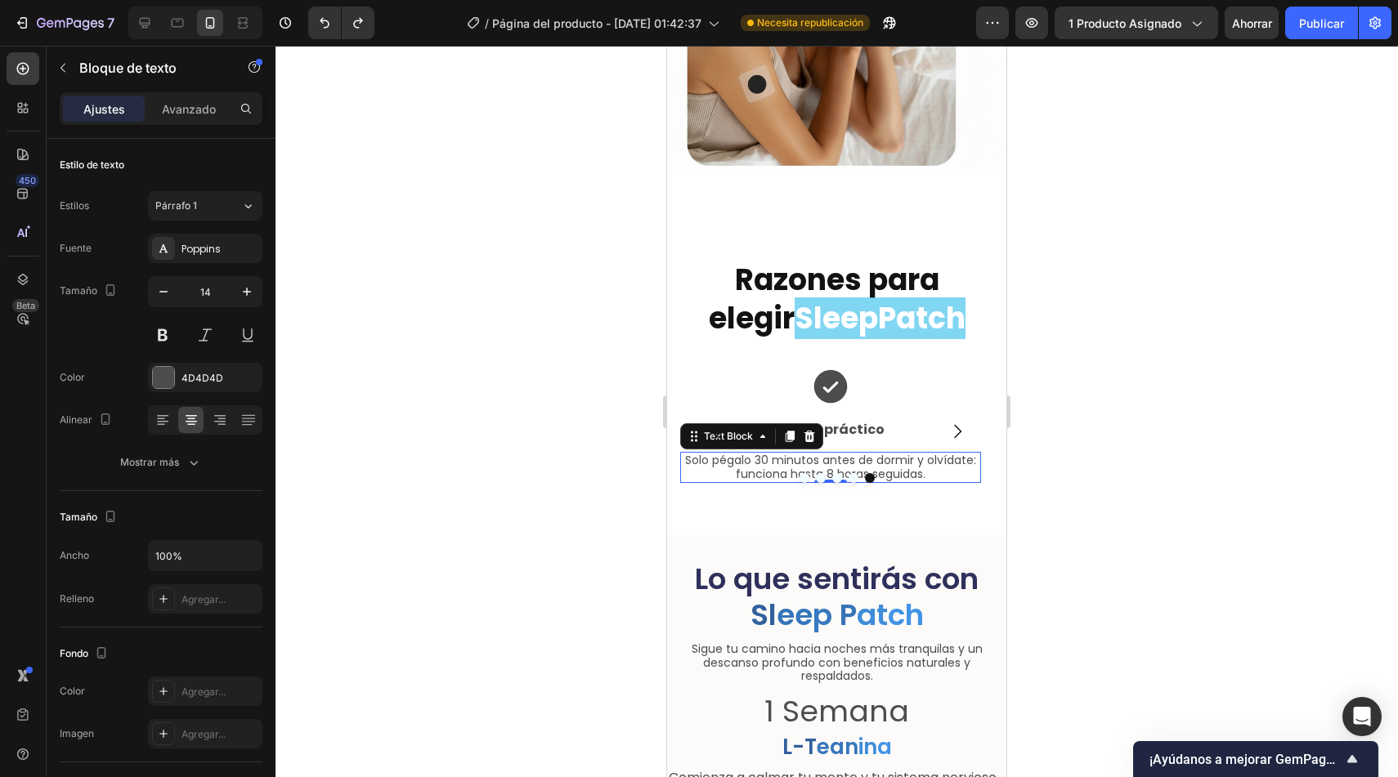
click at [575, 498] on div at bounding box center [836, 412] width 1122 height 732
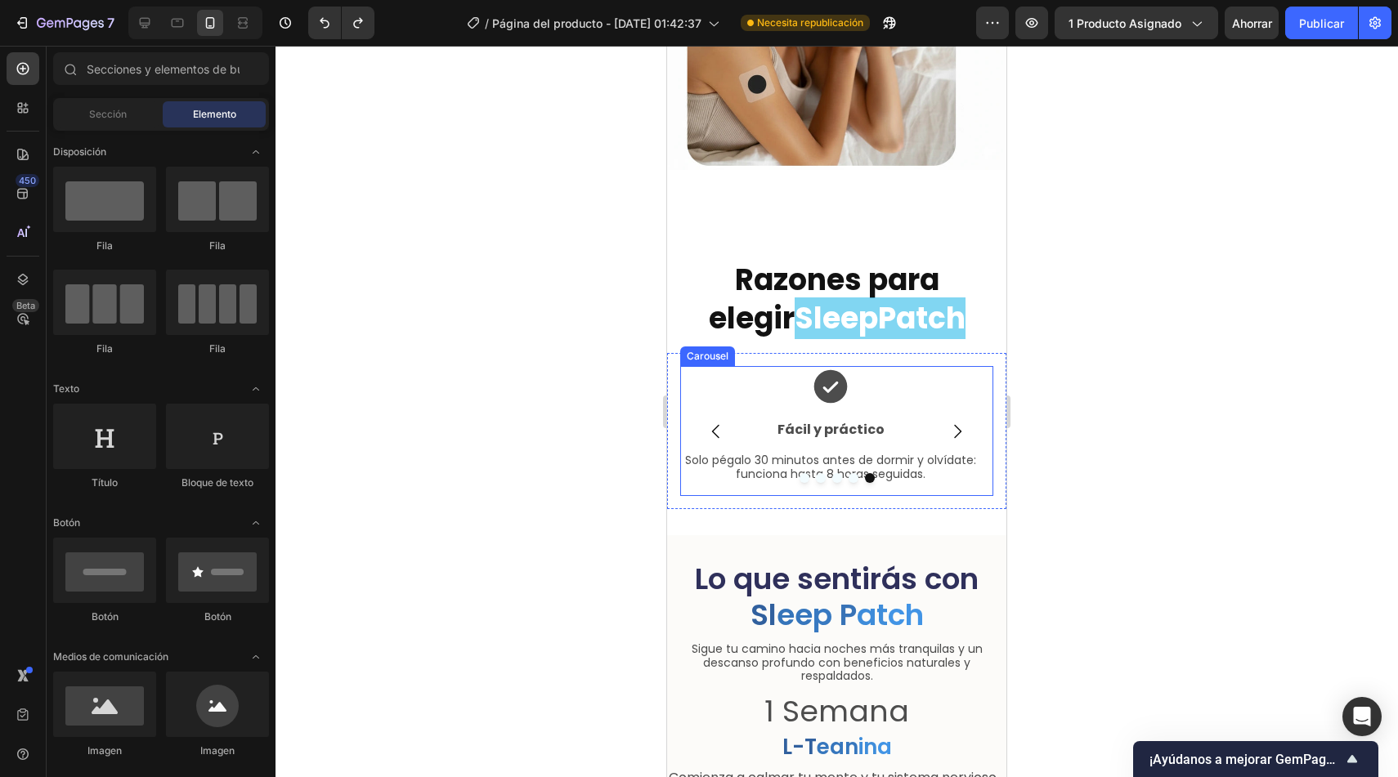
click at [726, 422] on button "Carousel Back Arrow" at bounding box center [716, 432] width 46 height 46
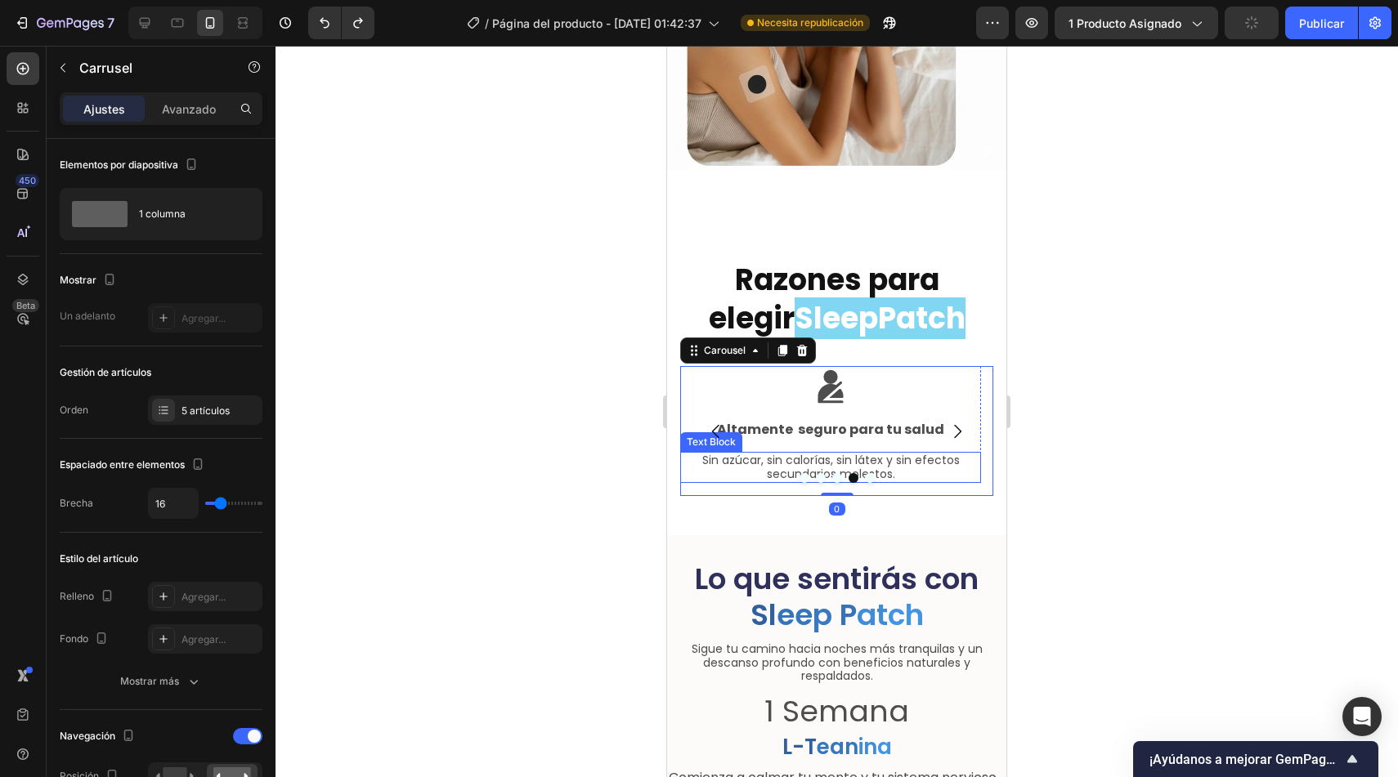
click at [908, 456] on p "Sin azúcar, sin calorías, sin látex y sin efectos secundarios molestos." at bounding box center [831, 468] width 298 height 28
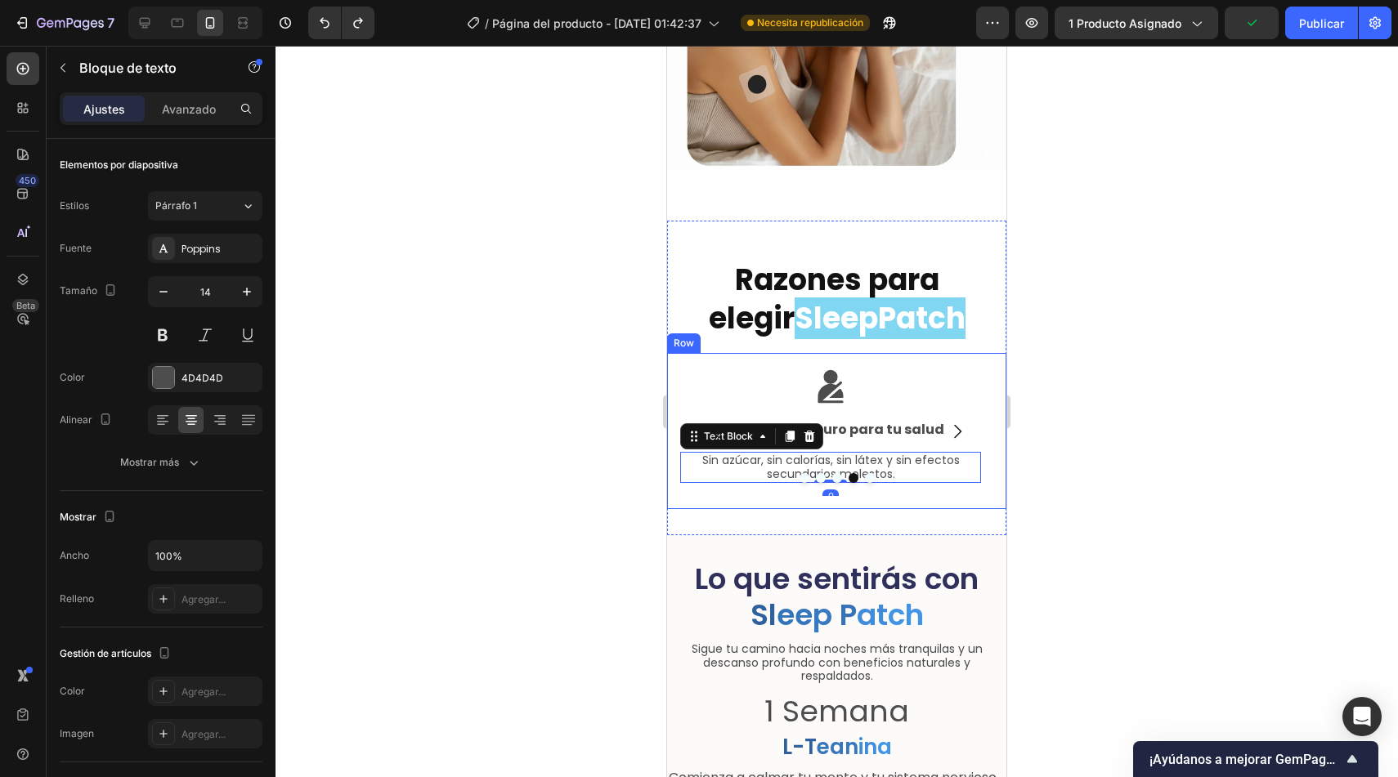
click at [613, 418] on div at bounding box center [836, 412] width 1122 height 732
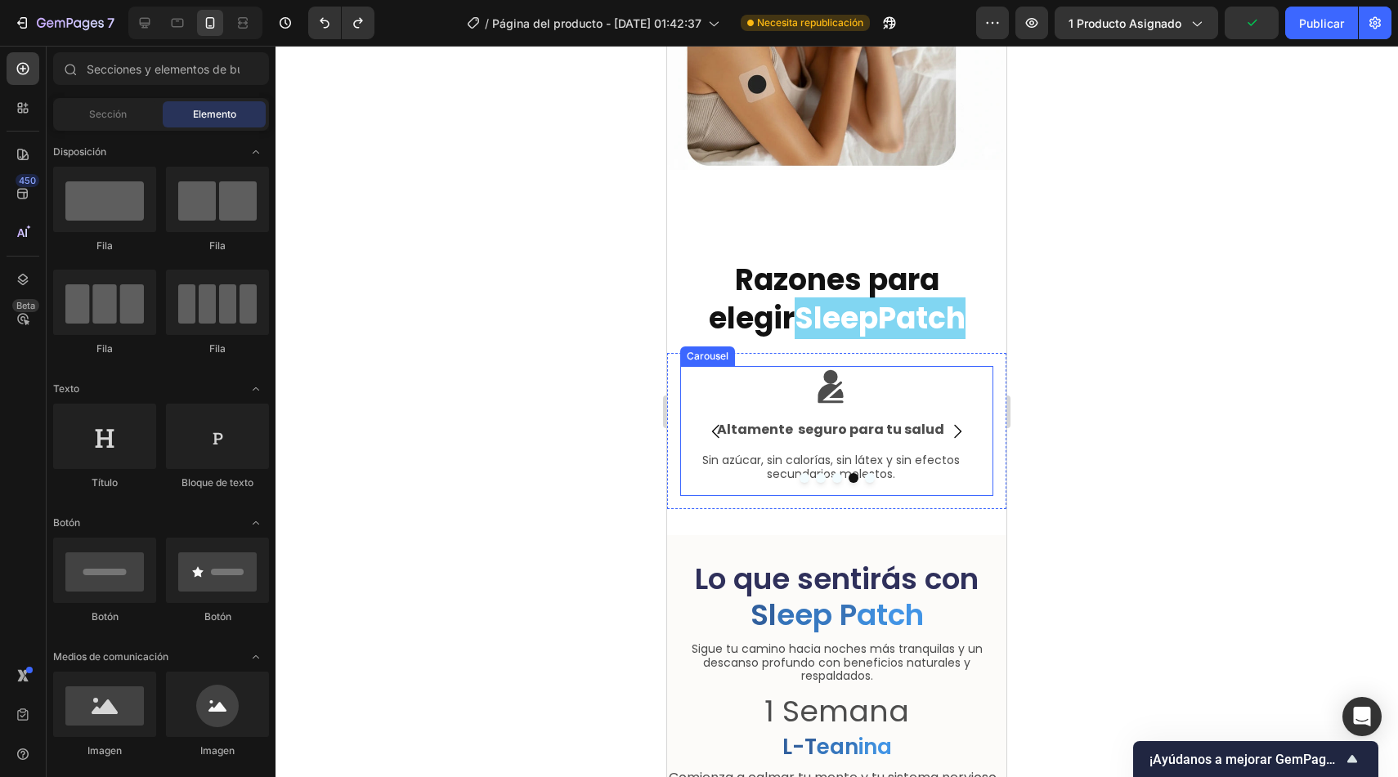
click at [715, 422] on icon "Carousel Back Arrow" at bounding box center [716, 432] width 20 height 20
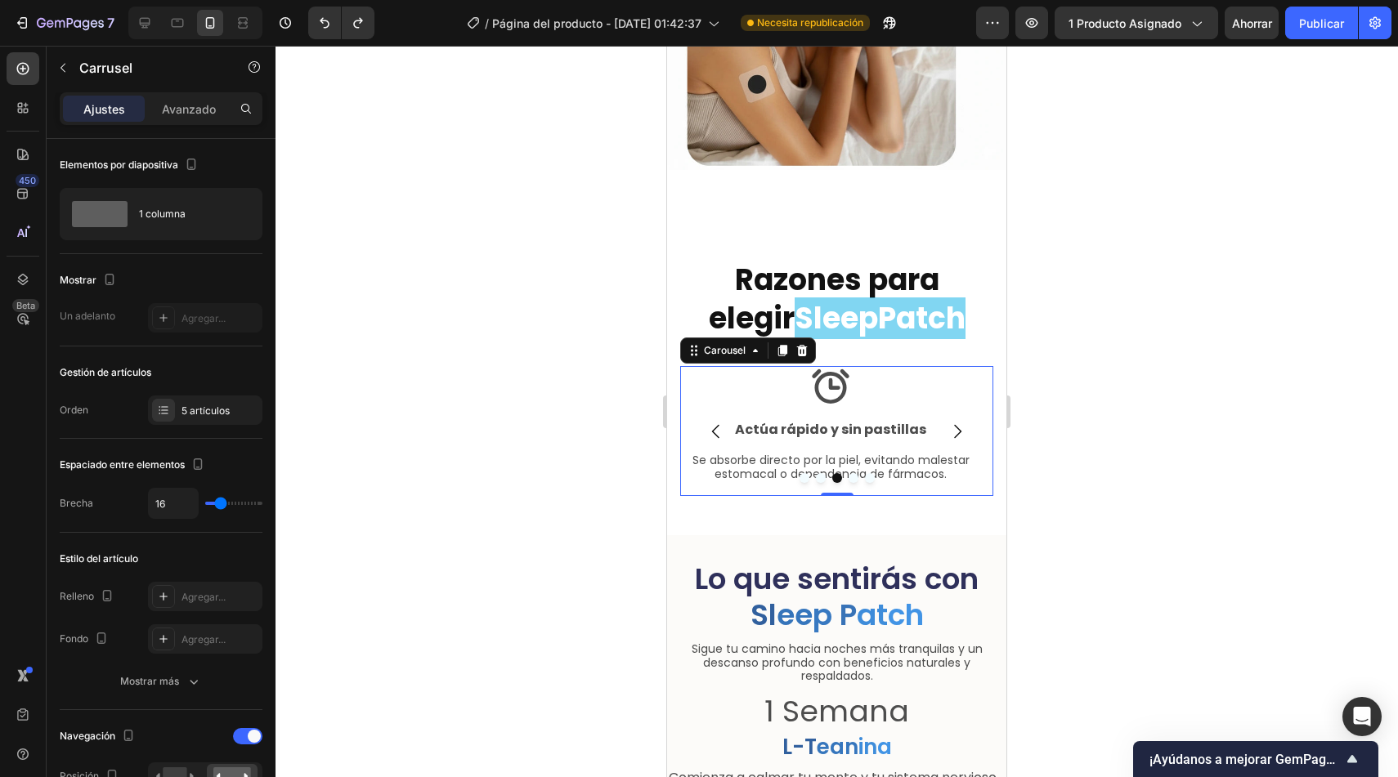
click at [954, 424] on icon "Carousel Next Arrow" at bounding box center [957, 431] width 7 height 14
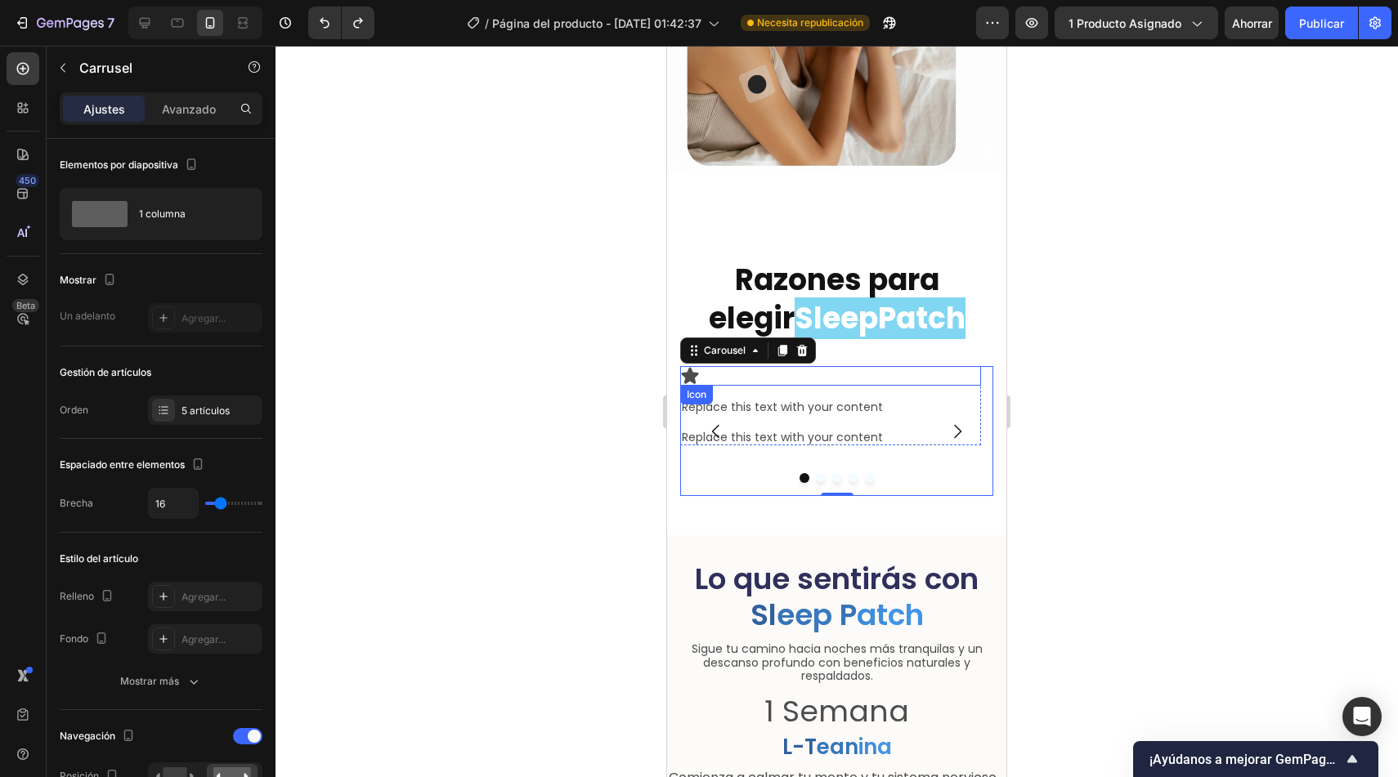
click at [692, 367] on icon at bounding box center [690, 375] width 17 height 16
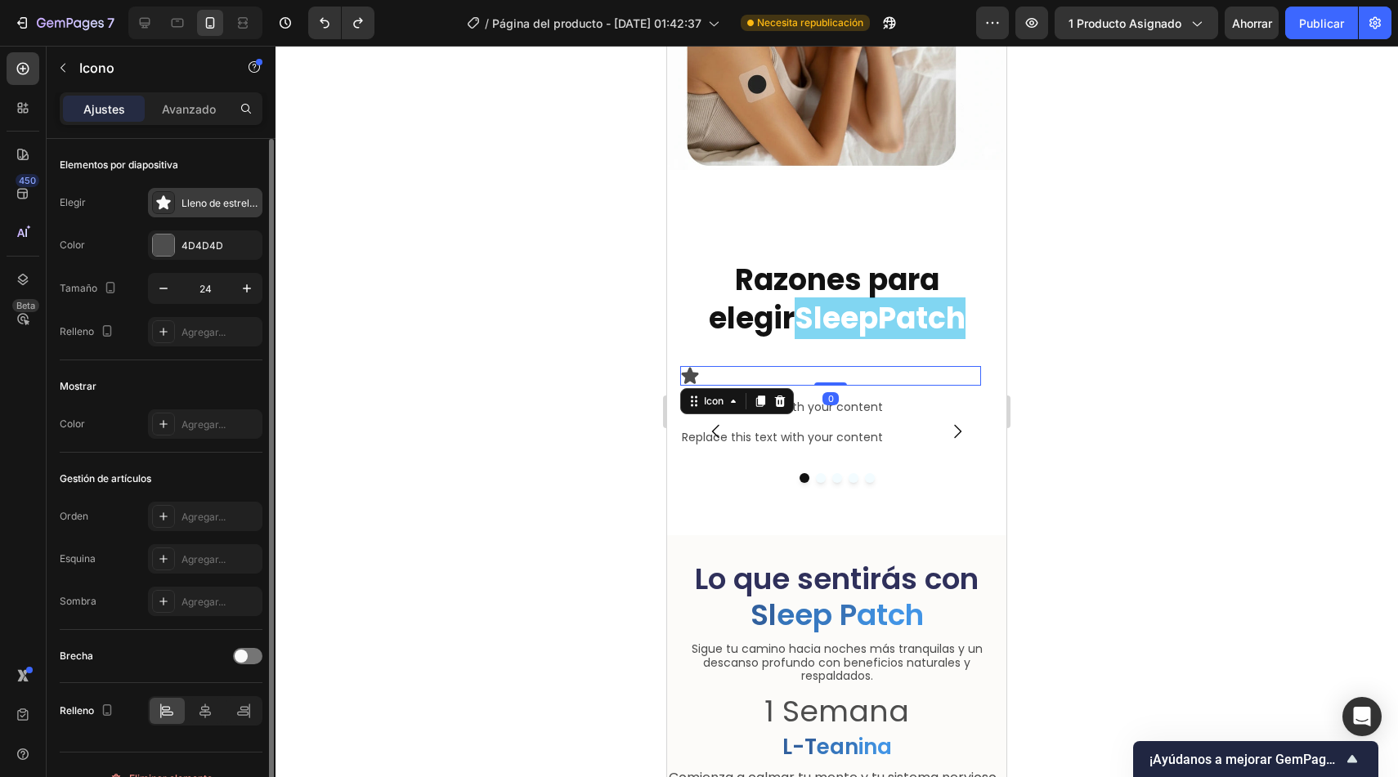
click at [184, 207] on font "Lleno de estrellas" at bounding box center [221, 203] width 81 height 12
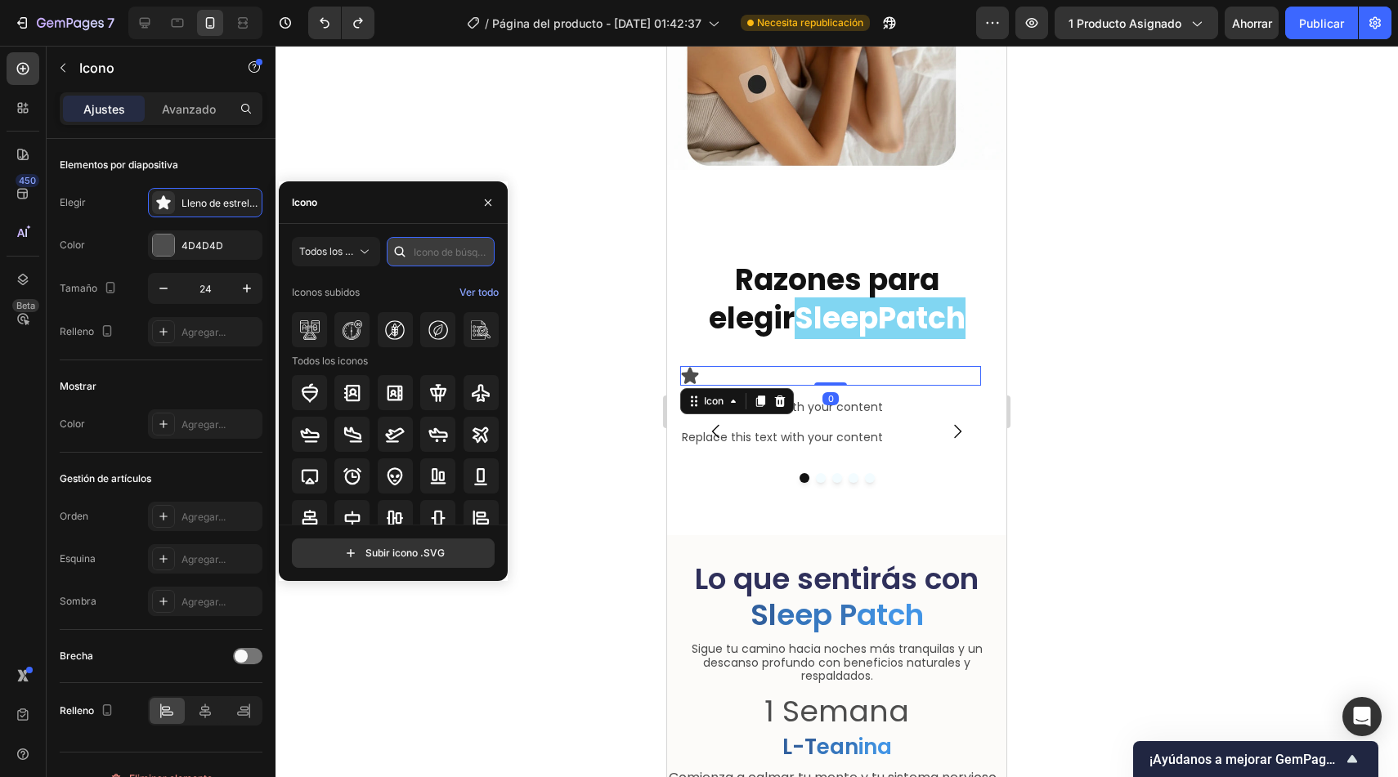
click at [429, 256] on input "text" at bounding box center [441, 251] width 108 height 29
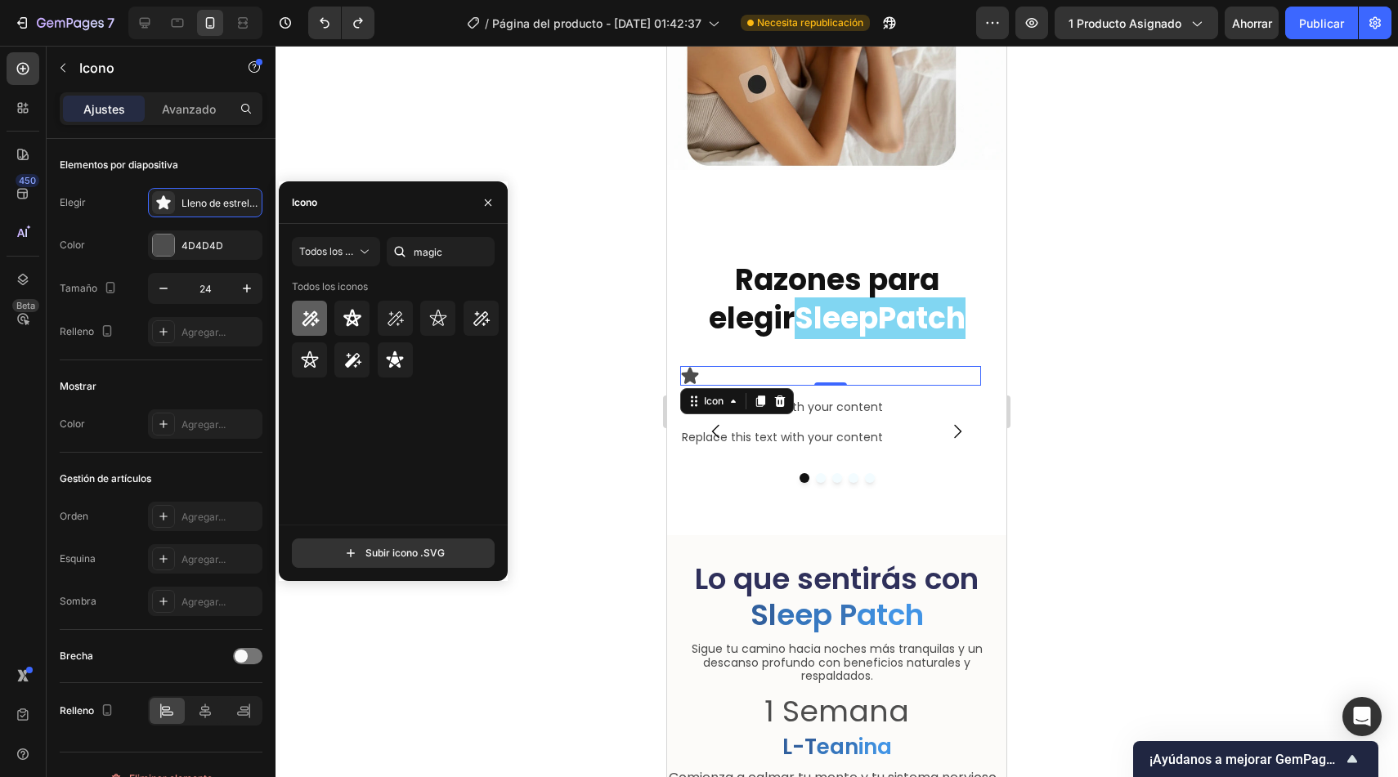
click at [306, 319] on icon at bounding box center [310, 319] width 17 height 16
click at [354, 360] on icon at bounding box center [353, 360] width 16 height 15
click at [419, 264] on input "magic" at bounding box center [441, 251] width 108 height 29
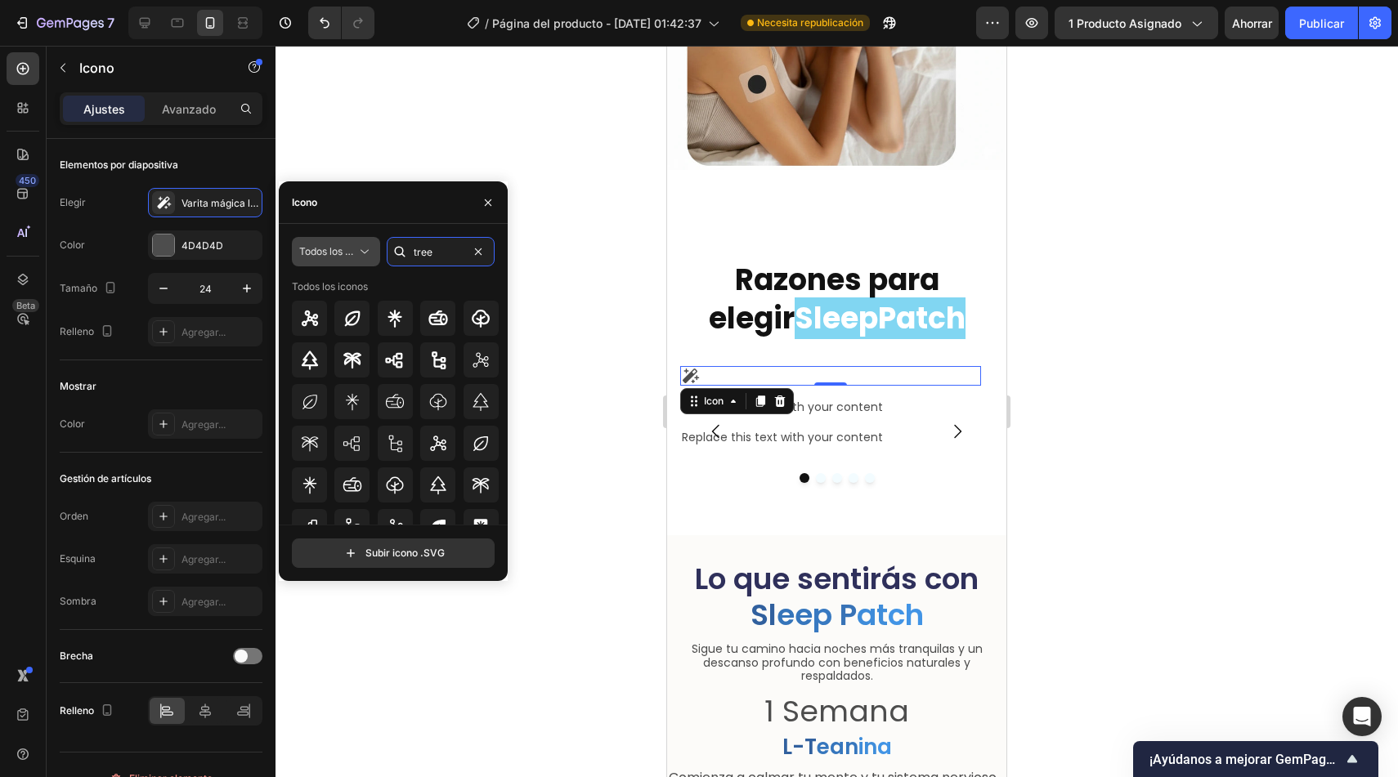
type input "tree"
click at [347, 258] on span "Todos los estilos" at bounding box center [327, 251] width 57 height 15
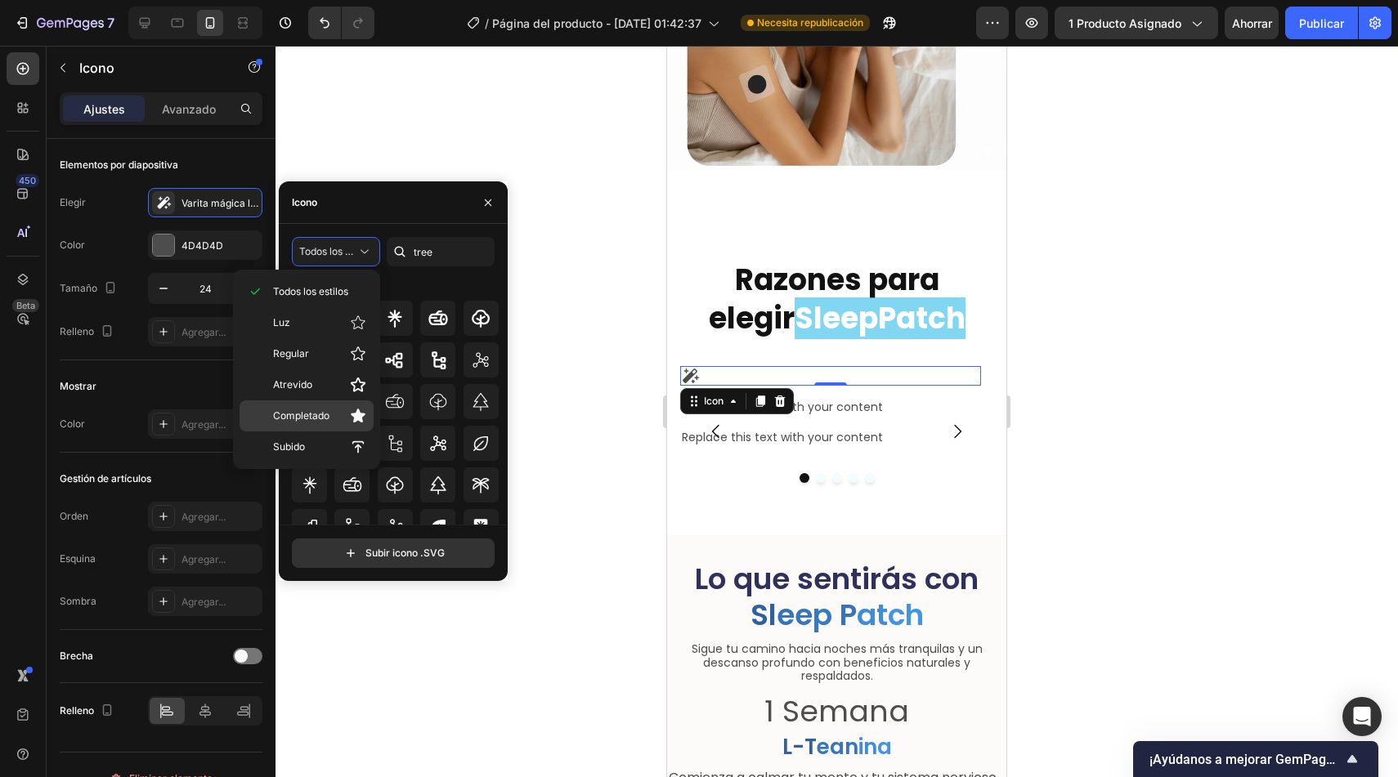
click at [287, 409] on span "Completado" at bounding box center [301, 416] width 56 height 15
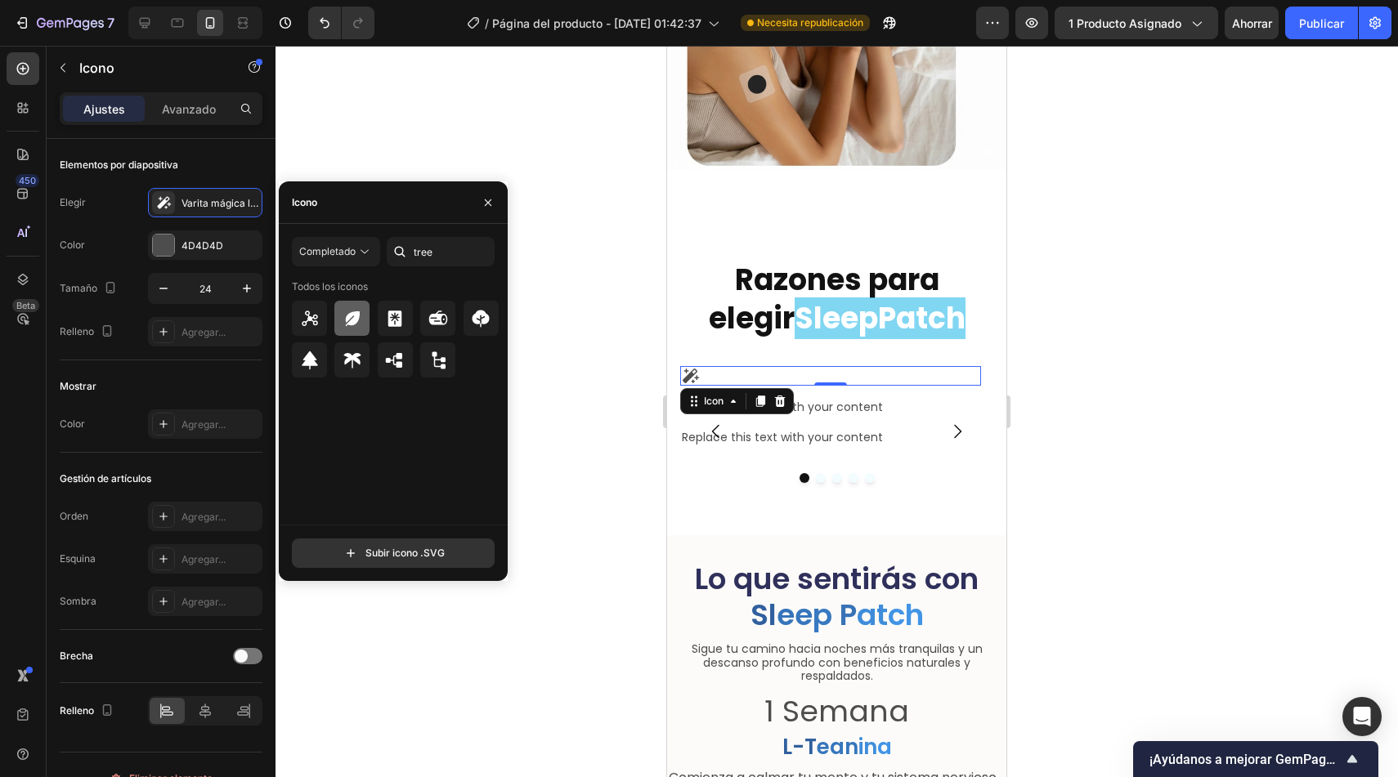
click at [353, 320] on icon at bounding box center [353, 318] width 14 height 15
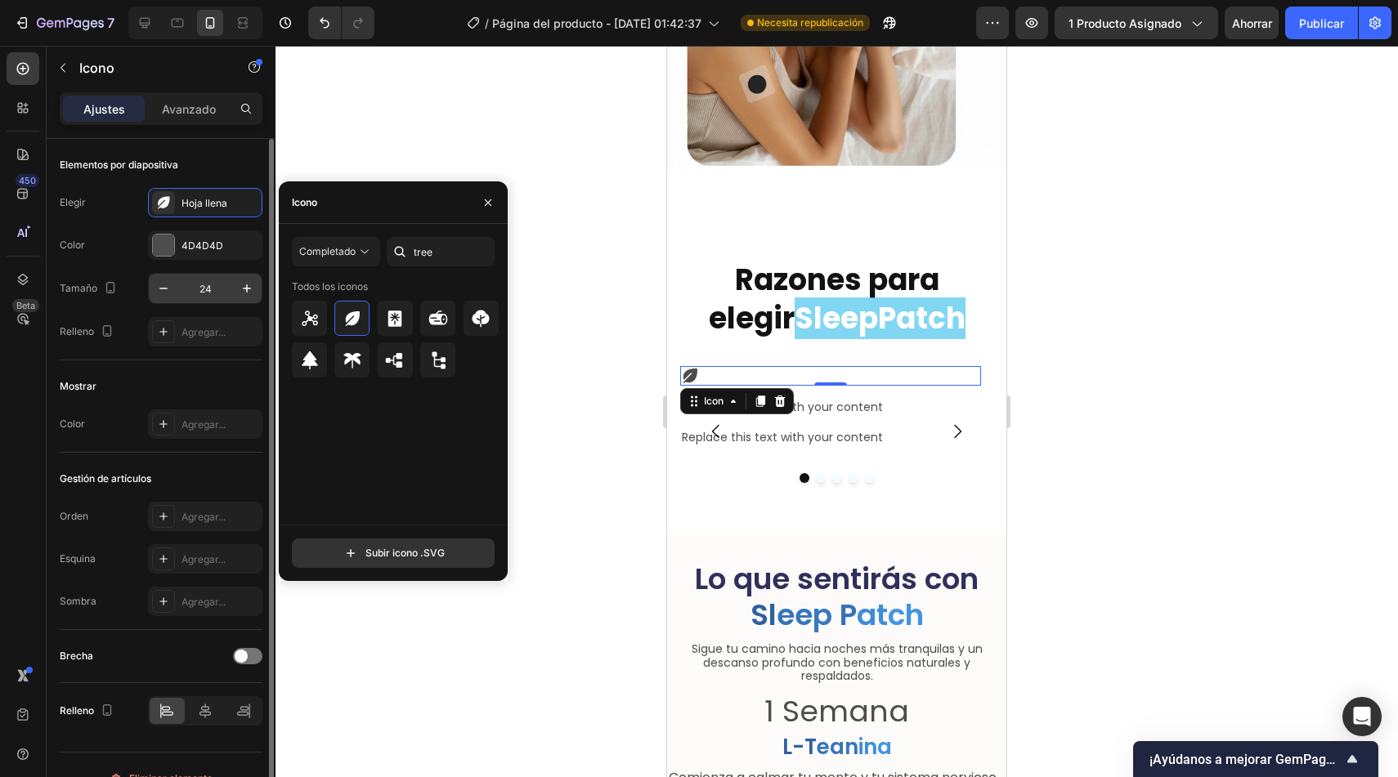
click at [200, 289] on input "24" at bounding box center [205, 288] width 54 height 29
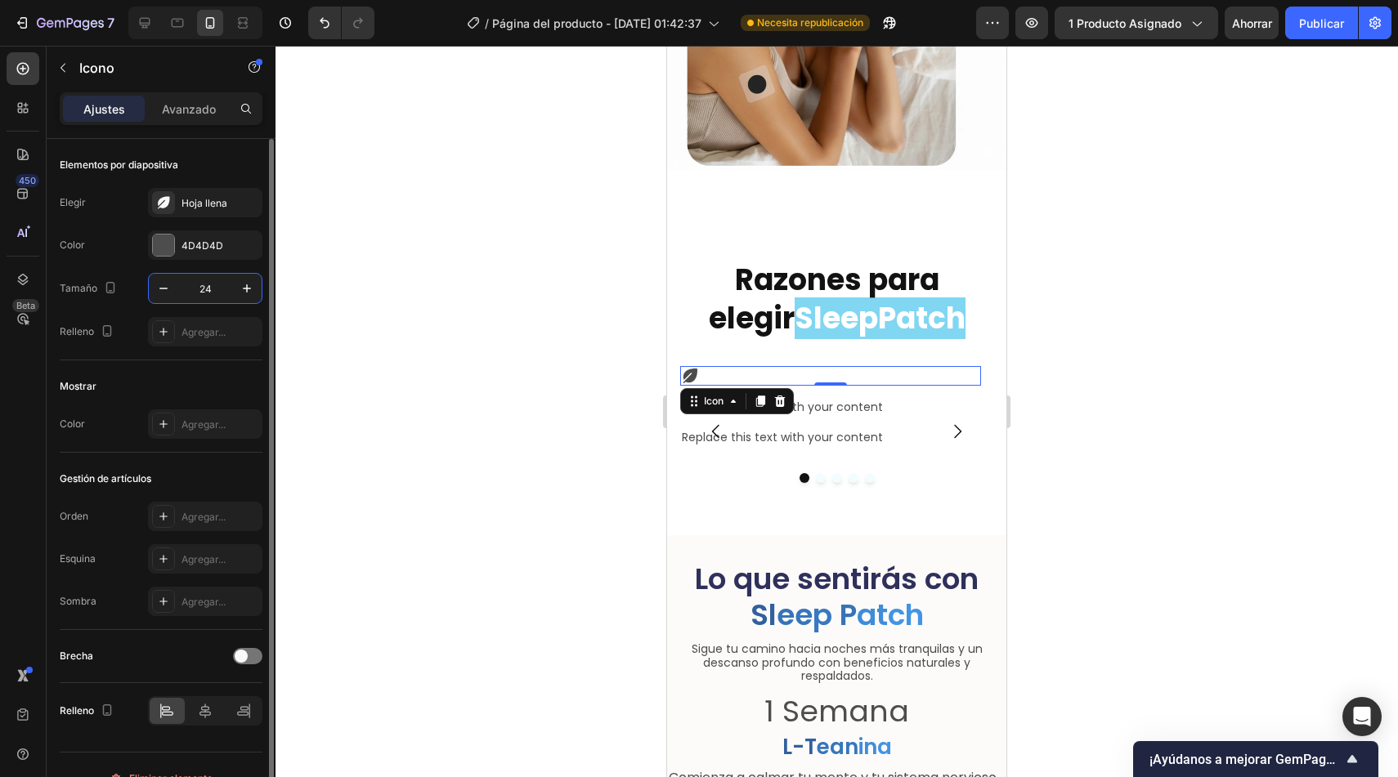
click at [200, 289] on input "24" at bounding box center [205, 288] width 54 height 29
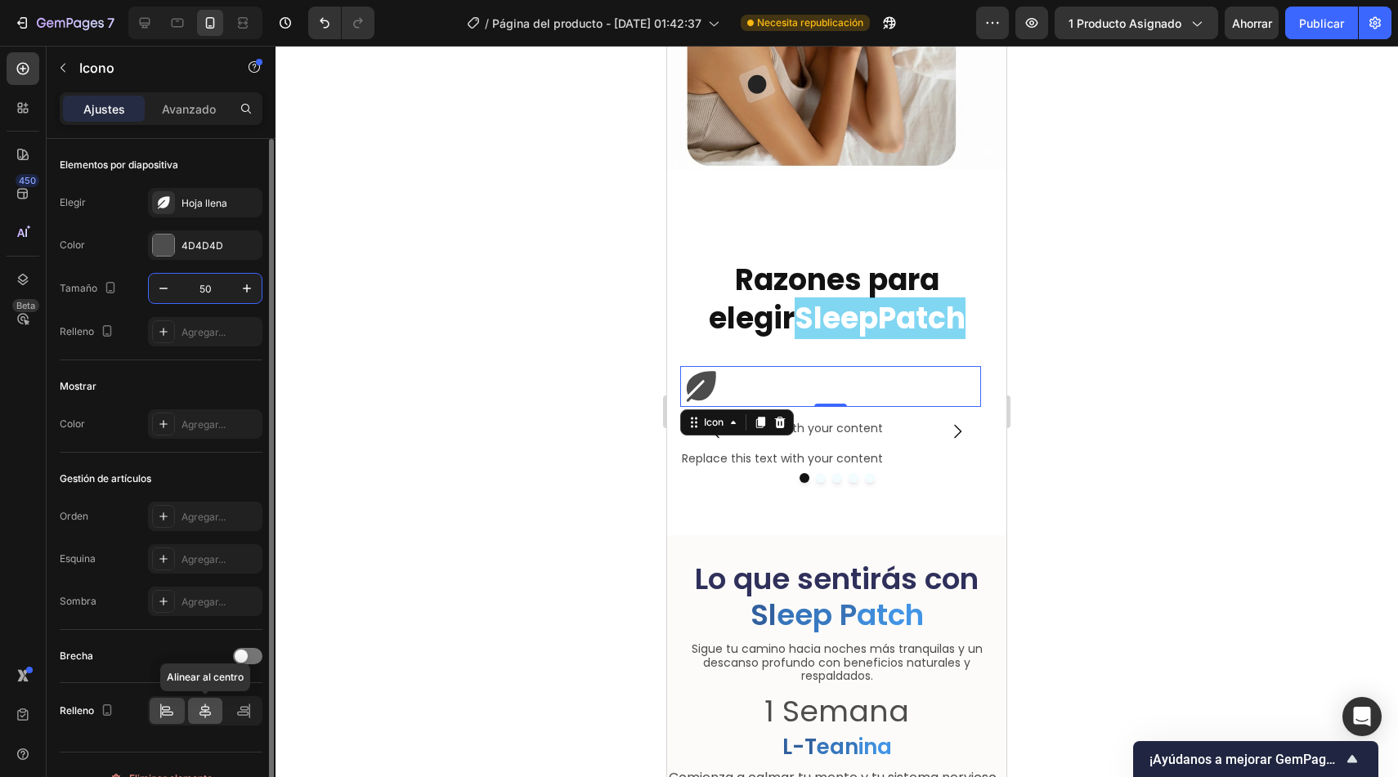
type input "50"
click at [204, 712] on icon at bounding box center [204, 711] width 11 height 15
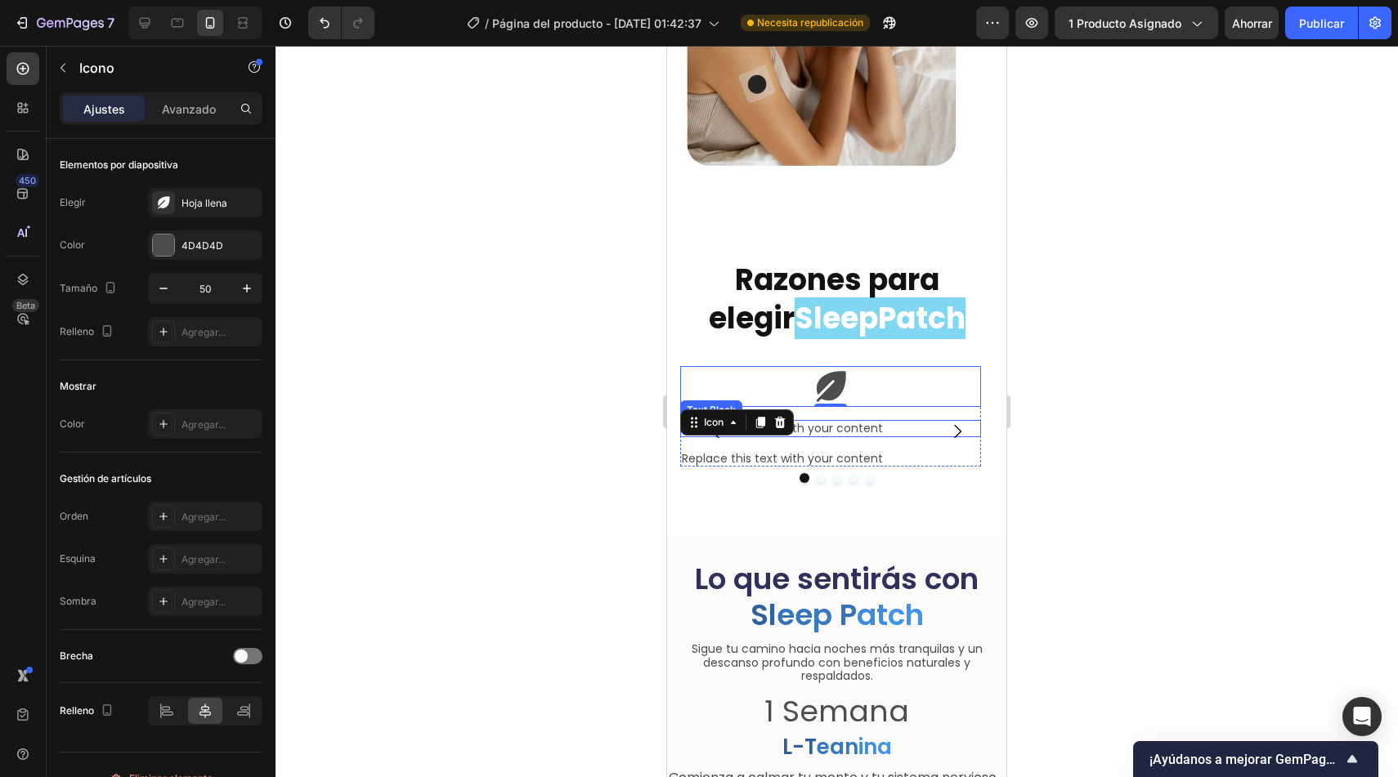
click at [876, 420] on div "Replace this text with your content" at bounding box center [830, 428] width 301 height 17
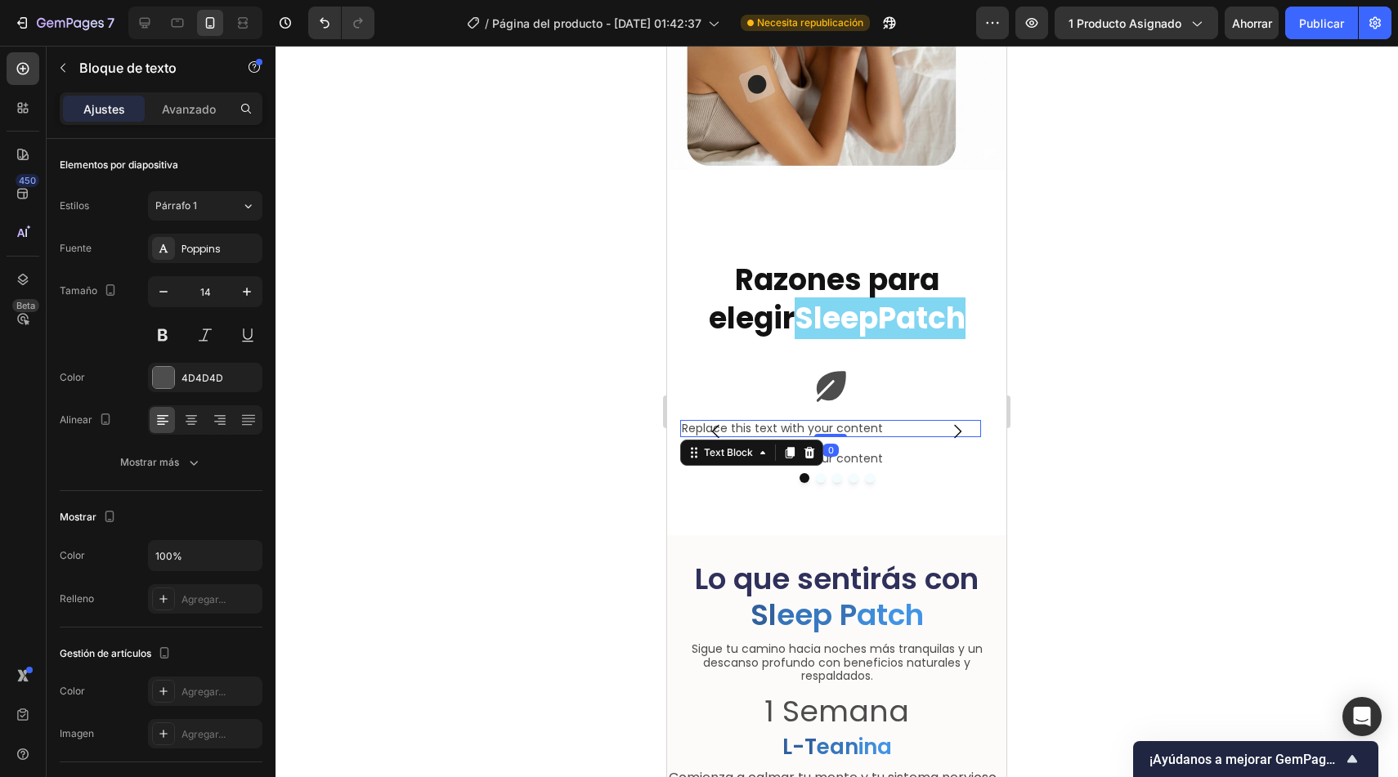
click at [878, 420] on div "Replace this text with your content" at bounding box center [830, 428] width 301 height 17
click at [878, 422] on p "Replace this text with your content" at bounding box center [831, 429] width 298 height 14
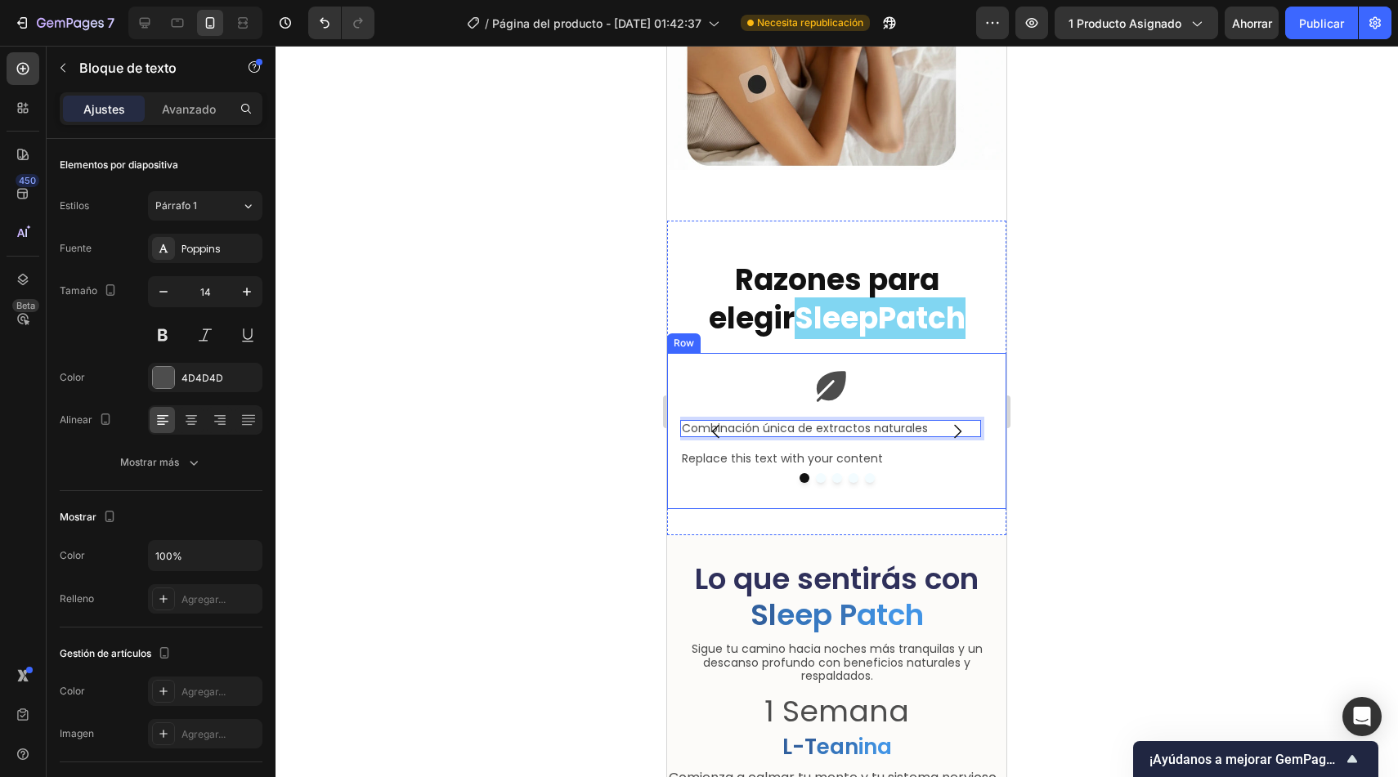
click at [618, 429] on div at bounding box center [836, 412] width 1122 height 732
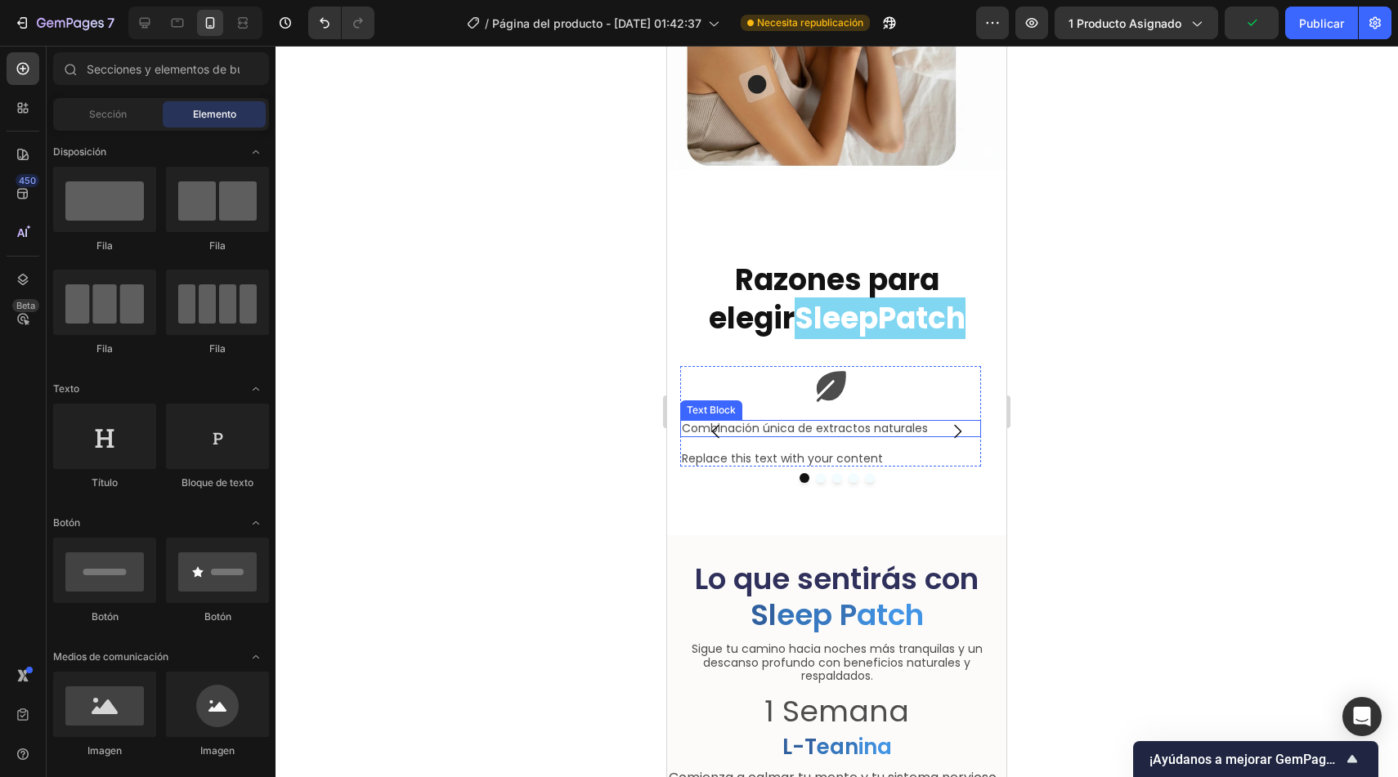
click at [786, 422] on p "Combinación única de extractos naturales" at bounding box center [831, 429] width 298 height 14
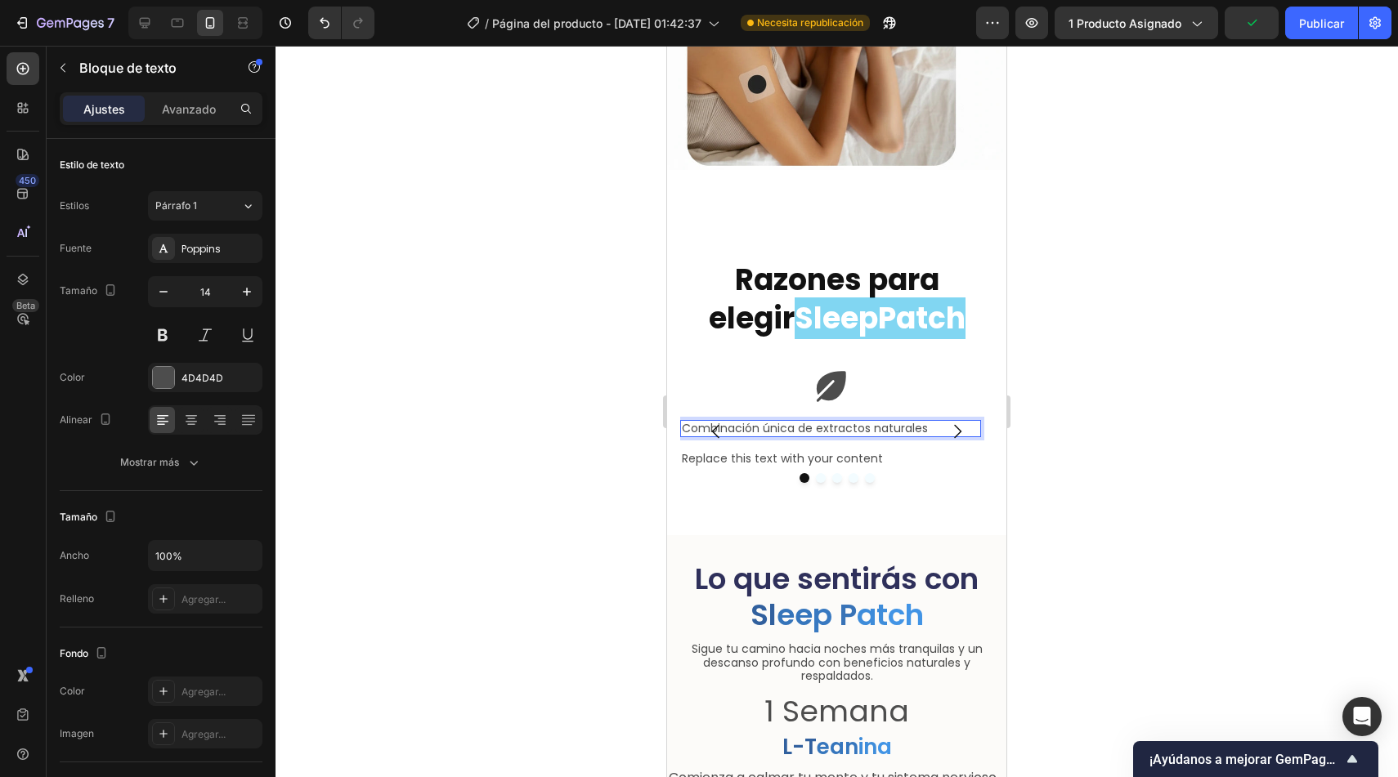
click at [773, 422] on p "Combinación única de extractos naturales" at bounding box center [831, 429] width 298 height 14
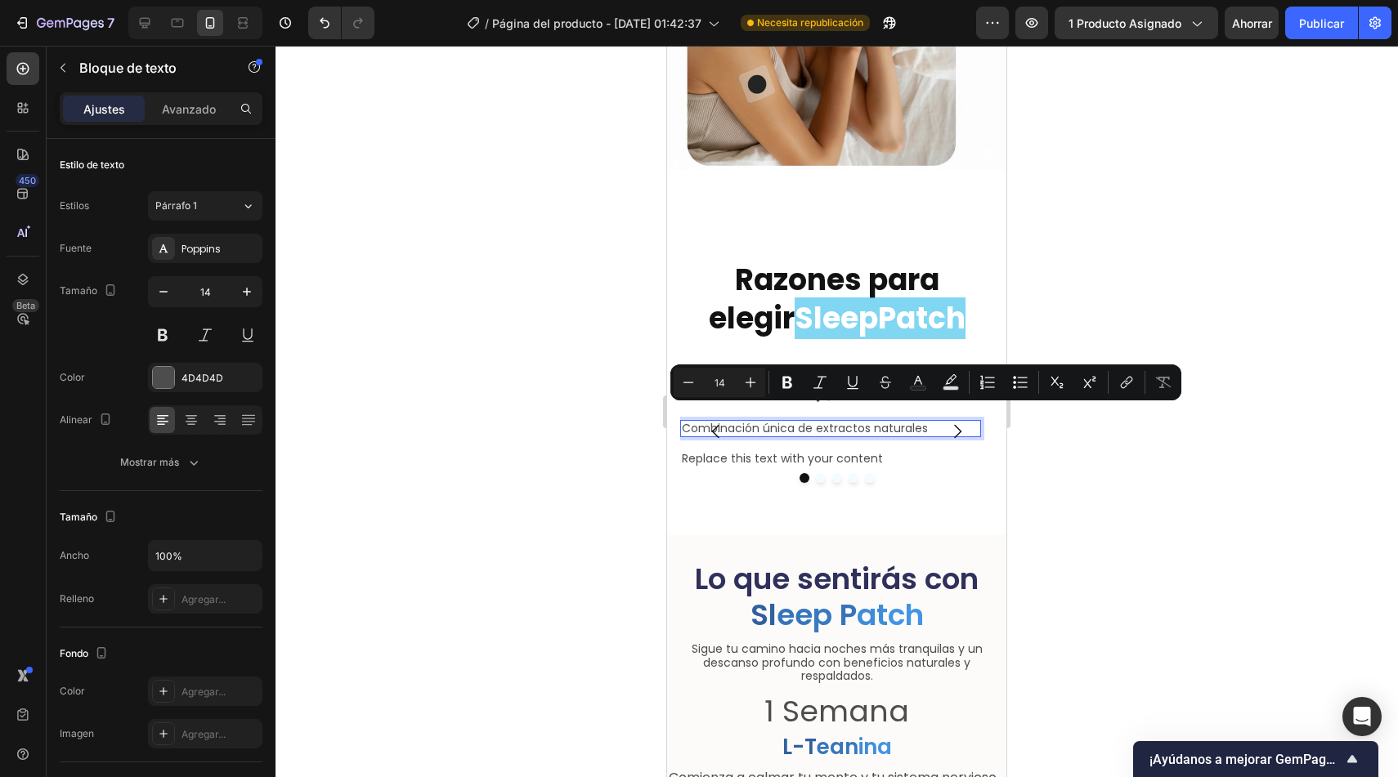
click at [849, 422] on p "Combinación única de extractos naturales" at bounding box center [831, 429] width 298 height 14
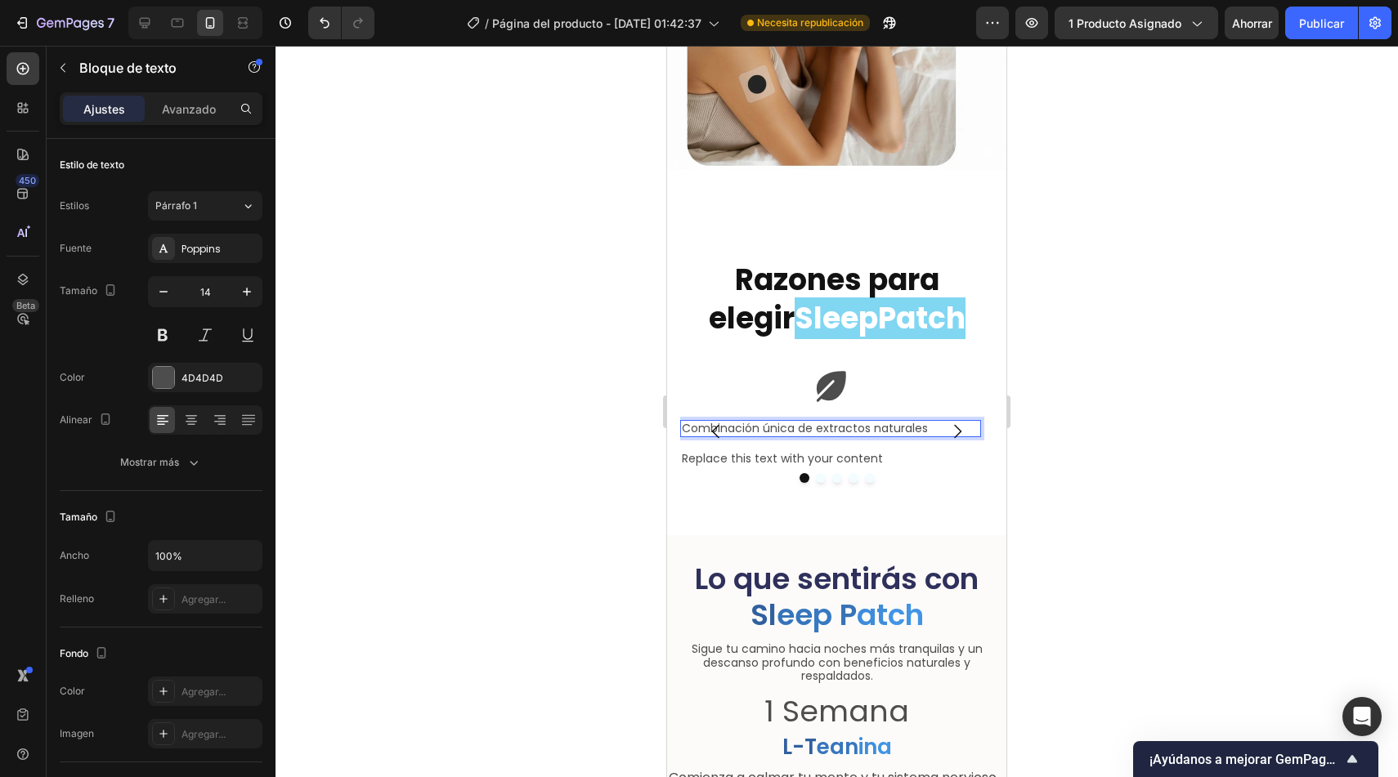
click at [898, 422] on p "Combinación única de extractos naturales" at bounding box center [831, 429] width 298 height 14
click at [896, 422] on p "Combinación única de extractos naturales" at bounding box center [831, 429] width 298 height 14
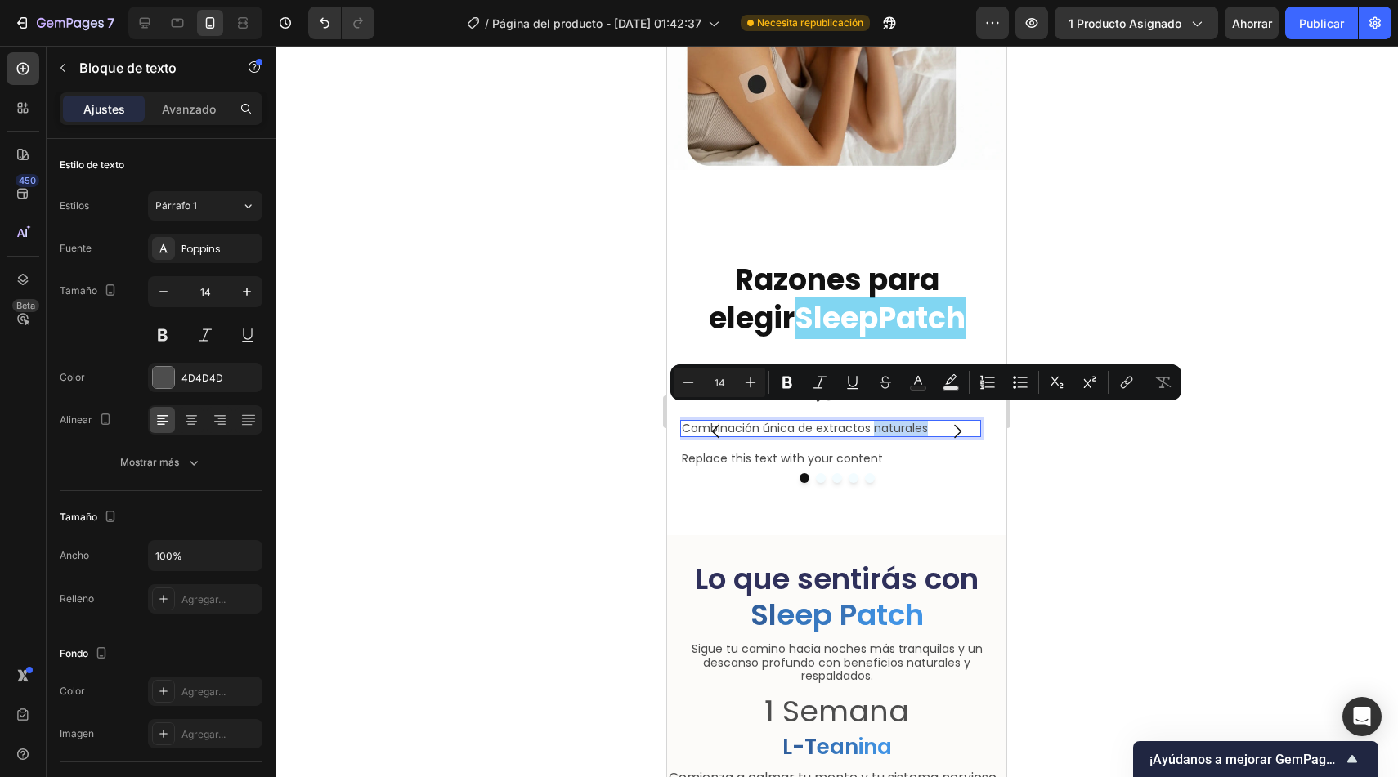
click at [876, 422] on p "Combinación única de extractos naturales" at bounding box center [831, 429] width 298 height 14
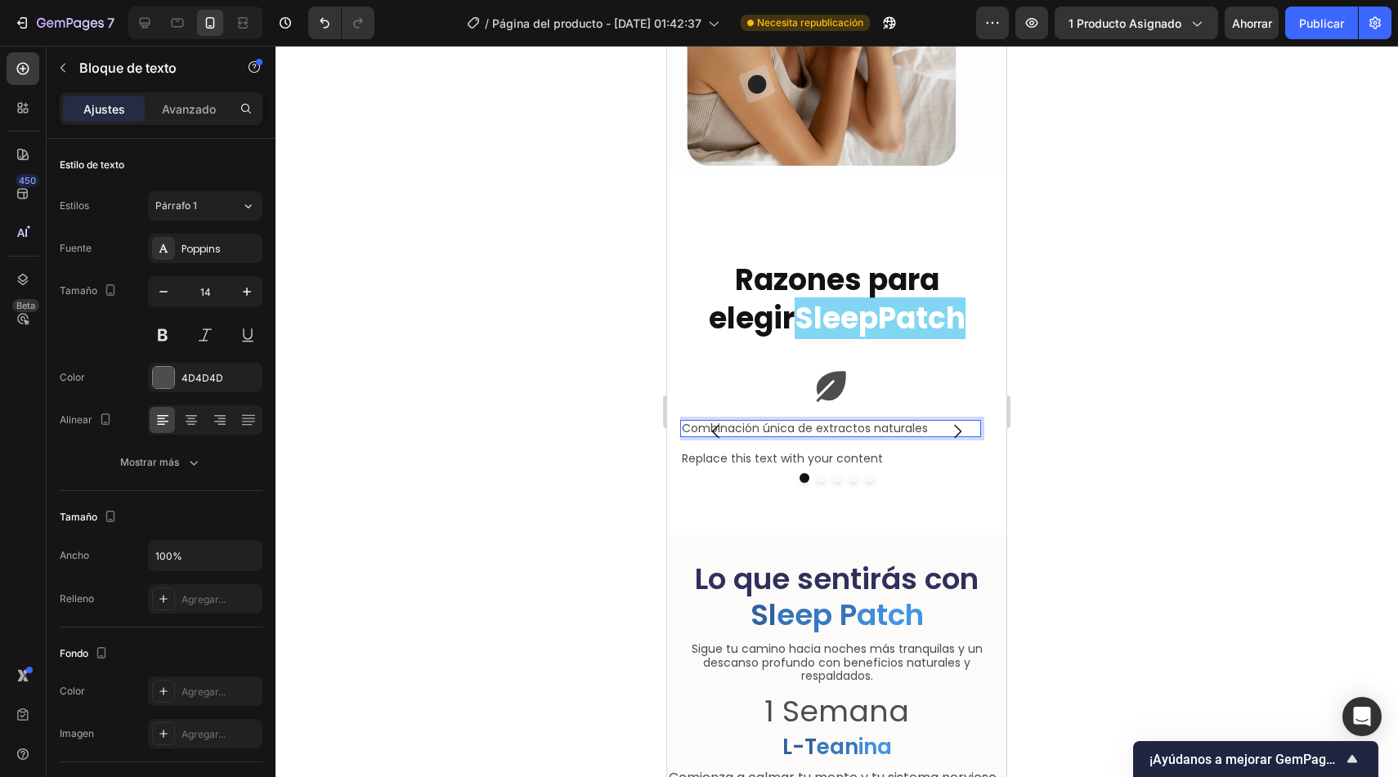
click at [897, 422] on p "Combinación única de extractos naturales" at bounding box center [831, 429] width 298 height 14
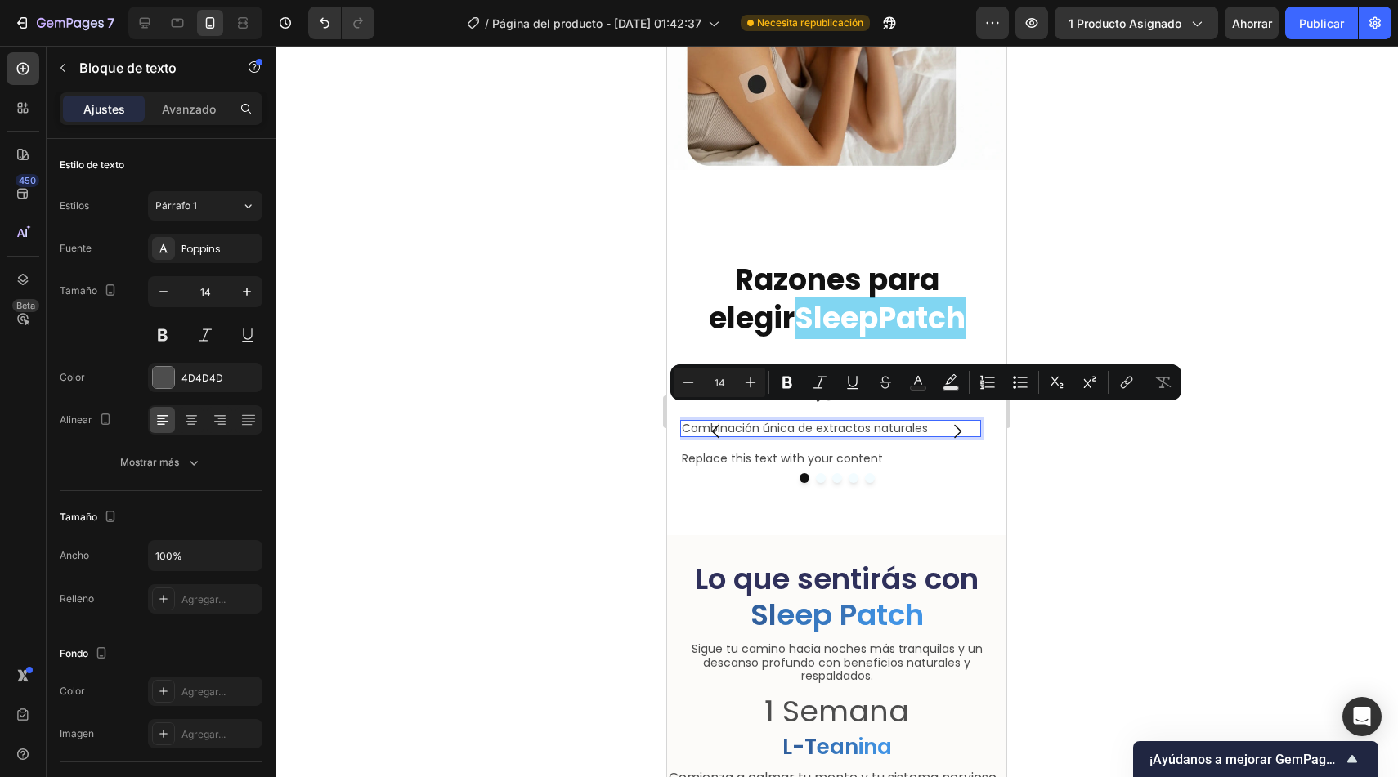
click at [814, 422] on p "Combinación única de extractos naturales" at bounding box center [831, 429] width 298 height 14
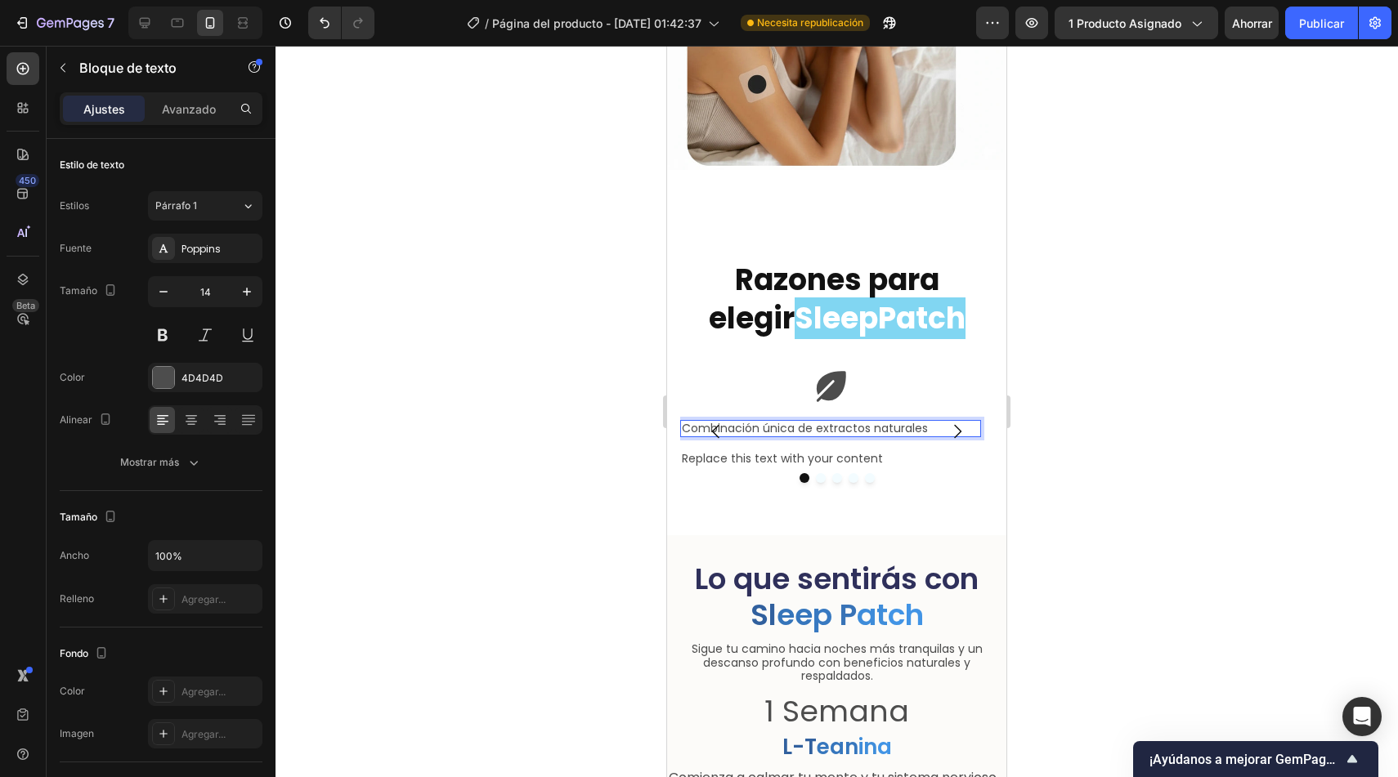
click at [831, 422] on p "Combinación única de extractos naturales" at bounding box center [831, 429] width 298 height 14
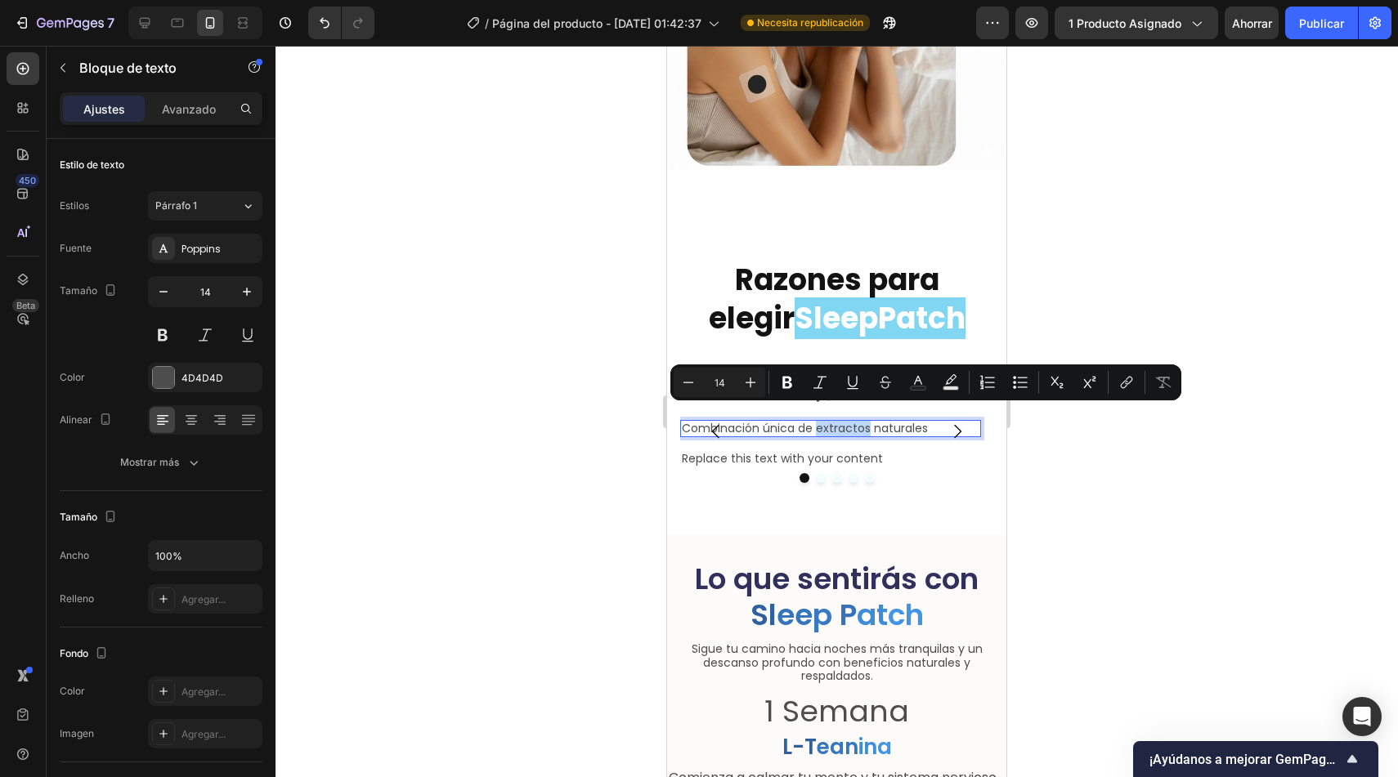
click at [816, 422] on p "Combinación única de extractos naturales" at bounding box center [831, 429] width 298 height 14
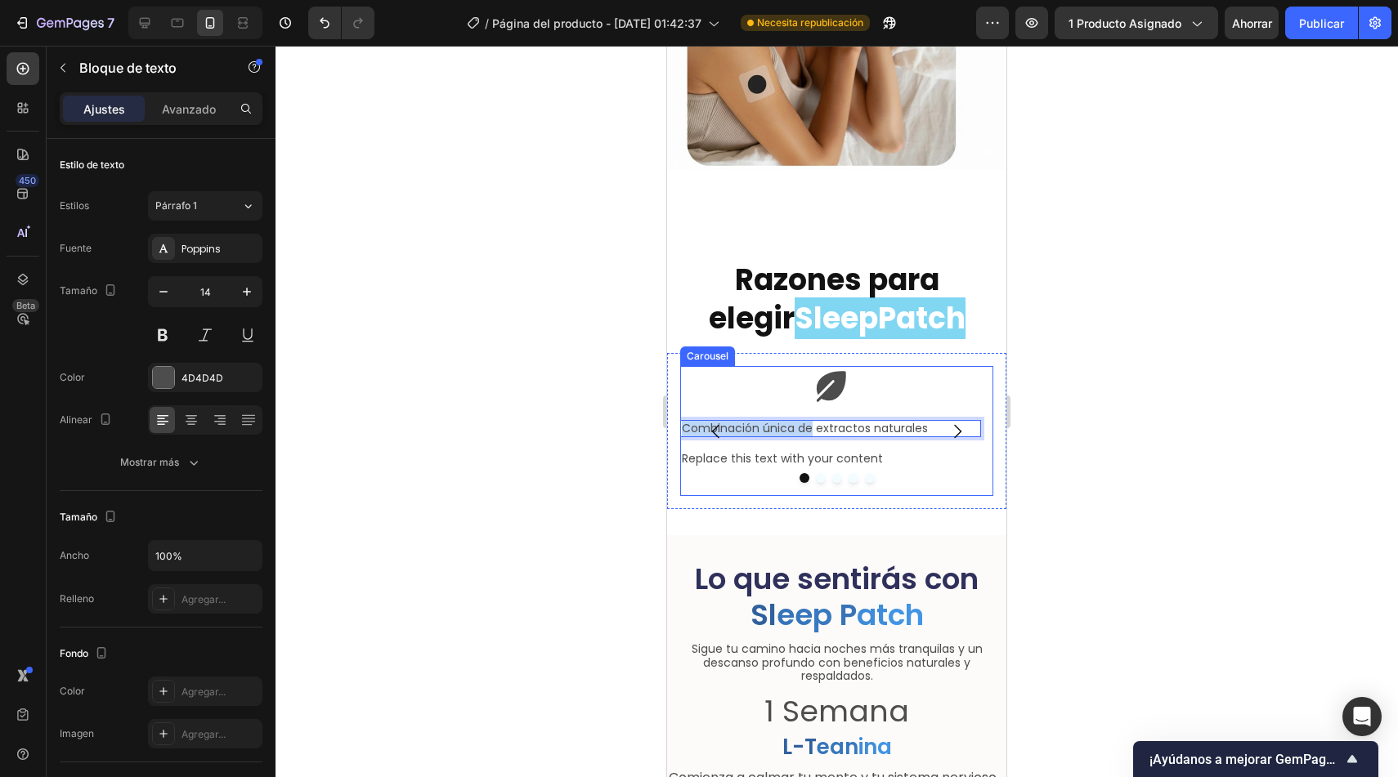
drag, startPoint x: 814, startPoint y: 415, endPoint x: 925, endPoint y: 409, distance: 111.4
click at [925, 409] on div "Icon Combinación única de extractos naturales Text Block 0 Replace this text wi…" at bounding box center [836, 431] width 313 height 131
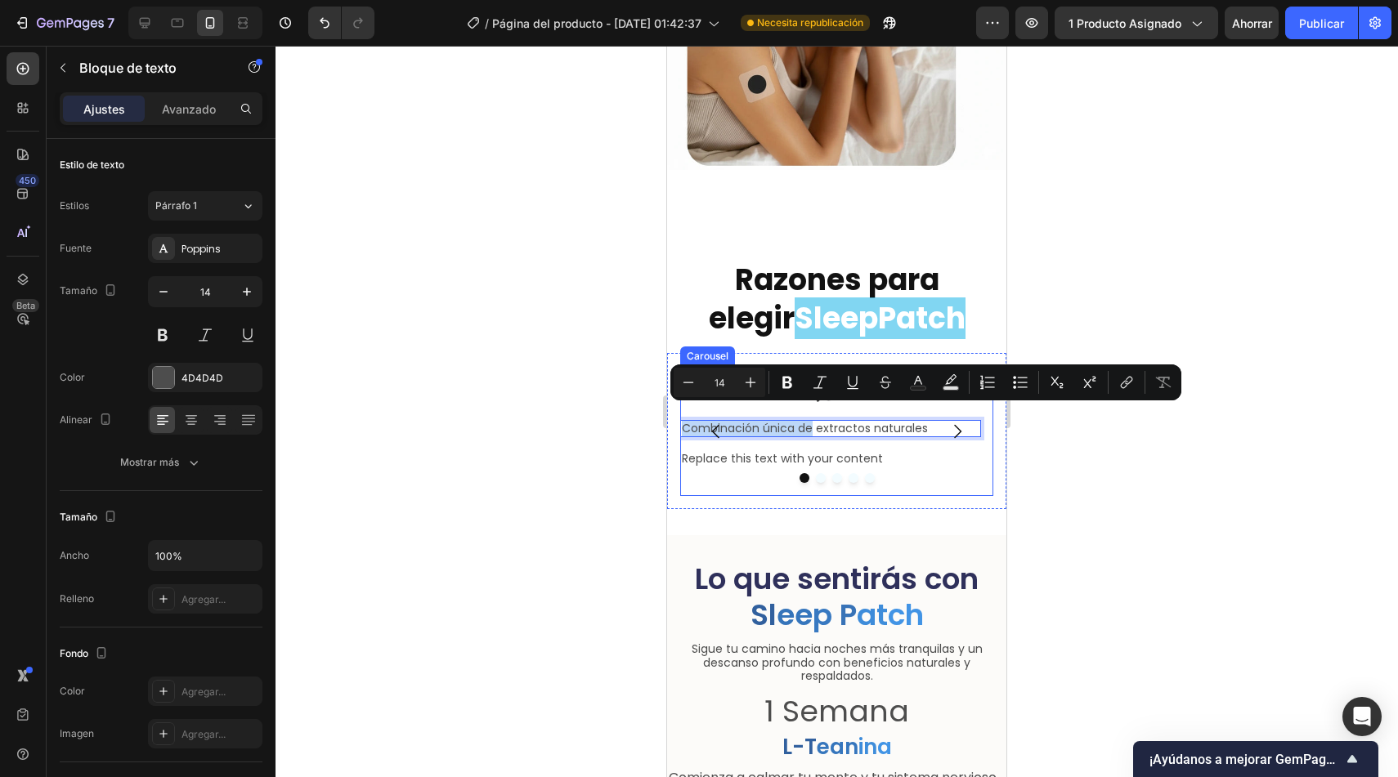
click at [934, 410] on button "Carousel Next Arrow" at bounding box center [957, 432] width 46 height 46
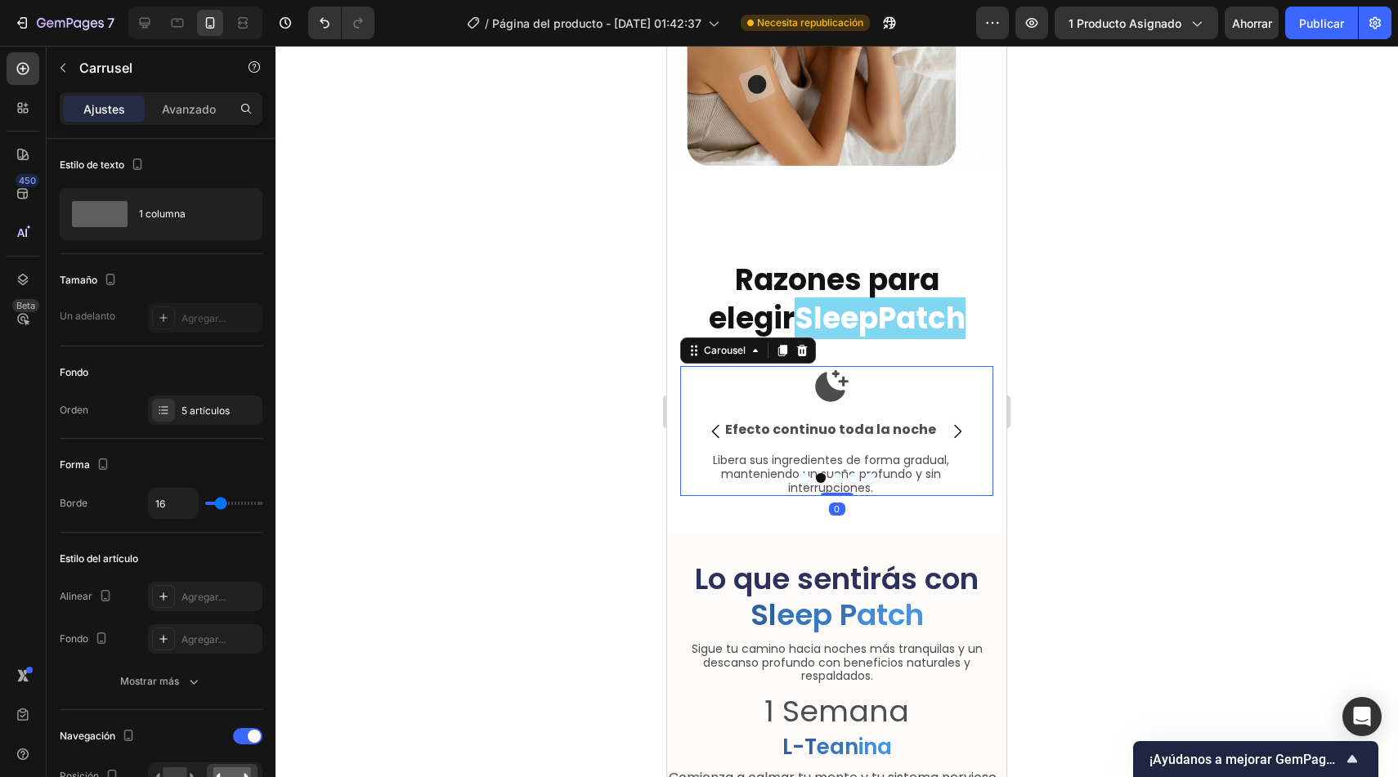
click at [710, 422] on icon "Carousel Back Arrow" at bounding box center [716, 432] width 20 height 20
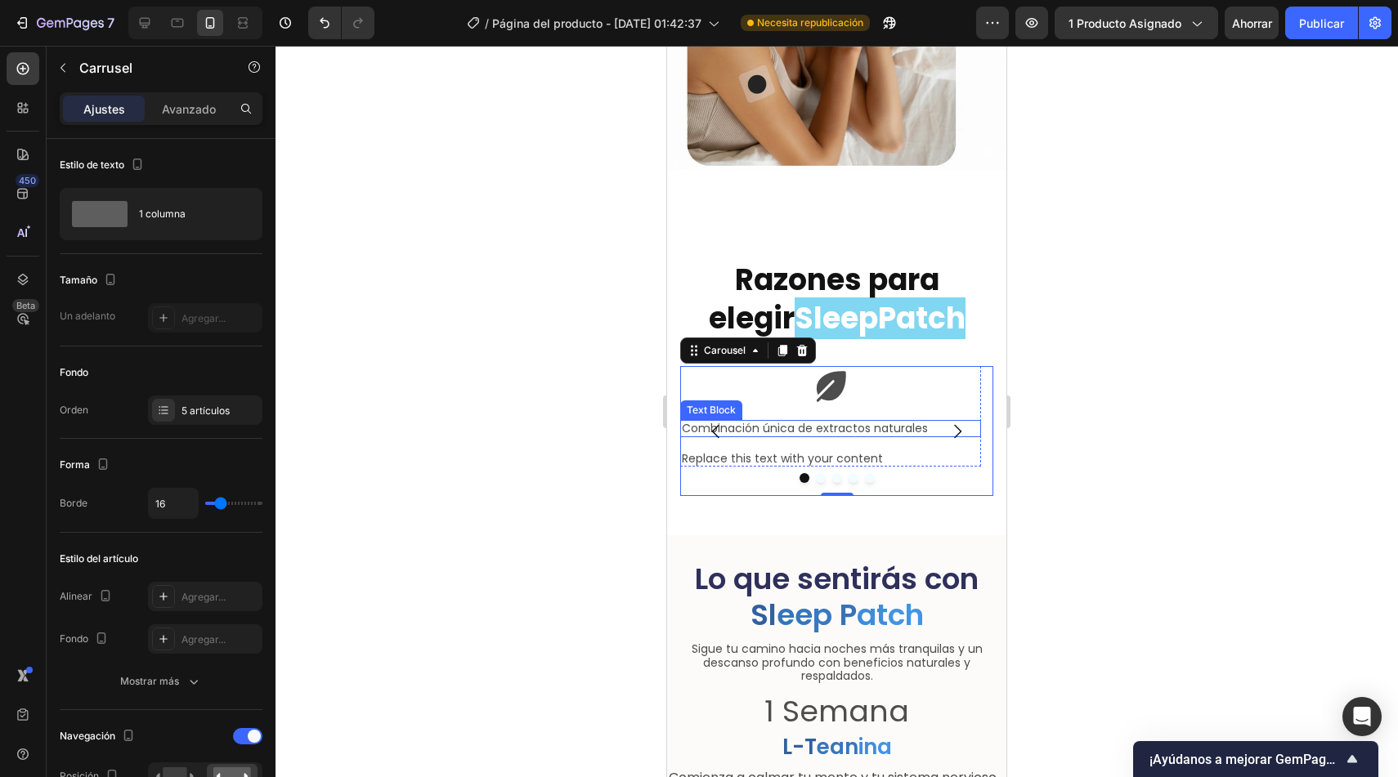
click at [861, 422] on p "Combinación única de extractos naturales" at bounding box center [831, 429] width 298 height 14
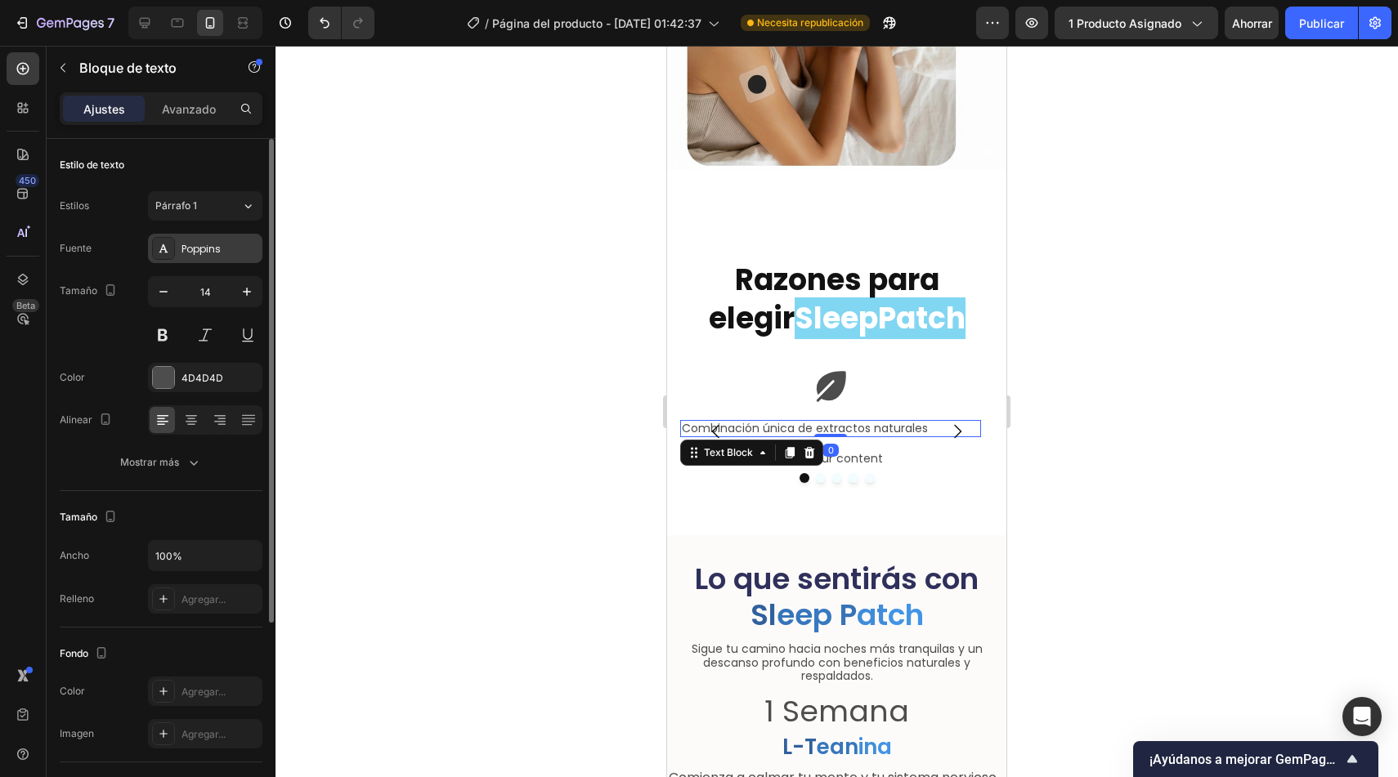
click at [220, 253] on font "Poppins" at bounding box center [200, 249] width 39 height 14
click at [206, 213] on button "Párrafo 1" at bounding box center [205, 205] width 114 height 29
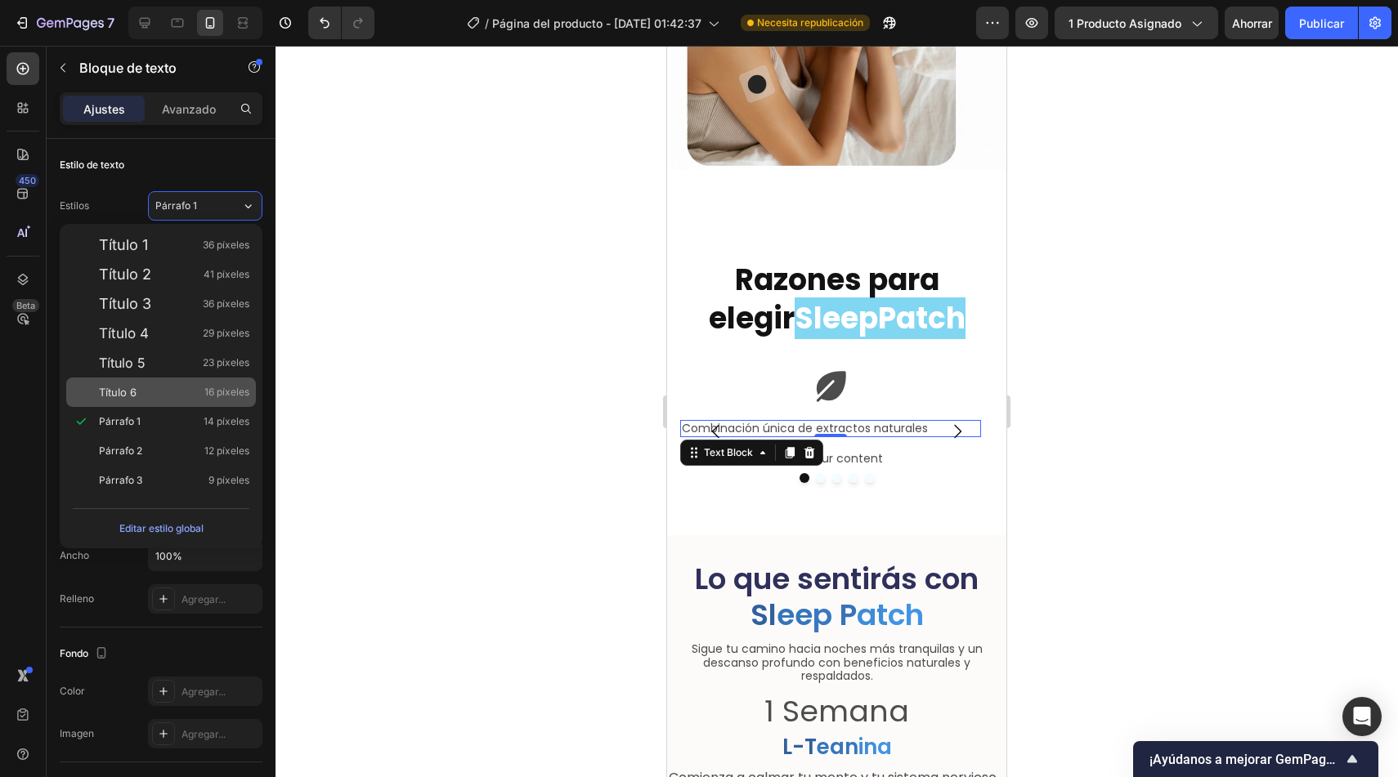
click at [164, 384] on div "Título 6 16 píxeles" at bounding box center [174, 392] width 150 height 16
type input "16"
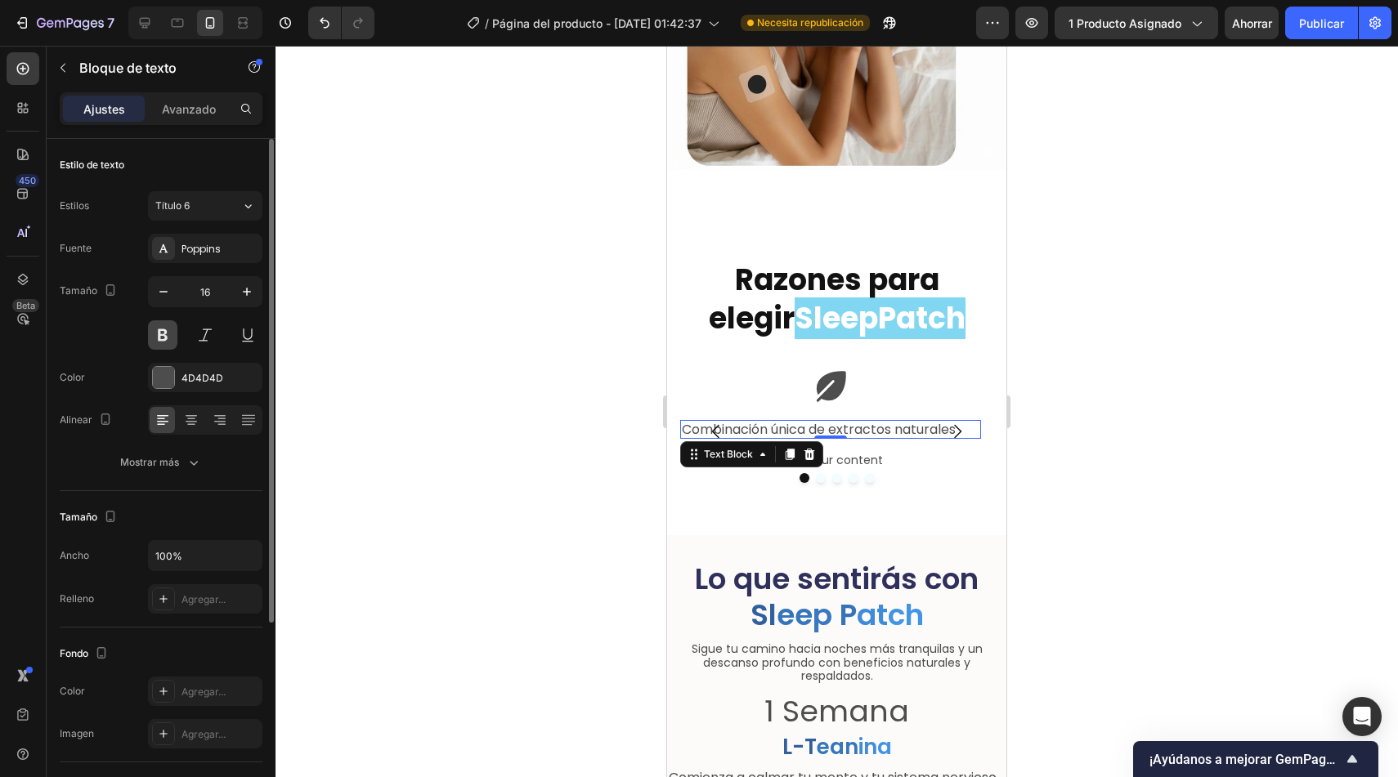
click at [165, 329] on button at bounding box center [162, 334] width 29 height 29
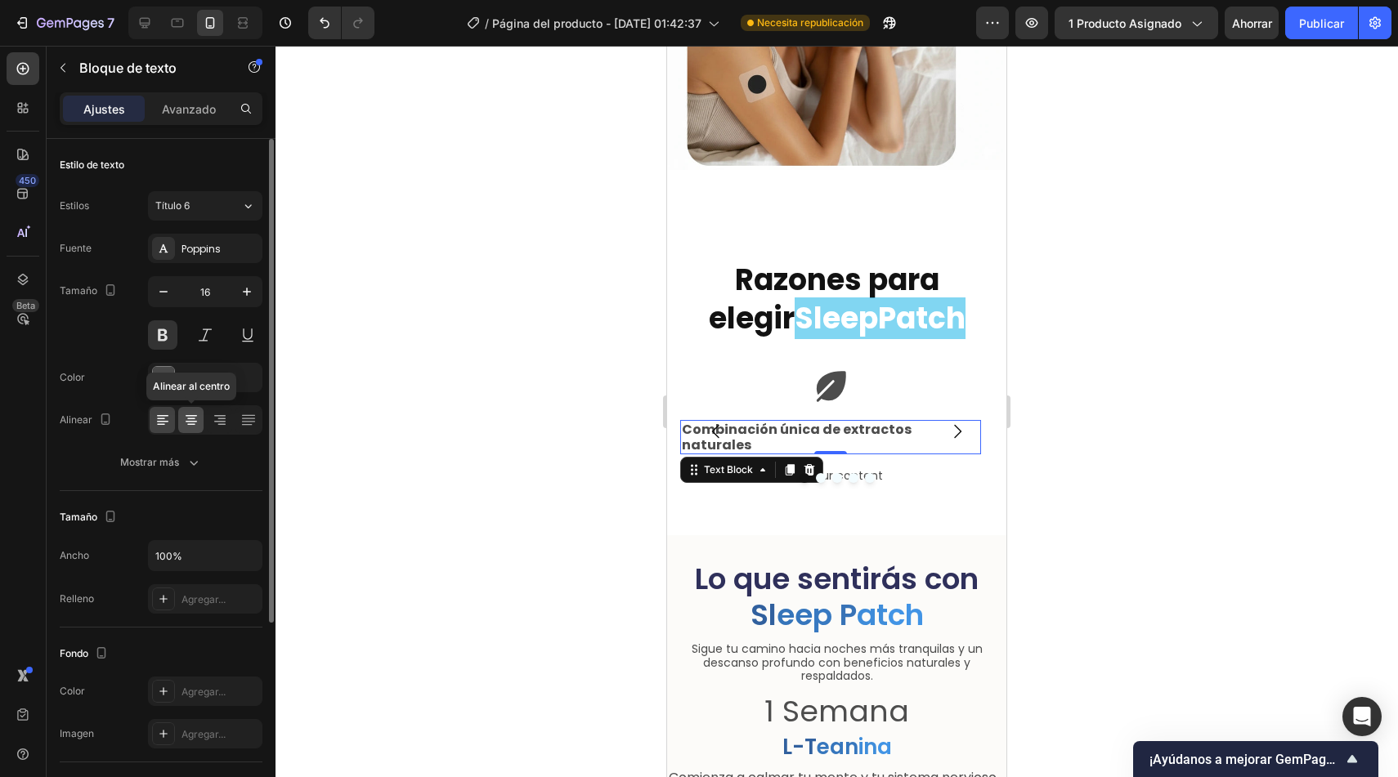
click at [194, 419] on icon at bounding box center [191, 420] width 8 height 2
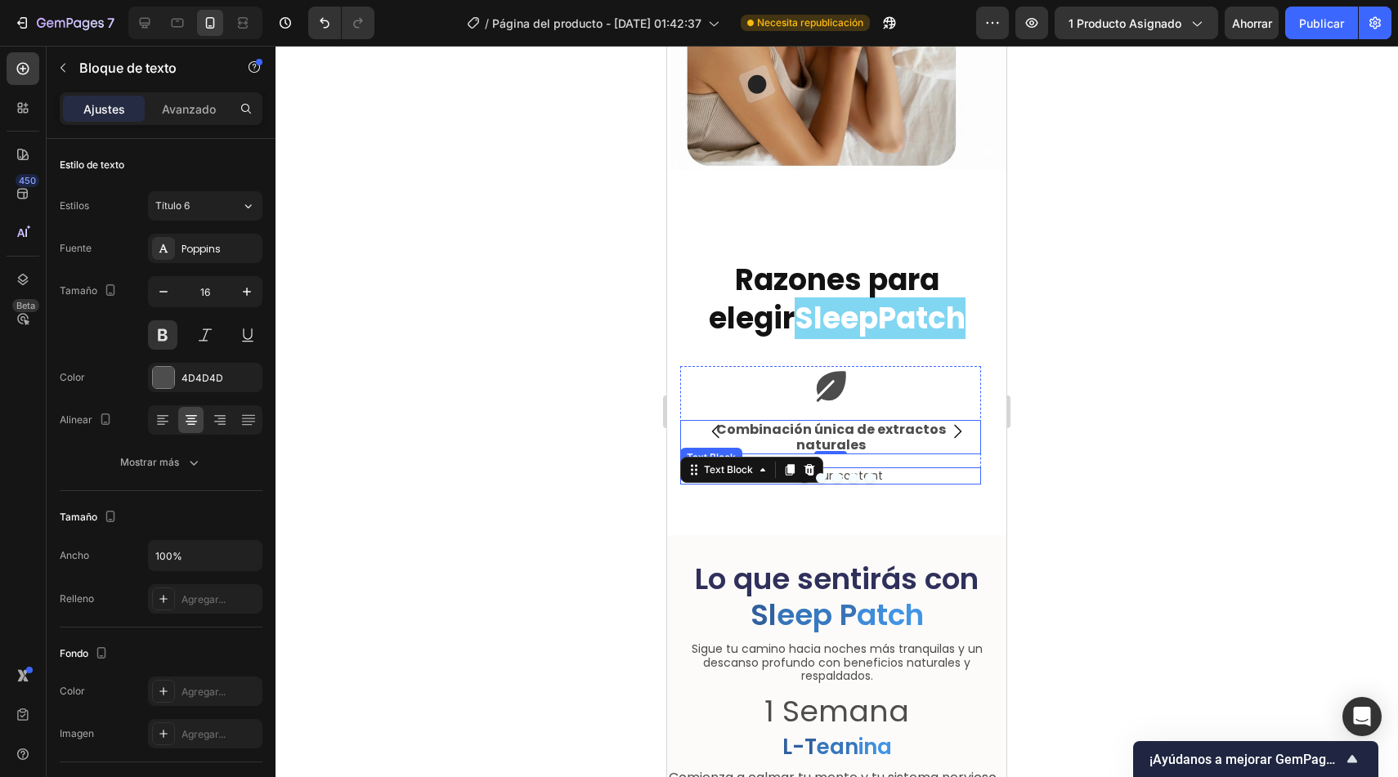
click at [863, 468] on div "Replace this text with your content" at bounding box center [830, 476] width 301 height 17
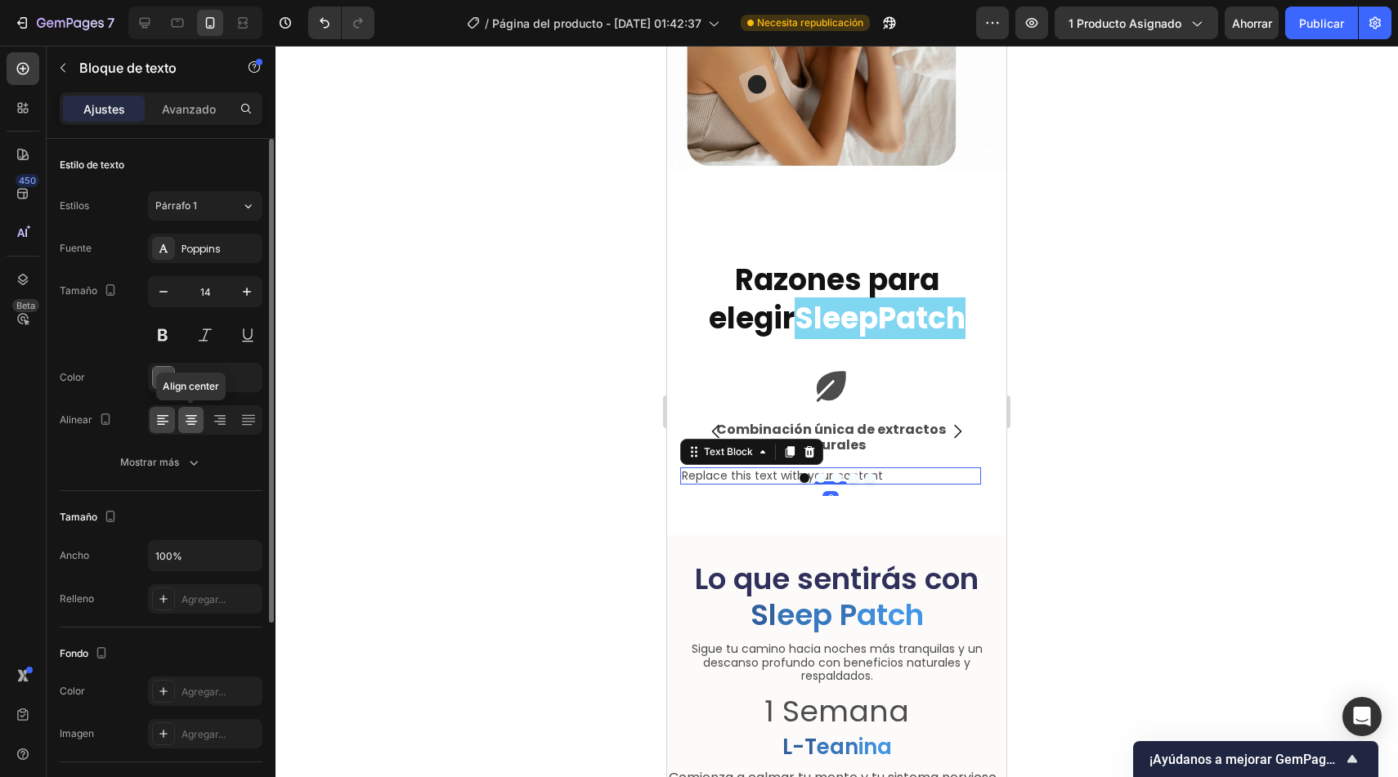
click at [192, 416] on icon at bounding box center [191, 416] width 11 height 2
click at [898, 468] on div "Replace this text with your content" at bounding box center [830, 476] width 301 height 17
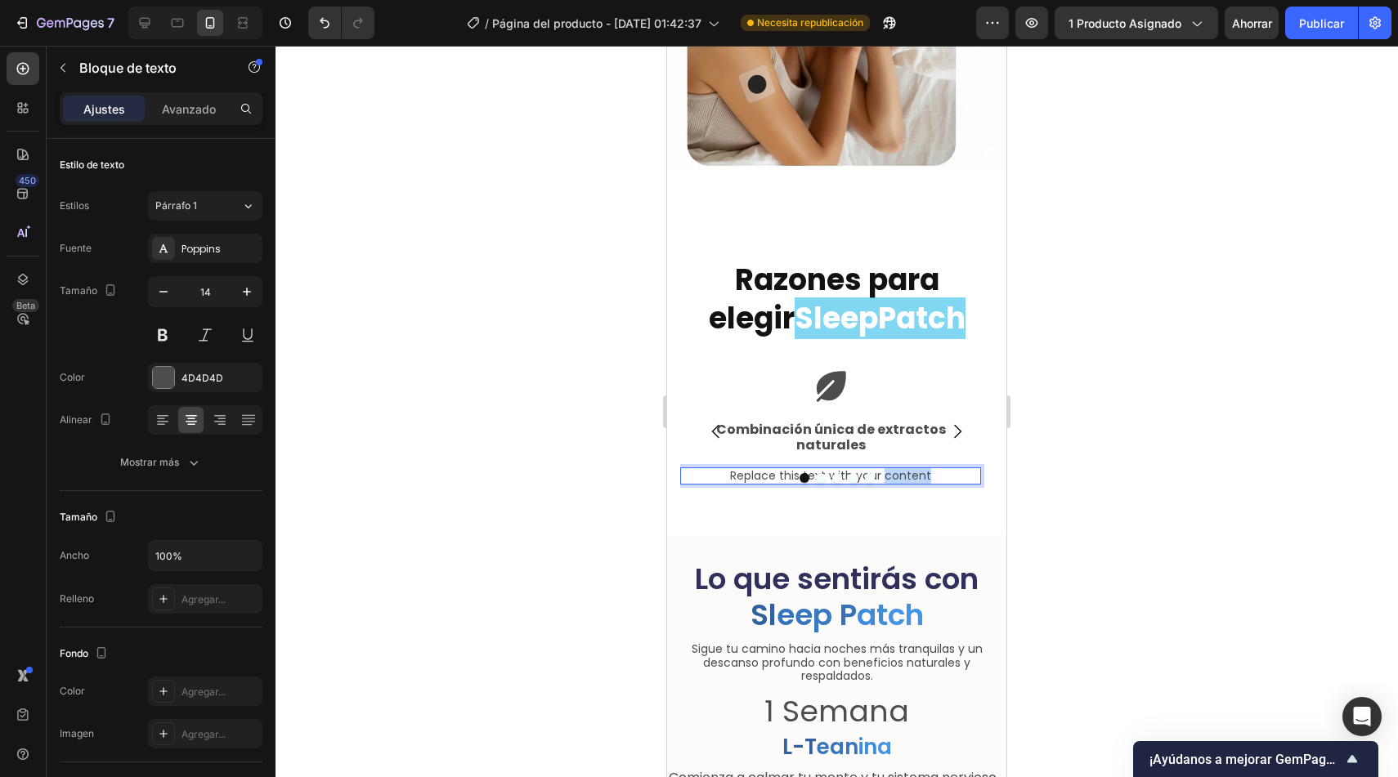
click at [898, 469] on p "Replace this text with your content" at bounding box center [831, 476] width 298 height 14
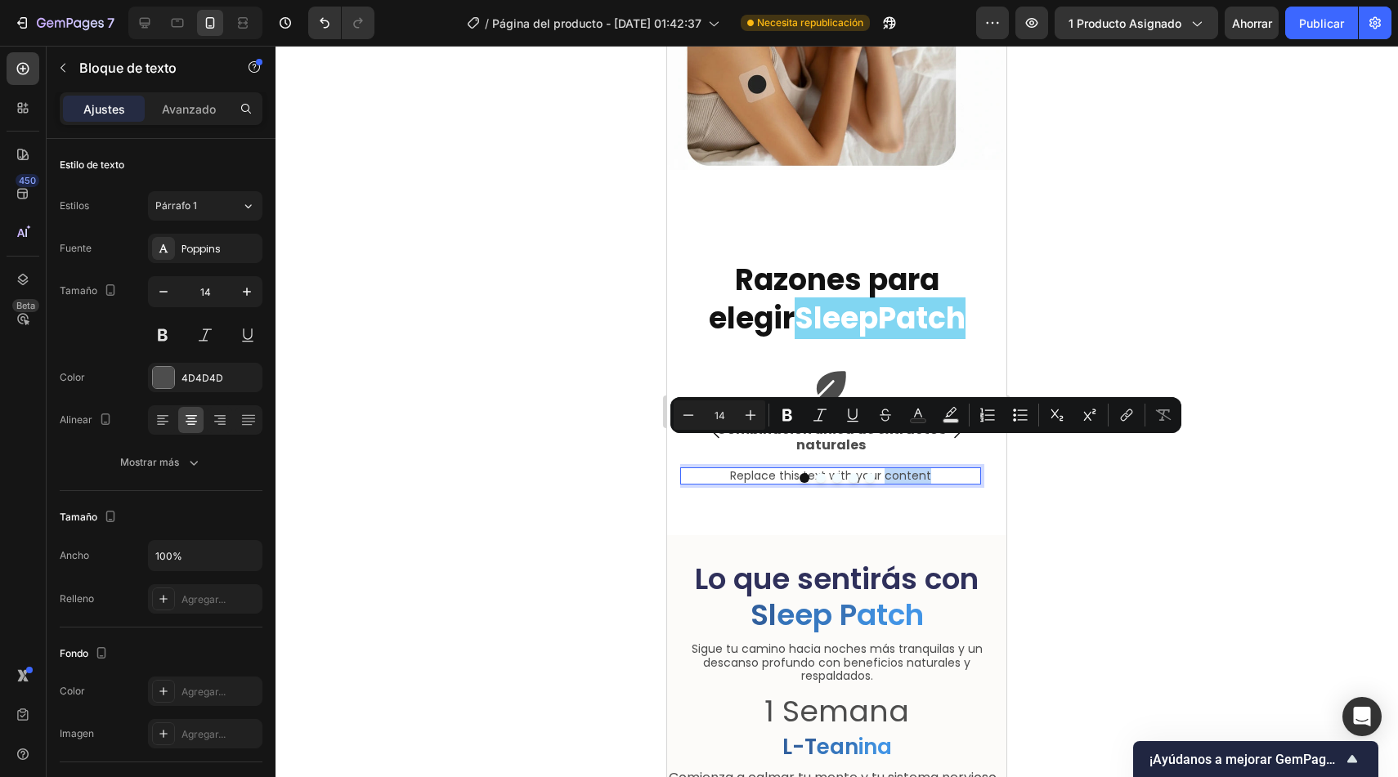
click at [898, 469] on p "Replace this text with your content" at bounding box center [831, 476] width 298 height 14
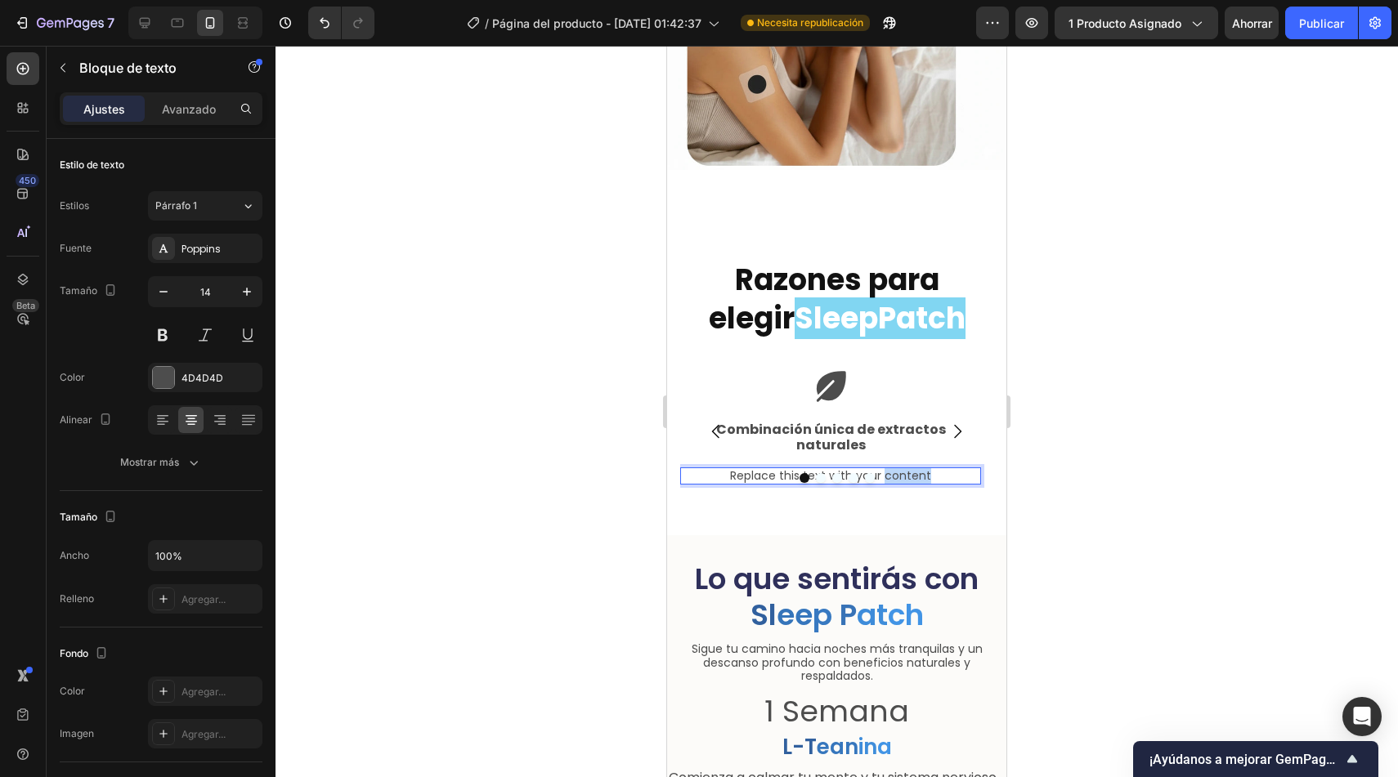
click at [898, 469] on p "Replace this text with your content" at bounding box center [831, 476] width 298 height 14
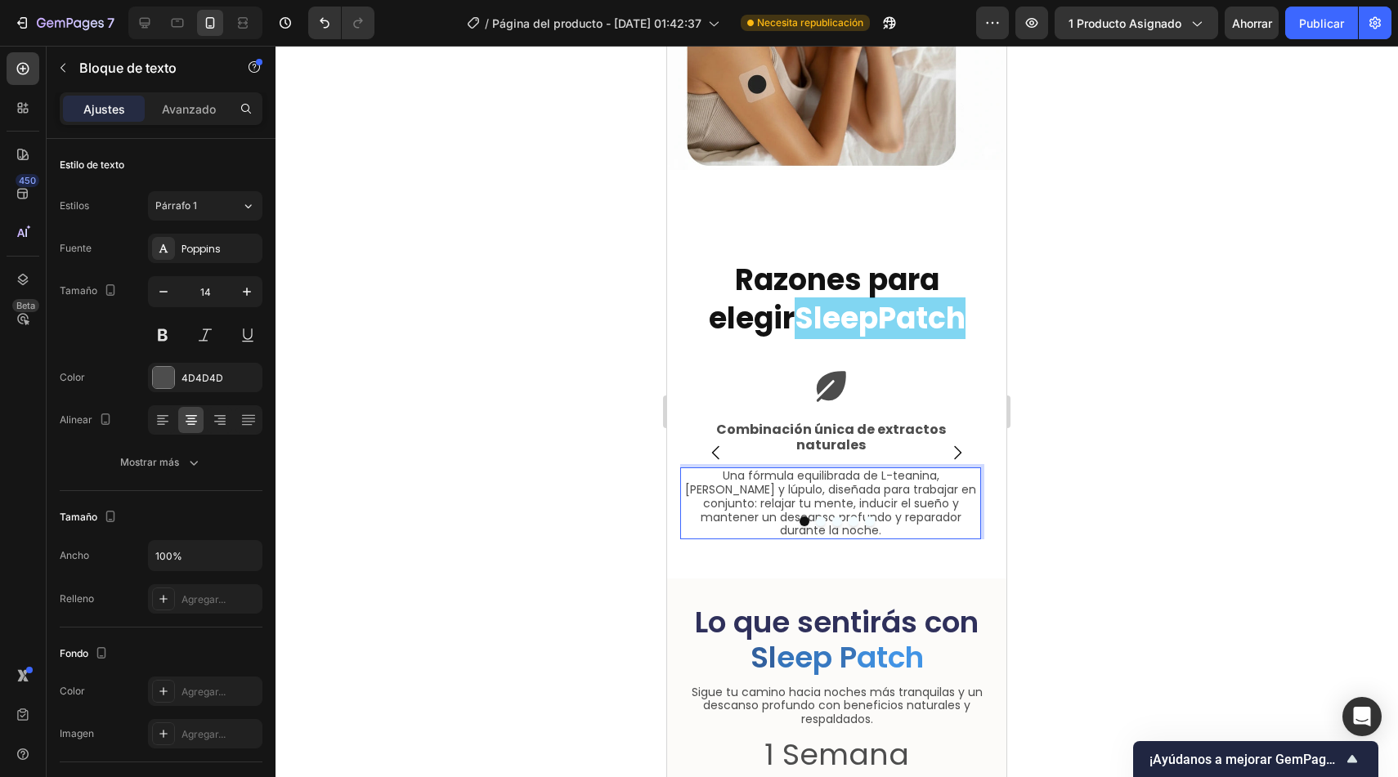
click at [832, 469] on p "Una fórmula equilibrada de L-teanina, valeriana y lúpulo, diseñada para trabaja…" at bounding box center [831, 503] width 298 height 69
drag, startPoint x: 935, startPoint y: 463, endPoint x: 834, endPoint y: 451, distance: 102.0
click at [834, 469] on p "Una fórmula equilibrada de L-teanina, valeriana y lúpulo, diseñada para trabaja…" at bounding box center [831, 503] width 298 height 69
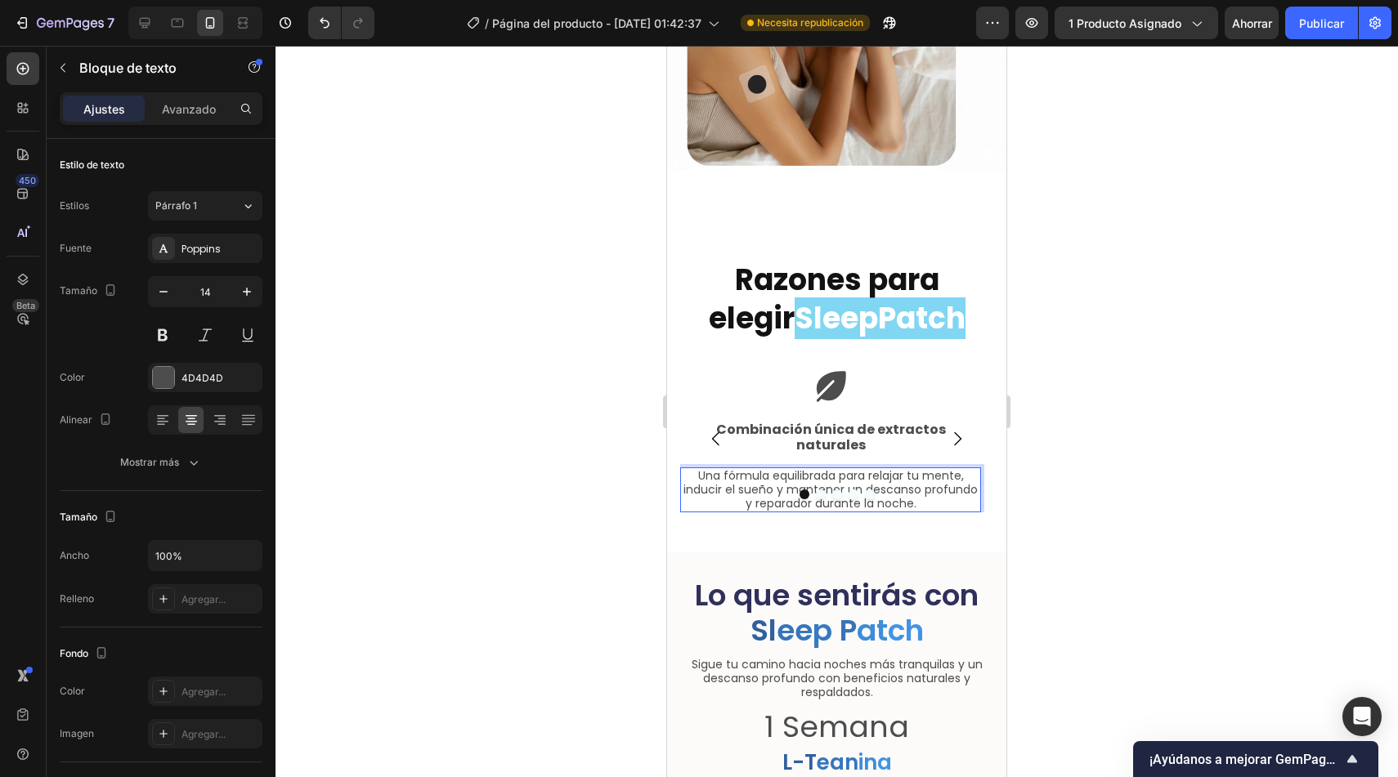
click at [925, 475] on p "Una fórmula equilibrada para relajar tu mente, inducir el sueño y mantener un d…" at bounding box center [831, 489] width 298 height 41
click at [1054, 454] on div at bounding box center [836, 412] width 1122 height 732
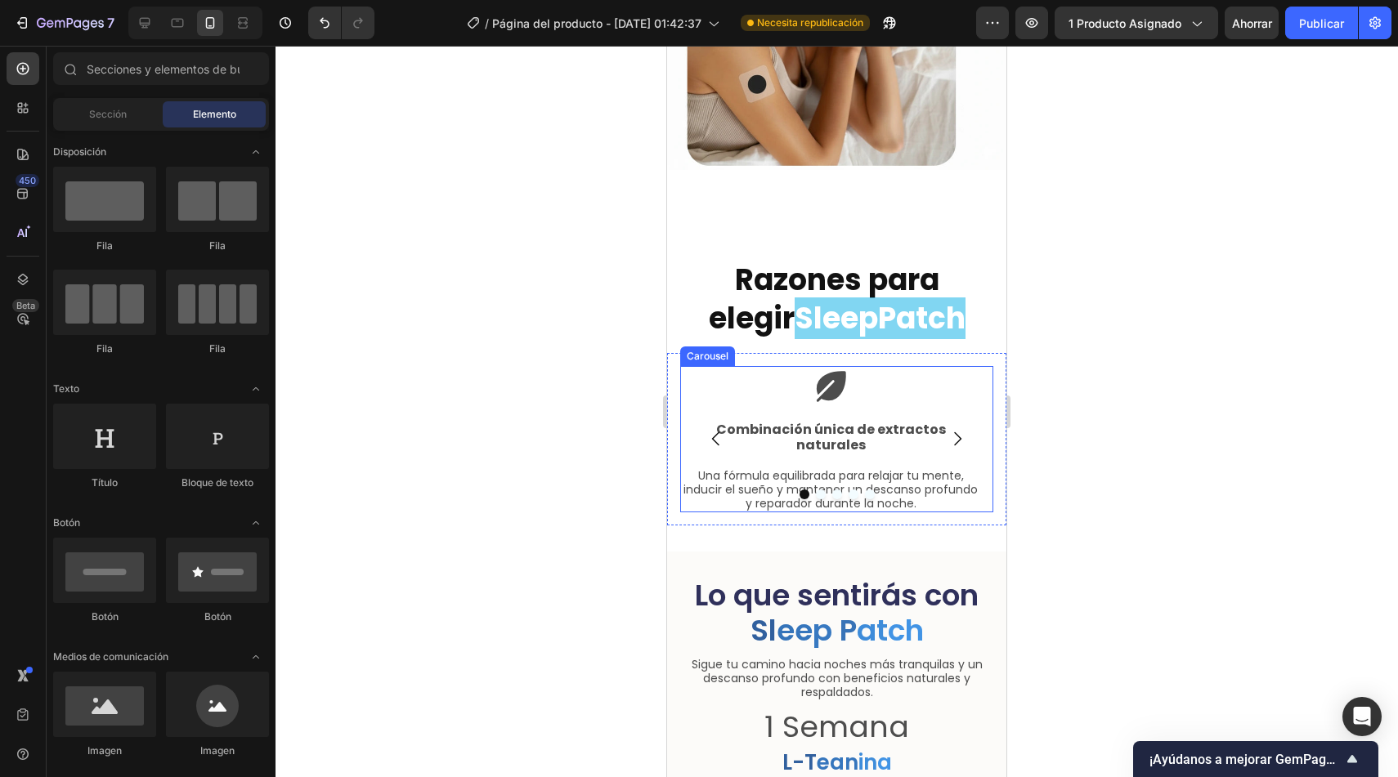
click at [952, 490] on div at bounding box center [836, 495] width 313 height 10
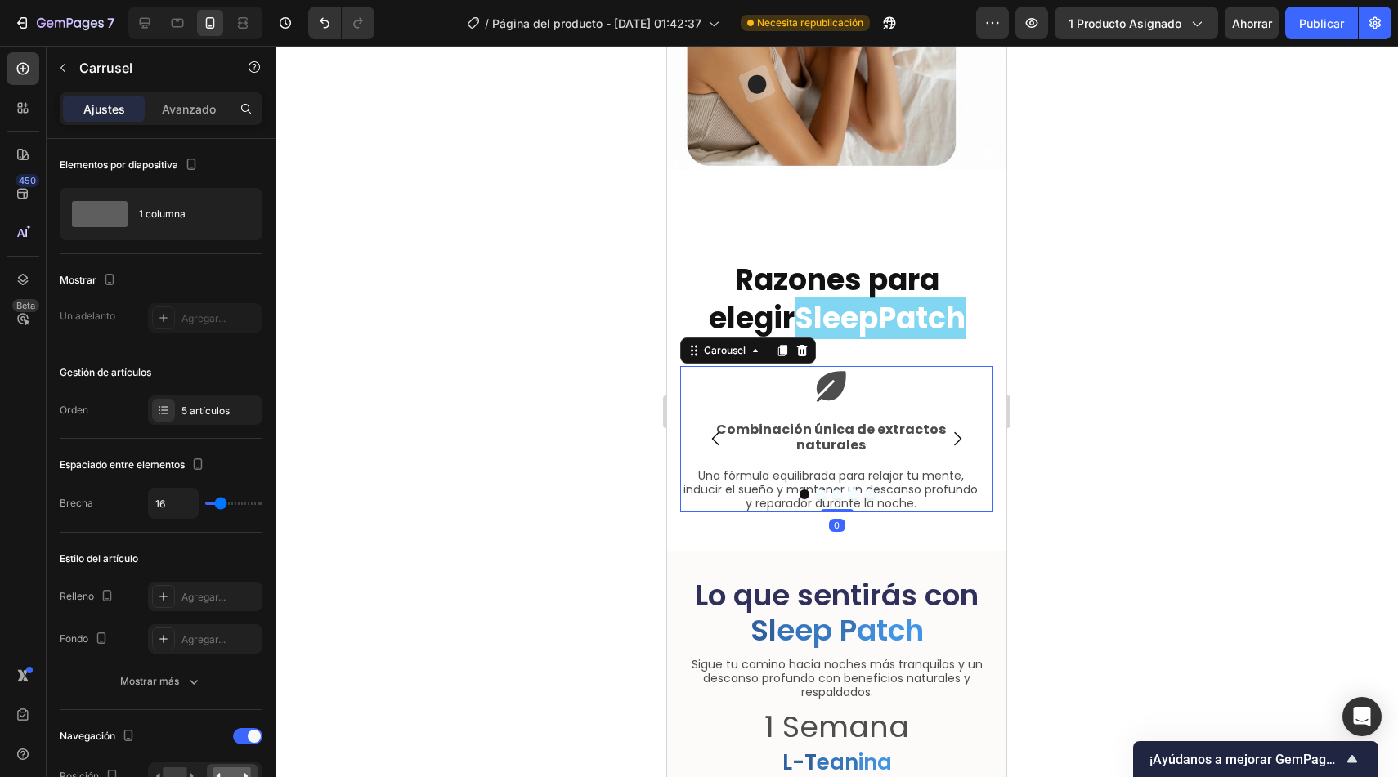
click at [946, 469] on p "Una fórmula equilibrada para relajar tu mente, inducir el sueño y mantener un d…" at bounding box center [831, 489] width 298 height 41
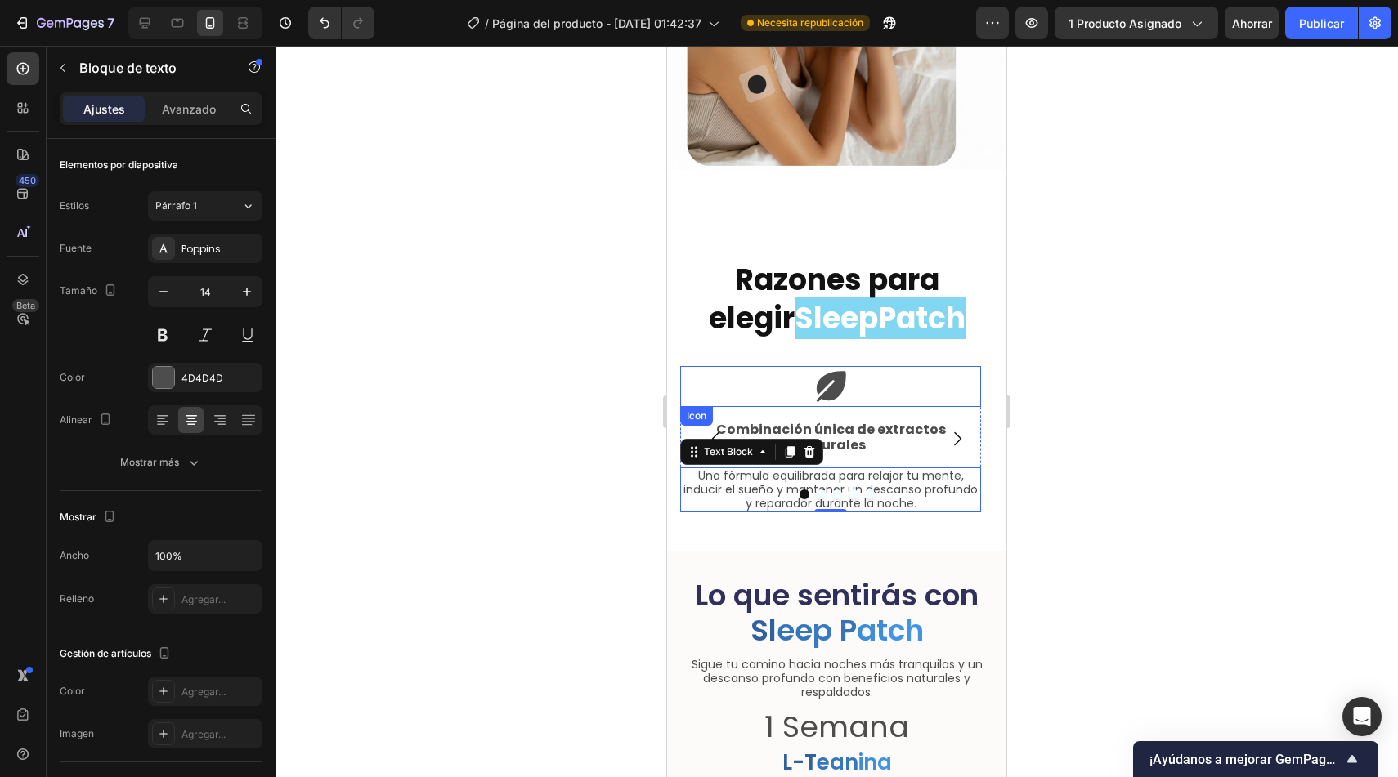
click at [825, 377] on icon at bounding box center [830, 386] width 41 height 41
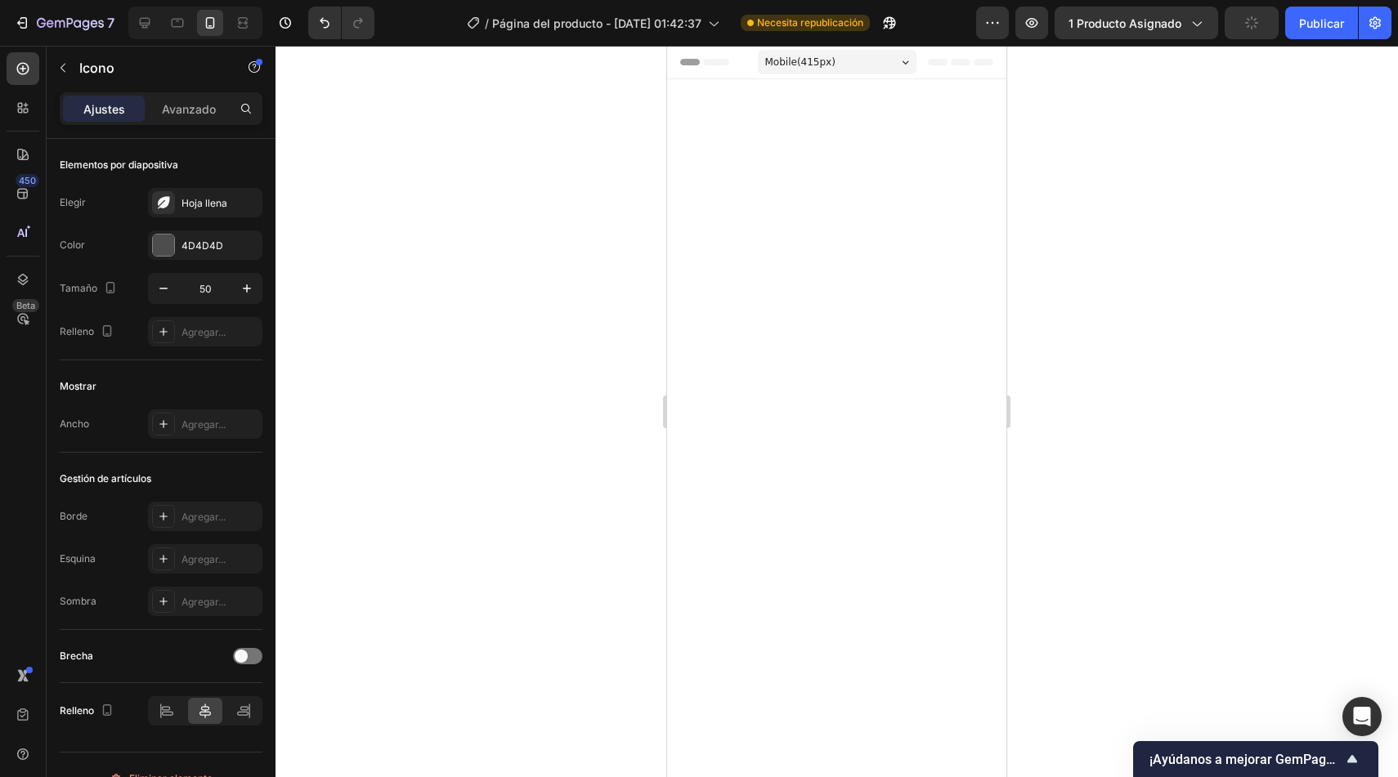
scroll to position [4148, 0]
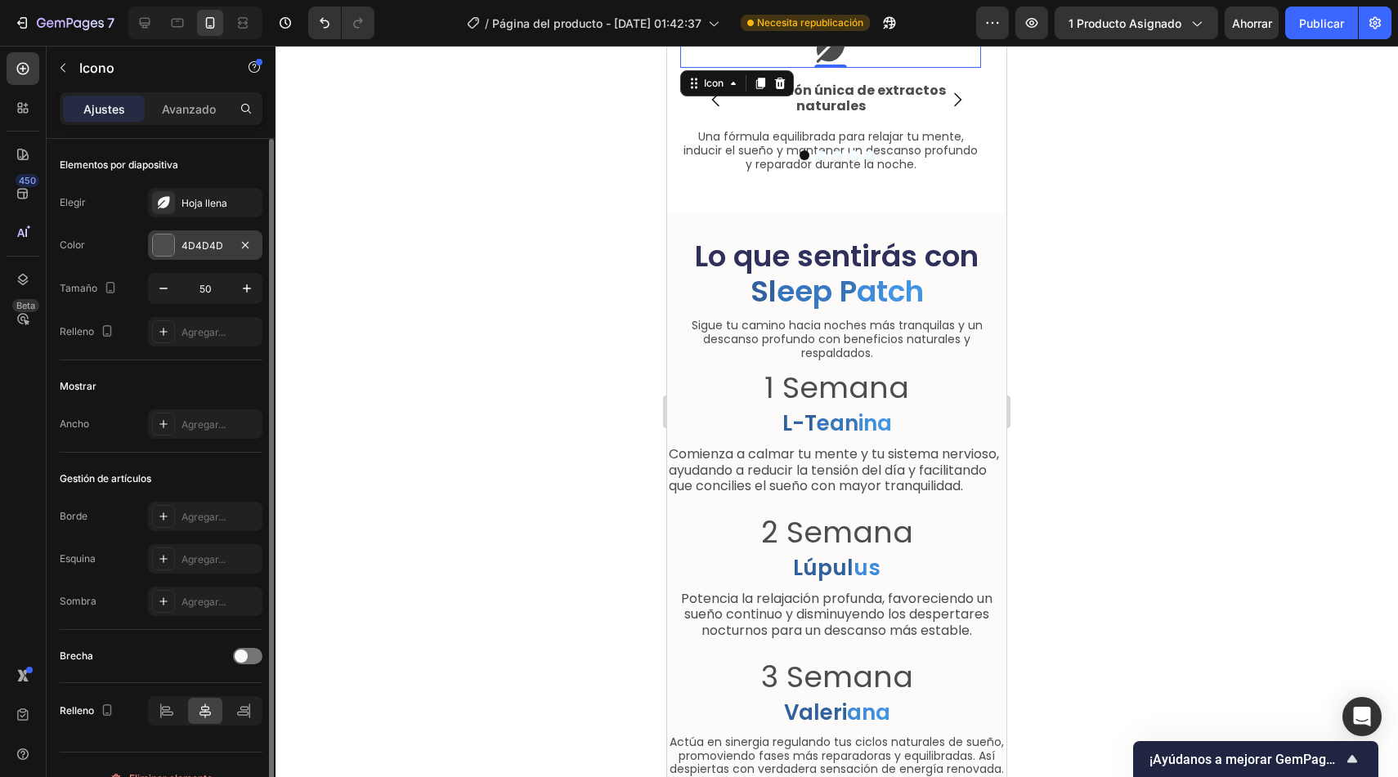
click at [184, 248] on font "4D4D4D" at bounding box center [202, 246] width 42 height 12
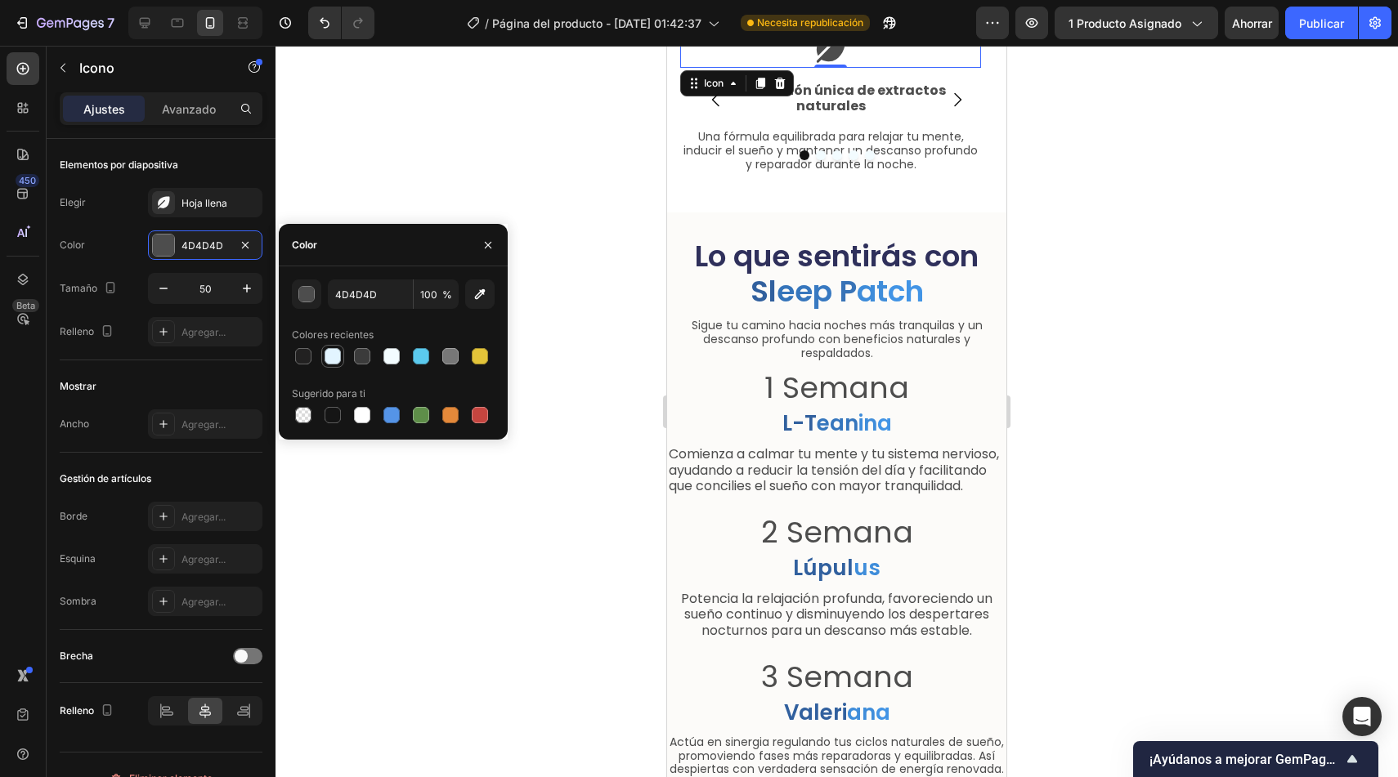
click at [333, 361] on div at bounding box center [333, 356] width 16 height 16
click at [428, 356] on div at bounding box center [421, 356] width 16 height 16
click at [396, 414] on div at bounding box center [391, 415] width 16 height 16
click at [426, 354] on div at bounding box center [421, 356] width 16 height 16
click at [387, 415] on div at bounding box center [391, 415] width 16 height 16
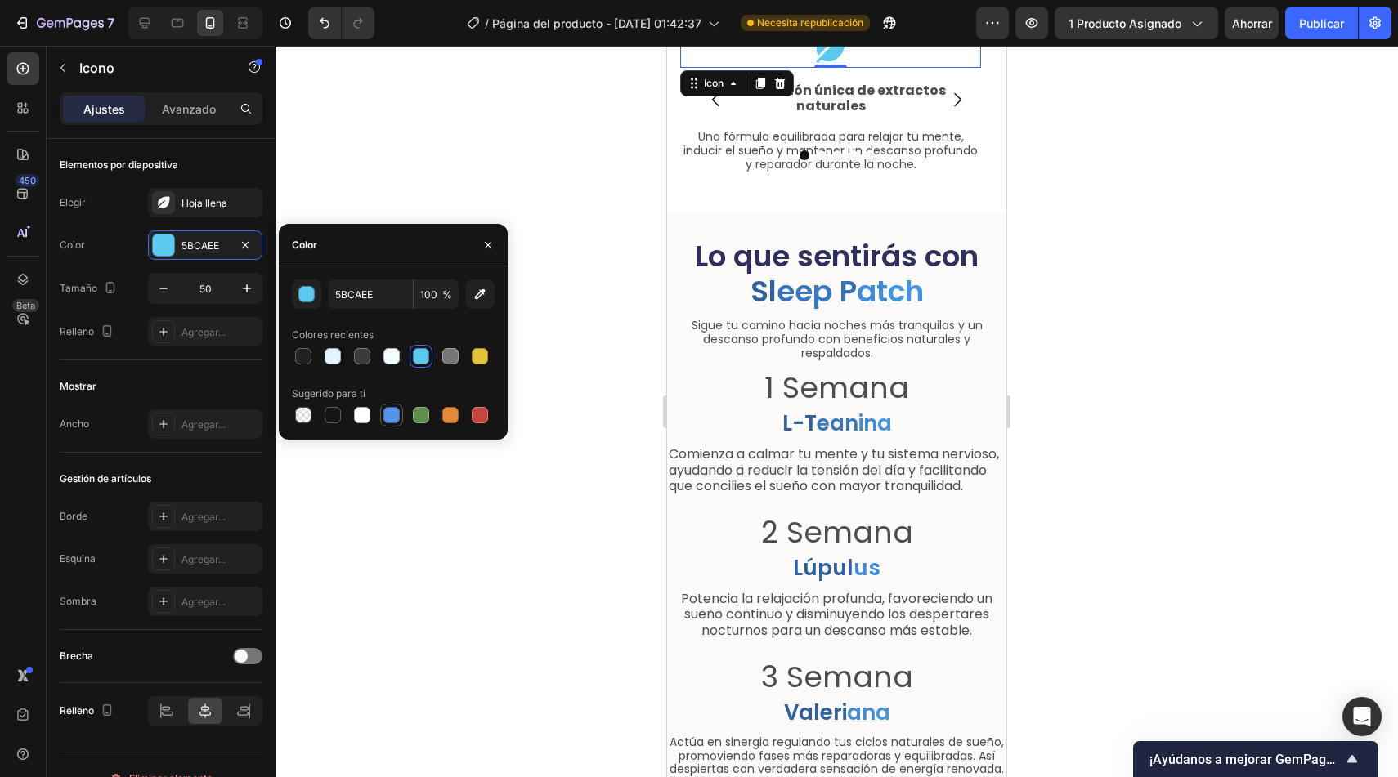
type input "5594E7"
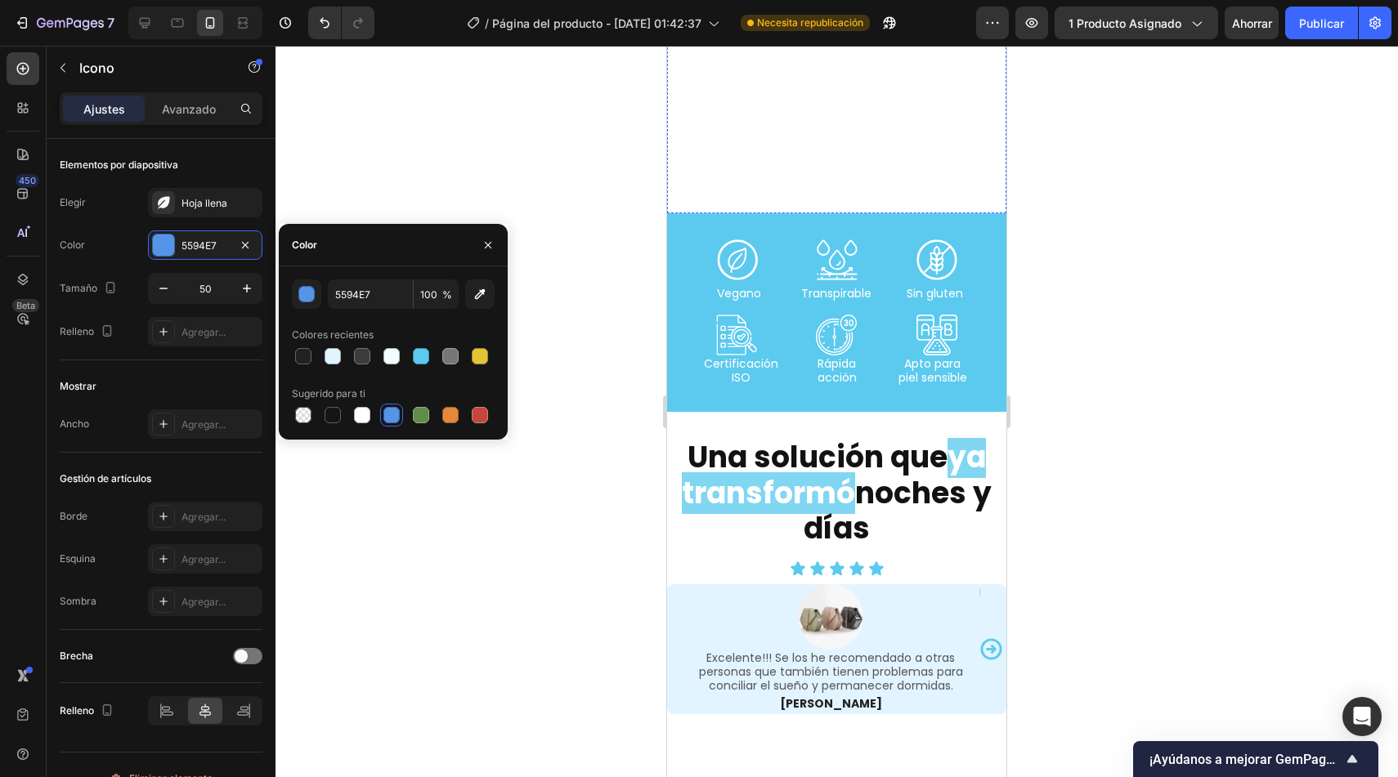
scroll to position [2981, 0]
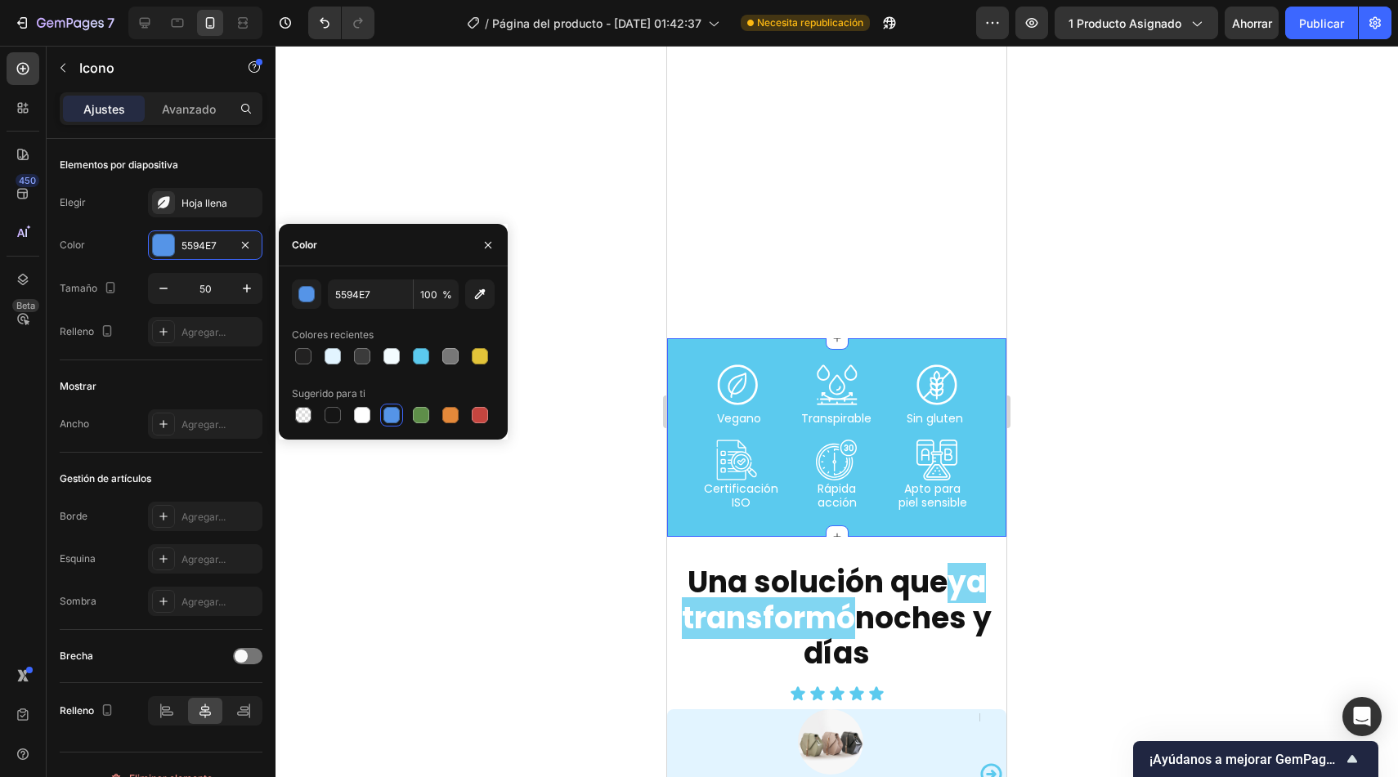
click at [688, 421] on div "Icon Icon Icon Row Vegano Text Block Transpirable Text Block Sin gluten Text Bl…" at bounding box center [836, 437] width 339 height 199
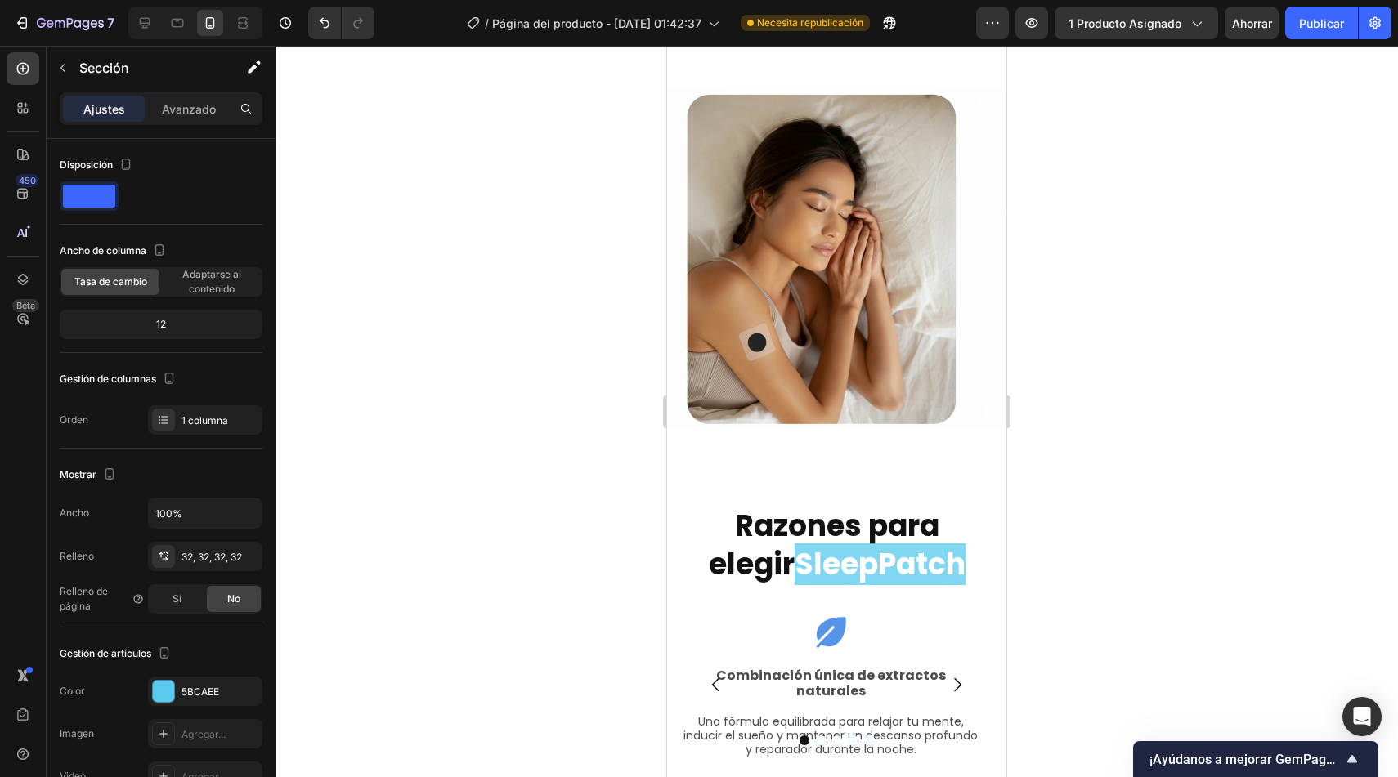
scroll to position [4222, 0]
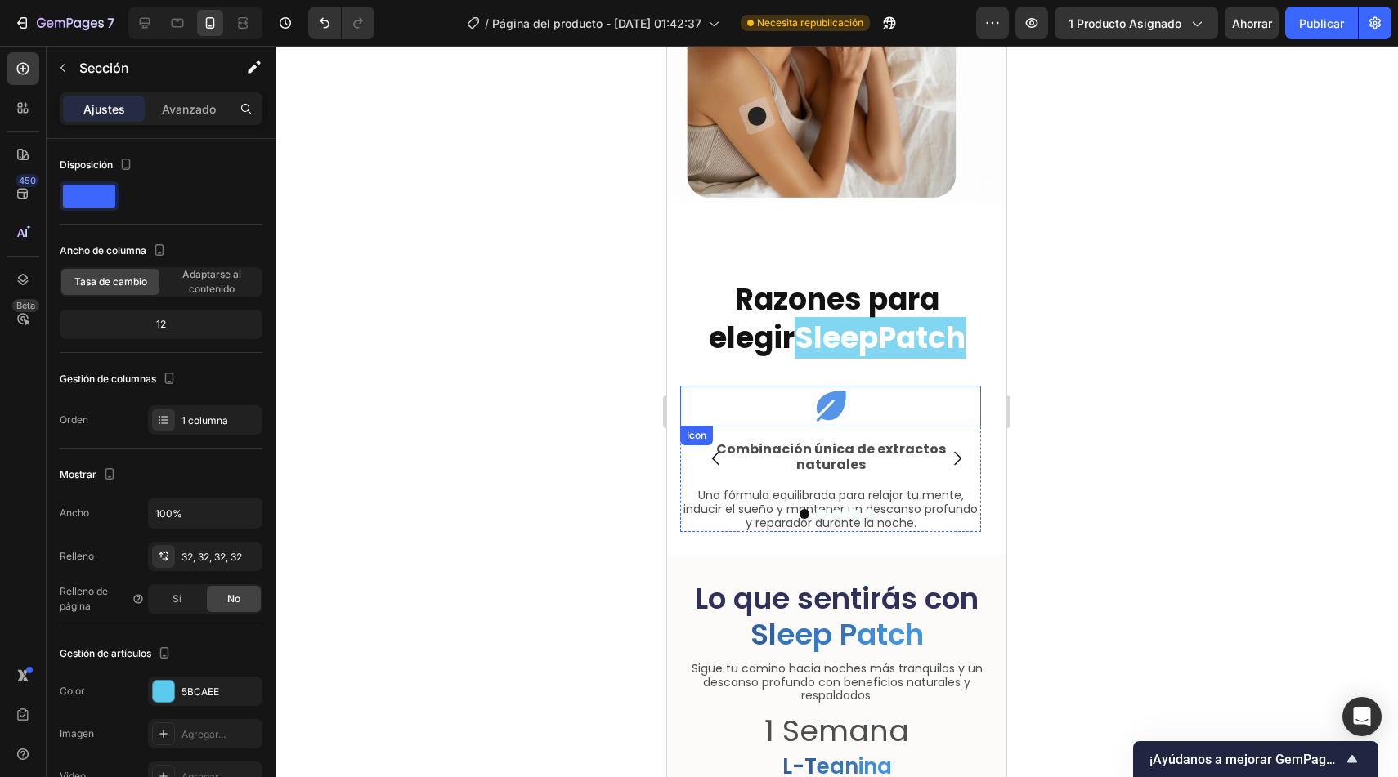
click at [832, 391] on icon at bounding box center [830, 406] width 41 height 41
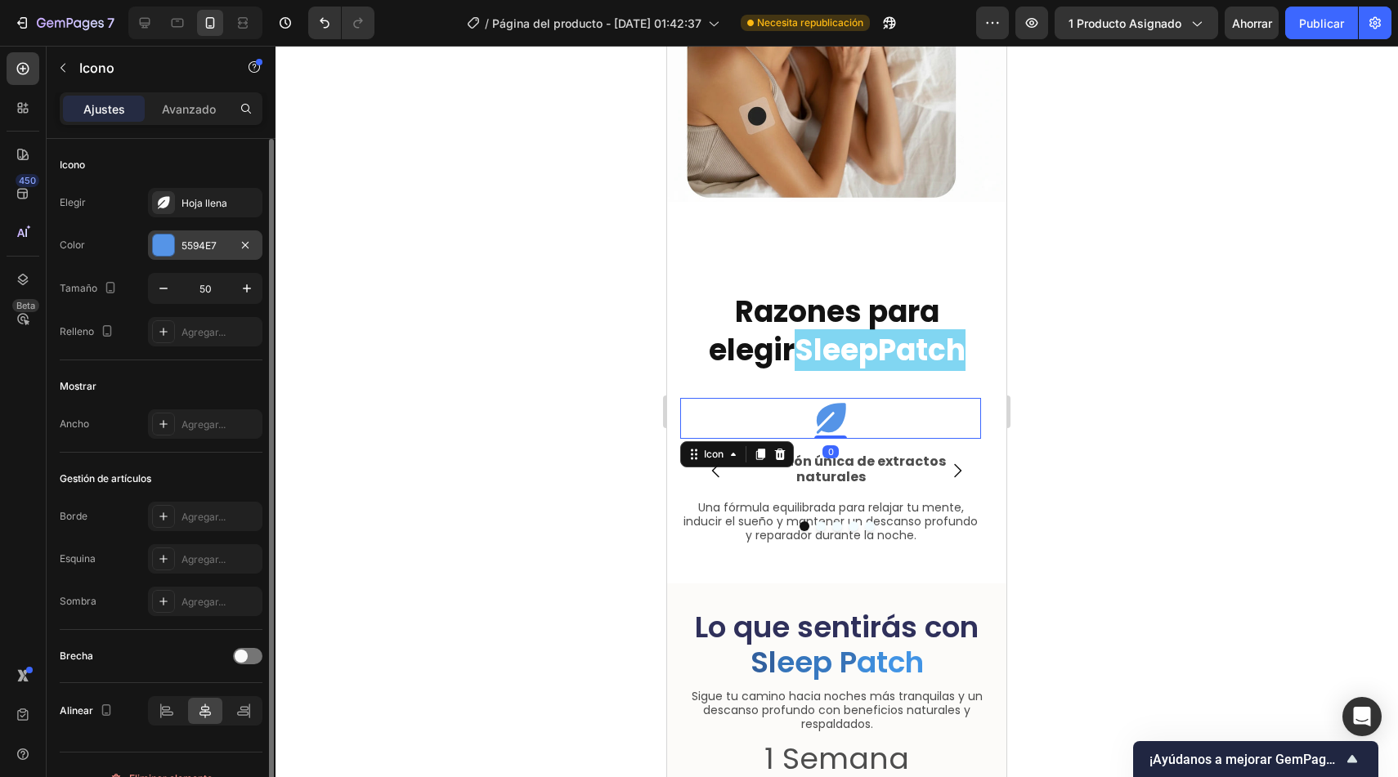
click at [213, 256] on div "5594E7" at bounding box center [205, 245] width 114 height 29
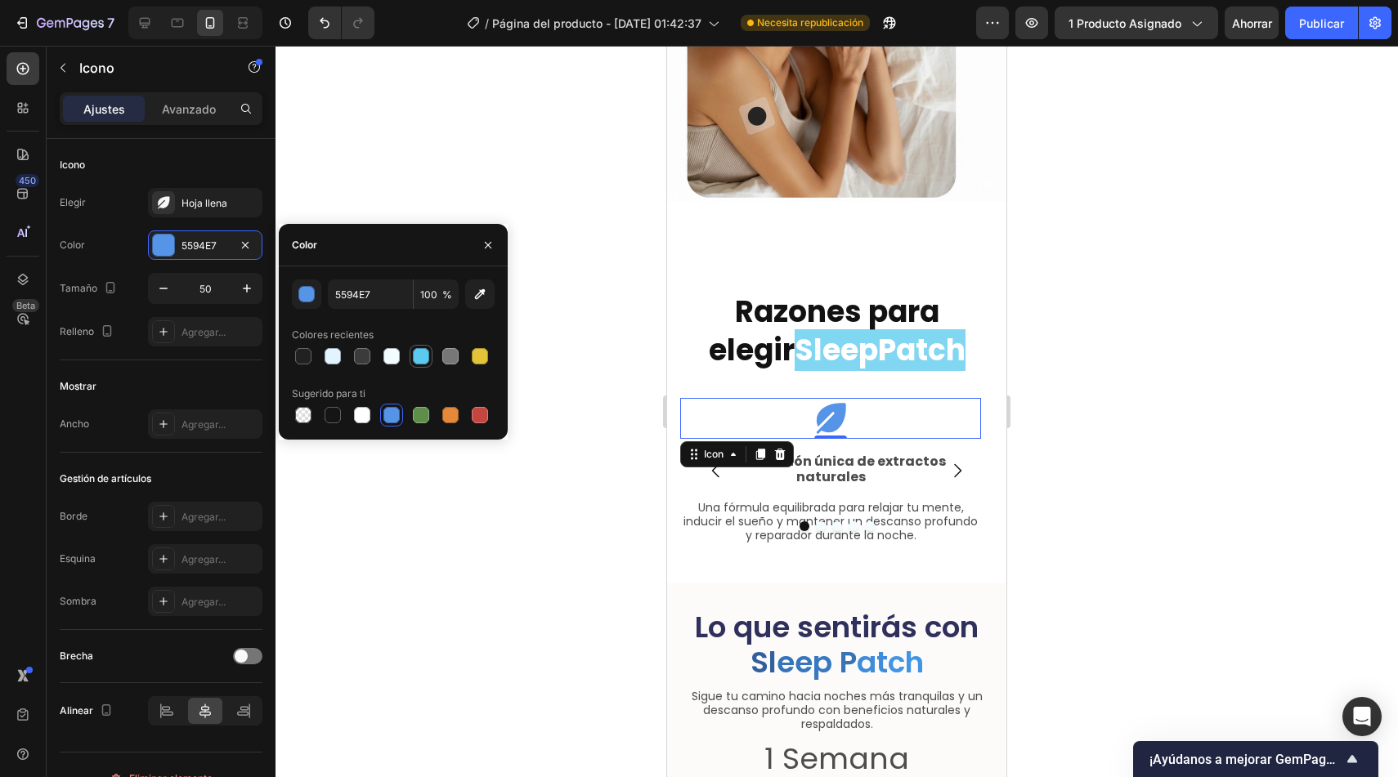
click at [420, 354] on div at bounding box center [421, 356] width 16 height 16
type input "5BCAEE"
click at [894, 454] on p "Combinación única de extractos naturales" at bounding box center [831, 469] width 298 height 31
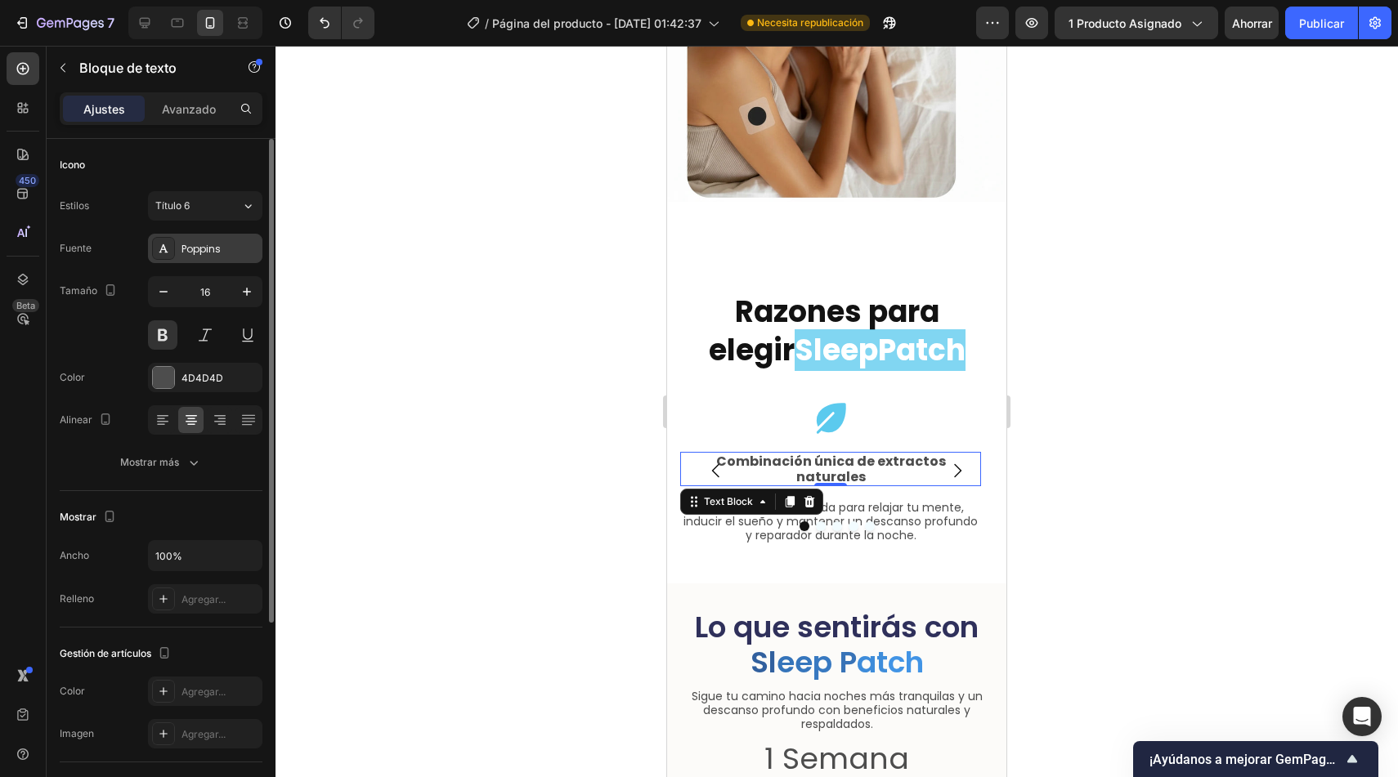
click at [213, 243] on font "Poppins" at bounding box center [200, 249] width 39 height 14
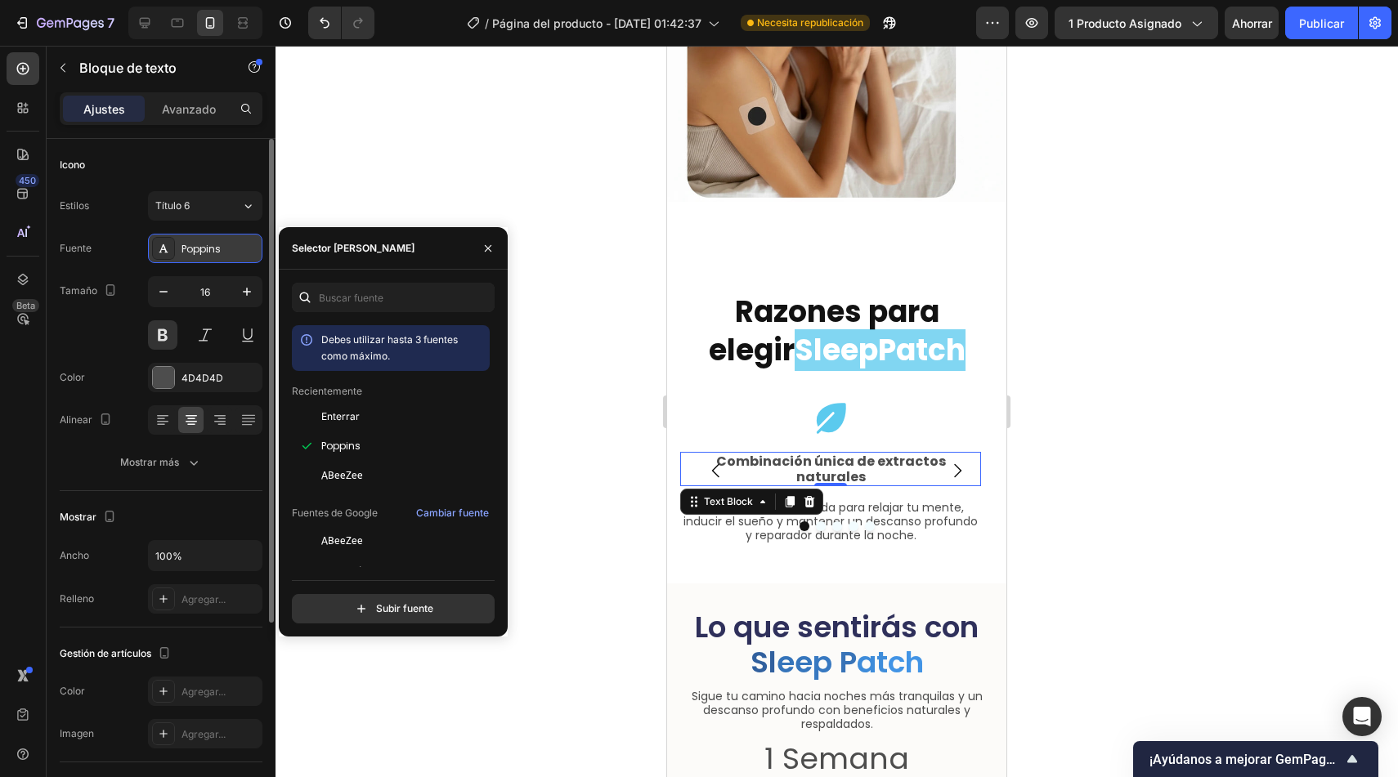
click at [213, 243] on font "Poppins" at bounding box center [200, 249] width 39 height 14
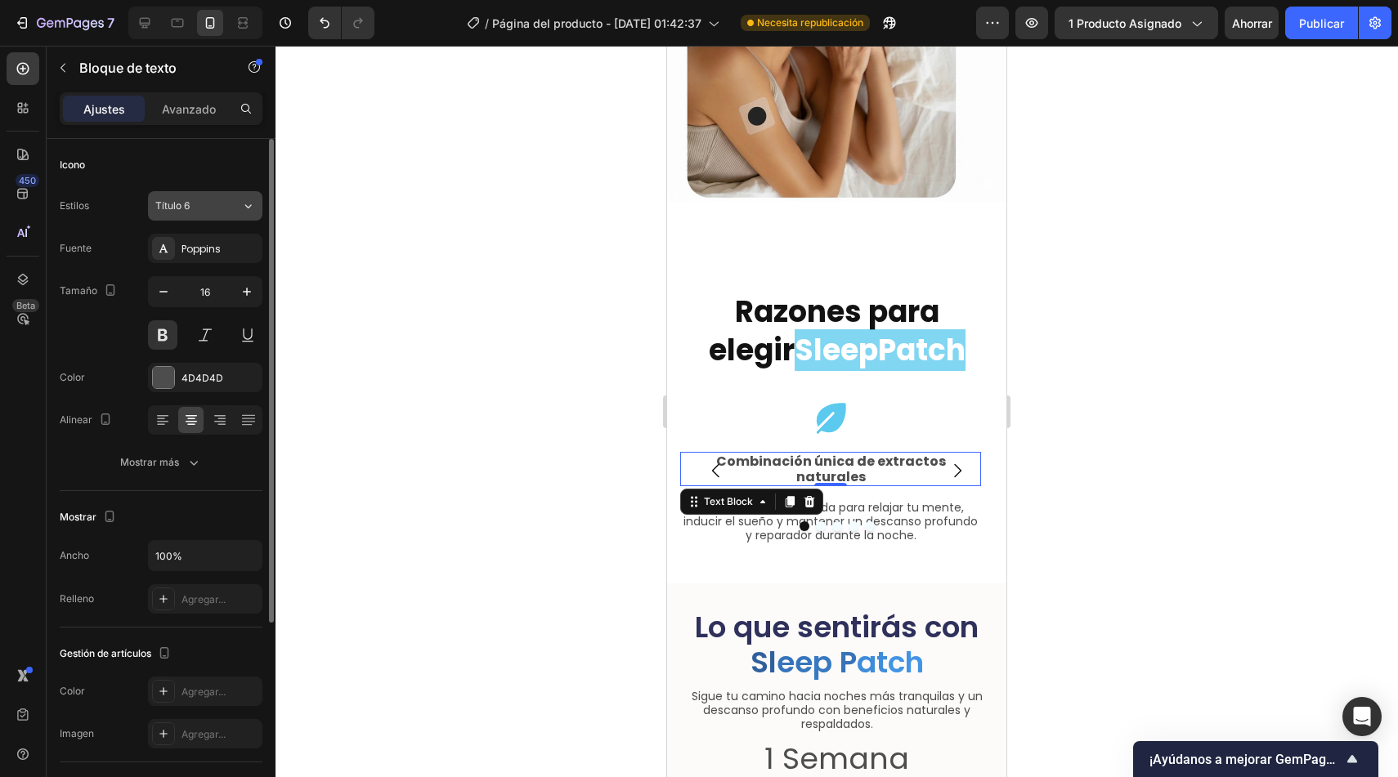
click at [206, 208] on div "Título 6" at bounding box center [188, 206] width 66 height 15
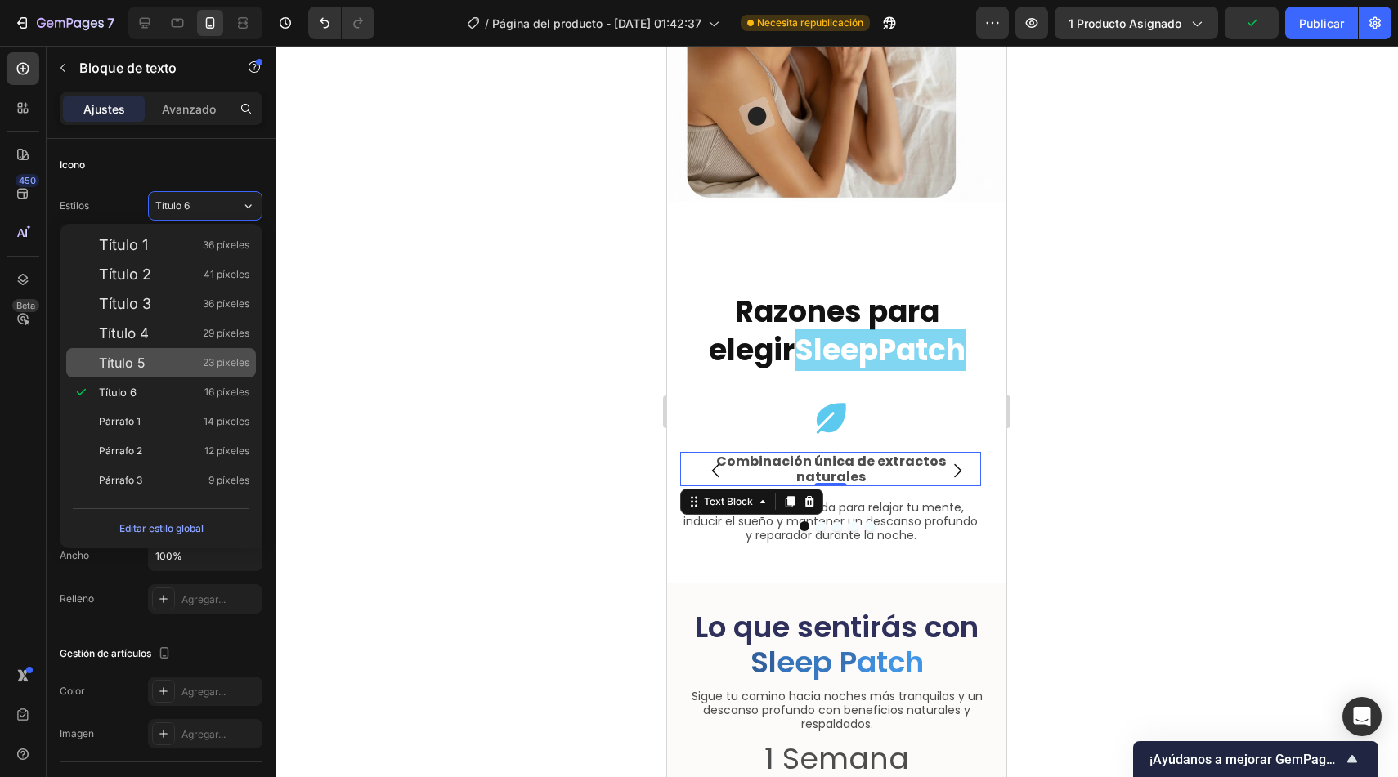
click at [186, 359] on div "Título 5 23 píxeles" at bounding box center [174, 363] width 150 height 16
type input "23"
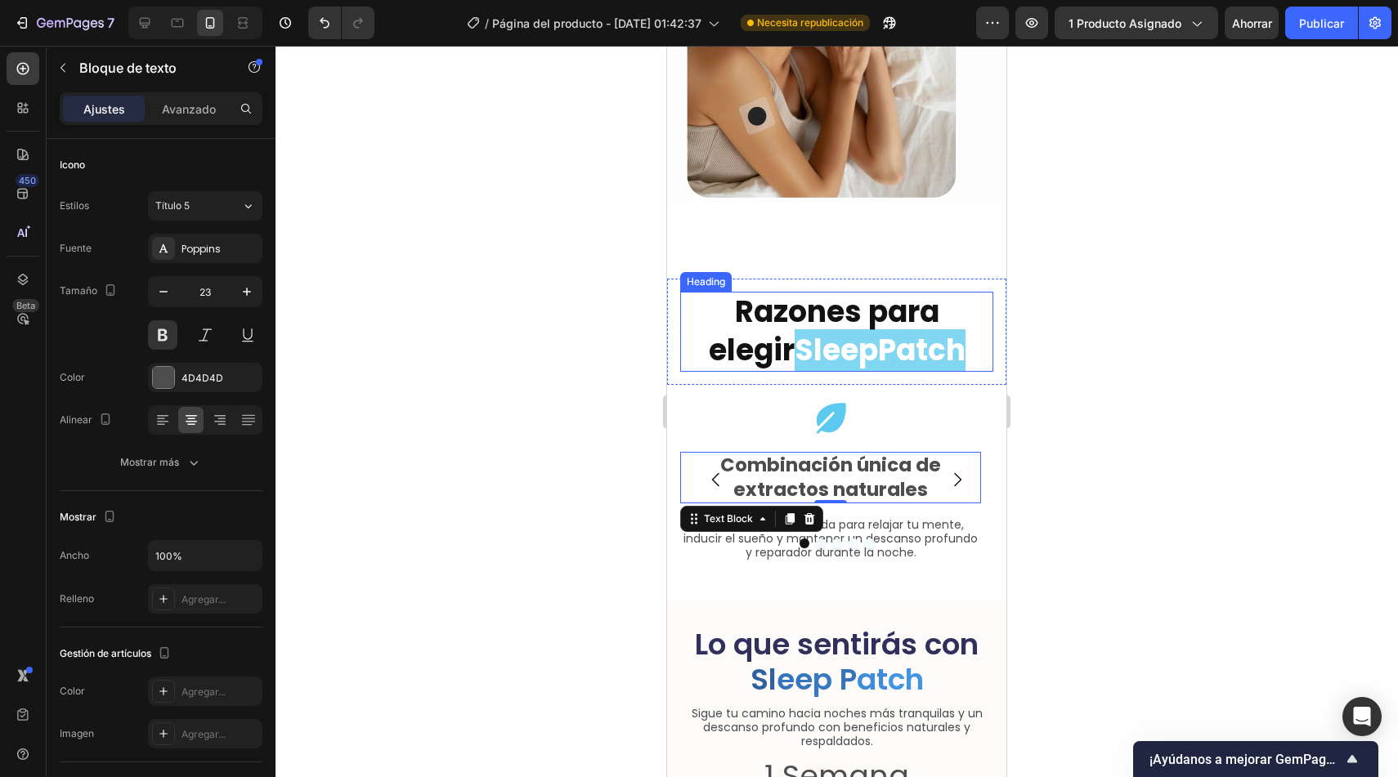
click at [692, 329] on h2 "Razones para elegir SleepPatch" at bounding box center [836, 332] width 313 height 80
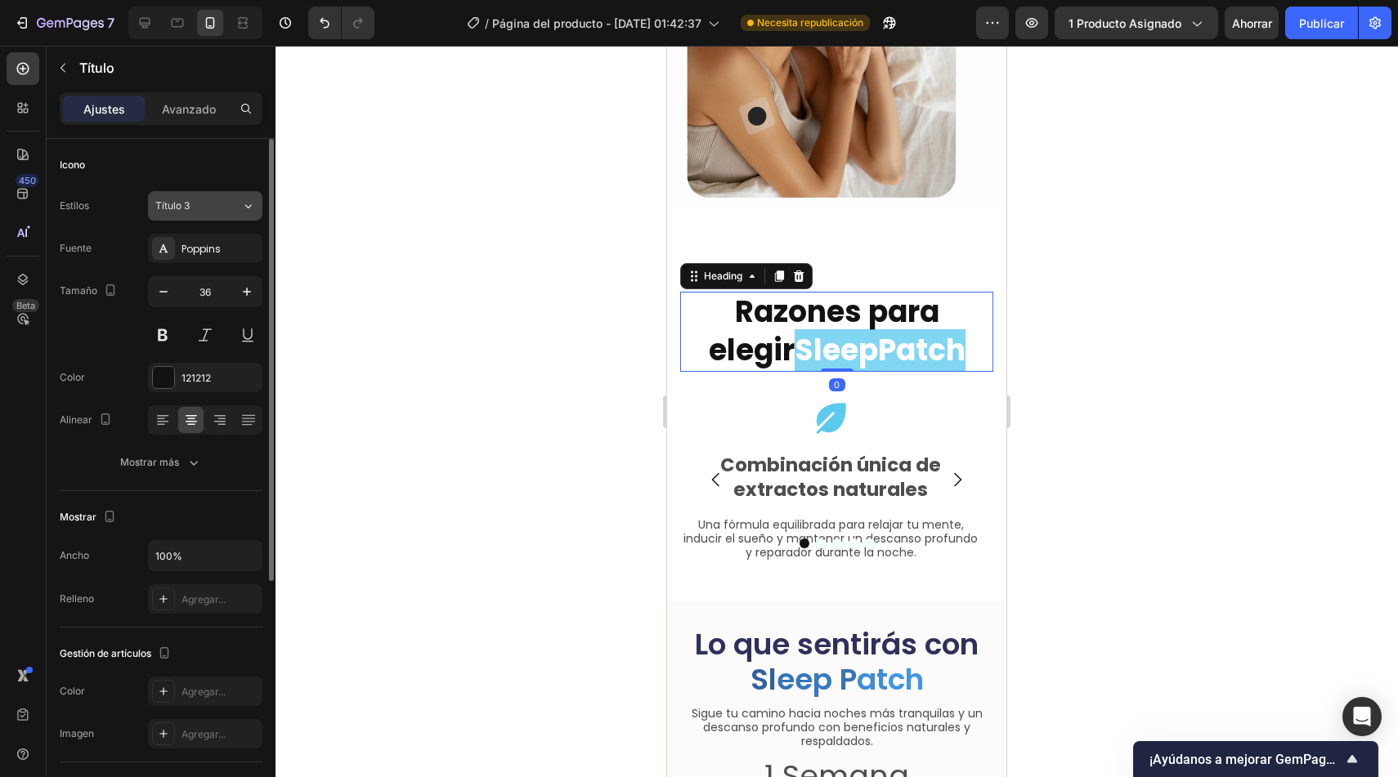
click at [207, 204] on div "Título 3" at bounding box center [188, 206] width 66 height 15
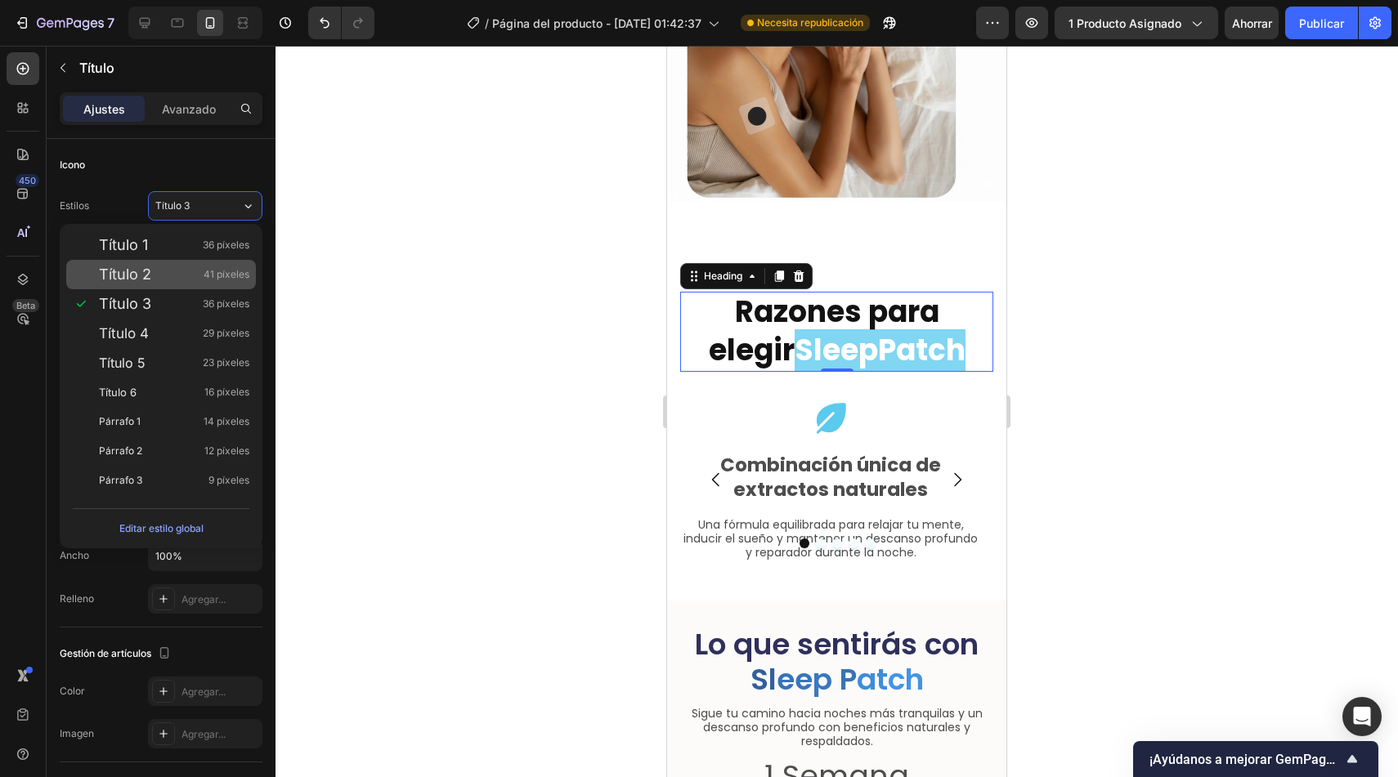
click at [180, 280] on div "Título 2 41 píxeles" at bounding box center [174, 274] width 150 height 16
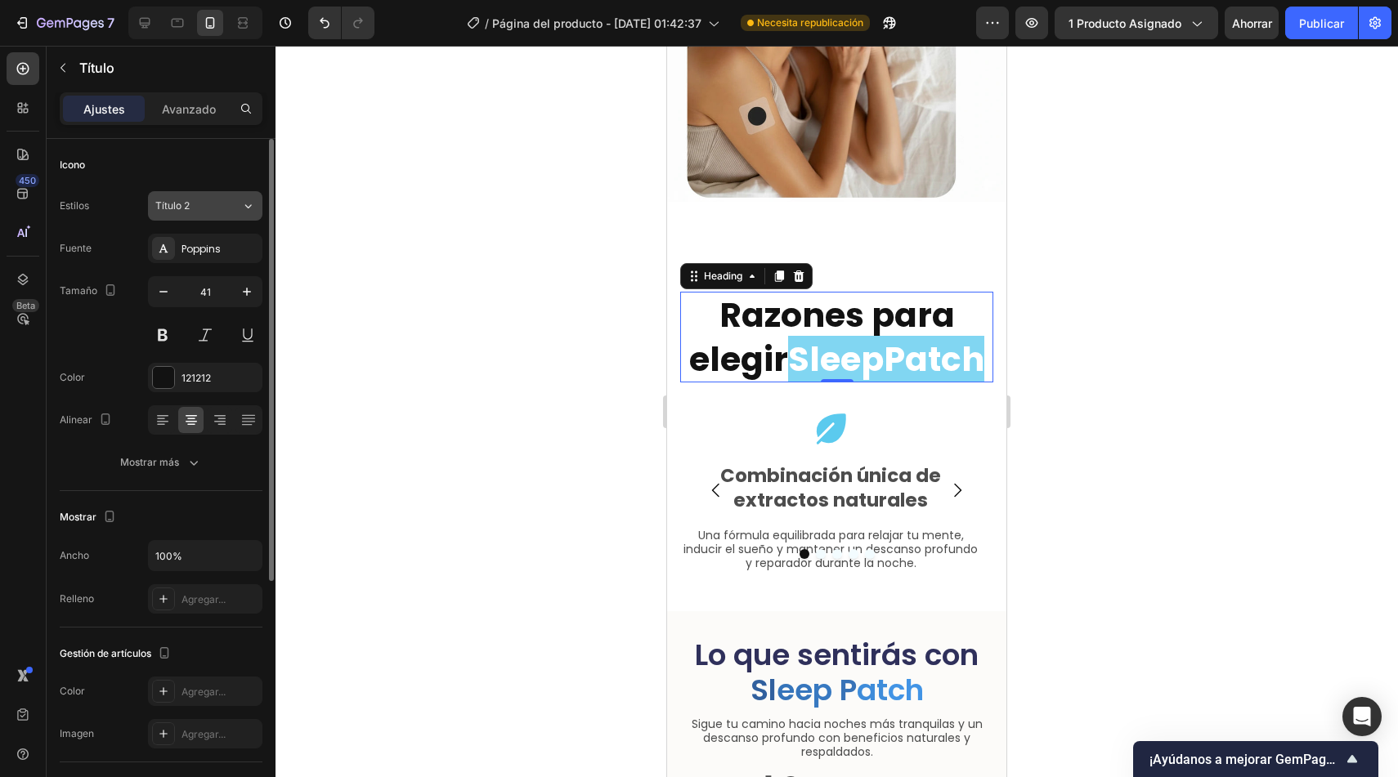
click at [204, 213] on button "Título 2" at bounding box center [205, 205] width 114 height 29
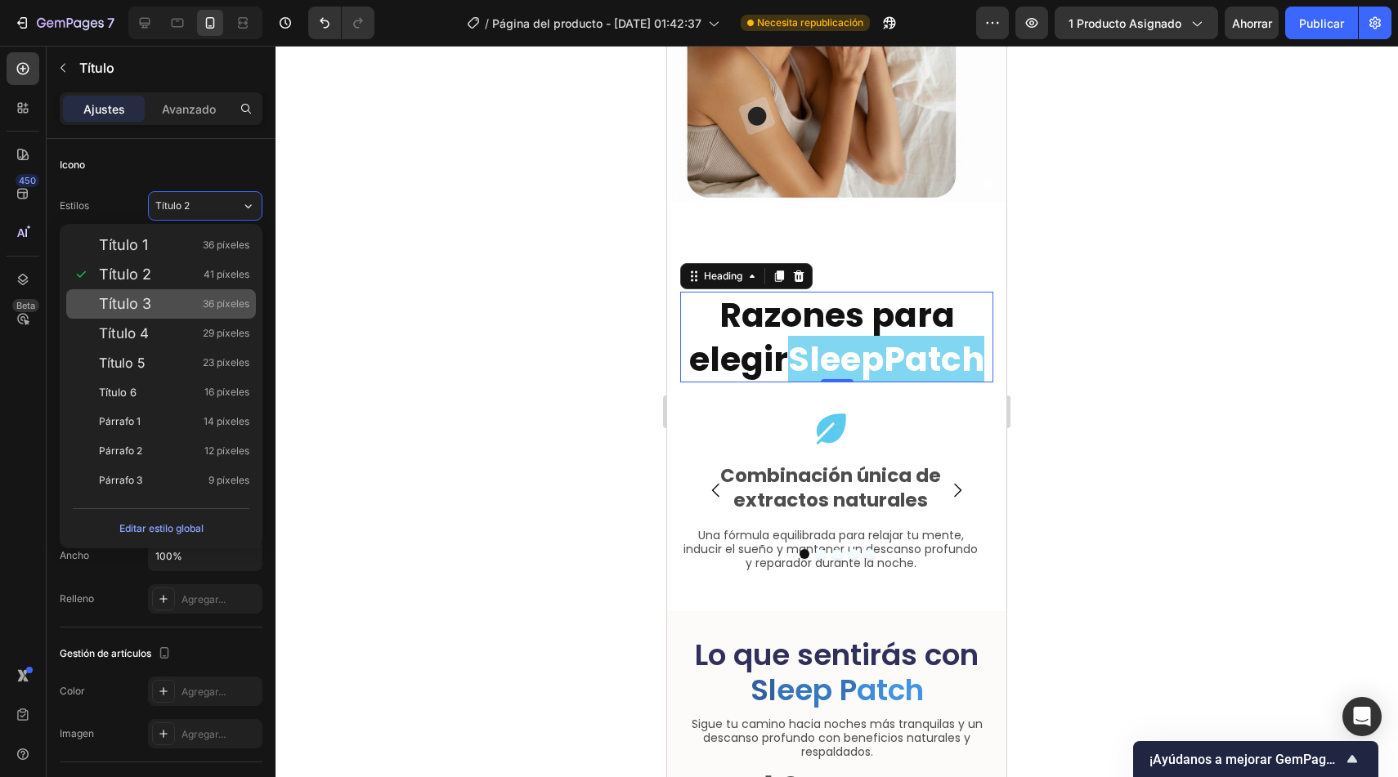
click at [191, 311] on div "Título 3 36 píxeles" at bounding box center [174, 304] width 150 height 16
type input "36"
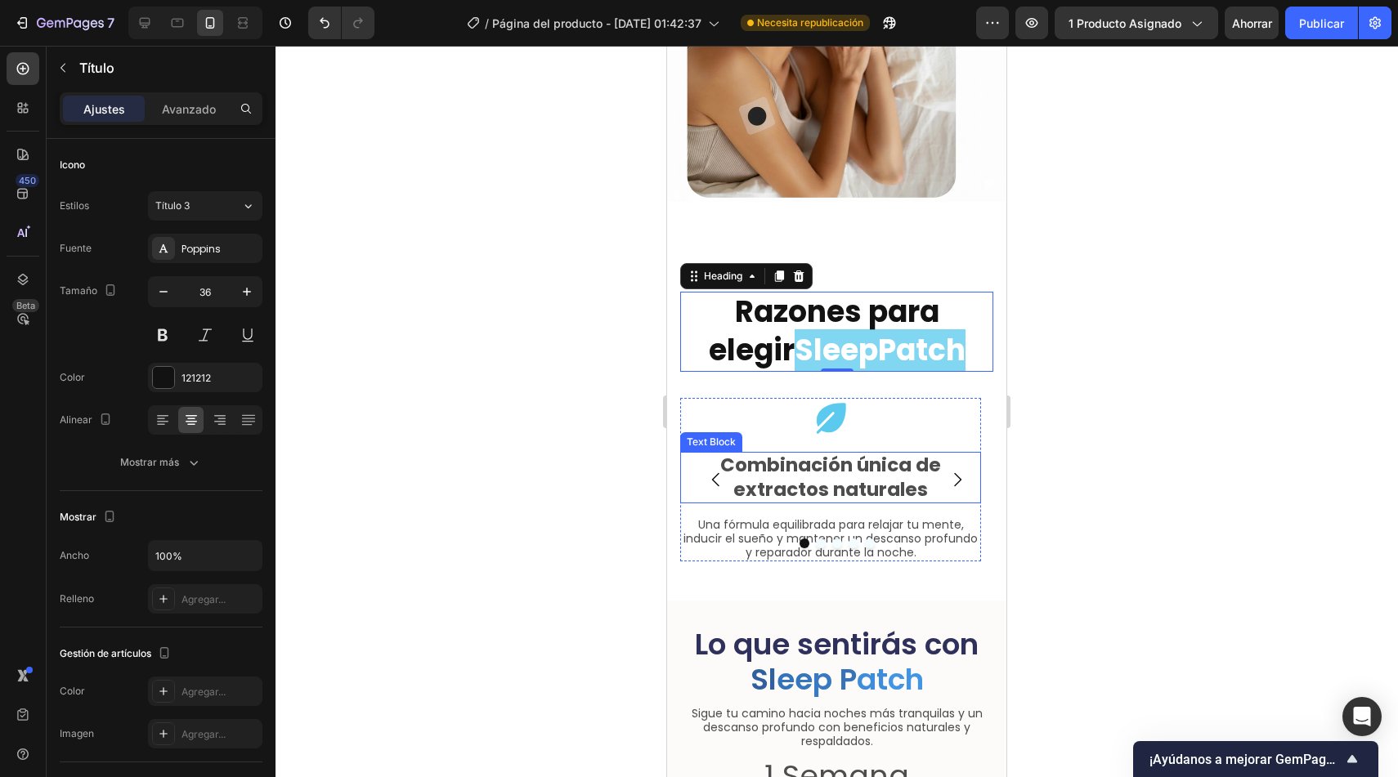
click at [765, 460] on div "Combinación única de extractos naturales Text Block" at bounding box center [830, 478] width 301 height 52
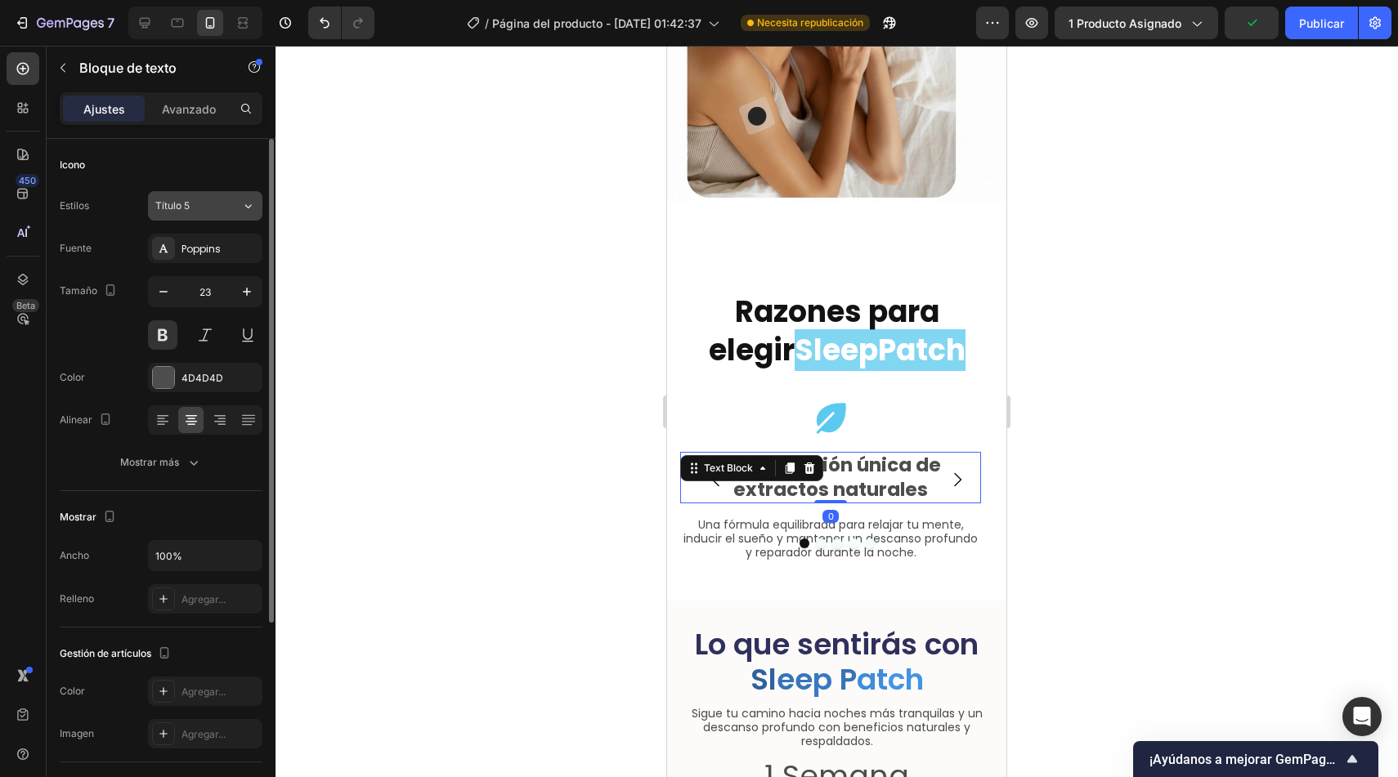
click at [209, 204] on div "Título 5" at bounding box center [188, 206] width 66 height 15
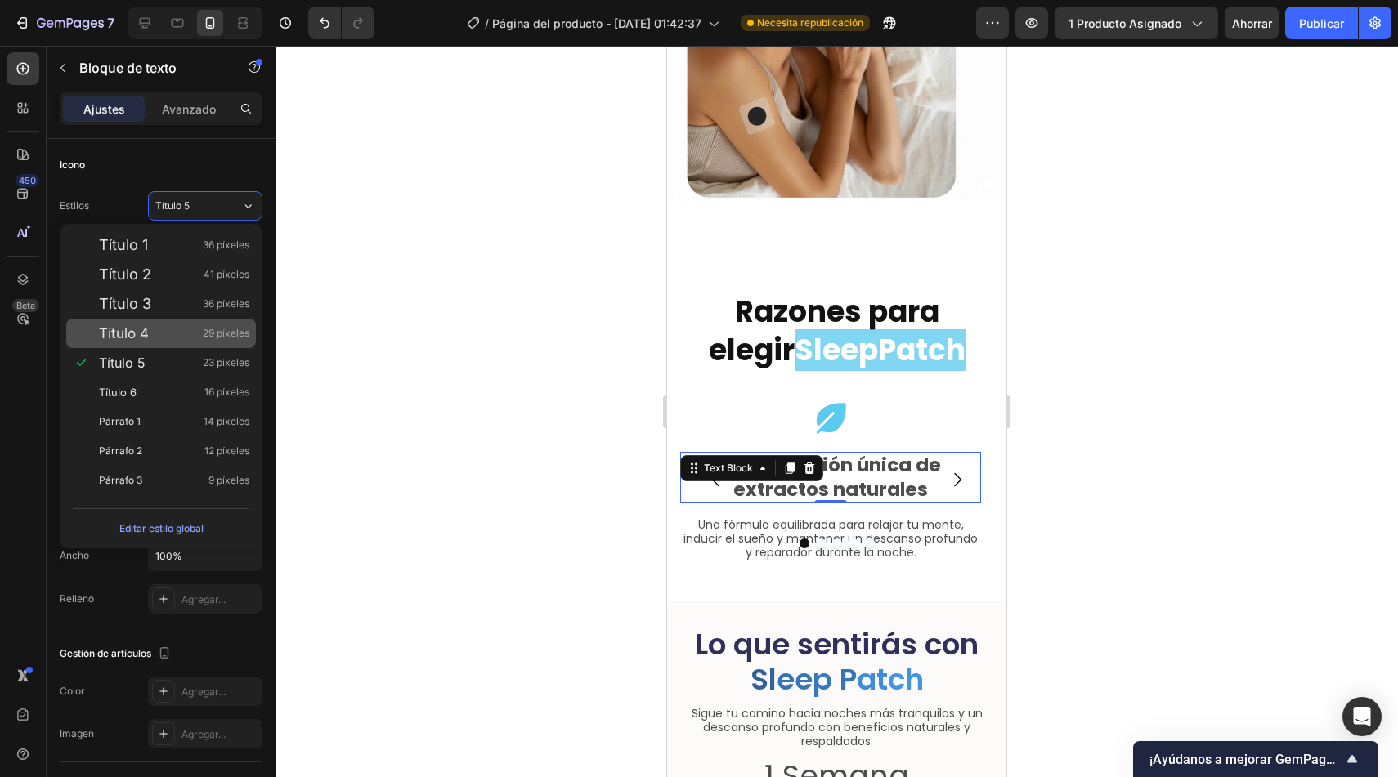
click at [162, 338] on div "Título 4 29 píxeles" at bounding box center [174, 333] width 150 height 16
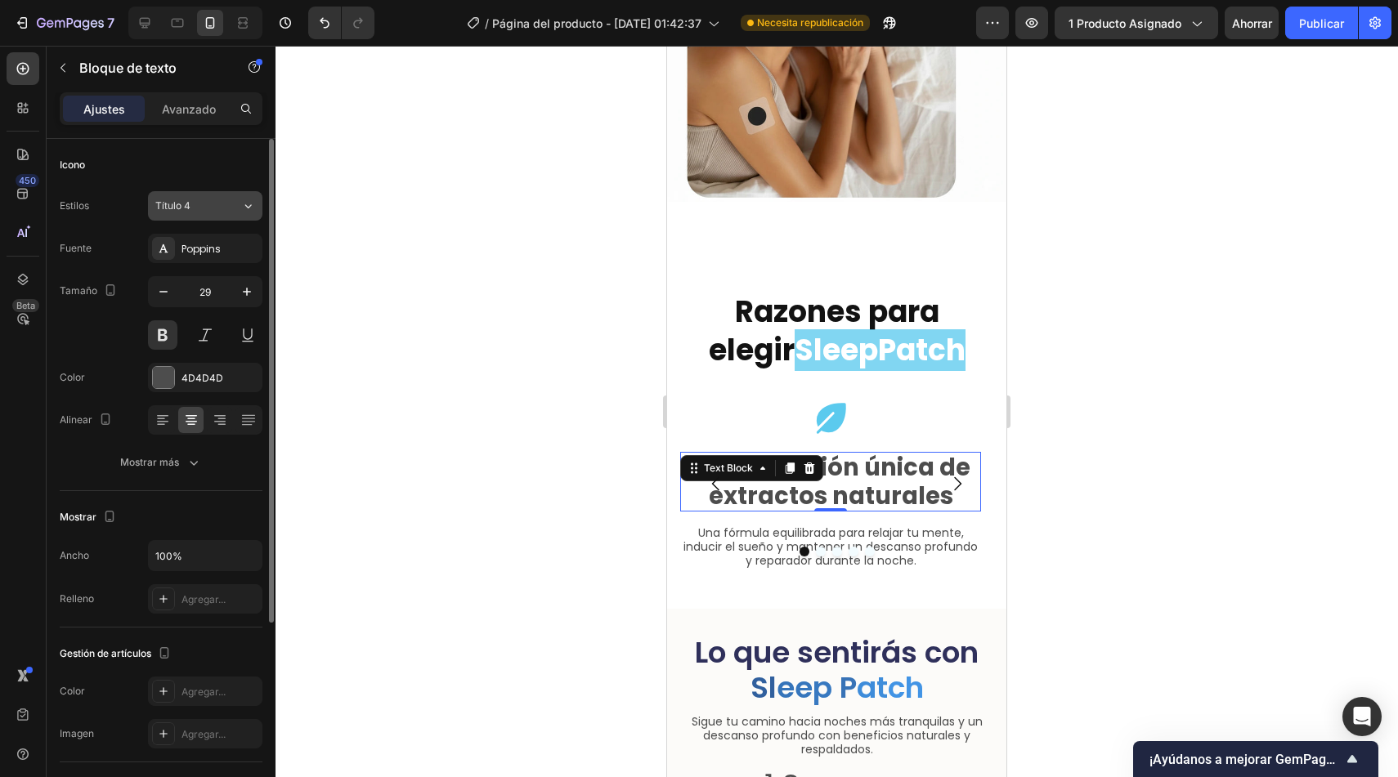
click at [213, 219] on button "Título 4" at bounding box center [205, 205] width 114 height 29
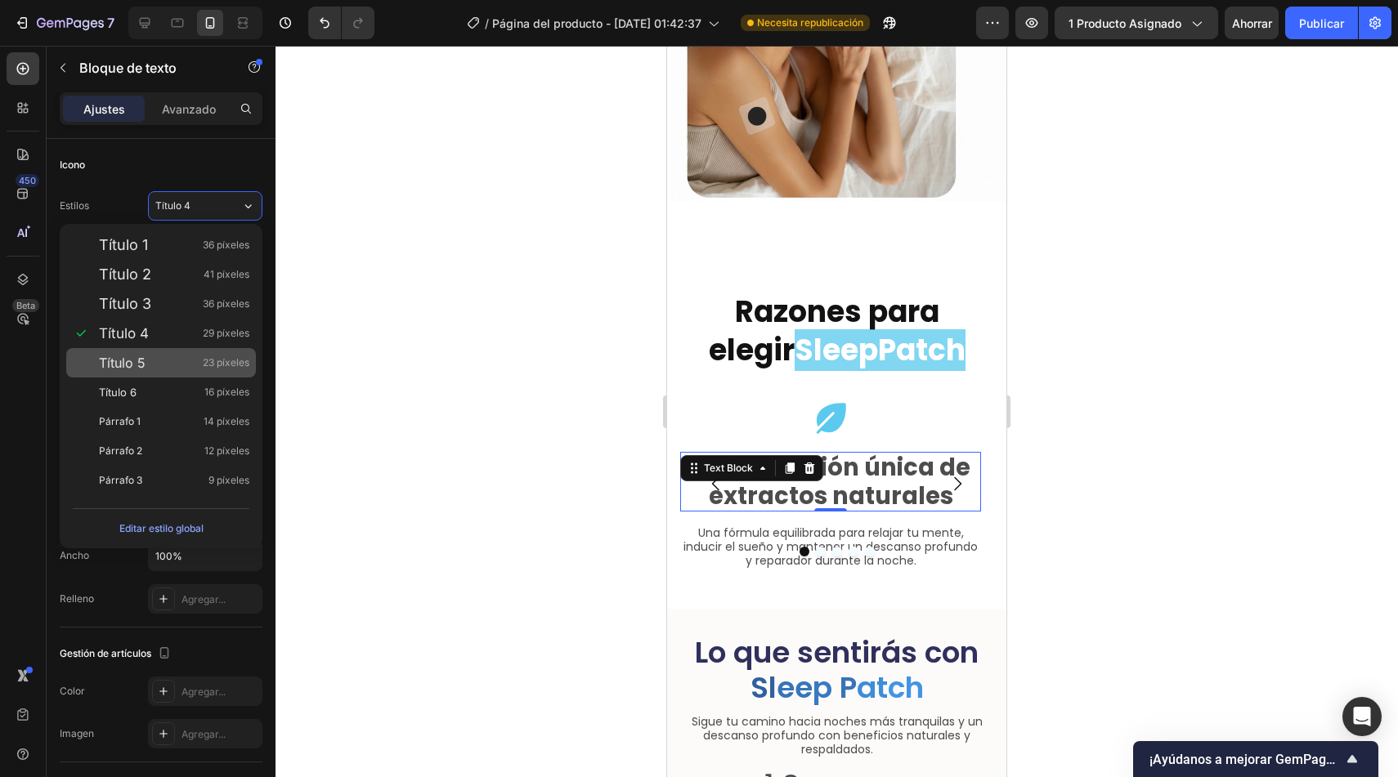
click at [183, 361] on div "Título 5 23 píxeles" at bounding box center [174, 363] width 150 height 16
type input "23"
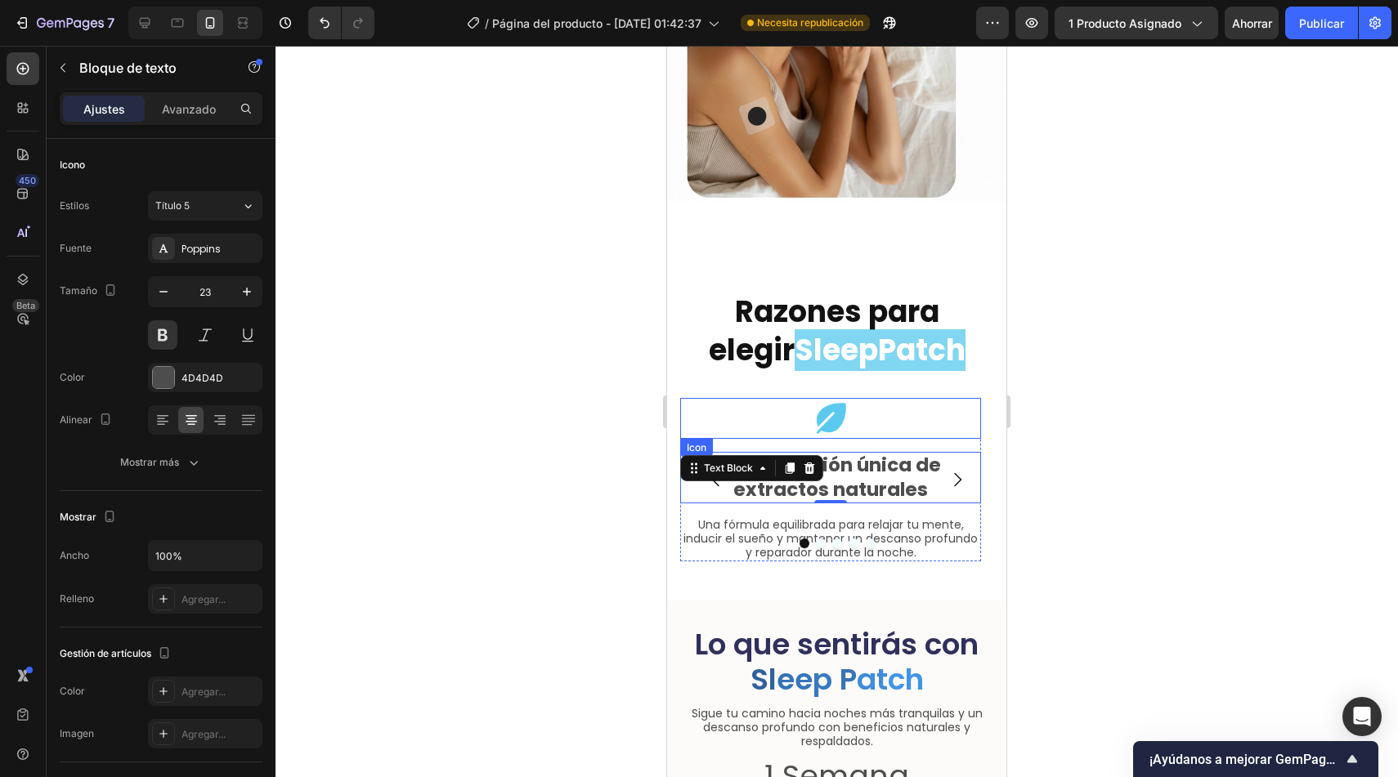
click at [886, 408] on div "Icon" at bounding box center [830, 418] width 301 height 41
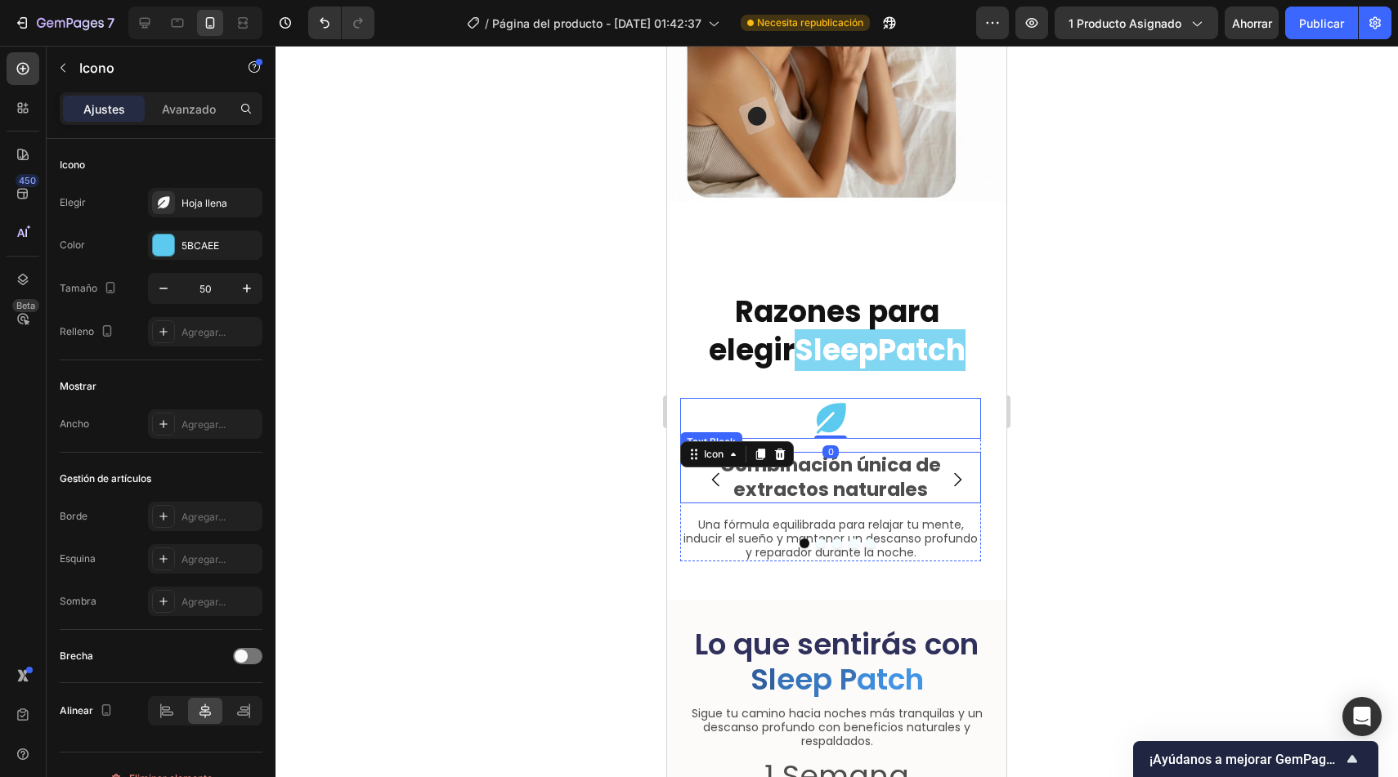
click at [896, 464] on p "Combinación única de extractos naturales" at bounding box center [831, 478] width 298 height 48
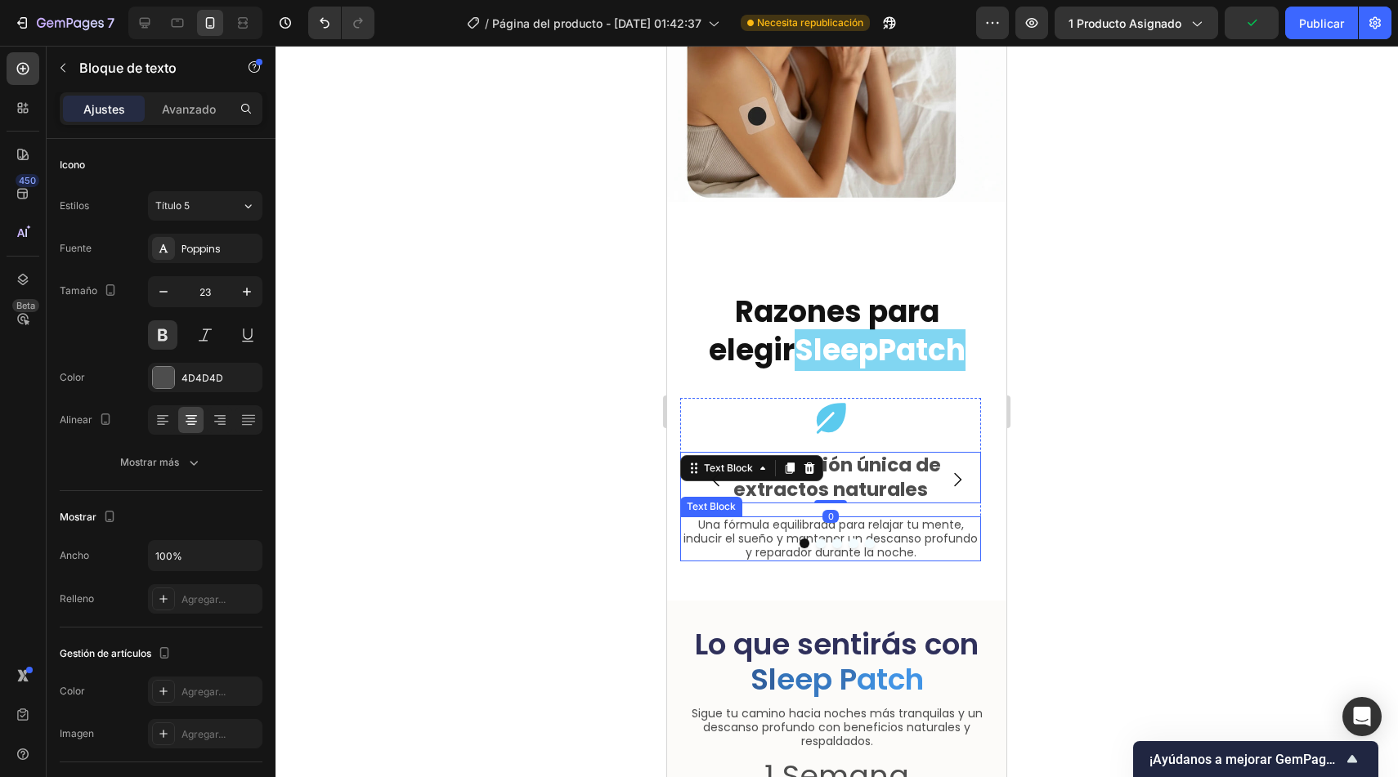
click at [898, 524] on p "Una fórmula equilibrada para relajar tu mente, inducir el sueño y mantener un d…" at bounding box center [831, 538] width 298 height 41
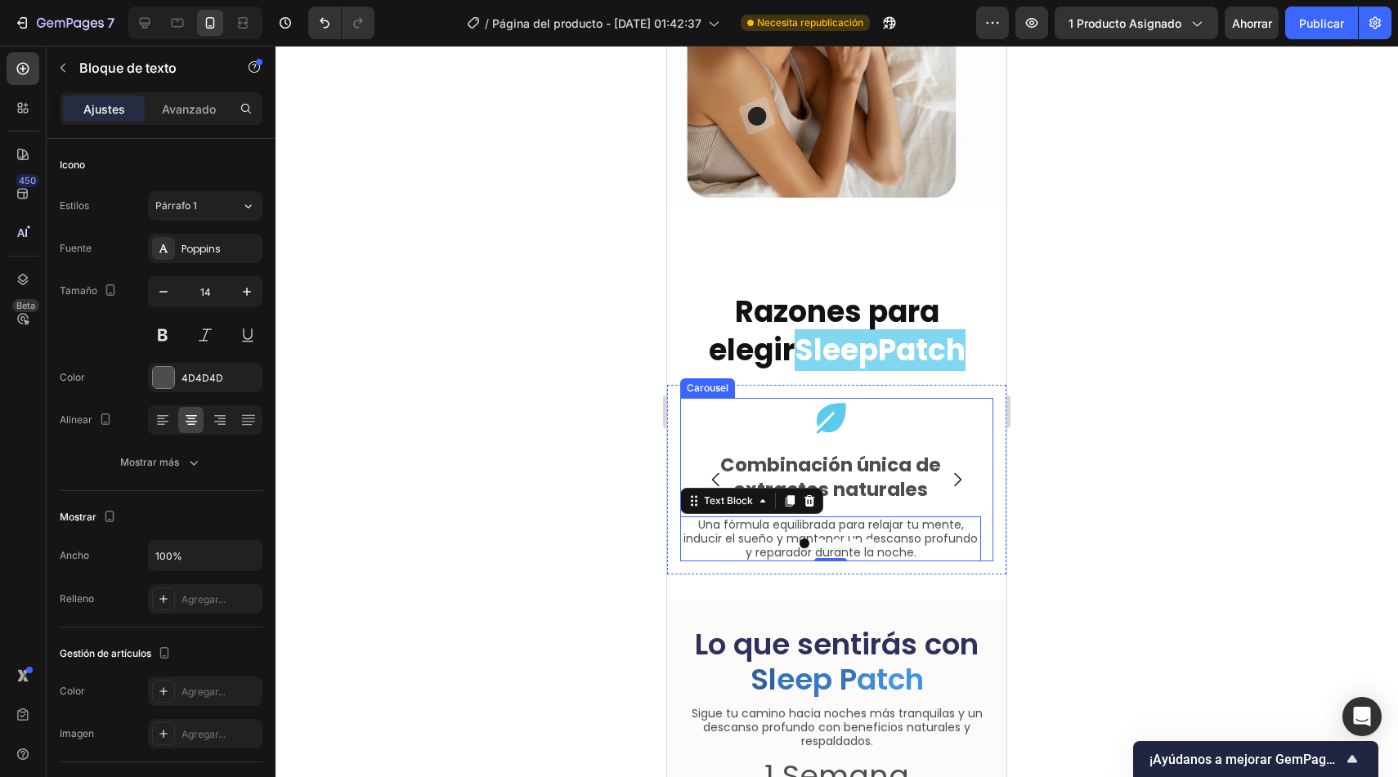
click at [948, 470] on icon "Carousel Next Arrow" at bounding box center [957, 480] width 20 height 20
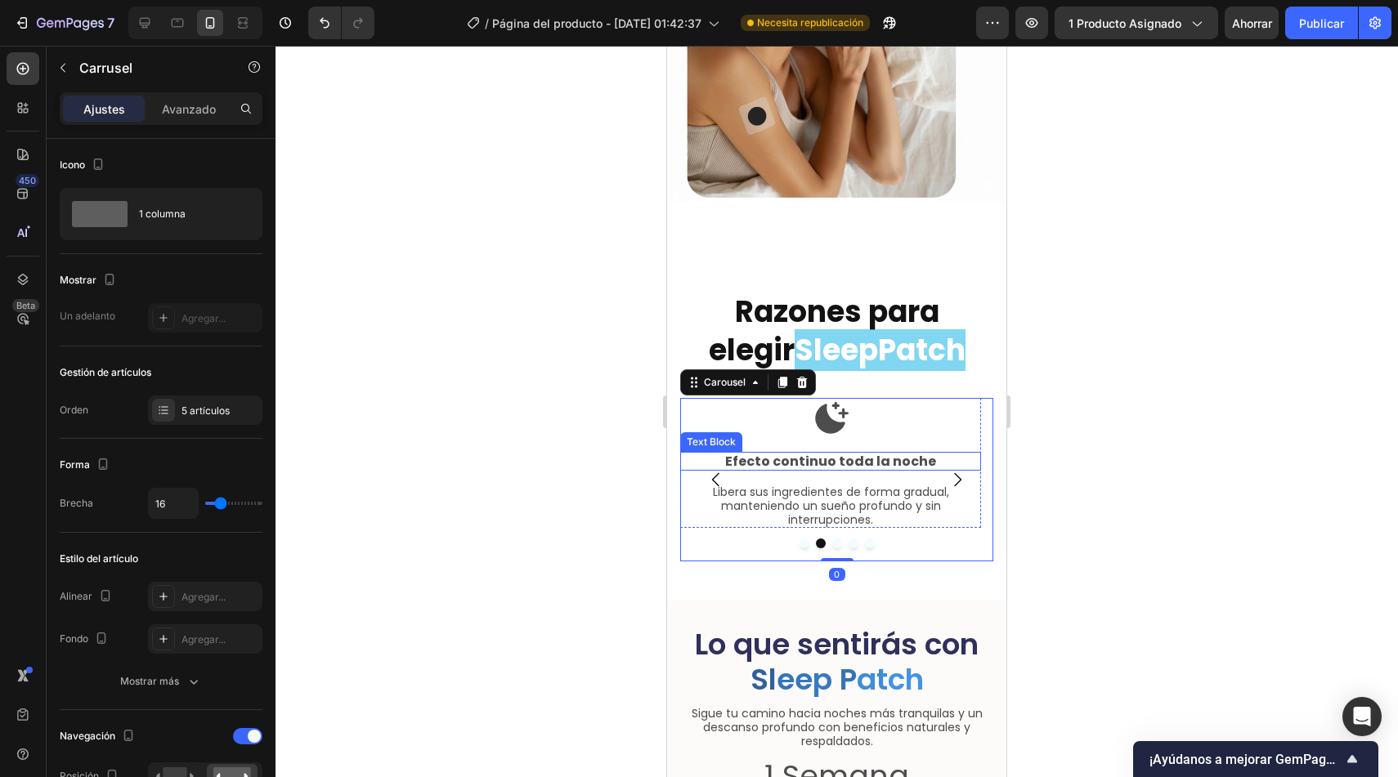
click at [831, 454] on p "Efecto continuo toda la noche" at bounding box center [831, 462] width 298 height 16
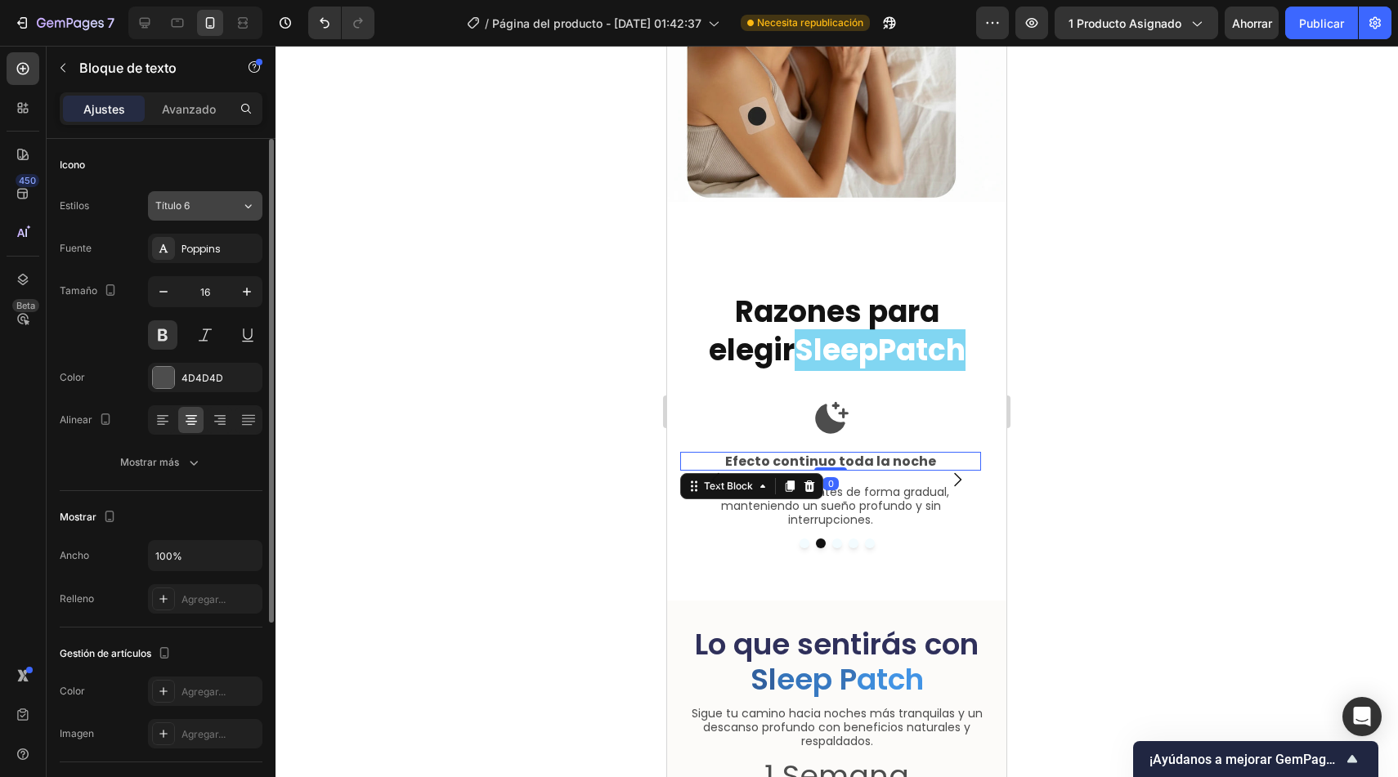
click at [213, 207] on div "Título 6" at bounding box center [188, 206] width 66 height 15
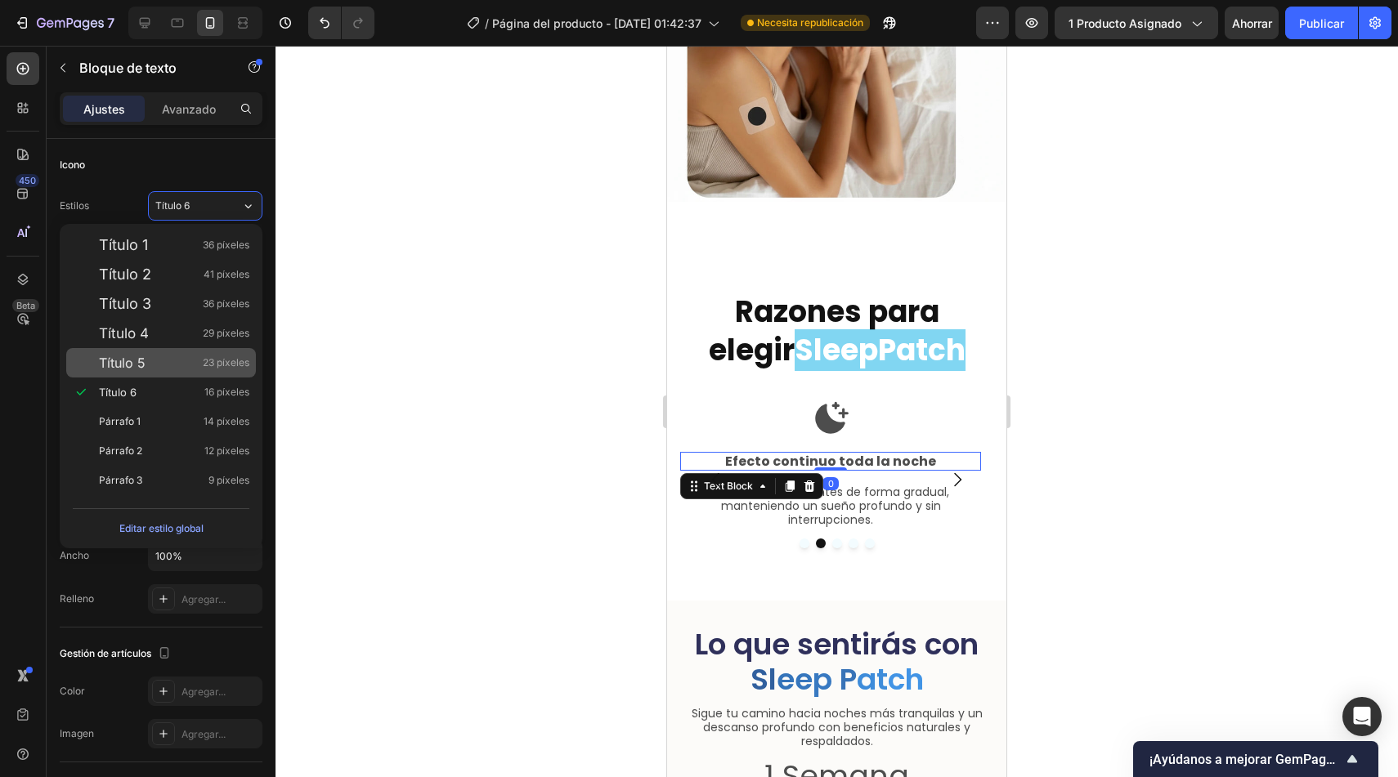
click at [184, 363] on div "Título 5 23 píxeles" at bounding box center [174, 363] width 150 height 16
type input "23"
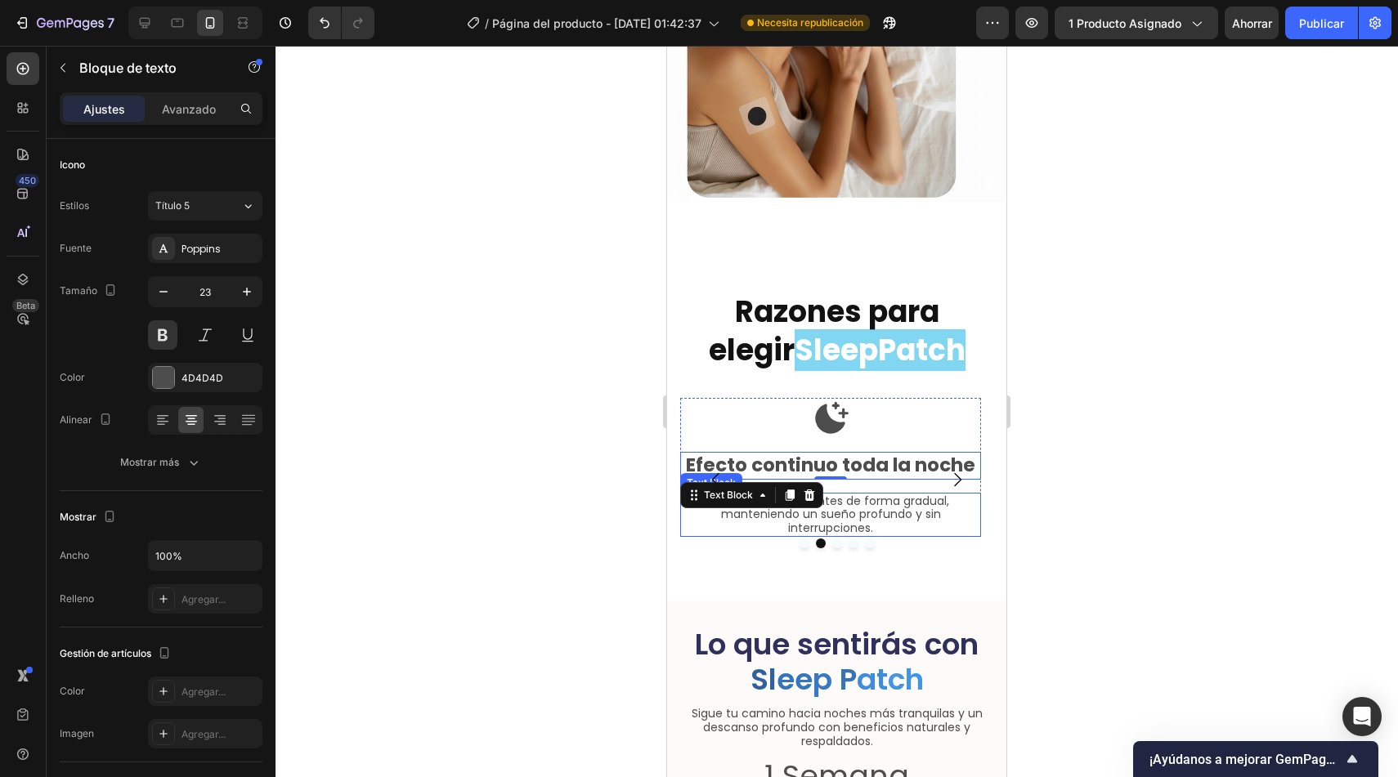
click at [912, 500] on p "Libera sus ingredientes de forma gradual, manteniendo un sueño profundo y sin i…" at bounding box center [831, 515] width 298 height 41
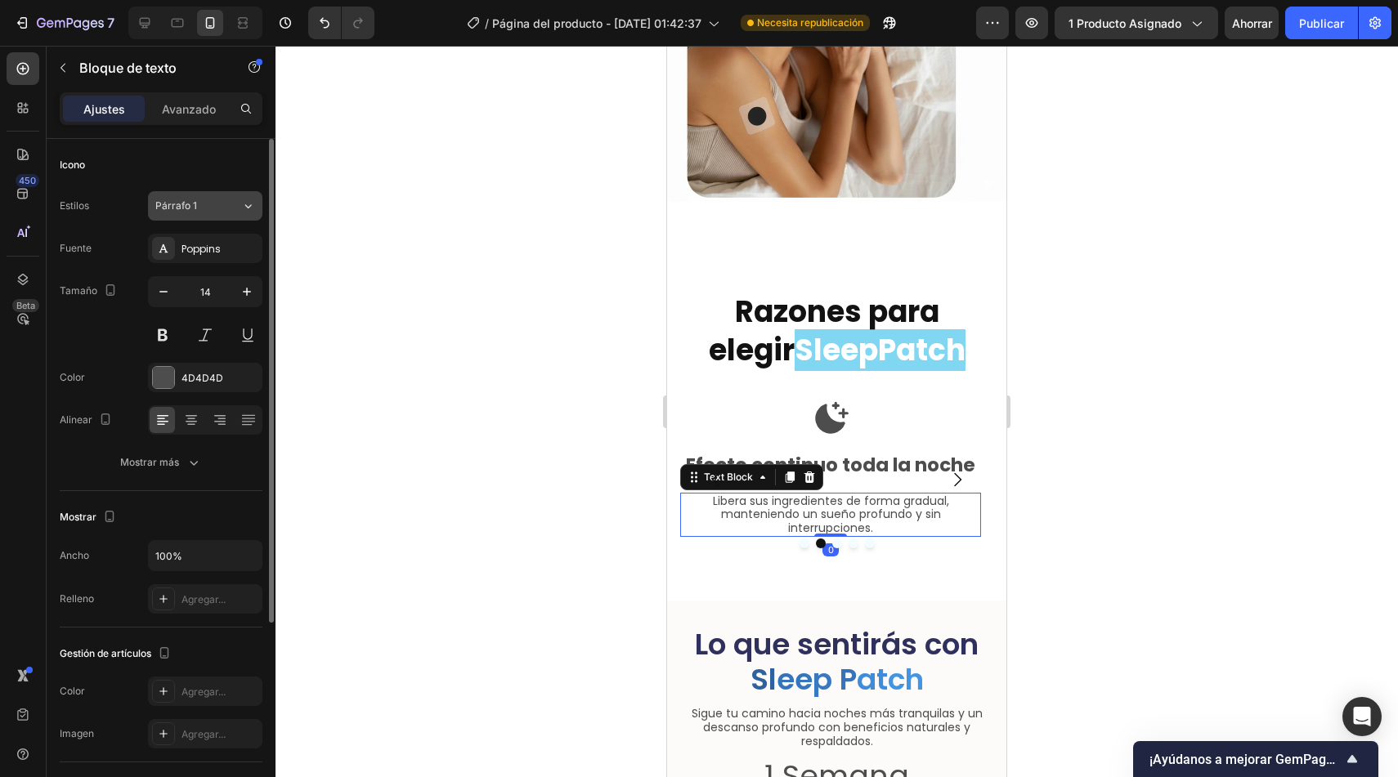
click at [213, 208] on div "Párrafo 1" at bounding box center [188, 206] width 66 height 15
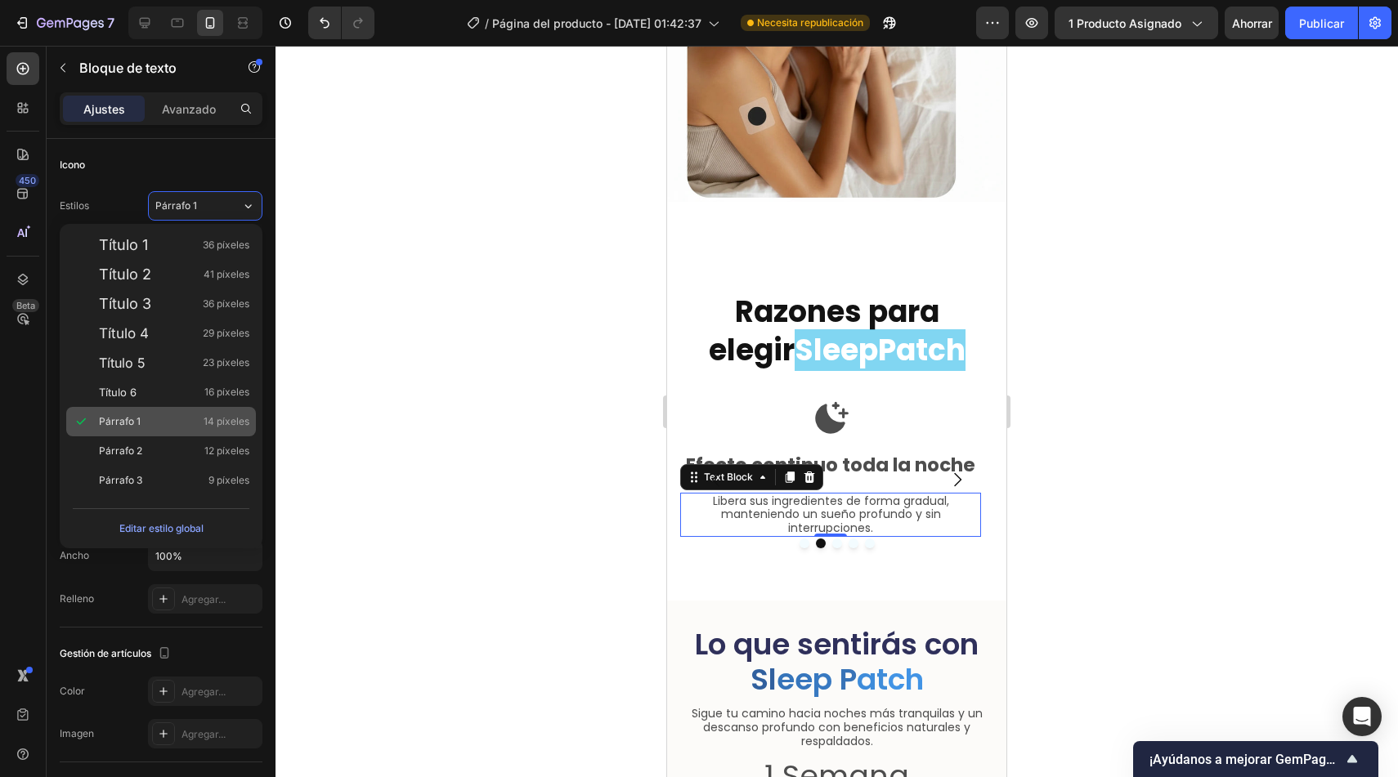
click at [158, 424] on div "Párrafo 1 14 píxeles" at bounding box center [174, 422] width 150 height 16
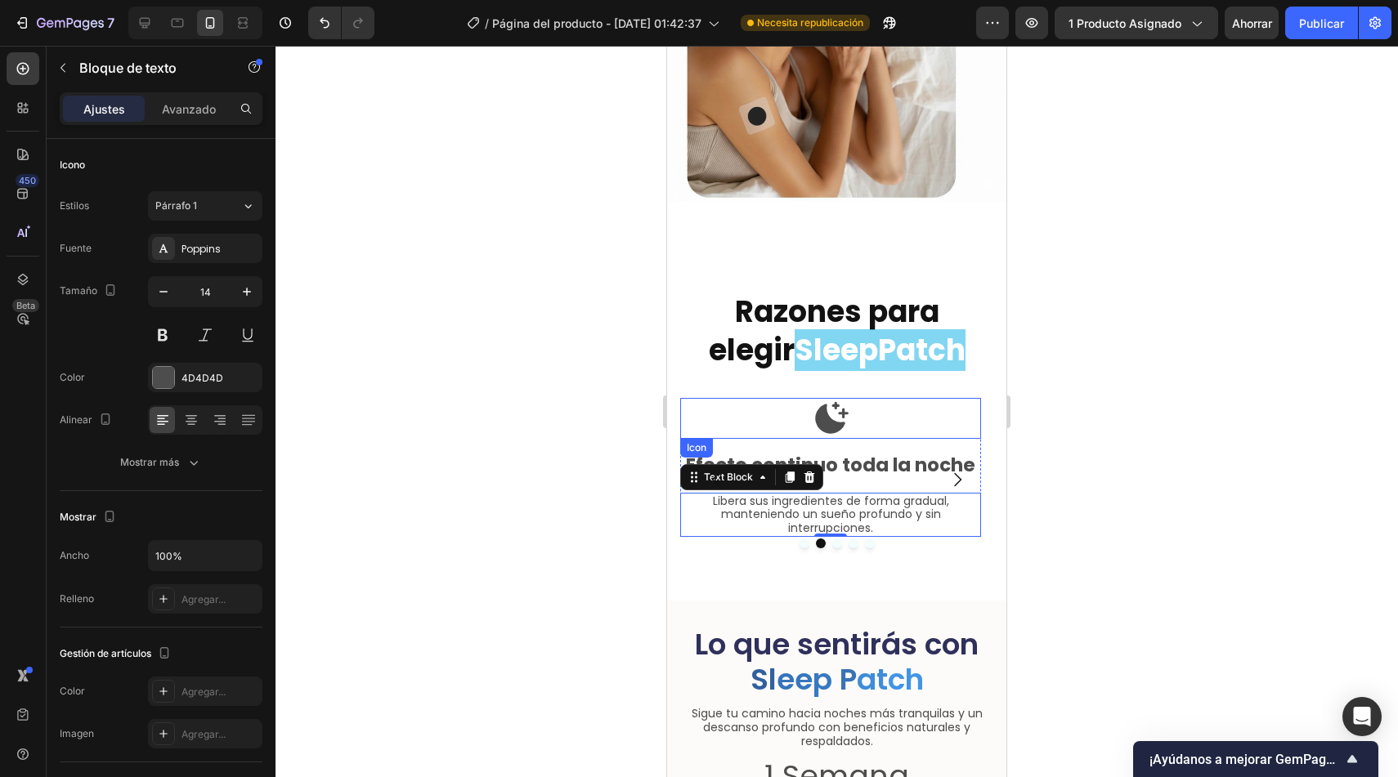
click at [829, 414] on icon at bounding box center [832, 418] width 34 height 32
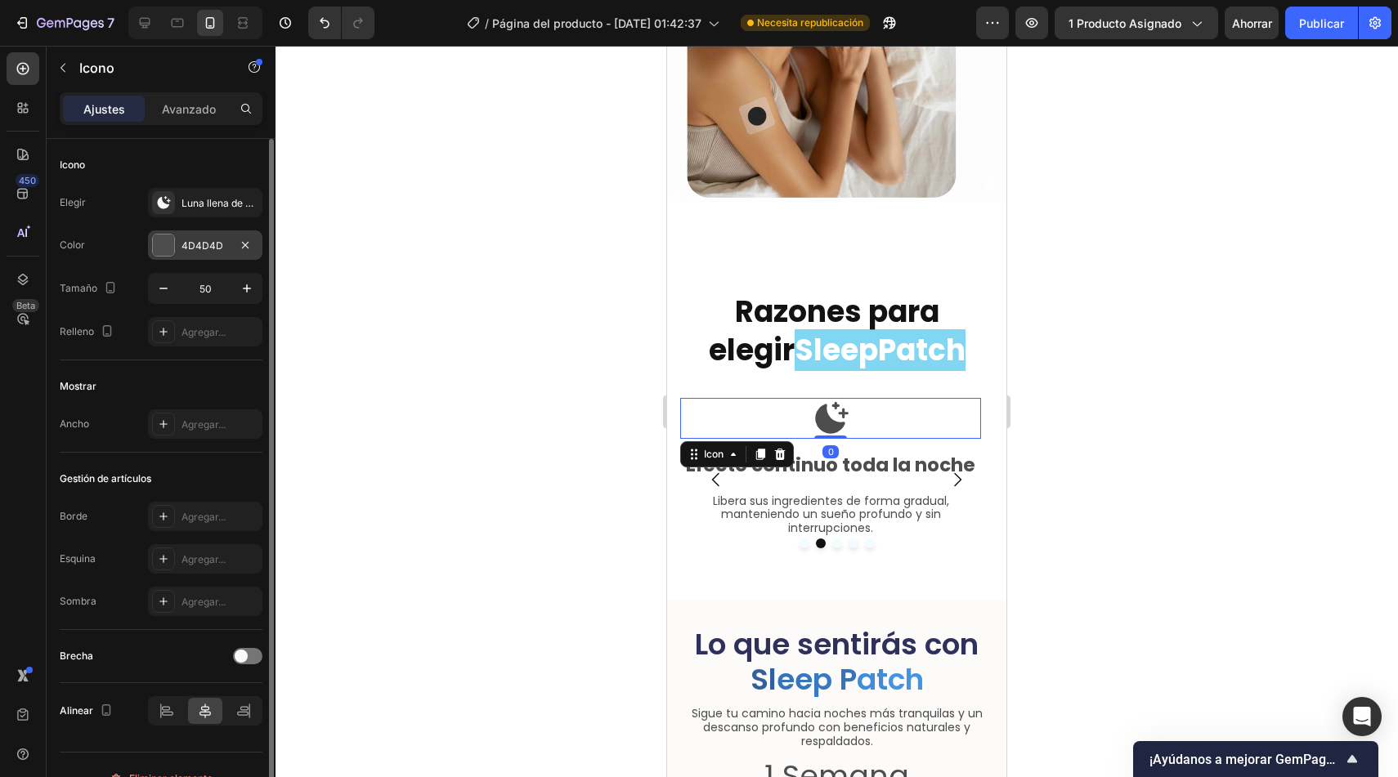
click at [193, 236] on div "4D4D4D" at bounding box center [205, 245] width 114 height 29
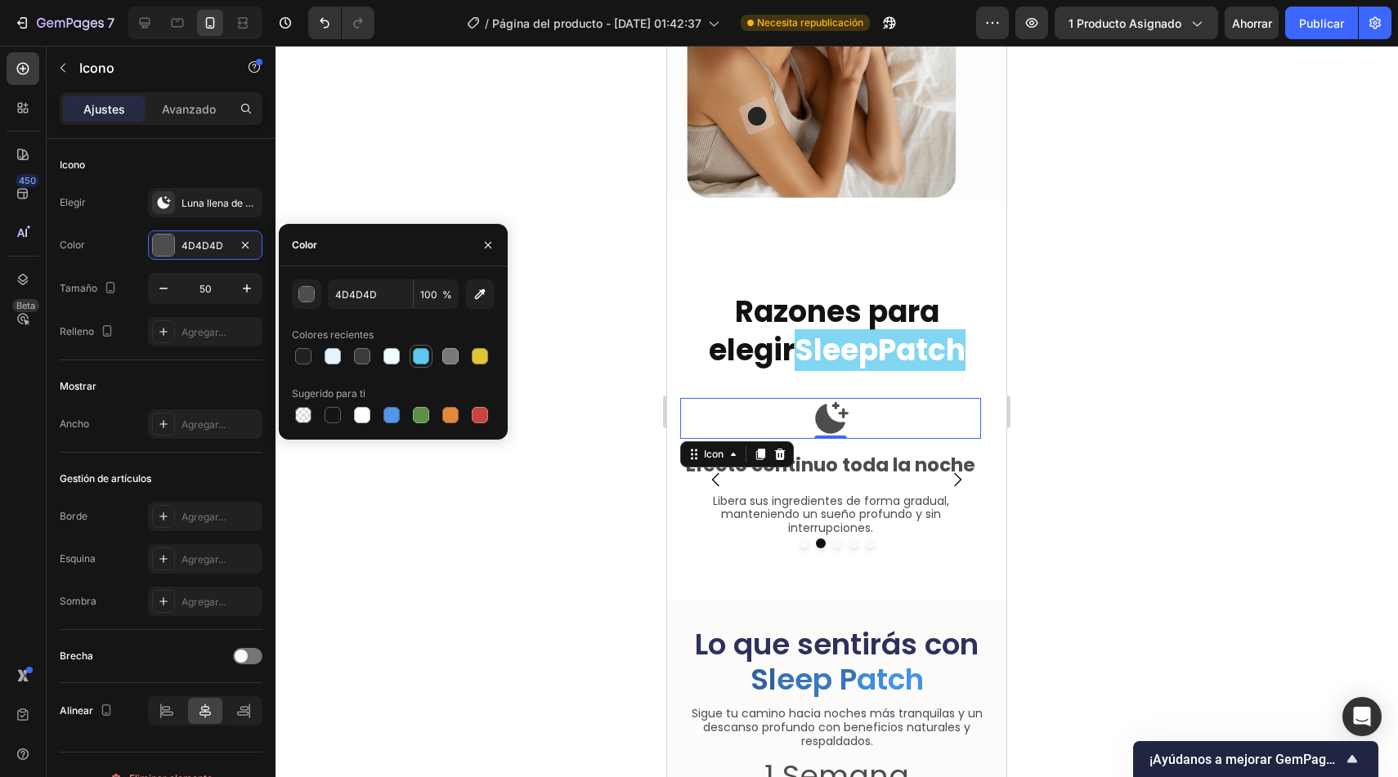
click at [416, 356] on div at bounding box center [421, 356] width 16 height 16
type input "5BCAEE"
click at [565, 530] on div at bounding box center [836, 412] width 1122 height 732
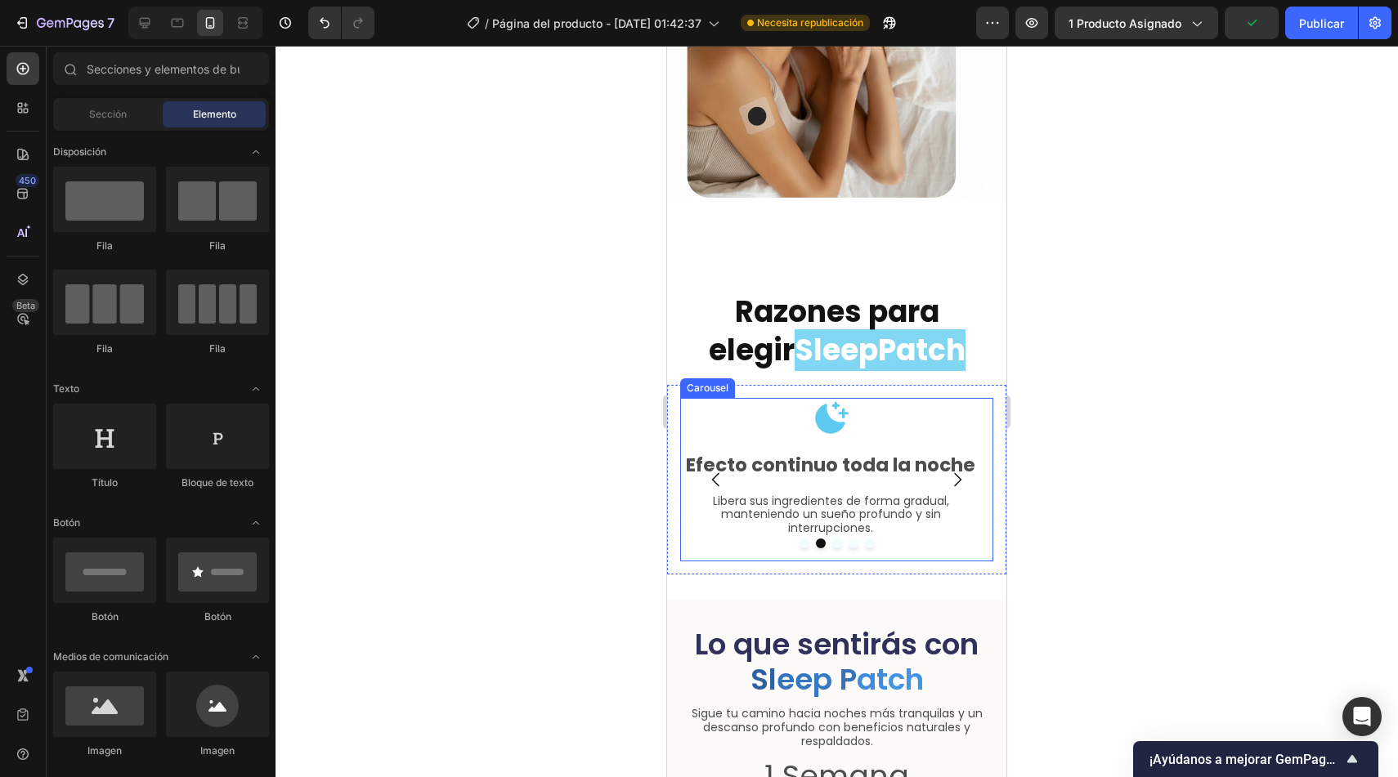
click at [947, 470] on icon "Carousel Next Arrow" at bounding box center [957, 480] width 20 height 20
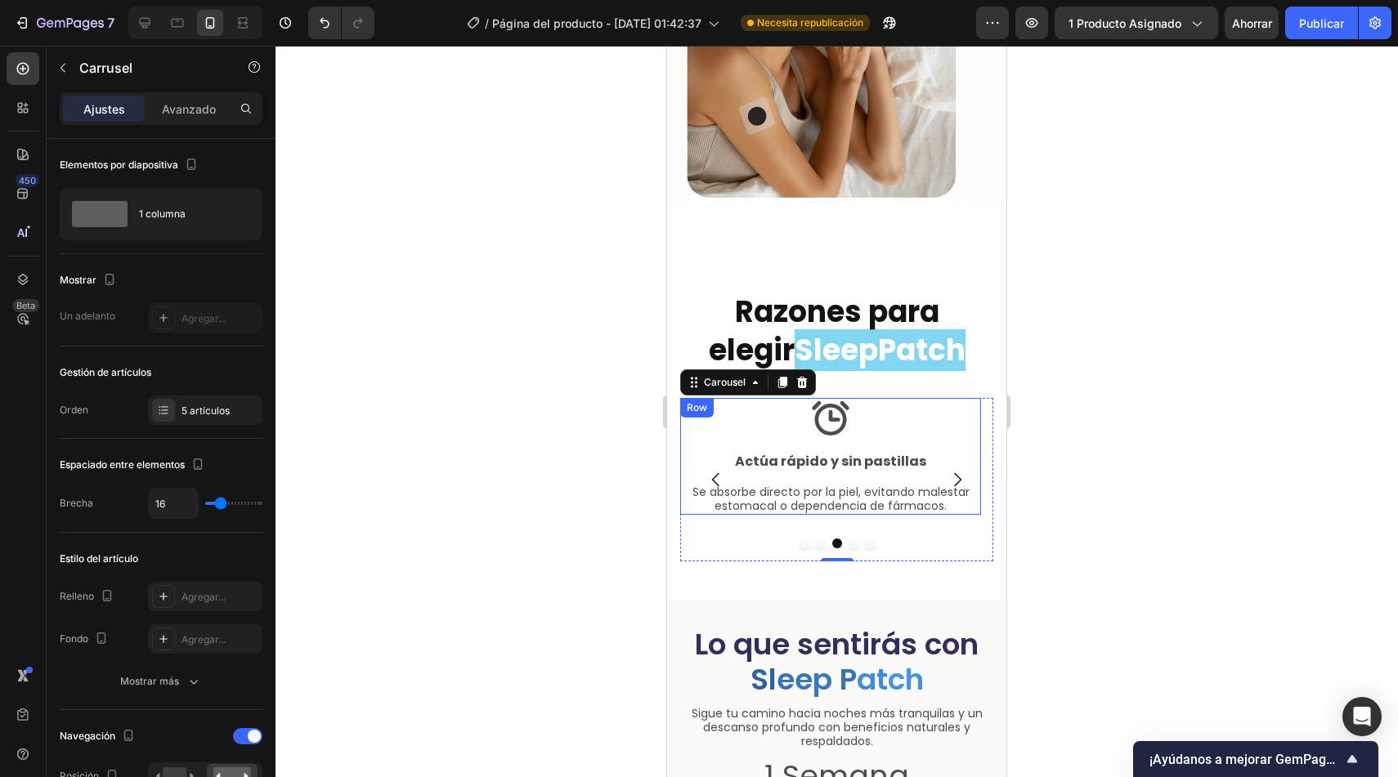
click at [908, 454] on p "Actúa rápido y sin pastillas" at bounding box center [831, 462] width 298 height 16
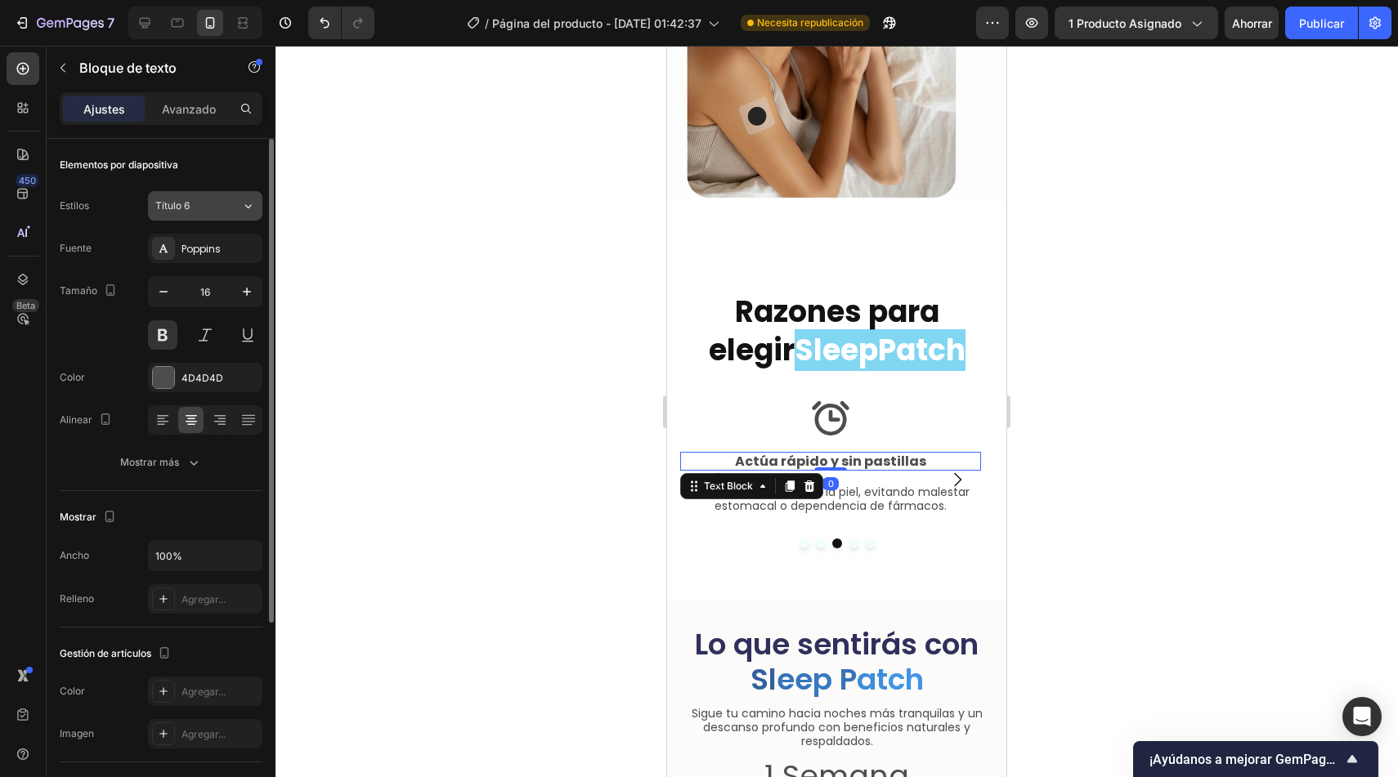
click at [243, 210] on icon at bounding box center [248, 206] width 14 height 16
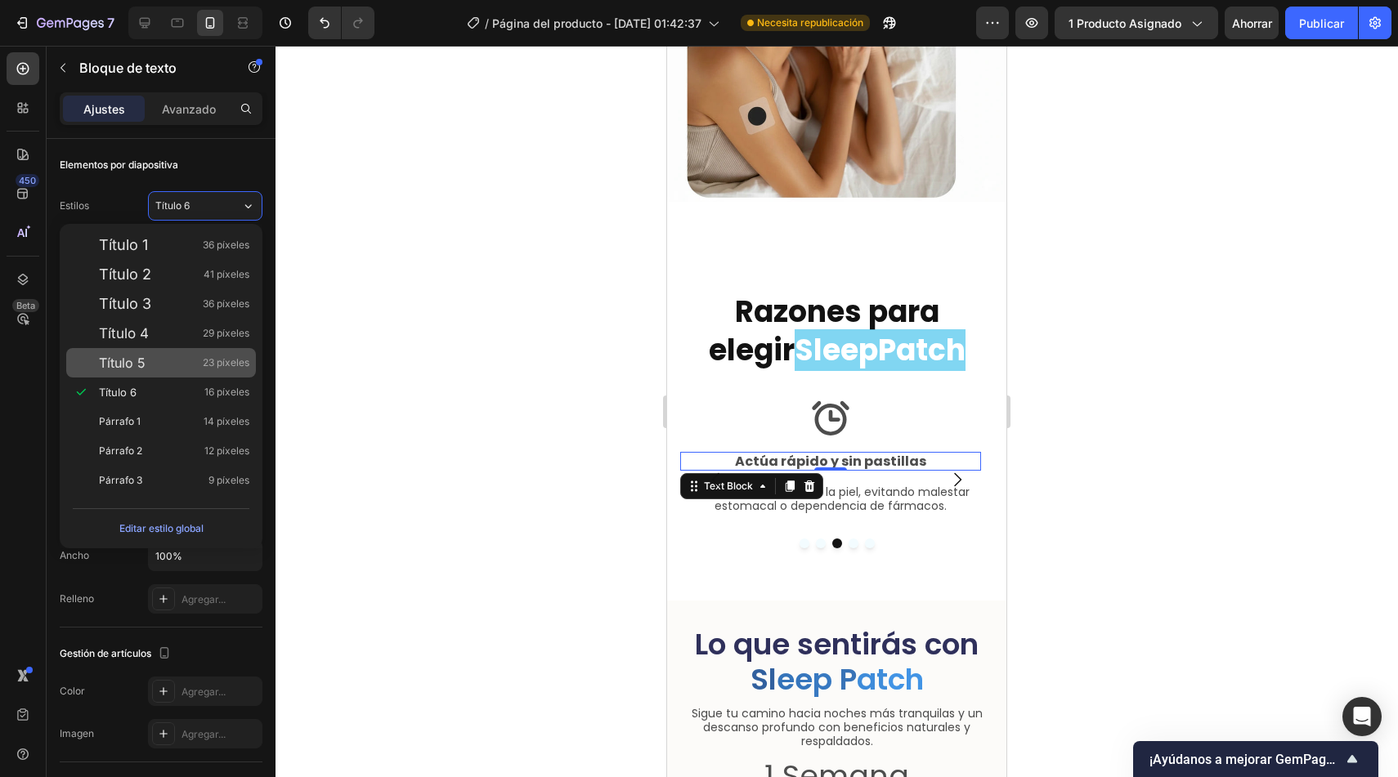
click at [159, 368] on div "Título 5 23 píxeles" at bounding box center [174, 363] width 150 height 16
type input "23"
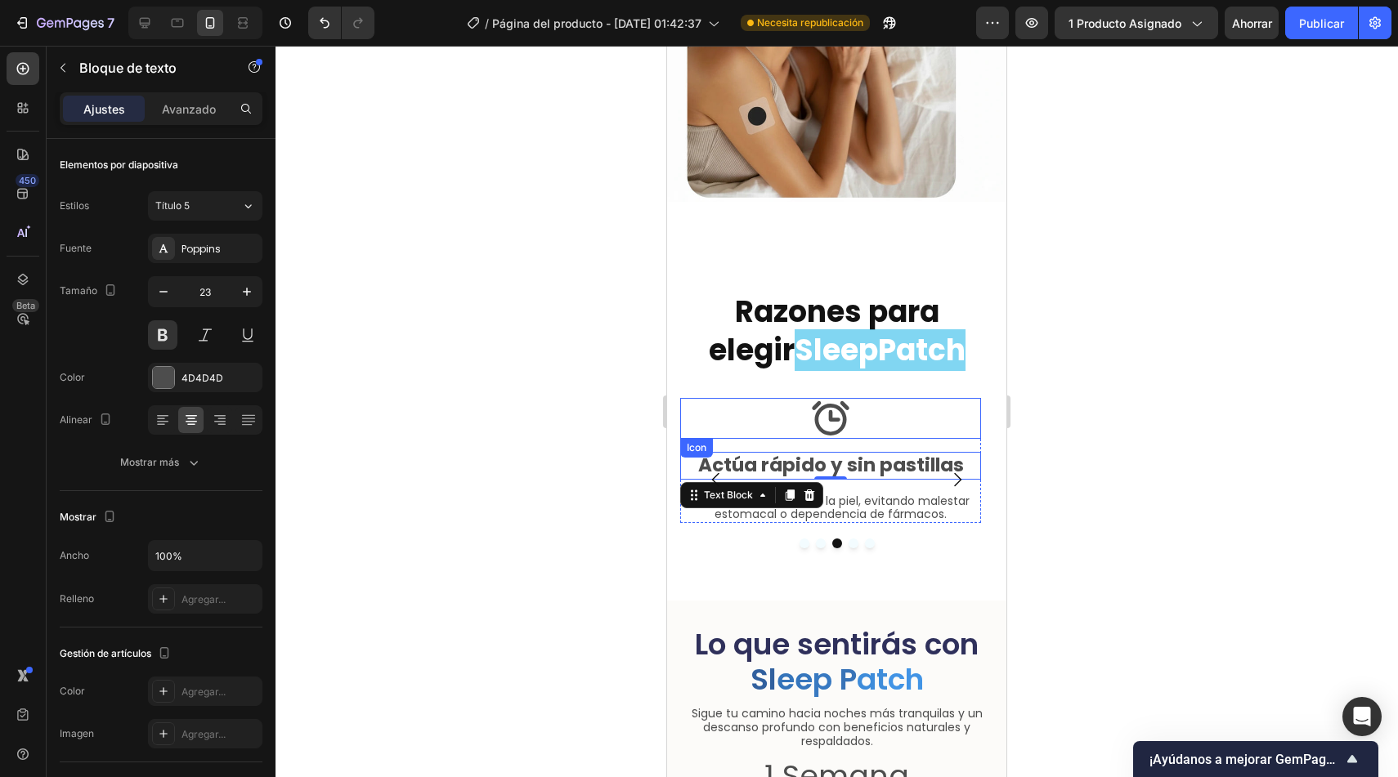
click at [831, 410] on icon at bounding box center [830, 418] width 41 height 41
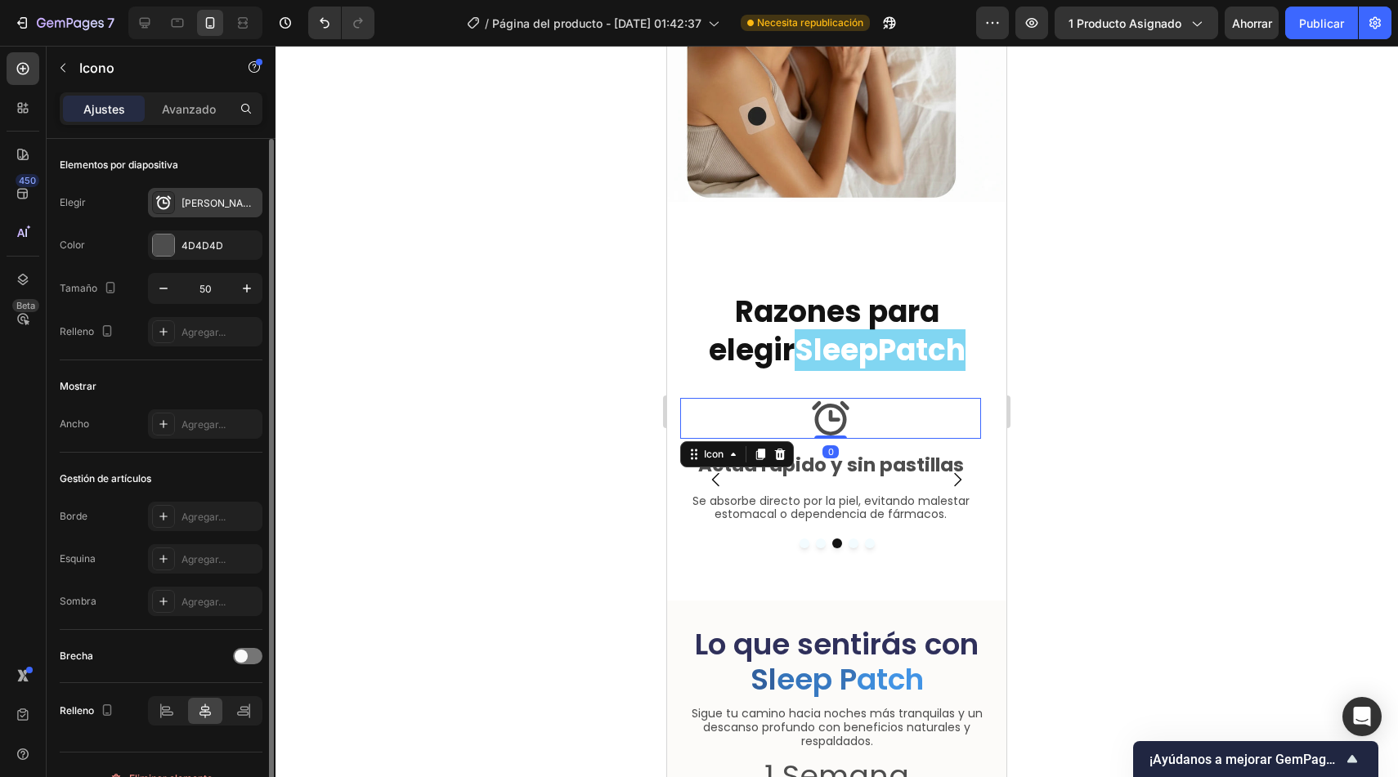
click at [177, 198] on div "Alarma audaz" at bounding box center [205, 202] width 114 height 29
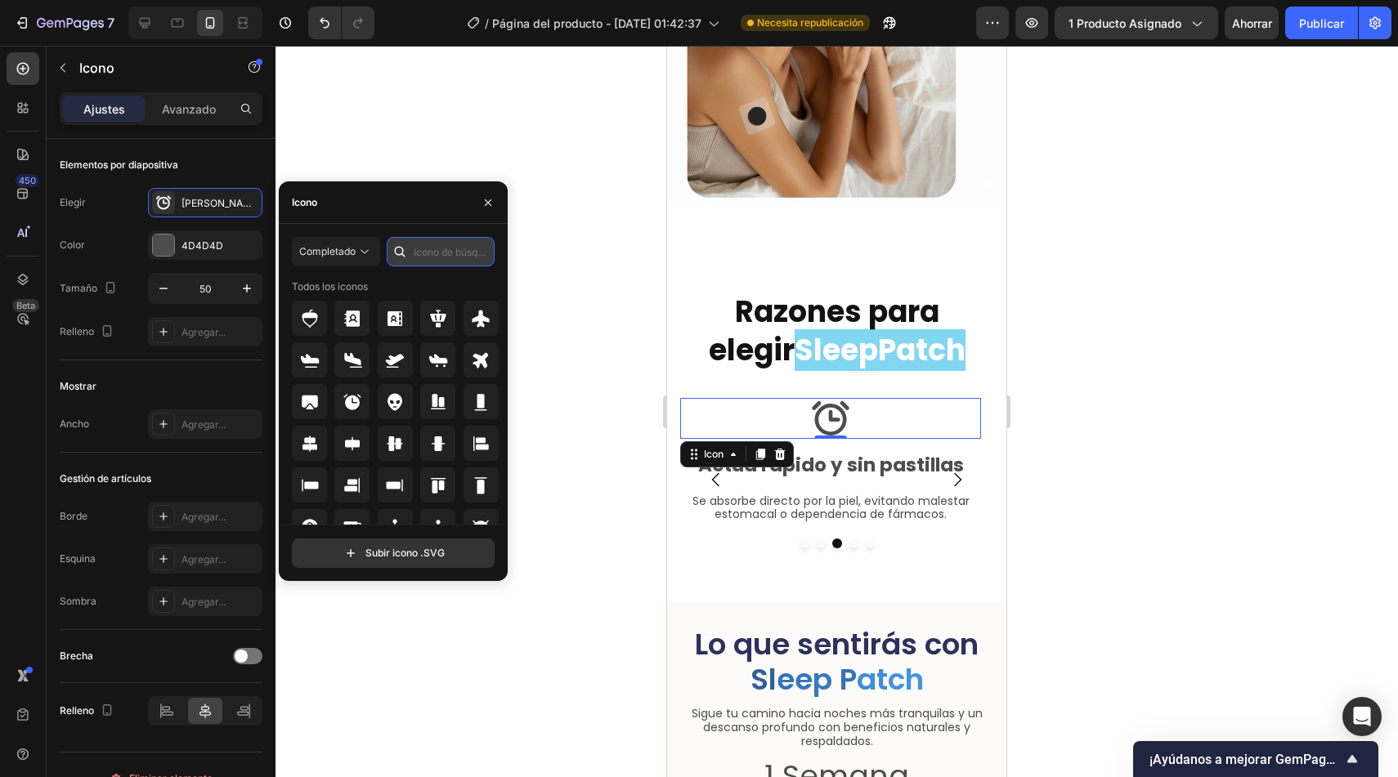
click at [471, 253] on input "text" at bounding box center [441, 251] width 108 height 29
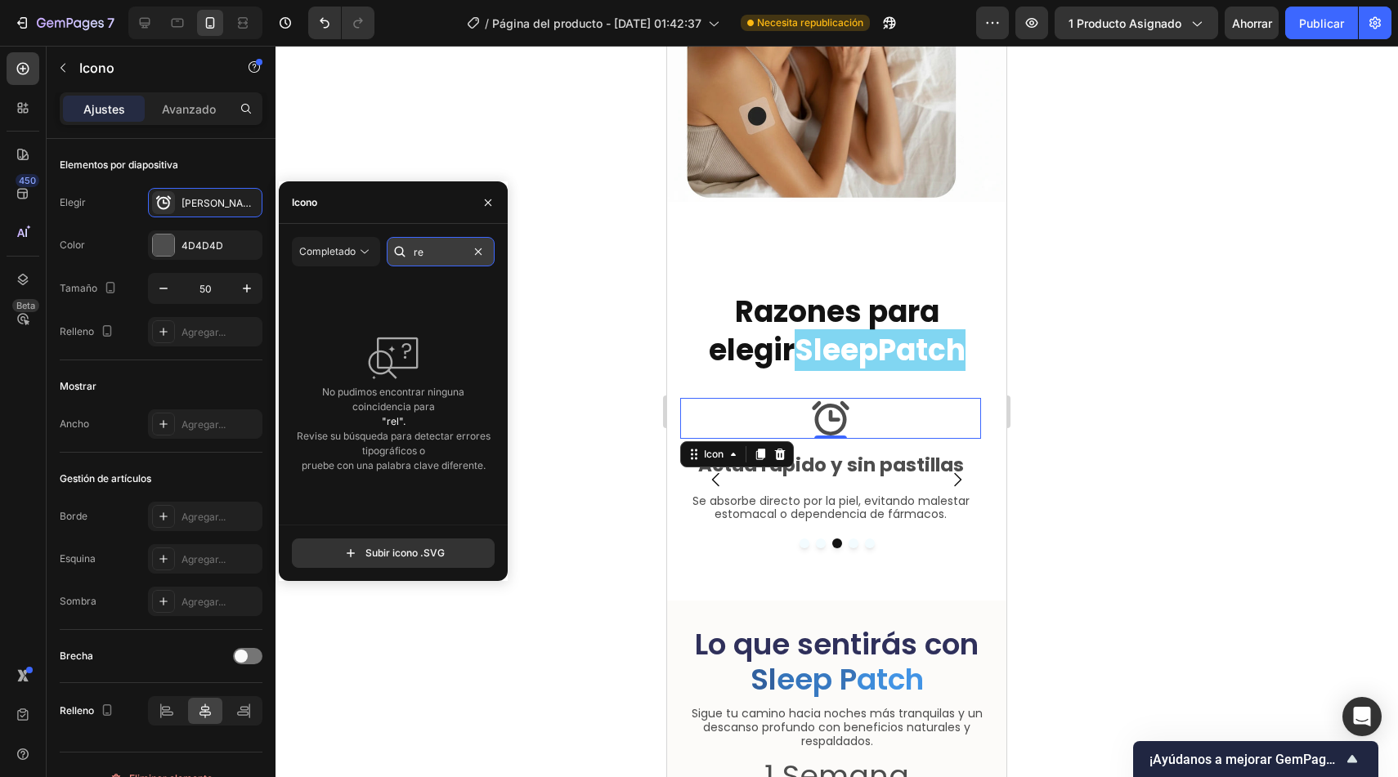
type input "r"
type input "time"
click at [336, 253] on font "Completado" at bounding box center [327, 251] width 56 height 12
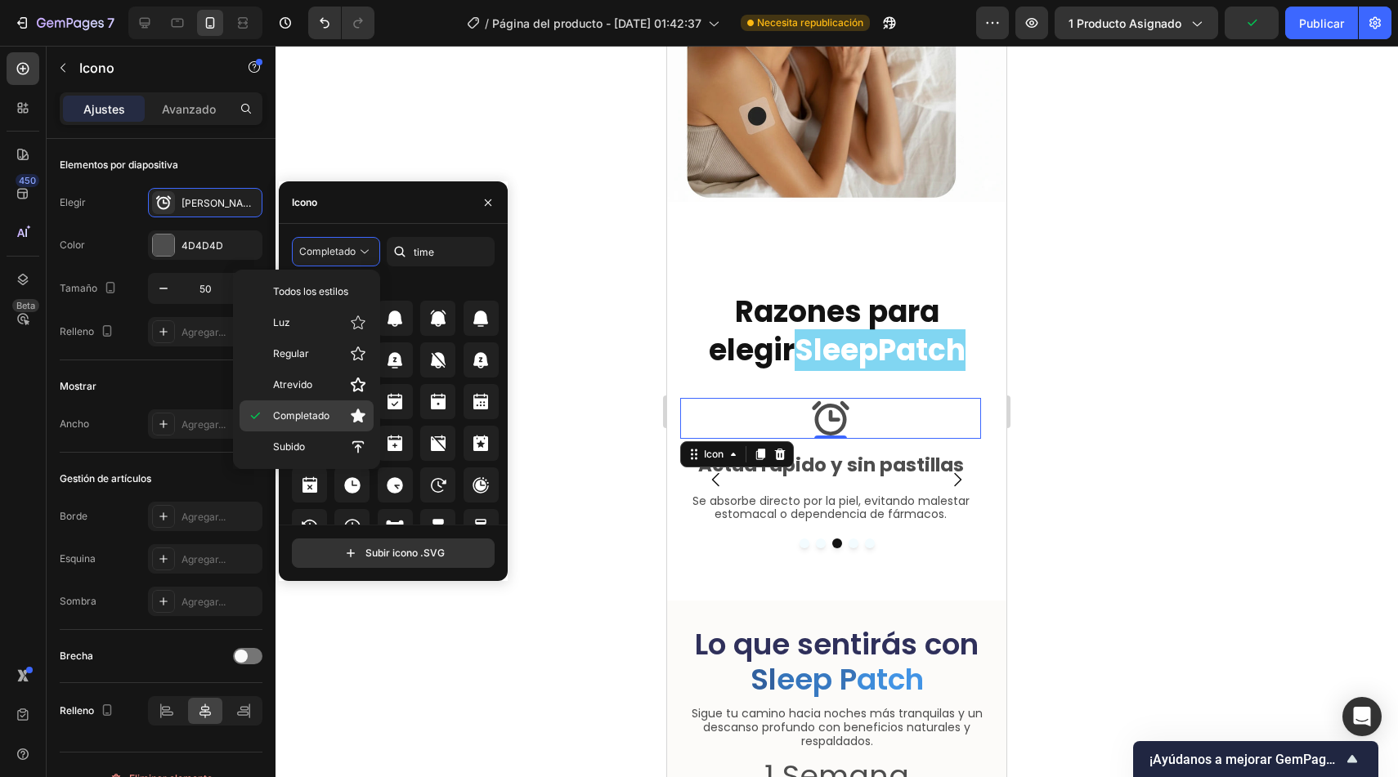
click at [331, 420] on p "Completado" at bounding box center [319, 416] width 93 height 16
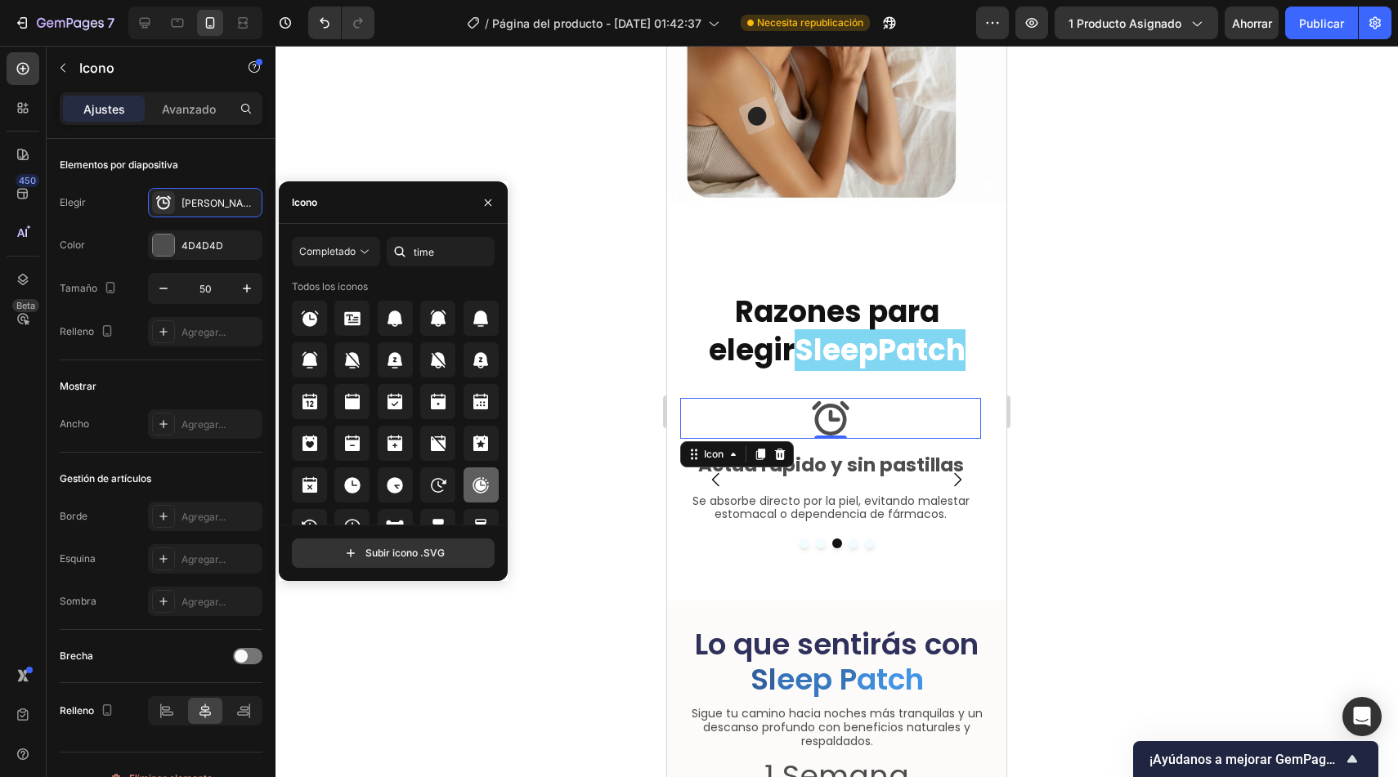
click at [471, 477] on icon at bounding box center [481, 486] width 20 height 20
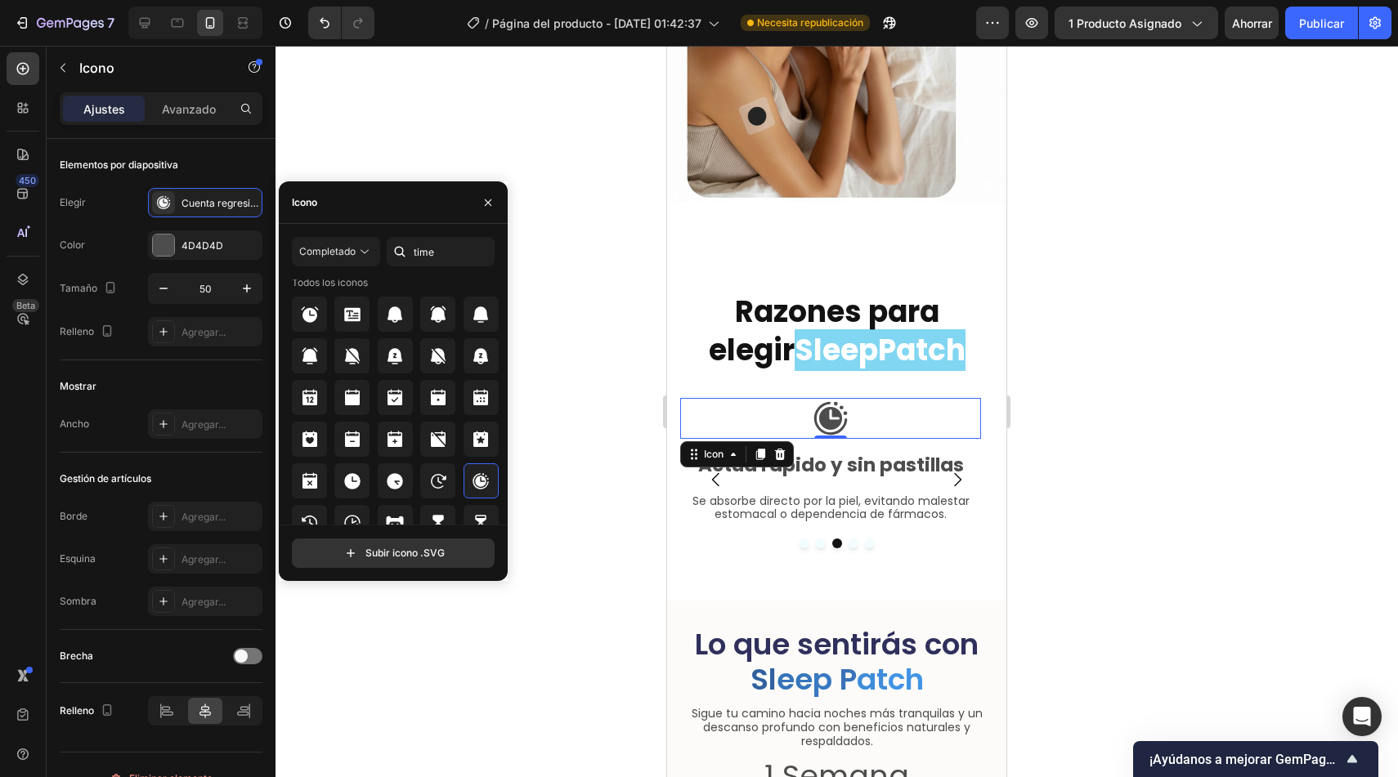
scroll to position [0, 0]
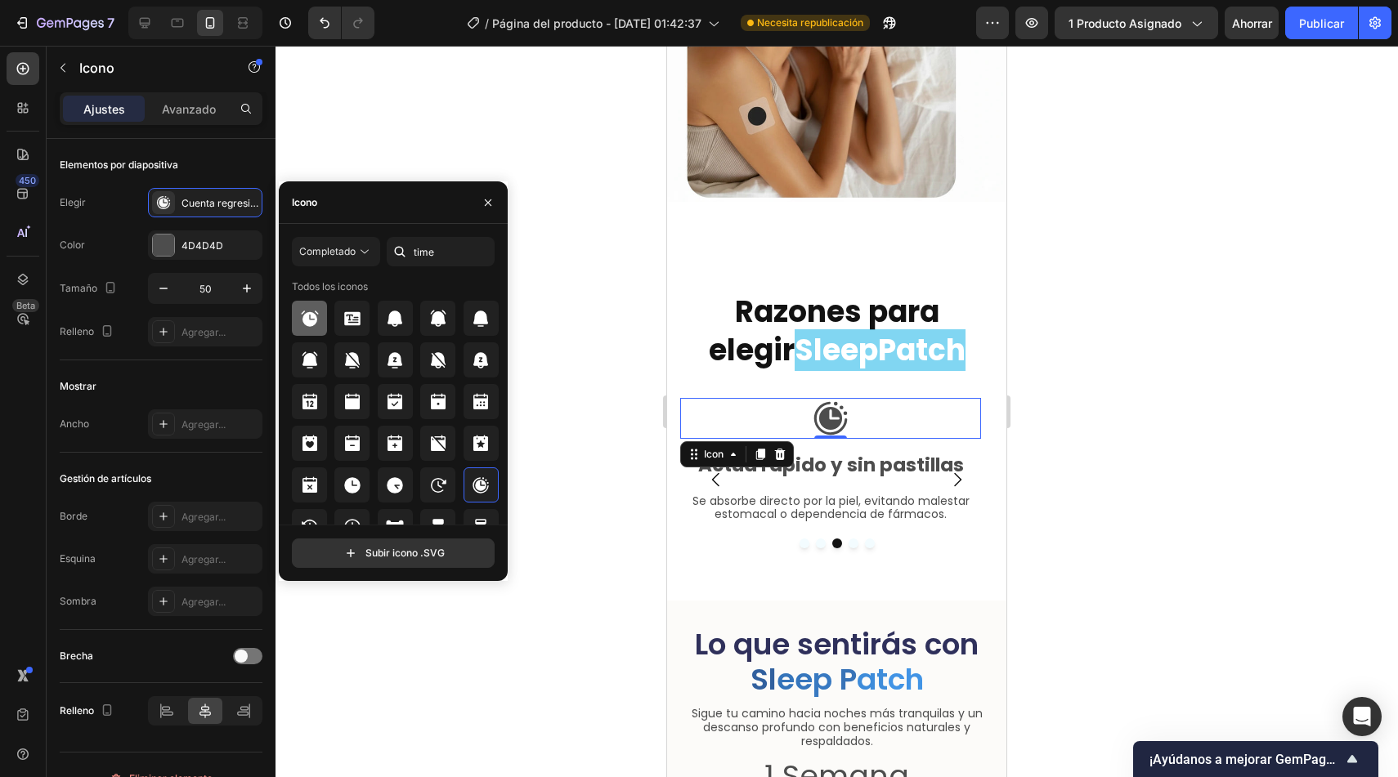
click at [311, 314] on icon at bounding box center [309, 319] width 17 height 16
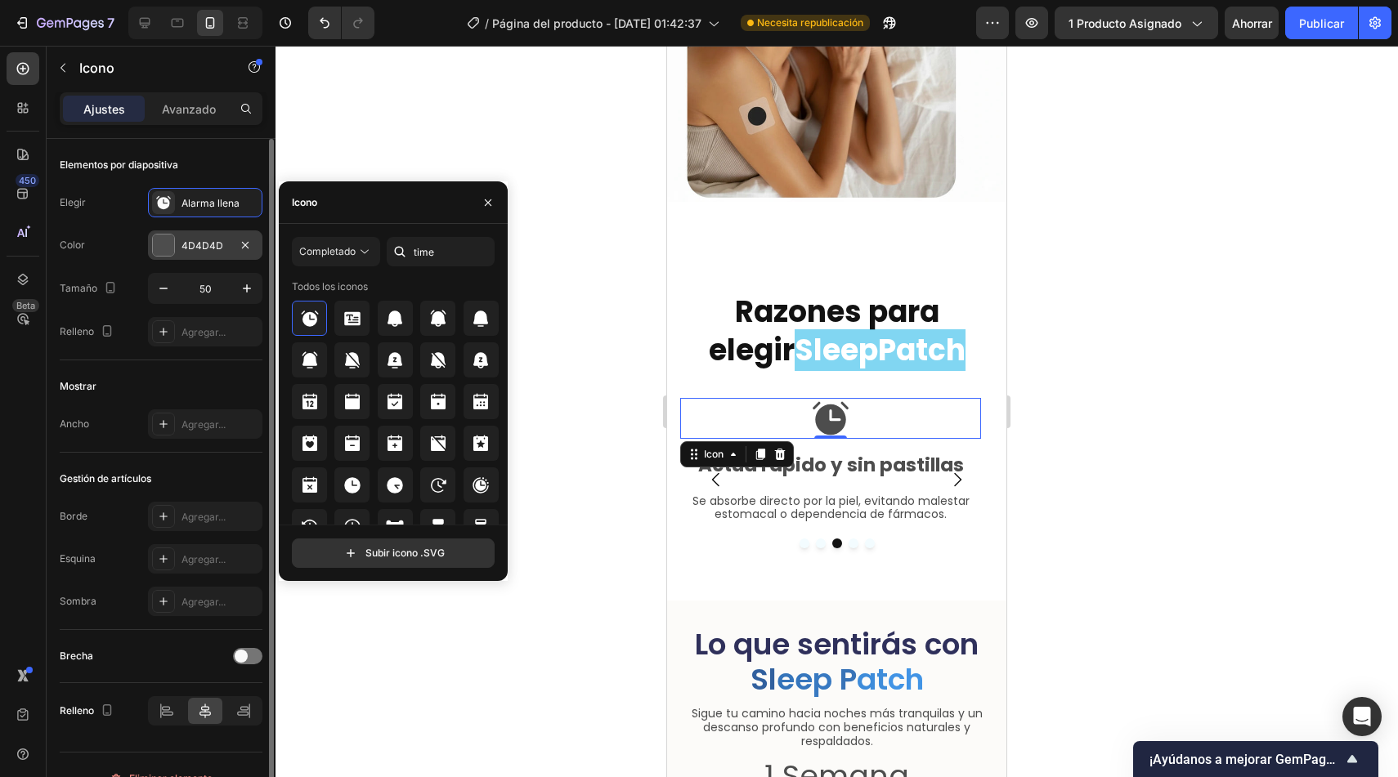
click at [197, 246] on font "4D4D4D" at bounding box center [202, 246] width 42 height 12
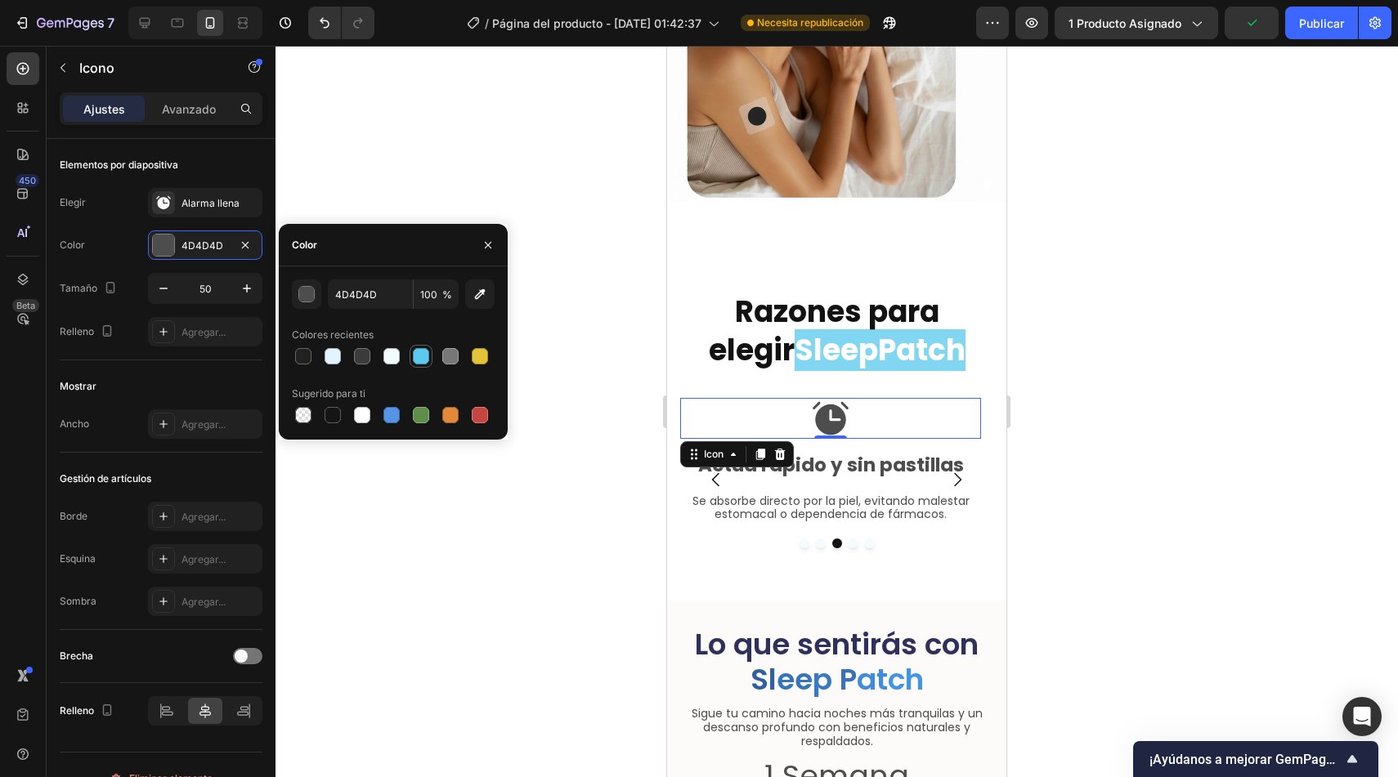
click at [417, 359] on div at bounding box center [421, 356] width 16 height 16
type input "5BCAEE"
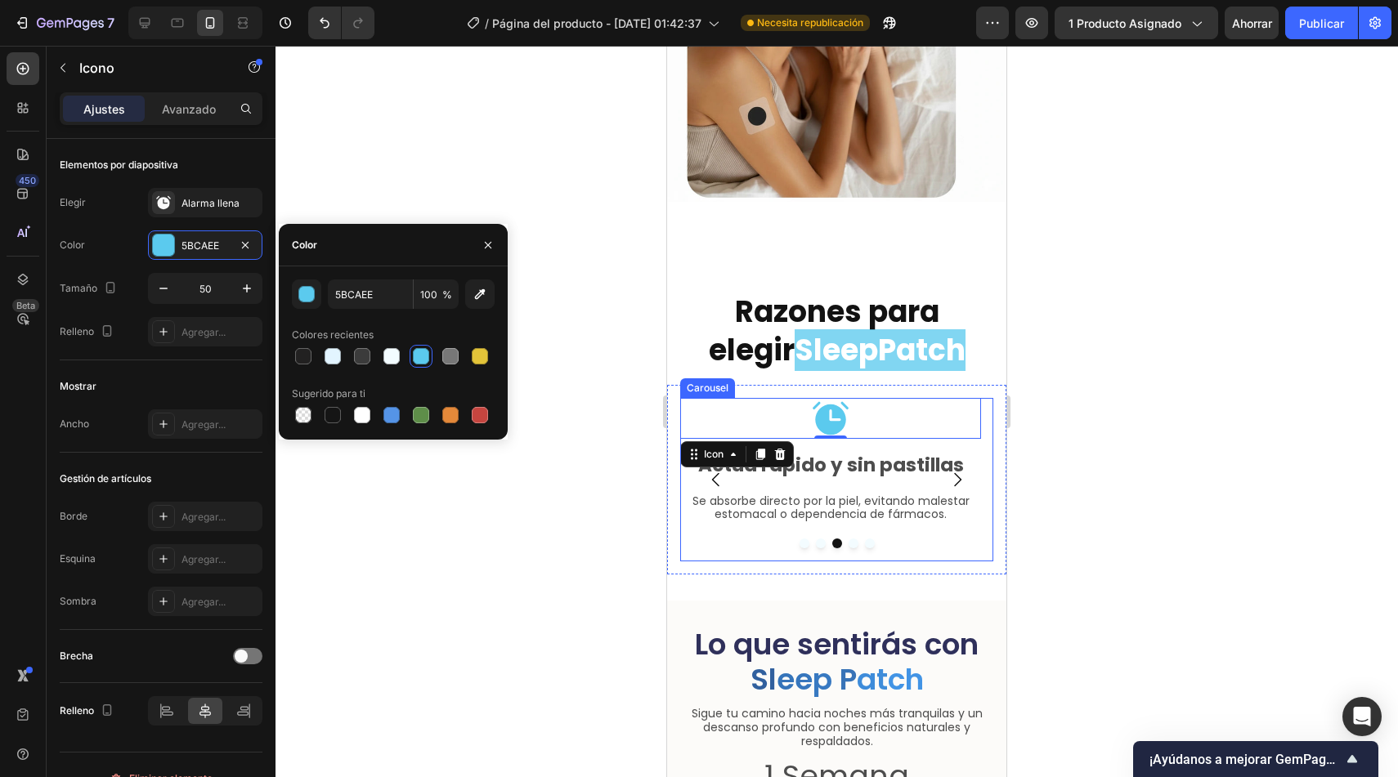
click at [954, 473] on icon "Carousel Next Arrow" at bounding box center [957, 480] width 7 height 14
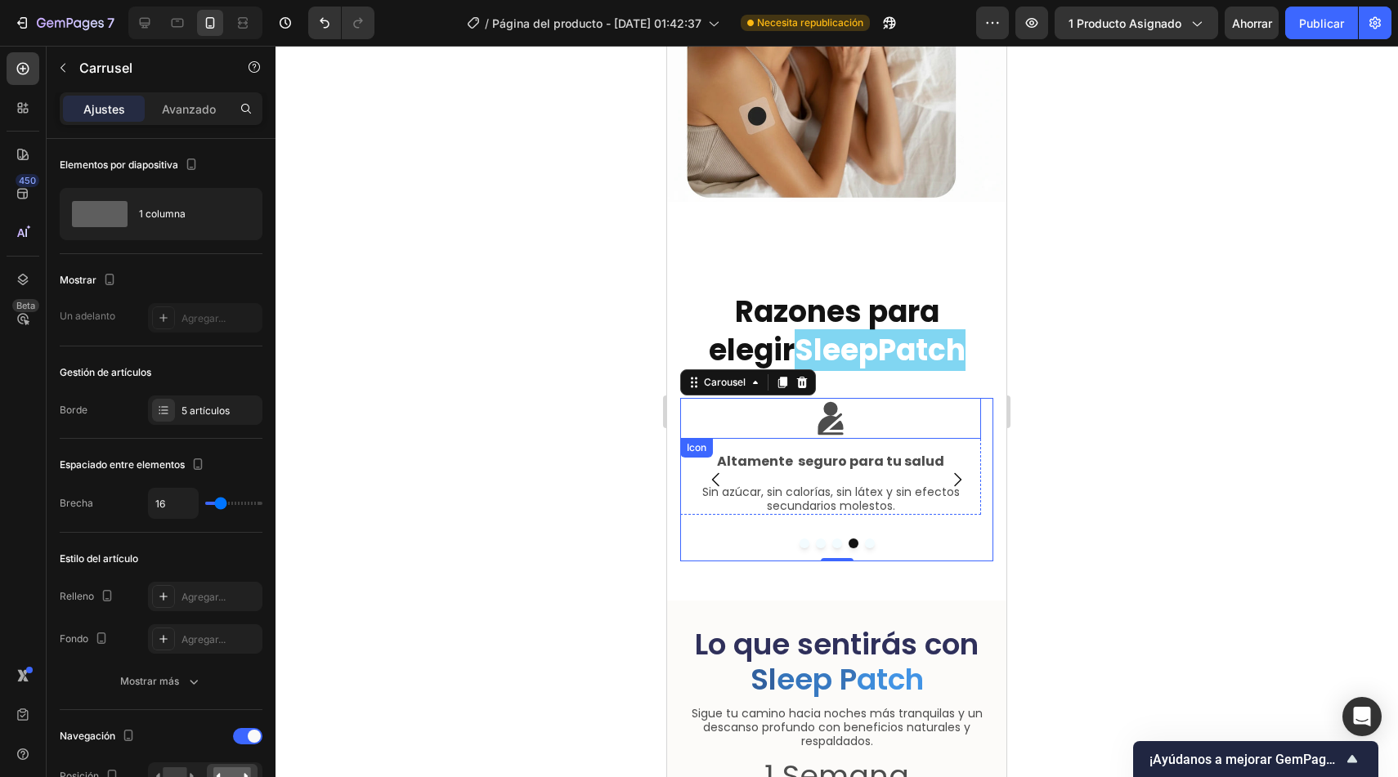
click at [829, 411] on icon at bounding box center [829, 419] width 25 height 34
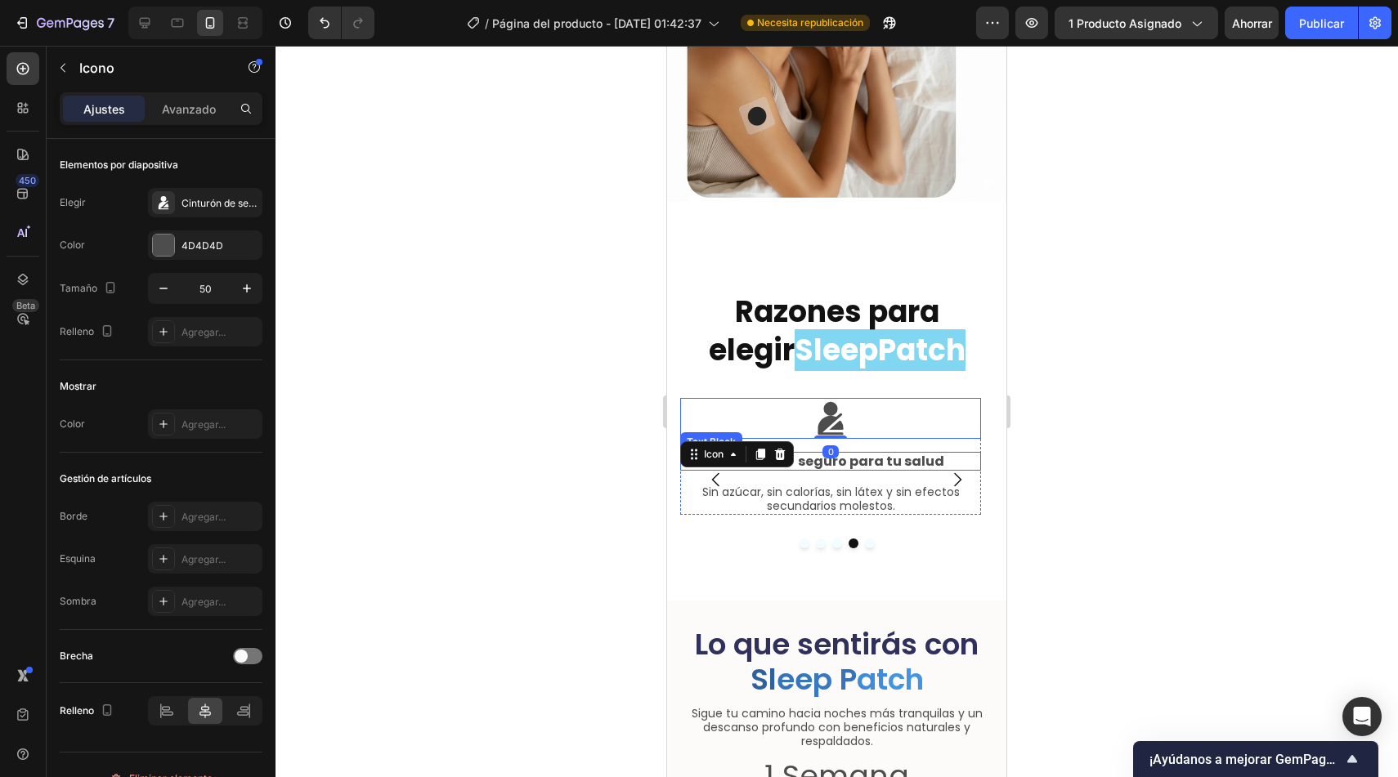
click at [878, 454] on p "Altamente seguro para tu salud" at bounding box center [831, 462] width 298 height 16
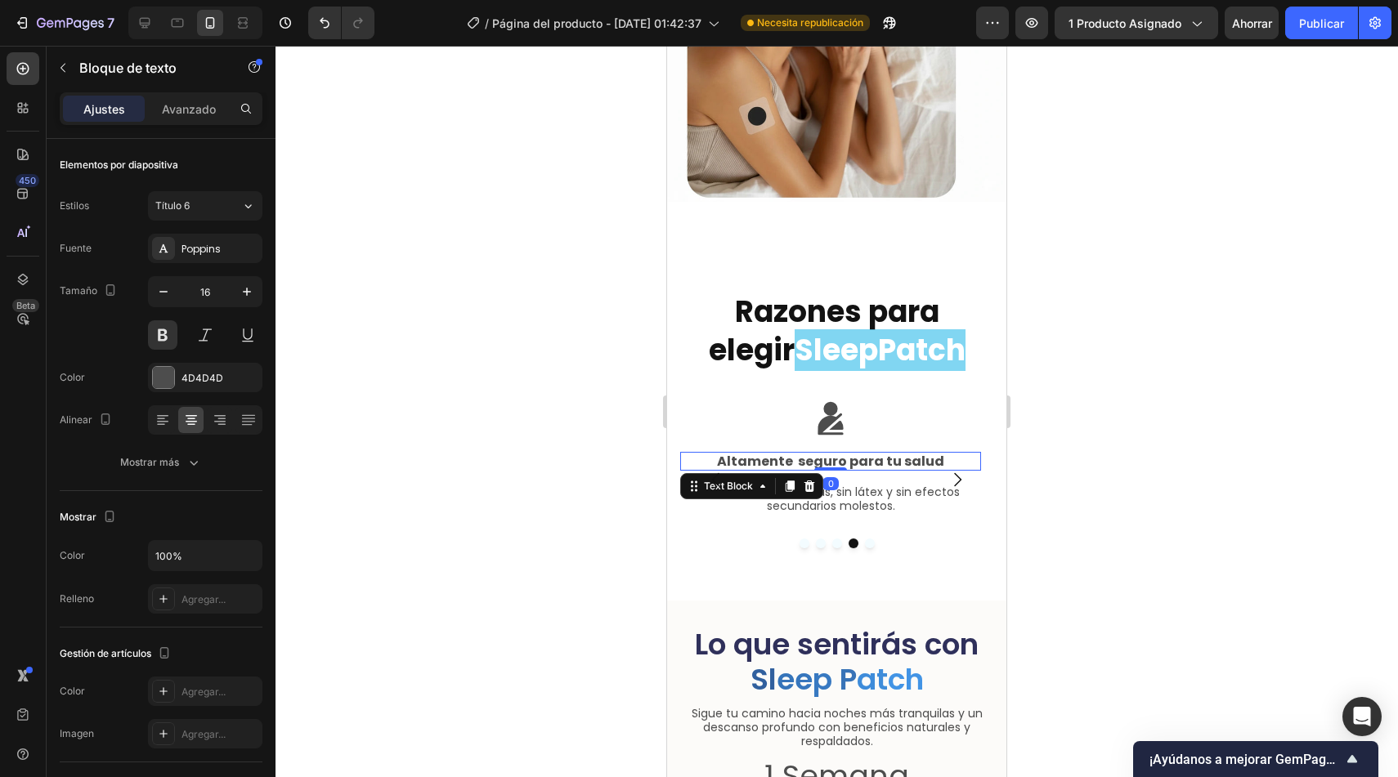
click at [895, 454] on p "Altamente seguro para tu salud" at bounding box center [831, 462] width 298 height 16
click at [879, 454] on p "Altamente seguro para tu salud" at bounding box center [831, 462] width 298 height 16
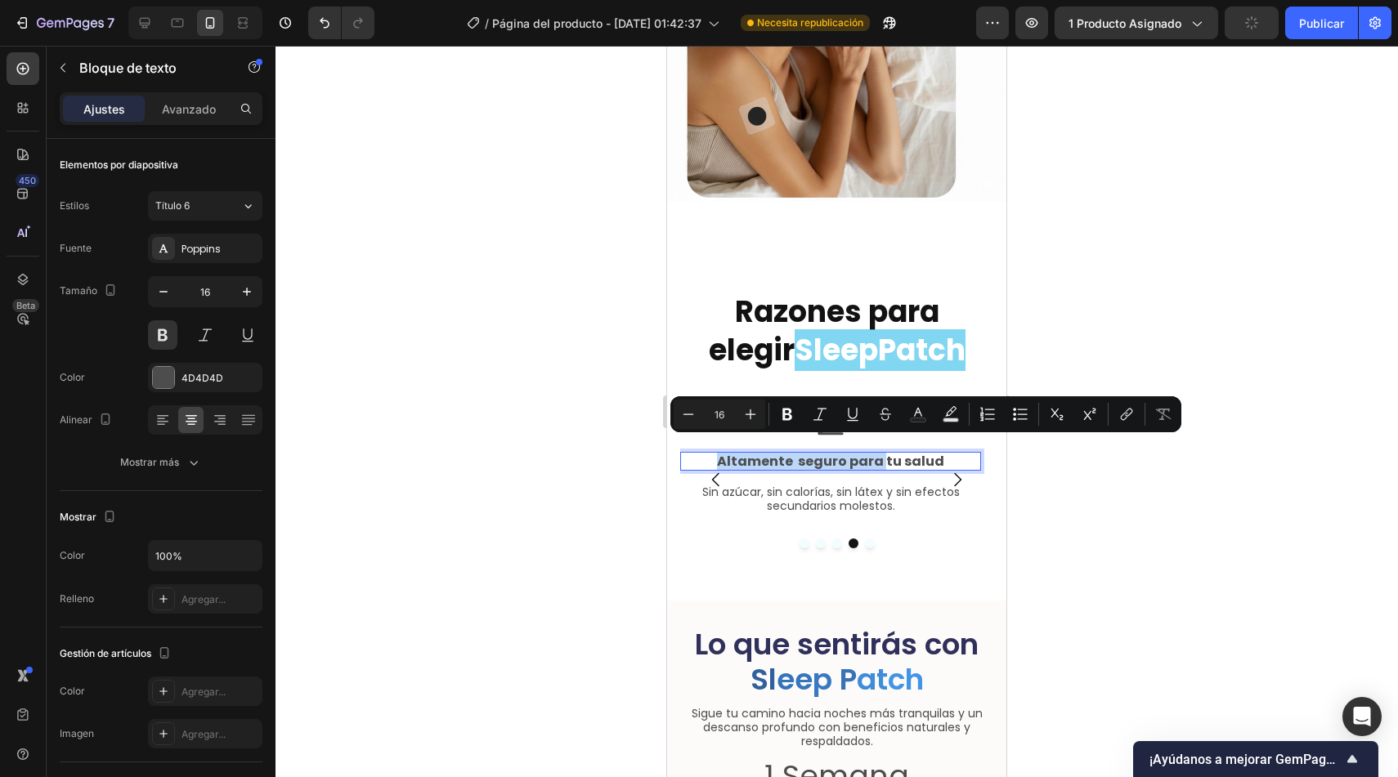
drag, startPoint x: 883, startPoint y: 446, endPoint x: 970, endPoint y: 439, distance: 87.8
click at [970, 452] on div "Altamente seguro para tu salud" at bounding box center [830, 461] width 301 height 19
click at [871, 454] on p "Altamente seguro para tu salud" at bounding box center [831, 462] width 298 height 16
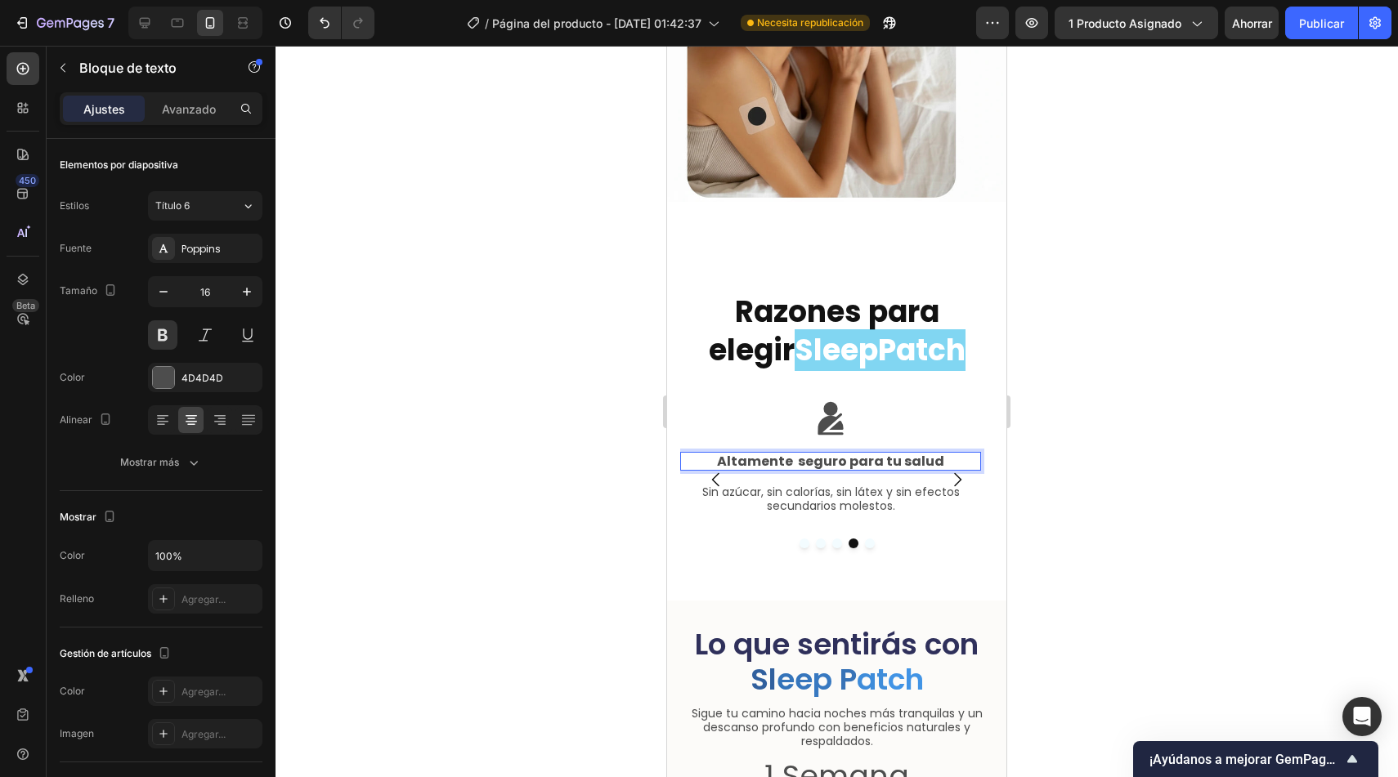
click at [773, 454] on p "Altamente seguro para tu salud" at bounding box center [831, 462] width 298 height 16
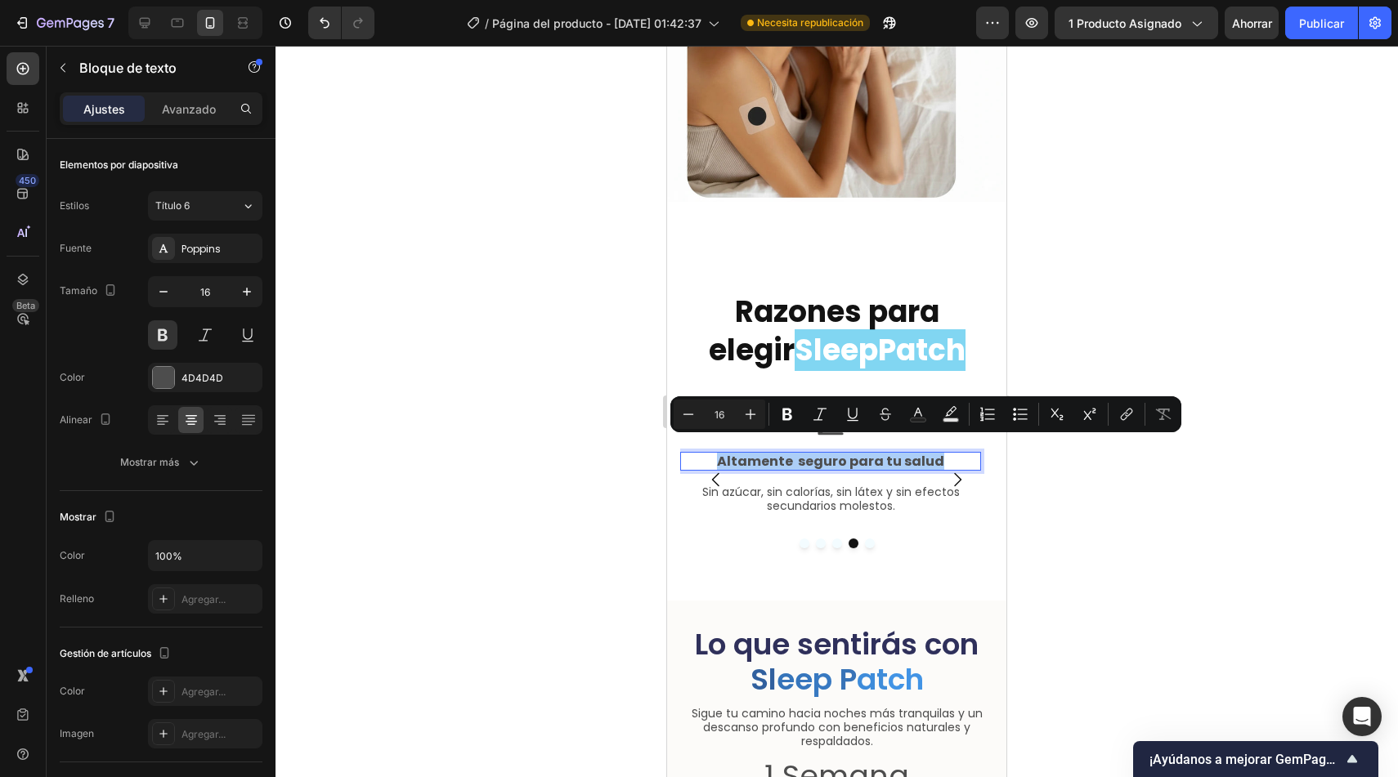
click at [609, 449] on div at bounding box center [836, 412] width 1122 height 732
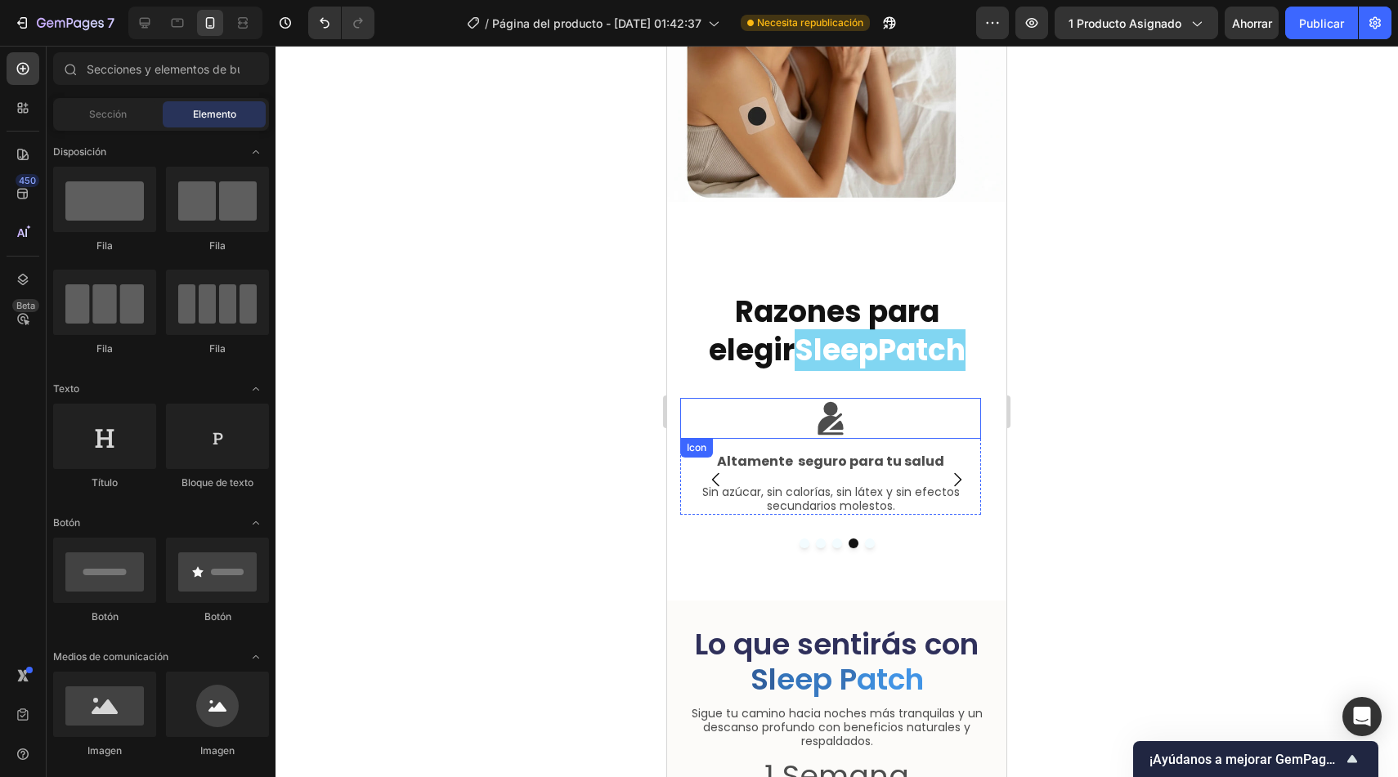
click at [851, 410] on div "Icon" at bounding box center [830, 418] width 301 height 41
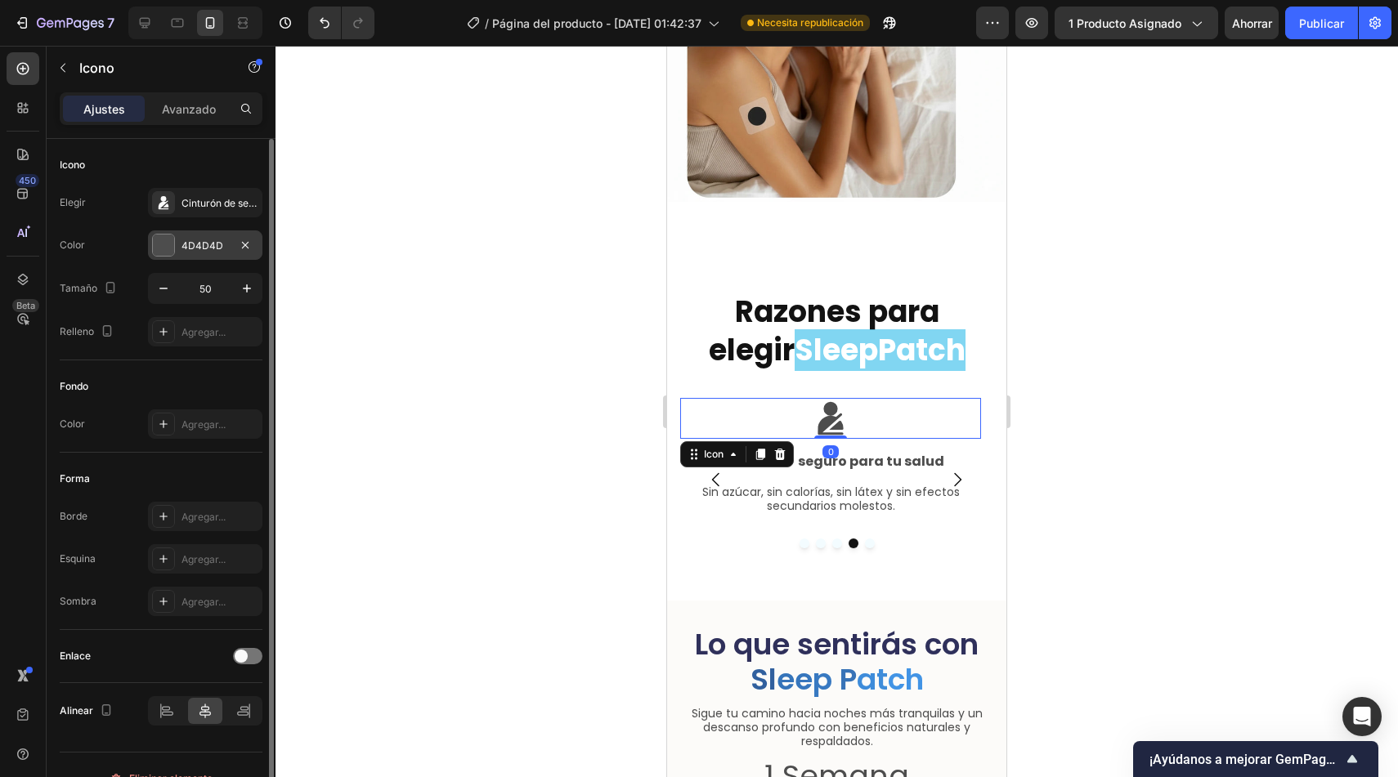
click at [204, 242] on font "4D4D4D" at bounding box center [202, 246] width 42 height 12
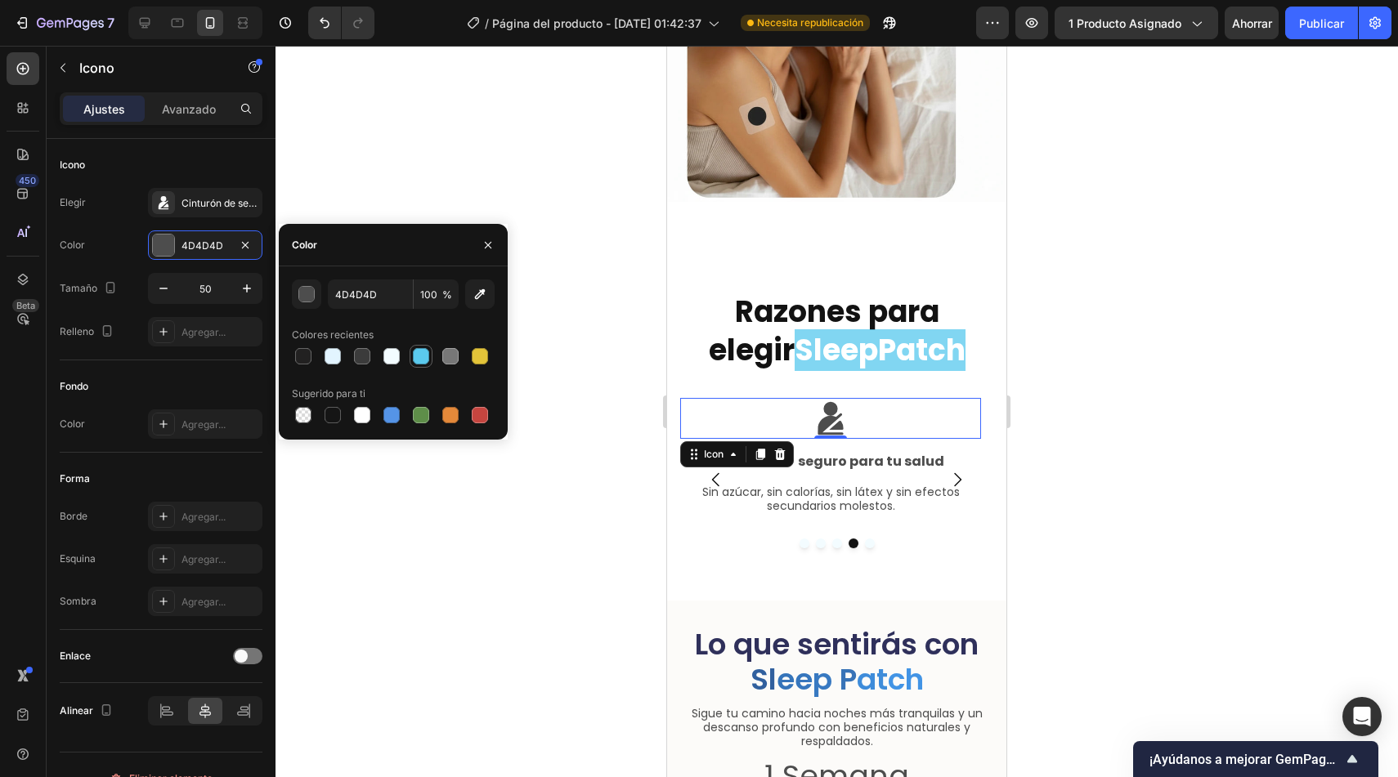
click at [420, 353] on div at bounding box center [421, 356] width 16 height 16
type input "5BCAEE"
click at [894, 454] on p "Altamente seguro para tu salud" at bounding box center [831, 462] width 298 height 16
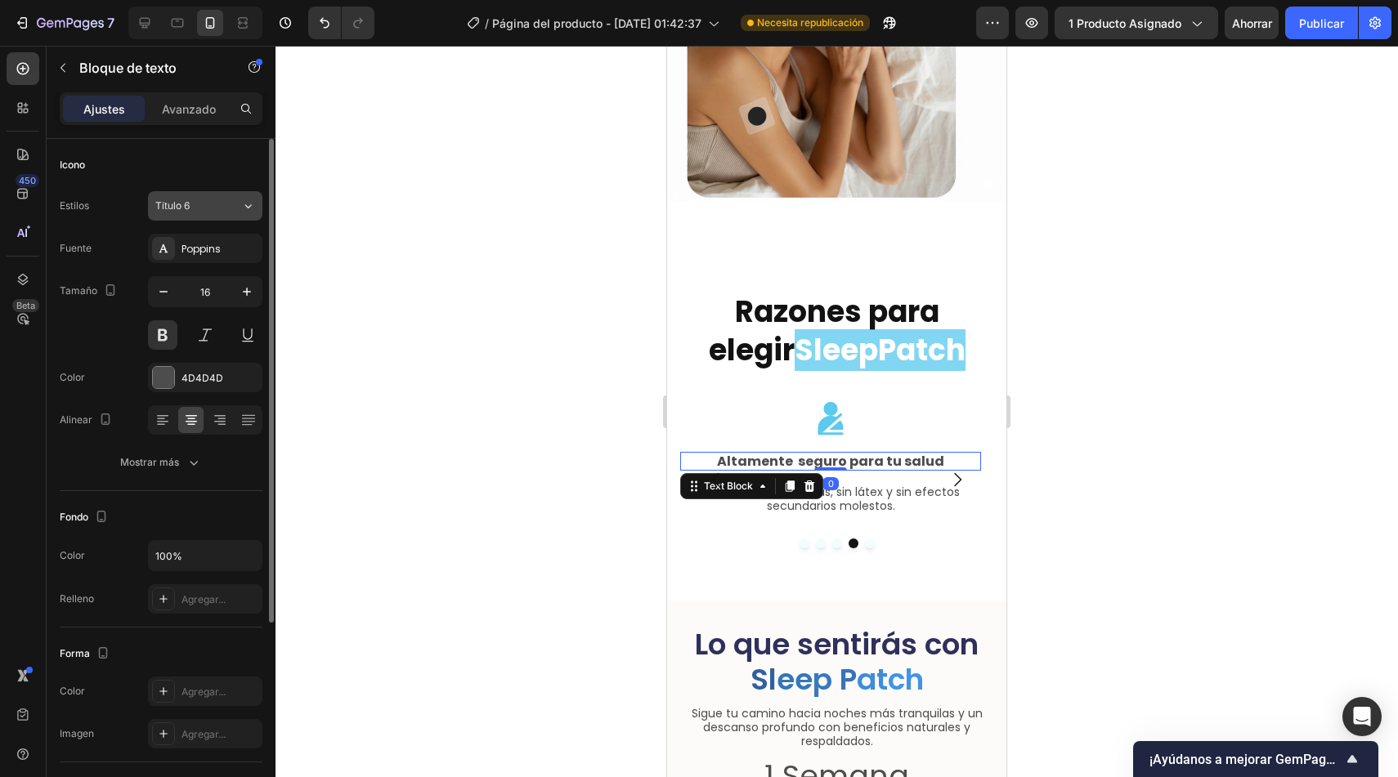
click at [224, 200] on div "Título 6" at bounding box center [198, 206] width 86 height 15
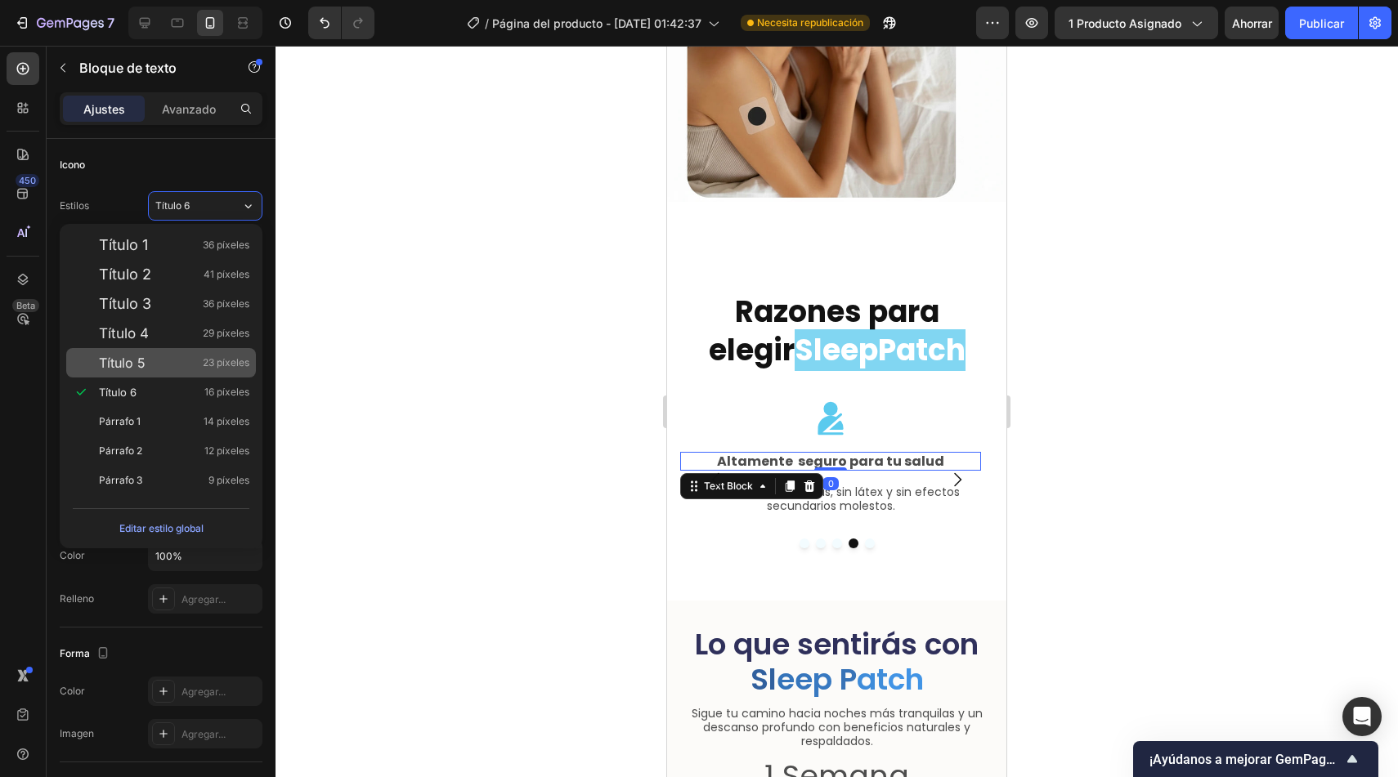
click at [152, 367] on div "Título 5 23 píxeles" at bounding box center [174, 363] width 150 height 16
type input "23"
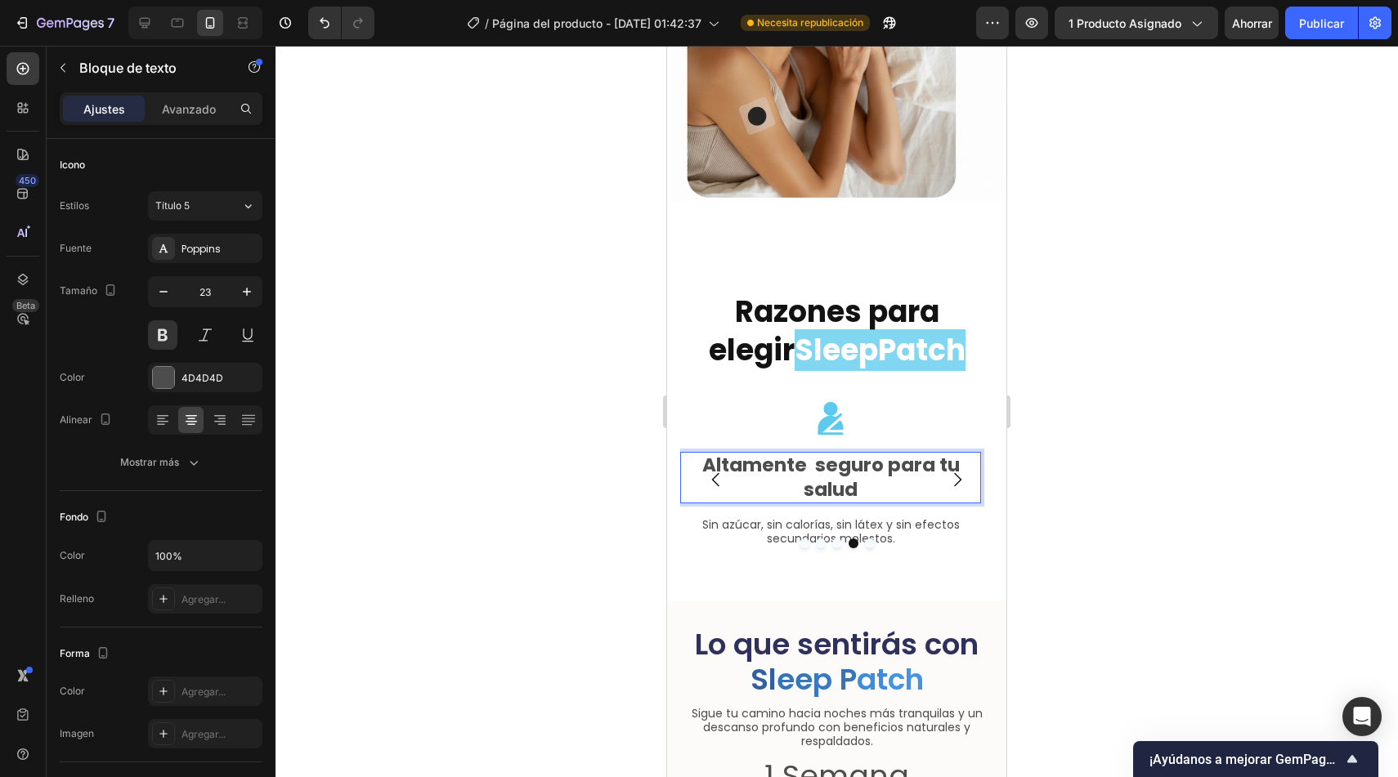
click at [888, 454] on p "Altamente seguro para tu salud" at bounding box center [831, 478] width 298 height 48
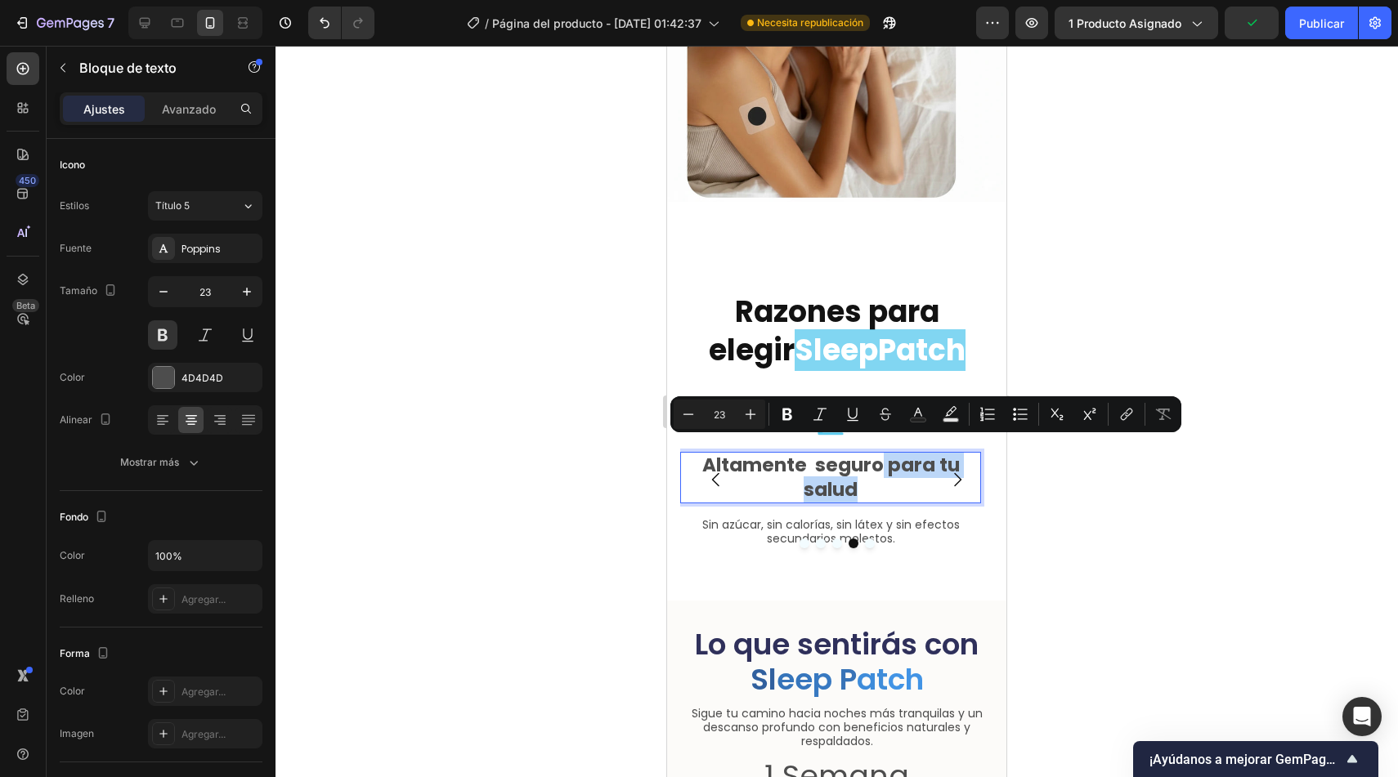
drag, startPoint x: 885, startPoint y: 452, endPoint x: 887, endPoint y: 477, distance: 24.6
click at [887, 477] on p "Altamente seguro para tu salud" at bounding box center [831, 478] width 298 height 48
click at [788, 454] on p "Altamente seguro para tu salud" at bounding box center [831, 478] width 298 height 48
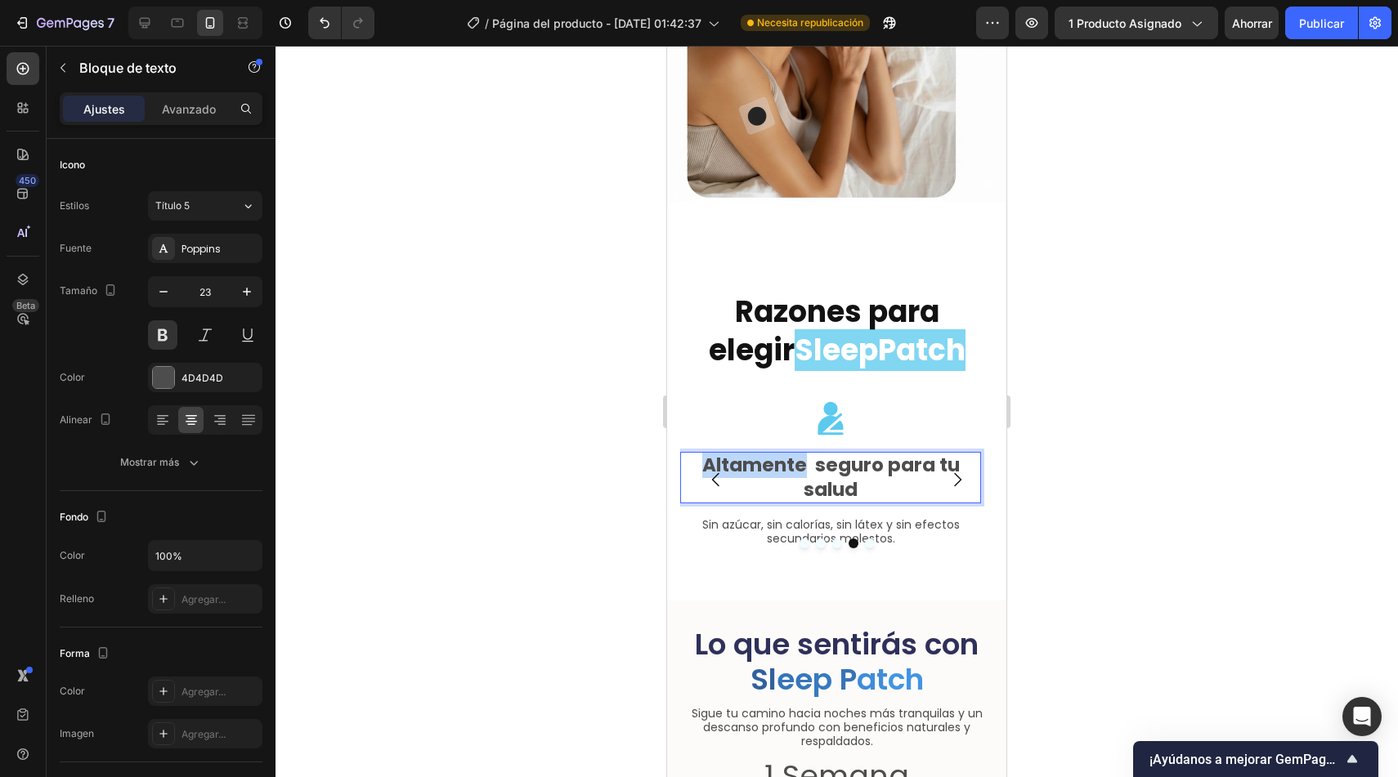
click at [788, 454] on p "Altamente seguro para tu salud" at bounding box center [831, 478] width 298 height 48
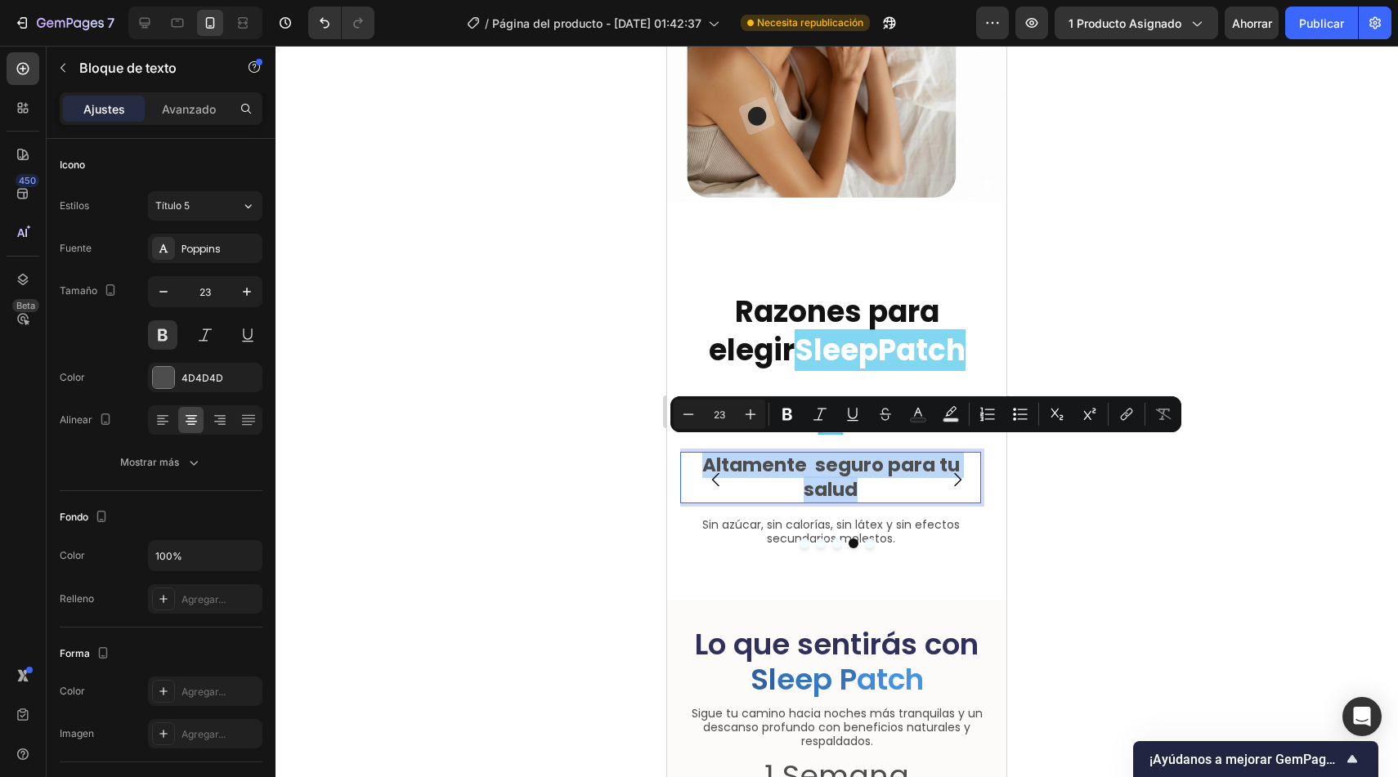
copy p "Altamente seguro para tu salud"
click at [851, 460] on p "Altamente seguro para tu salud" at bounding box center [831, 478] width 298 height 48
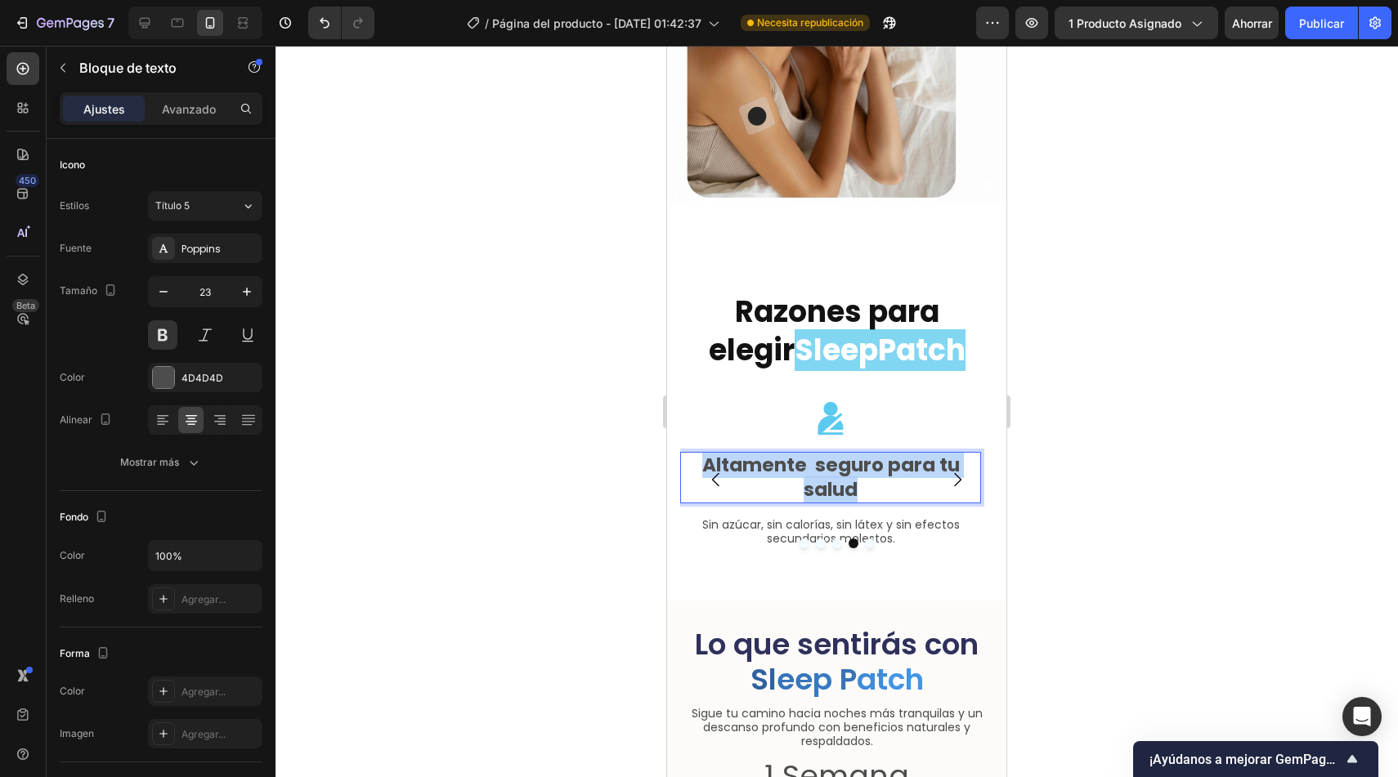
click at [851, 460] on p "Altamente seguro para tu salud" at bounding box center [831, 478] width 298 height 48
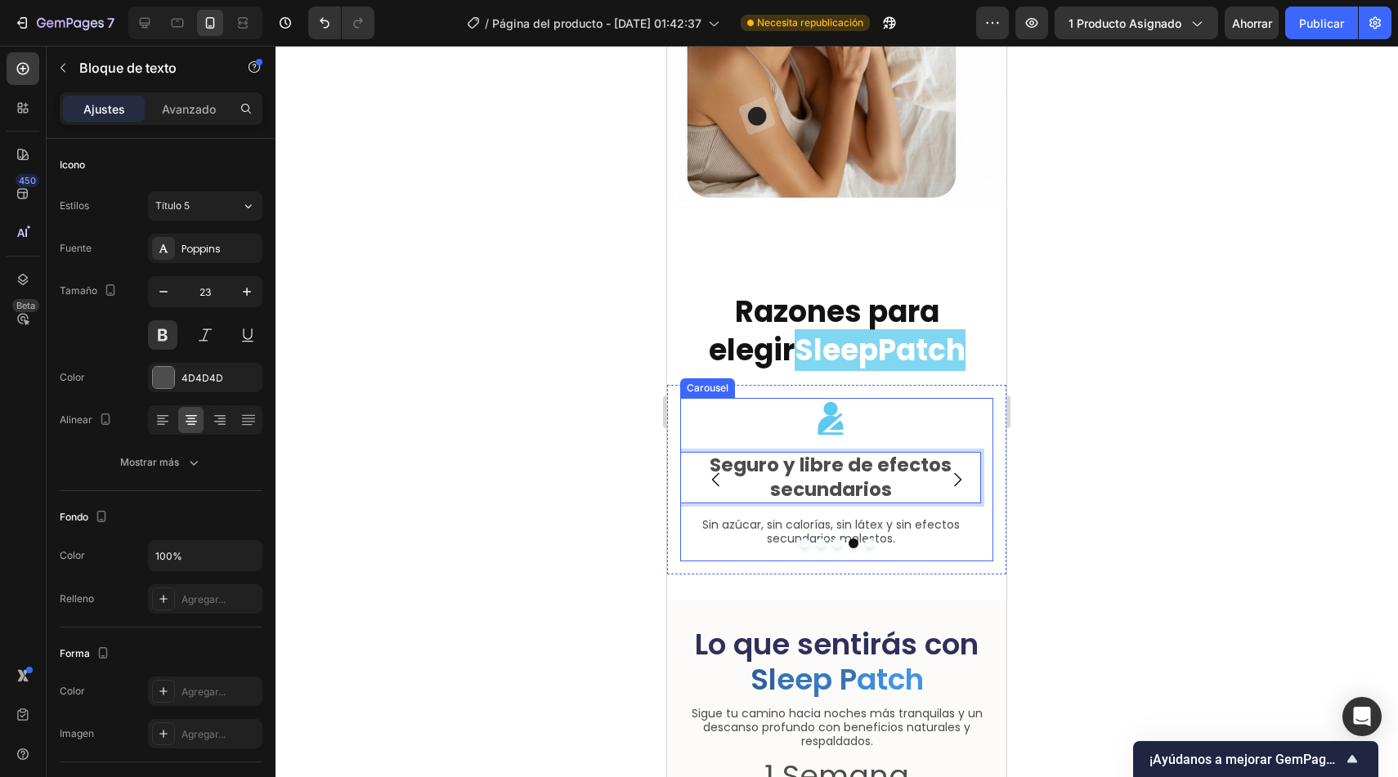
click at [954, 473] on icon "Carousel Next Arrow" at bounding box center [957, 480] width 7 height 14
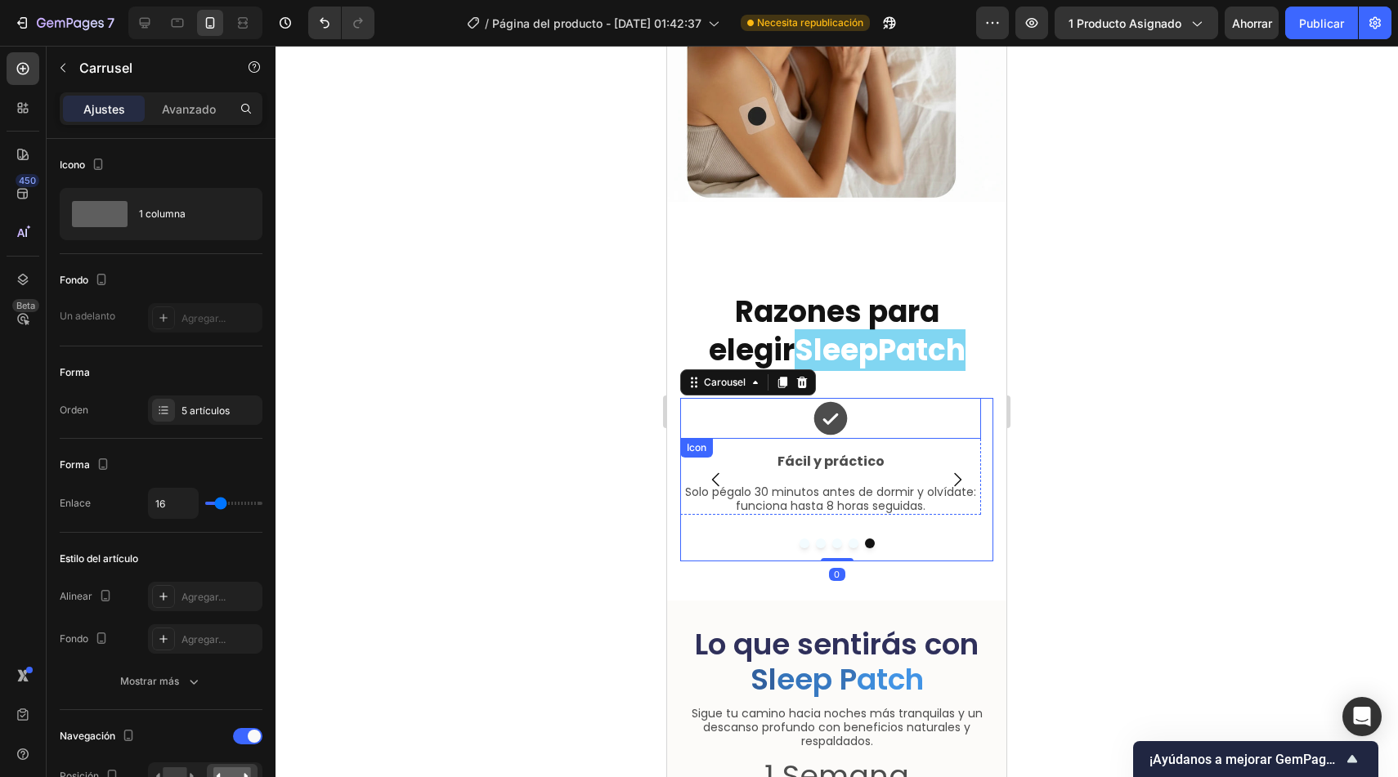
click at [834, 402] on icon at bounding box center [831, 419] width 34 height 34
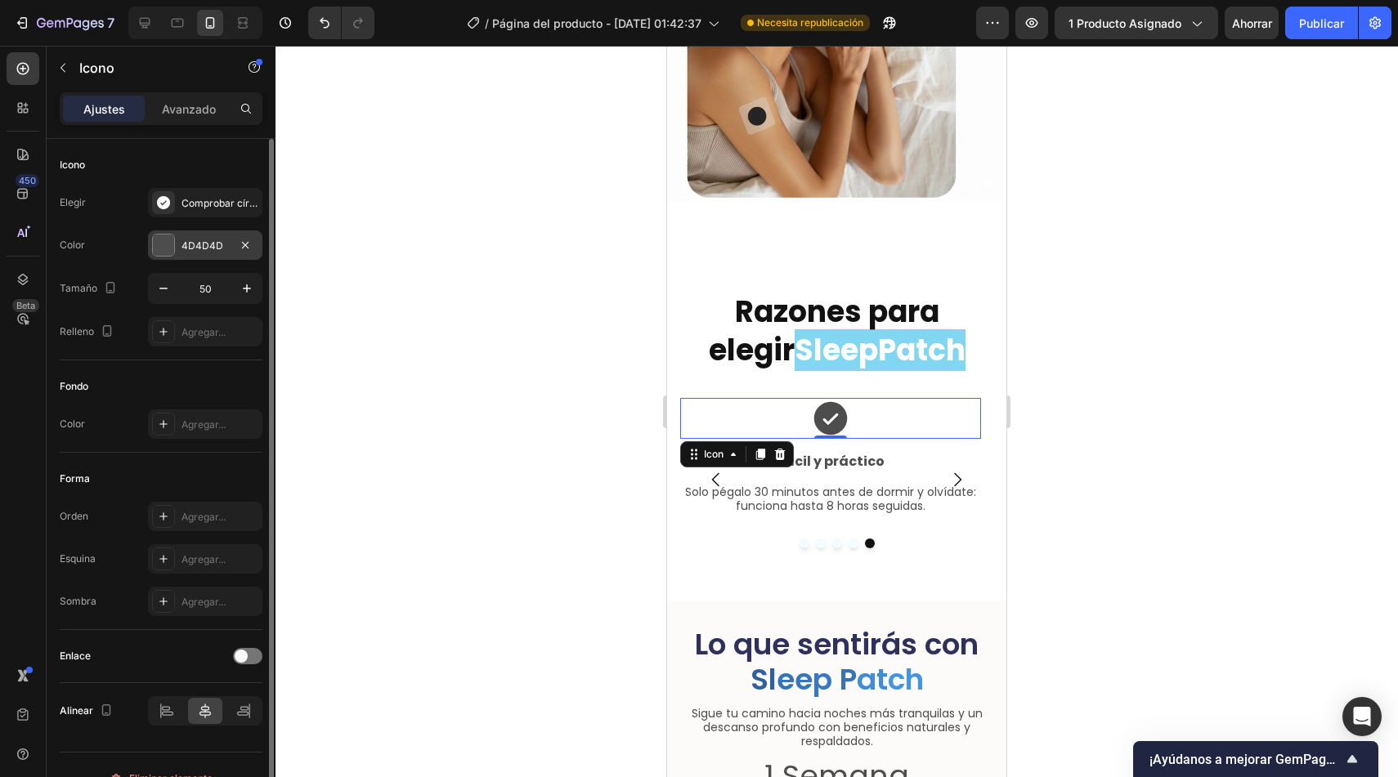
click at [213, 254] on div "4D4D4D" at bounding box center [205, 245] width 114 height 29
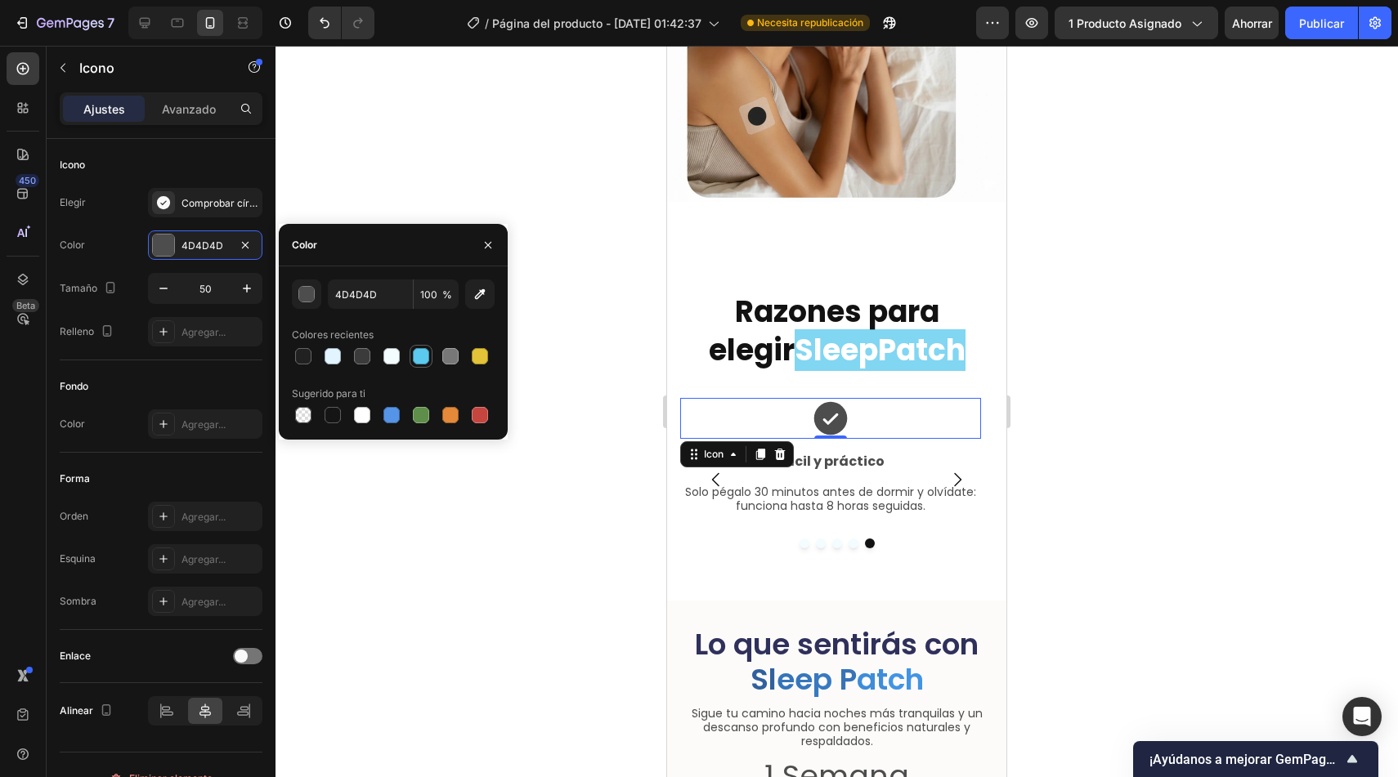
click at [422, 355] on div at bounding box center [421, 356] width 16 height 16
type input "5BCAEE"
click at [919, 454] on p "Fácil y práctico" at bounding box center [831, 462] width 298 height 16
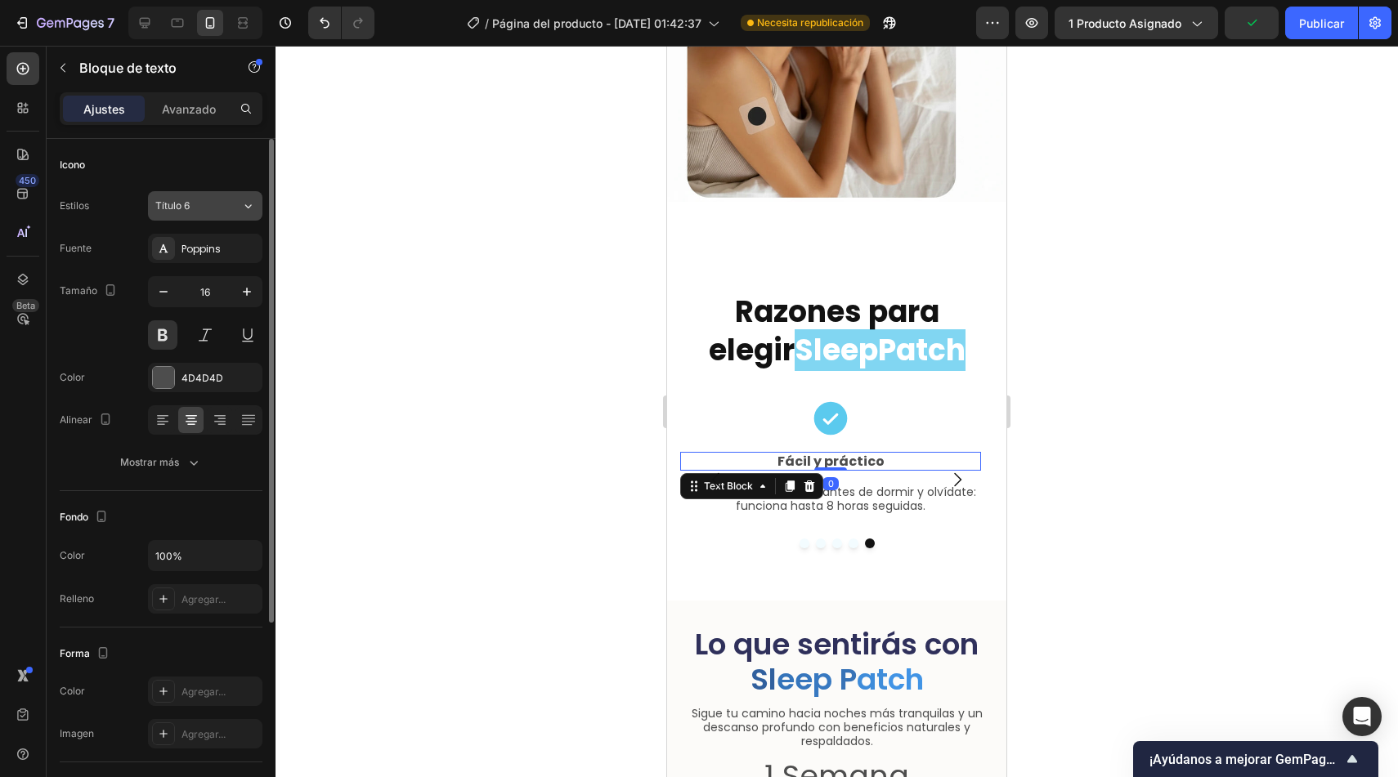
click at [190, 215] on button "Título 6" at bounding box center [205, 205] width 114 height 29
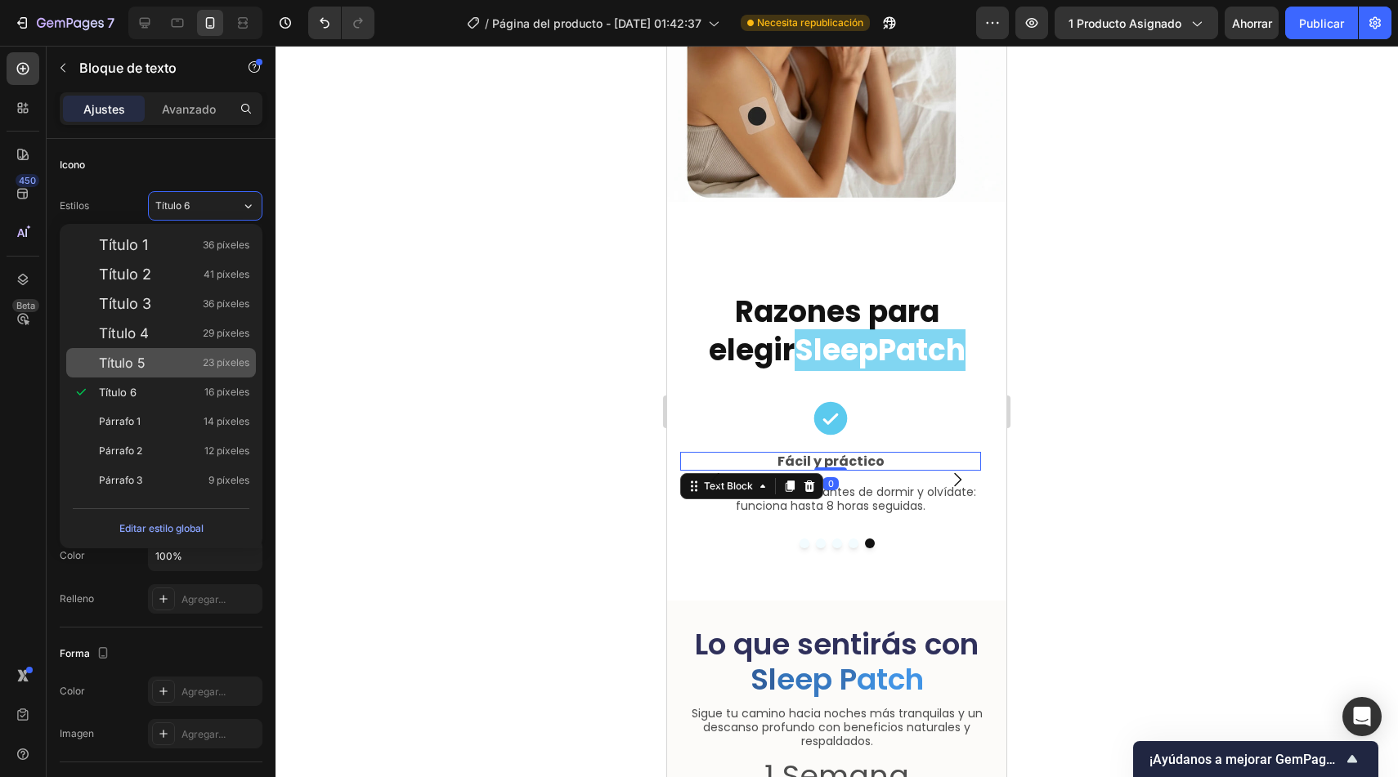
click at [152, 365] on div "Título 5 23 píxeles" at bounding box center [174, 363] width 150 height 16
type input "23"
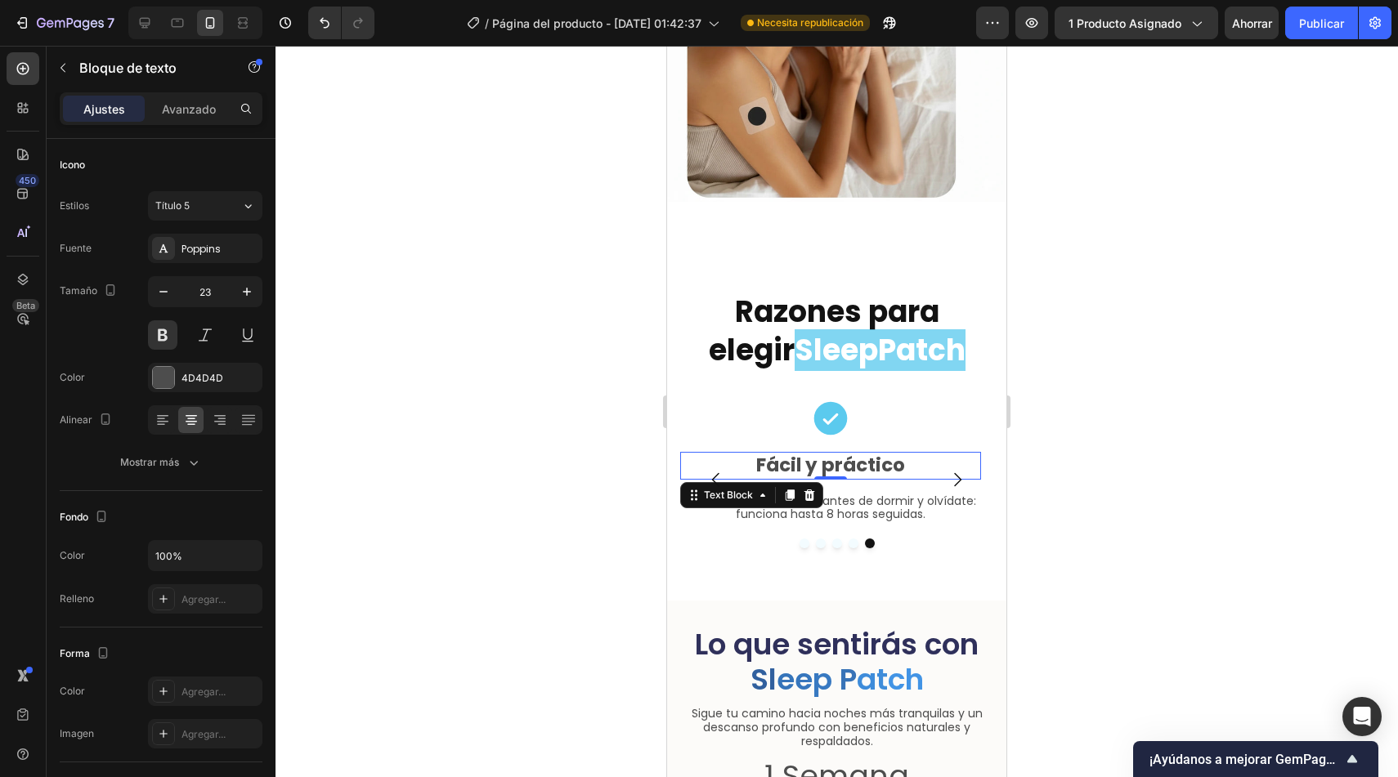
click at [894, 454] on p "Fácil y práctico" at bounding box center [831, 466] width 298 height 25
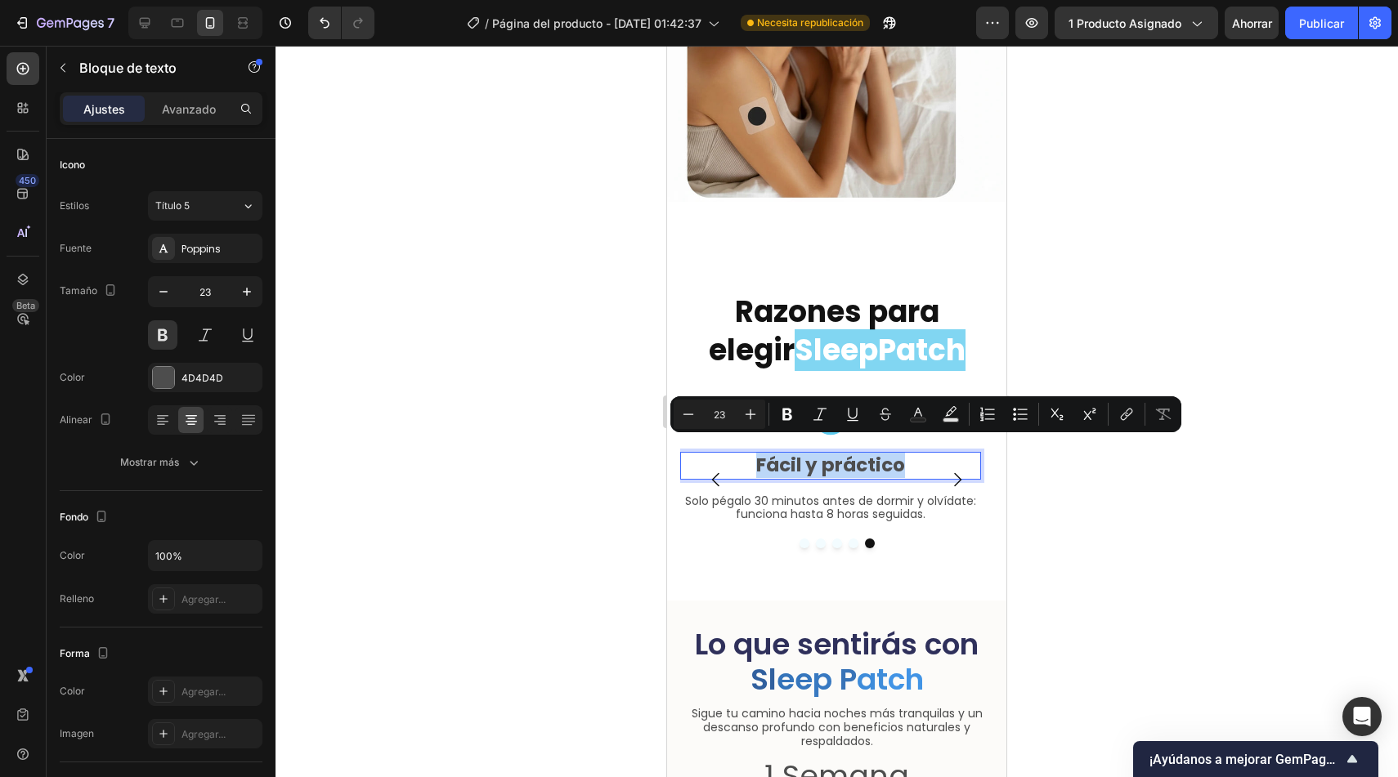
copy p "Fácil y práctico"
click at [947, 470] on icon "Carousel Next Arrow" at bounding box center [957, 480] width 20 height 20
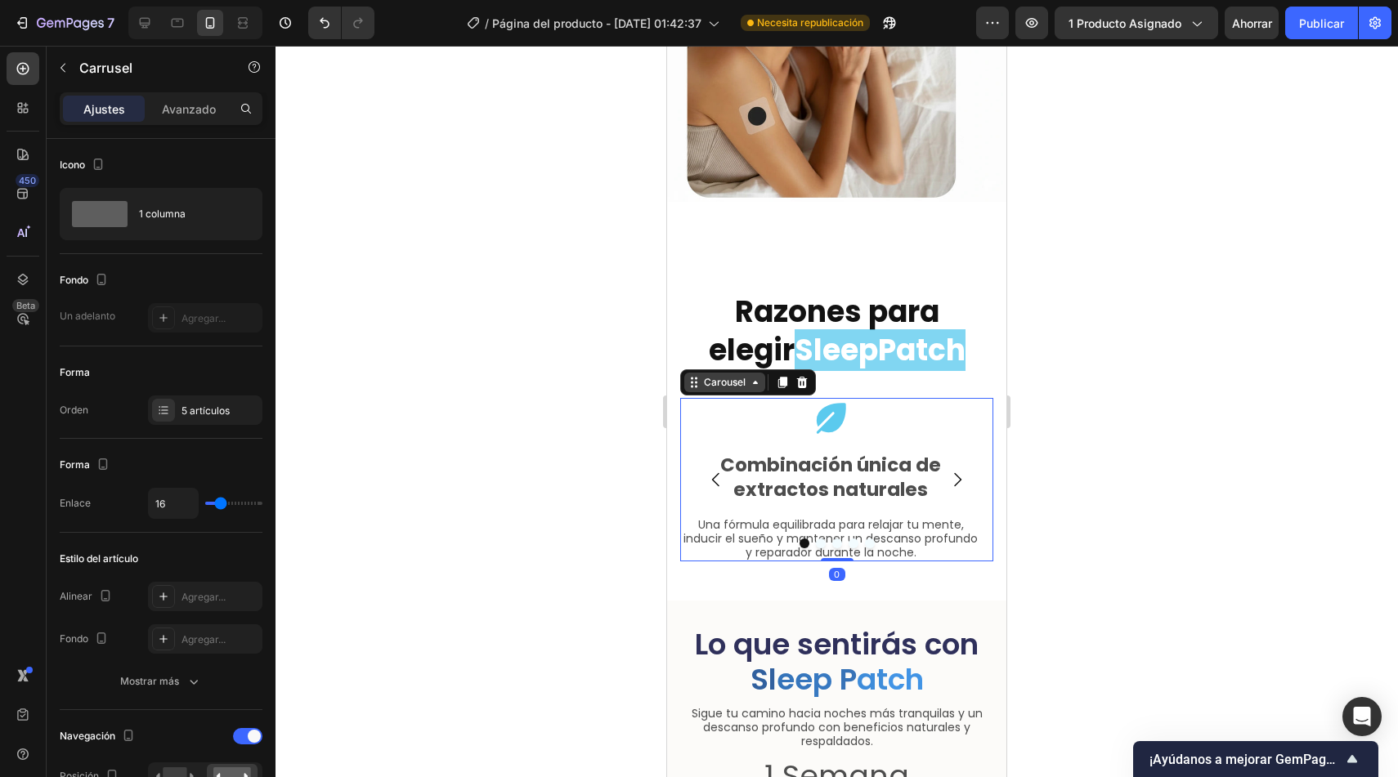
click at [730, 375] on div "Carousel" at bounding box center [725, 382] width 48 height 15
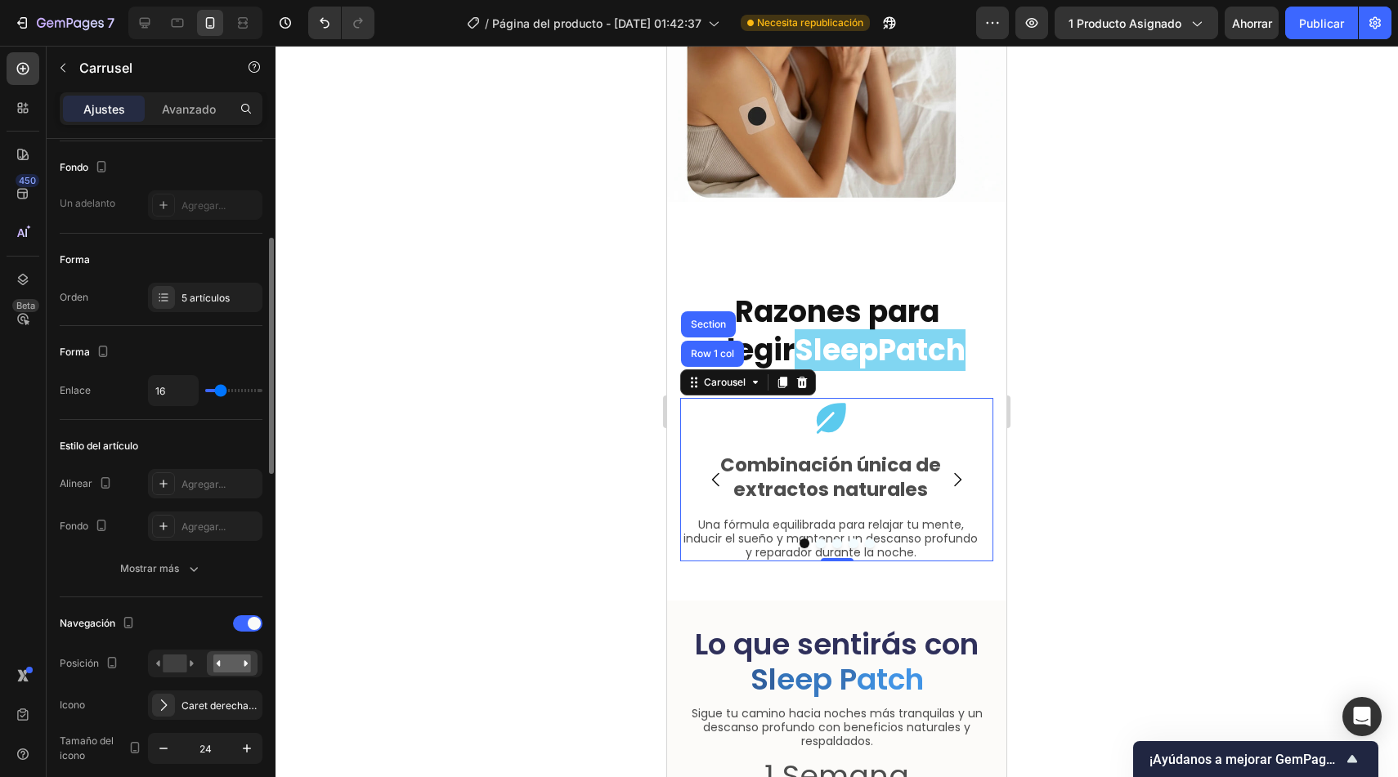
scroll to position [158, 0]
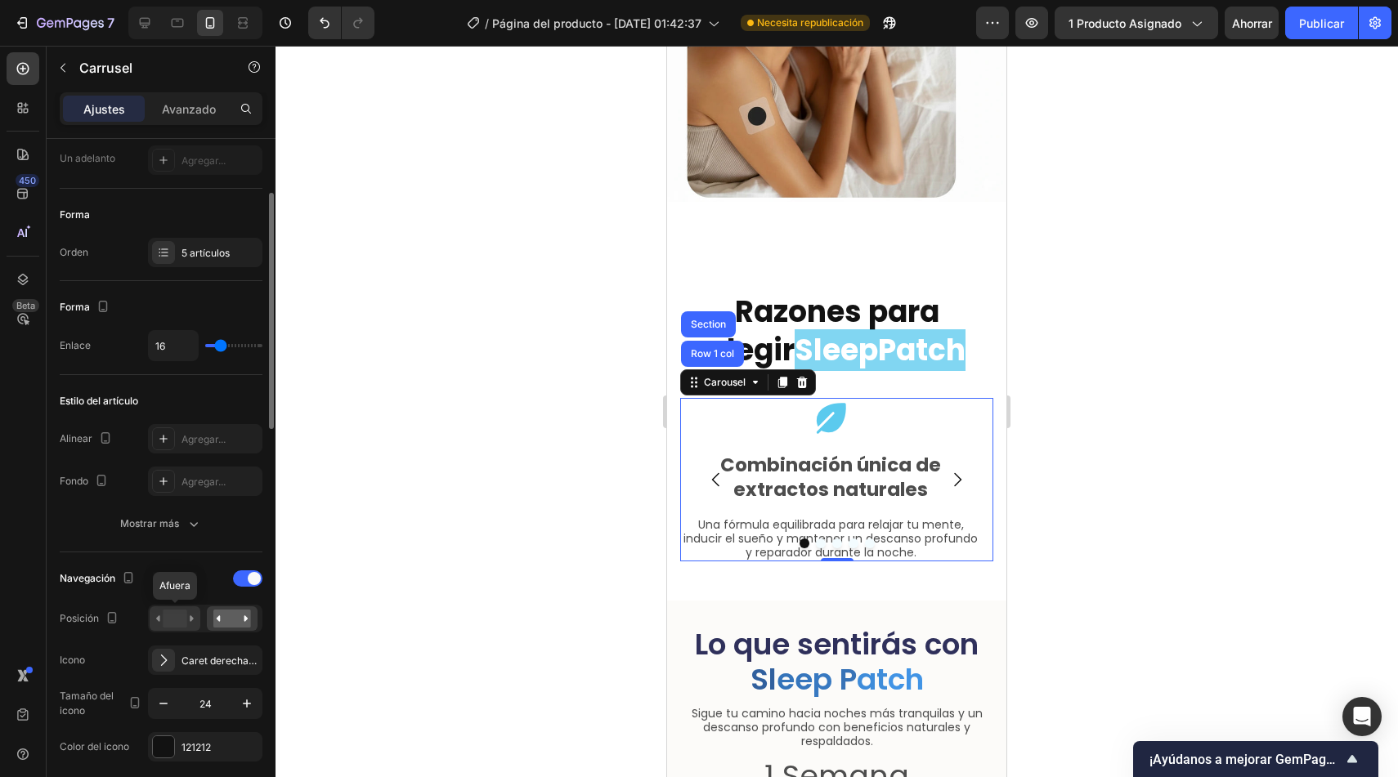
click at [183, 624] on rect at bounding box center [175, 619] width 24 height 18
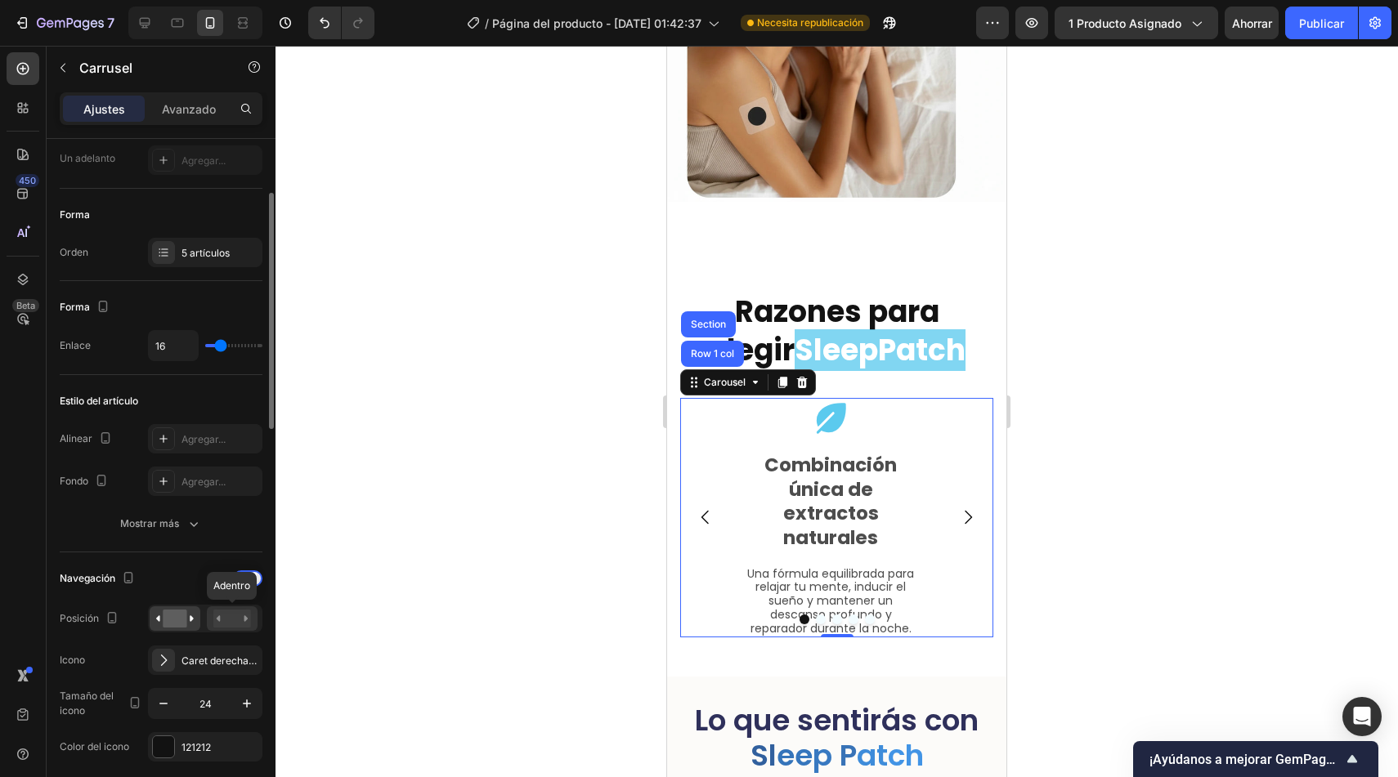
click at [244, 616] on rect at bounding box center [232, 619] width 38 height 18
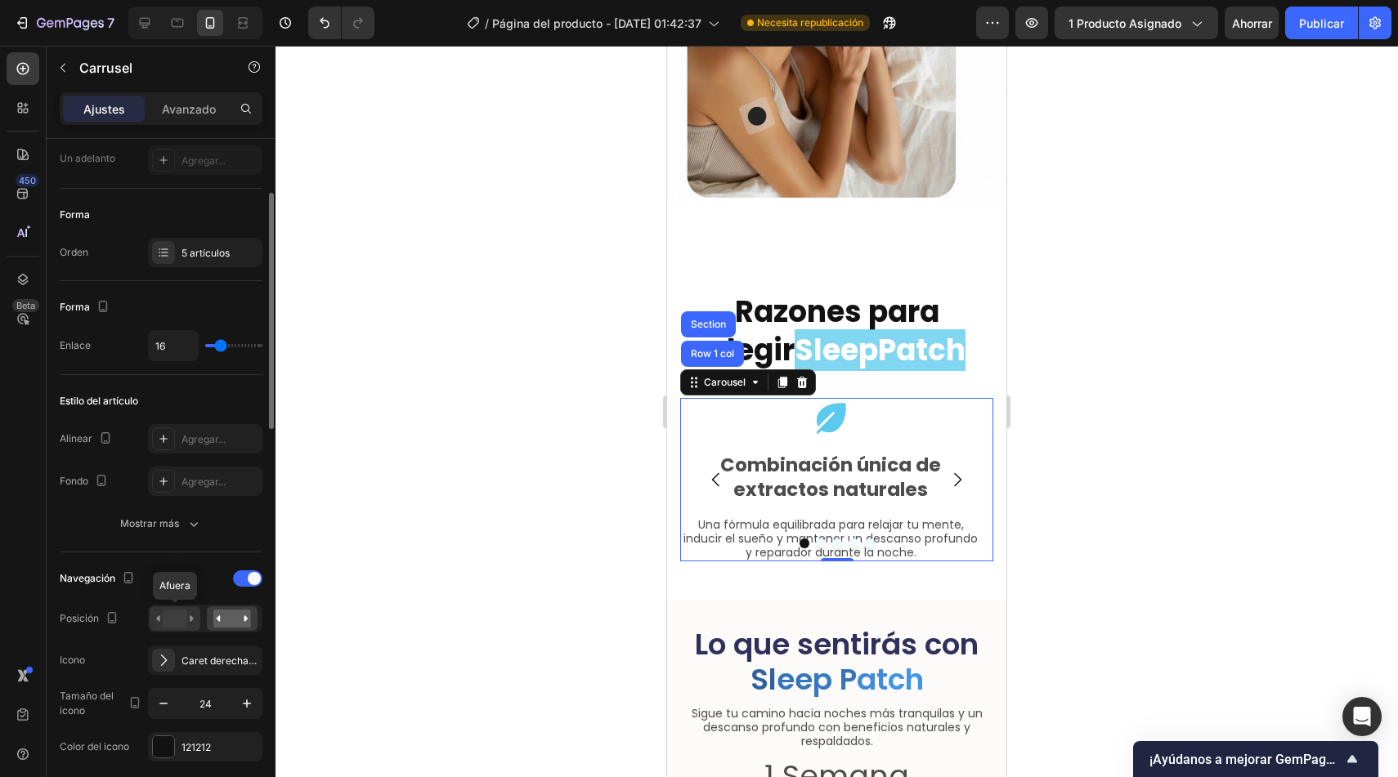
click at [184, 616] on rect at bounding box center [175, 619] width 24 height 18
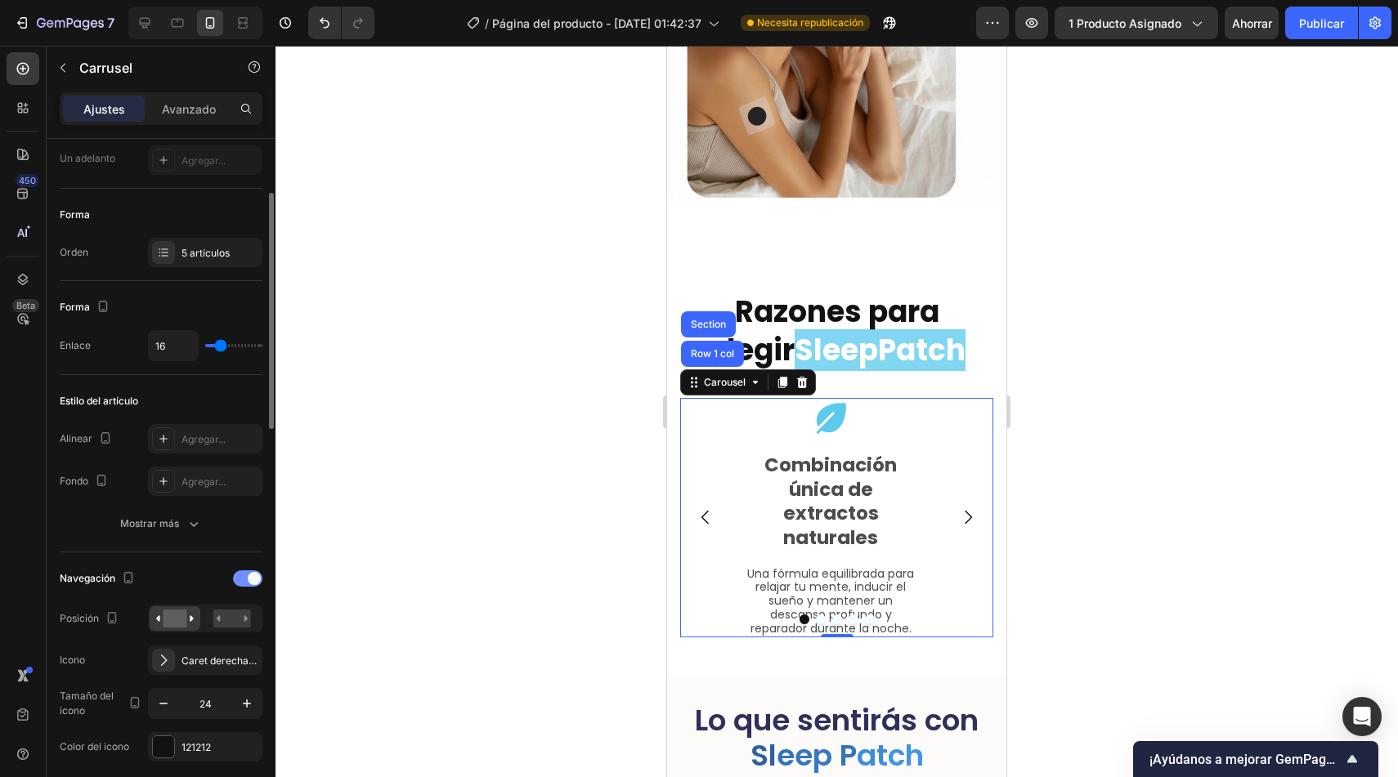
click at [244, 579] on div at bounding box center [247, 579] width 29 height 16
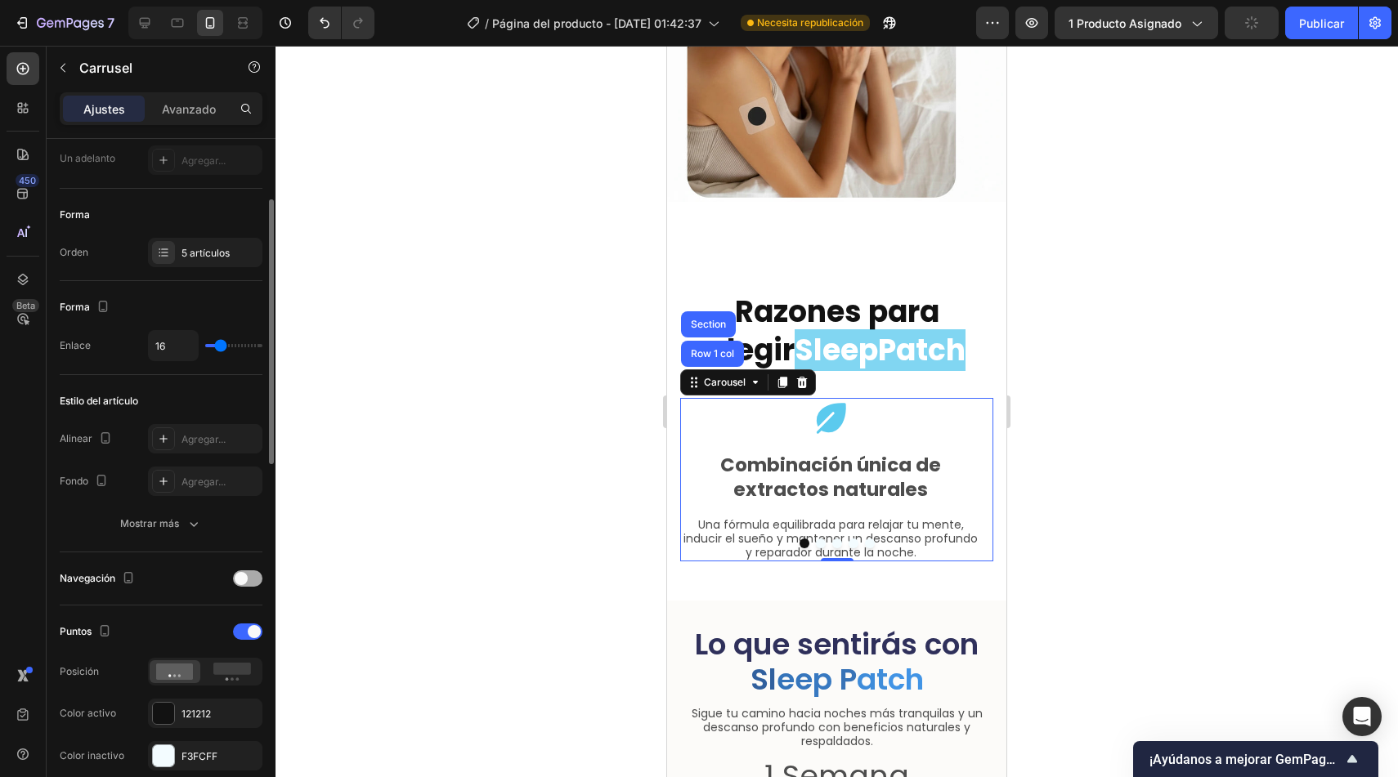
click at [261, 580] on div at bounding box center [247, 579] width 29 height 16
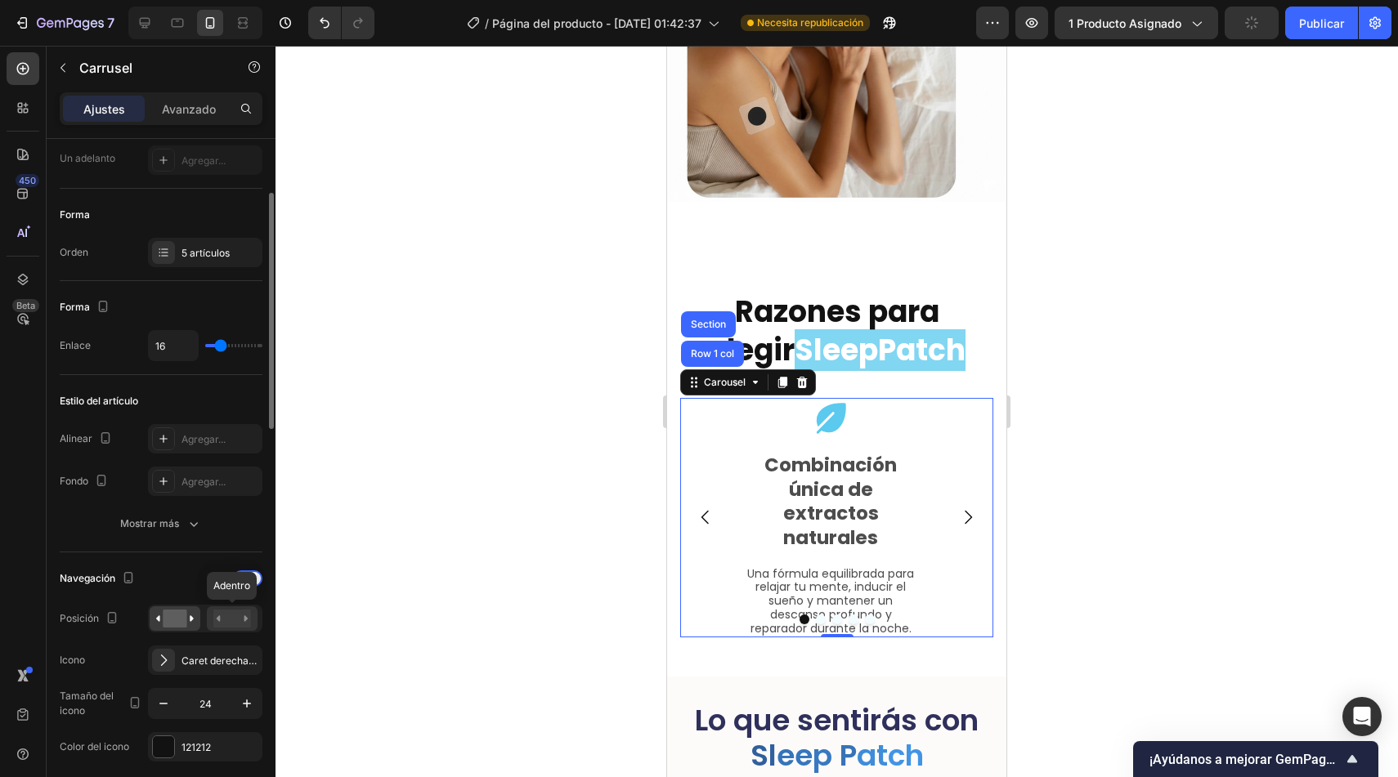
click at [226, 620] on rect at bounding box center [232, 619] width 38 height 18
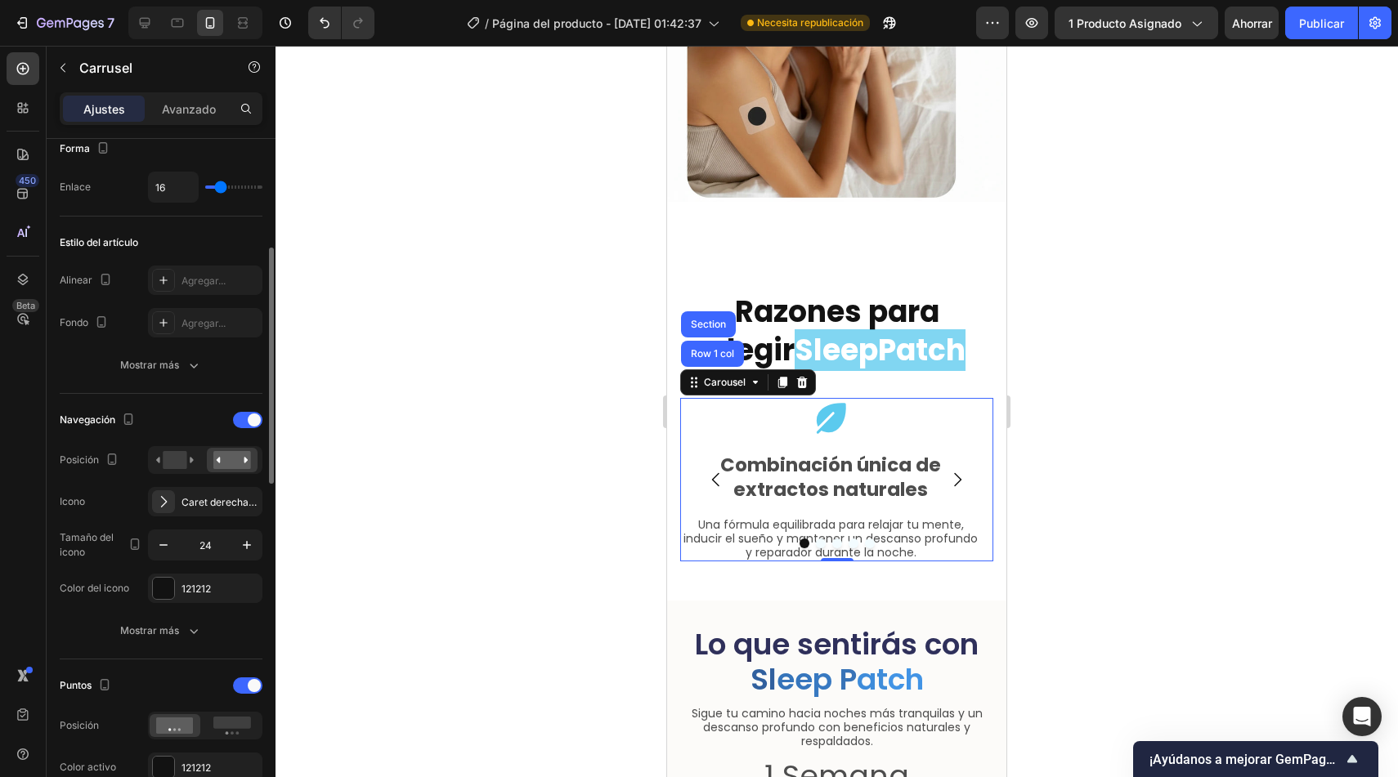
scroll to position [317, 0]
click at [201, 623] on icon "button" at bounding box center [194, 630] width 16 height 16
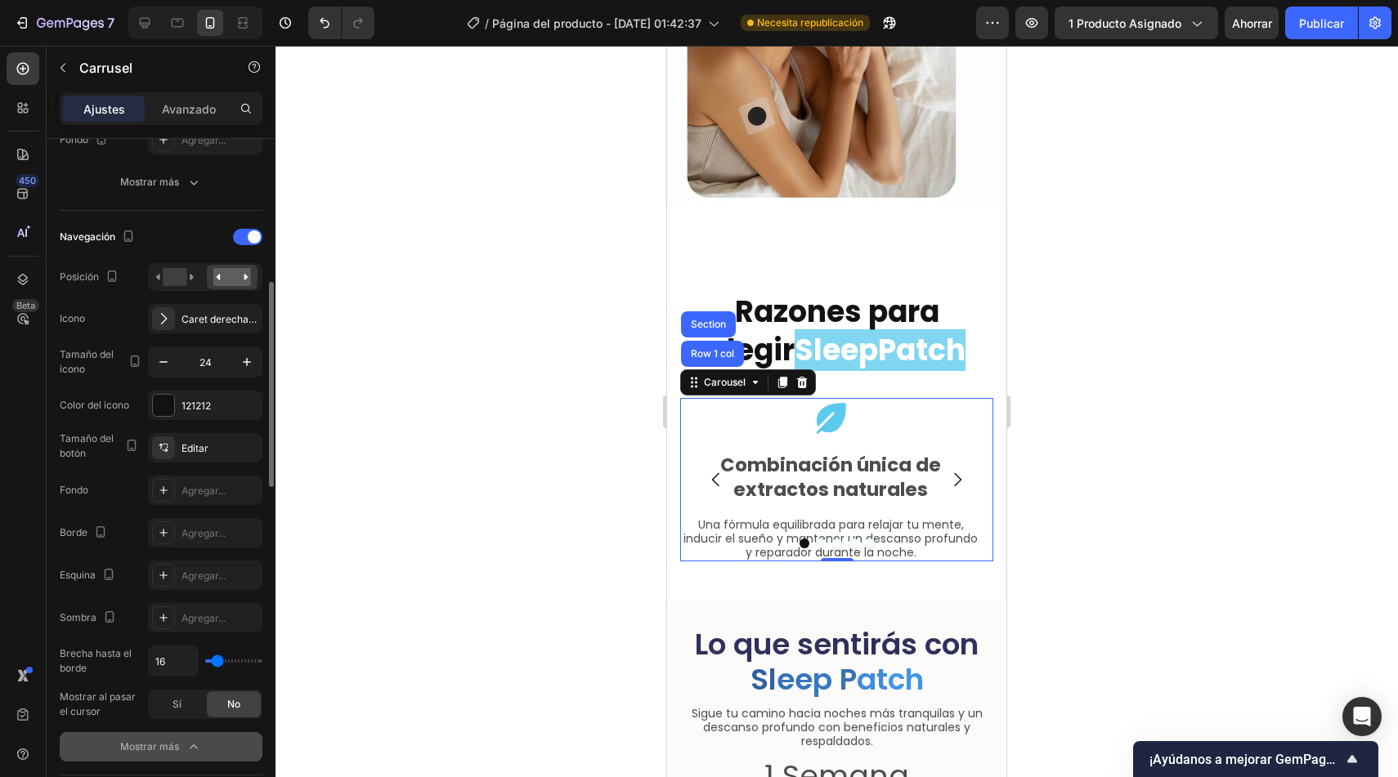
scroll to position [503, 0]
type input "37"
type input "47"
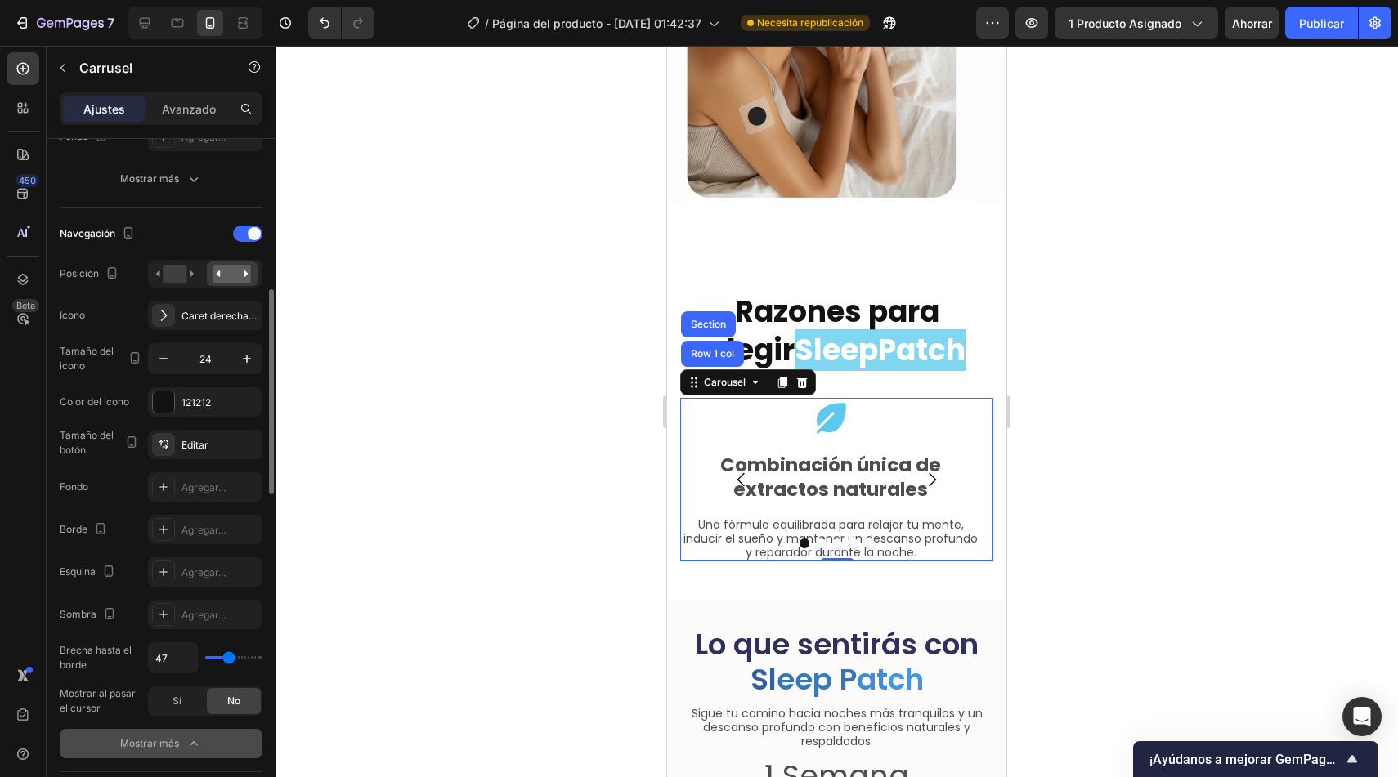
type input "4"
type input "0"
drag, startPoint x: 219, startPoint y: 656, endPoint x: 196, endPoint y: 656, distance: 22.9
type input "0"
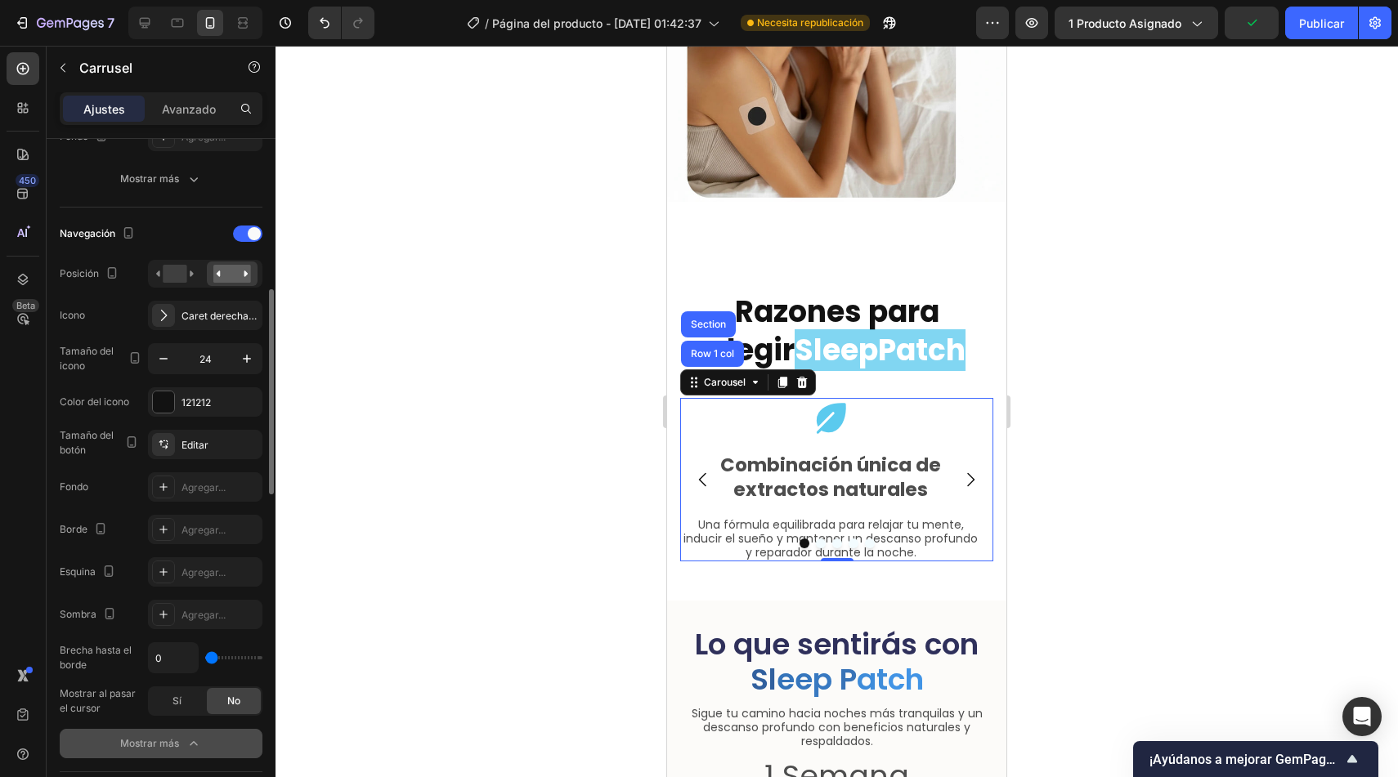
click at [205, 656] on input "range" at bounding box center [233, 657] width 57 height 3
click at [175, 320] on div "Caret derecha regular" at bounding box center [205, 315] width 114 height 29
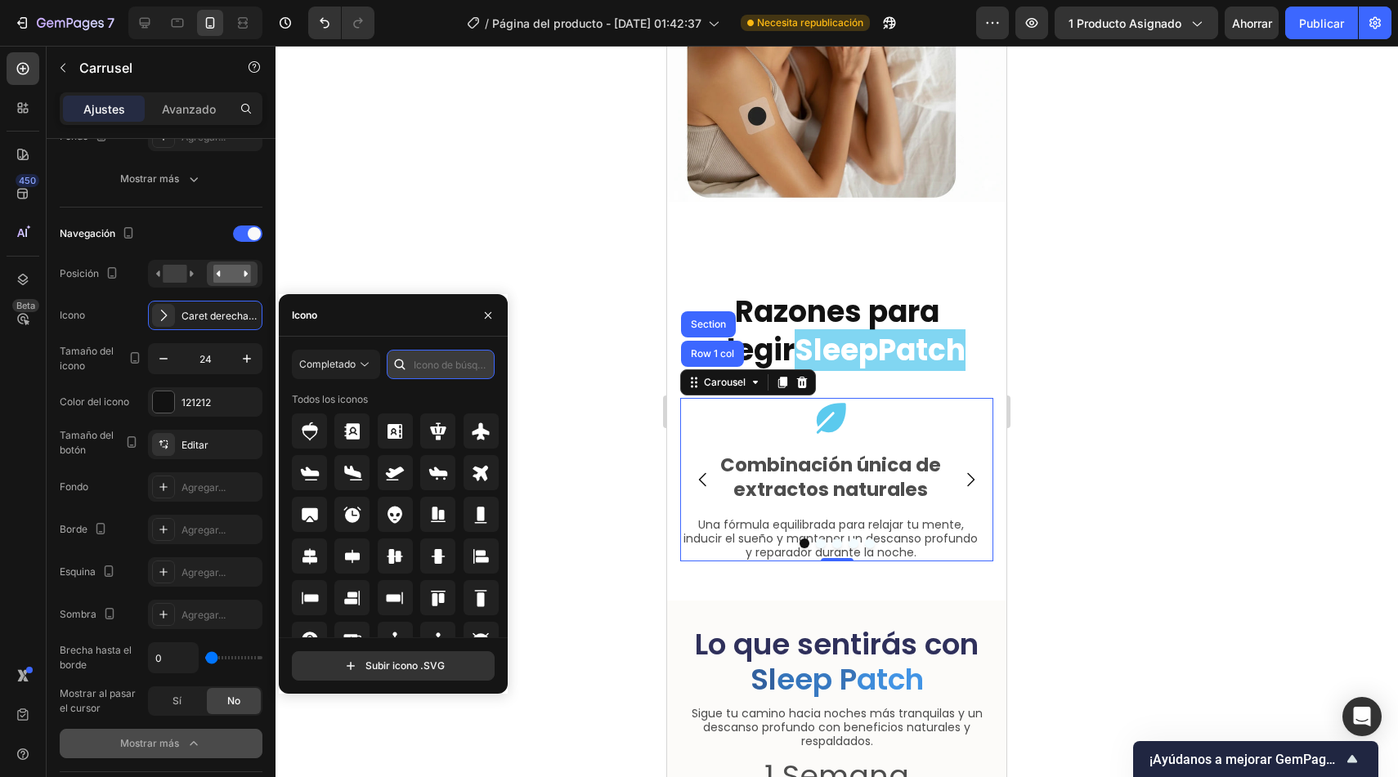
click at [455, 370] on input "text" at bounding box center [441, 364] width 108 height 29
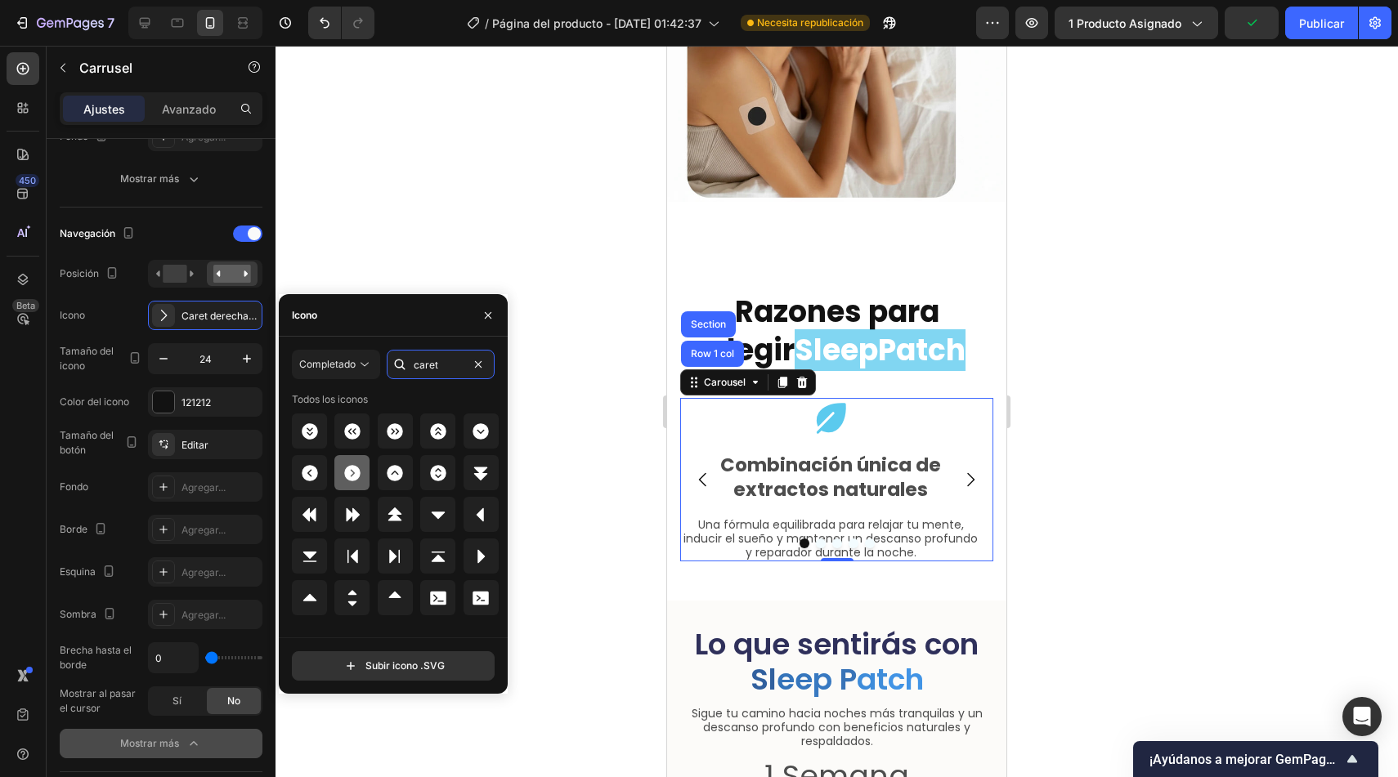
type input "caret"
click at [355, 475] on icon at bounding box center [352, 473] width 16 height 16
click at [338, 361] on font "Completado" at bounding box center [327, 364] width 56 height 12
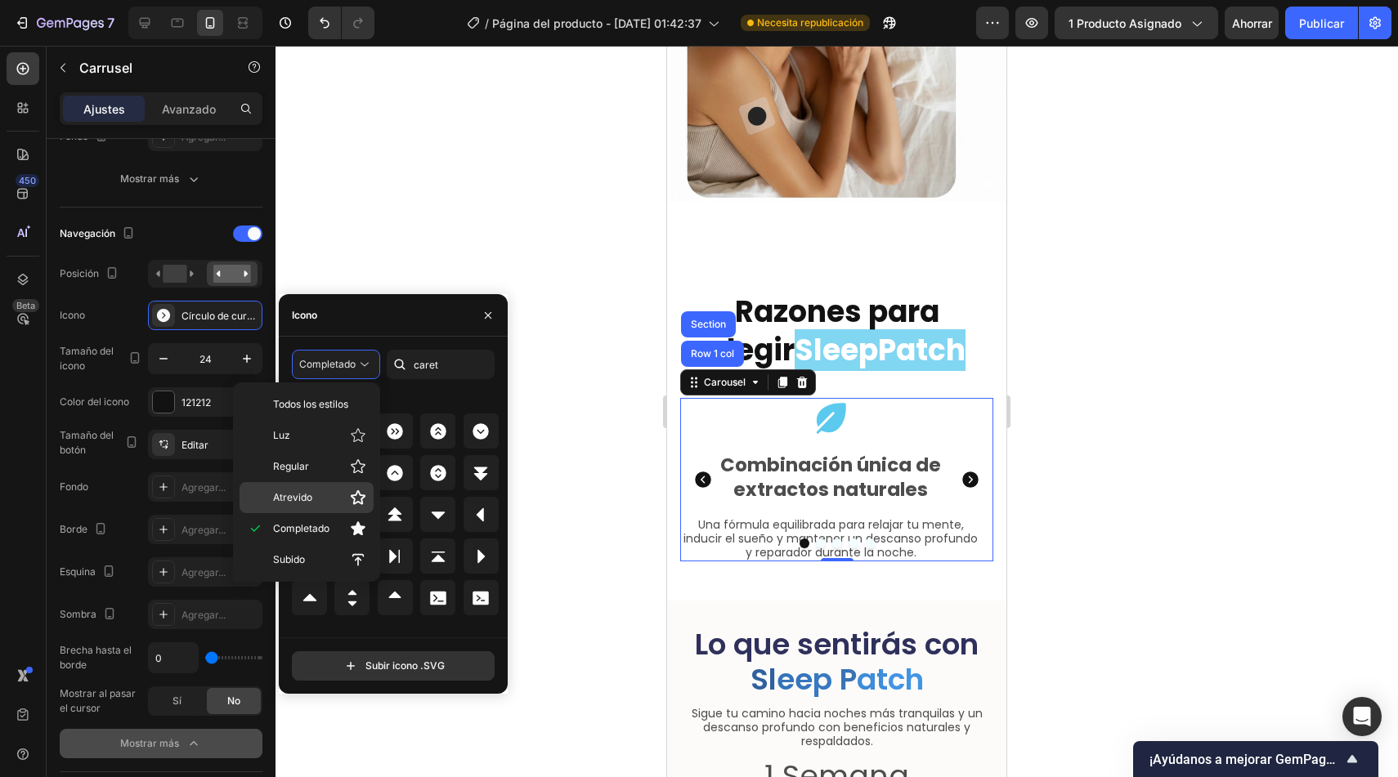
click at [307, 494] on font "Atrevido" at bounding box center [292, 497] width 39 height 12
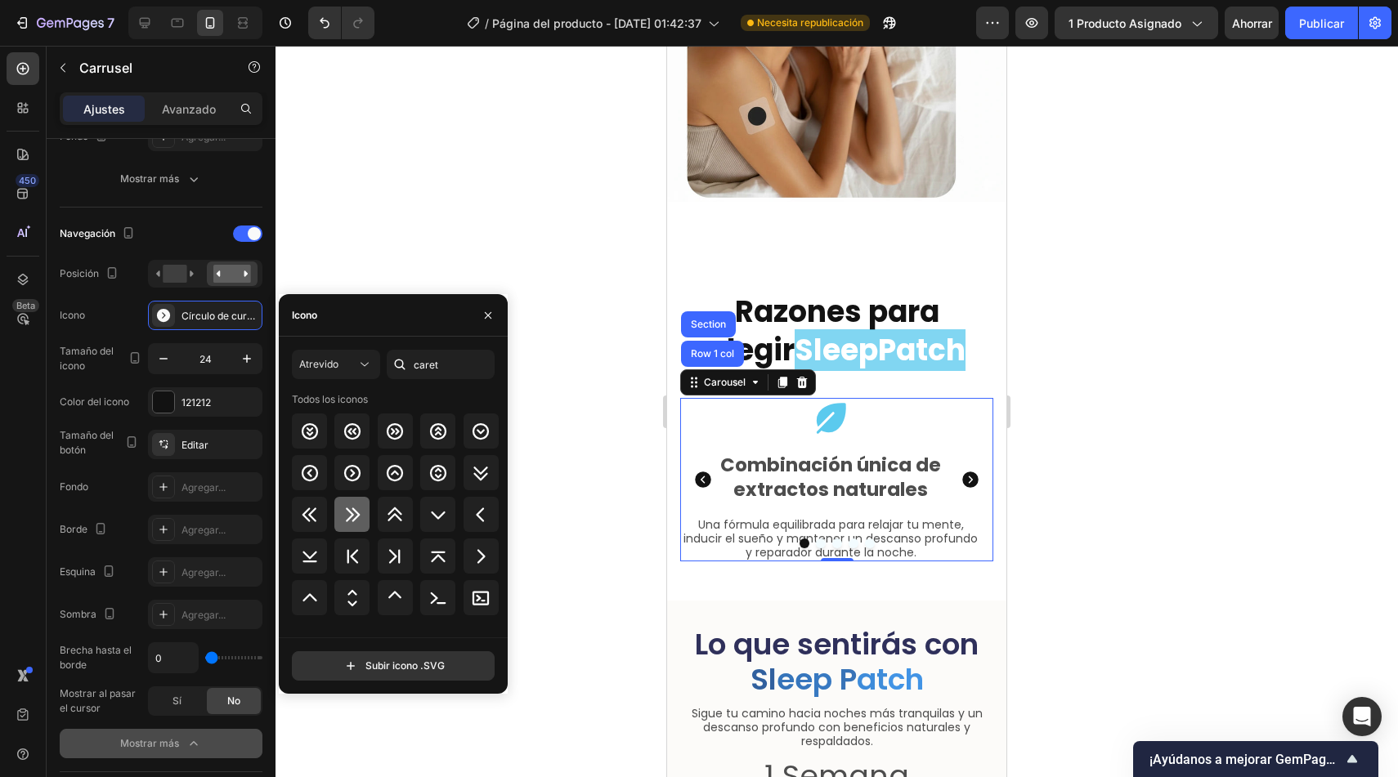
click at [353, 512] on icon at bounding box center [353, 515] width 20 height 20
click at [481, 547] on icon at bounding box center [481, 557] width 20 height 20
click at [203, 324] on div "Signo de intercalación derecha en negrita" at bounding box center [205, 315] width 114 height 29
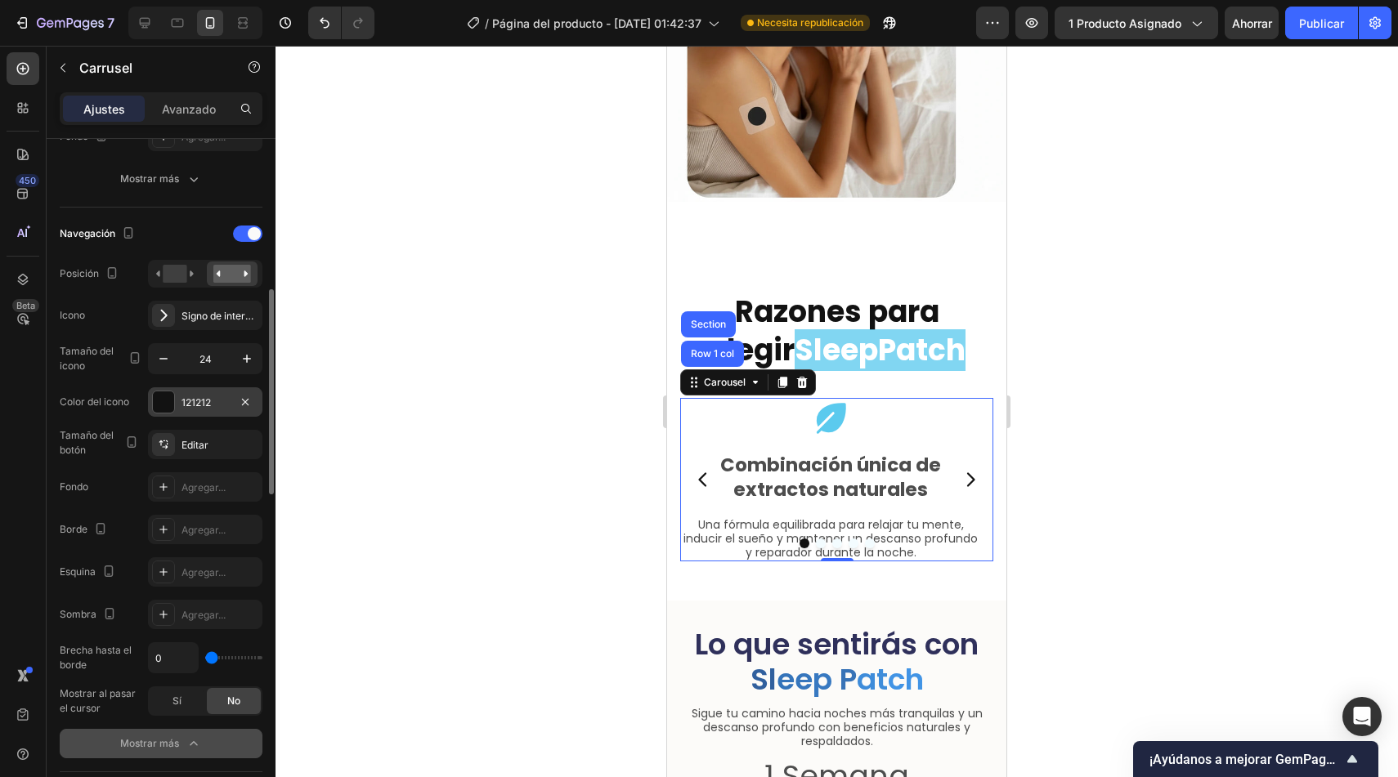
click at [166, 409] on div at bounding box center [163, 402] width 21 height 21
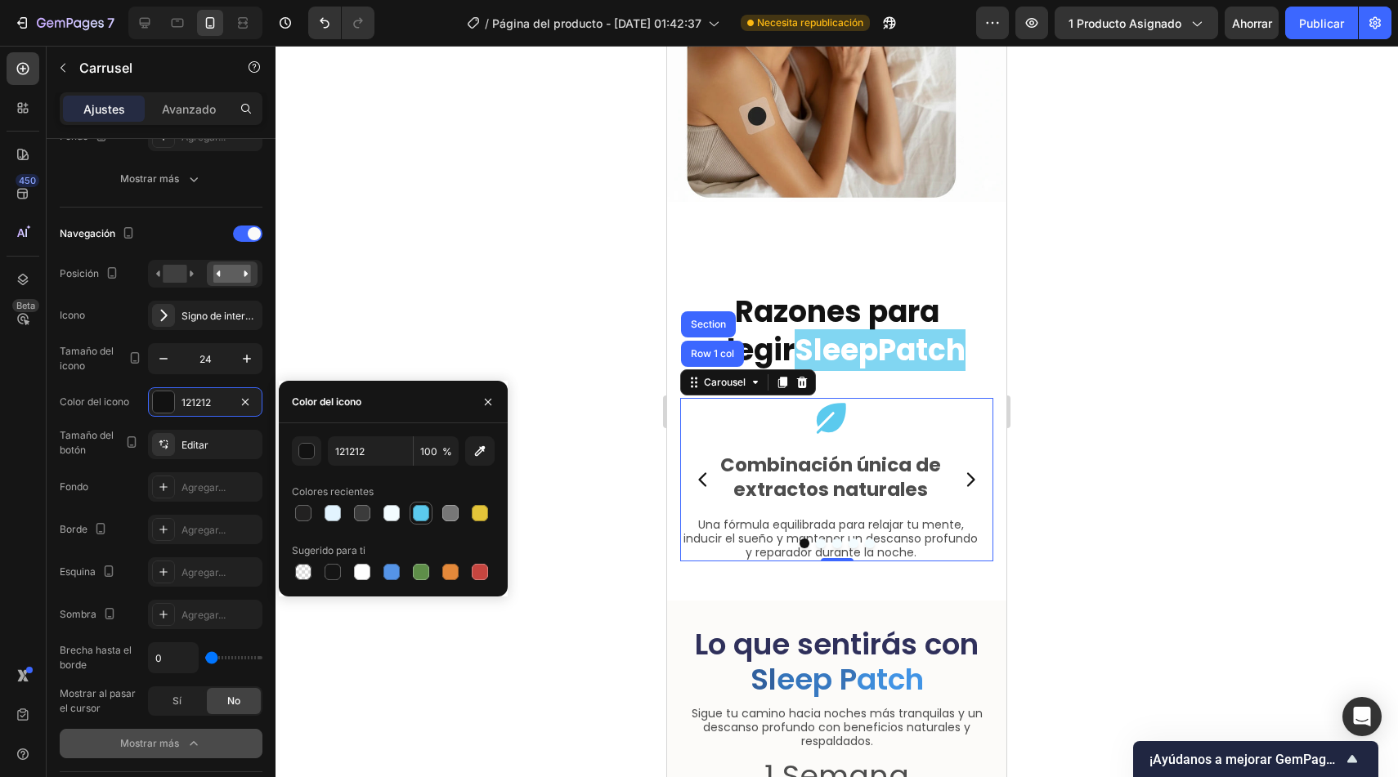
click at [423, 508] on div at bounding box center [421, 513] width 16 height 16
type input "5BCAEE"
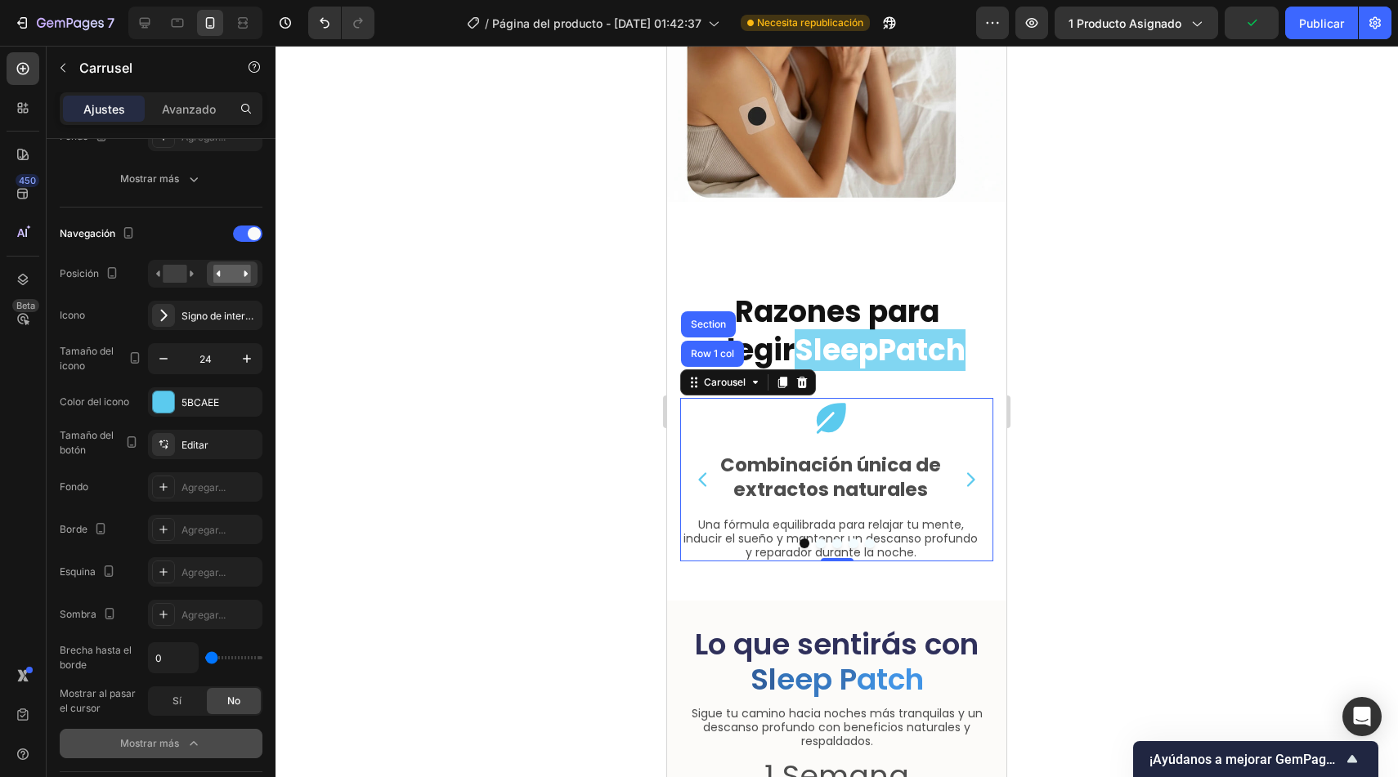
click at [504, 300] on div at bounding box center [836, 412] width 1122 height 732
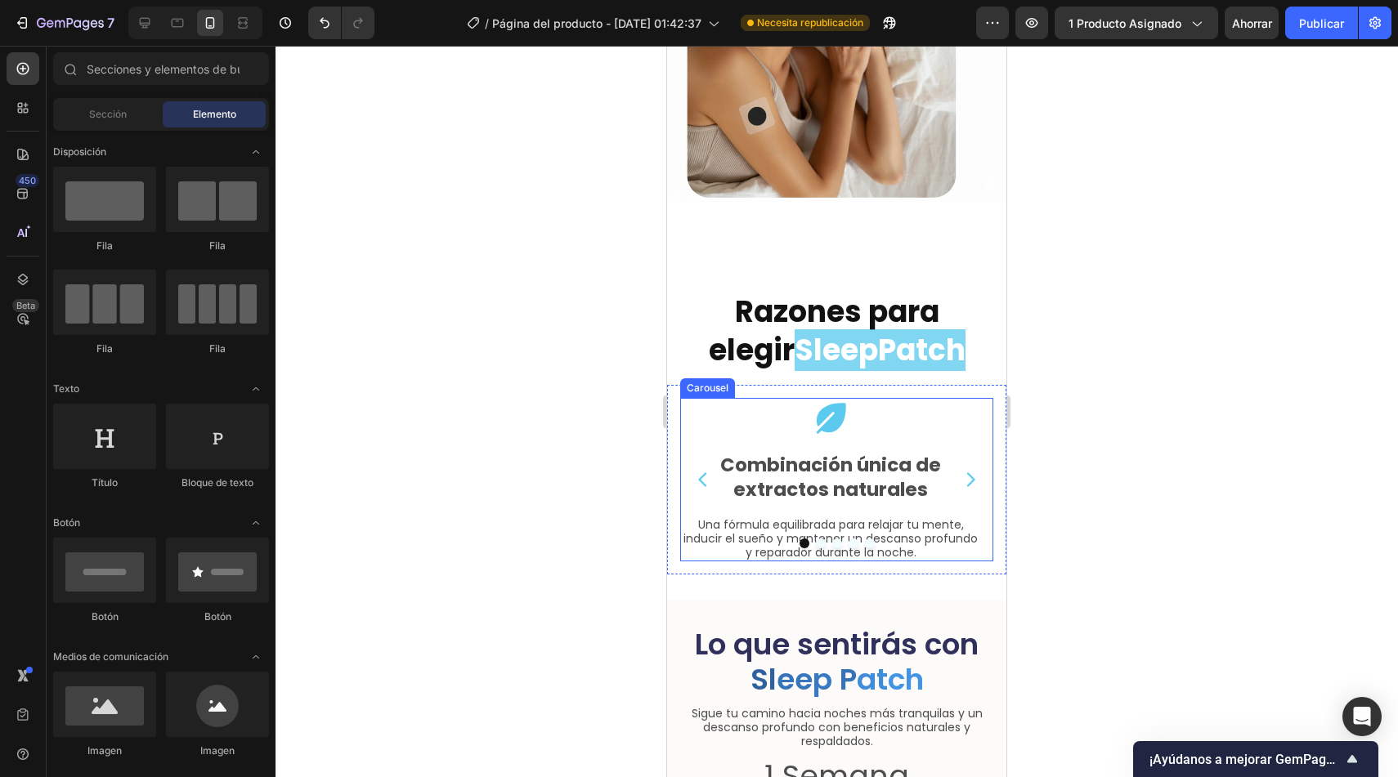
click at [961, 470] on icon "Carousel Next Arrow" at bounding box center [971, 480] width 20 height 20
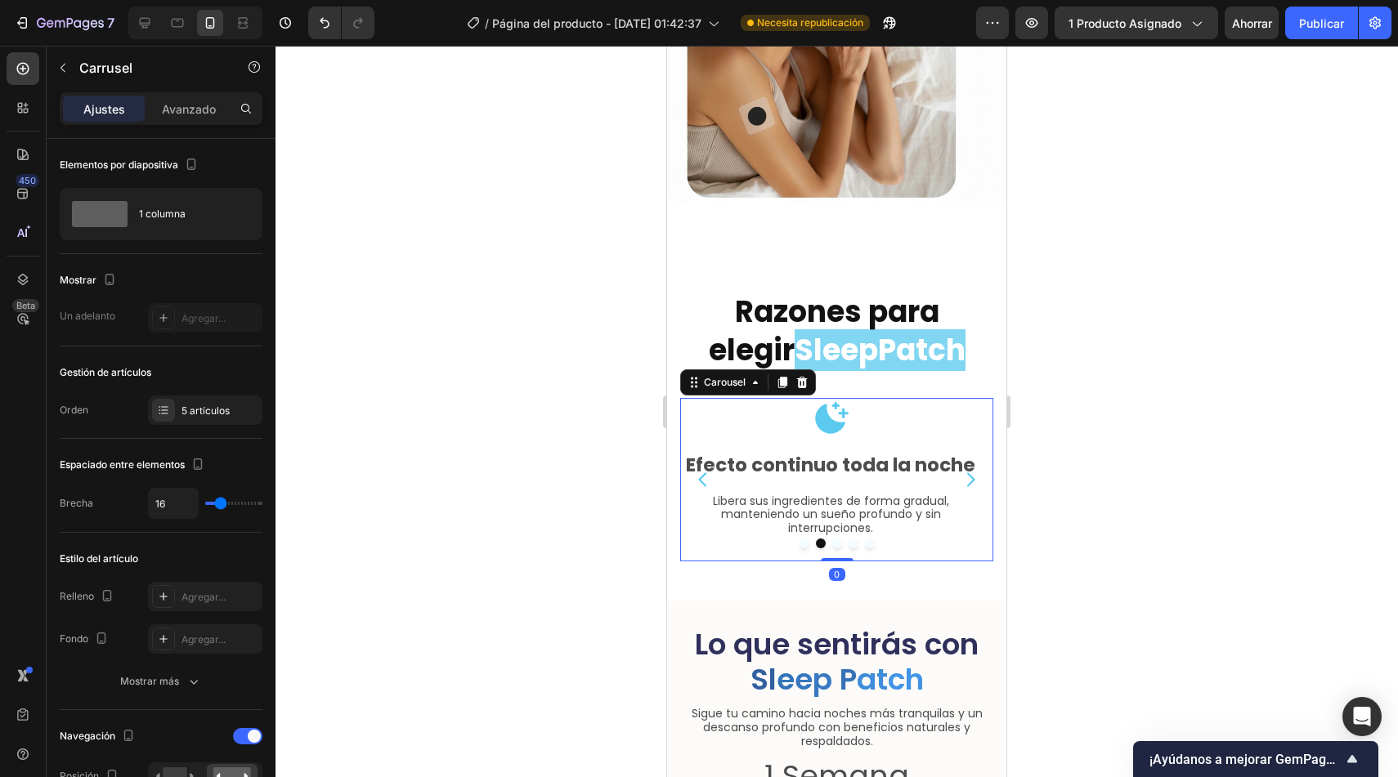
click at [961, 470] on icon "Carousel Next Arrow" at bounding box center [971, 480] width 20 height 20
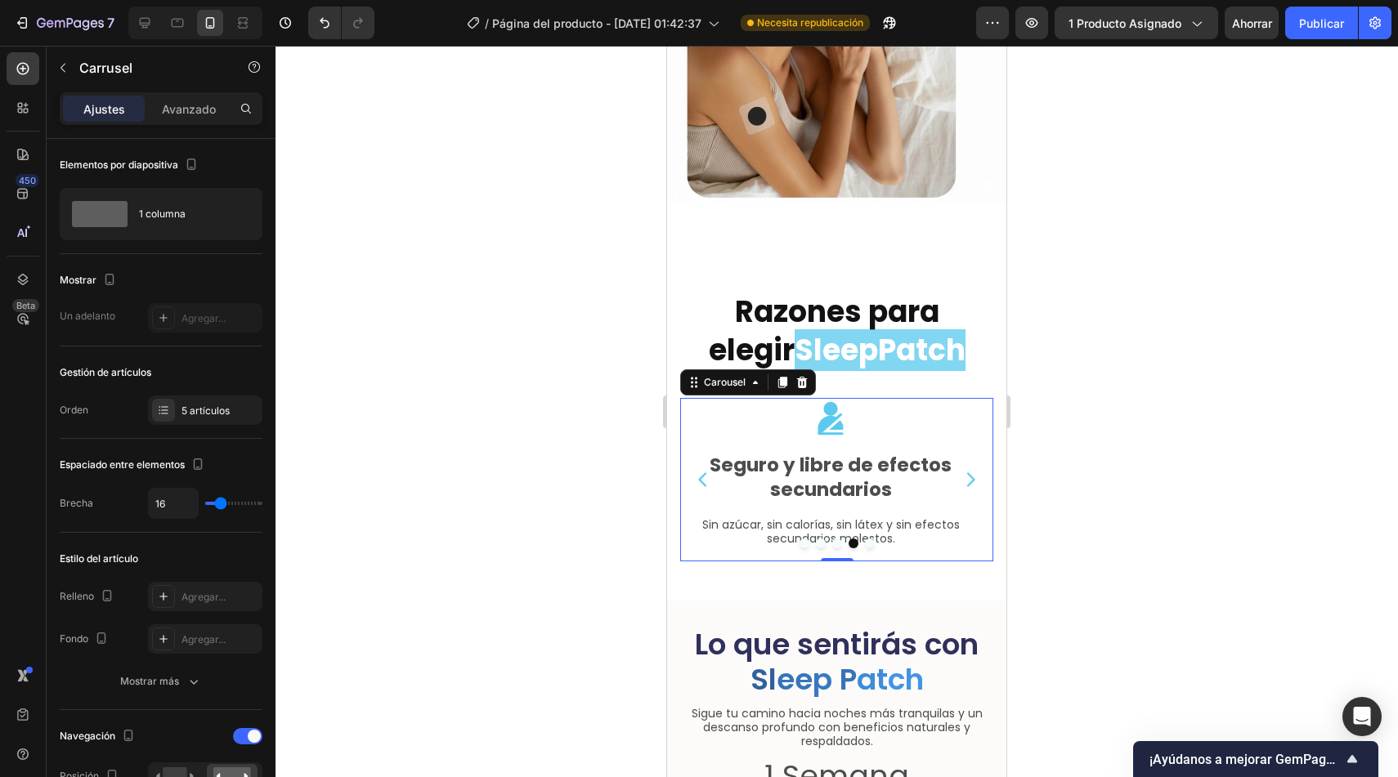
click at [961, 470] on icon "Carousel Next Arrow" at bounding box center [971, 480] width 20 height 20
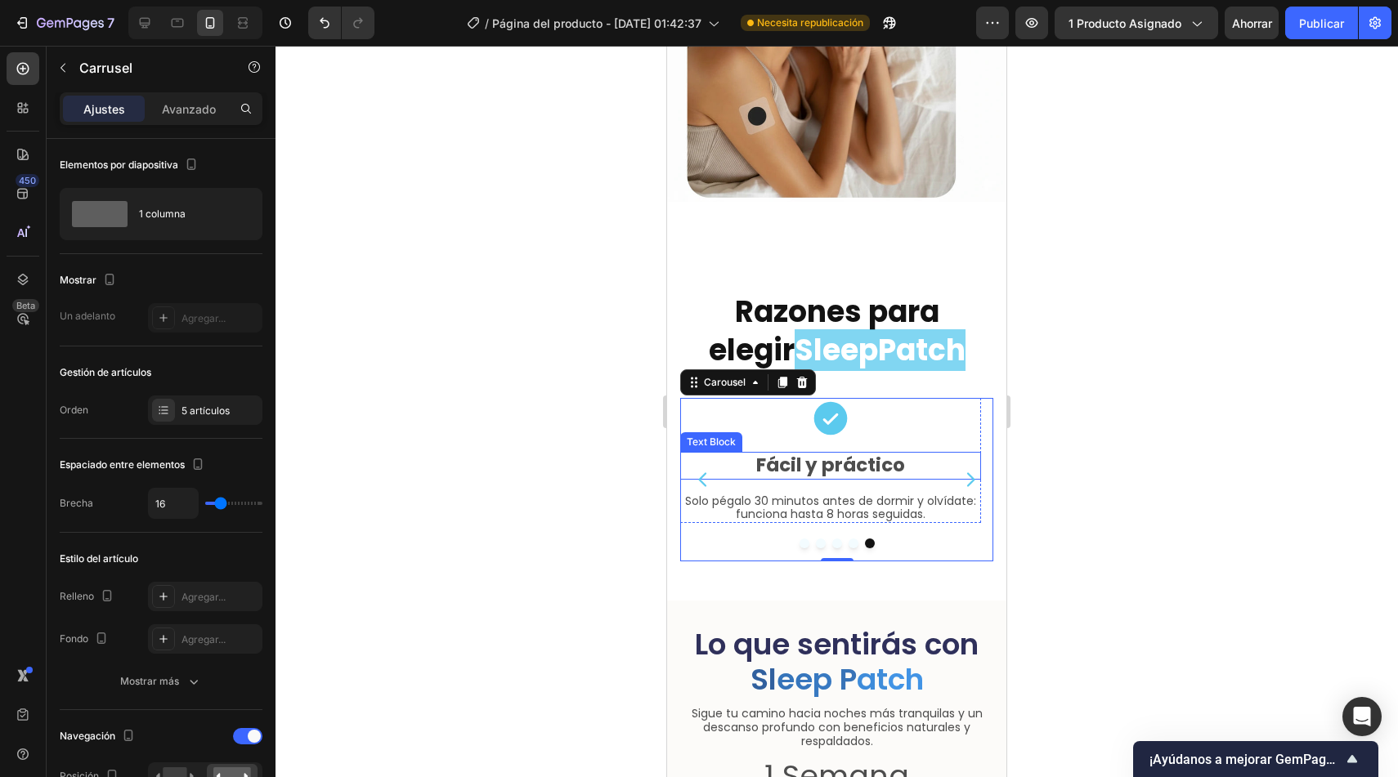
click at [894, 455] on p "Fácil y práctico" at bounding box center [831, 466] width 298 height 25
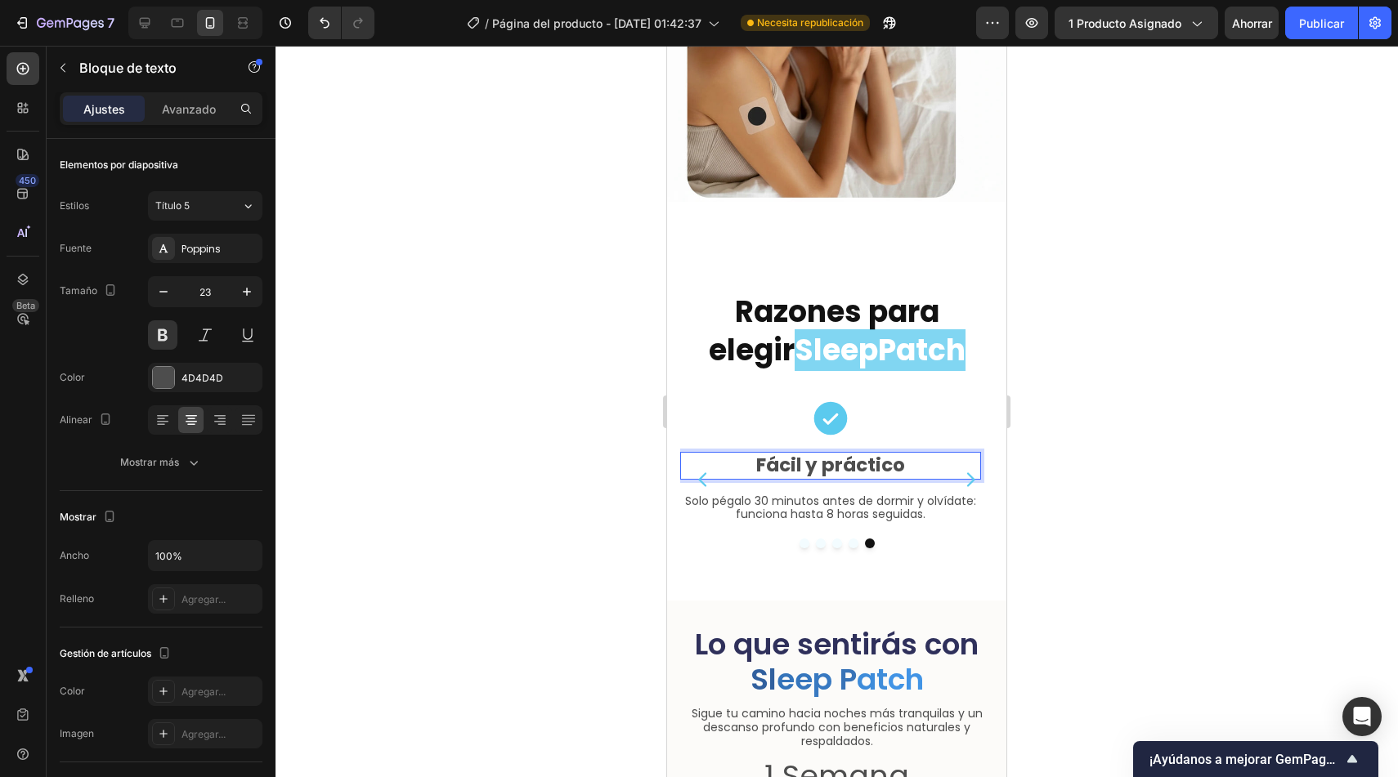
click at [898, 454] on p "Fácil y práctico" at bounding box center [831, 466] width 298 height 25
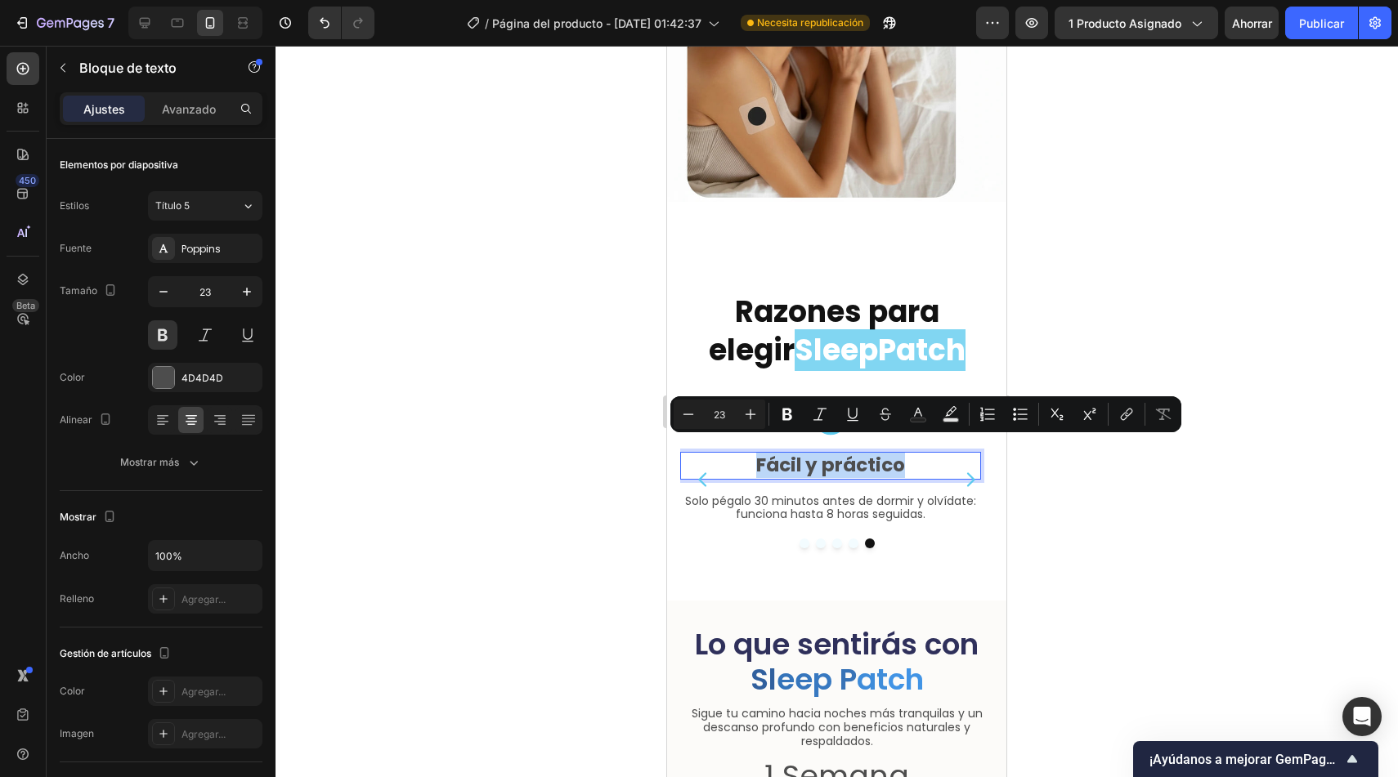
click at [917, 454] on p "Fácil y práctico" at bounding box center [831, 466] width 298 height 25
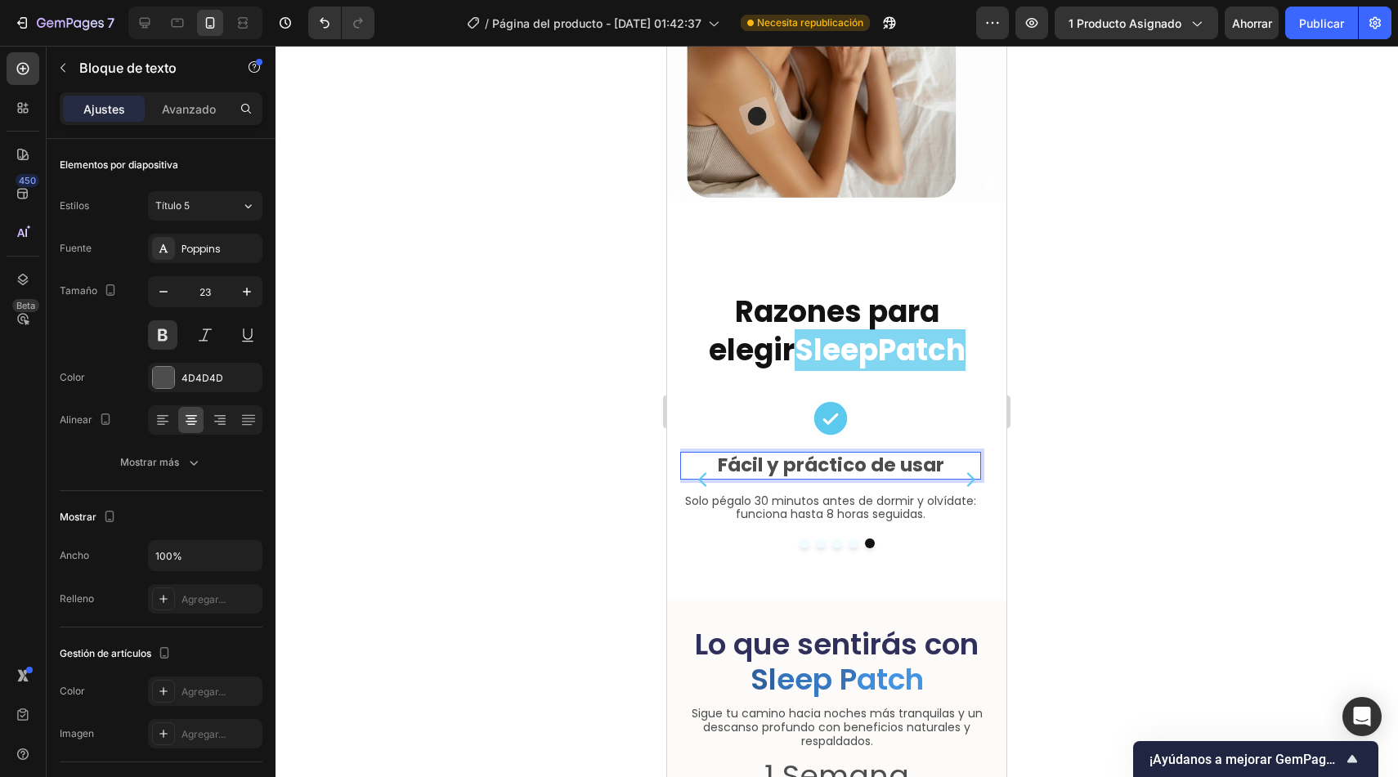
click at [568, 517] on div at bounding box center [836, 412] width 1122 height 732
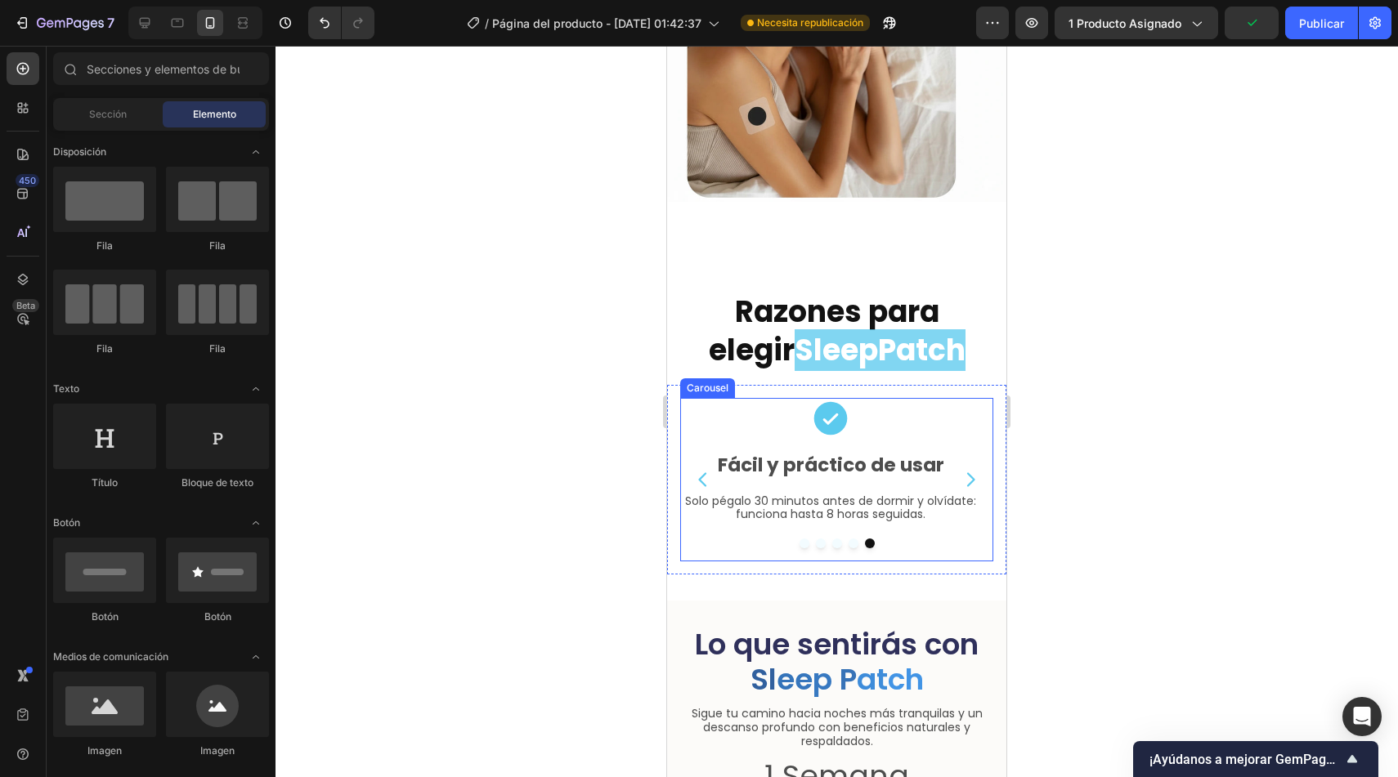
click at [891, 539] on div at bounding box center [836, 544] width 313 height 10
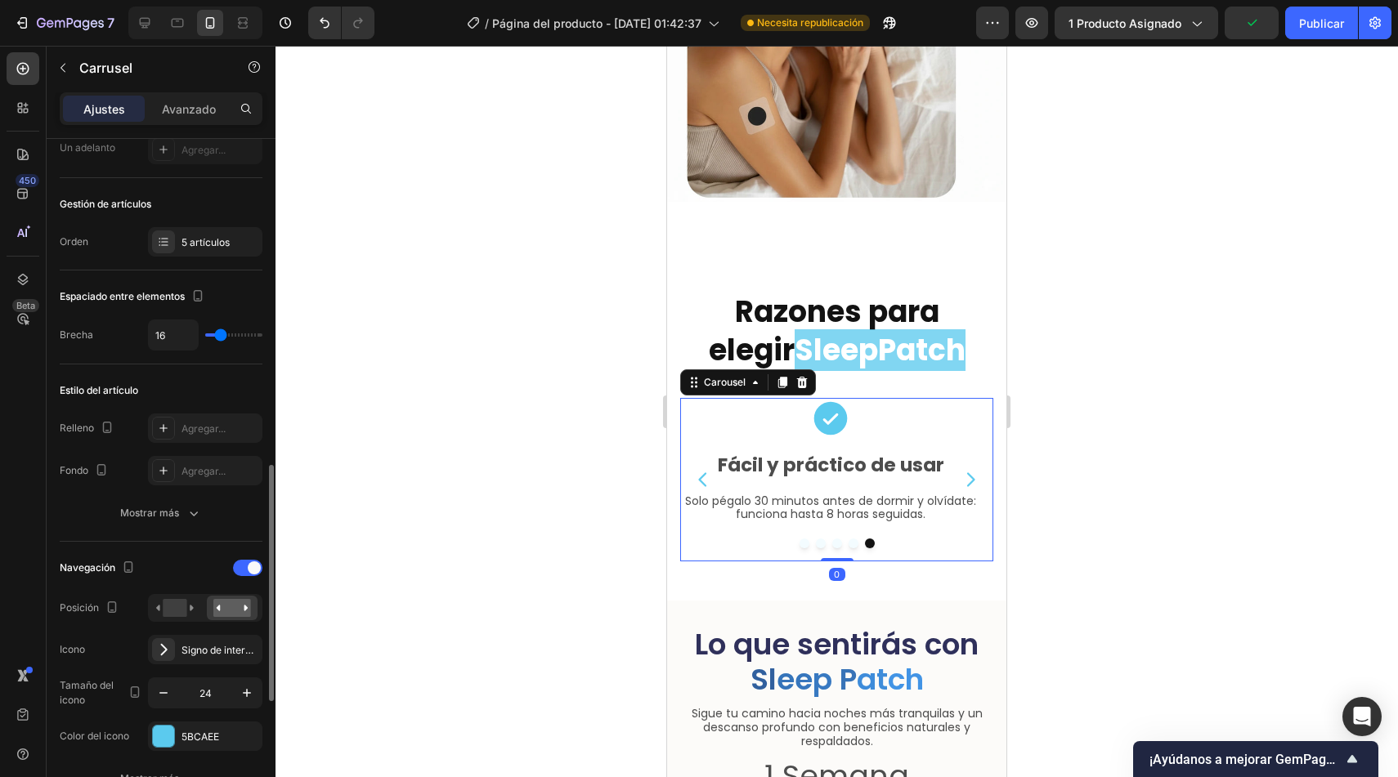
scroll to position [469, 0]
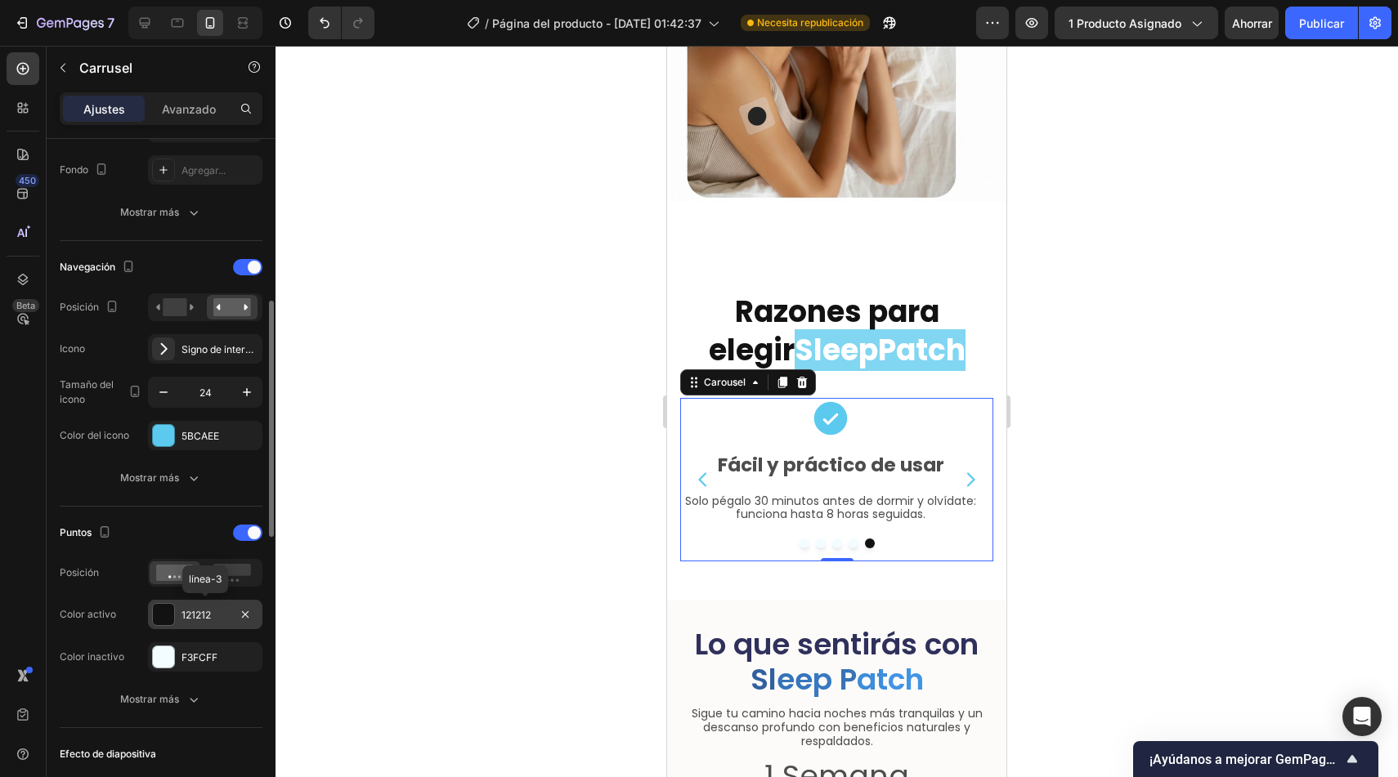
click at [204, 613] on font "121212" at bounding box center [195, 615] width 29 height 12
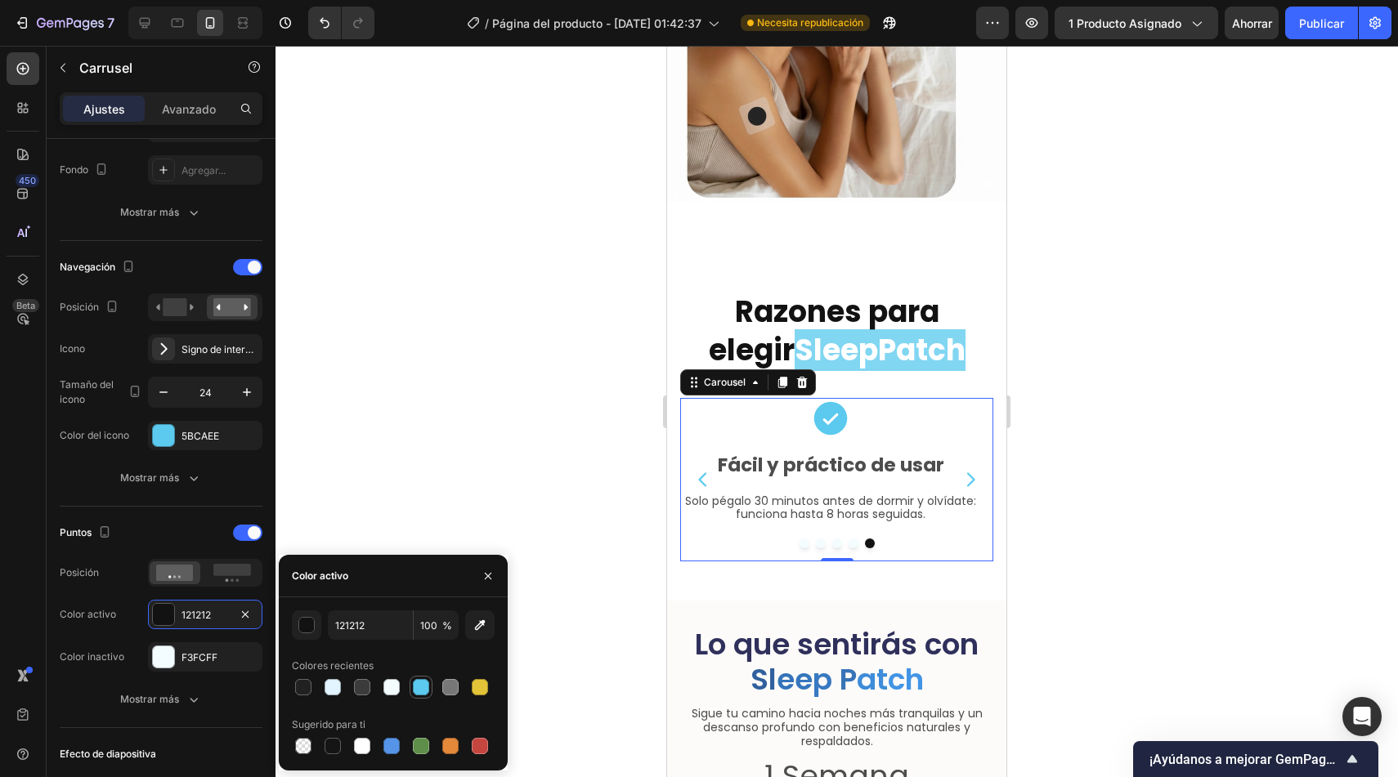
click at [420, 685] on div at bounding box center [421, 687] width 16 height 16
type input "5BCAEE"
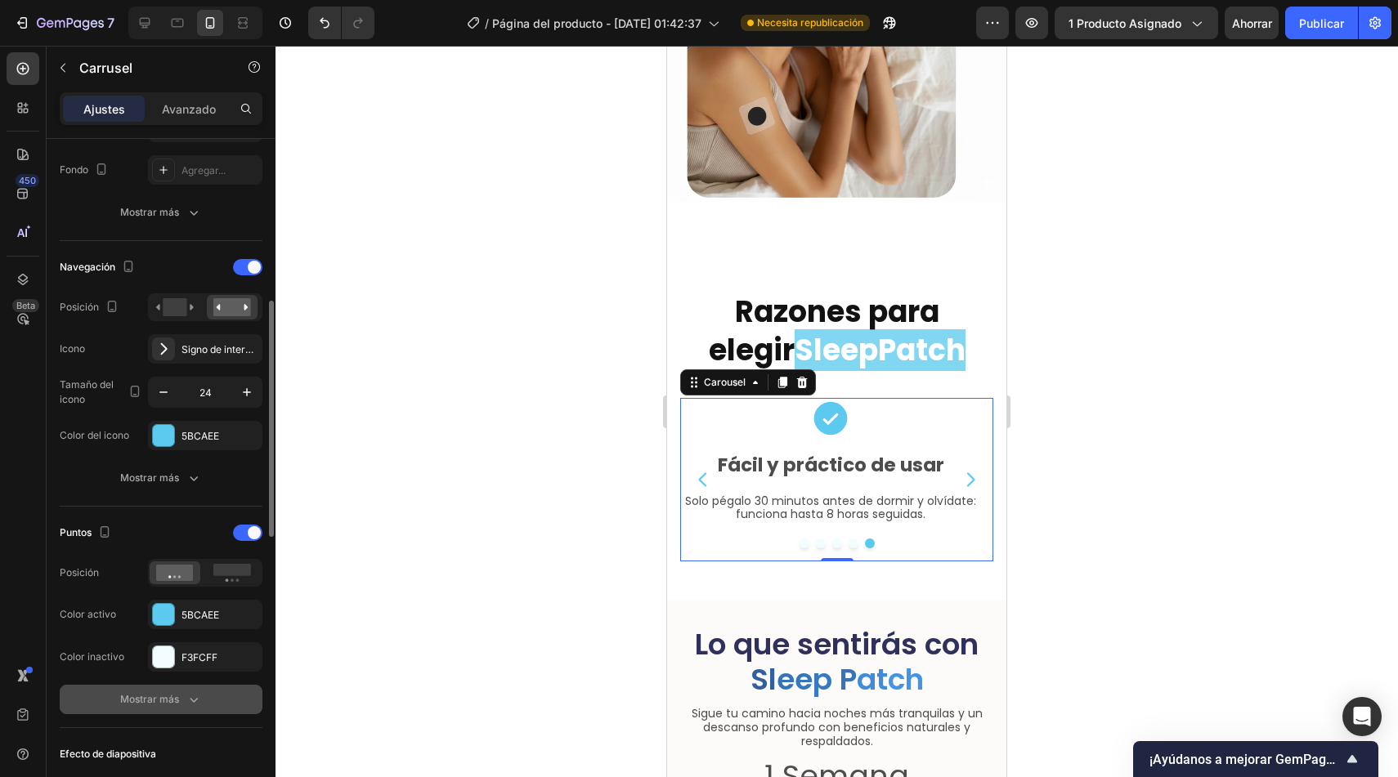
click at [183, 705] on div "Mostrar más" at bounding box center [161, 700] width 82 height 16
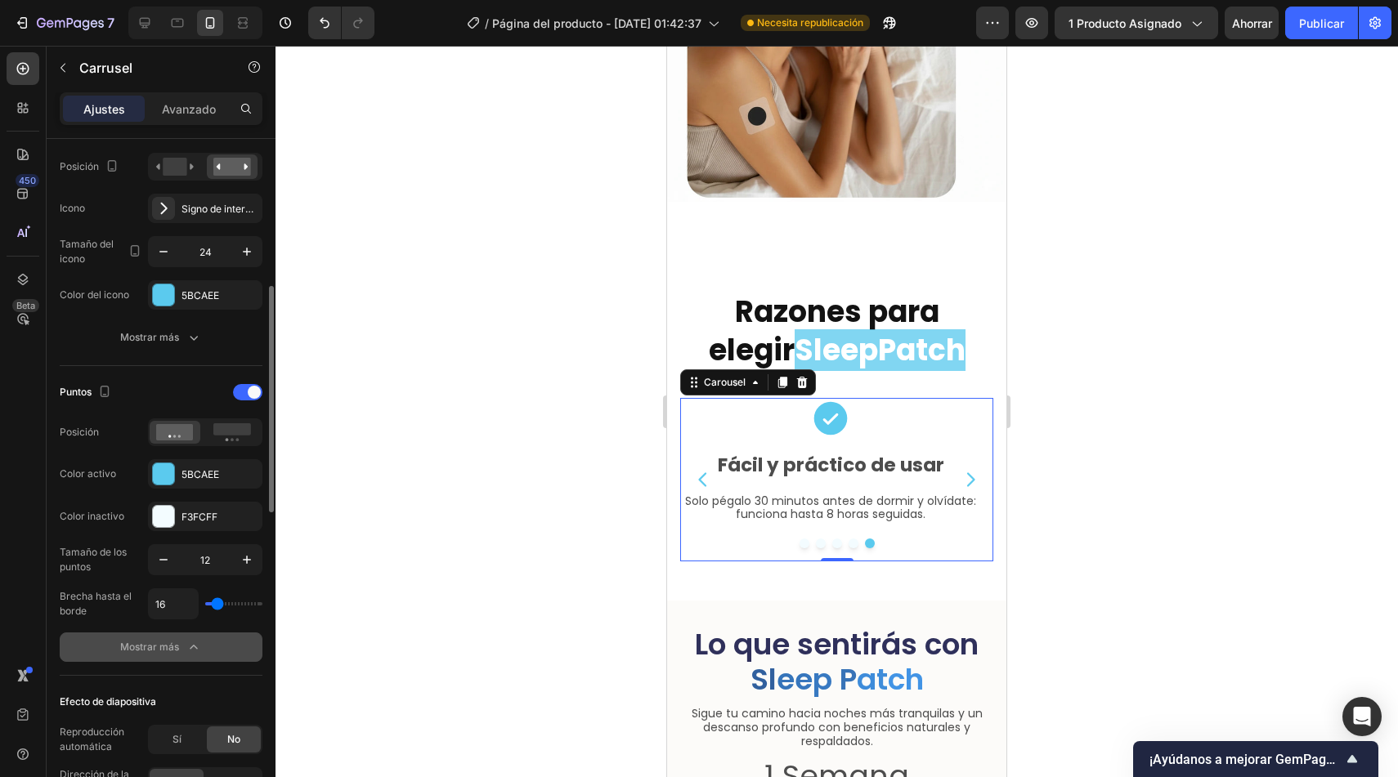
scroll to position [611, 0]
type input "55"
type input "90"
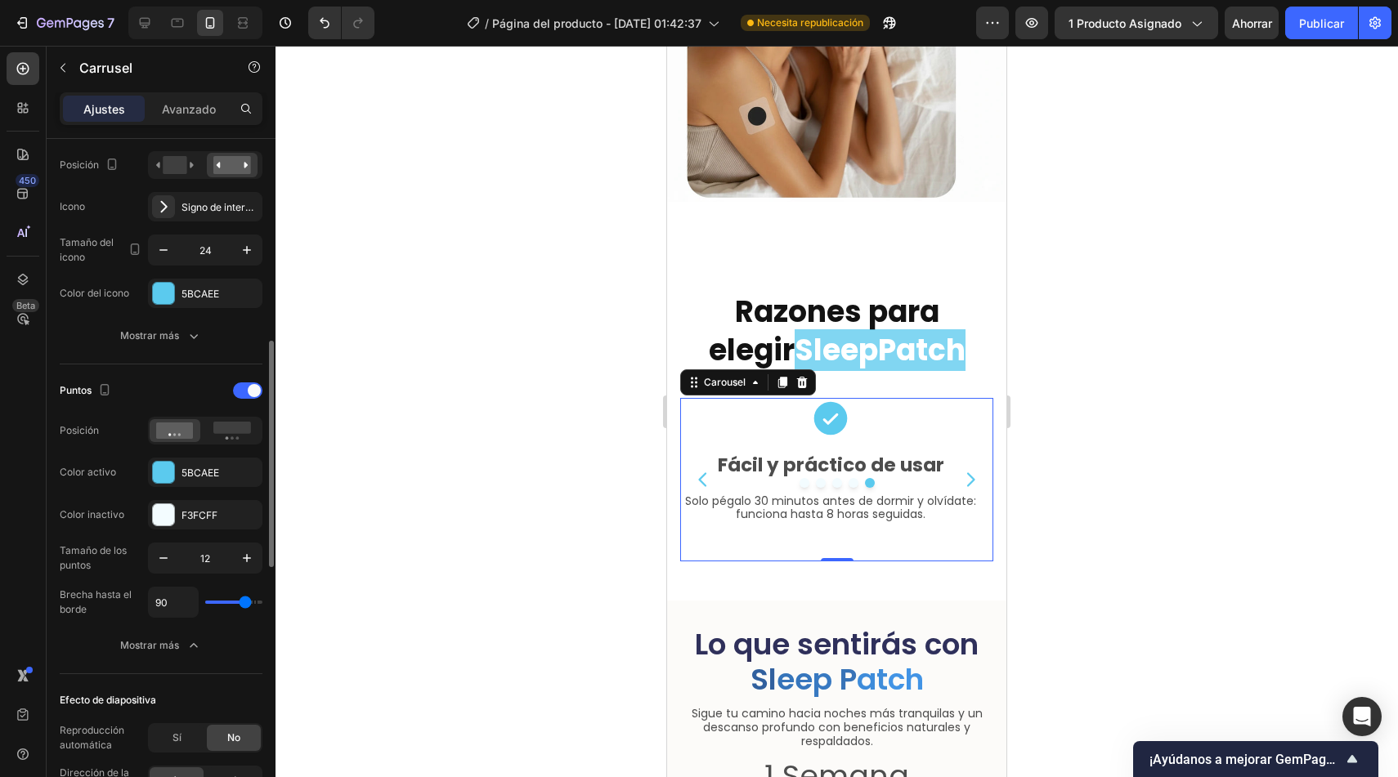
type input "85"
type input "30"
type input "0"
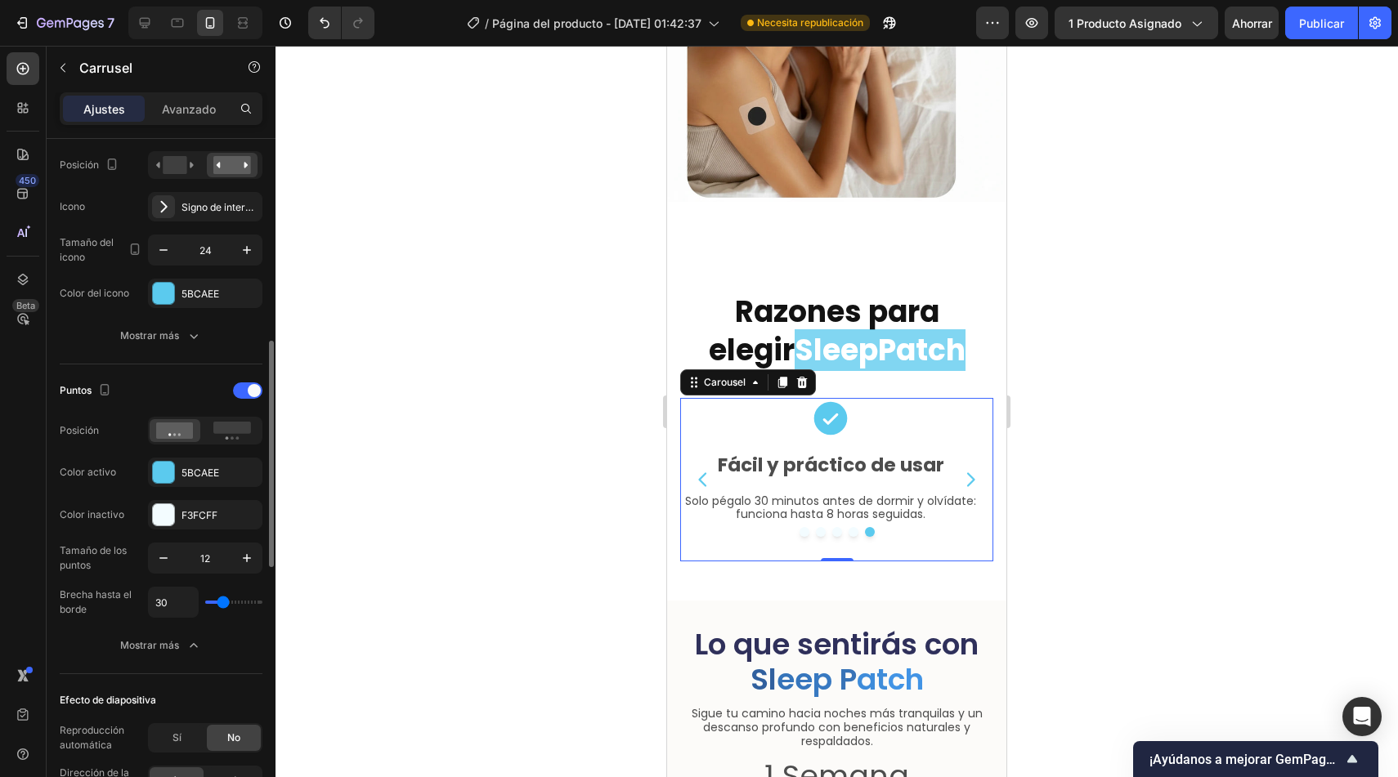
type input "0"
type input "8"
type input "26"
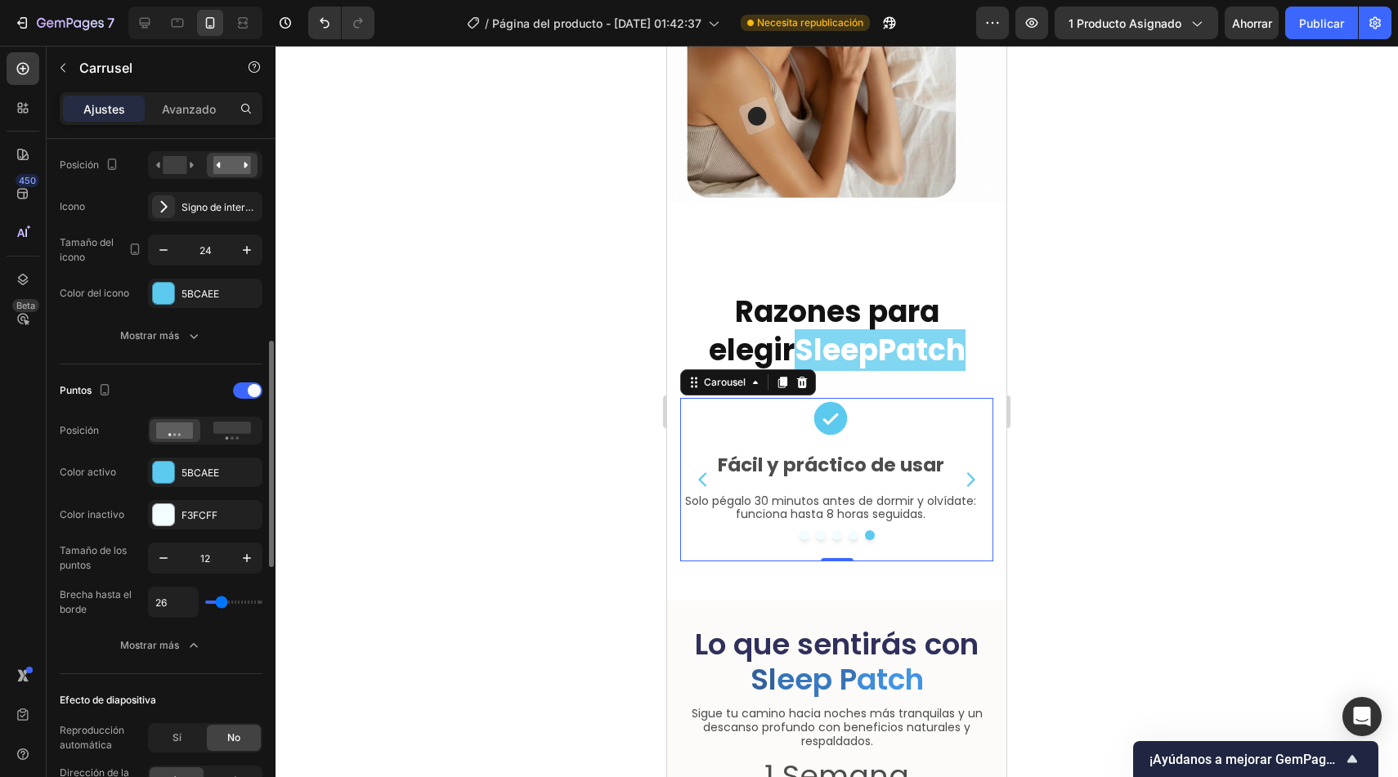
type input "37"
type input "30"
type input "27"
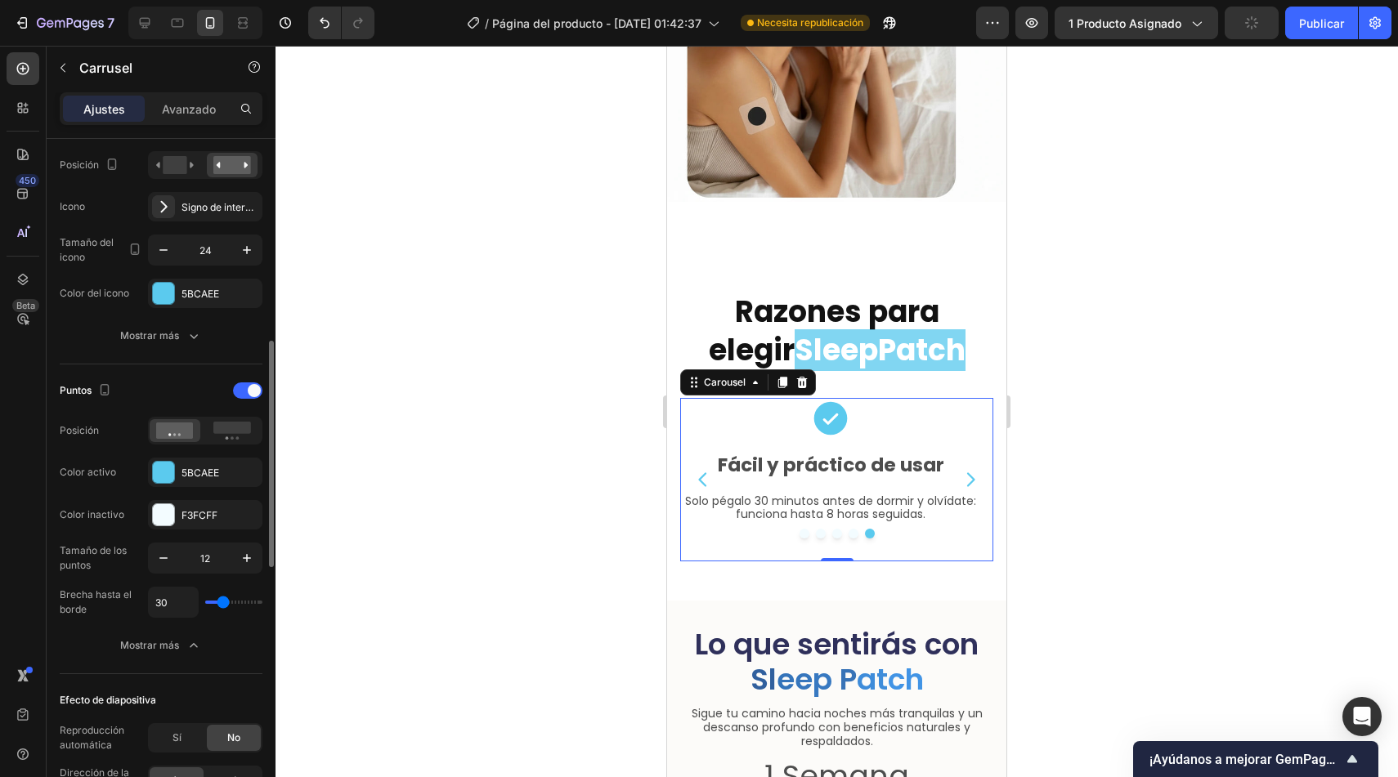
type input "27"
type input "26"
click at [221, 603] on input "range" at bounding box center [233, 602] width 57 height 3
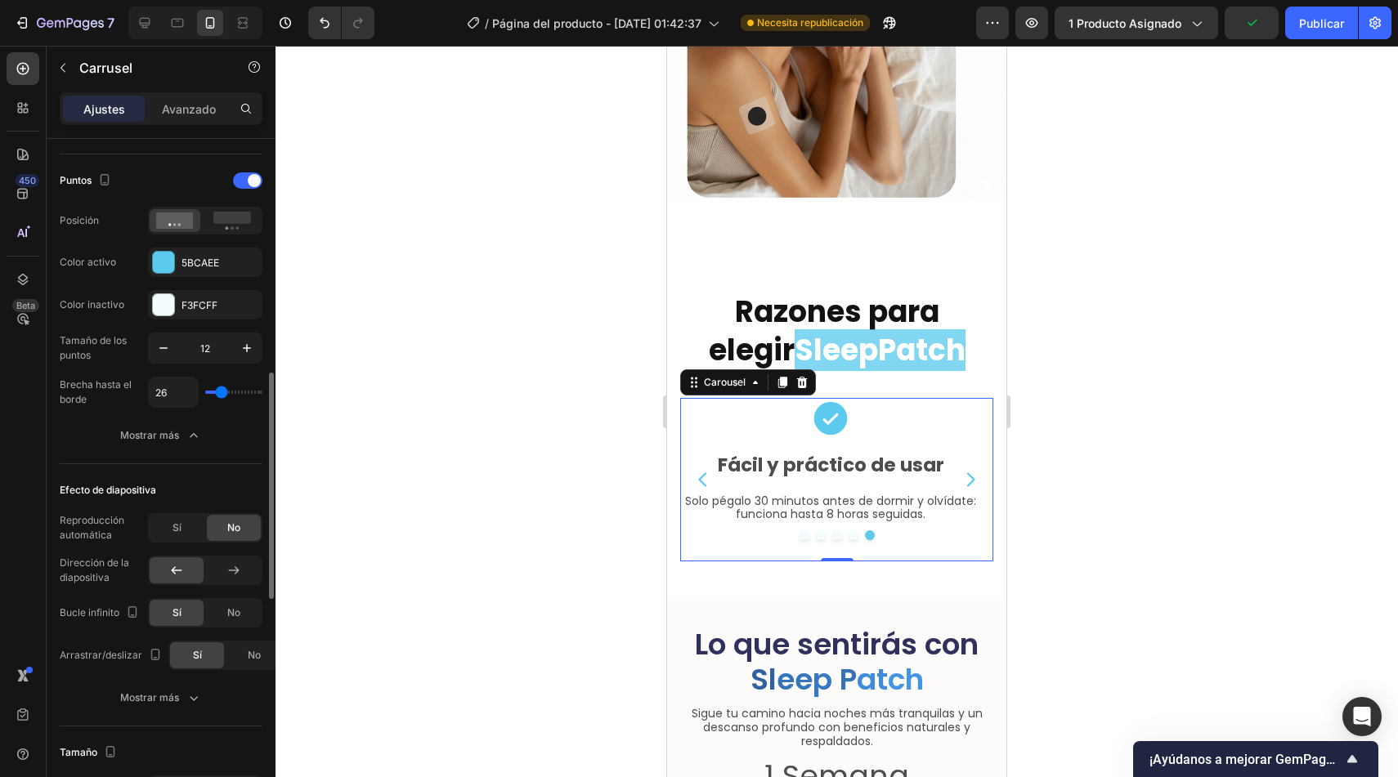
scroll to position [825, 0]
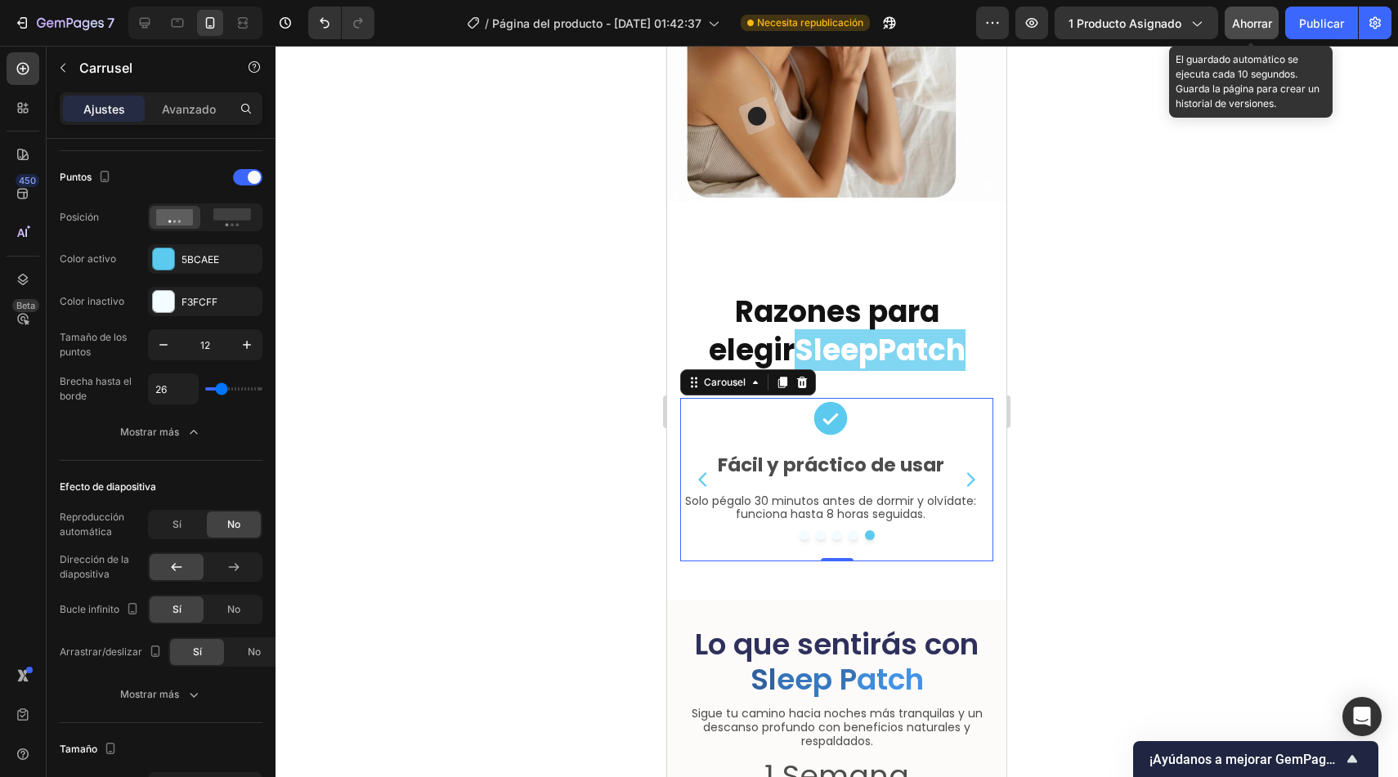
click at [1241, 20] on font "Ahorrar" at bounding box center [1252, 23] width 40 height 14
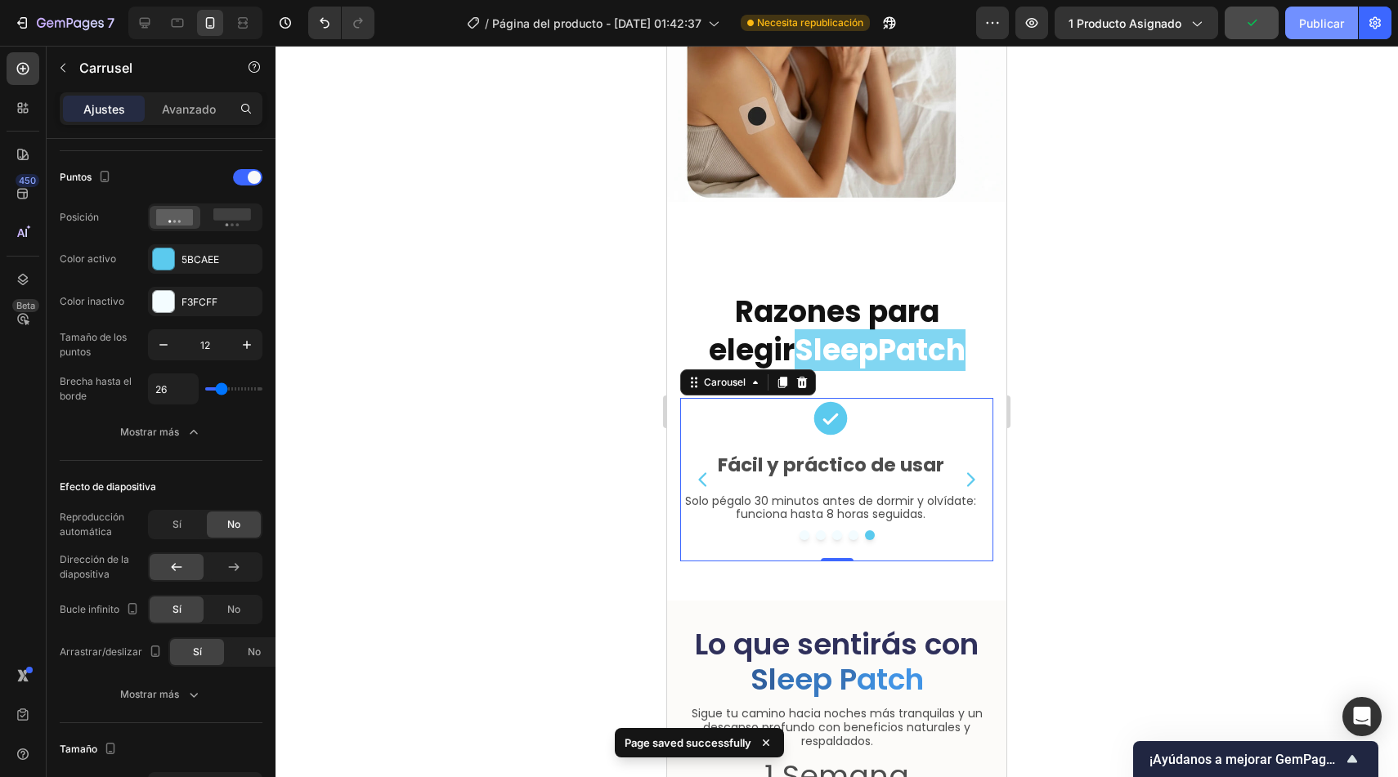
click at [1328, 18] on font "Publicar" at bounding box center [1321, 23] width 45 height 14
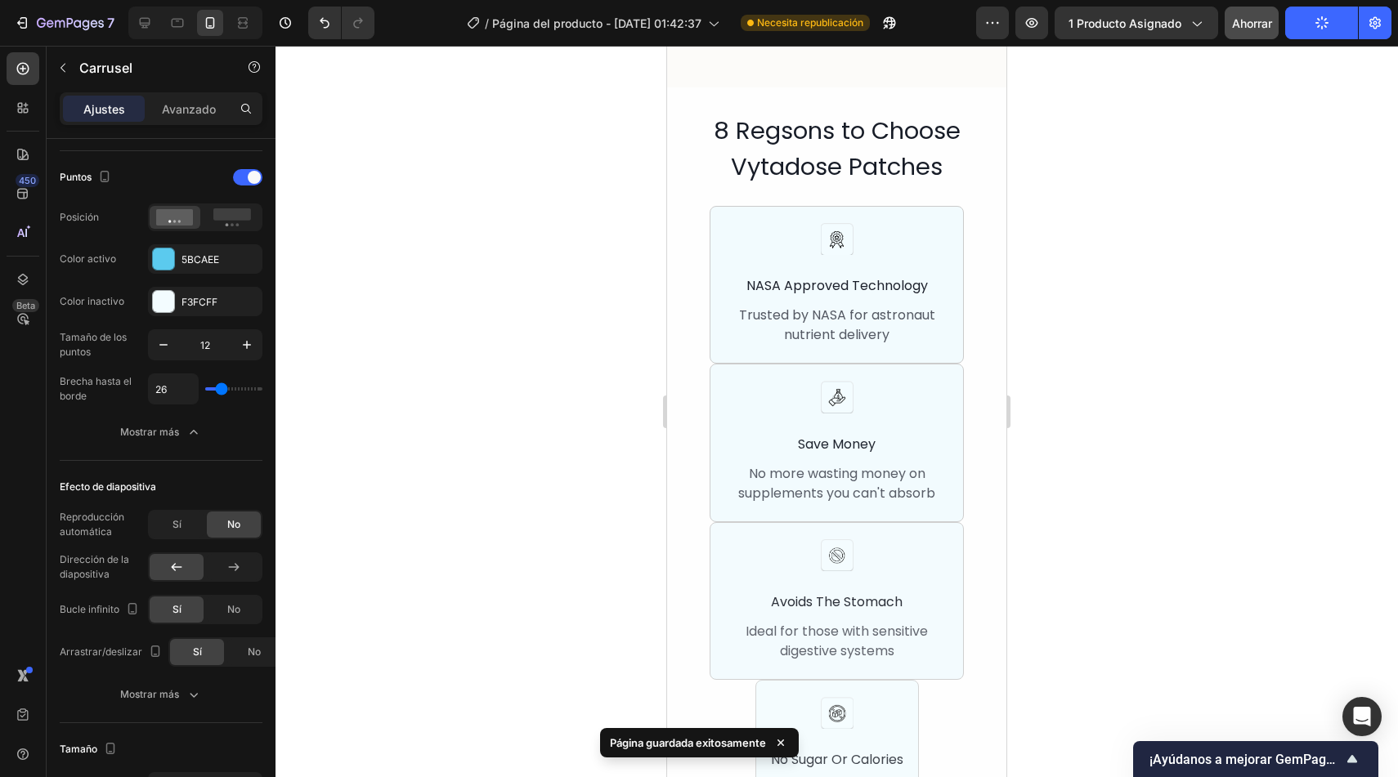
scroll to position [5351, 0]
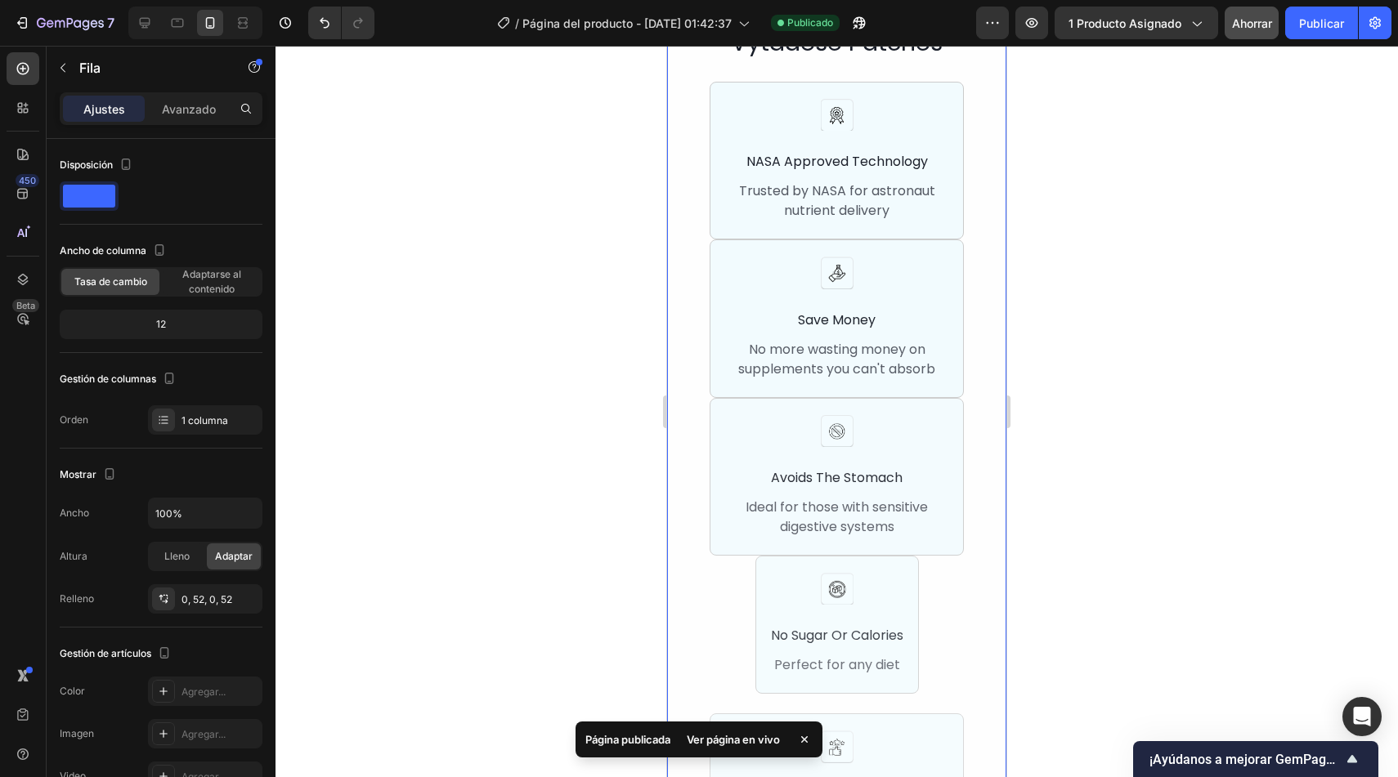
scroll to position [5262, 0]
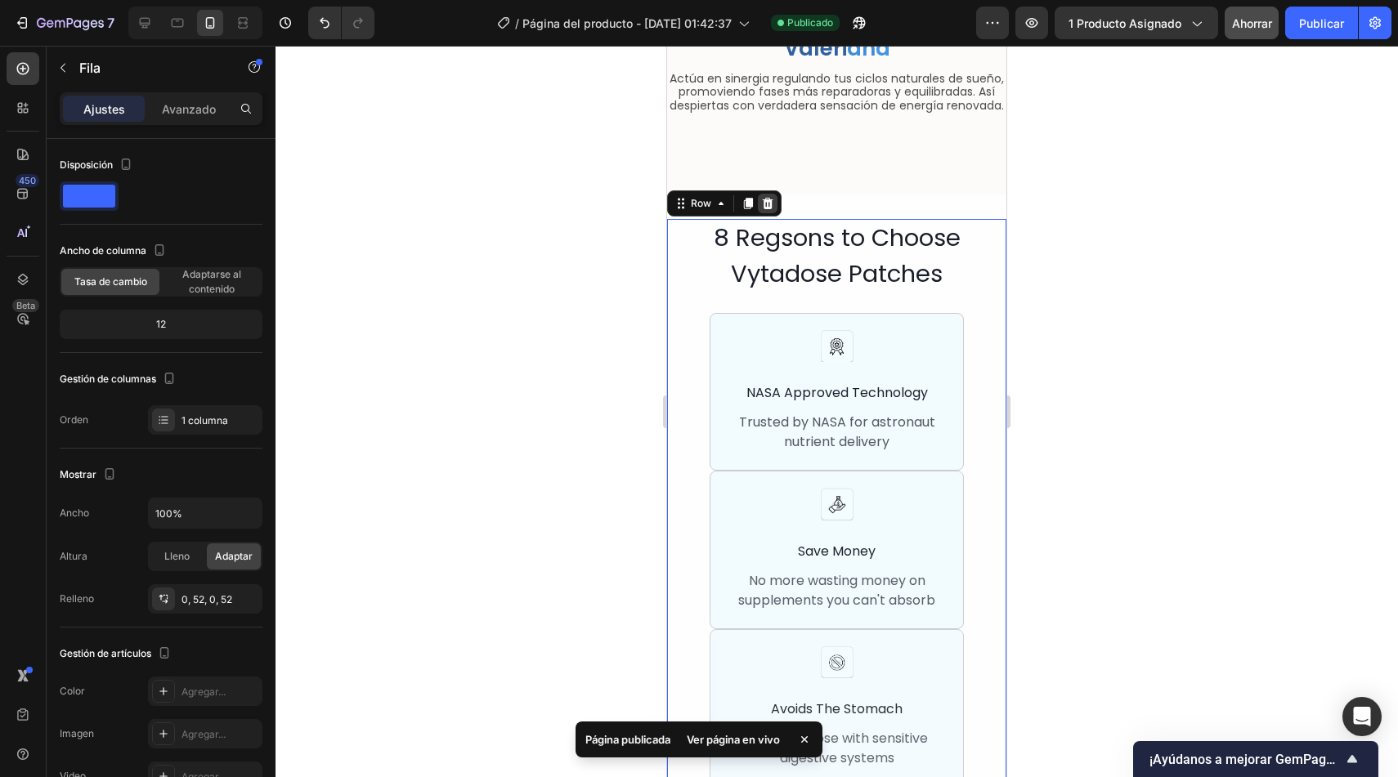
click at [769, 202] on icon at bounding box center [768, 203] width 11 height 11
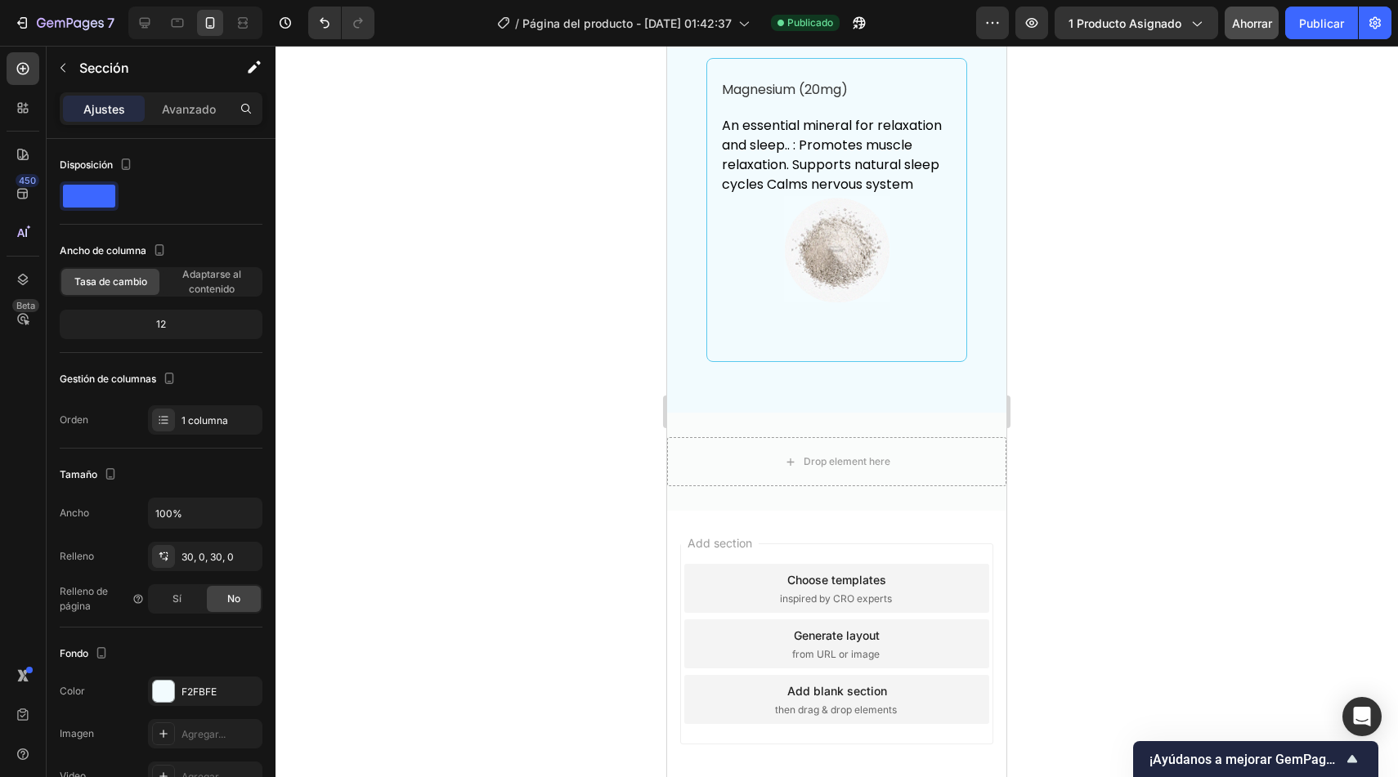
scroll to position [7696, 0]
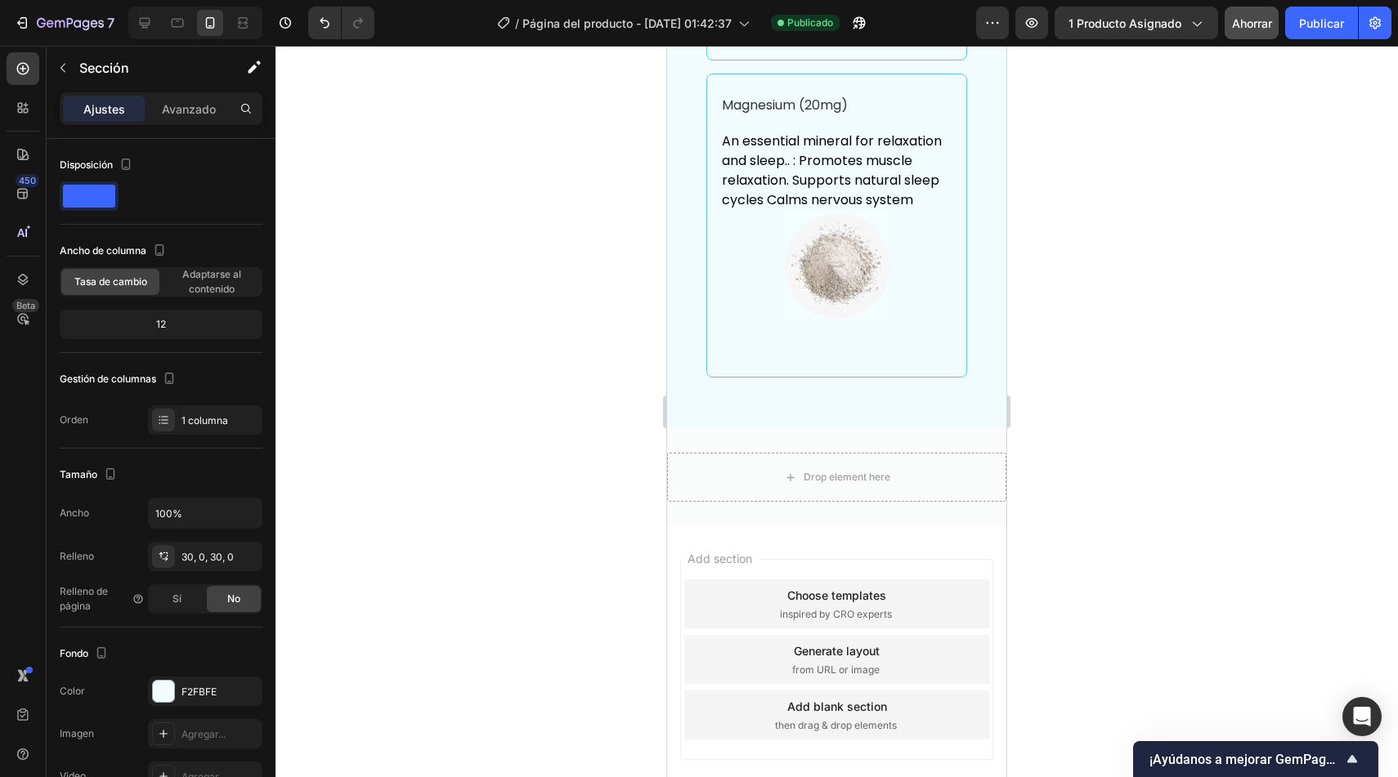
click at [895, 378] on div "Magnesium (20mg) Text Block An essential mineral for relaxation and sleep.. : P…" at bounding box center [836, 226] width 261 height 304
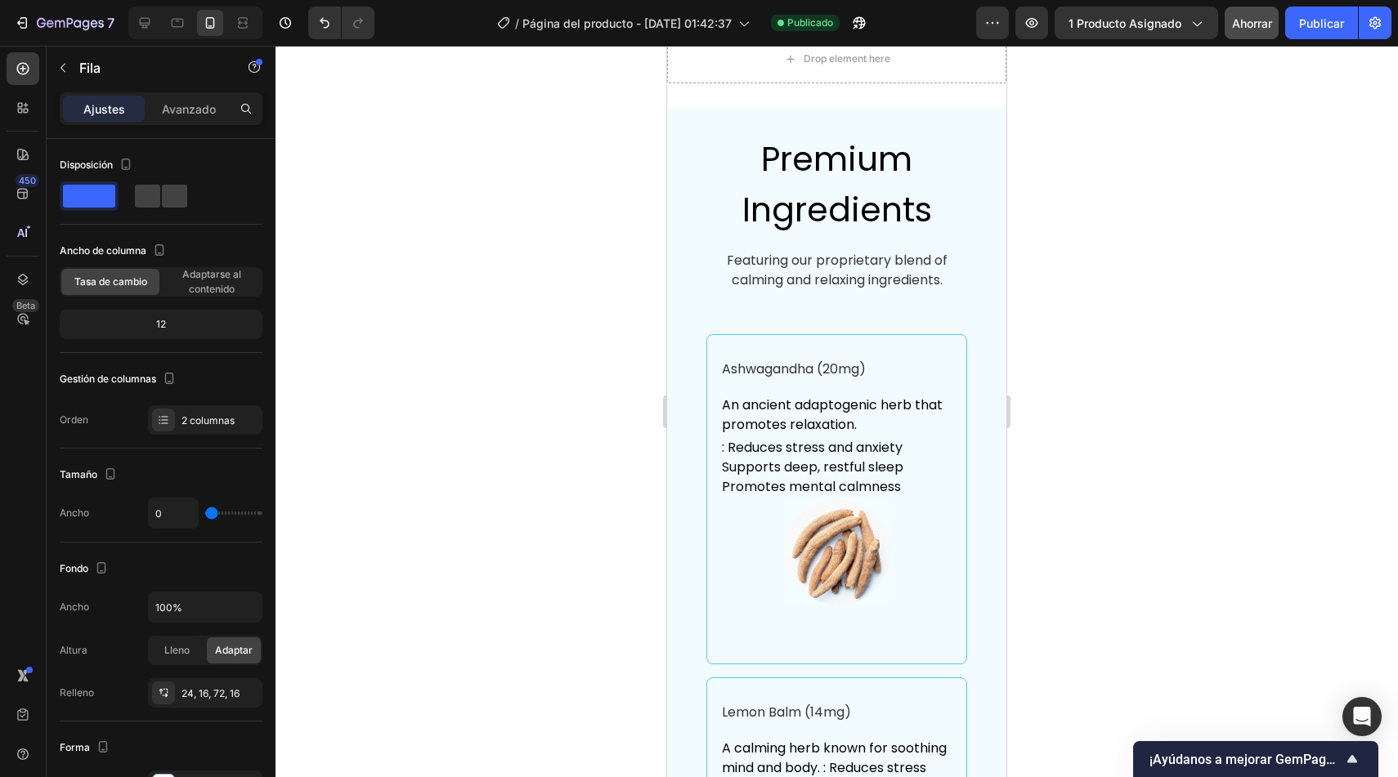
scroll to position [5335, 0]
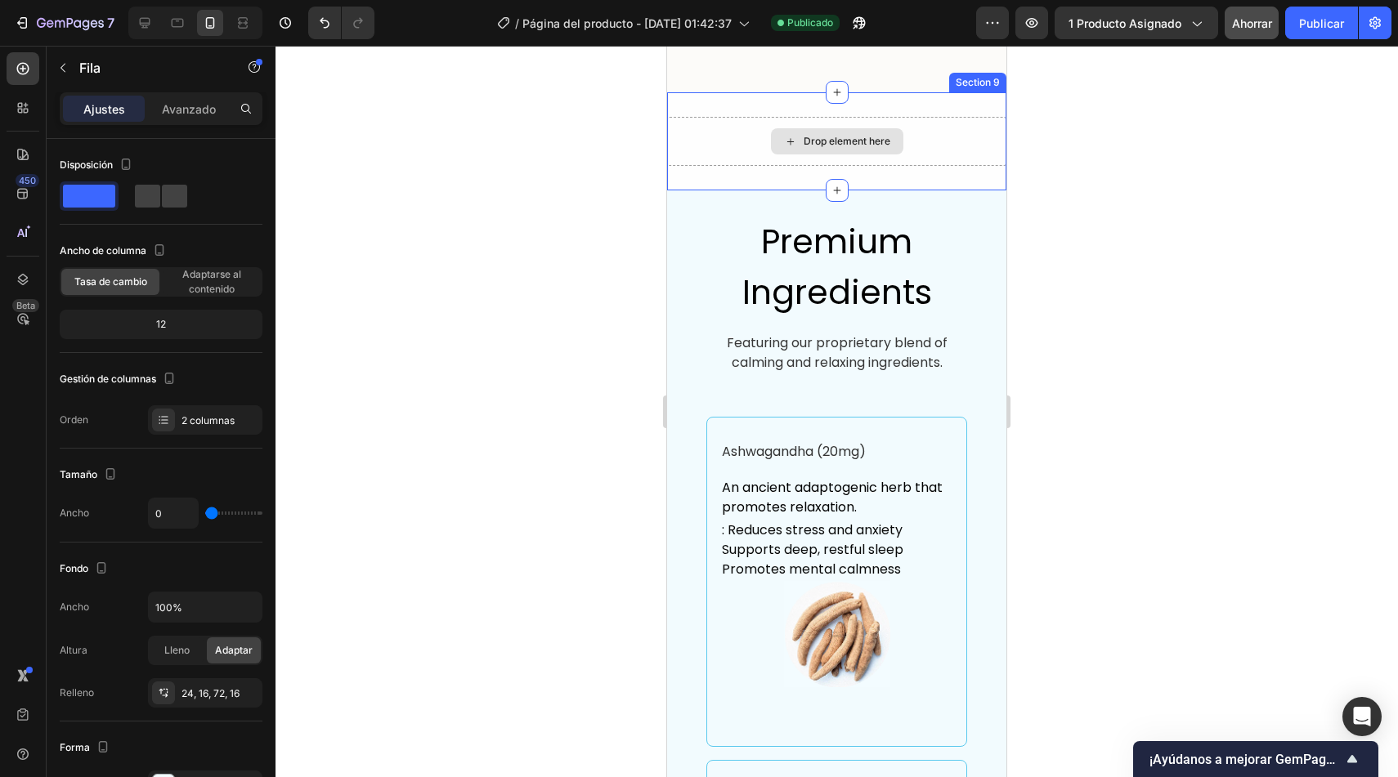
click at [930, 160] on div "Drop element here" at bounding box center [836, 141] width 339 height 49
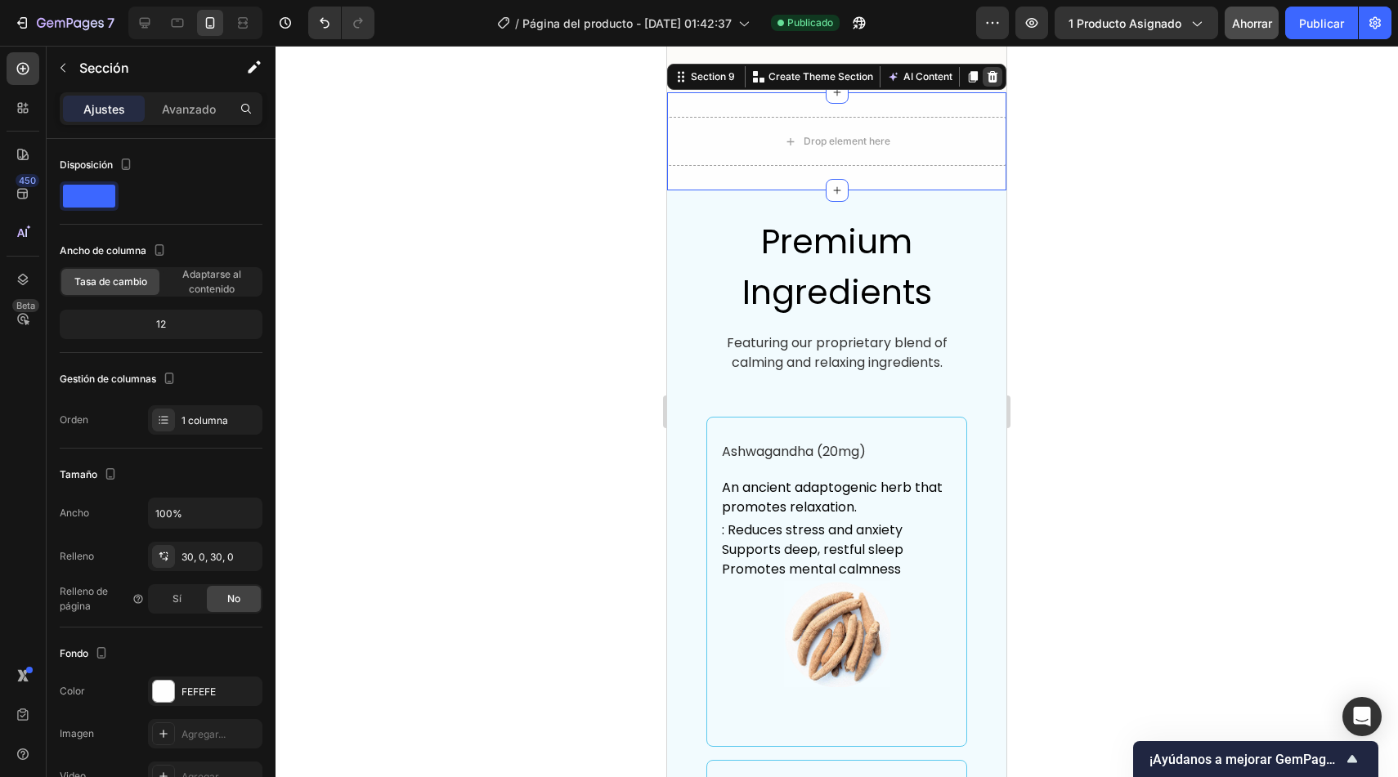
click at [988, 83] on icon at bounding box center [993, 76] width 11 height 11
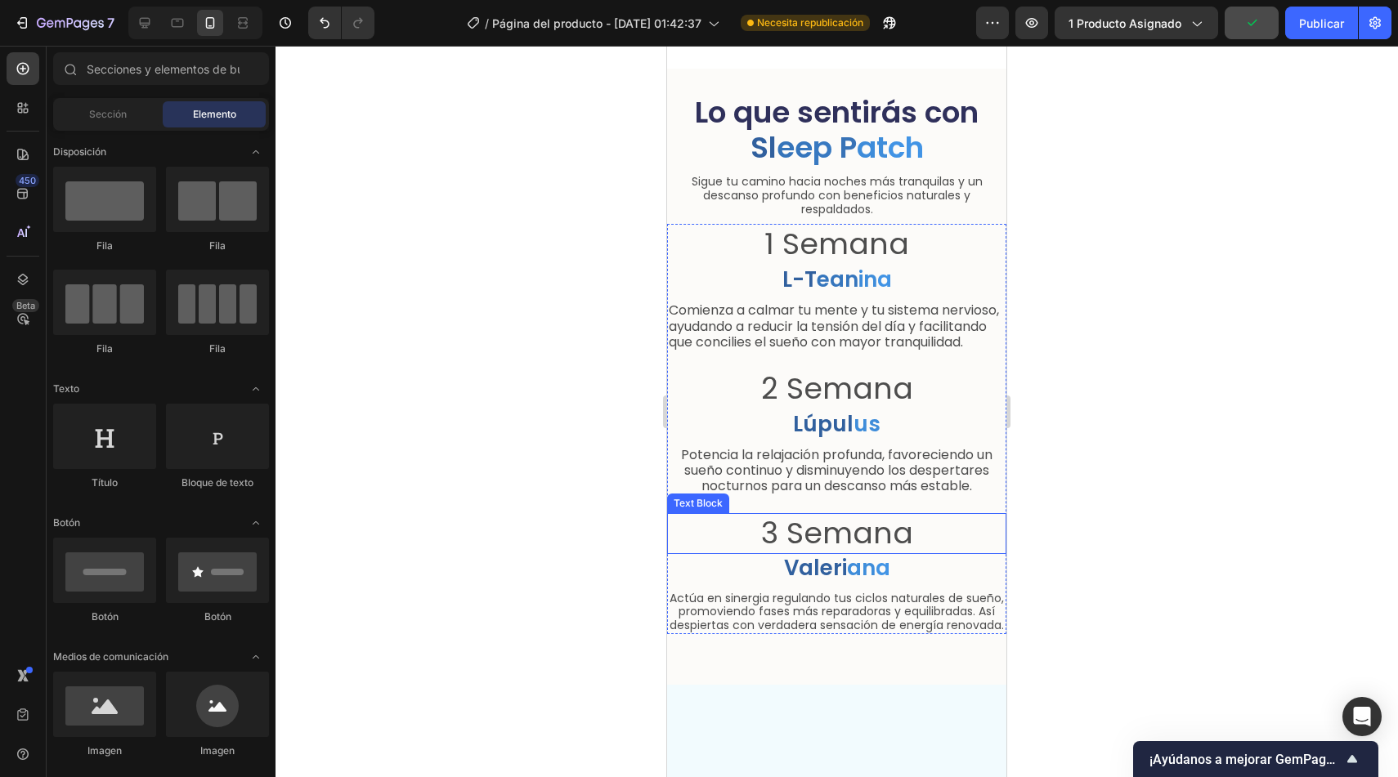
scroll to position [4269, 0]
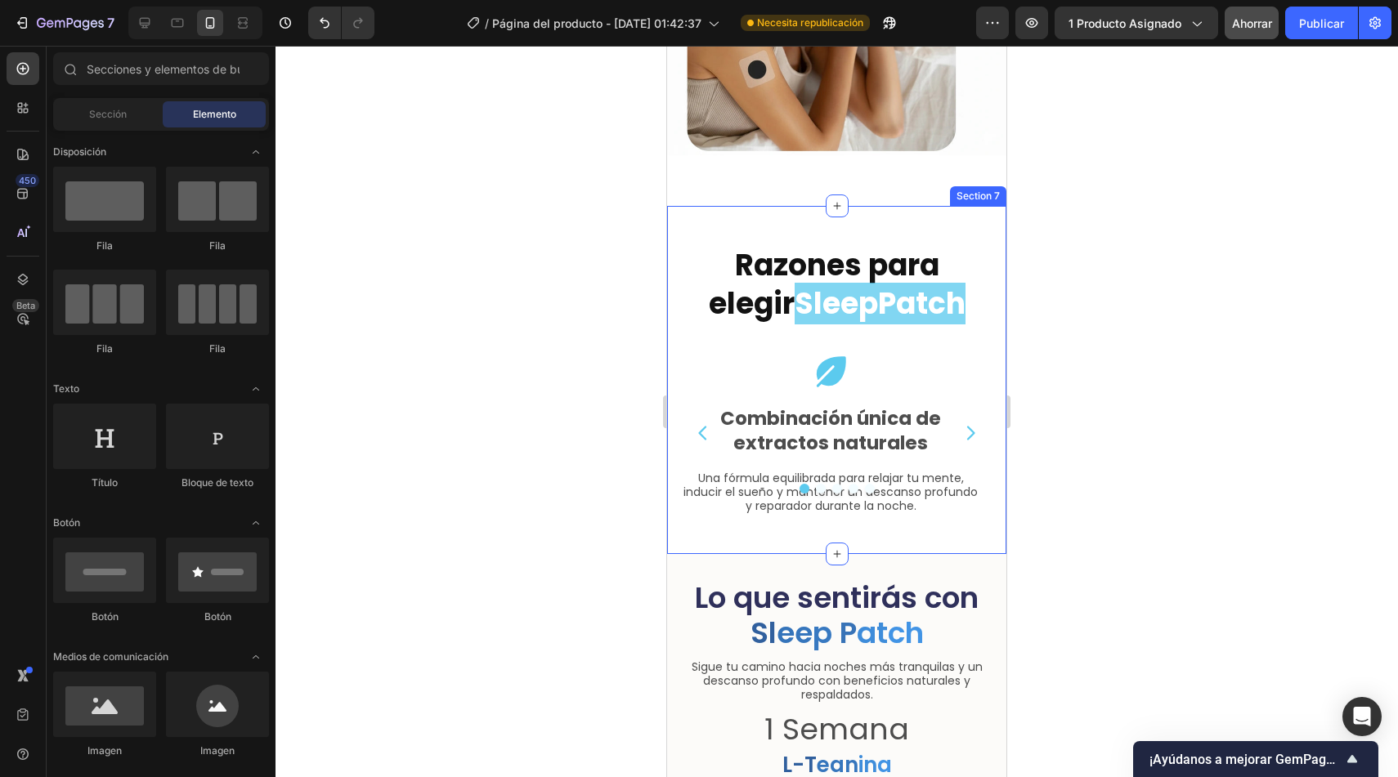
click at [928, 213] on div "Razones para elegir SleepPatch Heading Row Icon Combinación única de extractos …" at bounding box center [836, 379] width 339 height 347
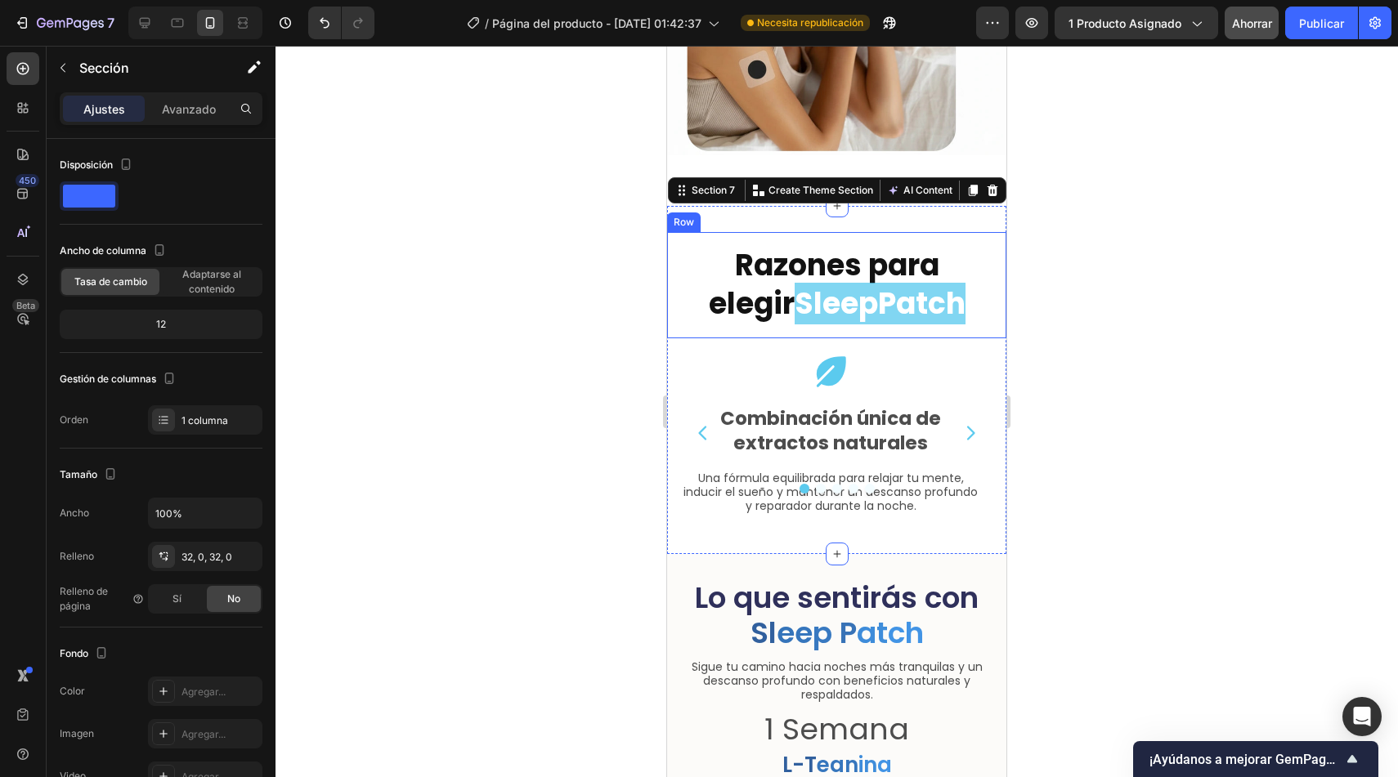
click at [899, 232] on div "Razones para elegir SleepPatch Heading Row" at bounding box center [836, 285] width 339 height 106
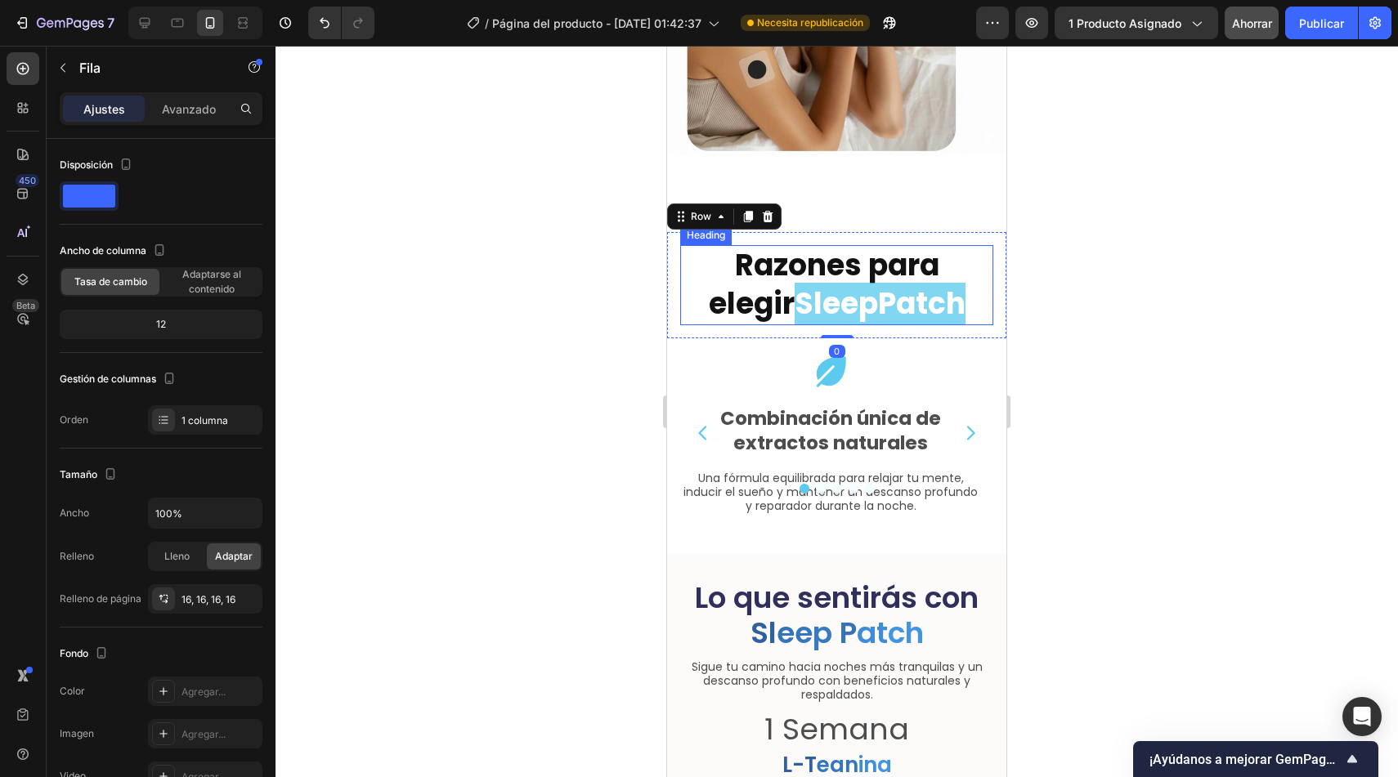
click at [886, 249] on strong "Razones para elegir" at bounding box center [824, 284] width 231 height 80
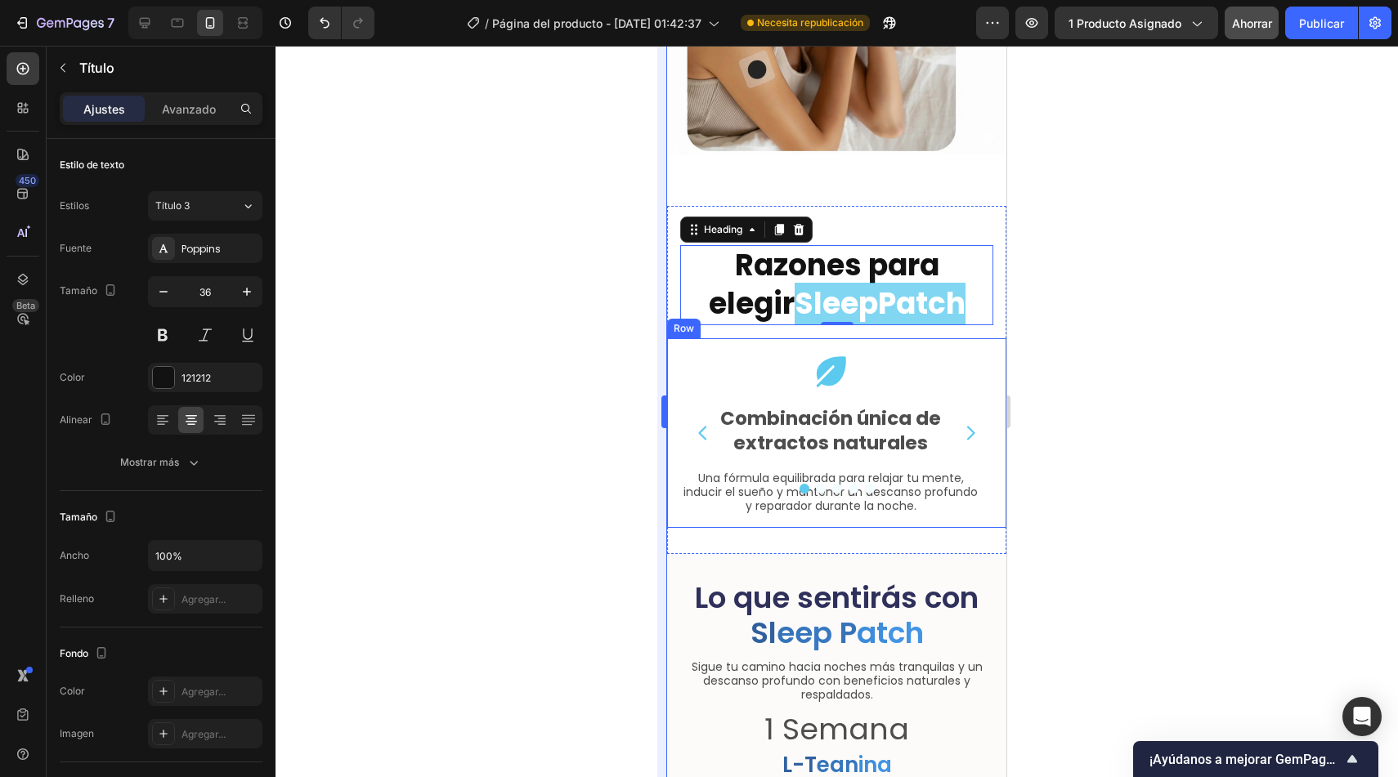
click at [651, 373] on div at bounding box center [836, 412] width 1122 height 732
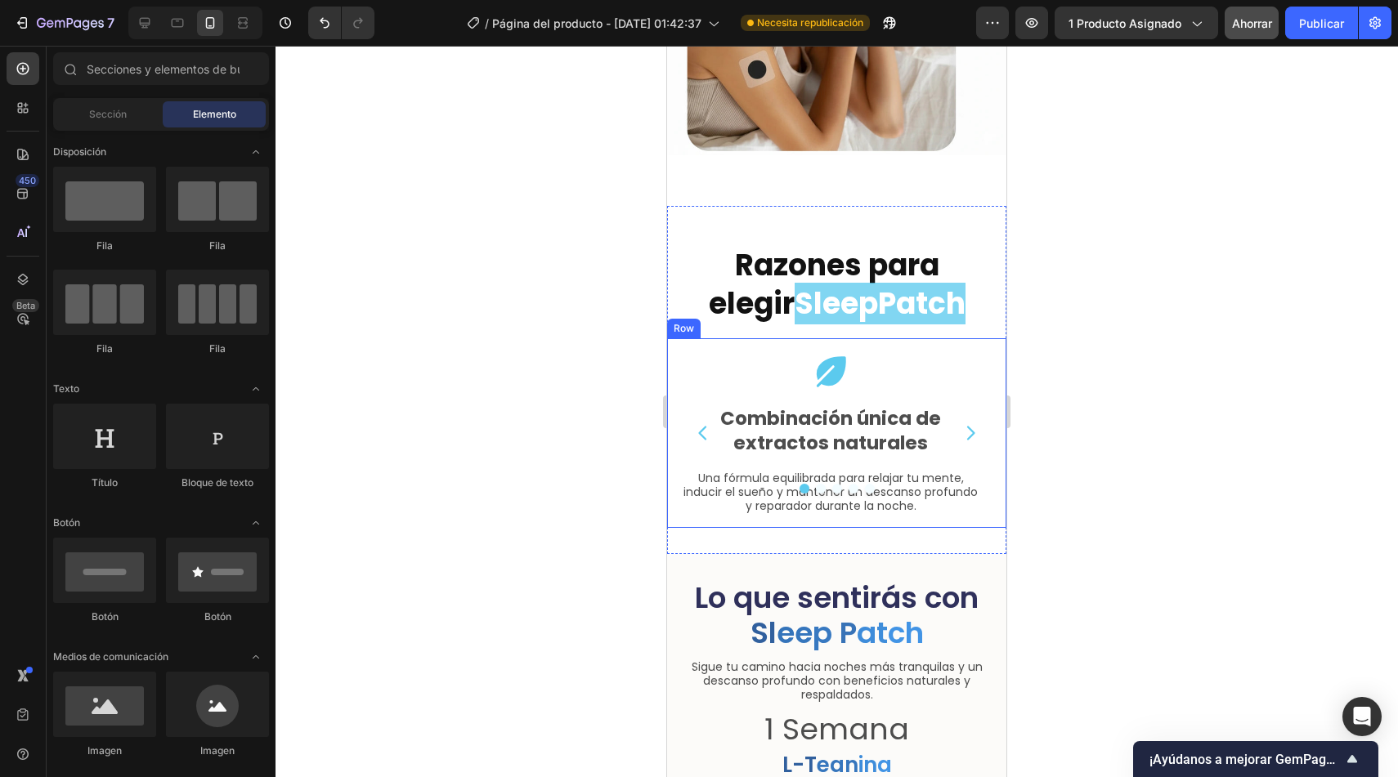
click at [584, 400] on div at bounding box center [836, 412] width 1122 height 732
click at [590, 400] on div at bounding box center [836, 412] width 1122 height 732
click at [697, 423] on icon "Carousel Back Arrow" at bounding box center [703, 433] width 20 height 20
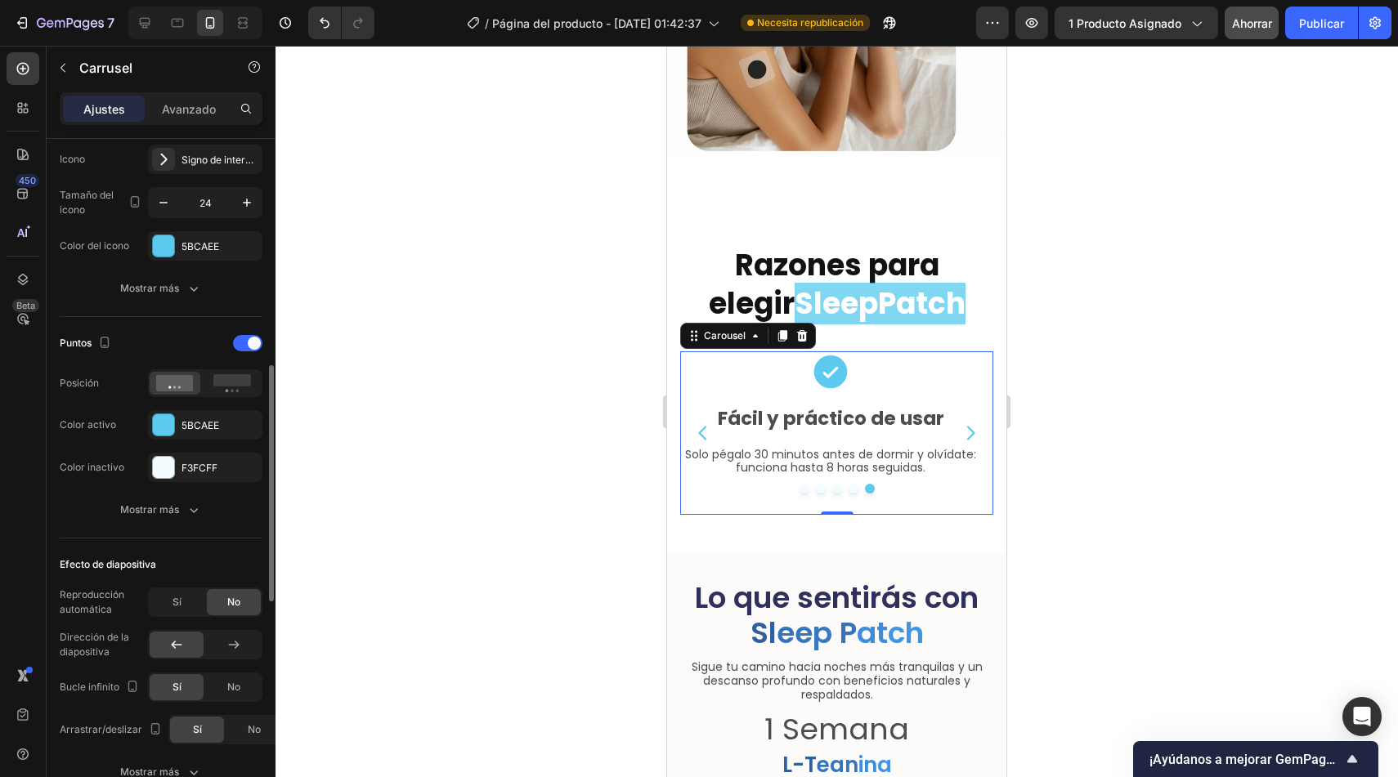
scroll to position [658, 0]
click at [225, 382] on rect at bounding box center [232, 381] width 38 height 12
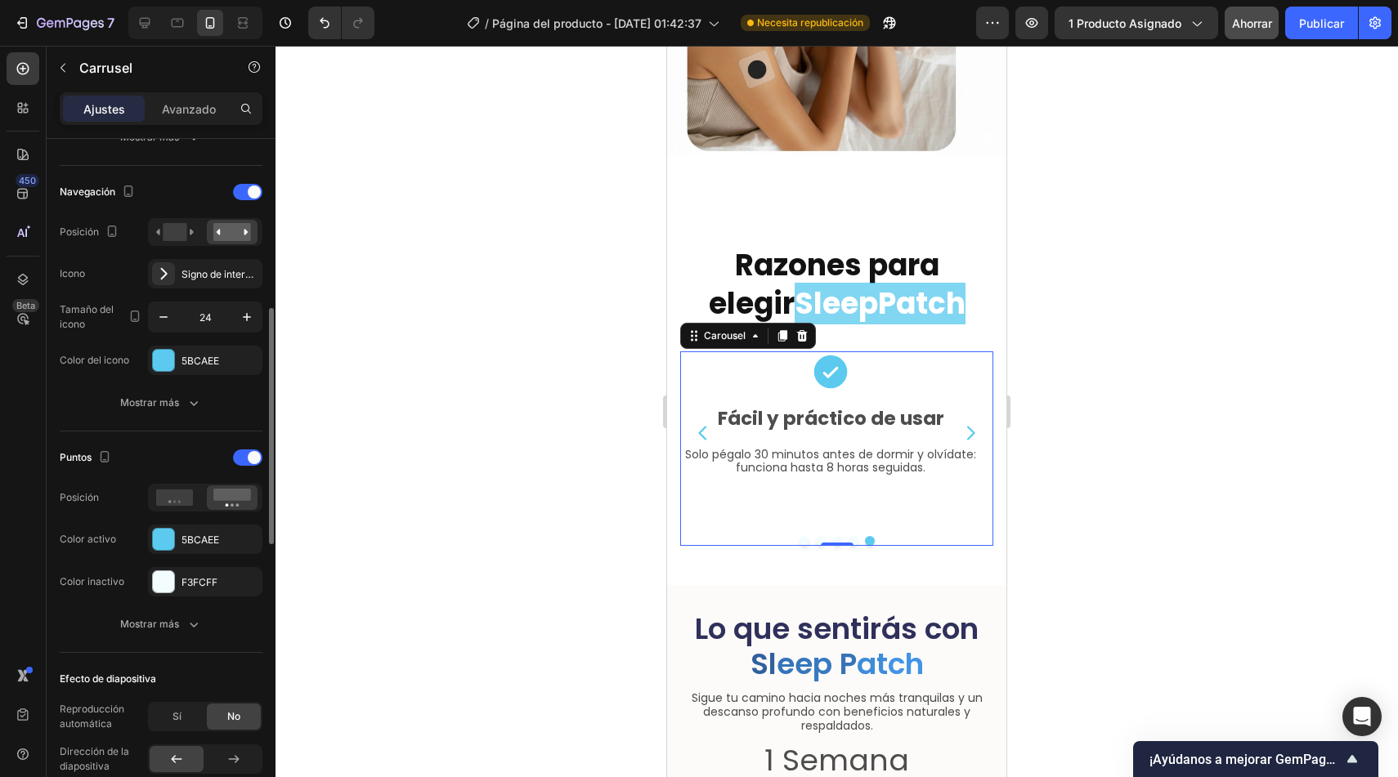
scroll to position [504, 0]
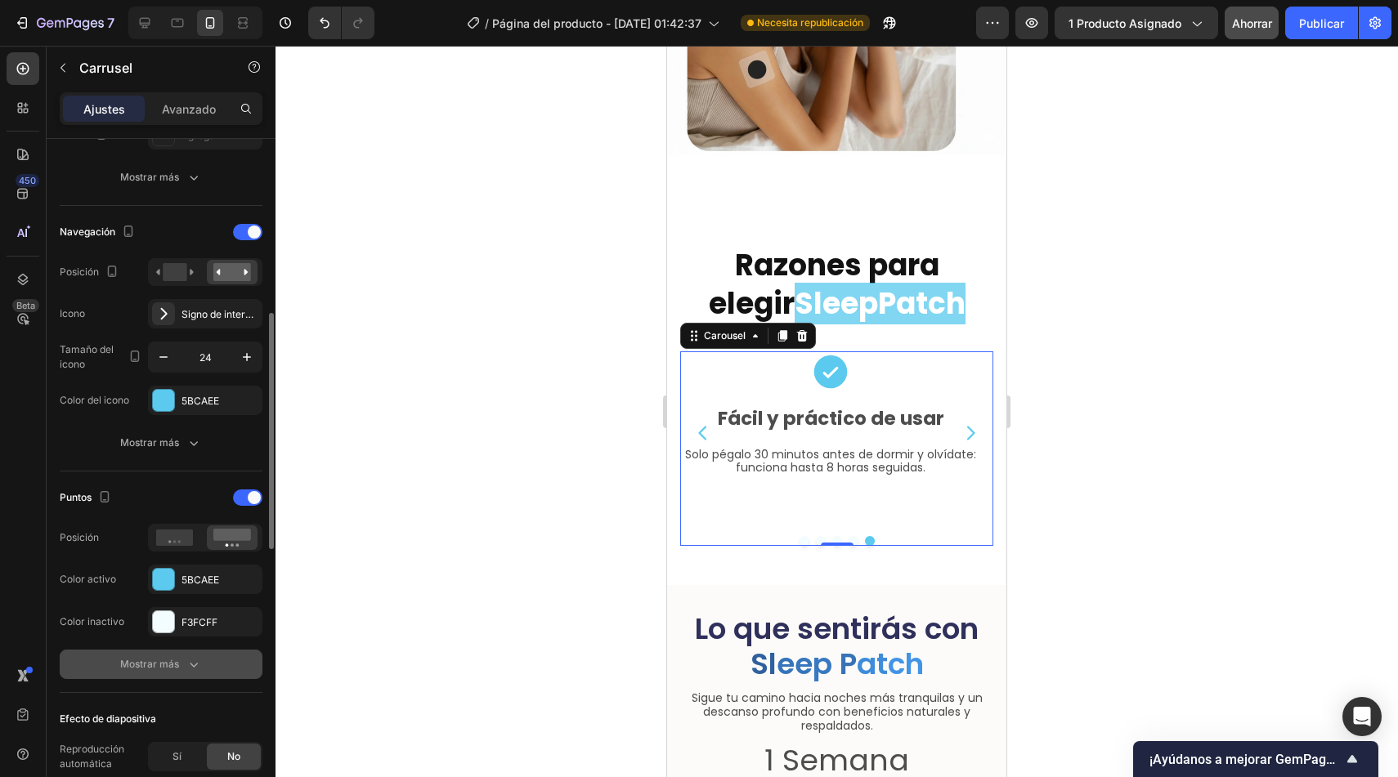
click at [139, 663] on font "Mostrar más" at bounding box center [149, 664] width 59 height 12
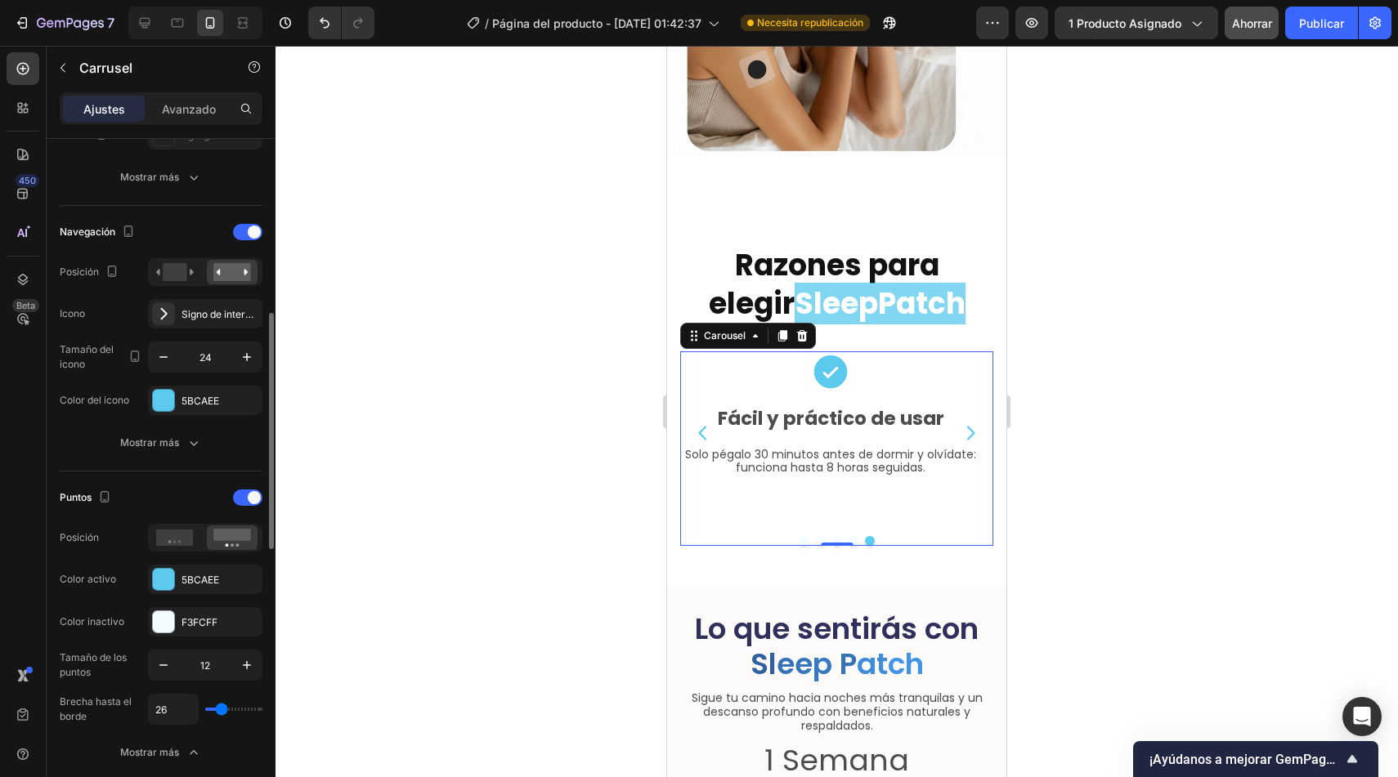
type input "0"
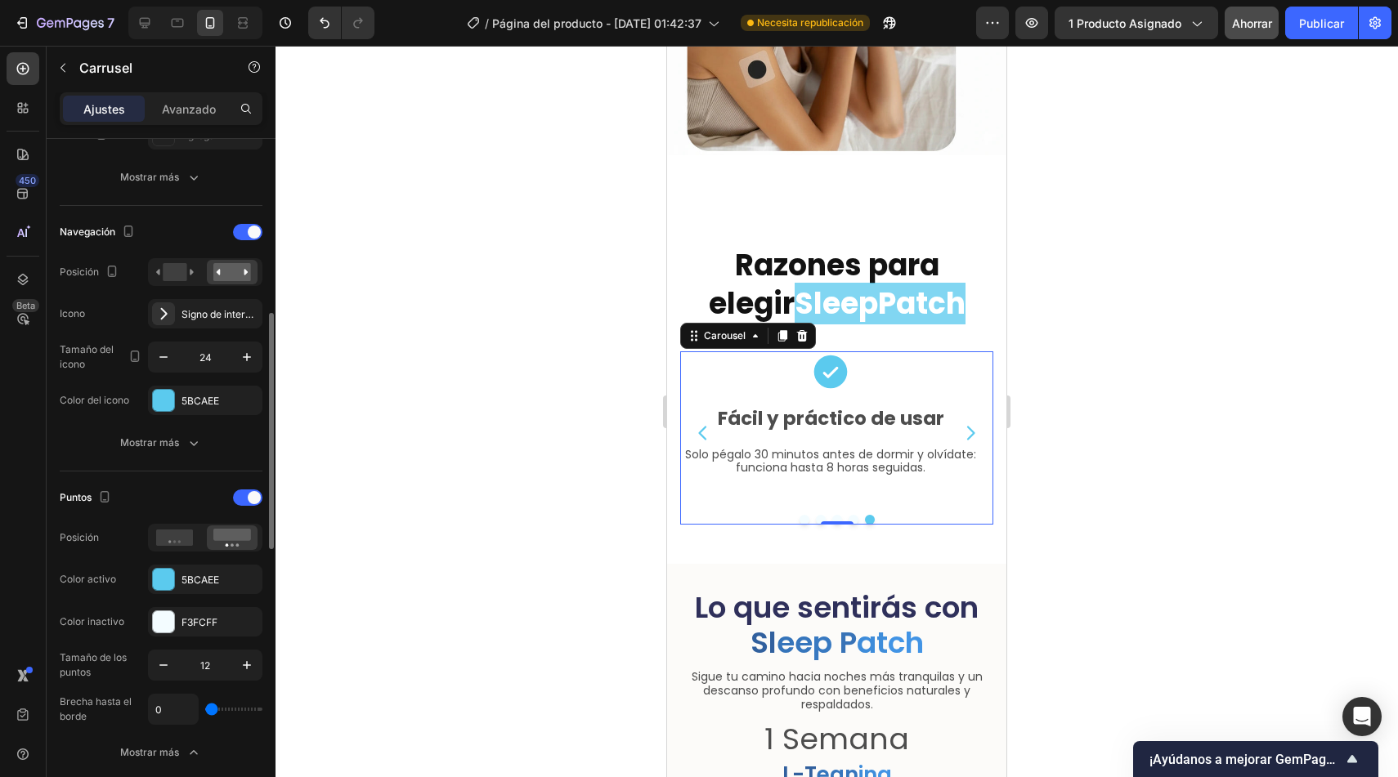
drag, startPoint x: 218, startPoint y: 709, endPoint x: 189, endPoint y: 705, distance: 29.7
type input "0"
click at [205, 708] on input "range" at bounding box center [233, 709] width 57 height 3
click at [965, 423] on icon "Carousel Next Arrow" at bounding box center [971, 433] width 20 height 20
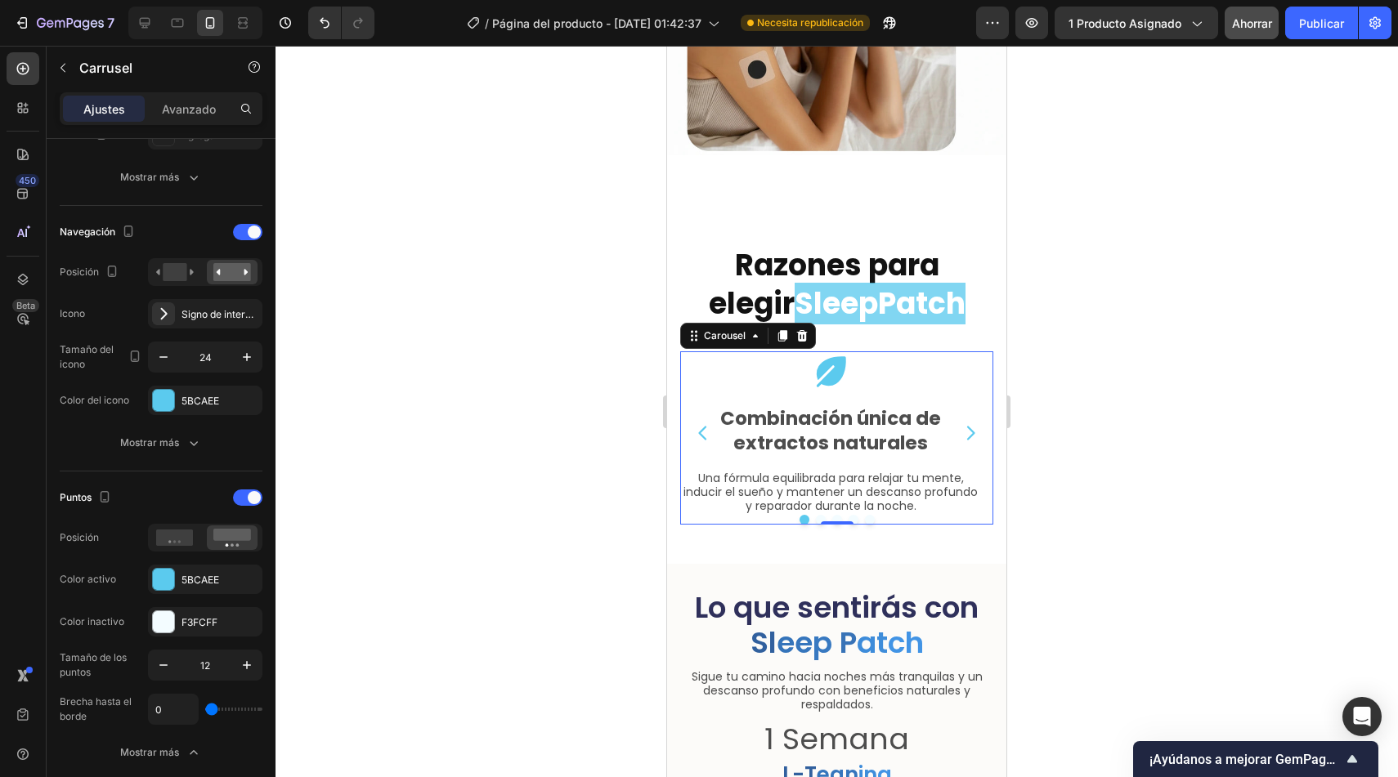
click at [701, 426] on icon "Carousel Back Arrow" at bounding box center [702, 433] width 8 height 14
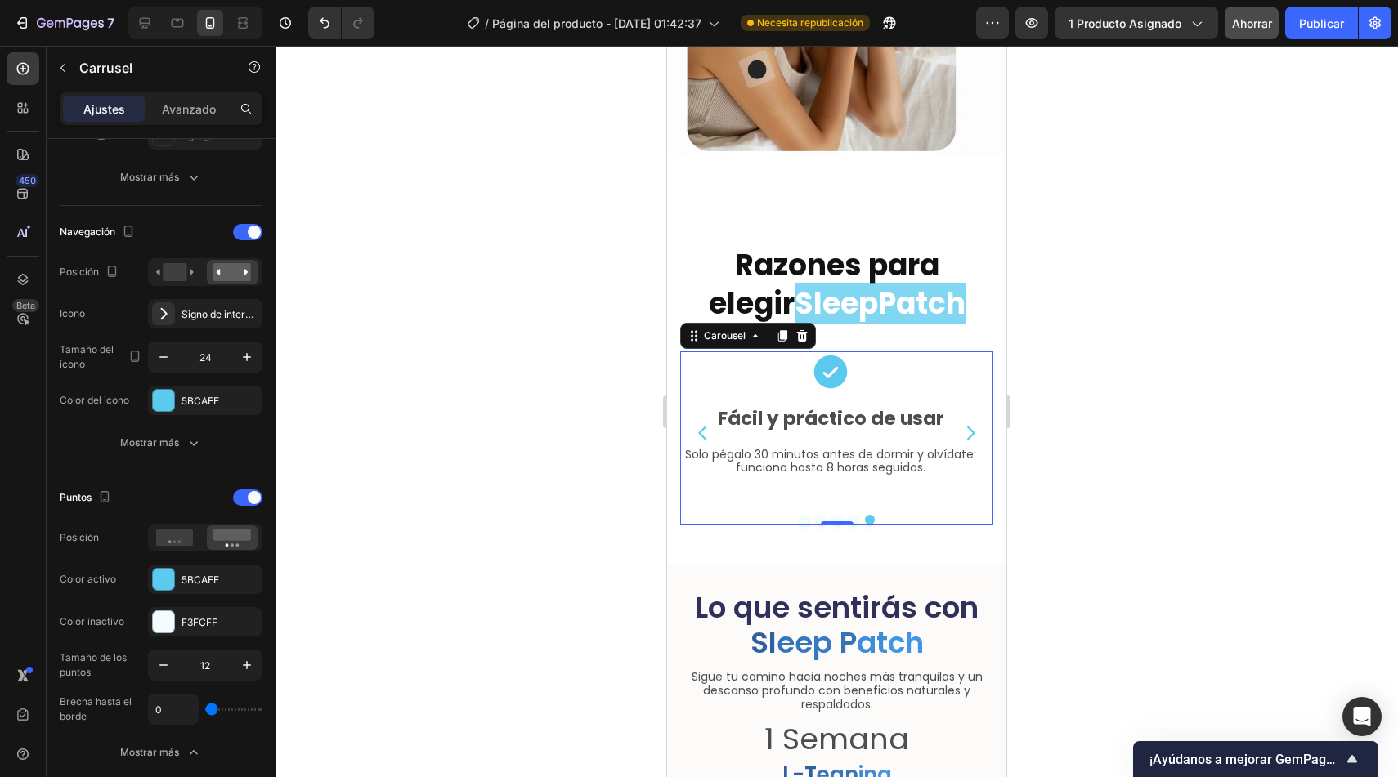
click at [963, 423] on icon "Carousel Next Arrow" at bounding box center [971, 433] width 20 height 20
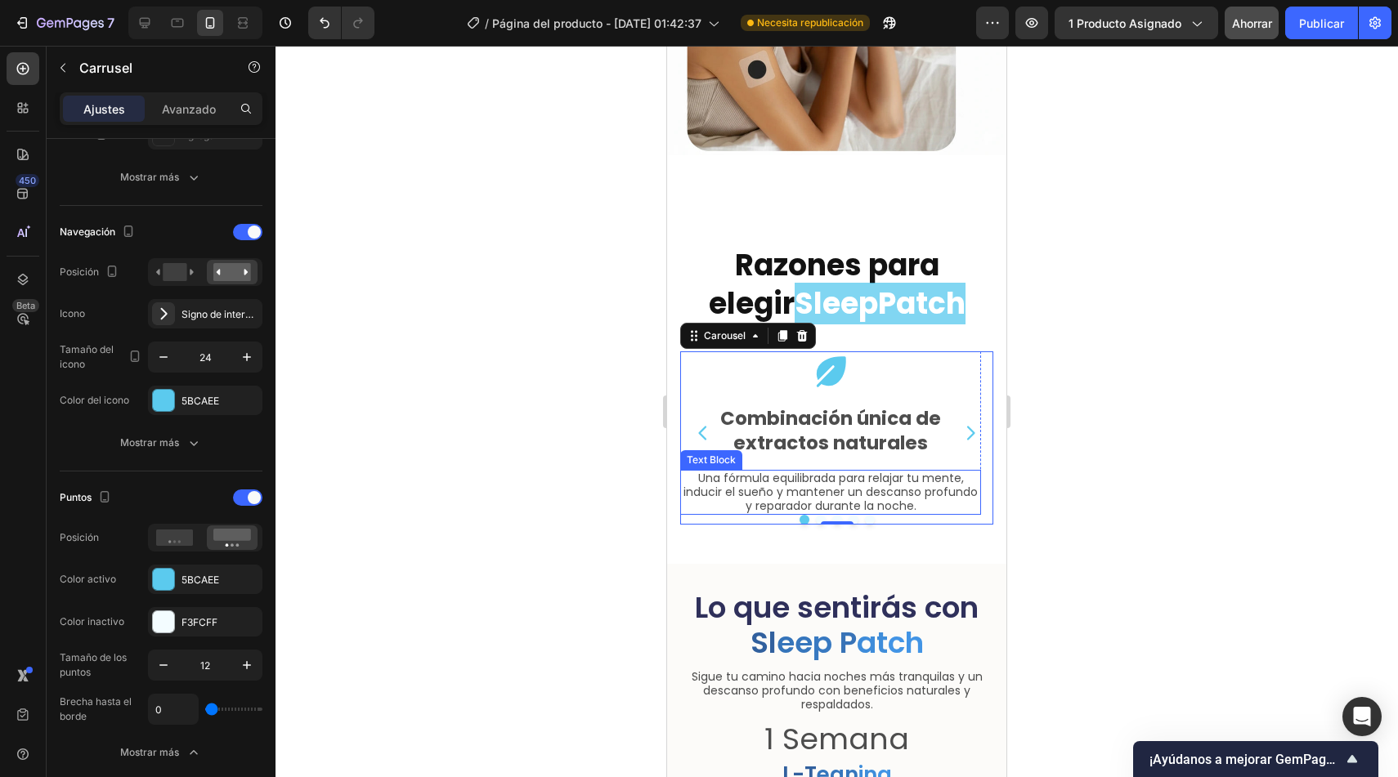
click at [867, 484] on p "Una fórmula equilibrada para relajar tu mente, inducir el sueño y mantener un d…" at bounding box center [831, 492] width 298 height 41
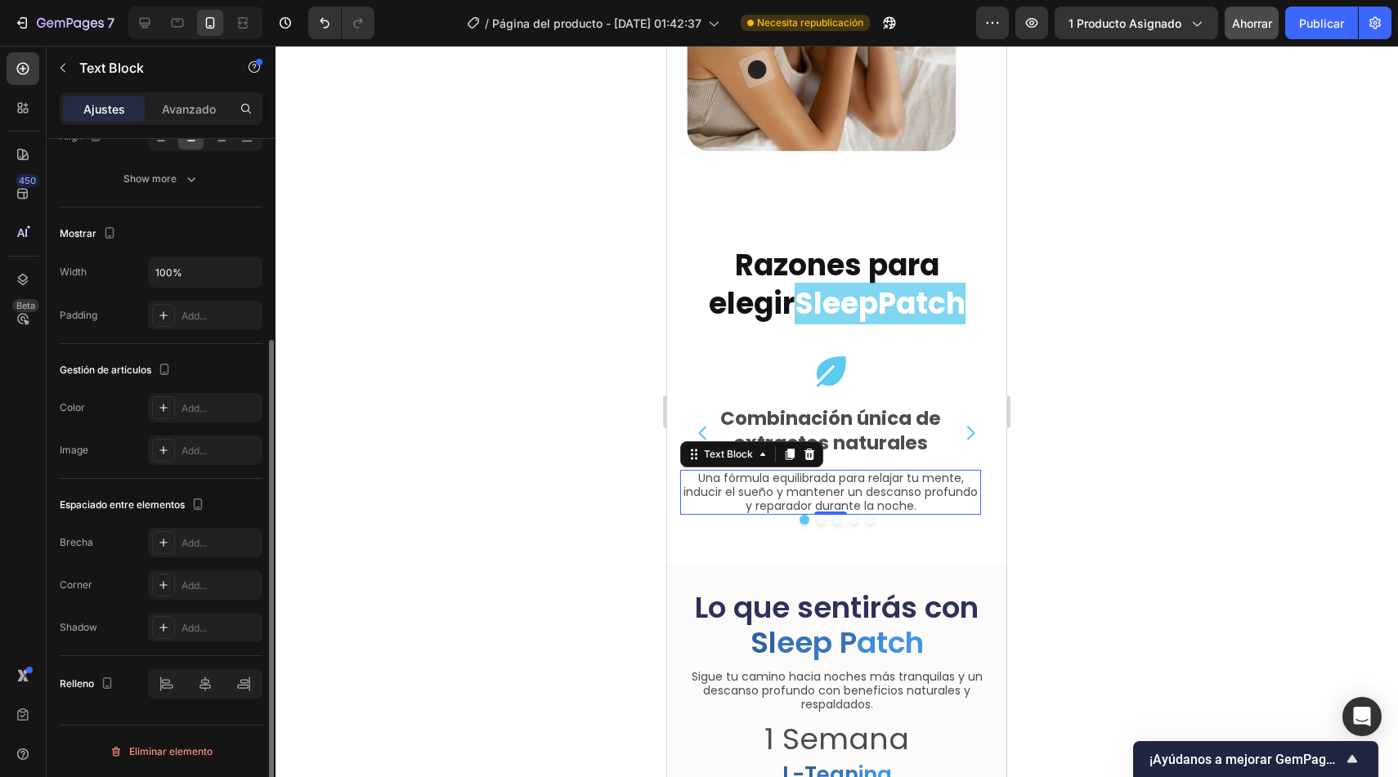
scroll to position [0, 0]
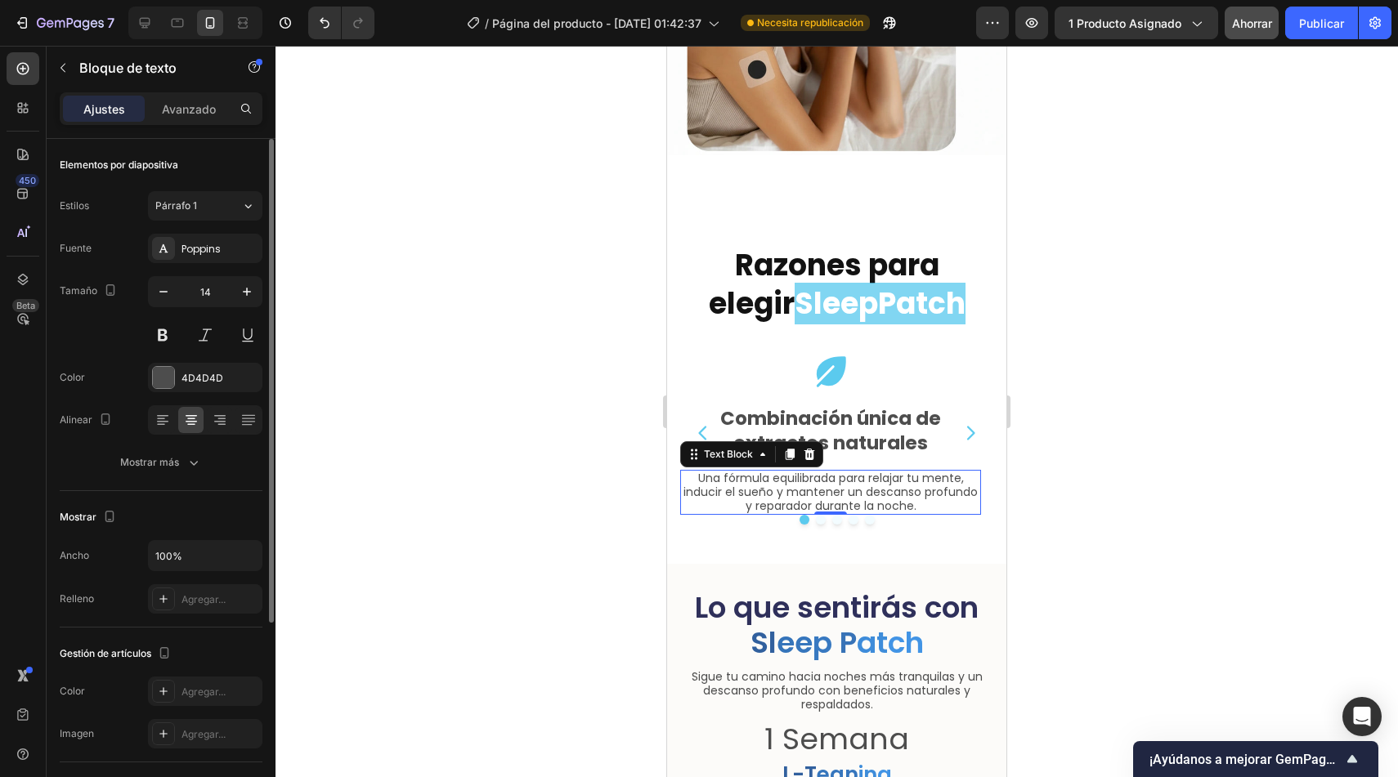
click at [880, 494] on p "Una fórmula equilibrada para relajar tu mente, inducir el sueño y mantener un d…" at bounding box center [831, 492] width 298 height 41
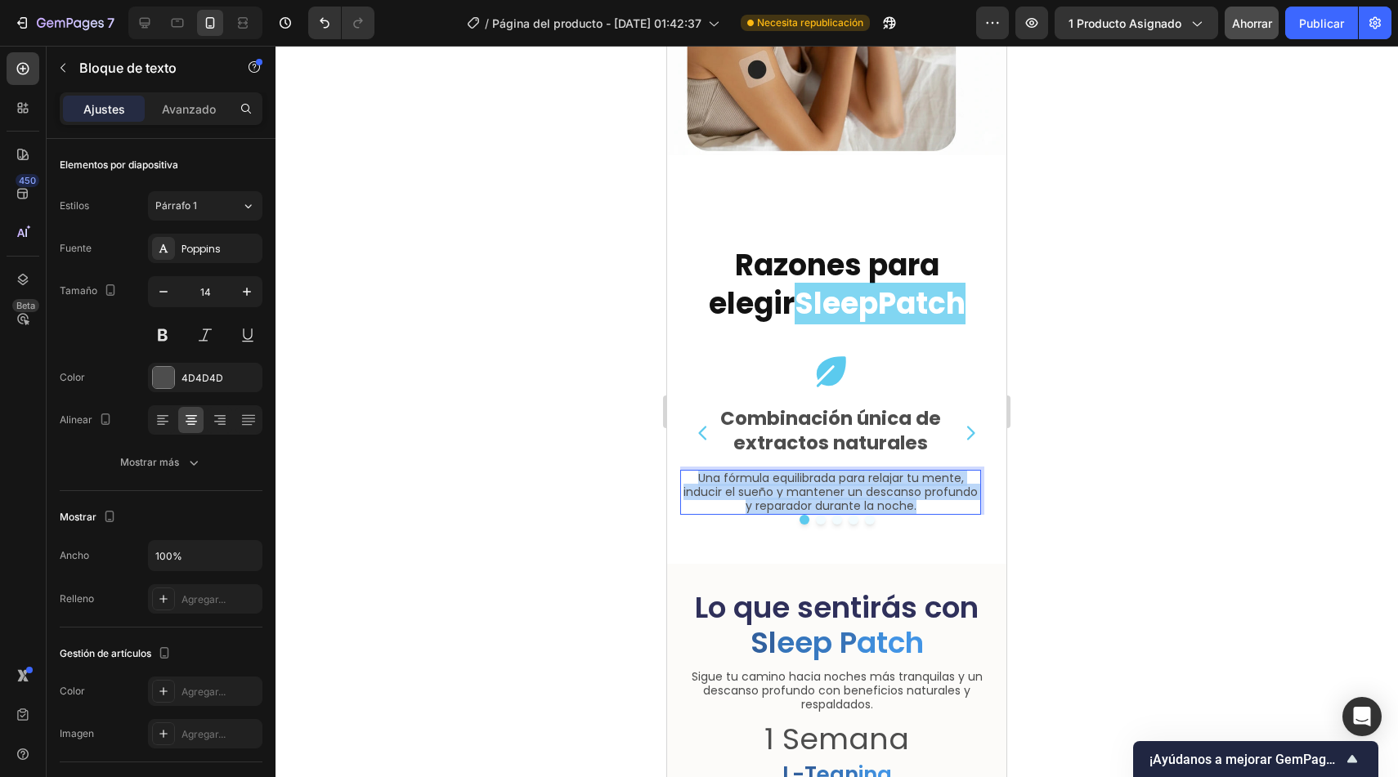
click at [880, 494] on p "Una fórmula equilibrada para relajar tu mente, inducir el sueño y mantener un d…" at bounding box center [831, 492] width 298 height 41
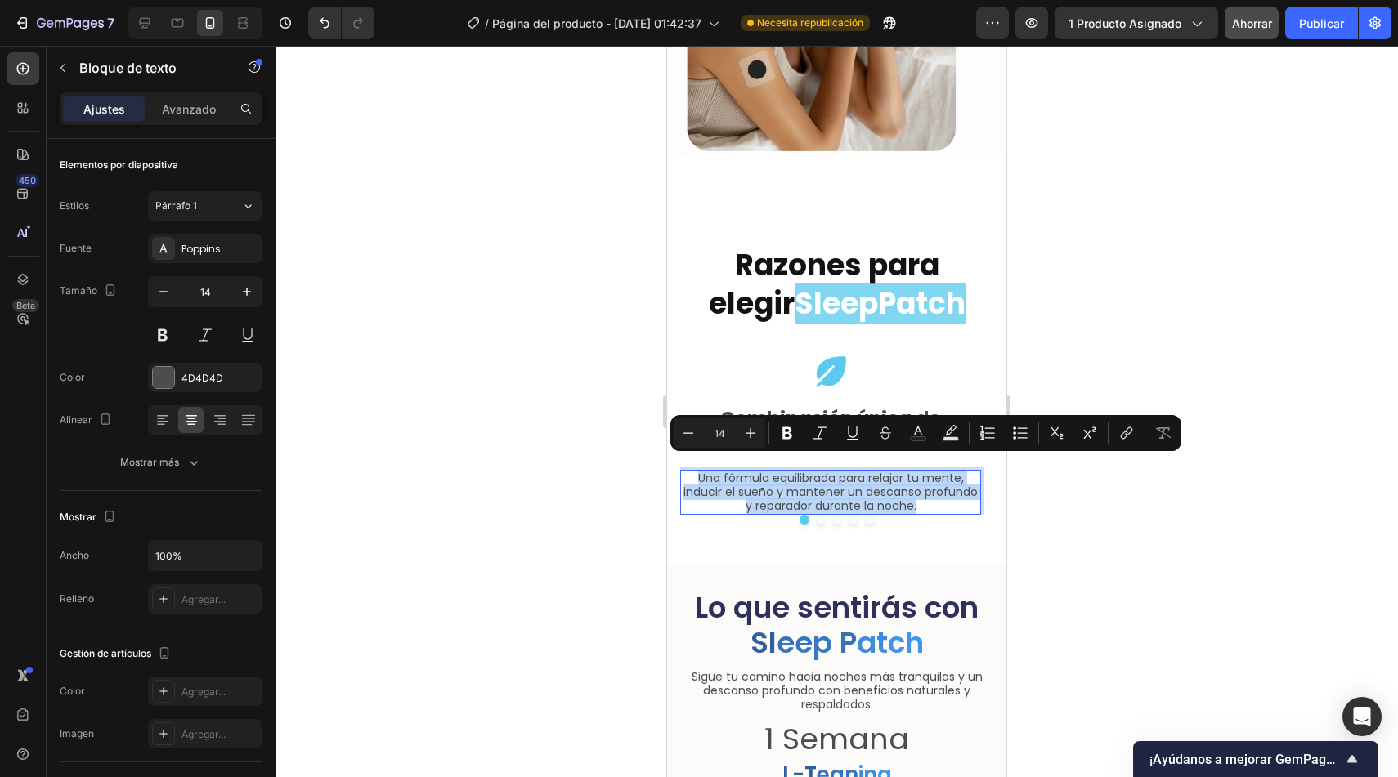
click at [900, 488] on p "Una fórmula equilibrada para relajar tu mente, inducir el sueño y mantener un d…" at bounding box center [831, 492] width 298 height 41
click at [938, 487] on p "Una fórmula equilibrada para relajar tu mente, inducir el sueño y mantener un d…" at bounding box center [831, 492] width 298 height 41
click at [916, 487] on p "Una fórmula equilibrada para relajar tu mente, inducir el sueño y mantener un d…" at bounding box center [831, 492] width 298 height 41
click at [907, 478] on p "Una fórmula equilibrada para relajar tu mente, inducir el sueño y mantener un d…" at bounding box center [831, 492] width 298 height 41
click at [1046, 479] on div at bounding box center [836, 412] width 1122 height 732
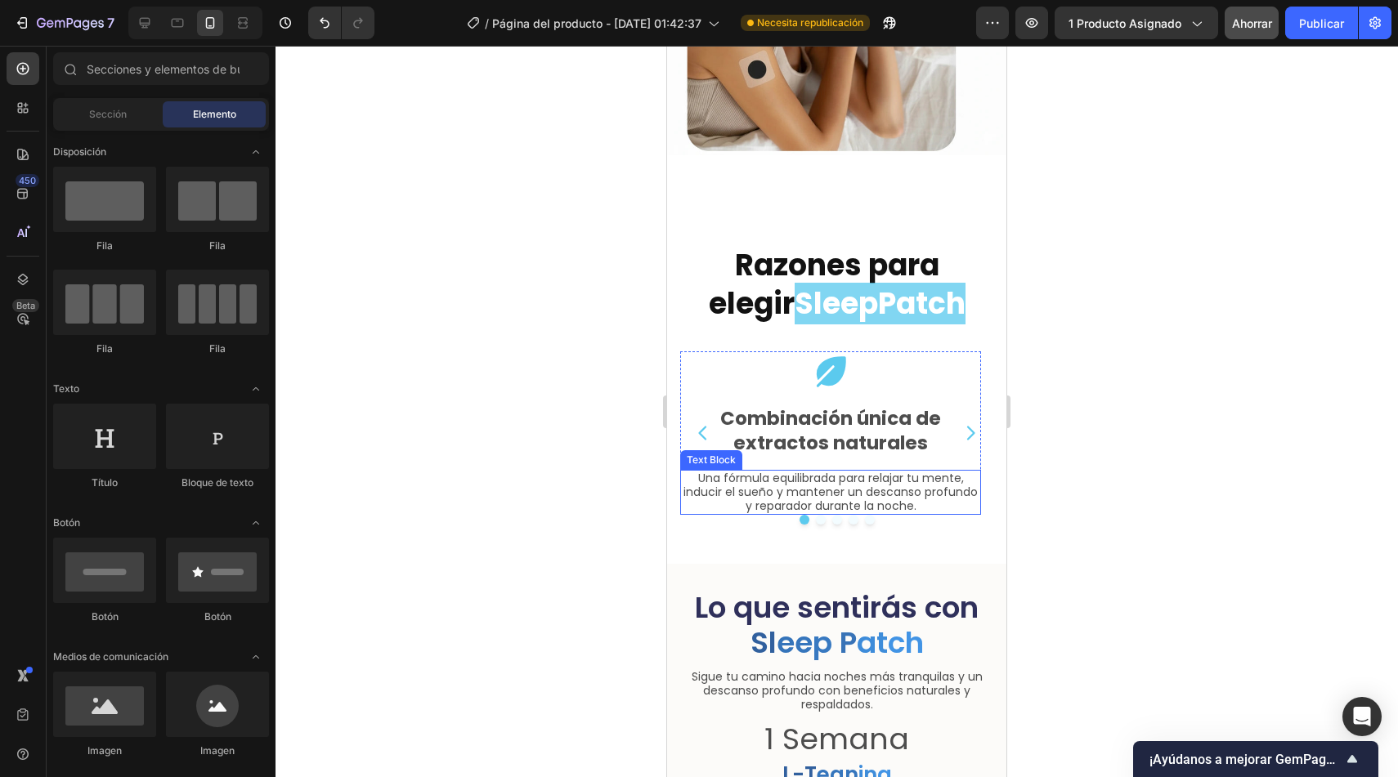
click at [882, 490] on p "Una fórmula equilibrada para relajar tu mente, inducir el sueño y mantener un d…" at bounding box center [831, 492] width 298 height 41
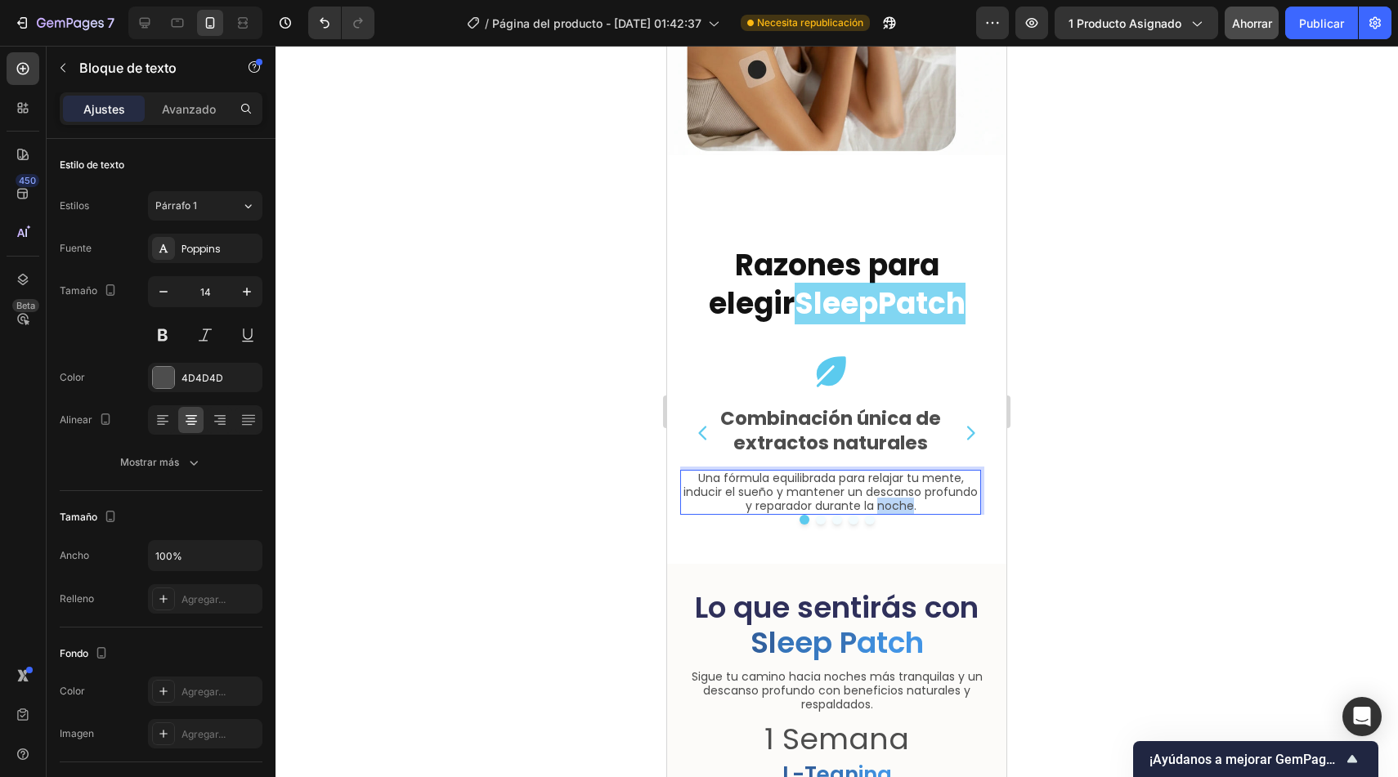
click at [883, 492] on p "Una fórmula equilibrada para relajar tu mente, inducir el sueño y mantener un d…" at bounding box center [831, 492] width 298 height 41
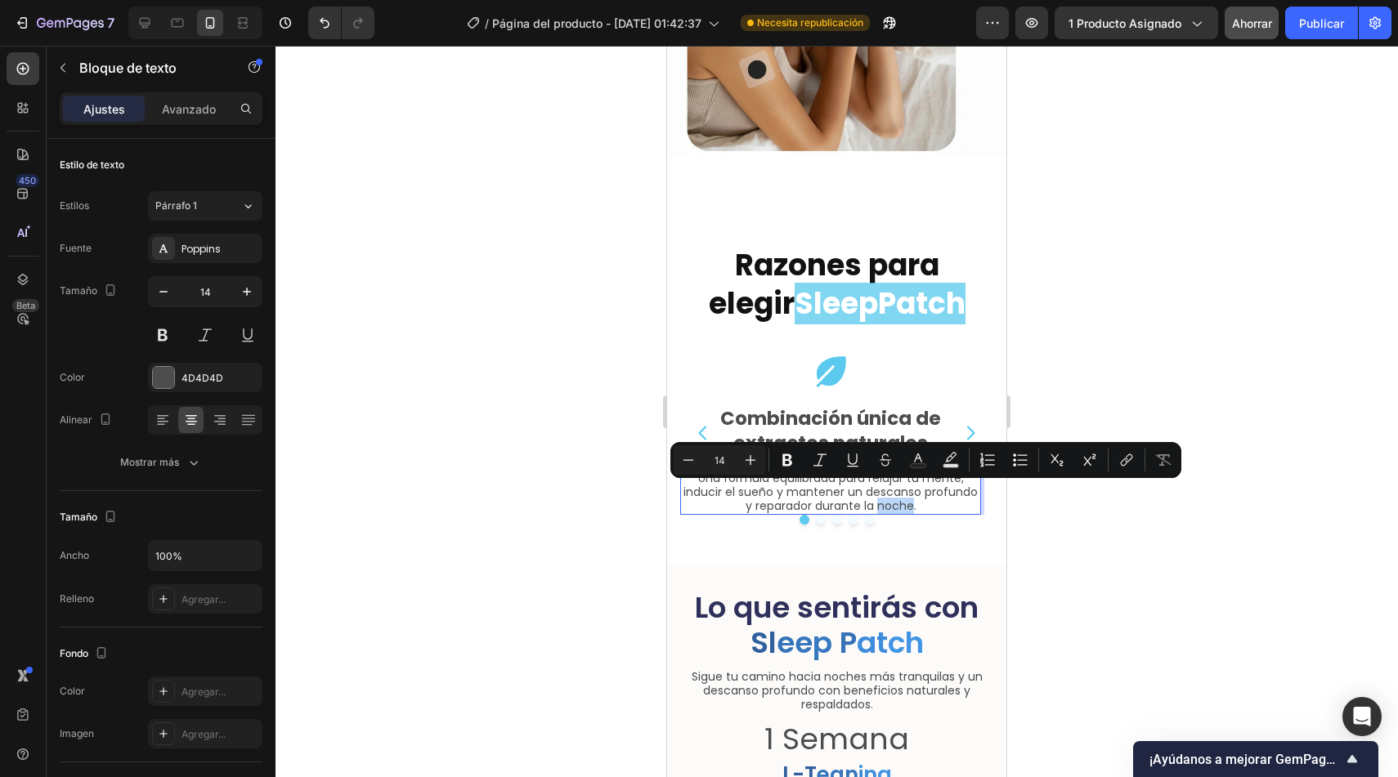
click at [883, 492] on p "Una fórmula equilibrada para relajar tu mente, inducir el sueño y mantener un d…" at bounding box center [831, 492] width 298 height 41
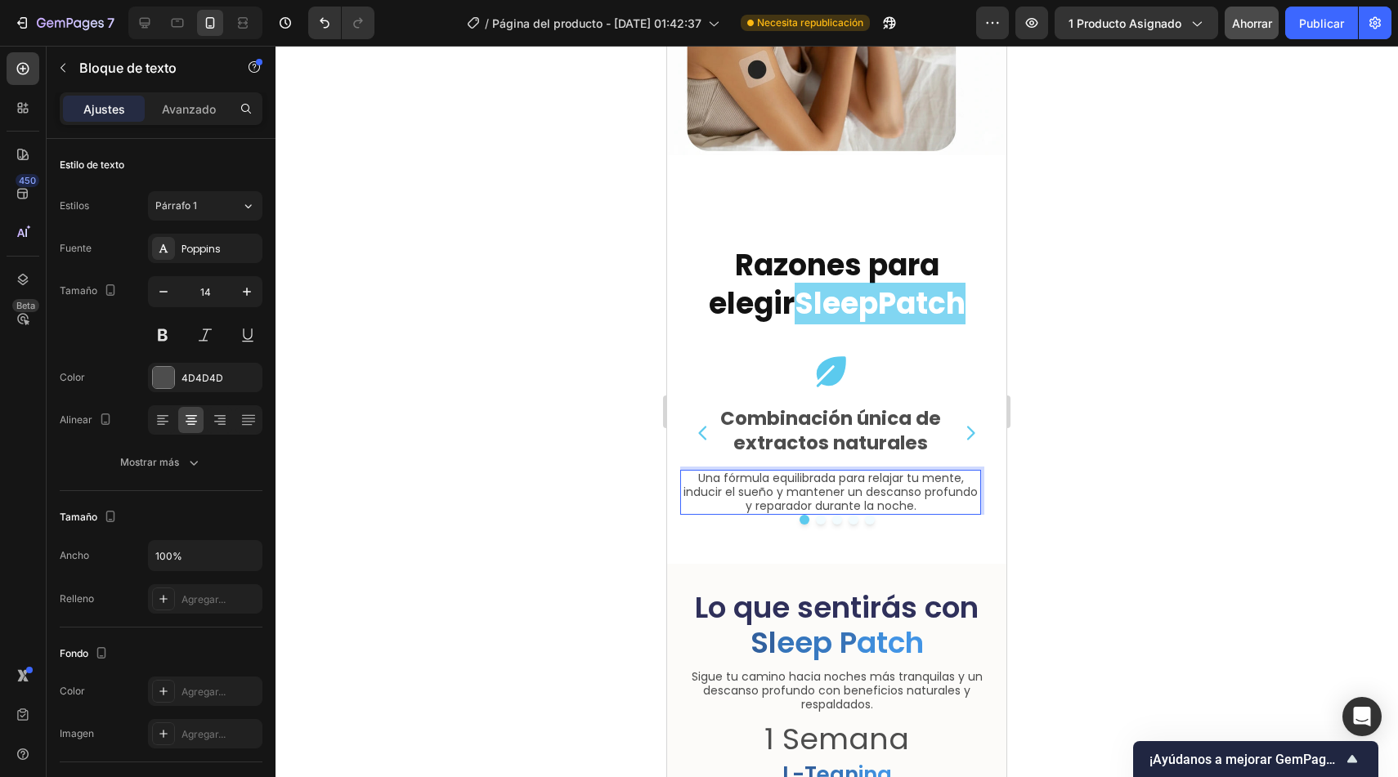
click at [911, 493] on p "Una fórmula equilibrada para relajar tu mente, inducir el sueño y mantener un d…" at bounding box center [831, 492] width 298 height 41
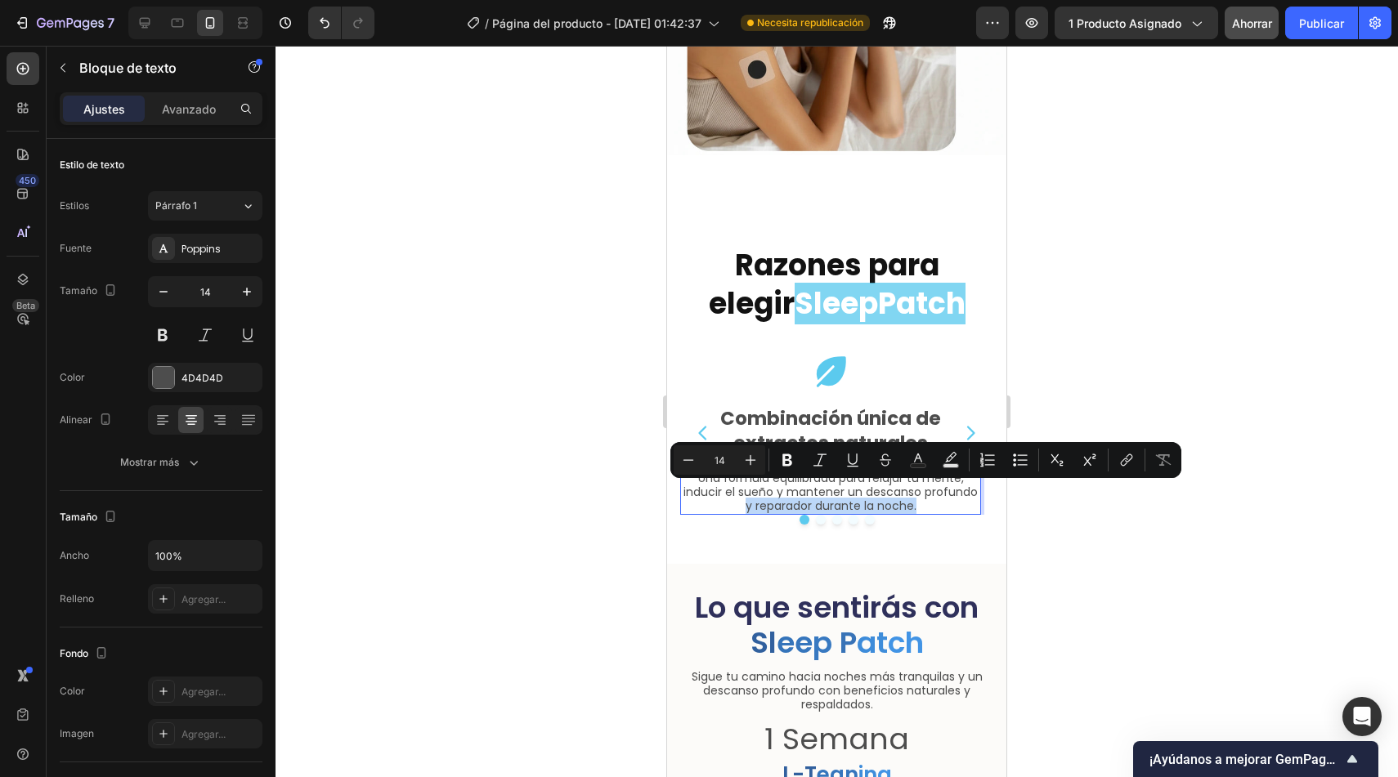
drag, startPoint x: 920, startPoint y: 493, endPoint x: 744, endPoint y: 495, distance: 175.8
click at [744, 495] on p "Una fórmula equilibrada para relajar tu mente, inducir el sueño y mantener un d…" at bounding box center [831, 492] width 298 height 41
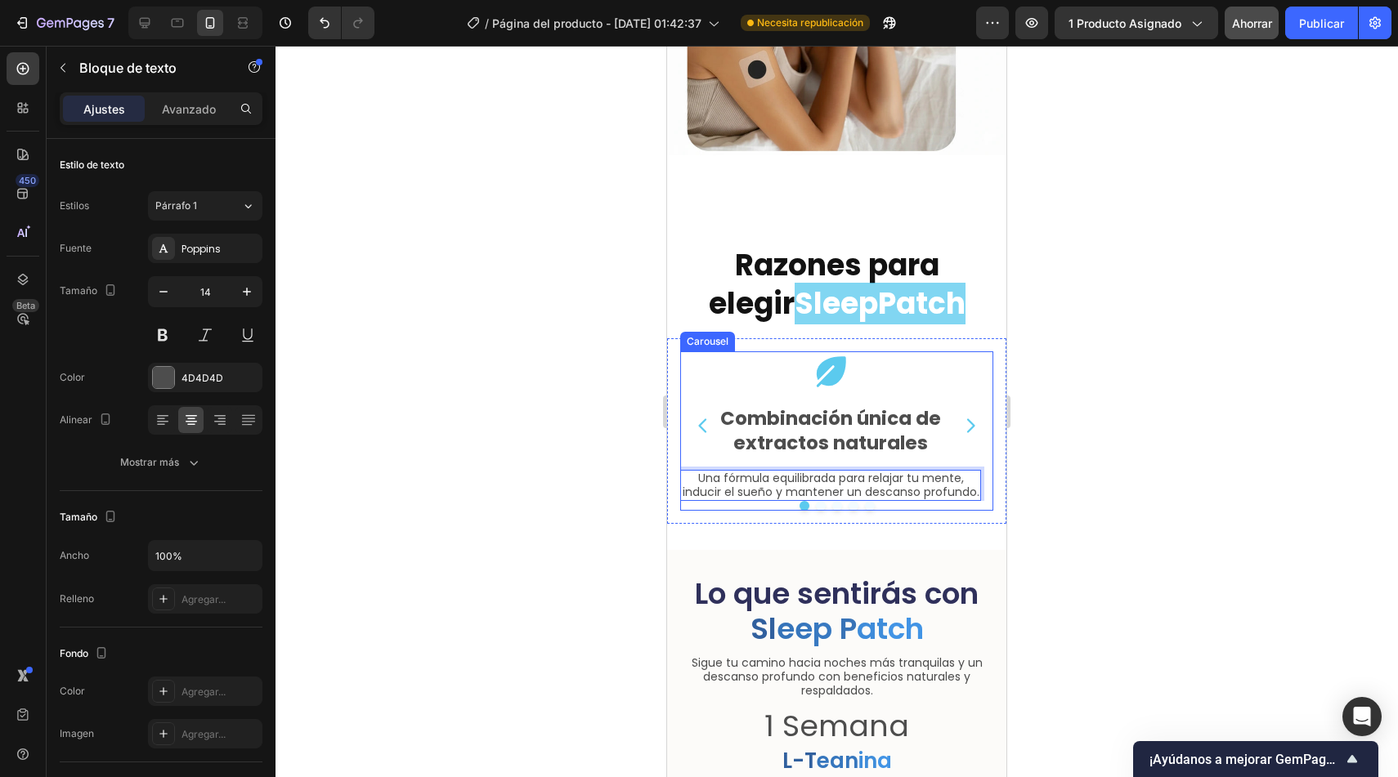
click at [962, 416] on icon "Carousel Next Arrow" at bounding box center [971, 426] width 20 height 20
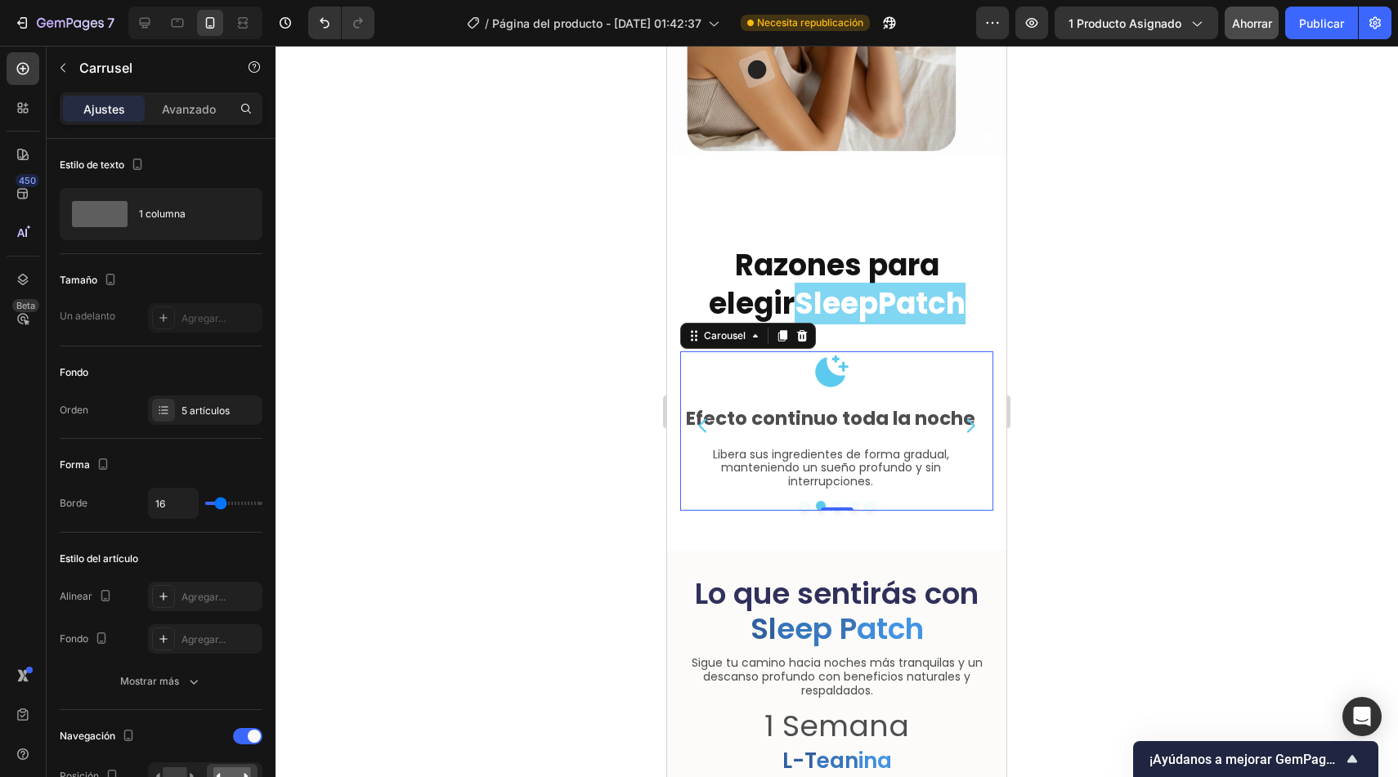
click at [967, 419] on icon "Carousel Next Arrow" at bounding box center [971, 426] width 8 height 14
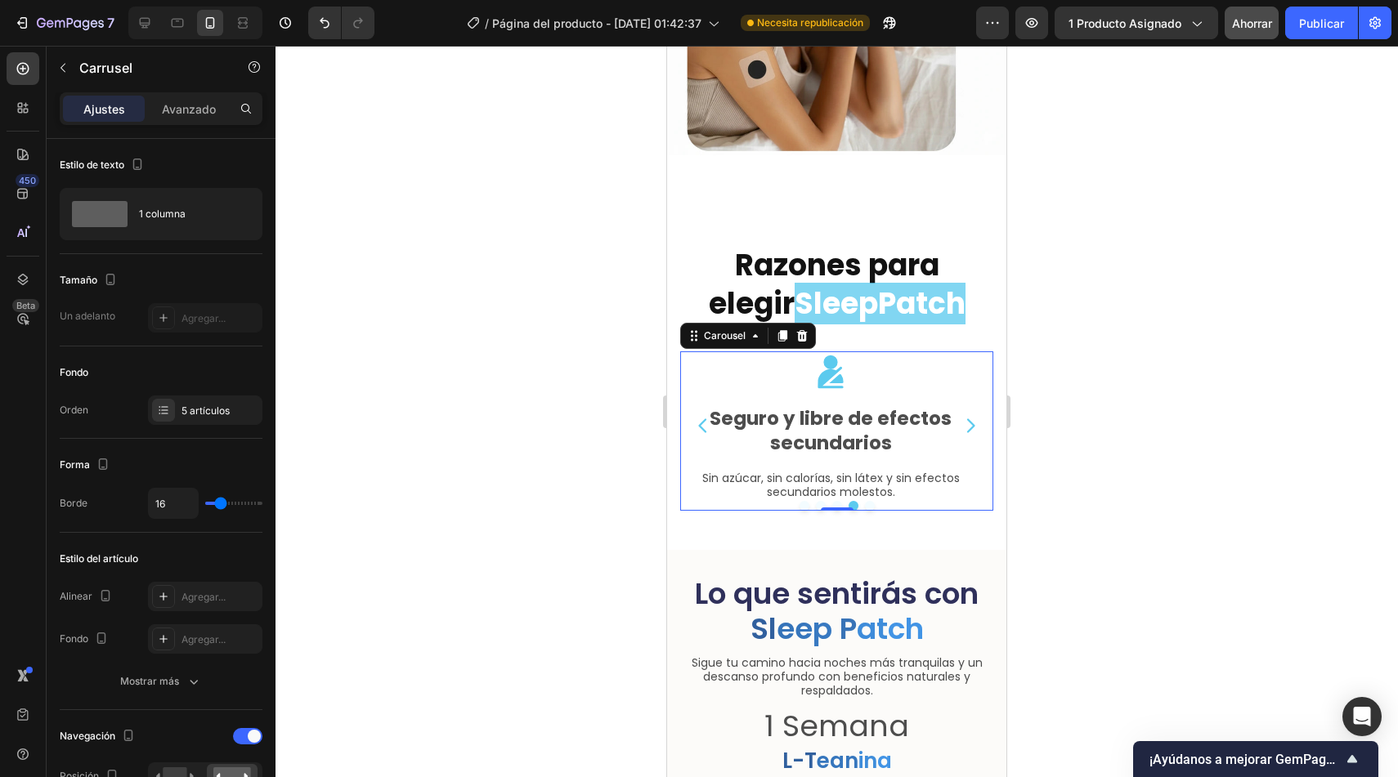
click at [967, 419] on icon "Carousel Next Arrow" at bounding box center [971, 426] width 8 height 14
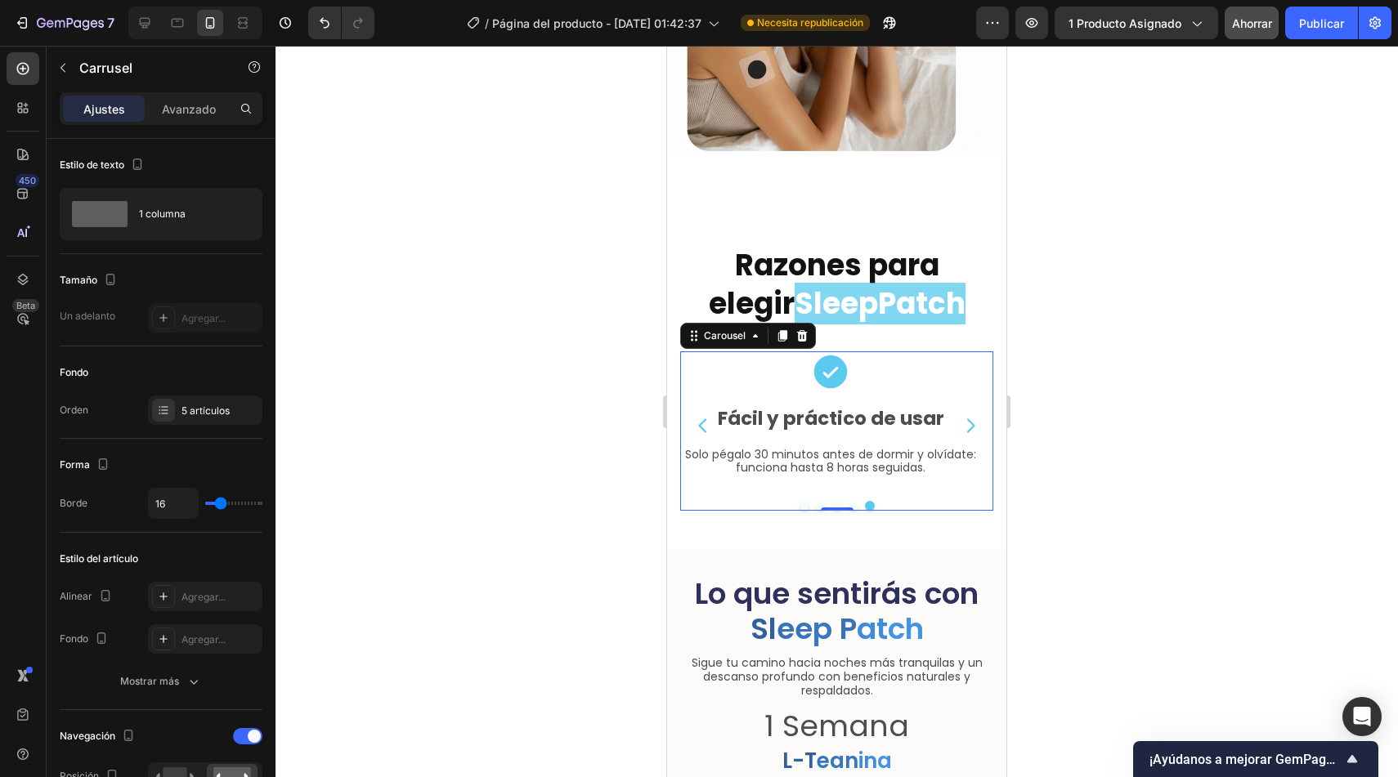
click at [967, 419] on icon "Carousel Next Arrow" at bounding box center [971, 426] width 8 height 14
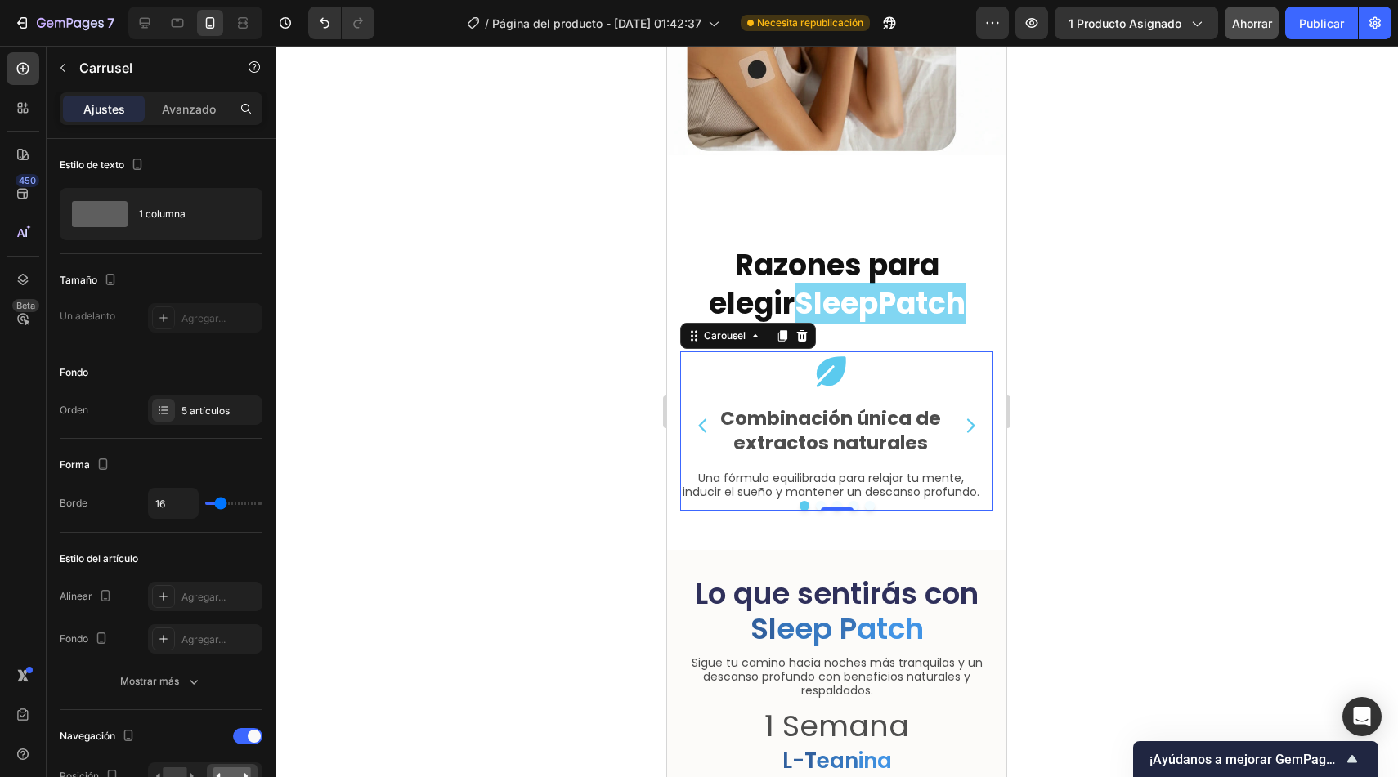
click at [967, 419] on icon "Carousel Next Arrow" at bounding box center [971, 426] width 8 height 14
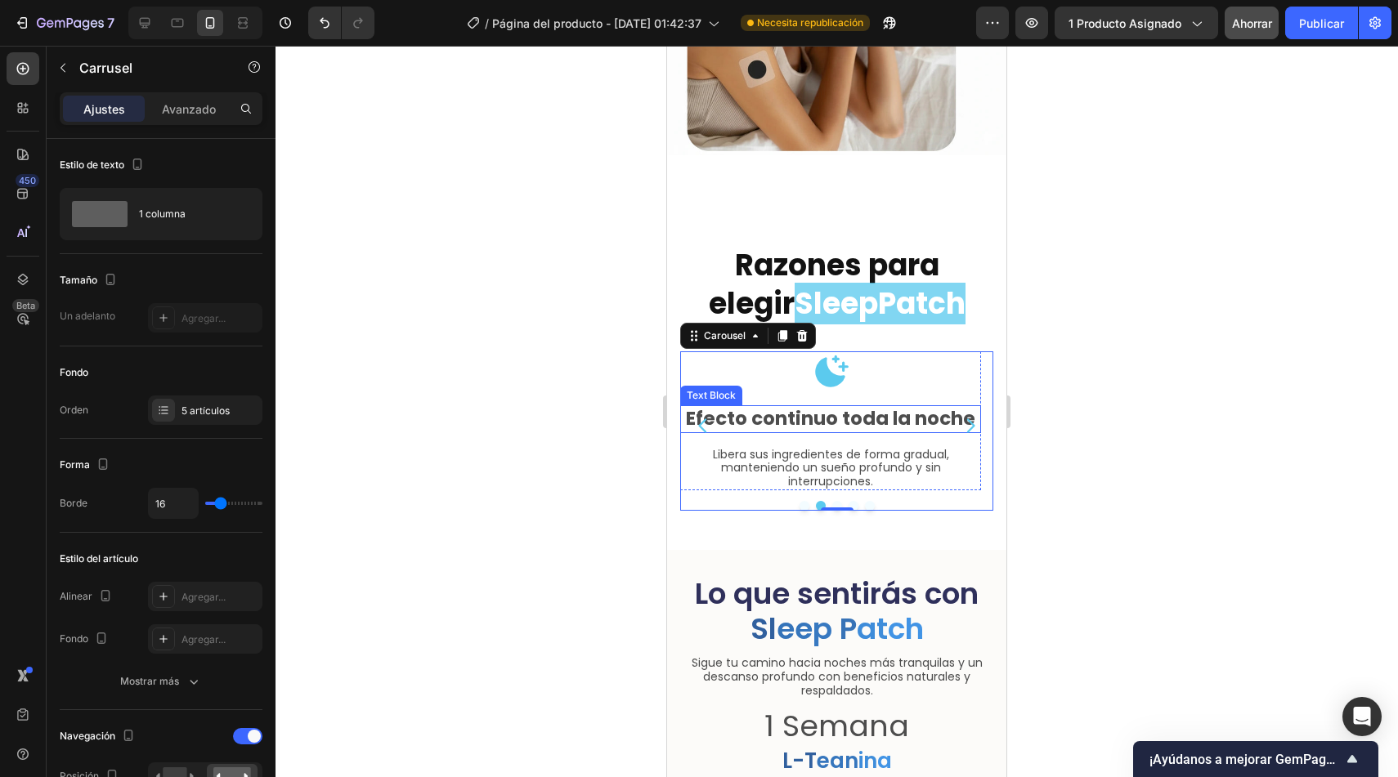
click at [871, 407] on p "Efecto continuo toda la noche" at bounding box center [831, 419] width 298 height 25
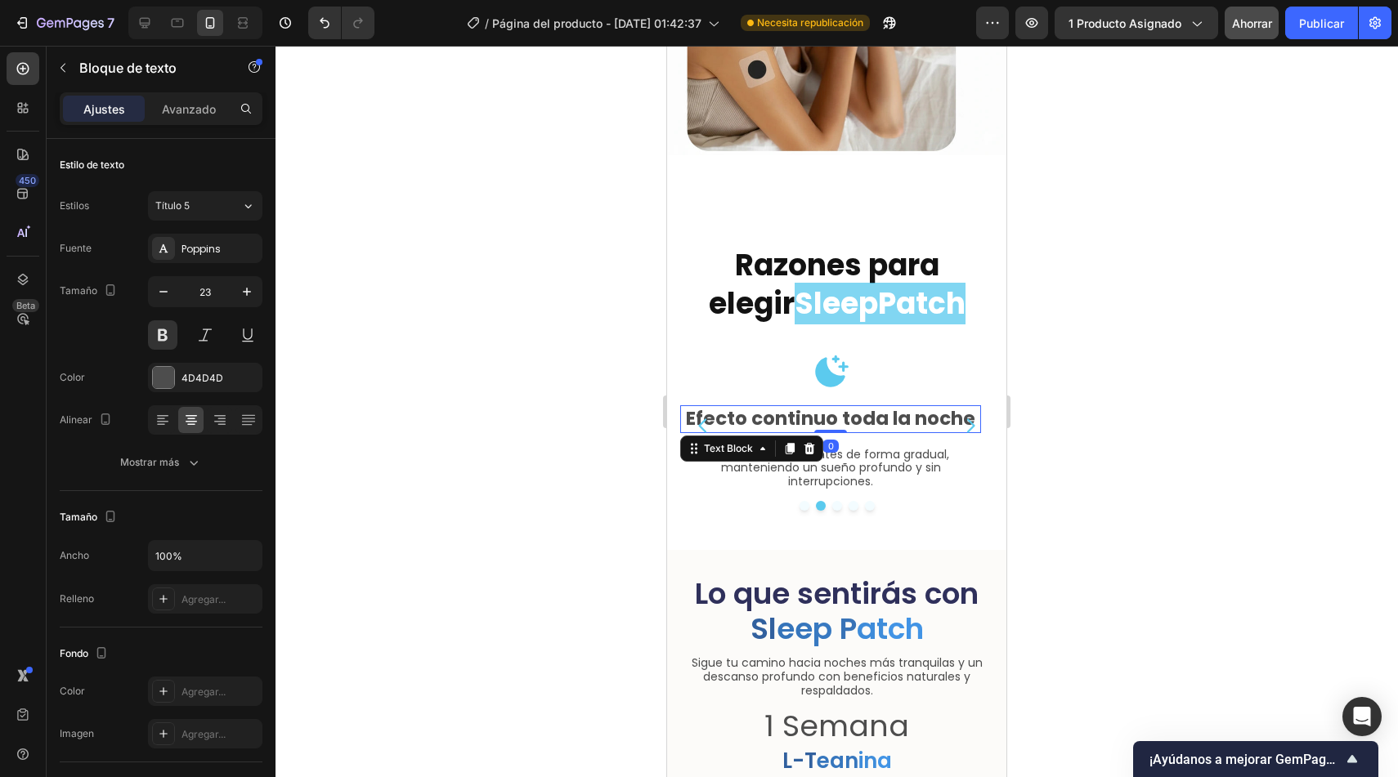
click at [838, 410] on p "Efecto continuo toda la noche" at bounding box center [831, 419] width 298 height 25
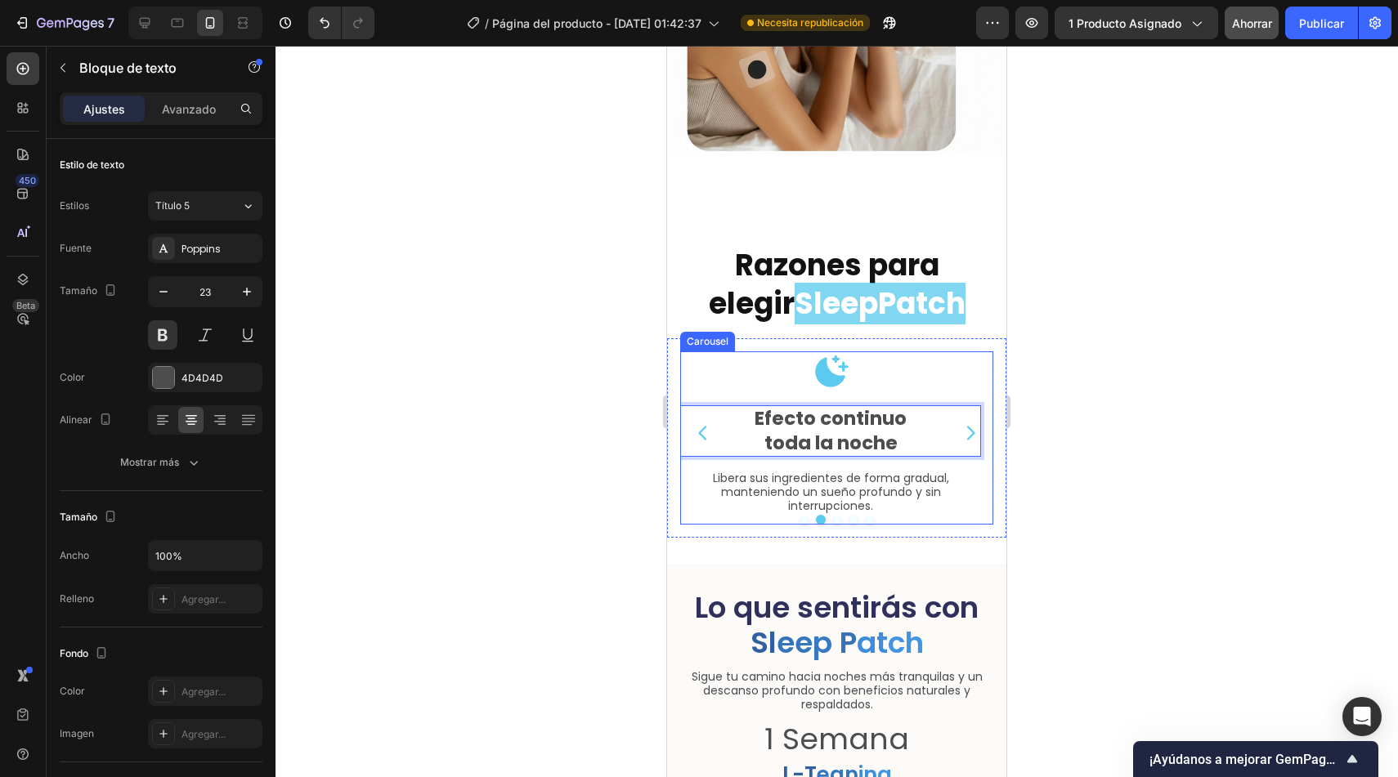
click at [967, 426] on icon "Carousel Next Arrow" at bounding box center [971, 433] width 8 height 14
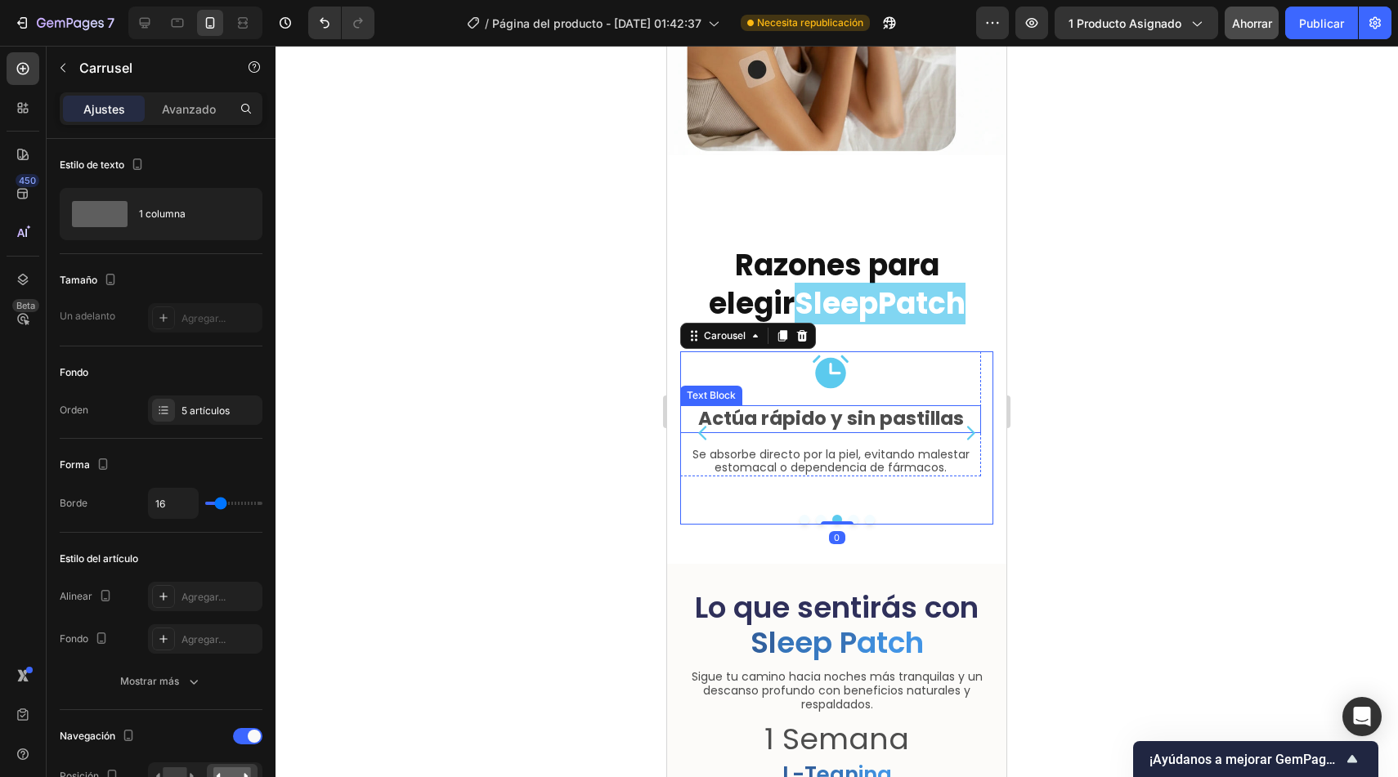
click at [829, 407] on p "Actúa rápido y sin pastillas" at bounding box center [831, 419] width 298 height 25
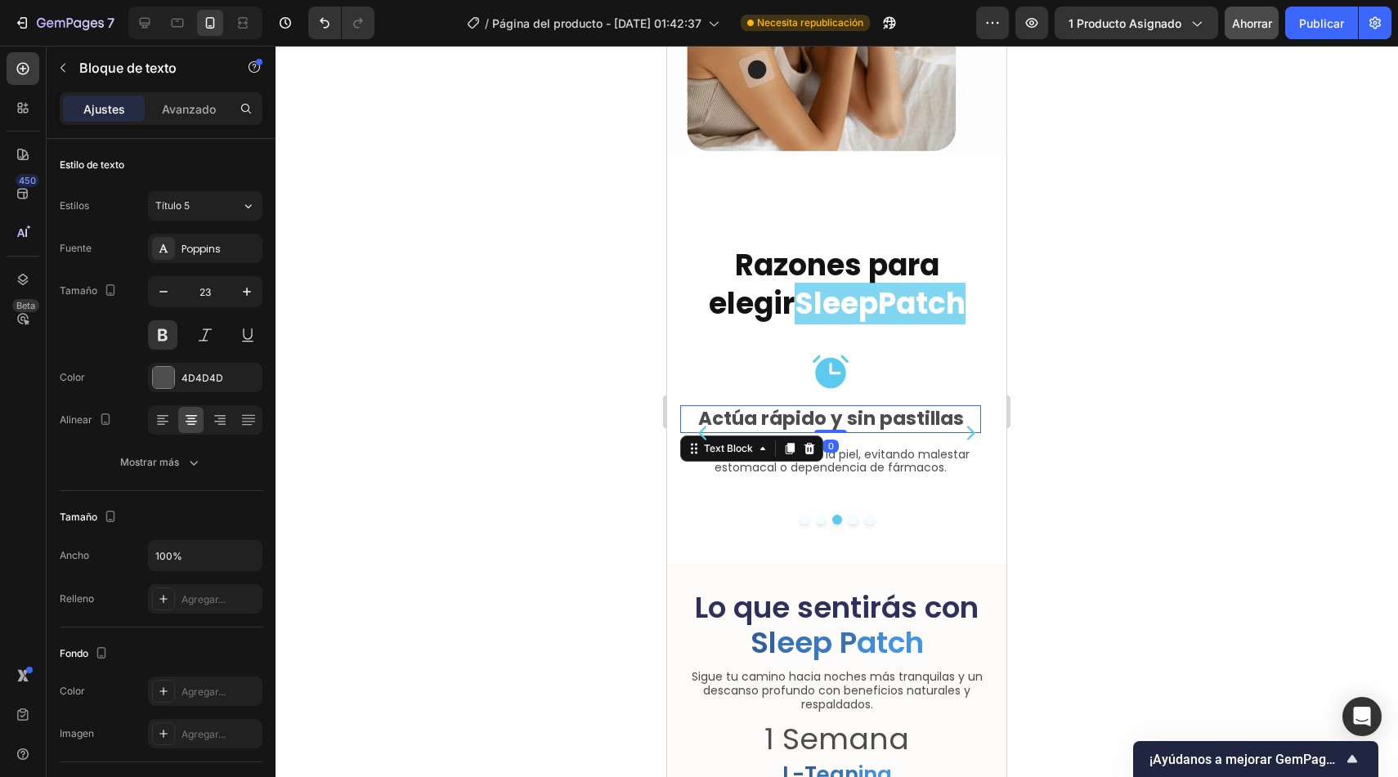
click at [844, 407] on p "Actúa rápido y sin pastillas" at bounding box center [831, 419] width 298 height 25
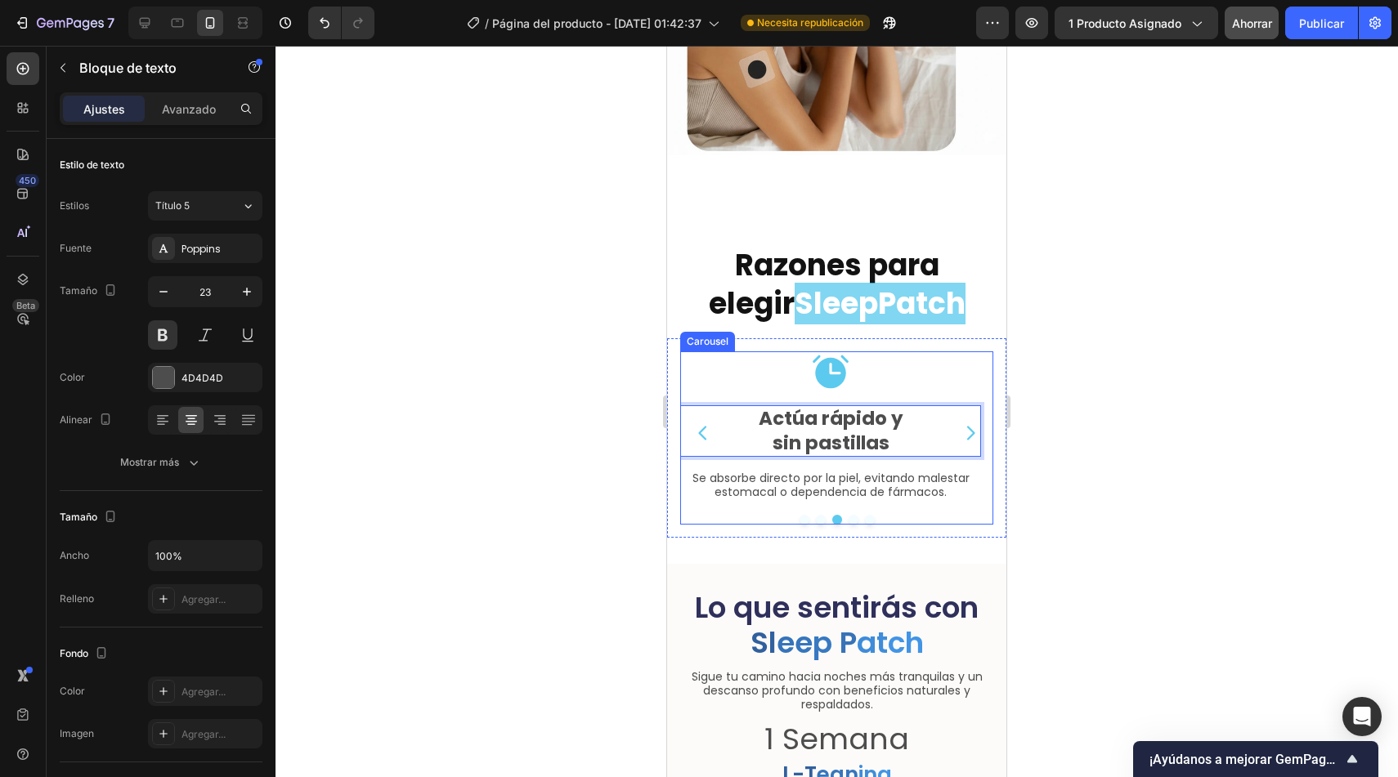
click at [971, 411] on button "Carousel Next Arrow" at bounding box center [970, 433] width 46 height 46
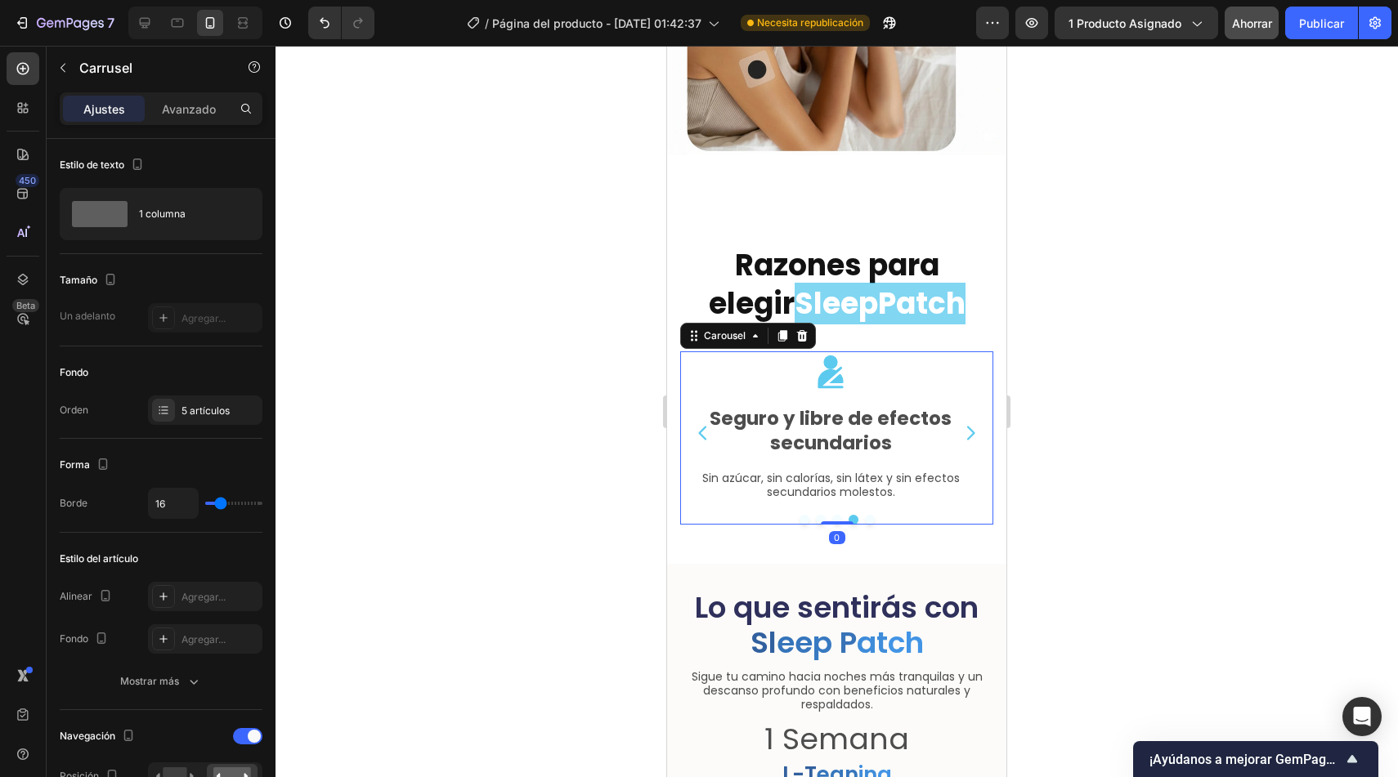
click at [969, 412] on button "Carousel Next Arrow" at bounding box center [970, 433] width 46 height 46
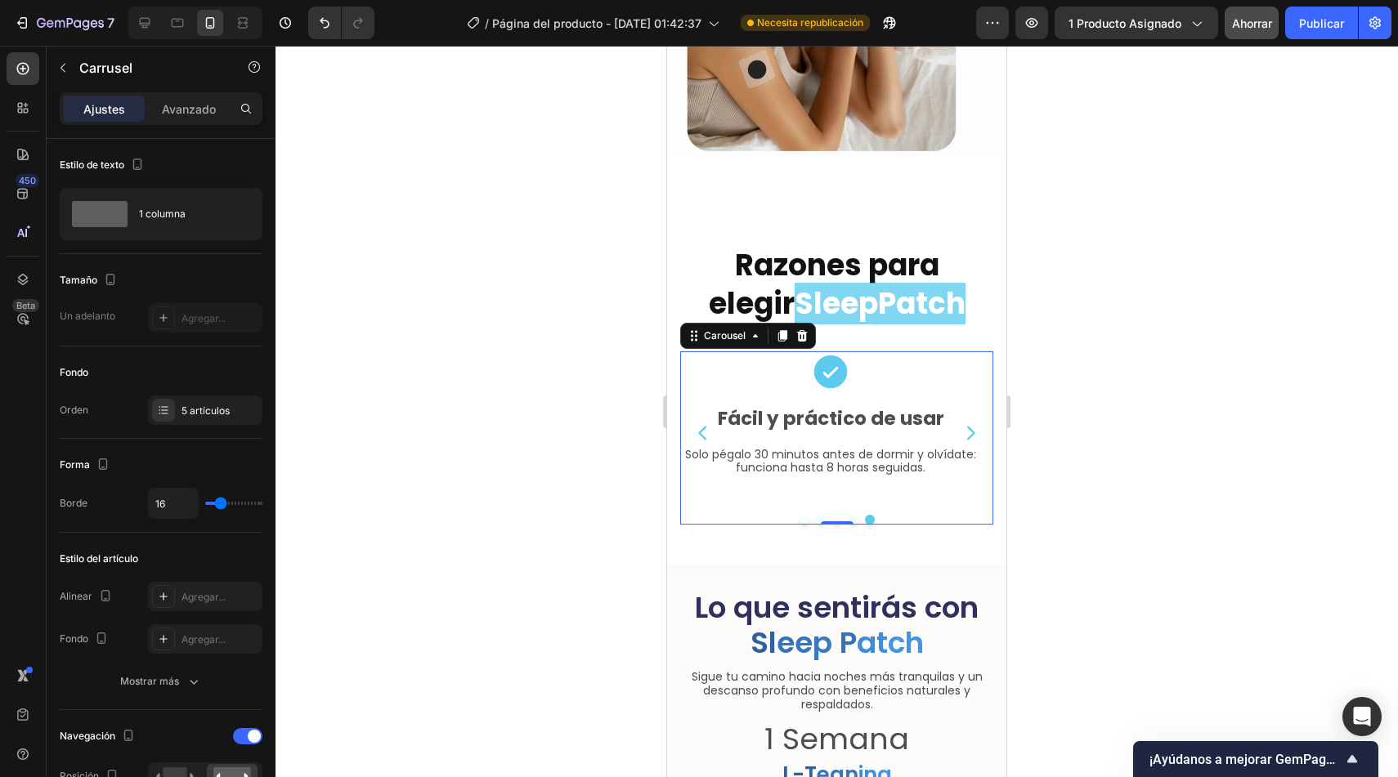
click at [969, 412] on button "Carousel Next Arrow" at bounding box center [970, 433] width 46 height 46
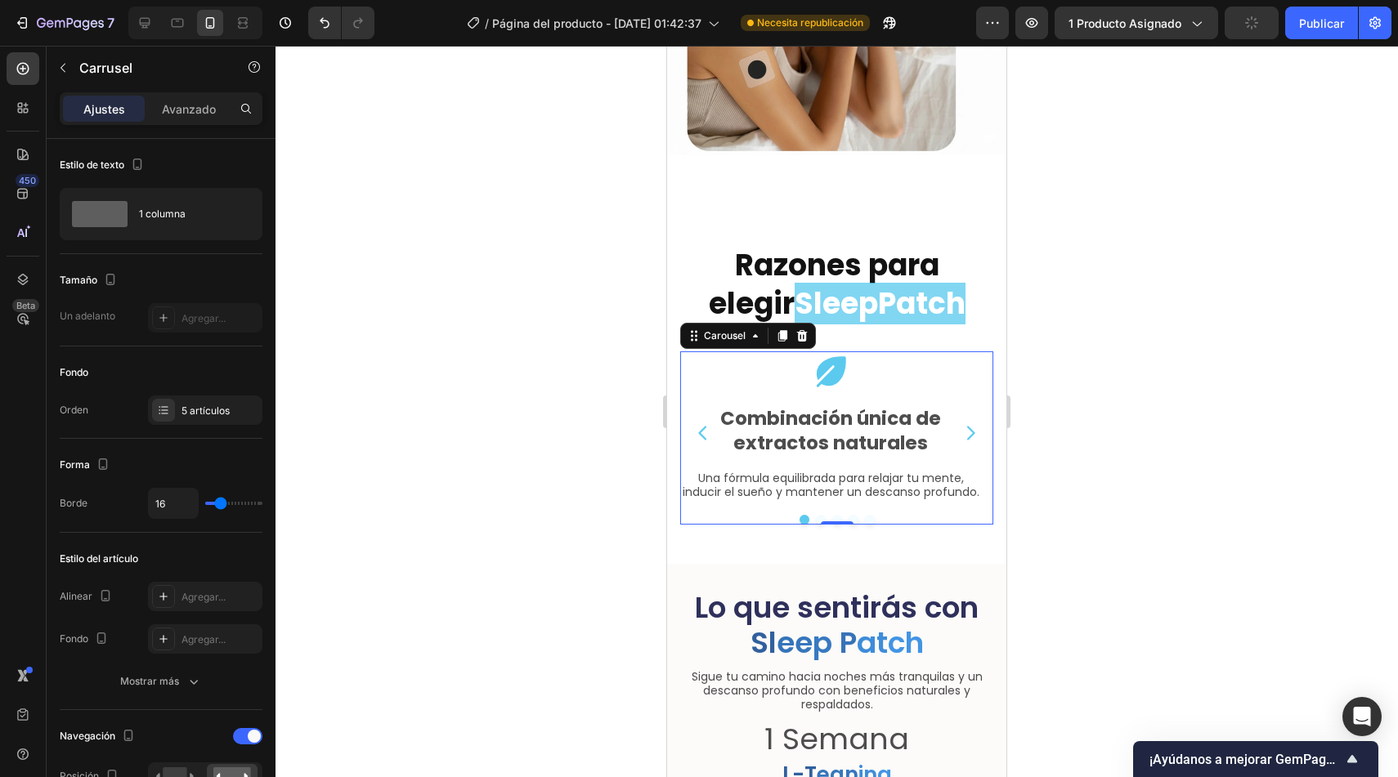
click at [714, 418] on button "Carousel Back Arrow" at bounding box center [703, 433] width 46 height 46
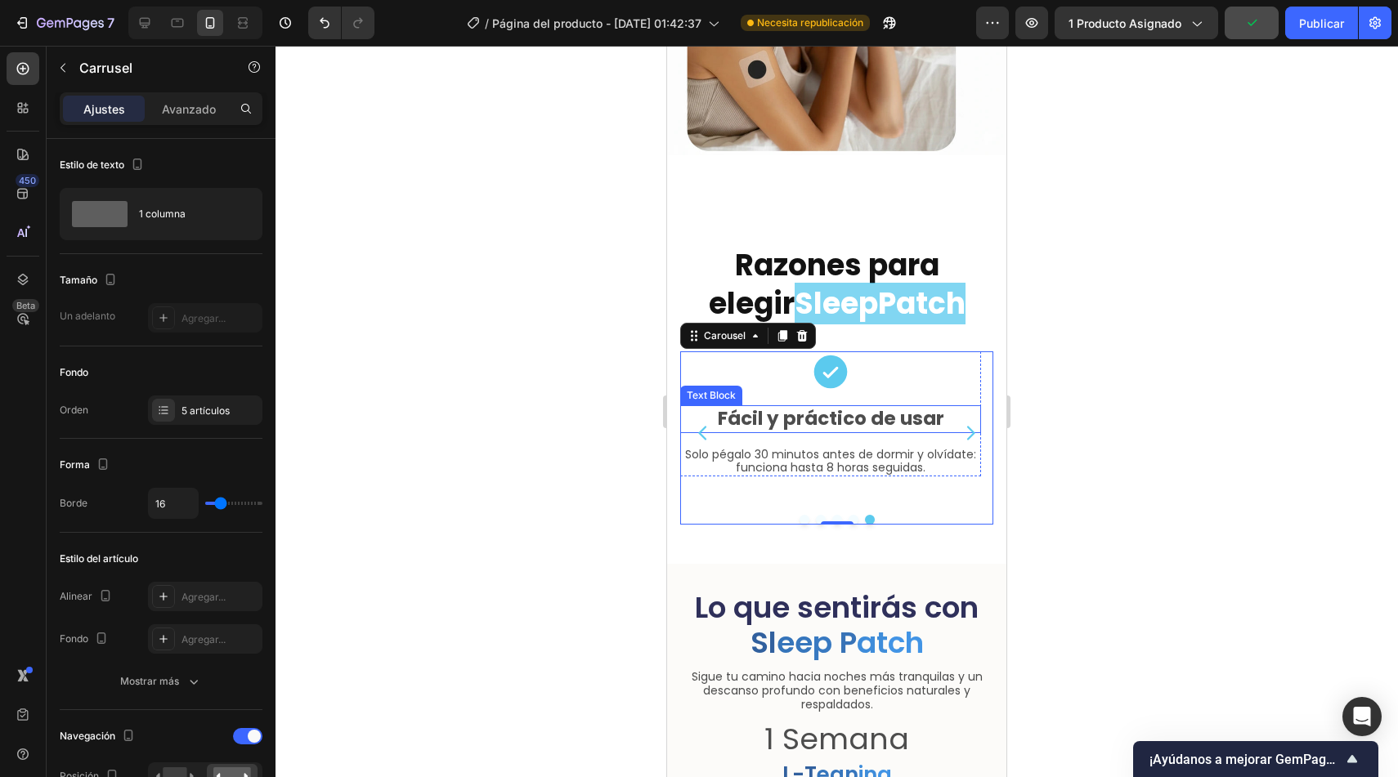
click at [875, 407] on p "Fácil y práctico de usar" at bounding box center [831, 419] width 298 height 25
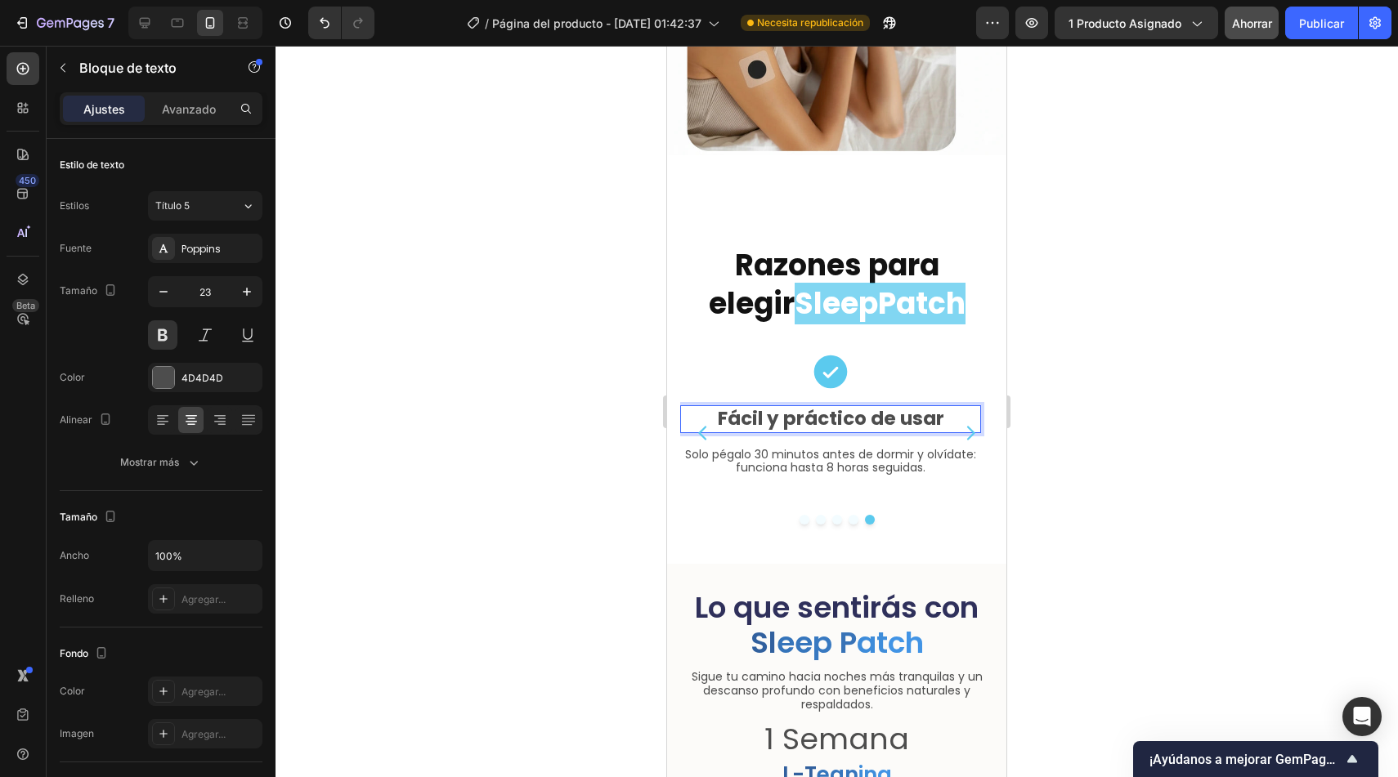
click at [875, 407] on p "Fácil y práctico de usar" at bounding box center [831, 419] width 298 height 25
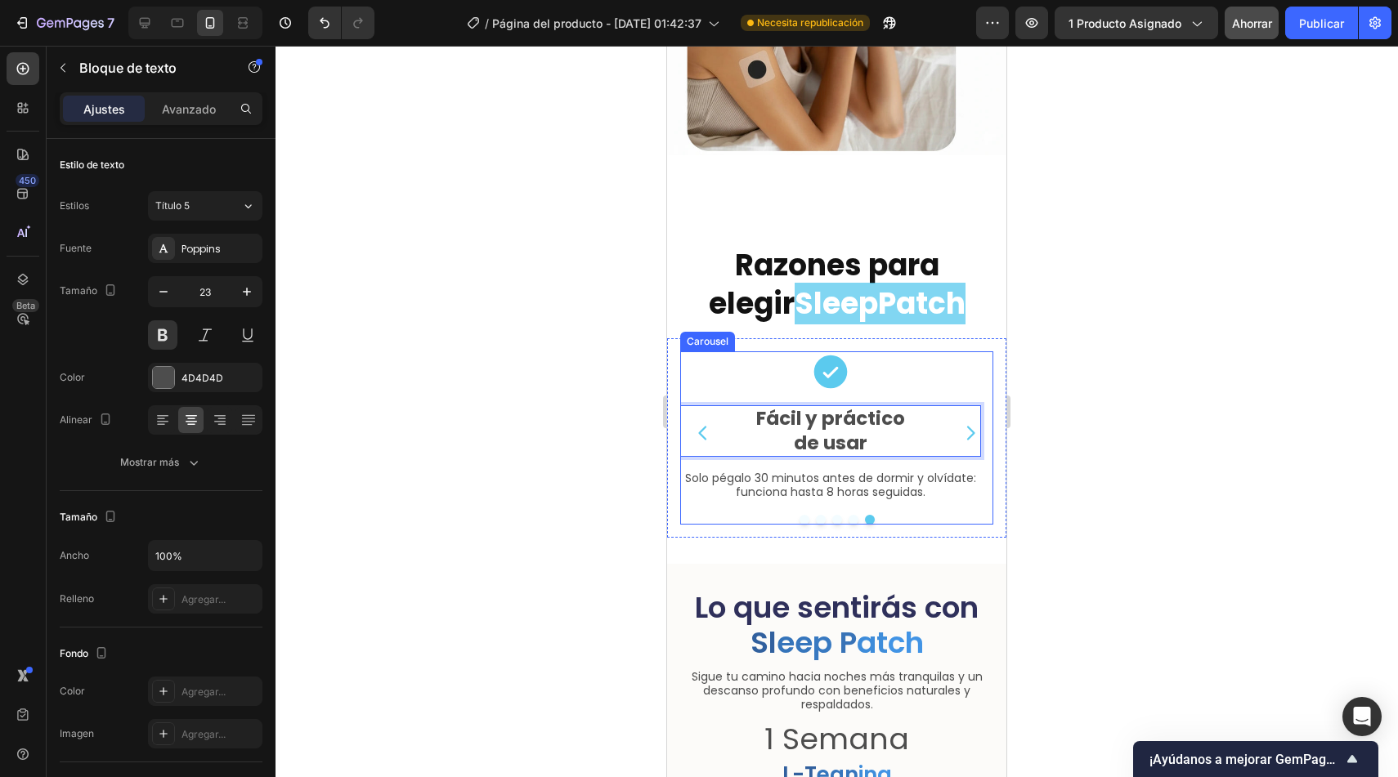
click at [967, 423] on icon "Carousel Next Arrow" at bounding box center [971, 433] width 20 height 20
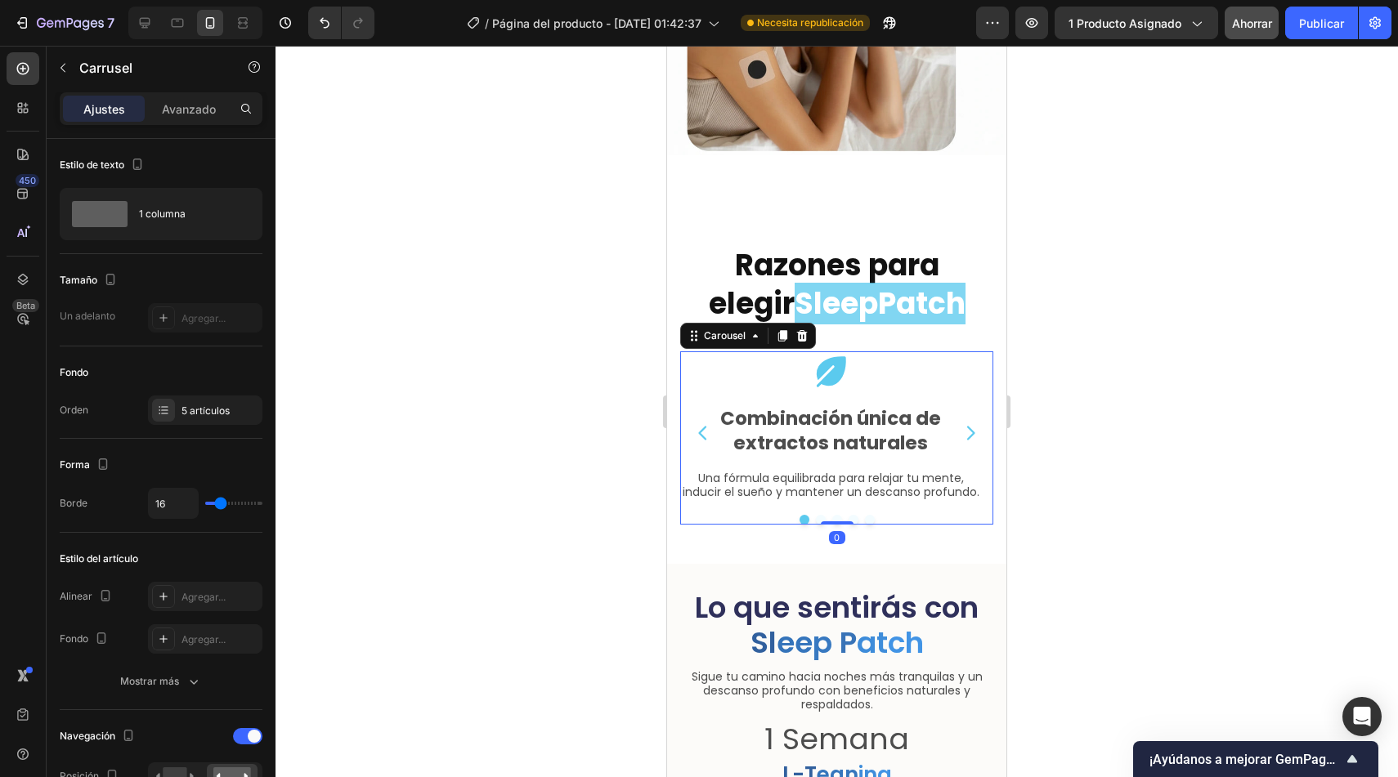
click at [967, 423] on icon "Carousel Next Arrow" at bounding box center [971, 433] width 20 height 20
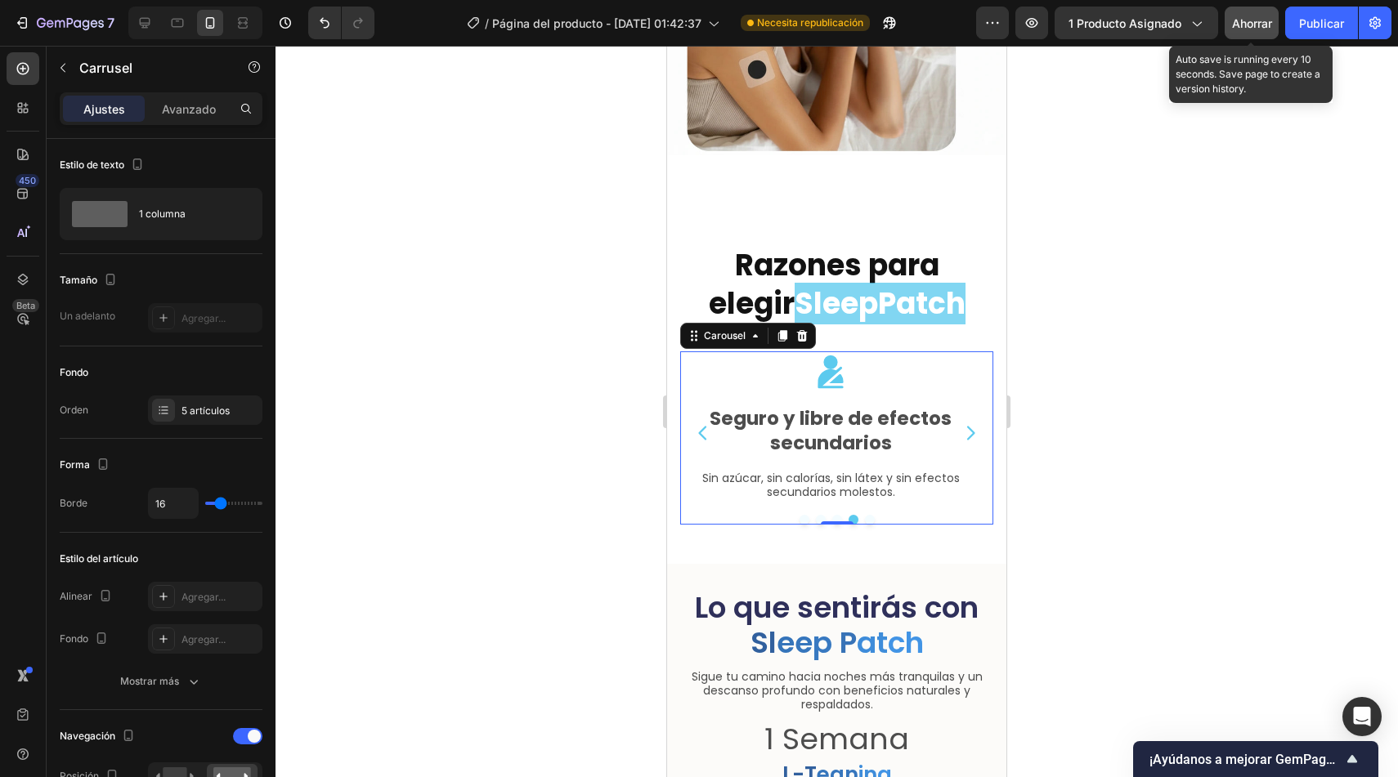
click at [1268, 25] on font "Ahorrar" at bounding box center [1252, 23] width 40 height 14
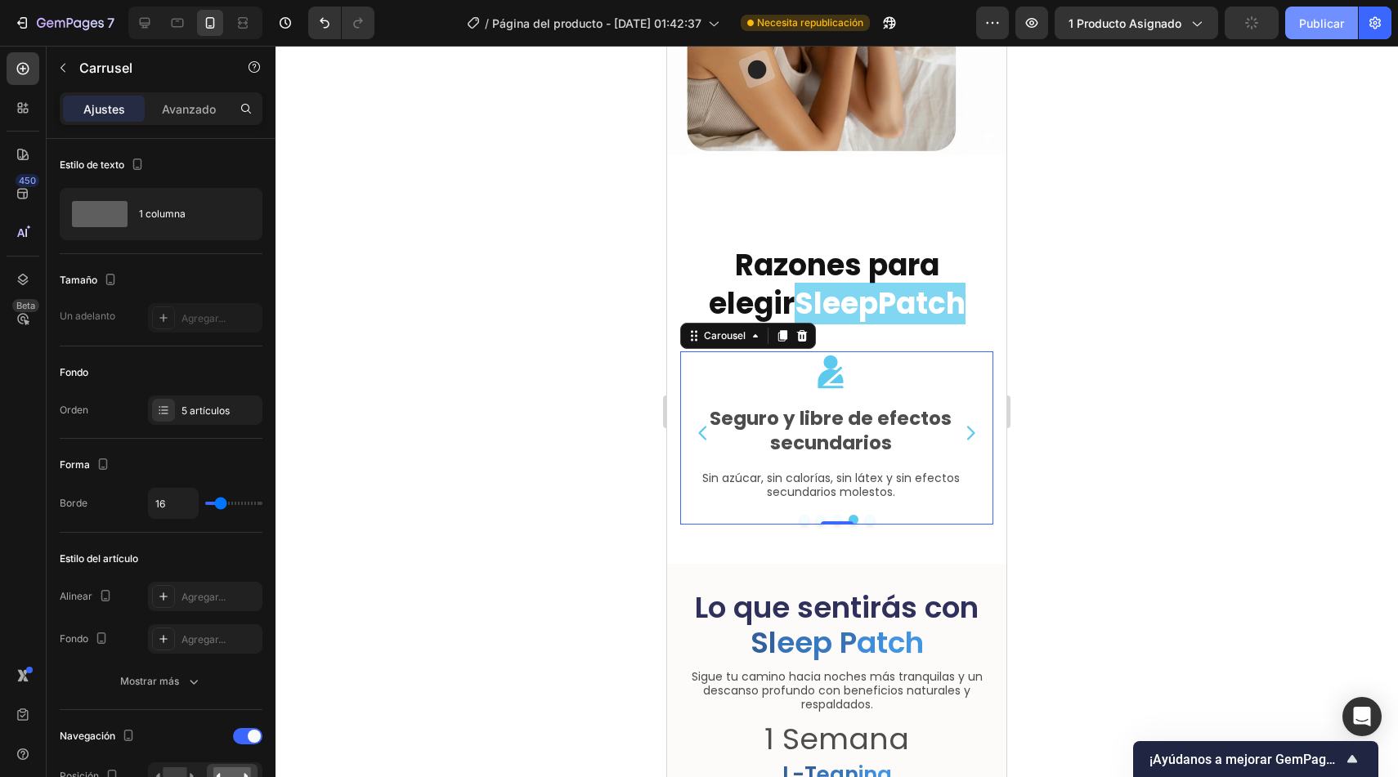
click at [1301, 25] on font "Publicar" at bounding box center [1321, 23] width 45 height 14
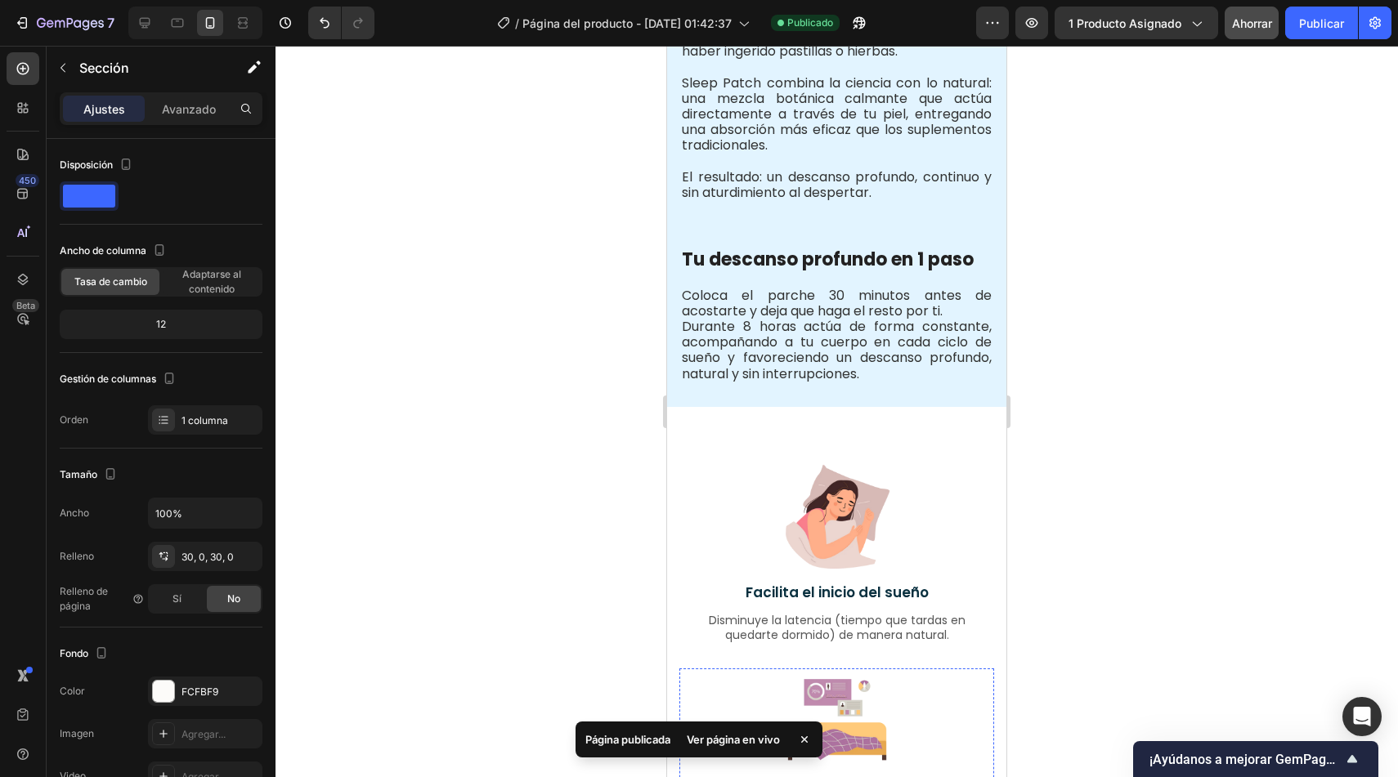
scroll to position [1720, 0]
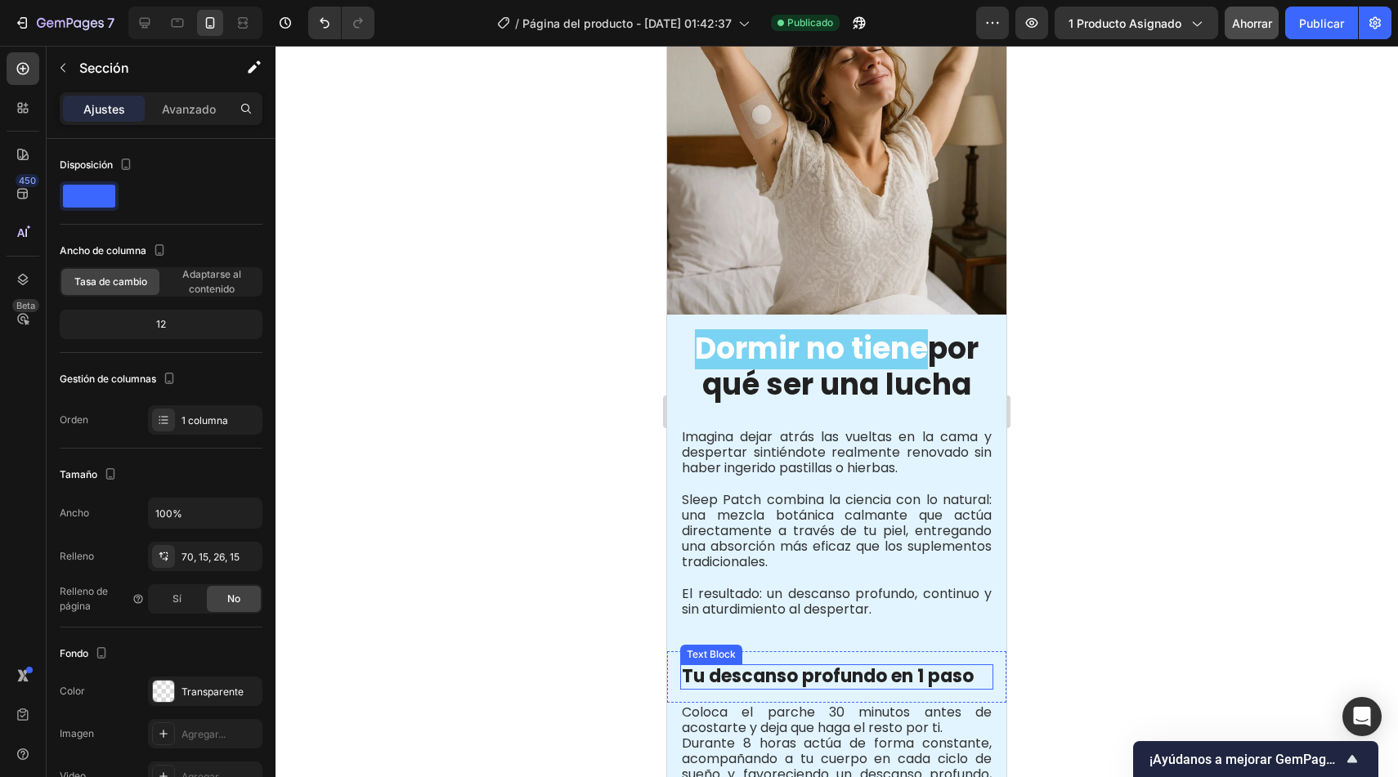
scroll to position [1314, 0]
click at [790, 620] on div "Imagina dejar atrás las vueltas en la cama y despertar sintiéndote realmente re…" at bounding box center [836, 528] width 339 height 227
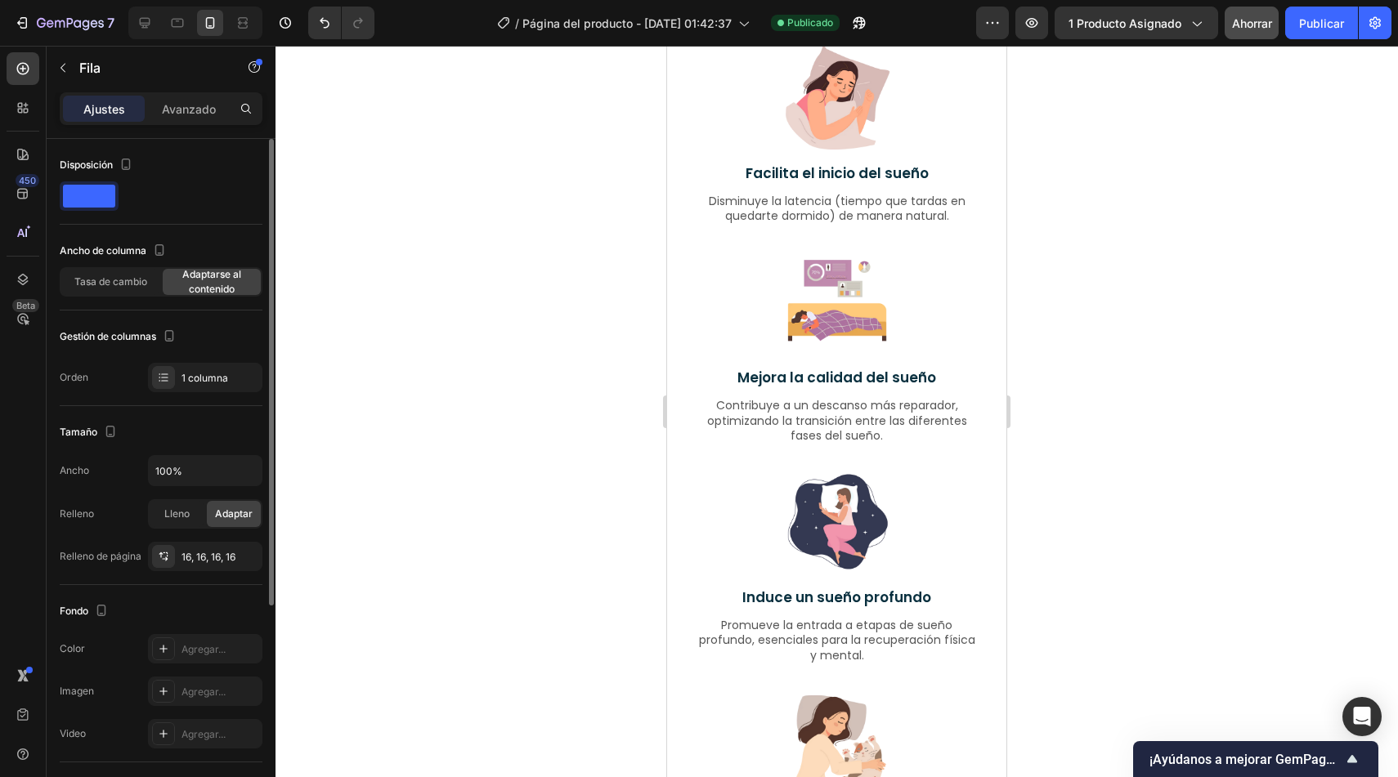
scroll to position [2146, 0]
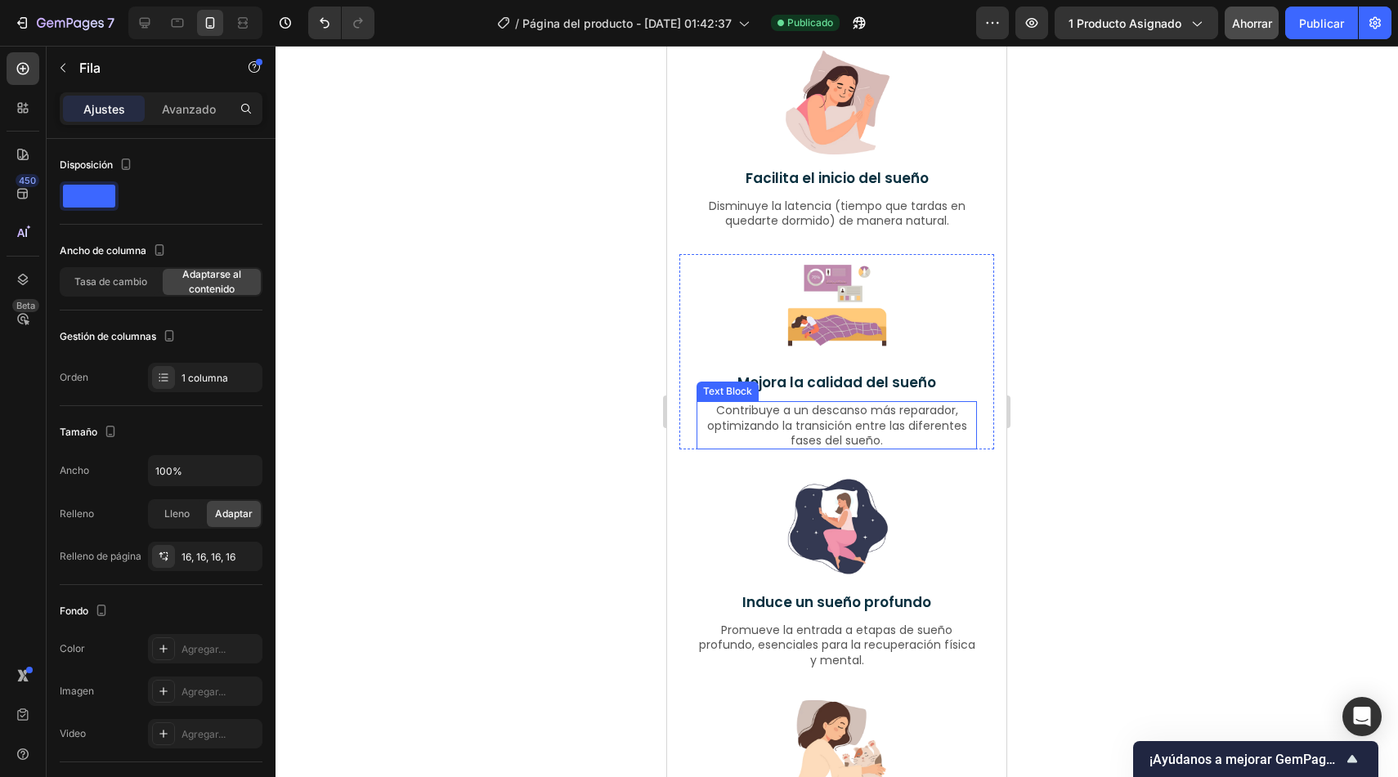
click at [716, 431] on p "Contribuye a un descanso más reparador, optimizando la transición entre las dif…" at bounding box center [836, 425] width 277 height 45
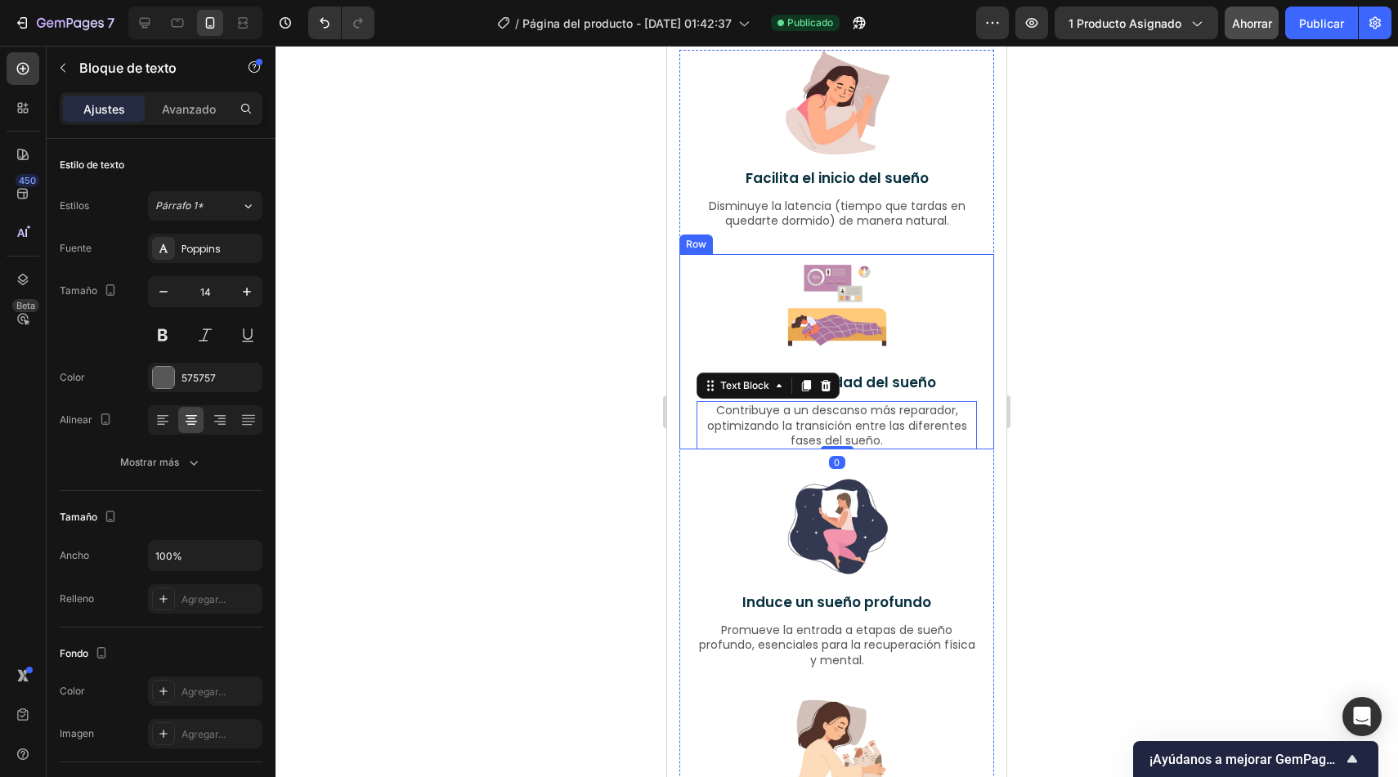
click at [692, 308] on div "Image Mejora la calidad del sueño Text Block Contribuye a un descanso más repar…" at bounding box center [836, 351] width 315 height 195
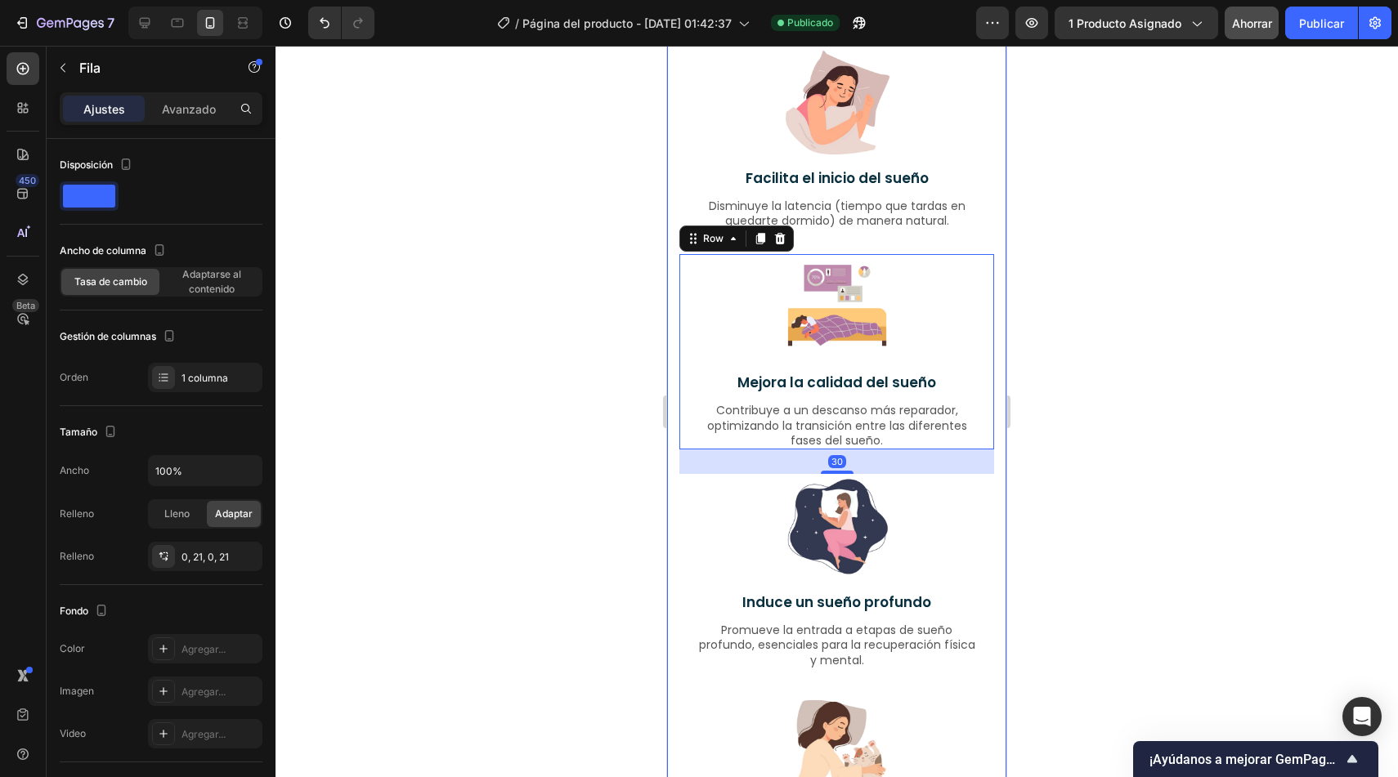
click at [675, 203] on div "Image Facilita el inicio del sueño Text Block Disminuye la latencia (tiempo que…" at bounding box center [836, 689] width 339 height 1393
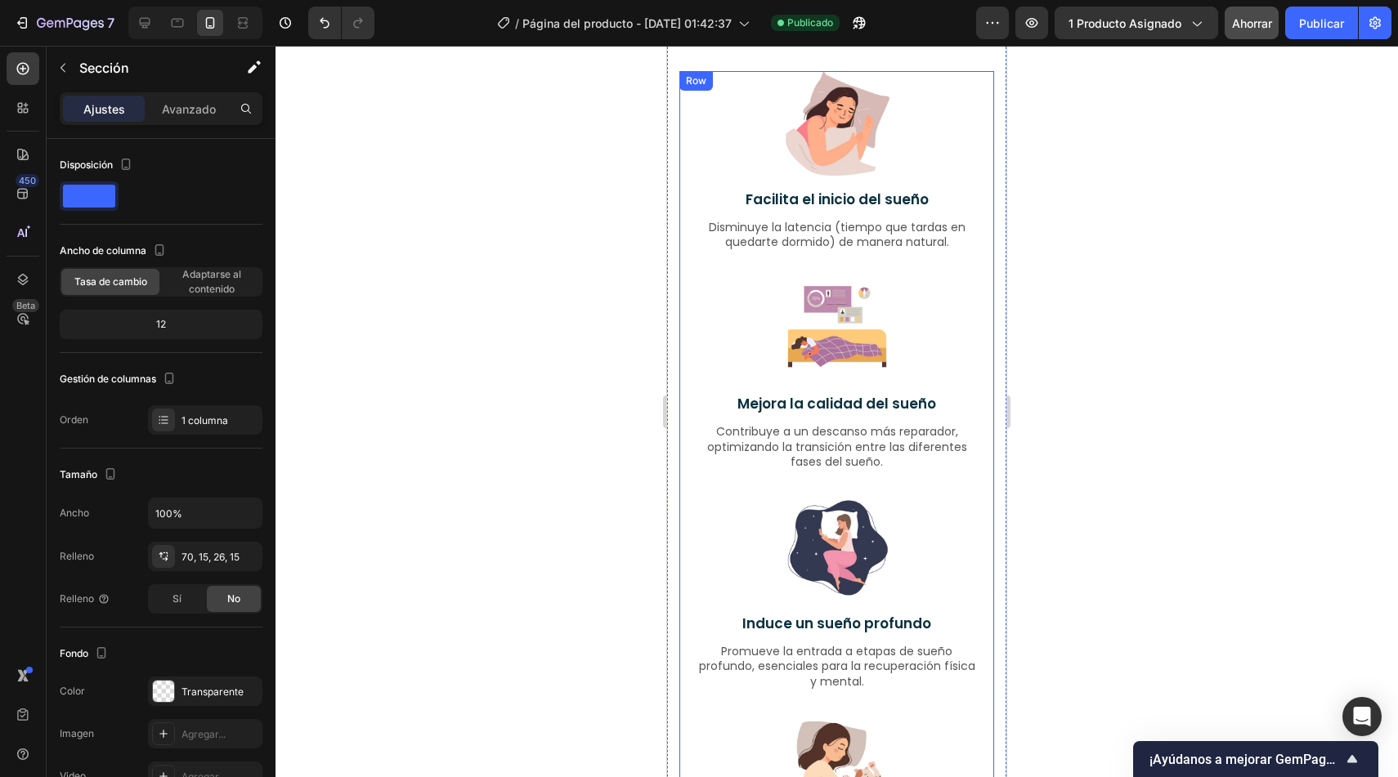
scroll to position [1874, 0]
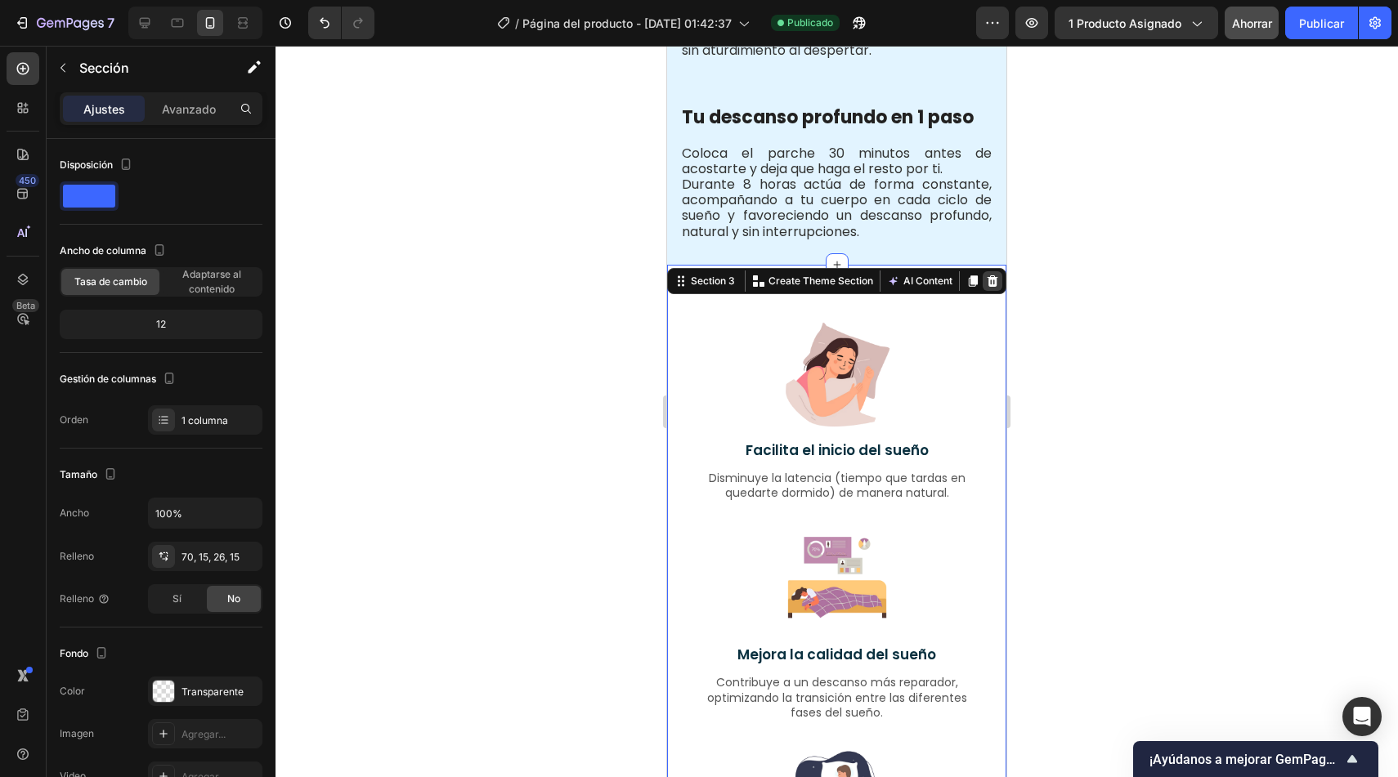
click at [988, 279] on icon at bounding box center [993, 280] width 11 height 11
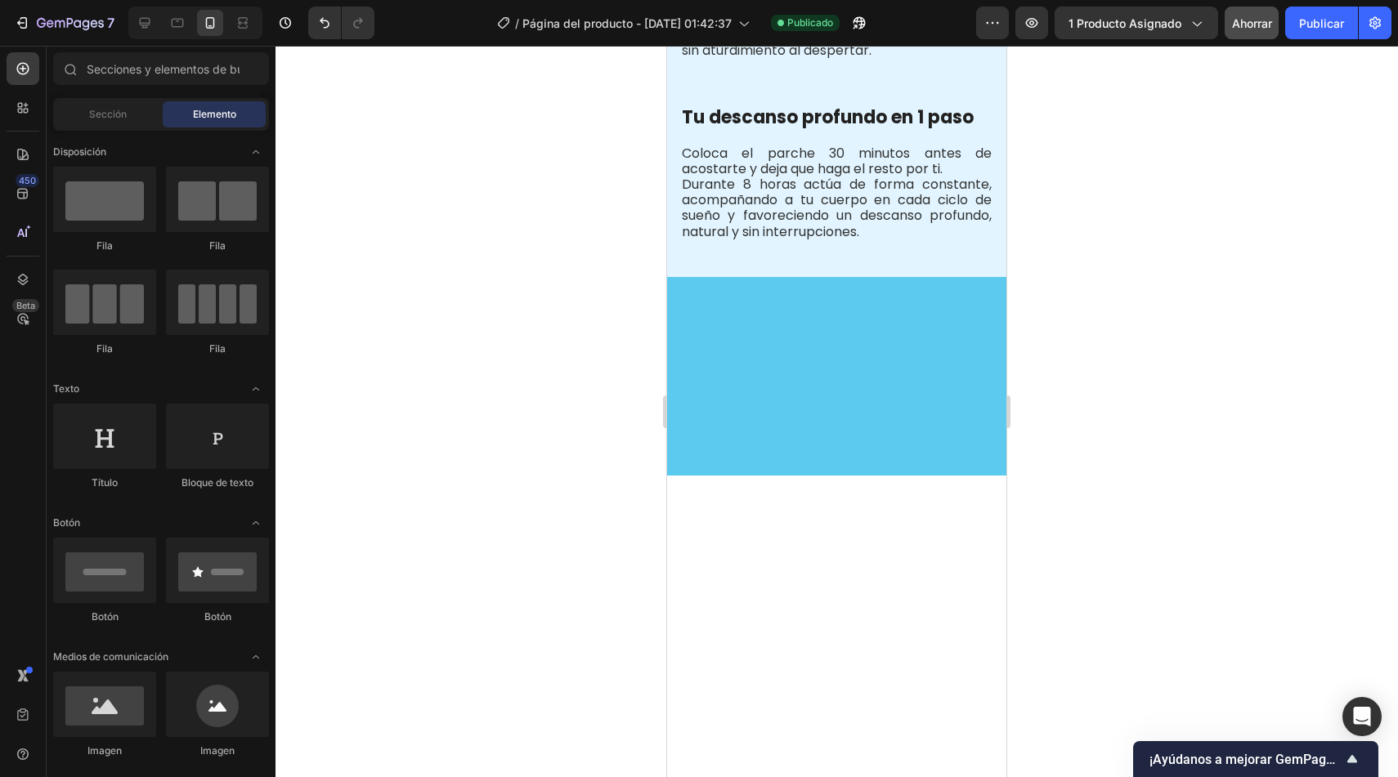
click at [863, 381] on div at bounding box center [836, 376] width 339 height 199
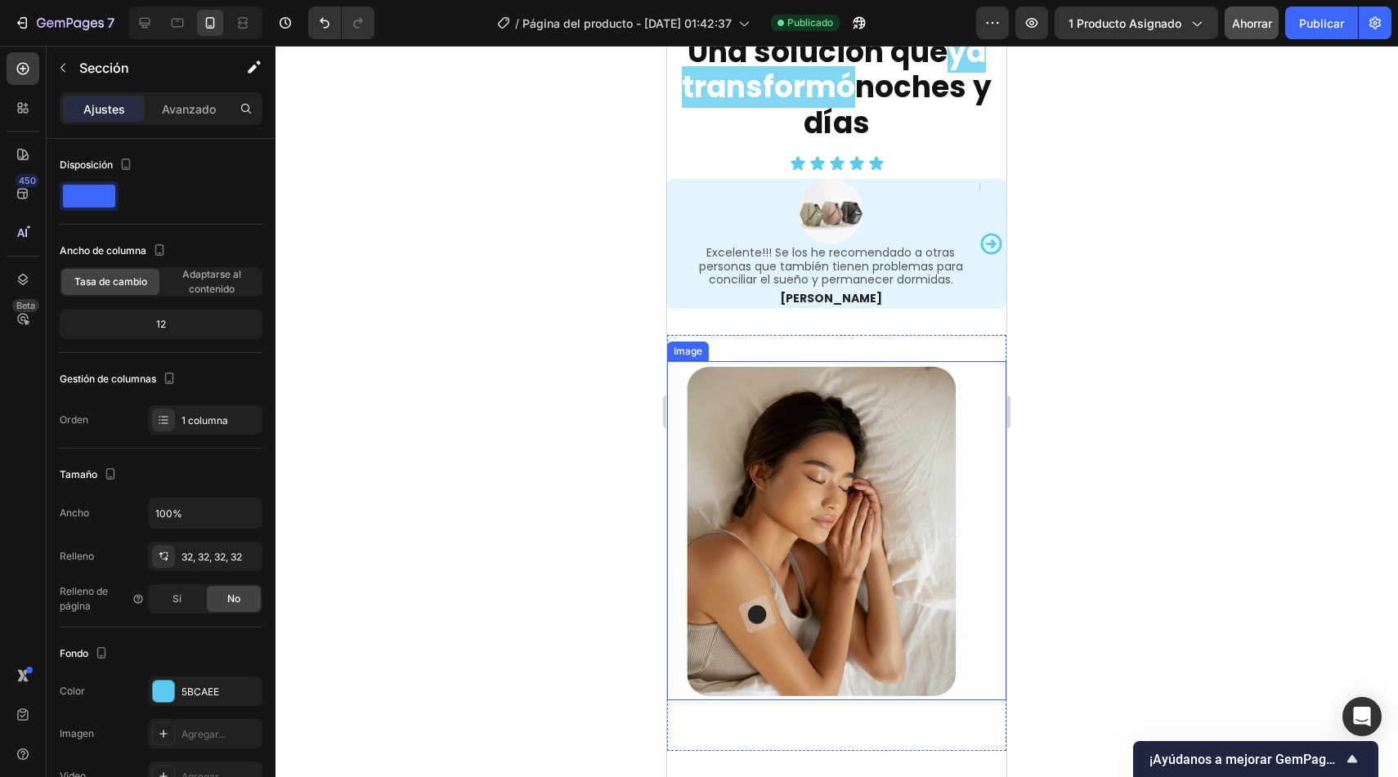
scroll to position [2524, 0]
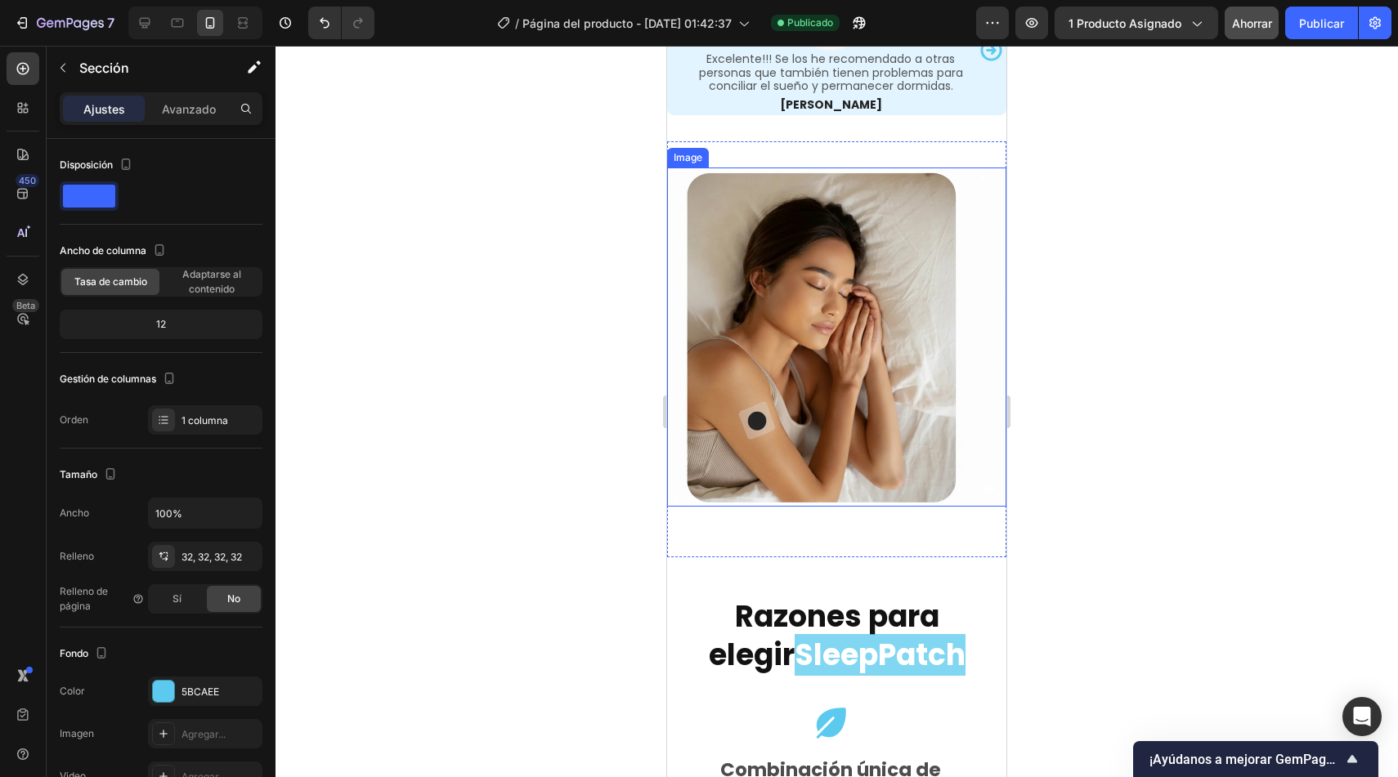
click at [982, 405] on img at bounding box center [836, 337] width 339 height 339
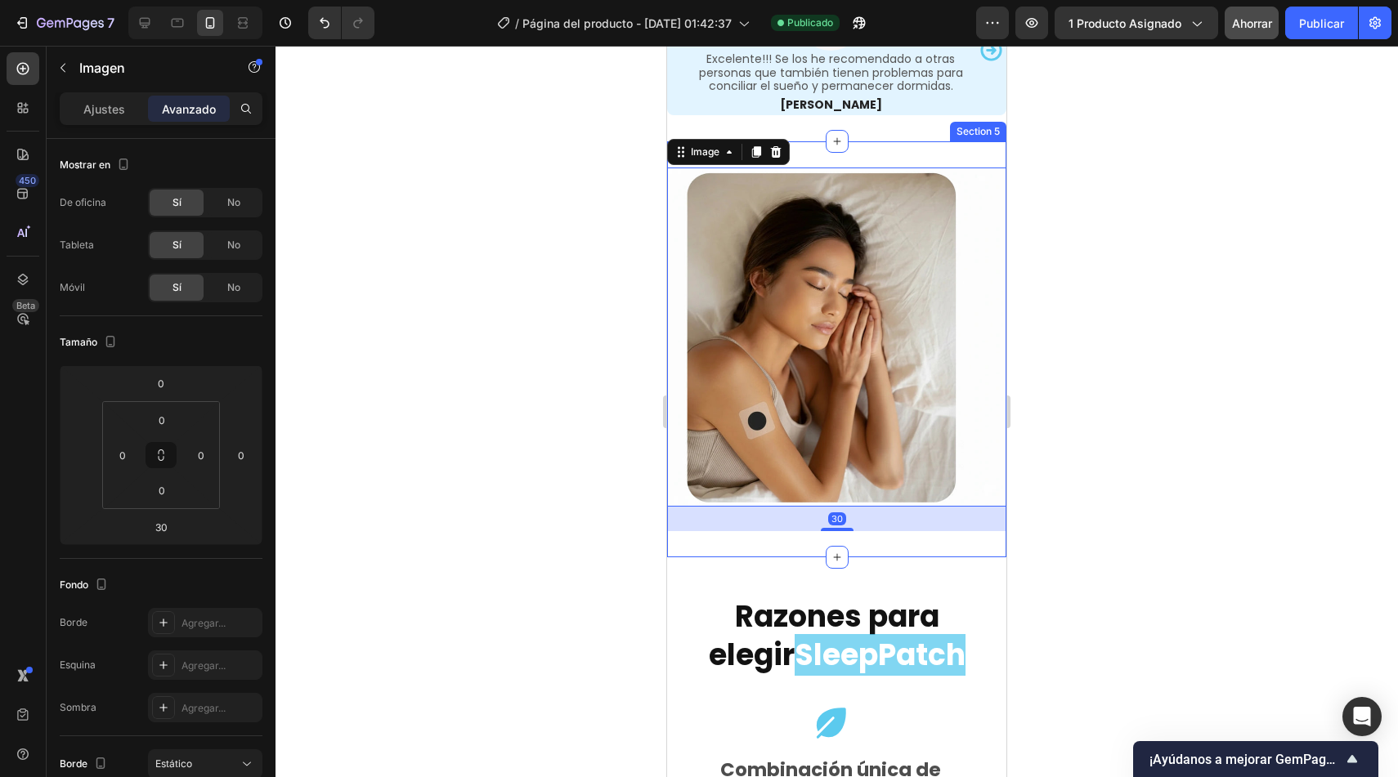
click at [798, 535] on div "Image 30 Section 5" at bounding box center [836, 349] width 339 height 416
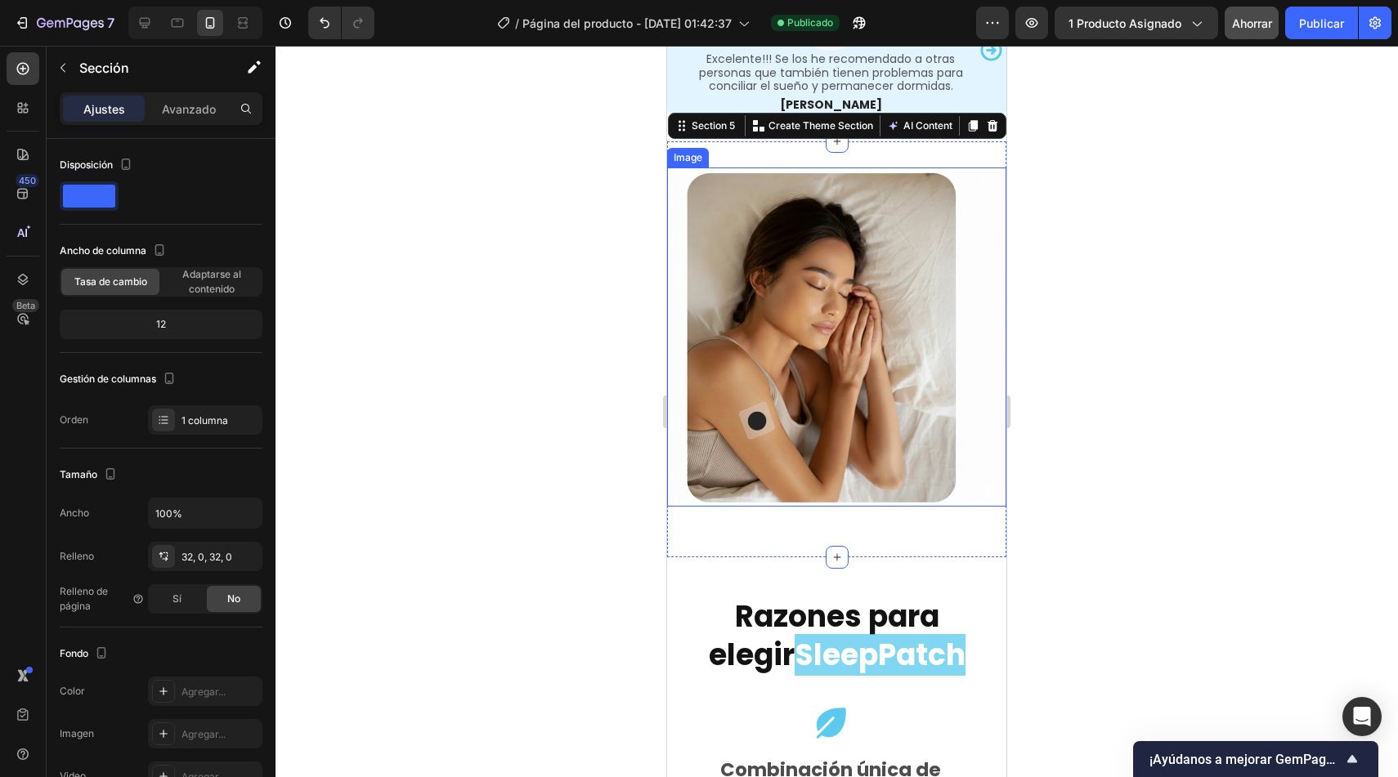
click at [810, 451] on img at bounding box center [836, 337] width 339 height 339
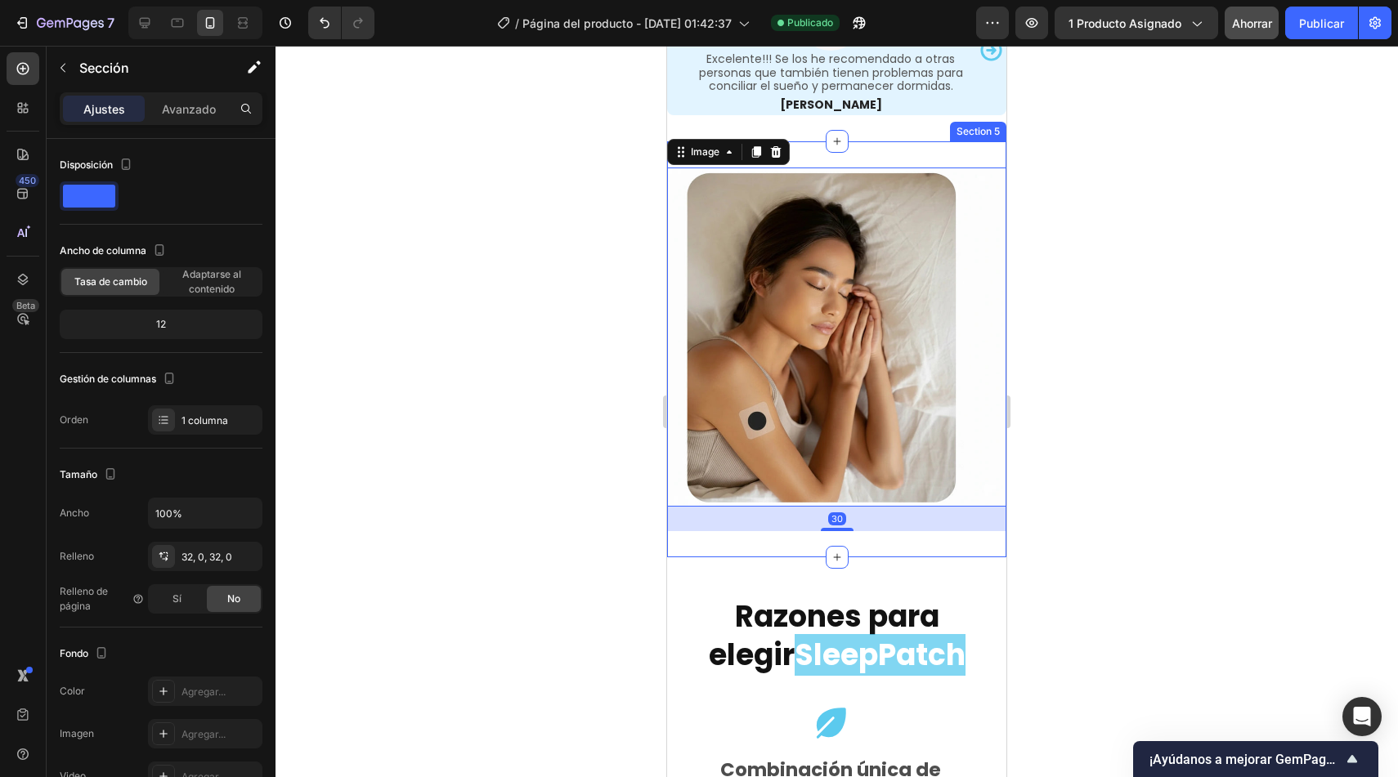
click at [804, 158] on div "Image 30 Section 5" at bounding box center [836, 349] width 339 height 416
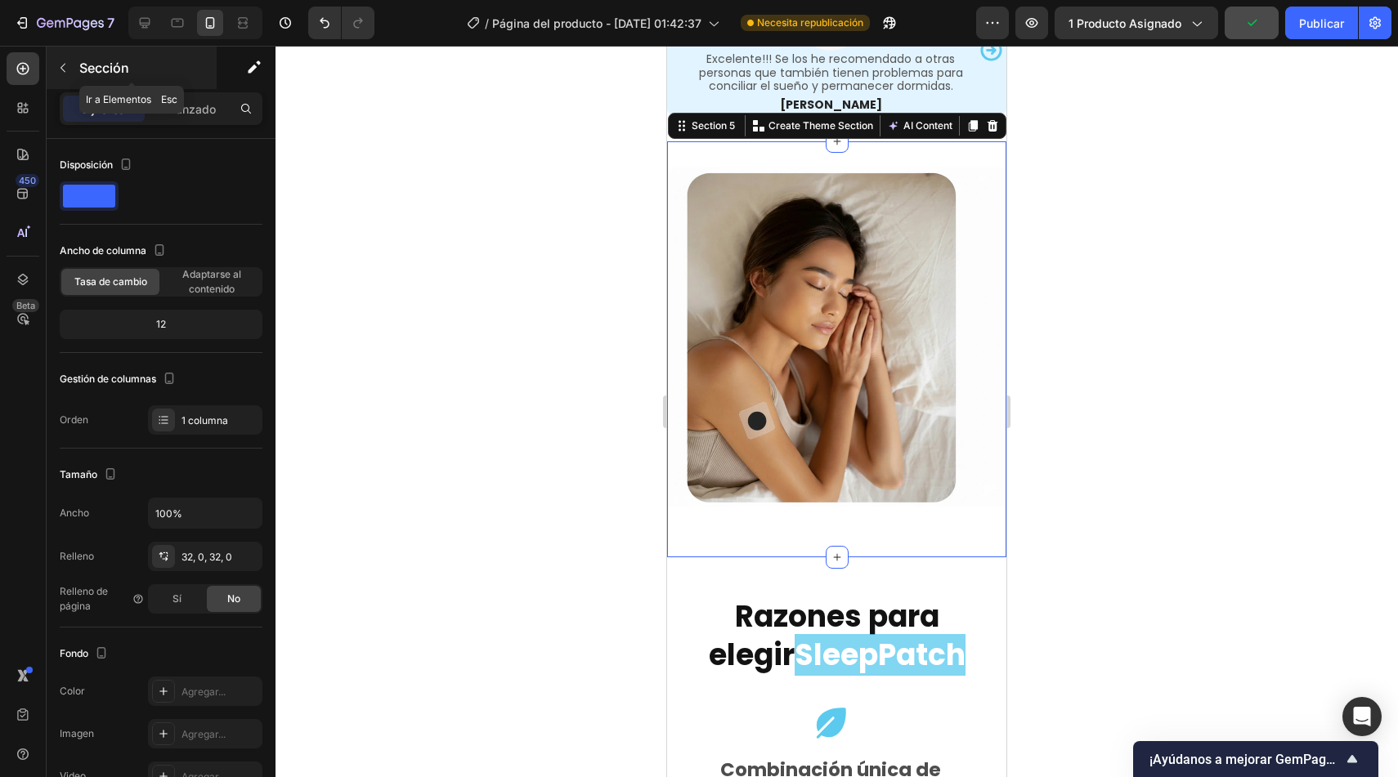
click at [72, 61] on button "button" at bounding box center [63, 68] width 26 height 26
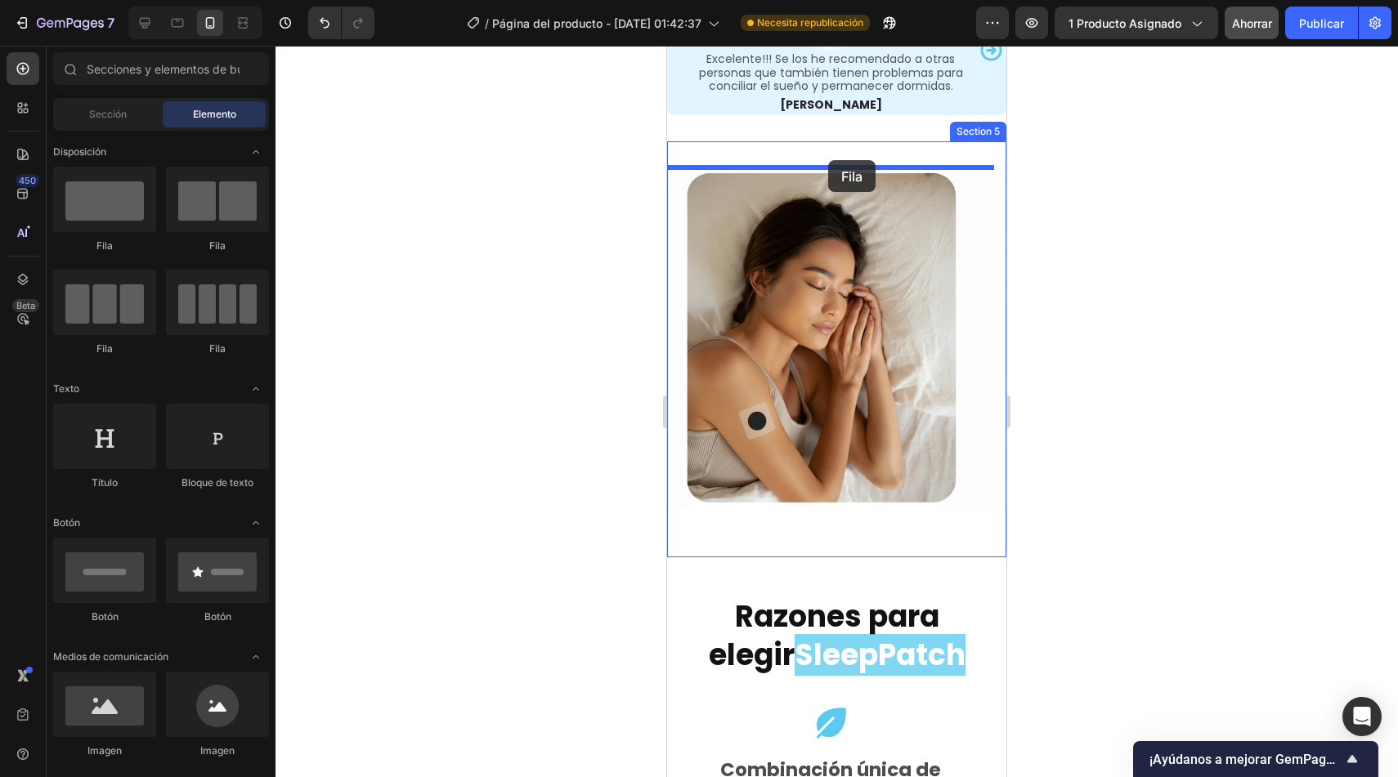
drag, startPoint x: 759, startPoint y: 267, endPoint x: 828, endPoint y: 160, distance: 127.2
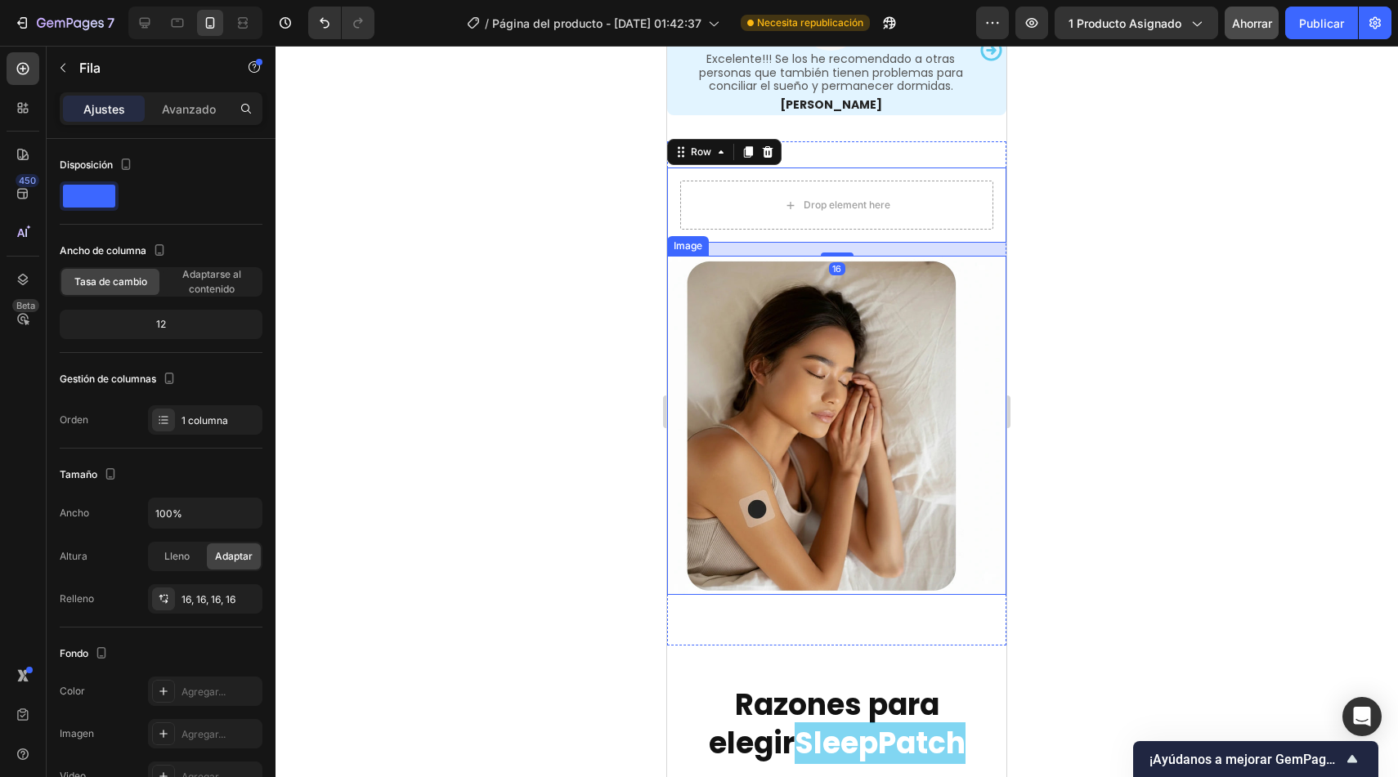
click at [840, 334] on img at bounding box center [836, 425] width 339 height 339
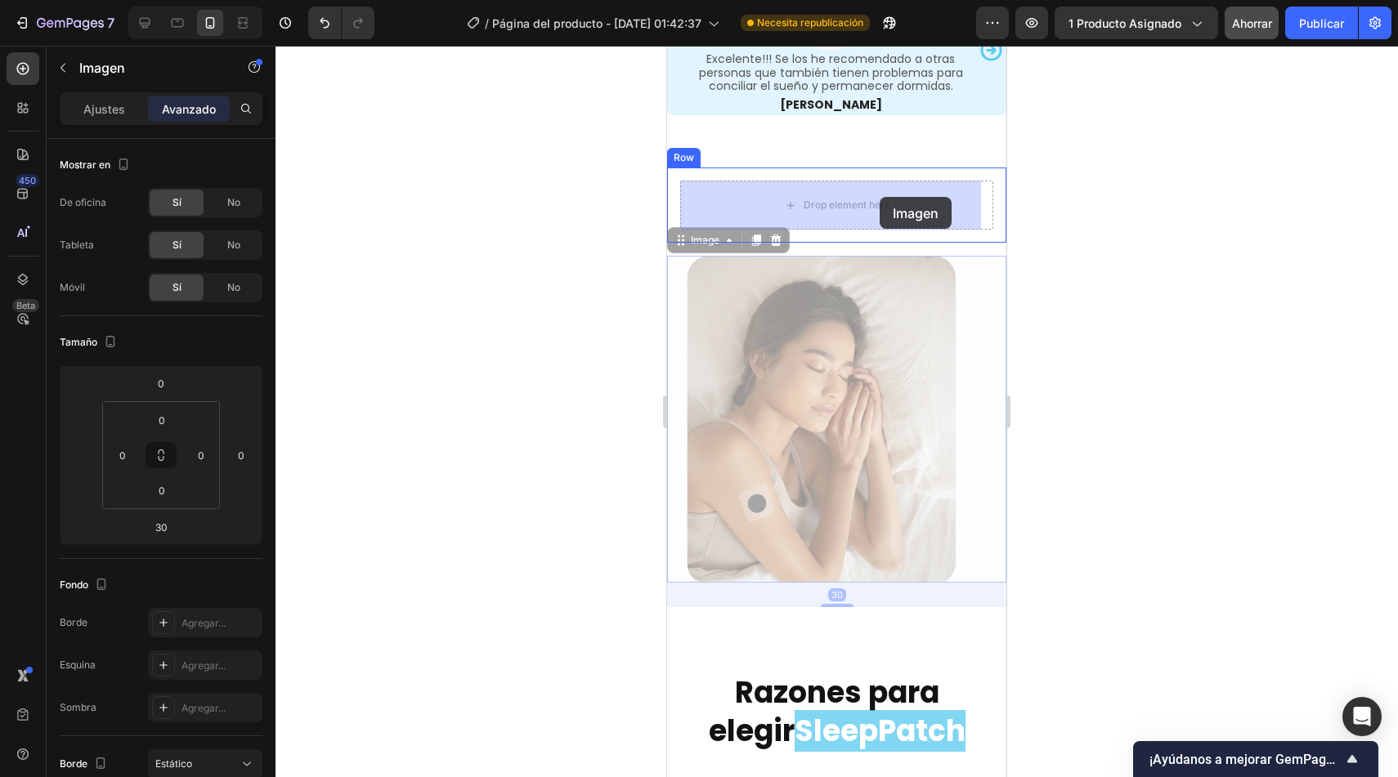
drag, startPoint x: 701, startPoint y: 241, endPoint x: 880, endPoint y: 197, distance: 184.4
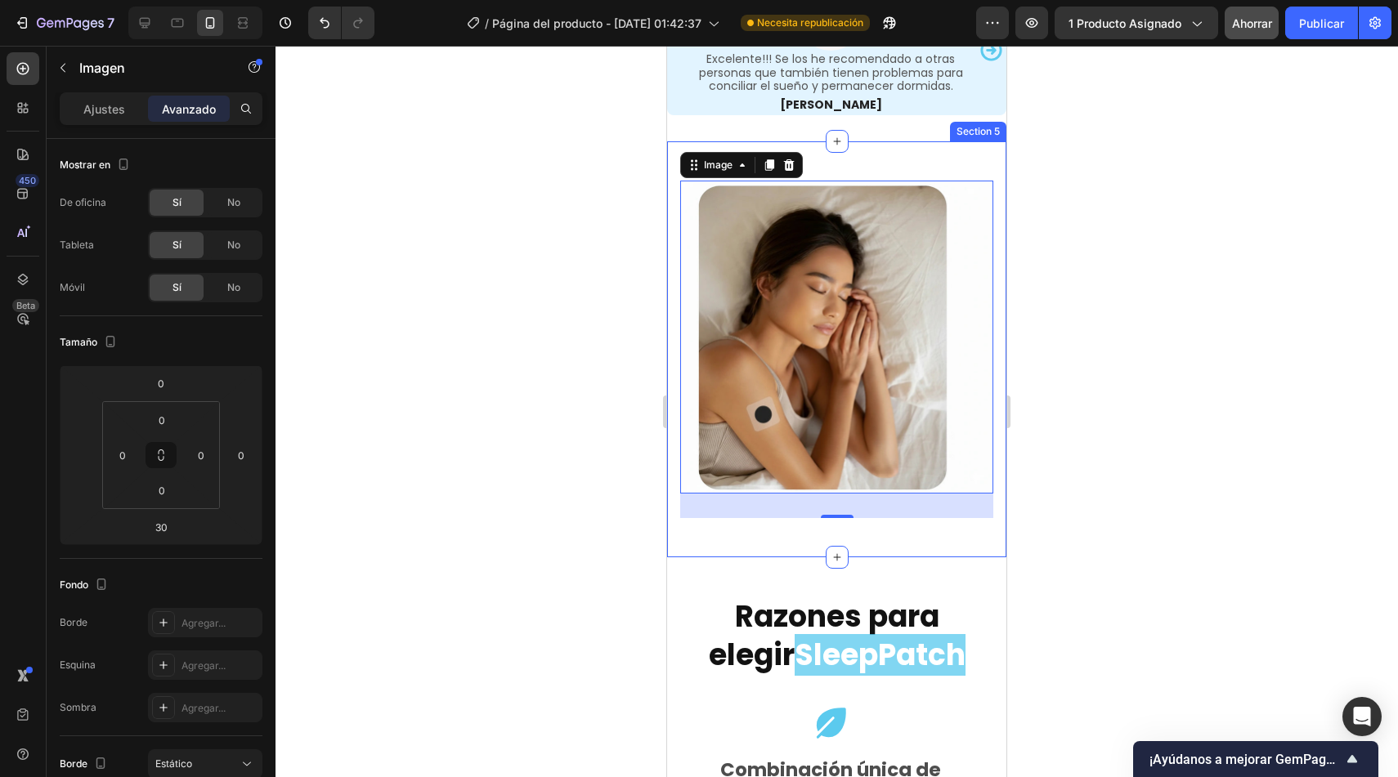
click at [859, 525] on div "Image 30 Row Section 5" at bounding box center [836, 349] width 339 height 416
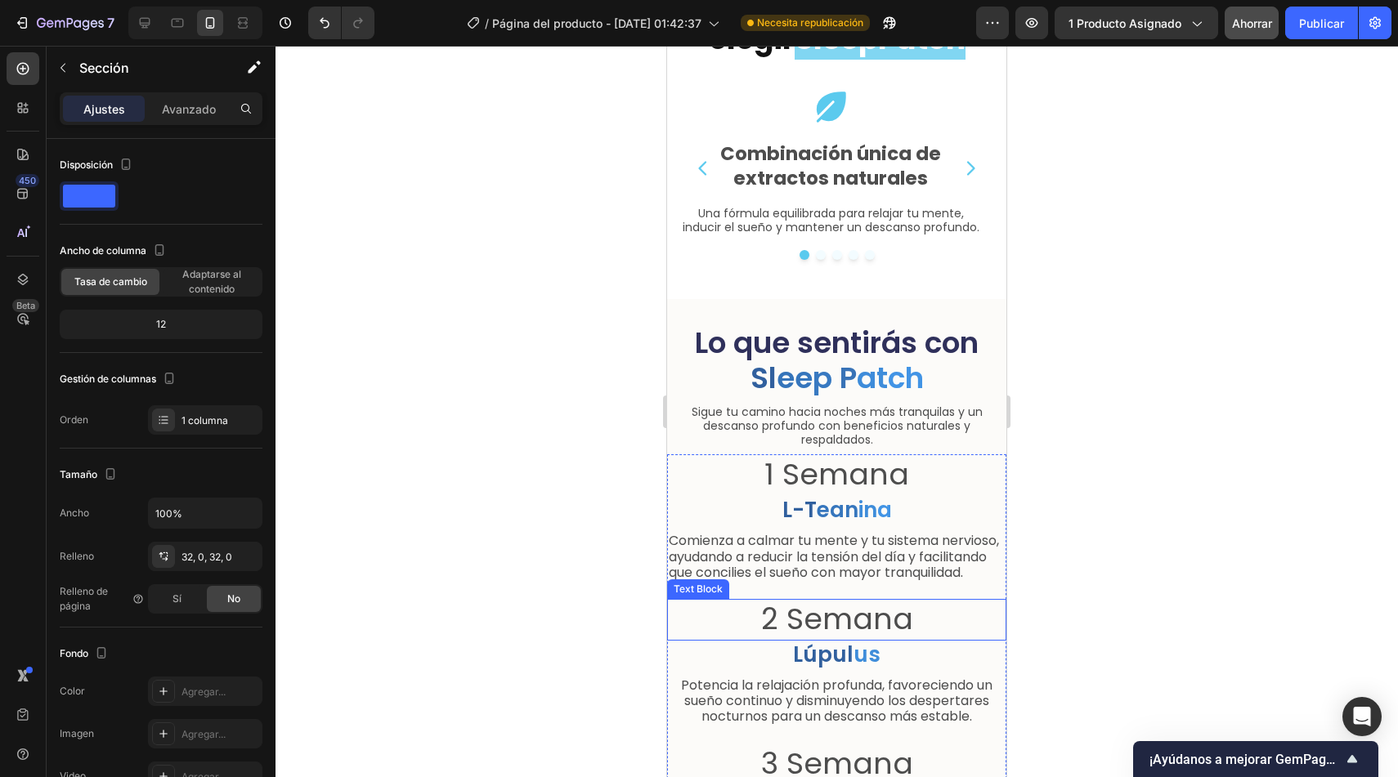
scroll to position [3105, 0]
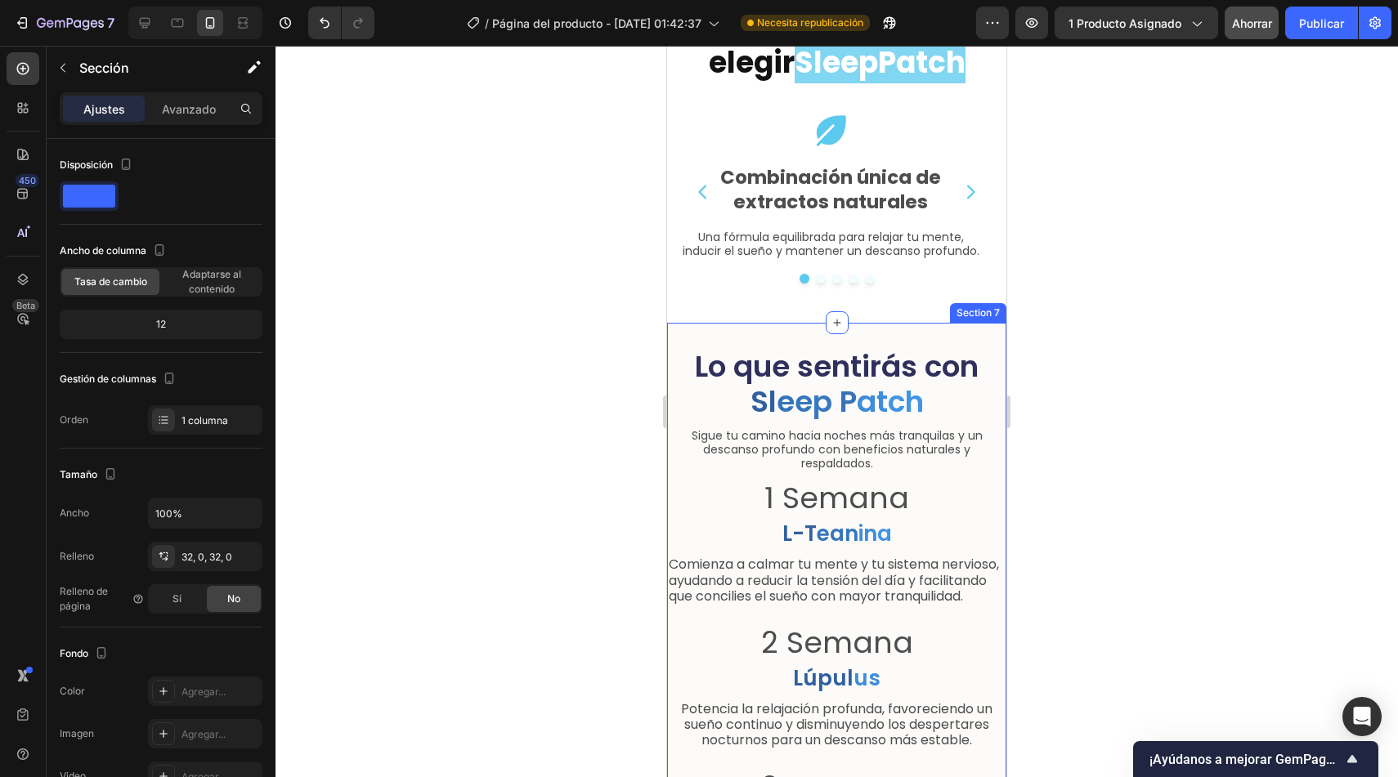
click at [860, 334] on div "Lo que sentirás con Sl e e p P a t ch Heading Sigue tu camino hacia noches más …" at bounding box center [836, 631] width 339 height 616
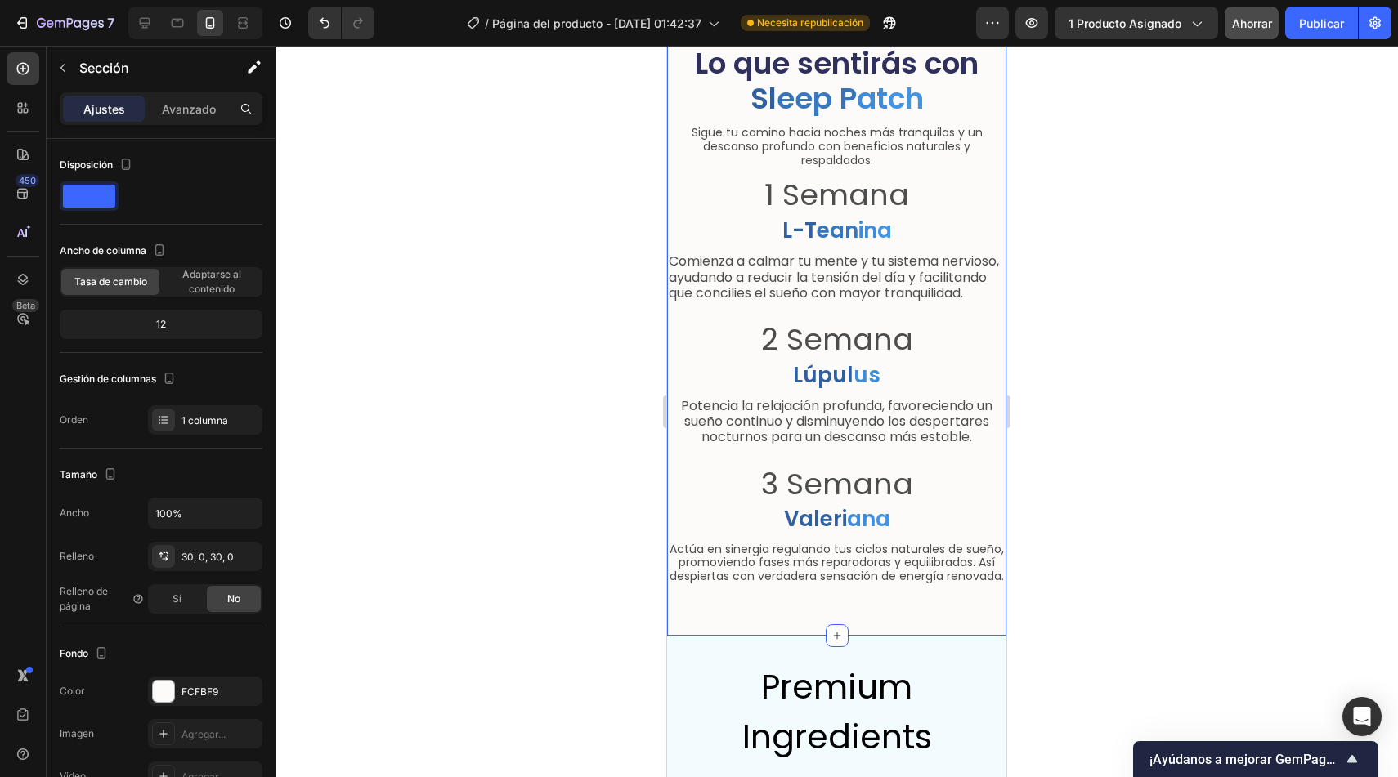
scroll to position [3033, 0]
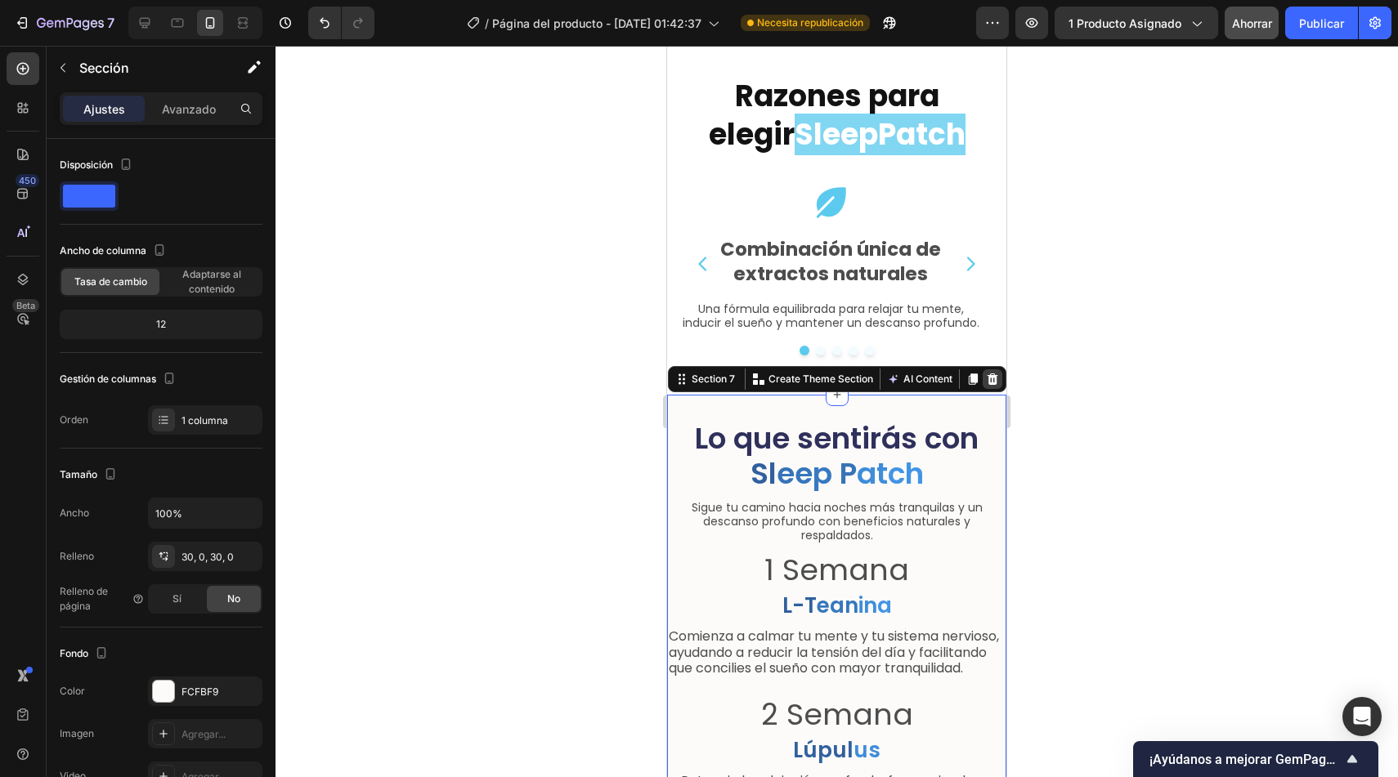
click at [988, 375] on icon at bounding box center [993, 378] width 11 height 11
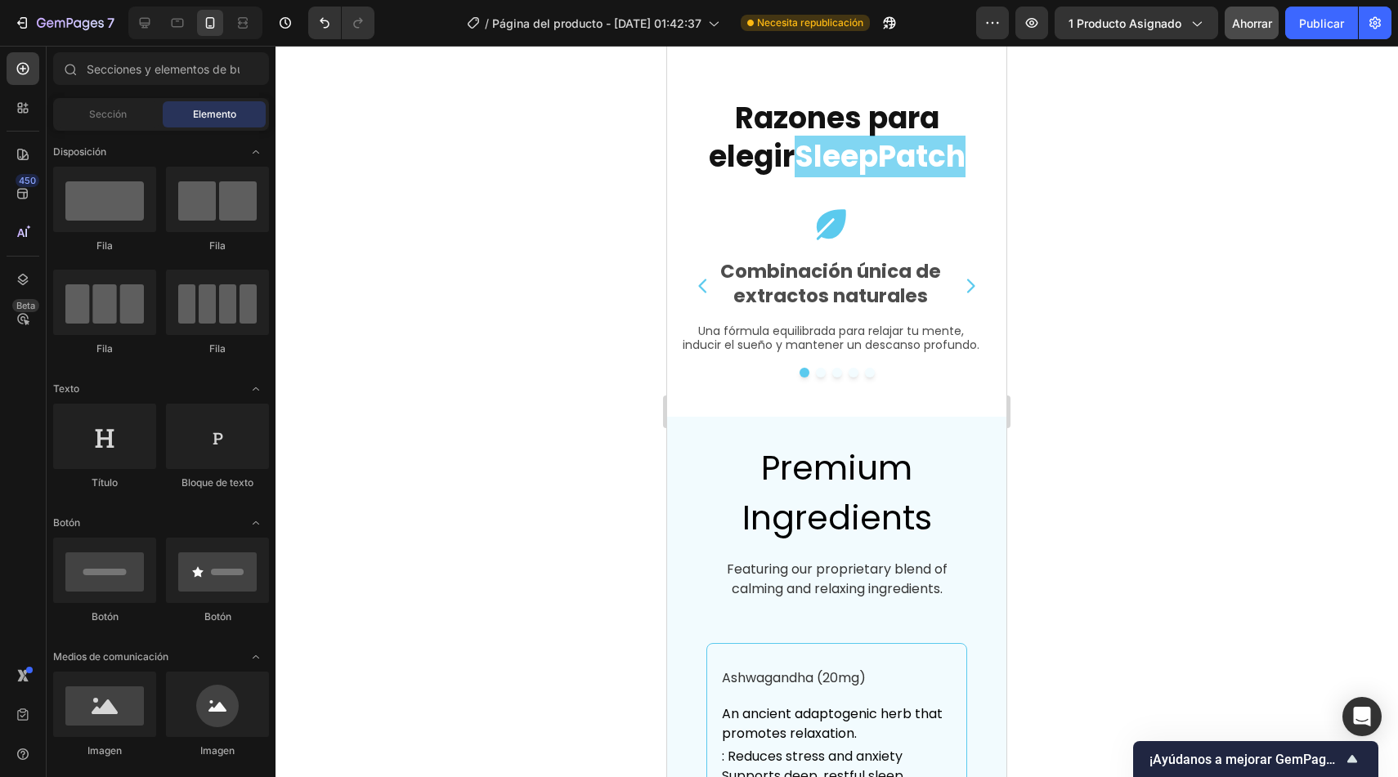
scroll to position [2996, 0]
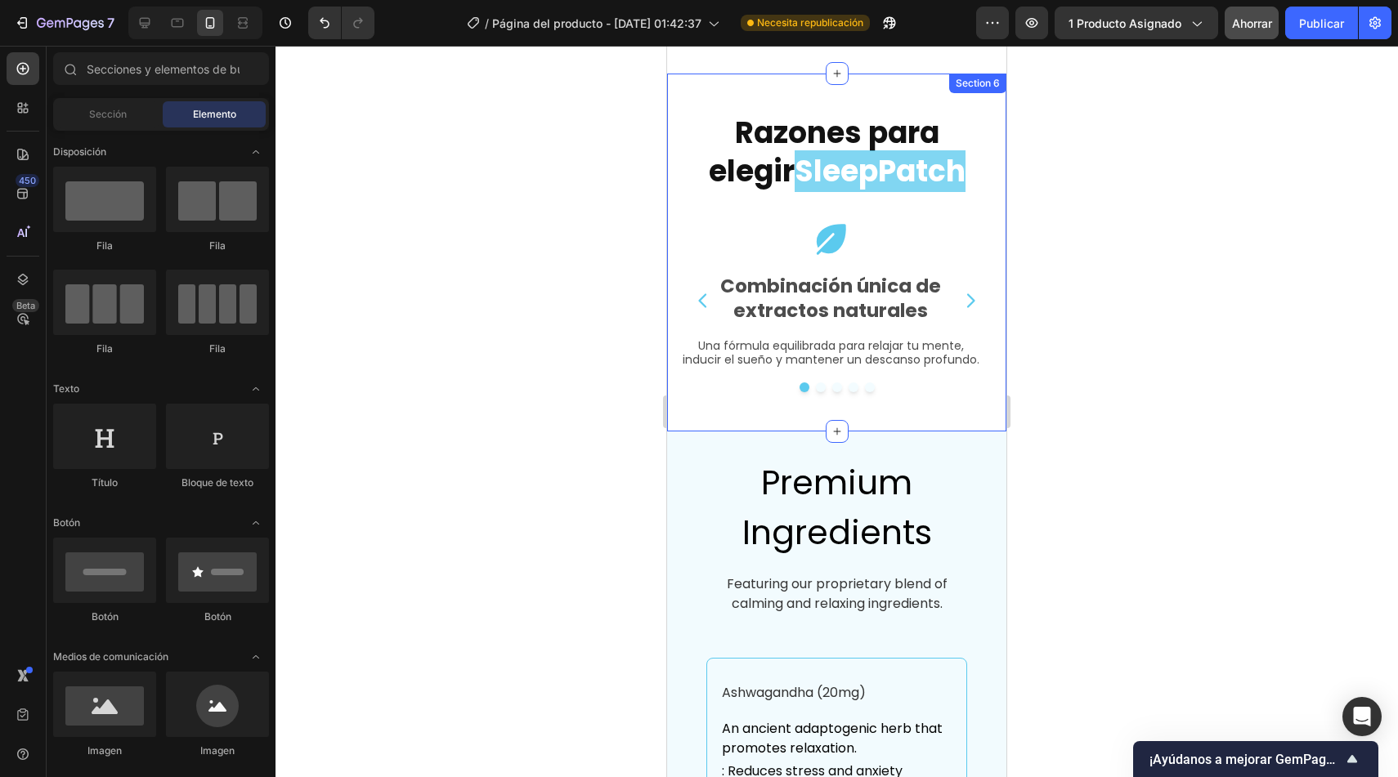
click at [938, 415] on div "Razones para elegir SleepPatch Heading Row Icon Combinación única de extractos …" at bounding box center [836, 252] width 339 height 357
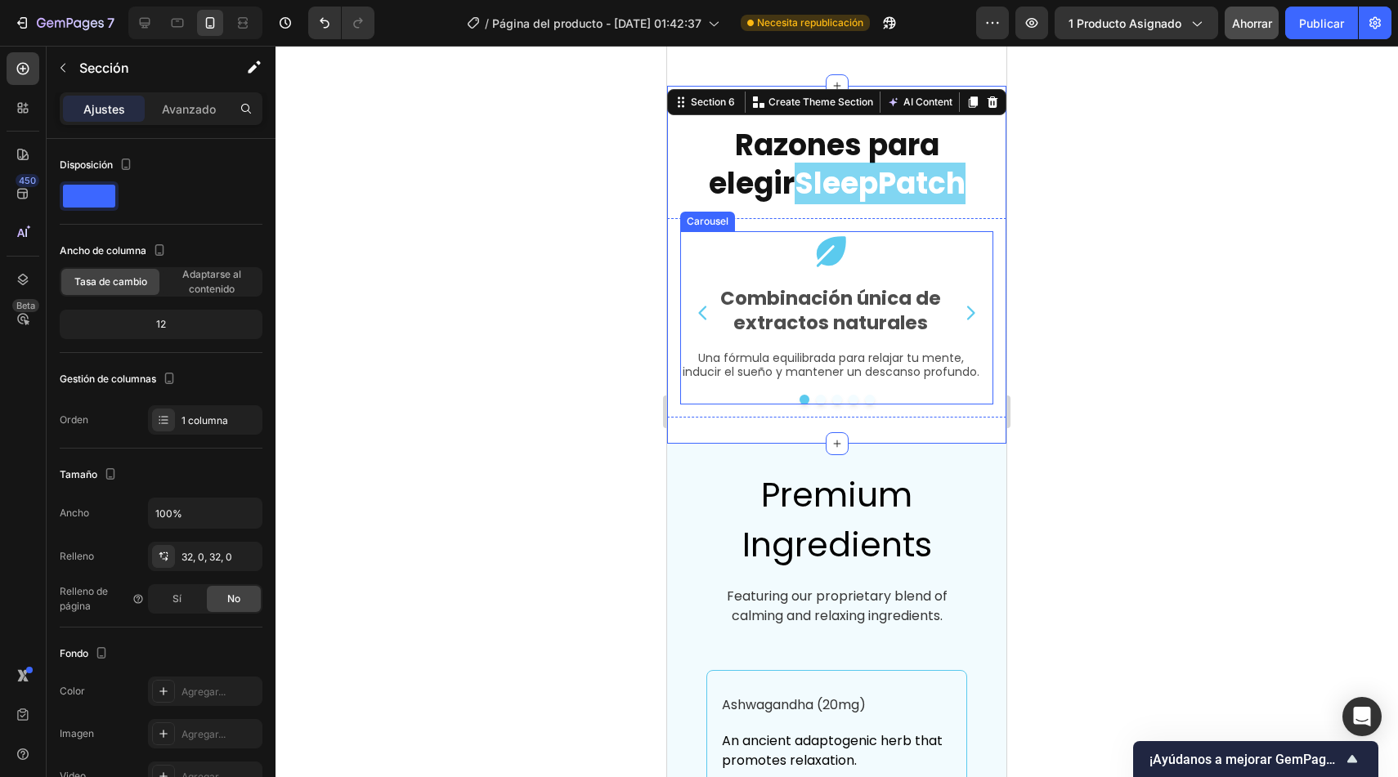
click at [966, 303] on icon "Carousel Next Arrow" at bounding box center [971, 313] width 20 height 20
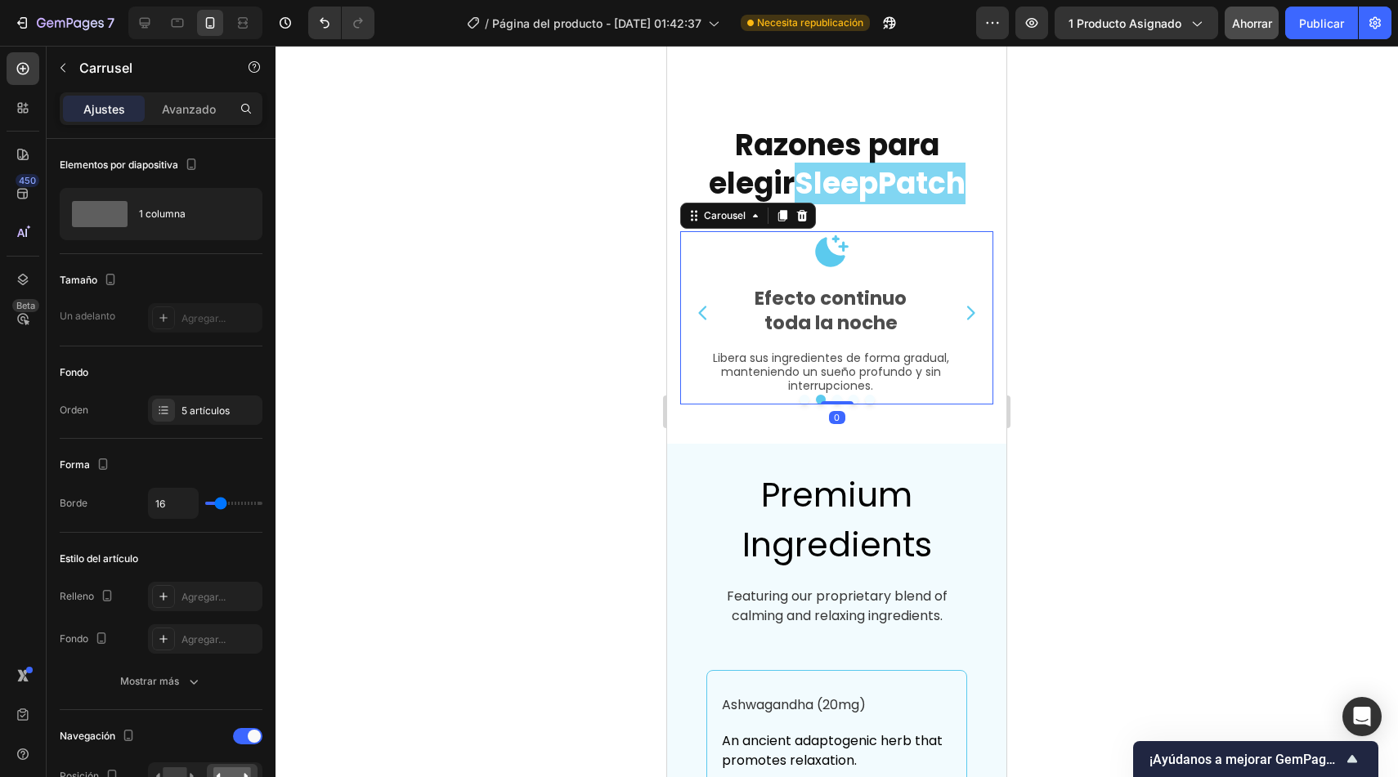
click at [966, 303] on icon "Carousel Next Arrow" at bounding box center [971, 313] width 20 height 20
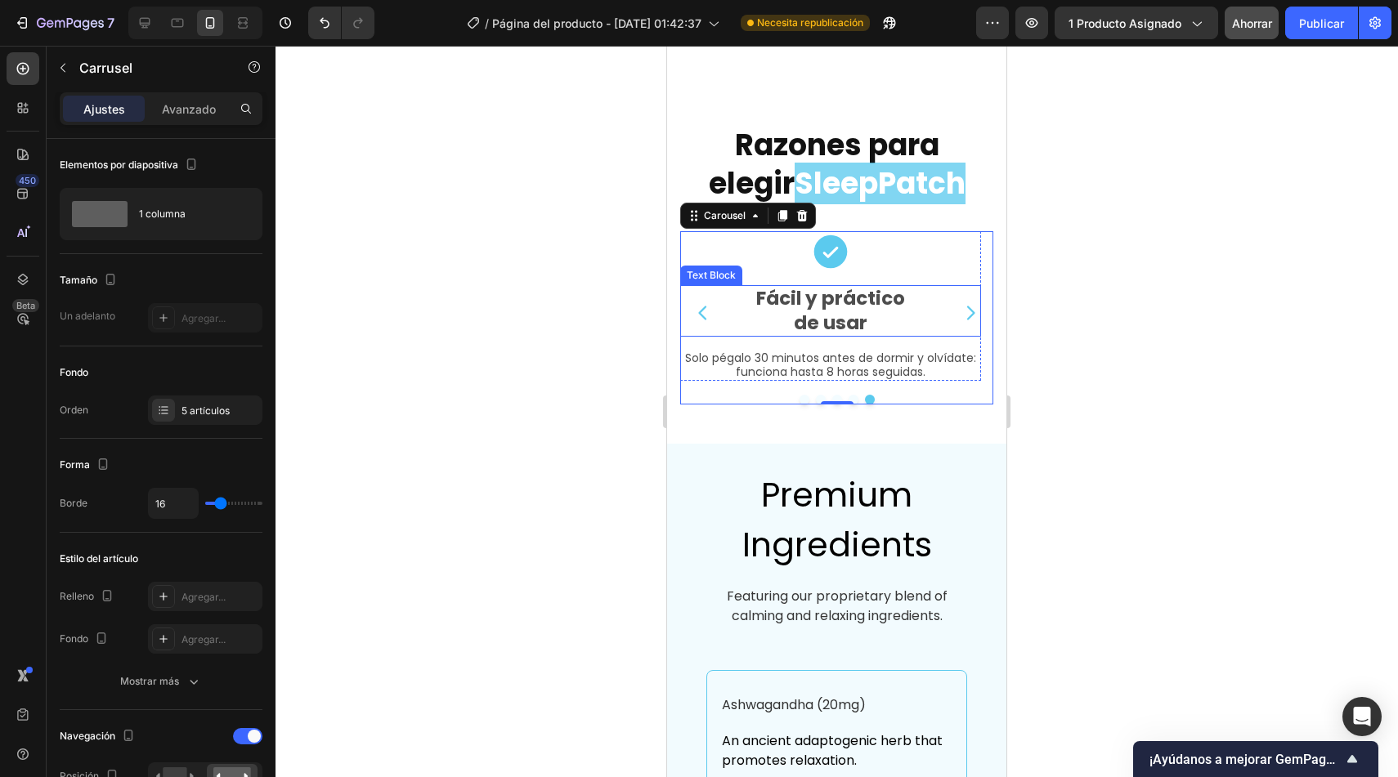
click at [862, 289] on p "Fácil y práctico" at bounding box center [831, 299] width 298 height 25
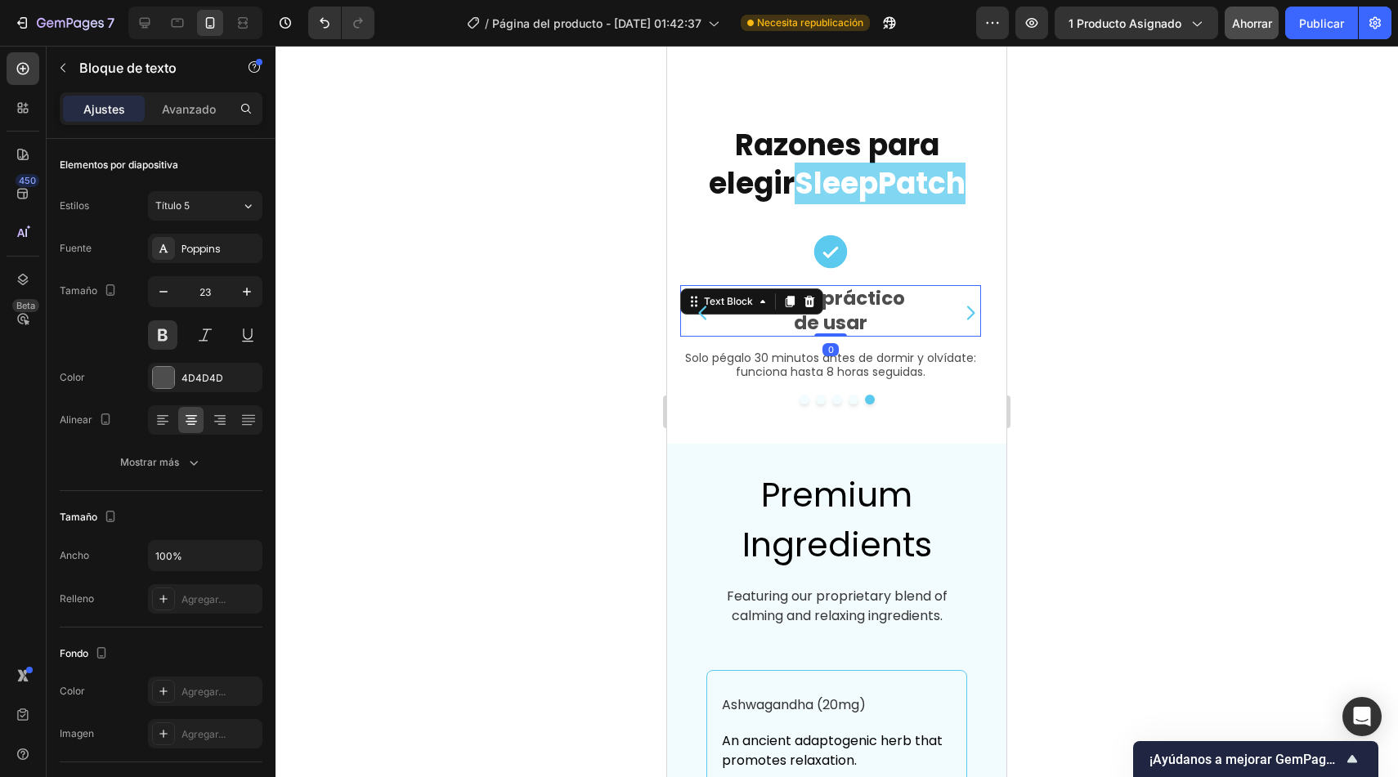
click at [862, 289] on p "Fácil y práctico" at bounding box center [831, 299] width 298 height 25
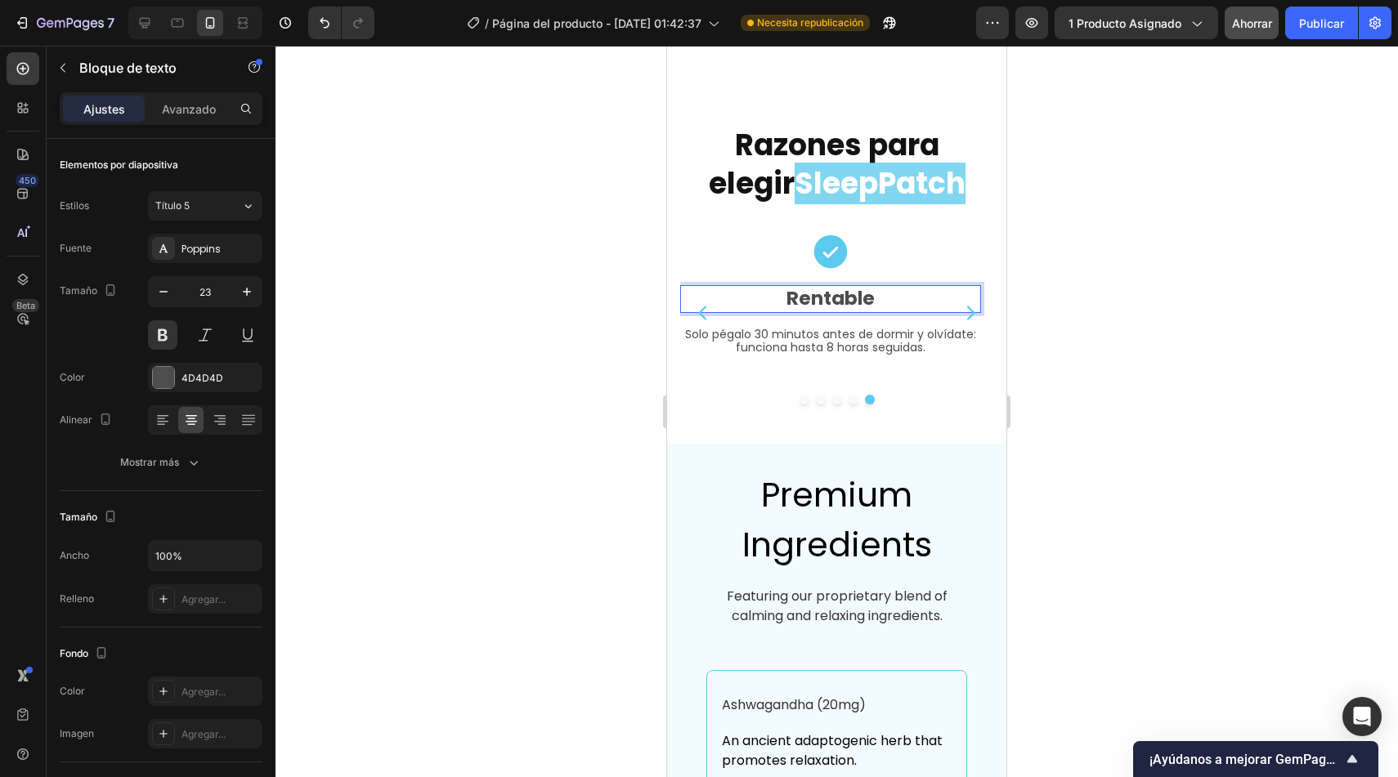
click at [786, 289] on p "Rentable" at bounding box center [831, 299] width 298 height 25
click at [866, 328] on p "Solo pégalo 30 minutos antes de dormir y olvídate: funciona hasta 8 horas segui…" at bounding box center [831, 342] width 298 height 28
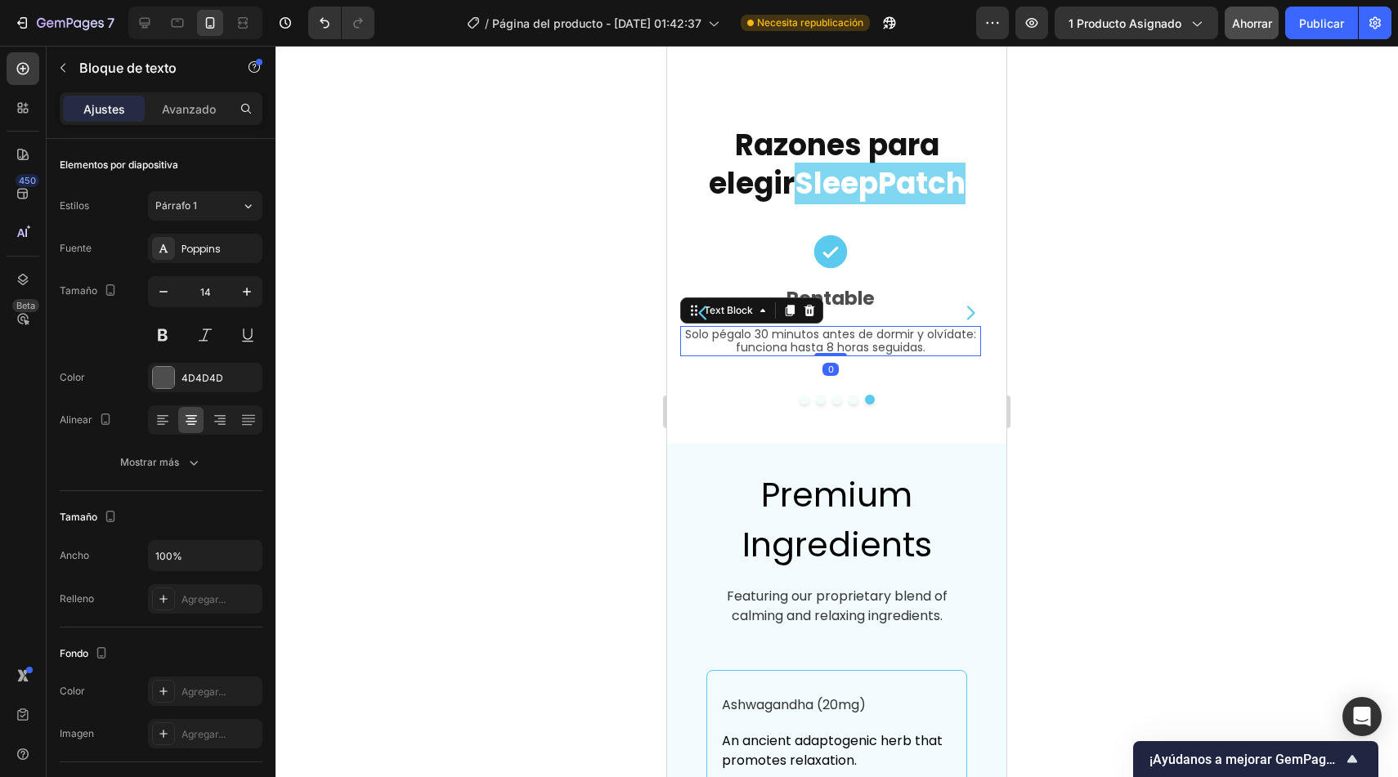
click at [866, 328] on p "Solo pégalo 30 minutos antes de dormir y olvídate: funciona hasta 8 horas segui…" at bounding box center [831, 342] width 298 height 28
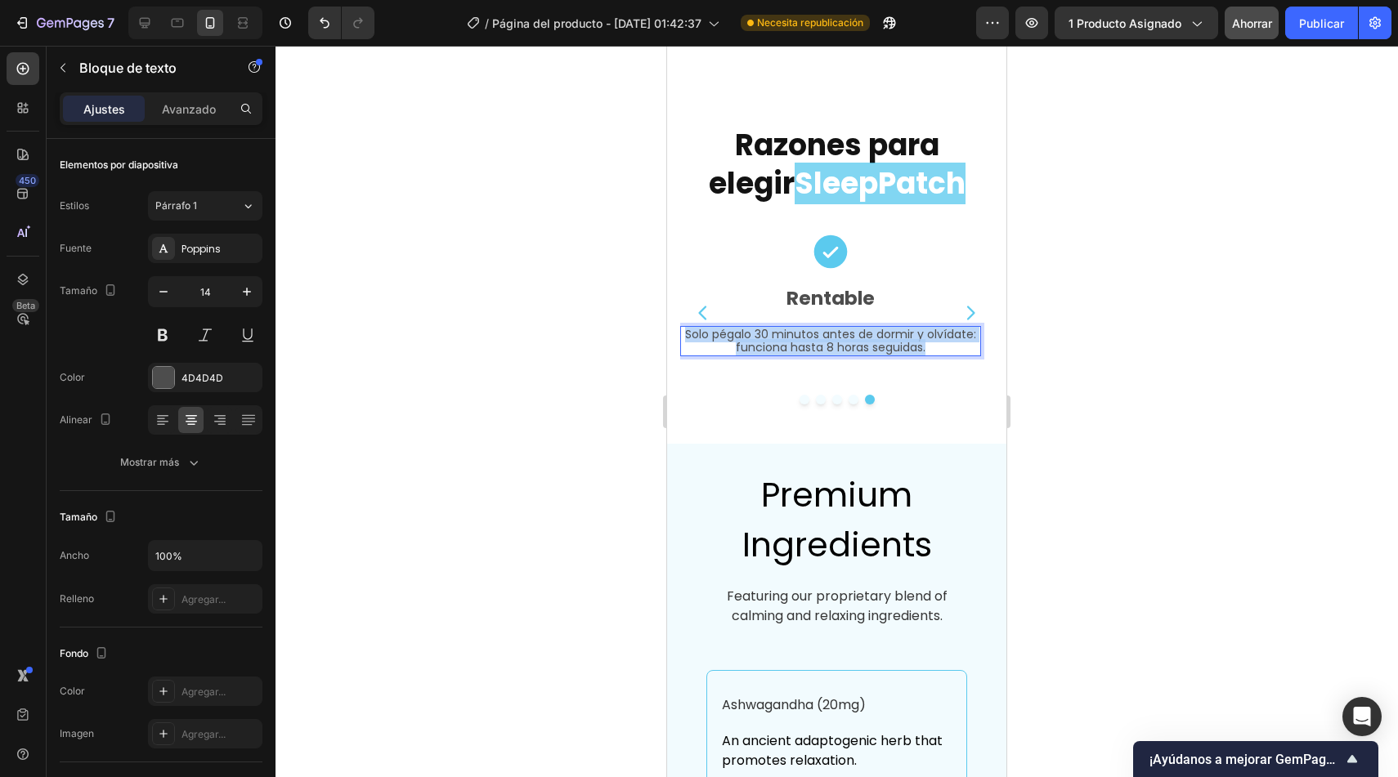
click at [866, 328] on p "Solo pégalo 30 minutos antes de dormir y olvídate: funciona hasta 8 horas segui…" at bounding box center [831, 342] width 298 height 28
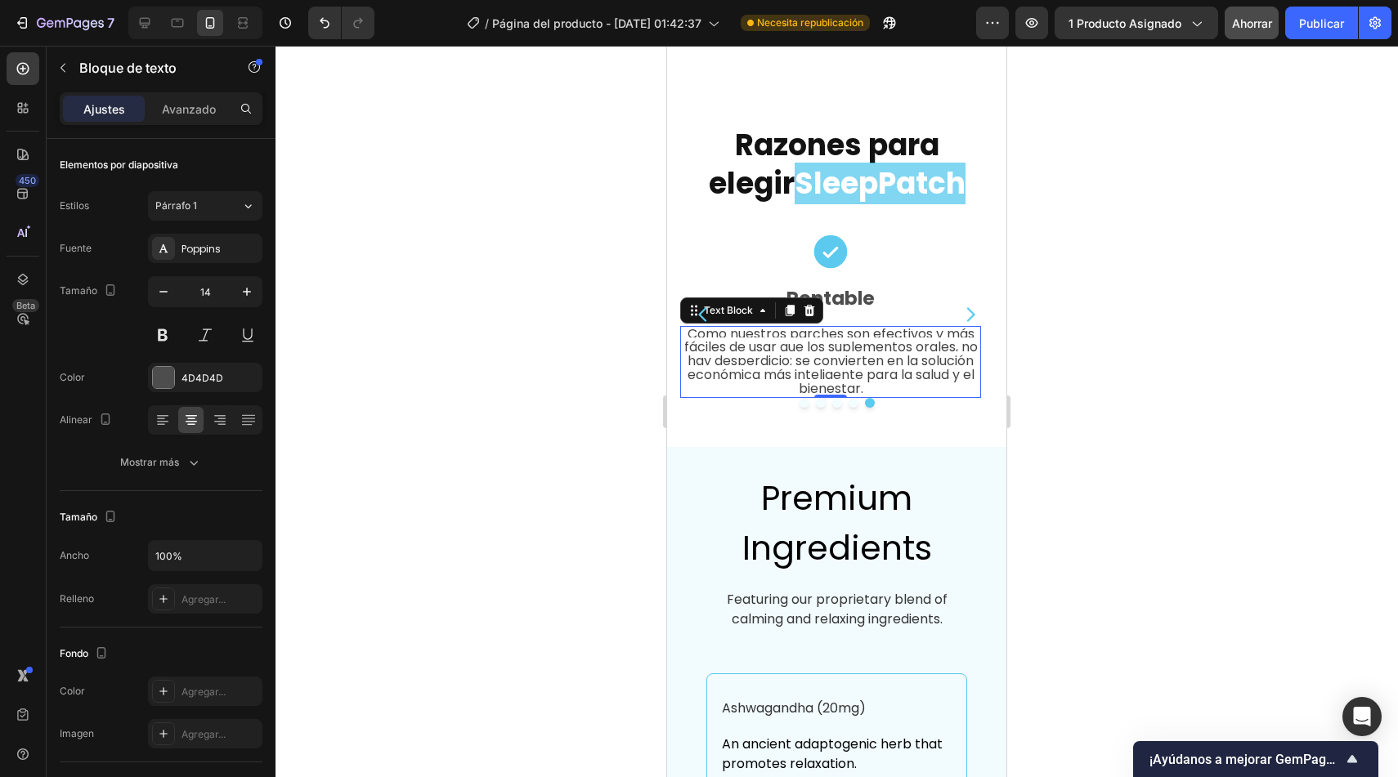
click at [615, 377] on div at bounding box center [836, 412] width 1122 height 732
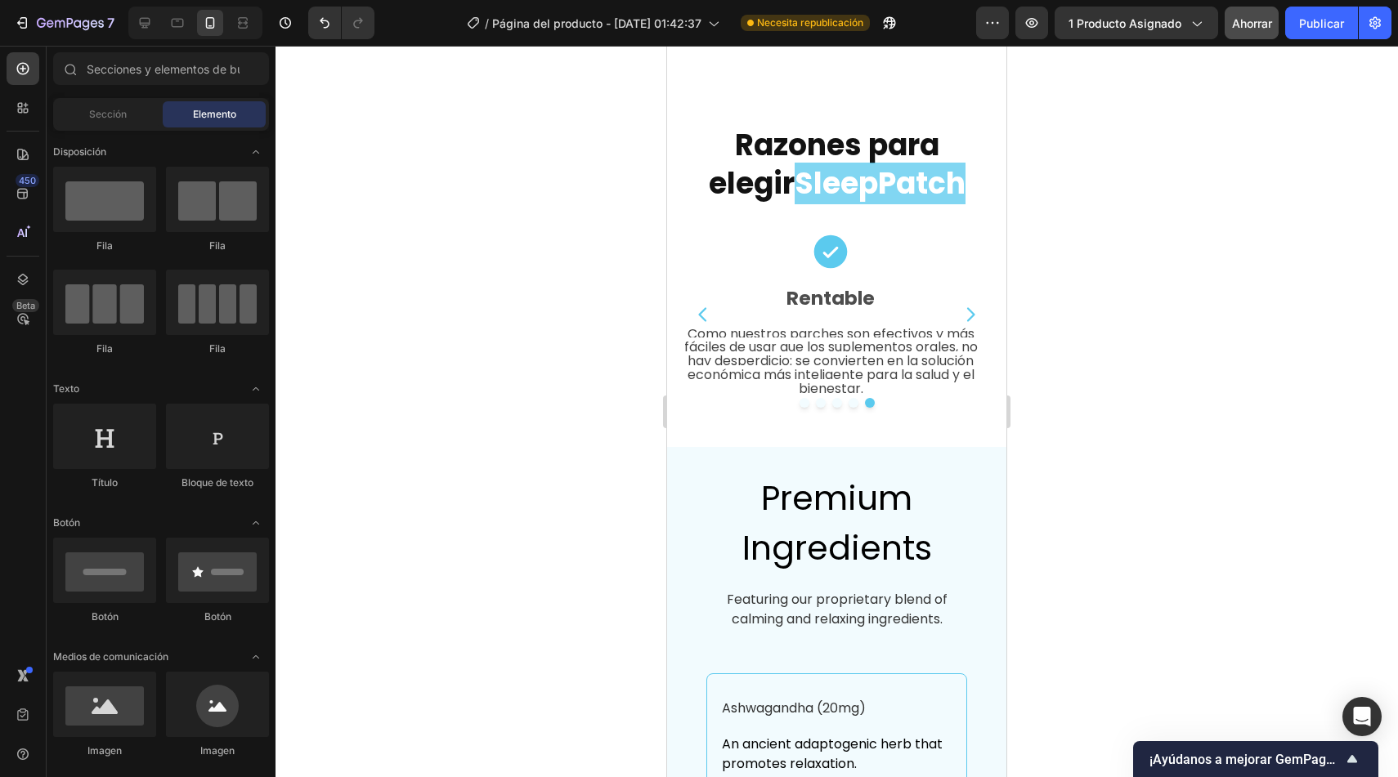
click at [772, 349] on span "Como nuestros parches son efectivos y más fáciles de usar que los suplementos o…" at bounding box center [830, 362] width 293 height 74
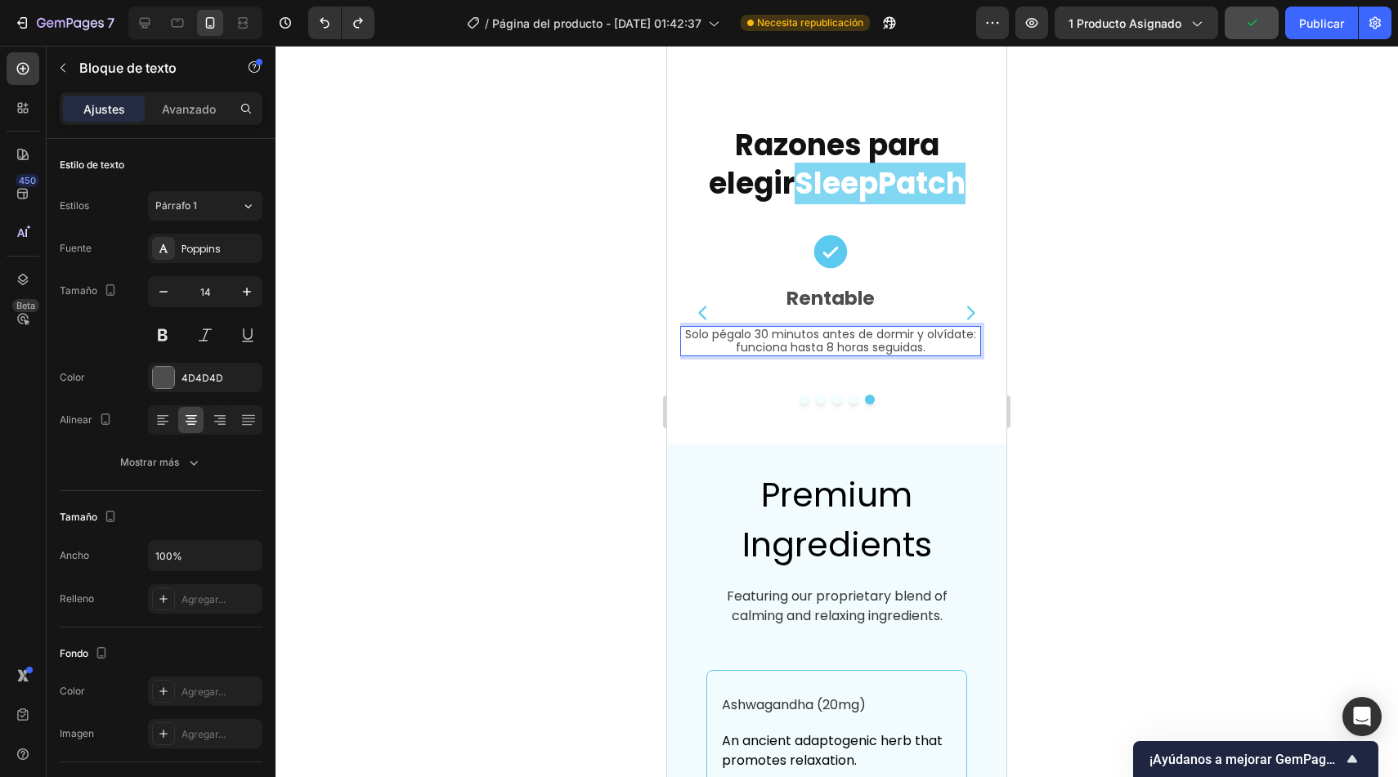
click at [928, 332] on p "Solo pégalo 30 minutos antes de dormir y olvídate: funciona hasta 8 horas segui…" at bounding box center [831, 342] width 298 height 28
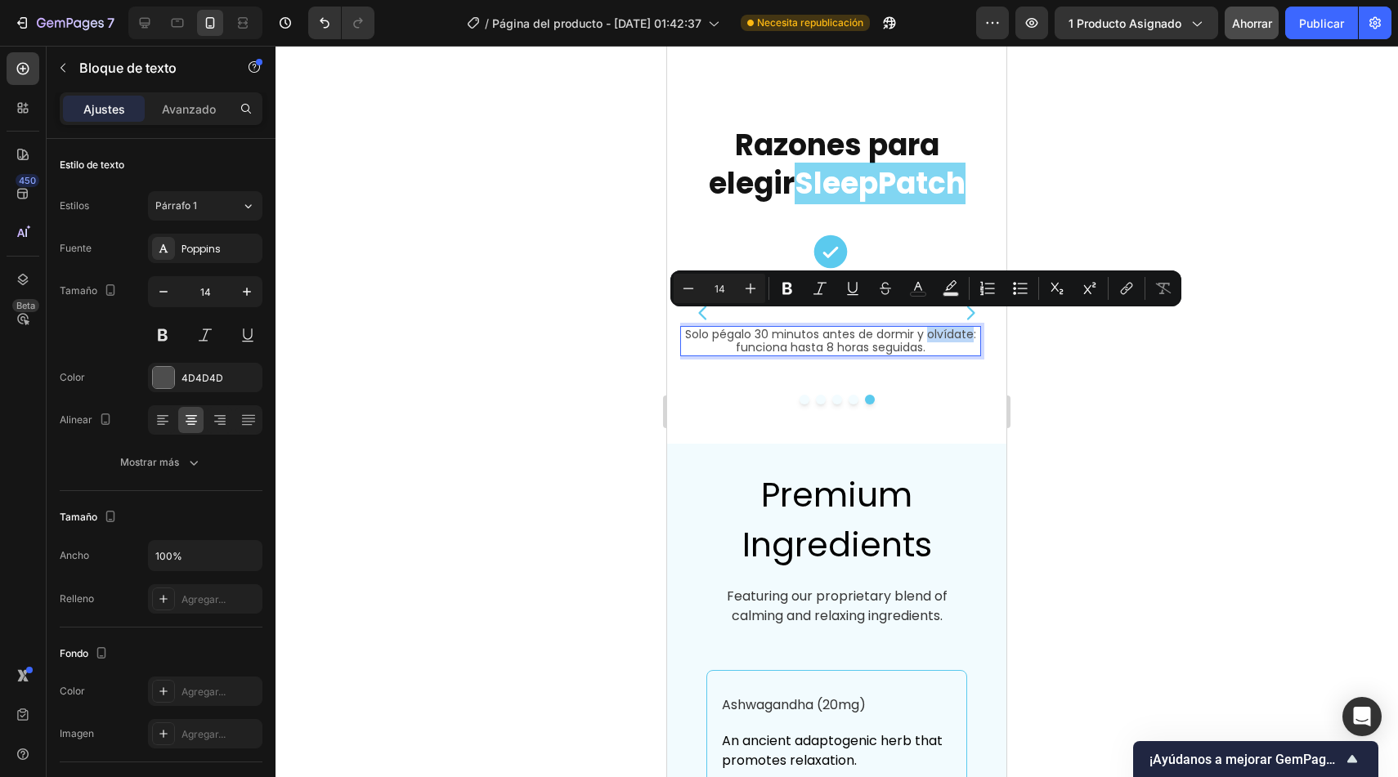
click at [929, 330] on p "Solo pégalo 30 minutos antes de dormir y olvídate: funciona hasta 8 horas segui…" at bounding box center [831, 342] width 298 height 28
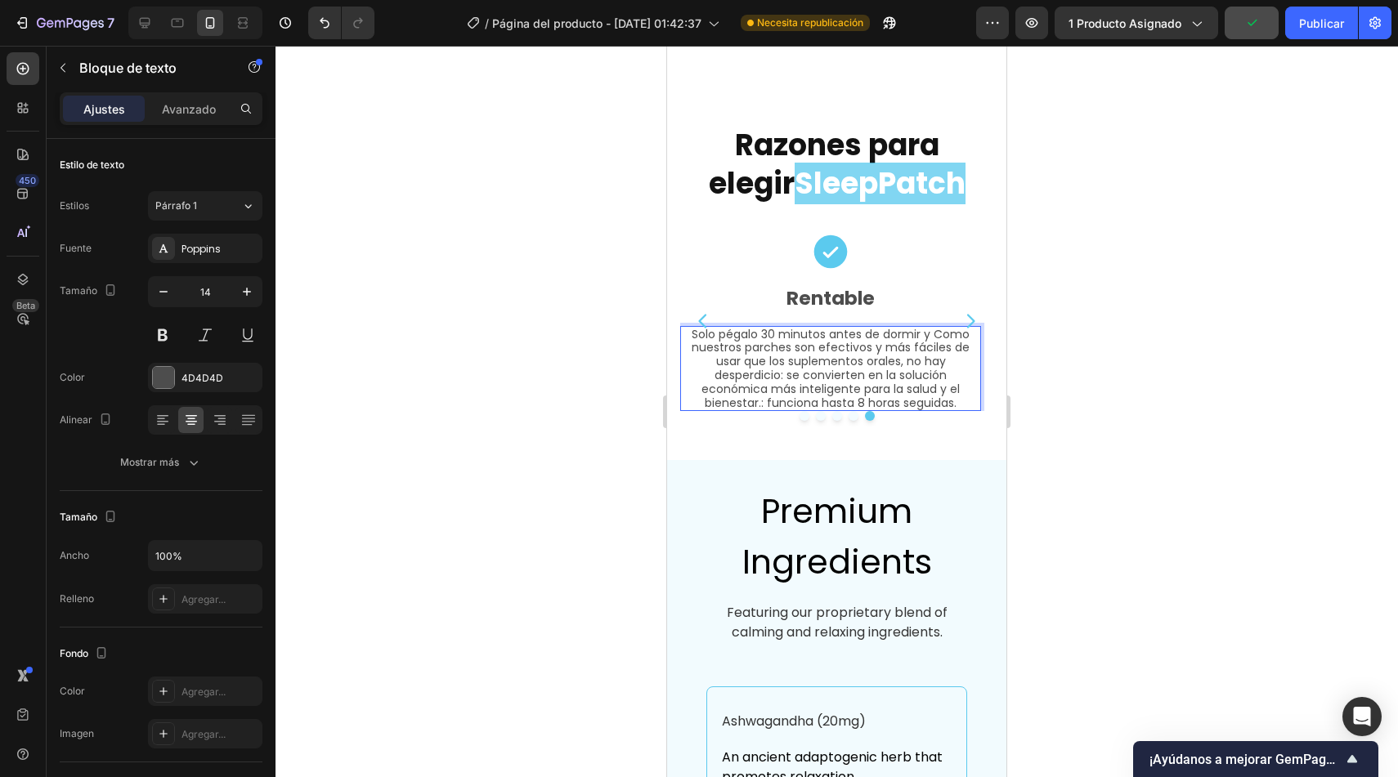
click at [721, 340] on p "Solo pégalo 30 minutos antes de dormir y Como nuestros parches son efectivos y …" at bounding box center [831, 369] width 298 height 83
click at [723, 338] on p "Solo pégalo 30 minutos antes de dormir y Como nuestros parches son efectivos y …" at bounding box center [831, 369] width 298 height 83
click at [929, 328] on p "Solo pégalo 30 minutos antes de dormir y Como los parches son efectivos y más f…" at bounding box center [831, 369] width 298 height 83
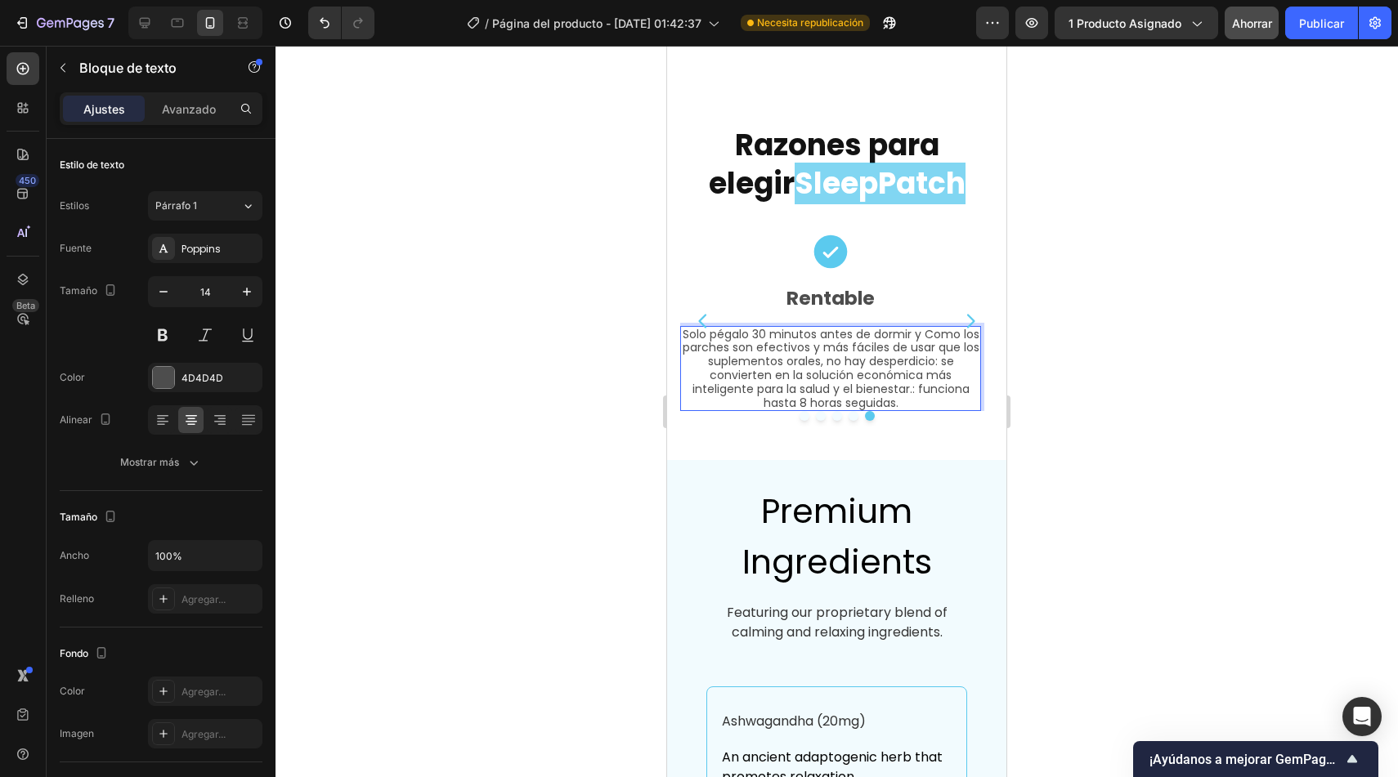
click at [926, 328] on p "Solo pégalo 30 minutos antes de dormir y Como los parches son efectivos y más f…" at bounding box center [831, 369] width 298 height 83
click at [685, 324] on button "Carousel Back Arrow" at bounding box center [703, 321] width 46 height 46
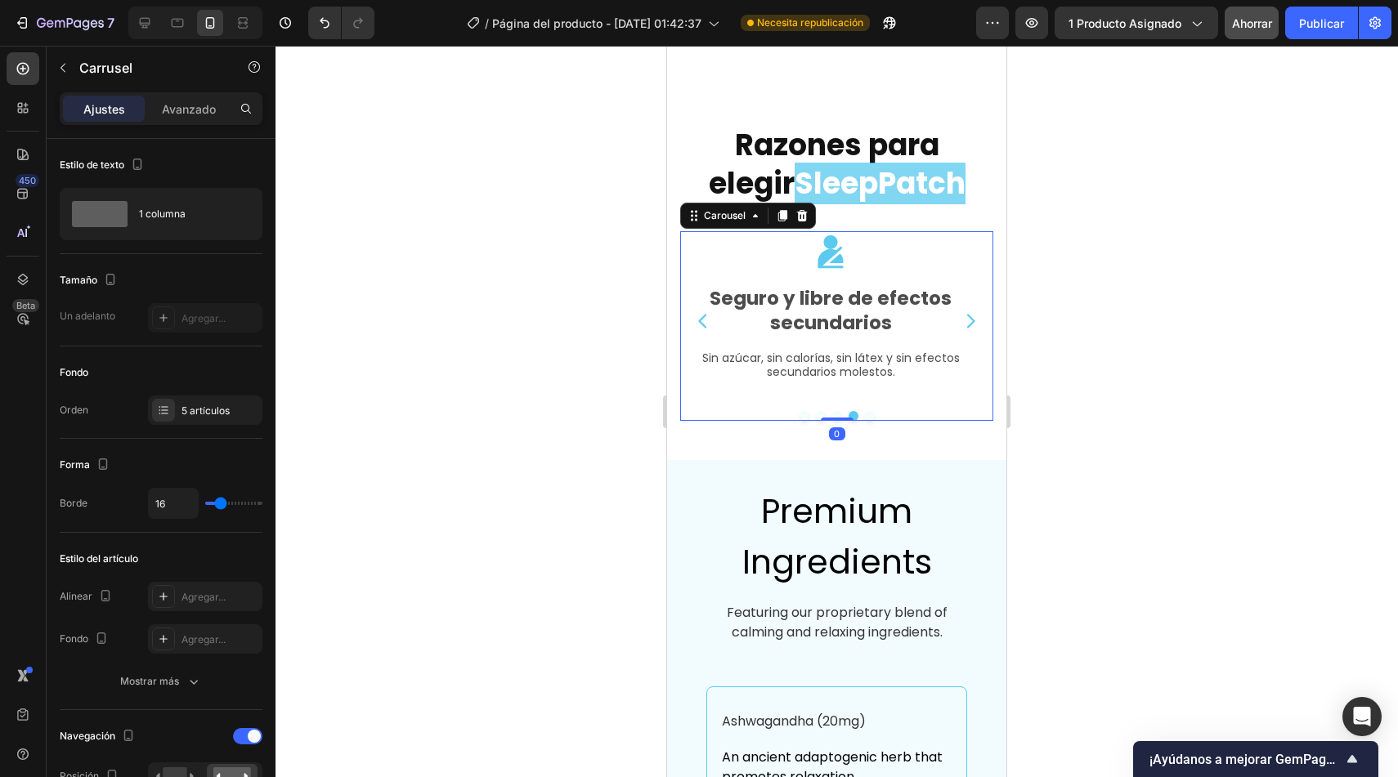
click at [947, 310] on button "Carousel Next Arrow" at bounding box center [970, 321] width 46 height 46
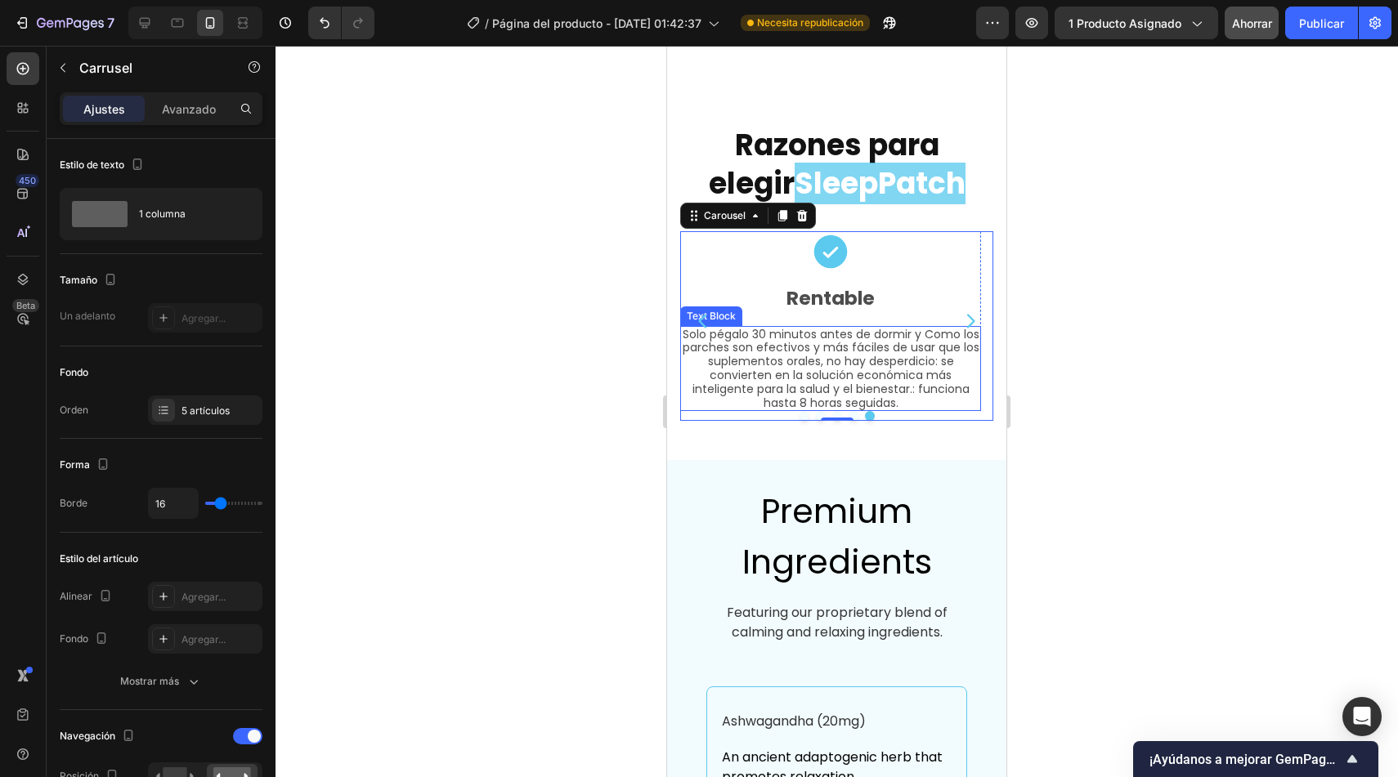
click at [929, 328] on p "Solo pégalo 30 minutos antes de dormir y Como los parches son efectivos y más f…" at bounding box center [831, 369] width 298 height 83
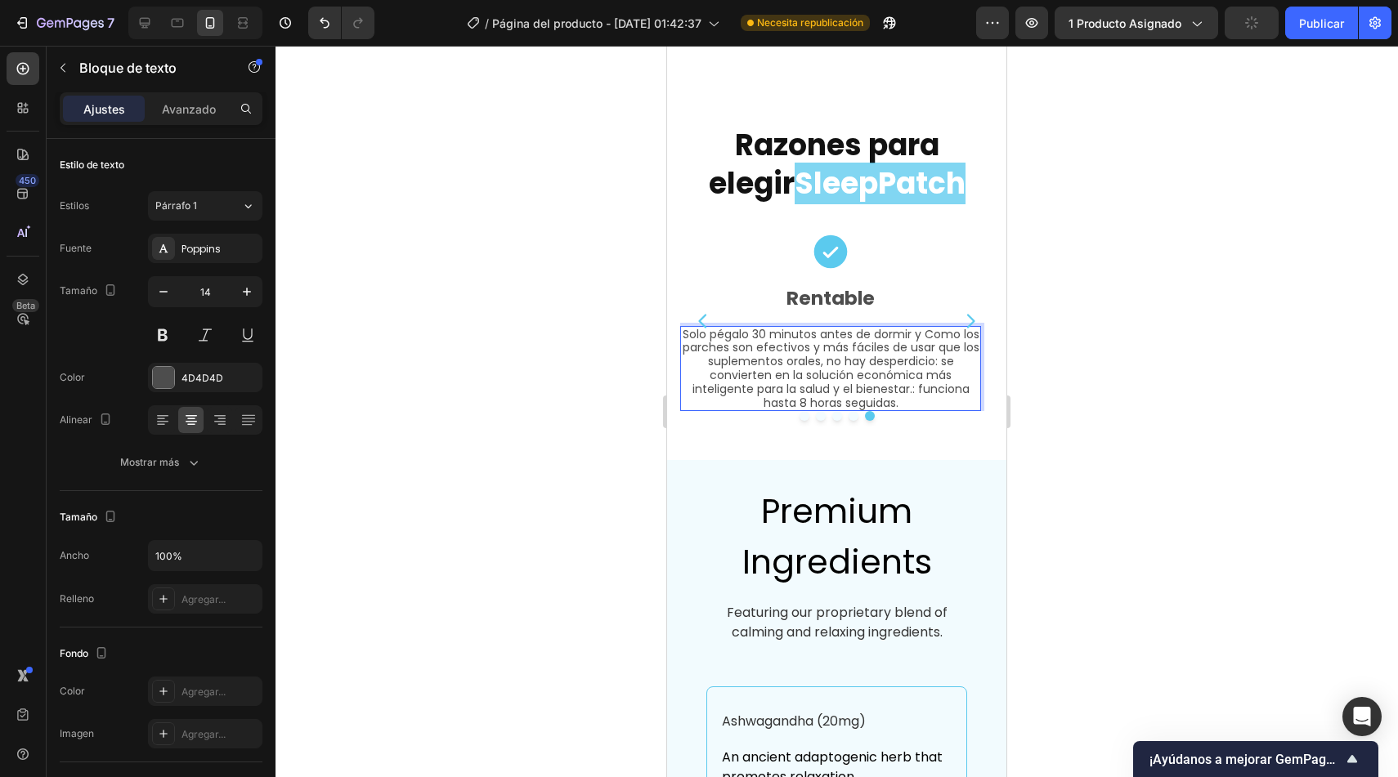
click at [917, 328] on p "Solo pégalo 30 minutos antes de dormir y Como los parches son efectivos y más f…" at bounding box center [831, 369] width 298 height 83
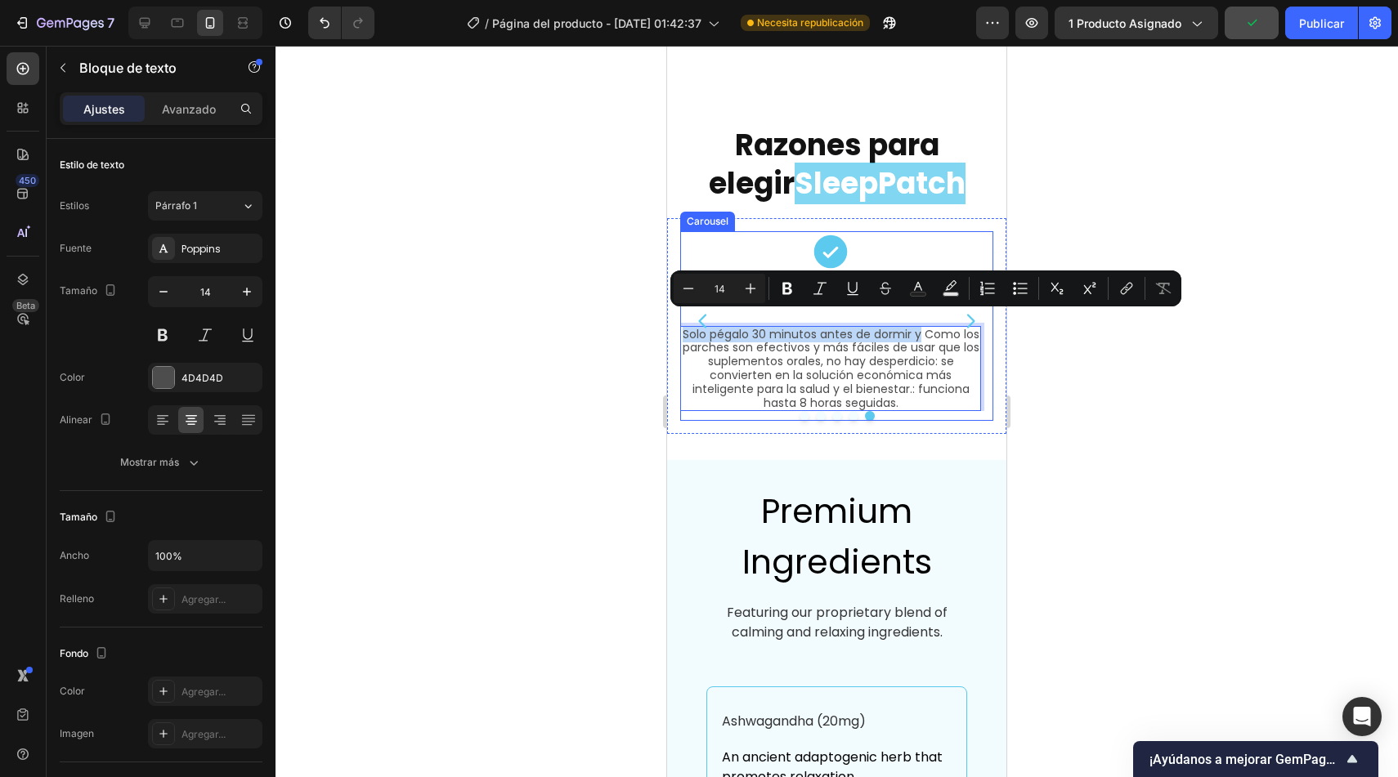
drag, startPoint x: 920, startPoint y: 324, endPoint x: 683, endPoint y: 324, distance: 237.1
click at [683, 324] on div "Icon Combinación única de extractos naturales Text Block Una fórmula equilibrad…" at bounding box center [836, 321] width 313 height 180
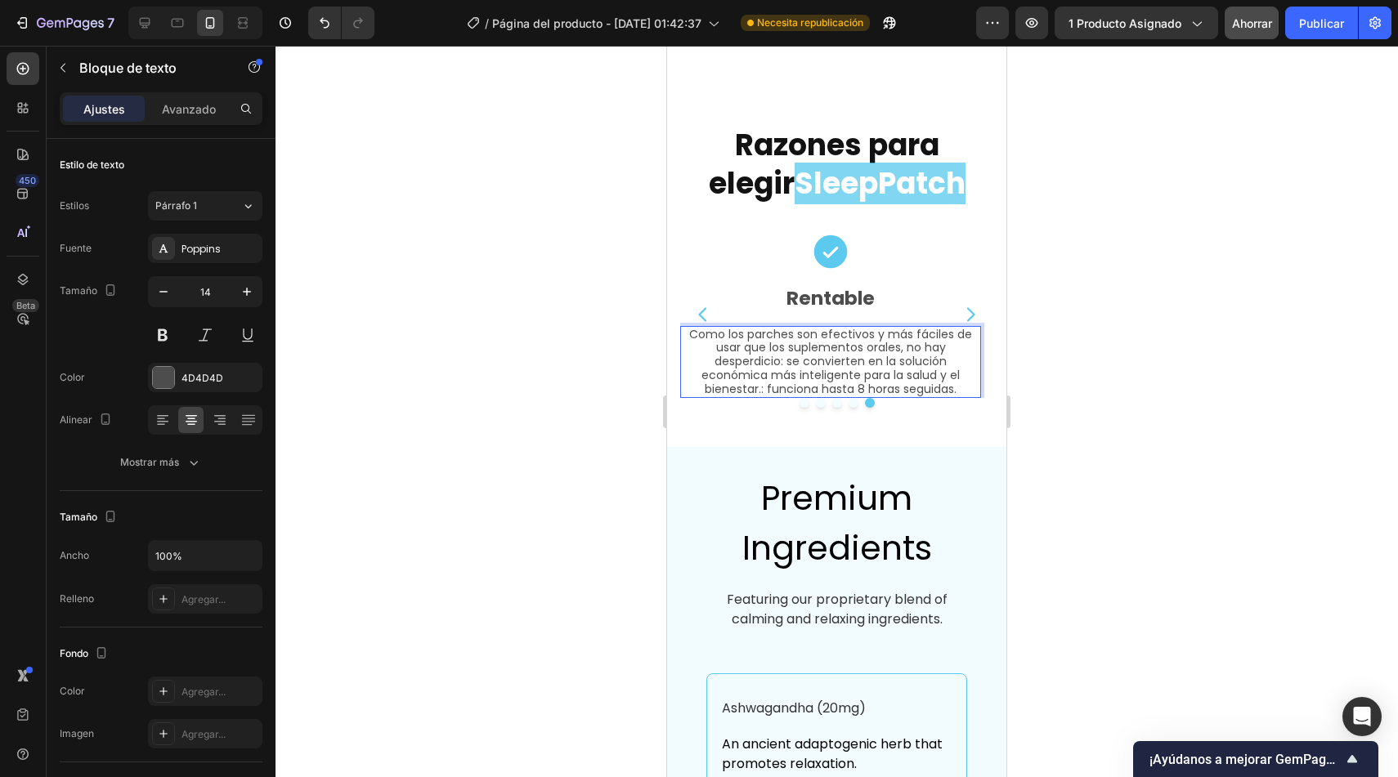
click at [811, 336] on p "Como los parches son efectivos y más fáciles de usar que los suplementos orales…" at bounding box center [831, 362] width 298 height 69
drag, startPoint x: 769, startPoint y: 337, endPoint x: 899, endPoint y: 338, distance: 130.0
click at [899, 338] on p "Como los parches son efectivos y más fáciles de usar que los suplementos orales…" at bounding box center [831, 362] width 298 height 69
click at [813, 335] on p "Como los parches son efectivos y más fáciles de usar que las pastiillas, no hay…" at bounding box center [831, 362] width 298 height 69
click at [917, 363] on p "Como los parches son efectivos y más fáciles de usar que las pastiilas, no hay …" at bounding box center [831, 362] width 298 height 69
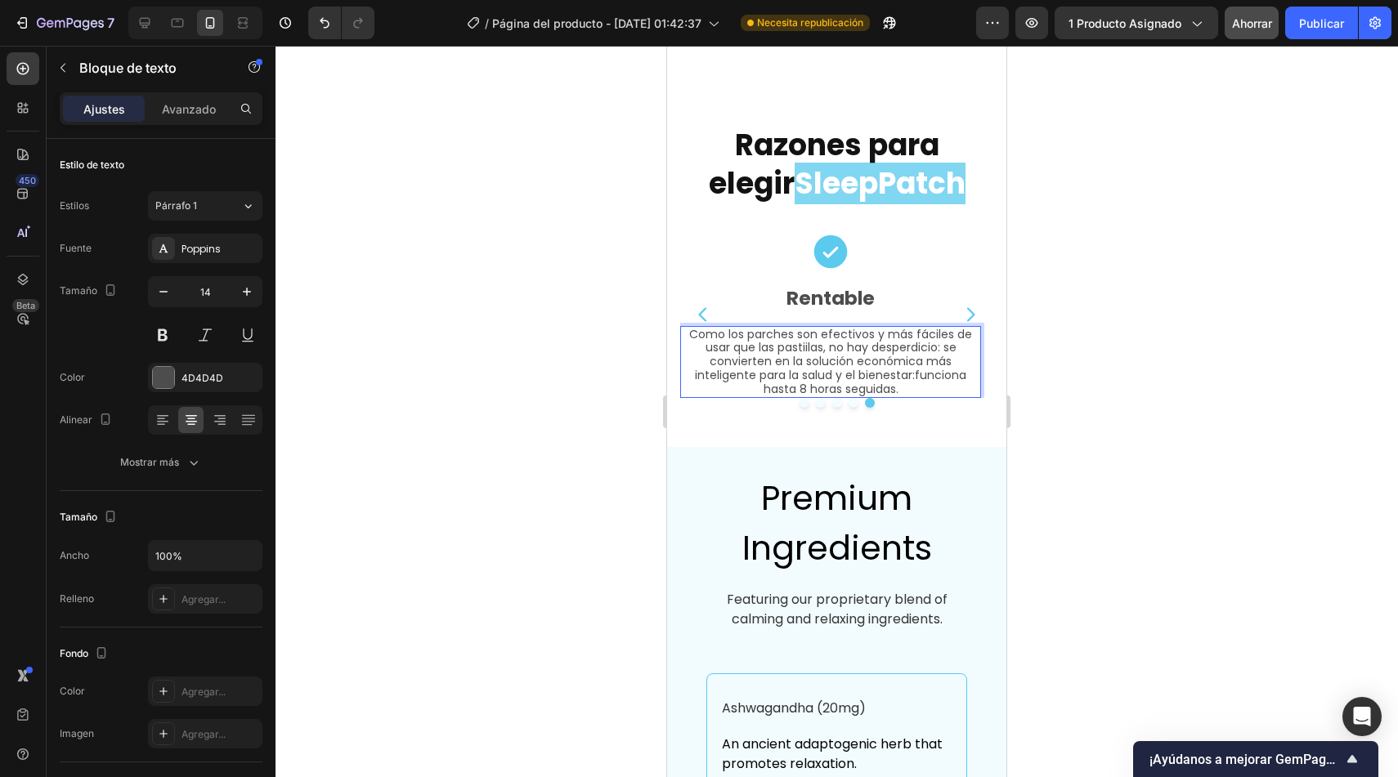
click at [791, 335] on p "Como los parches son efectivos y más fáciles de usar que las pastiilas, no hay …" at bounding box center [831, 362] width 298 height 69
click at [943, 341] on p "Como los parches son efectivos y más fáciles de usar que las pastillas, no hay …" at bounding box center [831, 362] width 298 height 69
click at [911, 363] on p "Como los parches son efectivos y más fáciles de usar que las pastillas, no hay …" at bounding box center [831, 362] width 298 height 69
click at [903, 378] on p "Como los parches son efectivos y más fáciles de usar que las pastillas, no hay …" at bounding box center [831, 362] width 298 height 69
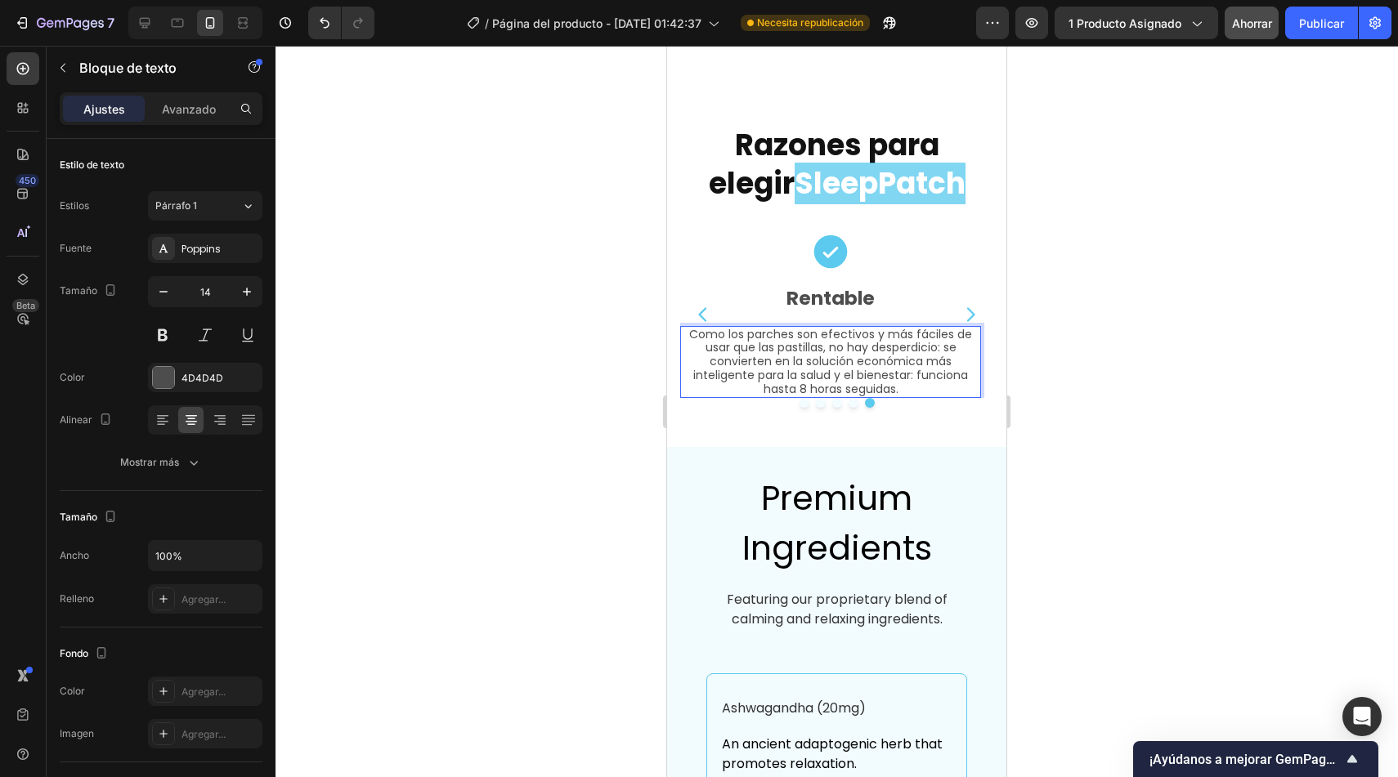
click at [897, 342] on p "Como los parches son efectivos y más fáciles de usar que las pastillas, no hay …" at bounding box center [831, 362] width 298 height 69
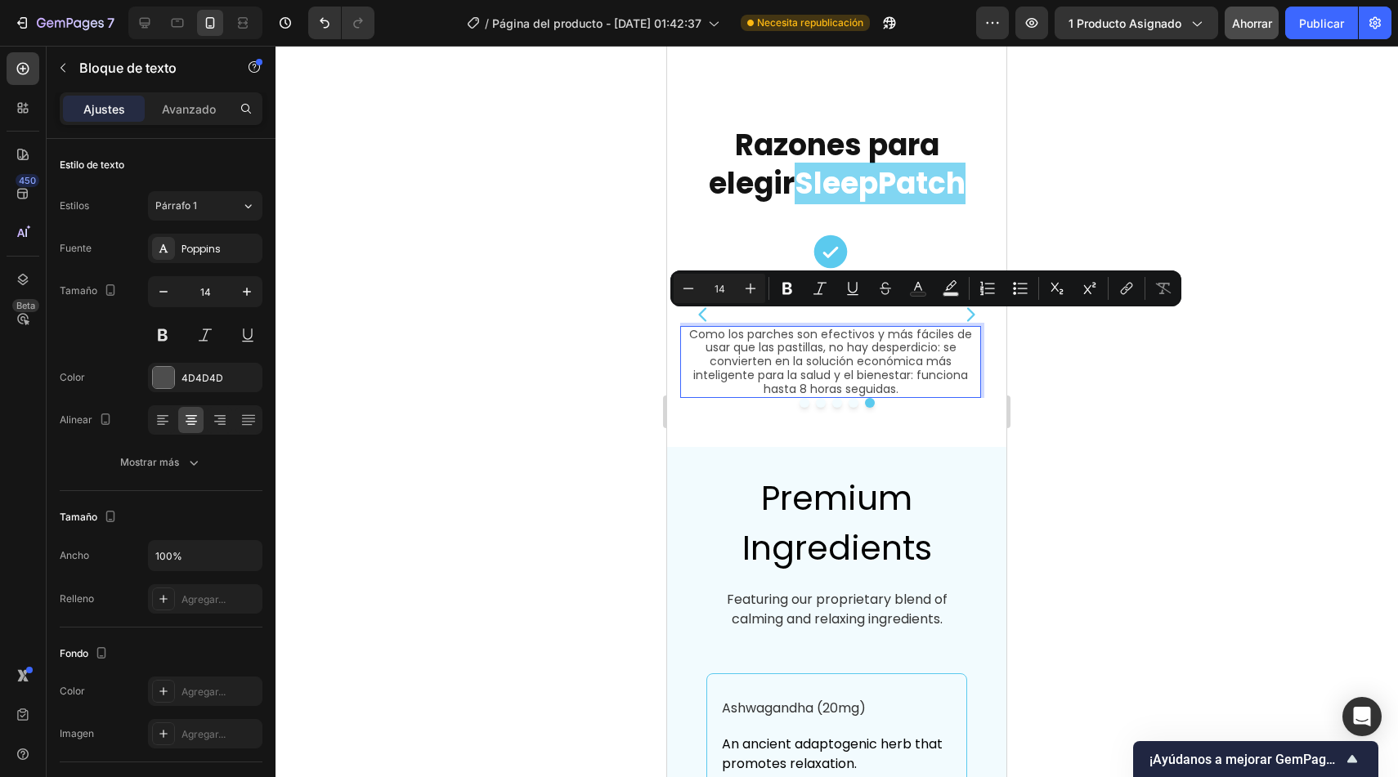
copy p "Como los parches son efectivos y más fáciles de usar que las pastillas, no hay …"
click at [786, 414] on div "Razones para elegir SleepPatch Heading Row Icon Combinación única de extractos …" at bounding box center [836, 266] width 339 height 361
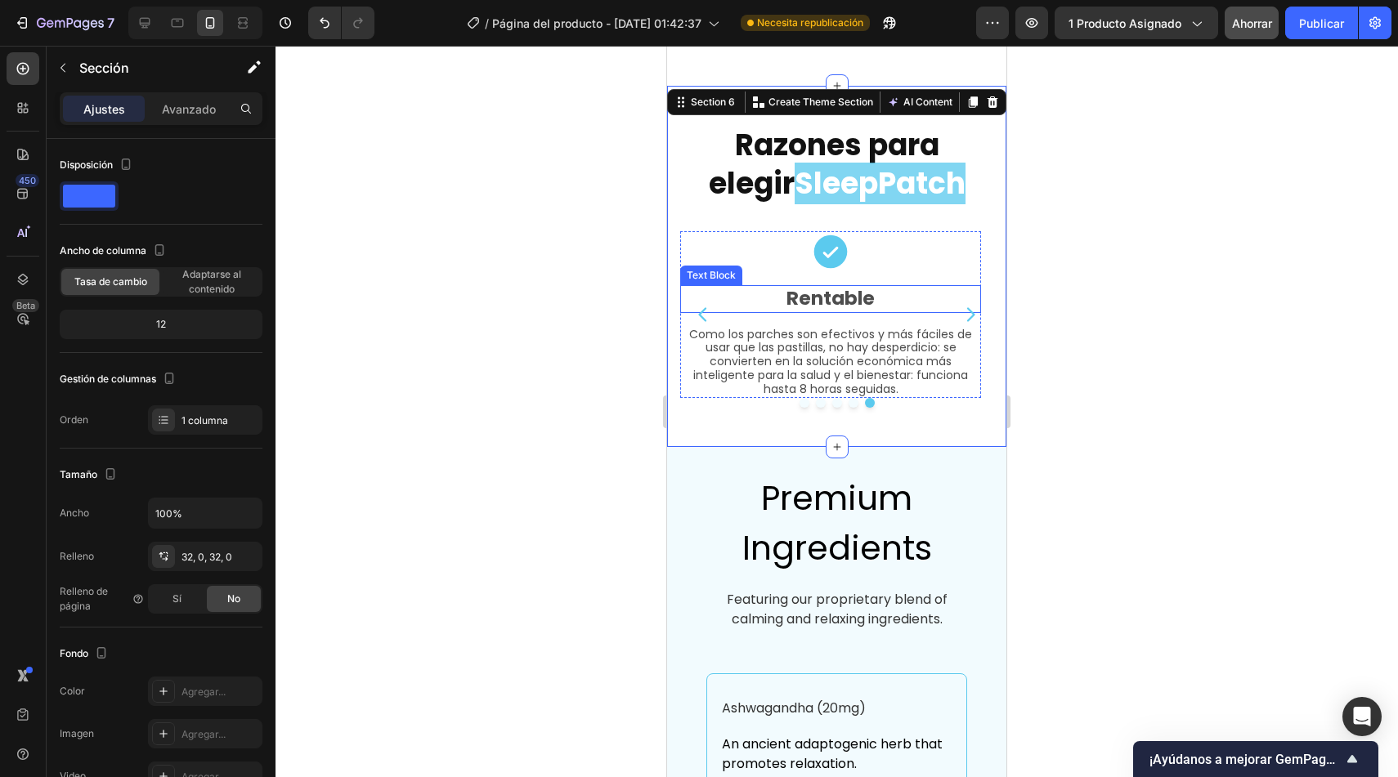
click at [849, 287] on p "Rentable" at bounding box center [831, 299] width 298 height 25
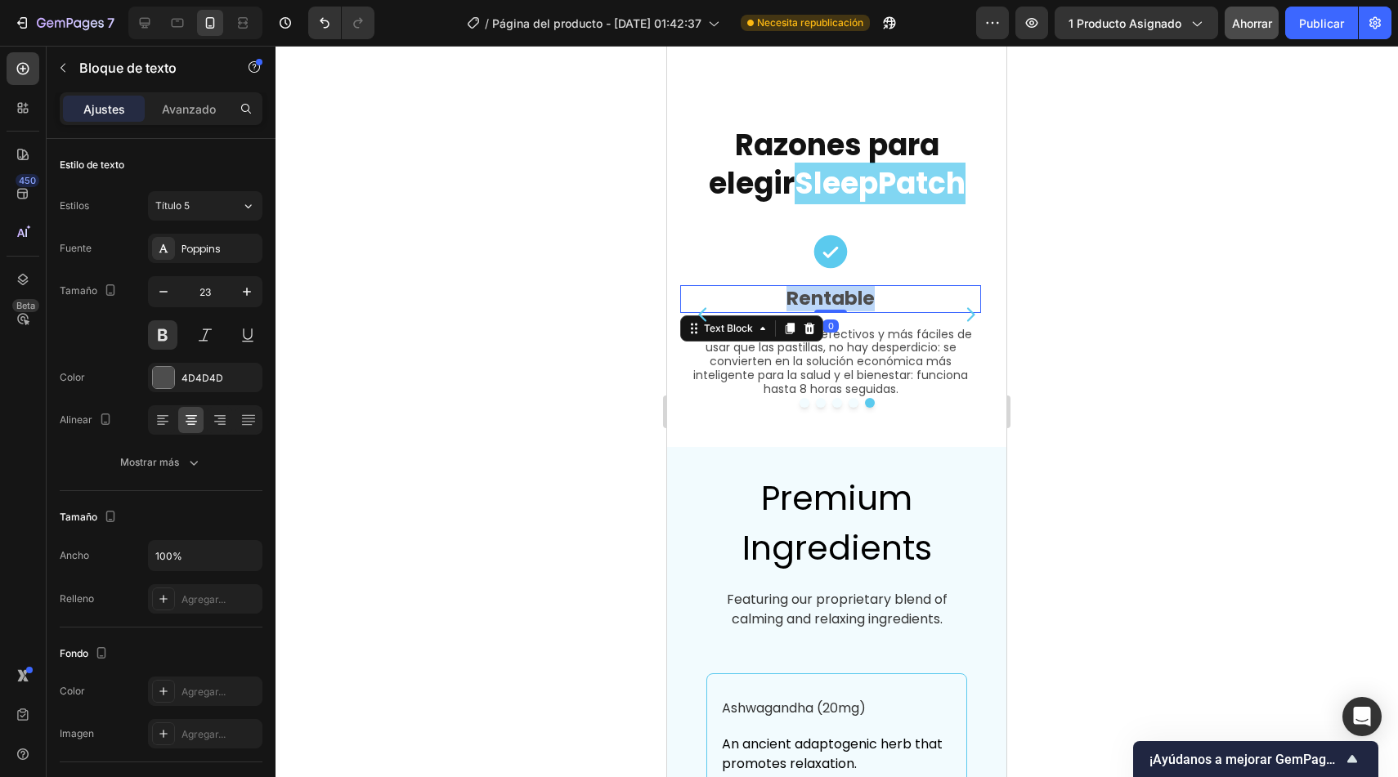
click at [849, 287] on p "Rentable" at bounding box center [831, 299] width 298 height 25
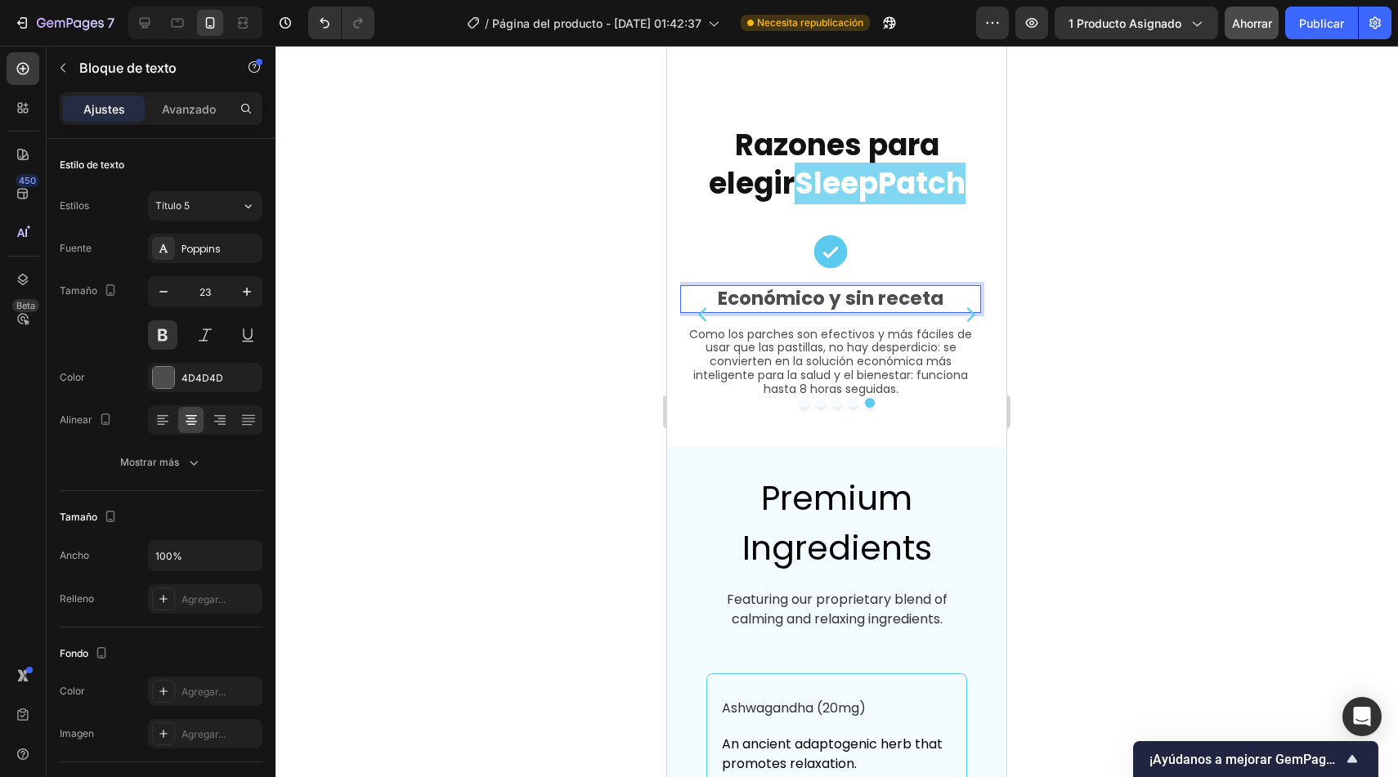
click at [847, 287] on p "Económico y sin receta" at bounding box center [831, 299] width 298 height 25
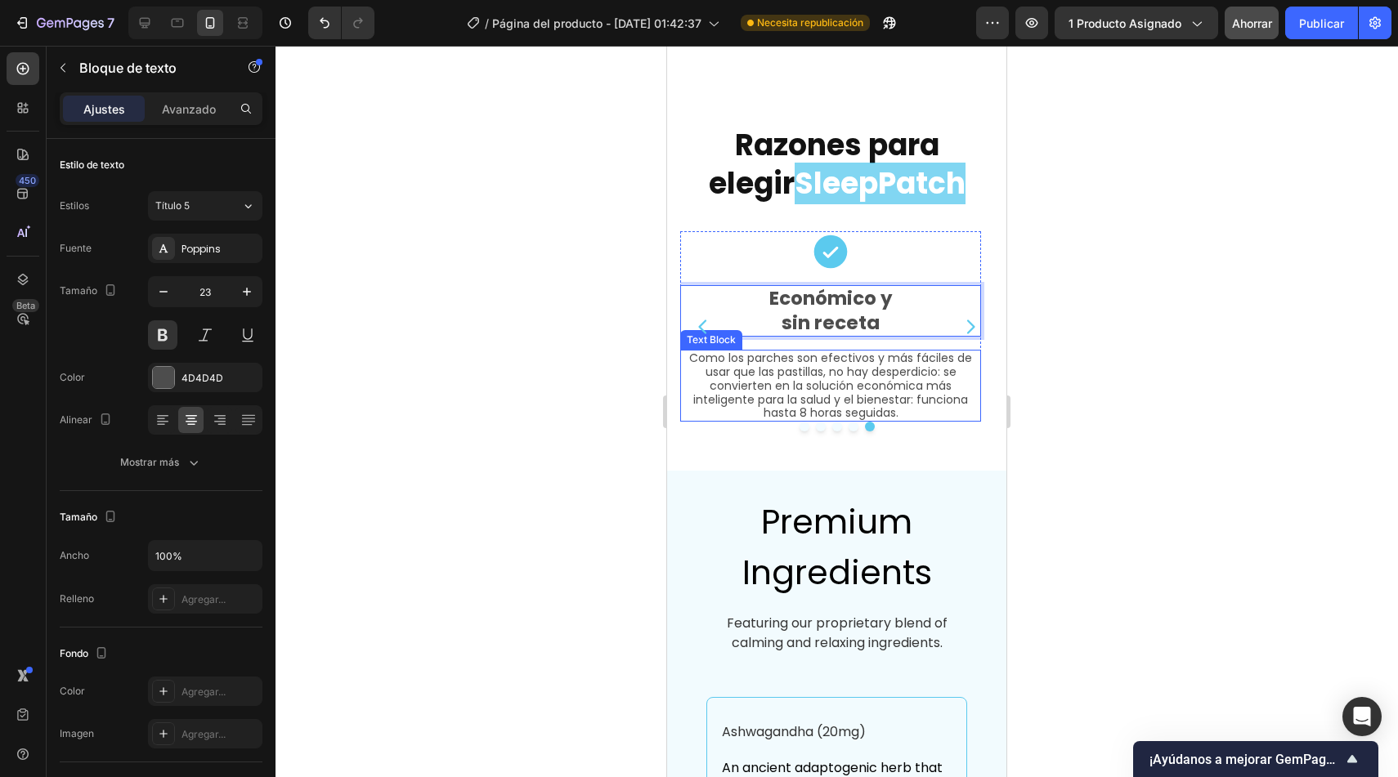
click at [896, 368] on p "Como los parches son efectivos y más fáciles de usar que las pastillas, no hay …" at bounding box center [831, 386] width 298 height 69
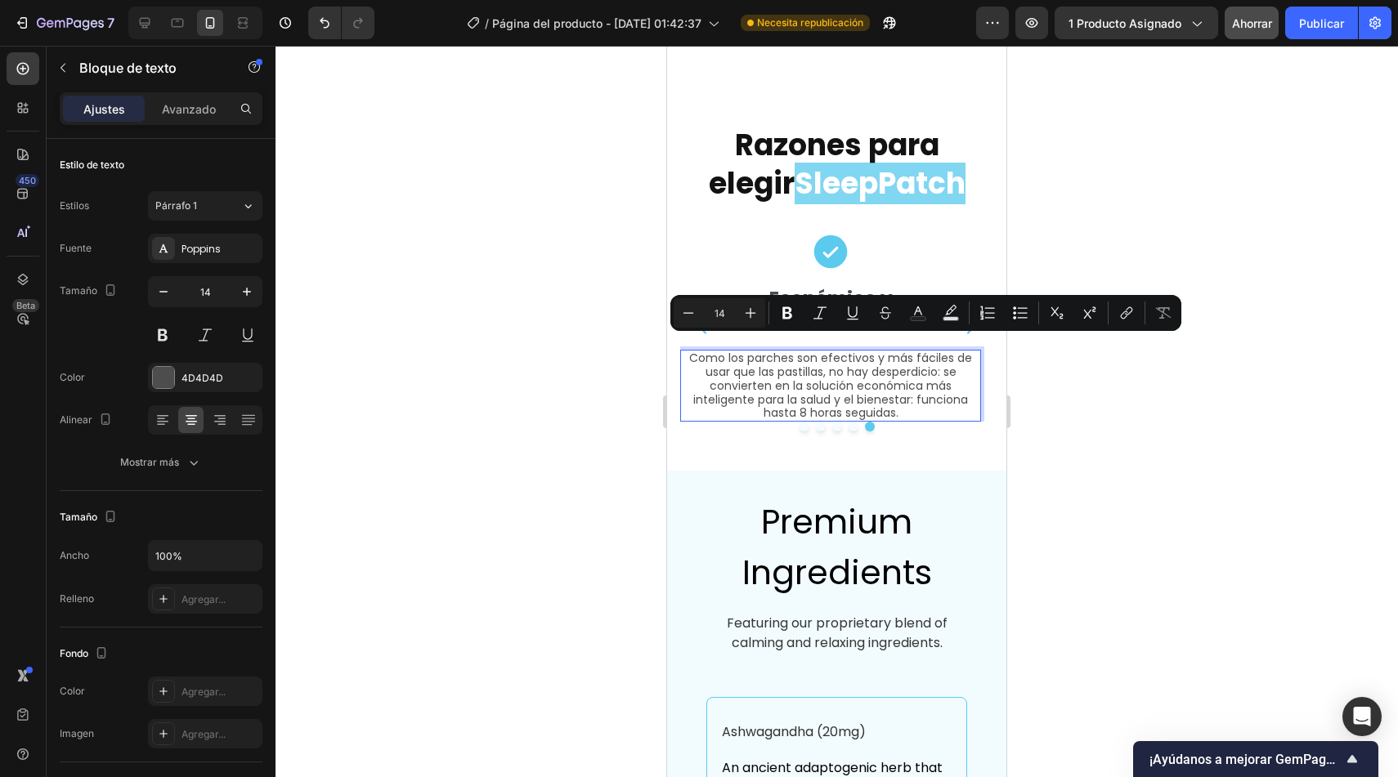
click at [867, 366] on p "Como los parches son efectivos y más fáciles de usar que las pastillas, no hay …" at bounding box center [831, 386] width 298 height 69
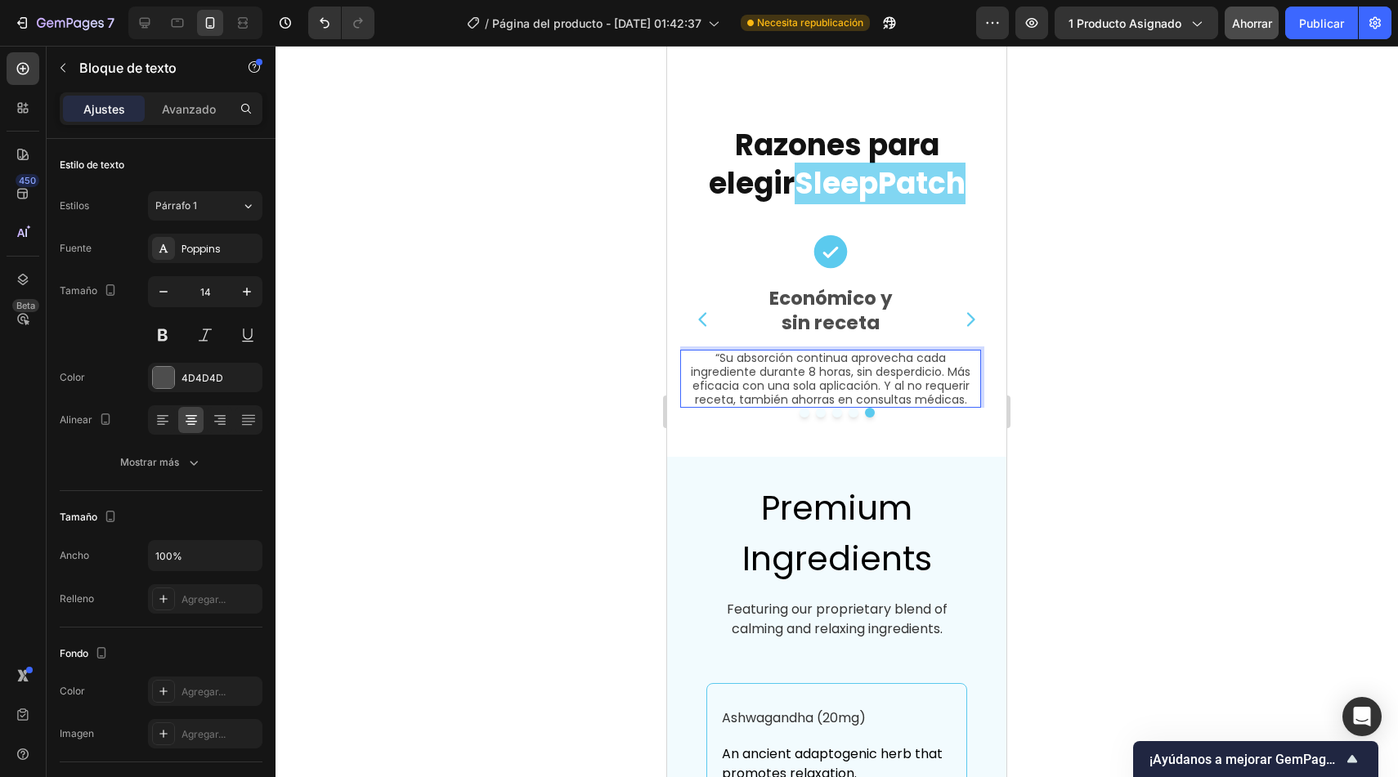
click at [722, 352] on p "“Su absorción continua aprovecha cada ingrediente durante 8 horas, sin desperdi…" at bounding box center [831, 379] width 298 height 55
click at [880, 356] on p "Su absorción continua aprovecha cada ingrediente durante 8 horas, sin desperdic…" at bounding box center [831, 379] width 298 height 55
click at [828, 386] on p "Su absorción continua aprovecha cada ingrediente durante 8 horas, sin desperdic…" at bounding box center [831, 379] width 298 height 55
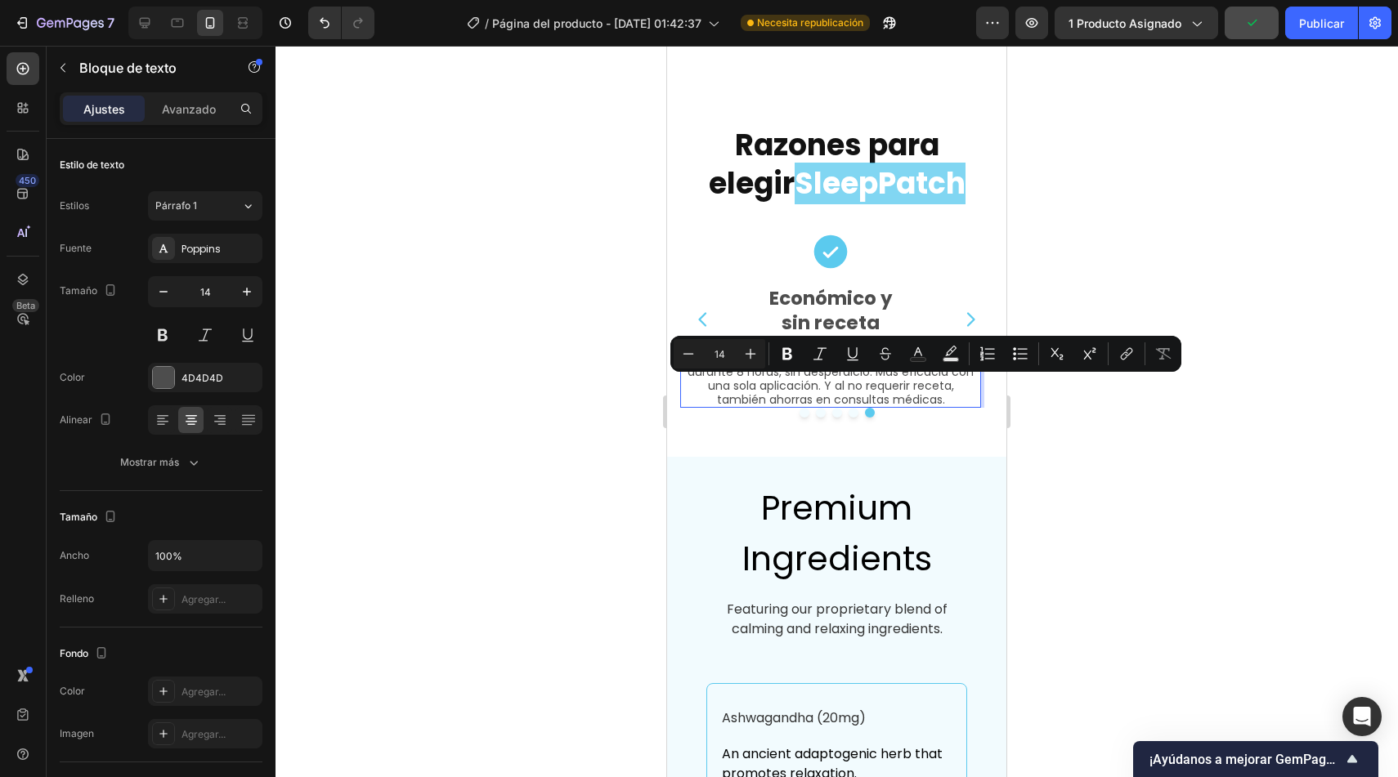
click at [816, 389] on p "Su absorción continua aprovecha cada ingrediente durante 8 horas, sin desperdic…" at bounding box center [831, 379] width 298 height 55
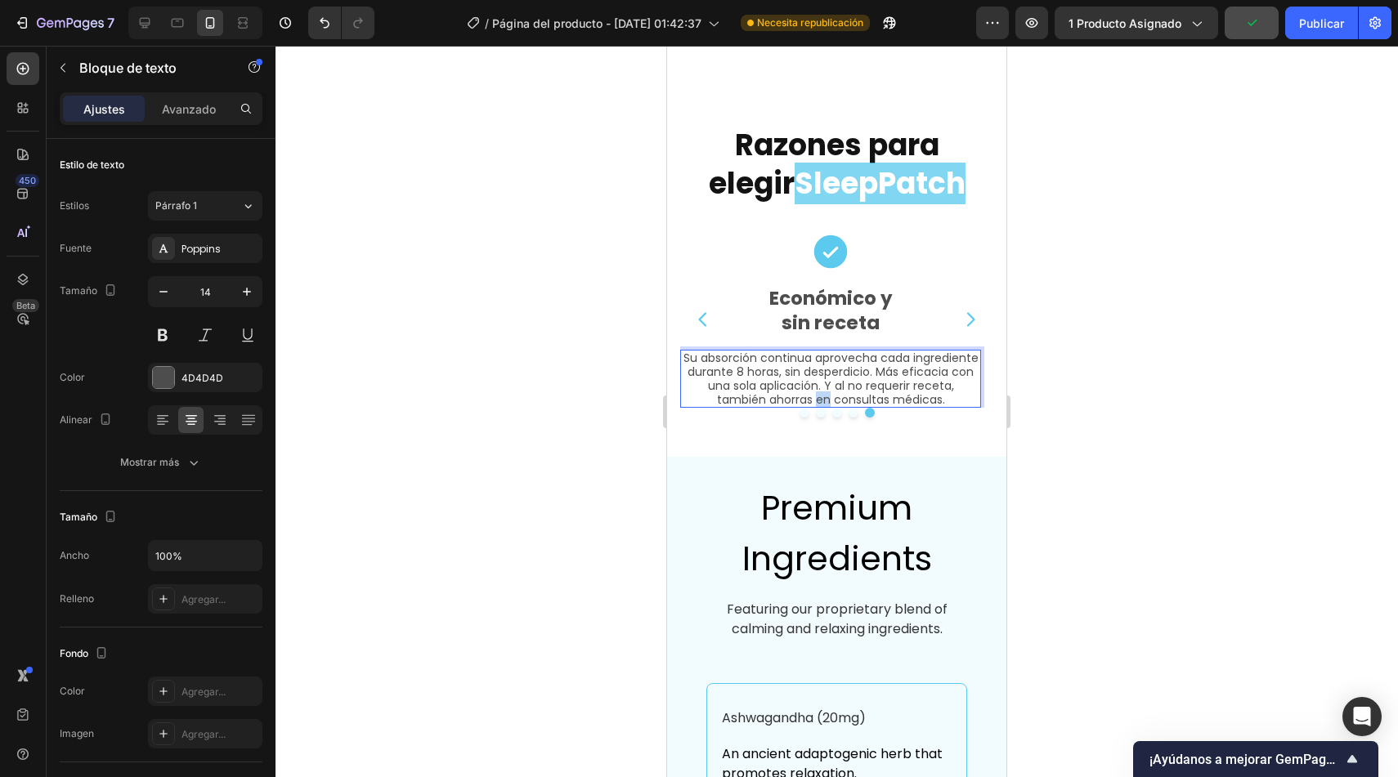
click at [816, 389] on p "Su absorción continua aprovecha cada ingrediente durante 8 horas, sin desperdic…" at bounding box center [831, 379] width 298 height 55
click at [881, 386] on p "Su absorción continua aprovecha cada ingrediente durante 8 horas, sin desperdic…" at bounding box center [831, 379] width 298 height 55
click at [946, 386] on p "Su absorción continua aprovecha cada ingrediente durante 8 horas, sin desperdic…" at bounding box center [831, 379] width 298 height 55
click at [549, 333] on div at bounding box center [836, 412] width 1122 height 732
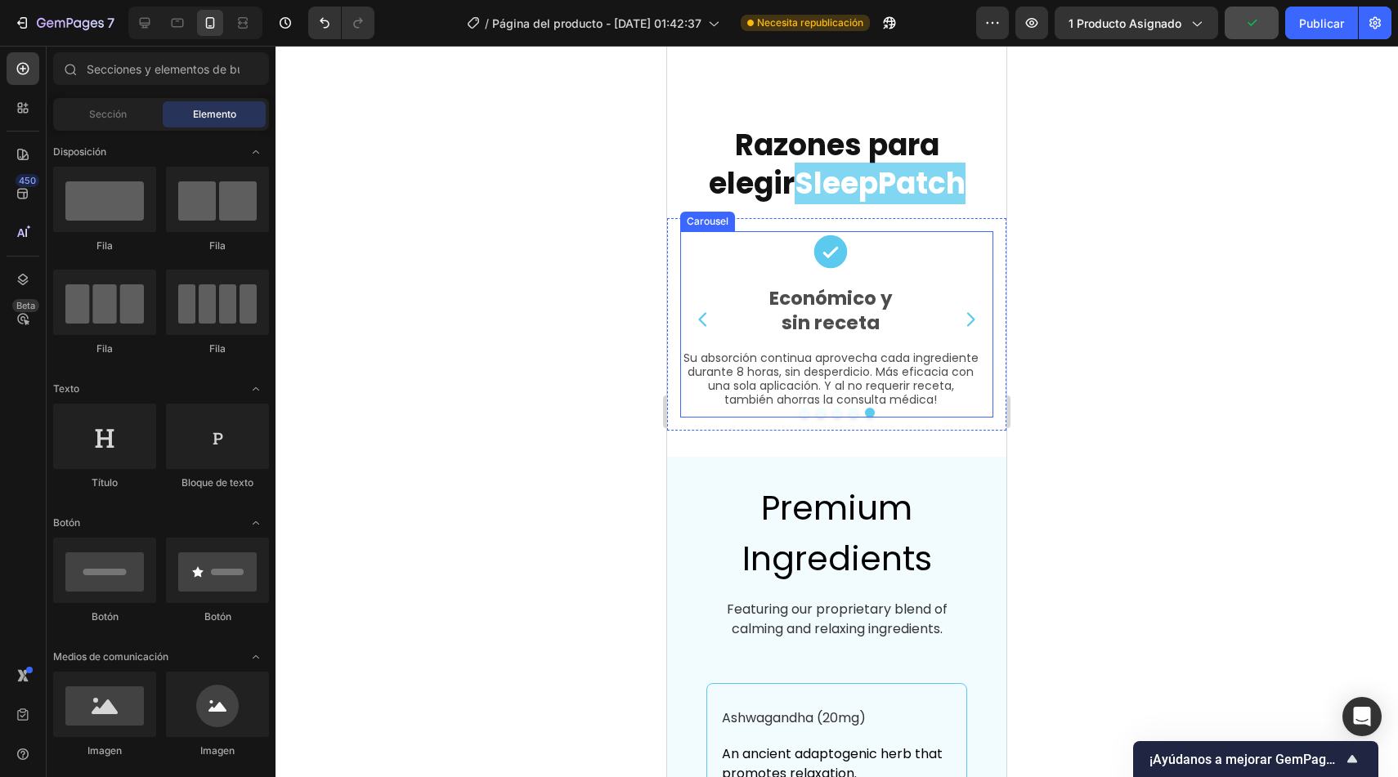
click at [740, 408] on div at bounding box center [836, 413] width 313 height 10
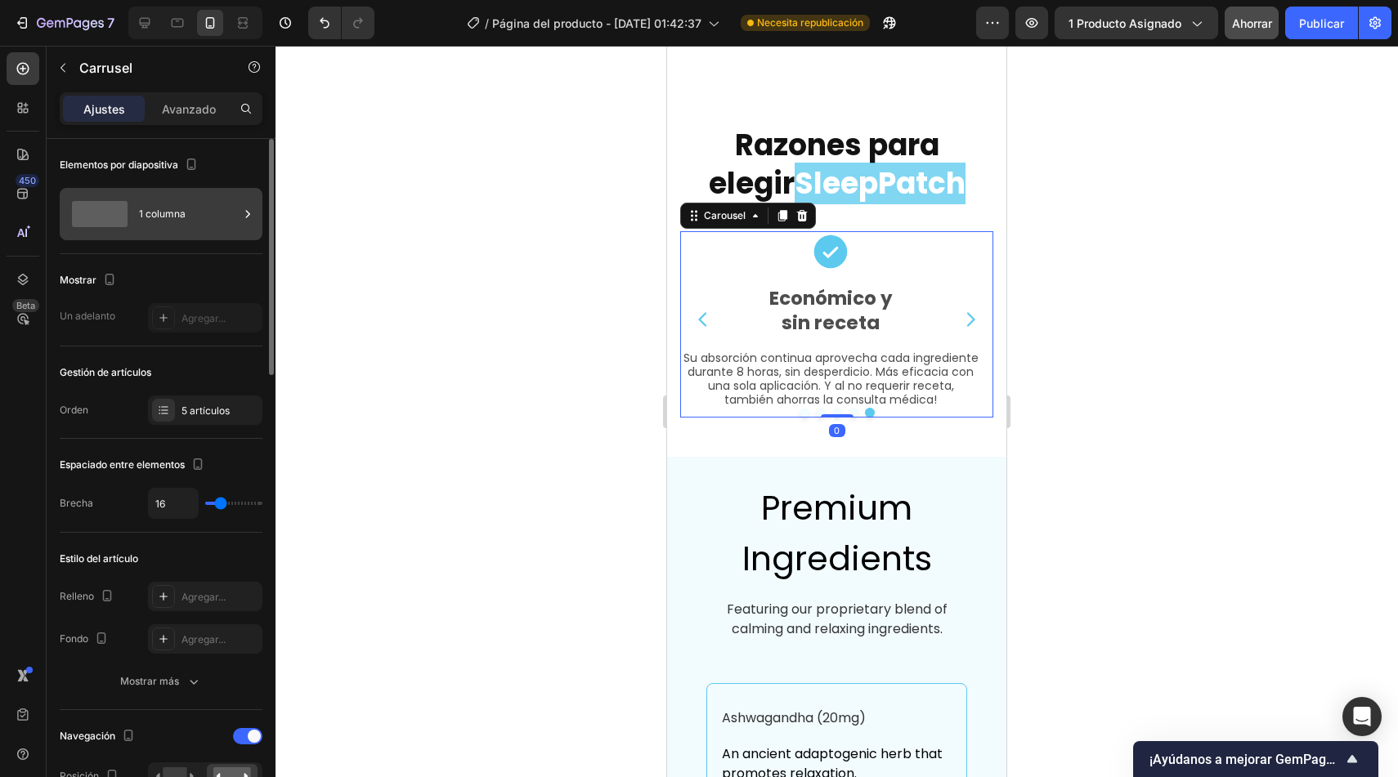
click at [211, 217] on div "1 columna" at bounding box center [189, 214] width 100 height 38
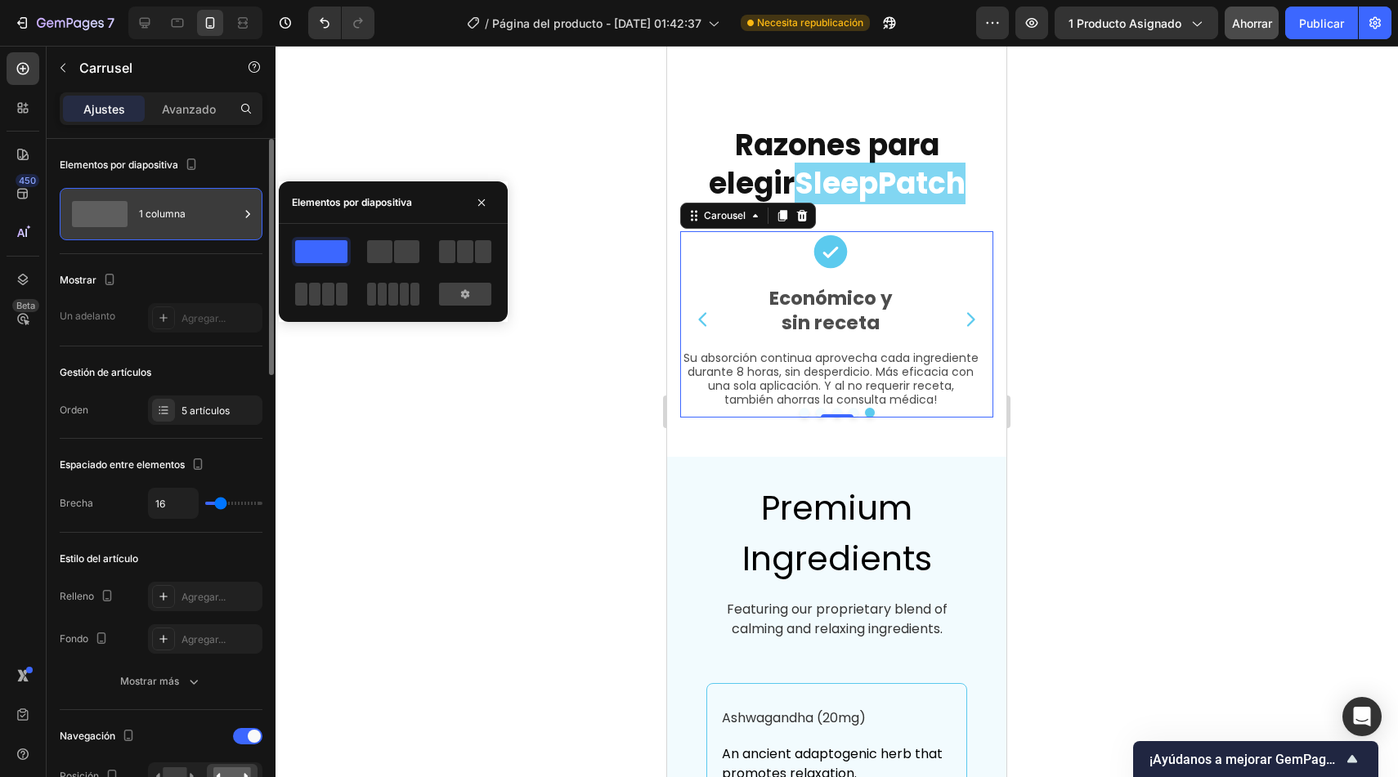
click at [211, 217] on div "1 columna" at bounding box center [189, 214] width 100 height 38
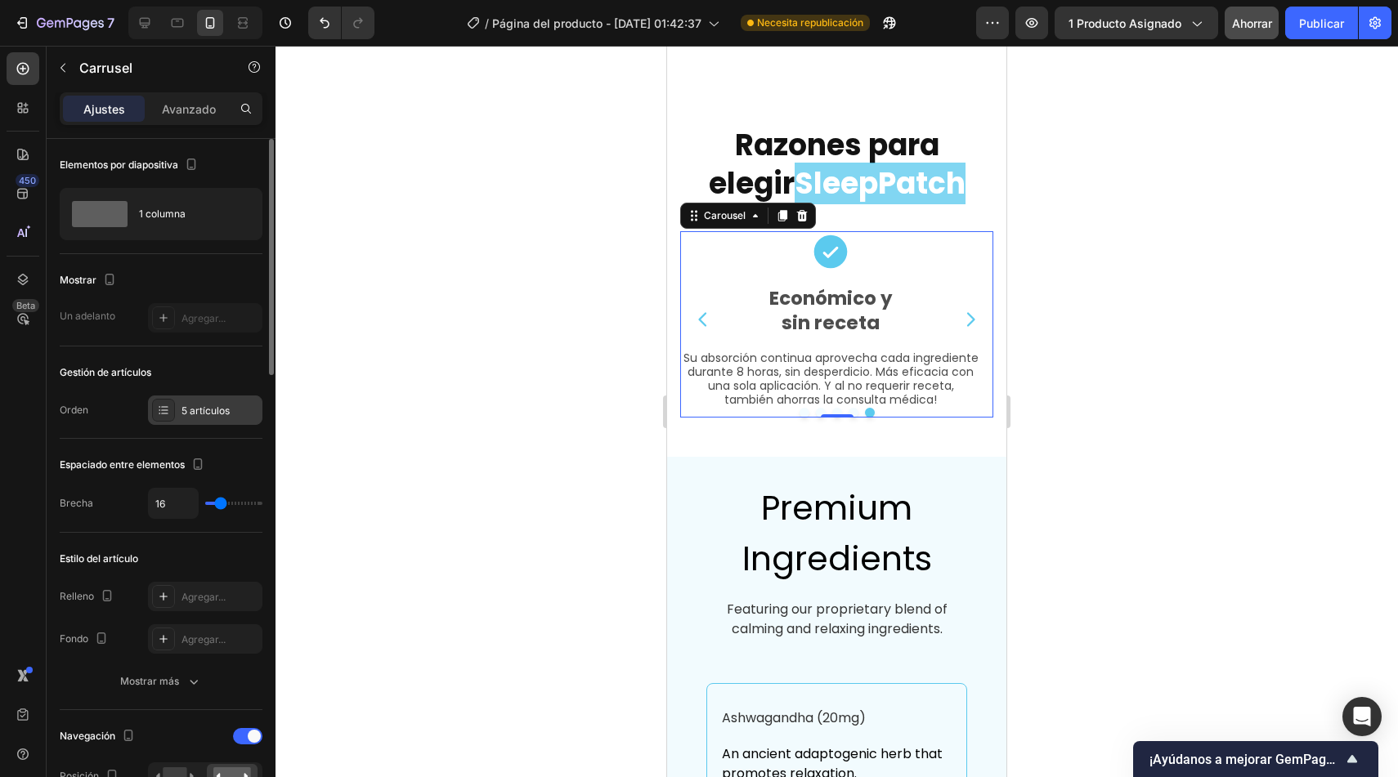
click at [188, 416] on font "5 artículos" at bounding box center [205, 411] width 48 height 12
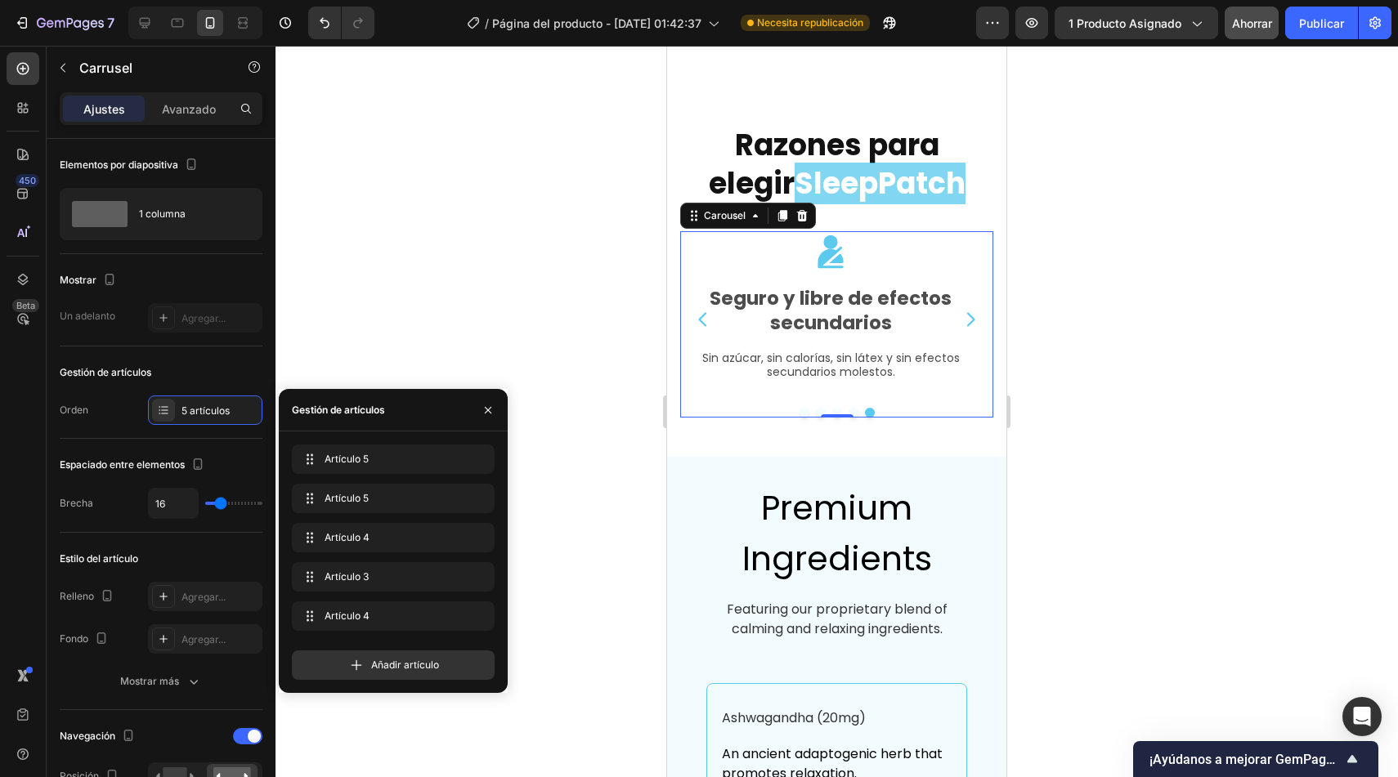
drag, startPoint x: 354, startPoint y: 614, endPoint x: 367, endPoint y: 443, distance: 171.4
click at [370, 459] on span "Artículo 5" at bounding box center [381, 459] width 121 height 15
click at [404, 456] on span "Artículo 5" at bounding box center [371, 459] width 92 height 15
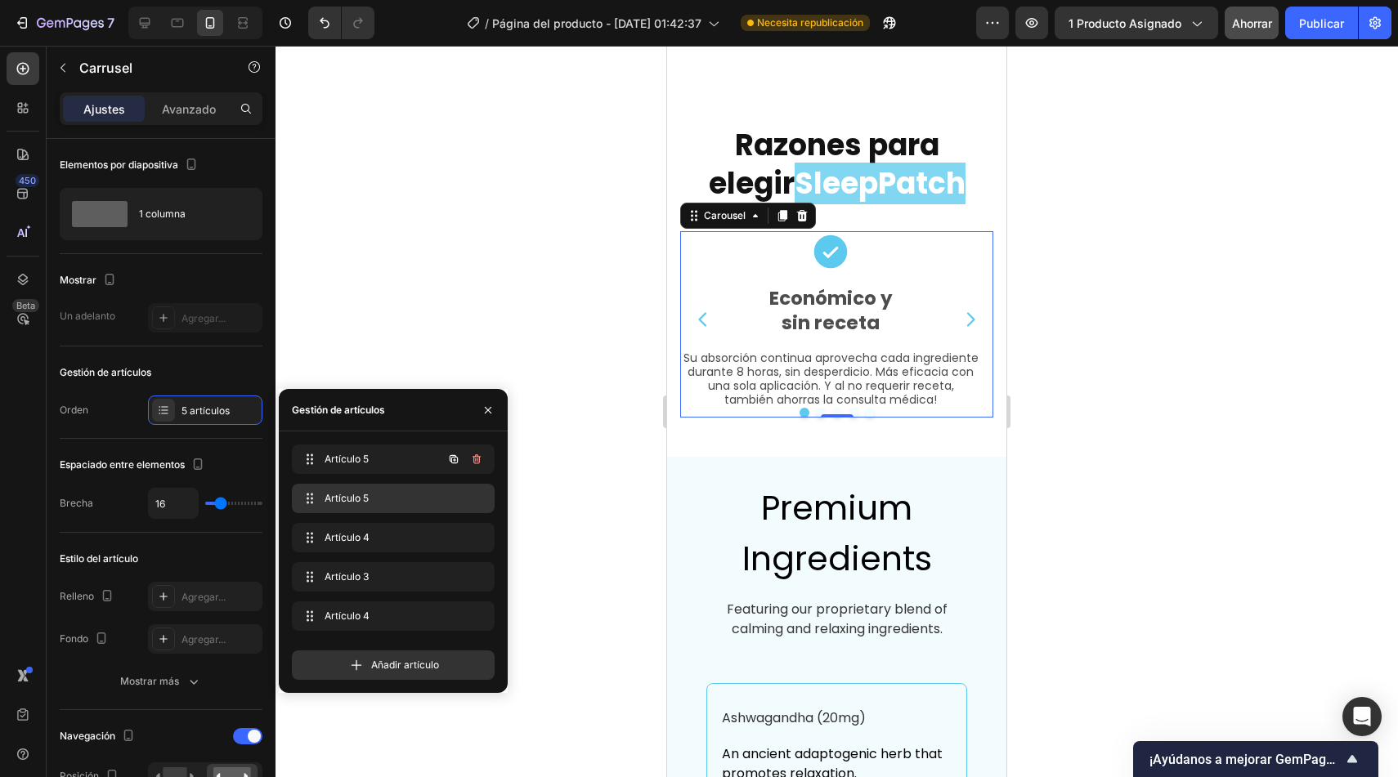
click at [394, 499] on span "Artículo 5" at bounding box center [390, 498] width 131 height 15
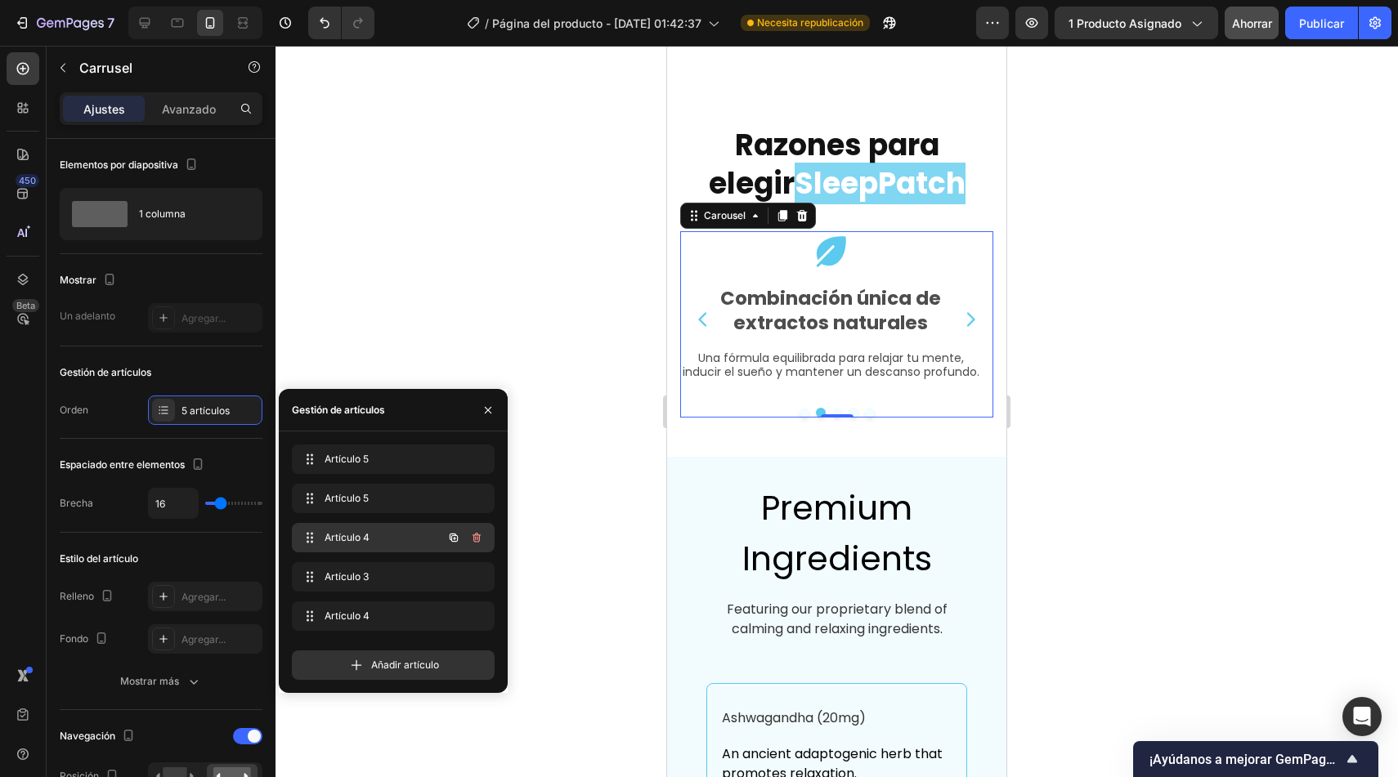
click at [392, 536] on span "Artículo 4" at bounding box center [371, 538] width 92 height 15
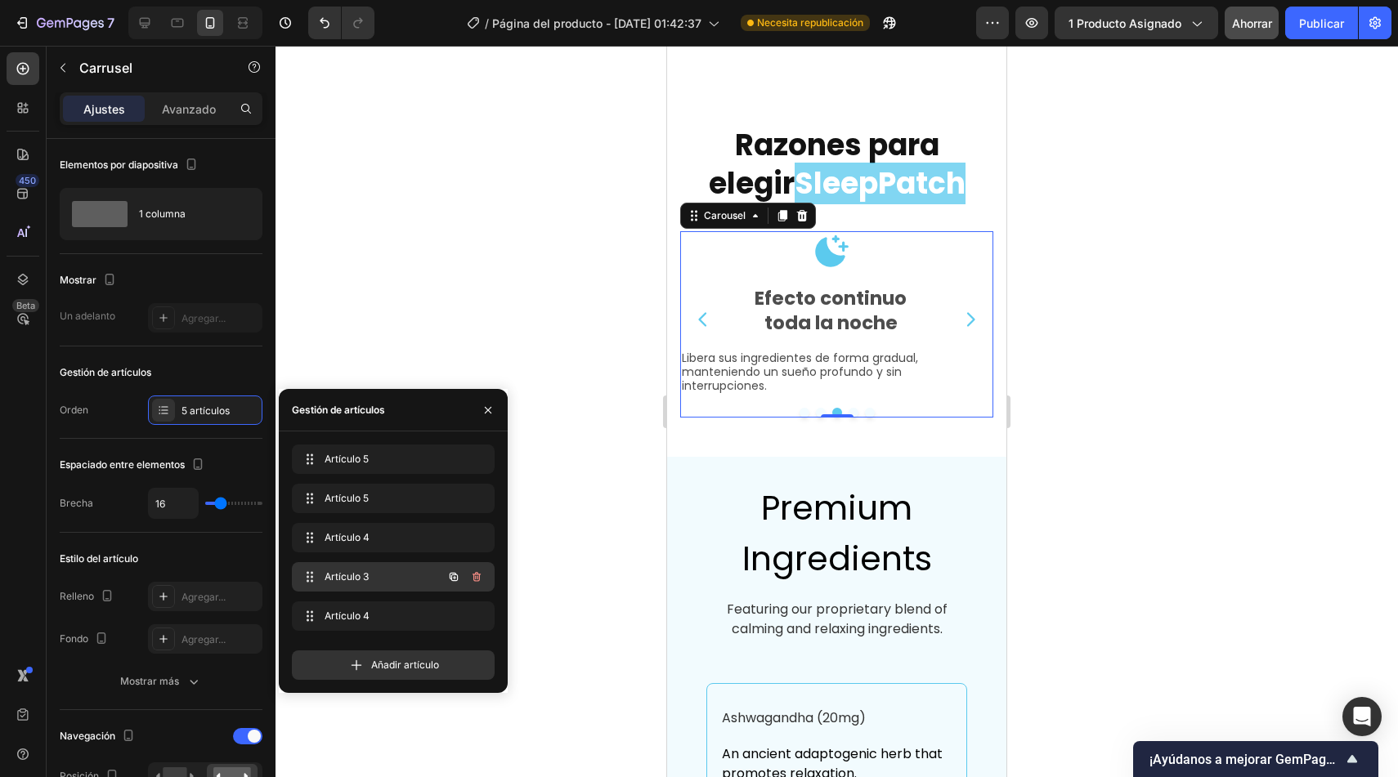
click at [387, 575] on span "Artículo 3" at bounding box center [371, 577] width 92 height 15
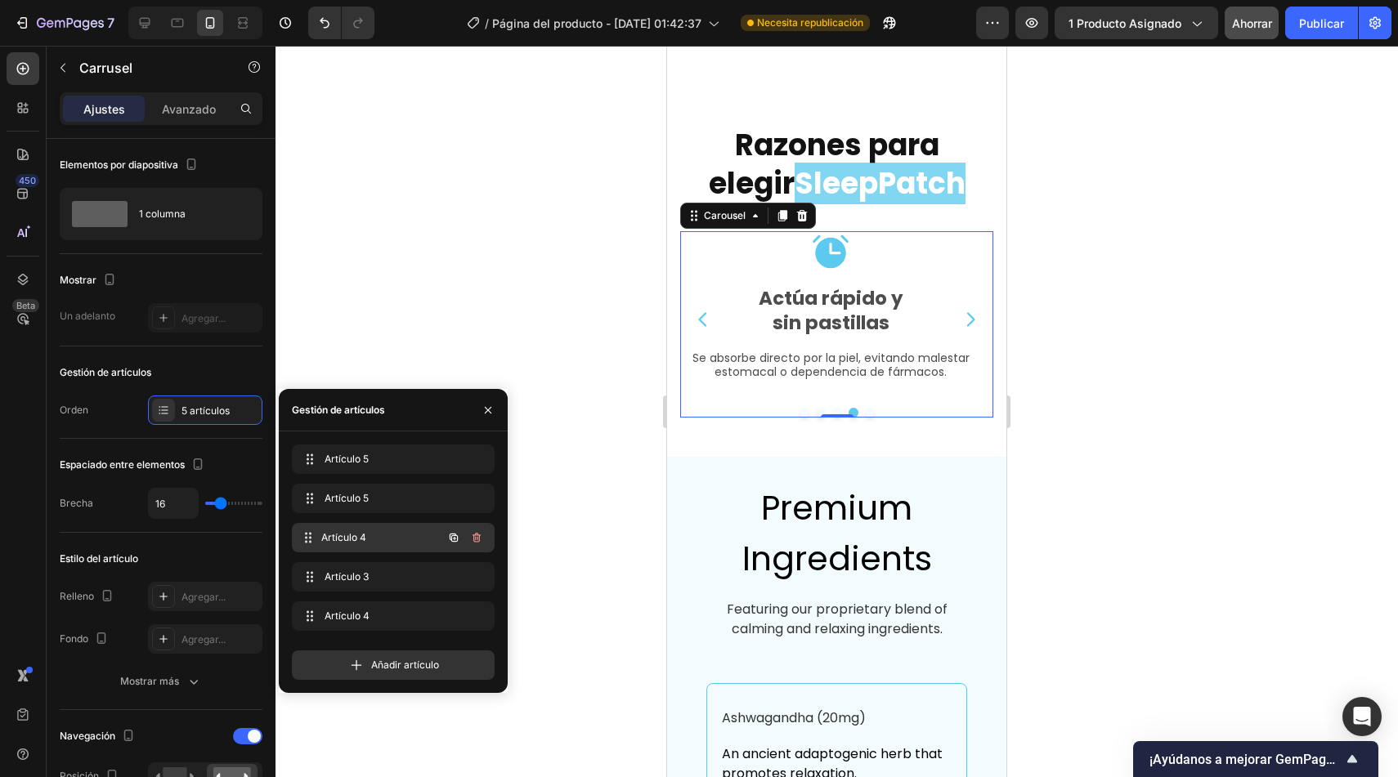
click at [387, 533] on span "Artículo 4" at bounding box center [381, 538] width 121 height 15
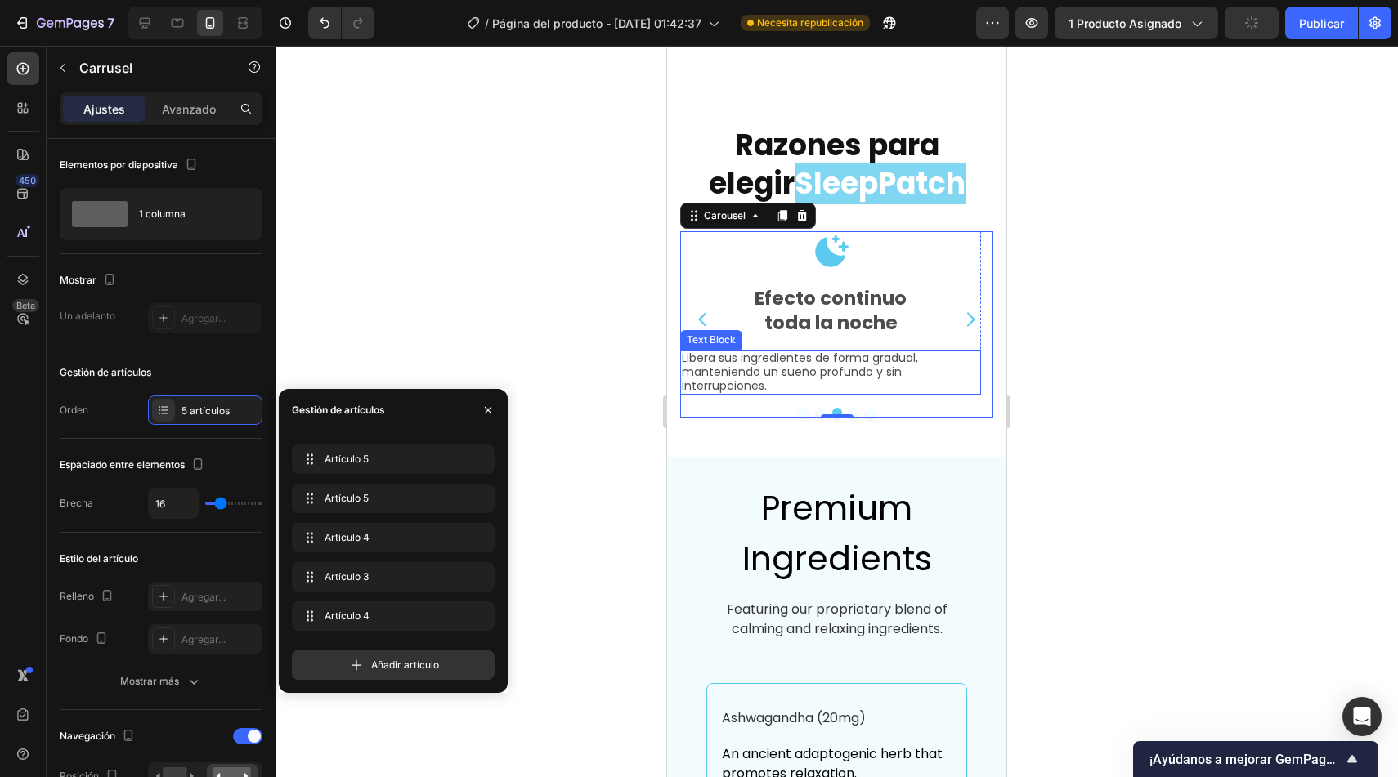
click at [776, 356] on p "Libera sus ingredientes de forma gradual, manteniendo un sueño profundo y sin i…" at bounding box center [831, 372] width 298 height 41
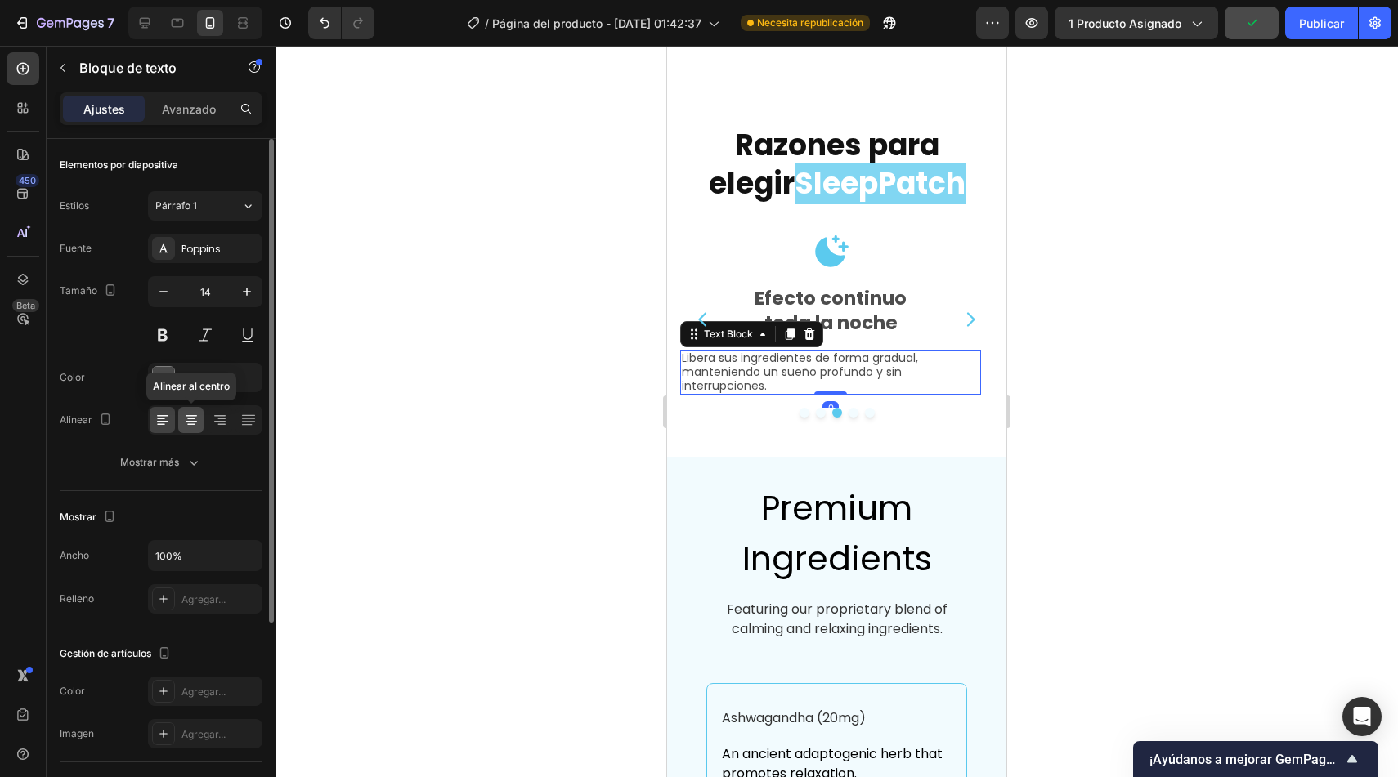
click at [188, 417] on icon at bounding box center [191, 420] width 16 height 16
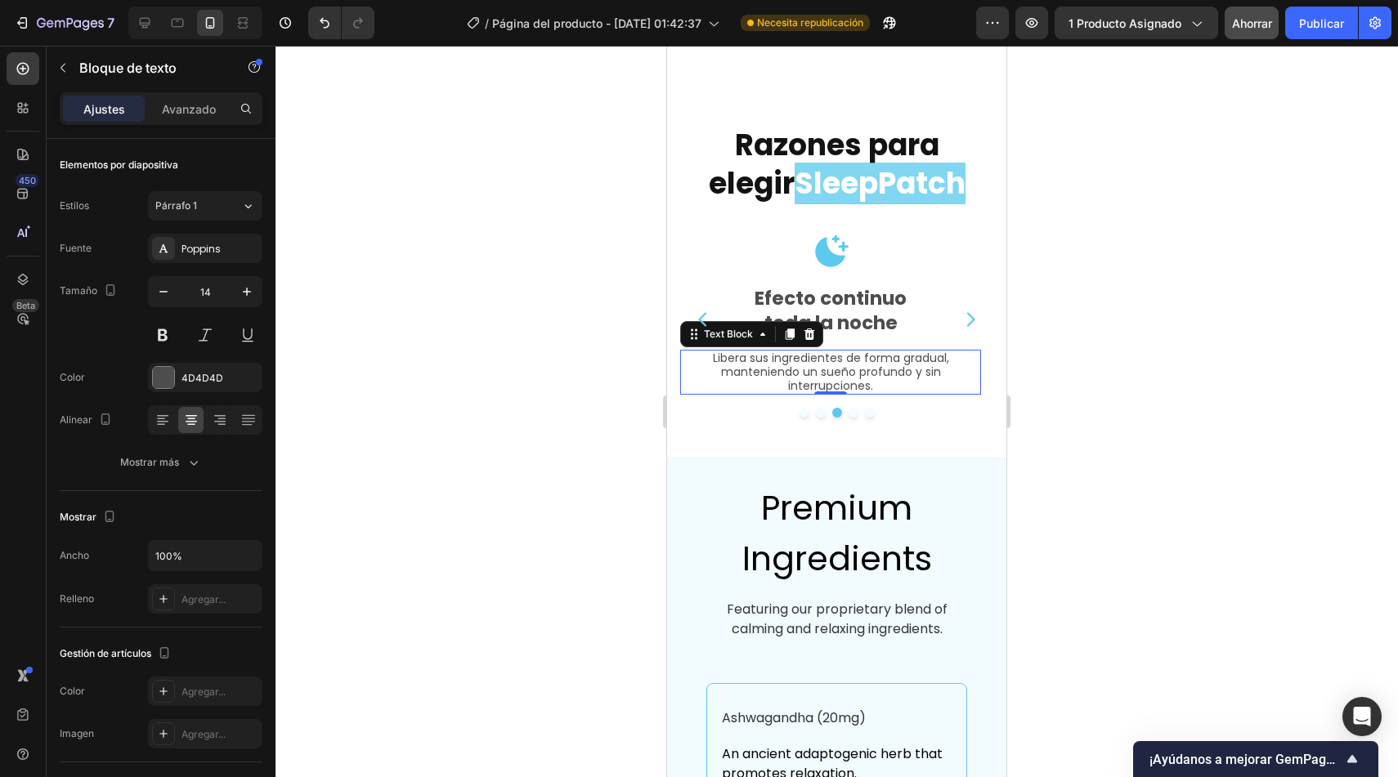
click at [865, 361] on p "Libera sus ingredientes de forma gradual, manteniendo un sueño profundo y sin i…" at bounding box center [831, 372] width 298 height 41
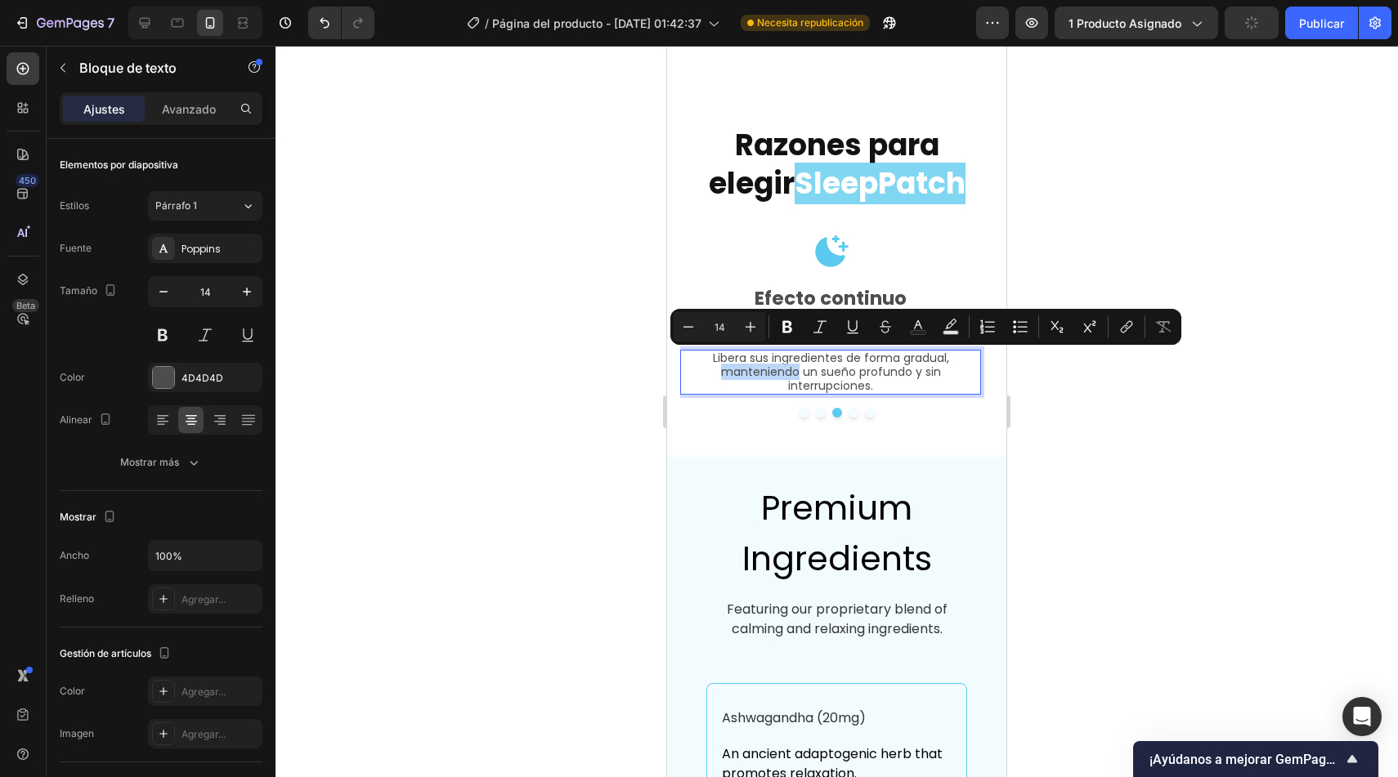
drag, startPoint x: 717, startPoint y: 361, endPoint x: 795, endPoint y: 361, distance: 78.5
click at [795, 361] on p "Libera sus ingredientes de forma gradual, manteniendo un sueño profundo y sin i…" at bounding box center [831, 372] width 298 height 41
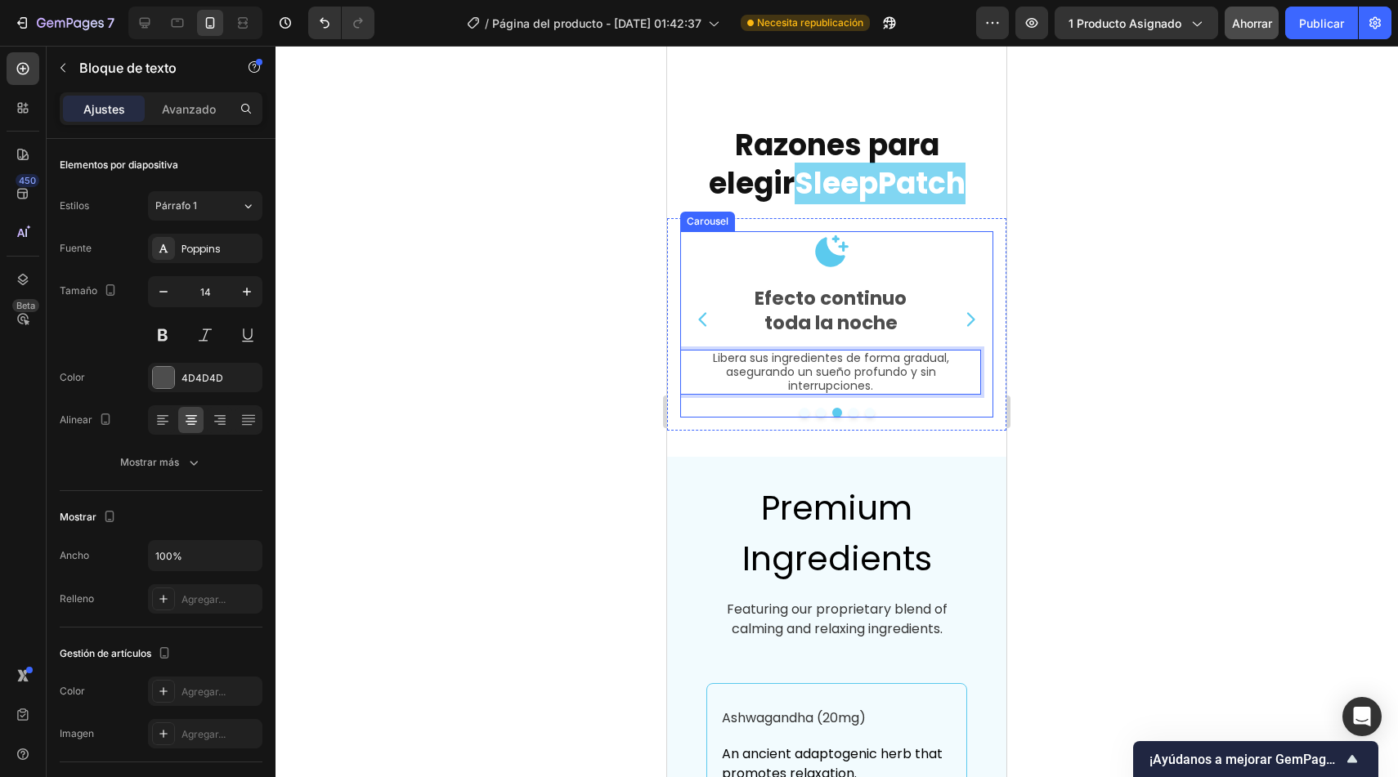
click at [961, 313] on icon "Carousel Next Arrow" at bounding box center [971, 320] width 20 height 20
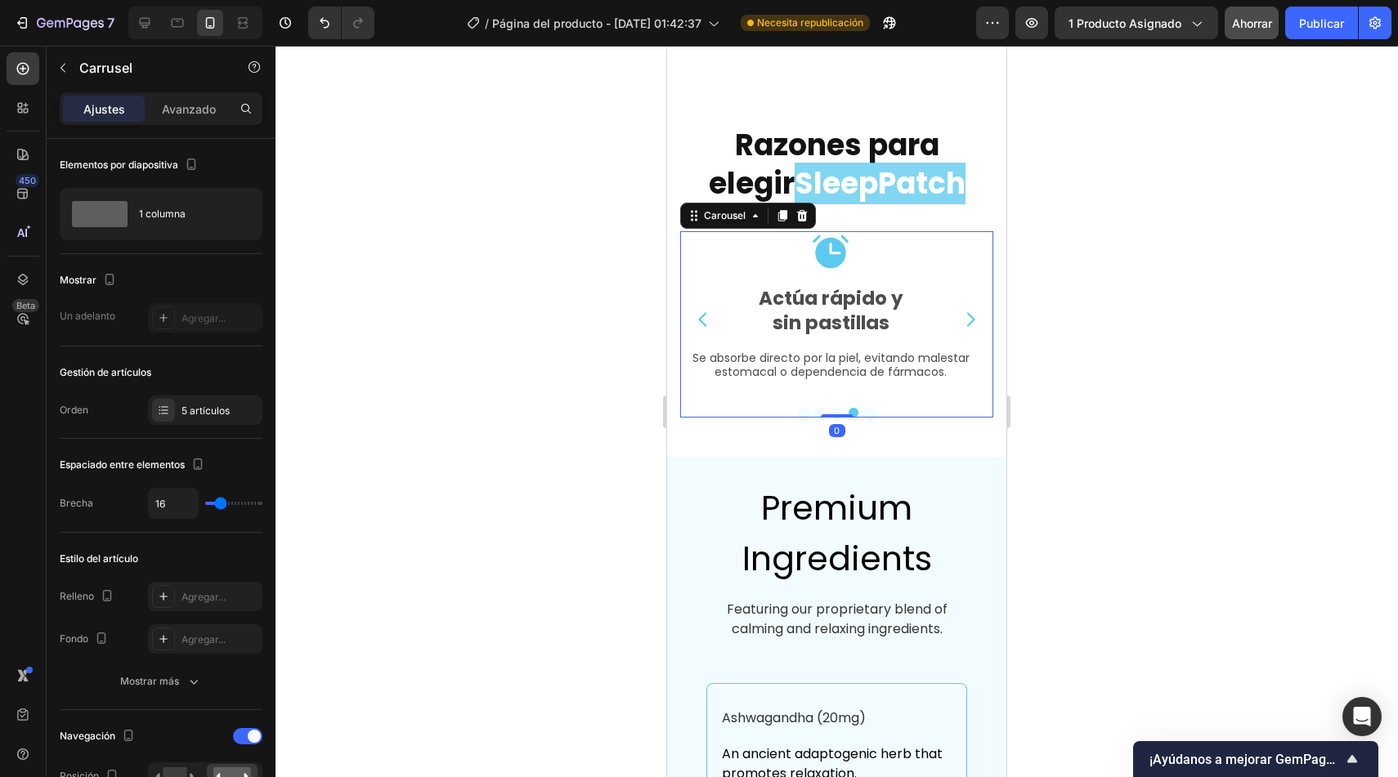
click at [707, 310] on icon "Carousel Back Arrow" at bounding box center [703, 320] width 20 height 20
click at [851, 377] on p "Libera sus ingredientes de forma gradual, asegurando un sueño profundo y sin in…" at bounding box center [831, 372] width 298 height 41
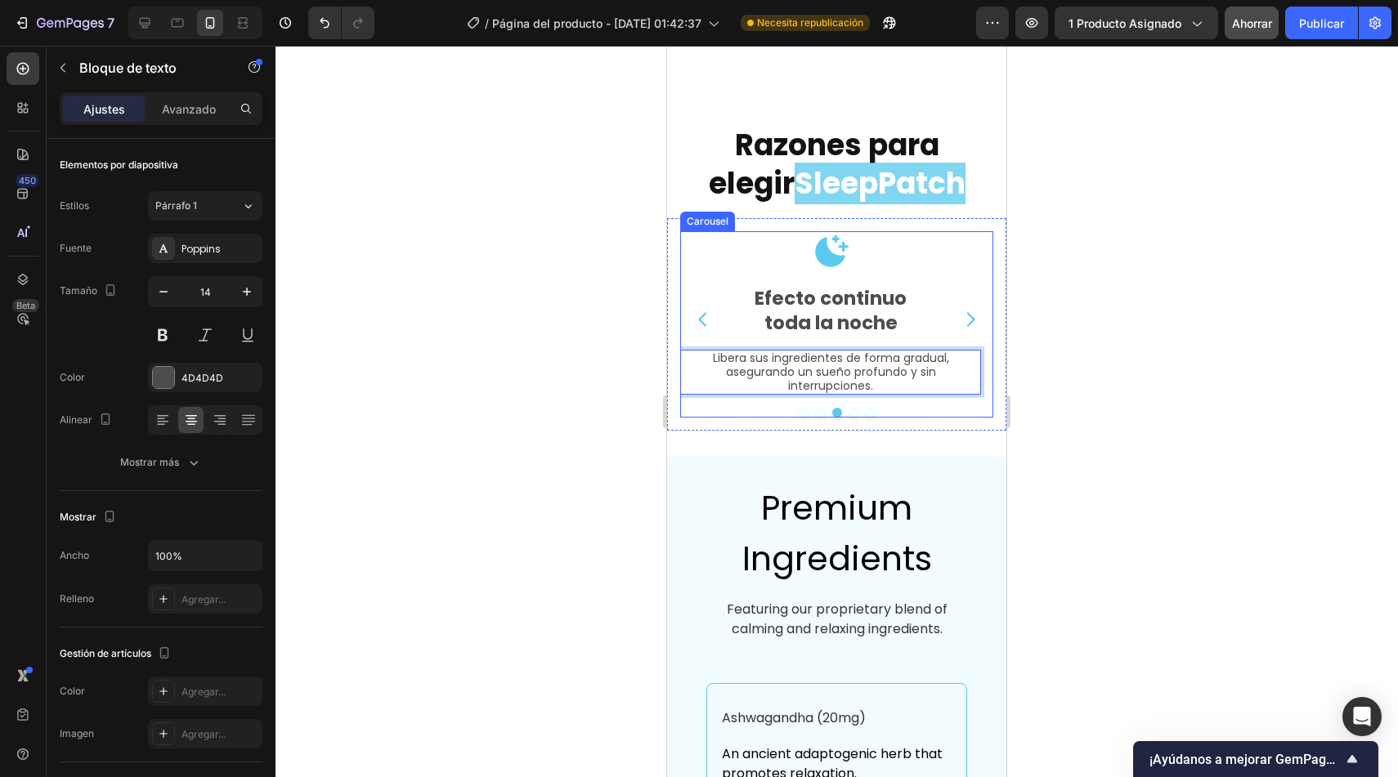
click at [961, 310] on icon "Carousel Next Arrow" at bounding box center [971, 320] width 20 height 20
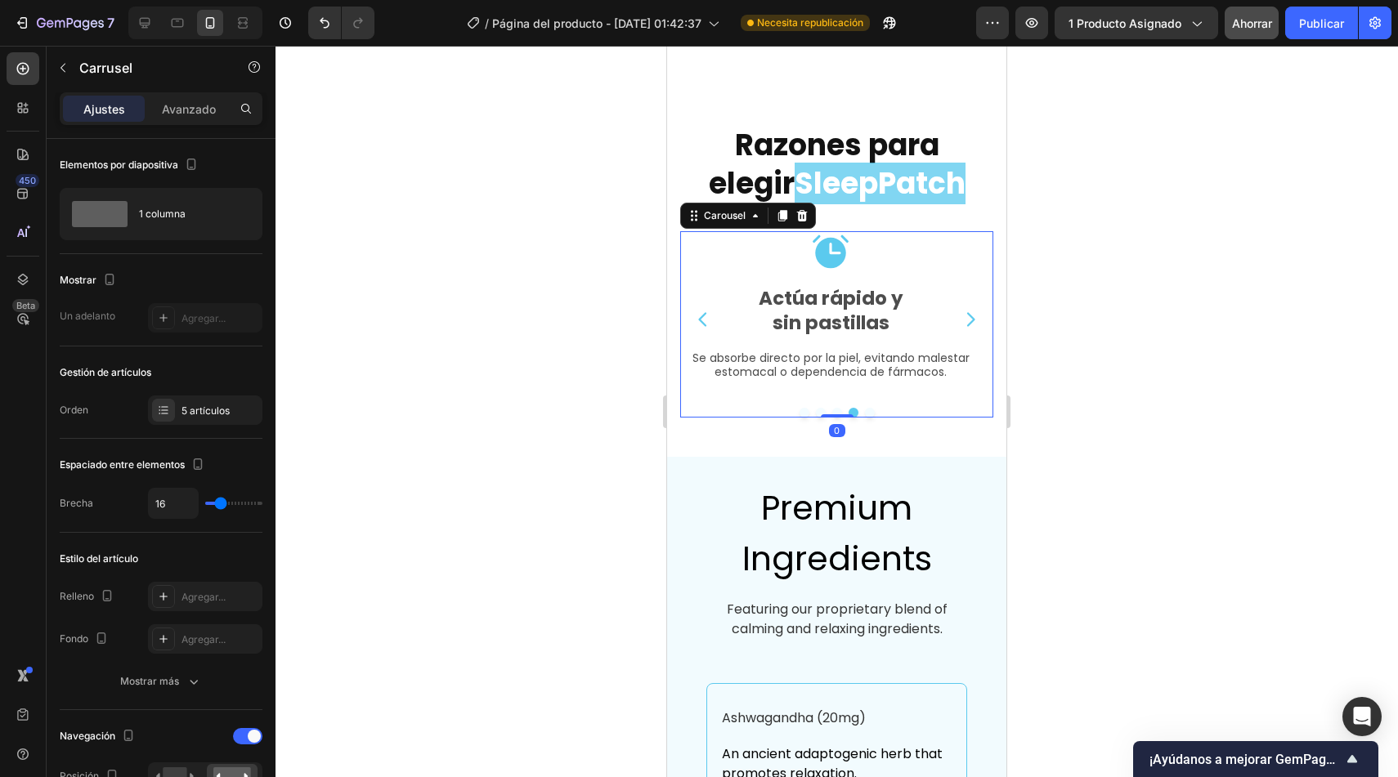
click at [961, 310] on icon "Carousel Next Arrow" at bounding box center [971, 320] width 20 height 20
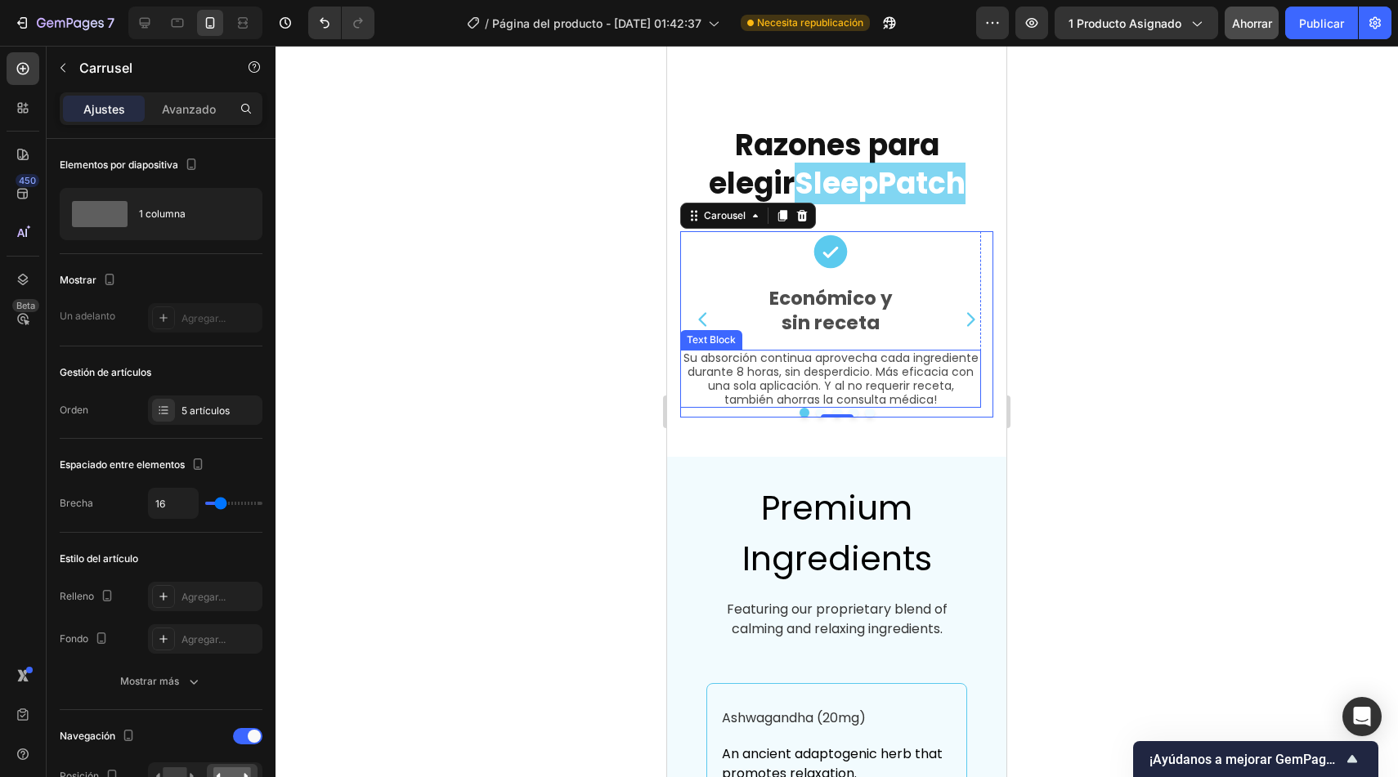
click at [802, 357] on p "Su absorción continua aprovecha cada ingrediente durante 8 horas, sin desperdic…" at bounding box center [831, 379] width 298 height 55
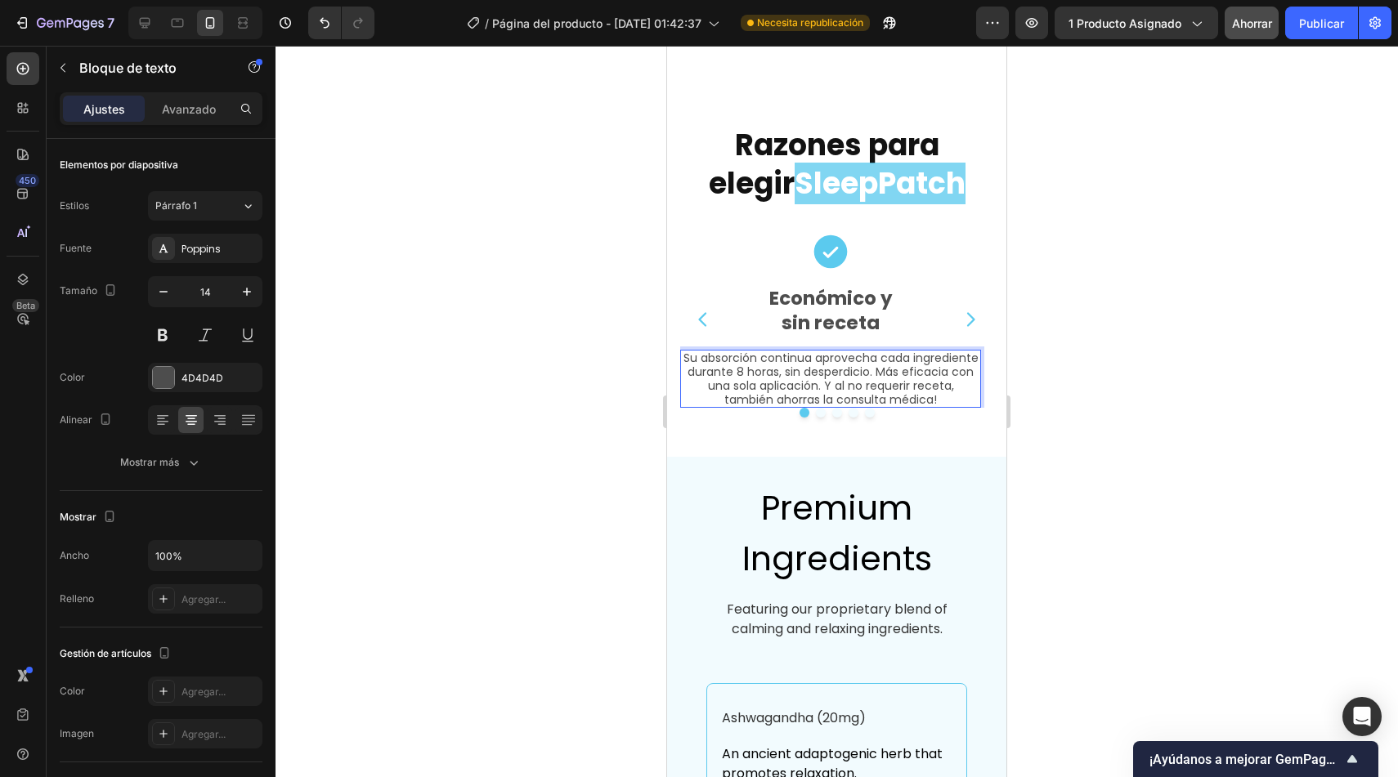
click at [778, 361] on p "Su absorción continua aprovecha cada ingrediente durante 8 horas, sin desperdic…" at bounding box center [831, 379] width 298 height 55
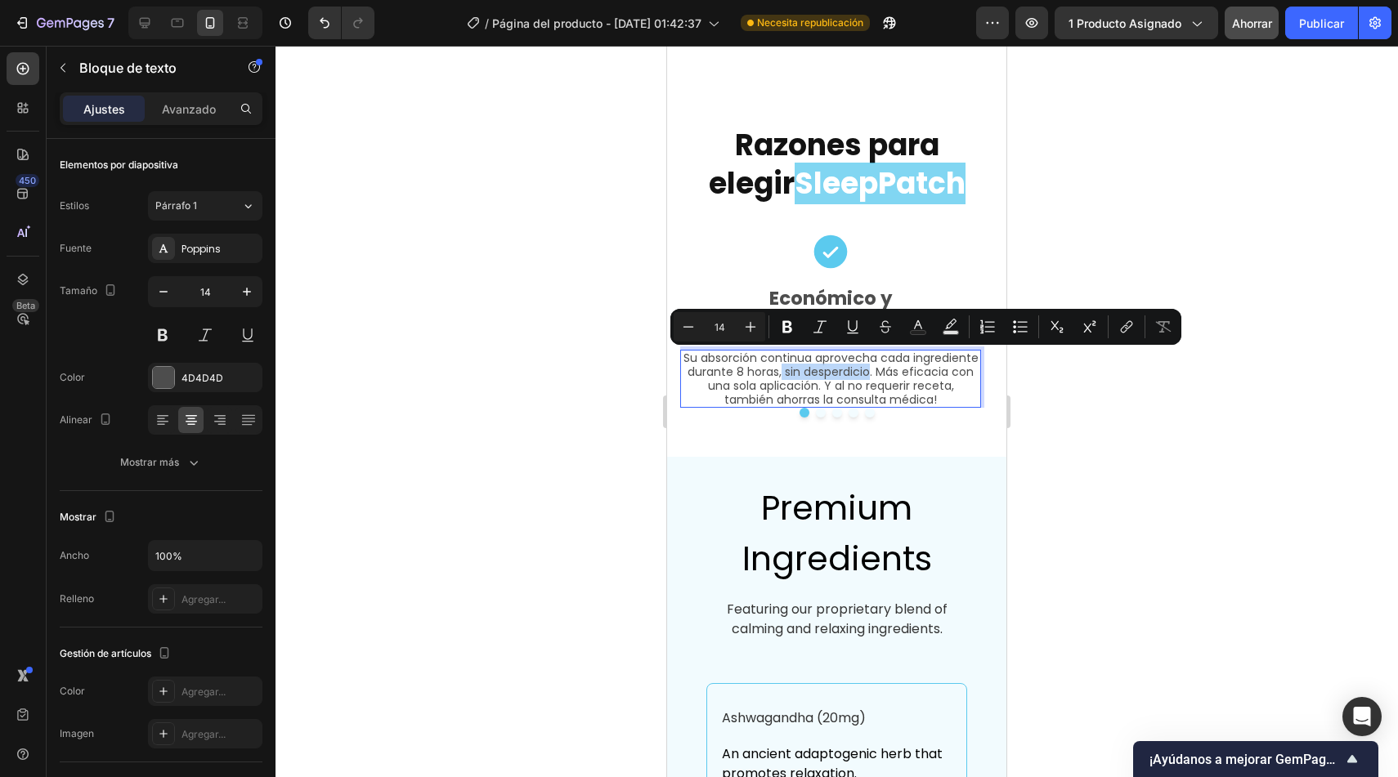
drag, startPoint x: 781, startPoint y: 362, endPoint x: 873, endPoint y: 362, distance: 92.4
click at [873, 362] on p "Su absorción continua aprovecha cada ingrediente durante 8 horas, sin desperdic…" at bounding box center [831, 379] width 298 height 55
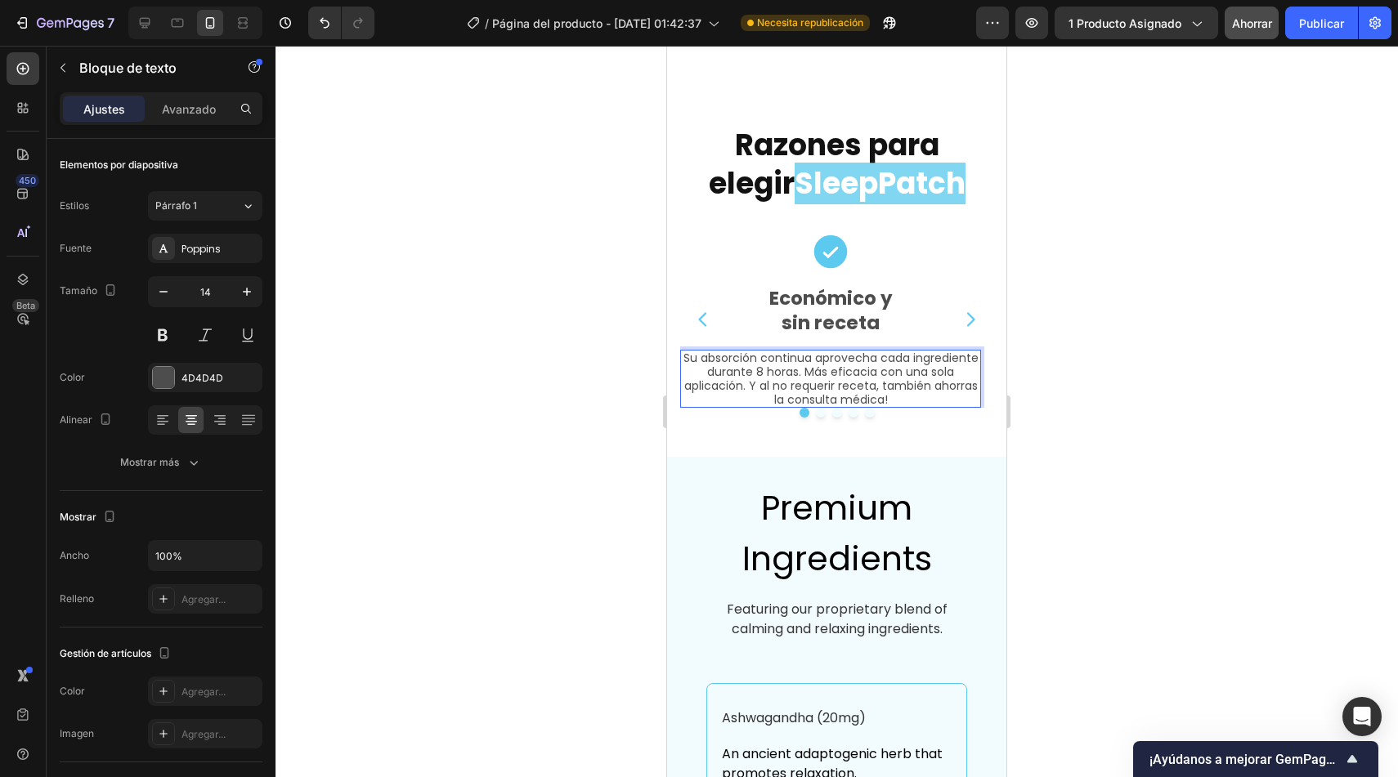
click at [797, 352] on p "Su absorción continua aprovecha cada ingrediente durante 8 horas. Más eficacia …" at bounding box center [831, 379] width 298 height 55
click at [853, 352] on p "Su absorción continua aprovecha cada ingrediente durante 8 horas. Más eficacia …" at bounding box center [831, 379] width 298 height 55
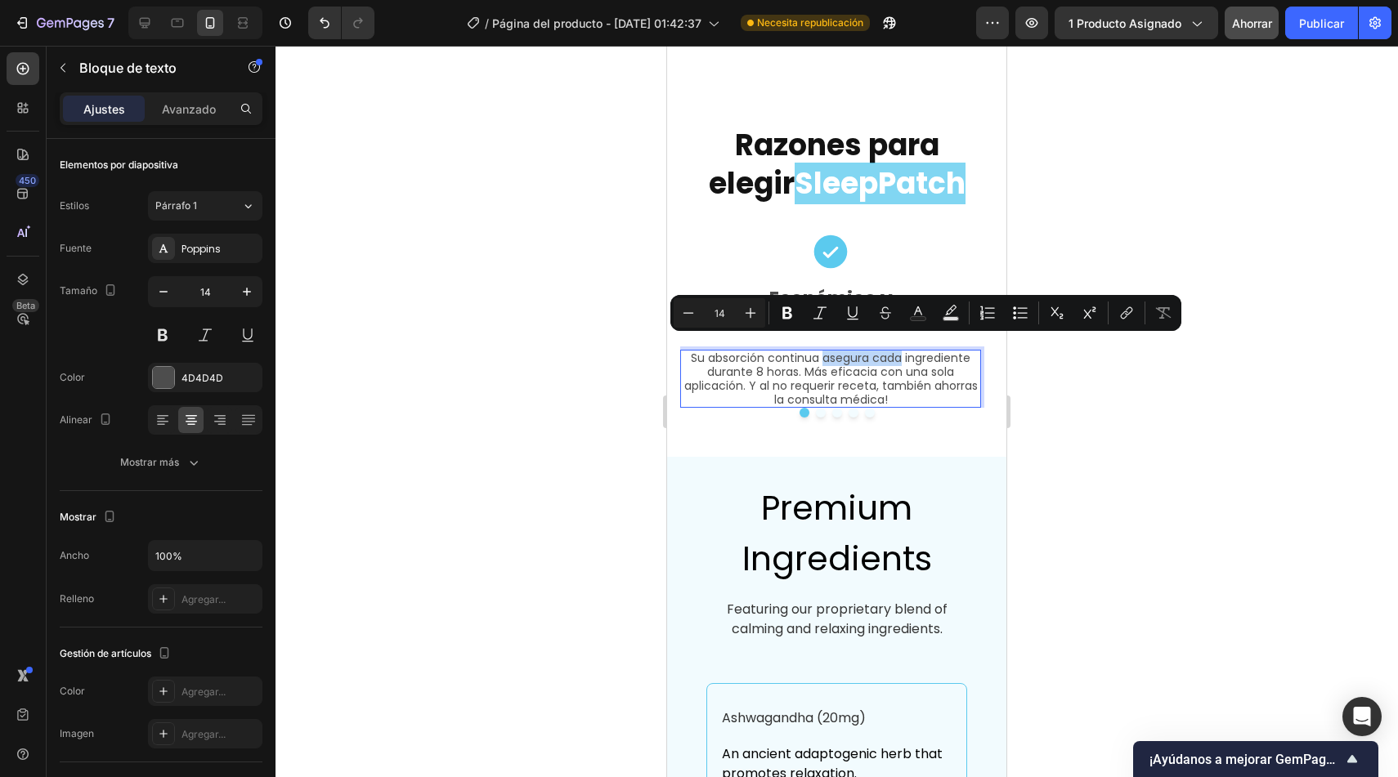
drag, startPoint x: 822, startPoint y: 349, endPoint x: 904, endPoint y: 348, distance: 82.6
click at [904, 352] on p "Su absorción continua asegura cada ingrediente durante 8 horas. Más eficacia co…" at bounding box center [831, 379] width 298 height 55
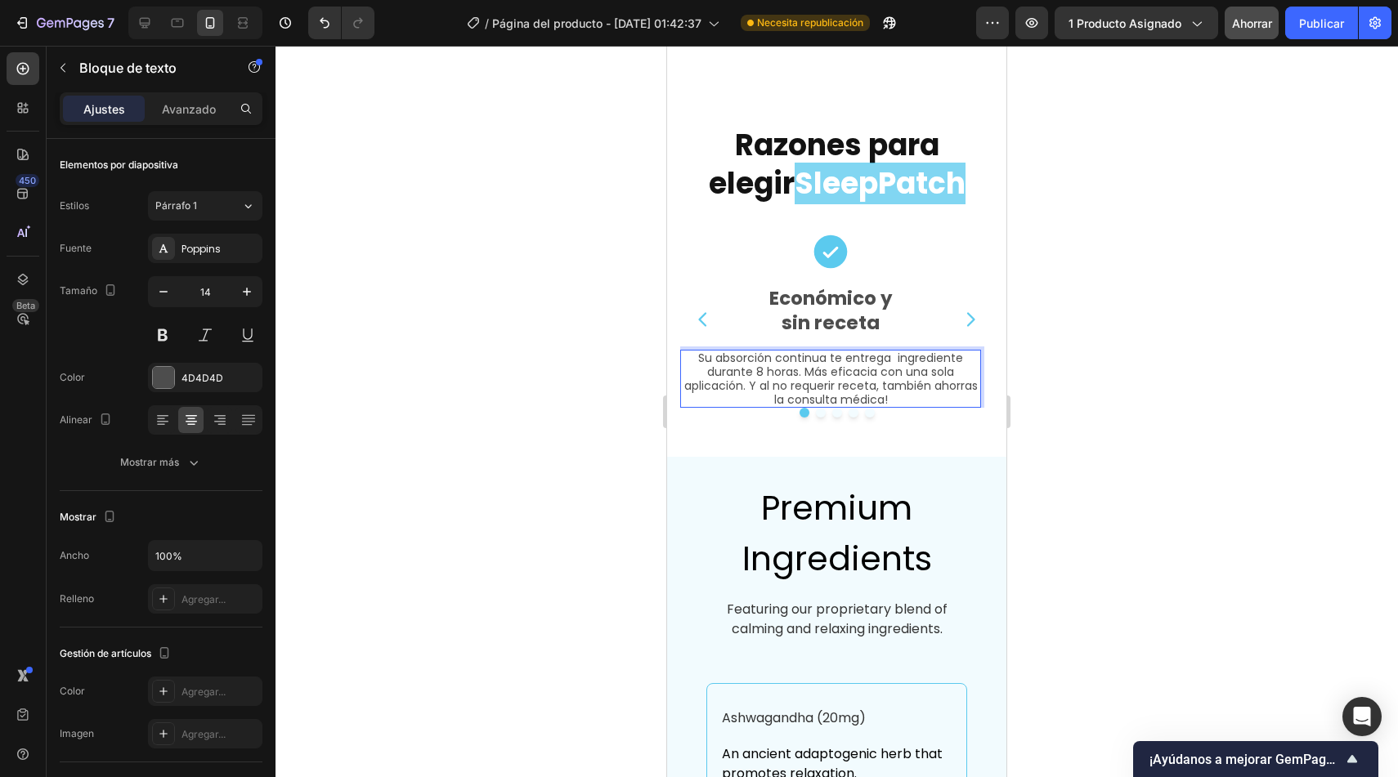
click at [808, 352] on p "Su absorción continua te entrega ingrediente durante 8 horas. Más eficacia con …" at bounding box center [831, 379] width 298 height 55
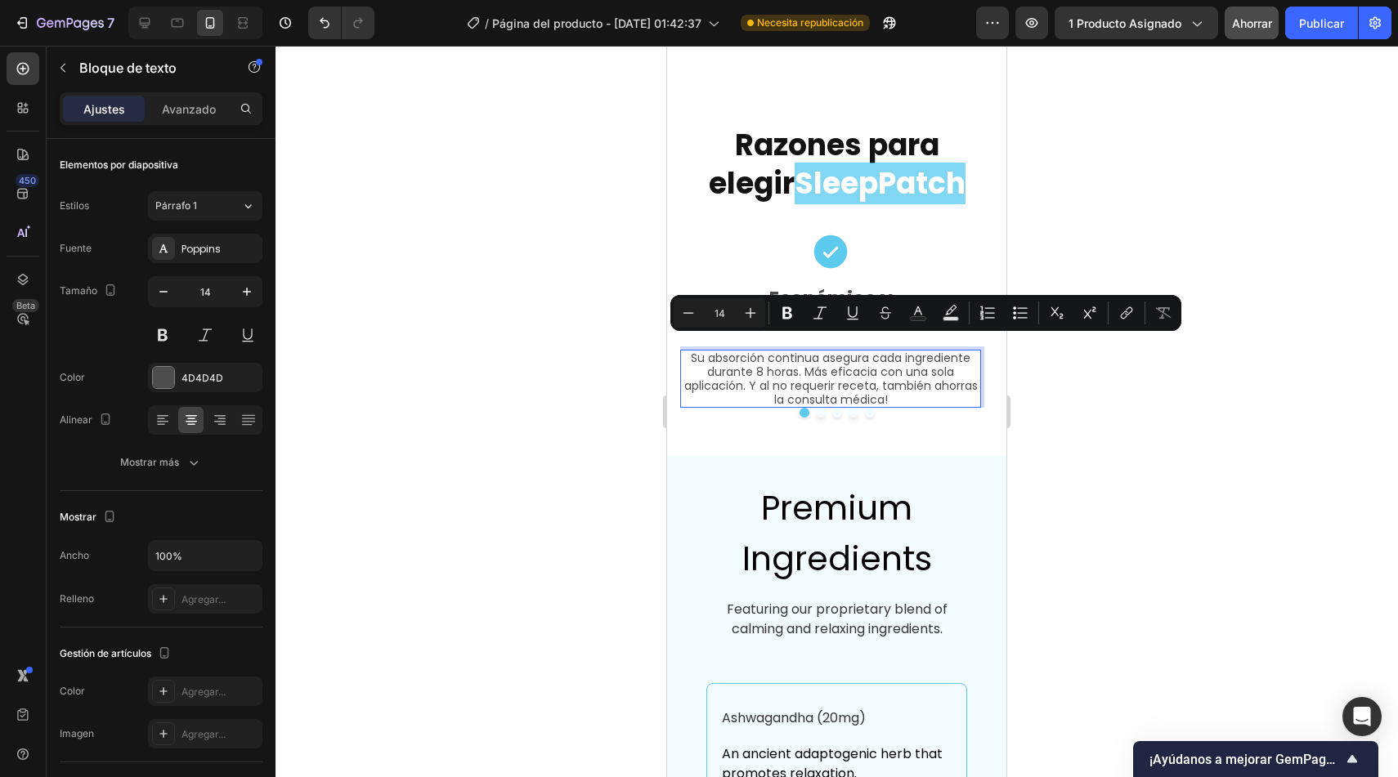
click at [801, 358] on p "Su absorción continua asegura cada ingrediente durante 8 horas. Más eficacia co…" at bounding box center [831, 379] width 298 height 55
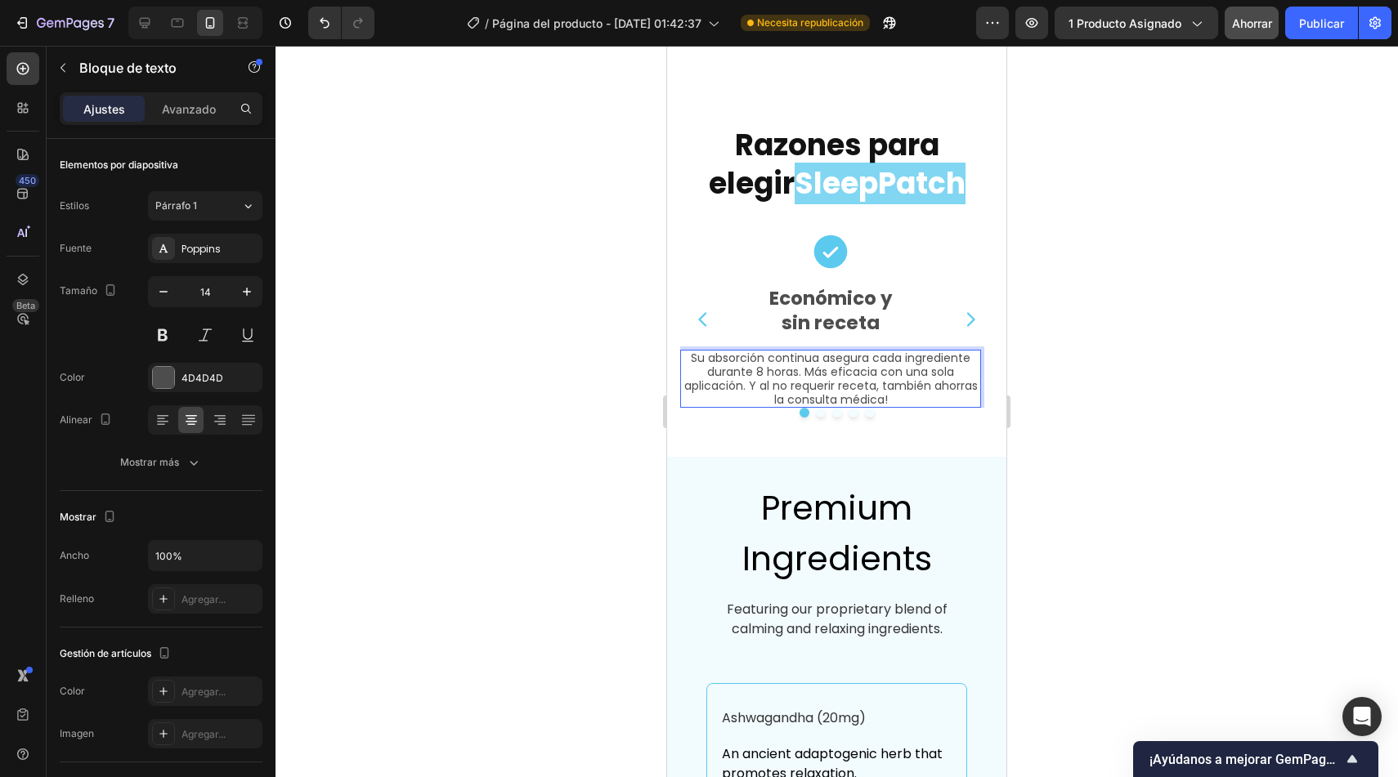
click at [806, 361] on p "Su absorción continua asegura cada ingrediente durante 8 horas. Más eficacia co…" at bounding box center [831, 379] width 298 height 55
click at [591, 490] on div at bounding box center [836, 412] width 1122 height 732
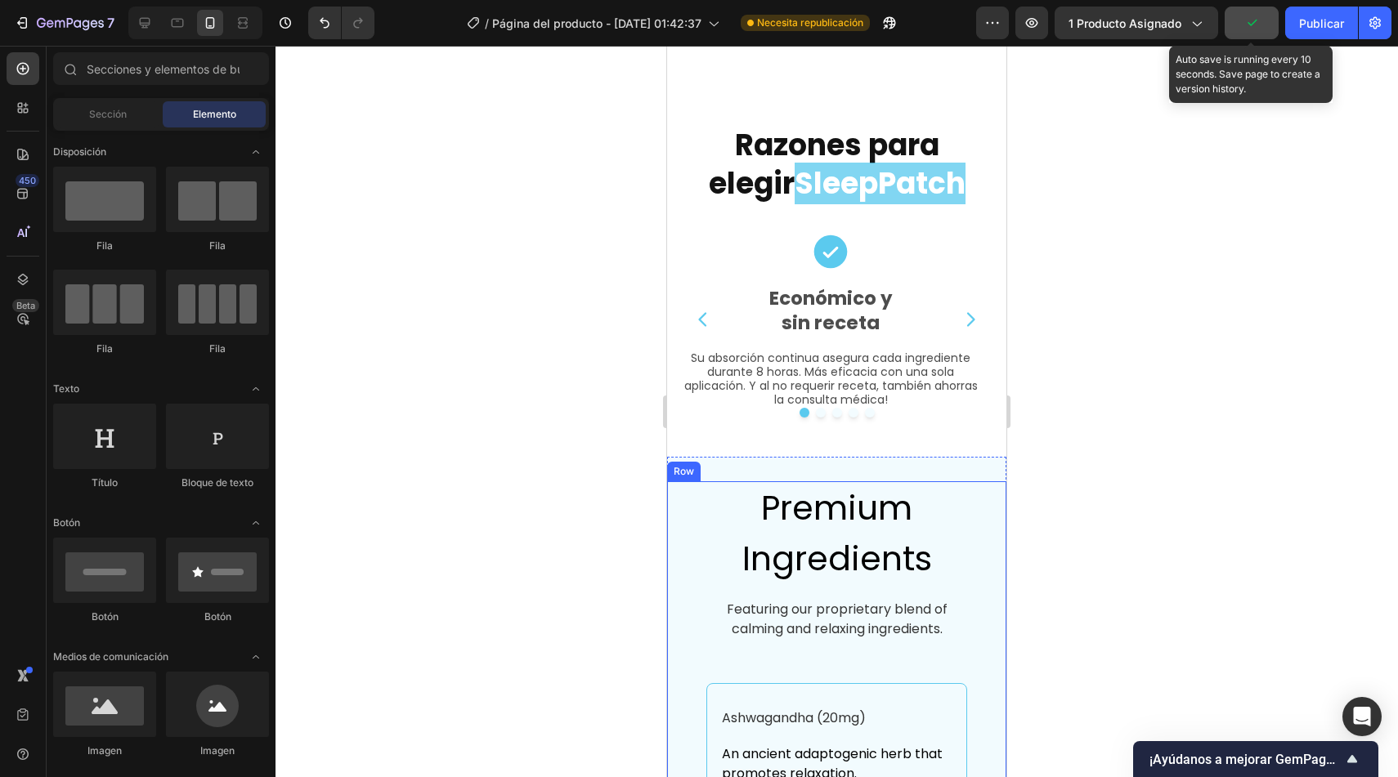
click at [1254, 18] on icon "button" at bounding box center [1251, 23] width 16 height 16
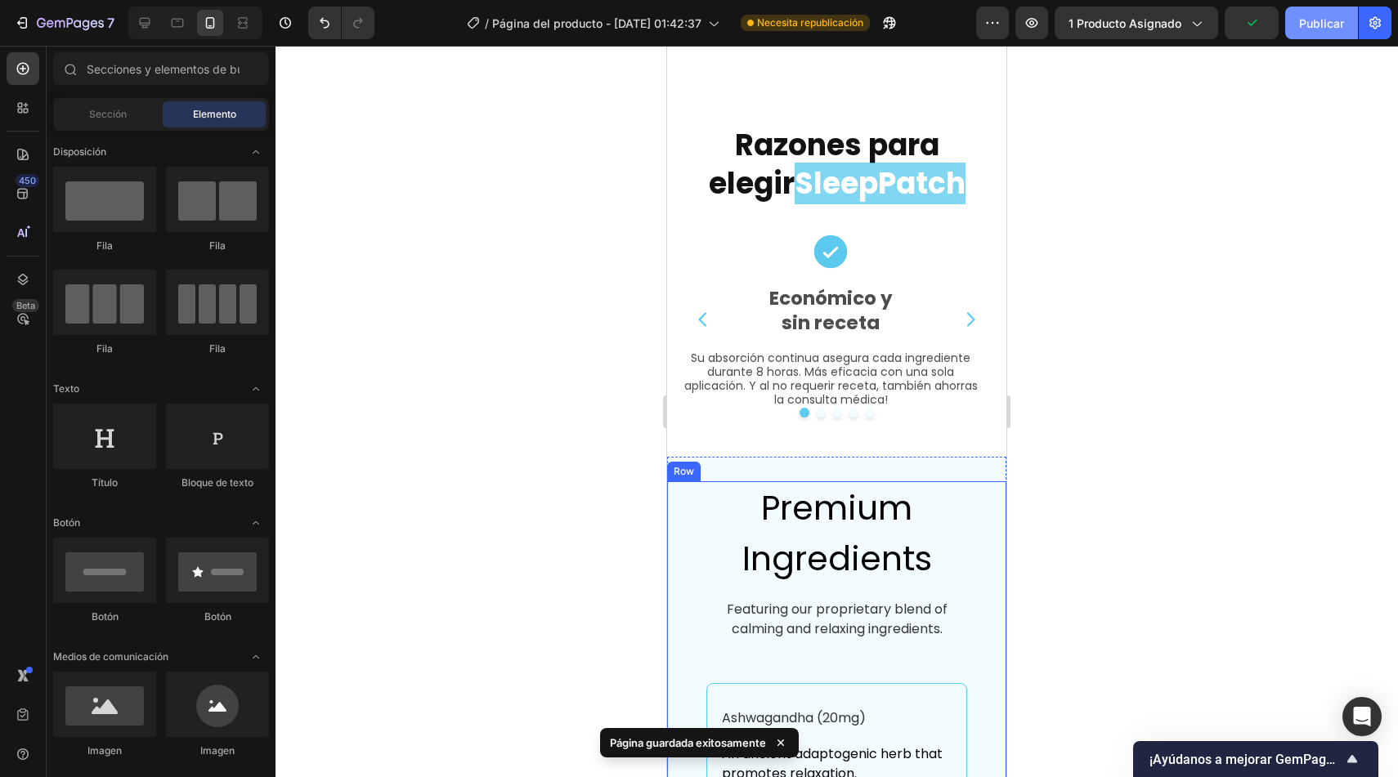
click at [1301, 29] on font "Publicar" at bounding box center [1321, 23] width 45 height 14
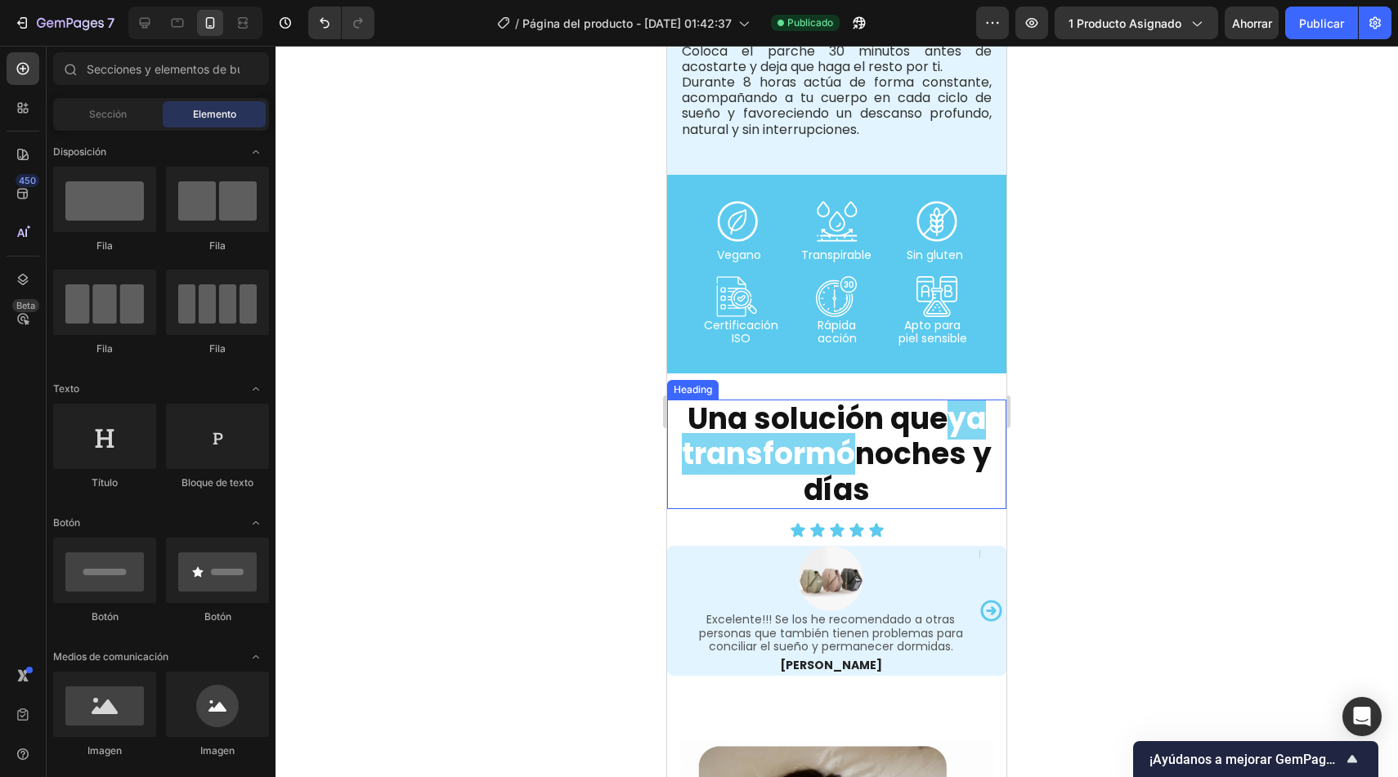
scroll to position [1977, 0]
click at [980, 599] on icon "Carousel Next Arrow" at bounding box center [990, 609] width 21 height 21
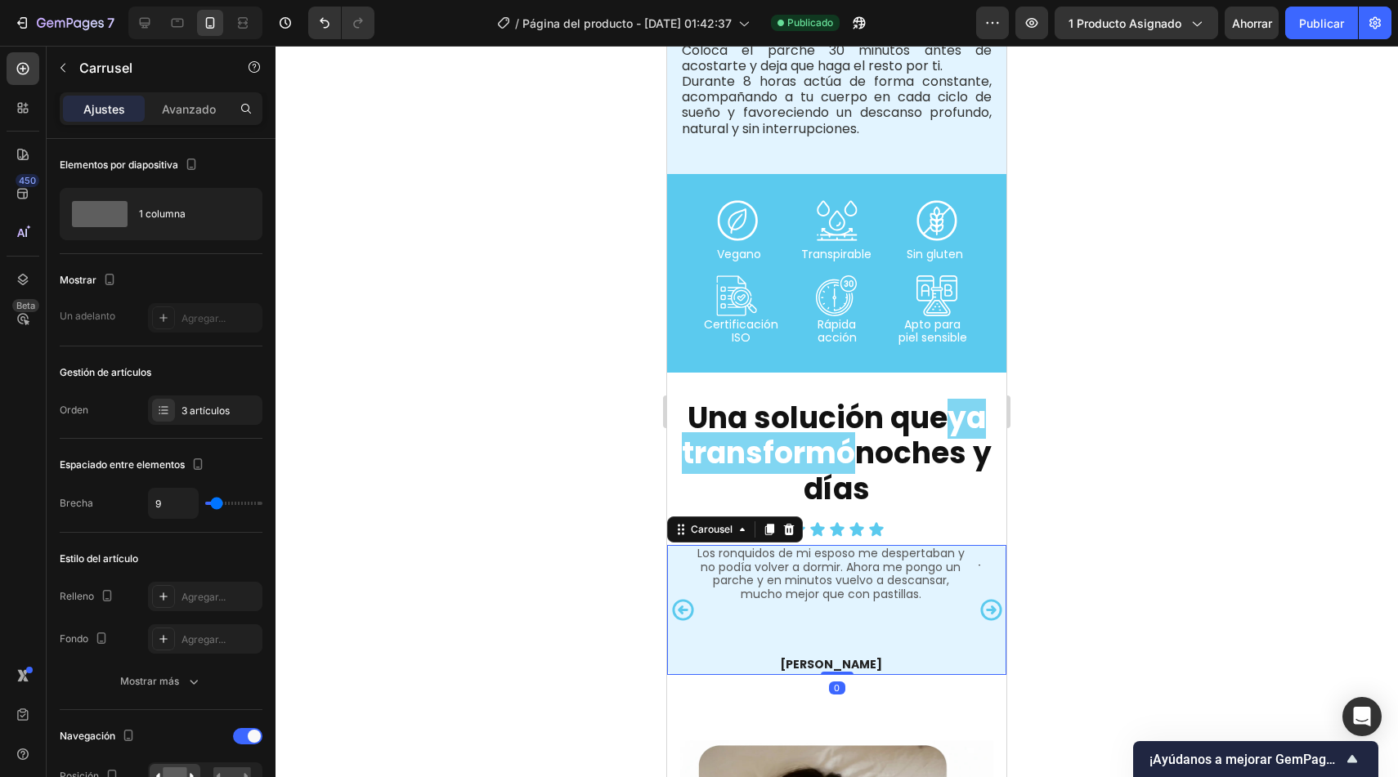
click at [680, 599] on icon "Carousel Back Arrow" at bounding box center [682, 609] width 21 height 21
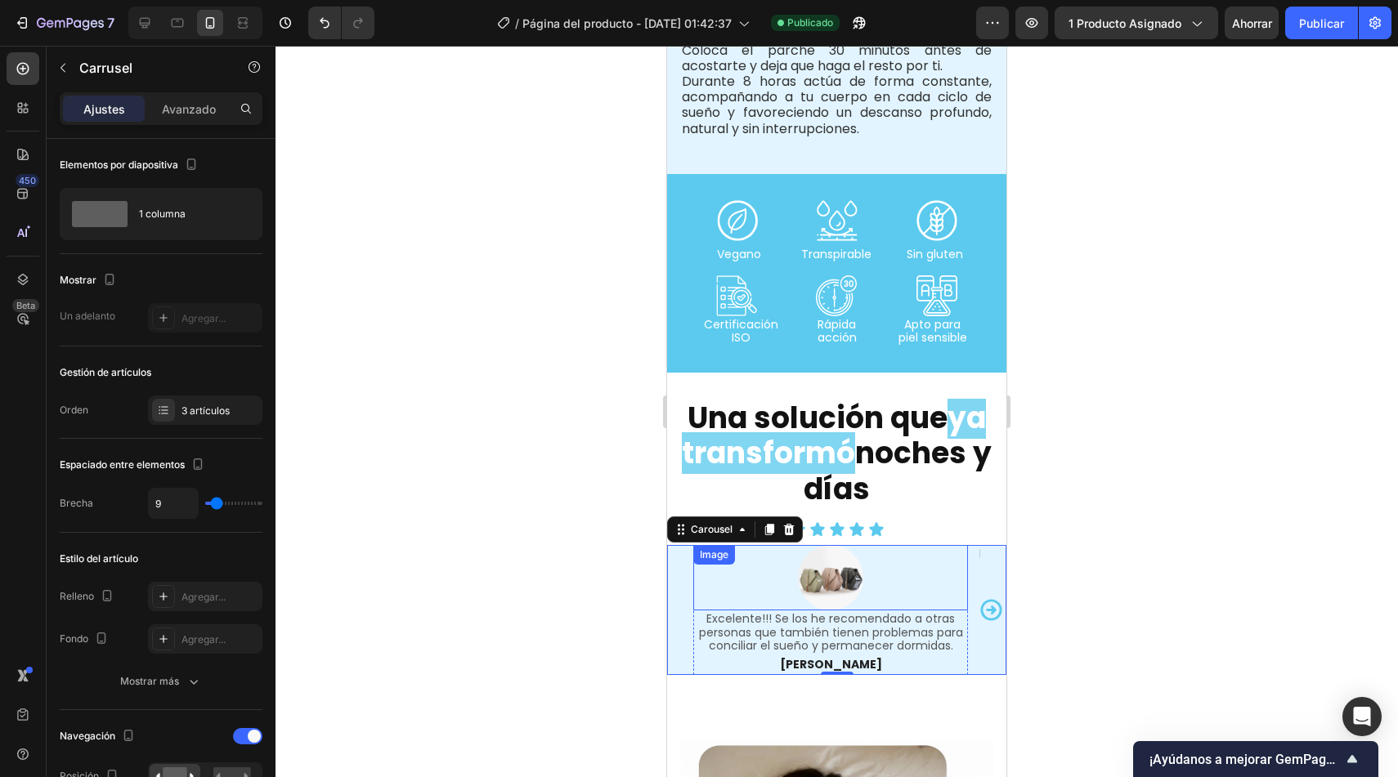
click at [782, 569] on div at bounding box center [830, 577] width 275 height 65
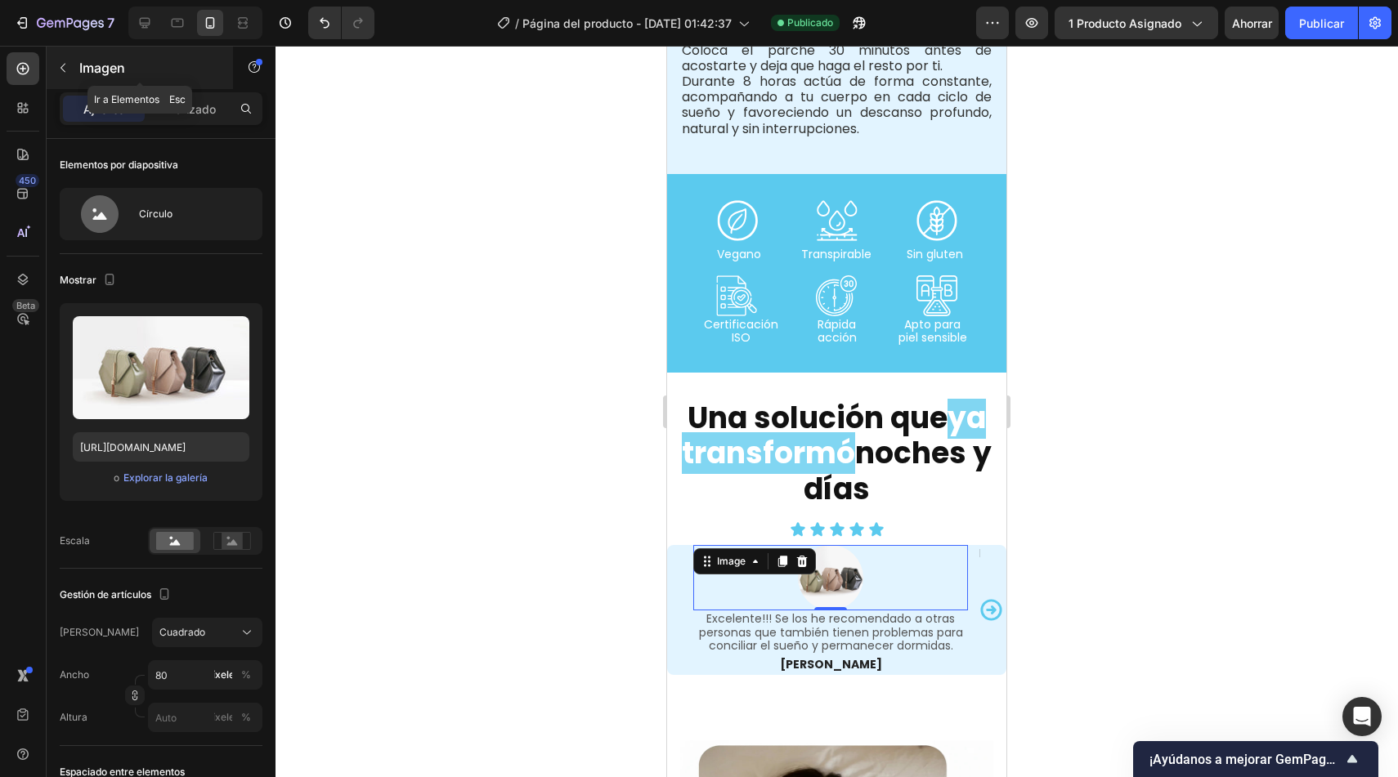
click at [73, 70] on button "button" at bounding box center [63, 68] width 26 height 26
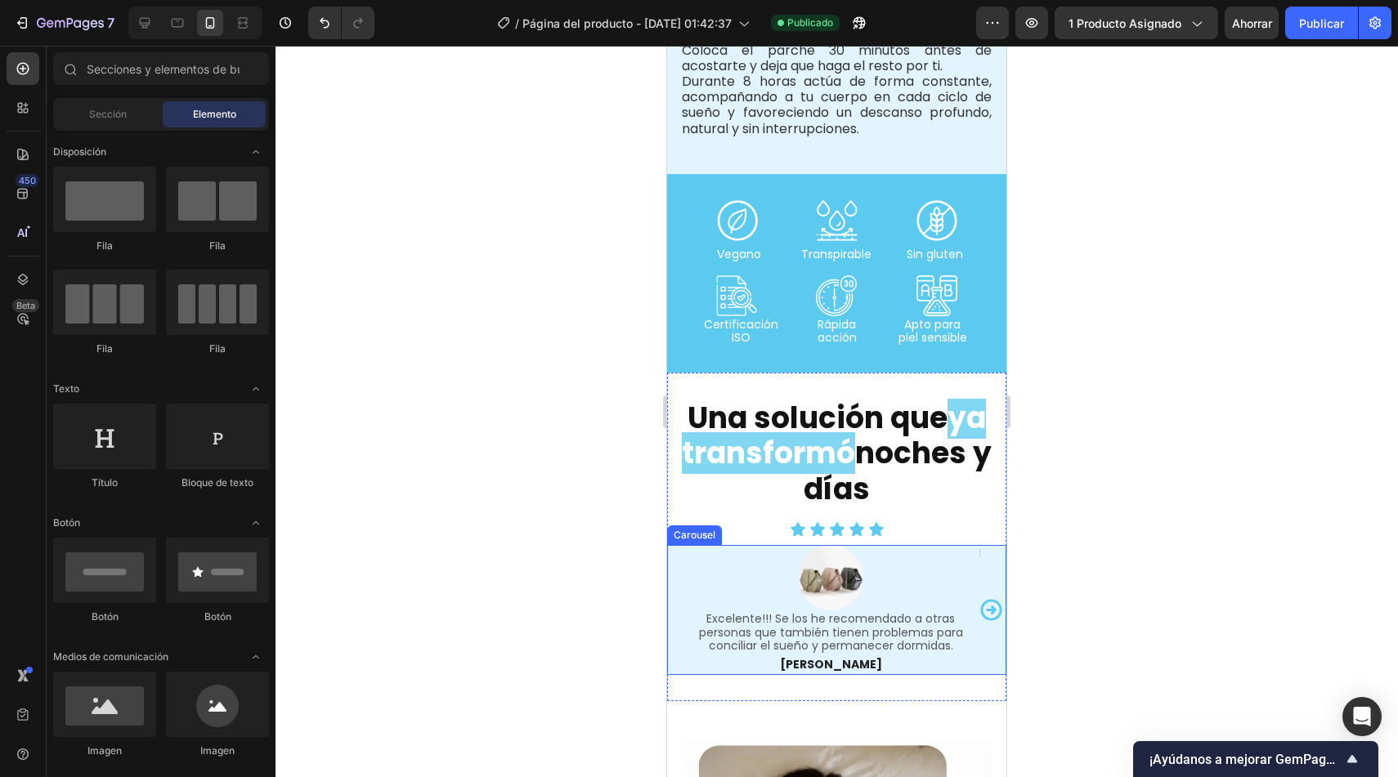
click at [979, 598] on icon "Carousel Next Arrow" at bounding box center [991, 610] width 25 height 25
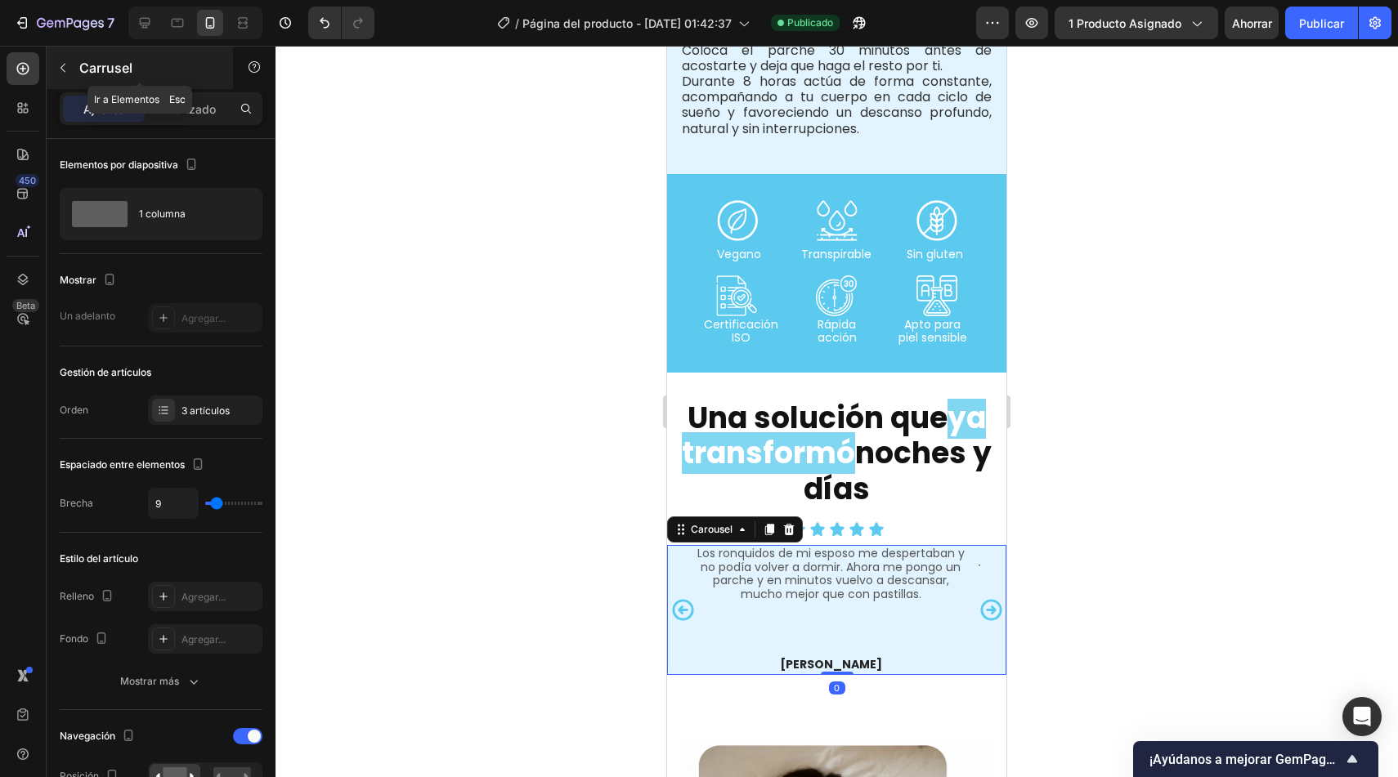
click at [61, 59] on button "button" at bounding box center [63, 68] width 26 height 26
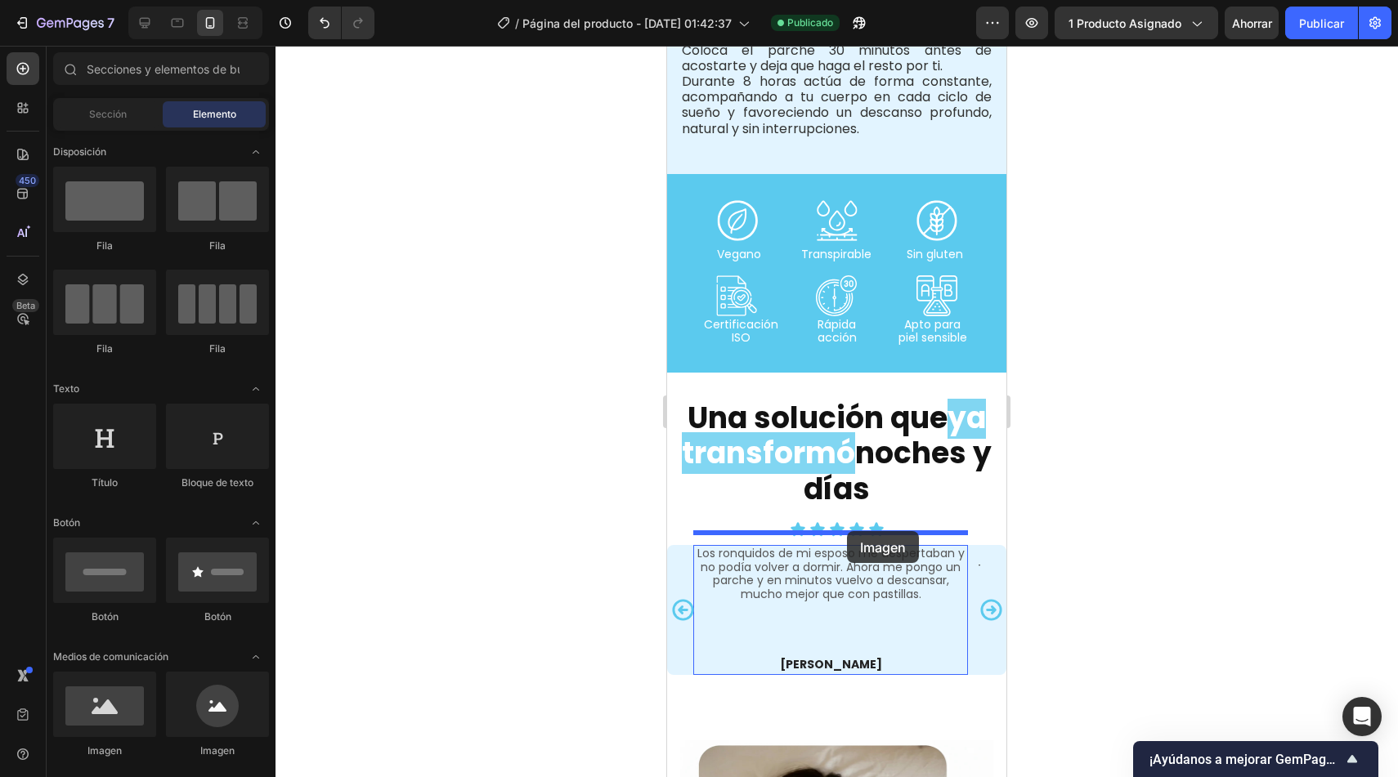
drag, startPoint x: 894, startPoint y: 756, endPoint x: 847, endPoint y: 531, distance: 229.6
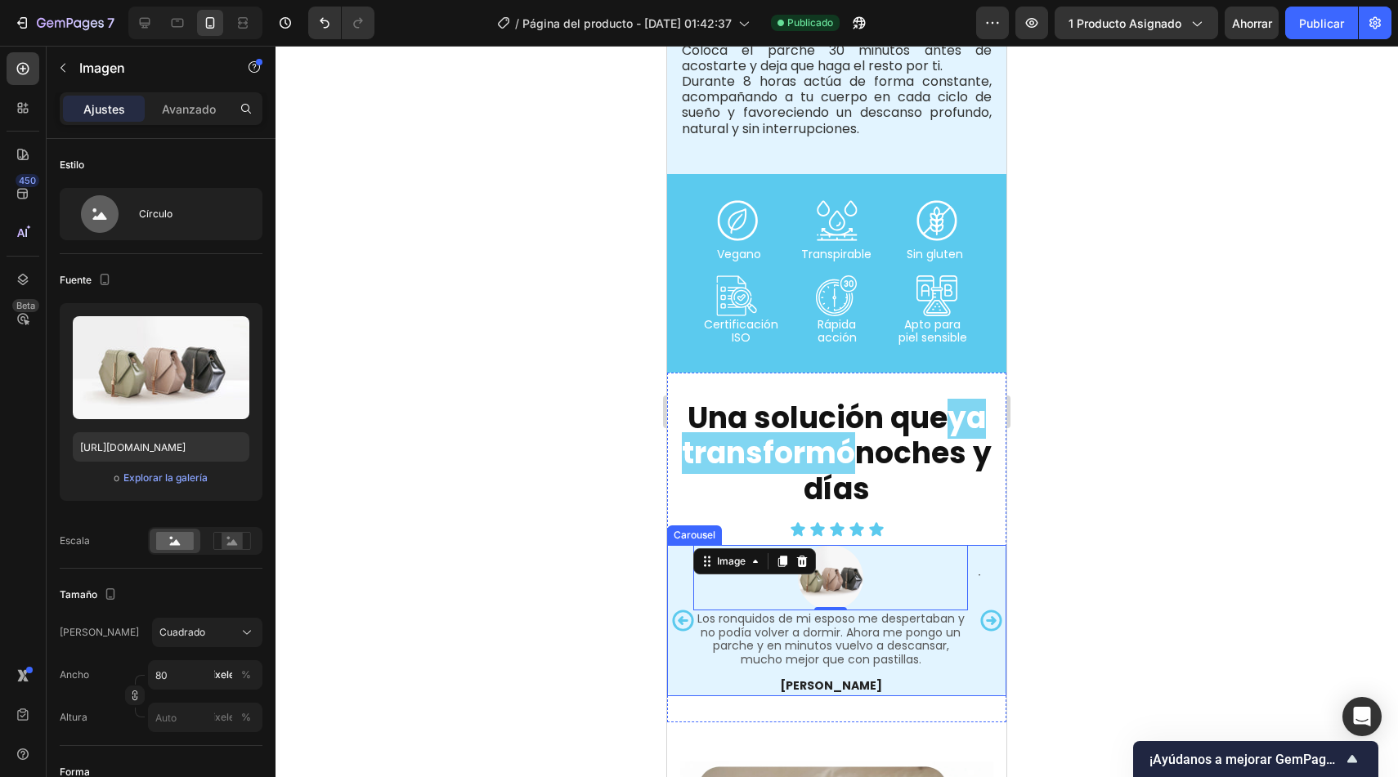
click at [979, 608] on icon "Carousel Next Arrow" at bounding box center [991, 620] width 25 height 25
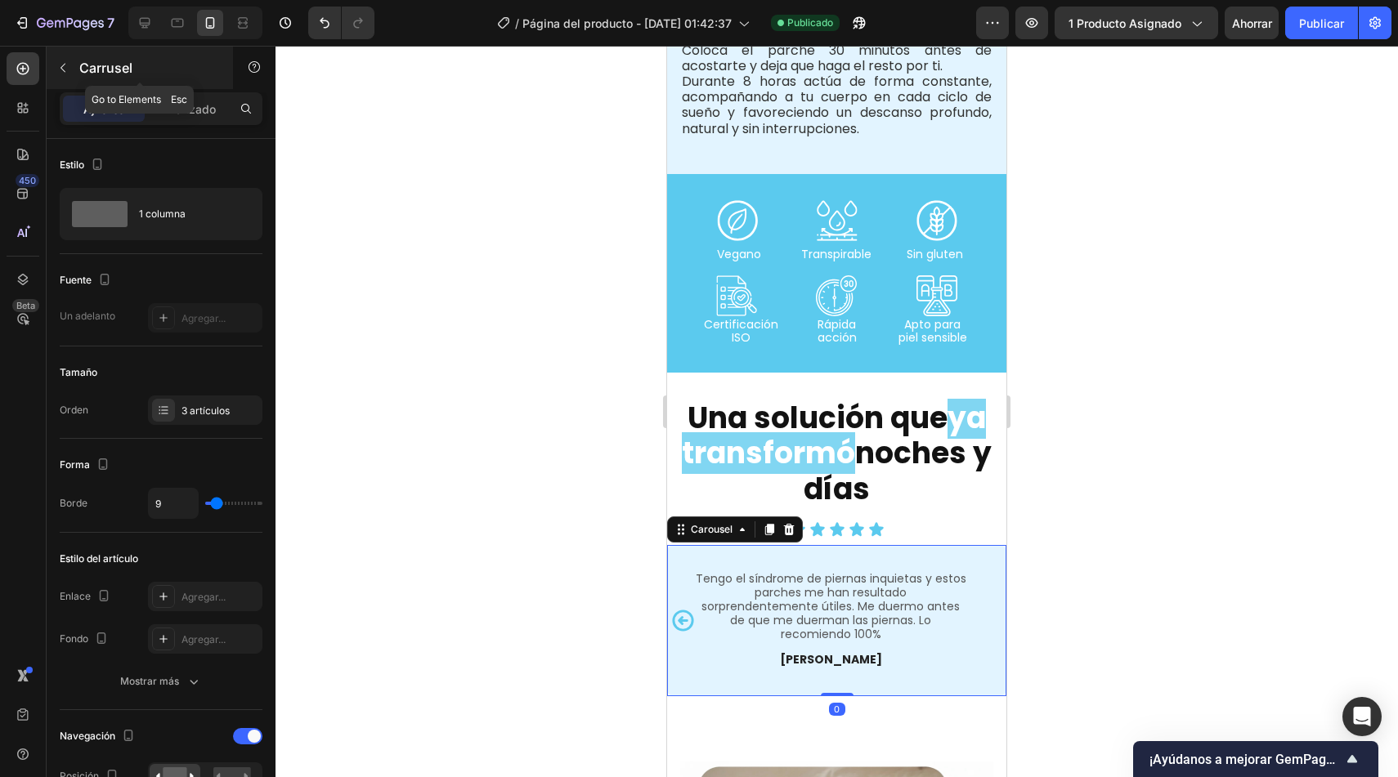
click at [71, 65] on button "button" at bounding box center [63, 68] width 26 height 26
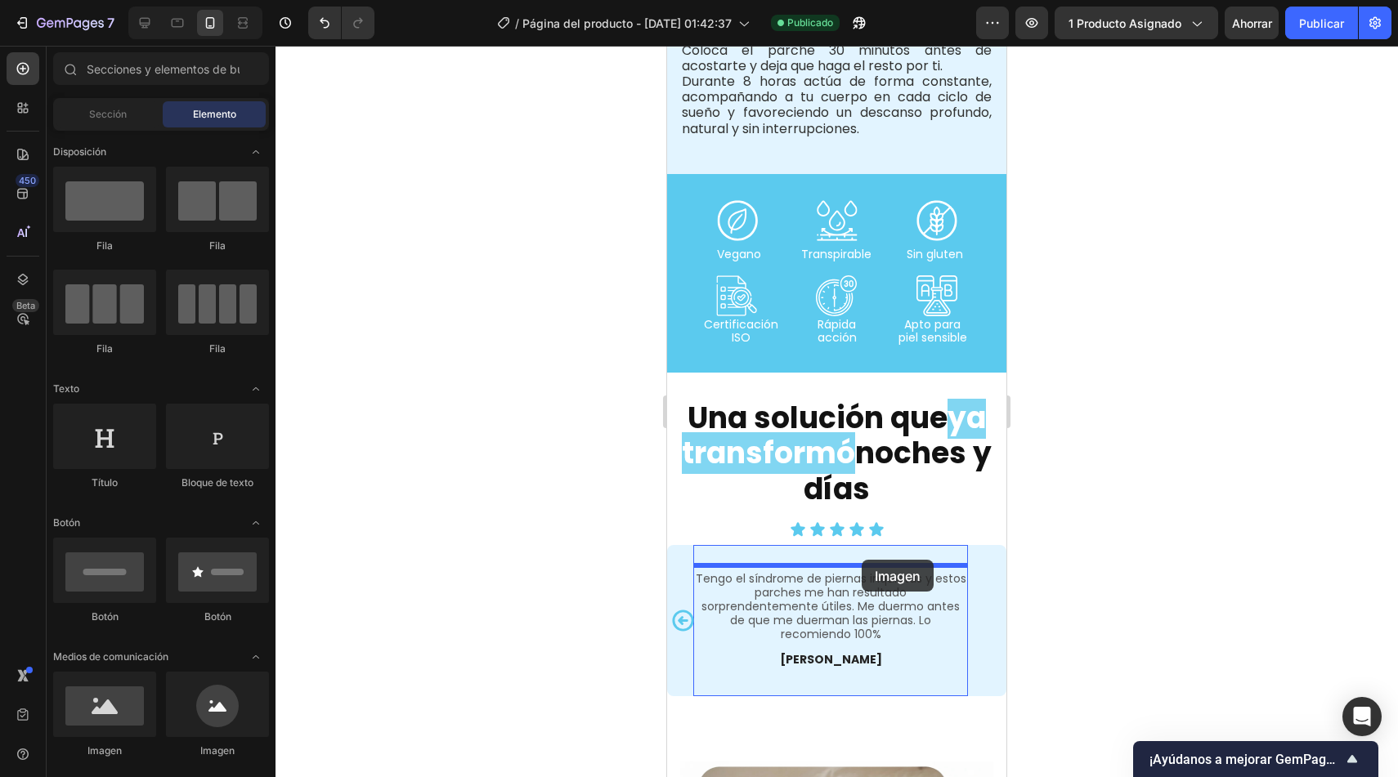
drag, startPoint x: 907, startPoint y: 742, endPoint x: 862, endPoint y: 562, distance: 186.2
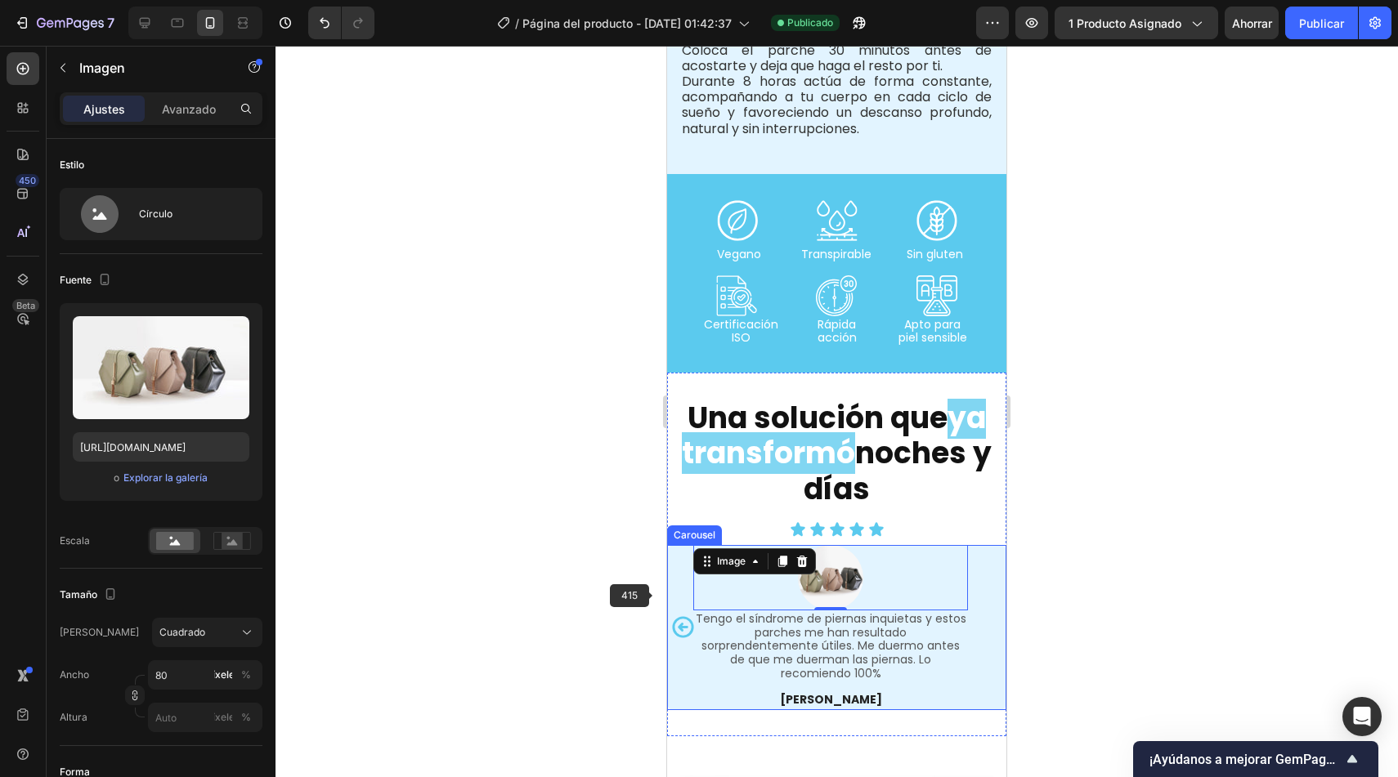
click at [520, 586] on div at bounding box center [836, 412] width 1122 height 732
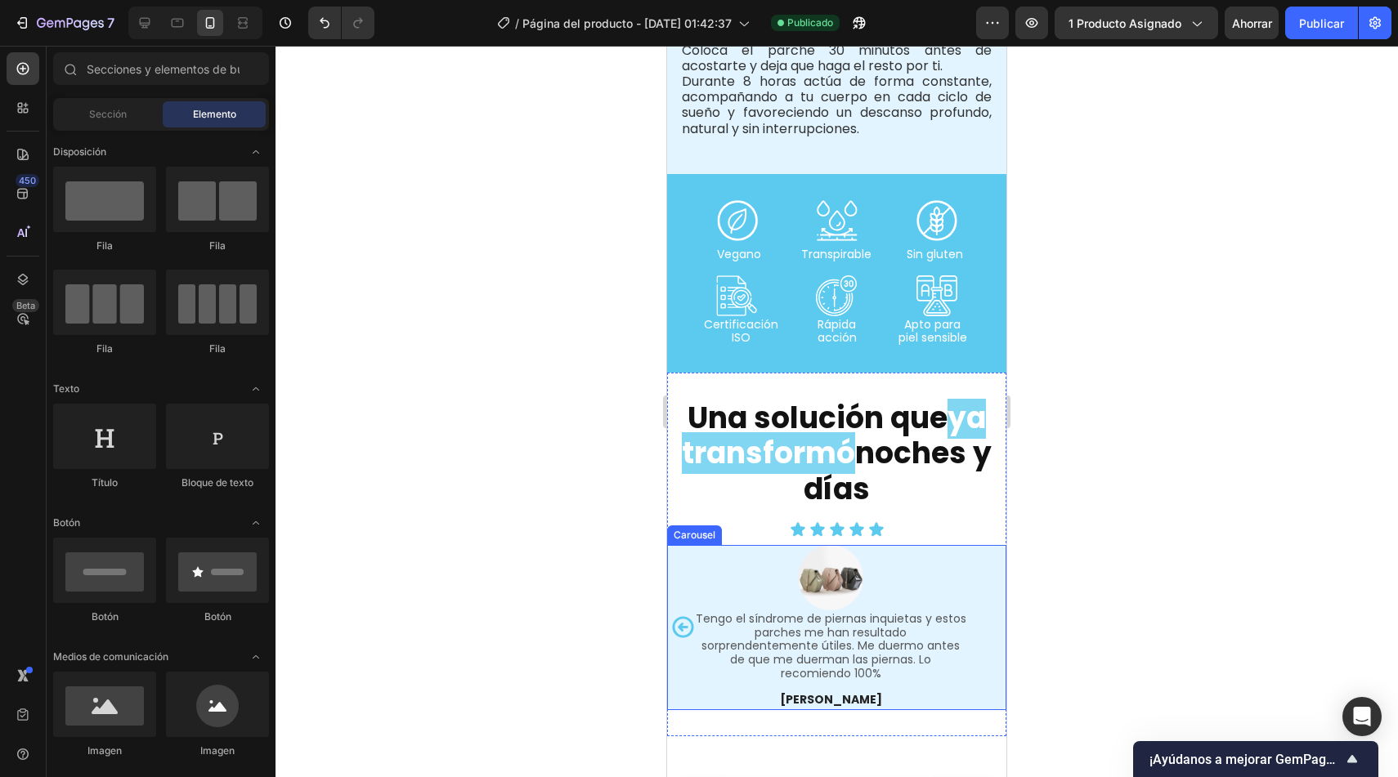
click at [686, 617] on icon "Carousel Back Arrow" at bounding box center [682, 627] width 21 height 21
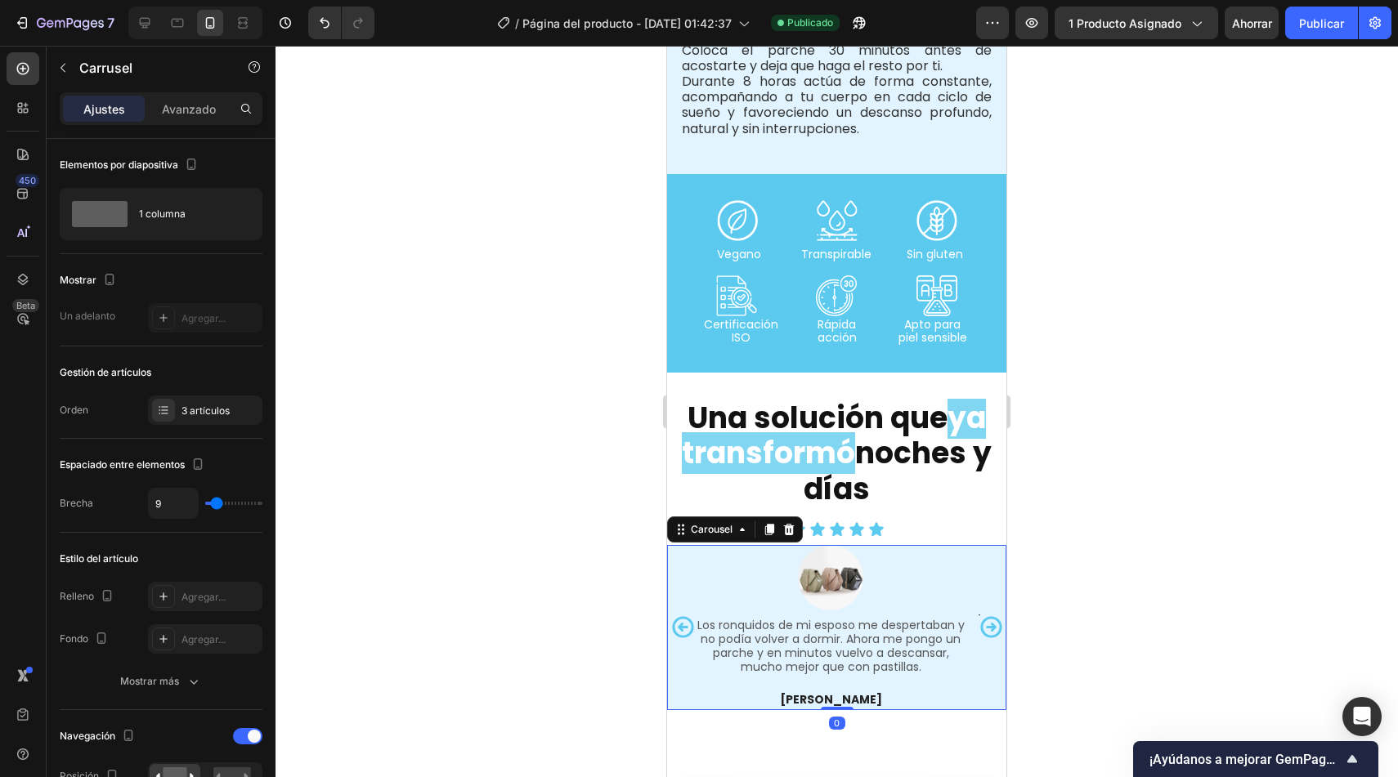
click at [687, 617] on icon "Carousel Back Arrow" at bounding box center [682, 627] width 21 height 21
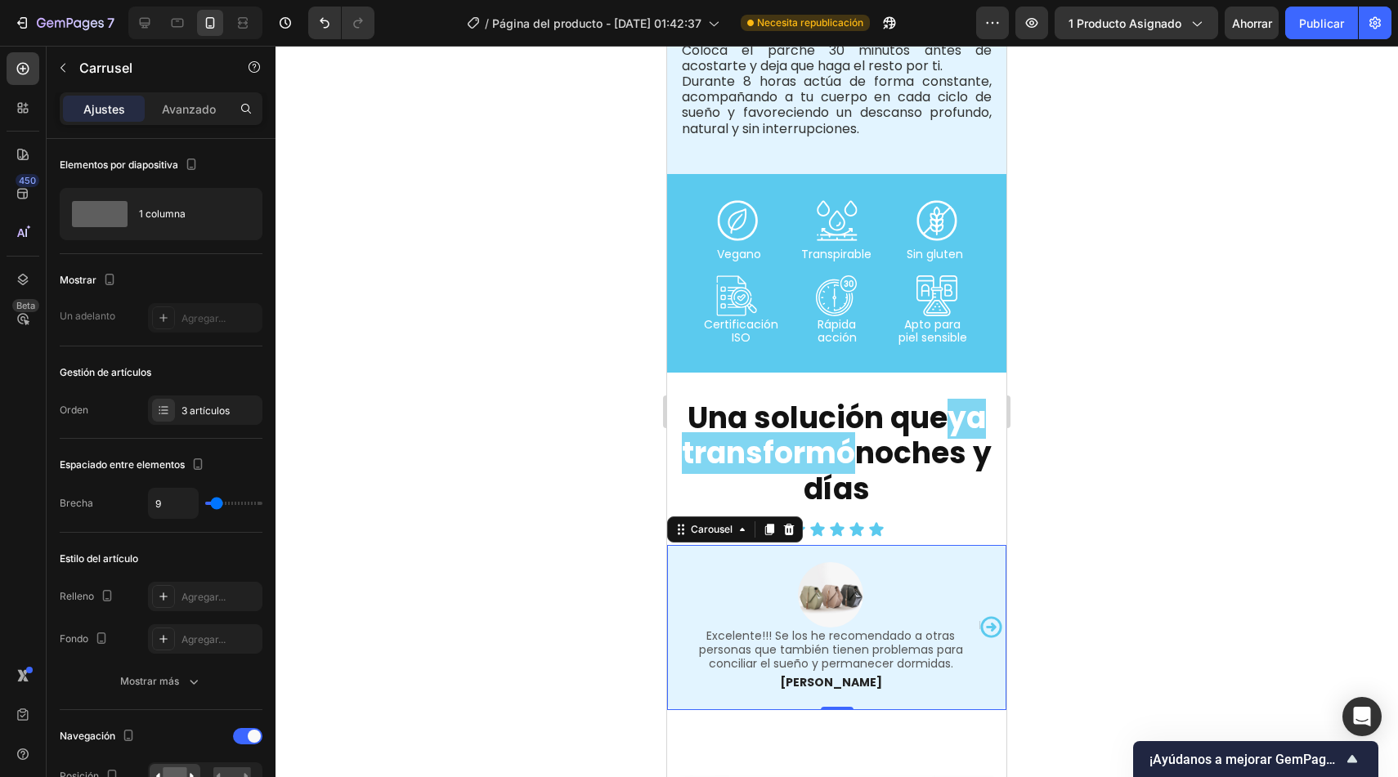
click at [1253, 41] on div "7 Version history / Página del producto - [DATE] 01:42:37 Necesita republicació…" at bounding box center [699, 23] width 1398 height 47
drag, startPoint x: 1252, startPoint y: 29, endPoint x: 1283, endPoint y: 29, distance: 31.1
click at [1252, 29] on font "Ahorrar" at bounding box center [1252, 23] width 40 height 14
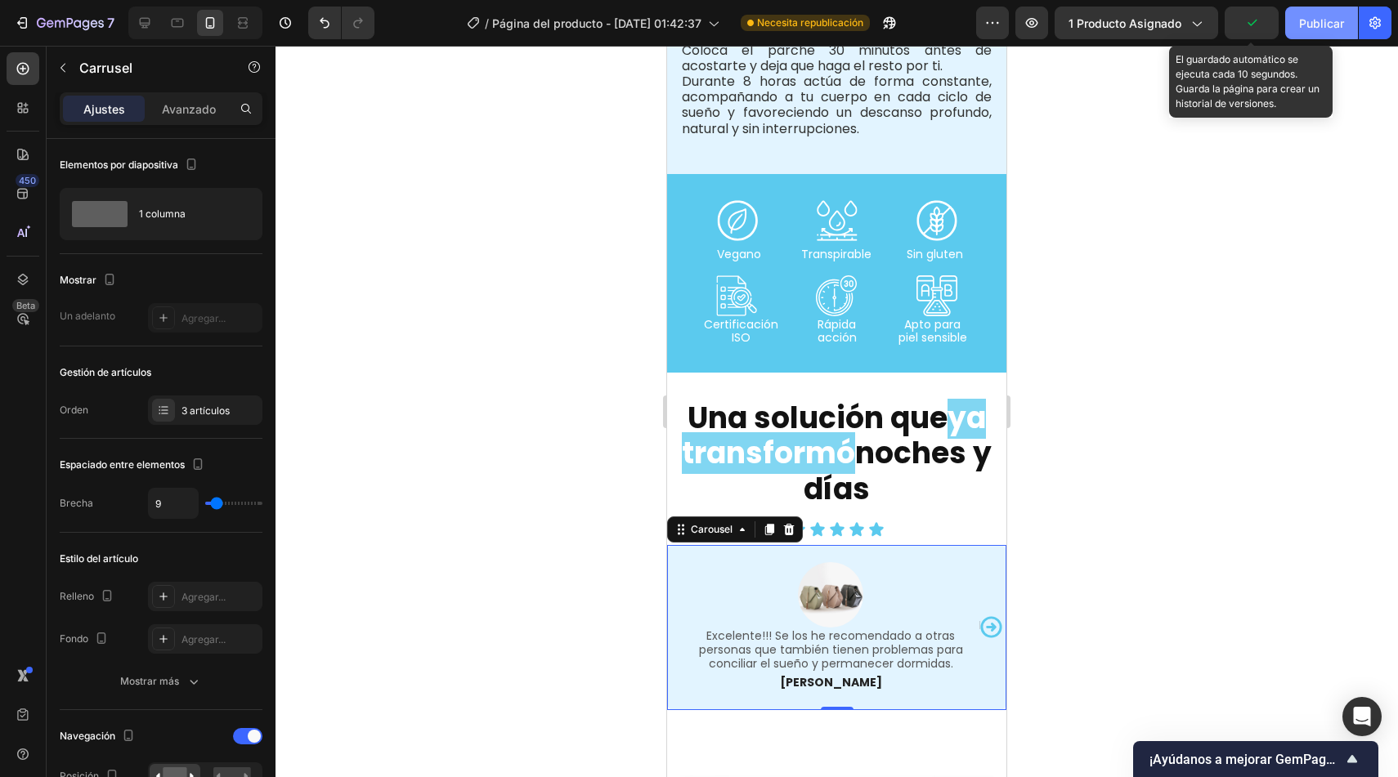
click at [1293, 27] on button "Publicar" at bounding box center [1321, 23] width 73 height 33
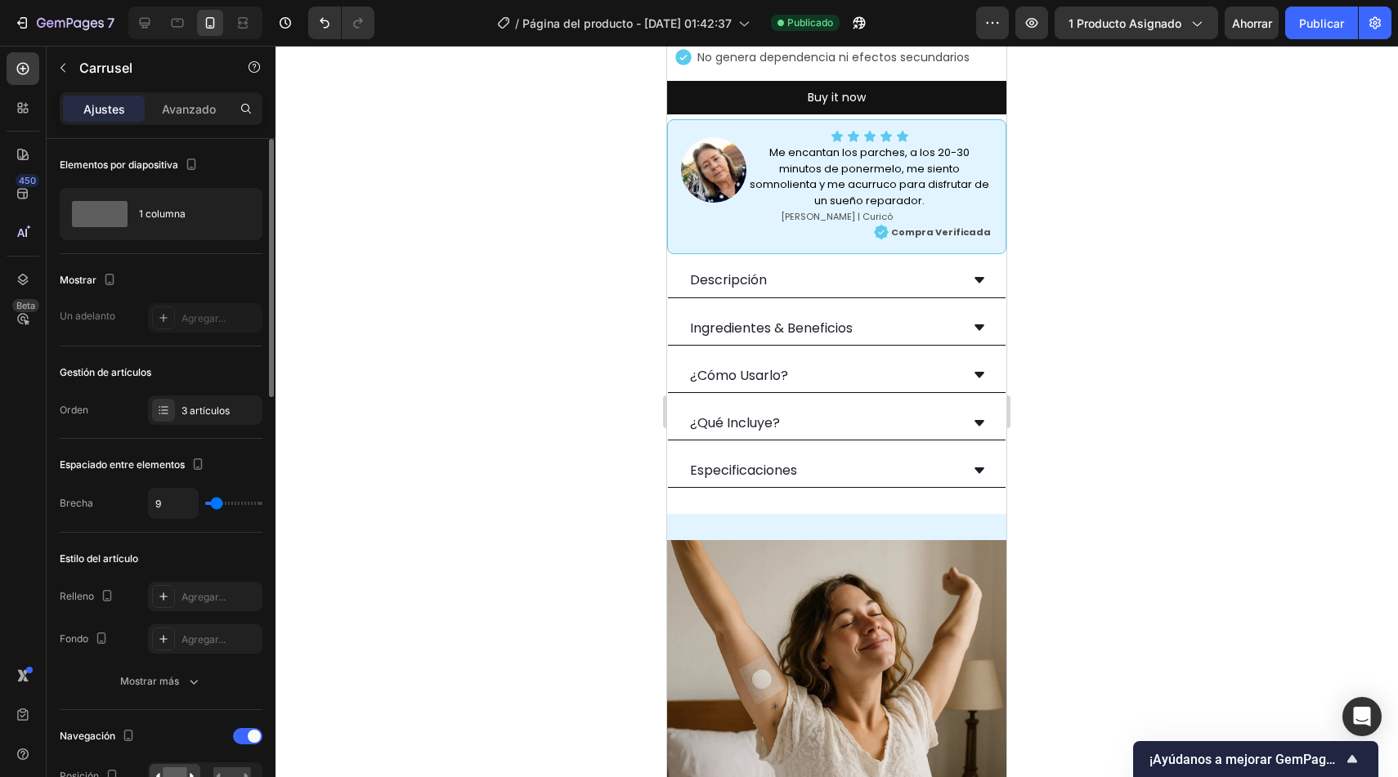
scroll to position [763, 0]
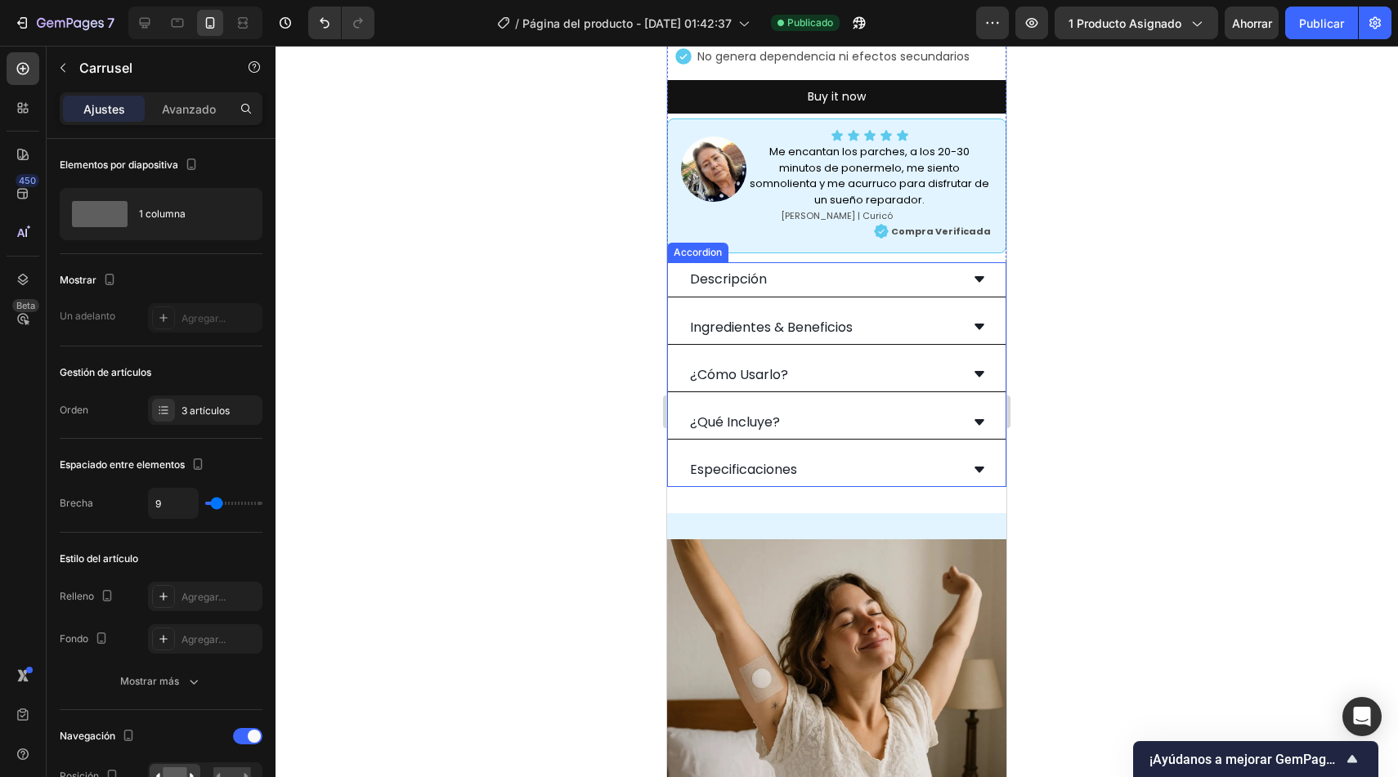
click at [810, 320] on p "Ingredientes & Beneficios" at bounding box center [771, 328] width 163 height 16
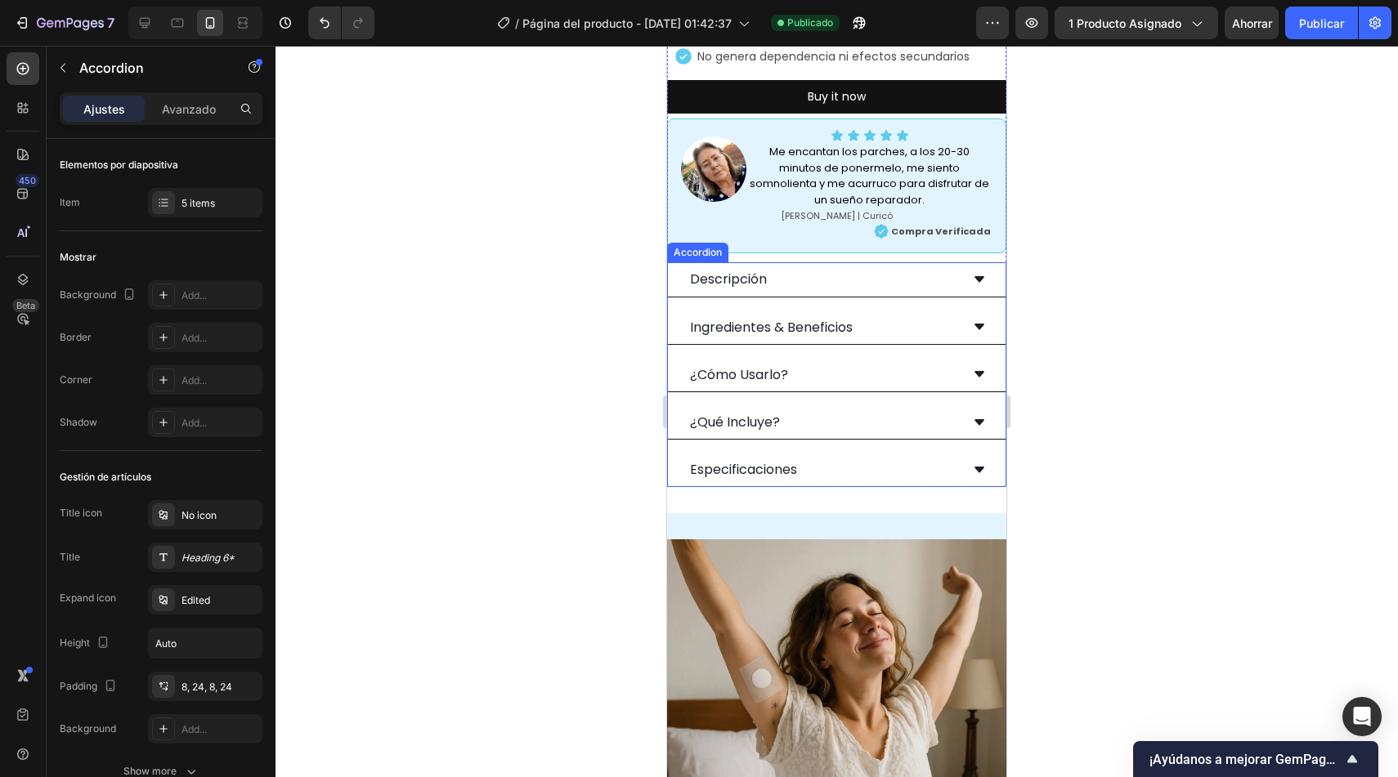
click at [810, 320] on p "Ingredientes & Beneficios" at bounding box center [771, 328] width 163 height 16
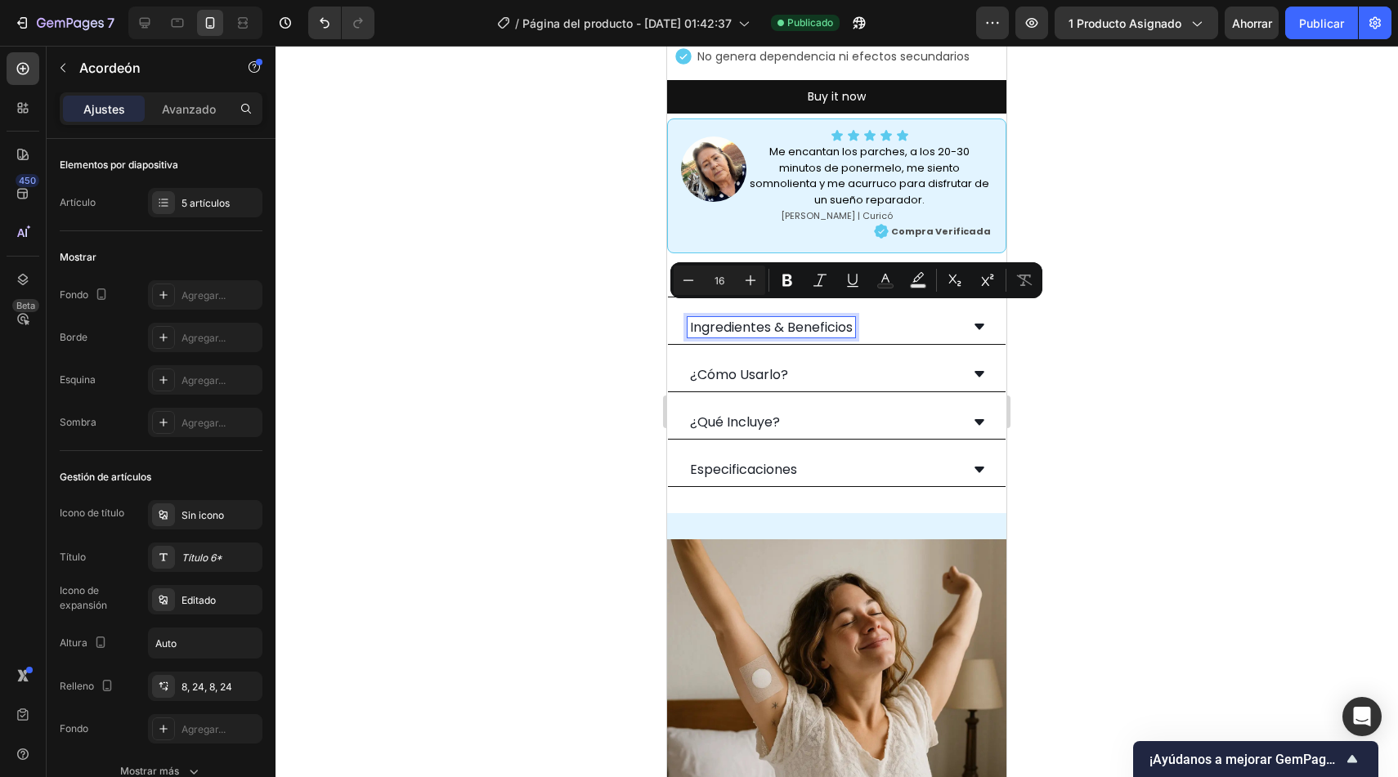
click at [777, 320] on p "Ingredientes & Beneficios" at bounding box center [771, 328] width 163 height 16
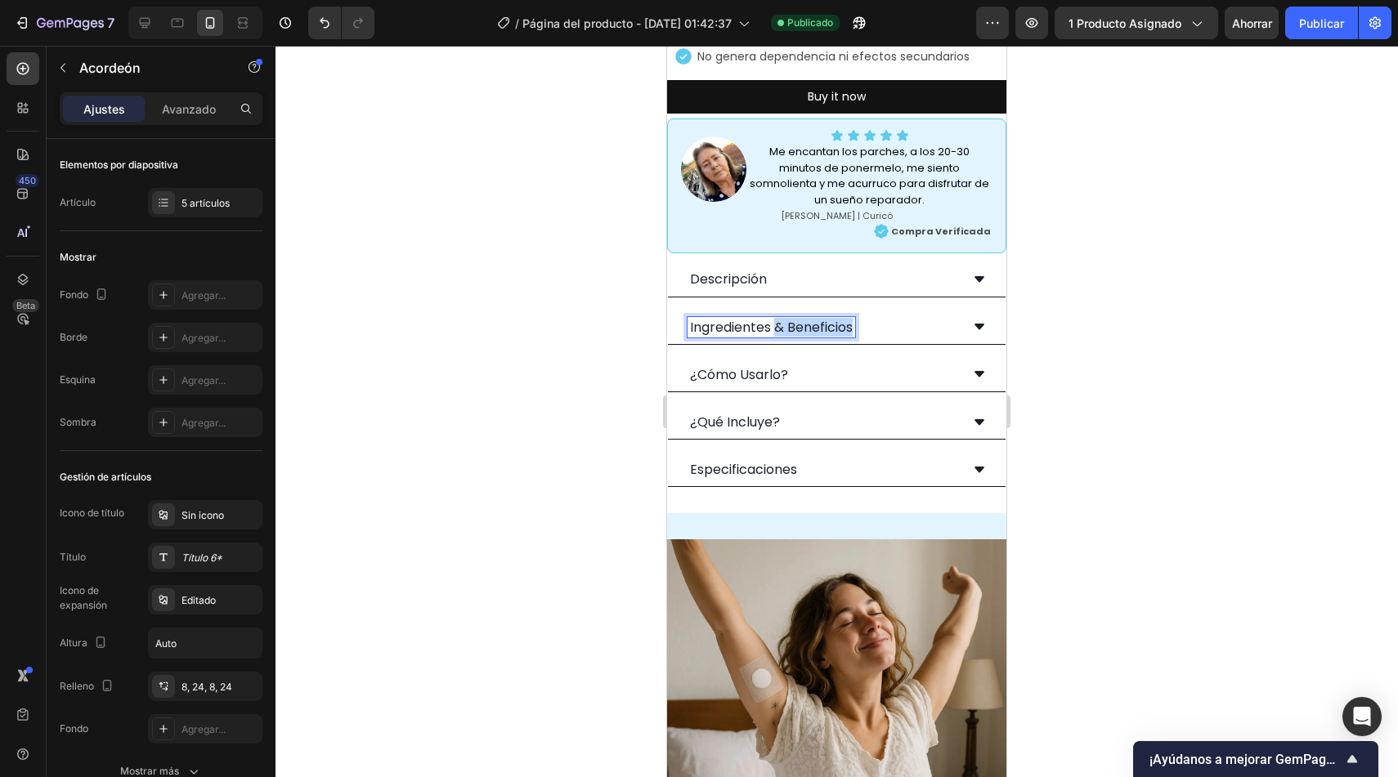
drag, startPoint x: 777, startPoint y: 316, endPoint x: 844, endPoint y: 315, distance: 66.2
click at [844, 320] on p "Ingredientes & Beneficios" at bounding box center [771, 328] width 163 height 16
click at [612, 345] on div at bounding box center [836, 412] width 1122 height 732
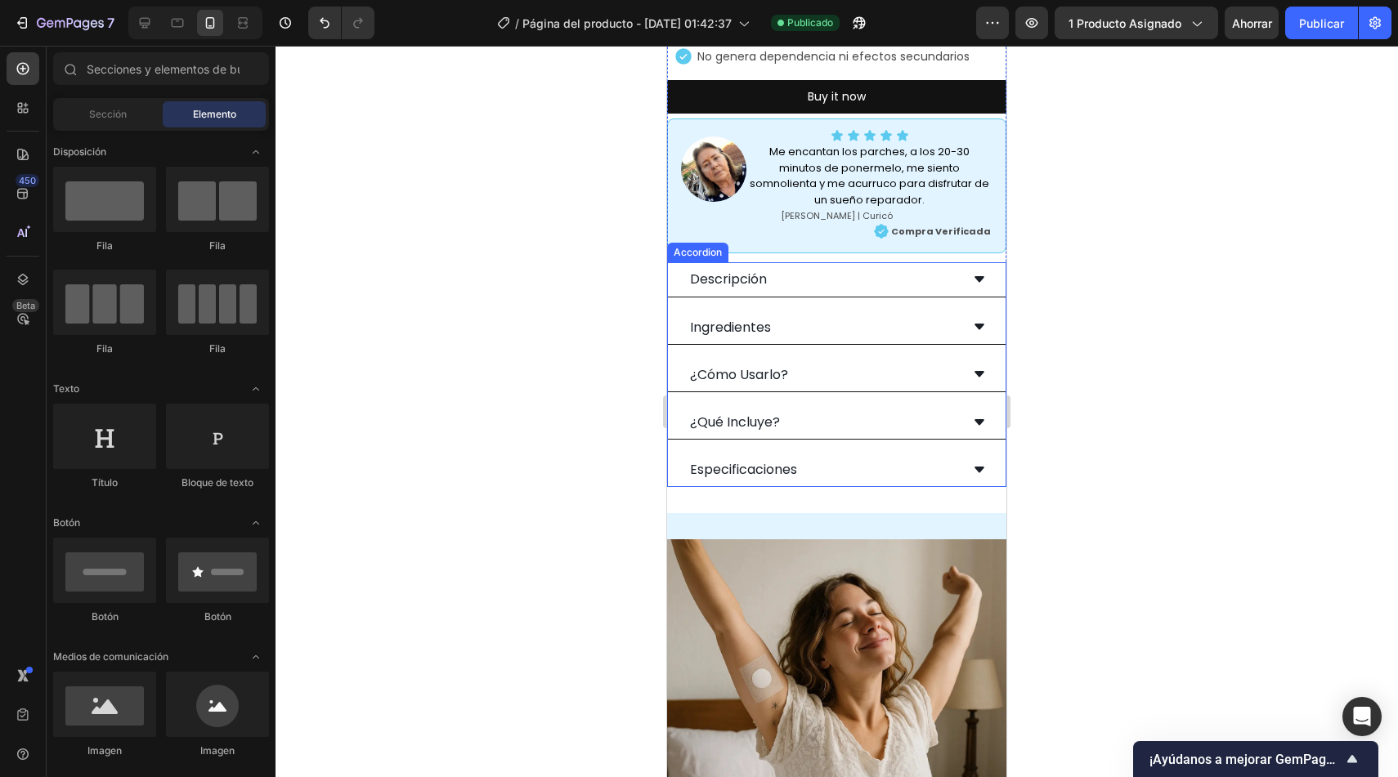
click at [786, 317] on div "Ingredientes" at bounding box center [824, 327] width 272 height 20
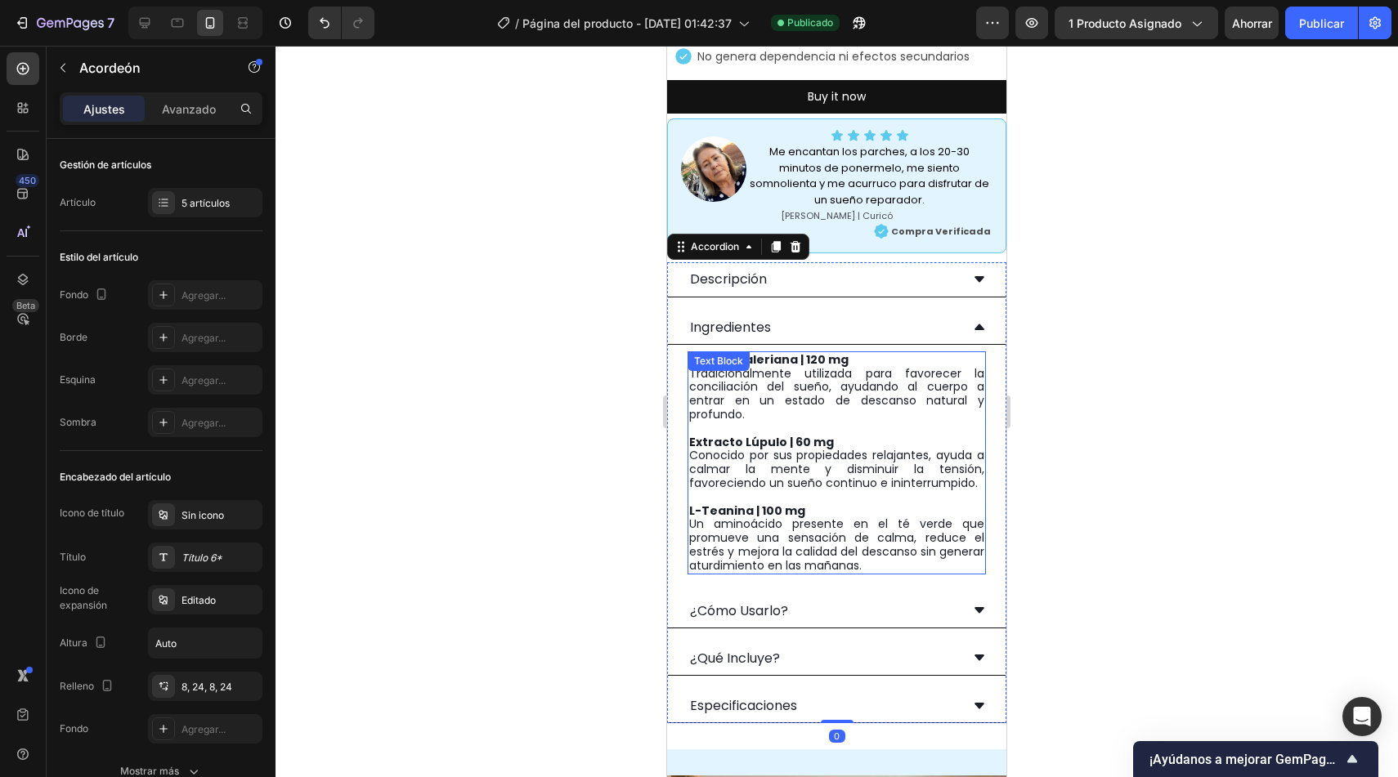
click at [801, 385] on p "Raíz de Valeriana | 120 mg Tradicionalmente utilizada para favorecer la concili…" at bounding box center [836, 387] width 295 height 69
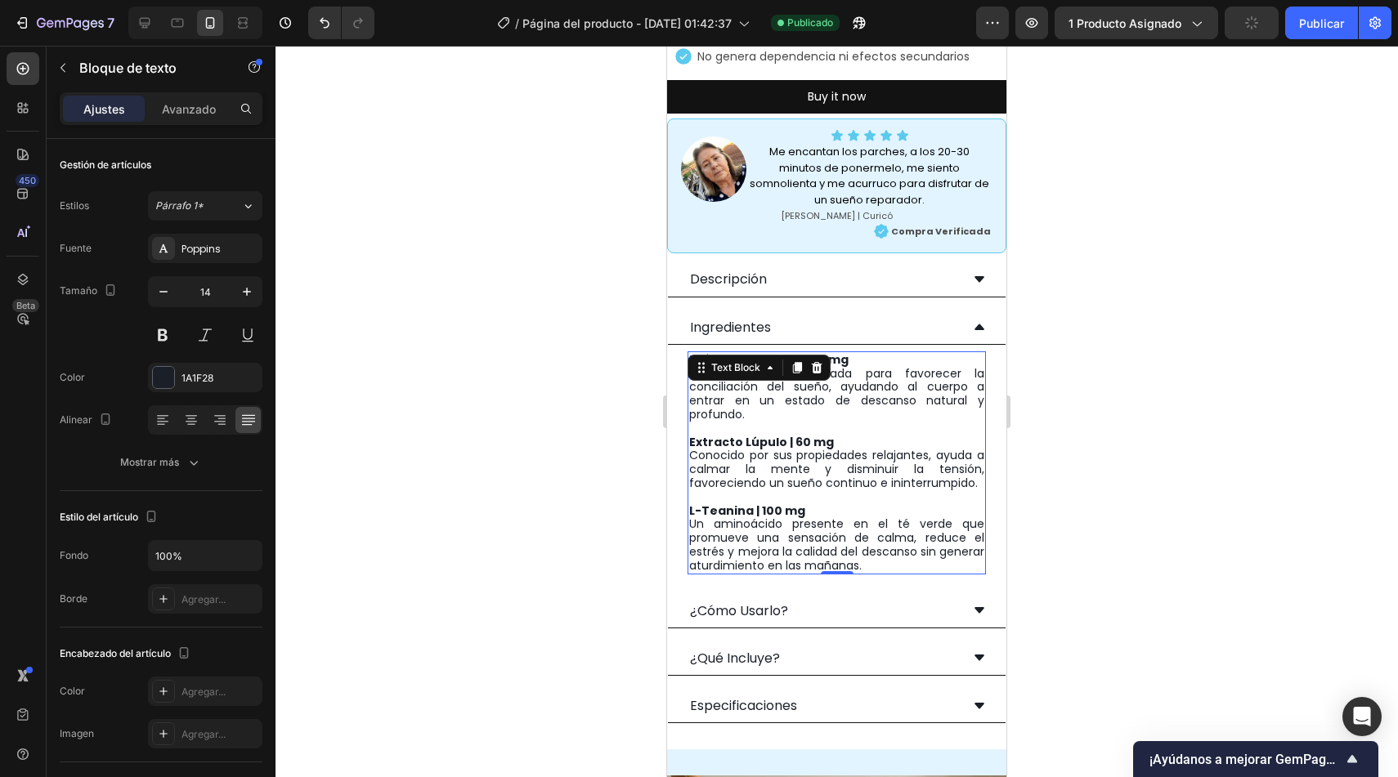
click at [856, 488] on p "Extracto Lúpulo | 60 mg Conocido por sus propiedades relajantes, ayuda a calmar…" at bounding box center [836, 463] width 295 height 55
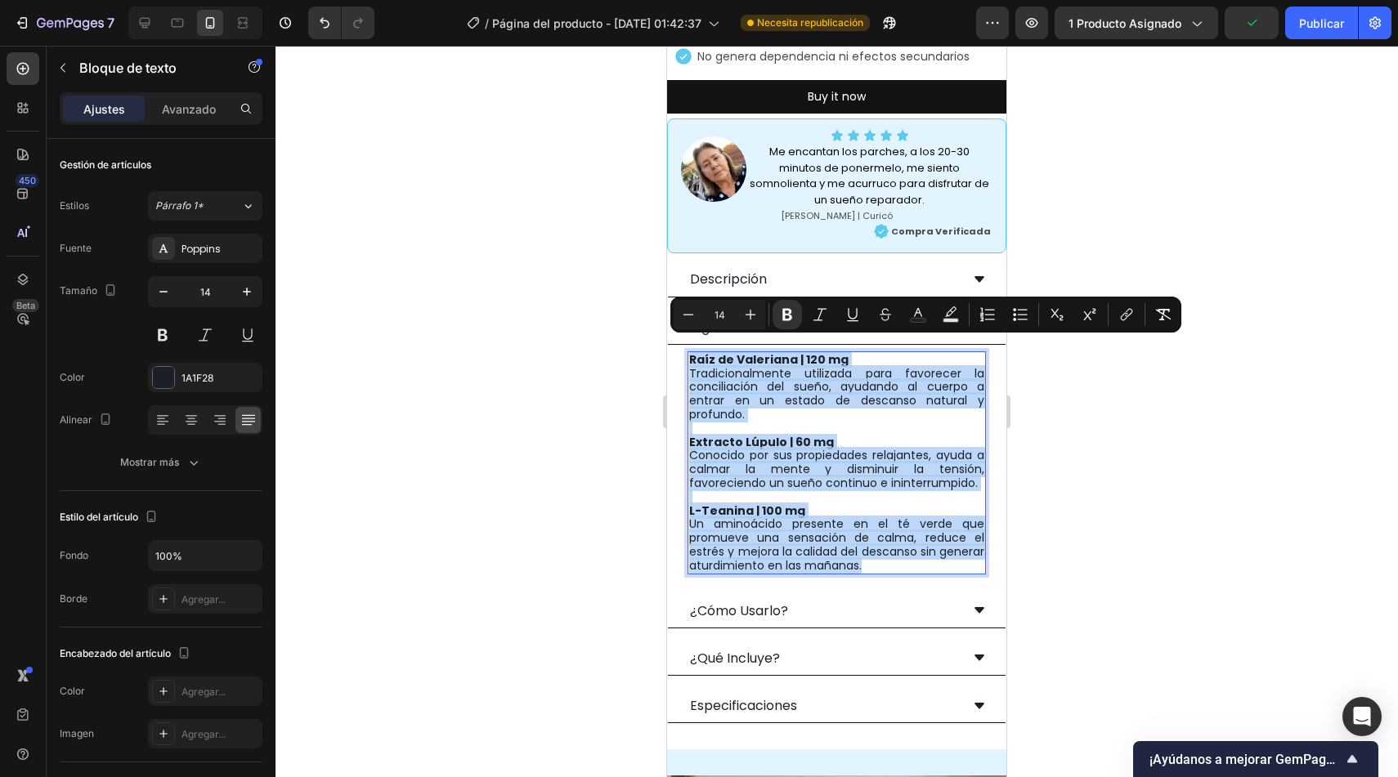
copy div "Raíz de Valeriana | 120 mg Tradicionalmente utilizada para favorecer la concili…"
click at [781, 375] on p "Raíz de Valeriana | 120 mg Tradicionalmente utilizada para favorecer la concili…" at bounding box center [836, 387] width 295 height 69
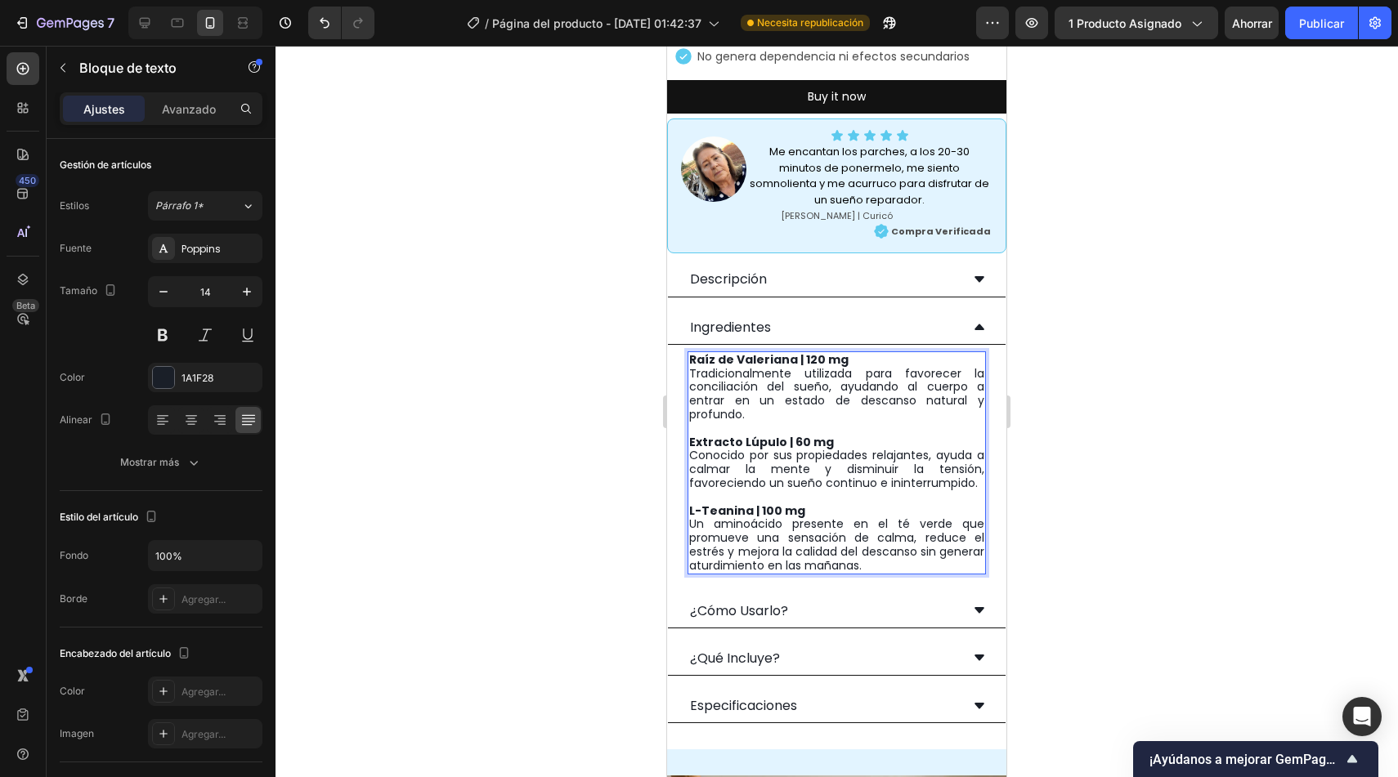
click at [764, 378] on p "Raíz de Valeriana | 120 mg Tradicionalmente utilizada para favorecer la concili…" at bounding box center [836, 387] width 295 height 69
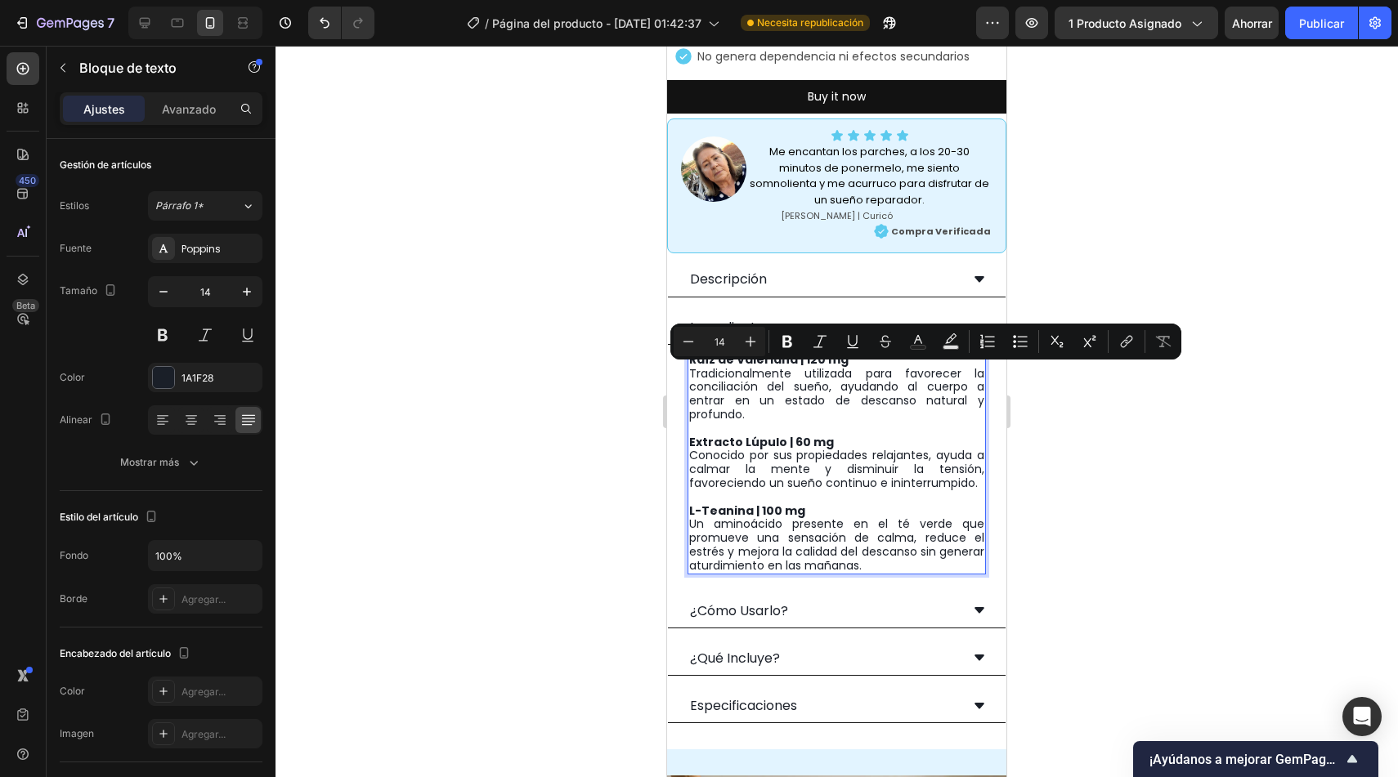
click at [739, 386] on p "Raíz de Valeriana | 120 mg Tradicionalmente utilizada para favorecer la concili…" at bounding box center [836, 387] width 295 height 69
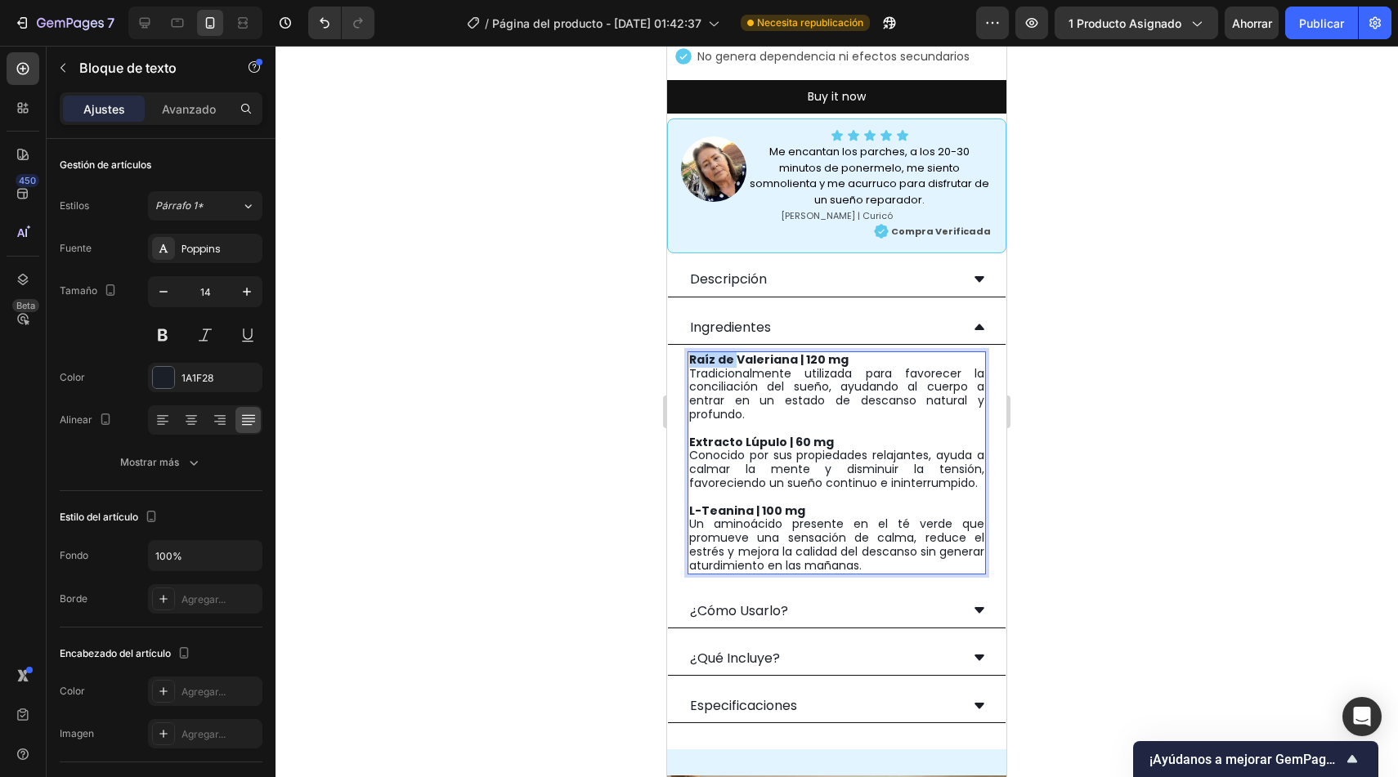
drag, startPoint x: 737, startPoint y: 346, endPoint x: 692, endPoint y: 348, distance: 45.0
click at [692, 352] on strong "Raíz de Valeriana | 120 mg" at bounding box center [768, 360] width 159 height 16
click at [772, 372] on p "Valeriana | 120 mg Tradicionalmente utilizada para favorecer la conciliación de…" at bounding box center [836, 387] width 295 height 69
click at [755, 396] on p "Valeriana | 120 mg Tradicionalmente utilizada para favorecer la conciliación de…" at bounding box center [836, 387] width 295 height 69
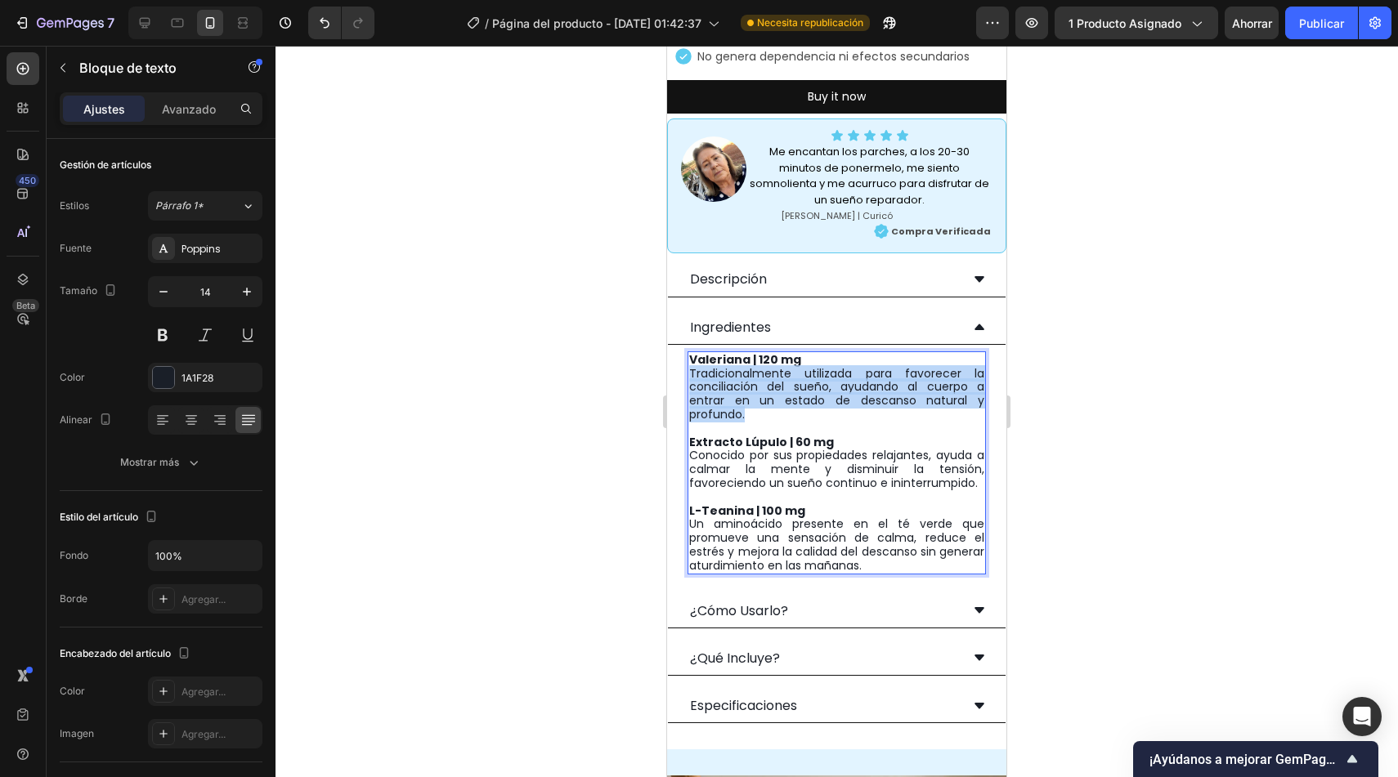
drag, startPoint x: 754, startPoint y: 407, endPoint x: 689, endPoint y: 361, distance: 79.2
click at [689, 361] on p "Valeriana | 120 mg Tradicionalmente utilizada para favorecer la conciliación de…" at bounding box center [836, 387] width 295 height 69
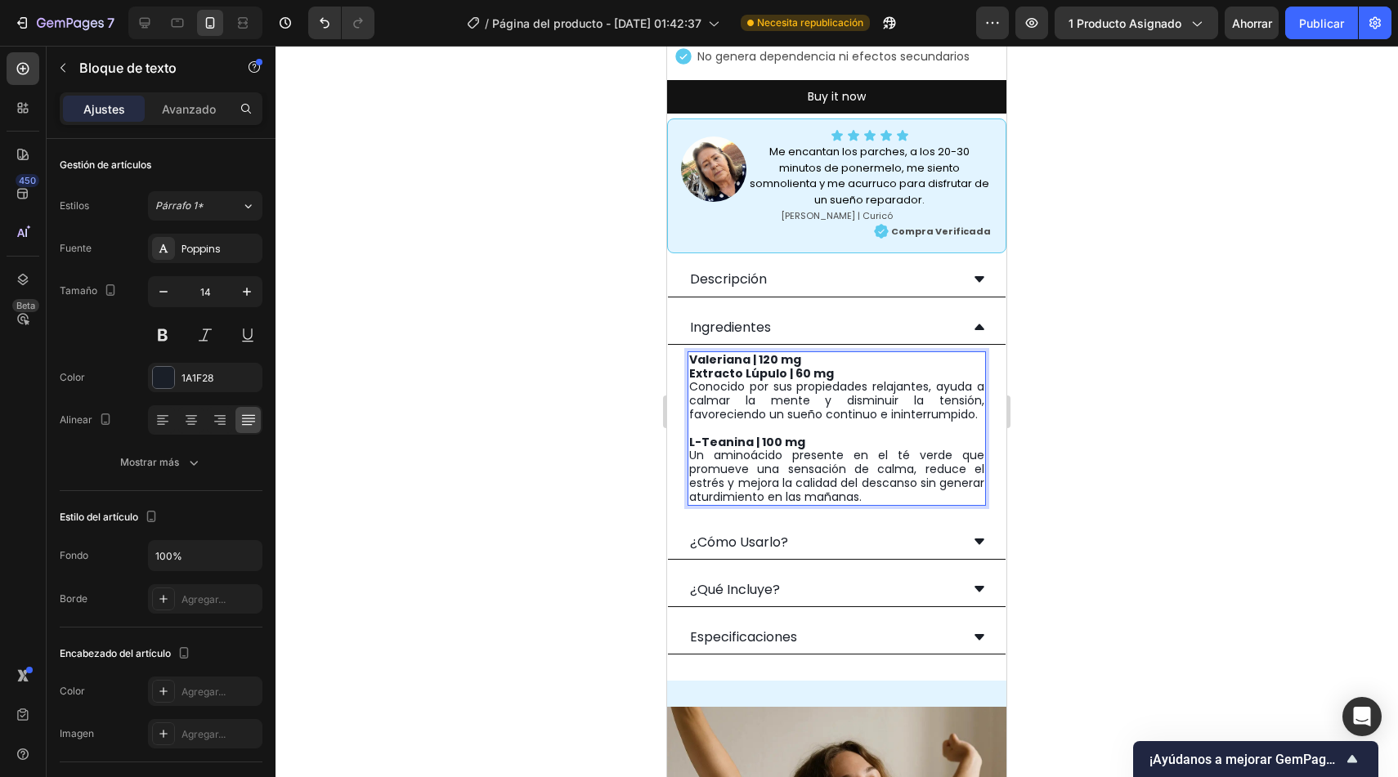
click at [759, 406] on p "Extracto Lúpulo | 60 mg Conocido por sus propiedades relajantes, ayuda a calmar…" at bounding box center [836, 394] width 295 height 55
click at [759, 403] on p "Extracto Lúpulo | 60 mg Conocido por sus propiedades relajantes, ayuda a calmar…" at bounding box center [836, 394] width 295 height 55
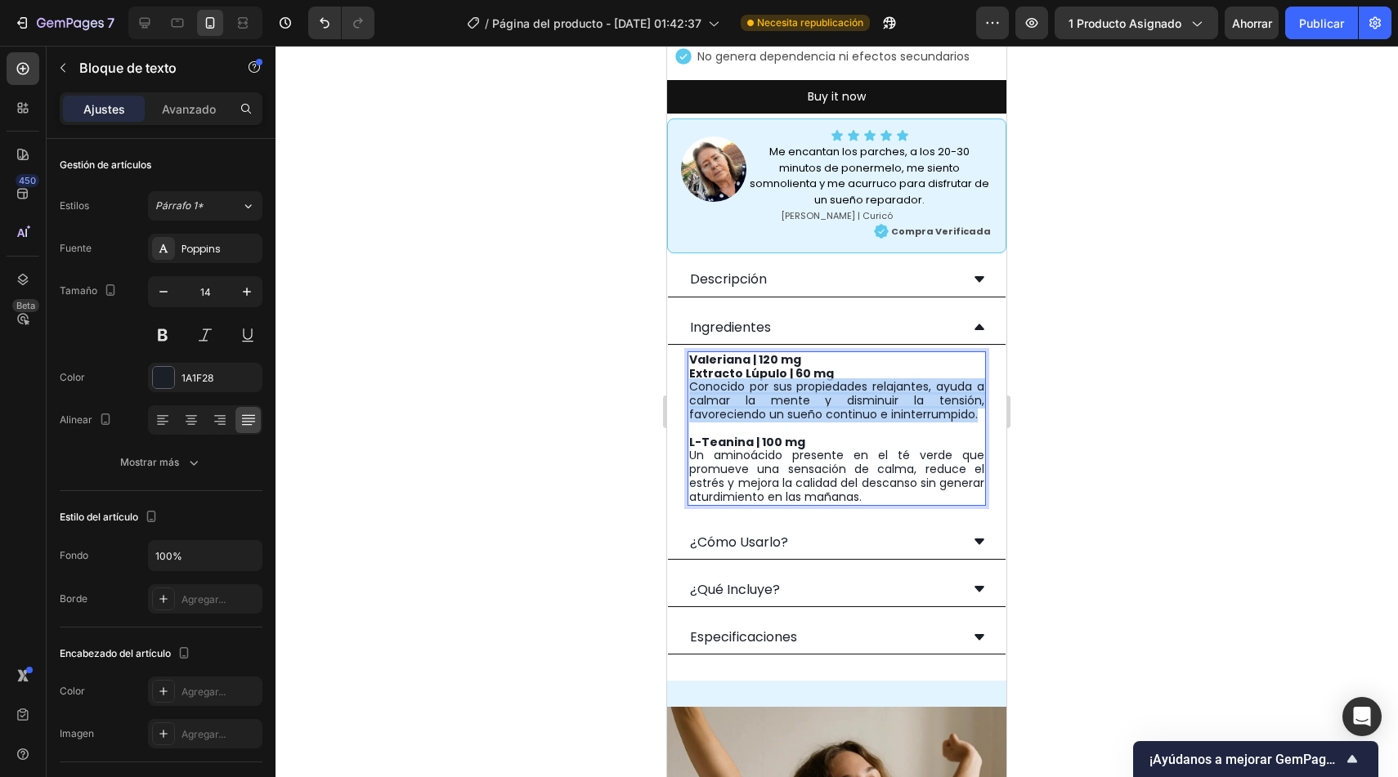
drag, startPoint x: 791, startPoint y: 414, endPoint x: 688, endPoint y: 372, distance: 110.7
click at [689, 372] on p "Extracto Lúpulo | 60 mg Conocido por sus propiedades relajantes, ayuda a calmar…" at bounding box center [836, 394] width 295 height 55
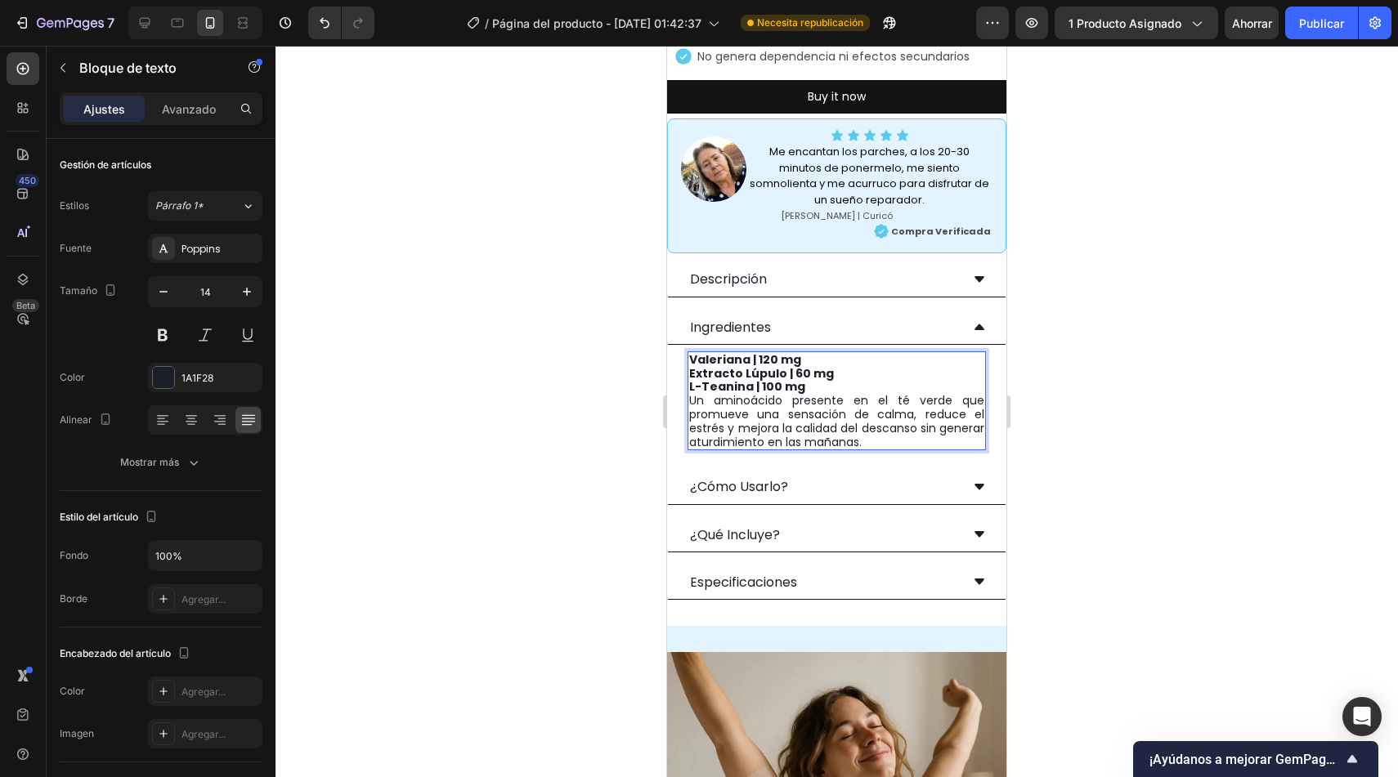
click at [764, 415] on p "L-Teanina | 100 mg Un aminoácido presente en el té verde que promueve una sensa…" at bounding box center [836, 414] width 295 height 69
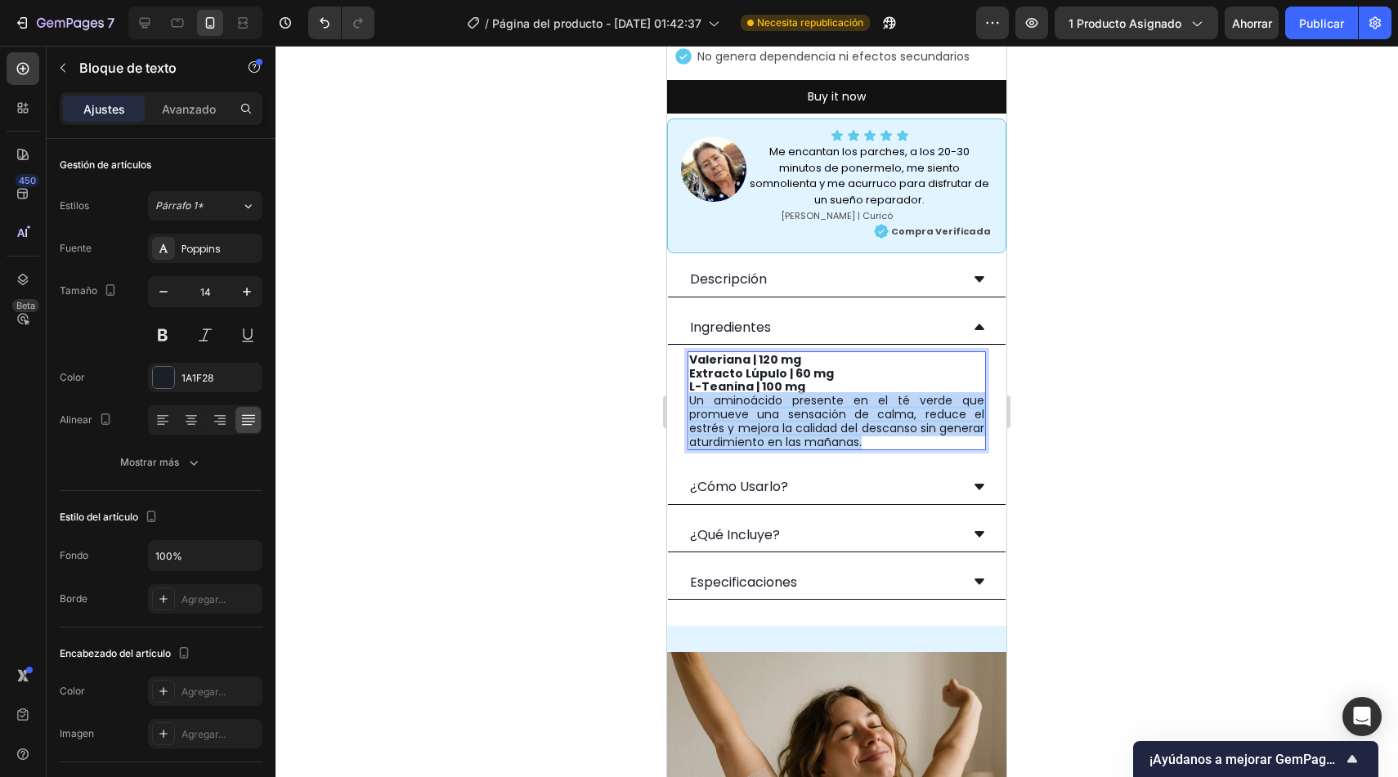
click at [764, 415] on p "L-Teanina | 100 mg Un aminoácido presente en el té verde que promueve una sensa…" at bounding box center [836, 414] width 295 height 69
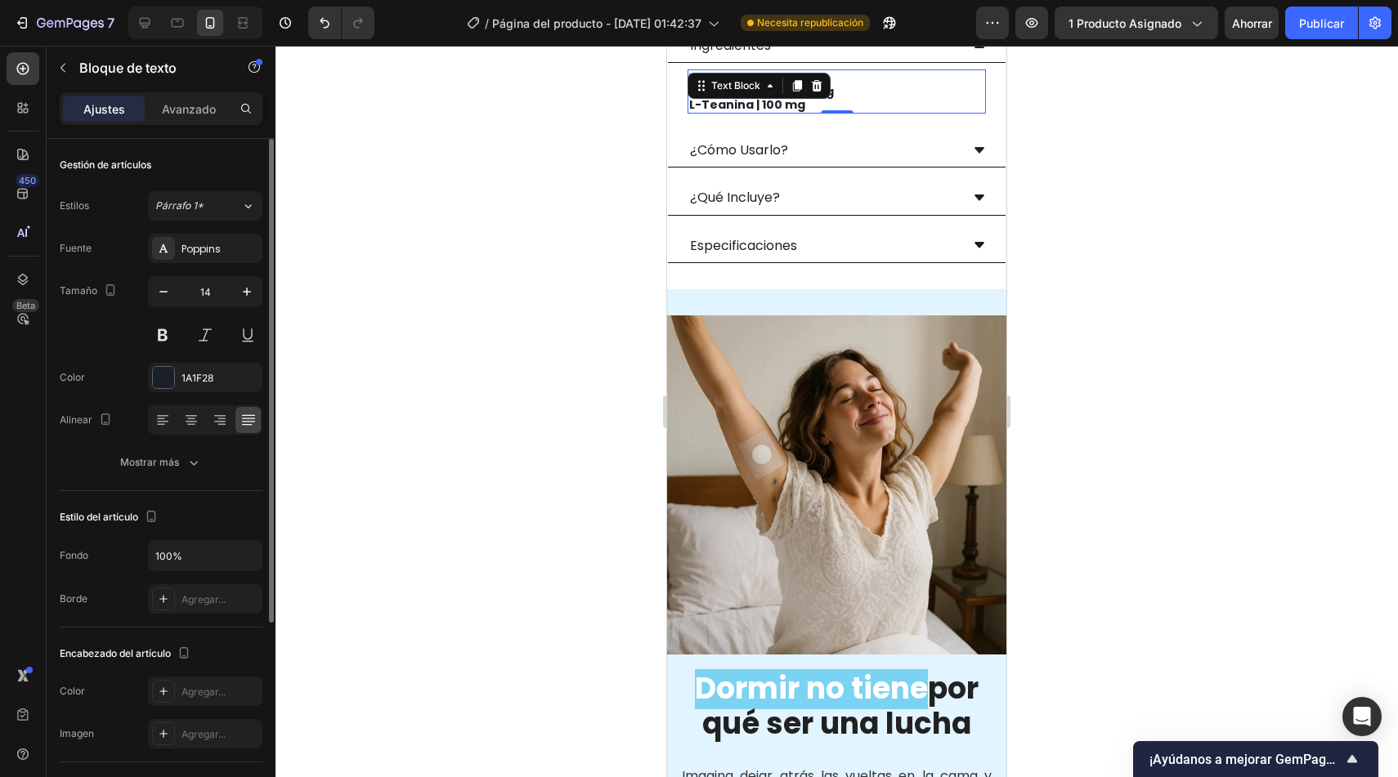
scroll to position [992, 0]
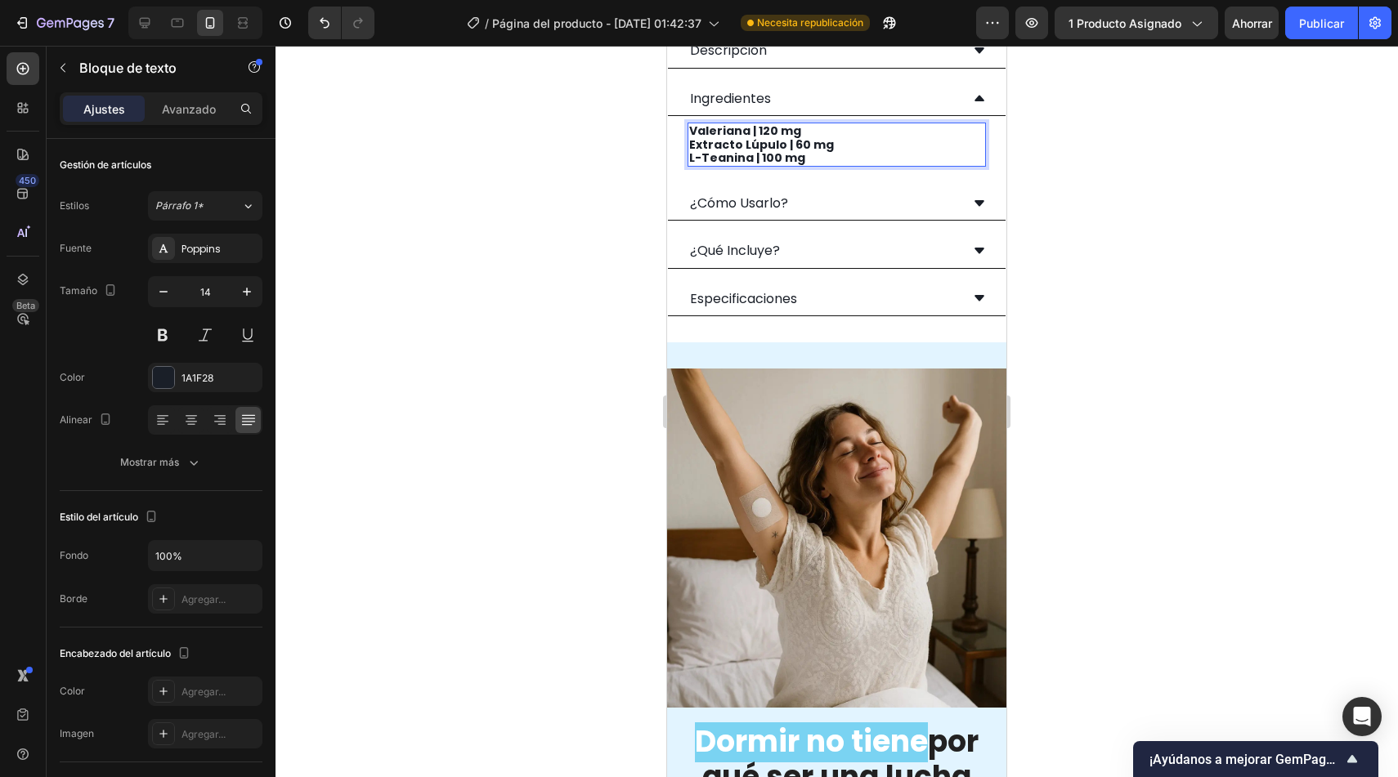
click at [738, 137] on strong "Extracto Lúpulo | 60 mg" at bounding box center [761, 145] width 145 height 16
click at [193, 384] on div "1A1F28" at bounding box center [204, 378] width 47 height 15
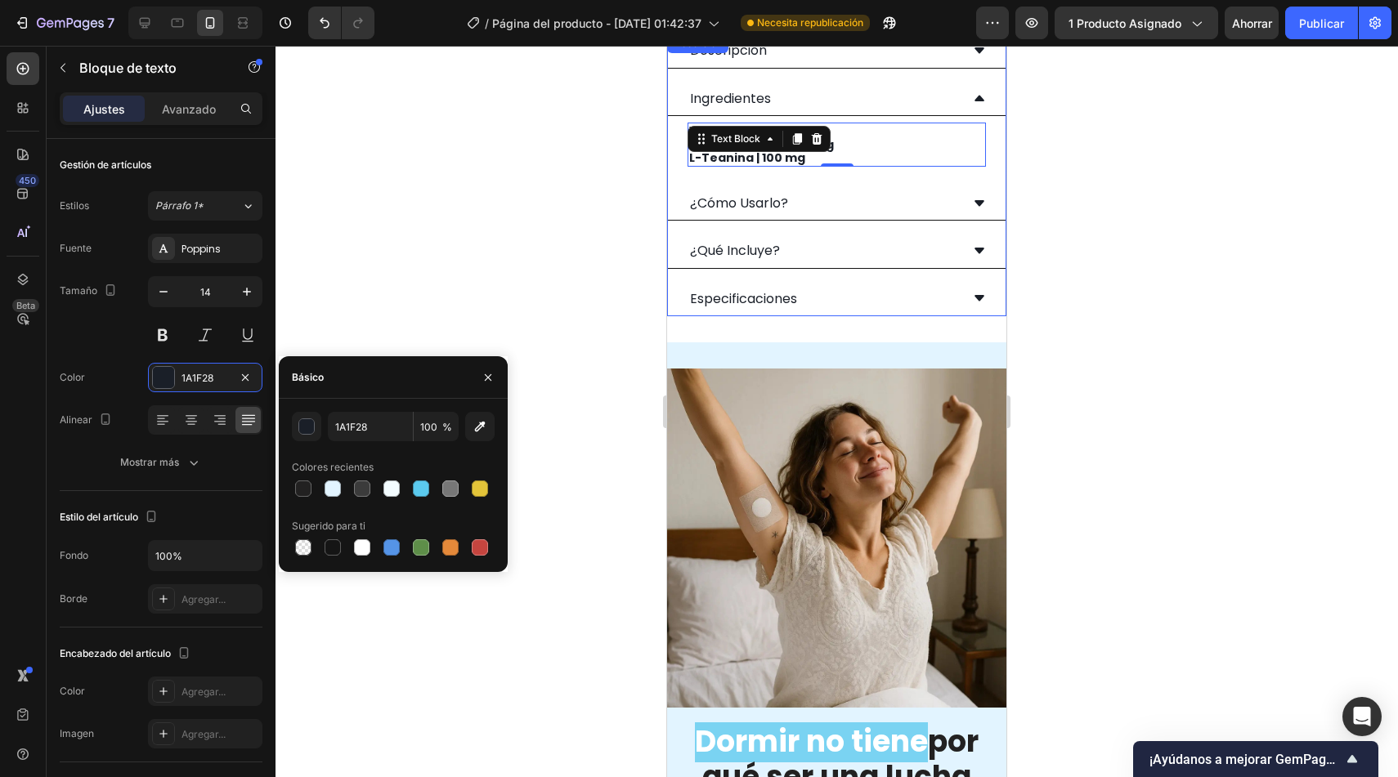
click at [761, 91] on p "Ingredientes" at bounding box center [730, 99] width 81 height 16
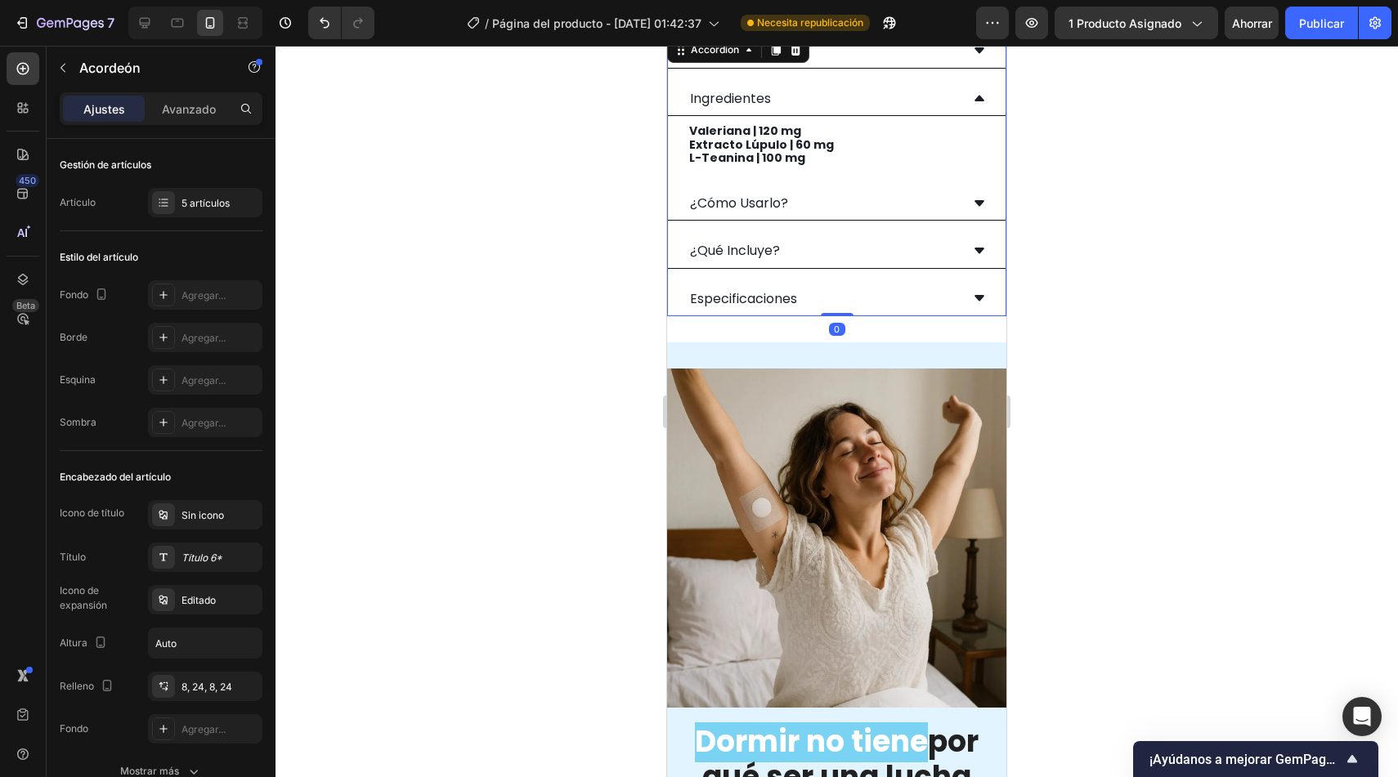
click at [802, 88] on div "Ingredientes" at bounding box center [824, 98] width 272 height 20
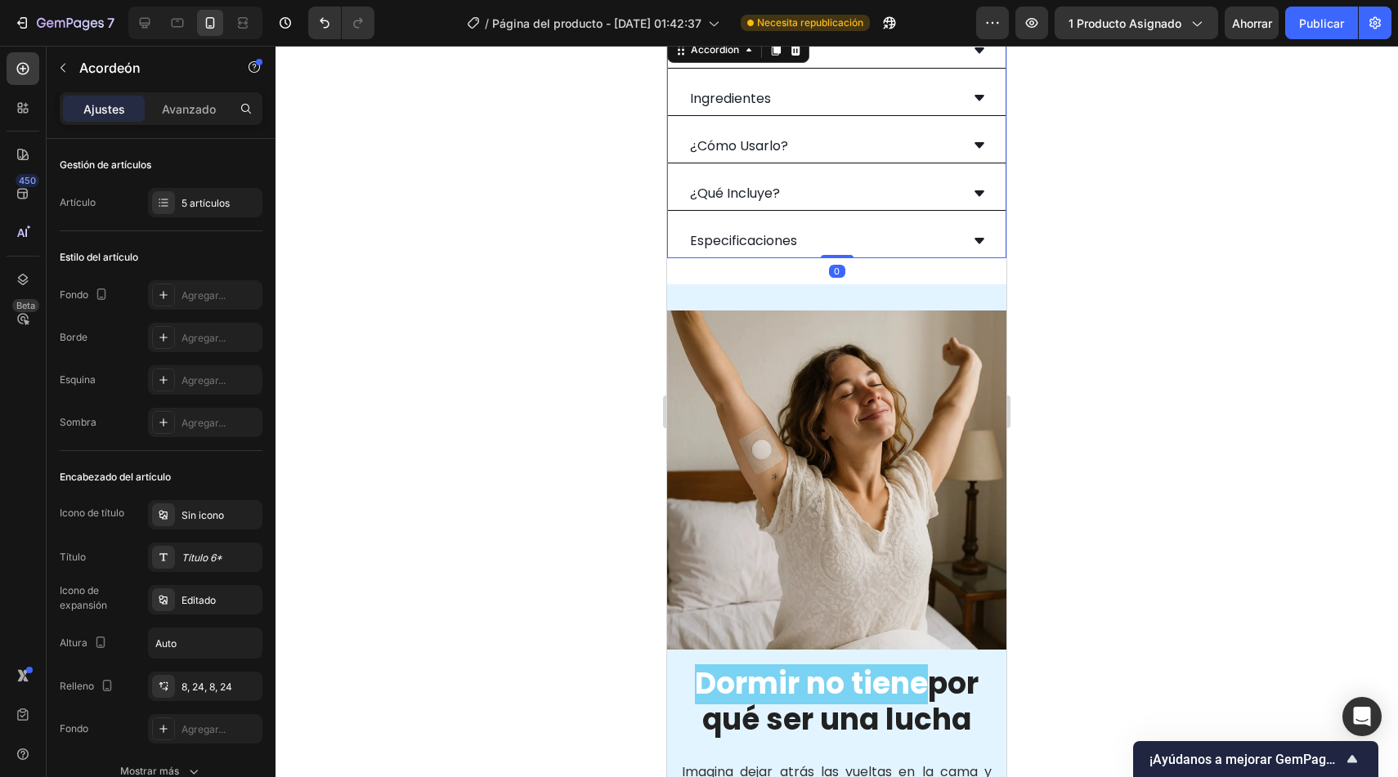
click at [802, 88] on div "Ingredientes" at bounding box center [824, 98] width 272 height 20
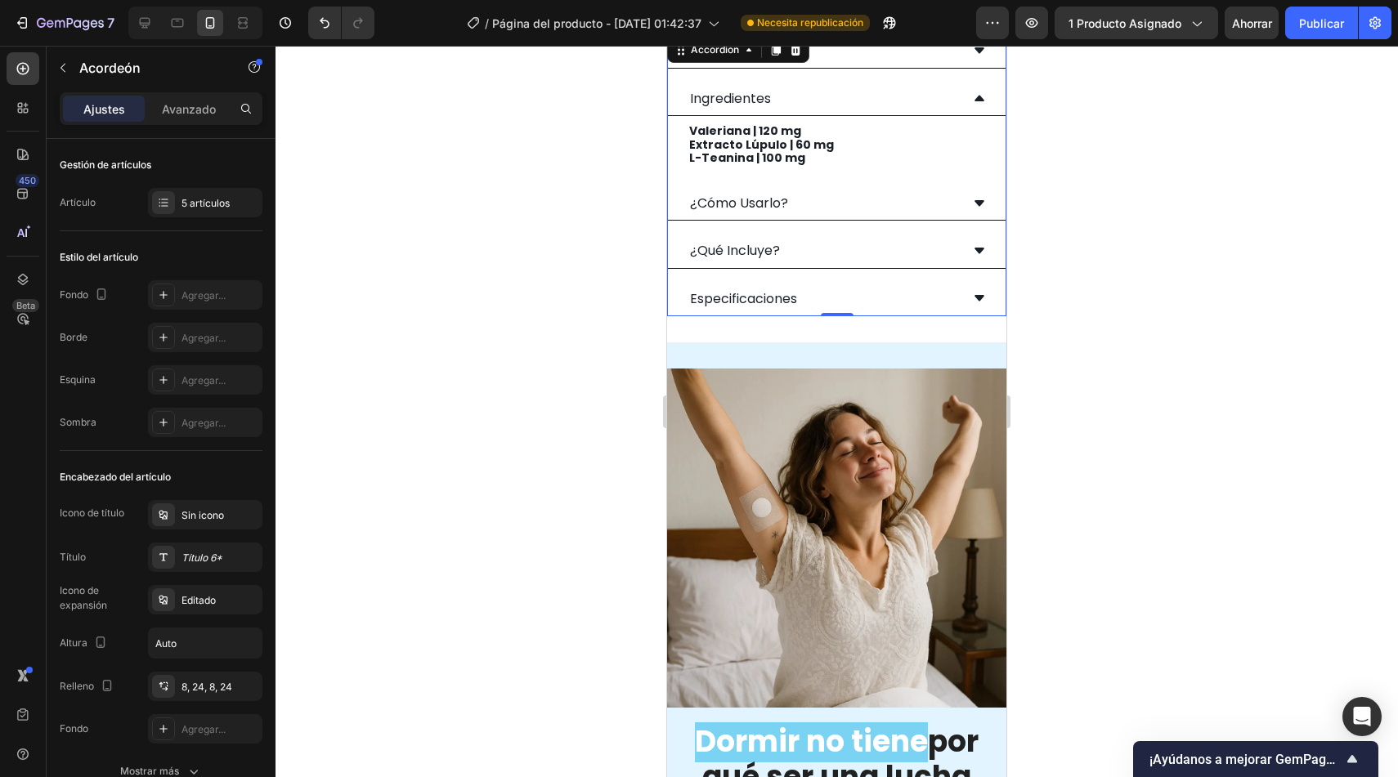
click at [826, 193] on div "¿Cómo Usarlo?" at bounding box center [824, 203] width 272 height 20
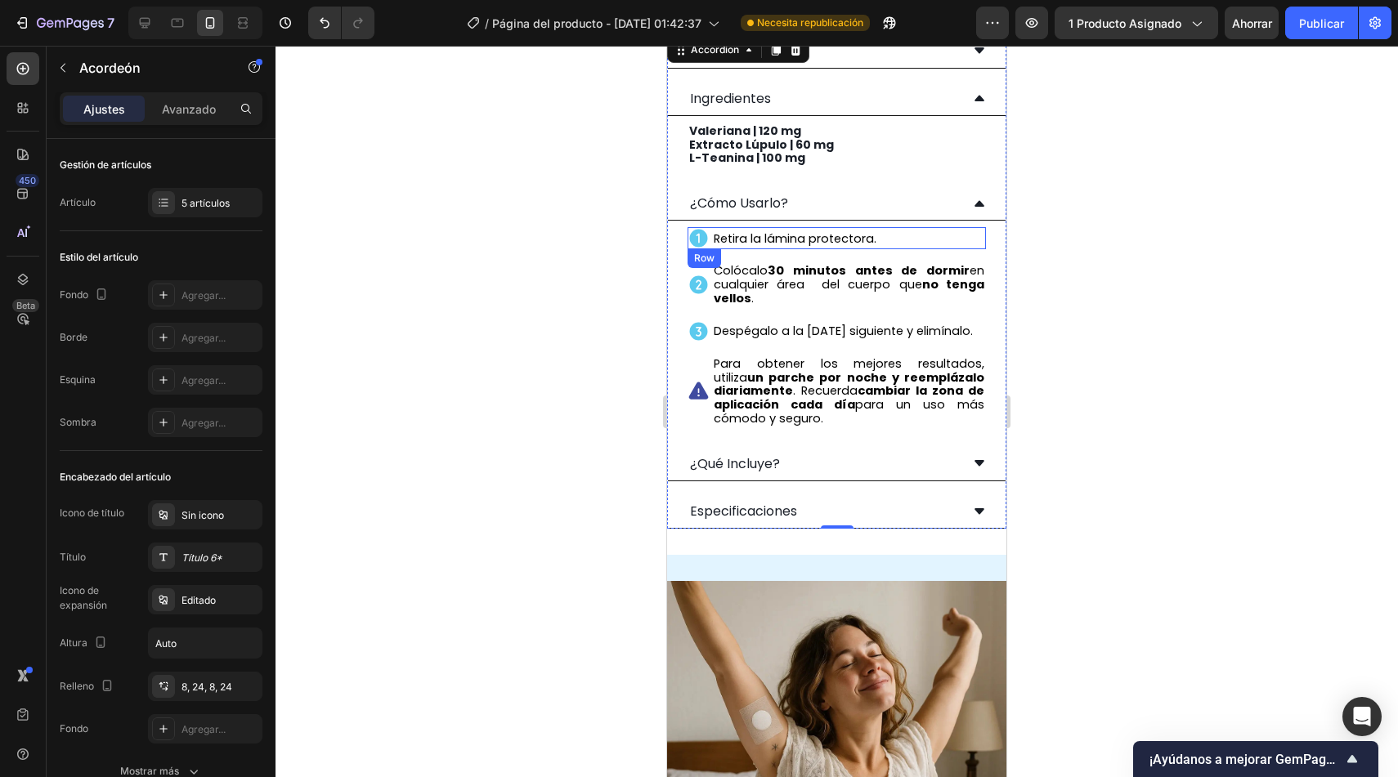
click at [900, 227] on div "Icon Retira la lámina protectora. Text Block Row" at bounding box center [837, 238] width 298 height 22
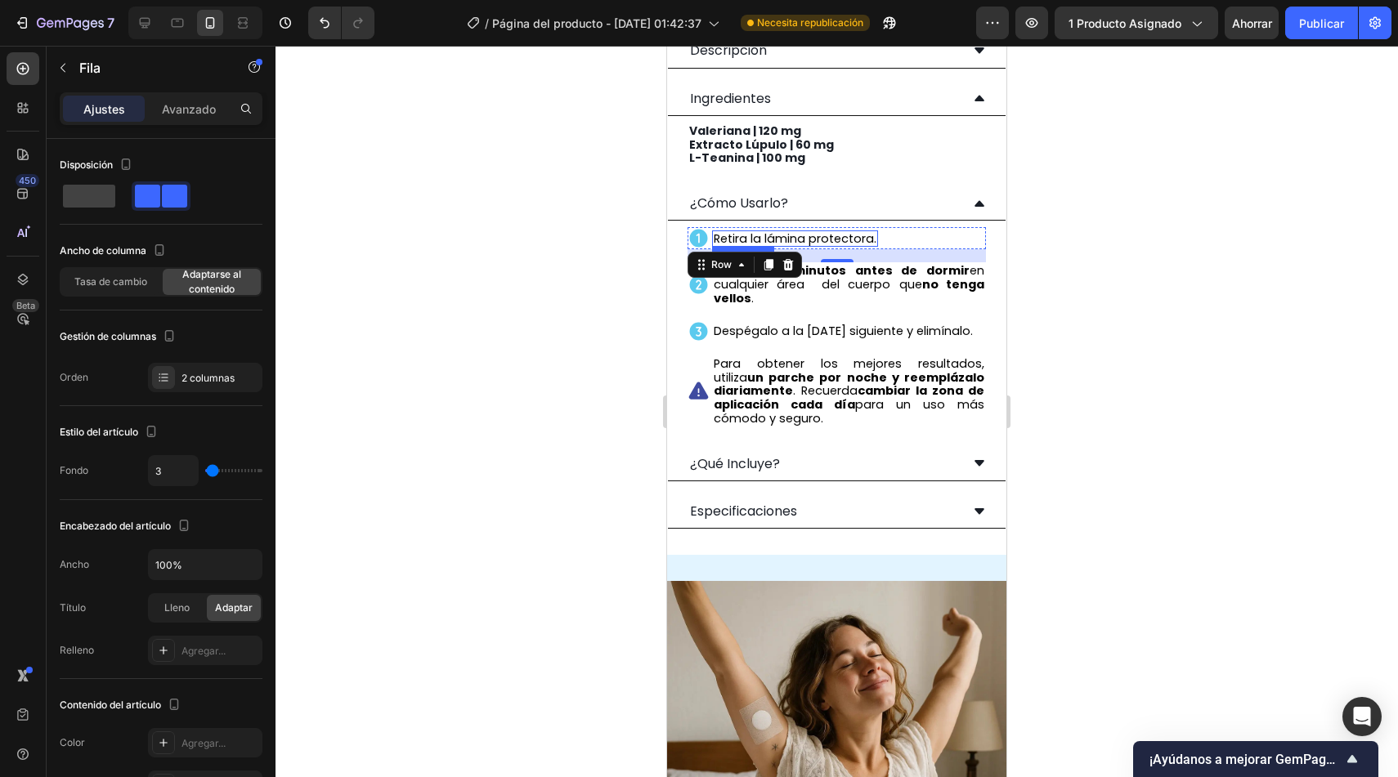
click at [763, 231] on span "Retira la lámina protectora." at bounding box center [795, 239] width 163 height 16
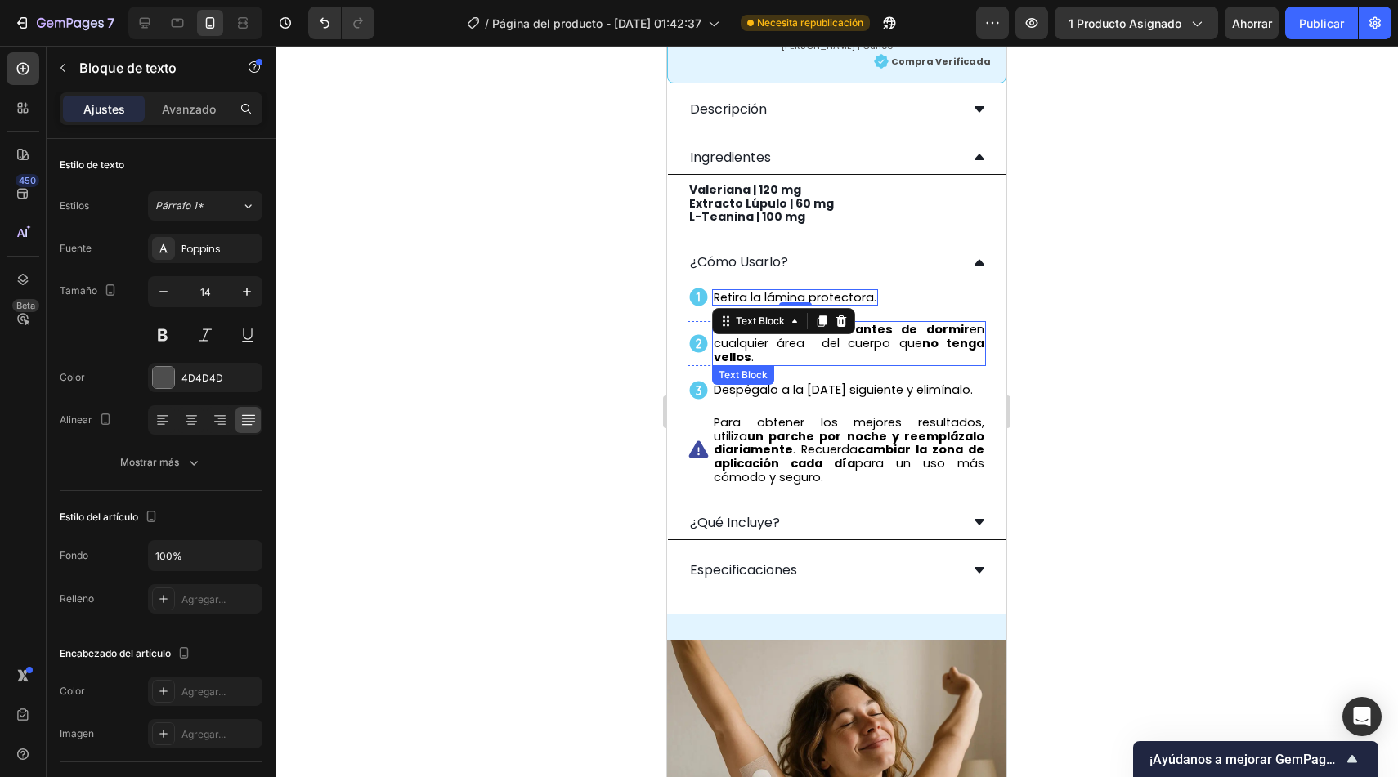
scroll to position [931, 0]
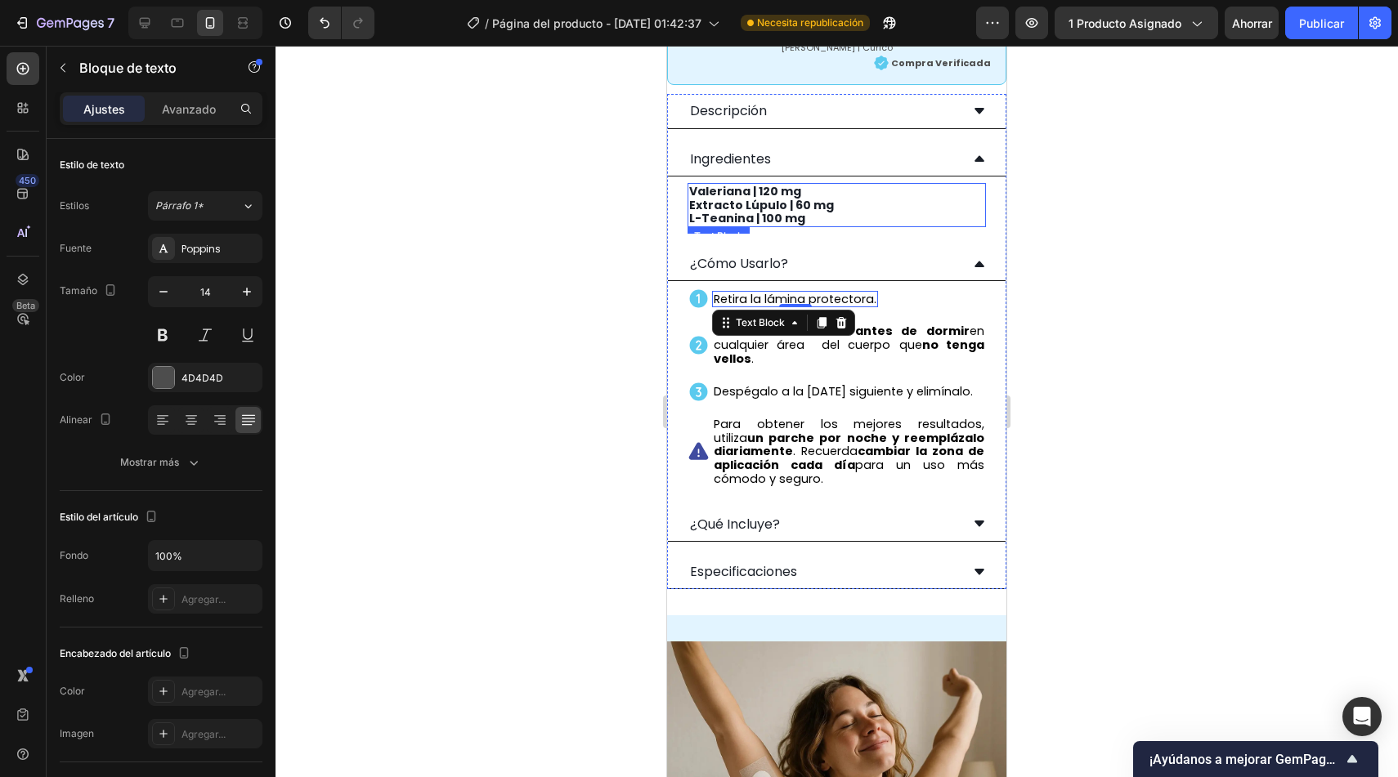
click at [783, 183] on strong "Valeriana | 120 mg" at bounding box center [745, 191] width 112 height 16
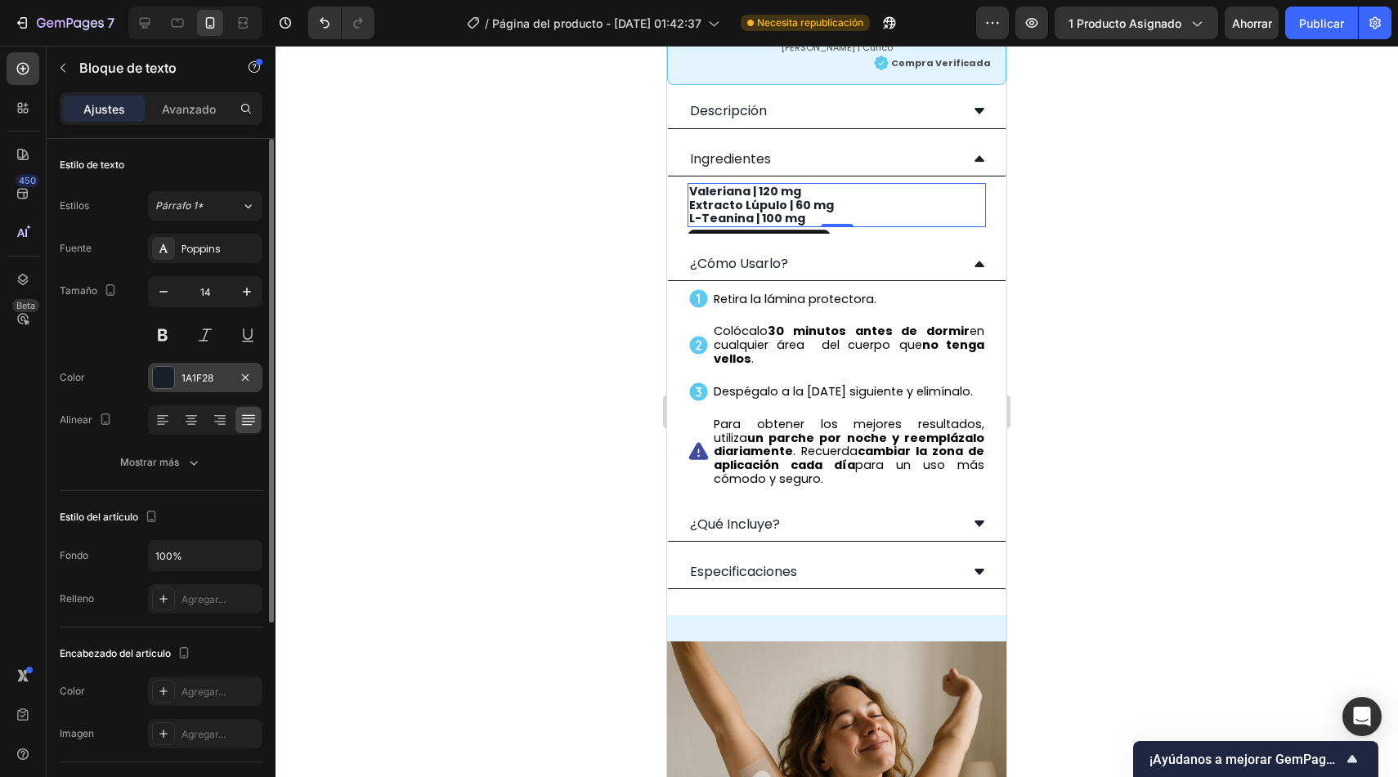
click at [216, 375] on div "1A1F28" at bounding box center [204, 378] width 47 height 15
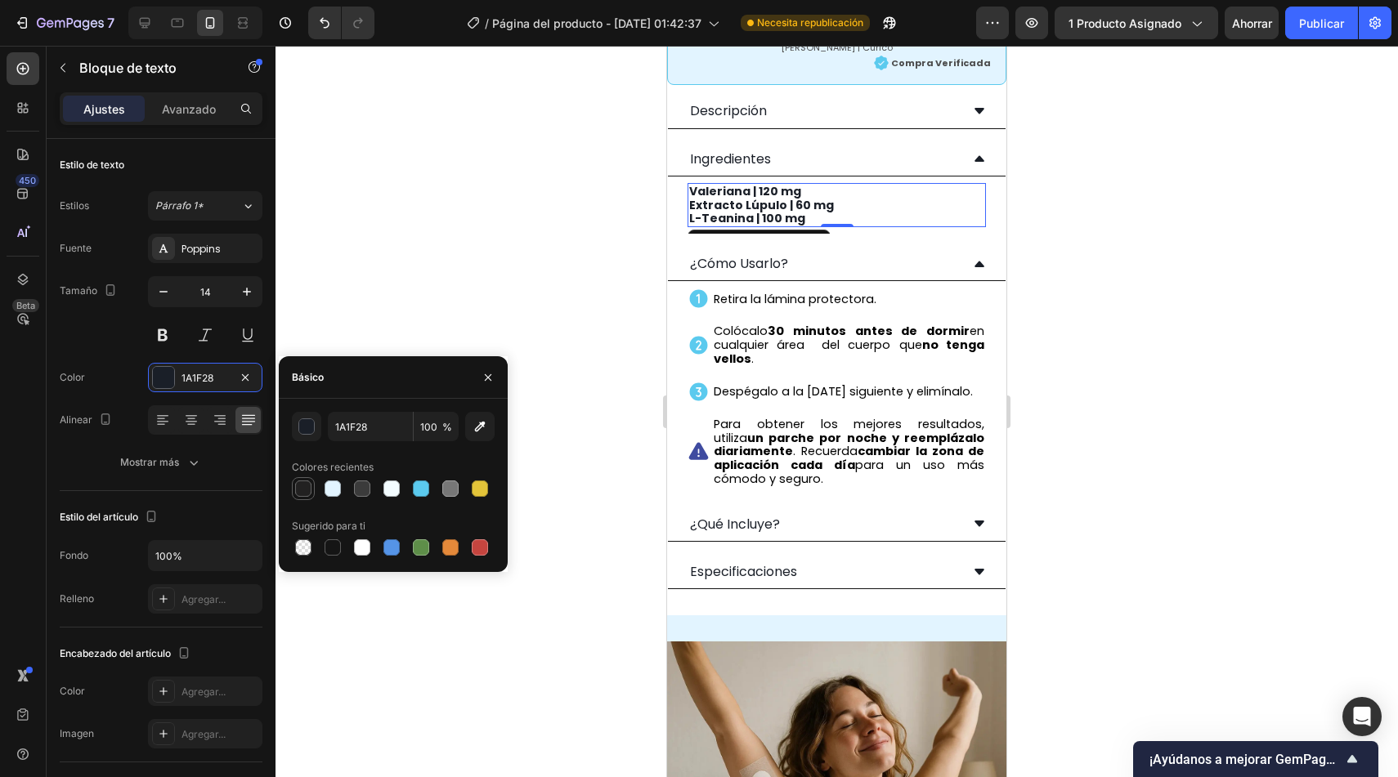
click at [298, 490] on div at bounding box center [303, 489] width 16 height 16
click at [356, 485] on div at bounding box center [362, 489] width 16 height 16
click at [305, 481] on div at bounding box center [303, 489] width 16 height 16
type input "222121"
click at [820, 291] on span "Retira la lámina protectora." at bounding box center [795, 299] width 163 height 16
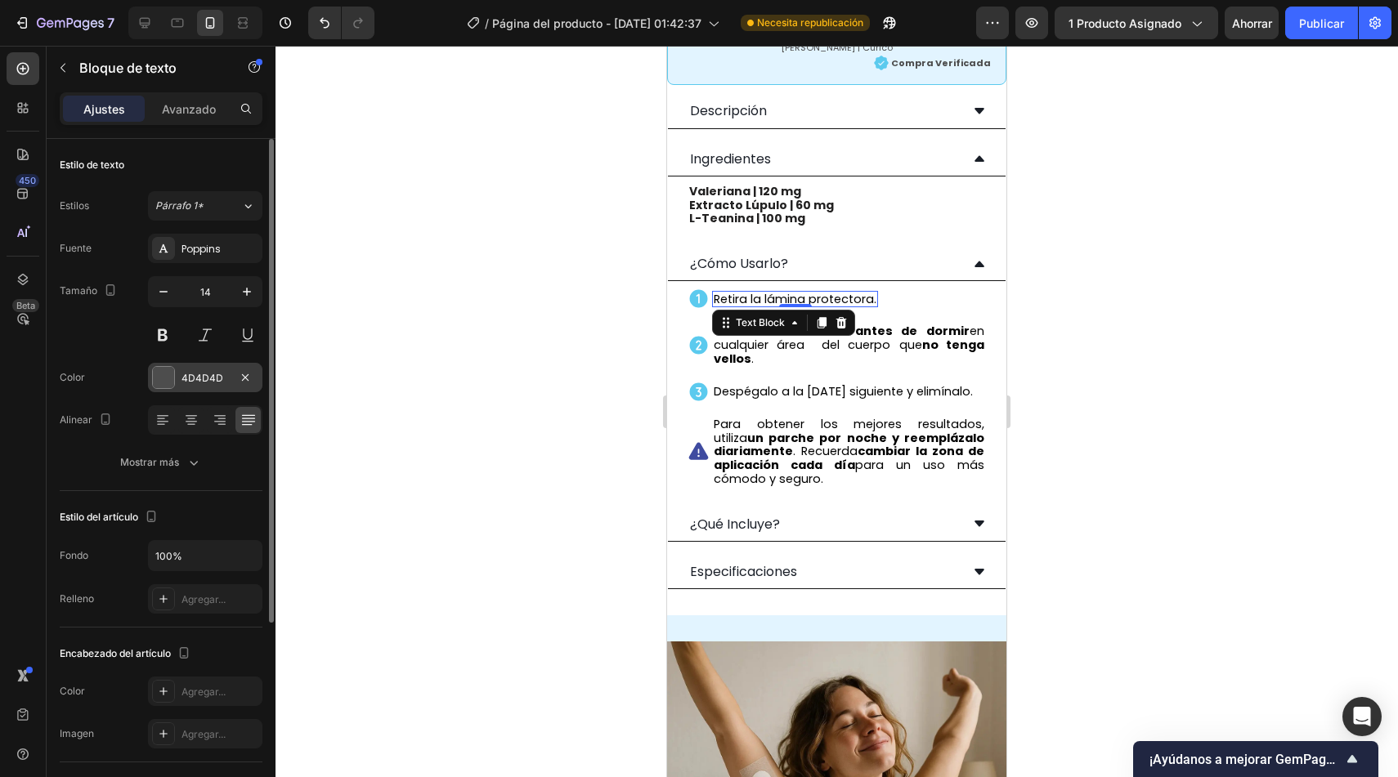
click at [224, 378] on div "4D4D4D" at bounding box center [204, 378] width 47 height 15
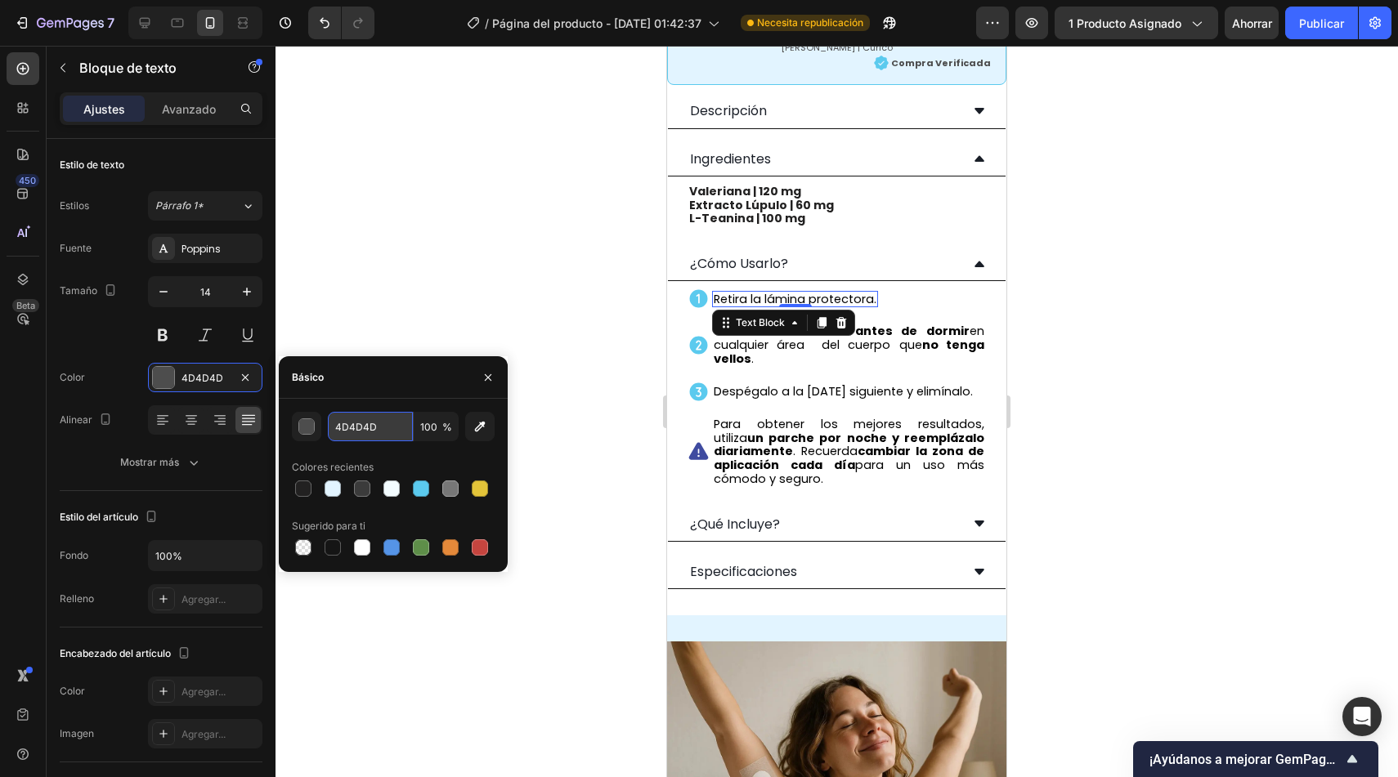
click at [370, 432] on input "4D4D4D" at bounding box center [370, 426] width 85 height 29
click at [820, 197] on strong "Extracto Lúpulo | 60 mg" at bounding box center [761, 205] width 145 height 16
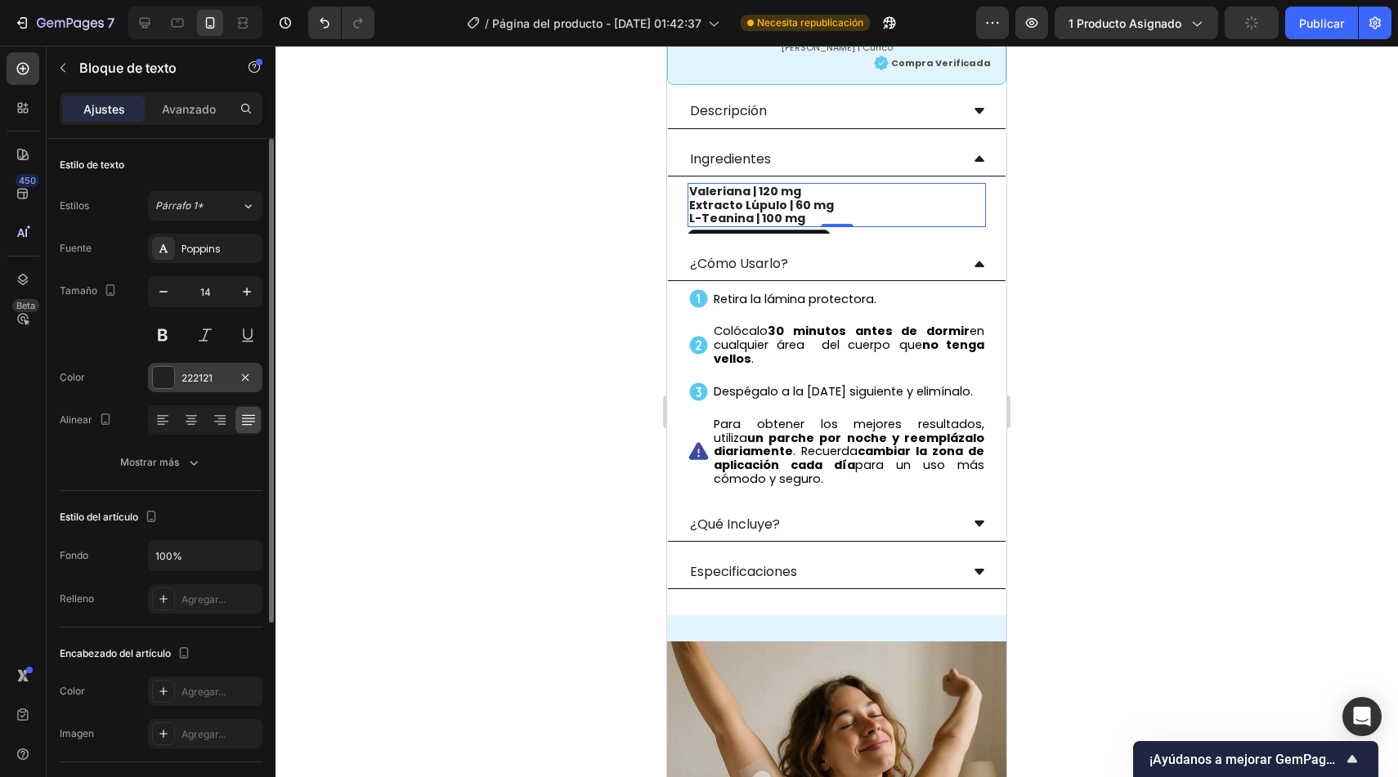
click at [195, 381] on font "222121" at bounding box center [196, 378] width 31 height 12
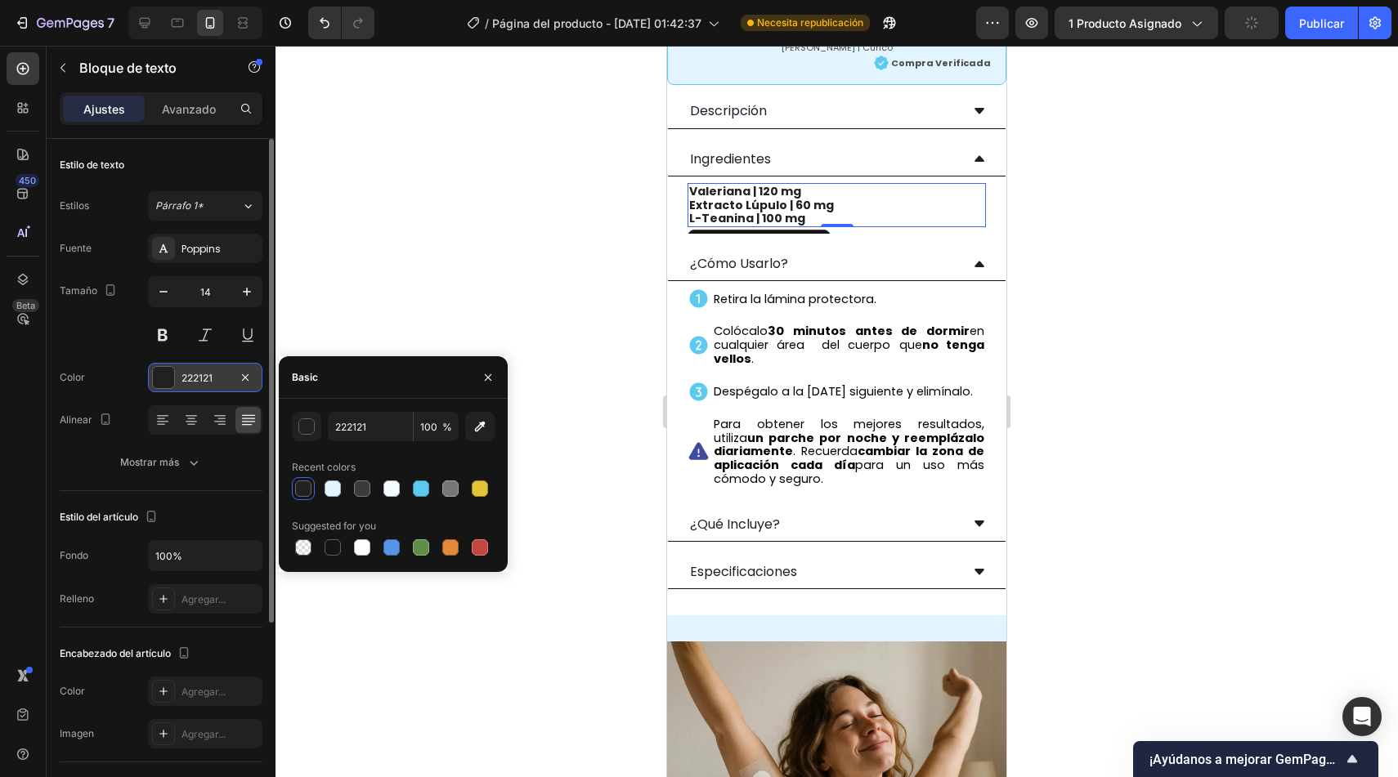
click at [195, 381] on font "222121" at bounding box center [196, 378] width 31 height 12
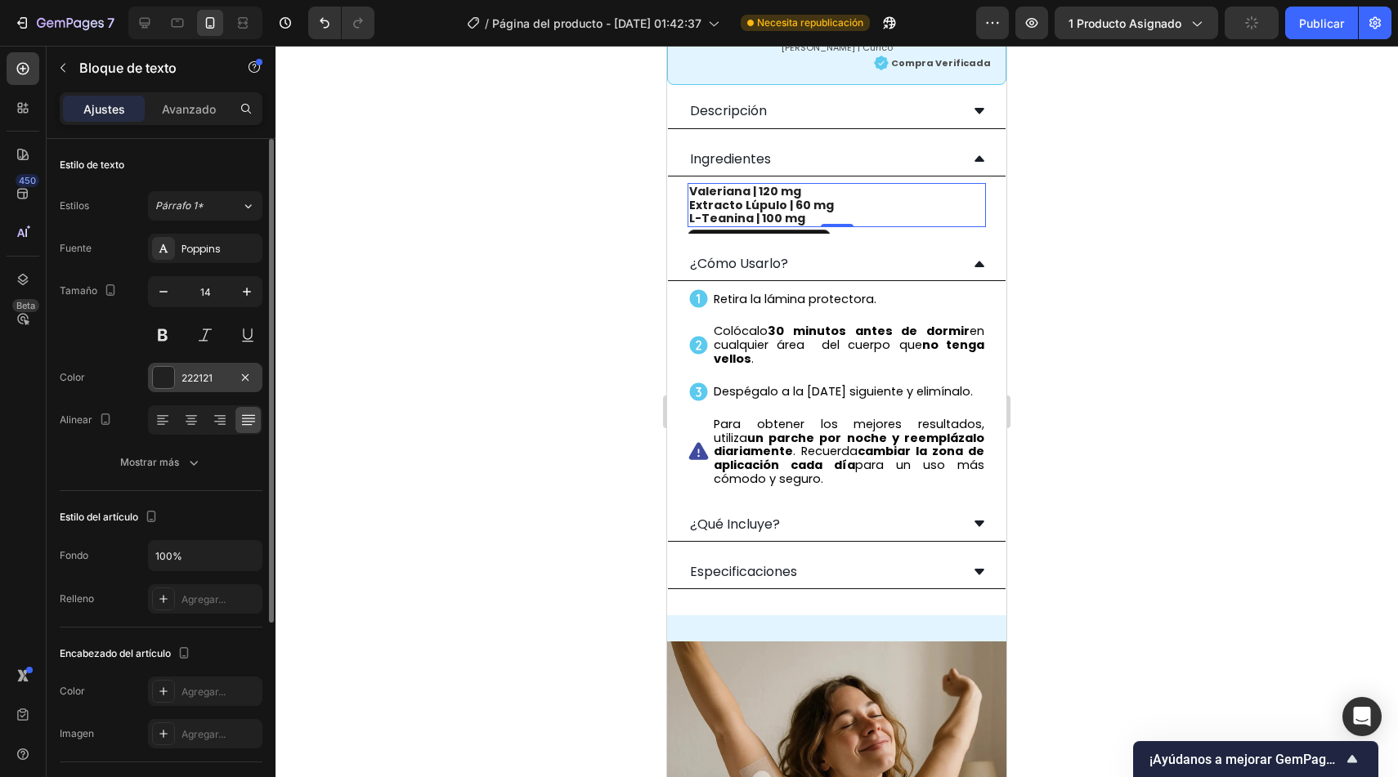
click at [195, 381] on font "222121" at bounding box center [196, 378] width 31 height 12
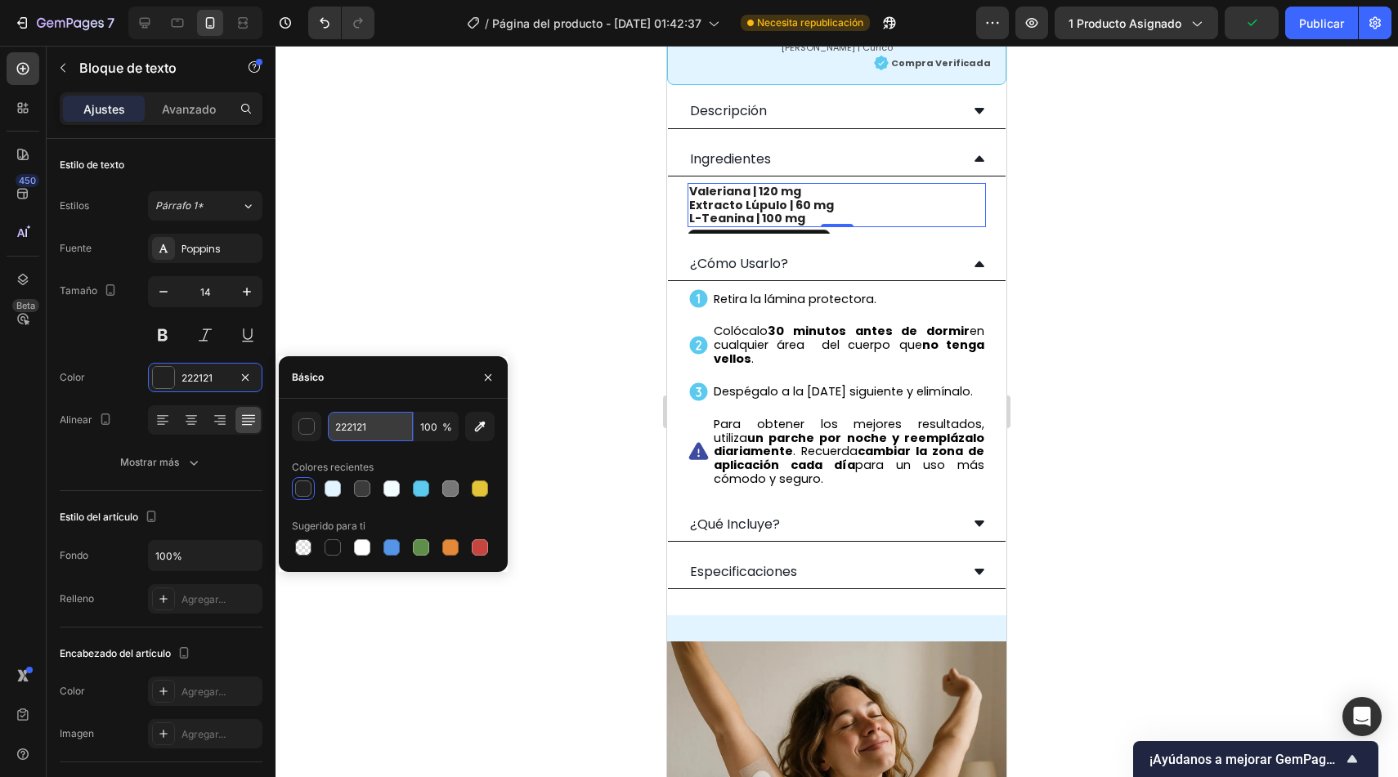
click at [366, 425] on input "222121" at bounding box center [370, 426] width 85 height 29
paste input "4D4D4D"
type input "4D4D4D"
click at [453, 271] on div at bounding box center [836, 412] width 1122 height 732
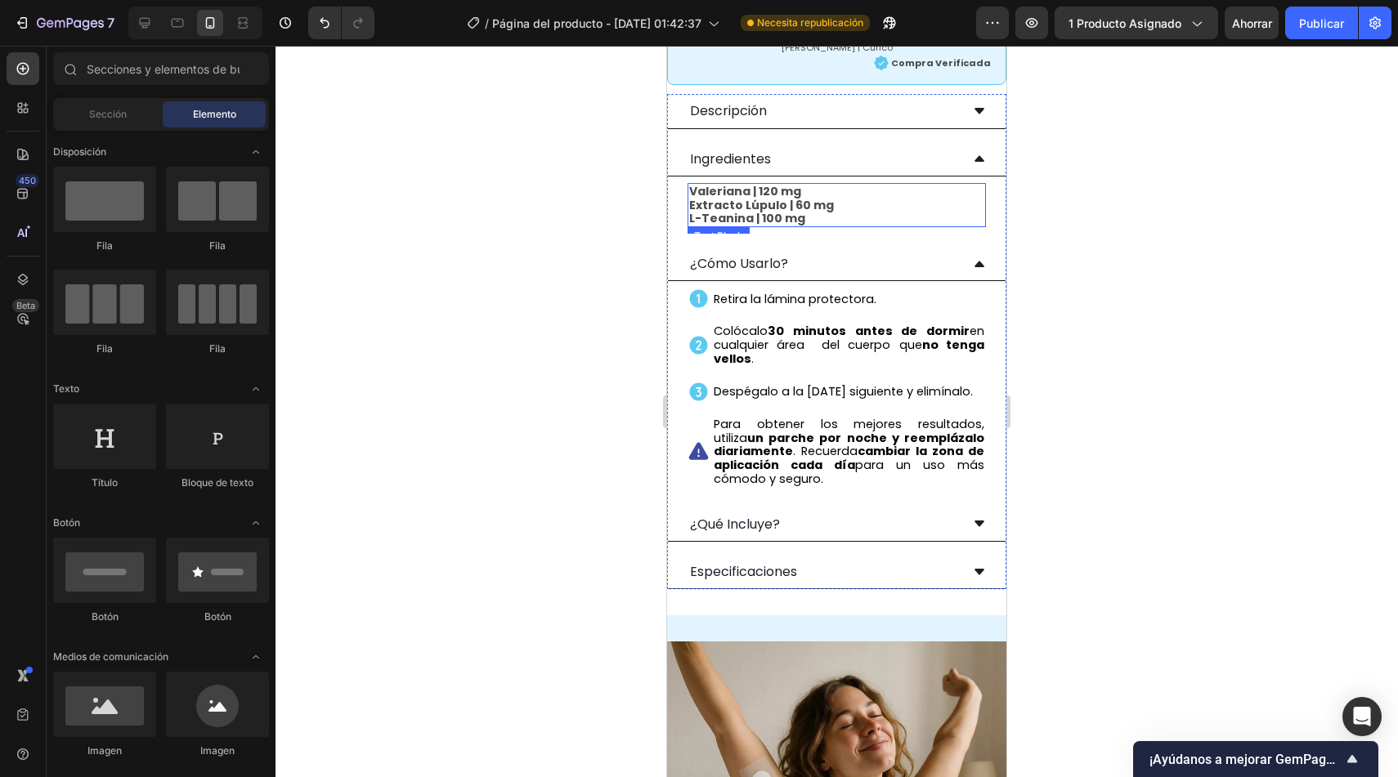
click at [779, 197] on strong "Extracto Lúpulo | 60 mg" at bounding box center [761, 205] width 145 height 16
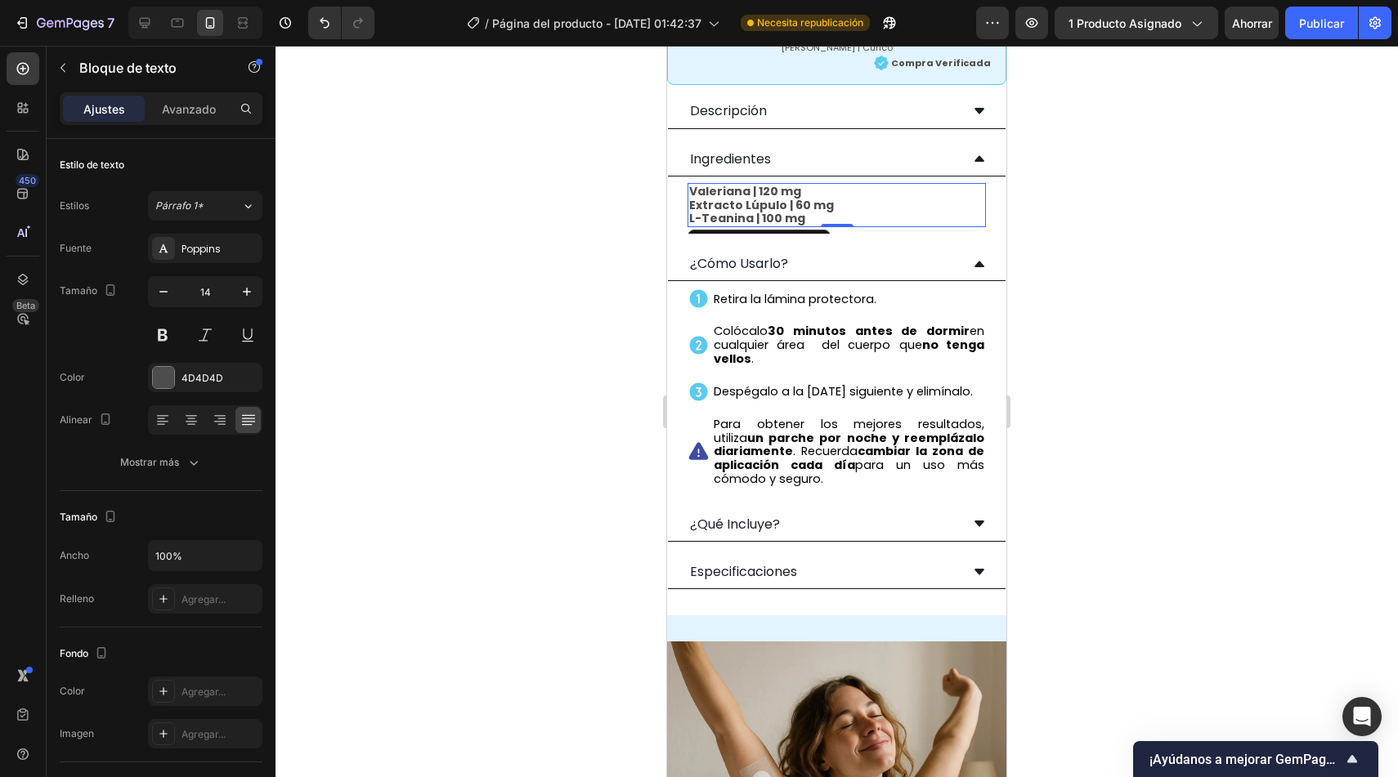
click at [727, 197] on strong "Extracto Lúpulo | 60 mg" at bounding box center [761, 205] width 145 height 16
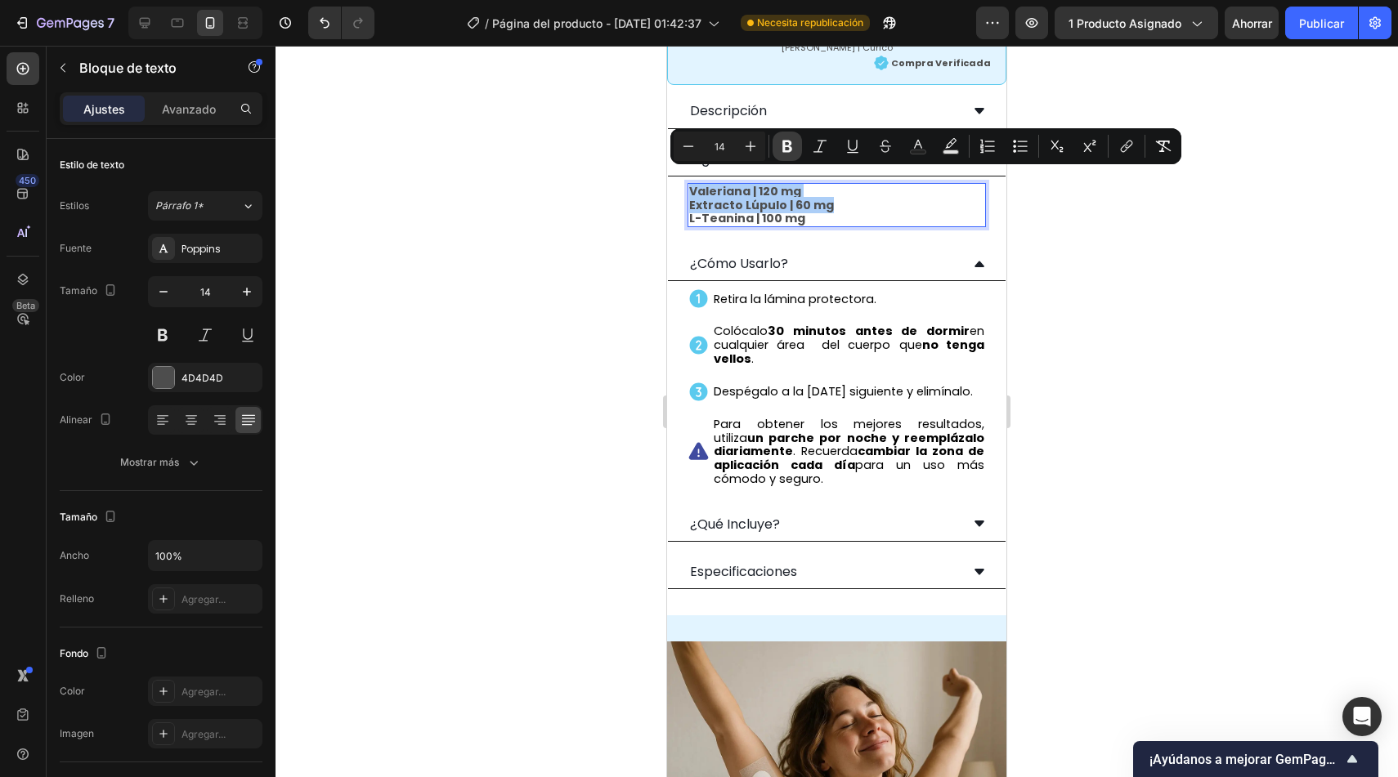
click at [786, 151] on icon "Editor contextual toolbar" at bounding box center [787, 147] width 10 height 12
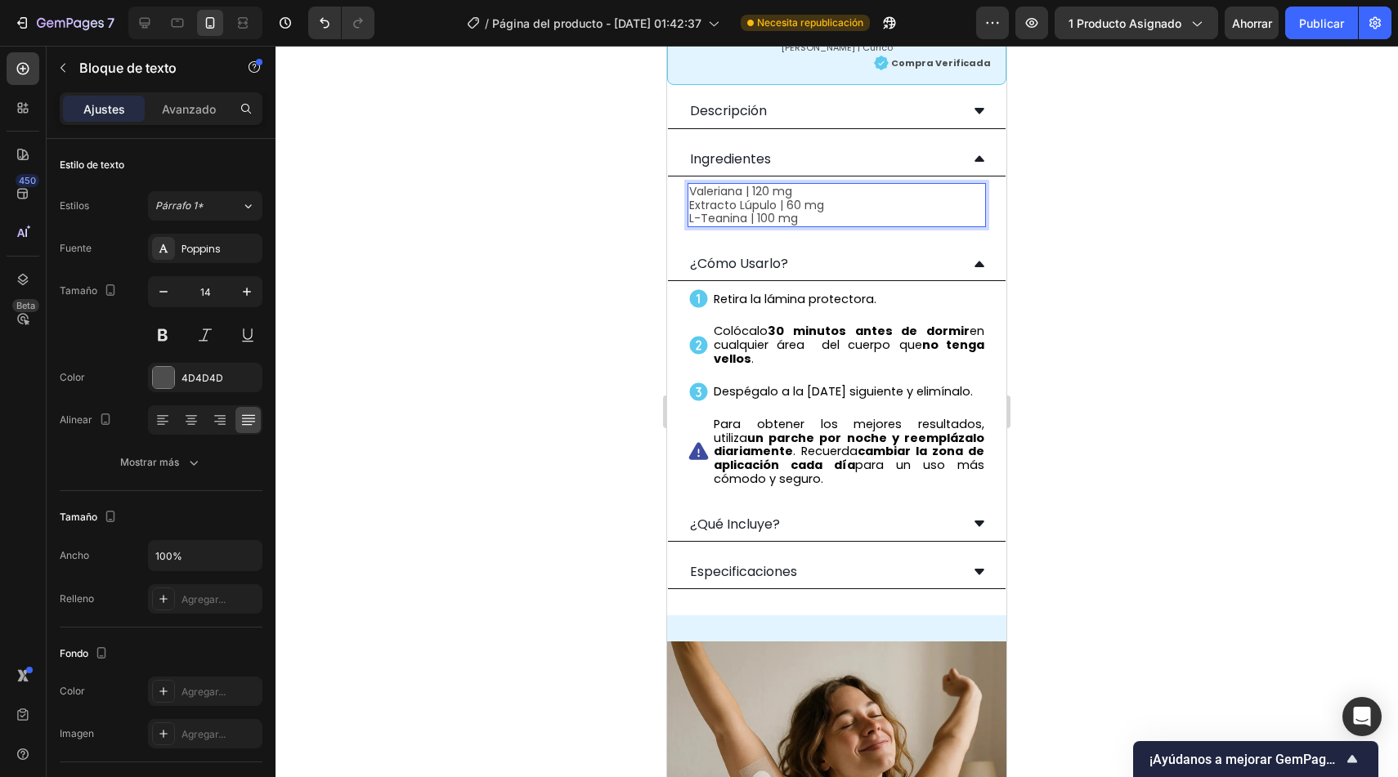
click at [620, 240] on div at bounding box center [836, 412] width 1122 height 732
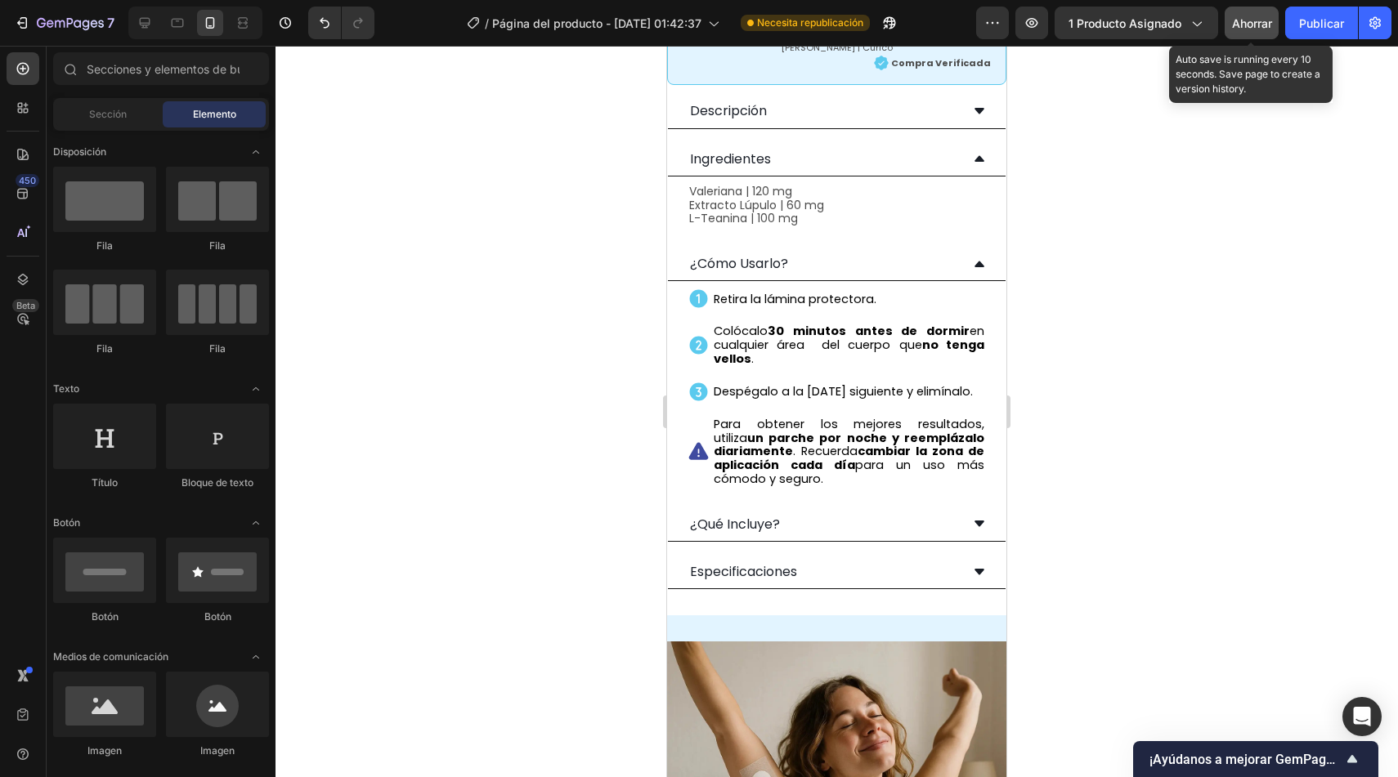
click at [1274, 25] on button "Ahorrar" at bounding box center [1252, 23] width 54 height 33
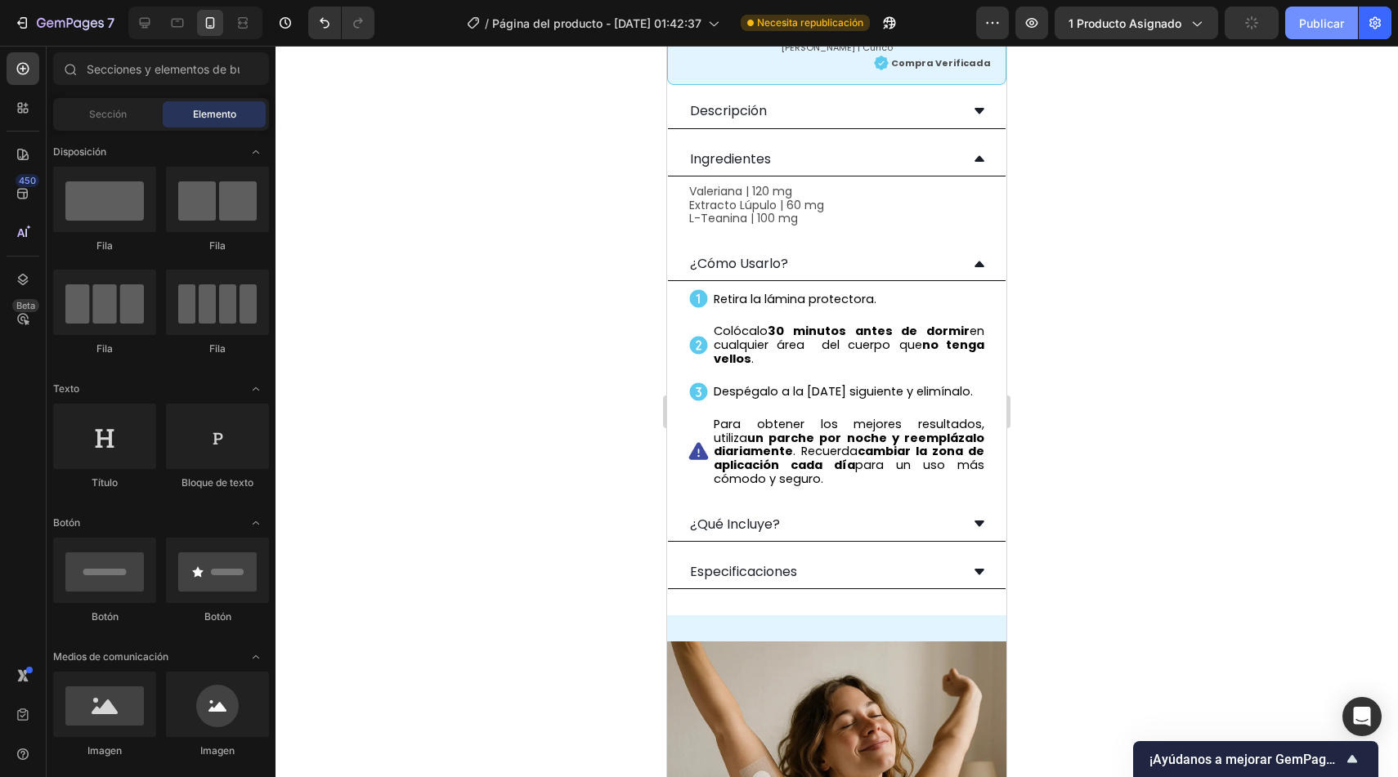
click at [1326, 28] on font "Publicar" at bounding box center [1321, 23] width 45 height 14
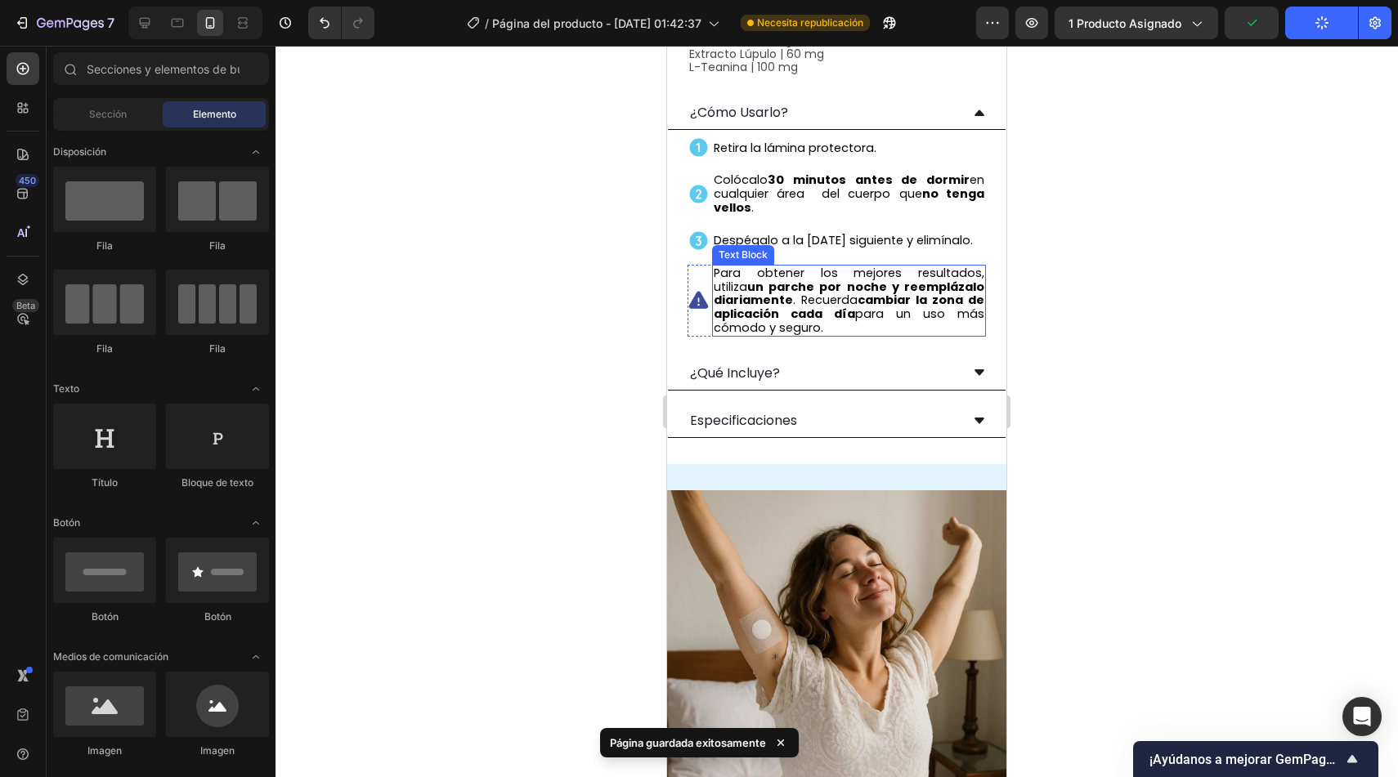
scroll to position [1078, 0]
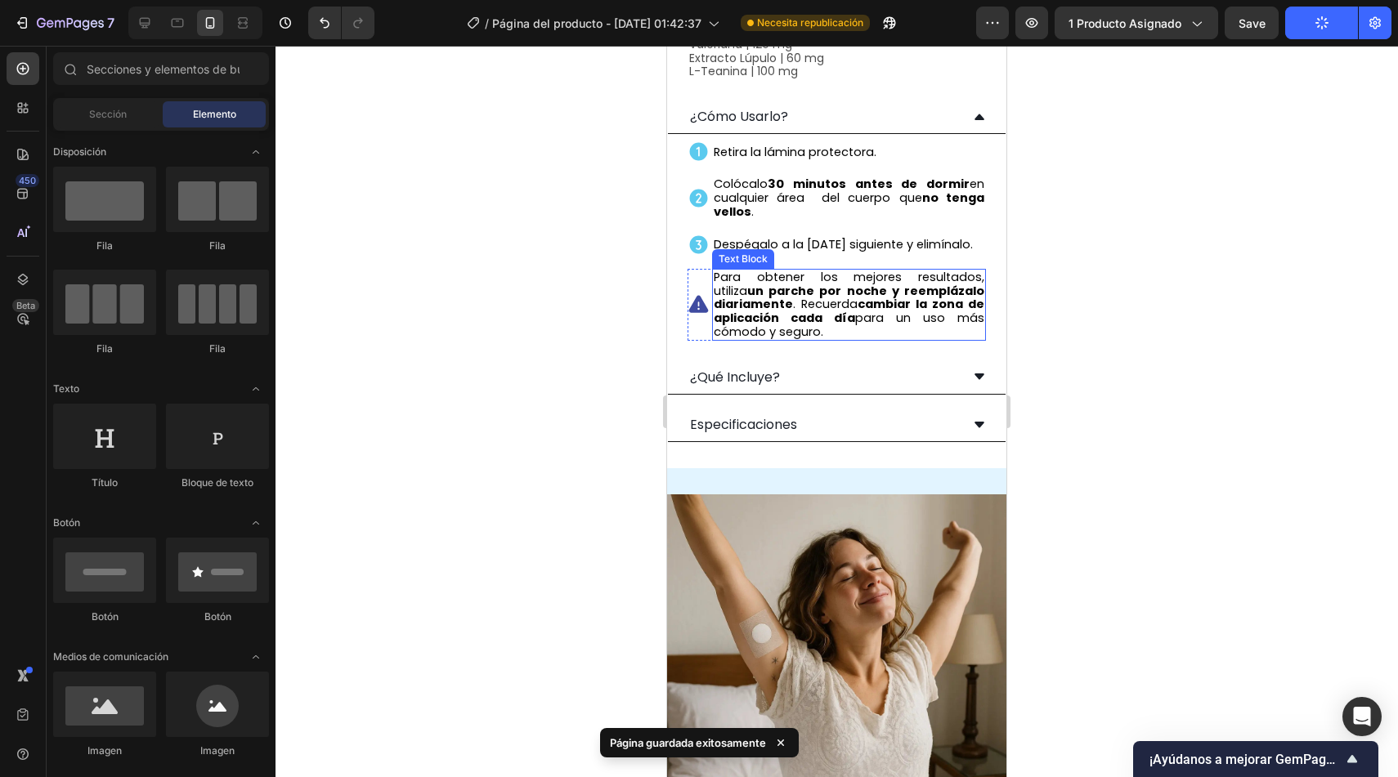
click at [765, 283] on strong "un parche por noche y reemplázalo diariamente" at bounding box center [849, 298] width 271 height 30
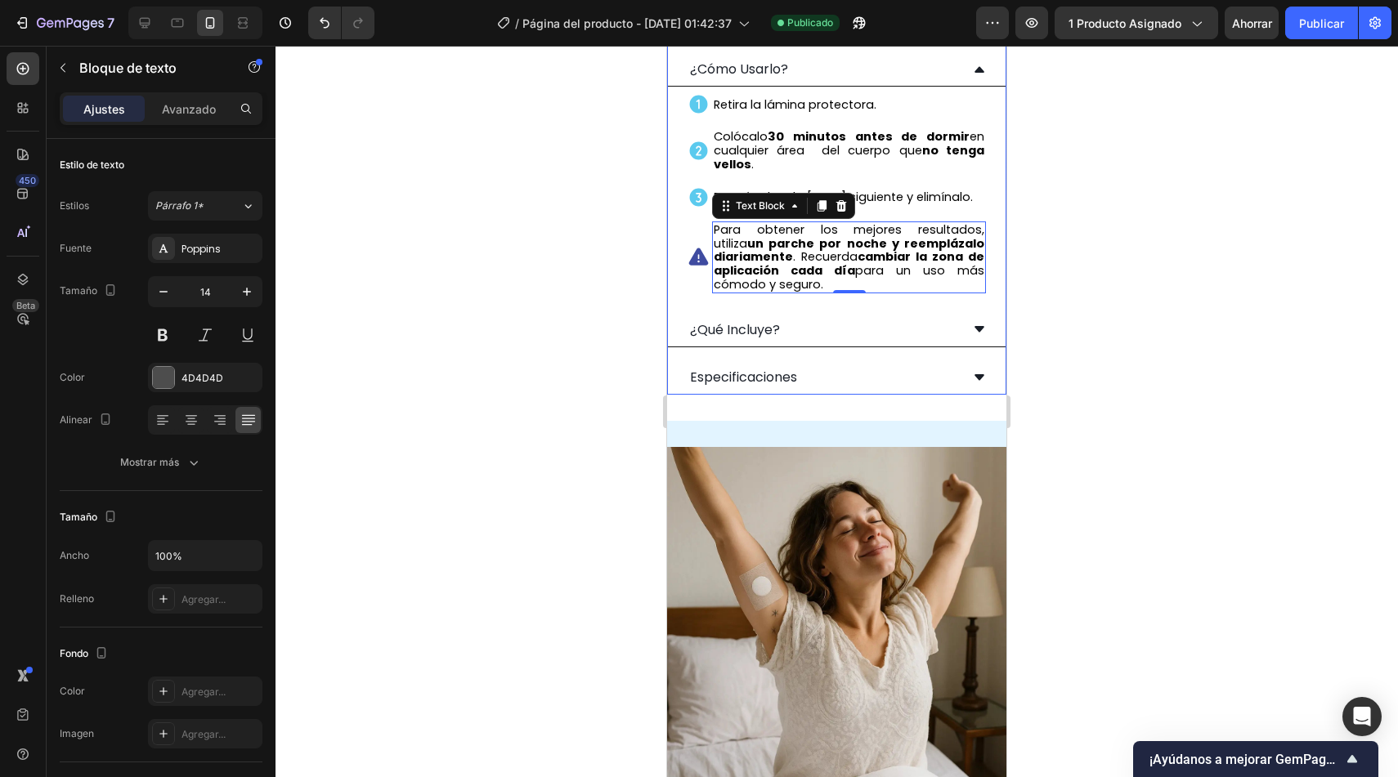
scroll to position [1125, 0]
click at [810, 326] on div "¿Qué Incluye?" at bounding box center [824, 330] width 272 height 20
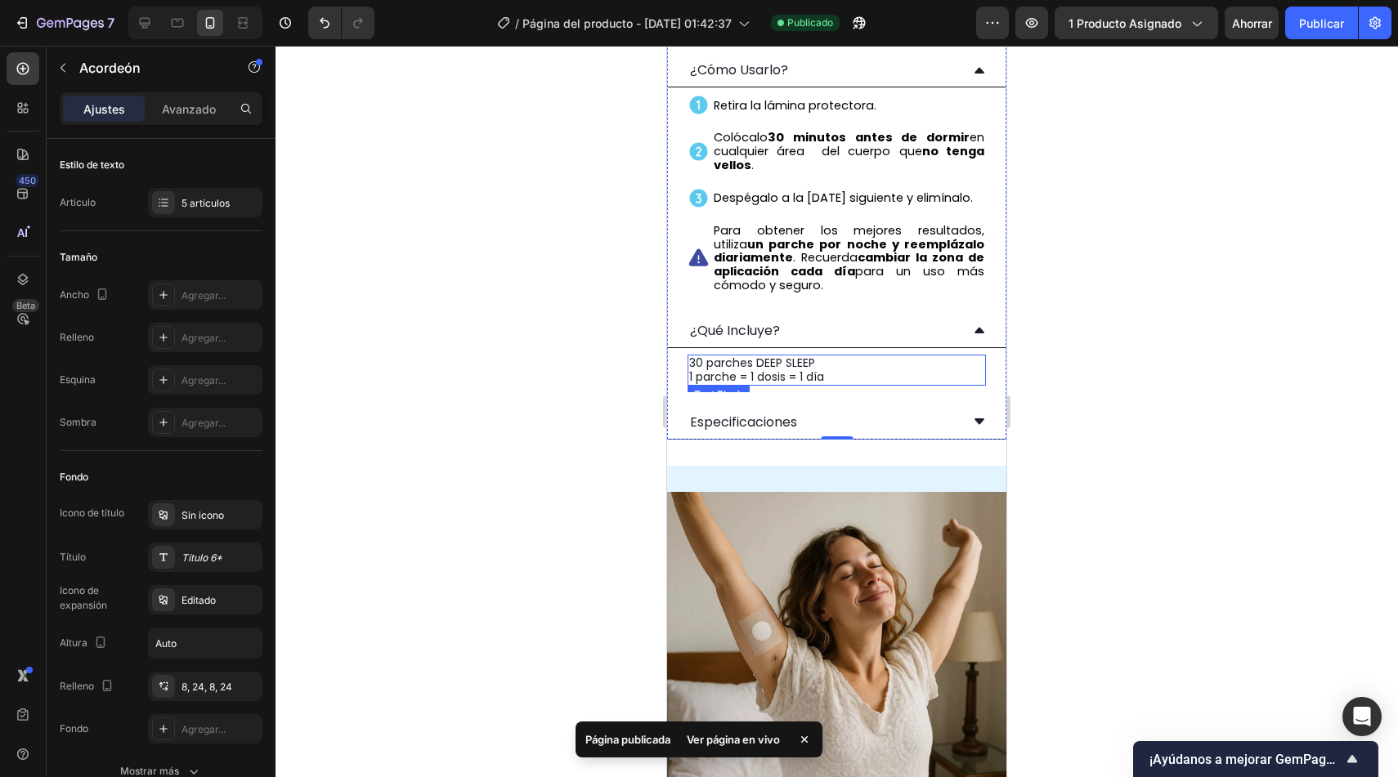
click at [826, 365] on p "30 parches DEEP SLEEP 1 parche = 1 dosis = 1 día" at bounding box center [836, 370] width 295 height 28
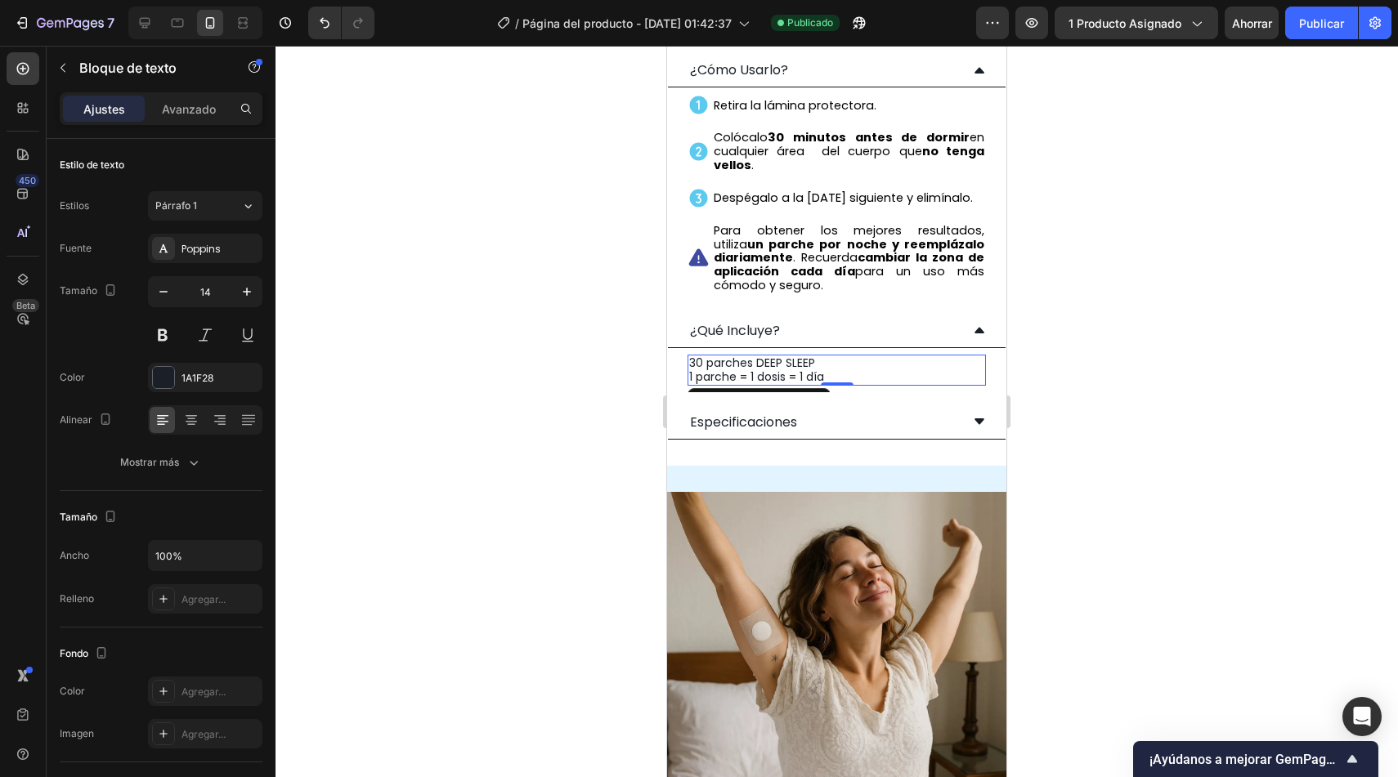
click at [804, 370] on p "30 parches DEEP SLEEP 1 parche = 1 dosis = 1 día" at bounding box center [836, 370] width 295 height 28
click at [819, 369] on p "30 parches DEEP SLEEP 1 parche = 1 dosis = 1 día" at bounding box center [836, 370] width 295 height 28
click at [817, 364] on p "30 parches DEEP SLEEP 1 parche = 1 dosis = 1 día" at bounding box center [836, 370] width 295 height 28
click at [842, 374] on p "30 parches DEEP SLEEP | Stock para 1 mes 1 parche = 1 dosis = 1 día" at bounding box center [836, 370] width 295 height 28
click at [815, 380] on p "30 parches DEEP SLEEP | Stock para 1 mes 1 parche = 1 dosis = 1 día" at bounding box center [836, 370] width 295 height 28
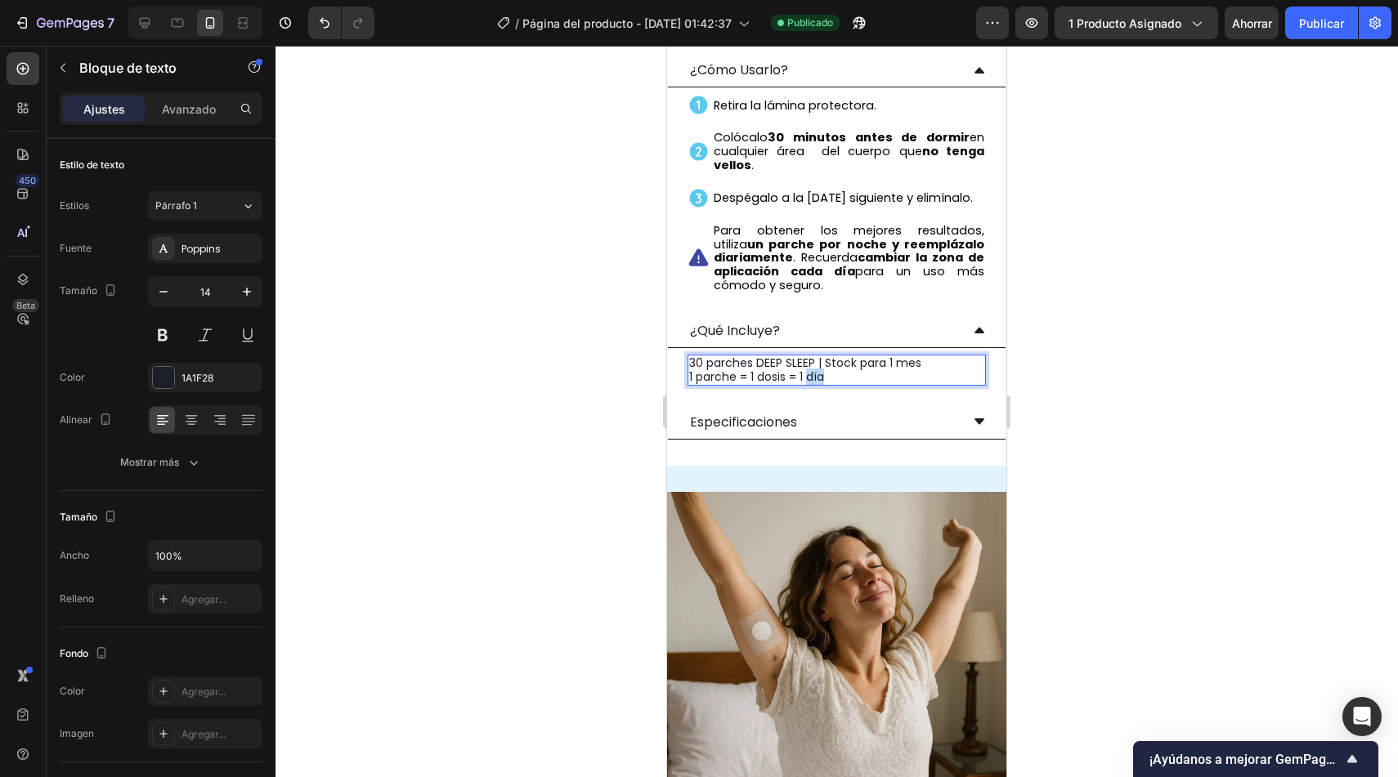
click at [815, 380] on p "30 parches DEEP SLEEP | Stock para 1 mes 1 parche = 1 dosis = 1 día" at bounding box center [836, 370] width 295 height 28
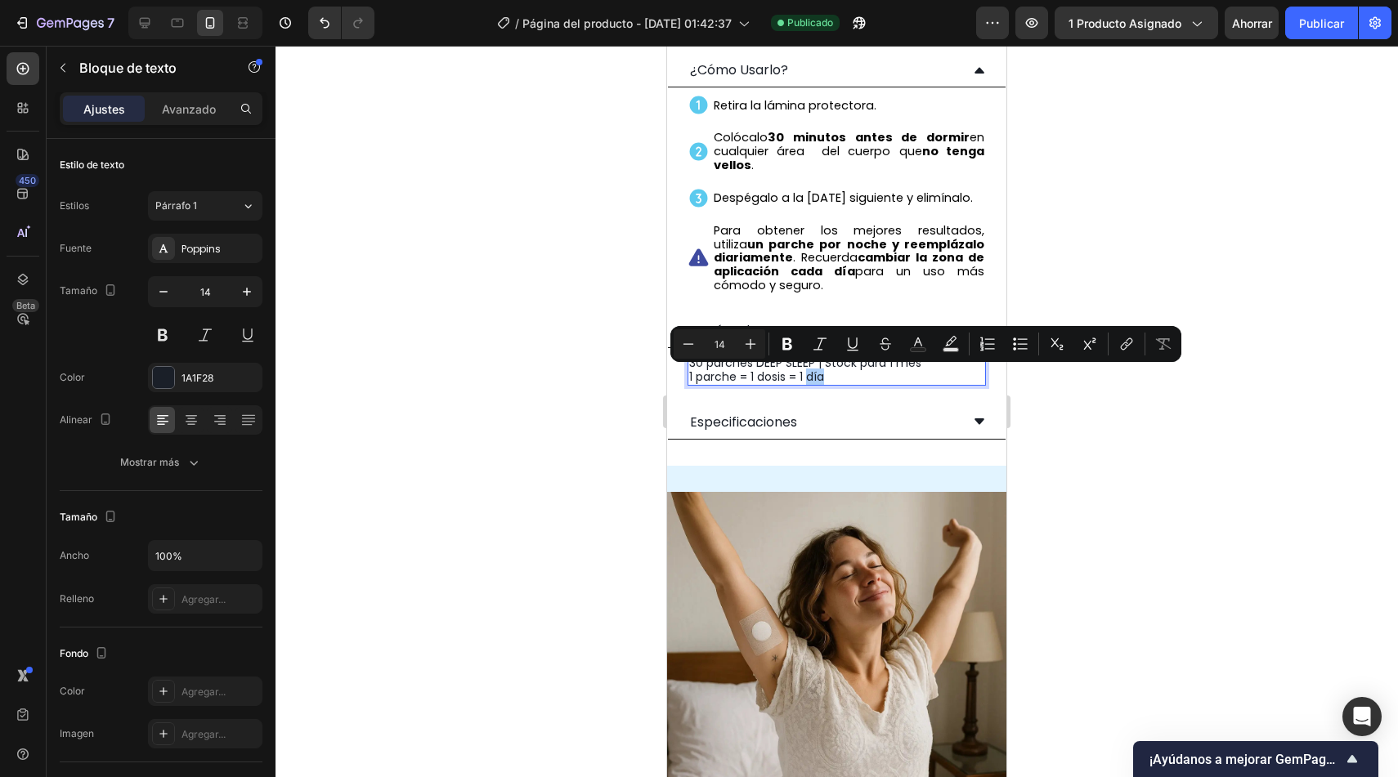
click at [517, 403] on div at bounding box center [836, 412] width 1122 height 732
click at [750, 396] on div "Descripción Ingredientes Valeriana | 120 mg Extracto Lúpulo | 60 mg L-Teanina |…" at bounding box center [836, 169] width 339 height 539
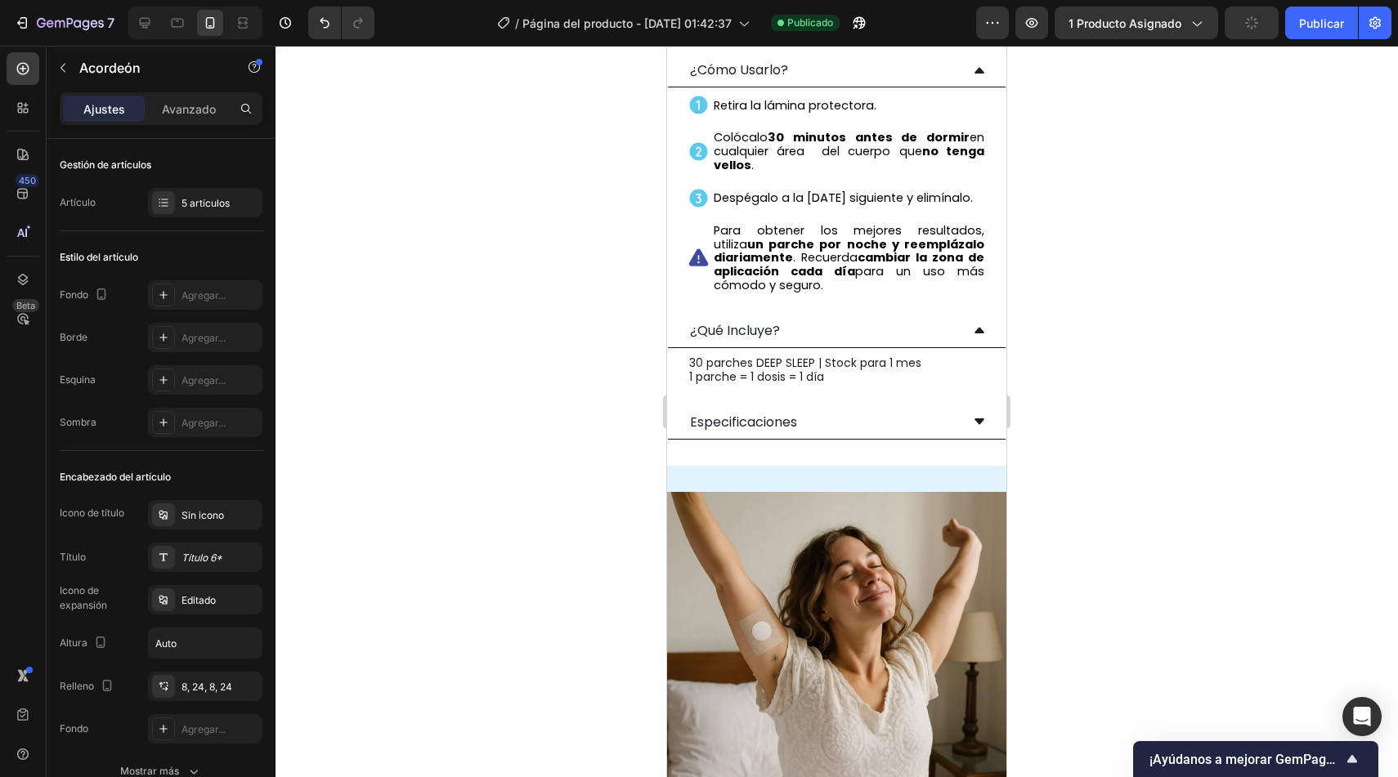
click at [852, 422] on div "Especificaciones" at bounding box center [824, 422] width 272 height 20
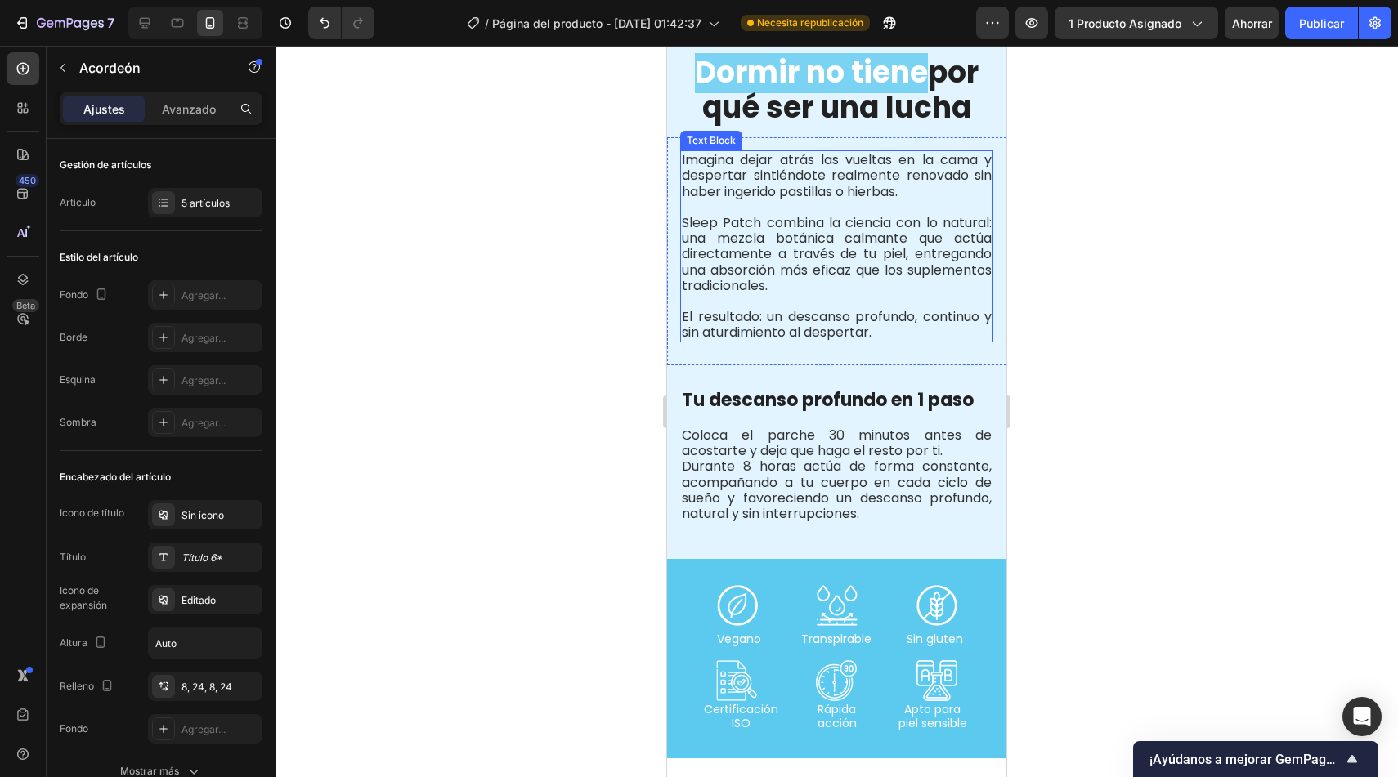
scroll to position [1808, 0]
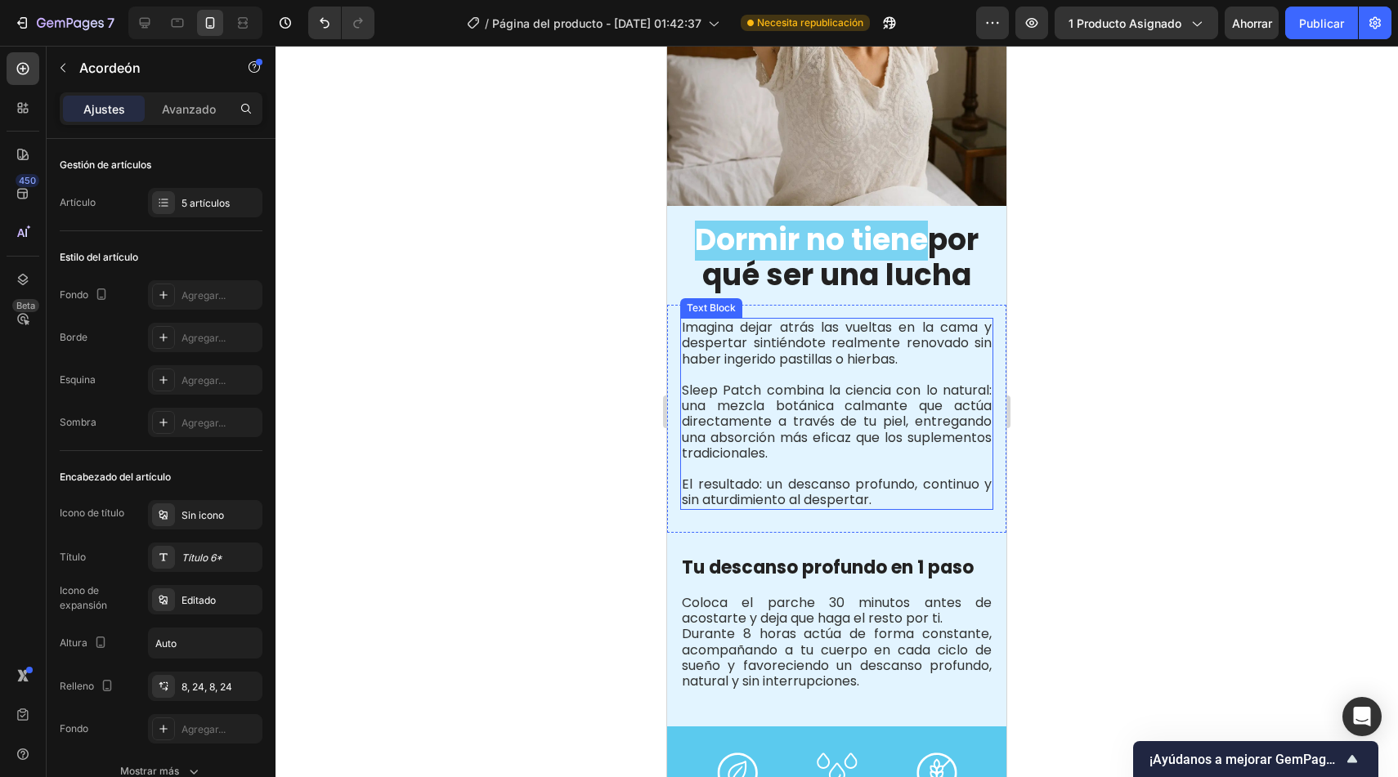
click at [828, 338] on p "Imagina dejar atrás las vueltas en la cama y despertar sintiéndote realmente re…" at bounding box center [837, 343] width 310 height 47
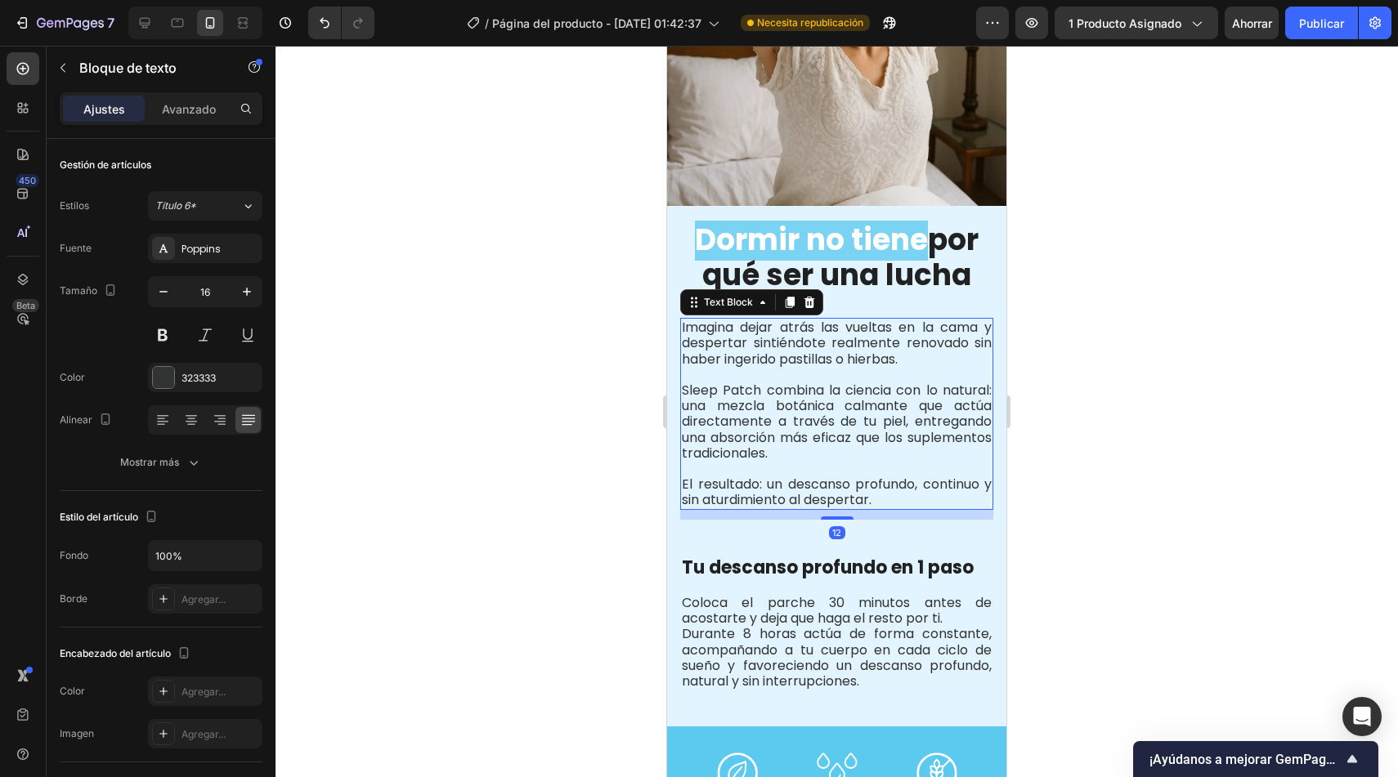
click at [802, 340] on p "Imagina dejar atrás las vueltas en la cama y despertar sintiéndote realmente re…" at bounding box center [837, 343] width 310 height 47
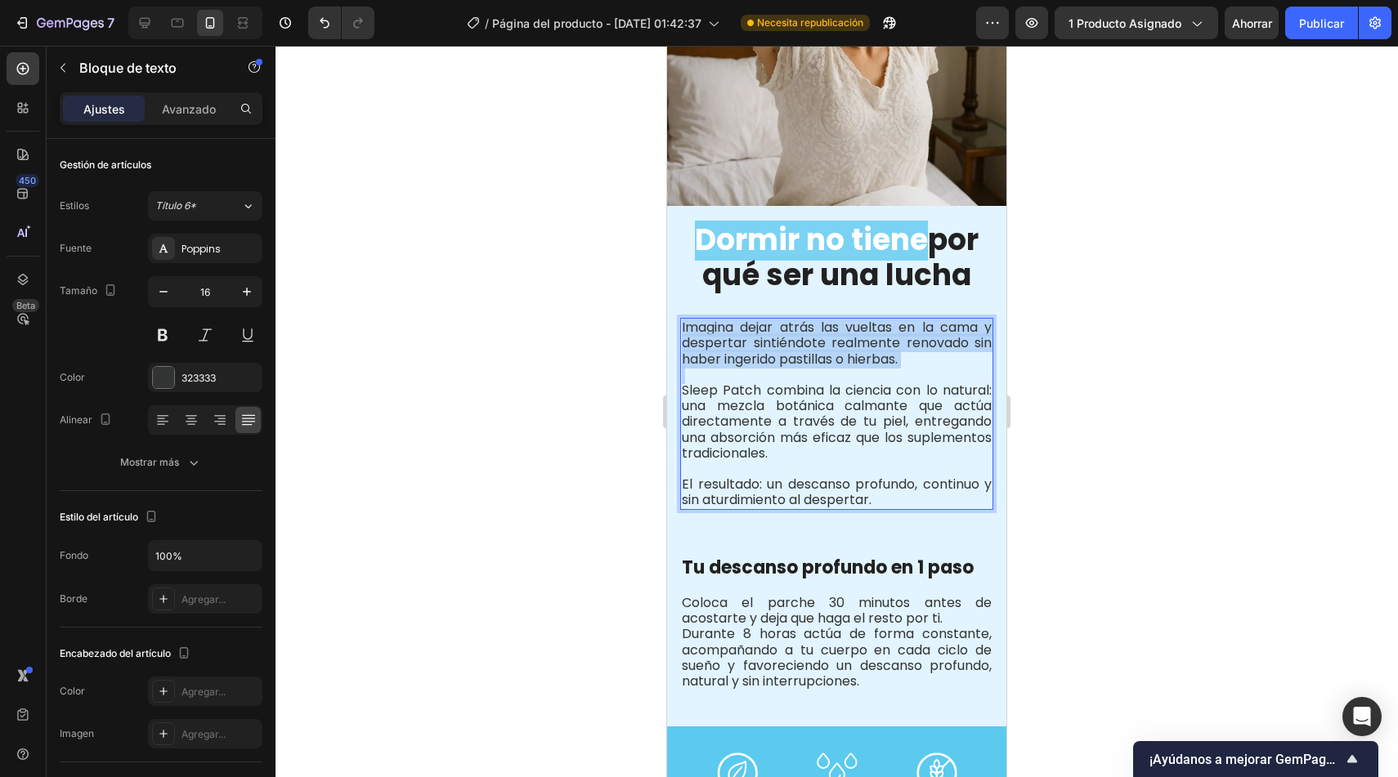
click at [802, 340] on p "Imagina dejar atrás las vueltas en la cama y despertar sintiéndote realmente re…" at bounding box center [837, 343] width 310 height 47
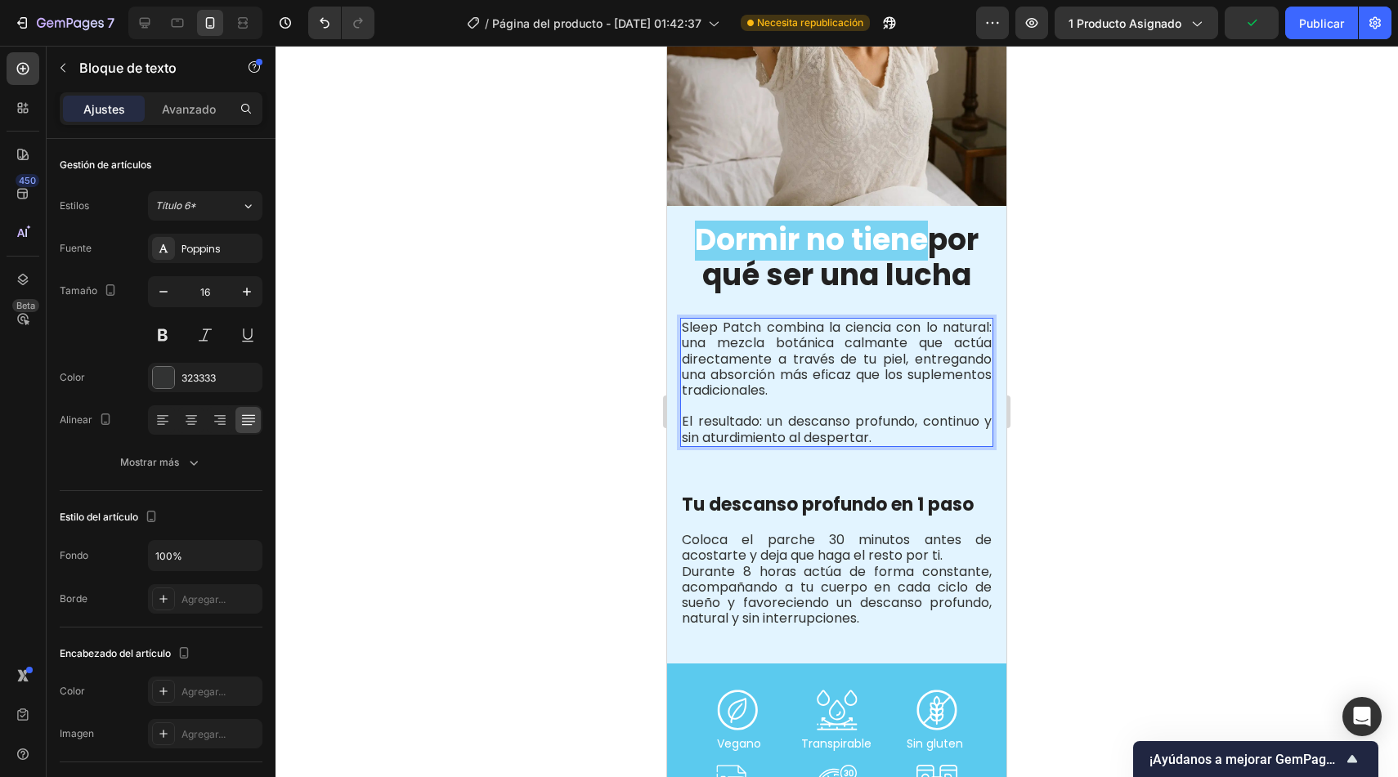
click at [885, 372] on p "Sleep Patch combina la ciencia con lo natural: una mezcla botánica calmante que…" at bounding box center [837, 359] width 310 height 78
click at [840, 414] on p "El resultado: un descanso profundo, continuo y sin aturdimiento al despertar." at bounding box center [837, 429] width 310 height 31
click at [874, 426] on p "El resultado: un descanso profundo, continuo y sin aturdimiento al despertar." at bounding box center [837, 429] width 310 height 31
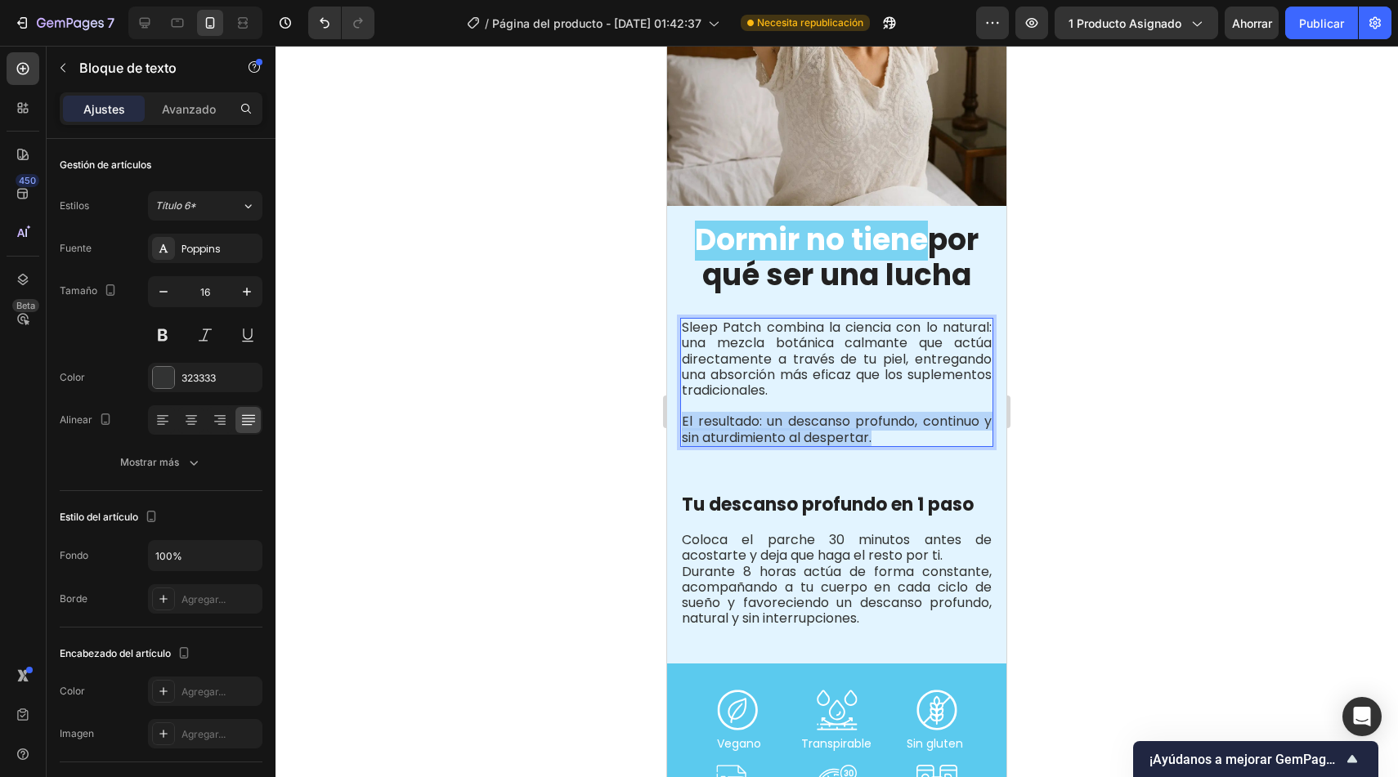
click at [874, 426] on p "El resultado: un descanso profundo, continuo y sin aturdimiento al despertar." at bounding box center [837, 429] width 310 height 31
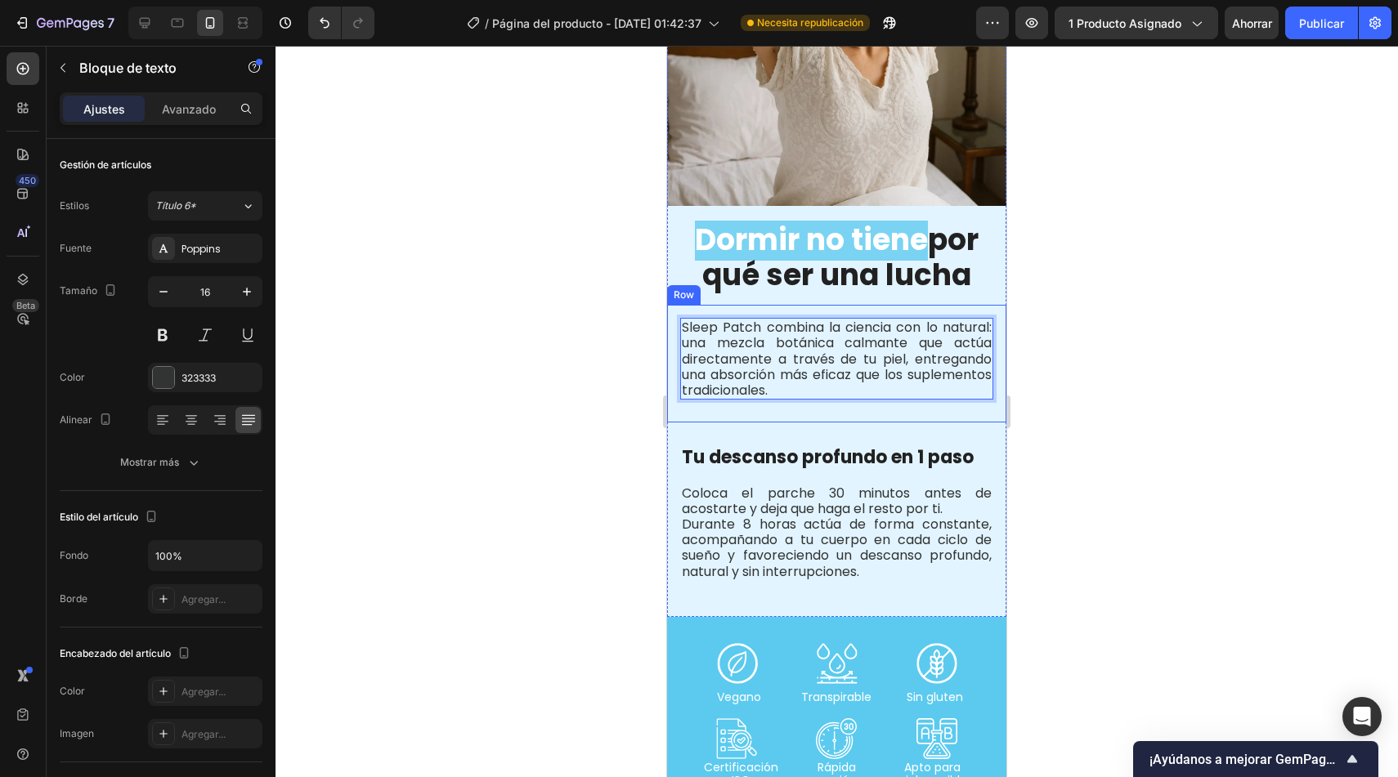
click at [521, 457] on div at bounding box center [836, 412] width 1122 height 732
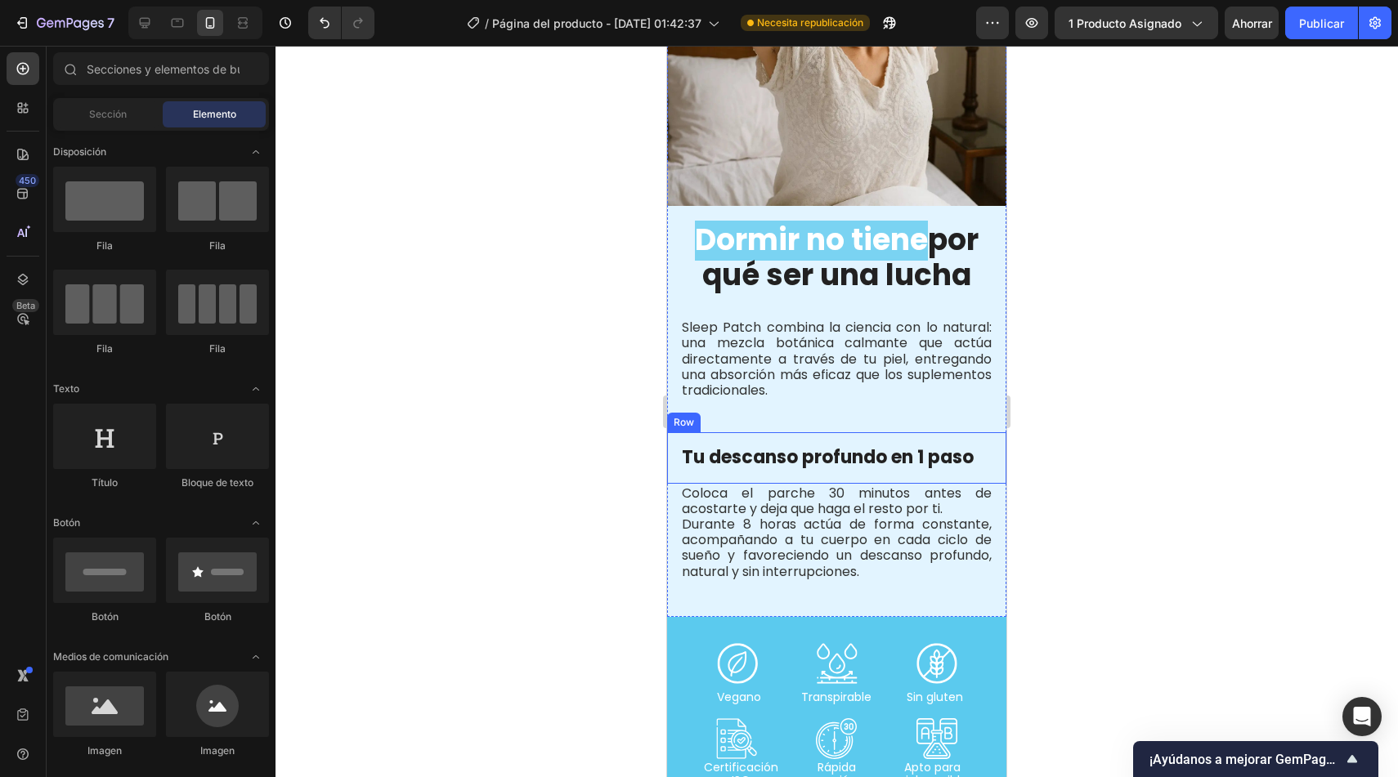
click at [860, 432] on div "Tu descanso profundo en 1 paso Text Block Row" at bounding box center [836, 457] width 339 height 51
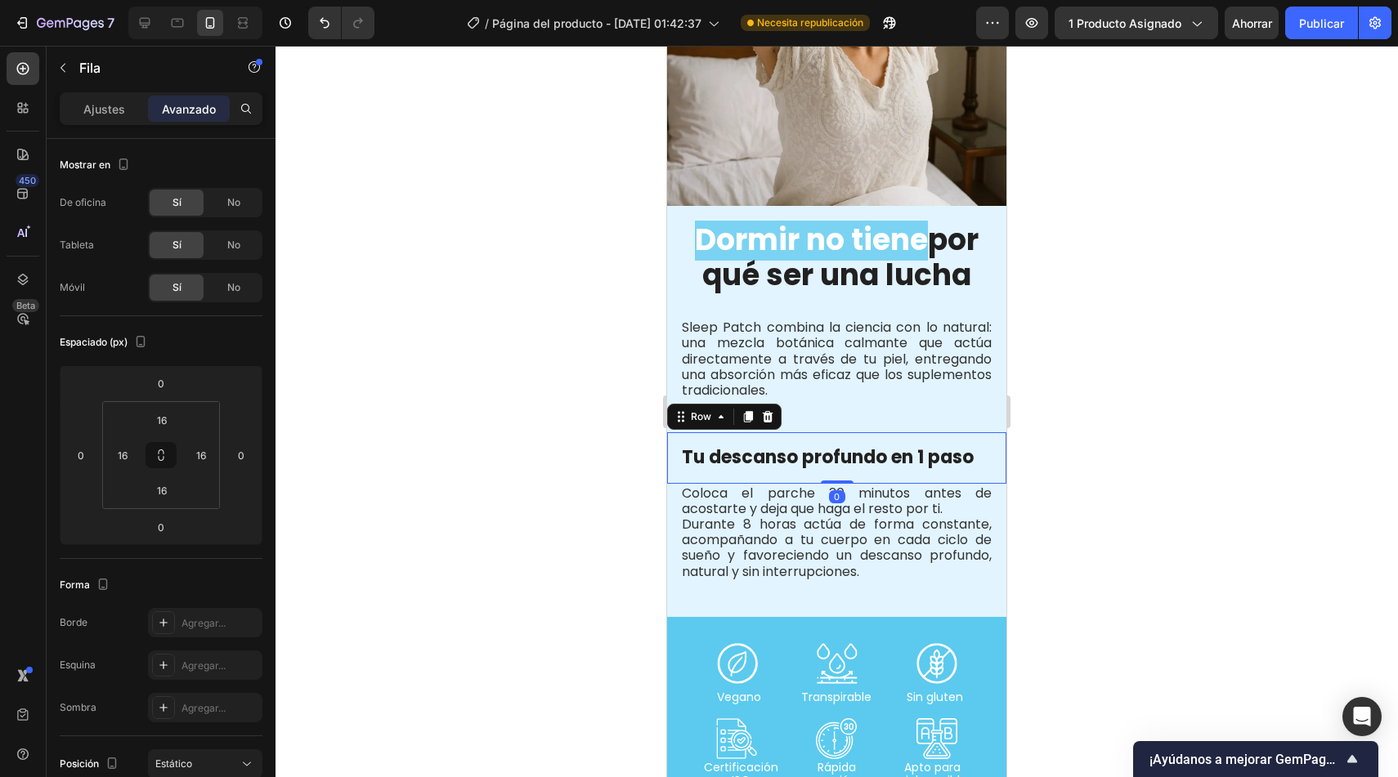
click at [839, 447] on p "Tu descanso profundo en 1 paso" at bounding box center [837, 457] width 310 height 21
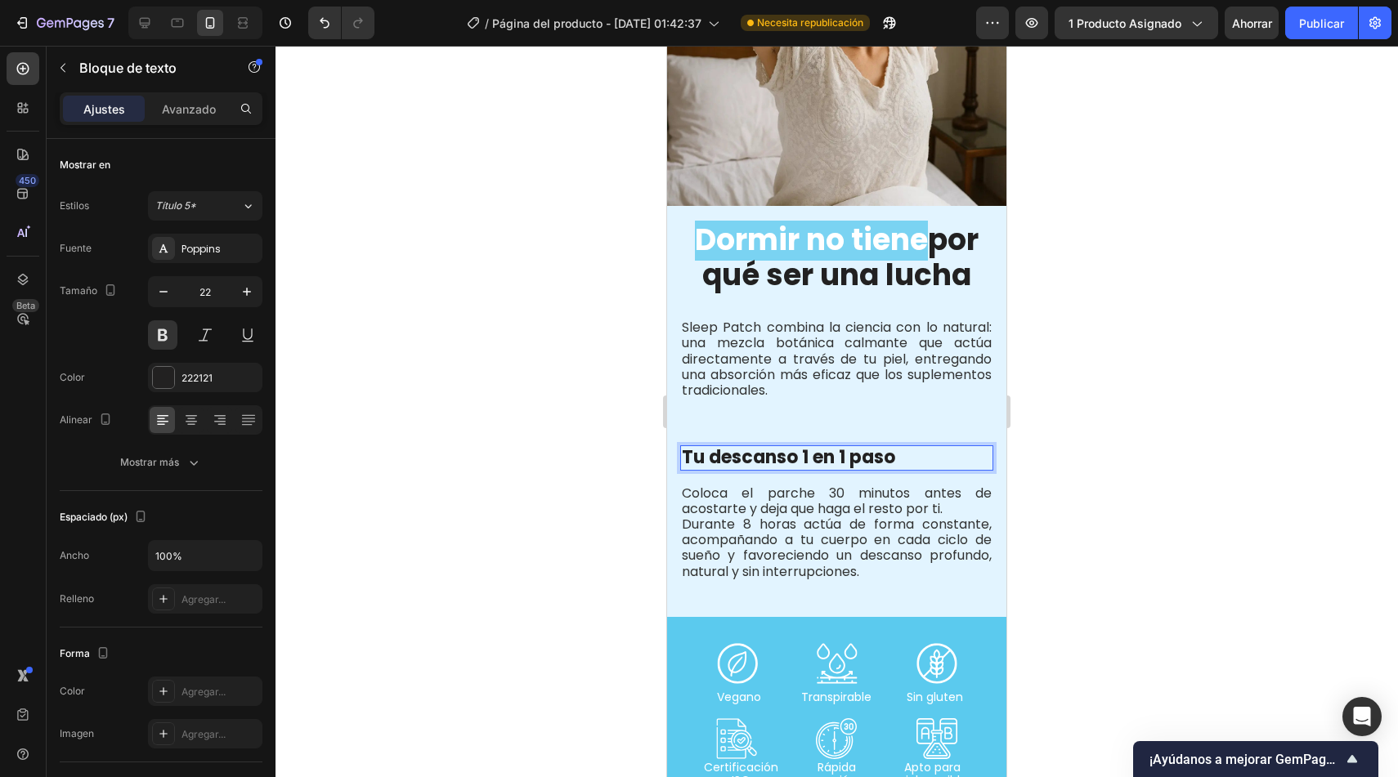
click at [811, 447] on p "Tu descanso 1 en 1 paso" at bounding box center [837, 457] width 310 height 21
click at [186, 414] on icon at bounding box center [191, 420] width 16 height 16
click at [486, 398] on div at bounding box center [836, 412] width 1122 height 732
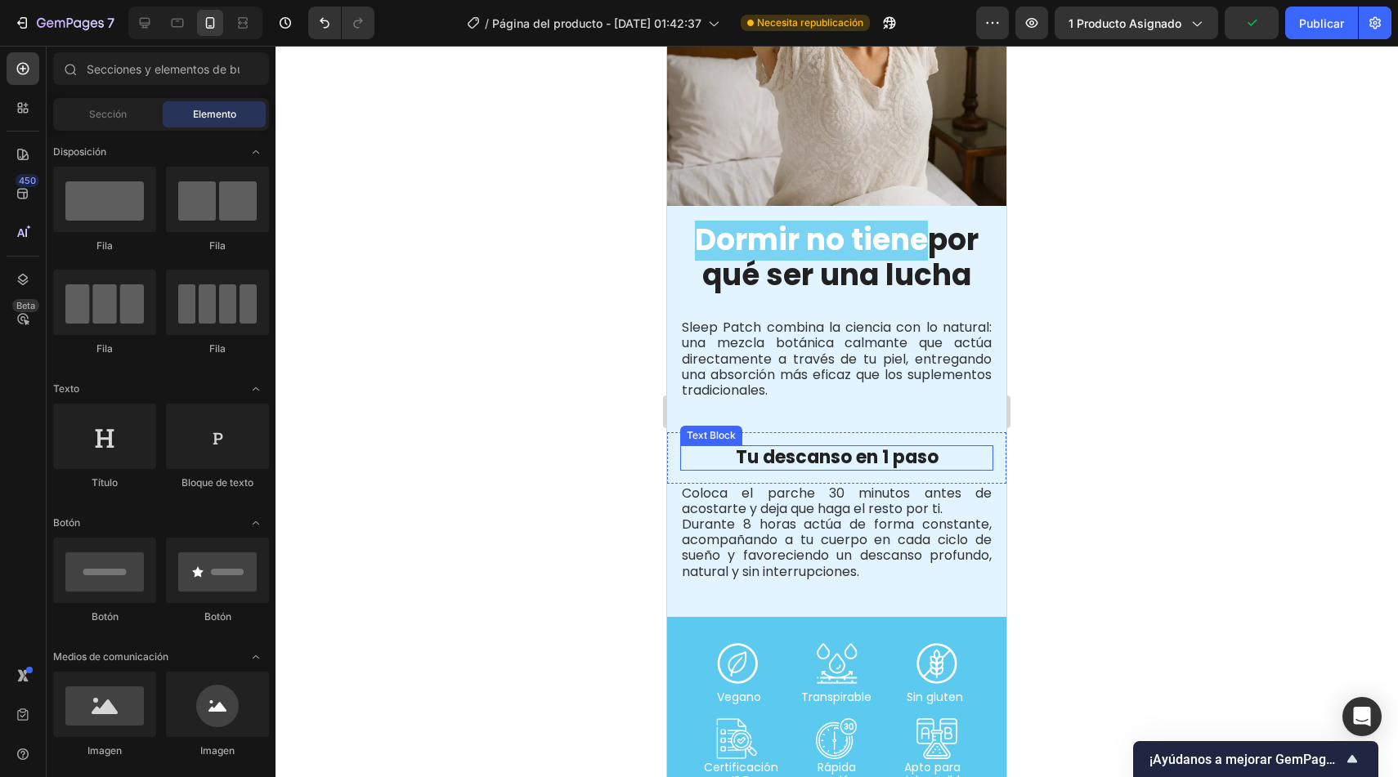
click at [934, 447] on p "Tu descanso en 1 paso" at bounding box center [837, 457] width 310 height 21
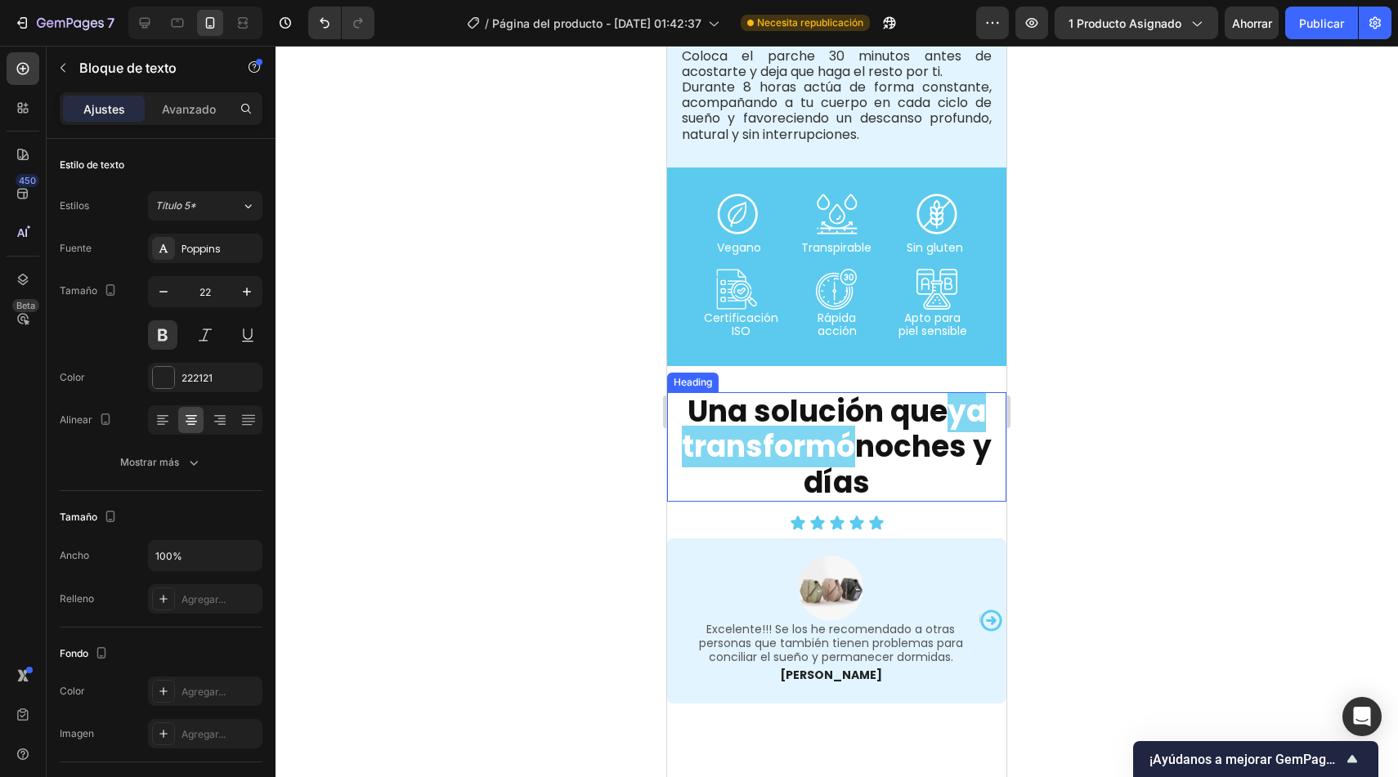
scroll to position [1715, 0]
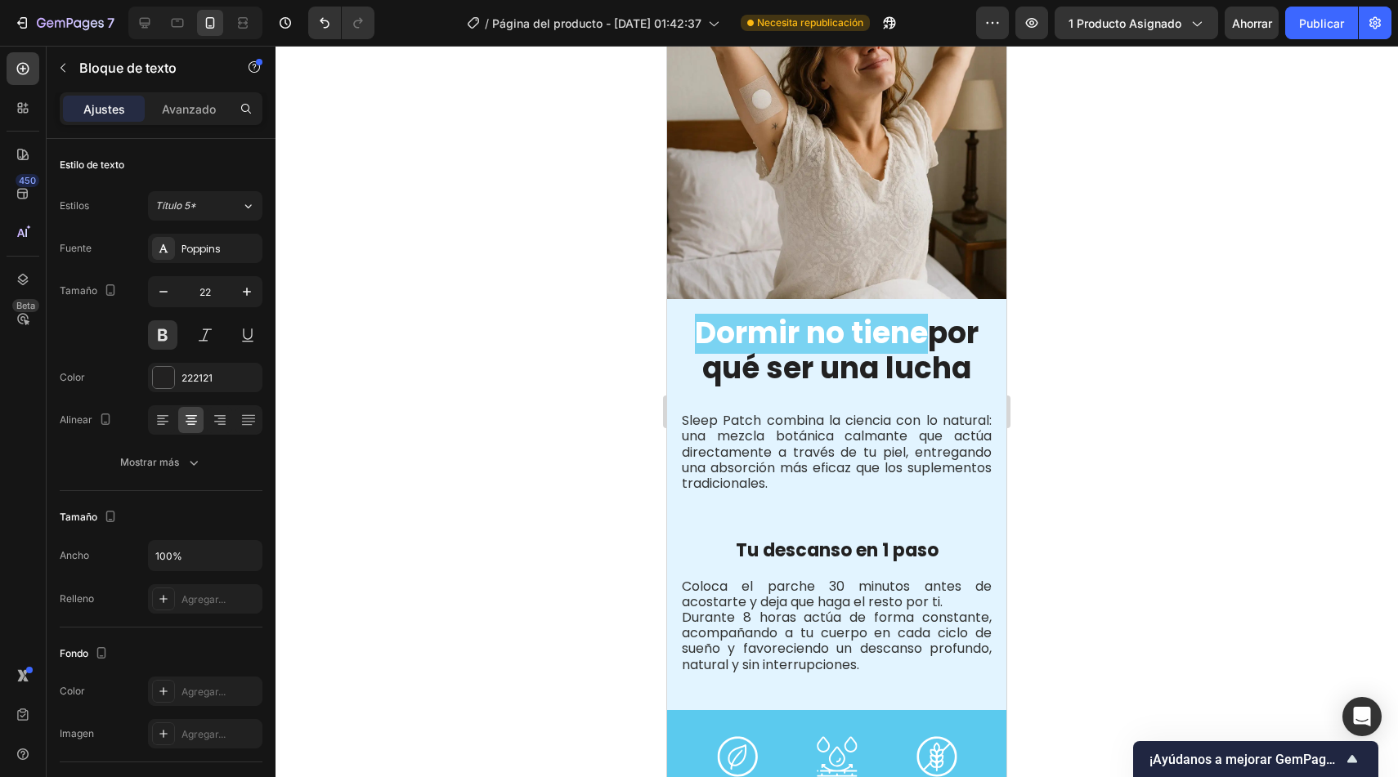
click at [938, 544] on p "Tu descanso en 1 paso" at bounding box center [837, 550] width 310 height 21
click at [905, 540] on p "Tu descanso en 1 paso" at bounding box center [837, 550] width 310 height 21
click at [943, 540] on p "Tu descanso en 1 paso" at bounding box center [837, 550] width 310 height 21
click at [907, 495] on div "Sleep Patch combina la ciencia con lo natural: una mezcla botánica calmante que…" at bounding box center [836, 457] width 339 height 118
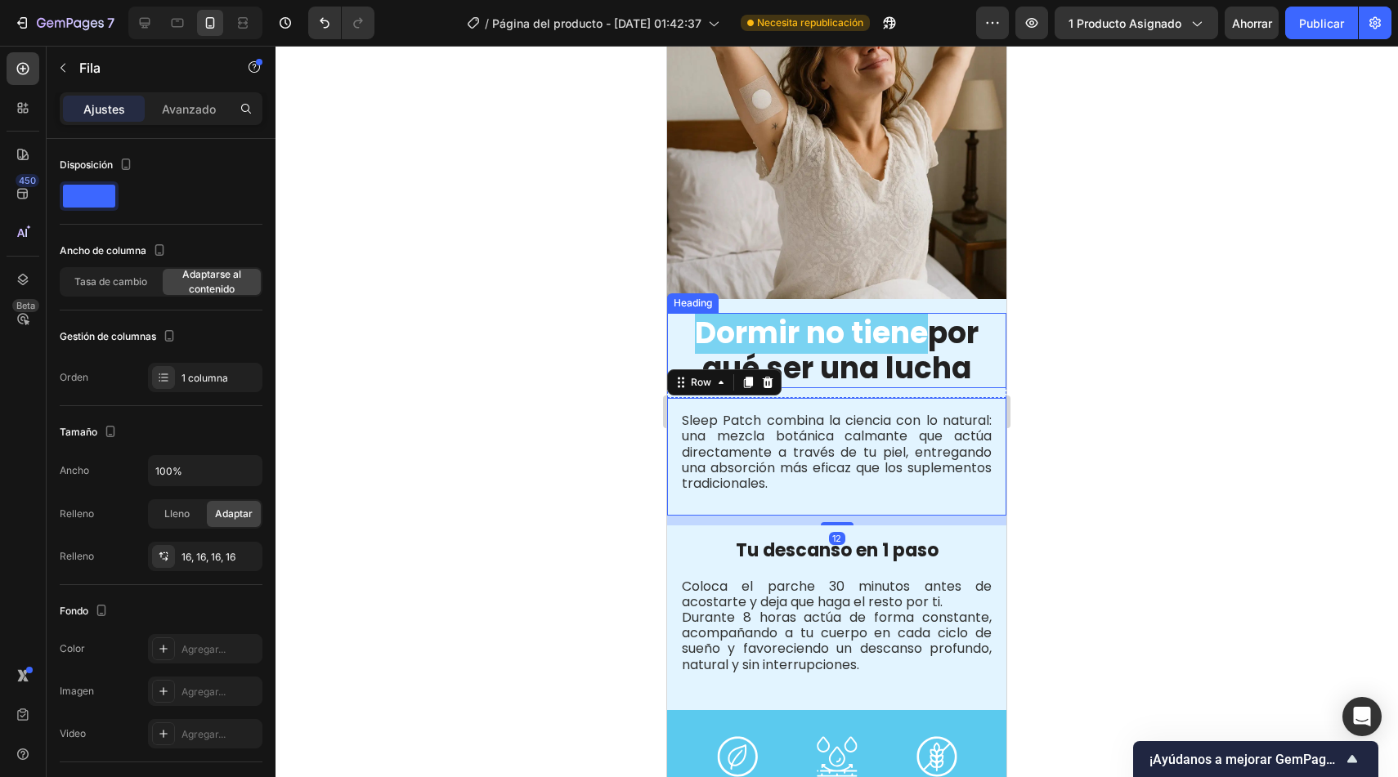
click at [950, 345] on h2 "Dormir no tiene por qué ser una lucha" at bounding box center [836, 350] width 339 height 75
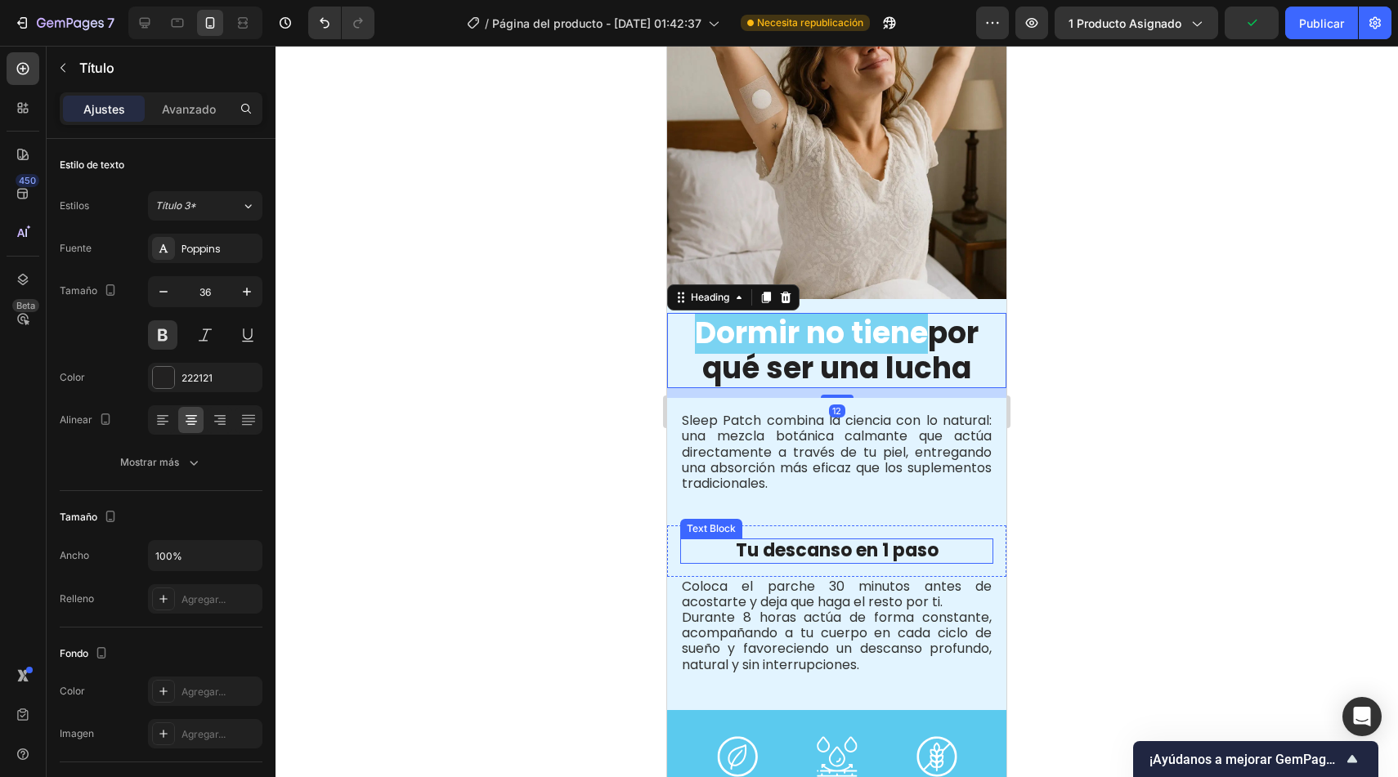
click at [940, 540] on p "Tu descanso en 1 paso" at bounding box center [837, 550] width 310 height 21
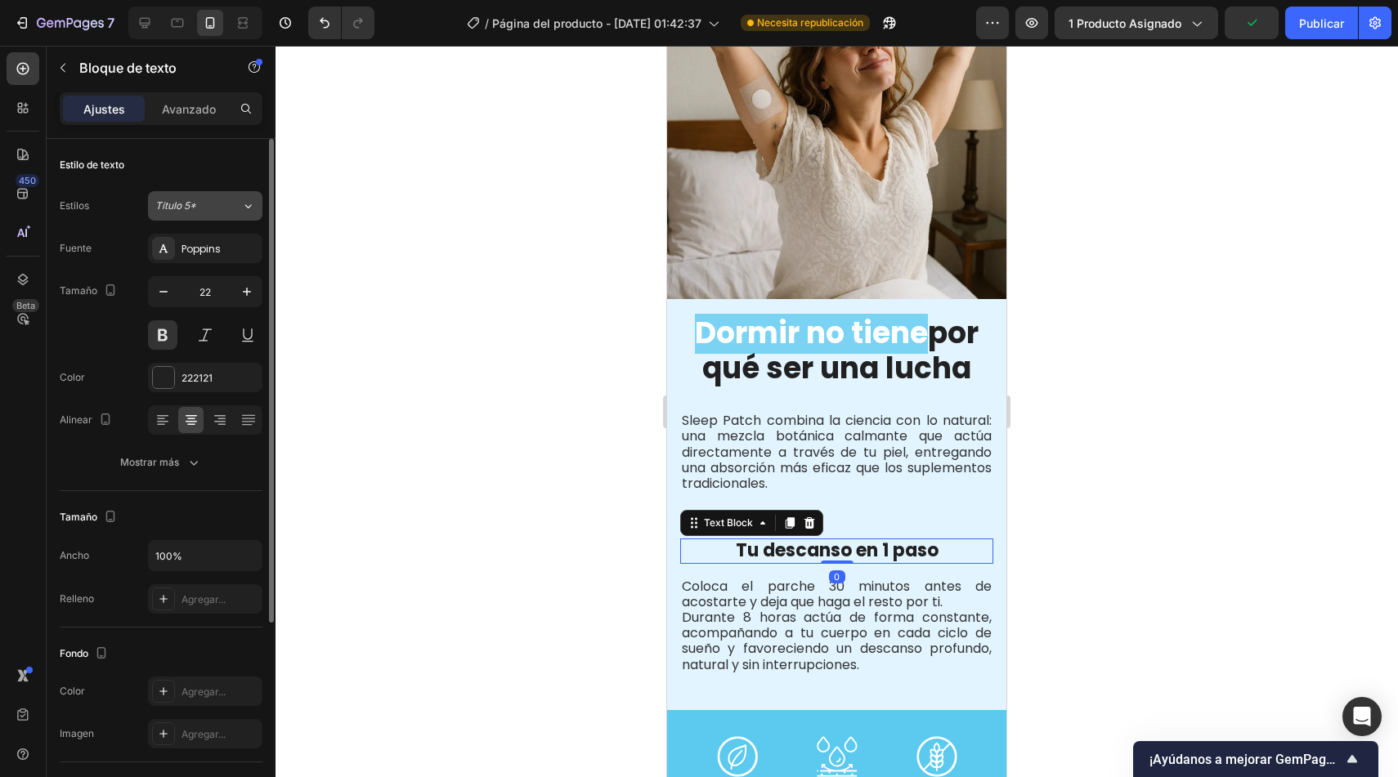
click at [200, 204] on div "Título 5*" at bounding box center [188, 206] width 66 height 15
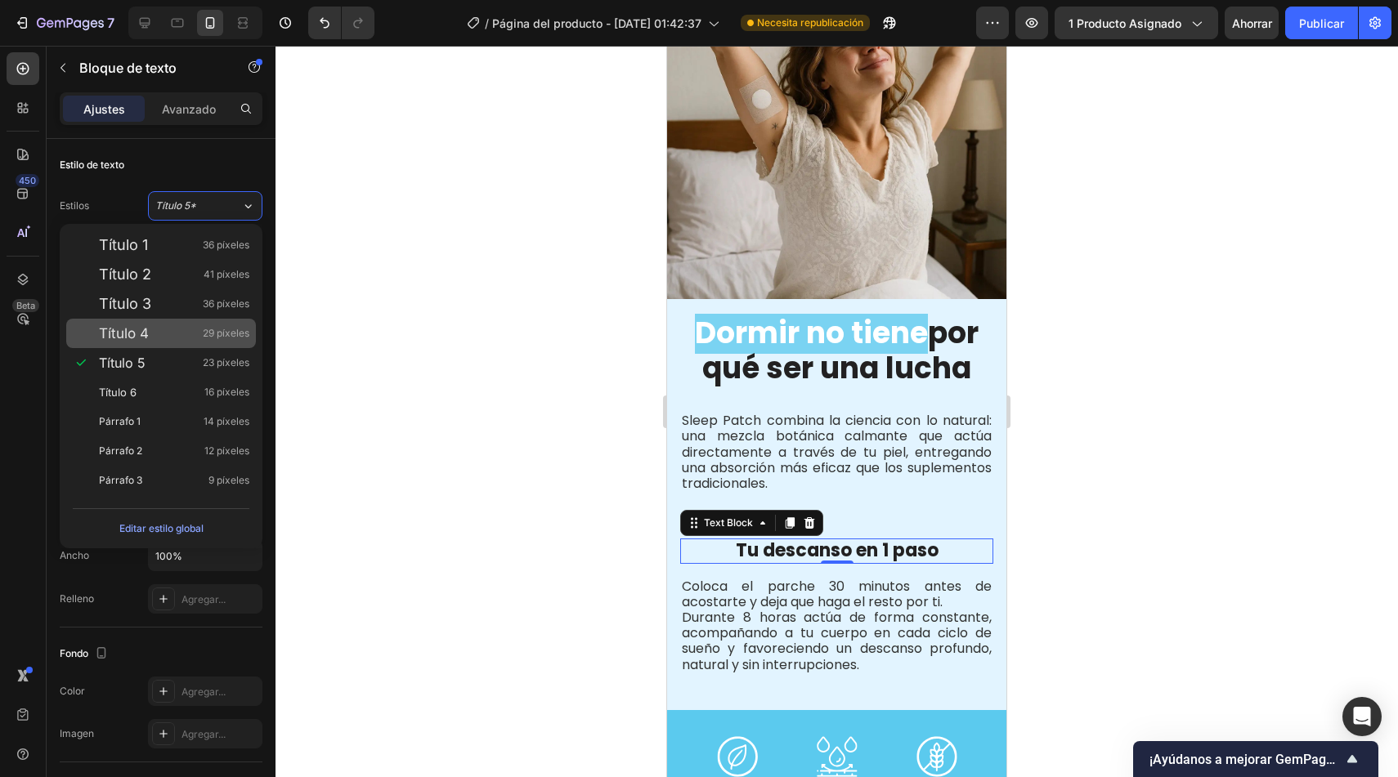
click at [190, 334] on div "Título 4 29 píxeles" at bounding box center [174, 333] width 150 height 16
type input "29"
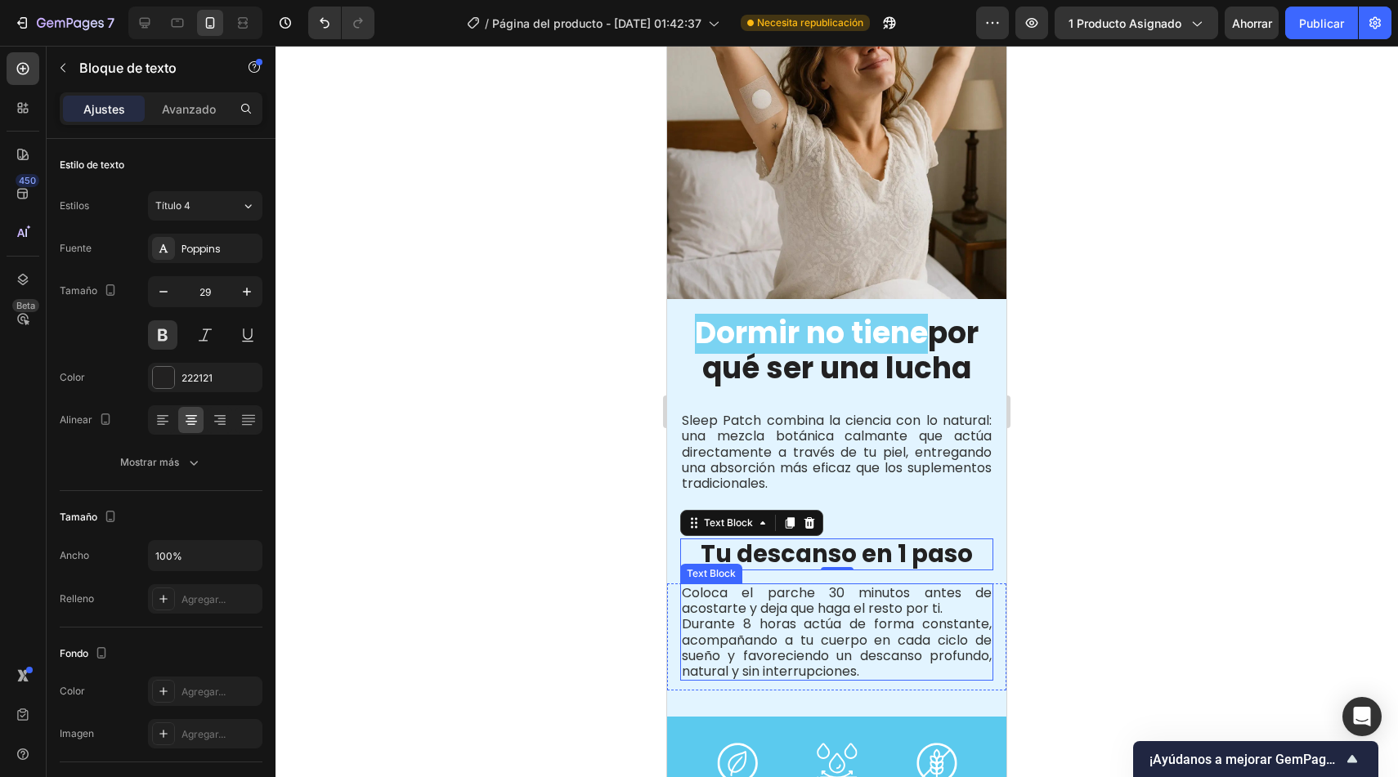
click at [917, 639] on p "Coloca el parche 30 minutos antes de acostarte y deja que haga el resto por ti.…" at bounding box center [837, 632] width 310 height 94
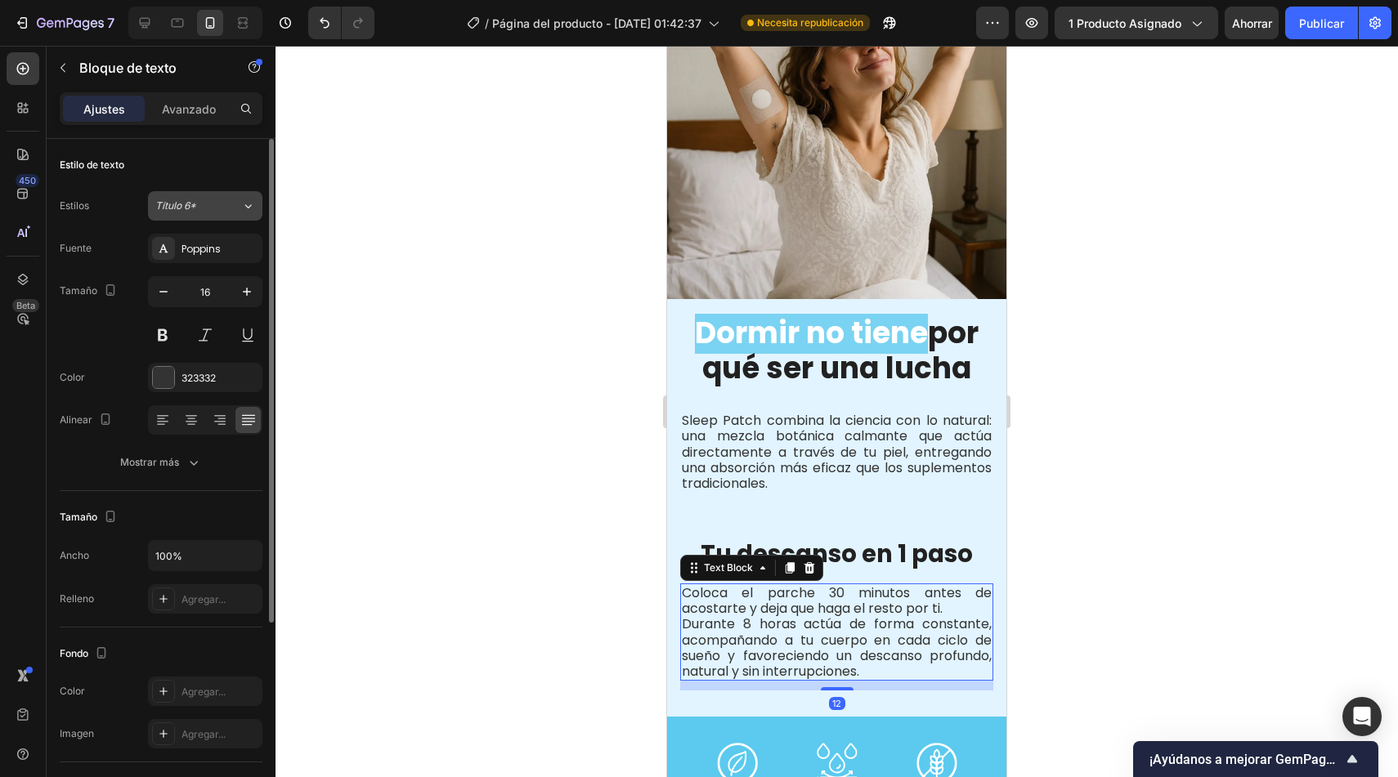
click at [227, 211] on div "Título 6*" at bounding box center [198, 206] width 86 height 15
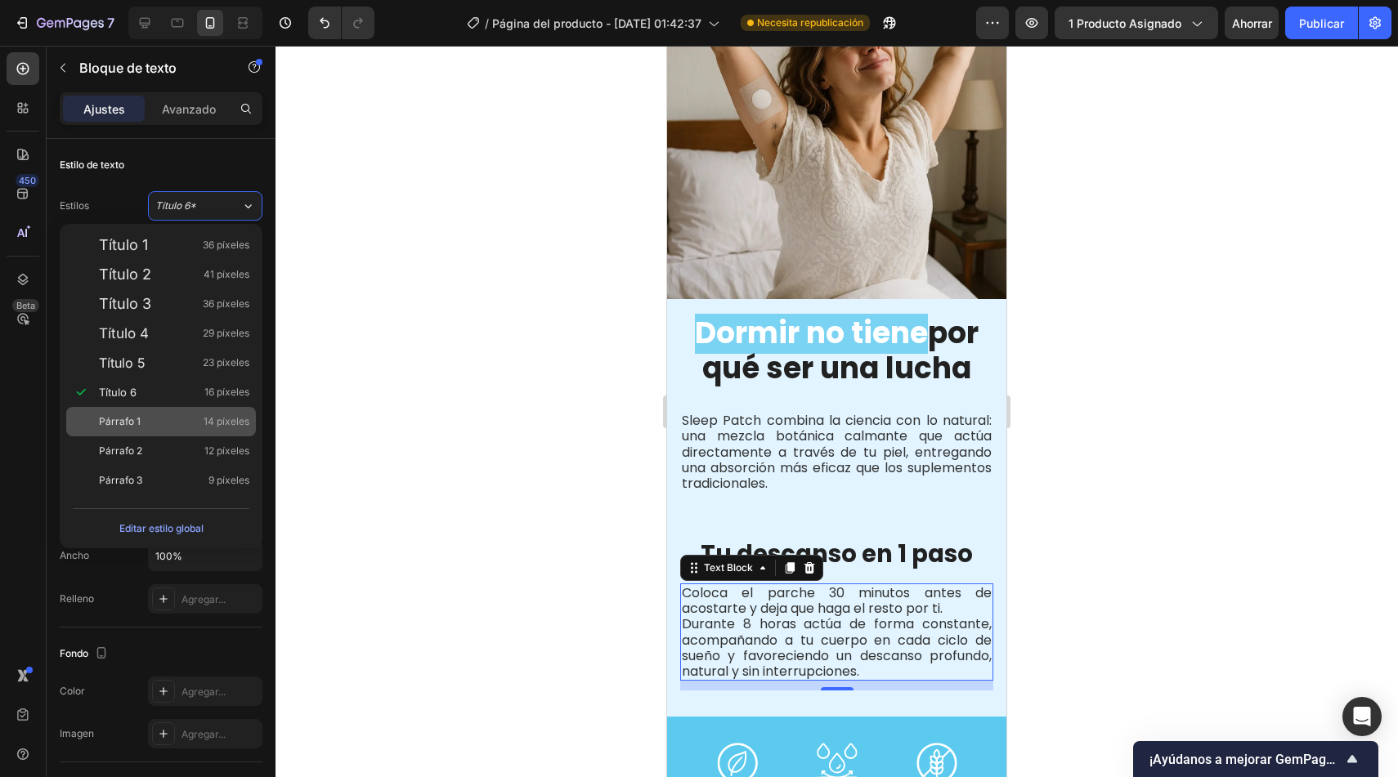
click at [168, 418] on div "Párrafo 1 14 píxeles" at bounding box center [174, 422] width 150 height 16
type input "14"
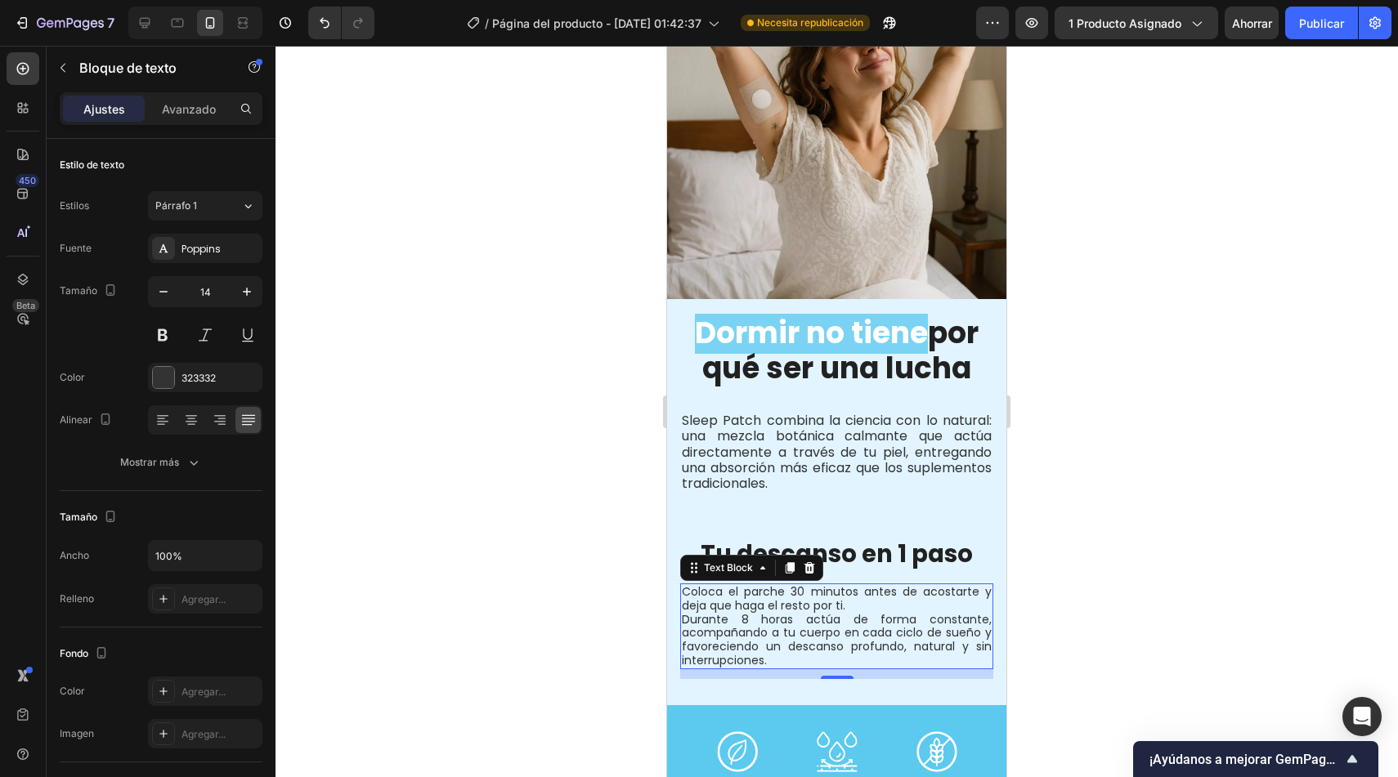
click at [859, 595] on p "Coloca el parche 30 minutos antes de acostarte y deja que haga el resto por ti.…" at bounding box center [837, 626] width 310 height 83
click at [878, 413] on p "Sleep Patch combina la ciencia con lo natural: una mezcla botánica calmante que…" at bounding box center [837, 452] width 310 height 78
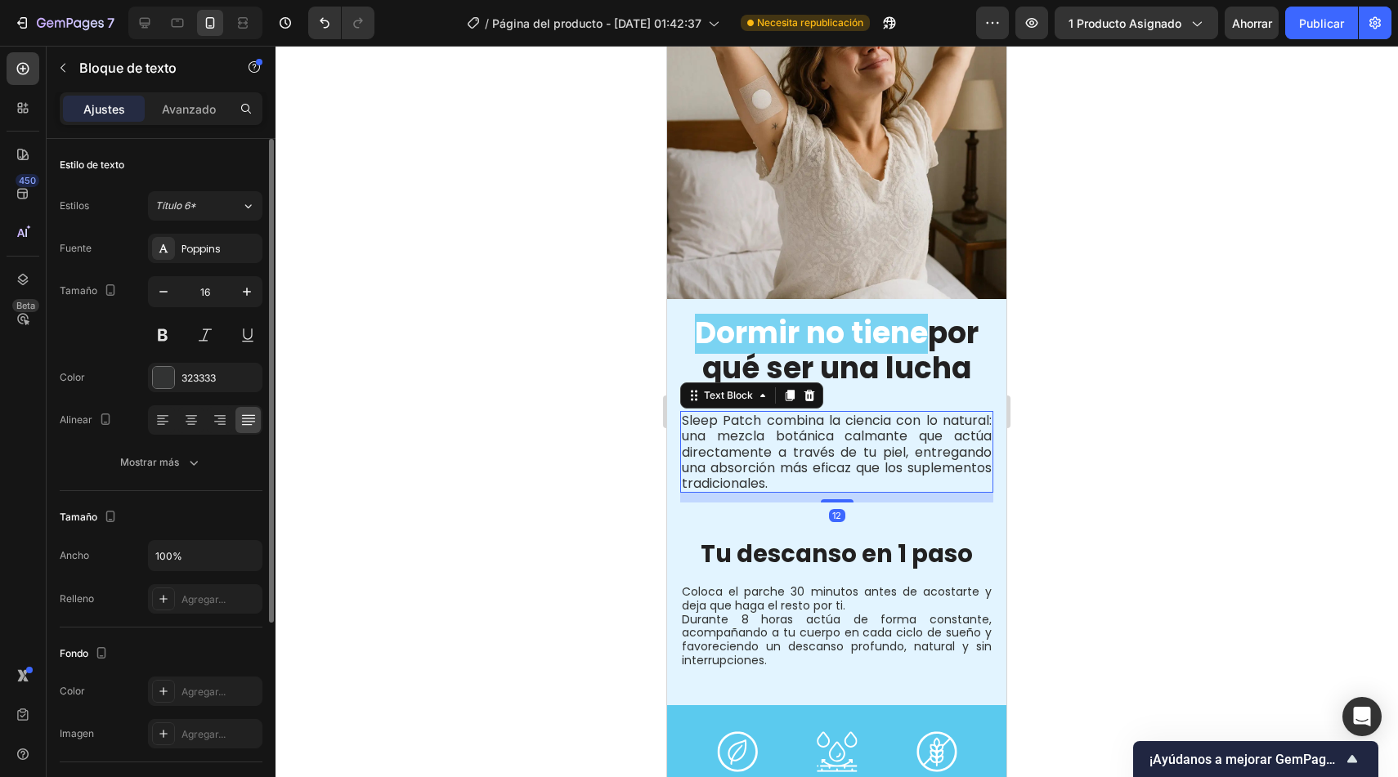
click at [204, 189] on div "Estilos Título 6* Fuente Poppins Tamaño 16 Color 323333 Alinear Mostrar más" at bounding box center [161, 332] width 203 height 289
click at [200, 197] on button "Título 6*" at bounding box center [205, 205] width 114 height 29
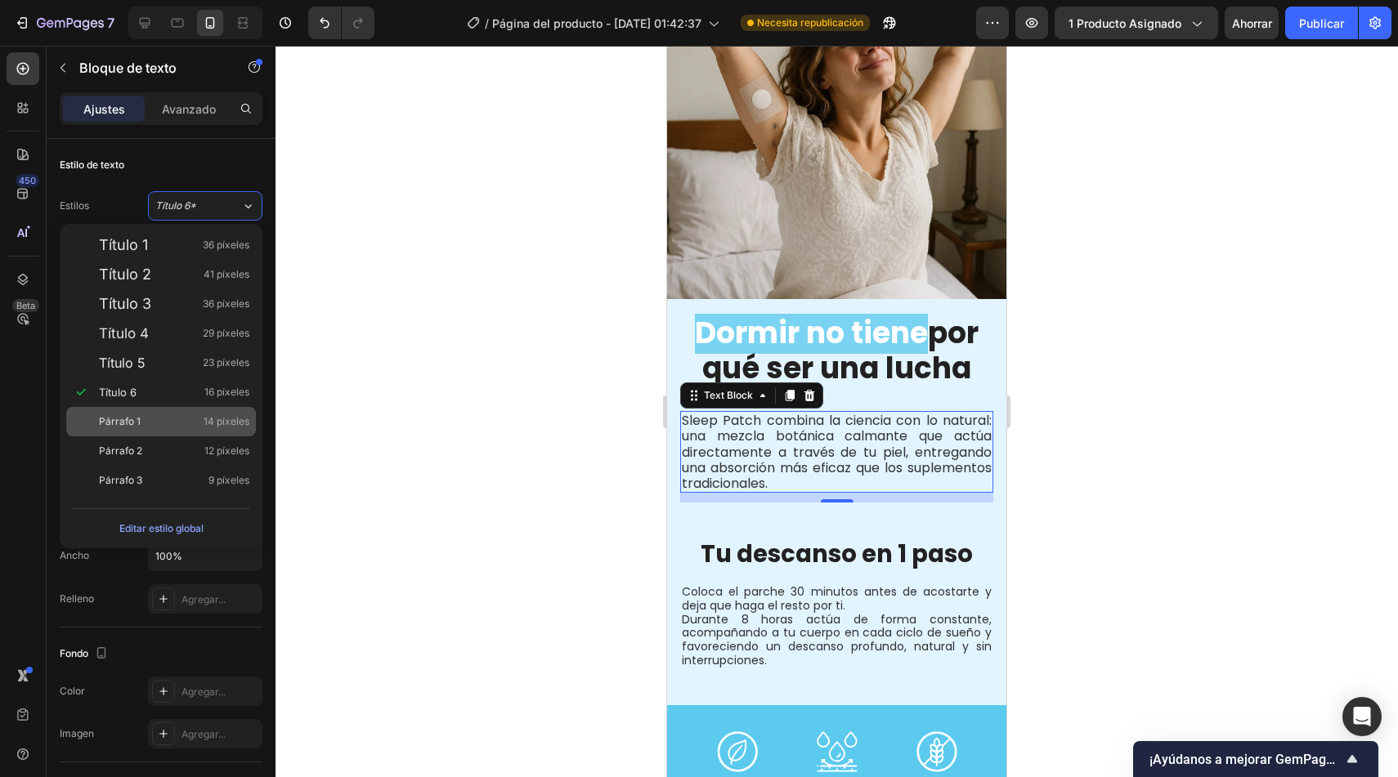
click at [163, 419] on div "Párrafo 1 14 píxeles" at bounding box center [174, 422] width 150 height 16
type input "14"
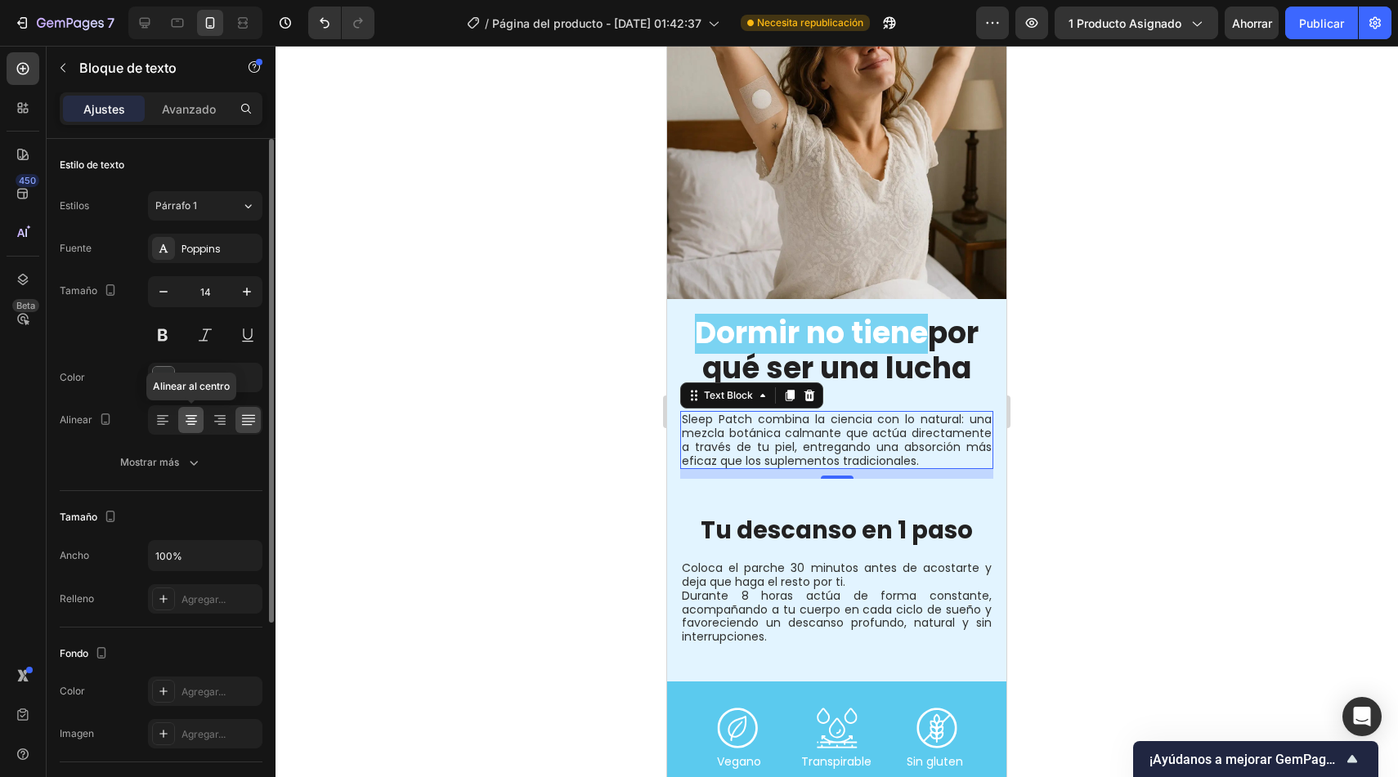
click at [189, 420] on icon at bounding box center [191, 420] width 16 height 16
click at [253, 420] on icon at bounding box center [248, 420] width 16 height 16
click at [204, 473] on button "Mostrar más" at bounding box center [161, 462] width 203 height 29
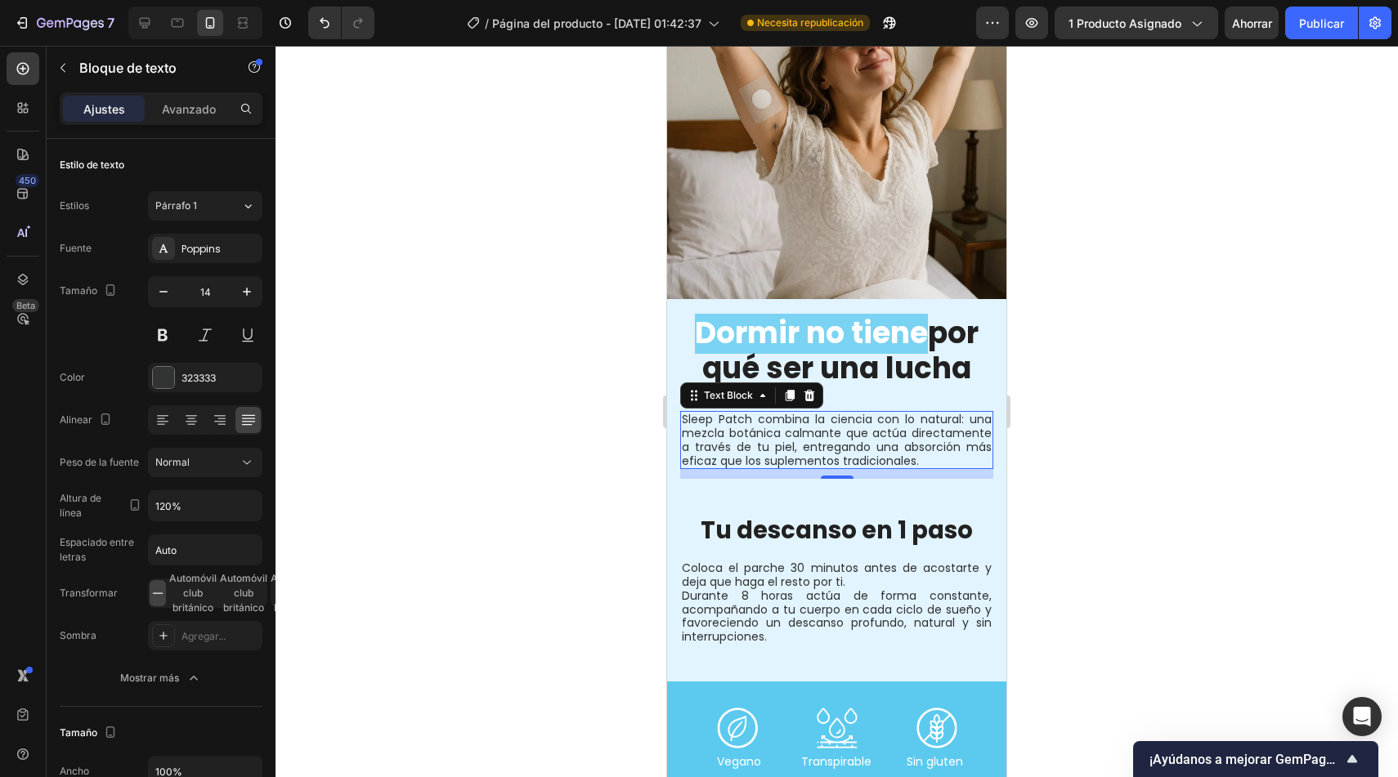
click at [409, 464] on div at bounding box center [836, 412] width 1122 height 732
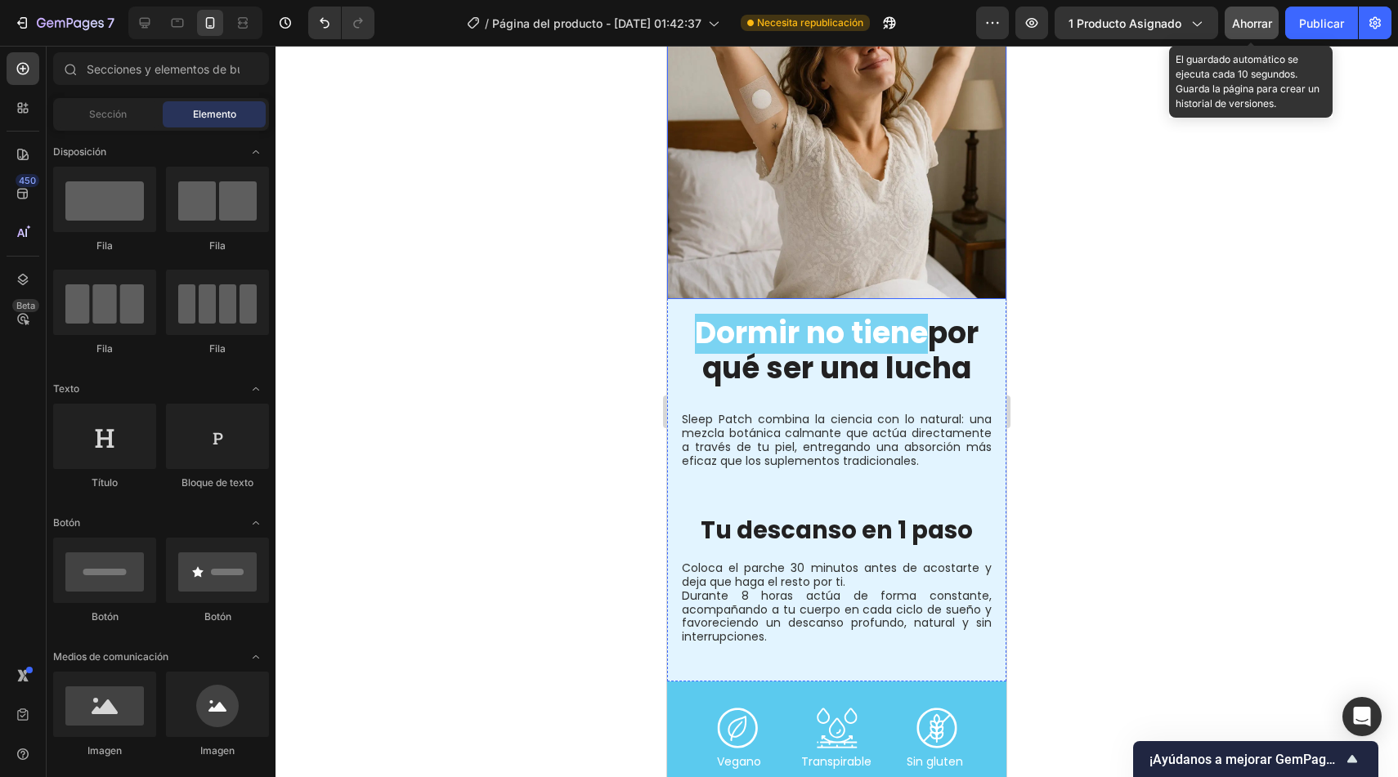
click at [1254, 16] on font "Ahorrar" at bounding box center [1252, 23] width 40 height 14
click at [1313, 16] on font "Publicar" at bounding box center [1321, 23] width 45 height 14
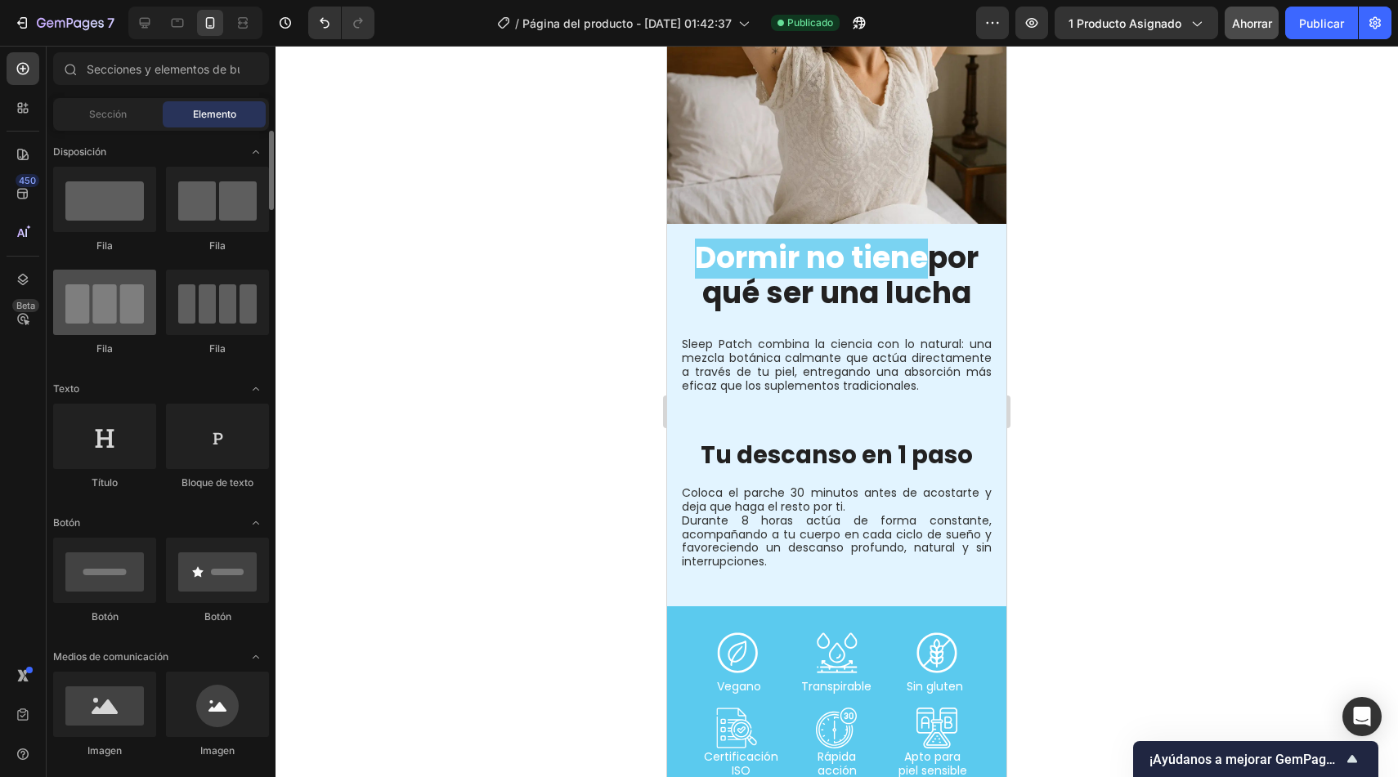
scroll to position [1775, 0]
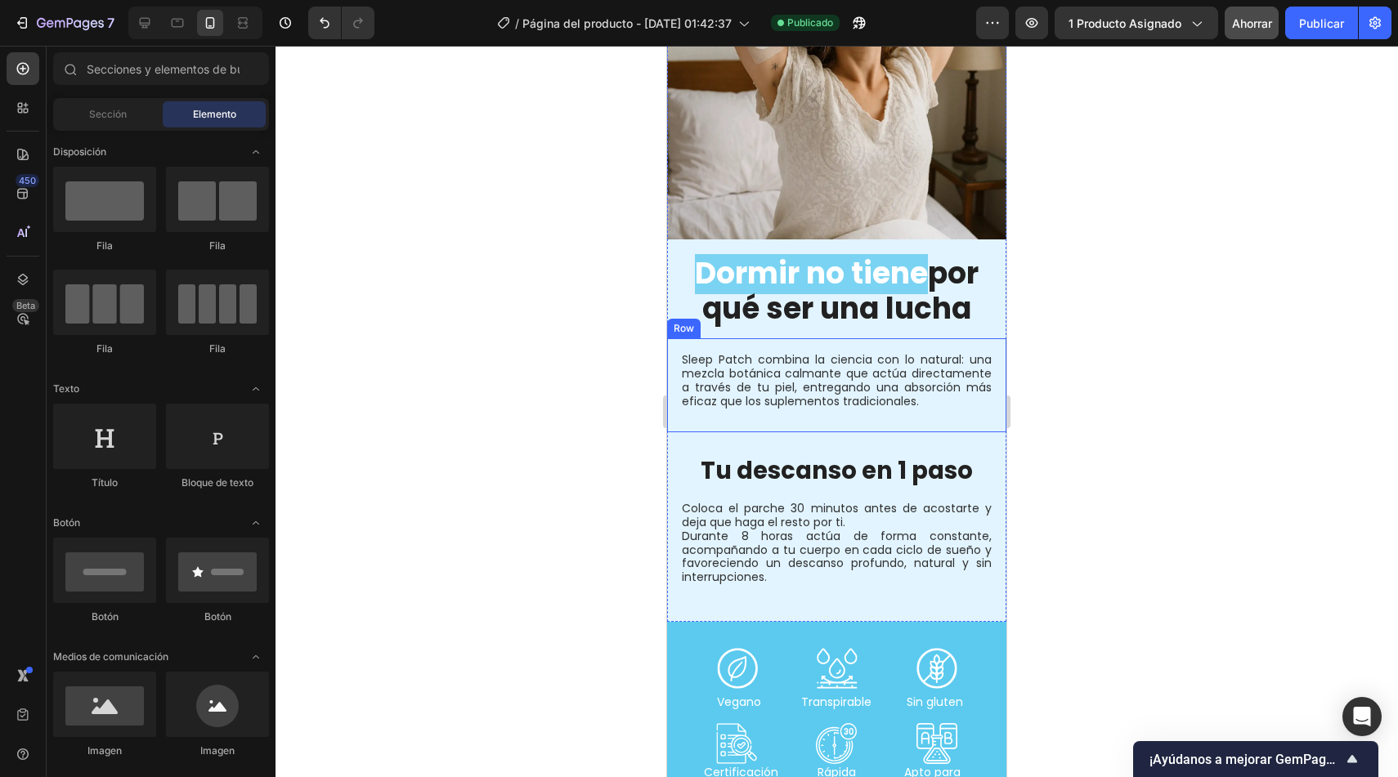
click at [836, 373] on p "Sleep Patch combina la ciencia con lo natural: una mezcla botánica calmante que…" at bounding box center [837, 380] width 310 height 55
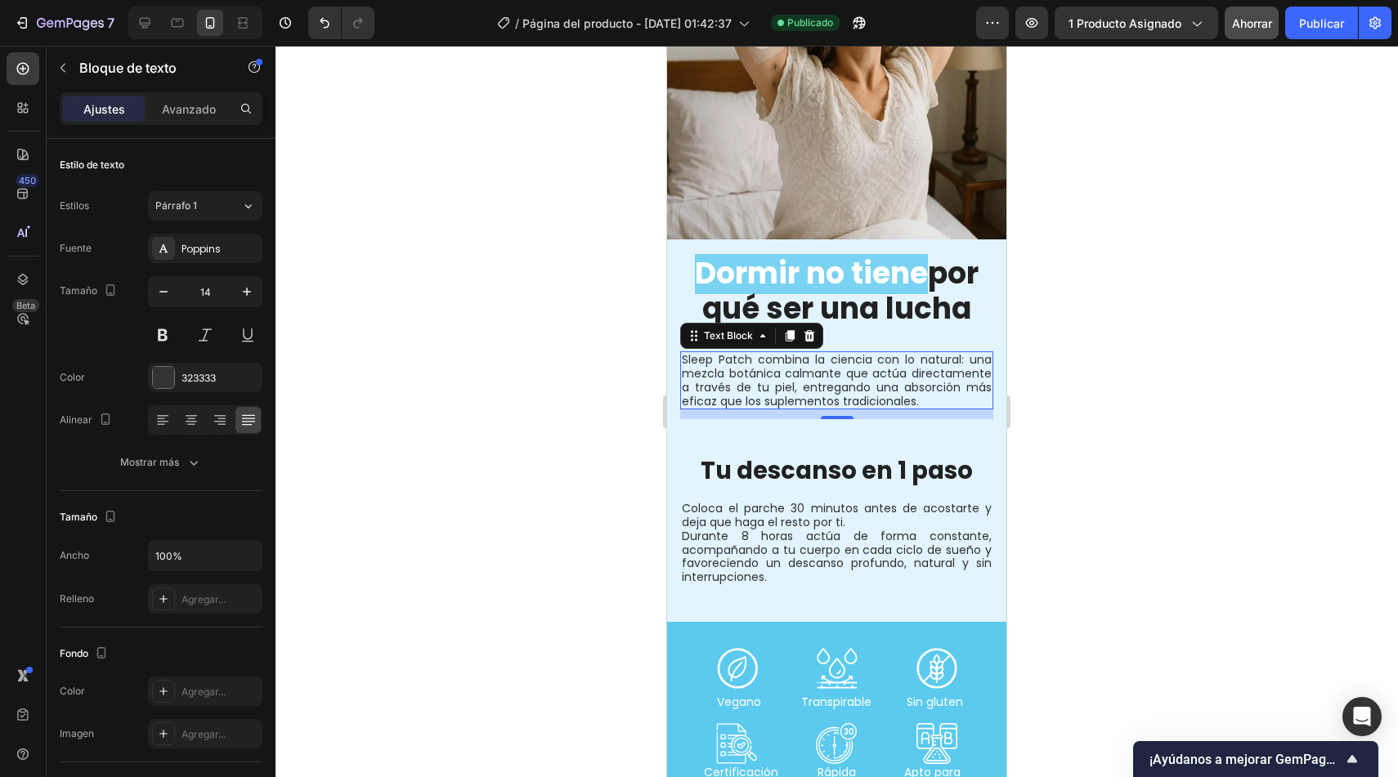
click at [851, 373] on p "Sleep Patch combina la ciencia con lo natural: una mezcla botánica calmante que…" at bounding box center [837, 380] width 310 height 55
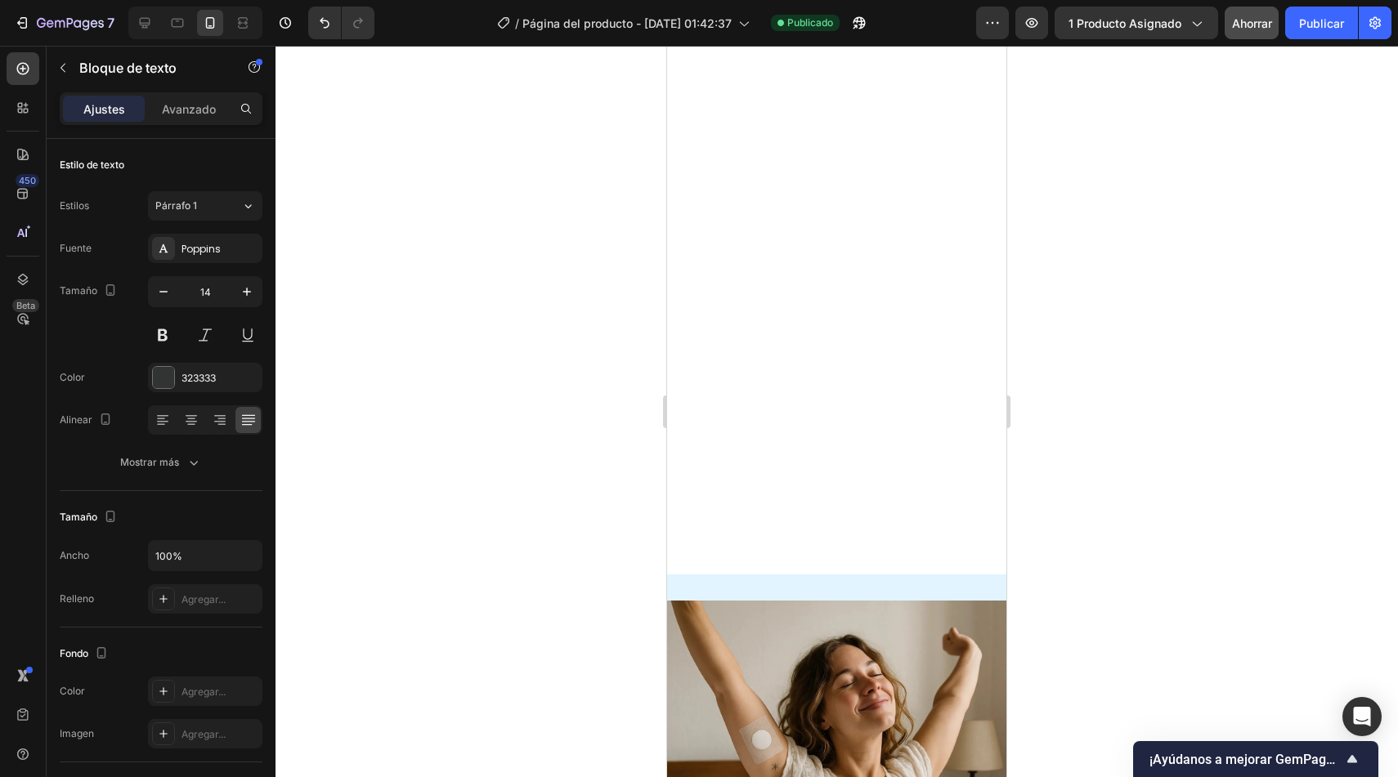
click at [496, 405] on div at bounding box center [836, 412] width 1122 height 732
click at [1256, 31] on button "Ahorrar" at bounding box center [1252, 23] width 54 height 33
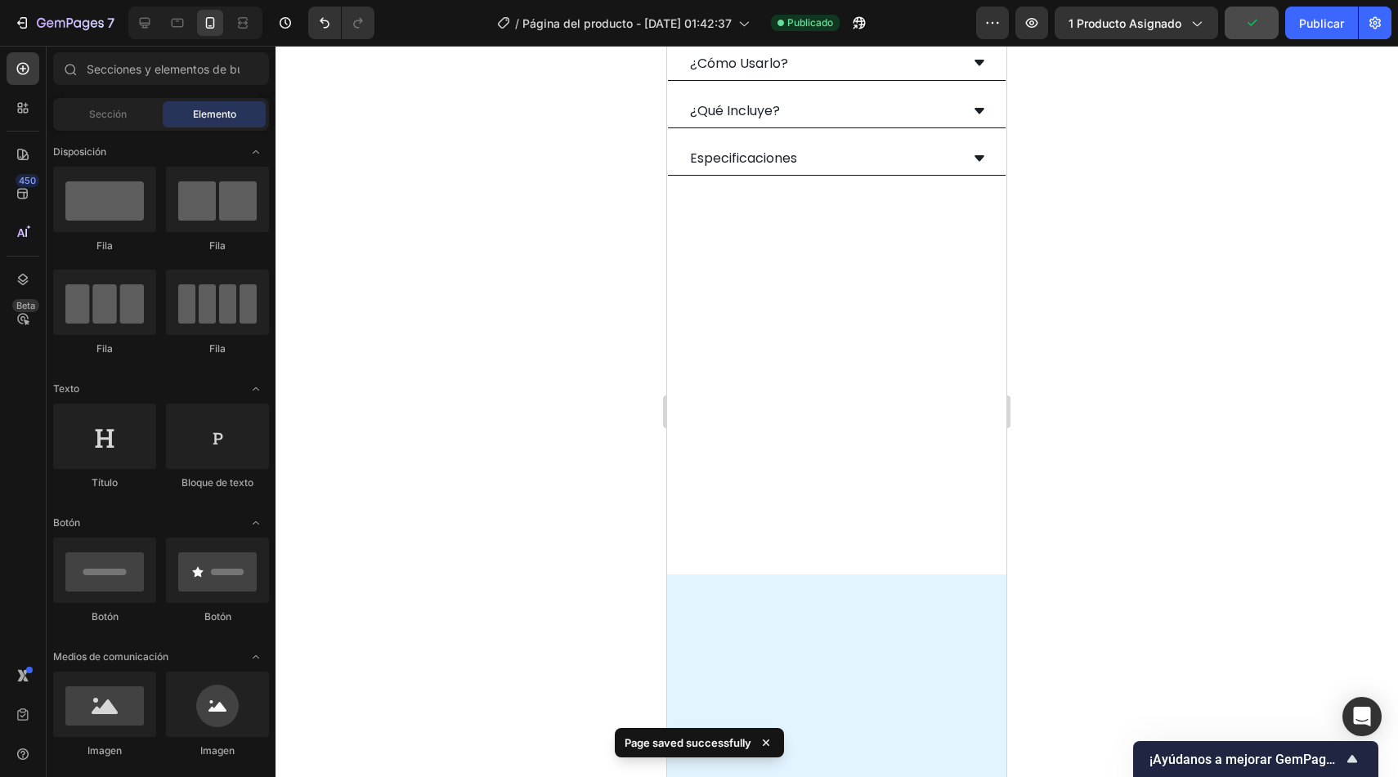
scroll to position [0, 0]
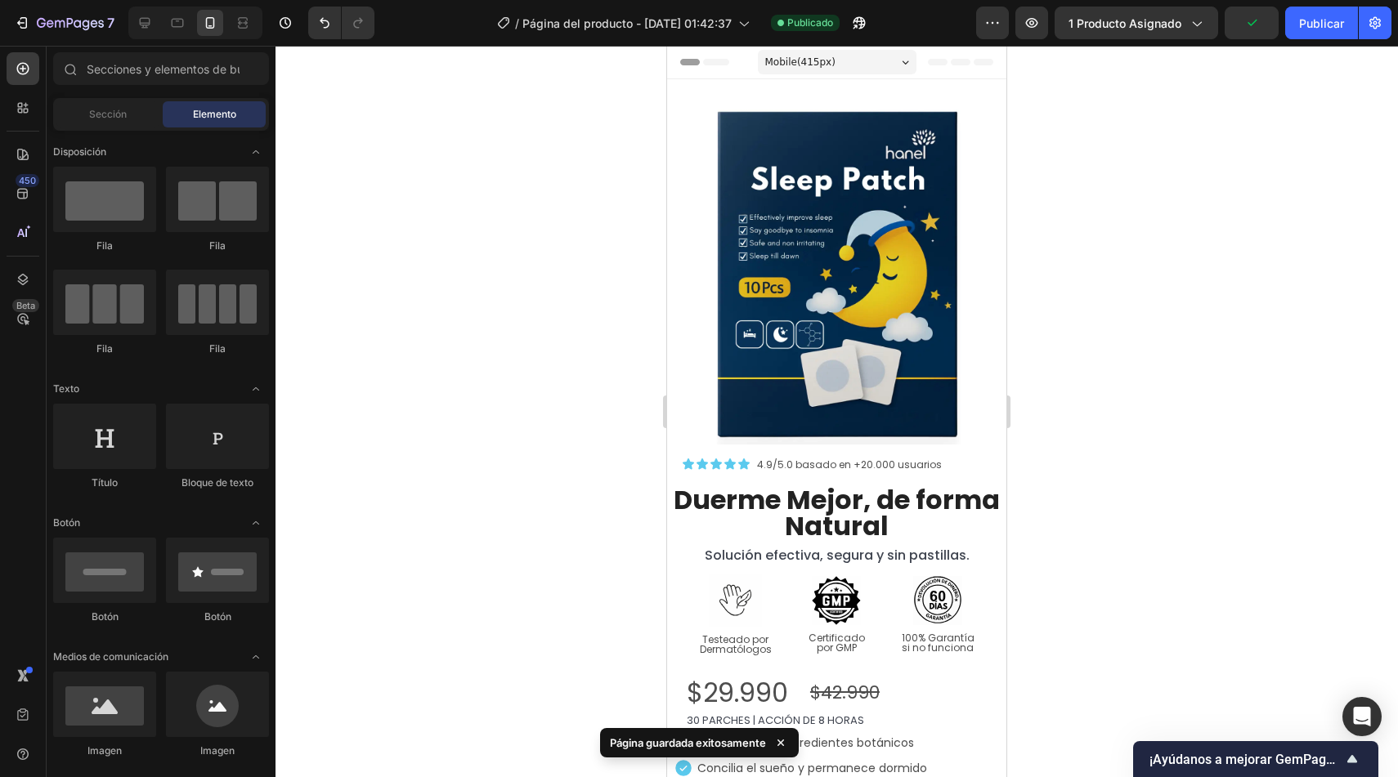
click at [1310, 39] on div "7 Version history / Página del producto - [DATE] 01:42:37 Publicado Avance 1 pr…" at bounding box center [699, 23] width 1398 height 47
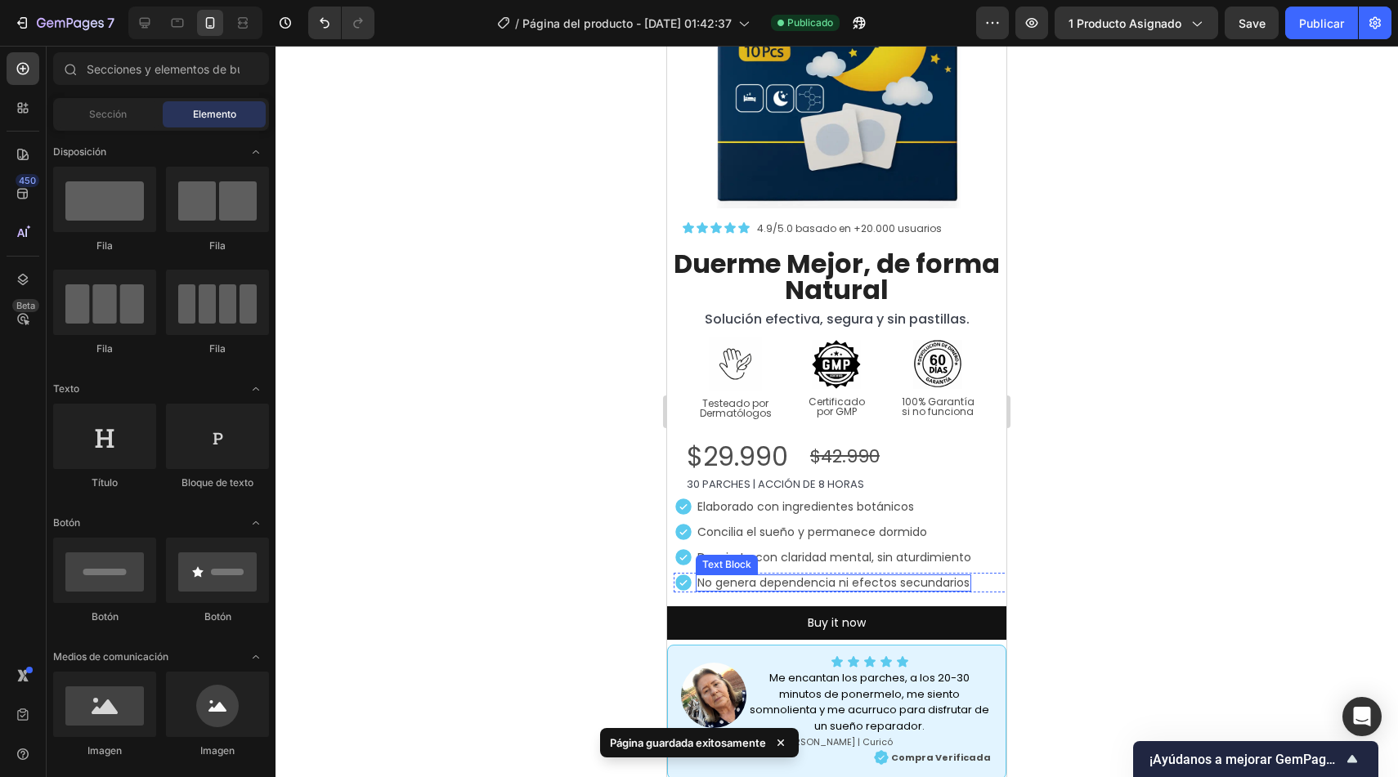
scroll to position [515, 0]
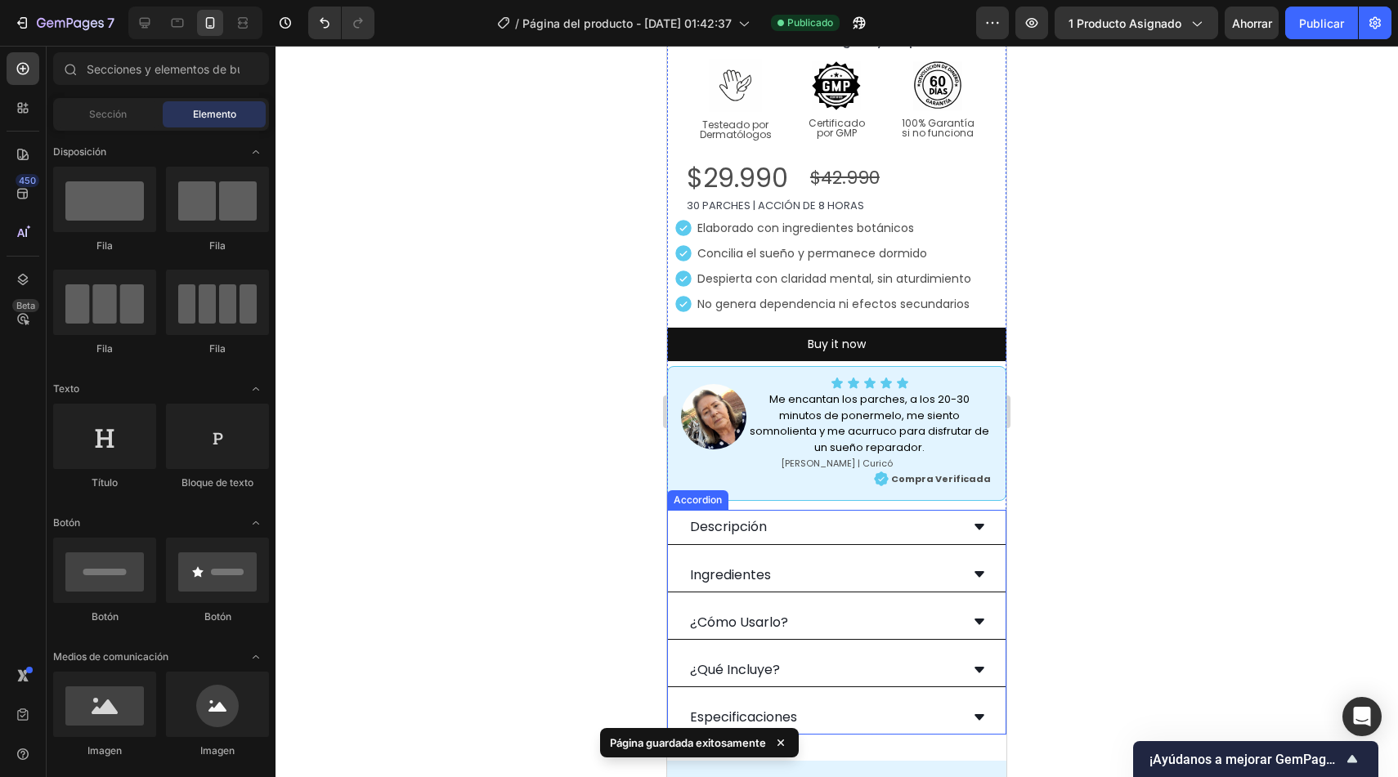
click at [862, 517] on div "Descripción" at bounding box center [824, 527] width 272 height 20
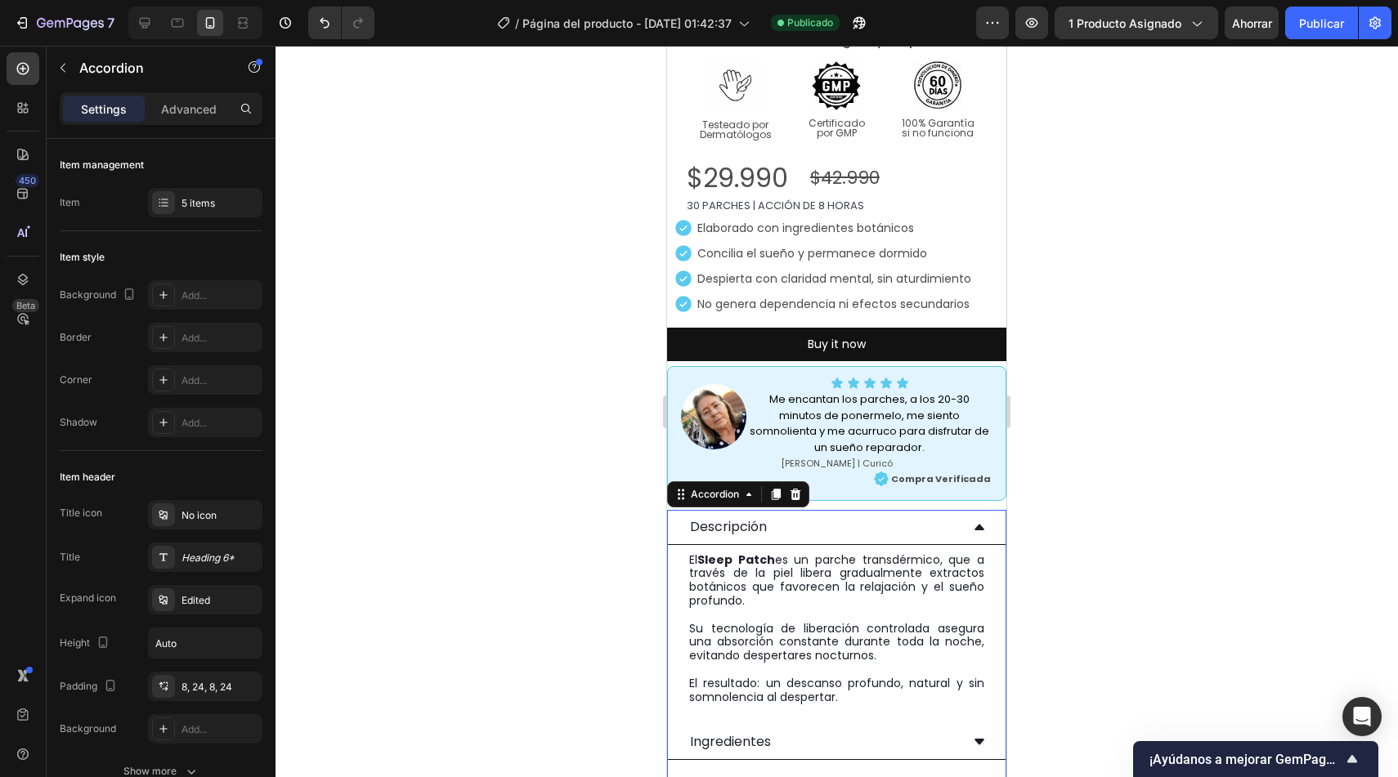
click at [862, 517] on div "Descripción" at bounding box center [824, 527] width 272 height 20
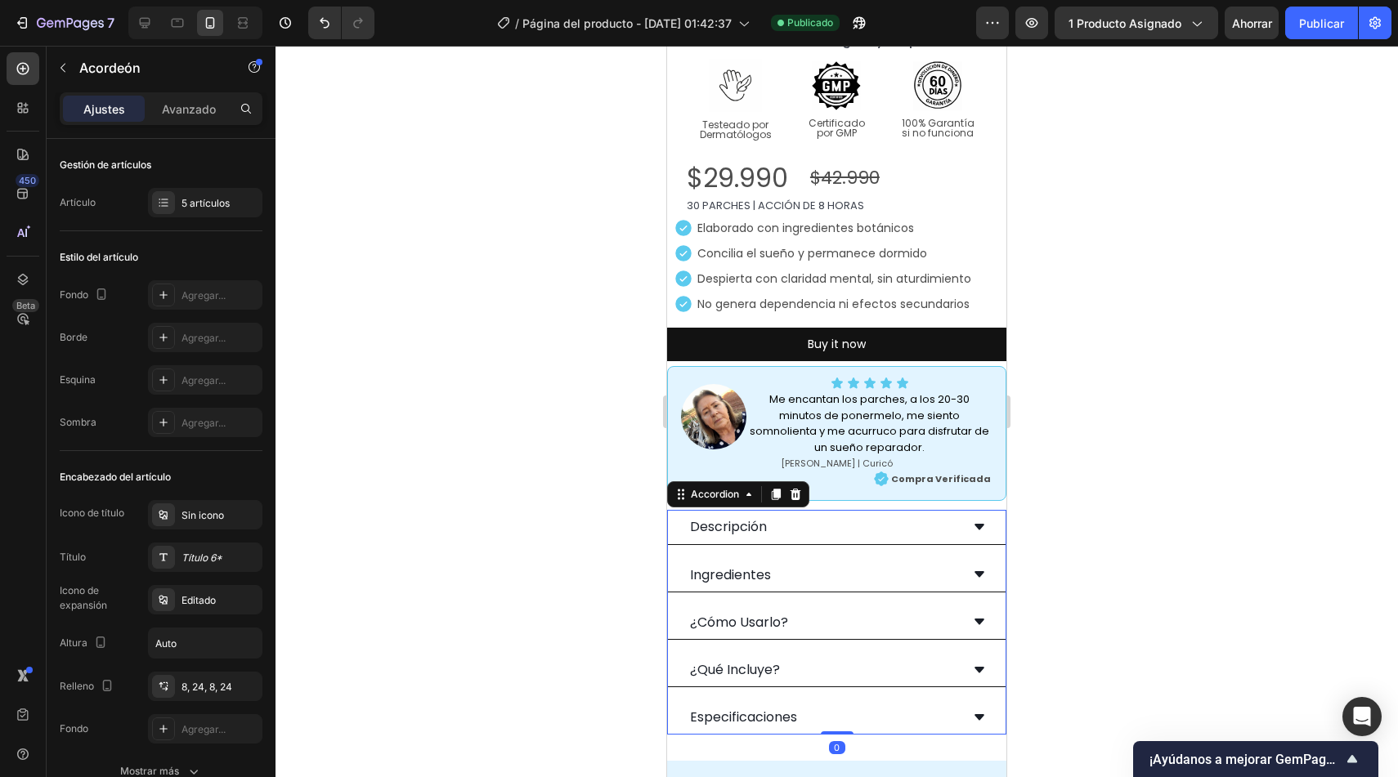
click at [862, 517] on div "Descripción" at bounding box center [824, 527] width 272 height 20
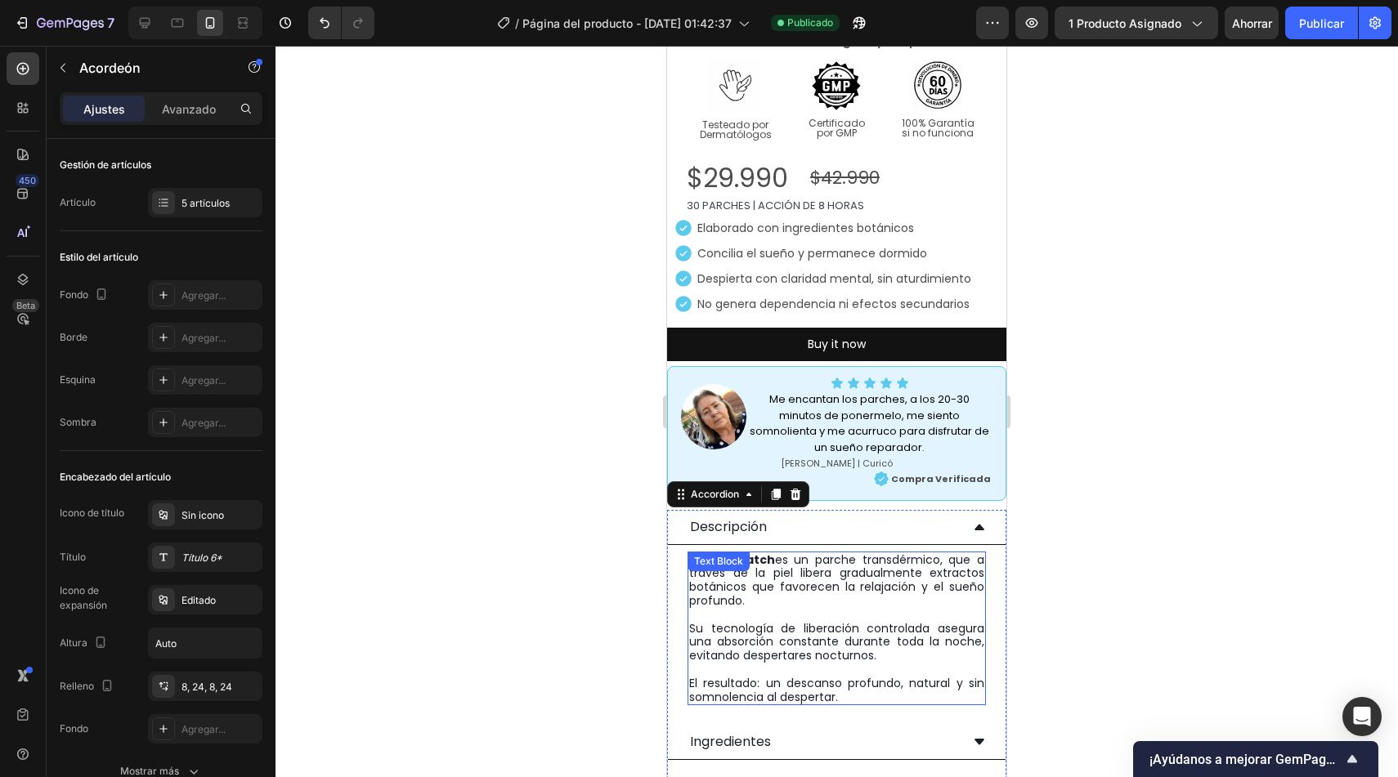
click at [848, 677] on p "El resultado: un descanso profundo, natural y sin somnolencia al despertar." at bounding box center [836, 691] width 295 height 28
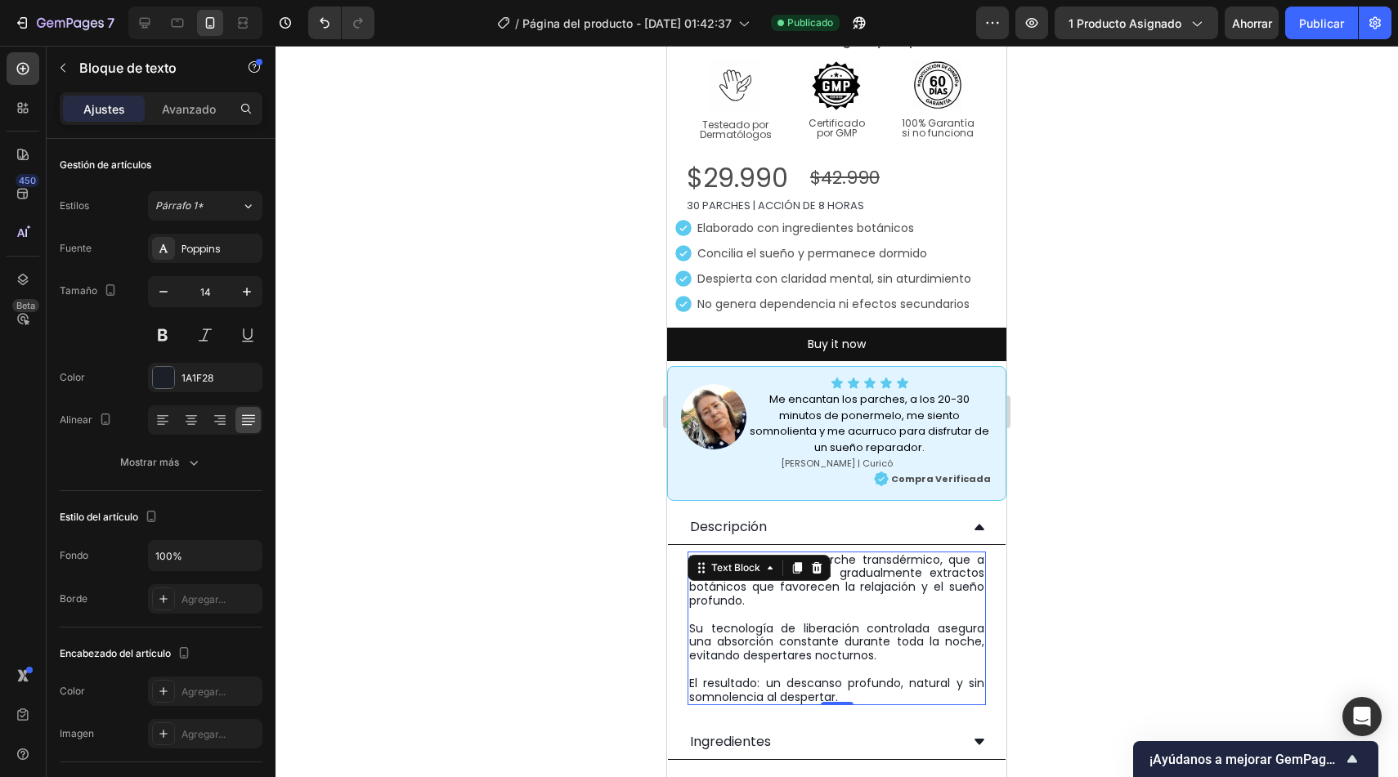
click at [619, 692] on div at bounding box center [836, 412] width 1122 height 732
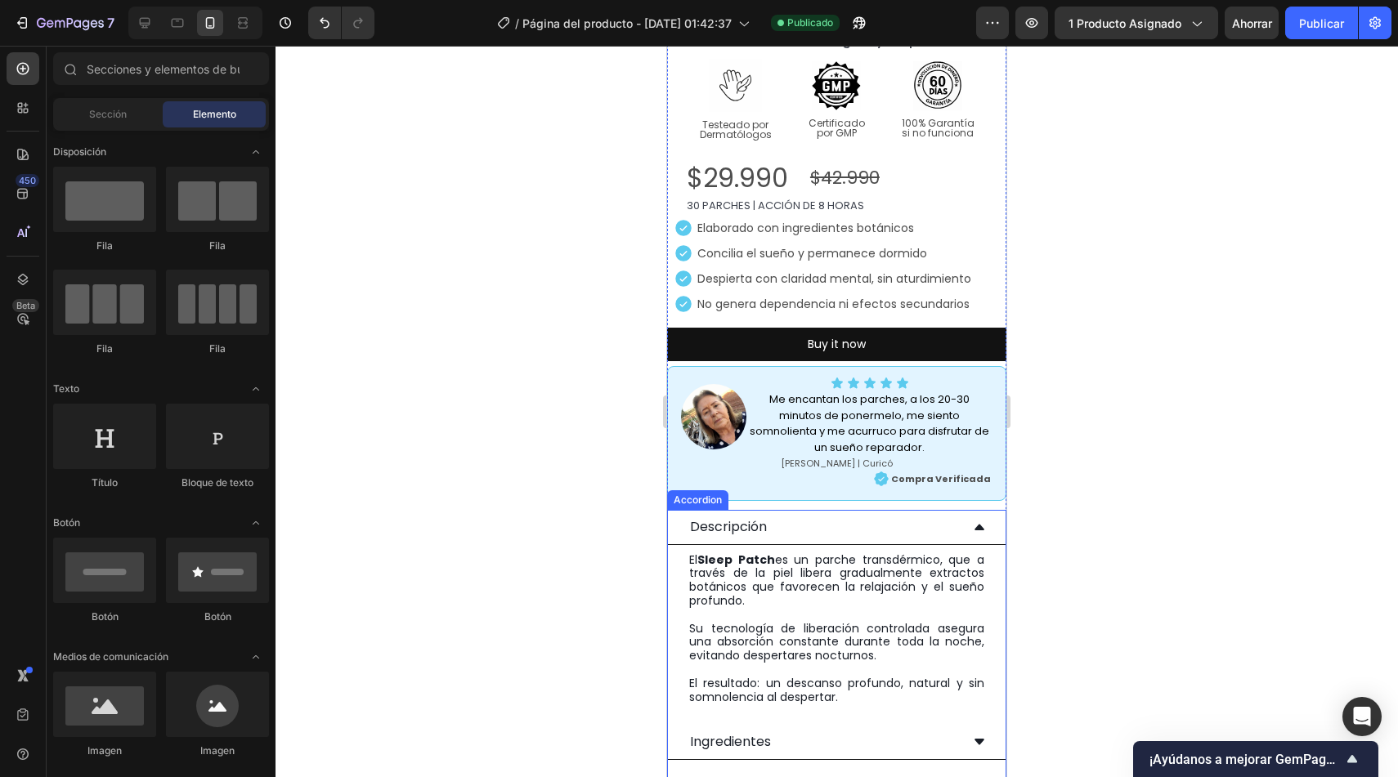
click at [858, 517] on div "Descripción" at bounding box center [824, 527] width 272 height 20
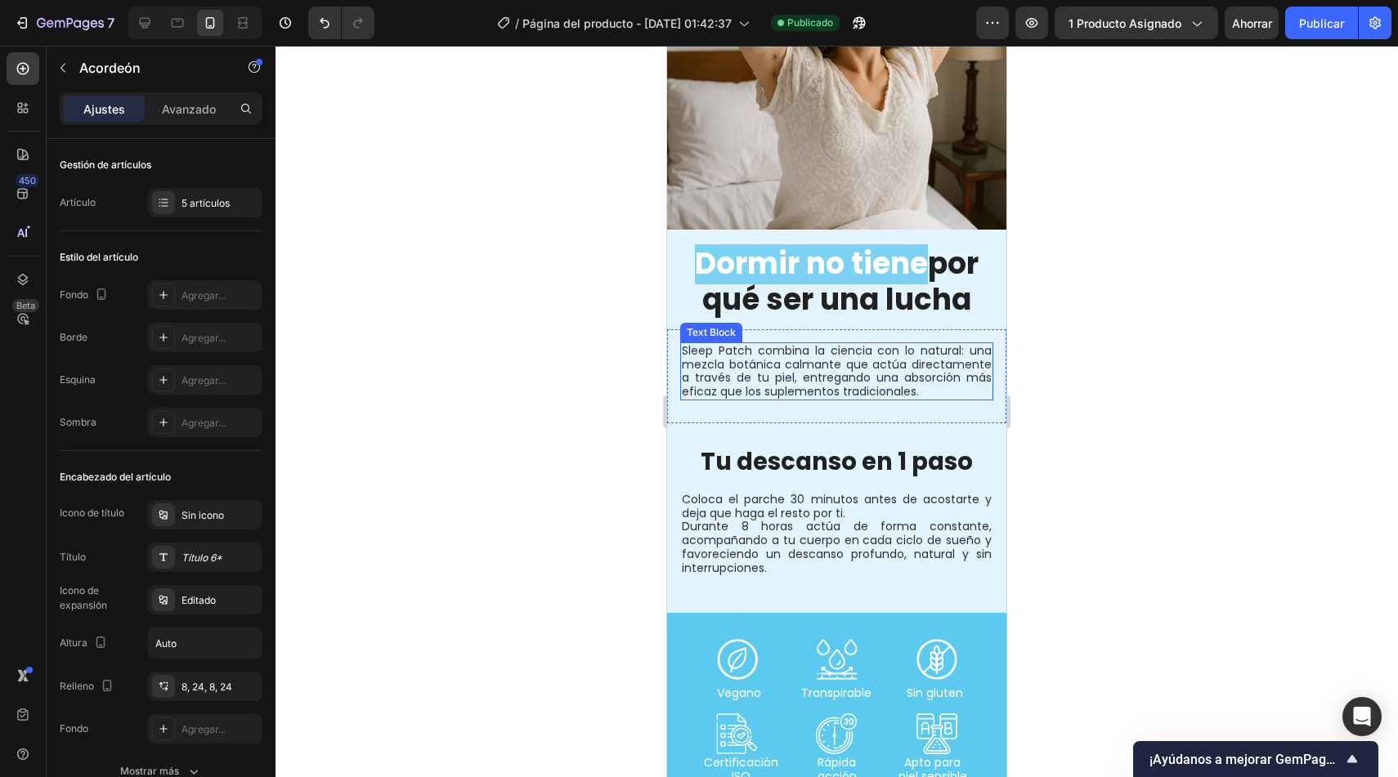
scroll to position [1385, 0]
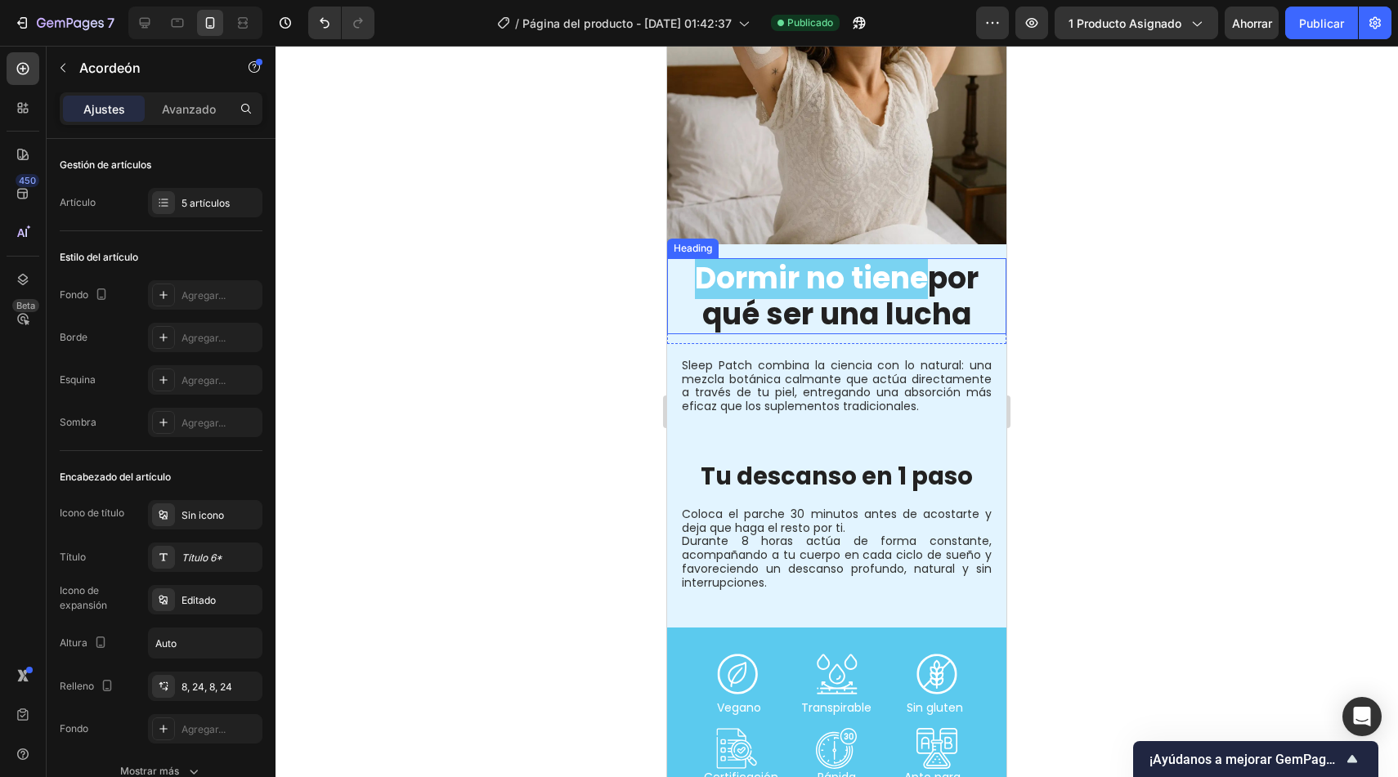
click at [824, 271] on span "Dormir no tiene" at bounding box center [811, 279] width 233 height 42
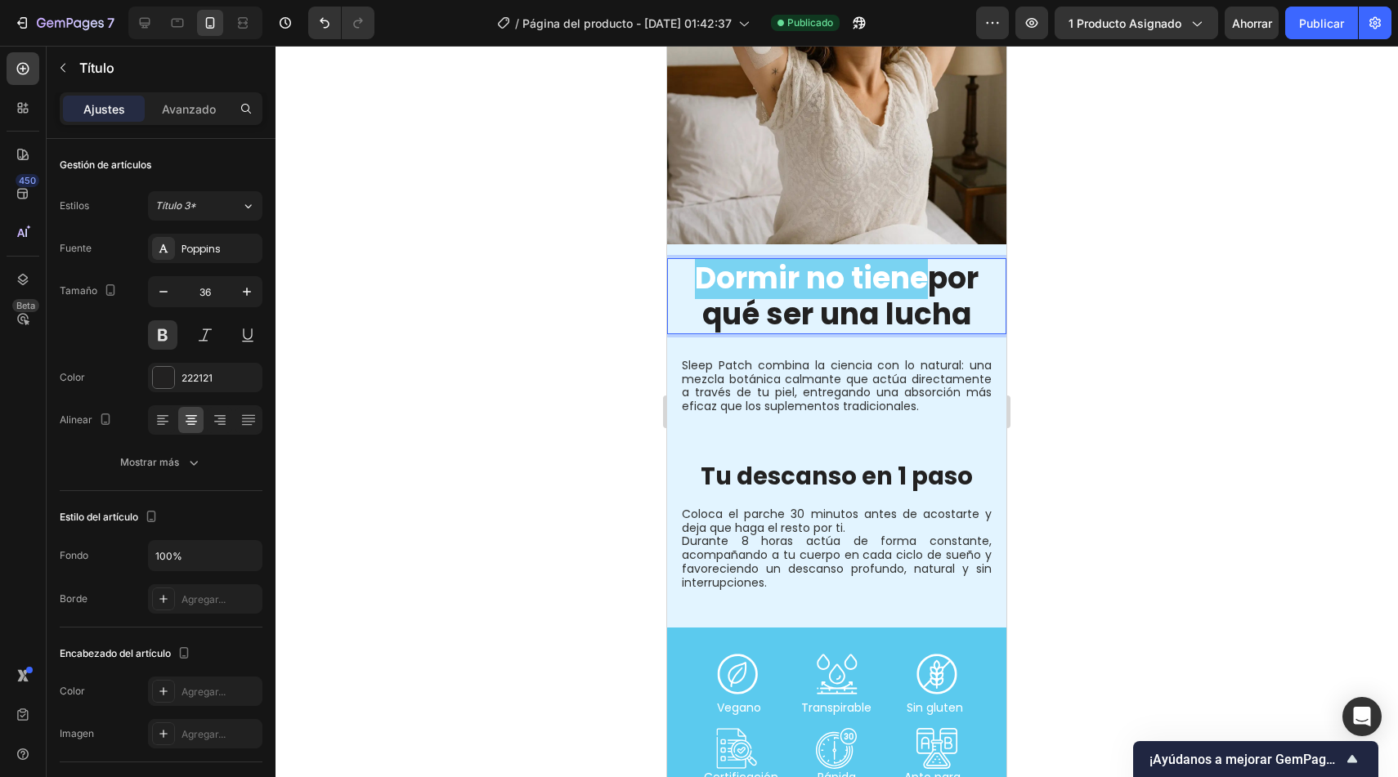
click at [804, 271] on span "Dormir no tiene" at bounding box center [811, 279] width 233 height 42
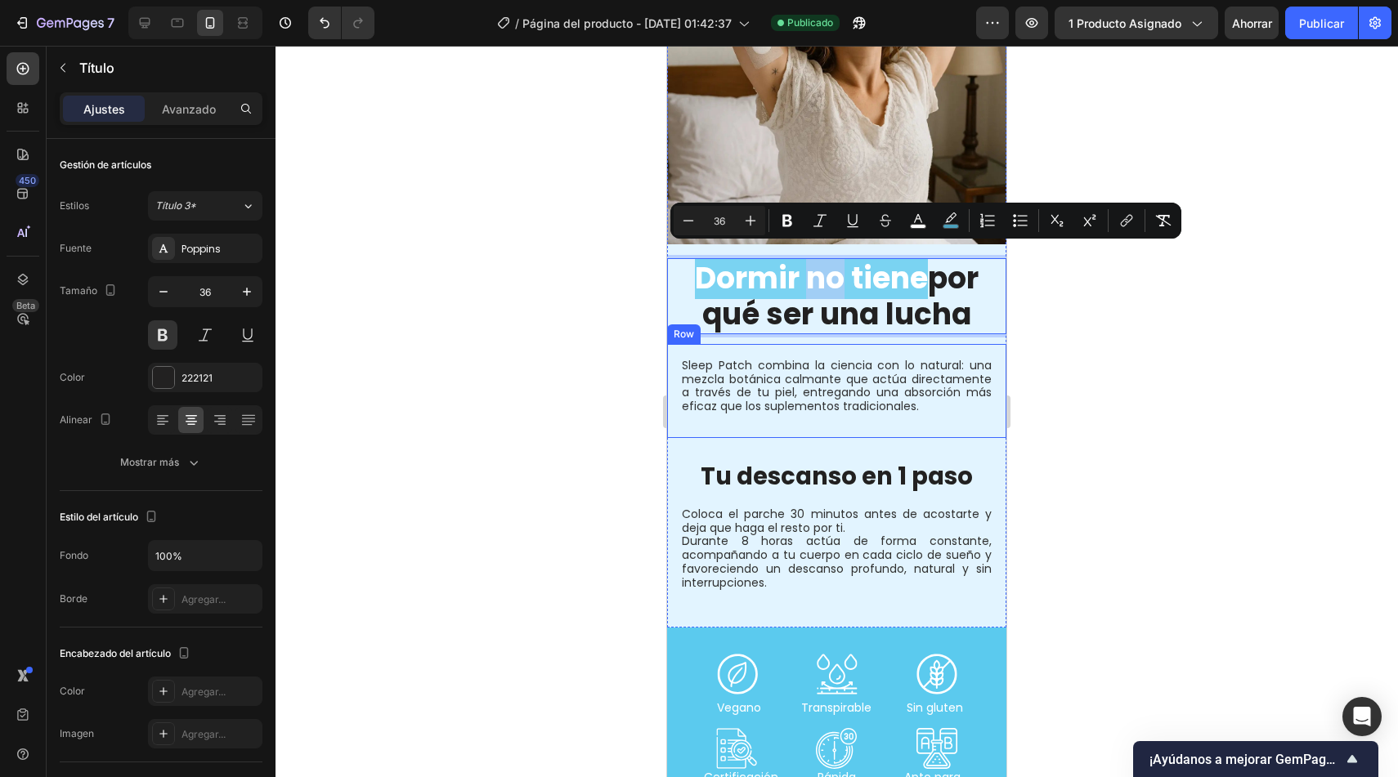
click at [808, 417] on div "Sleep Patch combina la ciencia con lo natural: una mezcla botánica calmante que…" at bounding box center [836, 391] width 313 height 68
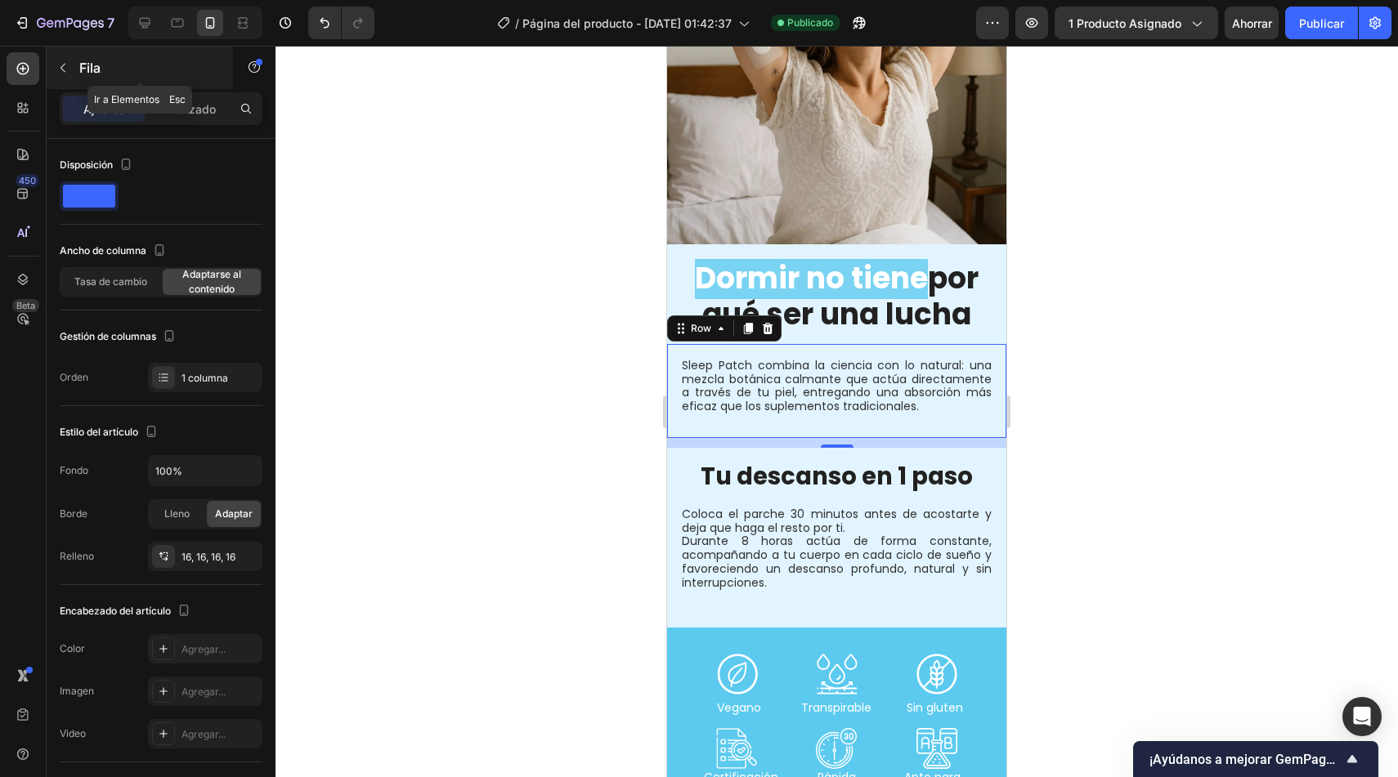
click at [67, 64] on icon "button" at bounding box center [62, 67] width 13 height 13
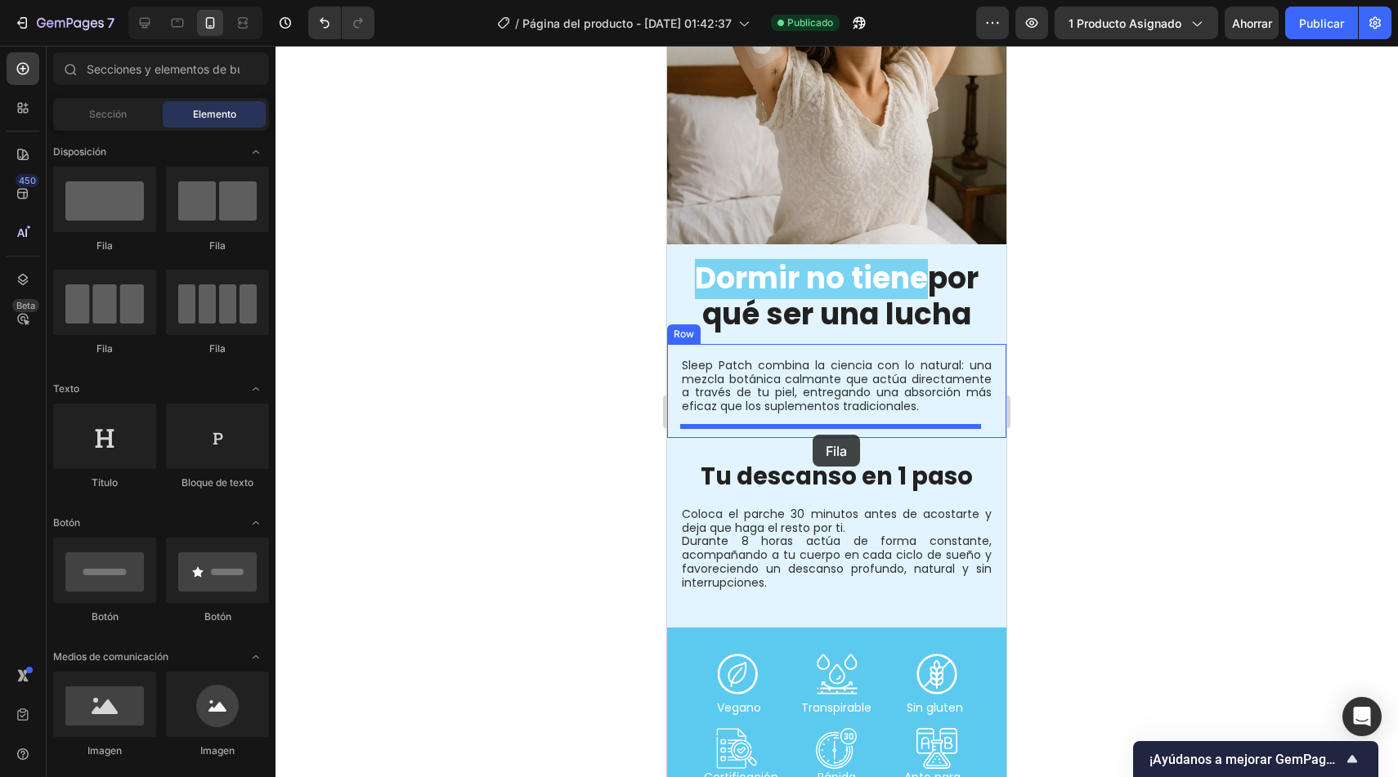
drag, startPoint x: 755, startPoint y: 258, endPoint x: 813, endPoint y: 435, distance: 185.9
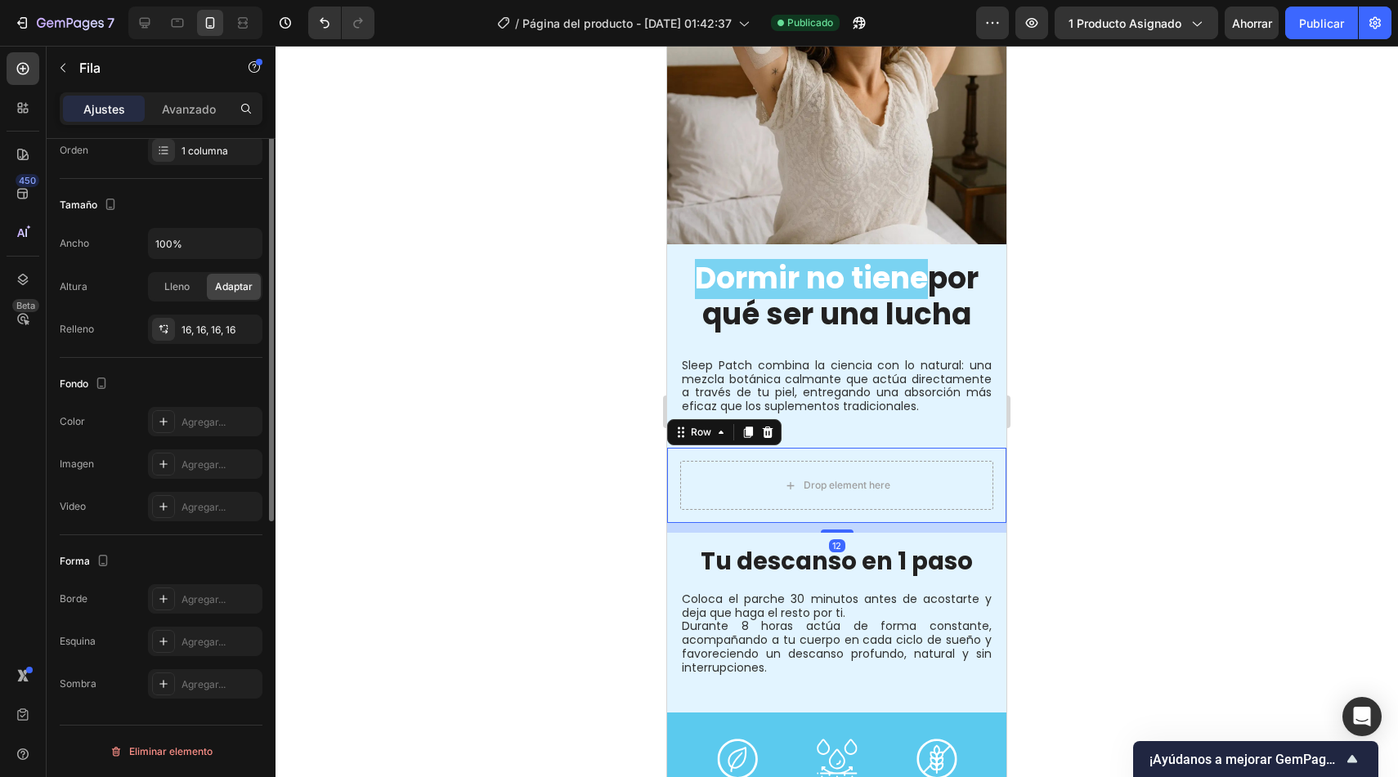
scroll to position [0, 0]
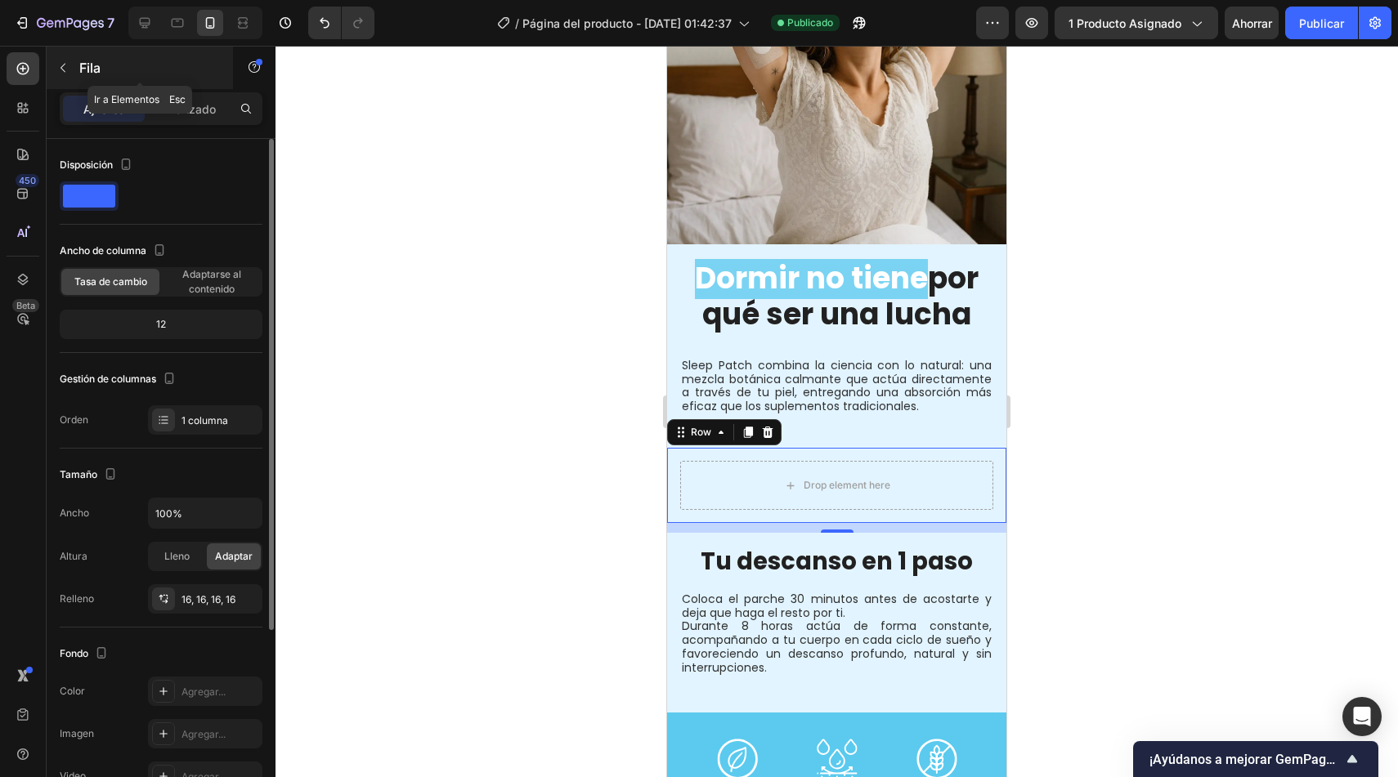
click at [65, 65] on icon "button" at bounding box center [62, 67] width 13 height 13
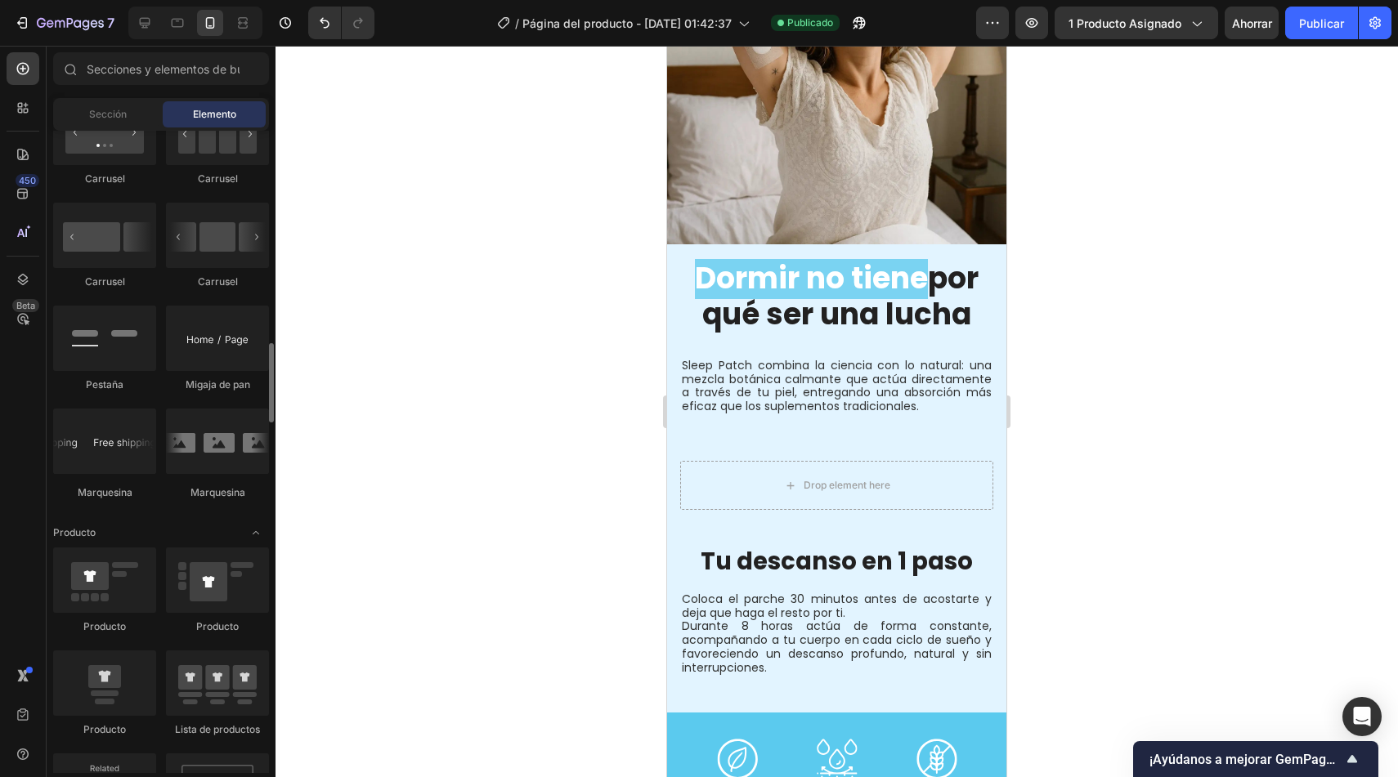
scroll to position [1729, 0]
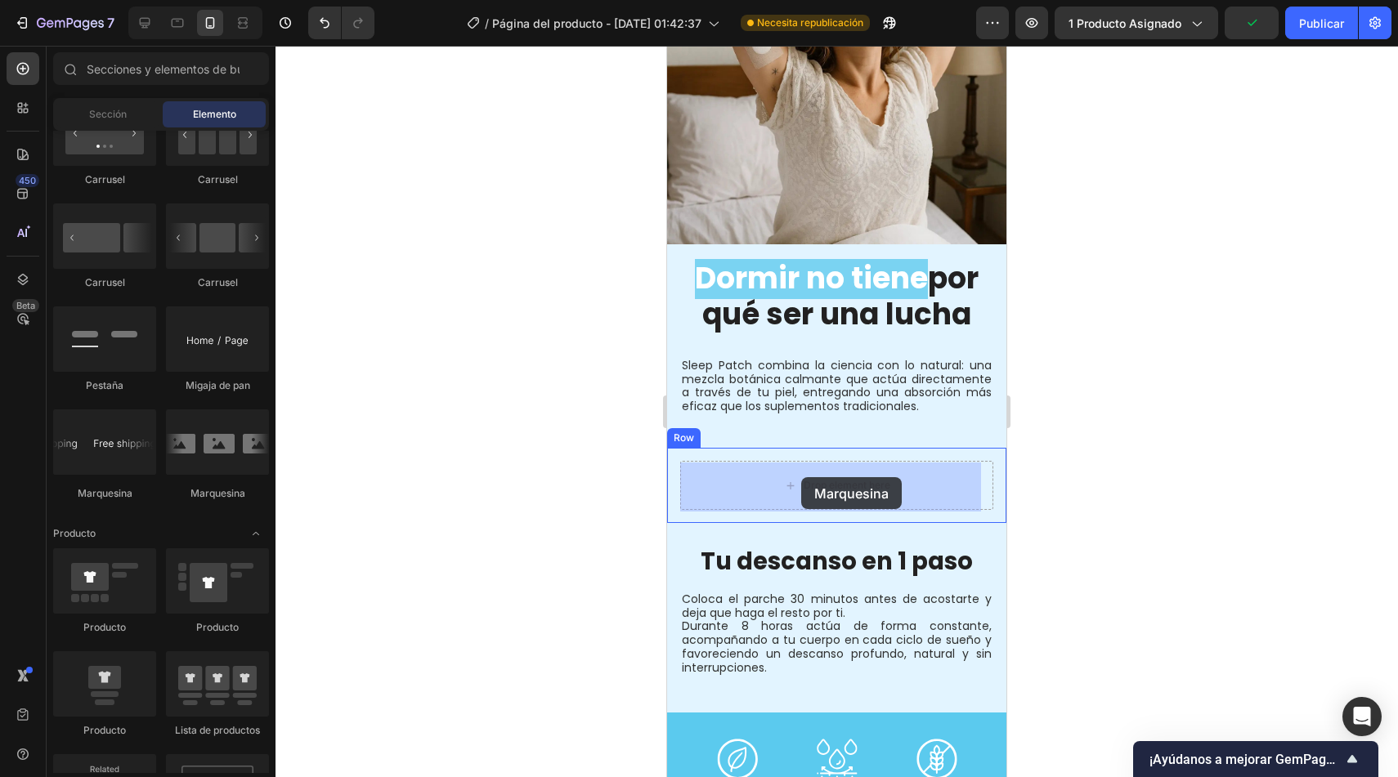
drag, startPoint x: 888, startPoint y: 505, endPoint x: 801, endPoint y: 477, distance: 91.0
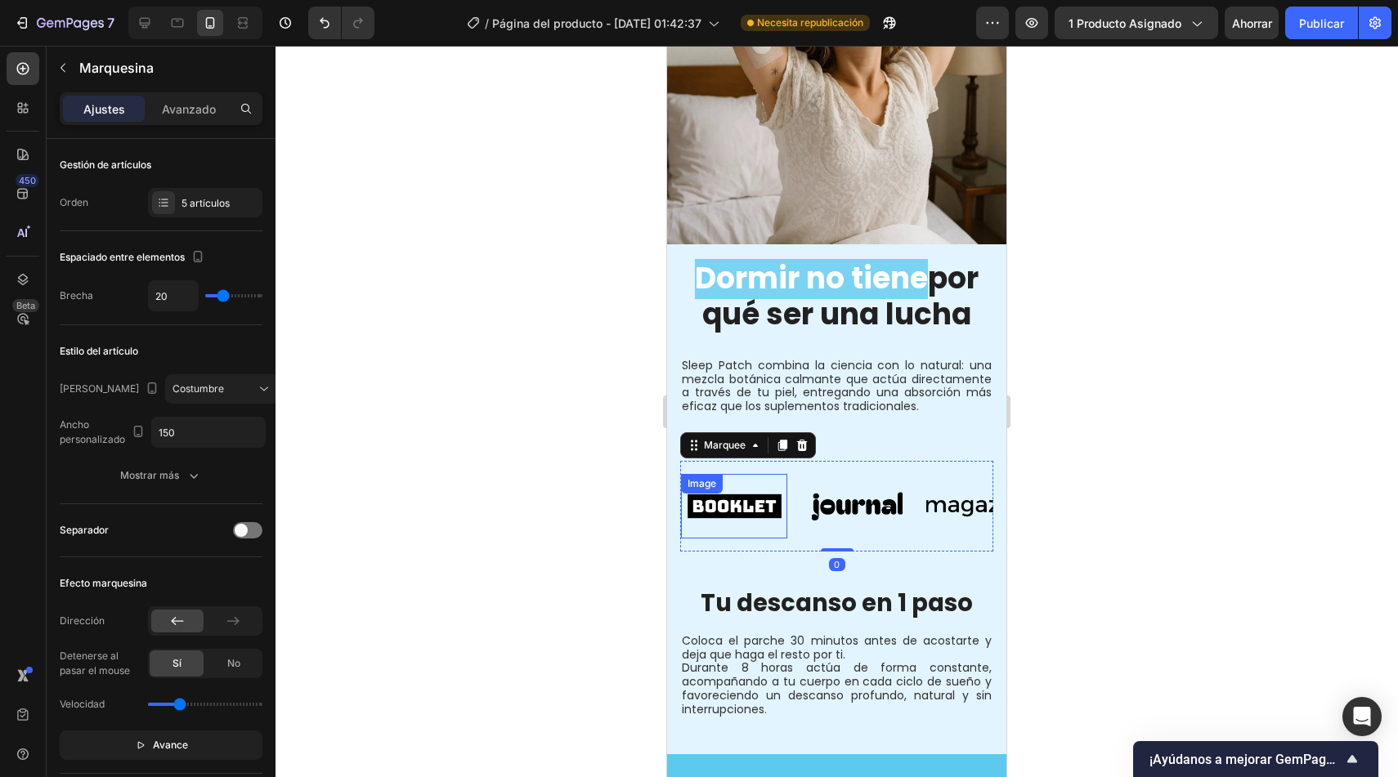
click at [765, 508] on img at bounding box center [734, 506] width 106 height 45
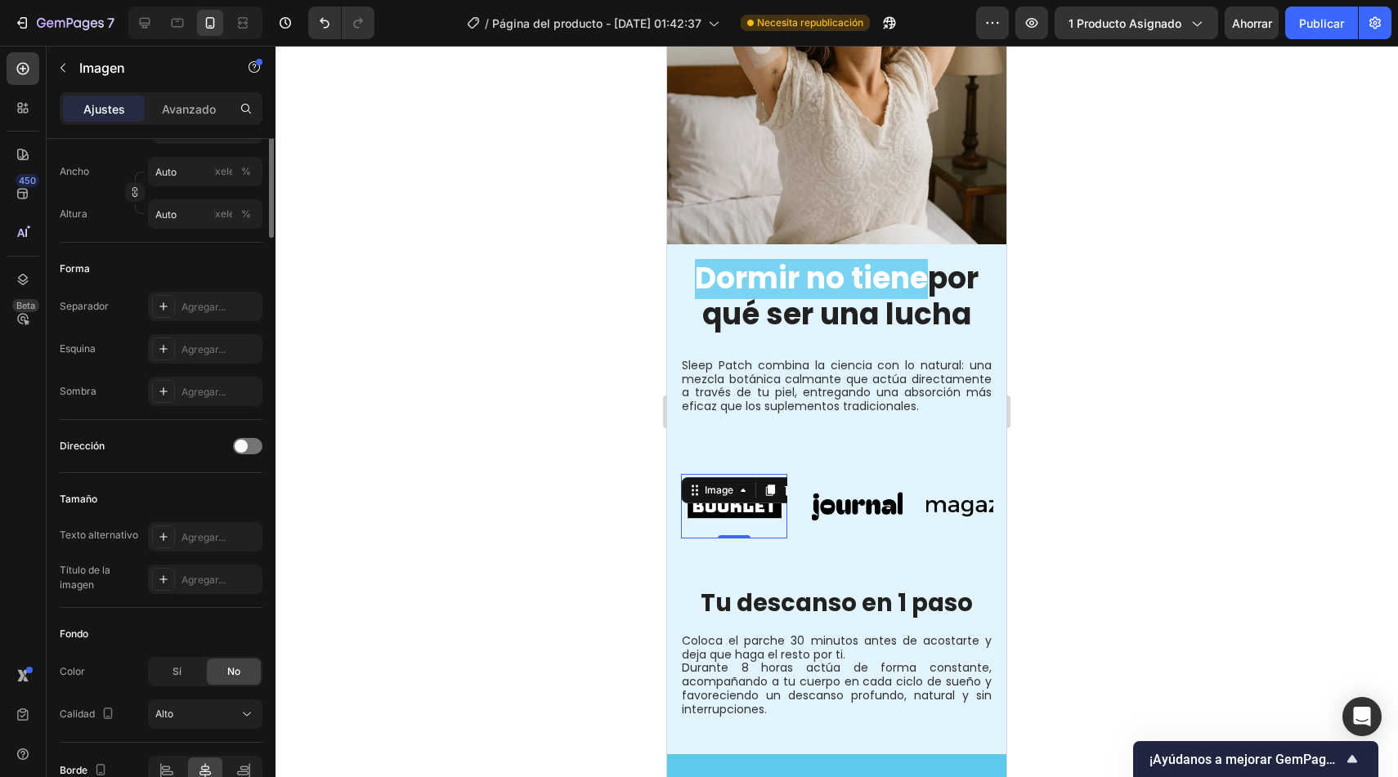
scroll to position [549, 0]
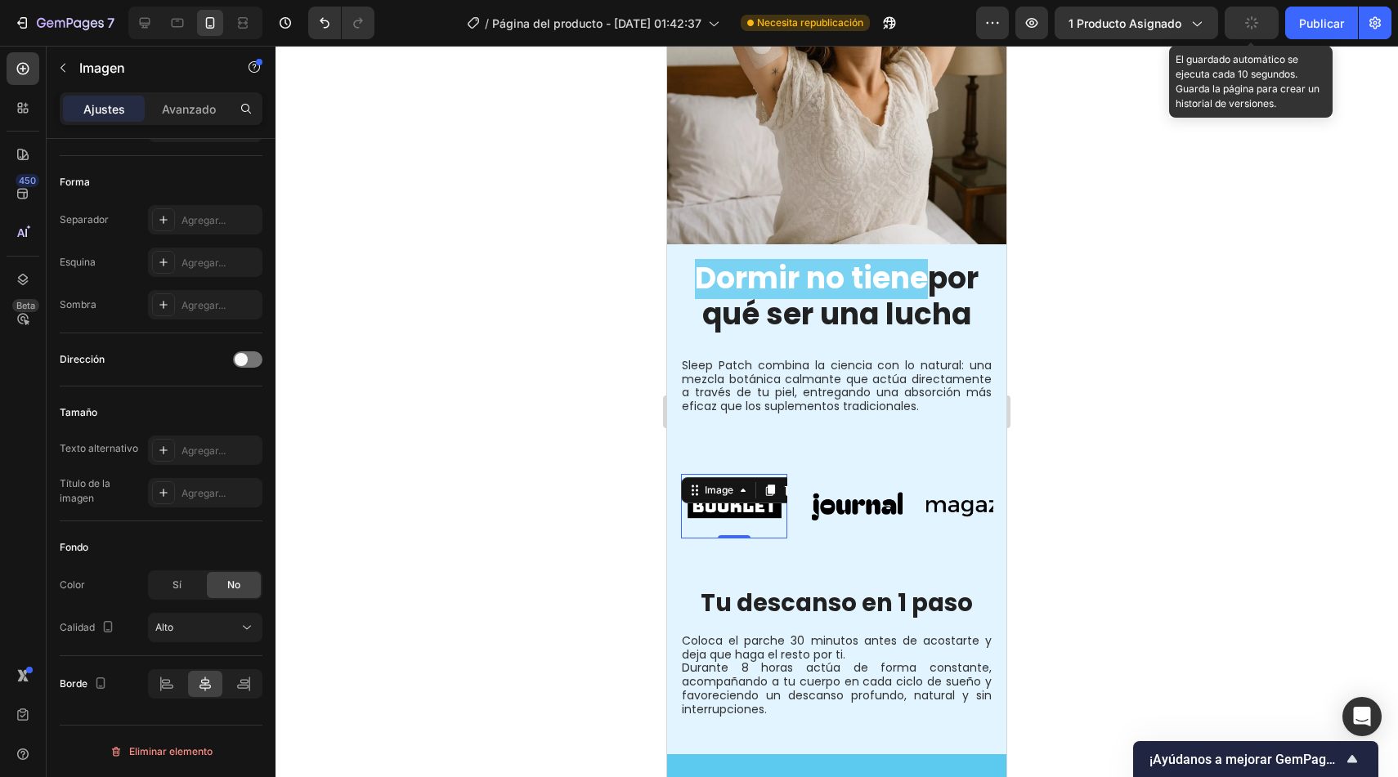
click at [1258, 22] on button "button" at bounding box center [1252, 23] width 54 height 33
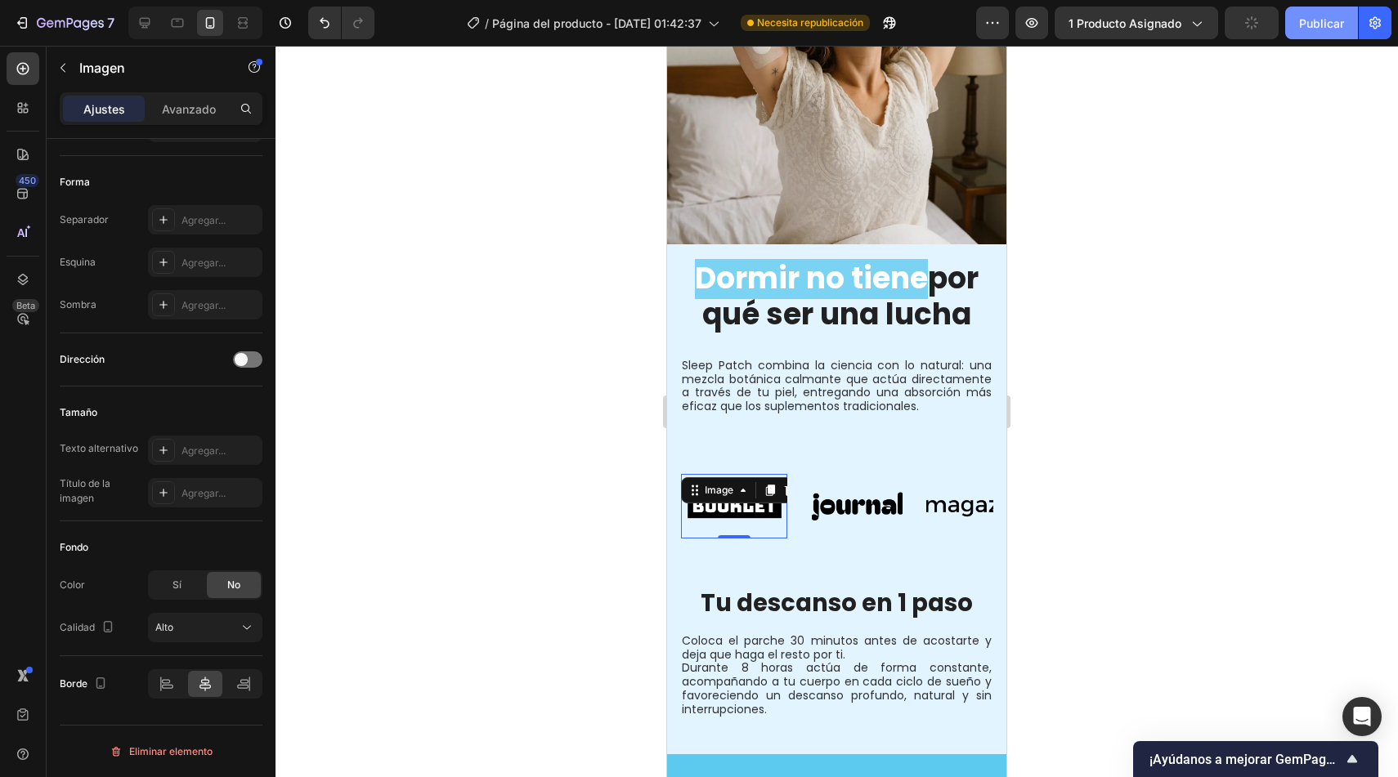
click at [1305, 25] on font "Publicar" at bounding box center [1321, 23] width 45 height 14
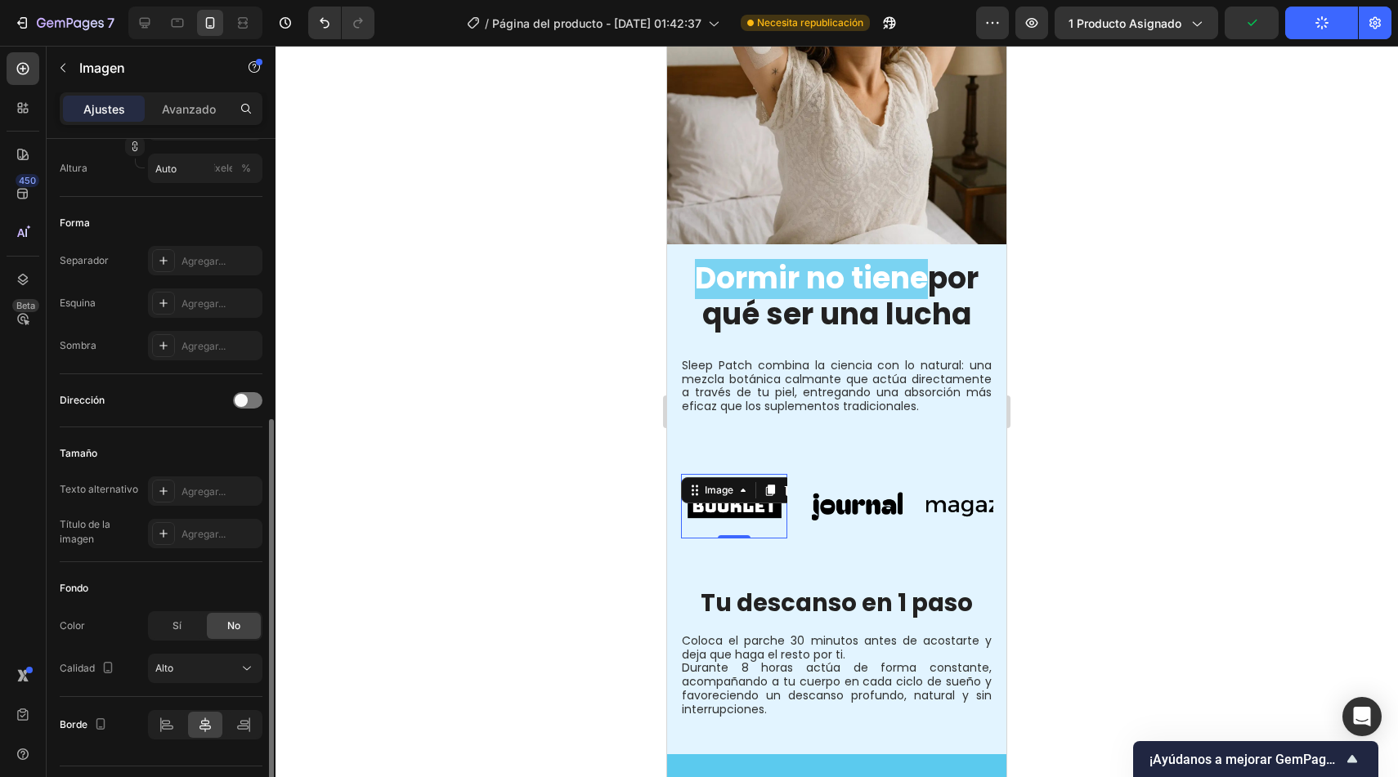
scroll to position [508, 0]
click at [247, 401] on span at bounding box center [241, 401] width 13 height 13
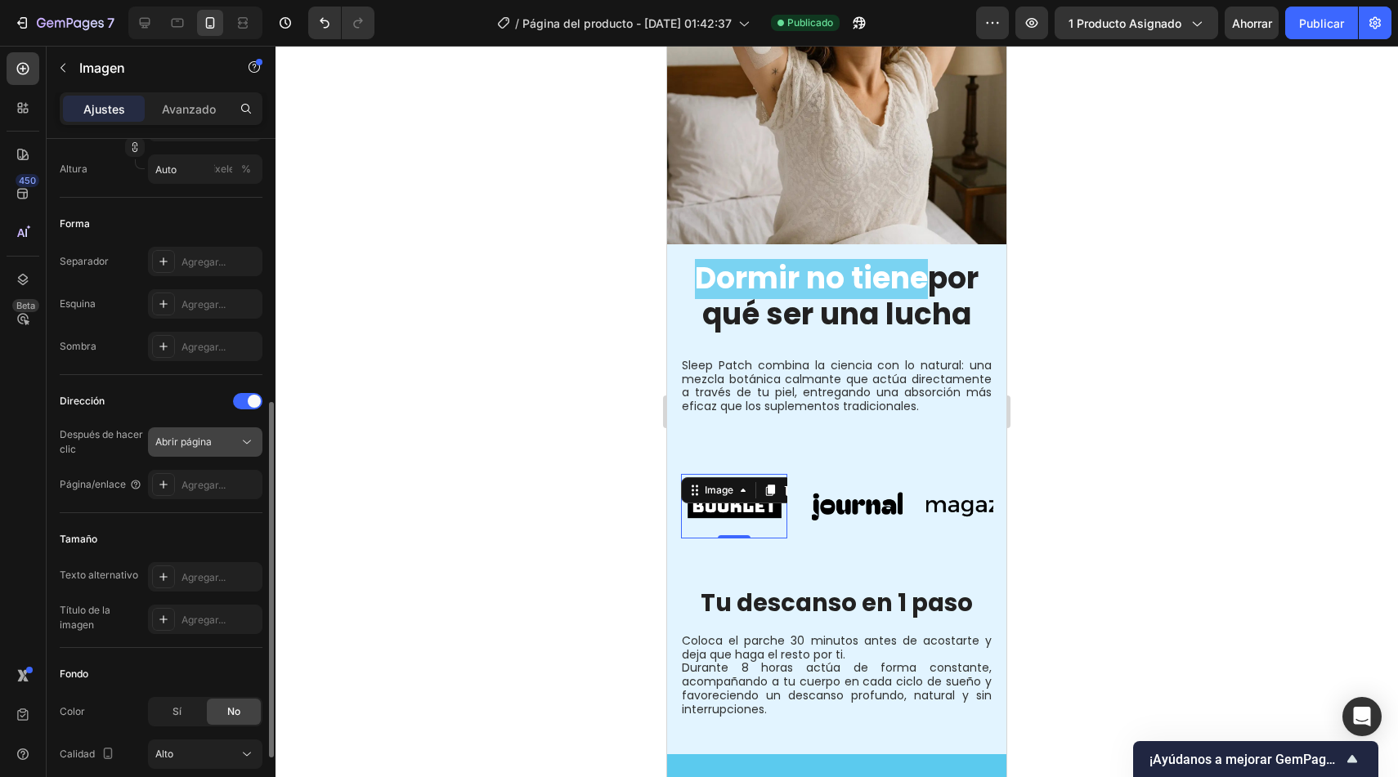
click at [242, 439] on icon at bounding box center [247, 442] width 16 height 16
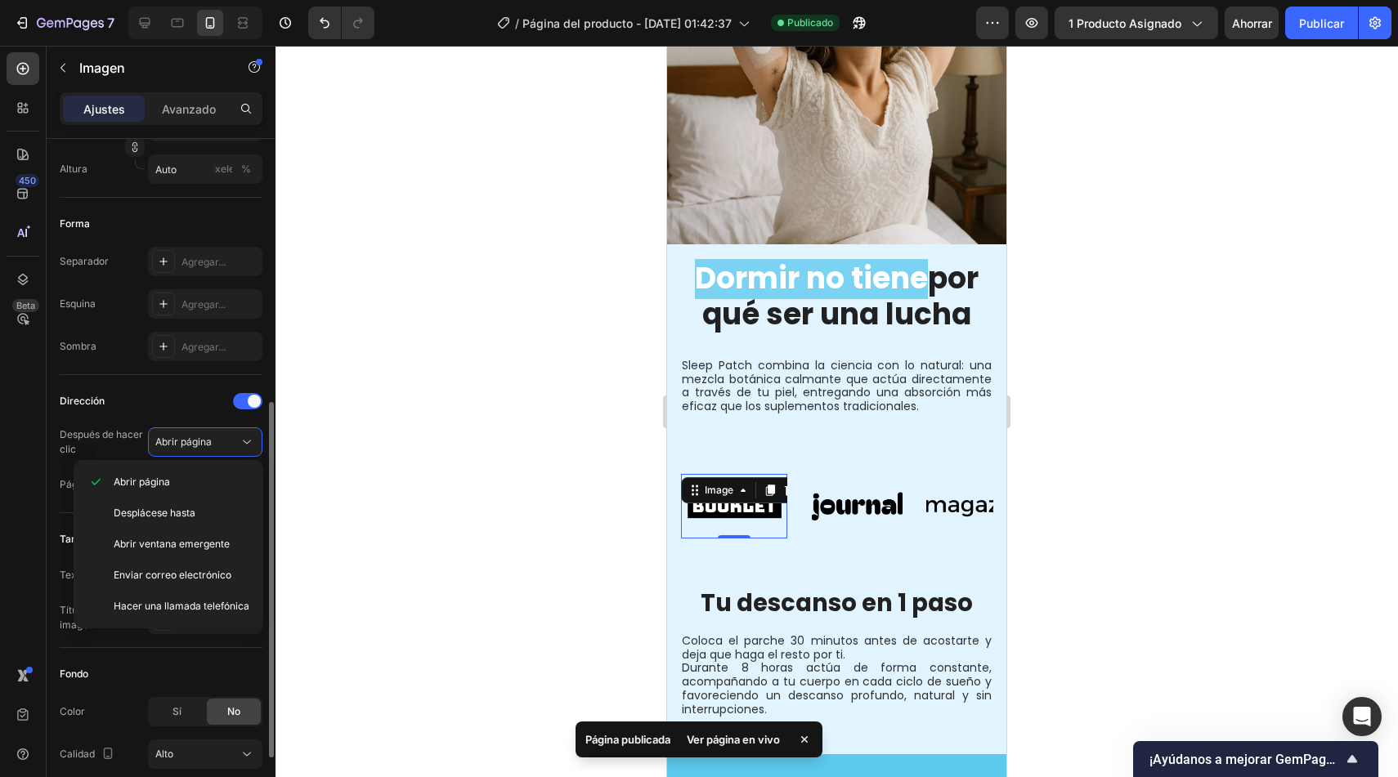
click at [103, 426] on div "Dirección Después de hacer clic Abrir página Página/enlace Agregar..." at bounding box center [161, 443] width 203 height 111
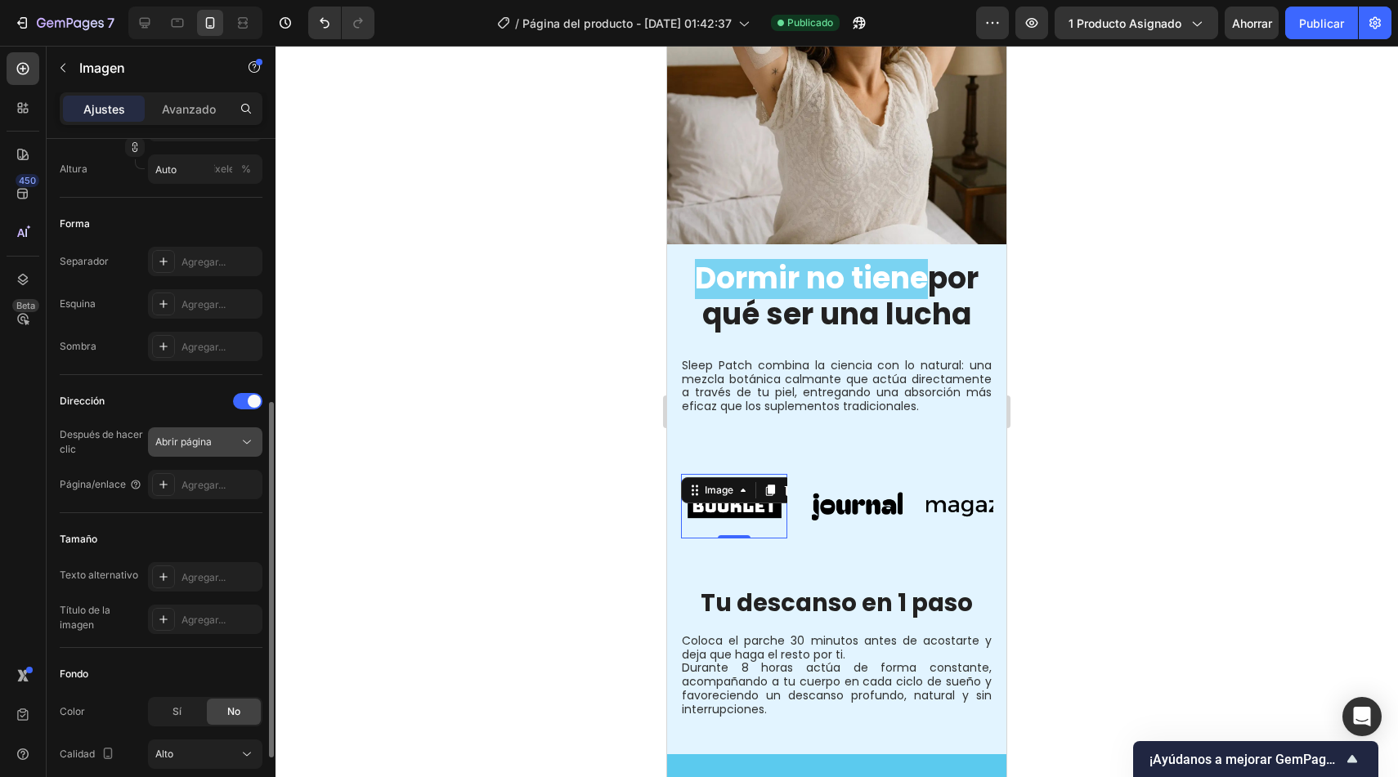
click at [213, 451] on button "Abrir página" at bounding box center [205, 442] width 114 height 29
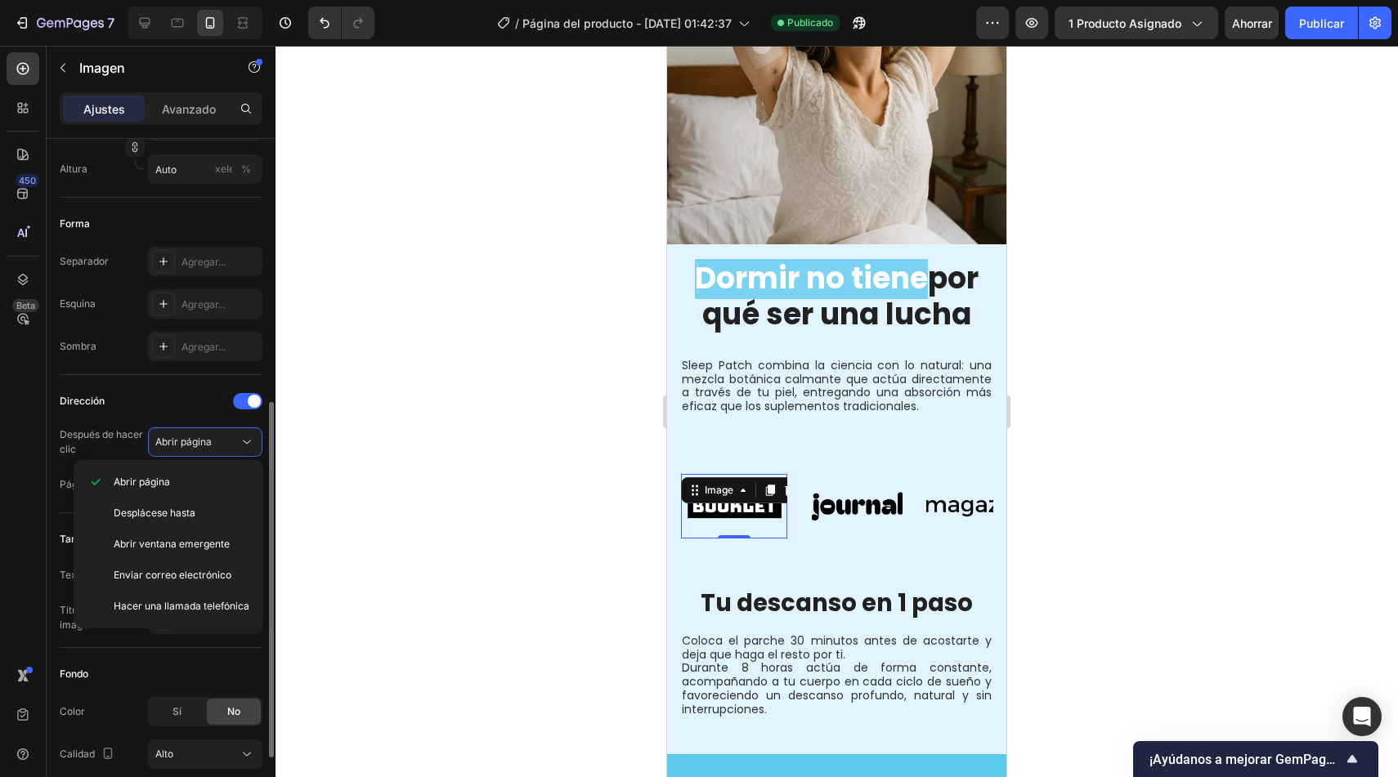
click at [193, 410] on div "Dirección" at bounding box center [161, 401] width 203 height 26
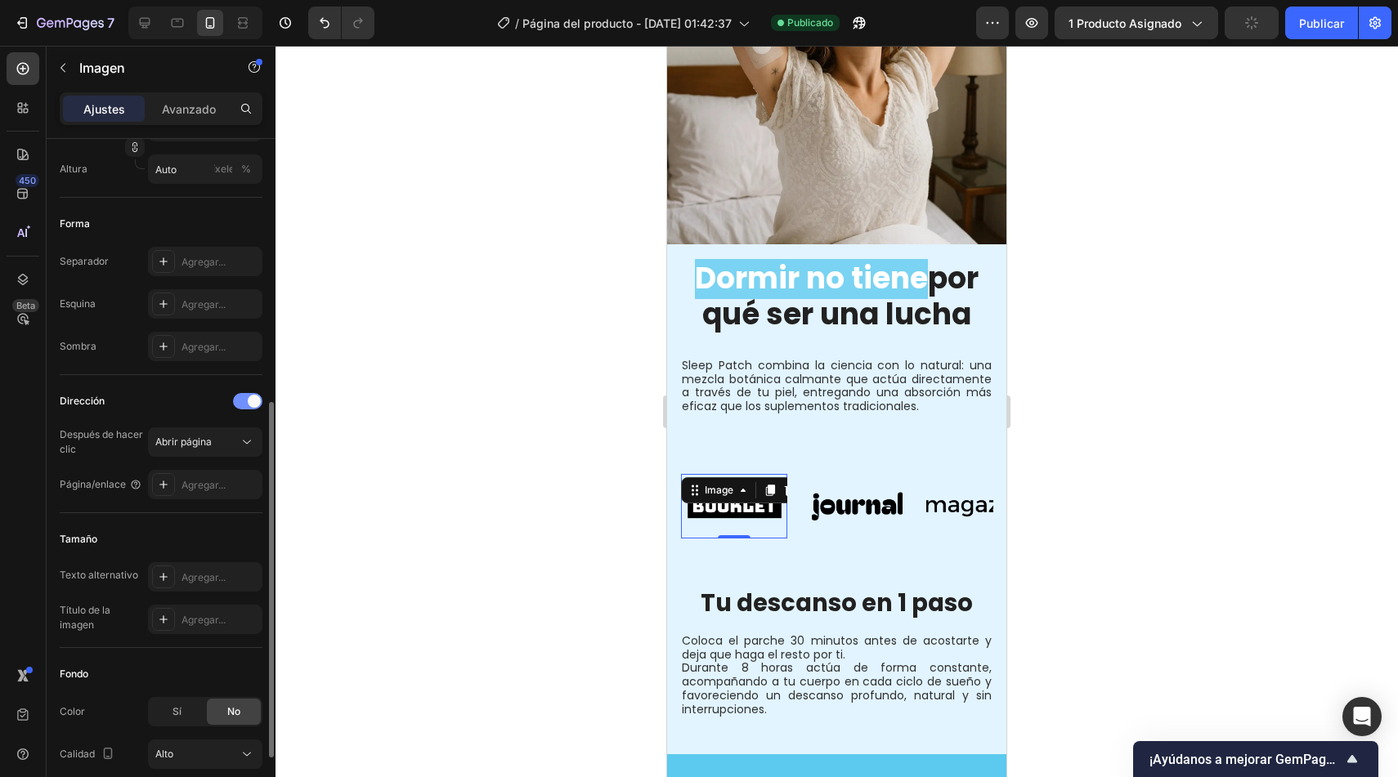
click at [249, 405] on span at bounding box center [254, 401] width 13 height 13
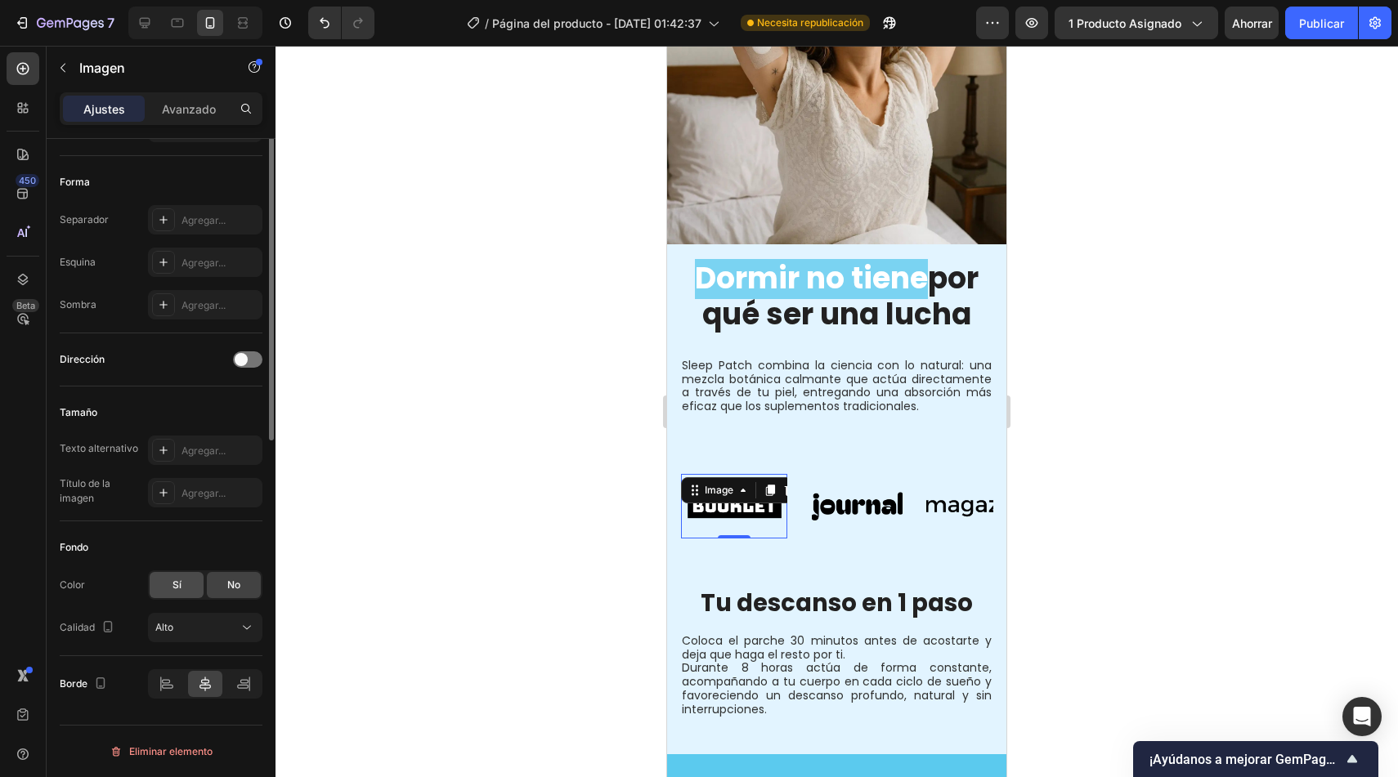
scroll to position [0, 0]
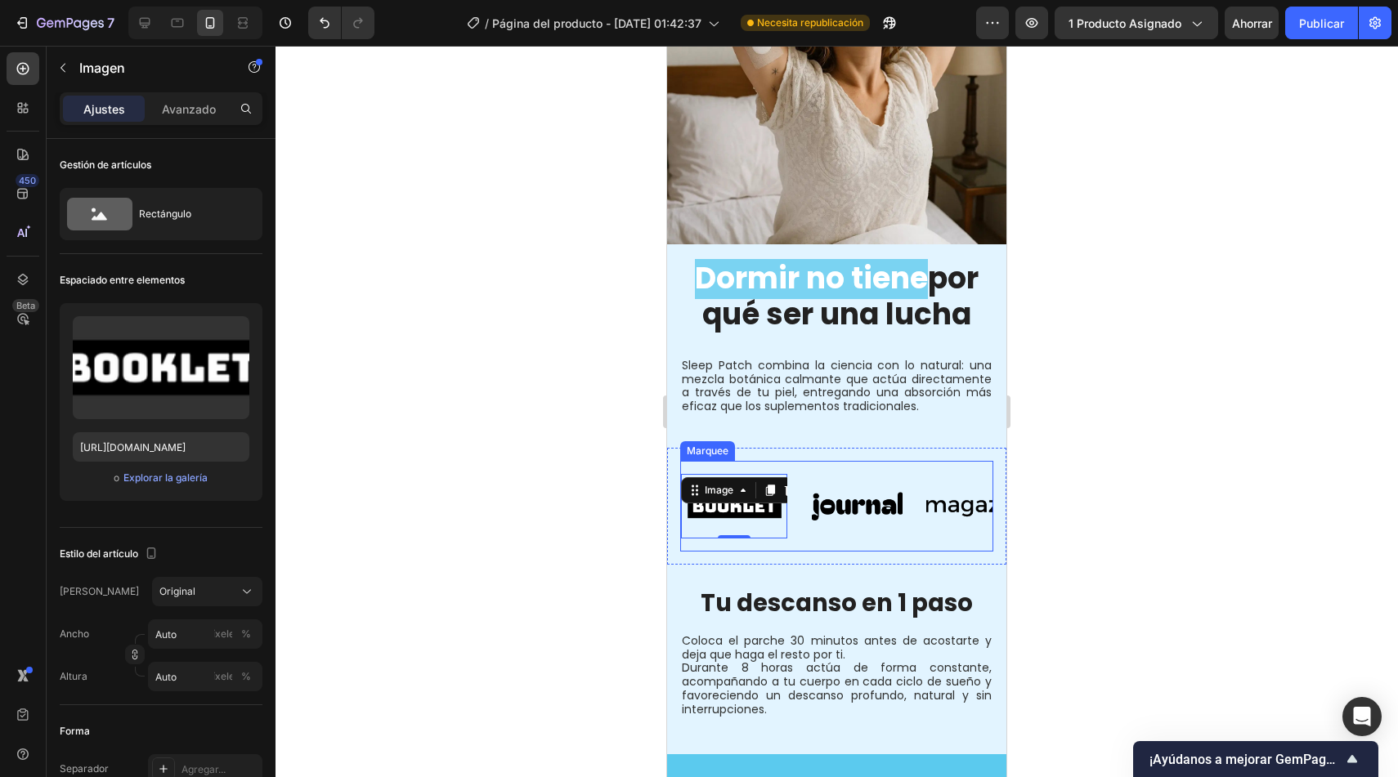
click at [706, 465] on div "Image 0 Image Image Image Image Image 0 Image Image Image Image Marquee" at bounding box center [836, 506] width 313 height 91
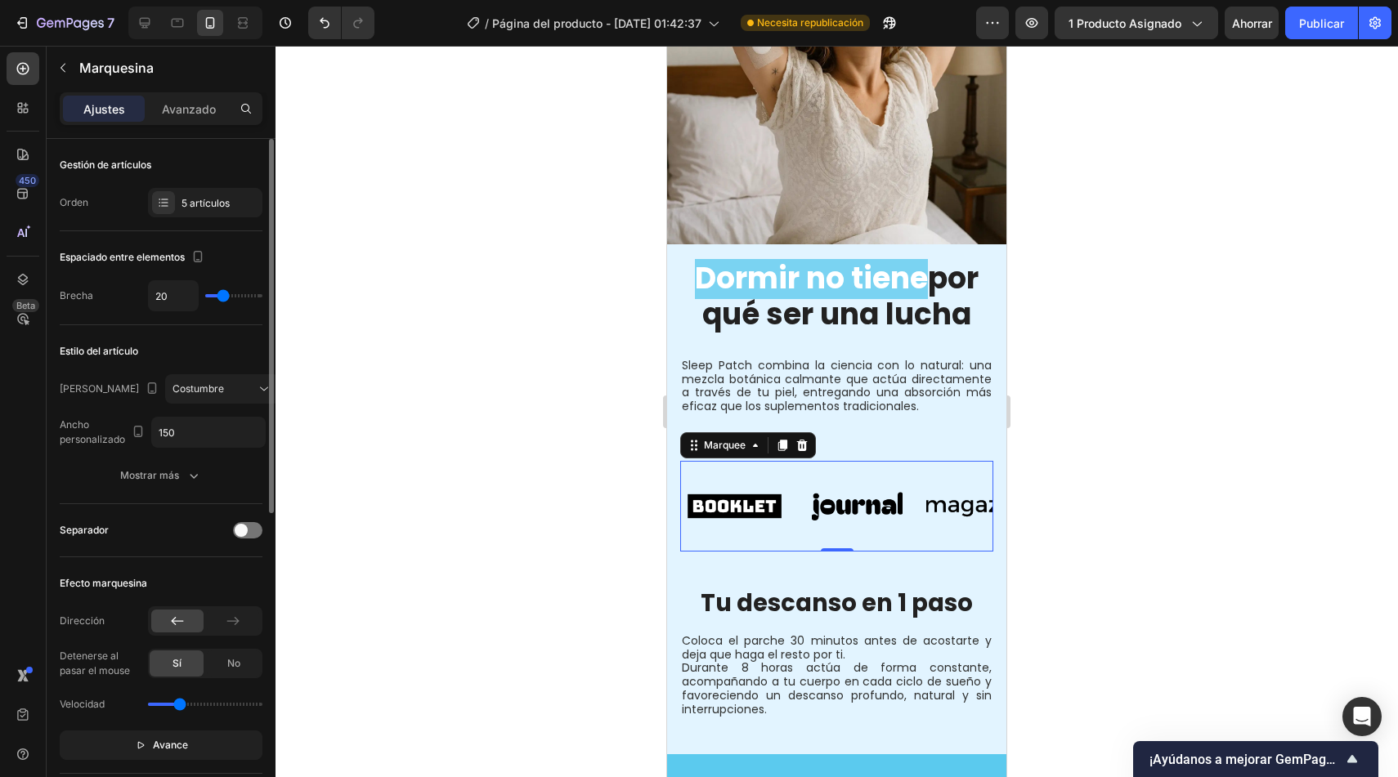
type input "15"
type input "30"
click at [228, 296] on input "range" at bounding box center [233, 295] width 57 height 3
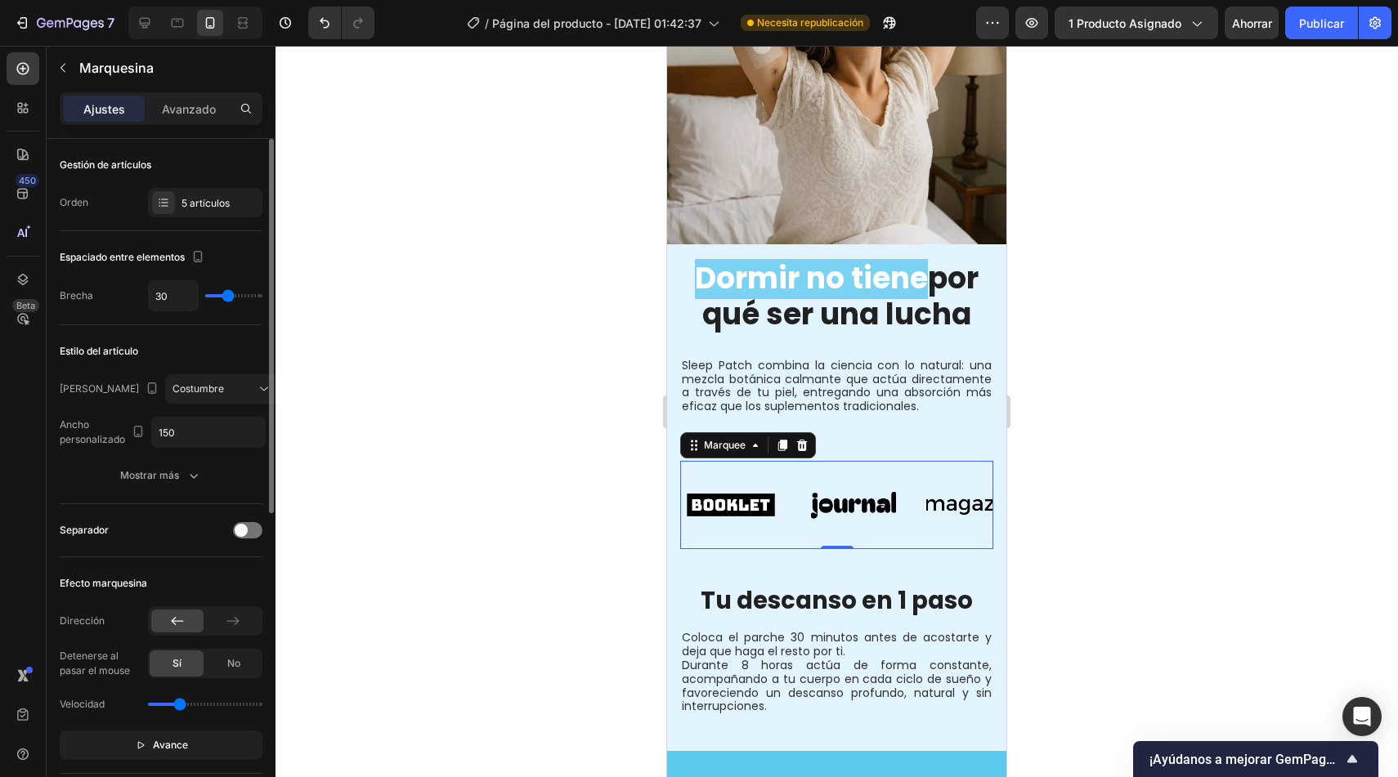
type input "12"
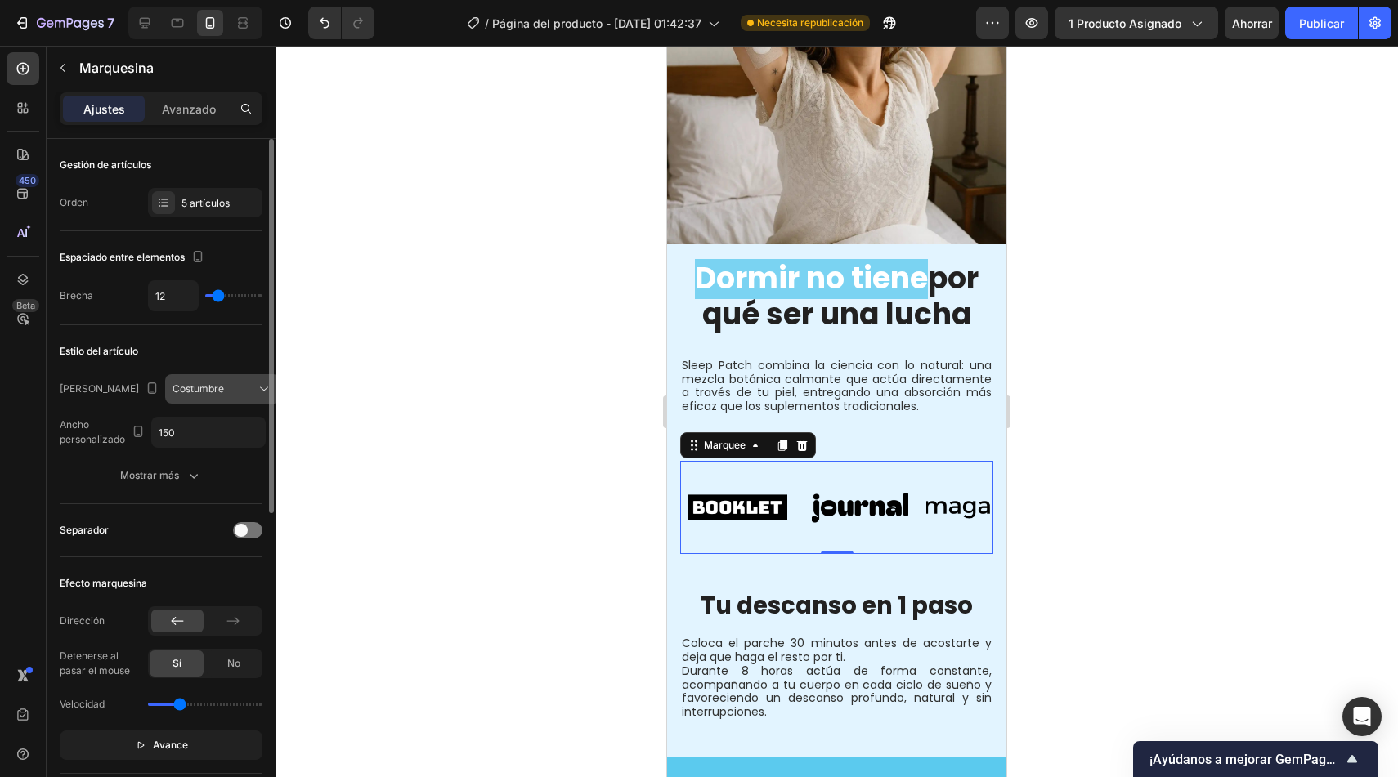
drag, startPoint x: 227, startPoint y: 296, endPoint x: 227, endPoint y: 378, distance: 82.6
type input "12"
click at [217, 294] on input "range" at bounding box center [233, 295] width 57 height 3
click at [159, 472] on font "Mostrar más" at bounding box center [149, 475] width 59 height 12
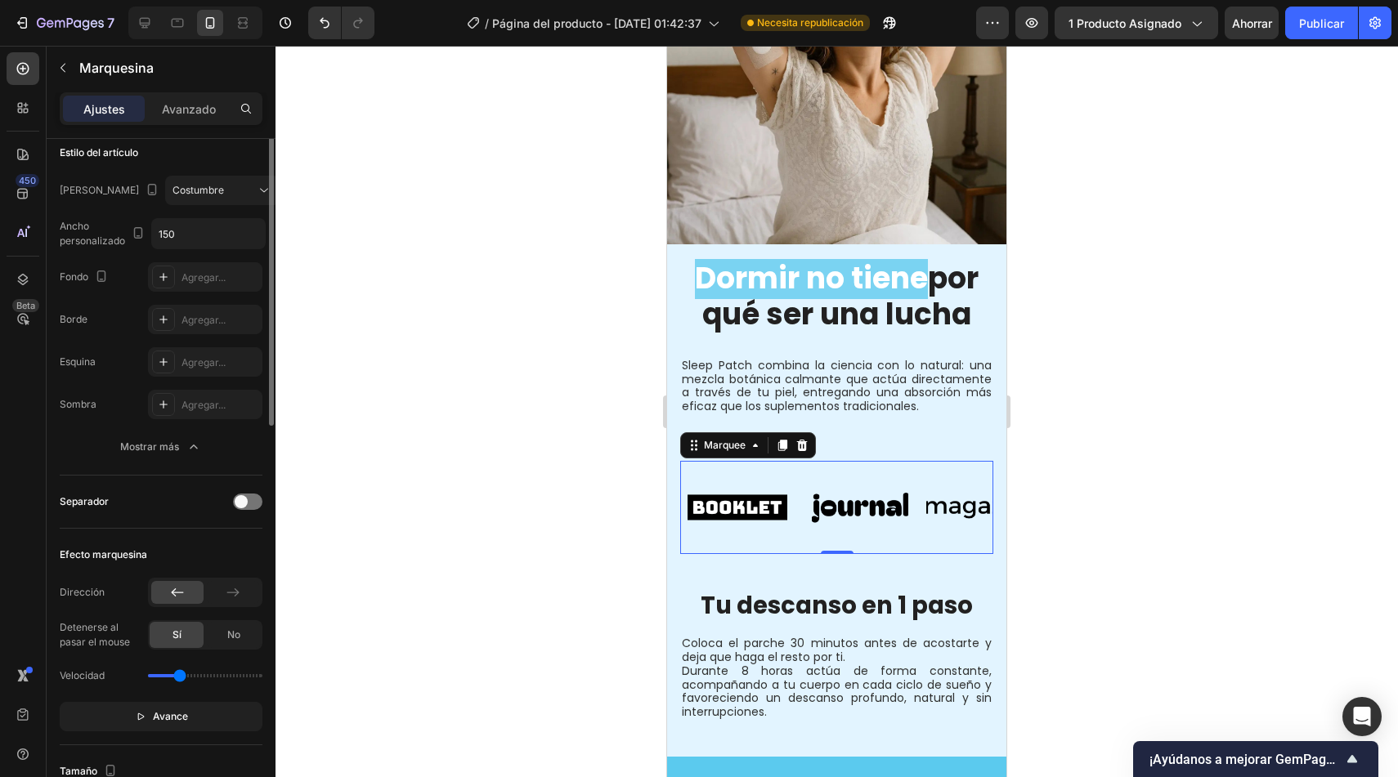
scroll to position [261, 0]
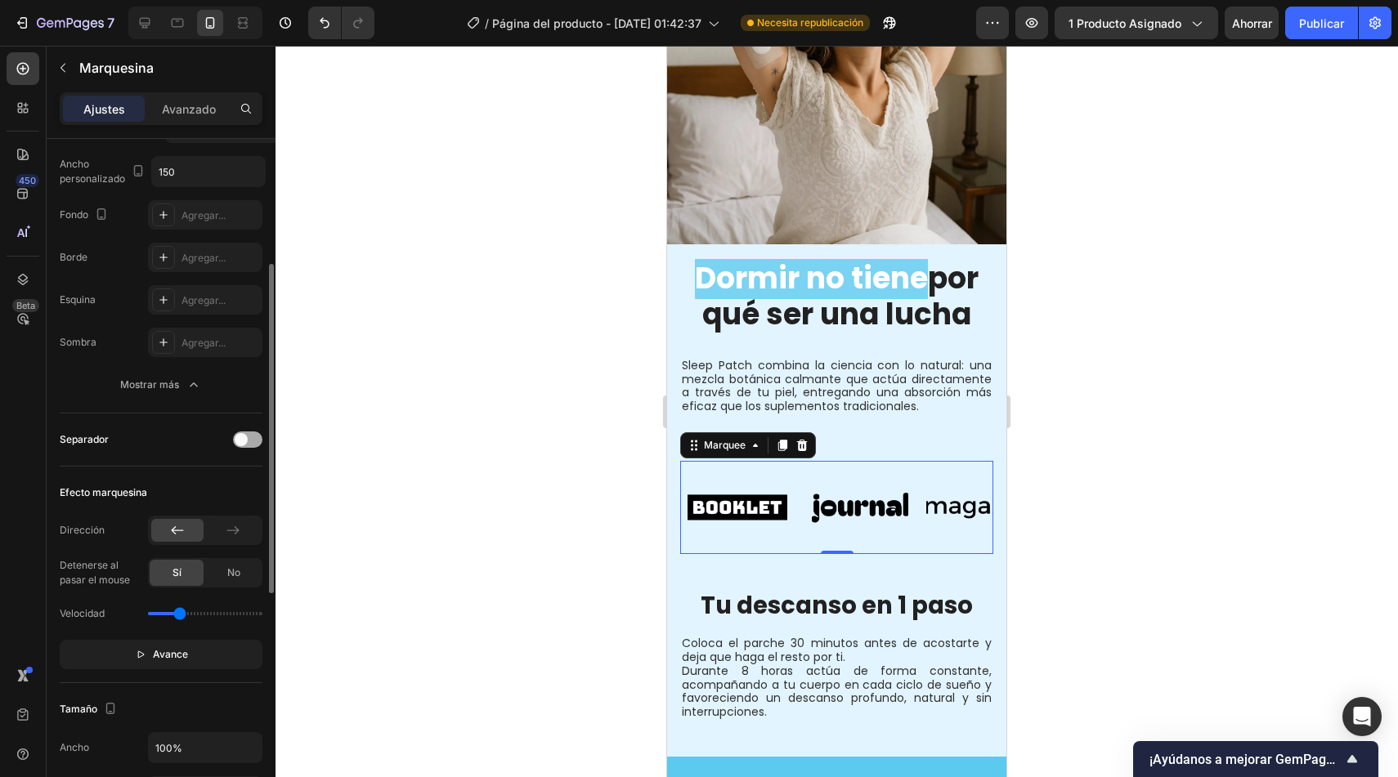
click at [251, 437] on div at bounding box center [247, 440] width 29 height 16
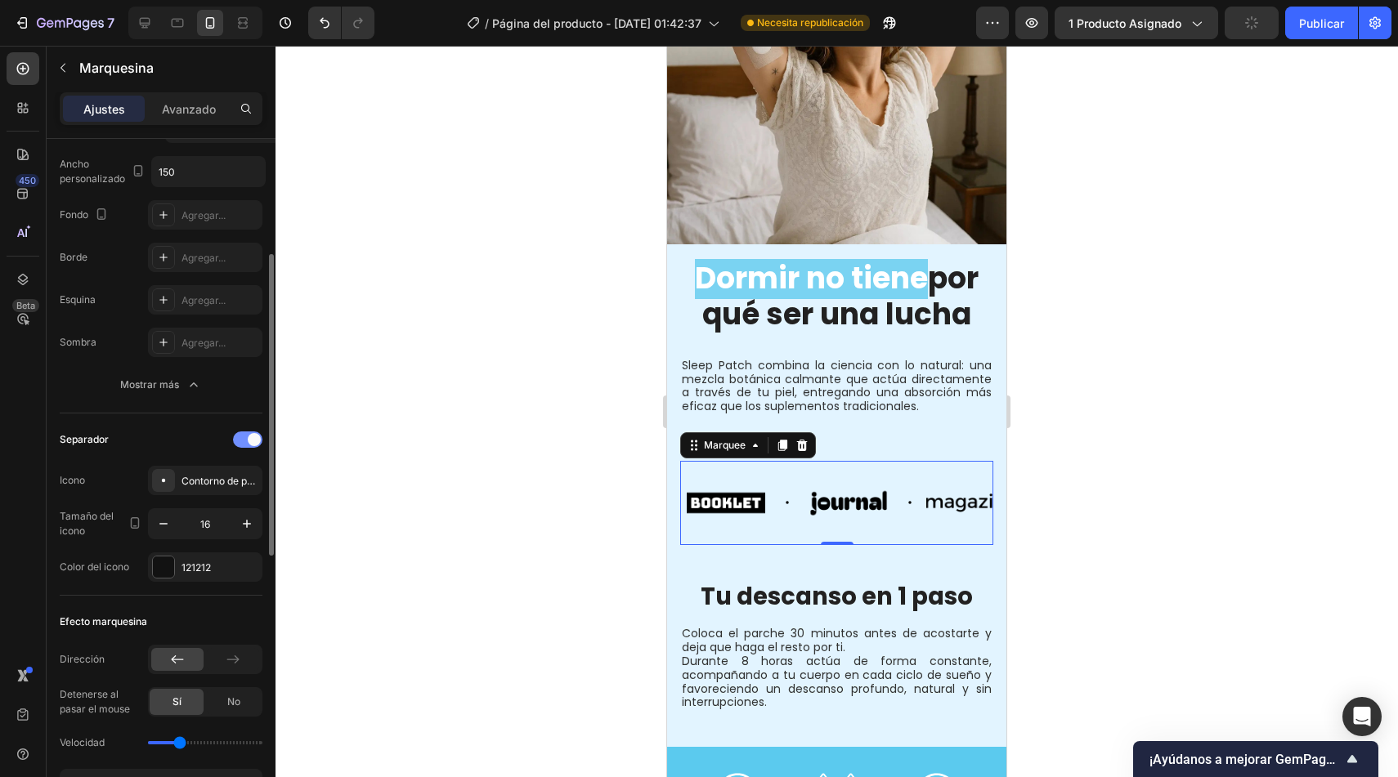
click at [249, 437] on span at bounding box center [254, 439] width 13 height 13
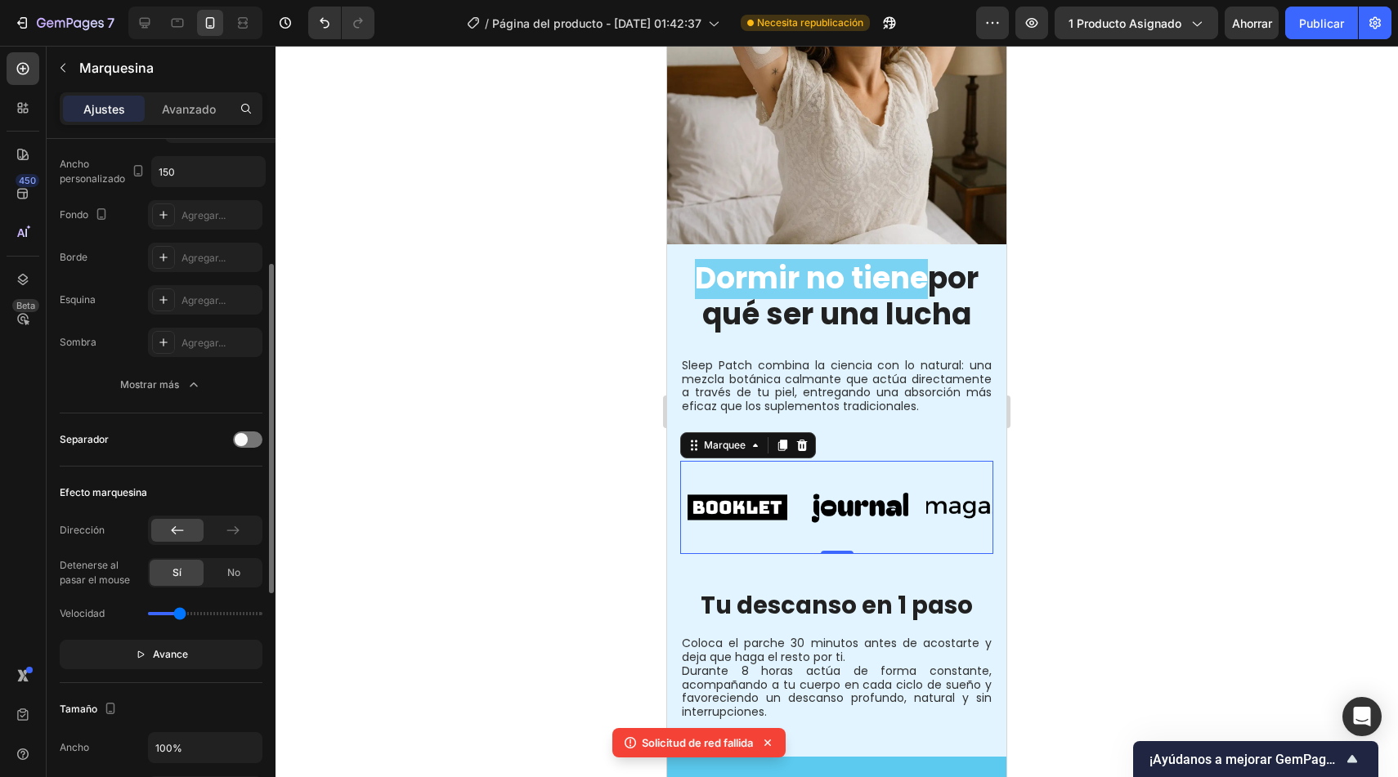
drag, startPoint x: 184, startPoint y: 615, endPoint x: 208, endPoint y: 614, distance: 24.5
click at [208, 614] on input "range" at bounding box center [205, 613] width 114 height 3
click at [174, 610] on div "Velocidad" at bounding box center [161, 614] width 203 height 26
click at [174, 616] on div "Velocidad" at bounding box center [161, 614] width 203 height 26
drag, startPoint x: 209, startPoint y: 617, endPoint x: 181, endPoint y: 620, distance: 28.0
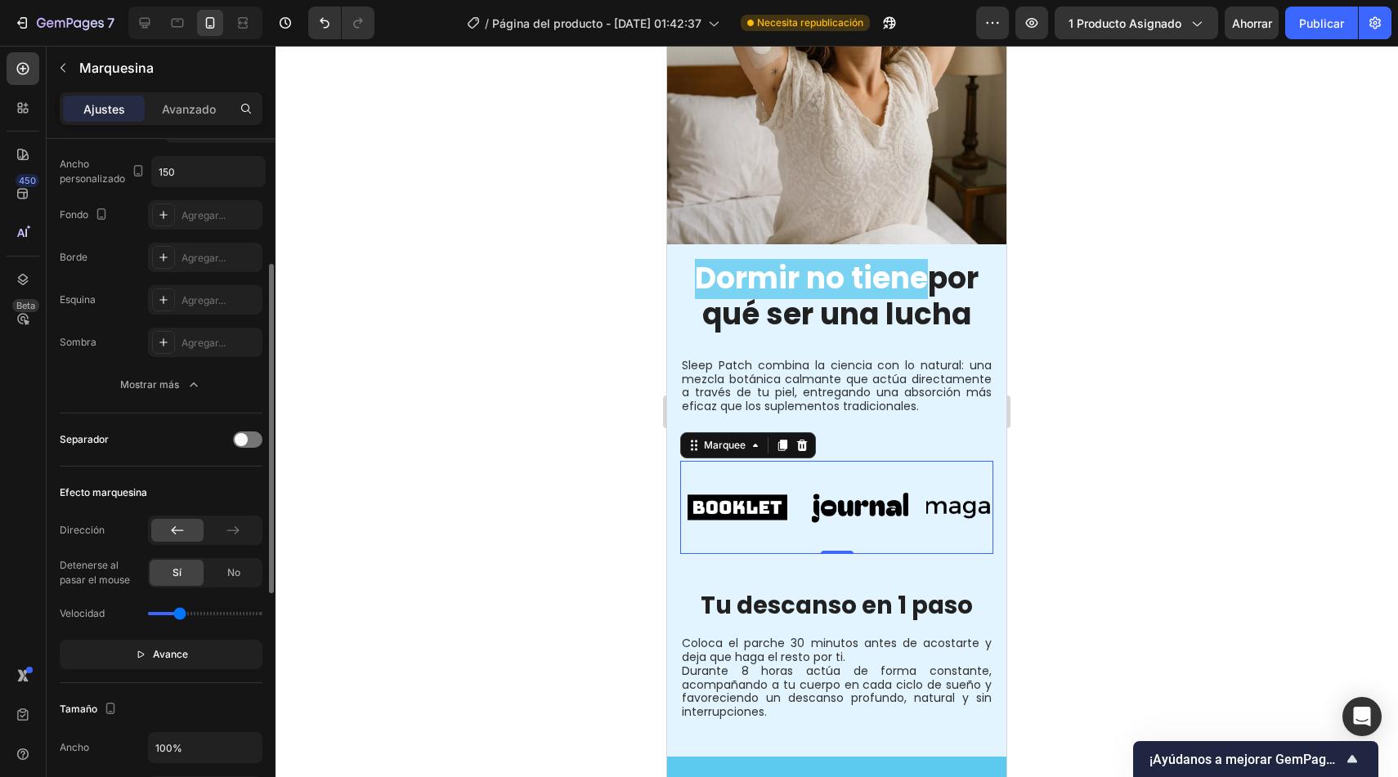
type input "1.1"
click at [181, 616] on input "range" at bounding box center [205, 613] width 114 height 3
drag, startPoint x: 1185, startPoint y: 528, endPoint x: 667, endPoint y: 451, distance: 523.1
click at [667, 451] on div "Image Image Image Image Image Image Image Image Image Image Marquee 0 Row" at bounding box center [836, 507] width 339 height 119
click at [542, 522] on div at bounding box center [836, 412] width 1122 height 732
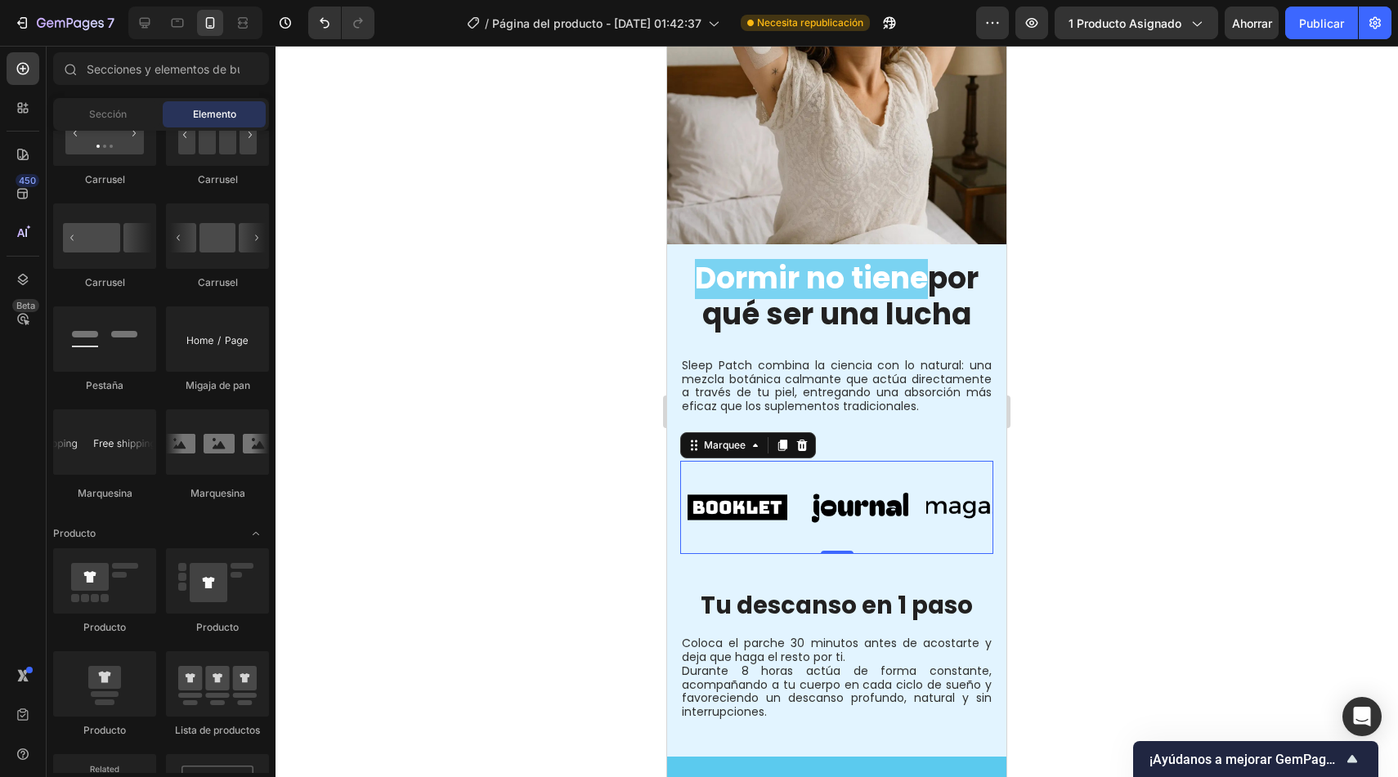
drag, startPoint x: 0, startPoint y: 405, endPoint x: 1098, endPoint y: 244, distance: 1109.7
click at [517, 482] on div at bounding box center [836, 412] width 1122 height 732
click at [716, 469] on div "Image Image Image Image Image Image Image Image Image Image Marquee" at bounding box center [836, 507] width 313 height 93
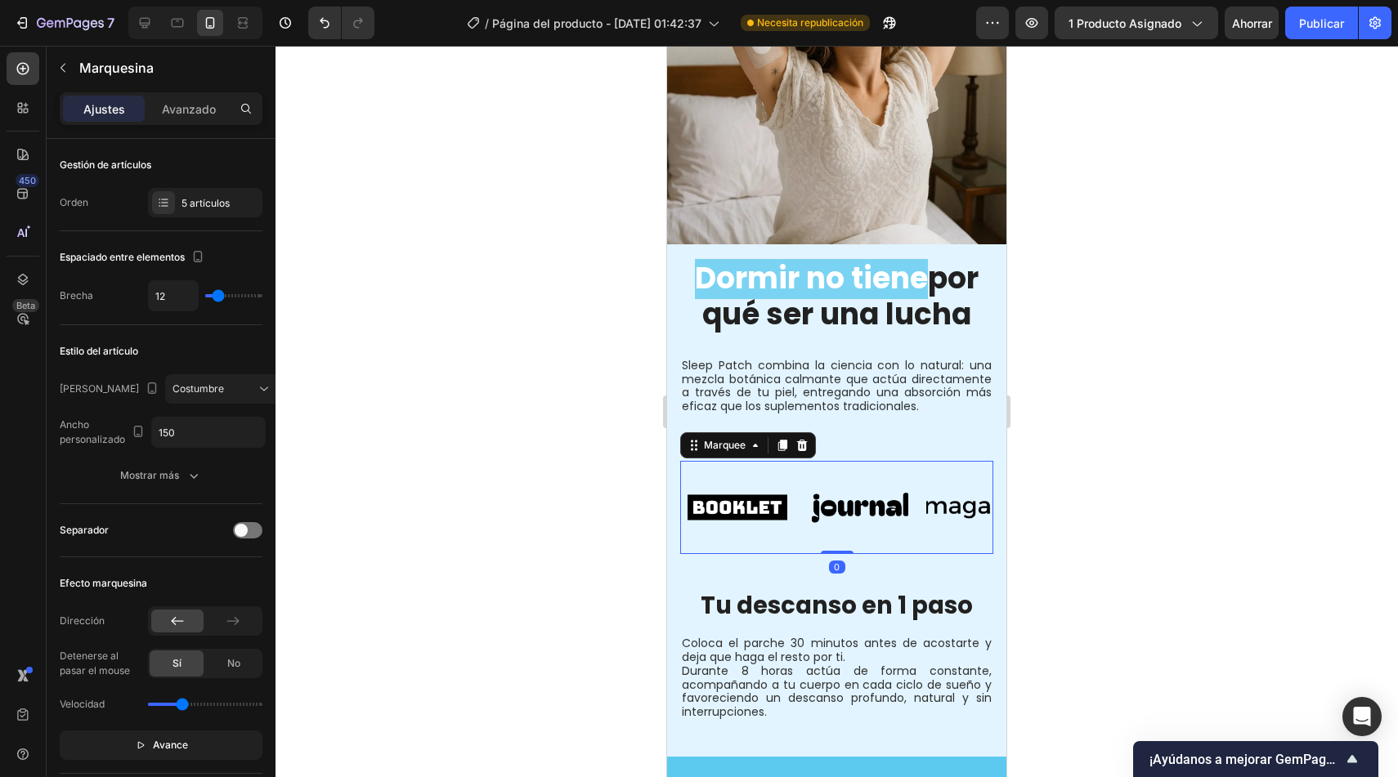
drag, startPoint x: 705, startPoint y: 452, endPoint x: 773, endPoint y: 379, distance: 100.0
click at [725, 418] on div "Image ⁠⁠⁠⁠⁠⁠⁠ Dormir no tiene por qué ser una lucha Heading Row Sleep Patch com…" at bounding box center [836, 318] width 339 height 826
click at [773, 379] on div "Image ⁠⁠⁠⁠⁠⁠⁠ Dormir no tiene por qué ser una lucha Heading Row Sleep Patch com…" at bounding box center [836, 318] width 339 height 826
drag, startPoint x: 106, startPoint y: 334, endPoint x: 1270, endPoint y: 29, distance: 1202.4
click at [1270, 29] on font "Ahorrar" at bounding box center [1252, 23] width 40 height 14
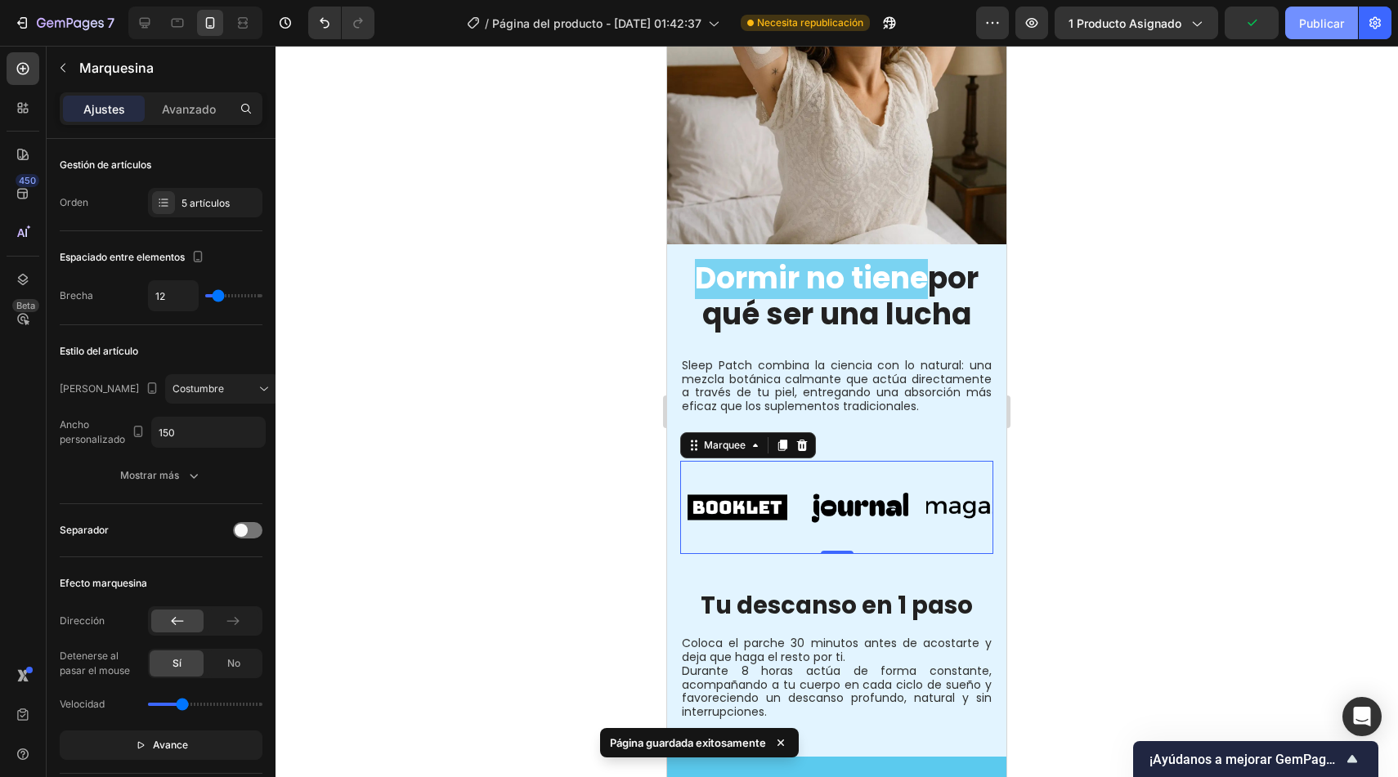
click at [1312, 22] on font "Publicar" at bounding box center [1321, 23] width 45 height 14
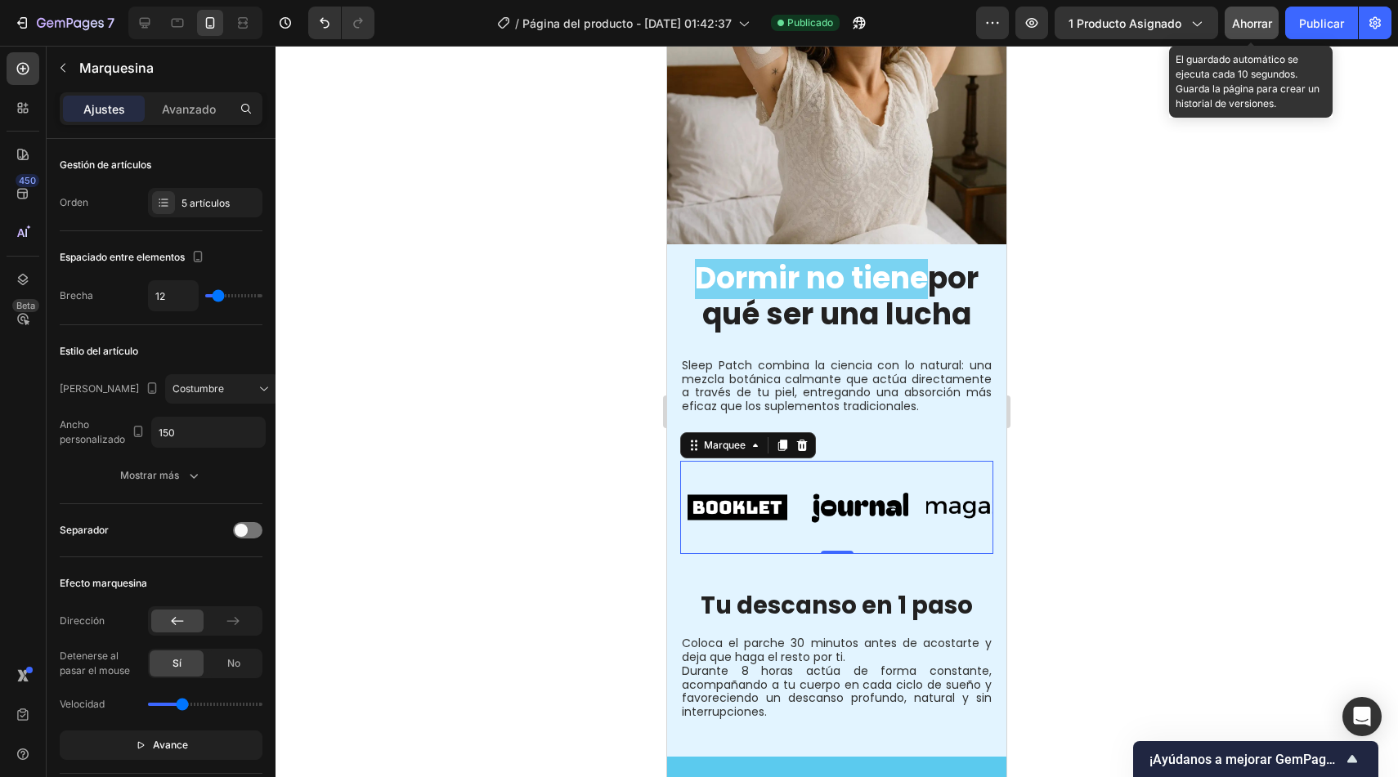
click at [1248, 32] on button "Ahorrar" at bounding box center [1252, 23] width 54 height 33
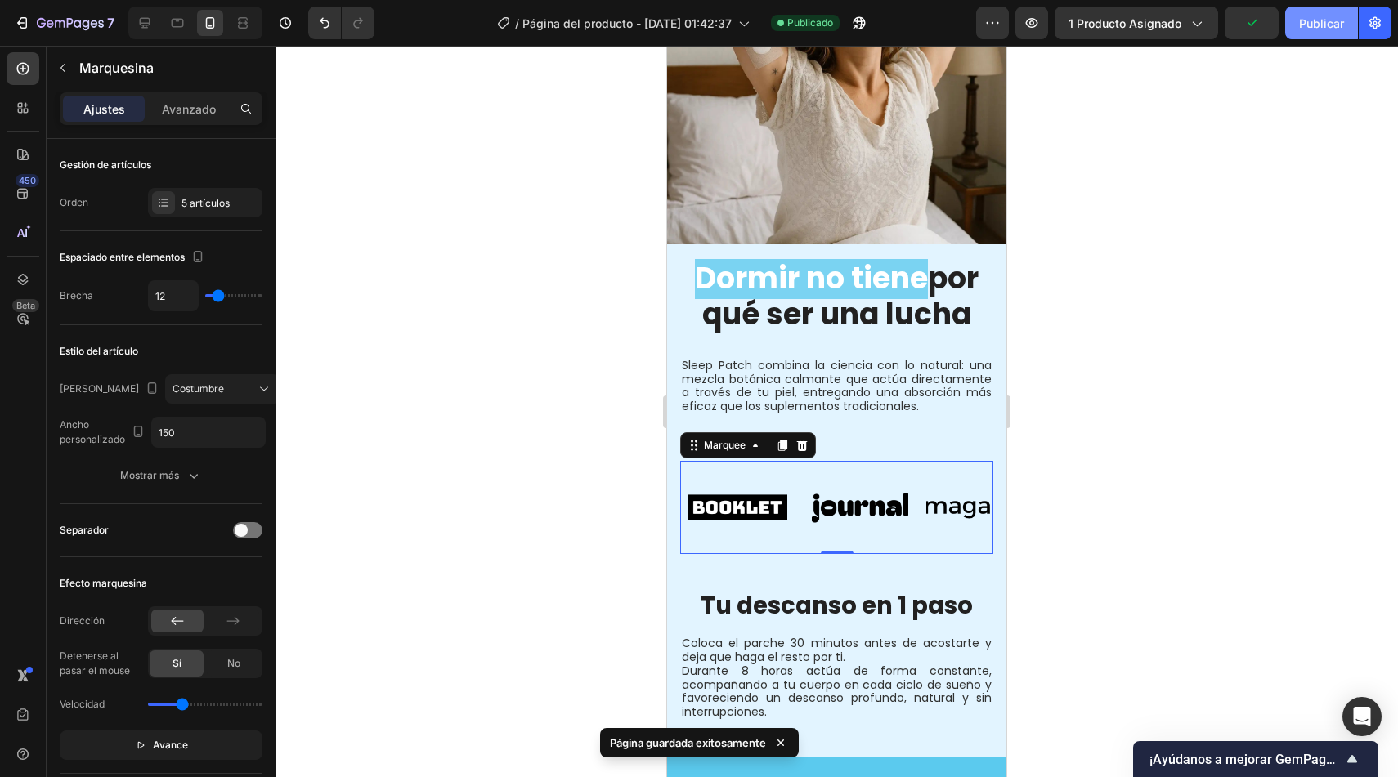
click at [1319, 20] on font "Publicar" at bounding box center [1321, 23] width 45 height 14
click at [553, 309] on div at bounding box center [836, 412] width 1122 height 732
